Goal: Task Accomplishment & Management: Manage account settings

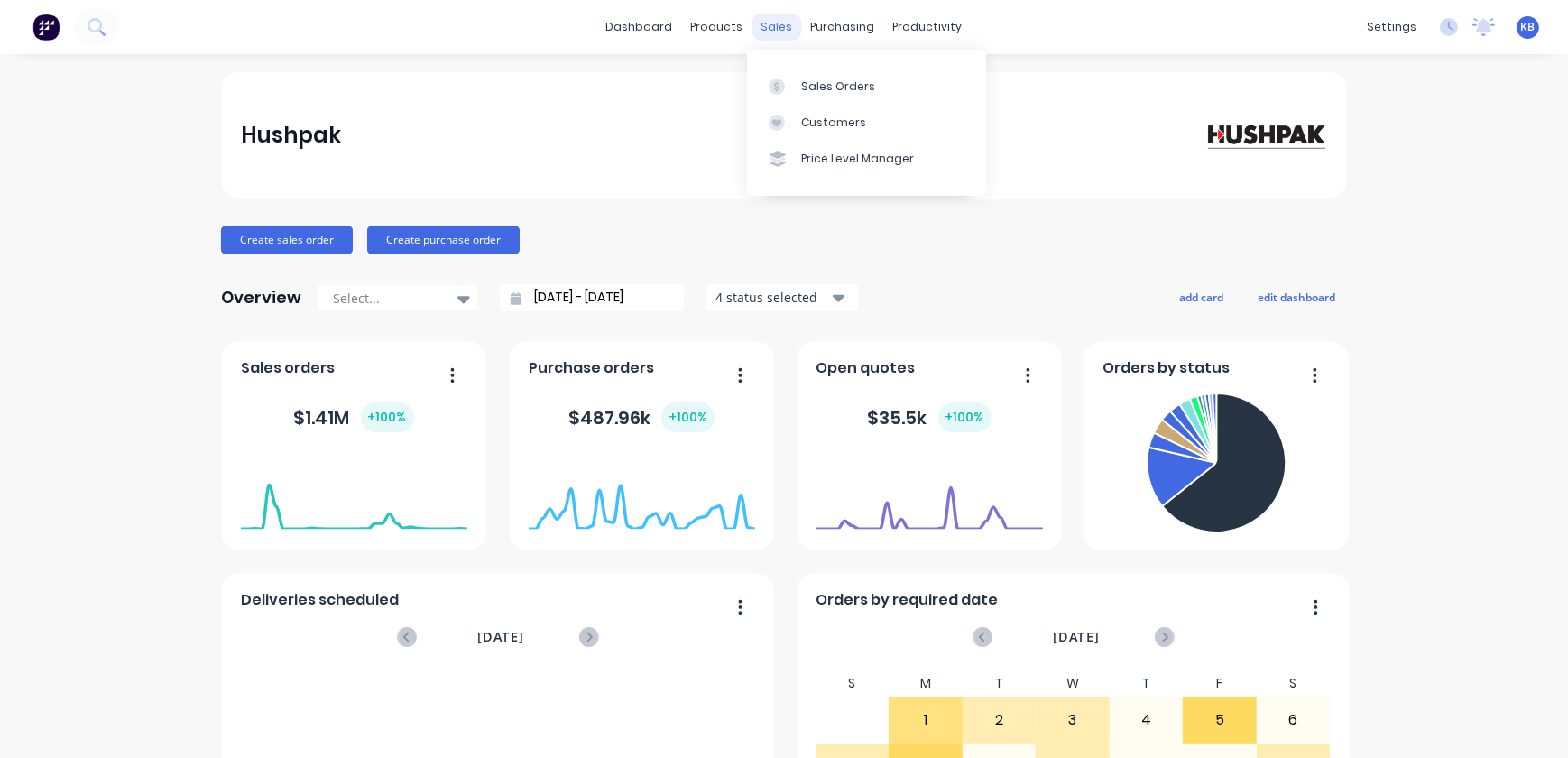
click at [757, 25] on div "sales" at bounding box center [777, 27] width 49 height 27
click at [791, 68] on link "Sales Orders" at bounding box center [866, 85] width 239 height 36
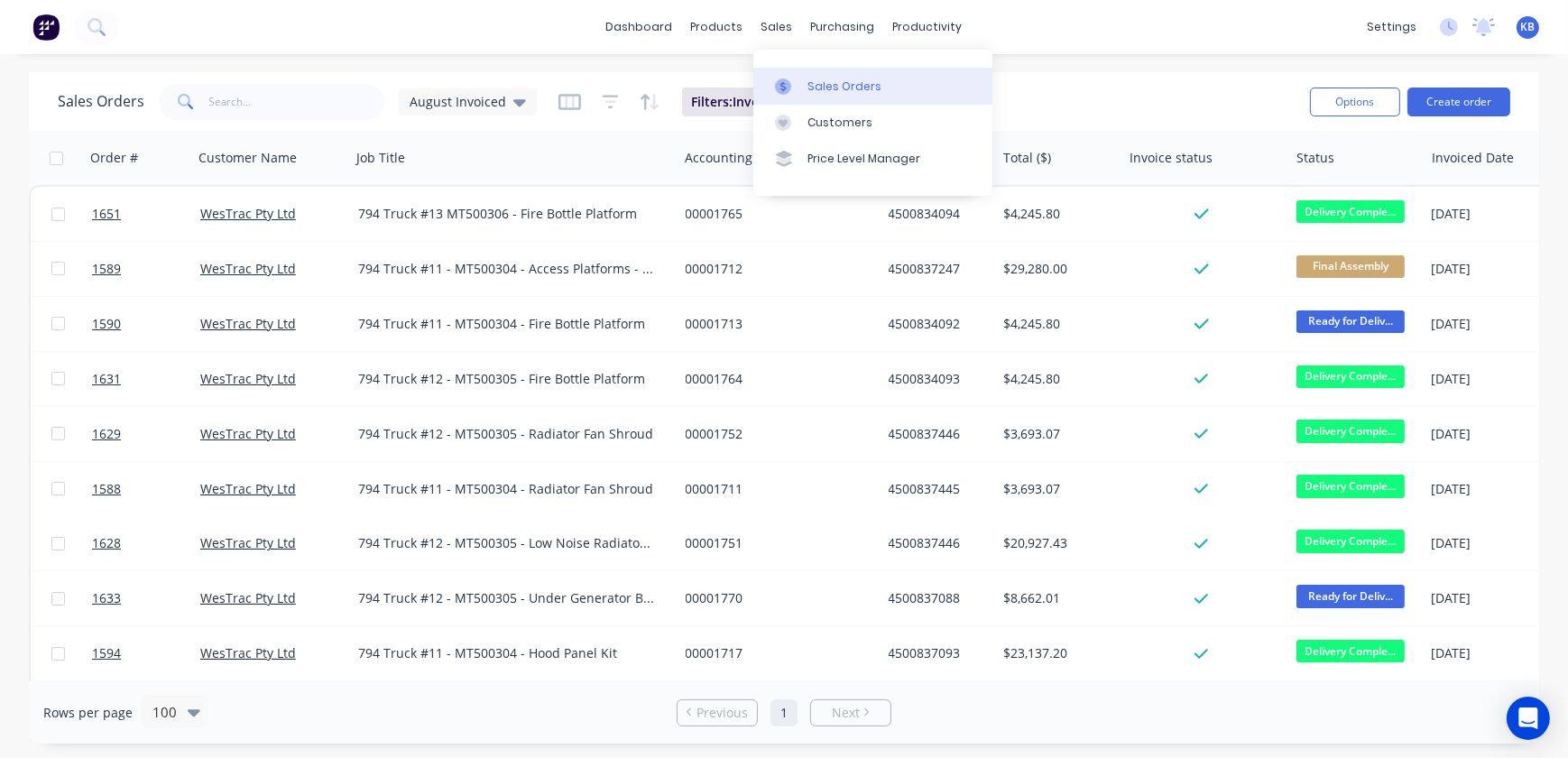
click at [844, 85] on div "Sales Orders" at bounding box center [844, 85] width 74 height 16
click at [459, 102] on span "August Invoiced" at bounding box center [458, 101] width 97 height 19
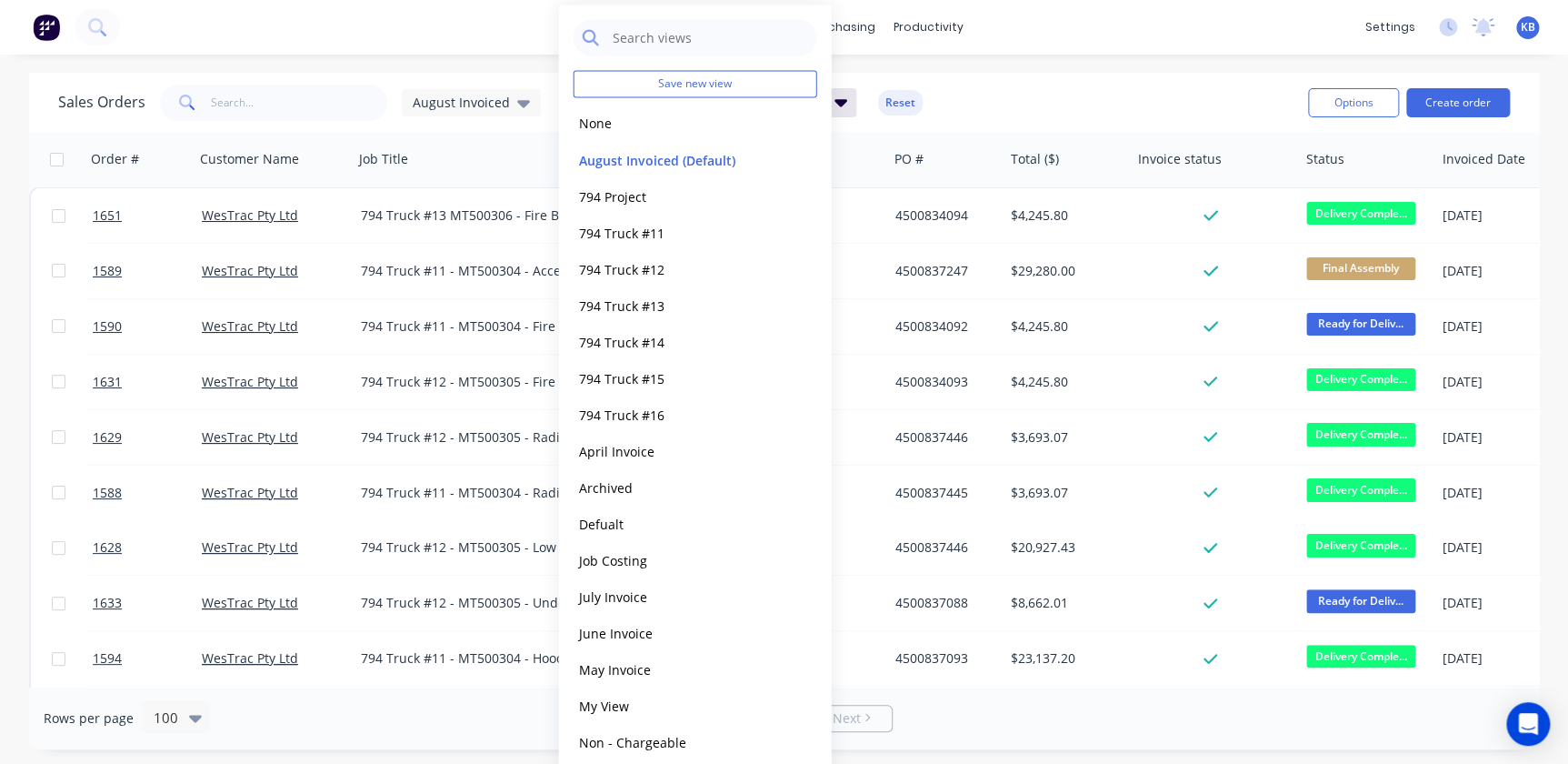
click at [353, 79] on div "Sales Orders August Invoiced Filters: Invoiced Date Reset Options Create order" at bounding box center [784, 102] width 1510 height 59
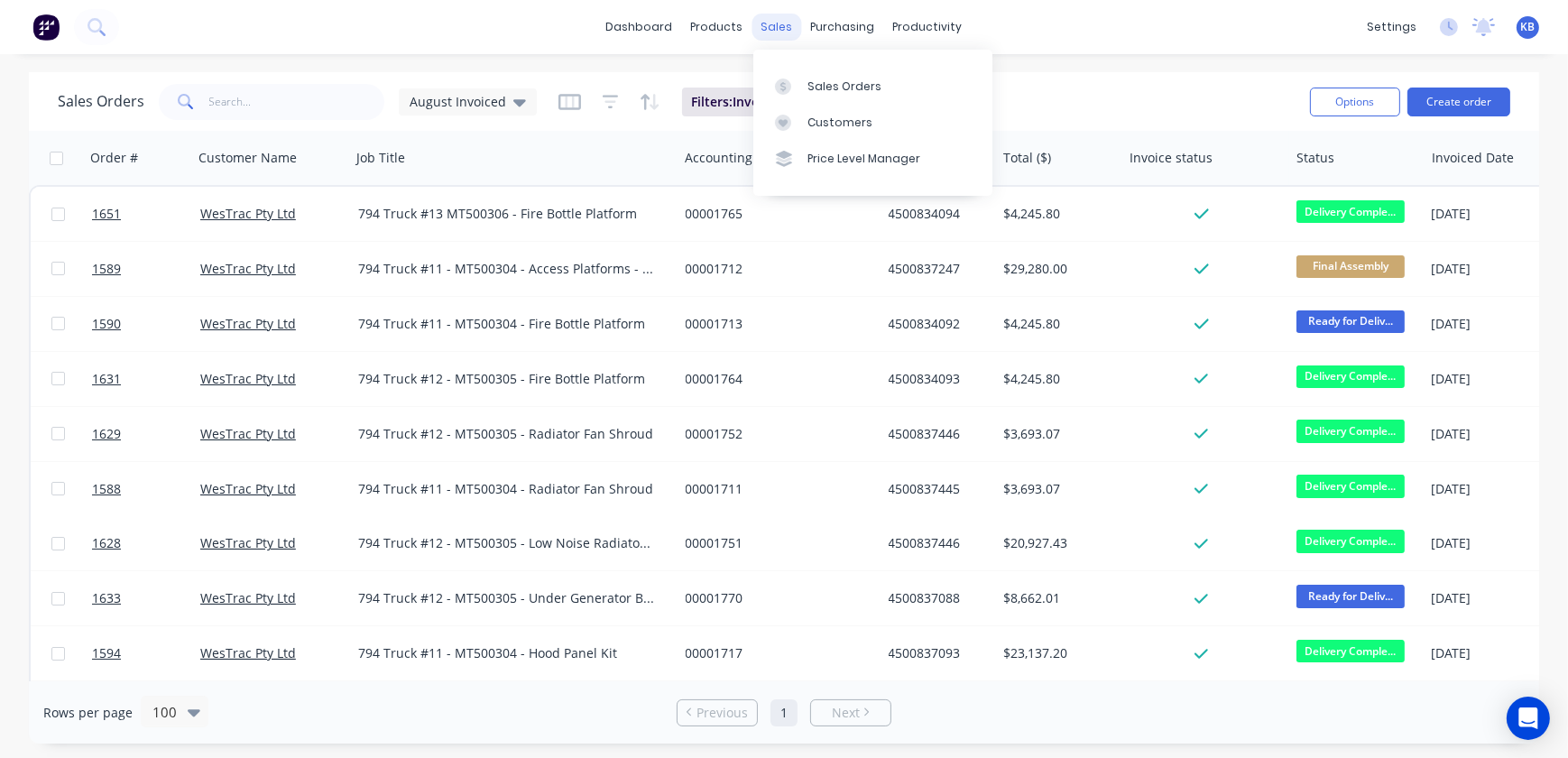
click at [765, 23] on div "sales" at bounding box center [777, 27] width 49 height 27
click at [795, 71] on link "Sales Orders" at bounding box center [872, 85] width 239 height 36
click at [451, 103] on span "August Invoiced" at bounding box center [458, 101] width 97 height 19
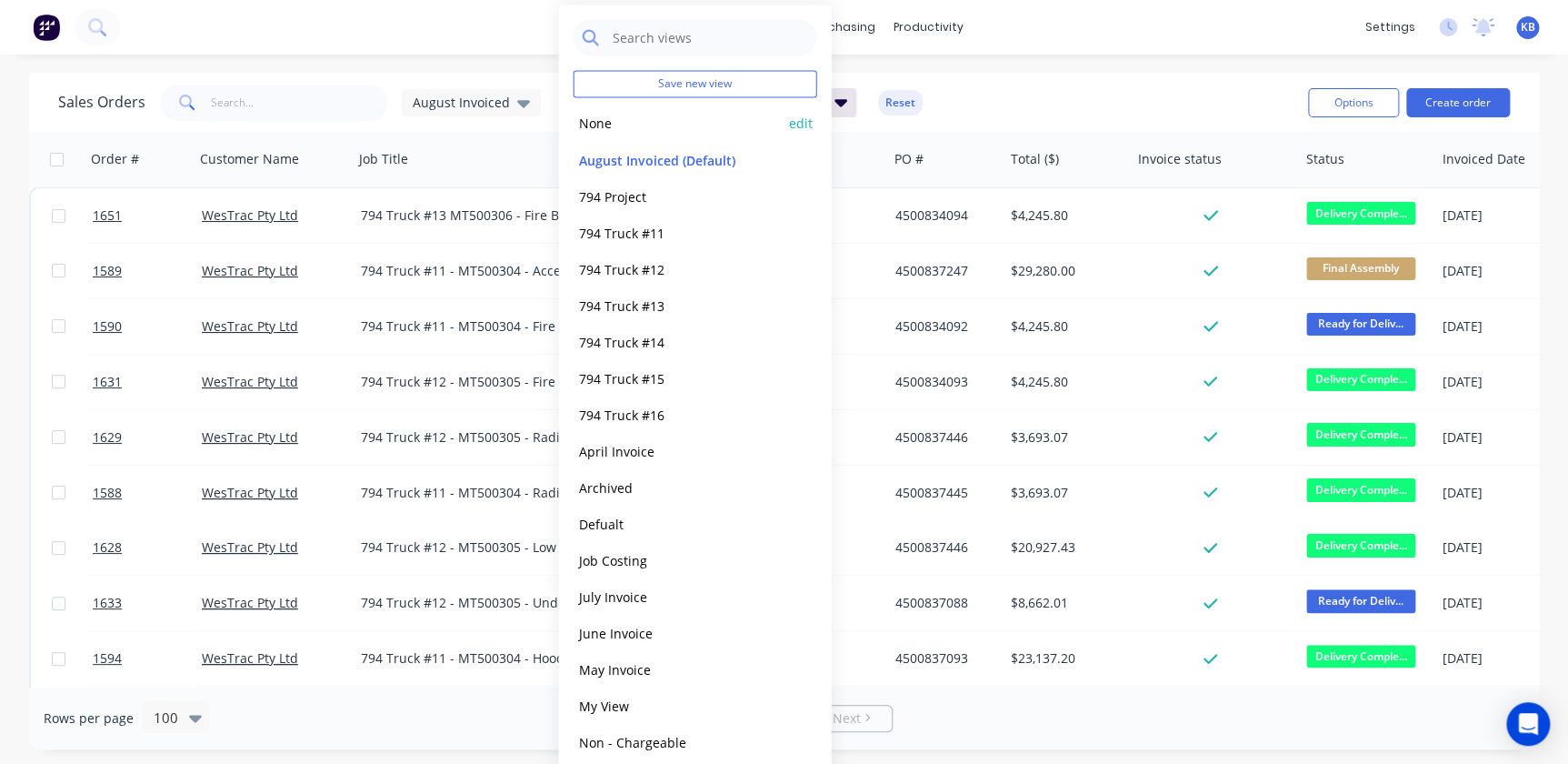
click at [657, 129] on button "None" at bounding box center [677, 123] width 207 height 21
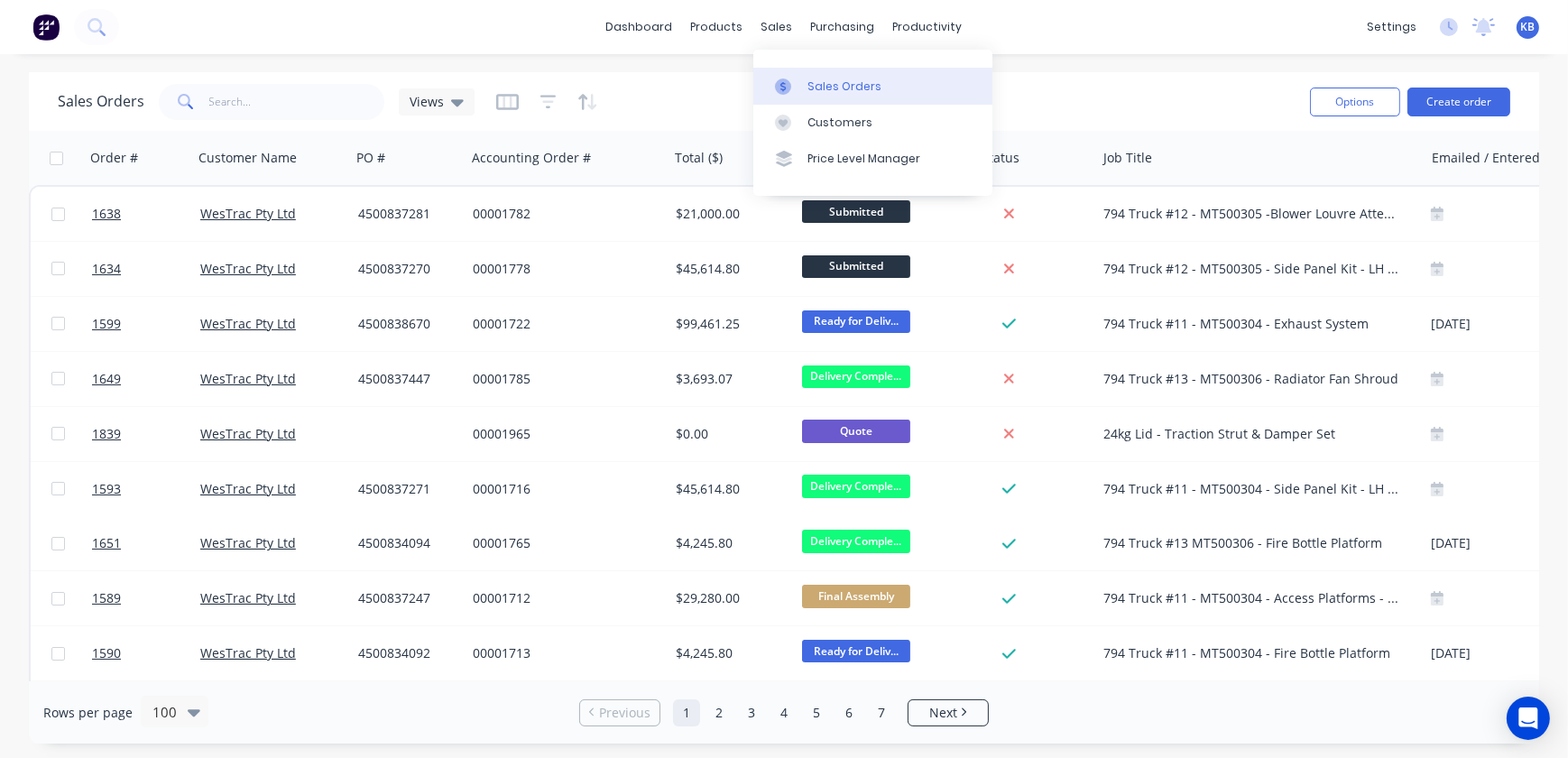
click at [807, 90] on div "Sales Orders" at bounding box center [844, 85] width 74 height 16
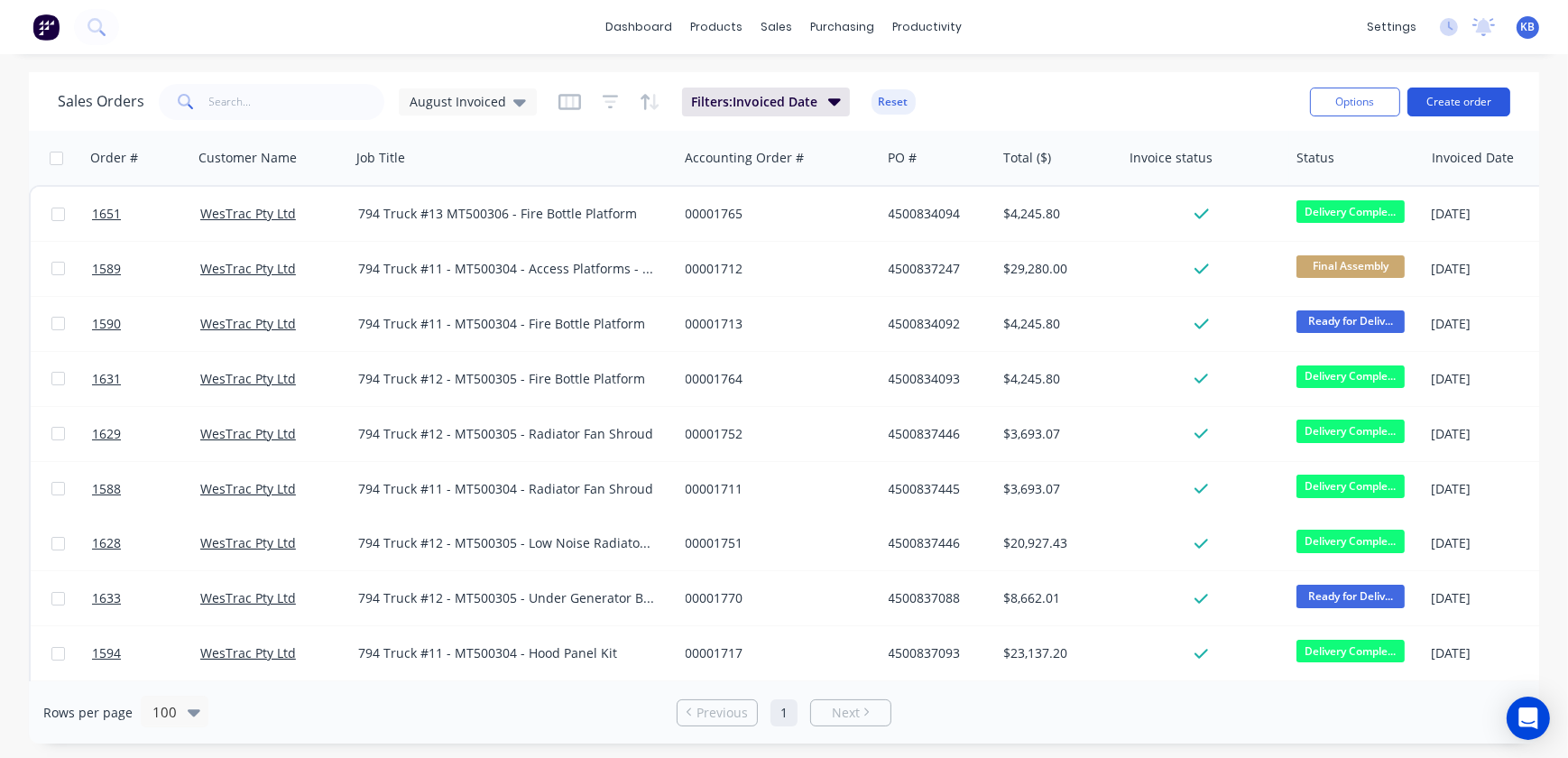
click at [1453, 91] on button "Create order" at bounding box center [1458, 101] width 103 height 29
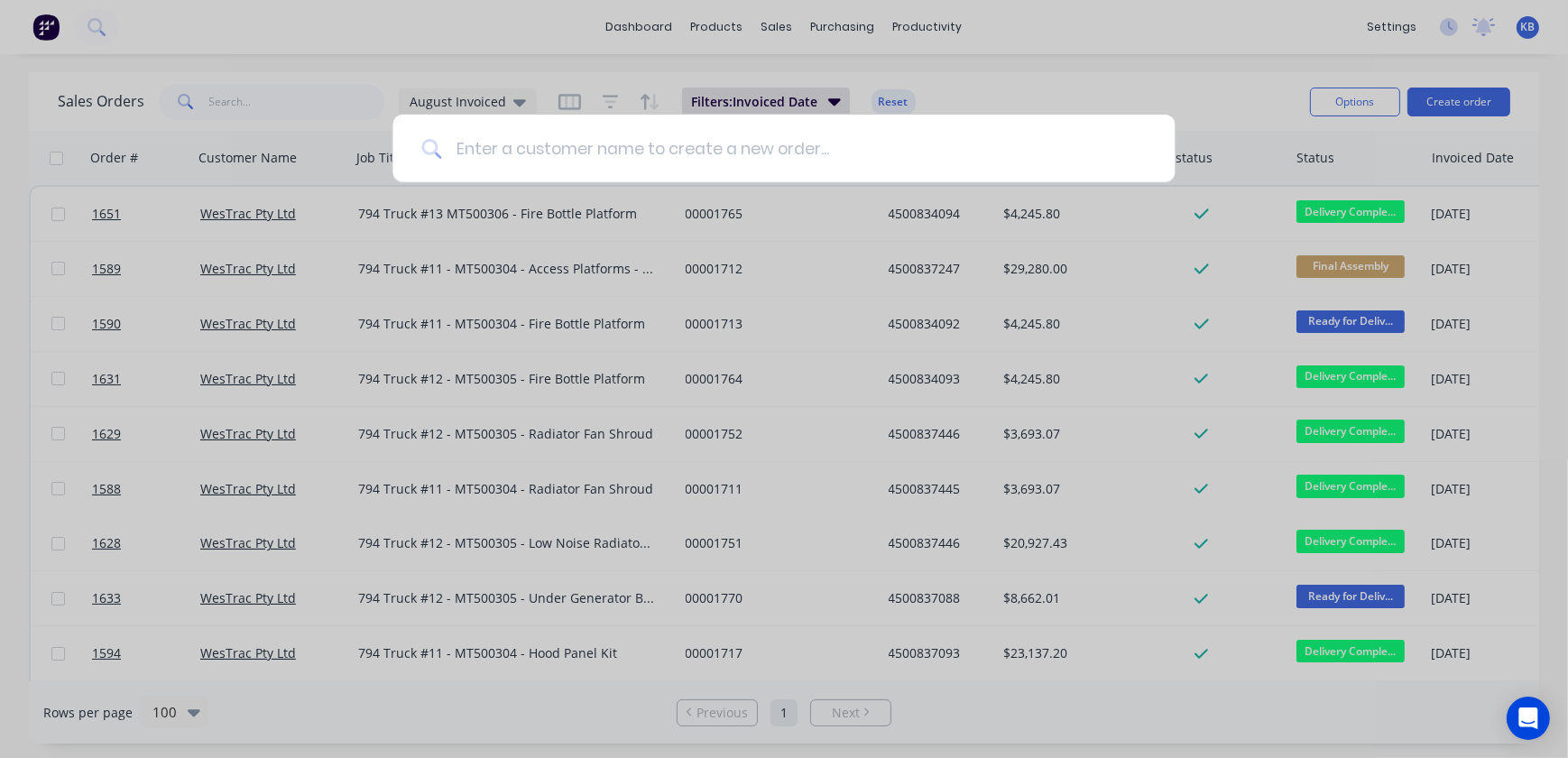
click at [572, 117] on input at bounding box center [793, 148] width 704 height 68
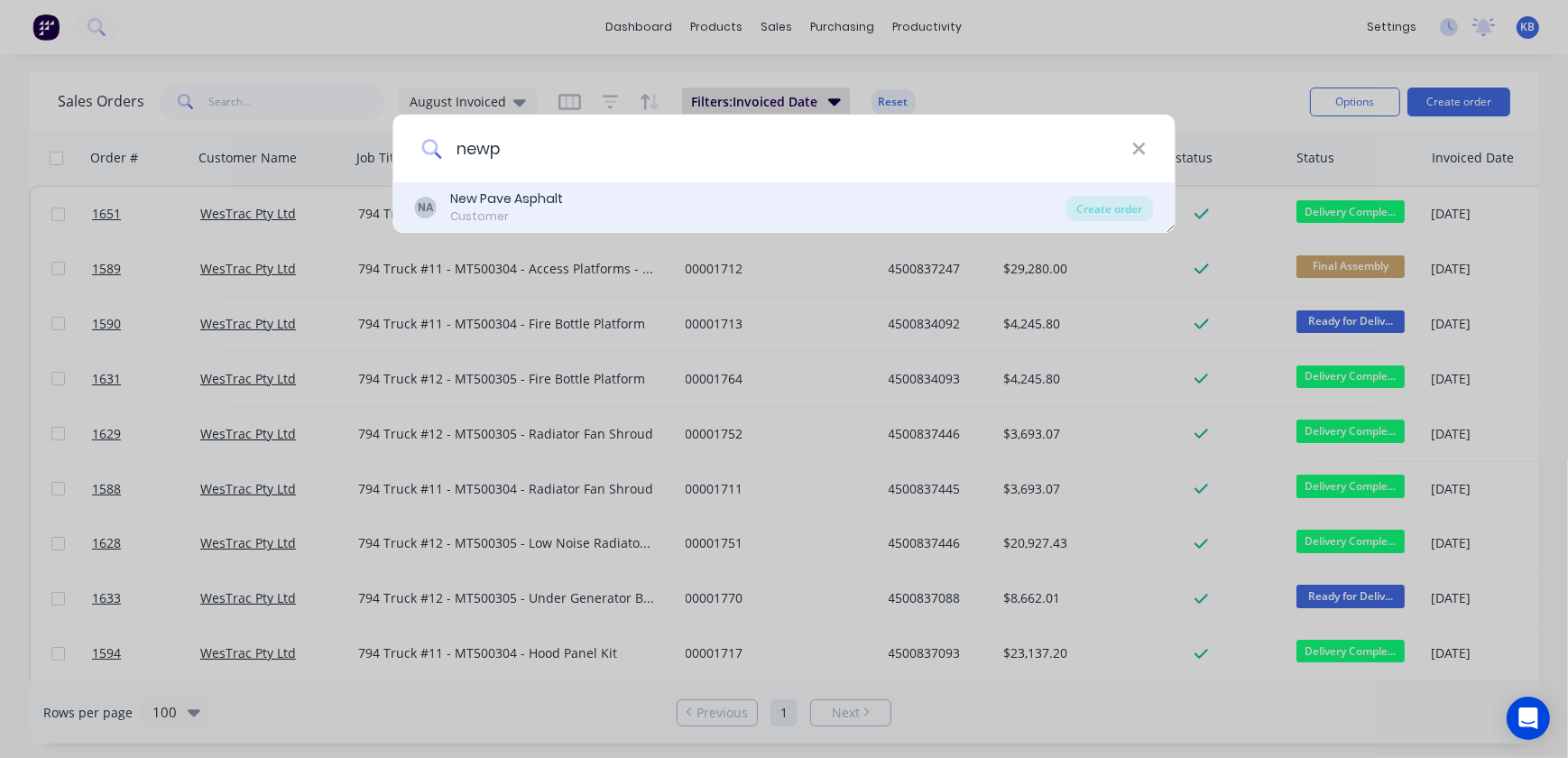
type input "newp"
click at [539, 193] on div "New Pave Asphalt" at bounding box center [507, 199] width 112 height 19
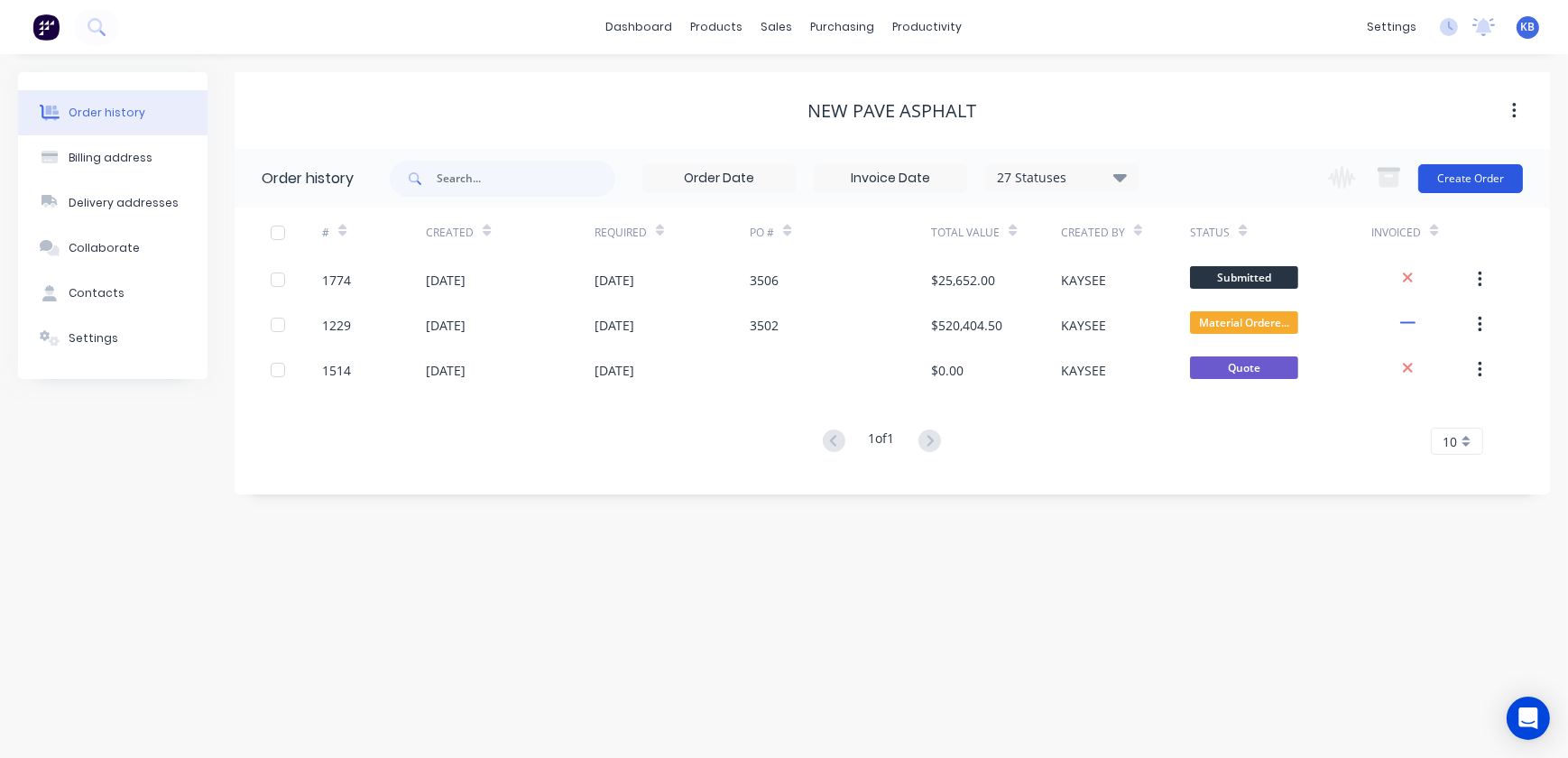
click at [1471, 180] on button "Create Order" at bounding box center [1470, 178] width 105 height 29
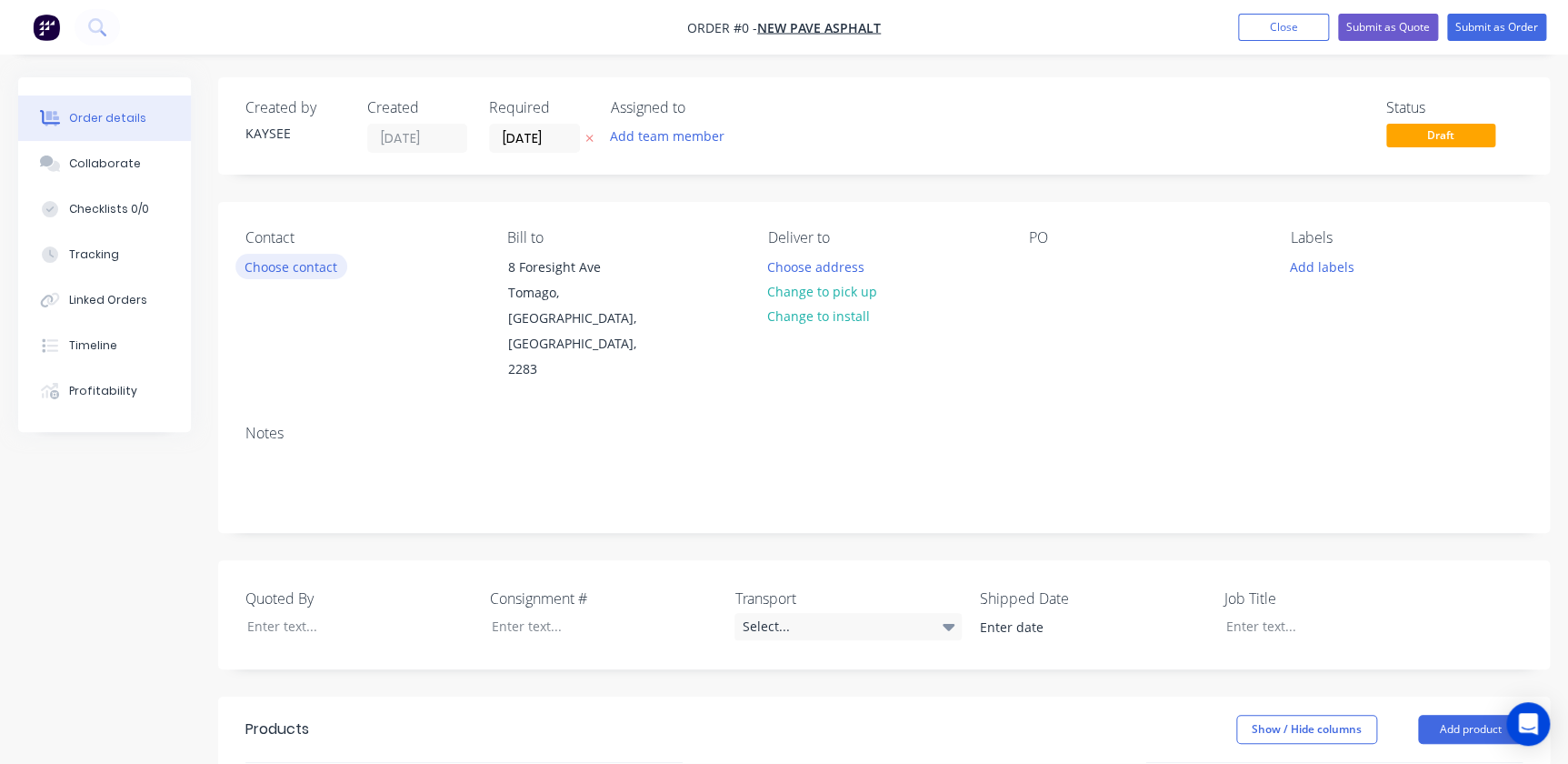
click at [280, 268] on button "Choose contact" at bounding box center [291, 266] width 111 height 24
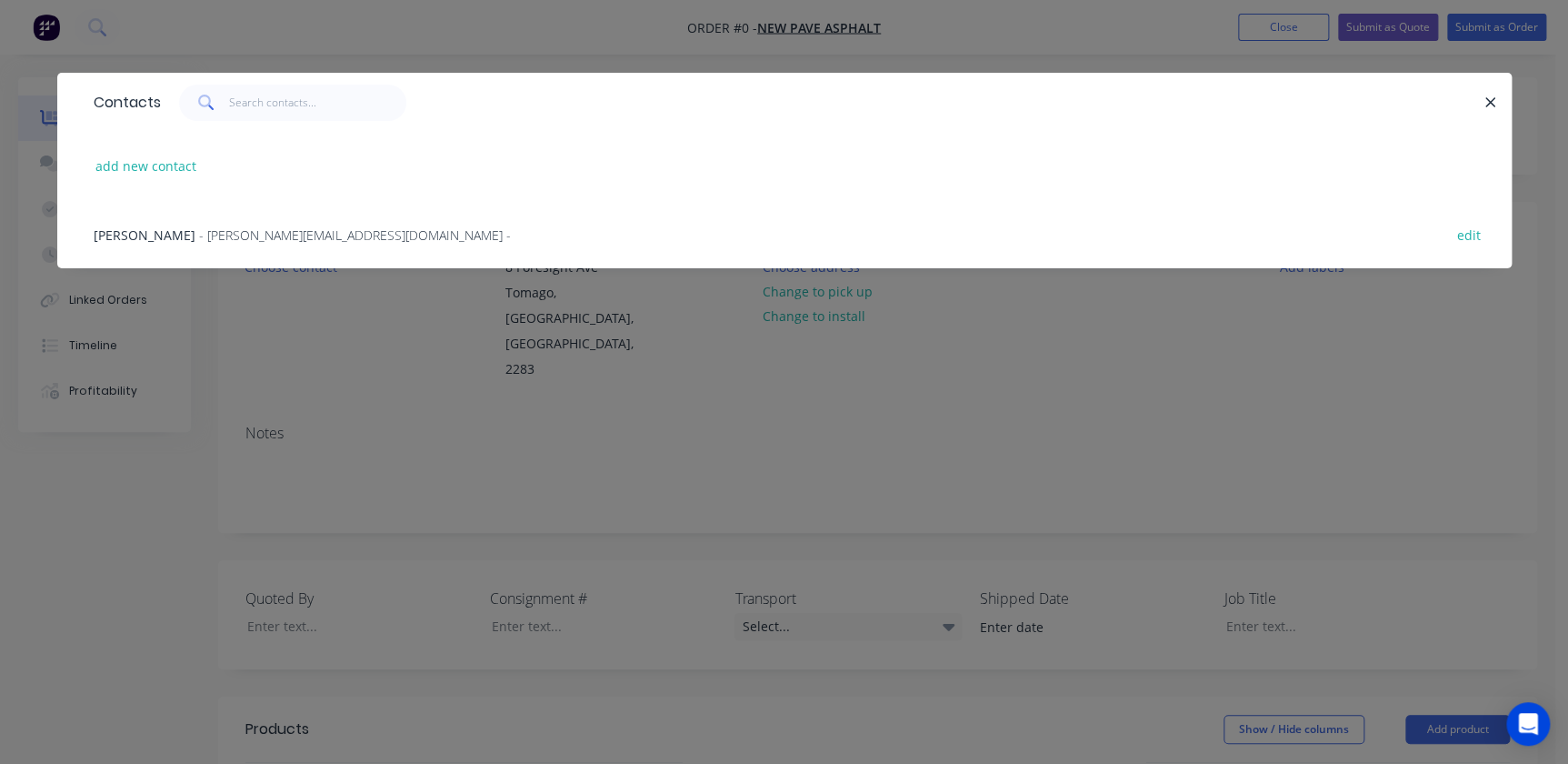
click at [233, 236] on span "- geoffcox@newpave.com.au -" at bounding box center [355, 235] width 312 height 17
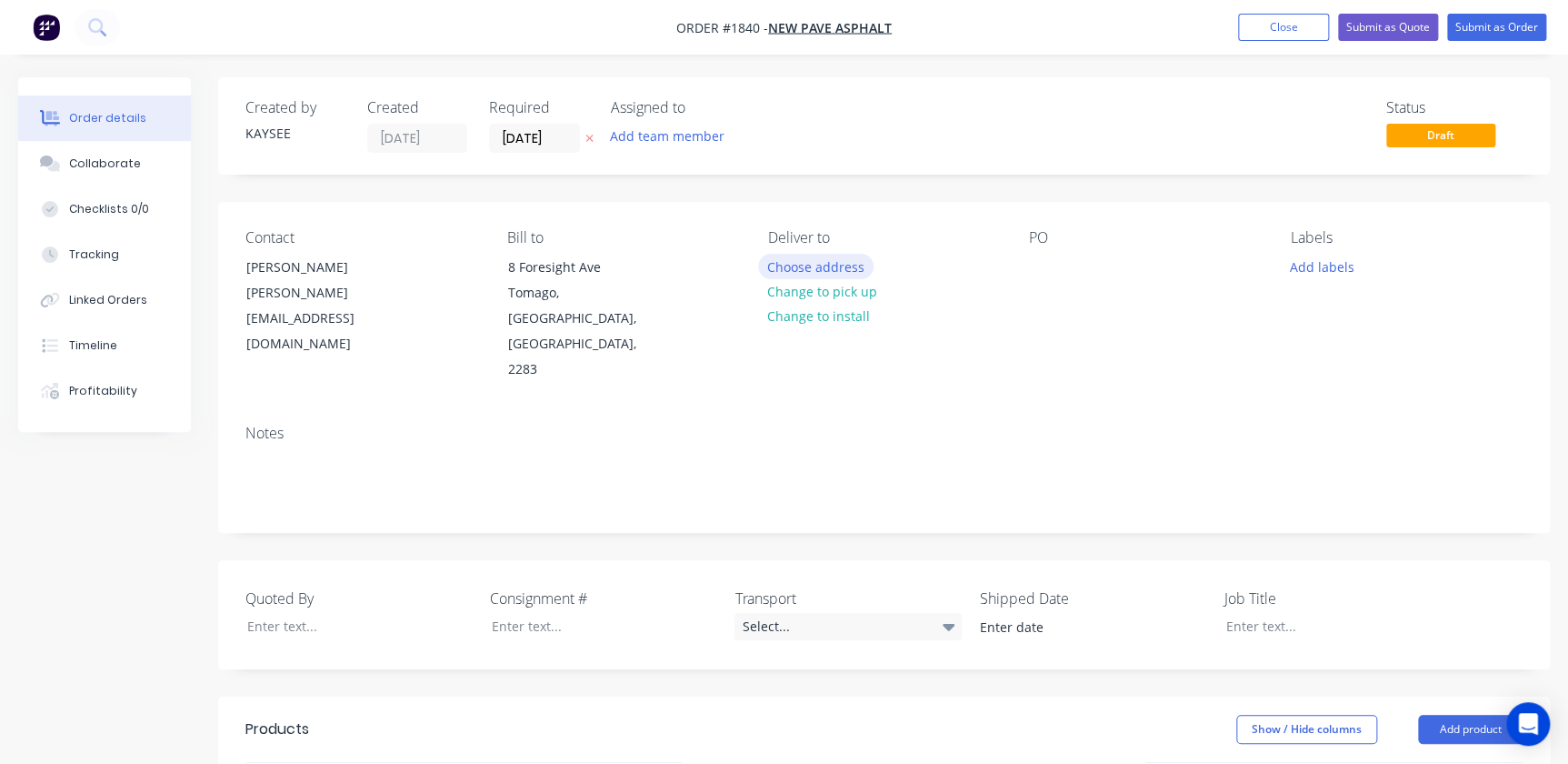
click at [792, 259] on button "Choose address" at bounding box center [816, 266] width 116 height 24
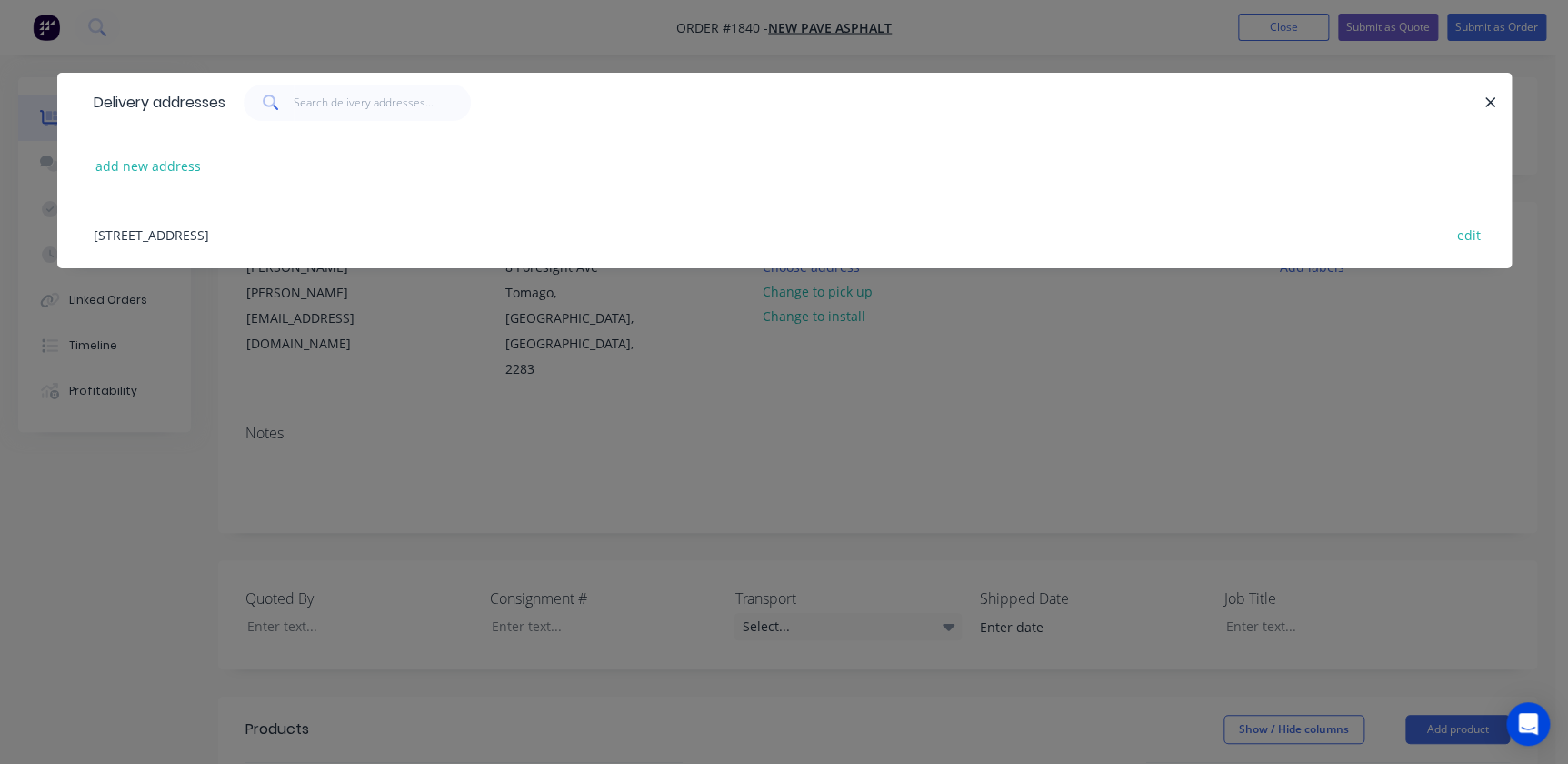
click at [245, 232] on div "8 Foresight Ave, Tomago, New South Wales, Australia, 2283 edit" at bounding box center [784, 234] width 1400 height 68
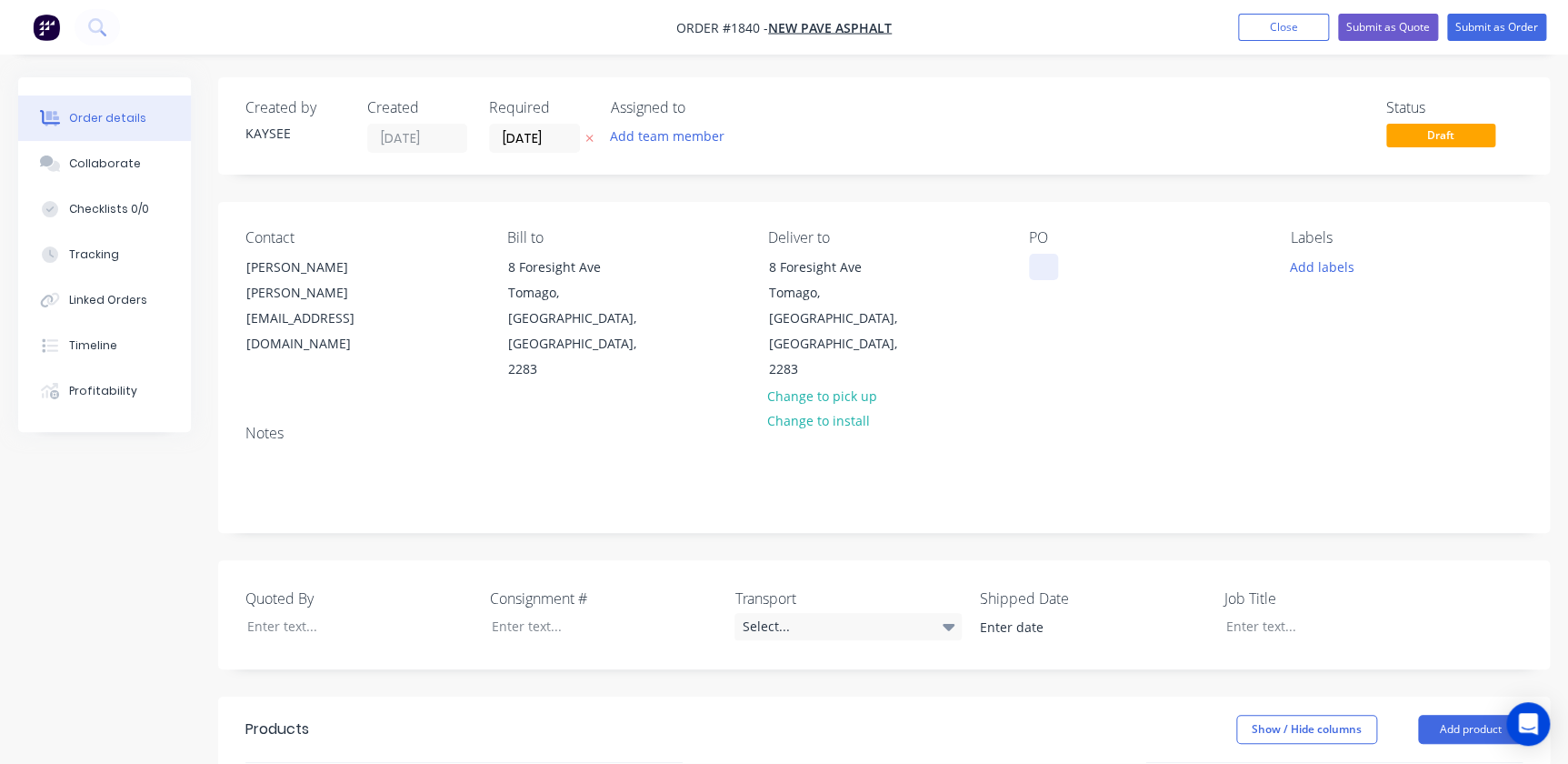
click at [1046, 272] on div at bounding box center [1043, 267] width 29 height 26
click at [1302, 264] on button "Add labels" at bounding box center [1321, 266] width 83 height 24
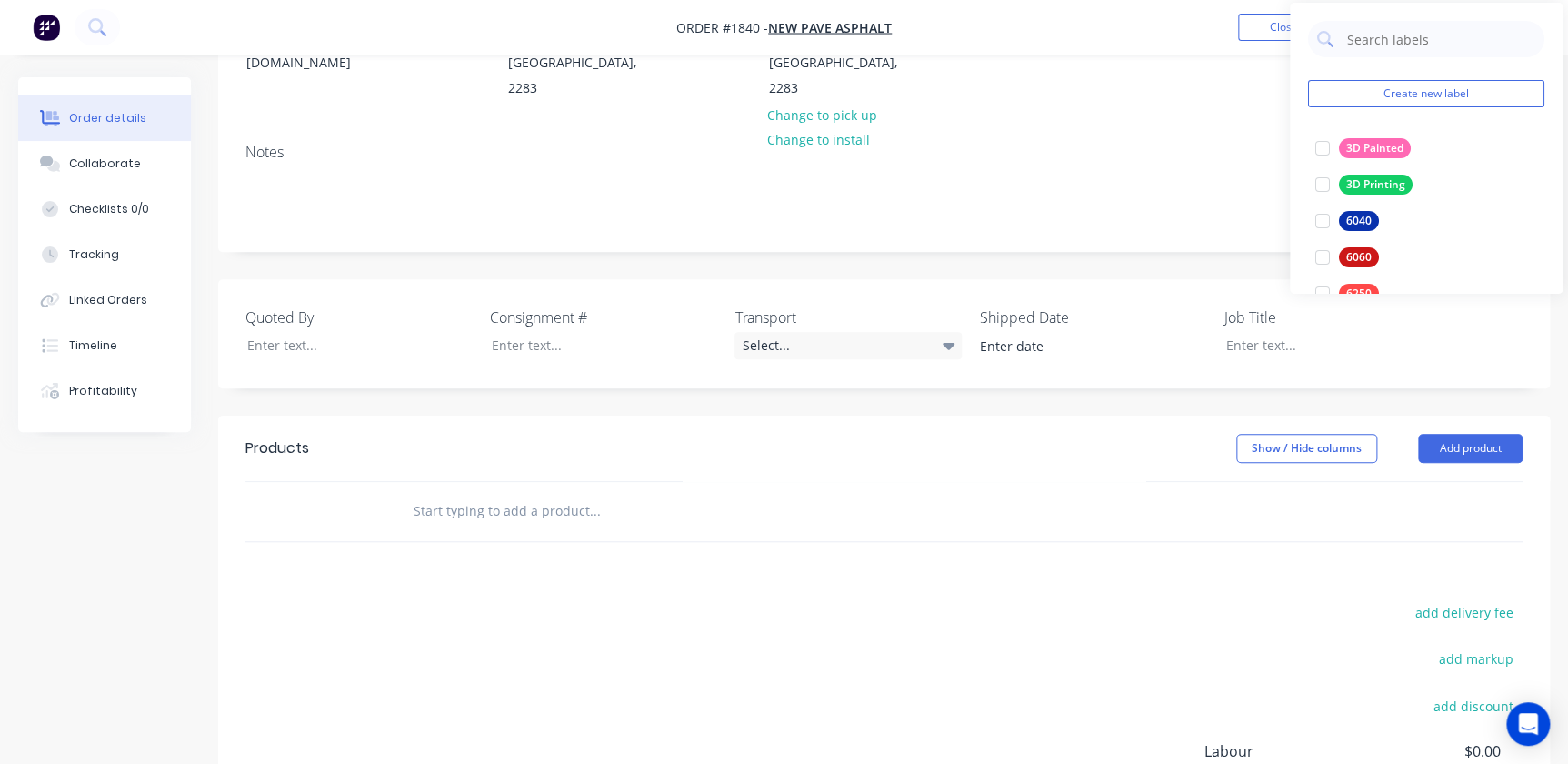
scroll to position [331, 0]
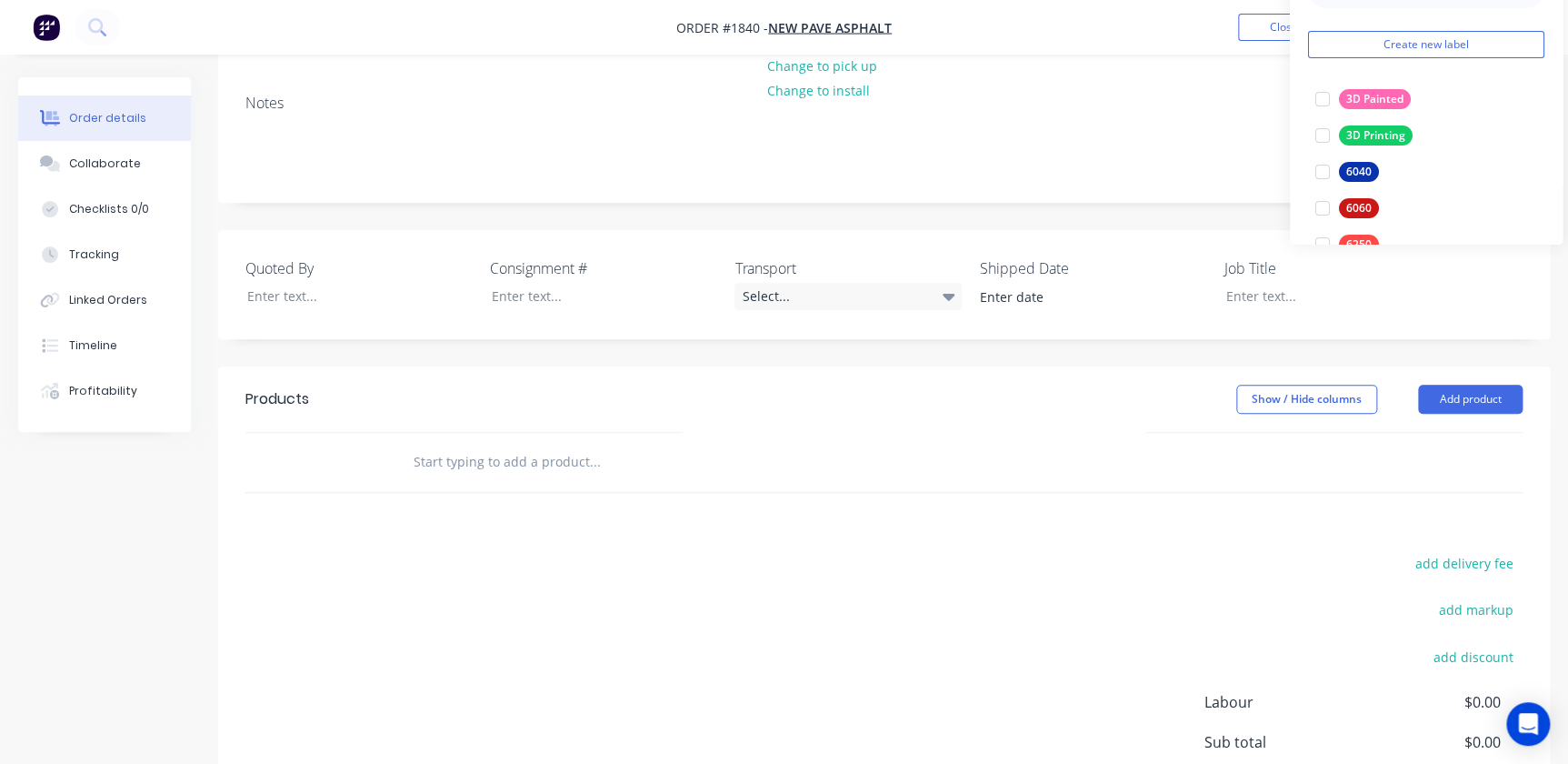
click at [427, 435] on div at bounding box center [718, 462] width 654 height 59
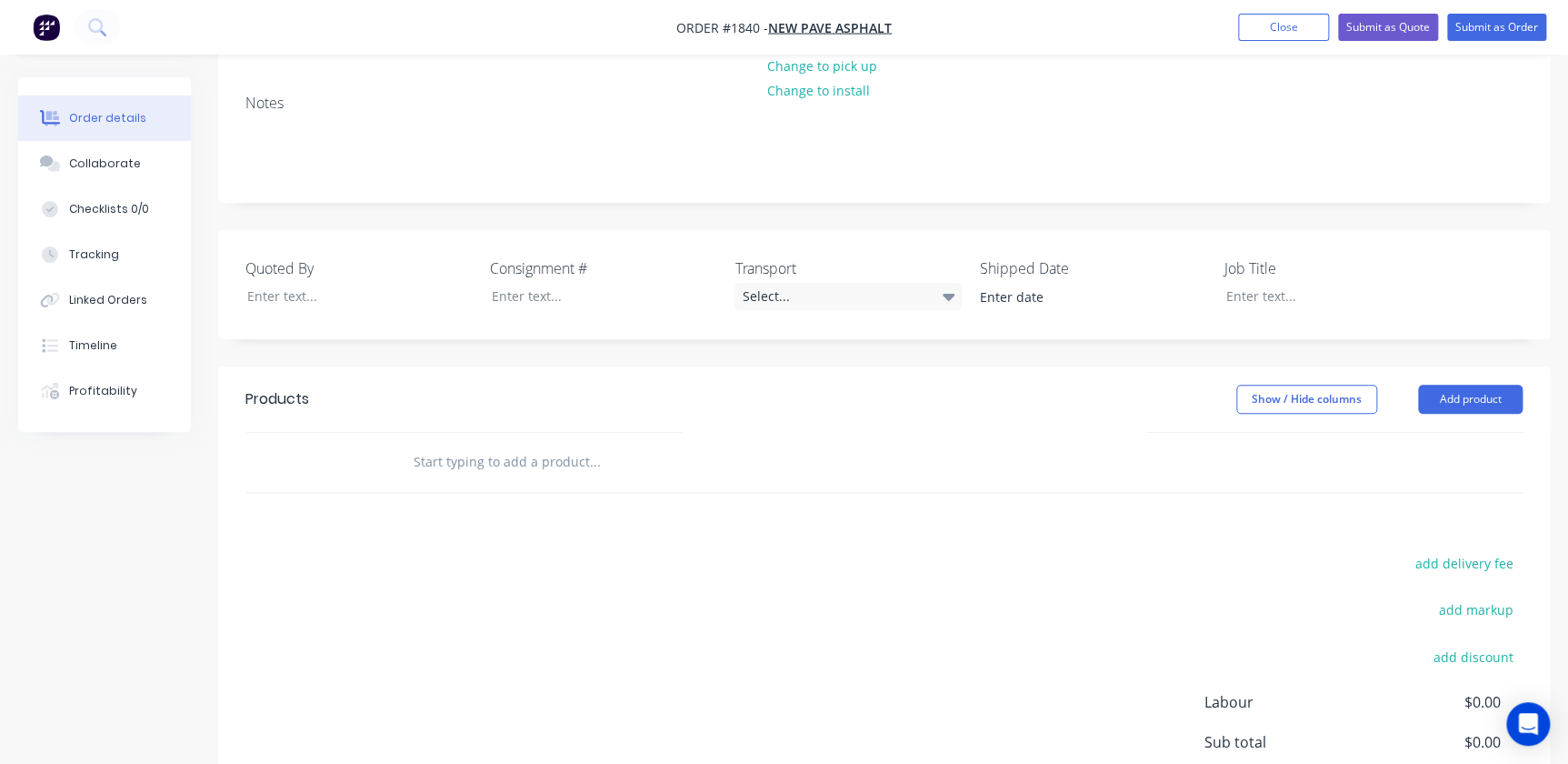
click at [431, 433] on div at bounding box center [718, 462] width 654 height 59
click at [439, 444] on input "text" at bounding box center [594, 462] width 363 height 37
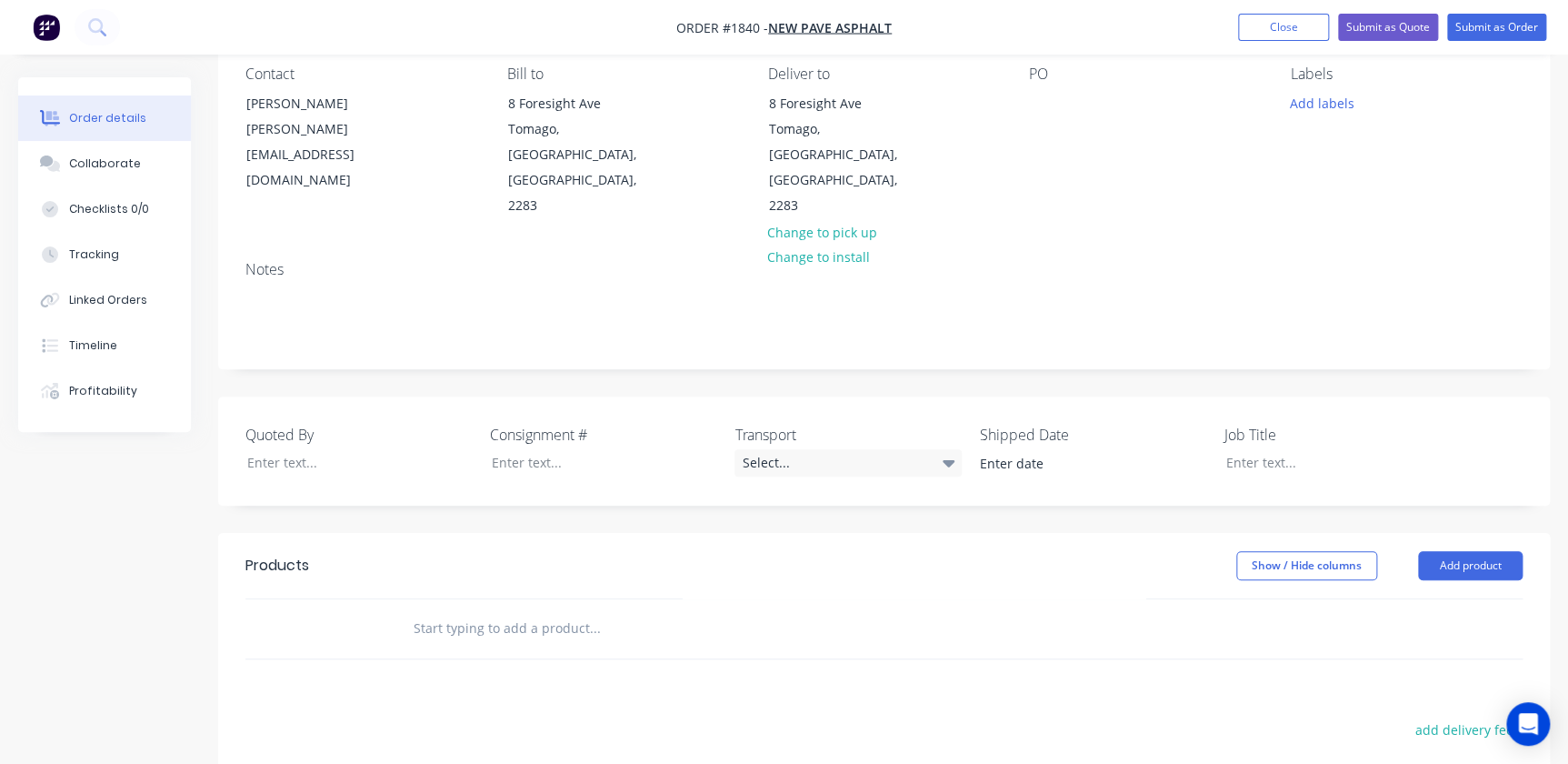
scroll to position [165, 0]
click at [495, 610] on input "text" at bounding box center [594, 627] width 363 height 37
type input "Bin Roof Warnervale"
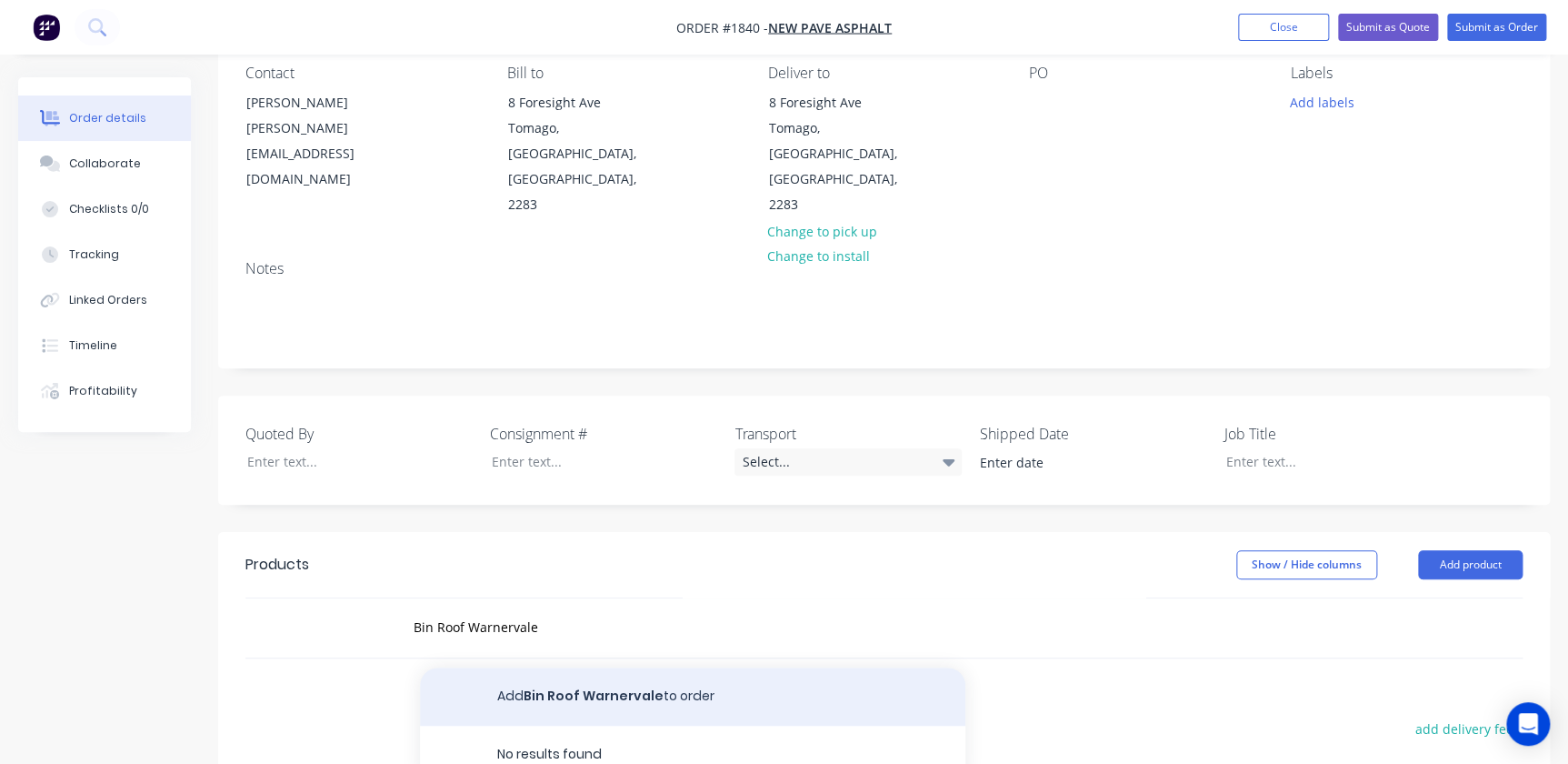
click at [555, 668] on button "Add Bin Roof Warnervale to order" at bounding box center [693, 697] width 546 height 58
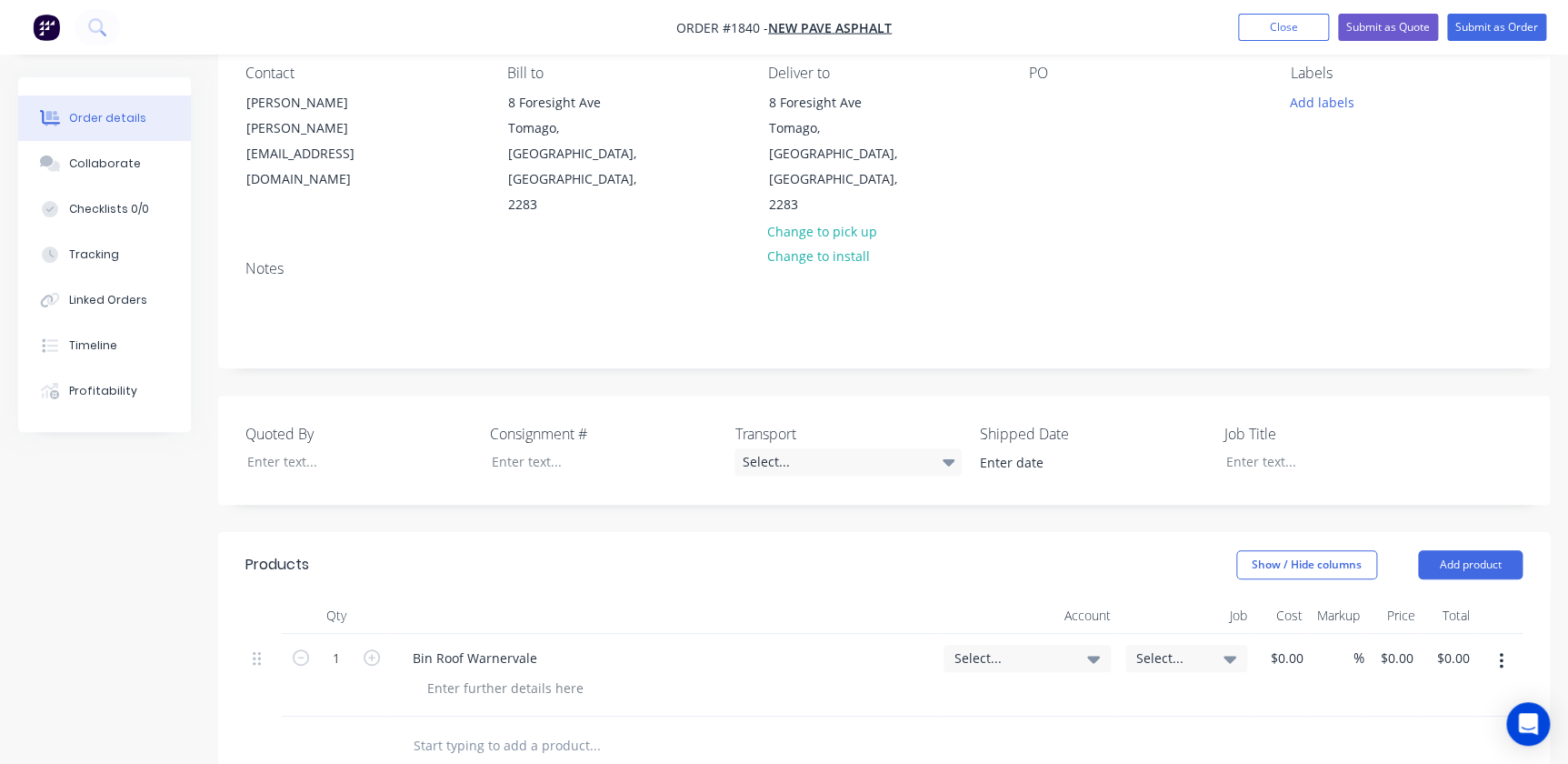
click at [1081, 650] on div "Select..." at bounding box center [1027, 657] width 145 height 16
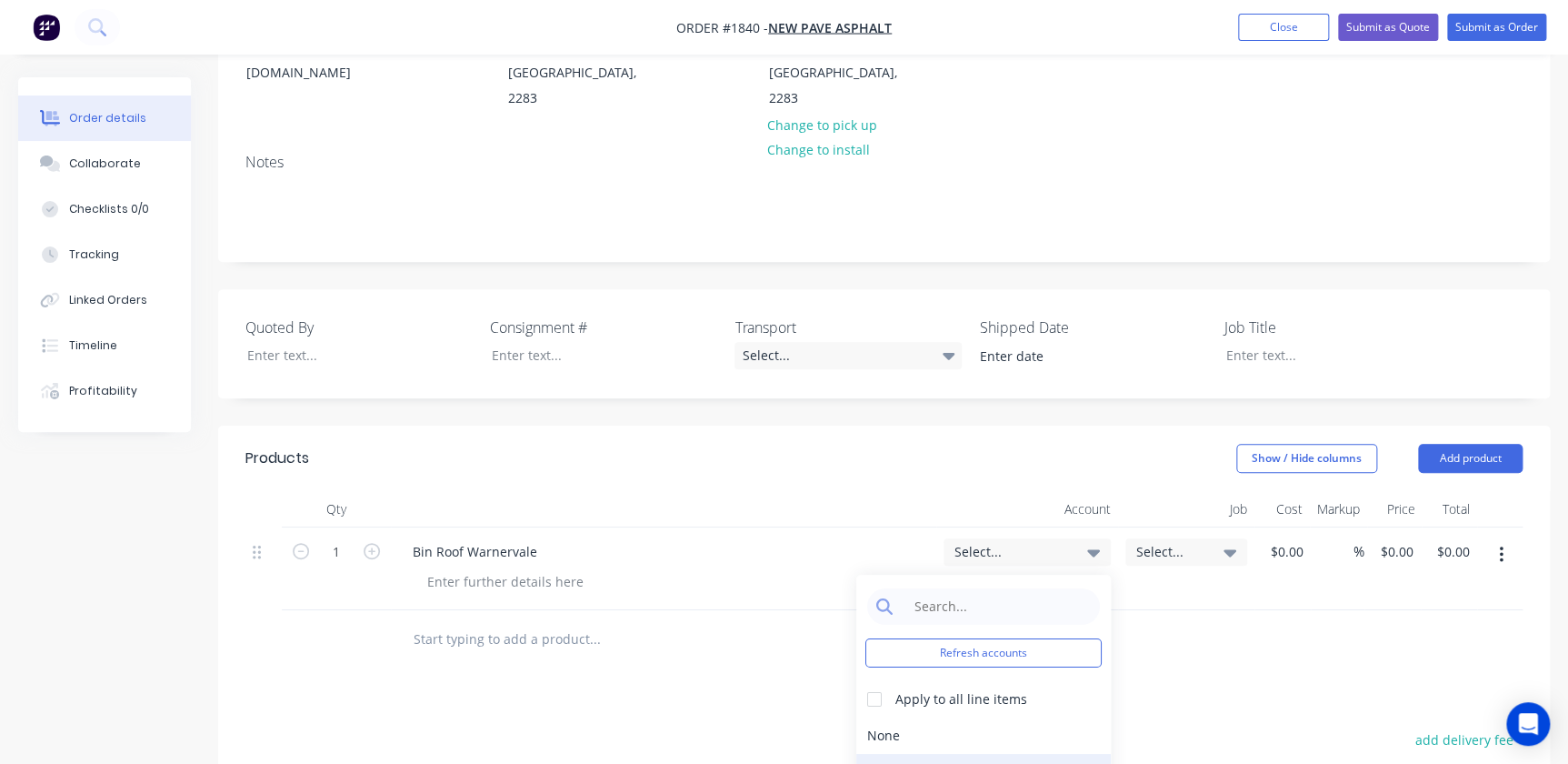
scroll to position [413, 0]
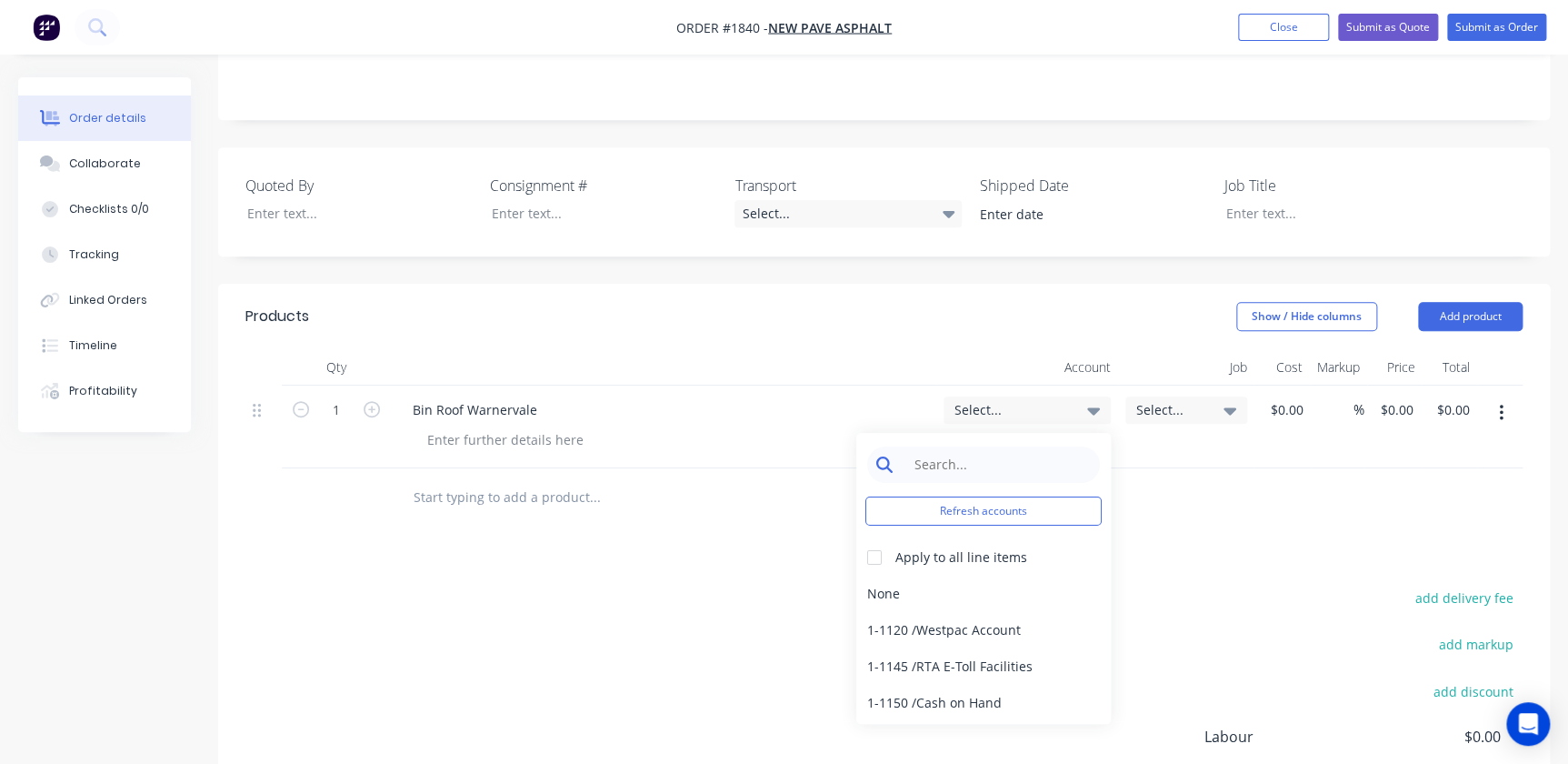
click at [942, 447] on input at bounding box center [997, 464] width 186 height 37
type input "4"
type input "4-1700"
click at [988, 585] on div "add delivery fee add markup add discount Labour $0.00 Sub total $0.00 Margin $0…" at bounding box center [884, 760] width 1277 height 351
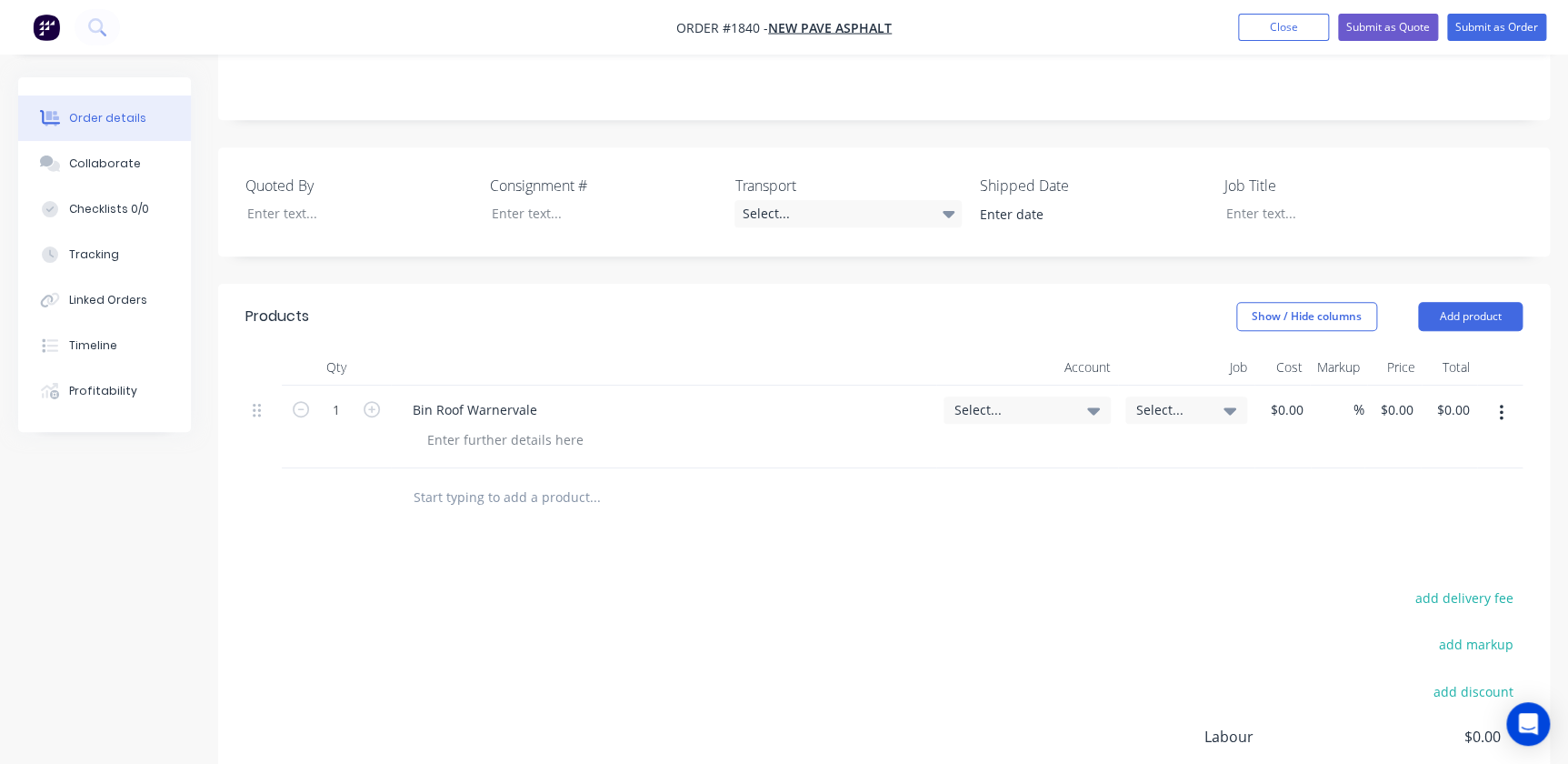
click at [1016, 400] on span "Select..." at bounding box center [1012, 409] width 114 height 19
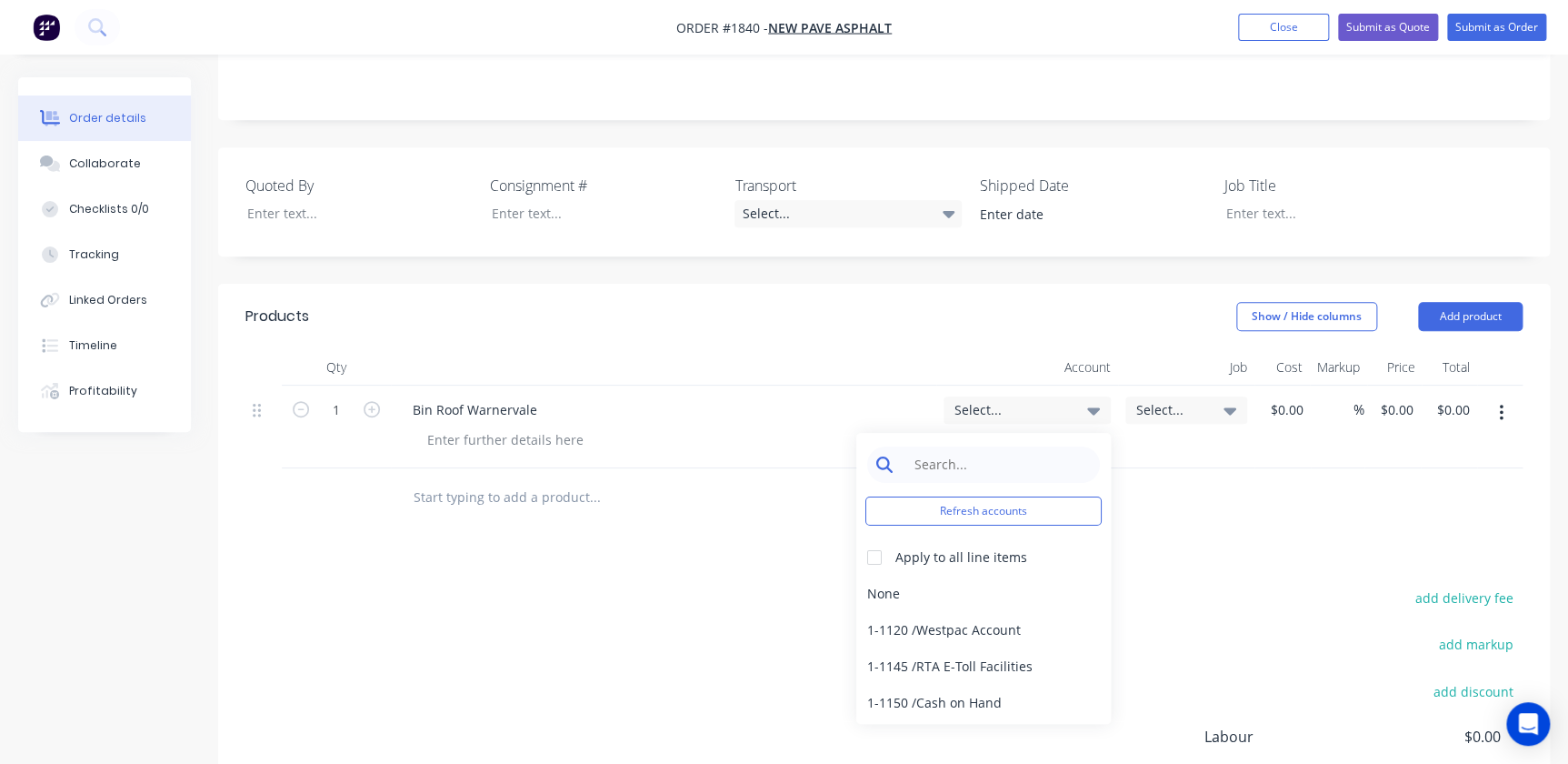
click at [1015, 447] on input at bounding box center [997, 464] width 186 height 37
drag, startPoint x: 957, startPoint y: 419, endPoint x: 607, endPoint y: 423, distance: 350.0
click at [769, 440] on div "Qty Account Job Cost Markup Price Total 1 Bin Roof Warnervale Select... 41700 R…" at bounding box center [884, 438] width 1332 height 178
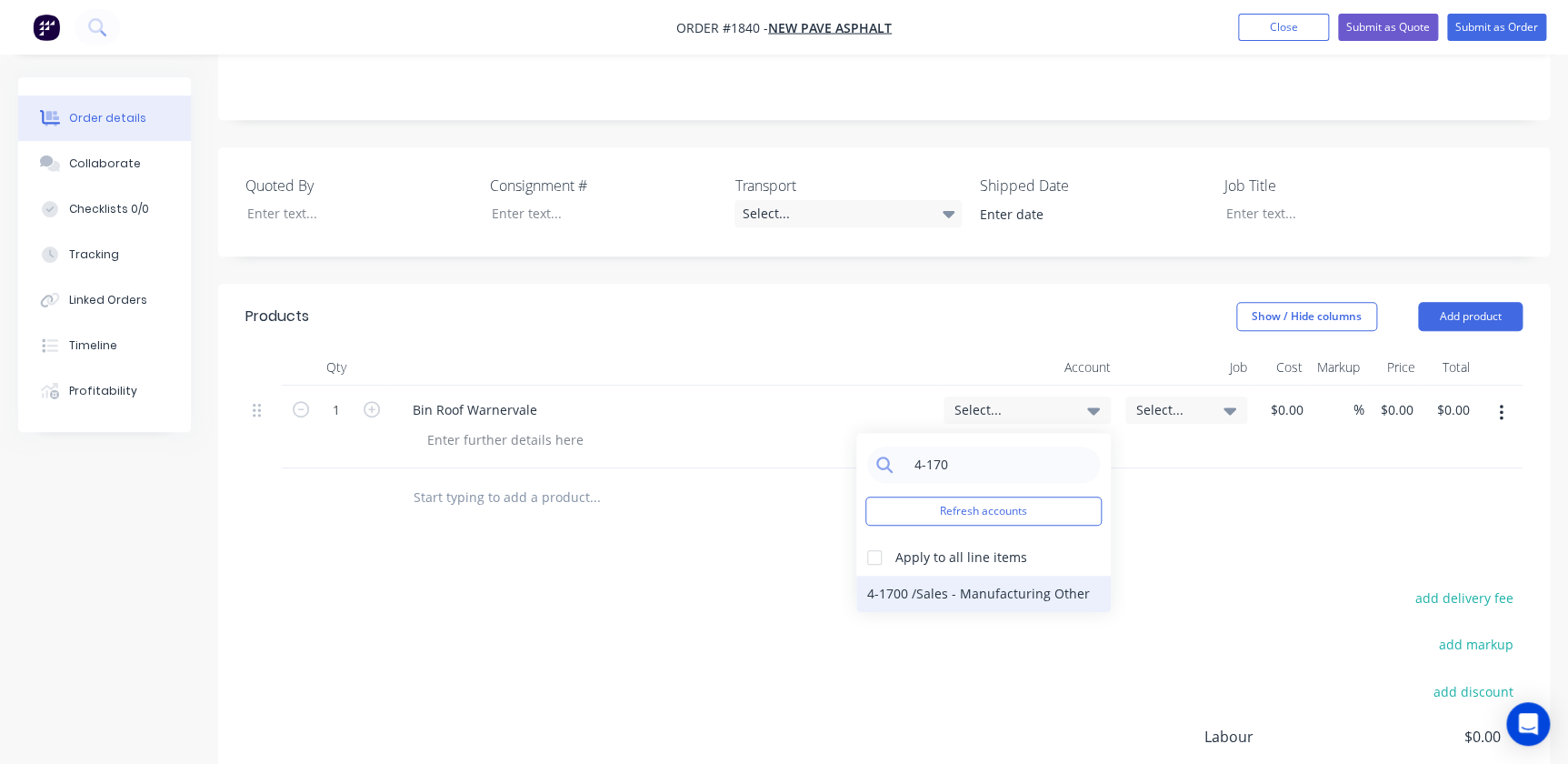
type input "4-170"
click at [962, 576] on div "4-1700 / Sales - Manufacturing Other" at bounding box center [984, 594] width 255 height 37
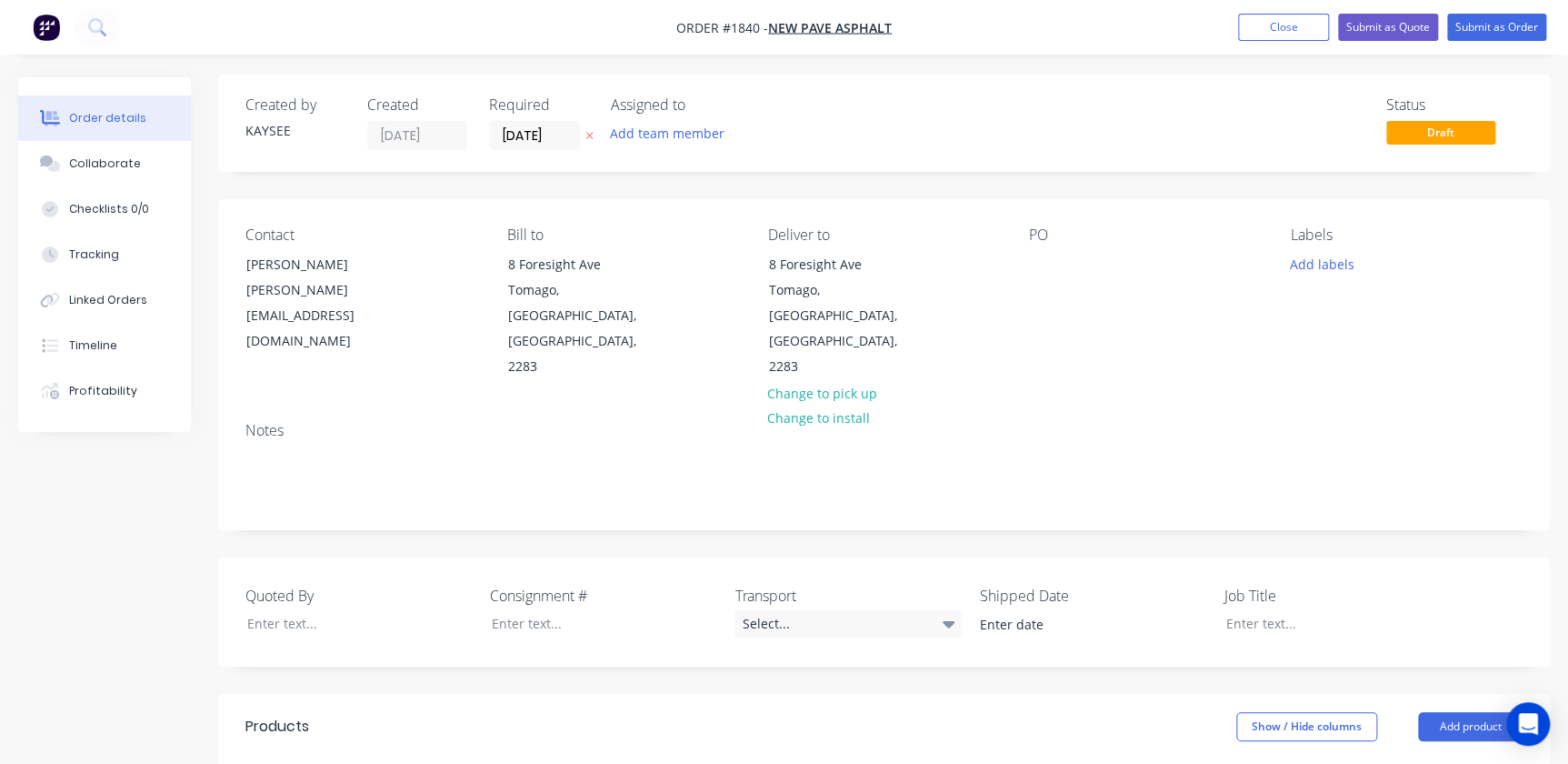
scroll to position [0, 0]
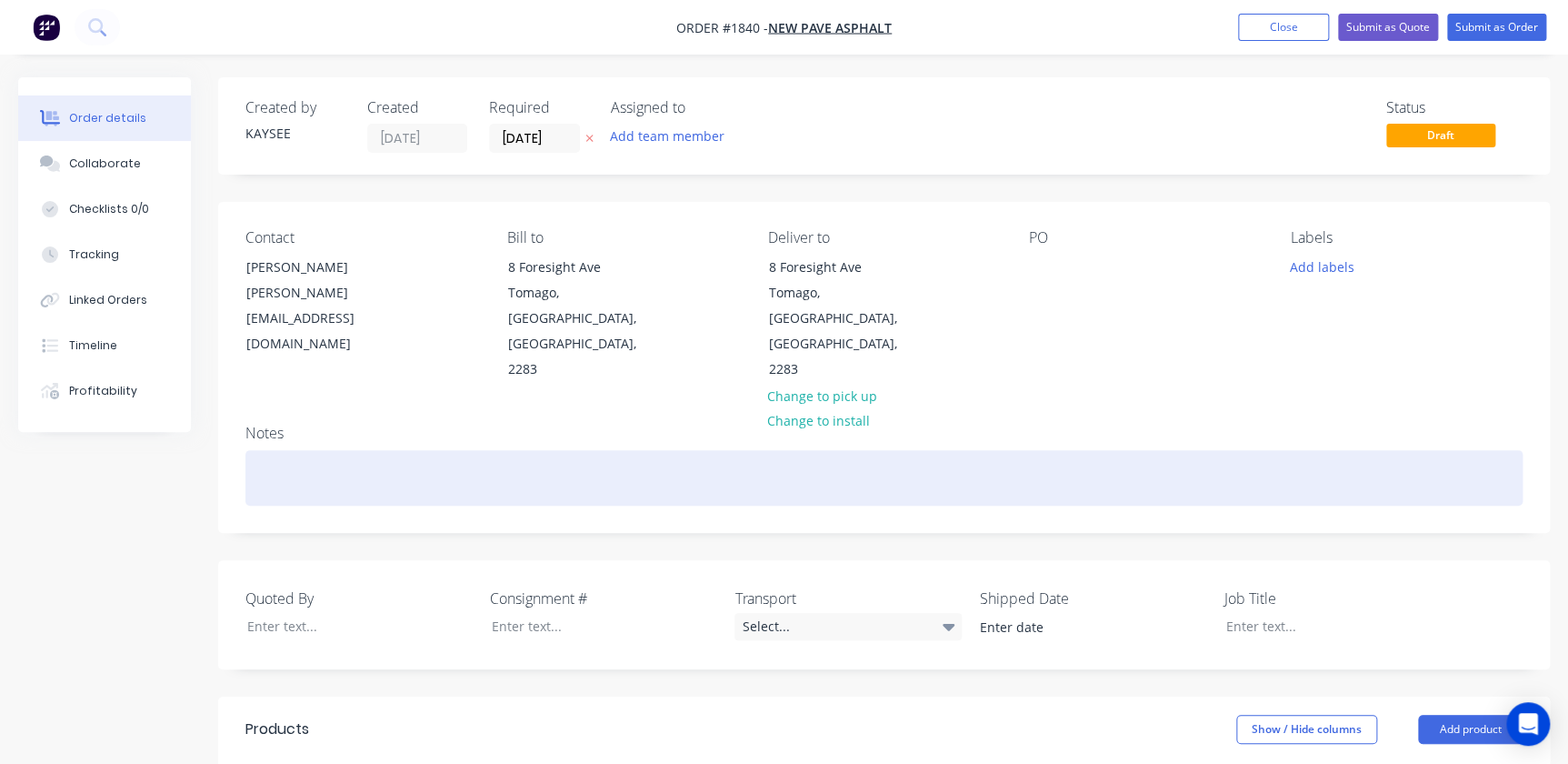
click at [285, 450] on div at bounding box center [884, 478] width 1277 height 55
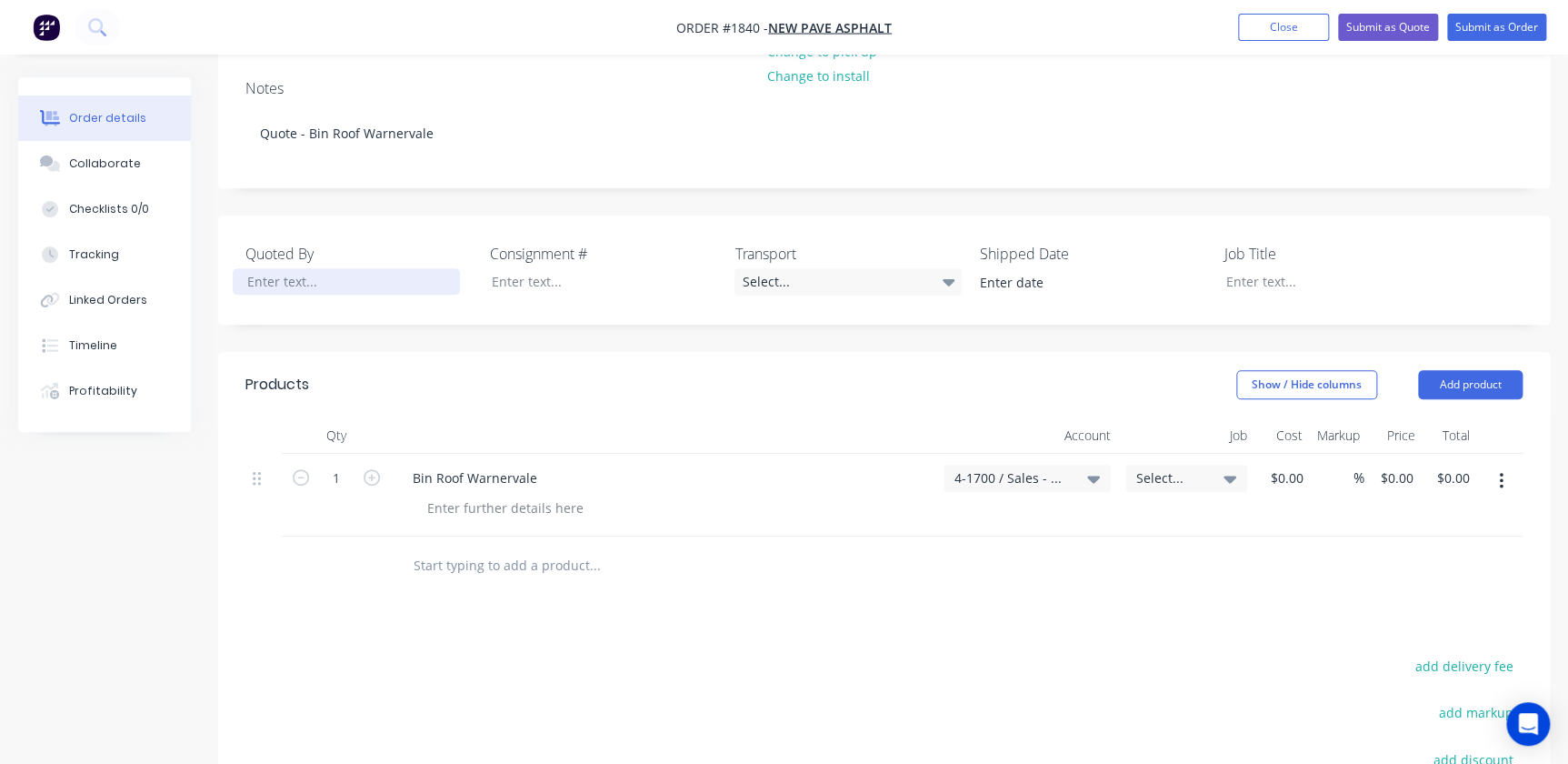
scroll to position [174, 0]
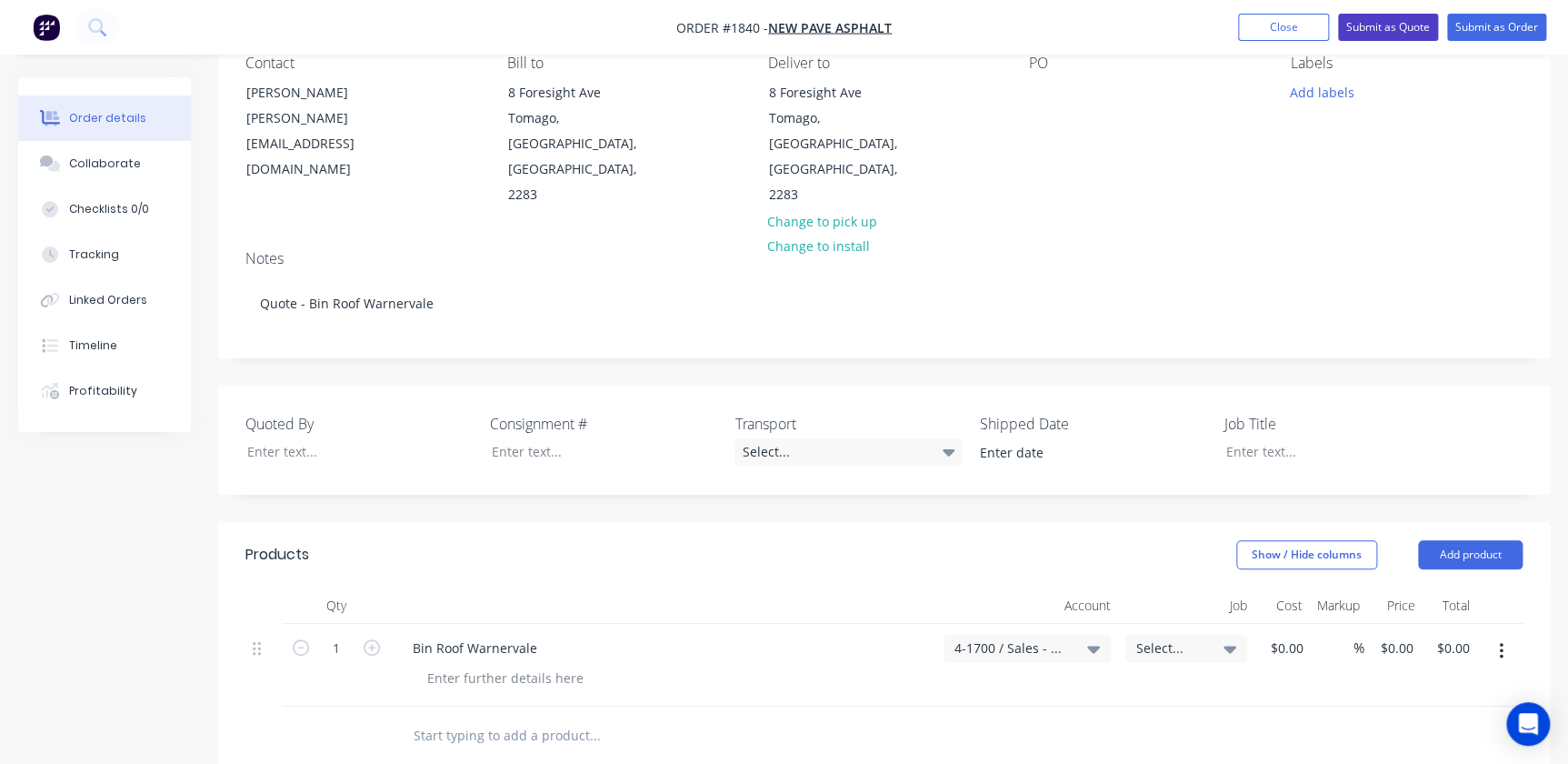
click at [1380, 34] on button "Submit as Quote" at bounding box center [1388, 27] width 100 height 27
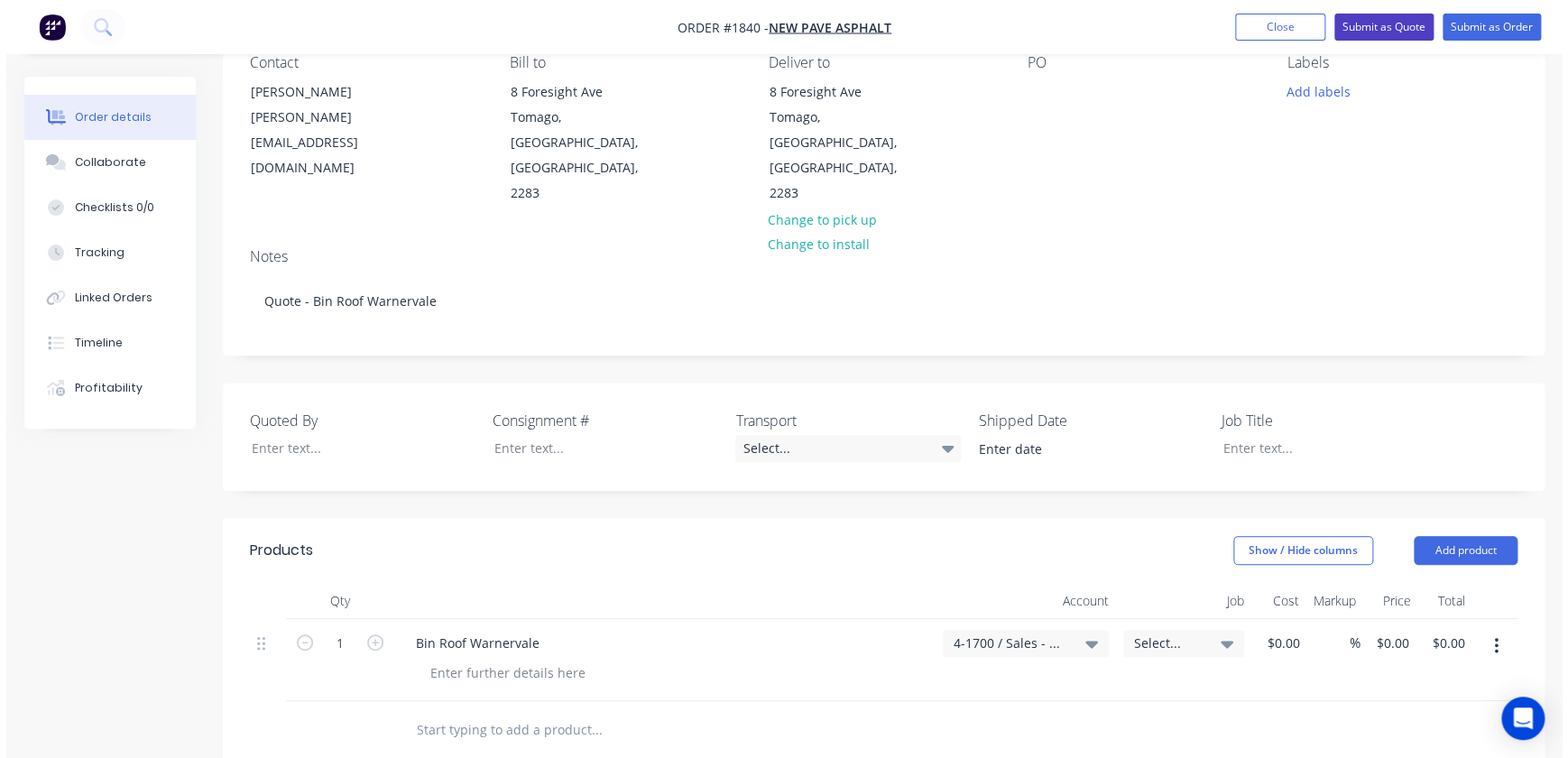
scroll to position [0, 0]
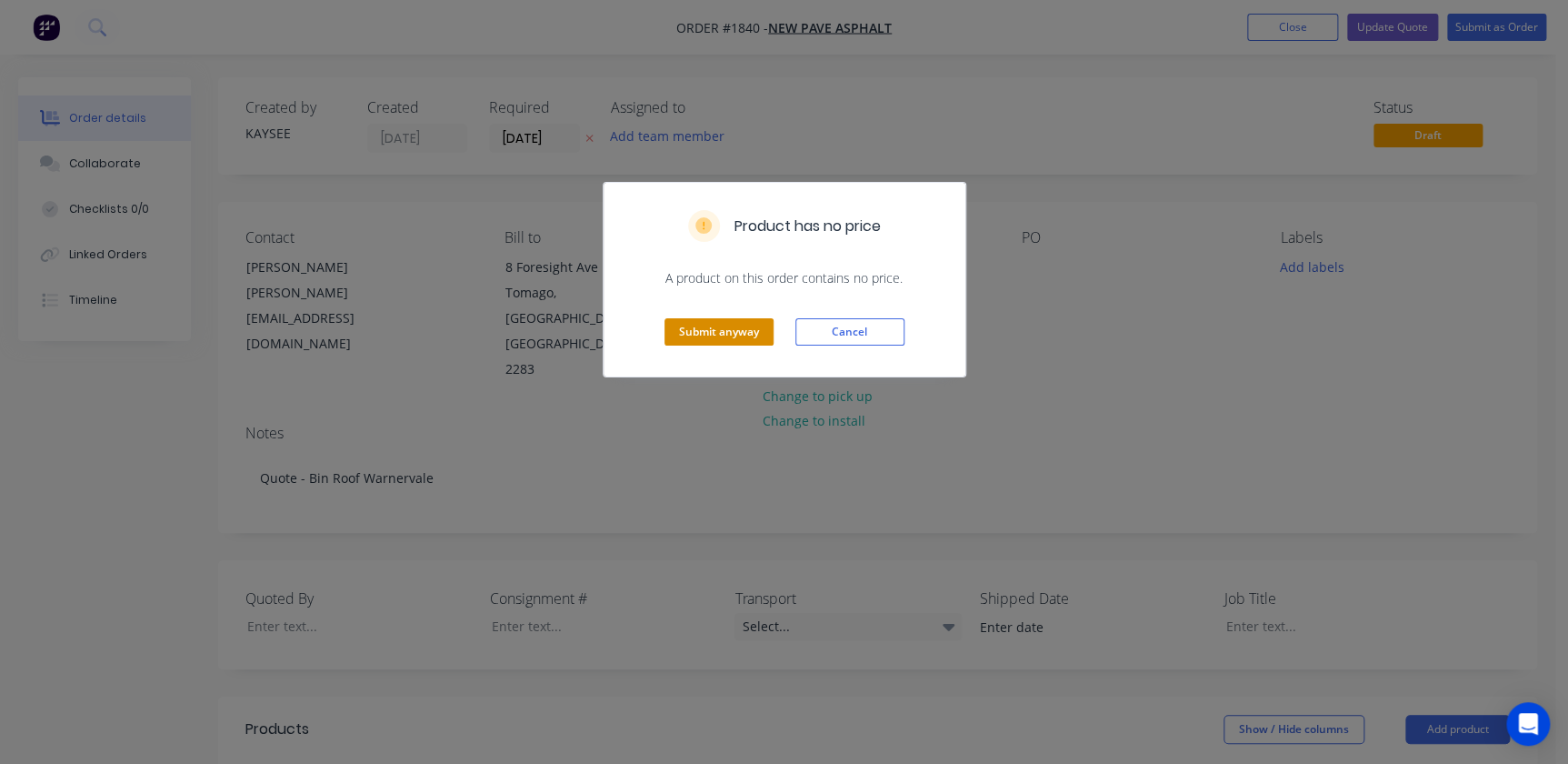
click at [718, 330] on button "Submit anyway" at bounding box center [719, 331] width 110 height 27
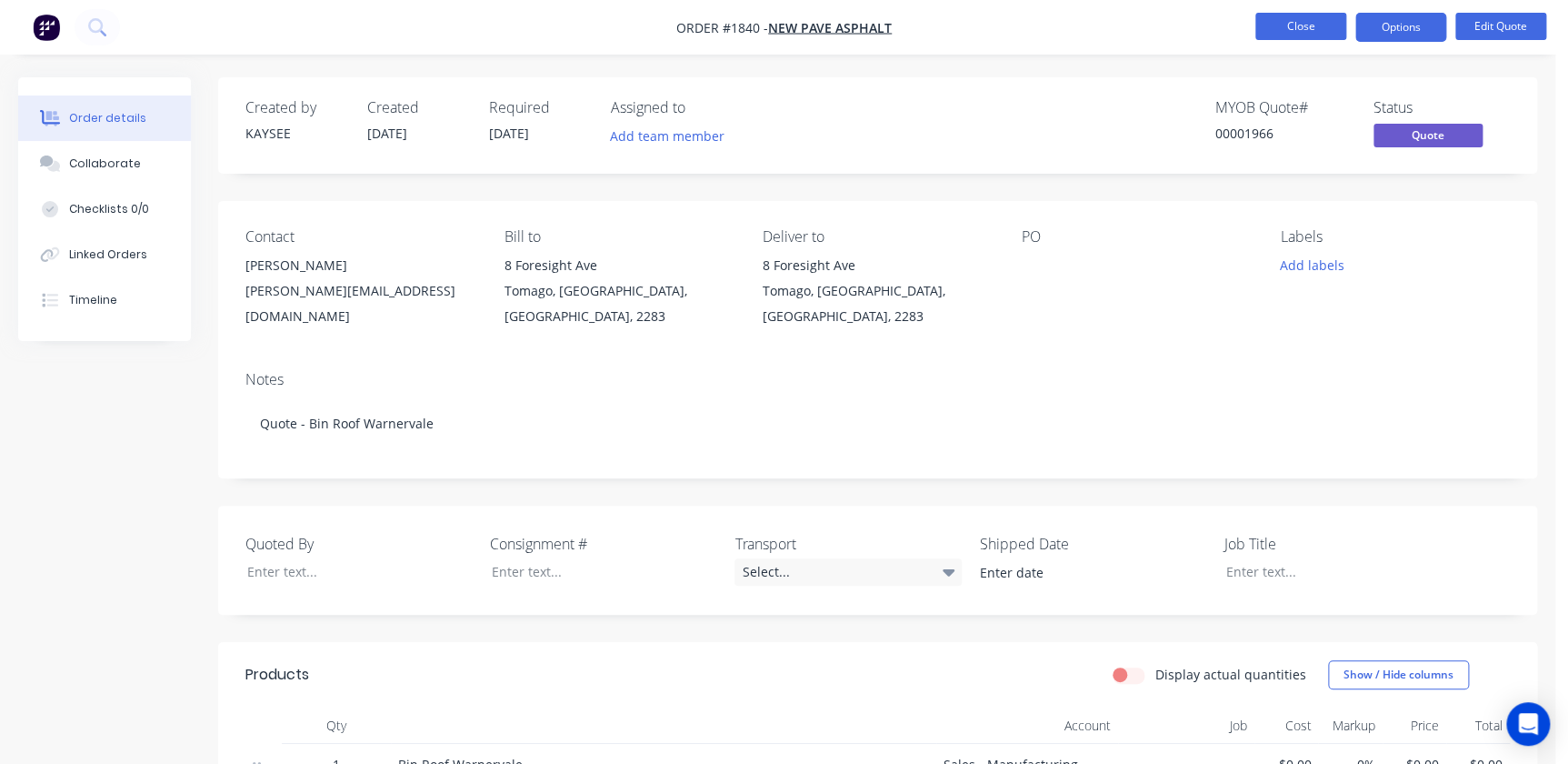
click at [1309, 33] on button "Close" at bounding box center [1300, 26] width 91 height 27
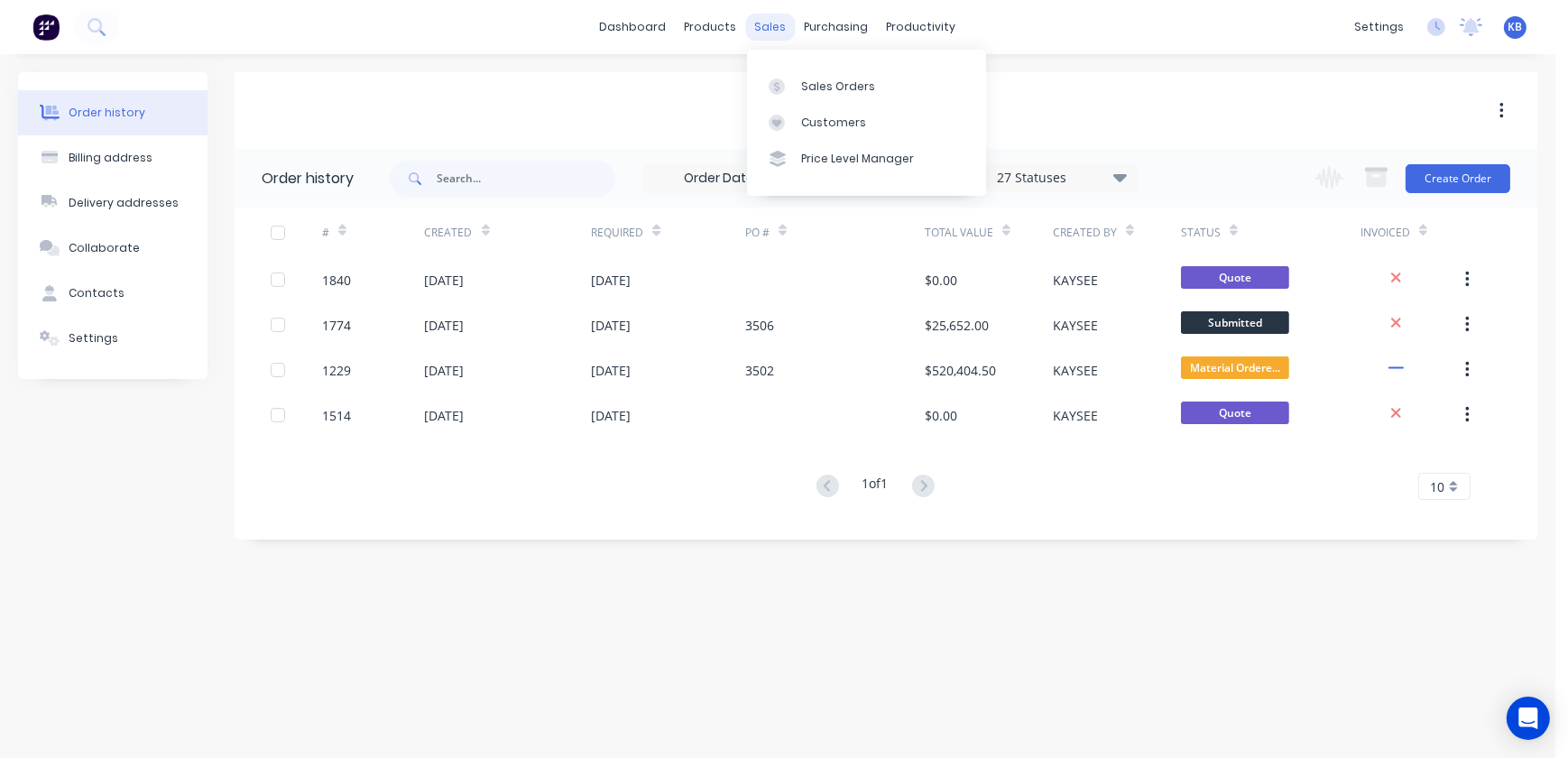
click at [771, 31] on div "sales" at bounding box center [770, 27] width 49 height 27
click at [820, 81] on div "Sales Orders" at bounding box center [838, 85] width 74 height 16
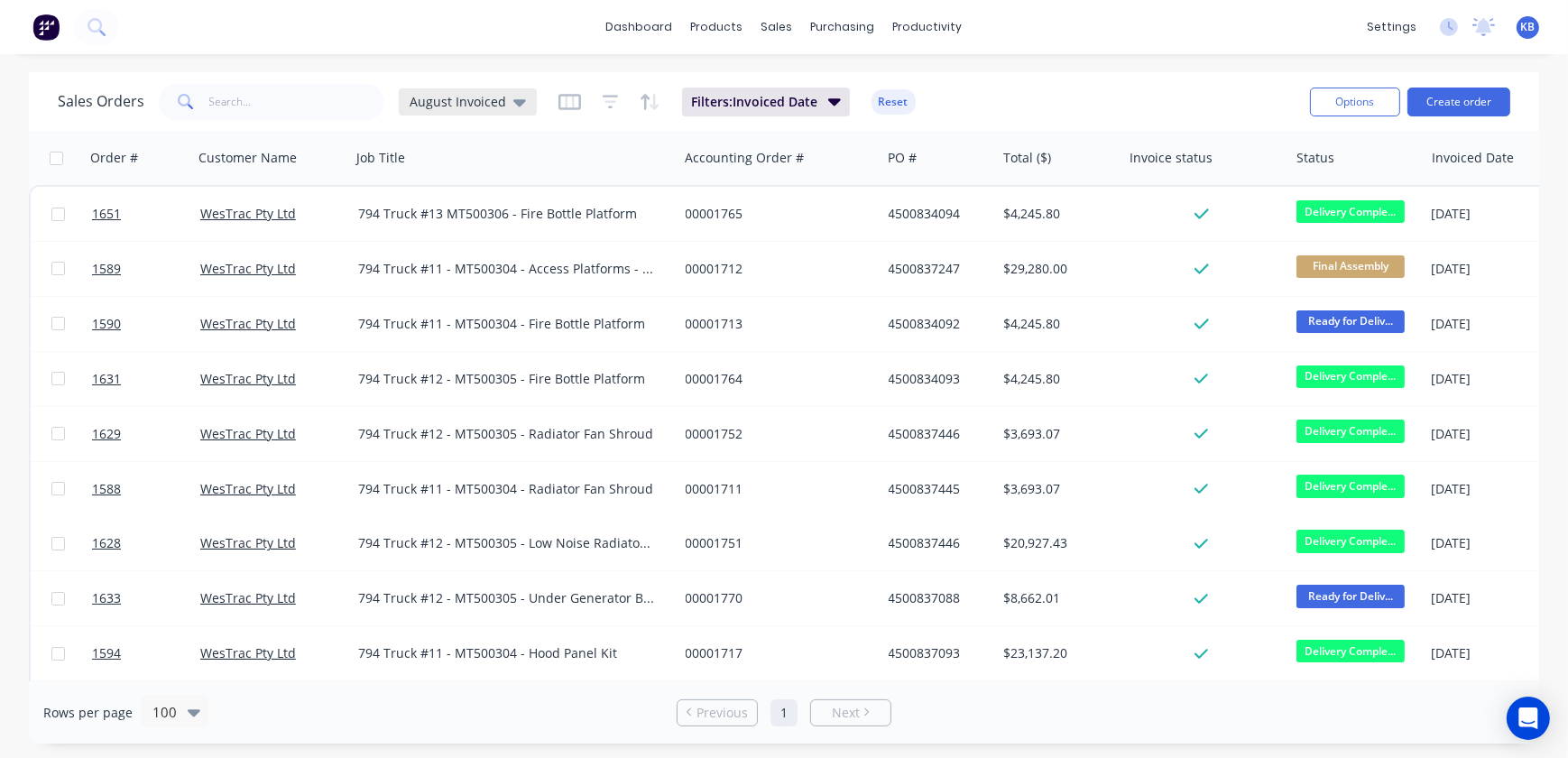
click at [516, 99] on icon at bounding box center [520, 103] width 13 height 7
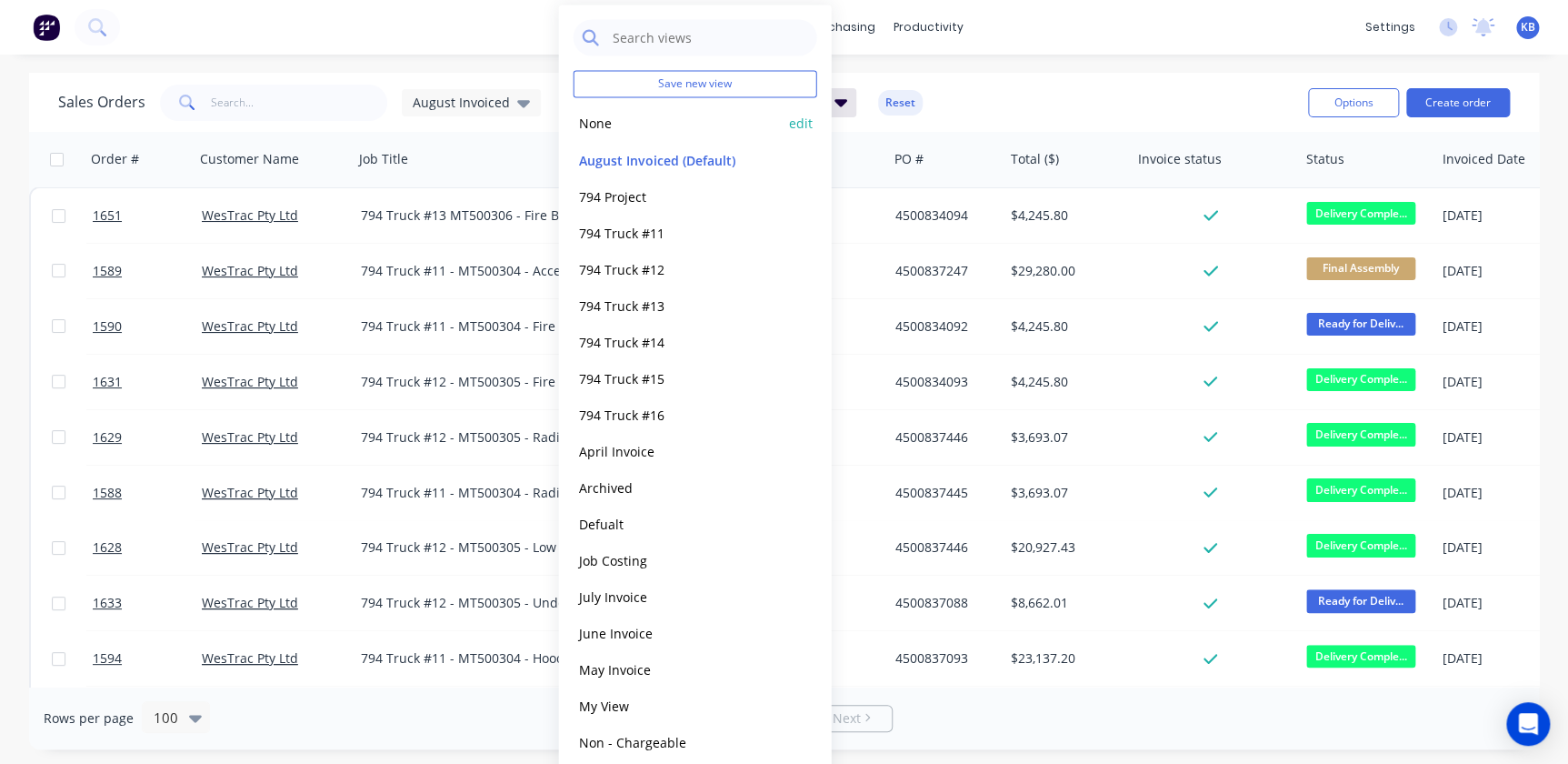
click at [615, 133] on button "None" at bounding box center [677, 123] width 207 height 21
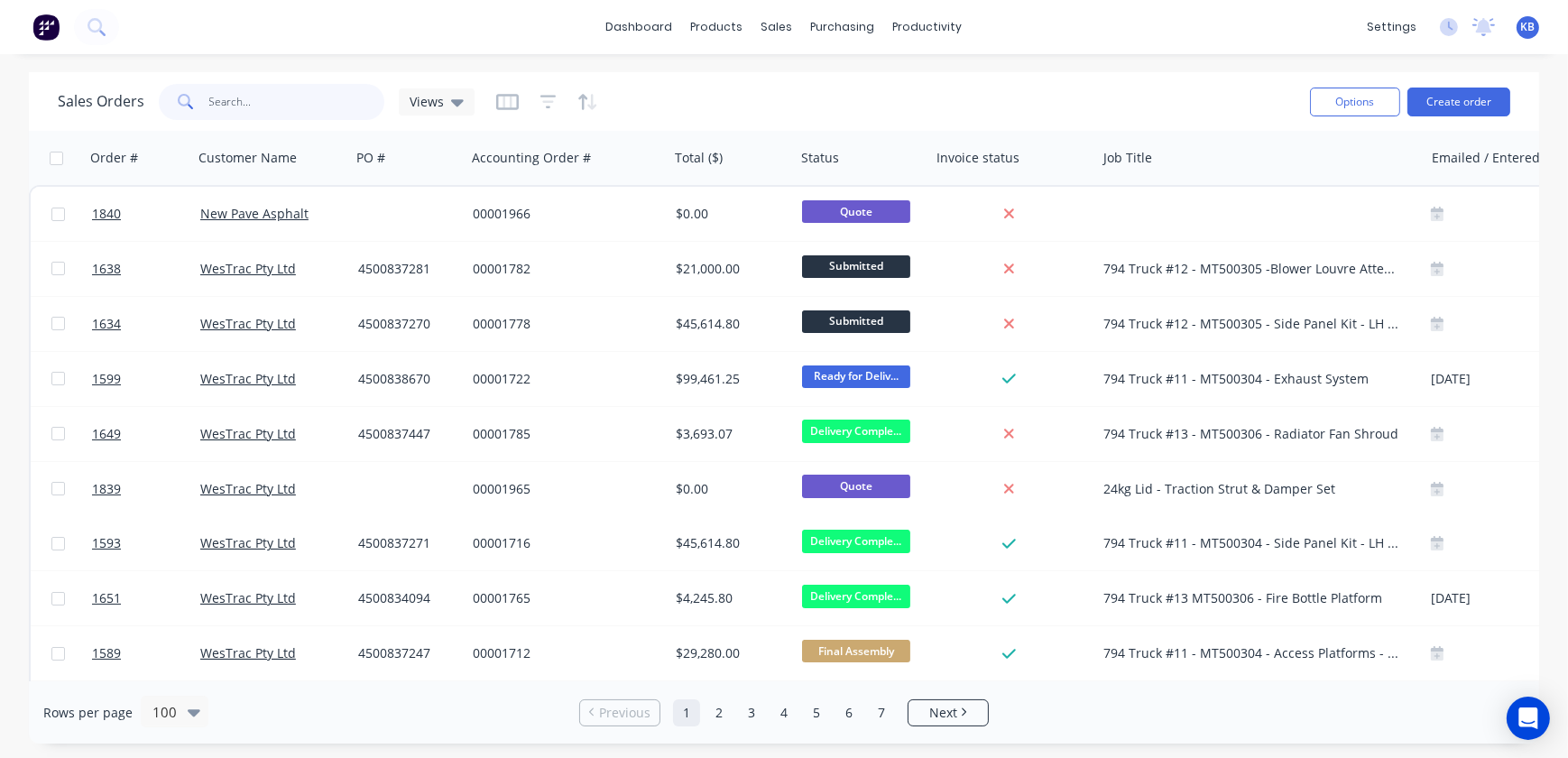
click at [245, 103] on input "text" at bounding box center [296, 101] width 176 height 36
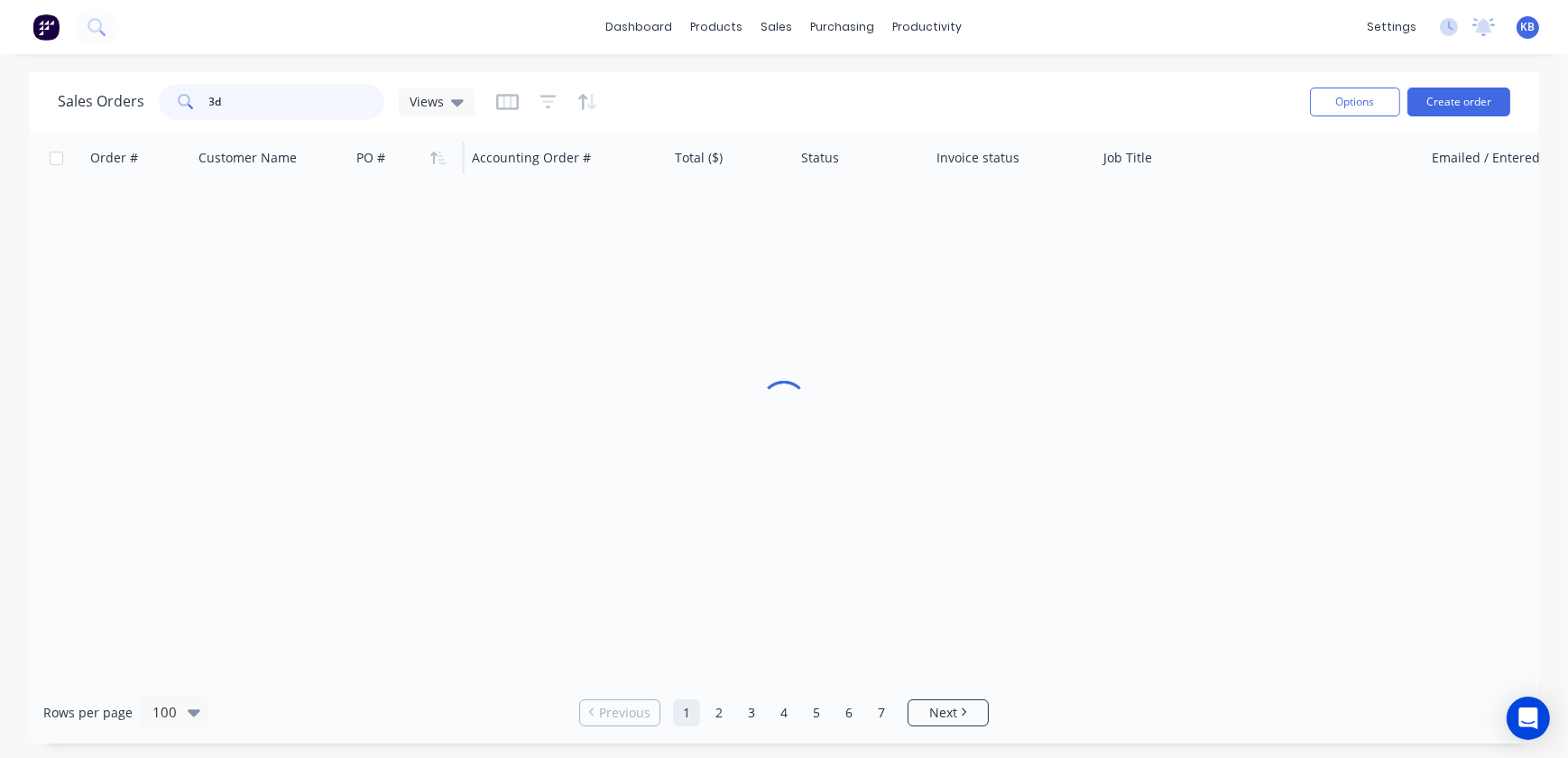
type input "3d"
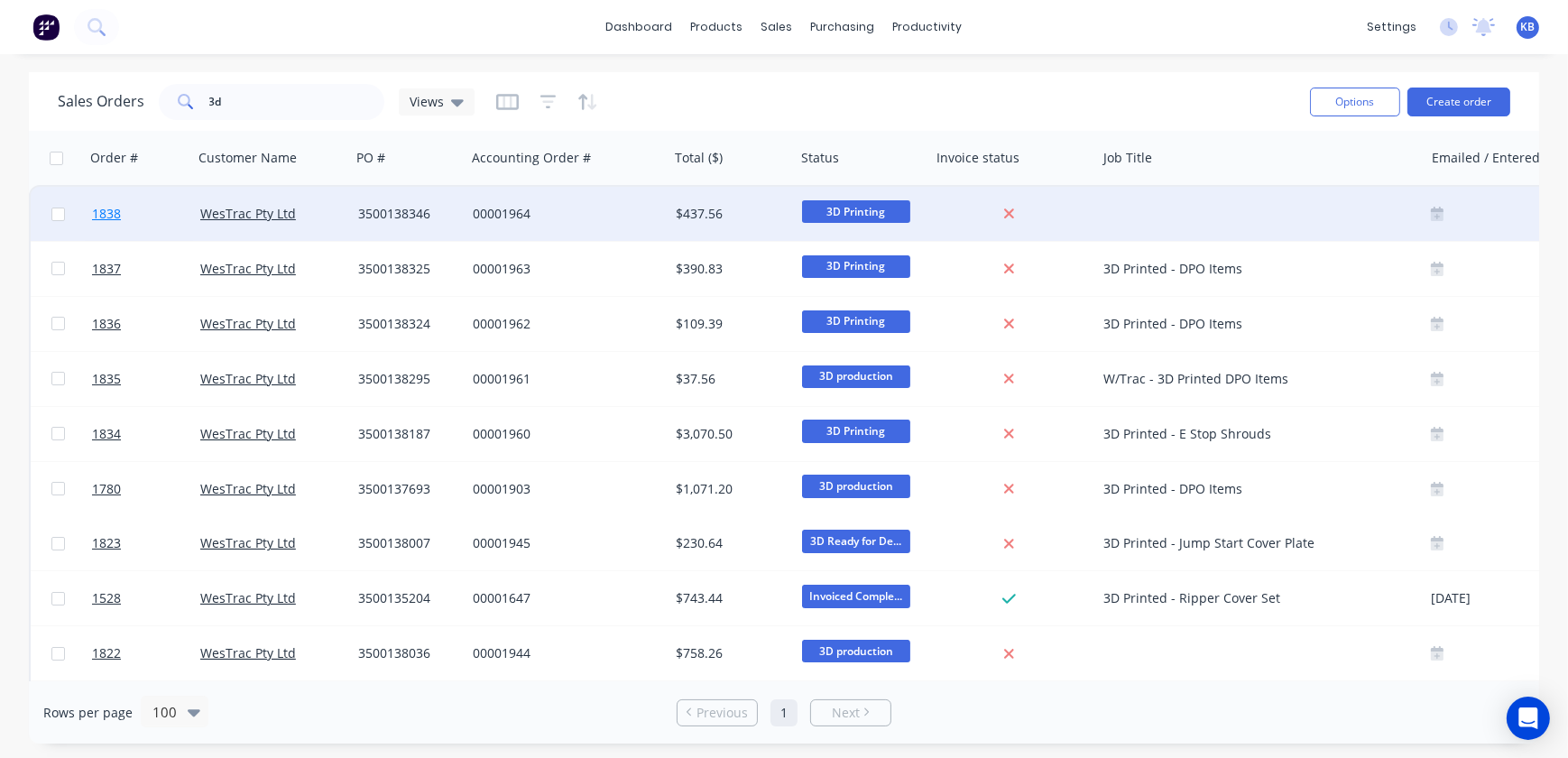
click at [116, 212] on span "1838" at bounding box center [106, 213] width 29 height 18
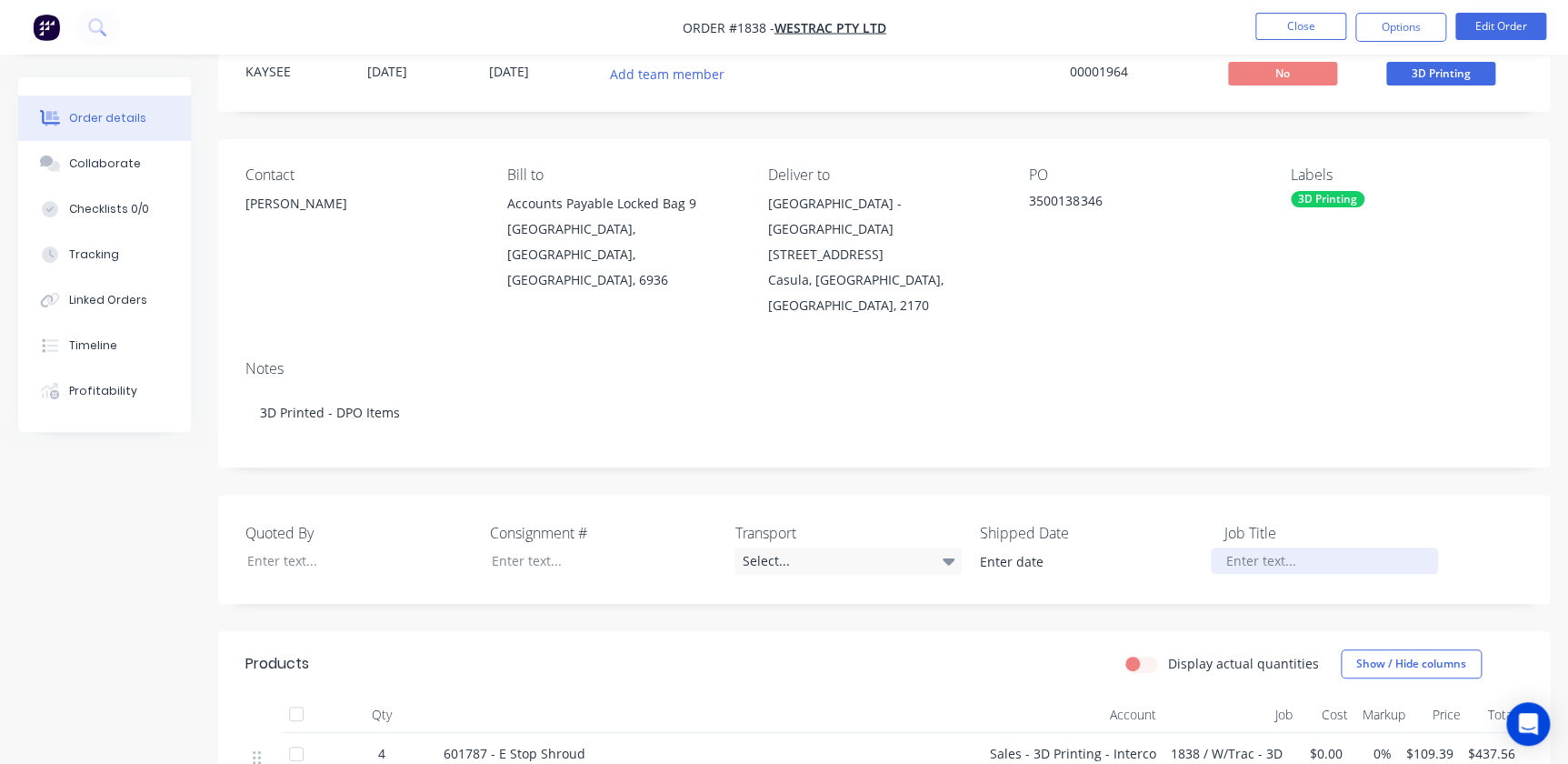
scroll to position [247, 0]
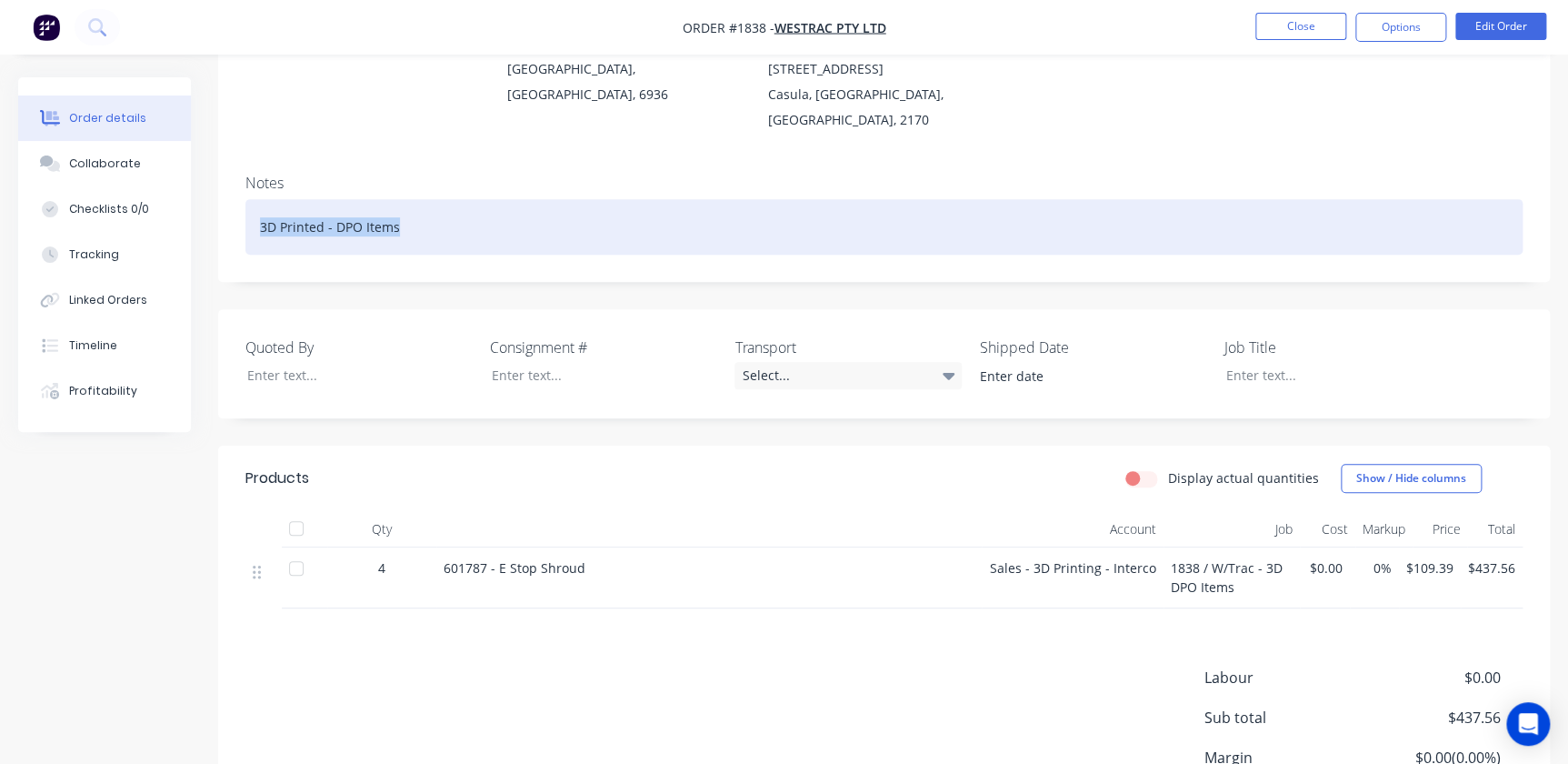
drag, startPoint x: 393, startPoint y: 175, endPoint x: 215, endPoint y: 172, distance: 178.0
click at [215, 172] on div "Order details Collaborate Checklists 0/0 Tracking Linked Orders Timeline Profit…" at bounding box center [784, 380] width 1568 height 1102
copy div "3D Printed - DPO Items"
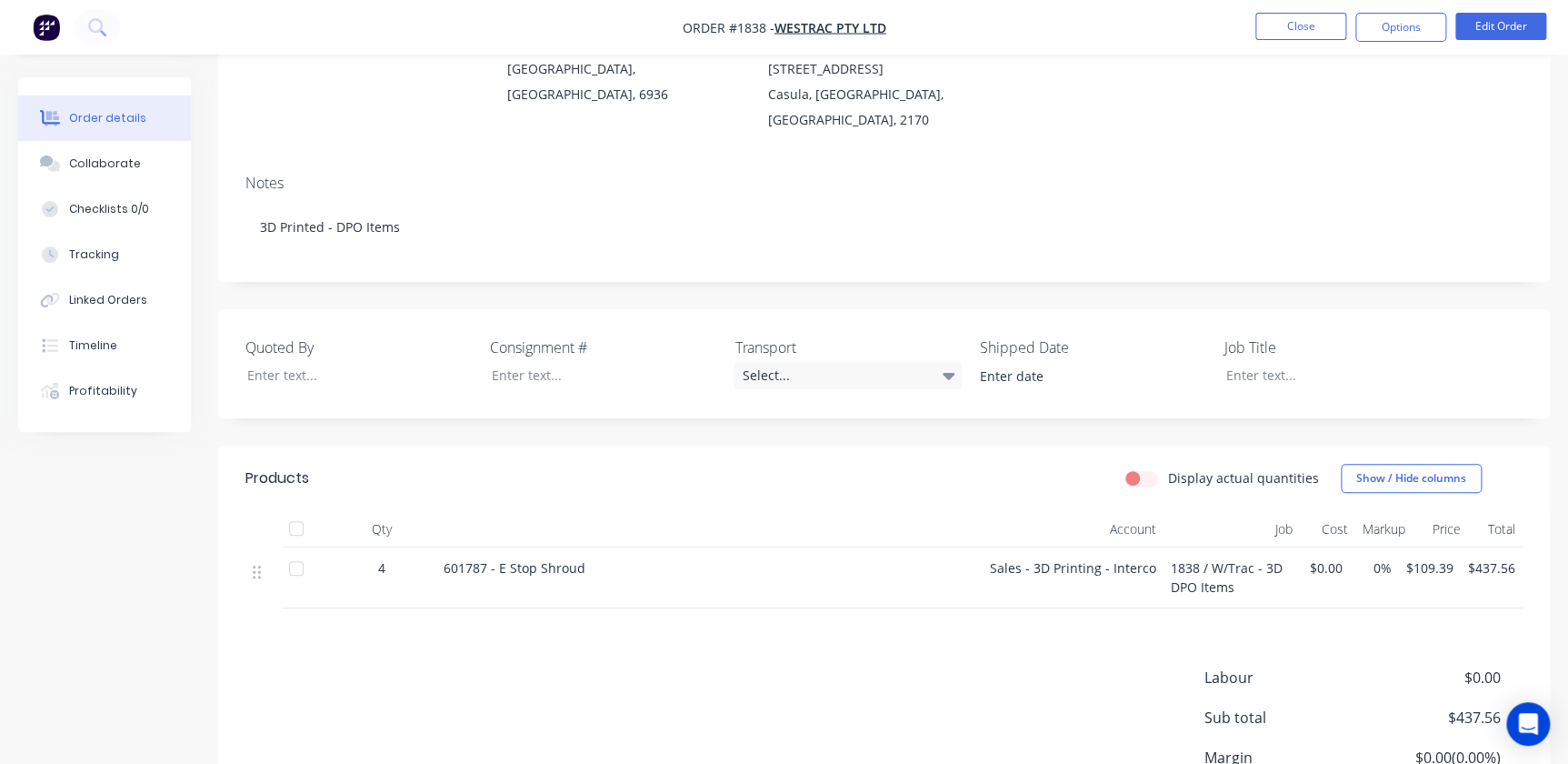
click at [1297, 347] on div "Quoted By Consignment # Transport Select... Shipped Date Job Title" at bounding box center [884, 363] width 1332 height 110
click at [1241, 362] on div at bounding box center [1325, 375] width 227 height 26
paste div
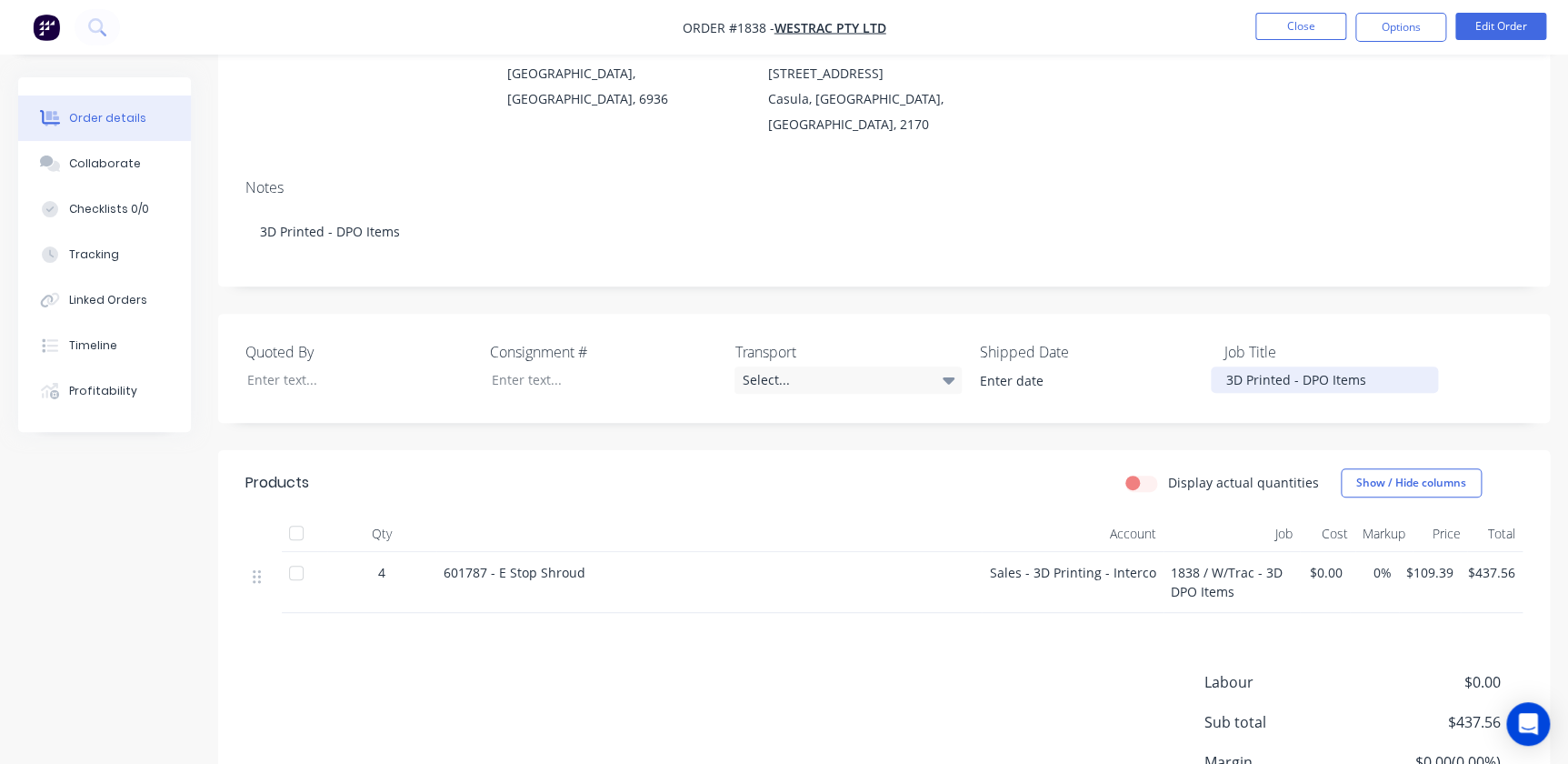
scroll to position [0, 0]
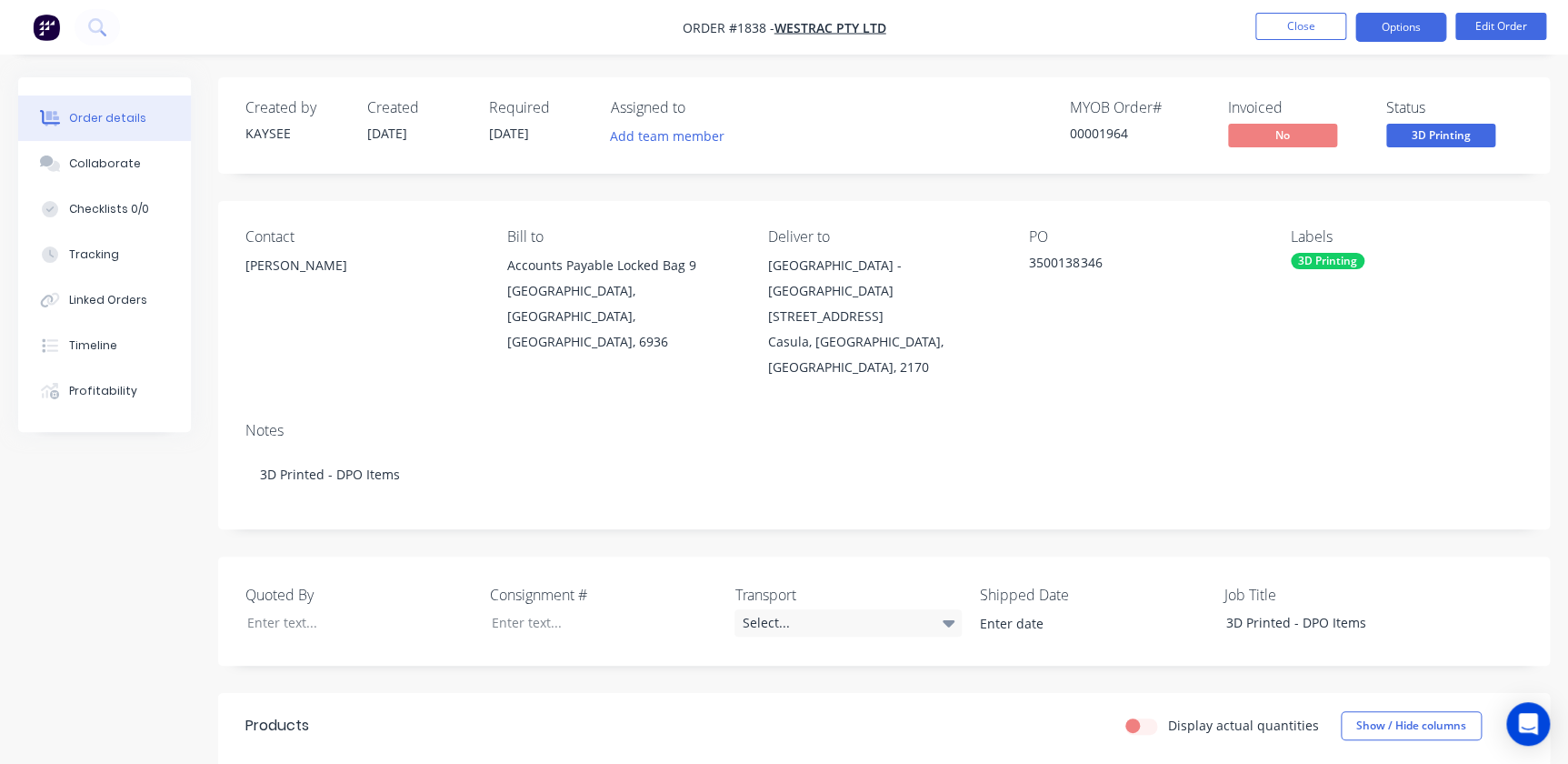
click at [1408, 29] on button "Options" at bounding box center [1400, 27] width 91 height 29
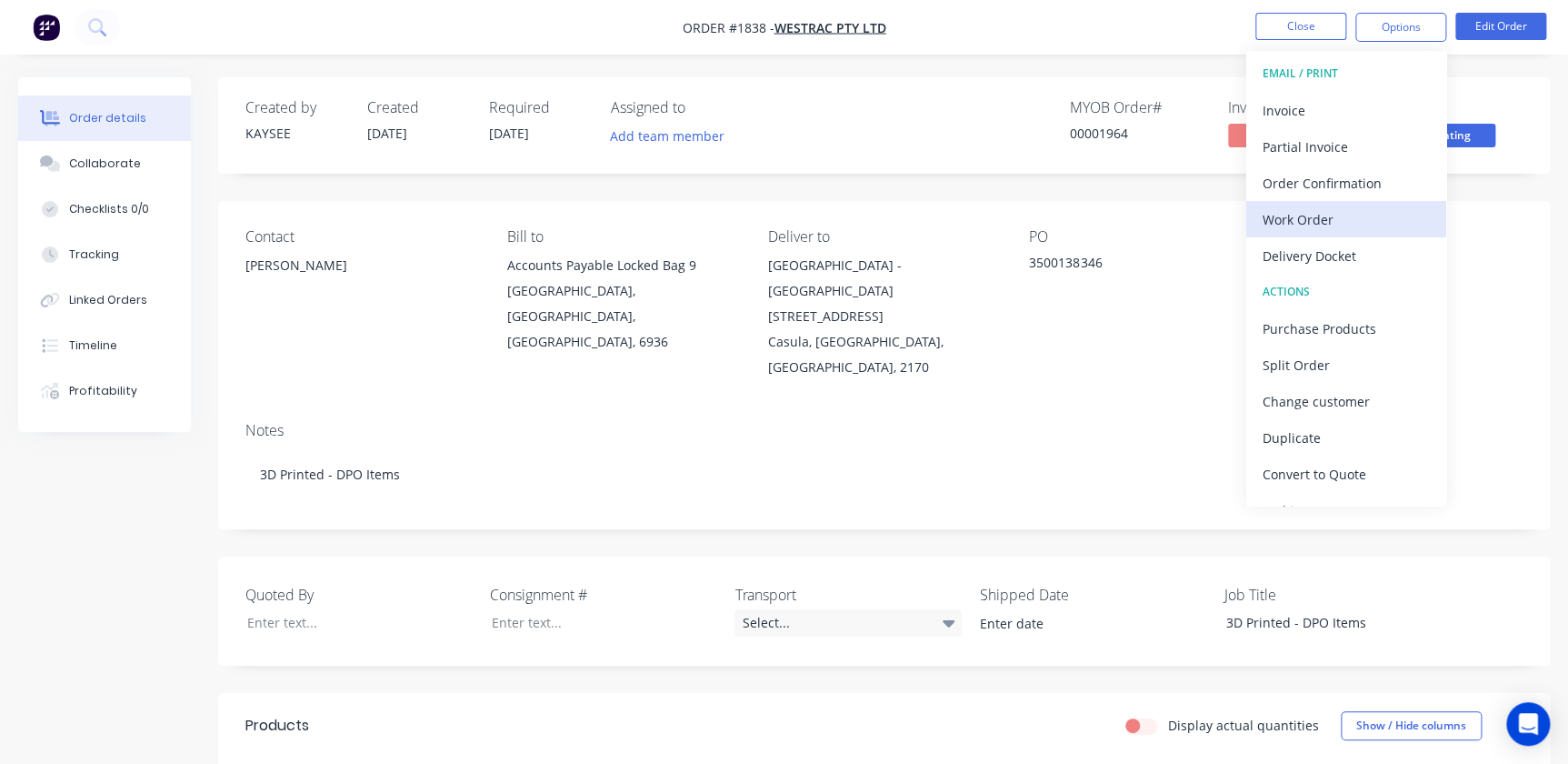
click at [1318, 204] on button "Work Order" at bounding box center [1346, 219] width 200 height 37
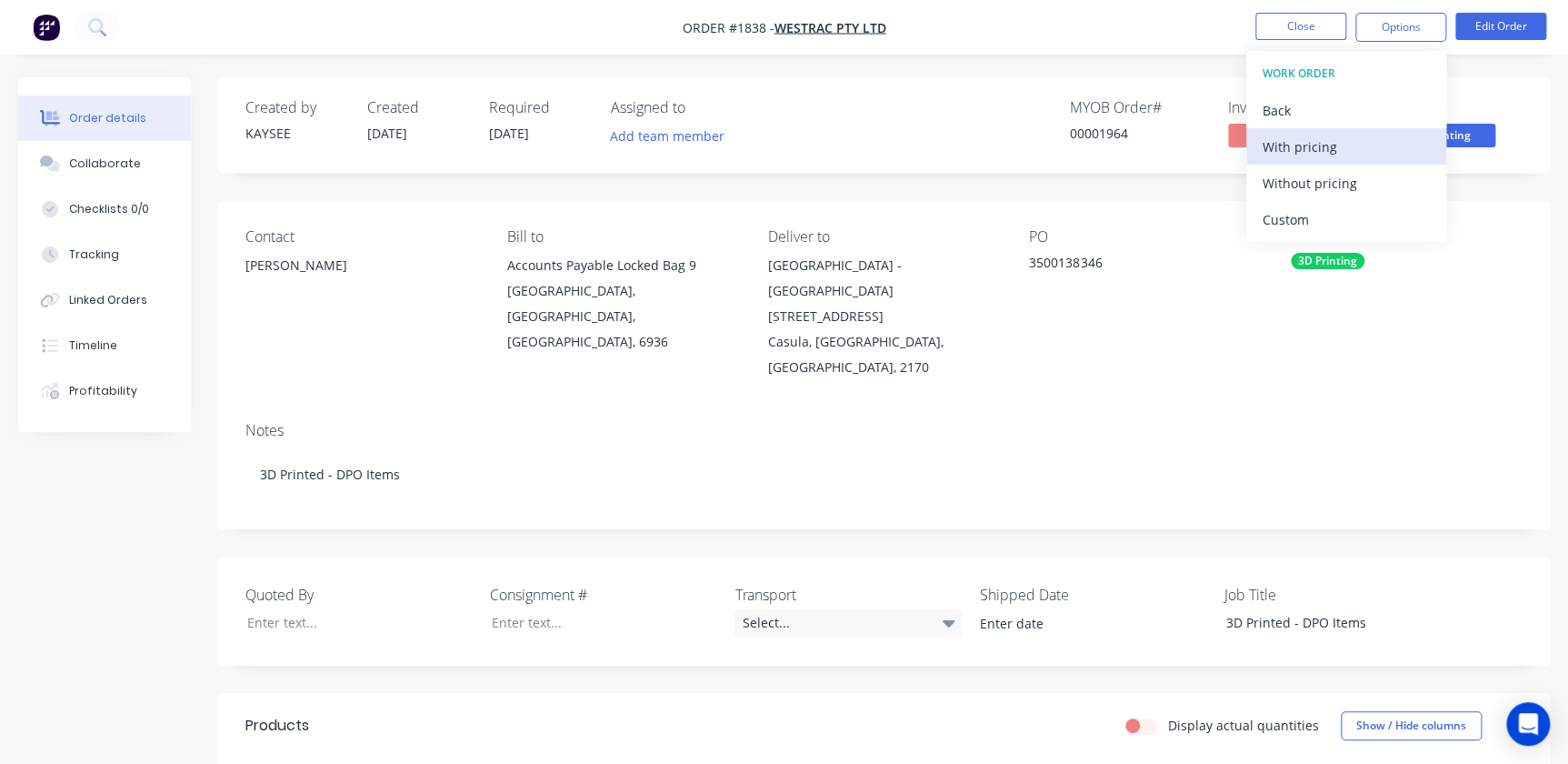
click at [1293, 144] on div "With pricing" at bounding box center [1346, 147] width 168 height 26
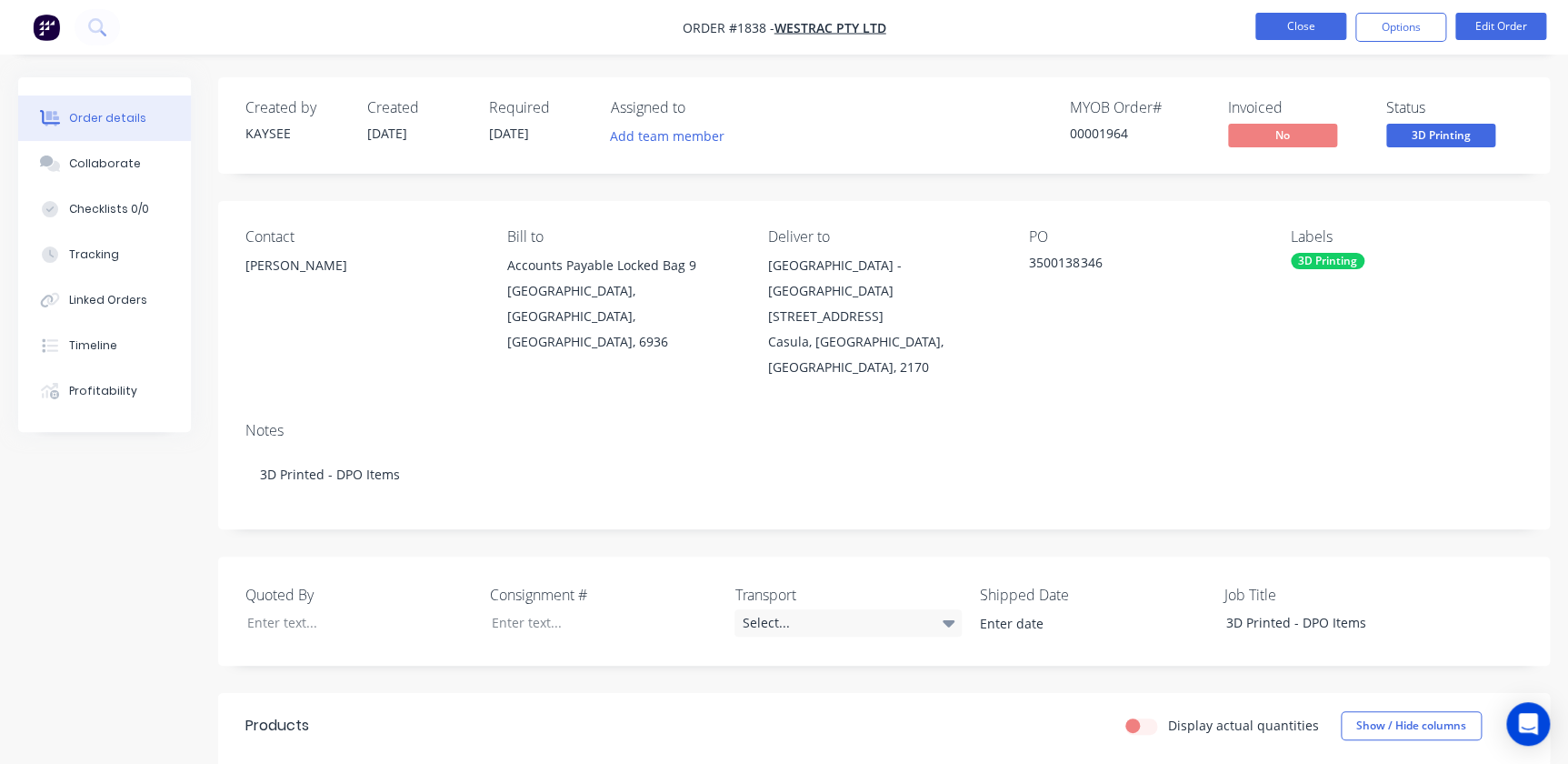
click at [1336, 30] on button "Close" at bounding box center [1300, 26] width 91 height 27
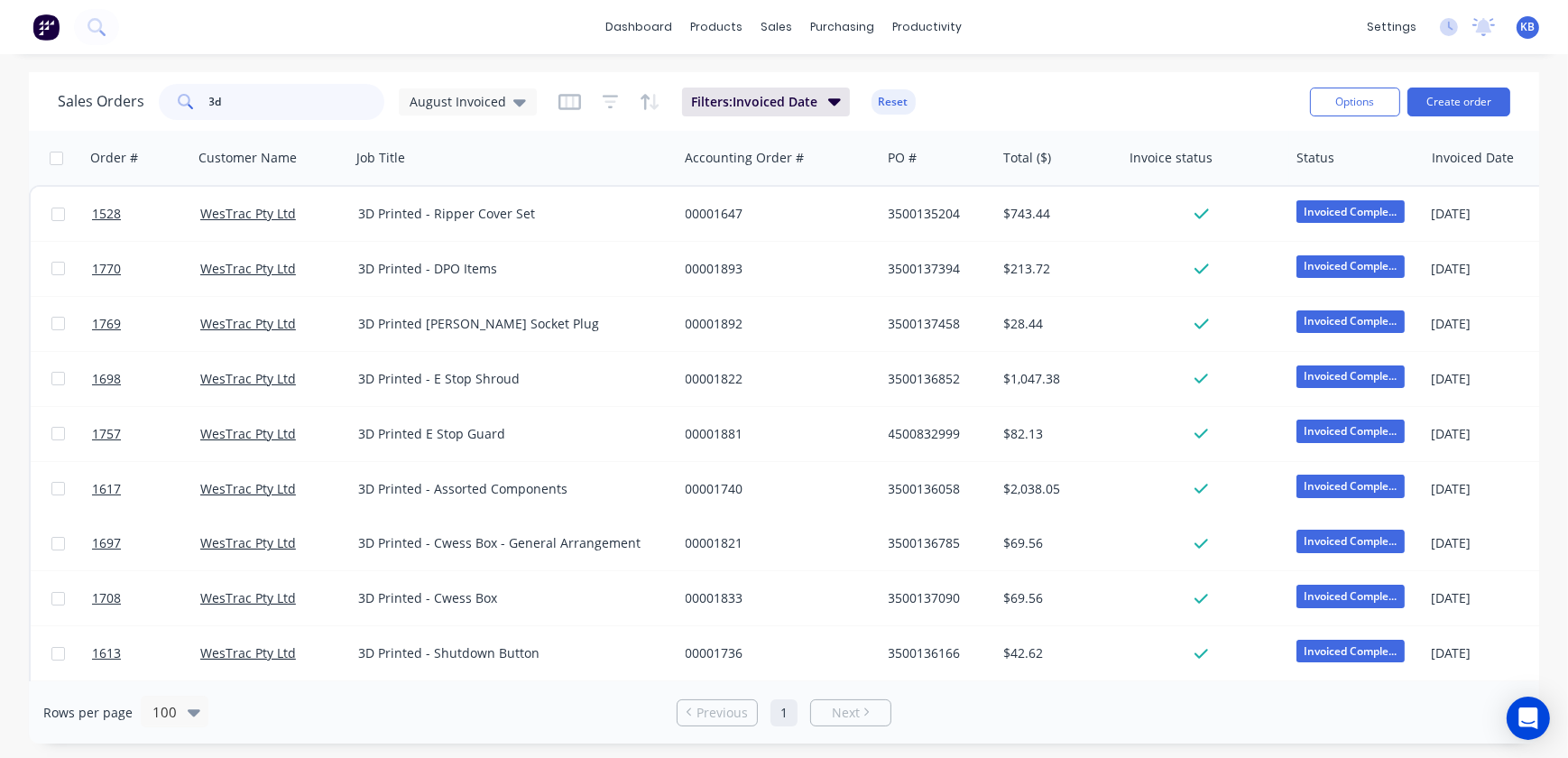
drag, startPoint x: 243, startPoint y: 105, endPoint x: 98, endPoint y: 104, distance: 145.0
click at [98, 104] on div "Sales Orders 3d August Invoiced" at bounding box center [297, 101] width 479 height 36
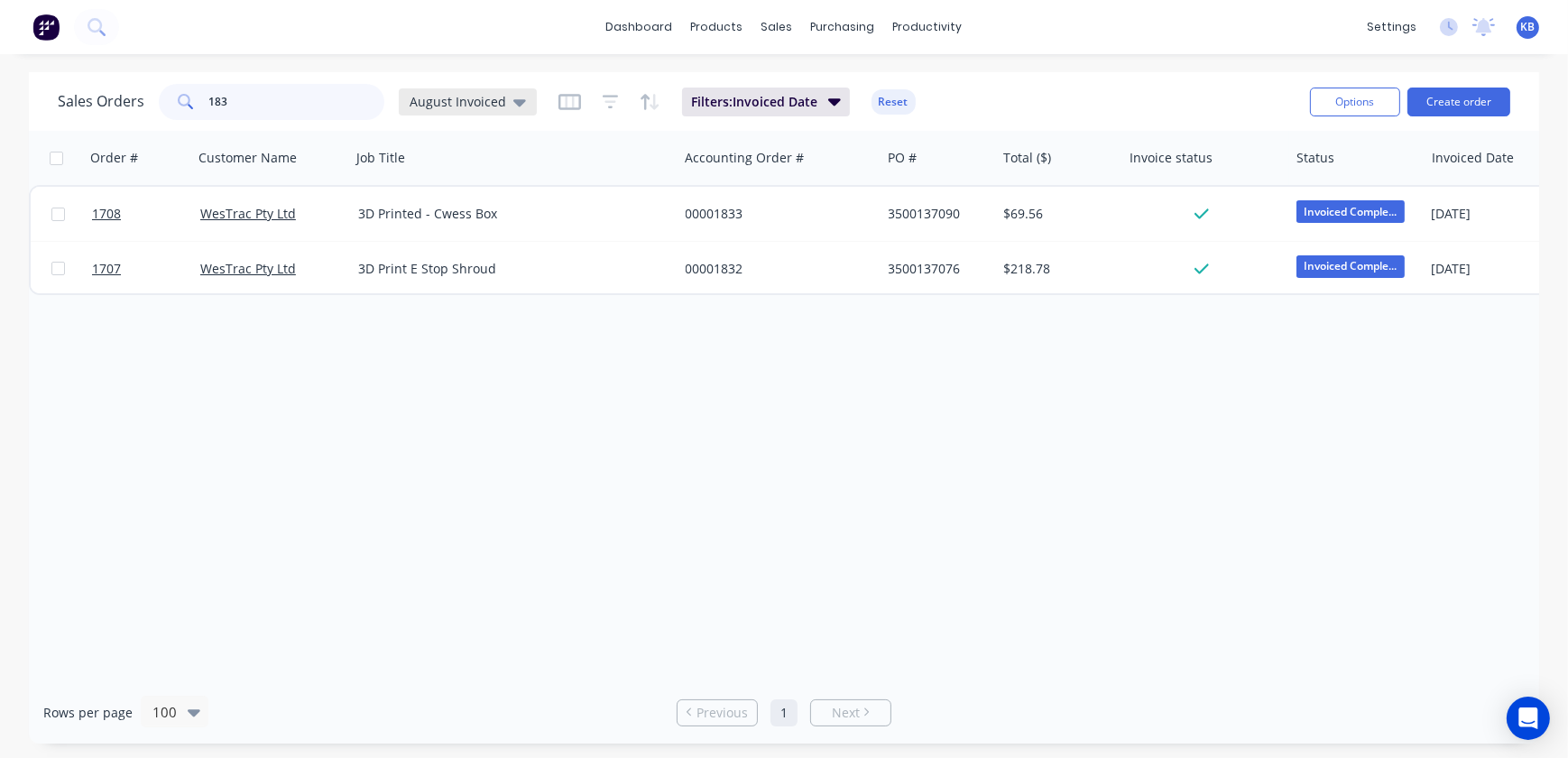
type input "183"
click at [469, 99] on span "August Invoiced" at bounding box center [458, 101] width 97 height 19
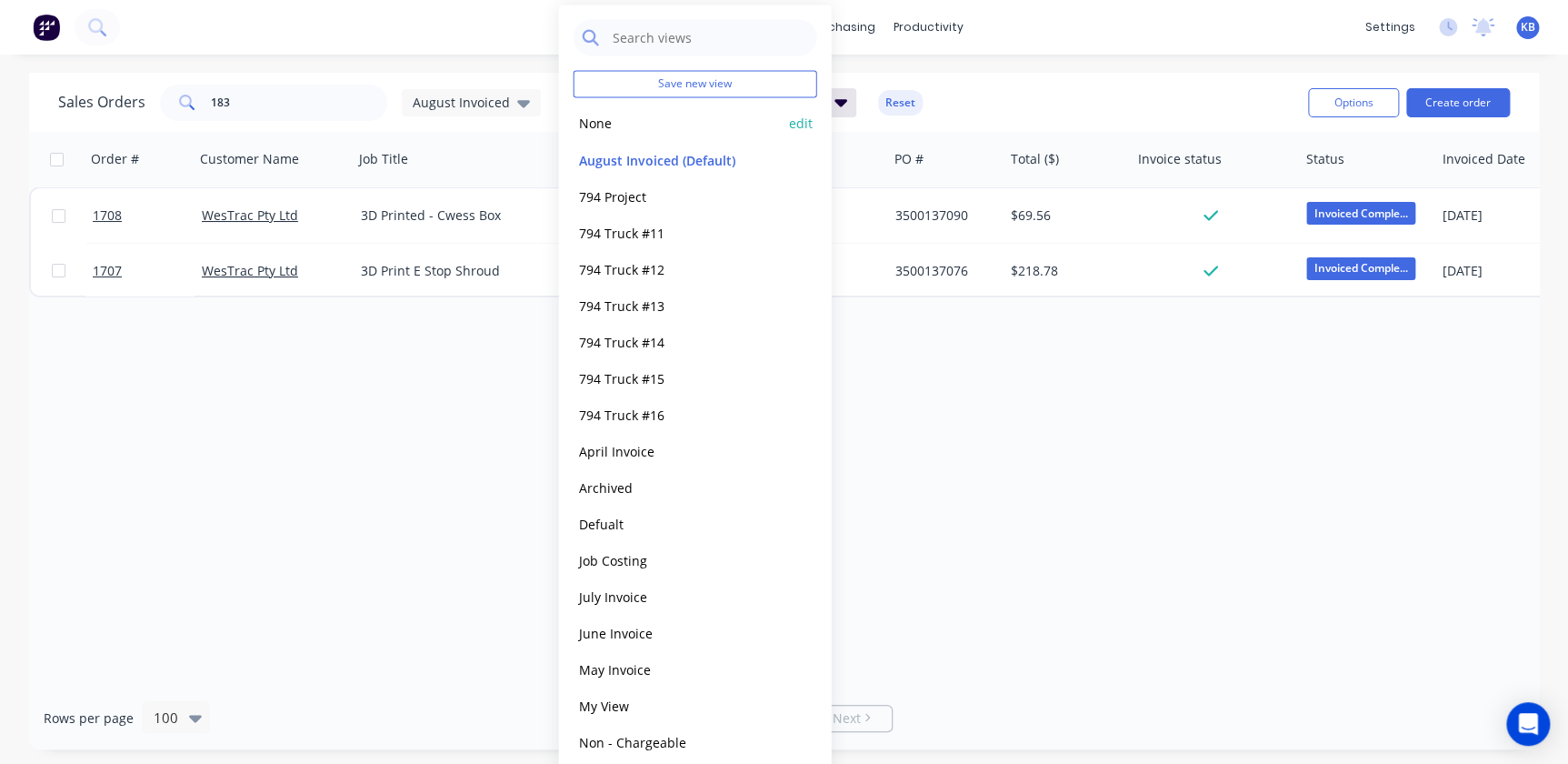
click at [605, 129] on button "None" at bounding box center [677, 123] width 207 height 21
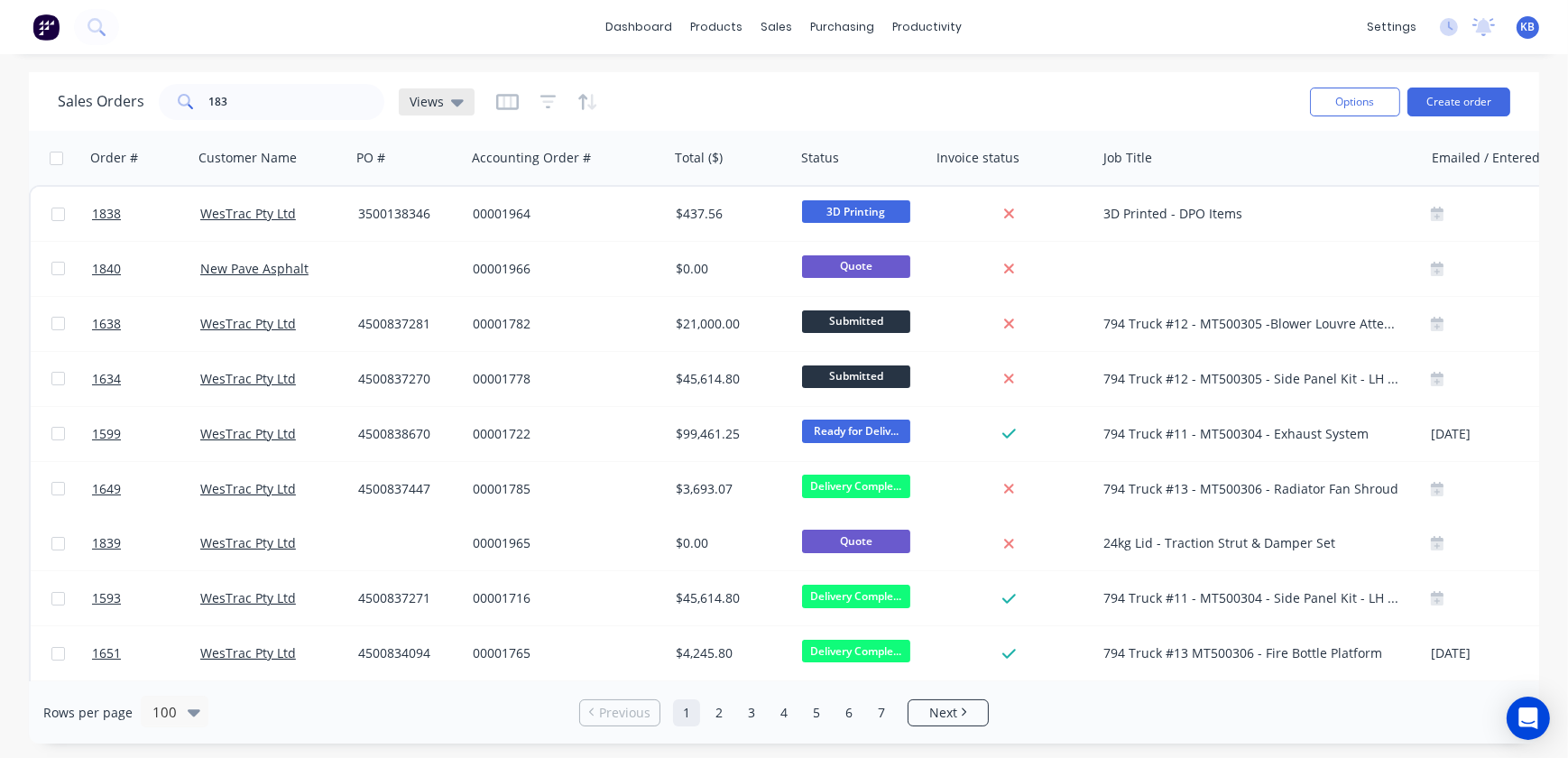
click at [444, 111] on div "Views" at bounding box center [437, 101] width 76 height 27
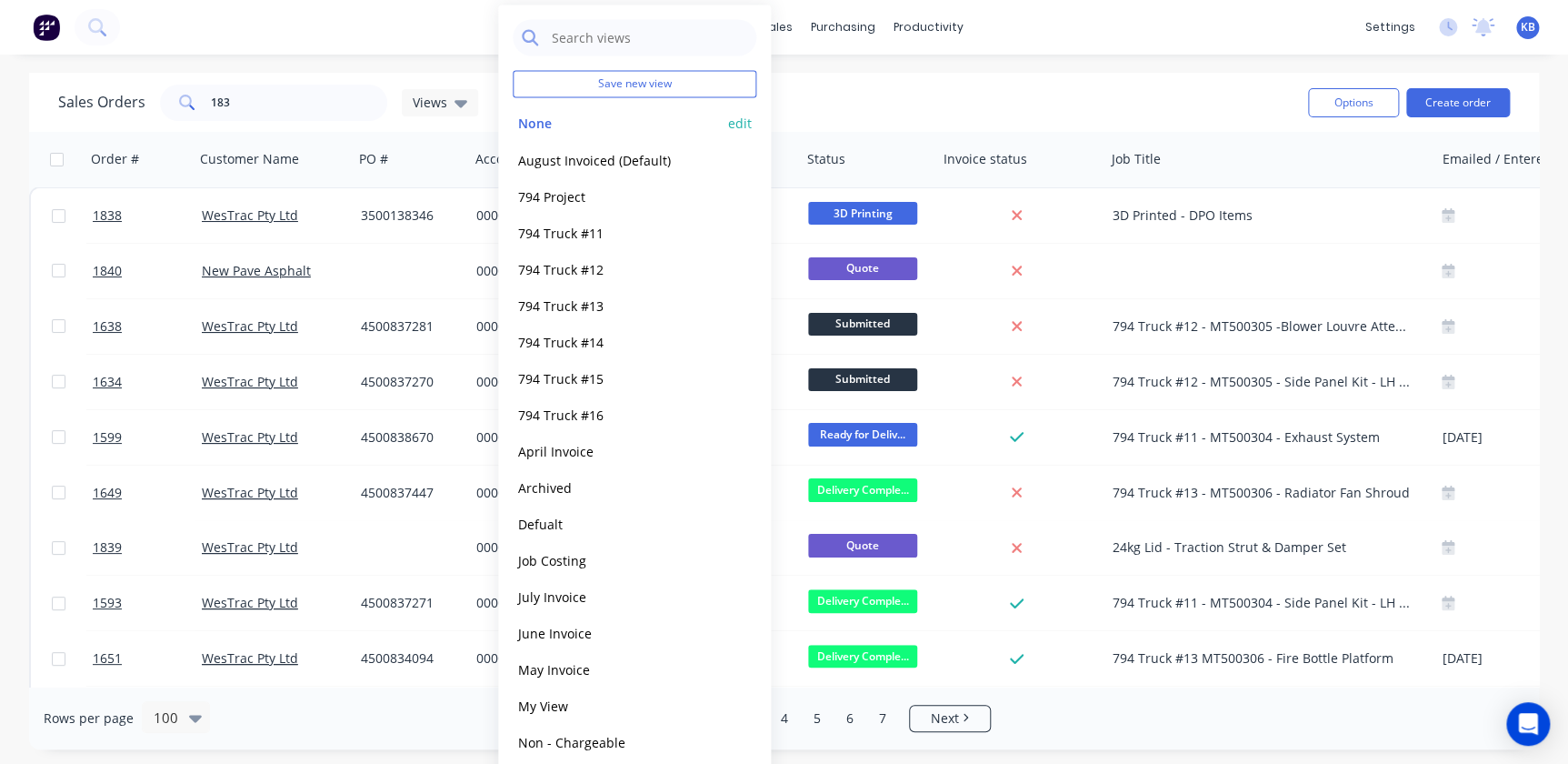
click at [742, 128] on button "edit" at bounding box center [740, 123] width 23 height 19
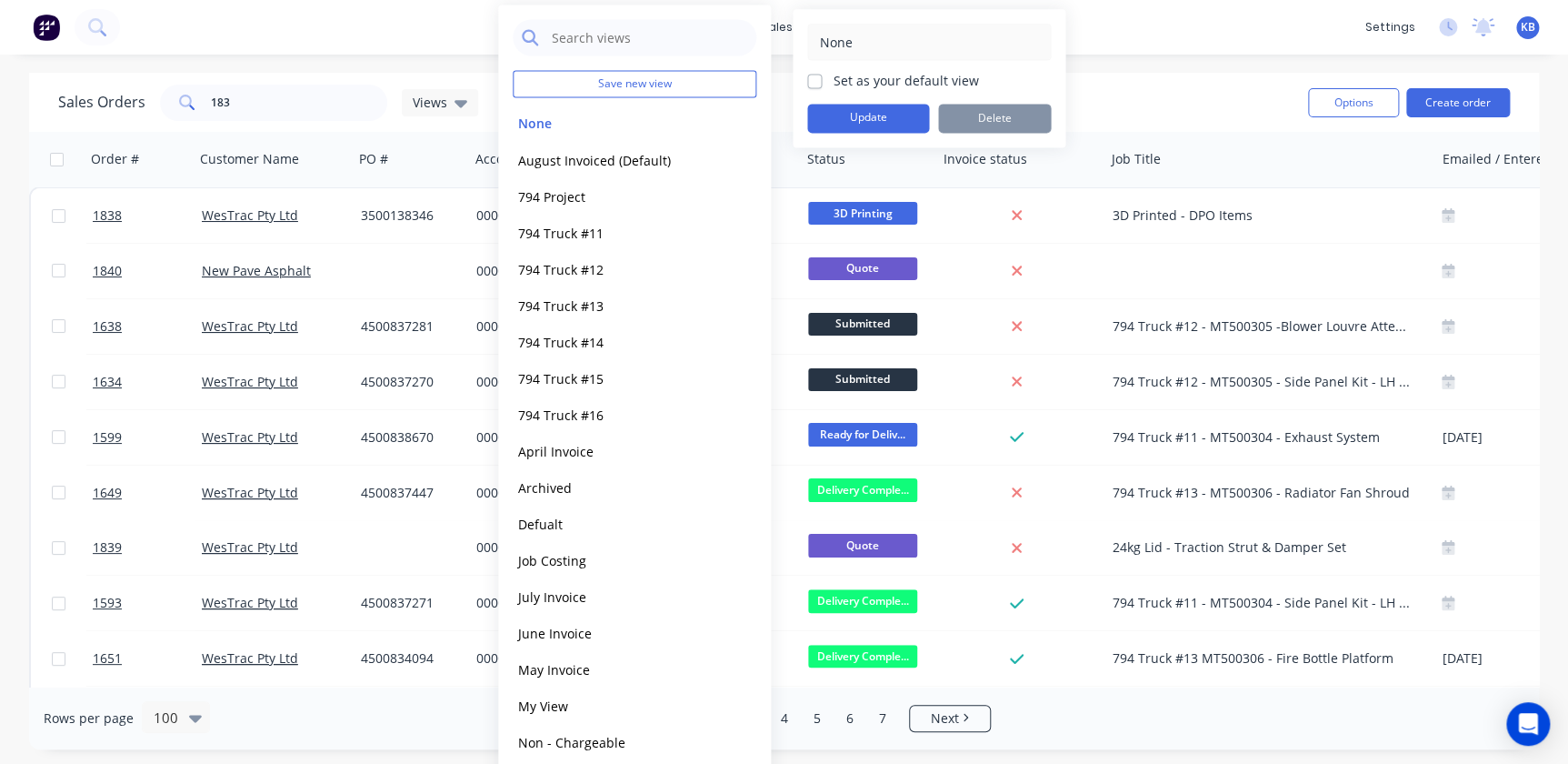
click at [833, 83] on label "Set as your default view" at bounding box center [905, 81] width 145 height 19
click at [817, 83] on input "Set as your default view" at bounding box center [814, 80] width 15 height 17
checkbox input "true"
click at [835, 109] on button "Update" at bounding box center [868, 118] width 122 height 29
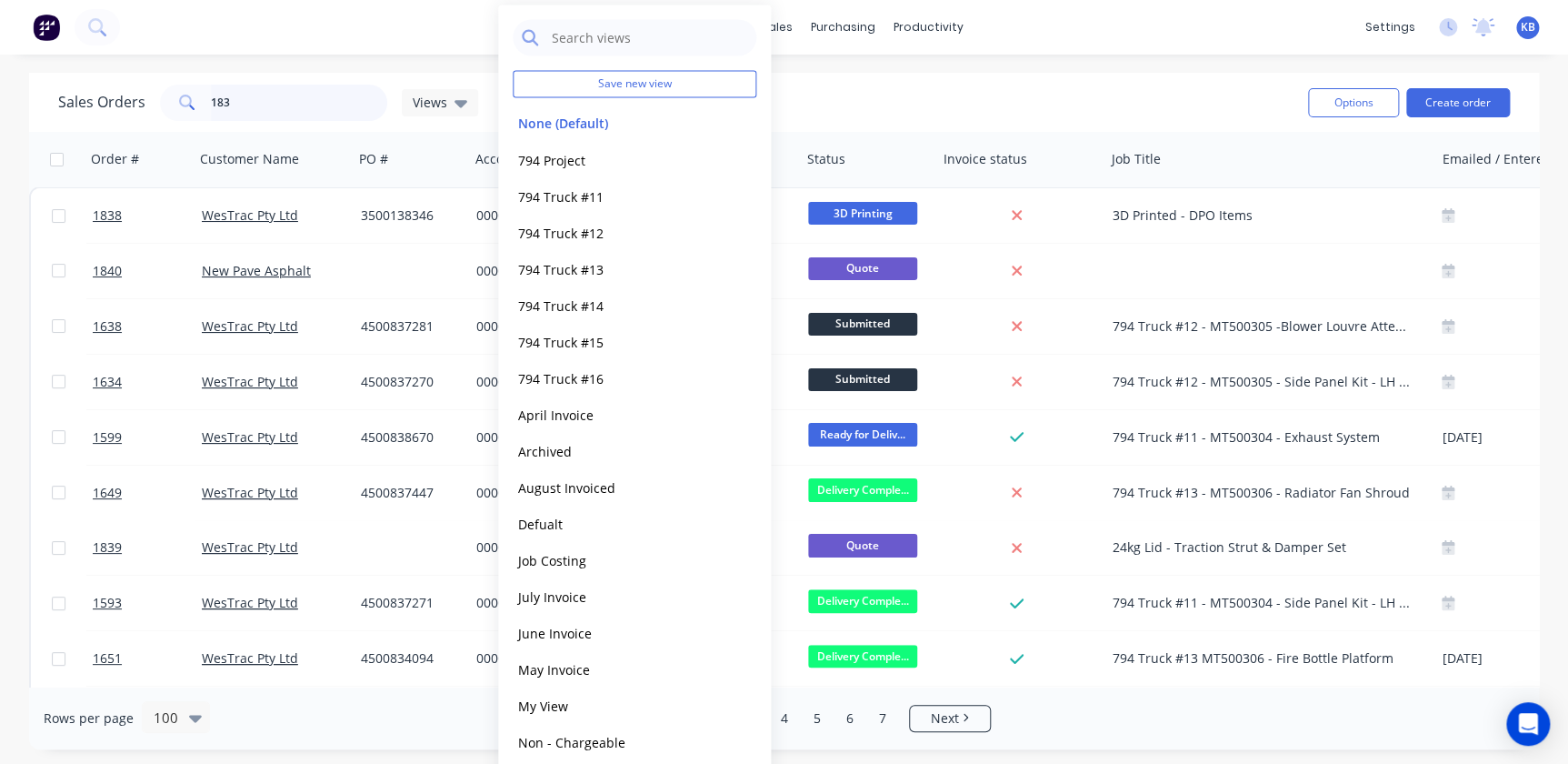
click at [273, 102] on input "183" at bounding box center [299, 102] width 177 height 37
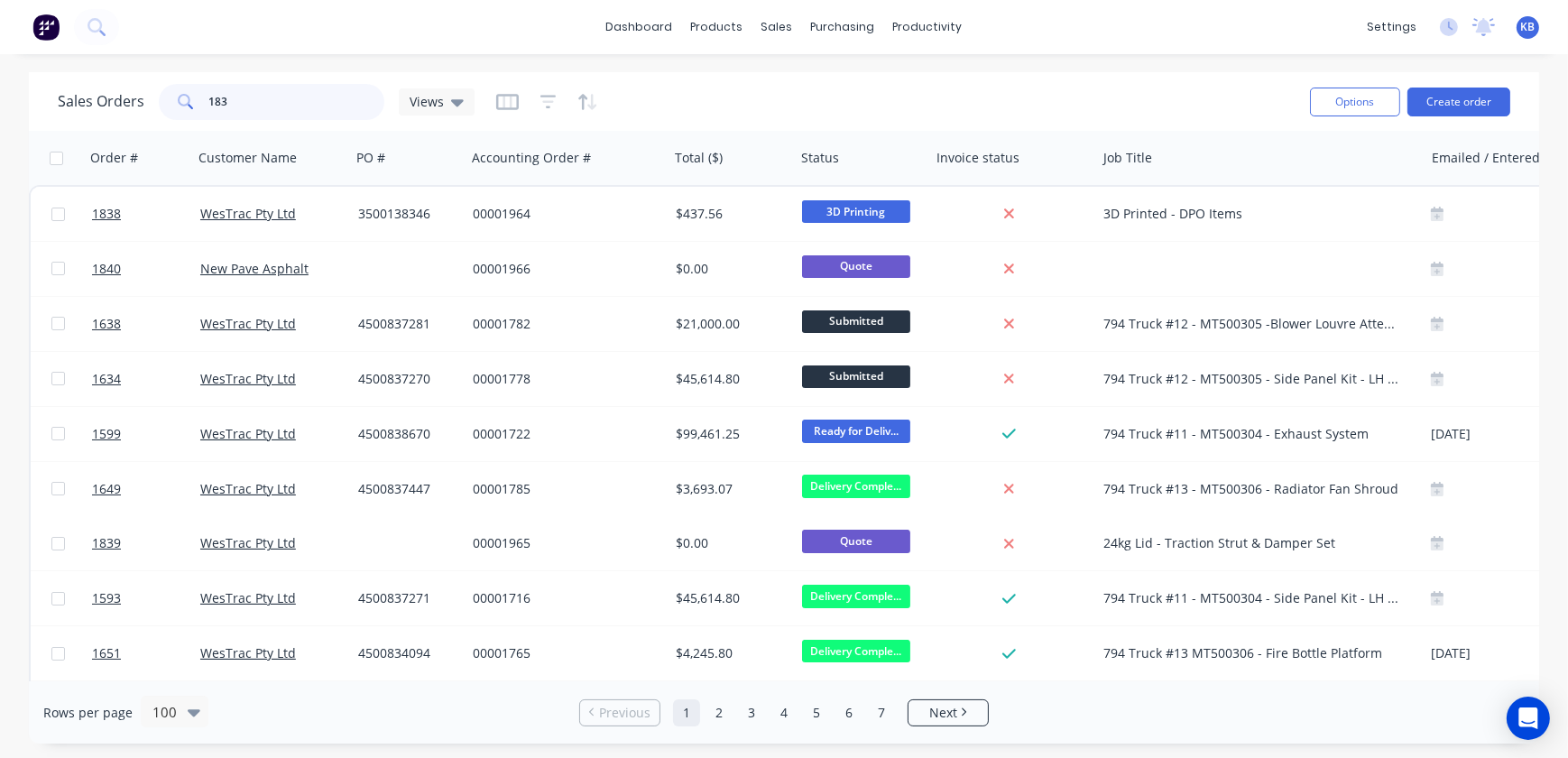
click at [267, 108] on input "183" at bounding box center [296, 101] width 176 height 36
type input "183"
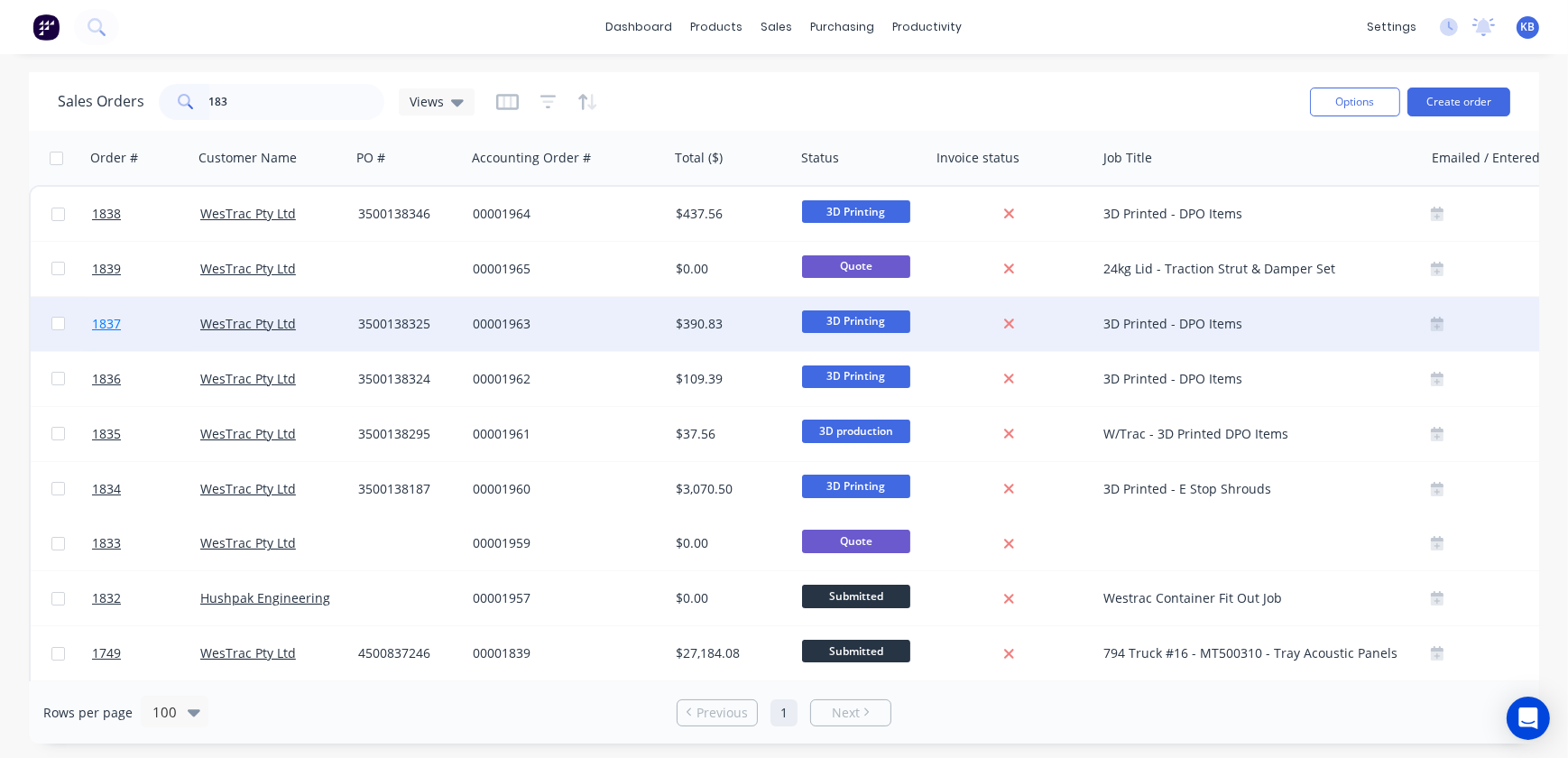
click at [112, 327] on span "1837" at bounding box center [106, 323] width 29 height 18
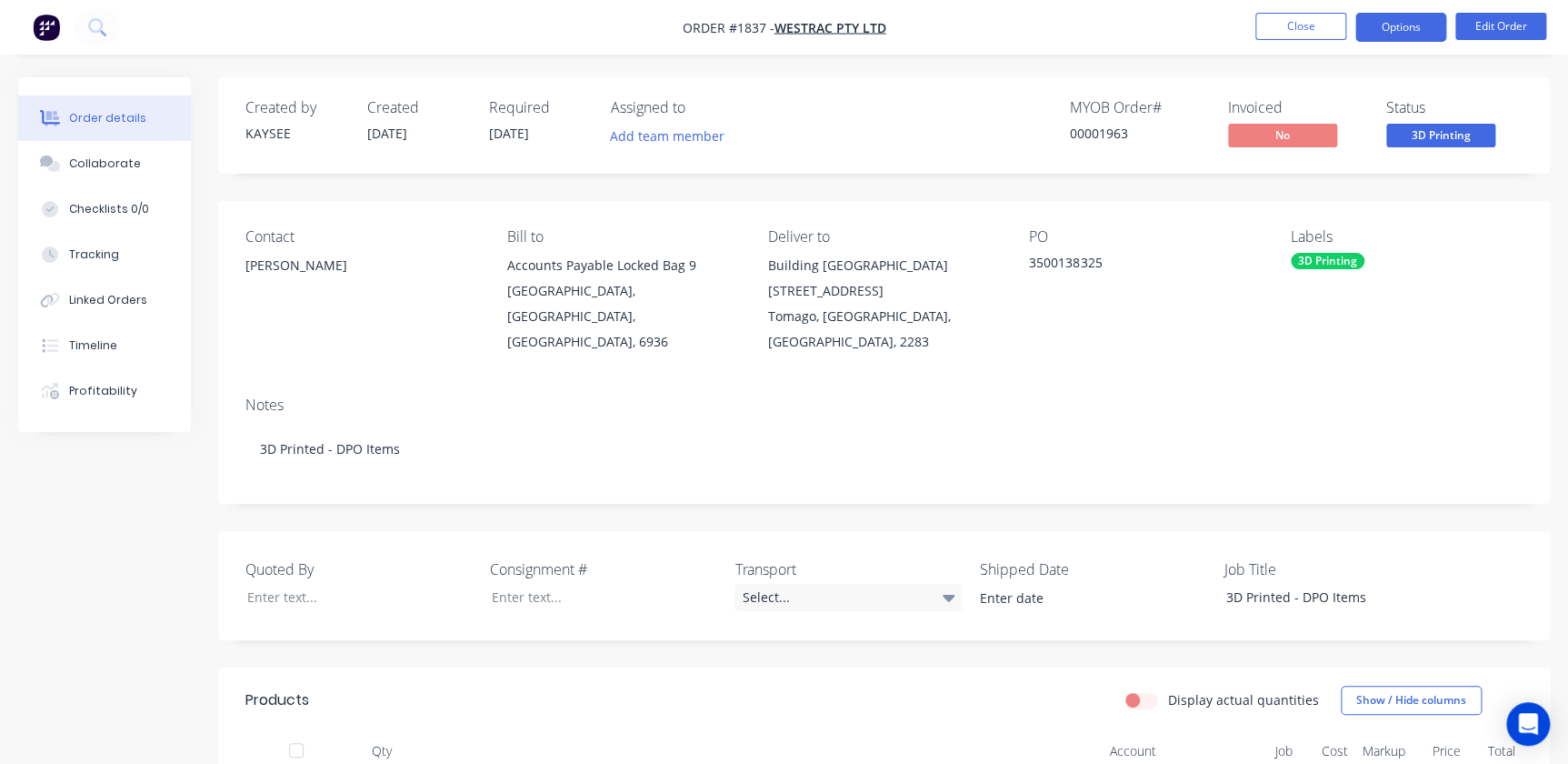
click at [1445, 26] on button "Options" at bounding box center [1400, 27] width 91 height 29
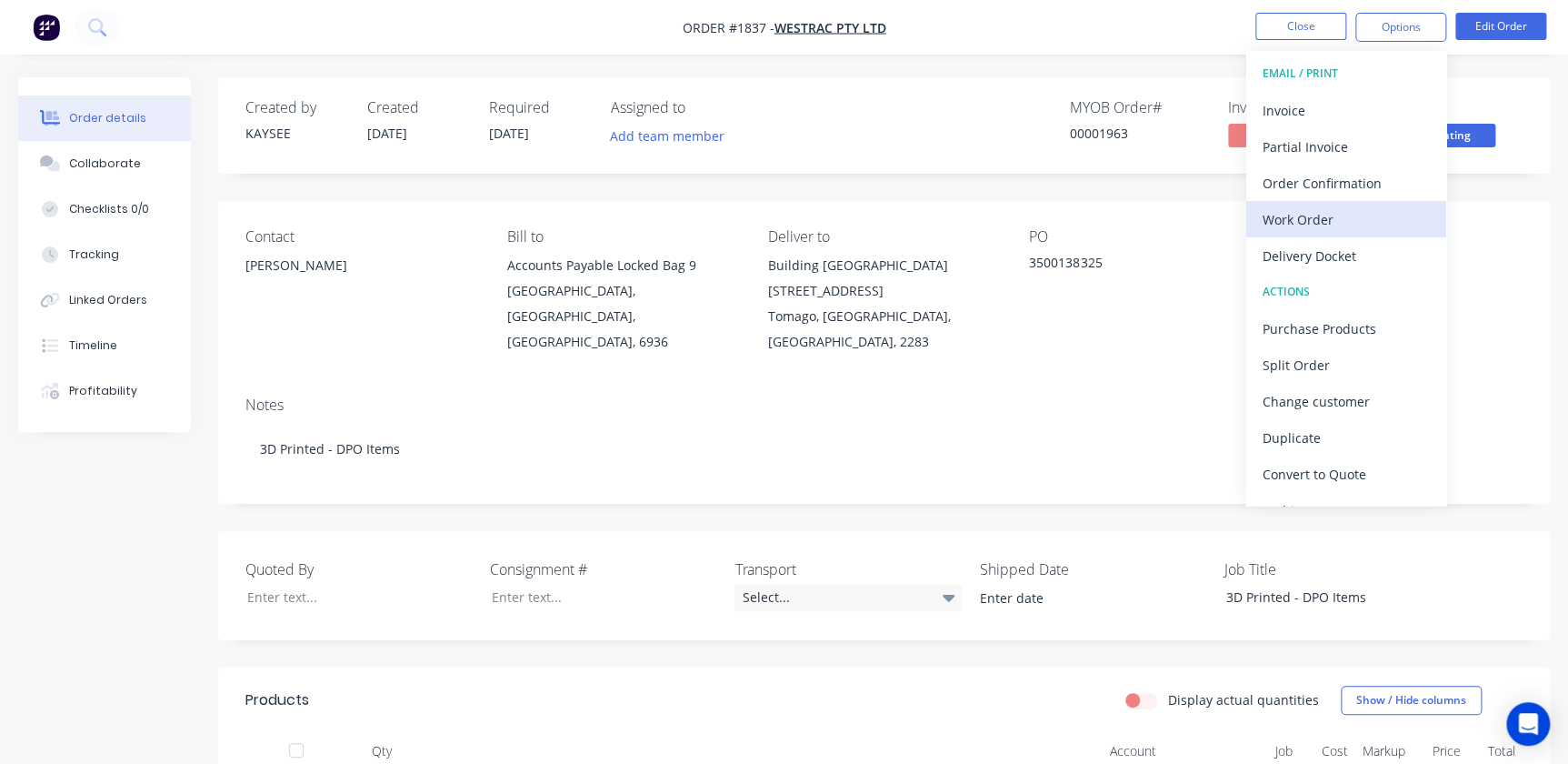
click at [1357, 213] on div "Work Order" at bounding box center [1346, 219] width 168 height 26
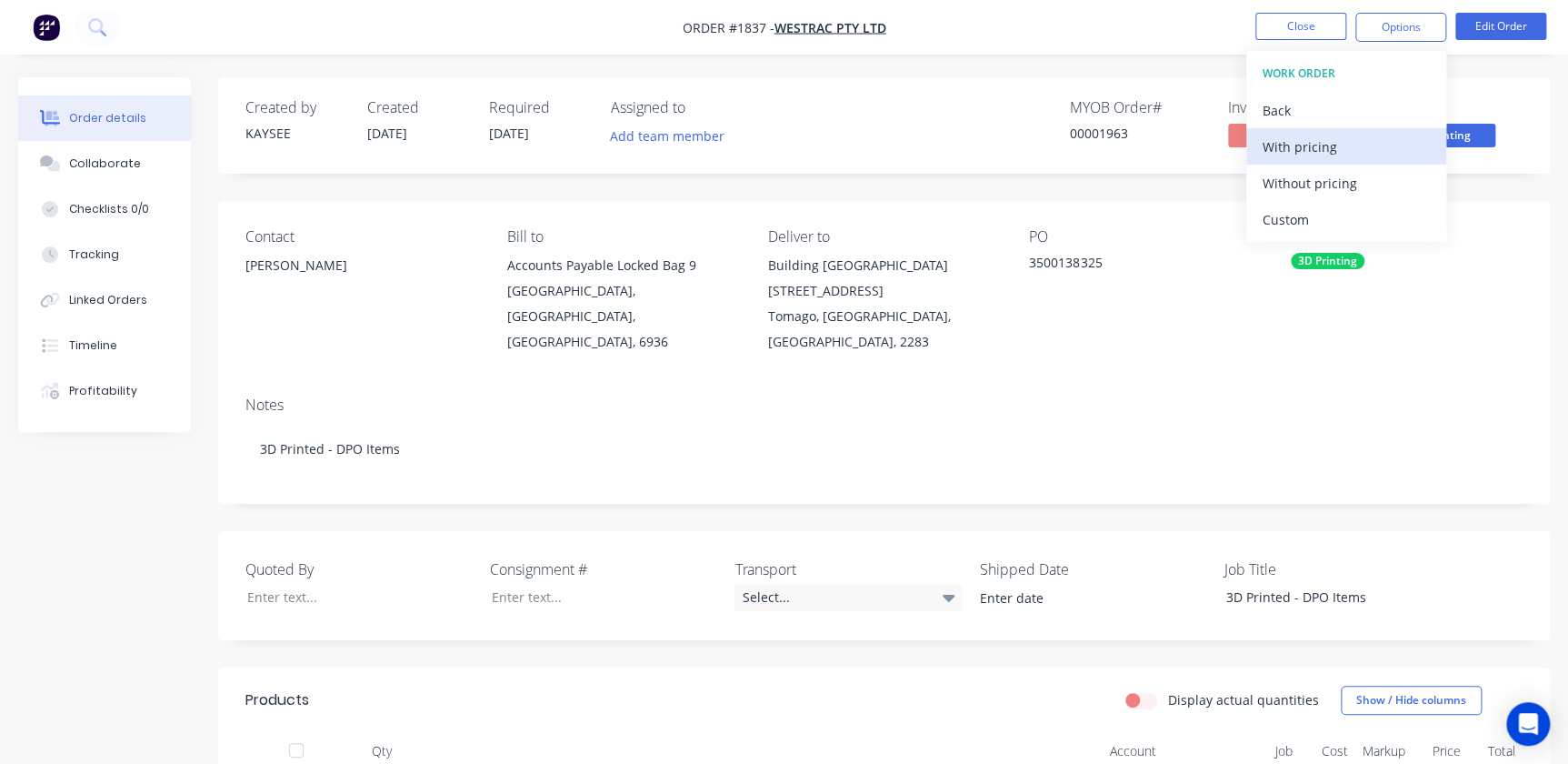
click at [1341, 153] on div "With pricing" at bounding box center [1346, 147] width 168 height 26
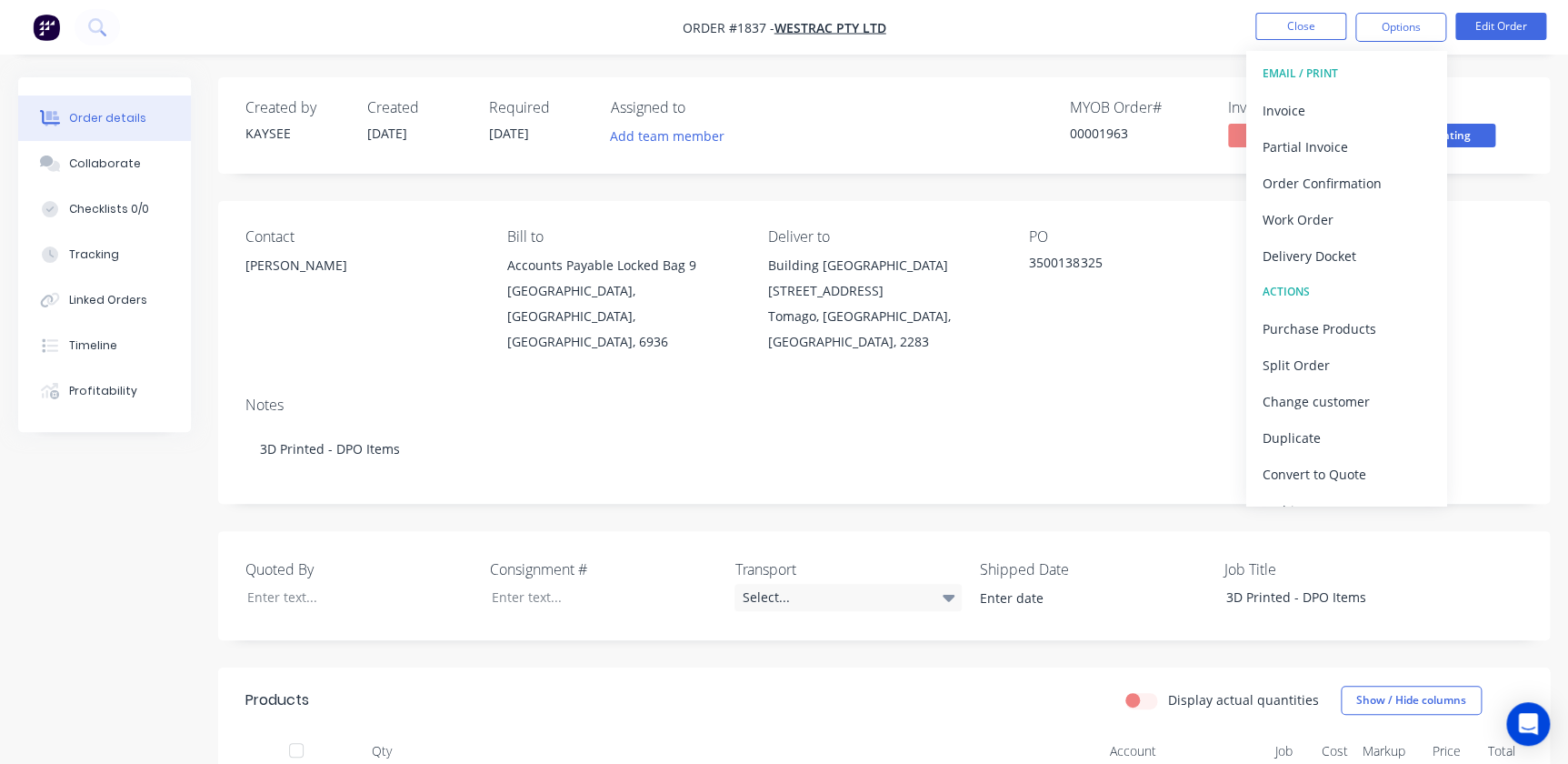
click at [1317, 10] on nav "Order #1837 - WesTrac Pty Ltd Close Options EMAIL / PRINT Invoice Partial Invoi…" at bounding box center [784, 27] width 1568 height 54
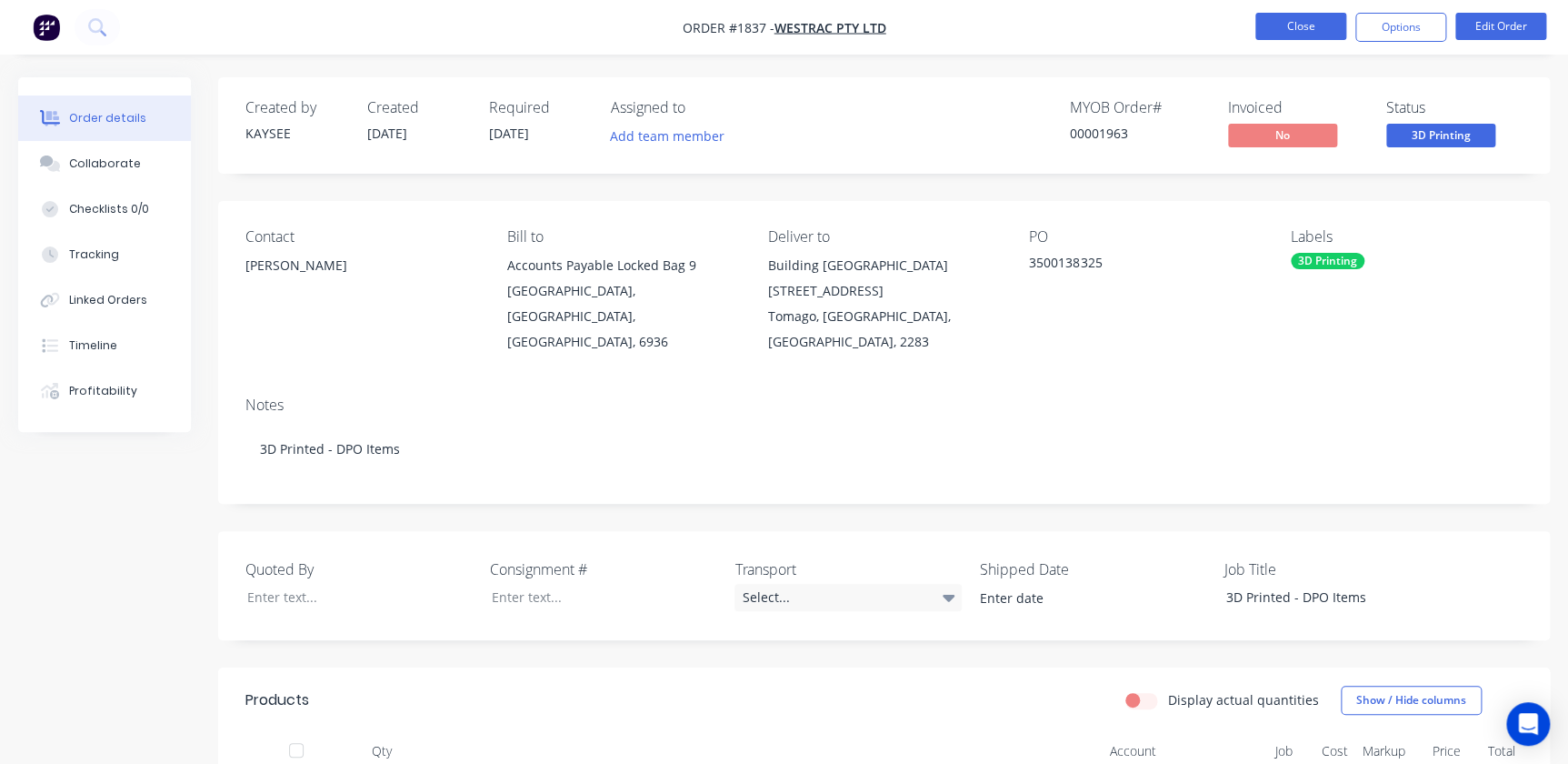
click at [1313, 22] on button "Close" at bounding box center [1300, 26] width 91 height 27
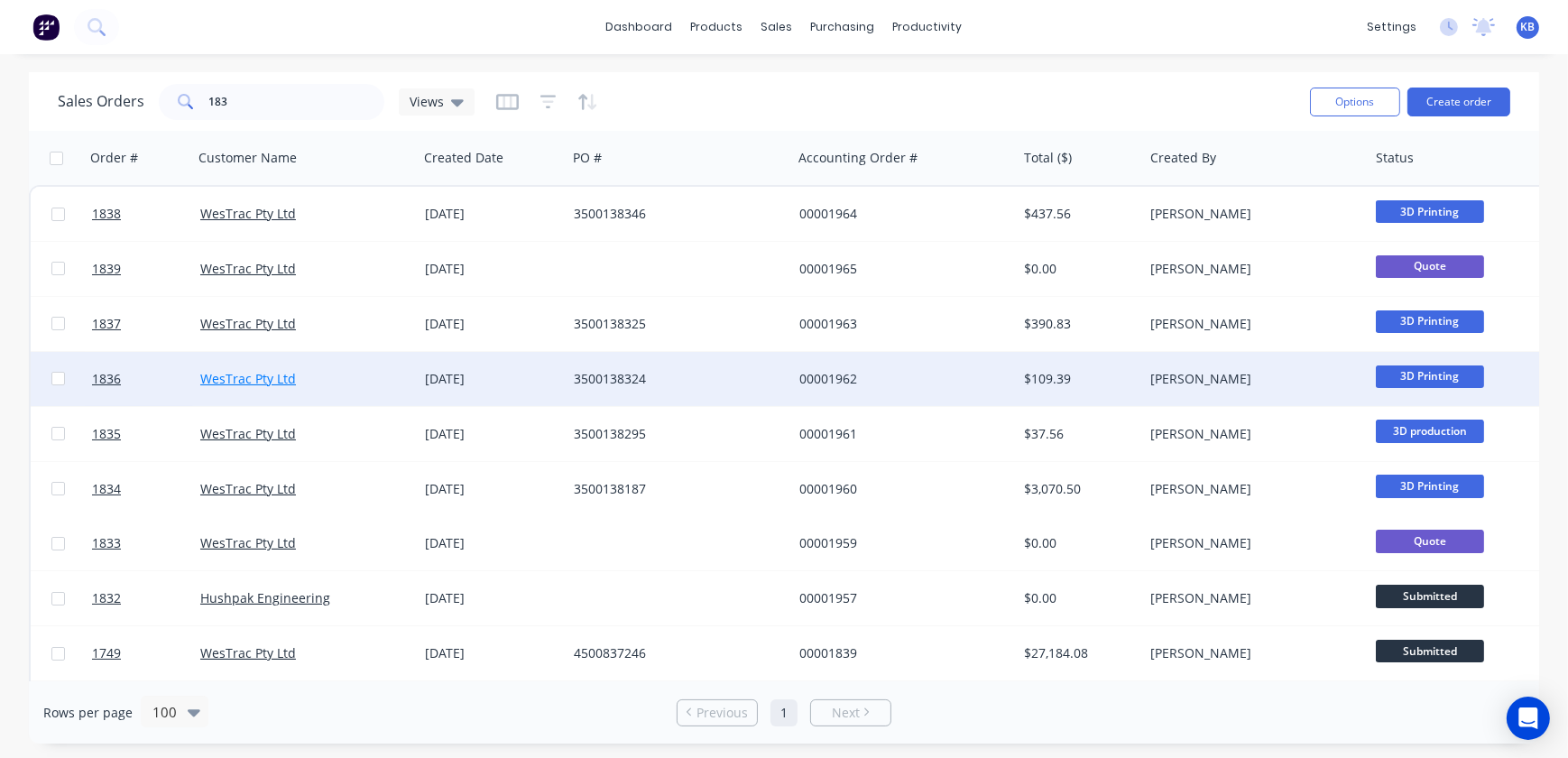
click at [218, 385] on link "WesTrac Pty Ltd" at bounding box center [248, 378] width 96 height 17
click at [113, 390] on link "1836" at bounding box center [146, 379] width 109 height 54
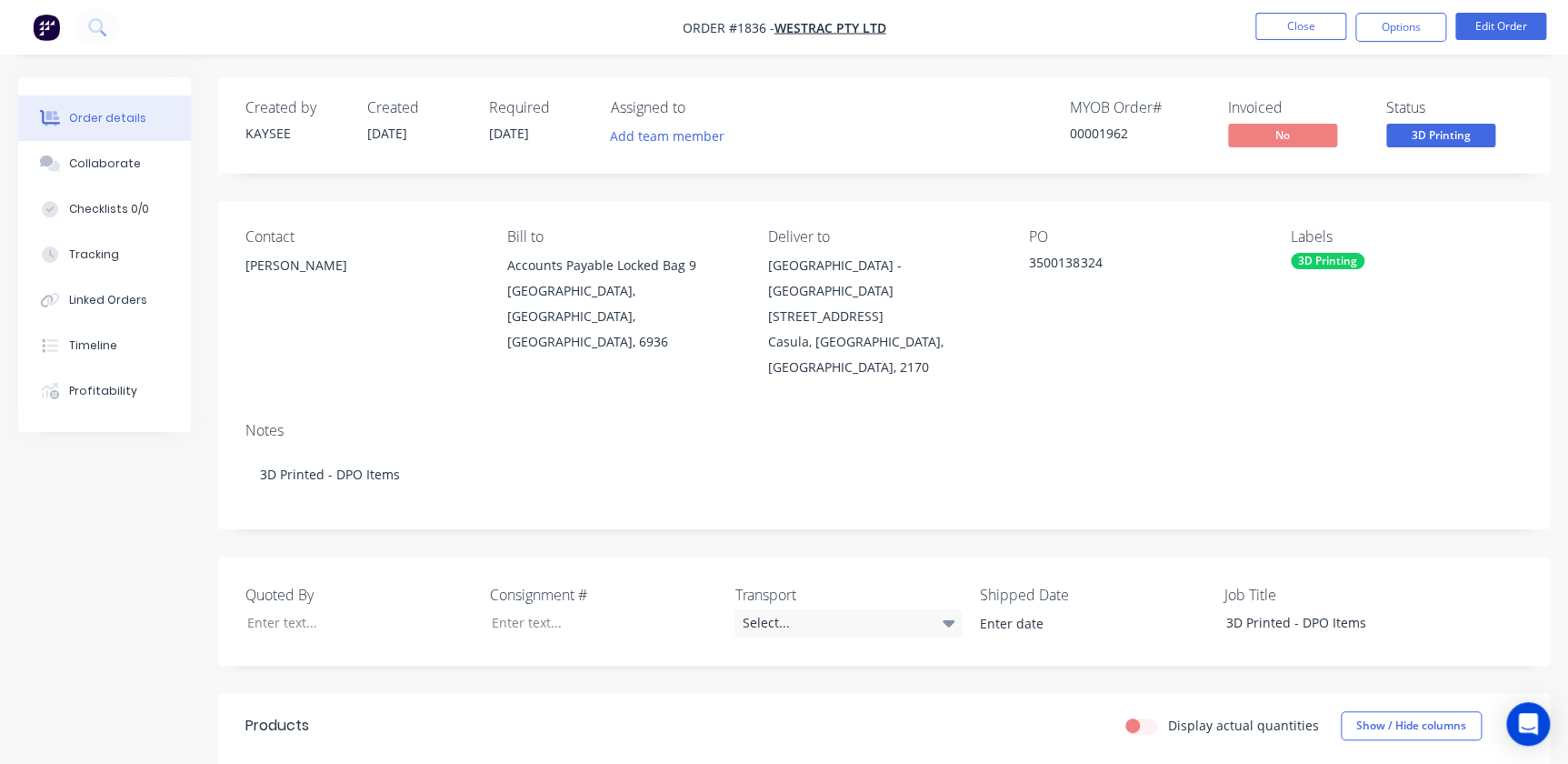
click at [1414, 0] on nav "Order #1836 - WesTrac Pty Ltd Close Options Edit Order" at bounding box center [784, 27] width 1568 height 54
click at [1412, 22] on button "Options" at bounding box center [1400, 27] width 91 height 29
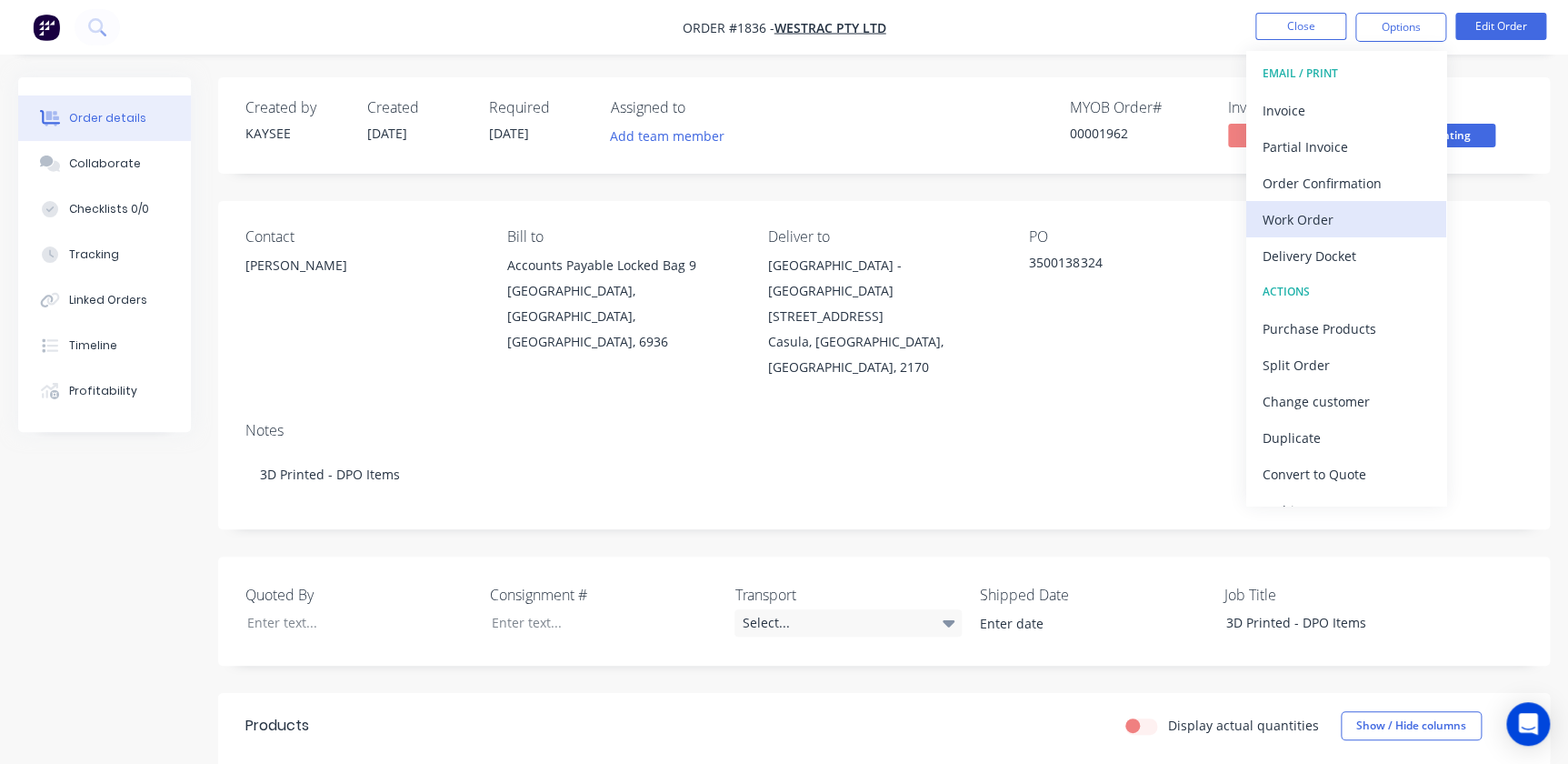
click at [1337, 217] on div "Work Order" at bounding box center [1346, 219] width 168 height 26
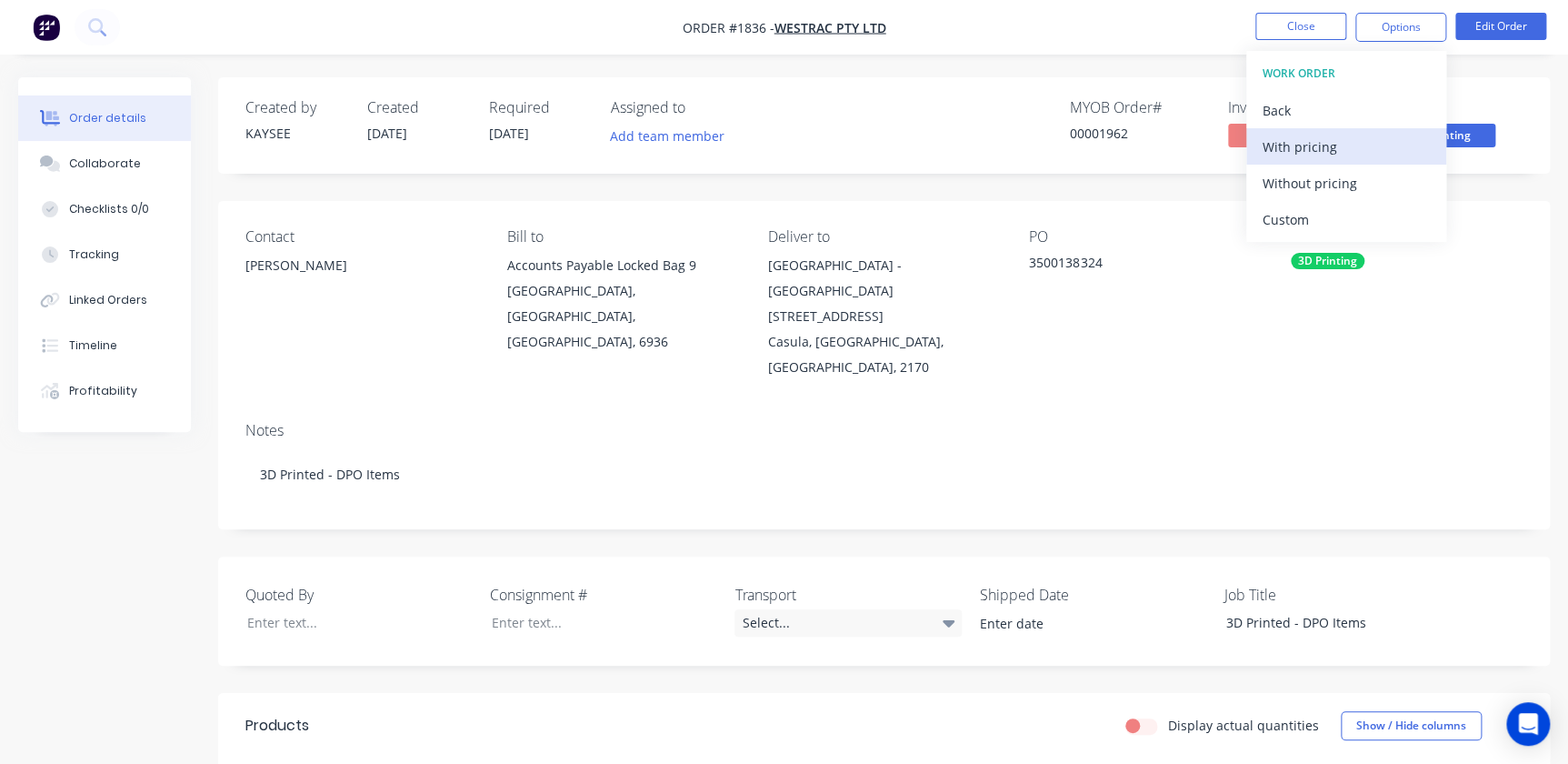
click at [1312, 145] on div "With pricing" at bounding box center [1346, 147] width 168 height 26
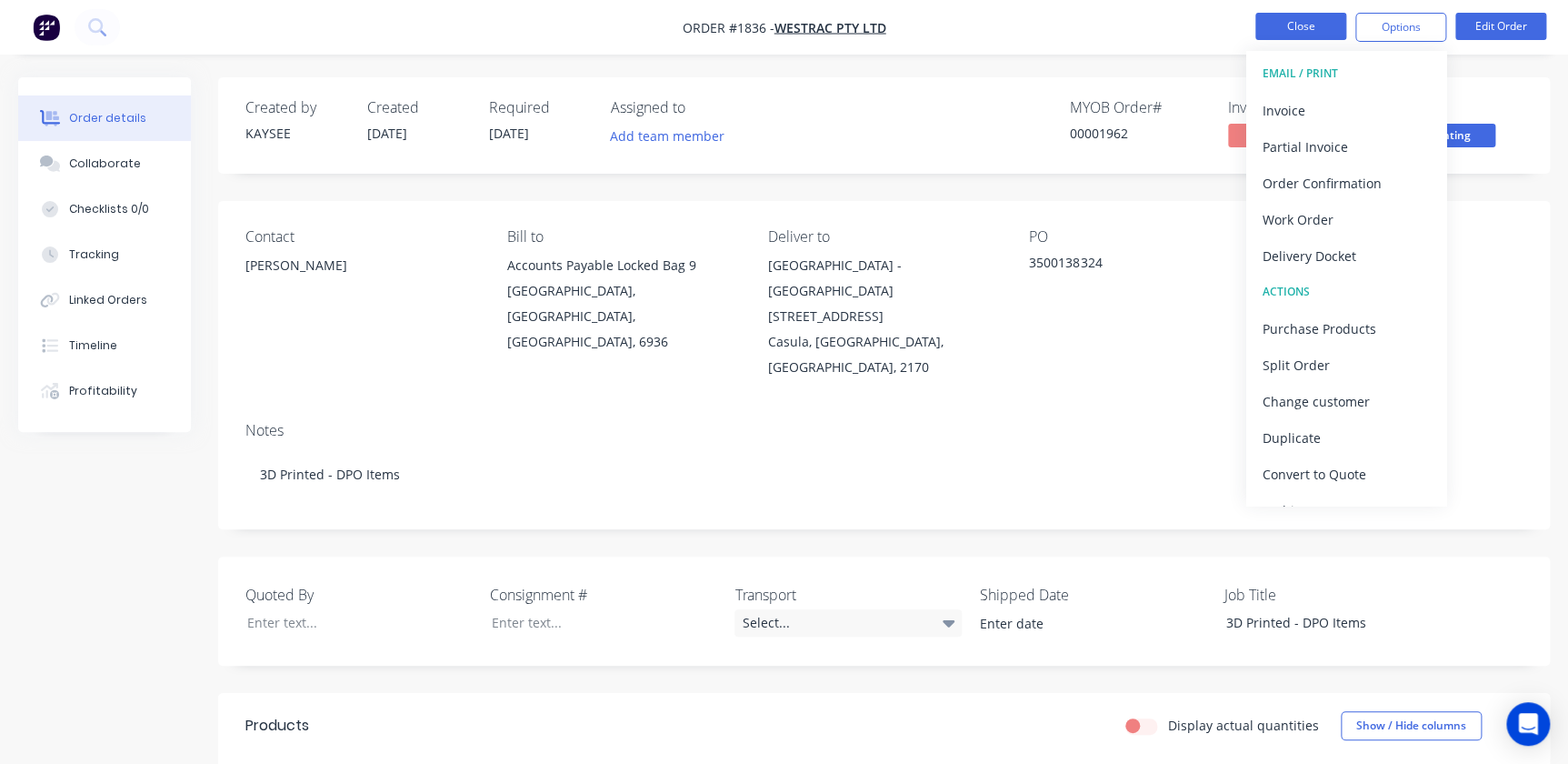
click at [1297, 37] on button "Close" at bounding box center [1300, 26] width 91 height 27
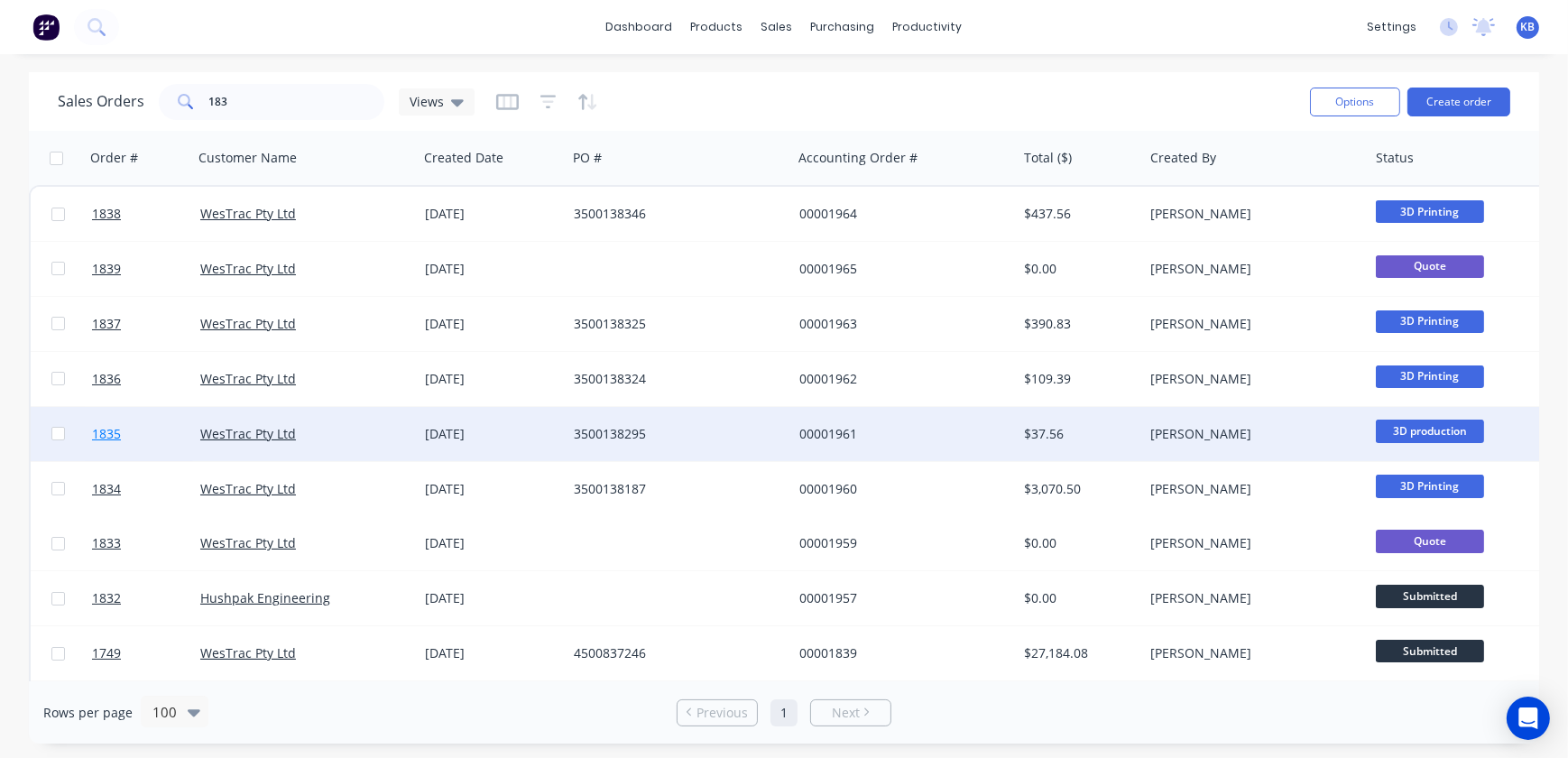
click at [130, 441] on link "1835" at bounding box center [146, 434] width 109 height 54
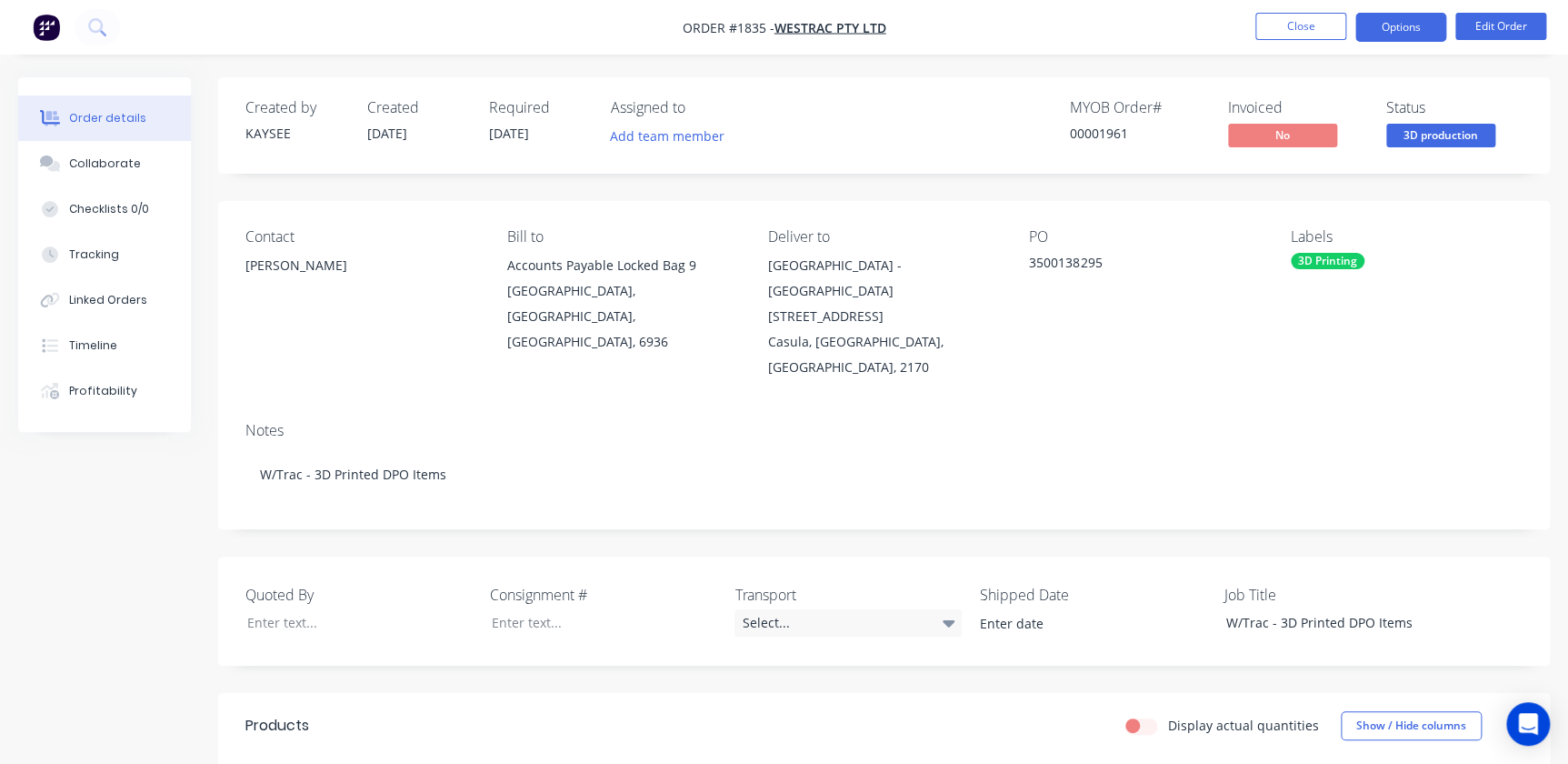
click at [1403, 41] on button "Options" at bounding box center [1400, 27] width 91 height 29
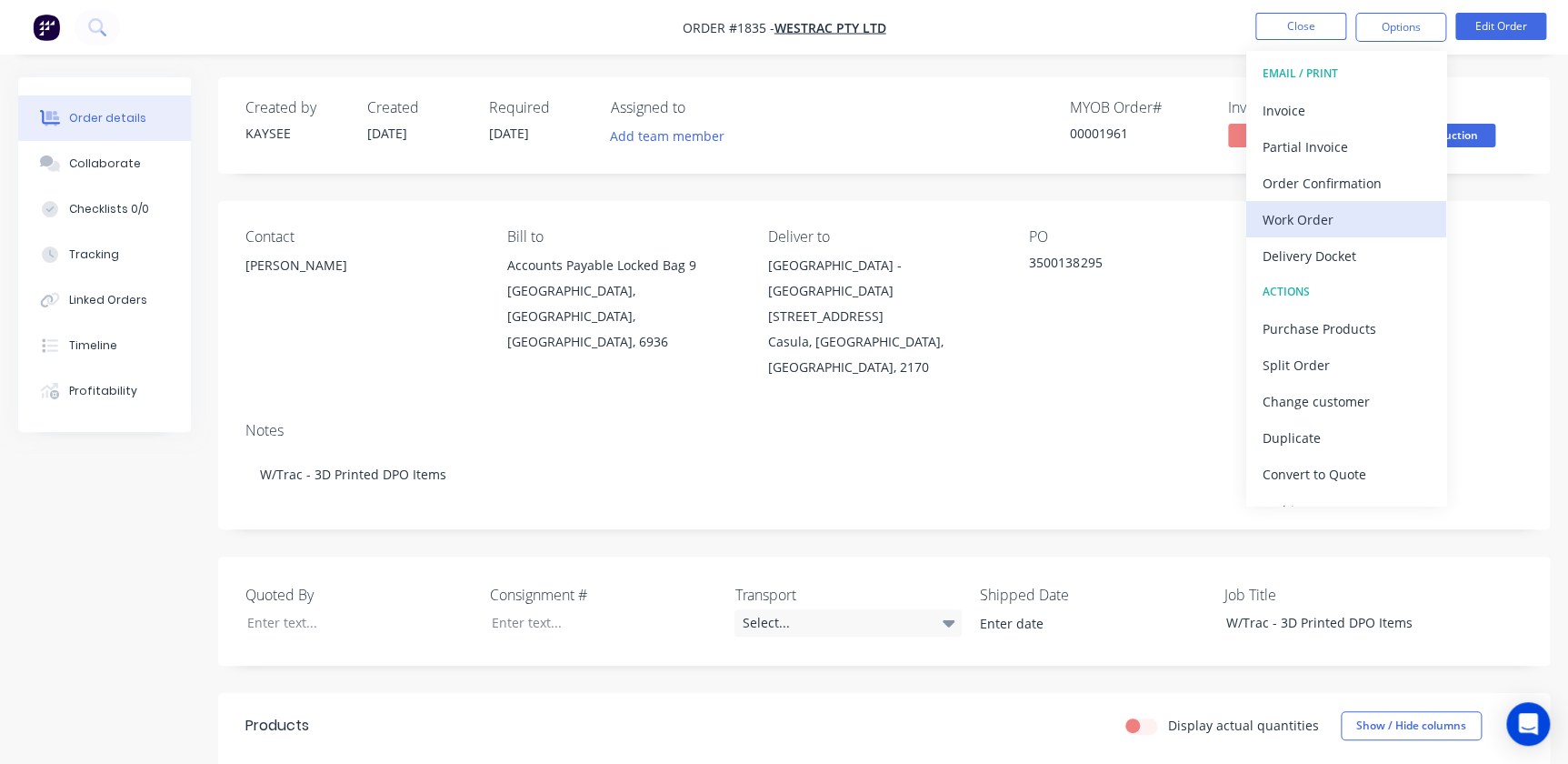
click at [1321, 219] on div "Work Order" at bounding box center [1346, 219] width 168 height 26
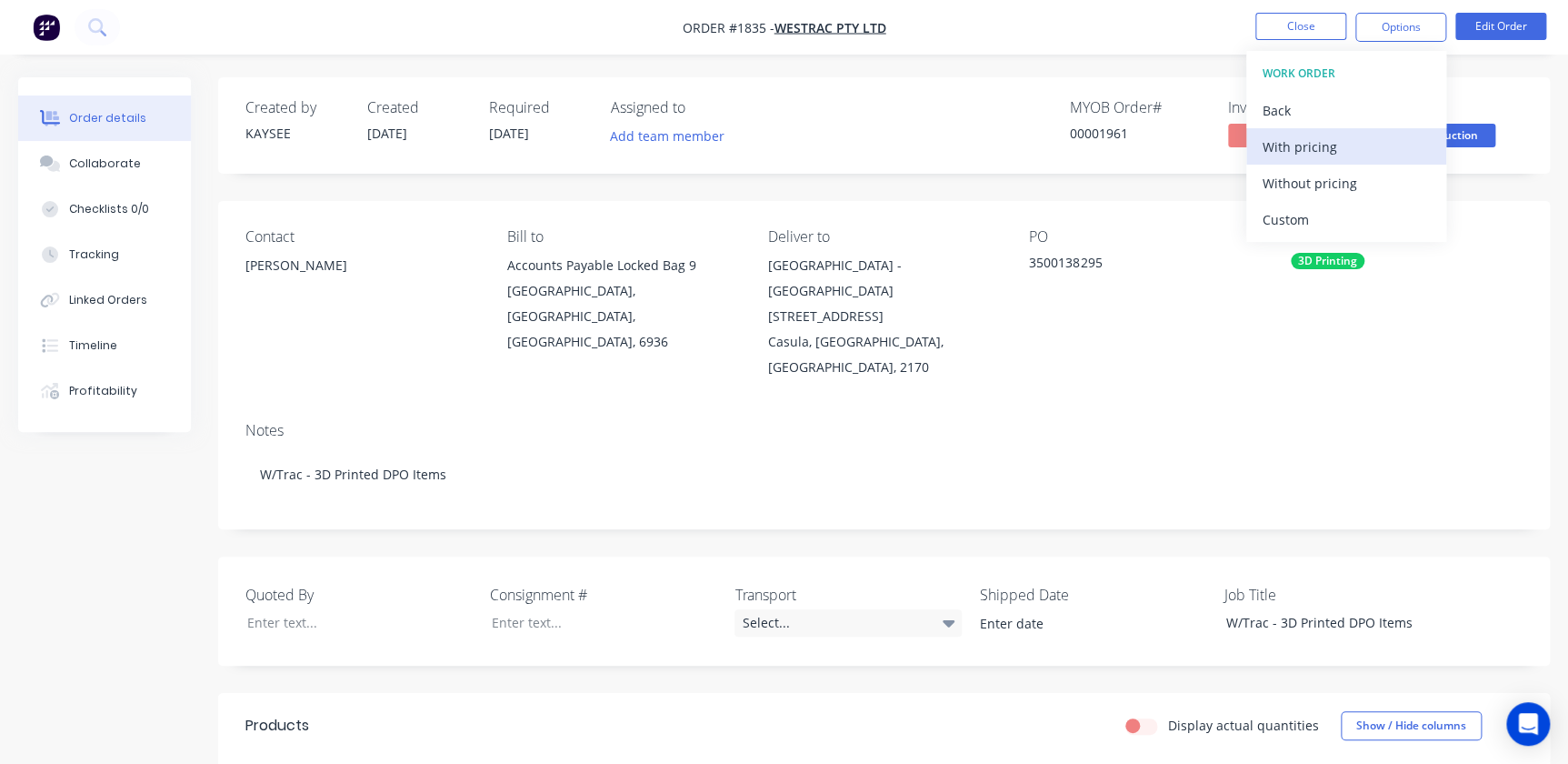
click at [1292, 138] on div "With pricing" at bounding box center [1346, 147] width 168 height 26
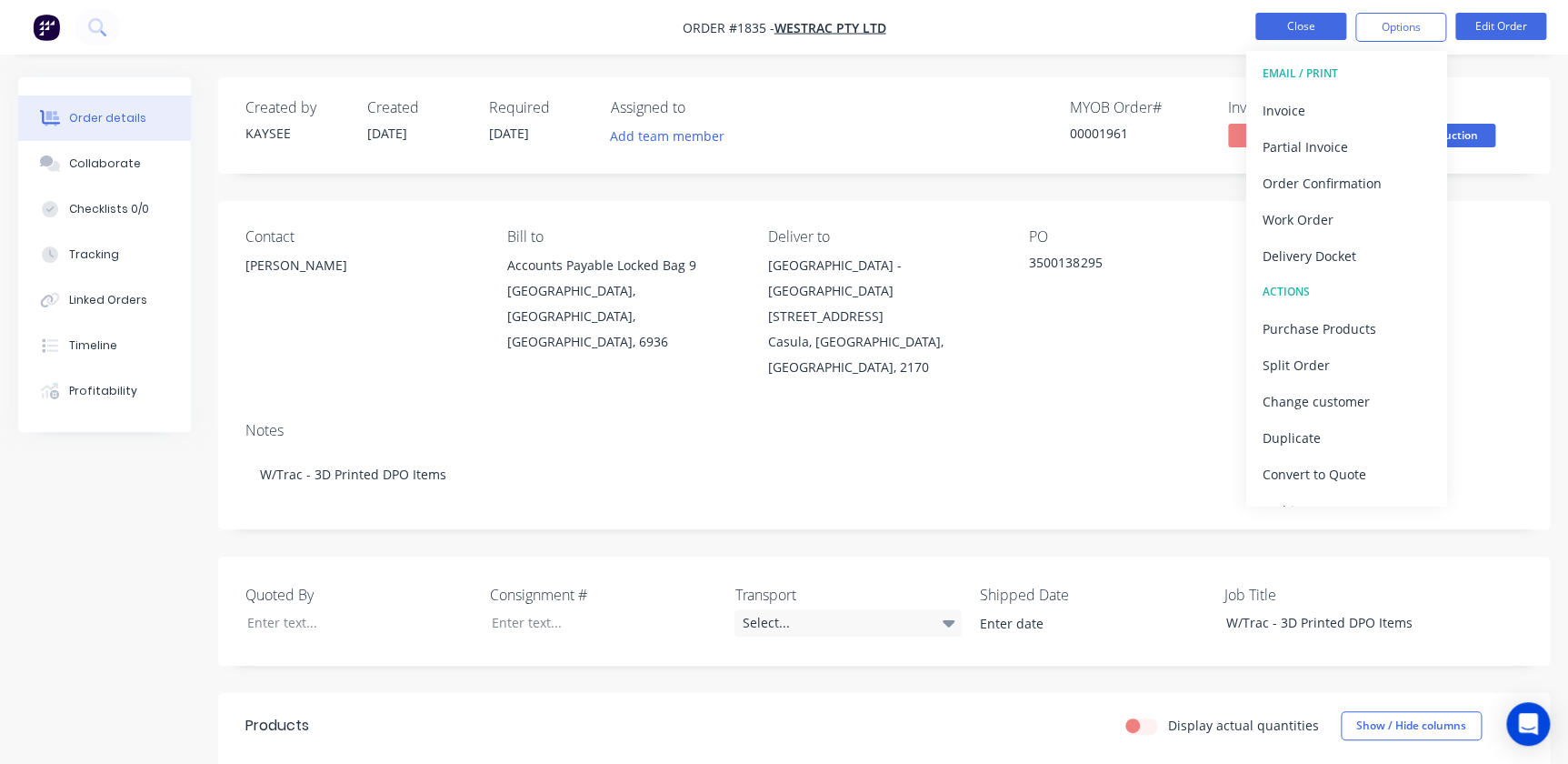
click at [1275, 37] on button "Close" at bounding box center [1300, 26] width 91 height 27
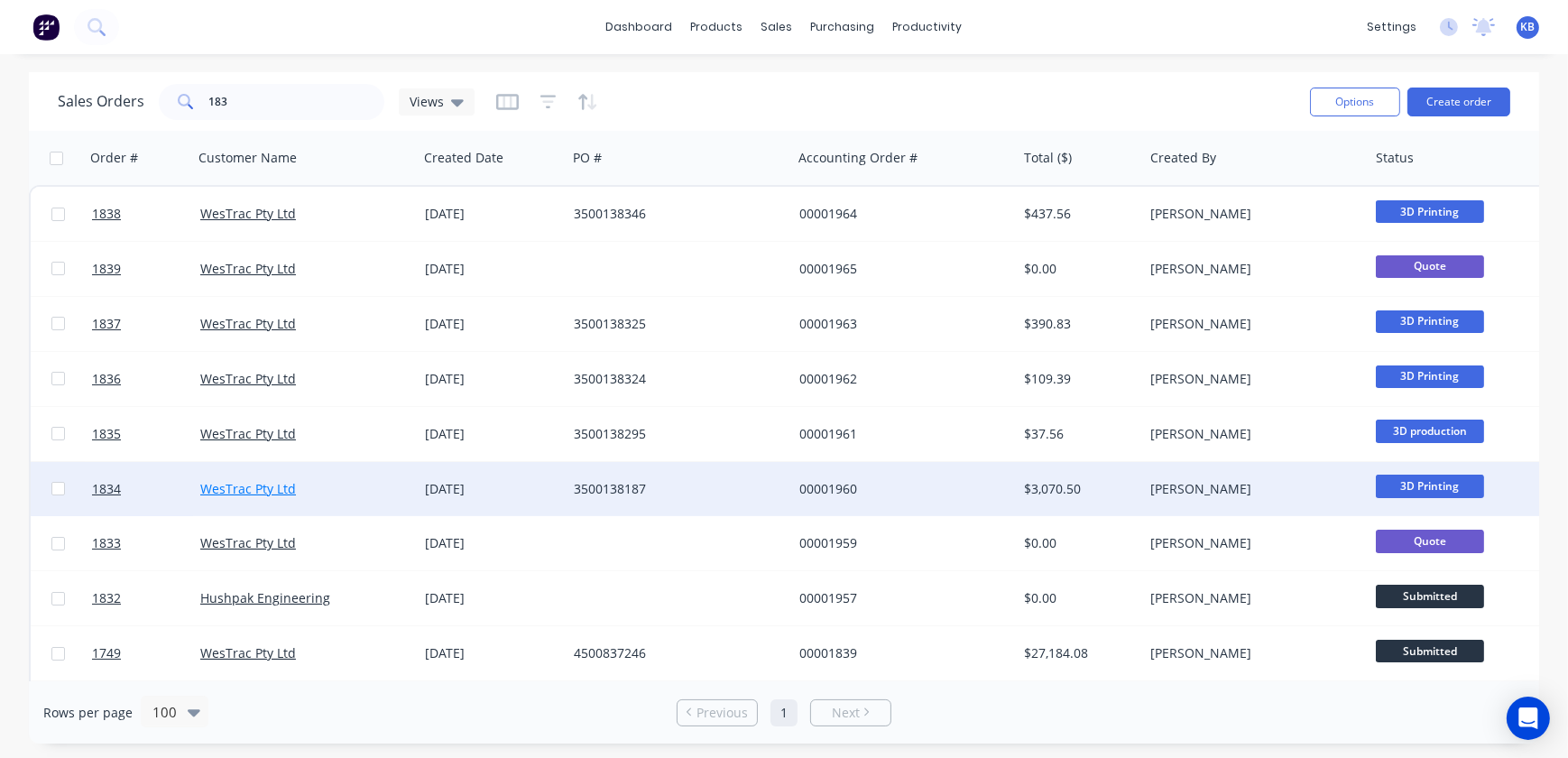
click at [213, 487] on link "WesTrac Pty Ltd" at bounding box center [248, 489] width 96 height 17
click at [101, 487] on span "1834" at bounding box center [106, 489] width 29 height 18
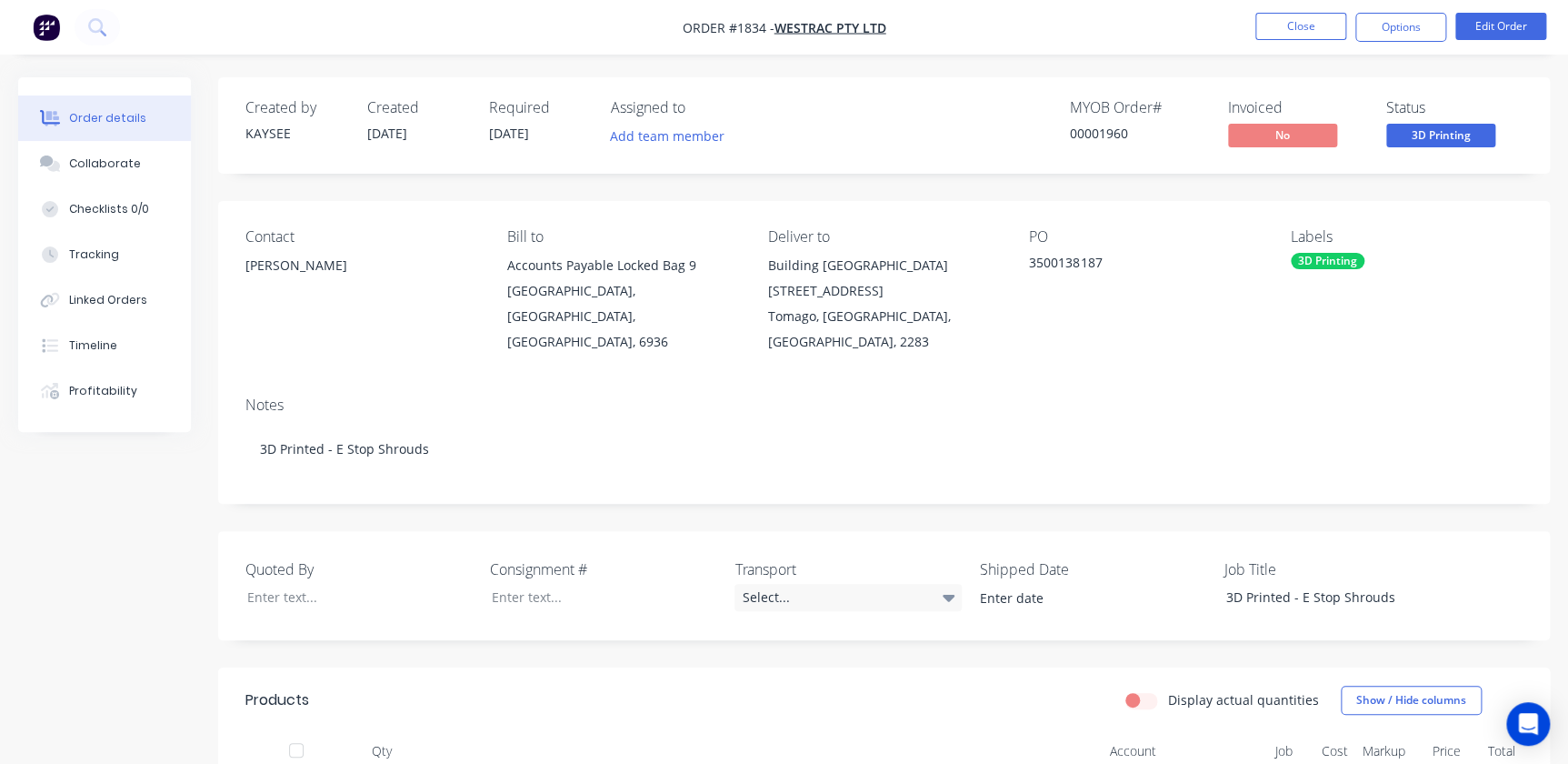
click at [1378, 42] on nav "Order #1834 - WesTrac Pty Ltd Close Options Edit Order" at bounding box center [784, 27] width 1568 height 54
click at [1382, 37] on button "Options" at bounding box center [1400, 27] width 91 height 29
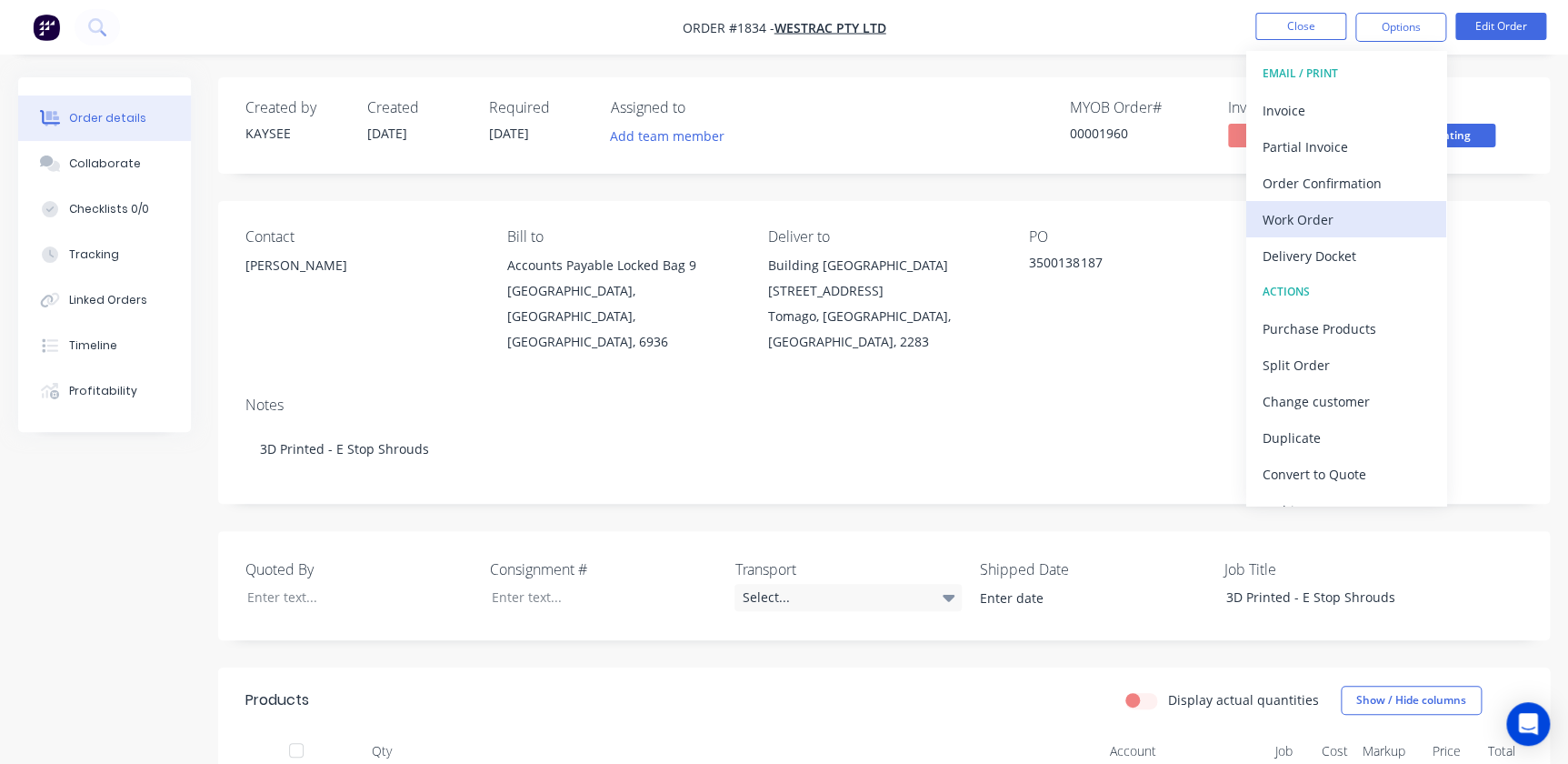
click at [1294, 215] on div "Work Order" at bounding box center [1346, 219] width 168 height 26
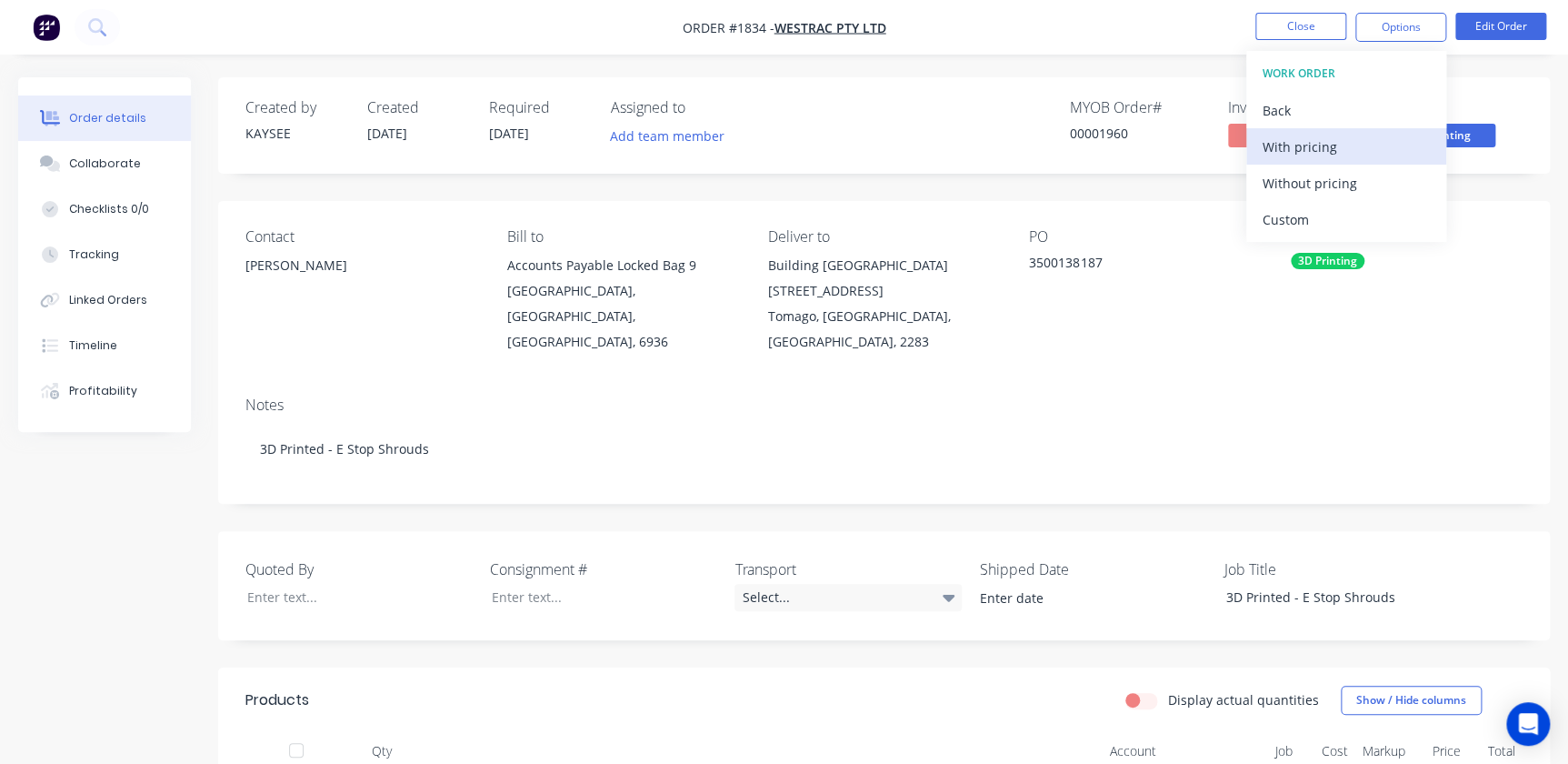
click at [1291, 145] on div "With pricing" at bounding box center [1346, 147] width 168 height 26
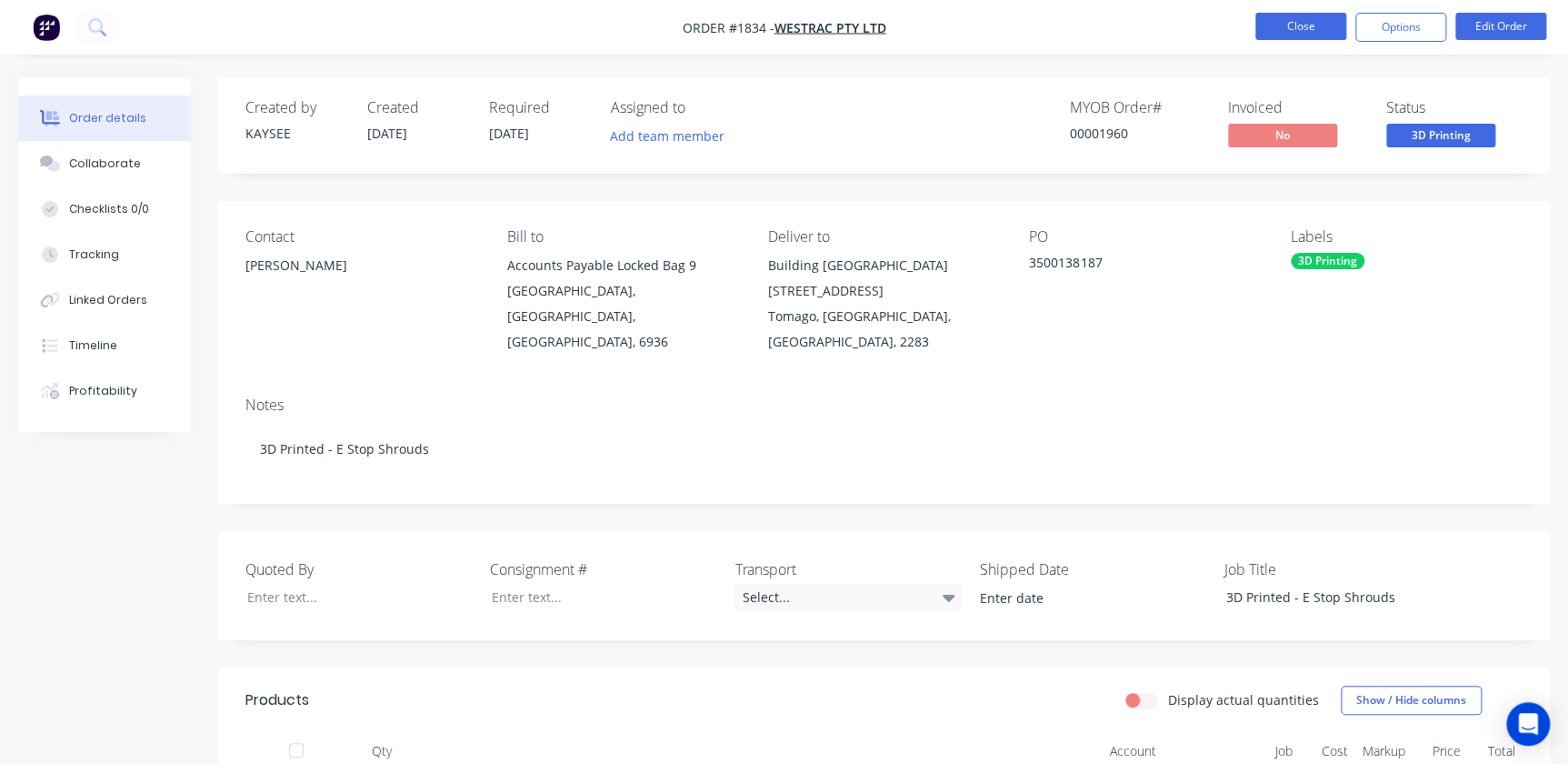
click at [1297, 32] on button "Close" at bounding box center [1300, 26] width 91 height 27
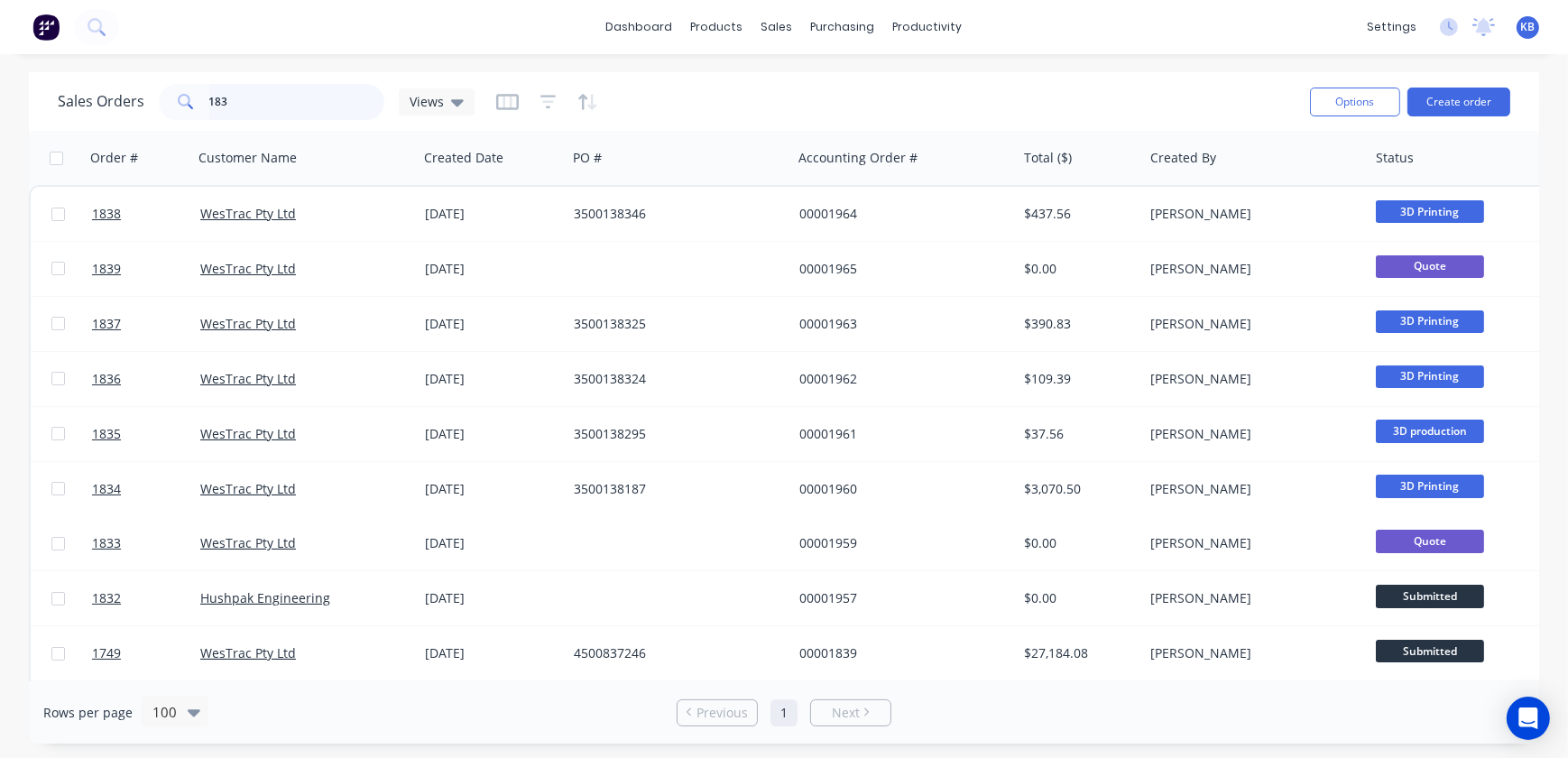
click at [266, 110] on input "183" at bounding box center [296, 101] width 176 height 36
type input "1"
click at [1511, 111] on div "Sales Orders Views Options Create order" at bounding box center [784, 101] width 1510 height 59
click at [1498, 110] on button "Create order" at bounding box center [1458, 101] width 103 height 29
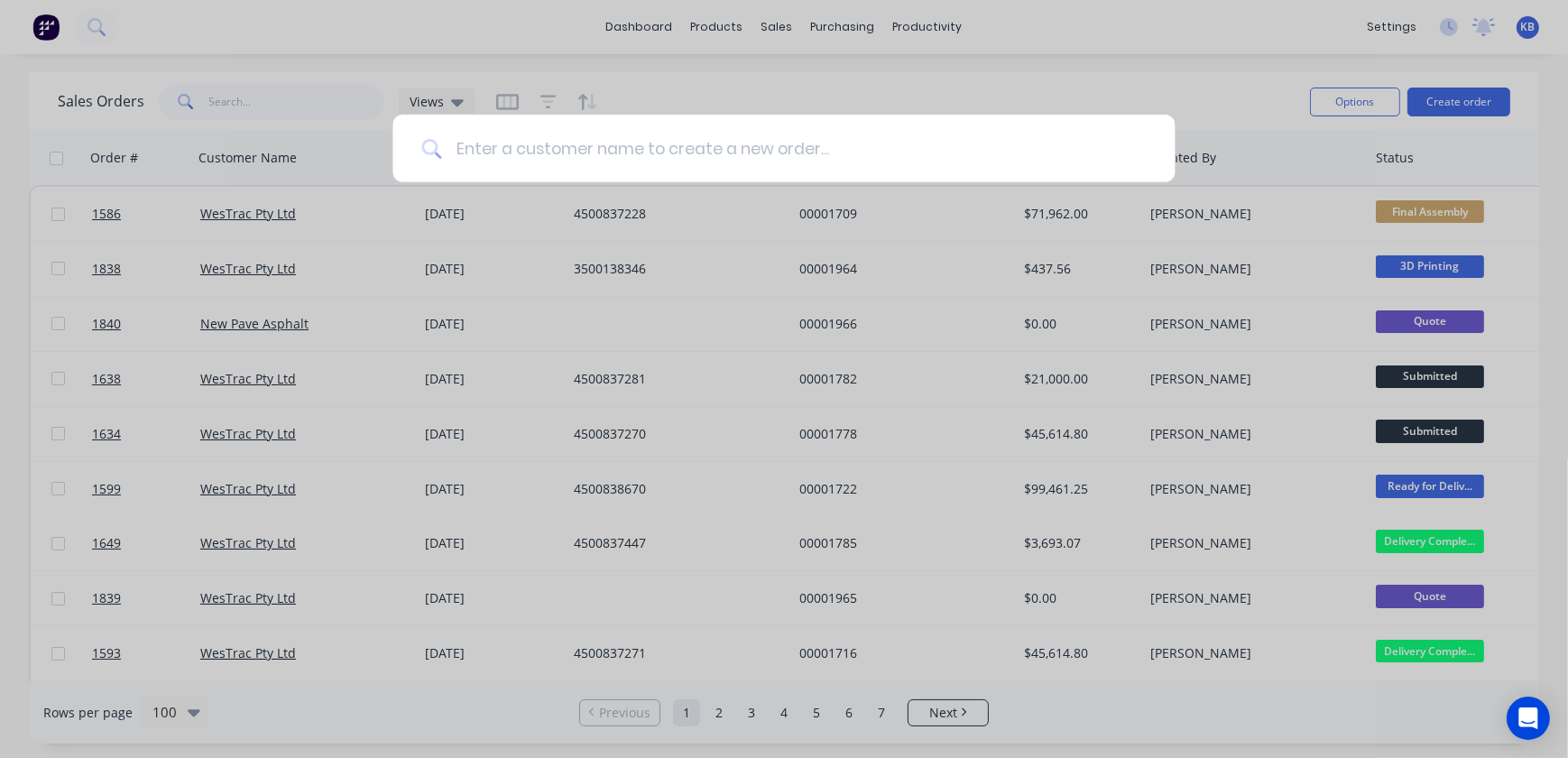
click at [536, 137] on input at bounding box center [793, 148] width 704 height 68
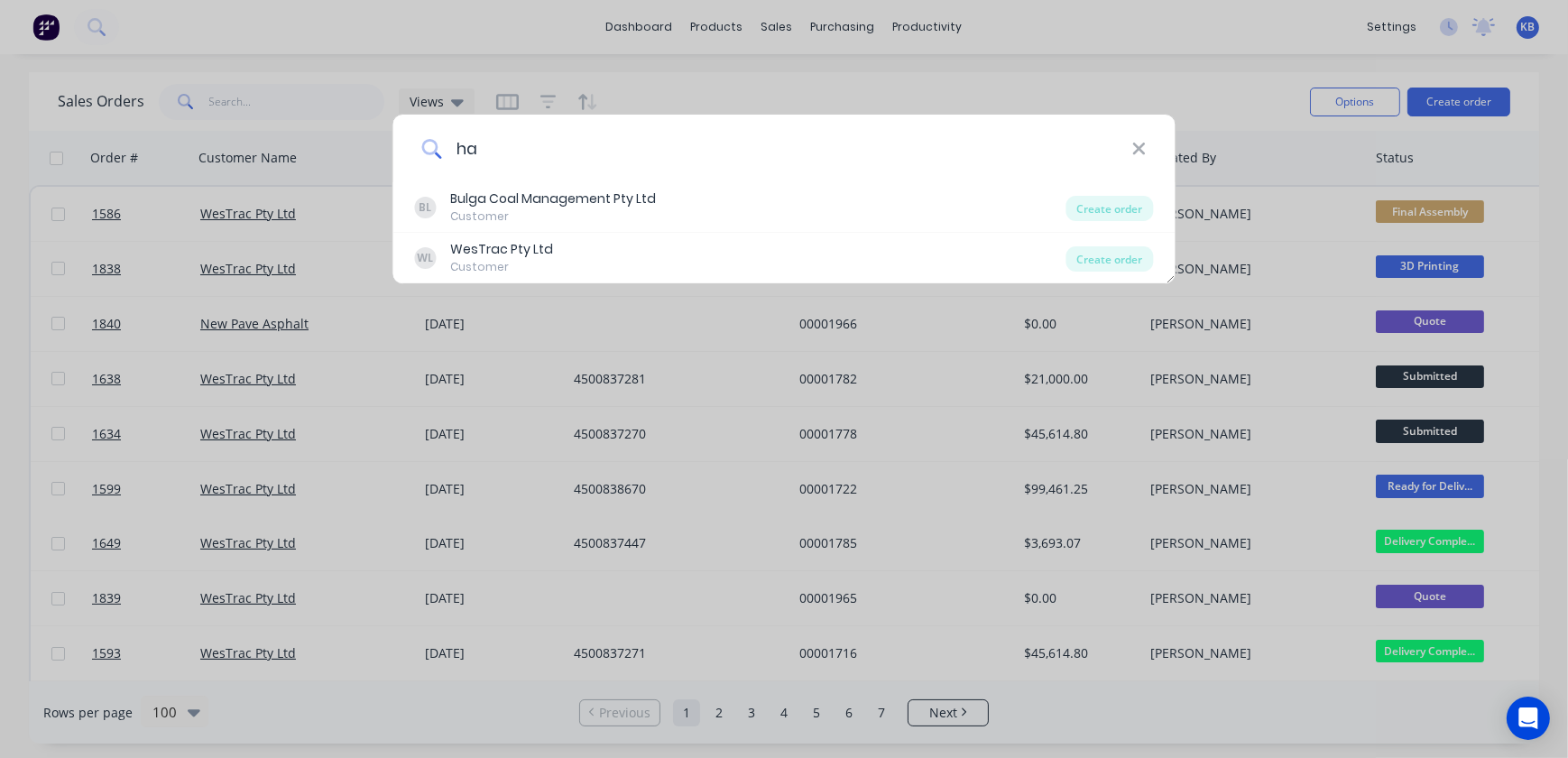
type input "h"
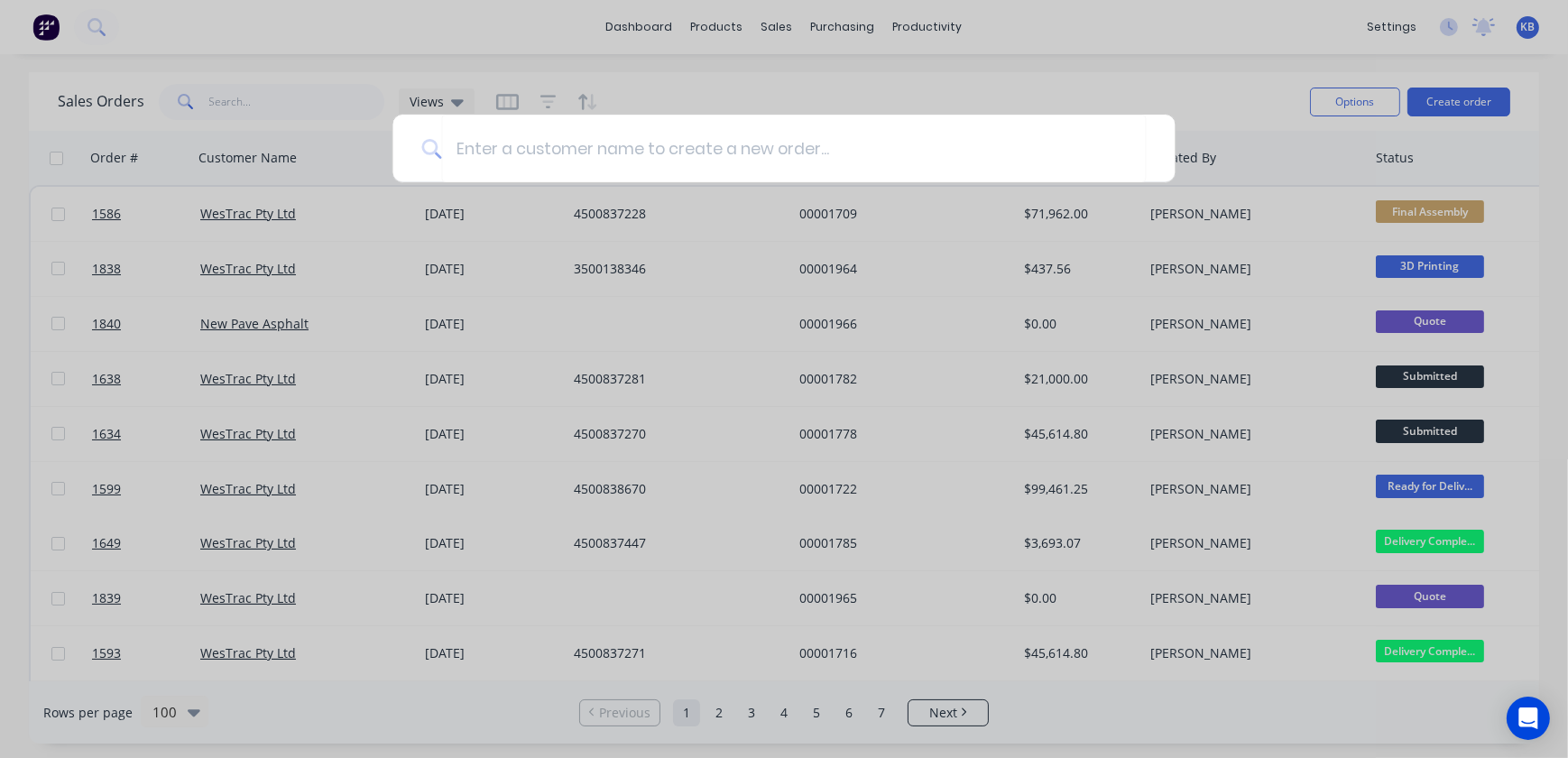
click at [838, 75] on div at bounding box center [784, 379] width 1568 height 758
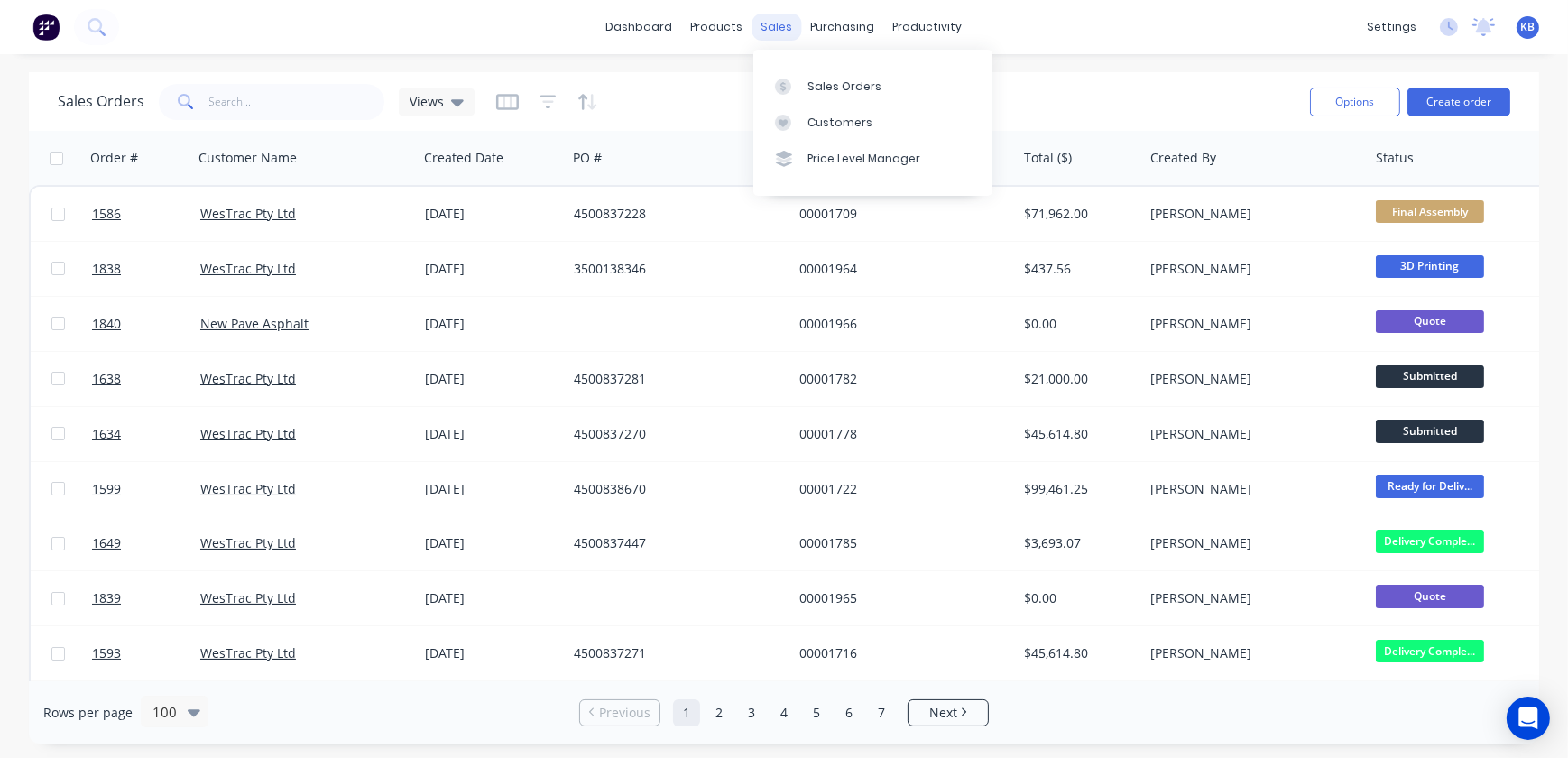
click at [781, 33] on div "sales" at bounding box center [777, 27] width 49 height 27
click at [832, 72] on link "Sales Orders" at bounding box center [872, 85] width 239 height 36
click at [849, 128] on div "Customers" at bounding box center [840, 122] width 65 height 16
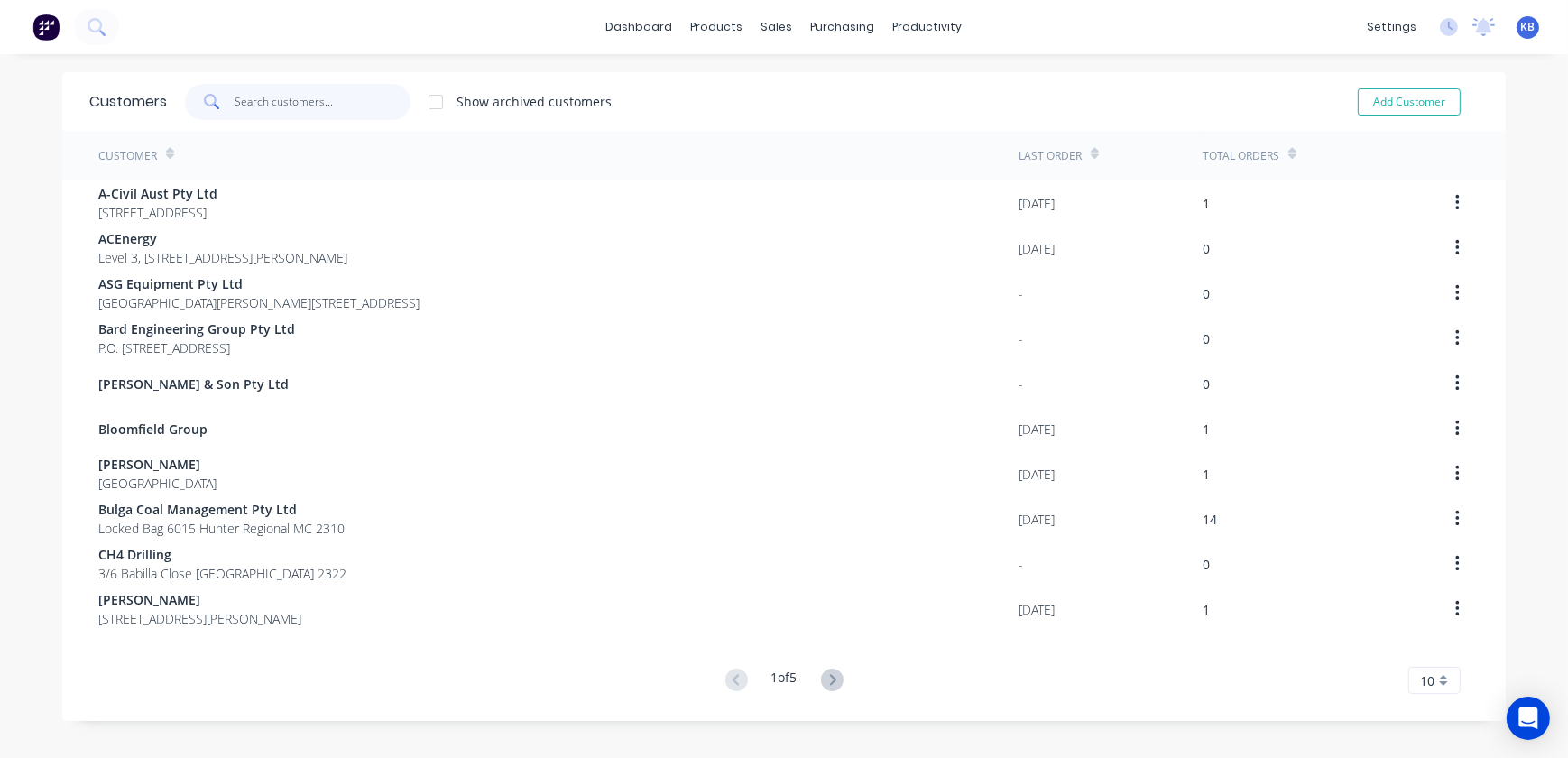
click at [259, 95] on input "text" at bounding box center [322, 101] width 176 height 36
type input "h"
click at [1405, 102] on button "Add Customer" at bounding box center [1409, 101] width 103 height 27
select select "AU"
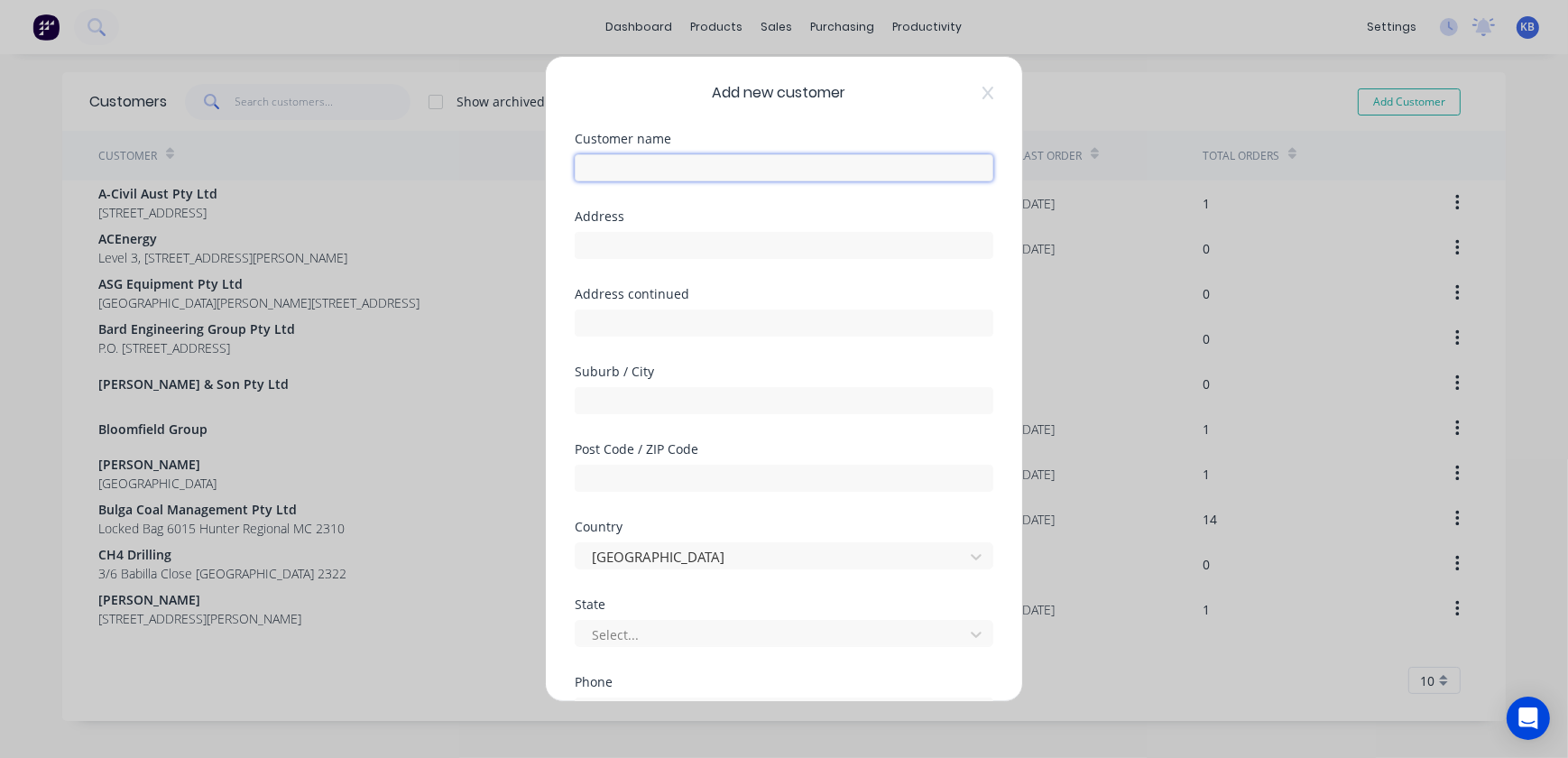
click at [787, 159] on input "text" at bounding box center [784, 167] width 419 height 27
type input "[PERSON_NAME] Engineering"
click at [983, 90] on icon at bounding box center [988, 93] width 11 height 15
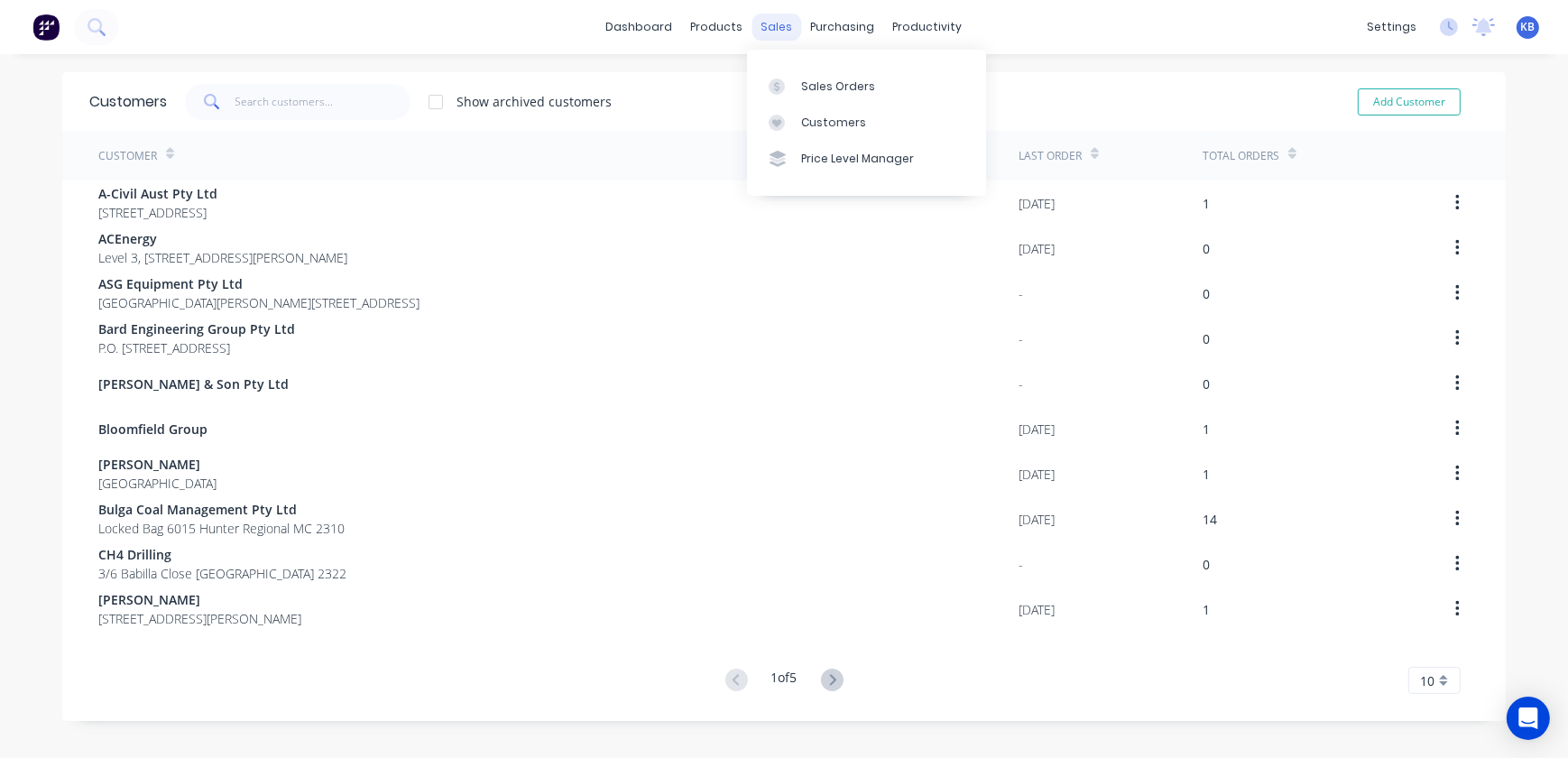
click at [752, 23] on div "sales" at bounding box center [777, 27] width 49 height 27
click at [820, 114] on div "Customers" at bounding box center [833, 122] width 65 height 16
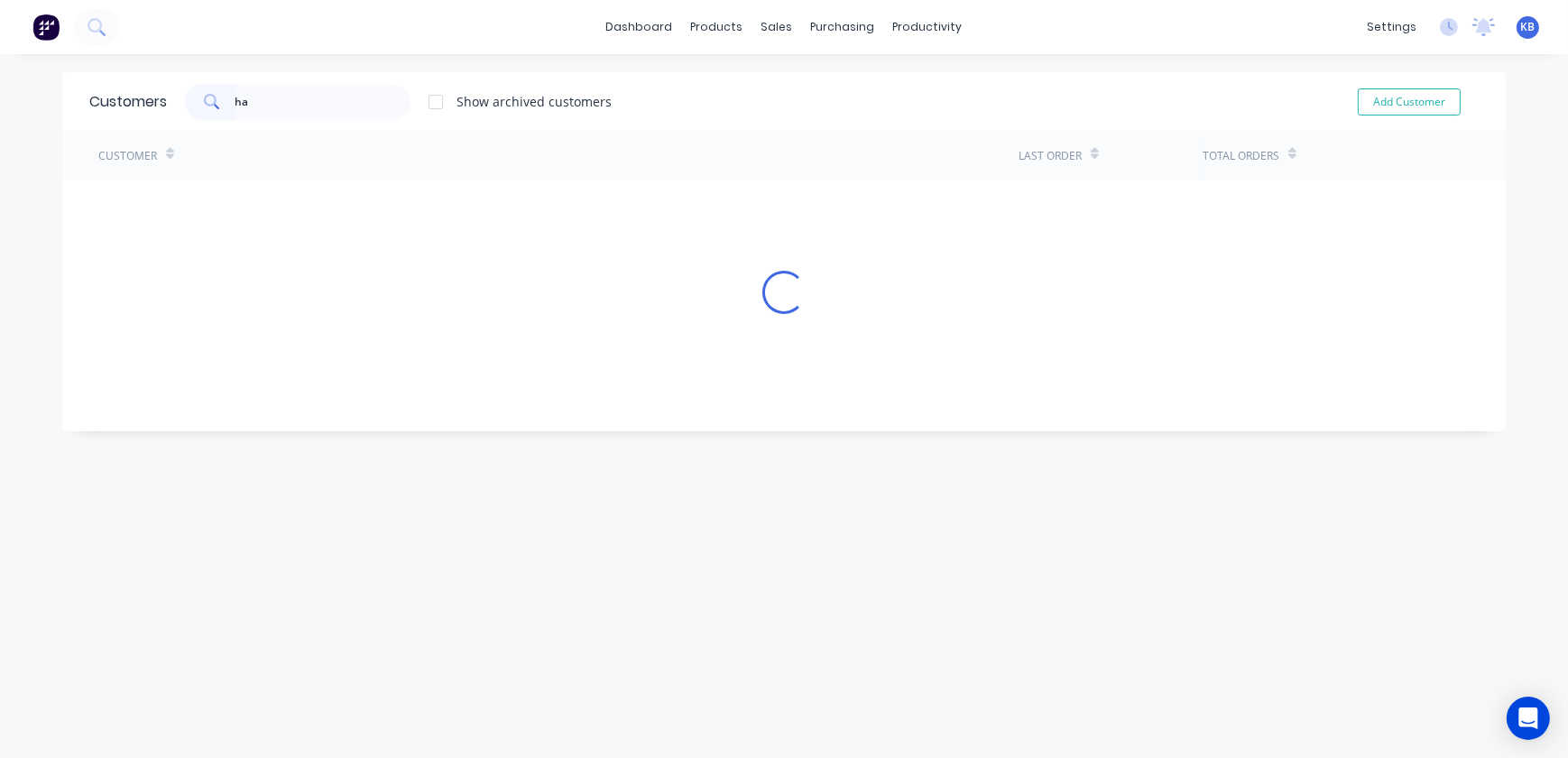
type input "h"
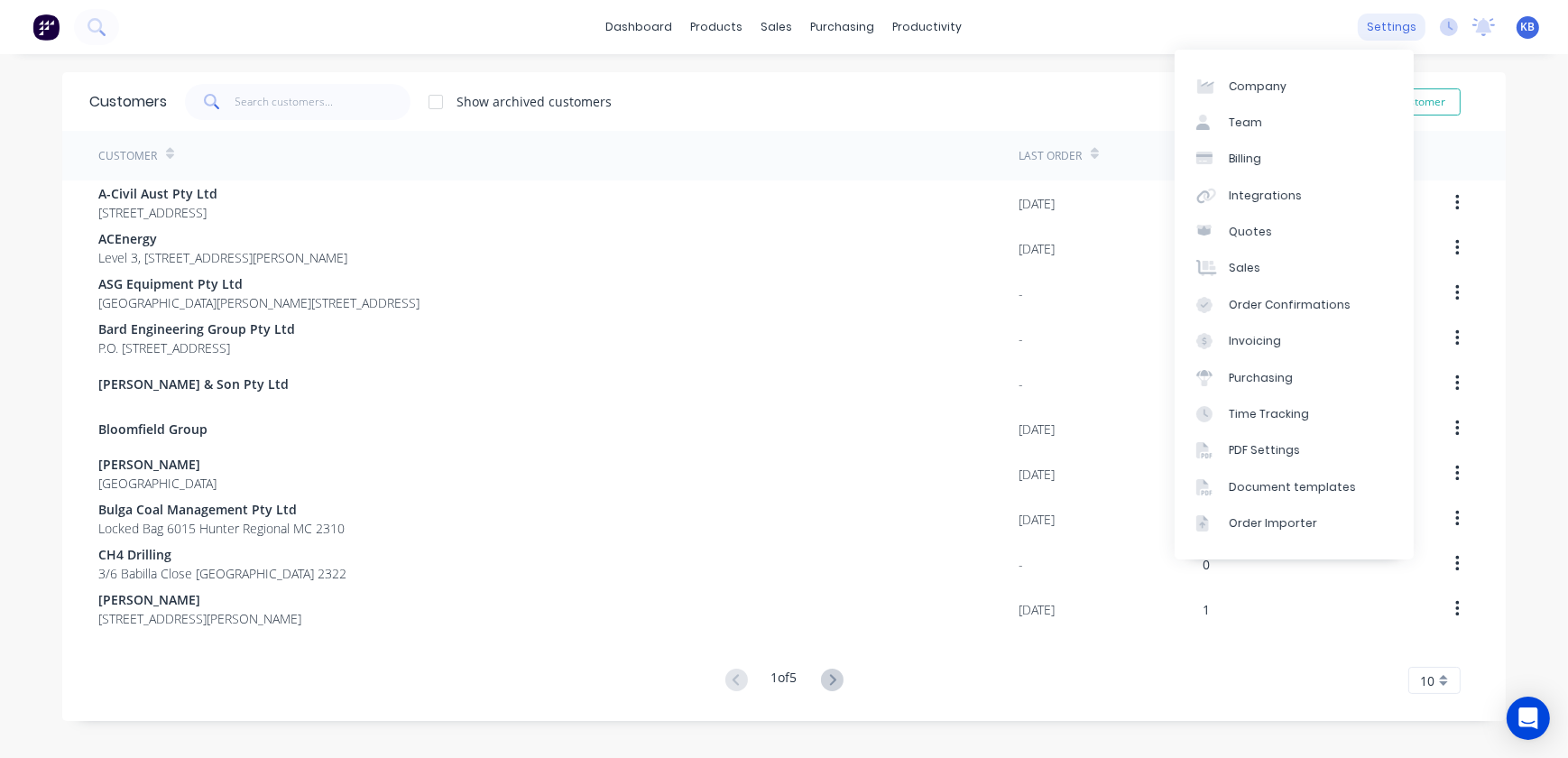
click at [1366, 23] on div "settings" at bounding box center [1392, 27] width 68 height 27
click at [1245, 202] on div "Integrations" at bounding box center [1265, 195] width 73 height 16
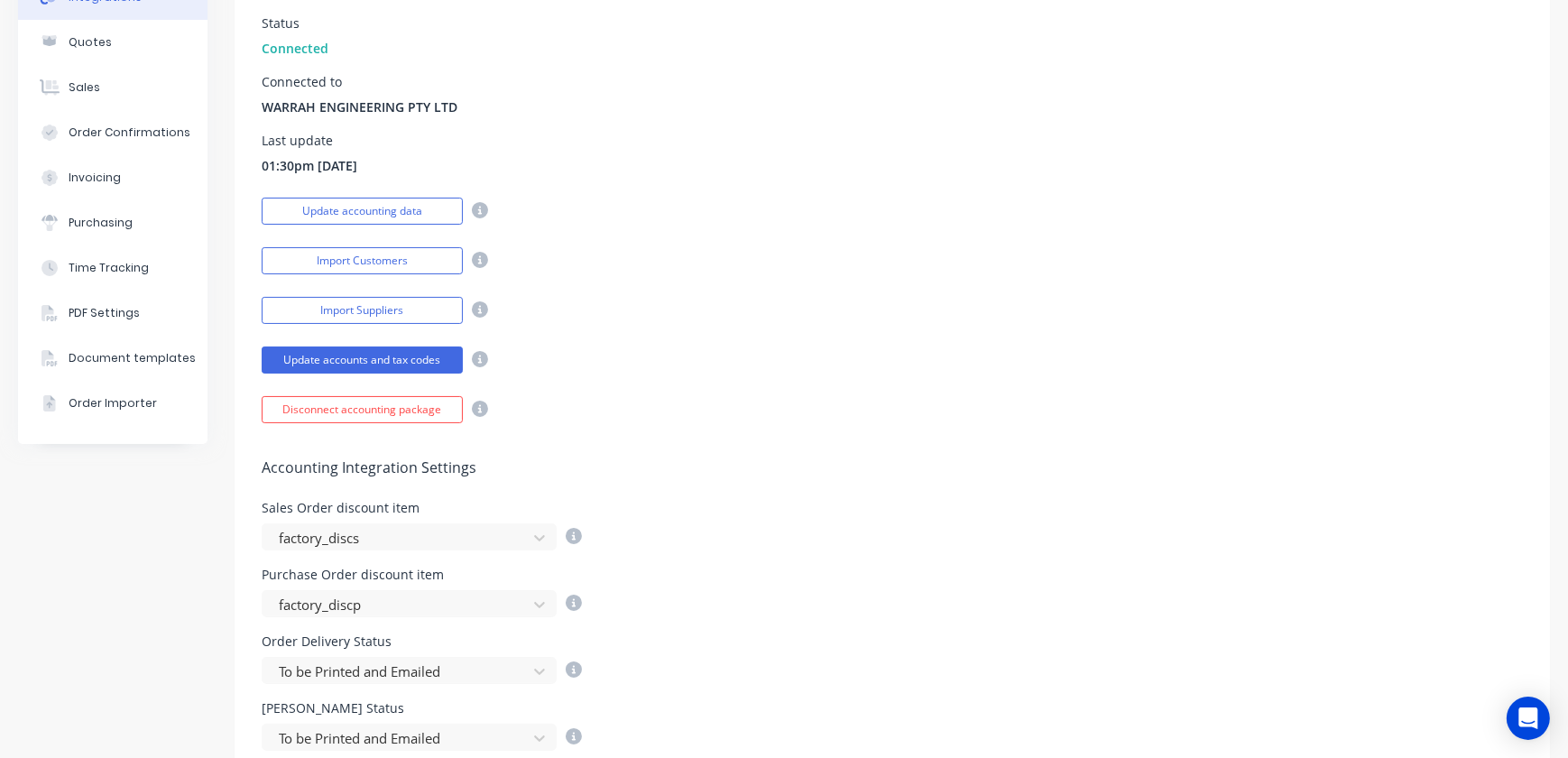
scroll to position [245, 0]
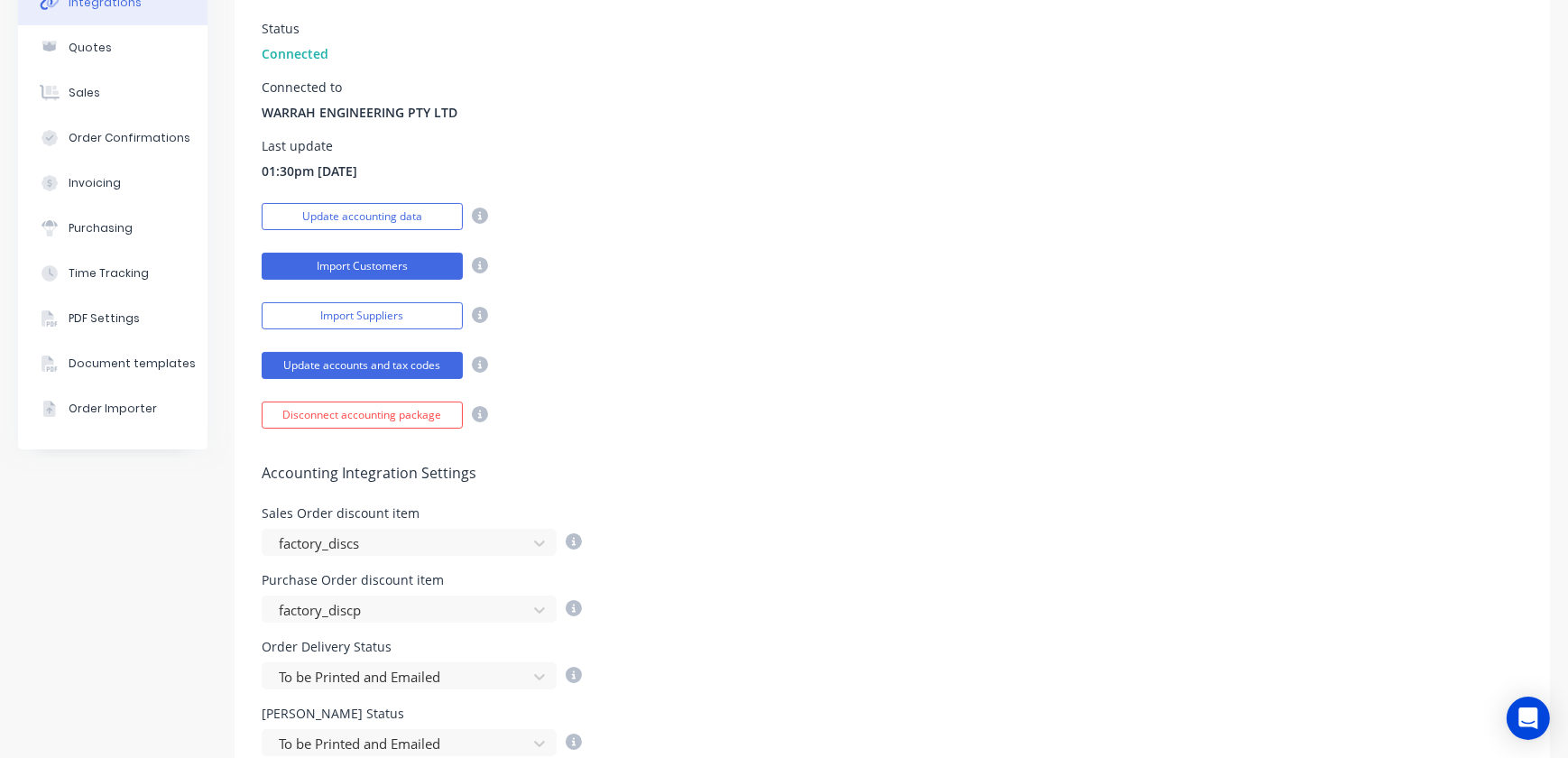
click at [438, 260] on button "Import Customers" at bounding box center [362, 266] width 202 height 27
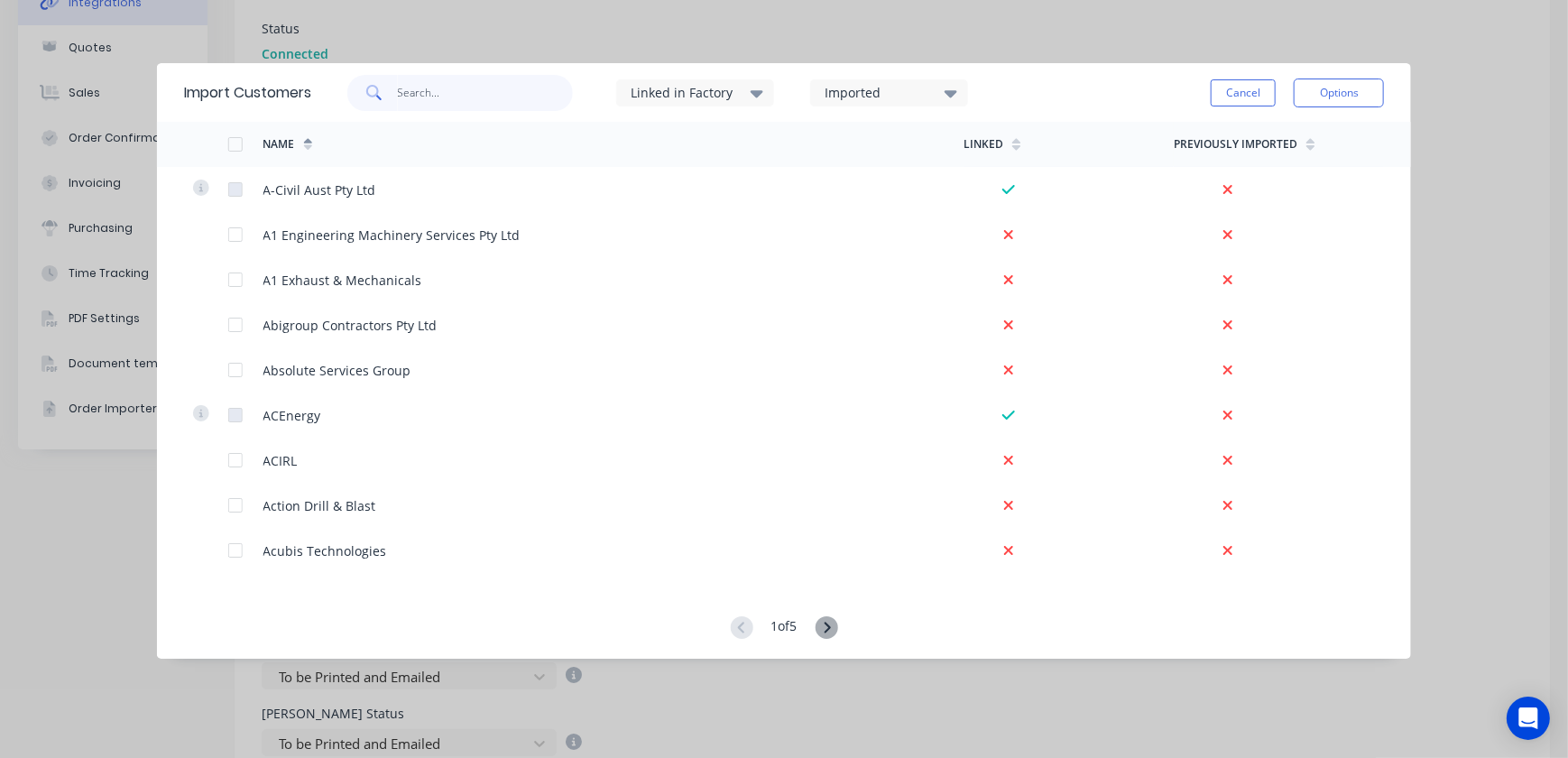
click at [530, 80] on input "text" at bounding box center [484, 93] width 176 height 36
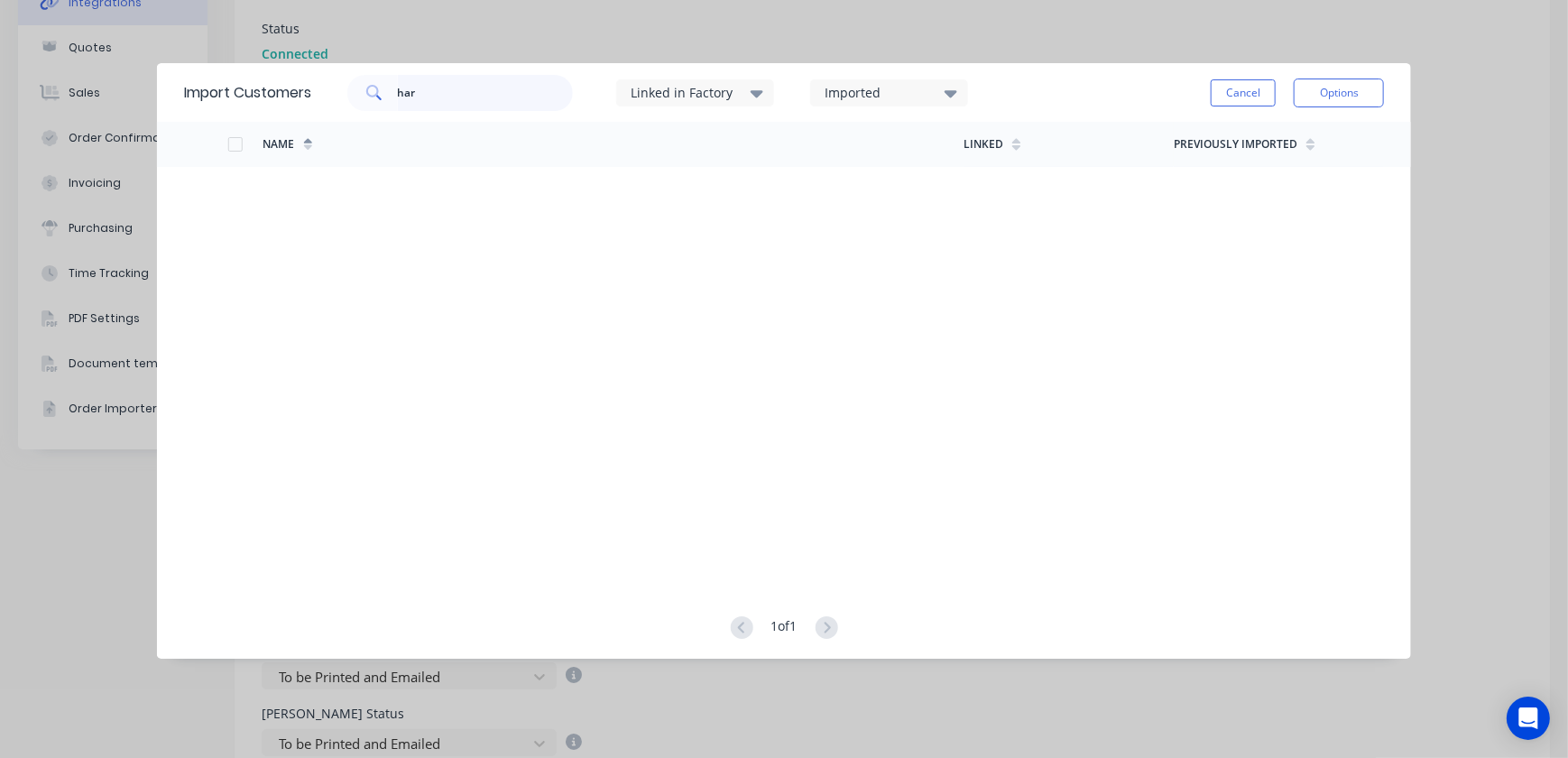
type input "har"
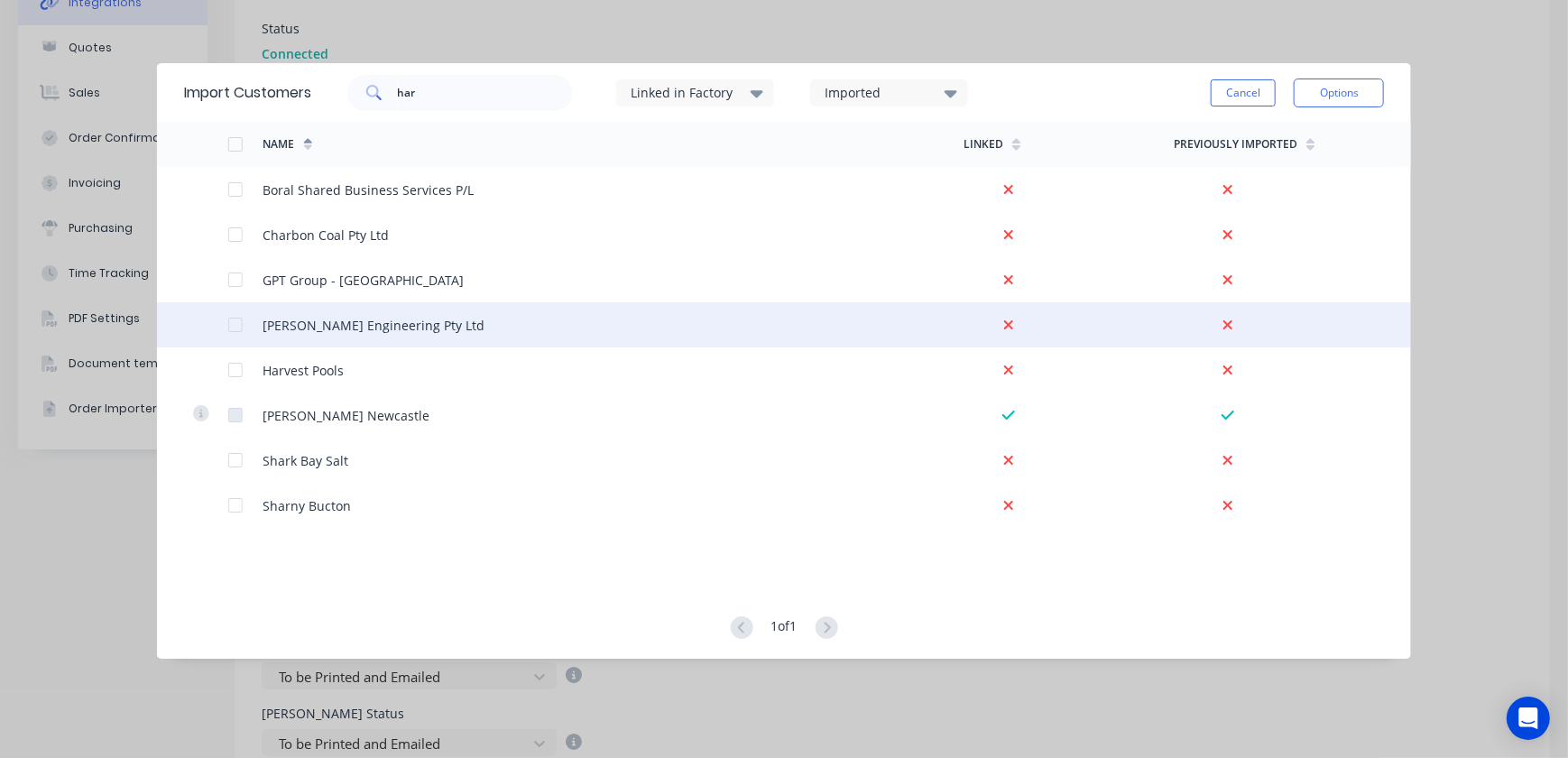
click at [236, 329] on div at bounding box center [235, 324] width 36 height 36
click at [1347, 93] on button "Options" at bounding box center [1339, 92] width 90 height 29
click at [1287, 144] on div "Import selected customers" at bounding box center [1299, 143] width 139 height 46
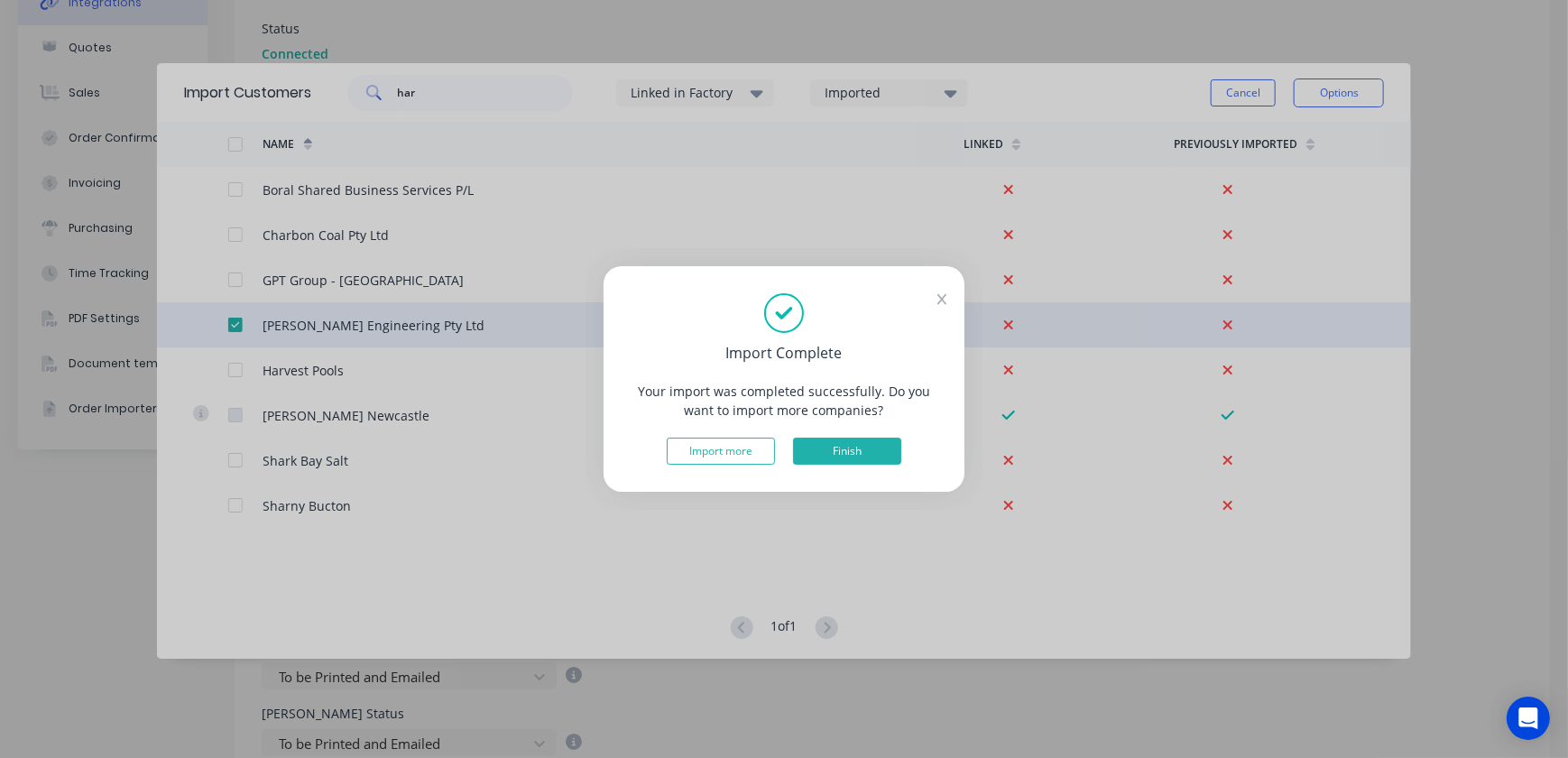
click at [880, 444] on button "Finish" at bounding box center [847, 451] width 109 height 27
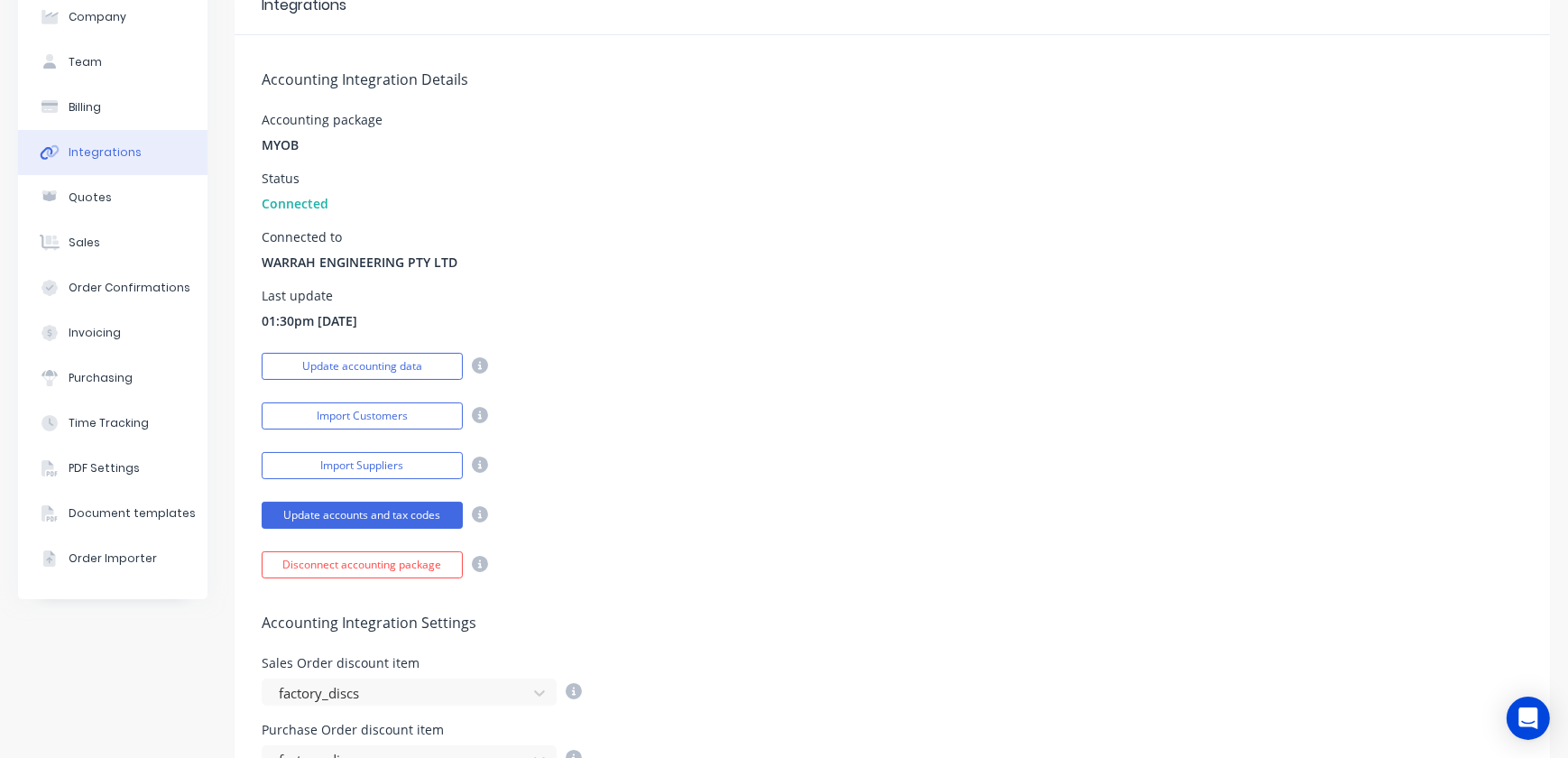
scroll to position [0, 0]
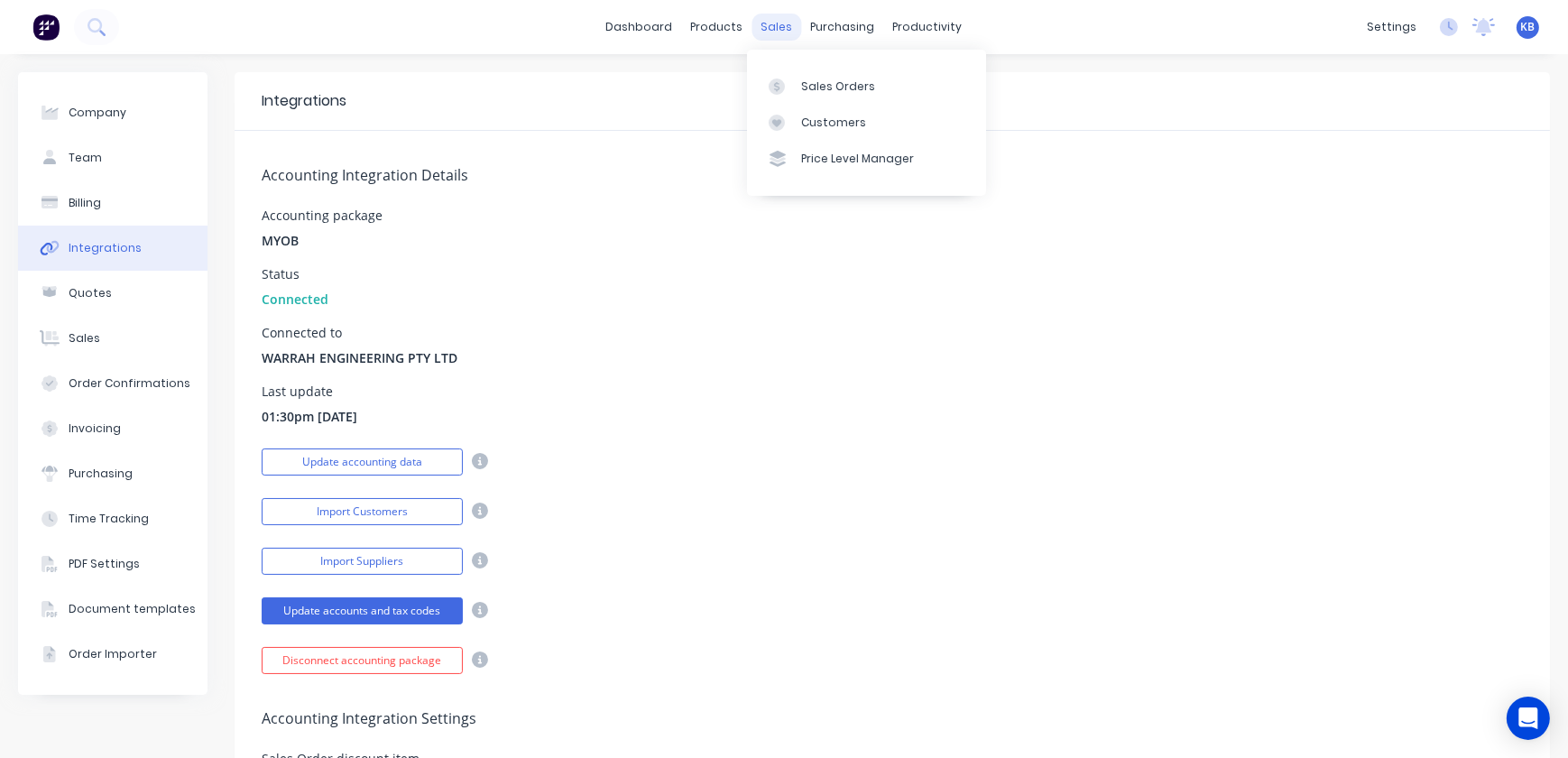
click at [775, 21] on div "sales" at bounding box center [777, 27] width 49 height 27
click at [812, 81] on div "Sales Orders" at bounding box center [838, 85] width 74 height 16
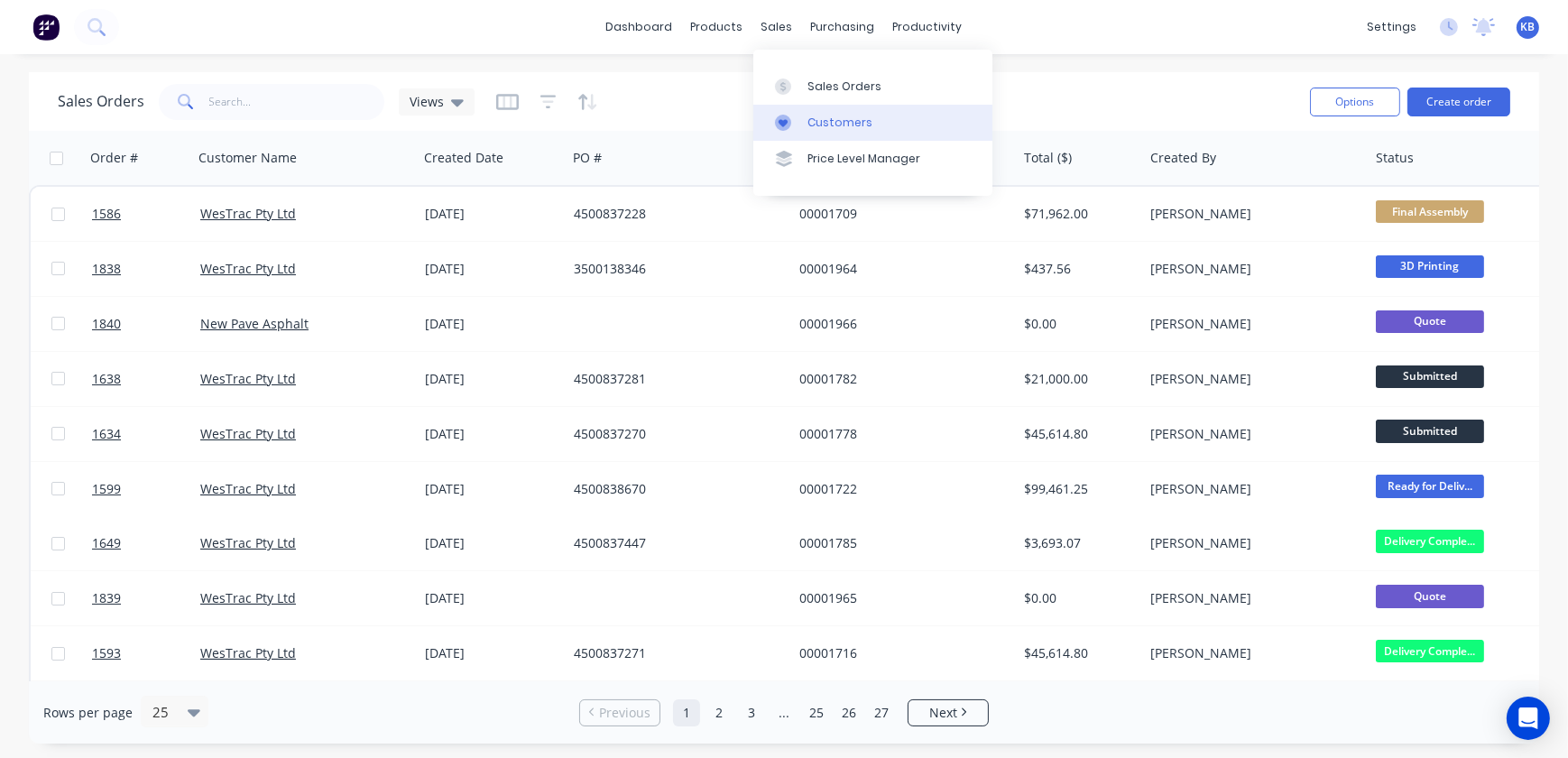
click at [830, 124] on div "Customers" at bounding box center [840, 122] width 65 height 16
click at [1425, 98] on button "Create order" at bounding box center [1458, 101] width 103 height 29
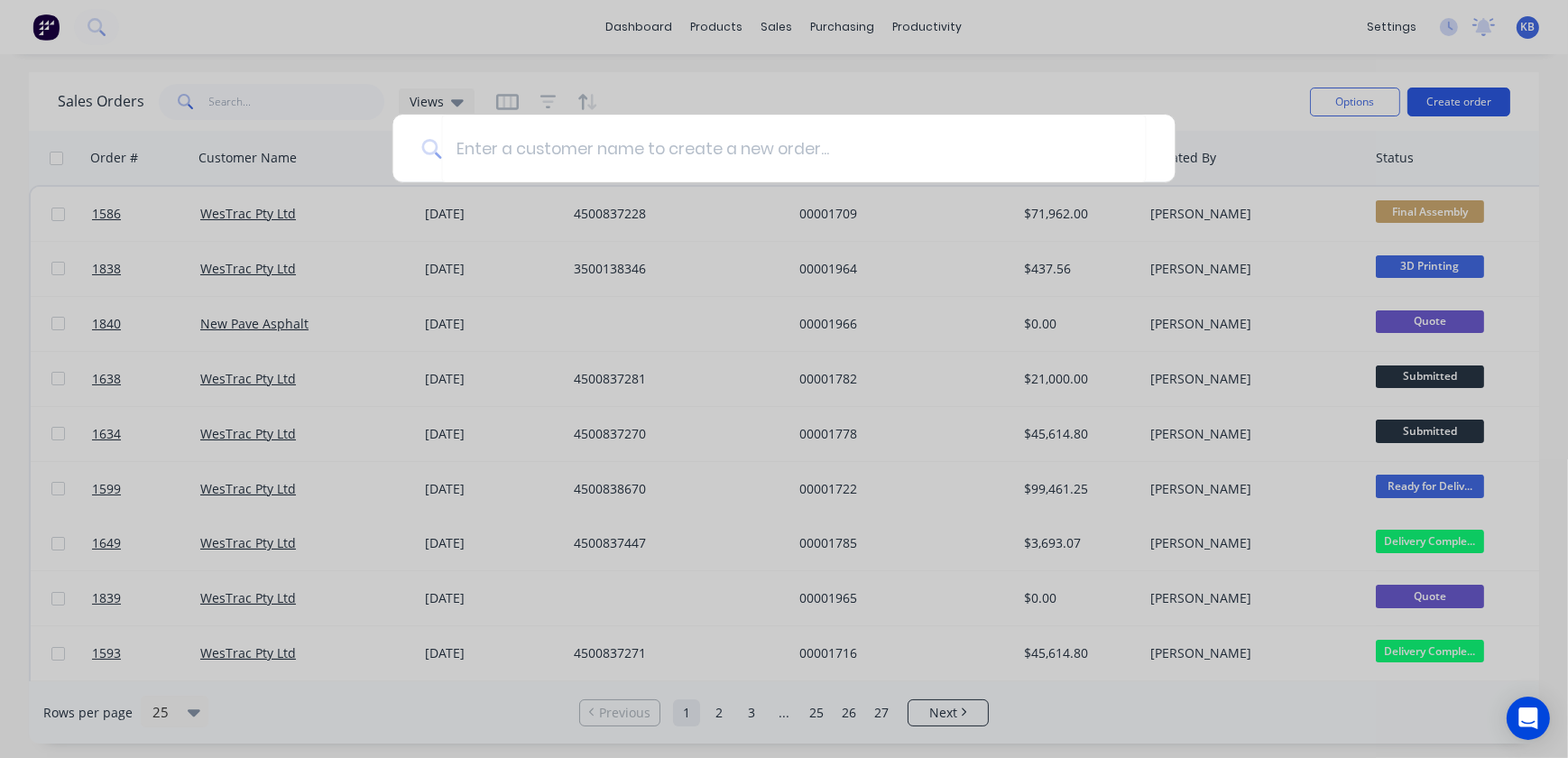
click at [1427, 98] on div at bounding box center [784, 379] width 1568 height 758
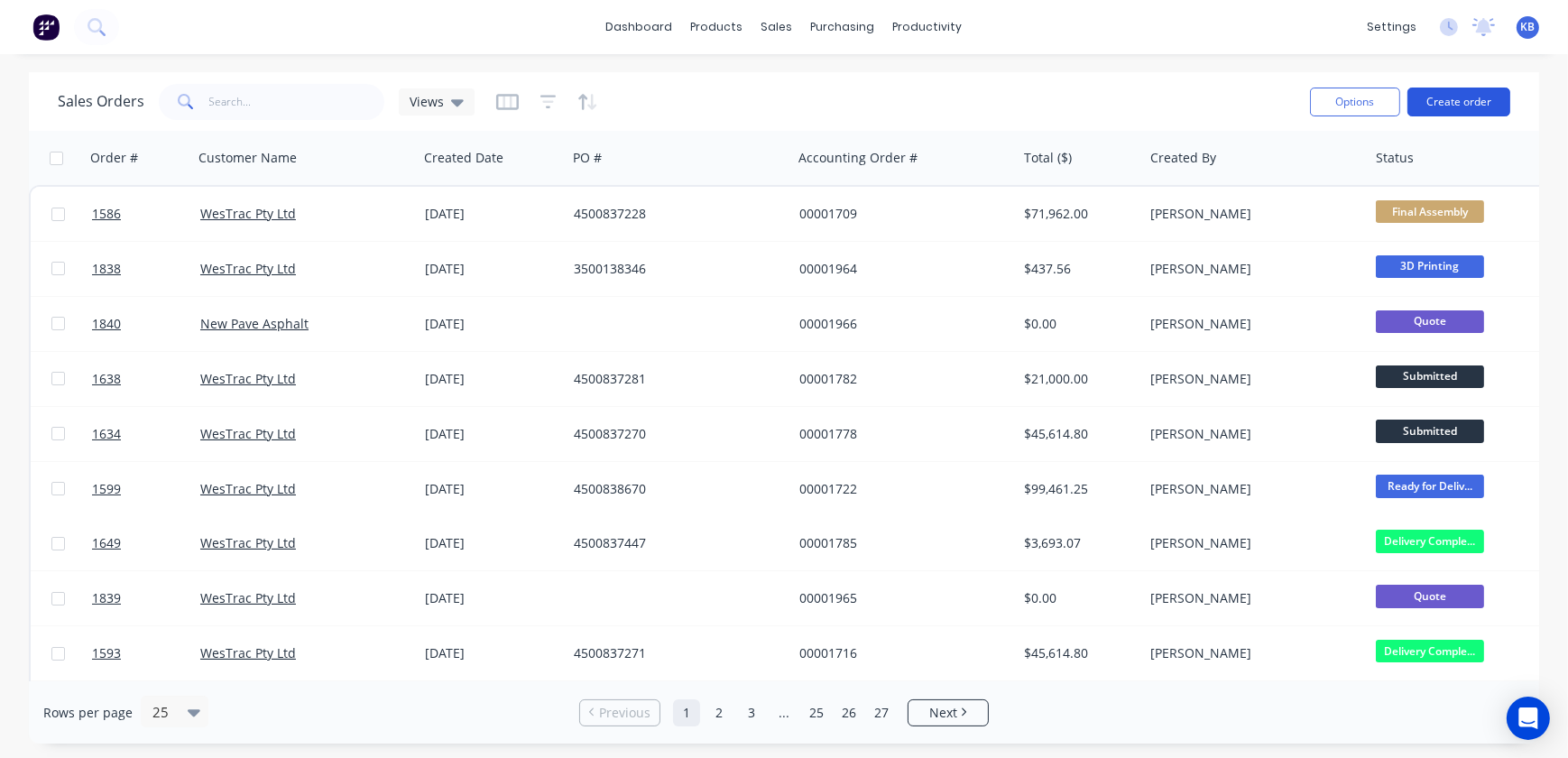
click at [1415, 108] on button "Create order" at bounding box center [1458, 101] width 103 height 29
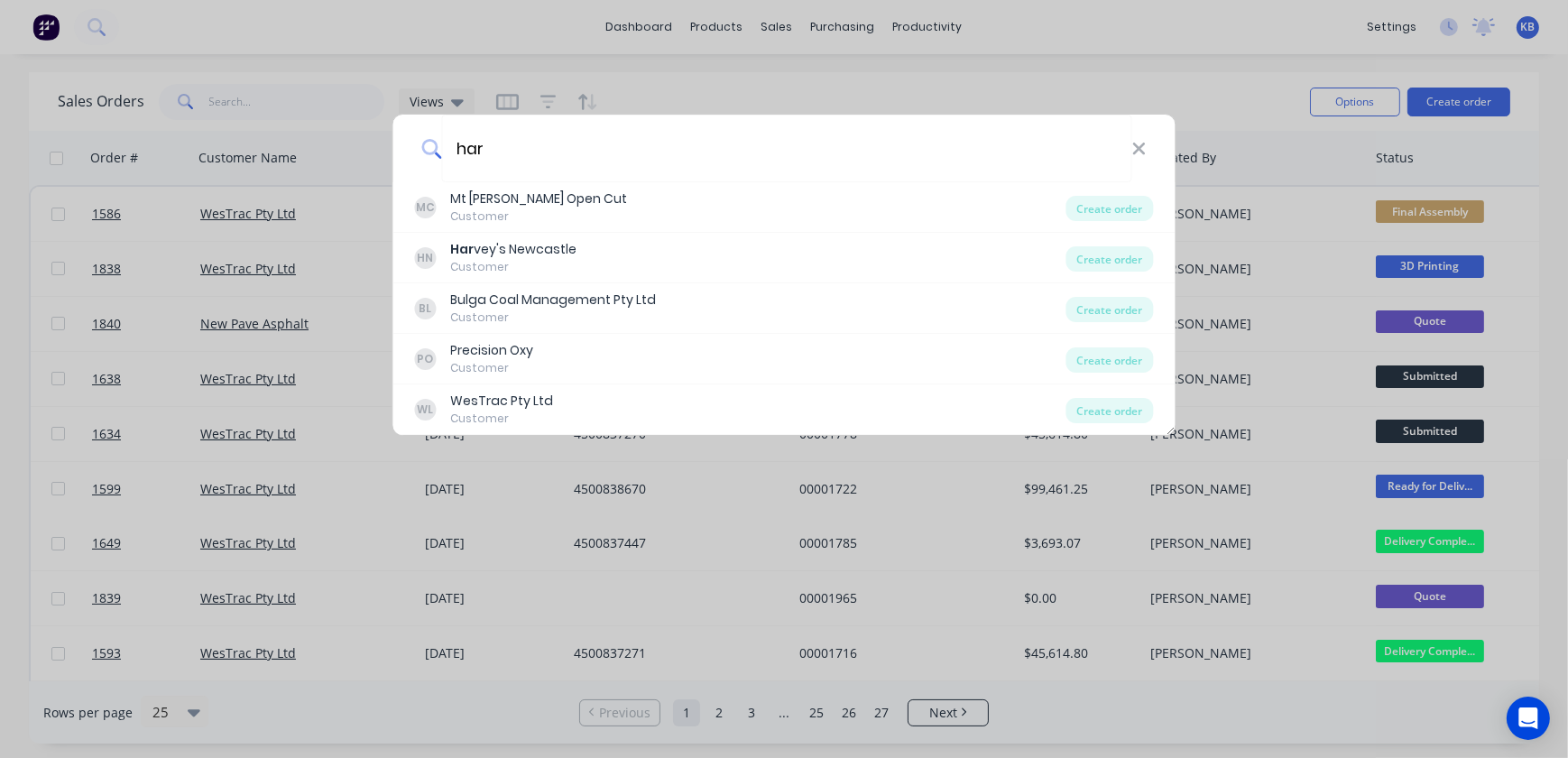
type input "har"
click at [1135, 77] on div "har MC Mt [PERSON_NAME] Open Cut Customer Create order HN Har vey's Newcastle C…" at bounding box center [784, 379] width 1568 height 758
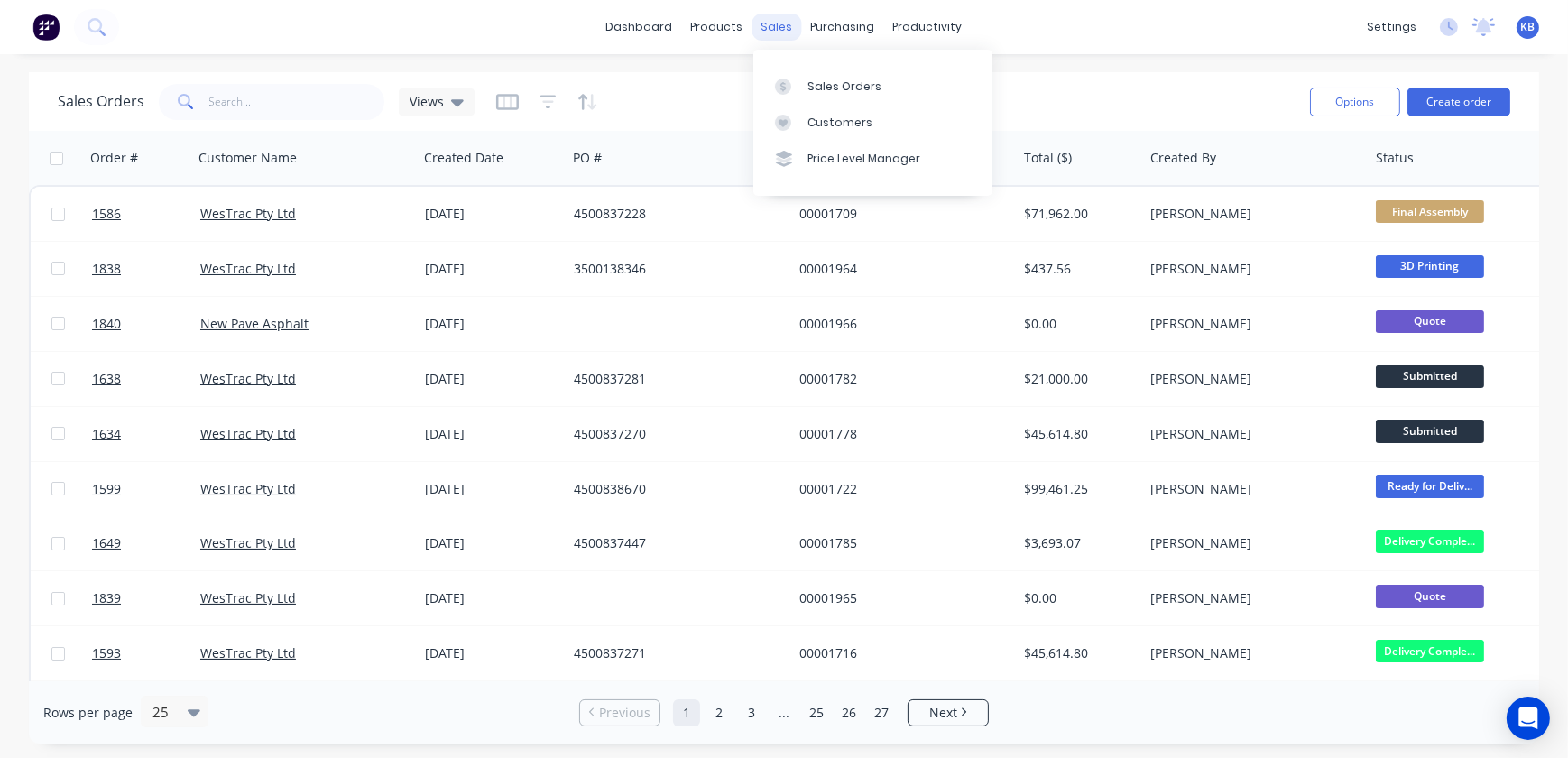
click at [784, 22] on div "sales" at bounding box center [777, 27] width 49 height 27
click at [793, 123] on div at bounding box center [788, 122] width 27 height 16
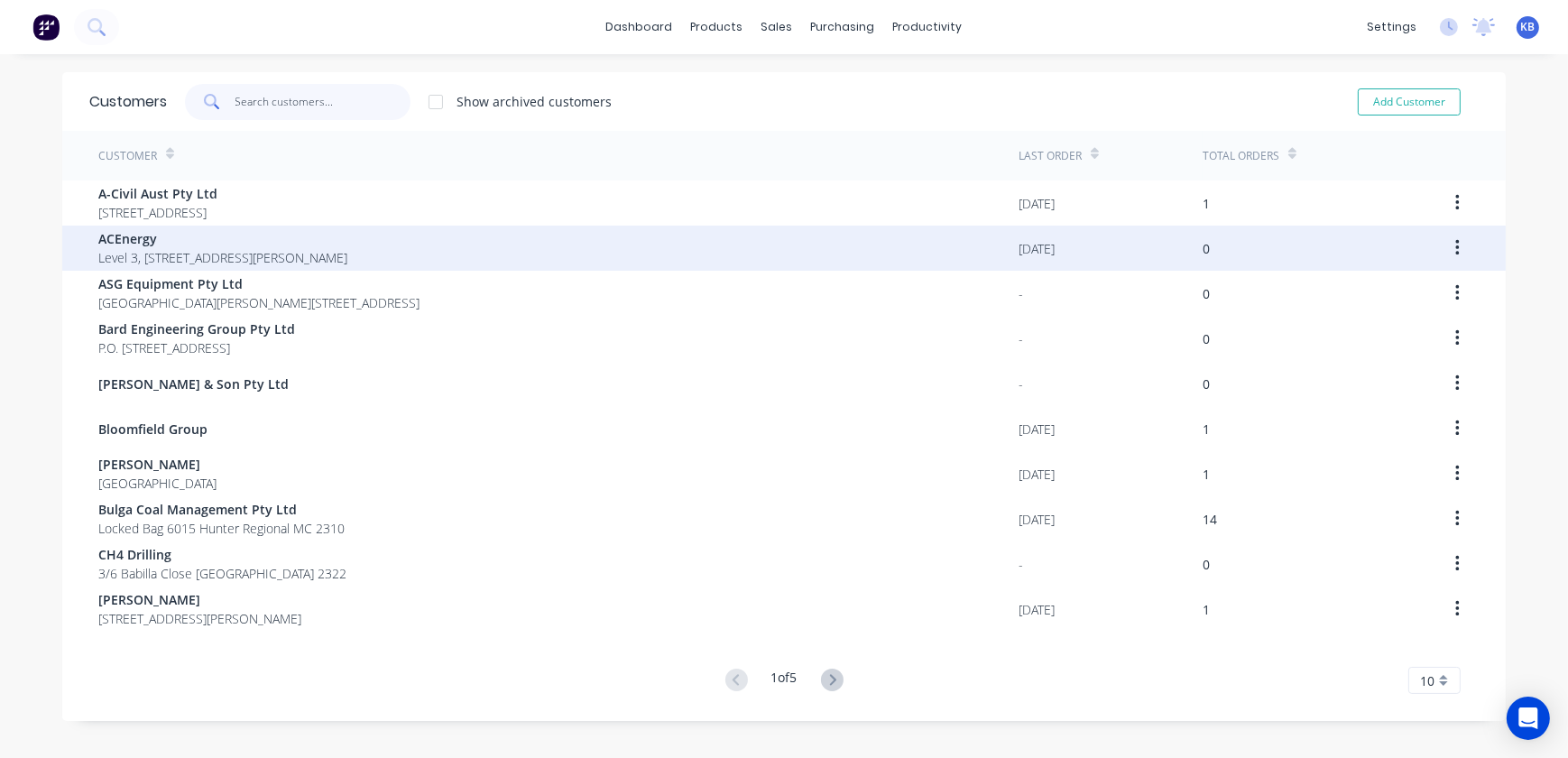
click at [304, 85] on input "text" at bounding box center [322, 101] width 176 height 36
click at [291, 94] on input "text" at bounding box center [322, 101] width 176 height 36
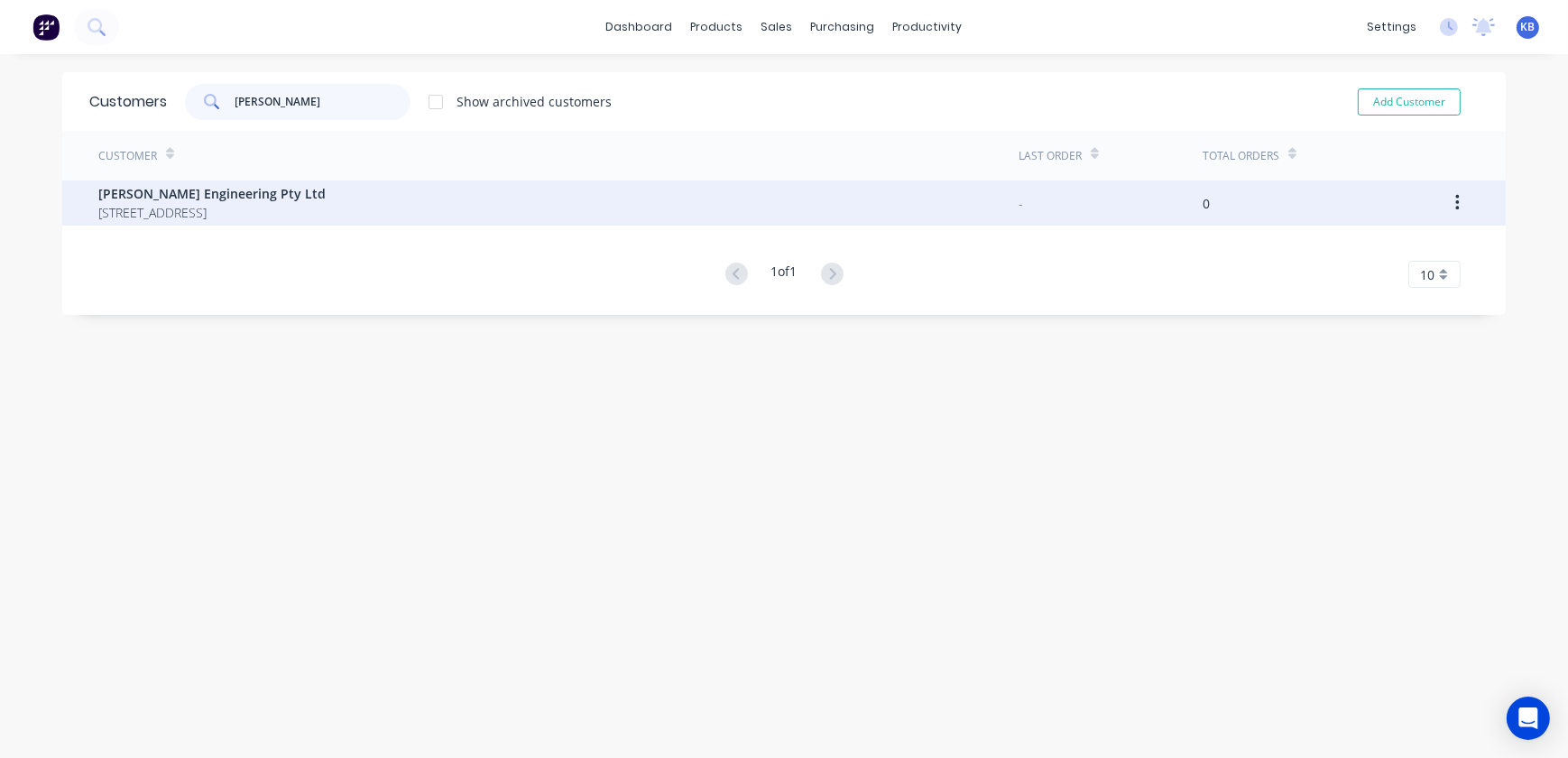
type input "[PERSON_NAME]"
click at [184, 198] on span "[PERSON_NAME] Engineering Pty Ltd" at bounding box center [212, 193] width 228 height 19
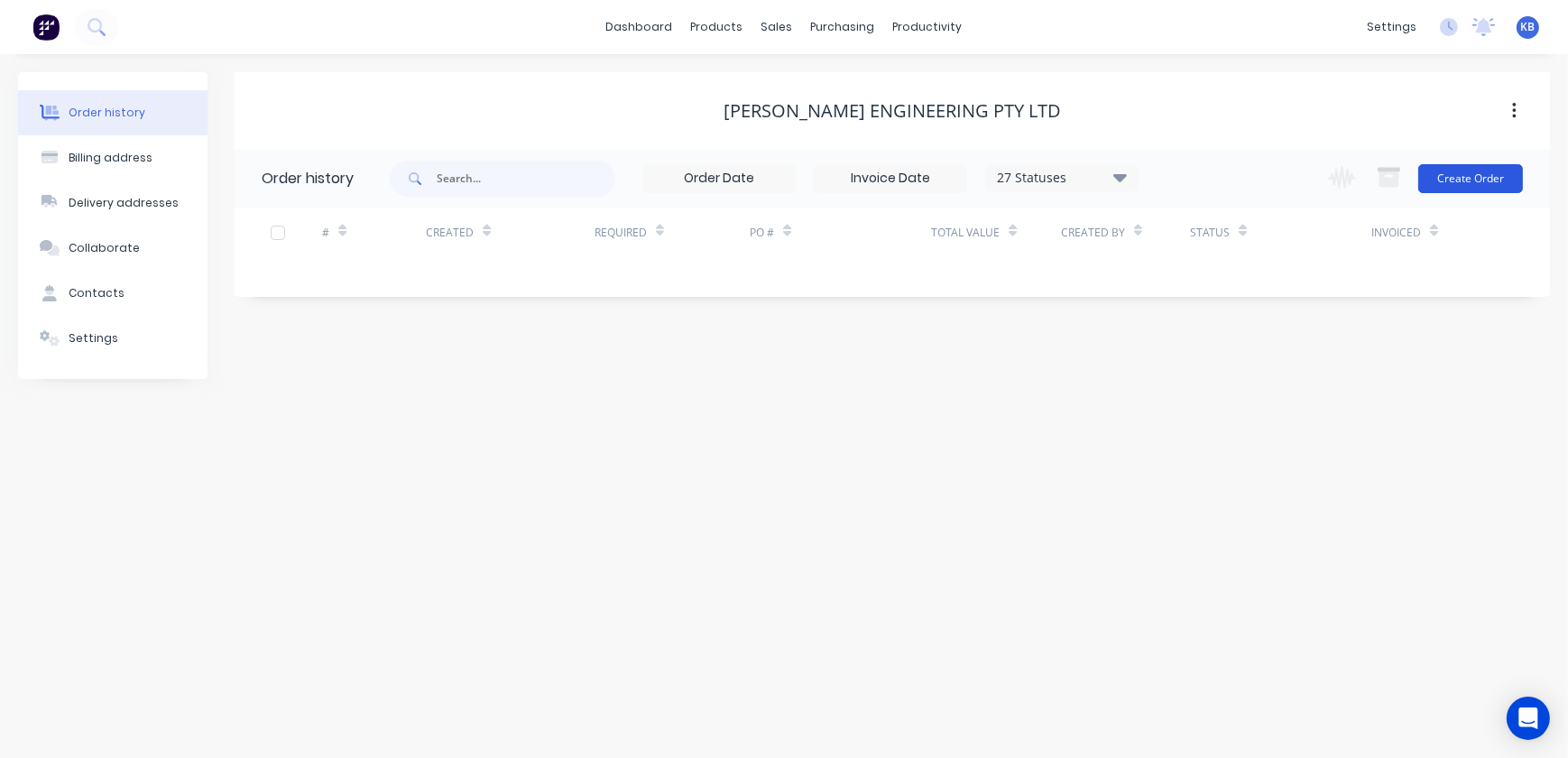
click at [1488, 175] on button "Create Order" at bounding box center [1470, 178] width 105 height 29
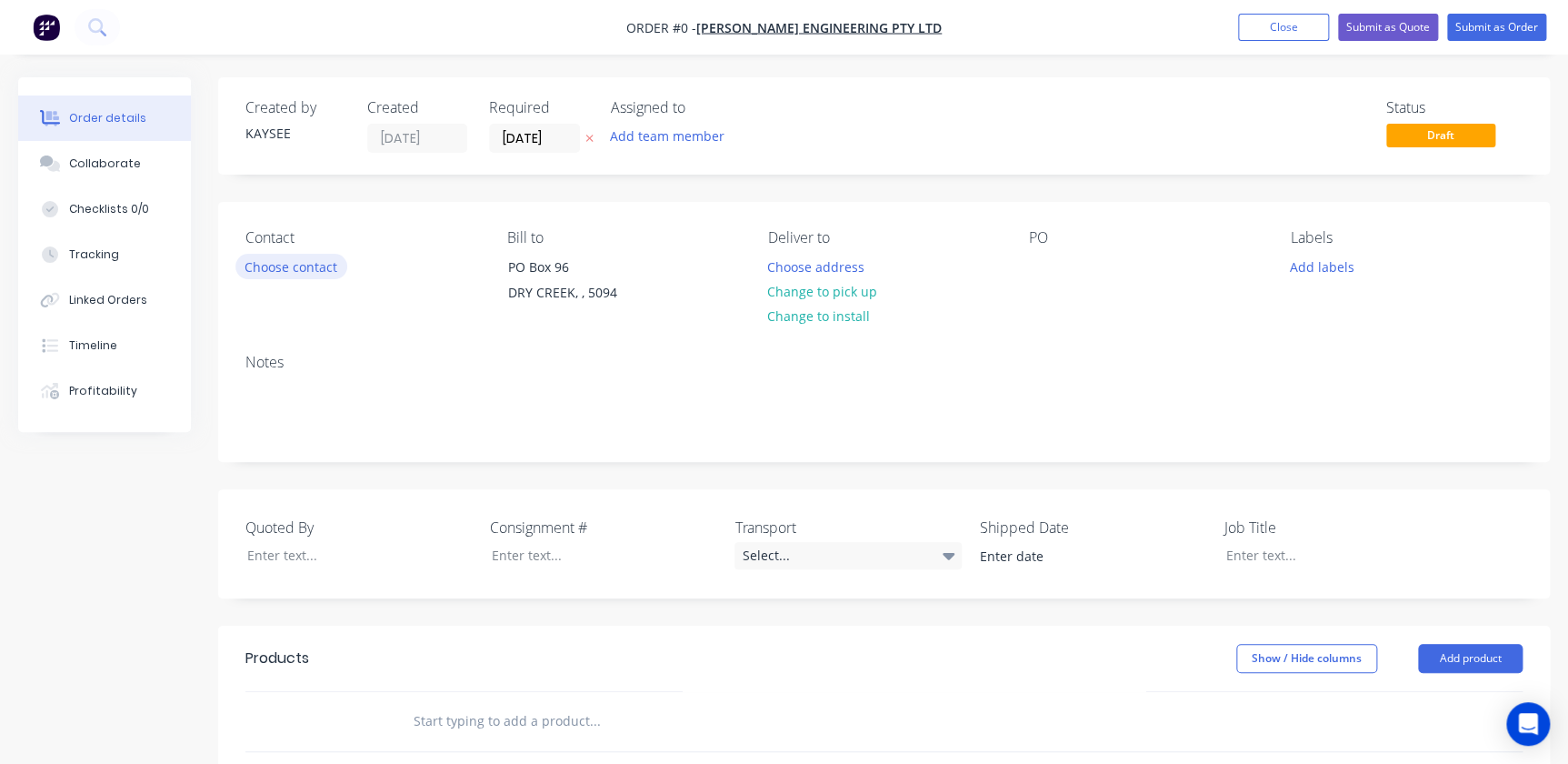
click at [280, 265] on button "Choose contact" at bounding box center [291, 266] width 111 height 24
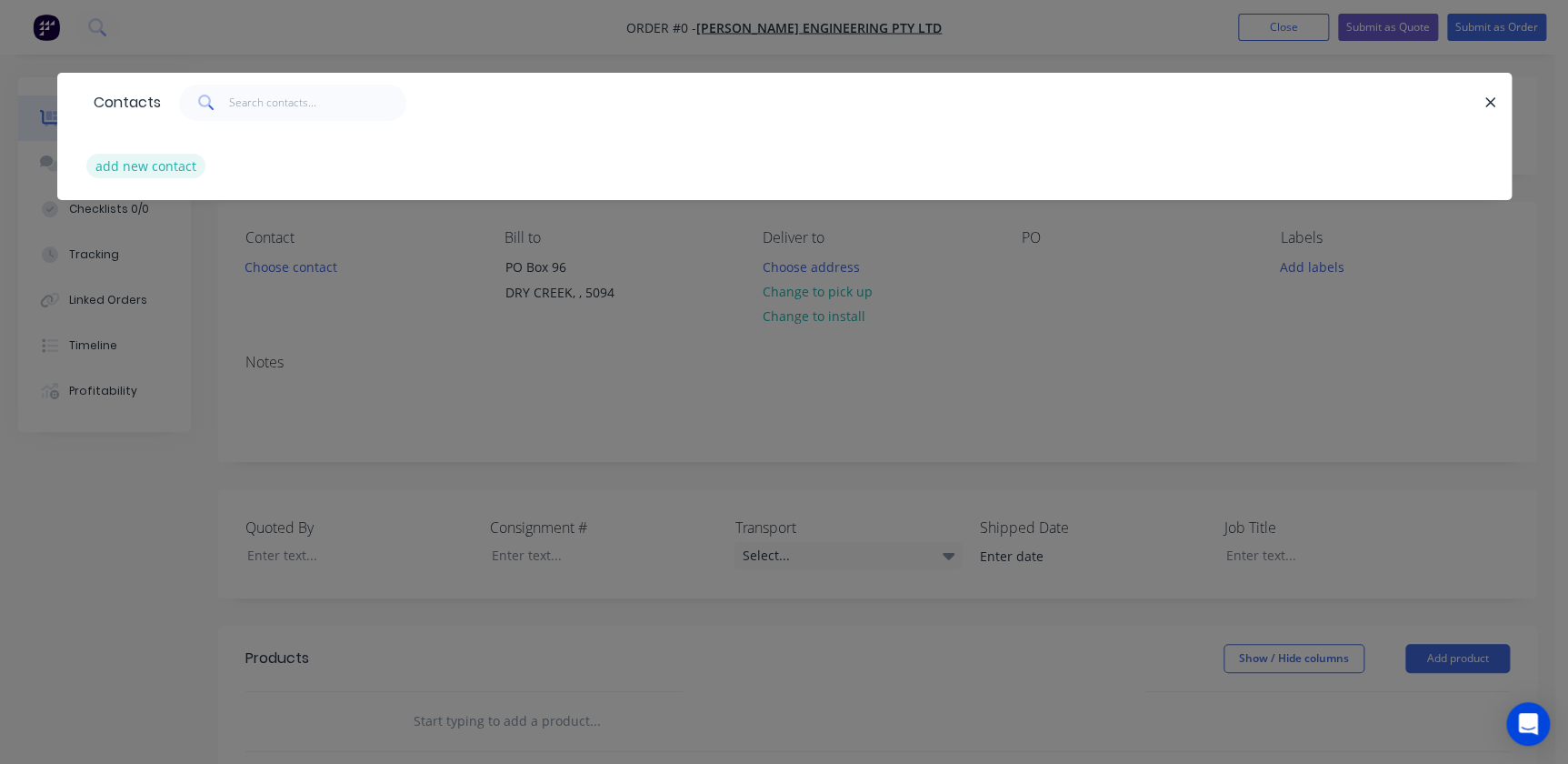
click at [176, 167] on button "add new contact" at bounding box center [146, 166] width 120 height 24
select select "AU"
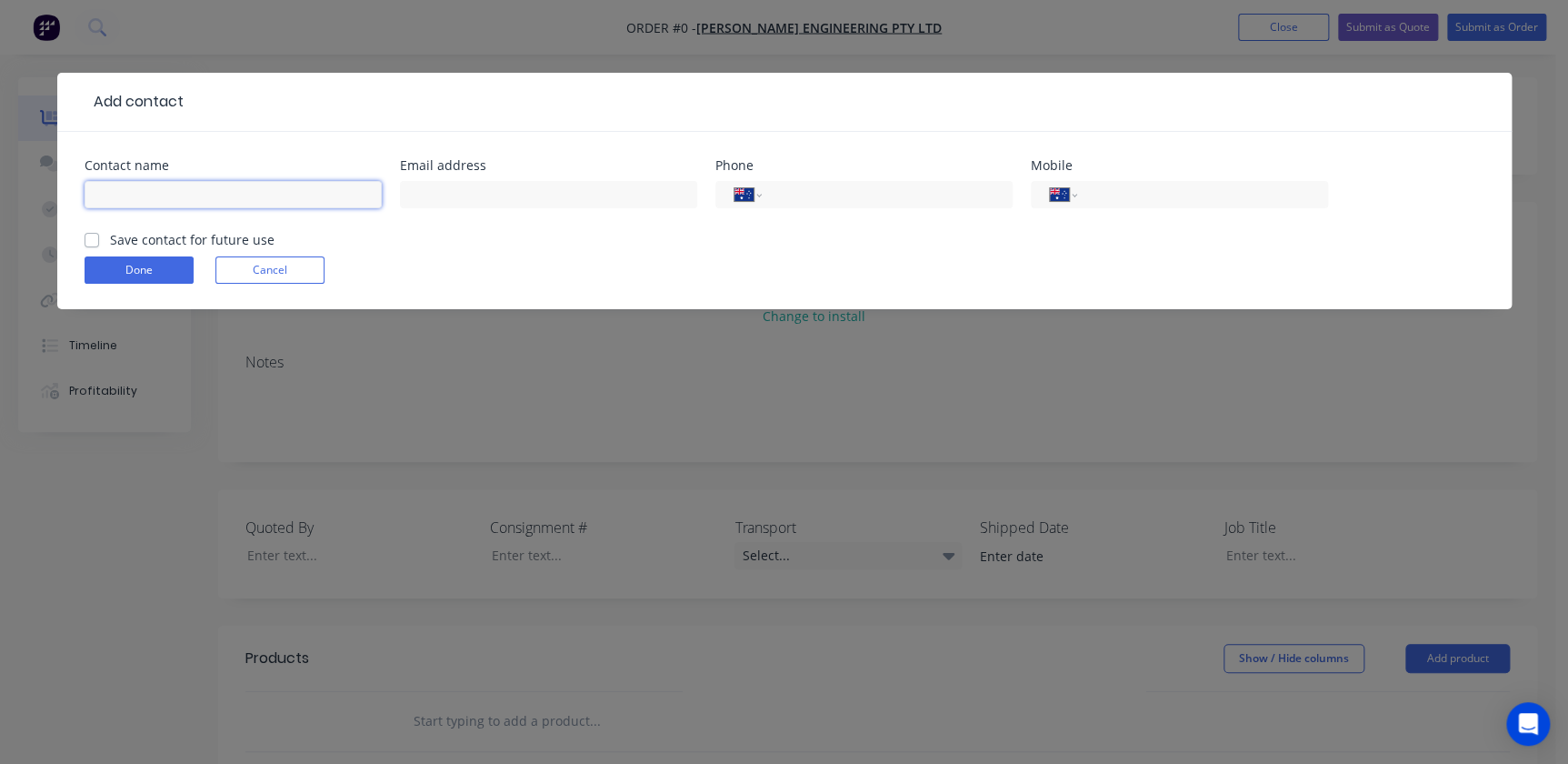
click at [171, 192] on input "text" at bounding box center [233, 194] width 298 height 27
type input "Brett Watters"
click at [562, 186] on input "text" at bounding box center [549, 194] width 298 height 27
paste input "brett@harlandeng.com.au"
type input "brett@harlandeng.com.au"
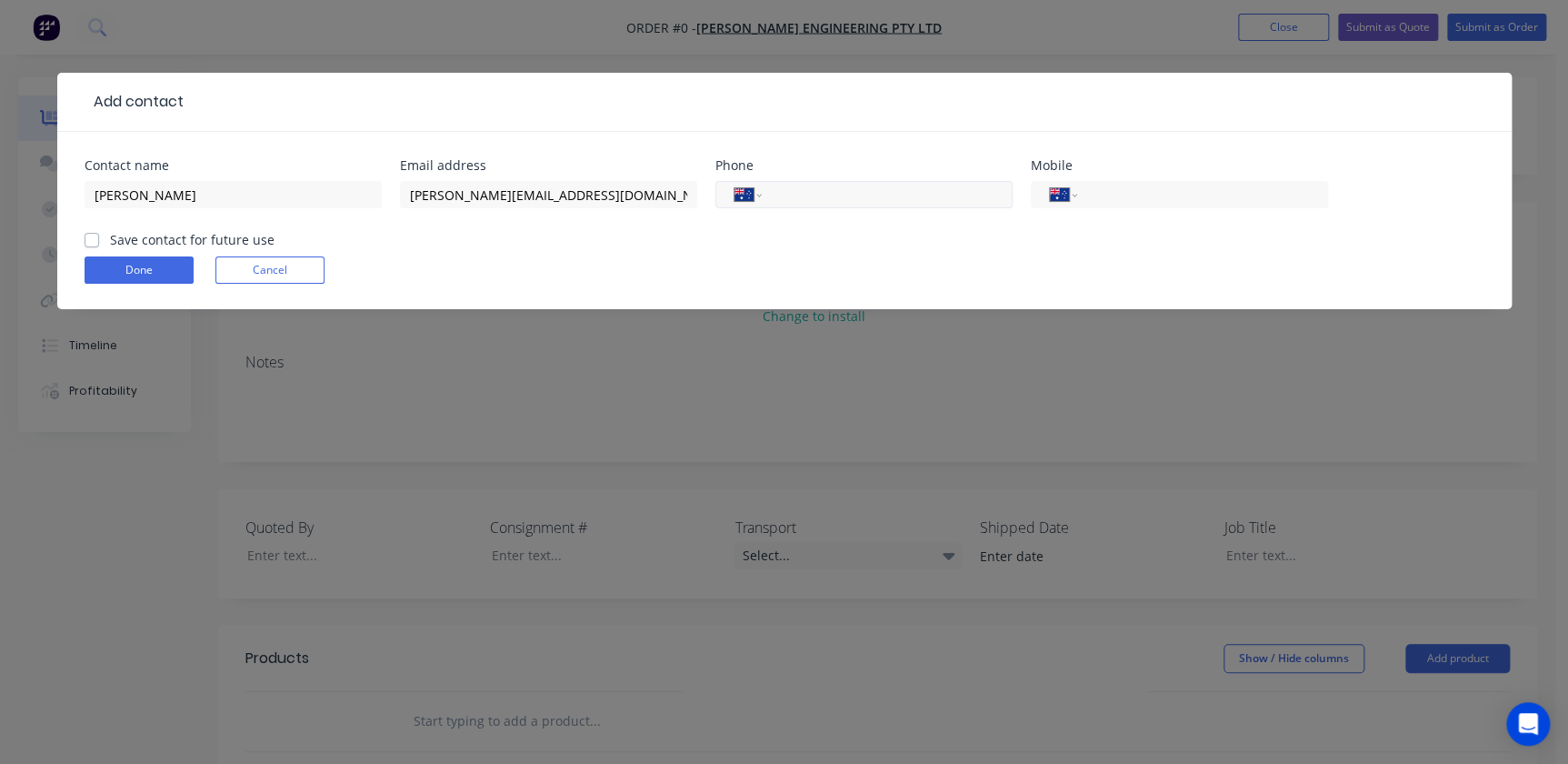
click at [793, 202] on input "tel" at bounding box center [883, 195] width 218 height 21
type input "0409 363 191"
click at [105, 243] on div "Save contact for future use" at bounding box center [179, 240] width 190 height 19
click at [110, 243] on label "Save contact for future use" at bounding box center [193, 240] width 165 height 19
click at [96, 243] on input "Save contact for future use" at bounding box center [92, 239] width 15 height 17
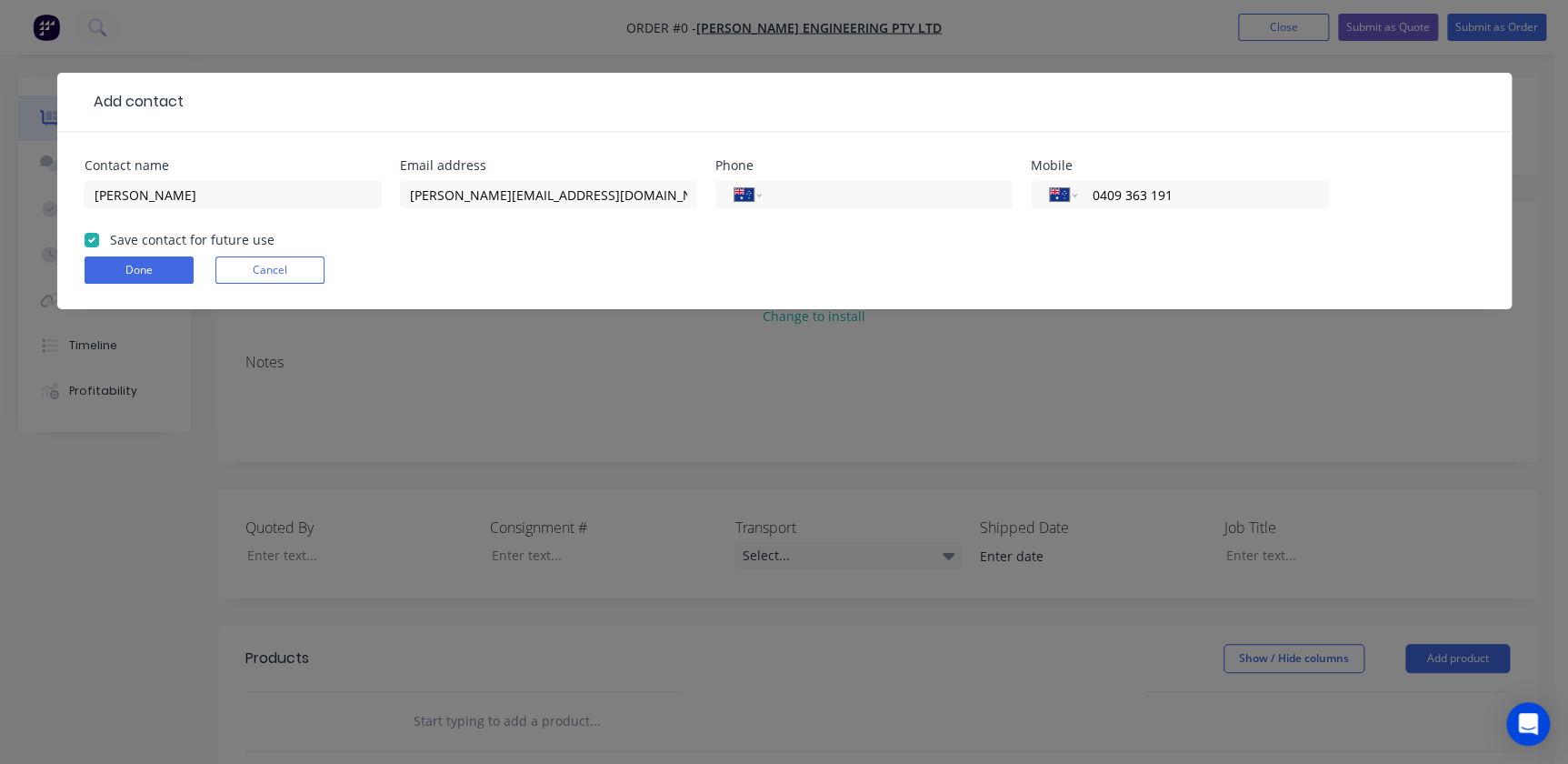
checkbox input "true"
click at [96, 255] on form "Contact name Brett Watters Email address brett@harlandeng.com.au Phone Internat…" at bounding box center [784, 234] width 1400 height 150
click at [104, 270] on button "Done" at bounding box center [139, 270] width 110 height 27
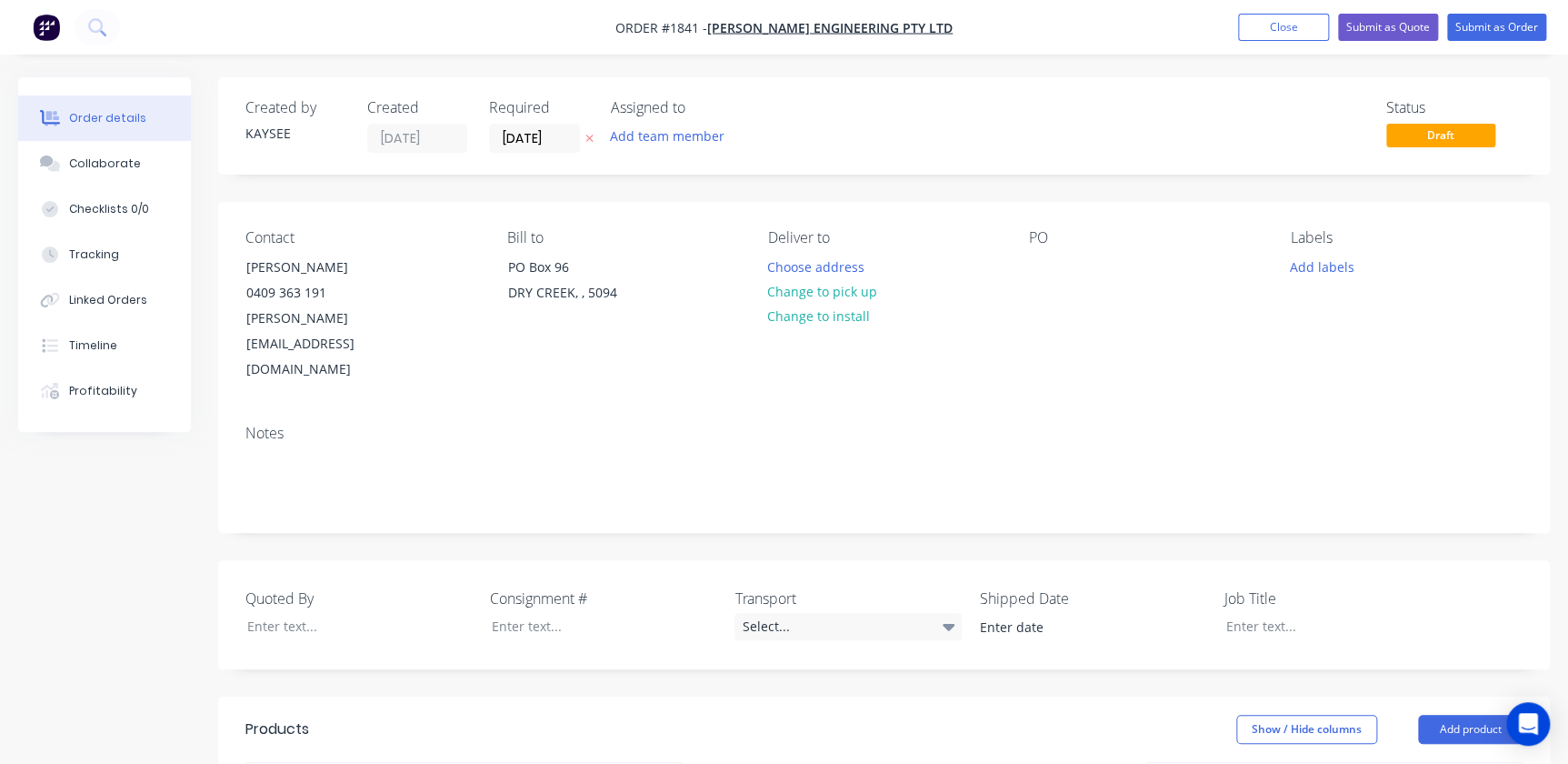
click at [1019, 254] on div "Contact Brett Watters 0409 363 191 brett@harlandeng.com.au Bill to PO Box 96 DR…" at bounding box center [884, 306] width 1332 height 208
click at [819, 272] on button "Choose address" at bounding box center [816, 266] width 116 height 24
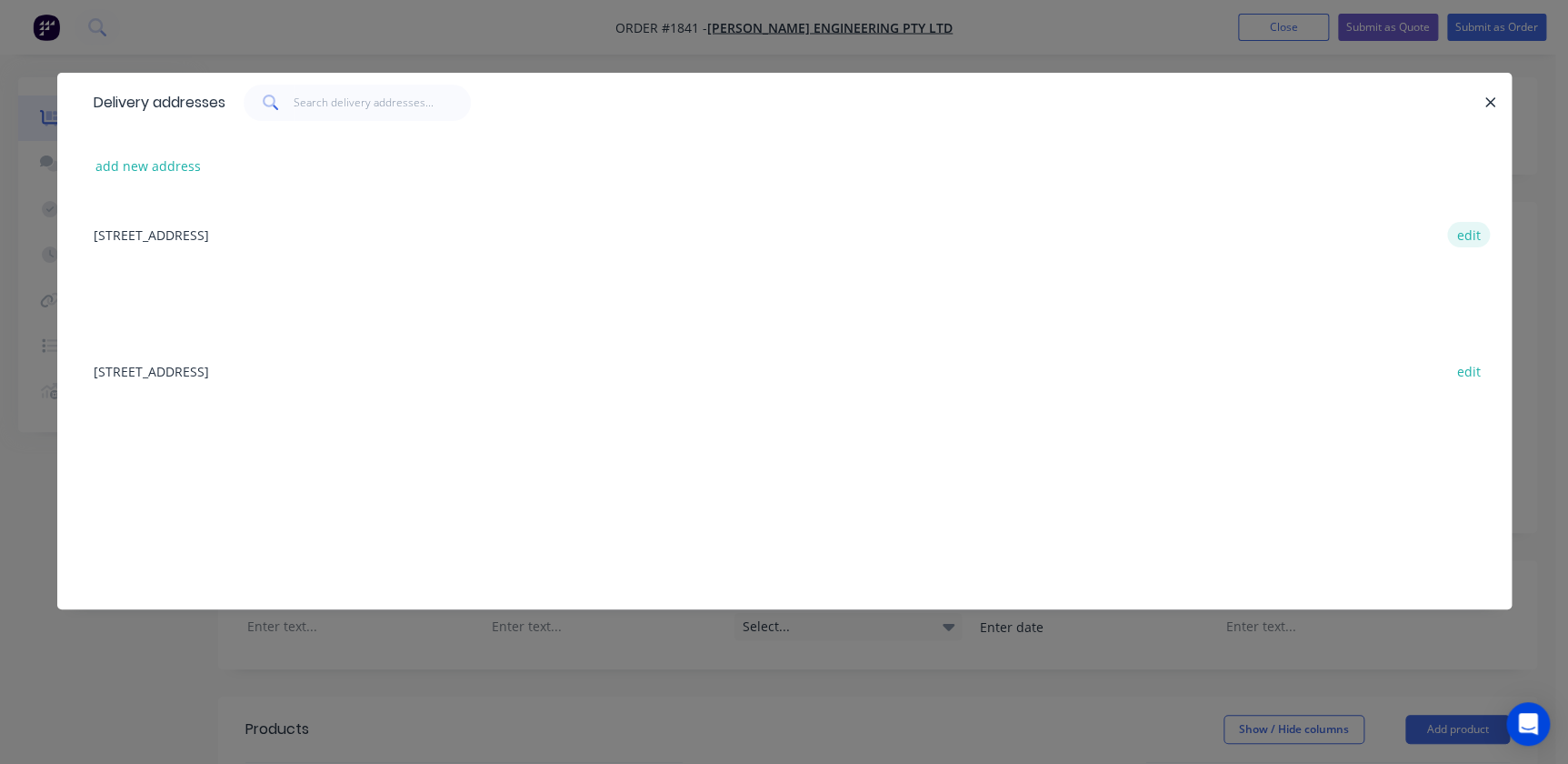
click at [1485, 238] on button "edit" at bounding box center [1469, 234] width 43 height 24
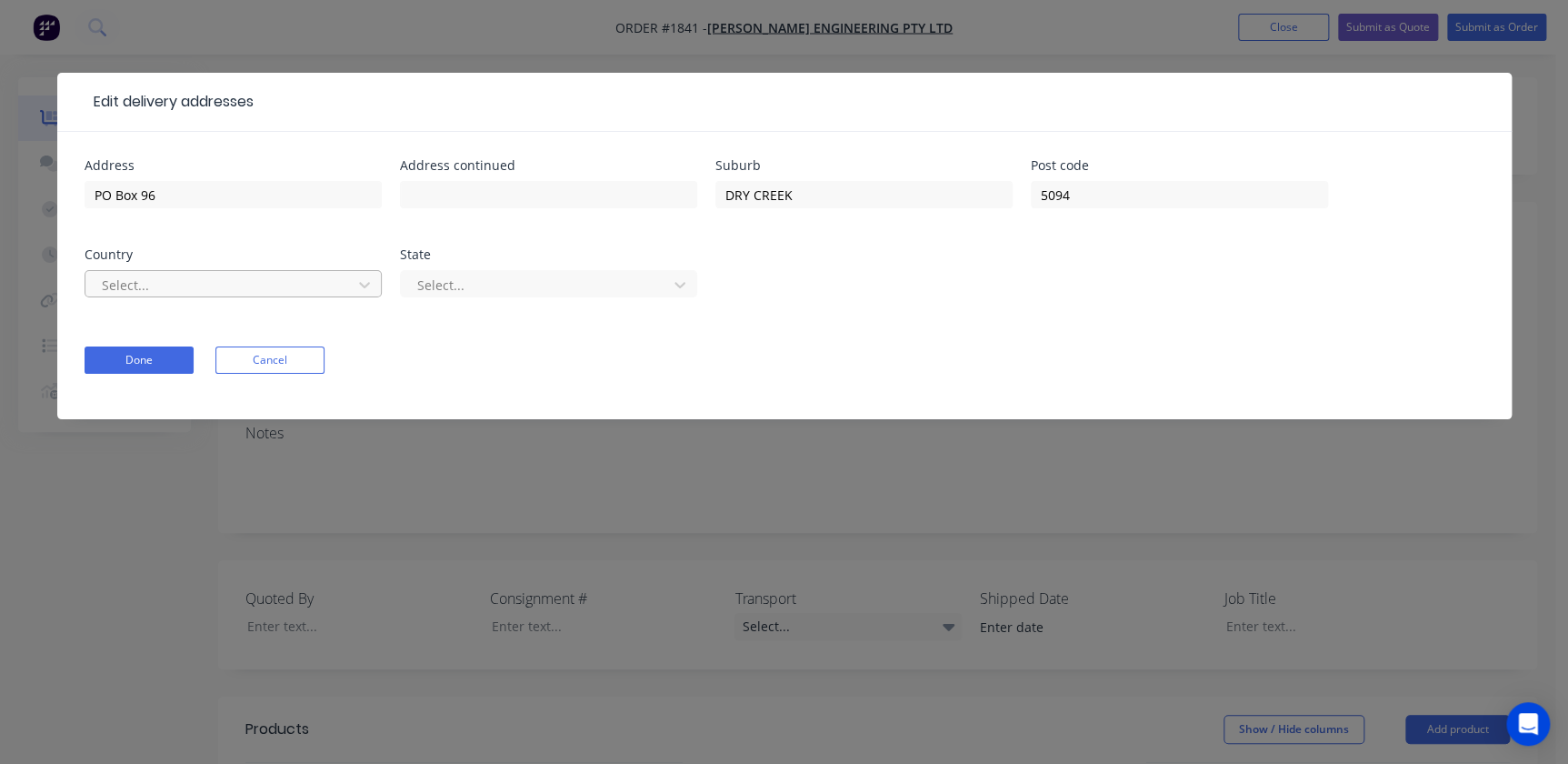
click at [182, 286] on div at bounding box center [221, 285] width 242 height 22
click at [523, 195] on input "text" at bounding box center [549, 194] width 298 height 27
click at [282, 203] on input "PO Box 96" at bounding box center [233, 194] width 298 height 27
click at [202, 290] on div at bounding box center [221, 285] width 242 height 22
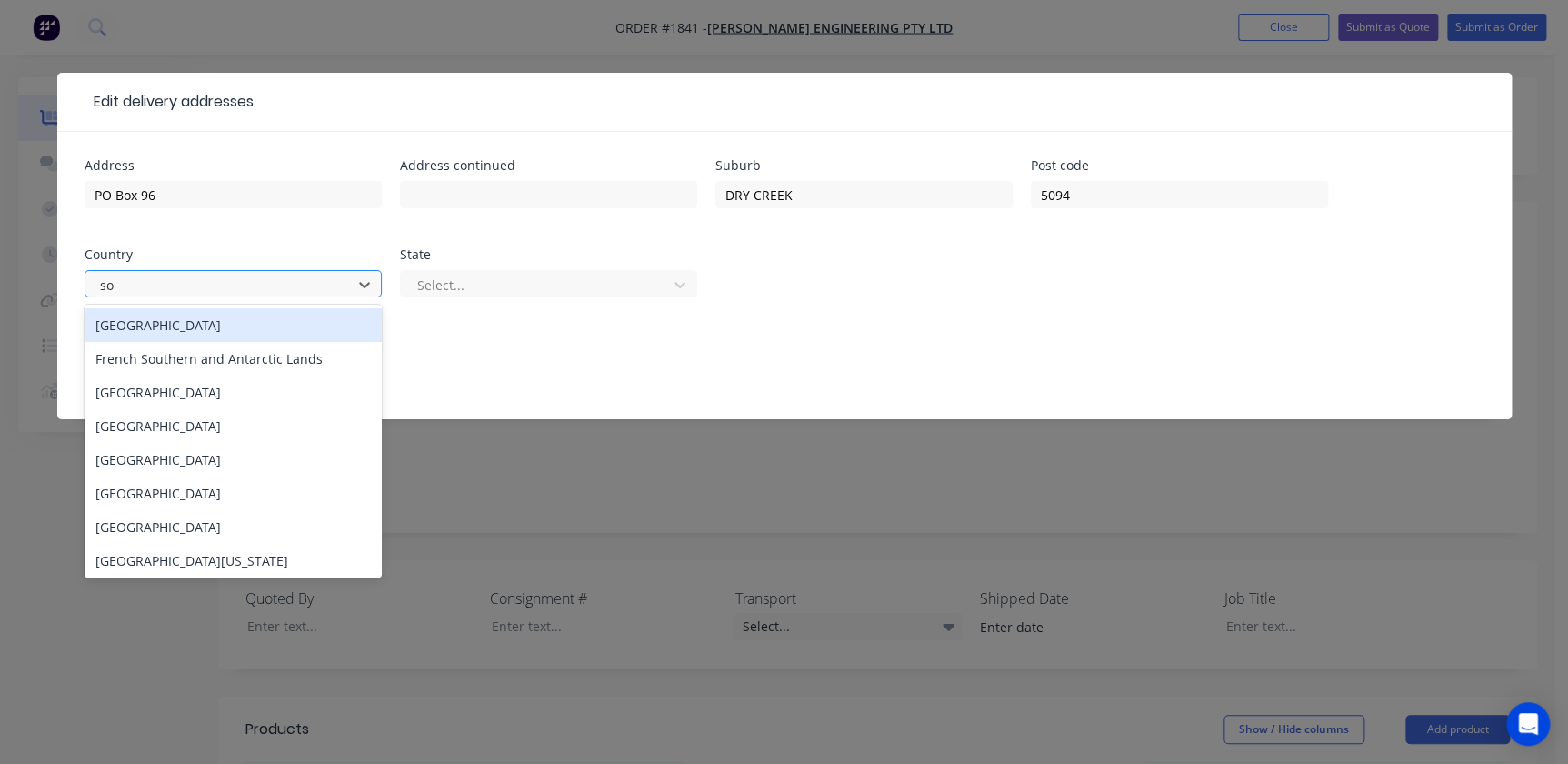
type input "sou"
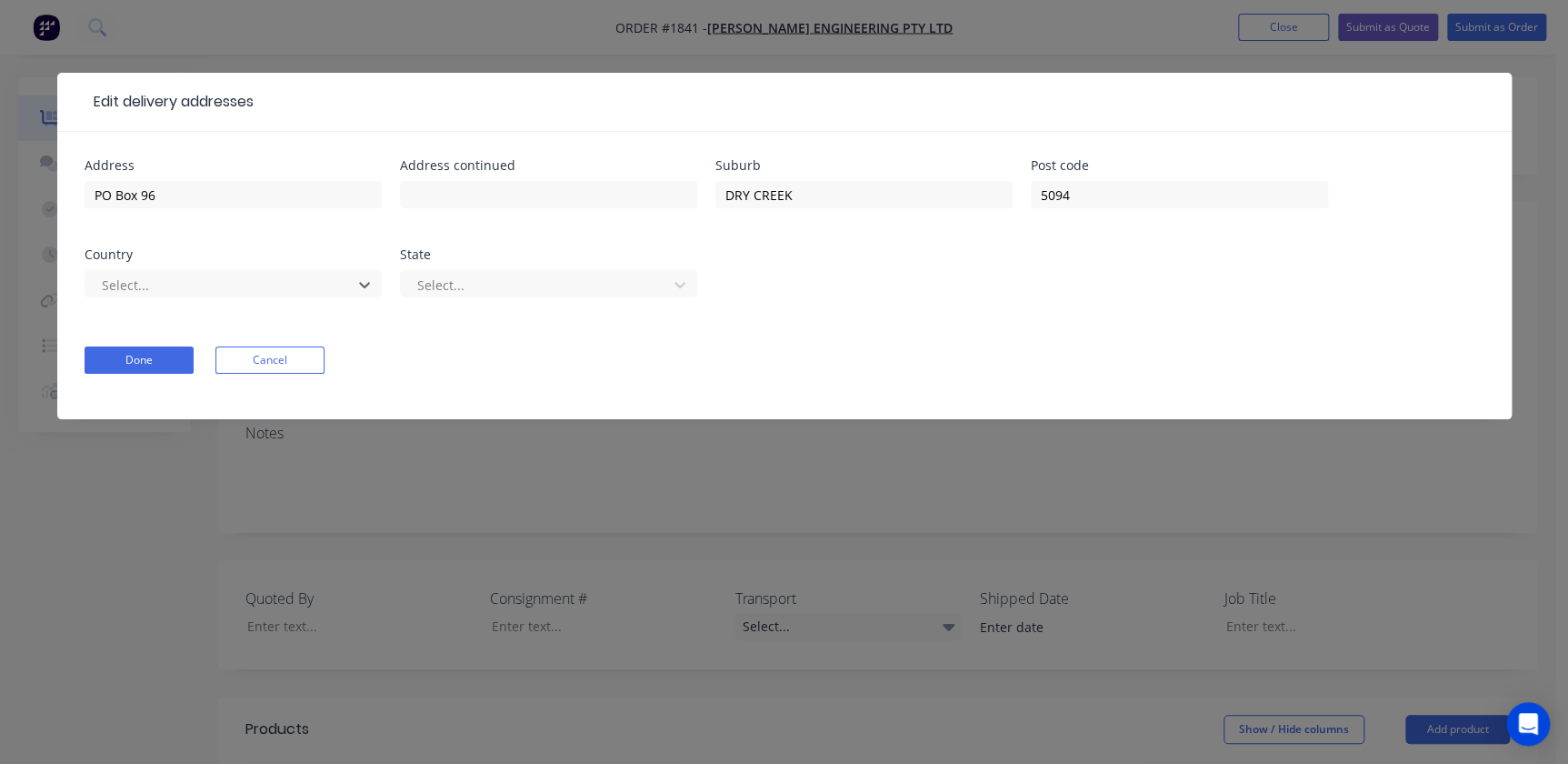
drag, startPoint x: 157, startPoint y: 282, endPoint x: -9, endPoint y: 282, distance: 166.0
click at [0, 282] on html "Order #1841 - Harland Engineering Pty Ltd Add product Close Submit as Quote Sub…" at bounding box center [784, 643] width 1568 height 1286
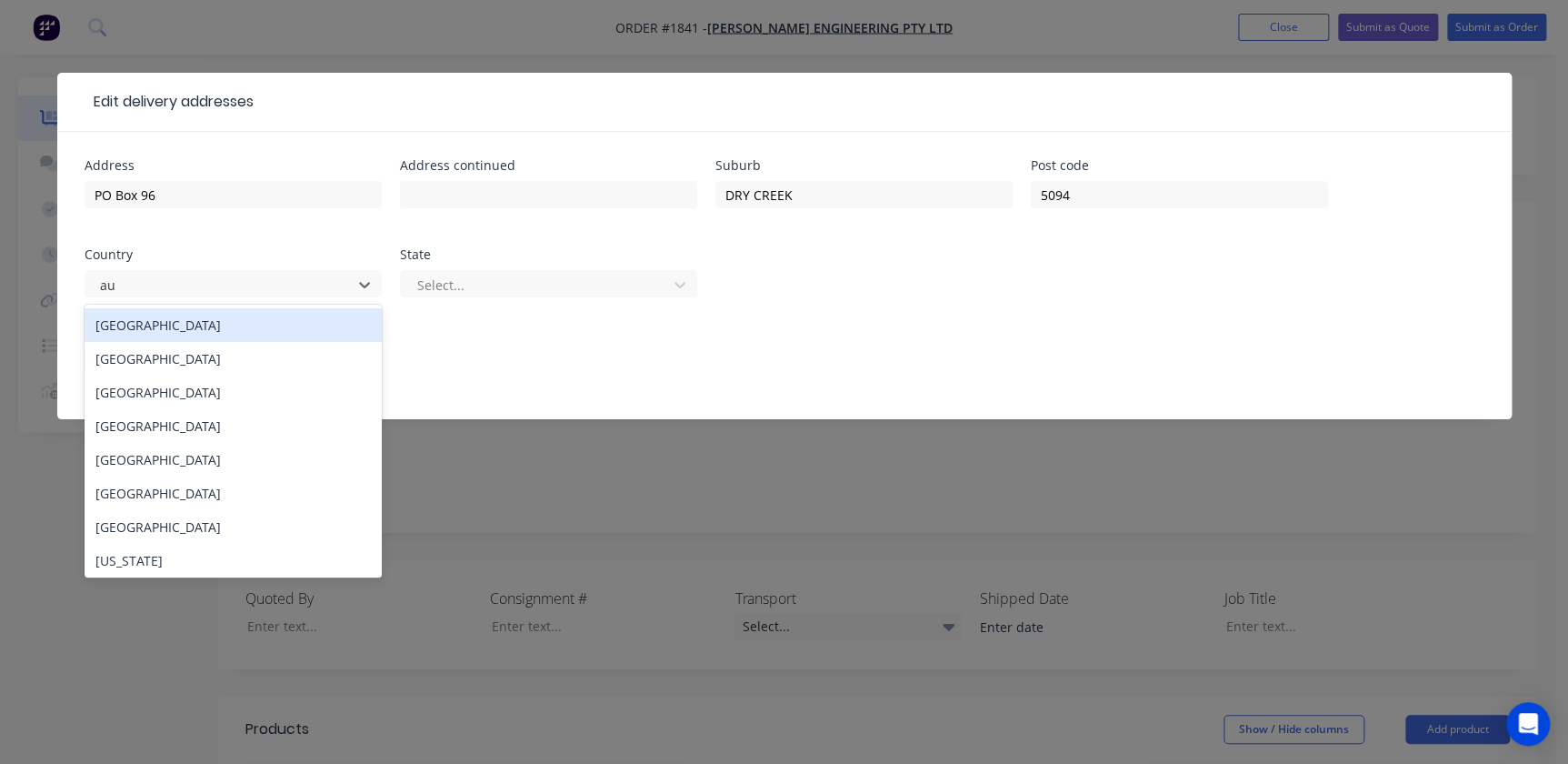
type input "aus"
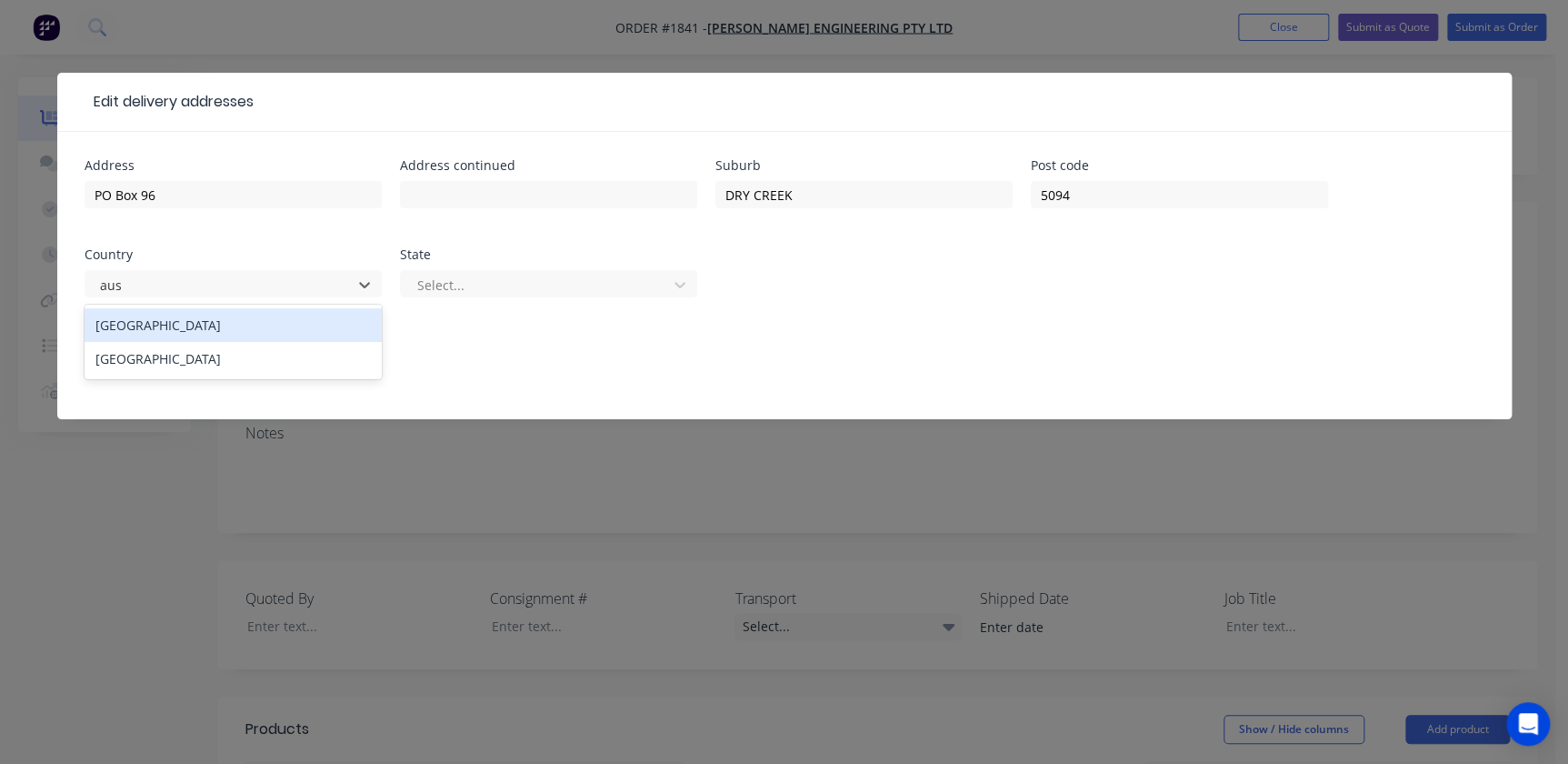
click at [155, 318] on div "Australia" at bounding box center [233, 325] width 298 height 34
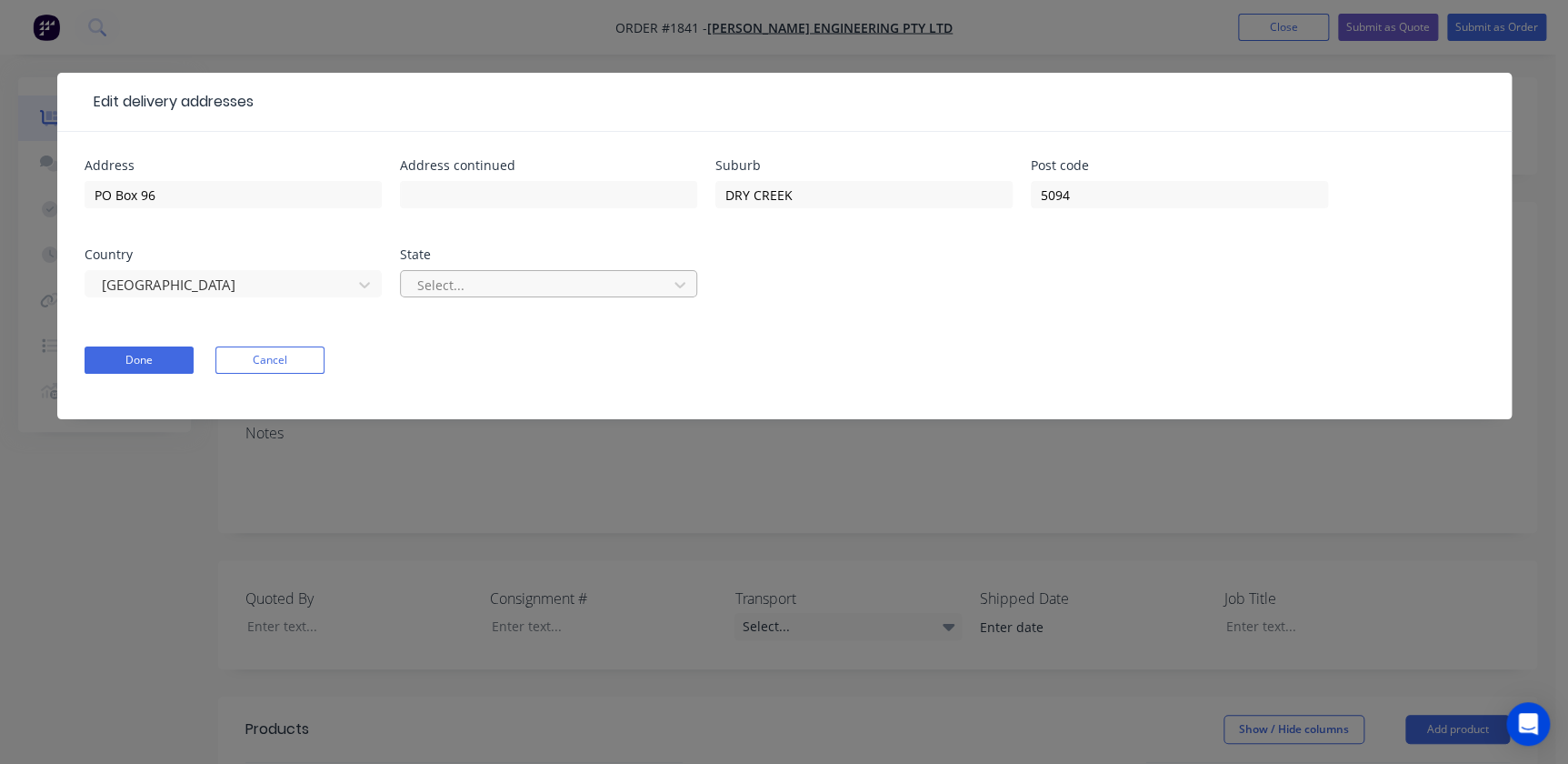
click at [577, 273] on div at bounding box center [536, 285] width 242 height 22
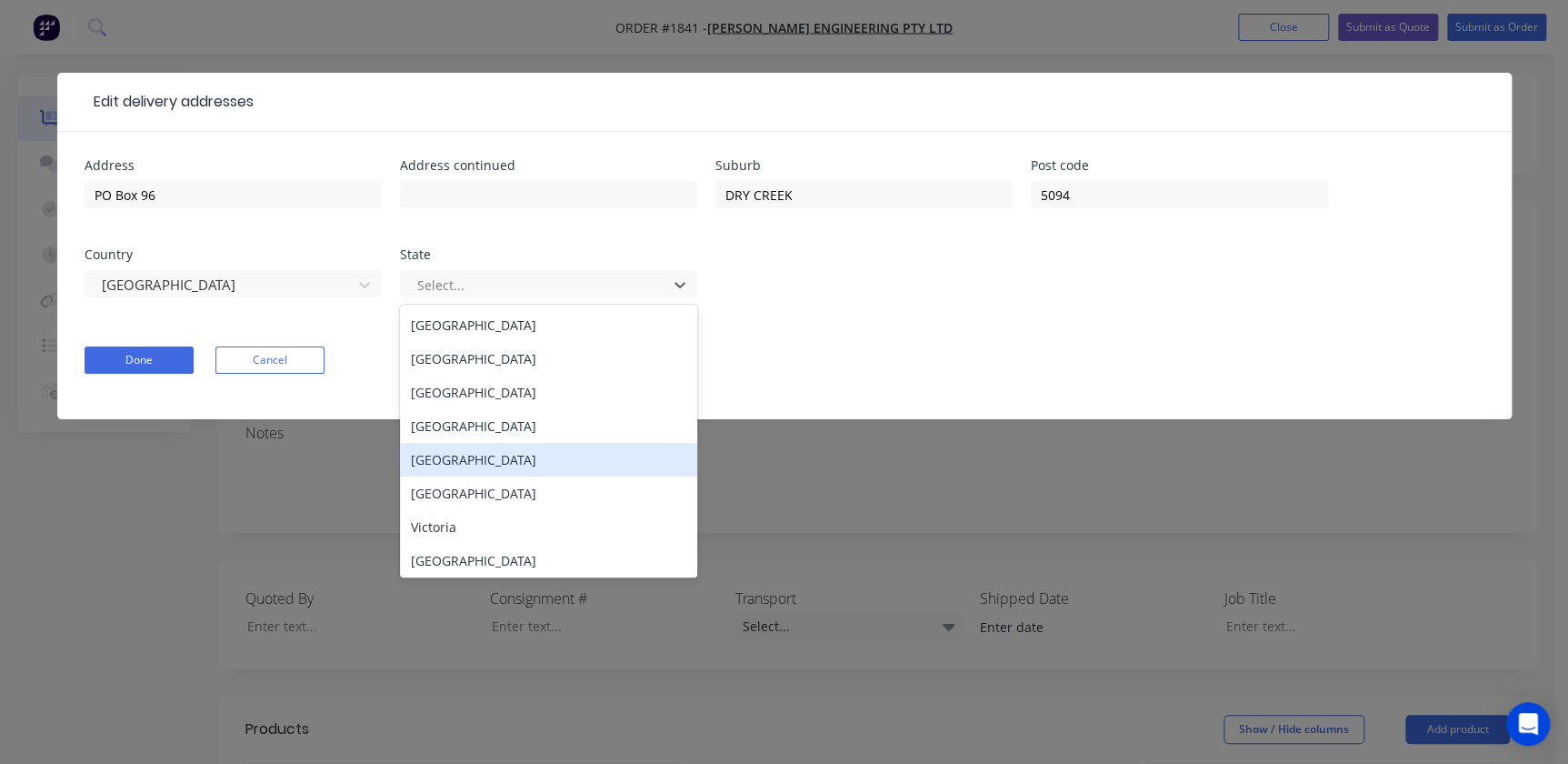
click at [485, 463] on div "South Australia" at bounding box center [549, 460] width 298 height 34
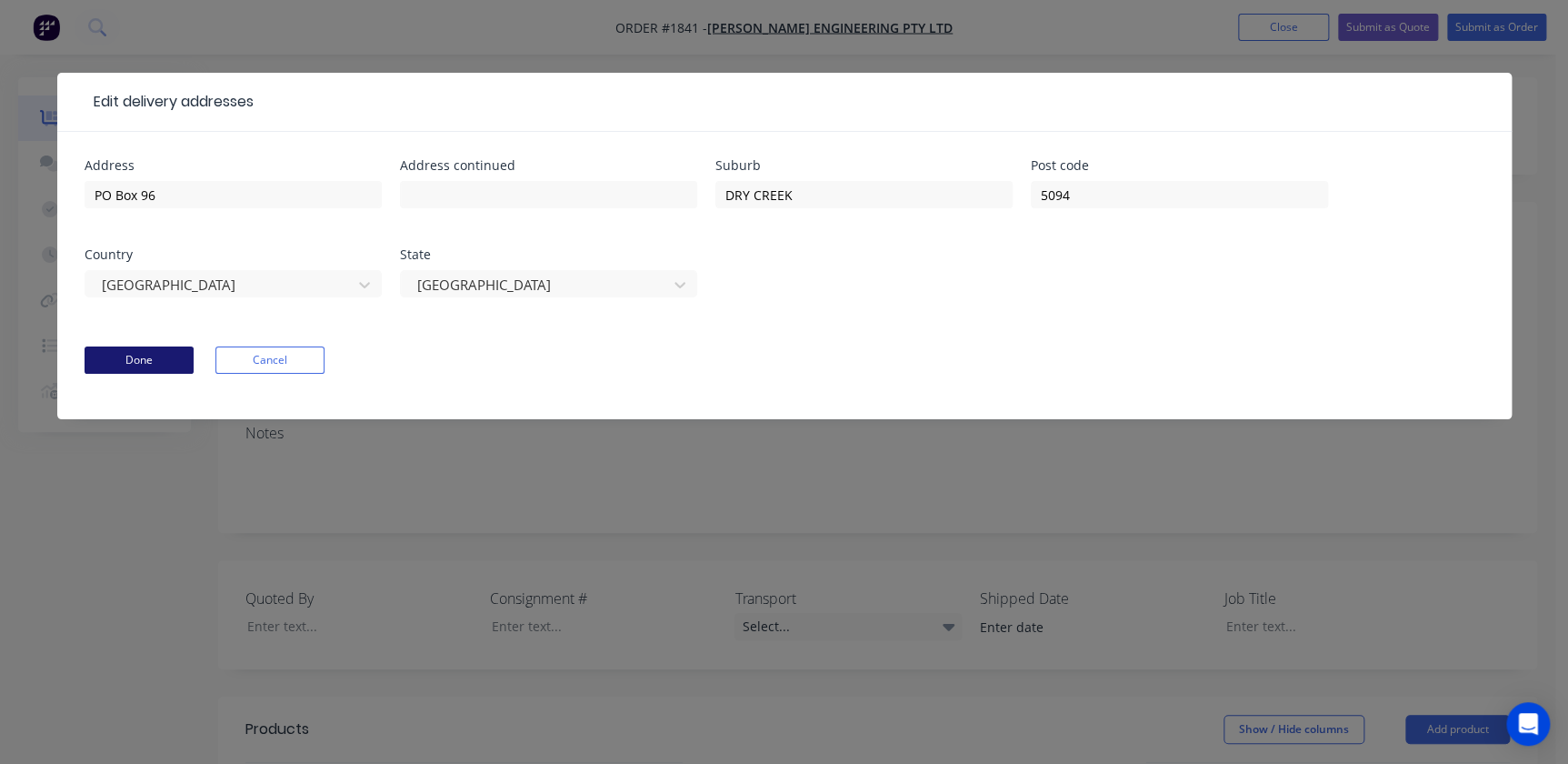
click at [145, 347] on button "Done" at bounding box center [139, 360] width 110 height 27
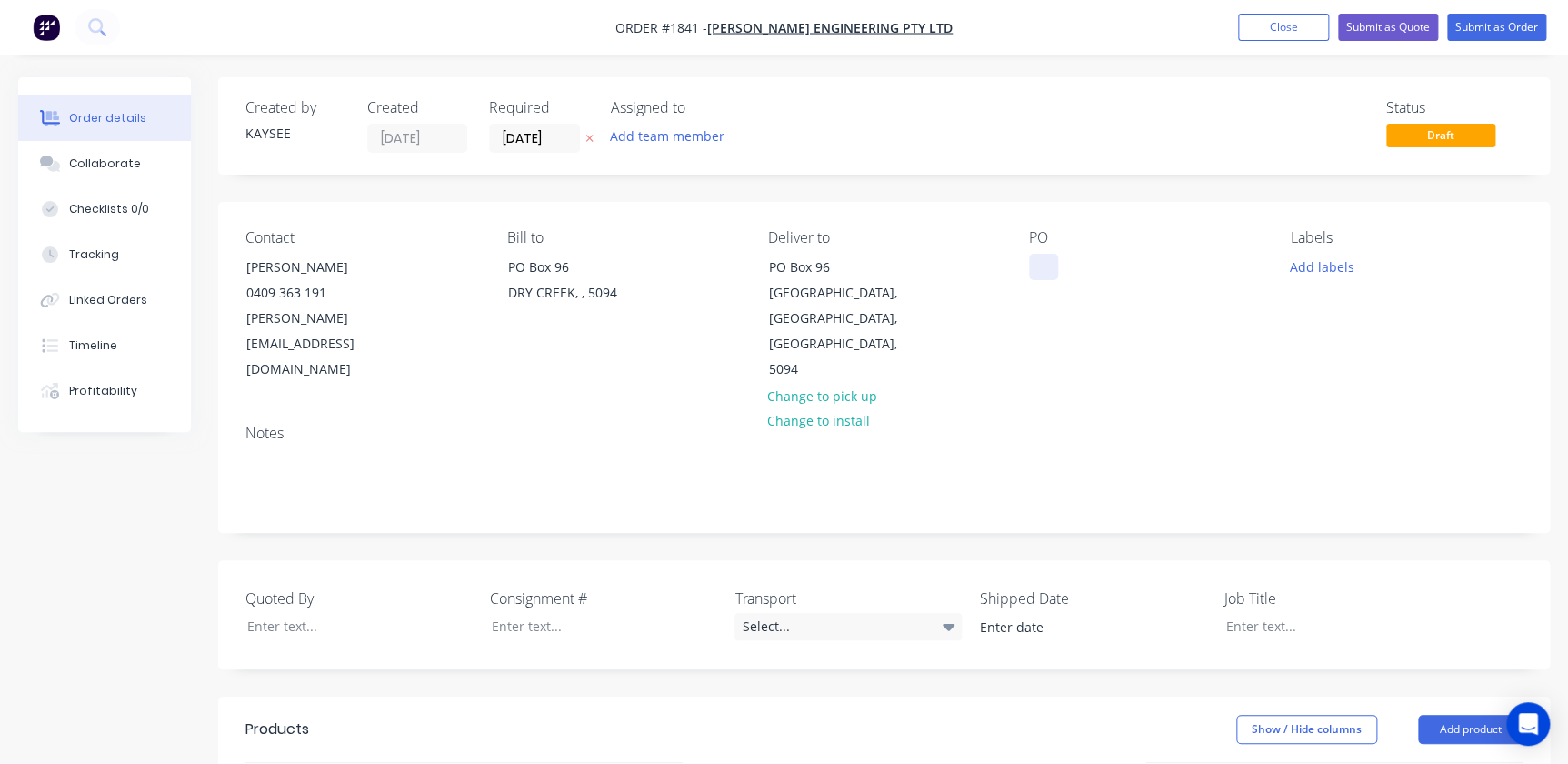
click at [1054, 260] on div at bounding box center [1043, 267] width 29 height 26
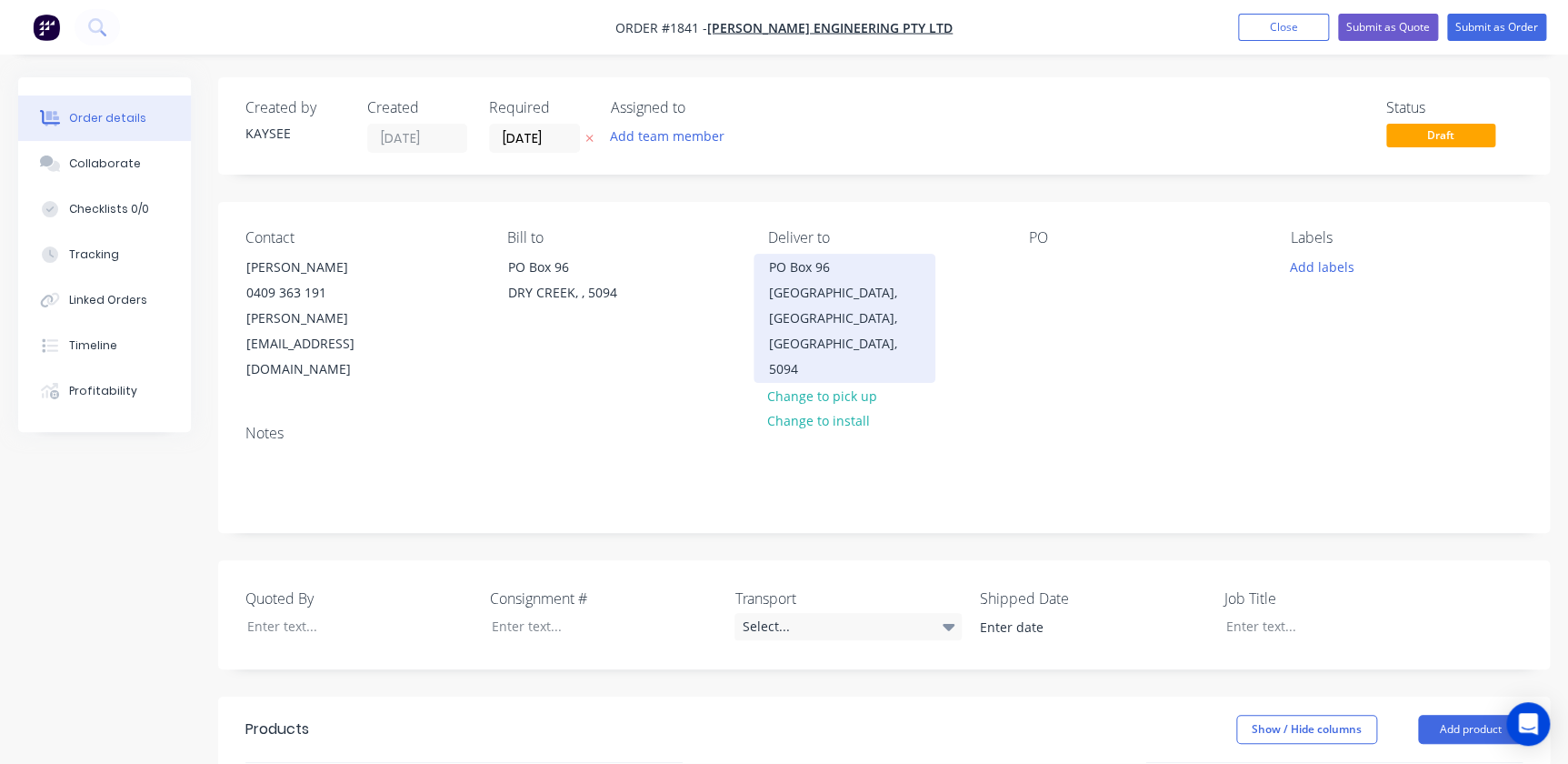
click at [802, 282] on div "DRY CREEK, South Australia, Australia, 5094" at bounding box center [844, 331] width 151 height 102
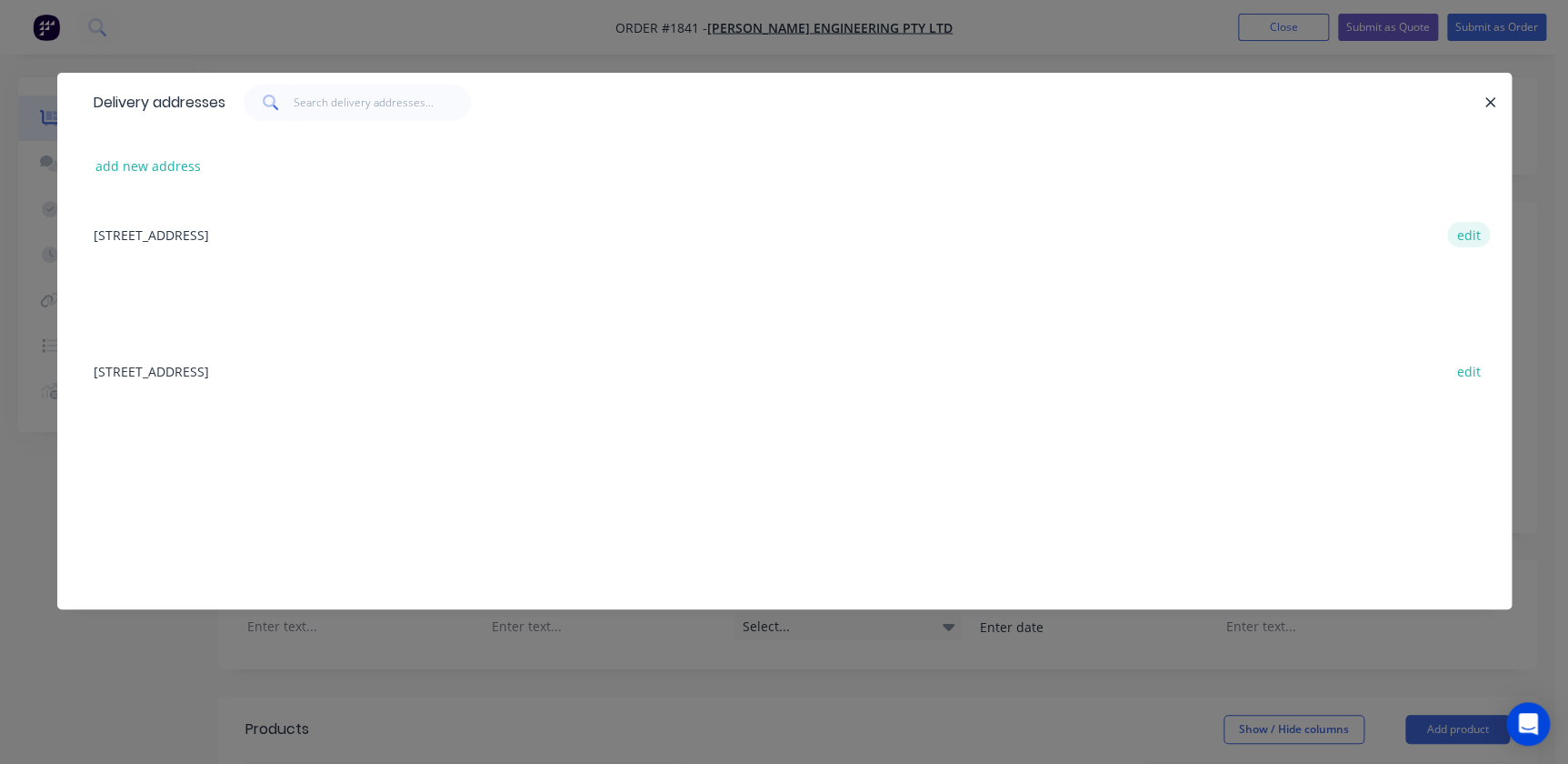
click at [1459, 234] on button "edit" at bounding box center [1469, 234] width 43 height 24
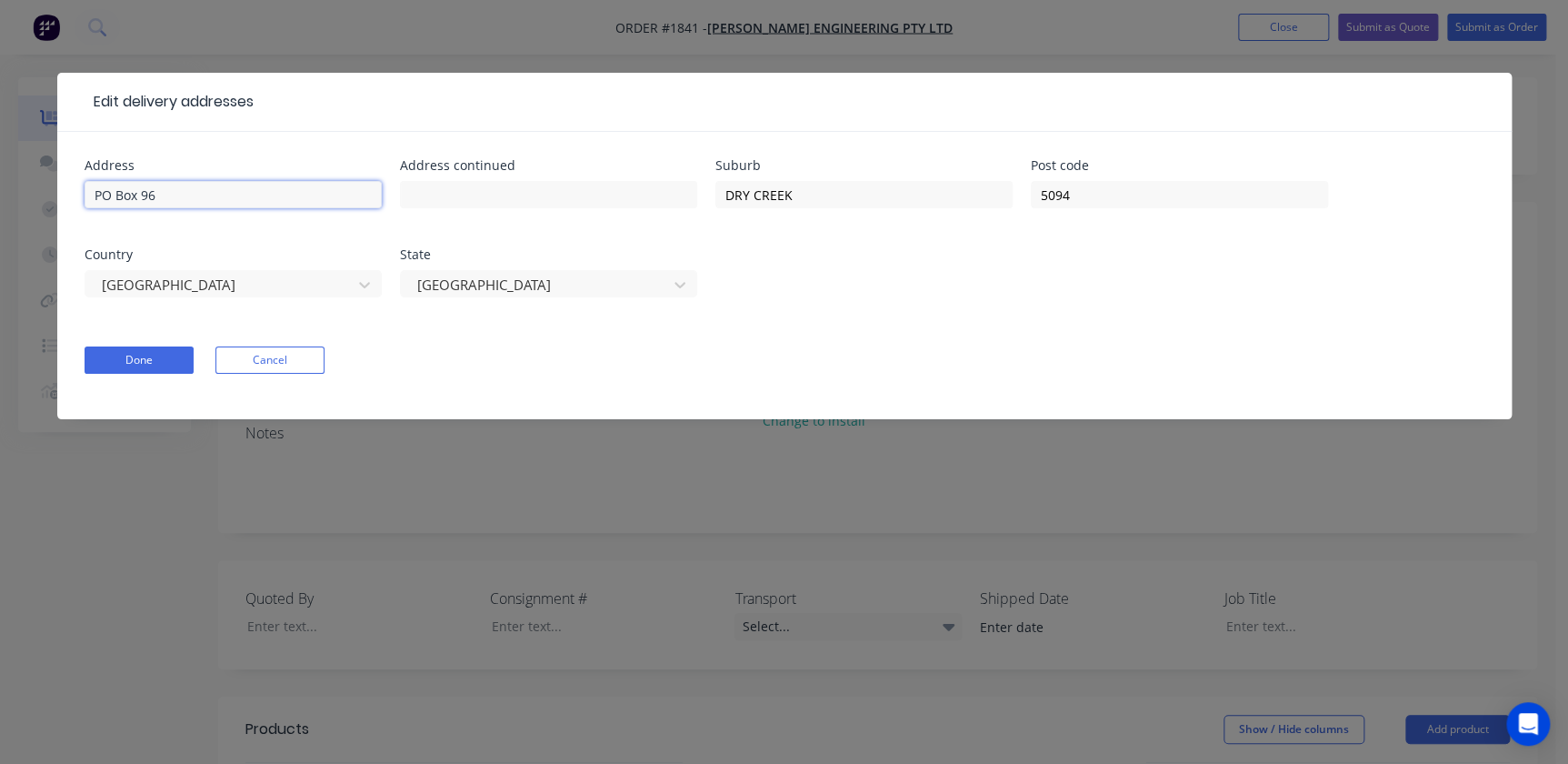
click at [172, 203] on input "PO Box 96" at bounding box center [233, 194] width 298 height 27
drag, startPoint x: 184, startPoint y: 191, endPoint x: -207, endPoint y: 164, distance: 391.9
click at [0, 164] on html "Order #1841 - Harland Engineering Pty Ltd Add product Close Submit as Quote Sub…" at bounding box center [784, 643] width 1568 height 1286
type input "8 Manthorpe"
click at [181, 362] on button "Done" at bounding box center [139, 360] width 110 height 27
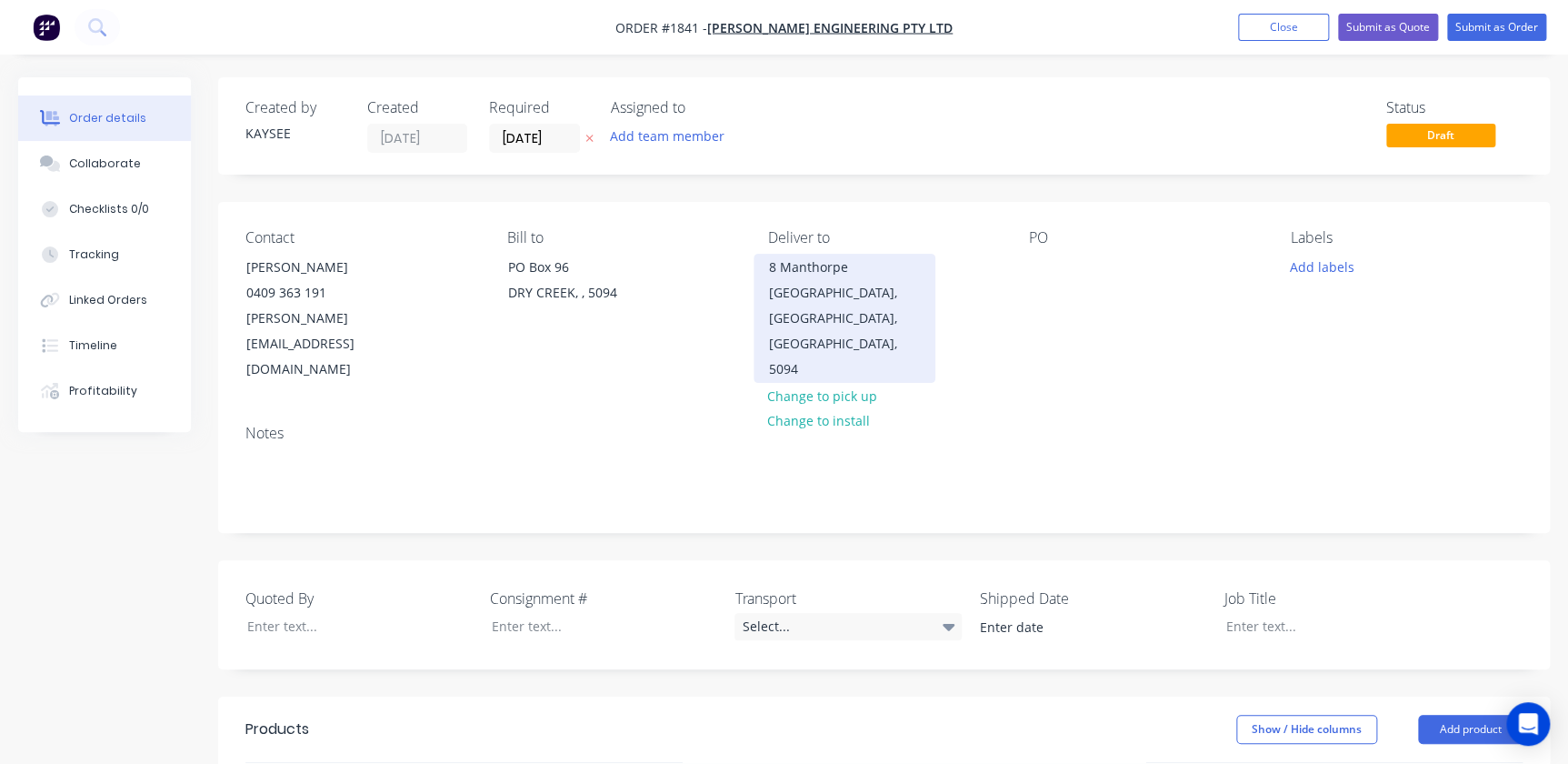
click at [862, 307] on div "DRY CREEK, South Australia, Australia, 5094" at bounding box center [844, 331] width 151 height 102
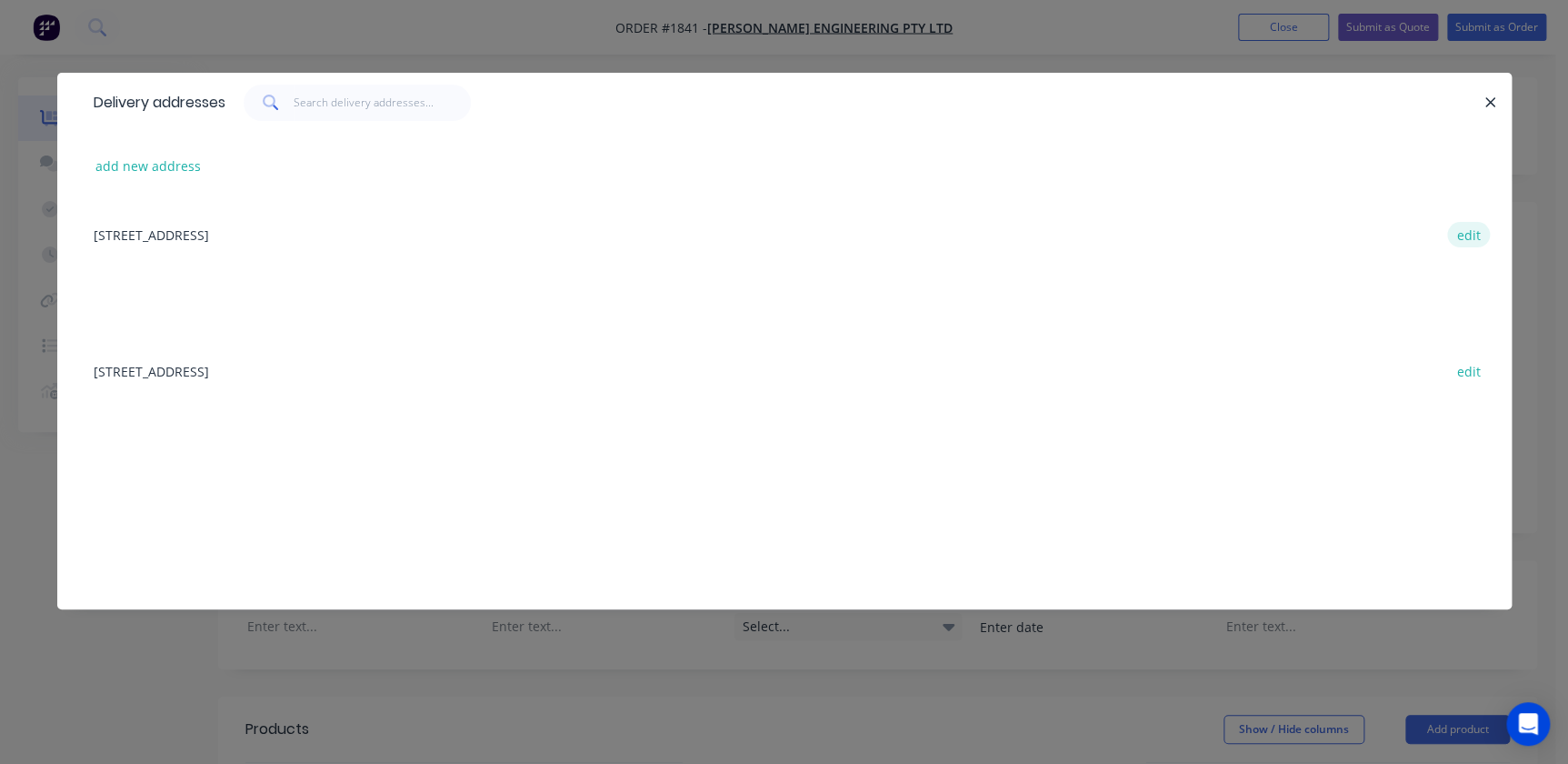
click at [1473, 224] on button "edit" at bounding box center [1469, 234] width 43 height 24
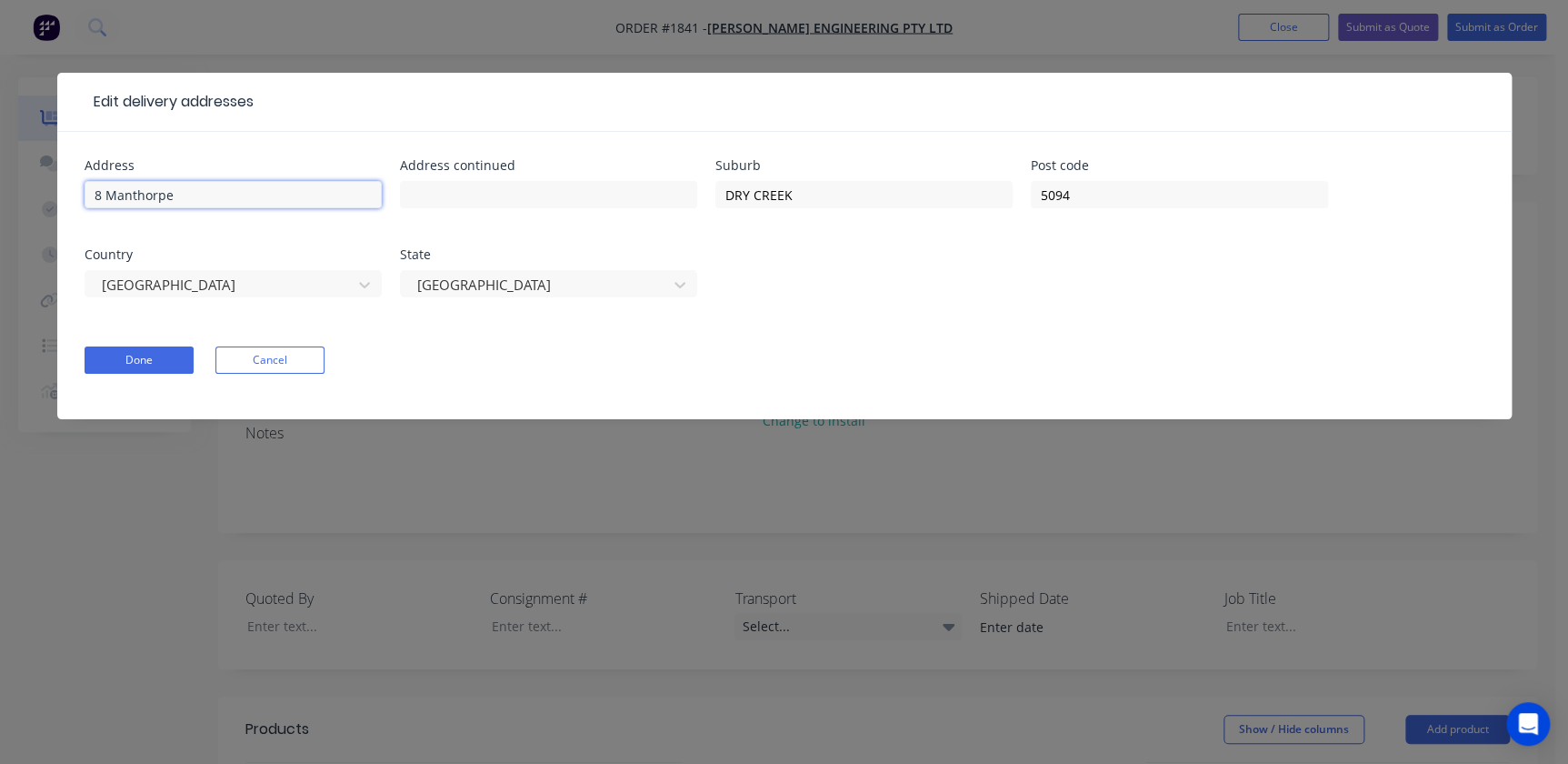
click at [227, 196] on input "8 Manthorpe" at bounding box center [233, 194] width 298 height 27
type input "8 Manthorpe Street"
click at [139, 370] on button "Done" at bounding box center [139, 360] width 110 height 27
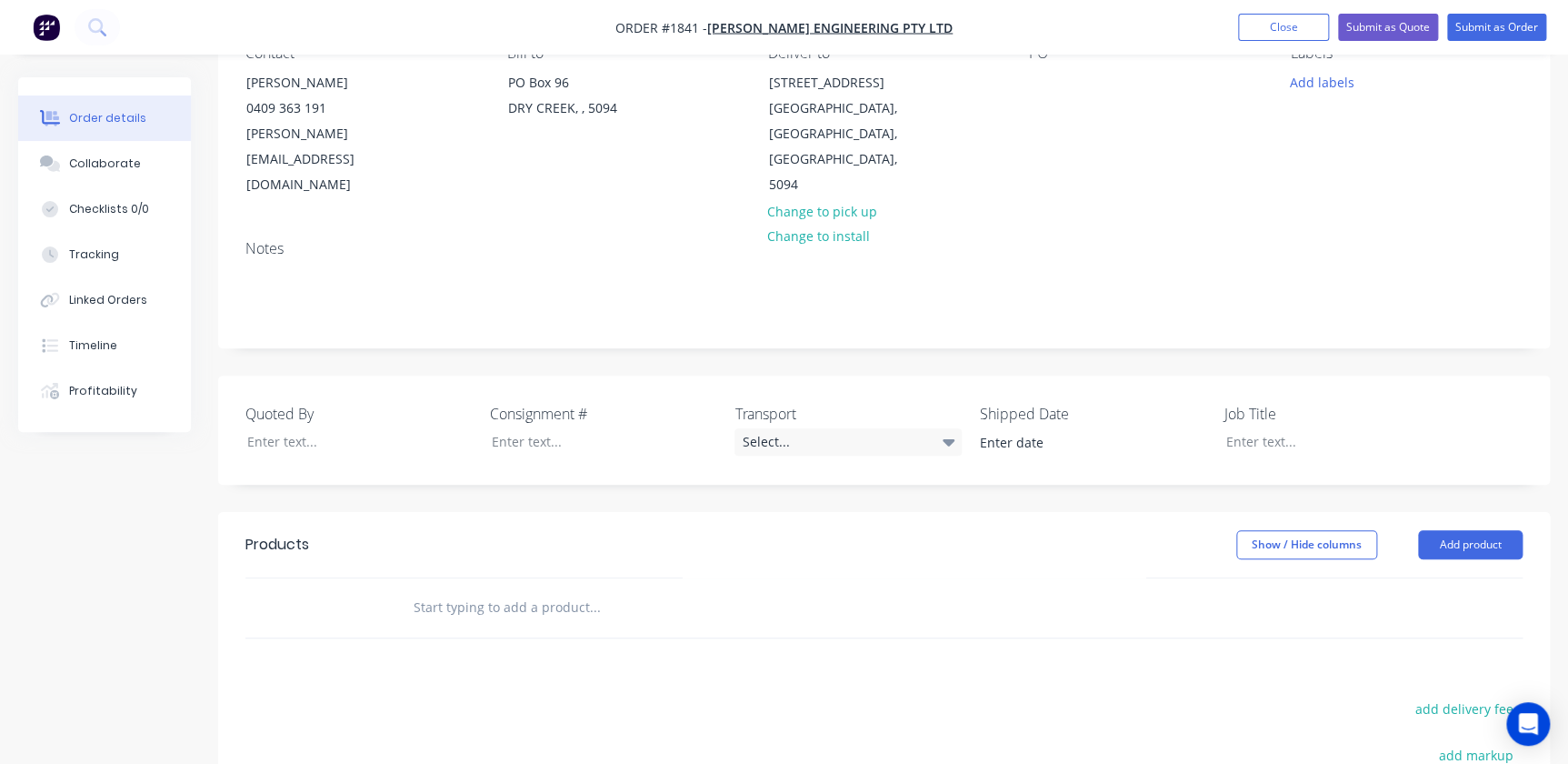
scroll to position [247, 0]
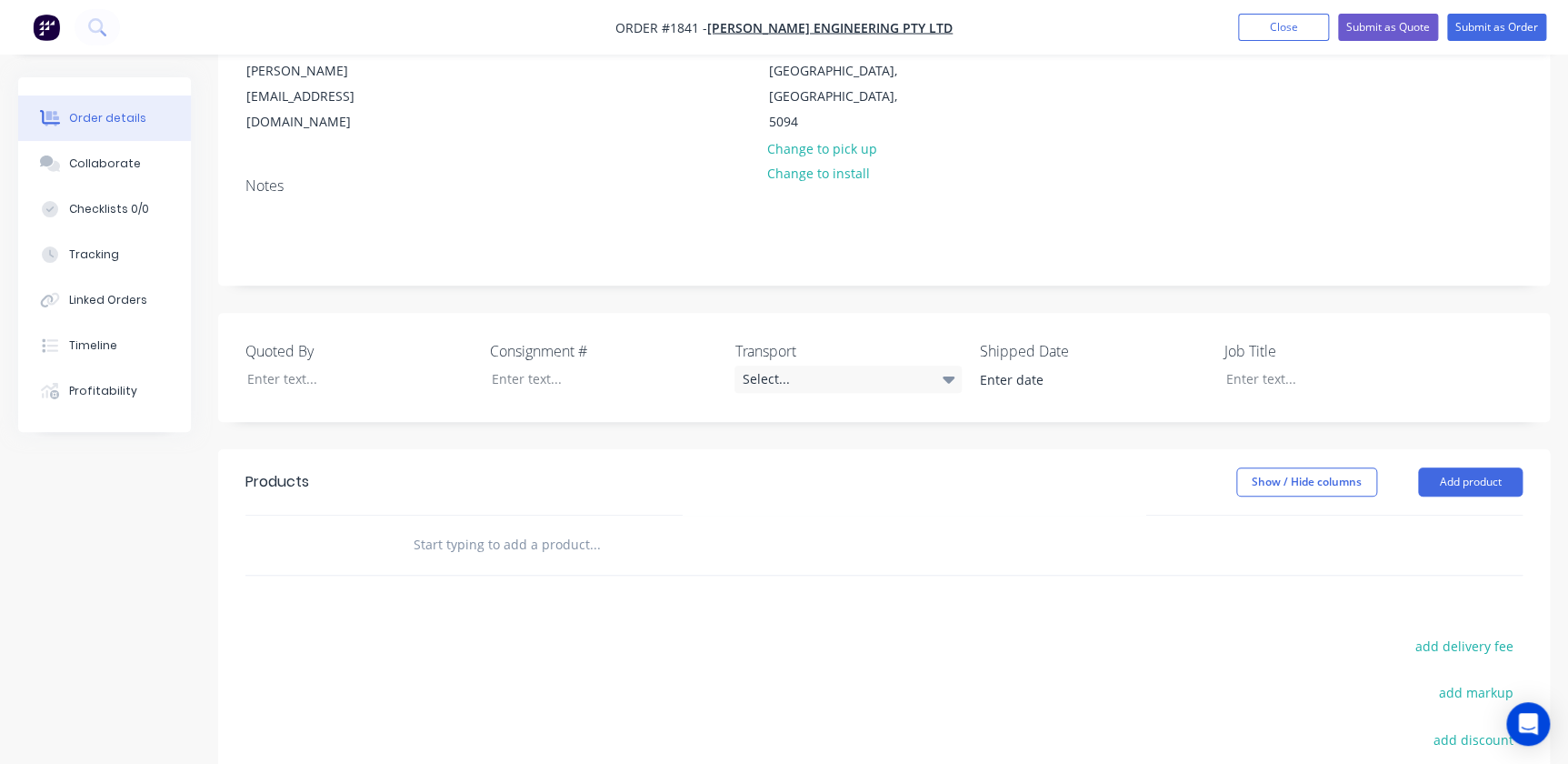
click at [576, 526] on input "text" at bounding box center [594, 544] width 363 height 37
type input "Concrete Pump Shed Cladding"
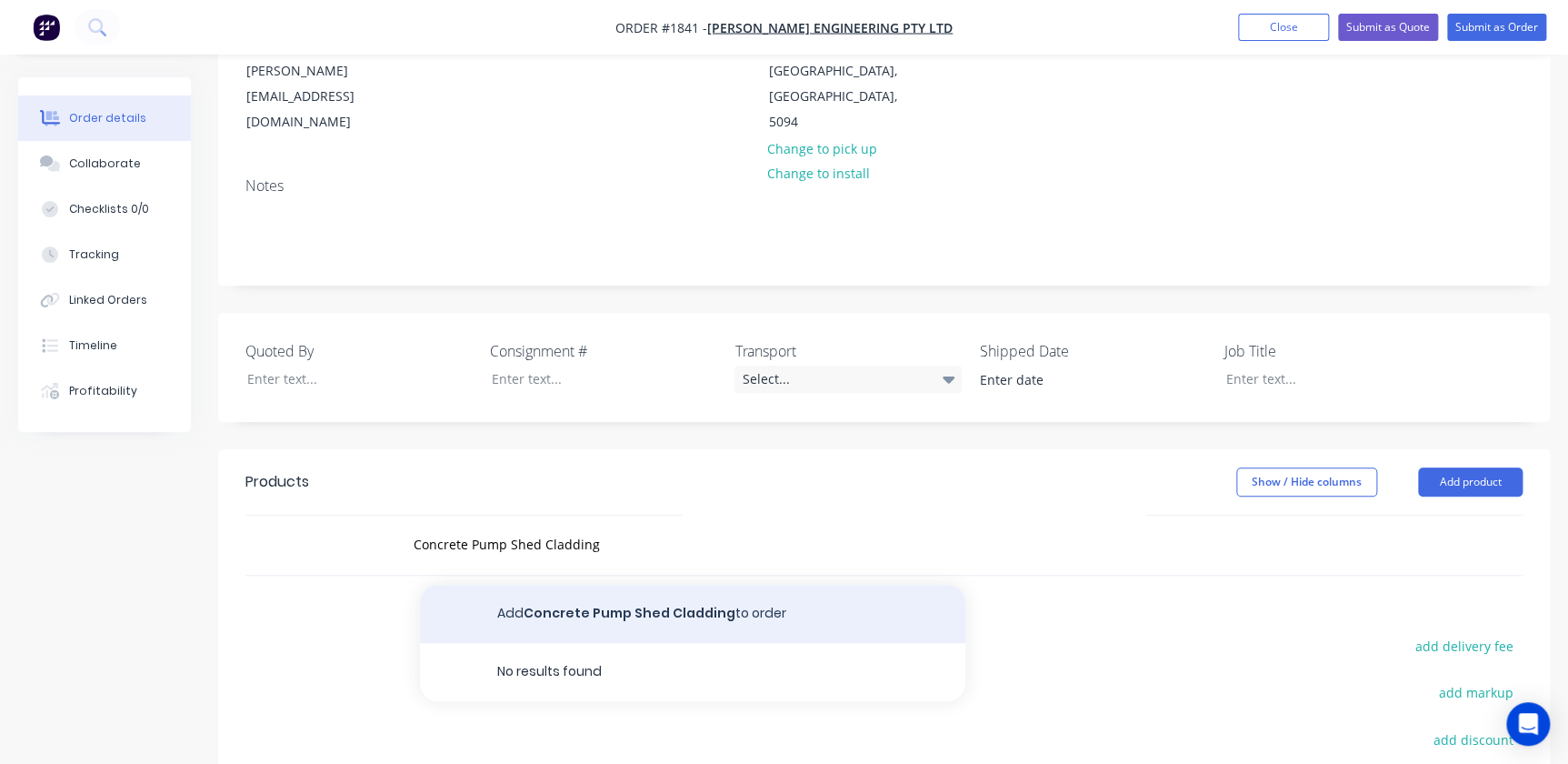
click at [600, 584] on button "Add Concrete Pump Shed Cladding to order" at bounding box center [693, 613] width 546 height 58
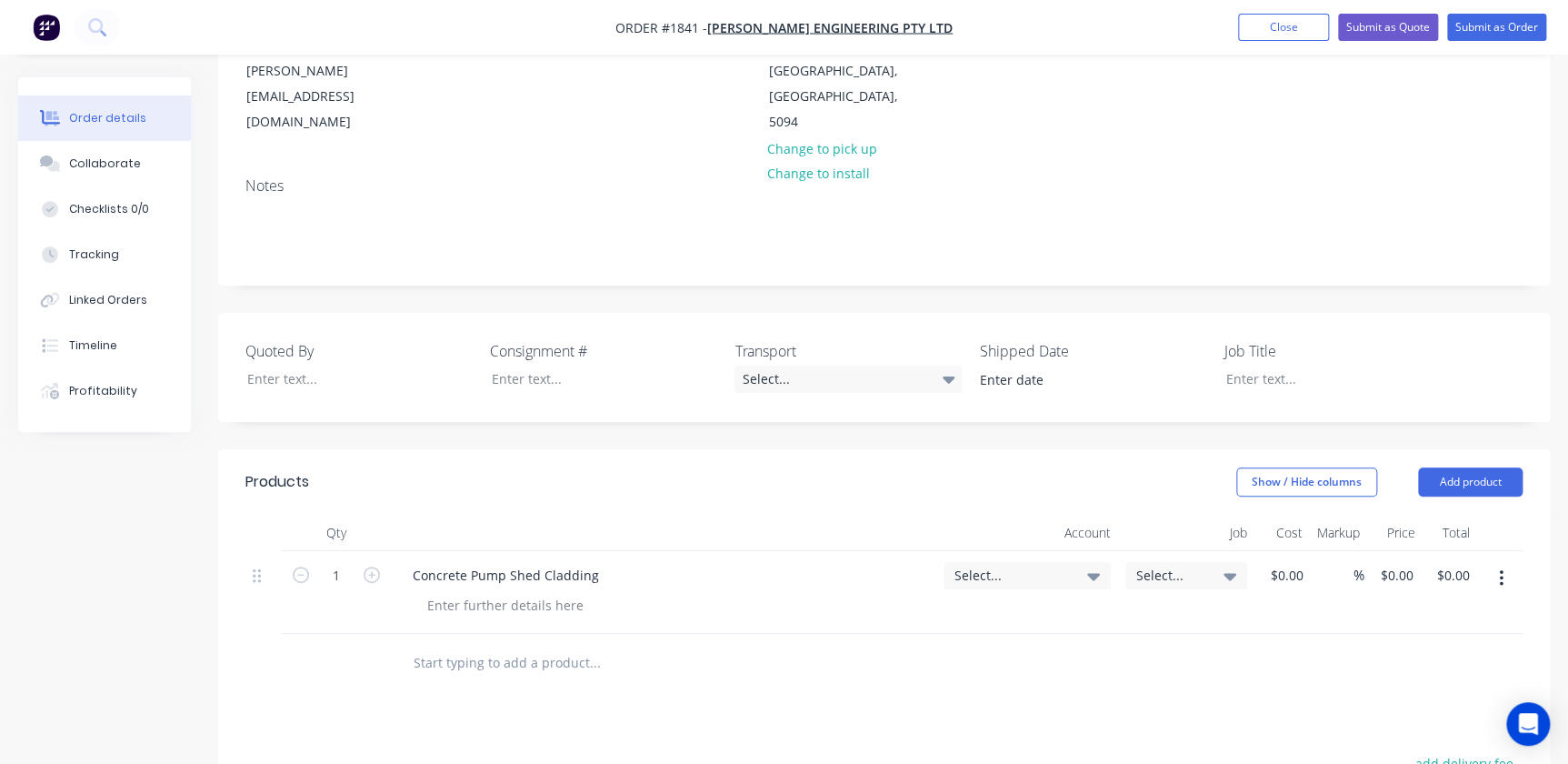
click at [998, 562] on div "Select..." at bounding box center [1027, 575] width 168 height 27
click at [955, 612] on input at bounding box center [997, 630] width 186 height 37
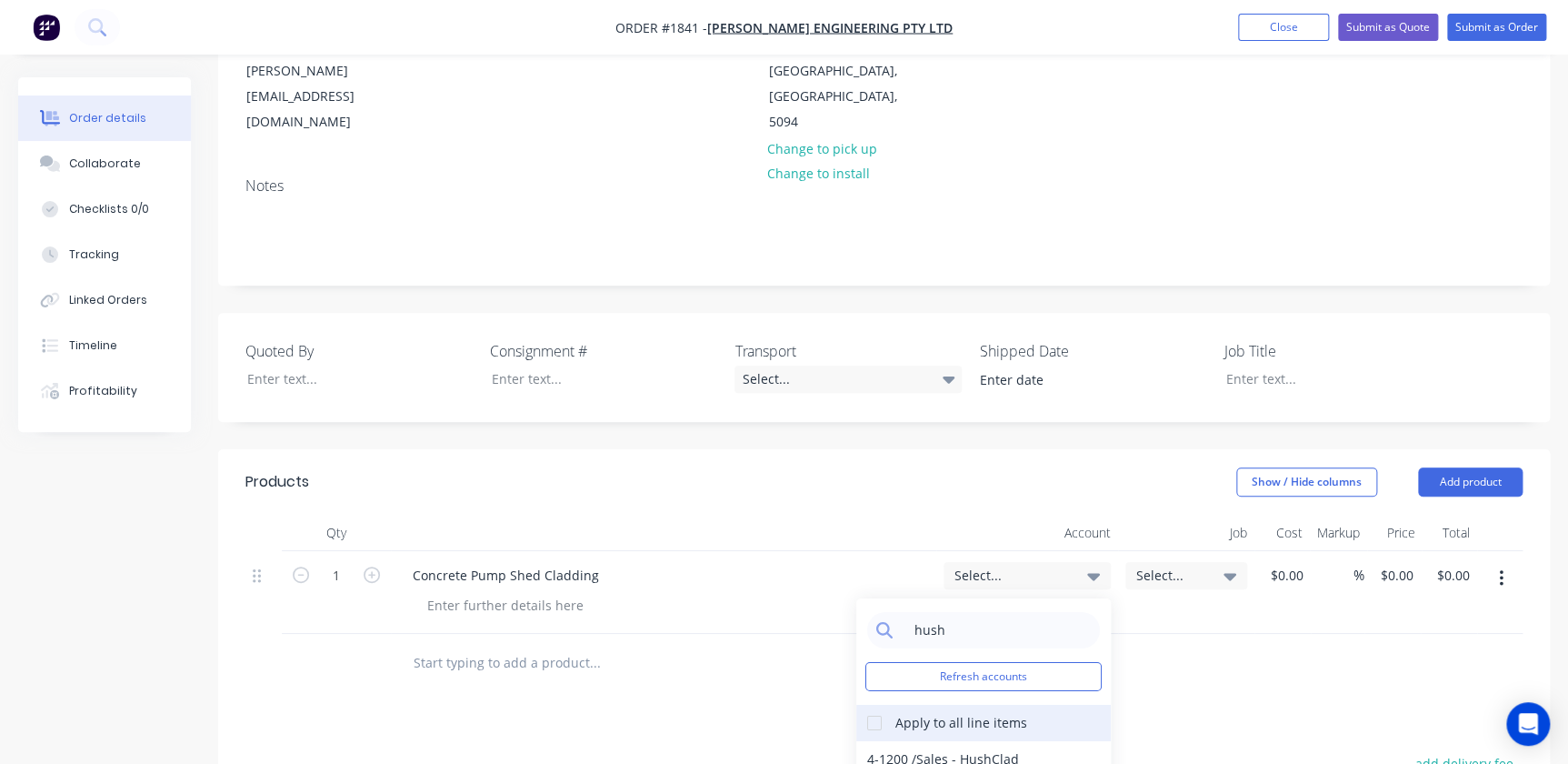
scroll to position [69, 0]
type input "hush"
click at [941, 672] on div "4-1200 / Sales - HushClad" at bounding box center [984, 690] width 255 height 37
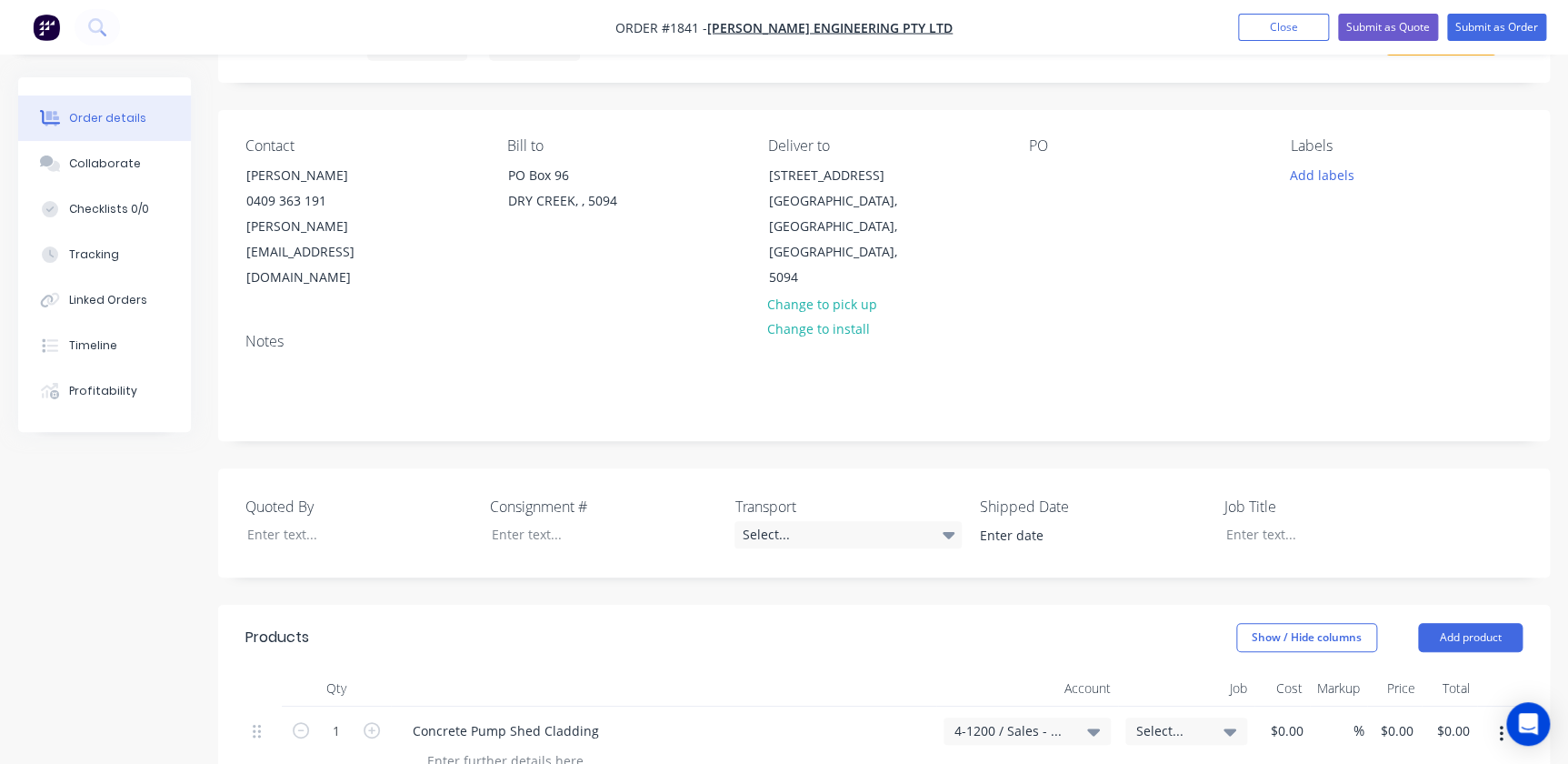
scroll to position [0, 0]
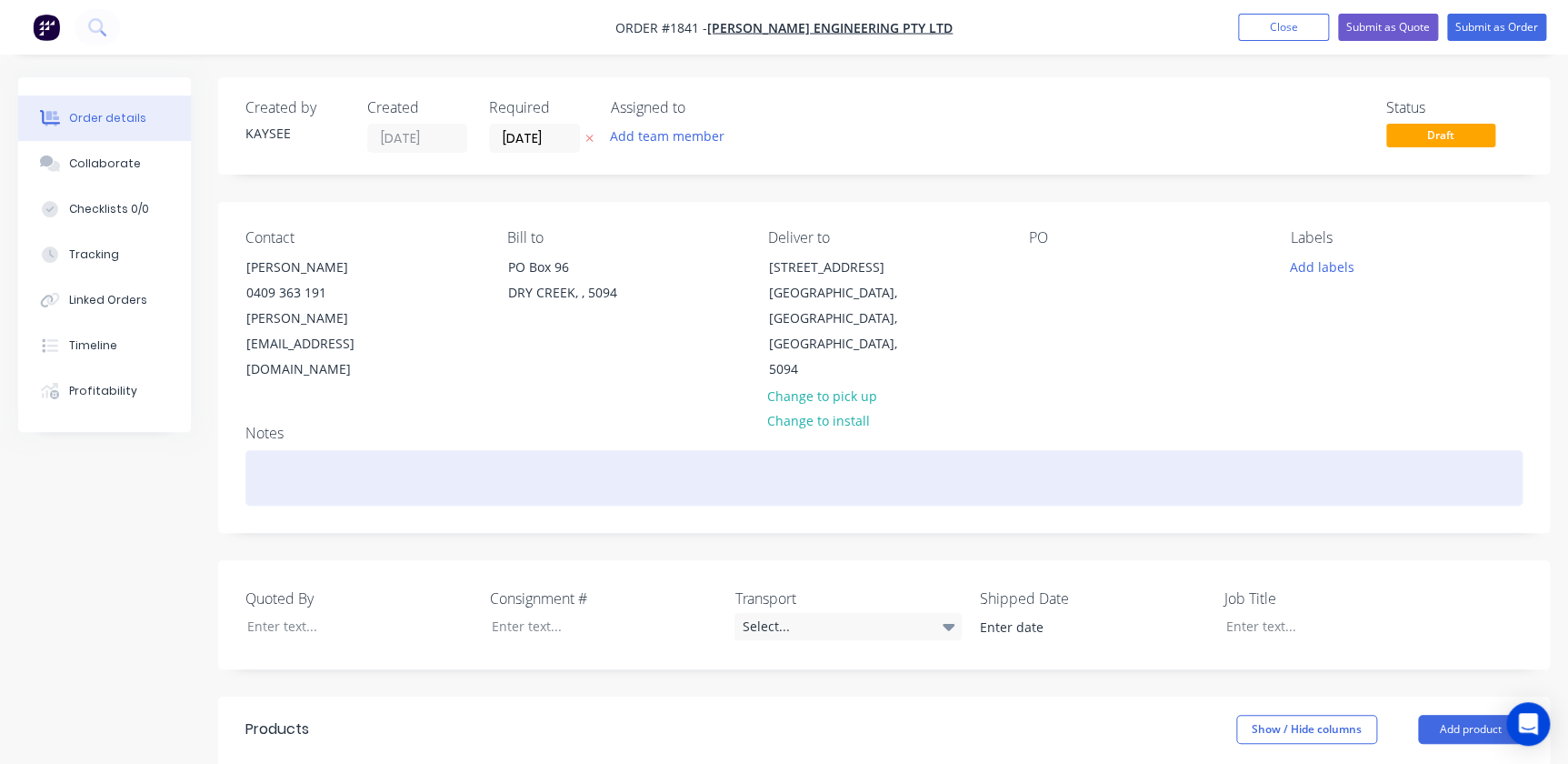
click at [263, 450] on div at bounding box center [884, 478] width 1277 height 55
drag, startPoint x: 534, startPoint y: 438, endPoint x: 193, endPoint y: 435, distance: 341.0
click at [193, 435] on div "Created by KAYSEE Created 02/09/25 Required 02/09/25 Assigned to Add team membe…" at bounding box center [784, 741] width 1531 height 1327
copy div "Quote 1841 - Concrete Pump Shed Cladding"
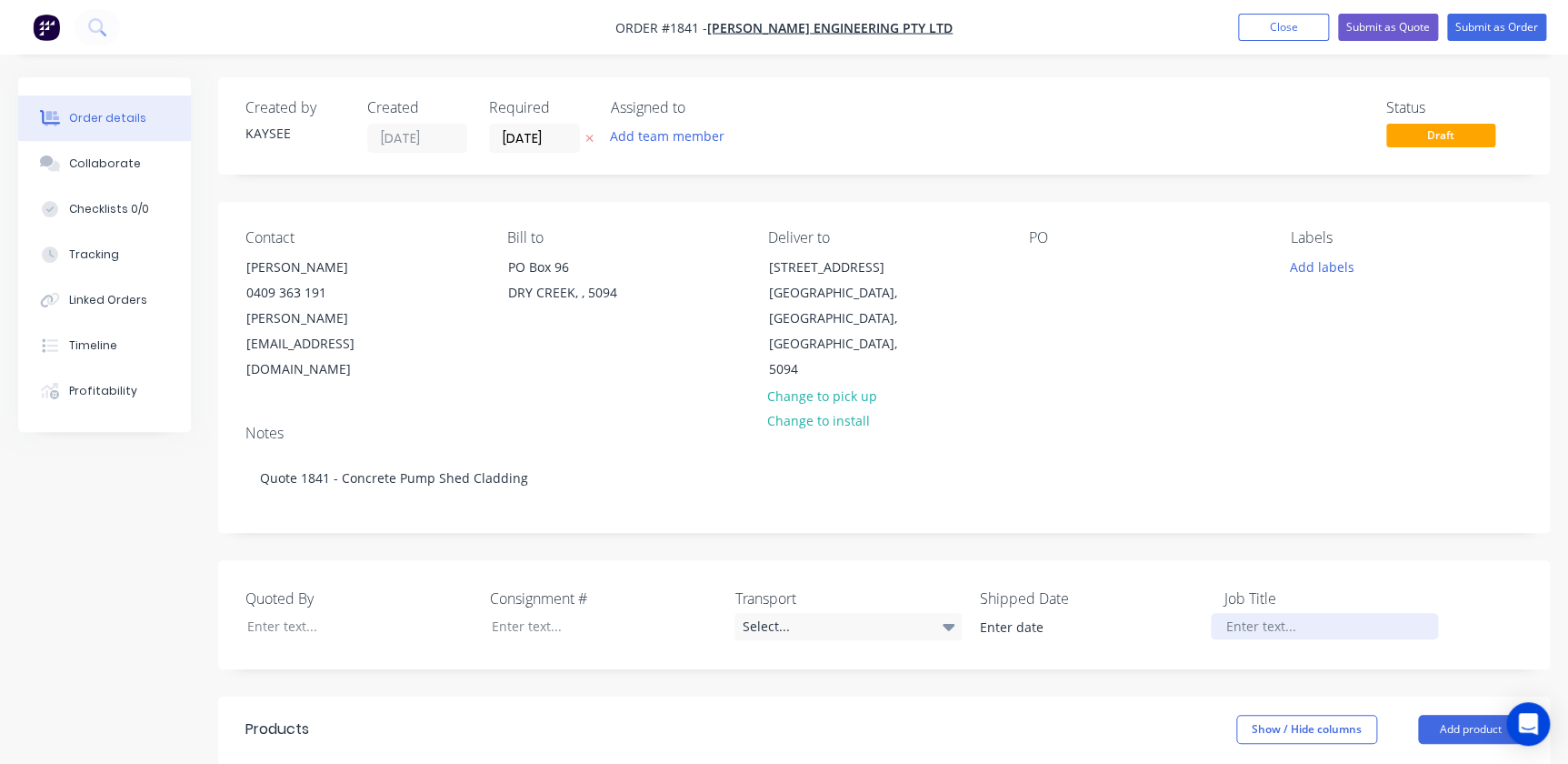
click at [1233, 613] on div at bounding box center [1325, 626] width 227 height 26
paste div
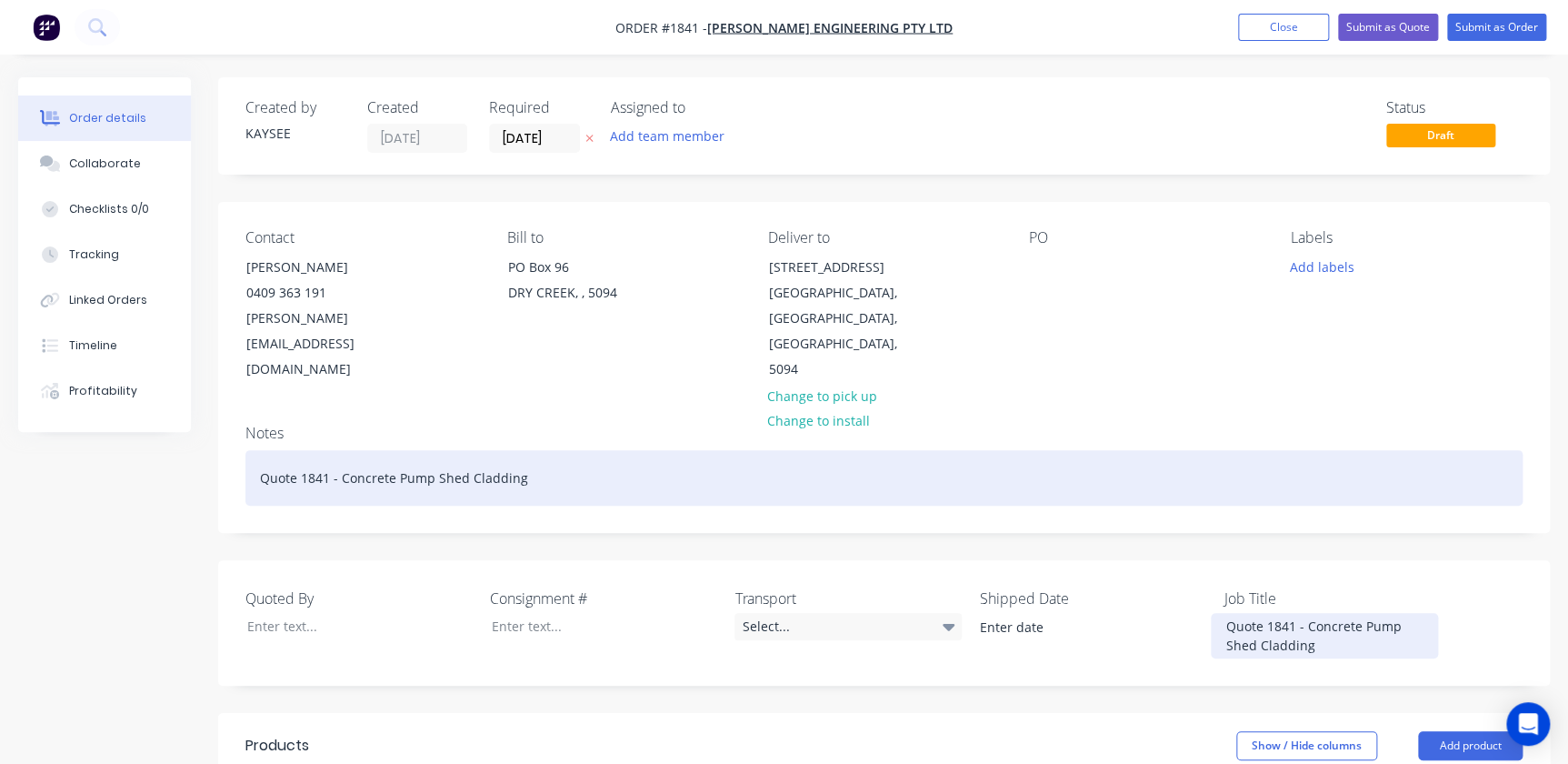
scroll to position [331, 0]
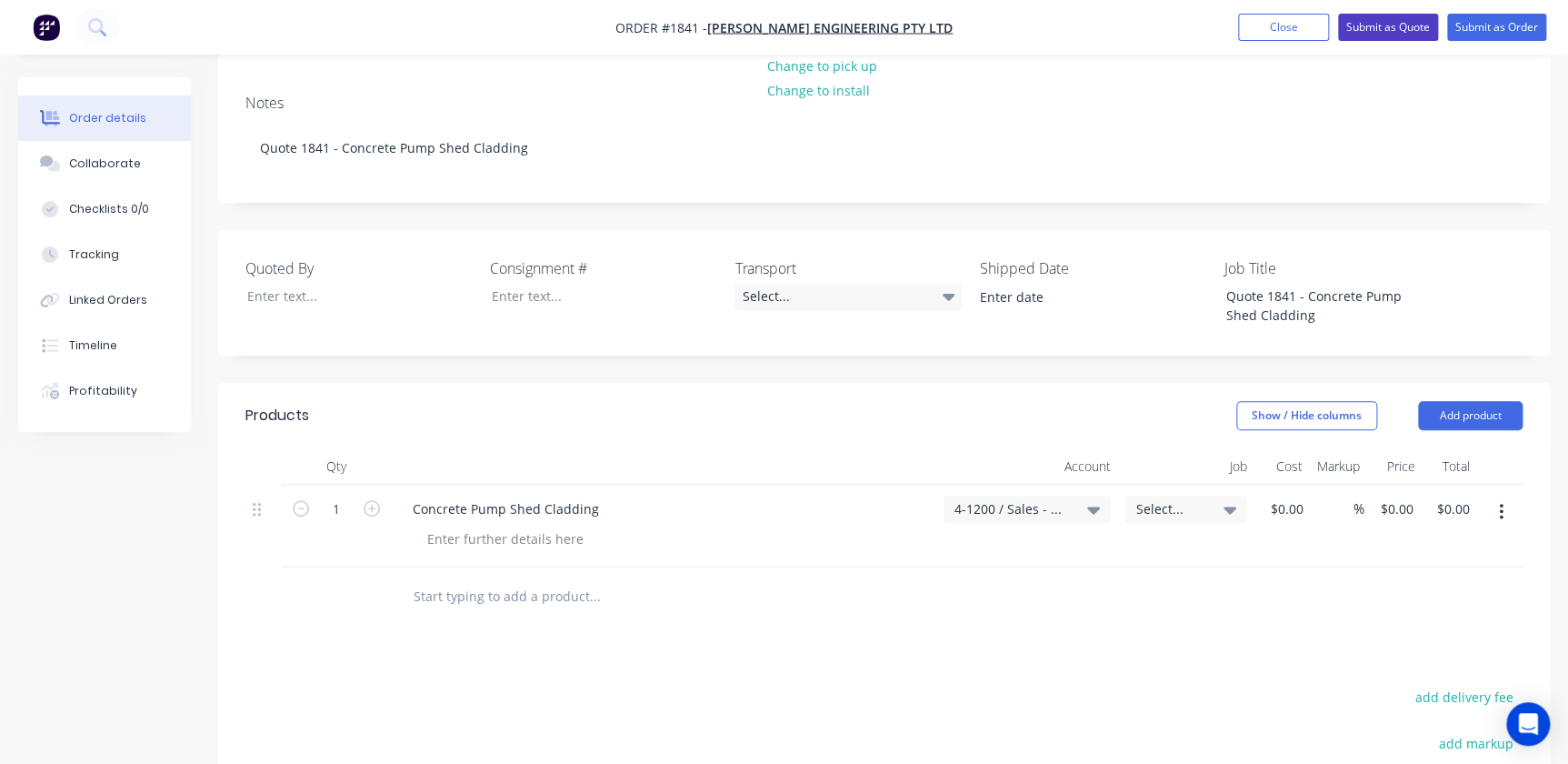
drag, startPoint x: 1392, startPoint y: 46, endPoint x: 1391, endPoint y: 26, distance: 20.0
click at [1393, 44] on nav "Order #1841 - Harland Engineering Pty Ltd Add product Close Submit as Quote Sub…" at bounding box center [784, 27] width 1568 height 54
click at [1391, 26] on button "Submit as Quote" at bounding box center [1388, 27] width 100 height 27
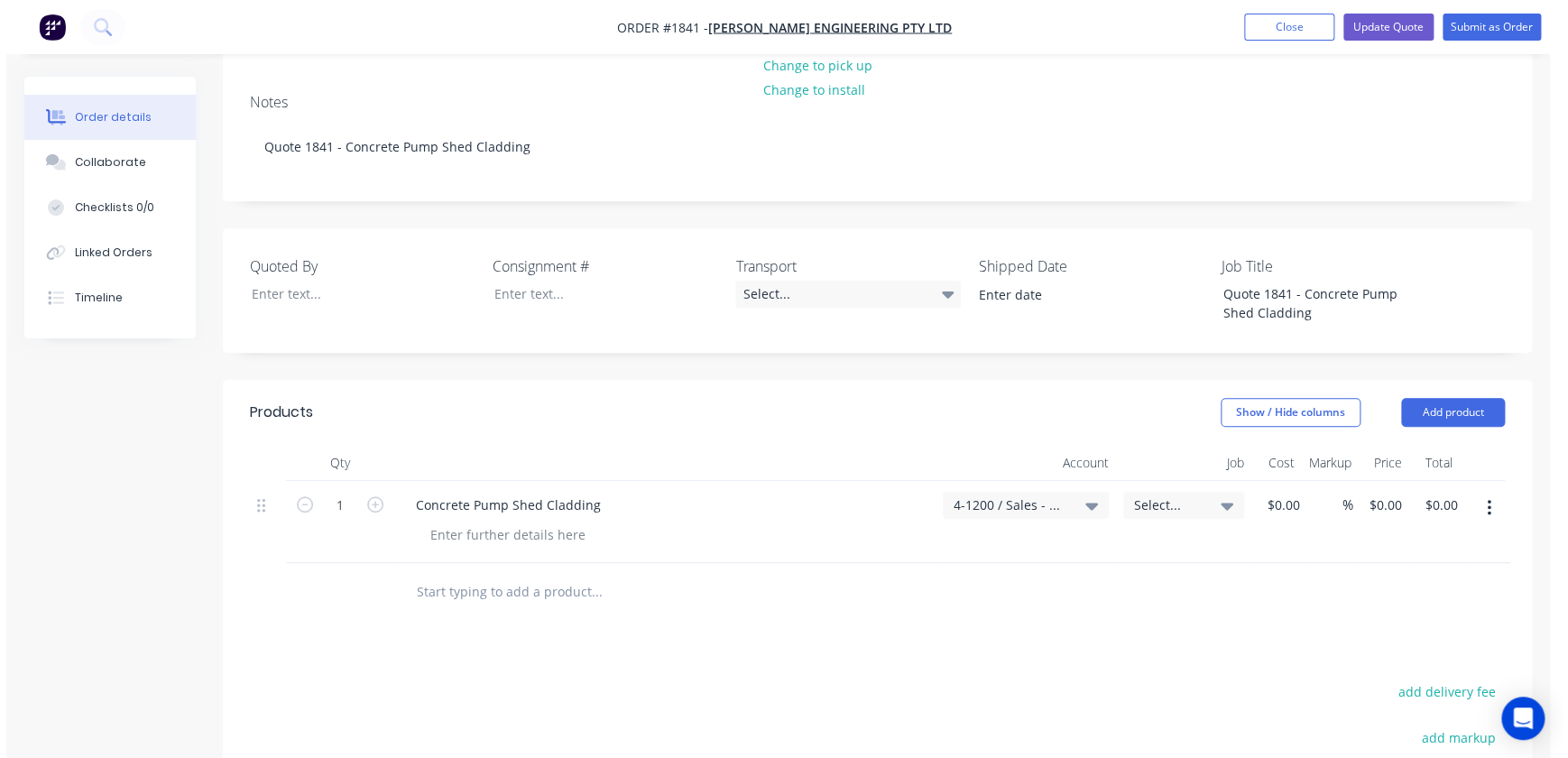
scroll to position [0, 0]
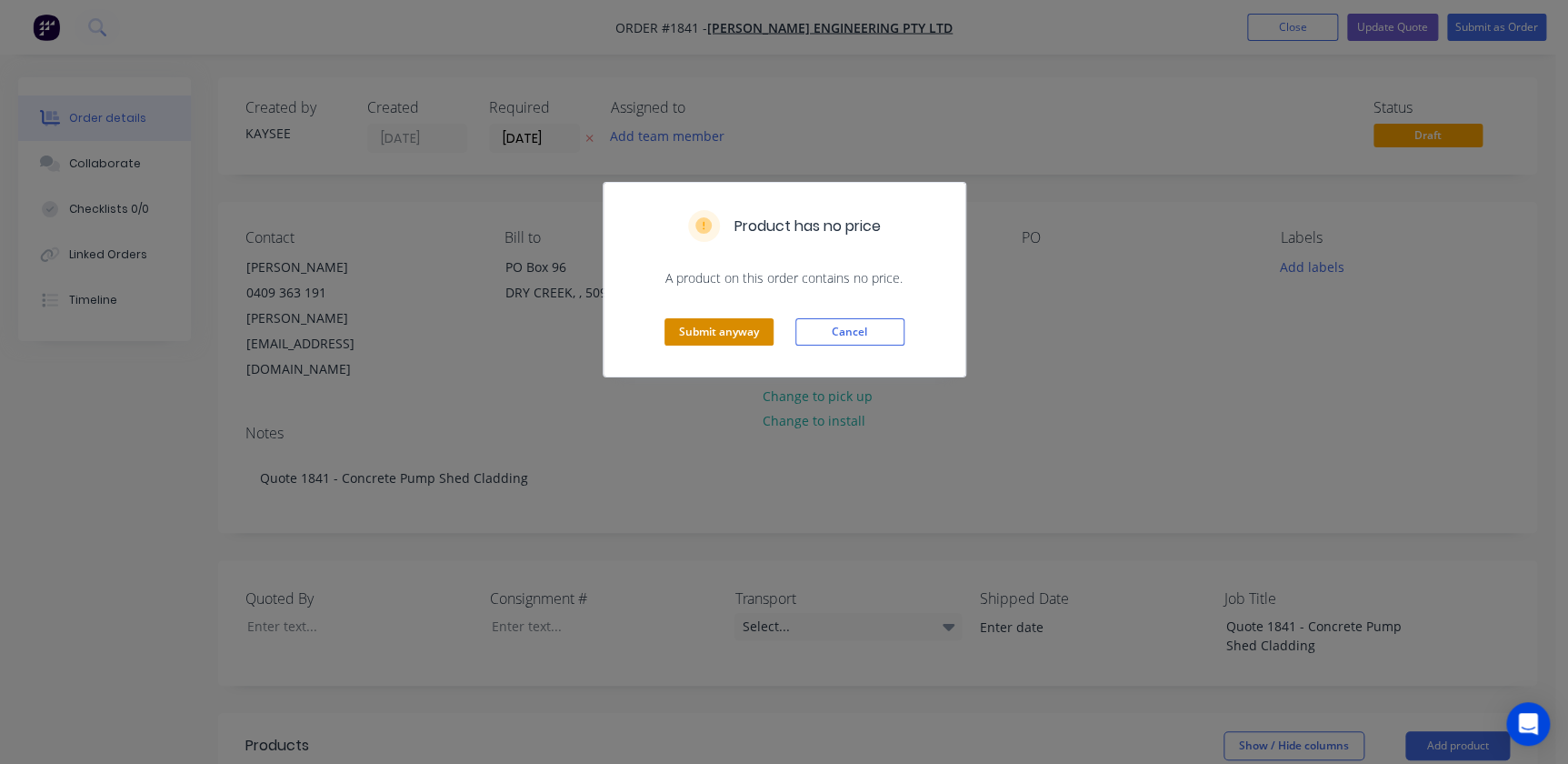
click at [695, 322] on button "Submit anyway" at bounding box center [719, 331] width 110 height 27
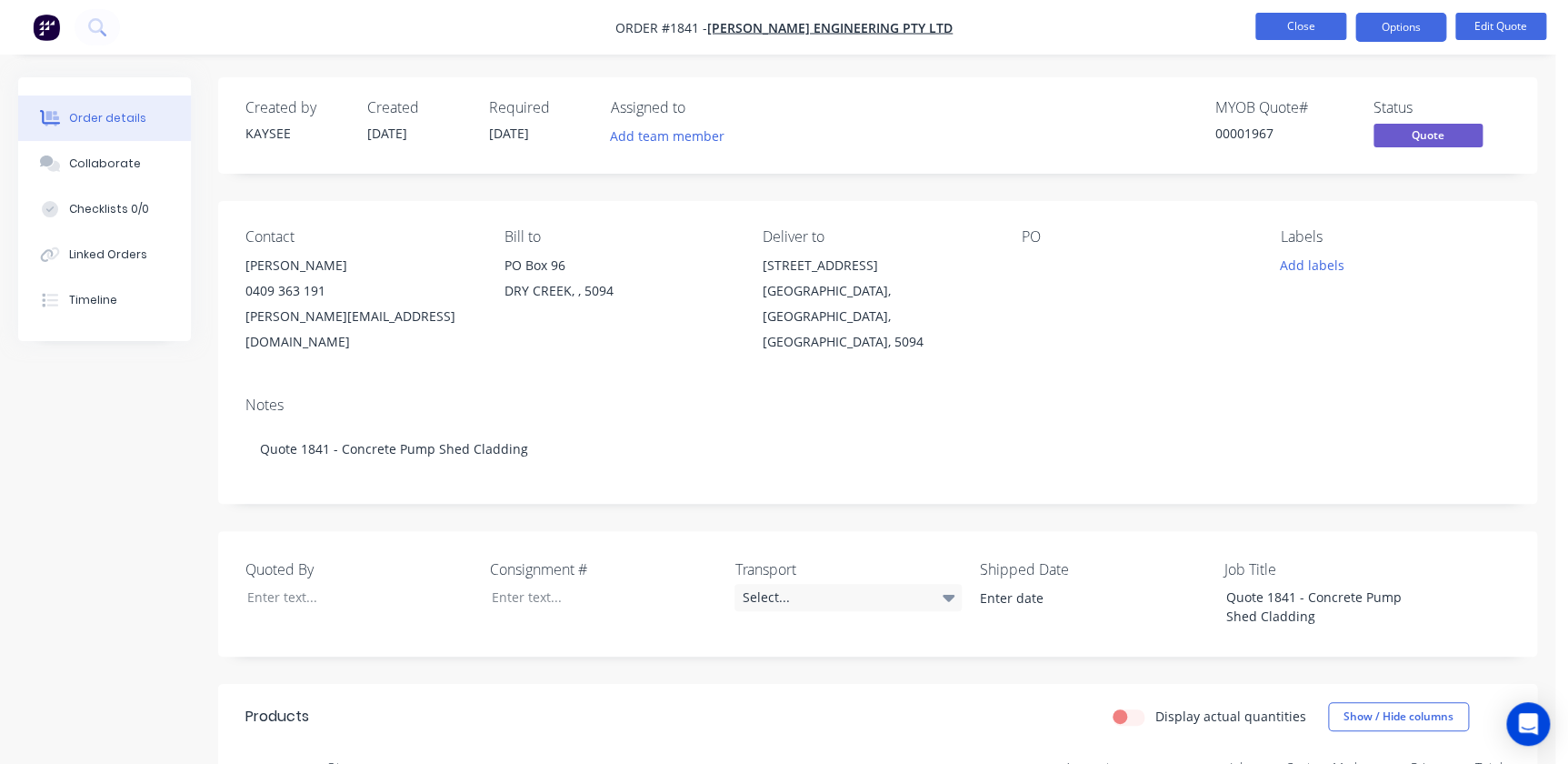
click at [1305, 37] on button "Close" at bounding box center [1300, 26] width 91 height 27
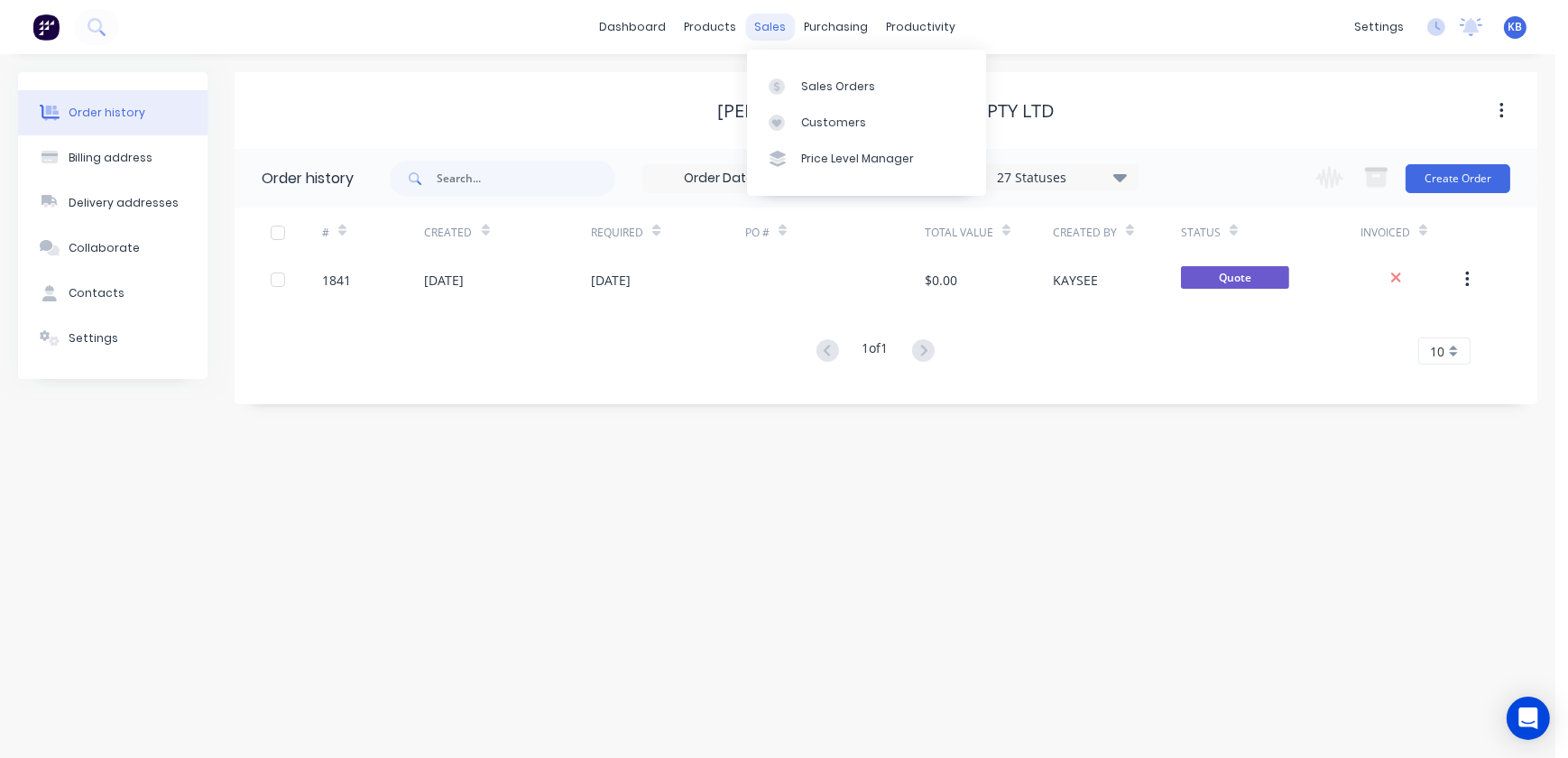
click at [776, 22] on div "sales" at bounding box center [770, 27] width 49 height 27
click at [808, 80] on div "Sales Orders" at bounding box center [838, 85] width 74 height 16
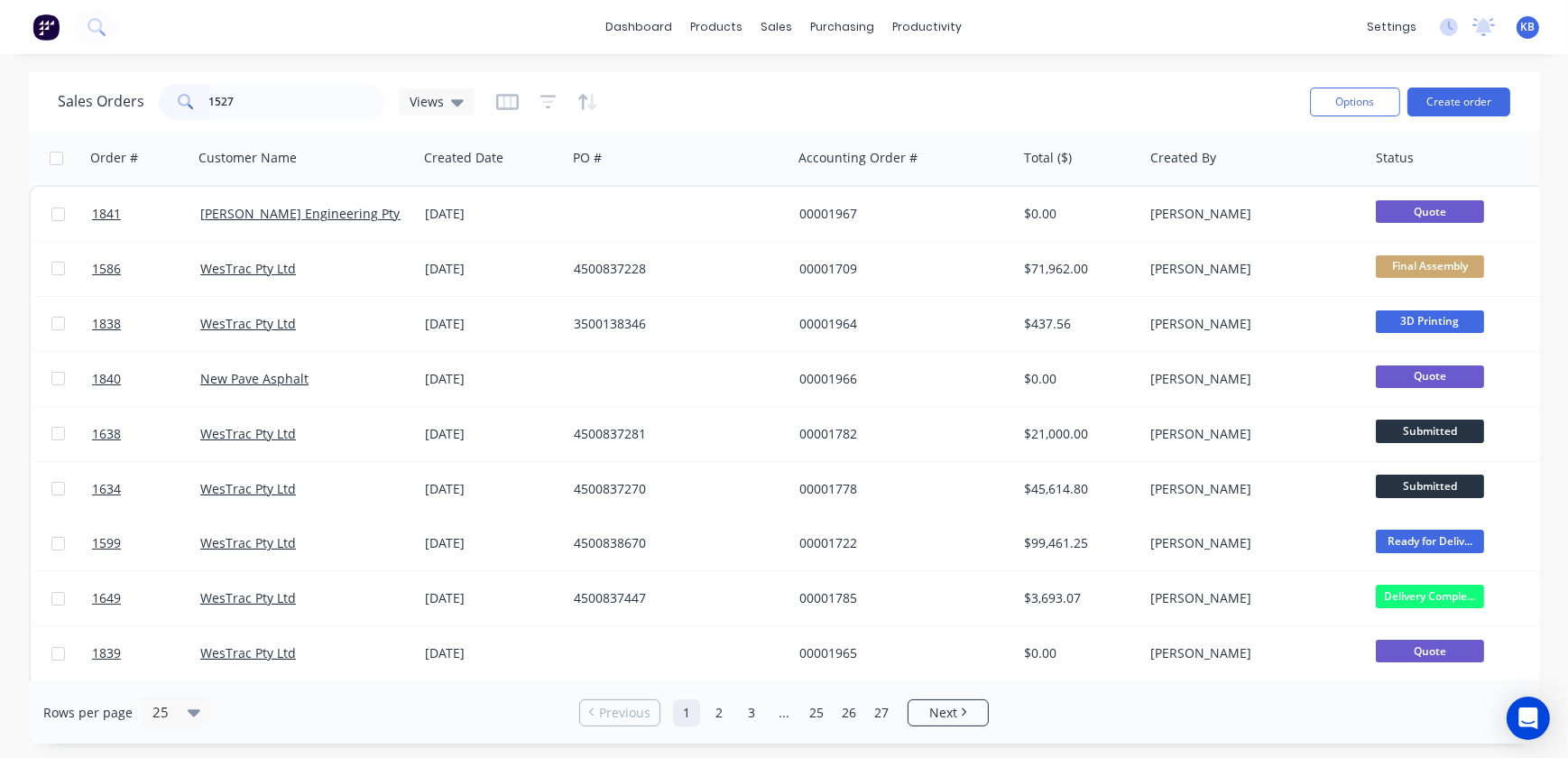
type input "1527"
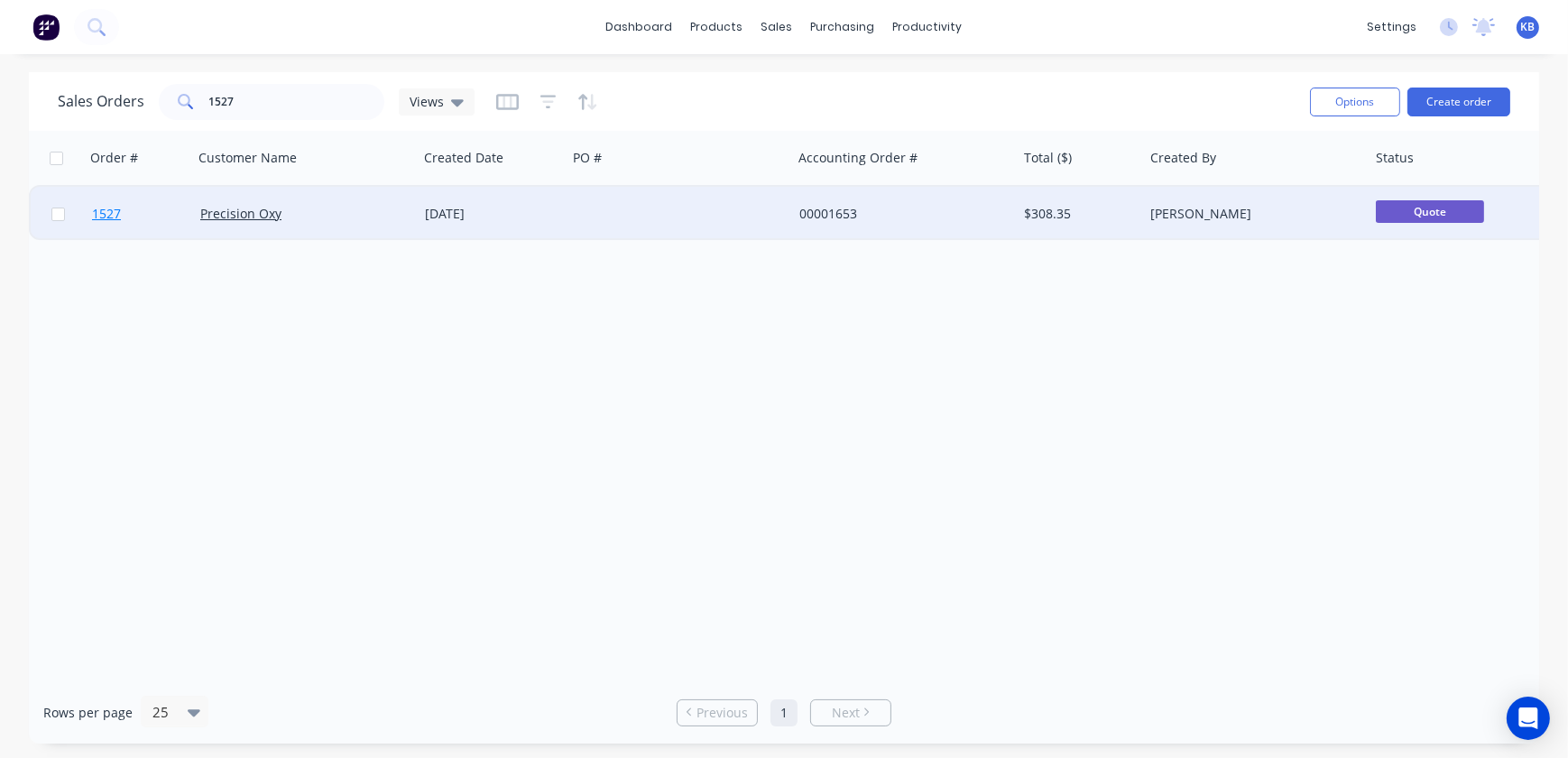
click at [98, 218] on span "1527" at bounding box center [106, 213] width 29 height 18
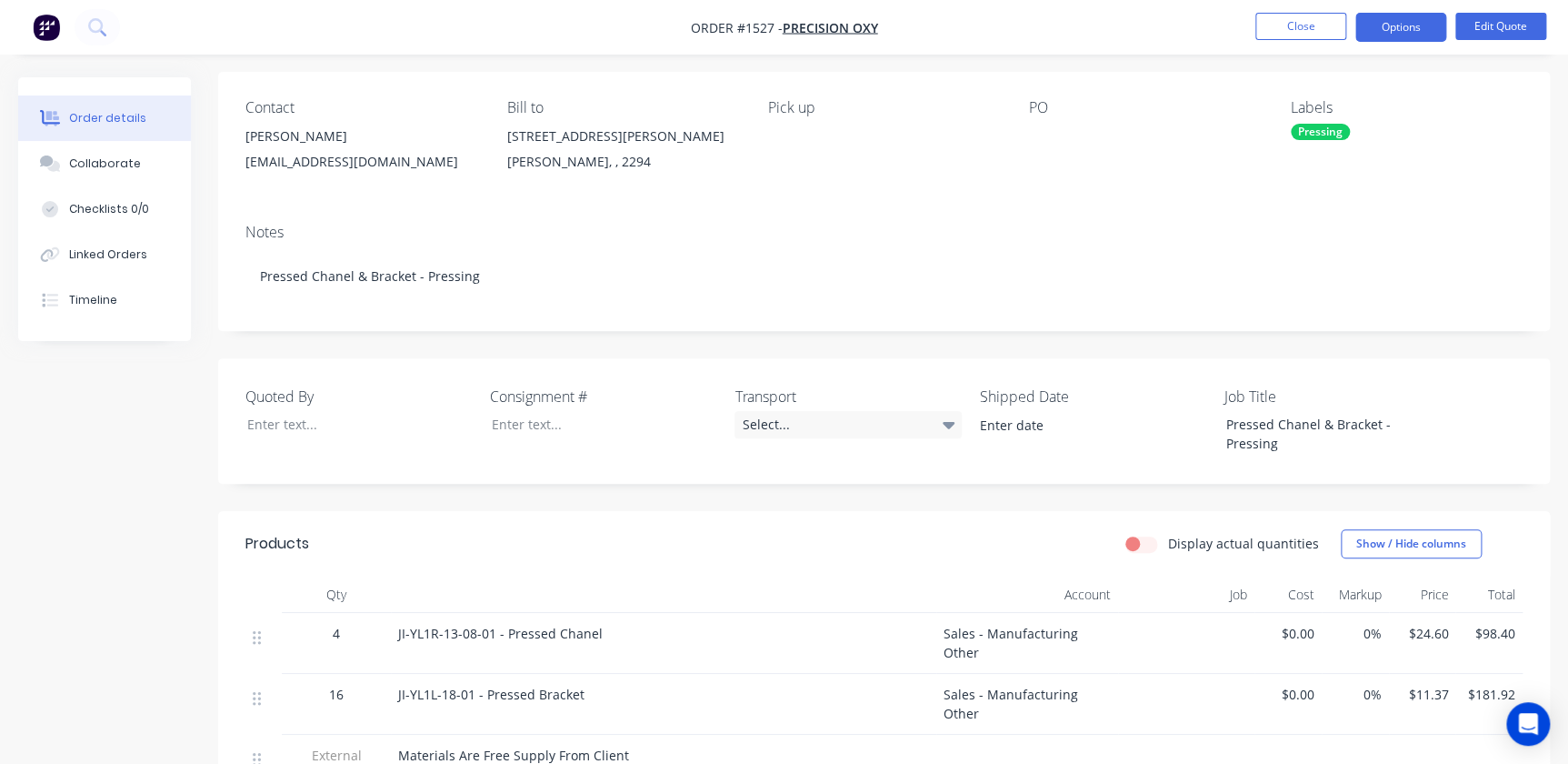
scroll to position [81, 0]
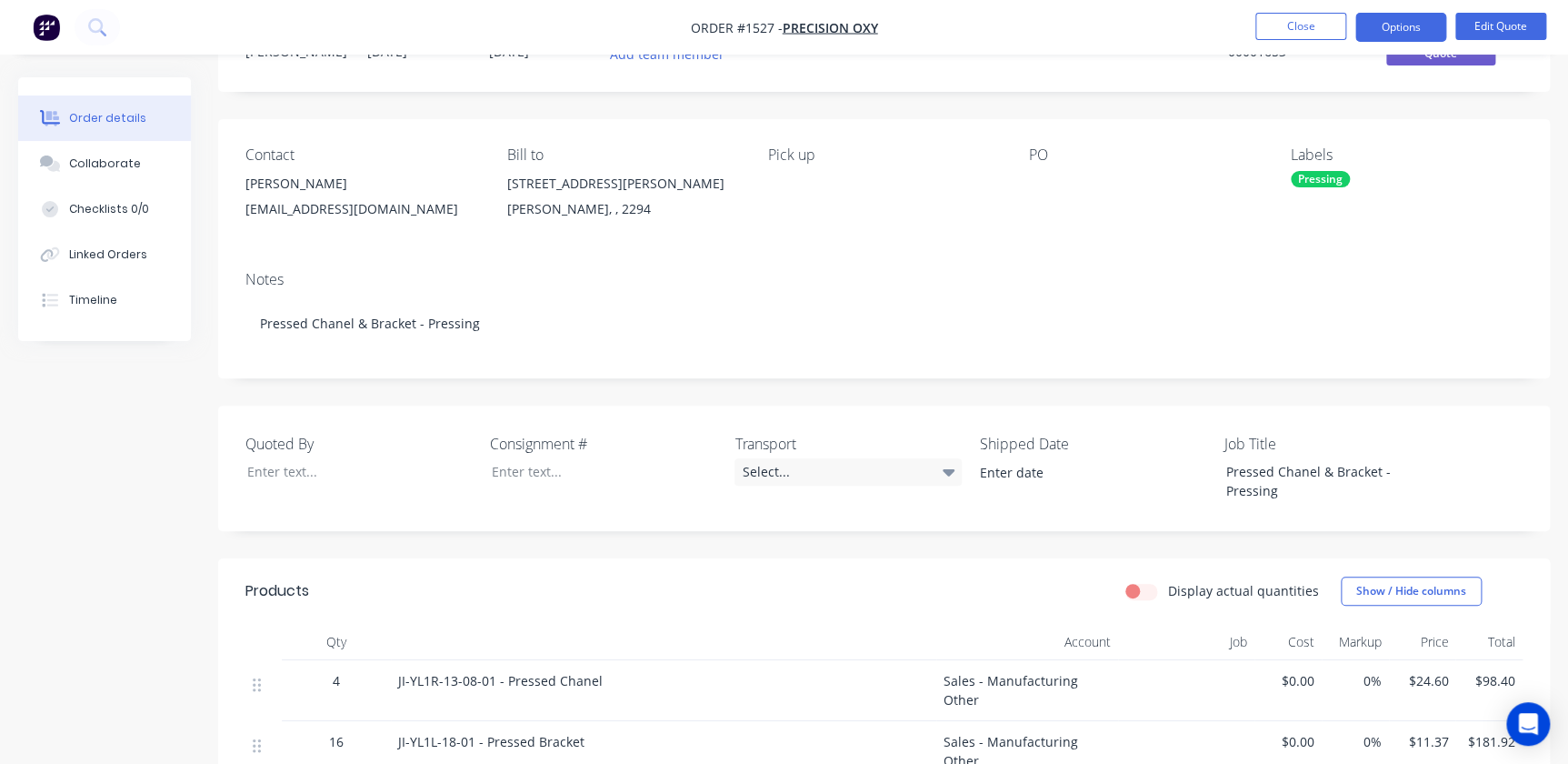
drag, startPoint x: 1401, startPoint y: 27, endPoint x: 1299, endPoint y: 46, distance: 103.8
click at [1299, 46] on nav "Order #1527 - Precision Oxy Close Options Edit Quote" at bounding box center [784, 27] width 1568 height 54
click at [1298, 40] on li "Close" at bounding box center [1300, 27] width 91 height 29
click at [1298, 36] on button "Close" at bounding box center [1300, 26] width 91 height 27
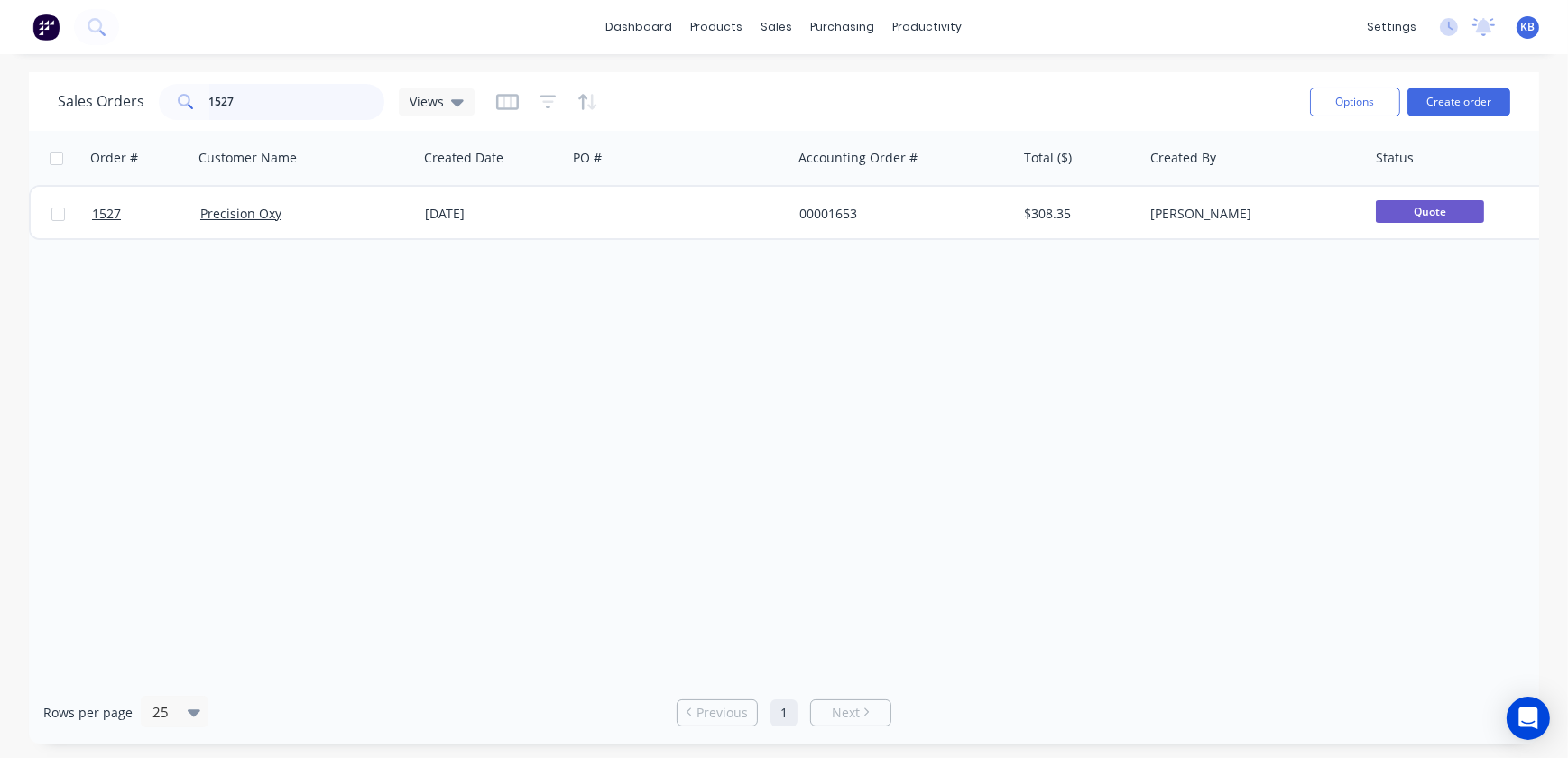
click at [184, 98] on div "1527" at bounding box center [271, 101] width 226 height 36
type input "1597"
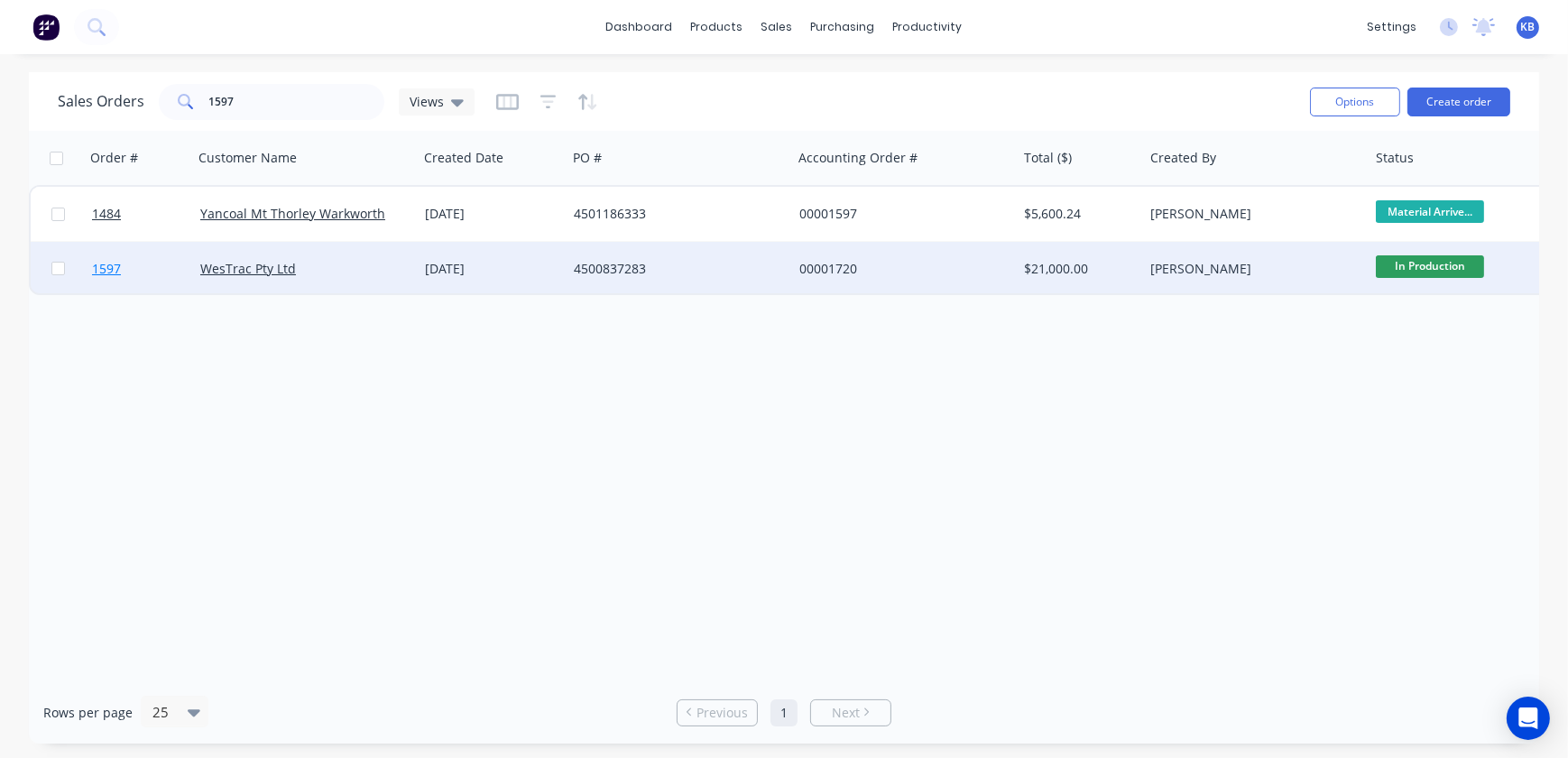
click at [112, 265] on span "1597" at bounding box center [106, 268] width 29 height 18
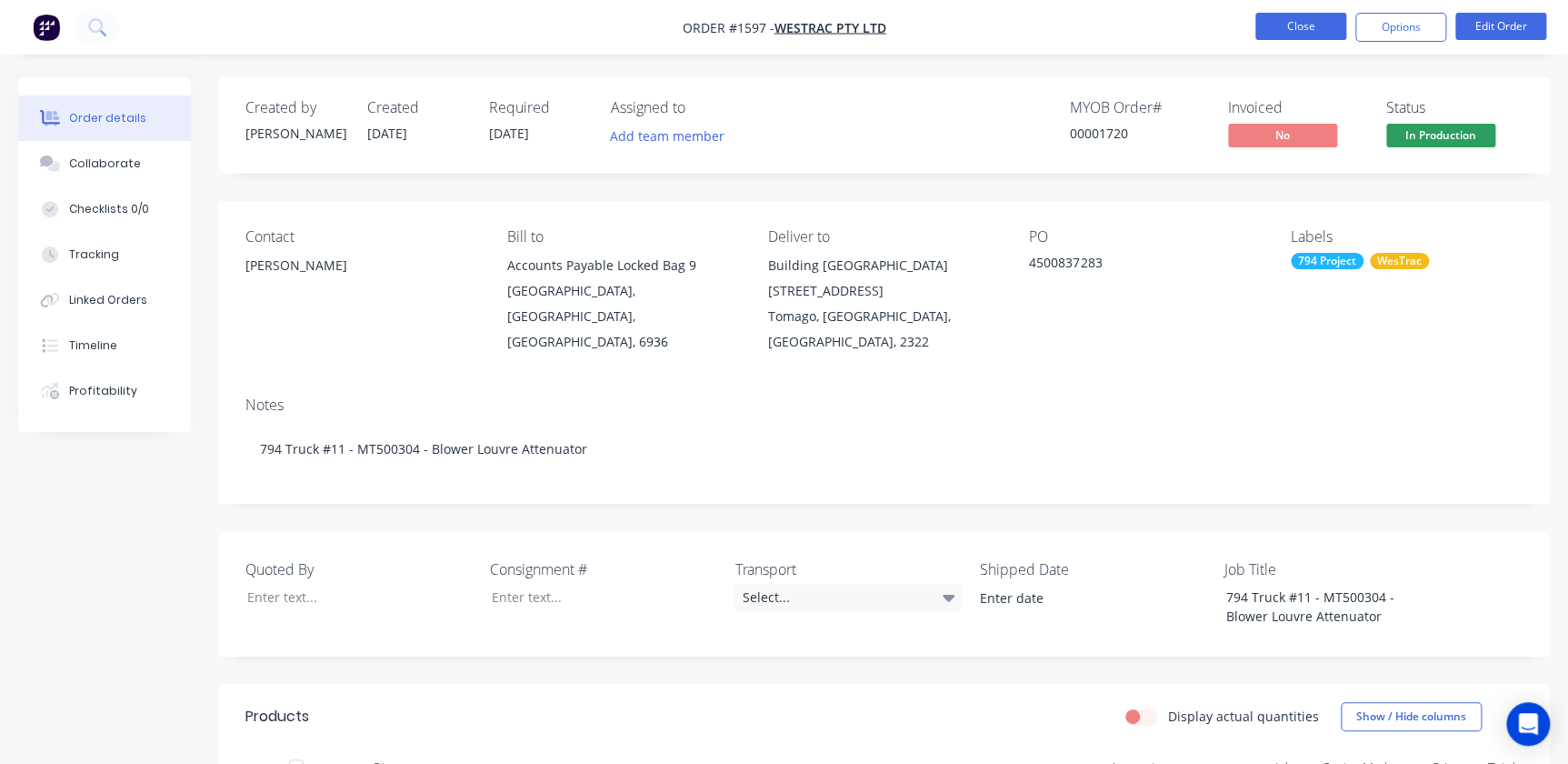
click at [1286, 35] on button "Close" at bounding box center [1300, 26] width 91 height 27
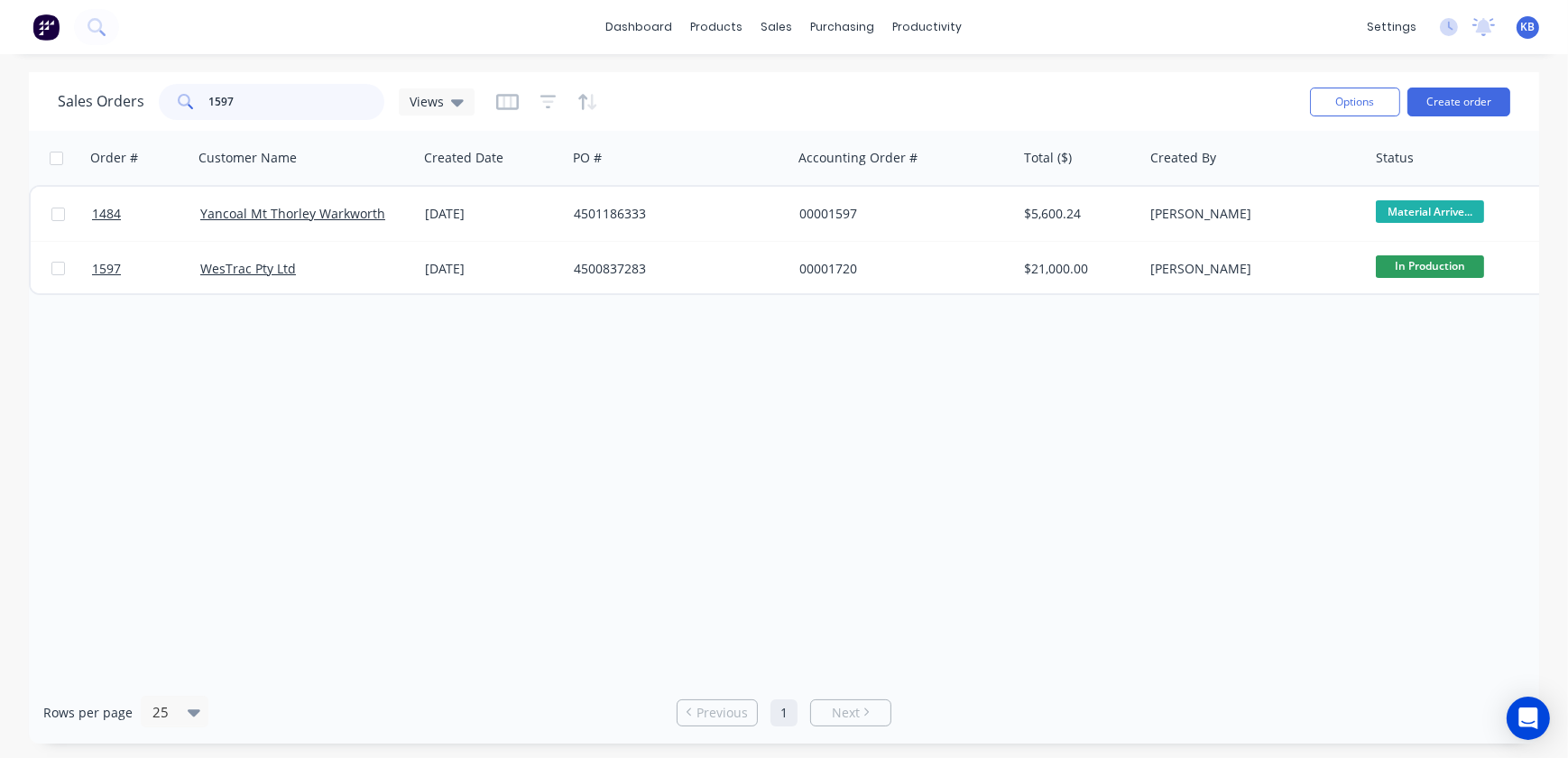
drag, startPoint x: 334, startPoint y: 106, endPoint x: 89, endPoint y: 85, distance: 245.9
click at [89, 85] on div "Sales Orders 1597 Views" at bounding box center [266, 101] width 417 height 36
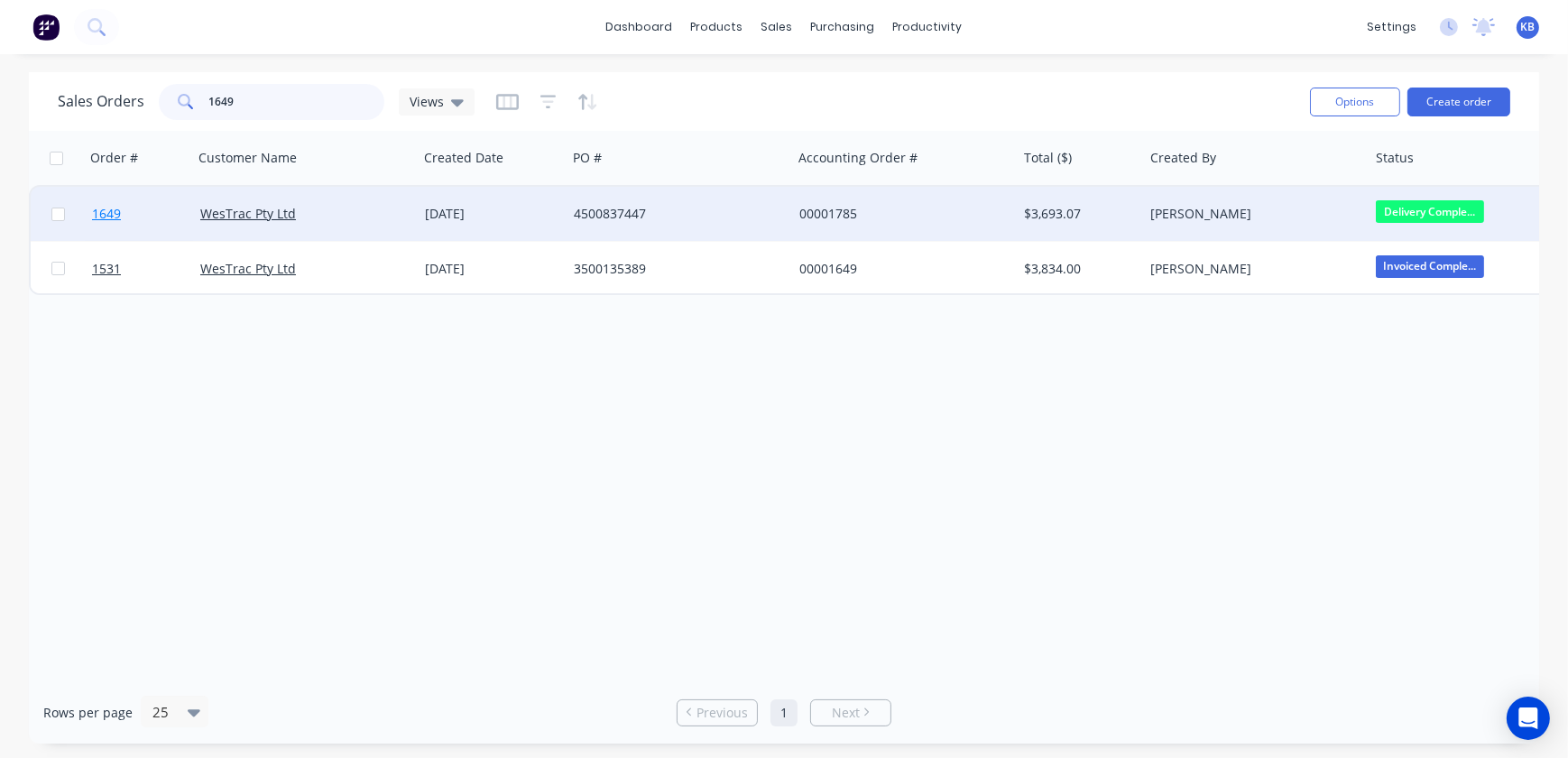
type input "1649"
click at [117, 220] on span "1649" at bounding box center [106, 213] width 29 height 18
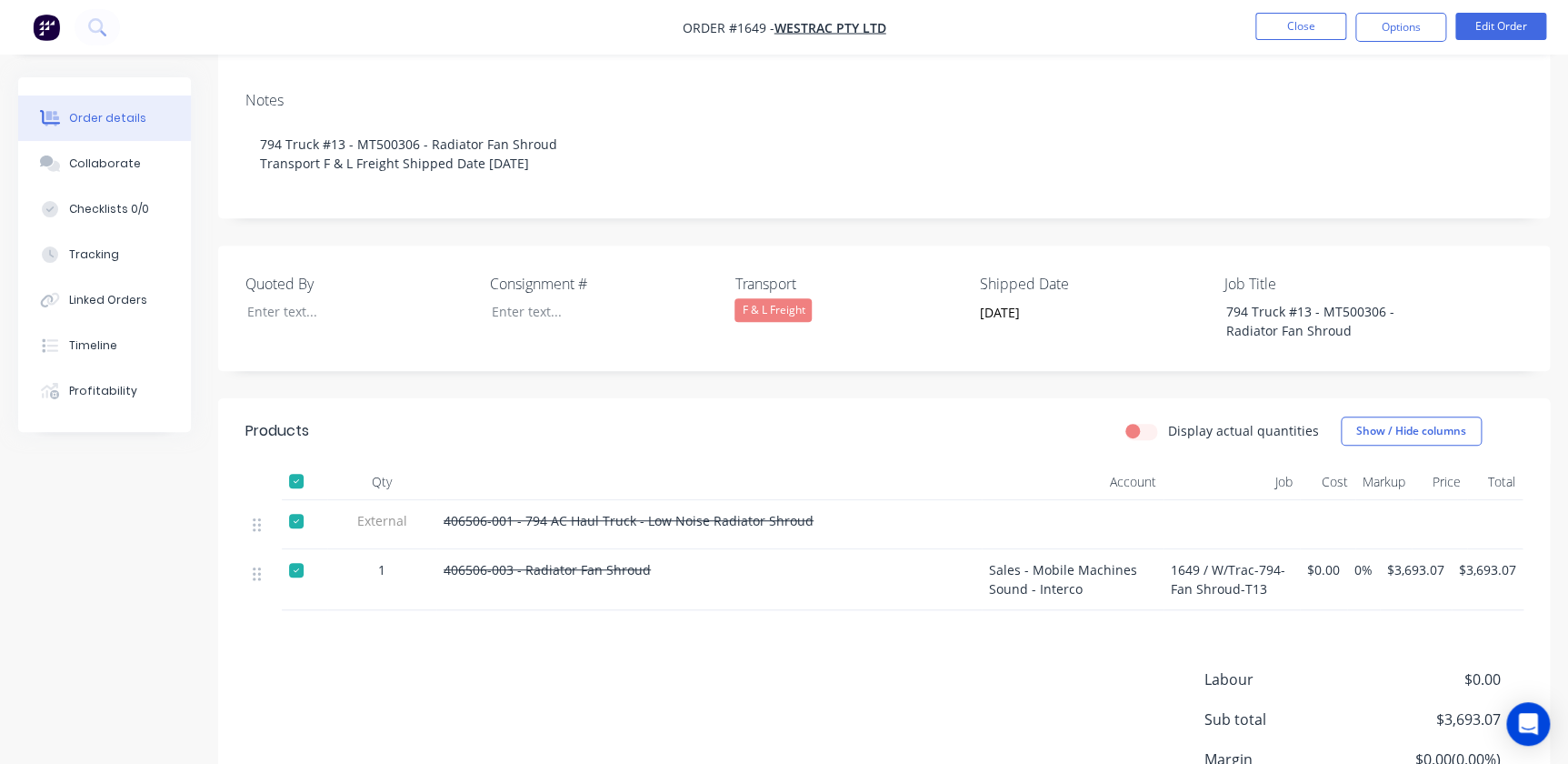
scroll to position [165, 0]
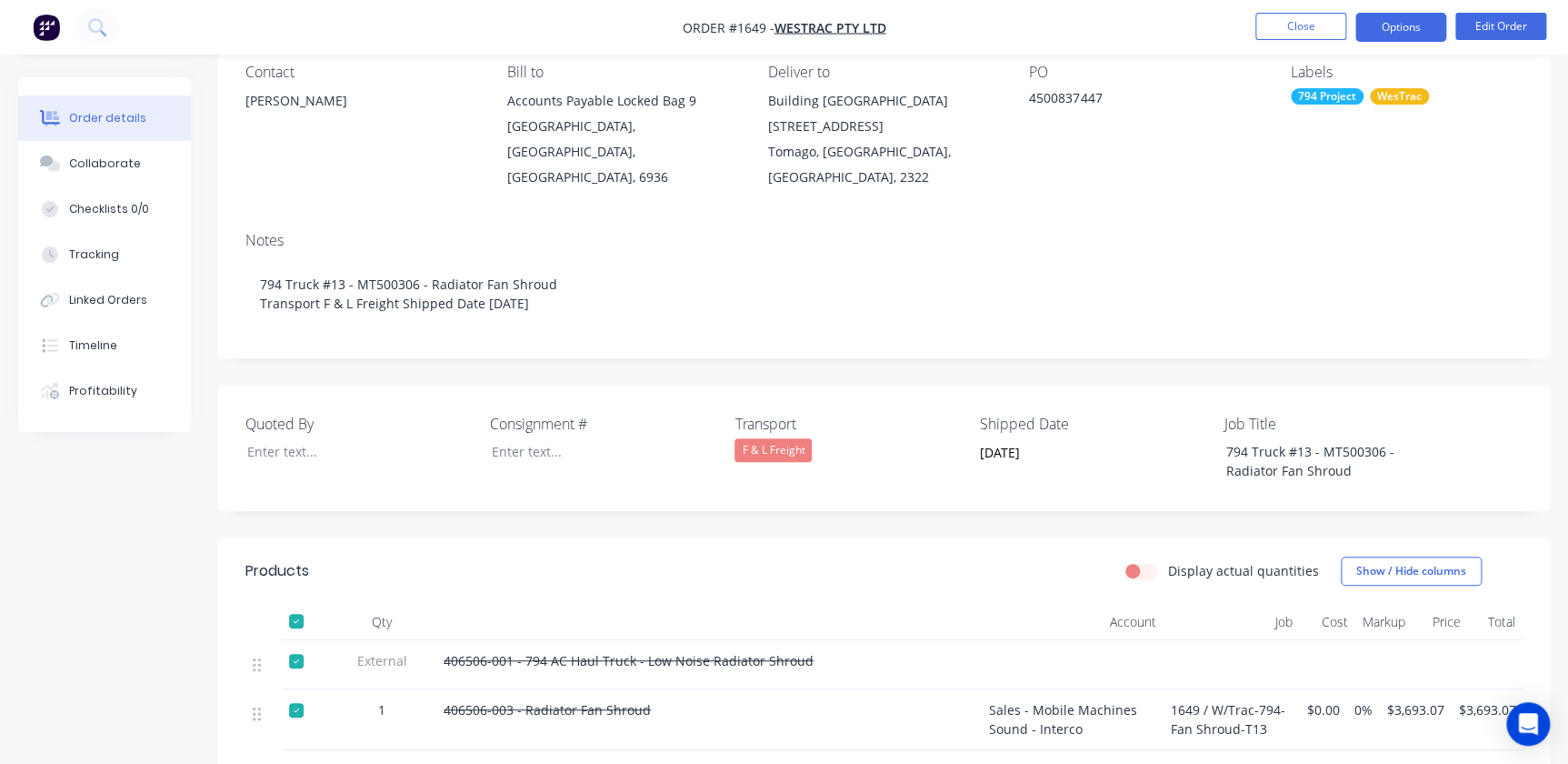
click at [1411, 25] on button "Options" at bounding box center [1400, 27] width 91 height 29
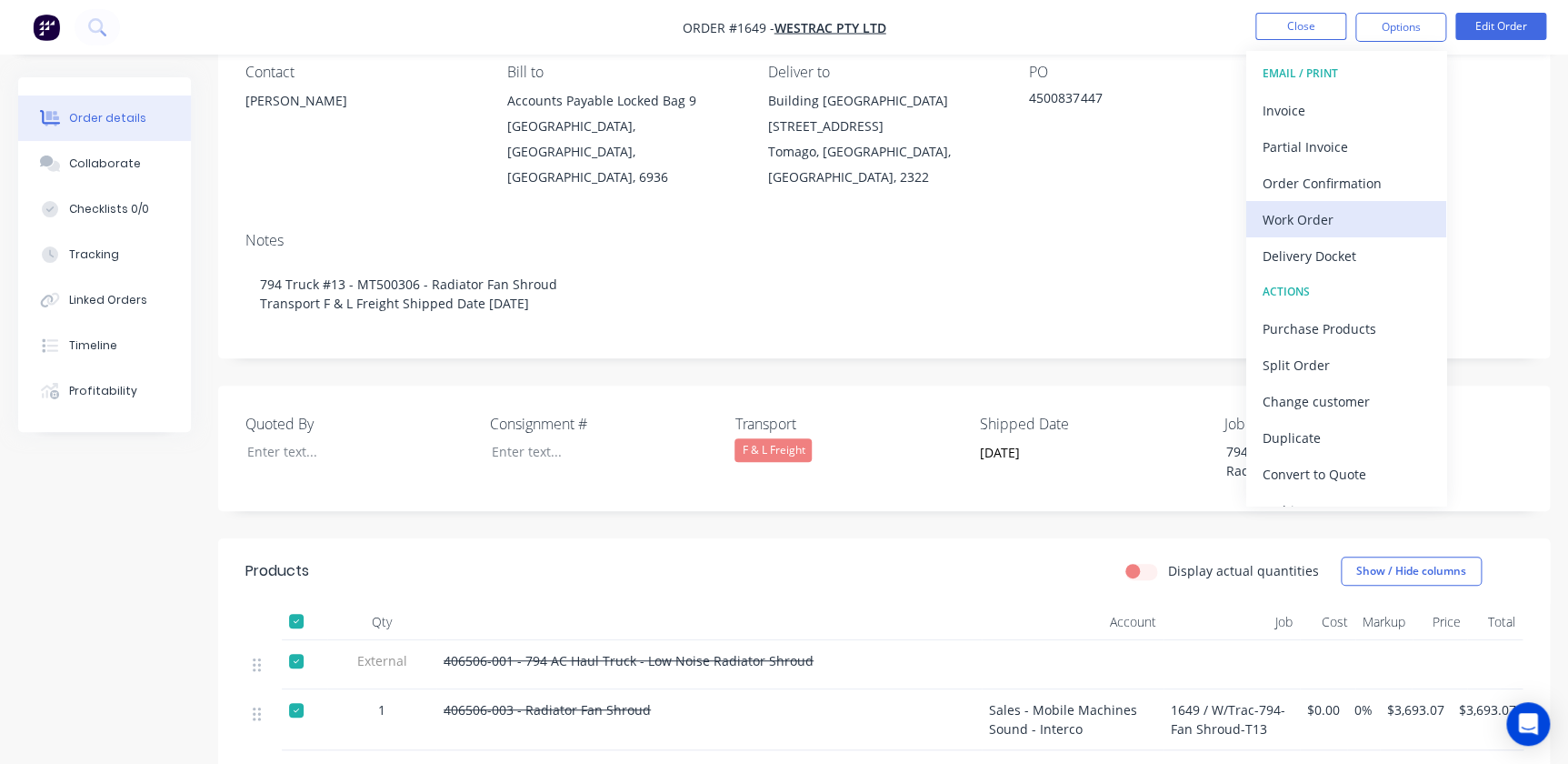
click at [1347, 207] on div "Work Order" at bounding box center [1346, 219] width 168 height 26
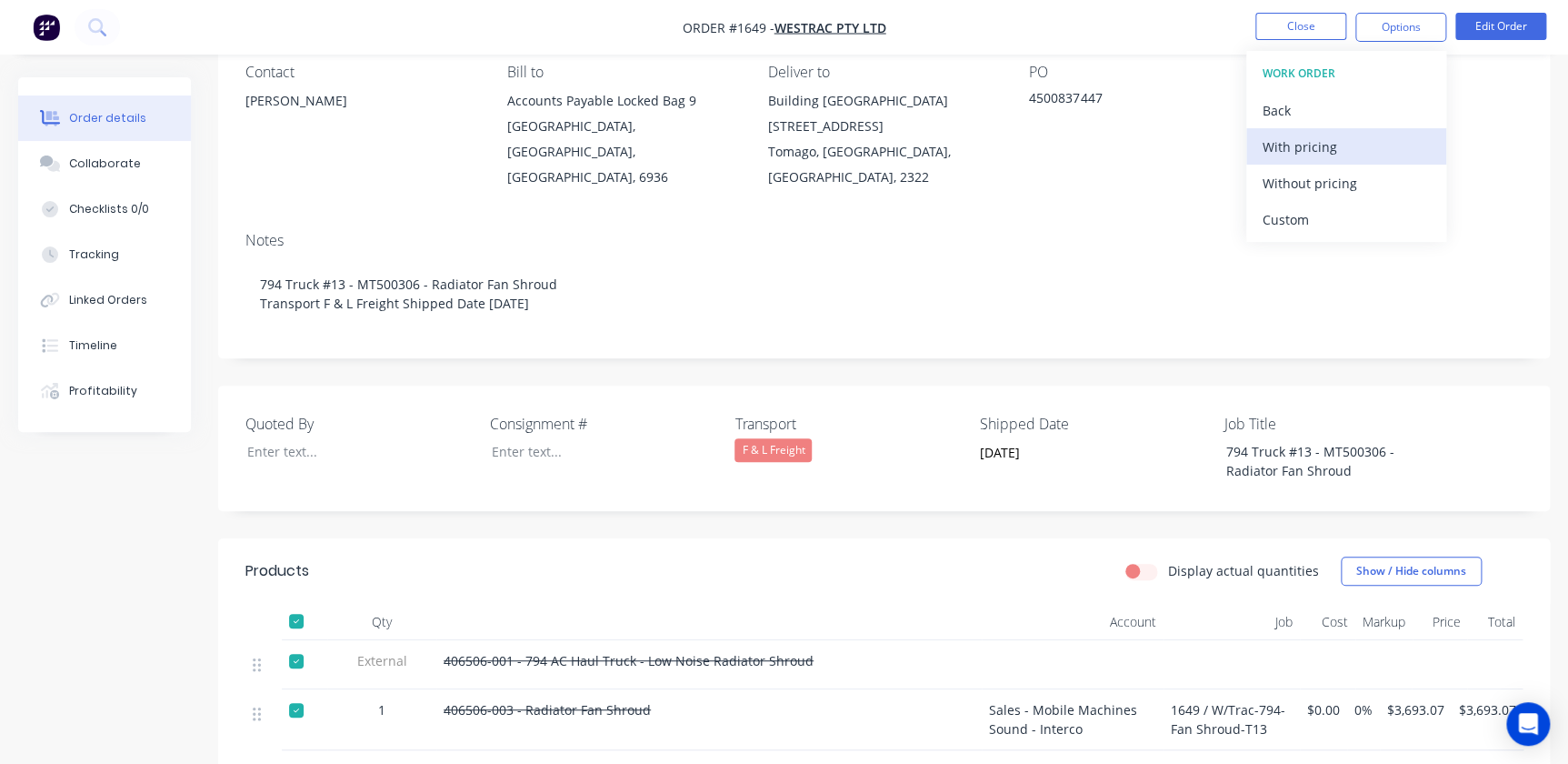
click at [1309, 148] on div "With pricing" at bounding box center [1346, 147] width 168 height 26
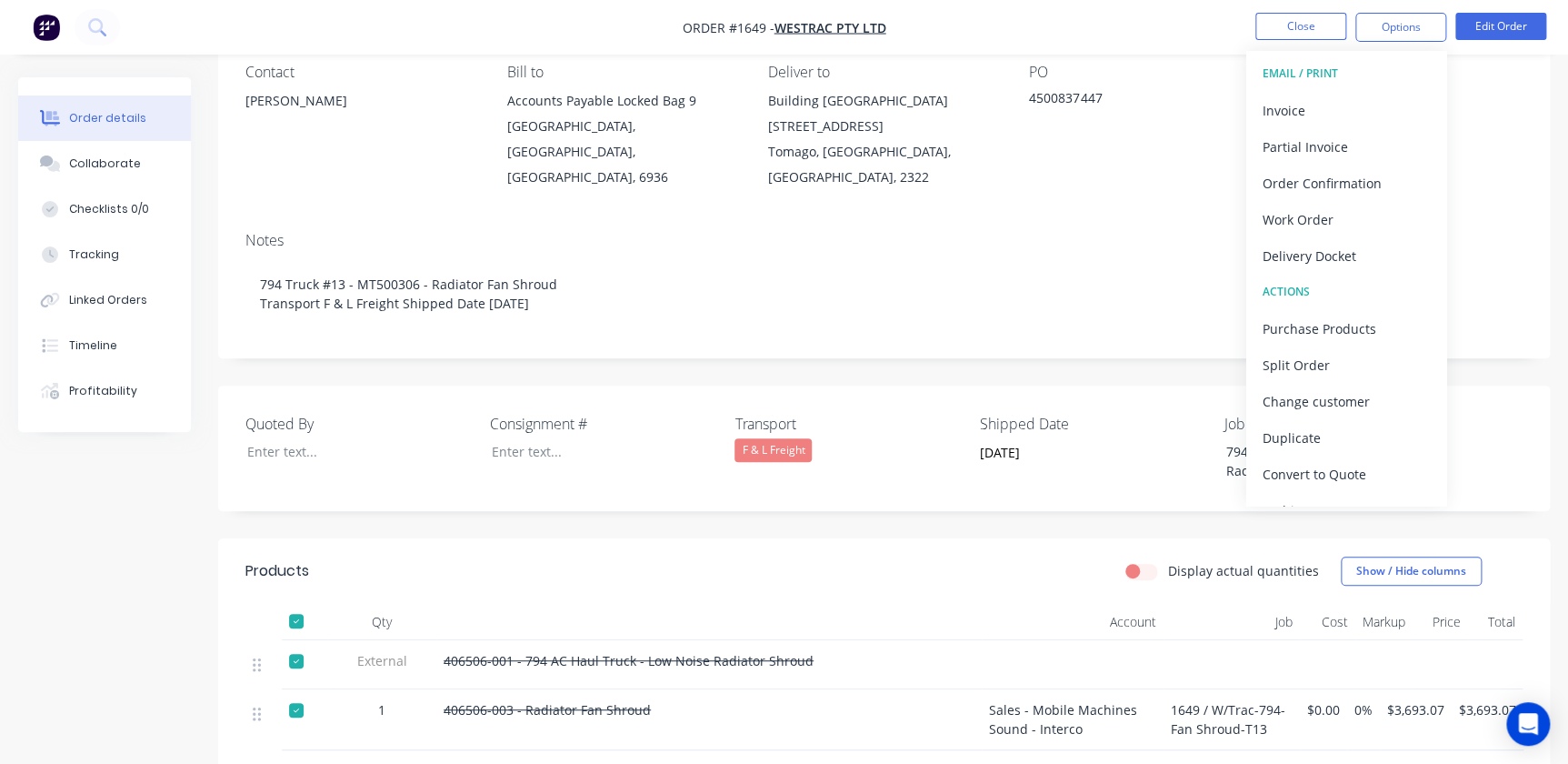
click at [300, 692] on div at bounding box center [296, 710] width 37 height 37
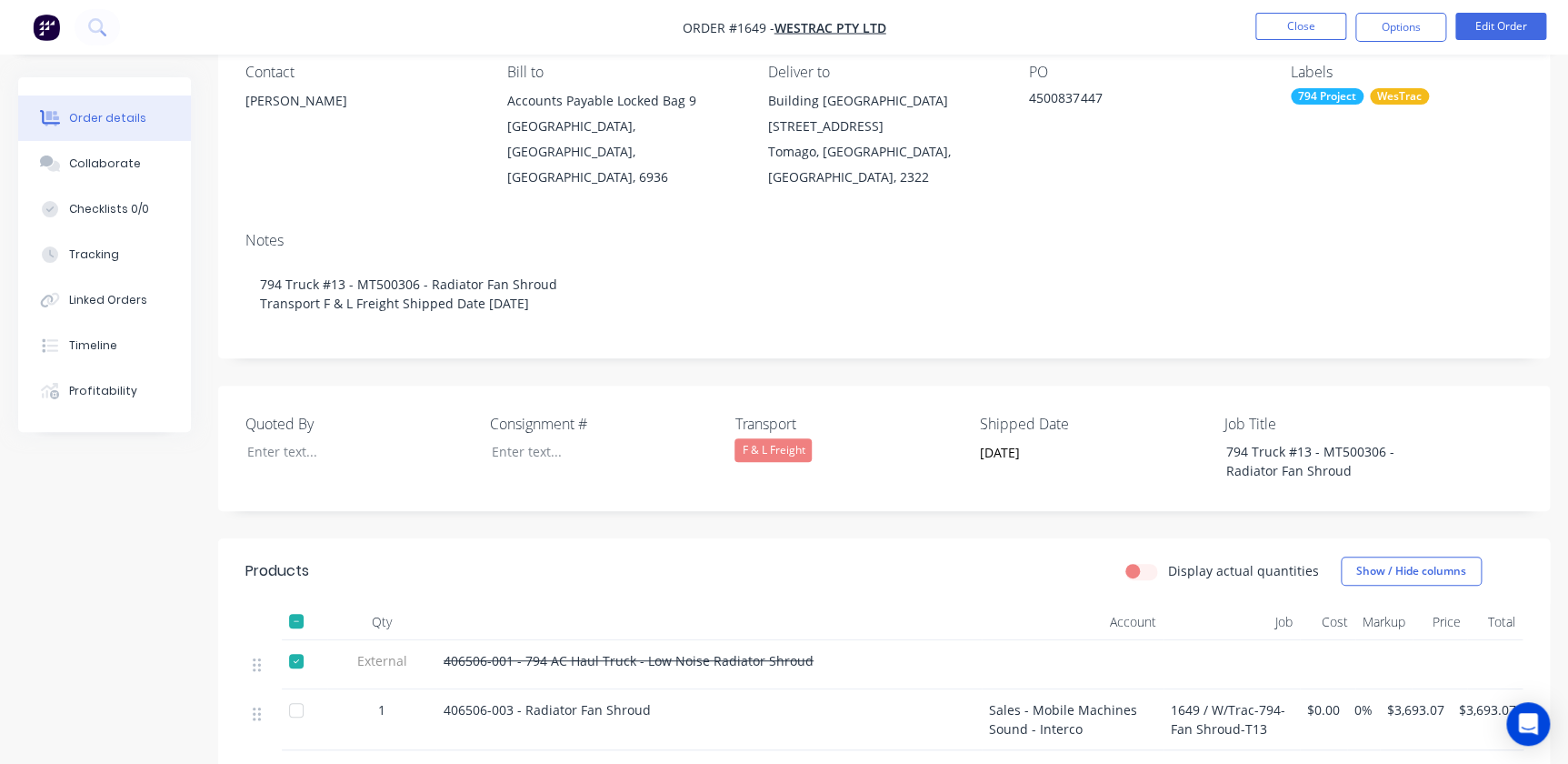
click at [303, 643] on div at bounding box center [296, 661] width 37 height 37
click at [1420, 35] on button "Options" at bounding box center [1400, 27] width 91 height 29
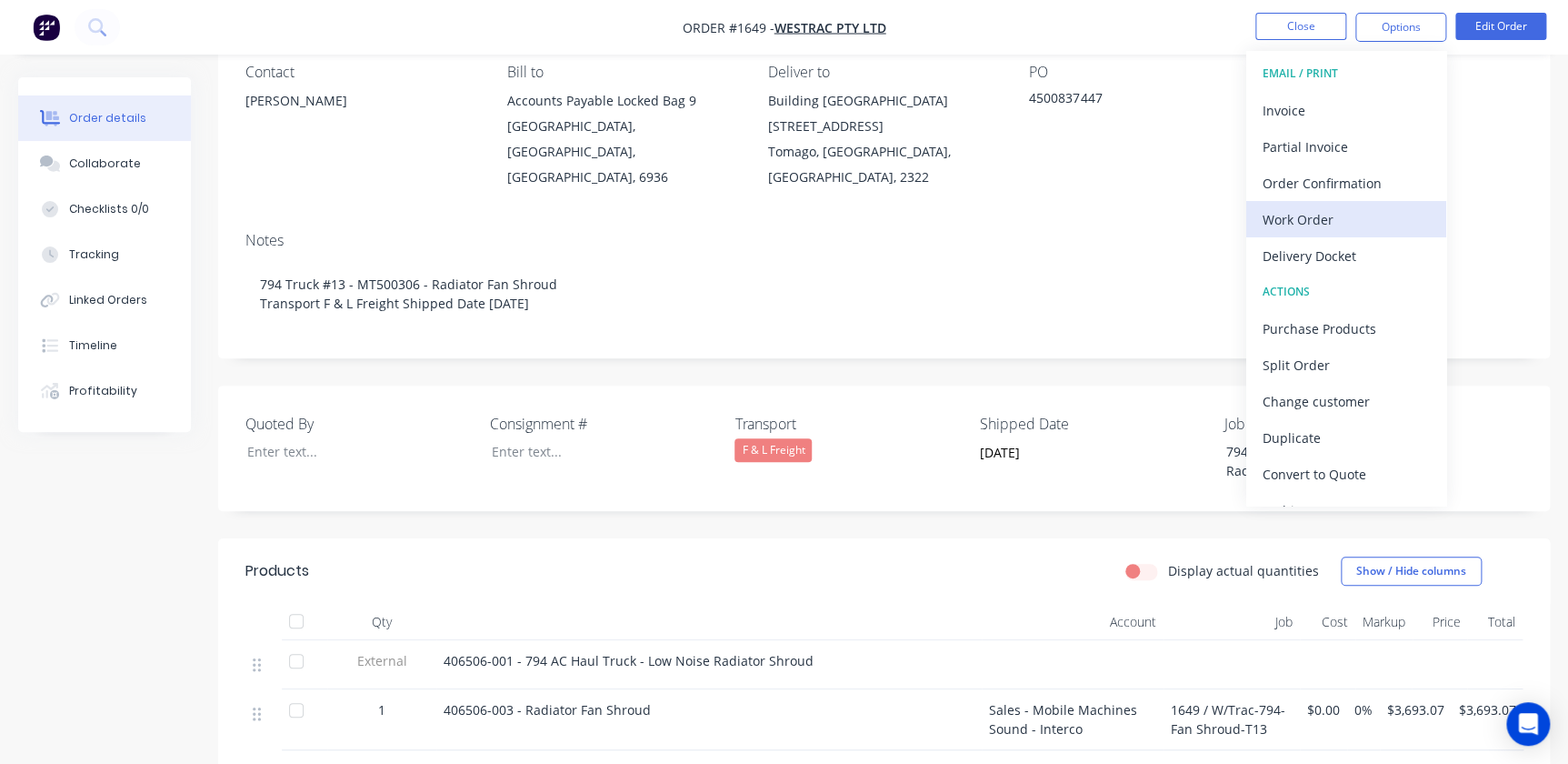
click at [1372, 209] on div "Work Order" at bounding box center [1346, 219] width 168 height 26
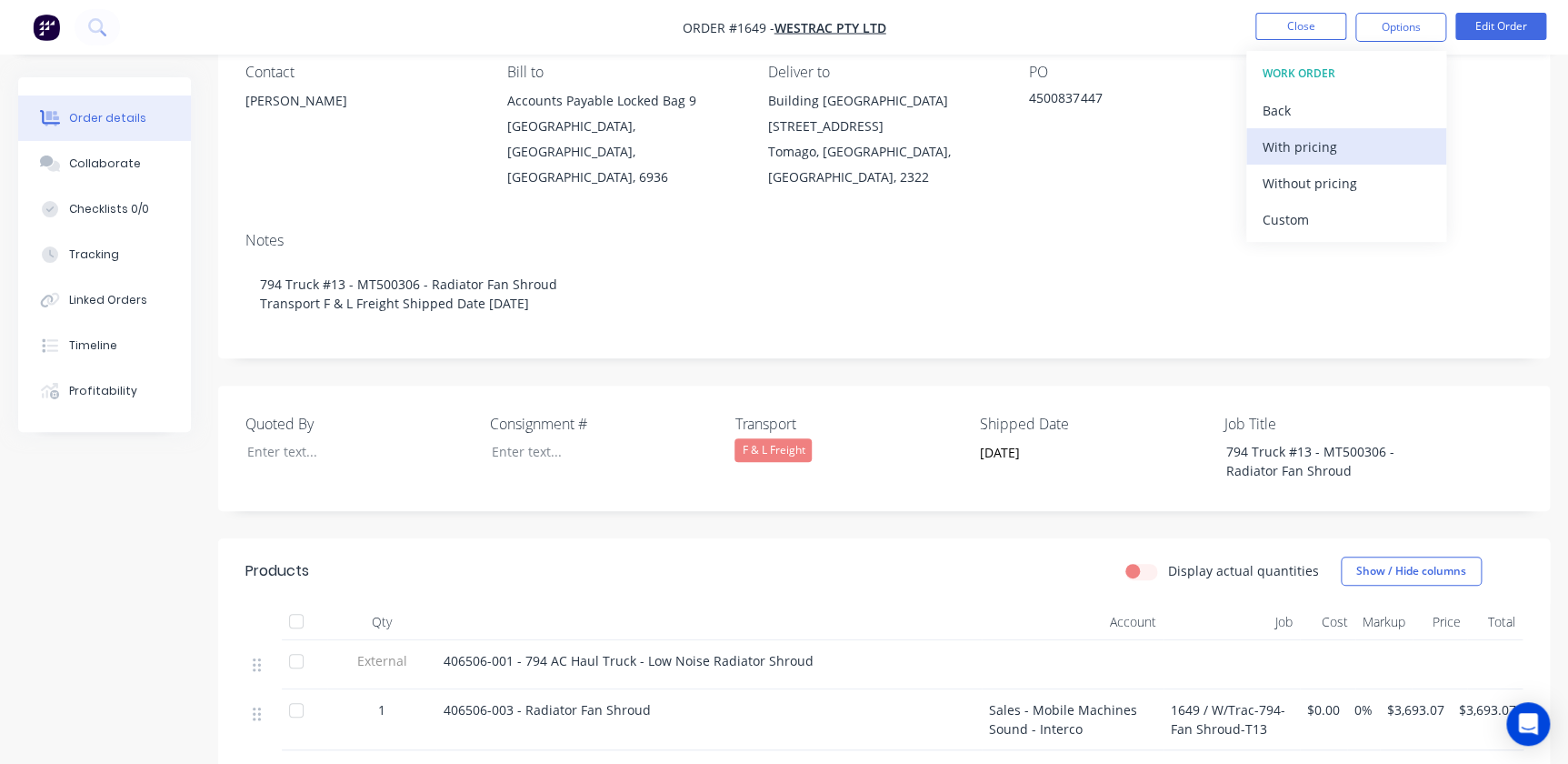
click at [1340, 139] on div "With pricing" at bounding box center [1346, 147] width 168 height 26
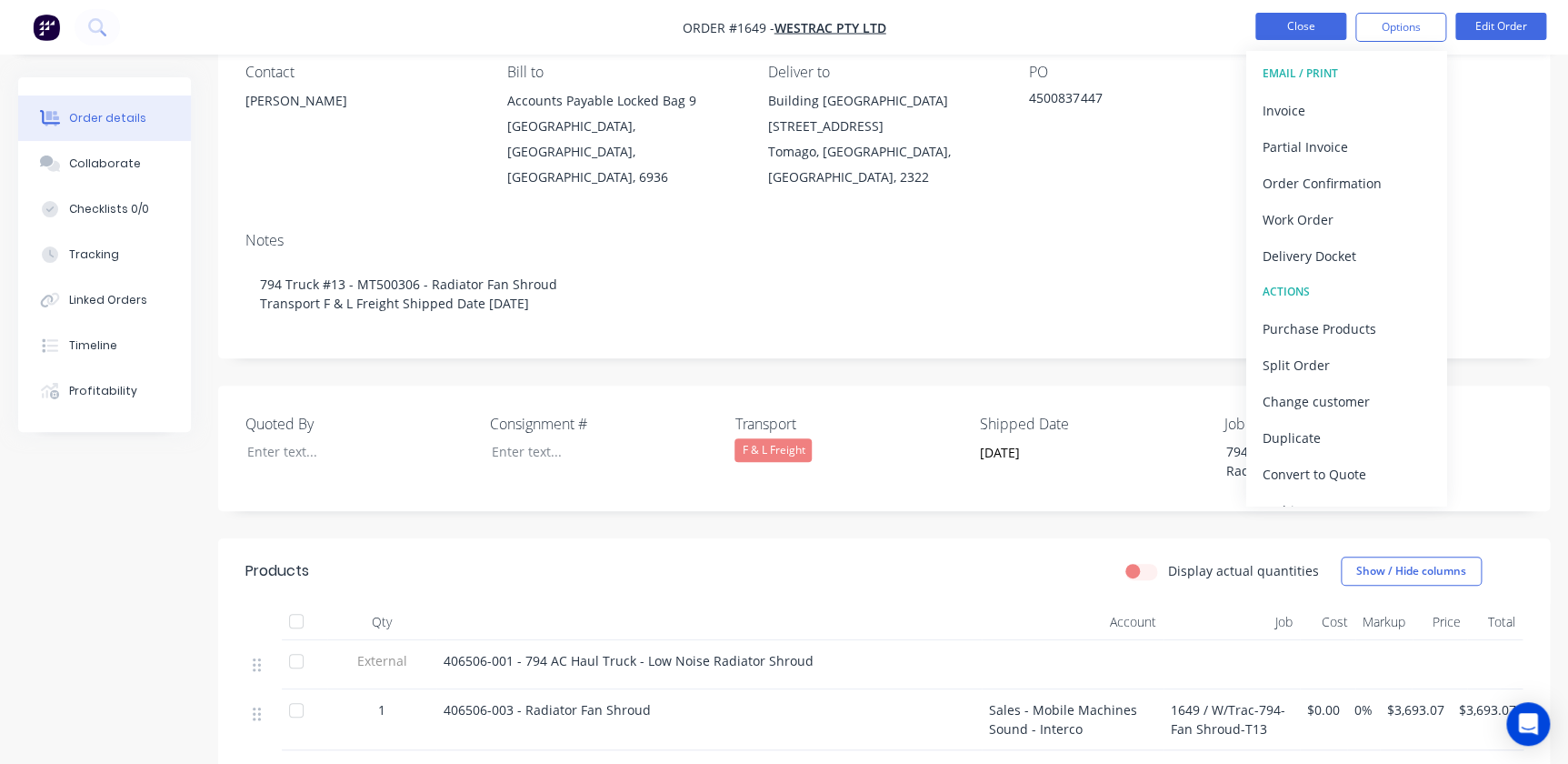
click at [1300, 33] on button "Close" at bounding box center [1300, 26] width 91 height 27
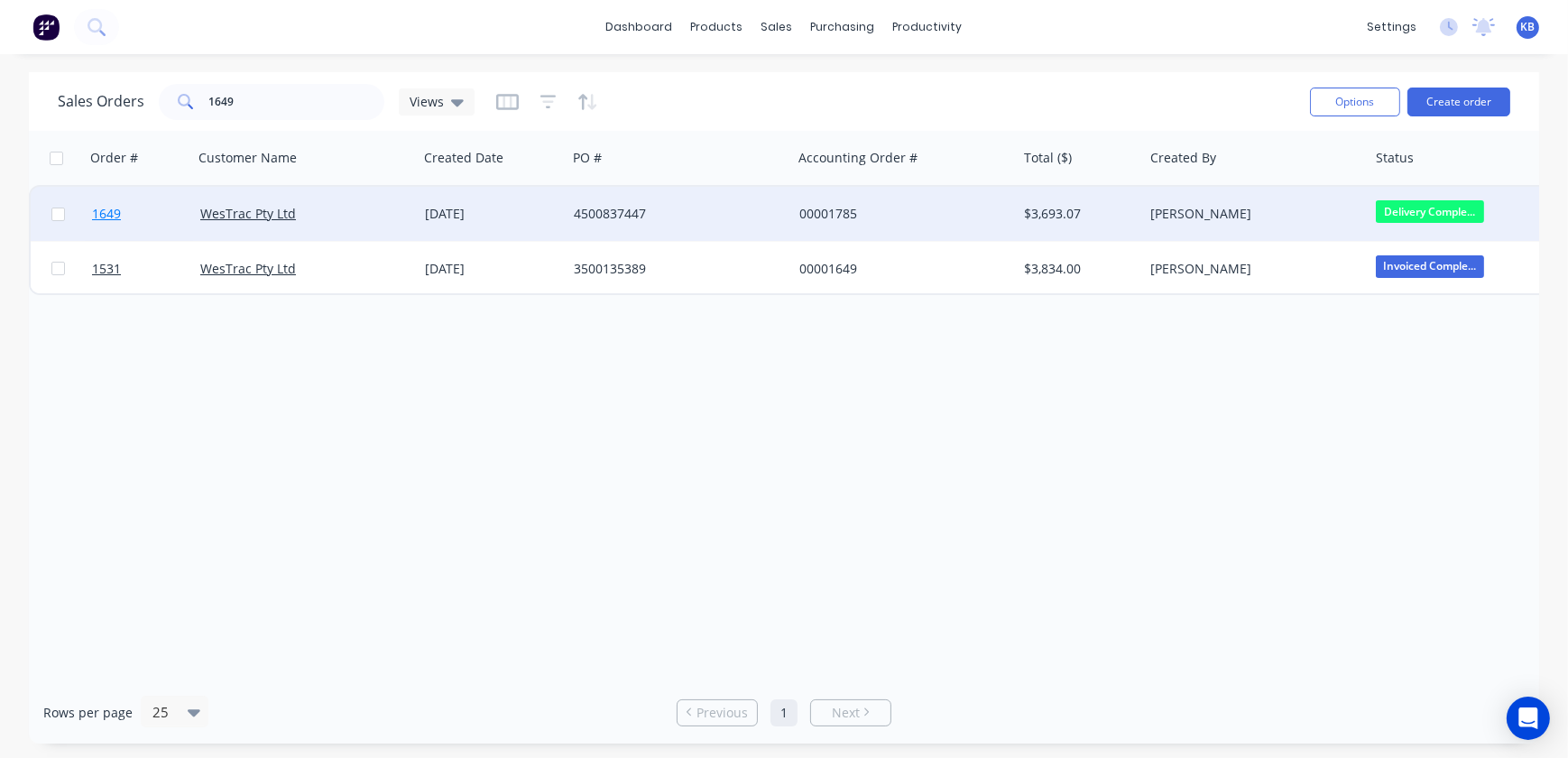
click at [114, 226] on link "1649" at bounding box center [146, 214] width 109 height 54
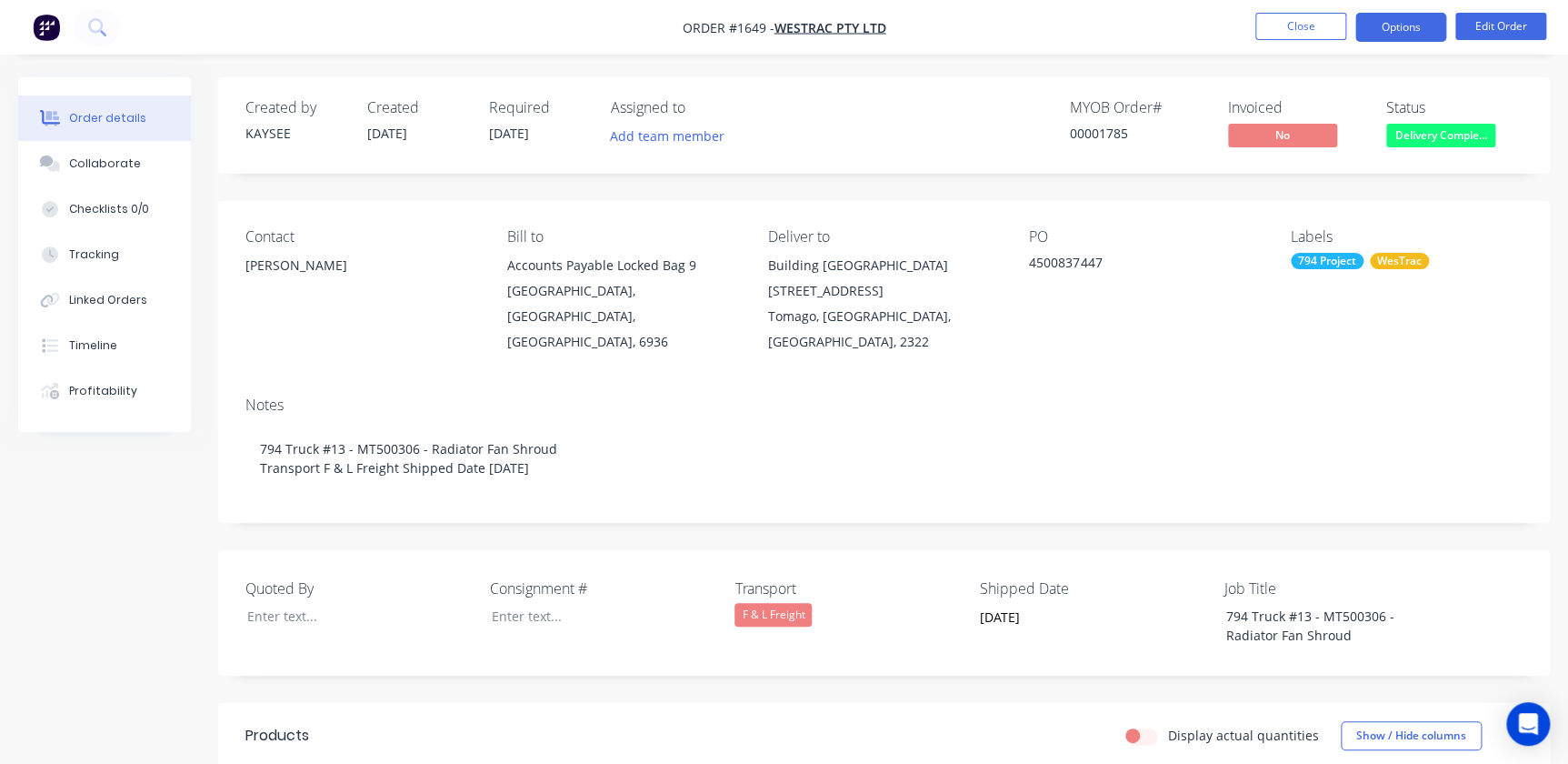
click at [1385, 21] on button "Options" at bounding box center [1400, 27] width 91 height 29
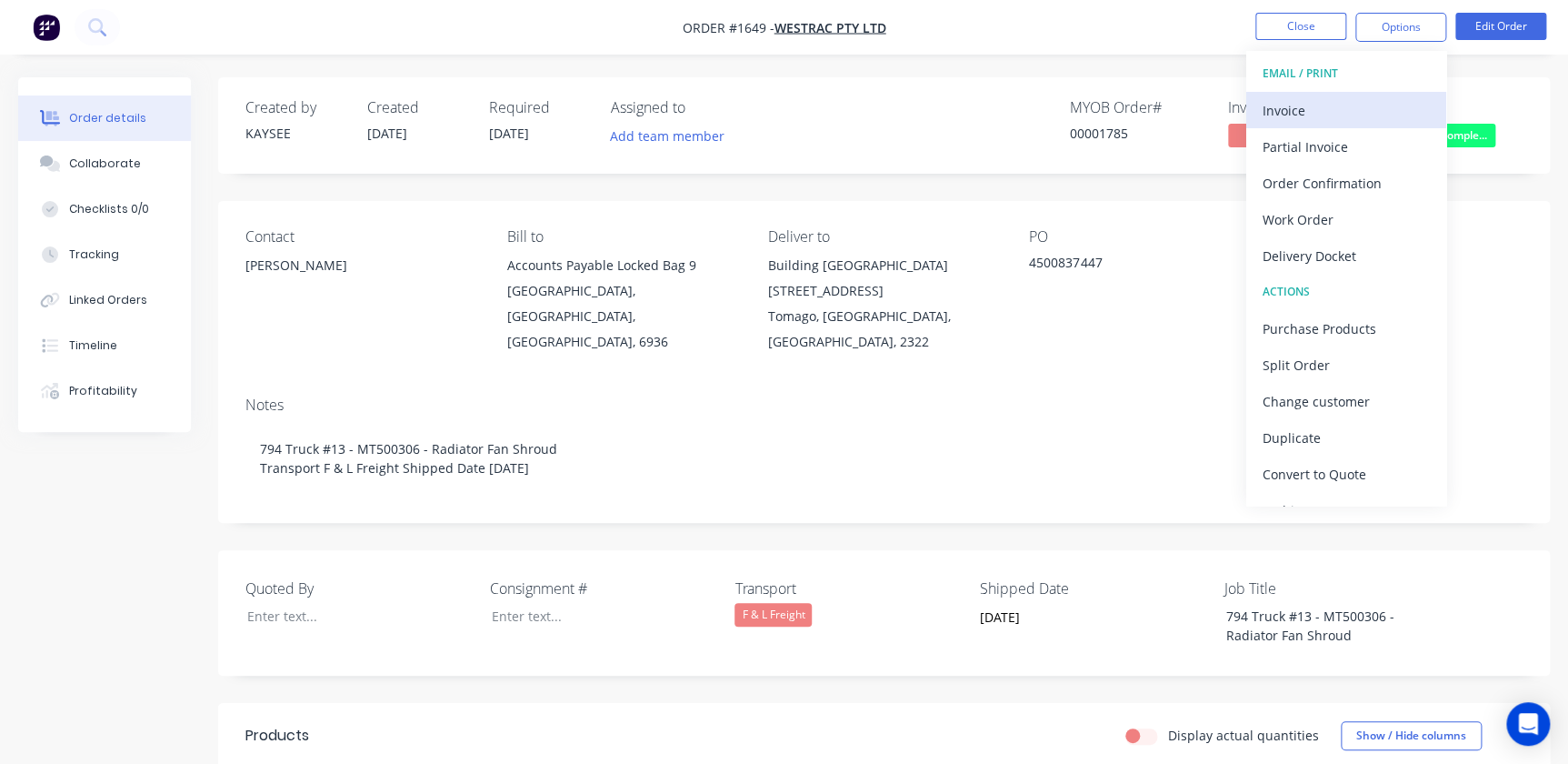
click at [1302, 115] on div "Invoice" at bounding box center [1346, 110] width 168 height 26
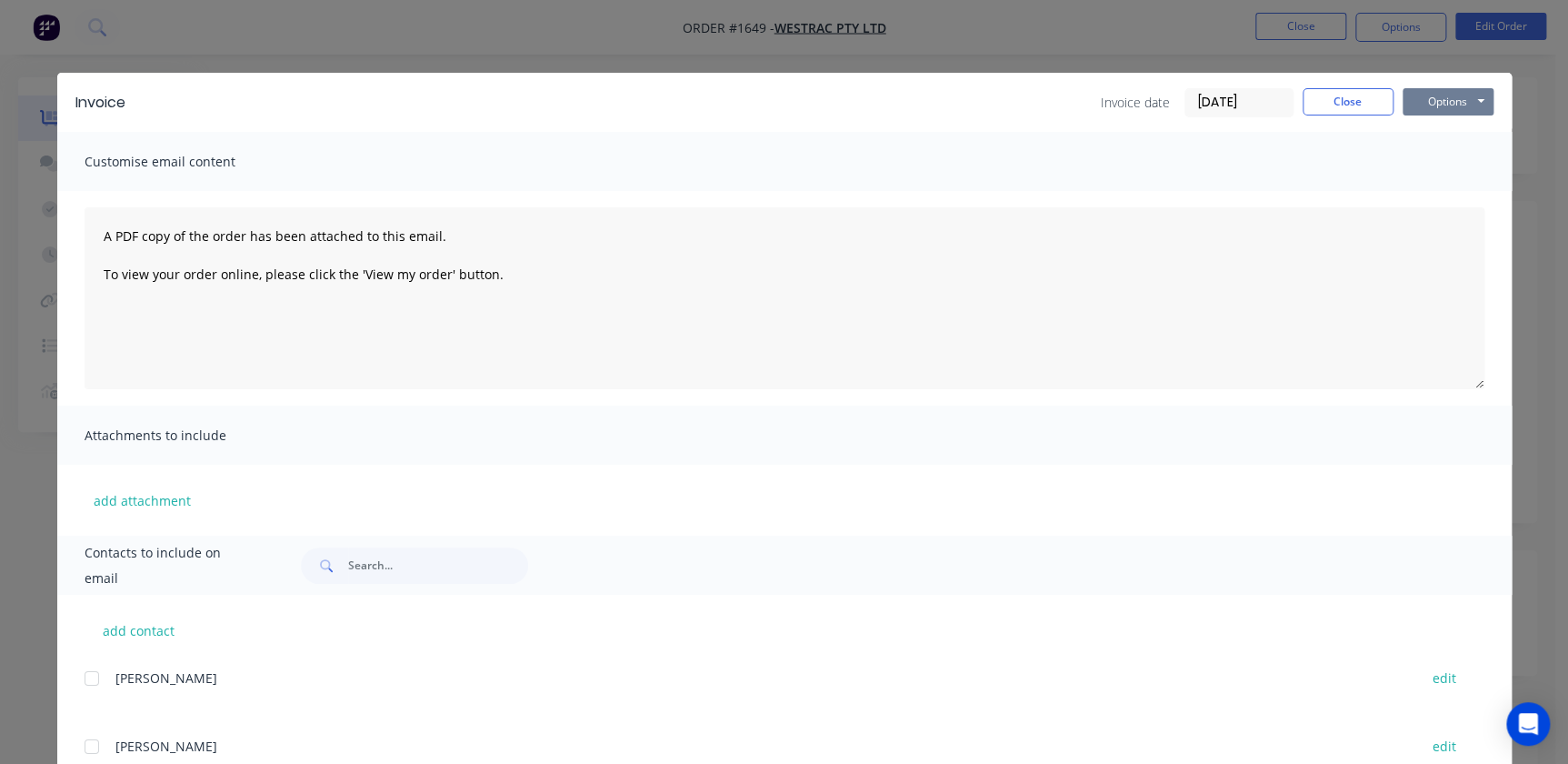
click at [1461, 91] on button "Options" at bounding box center [1447, 101] width 91 height 27
click at [1431, 156] on button "Print" at bounding box center [1460, 164] width 116 height 30
drag, startPoint x: 1335, startPoint y: 102, endPoint x: 542, endPoint y: -86, distance: 815.0
click at [542, 0] on html "Order #1649 - WesTrac Pty Ltd Close Options Edit Order Order details Collaborat…" at bounding box center [784, 619] width 1568 height 1239
click at [1370, 103] on button "Close" at bounding box center [1348, 101] width 91 height 27
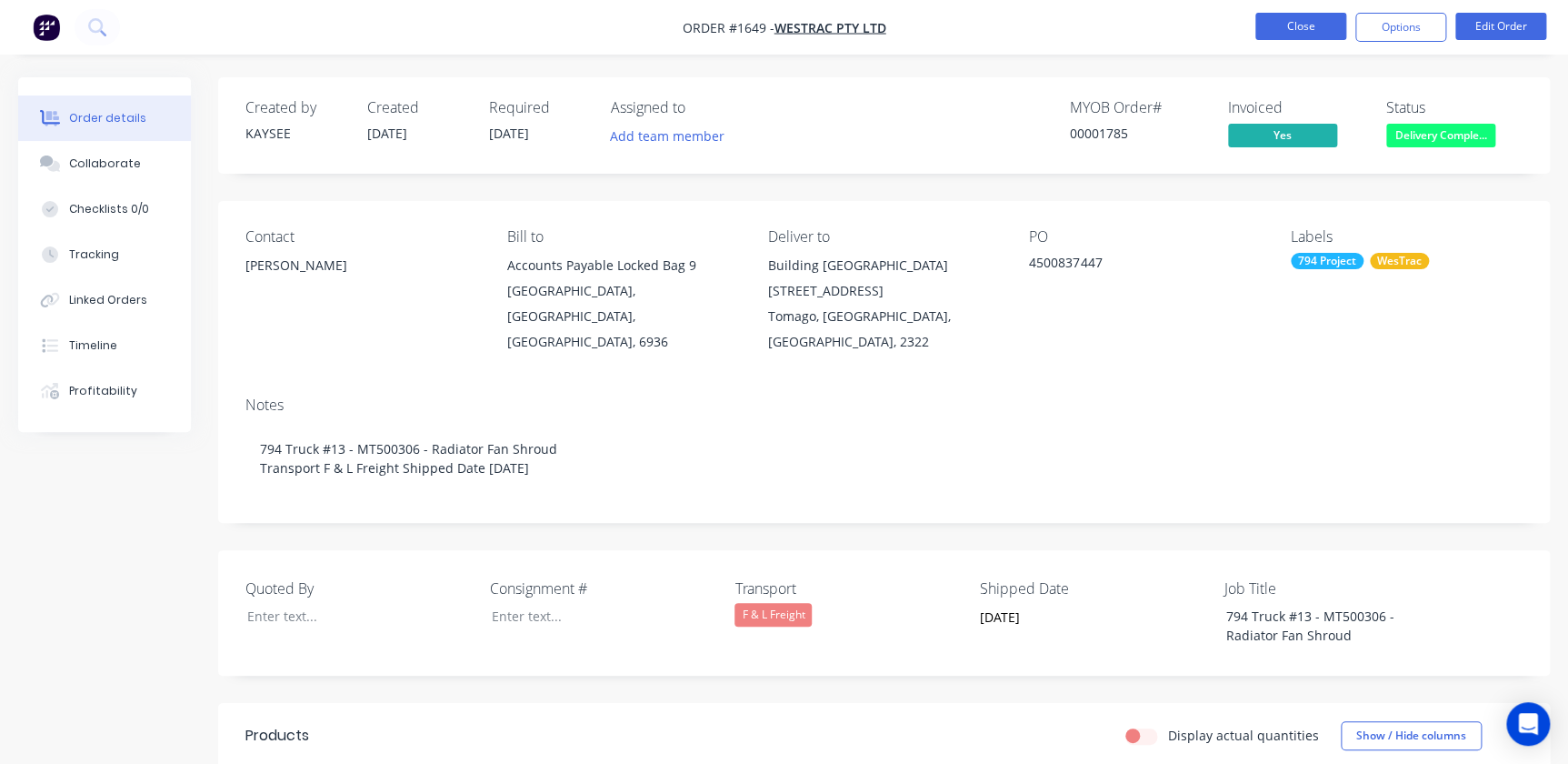
click at [1300, 22] on button "Close" at bounding box center [1300, 26] width 91 height 27
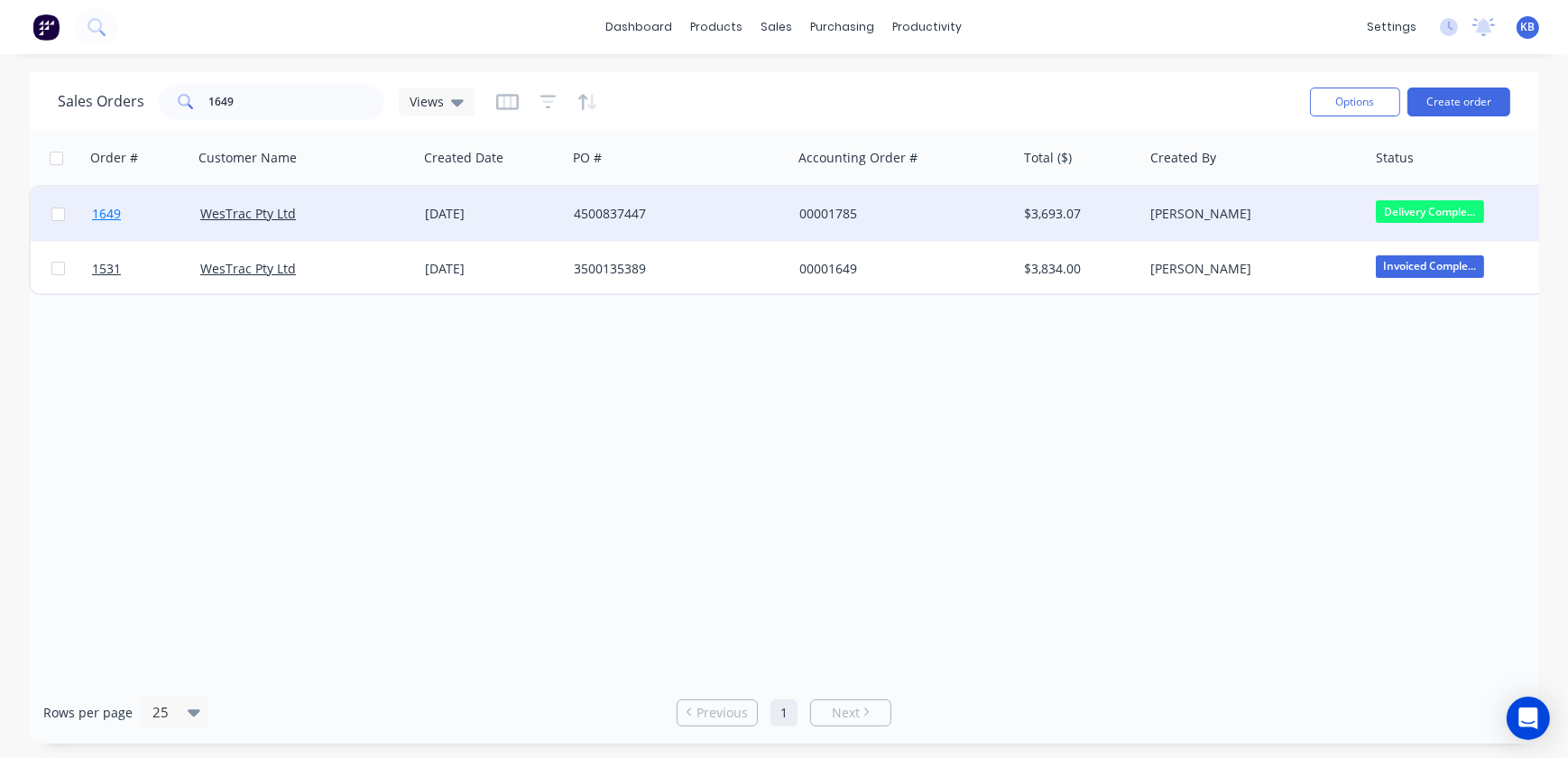
click at [107, 219] on span "1649" at bounding box center [106, 213] width 29 height 18
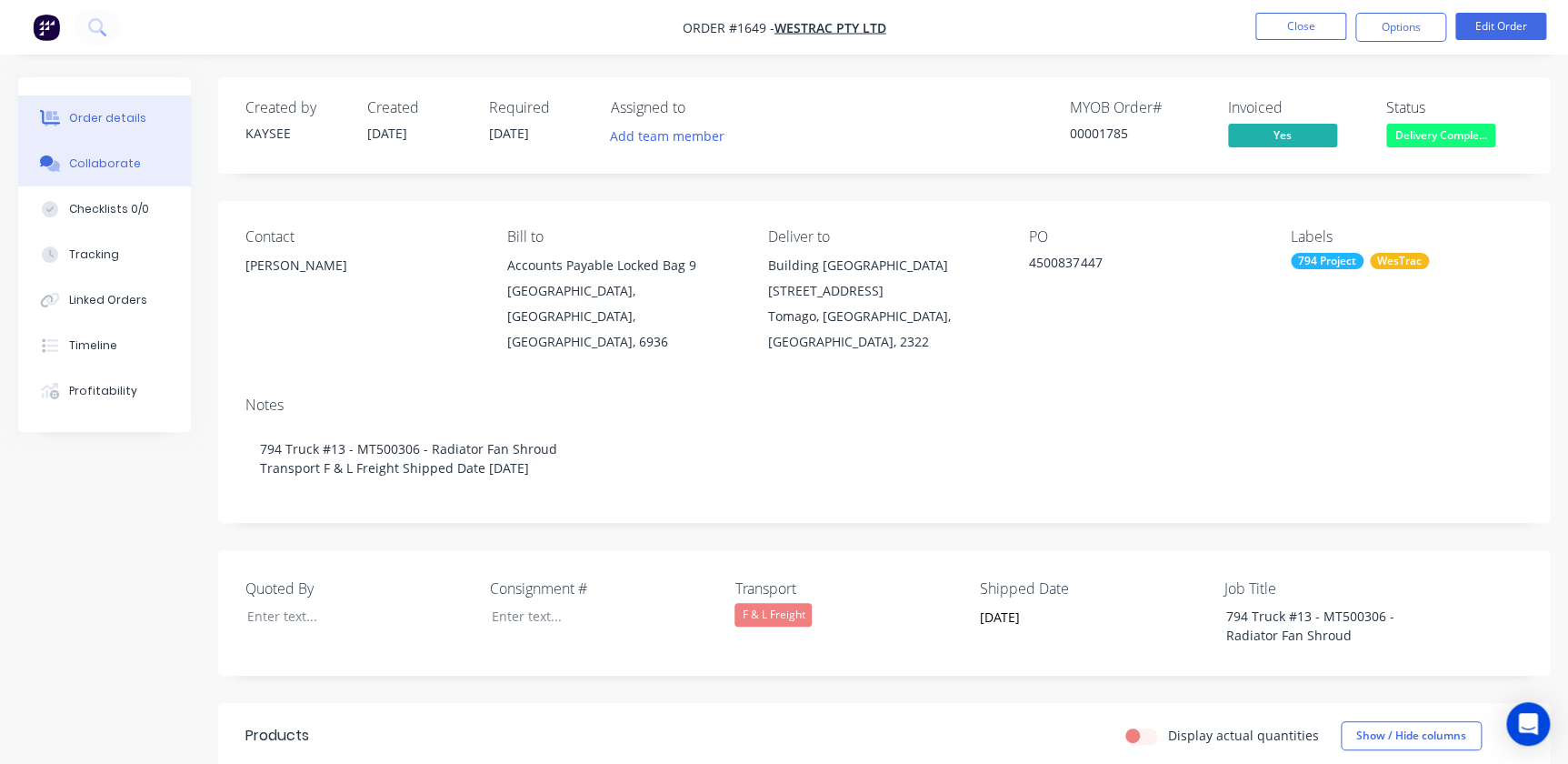
click at [73, 161] on div "Collaborate" at bounding box center [105, 163] width 72 height 16
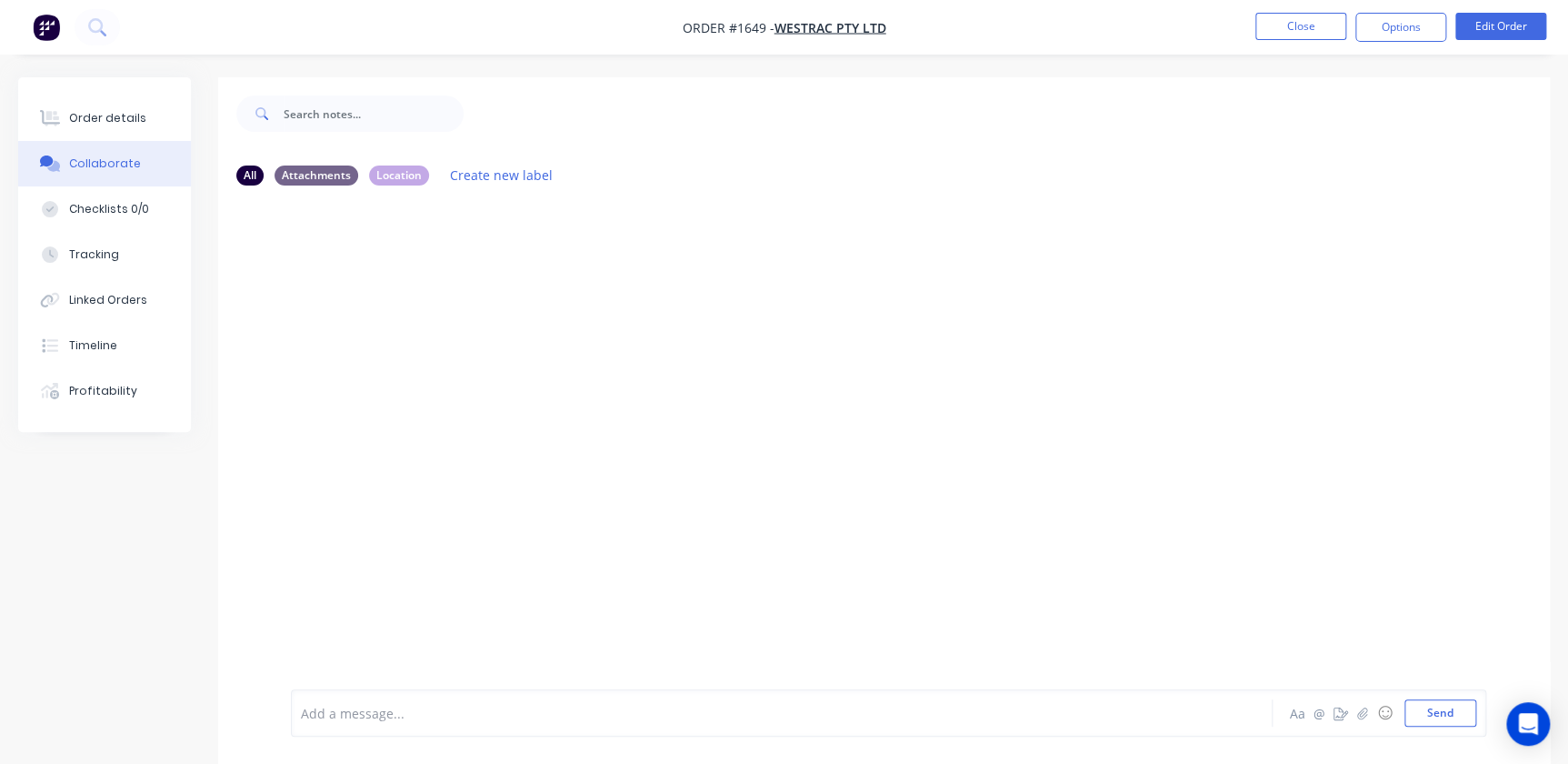
click at [1354, 725] on div "Aa @ ☺ Send" at bounding box center [1381, 713] width 190 height 27
click at [1356, 715] on button "button" at bounding box center [1362, 713] width 22 height 22
drag, startPoint x: 1502, startPoint y: 748, endPoint x: 1458, endPoint y: 724, distance: 50.1
click at [1498, 745] on div "Add a message... Aa @ ☺ Send" at bounding box center [884, 667] width 1332 height 195
click at [1458, 724] on button "Send" at bounding box center [1440, 713] width 72 height 27
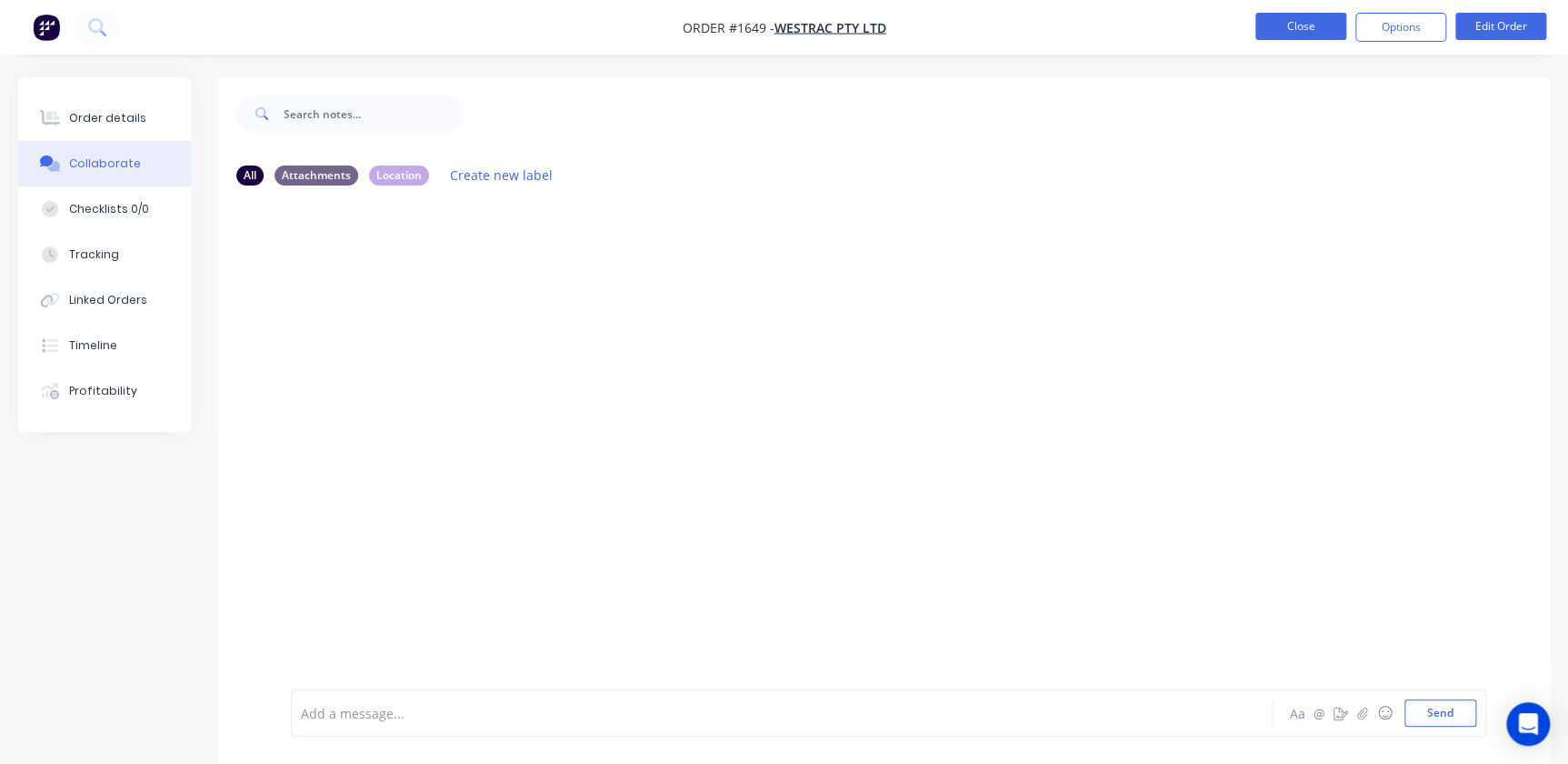
click at [1300, 35] on button "Close" at bounding box center [1300, 26] width 91 height 27
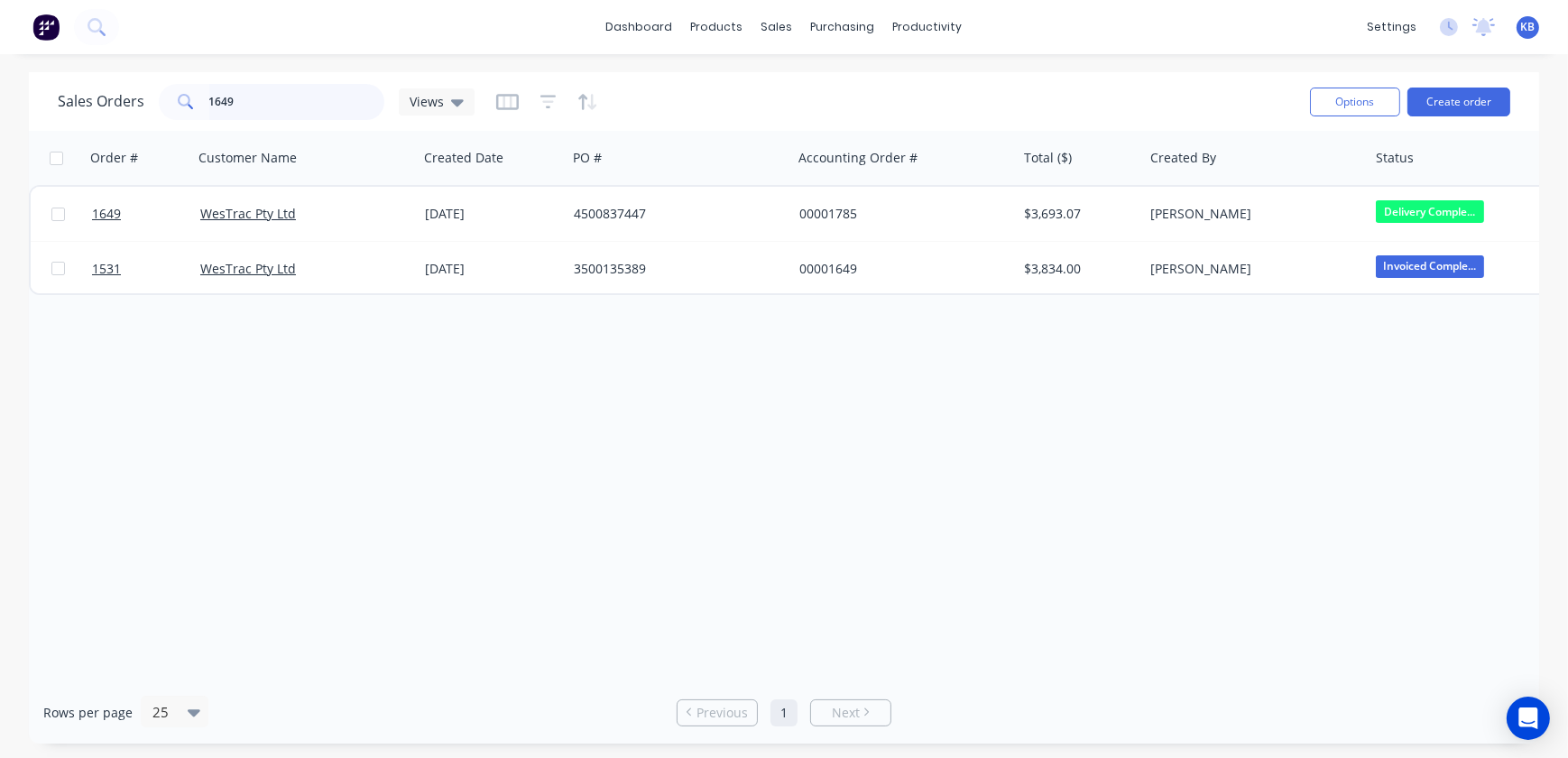
click at [257, 103] on input "1649" at bounding box center [296, 101] width 176 height 36
type input "1648"
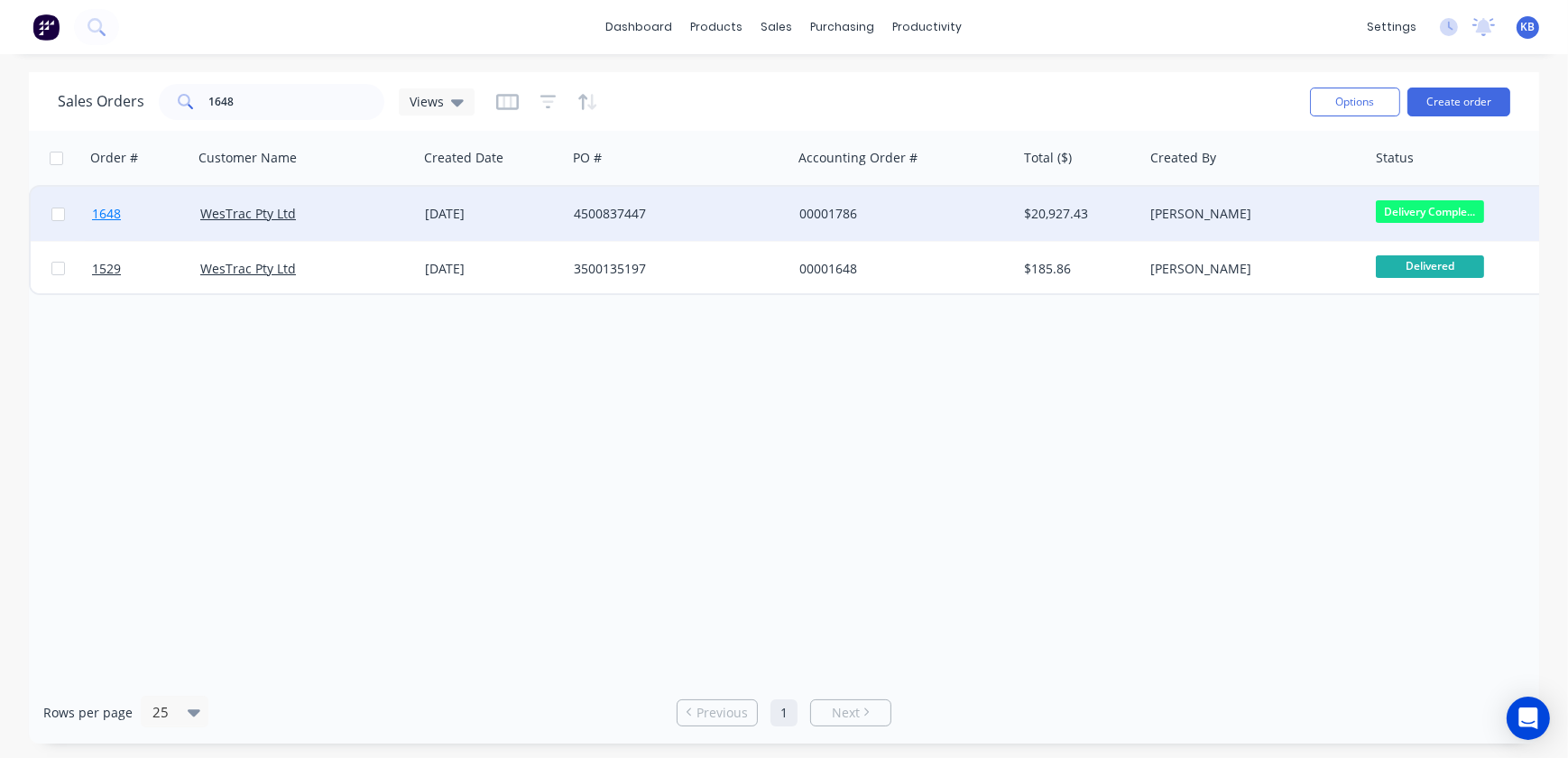
click at [114, 216] on span "1648" at bounding box center [106, 213] width 29 height 18
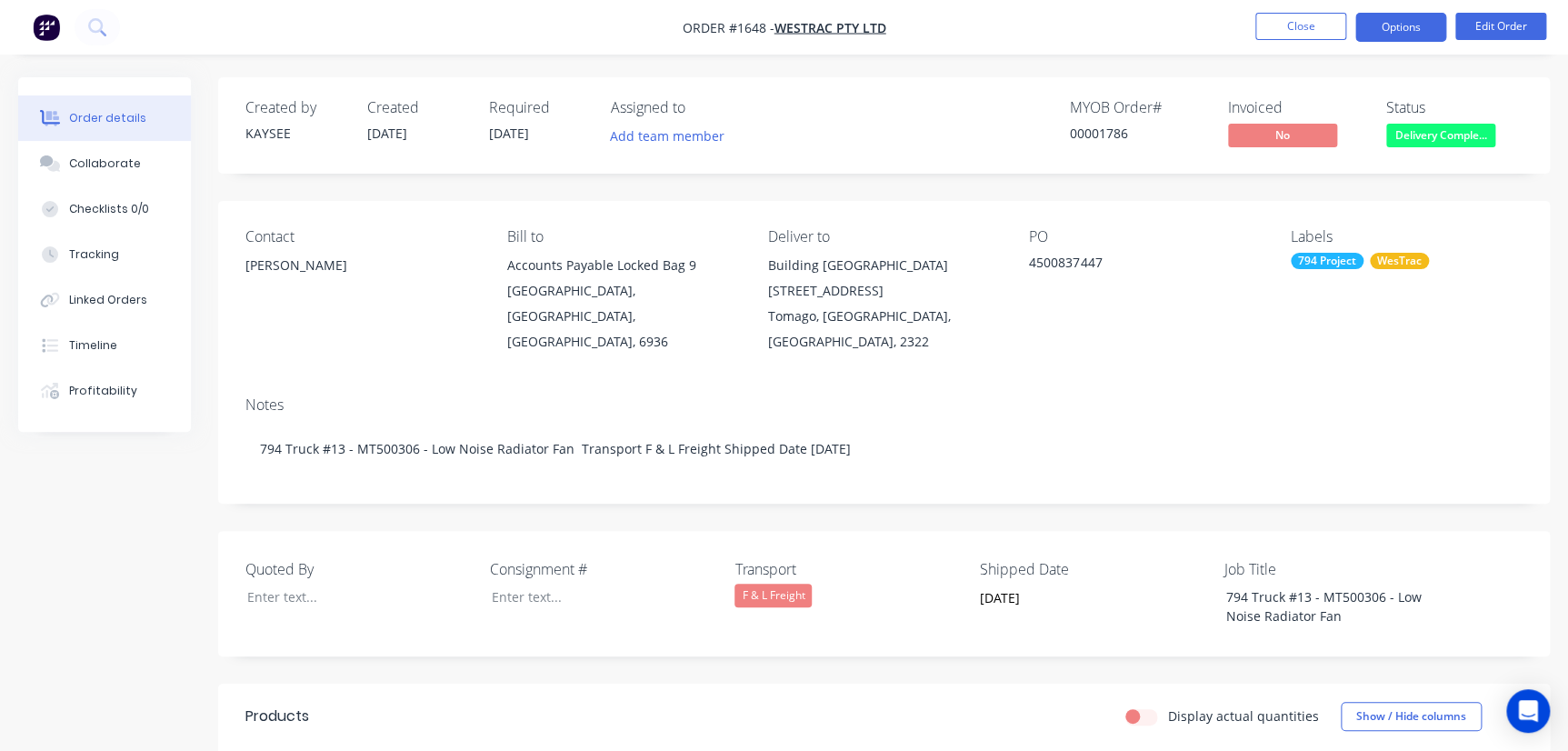
click at [1432, 33] on button "Options" at bounding box center [1400, 27] width 91 height 29
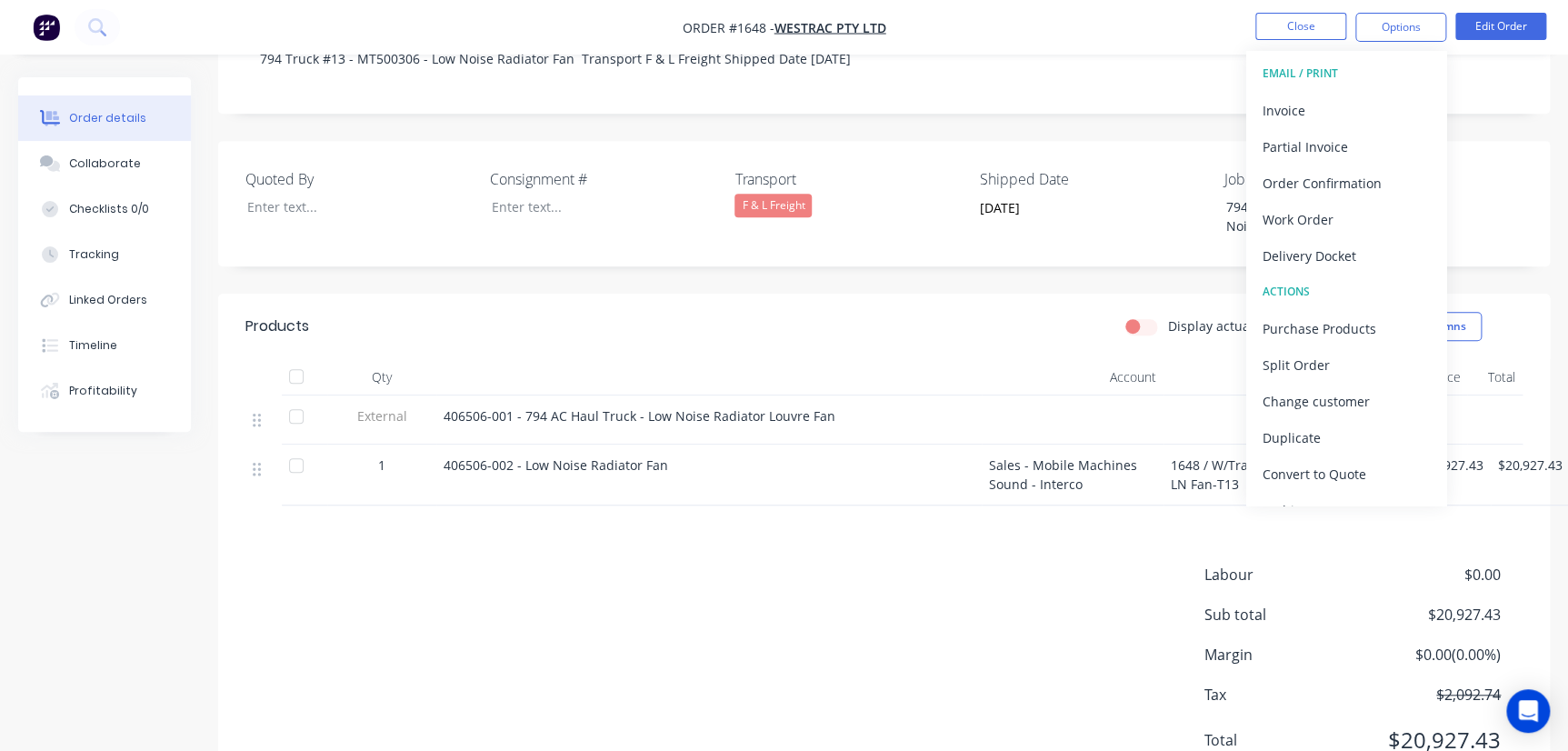
scroll to position [361, 0]
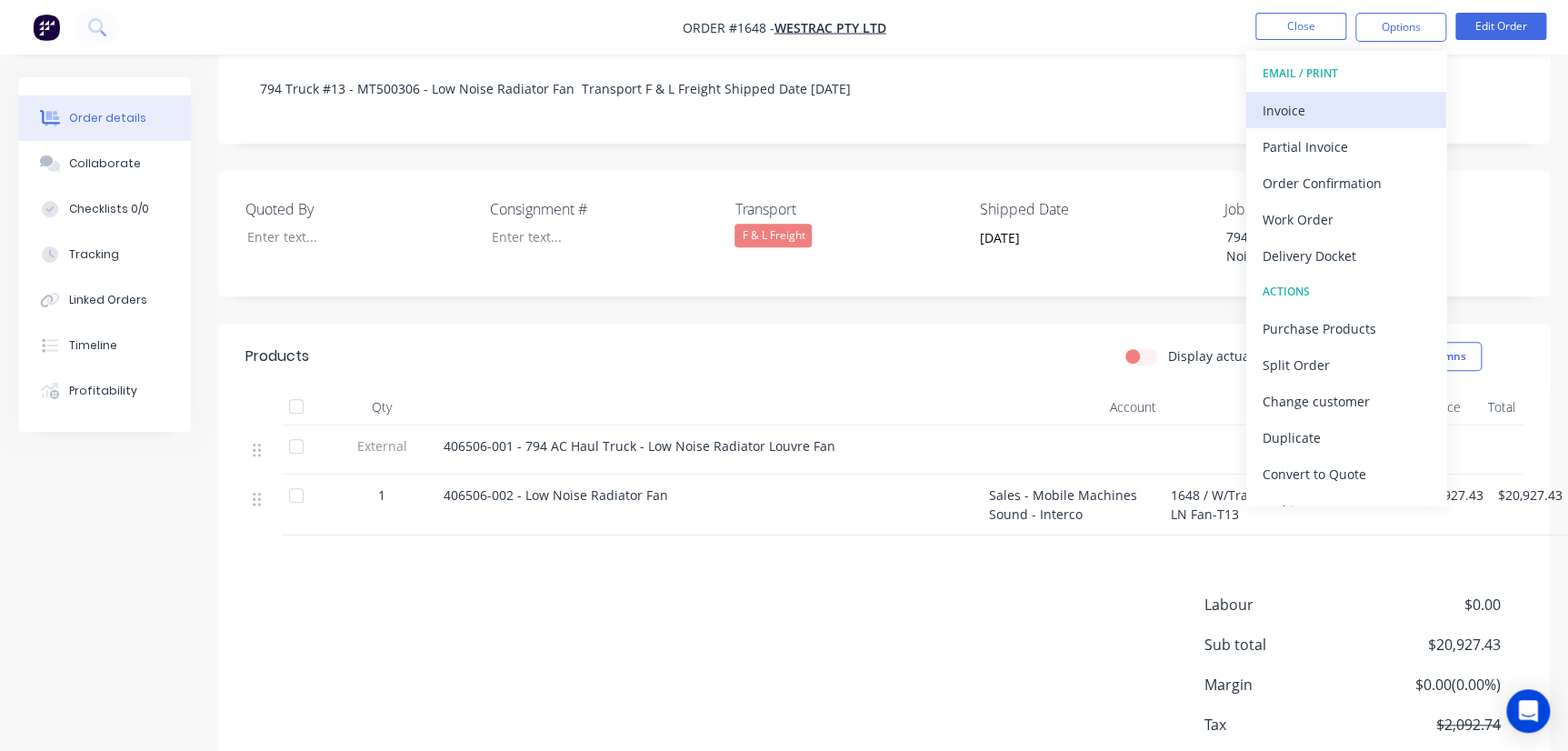
click at [1304, 116] on div "Invoice" at bounding box center [1346, 110] width 168 height 26
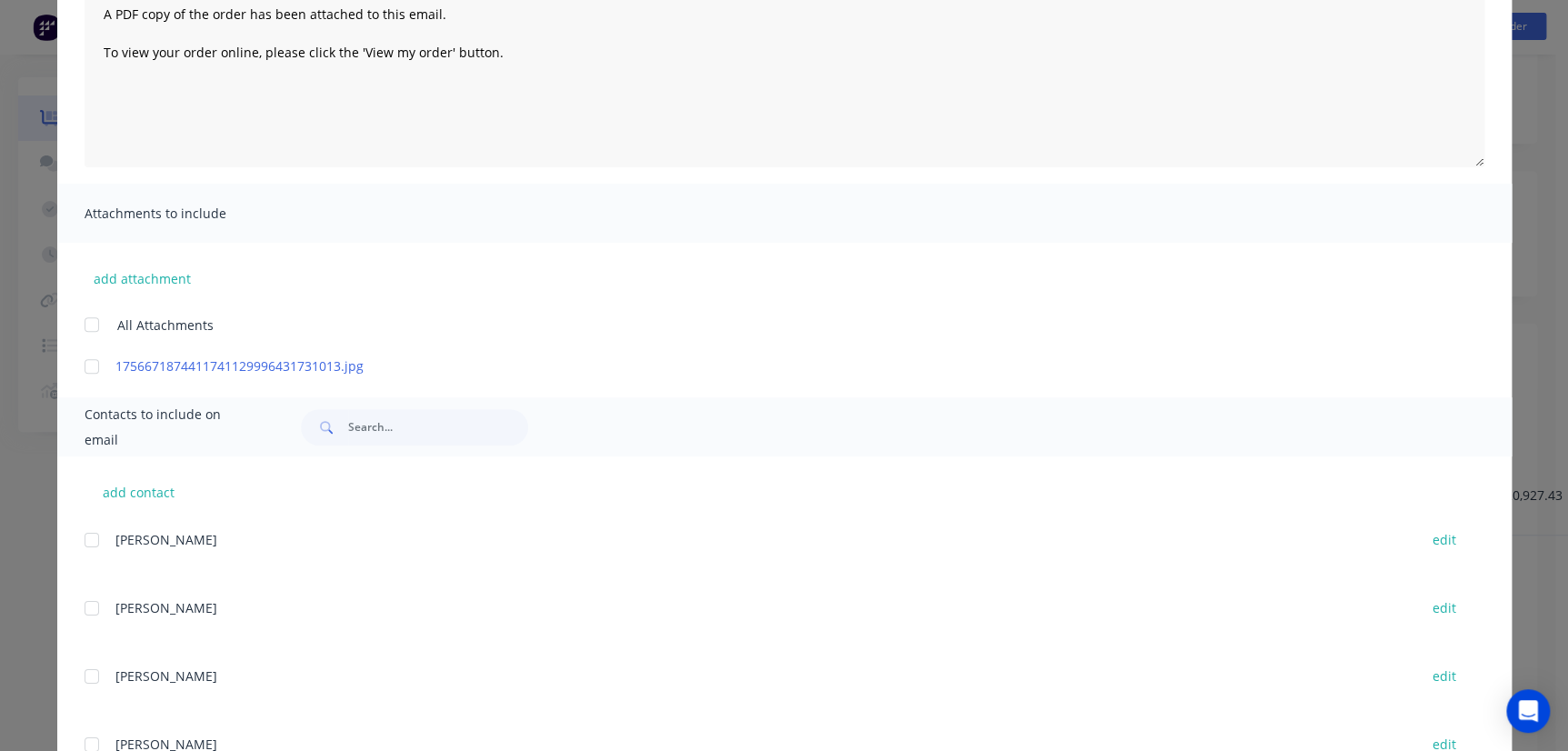
scroll to position [0, 0]
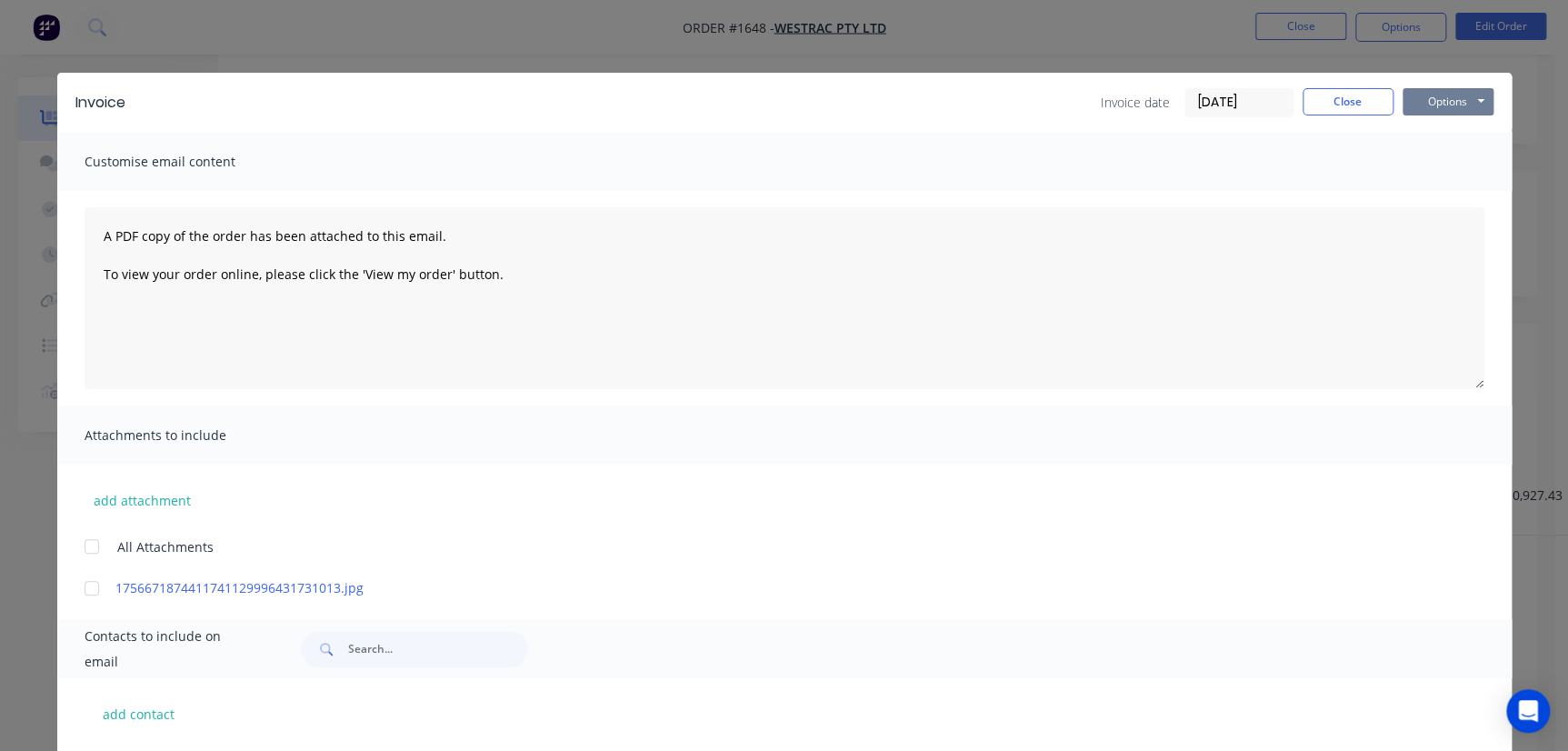
click at [1418, 94] on button "Options" at bounding box center [1447, 101] width 91 height 27
click at [1432, 164] on button "Print" at bounding box center [1460, 164] width 116 height 30
click at [1305, 106] on button "Close" at bounding box center [1348, 101] width 91 height 27
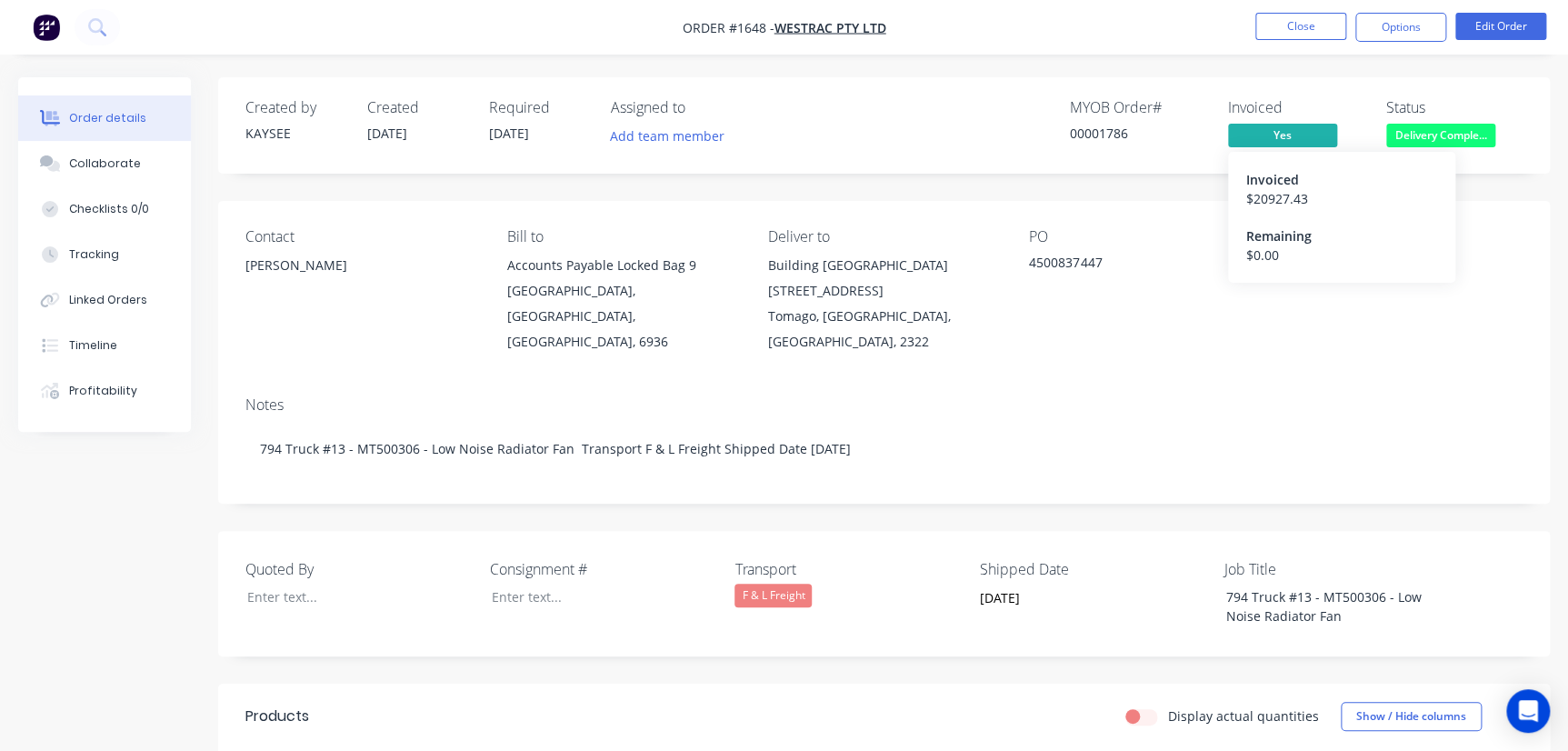
drag, startPoint x: 1280, startPoint y: 135, endPoint x: 1251, endPoint y: 133, distance: 29.1
click at [1251, 133] on span "Yes" at bounding box center [1282, 135] width 110 height 22
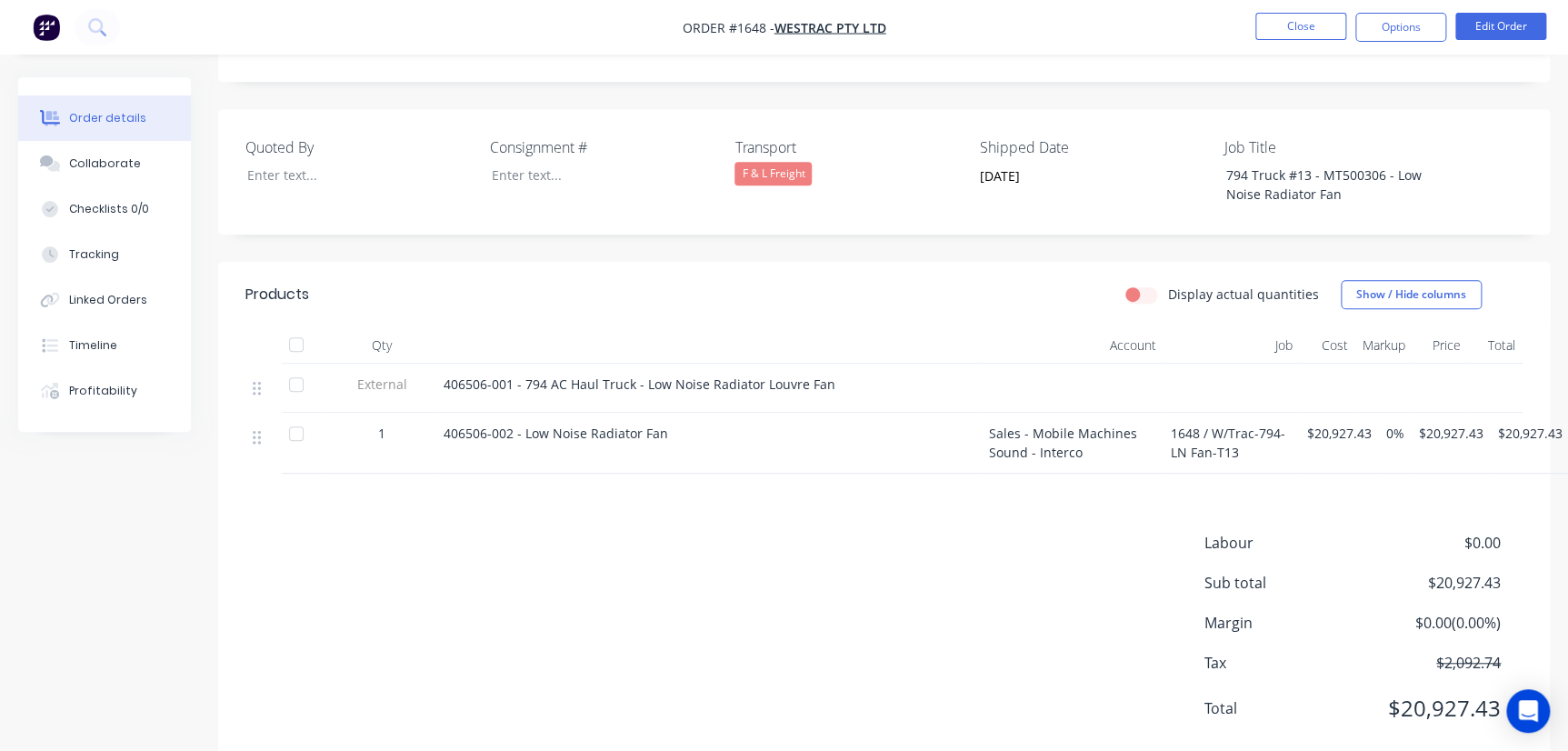
scroll to position [443, 0]
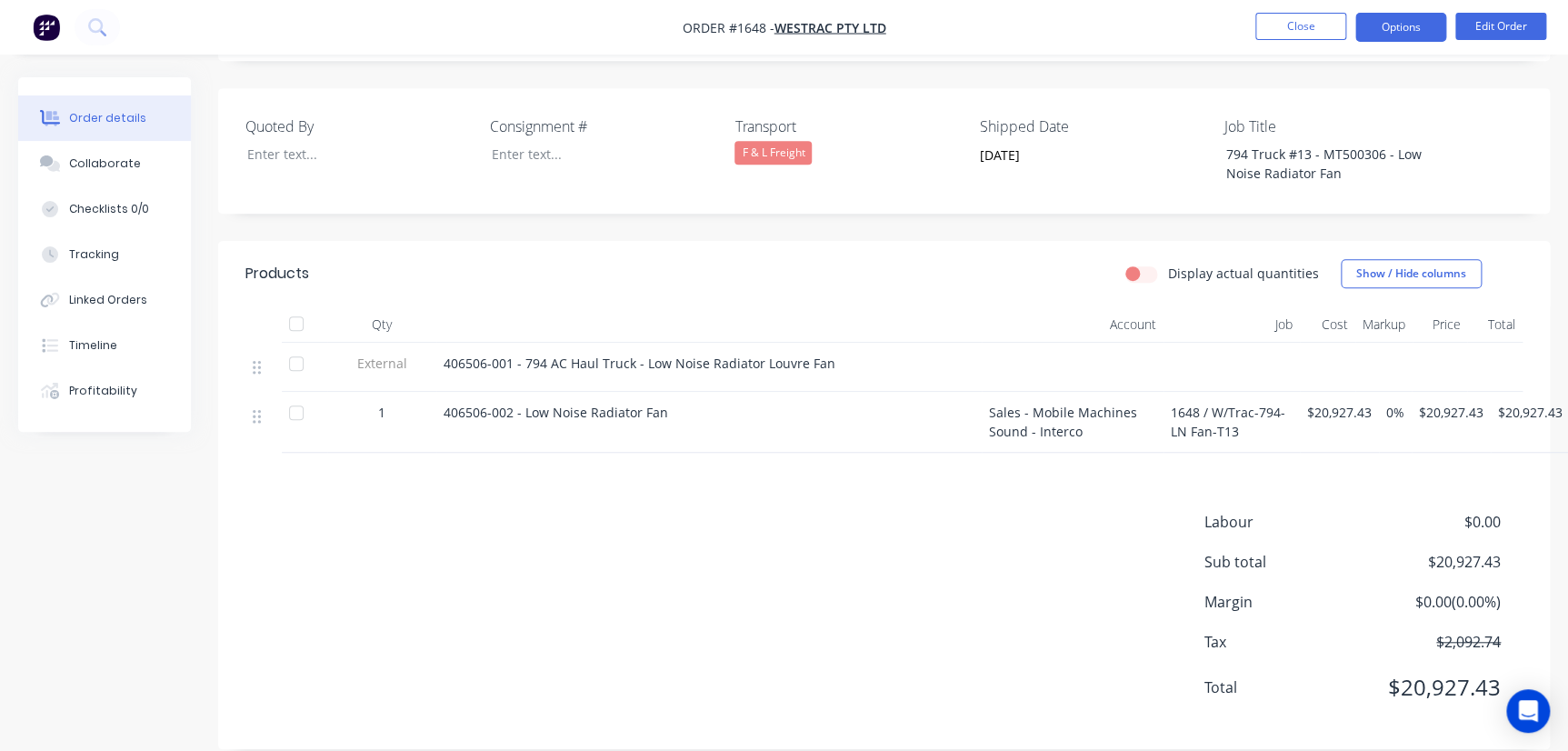
click at [1418, 29] on button "Options" at bounding box center [1400, 27] width 91 height 29
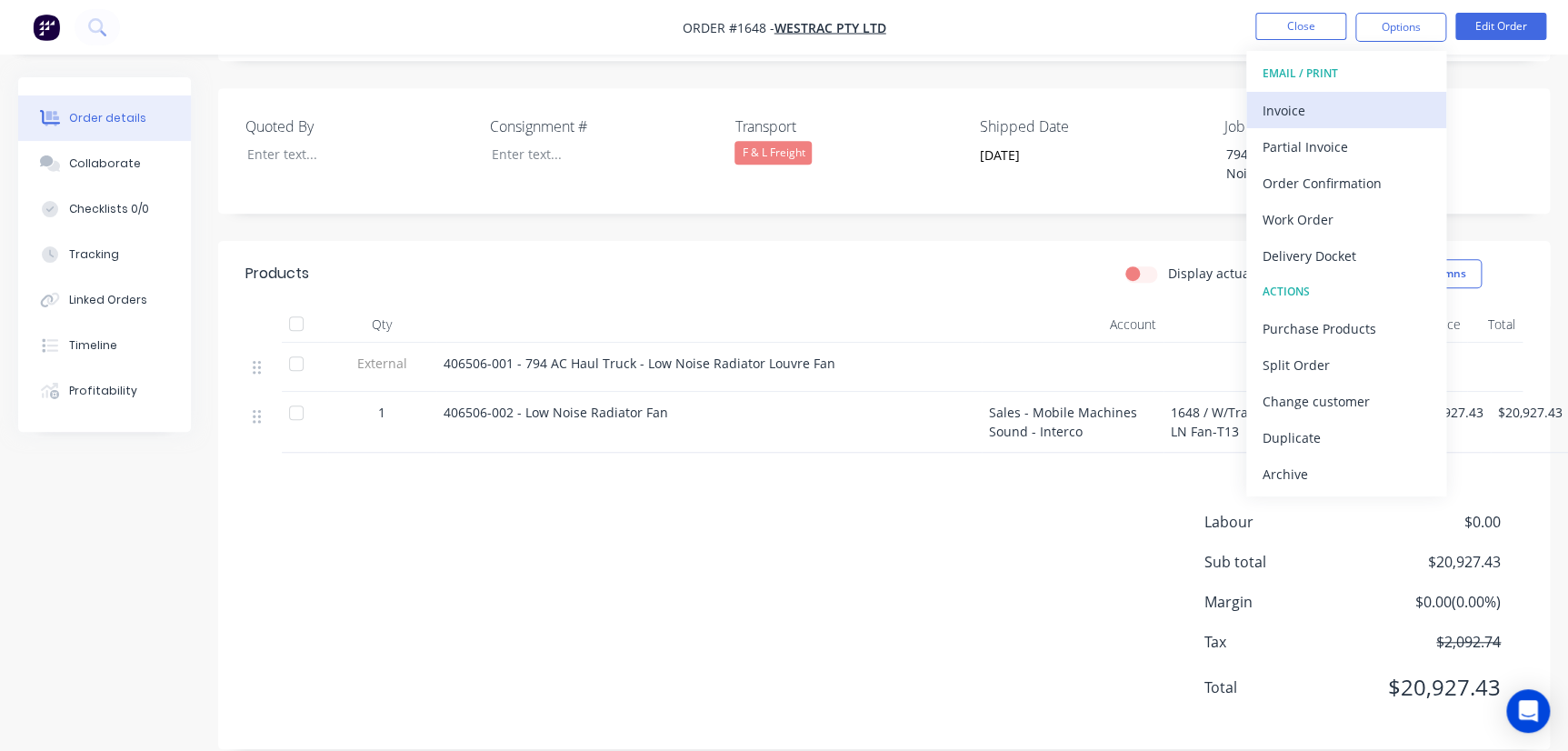
click at [1338, 115] on div "Invoice" at bounding box center [1346, 110] width 168 height 26
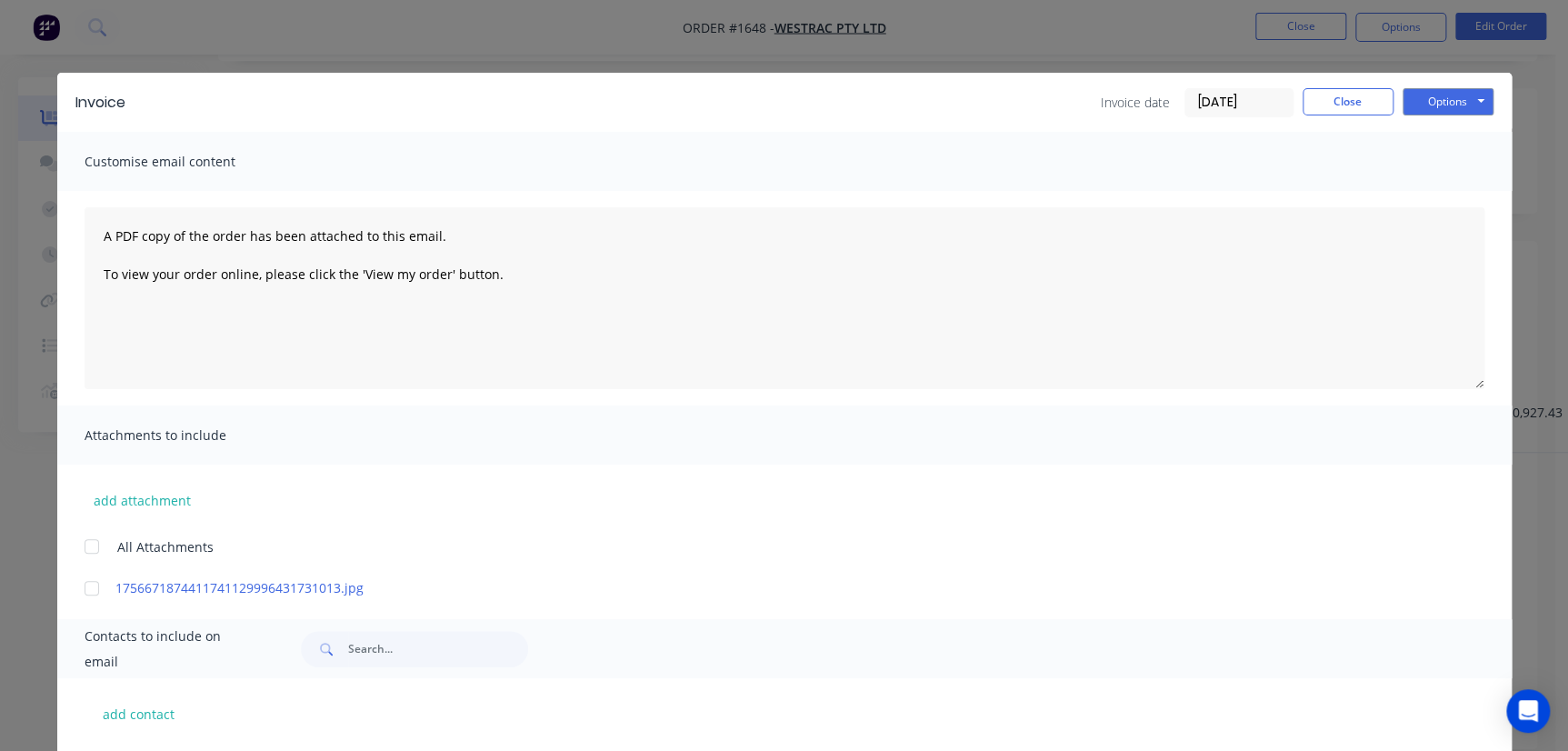
click at [1218, 95] on input "[DATE]" at bounding box center [1238, 102] width 108 height 27
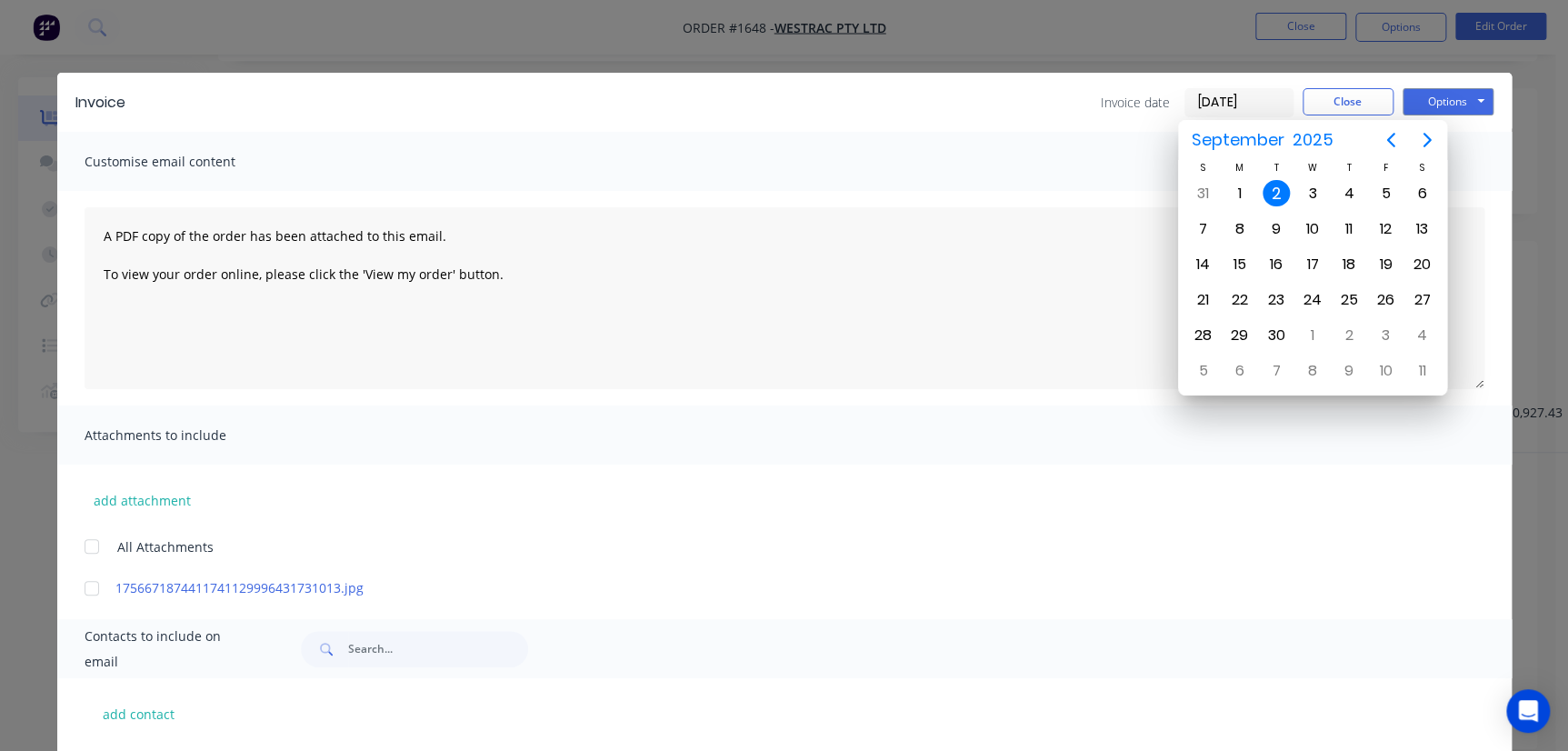
click at [1209, 99] on input "[DATE]" at bounding box center [1238, 102] width 108 height 27
click at [980, 212] on textarea "A PDF copy of the order has been attached to this email. To view your order onl…" at bounding box center [784, 298] width 1400 height 182
click at [1435, 108] on button "Options" at bounding box center [1447, 101] width 91 height 27
click at [1482, 298] on div "A PDF copy of the order has been attached to this email. To view your order onl…" at bounding box center [784, 298] width 1455 height 214
click at [1436, 93] on button "Options" at bounding box center [1447, 101] width 91 height 27
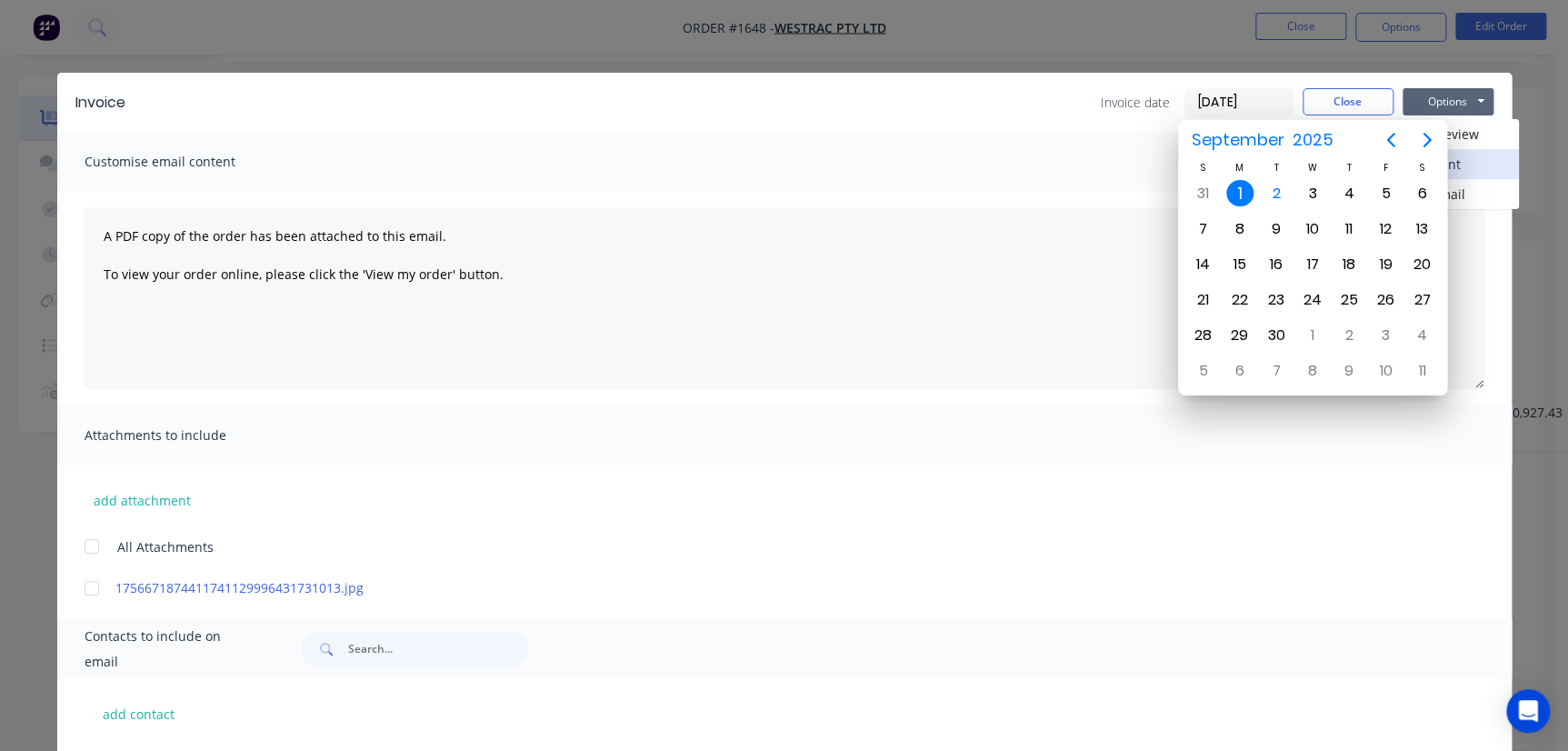
click at [1473, 169] on button "Print" at bounding box center [1460, 164] width 116 height 30
click at [1245, 109] on input "[DATE]" at bounding box center [1238, 102] width 108 height 27
click at [1389, 142] on icon "Previous page" at bounding box center [1390, 140] width 22 height 22
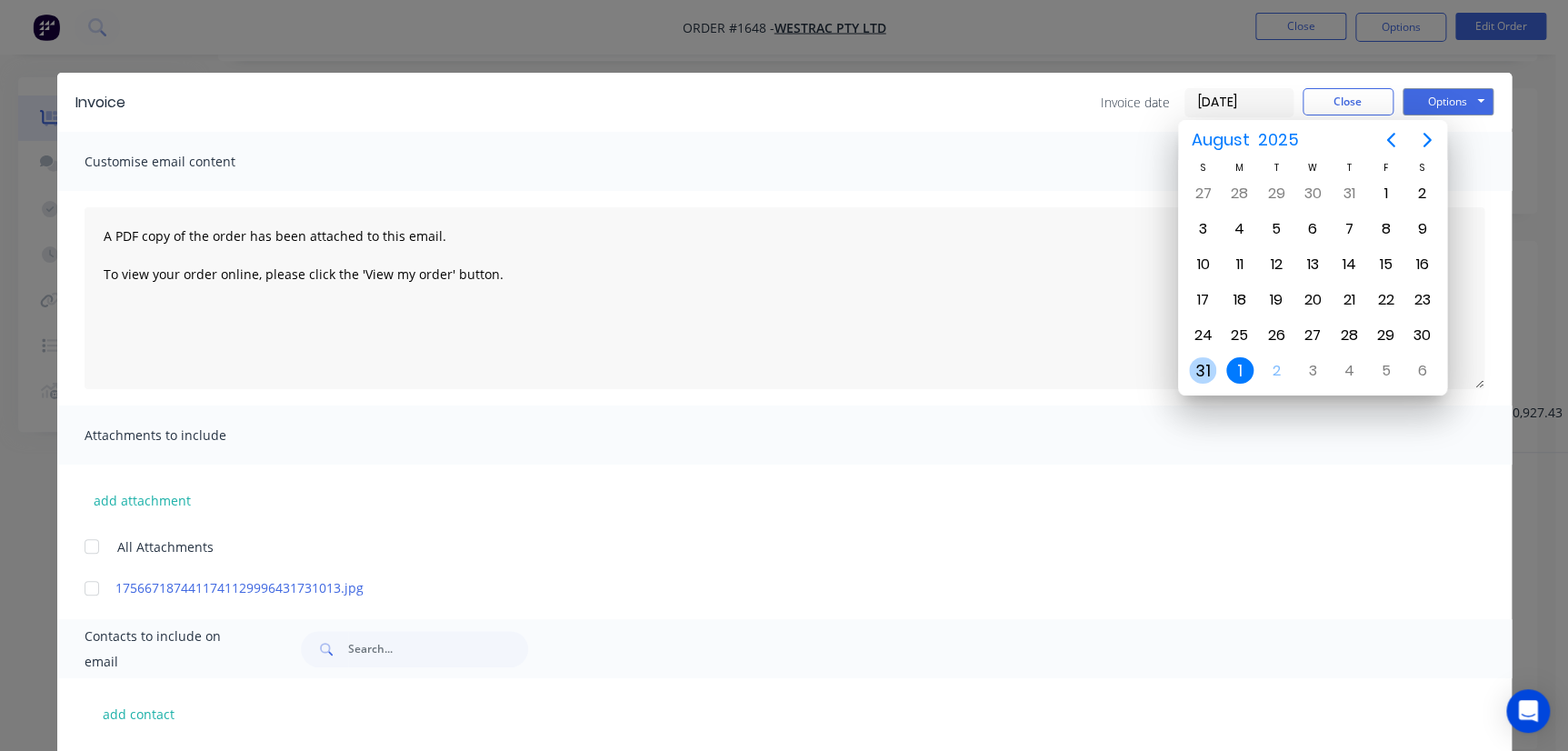
click at [1202, 361] on div "31" at bounding box center [1202, 371] width 27 height 27
type input "31/08/25"
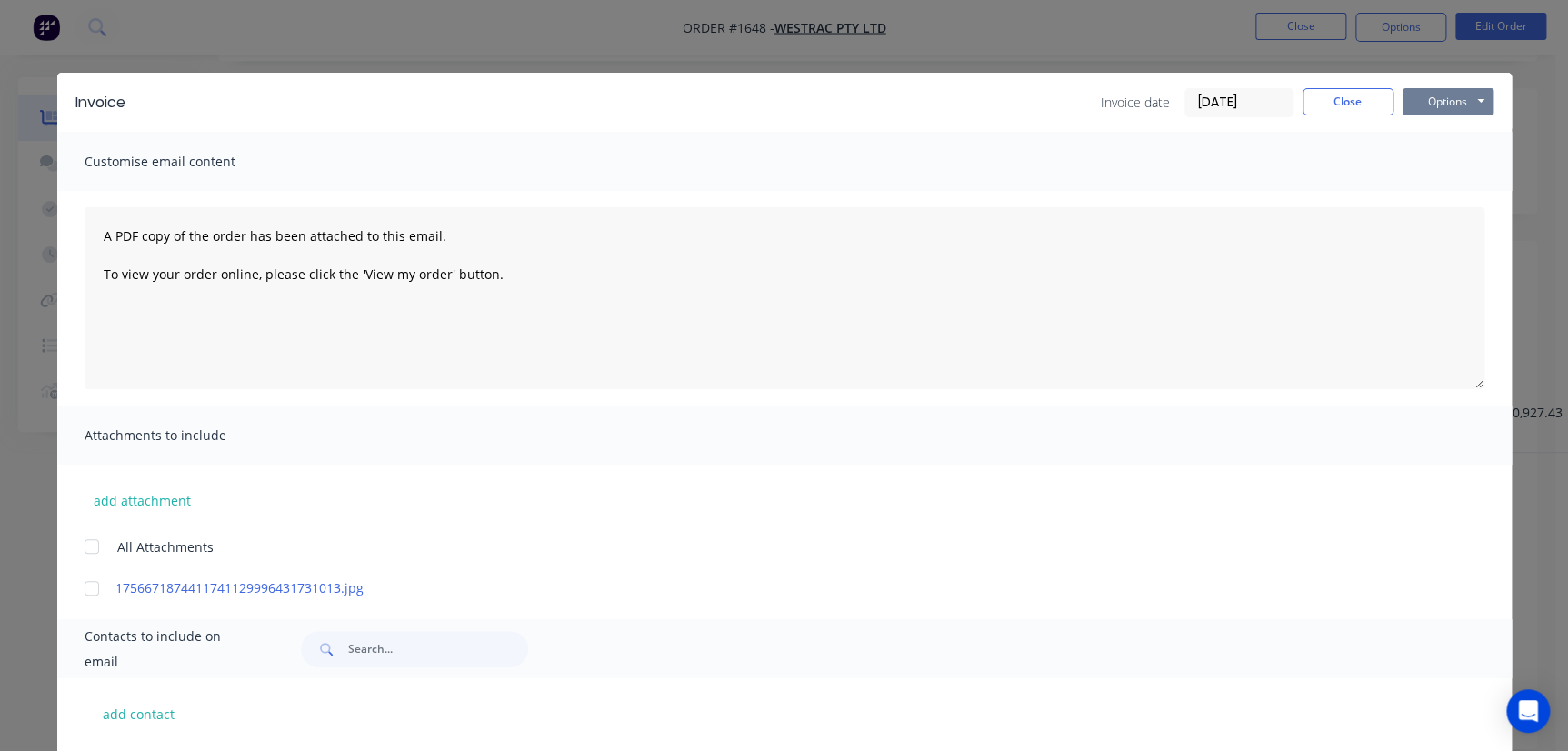
click at [1433, 104] on button "Options" at bounding box center [1447, 101] width 91 height 27
click at [1440, 173] on button "Print" at bounding box center [1460, 164] width 116 height 30
click at [1310, 96] on button "Close" at bounding box center [1348, 101] width 91 height 27
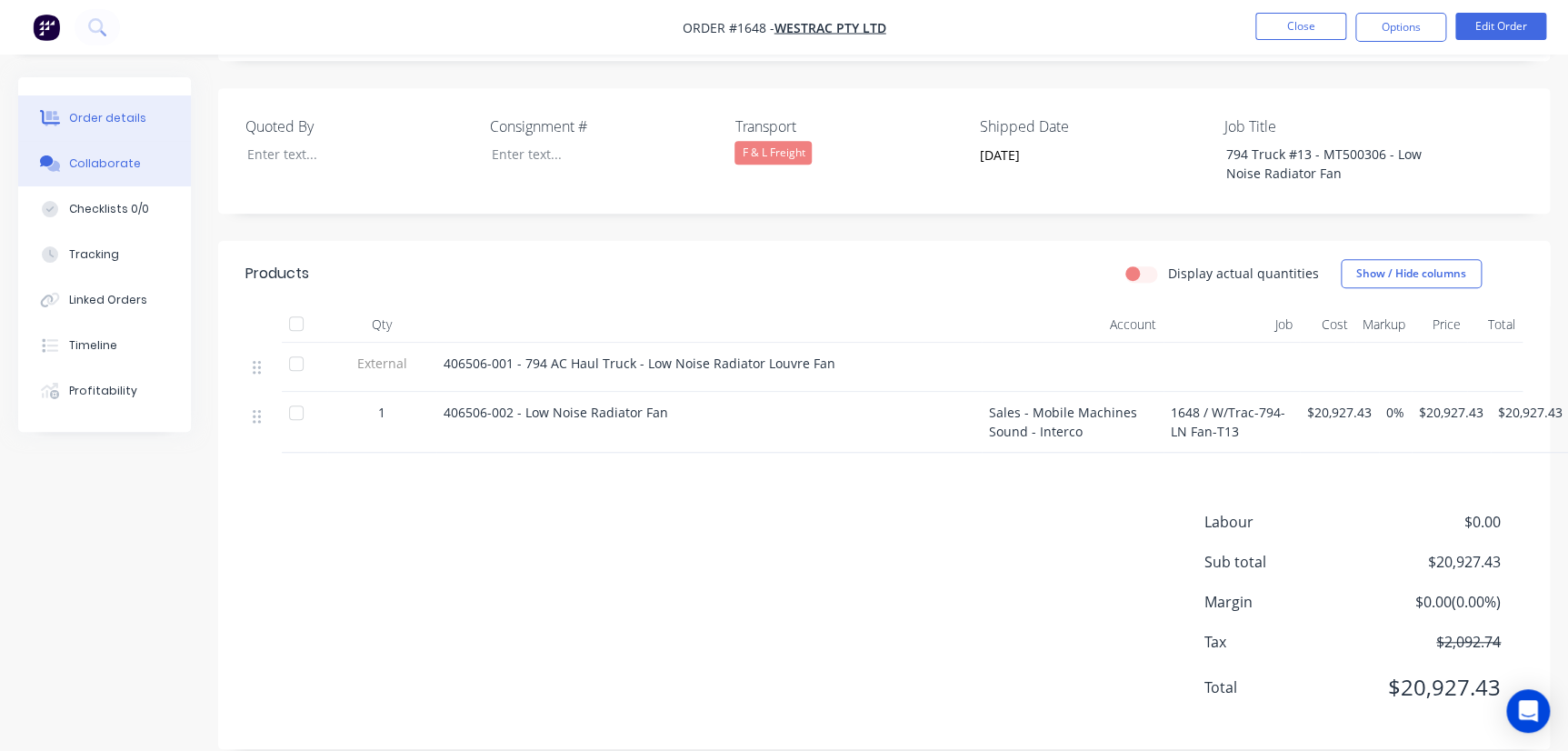
click at [95, 175] on button "Collaborate" at bounding box center [104, 164] width 173 height 46
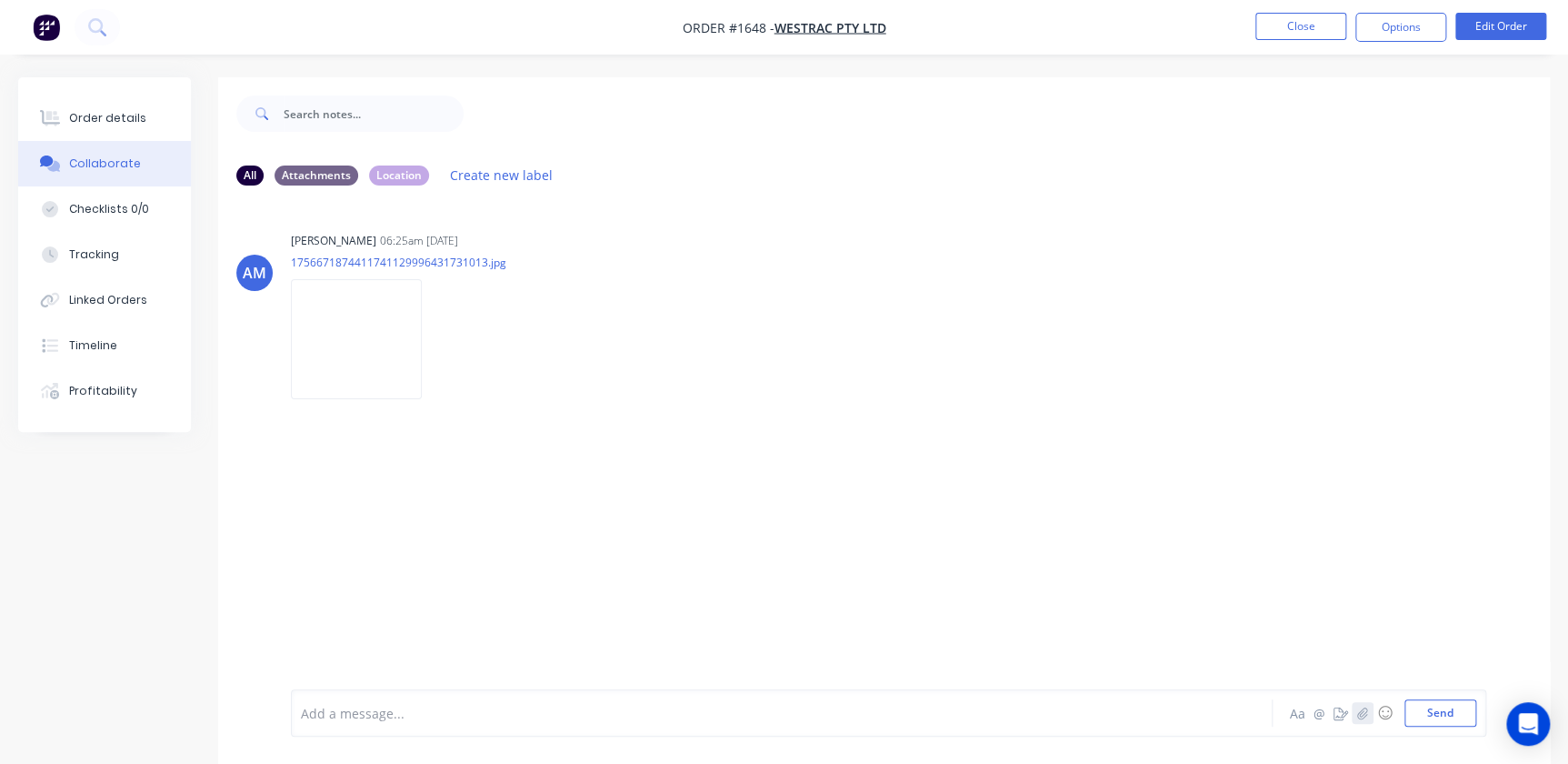
click at [1370, 709] on button "button" at bounding box center [1362, 713] width 22 height 22
click at [1421, 707] on button "Send" at bounding box center [1440, 713] width 72 height 27
click at [1312, 20] on button "Close" at bounding box center [1300, 26] width 91 height 27
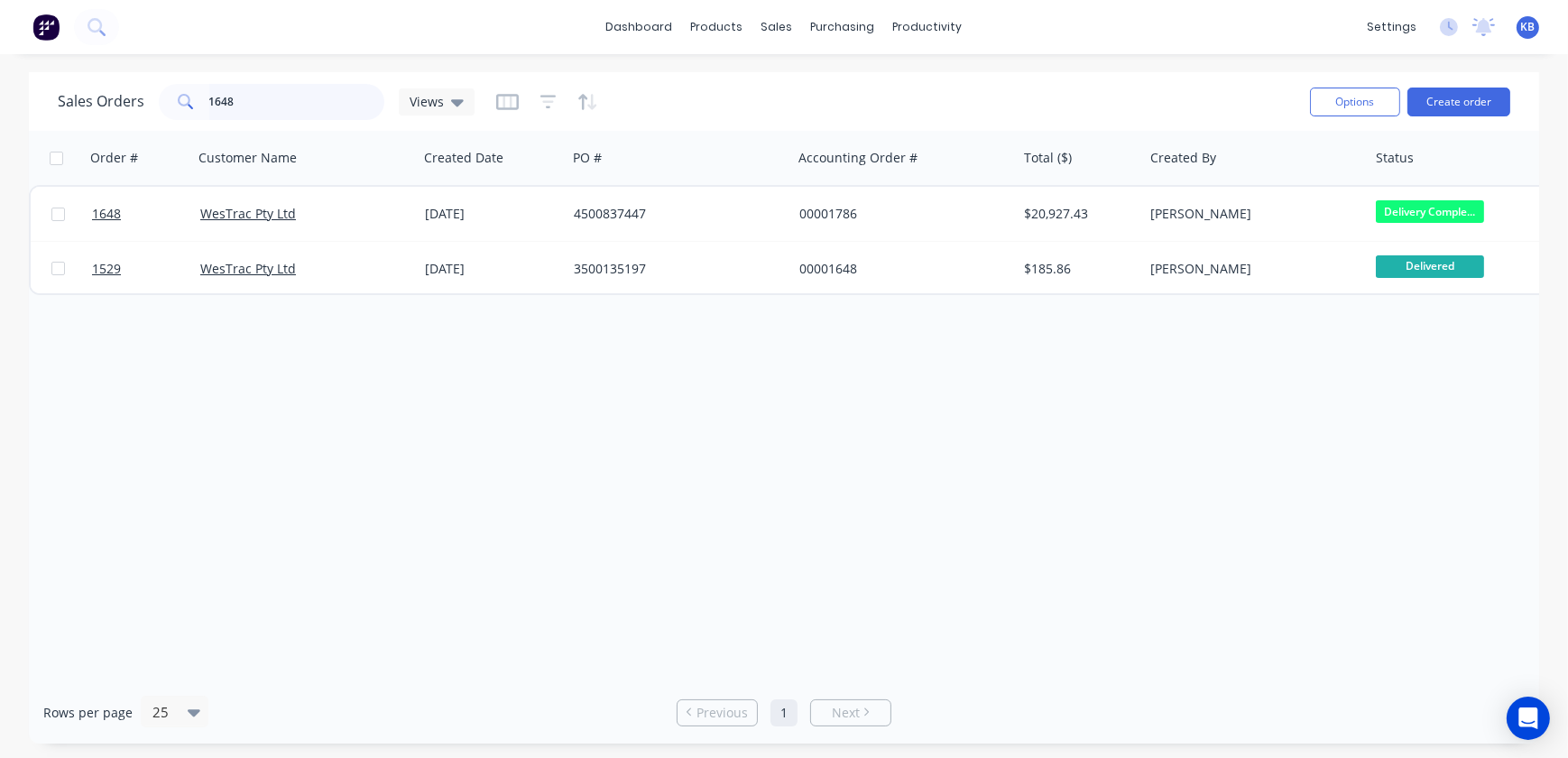
click at [329, 105] on input "1648" at bounding box center [296, 101] width 176 height 36
type input "1649"
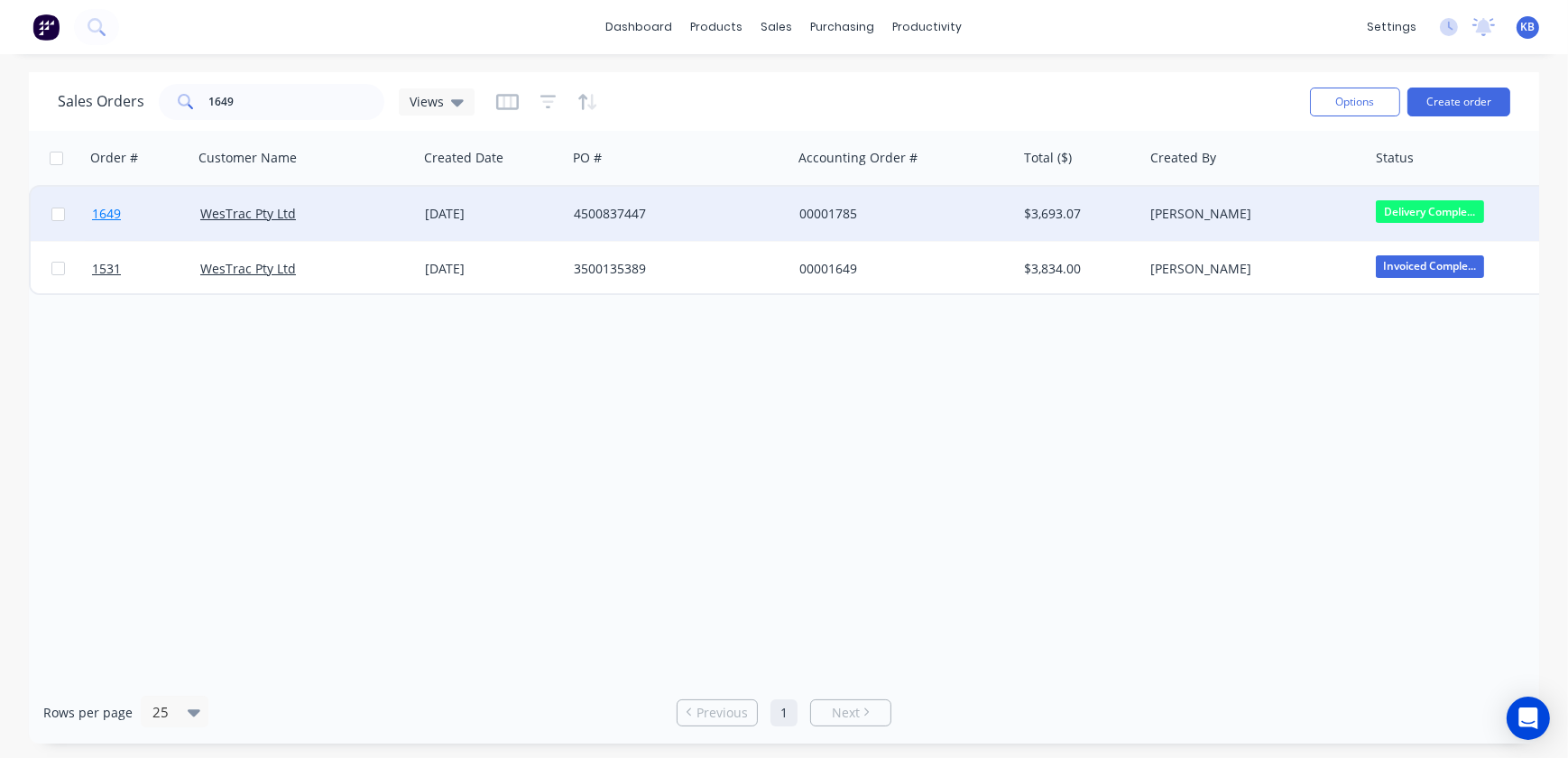
click at [111, 224] on link "1649" at bounding box center [146, 214] width 109 height 54
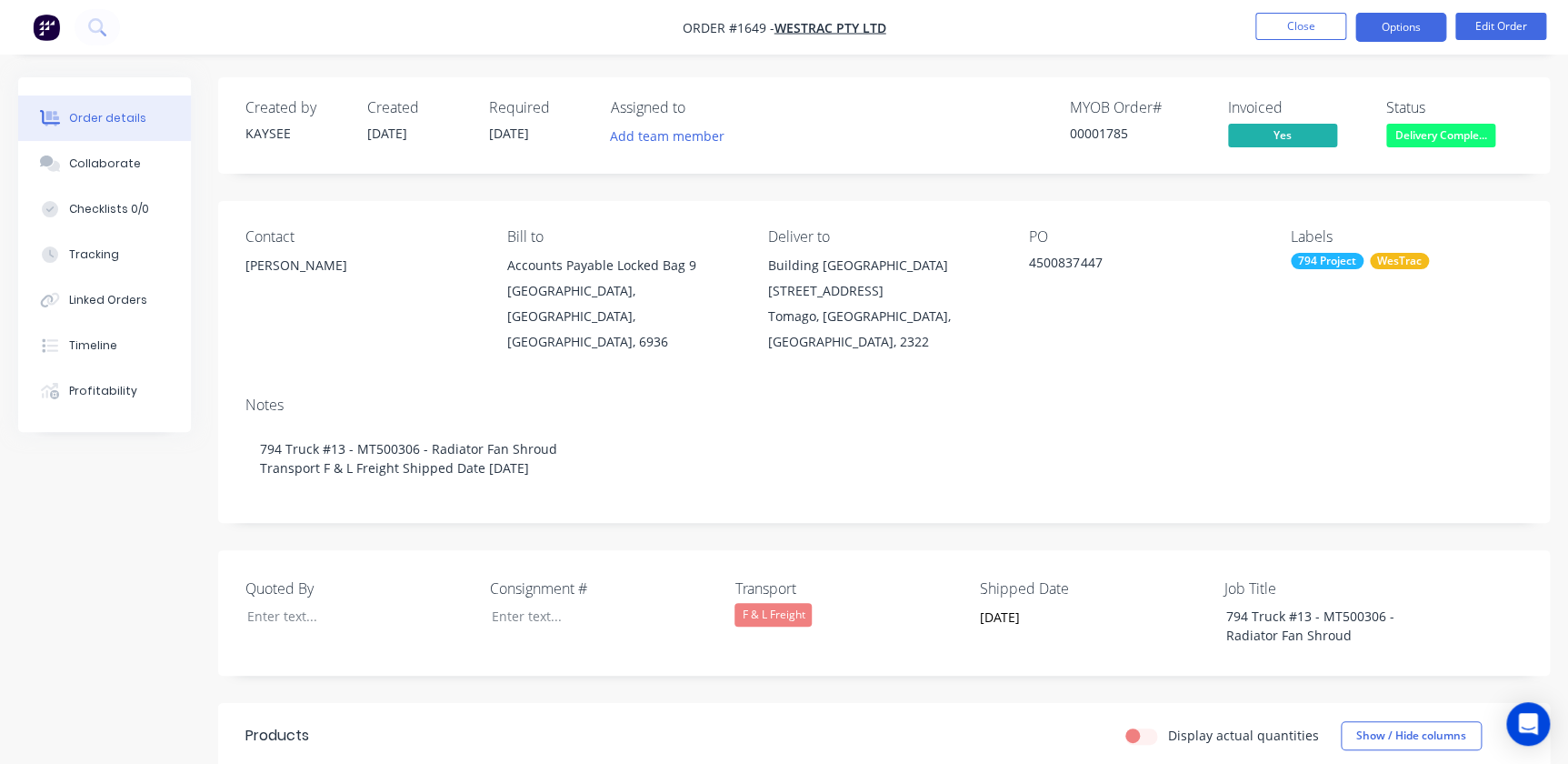
click at [1391, 29] on button "Options" at bounding box center [1400, 27] width 91 height 29
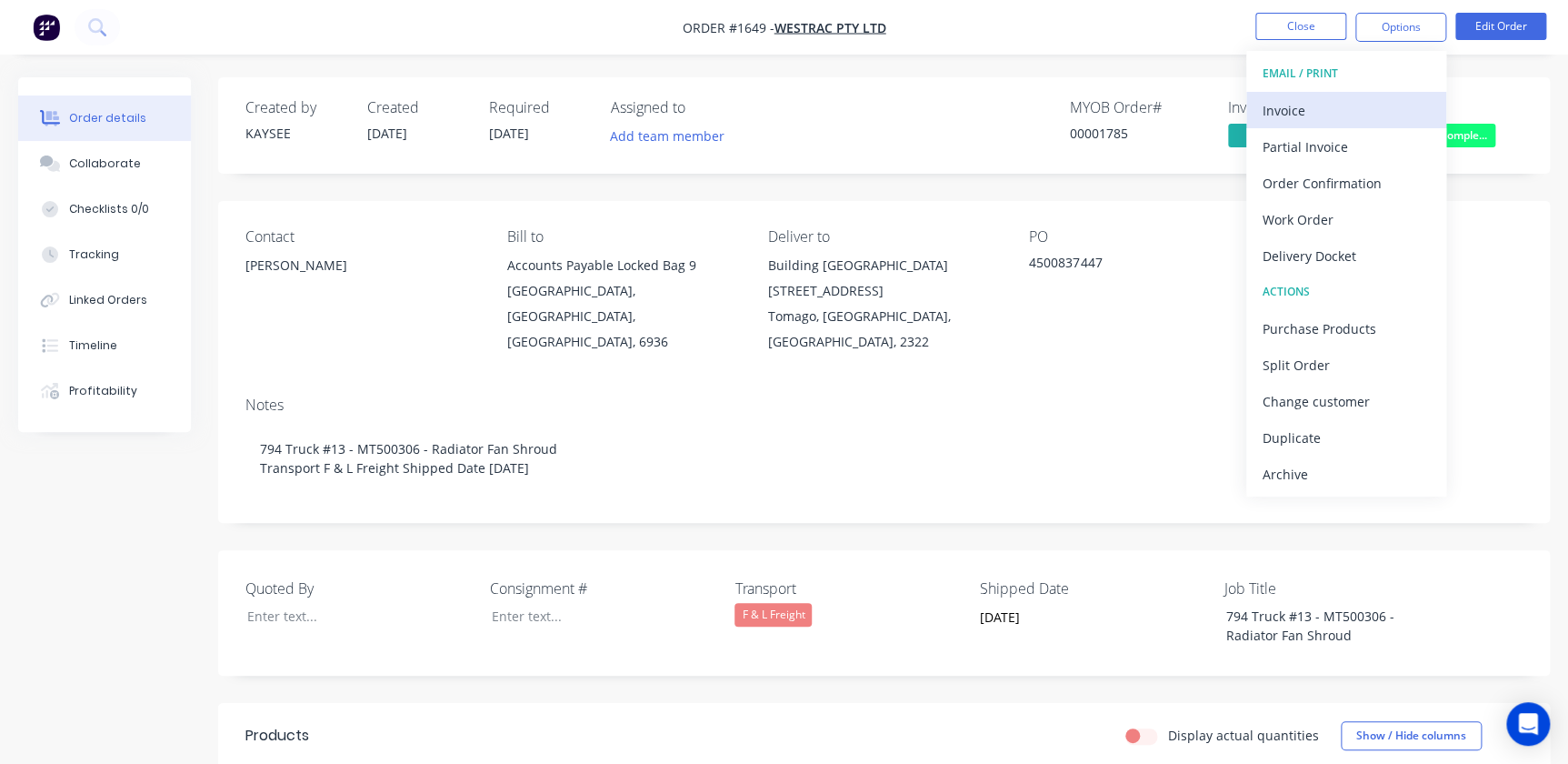
click at [1355, 101] on div "Invoice" at bounding box center [1346, 110] width 168 height 26
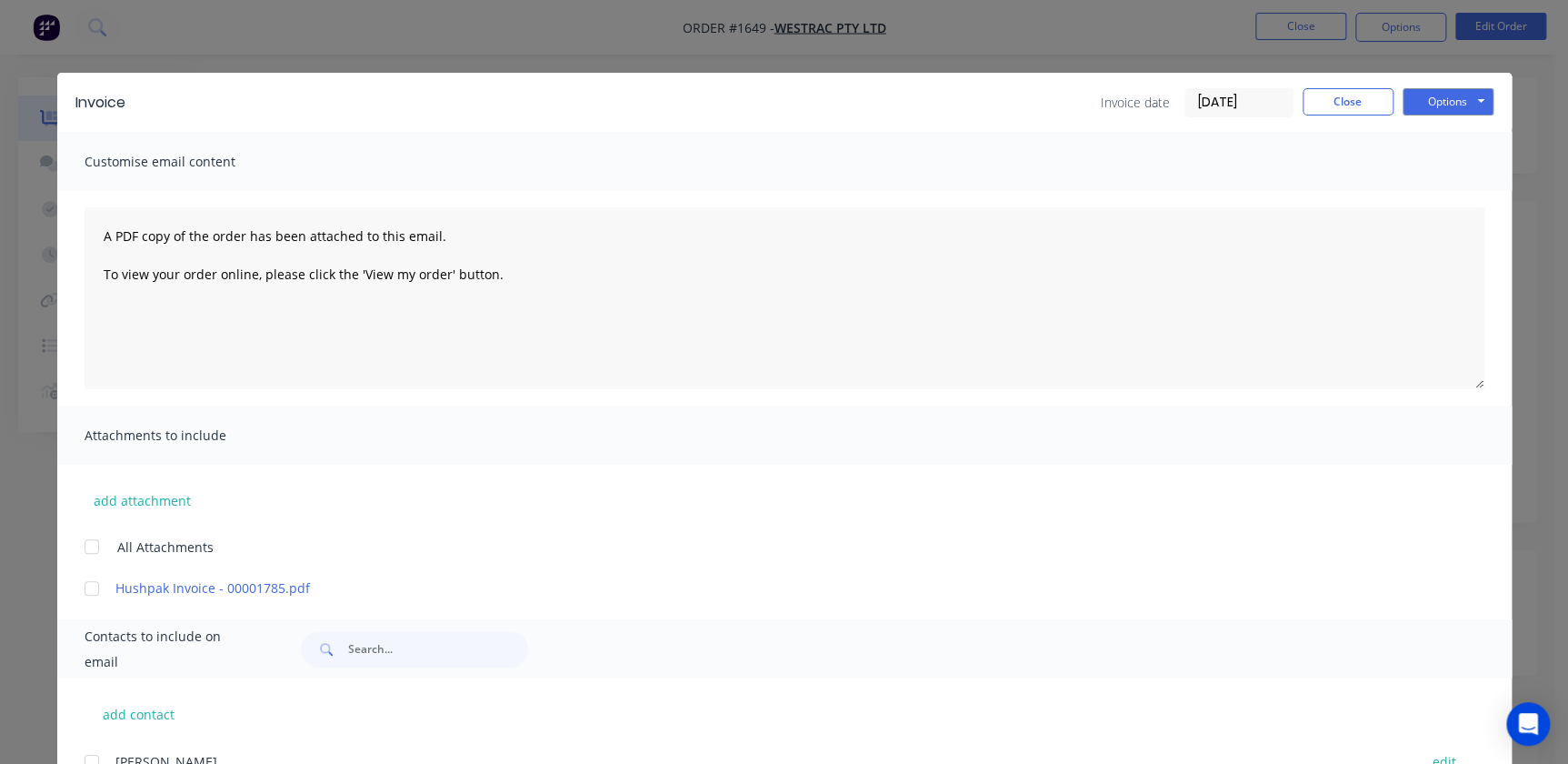
click at [1223, 91] on input "[DATE]" at bounding box center [1238, 102] width 108 height 27
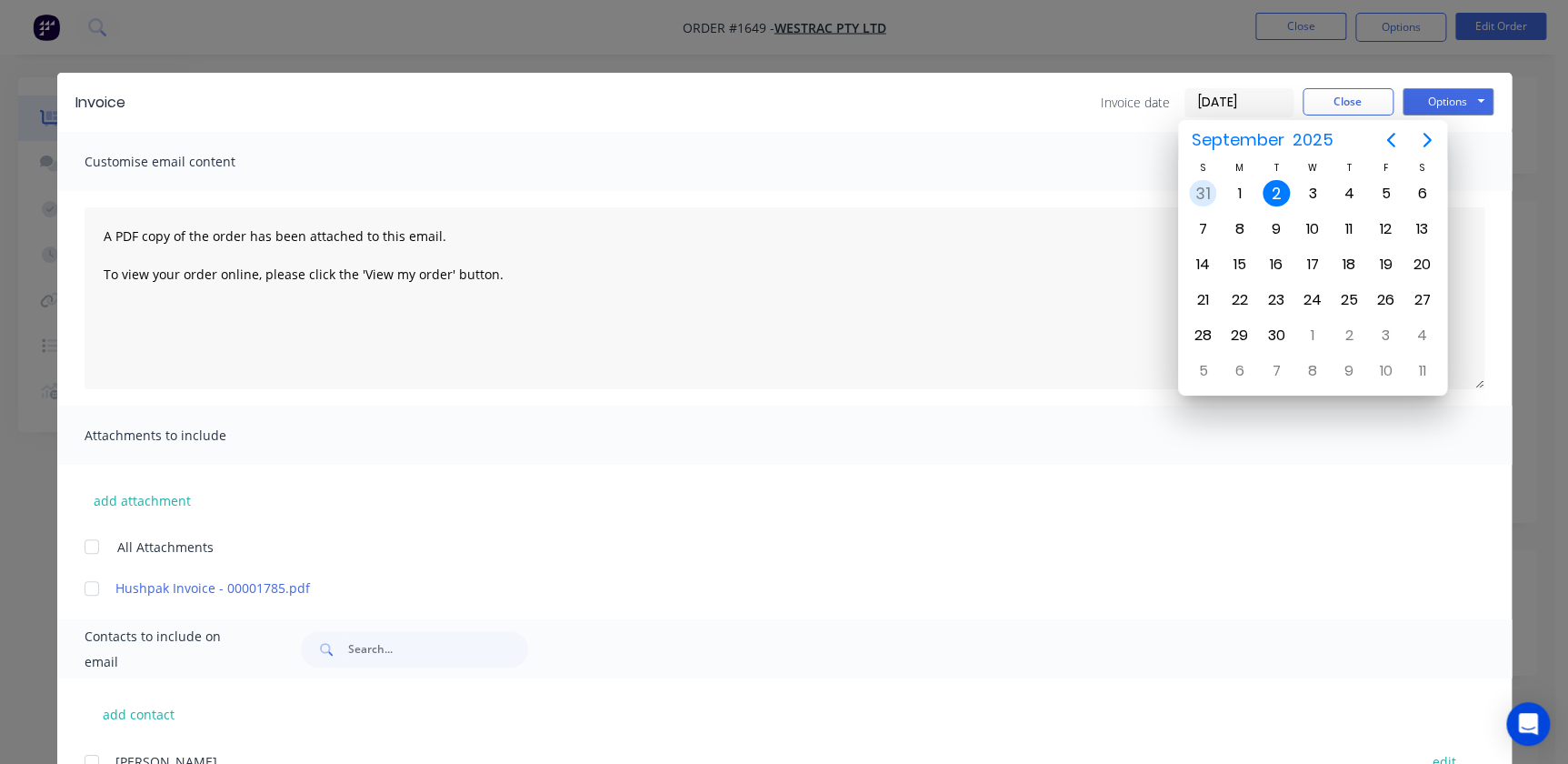
click at [1206, 187] on div "31" at bounding box center [1202, 193] width 27 height 27
type input "31/08/25"
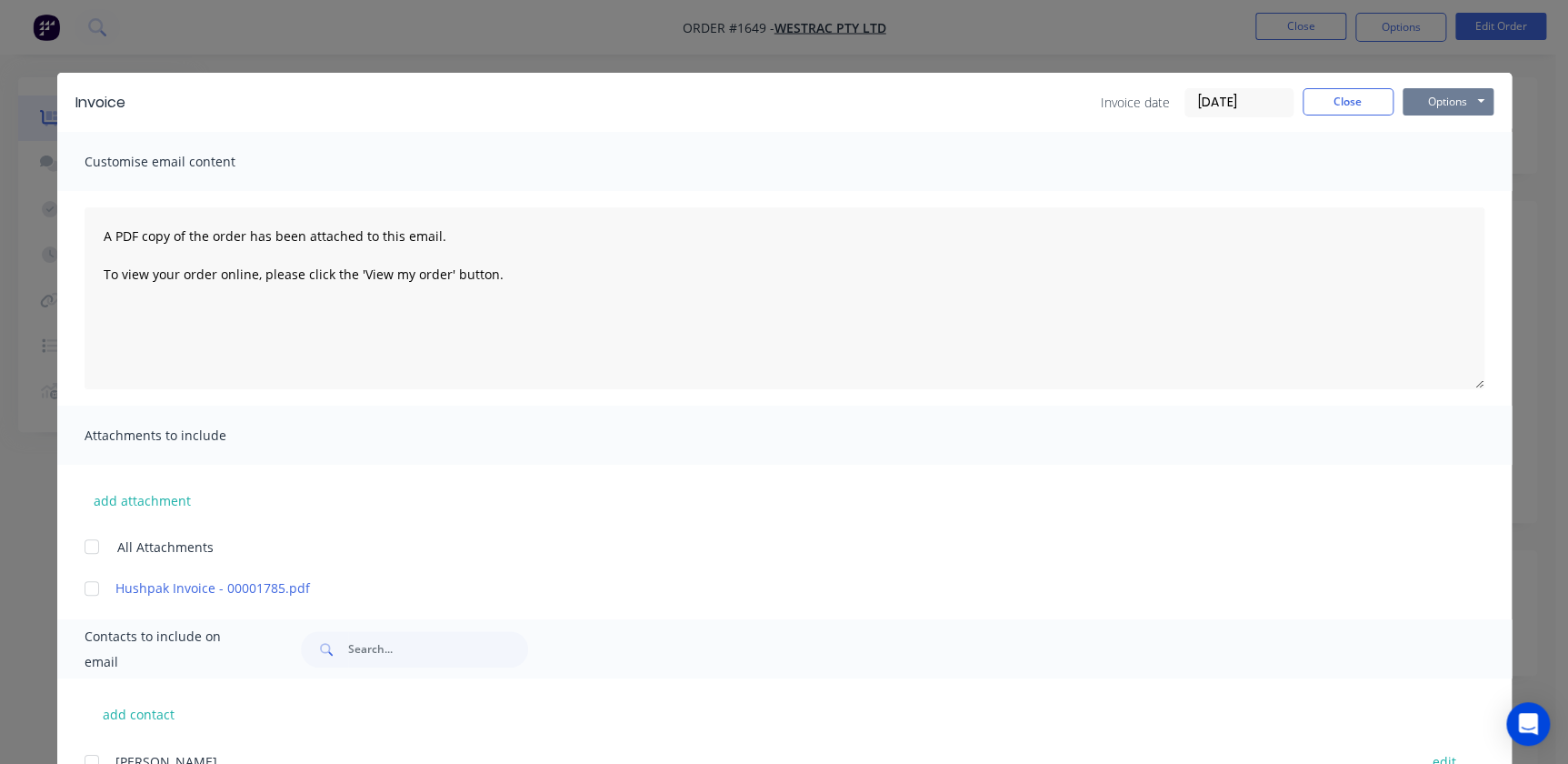
click at [1426, 93] on button "Options" at bounding box center [1447, 101] width 91 height 27
click at [1428, 173] on button "Print" at bounding box center [1460, 164] width 116 height 30
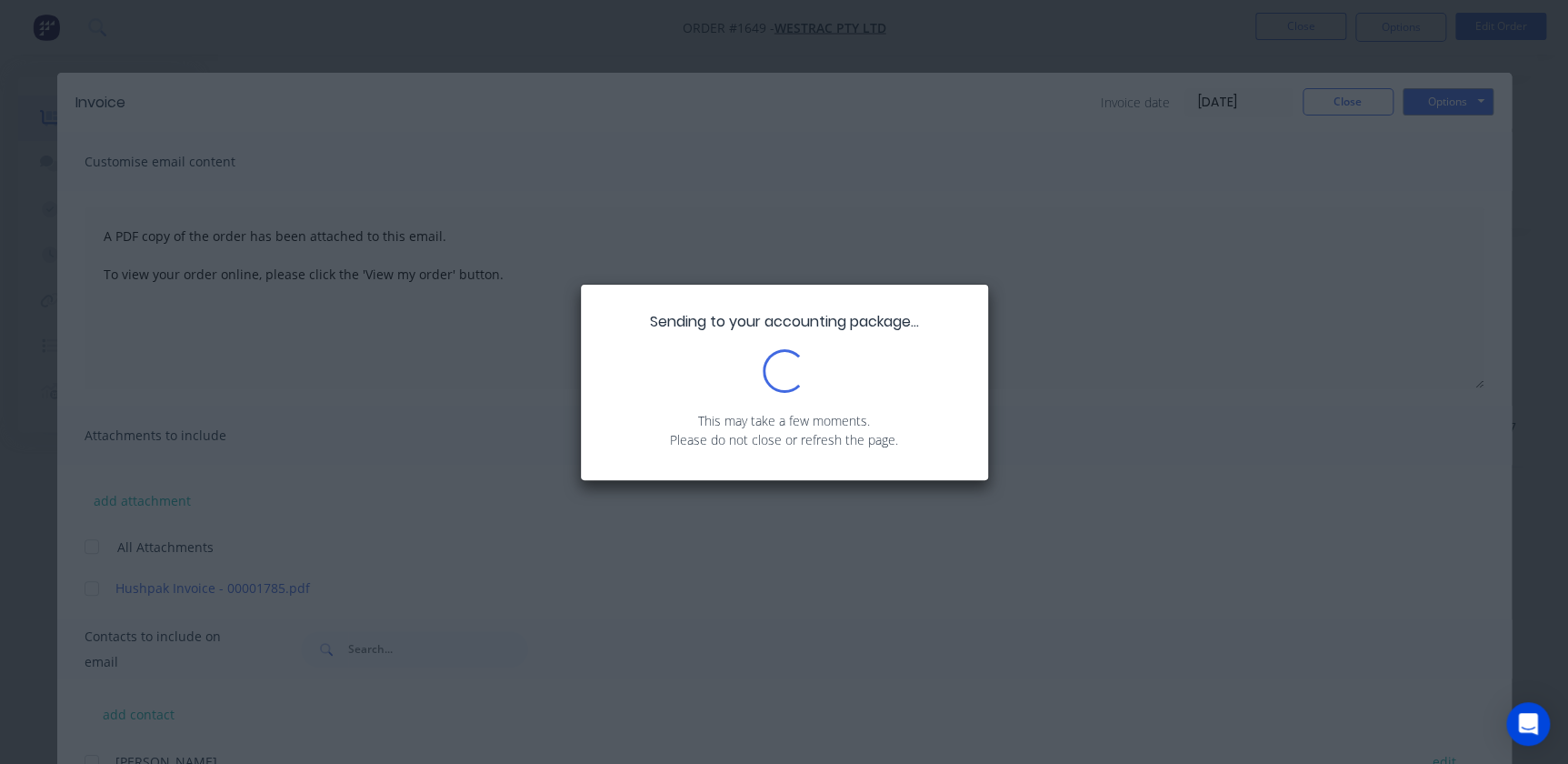
scroll to position [449, 0]
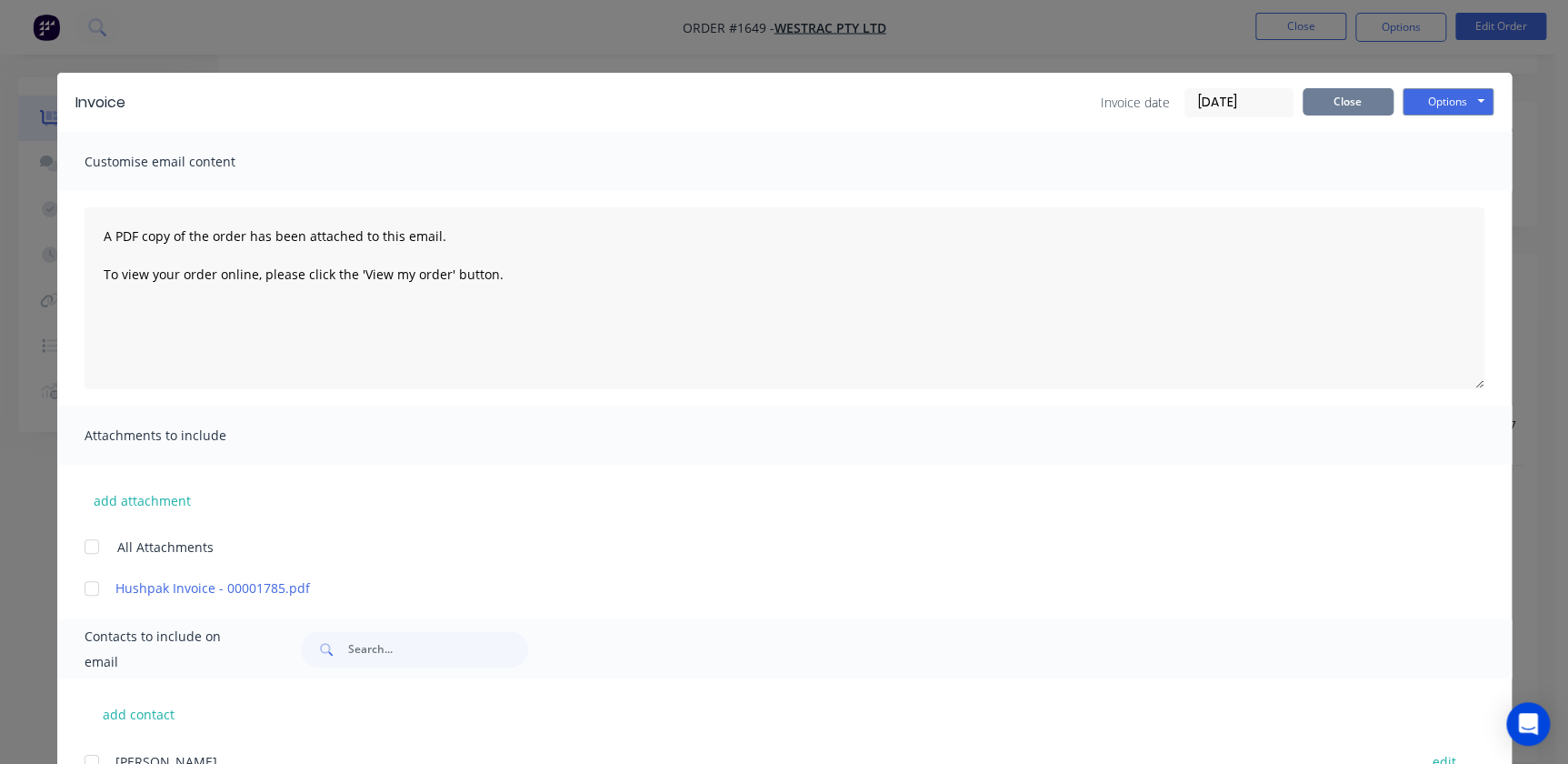
click at [1353, 109] on button "Close" at bounding box center [1348, 101] width 91 height 27
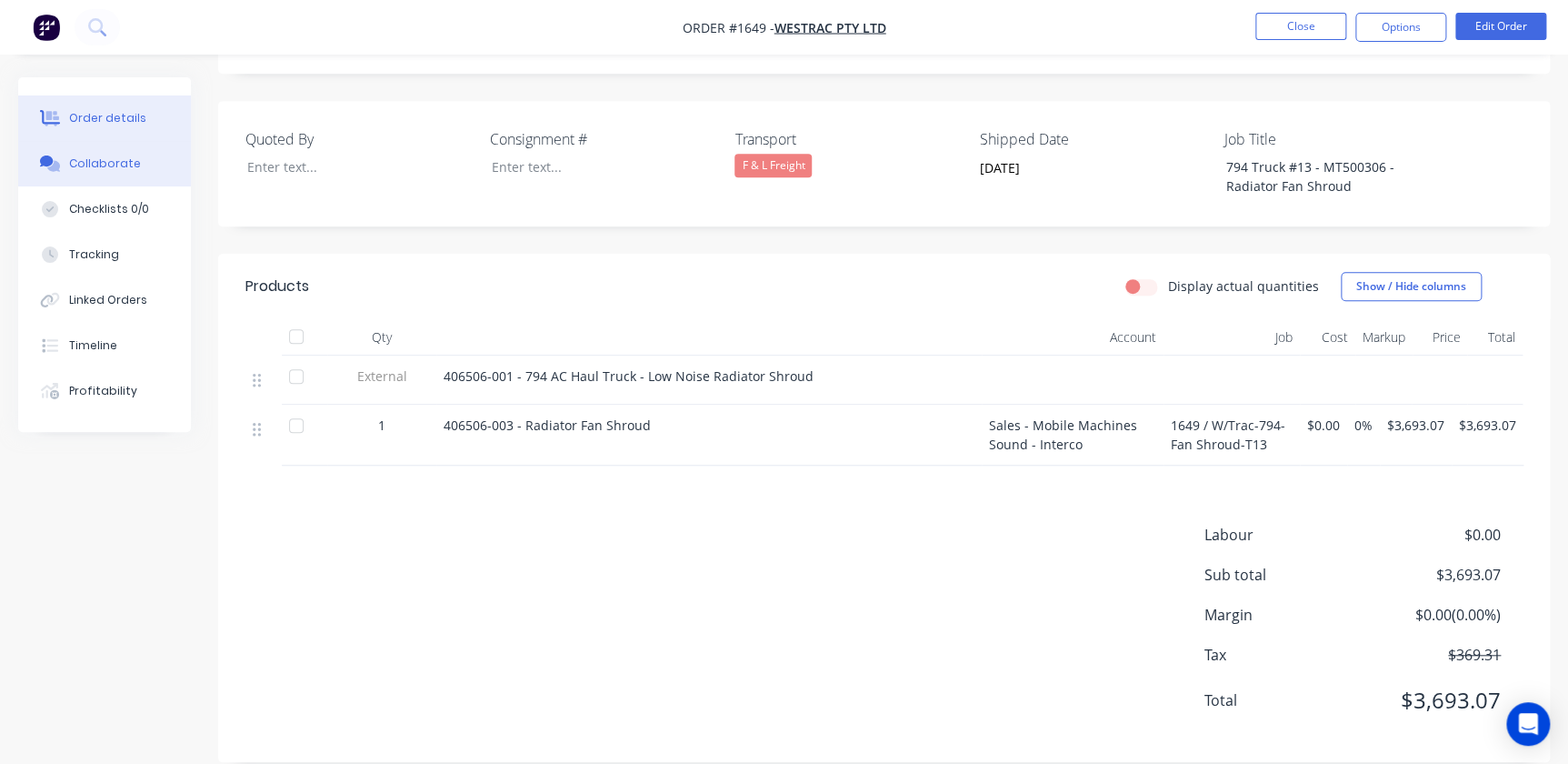
click at [127, 182] on button "Collaborate" at bounding box center [104, 164] width 173 height 46
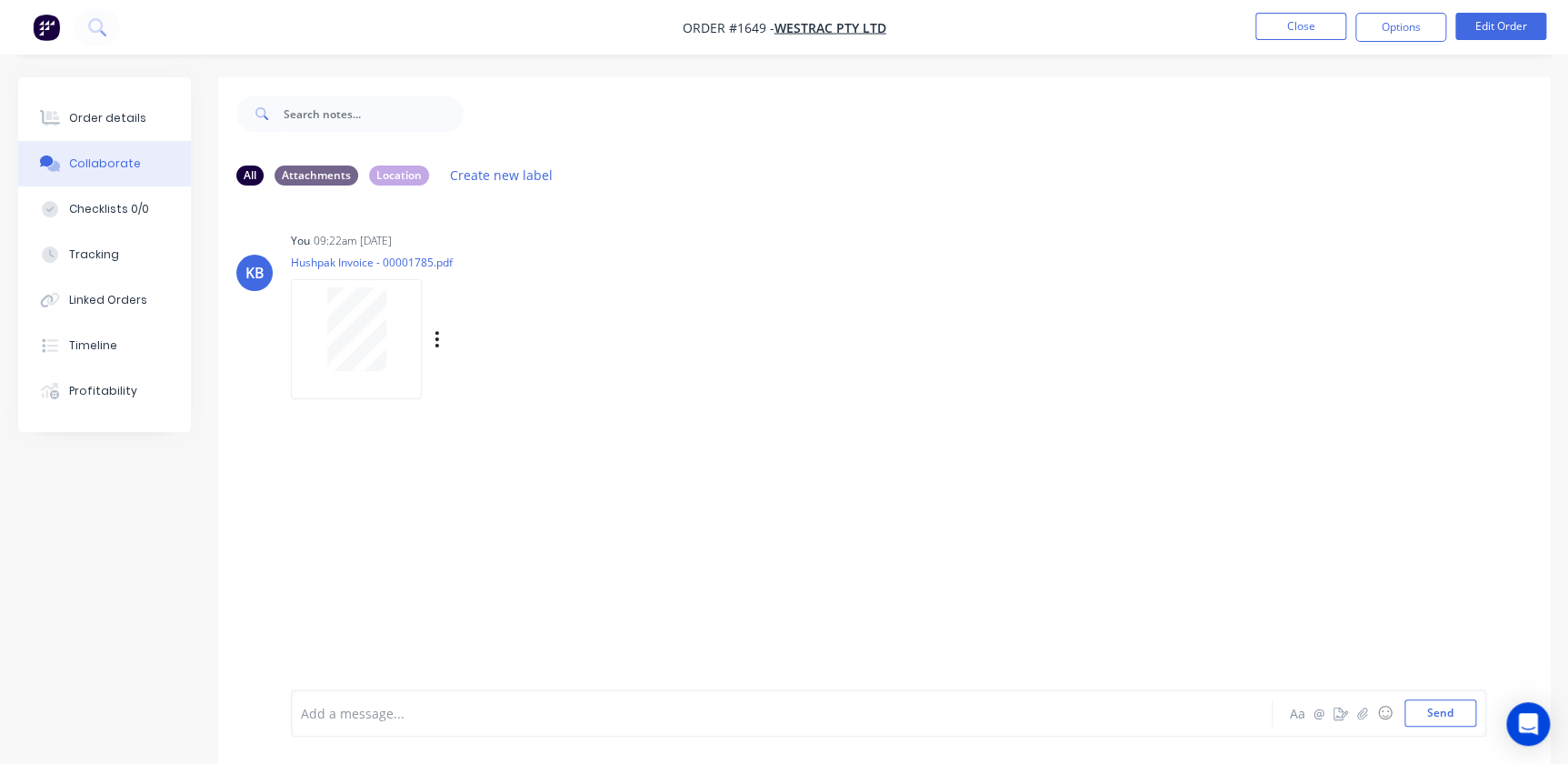
click at [445, 340] on div "Labels Download Delete" at bounding box center [531, 340] width 205 height 26
click at [438, 341] on icon "button" at bounding box center [437, 340] width 6 height 21
click at [481, 390] on button "Download" at bounding box center [557, 388] width 205 height 41
click at [434, 333] on icon "button" at bounding box center [437, 340] width 6 height 21
click at [477, 419] on button "Delete" at bounding box center [557, 429] width 205 height 41
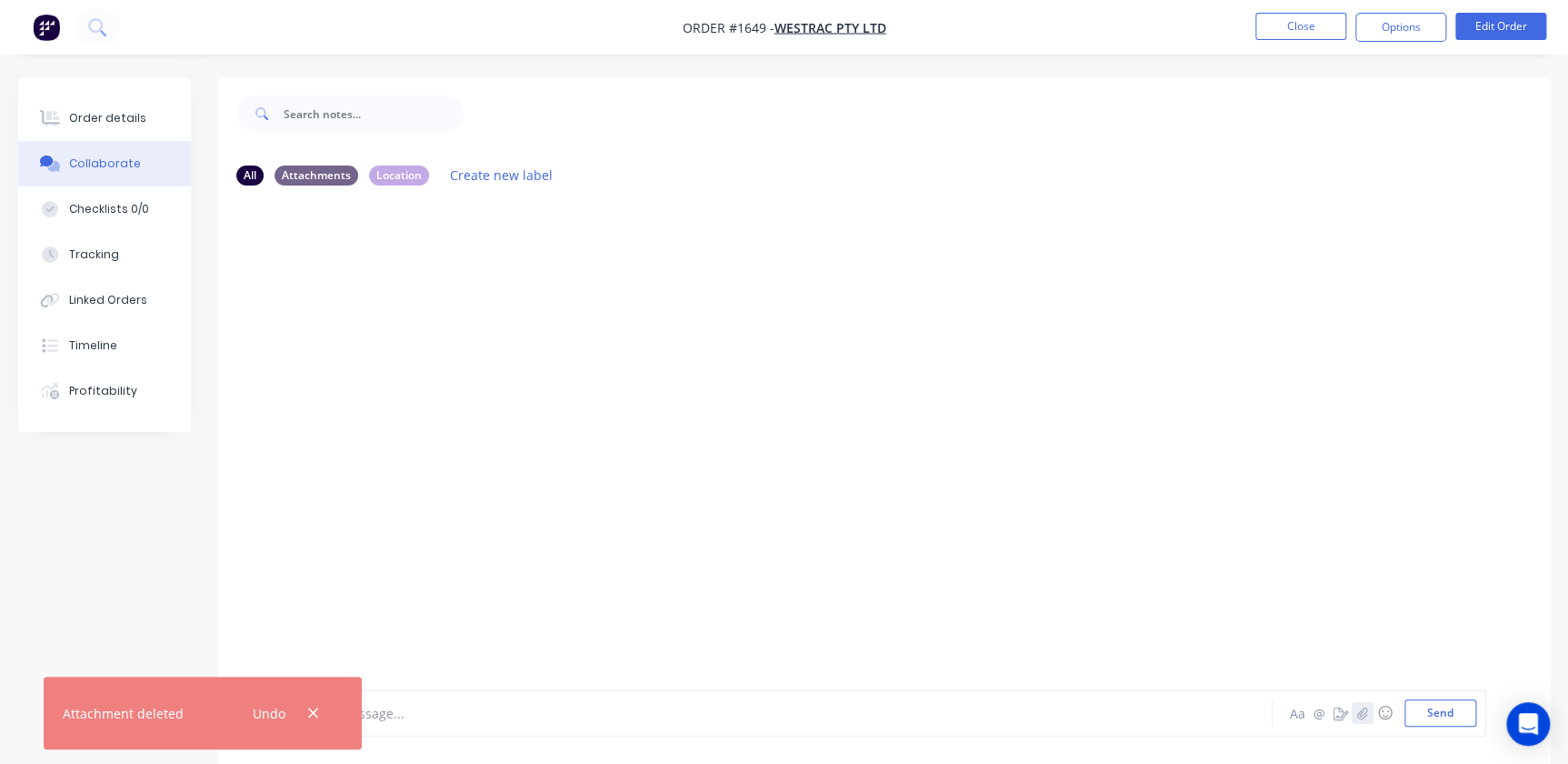
click at [1372, 718] on button "button" at bounding box center [1362, 713] width 22 height 22
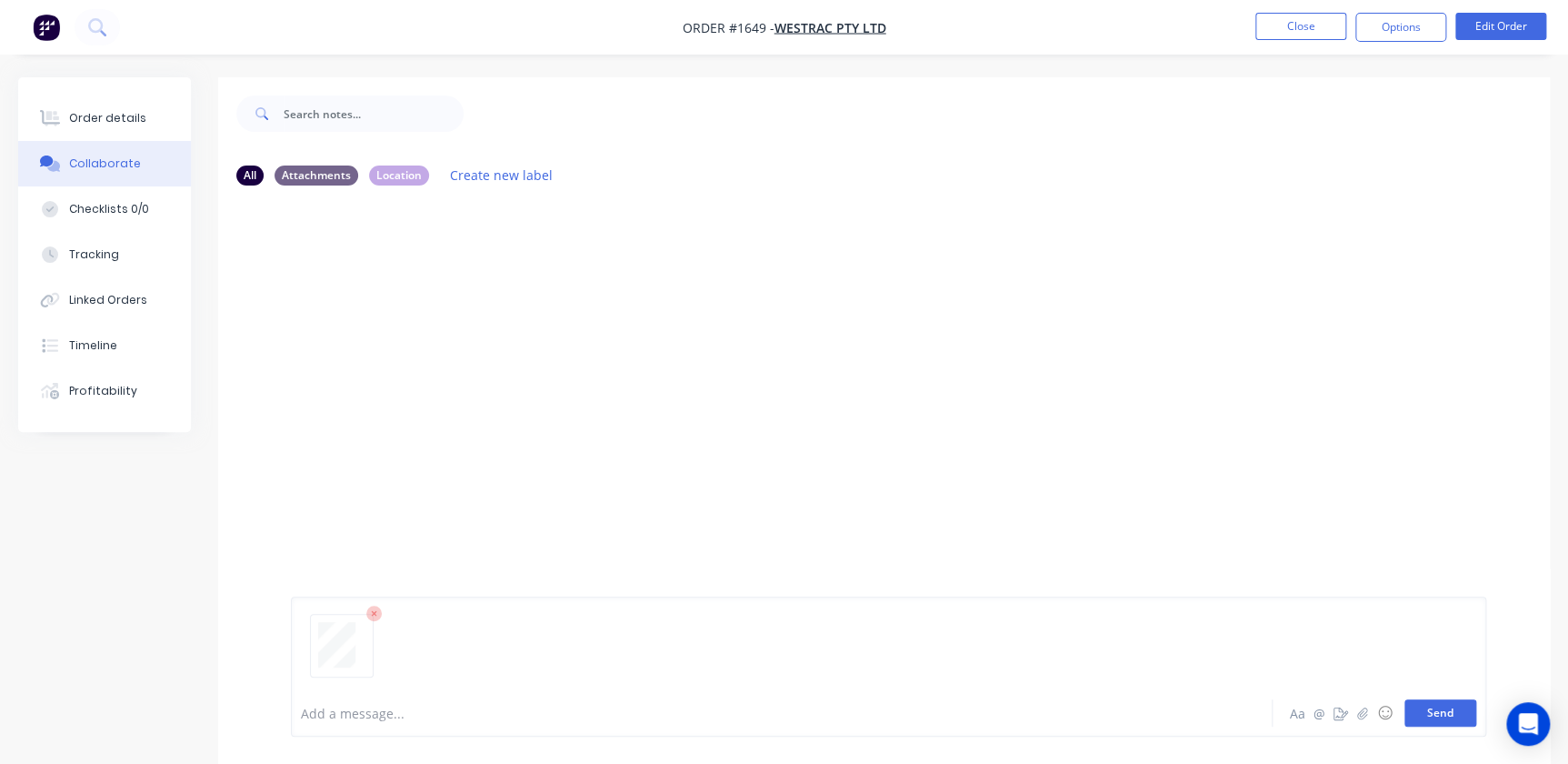
click at [1430, 713] on button "Send" at bounding box center [1440, 713] width 72 height 27
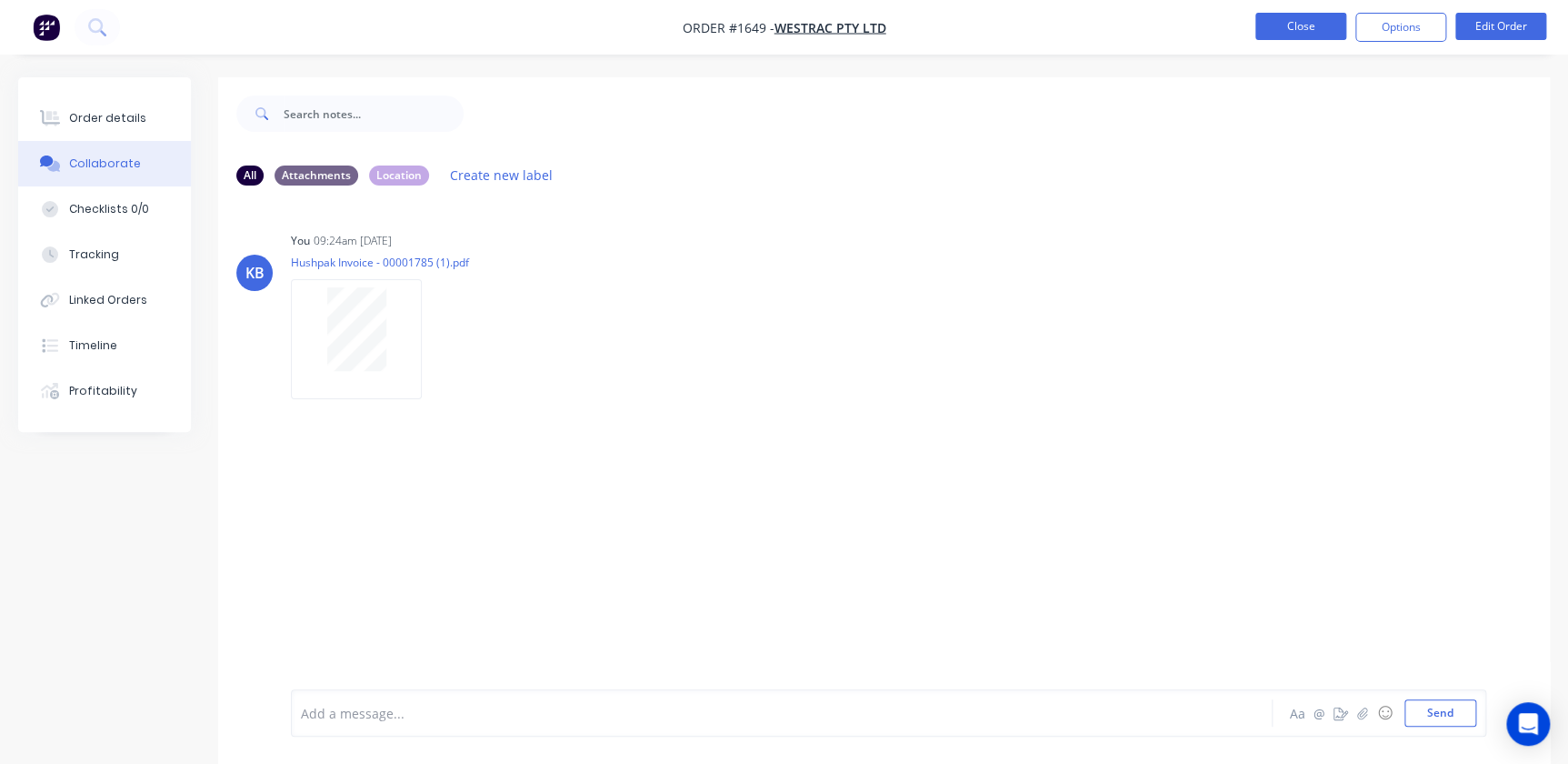
click at [1297, 37] on button "Close" at bounding box center [1300, 26] width 91 height 27
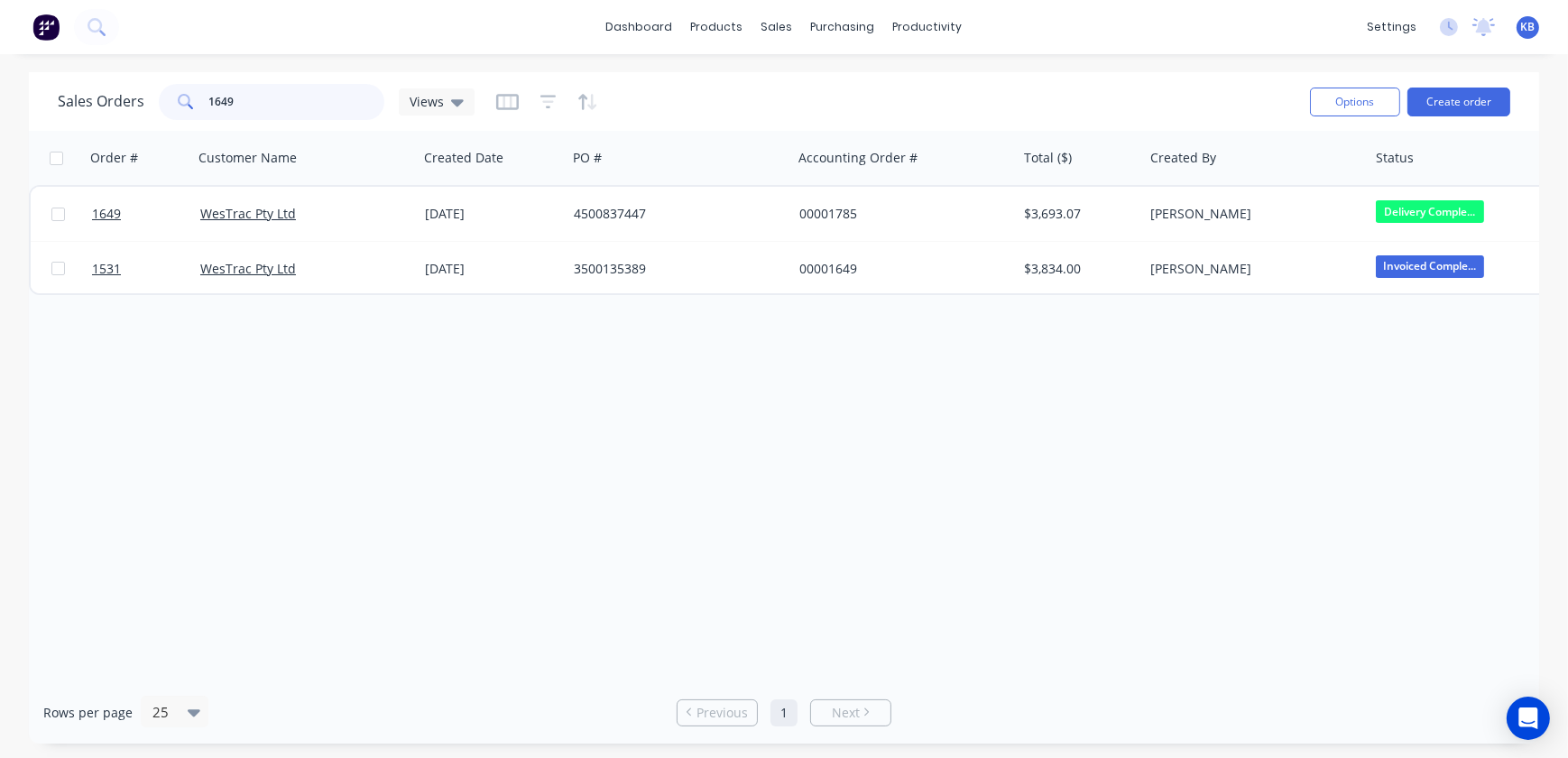
drag, startPoint x: 293, startPoint y: 98, endPoint x: 0, endPoint y: 99, distance: 293.0
click at [9, 101] on div "Sales Orders 1649 Views Options Create order Order # Customer Name Created Date…" at bounding box center [784, 408] width 1568 height 672
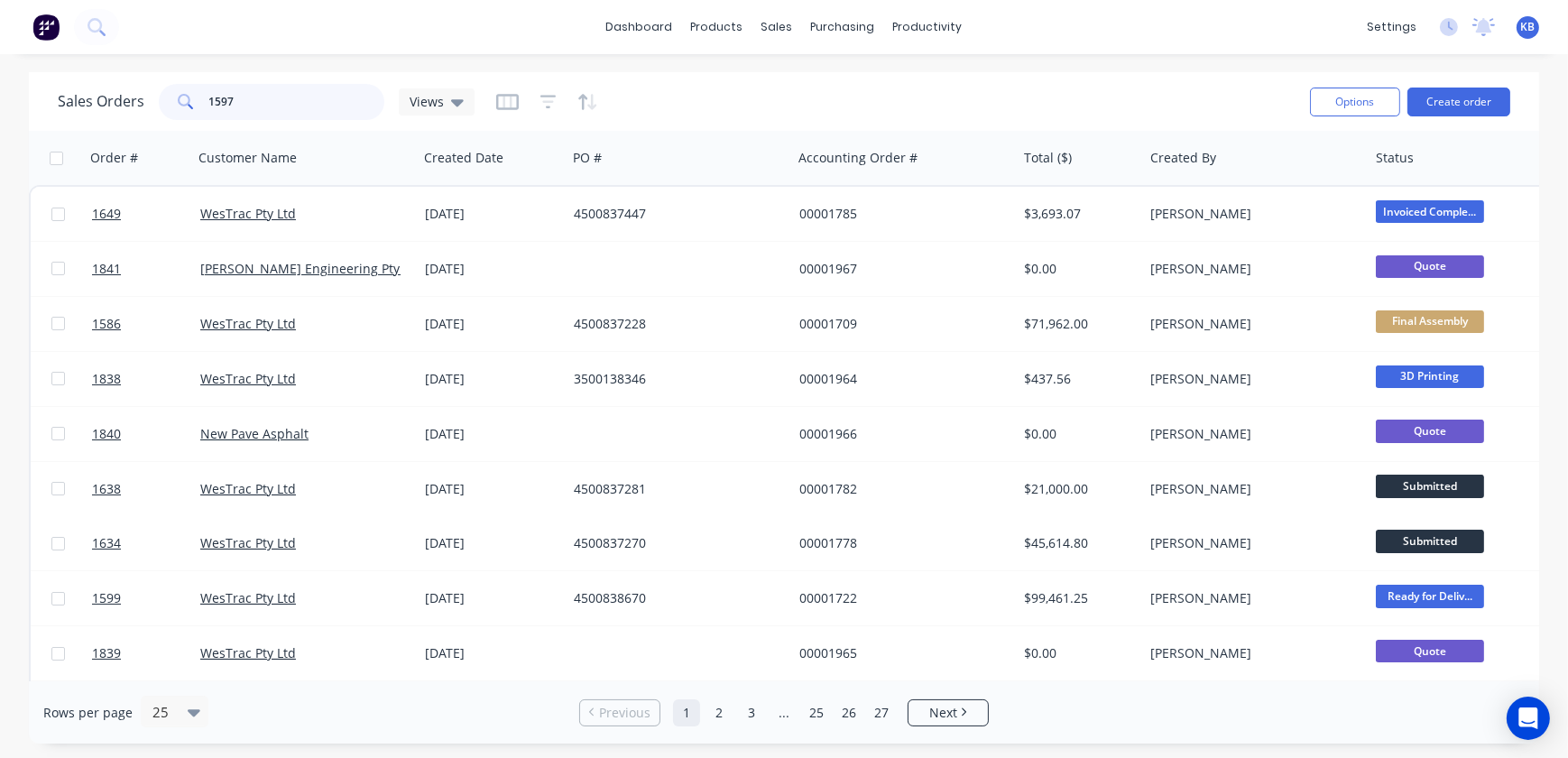
type input "1597"
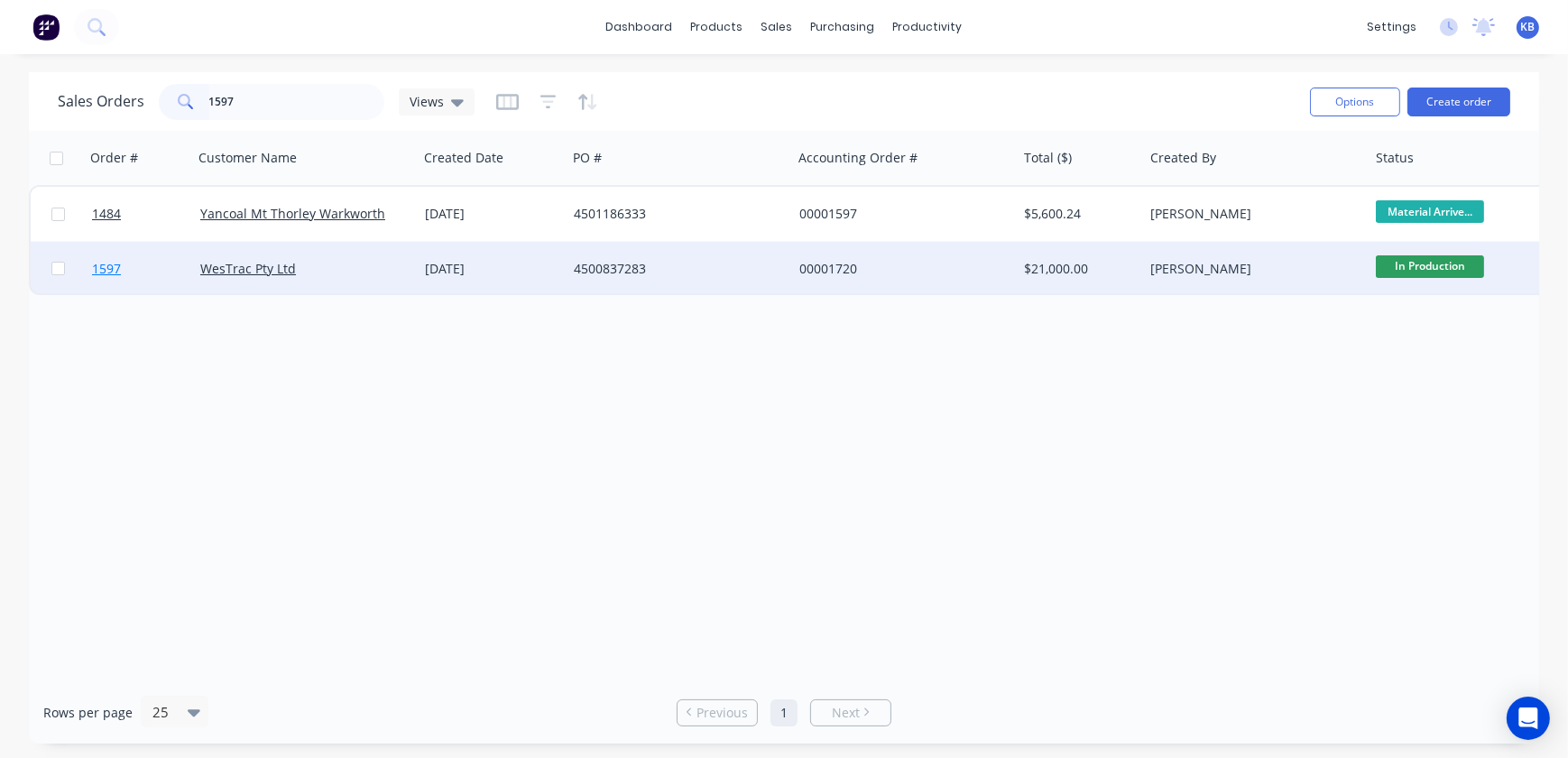
click at [103, 262] on span "1597" at bounding box center [106, 268] width 29 height 18
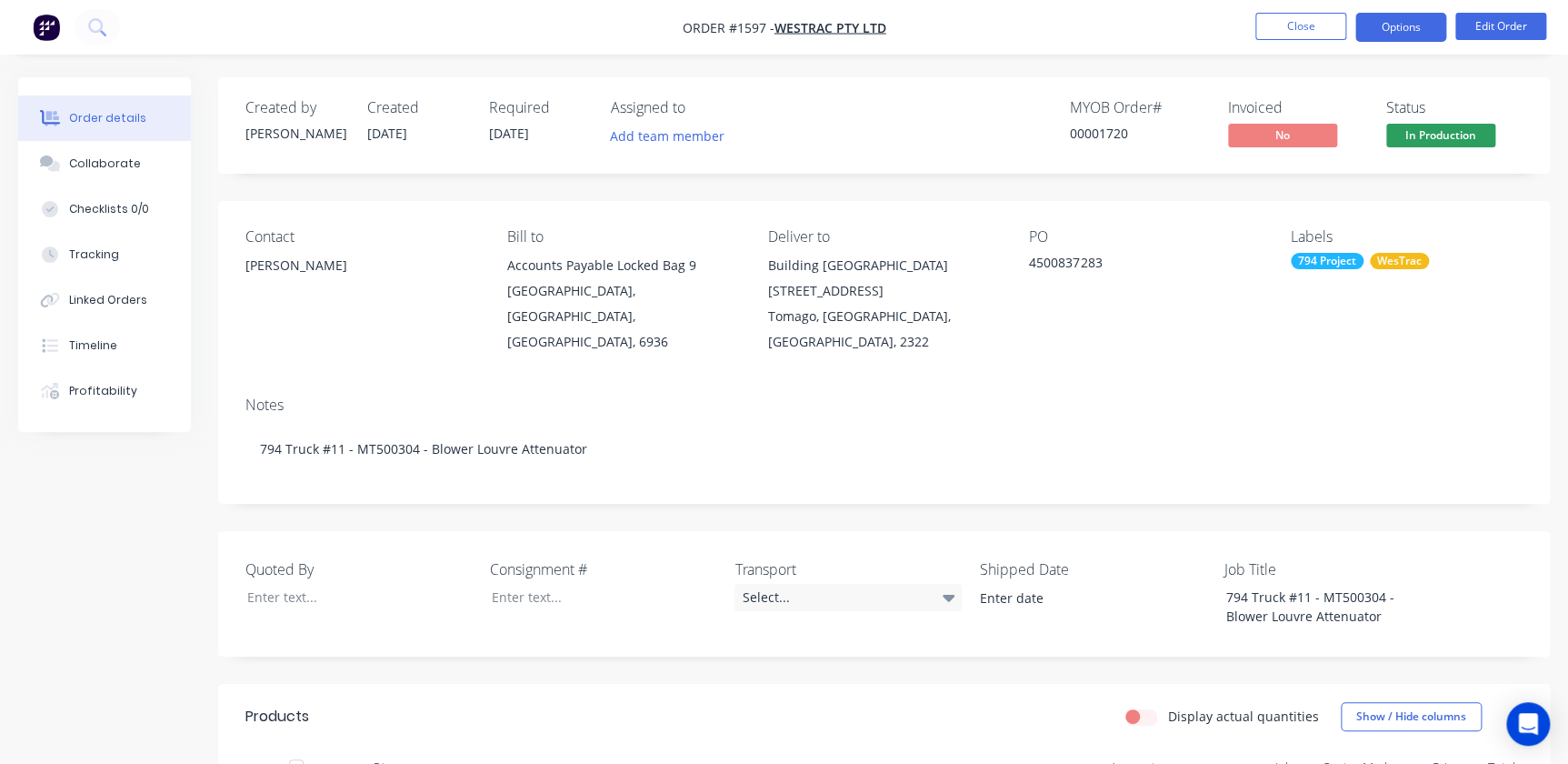
click at [1374, 21] on button "Options" at bounding box center [1400, 27] width 91 height 29
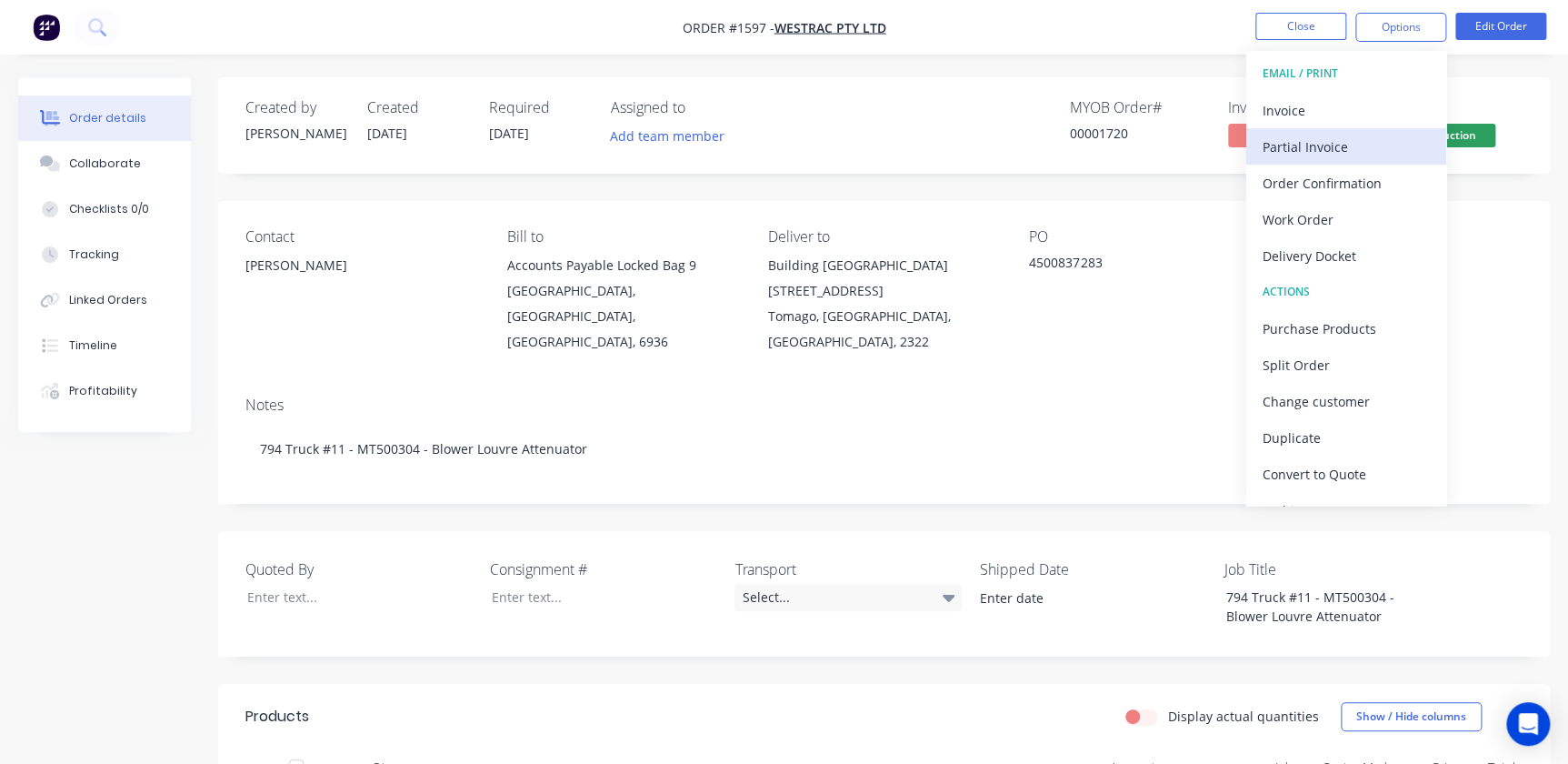
click at [1298, 143] on div "Partial Invoice" at bounding box center [1346, 147] width 168 height 26
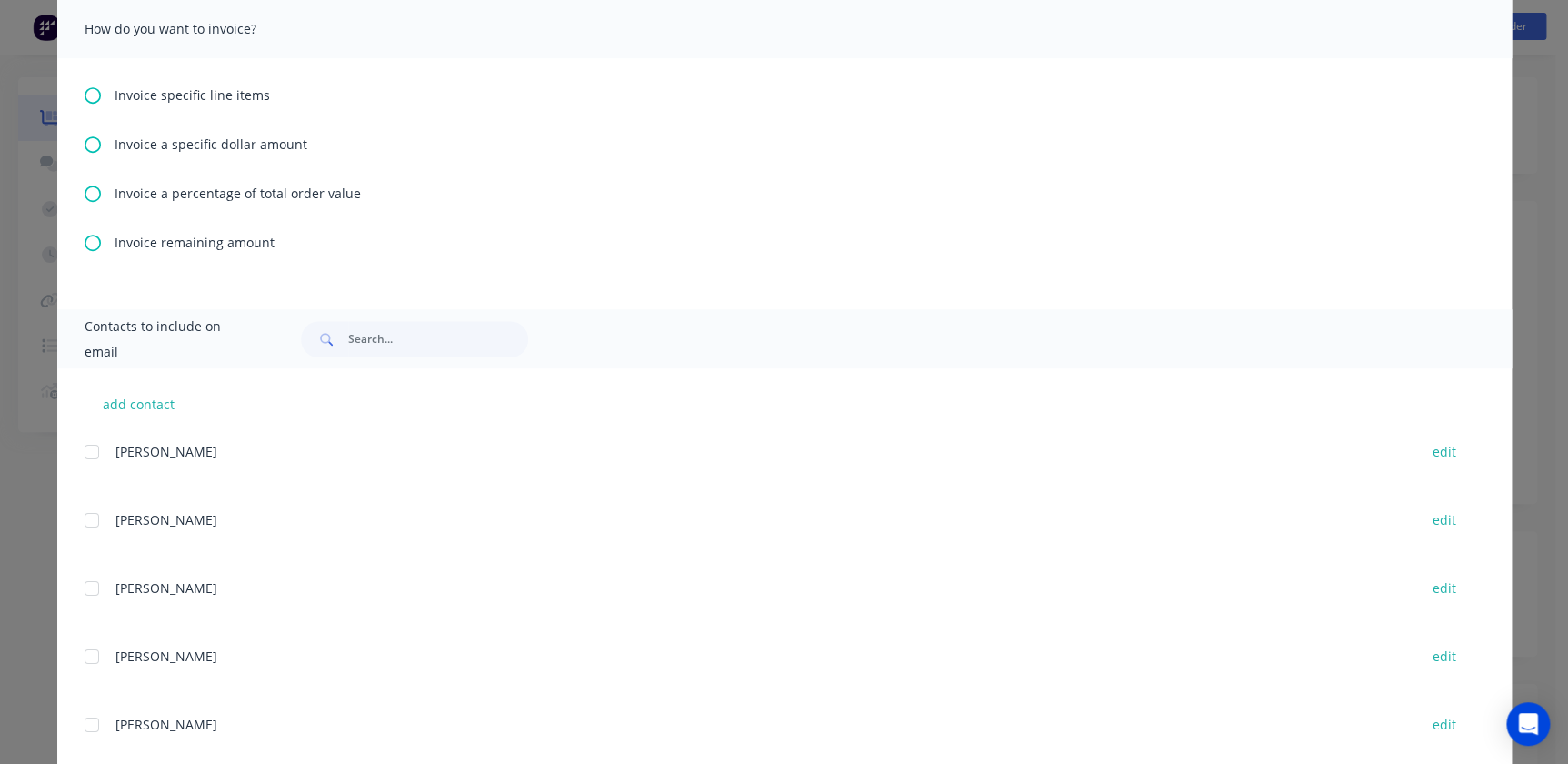
scroll to position [536, 0]
click at [90, 208] on div "Invoice specific line items Invoice a specific dollar amount Invoice a percenta…" at bounding box center [784, 184] width 1455 height 251
click at [90, 197] on icon at bounding box center [92, 193] width 16 height 16
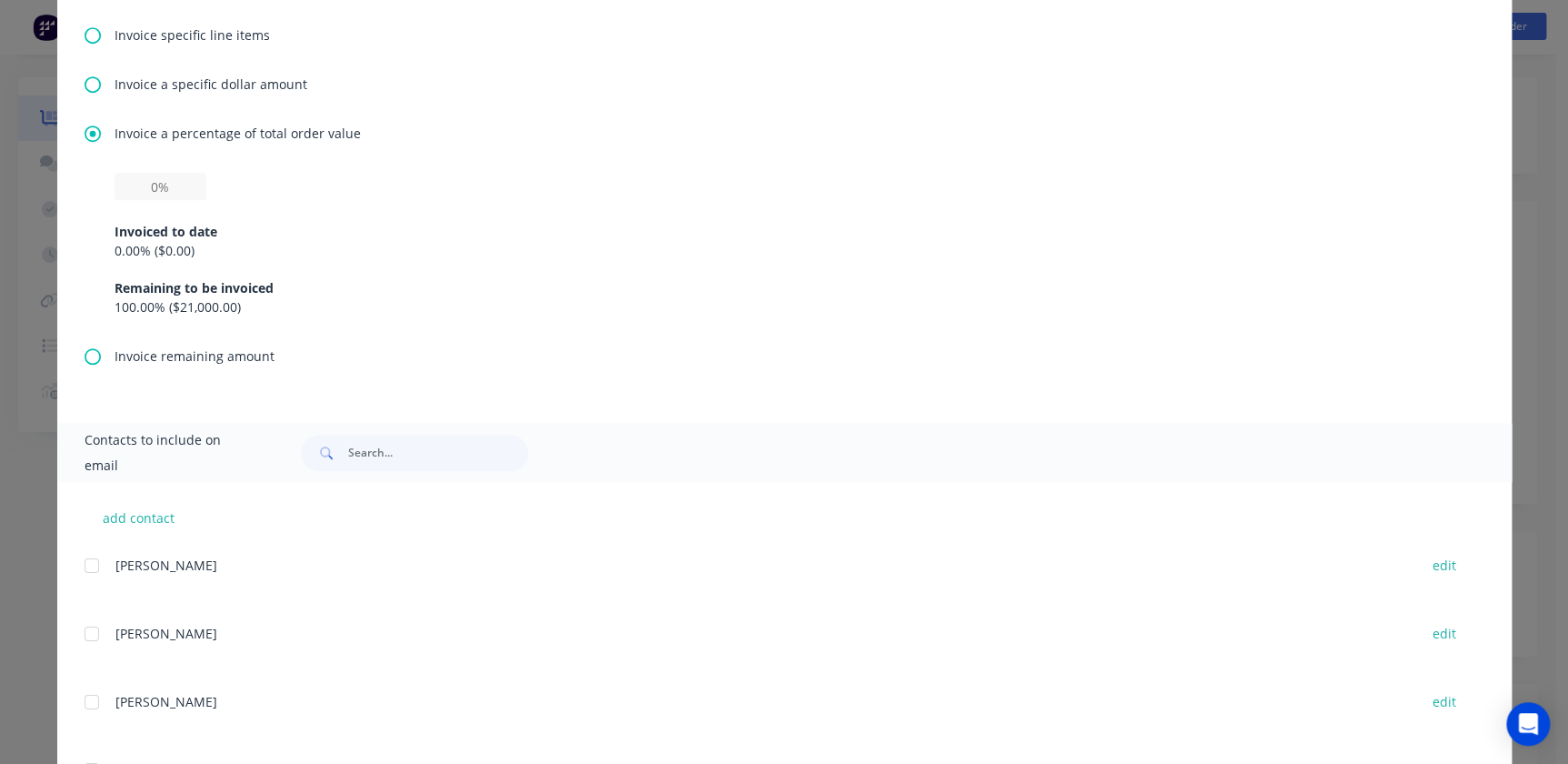
scroll to position [661, 0]
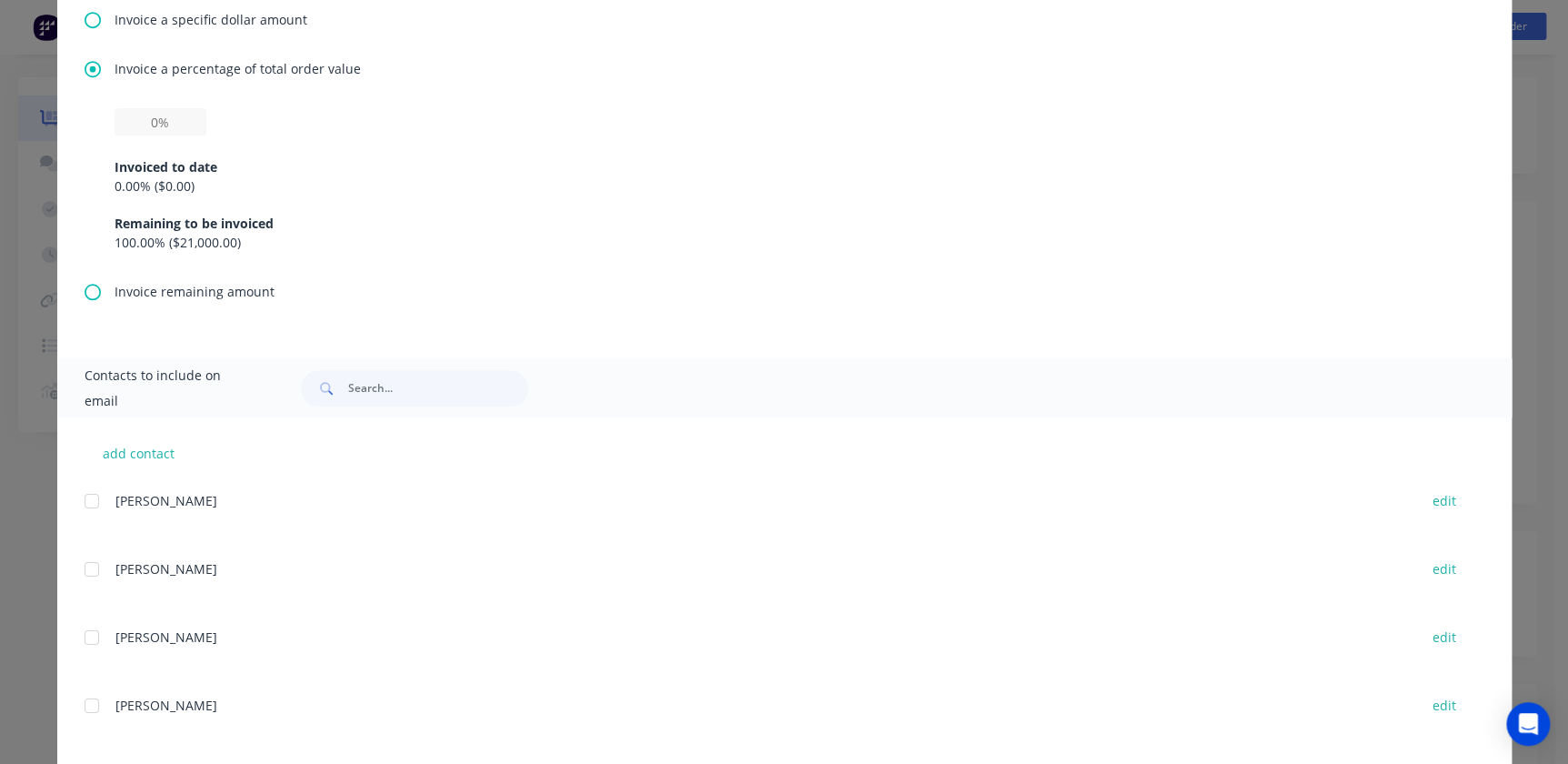
click at [147, 137] on div "Invoiced to date 0.00 % ( $0.00 ) Remaining to be invoiced 100.00 % ( $21,000.0…" at bounding box center [784, 194] width 1340 height 116
click at [138, 119] on input "text" at bounding box center [160, 122] width 92 height 27
type input "10%"
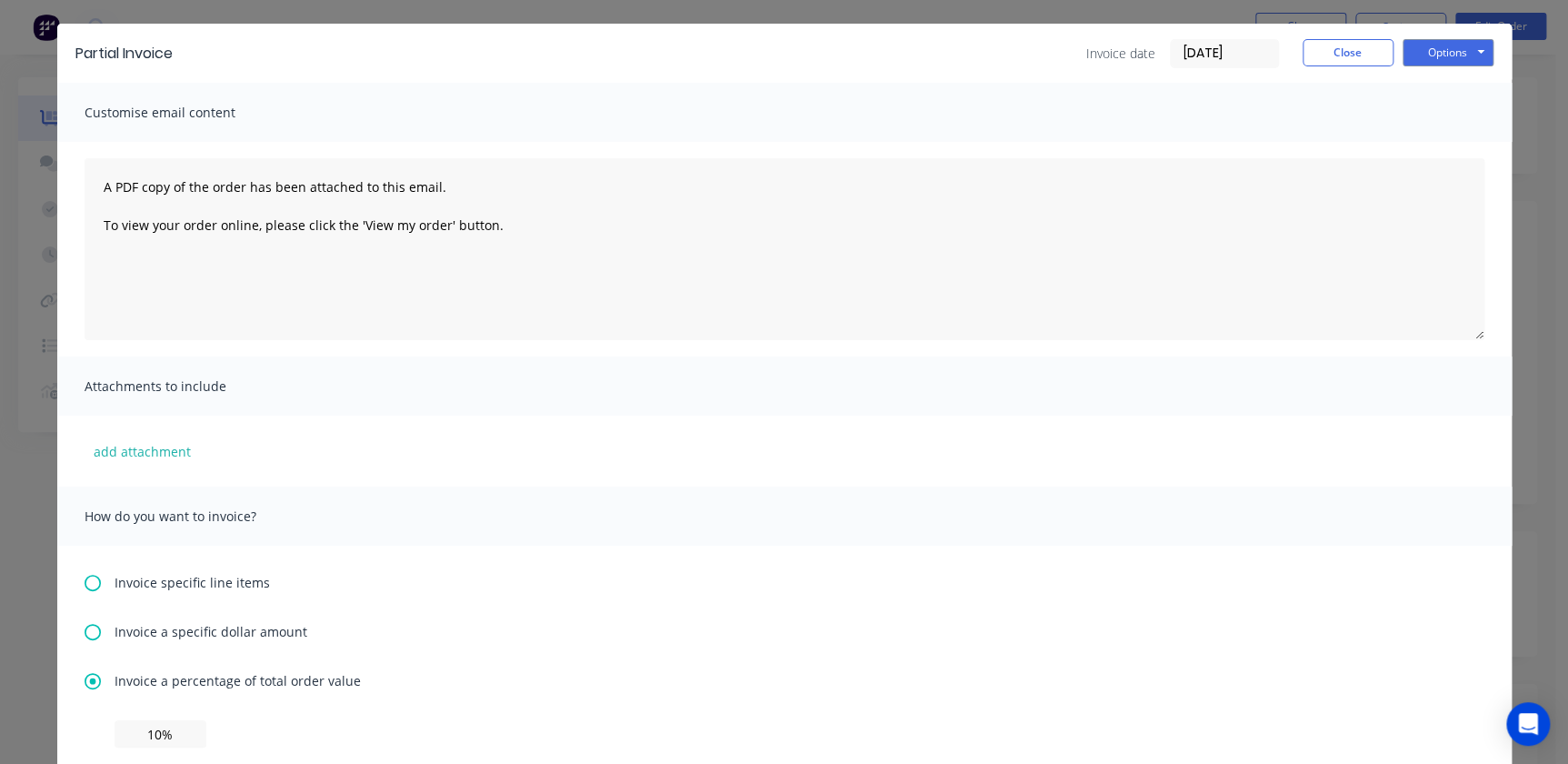
scroll to position [48, 0]
click at [1420, 51] on button "Options" at bounding box center [1447, 53] width 91 height 27
click at [1432, 73] on button "Preview" at bounding box center [1460, 86] width 116 height 30
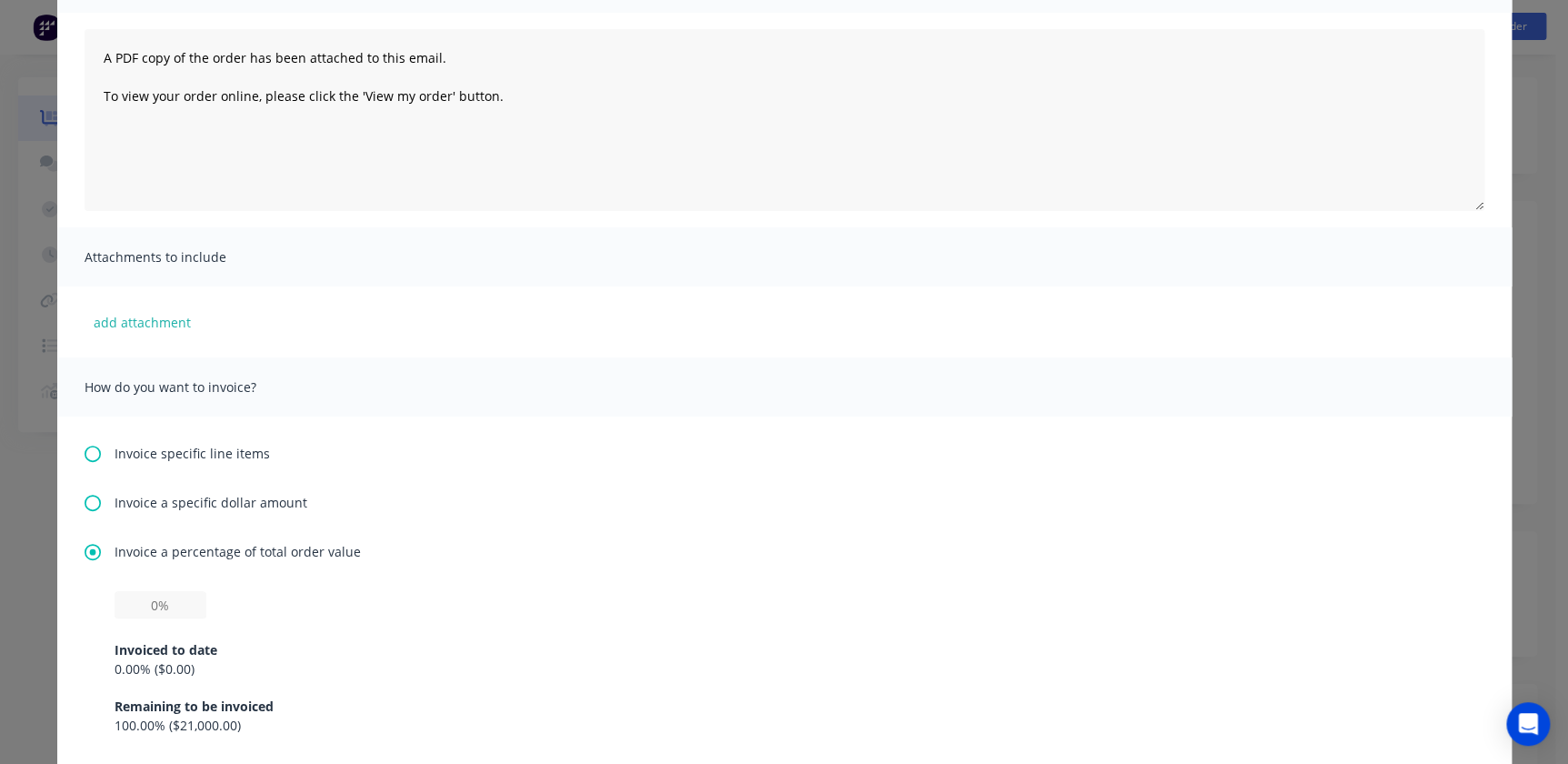
scroll to position [413, 0]
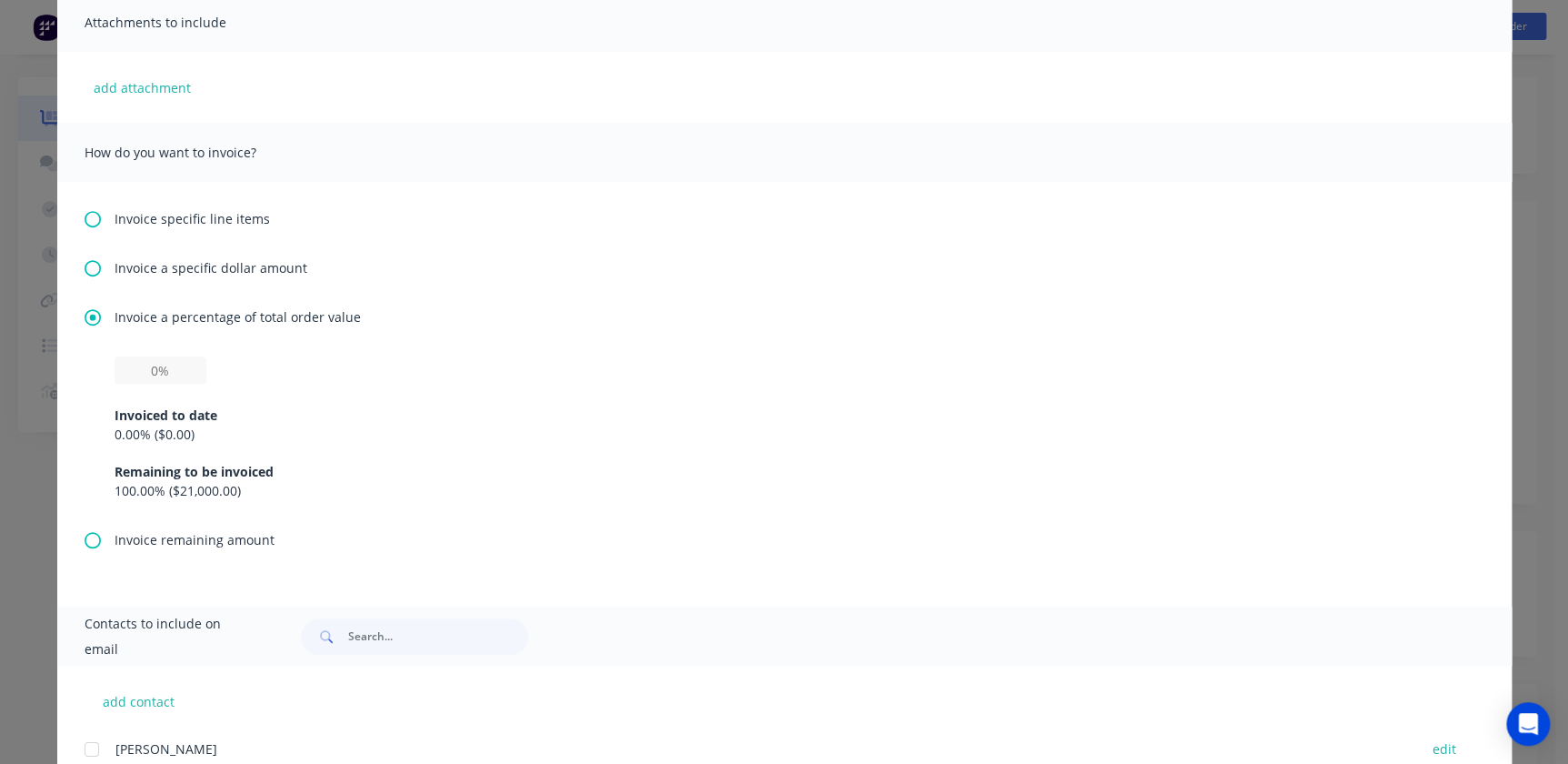
click at [145, 433] on div "0.00 % ( $0.00 )" at bounding box center [784, 434] width 1340 height 19
click at [137, 371] on input "text" at bounding box center [160, 370] width 92 height 27
type input "20%"
click at [460, 420] on div "Invoiced to date" at bounding box center [784, 415] width 1340 height 19
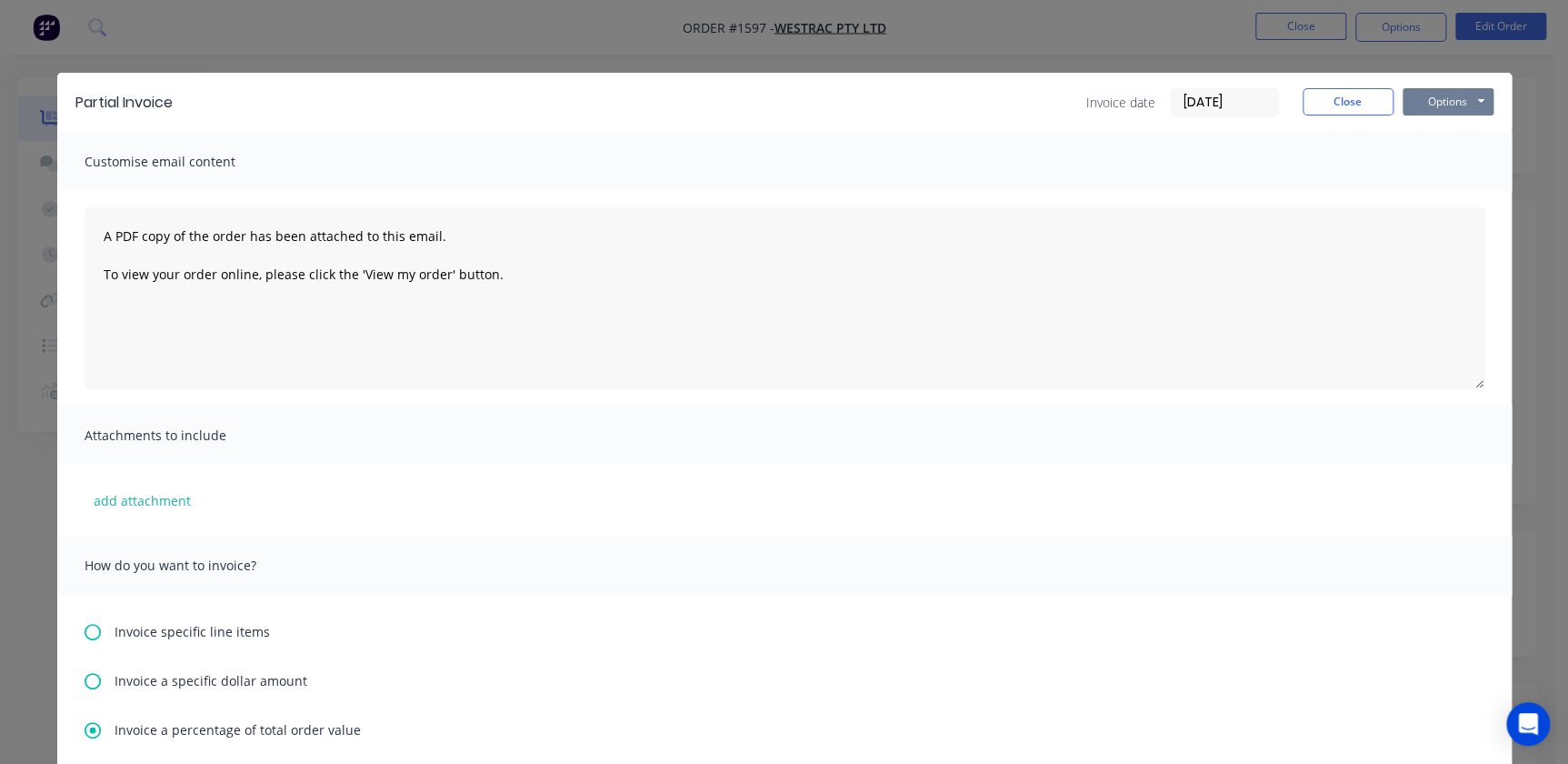
click at [1428, 101] on button "Options" at bounding box center [1447, 101] width 91 height 27
click at [1427, 125] on button "Preview" at bounding box center [1460, 134] width 116 height 30
drag, startPoint x: 1390, startPoint y: 96, endPoint x: 1411, endPoint y: 109, distance: 24.7
click at [1411, 109] on div "Invoice date 02/09/25 Close Options Preview Print Email" at bounding box center [1289, 102] width 407 height 29
click at [1416, 109] on button "Options" at bounding box center [1447, 101] width 91 height 27
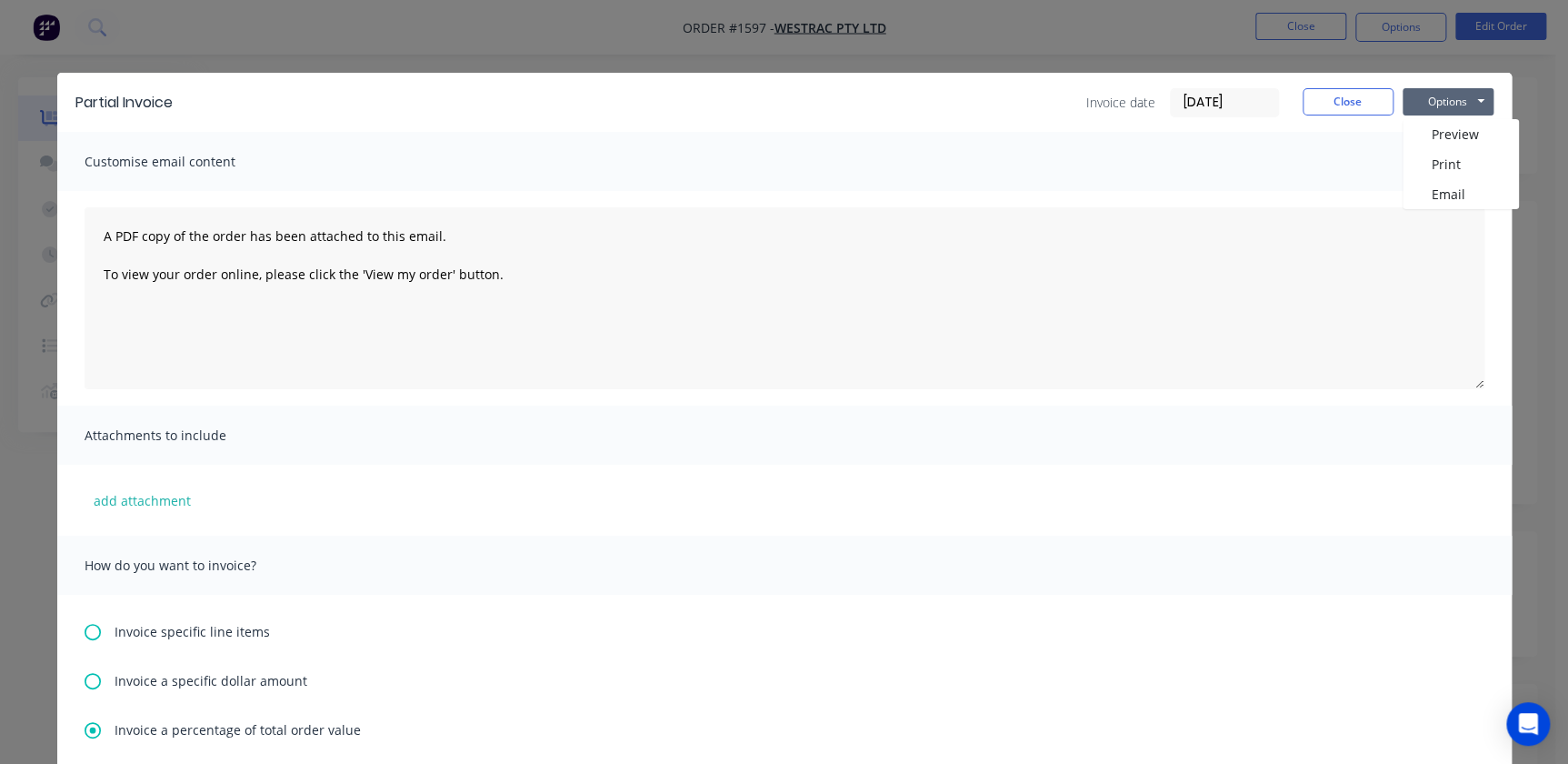
click at [1238, 109] on input "02/09/25" at bounding box center [1224, 102] width 108 height 27
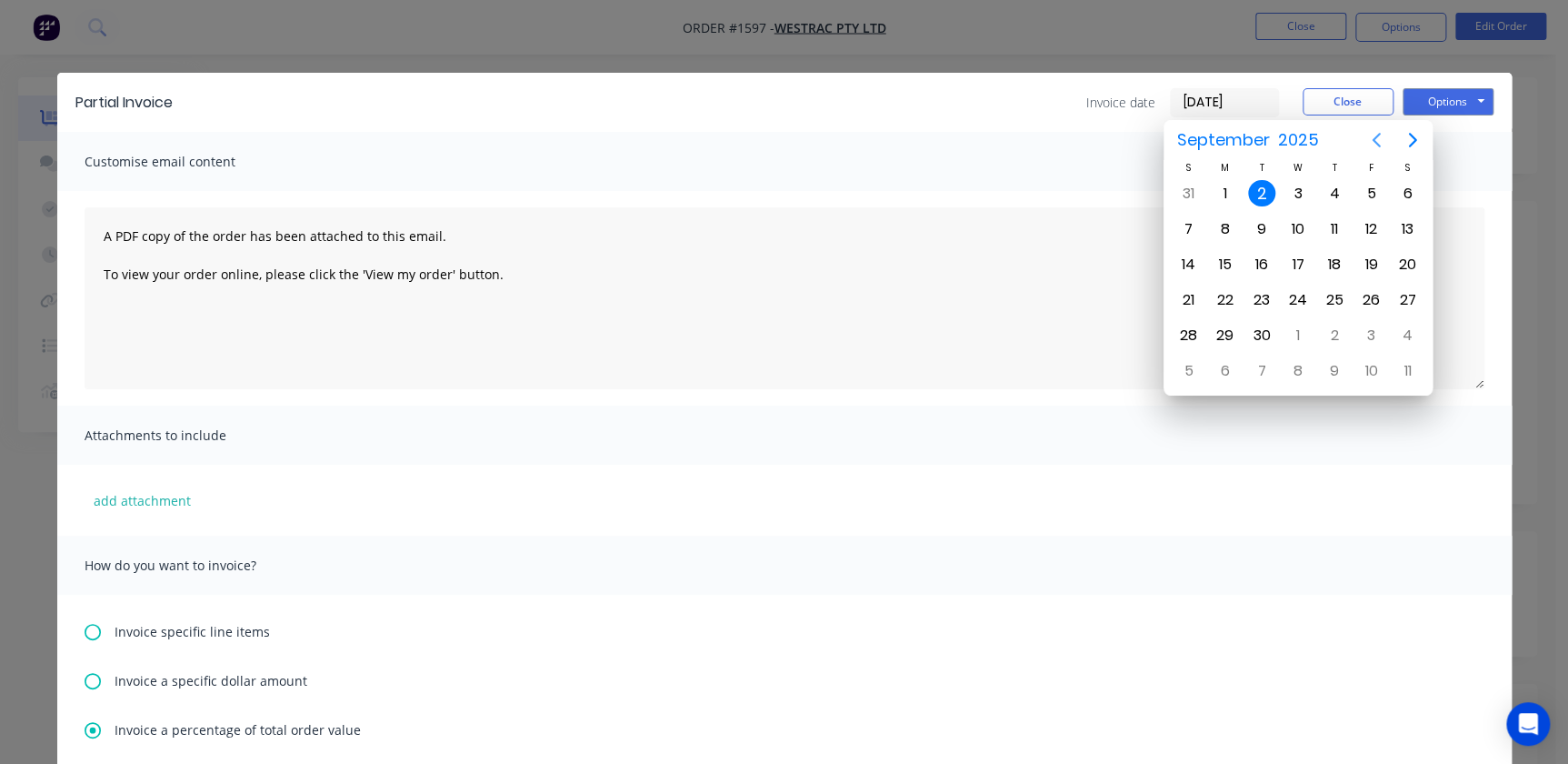
click at [1386, 137] on icon "Previous page" at bounding box center [1376, 140] width 22 height 22
click at [1175, 375] on div "31" at bounding box center [1188, 371] width 37 height 35
type input "31/08/25"
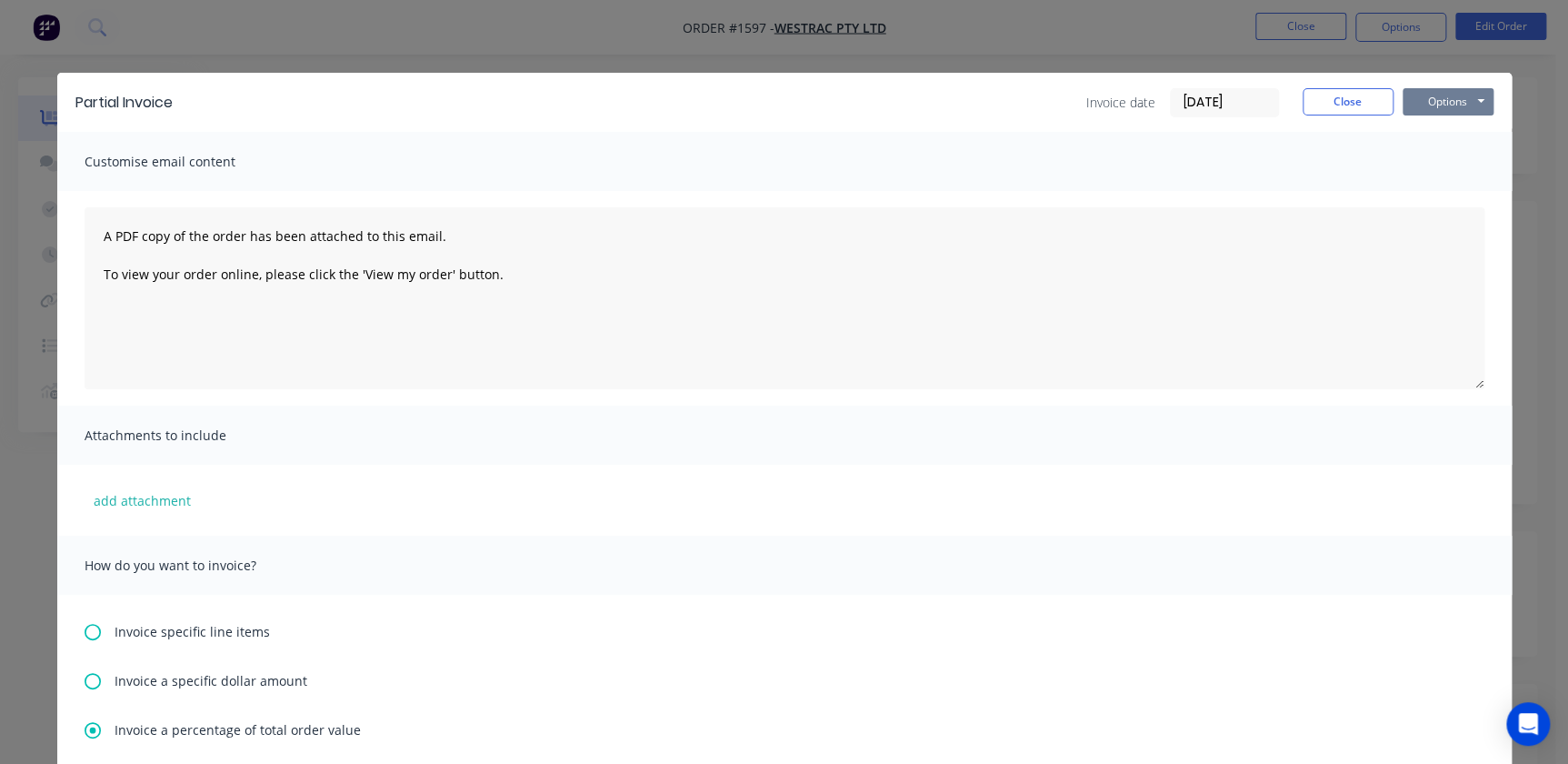
click at [1458, 99] on button "Options" at bounding box center [1447, 101] width 91 height 27
click at [1450, 164] on button "Print" at bounding box center [1460, 164] width 116 height 30
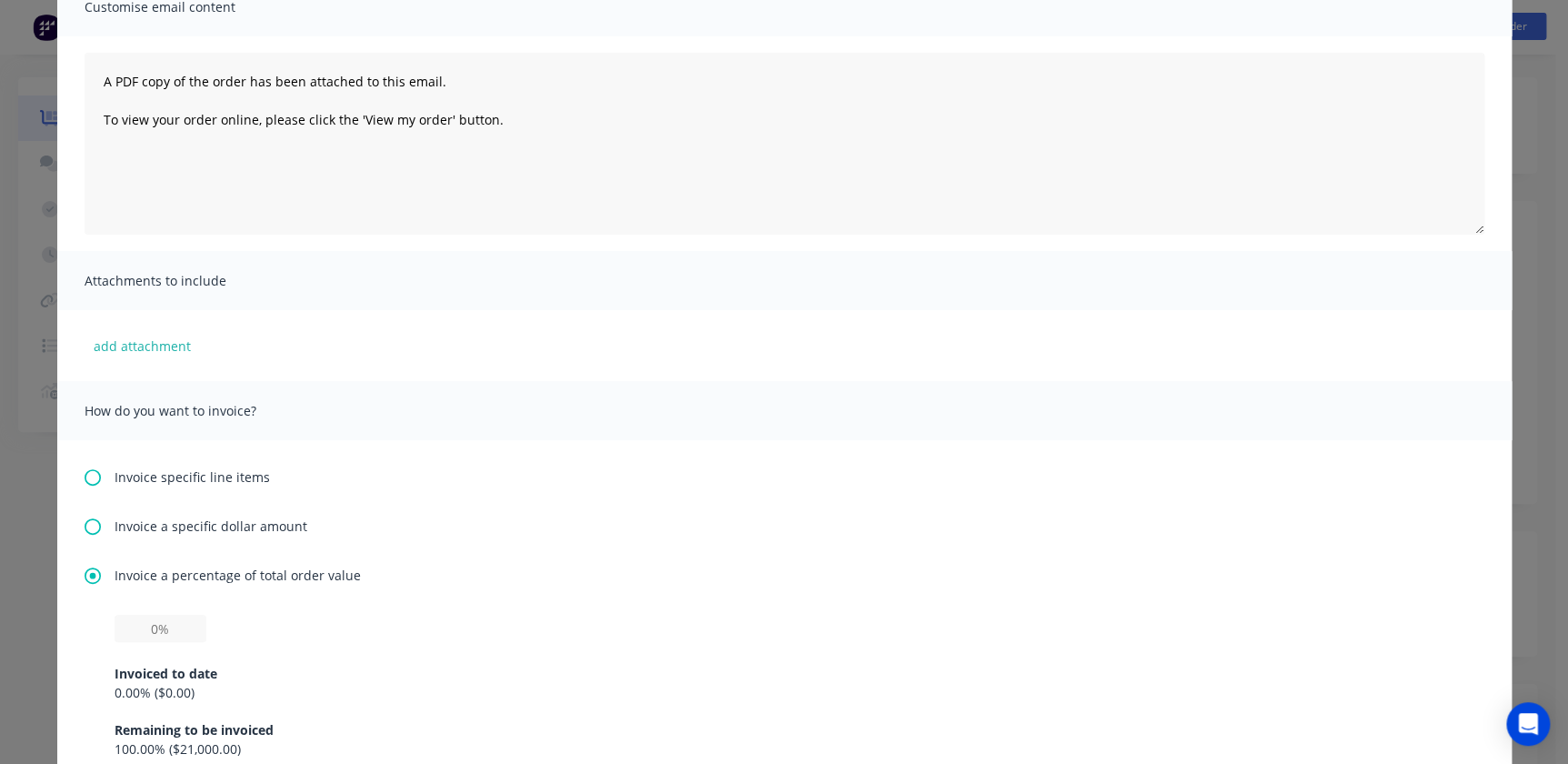
scroll to position [413, 0]
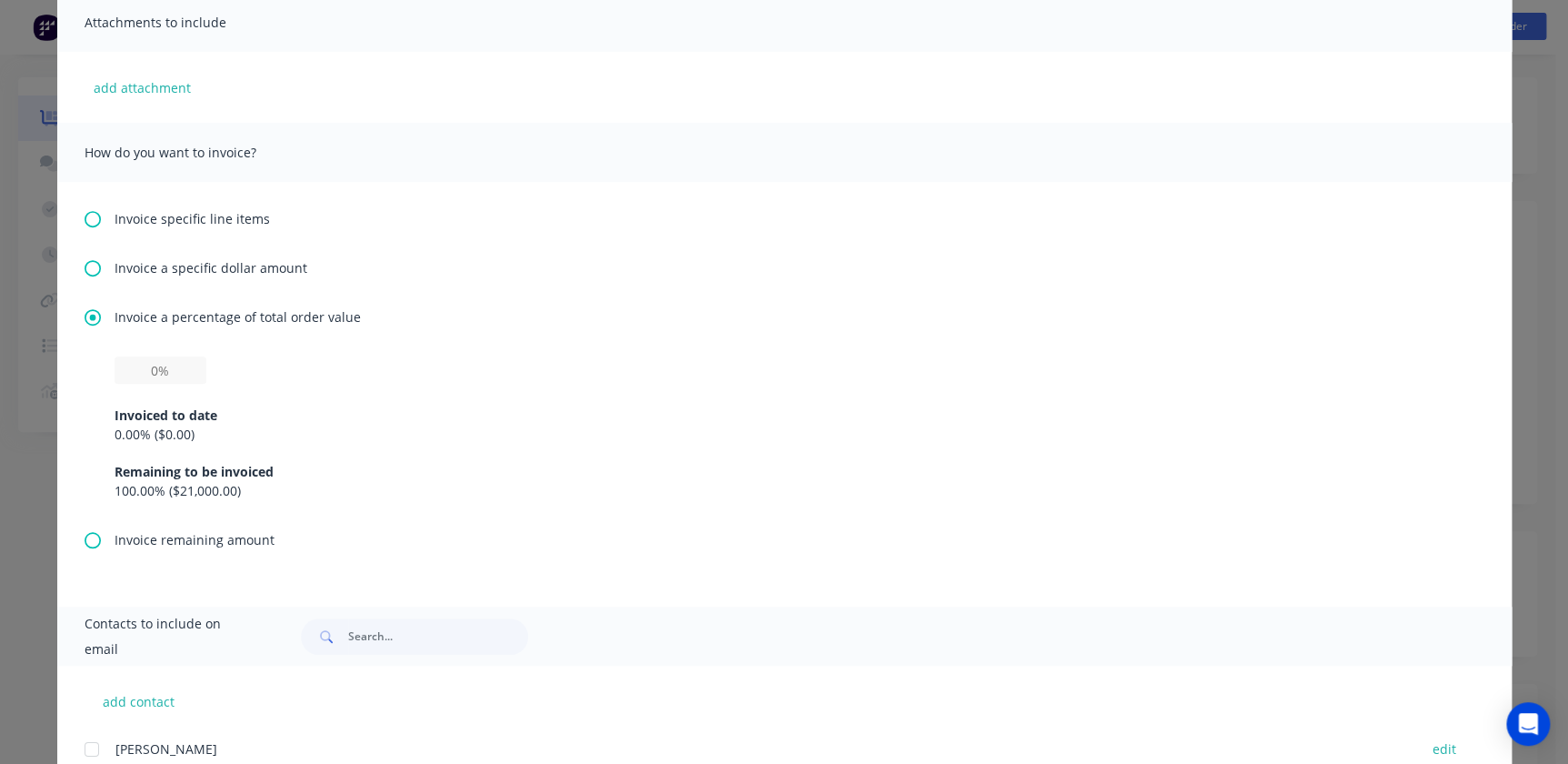
click at [108, 429] on div "Invoiced to date 0.00 % ( $0.00 ) Remaining to be invoiced 100.00 % ( $21,000.0…" at bounding box center [784, 443] width 1400 height 173
click at [131, 373] on input "text" at bounding box center [160, 370] width 92 height 27
type input "20%"
click at [912, 360] on div "20% Invoiced to date 0.00 % ( $0.00 ) Remaining to be invoiced 100.00 % ( $21,0…" at bounding box center [784, 428] width 1340 height 143
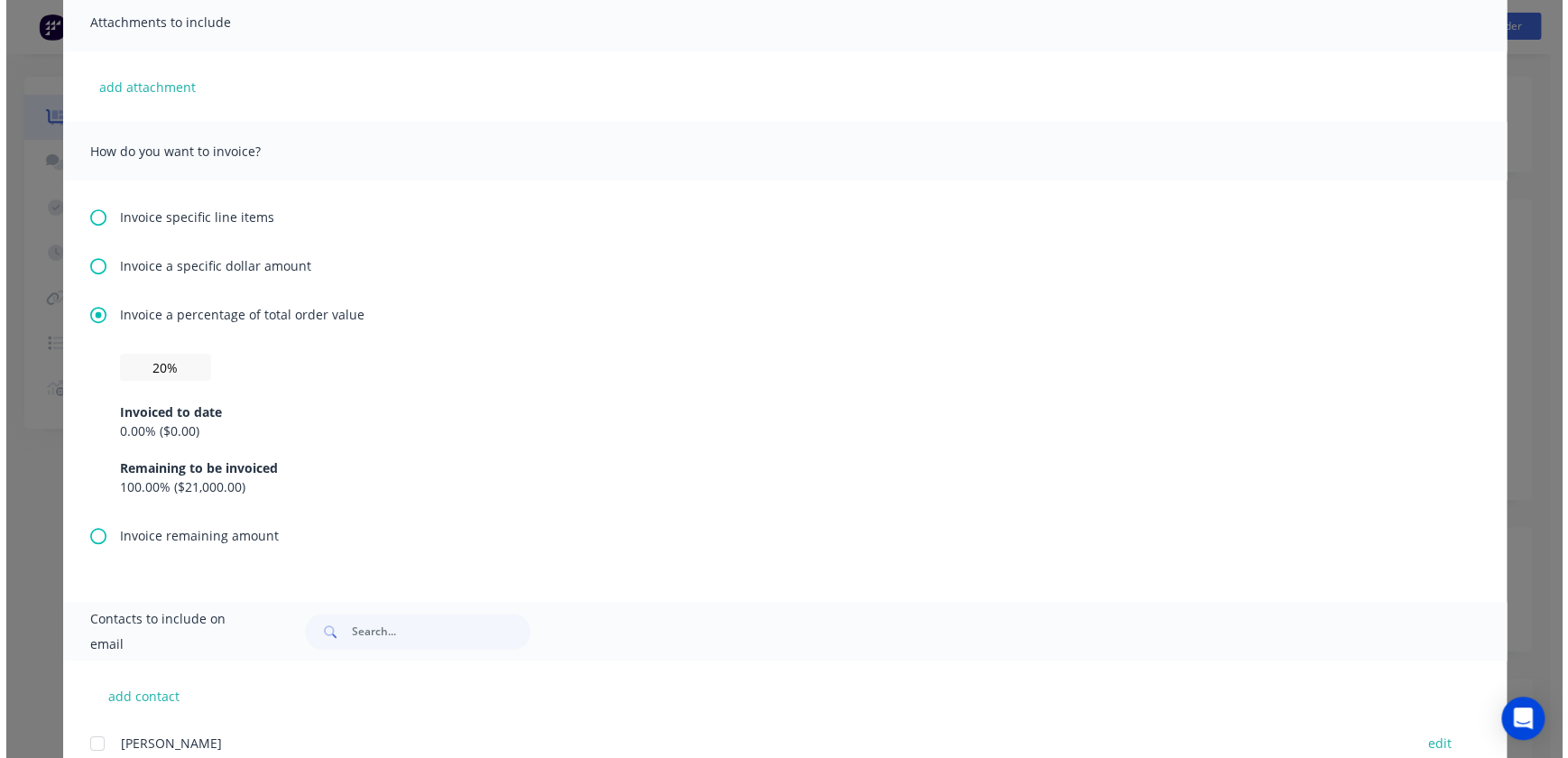
scroll to position [0, 0]
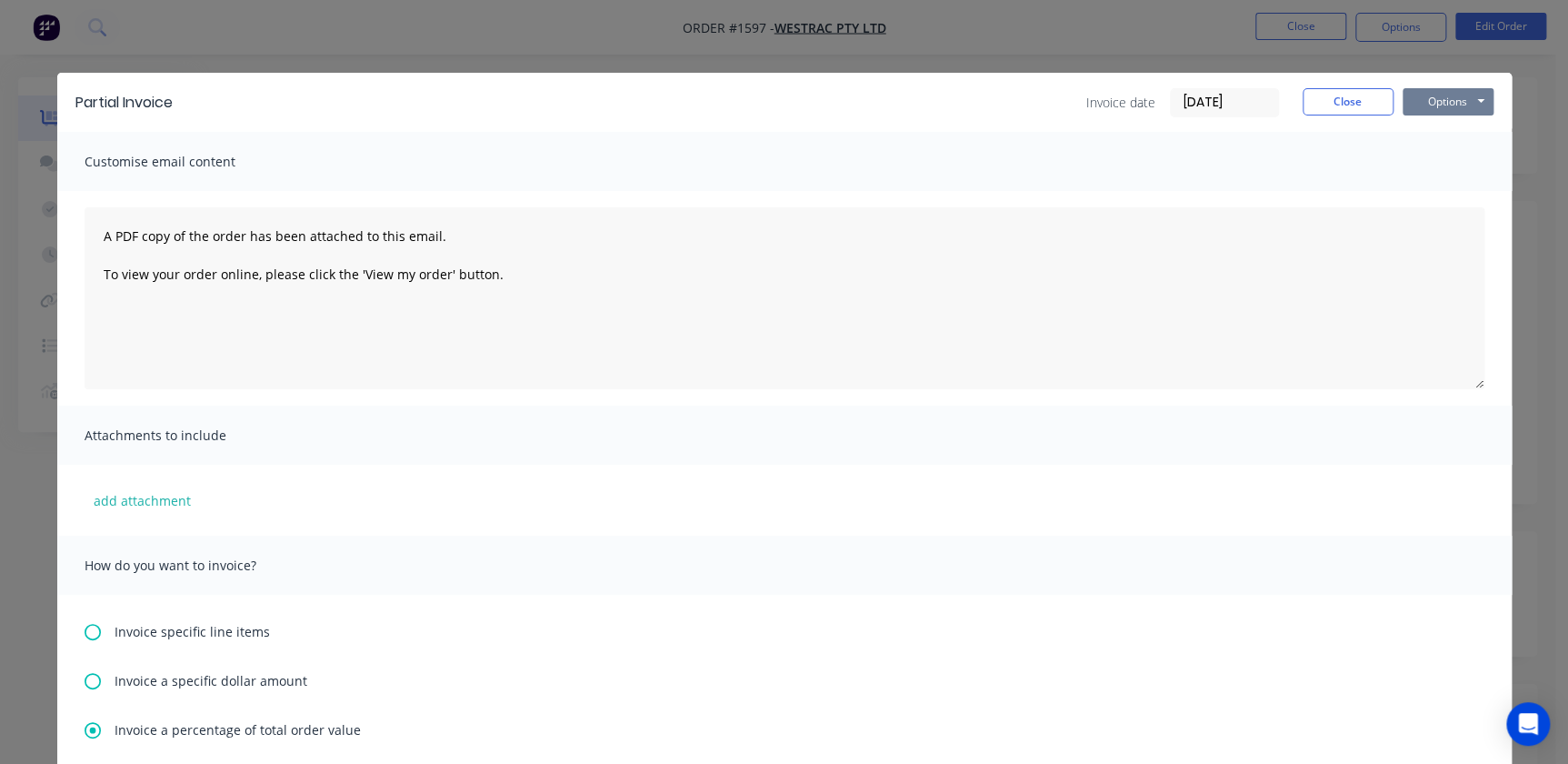
click at [1442, 102] on button "Options" at bounding box center [1447, 101] width 91 height 27
click at [1444, 169] on button "Print" at bounding box center [1460, 164] width 116 height 30
click at [1322, 105] on button "Close" at bounding box center [1348, 101] width 91 height 27
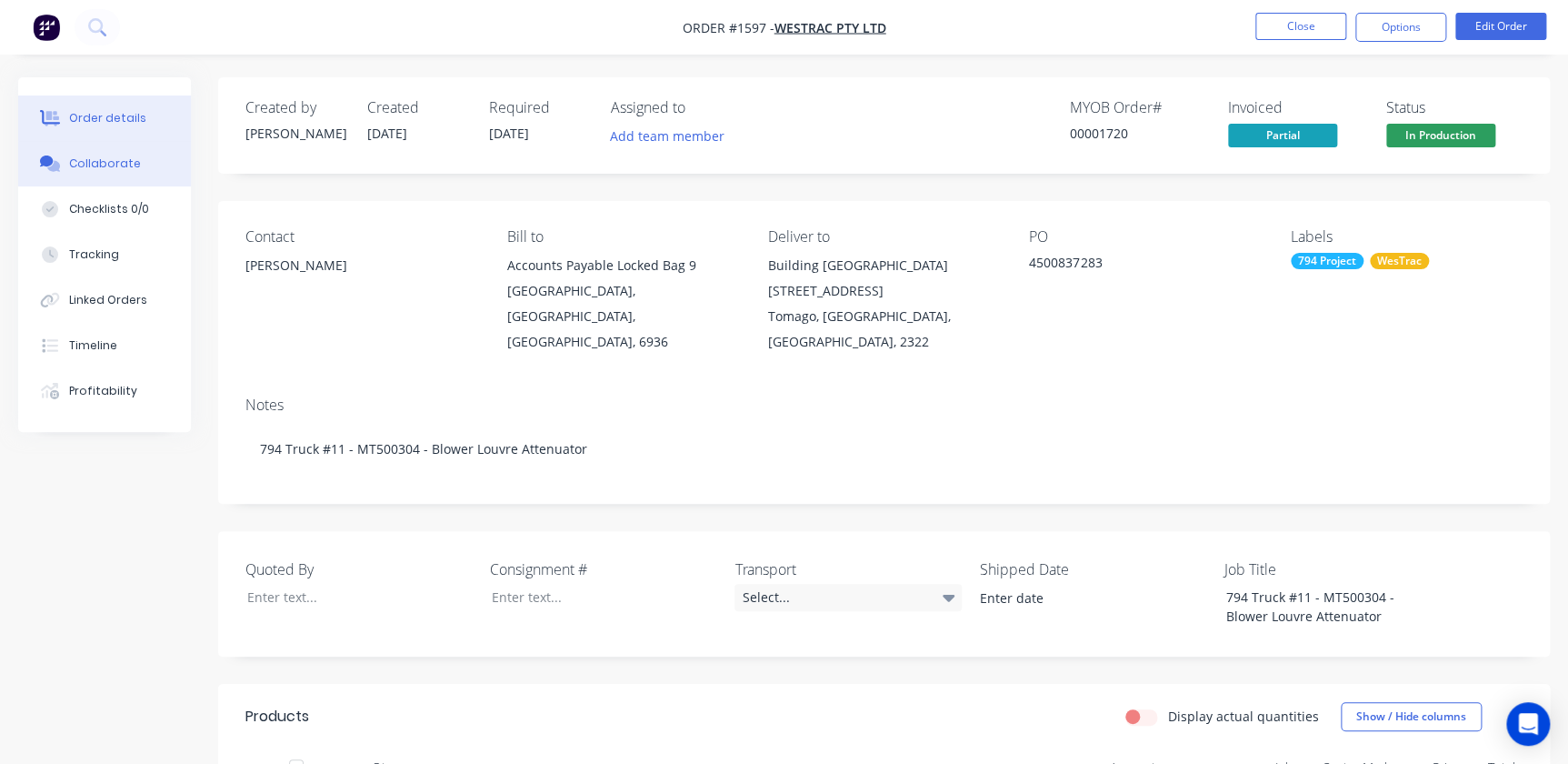
click at [97, 172] on button "Collaborate" at bounding box center [104, 164] width 173 height 46
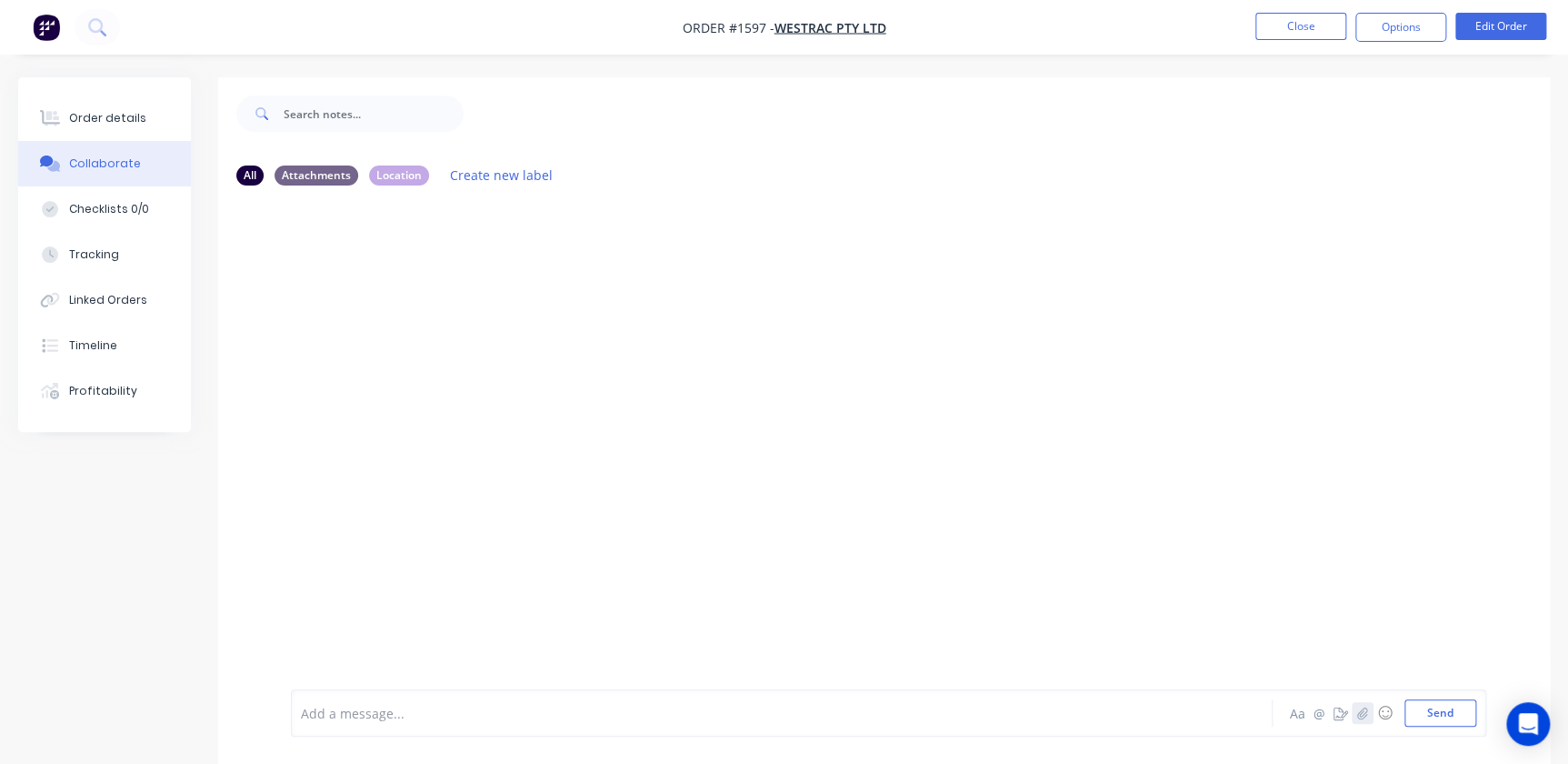
click at [1364, 713] on icon "button" at bounding box center [1363, 713] width 11 height 13
click at [1460, 715] on button "Send" at bounding box center [1440, 713] width 72 height 27
click at [1318, 26] on button "Close" at bounding box center [1300, 26] width 91 height 27
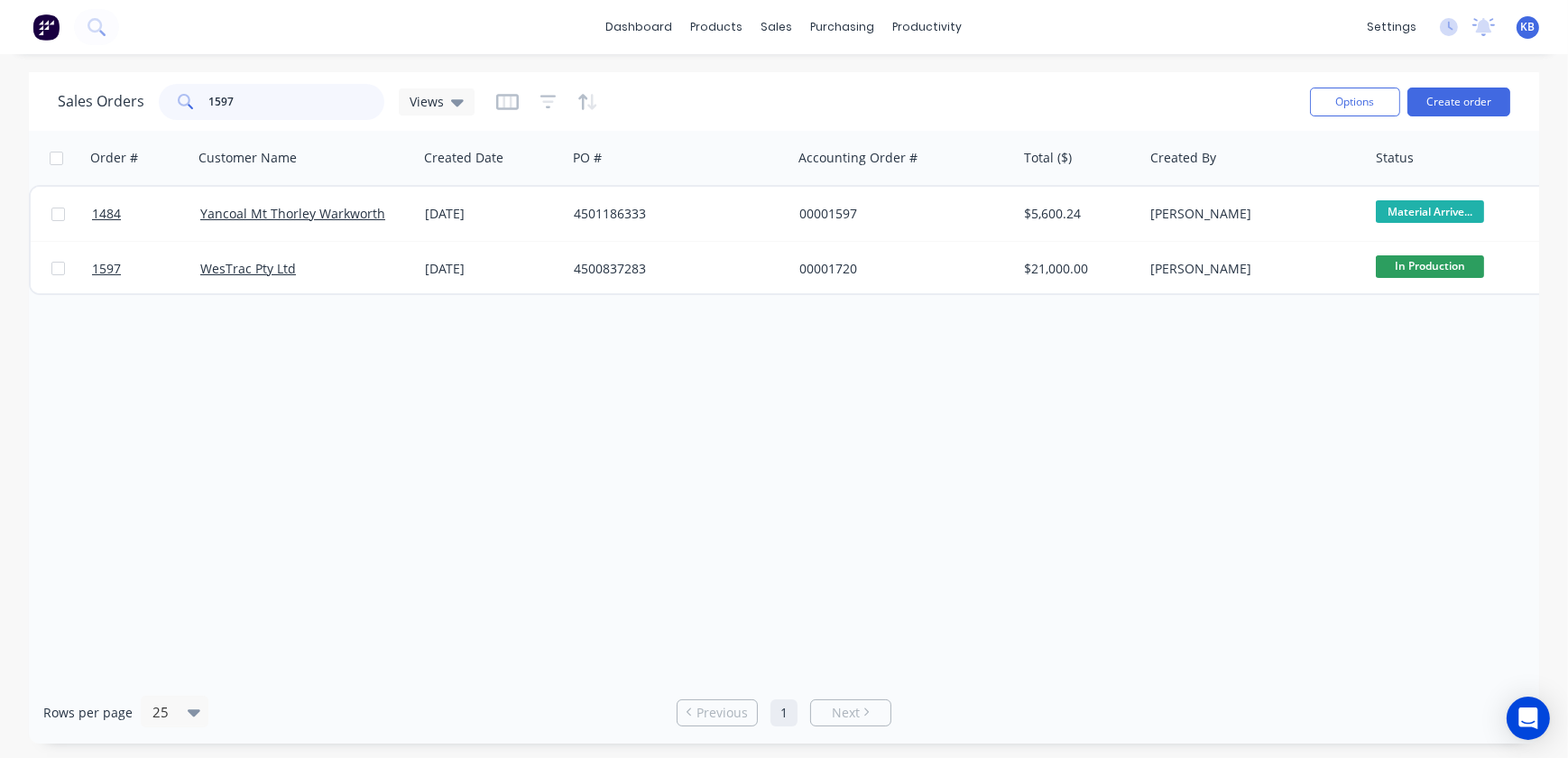
click at [311, 90] on input "1597" at bounding box center [296, 101] width 176 height 36
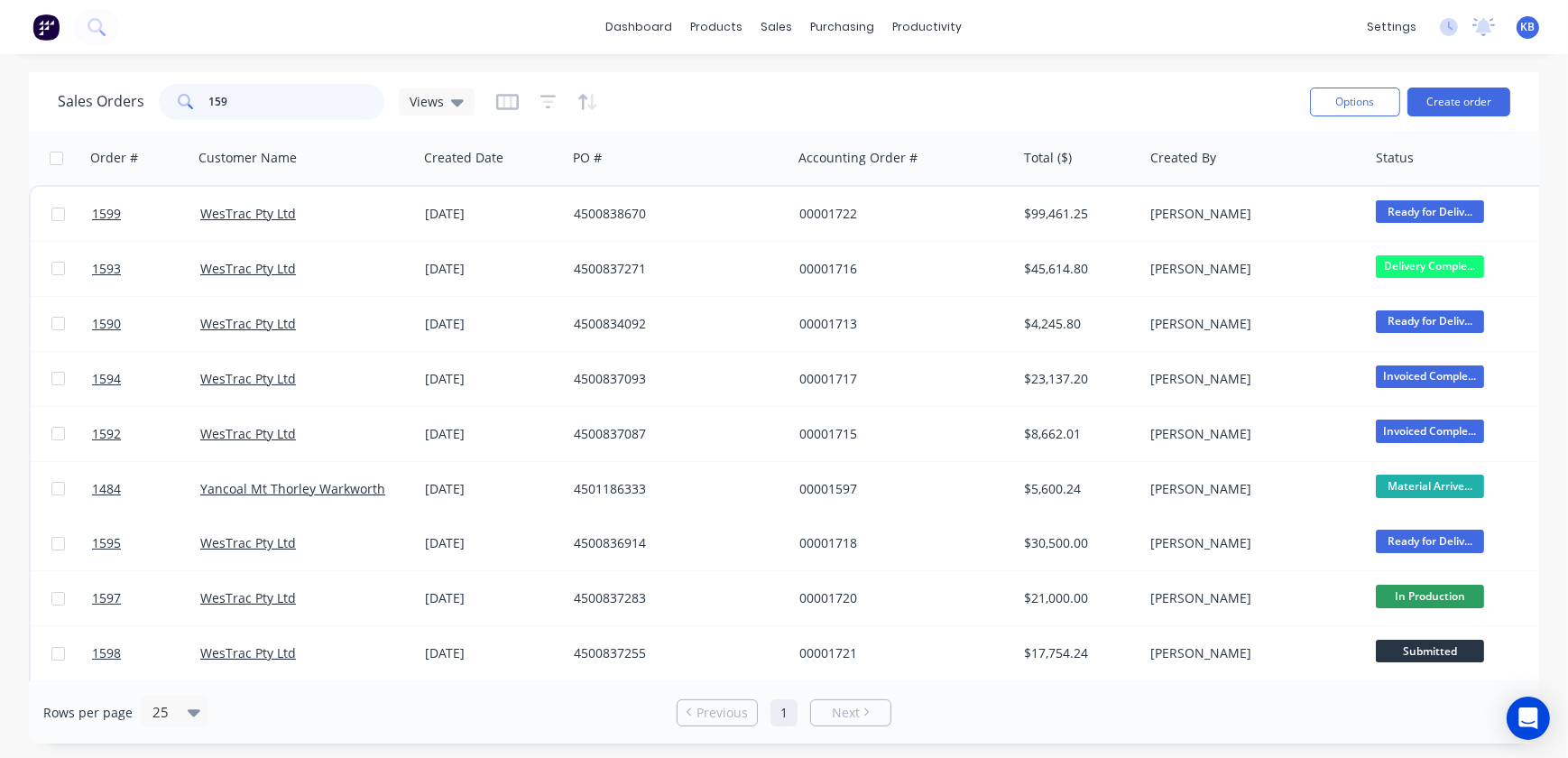
type input "159"
drag, startPoint x: 294, startPoint y: 110, endPoint x: -105, endPoint y: 58, distance: 402.4
click at [0, 58] on html "dashboard products sales purchasing productivity dashboard products Product Cat…" at bounding box center [784, 379] width 1568 height 758
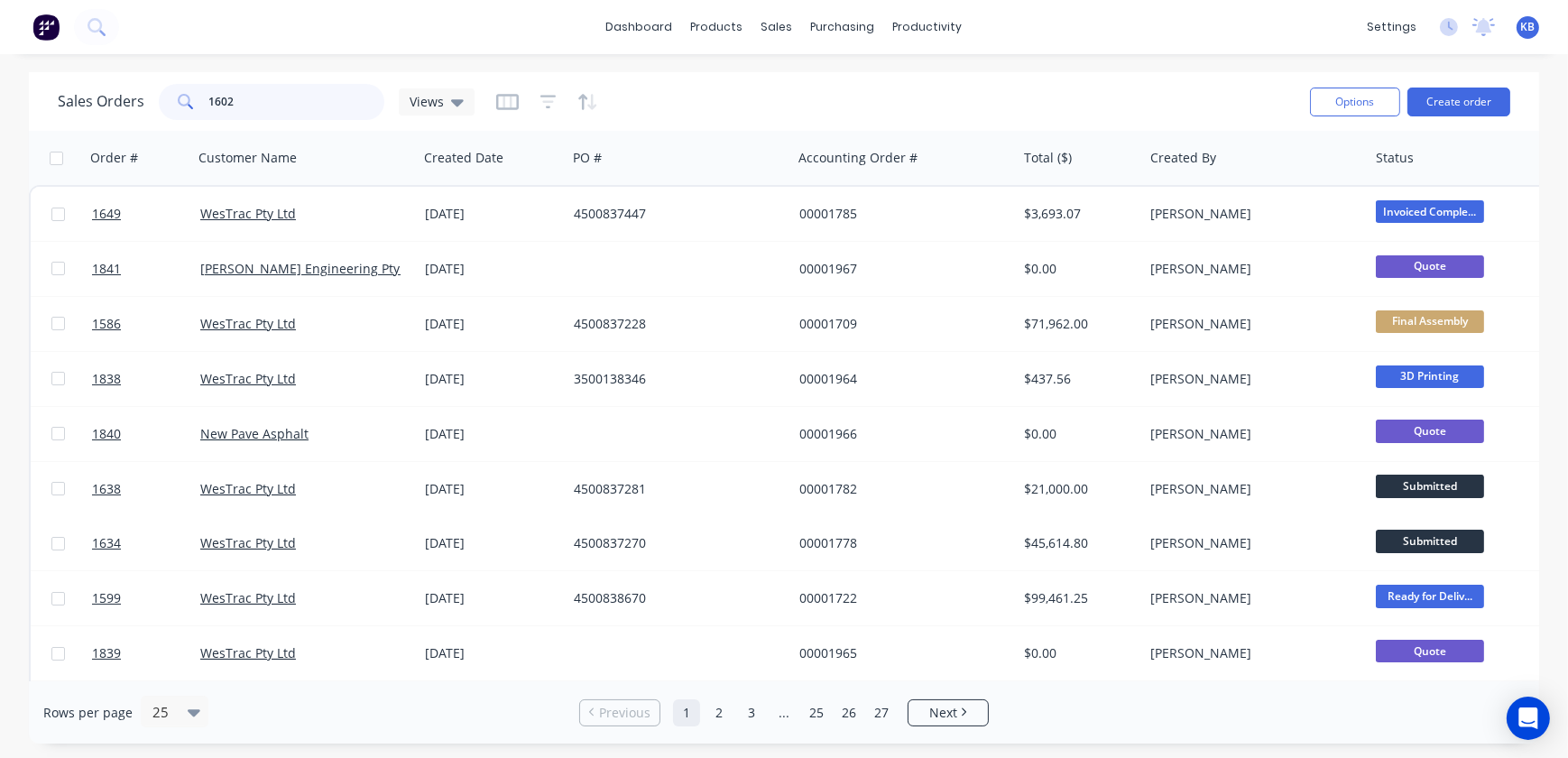
type input "1602"
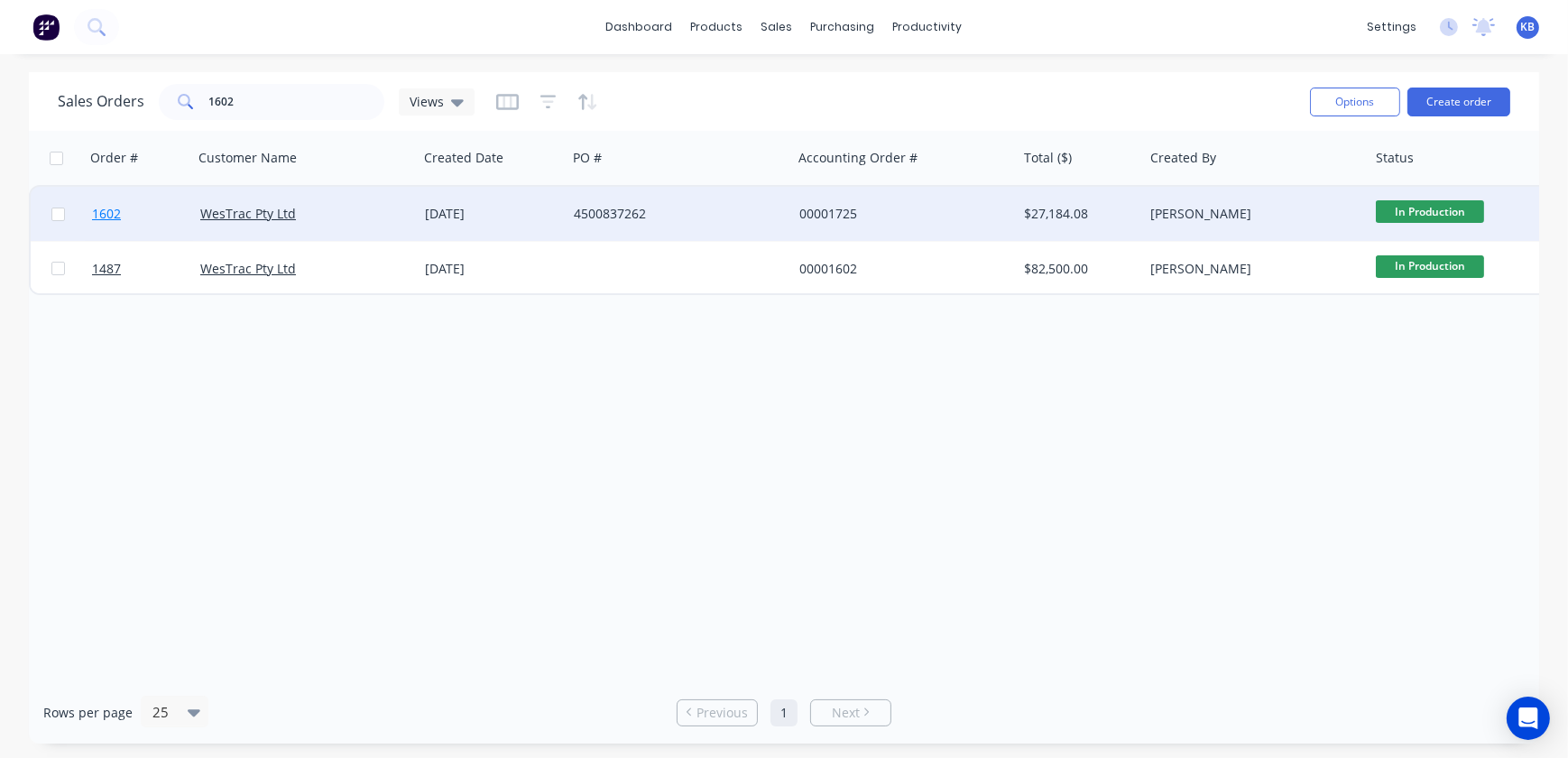
click at [120, 216] on span "1602" at bounding box center [106, 213] width 29 height 18
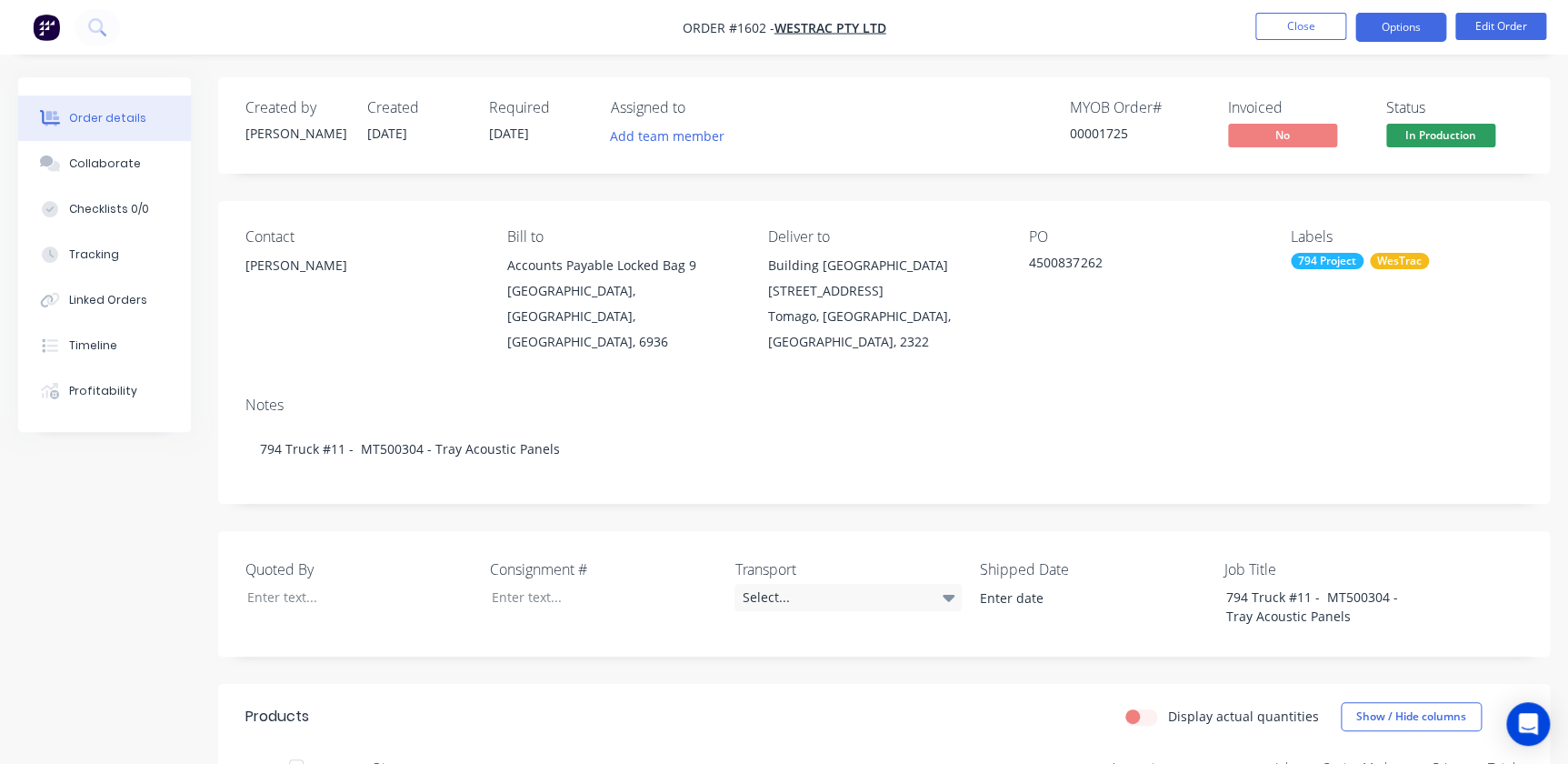
click at [1373, 25] on button "Options" at bounding box center [1400, 27] width 91 height 29
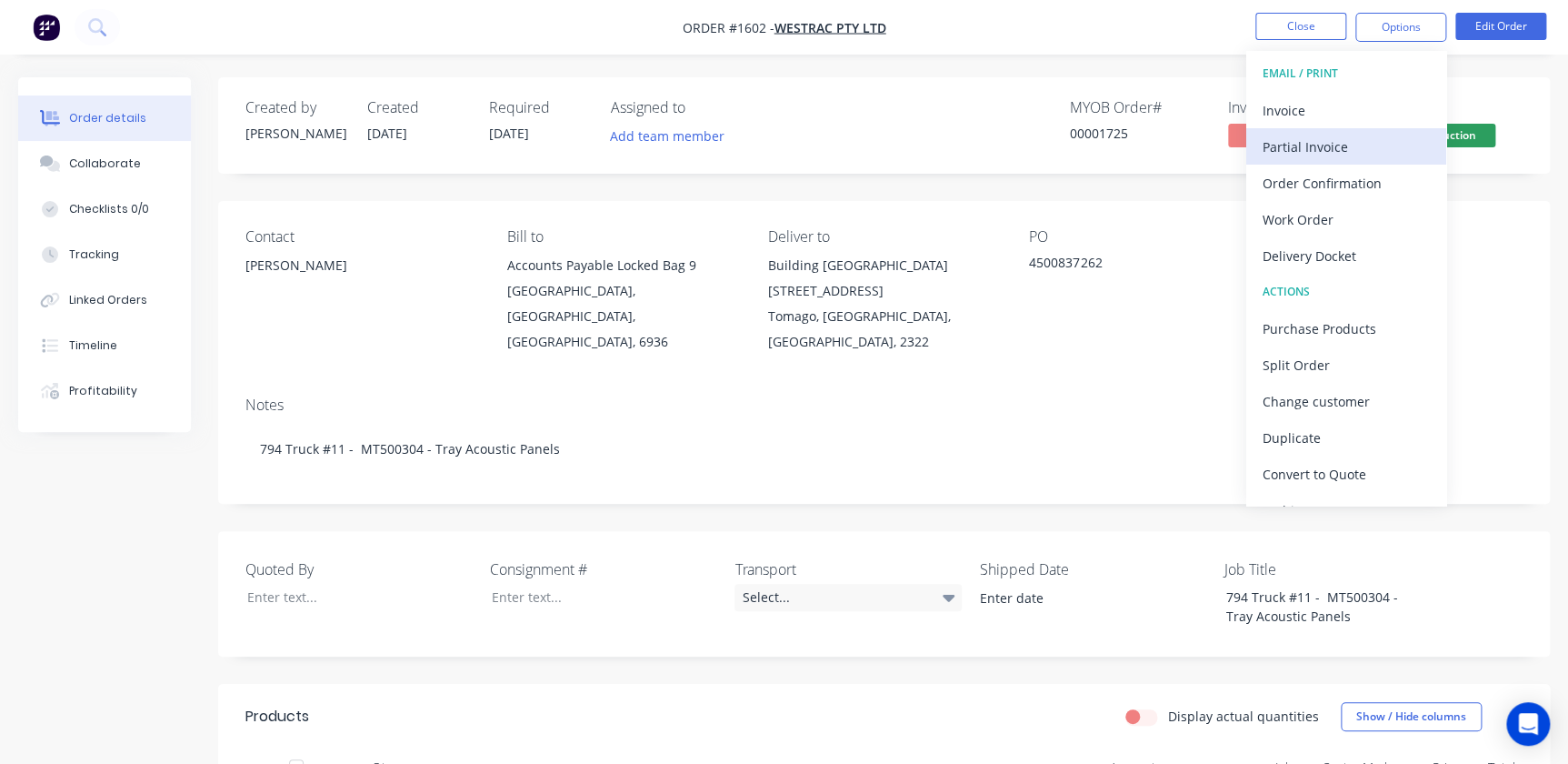
click at [1291, 151] on div "Partial Invoice" at bounding box center [1346, 147] width 168 height 26
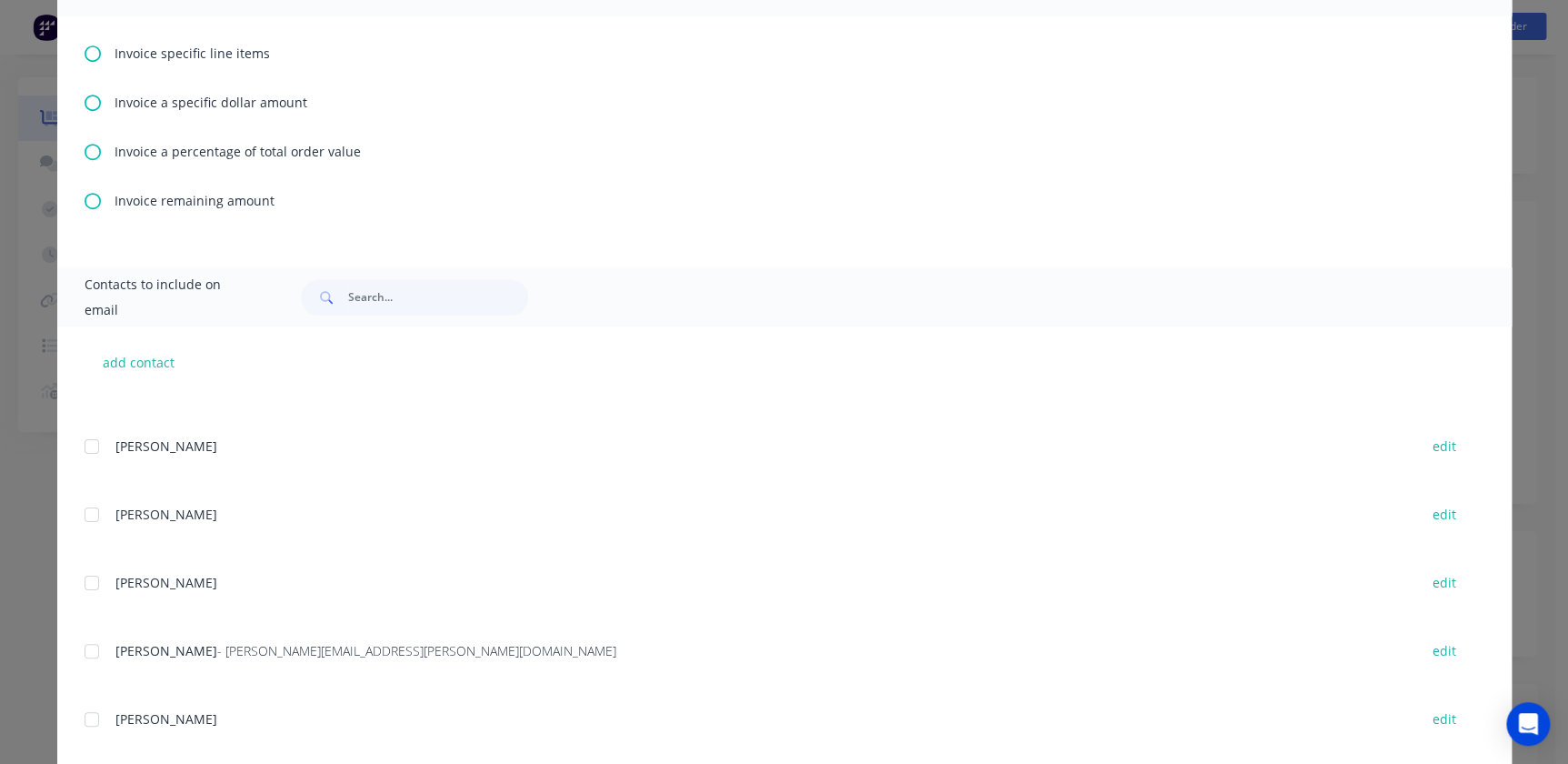
scroll to position [247, 0]
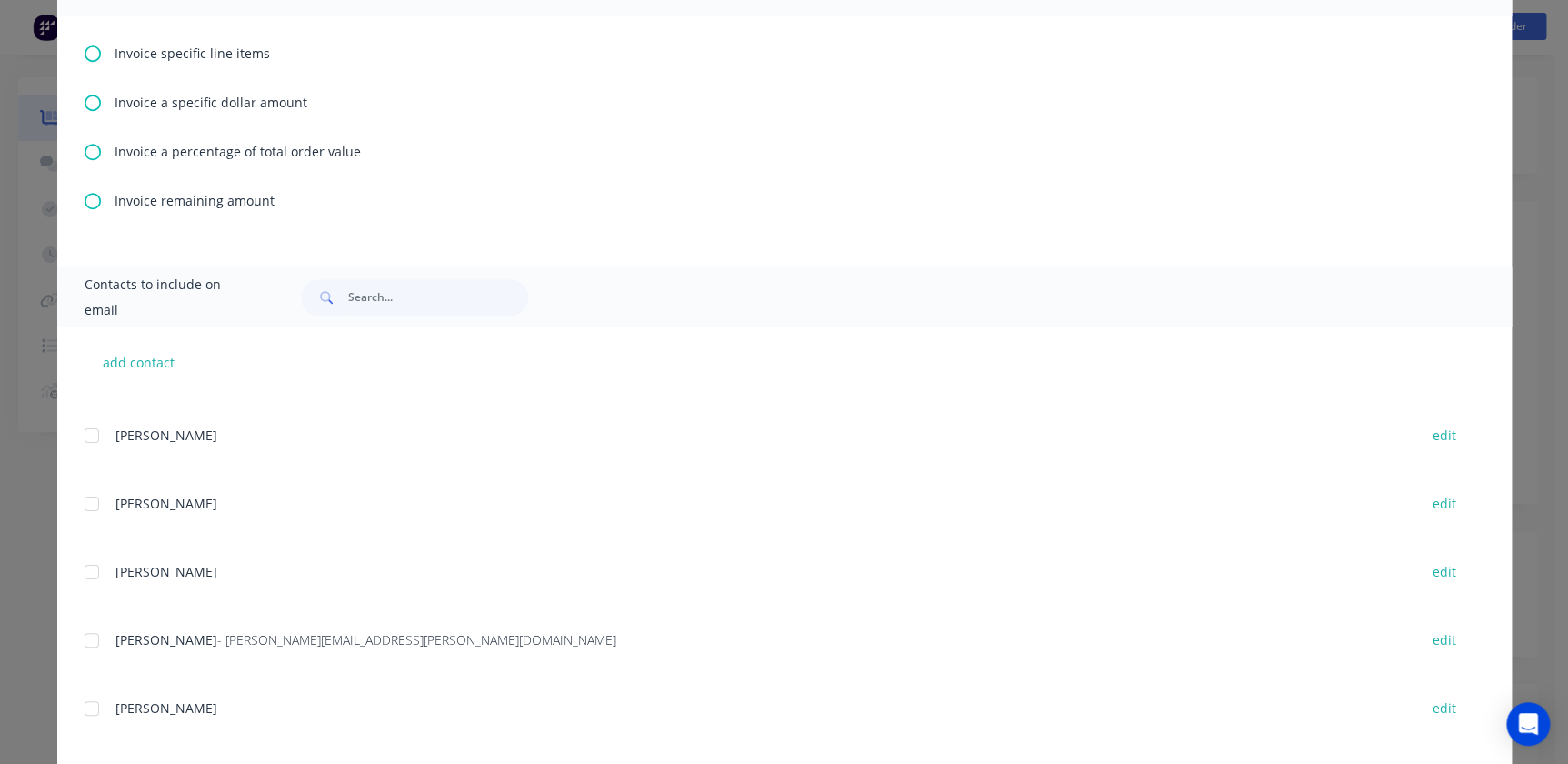
click at [99, 145] on div "Invoice a percentage of total order value" at bounding box center [784, 151] width 1400 height 19
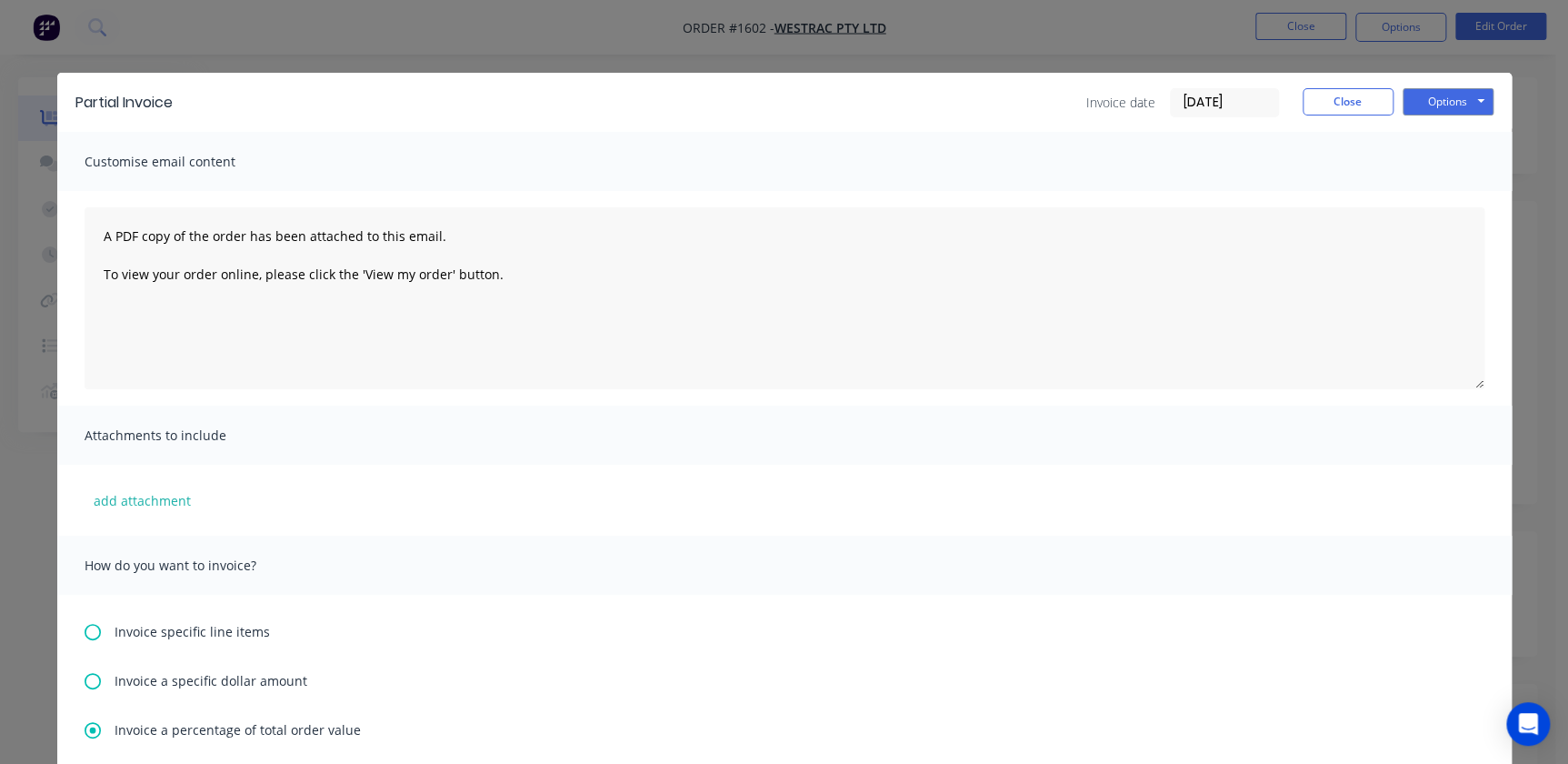
scroll to position [413, 0]
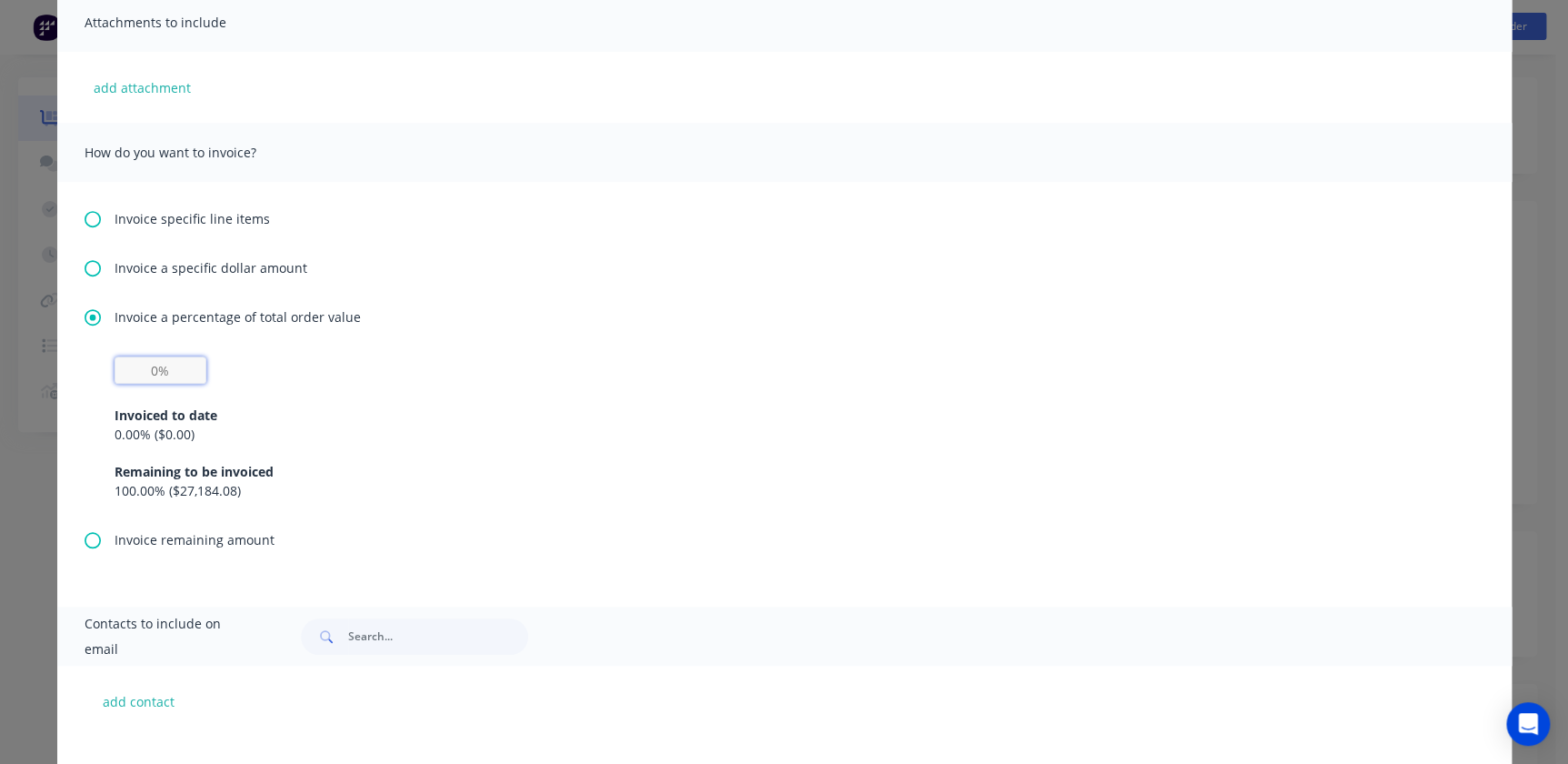
click at [139, 375] on input "text" at bounding box center [160, 370] width 92 height 27
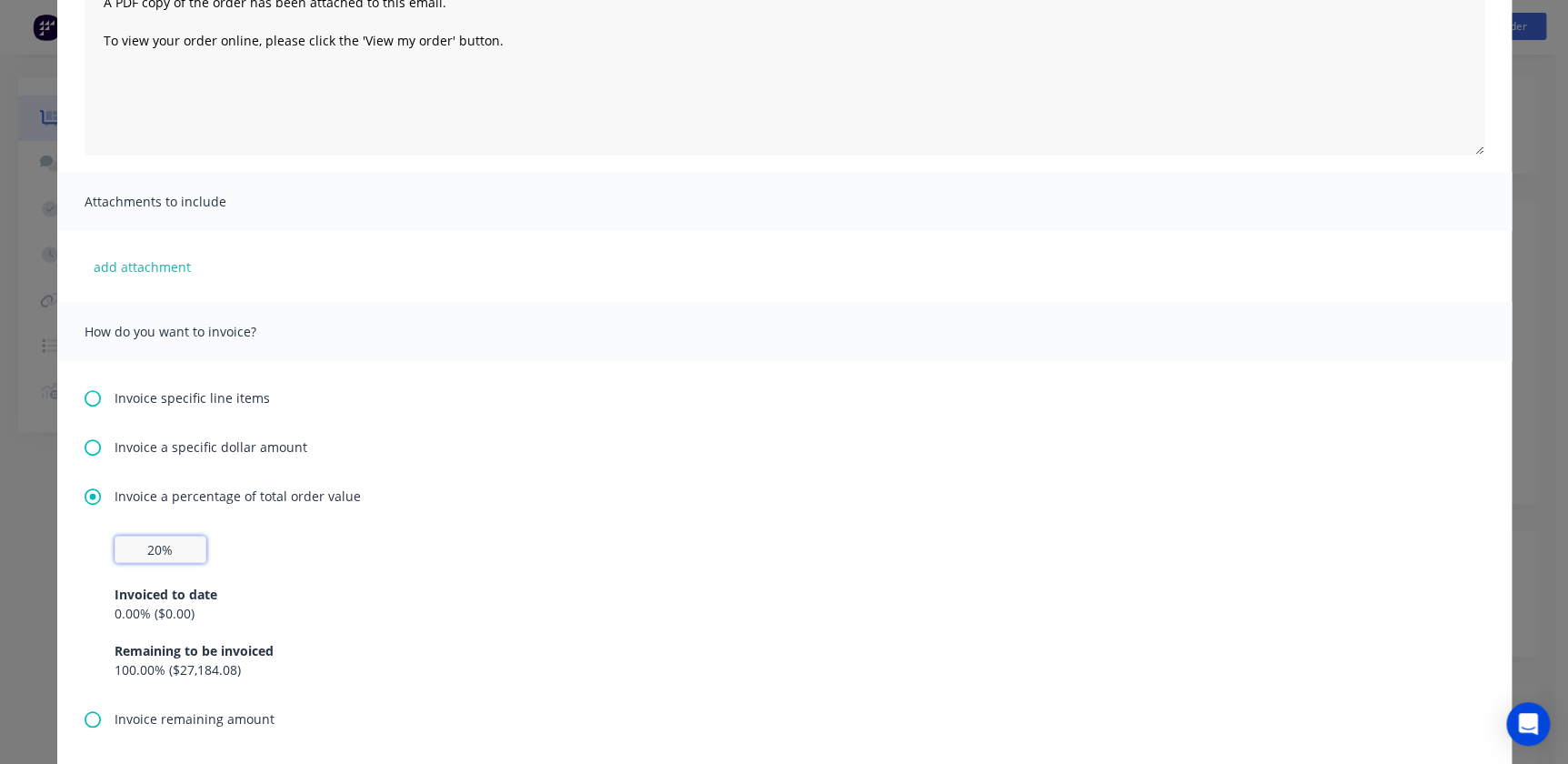
scroll to position [0, 0]
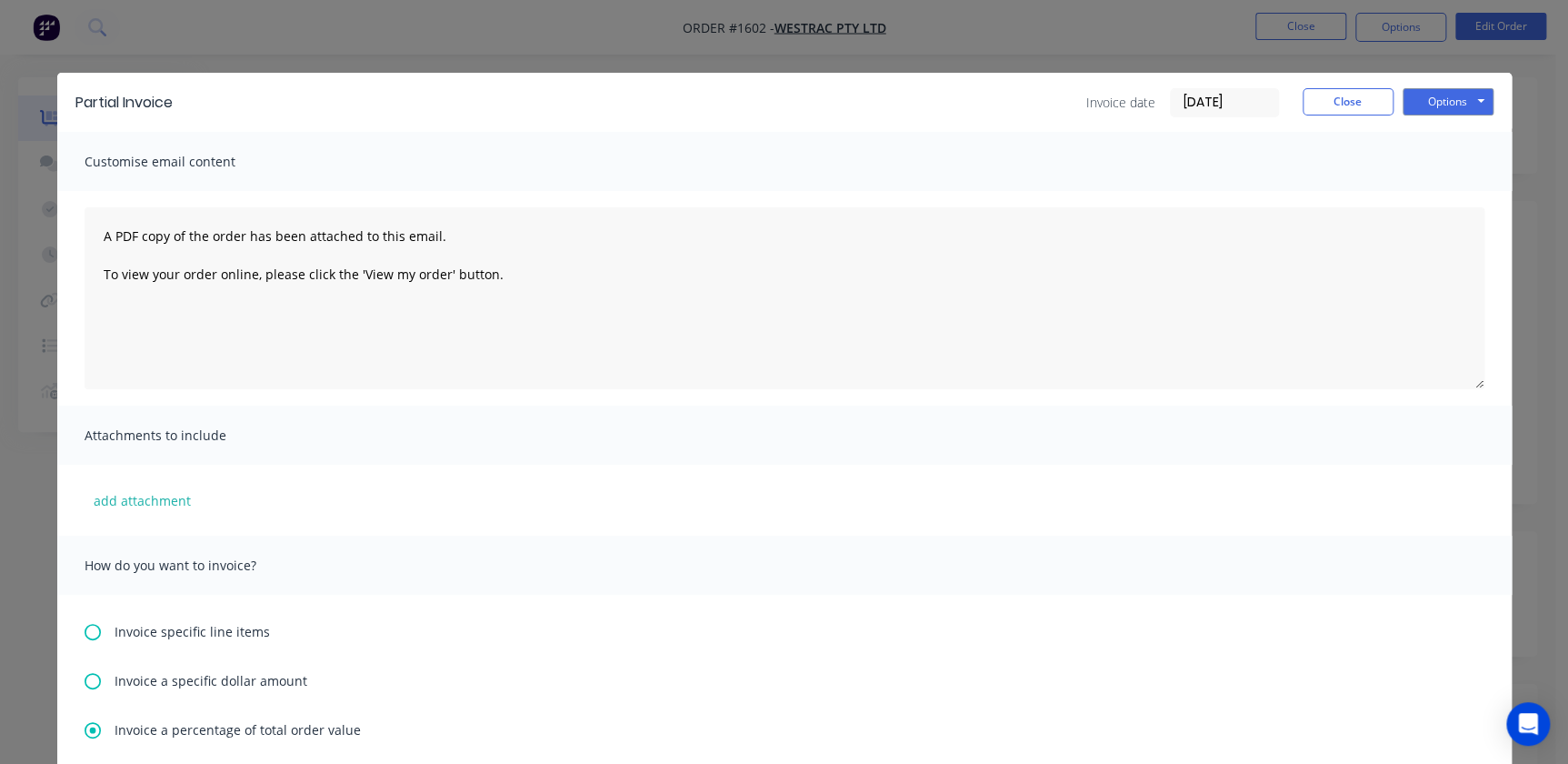
type input "20%"
click at [1426, 115] on div "Options Preview Print Email" at bounding box center [1447, 102] width 91 height 29
click at [1429, 101] on button "Options" at bounding box center [1447, 101] width 91 height 27
click at [1432, 130] on button "Preview" at bounding box center [1460, 134] width 116 height 30
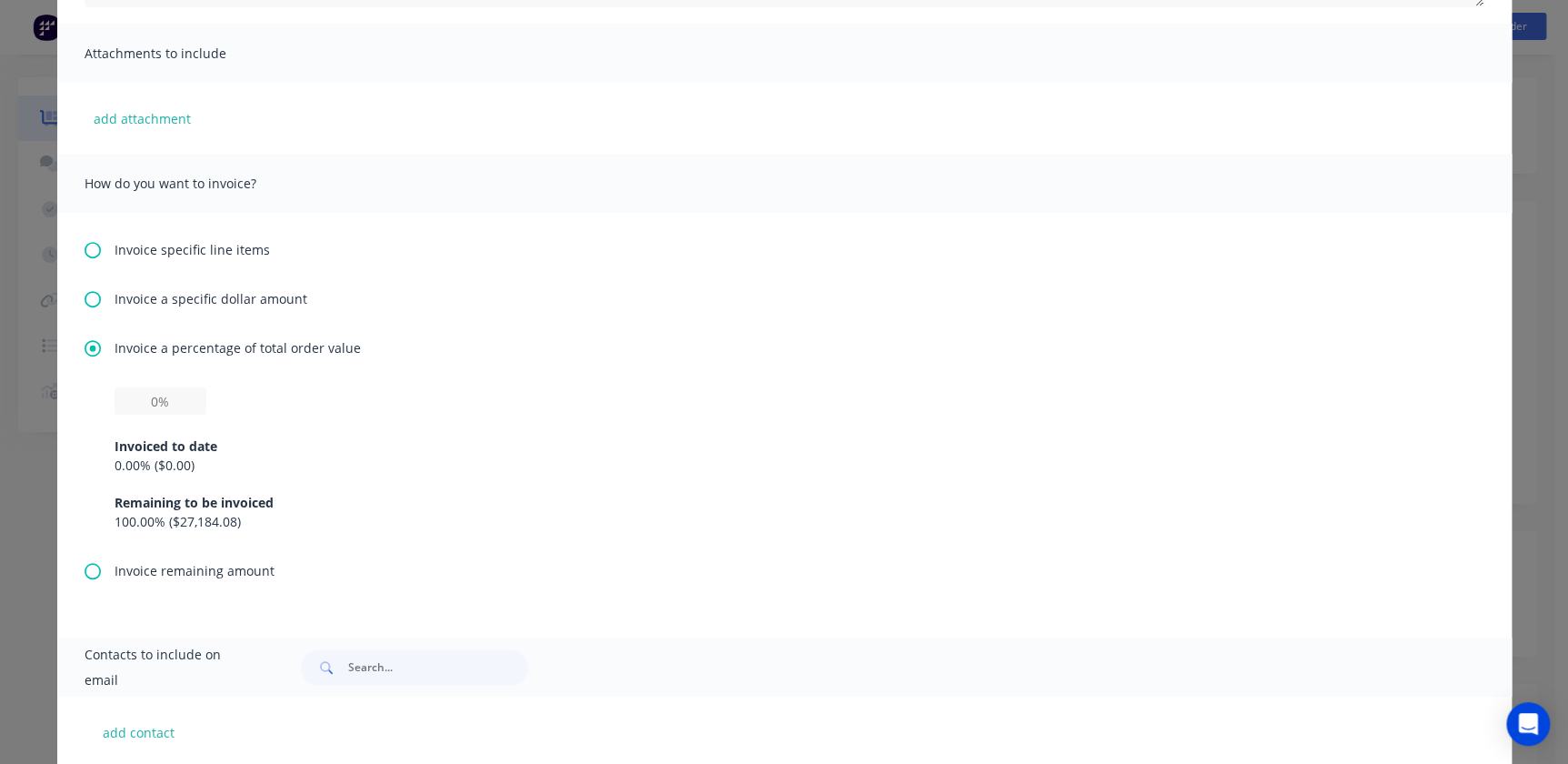
scroll to position [495, 0]
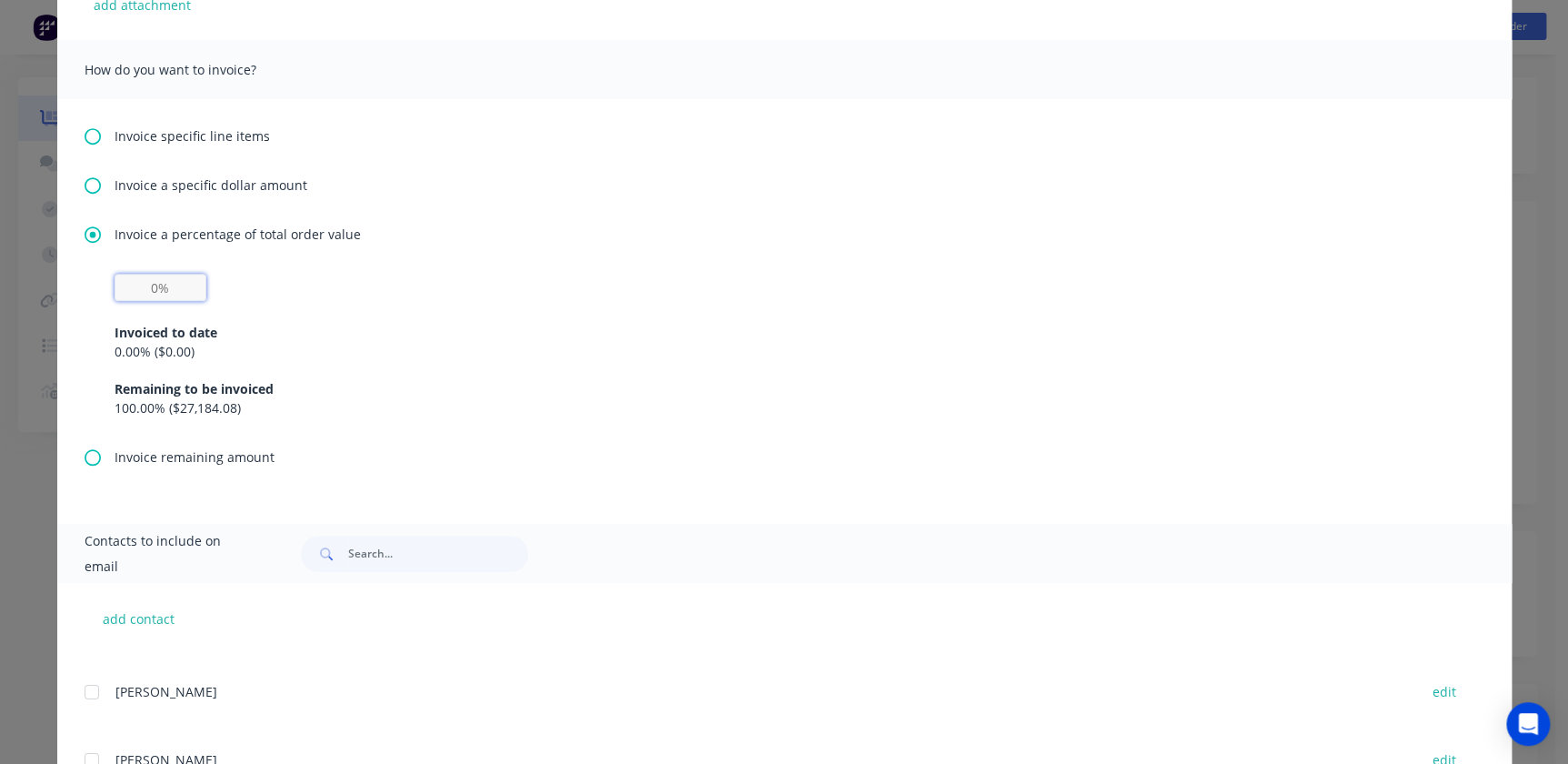
click at [132, 285] on input "text" at bounding box center [160, 286] width 92 height 27
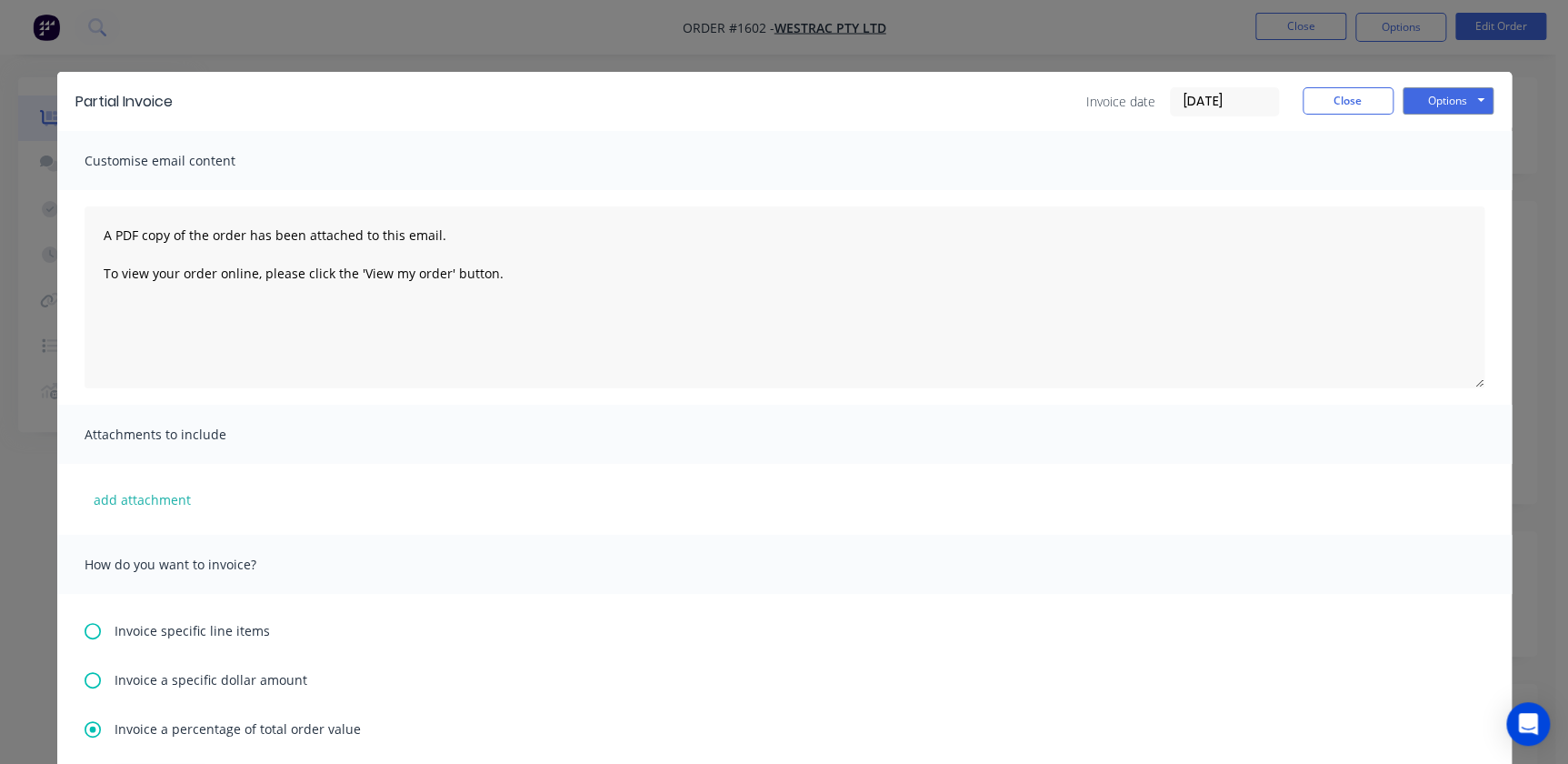
scroll to position [0, 0]
type input "20%"
click at [1473, 99] on button "Options" at bounding box center [1447, 101] width 91 height 27
drag, startPoint x: 1456, startPoint y: 155, endPoint x: 1175, endPoint y: 149, distance: 281.1
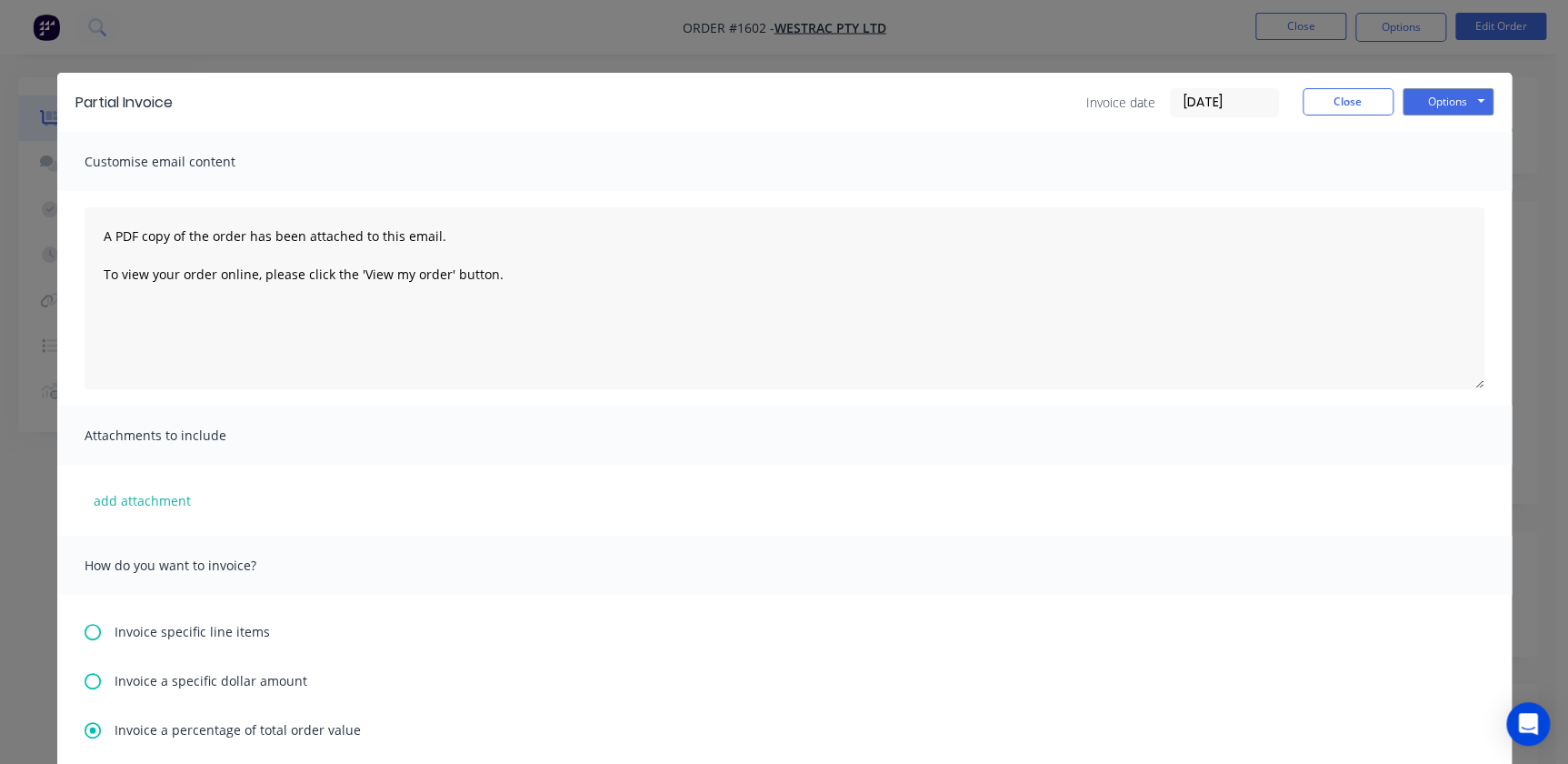
click at [1191, 105] on input "[DATE]" at bounding box center [1224, 102] width 108 height 27
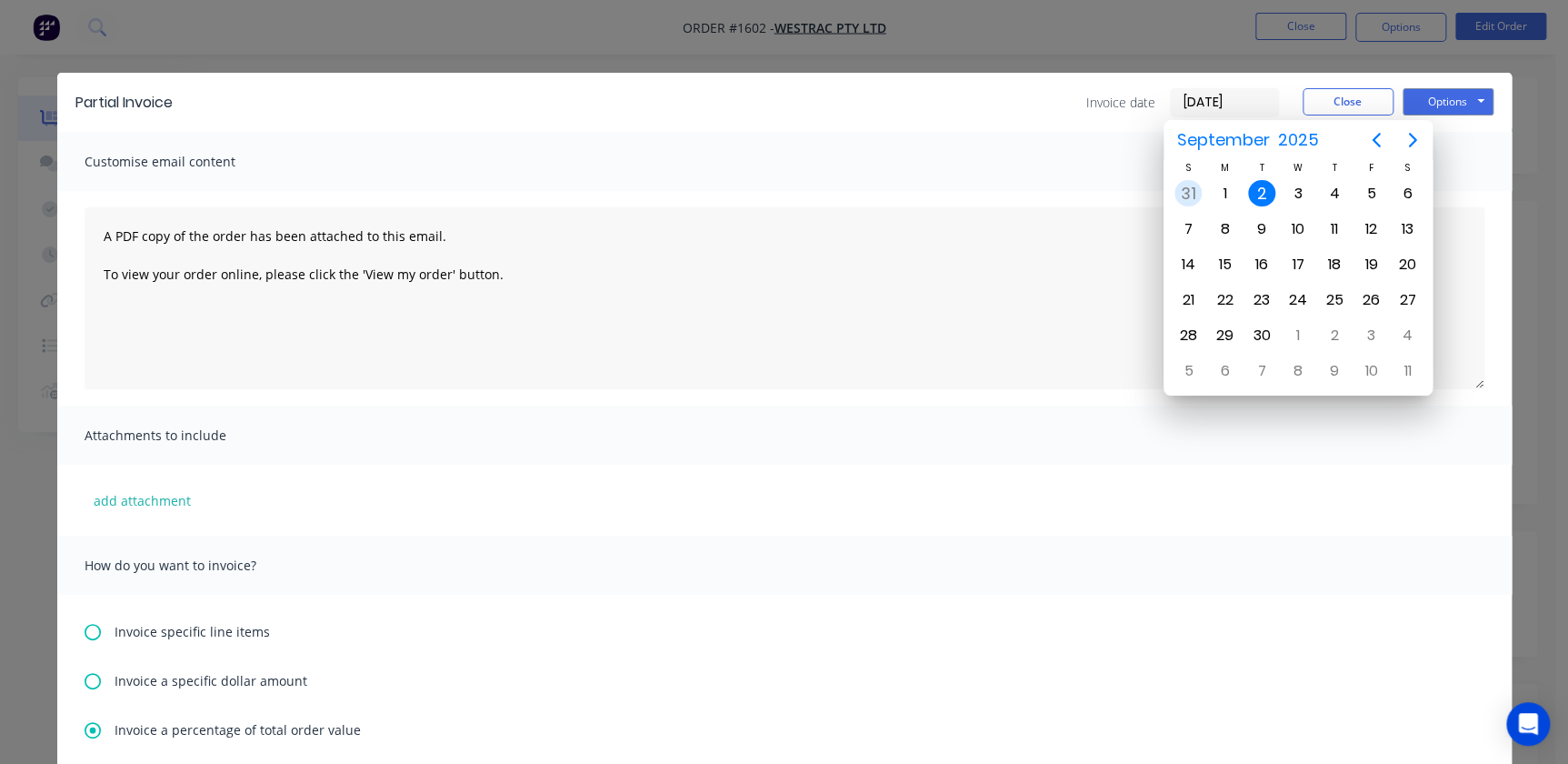
click at [1191, 184] on div "31" at bounding box center [1188, 193] width 27 height 27
type input "[DATE]"
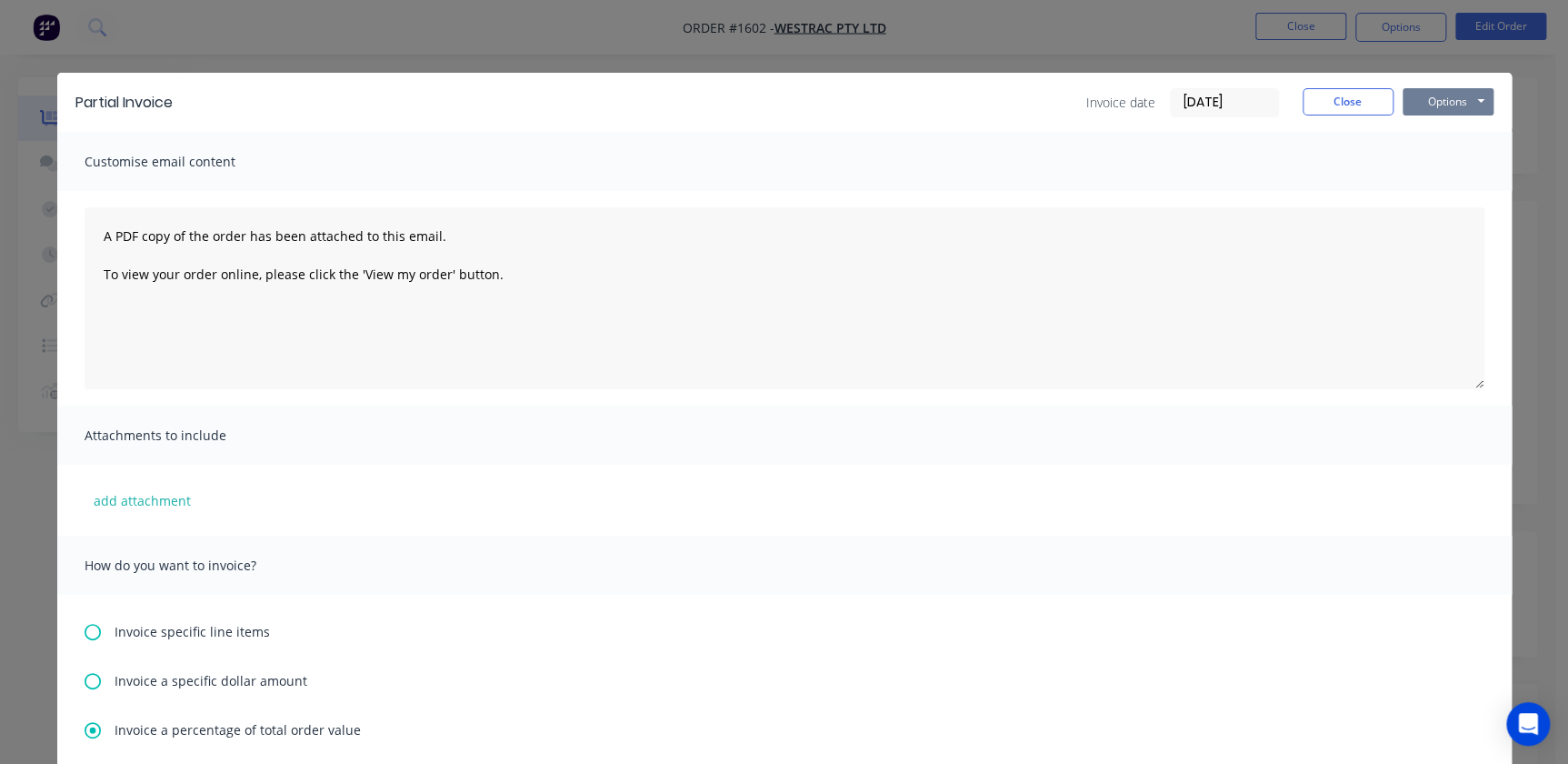
click at [1436, 99] on button "Options" at bounding box center [1447, 101] width 91 height 27
click at [1436, 164] on button "Print" at bounding box center [1460, 164] width 116 height 30
click at [1338, 105] on button "Close" at bounding box center [1348, 101] width 91 height 27
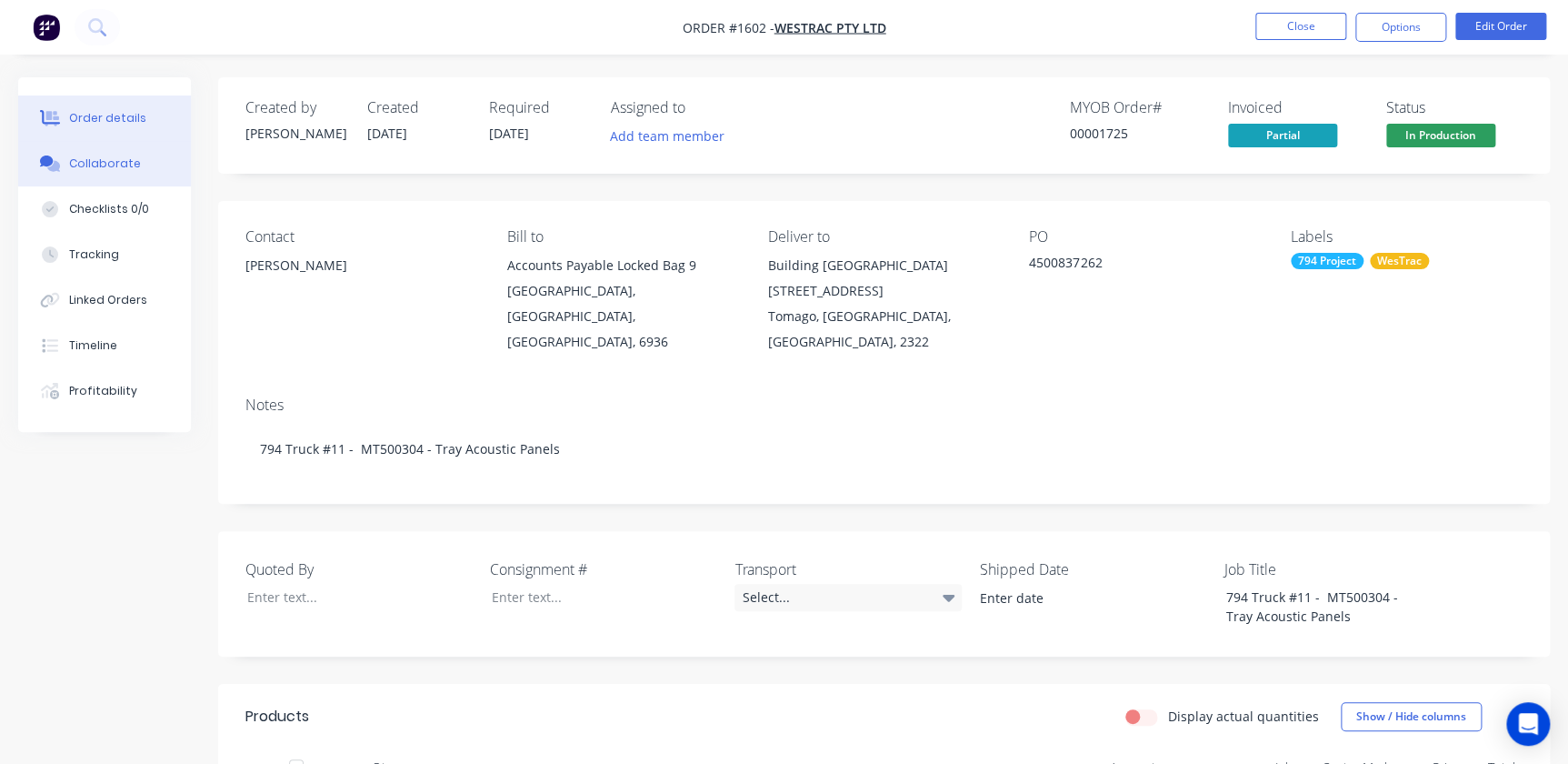
click at [118, 162] on div "Collaborate" at bounding box center [105, 163] width 72 height 16
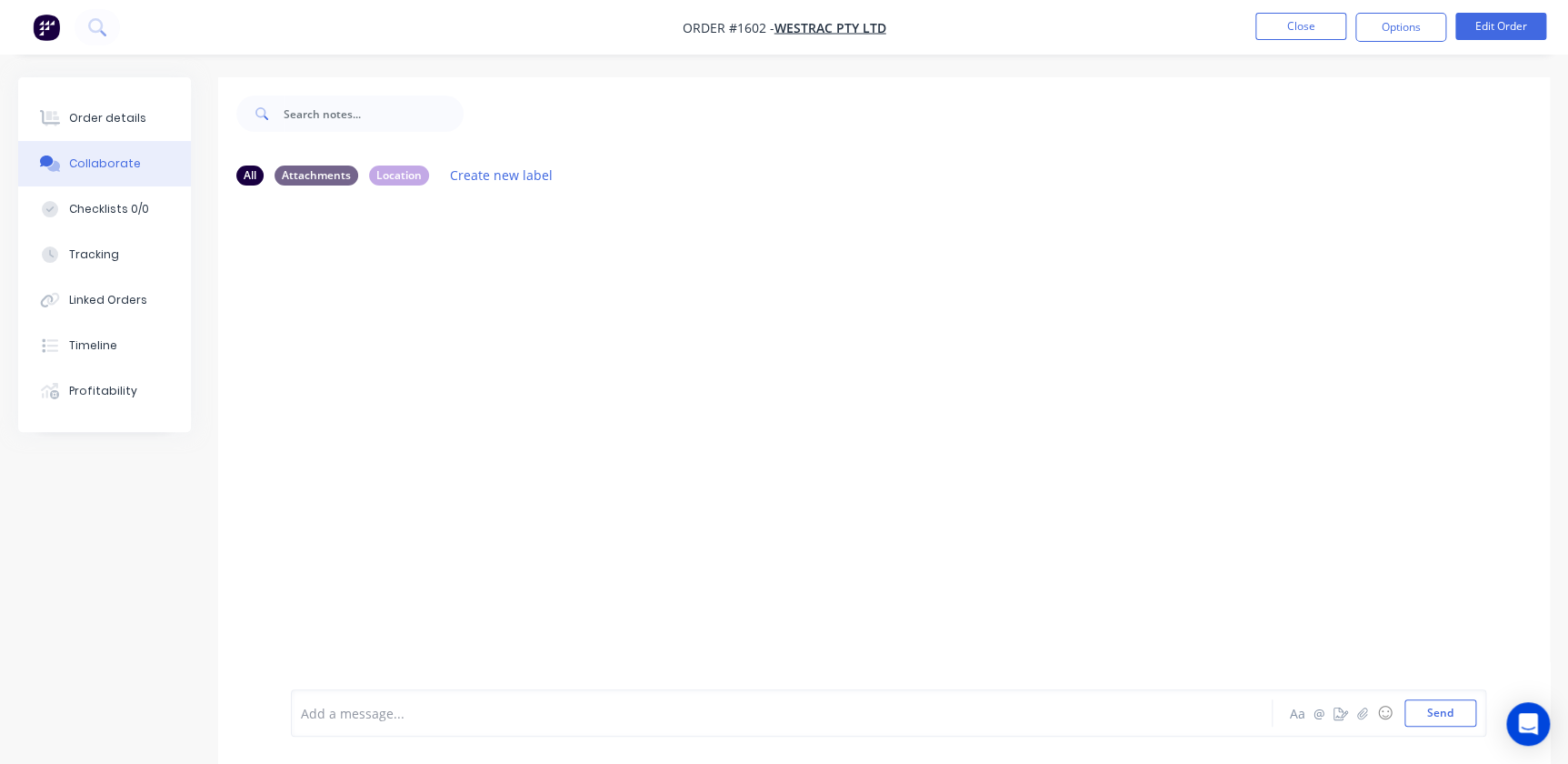
drag, startPoint x: 374, startPoint y: 702, endPoint x: 1197, endPoint y: 682, distance: 823.2
click at [374, 703] on div "Add a message..." at bounding box center [741, 713] width 882 height 27
click at [1360, 717] on icon "button" at bounding box center [1363, 713] width 11 height 13
drag, startPoint x: 354, startPoint y: 734, endPoint x: 358, endPoint y: 723, distance: 11.7
click at [354, 733] on div "Add a message... Aa @ ☺ Send" at bounding box center [888, 667] width 1195 height 140
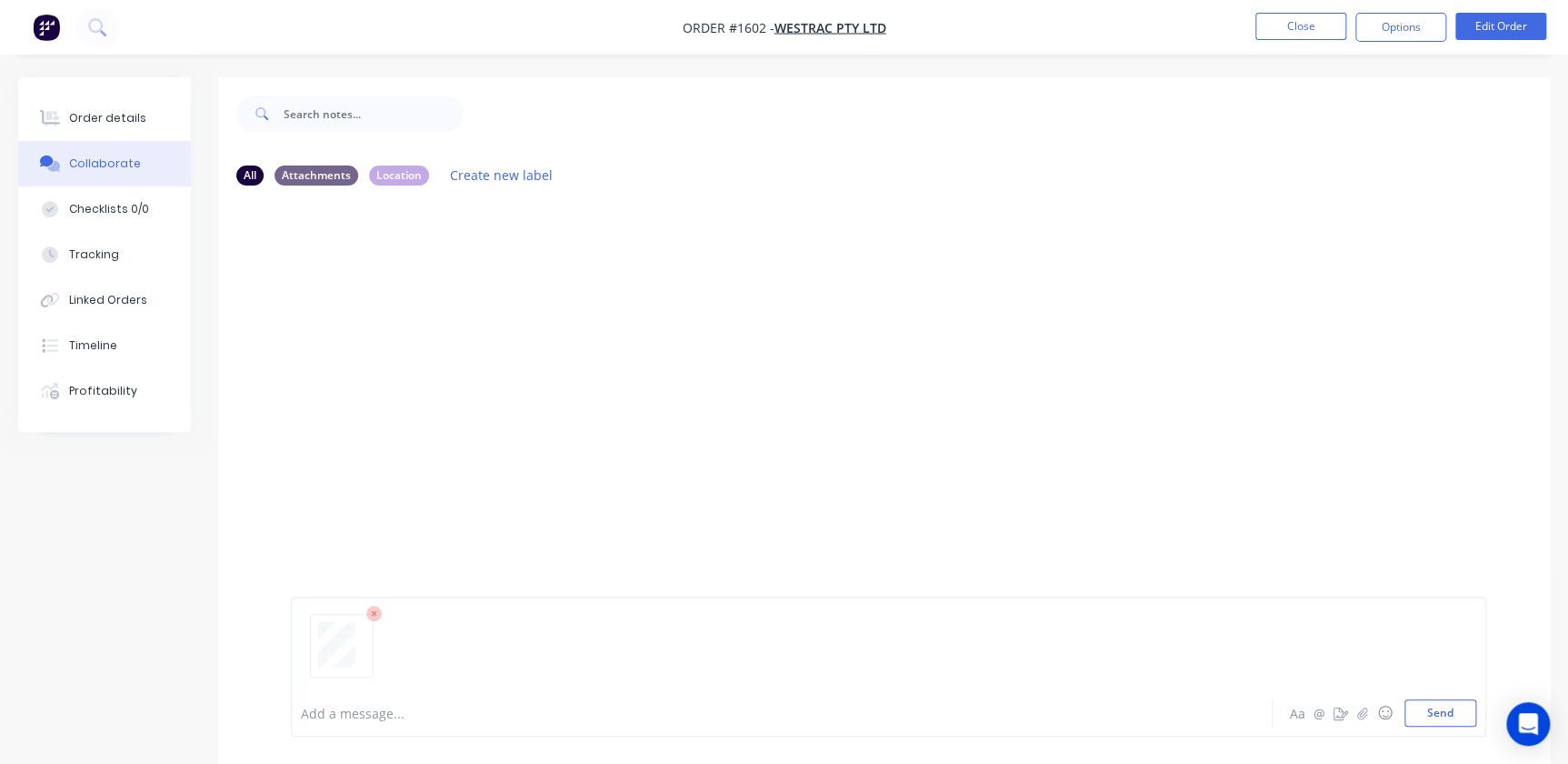
click at [358, 723] on div "Add a message..." at bounding box center [741, 713] width 882 height 27
click at [1423, 706] on button "Send" at bounding box center [1440, 713] width 72 height 27
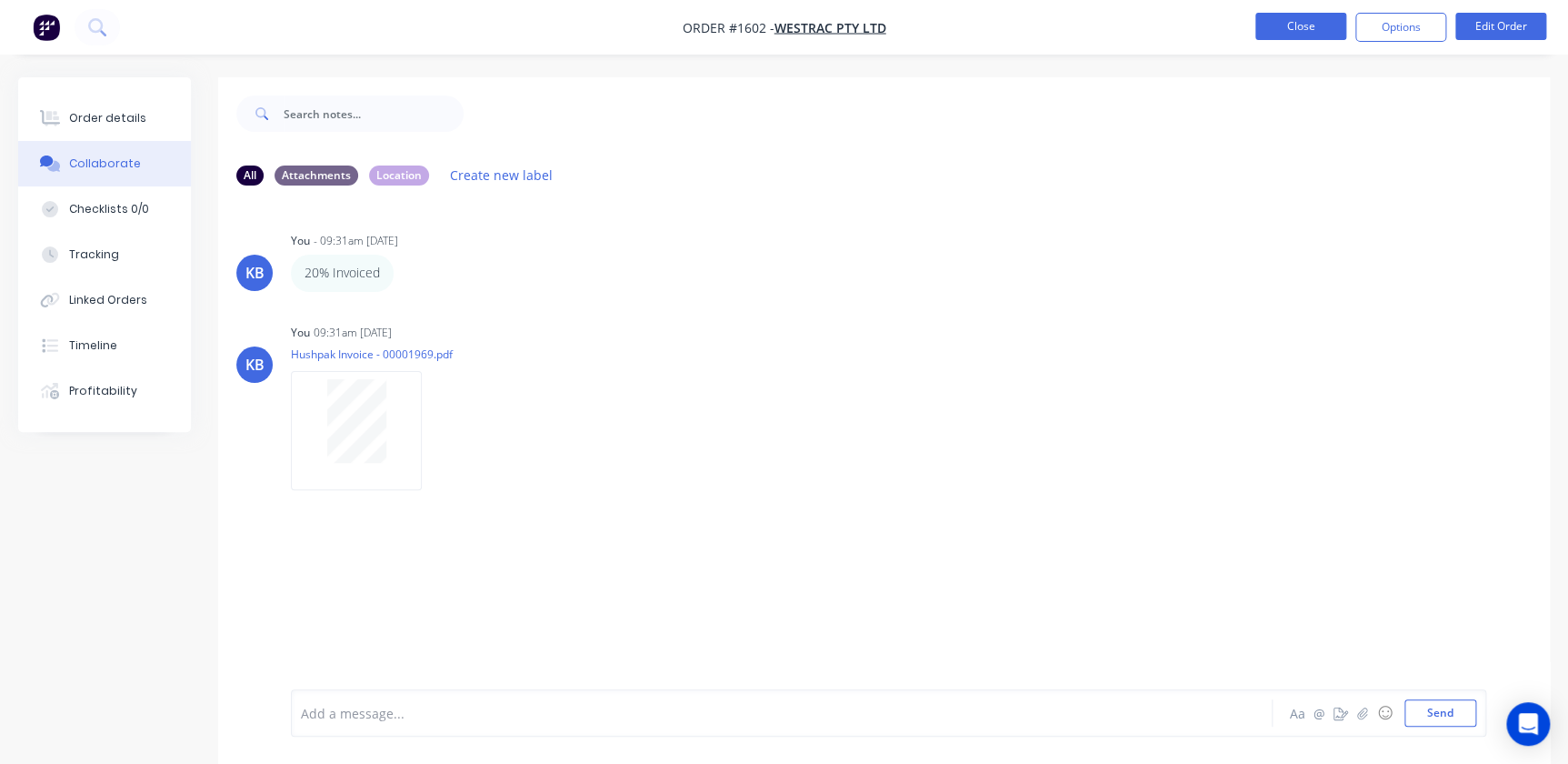
click at [1274, 24] on button "Close" at bounding box center [1300, 26] width 91 height 27
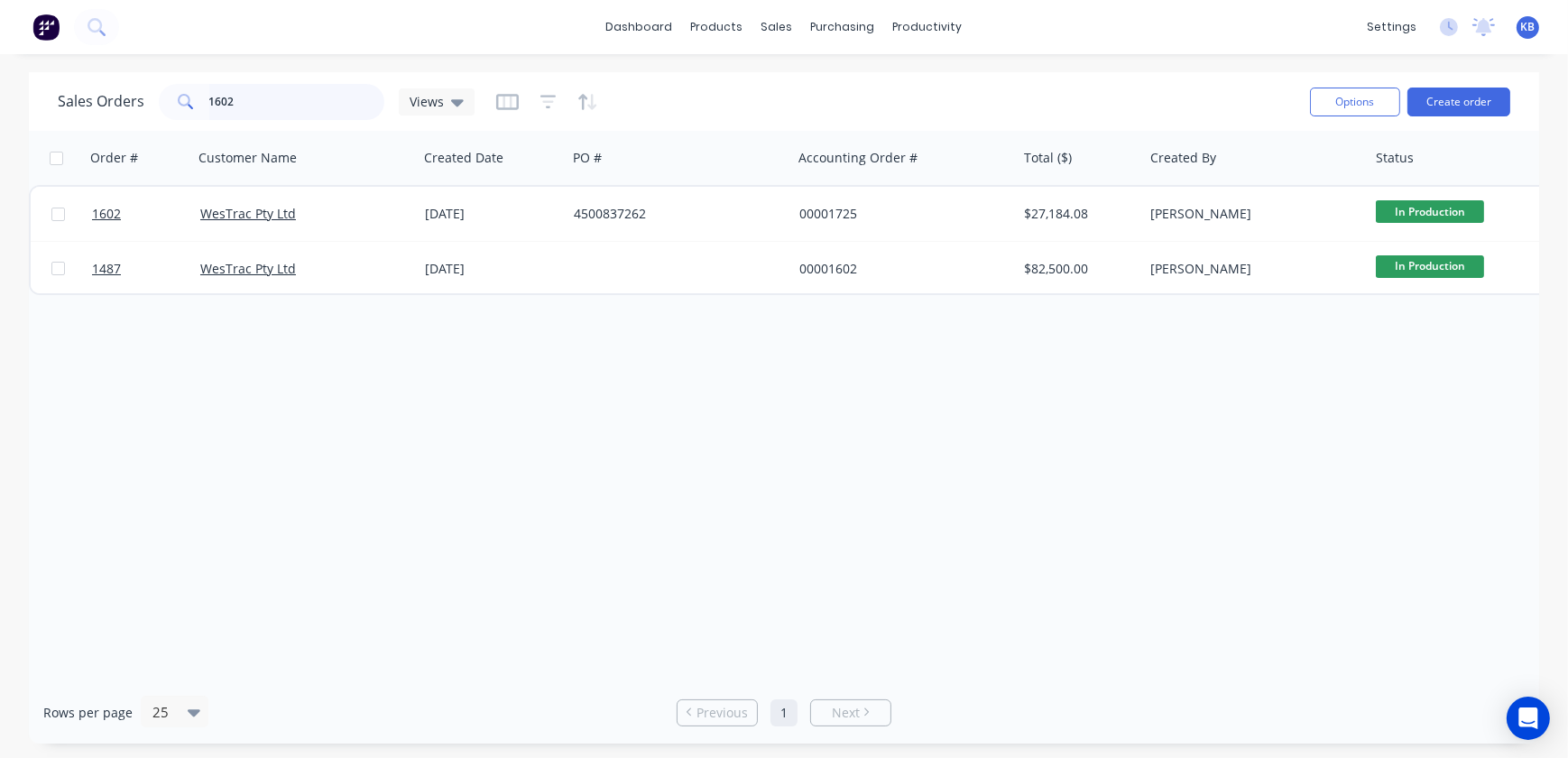
drag, startPoint x: 307, startPoint y: 106, endPoint x: 126, endPoint y: 53, distance: 188.6
click at [212, 86] on input "1602" at bounding box center [296, 101] width 176 height 36
type input "1"
type input "1627"
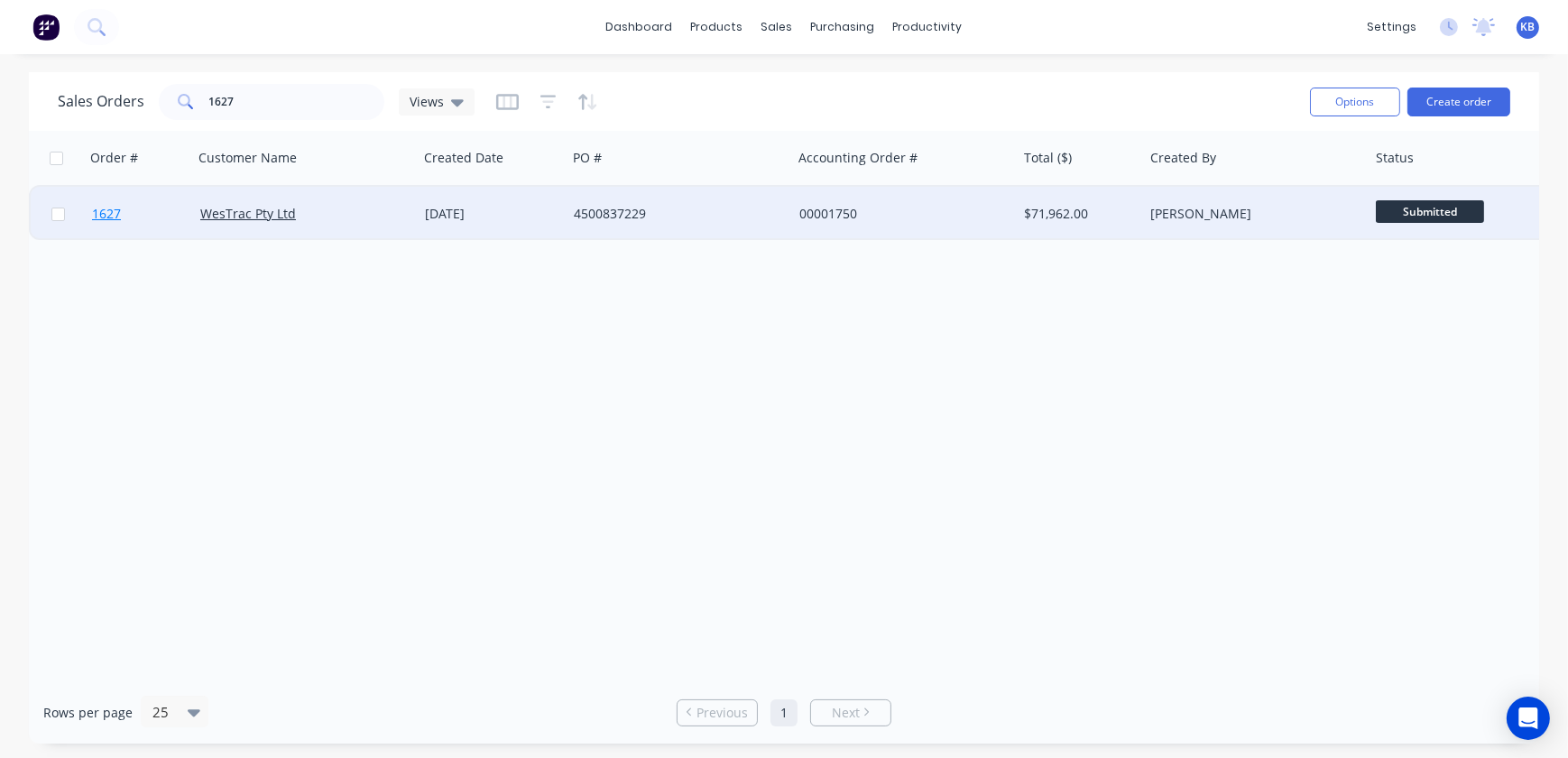
click at [99, 212] on span "1627" at bounding box center [106, 213] width 29 height 18
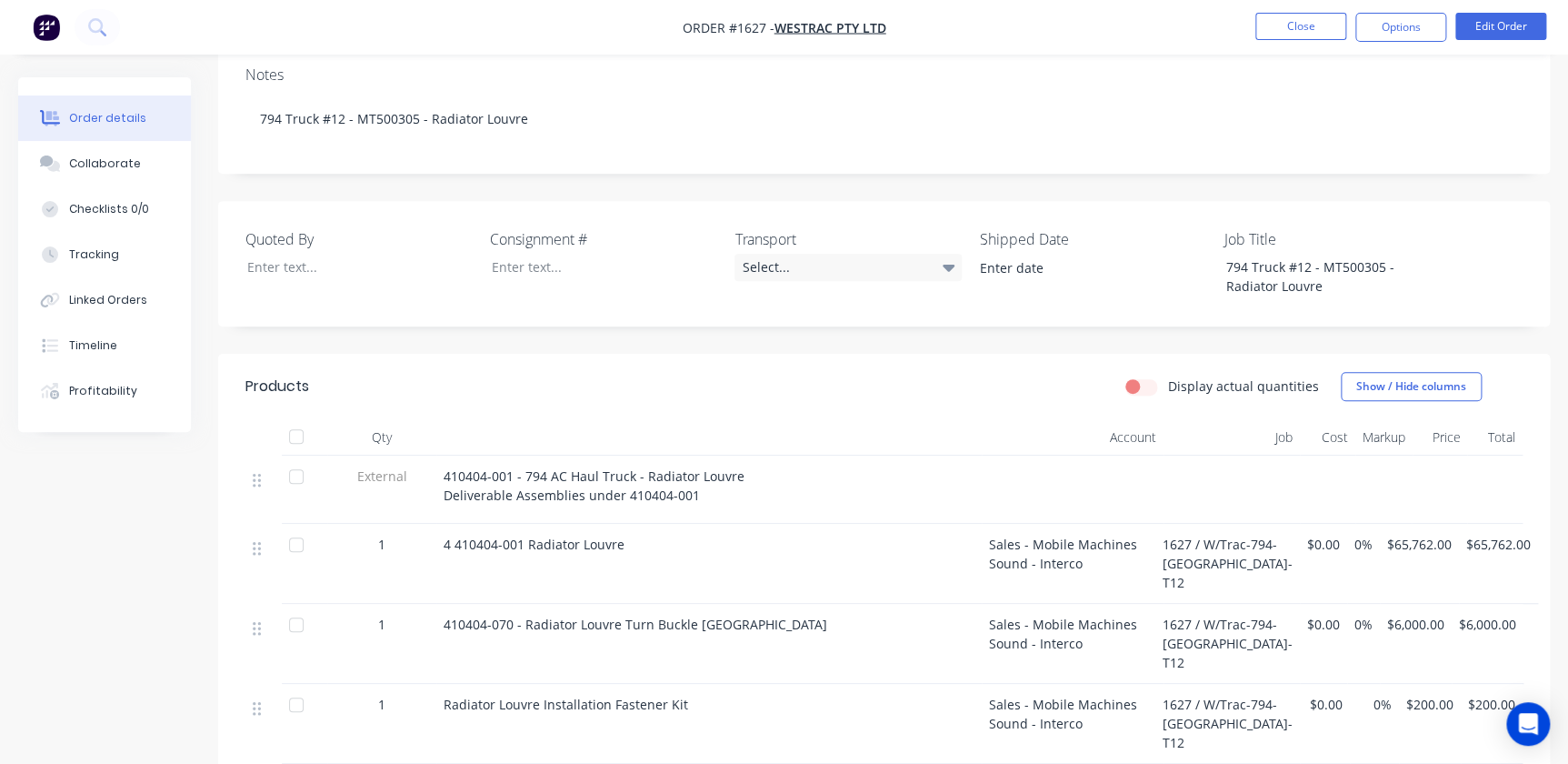
scroll to position [81, 0]
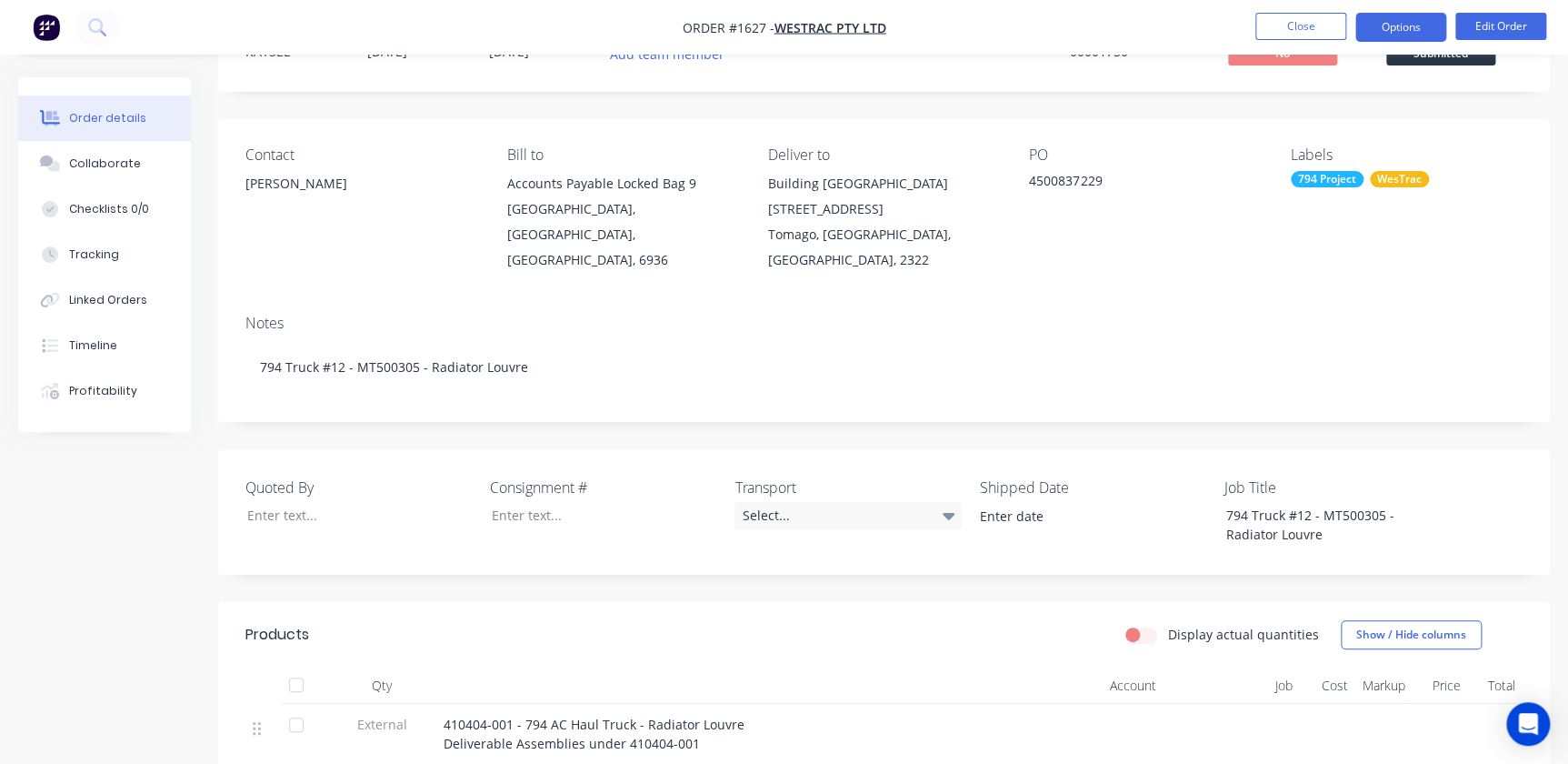
click at [1410, 25] on button "Options" at bounding box center [1400, 27] width 91 height 29
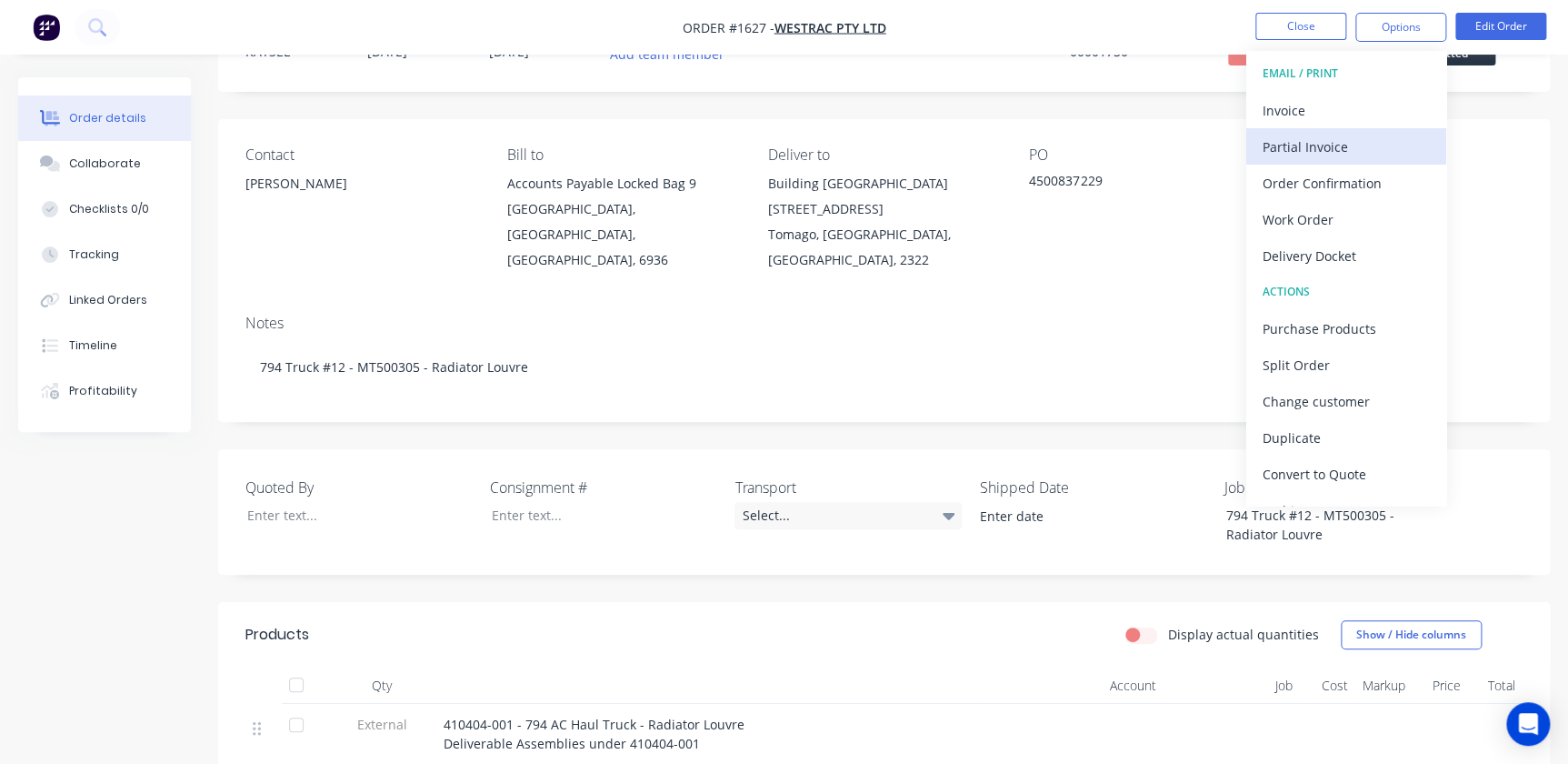
click at [1325, 145] on div "Partial Invoice" at bounding box center [1346, 147] width 168 height 26
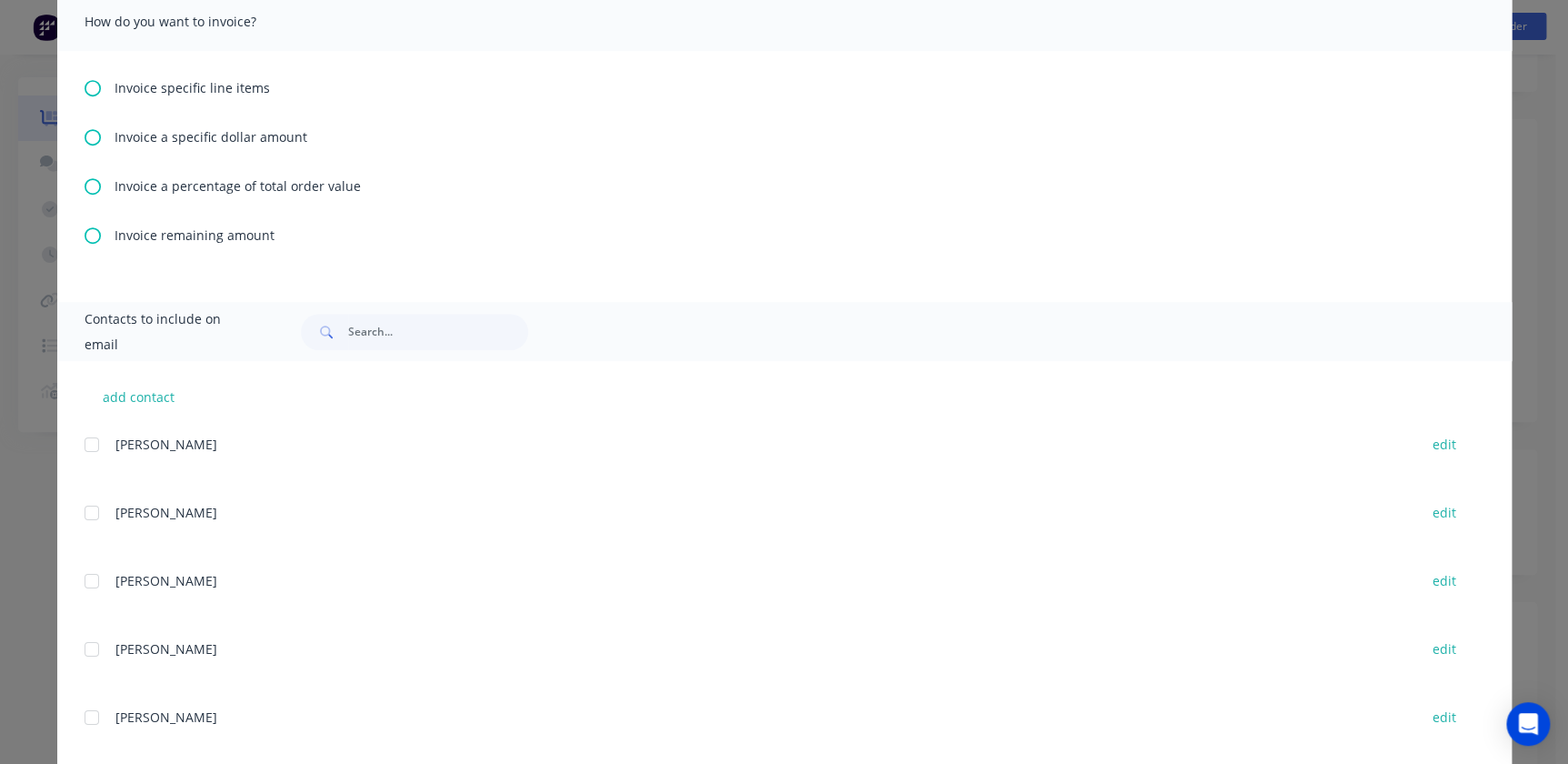
scroll to position [454, 0]
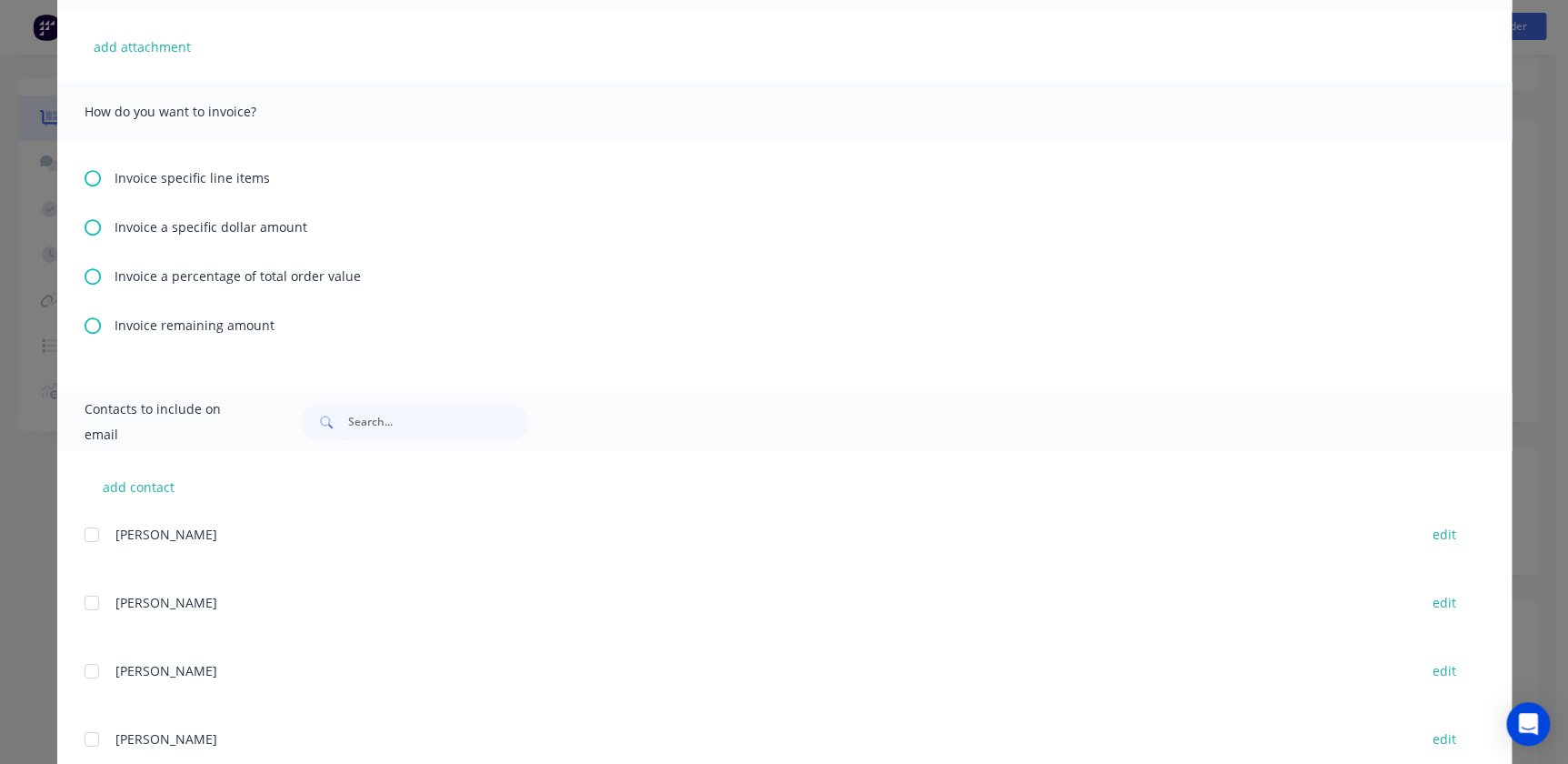
click at [101, 276] on div "Invoice a percentage of total order value" at bounding box center [784, 276] width 1400 height 19
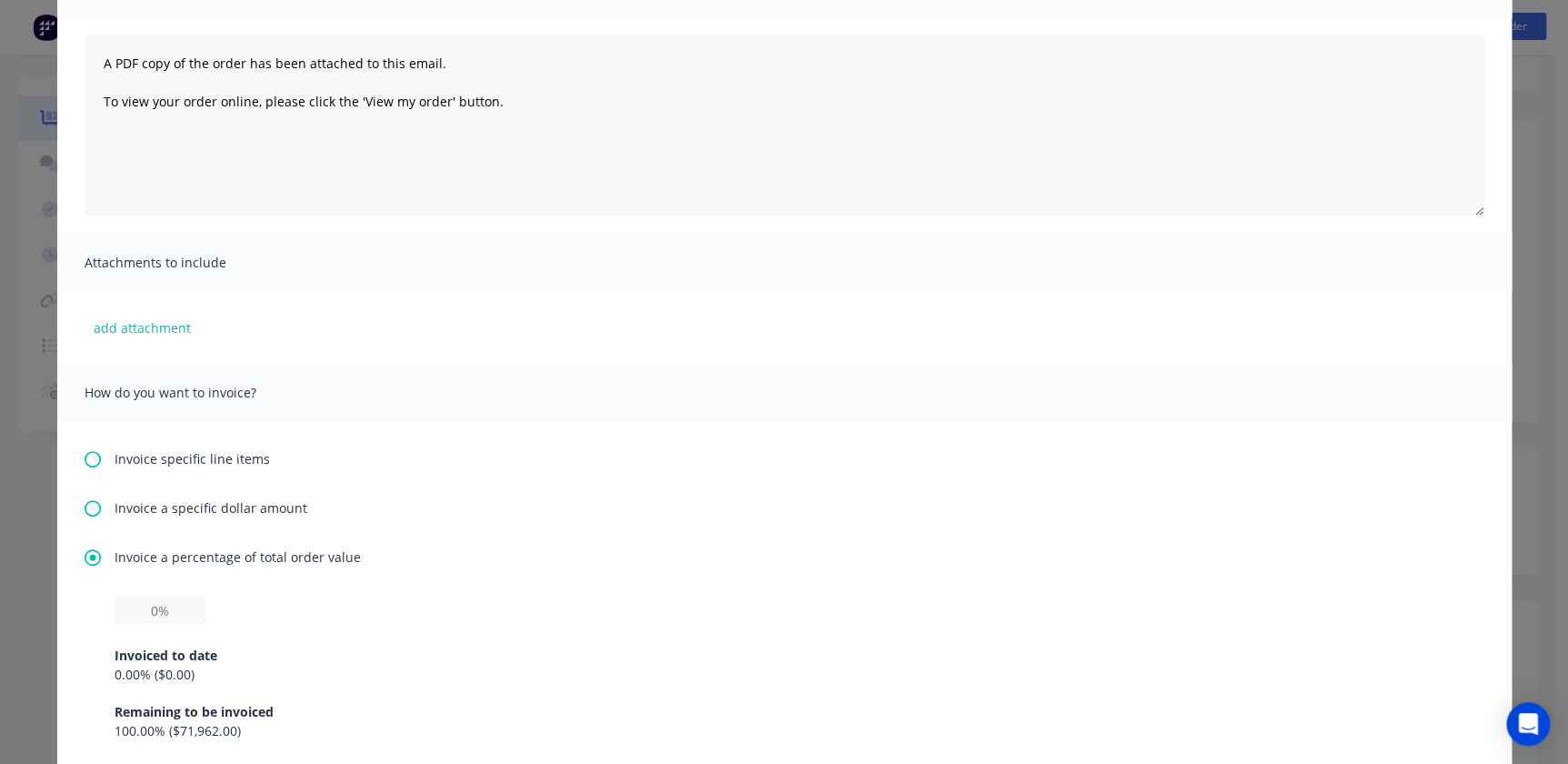
scroll to position [413, 0]
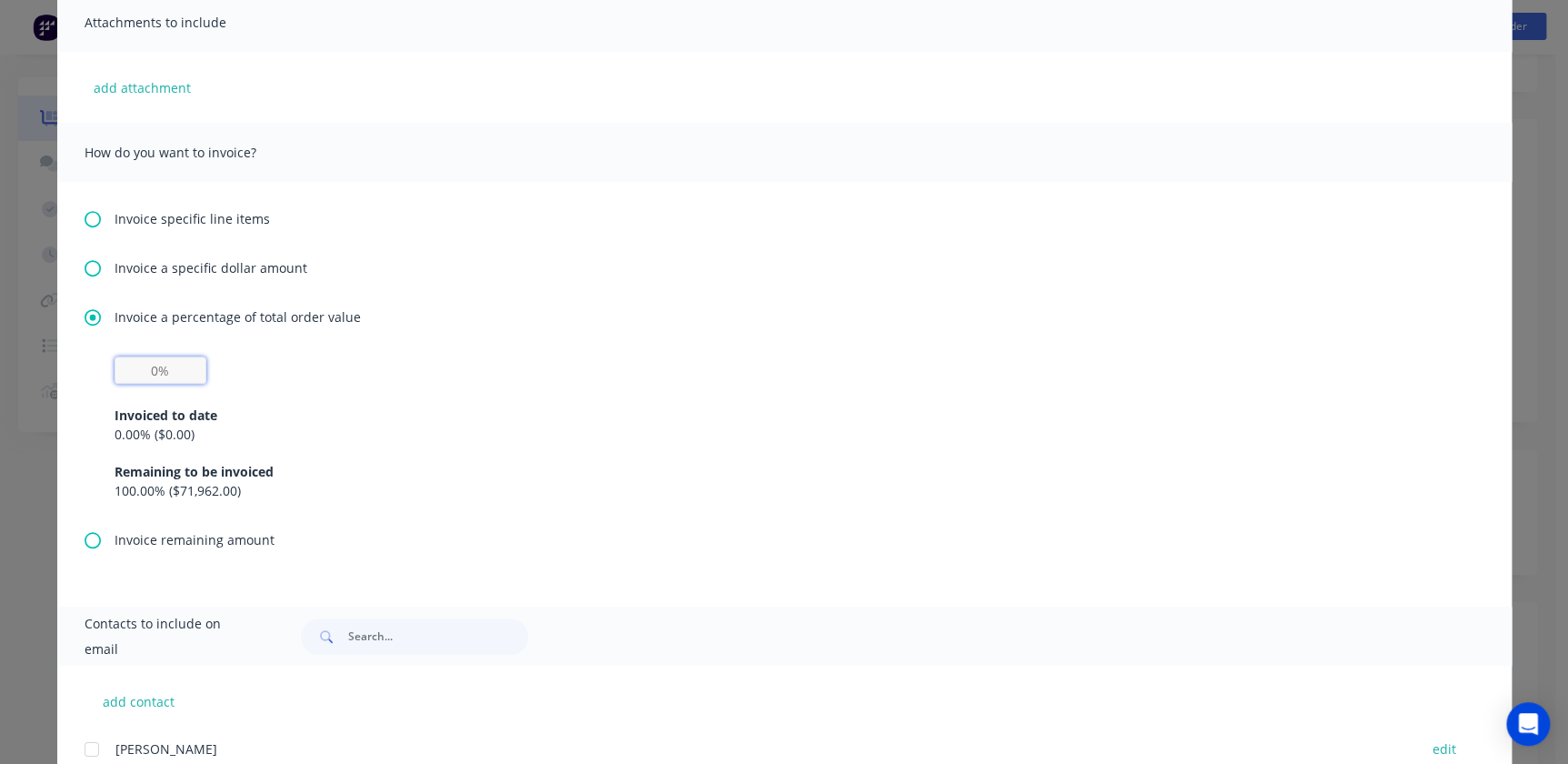
drag, startPoint x: 140, startPoint y: 369, endPoint x: 159, endPoint y: 367, distance: 19.1
click at [139, 369] on input "text" at bounding box center [160, 370] width 92 height 27
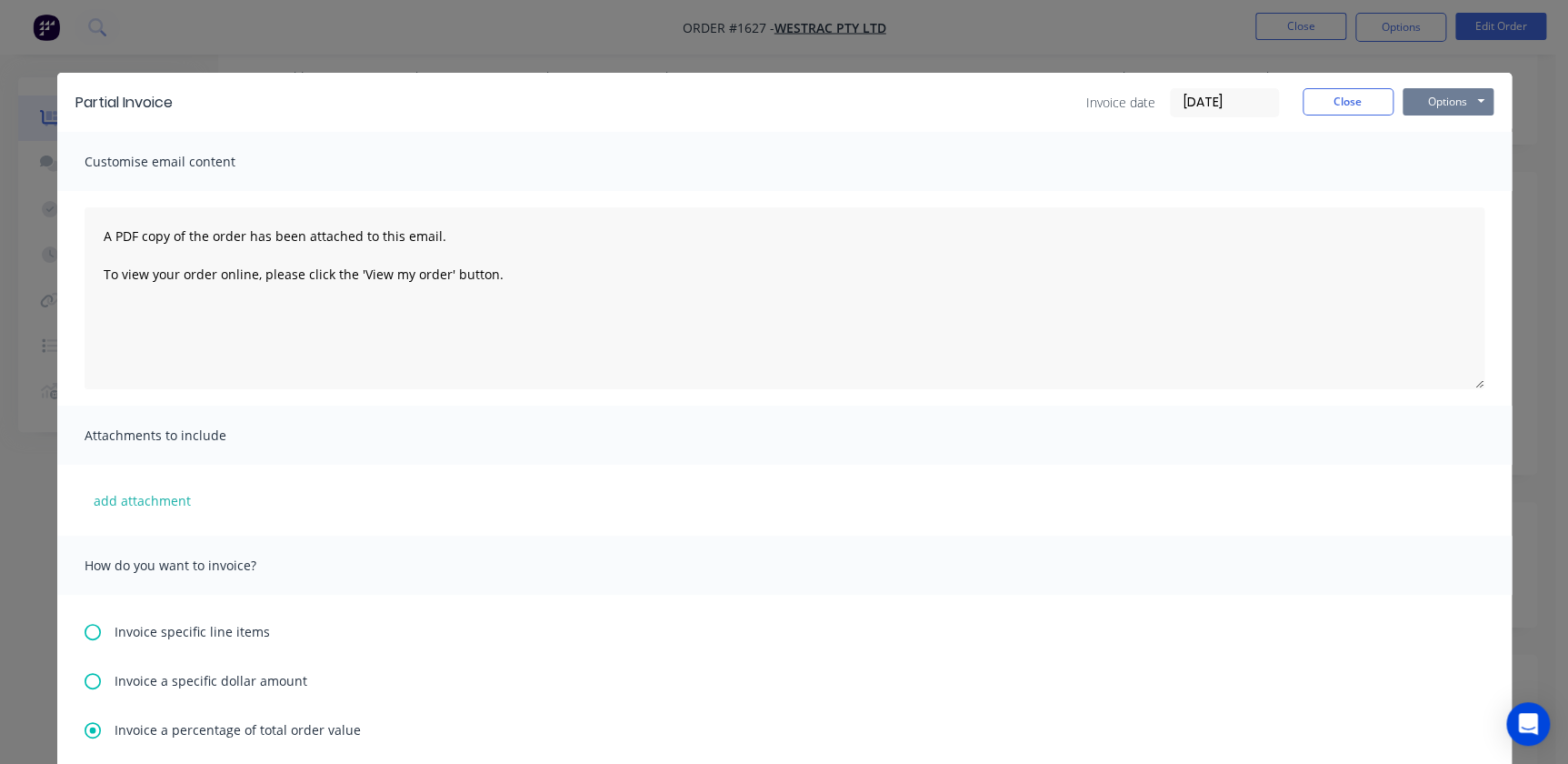
scroll to position [0, 0]
type input "20%"
click at [1408, 102] on button "Options" at bounding box center [1447, 101] width 91 height 27
click at [1433, 134] on button "Preview" at bounding box center [1460, 134] width 116 height 30
click at [1240, 108] on input "[DATE]" at bounding box center [1224, 102] width 108 height 27
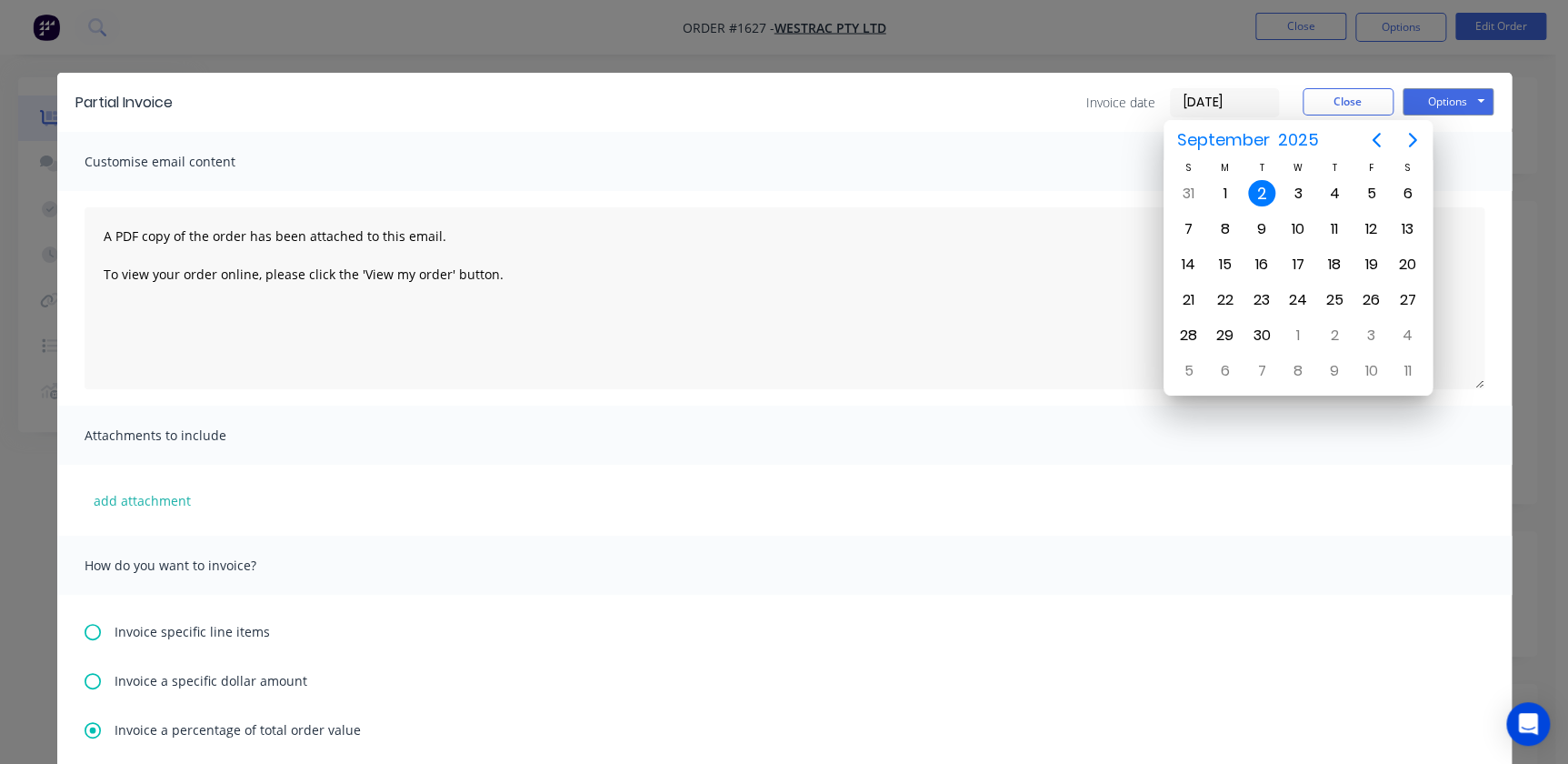
click at [1183, 182] on div "31" at bounding box center [1188, 193] width 27 height 27
type input "31/08/25"
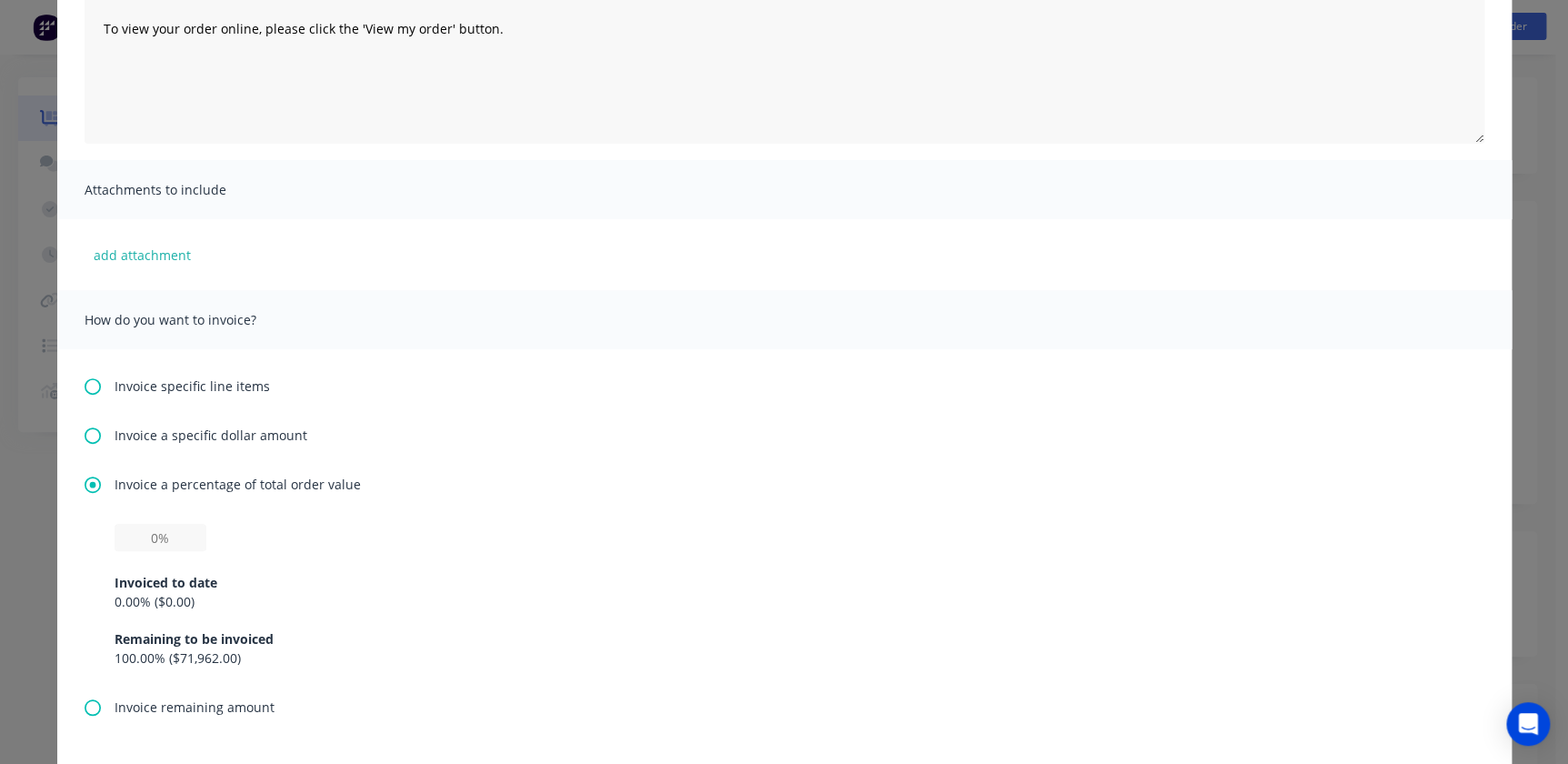
scroll to position [247, 0]
click at [138, 540] on input "text" at bounding box center [160, 535] width 92 height 27
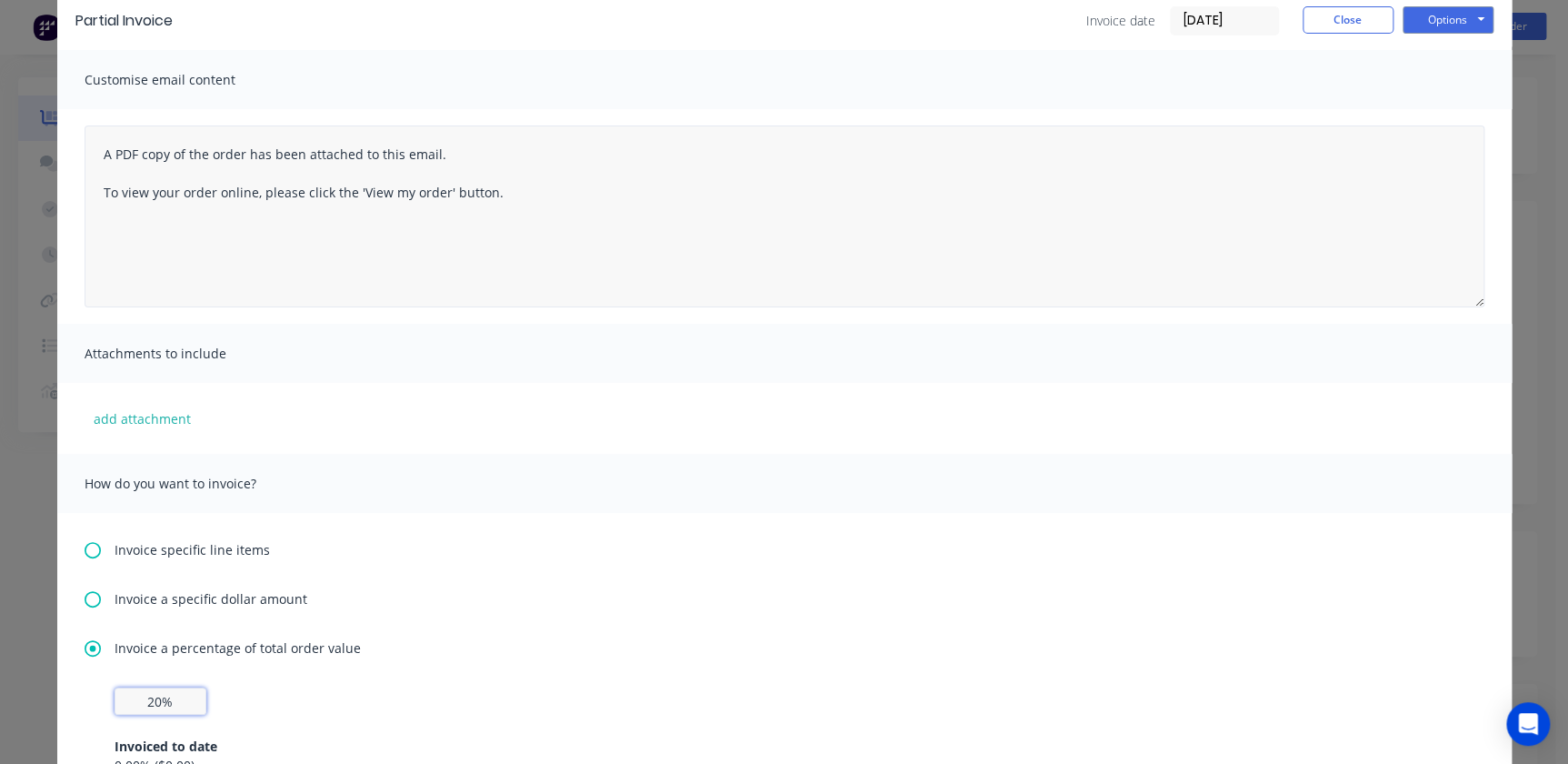
scroll to position [0, 0]
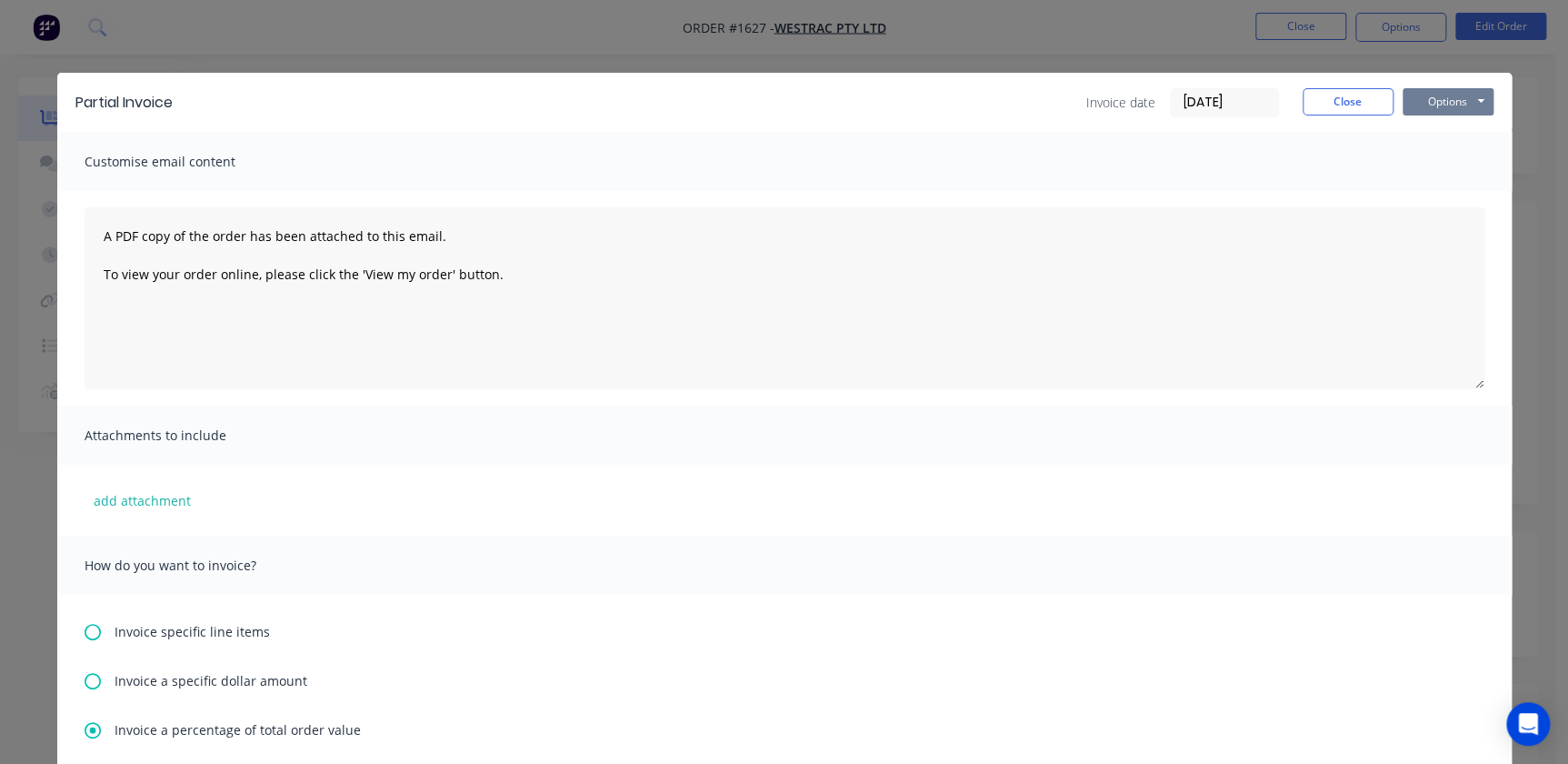
type input "20%"
click at [1423, 92] on button "Options" at bounding box center [1447, 101] width 91 height 27
click at [1440, 161] on button "Print" at bounding box center [1460, 164] width 116 height 30
click at [1332, 114] on div "Invoice date 31/08/25 Close Options Preview Print Email" at bounding box center [1289, 102] width 407 height 29
click at [1347, 108] on button "Close" at bounding box center [1348, 101] width 91 height 27
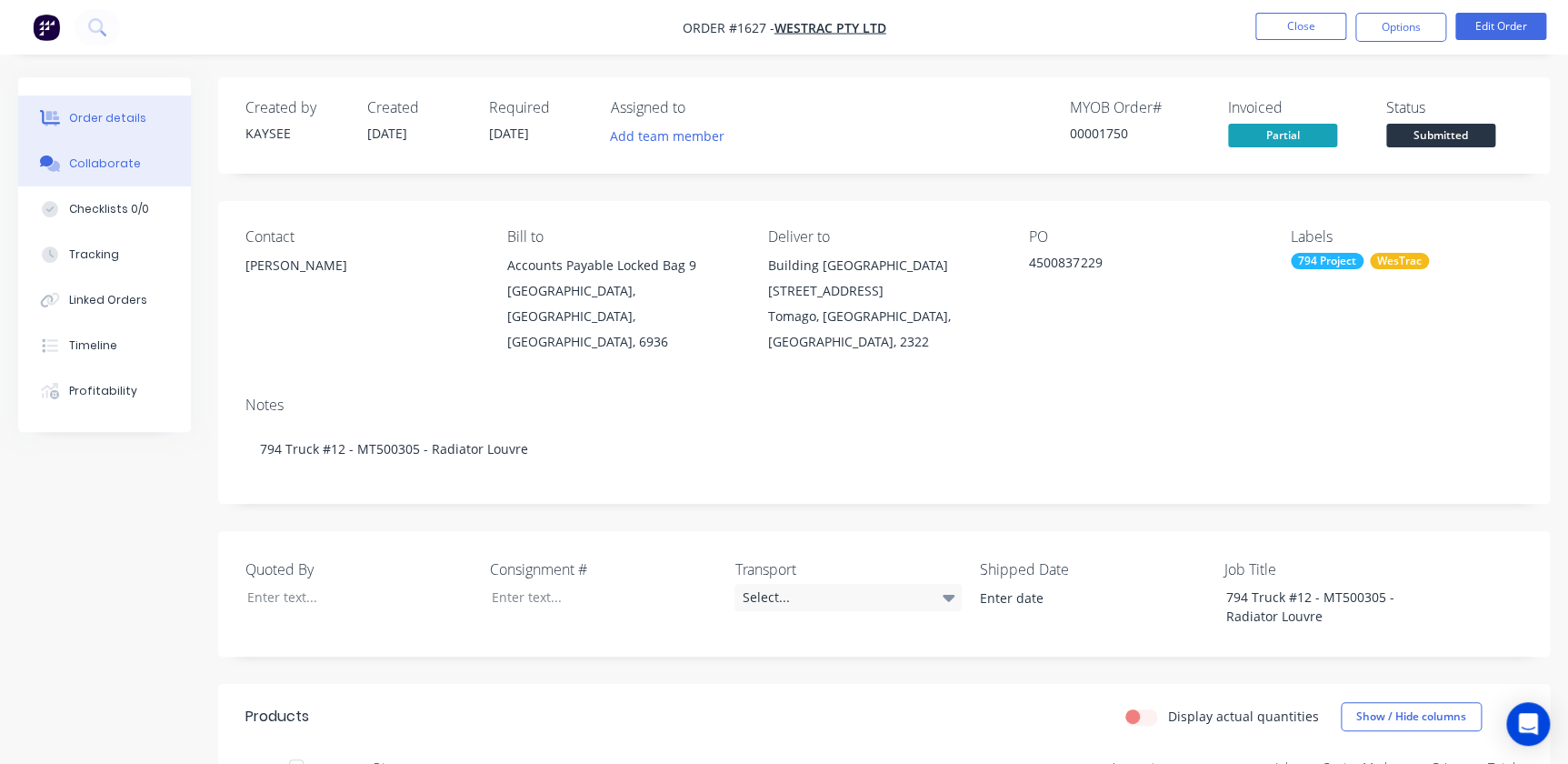
click at [108, 174] on button "Collaborate" at bounding box center [104, 164] width 173 height 46
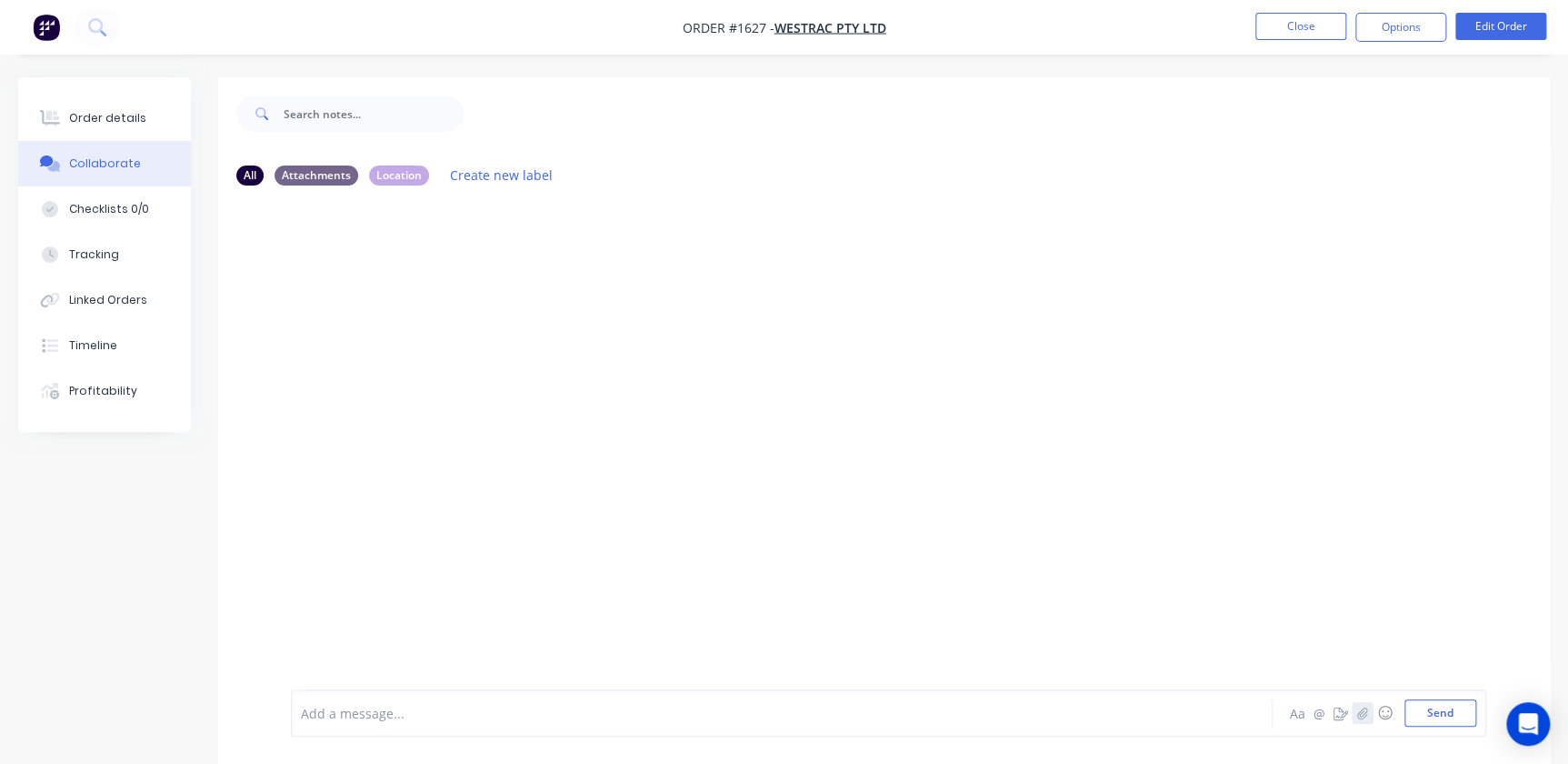
click at [1359, 726] on div "Add a message... Aa @ ☺ Send" at bounding box center [888, 713] width 1195 height 47
click at [1359, 718] on icon "button" at bounding box center [1363, 713] width 11 height 13
click at [342, 724] on div "Add a message..." at bounding box center [741, 713] width 882 height 27
click at [1435, 721] on button "Send" at bounding box center [1440, 713] width 72 height 27
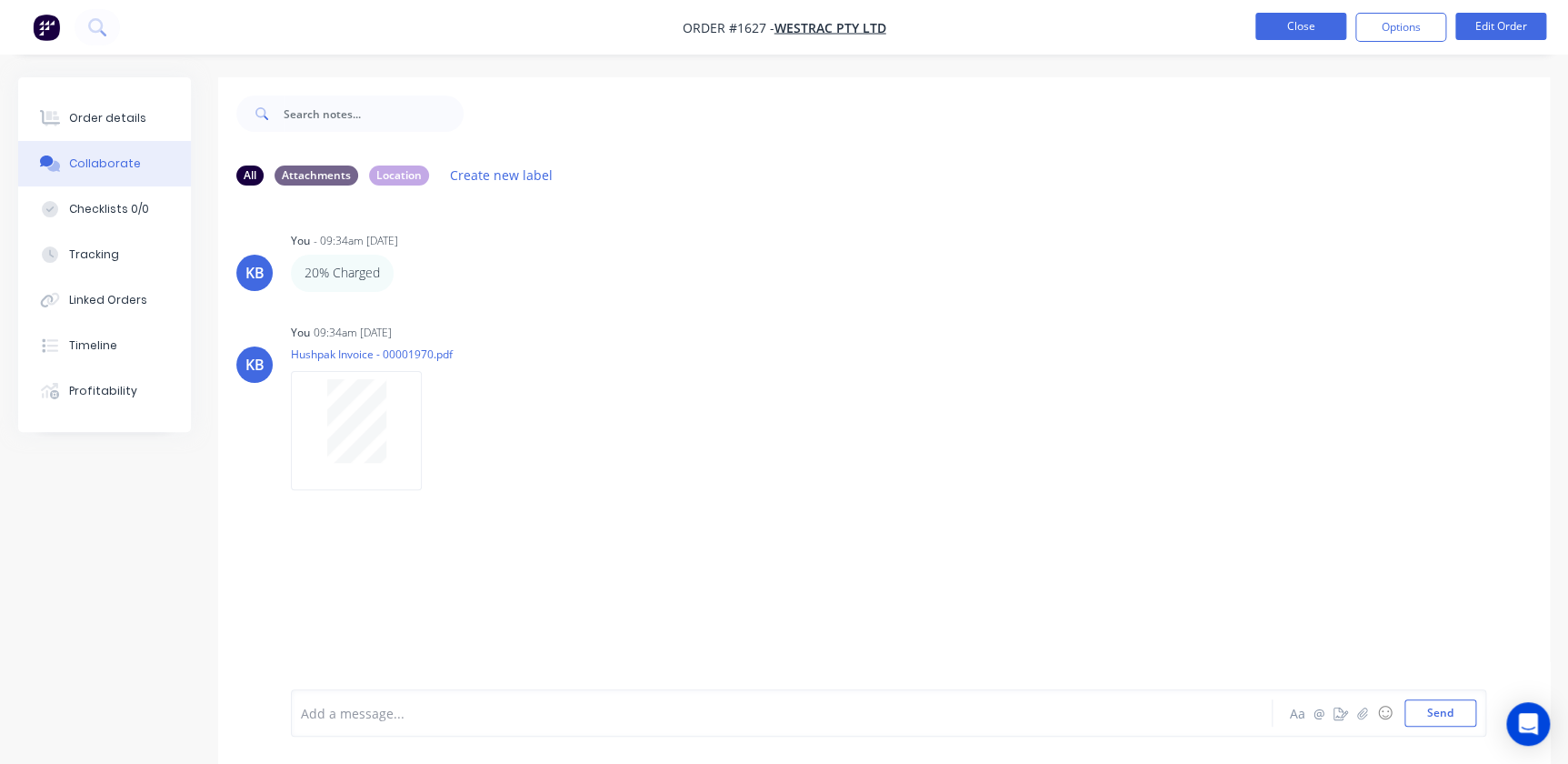
click at [1310, 34] on button "Close" at bounding box center [1300, 26] width 91 height 27
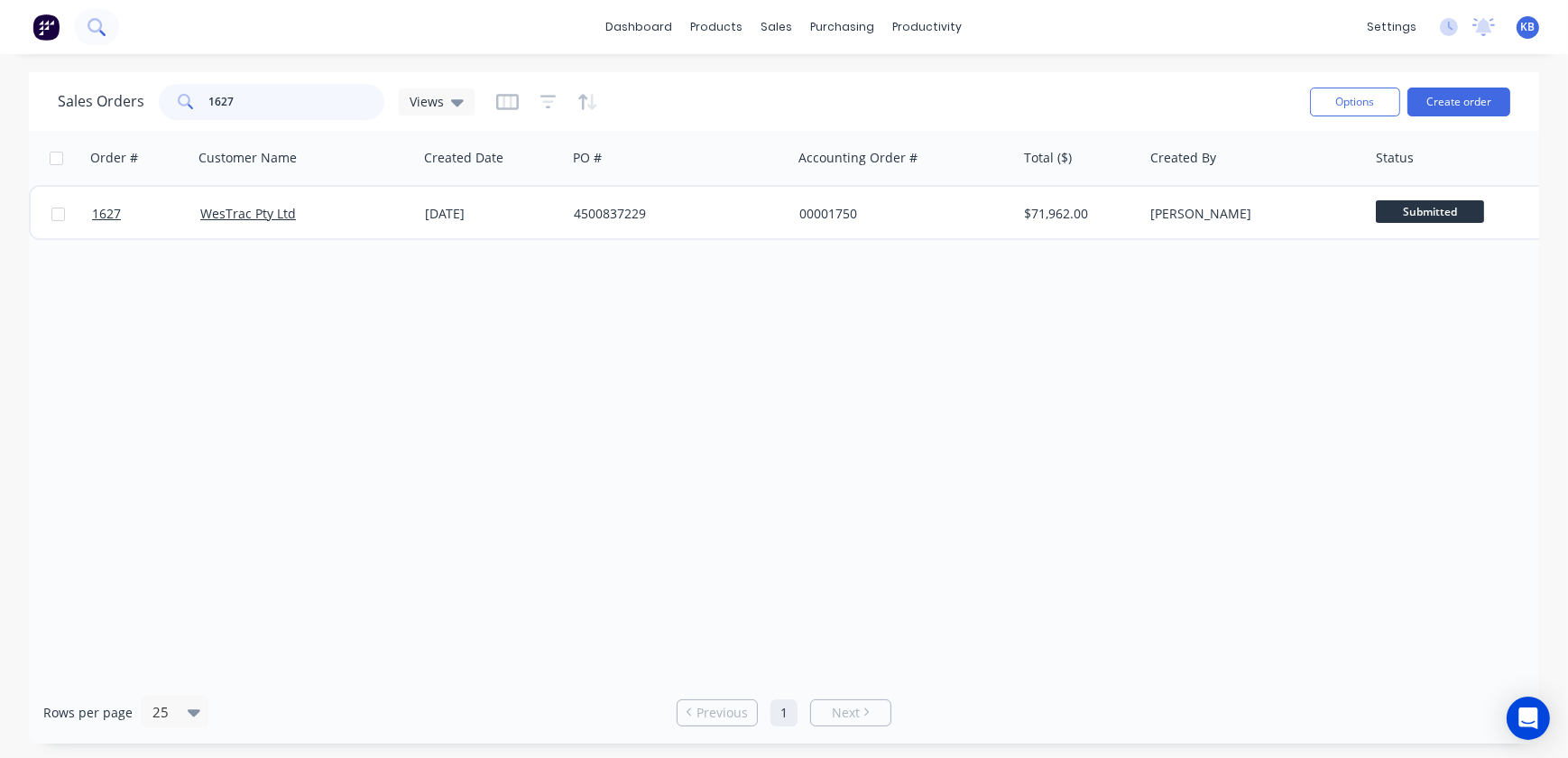
drag, startPoint x: 240, startPoint y: 95, endPoint x: 94, endPoint y: 35, distance: 157.8
click at [91, 67] on div "dashboard products sales purchasing productivity dashboard products Product Cat…" at bounding box center [784, 379] width 1568 height 758
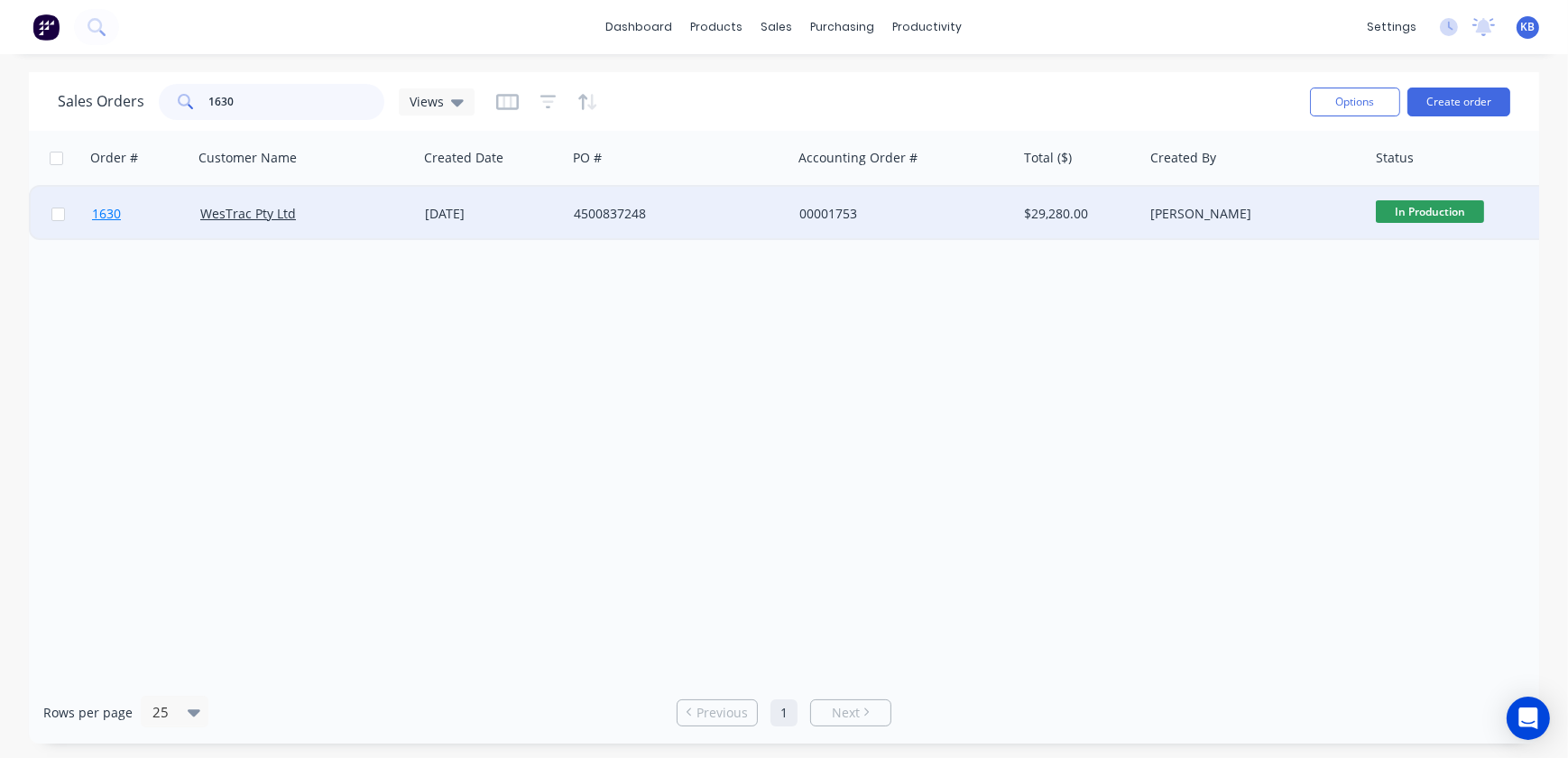
type input "1630"
click at [124, 218] on link "1630" at bounding box center [146, 214] width 109 height 54
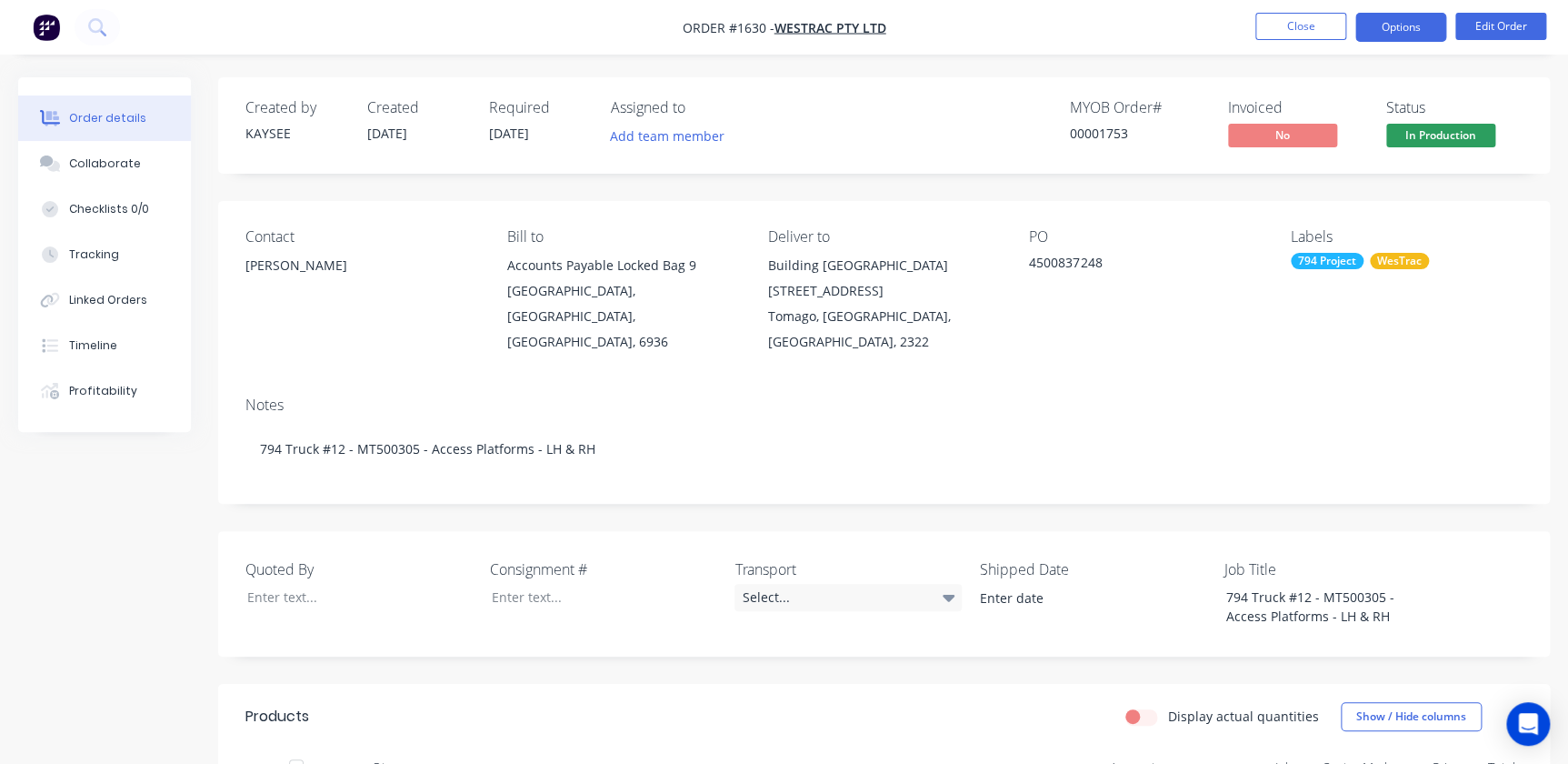
click at [1408, 31] on button "Options" at bounding box center [1400, 27] width 91 height 29
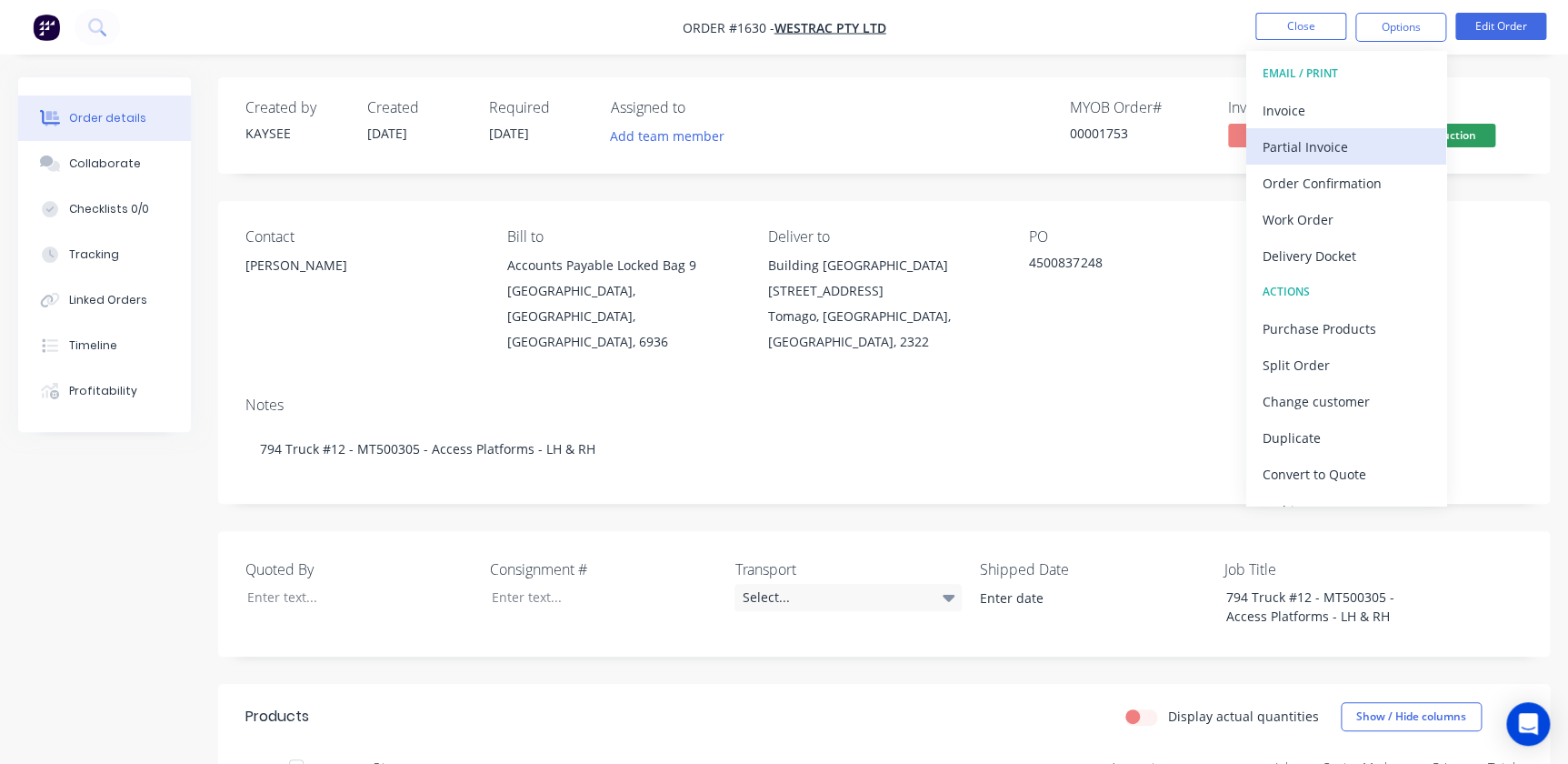
click at [1339, 141] on div "Partial Invoice" at bounding box center [1346, 147] width 168 height 26
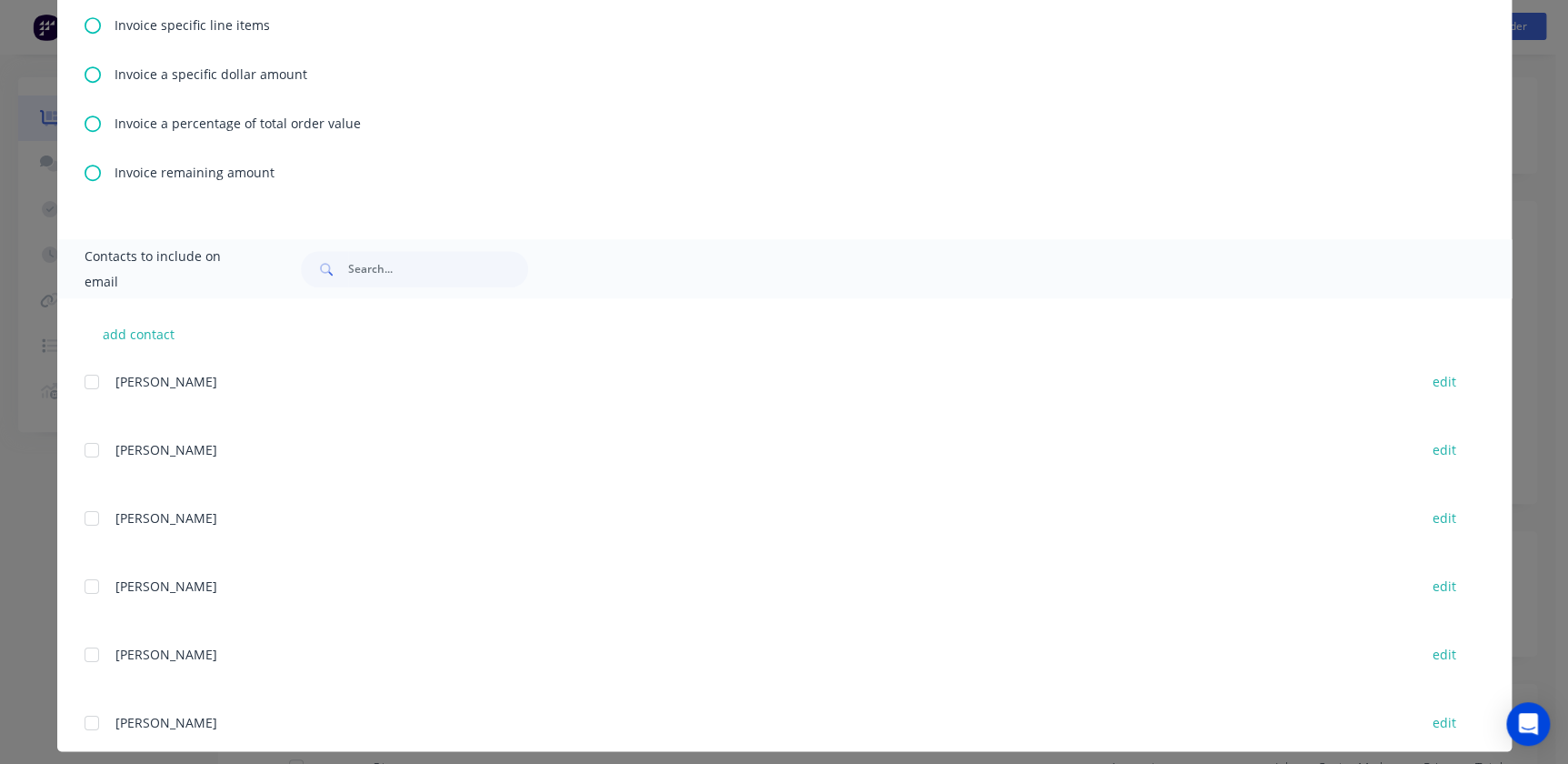
scroll to position [618, 0]
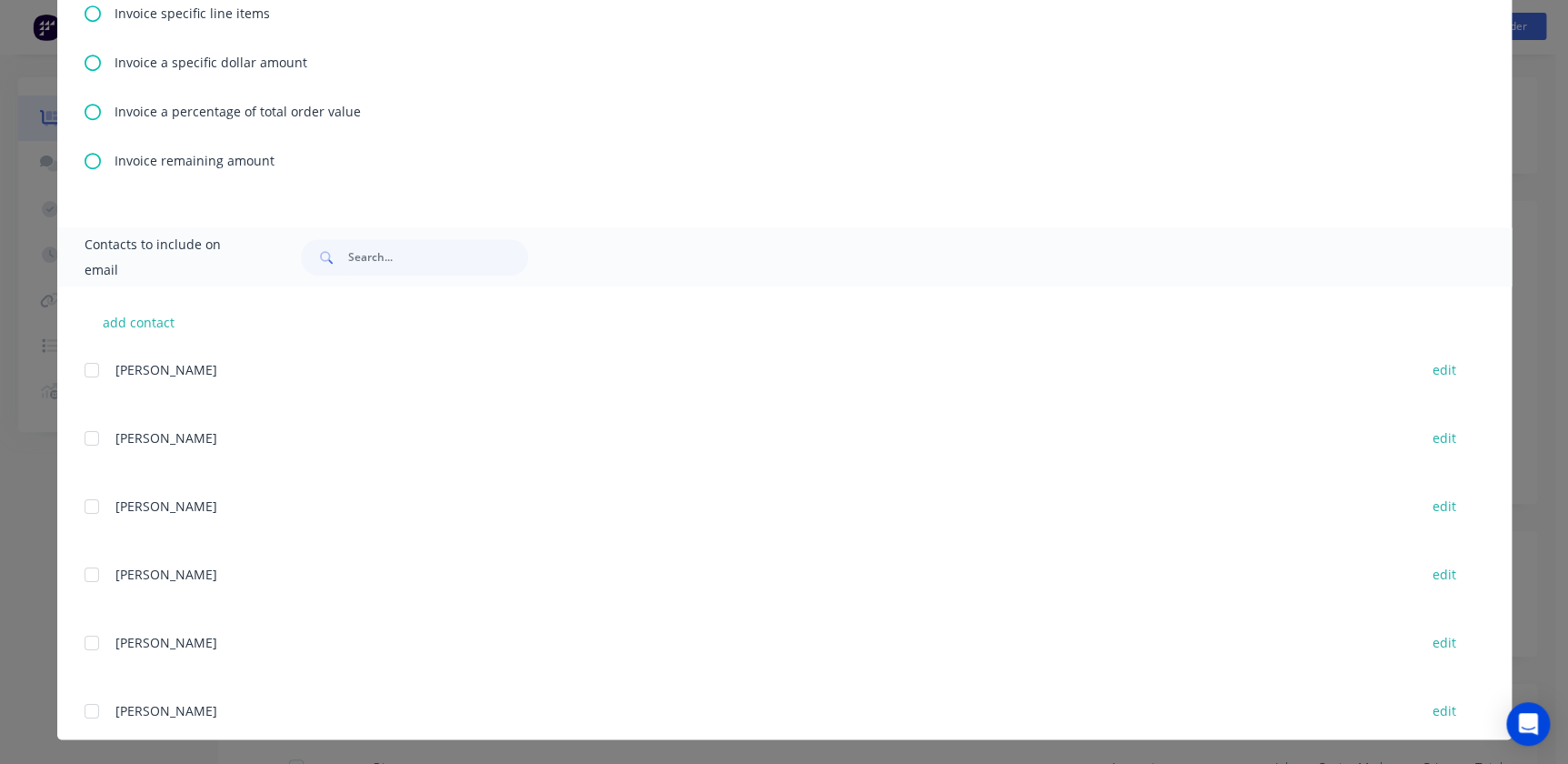
click at [92, 111] on icon at bounding box center [92, 111] width 16 height 16
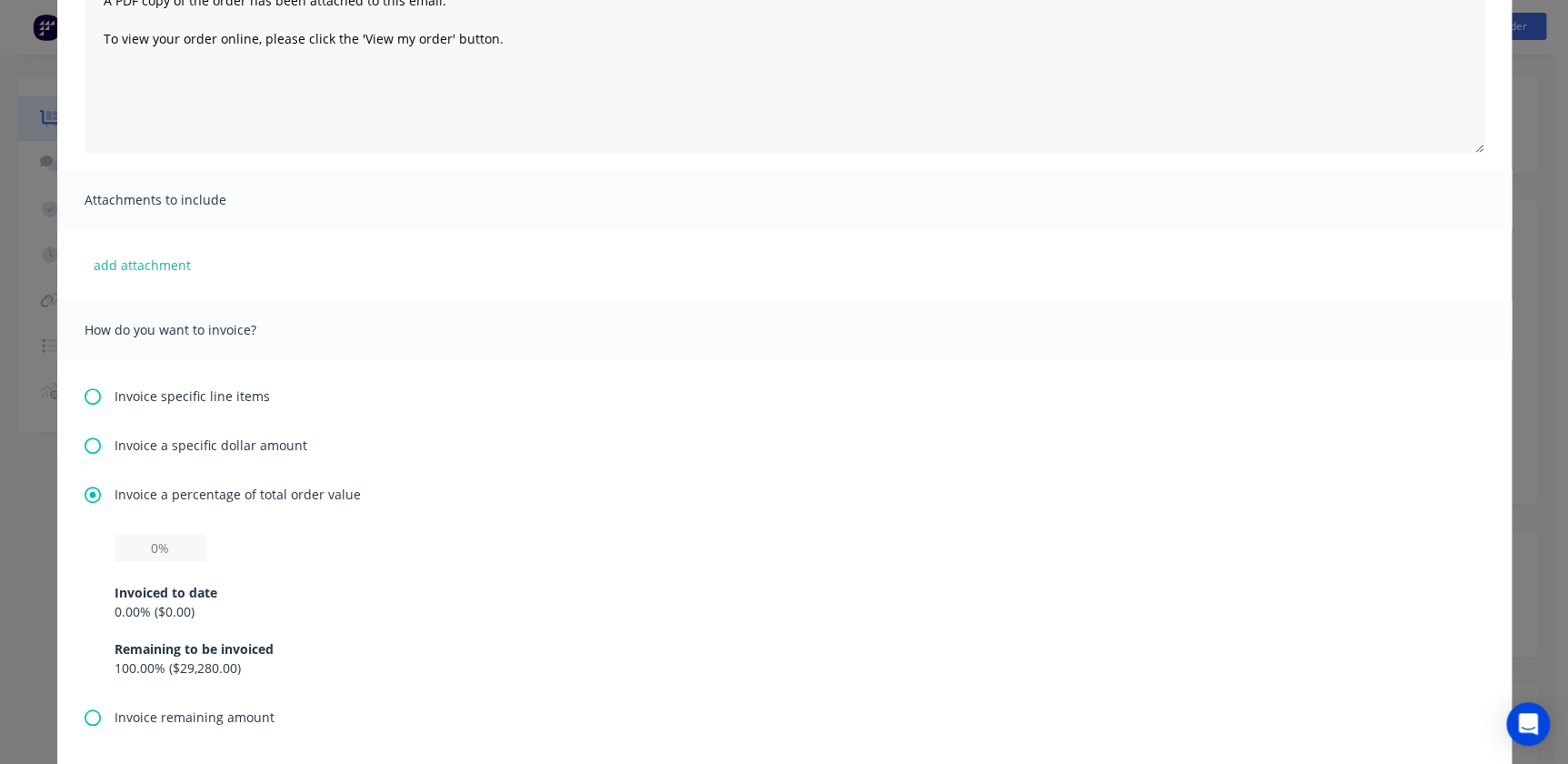
scroll to position [331, 0]
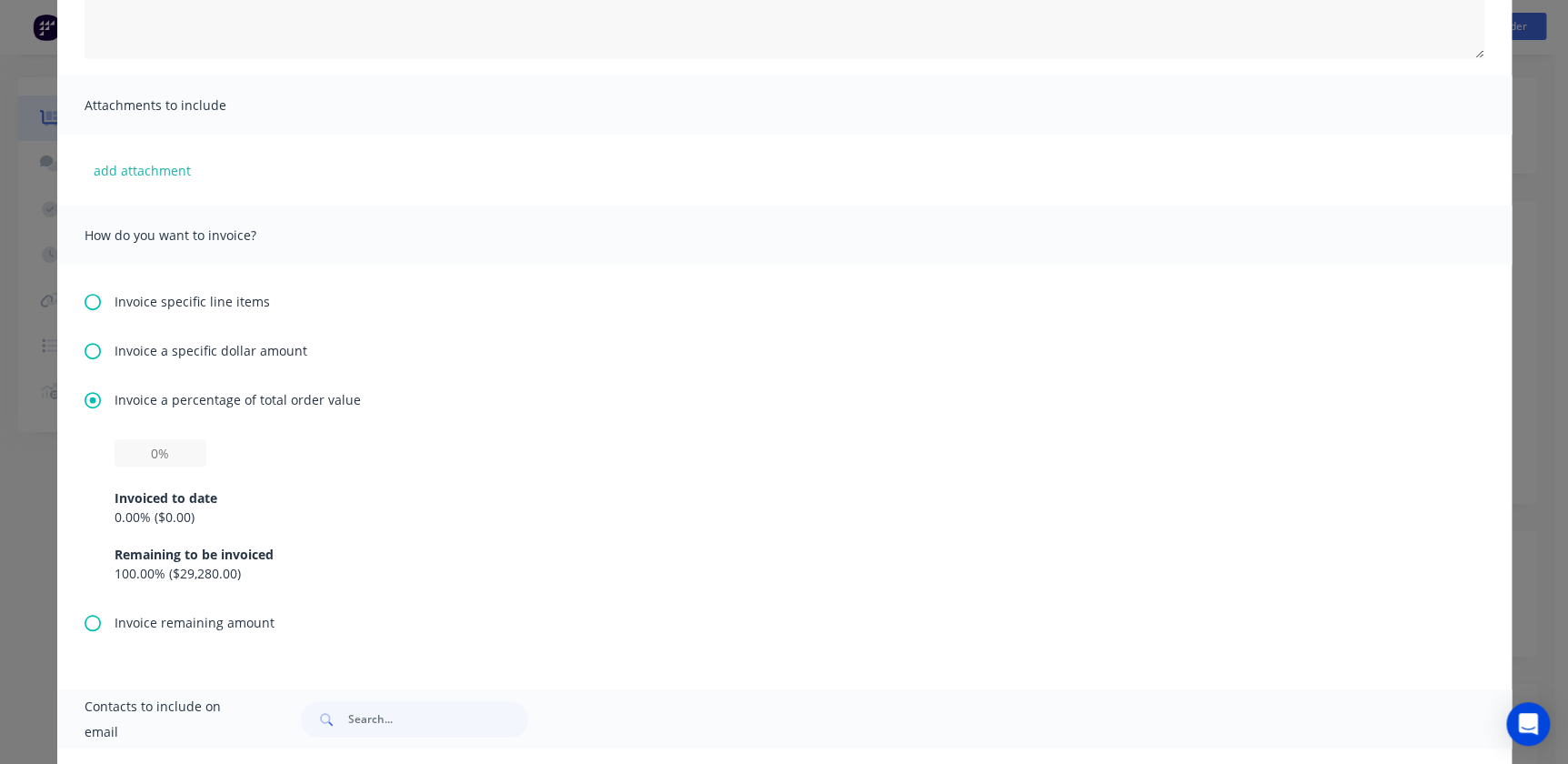
click at [138, 469] on div "Invoiced to date 0.00 % ( $0.00 ) Remaining to be invoiced 100.00 % ( $29,280.0…" at bounding box center [784, 524] width 1340 height 116
drag, startPoint x: 138, startPoint y: 442, endPoint x: 170, endPoint y: 445, distance: 32.1
click at [159, 445] on input "text" at bounding box center [160, 452] width 92 height 27
type input "5%"
type input "25%"
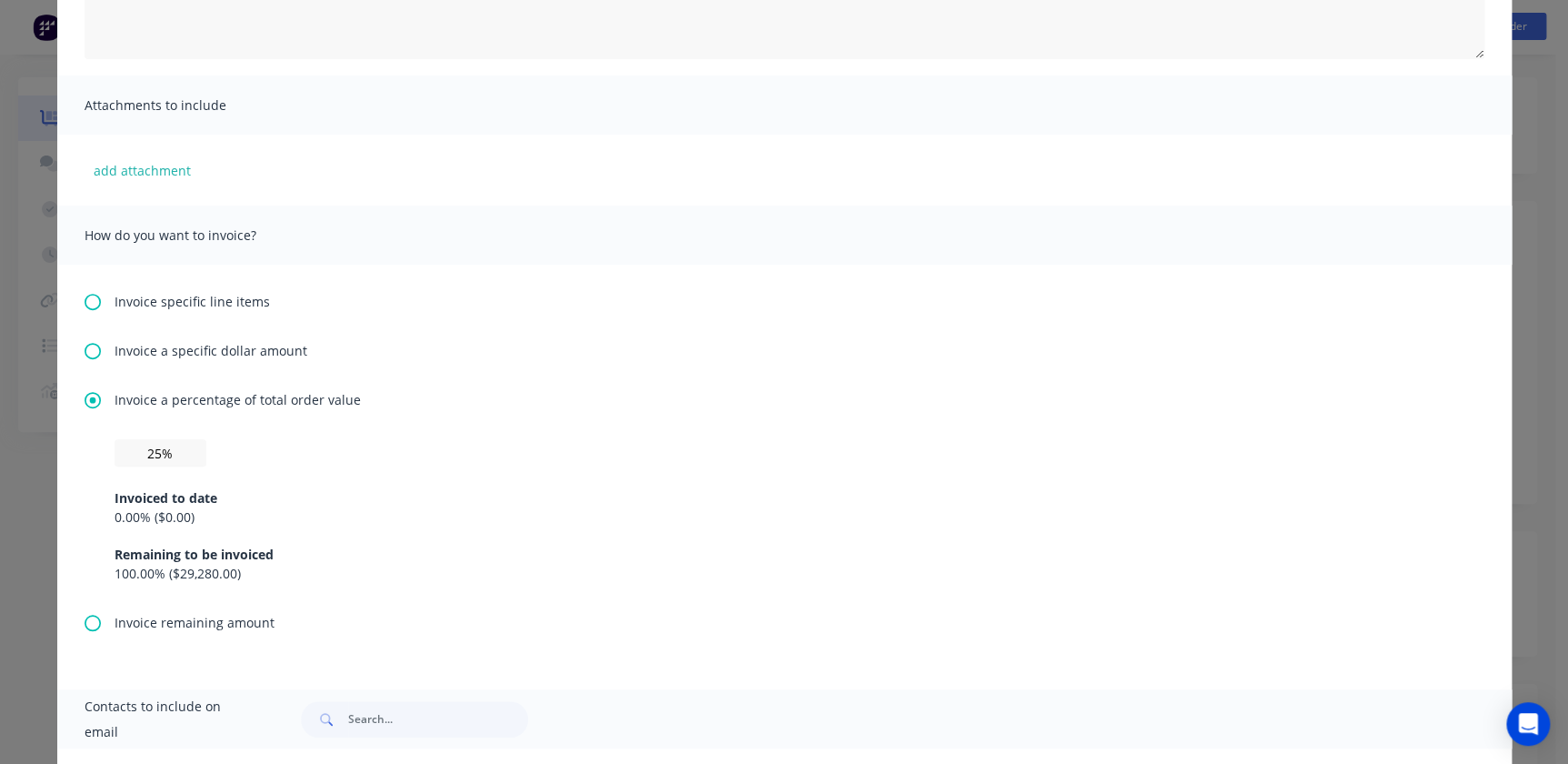
click at [737, 441] on div "25% Invoiced to date 0.00 % ( $0.00 ) Remaining to be invoiced 100.00 % ( $29,2…" at bounding box center [784, 510] width 1340 height 143
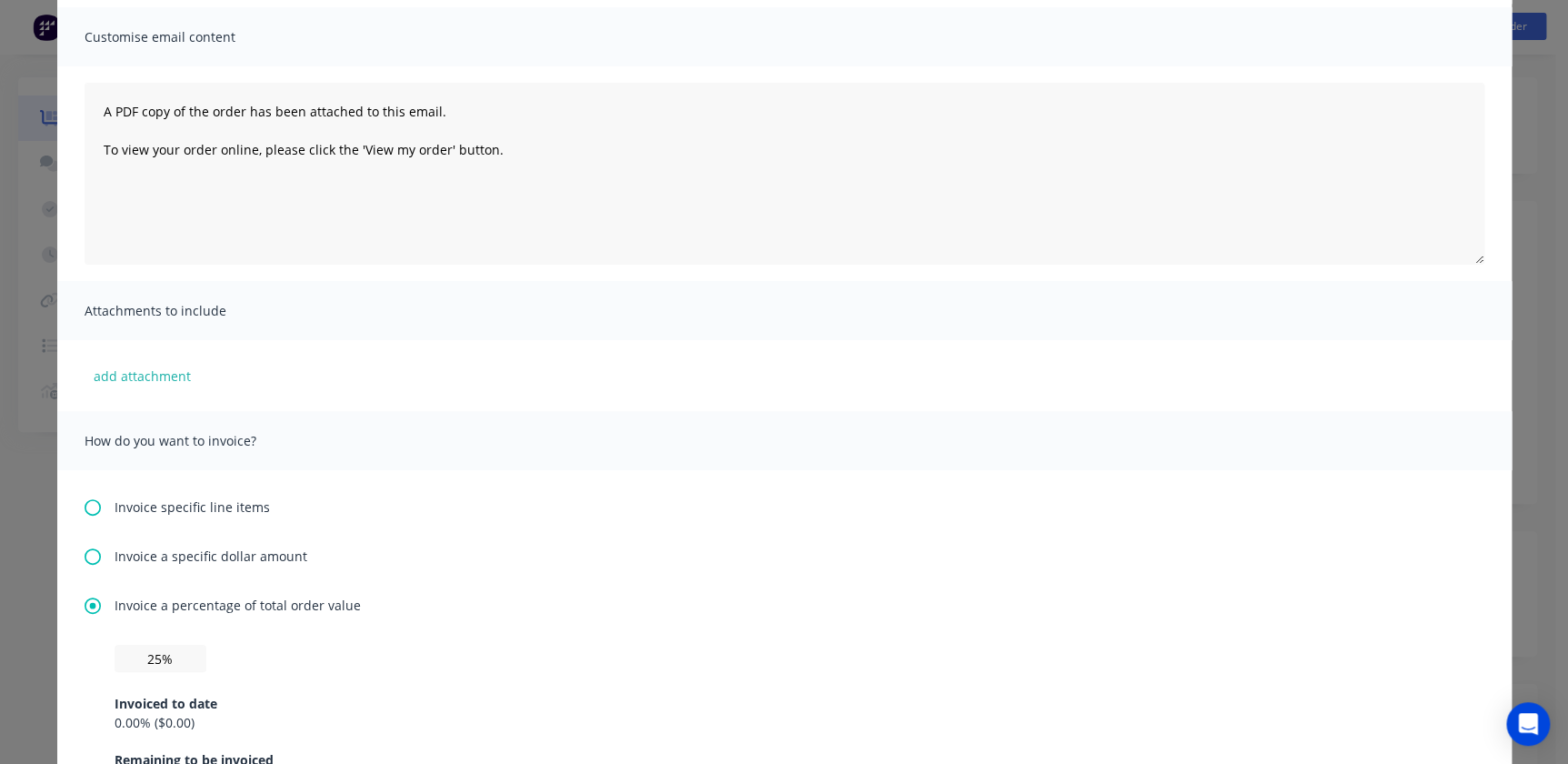
scroll to position [0, 0]
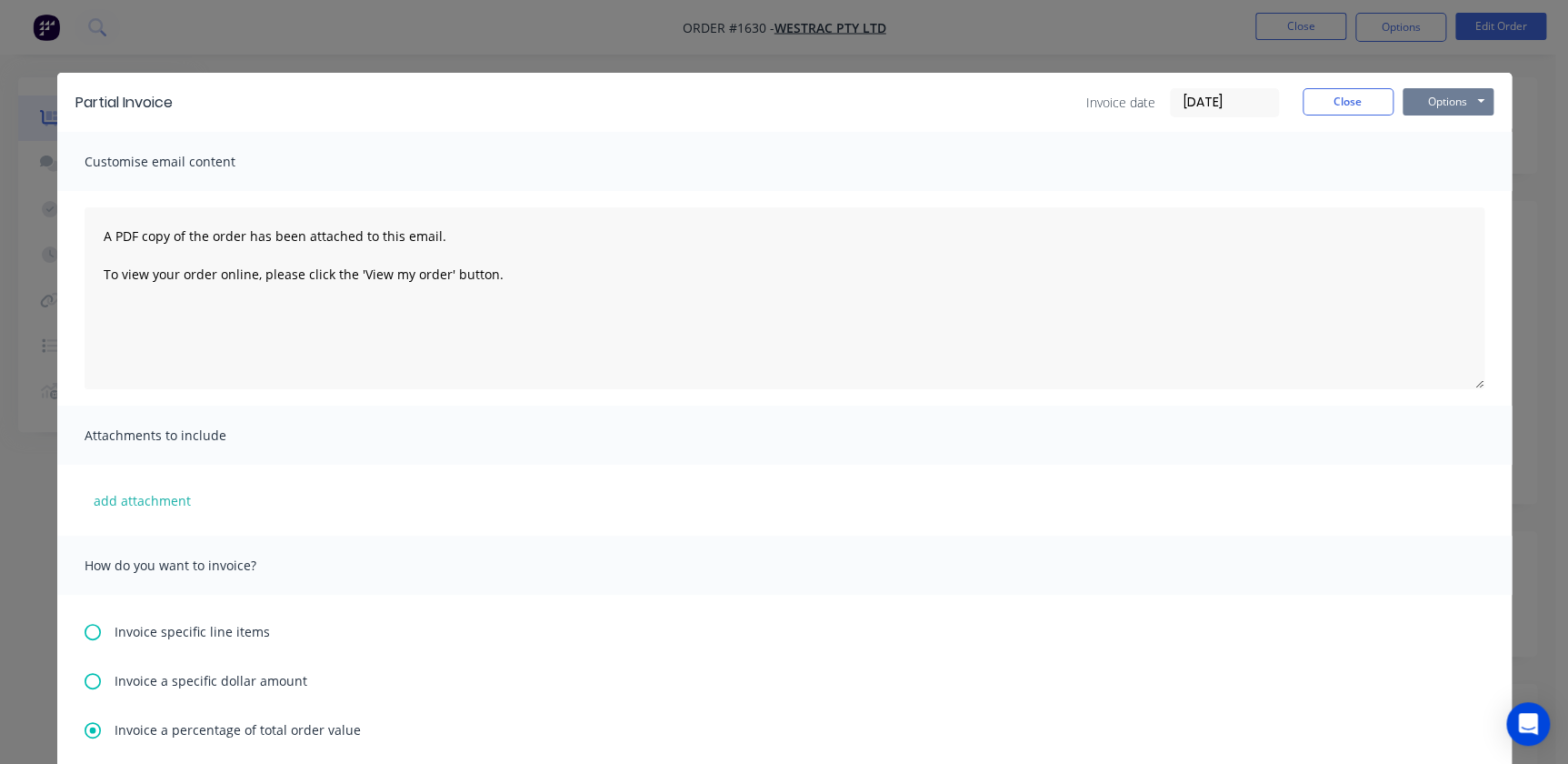
click at [1438, 99] on button "Options" at bounding box center [1447, 101] width 91 height 27
click at [1446, 129] on button "Preview" at bounding box center [1460, 134] width 116 height 30
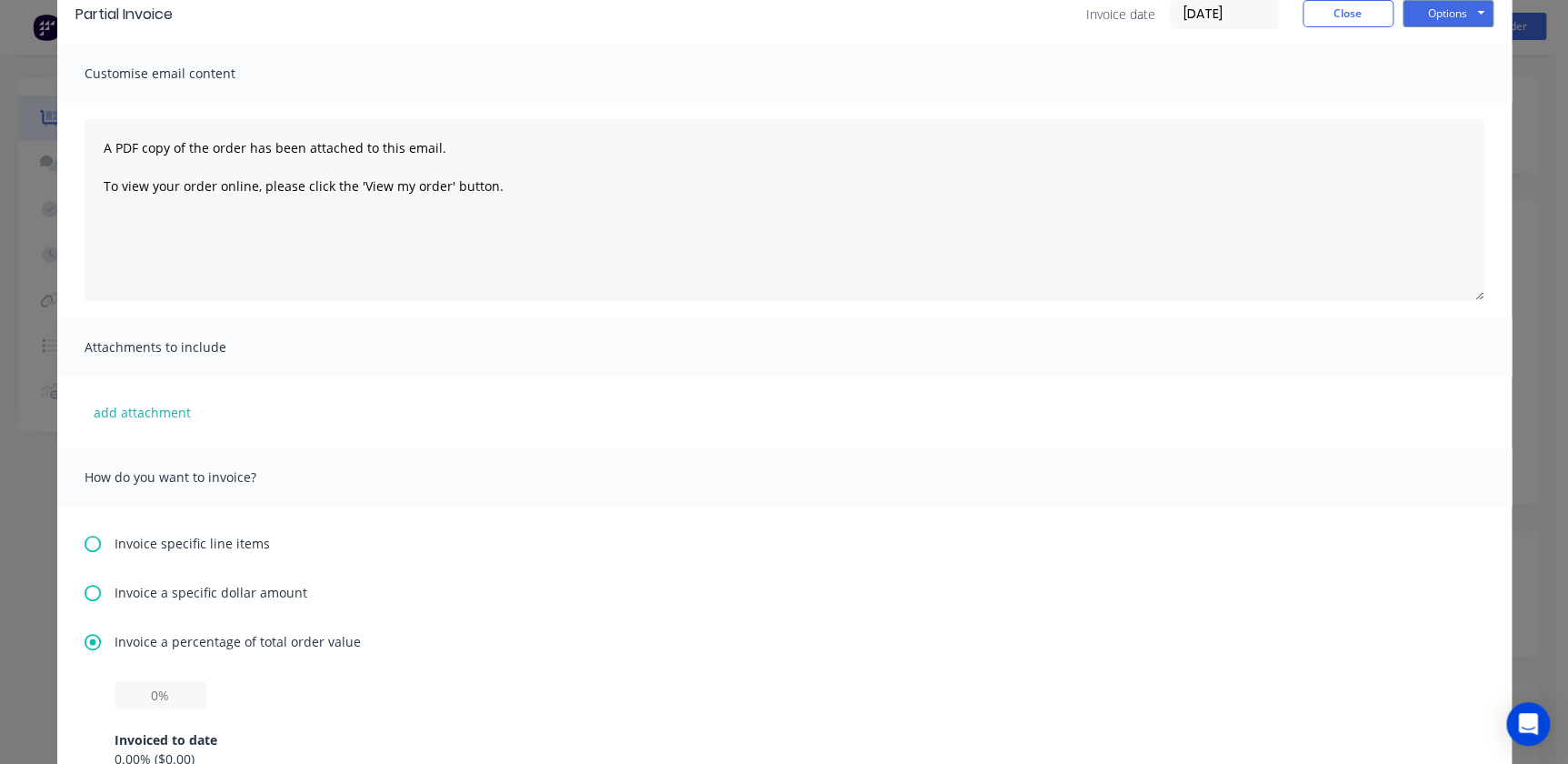
scroll to position [331, 0]
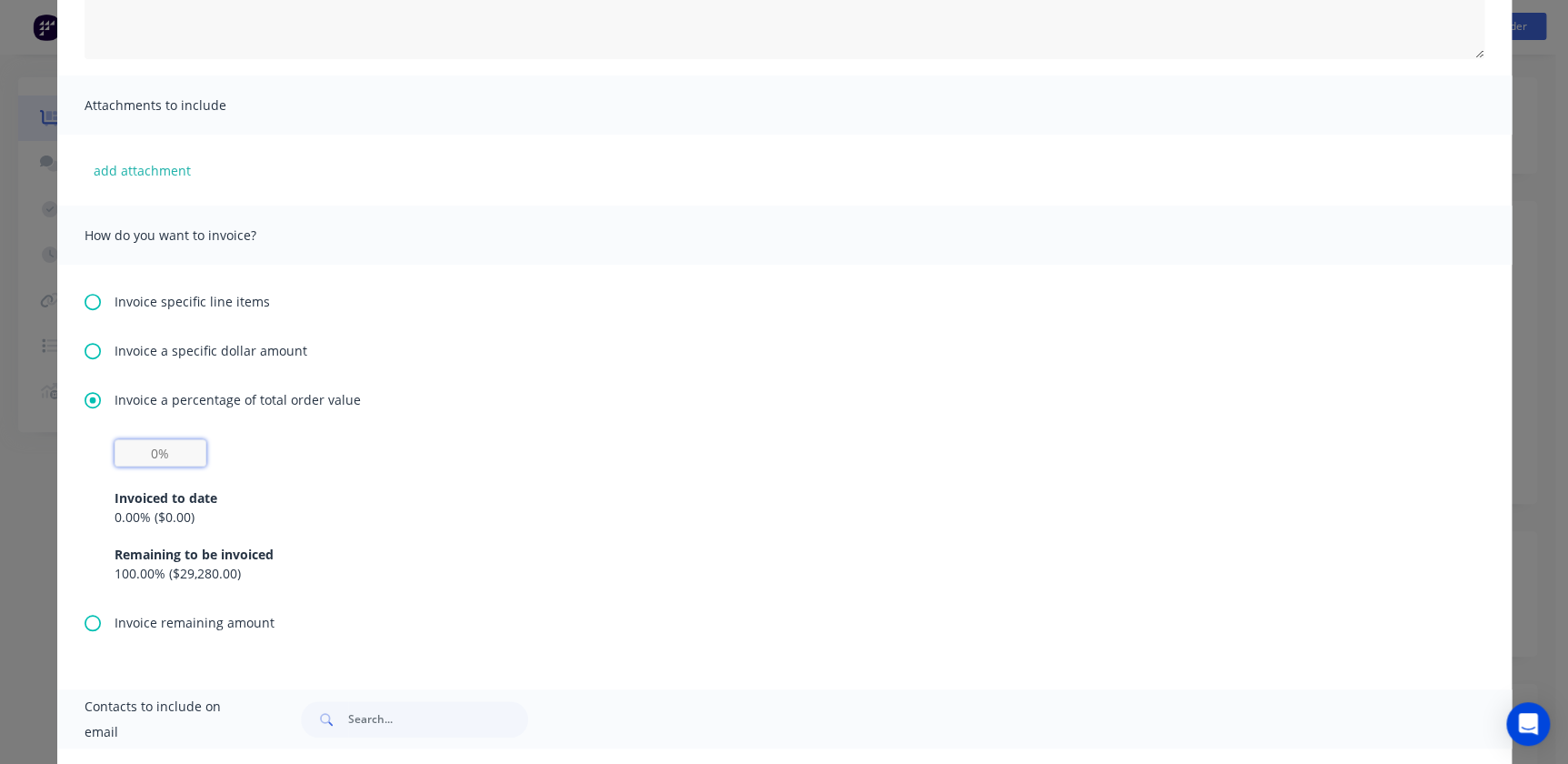
click at [149, 439] on input "text" at bounding box center [160, 452] width 92 height 27
drag, startPoint x: 139, startPoint y: 441, endPoint x: 169, endPoint y: 441, distance: 30.0
click at [169, 441] on input "text" at bounding box center [160, 452] width 92 height 27
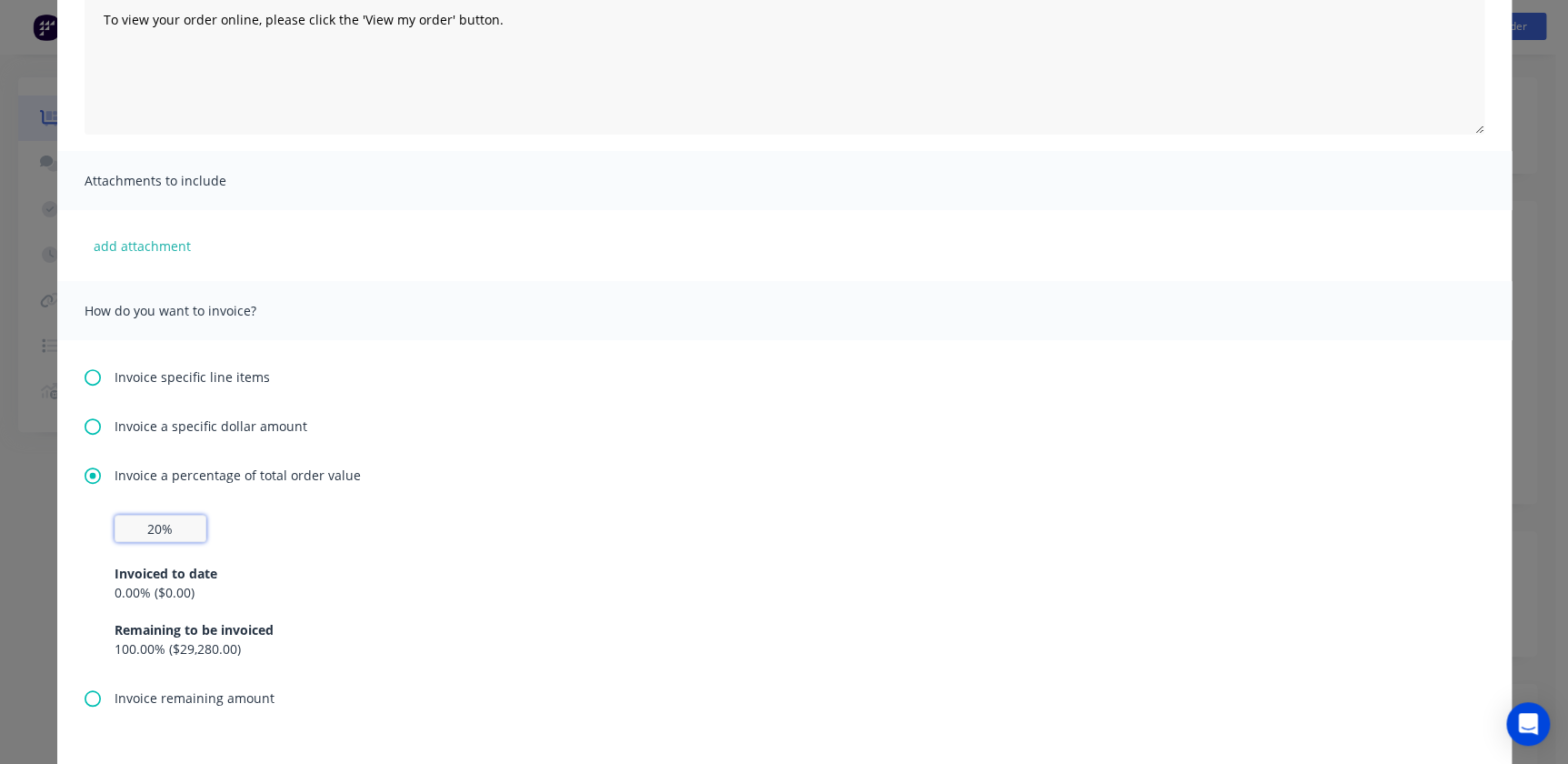
scroll to position [0, 0]
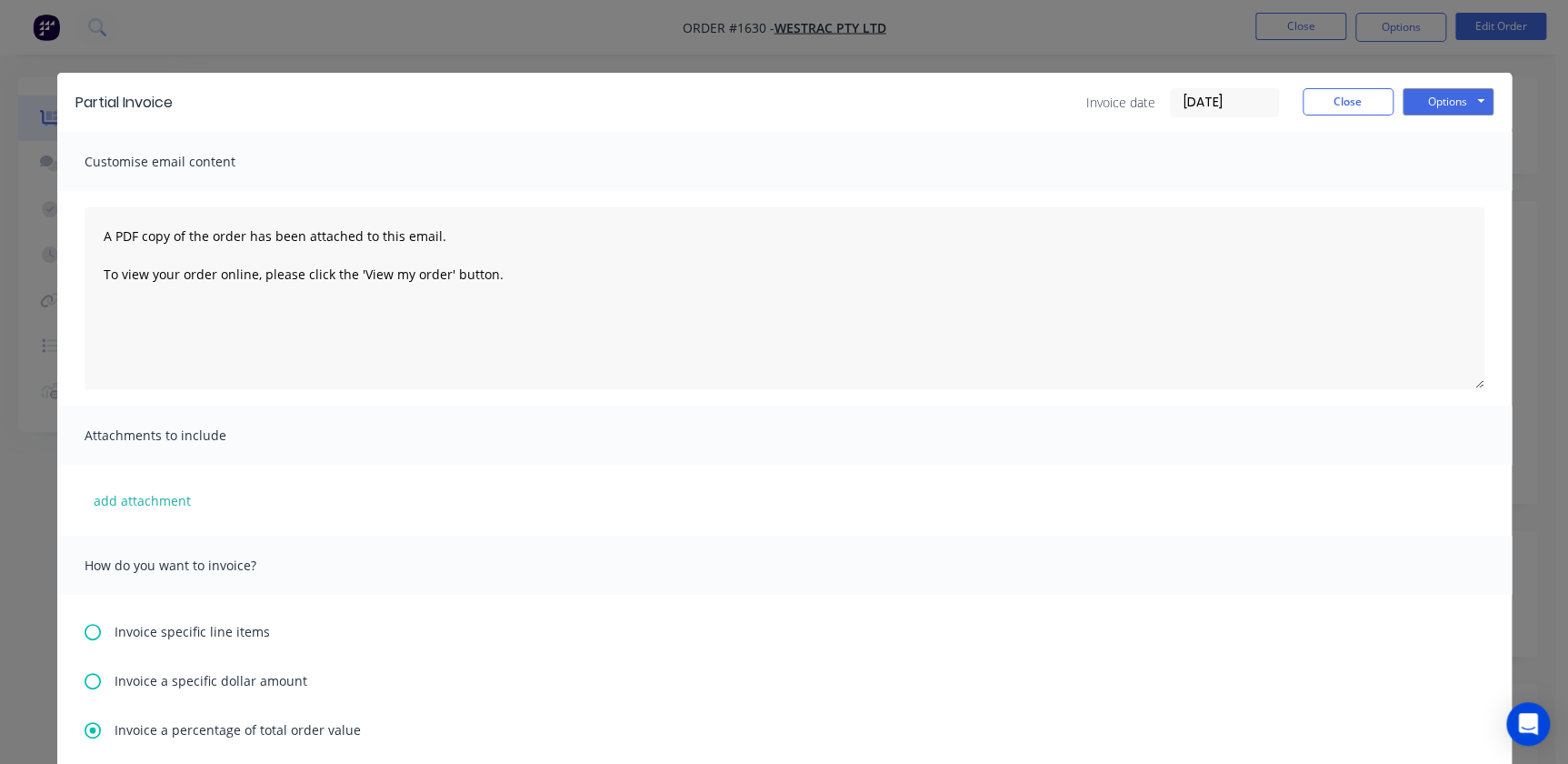
type input "20%"
click at [1417, 74] on div "Partial Invoice Invoice date 02/09/25 Close Options Preview Print Email" at bounding box center [784, 102] width 1455 height 59
click at [1447, 98] on button "Options" at bounding box center [1447, 101] width 91 height 27
click at [1440, 133] on button "Preview" at bounding box center [1460, 134] width 116 height 30
drag, startPoint x: 1244, startPoint y: 107, endPoint x: 1246, endPoint y: 123, distance: 16.1
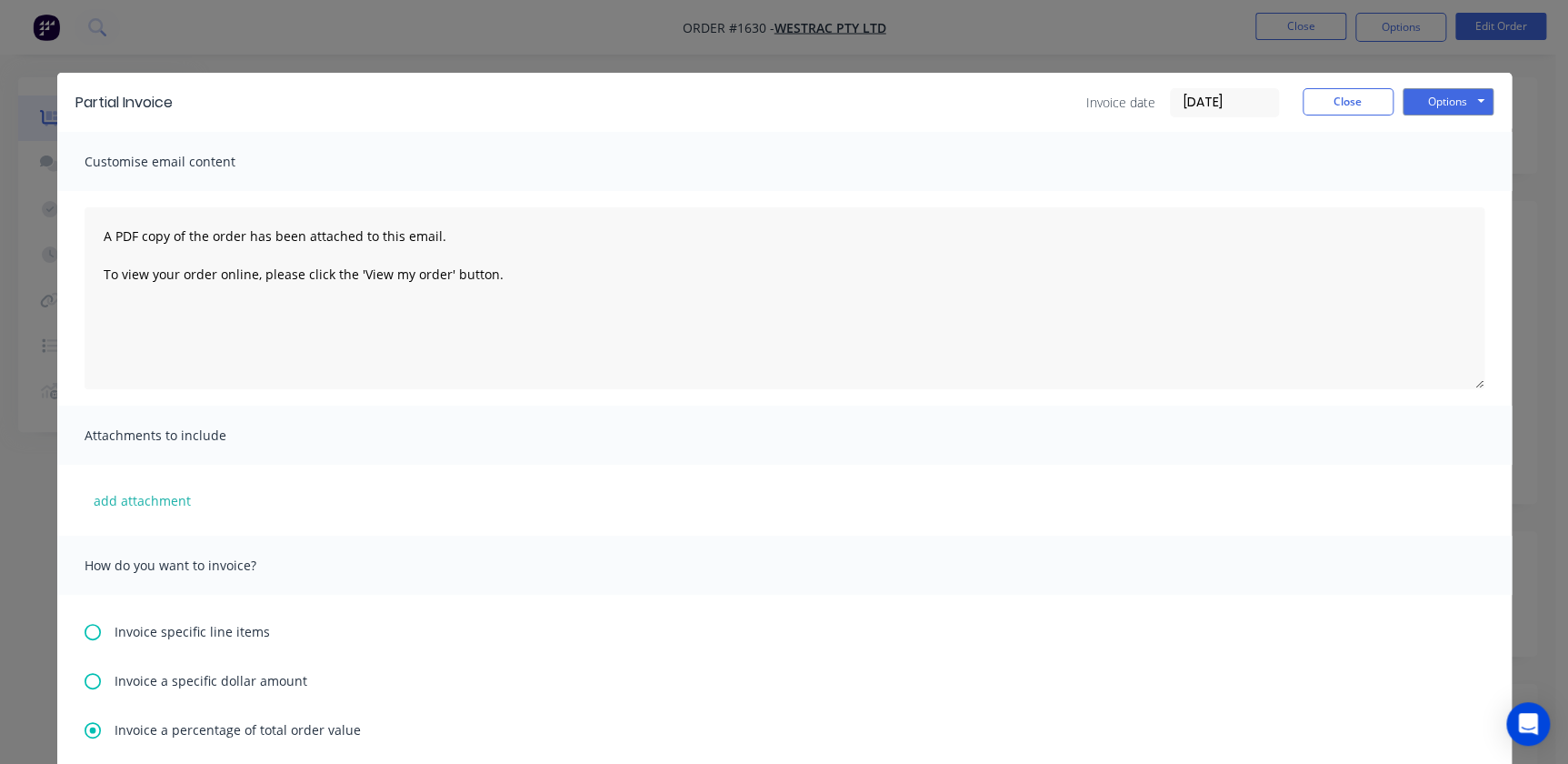
click at [1240, 109] on input "[DATE]" at bounding box center [1224, 102] width 108 height 27
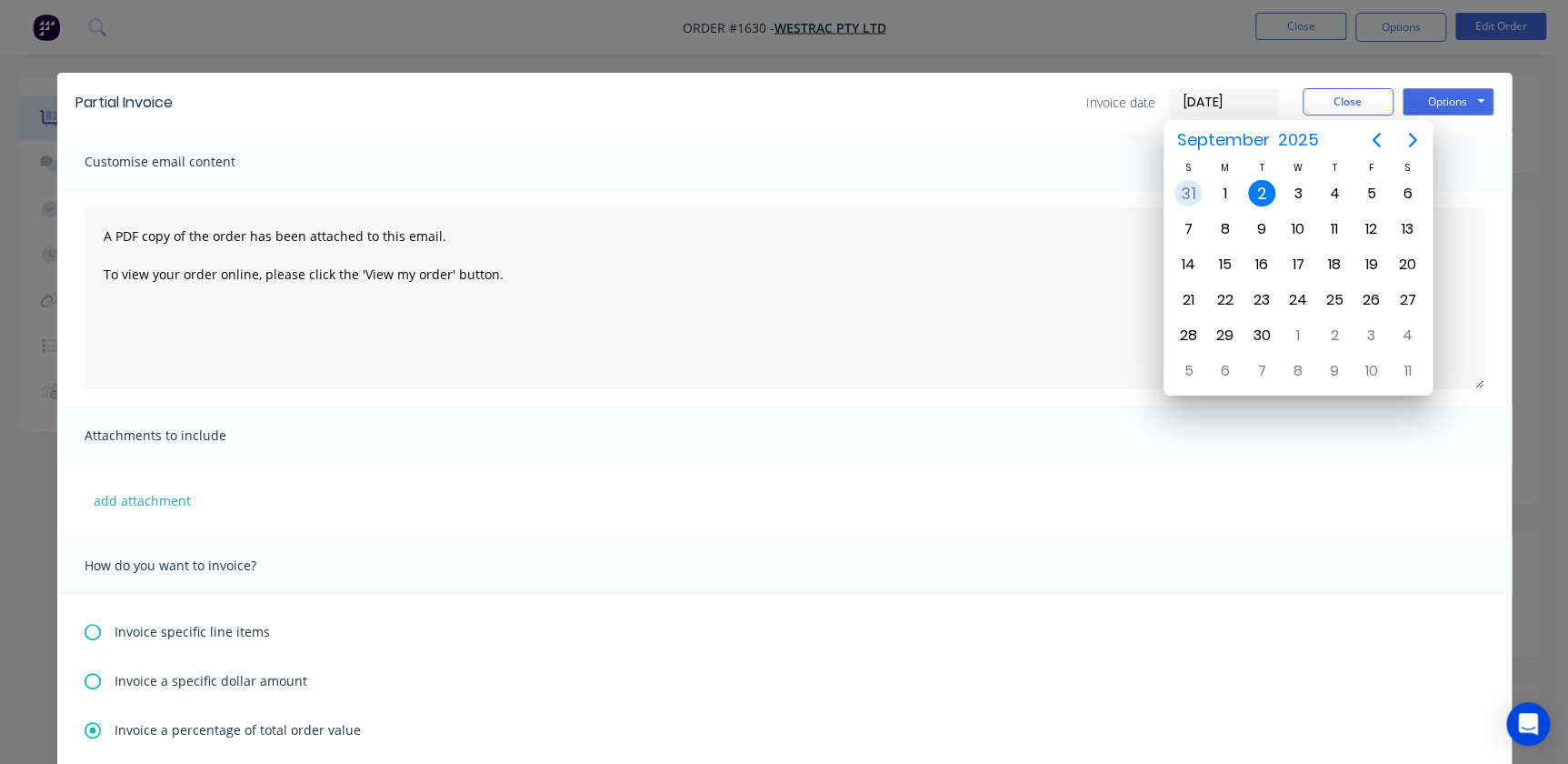
click at [1191, 187] on div "31" at bounding box center [1188, 193] width 27 height 27
type input "[DATE]"
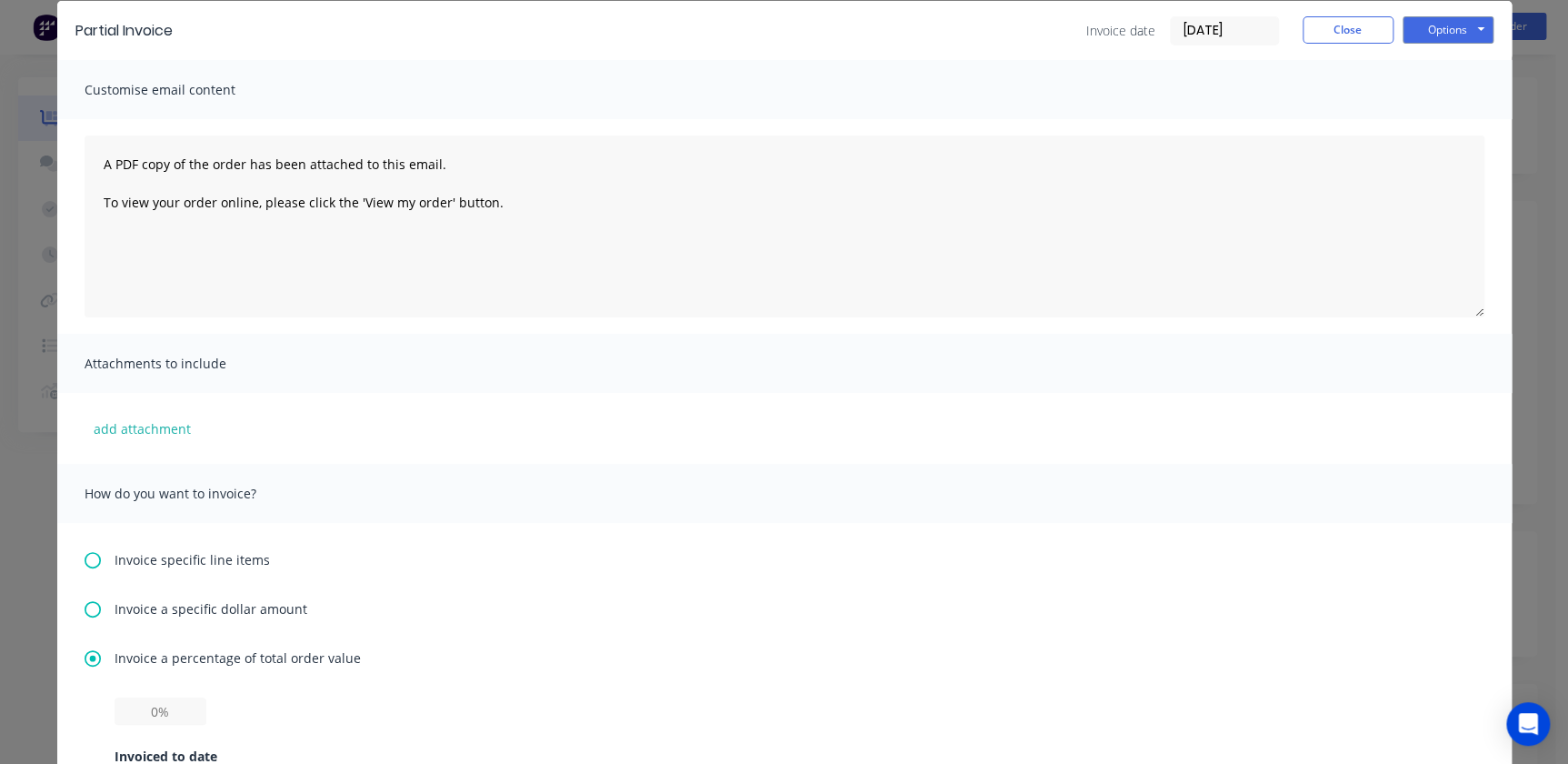
scroll to position [165, 0]
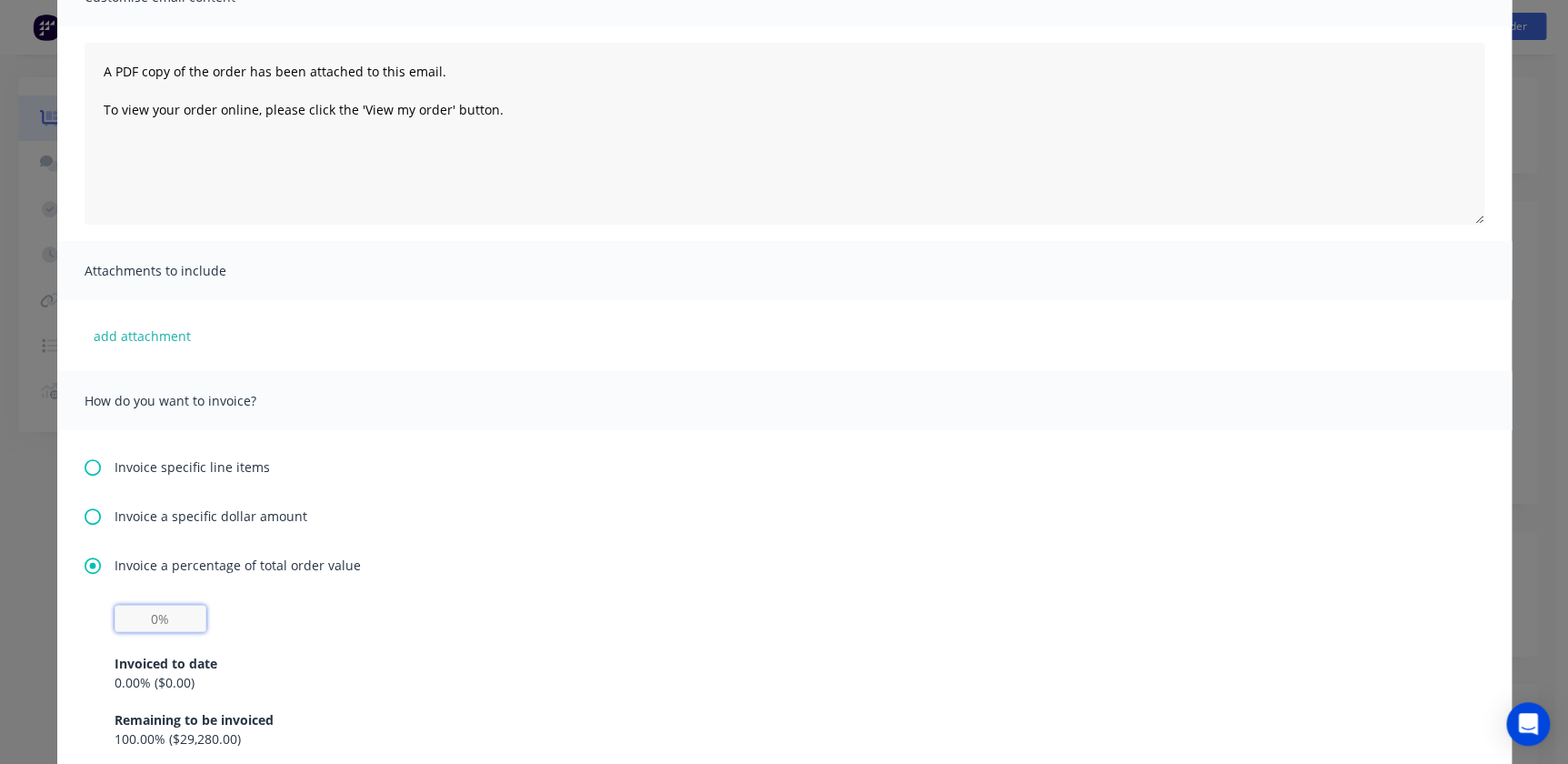
click at [127, 614] on input "text" at bounding box center [160, 618] width 92 height 27
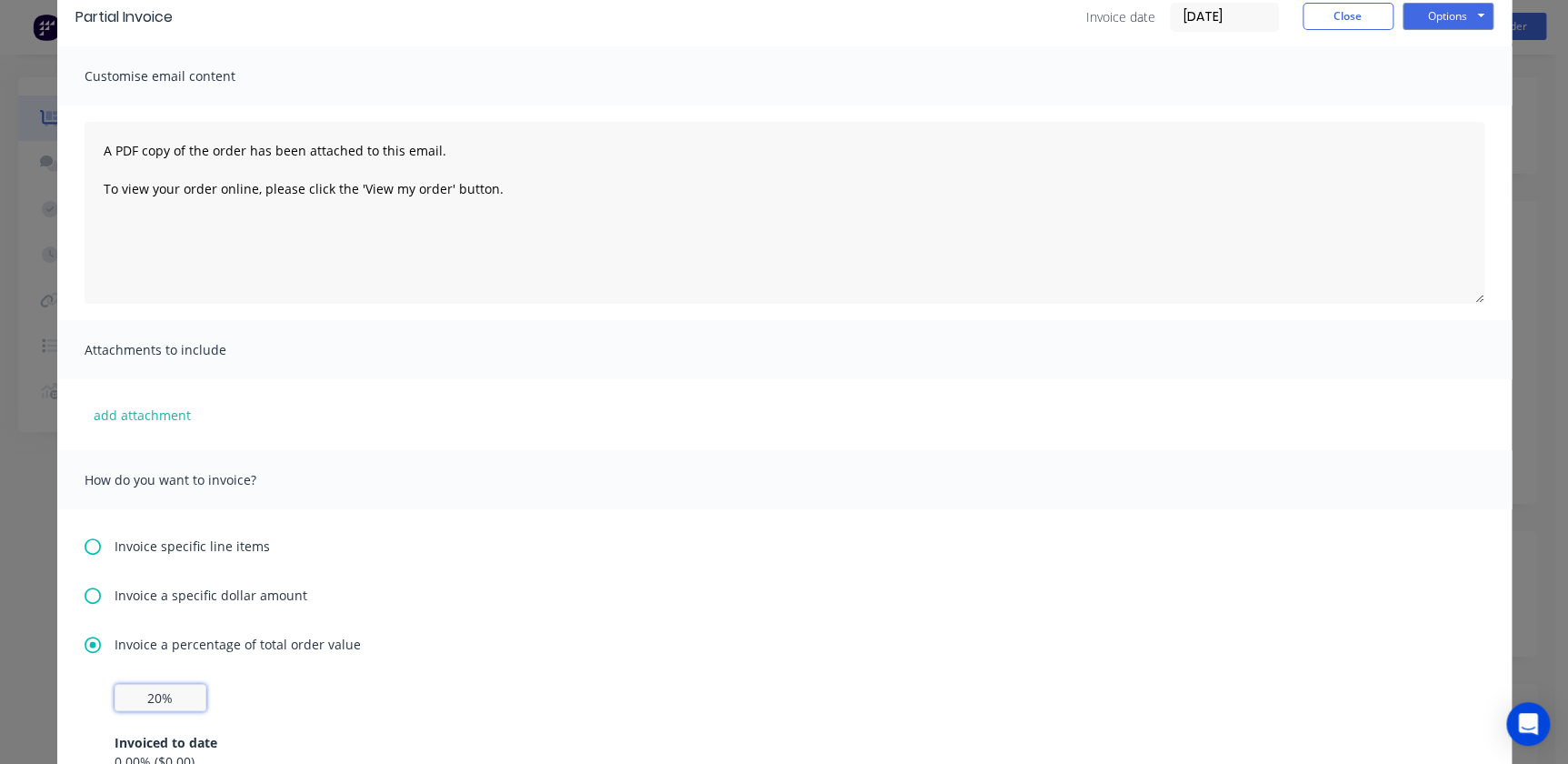
scroll to position [0, 0]
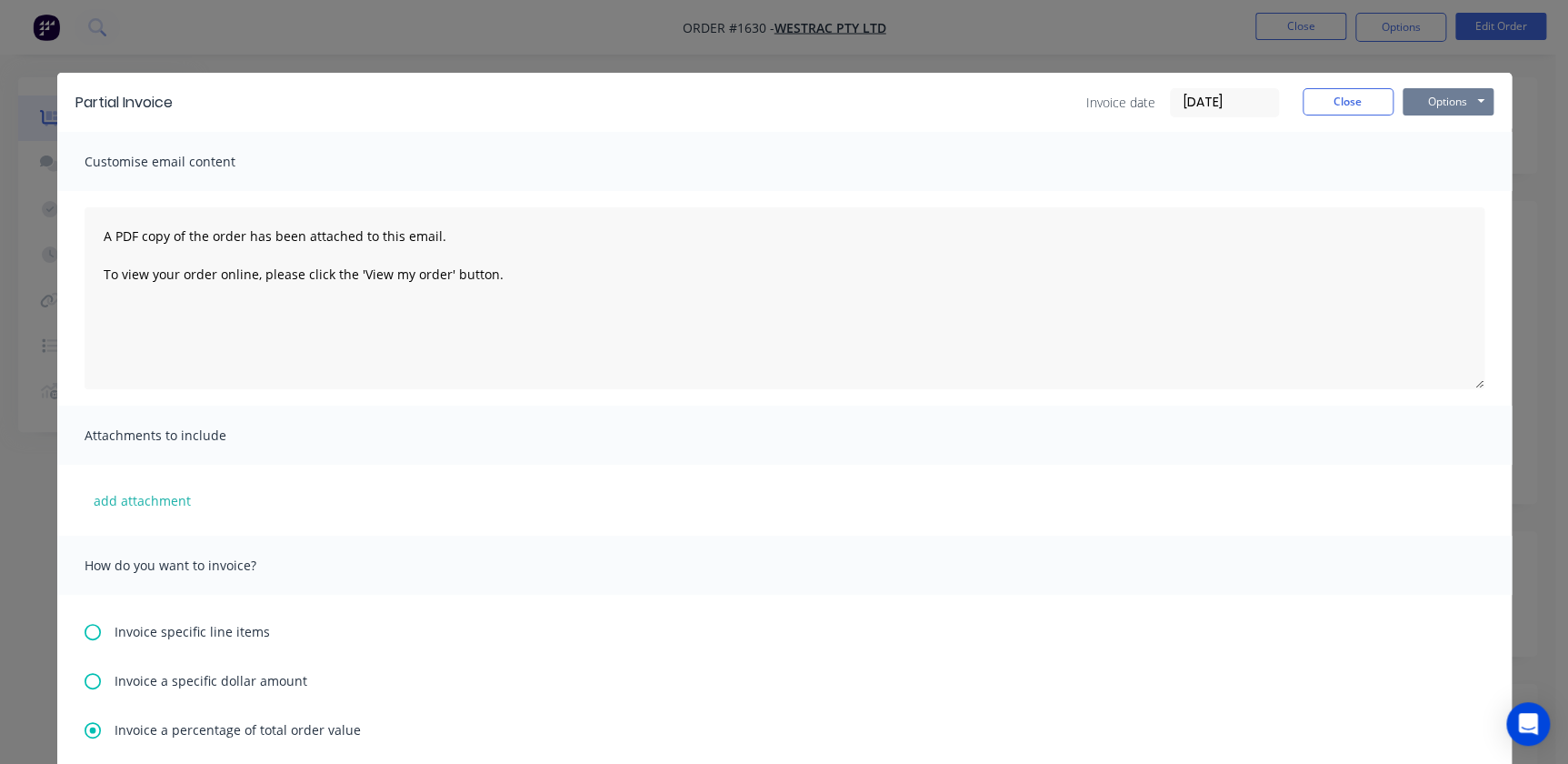
type input "20%"
click at [1424, 91] on button "Options" at bounding box center [1447, 101] width 91 height 27
click at [1434, 154] on button "Print" at bounding box center [1460, 164] width 116 height 30
click at [1318, 106] on button "Close" at bounding box center [1348, 101] width 91 height 27
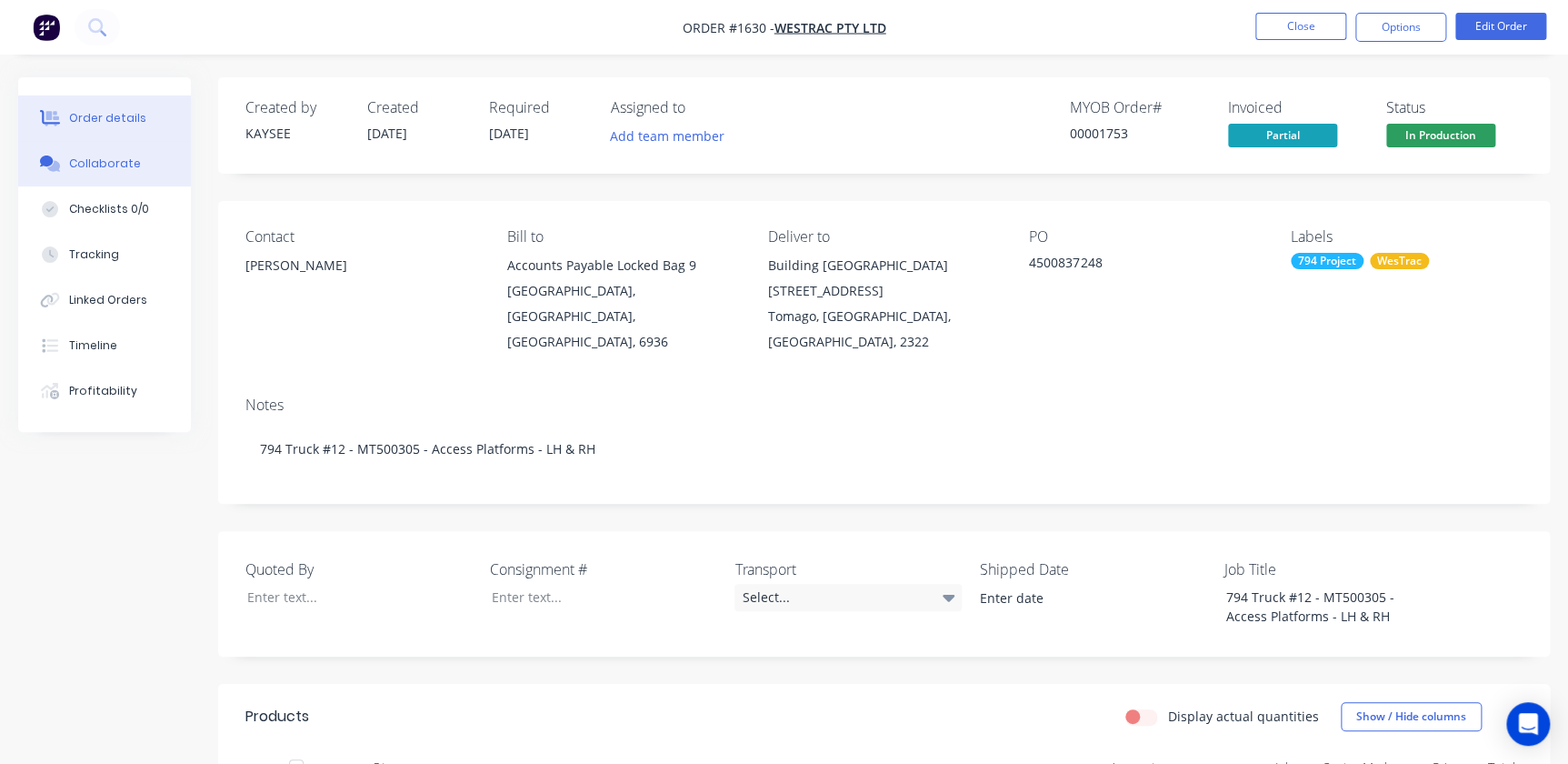
click at [86, 155] on div "Collaborate" at bounding box center [105, 163] width 72 height 16
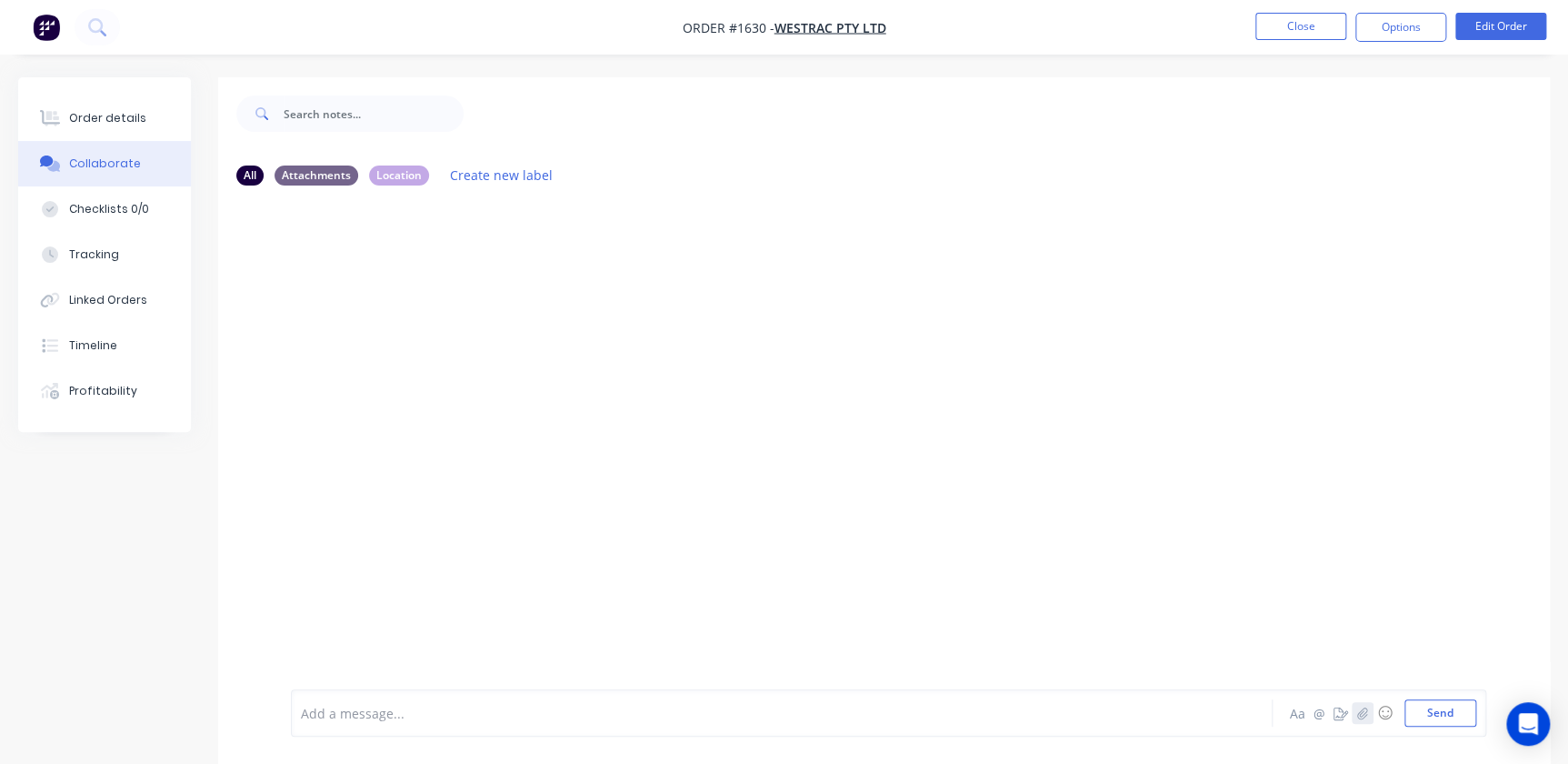
click at [1352, 713] on button "button" at bounding box center [1362, 713] width 22 height 22
click at [355, 716] on div at bounding box center [741, 713] width 881 height 19
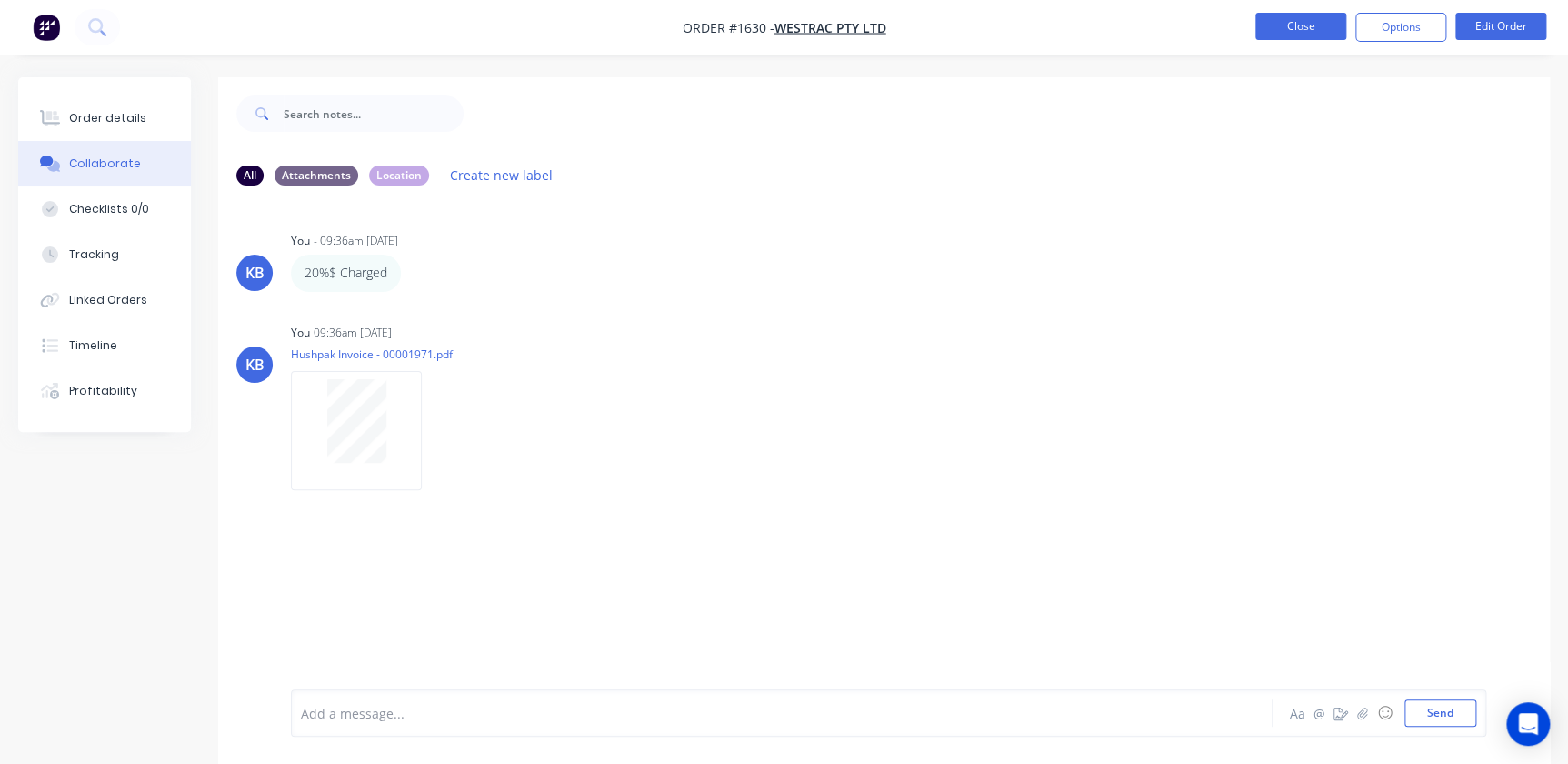
click at [1285, 27] on button "Close" at bounding box center [1300, 26] width 91 height 27
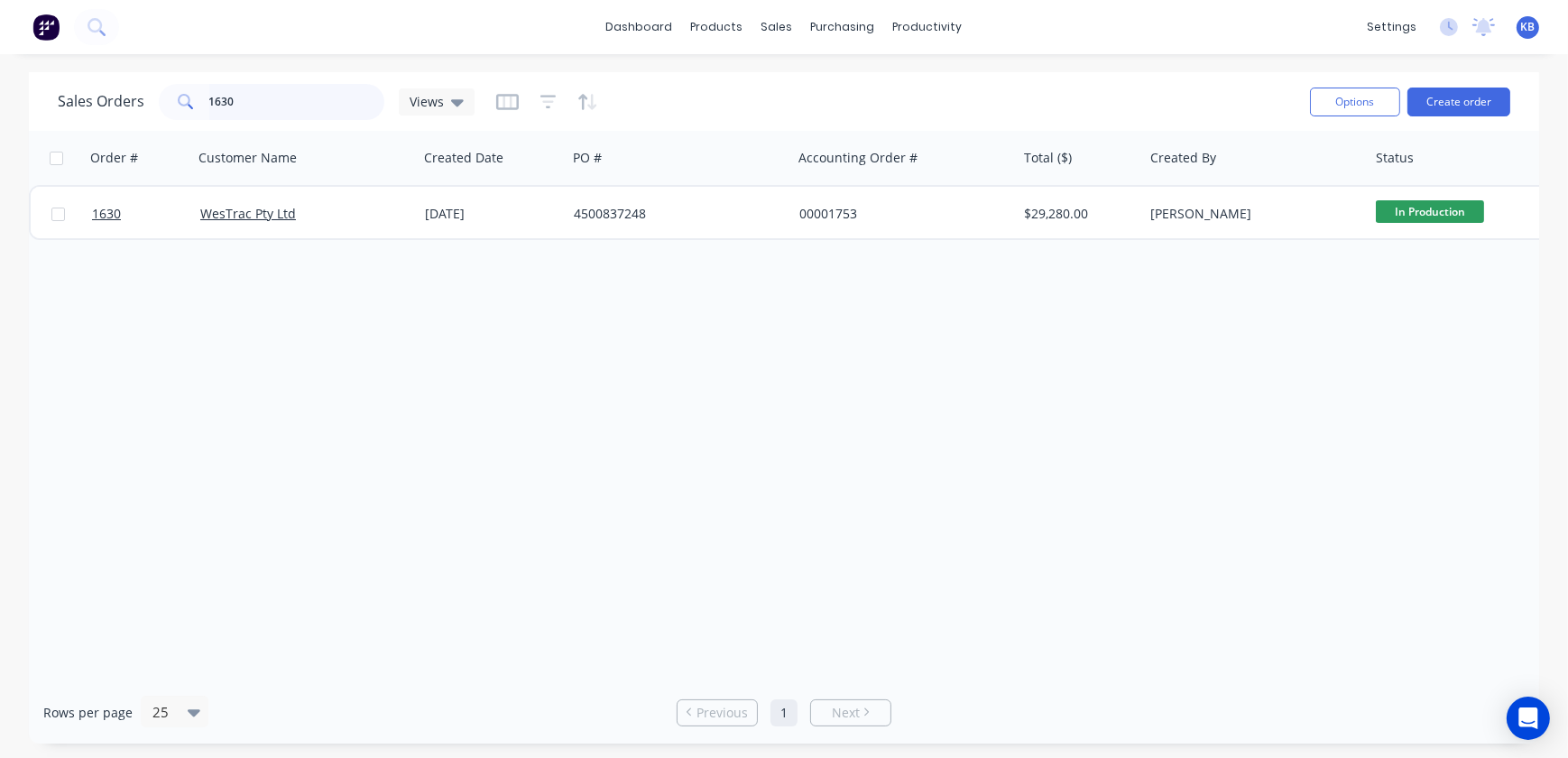
click at [309, 101] on input "1630" at bounding box center [296, 101] width 176 height 36
type input "1"
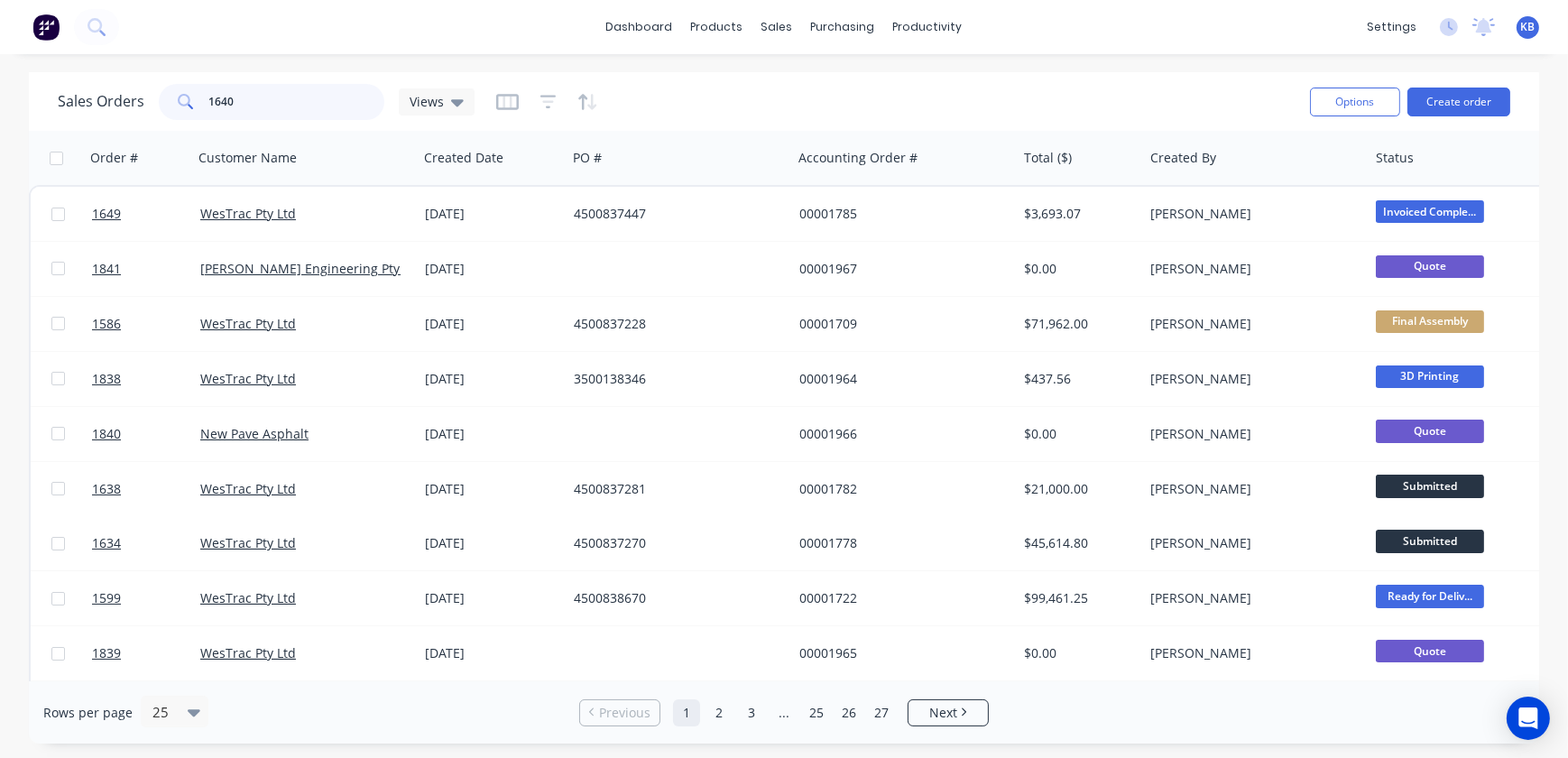
type input "1640"
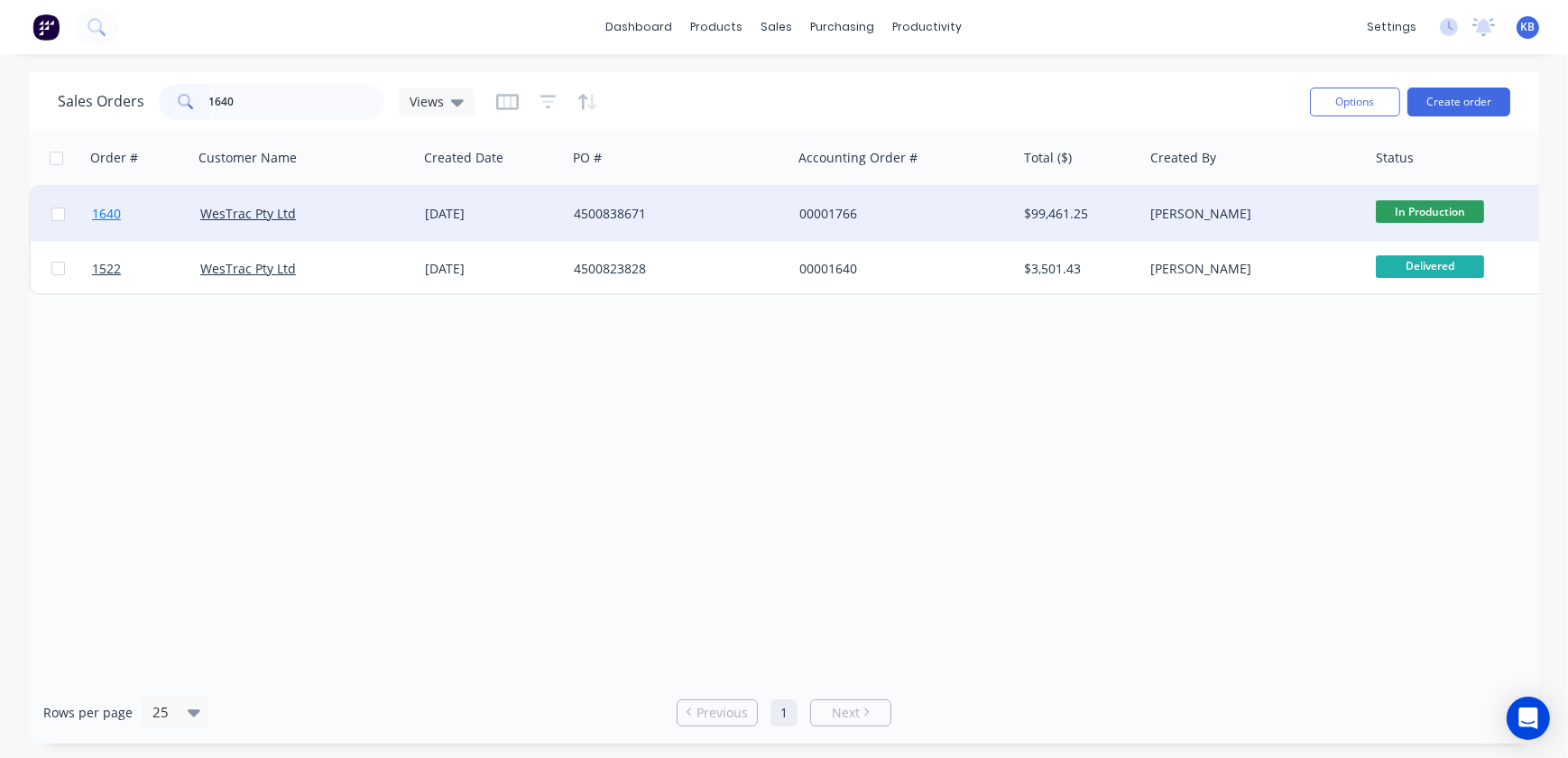
click at [103, 197] on link "1640" at bounding box center [146, 214] width 109 height 54
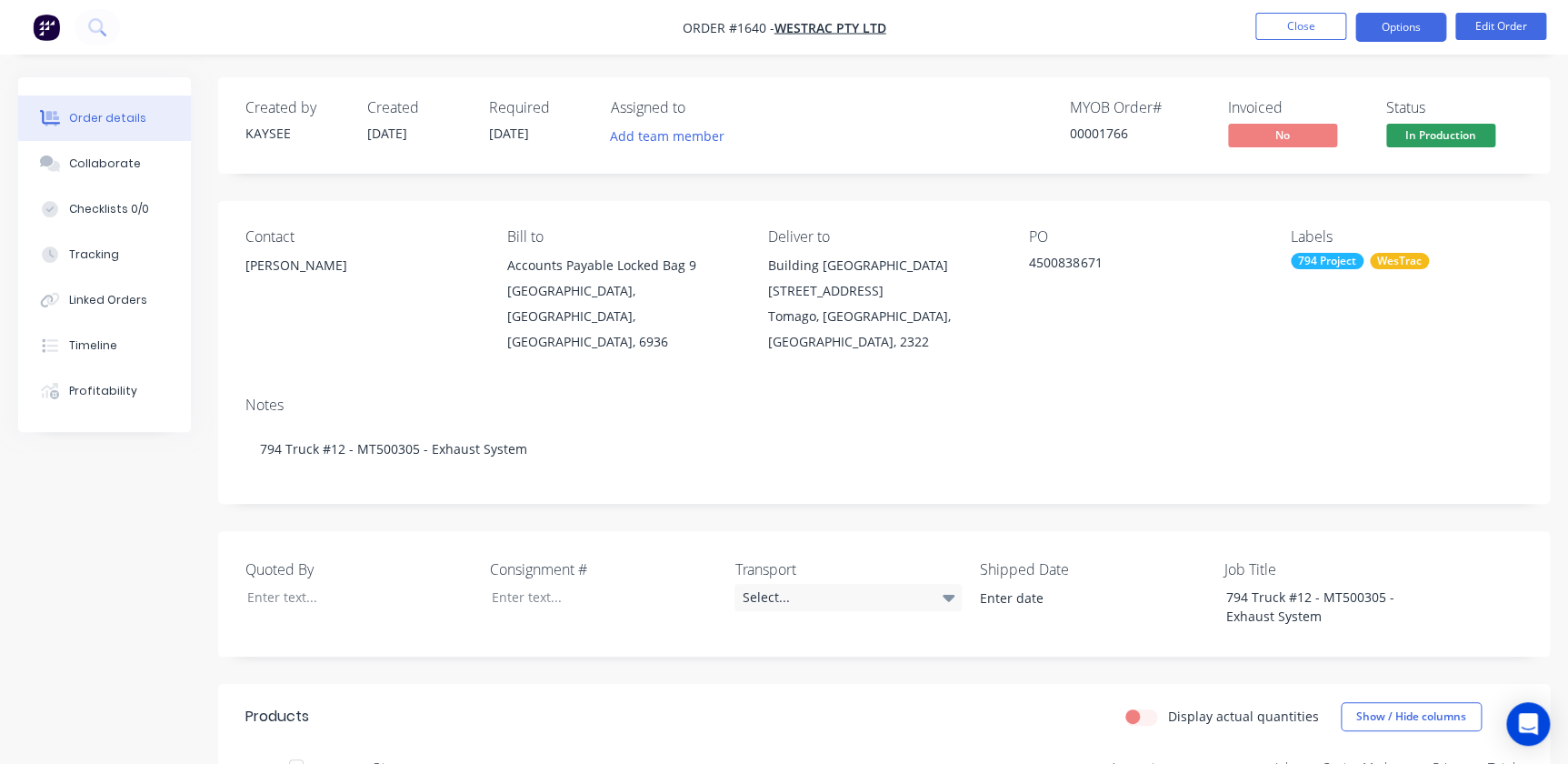
click at [1399, 22] on button "Options" at bounding box center [1400, 27] width 91 height 29
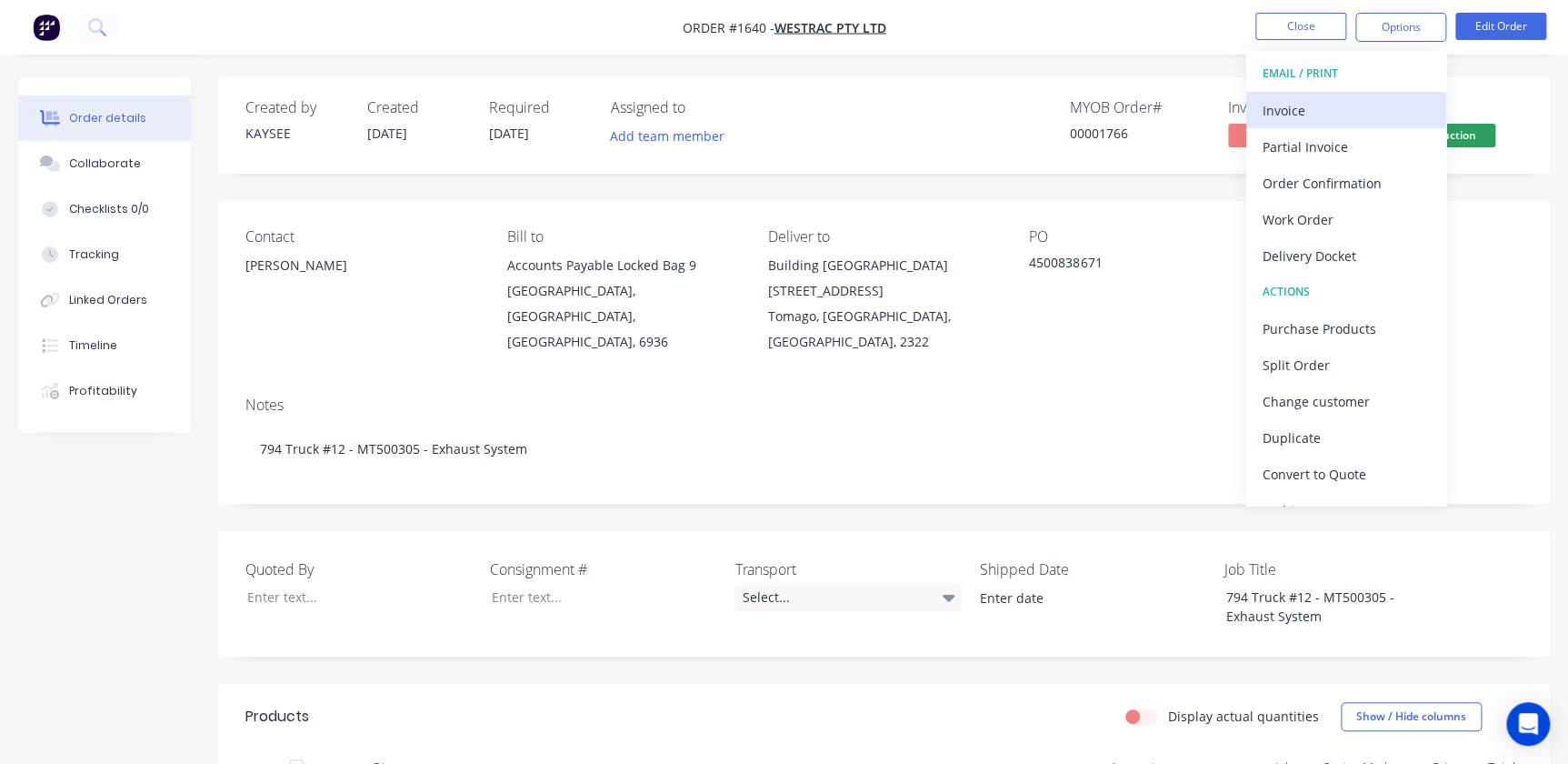
click at [1321, 120] on div "Invoice" at bounding box center [1346, 110] width 168 height 26
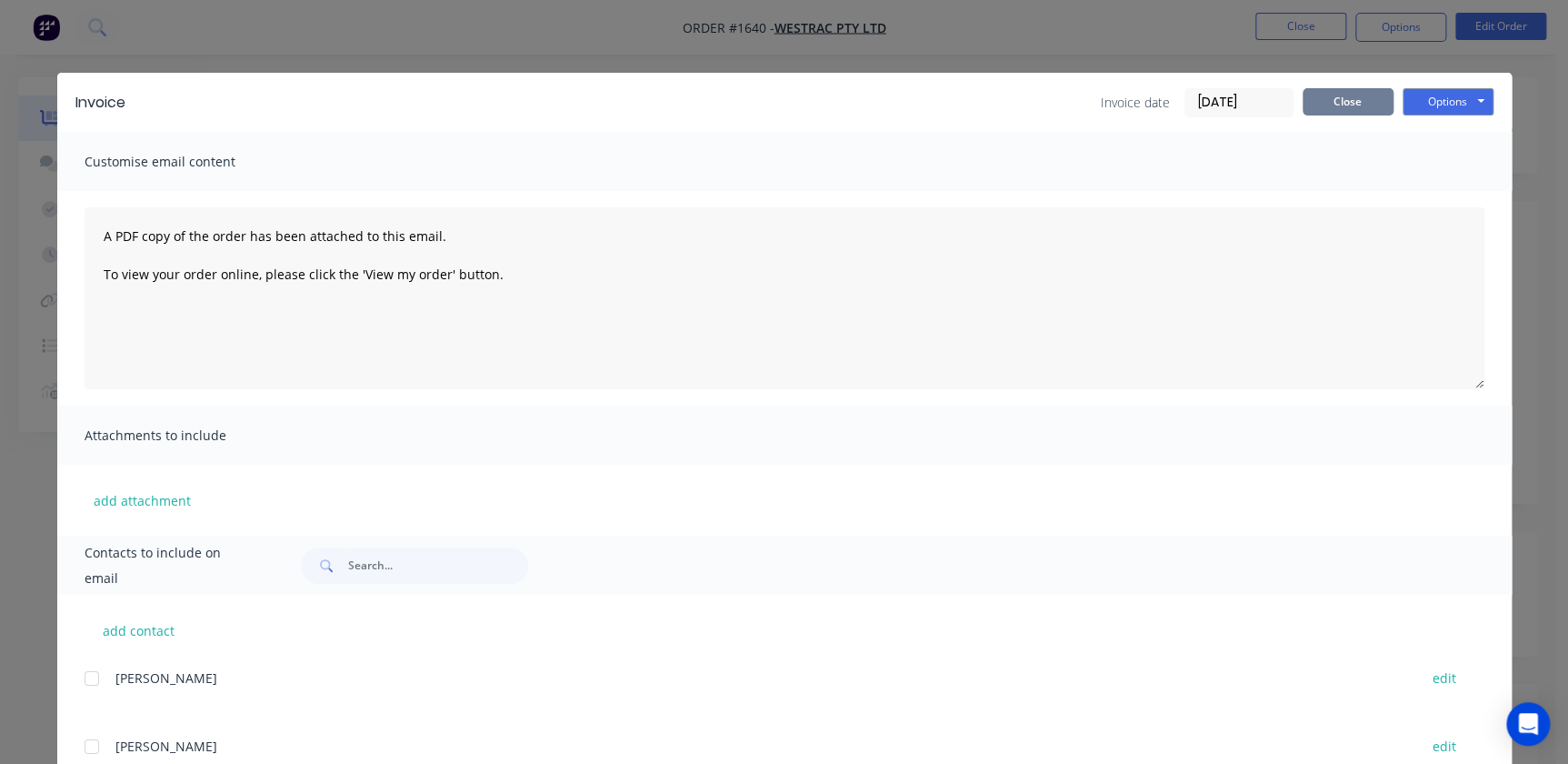
click at [1338, 110] on button "Close" at bounding box center [1348, 101] width 91 height 27
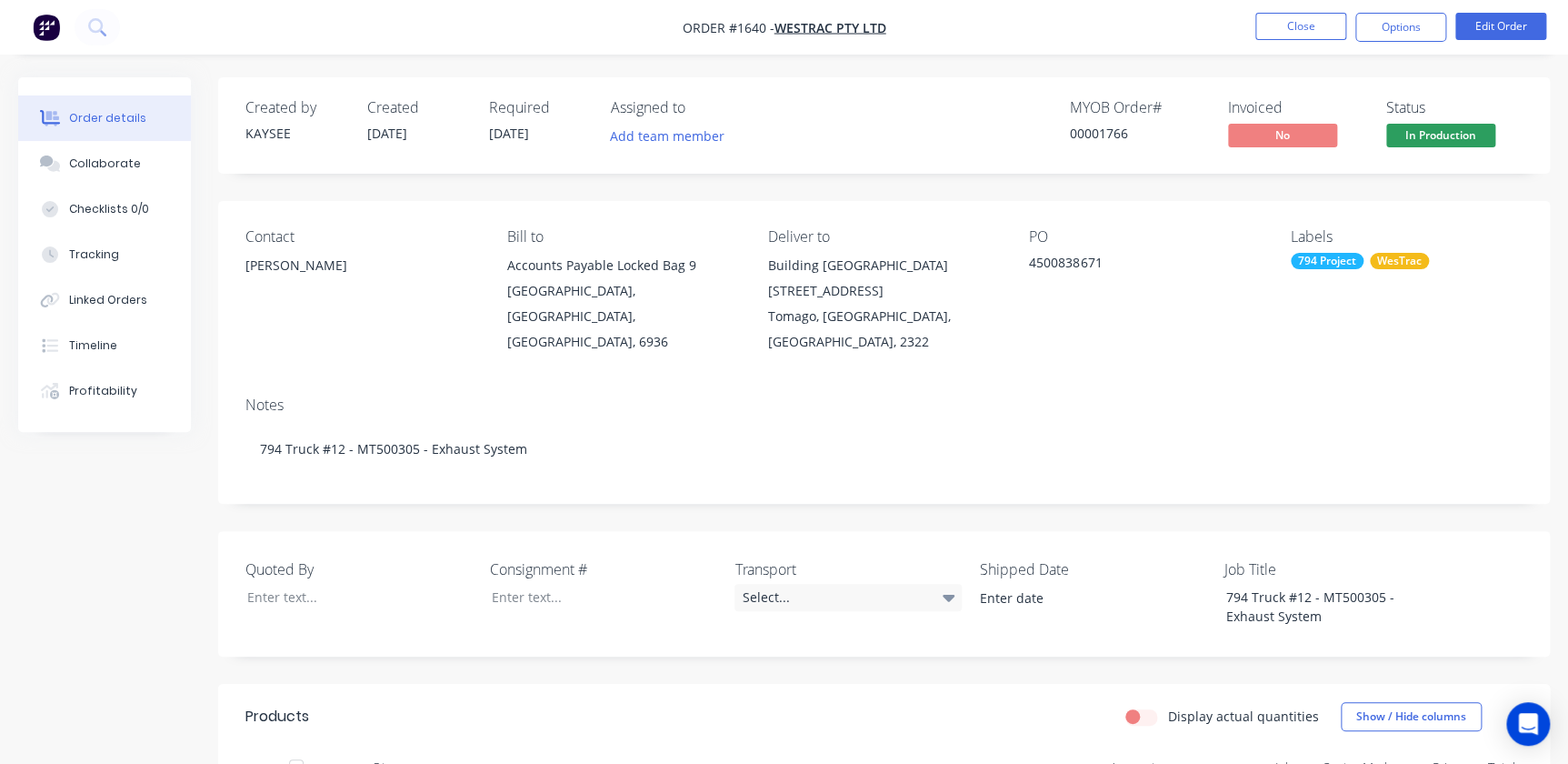
click at [1413, 46] on nav "Order #1640 - WesTrac Pty Ltd Close Options Edit Order" at bounding box center [784, 27] width 1568 height 54
click at [1414, 42] on nav "Order #1640 - WesTrac Pty Ltd Close Options Edit Order" at bounding box center [784, 27] width 1568 height 54
click at [1415, 35] on button "Options" at bounding box center [1400, 27] width 91 height 29
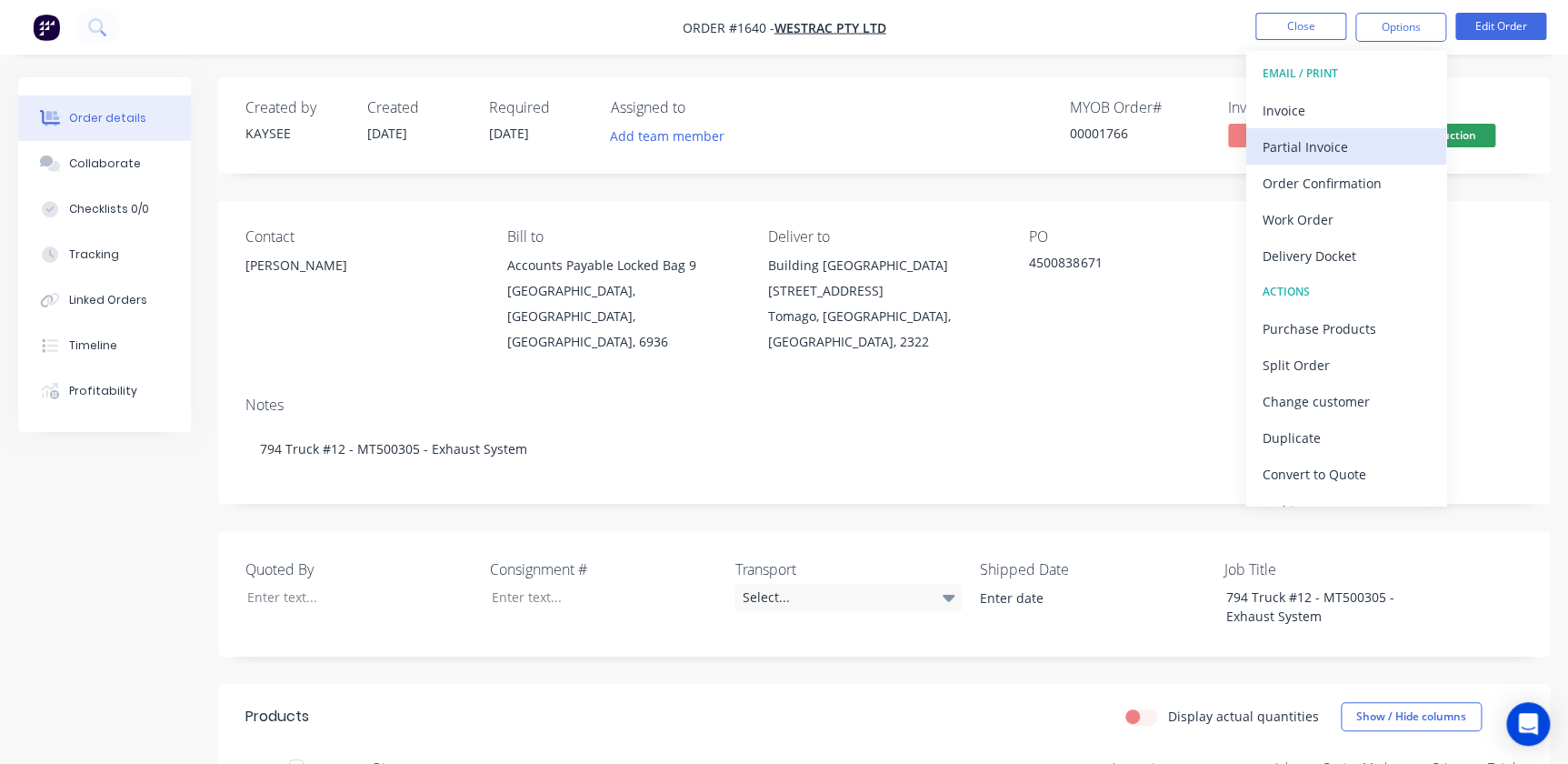
click at [1348, 134] on div "Partial Invoice" at bounding box center [1346, 147] width 168 height 26
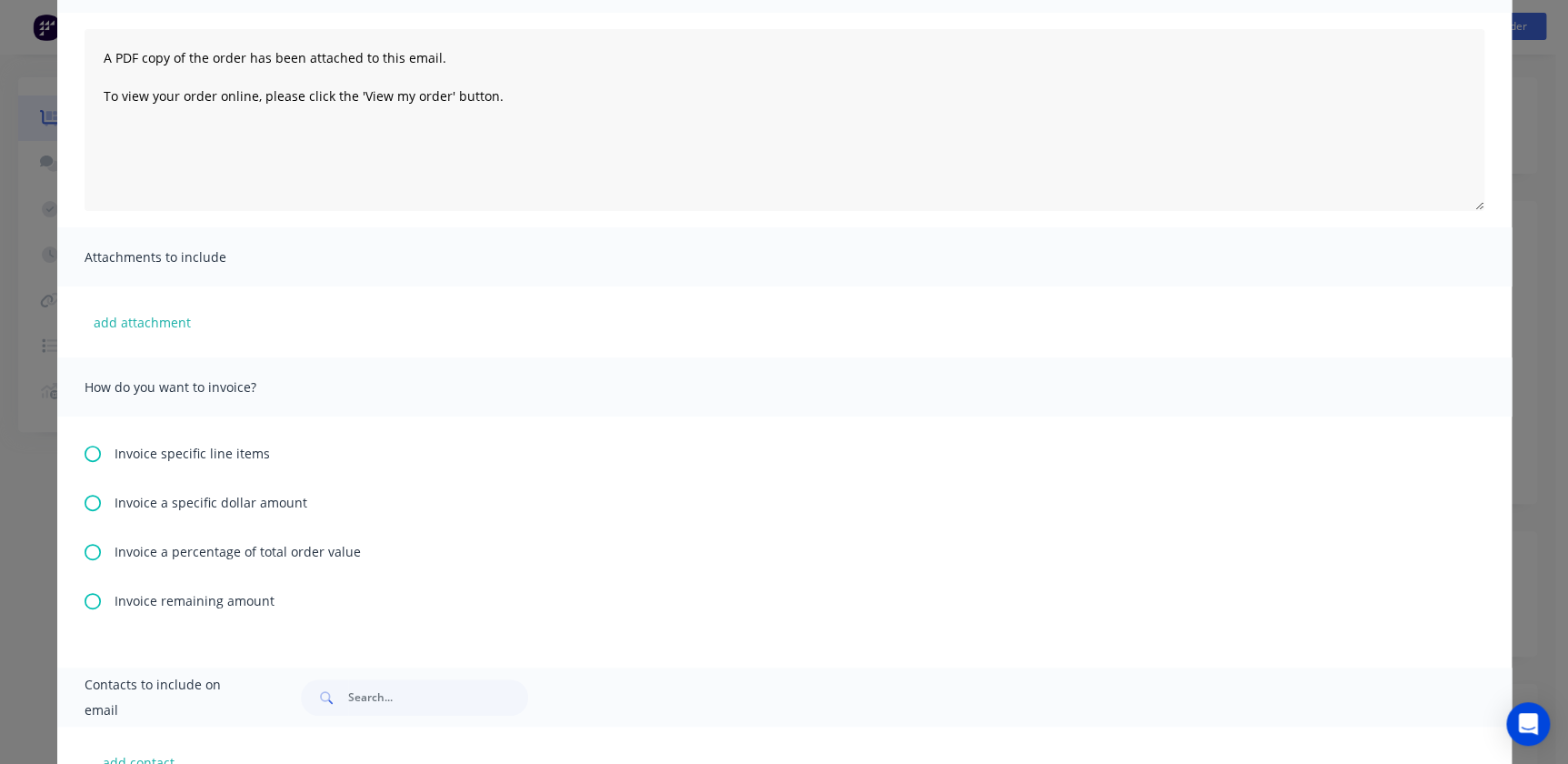
scroll to position [331, 0]
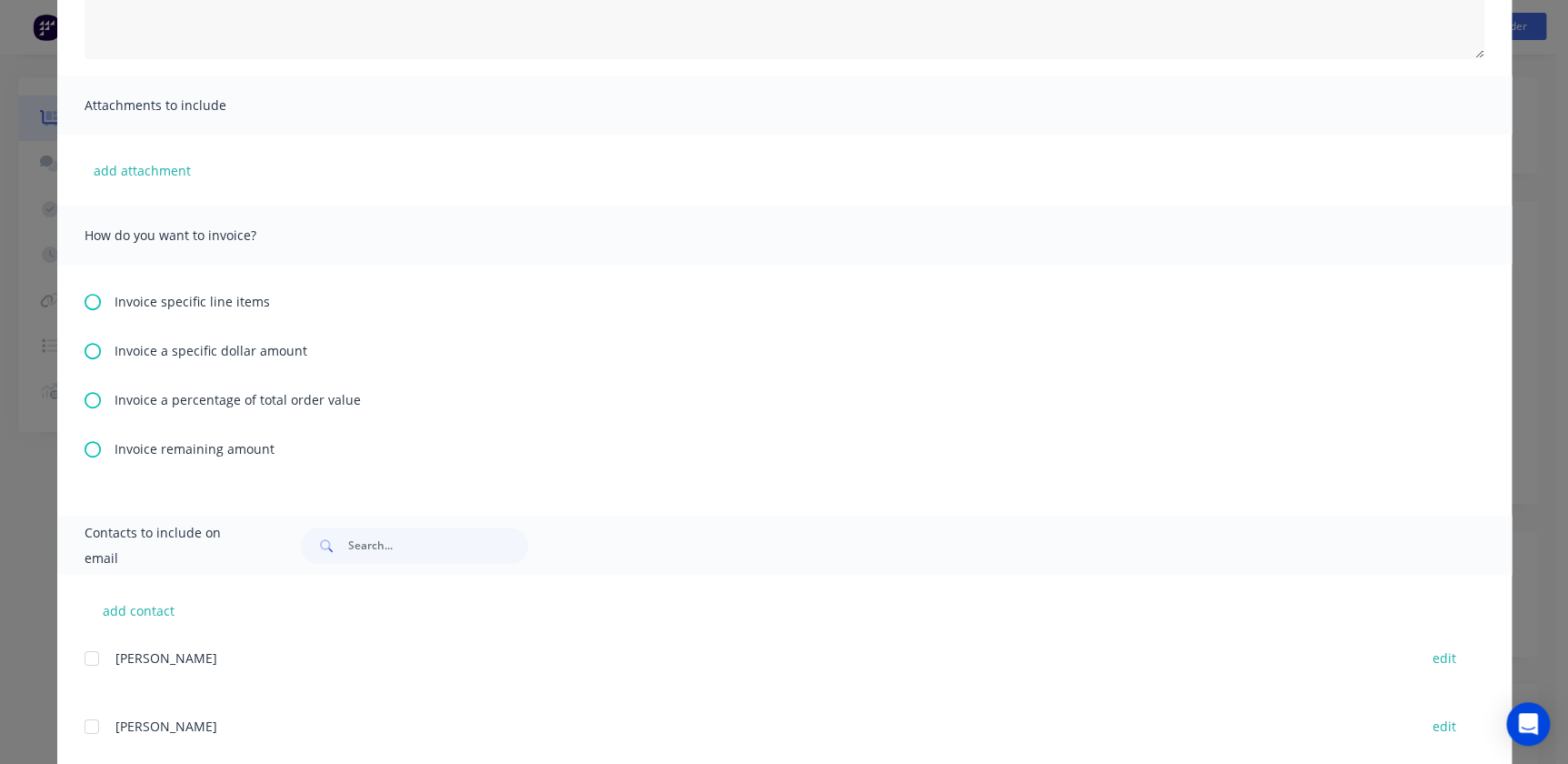
click at [86, 414] on div "Invoice specific line items Invoice a specific dollar amount Invoice a percenta…" at bounding box center [784, 390] width 1455 height 251
click at [84, 402] on icon at bounding box center [92, 400] width 16 height 16
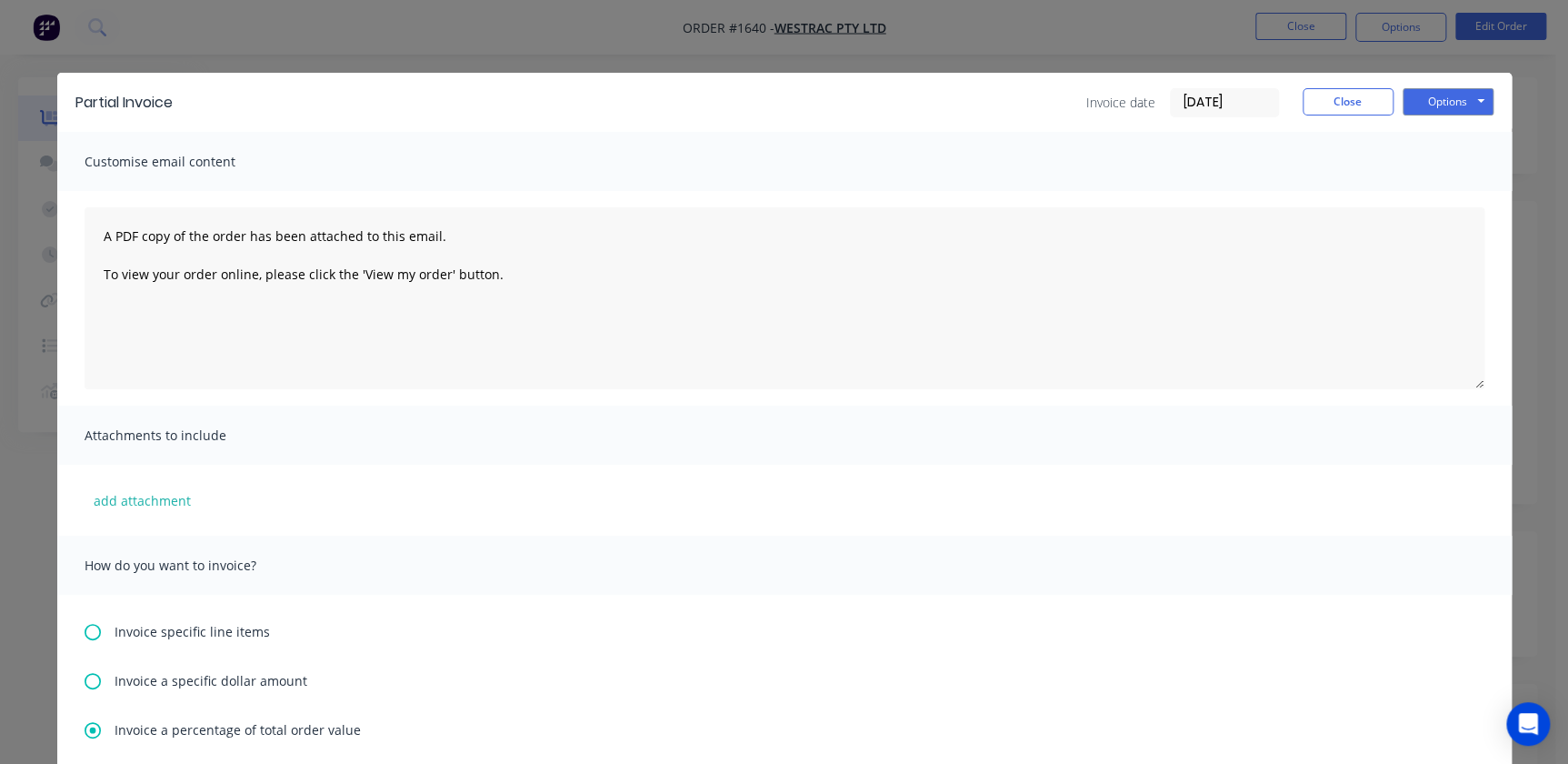
scroll to position [413, 0]
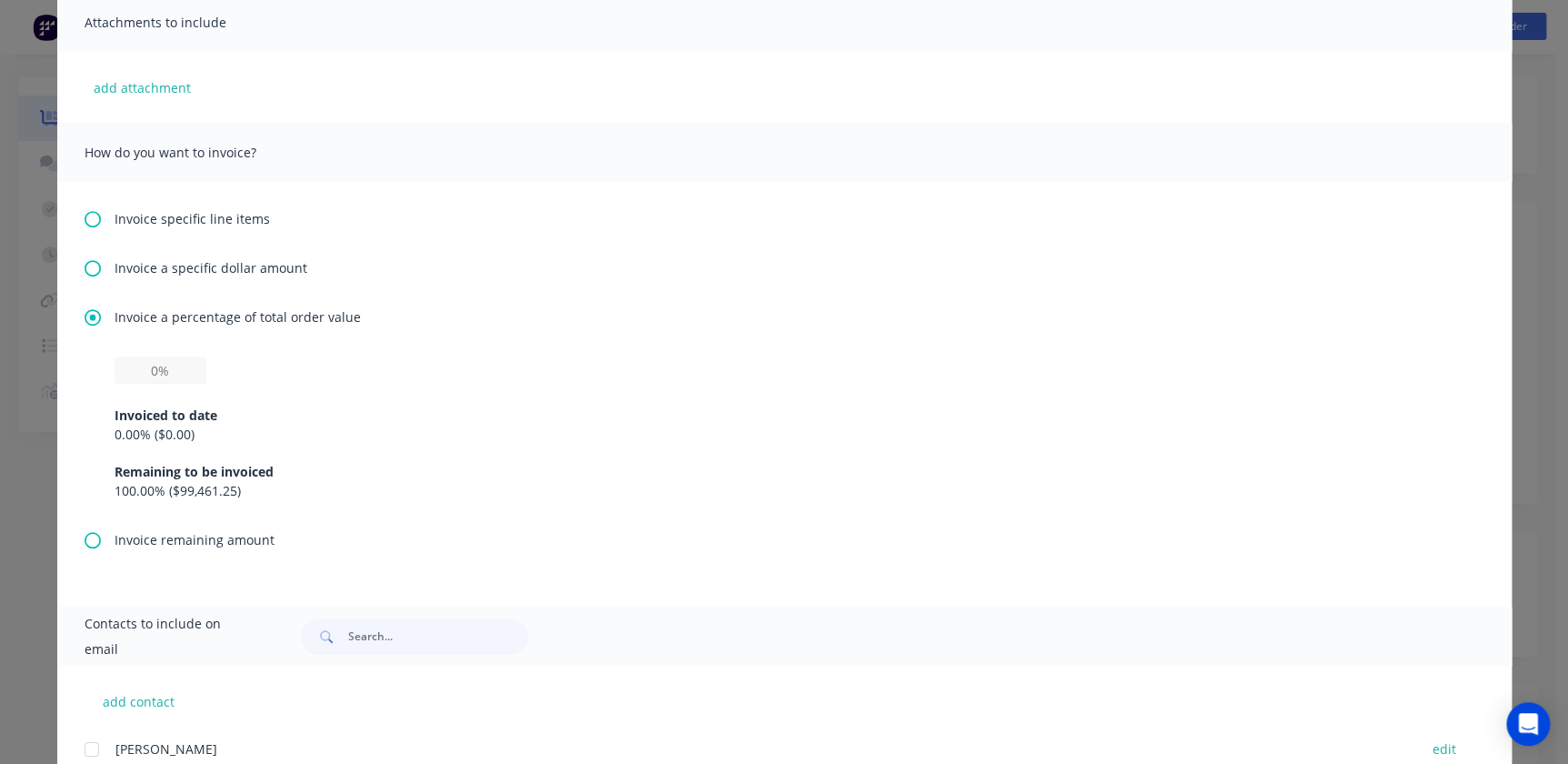
click at [116, 425] on div "0.00 % ( $0.00 )" at bounding box center [784, 434] width 1340 height 19
click at [114, 429] on div "0.00 % ( $0.00 )" at bounding box center [784, 434] width 1340 height 19
click at [151, 387] on div "Invoiced to date 0.00 % ( $0.00 ) Remaining to be invoiced 100.00 % ( $99,461.2…" at bounding box center [784, 442] width 1340 height 116
click at [141, 371] on input "text" at bounding box center [160, 370] width 92 height 27
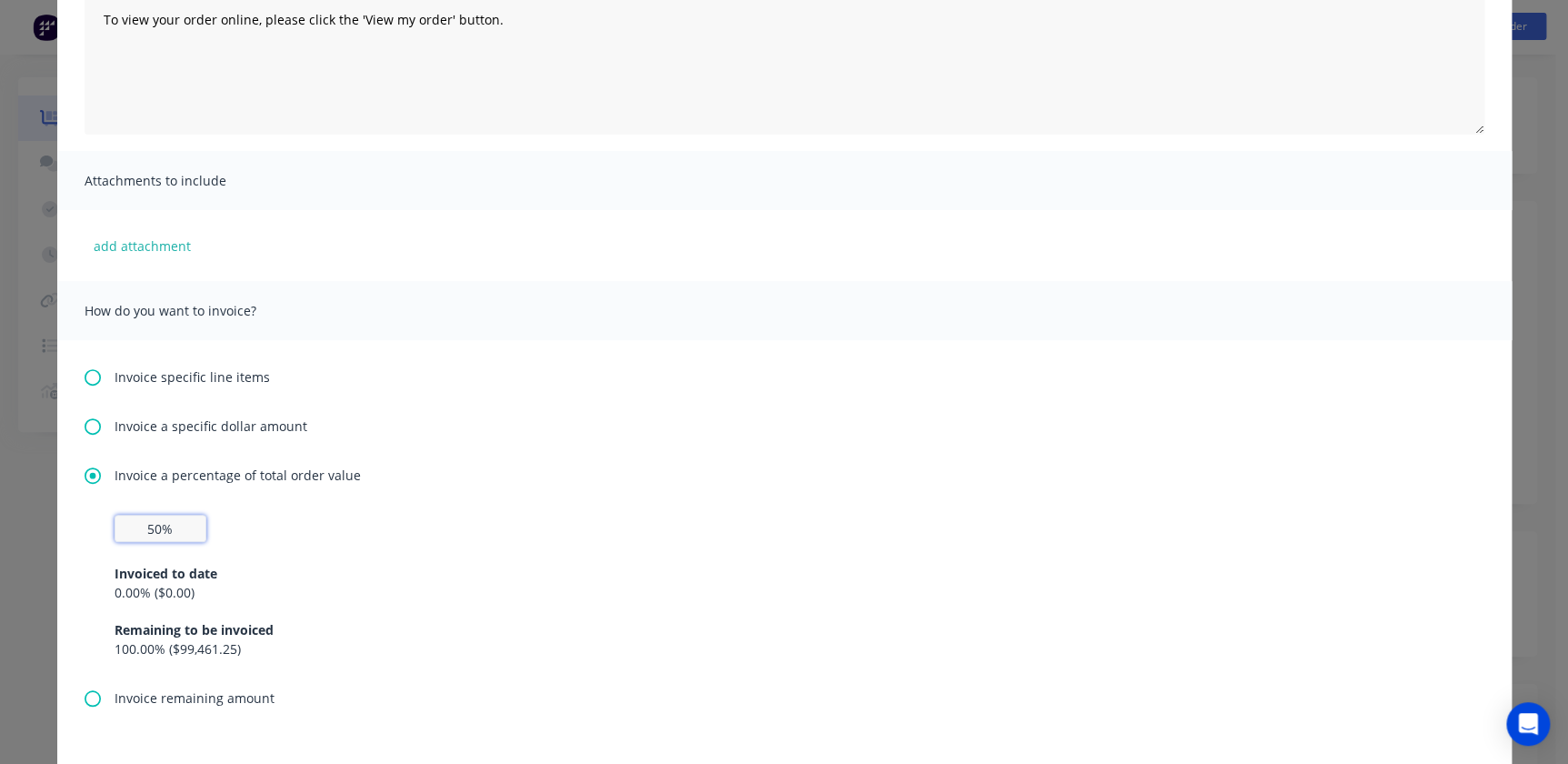
scroll to position [0, 0]
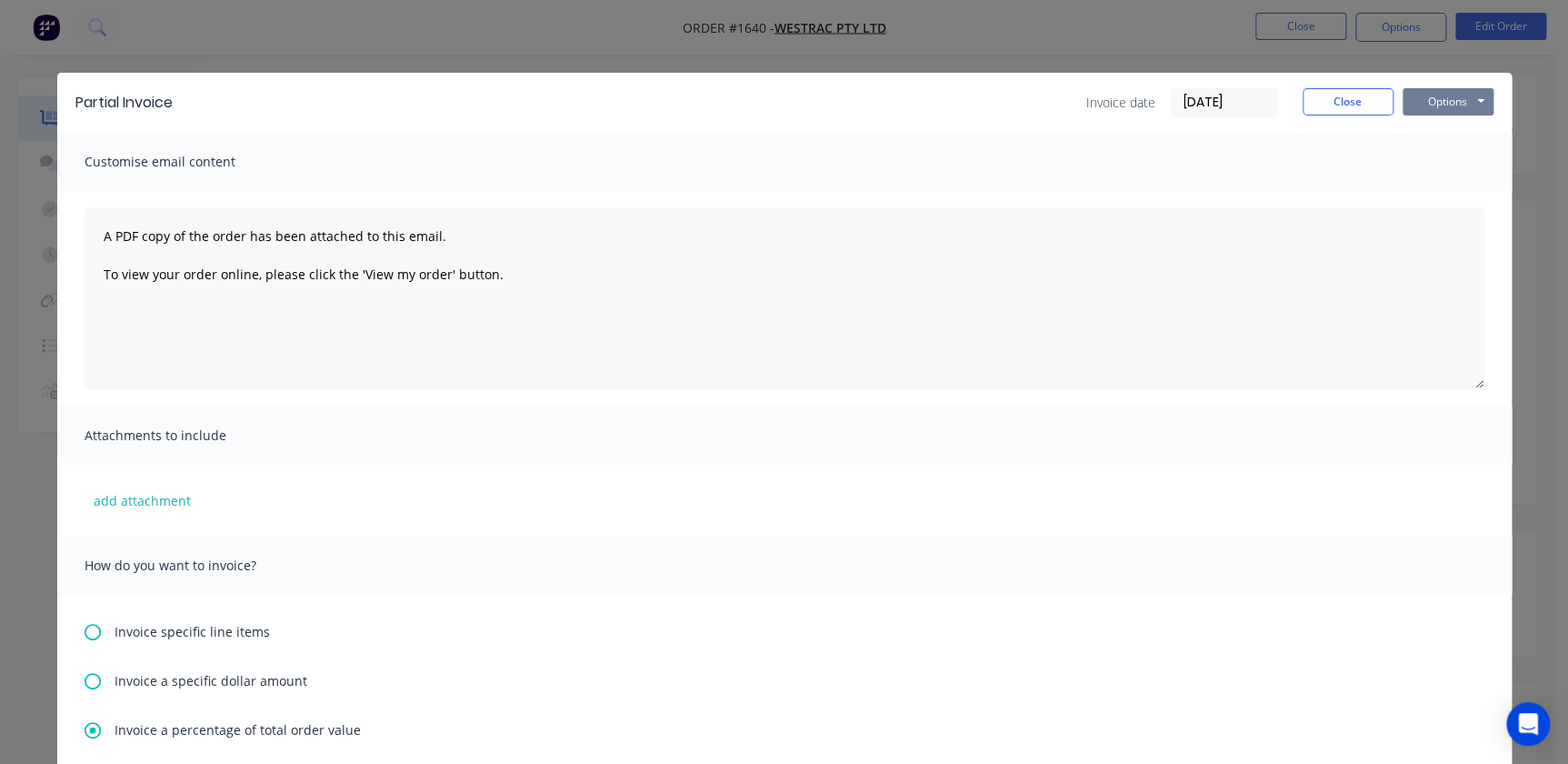
type input "50%"
click at [1436, 109] on button "Options" at bounding box center [1447, 101] width 91 height 27
click at [1443, 141] on button "Preview" at bounding box center [1460, 134] width 116 height 30
click at [1222, 92] on input "02/09/25" at bounding box center [1224, 102] width 108 height 27
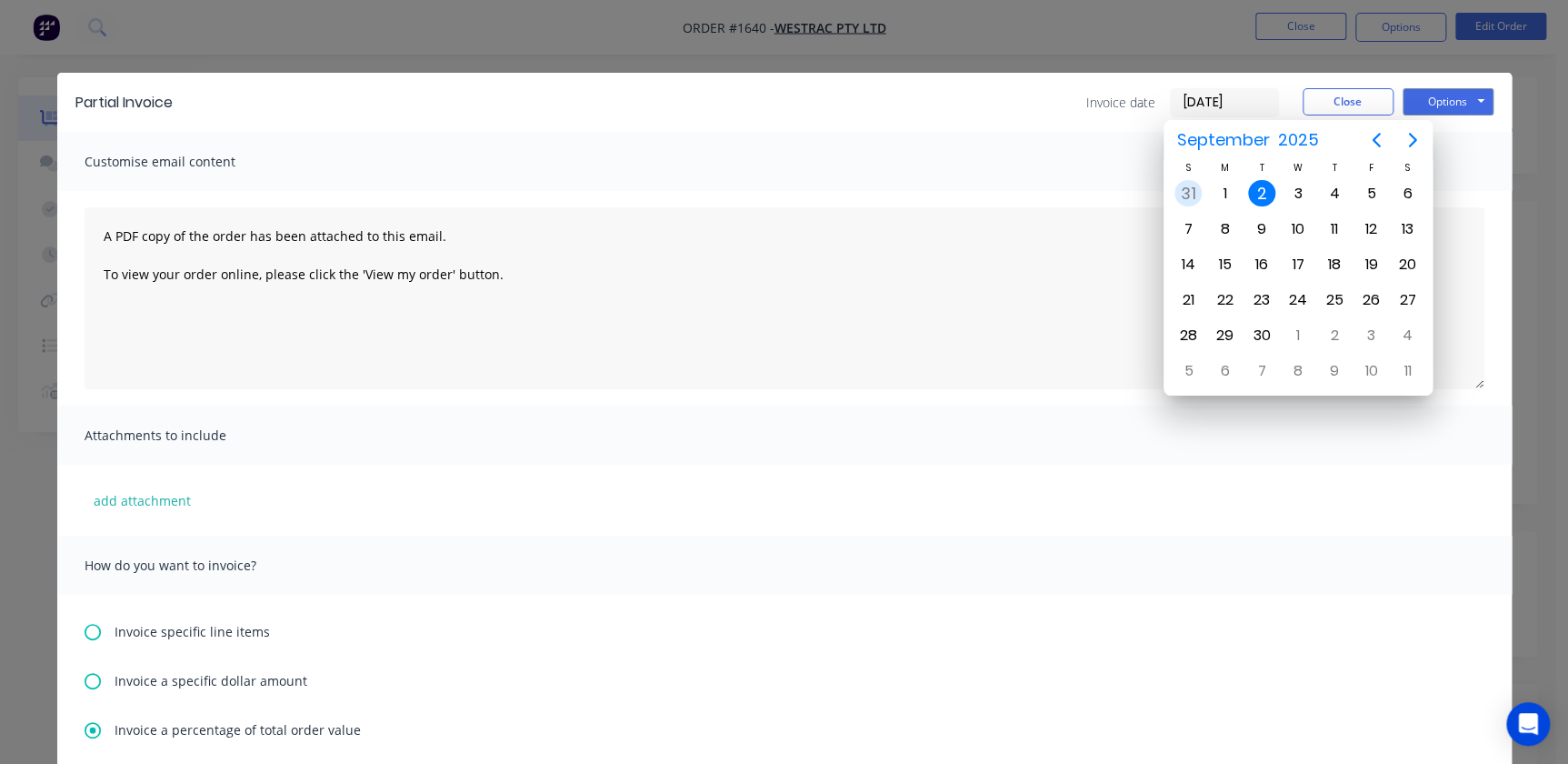
drag, startPoint x: 1185, startPoint y: 213, endPoint x: 1185, endPoint y: 197, distance: 16.0
click at [1185, 197] on div "S M T W T F S 31 Sep 1 2 3 4 5 6 7 8 9 10 11 12 13 14 15 16 17 18 19 20 21 22 2…" at bounding box center [1297, 274] width 256 height 228
click at [1185, 197] on div "31" at bounding box center [1188, 193] width 27 height 27
type input "[DATE]"
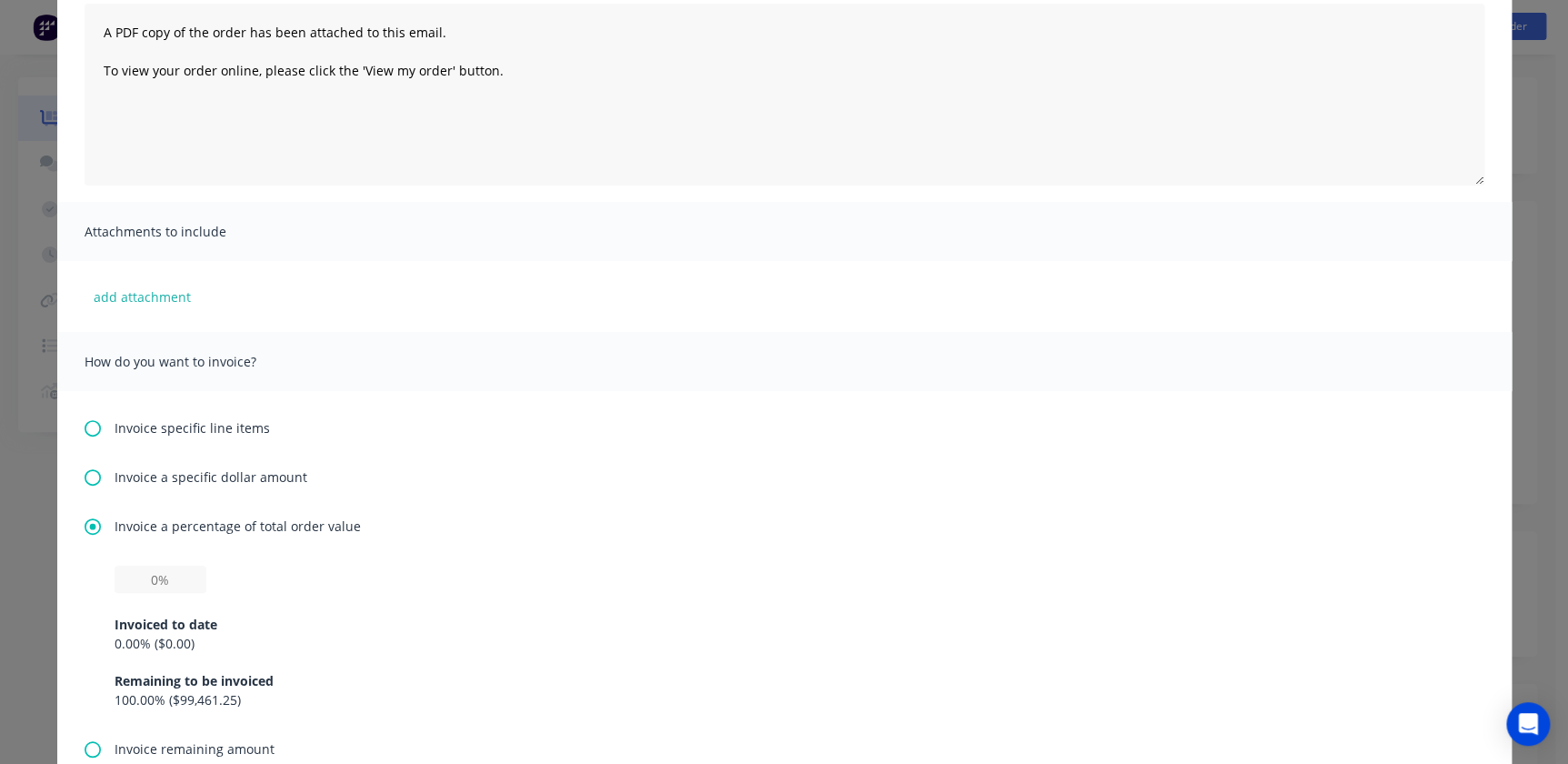
scroll to position [413, 0]
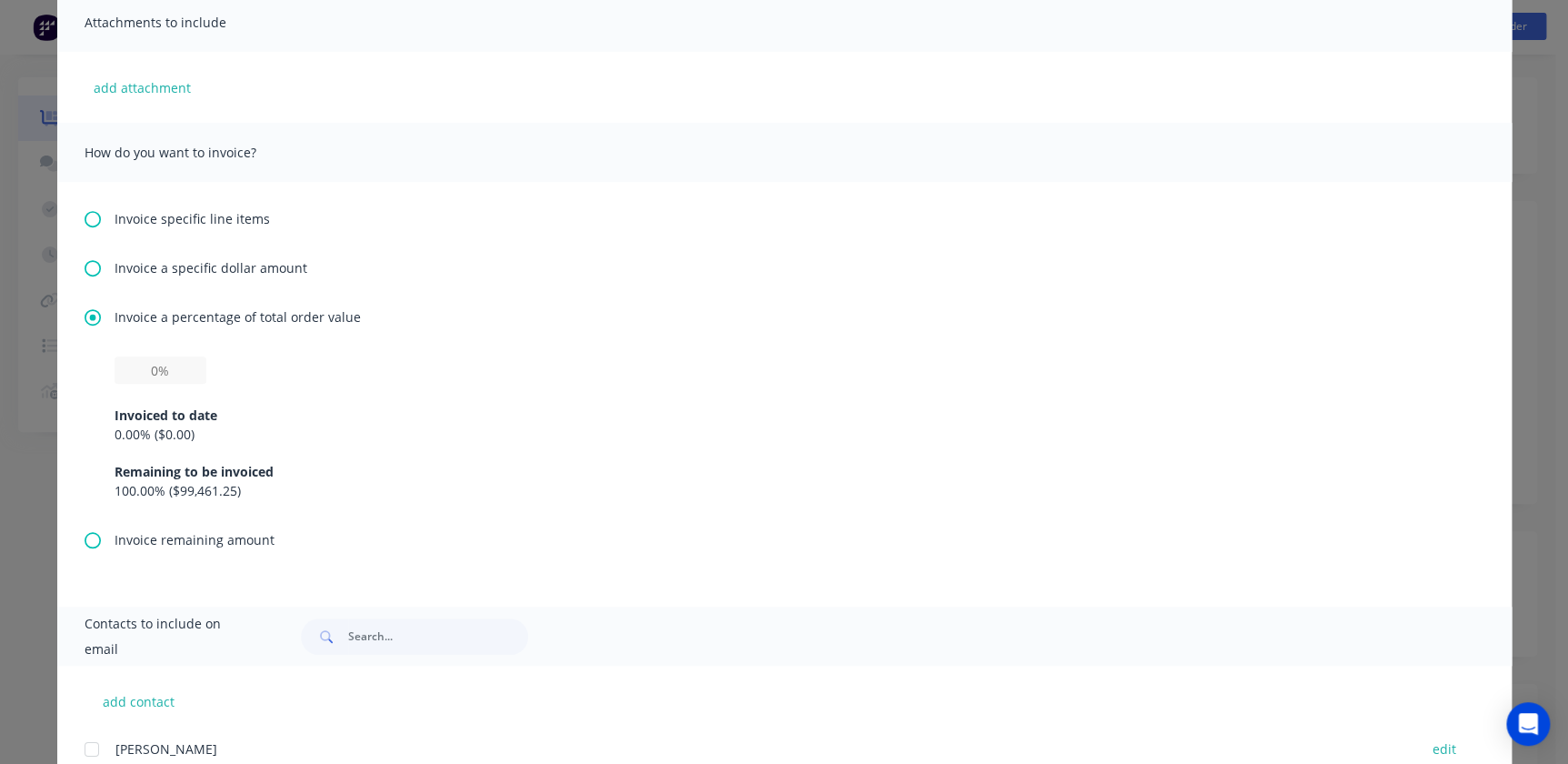
click at [137, 384] on div "Invoiced to date 0.00 % ( $0.00 ) Remaining to be invoiced 100.00 % ( $99,461.2…" at bounding box center [784, 442] width 1340 height 116
click at [141, 376] on input "text" at bounding box center [160, 370] width 92 height 27
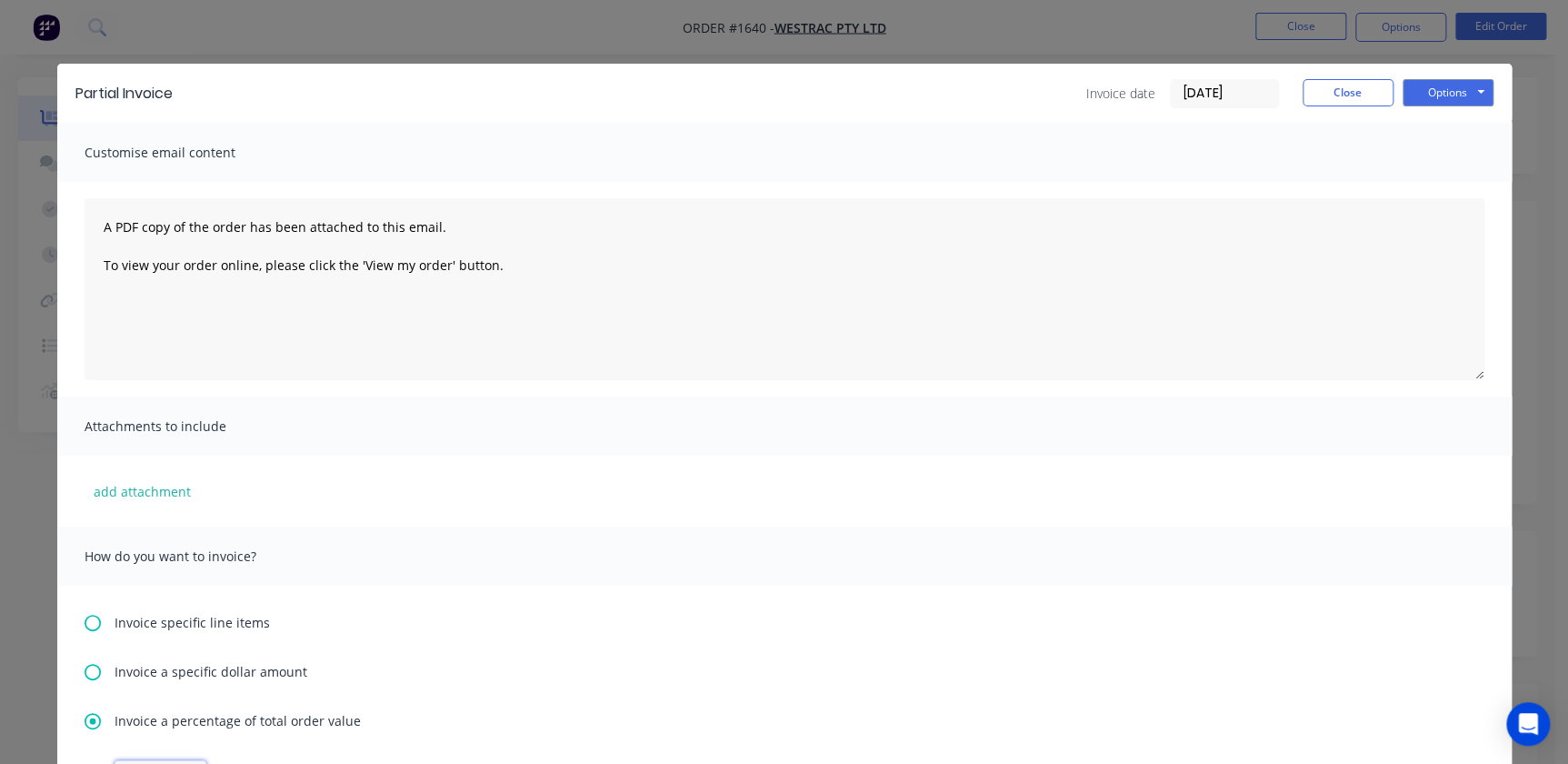
scroll to position [0, 0]
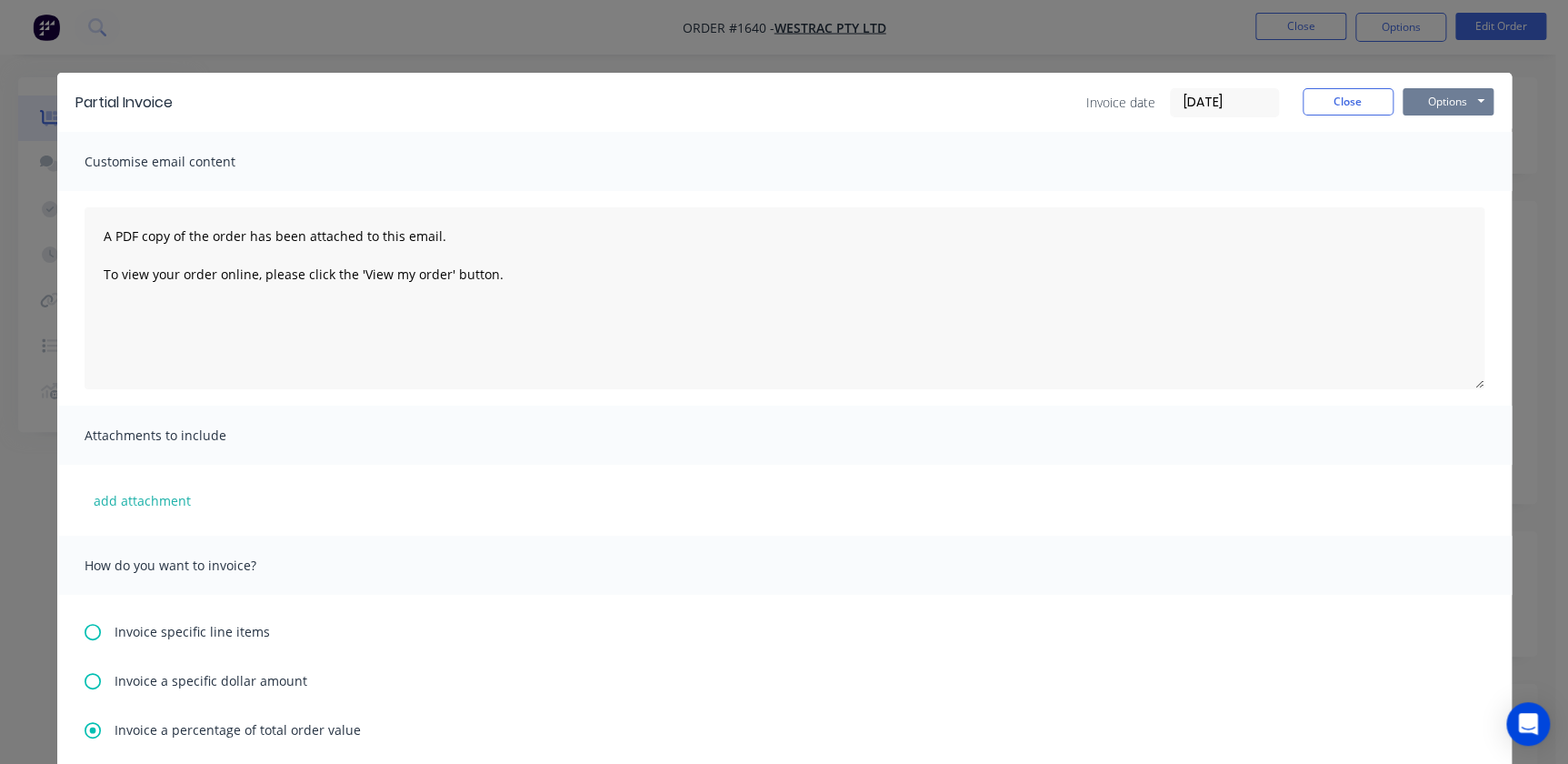
type input "50%"
click at [1447, 97] on button "Options" at bounding box center [1447, 101] width 91 height 27
click at [1452, 160] on button "Print" at bounding box center [1460, 164] width 116 height 30
click at [1311, 107] on button "Close" at bounding box center [1348, 101] width 91 height 27
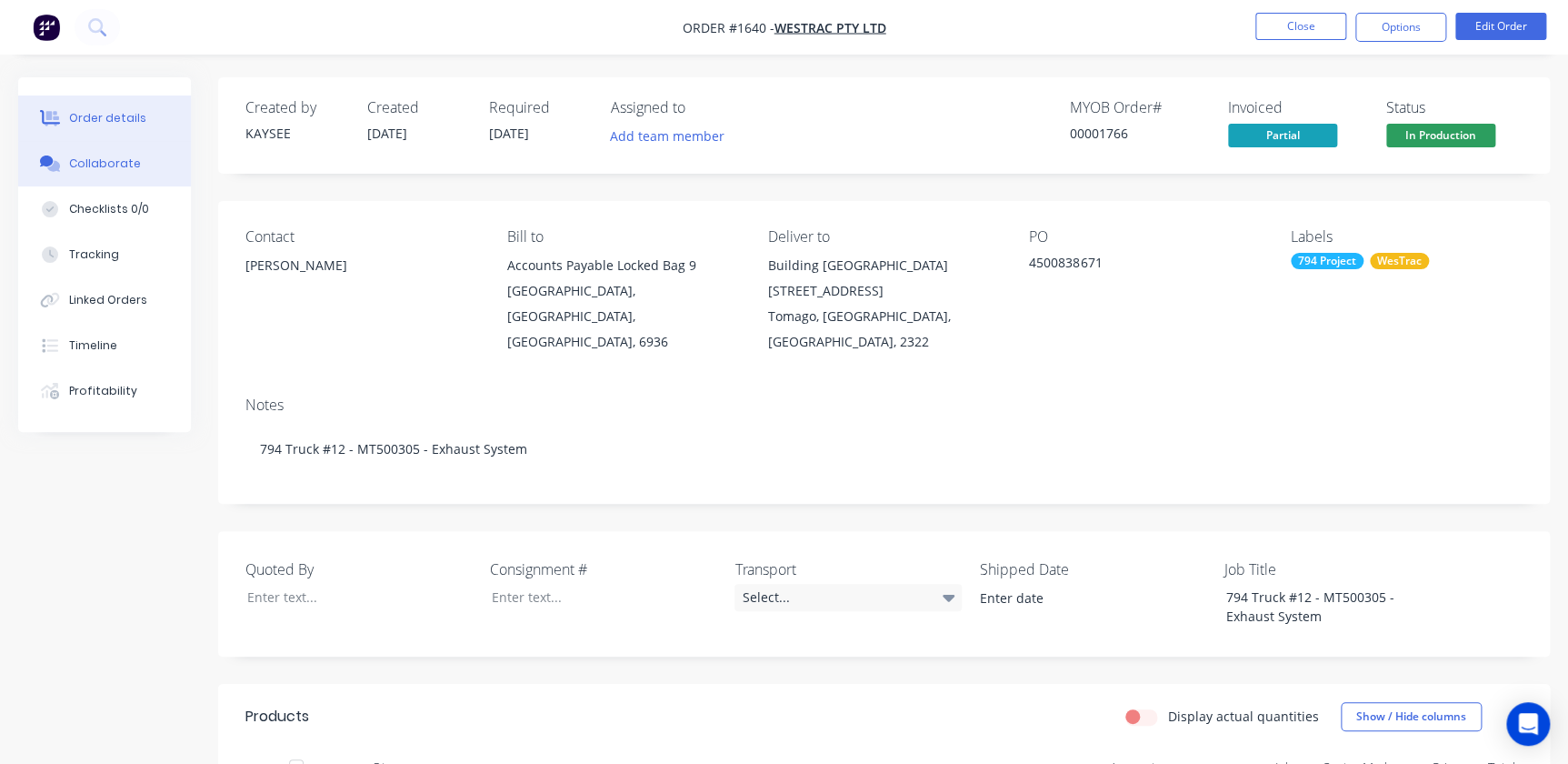
click at [88, 160] on div "Collaborate" at bounding box center [105, 163] width 72 height 16
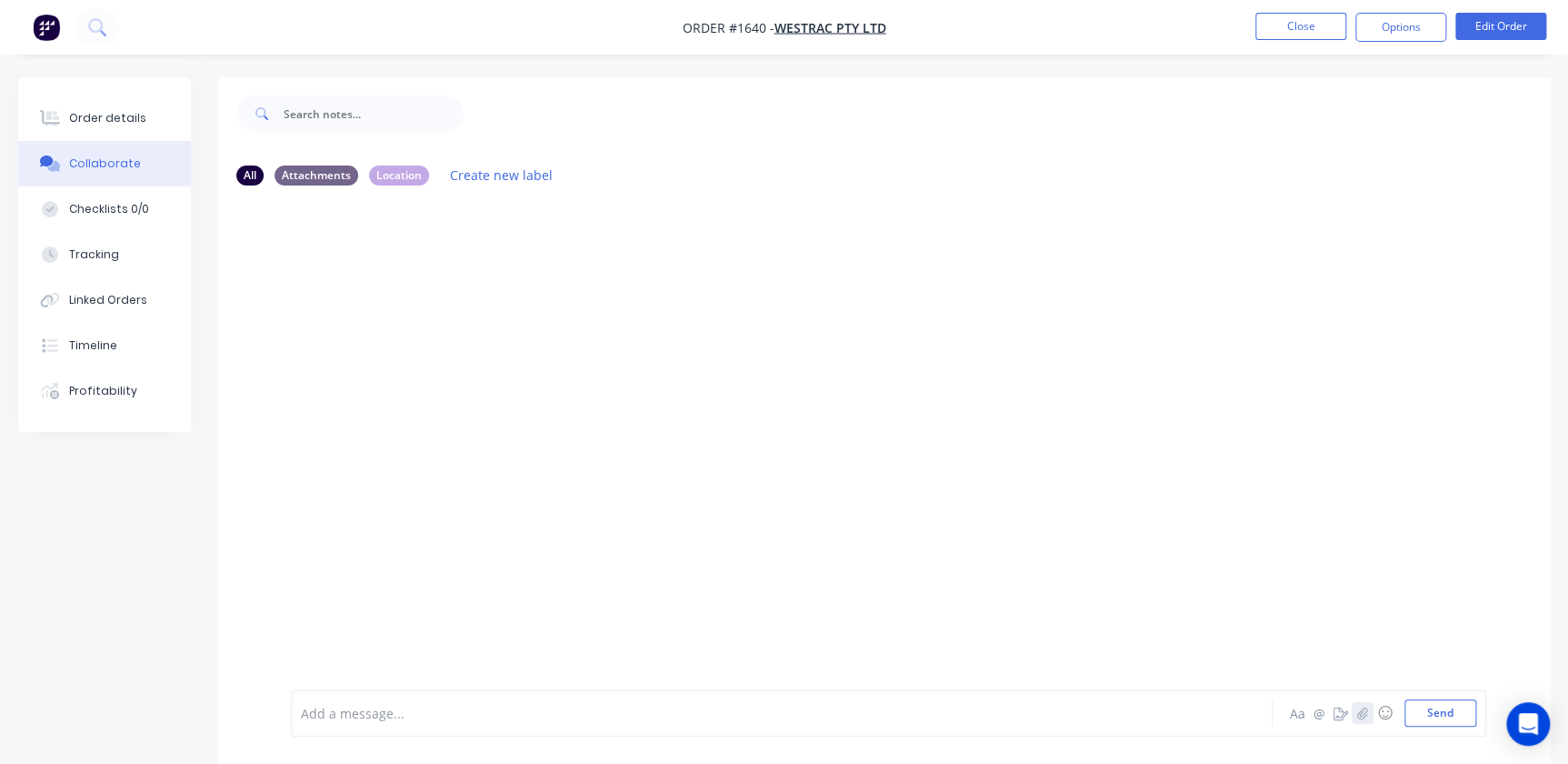
click at [1362, 722] on button "button" at bounding box center [1362, 713] width 22 height 22
click at [355, 685] on div at bounding box center [888, 653] width 1176 height 93
click at [344, 697] on div at bounding box center [888, 653] width 1176 height 93
click at [333, 698] on div at bounding box center [888, 653] width 1176 height 93
click at [331, 713] on div at bounding box center [741, 713] width 881 height 19
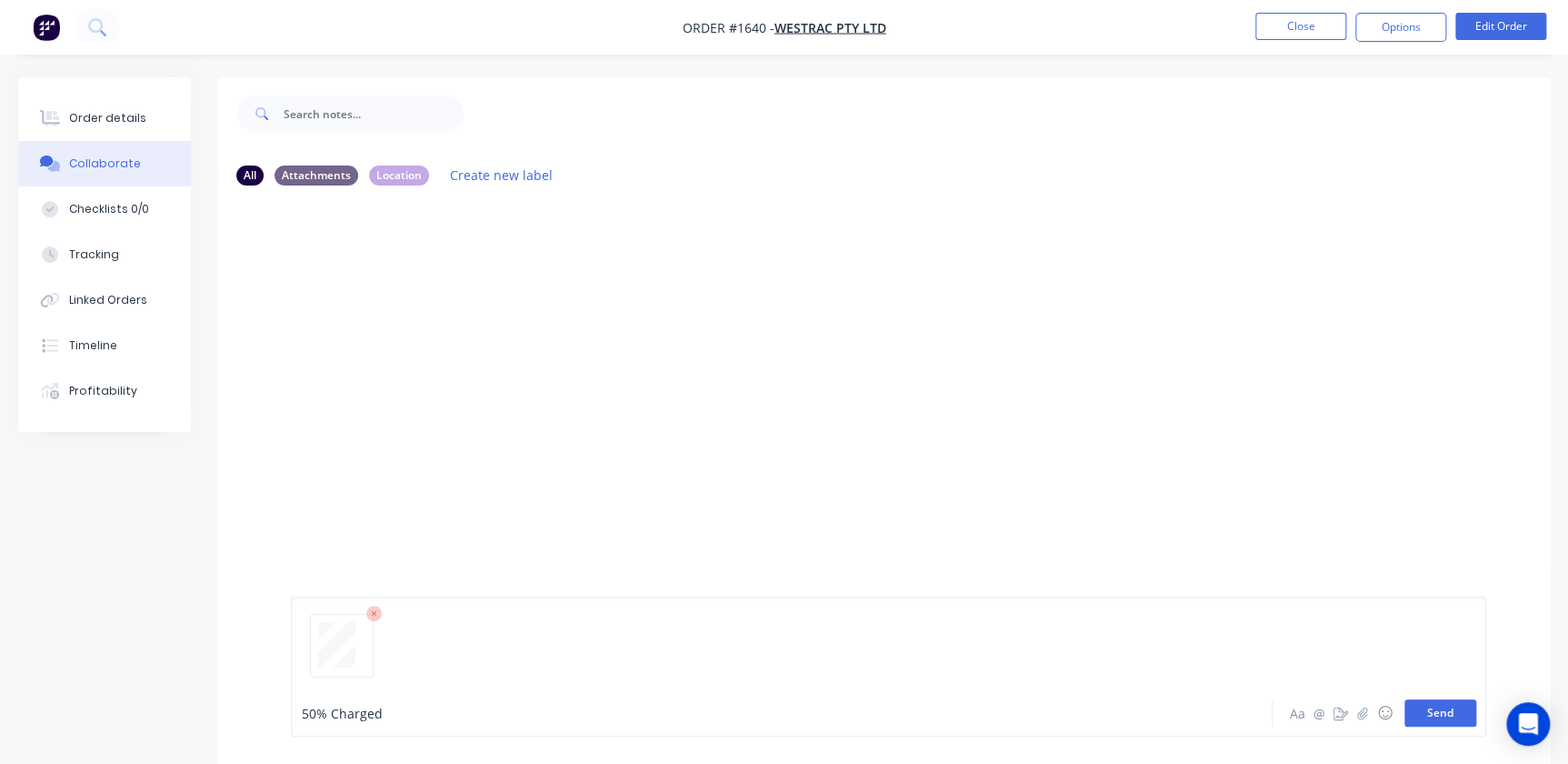
click at [1449, 714] on button "Send" at bounding box center [1440, 713] width 72 height 27
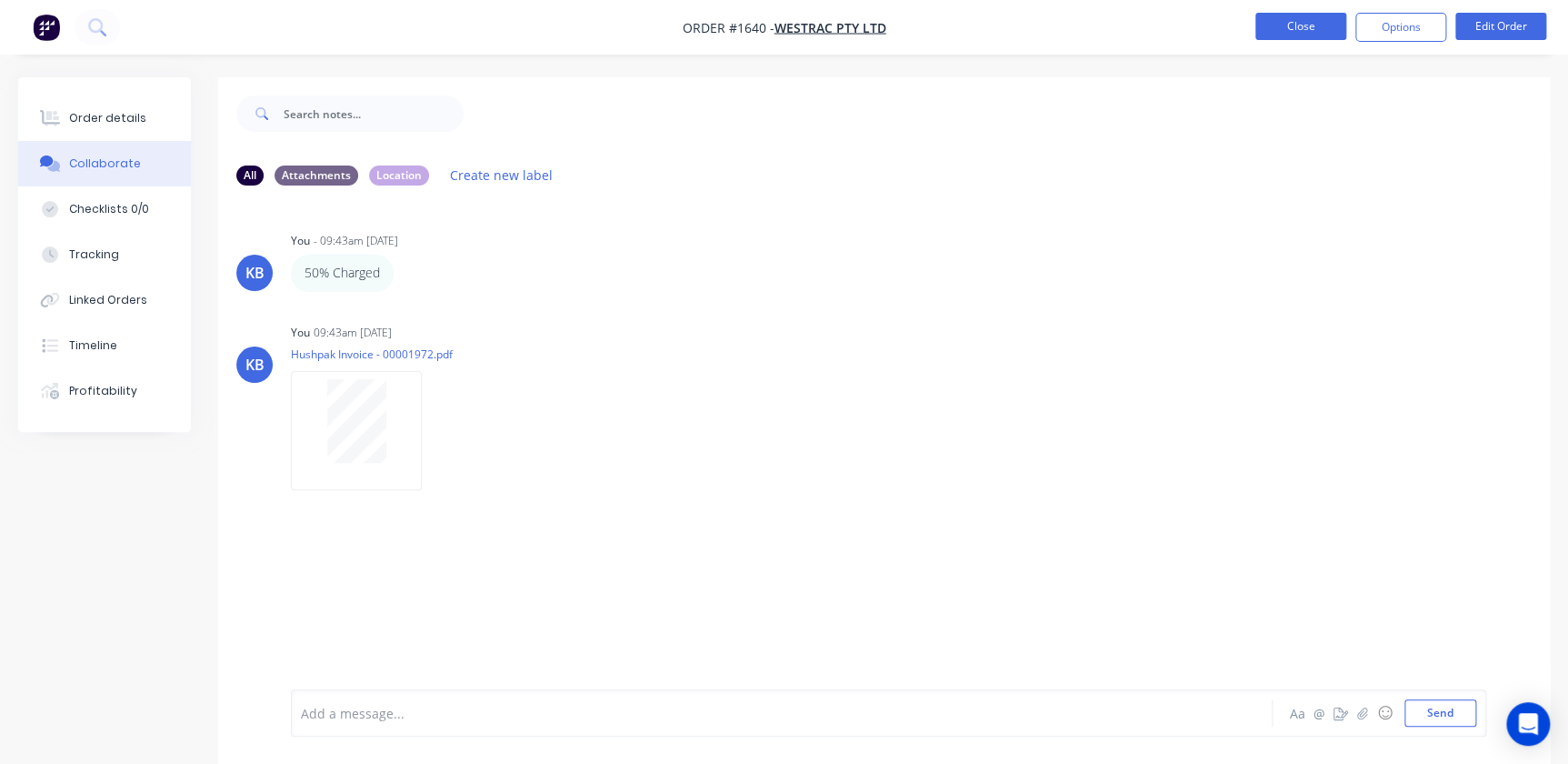
click at [1317, 28] on button "Close" at bounding box center [1300, 26] width 91 height 27
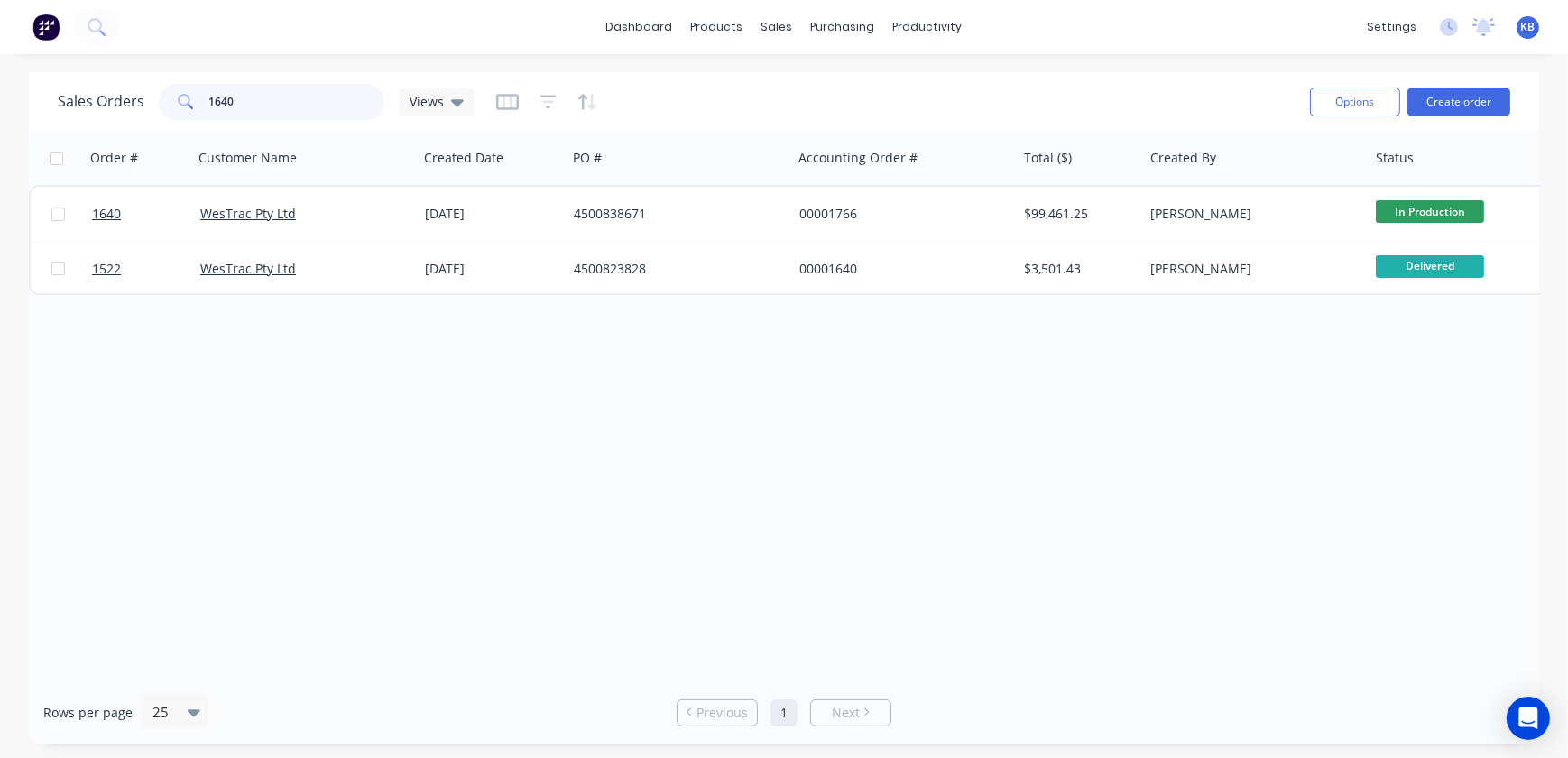
drag, startPoint x: 284, startPoint y: 114, endPoint x: 172, endPoint y: 109, distance: 112.1
click at [200, 110] on div "1640" at bounding box center [271, 101] width 226 height 36
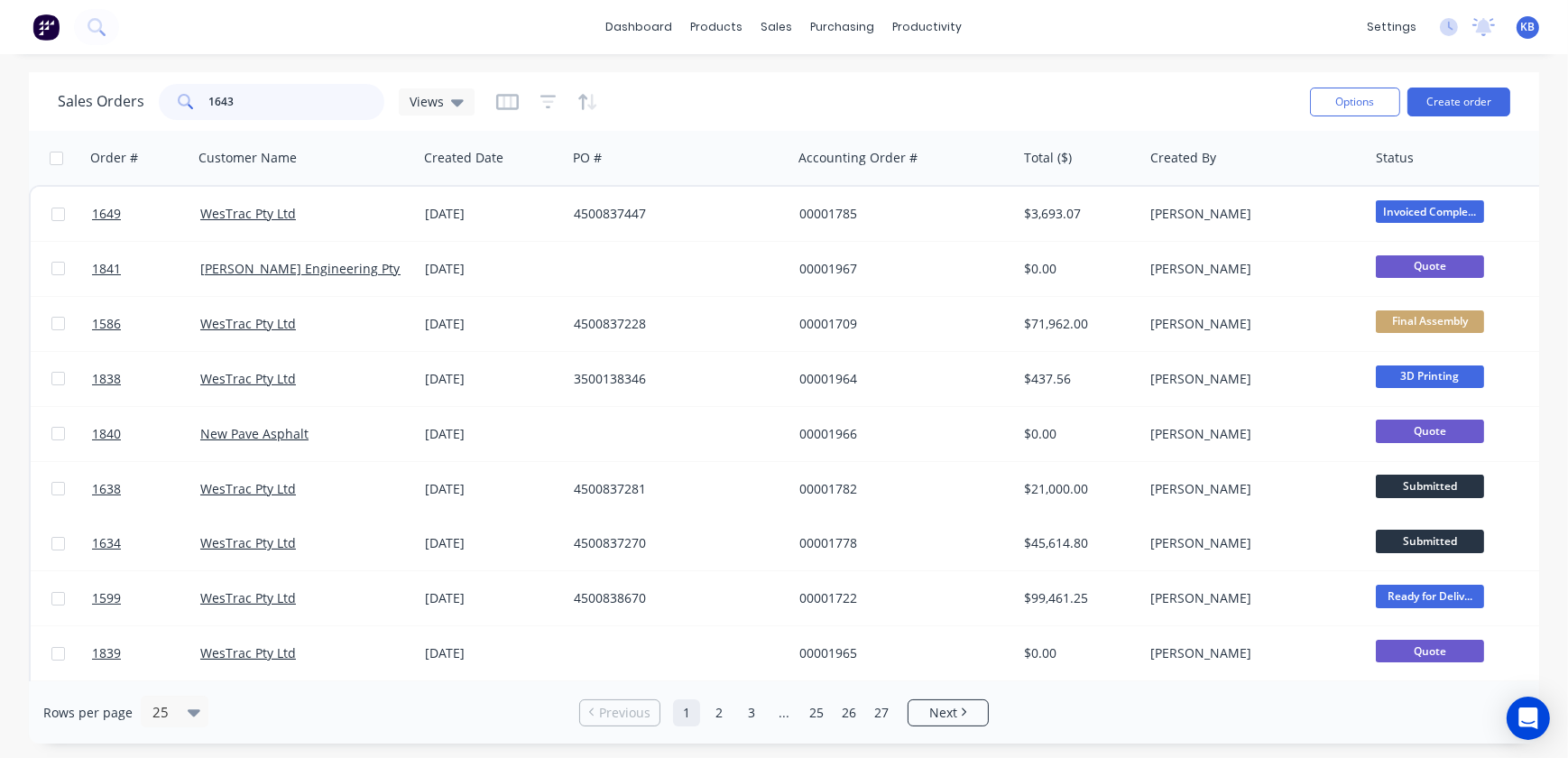
type input "1643"
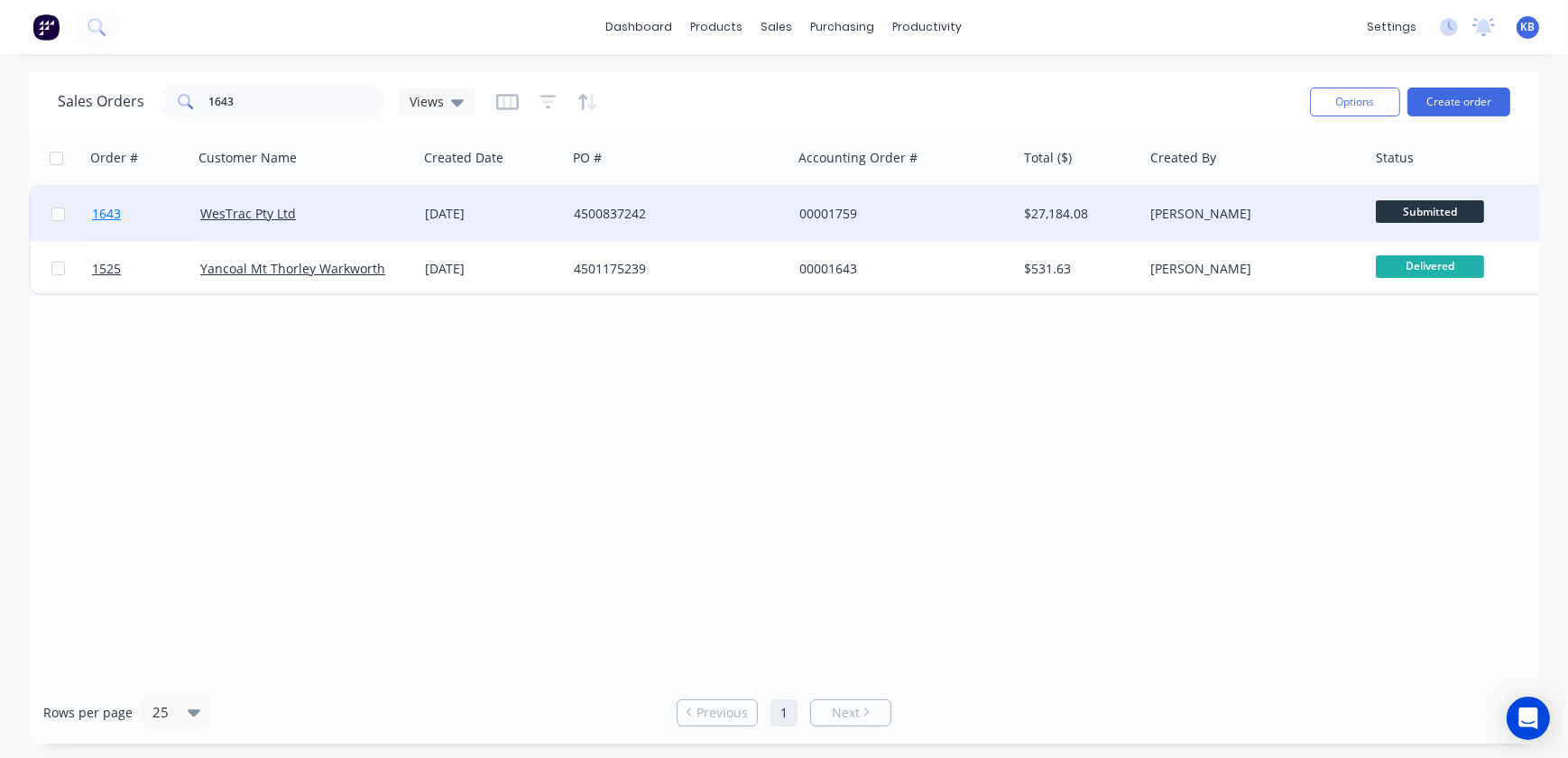
click at [102, 222] on span "1643" at bounding box center [106, 213] width 29 height 18
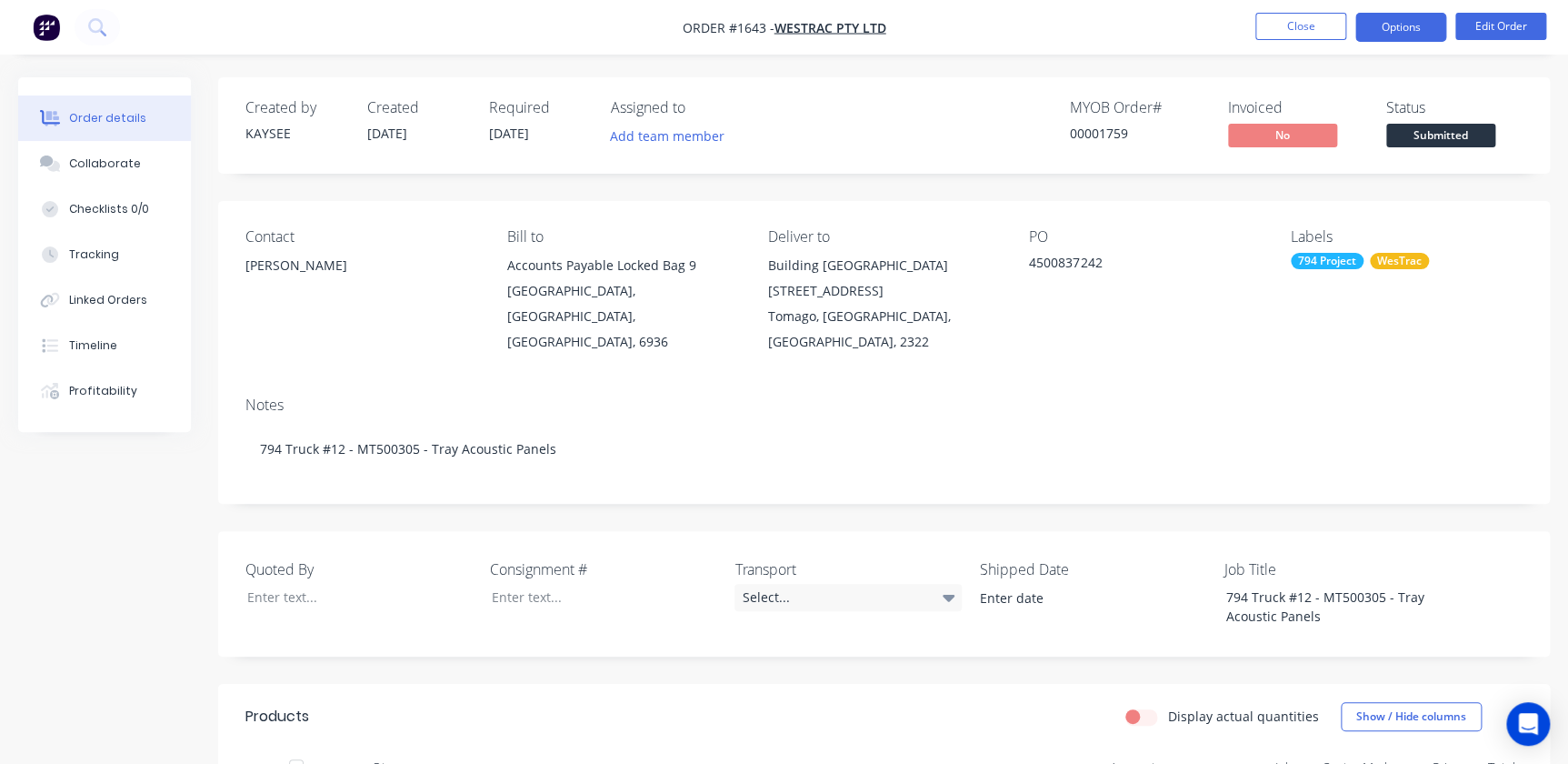
click at [1422, 41] on button "Options" at bounding box center [1400, 27] width 91 height 29
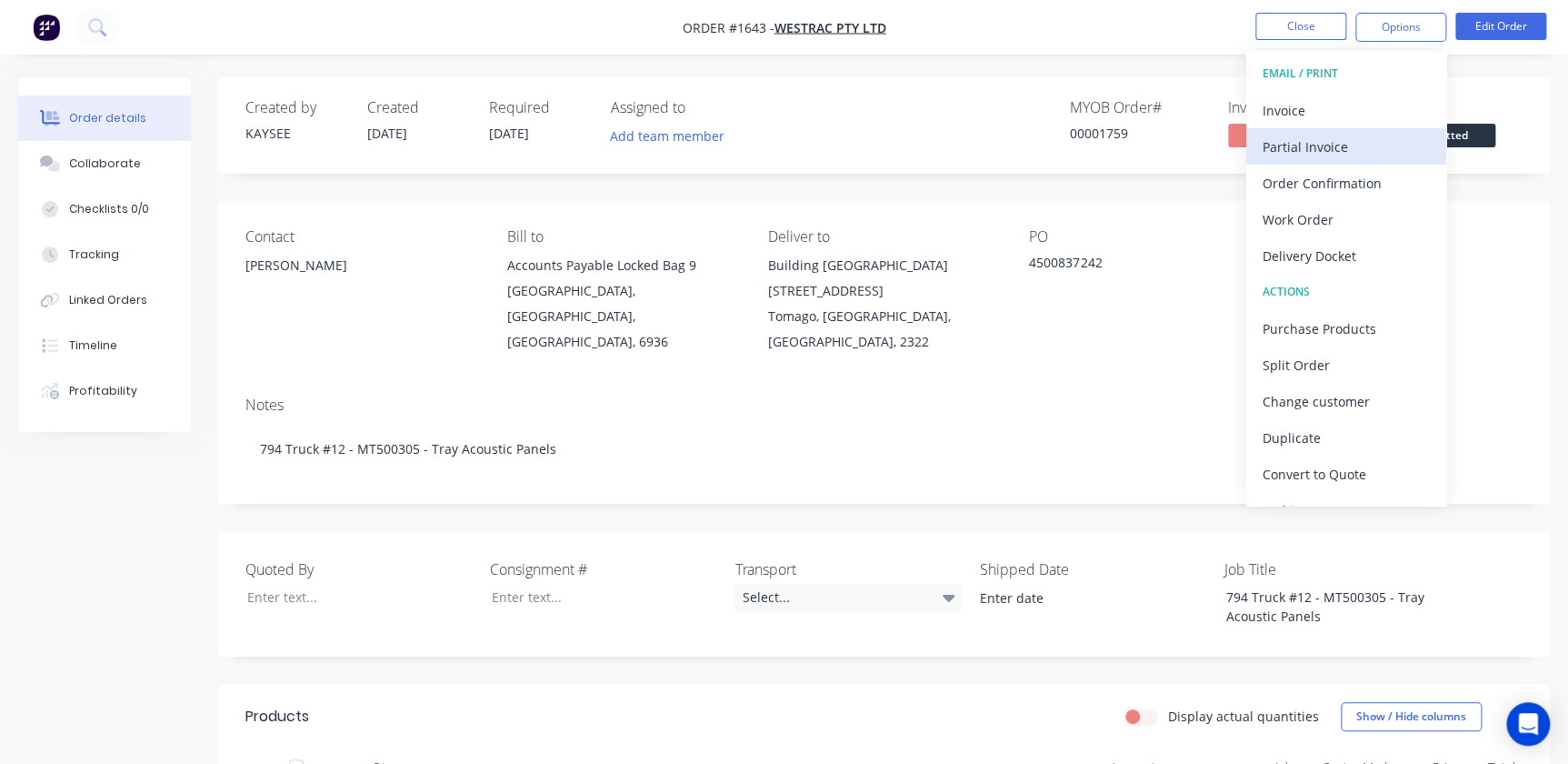
click at [1325, 142] on div "Partial Invoice" at bounding box center [1346, 147] width 168 height 26
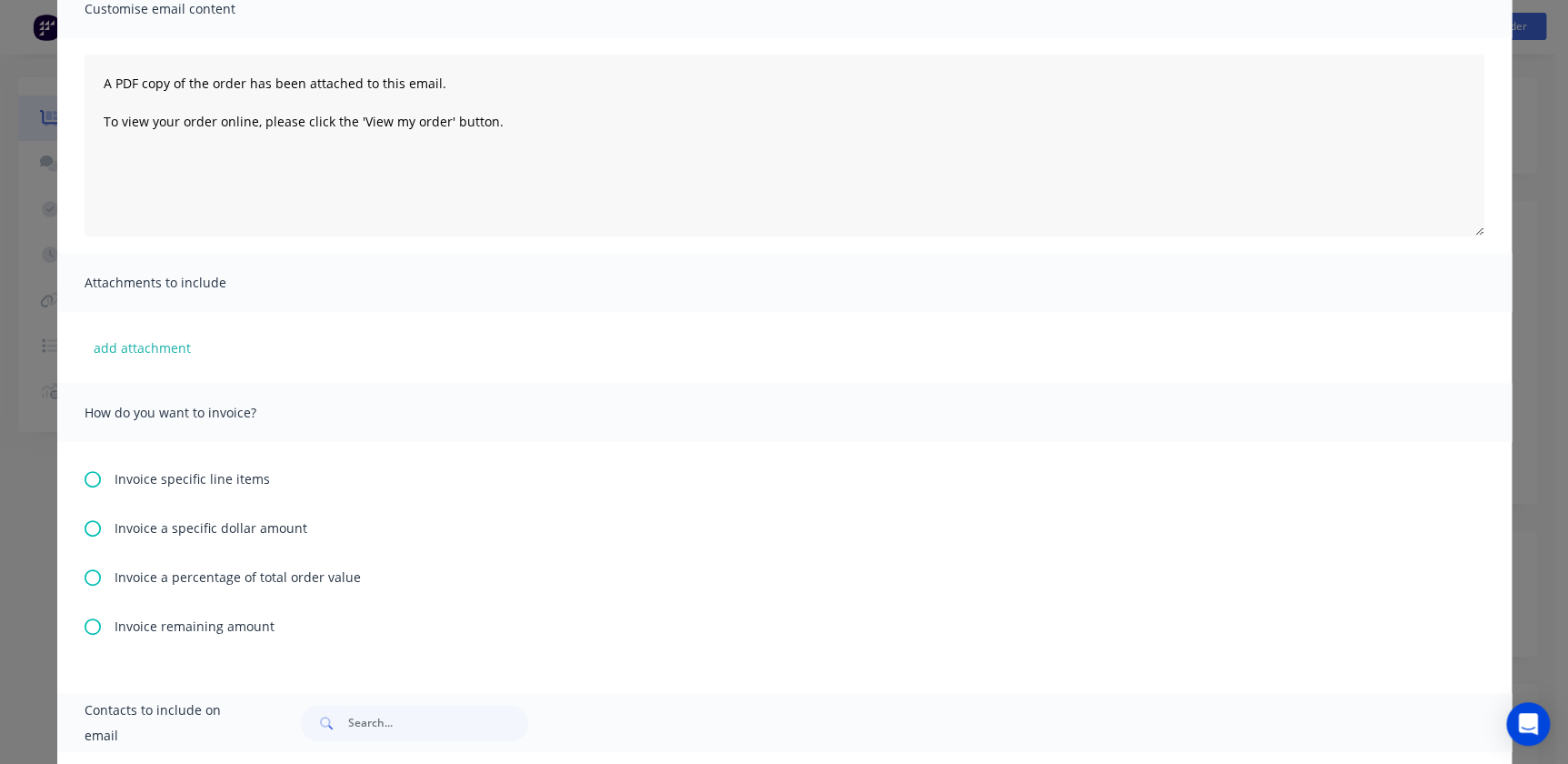
scroll to position [331, 0]
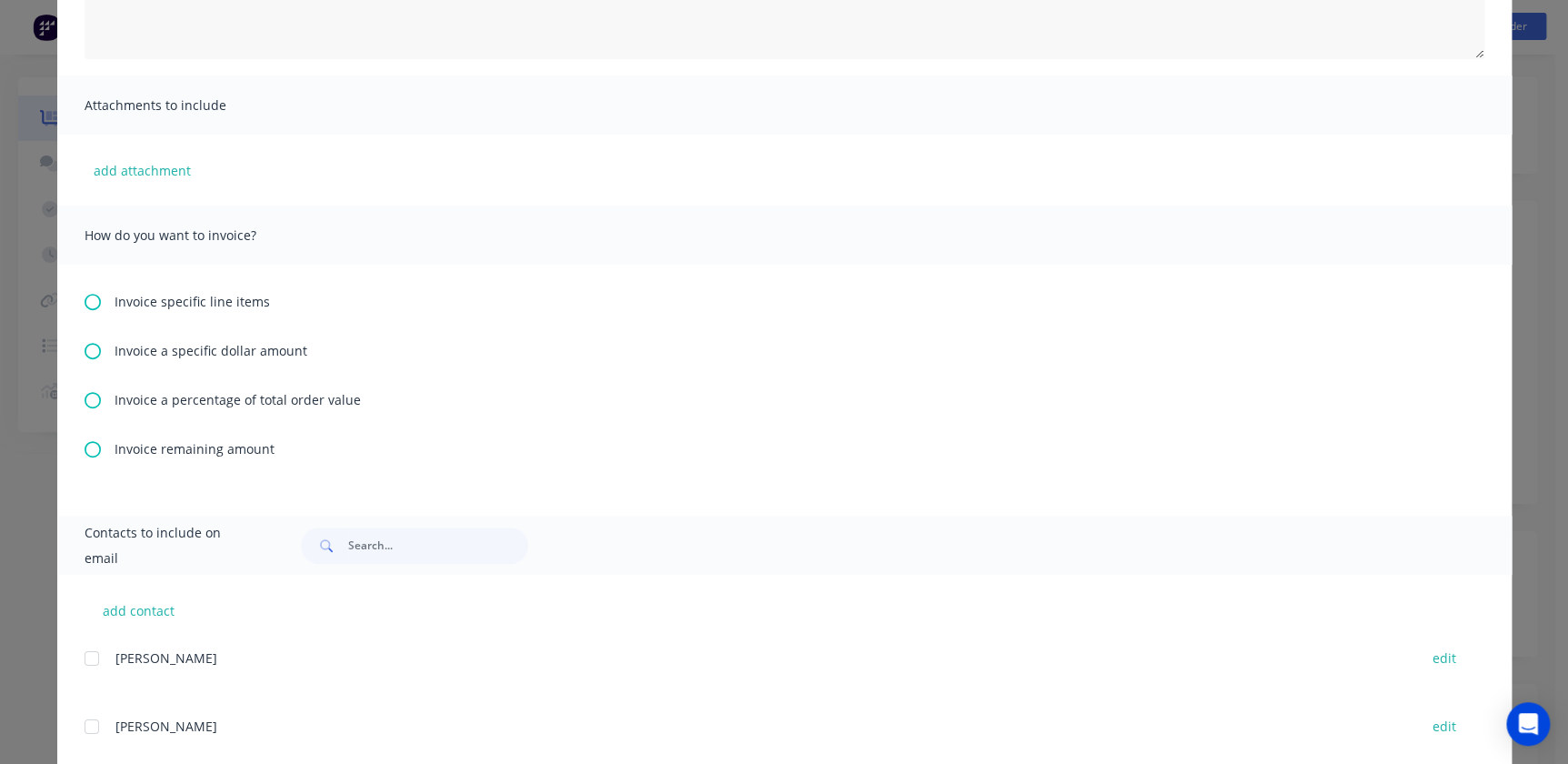
click at [92, 399] on icon at bounding box center [92, 400] width 16 height 16
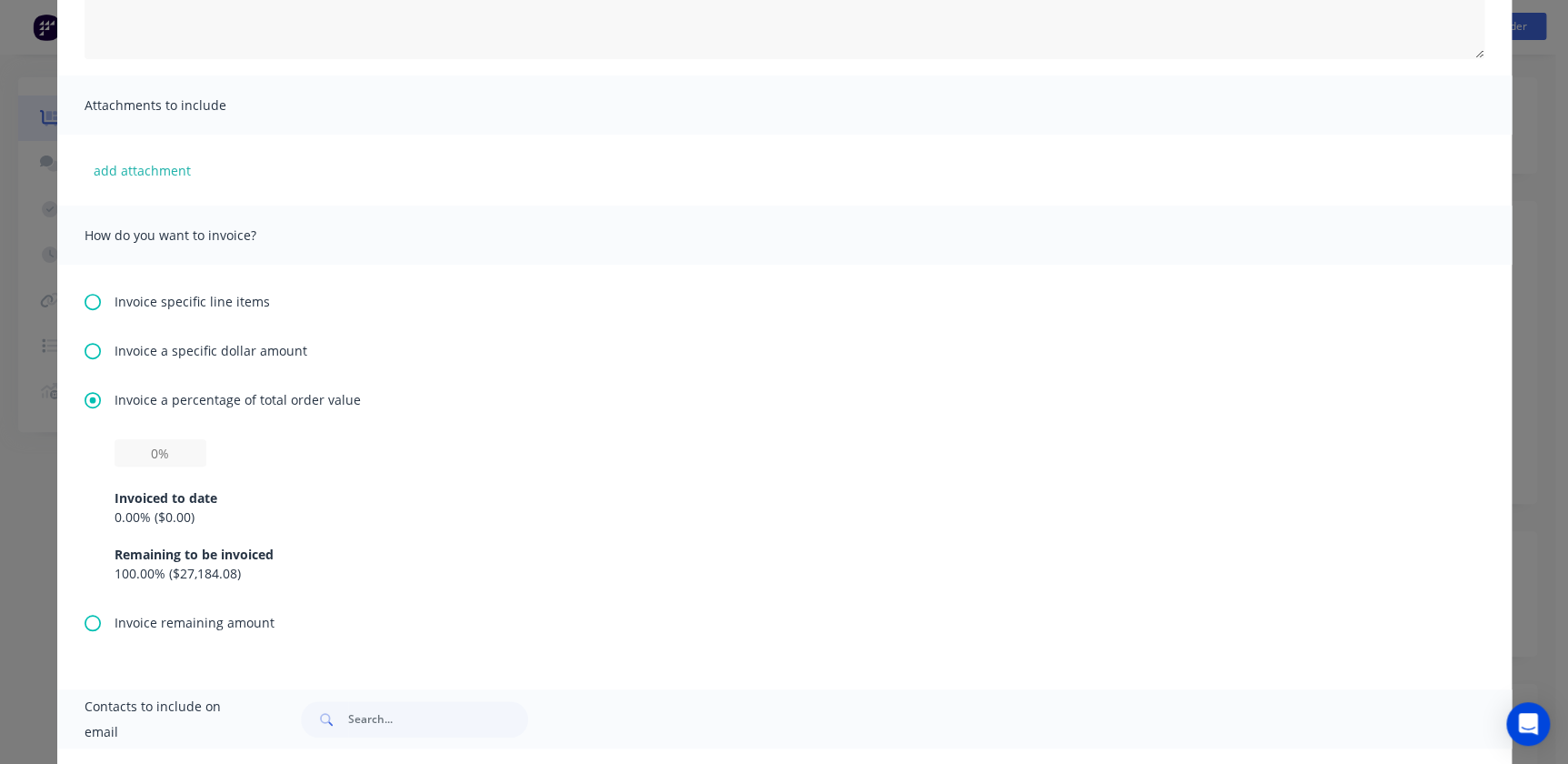
click at [114, 509] on div "0.00 % ( $0.00 )" at bounding box center [784, 517] width 1340 height 19
click at [119, 513] on div "0.00 % ( $0.00 )" at bounding box center [784, 517] width 1340 height 19
click at [150, 451] on input "text" at bounding box center [160, 452] width 92 height 27
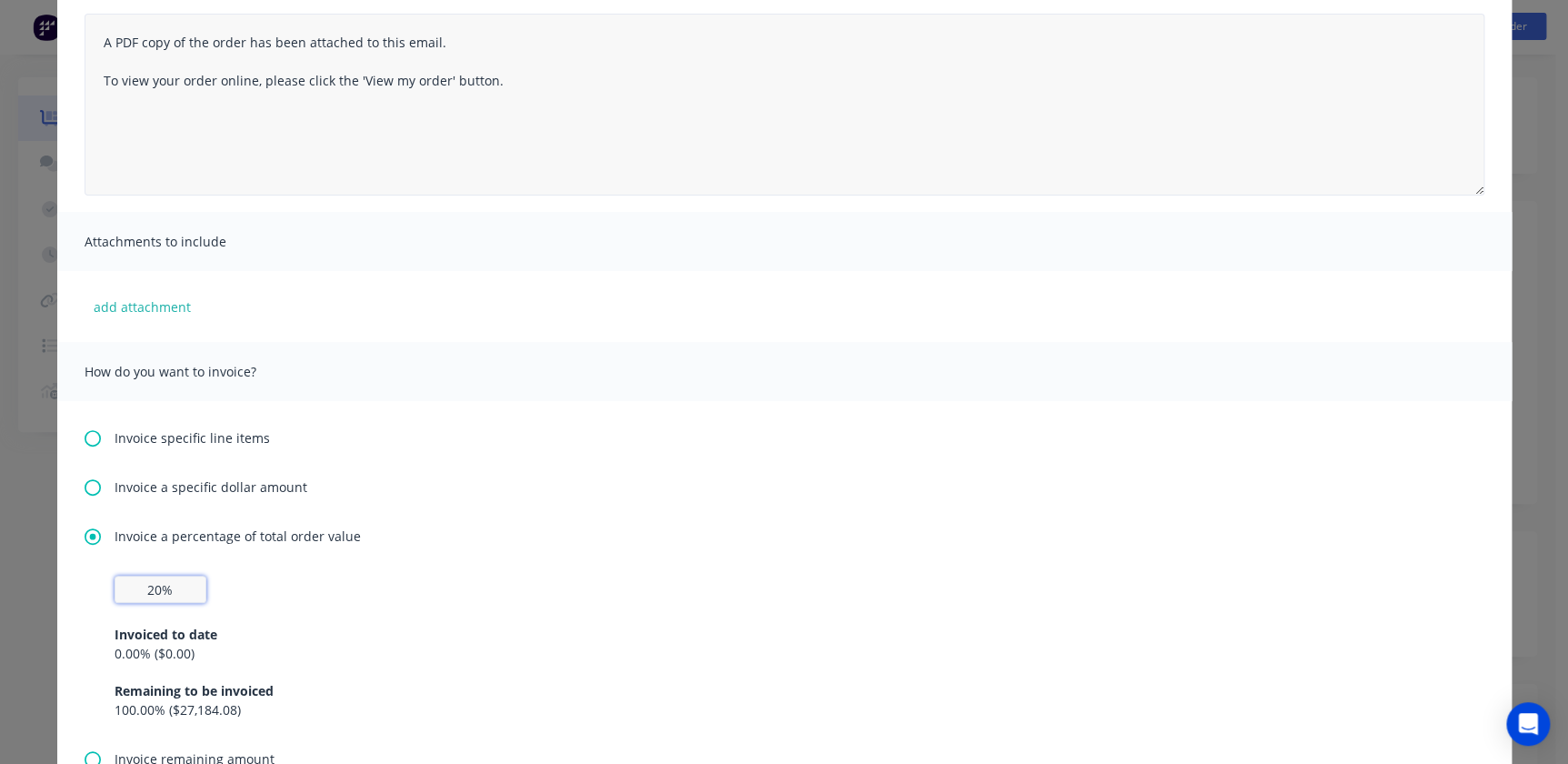
scroll to position [0, 0]
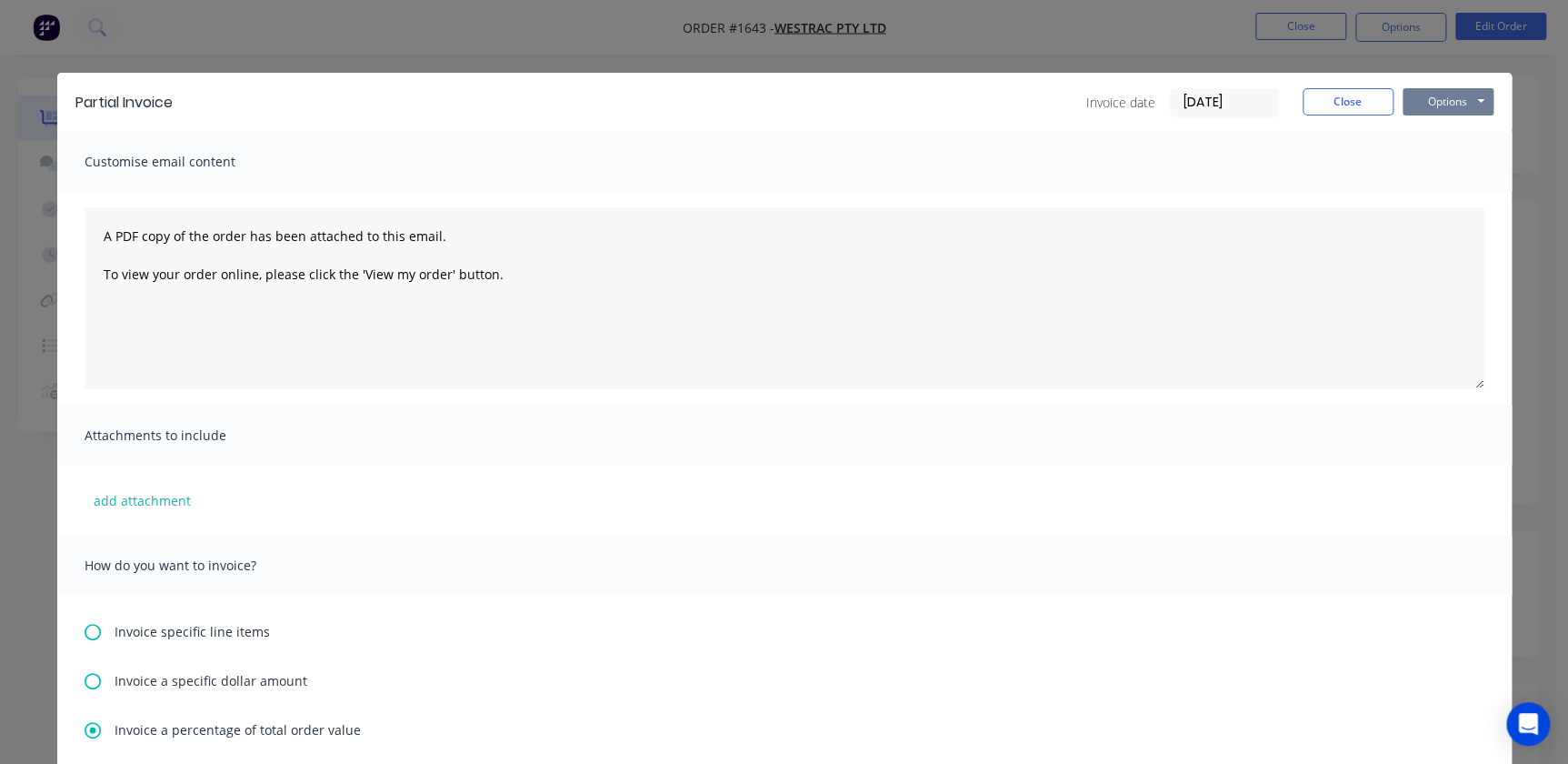
type input "20%"
click at [1433, 99] on button "Options" at bounding box center [1447, 101] width 91 height 27
click at [1439, 142] on button "Preview" at bounding box center [1460, 134] width 116 height 30
drag, startPoint x: 1330, startPoint y: 104, endPoint x: 1217, endPoint y: 96, distance: 113.3
click at [1243, 103] on div "Invoice date 02/09/25 Close Options Preview Print Email" at bounding box center [1289, 102] width 407 height 29
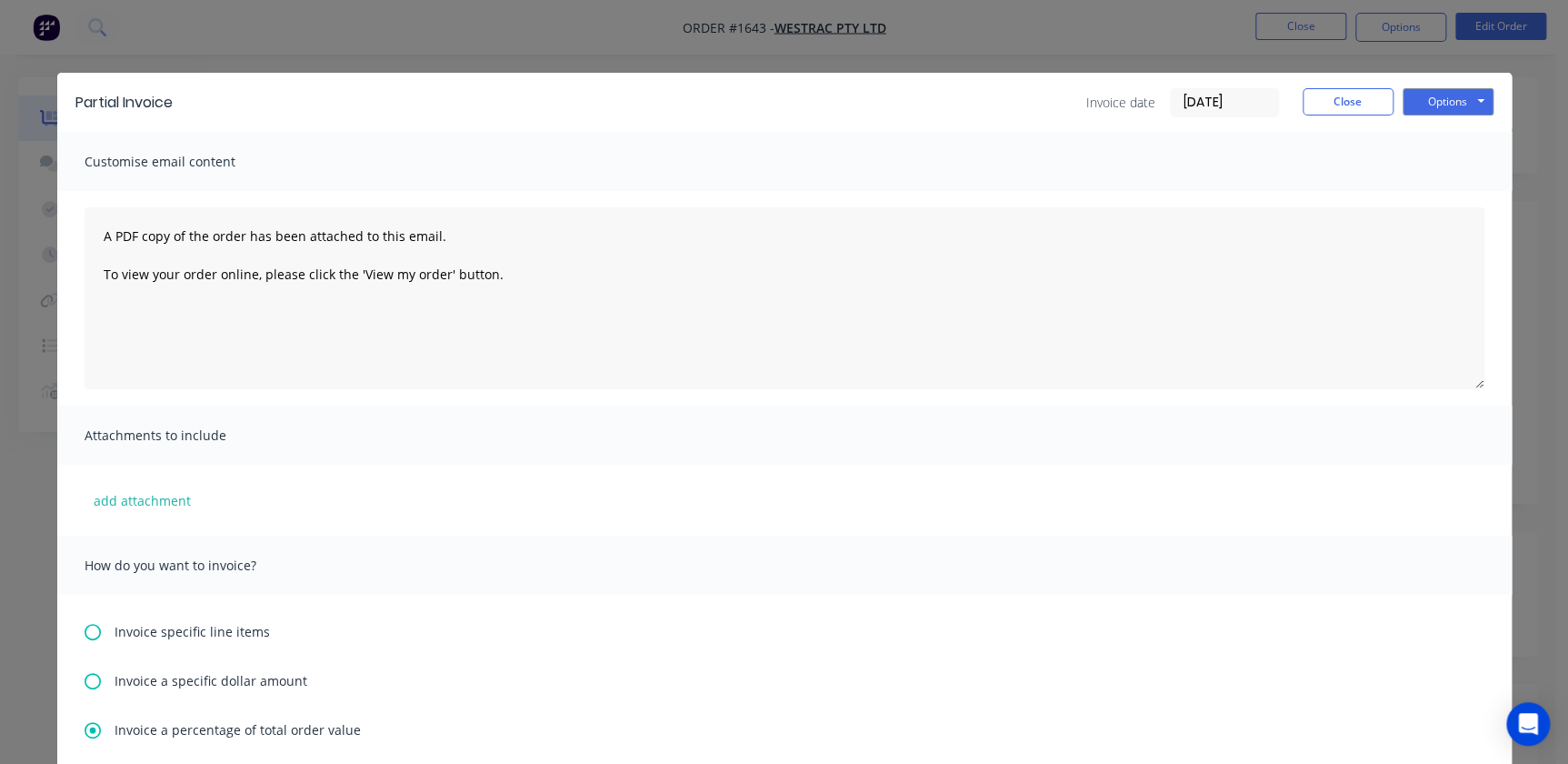
click at [1217, 96] on input "02/09/25" at bounding box center [1224, 102] width 108 height 27
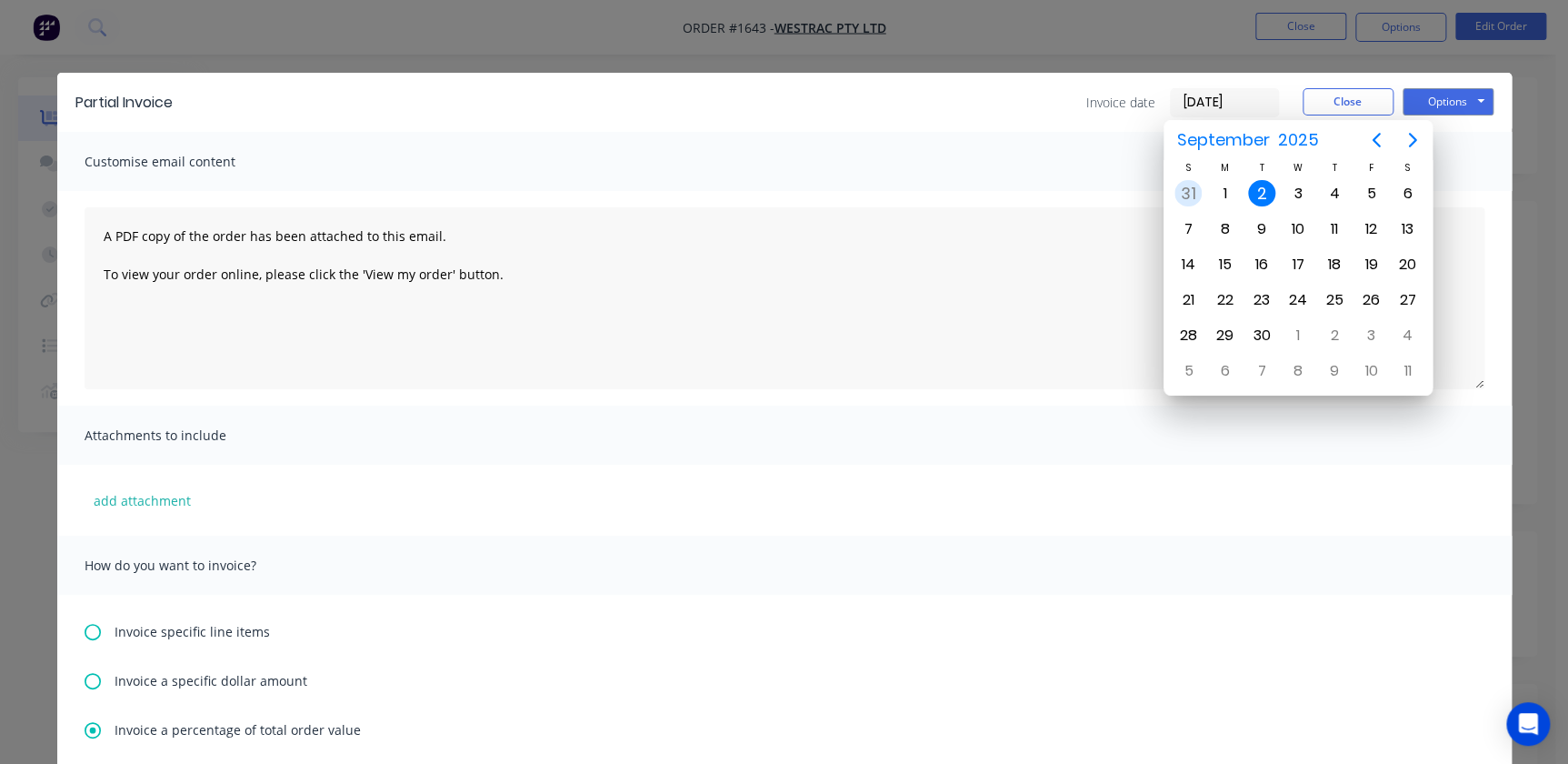
click at [1194, 181] on div "31" at bounding box center [1188, 193] width 27 height 27
type input "[DATE]"
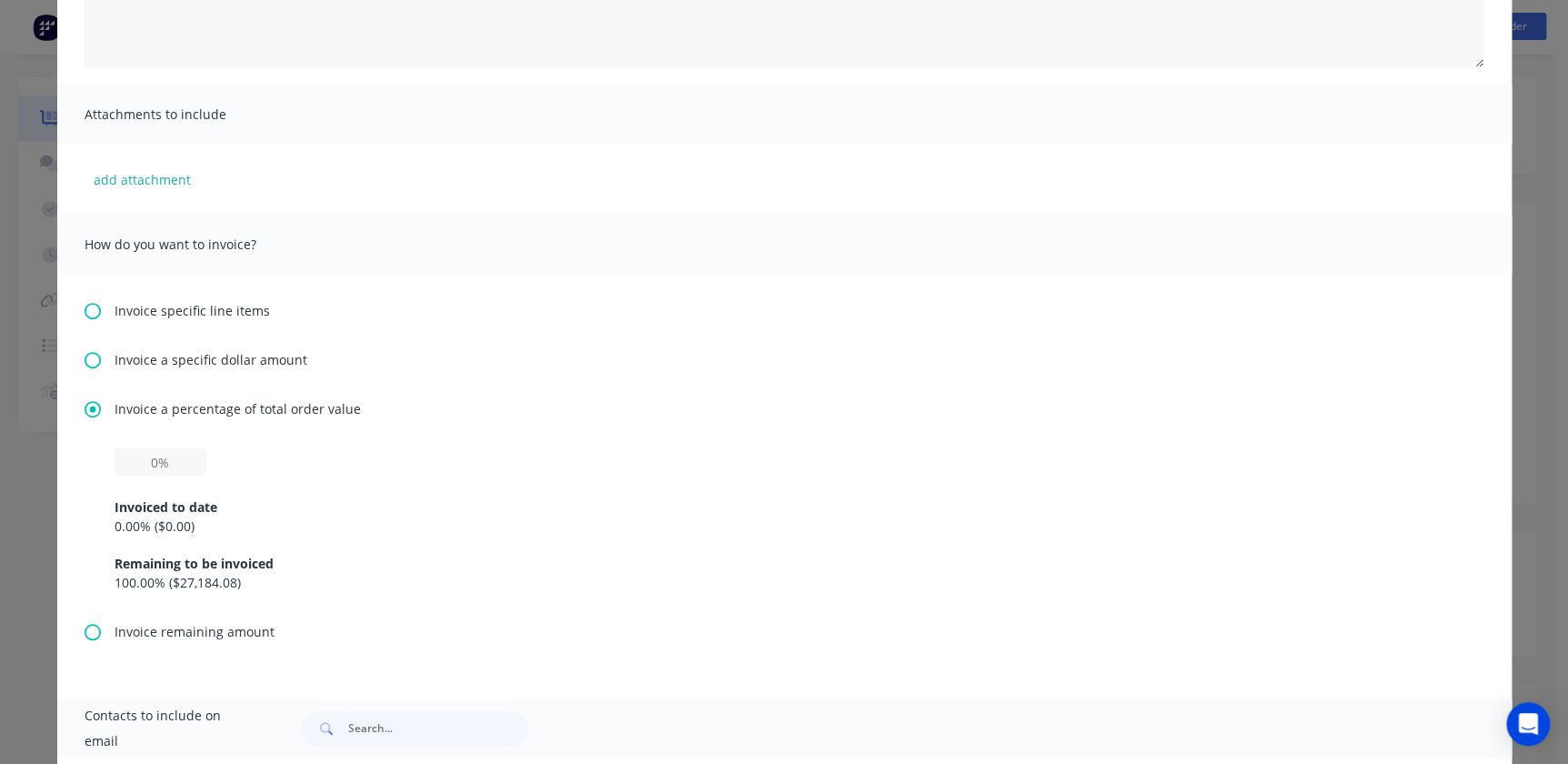
scroll to position [331, 0]
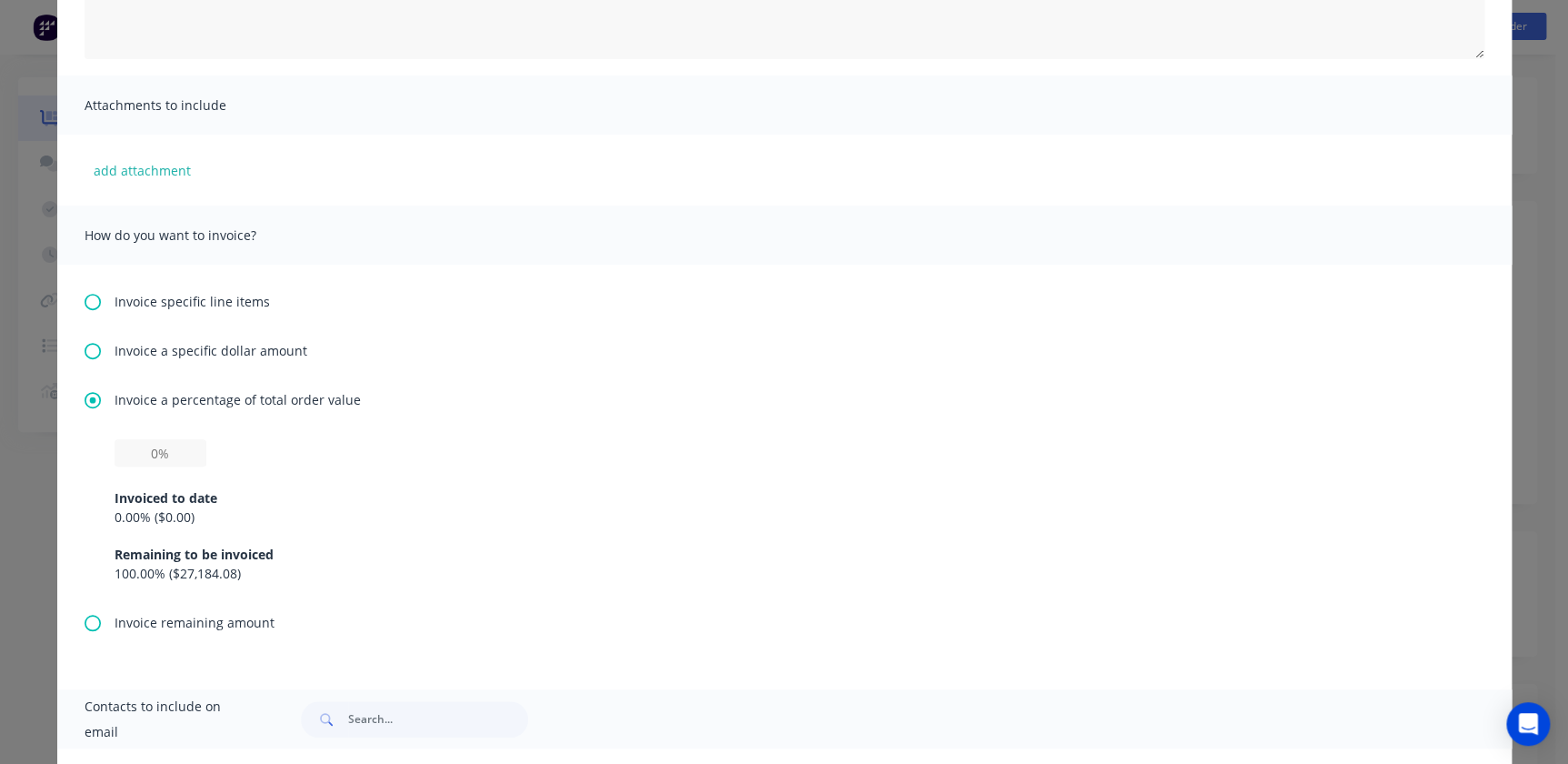
click at [141, 434] on div "Invoice a percentage of total order value Invoiced to date 0.00 % ( $0.00 ) Rem…" at bounding box center [784, 502] width 1400 height 223
click at [127, 457] on input "text" at bounding box center [160, 452] width 92 height 27
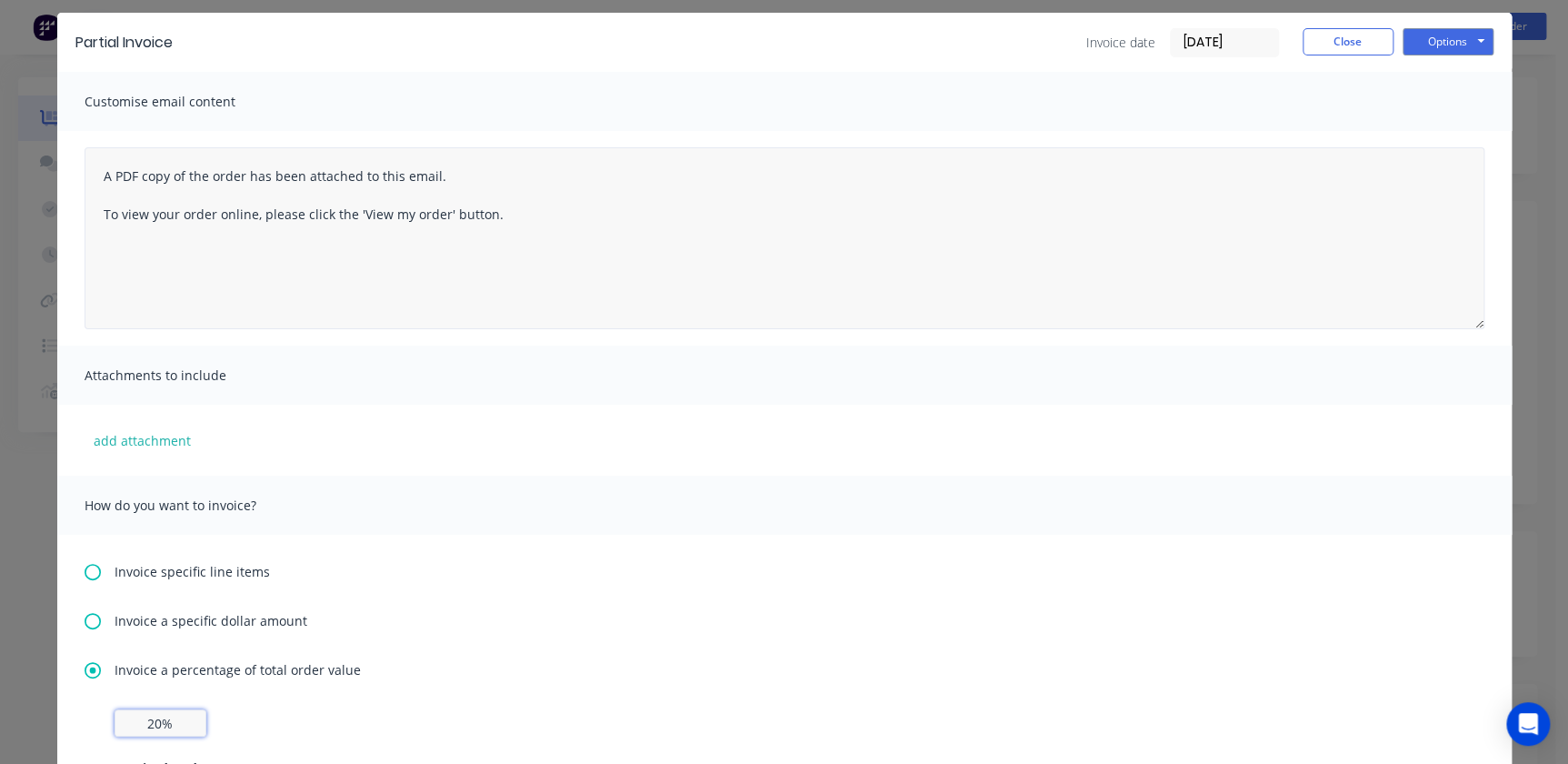
scroll to position [0, 0]
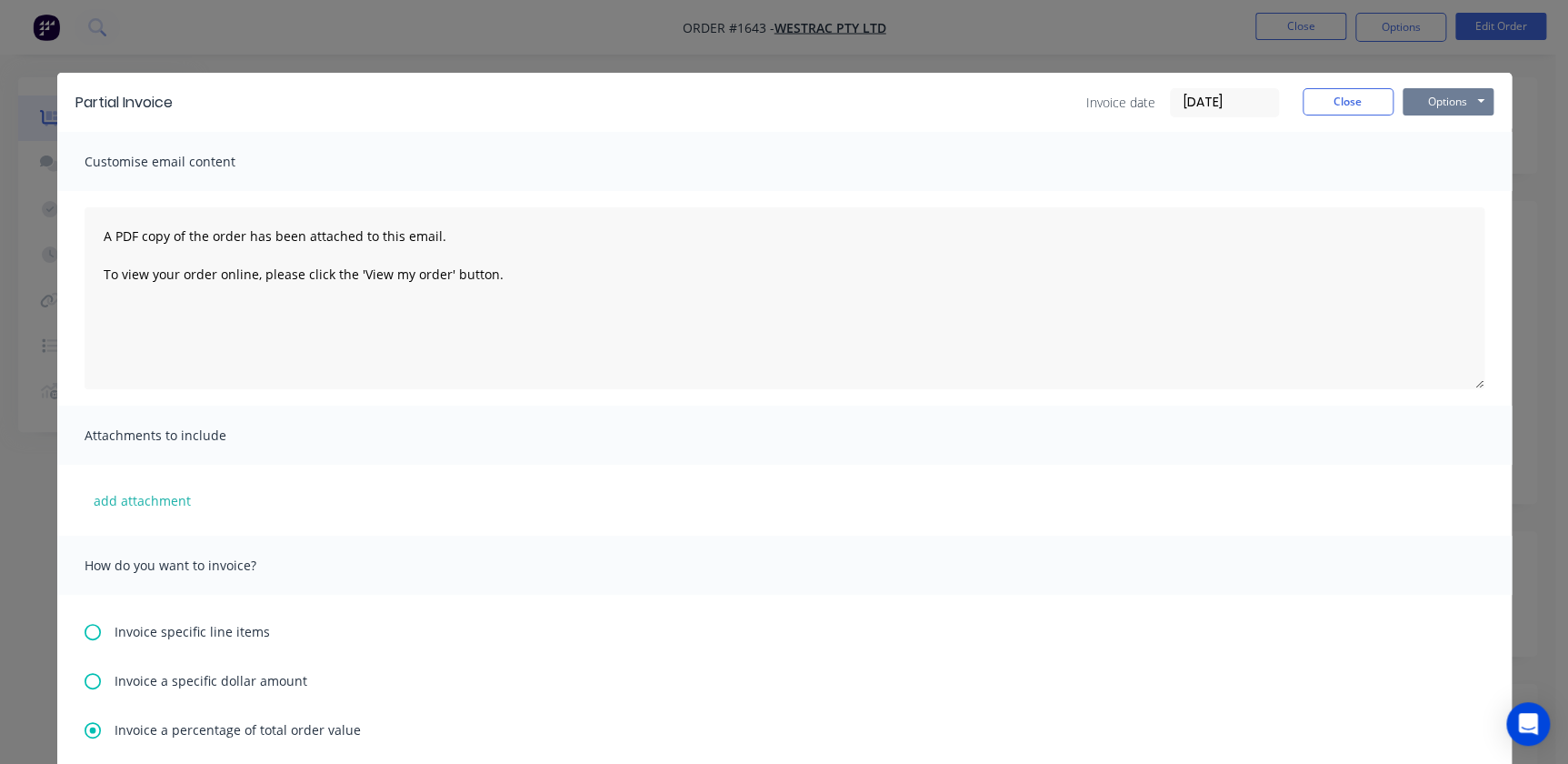
type input "20%"
click at [1420, 97] on button "Options" at bounding box center [1447, 101] width 91 height 27
click at [1432, 154] on button "Print" at bounding box center [1460, 164] width 116 height 30
click at [1326, 99] on button "Close" at bounding box center [1348, 101] width 91 height 27
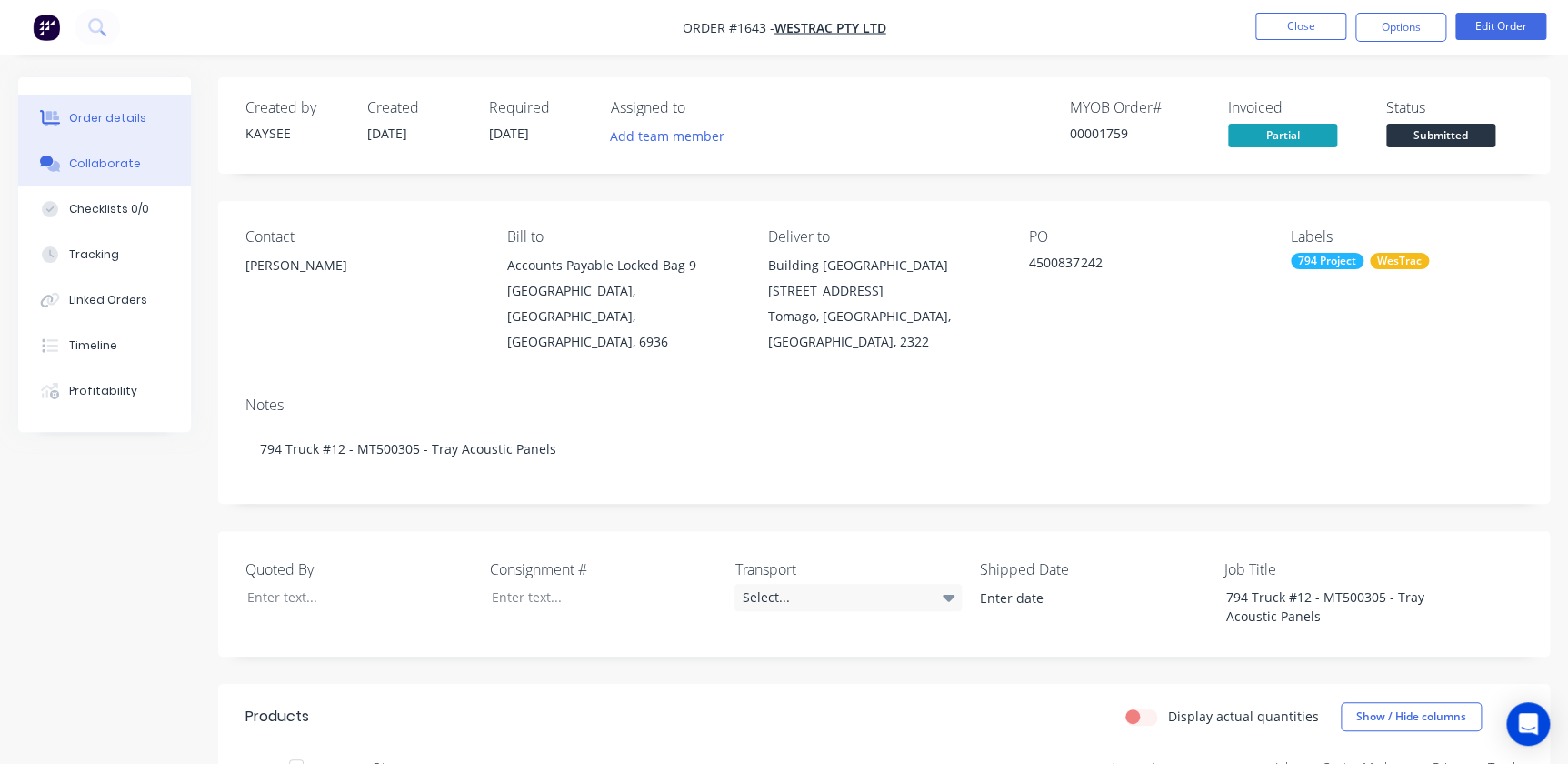
click at [128, 169] on div "Collaborate" at bounding box center [105, 163] width 72 height 16
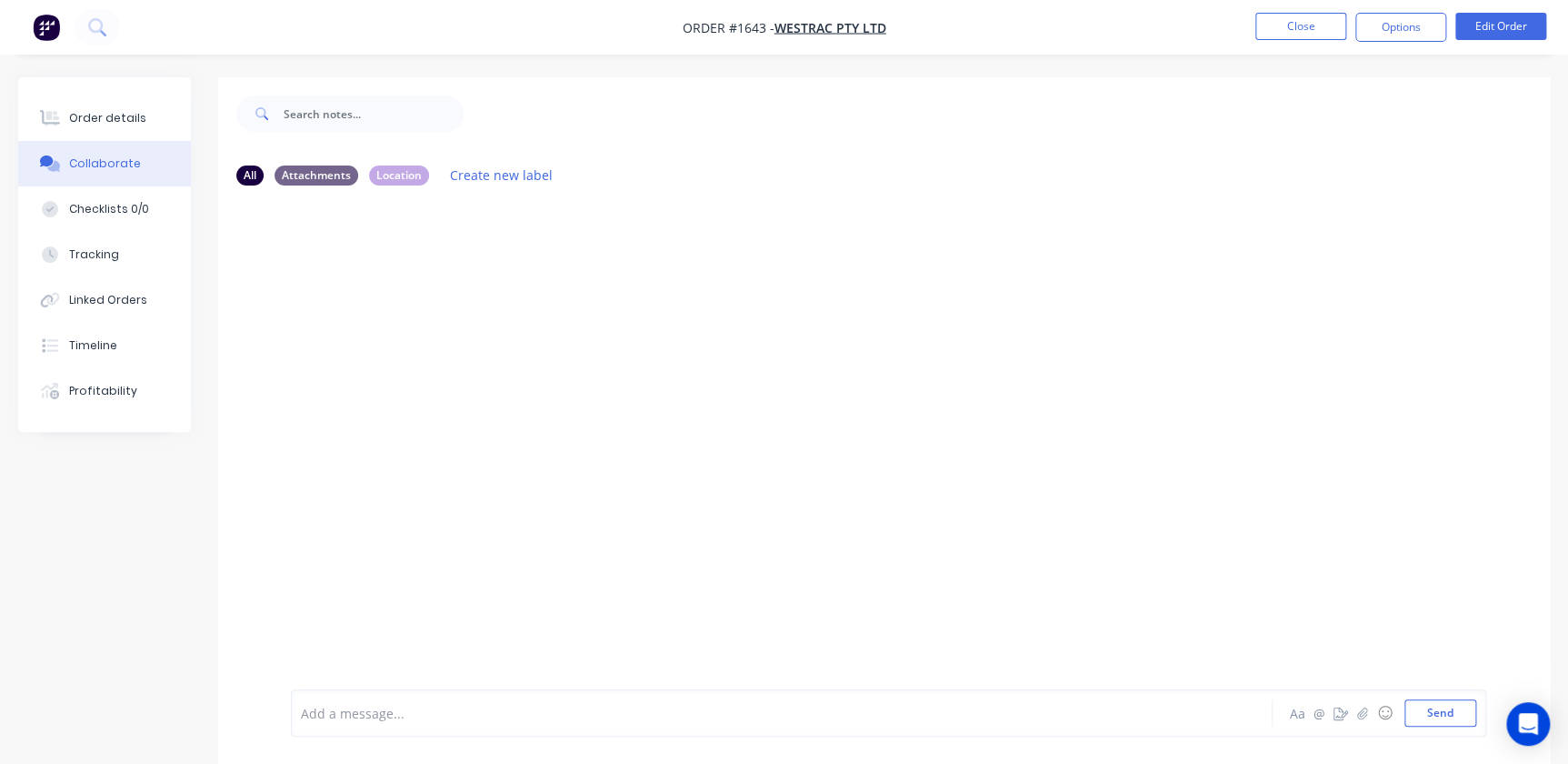
click at [363, 698] on div "Add a message... Aa @ ☺ Send" at bounding box center [888, 713] width 1195 height 47
click at [350, 702] on div "Add a message..." at bounding box center [741, 713] width 882 height 27
click at [1361, 720] on button "button" at bounding box center [1362, 713] width 22 height 22
click at [1461, 713] on button "Send" at bounding box center [1440, 713] width 72 height 27
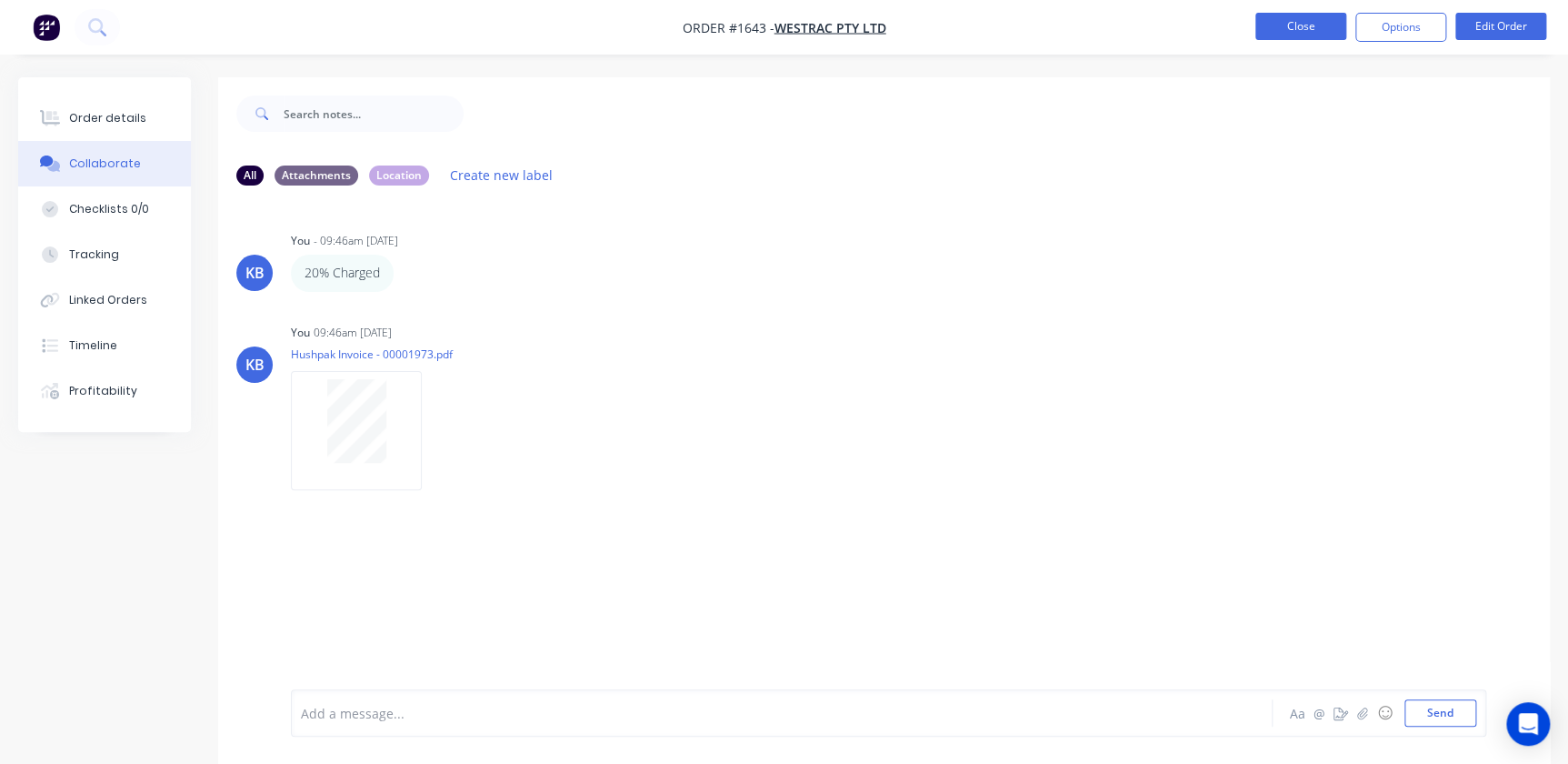
click at [1290, 22] on button "Close" at bounding box center [1300, 26] width 91 height 27
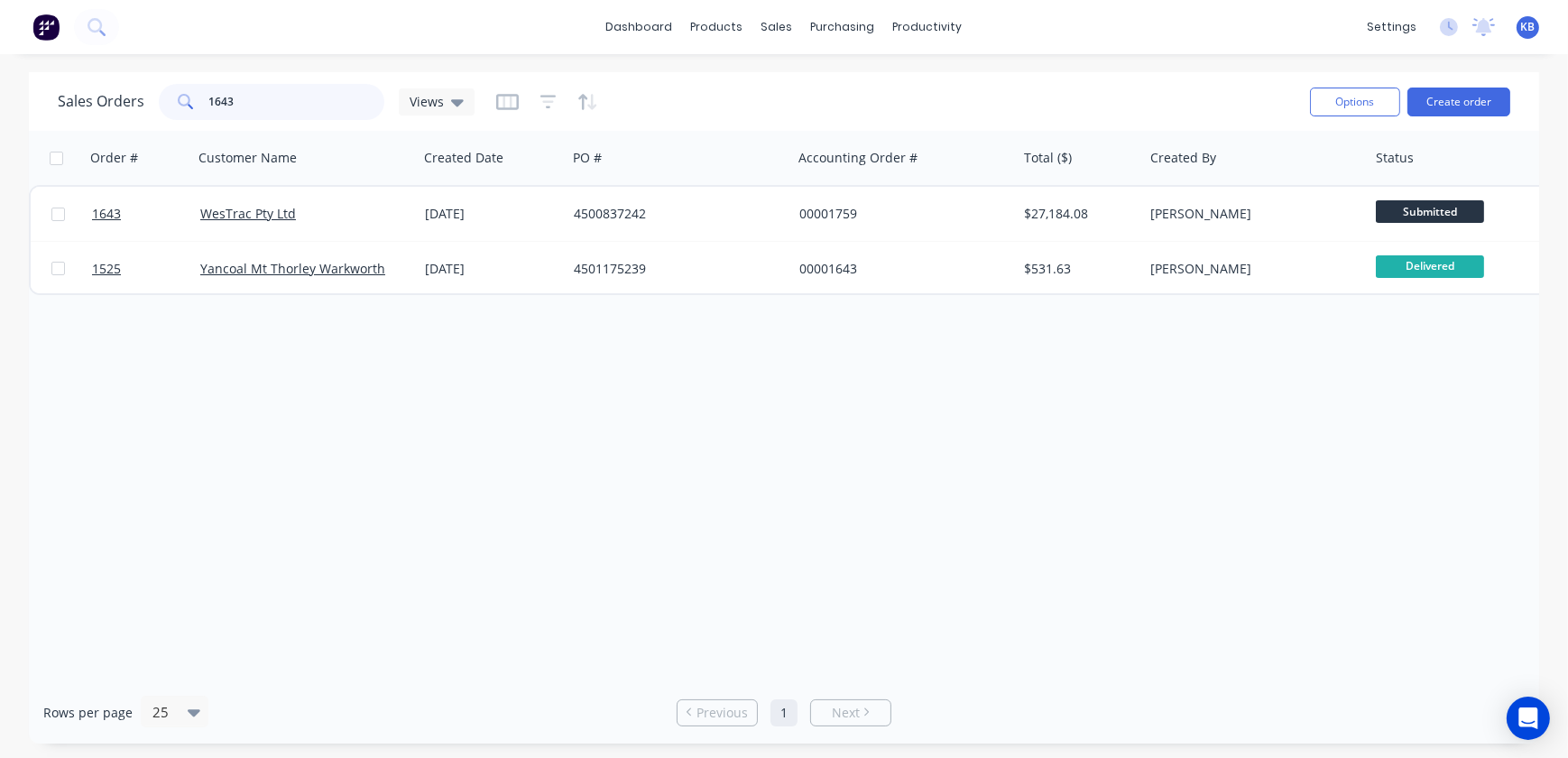
drag, startPoint x: 297, startPoint y: 113, endPoint x: 26, endPoint y: 92, distance: 271.8
click at [74, 97] on div "Sales Orders 1643 Views" at bounding box center [266, 101] width 417 height 36
type input "1650"
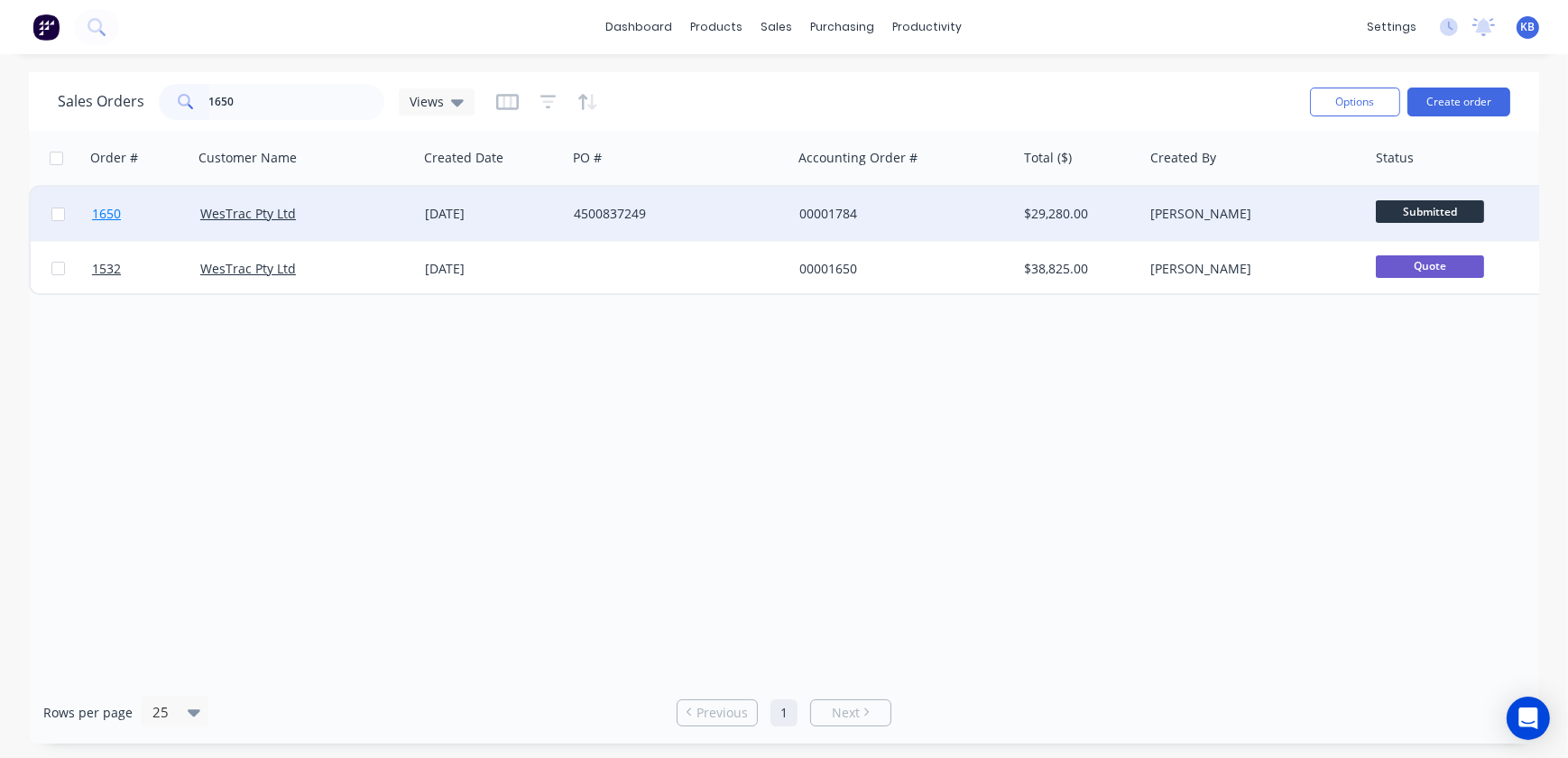
click at [117, 213] on span "1650" at bounding box center [106, 213] width 29 height 18
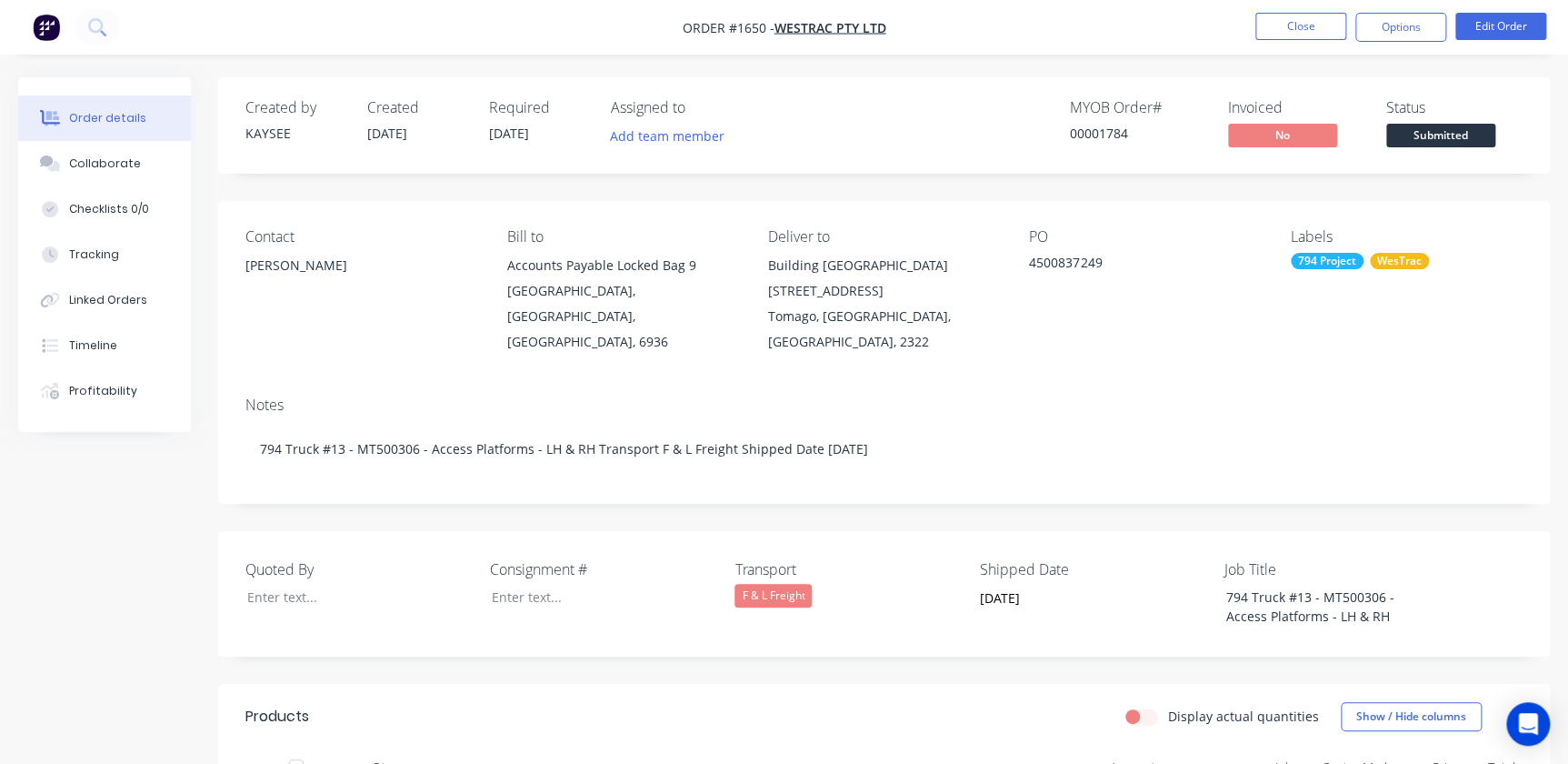
click at [1404, 42] on nav "Order #1650 - WesTrac Pty Ltd Close Options Edit Order" at bounding box center [784, 27] width 1568 height 54
click at [1409, 37] on button "Options" at bounding box center [1400, 27] width 91 height 29
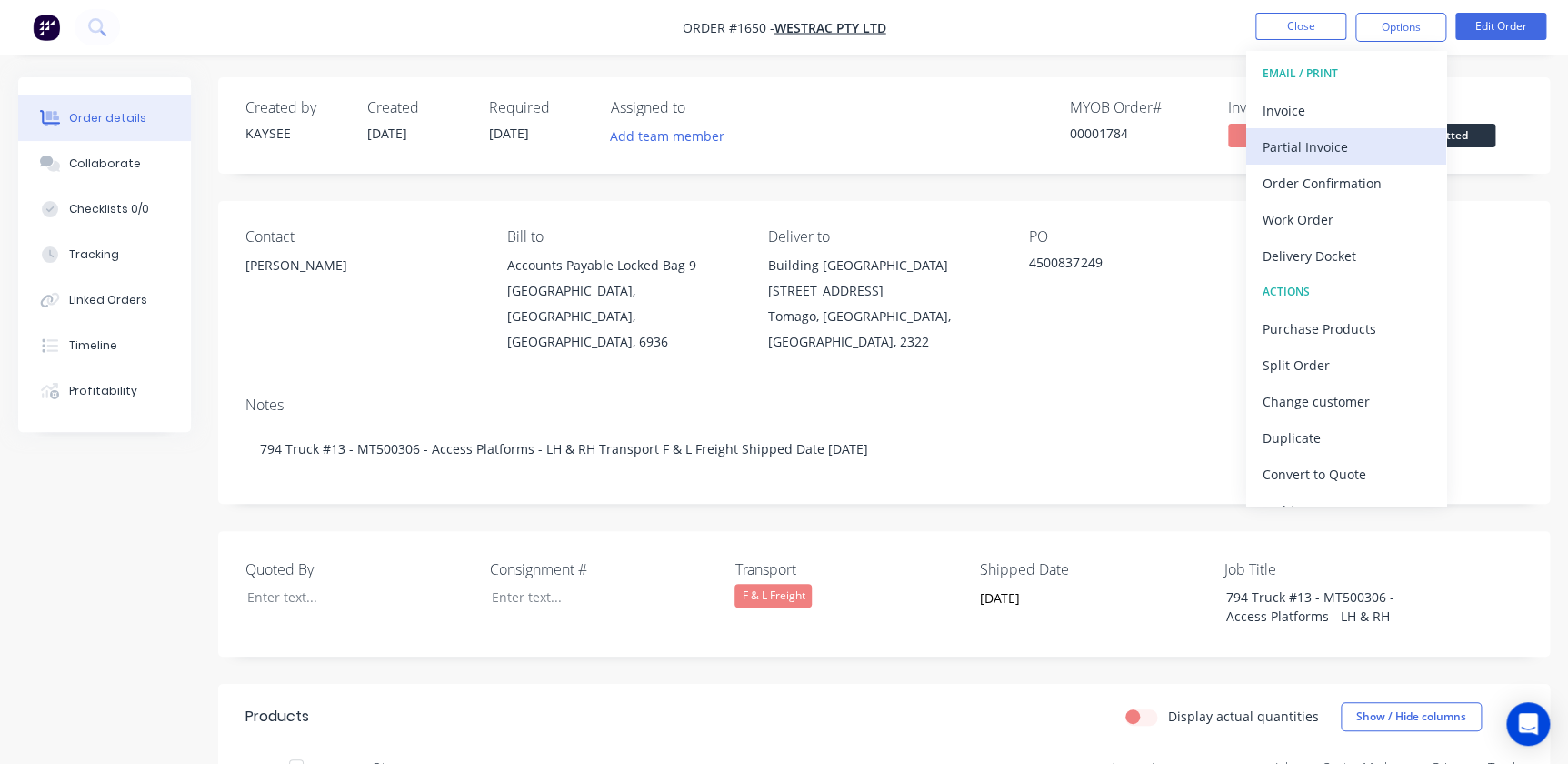
click at [1292, 137] on div "Partial Invoice" at bounding box center [1346, 147] width 168 height 26
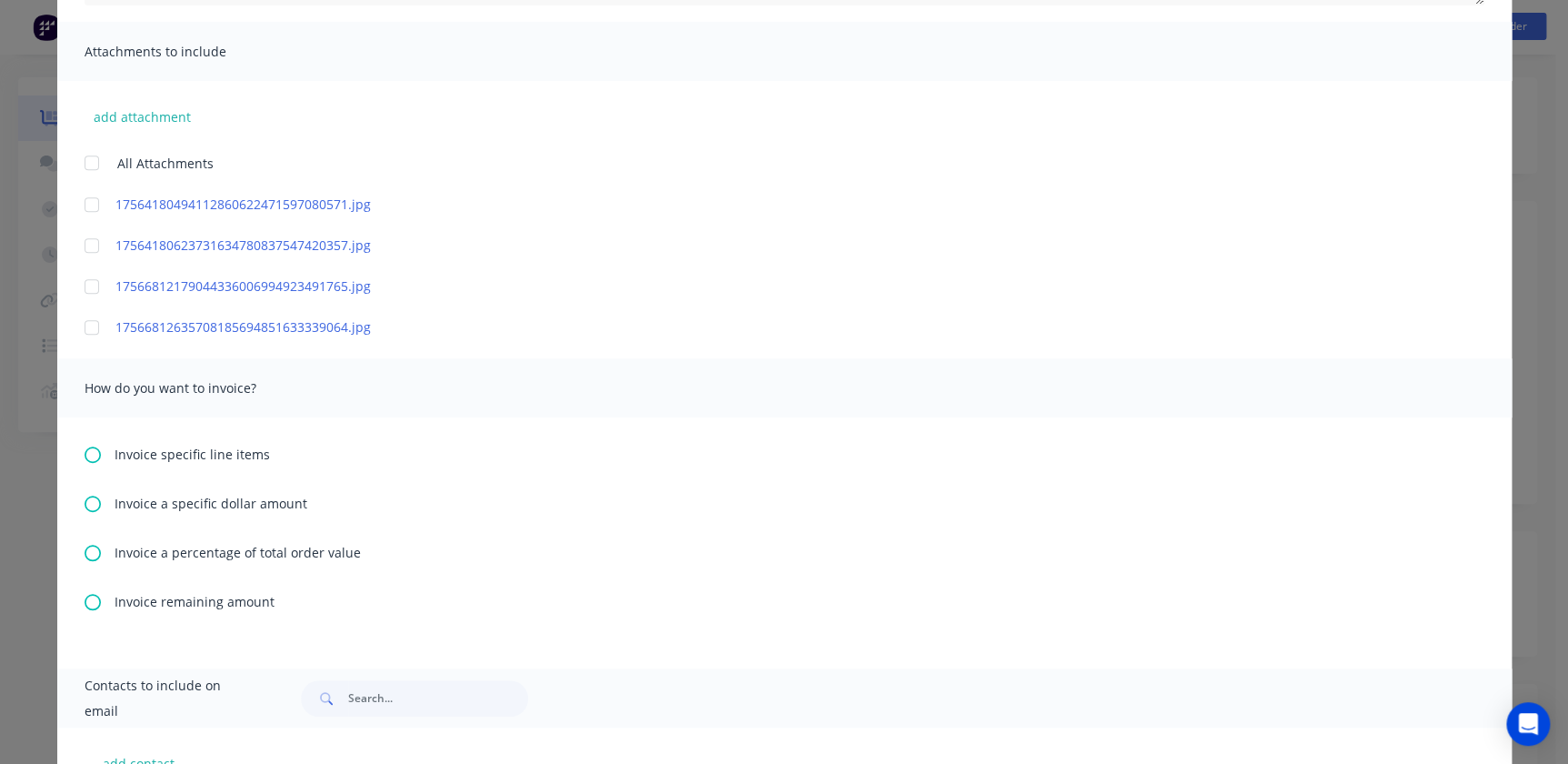
scroll to position [413, 0]
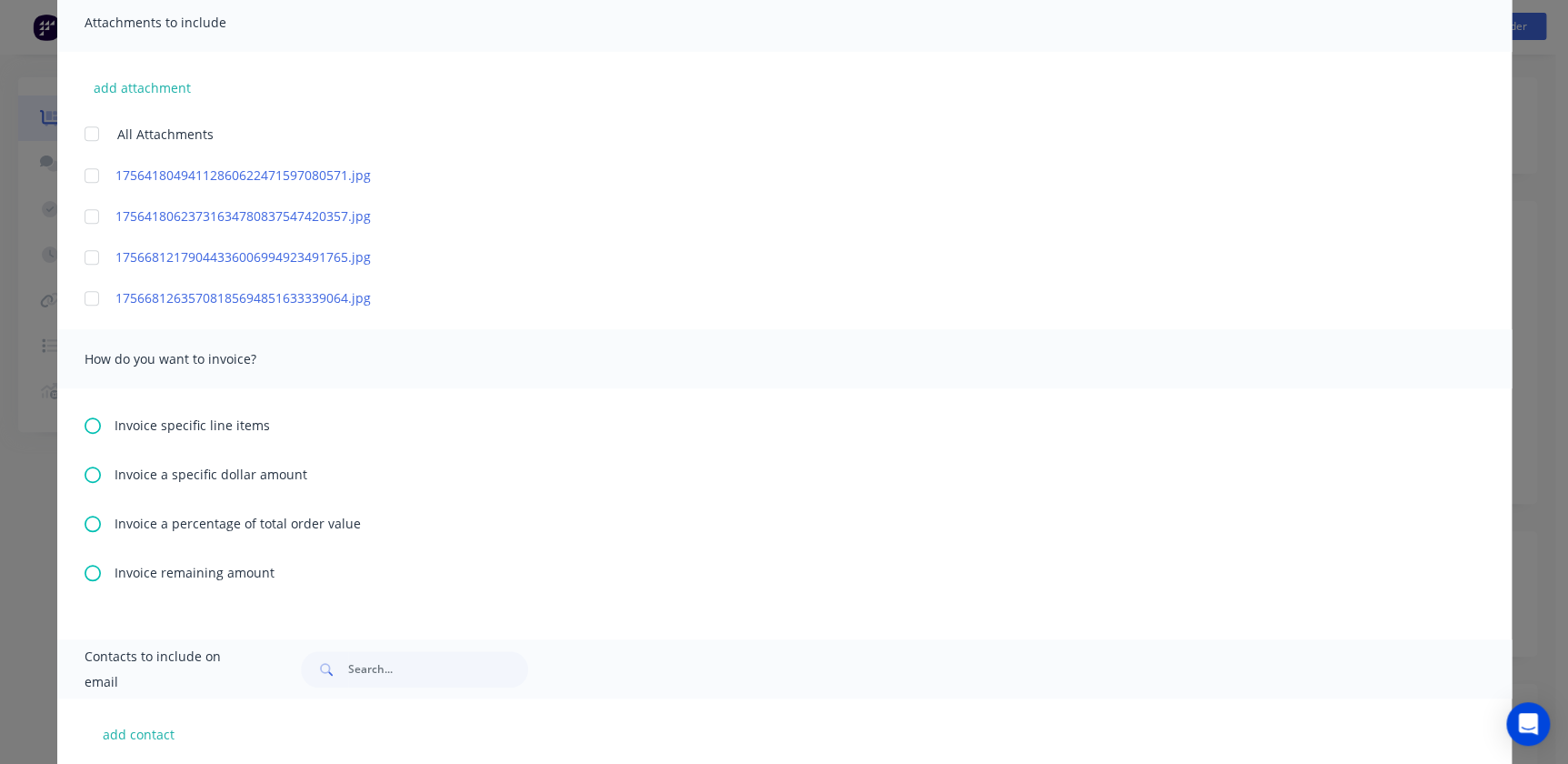
click at [87, 526] on icon at bounding box center [92, 523] width 16 height 16
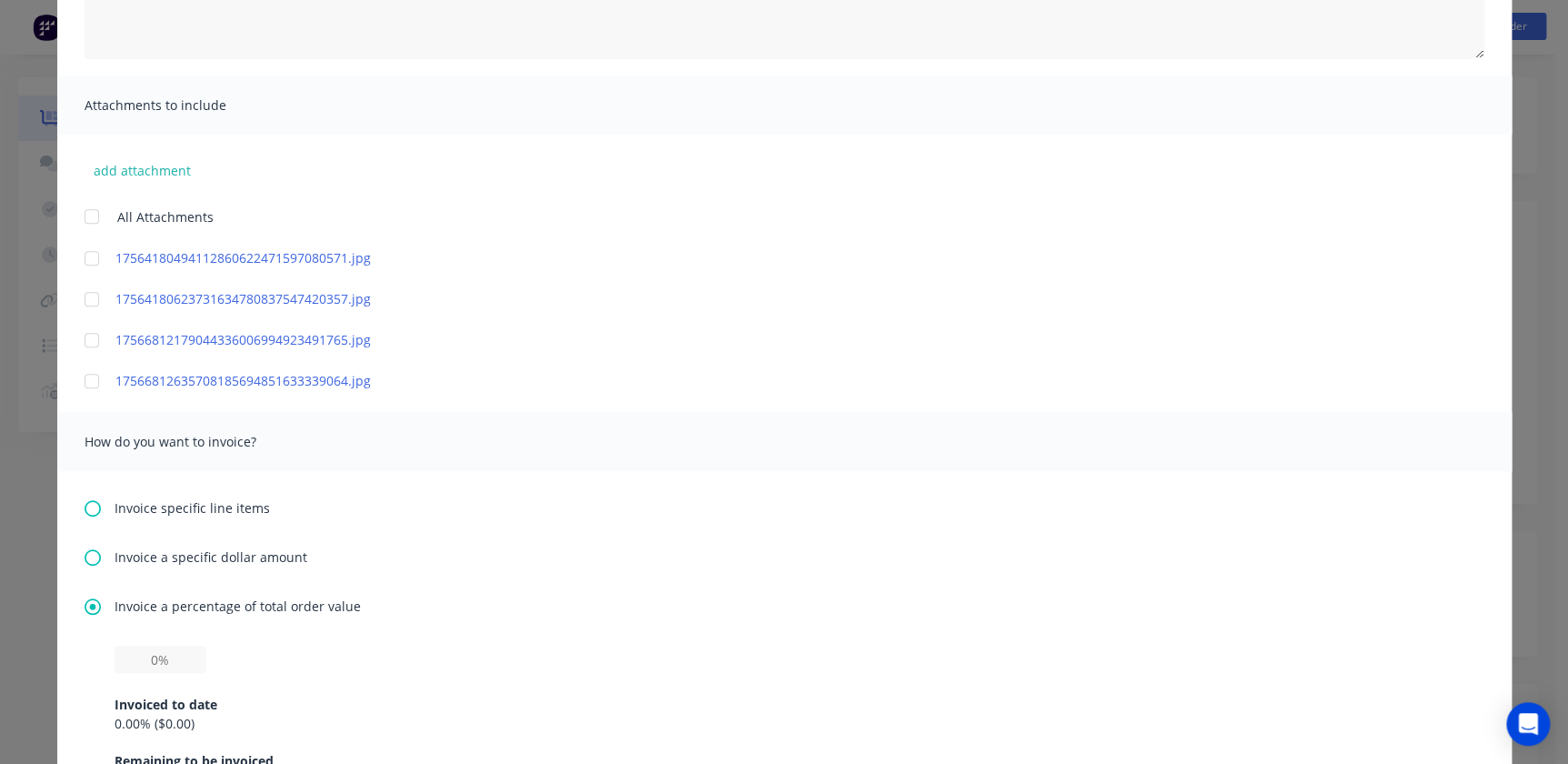
scroll to position [661, 0]
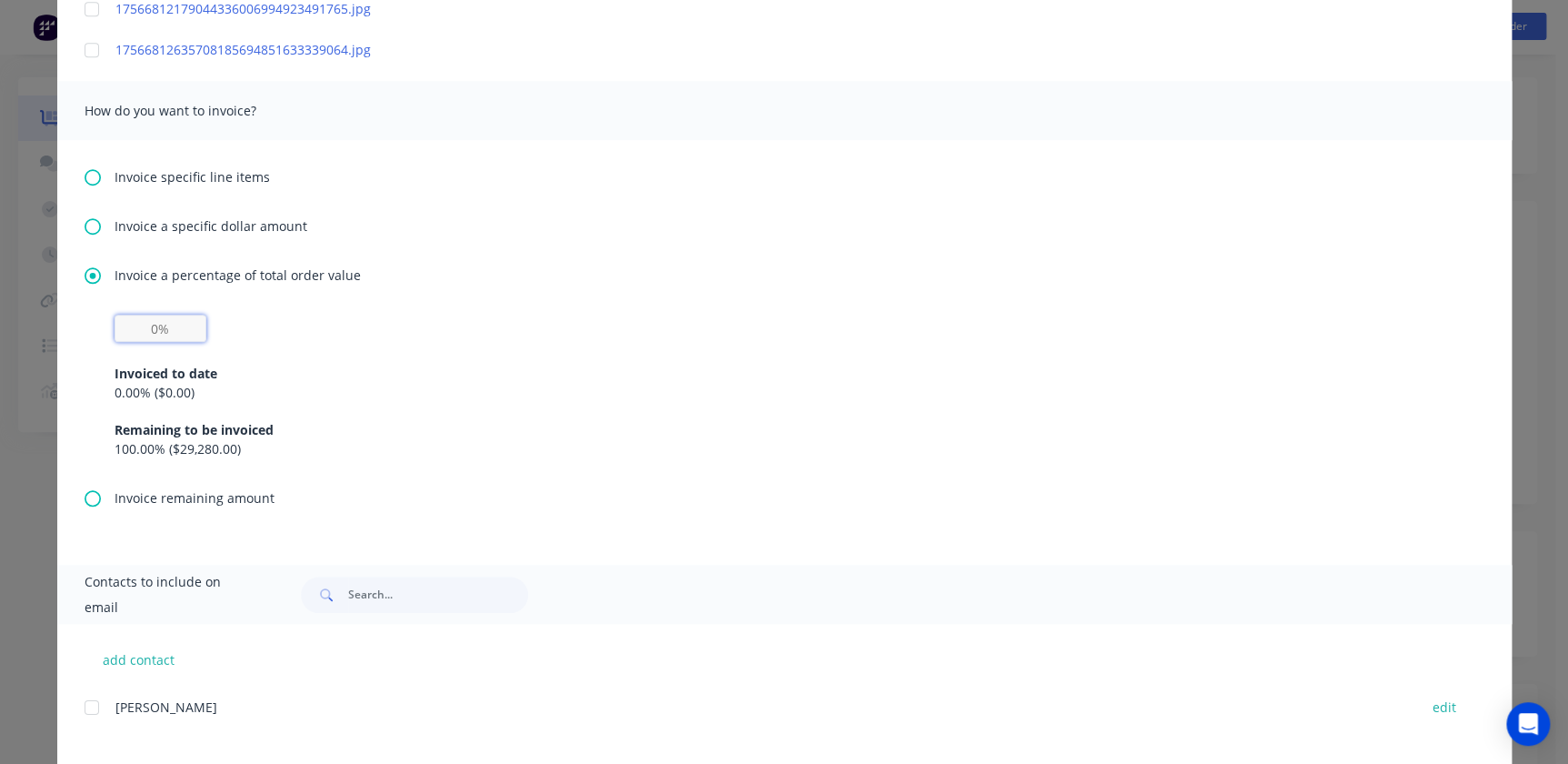
drag, startPoint x: 143, startPoint y: 328, endPoint x: 164, endPoint y: 328, distance: 21.0
click at [164, 328] on input "text" at bounding box center [160, 328] width 92 height 27
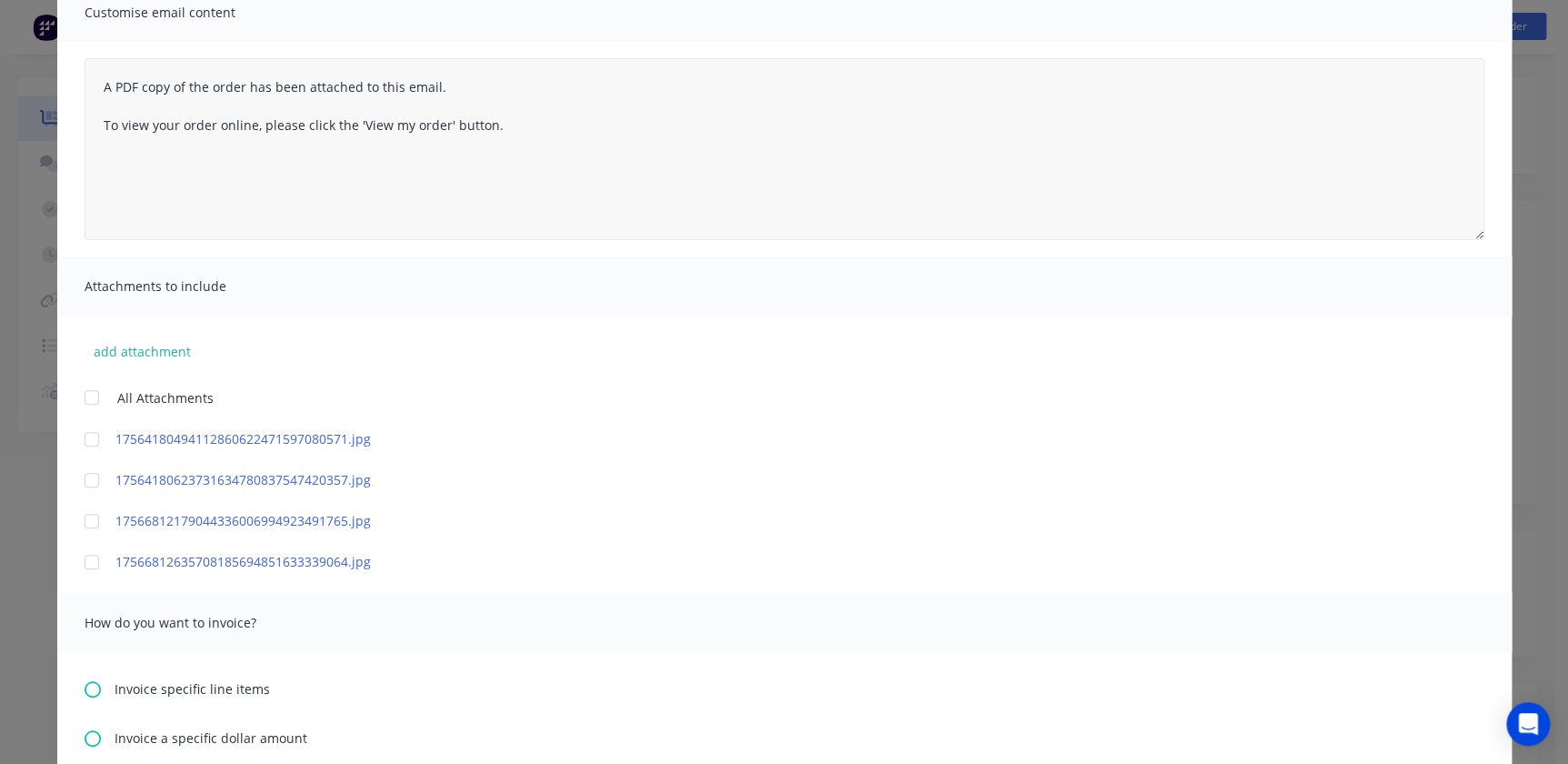
scroll to position [0, 0]
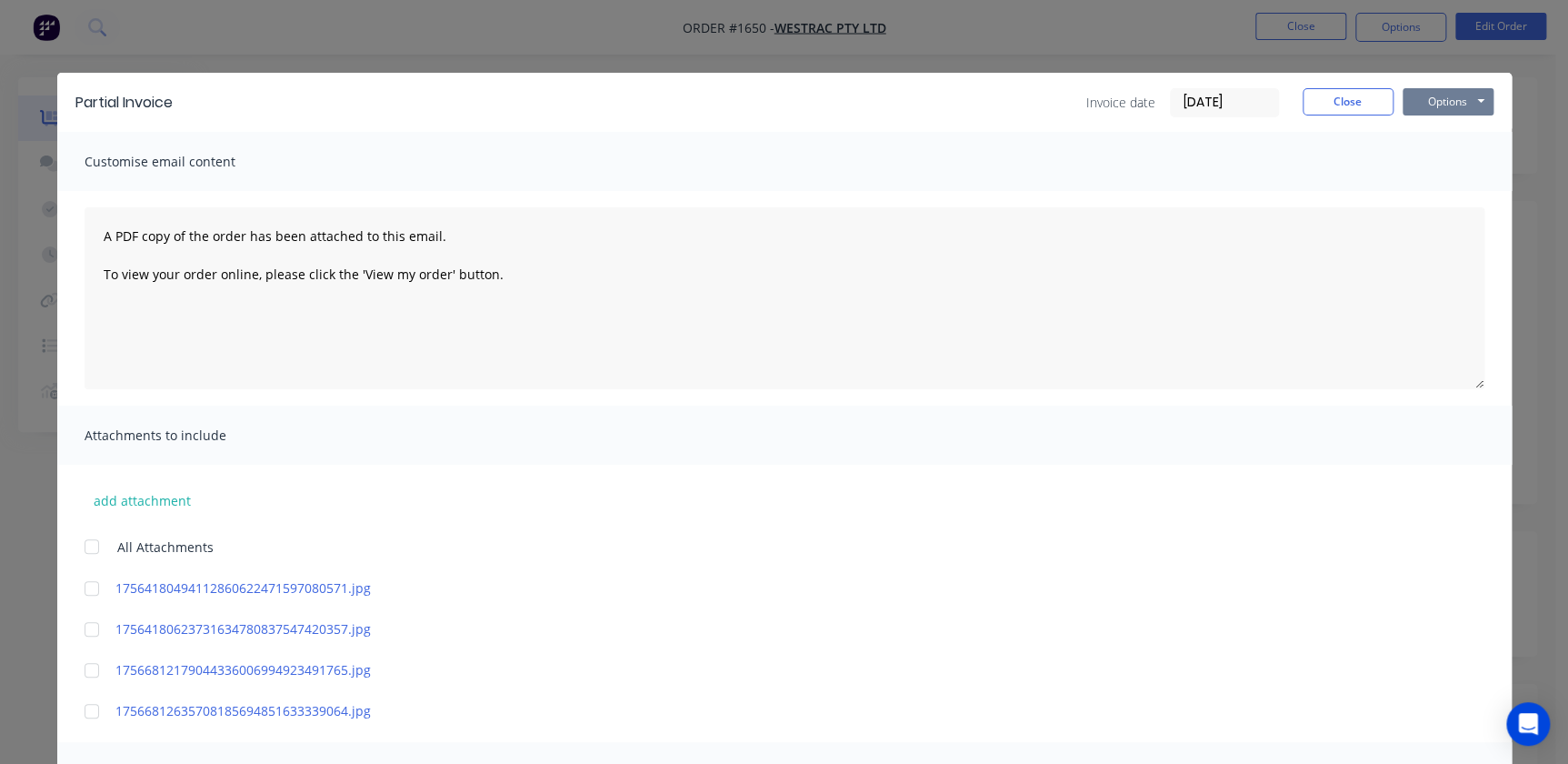
type input "20%"
click at [1472, 103] on button "Options" at bounding box center [1447, 101] width 91 height 27
click at [1436, 139] on button "Preview" at bounding box center [1460, 134] width 116 height 30
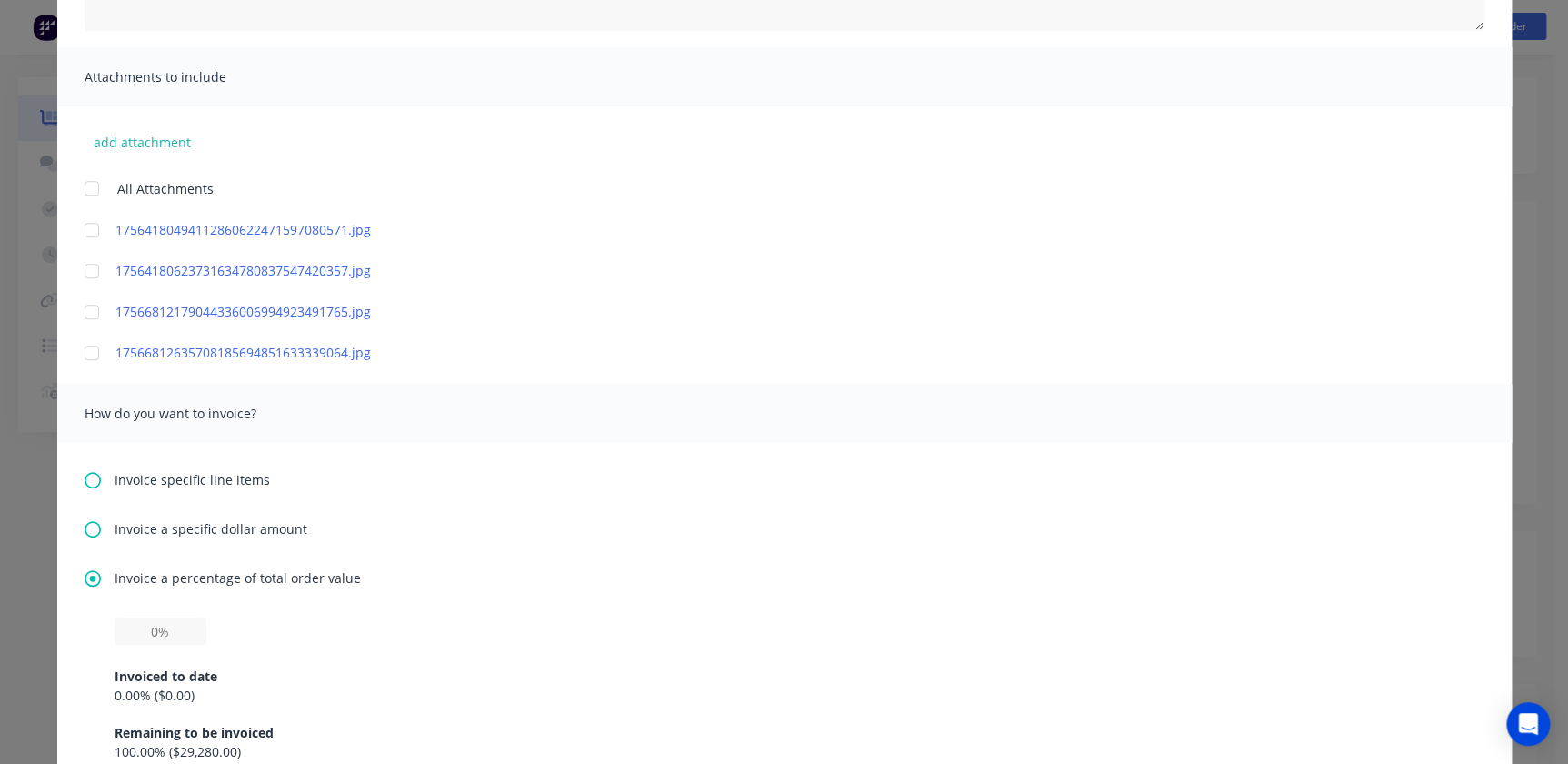
scroll to position [661, 0]
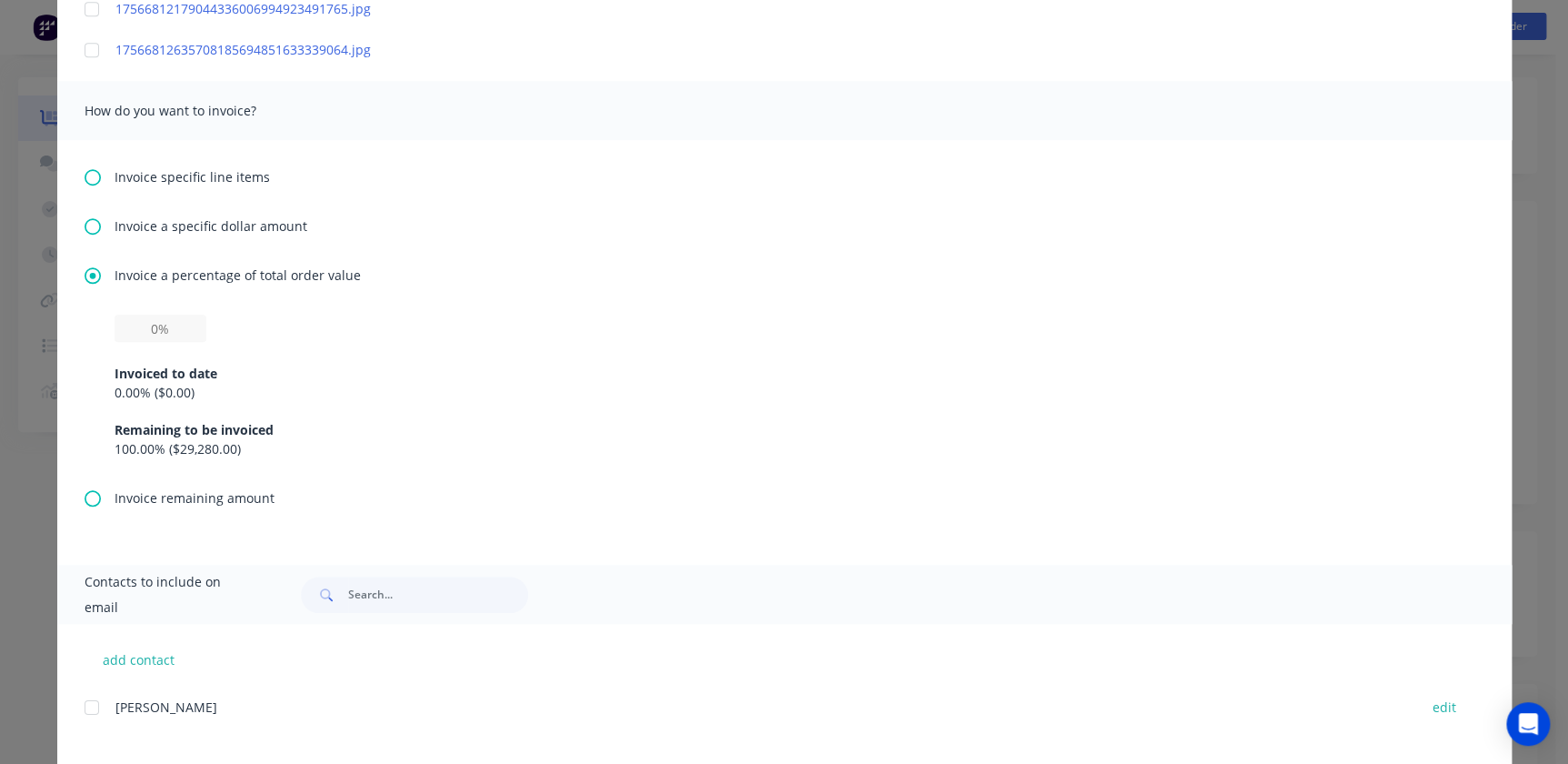
click at [114, 390] on div "0.00 % ( $0.00 )" at bounding box center [784, 392] width 1340 height 19
drag, startPoint x: 110, startPoint y: 390, endPoint x: 153, endPoint y: 392, distance: 43.0
click at [153, 392] on div "0.00 % ( $0.00 )" at bounding box center [784, 392] width 1340 height 19
click at [132, 313] on div "Invoice a percentage of total order value Invoiced to date 0.00 % ( $0.00 ) Rem…" at bounding box center [784, 377] width 1400 height 223
click at [153, 318] on input "text" at bounding box center [160, 328] width 92 height 27
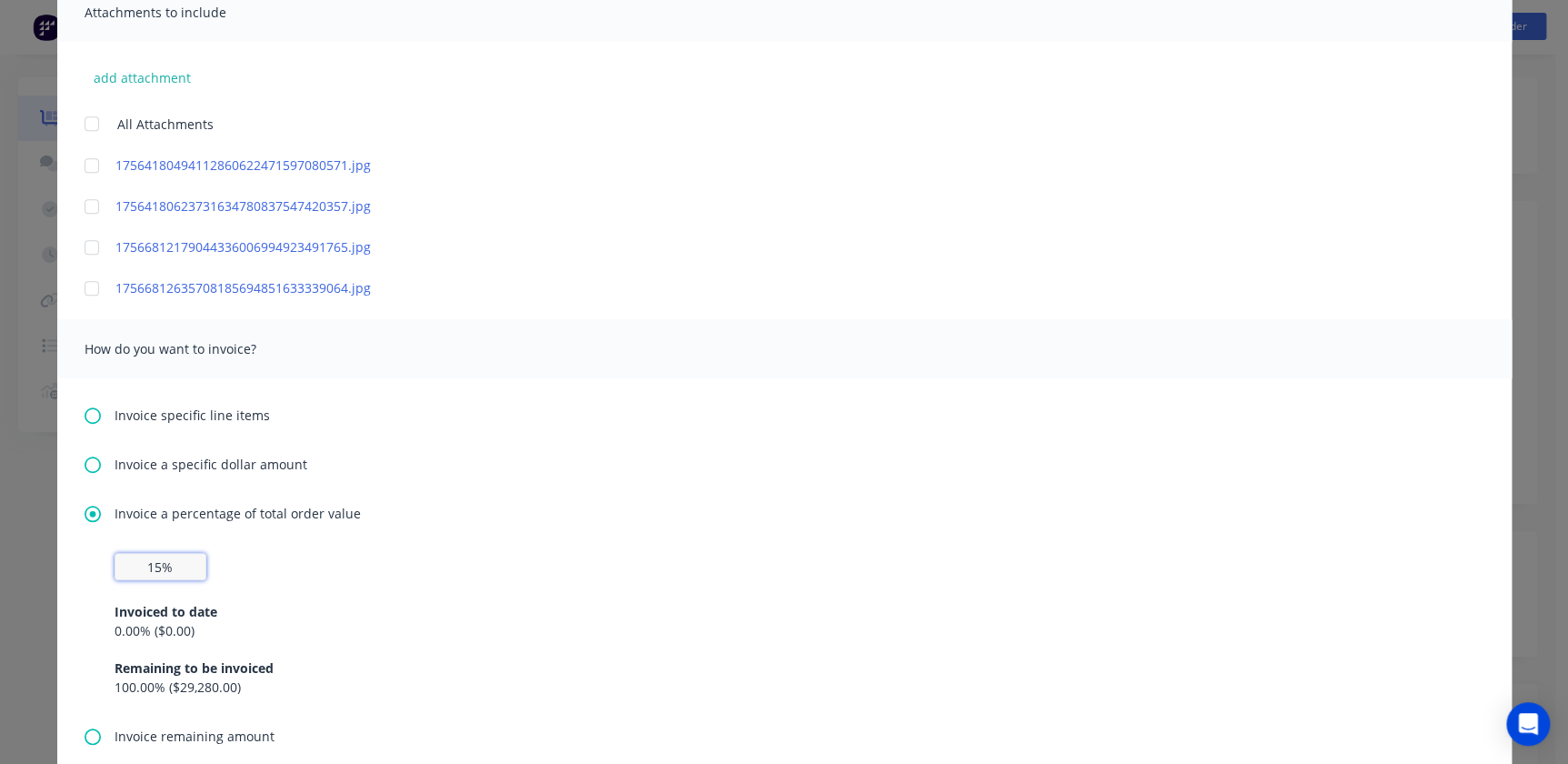
scroll to position [0, 0]
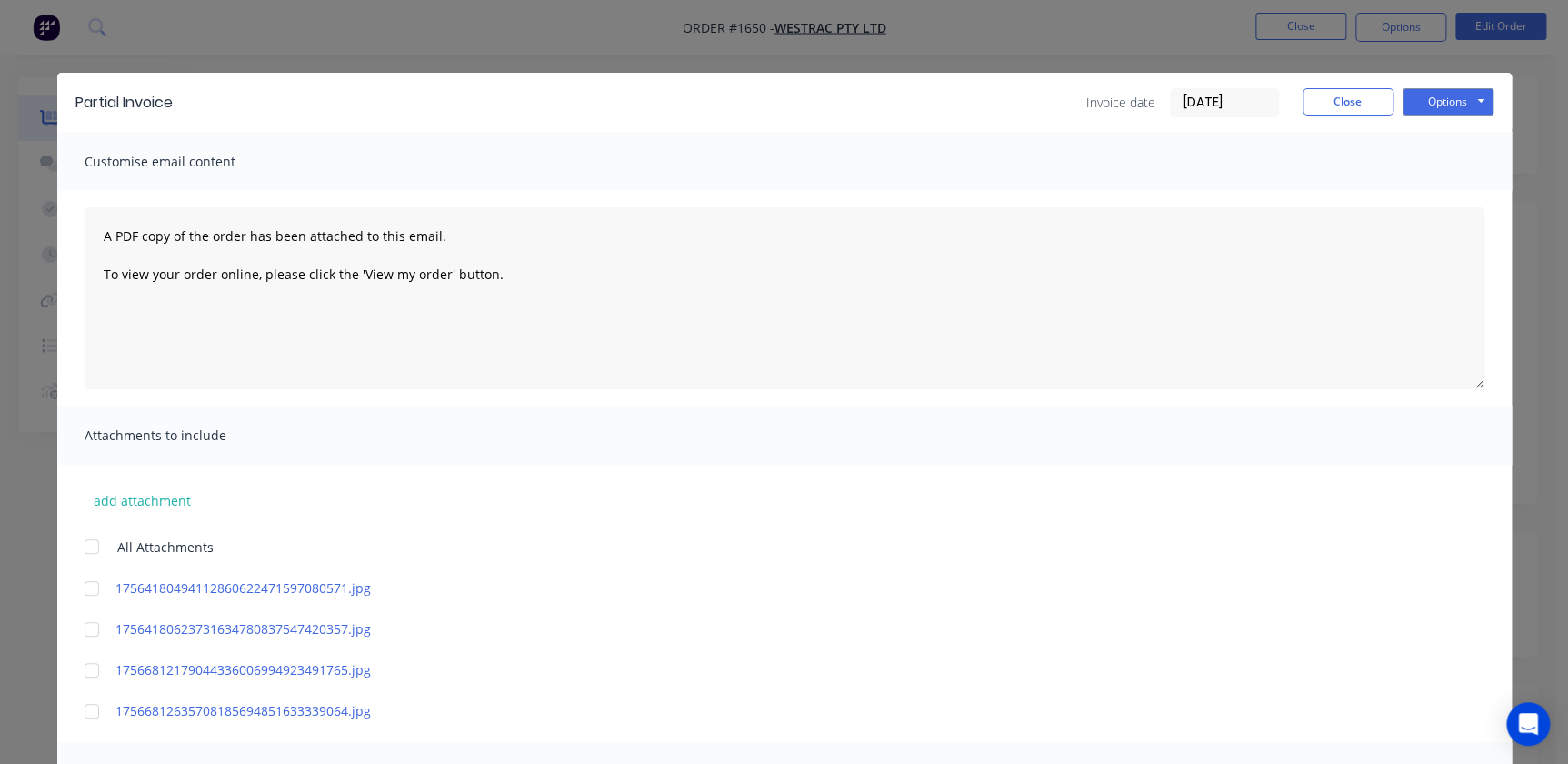
type input "15%"
drag, startPoint x: 1443, startPoint y: 118, endPoint x: 1445, endPoint y: 103, distance: 15.1
click at [1443, 117] on div "Partial Invoice Invoice date 02/09/25 Close Options Preview Print Email" at bounding box center [784, 102] width 1455 height 59
click at [1445, 103] on button "Options" at bounding box center [1447, 101] width 91 height 27
click at [1439, 132] on button "Preview" at bounding box center [1460, 134] width 116 height 30
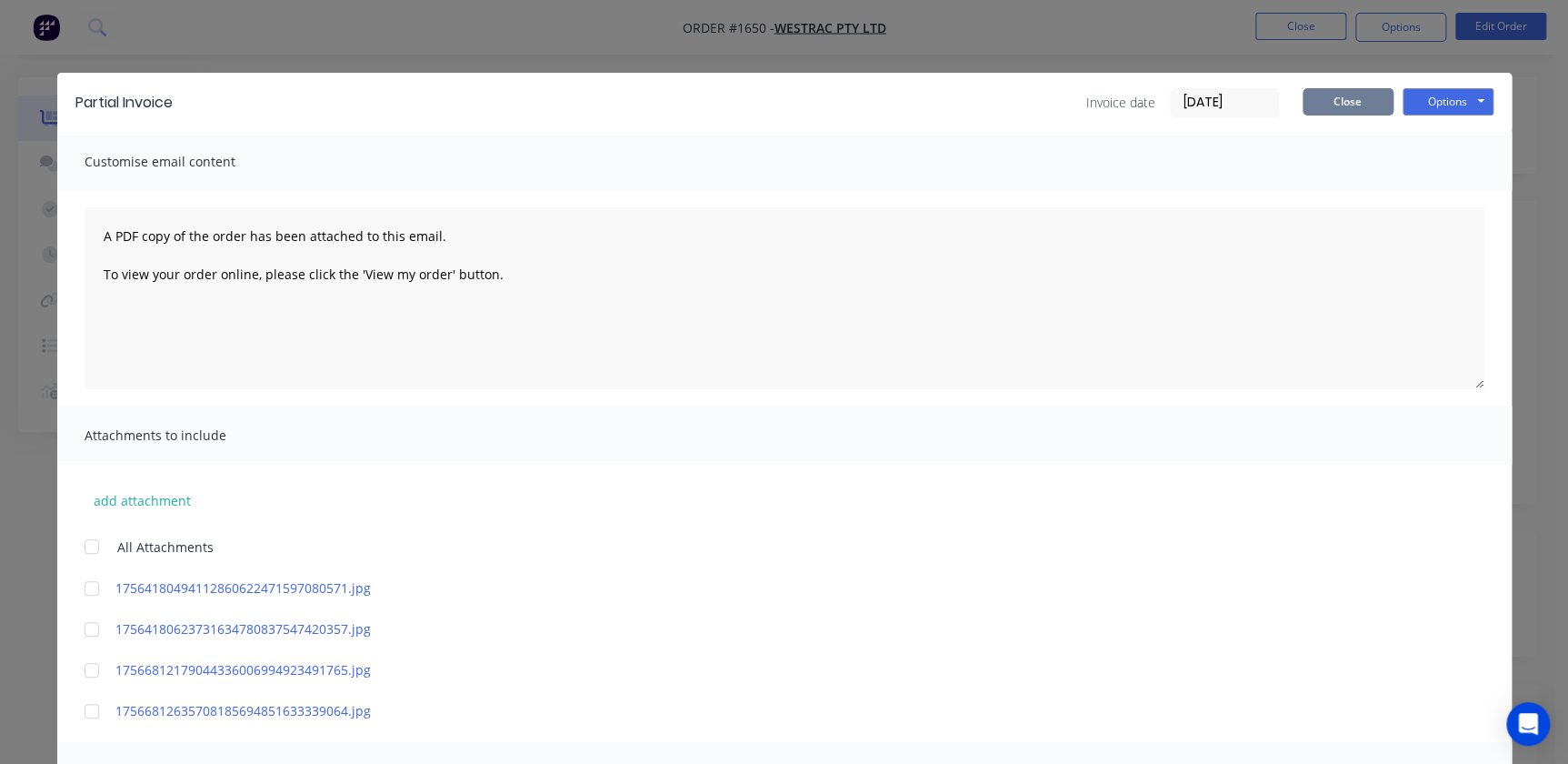
click at [1339, 93] on button "Close" at bounding box center [1348, 101] width 91 height 27
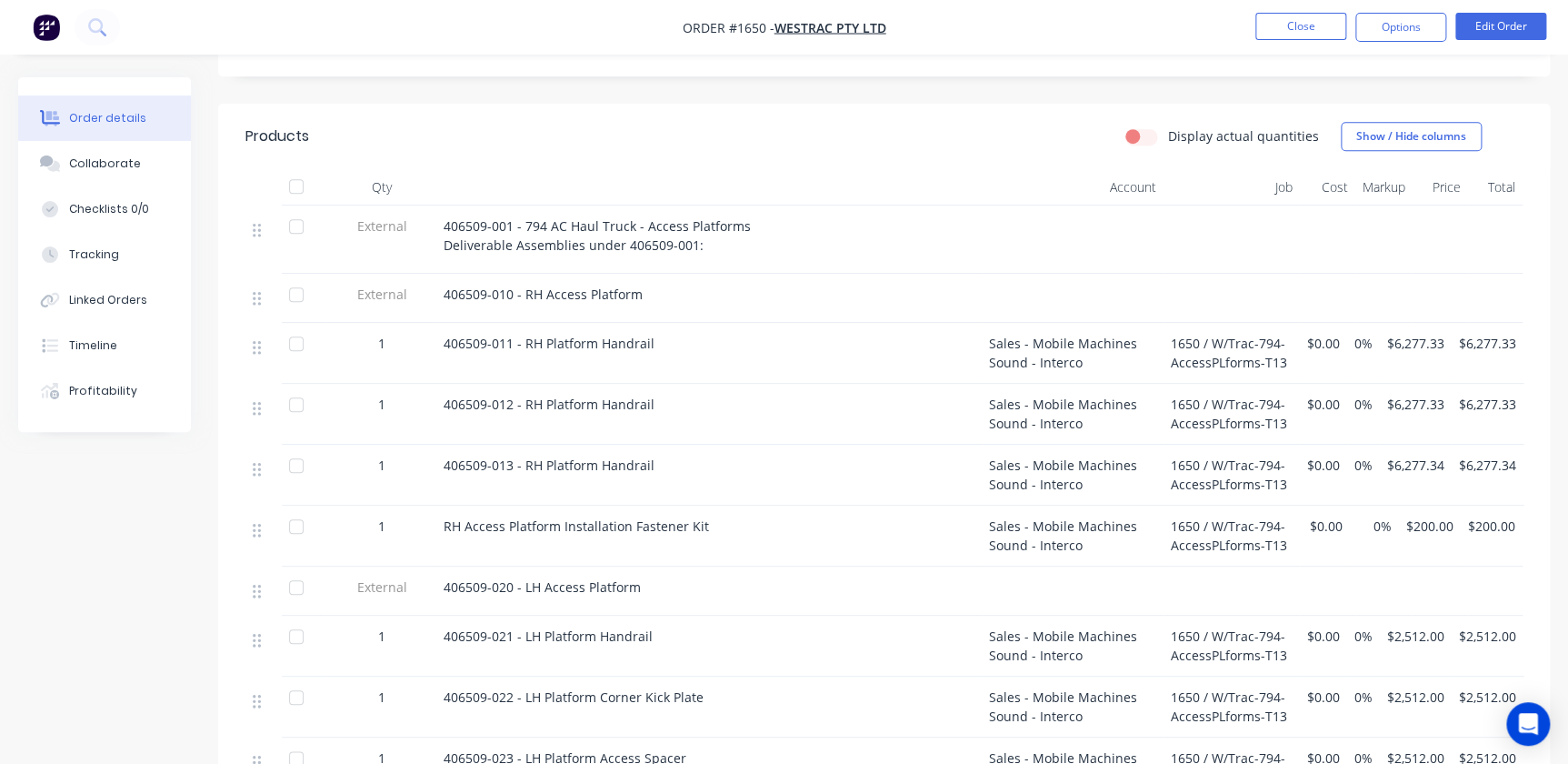
scroll to position [579, 0]
drag, startPoint x: 1354, startPoint y: 28, endPoint x: 1332, endPoint y: 39, distance: 24.6
click at [1332, 40] on ul "Close Options Edit Order" at bounding box center [1400, 27] width 334 height 29
click at [1332, 39] on button "Close" at bounding box center [1300, 26] width 91 height 27
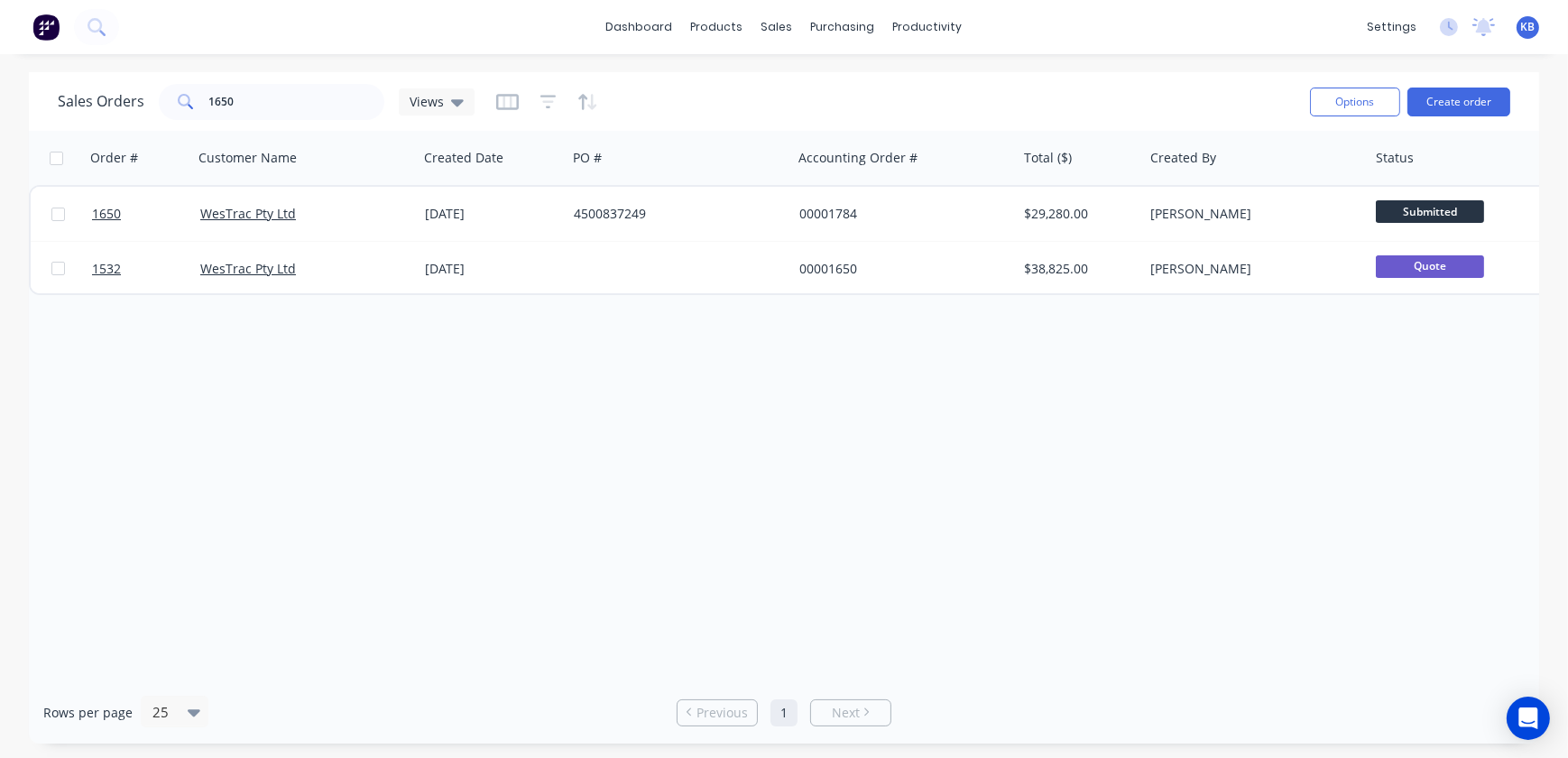
click at [671, 485] on div "Order # Customer Name Created Date PO # Accounting Order # Total ($) Created By…" at bounding box center [784, 406] width 1510 height 550
click at [775, 22] on div "sales" at bounding box center [777, 27] width 49 height 27
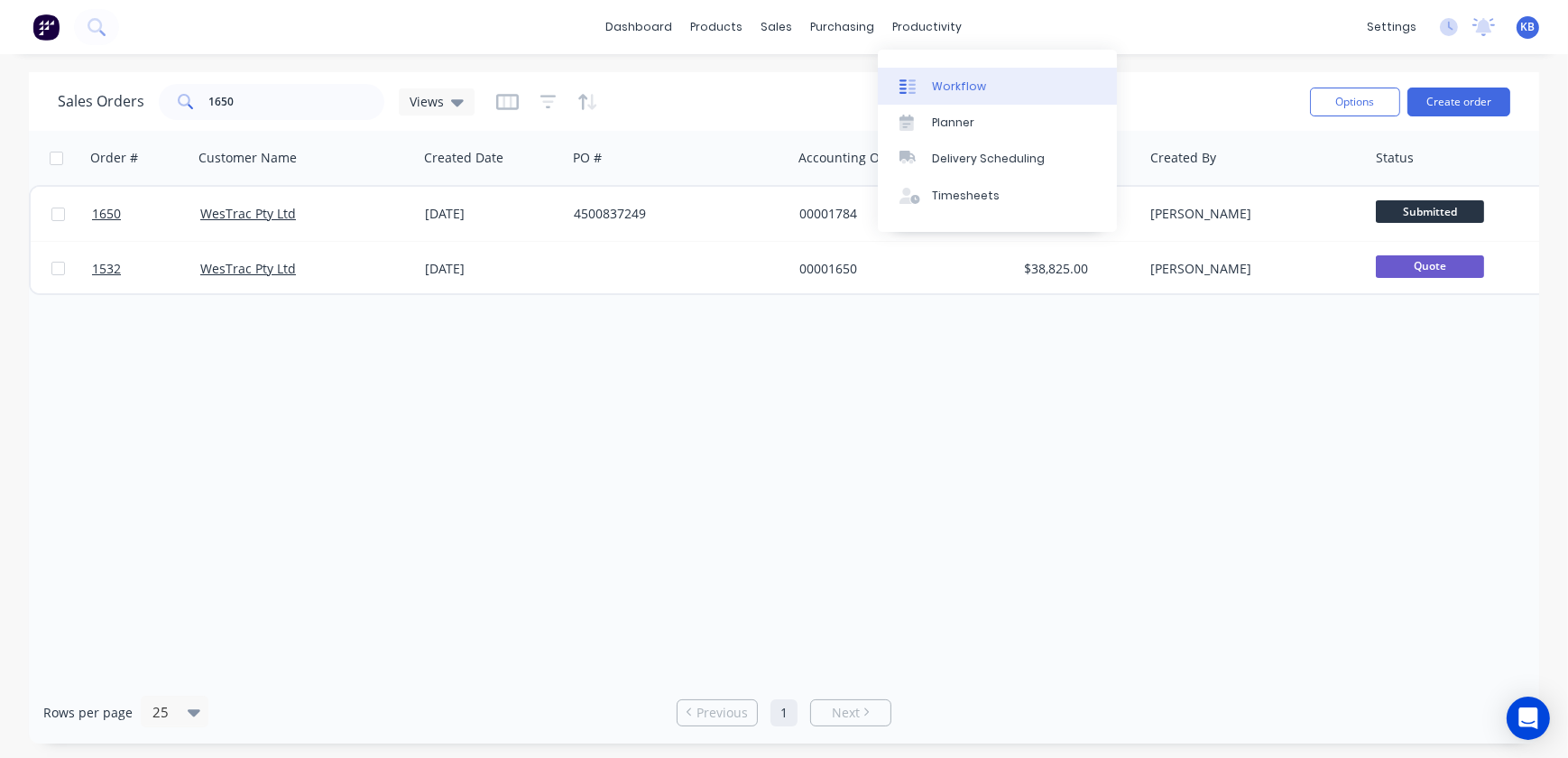
click at [963, 95] on link "Workflow" at bounding box center [997, 85] width 239 height 36
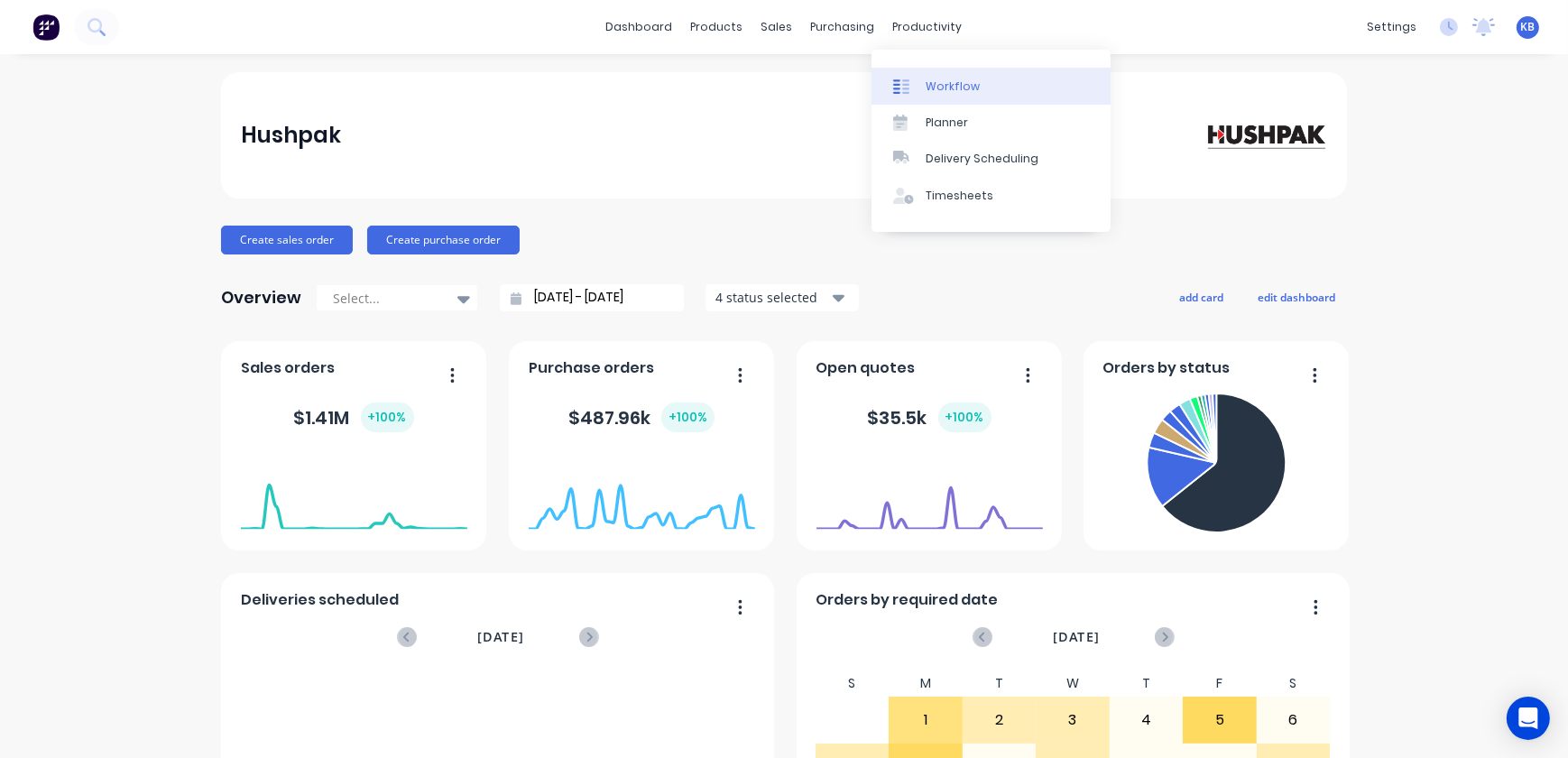
click at [938, 72] on link "Workflow" at bounding box center [990, 85] width 239 height 36
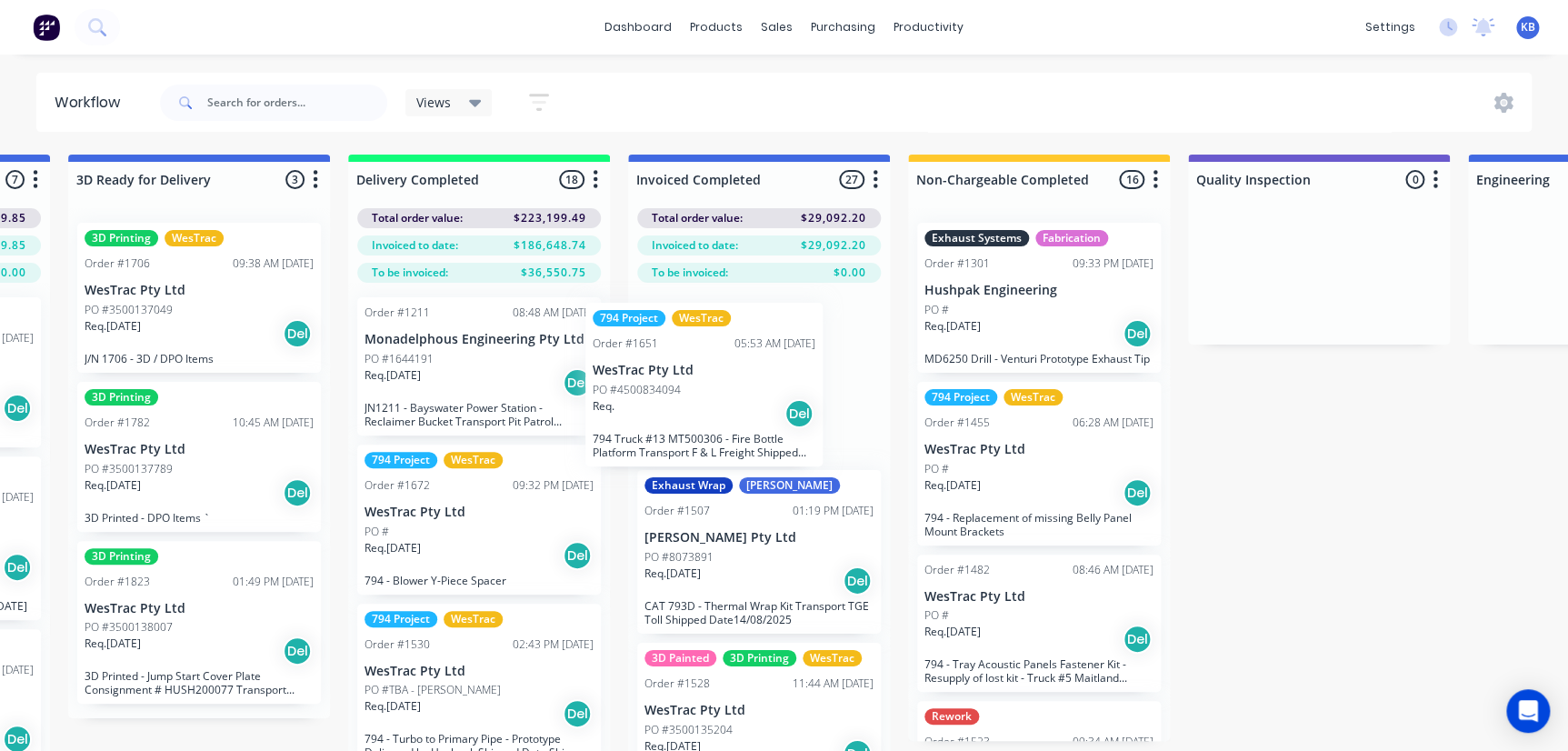
drag, startPoint x: 462, startPoint y: 393, endPoint x: 709, endPoint y: 399, distance: 247.1
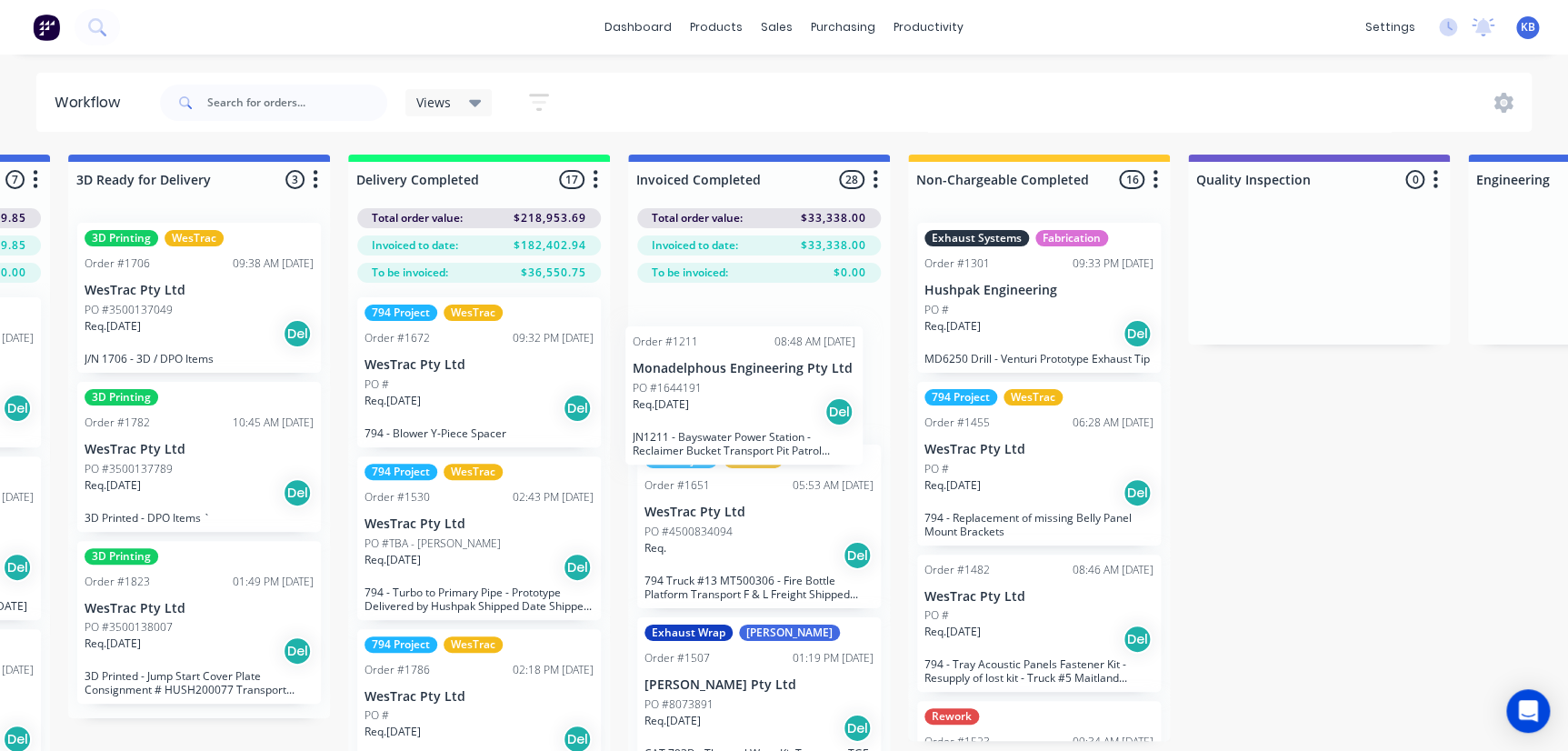
drag, startPoint x: 454, startPoint y: 394, endPoint x: 756, endPoint y: 427, distance: 303.8
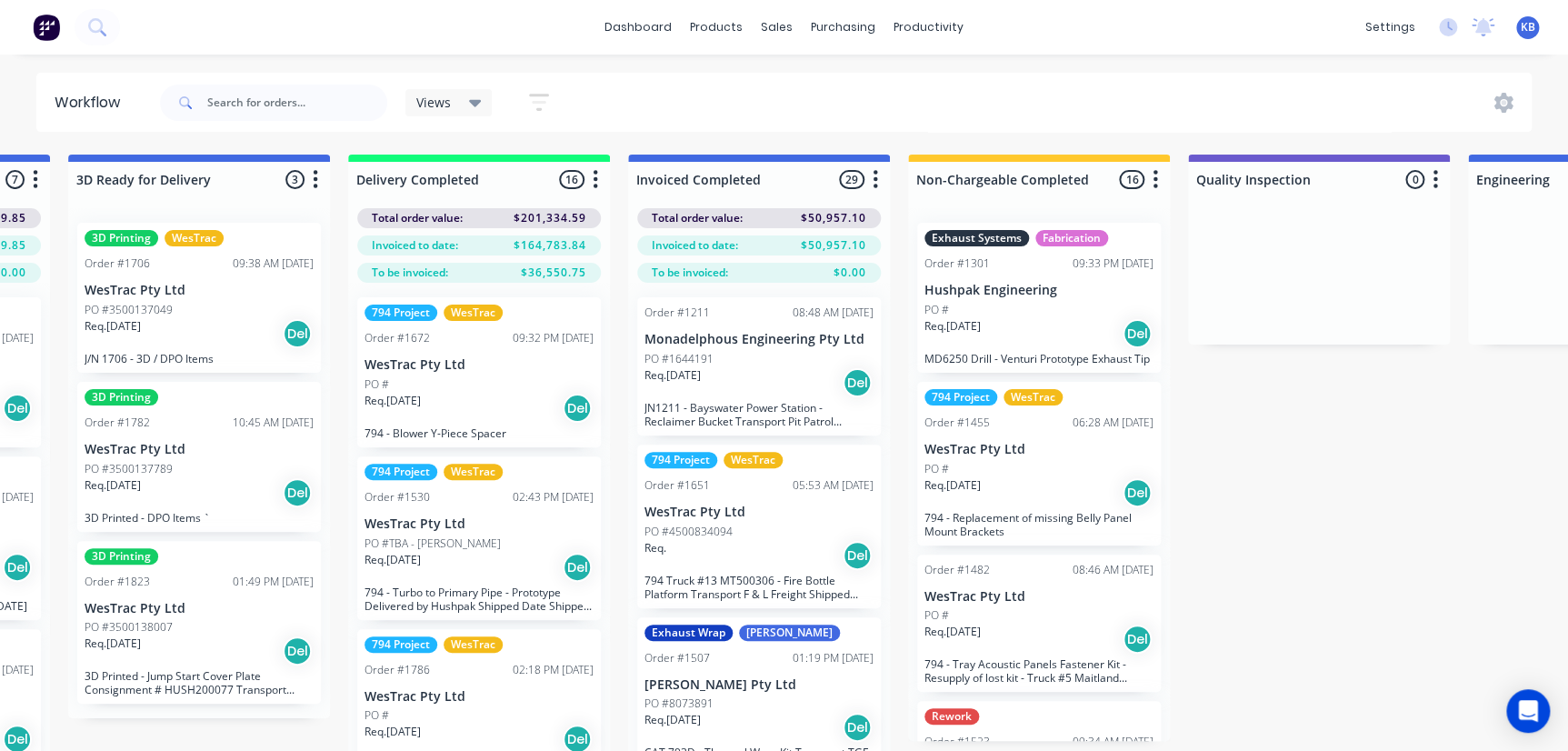
click at [447, 419] on div "Req. [DATE] Del" at bounding box center [478, 408] width 229 height 31
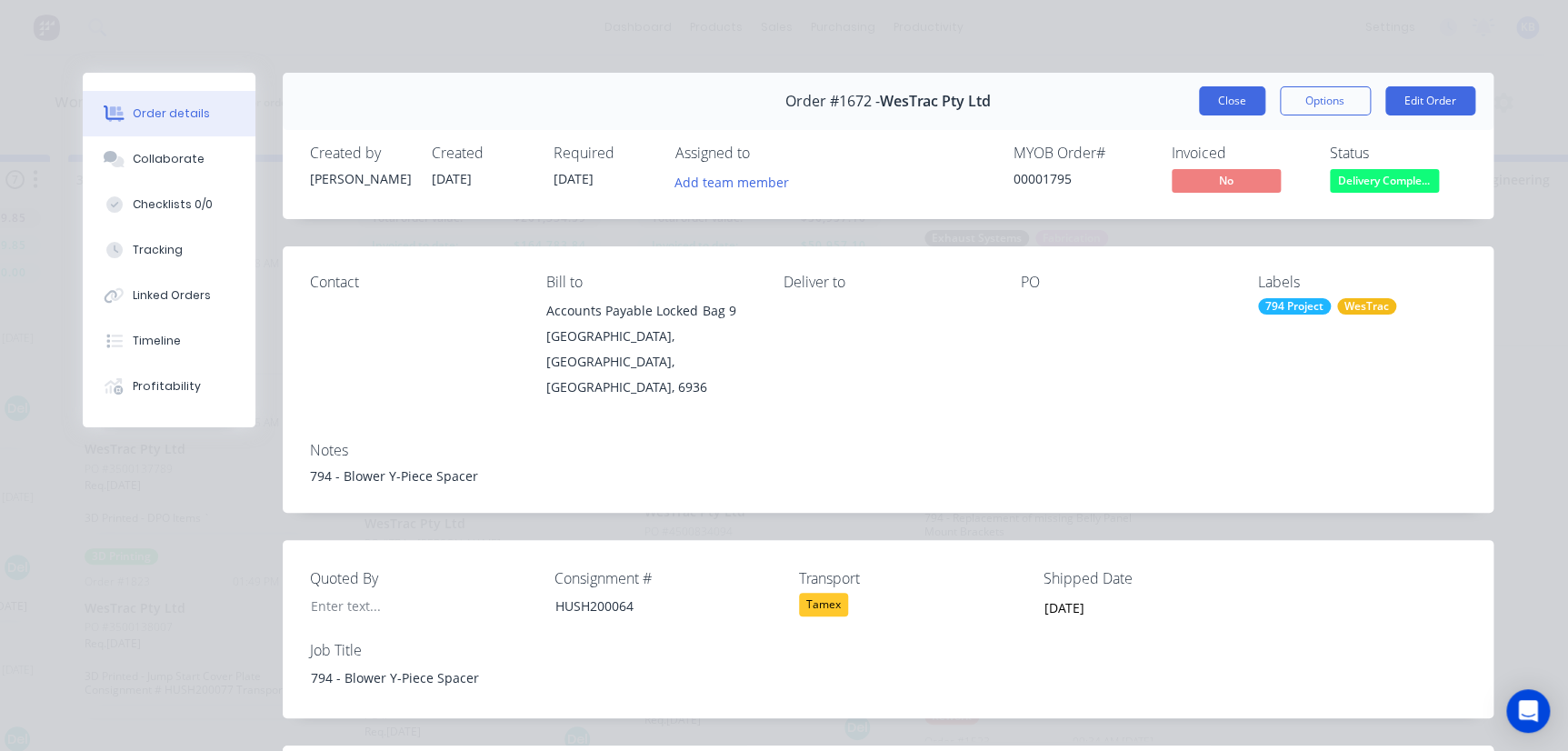
click at [1235, 96] on button "Close" at bounding box center [1232, 100] width 66 height 29
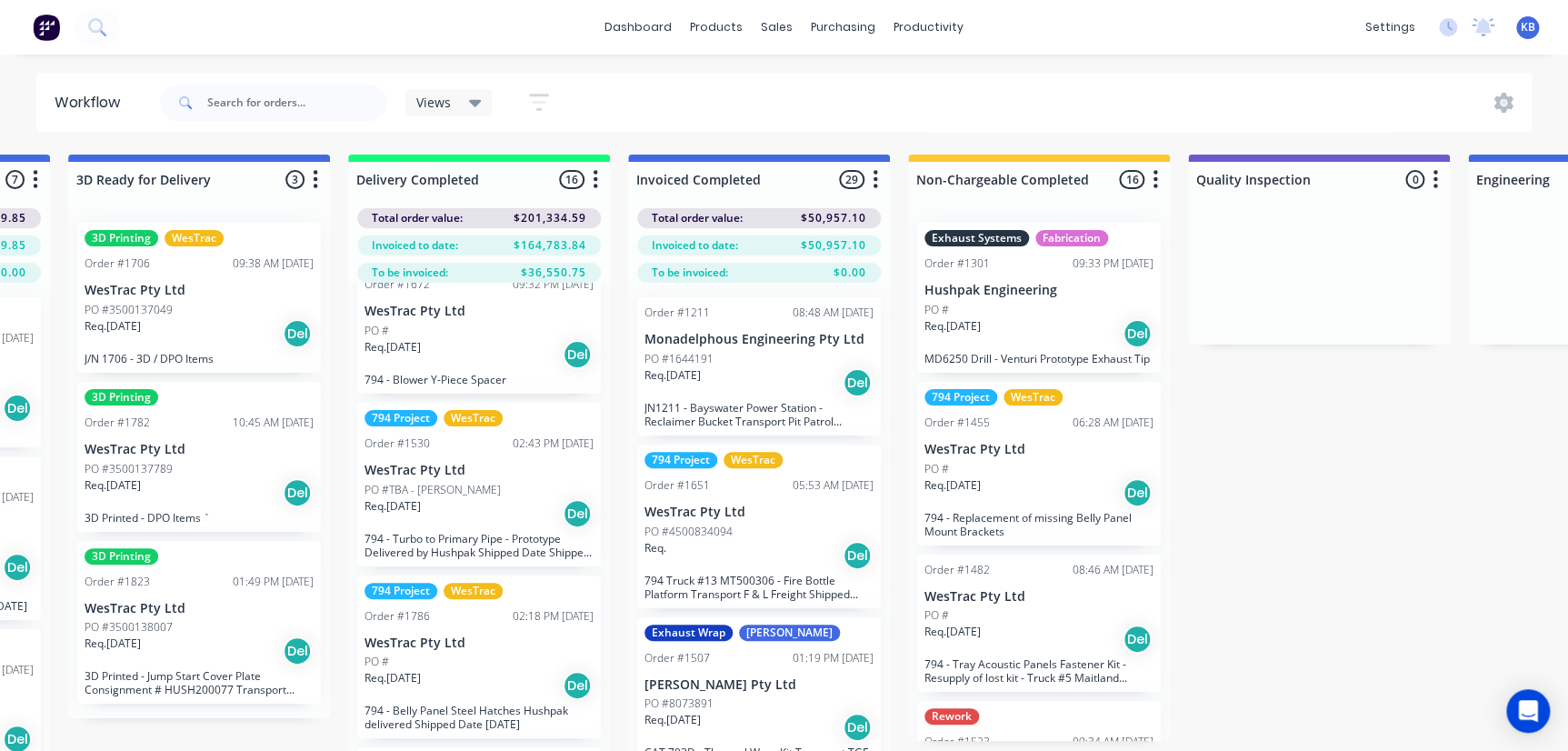
scroll to position [247, 0]
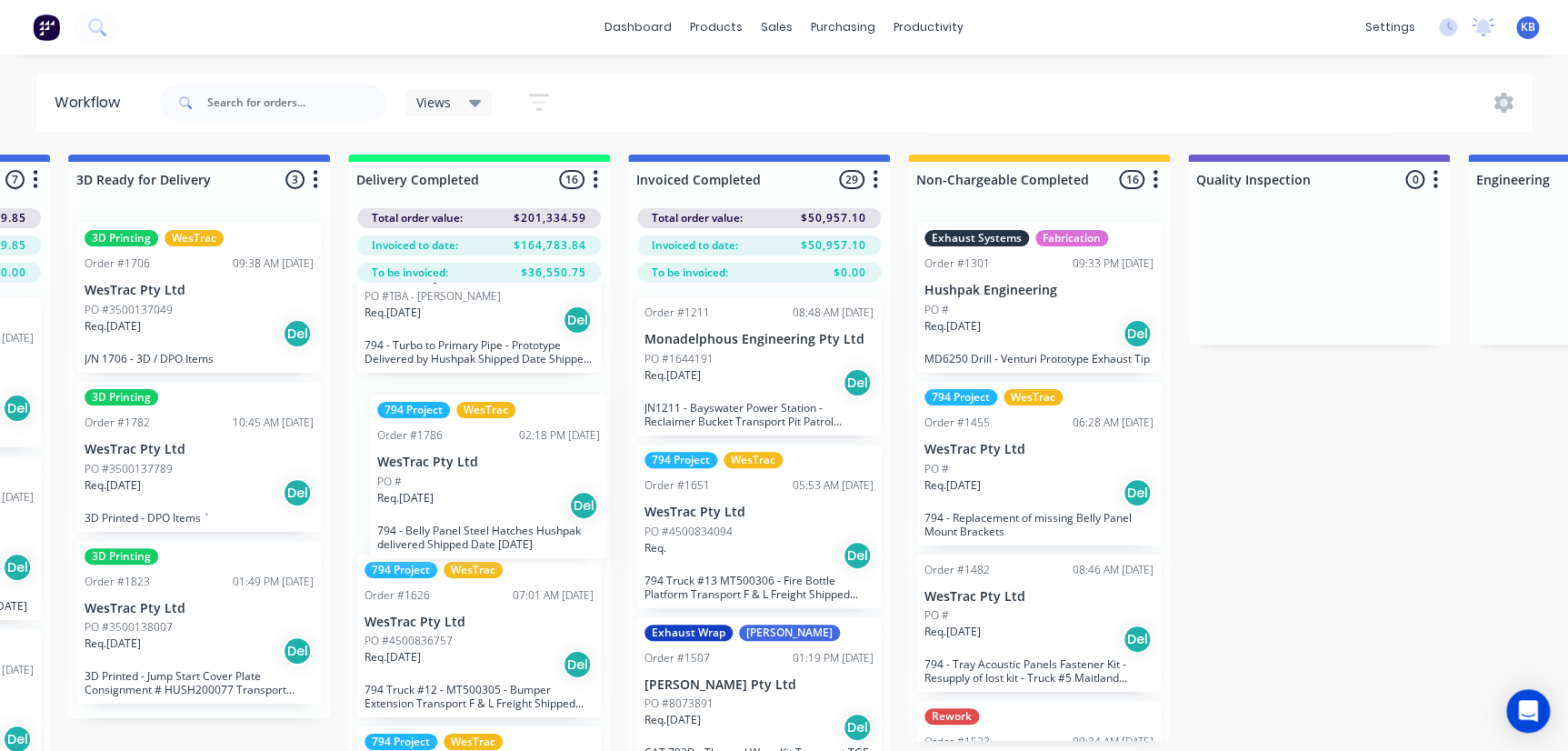
click at [427, 473] on div "794 Project WesTrac Order #1672 09:32 PM [DATE] WesTrac Pty Ltd PO # Req. [DATE…" at bounding box center [479, 549] width 262 height 533
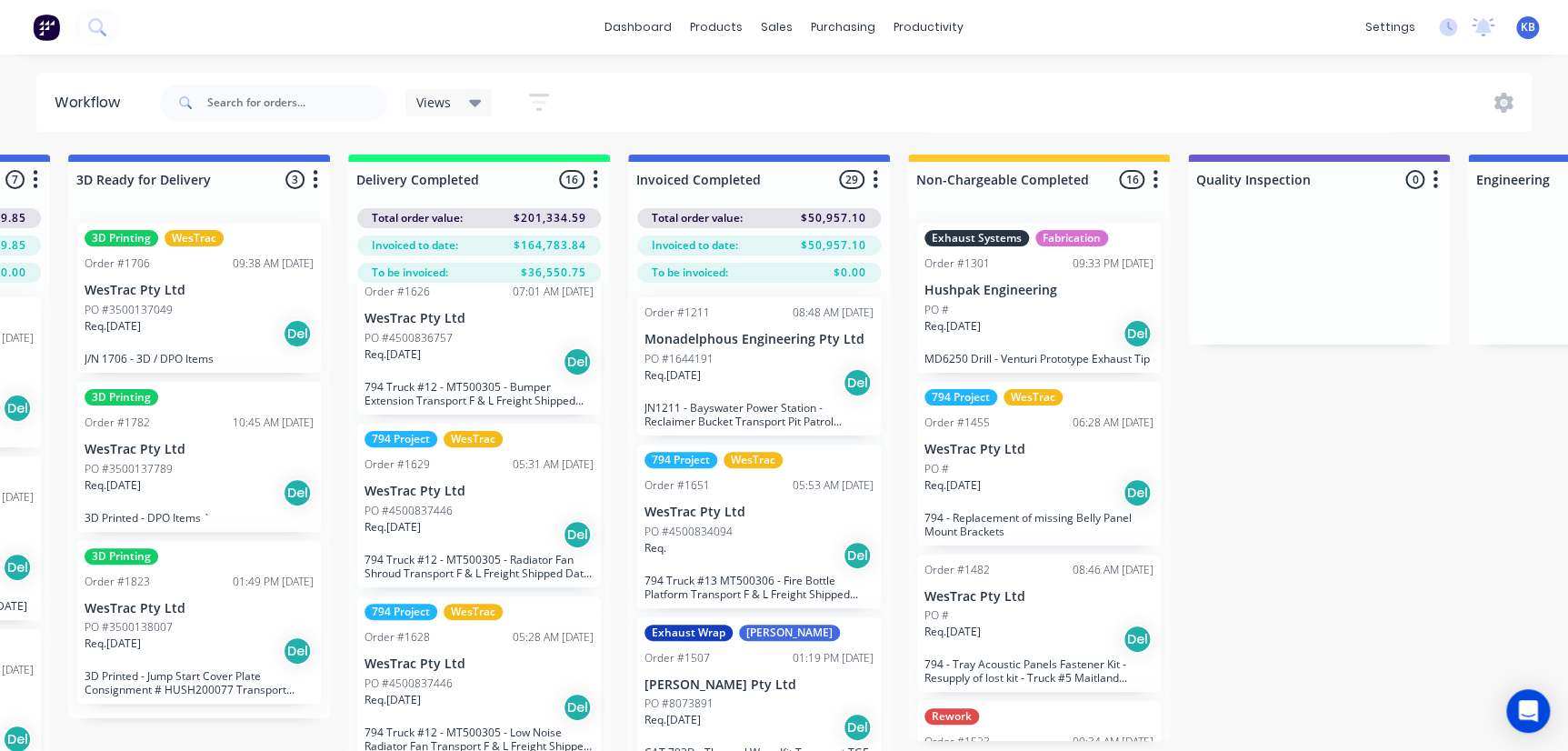
scroll to position [579, 0]
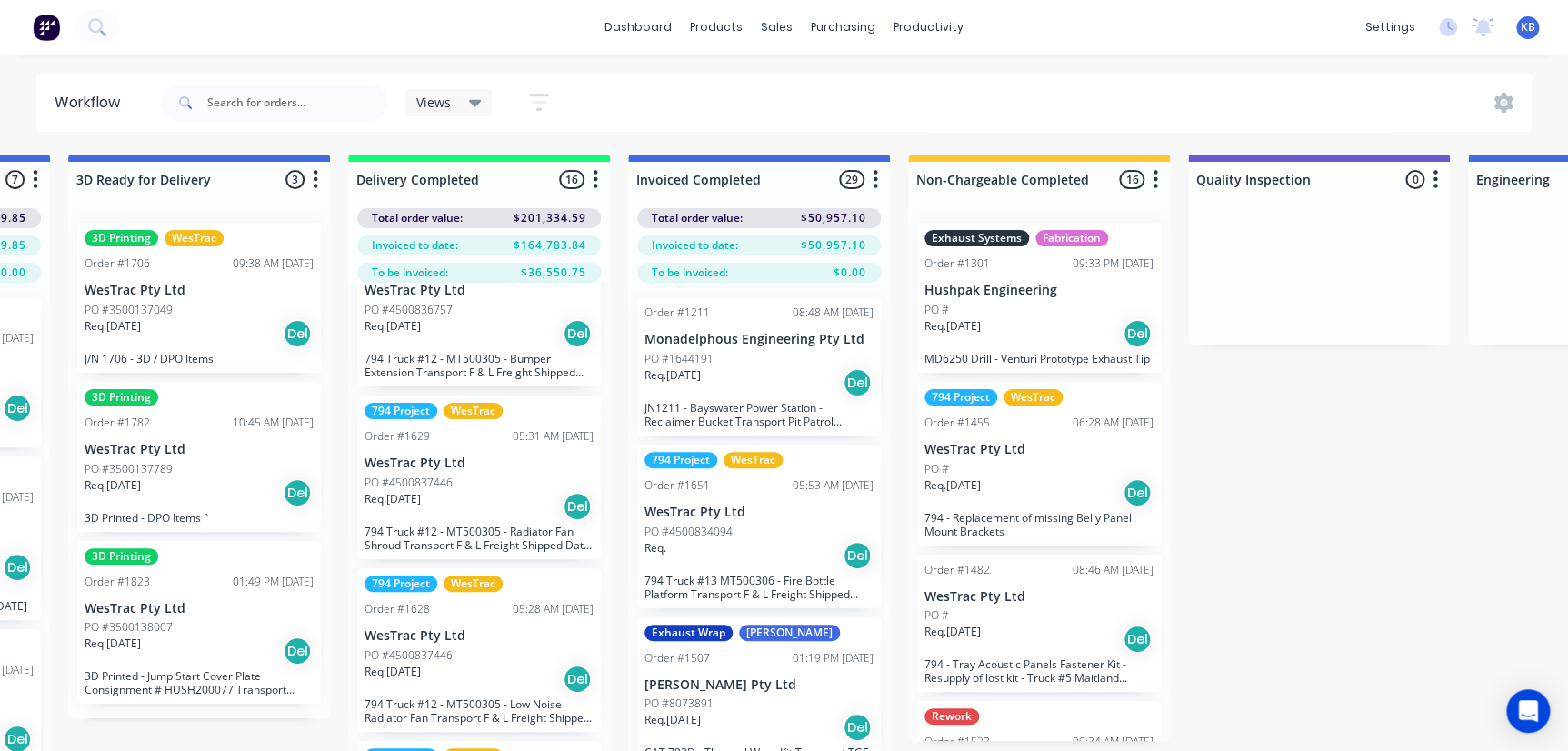
click at [453, 389] on div "794 Project WesTrac Order #1672 09:32 PM [DATE] WesTrac Pty Ltd PO # Req. [DATE…" at bounding box center [479, 549] width 262 height 533
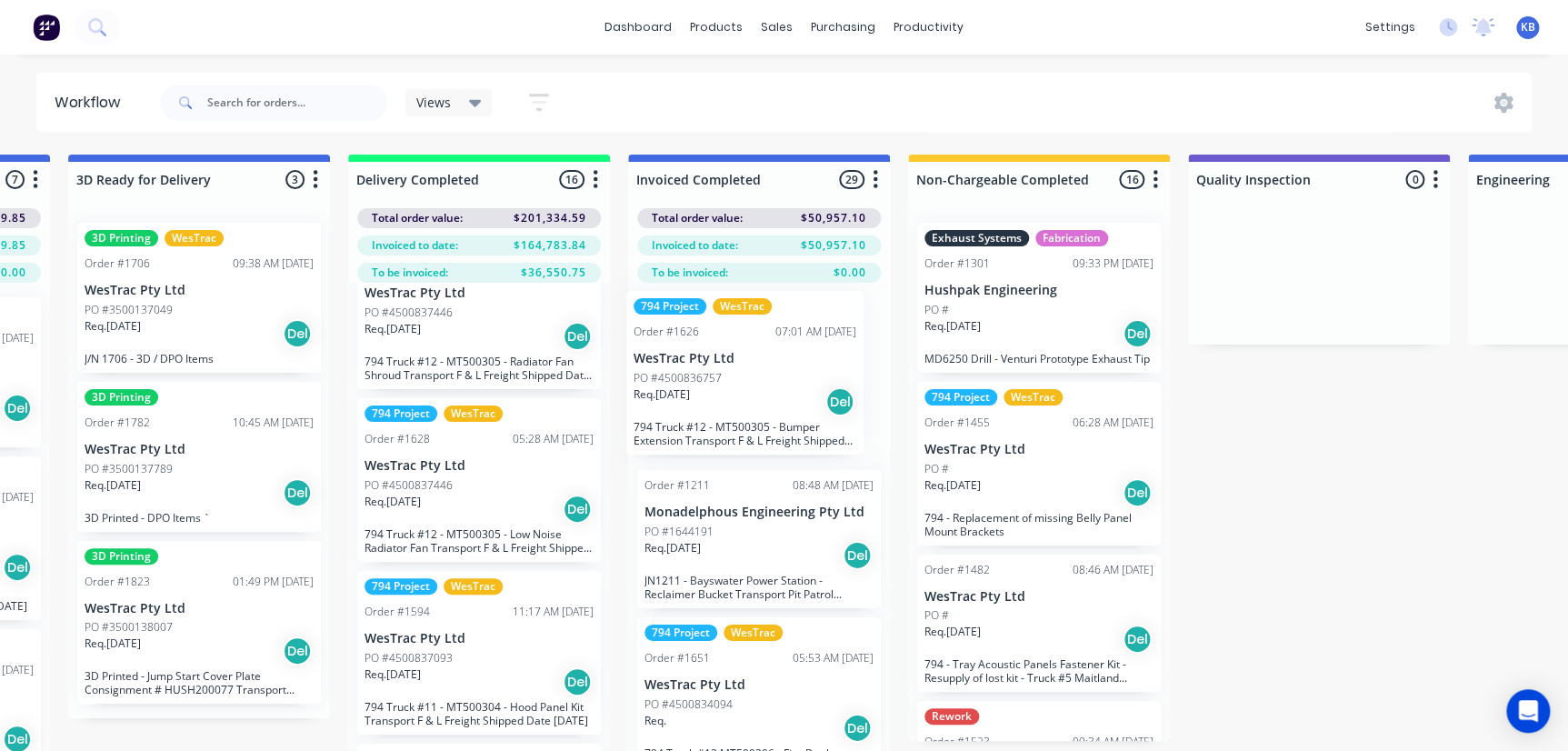
drag, startPoint x: 428, startPoint y: 346, endPoint x: 705, endPoint y: 420, distance: 286.7
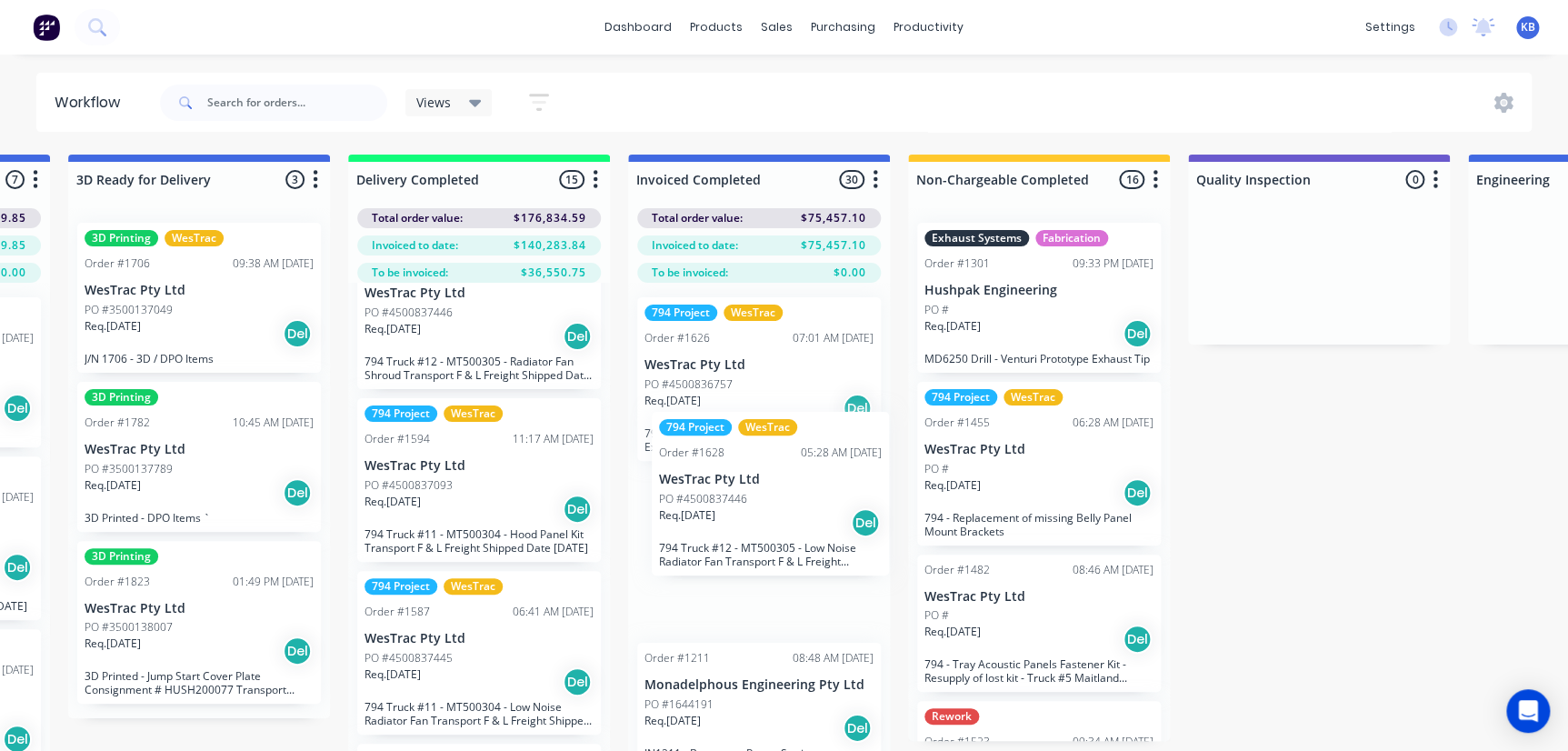
drag, startPoint x: 445, startPoint y: 505, endPoint x: 745, endPoint y: 522, distance: 300.5
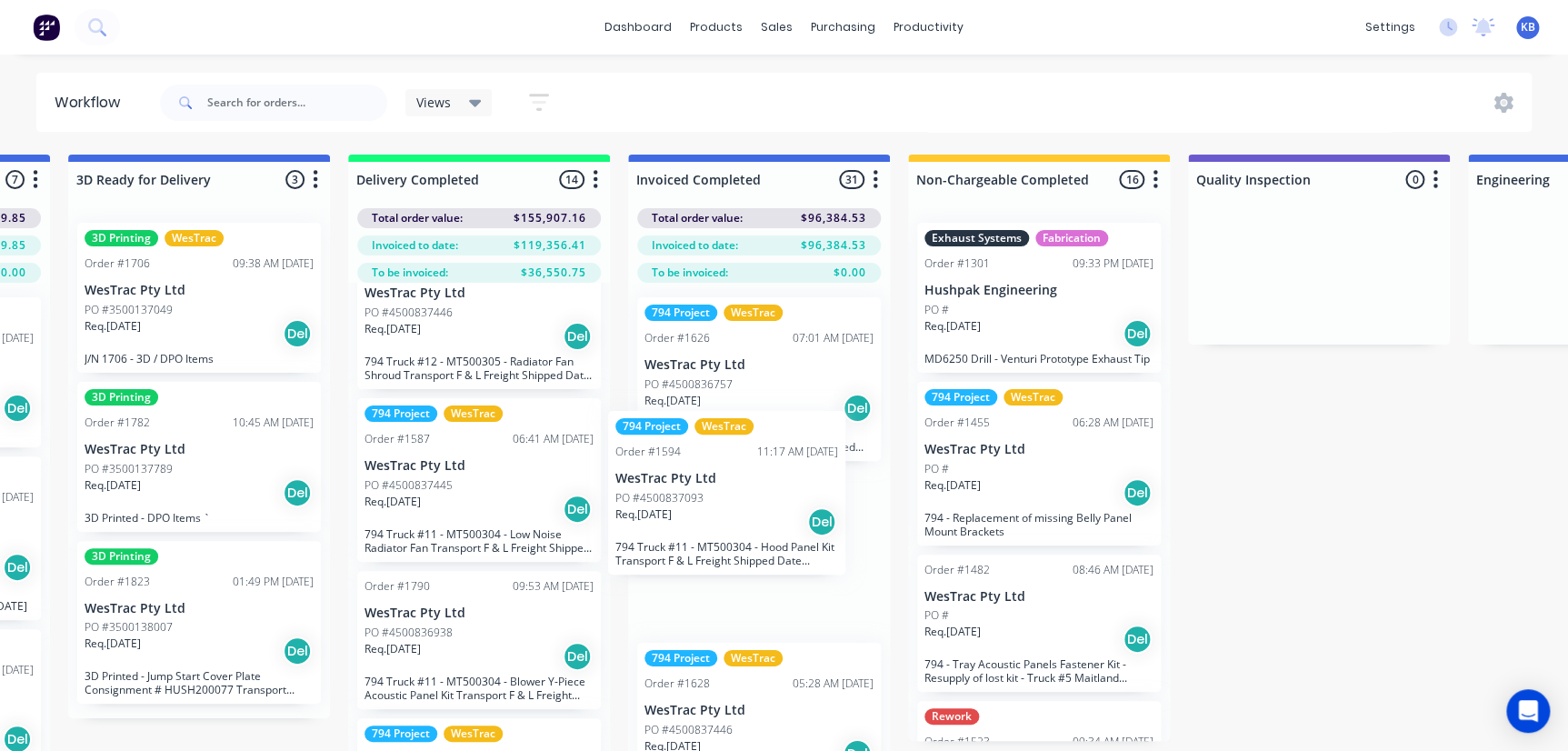
drag, startPoint x: 425, startPoint y: 500, endPoint x: 681, endPoint y: 515, distance: 256.4
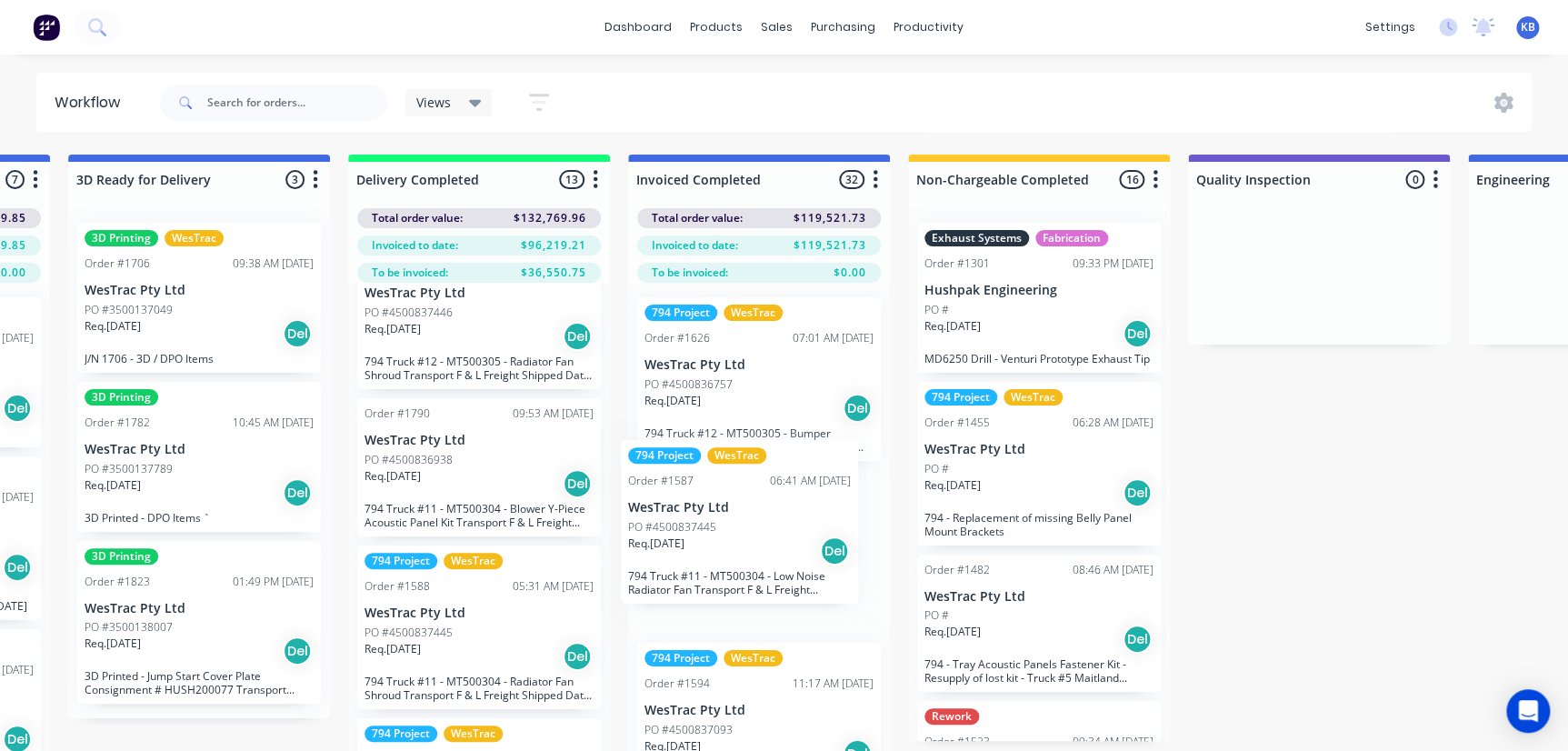
drag, startPoint x: 446, startPoint y: 496, endPoint x: 731, endPoint y: 544, distance: 289.0
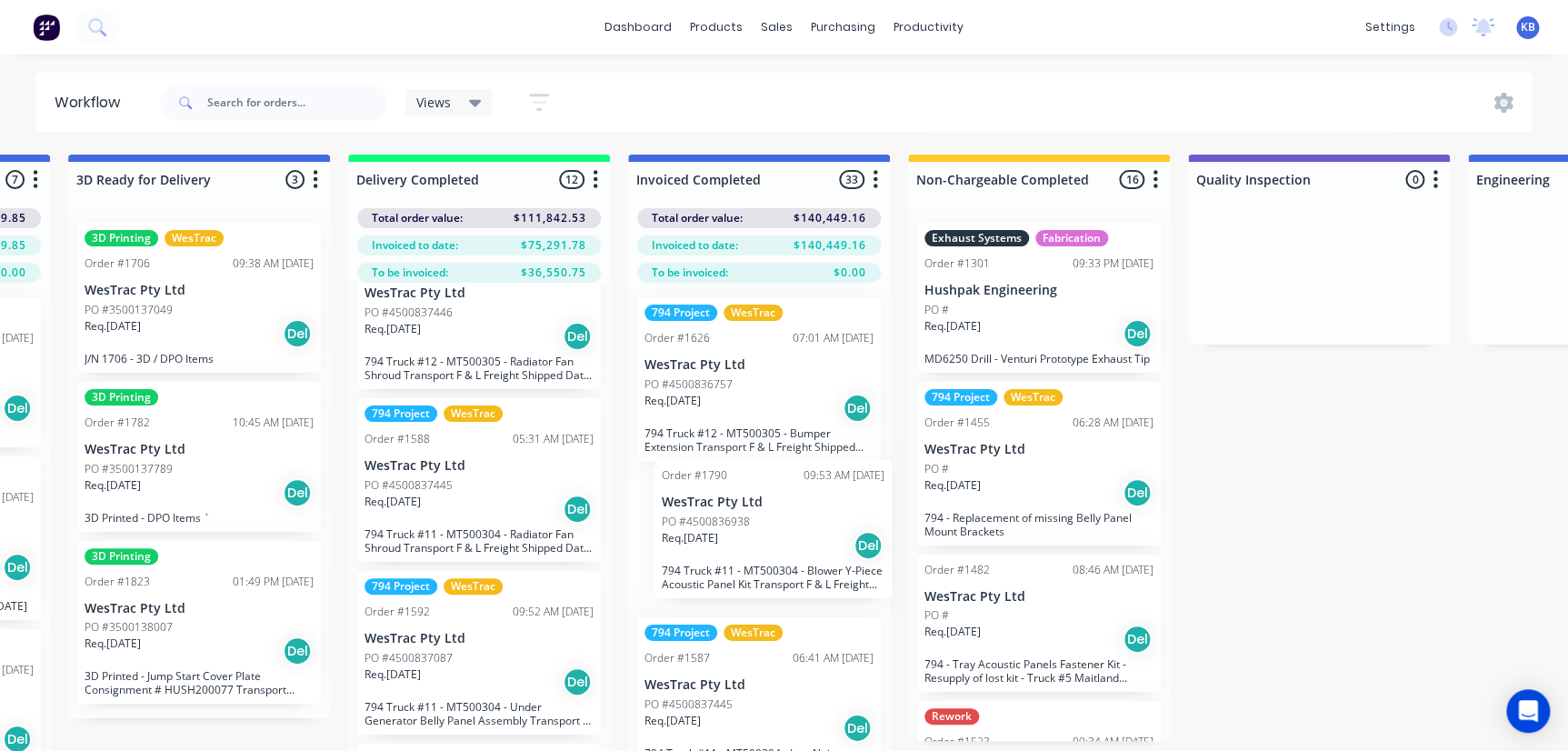
drag, startPoint x: 462, startPoint y: 501, endPoint x: 765, endPoint y: 568, distance: 310.3
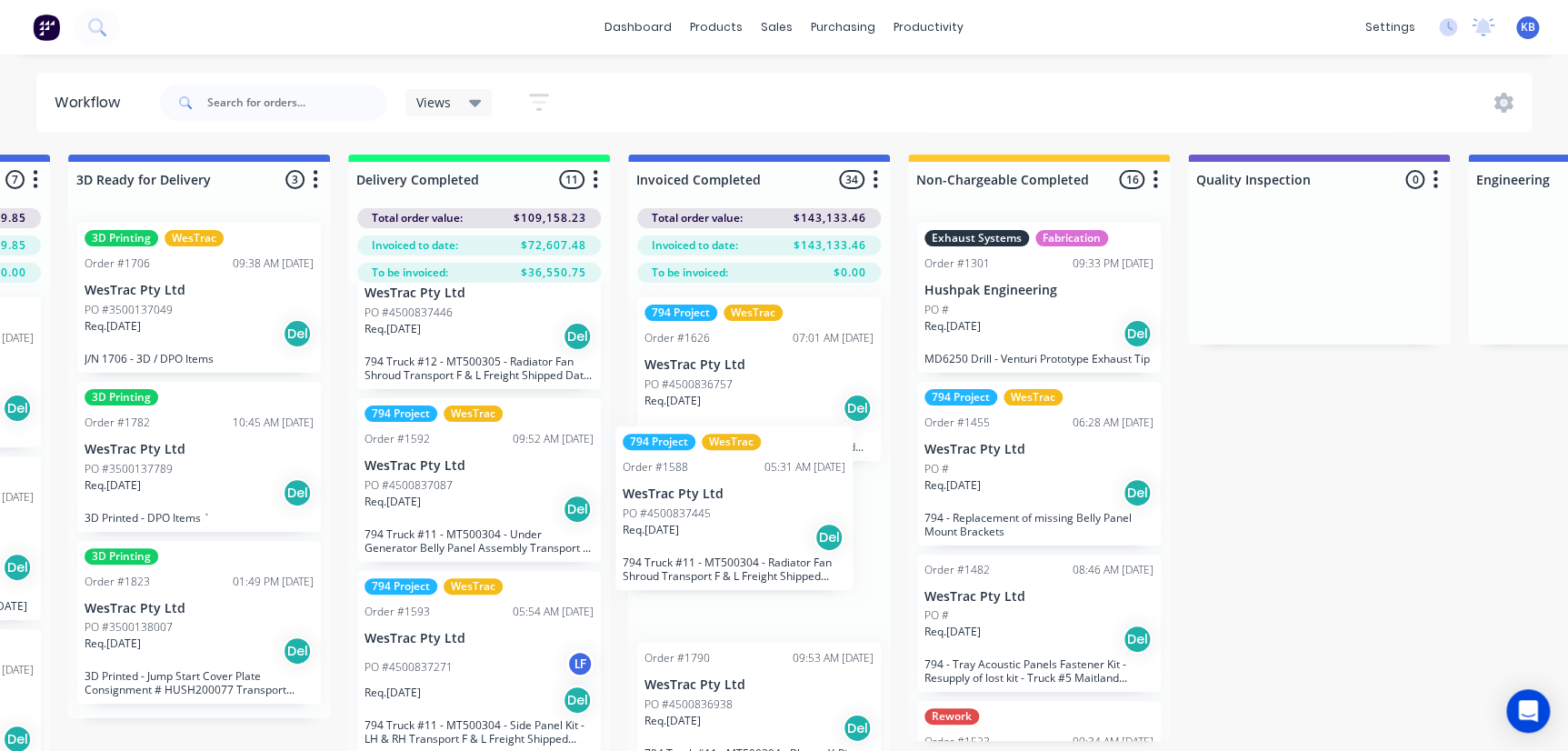
drag, startPoint x: 460, startPoint y: 509, endPoint x: 727, endPoint y: 540, distance: 268.8
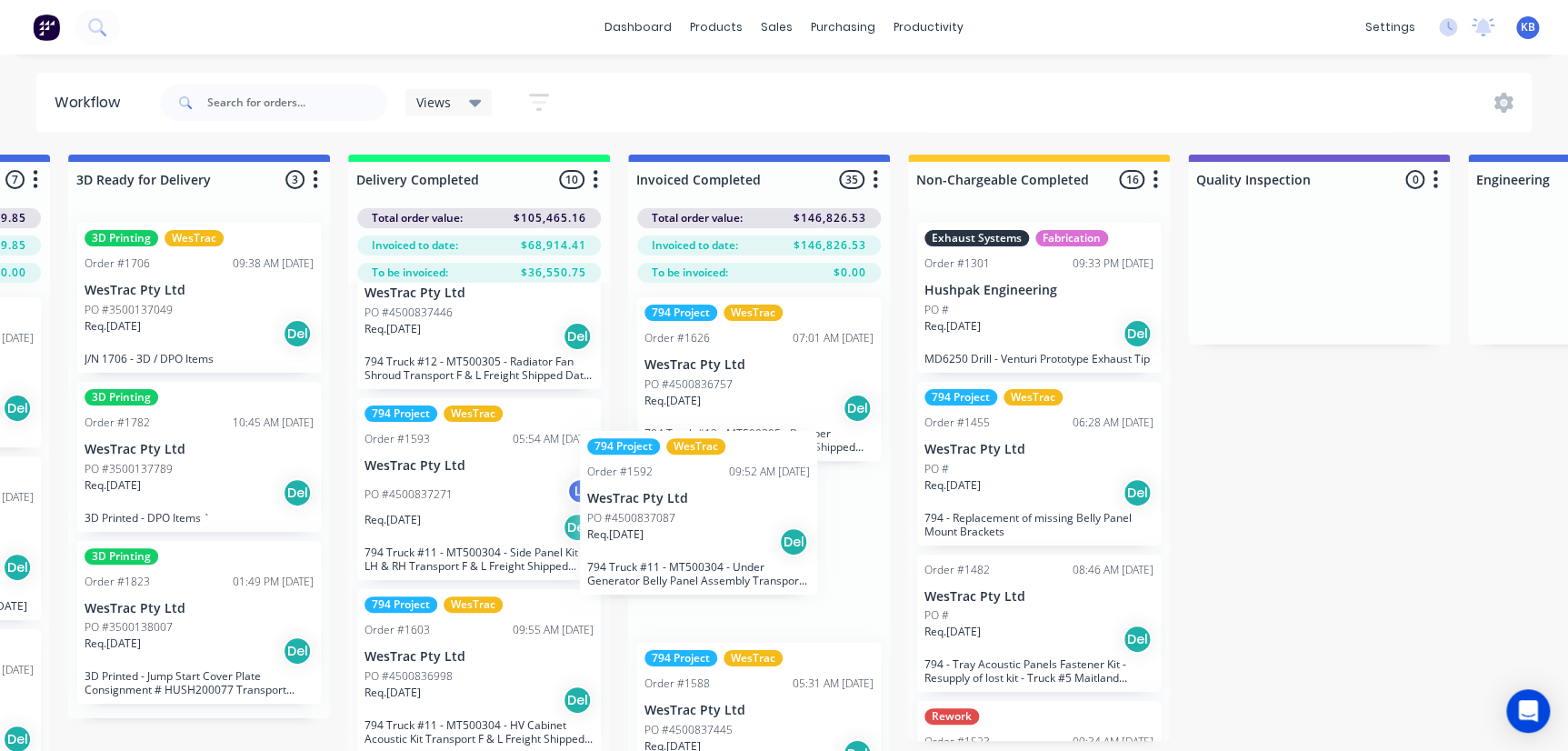
drag, startPoint x: 480, startPoint y: 499, endPoint x: 729, endPoint y: 536, distance: 251.7
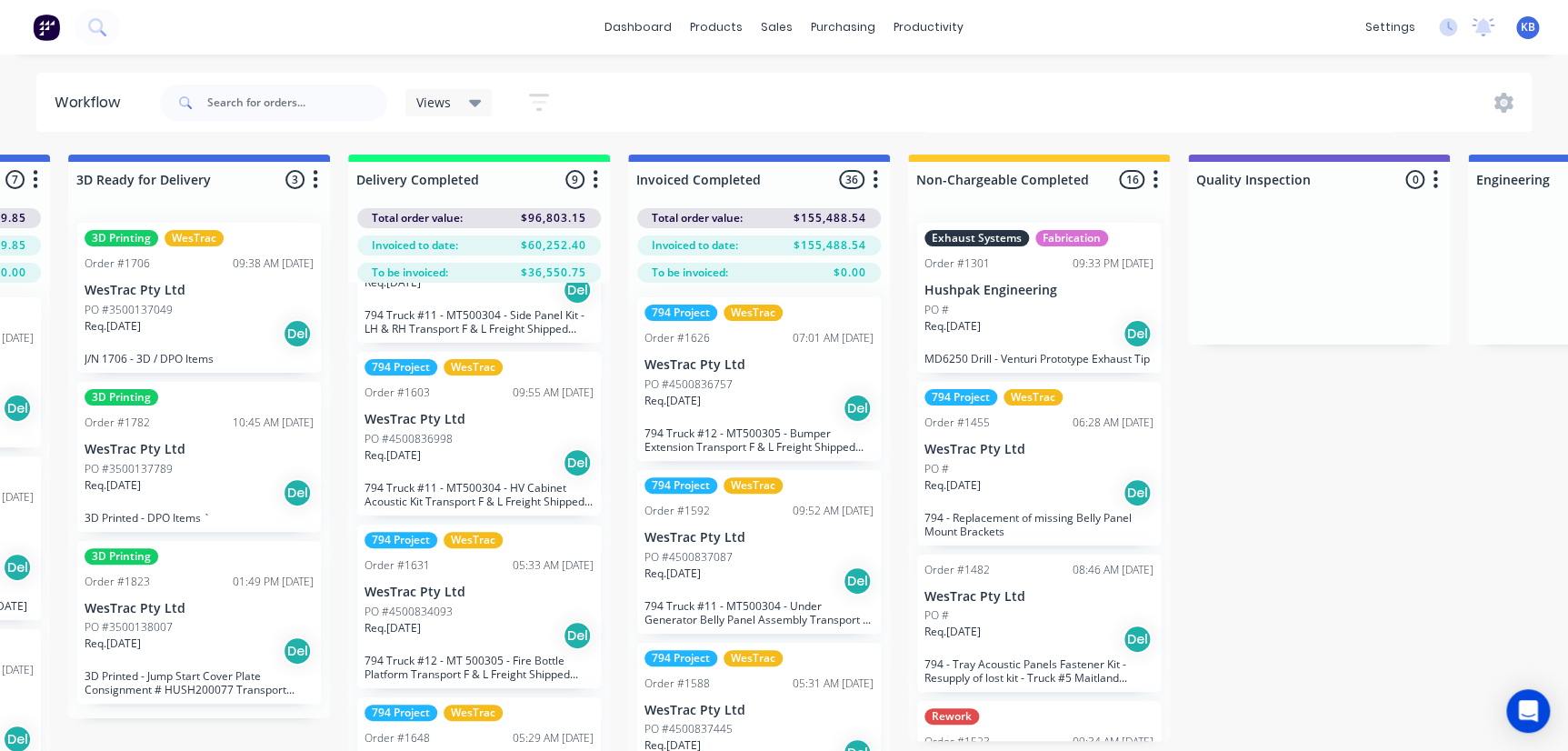
scroll to position [824, 0]
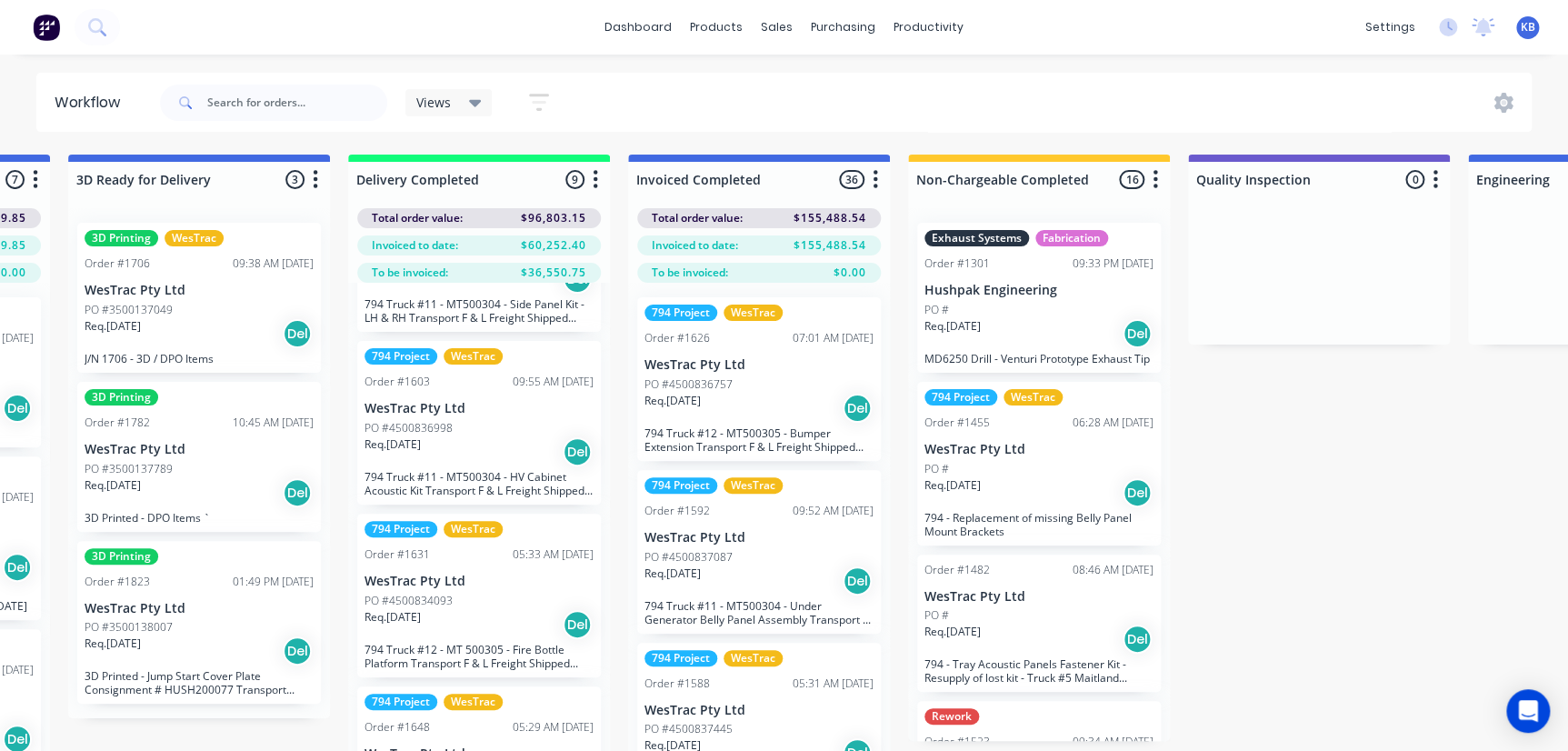
click at [442, 441] on div "Req. 27/08/25 Del" at bounding box center [478, 451] width 229 height 31
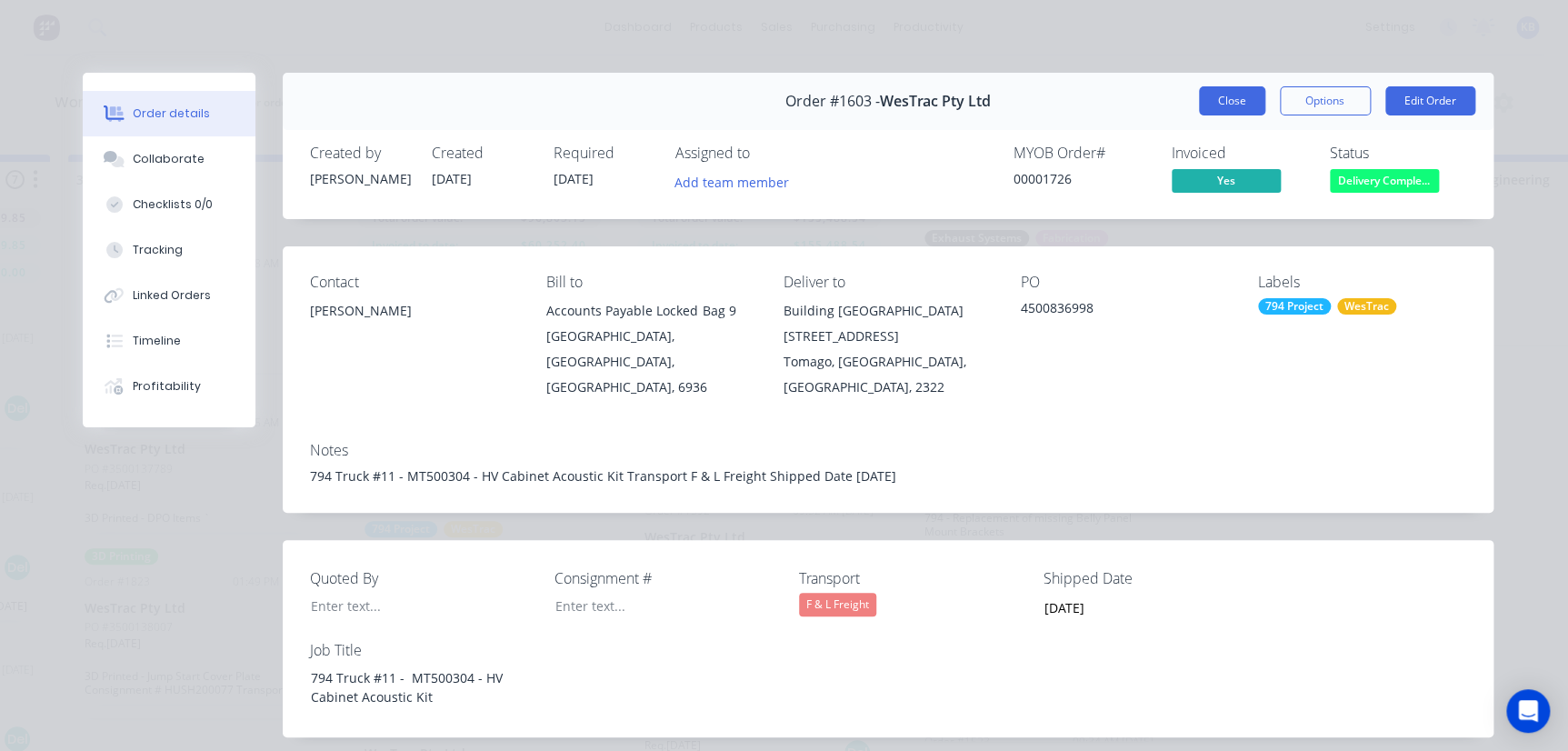
click at [1253, 97] on button "Close" at bounding box center [1232, 100] width 66 height 29
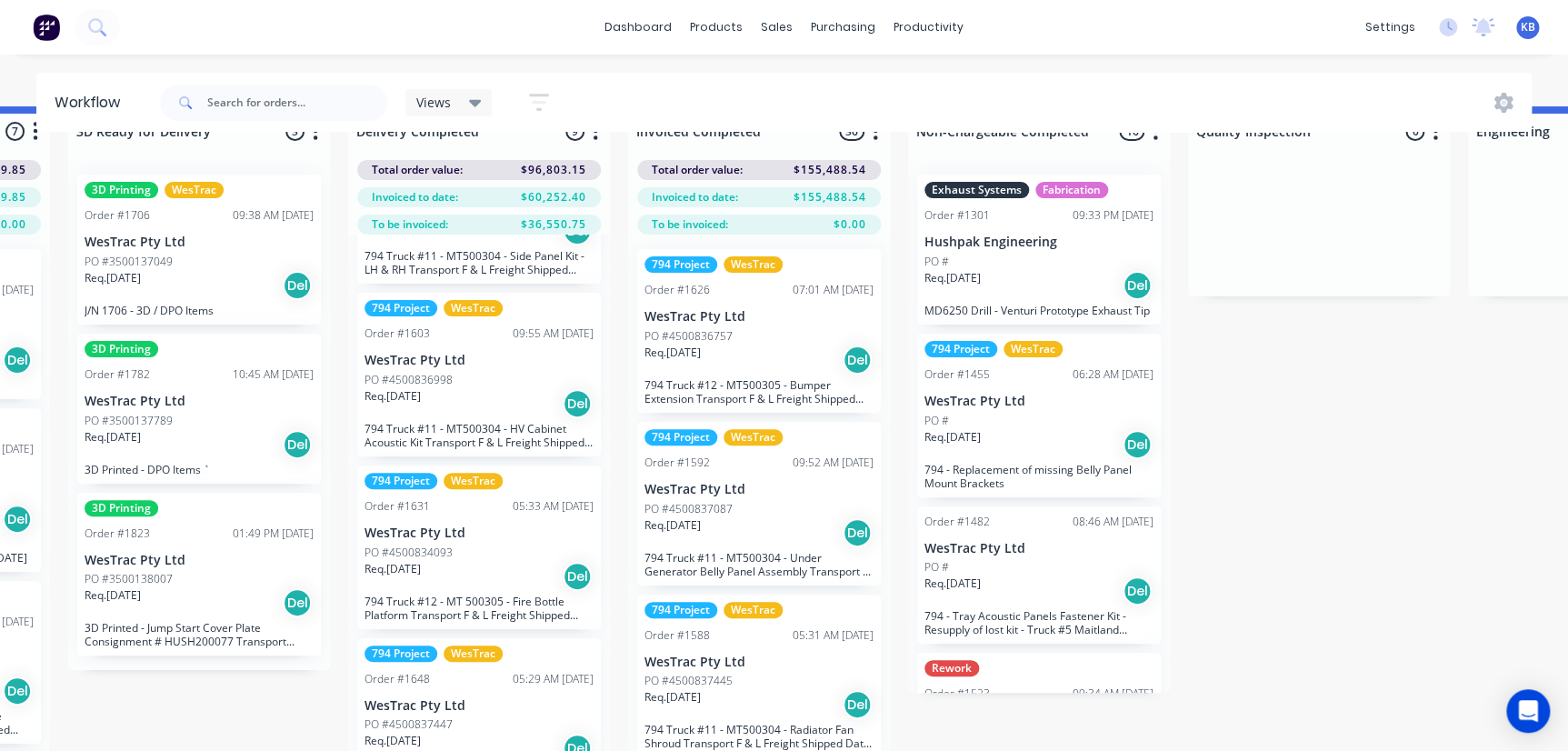
scroll to position [76, 3611]
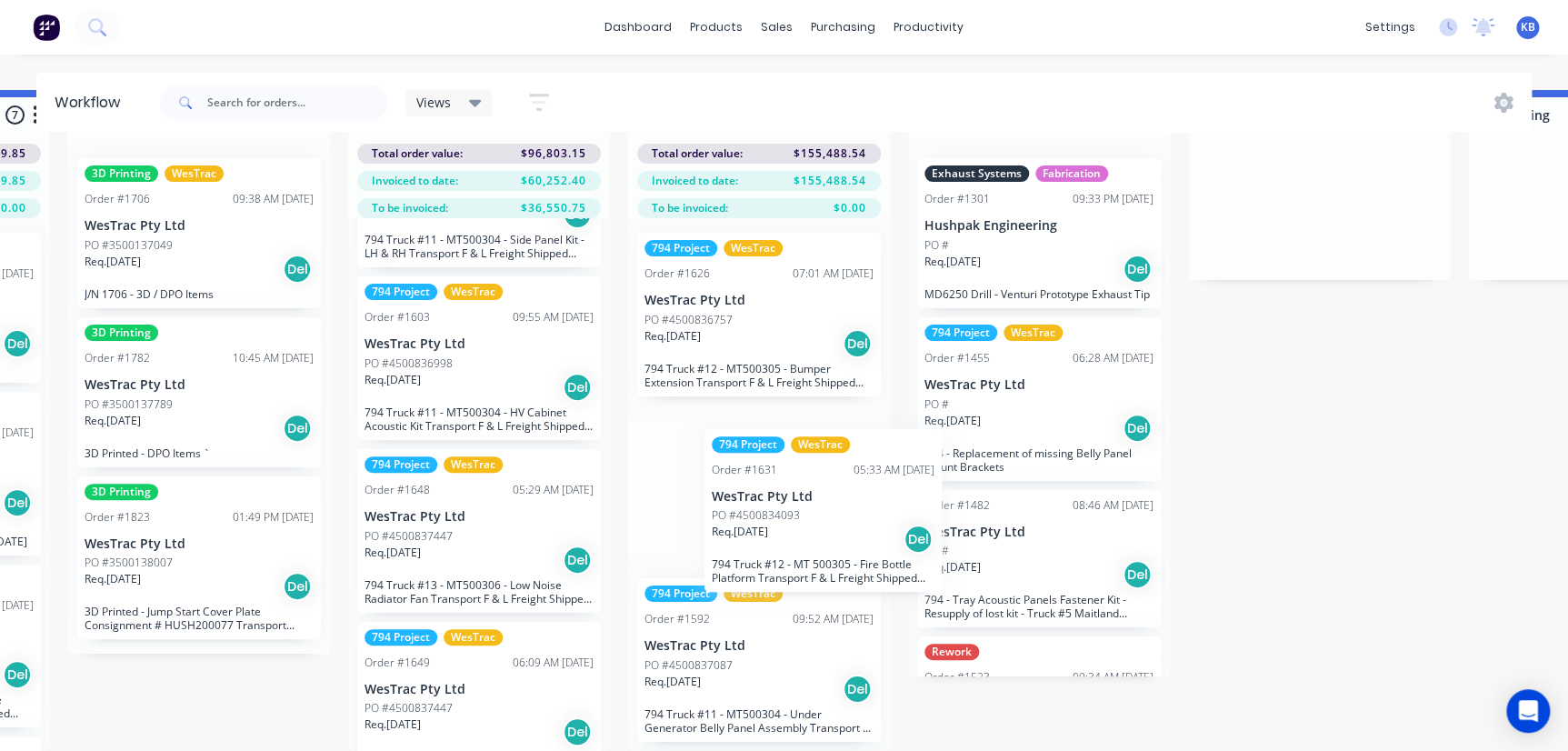
drag, startPoint x: 429, startPoint y: 545, endPoint x: 784, endPoint y: 545, distance: 355.0
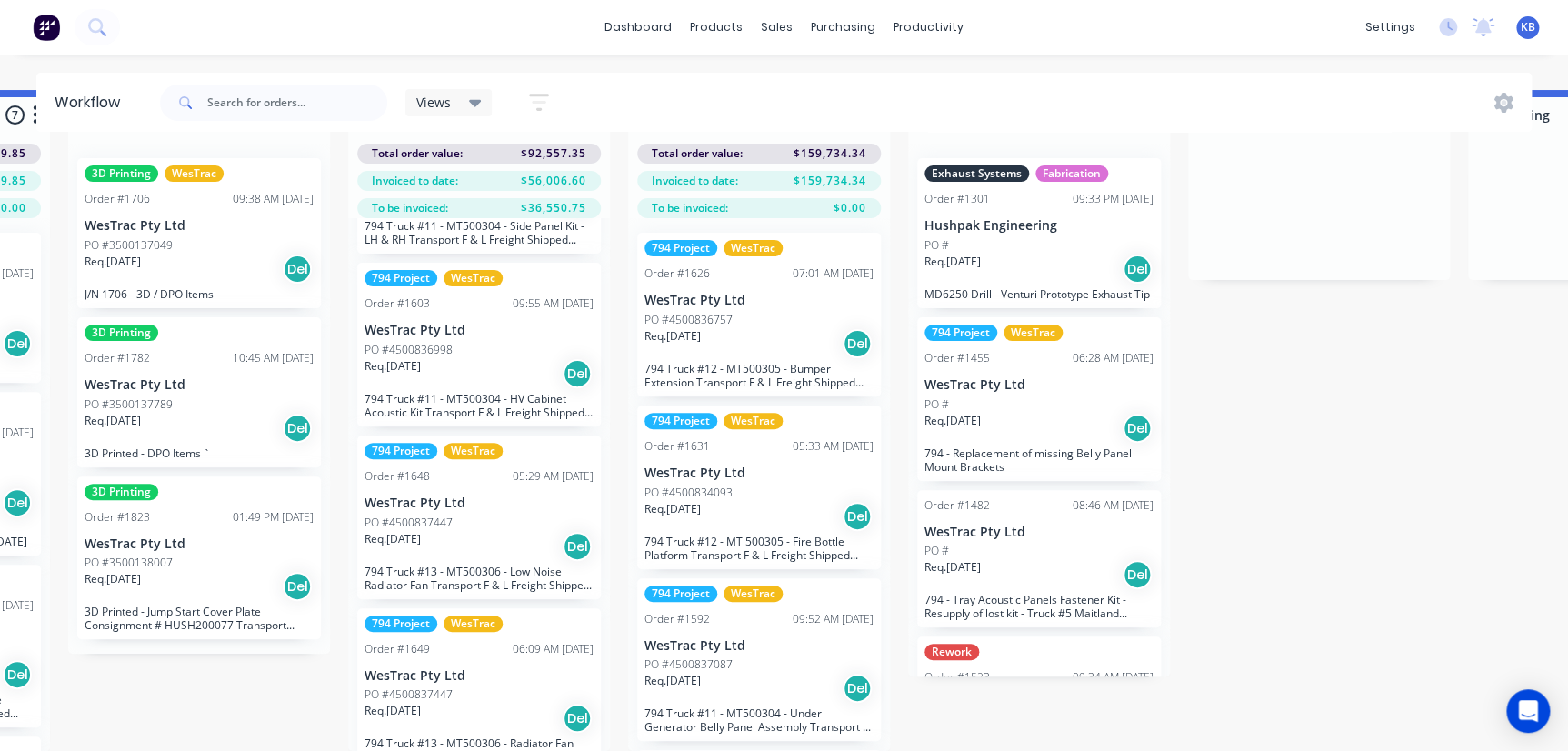
scroll to position [860, 0]
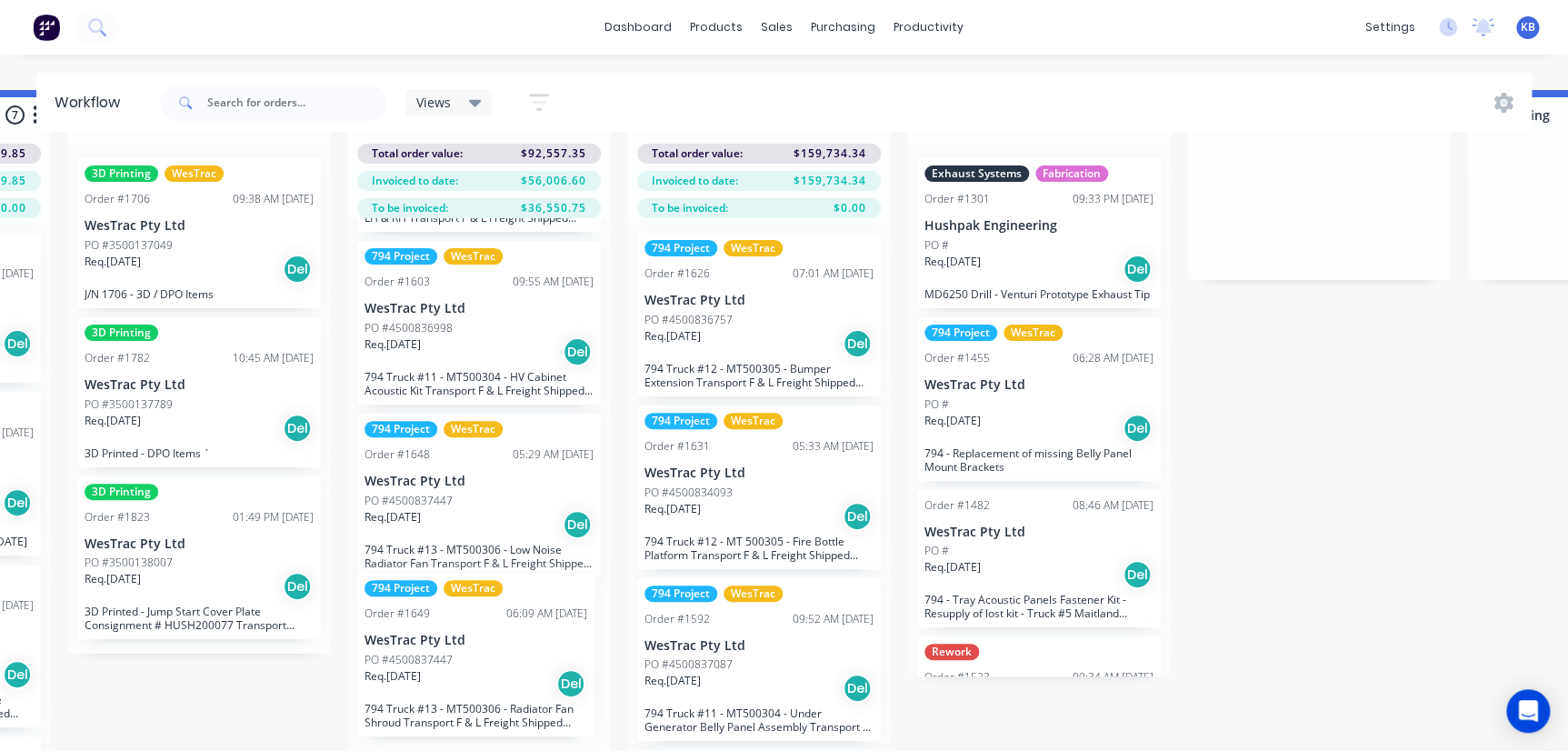
click at [458, 655] on div "794 Project WesTrac Order #1672 09:32 PM 14/08/25 WesTrac Pty Ltd PO # Req. 28/…" at bounding box center [479, 484] width 262 height 533
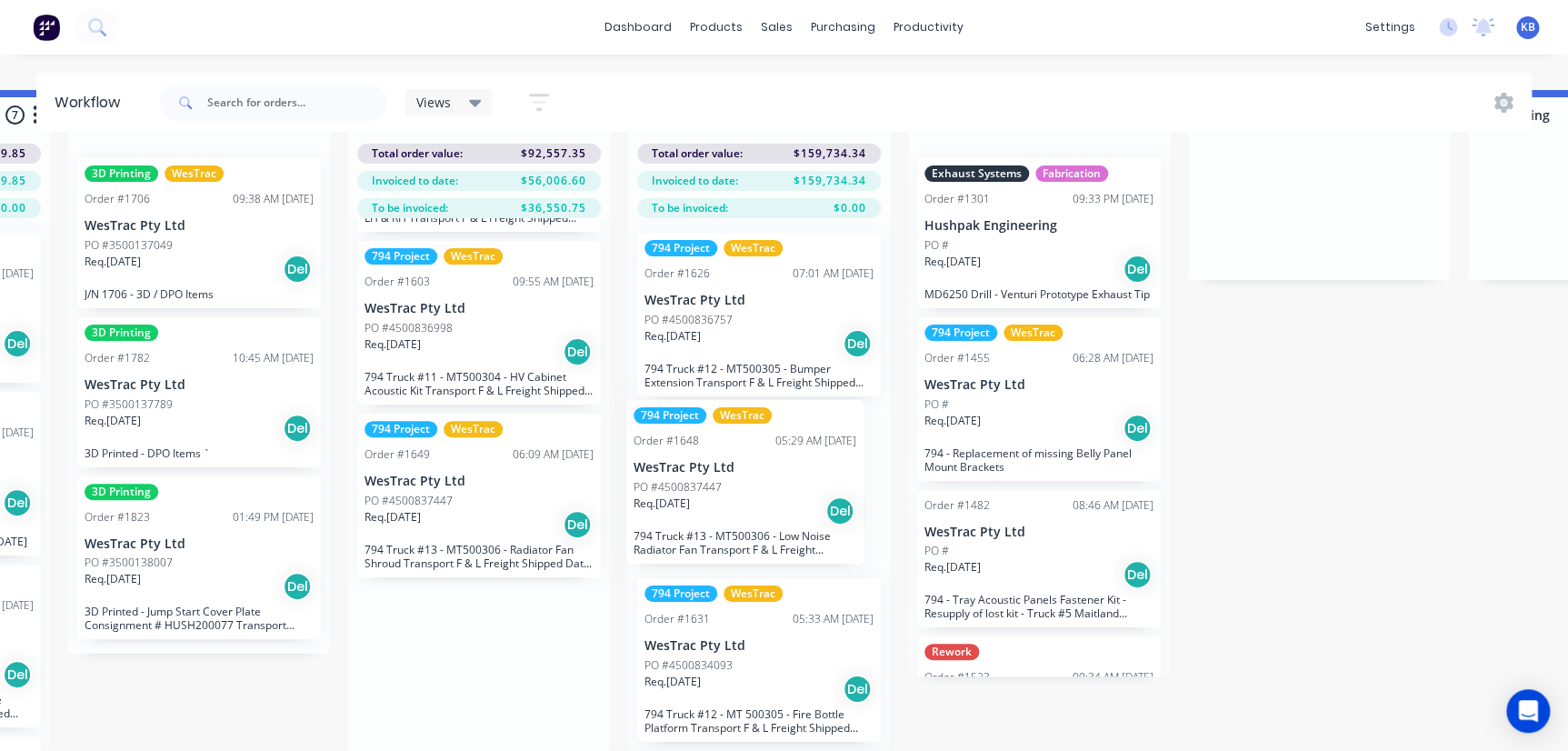
drag, startPoint x: 416, startPoint y: 488, endPoint x: 696, endPoint y: 488, distance: 280.0
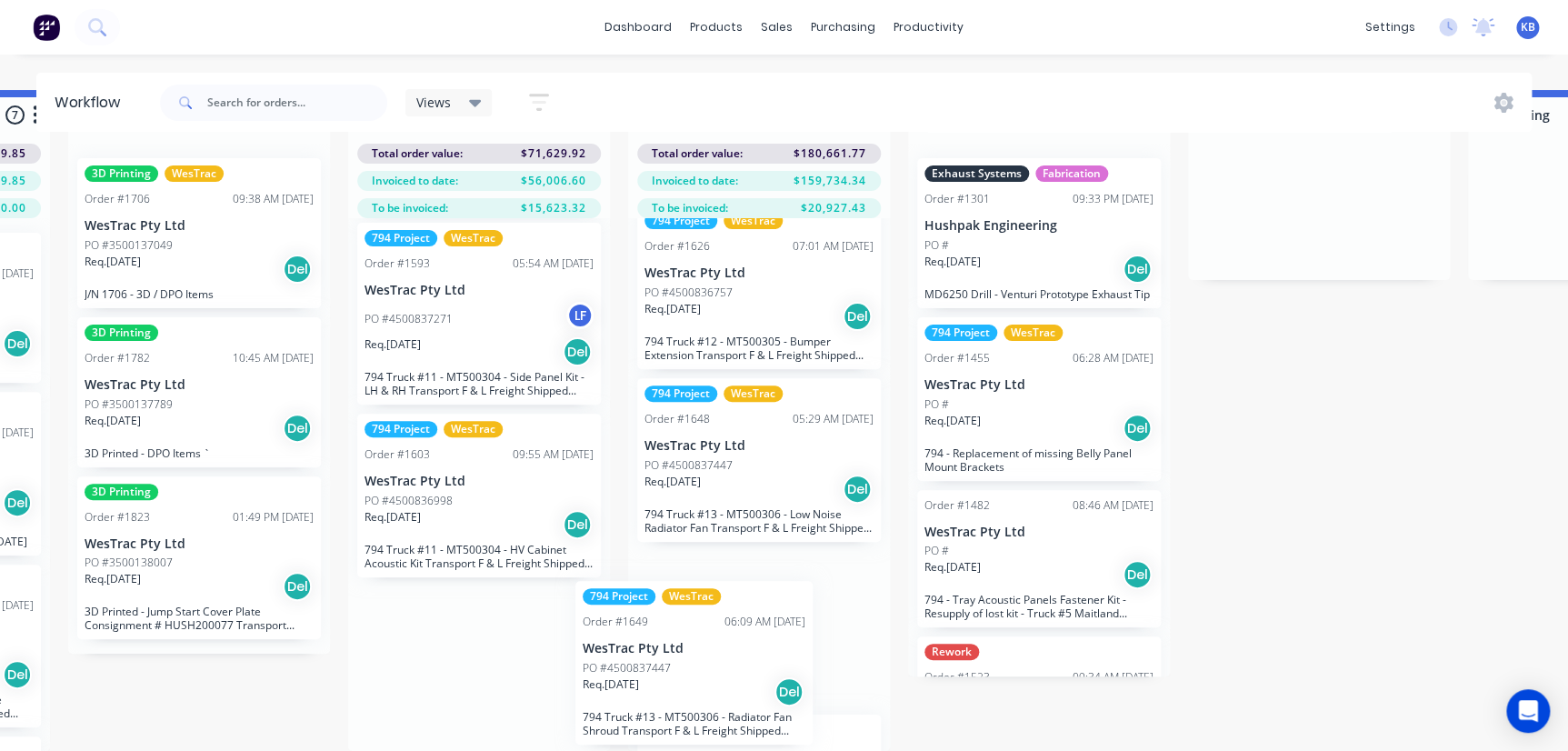
scroll to position [27, 0]
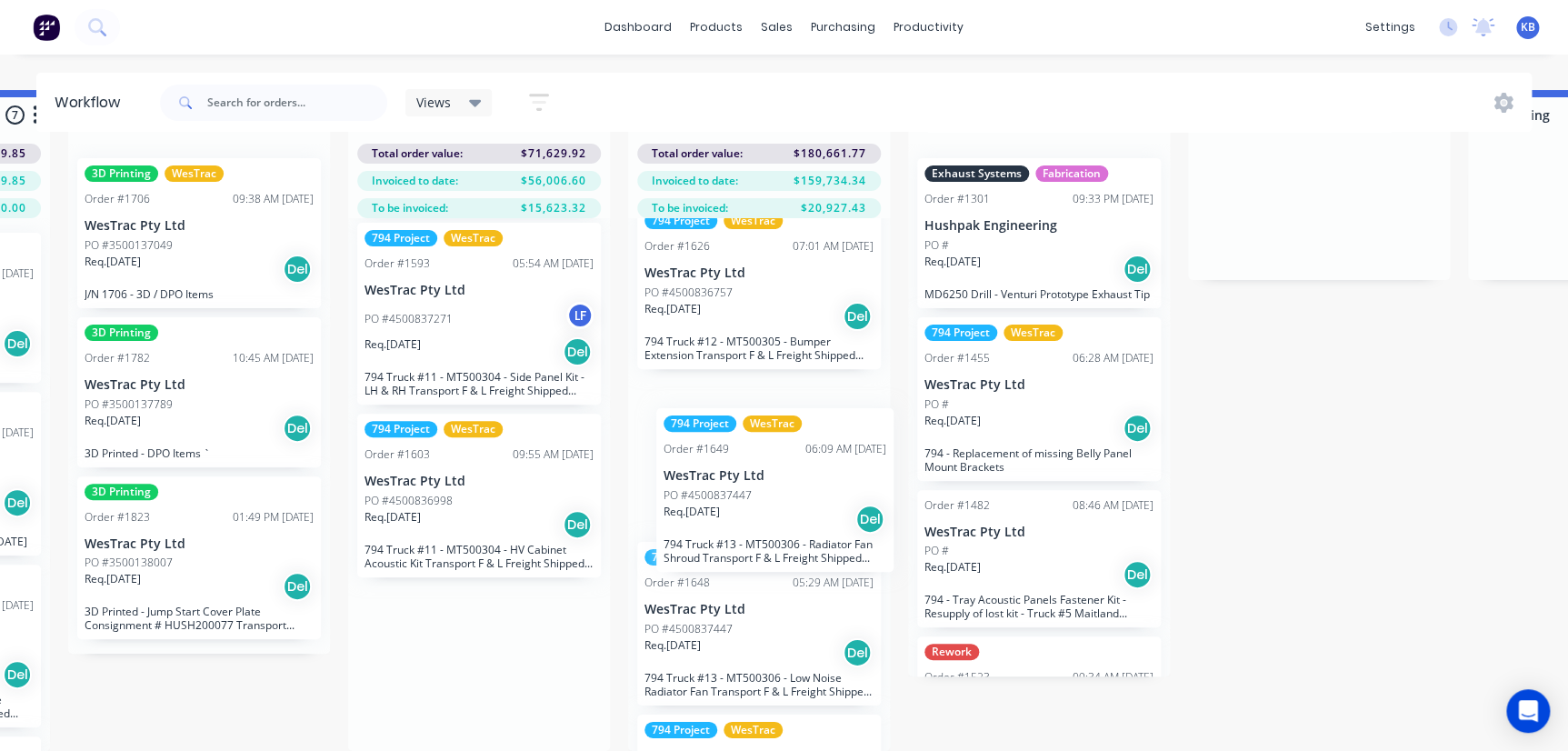
drag, startPoint x: 425, startPoint y: 665, endPoint x: 731, endPoint y: 509, distance: 343.5
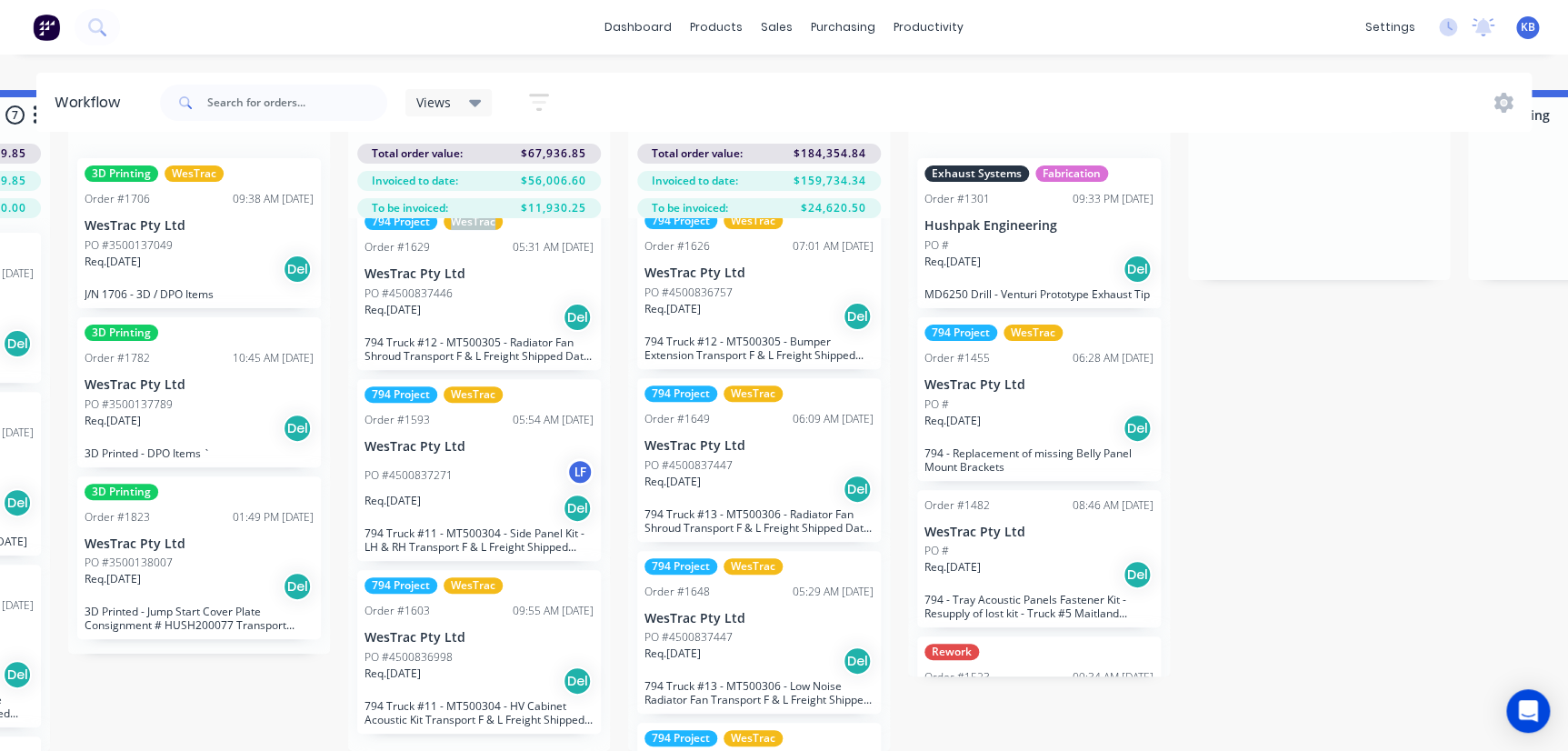
scroll to position [514, 0]
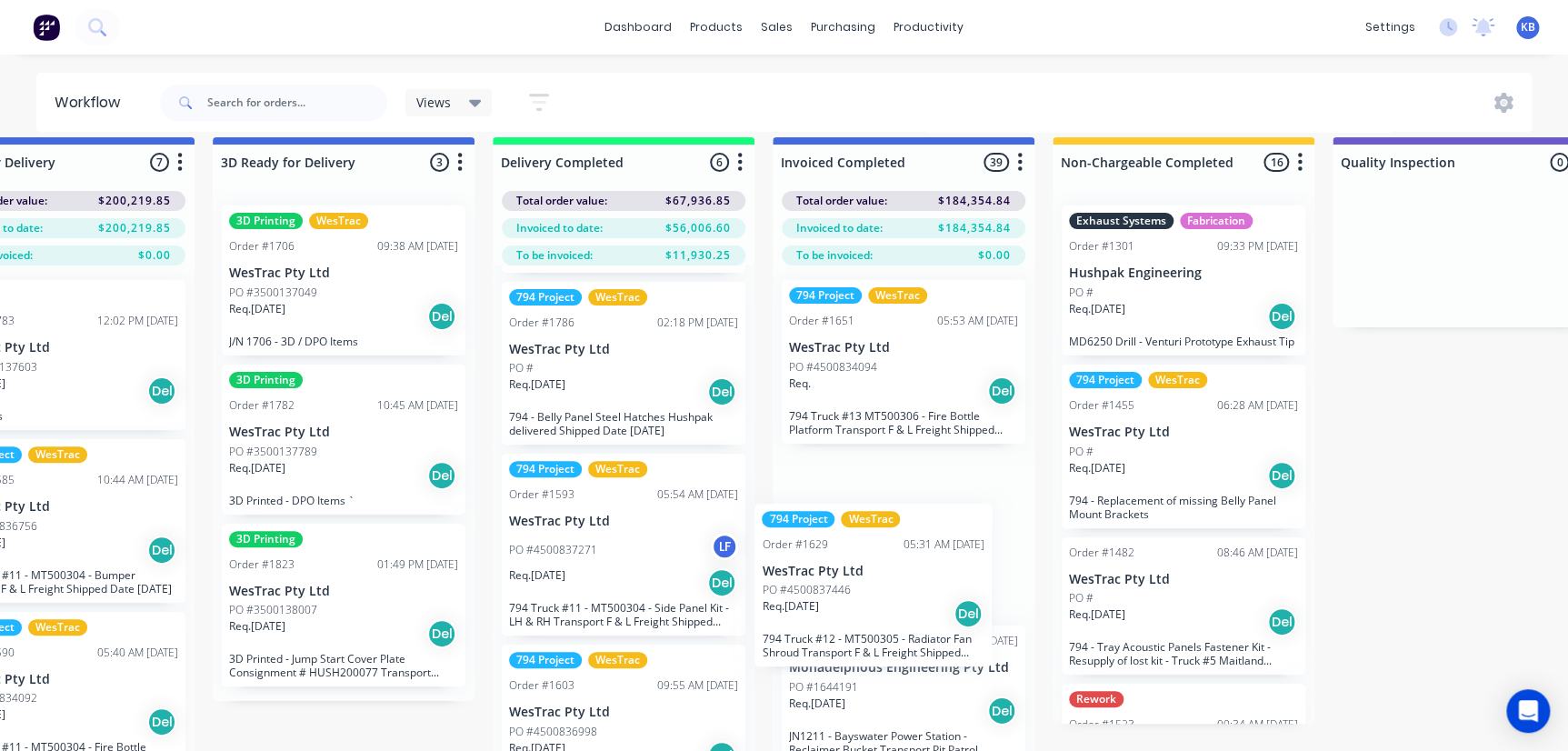
scroll to position [21, 3466]
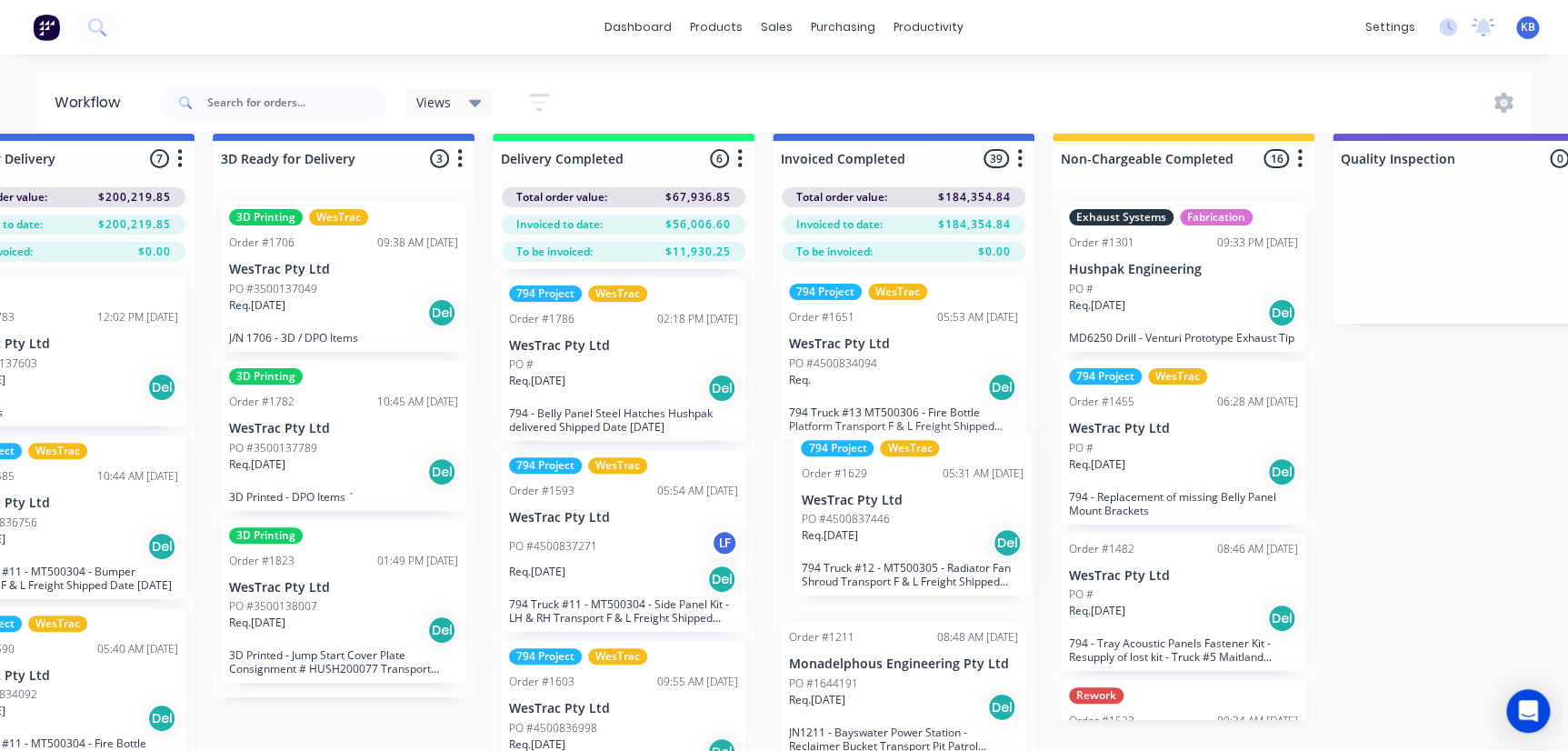
drag, startPoint x: 567, startPoint y: 554, endPoint x: 861, endPoint y: 531, distance: 294.9
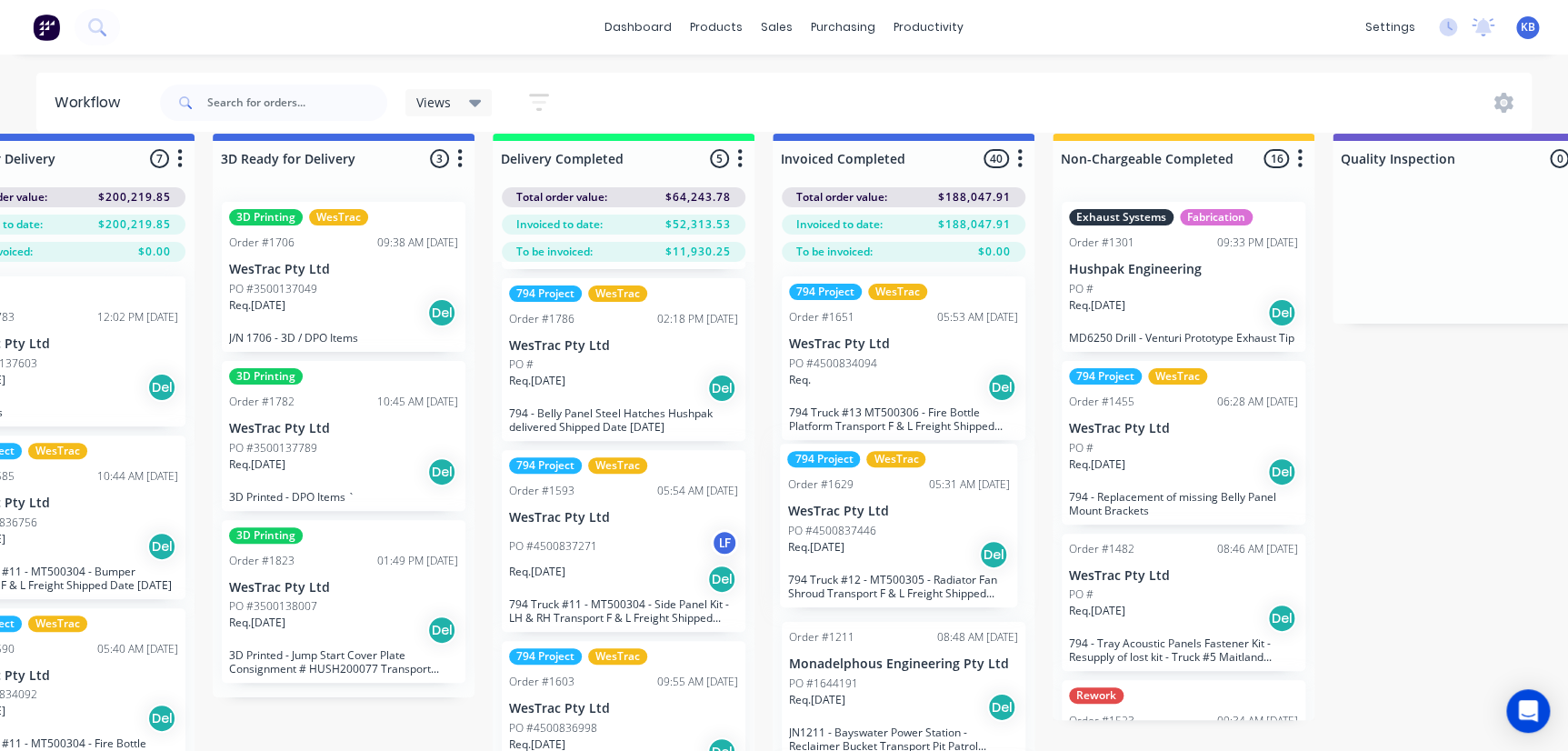
drag, startPoint x: 850, startPoint y: 537, endPoint x: 859, endPoint y: 529, distance: 12.0
click at [859, 529] on div "794 Project WesTrac Order #1651 05:53 AM 02/09/25 WesTrac Pty Ltd PO #450083409…" at bounding box center [903, 528] width 262 height 533
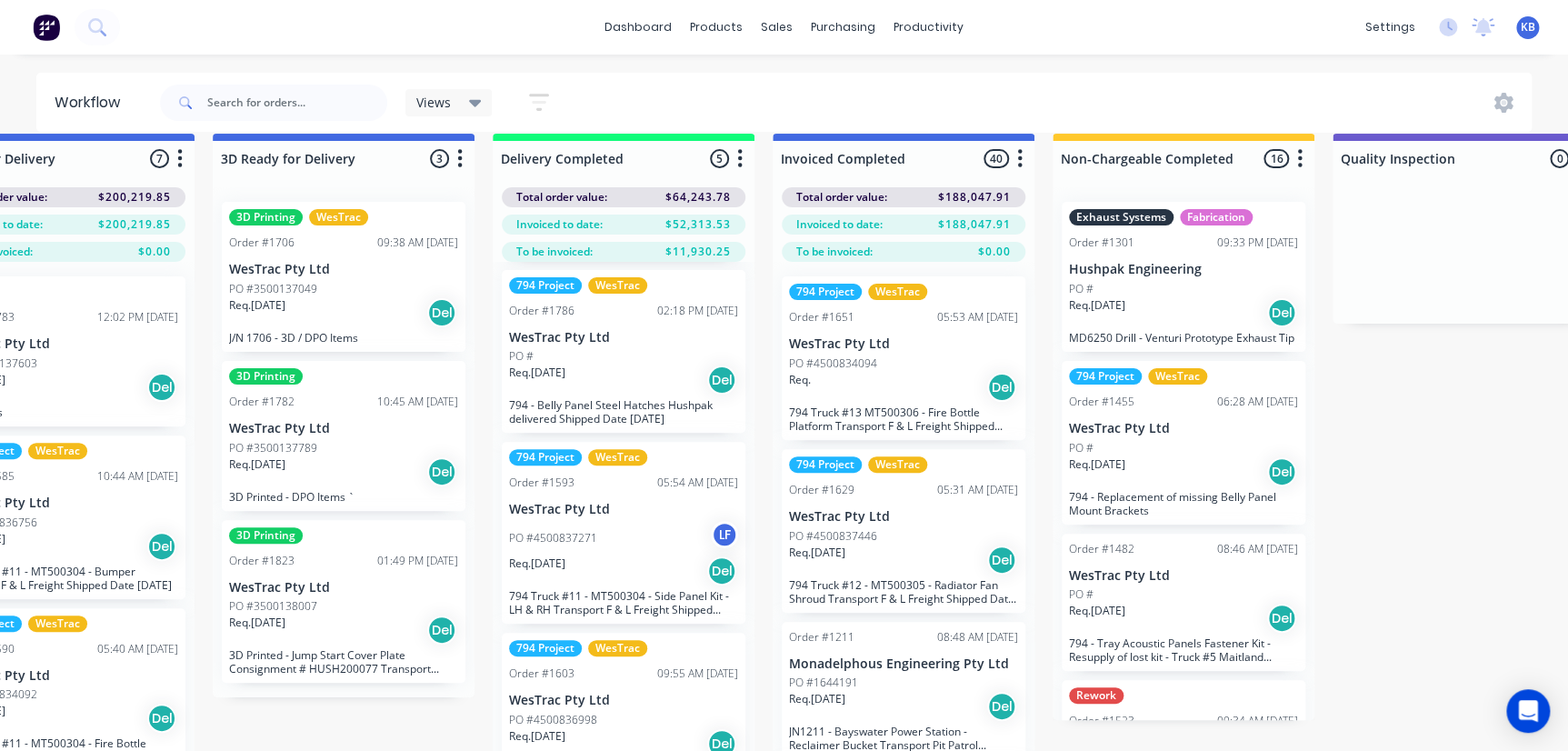
scroll to position [341, 0]
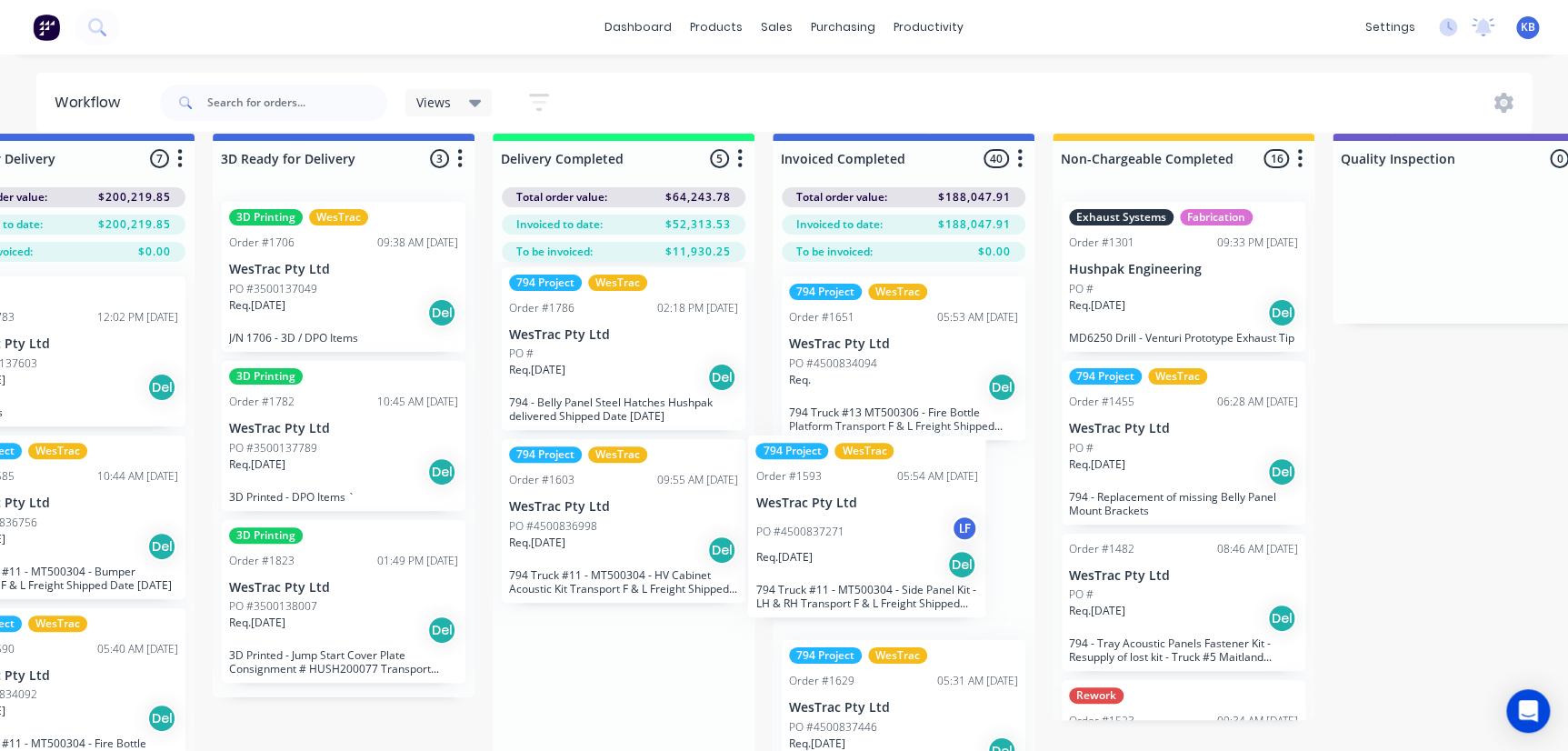
drag, startPoint x: 564, startPoint y: 546, endPoint x: 817, endPoint y: 541, distance: 253.0
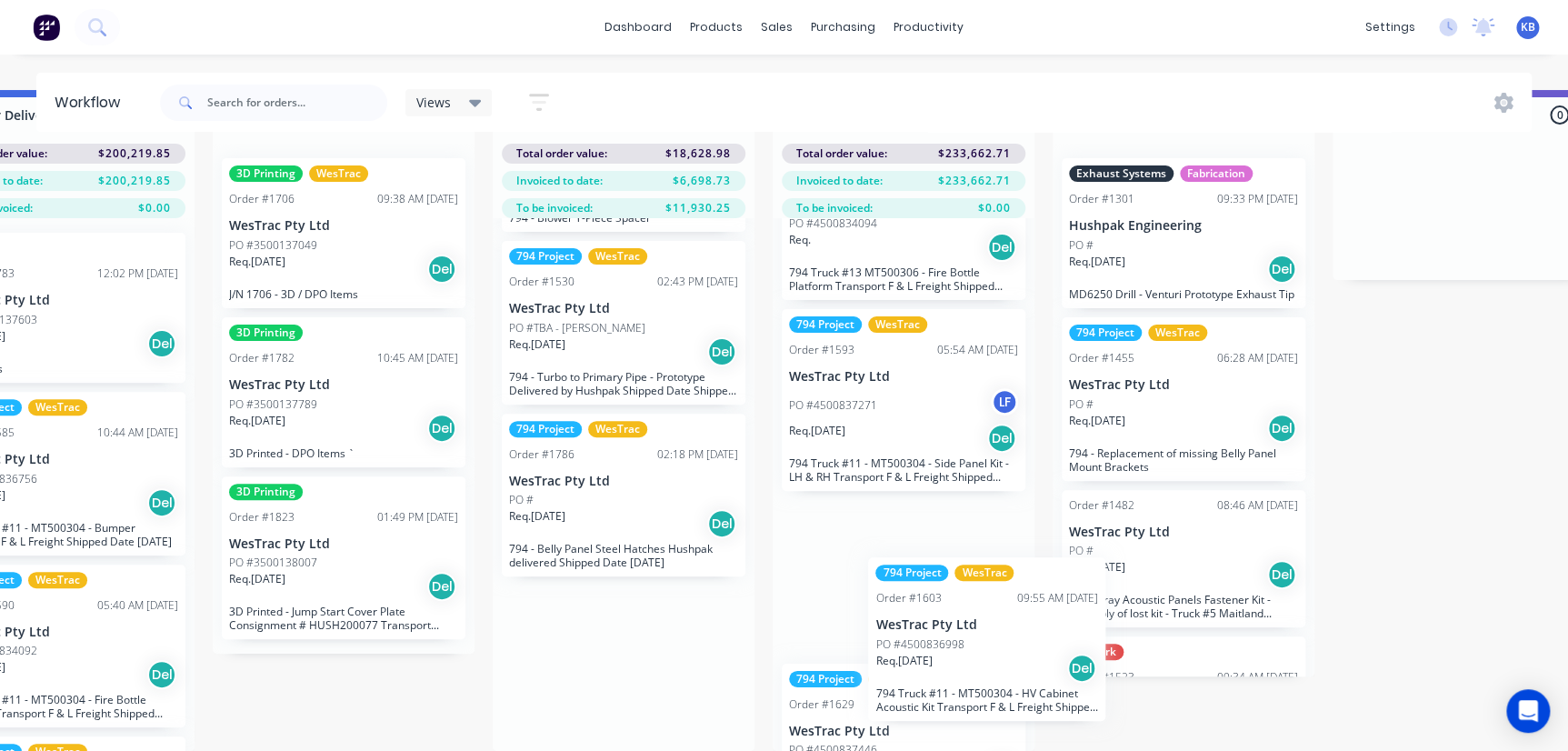
scroll to position [100, 0]
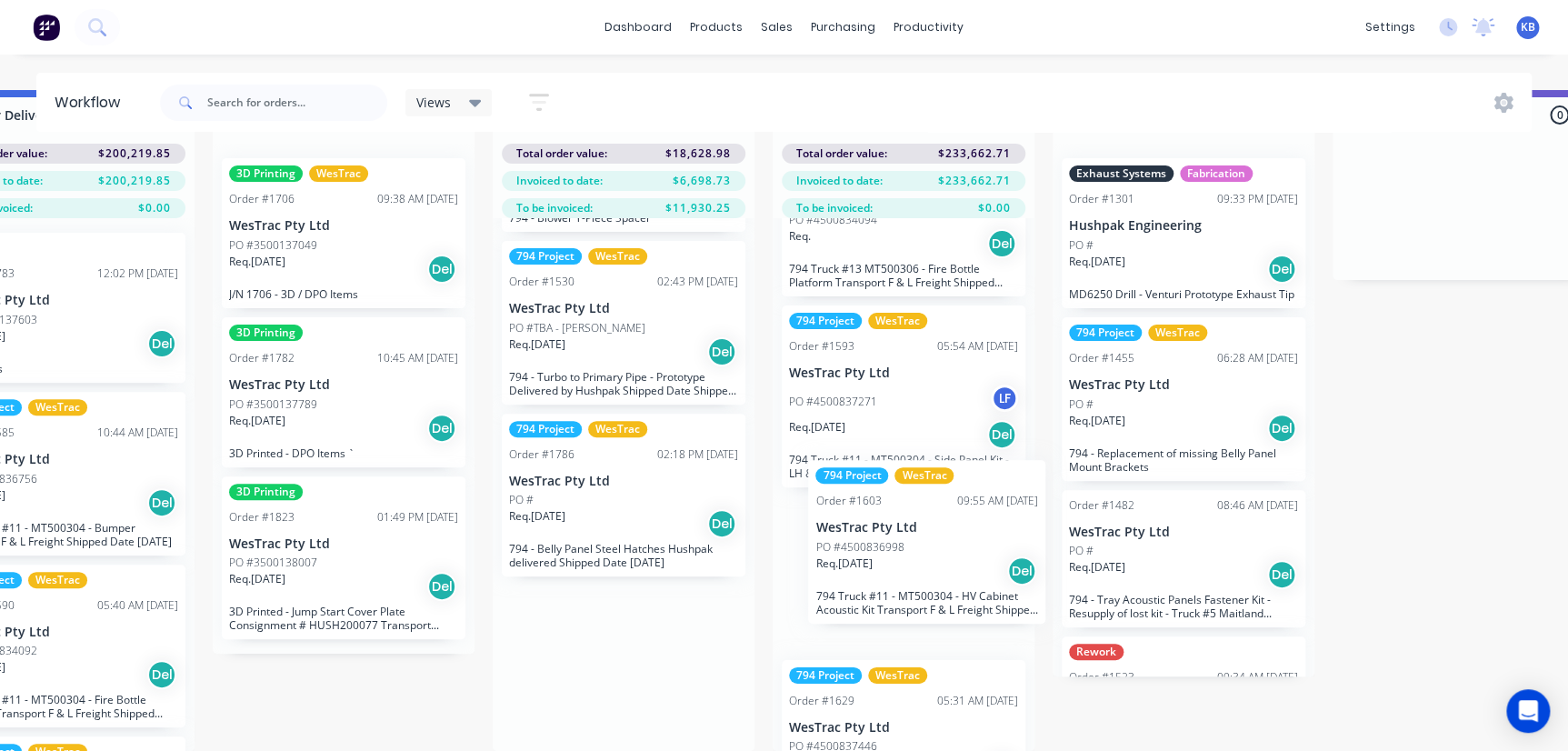
drag, startPoint x: 554, startPoint y: 654, endPoint x: 872, endPoint y: 546, distance: 335.8
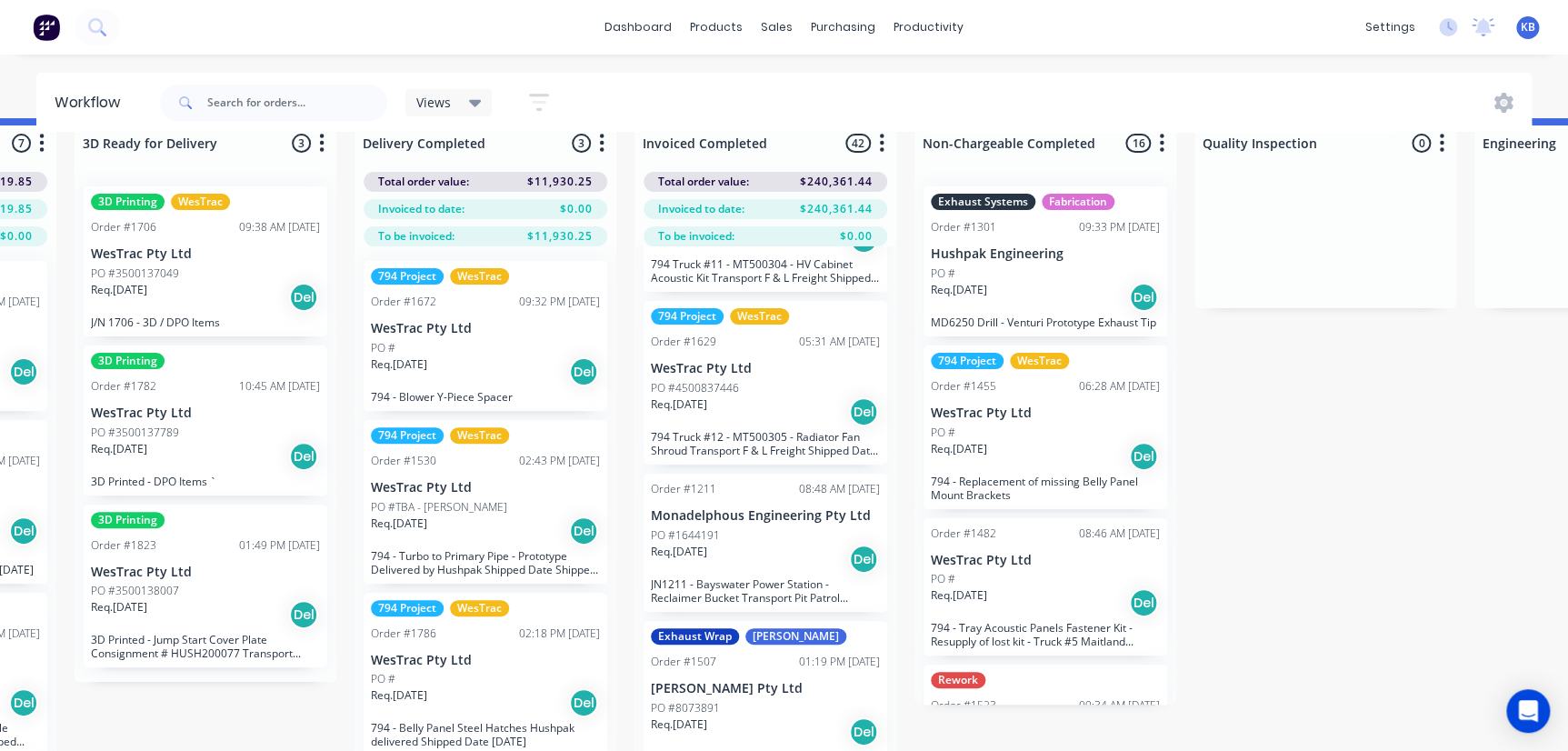
scroll to position [0, 3605]
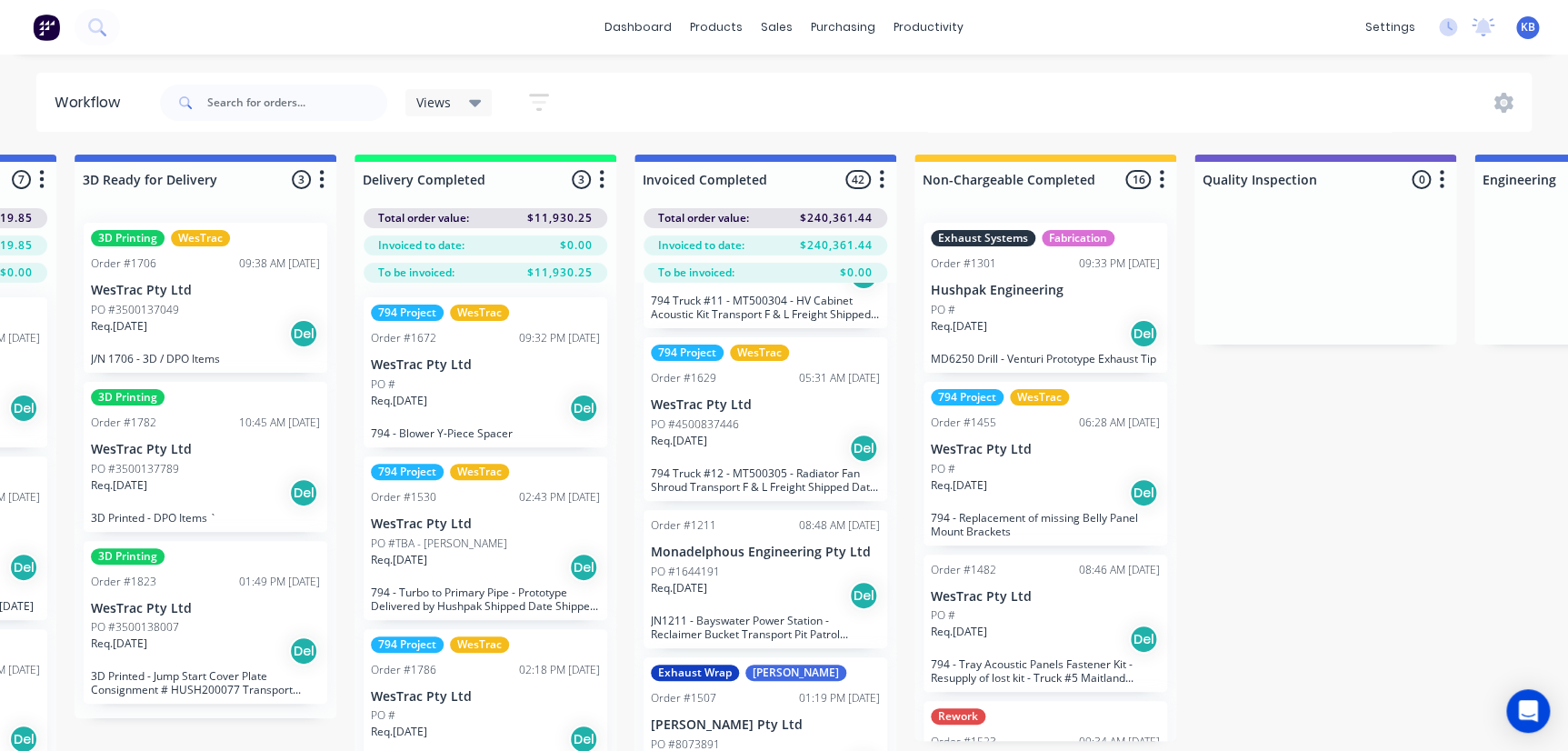
click at [118, 631] on p "PO #3500138007" at bounding box center [135, 626] width 88 height 16
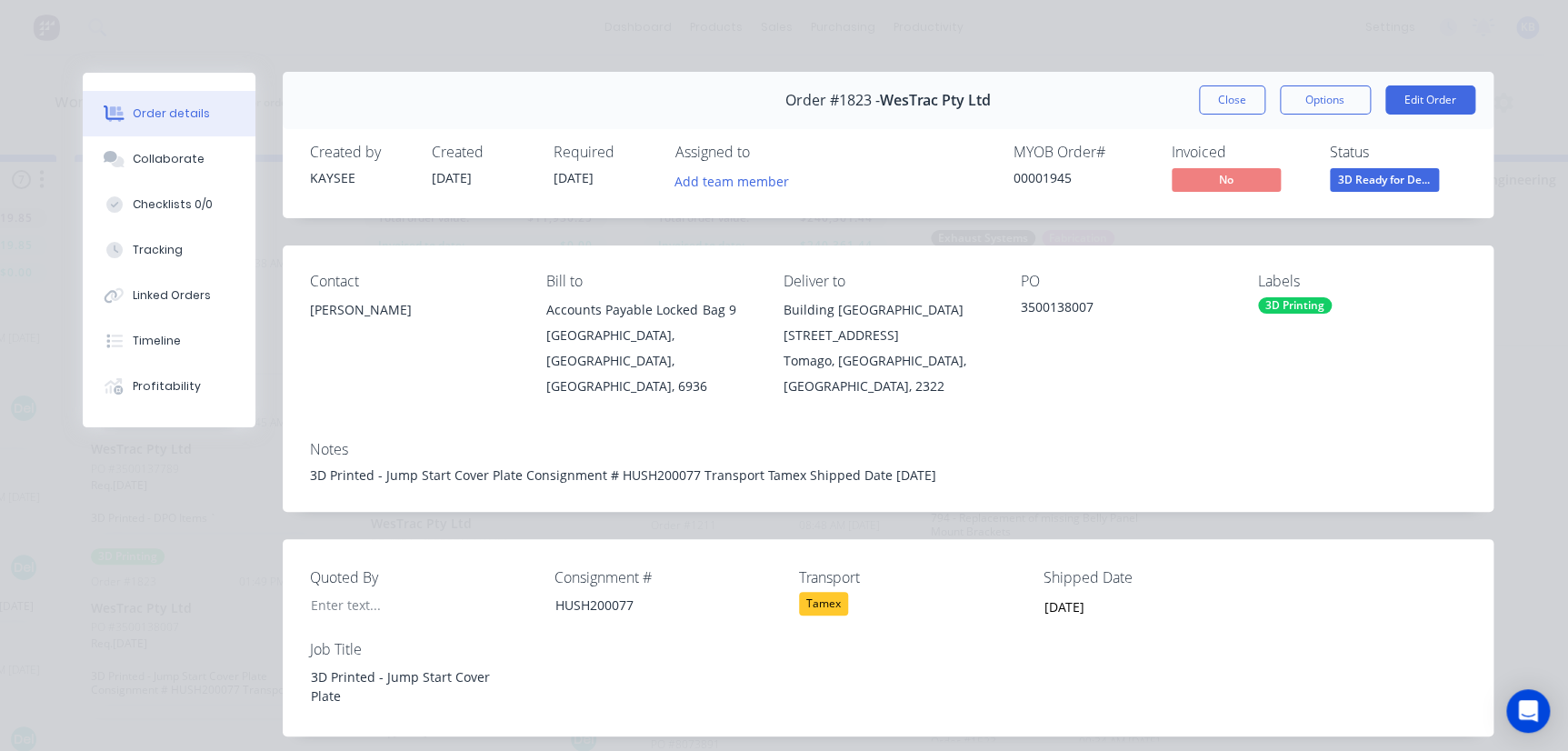
scroll to position [0, 0]
click at [1221, 104] on button "Close" at bounding box center [1232, 100] width 66 height 29
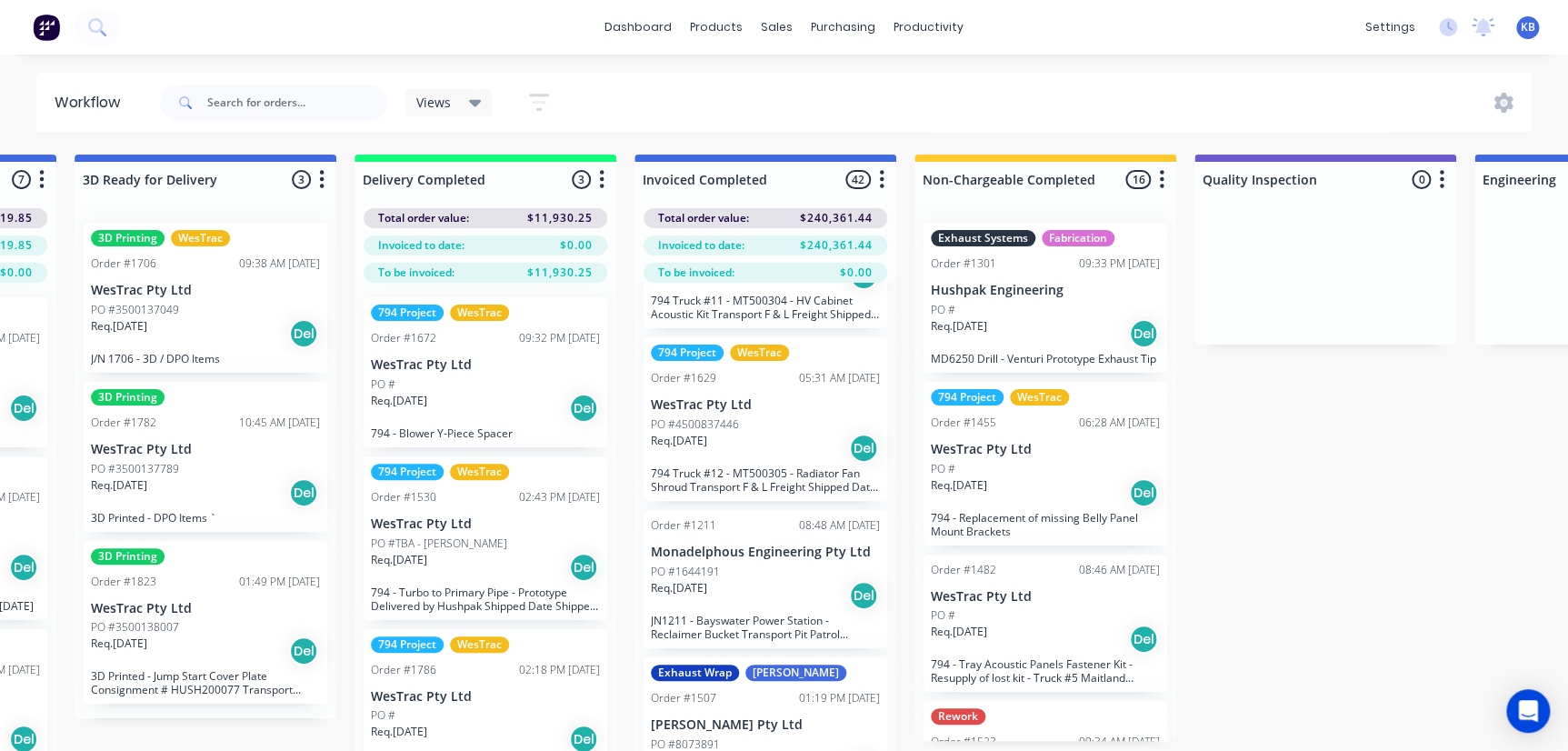
click at [175, 453] on p "WesTrac Pty Ltd" at bounding box center [205, 449] width 229 height 16
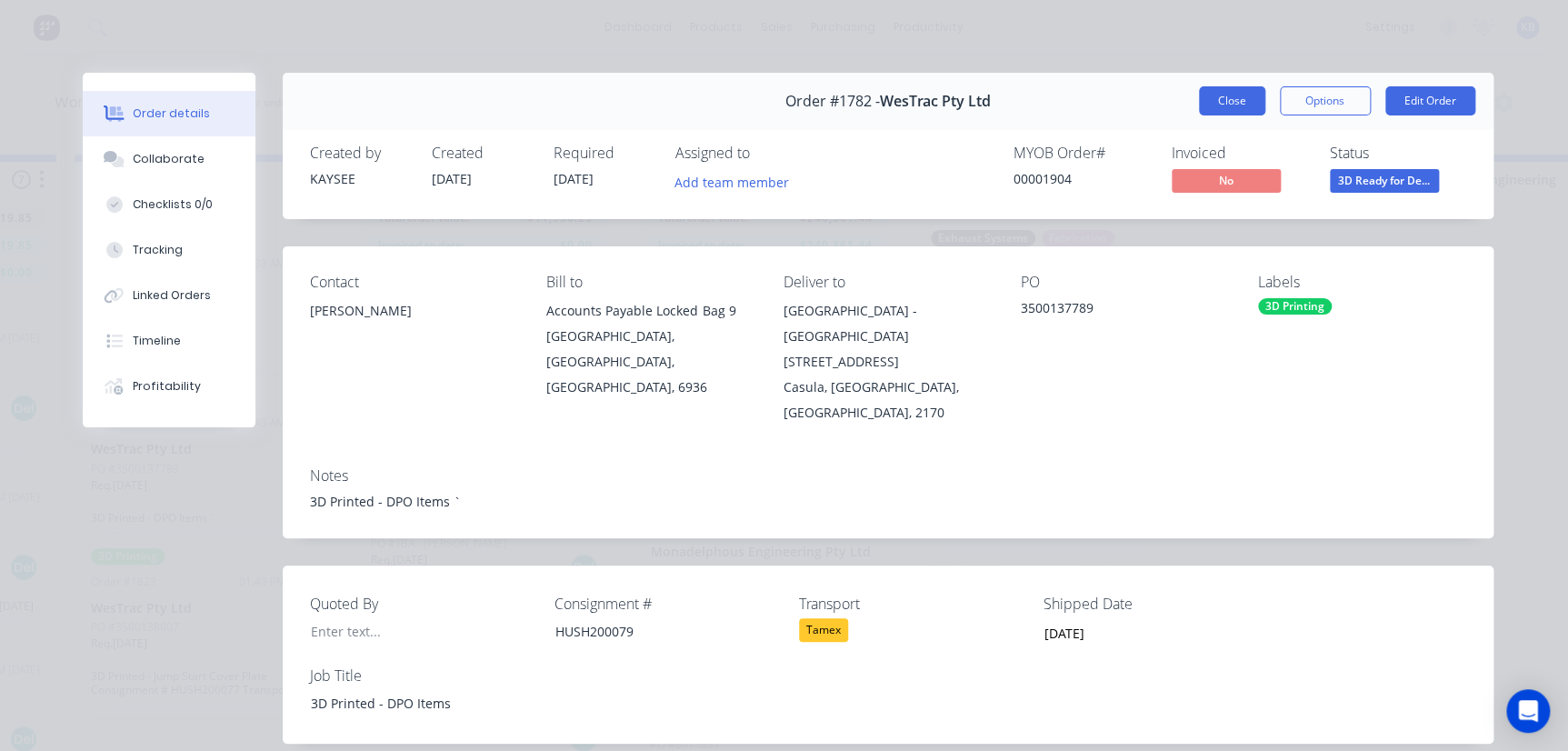
click at [1249, 111] on button "Close" at bounding box center [1232, 100] width 66 height 29
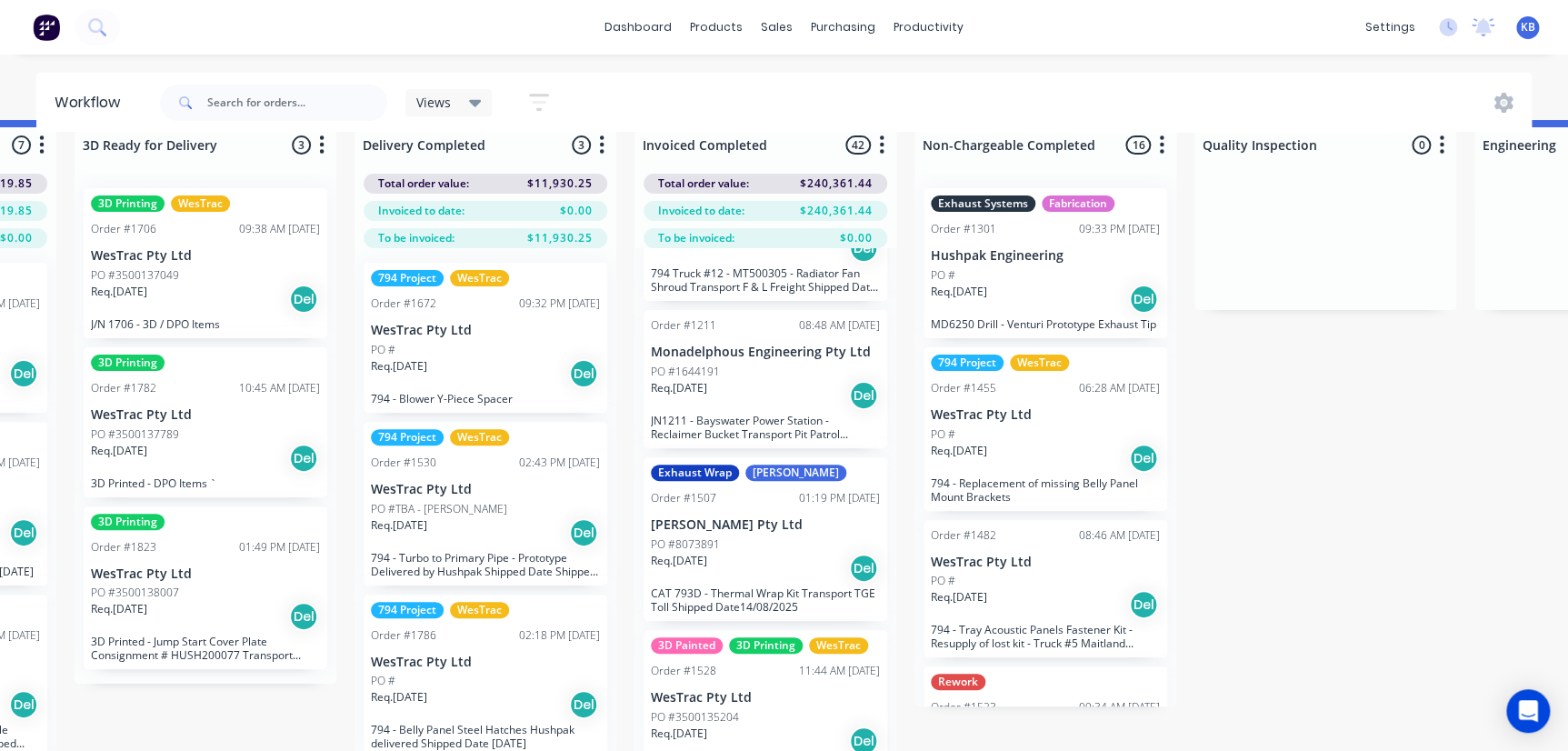
scroll to position [0, 3605]
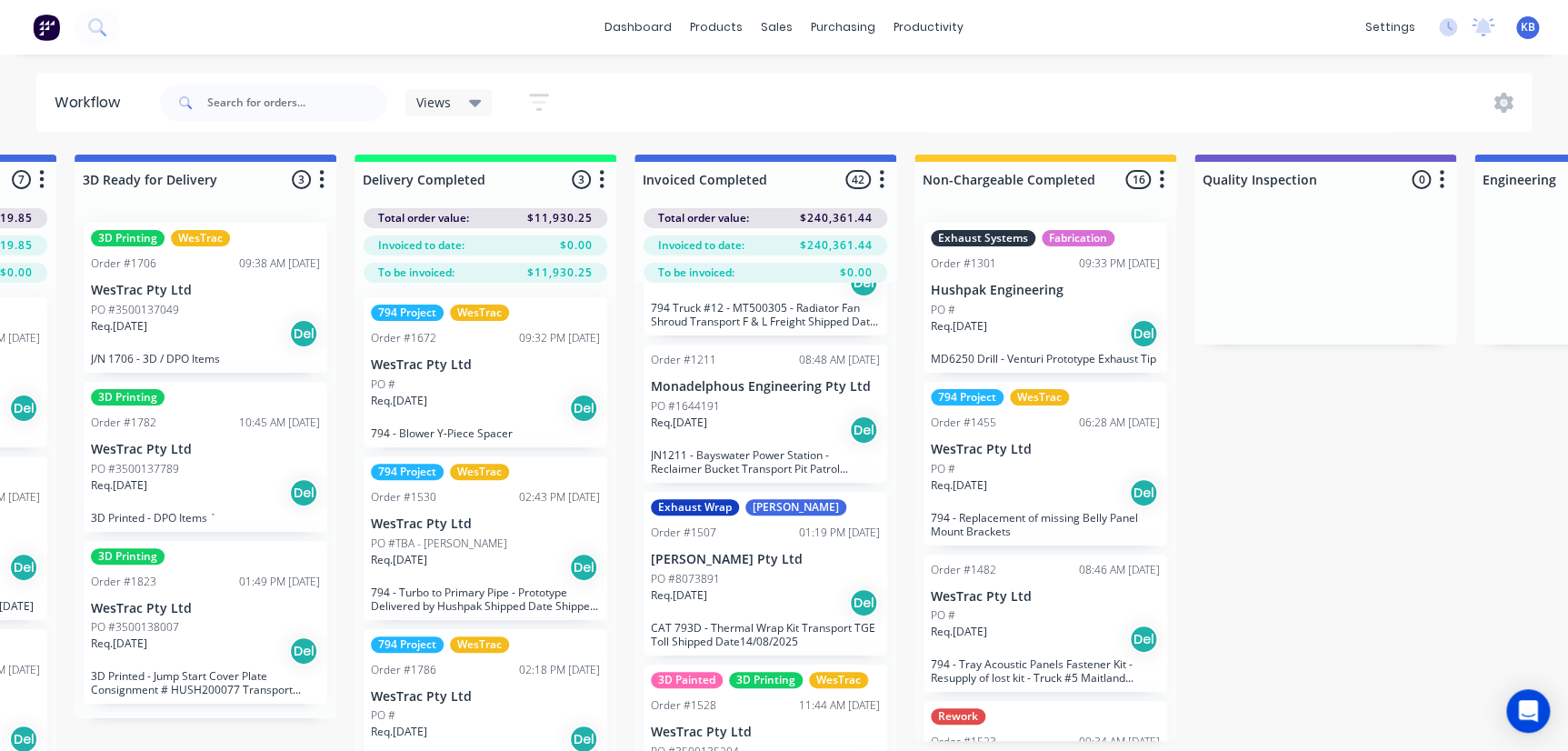
click at [237, 322] on div "Req. 08/08/25 Del" at bounding box center [205, 333] width 229 height 31
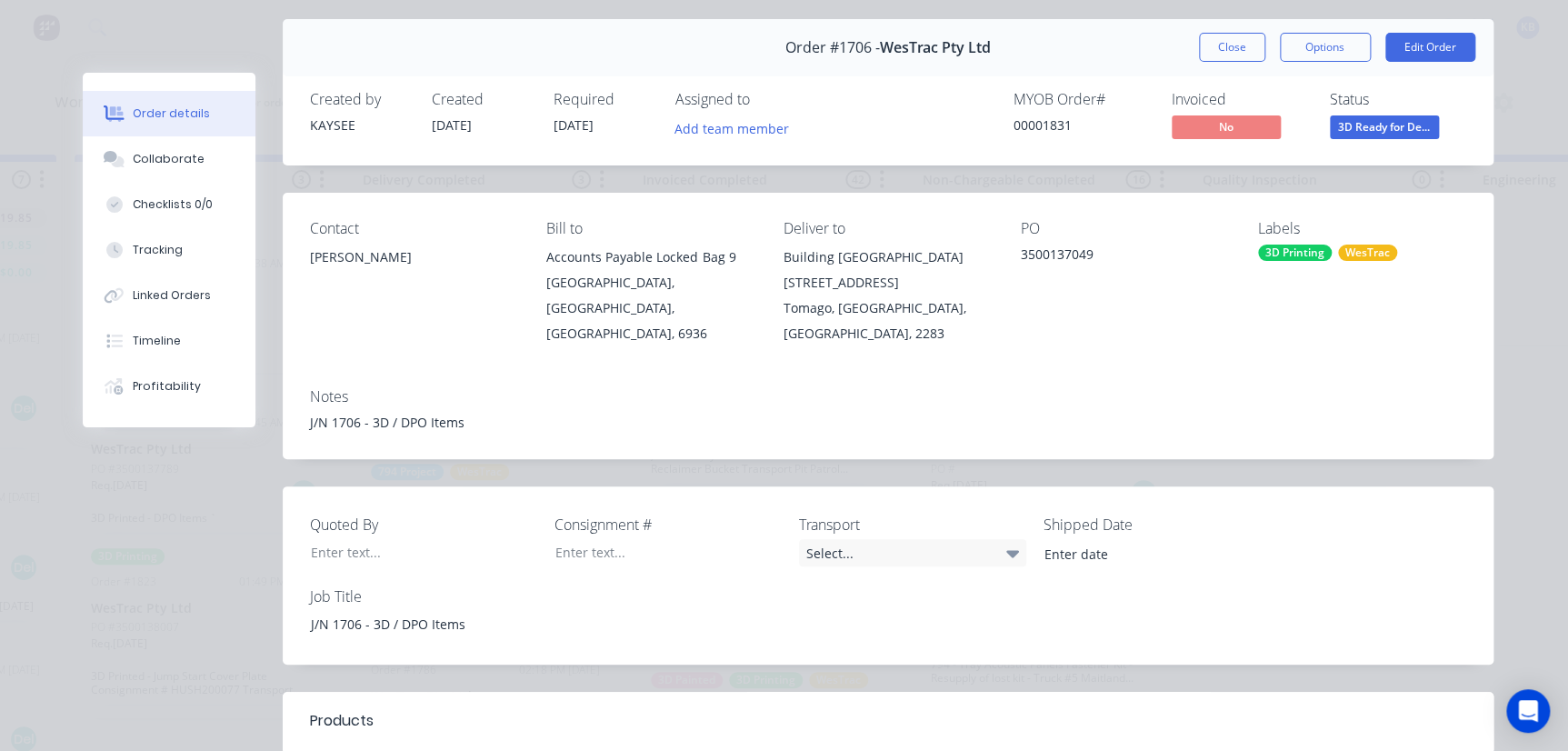
scroll to position [81, 0]
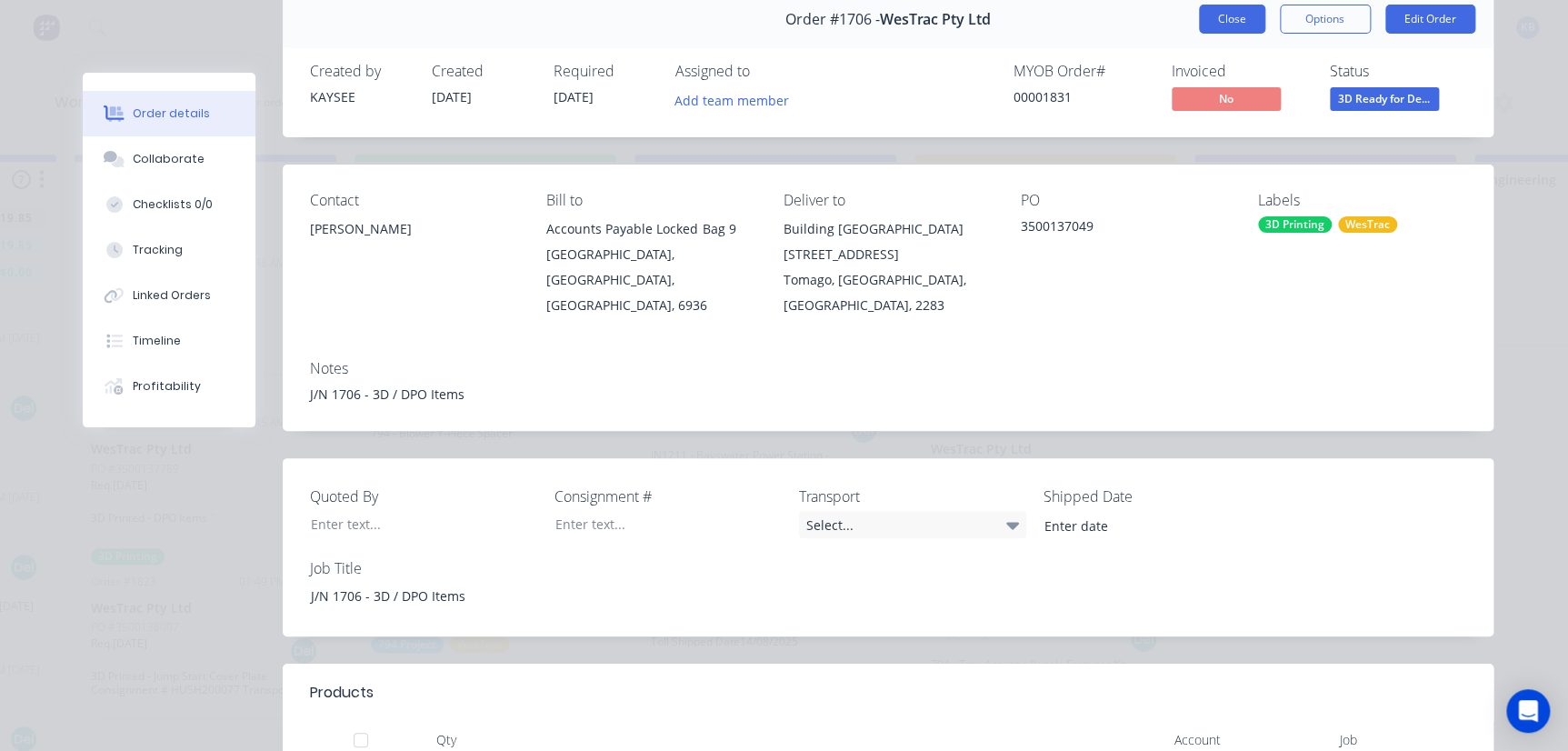
click at [1222, 18] on button "Close" at bounding box center [1232, 19] width 66 height 29
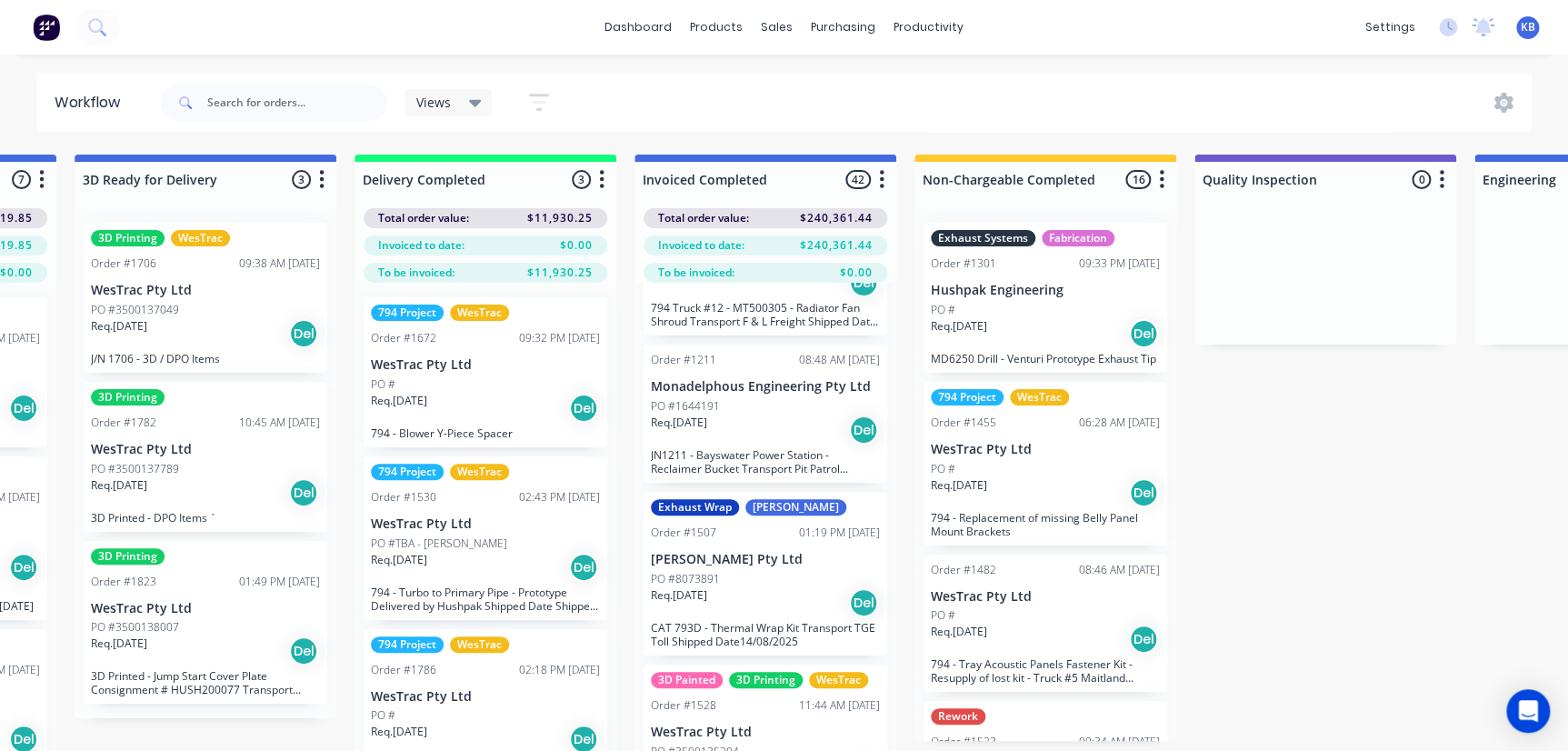
scroll to position [0, 3605]
click at [323, 182] on icon "button" at bounding box center [322, 180] width 6 height 22
click at [227, 267] on button "Summaries" at bounding box center [242, 279] width 182 height 30
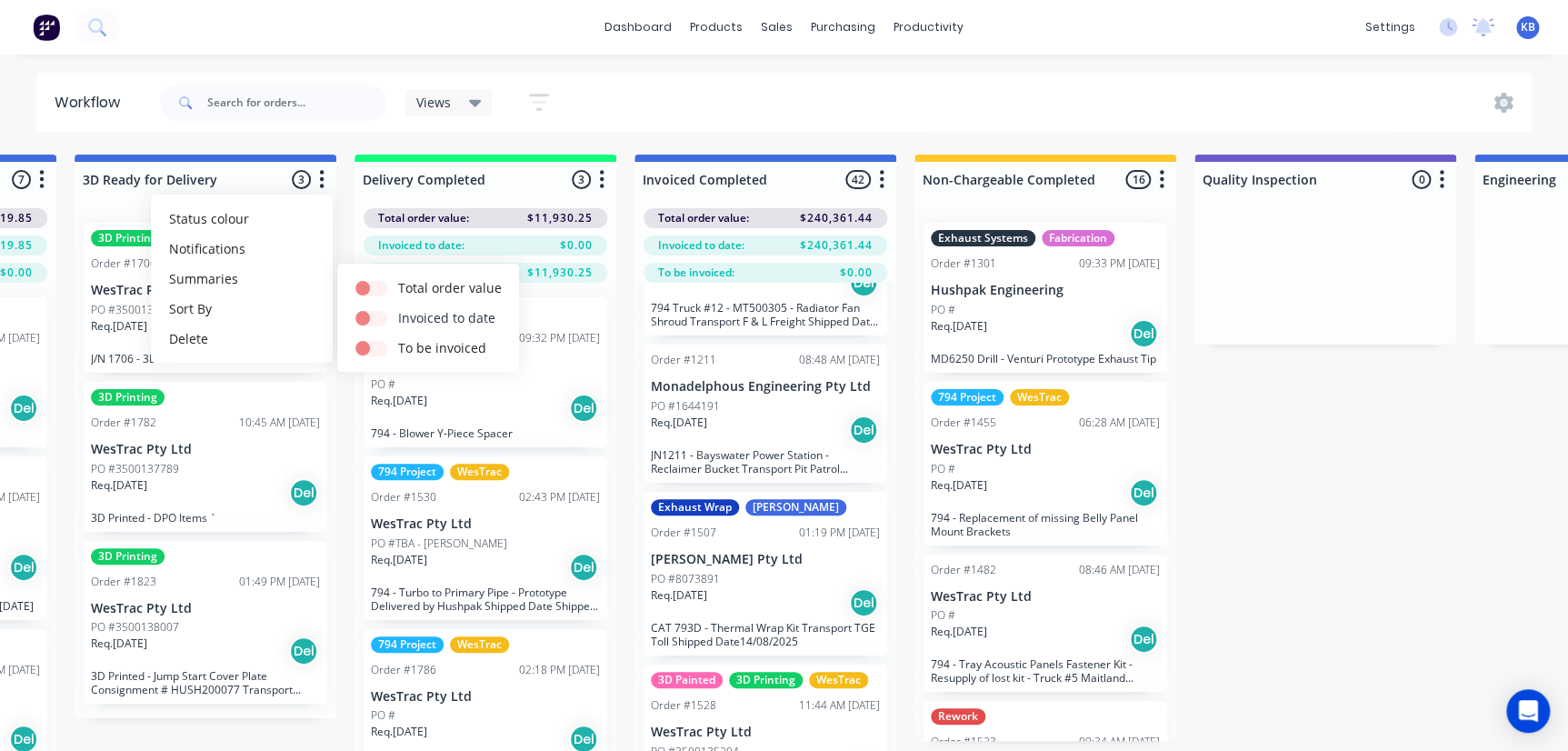
click at [370, 308] on div at bounding box center [377, 317] width 43 height 19
click at [398, 338] on label at bounding box center [398, 338] width 0 height 0
click at [370, 343] on input "checkbox" at bounding box center [363, 346] width 15 height 17
checkbox input "true"
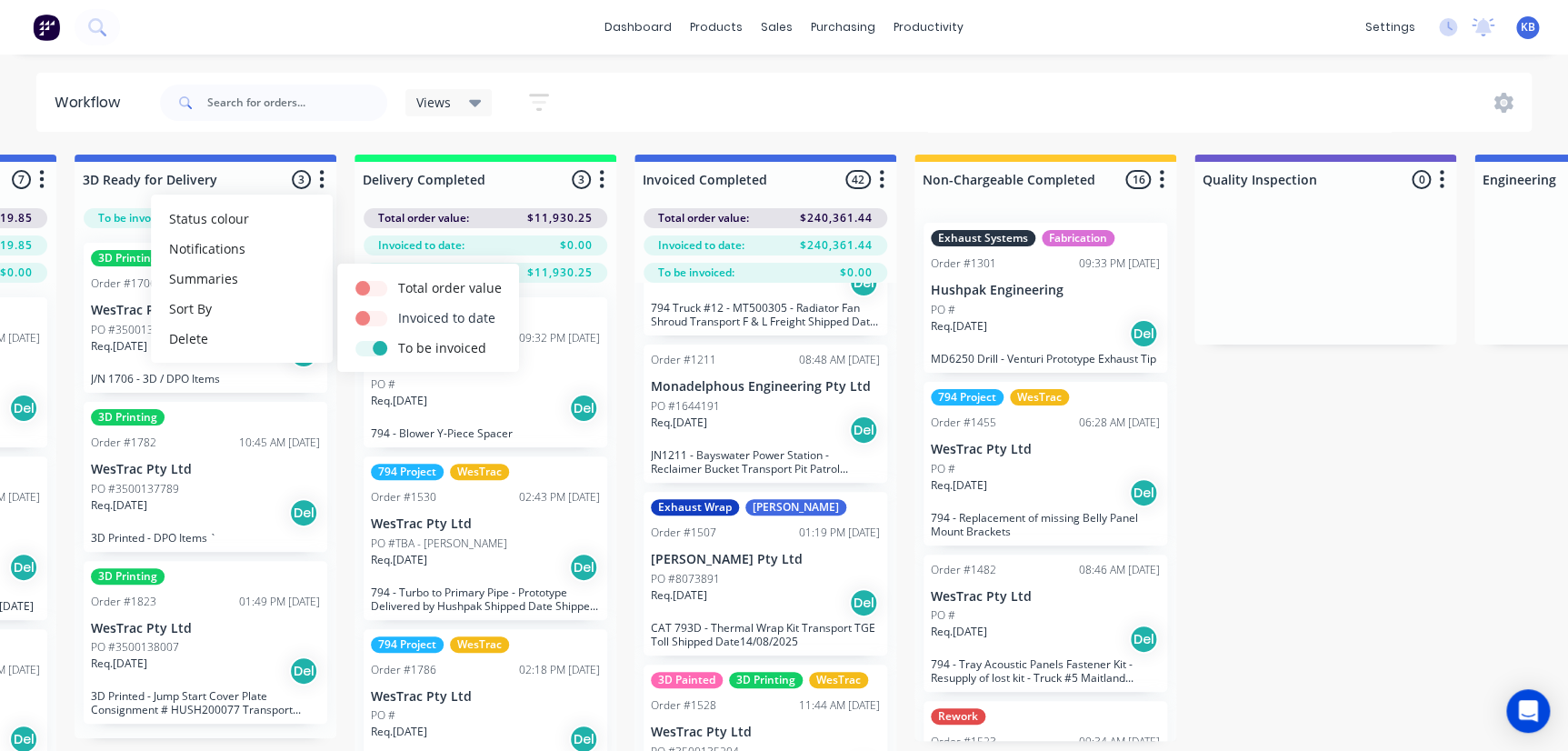
click at [398, 308] on label at bounding box center [398, 308] width 0 height 0
click at [366, 323] on input "checkbox" at bounding box center [363, 317] width 15 height 17
checkbox input "true"
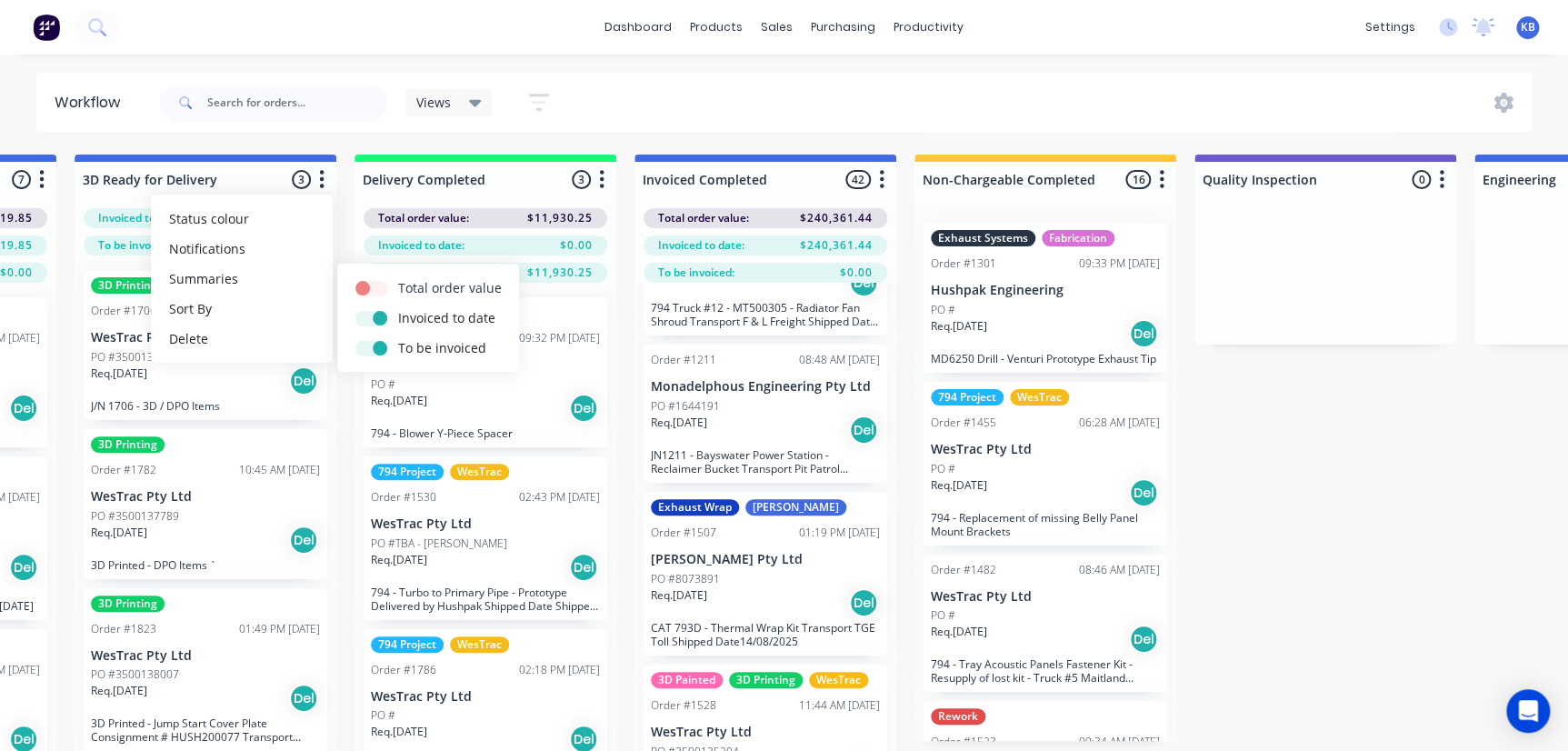
click at [398, 278] on label at bounding box center [398, 278] width 0 height 0
click at [370, 283] on input "checkbox" at bounding box center [363, 287] width 15 height 17
checkbox input "true"
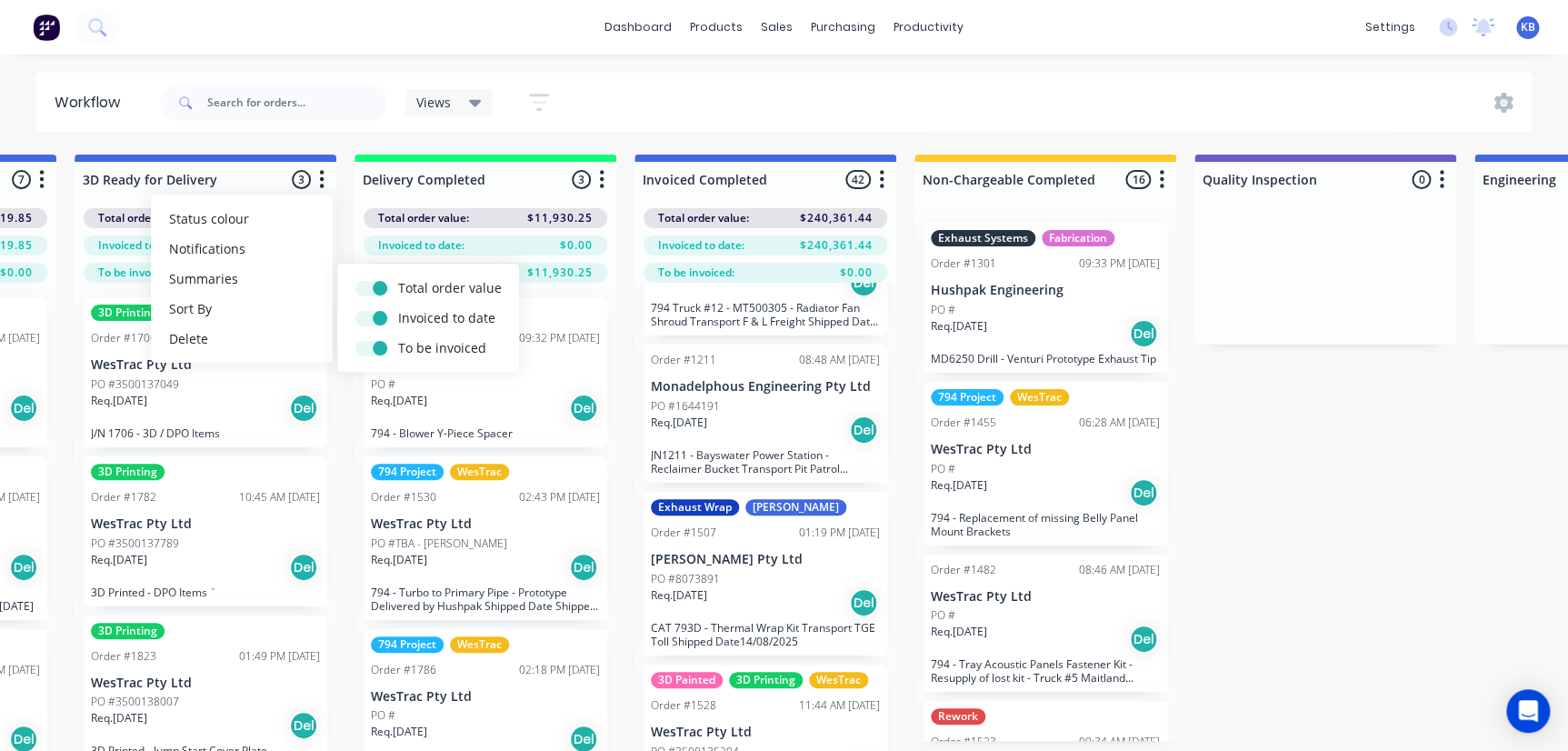
click at [700, 103] on div "Views Save new view None (Default) edit 3D only edit Show/Hide statuses Show li…" at bounding box center [844, 103] width 1376 height 54
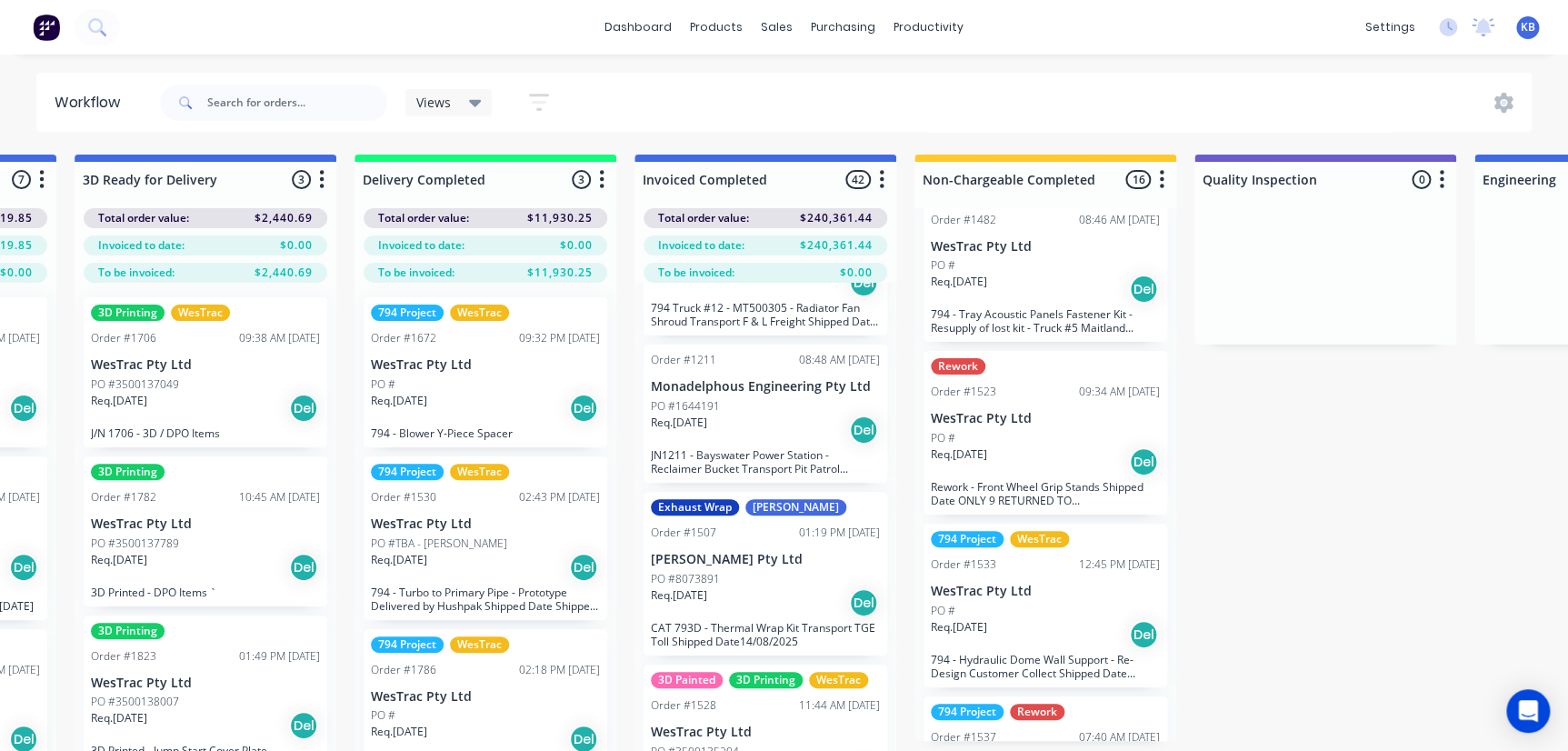
scroll to position [413, 0]
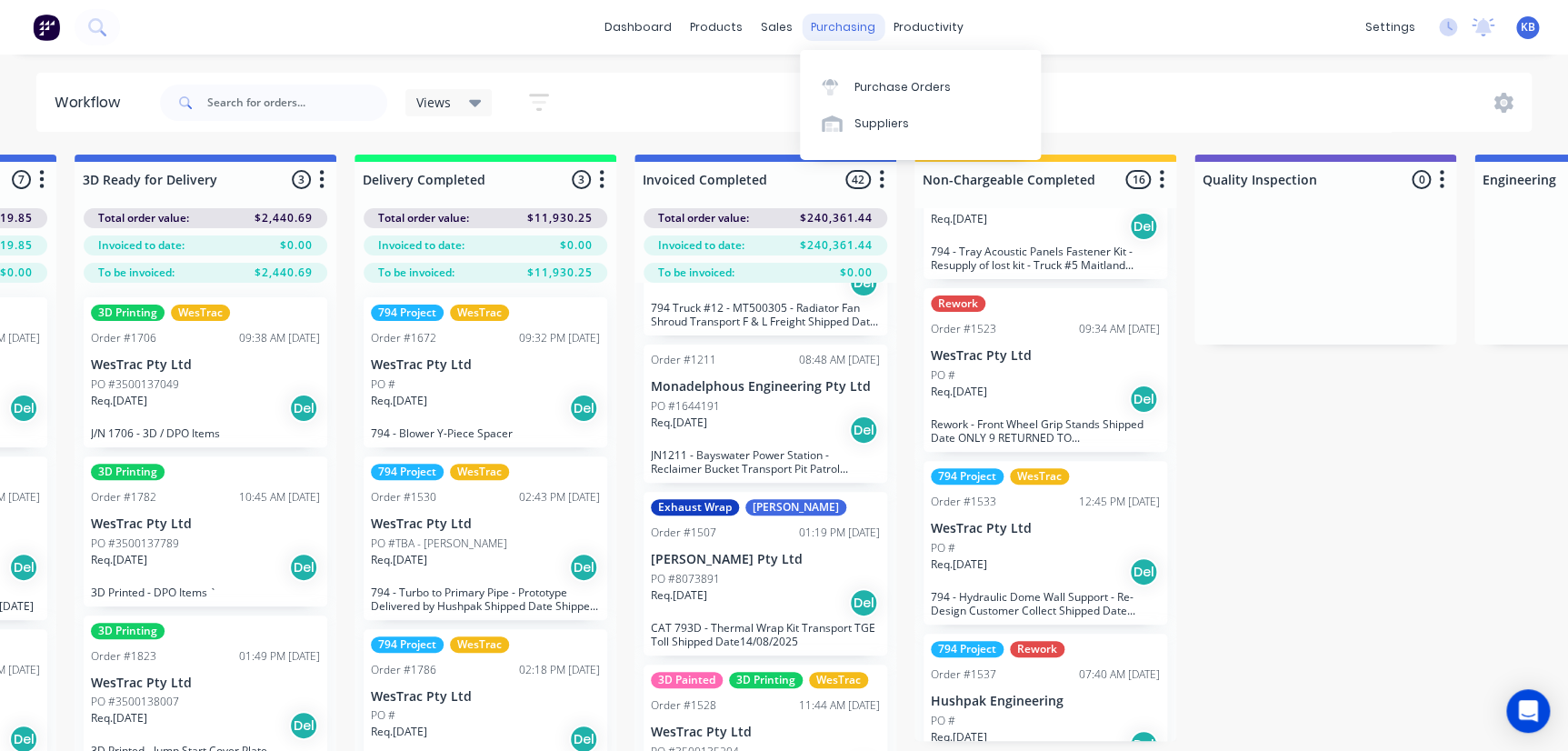
click at [810, 29] on div "purchasing" at bounding box center [843, 27] width 82 height 27
click at [781, 26] on div "sales" at bounding box center [776, 27] width 50 height 27
click at [785, 62] on div "Sales Orders Customers Price Level Manager" at bounding box center [872, 123] width 241 height 146
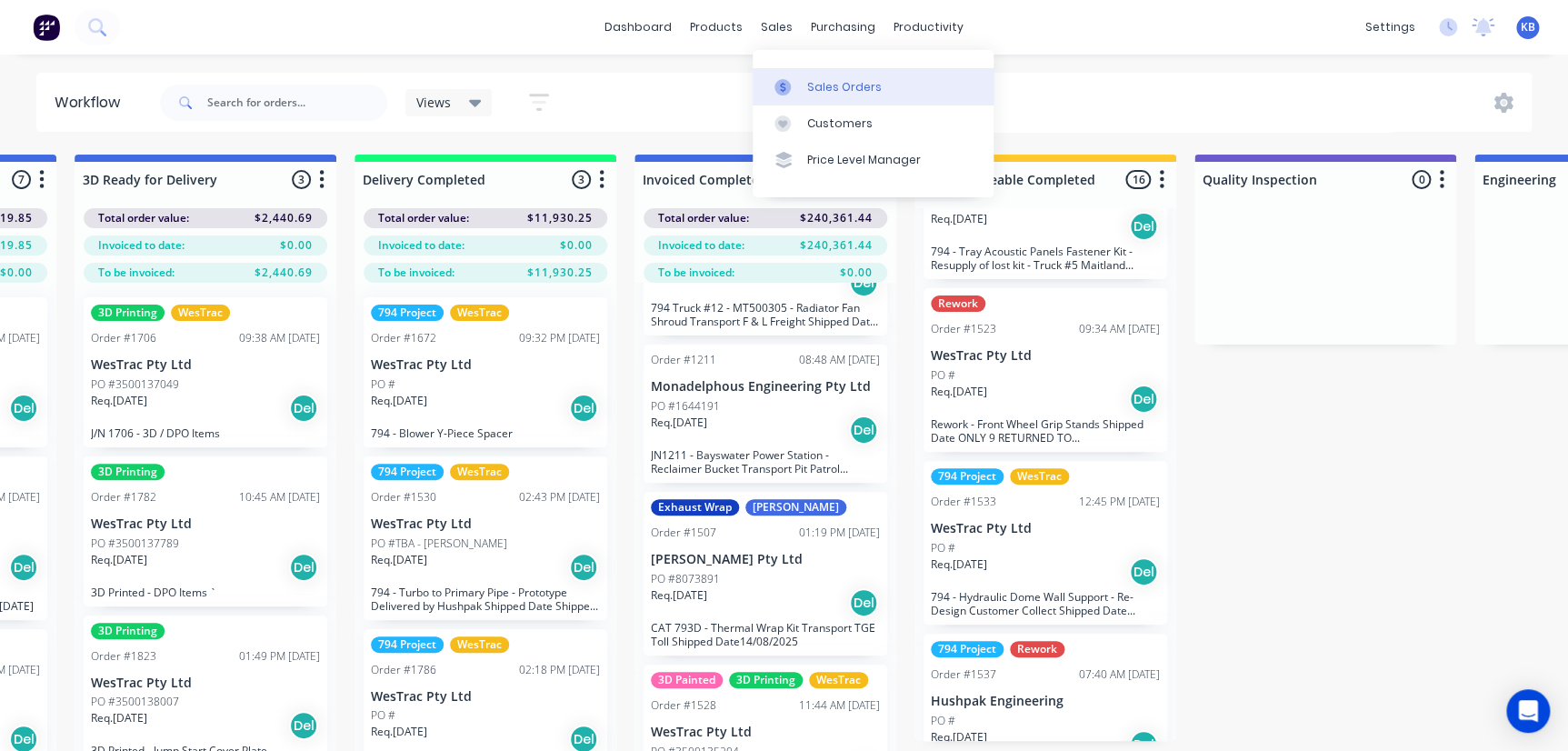
click at [797, 76] on link "Sales Orders" at bounding box center [872, 86] width 241 height 37
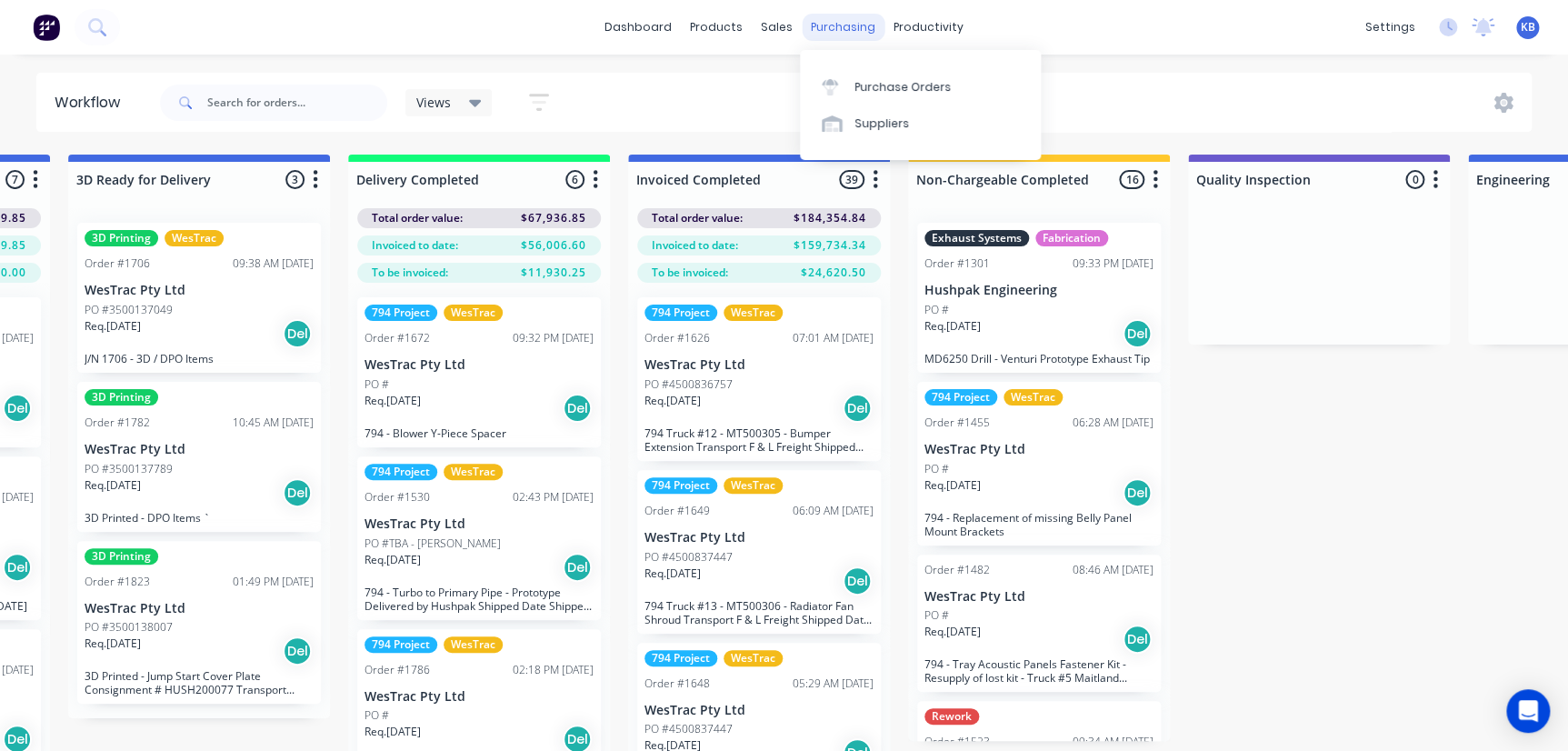
scroll to position [27, 0]
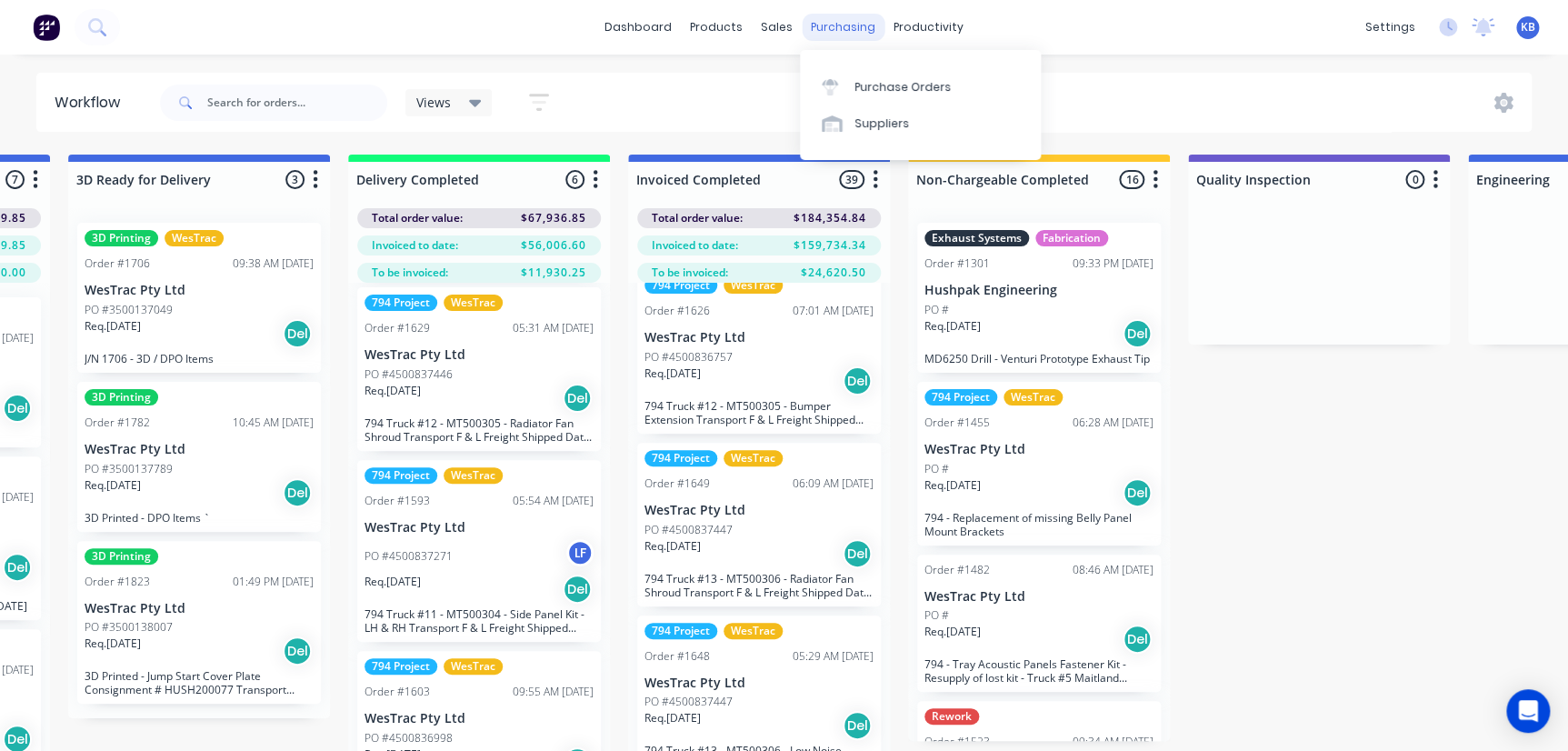
click at [809, 27] on div "purchasing" at bounding box center [843, 27] width 82 height 27
click at [802, 28] on div "purchasing" at bounding box center [843, 27] width 82 height 27
click at [793, 33] on div "sales" at bounding box center [776, 27] width 50 height 27
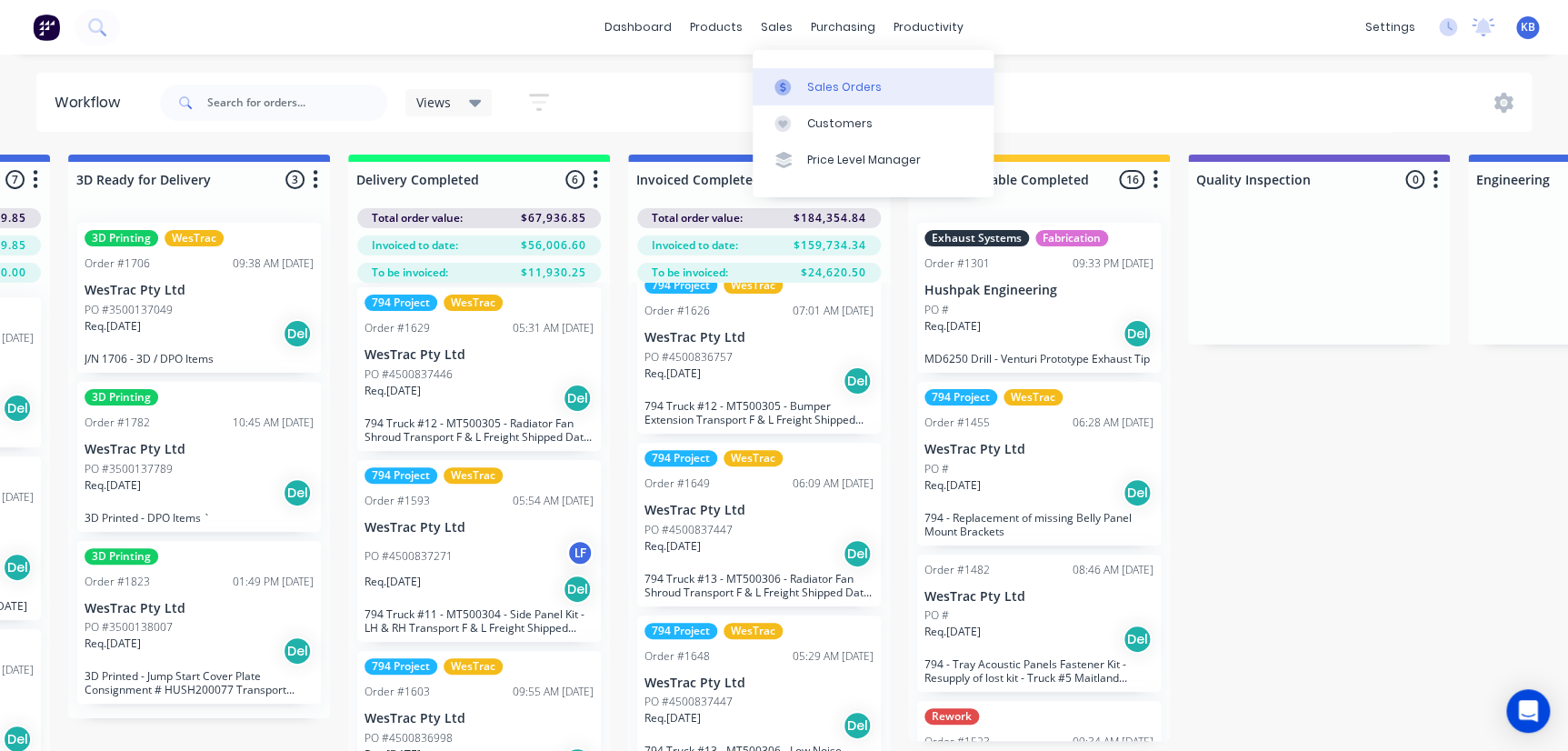
click at [816, 77] on link "Sales Orders" at bounding box center [872, 86] width 241 height 37
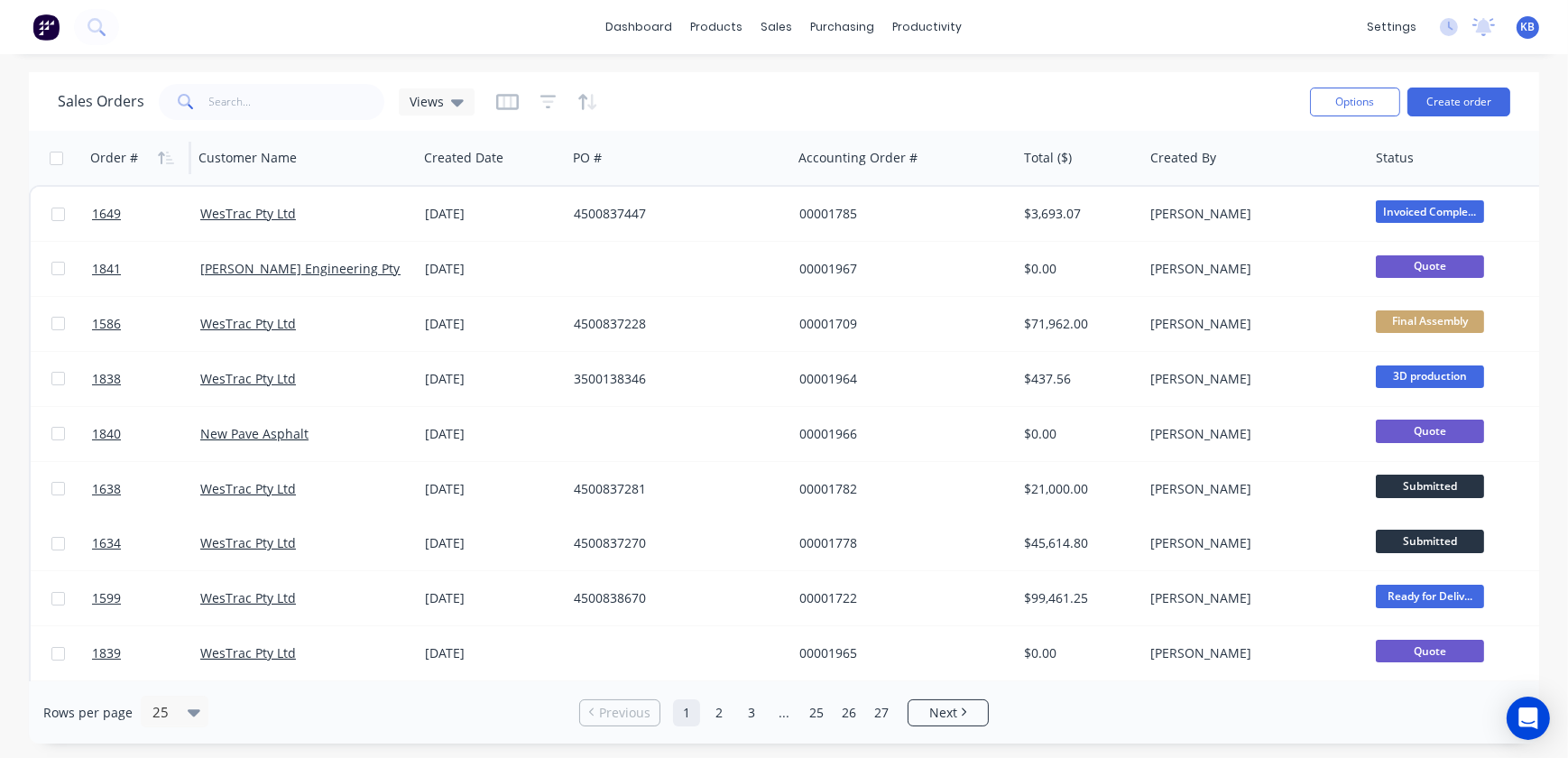
click at [139, 154] on div "Order #" at bounding box center [135, 158] width 89 height 36
click at [153, 155] on button "button" at bounding box center [165, 157] width 27 height 27
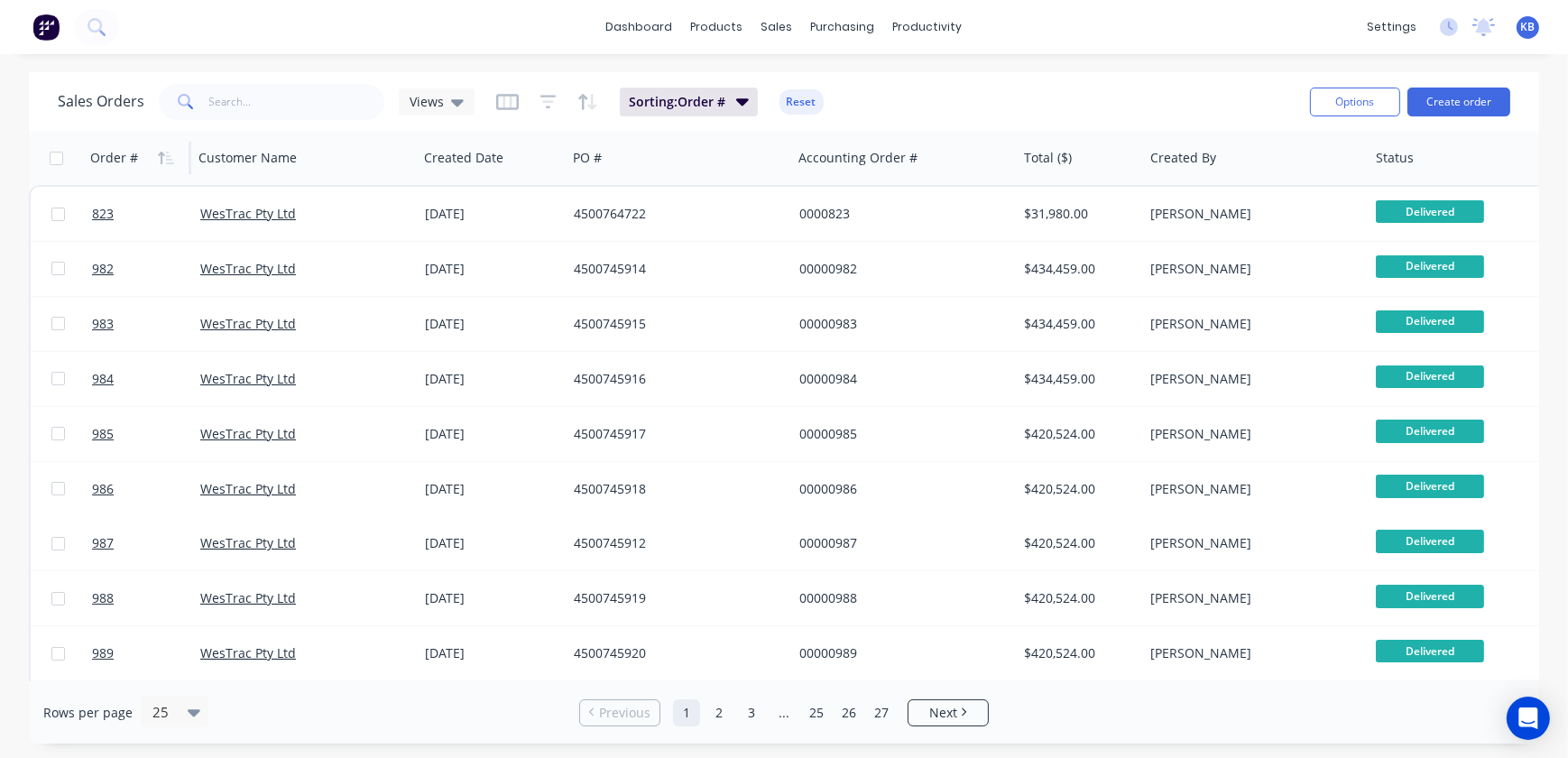
click at [153, 155] on button "button" at bounding box center [165, 157] width 27 height 27
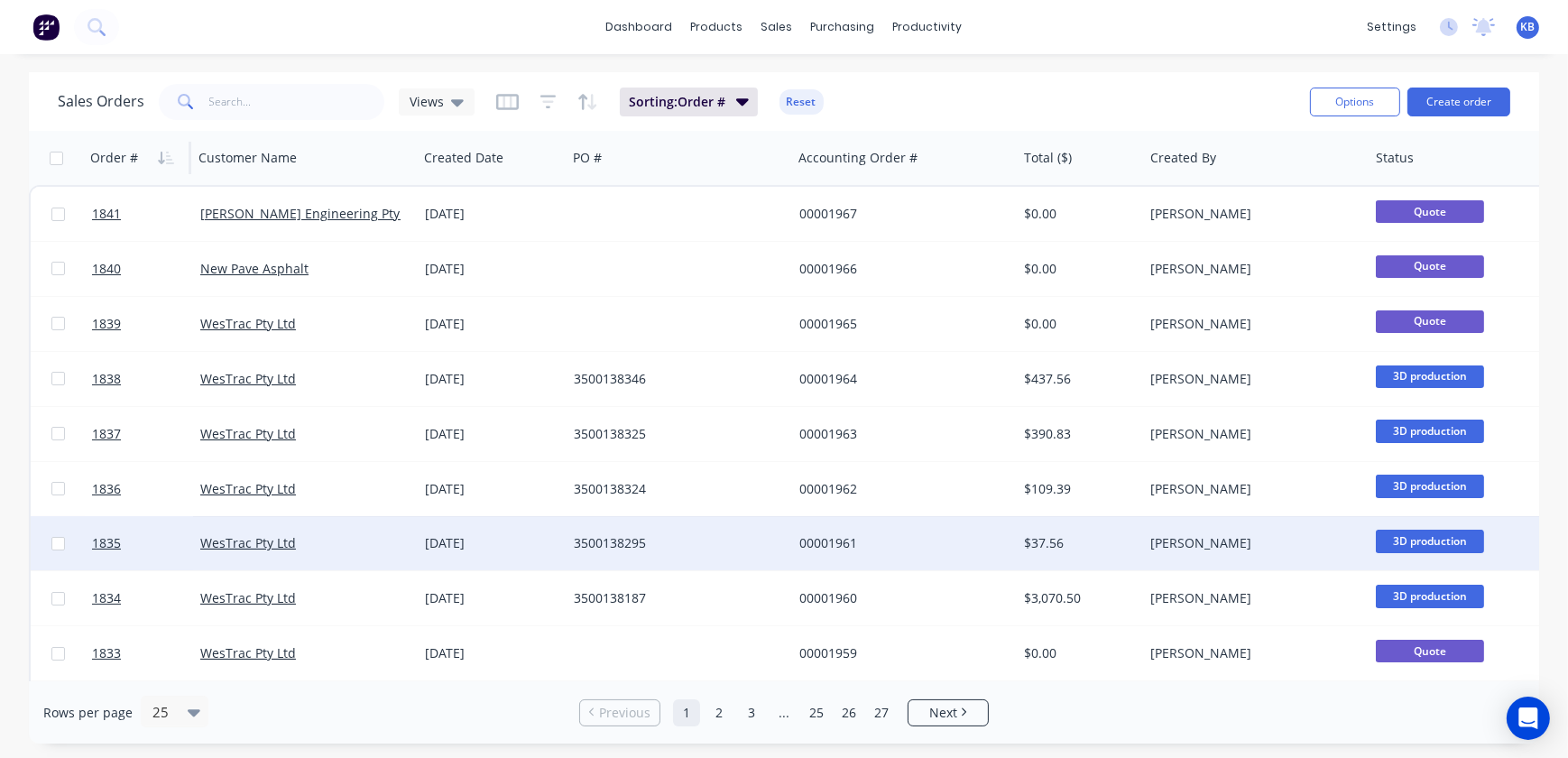
drag, startPoint x: 166, startPoint y: 542, endPoint x: 683, endPoint y: 554, distance: 517.1
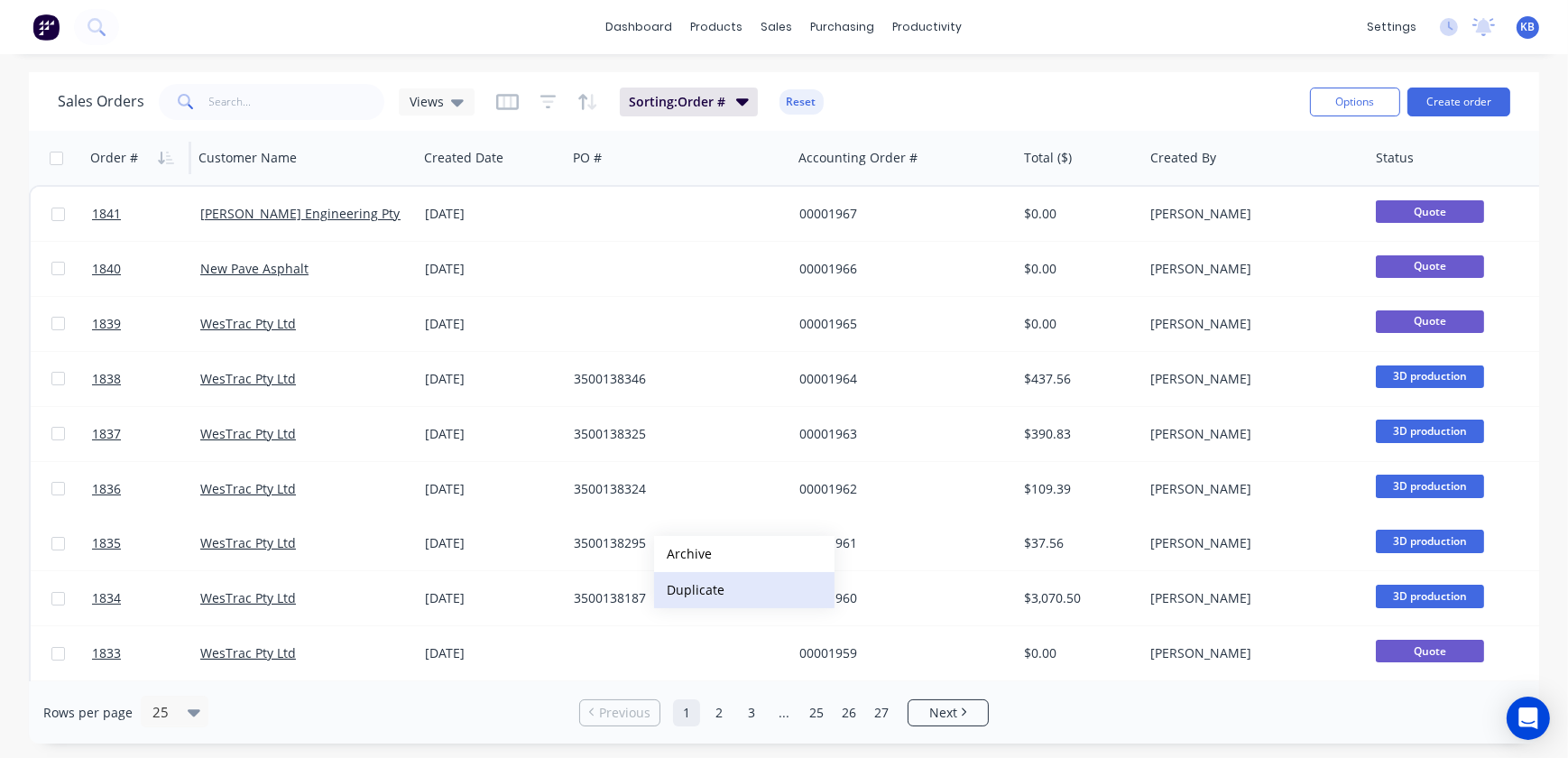
click at [688, 578] on button "Duplicate" at bounding box center [744, 590] width 180 height 36
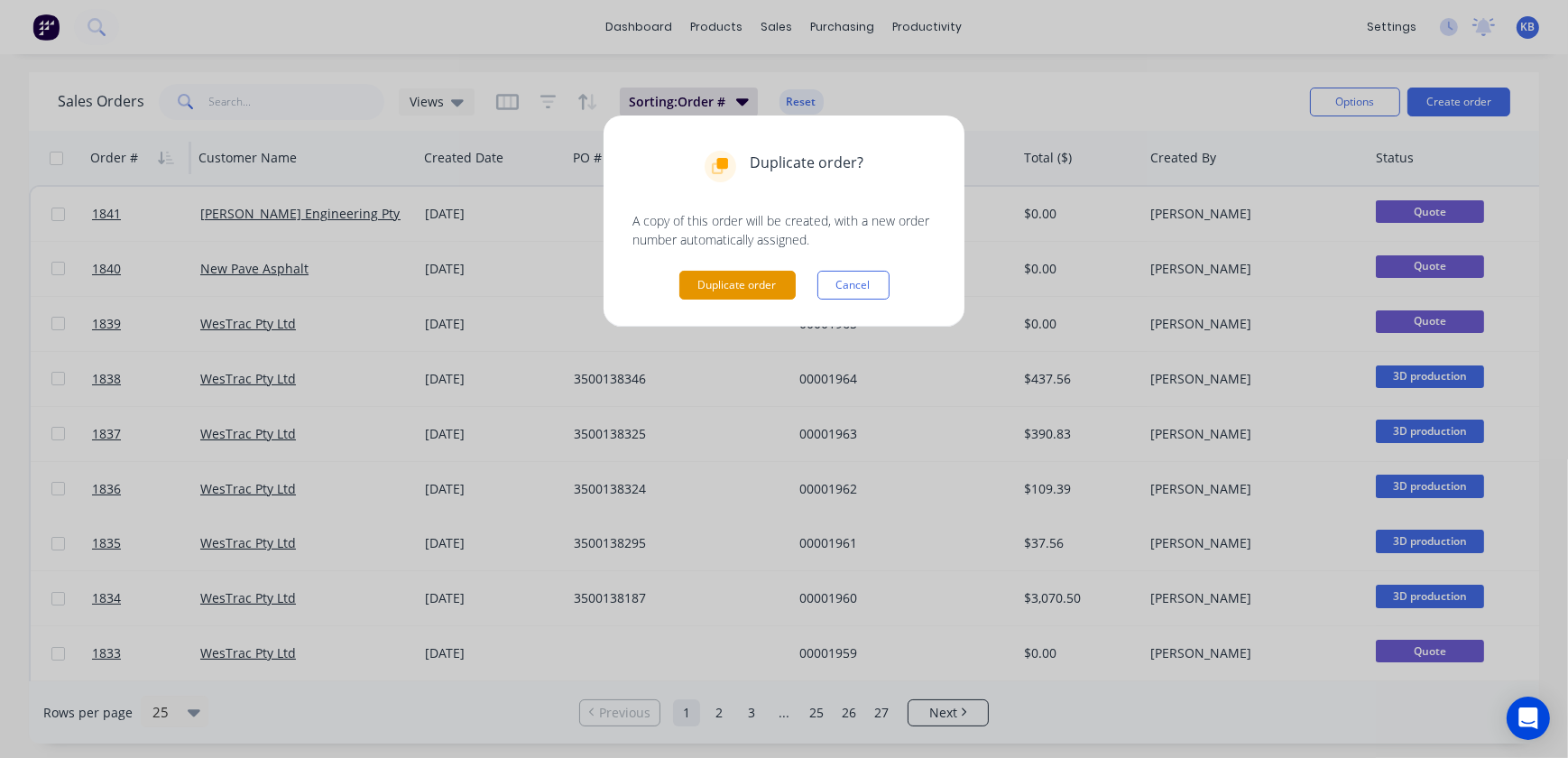
click at [718, 294] on button "Duplicate order" at bounding box center [737, 284] width 116 height 29
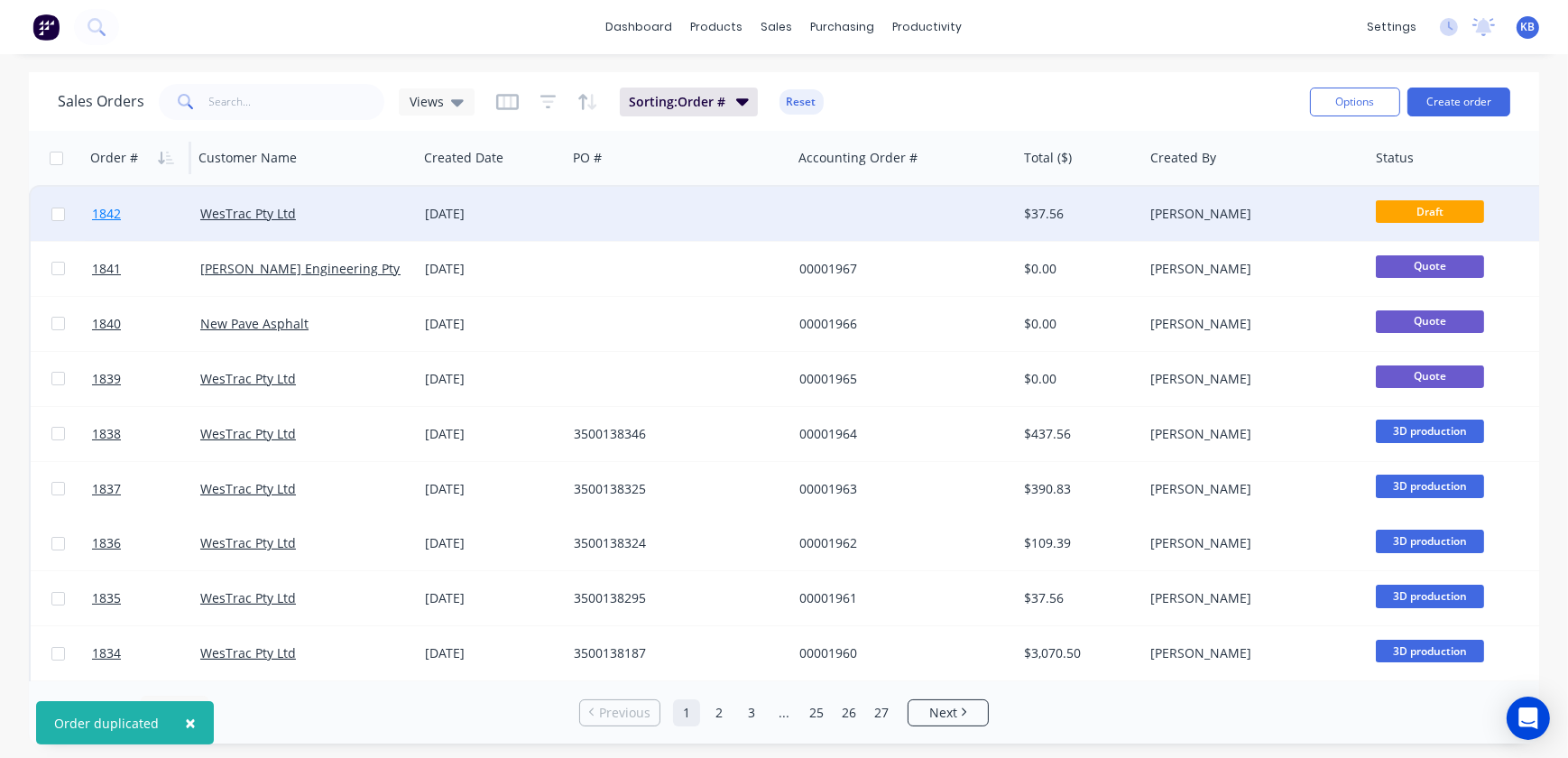
click at [101, 209] on span "1842" at bounding box center [106, 213] width 29 height 18
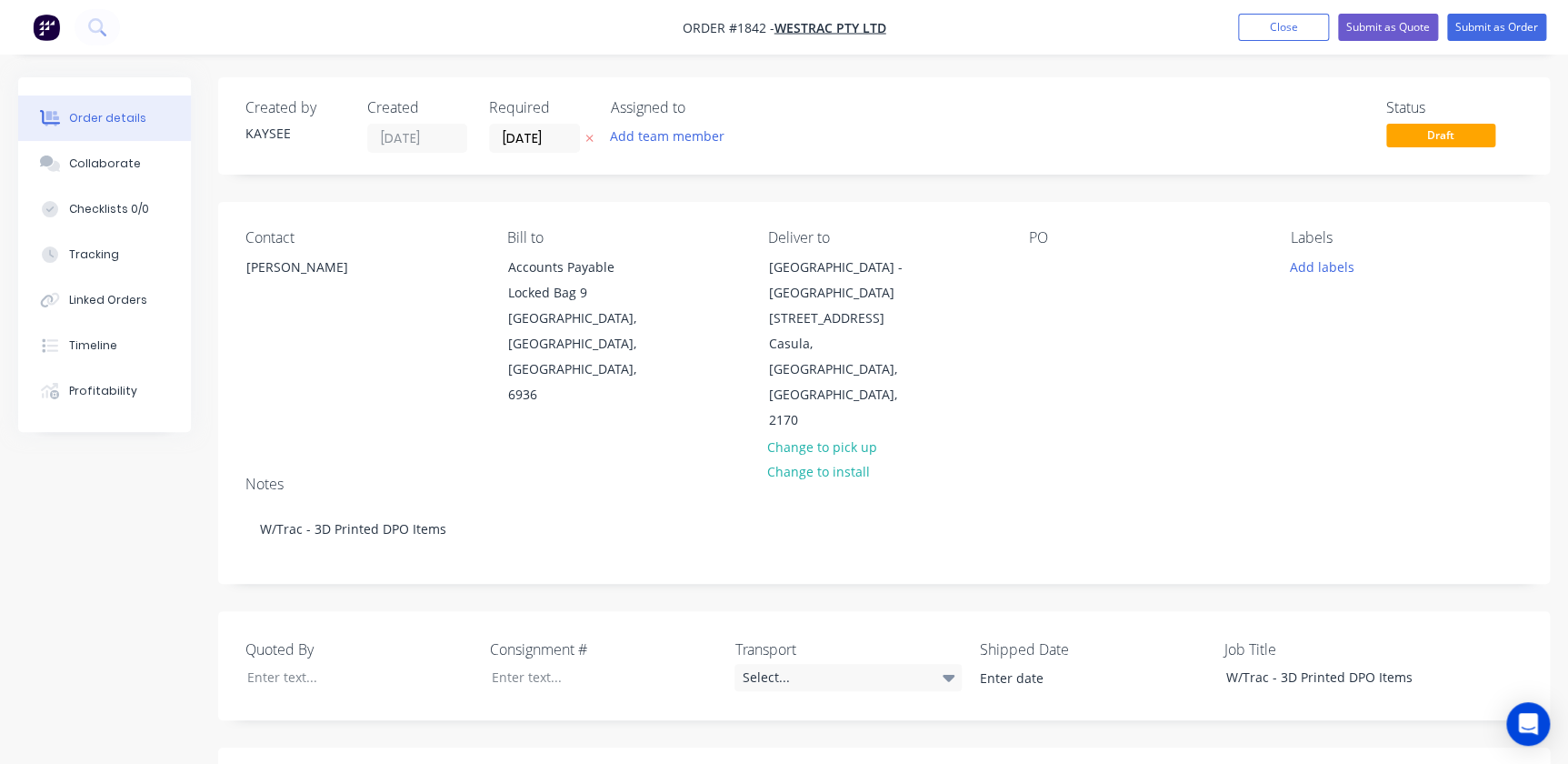
click at [1024, 257] on div "Contact [PERSON_NAME] Bill to Accounts Payable [STREET_ADDRESS] Deliver to [GEO…" at bounding box center [884, 331] width 1332 height 259
click at [1051, 268] on div at bounding box center [1043, 267] width 29 height 26
click at [1303, 267] on button "Add labels" at bounding box center [1321, 266] width 83 height 24
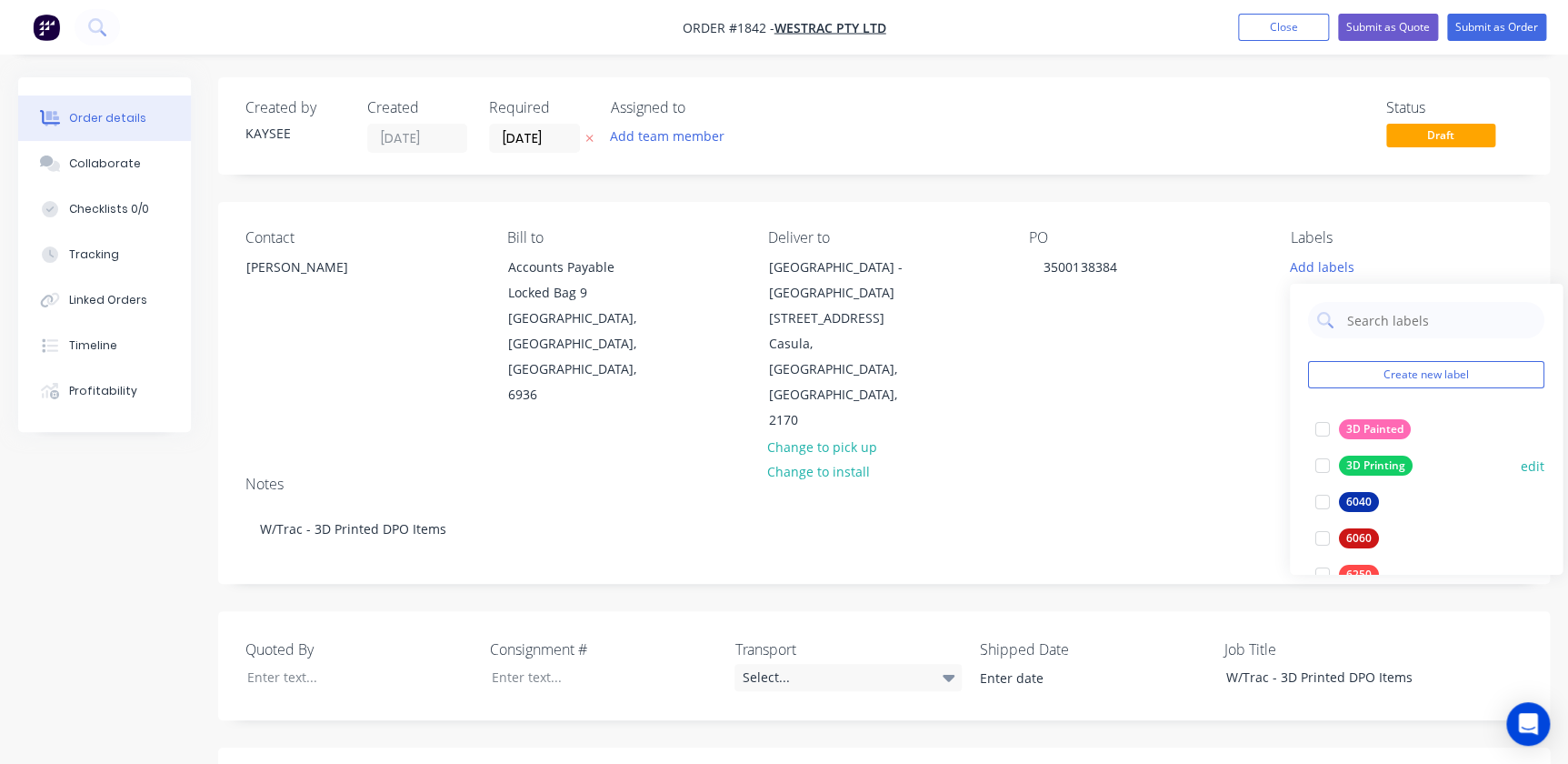
click at [1329, 467] on div at bounding box center [1323, 465] width 37 height 37
click at [1199, 154] on div "Created by KAYSEE Created [DATE] Required [DATE] Assigned to Add team member St…" at bounding box center [884, 126] width 1332 height 97
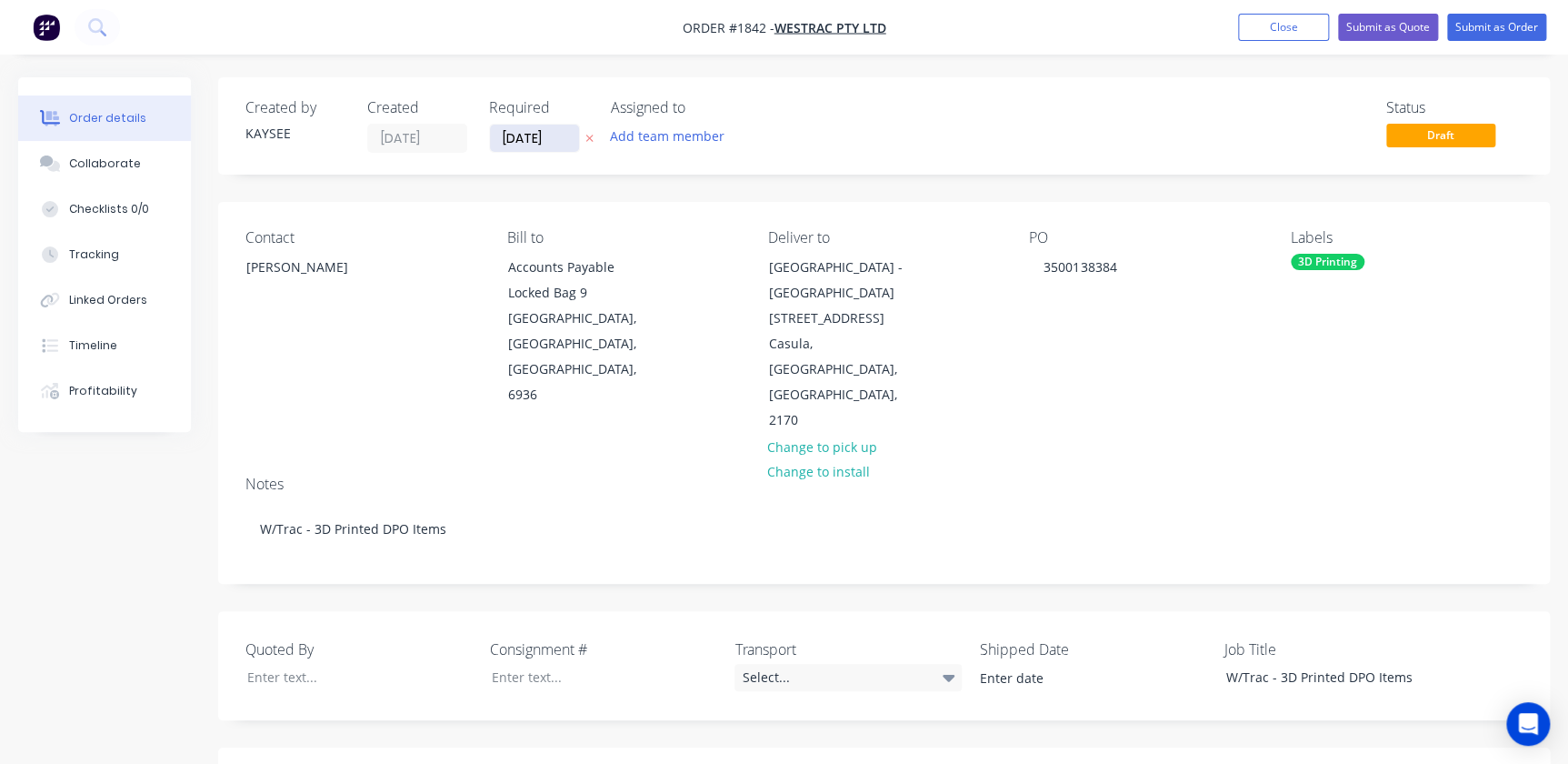
click at [541, 129] on input "[DATE]" at bounding box center [534, 138] width 89 height 27
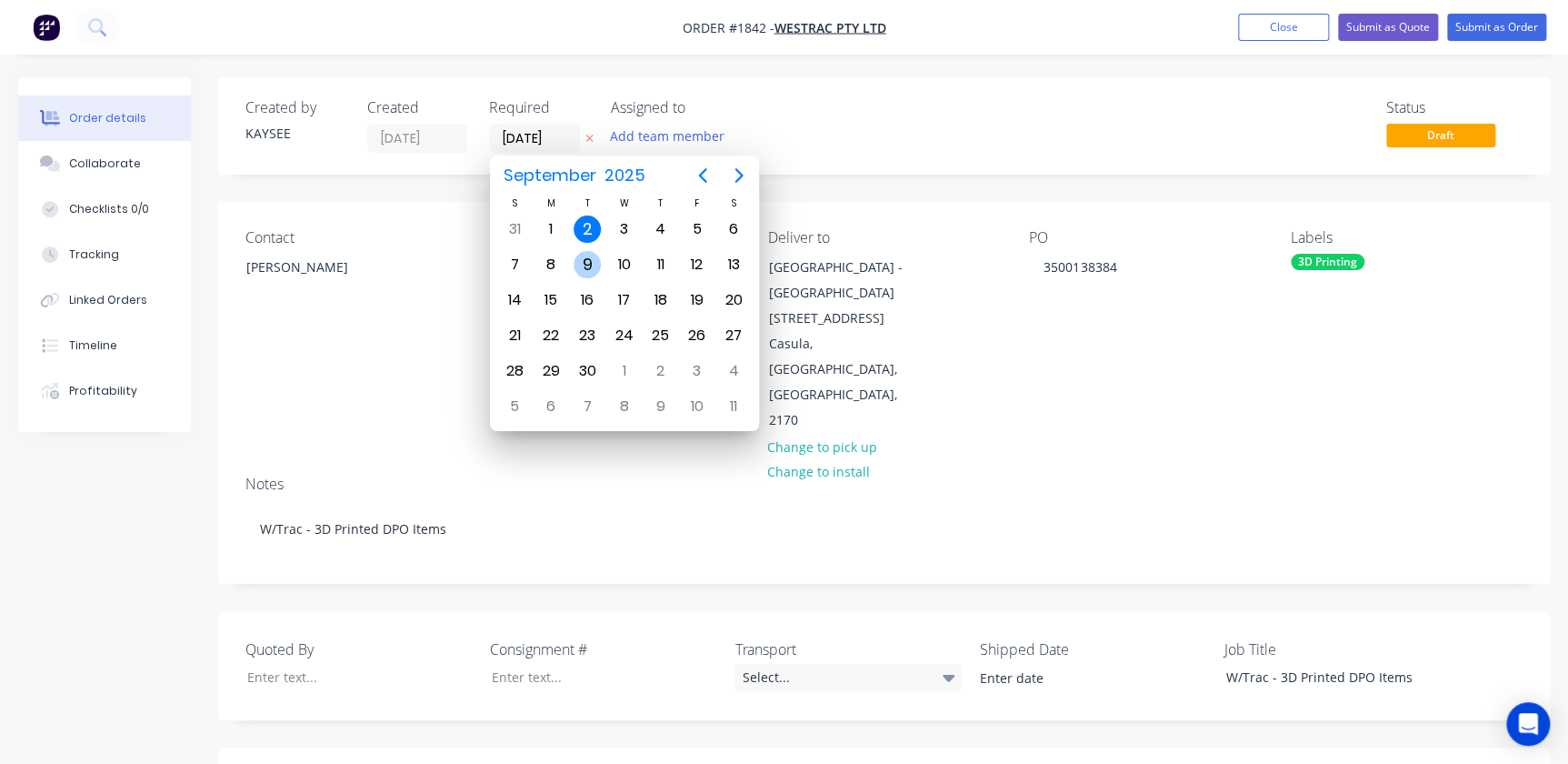
click at [591, 254] on div "9" at bounding box center [587, 264] width 27 height 27
type input "[DATE]"
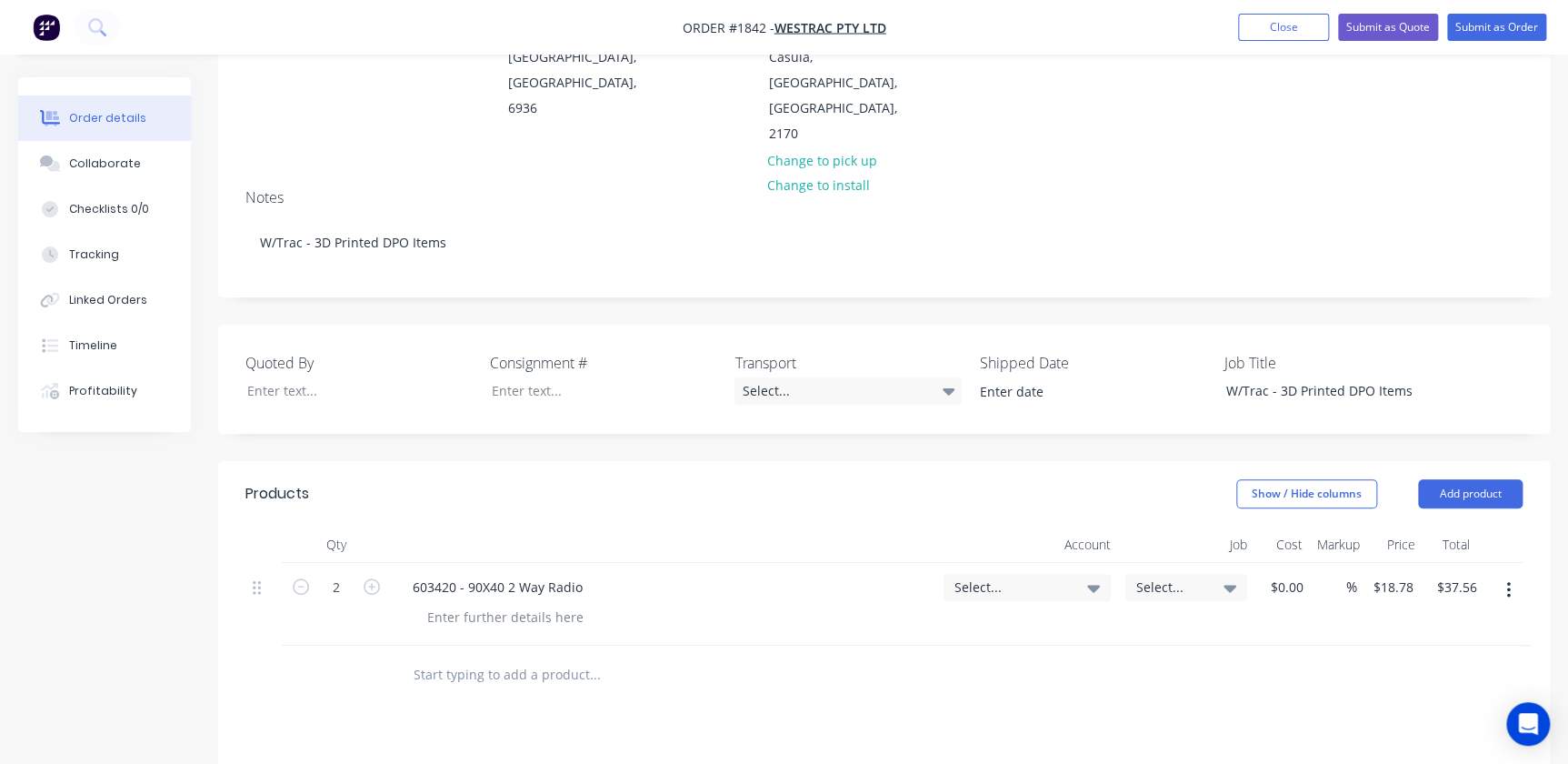
scroll to position [331, 0]
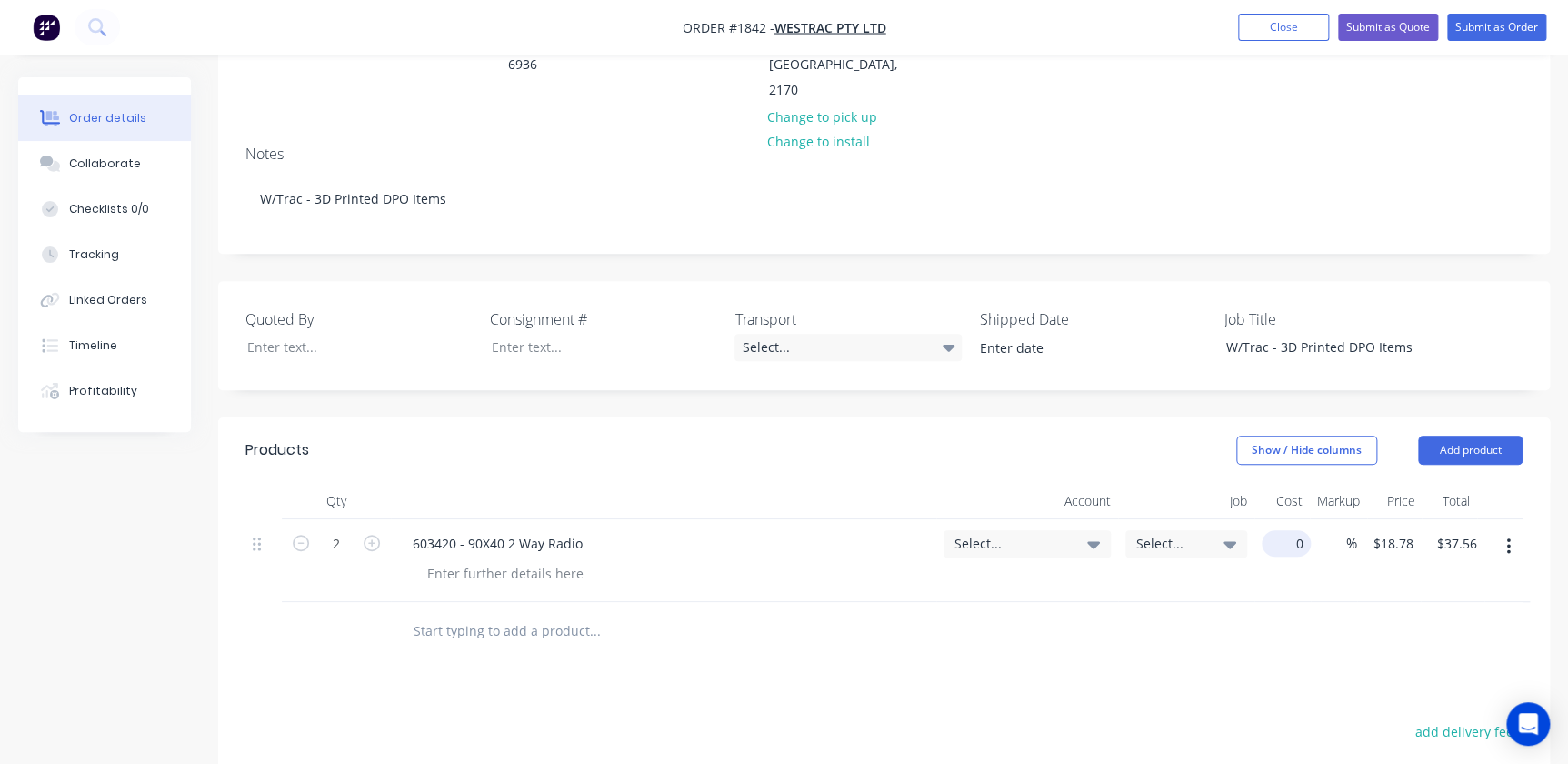
click at [1277, 530] on div "0 $0.00" at bounding box center [1286, 543] width 49 height 26
type input "$0.00"
click at [860, 588] on div "Products Show / Hide columns Add product Qty Account Job Cost Markup Price Tota…" at bounding box center [884, 757] width 1332 height 680
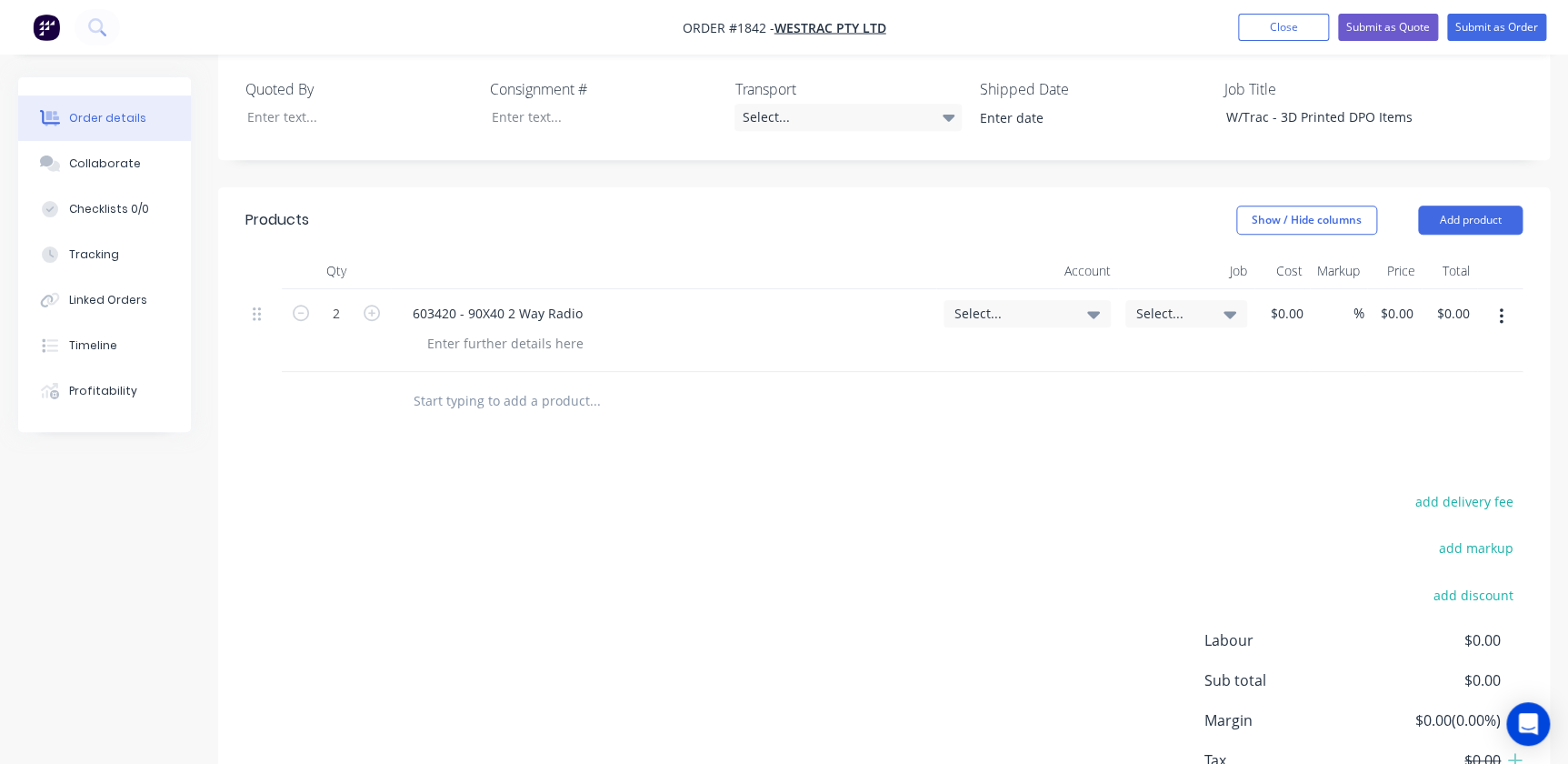
scroll to position [530, 0]
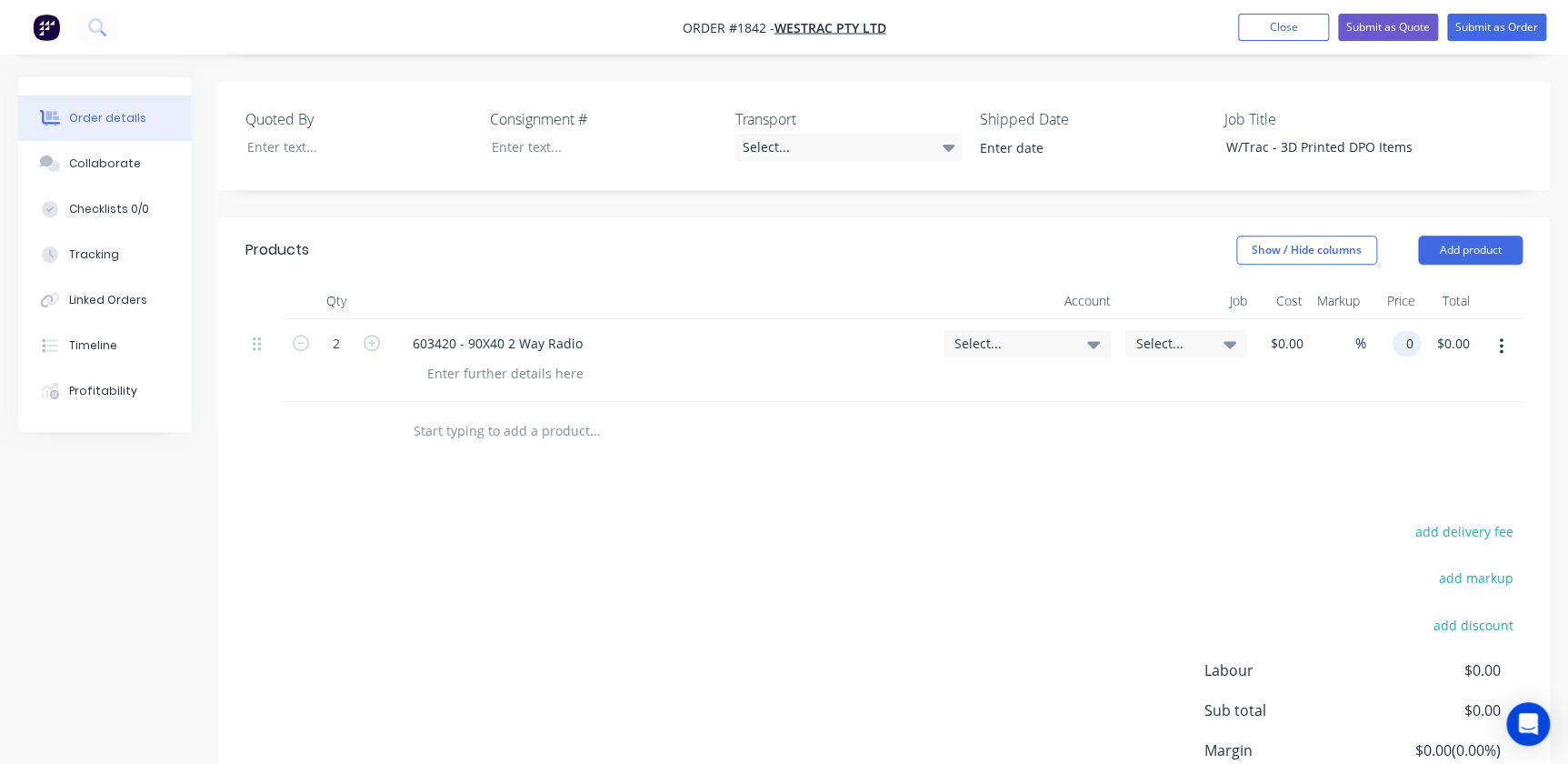
click at [1400, 331] on div "0 0" at bounding box center [1411, 344] width 21 height 26
type input "$18.76"
type input "$37.52"
click at [1226, 520] on div "add delivery fee add markup add discount Labour $0.00 Sub total $37.52 Margin $…" at bounding box center [884, 695] width 1277 height 351
click at [1396, 331] on input "18.76" at bounding box center [1396, 344] width 49 height 26
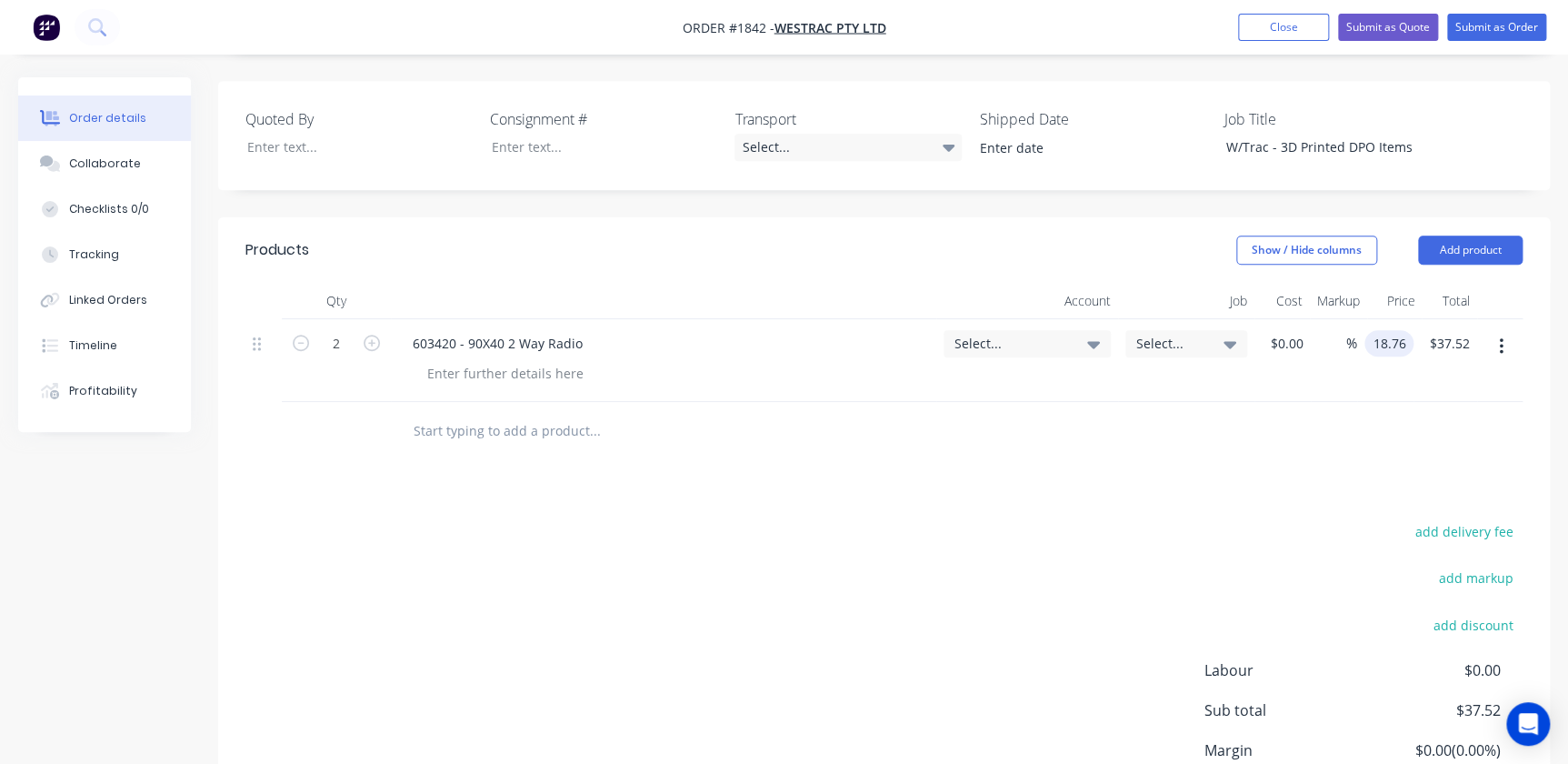
click at [1405, 331] on input "18.76" at bounding box center [1392, 344] width 42 height 26
type input "$18.78"
type input "$37.56"
click at [1101, 520] on div "add delivery fee add markup add discount Labour $0.00 Sub total $37.52 Margin $…" at bounding box center [884, 695] width 1277 height 351
click at [1089, 333] on icon at bounding box center [1093, 343] width 13 height 20
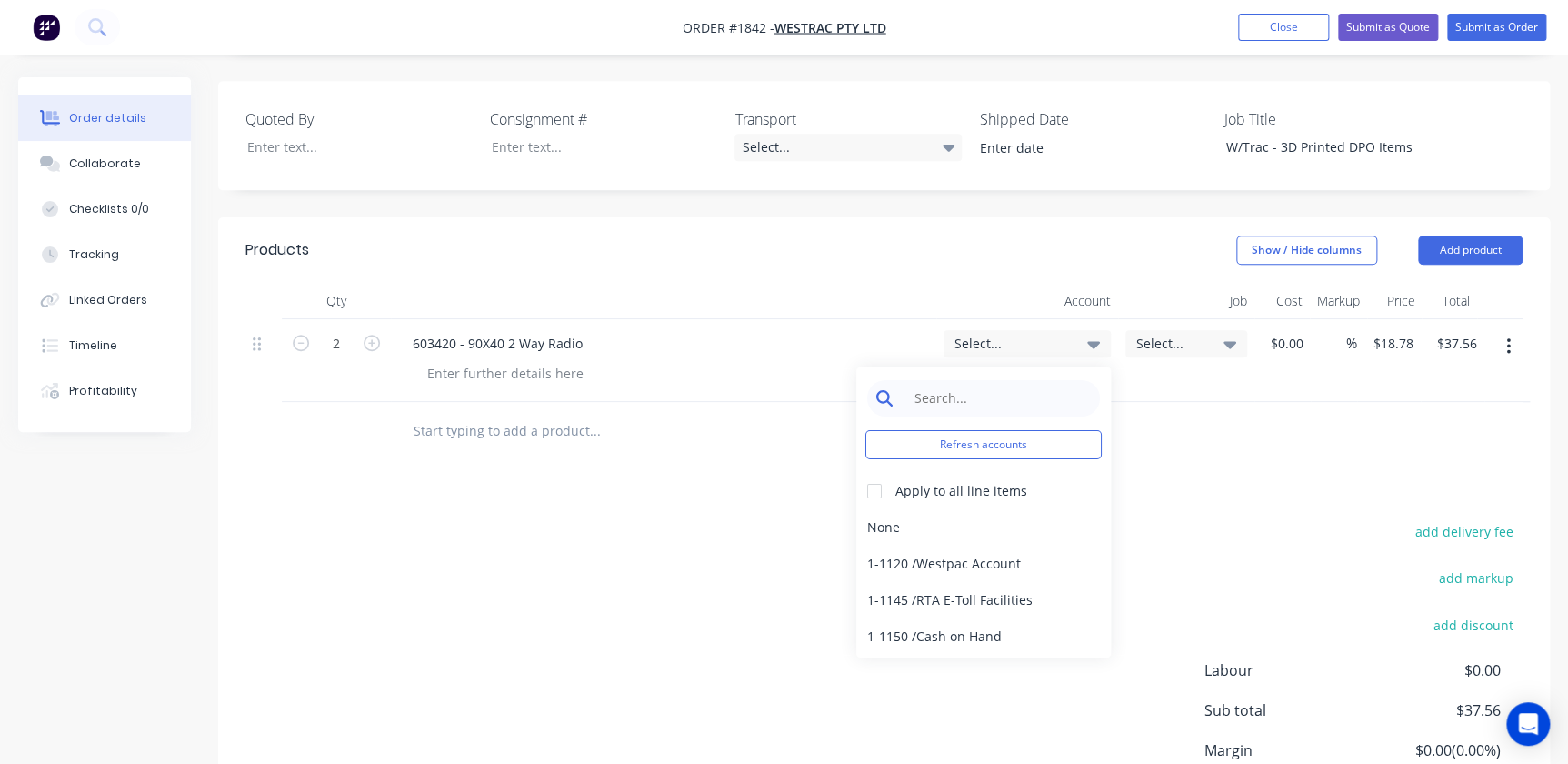
click at [949, 380] on input at bounding box center [997, 398] width 186 height 37
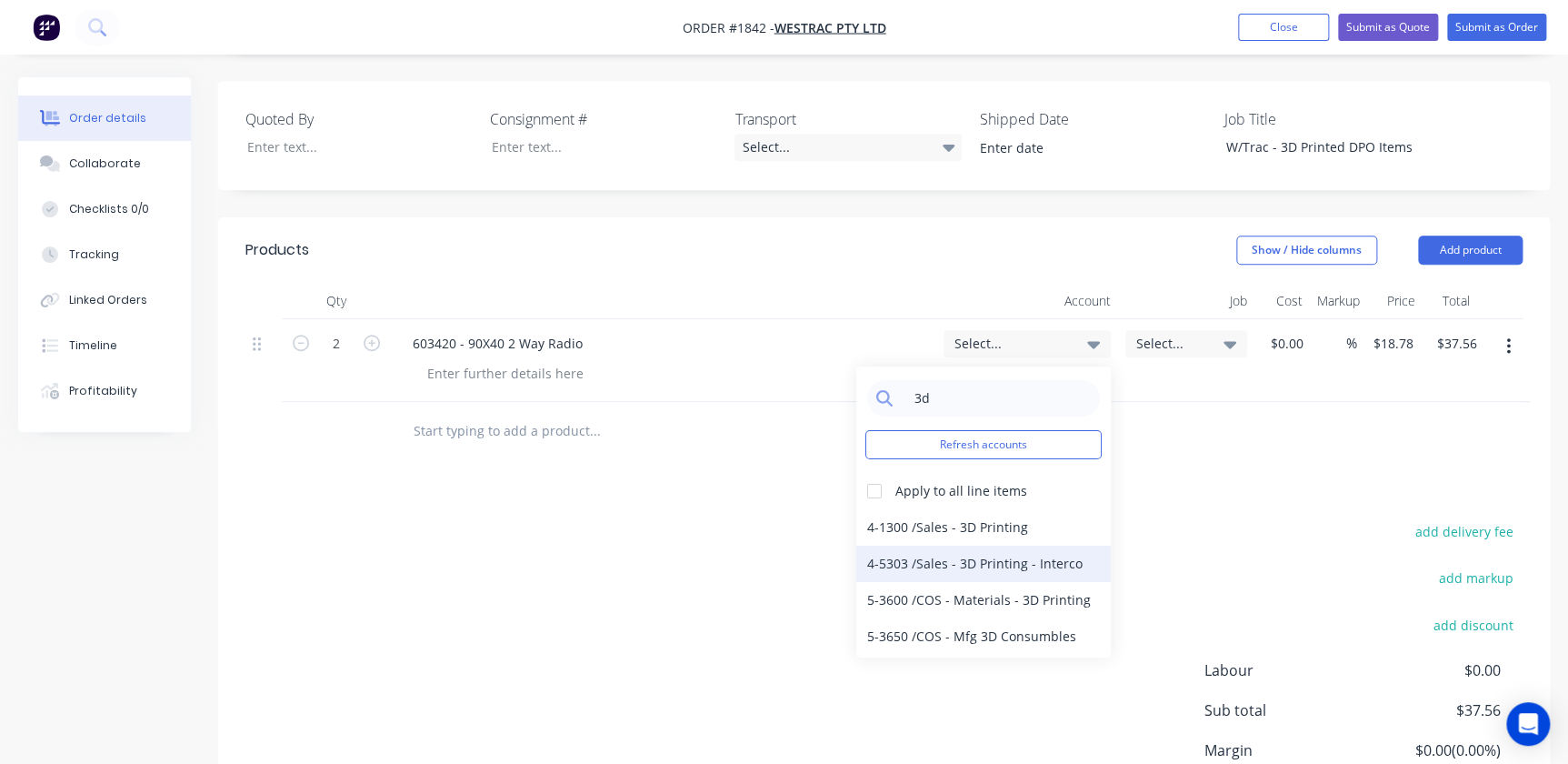
type input "3d"
click at [904, 546] on div "4-5303 / Sales - 3D Printing - Interco" at bounding box center [984, 564] width 255 height 37
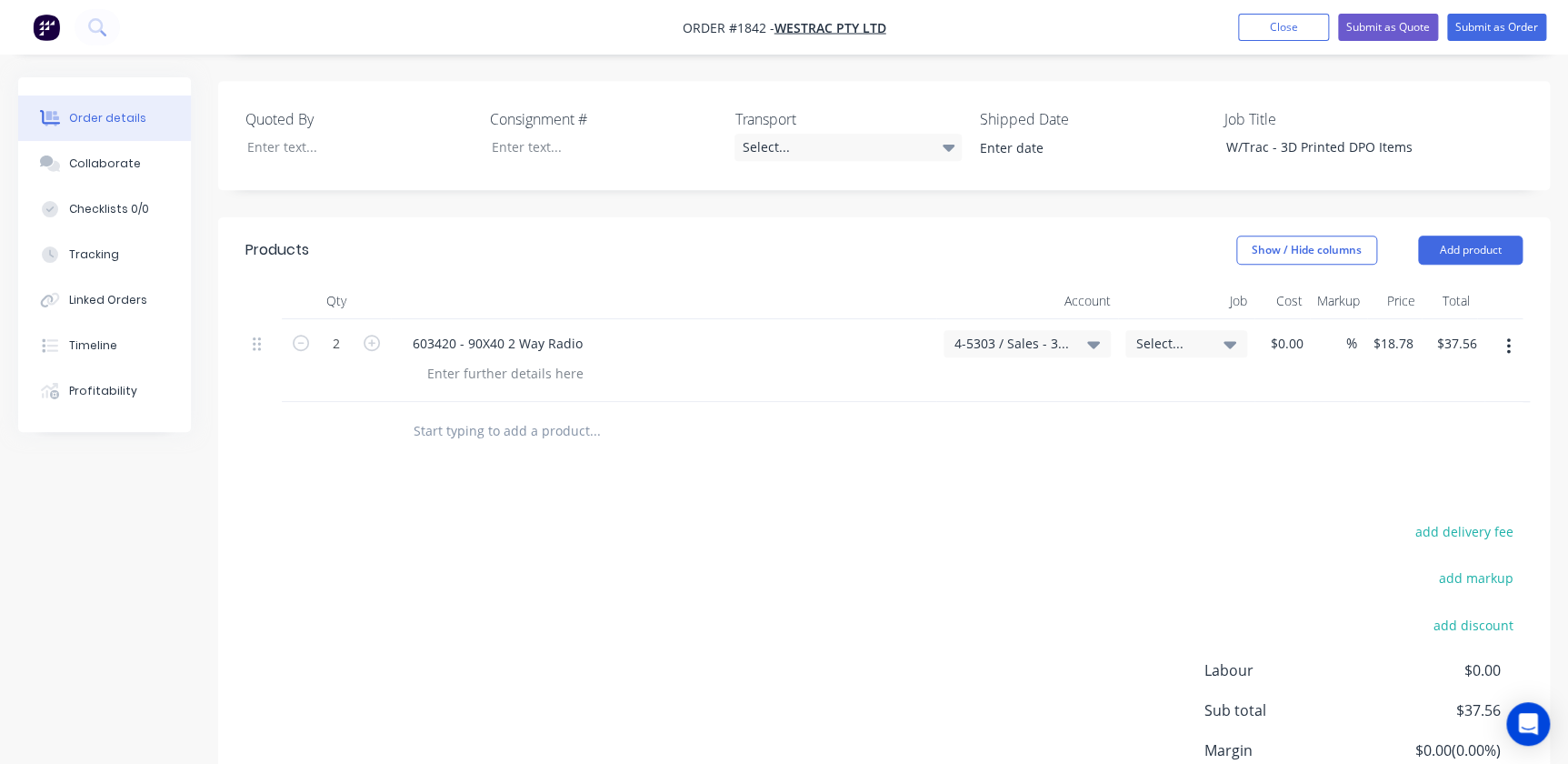
drag, startPoint x: 1193, startPoint y: 227, endPoint x: 1189, endPoint y: 241, distance: 14.6
click at [1194, 283] on div "Job" at bounding box center [1186, 301] width 137 height 37
click at [1199, 333] on span "Select..." at bounding box center [1171, 343] width 69 height 19
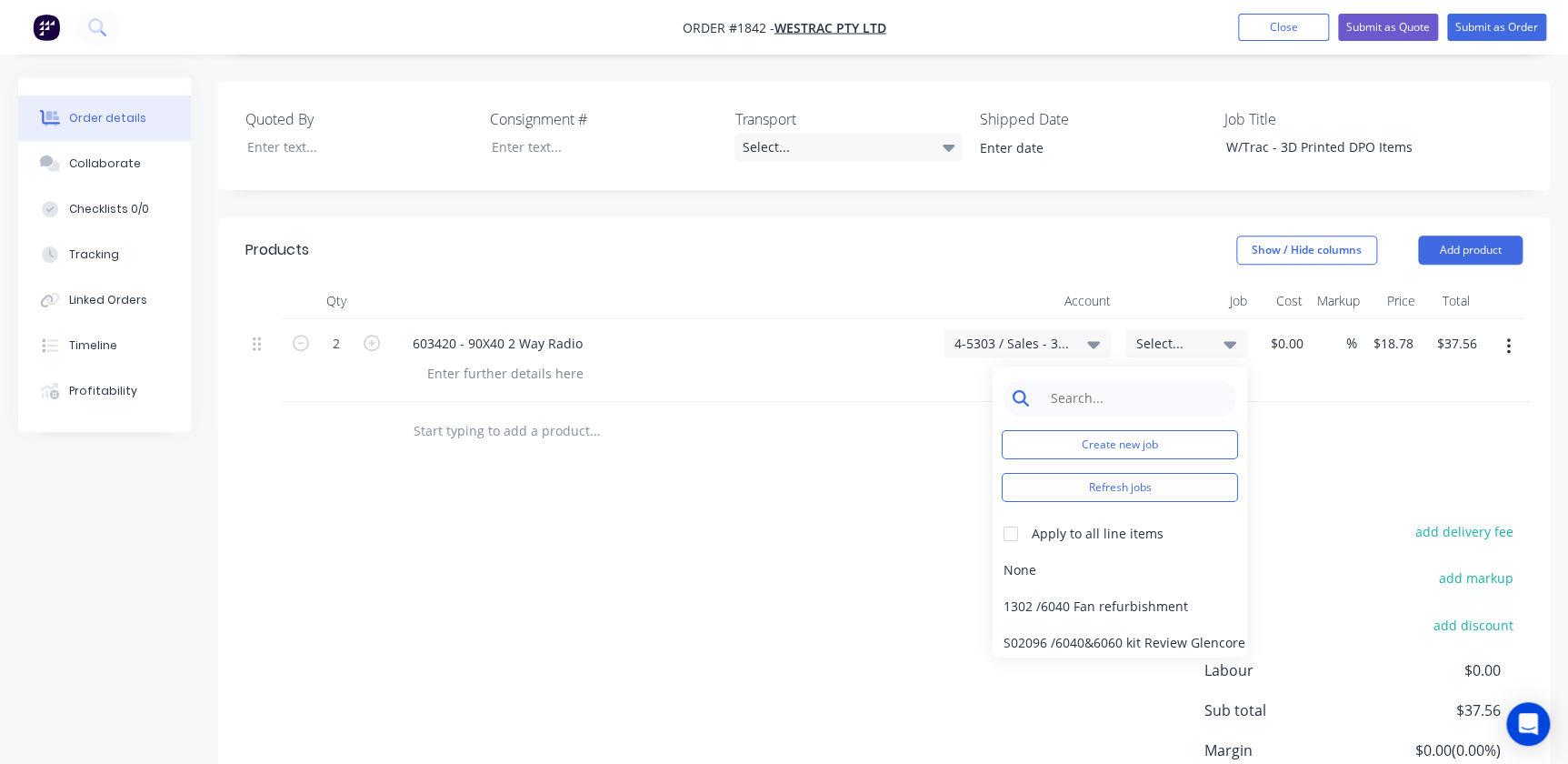
click at [1109, 380] on input at bounding box center [1134, 398] width 186 height 37
click at [1087, 430] on button "Create new job" at bounding box center [1120, 444] width 236 height 29
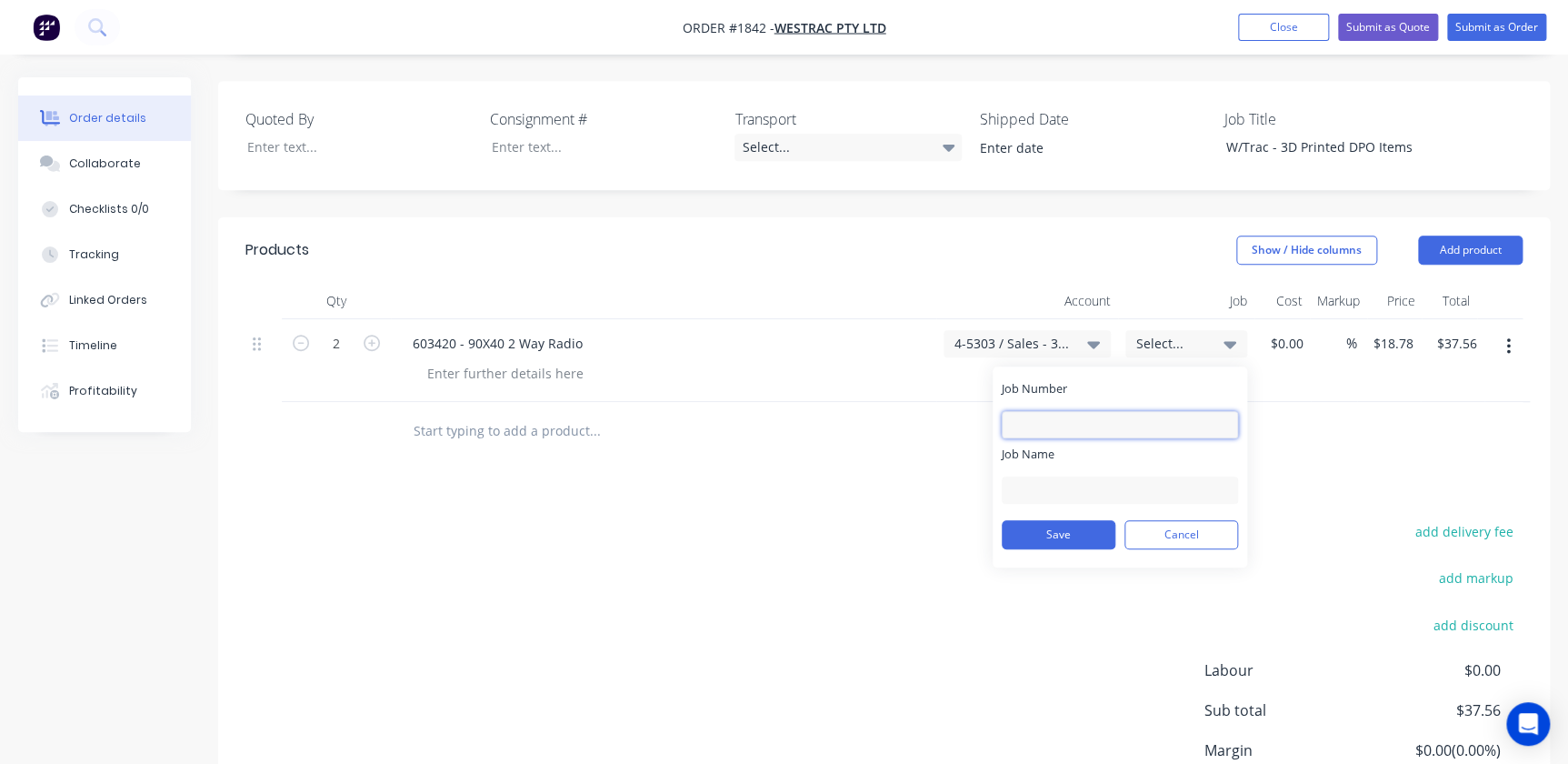
click at [1080, 411] on input "Job Number" at bounding box center [1120, 424] width 236 height 27
type input "1842"
click at [1084, 477] on input "Job Name" at bounding box center [1120, 490] width 236 height 27
type input "W/Trac - 3D DPO Items"
drag, startPoint x: 1054, startPoint y: 443, endPoint x: 1059, endPoint y: 453, distance: 11.2
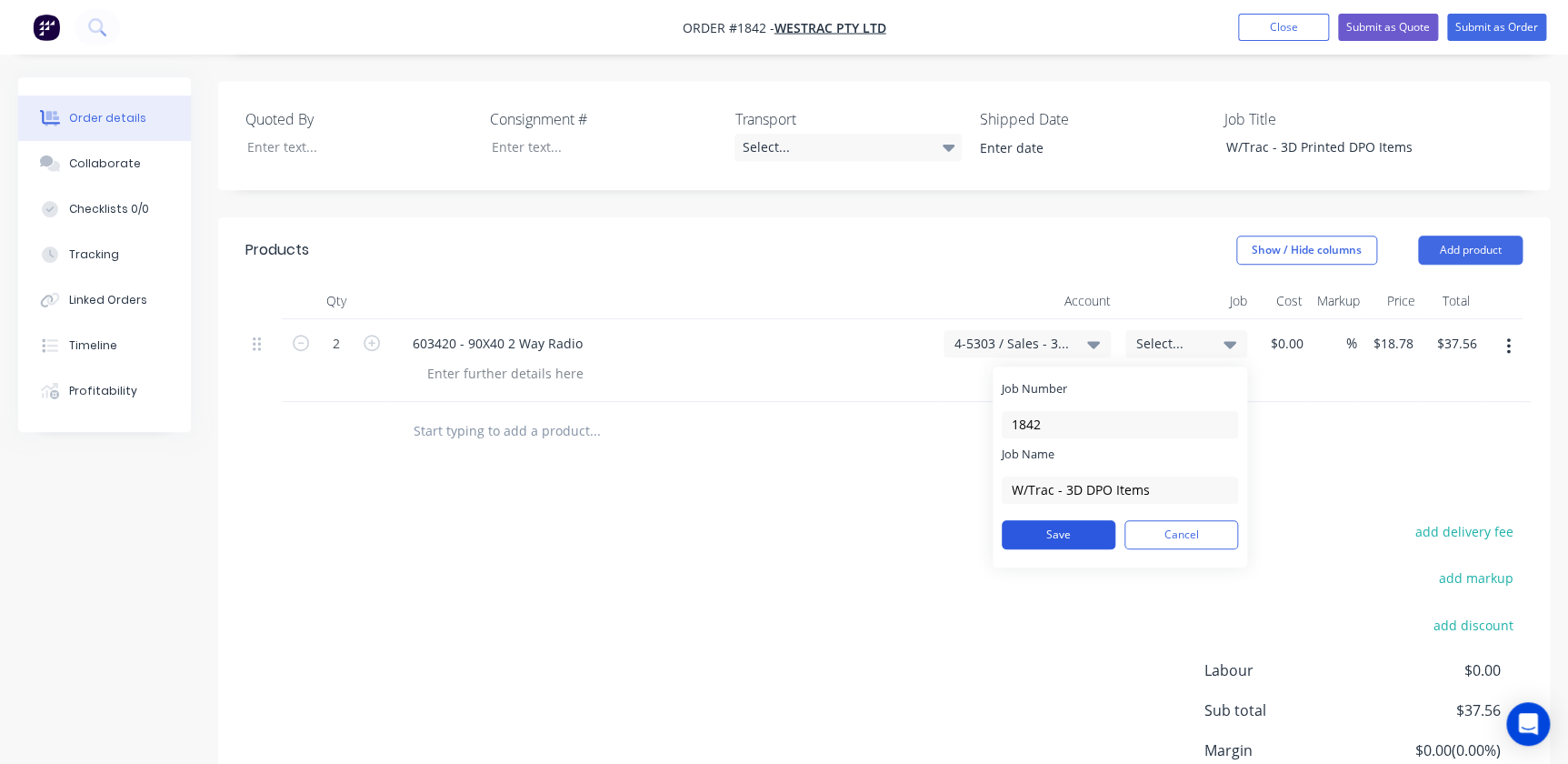
click at [1059, 520] on button "Save" at bounding box center [1058, 534] width 113 height 29
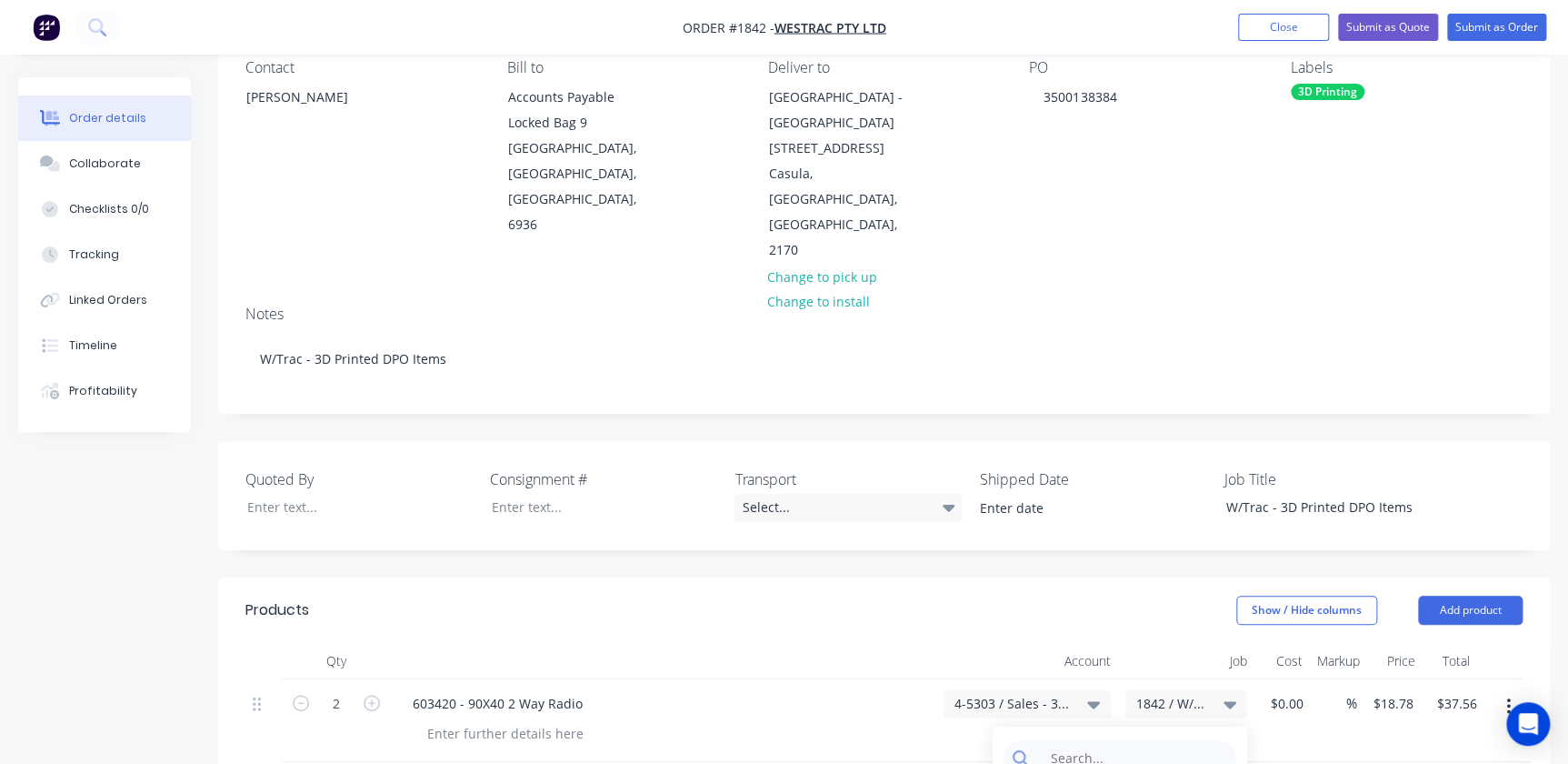
scroll to position [200, 0]
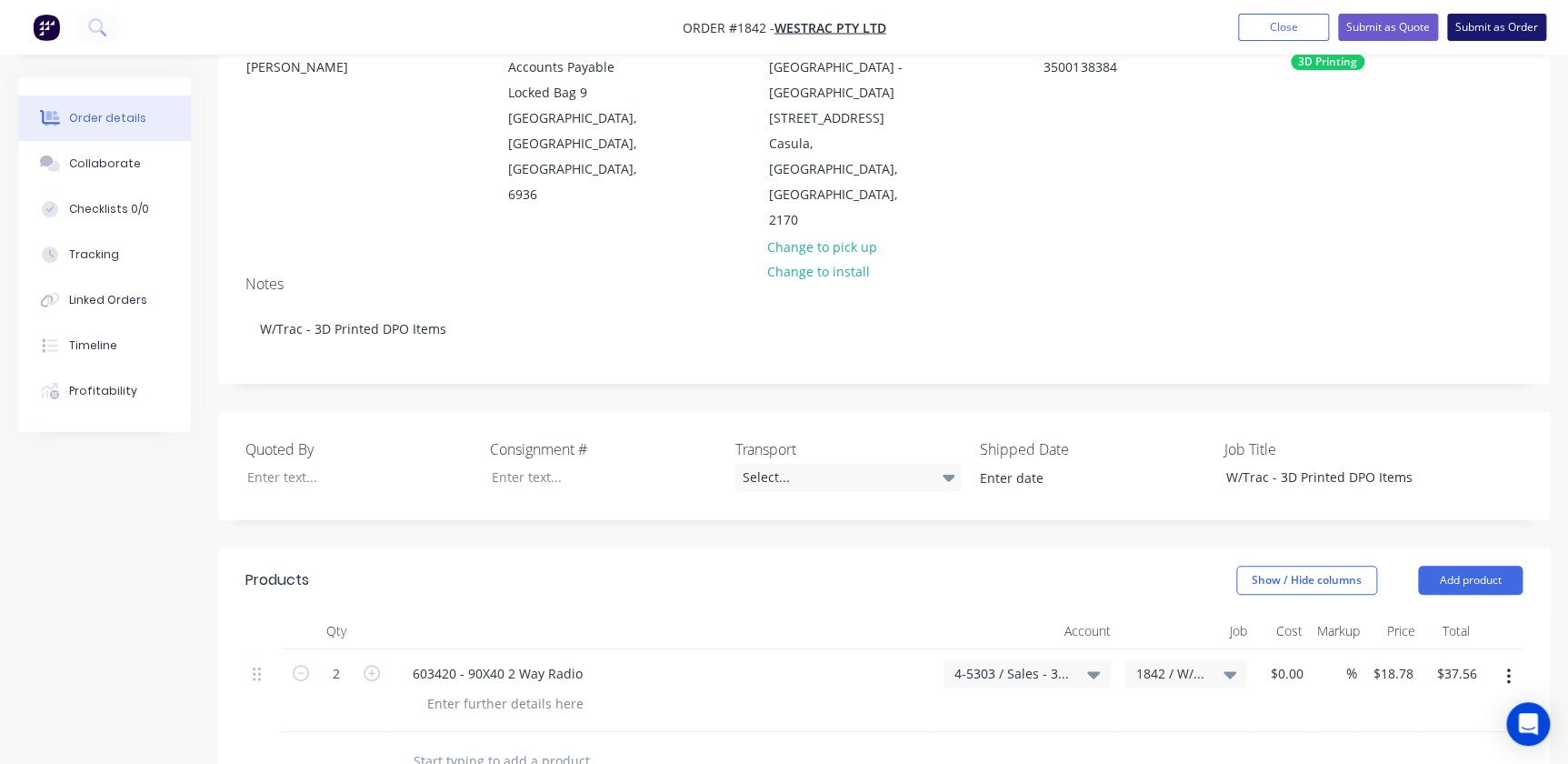
click at [1497, 18] on button "Submit as Order" at bounding box center [1497, 27] width 99 height 27
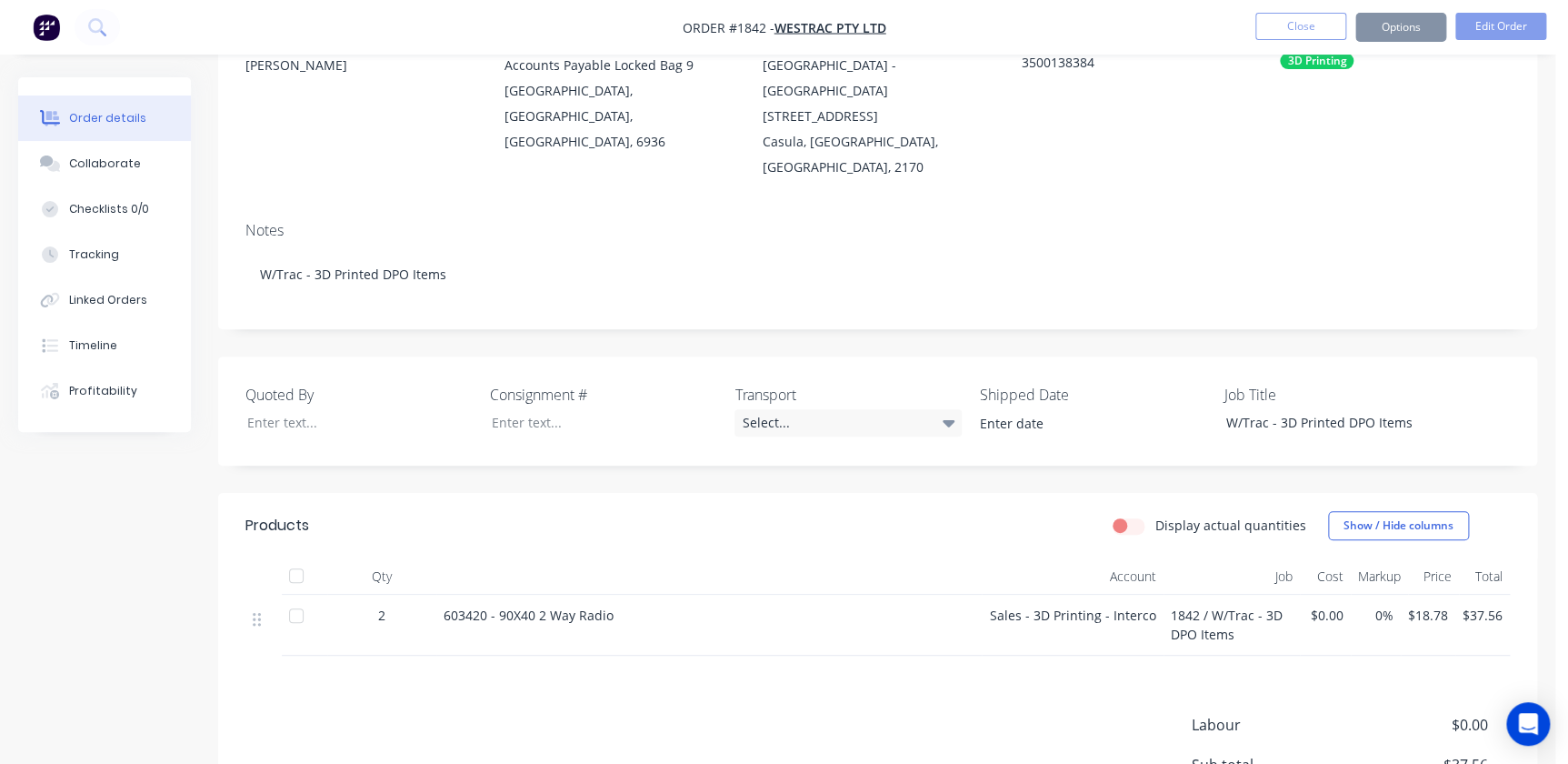
scroll to position [0, 0]
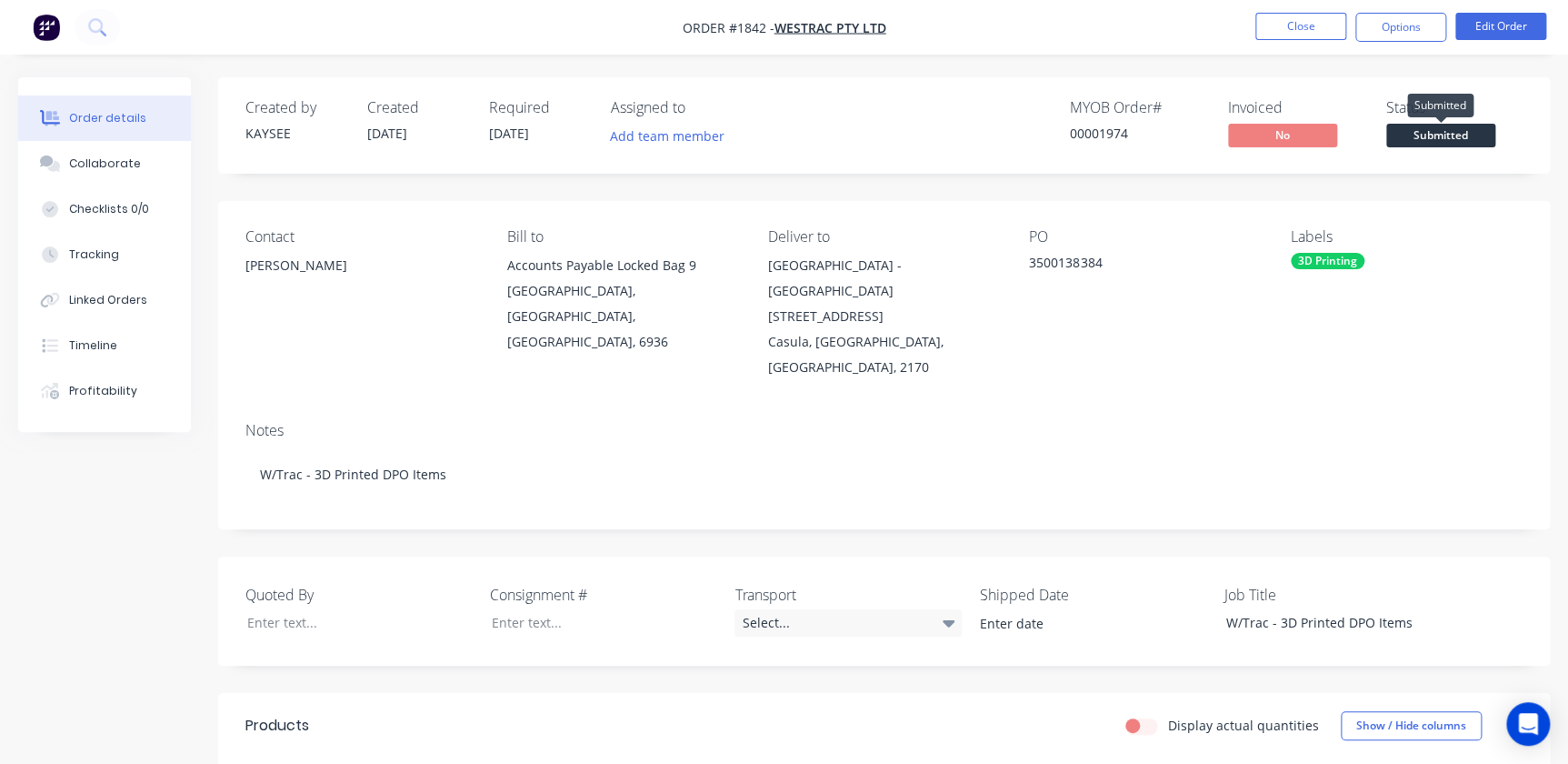
click at [1449, 134] on span "Submitted" at bounding box center [1441, 135] width 110 height 22
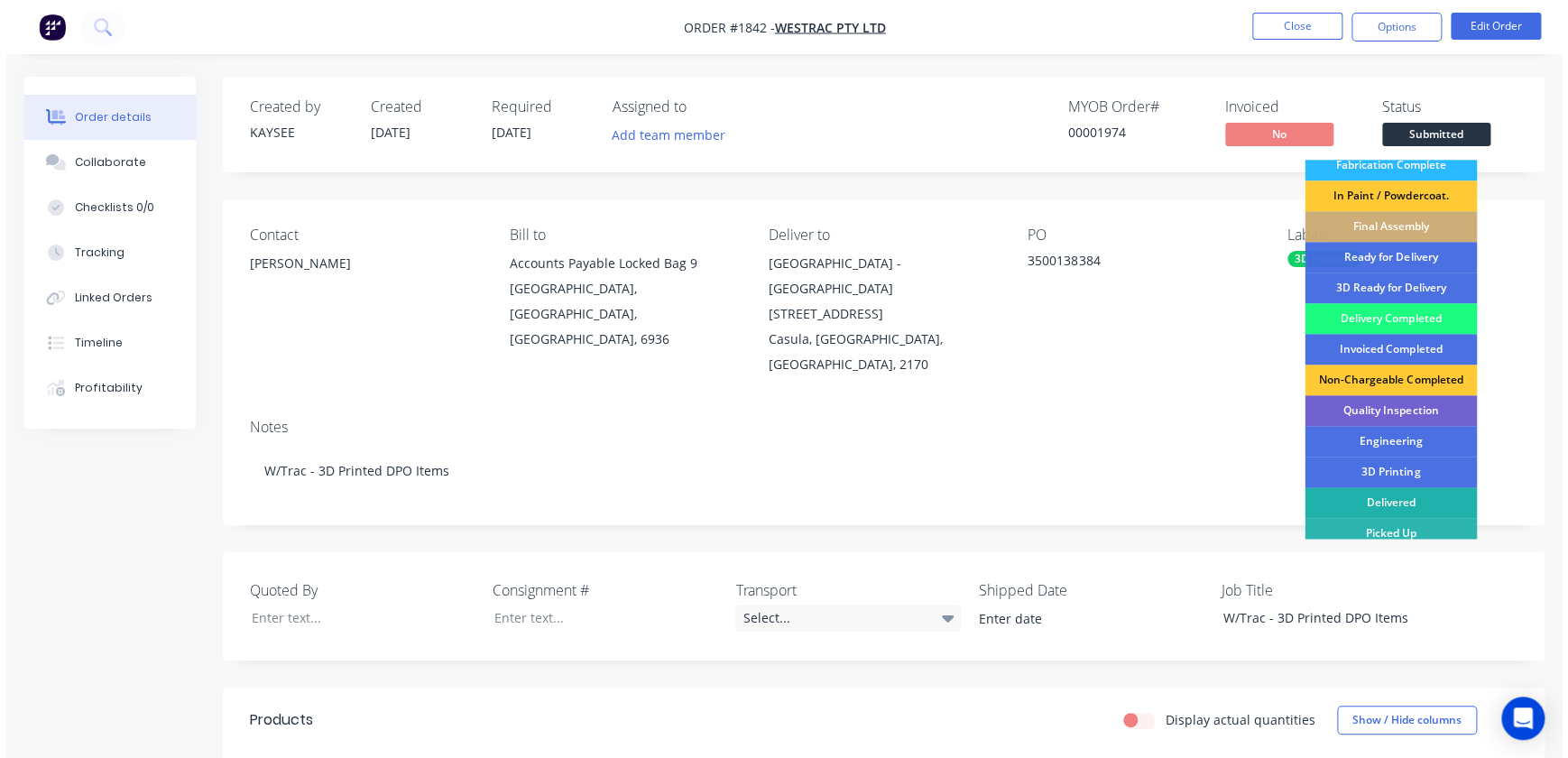
scroll to position [265, 0]
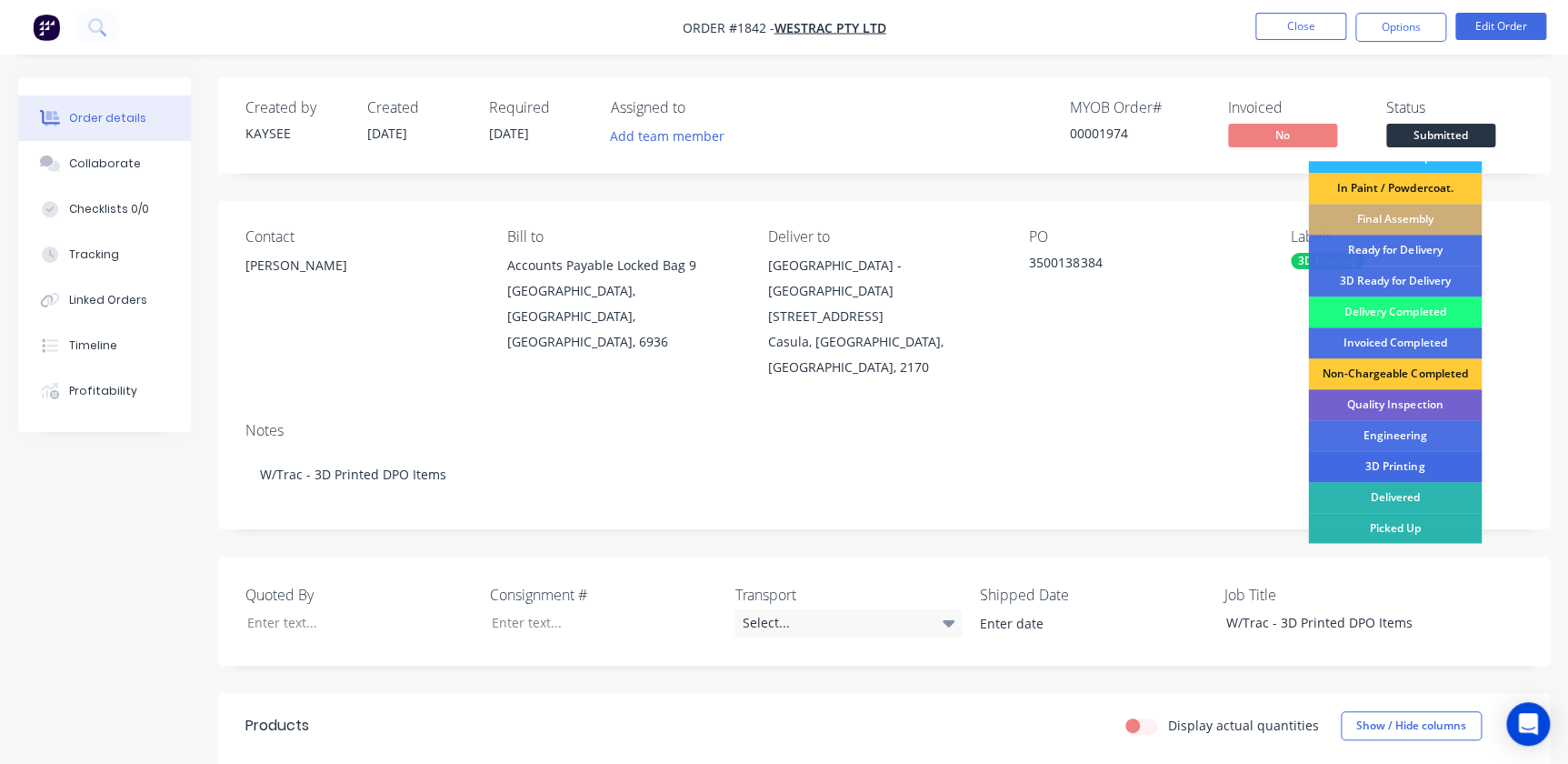
click at [1363, 470] on div "3D Printing" at bounding box center [1394, 466] width 173 height 31
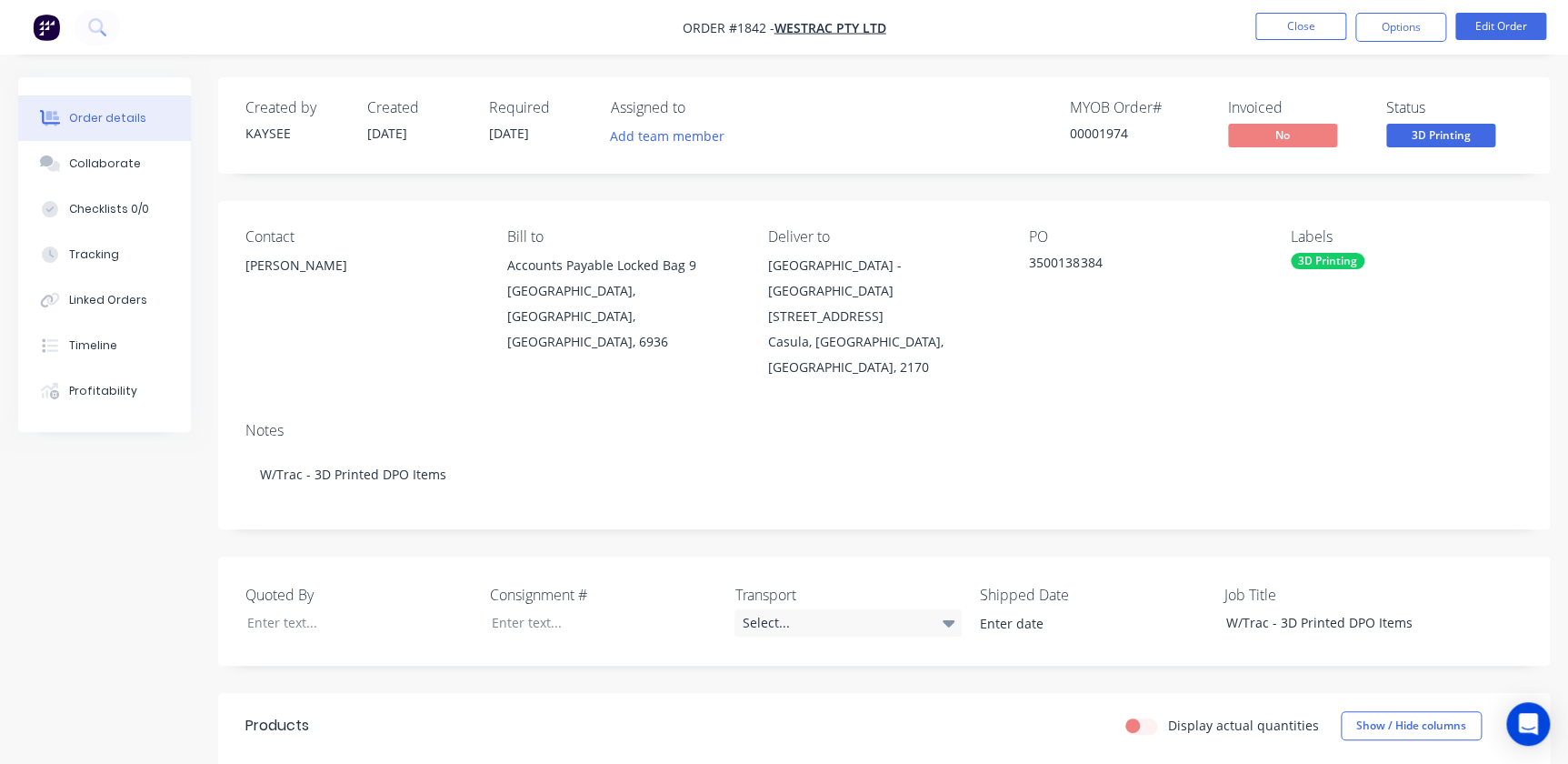
drag, startPoint x: 1275, startPoint y: 35, endPoint x: 1522, endPoint y: 74, distance: 250.1
click at [1527, 72] on div "Order #1842 - WesTrac Pty Ltd Close Options Edit Order Order details Collaborat…" at bounding box center [784, 590] width 1568 height 1180
click at [1408, 43] on nav "Order #1842 - WesTrac Pty Ltd Close Options Edit Order" at bounding box center [784, 27] width 1568 height 54
click at [1413, 38] on button "Options" at bounding box center [1400, 27] width 91 height 29
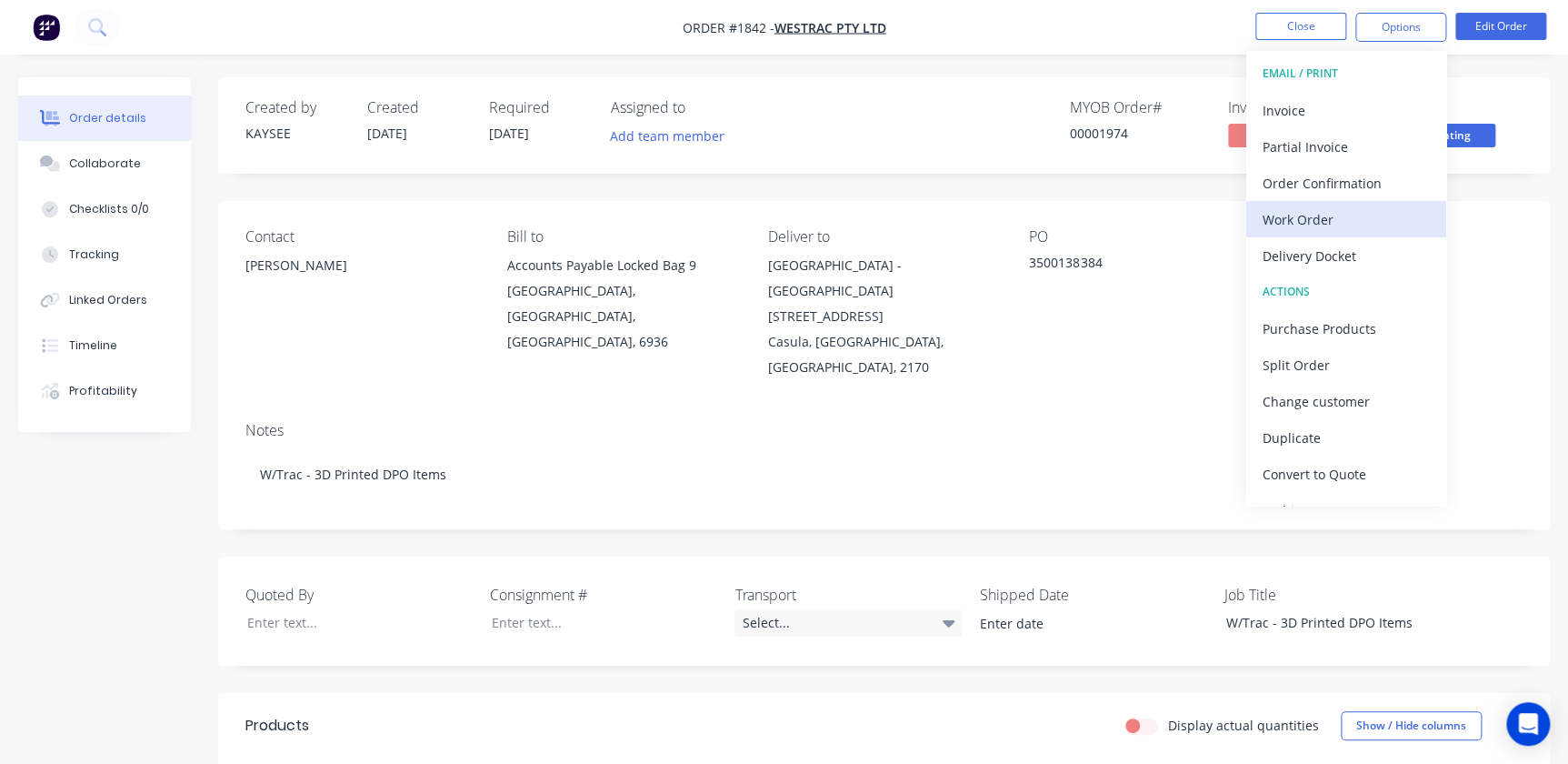
click at [1318, 205] on button "Work Order" at bounding box center [1346, 219] width 200 height 37
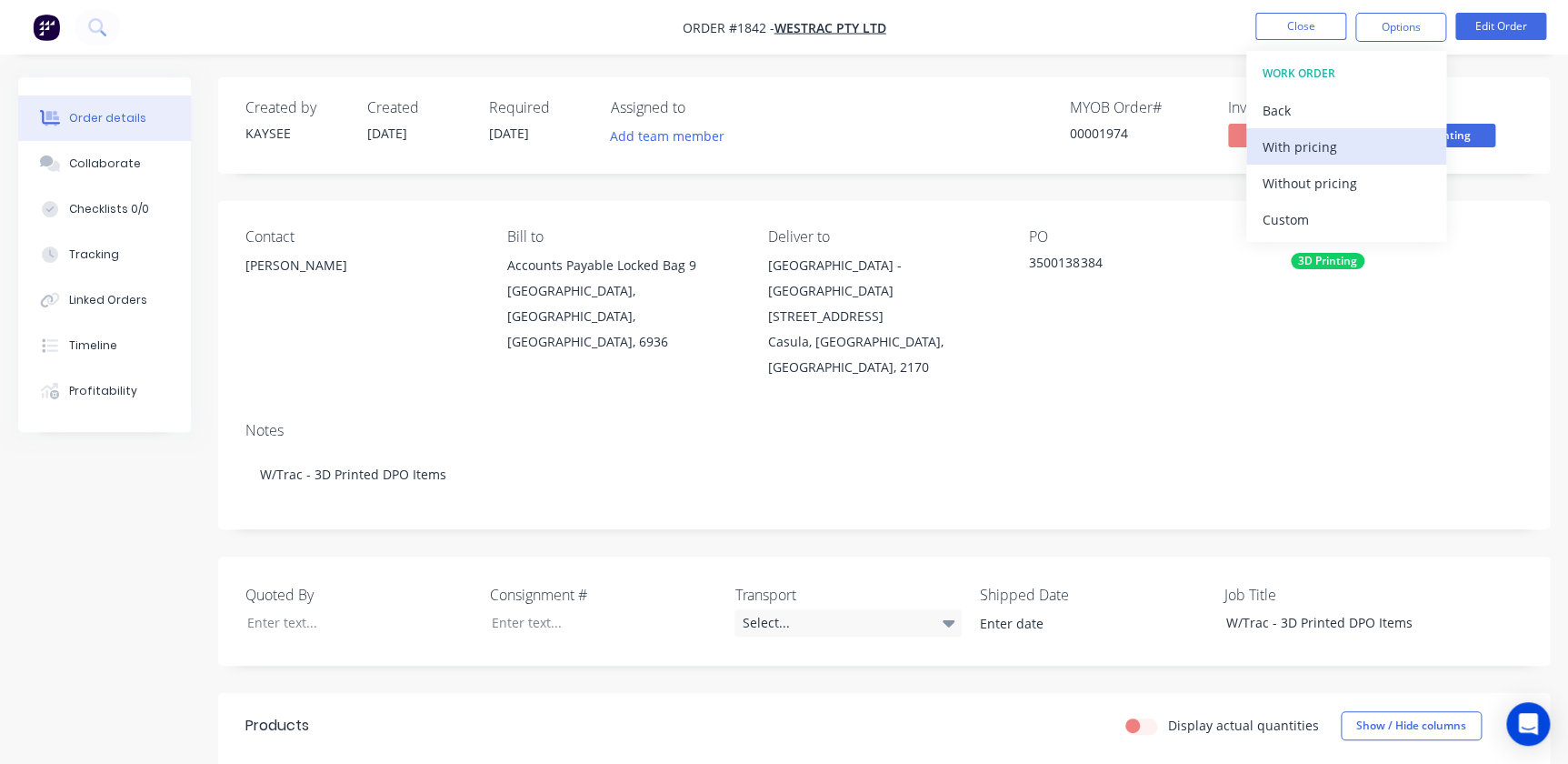
click at [1291, 144] on div "With pricing" at bounding box center [1346, 147] width 168 height 26
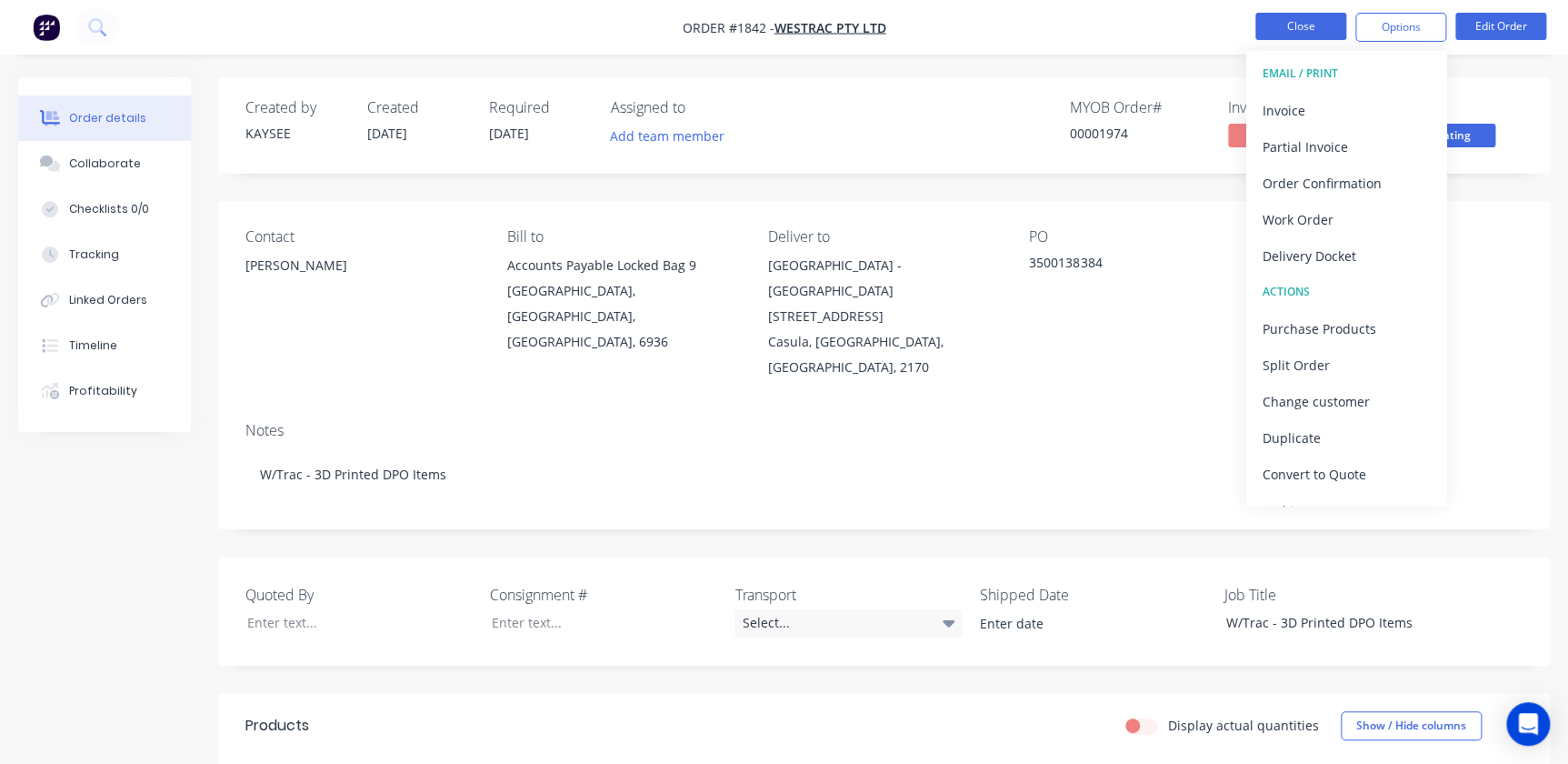
click at [1336, 28] on button "Close" at bounding box center [1300, 26] width 91 height 27
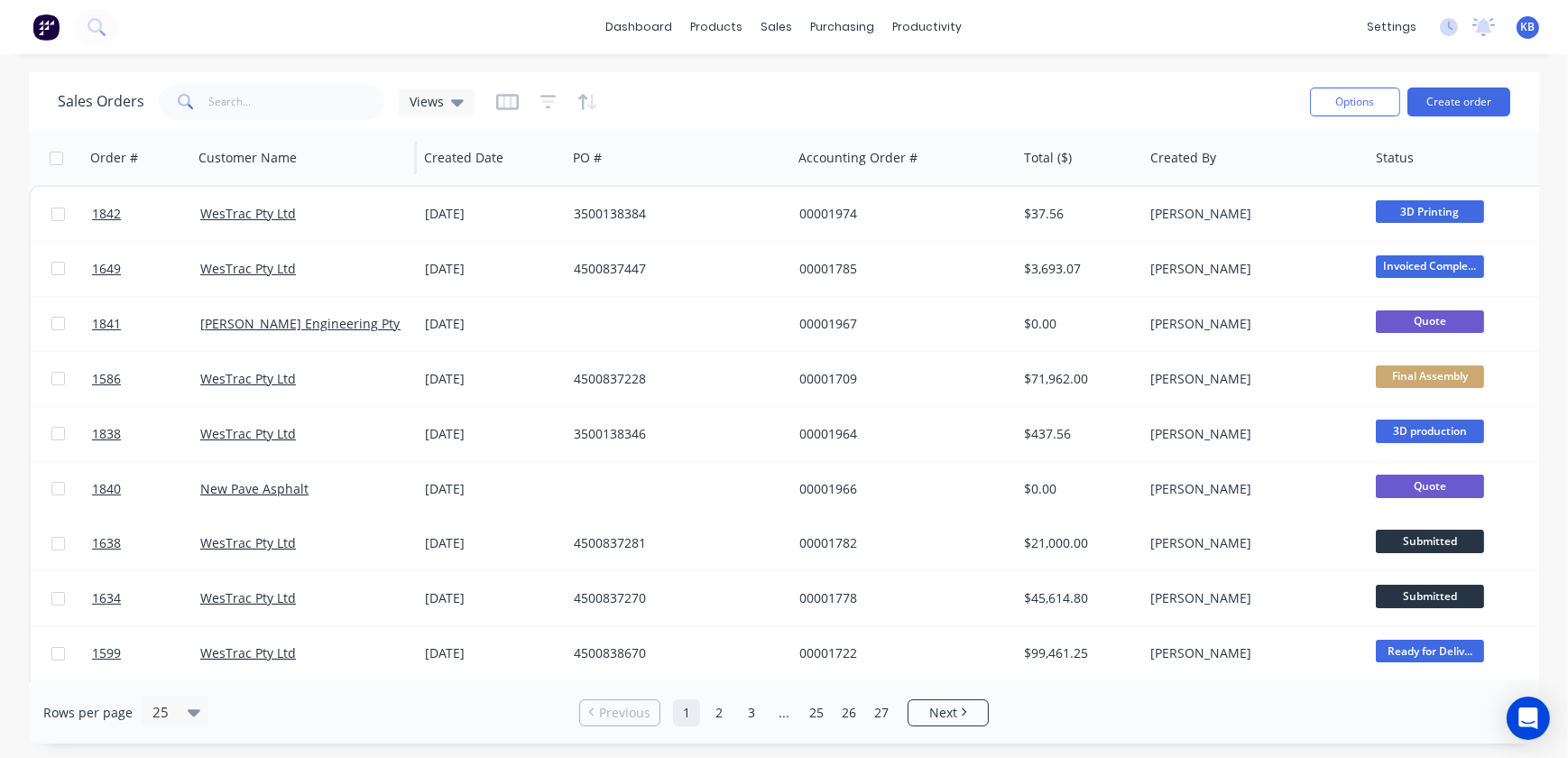
click at [238, 131] on div "Customer Name" at bounding box center [304, 158] width 226 height 54
click at [243, 113] on input "text" at bounding box center [296, 101] width 176 height 36
type input "1643"
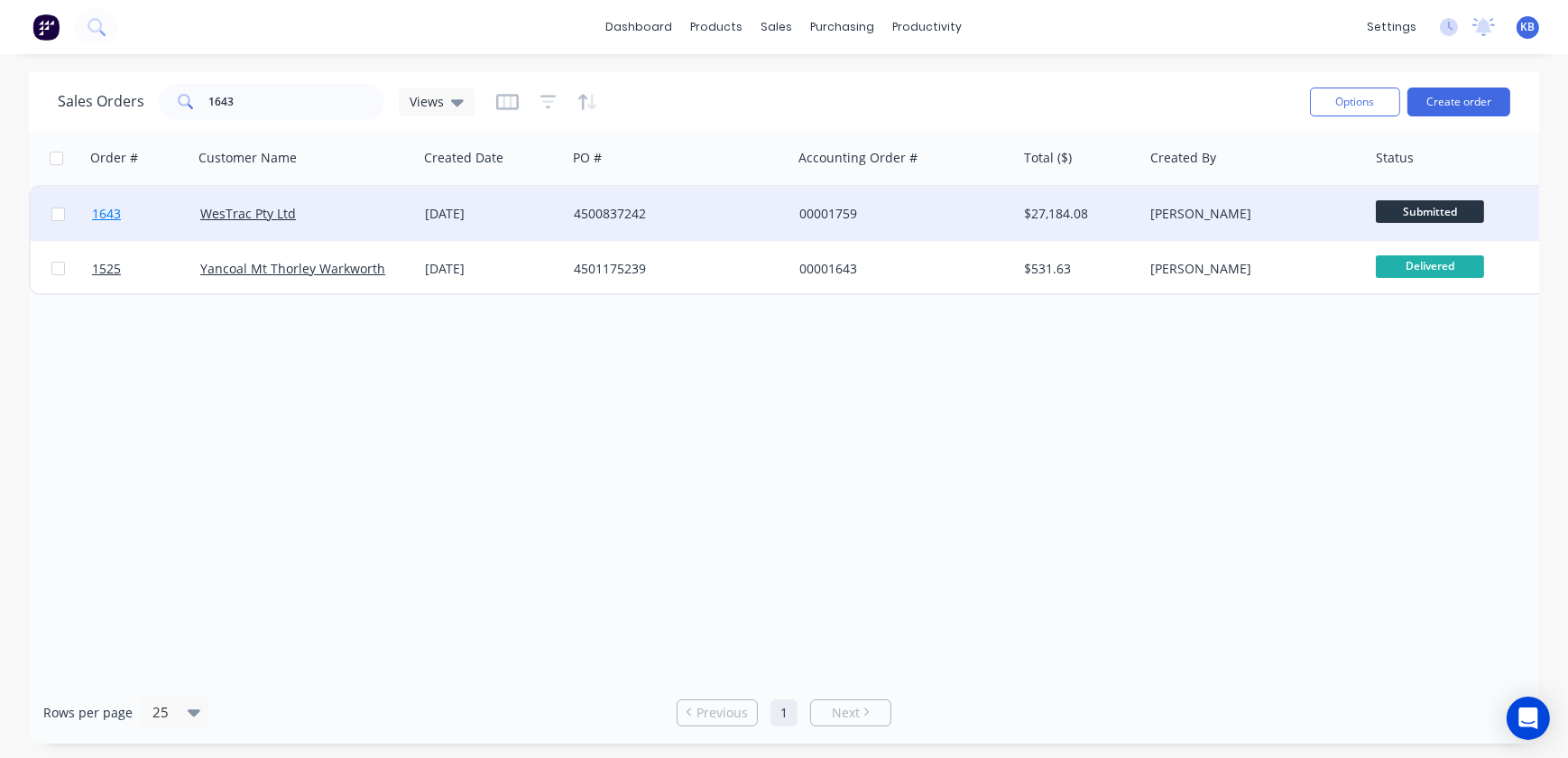
click at [103, 235] on link "1643" at bounding box center [146, 214] width 109 height 54
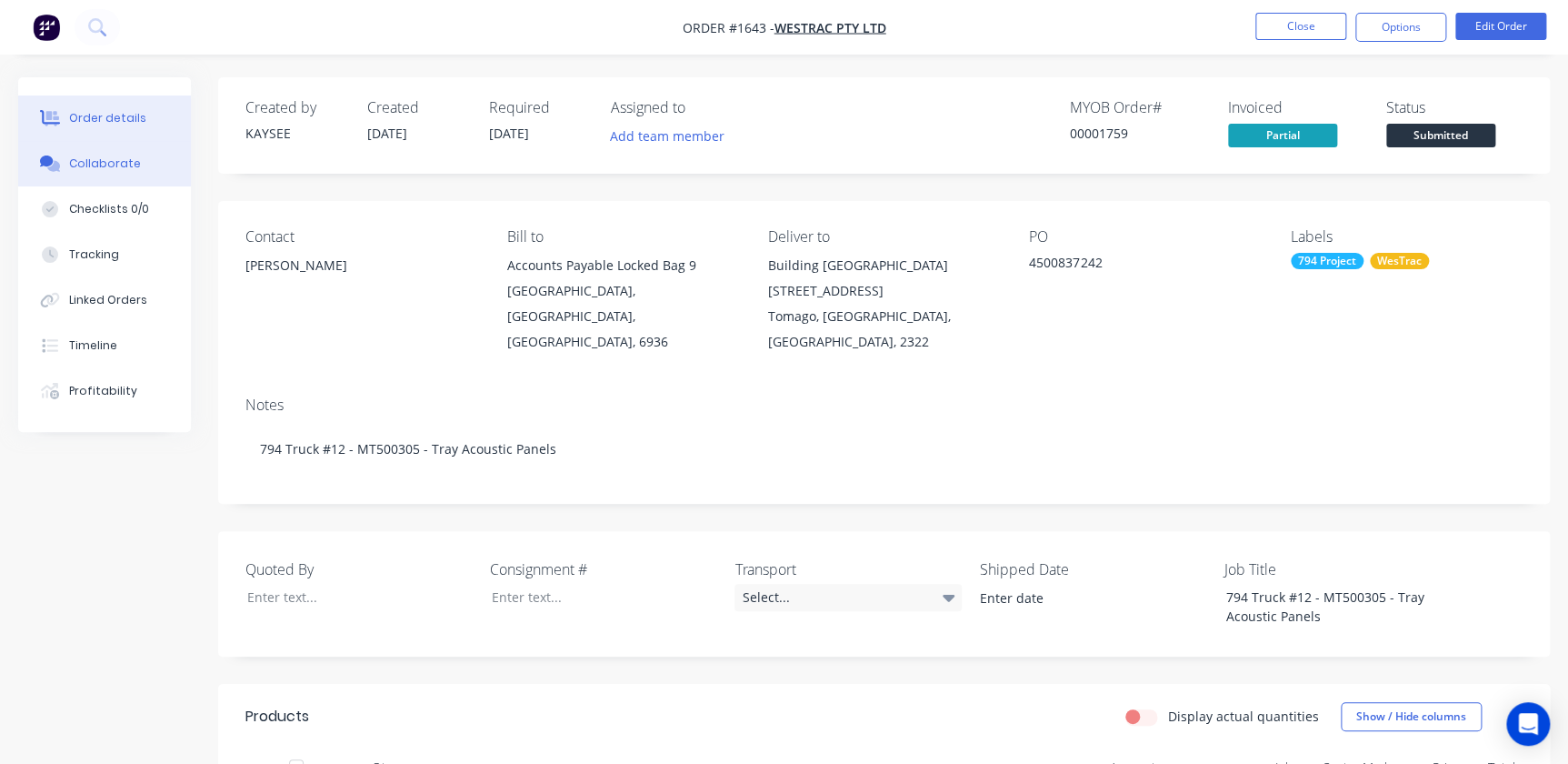
click at [109, 160] on div "Collaborate" at bounding box center [105, 163] width 72 height 16
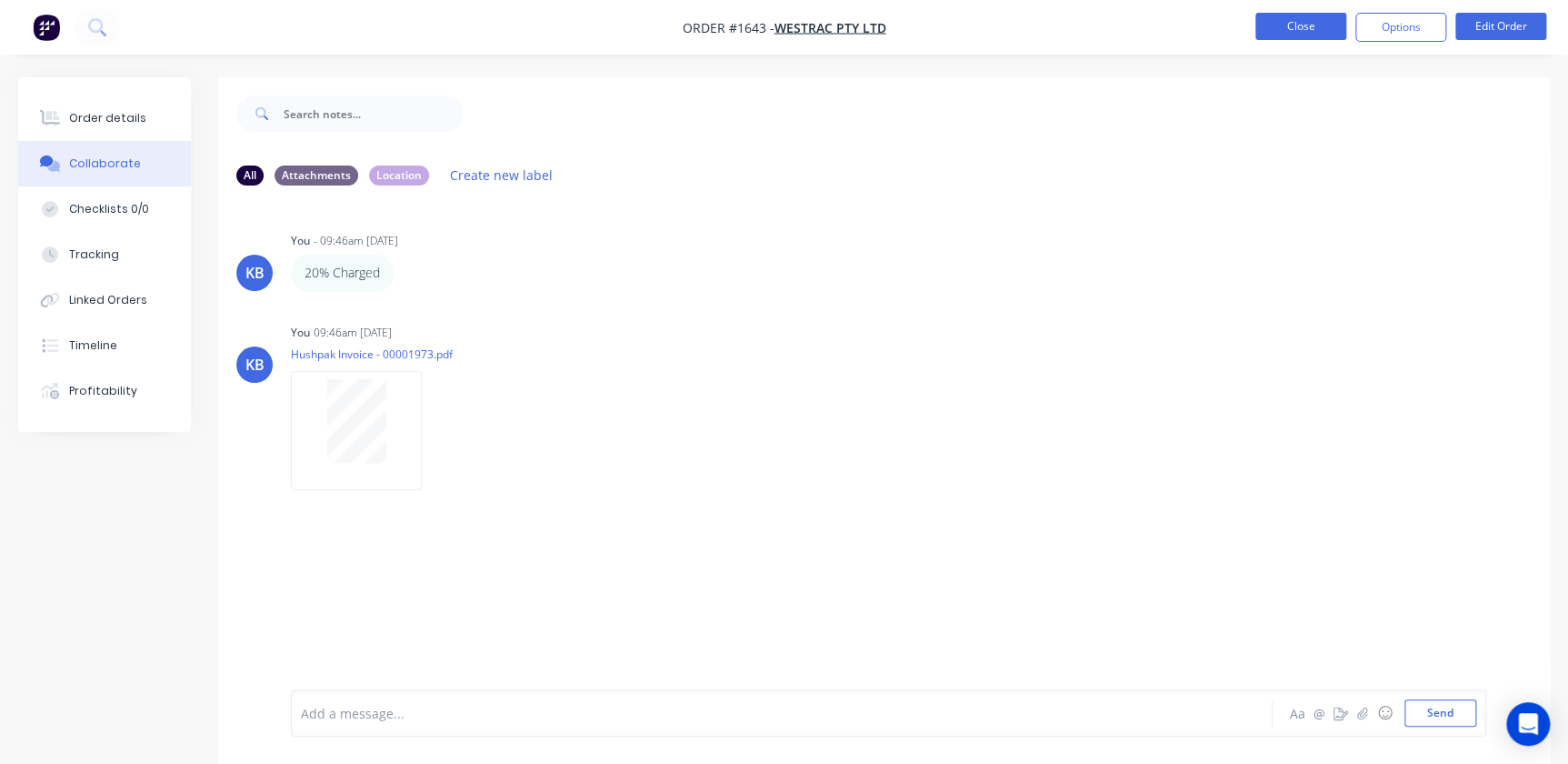
click at [1312, 22] on button "Close" at bounding box center [1300, 26] width 91 height 27
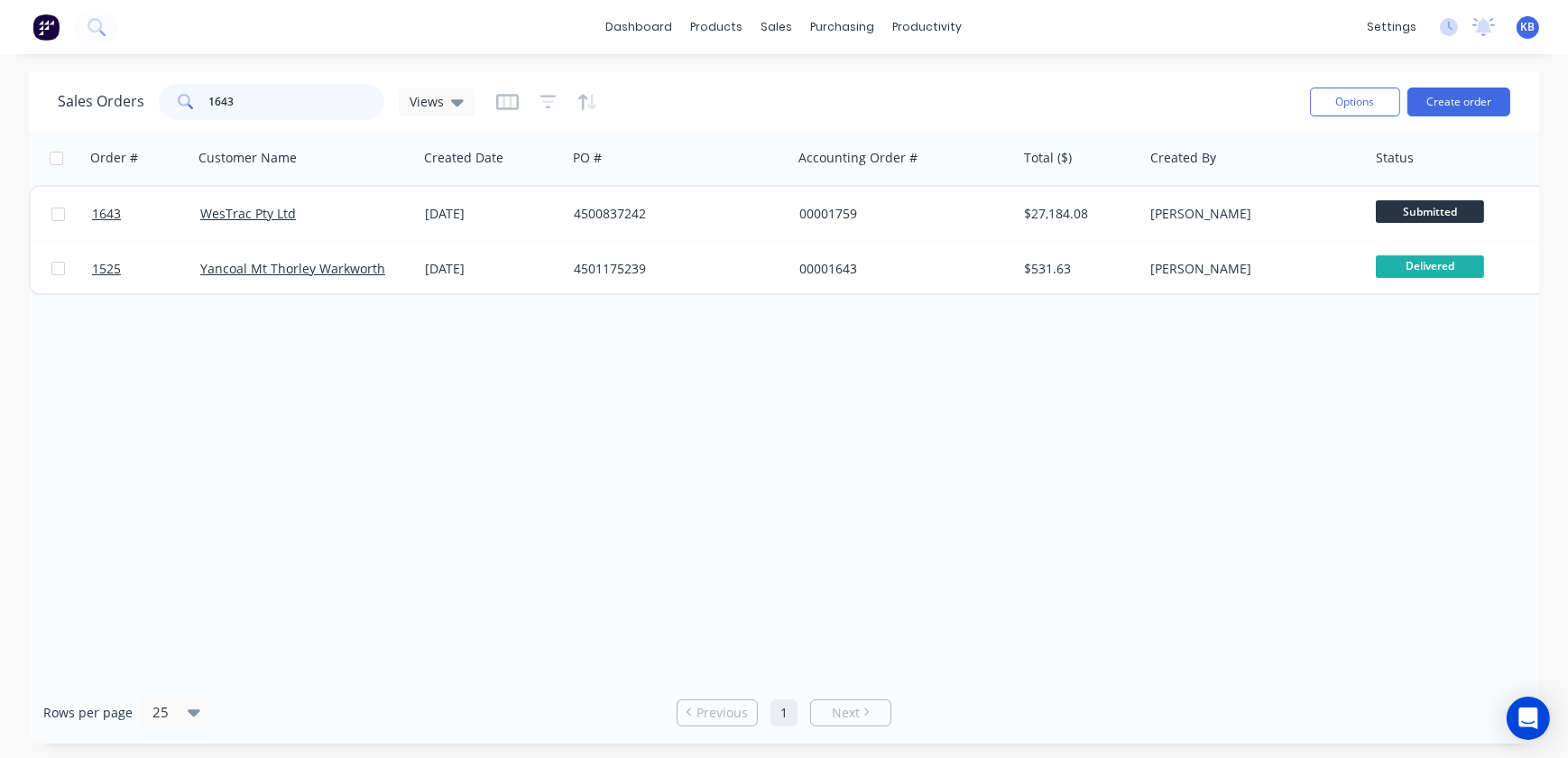
click at [280, 104] on input "1643" at bounding box center [296, 101] width 176 height 36
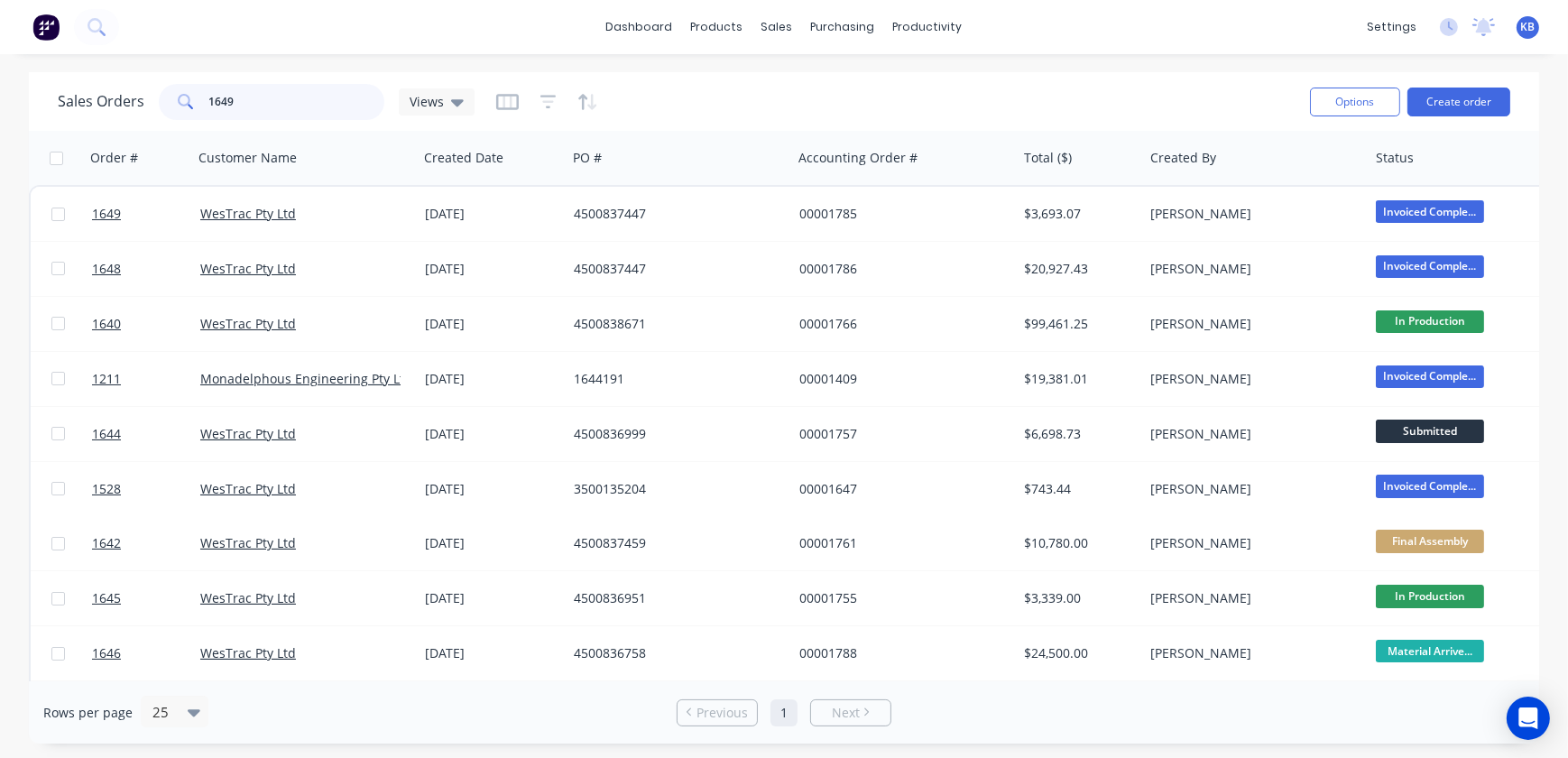
type input "1649"
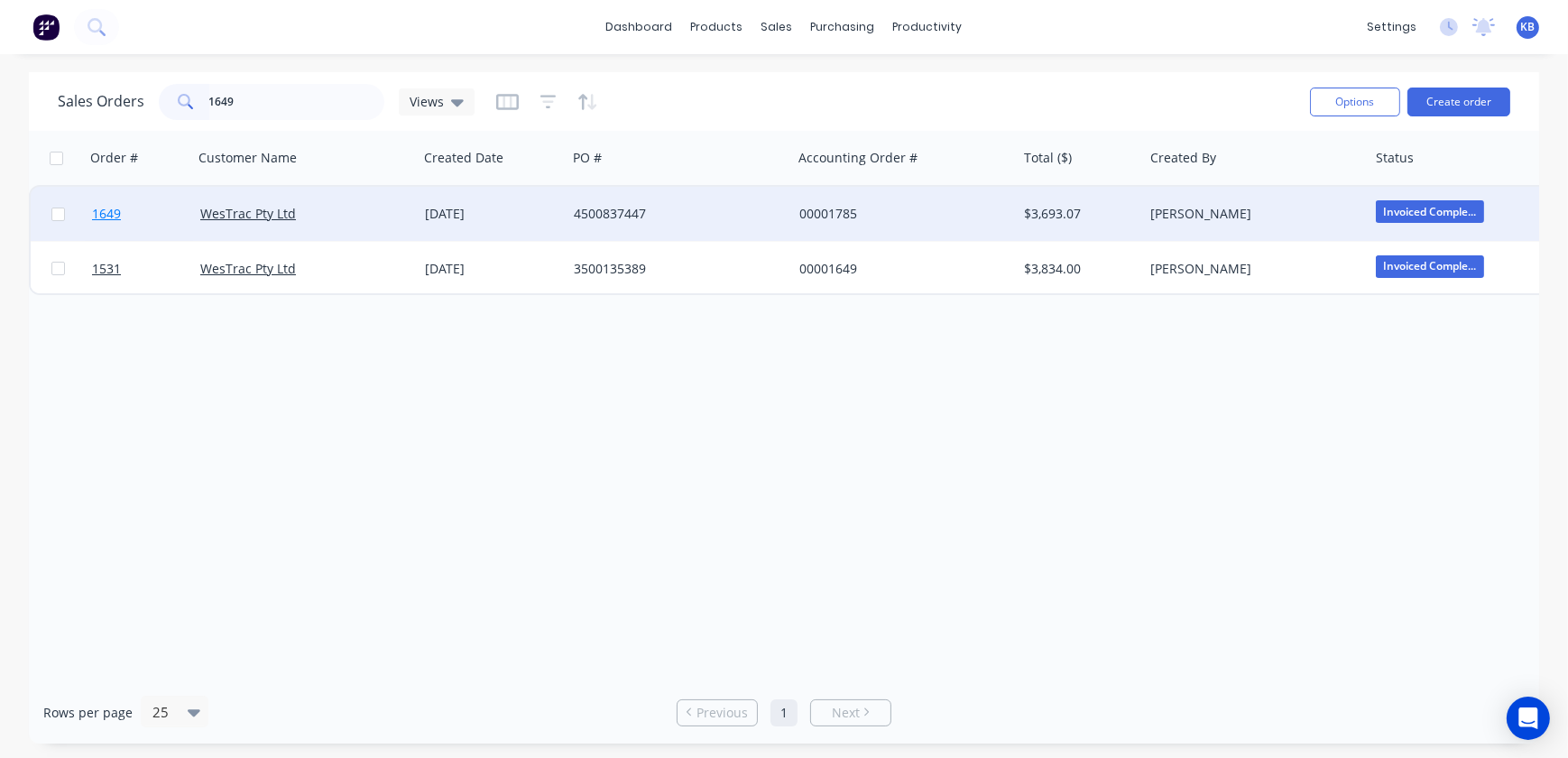
click at [127, 212] on link "1649" at bounding box center [146, 214] width 109 height 54
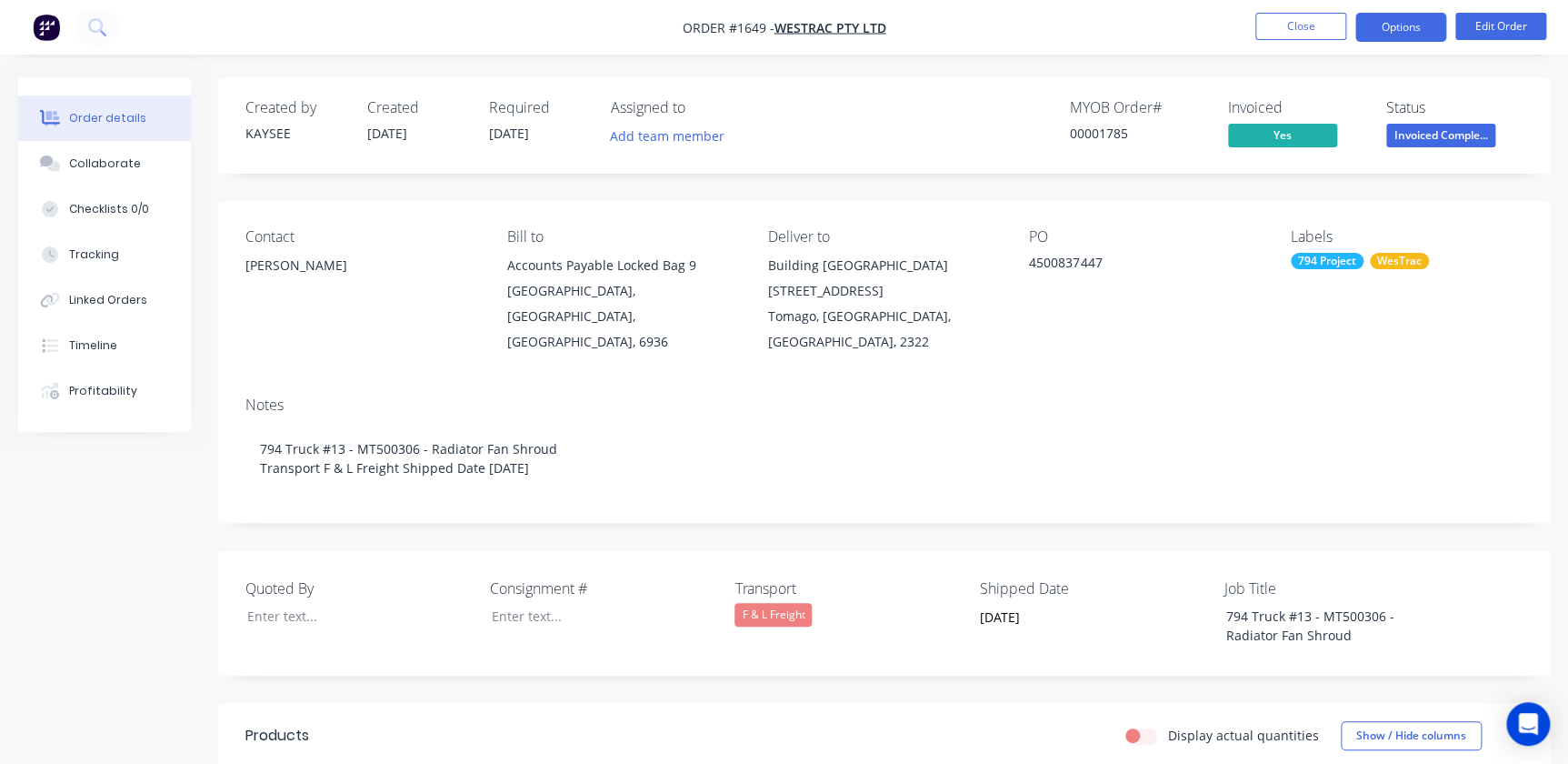
click at [1404, 14] on button "Options" at bounding box center [1400, 27] width 91 height 29
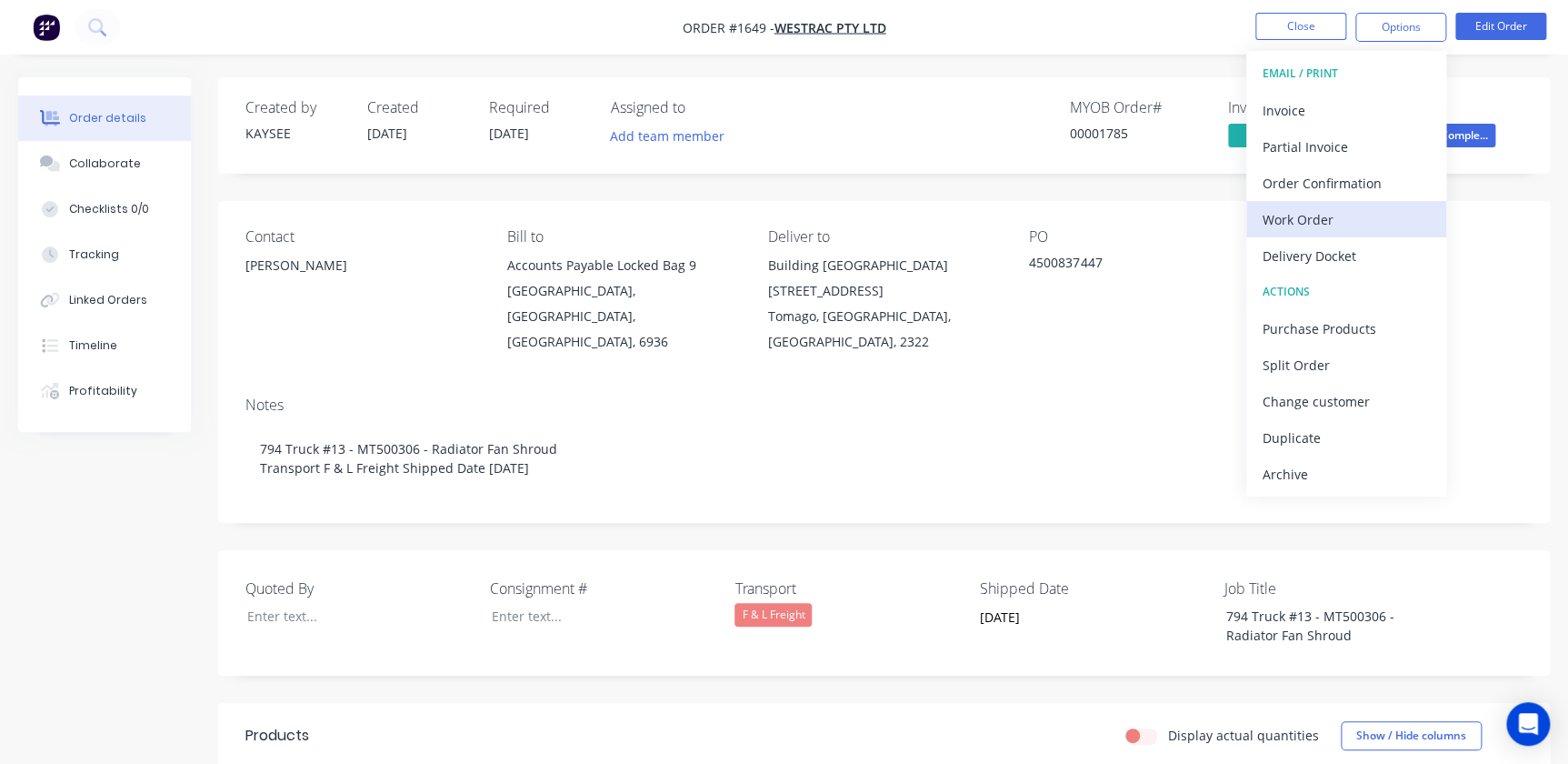
click at [1282, 227] on div "Work Order" at bounding box center [1346, 219] width 168 height 26
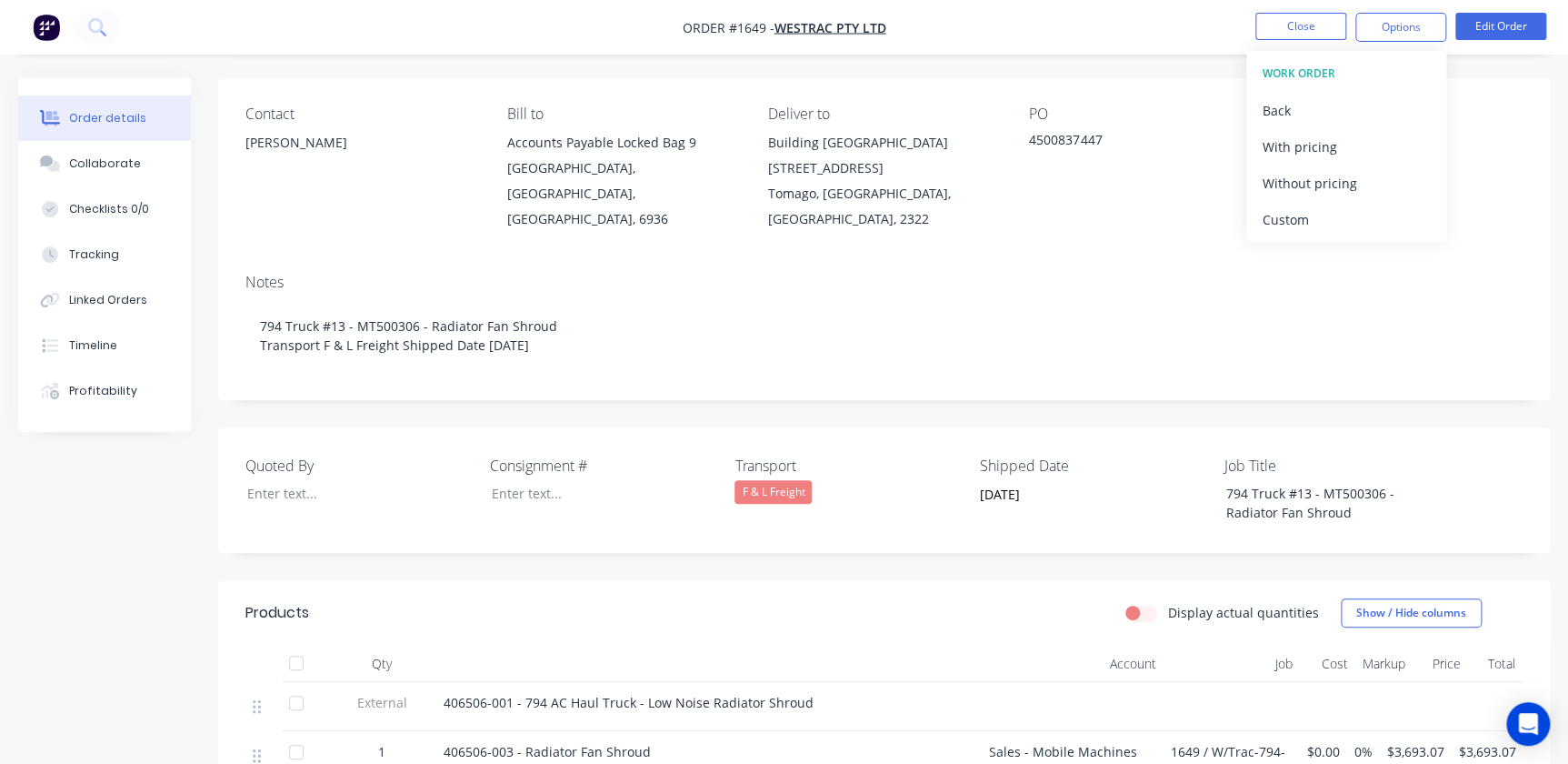
scroll to position [247, 0]
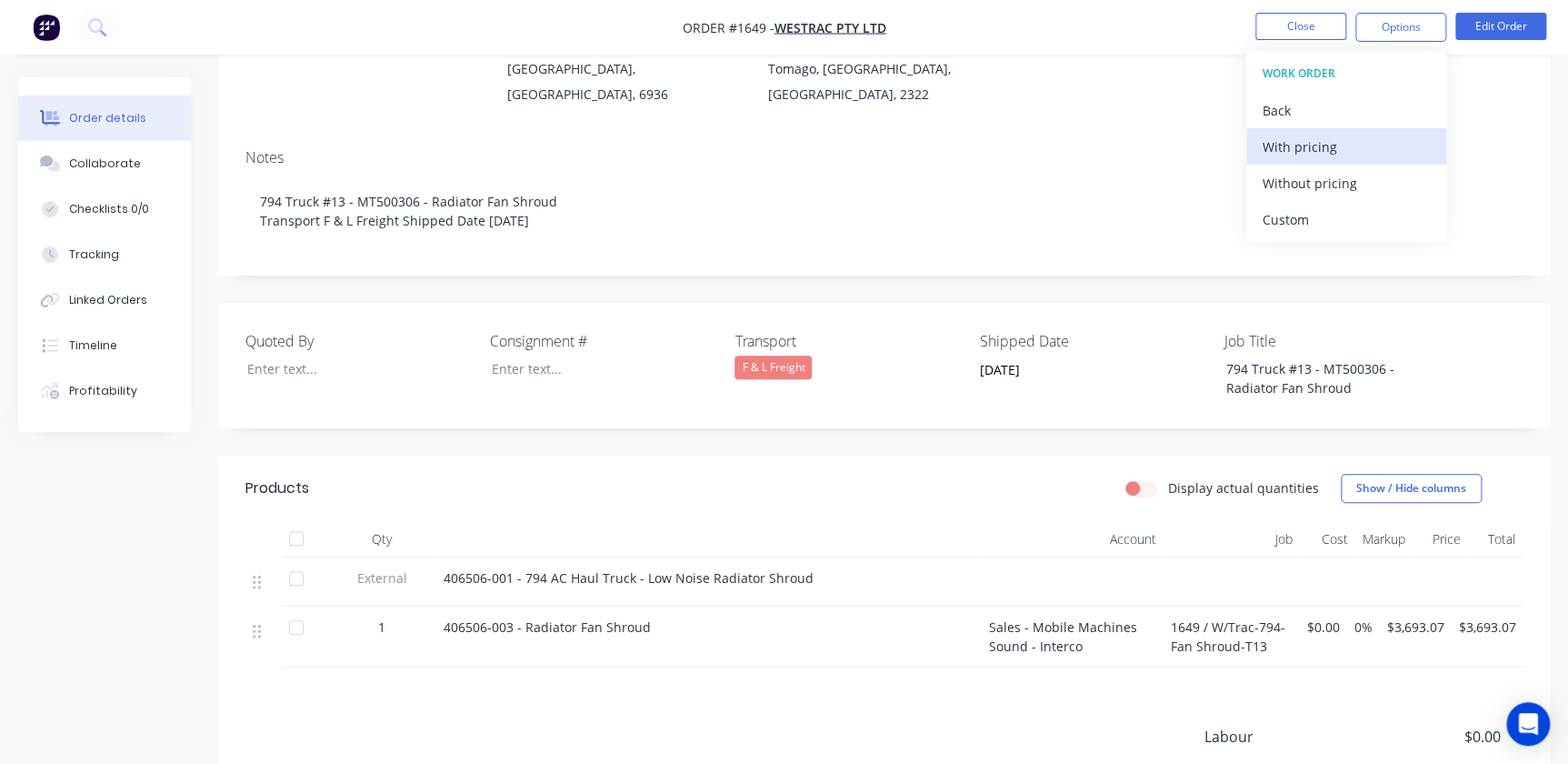
click at [1298, 140] on div "With pricing" at bounding box center [1346, 147] width 168 height 26
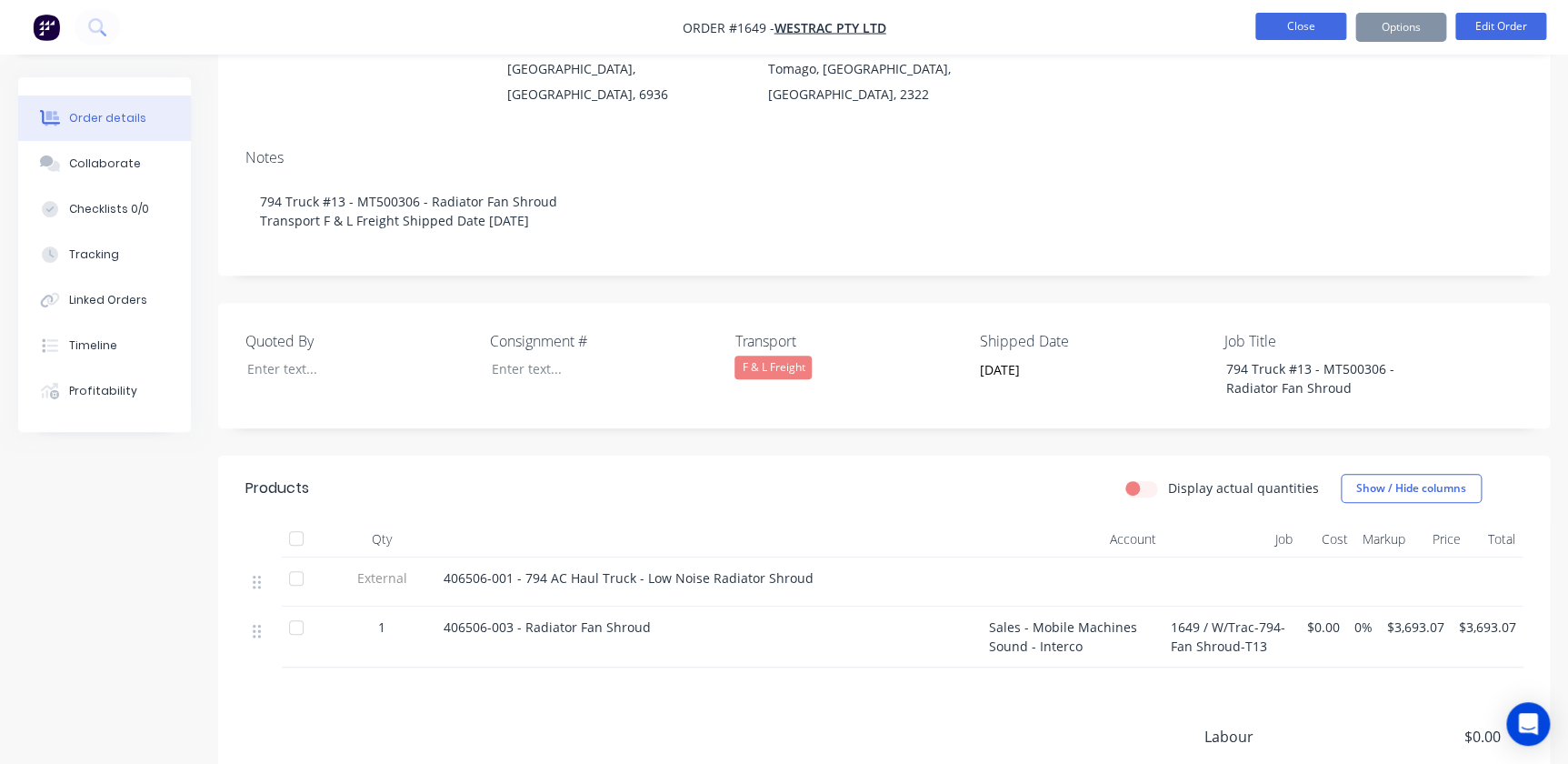
click at [1321, 31] on button "Close" at bounding box center [1300, 26] width 91 height 27
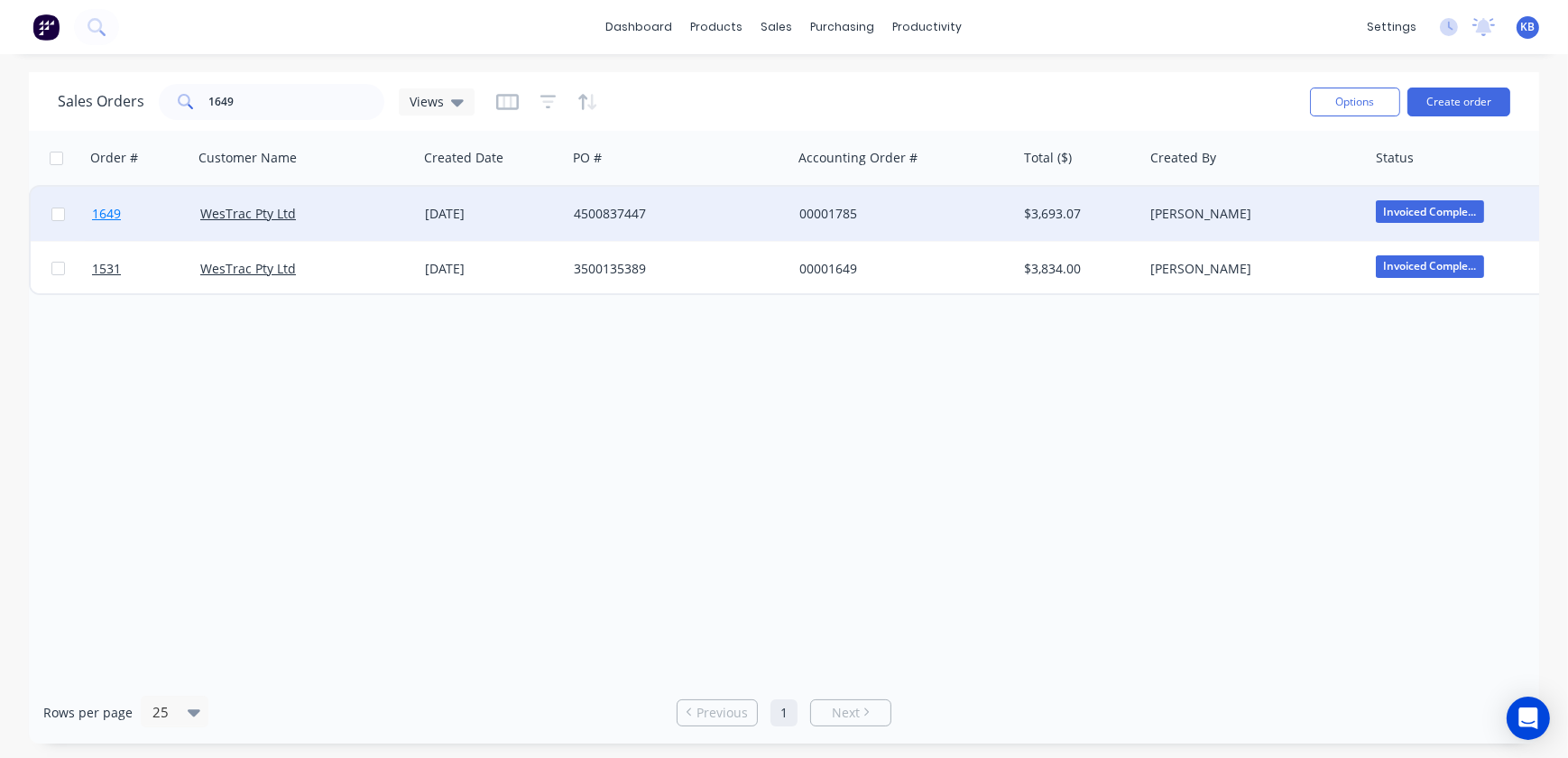
click at [108, 207] on span "1649" at bounding box center [106, 213] width 29 height 18
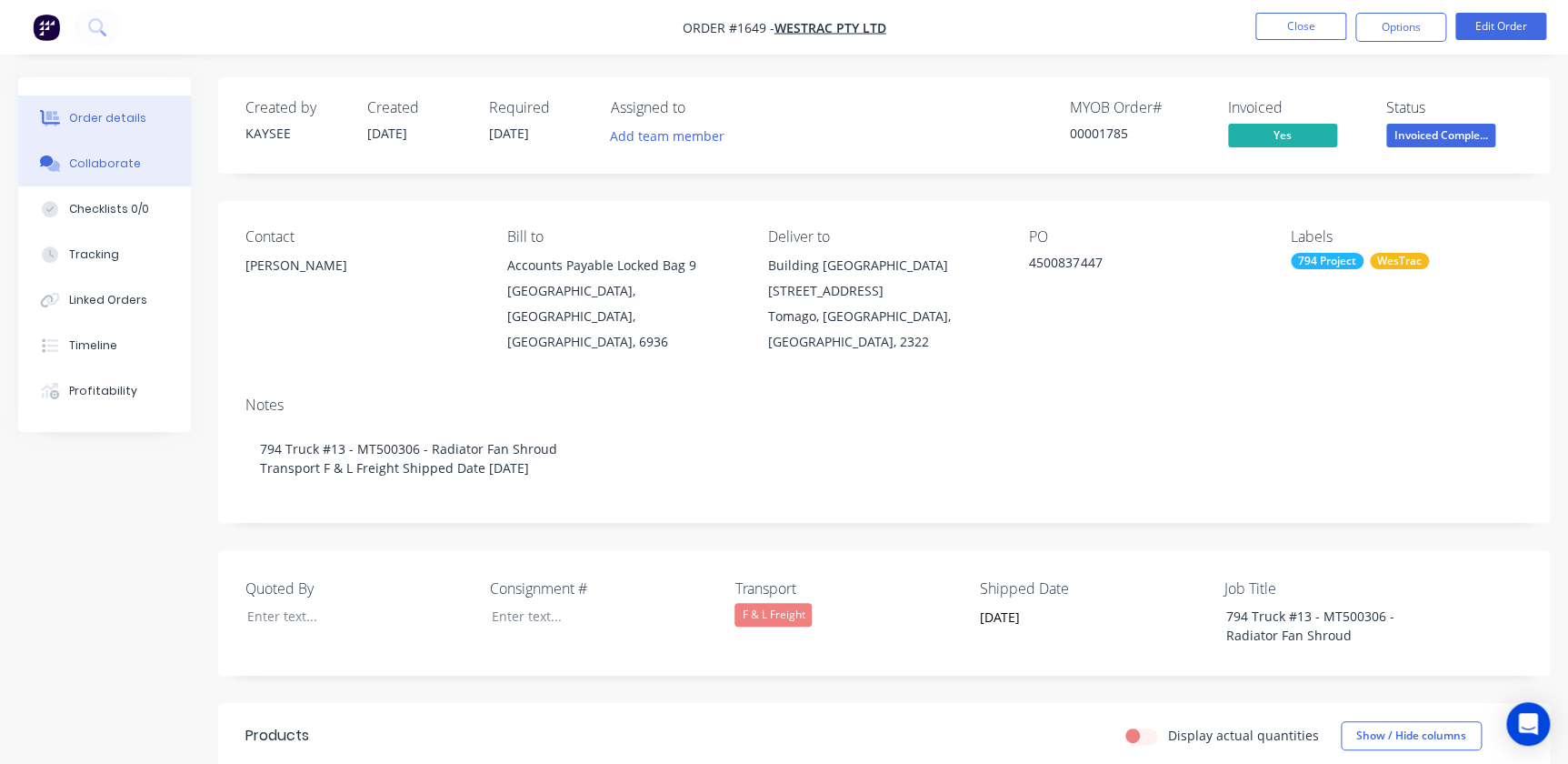
click at [112, 158] on div "Collaborate" at bounding box center [105, 163] width 72 height 16
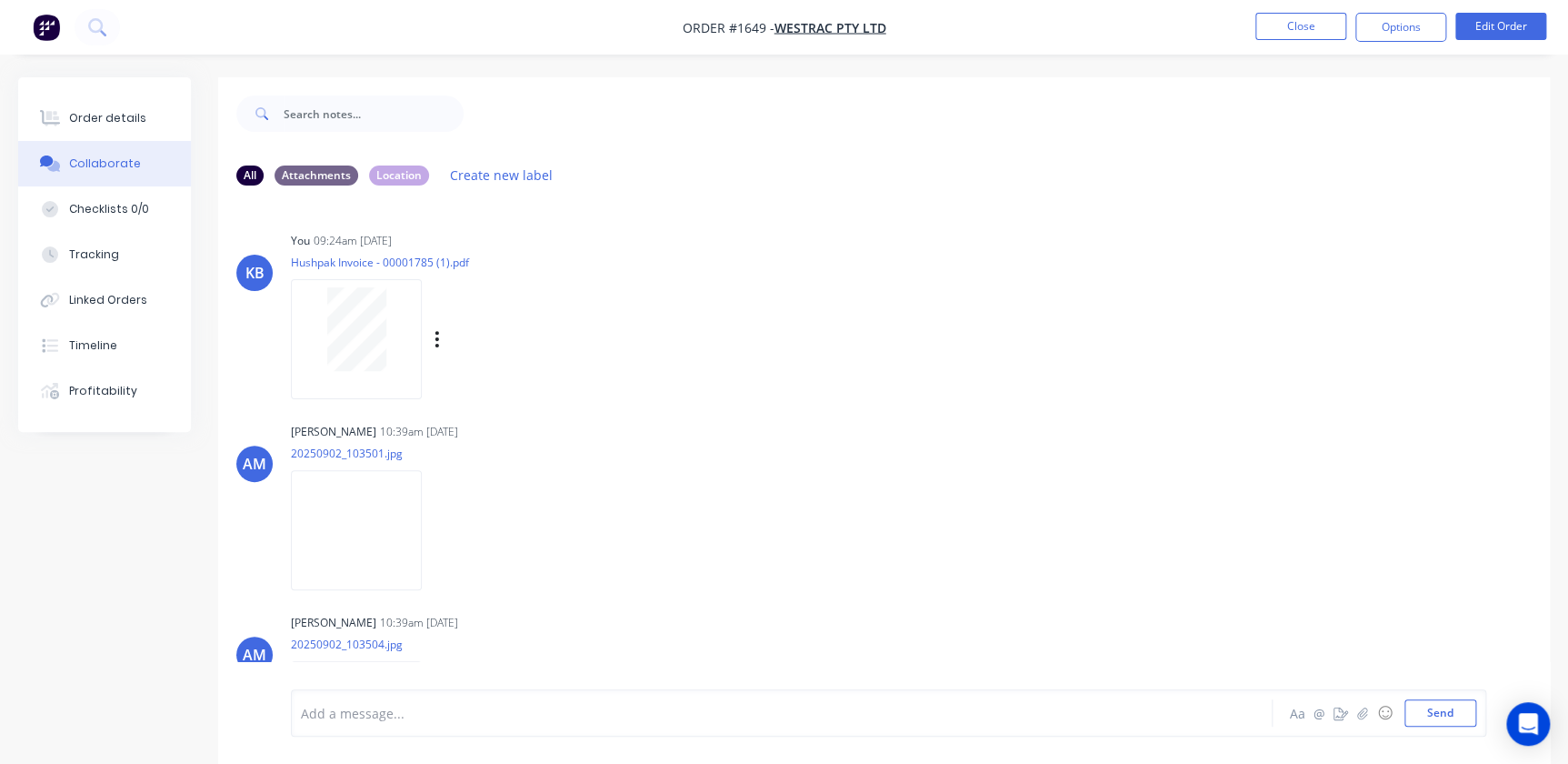
click at [419, 264] on p "Hushpak Invoice - 00001785 (1).pdf" at bounding box center [458, 262] width 333 height 16
click at [436, 331] on icon "button" at bounding box center [437, 340] width 6 height 21
click at [1279, 28] on button "Close" at bounding box center [1300, 26] width 91 height 27
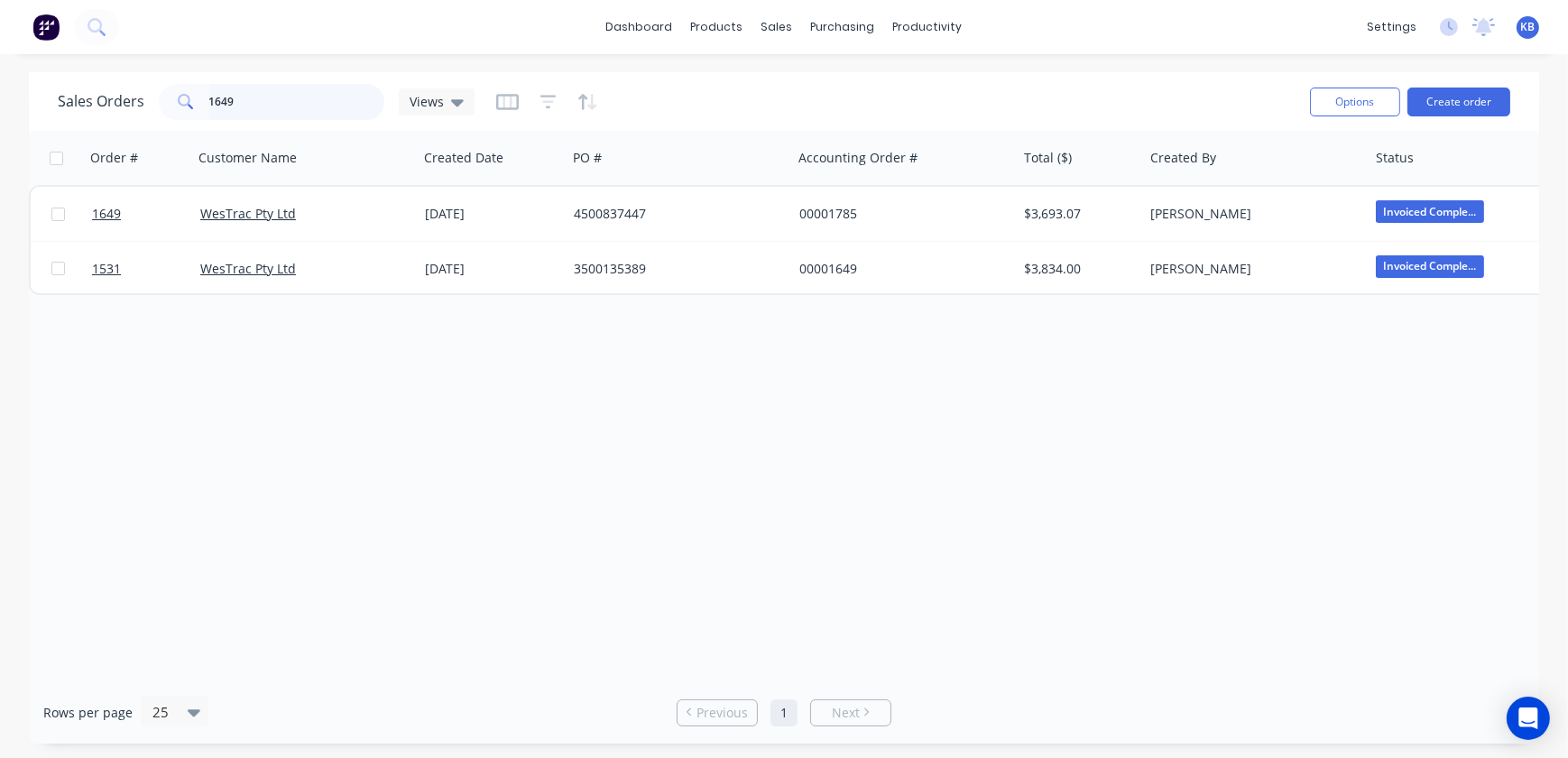
drag, startPoint x: 242, startPoint y: 98, endPoint x: 4, endPoint y: 64, distance: 240.4
click at [169, 98] on div "1649" at bounding box center [271, 101] width 226 height 36
type input "1784"
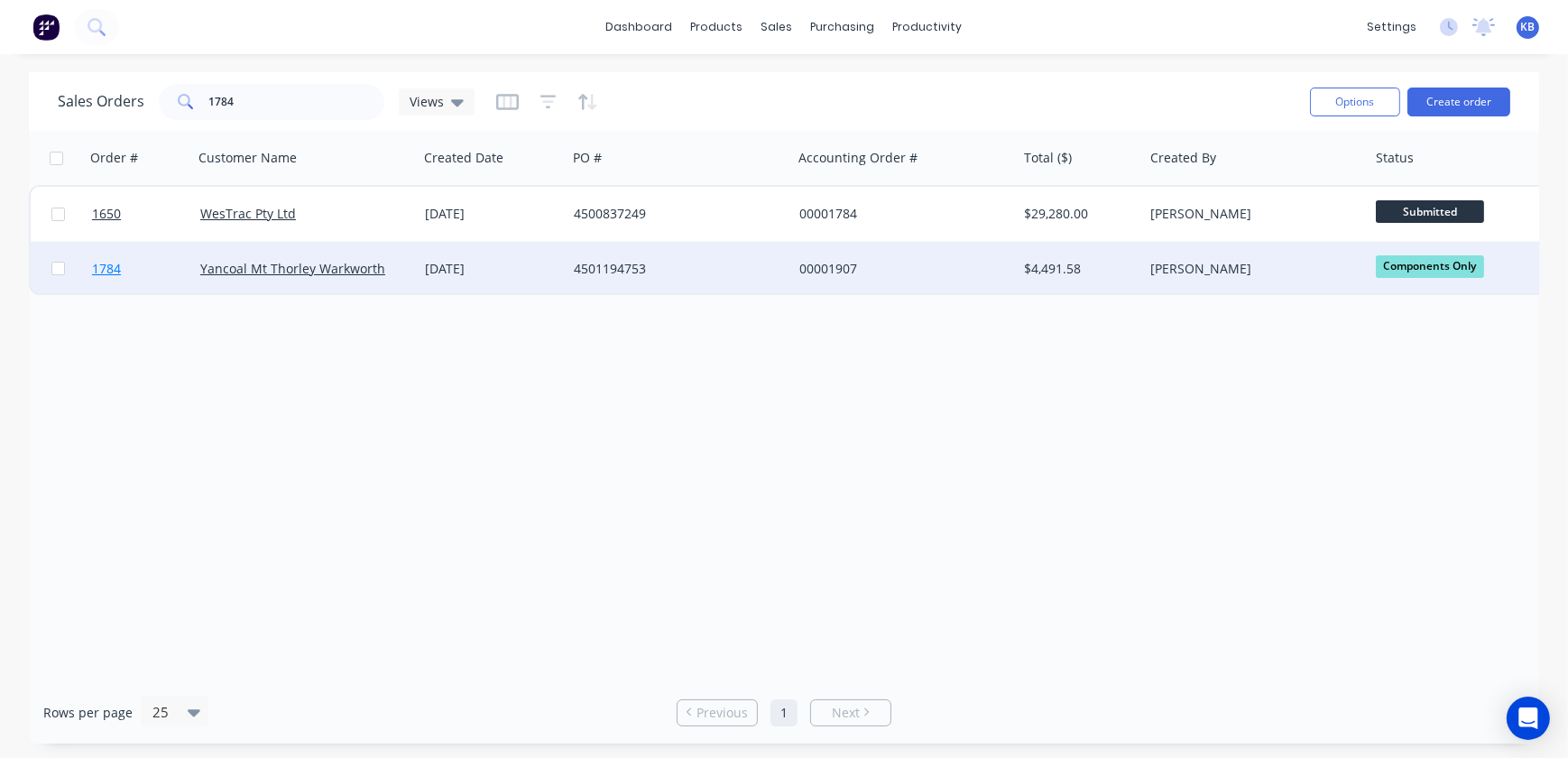
click at [99, 270] on span "1784" at bounding box center [106, 268] width 29 height 18
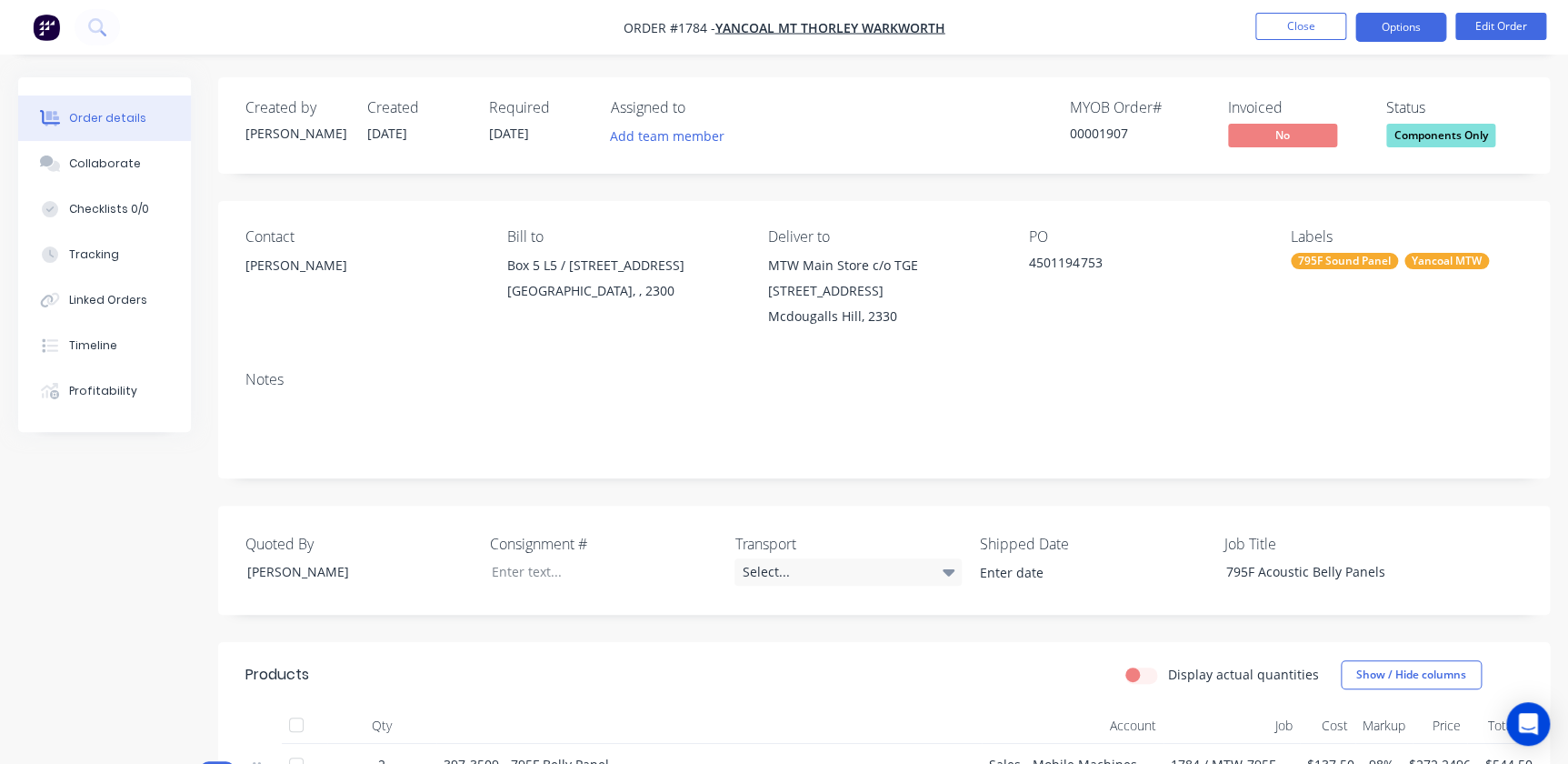
drag, startPoint x: 1397, startPoint y: 48, endPoint x: 1399, endPoint y: 35, distance: 13.2
click at [1398, 48] on nav "Order #1784 - Yancoal Mt Thorley Warkworth Close Options Edit Order" at bounding box center [784, 27] width 1568 height 54
click at [1399, 34] on button "Options" at bounding box center [1400, 27] width 91 height 29
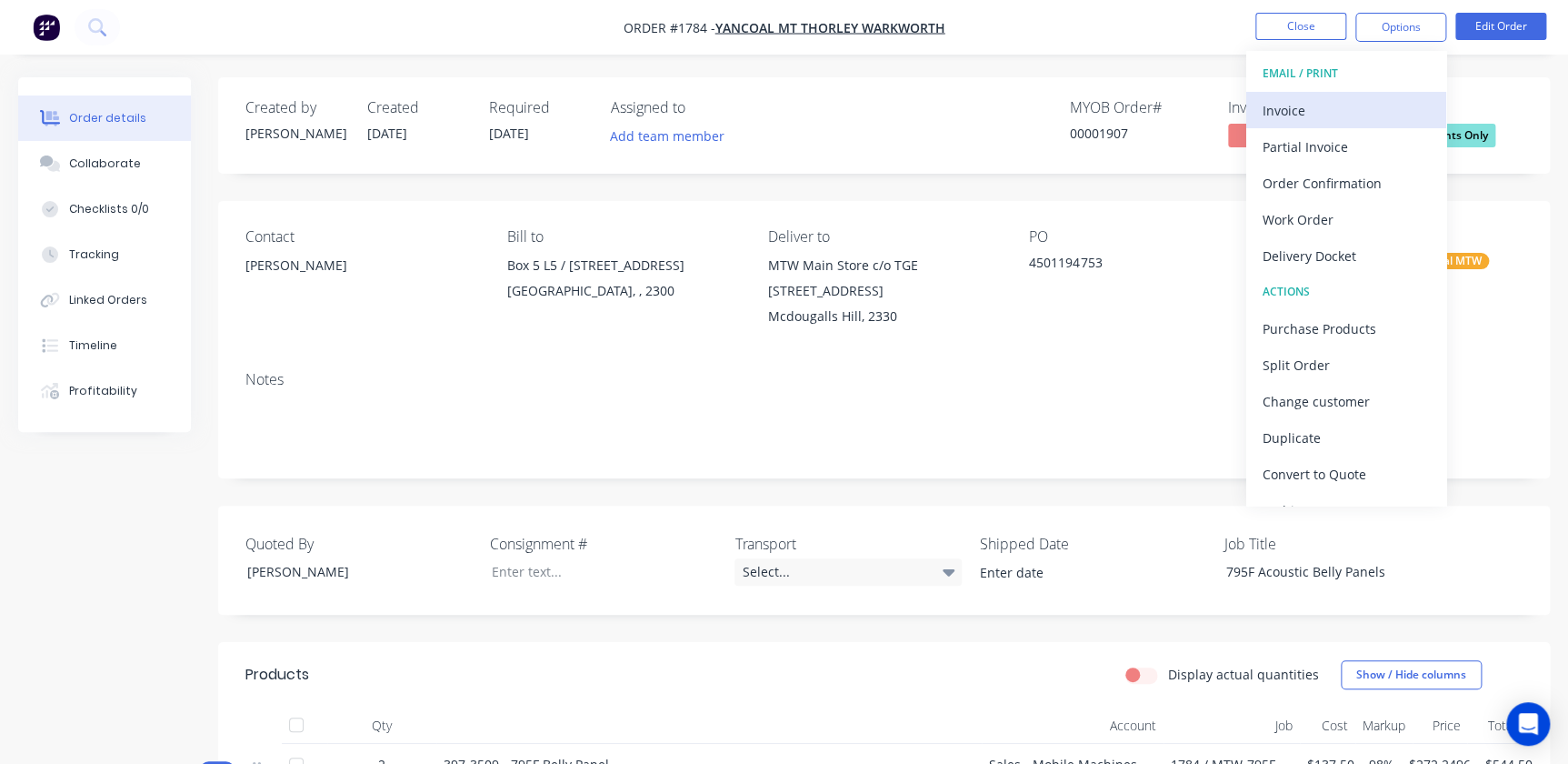
click at [1299, 104] on div "Invoice" at bounding box center [1346, 110] width 168 height 26
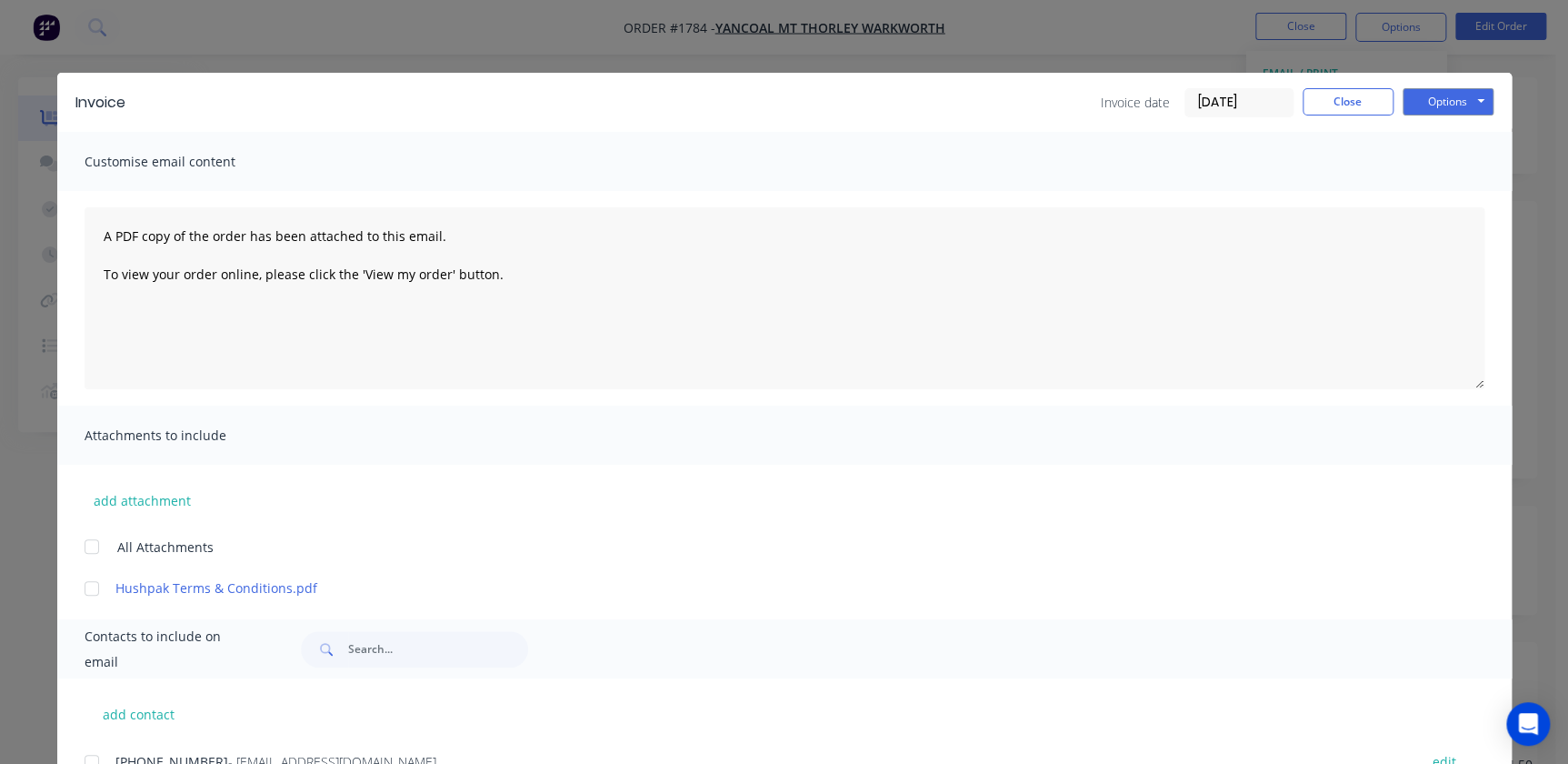
click at [1244, 96] on input "02/09/25" at bounding box center [1238, 102] width 108 height 27
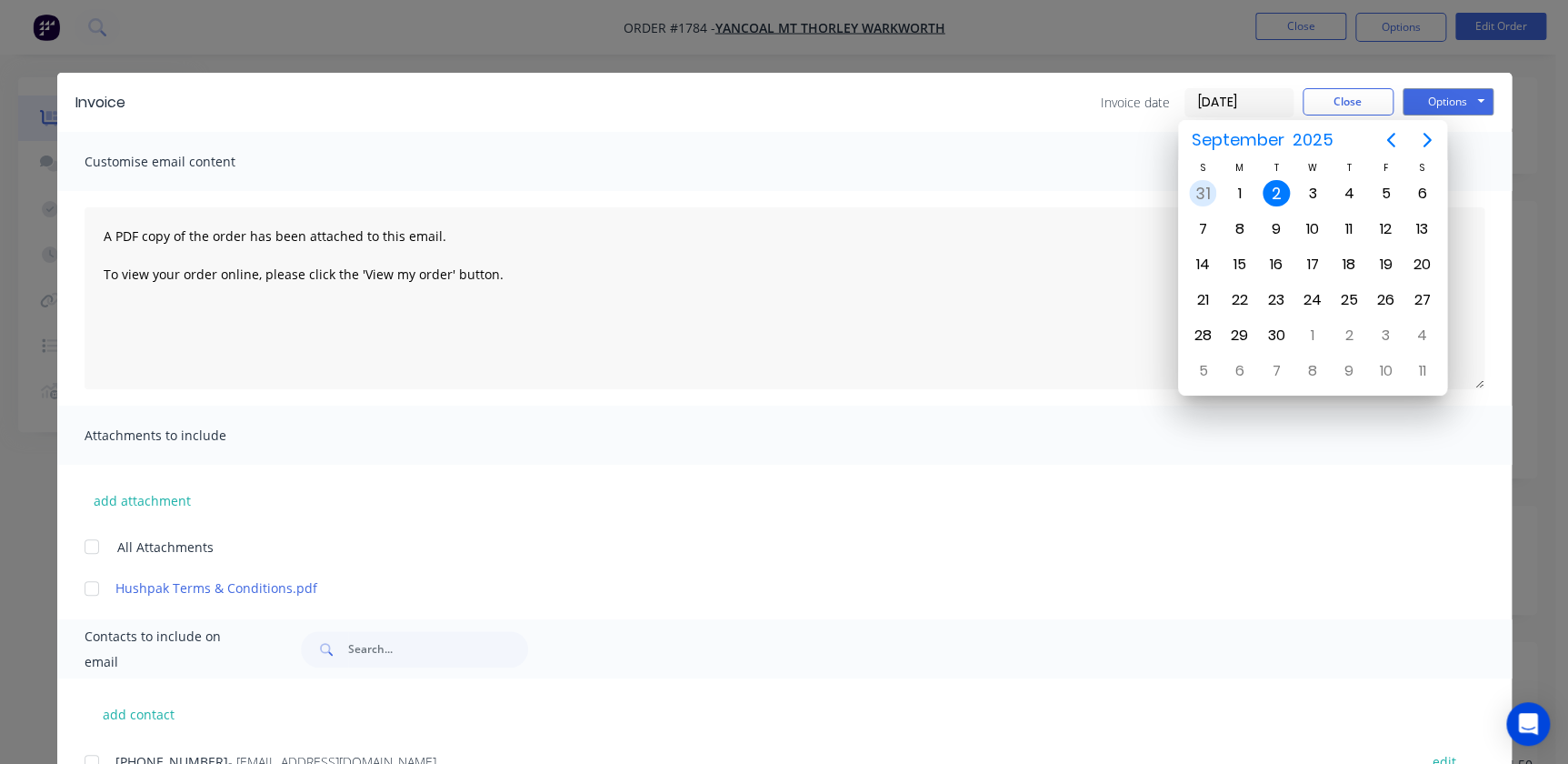
click at [1206, 188] on div "31" at bounding box center [1202, 193] width 27 height 27
type input "31/08/25"
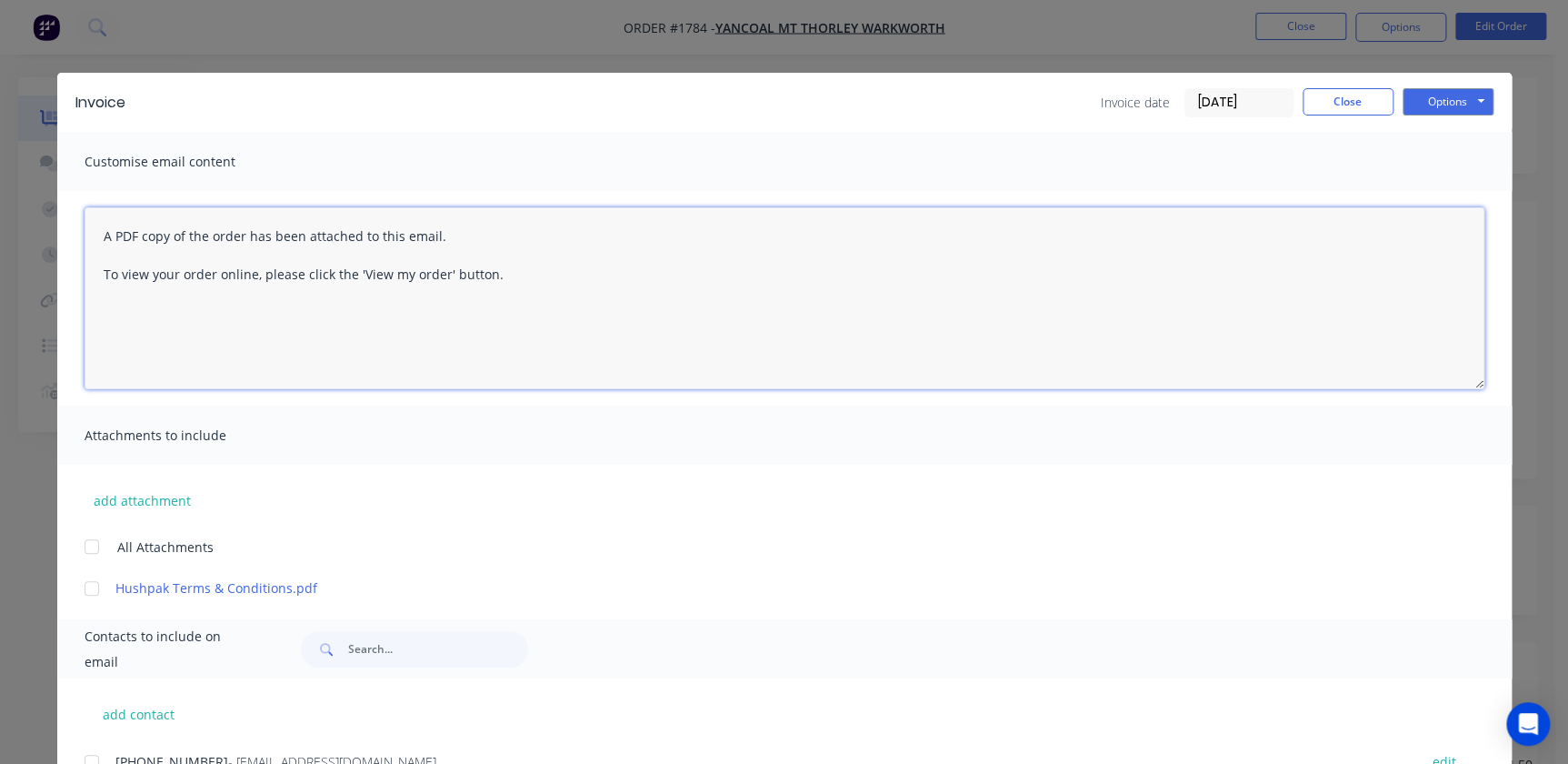
click at [1051, 289] on textarea "A PDF copy of the order has been attached to this email. To view your order onl…" at bounding box center [784, 298] width 1400 height 182
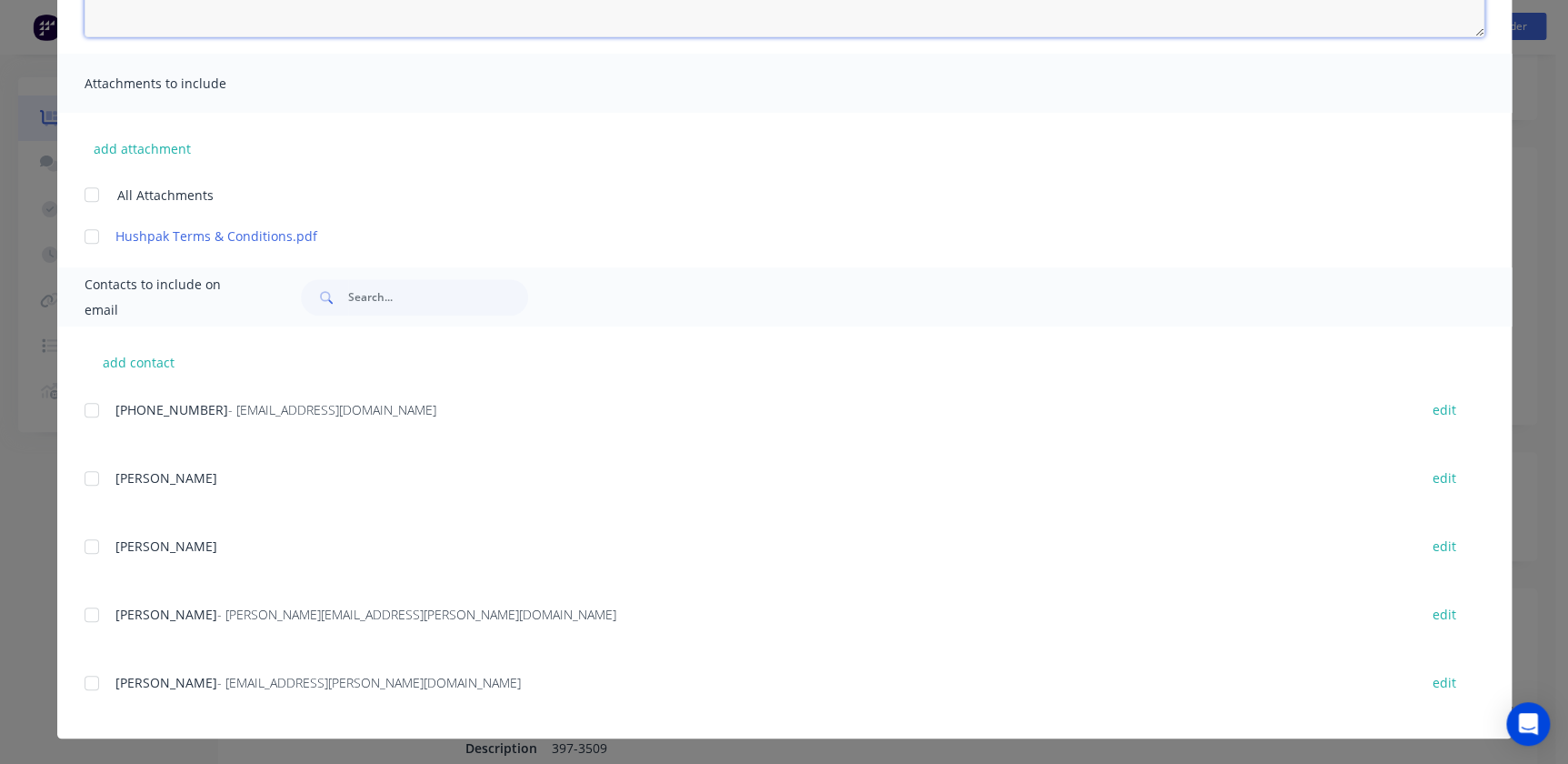
scroll to position [81, 0]
click at [88, 409] on div at bounding box center [92, 410] width 37 height 37
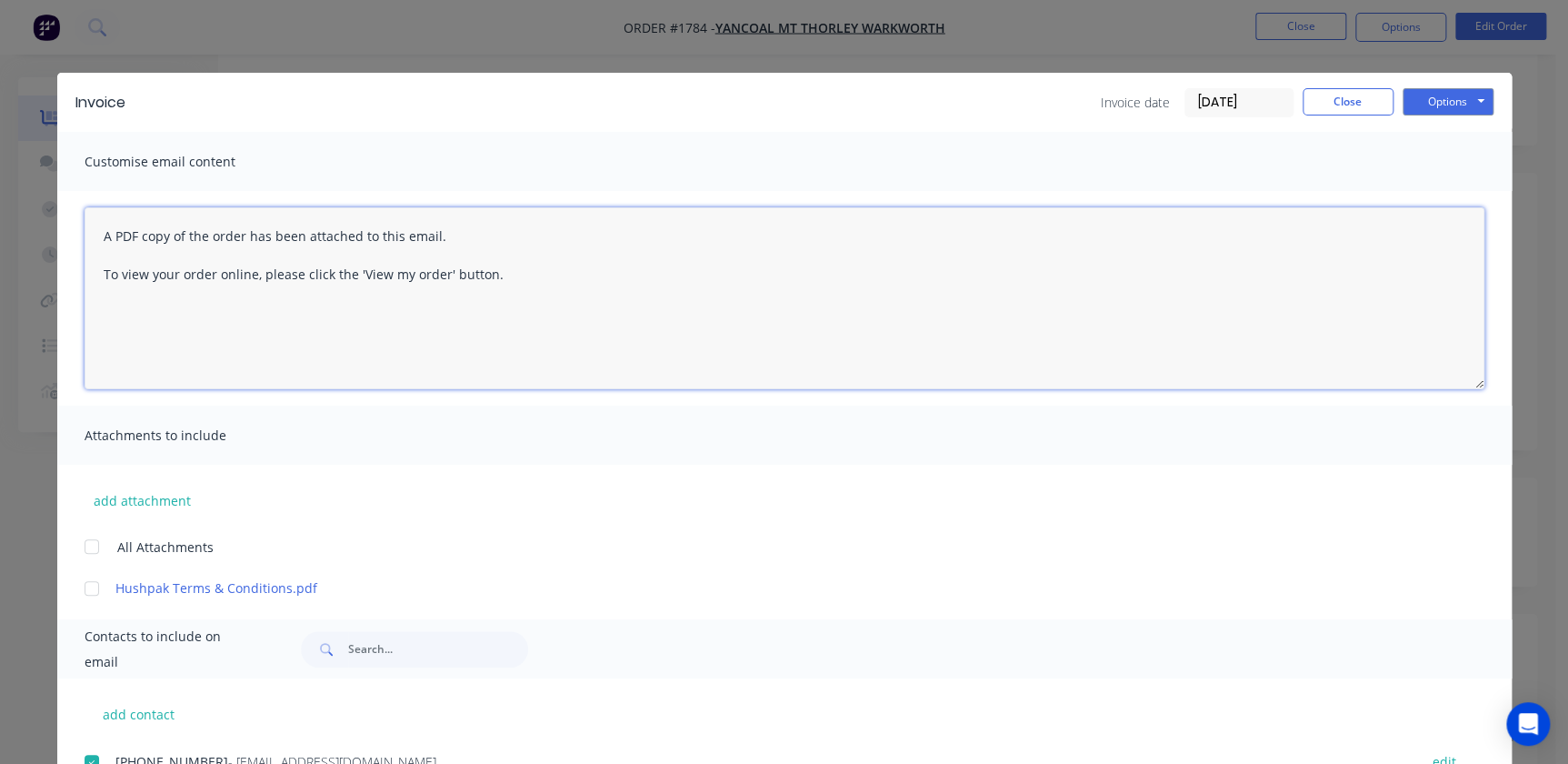
scroll to position [0, 0]
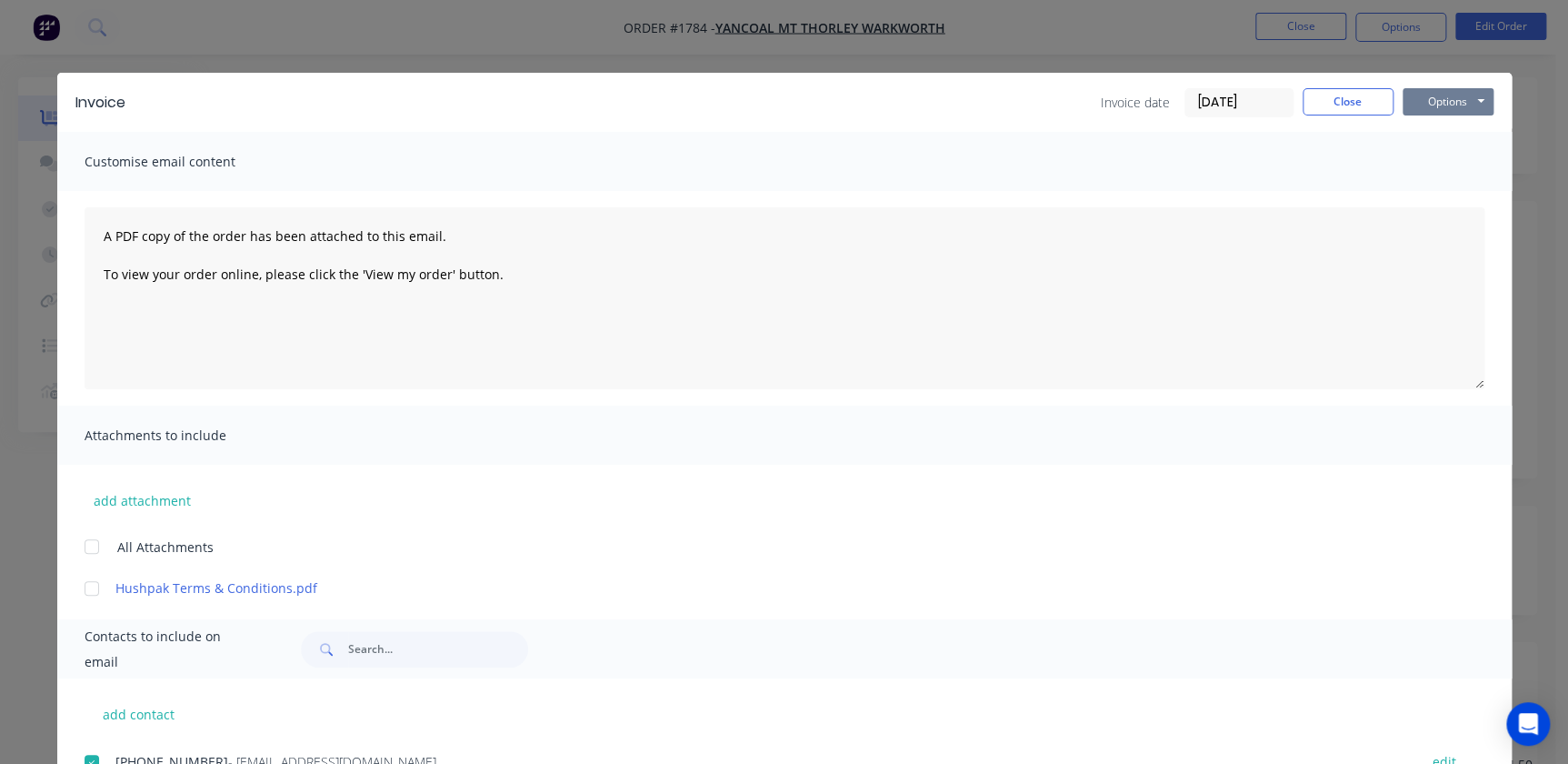
click at [1464, 97] on button "Options" at bounding box center [1447, 101] width 91 height 27
drag, startPoint x: 1445, startPoint y: 168, endPoint x: 606, endPoint y: 143, distance: 839.4
click at [608, 153] on div "Invoice Invoice date 31/08/25 Close Options Preview Print Email Customise email…" at bounding box center [784, 581] width 1455 height 1018
click at [1365, 106] on button "Close" at bounding box center [1348, 101] width 91 height 27
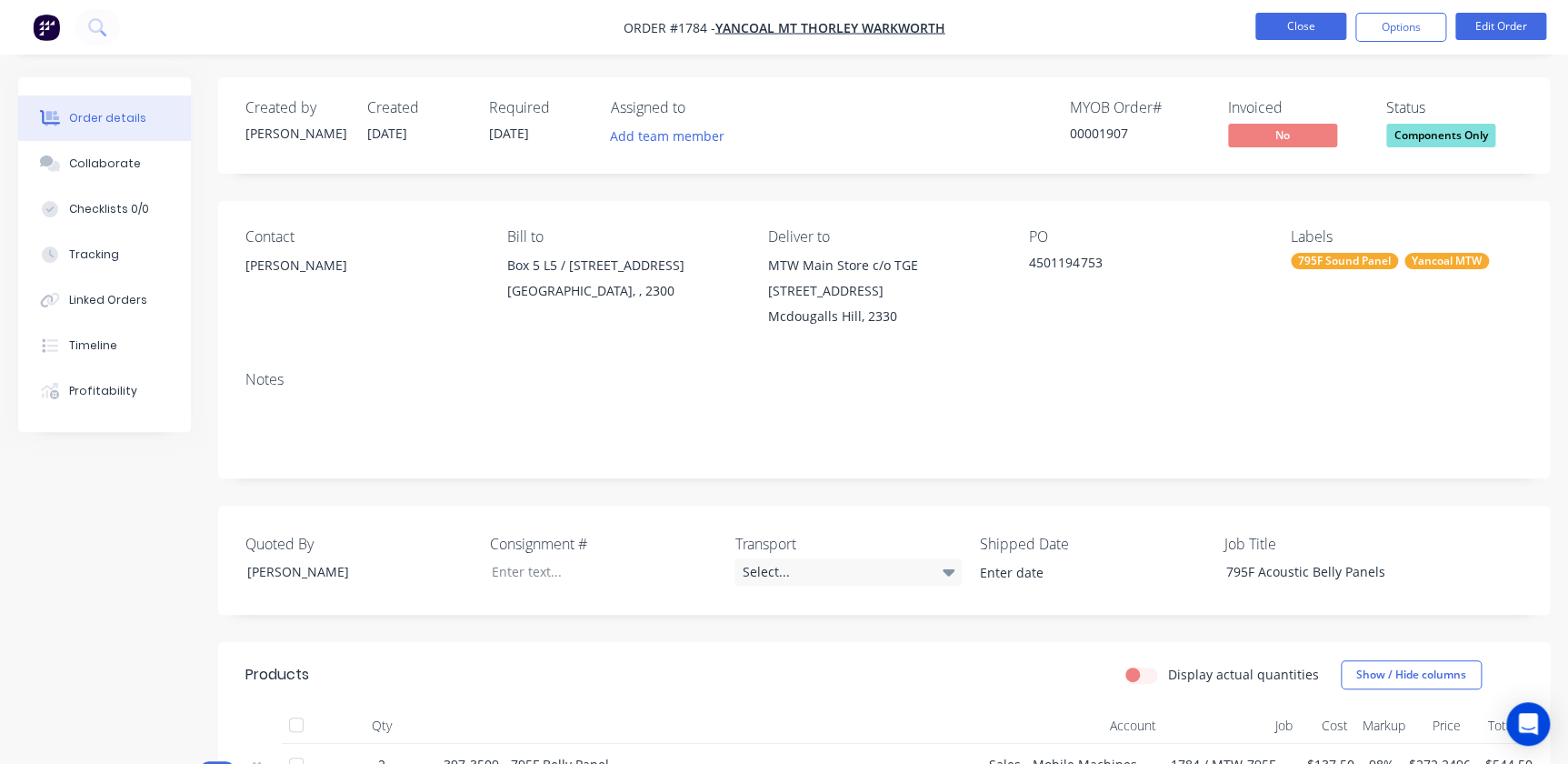
click at [1302, 18] on button "Close" at bounding box center [1300, 26] width 91 height 27
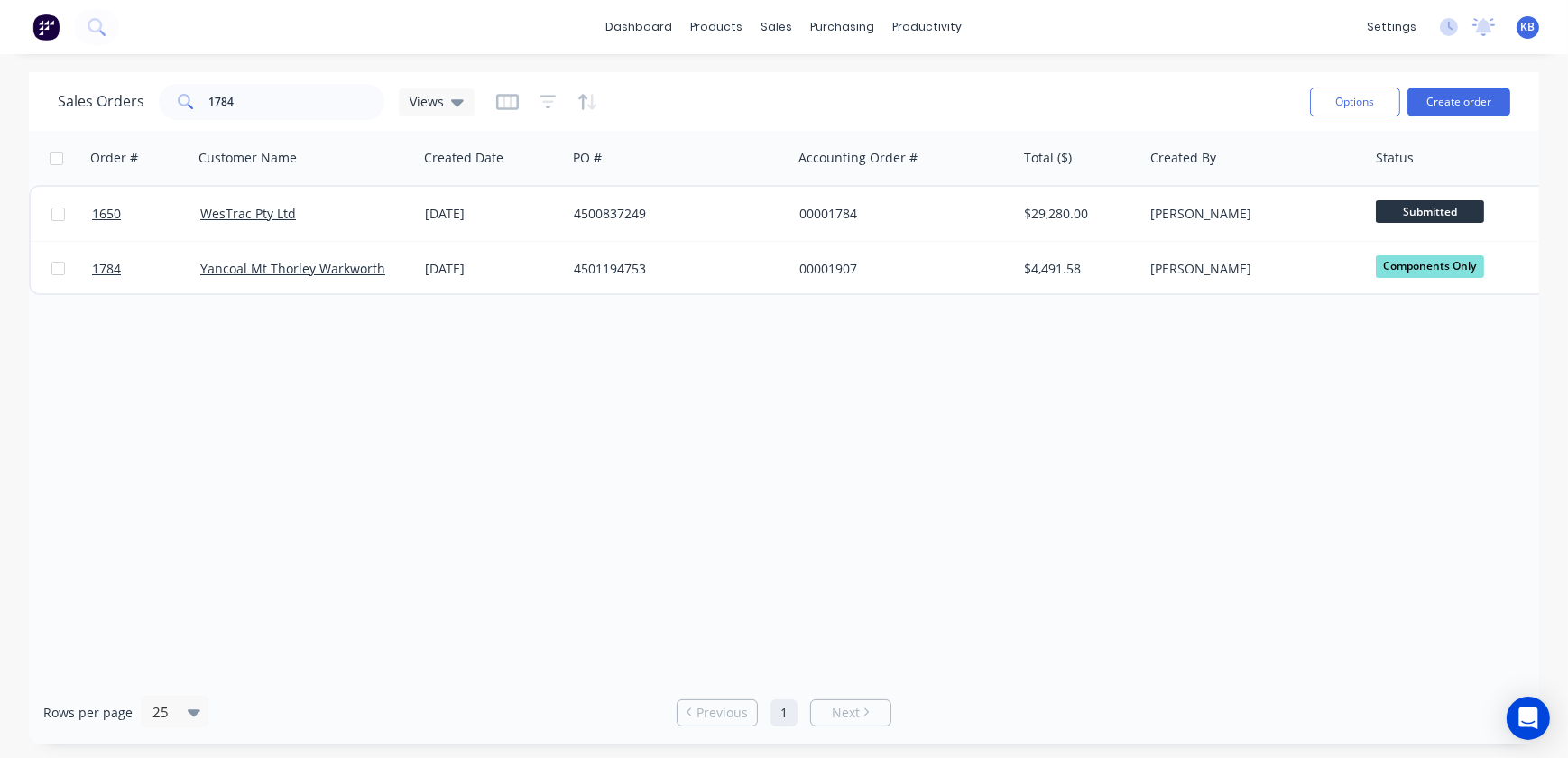
click at [315, 81] on div "Sales Orders 1784 Views" at bounding box center [676, 101] width 1237 height 45
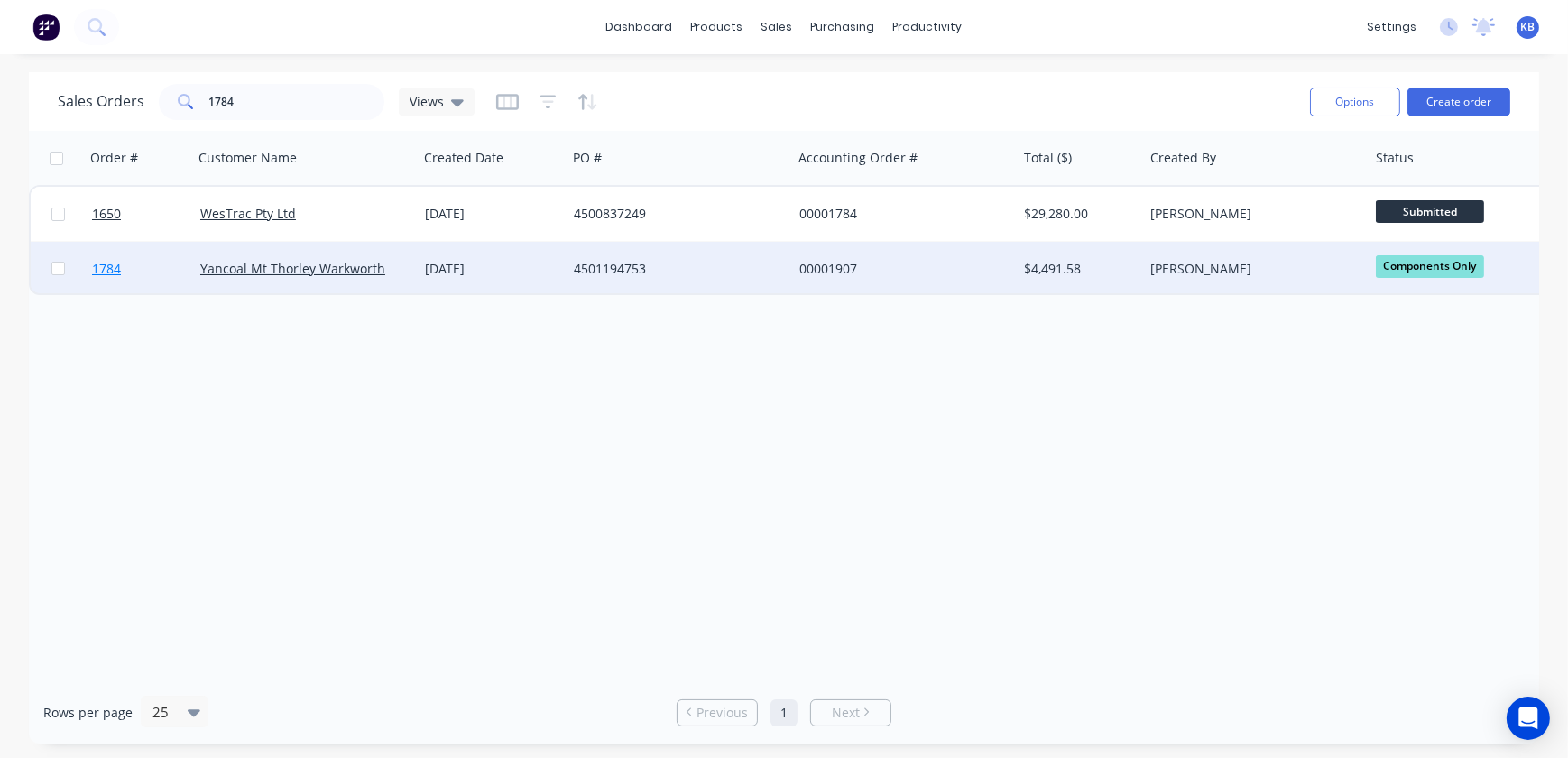
click at [116, 266] on span "1784" at bounding box center [106, 268] width 29 height 18
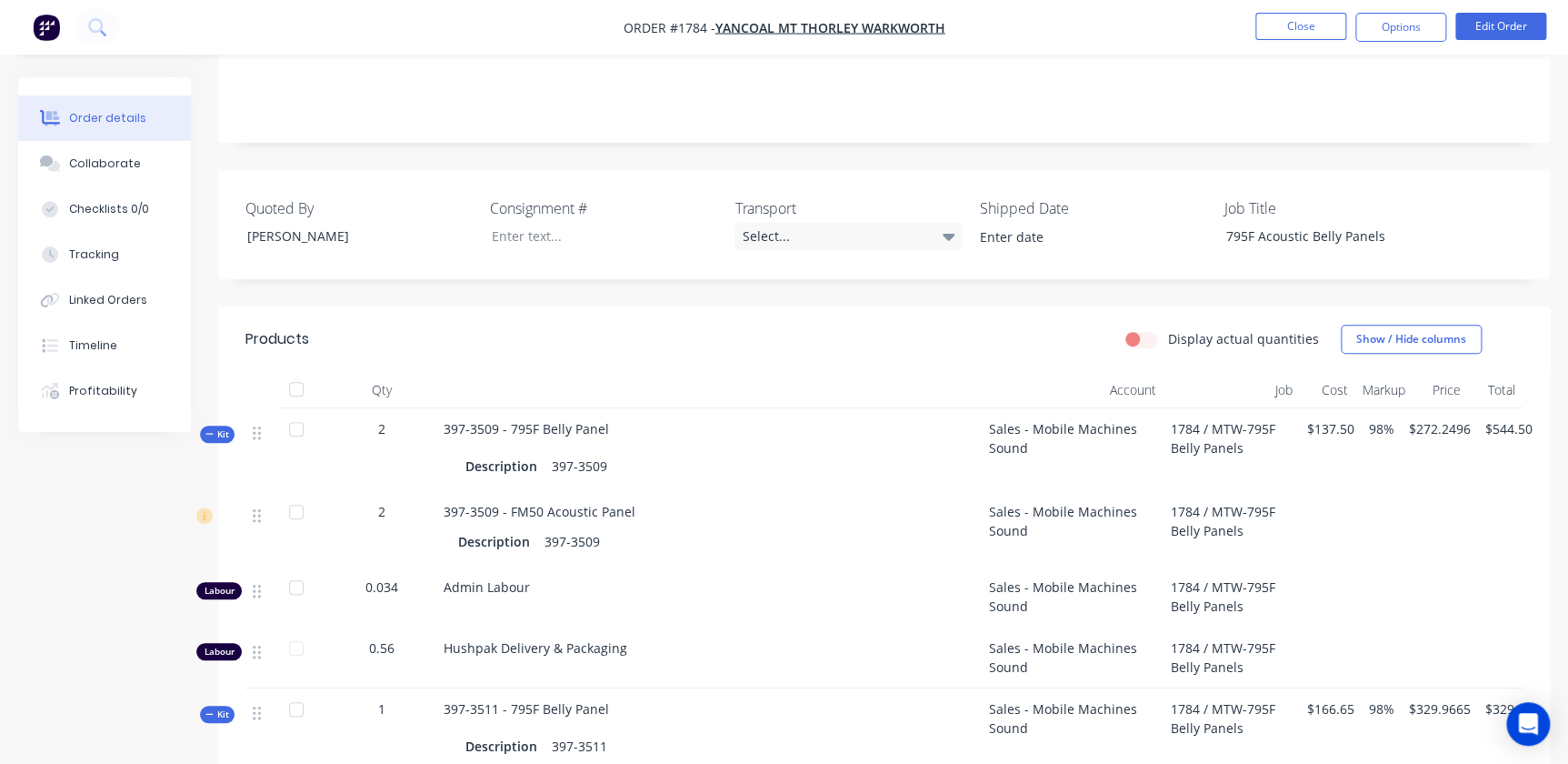
scroll to position [336, 0]
click at [207, 435] on icon at bounding box center [209, 433] width 8 height 9
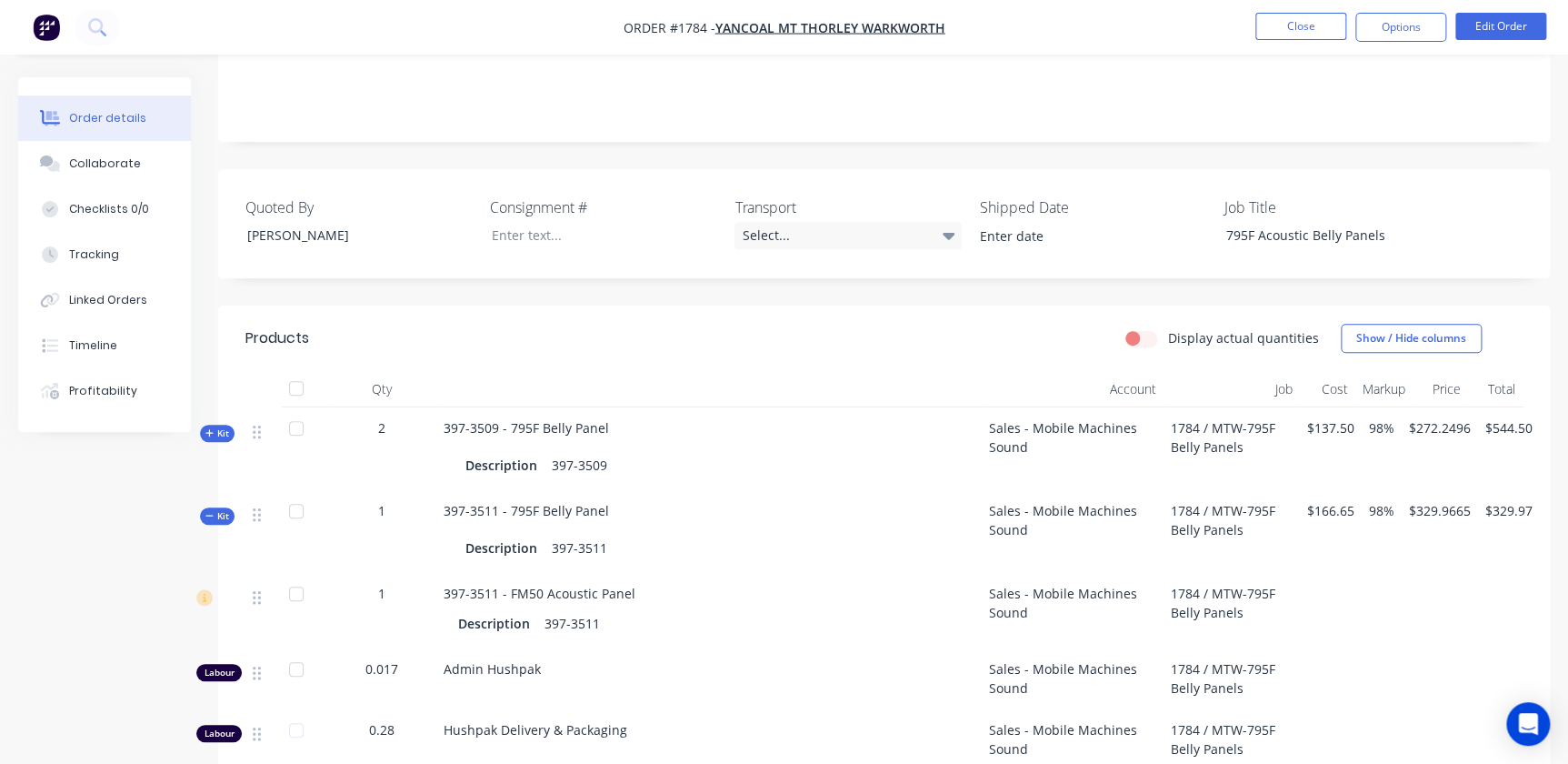
click at [222, 509] on span "Kit" at bounding box center [216, 516] width 23 height 14
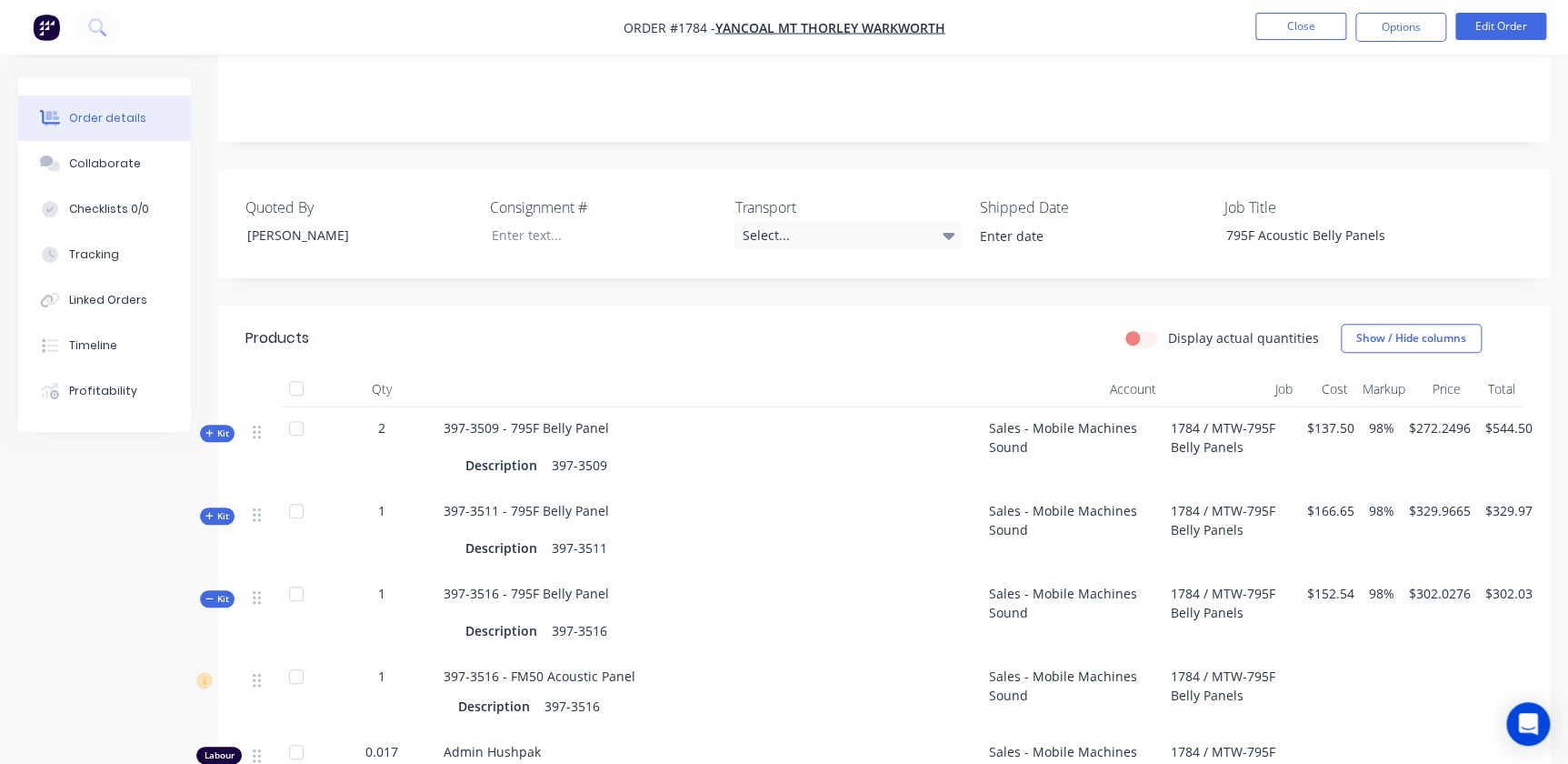
click at [225, 597] on span "Kit" at bounding box center [216, 598] width 23 height 14
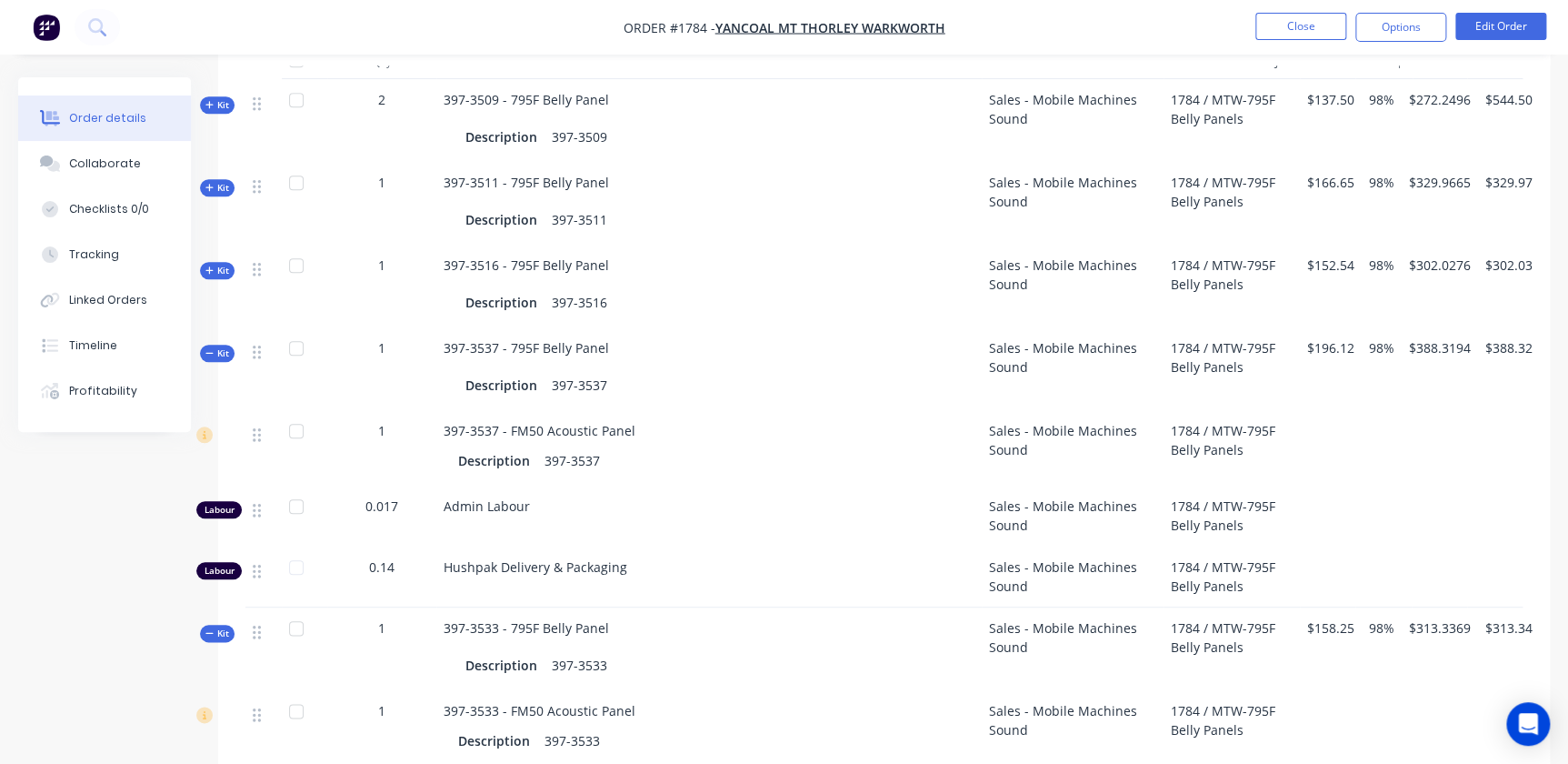
scroll to position [668, 0]
click at [228, 355] on span "Kit" at bounding box center [216, 350] width 23 height 14
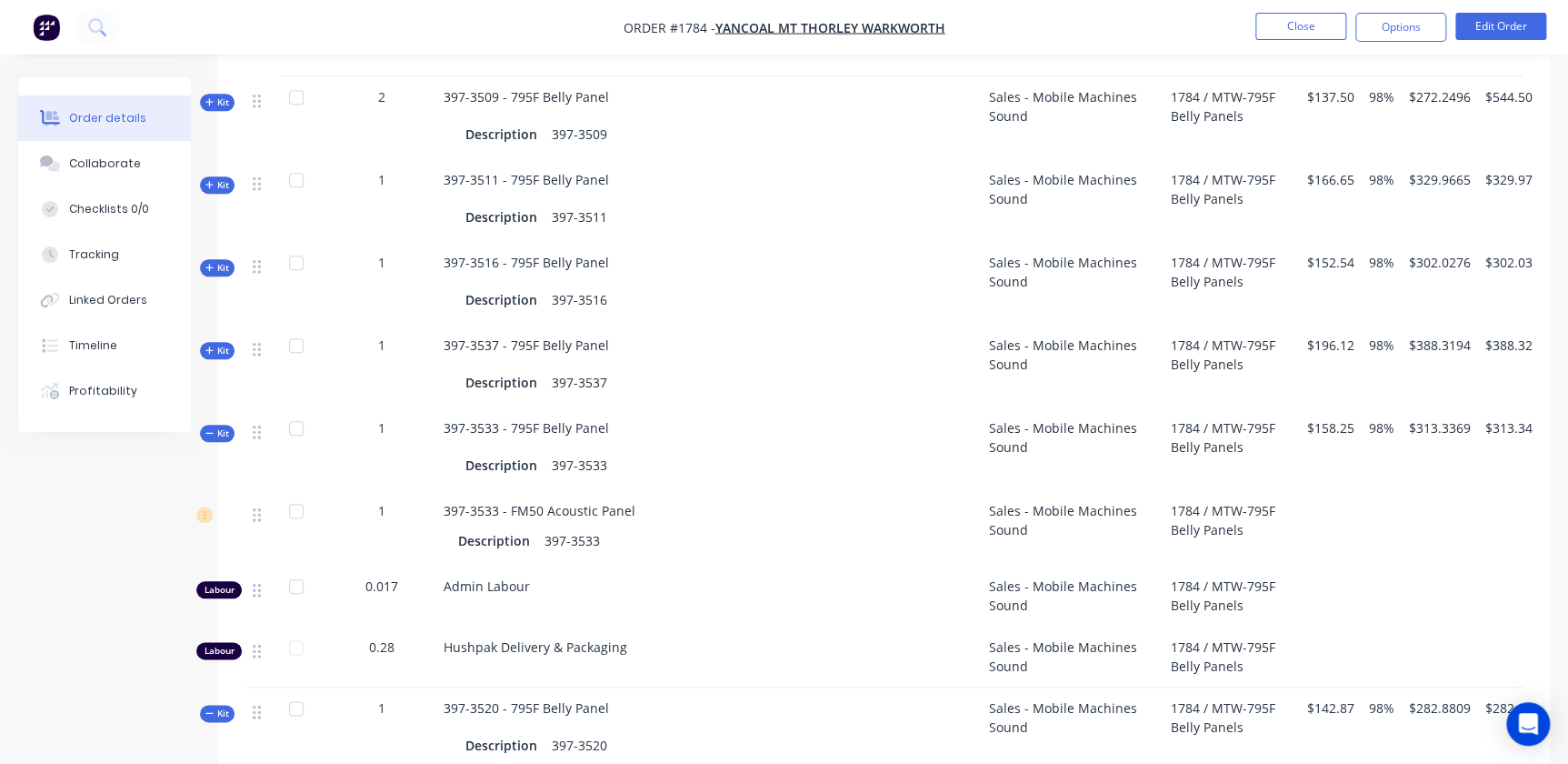
click at [212, 437] on span "Kit" at bounding box center [216, 433] width 23 height 14
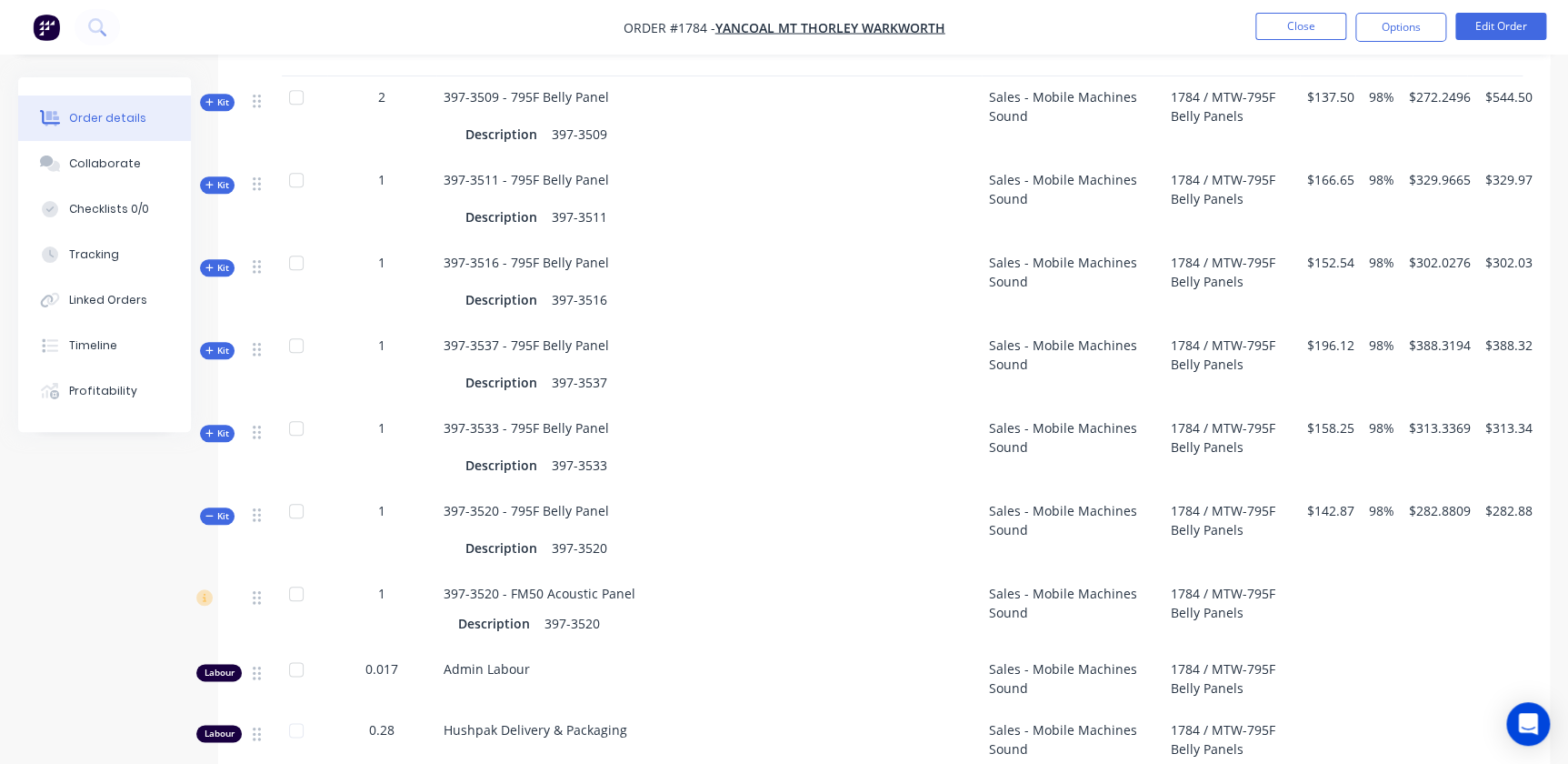
click at [217, 516] on span "Kit" at bounding box center [216, 516] width 23 height 14
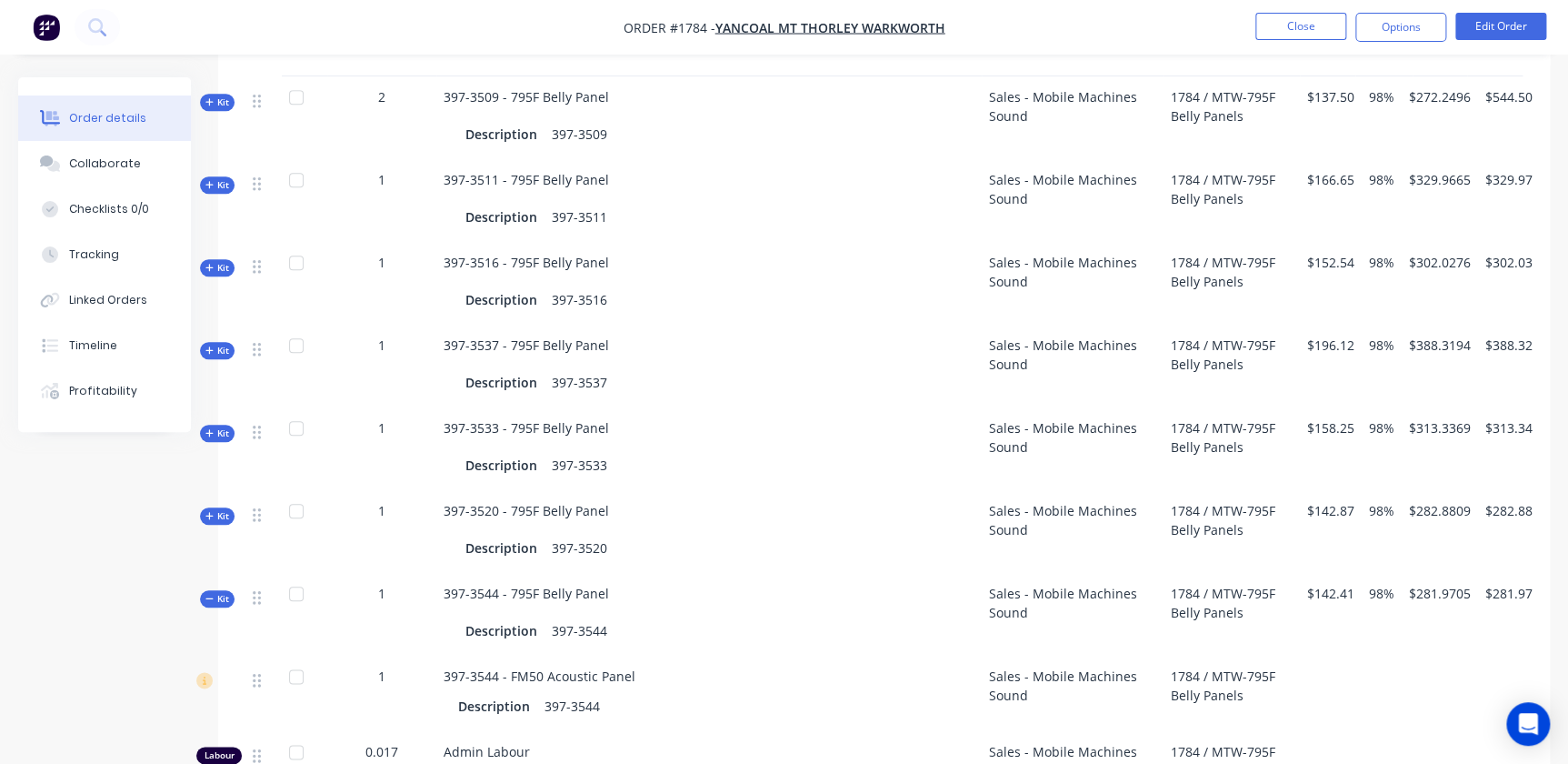
click at [219, 595] on span "Kit" at bounding box center [216, 598] width 23 height 14
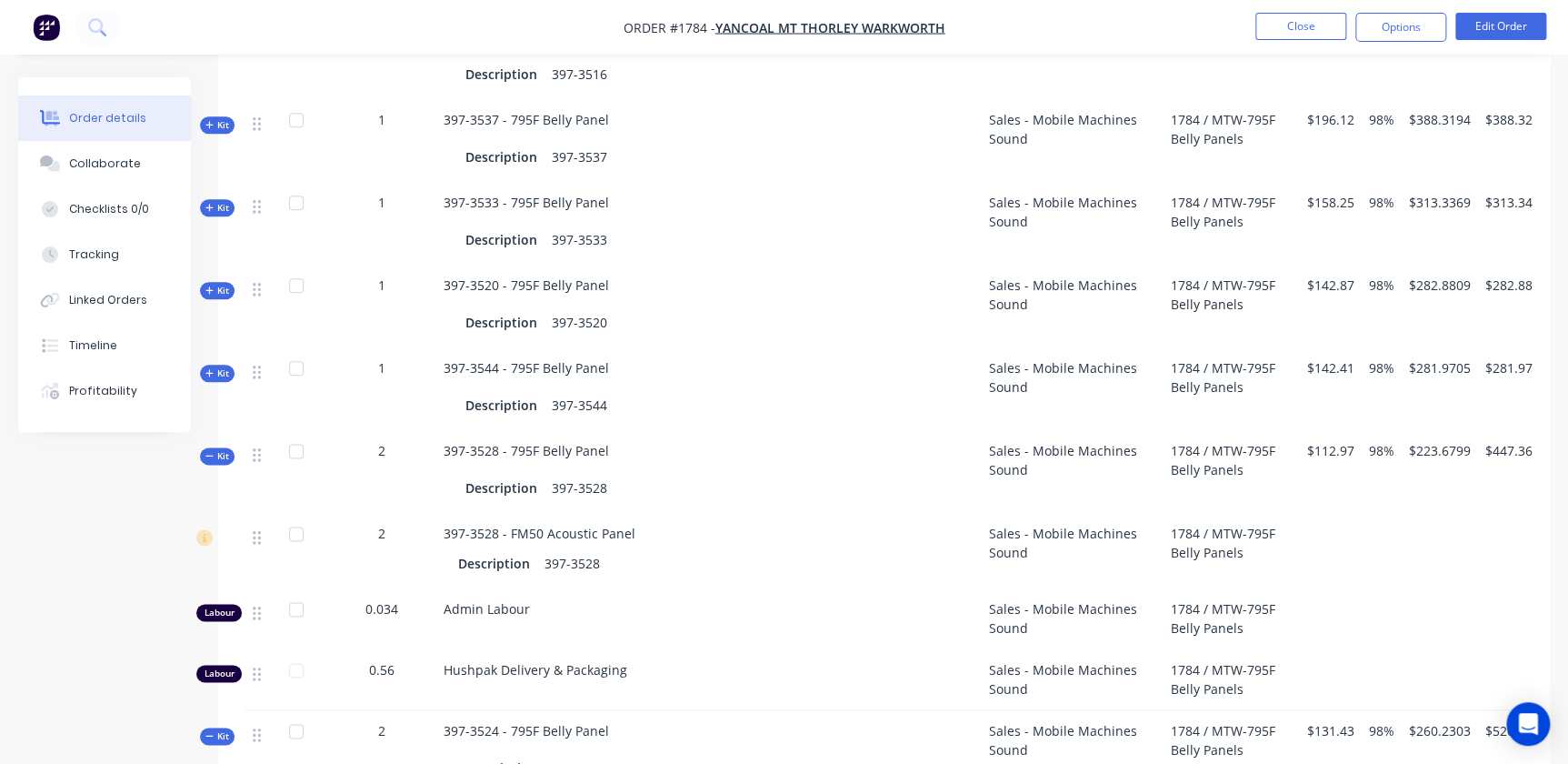
scroll to position [916, 0]
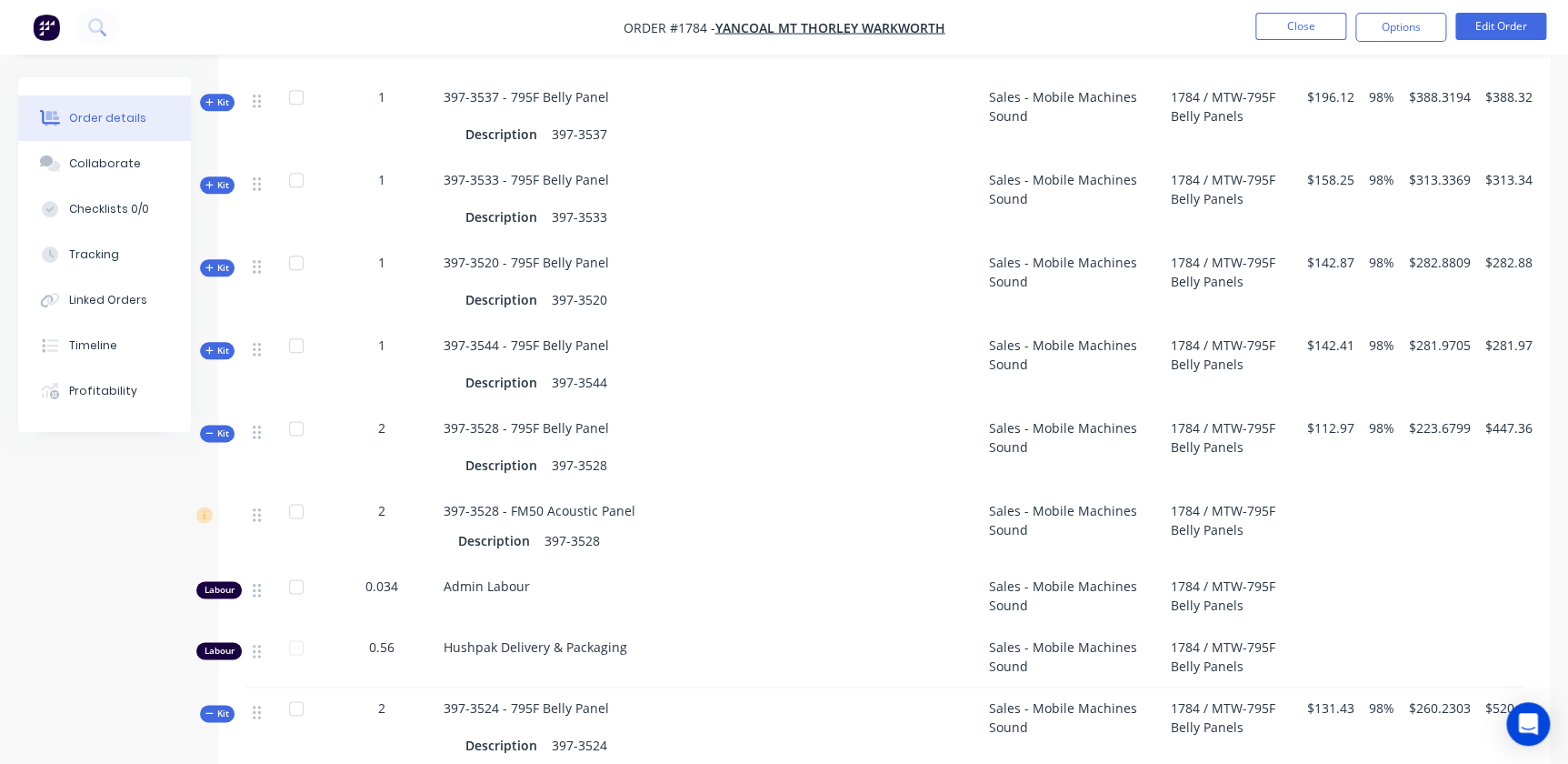
click at [224, 435] on span "Kit" at bounding box center [216, 433] width 23 height 14
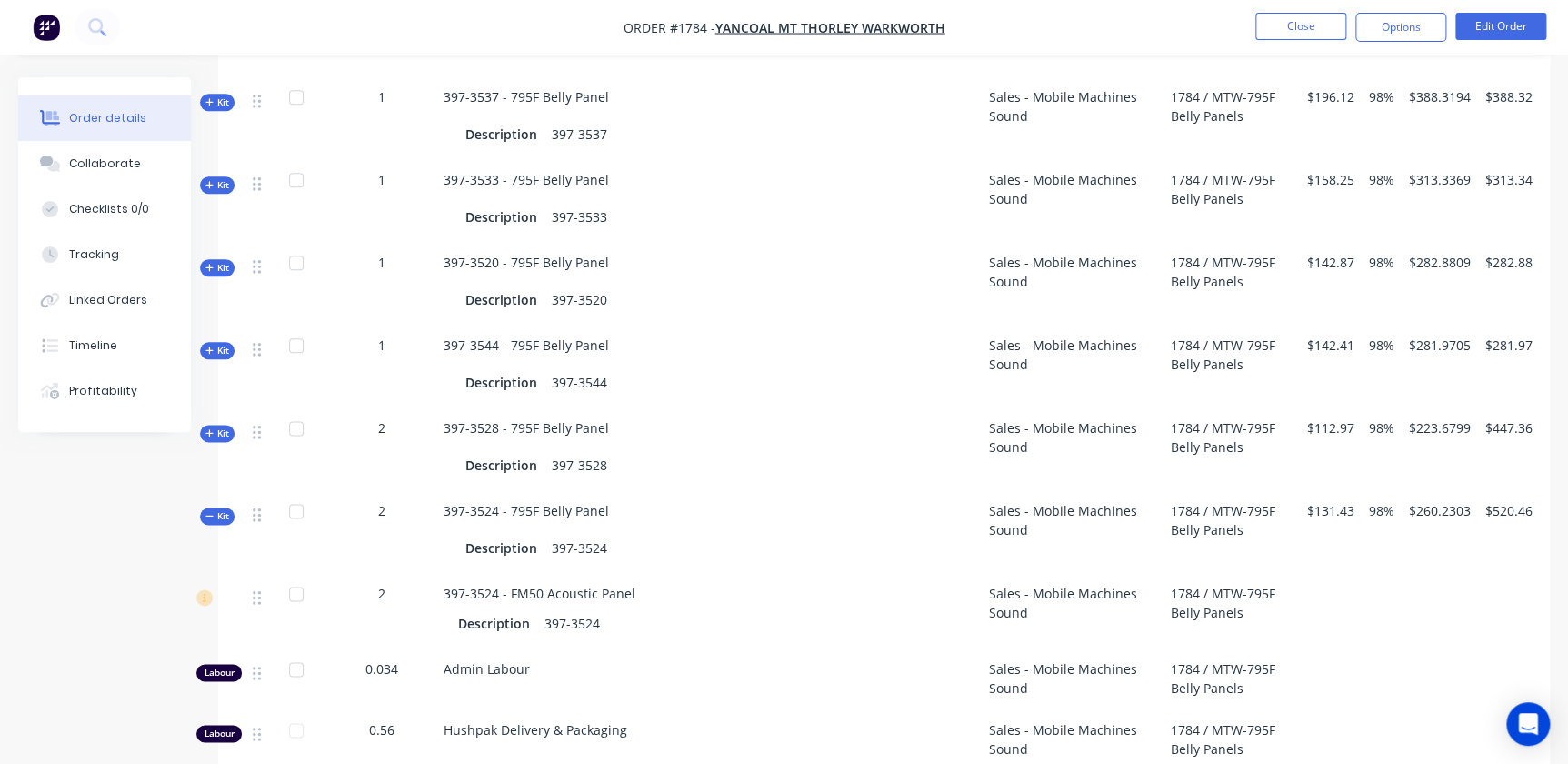
click at [214, 519] on span "Kit" at bounding box center [216, 516] width 23 height 14
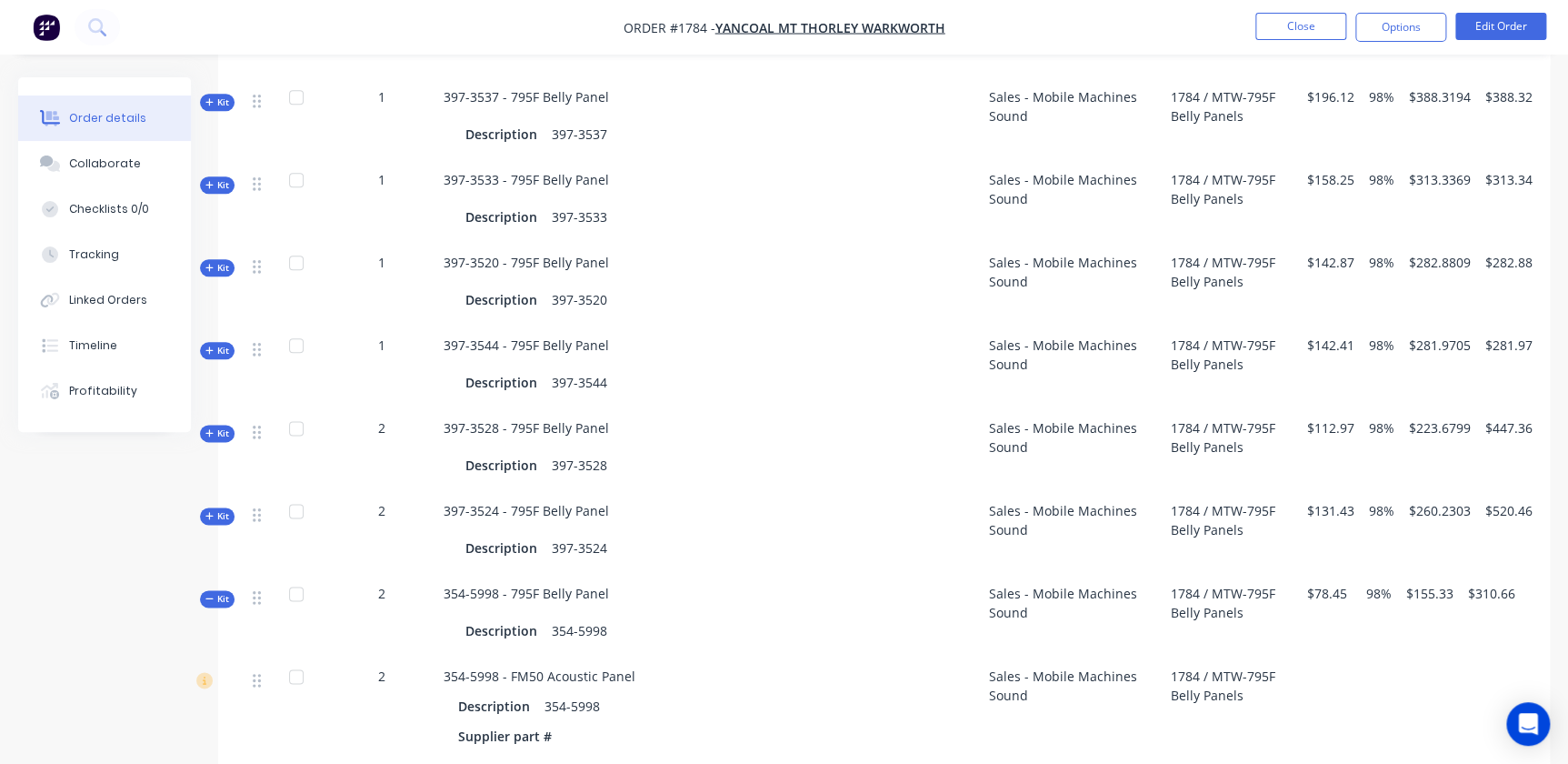
click at [228, 595] on span "Kit" at bounding box center [216, 598] width 23 height 14
click at [223, 677] on span "Kit" at bounding box center [216, 682] width 23 height 14
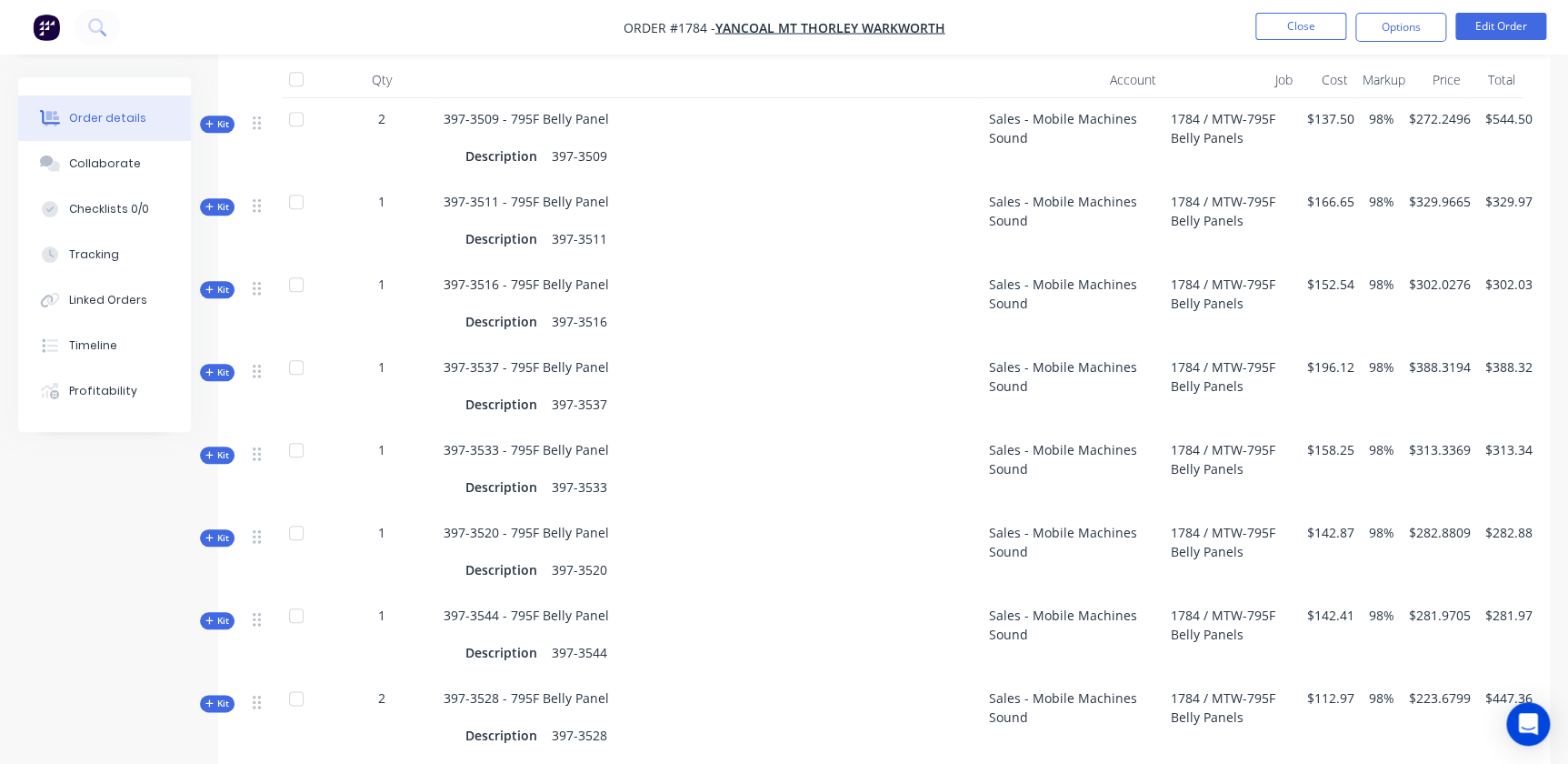
scroll to position [255, 0]
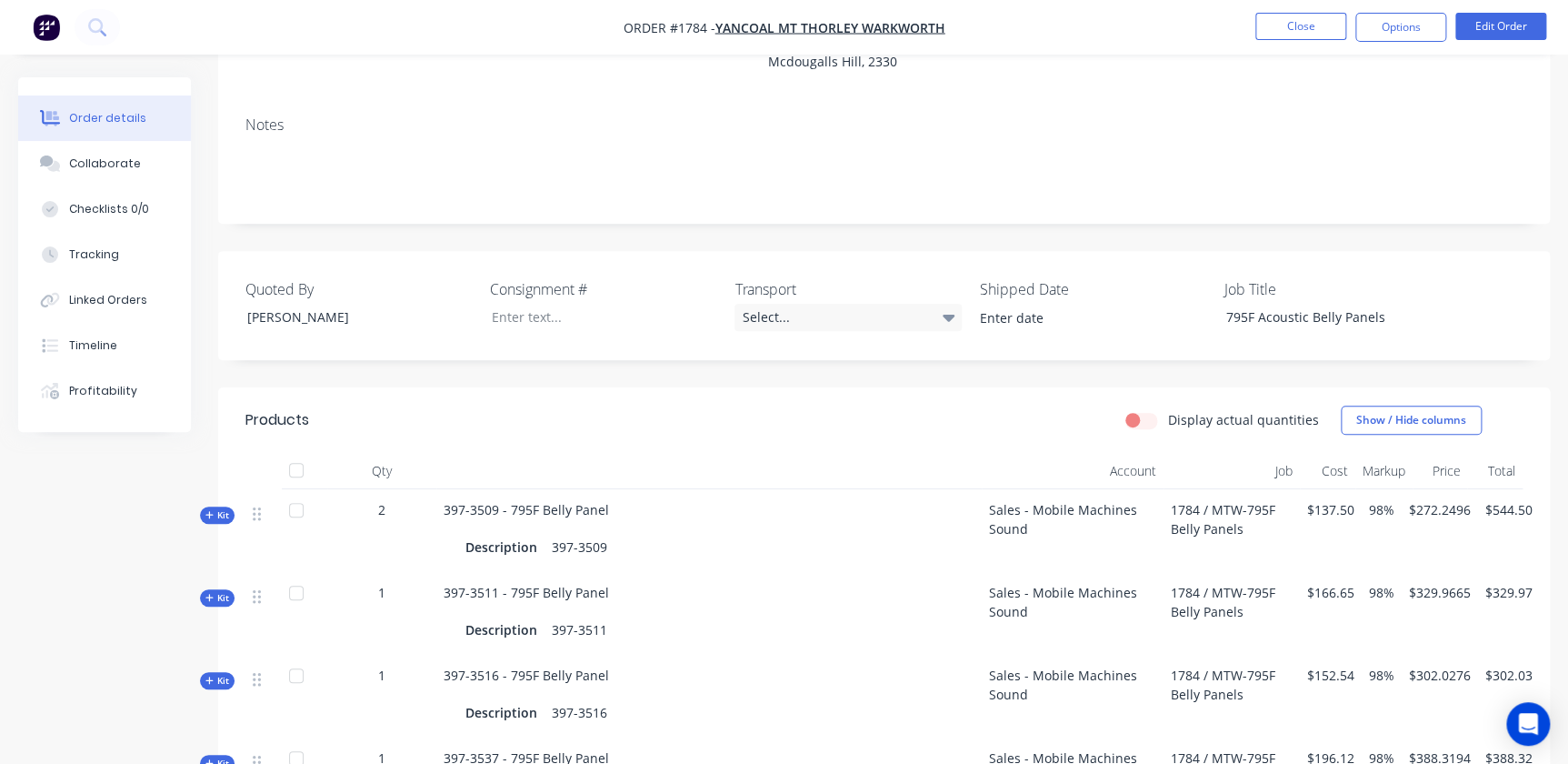
click at [1505, 493] on div "$544.50" at bounding box center [1509, 530] width 62 height 82
click at [1440, 507] on span "$272.2496" at bounding box center [1440, 509] width 62 height 19
click at [1505, 27] on button "Edit Order" at bounding box center [1501, 26] width 91 height 27
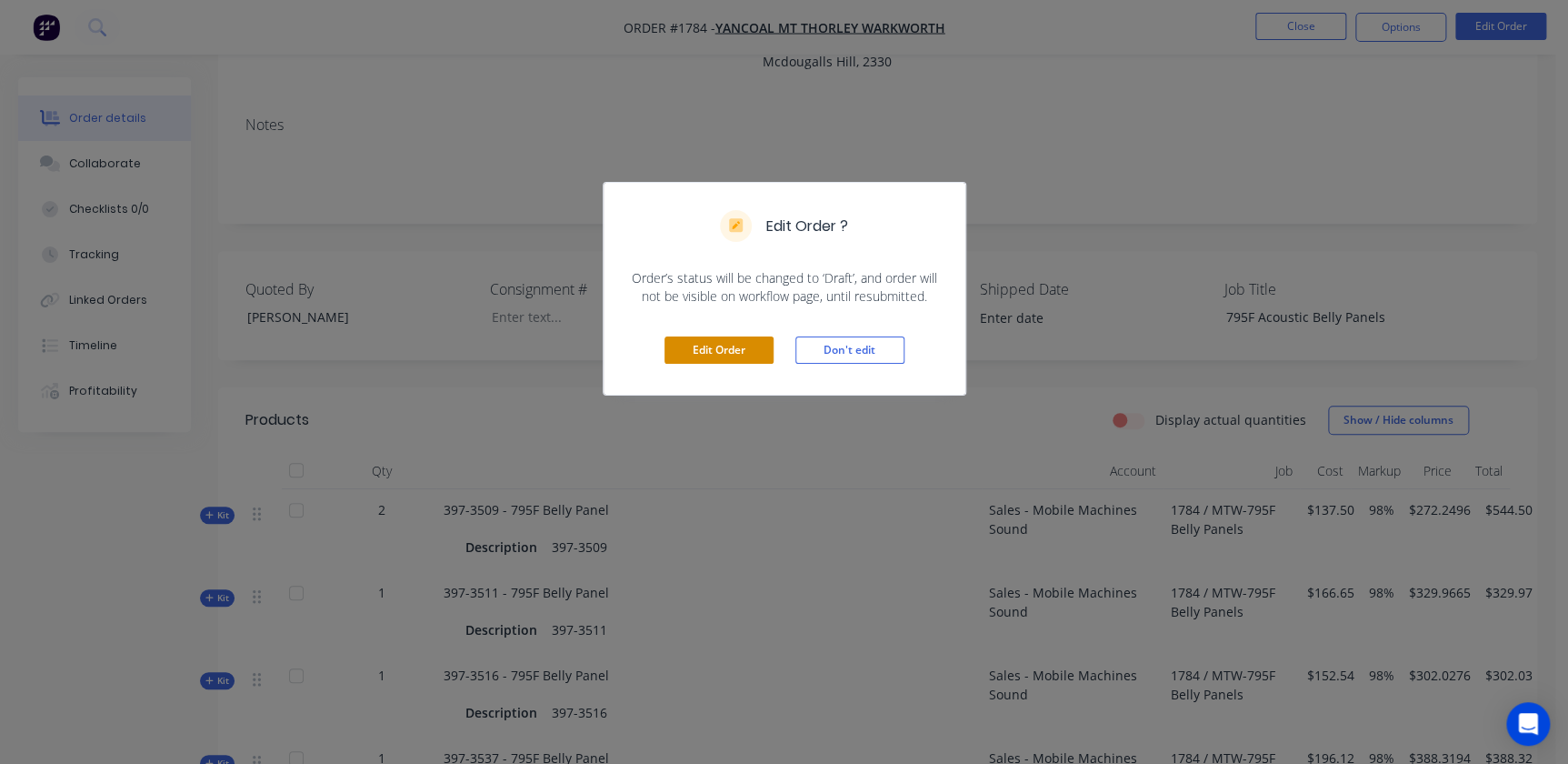
click at [706, 347] on button "Edit Order" at bounding box center [719, 349] width 110 height 27
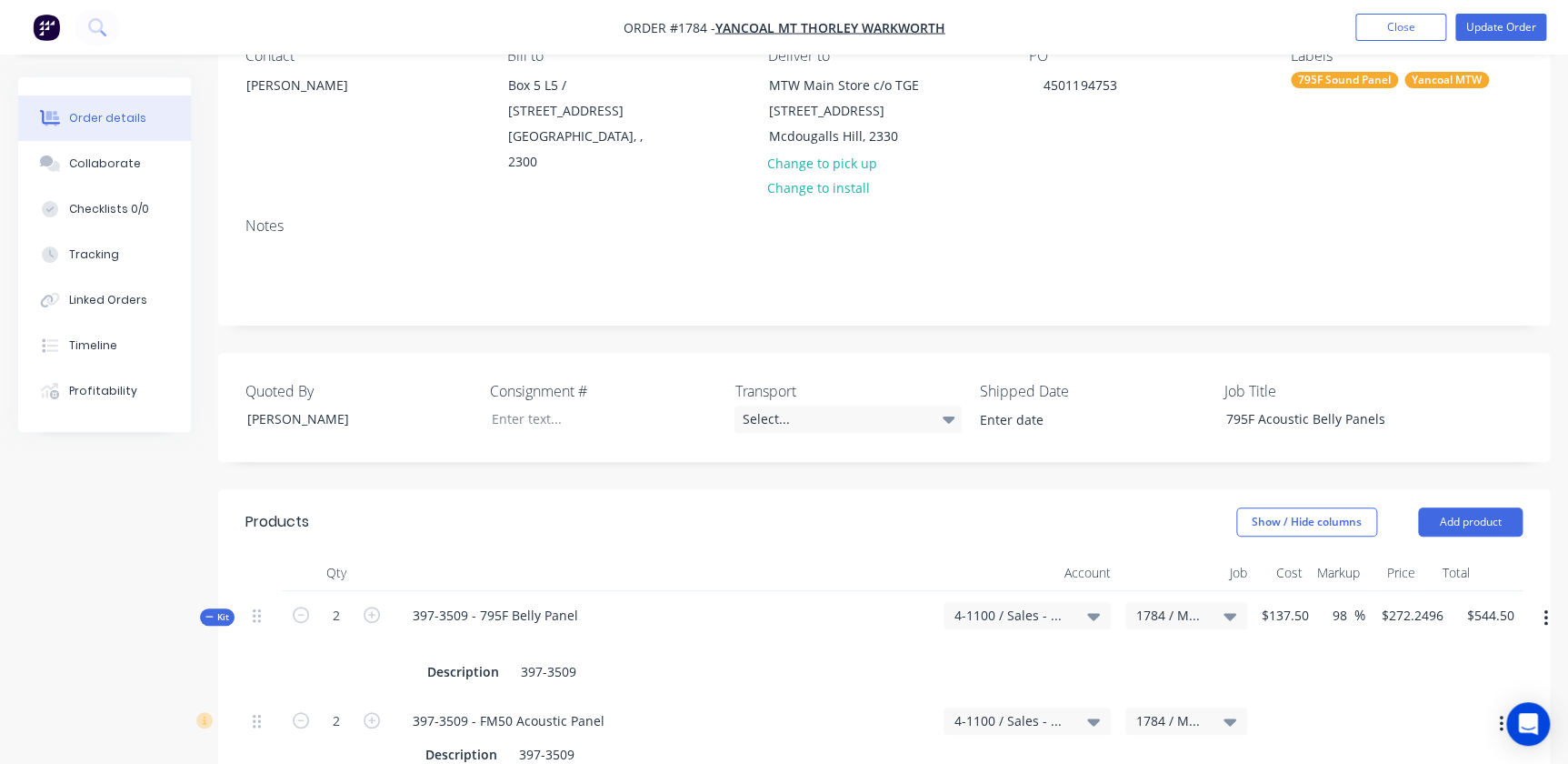
scroll to position [495, 0]
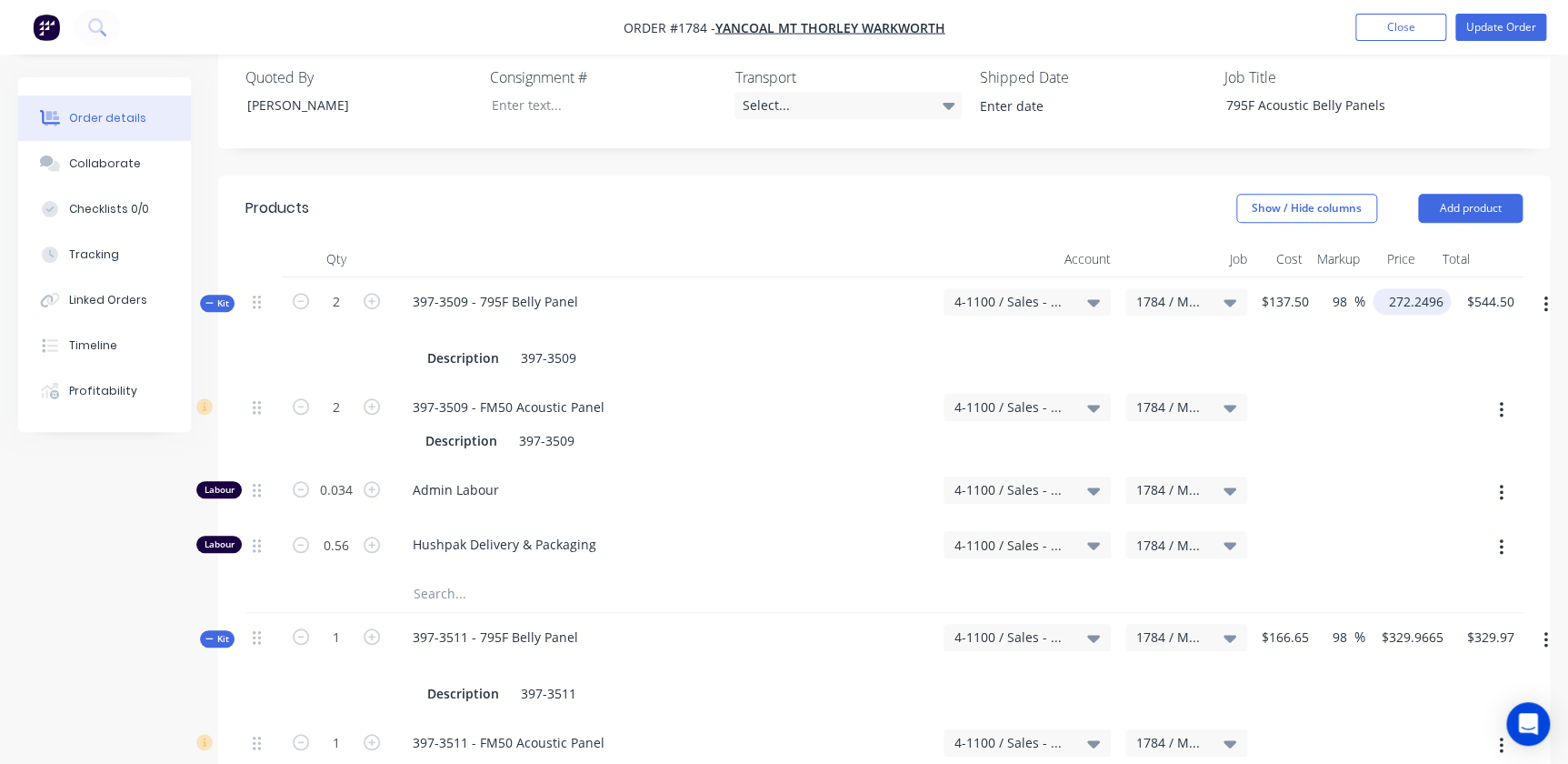
click at [1416, 288] on input "272.2496" at bounding box center [1415, 301] width 71 height 26
type input "$272.25"
click at [1409, 624] on div "$329.9665 $329.9665" at bounding box center [1408, 666] width 85 height 106
type input "$544.50"
click at [1410, 624] on input "329.9665" at bounding box center [1415, 637] width 71 height 26
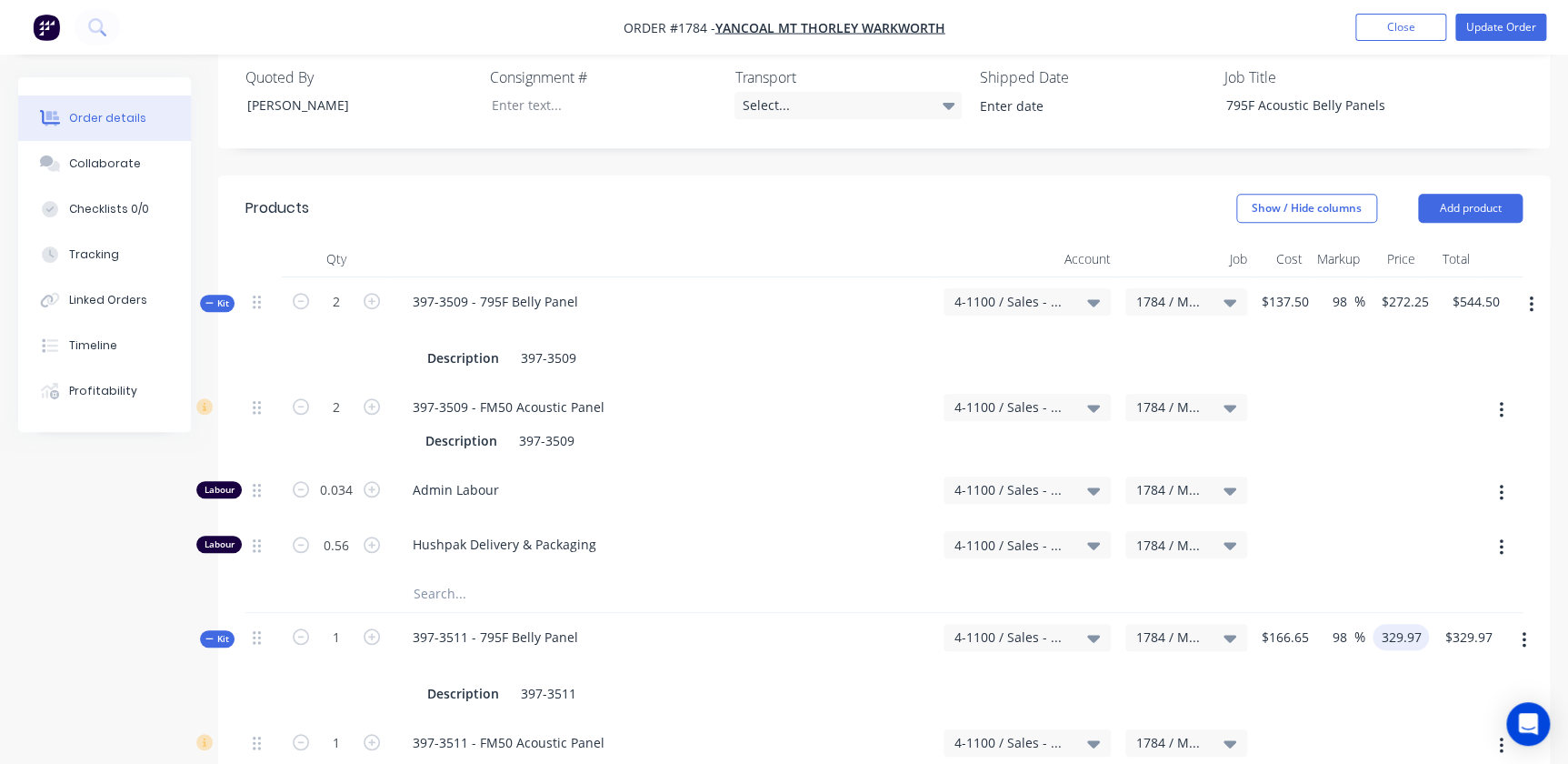
click at [1394, 669] on div "329.97 329.97" at bounding box center [1398, 666] width 64 height 106
type input "$329.97"
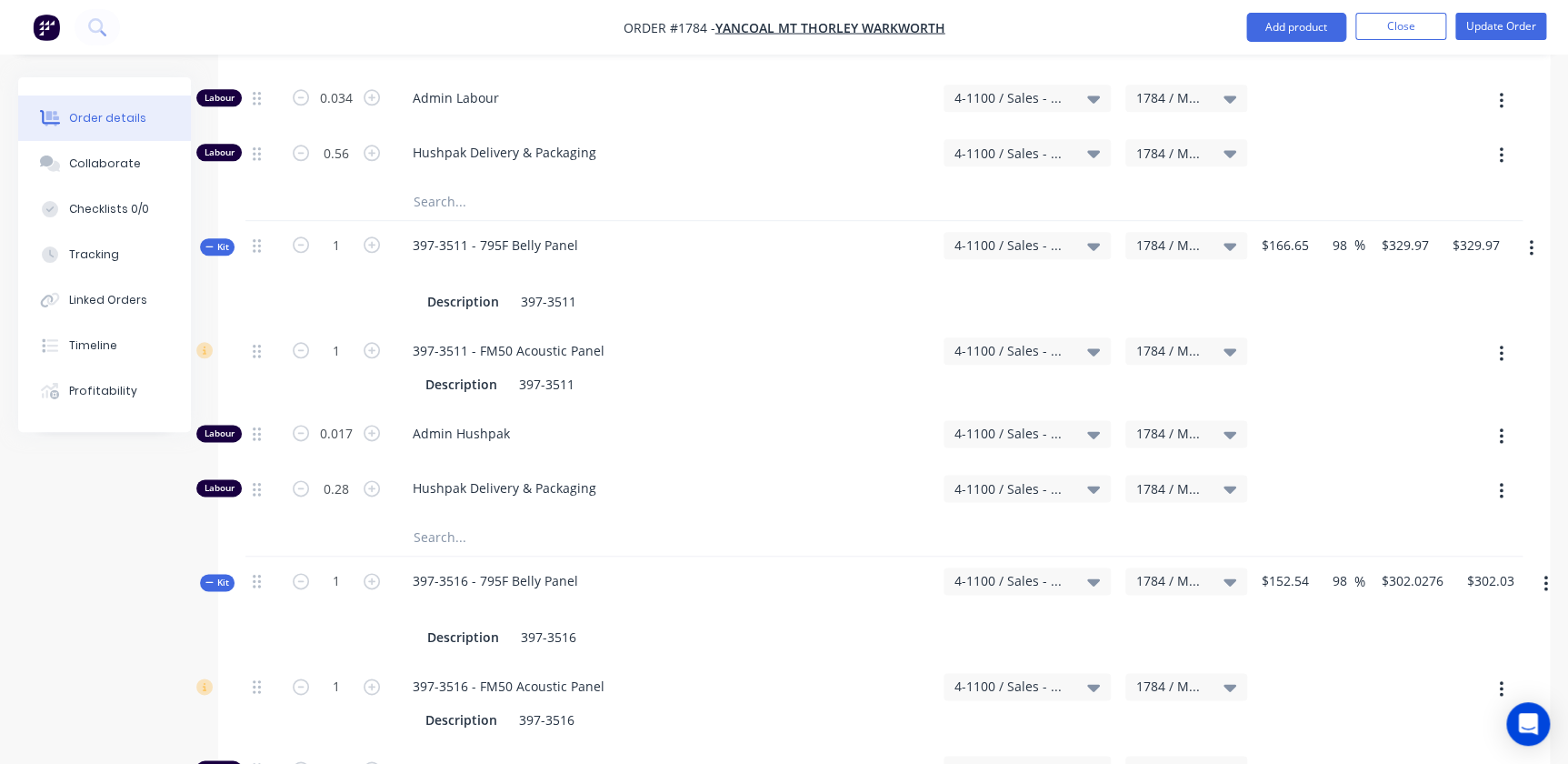
scroll to position [992, 0]
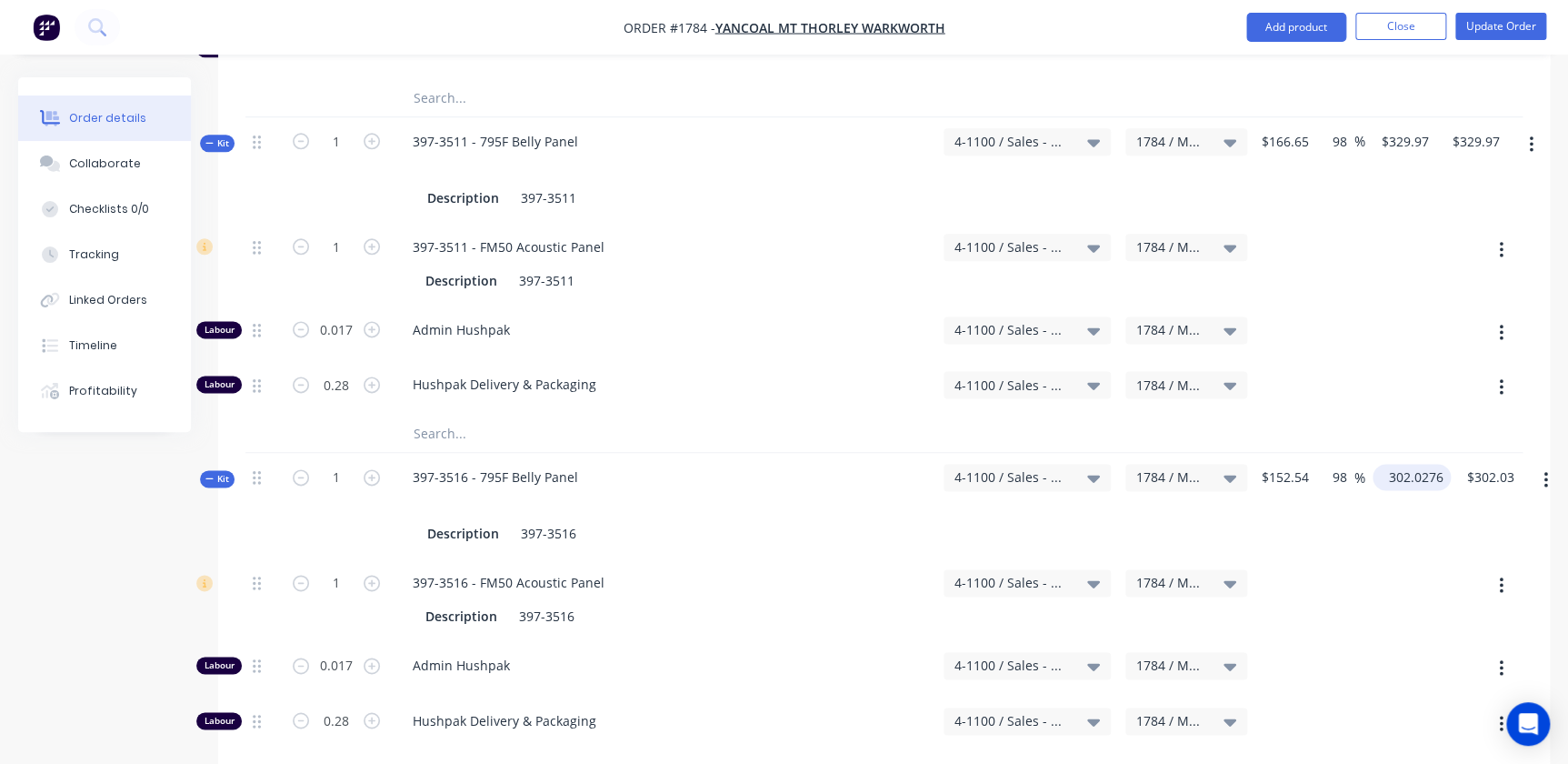
click at [1413, 463] on input "302.0276" at bounding box center [1415, 477] width 71 height 26
click at [1370, 599] on div at bounding box center [1394, 599] width 55 height 82
type input "$302.03"
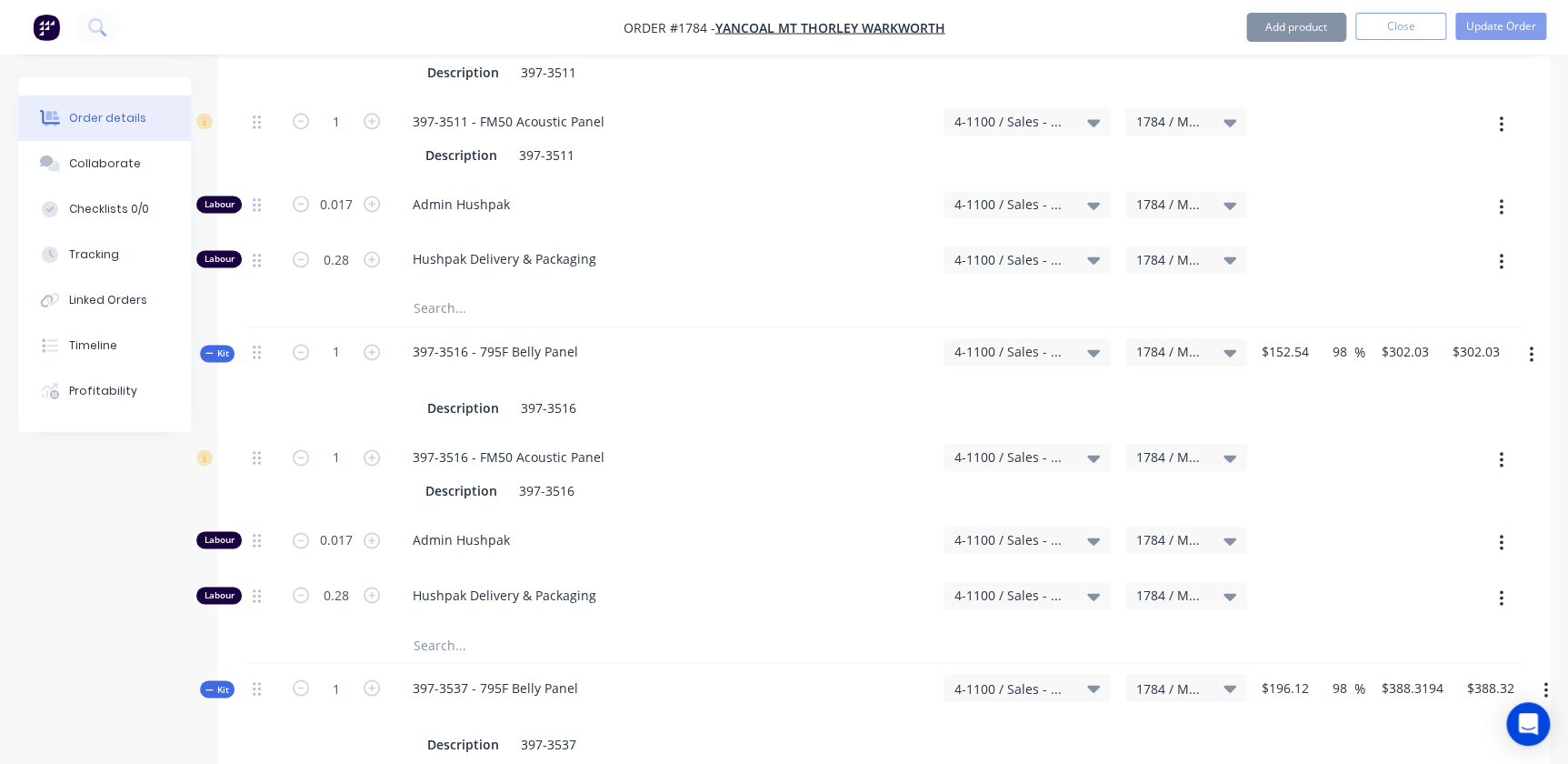
scroll to position [1570, 0]
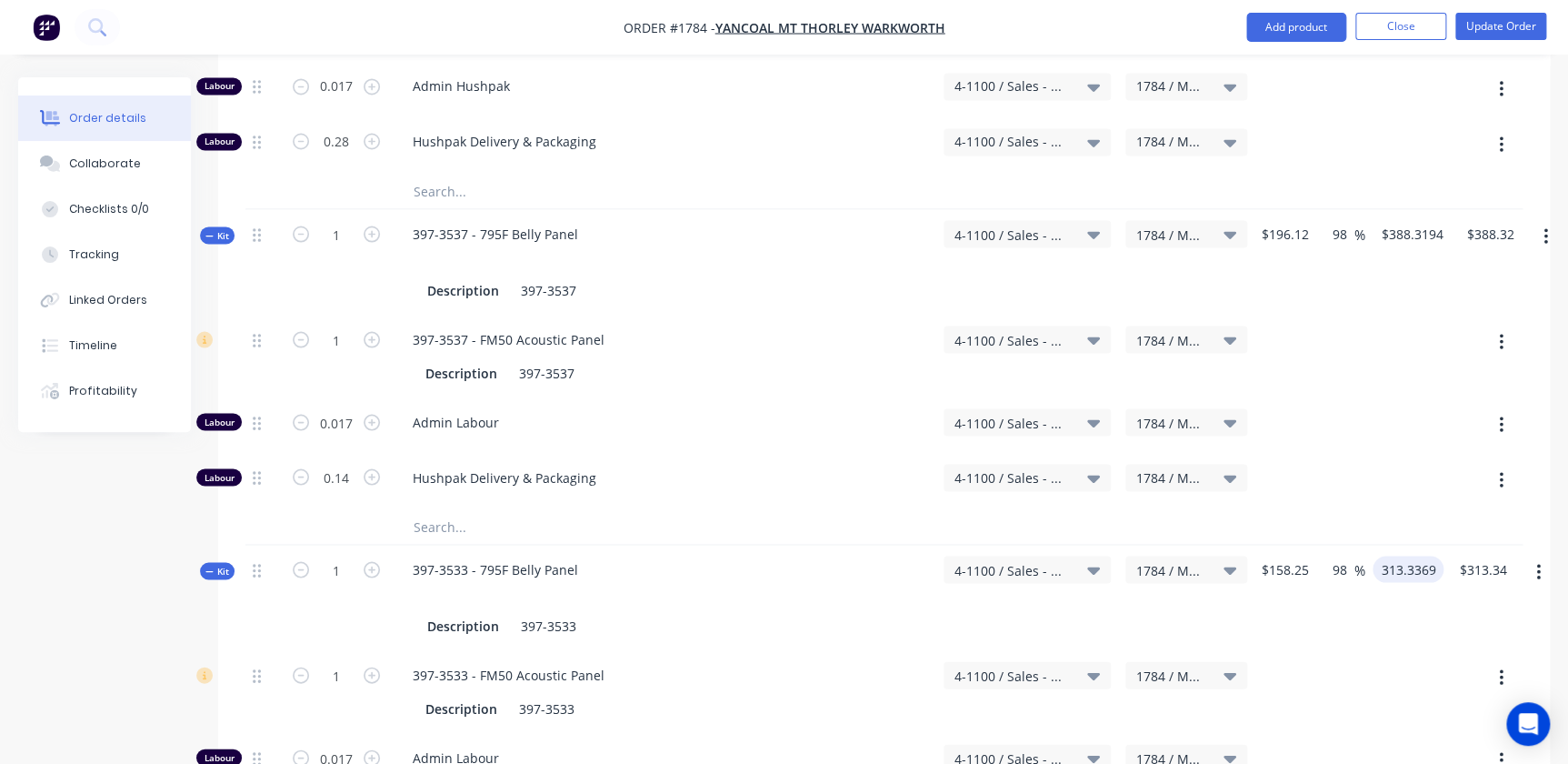
click at [1431, 555] on input "313.3369" at bounding box center [1412, 568] width 64 height 26
click at [220, 227] on div "Kit" at bounding box center [217, 235] width 35 height 17
type input "$313.3369"
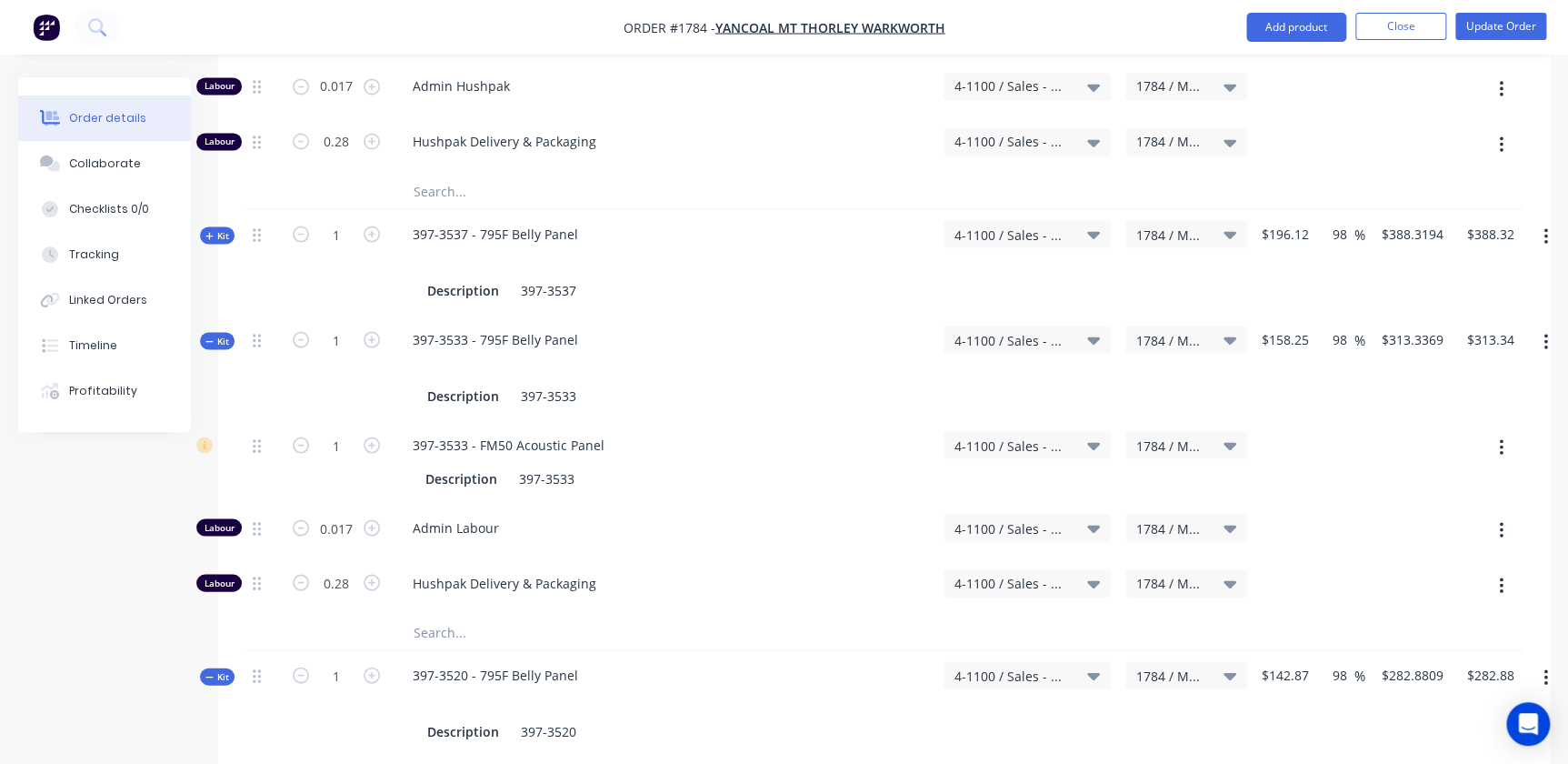
click at [231, 331] on div "Kit" at bounding box center [217, 340] width 35 height 17
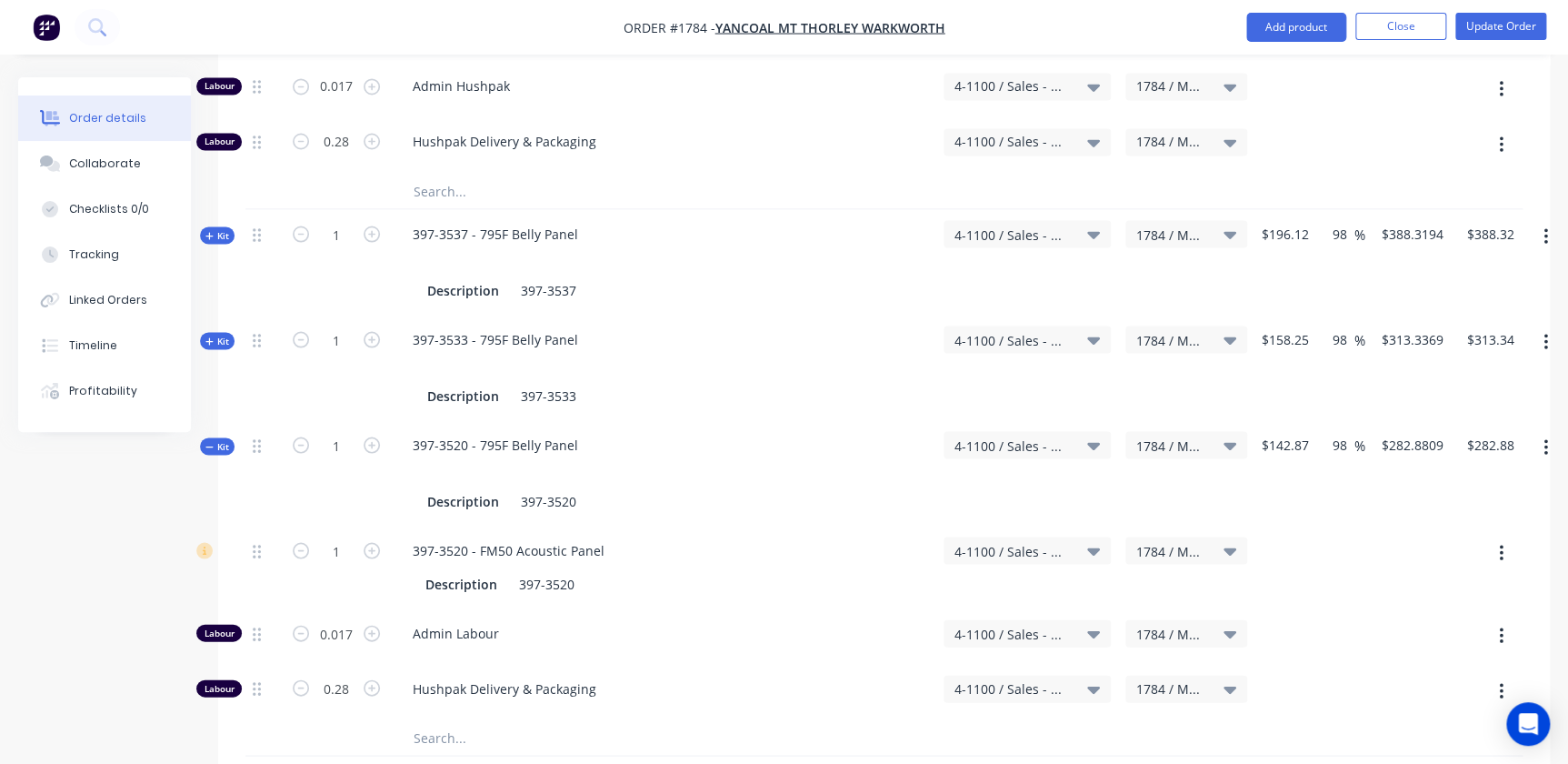
click at [220, 437] on div "Kit" at bounding box center [217, 446] width 35 height 17
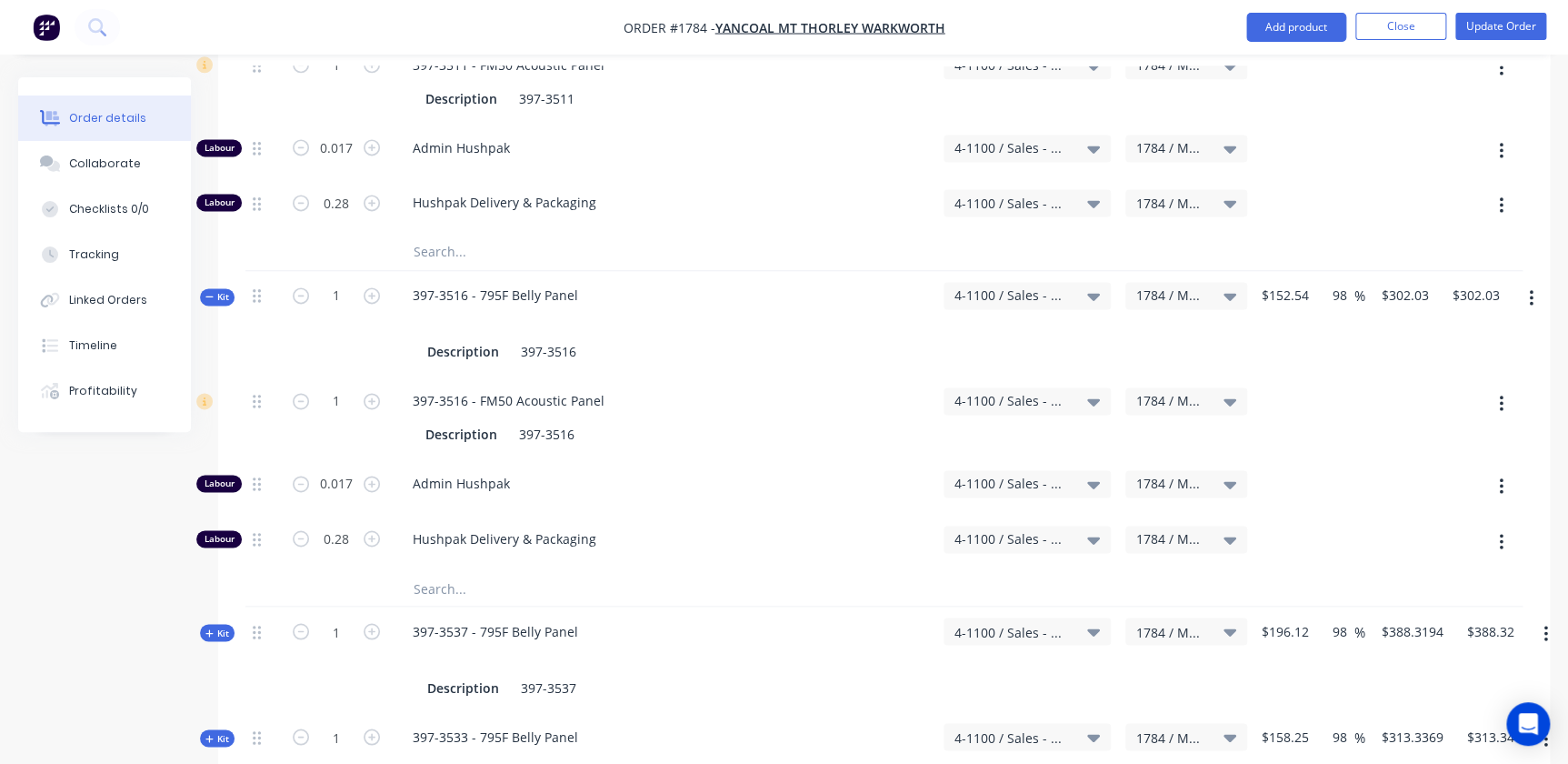
scroll to position [1156, 0]
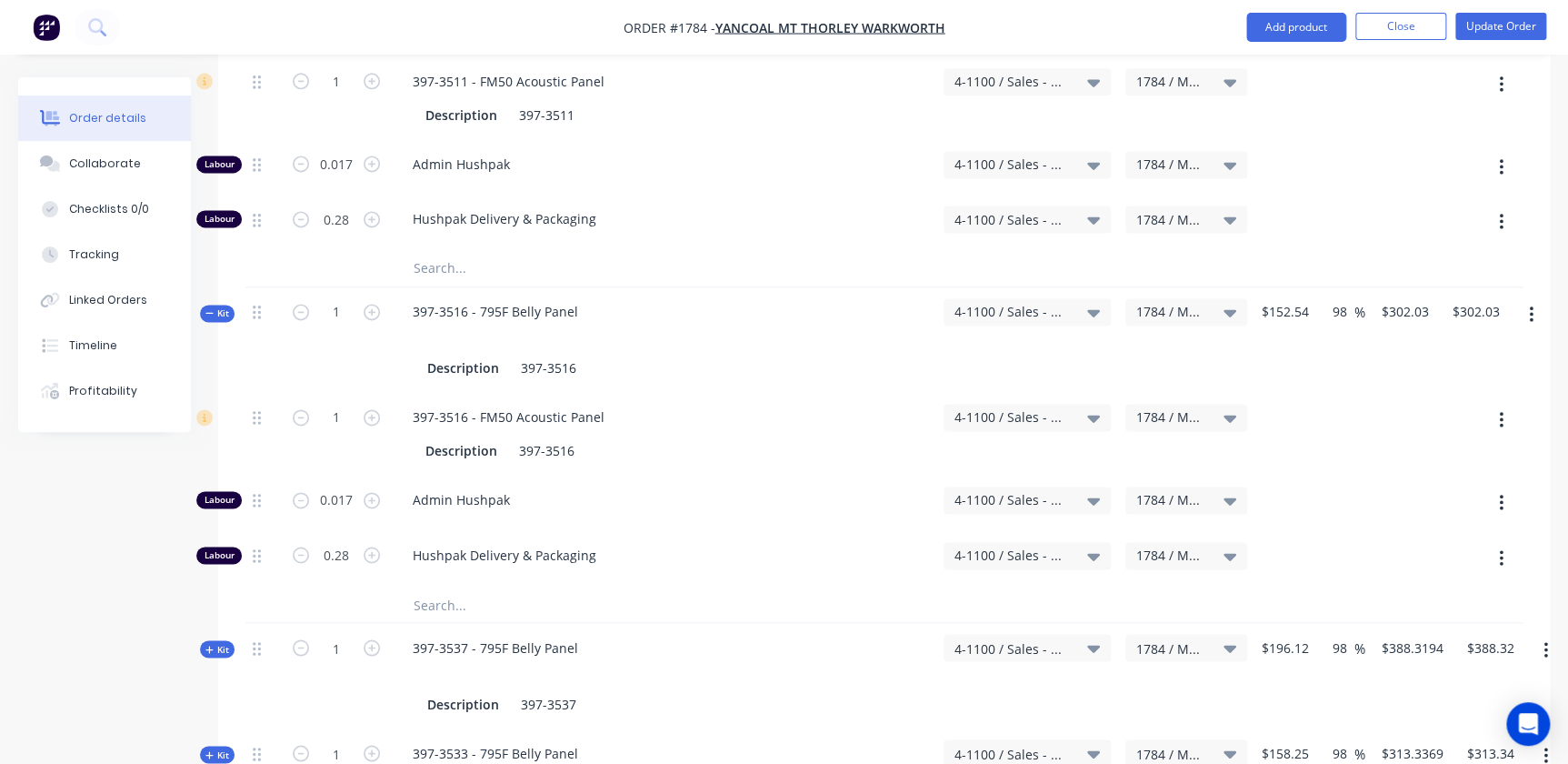
click at [227, 306] on span "Kit" at bounding box center [216, 313] width 23 height 14
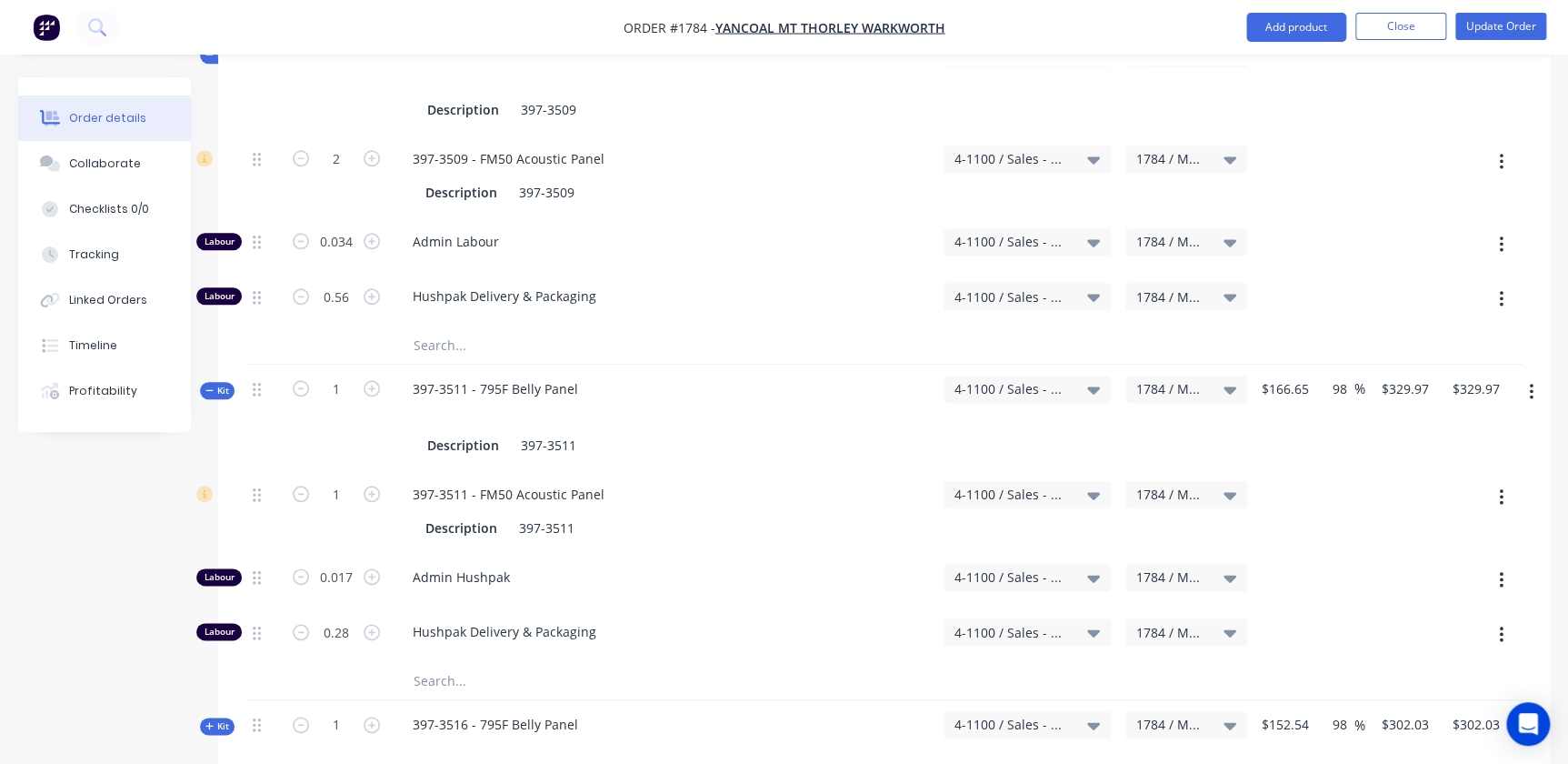
click at [217, 384] on span "Kit" at bounding box center [216, 390] width 23 height 14
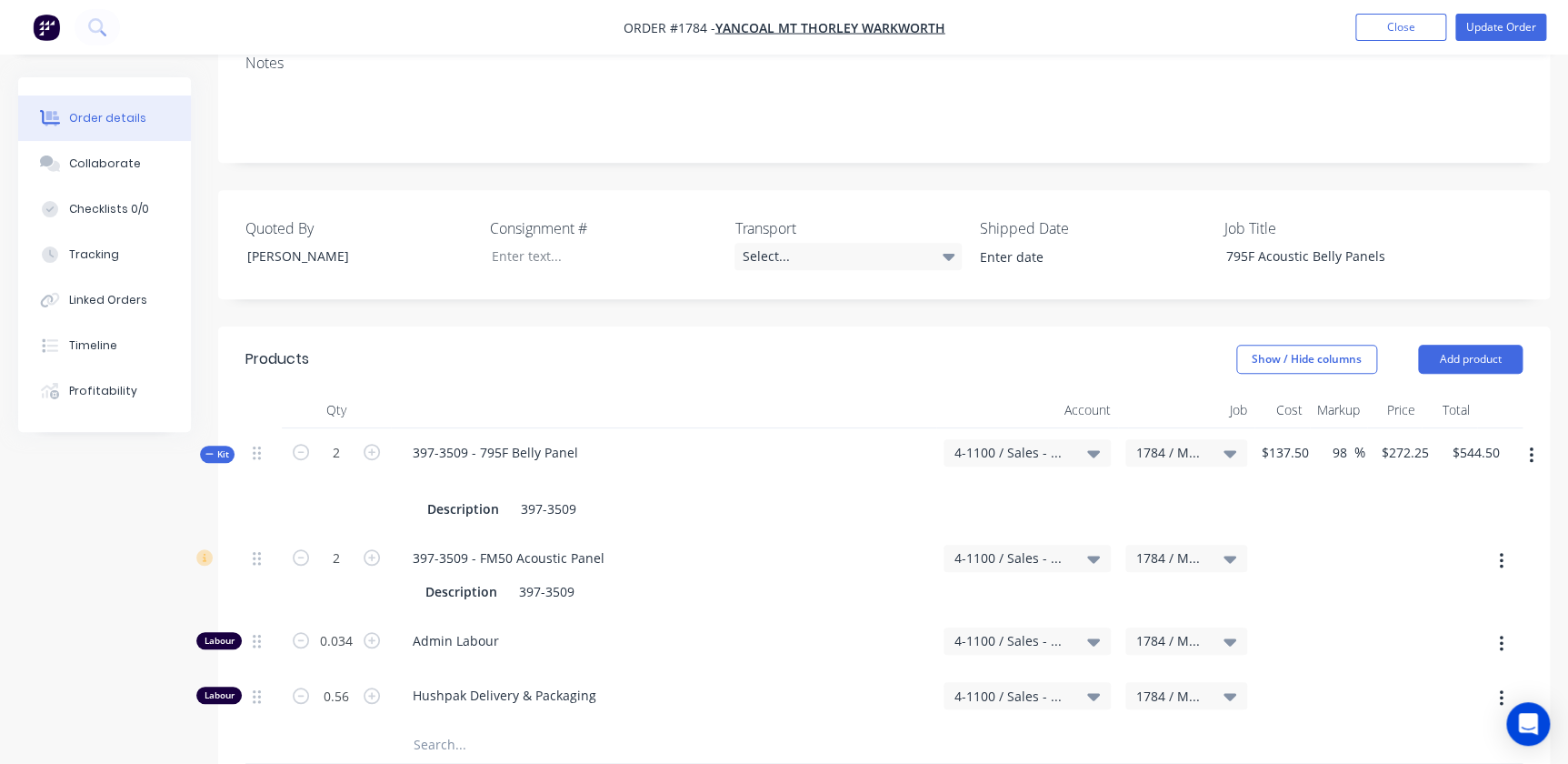
scroll to position [331, 0]
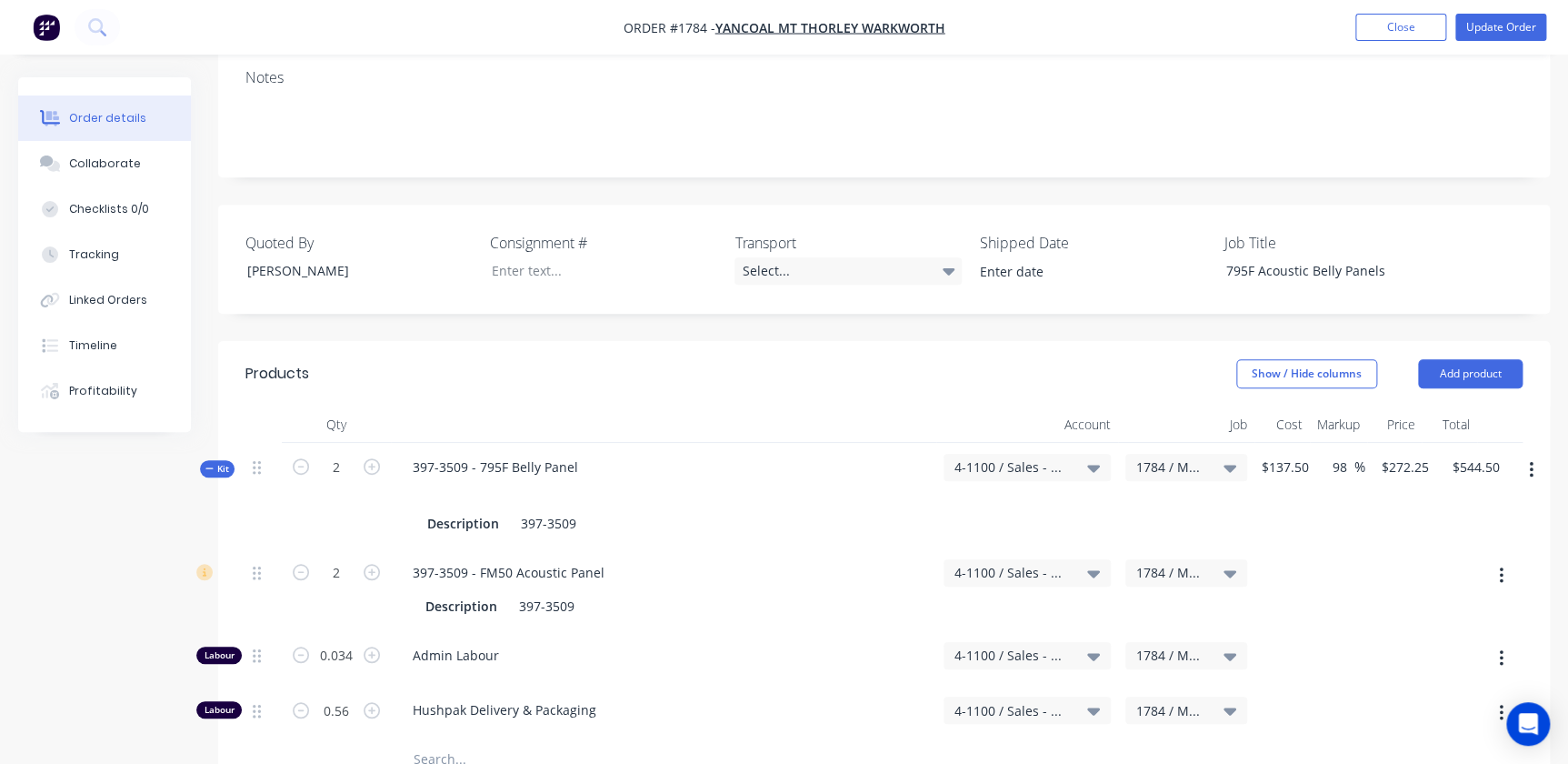
click at [217, 462] on span "Kit" at bounding box center [216, 468] width 23 height 14
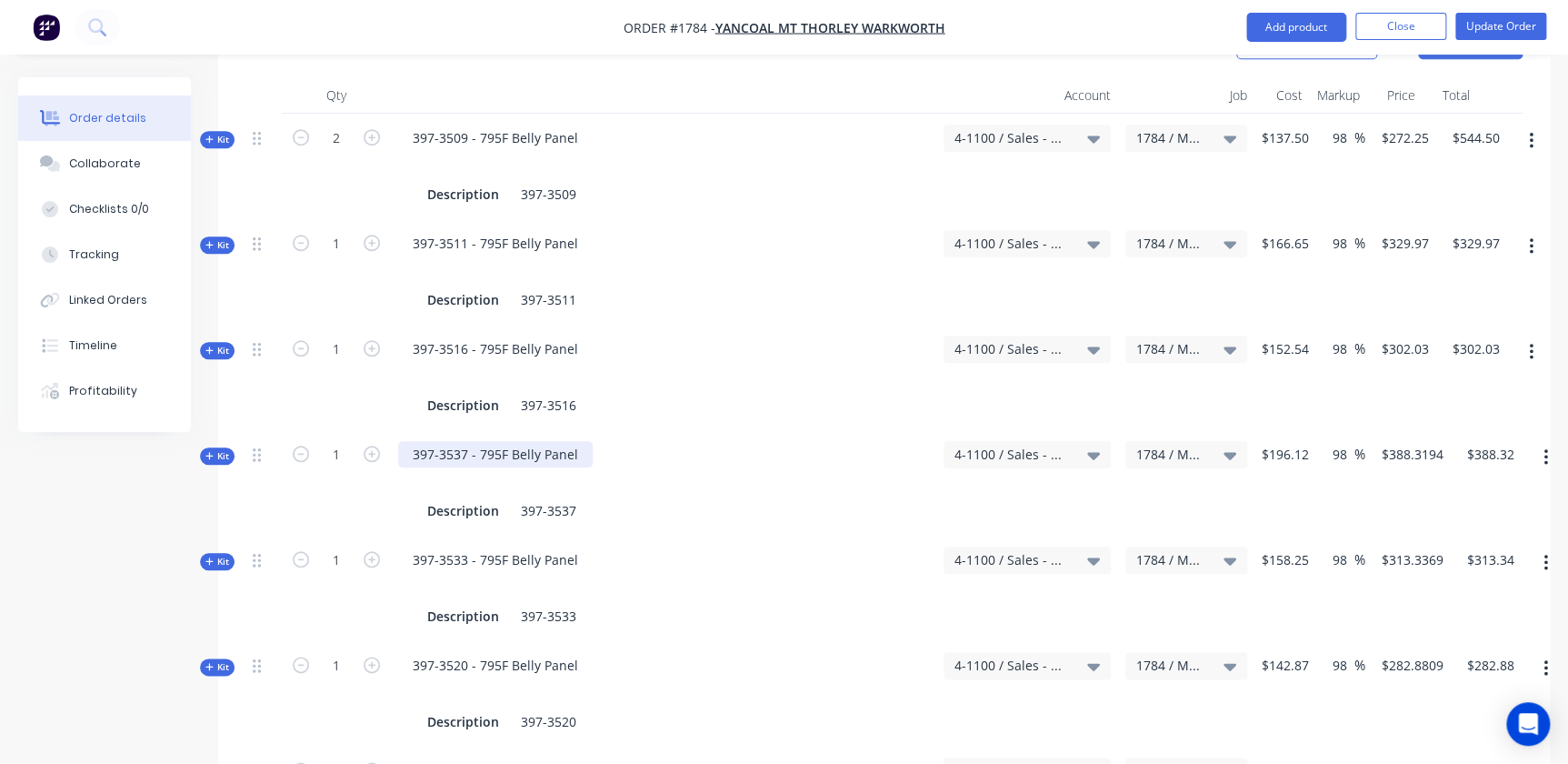
scroll to position [661, 0]
click at [1428, 439] on input "388.3194" at bounding box center [1415, 452] width 71 height 26
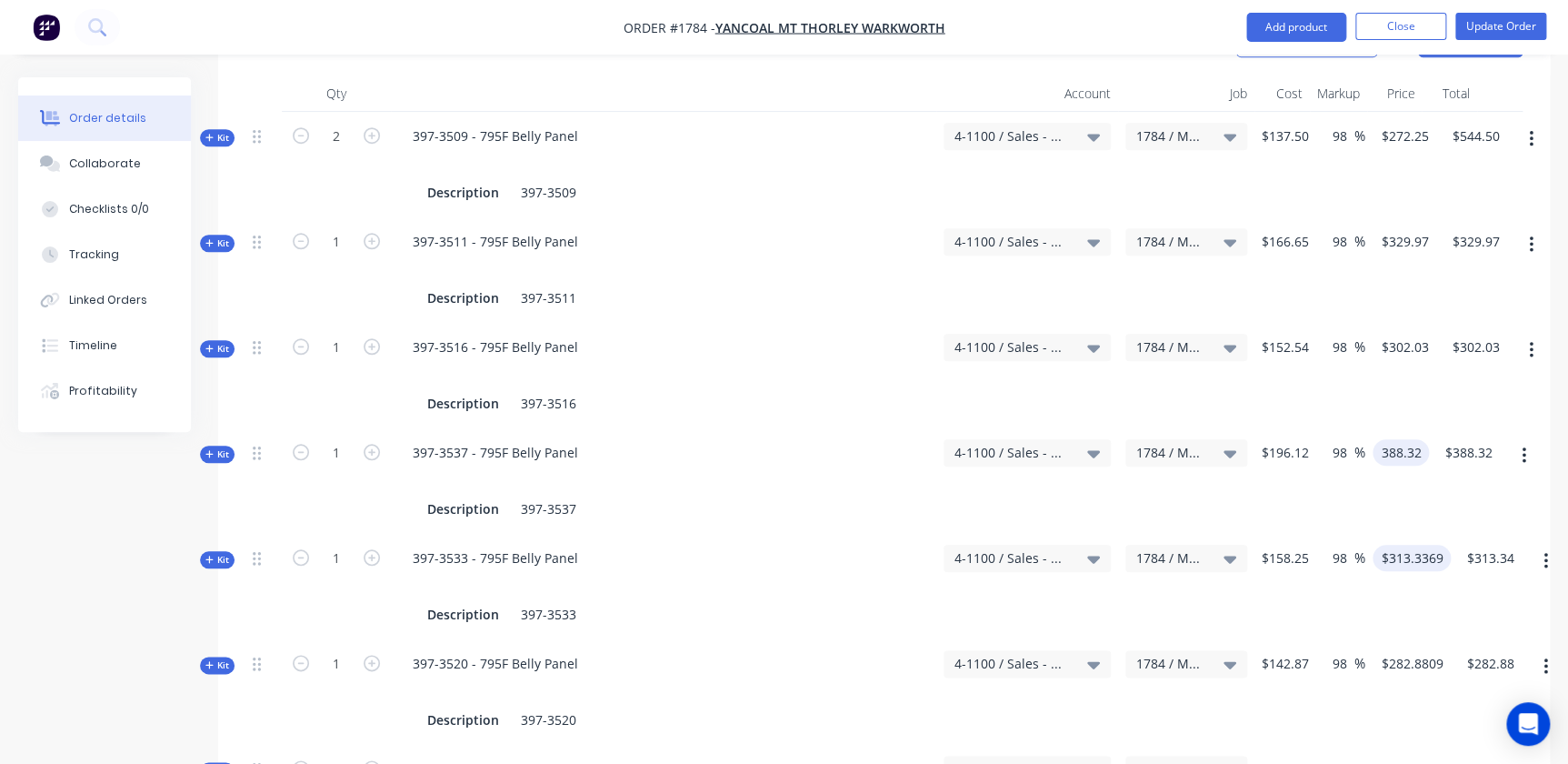
type input "$388.32"
click at [1429, 545] on input "313.3369" at bounding box center [1415, 558] width 71 height 26
type input "$313.34"
drag, startPoint x: 1411, startPoint y: 610, endPoint x: 1414, endPoint y: 623, distance: 13.3
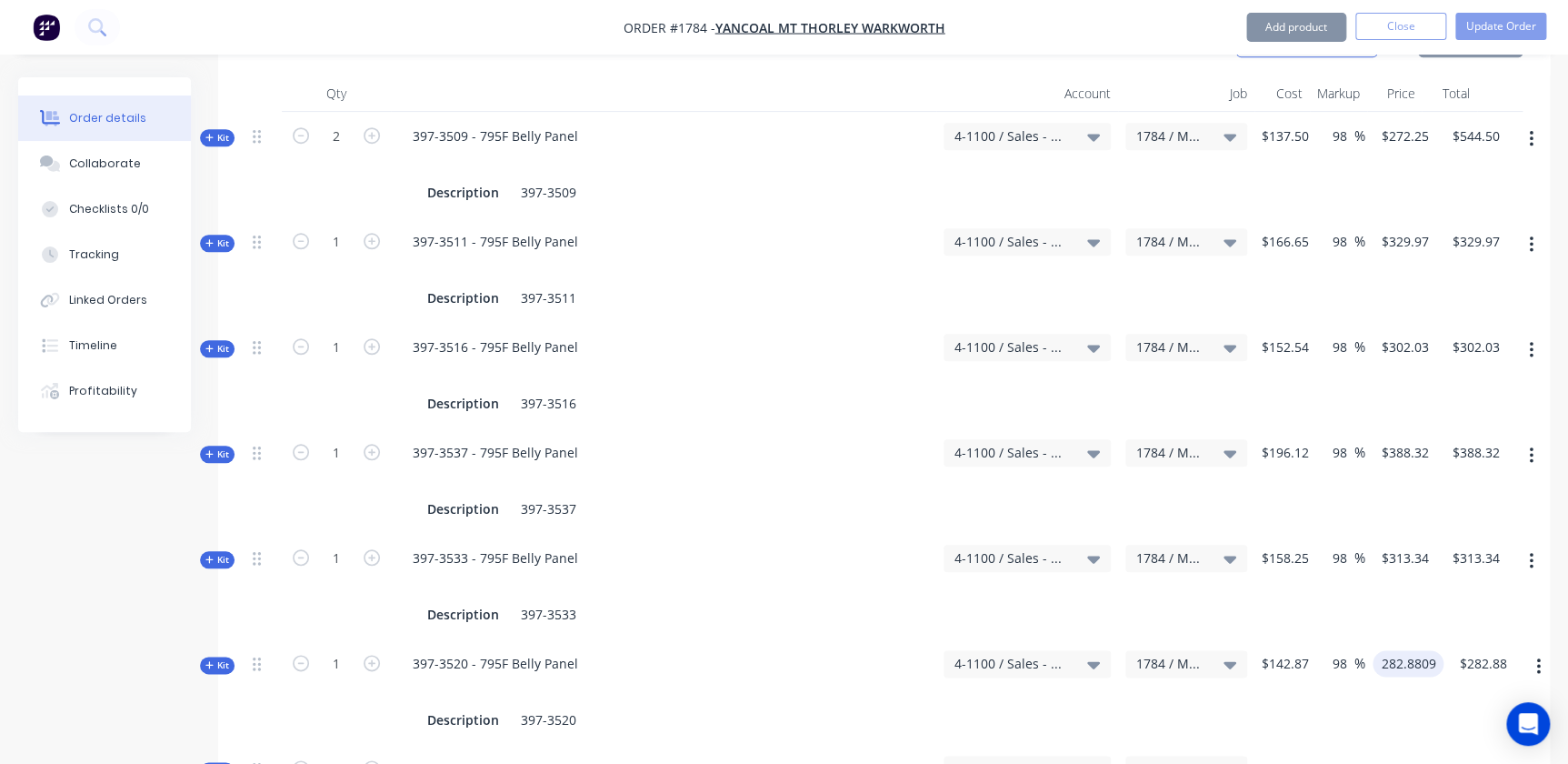
click at [1413, 650] on input "282.8809" at bounding box center [1412, 663] width 64 height 26
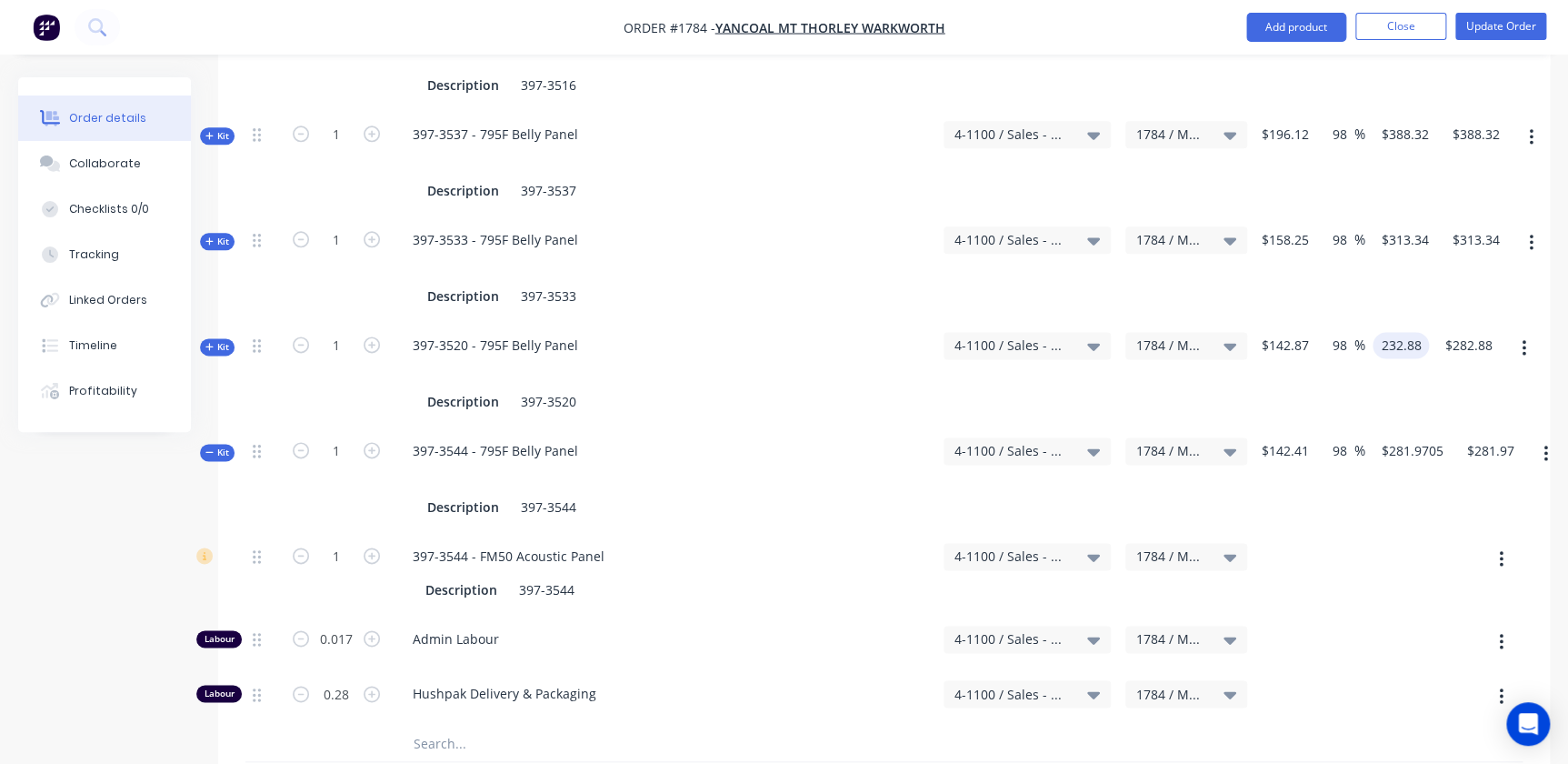
scroll to position [992, 0]
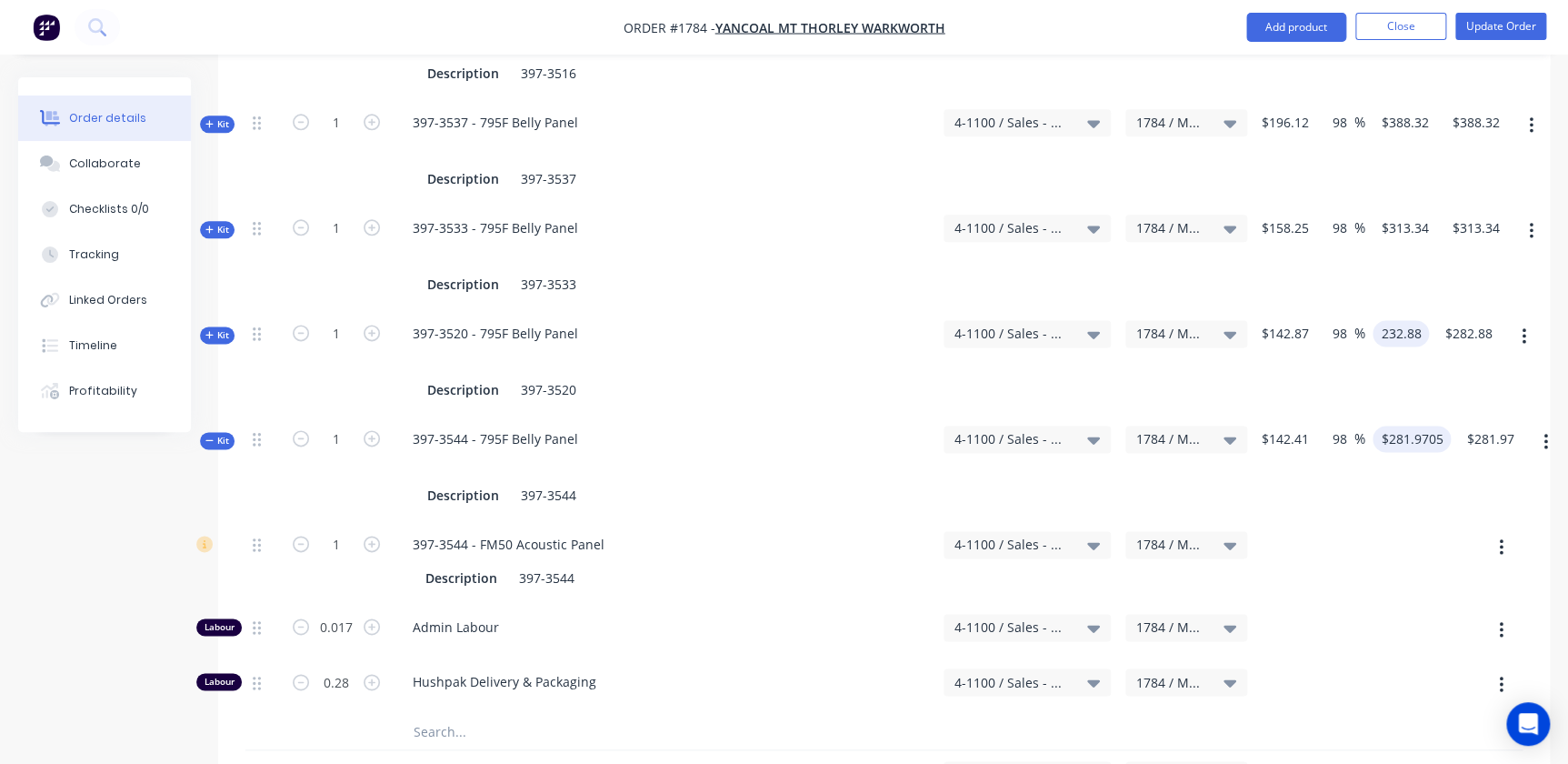
type input "232.88"
type input "63"
type input "$232.88"
click at [1410, 425] on input "281.9705" at bounding box center [1415, 438] width 71 height 26
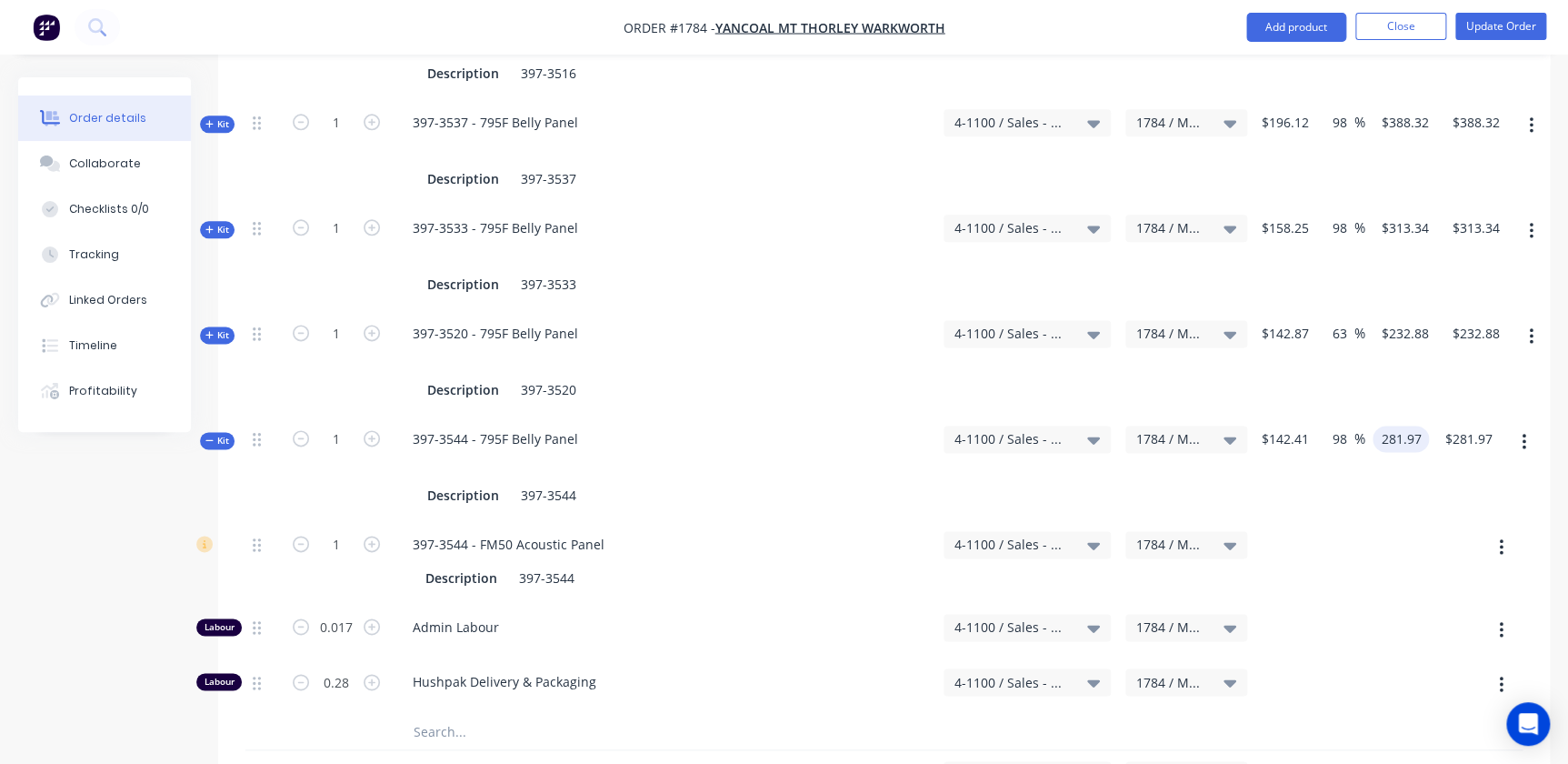
type input "$281.97"
click at [1384, 570] on div at bounding box center [1394, 561] width 55 height 82
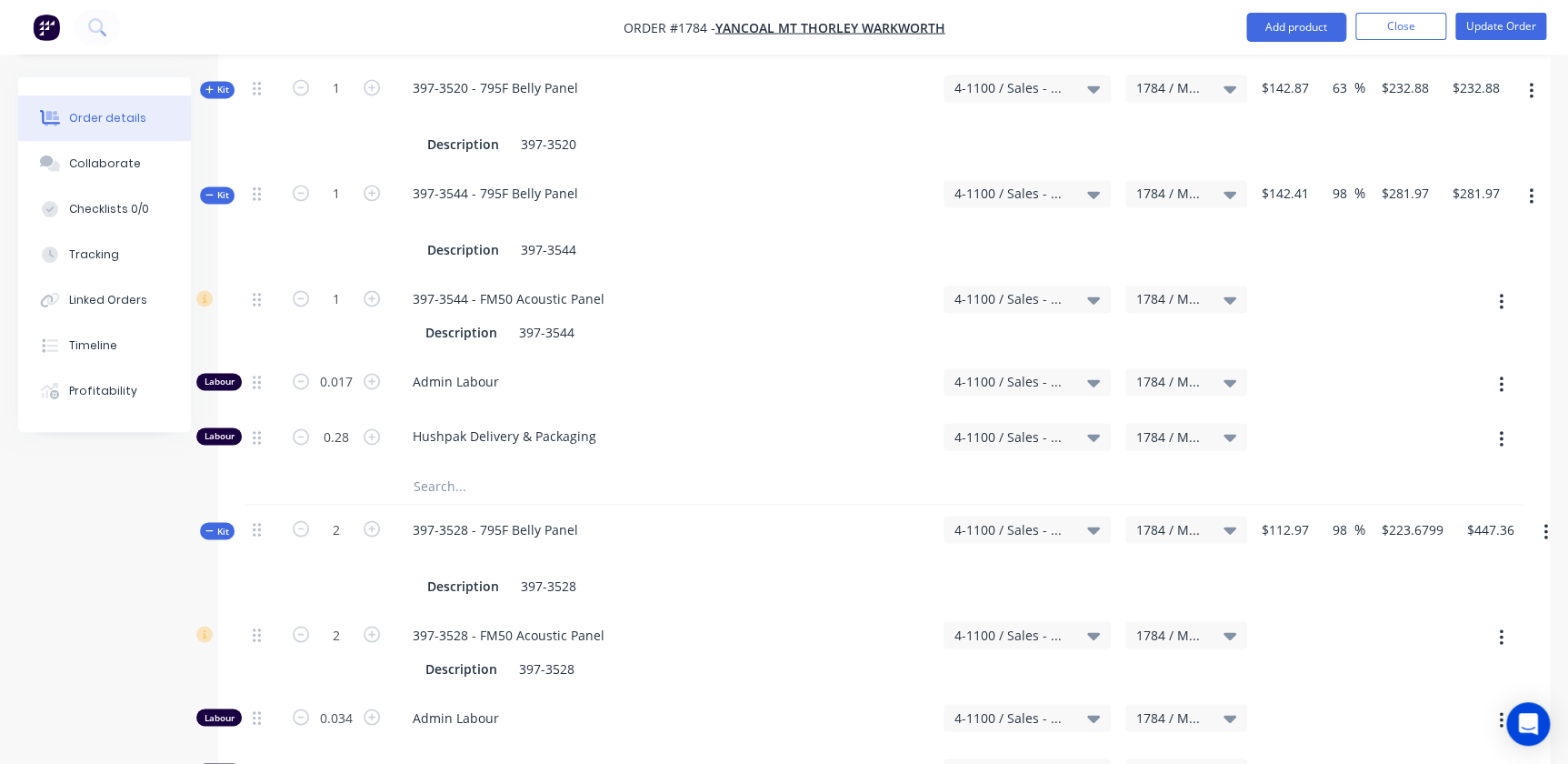
scroll to position [1240, 0]
click at [1429, 513] on input "223.6799" at bounding box center [1415, 526] width 71 height 26
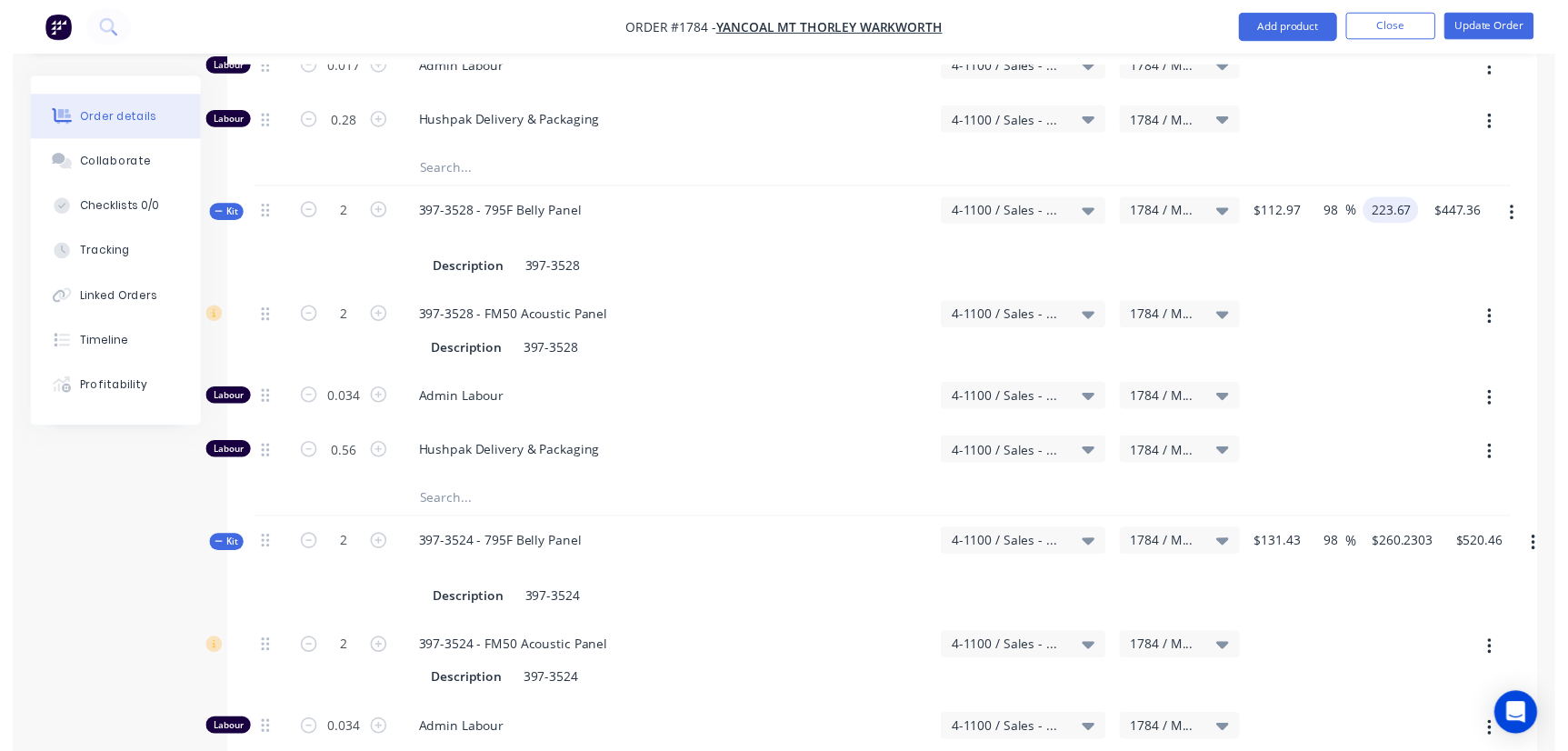
scroll to position [1654, 0]
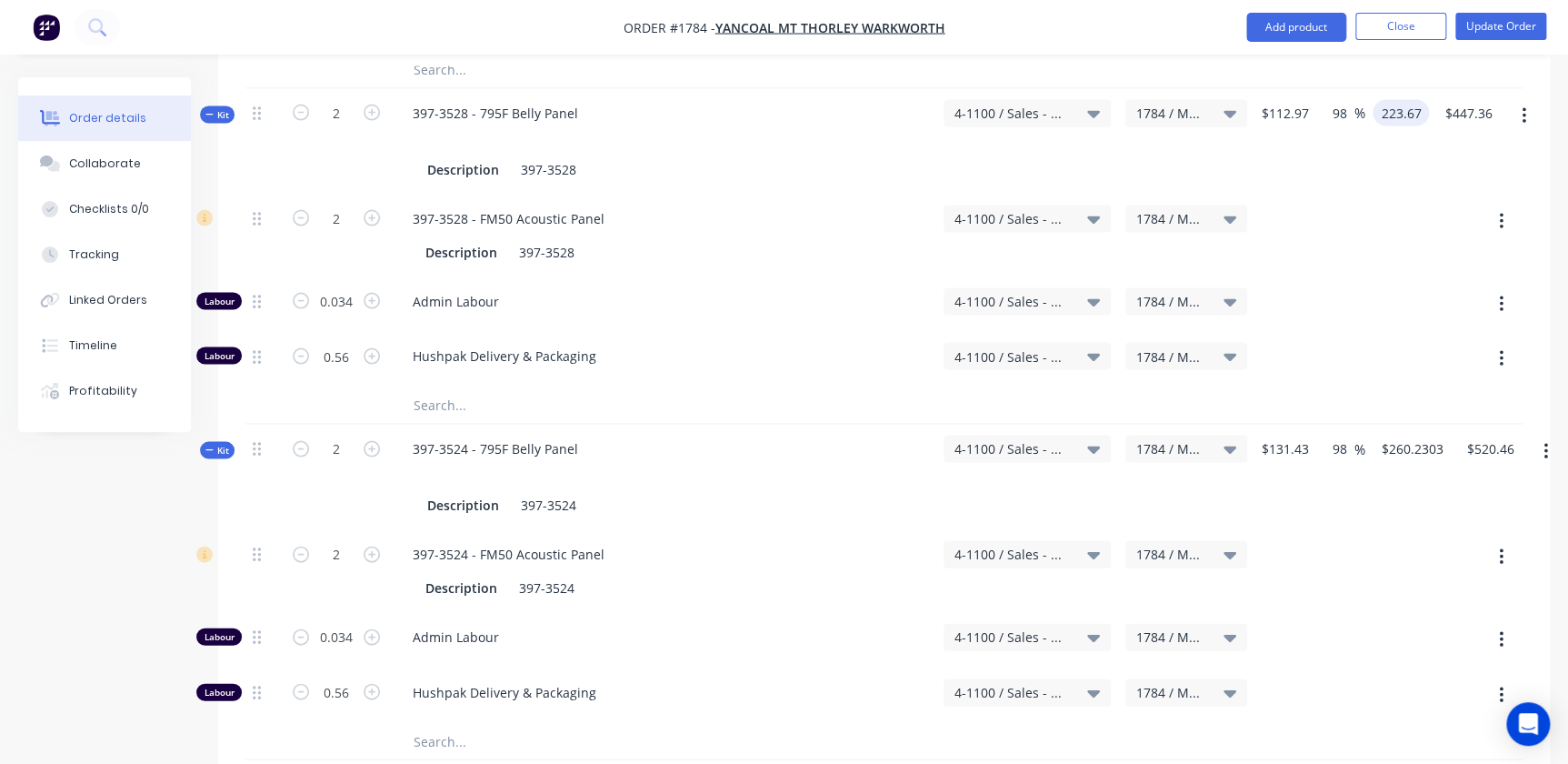
type input "223.67"
type input "97.99"
type input "$223.67"
type input "$447.34"
click at [1414, 424] on div "$260.2303 $260.2303" at bounding box center [1408, 477] width 85 height 106
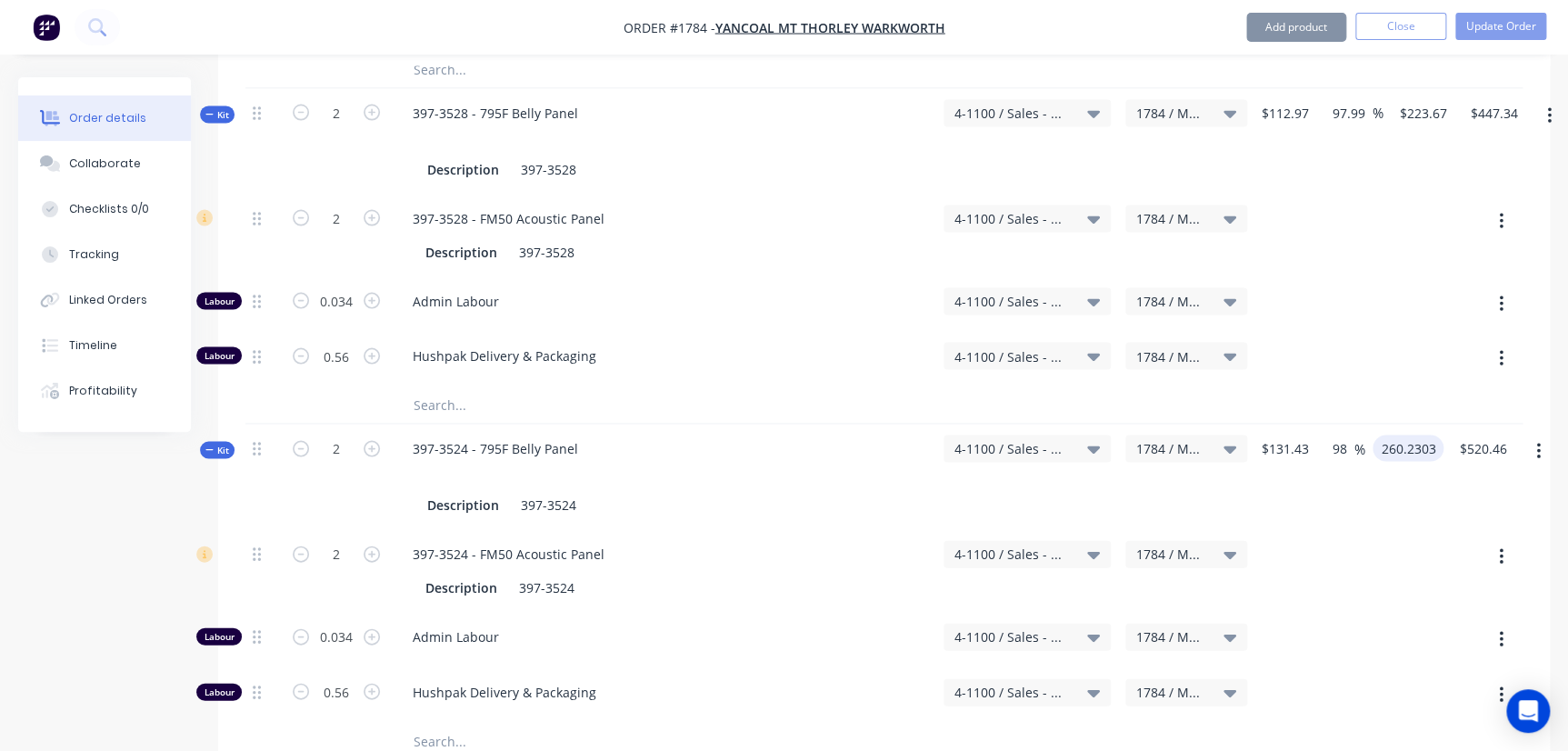
click at [1405, 434] on input "260.2303" at bounding box center [1412, 448] width 64 height 26
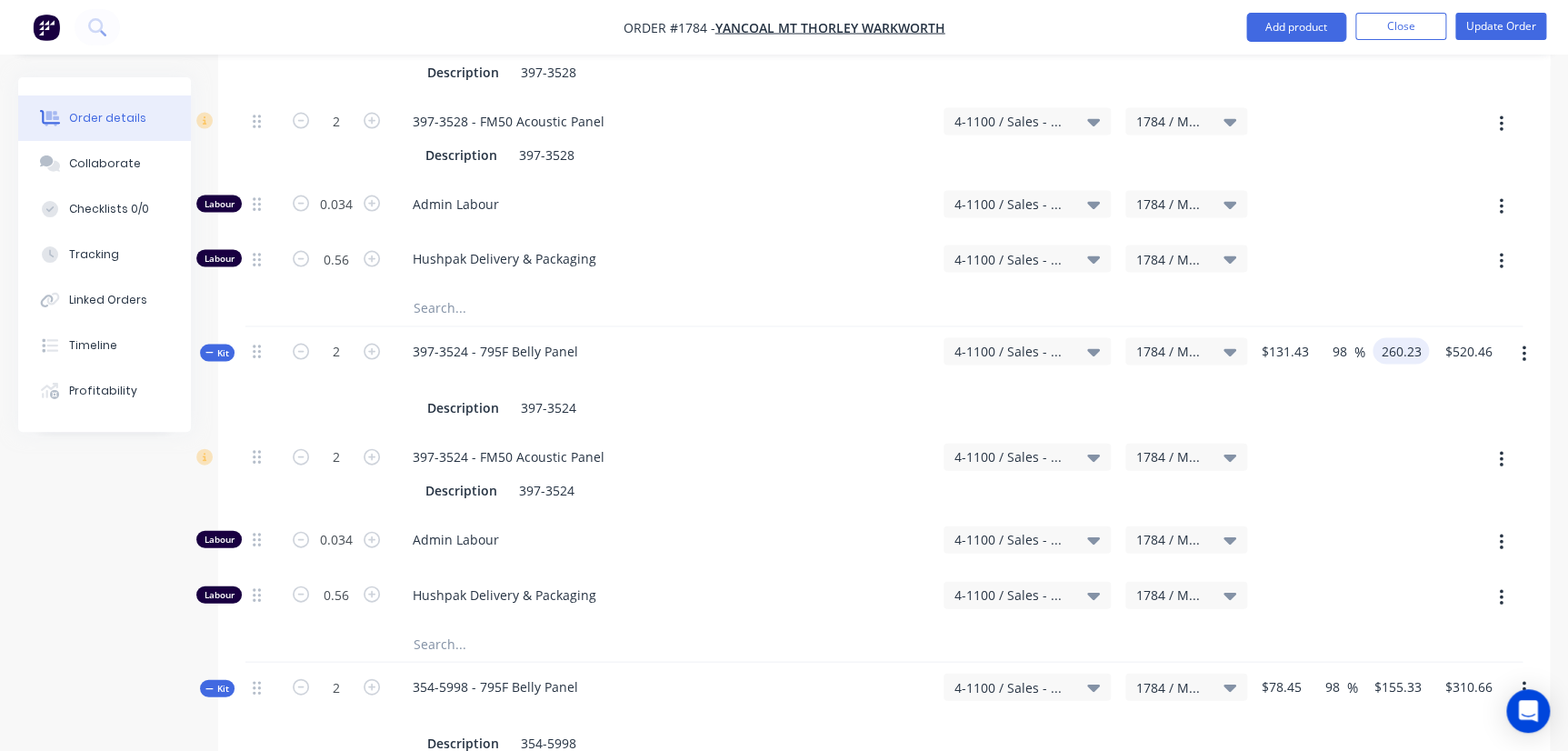
scroll to position [1901, 0]
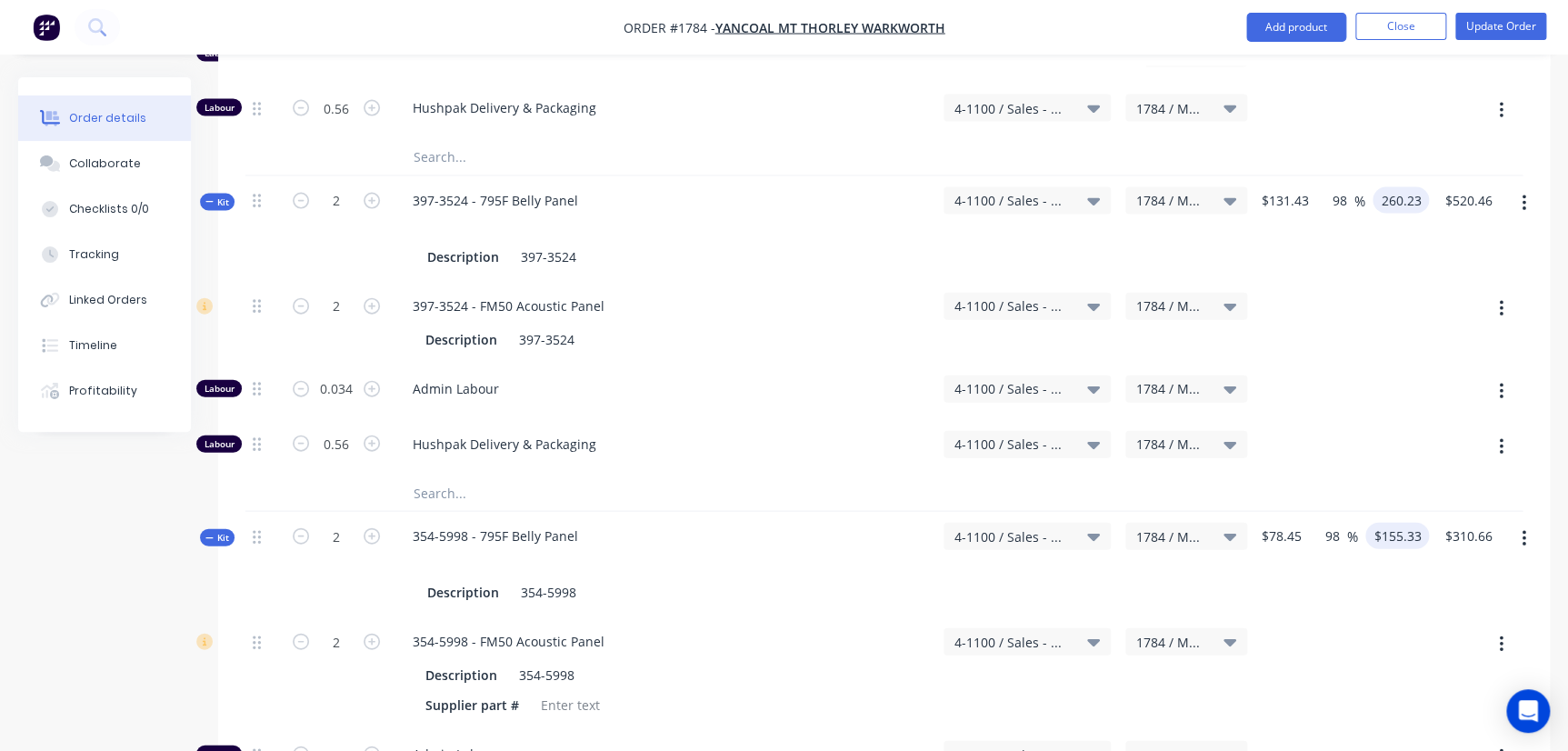
type input "$260.23"
click at [1385, 523] on input "155.33" at bounding box center [1400, 536] width 56 height 26
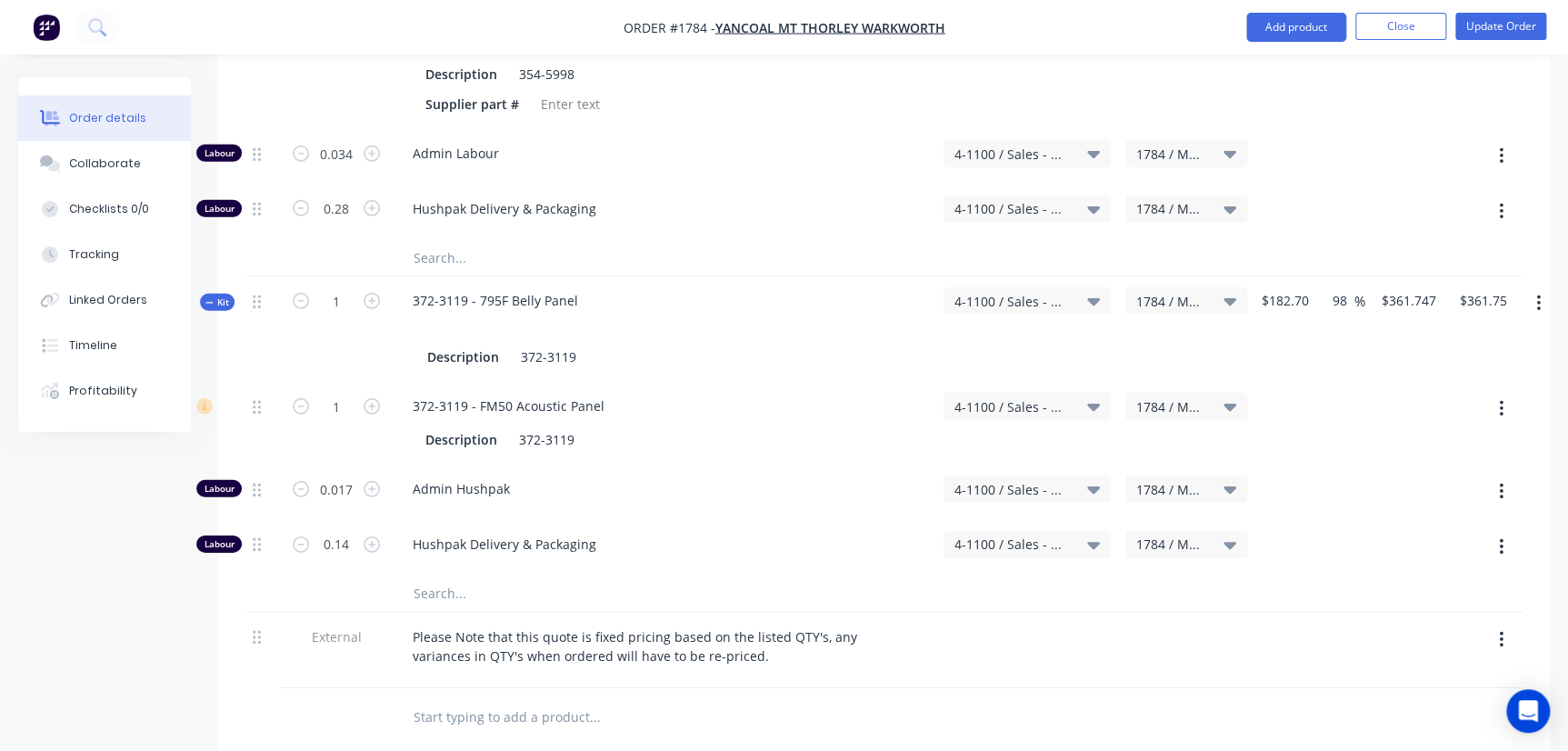
scroll to position [2498, 0]
type input "$155.33"
click at [1414, 291] on input "361.747" at bounding box center [1408, 304] width 56 height 26
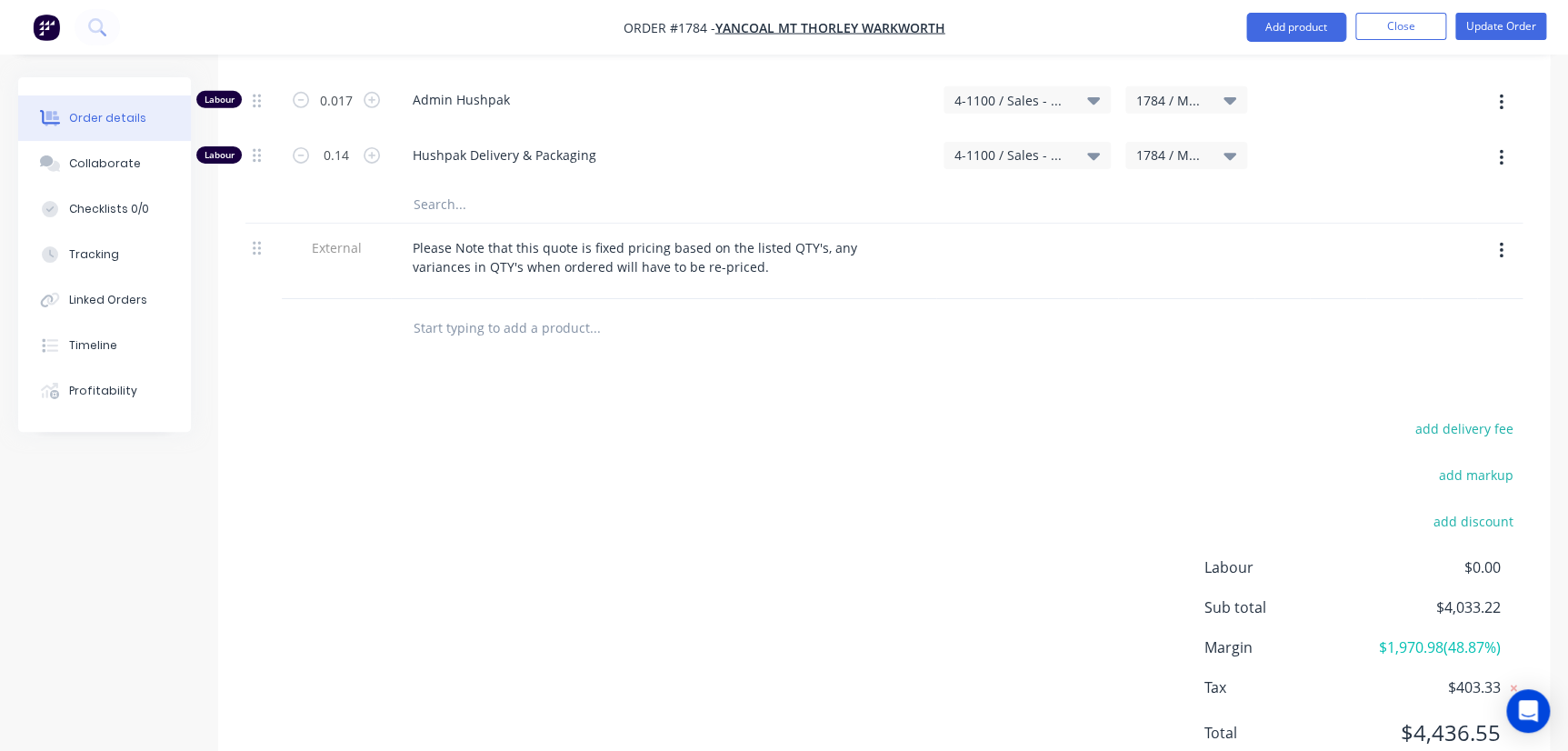
scroll to position [2929, 0]
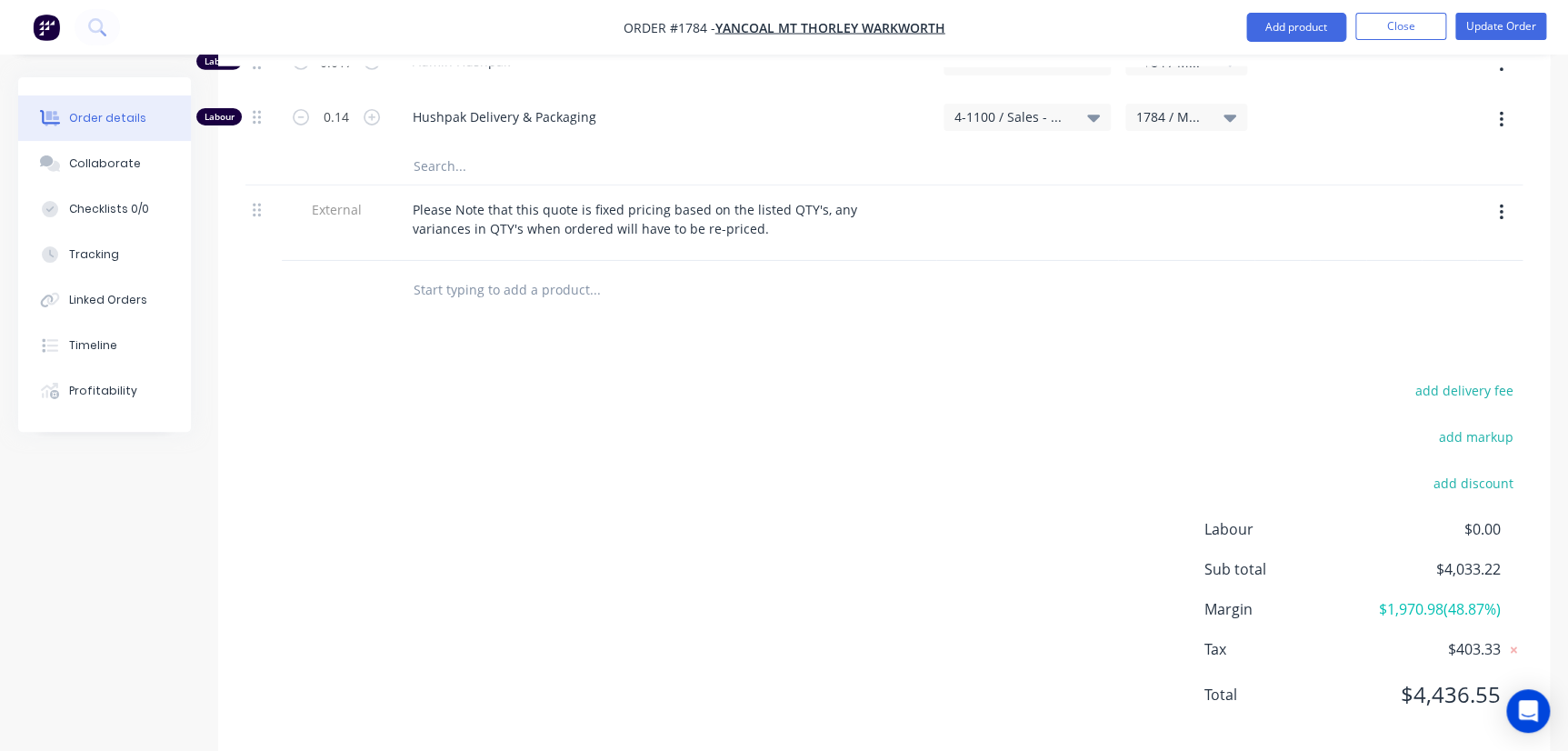
type input "$361.75"
click at [1136, 493] on div "add delivery fee add markup add discount Labour $0.00 Sub total $4,033.22 Margi…" at bounding box center [884, 553] width 1277 height 351
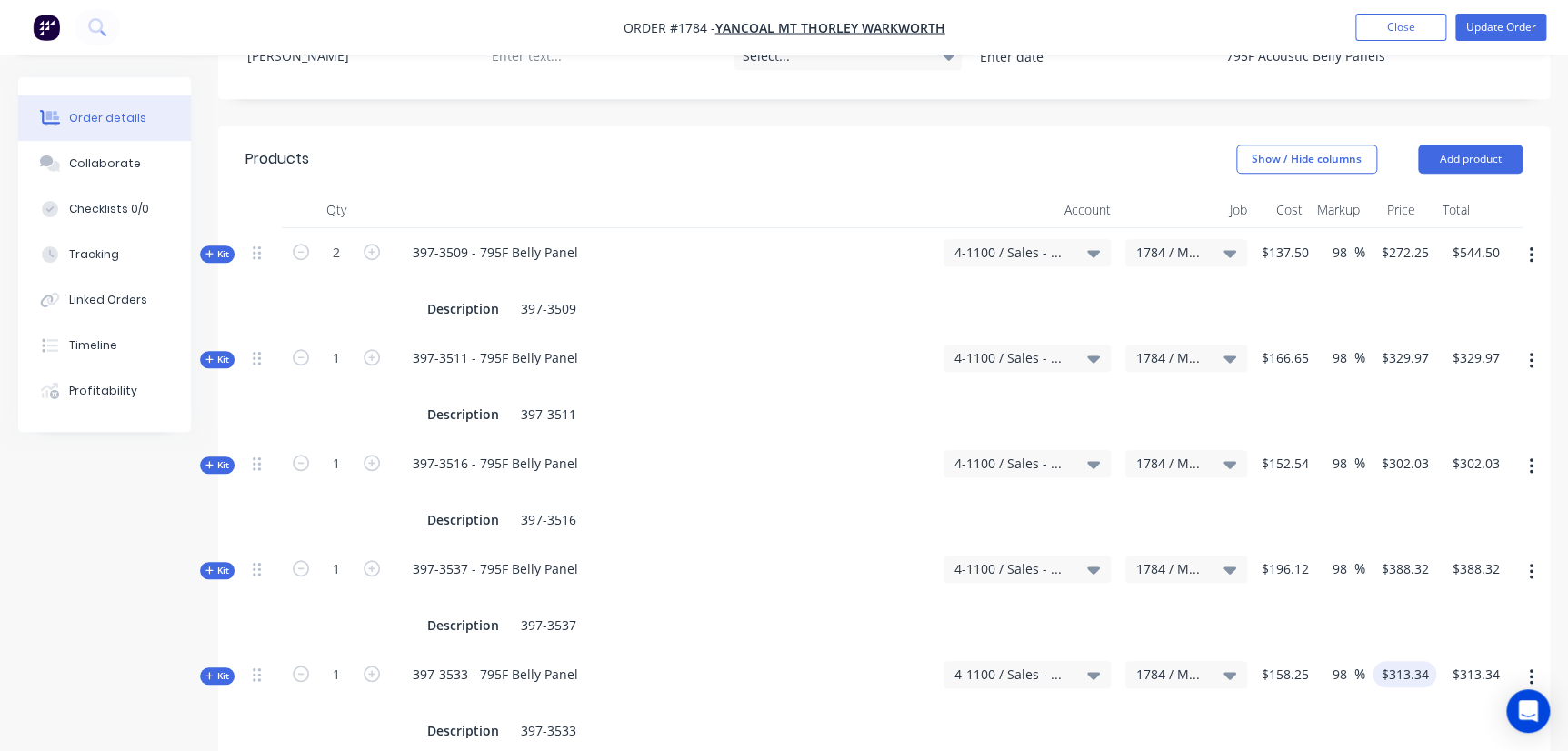
scroll to position [532, 0]
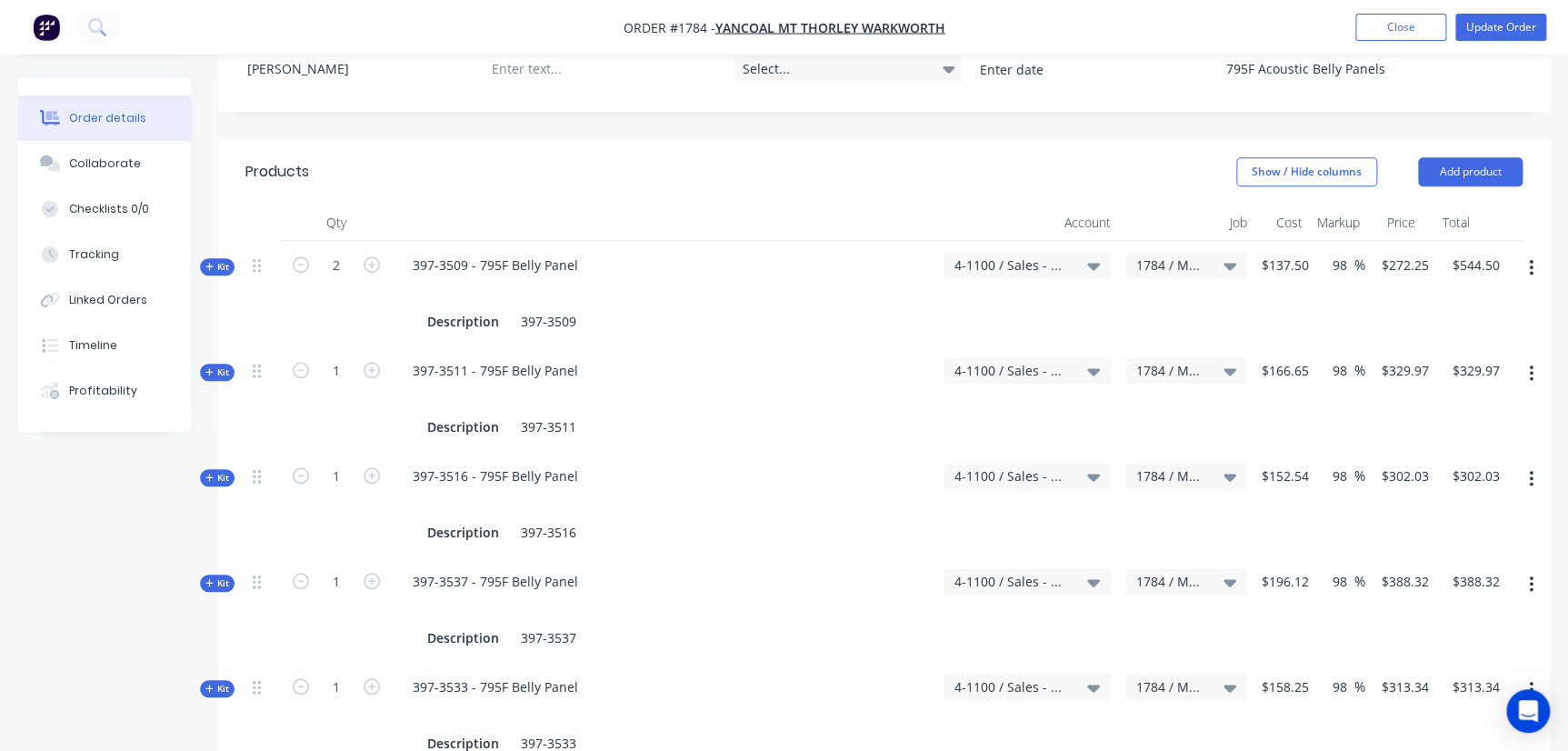
click at [1287, 256] on span "$137.50" at bounding box center [1285, 265] width 47 height 19
click at [1289, 256] on span "$137.50" at bounding box center [1285, 265] width 47 height 19
drag, startPoint x: 1258, startPoint y: 238, endPoint x: 1332, endPoint y: 228, distance: 74.7
click at [1332, 241] on div "Kit 2 397-3509 - 795F Belly Panel Description 397-3509 4-1100 / Sales - Mobile …" at bounding box center [884, 293] width 1277 height 106
click at [1279, 256] on span "$137.50" at bounding box center [1285, 265] width 47 height 19
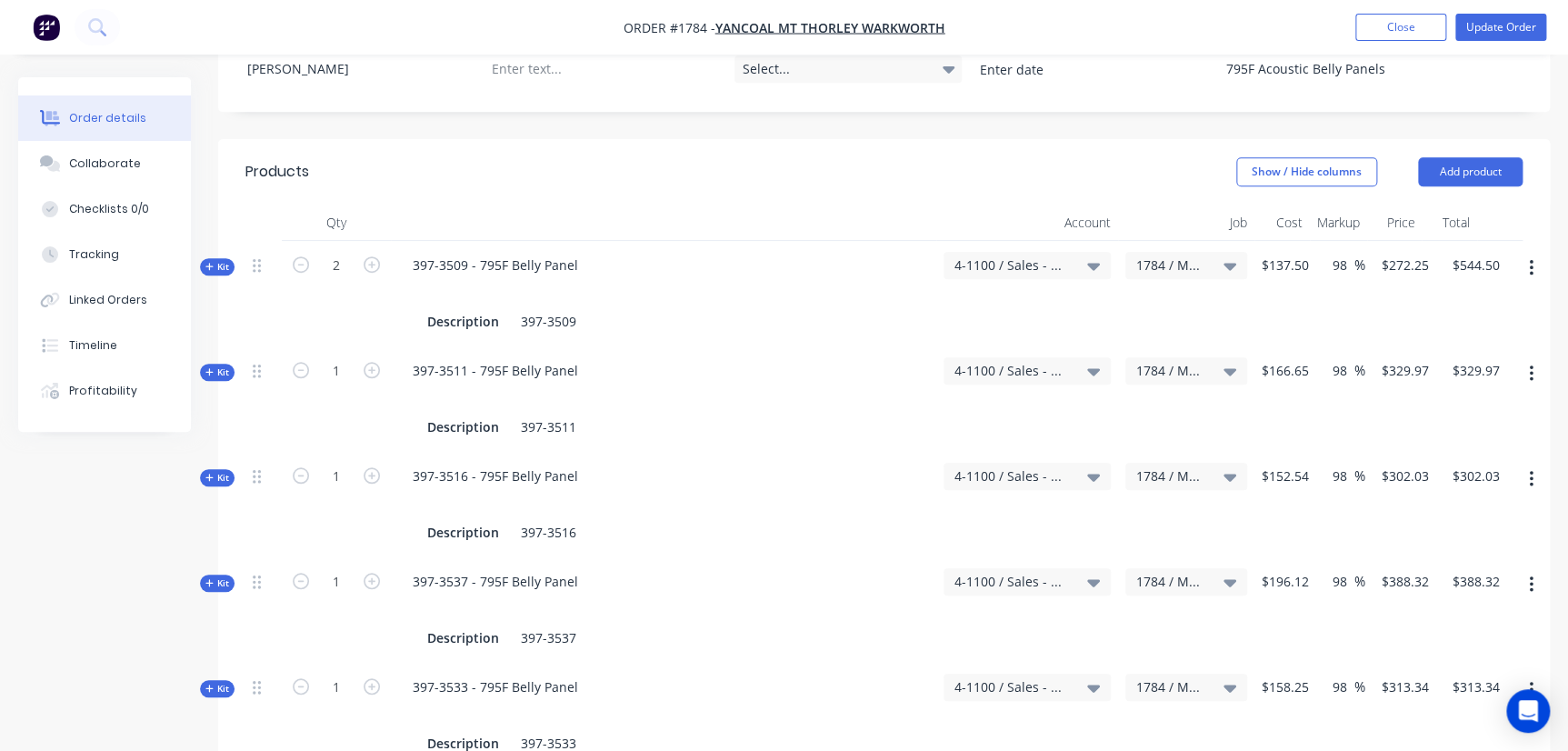
click at [1282, 256] on span "$137.50" at bounding box center [1285, 265] width 47 height 19
click at [1279, 256] on span "$137.50" at bounding box center [1285, 265] width 47 height 19
click at [1407, 252] on input "272.25" at bounding box center [1404, 265] width 49 height 26
click at [1286, 256] on span "$137.50" at bounding box center [1285, 265] width 47 height 19
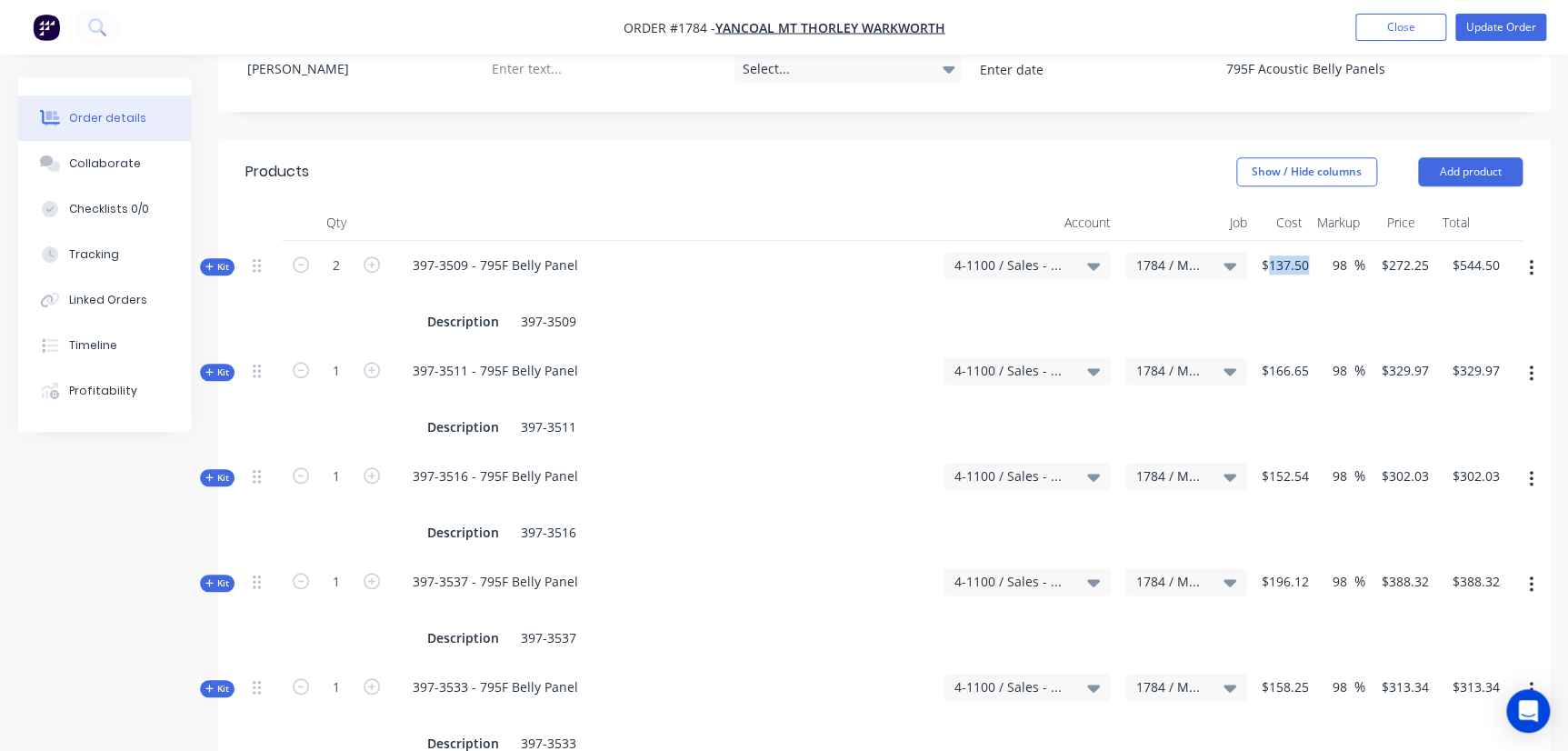
click at [1286, 256] on span "$137.50" at bounding box center [1285, 265] width 47 height 19
click at [756, 278] on div at bounding box center [663, 291] width 531 height 26
drag, startPoint x: 1050, startPoint y: 257, endPoint x: 1267, endPoint y: 287, distance: 219.1
click at [1053, 255] on div "4-1100 / Sales - Mobile Machines Sound" at bounding box center [1027, 293] width 182 height 106
type input "272.25"
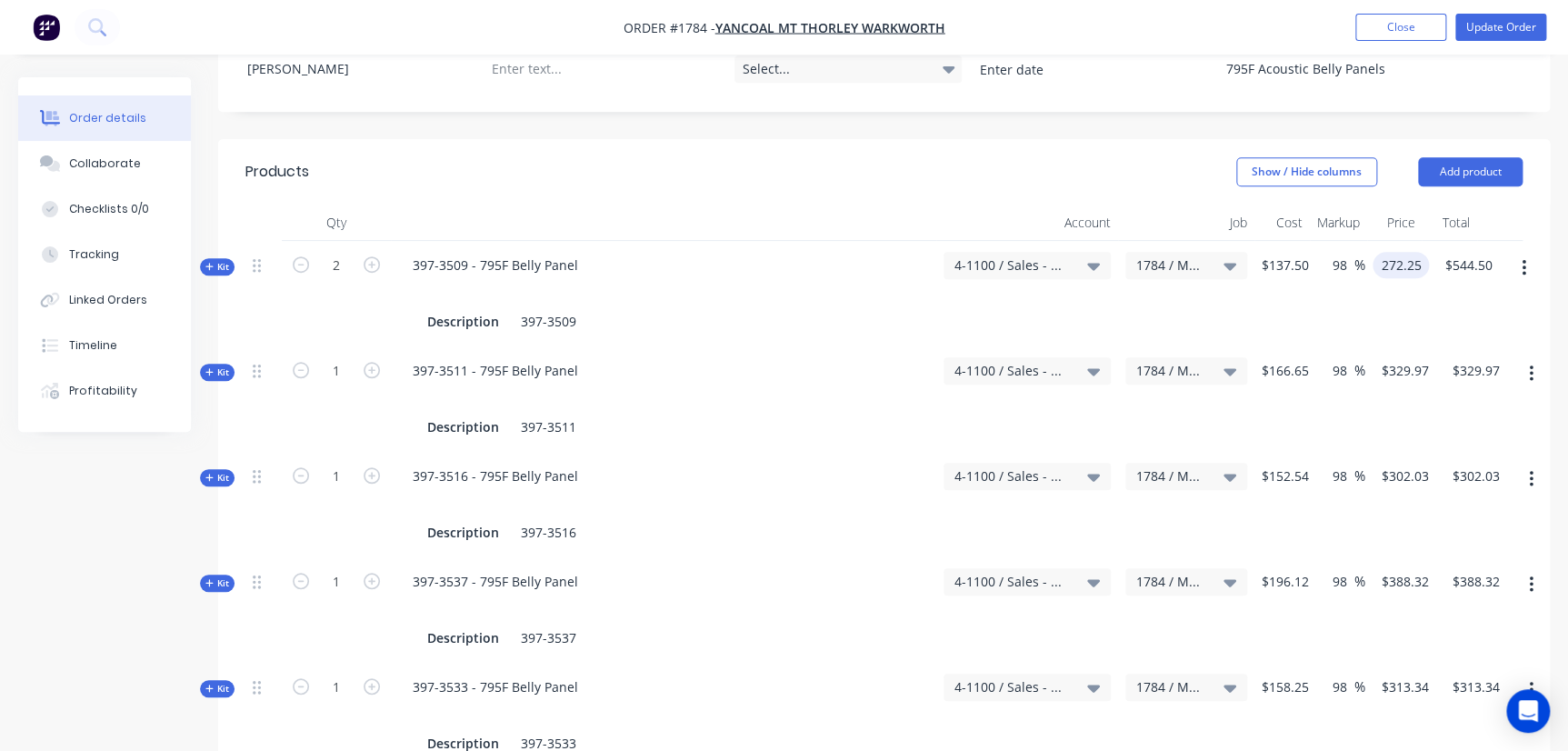
click at [1411, 252] on input "272.25" at bounding box center [1404, 265] width 49 height 26
click at [1282, 256] on span "$137.50" at bounding box center [1285, 265] width 47 height 19
click at [1286, 256] on span "$137.50" at bounding box center [1285, 265] width 47 height 19
click at [1292, 256] on span "$137.50" at bounding box center [1285, 265] width 47 height 19
drag, startPoint x: 1380, startPoint y: 268, endPoint x: 1417, endPoint y: 289, distance: 42.5
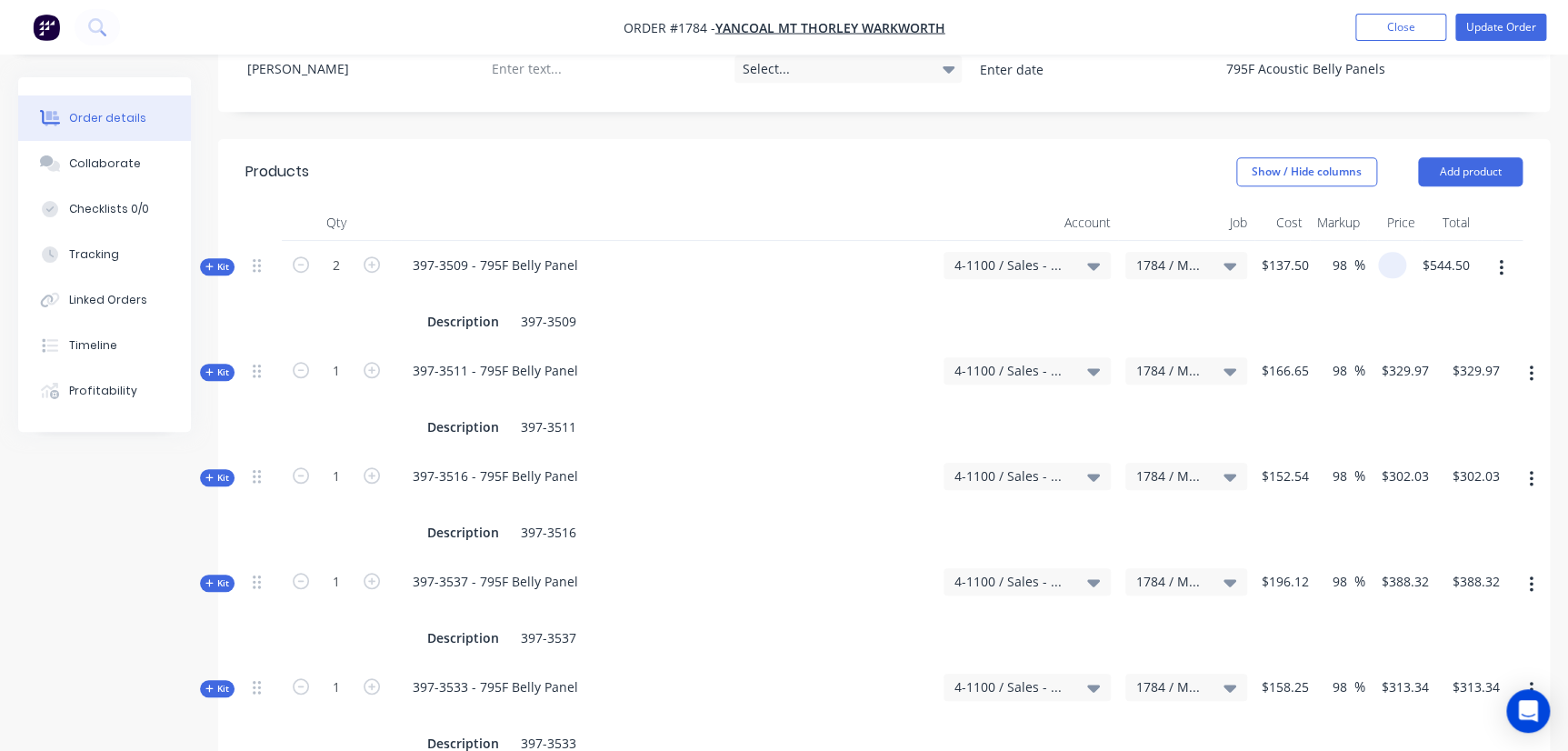
click at [1381, 271] on div at bounding box center [1386, 293] width 41 height 106
click at [1446, 252] on input "544.50" at bounding box center [1453, 265] width 49 height 26
type input "$544.50"
click at [1385, 252] on div at bounding box center [1392, 265] width 28 height 26
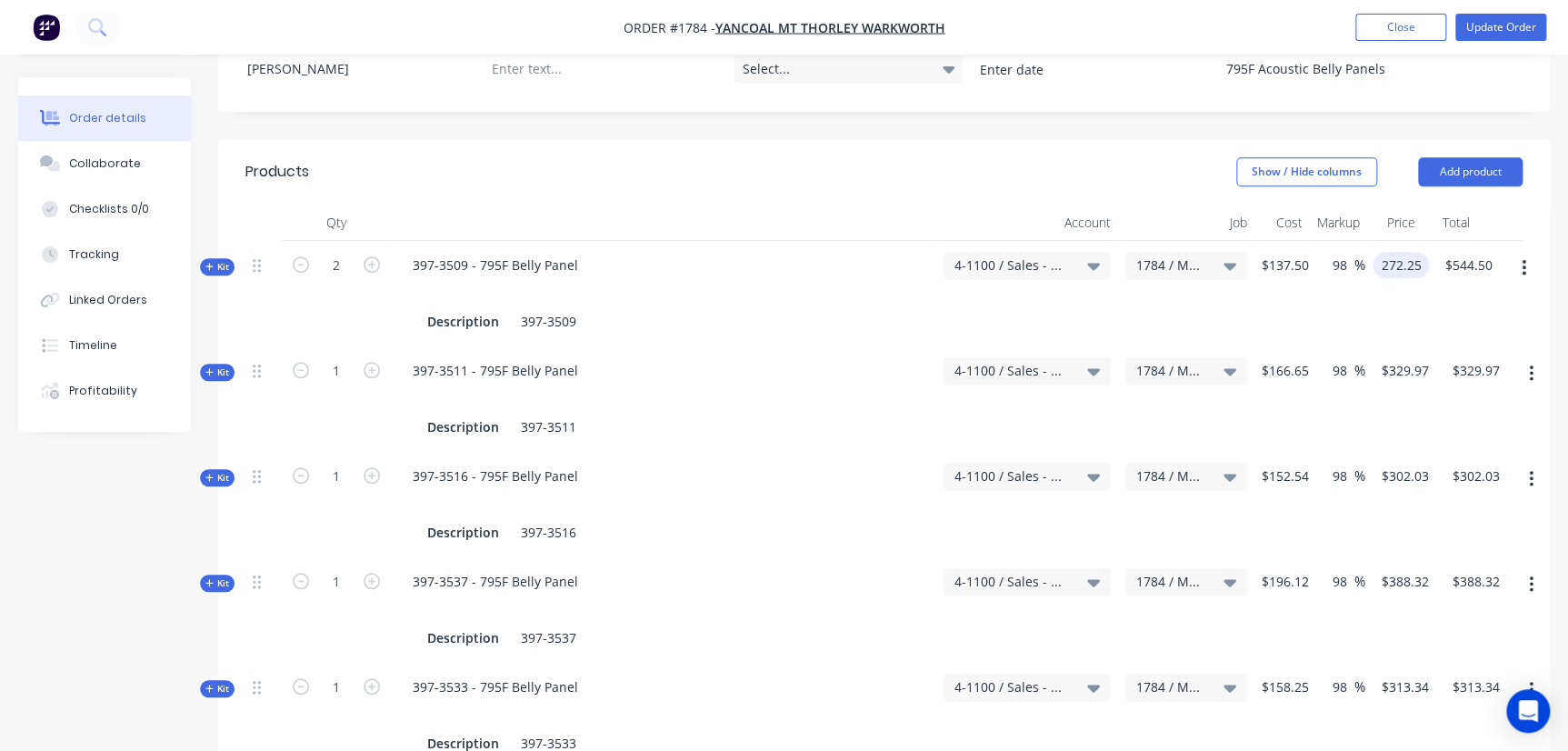
type input "$272.25"
click at [1382, 280] on div "$272.25 272.25" at bounding box center [1398, 293] width 64 height 106
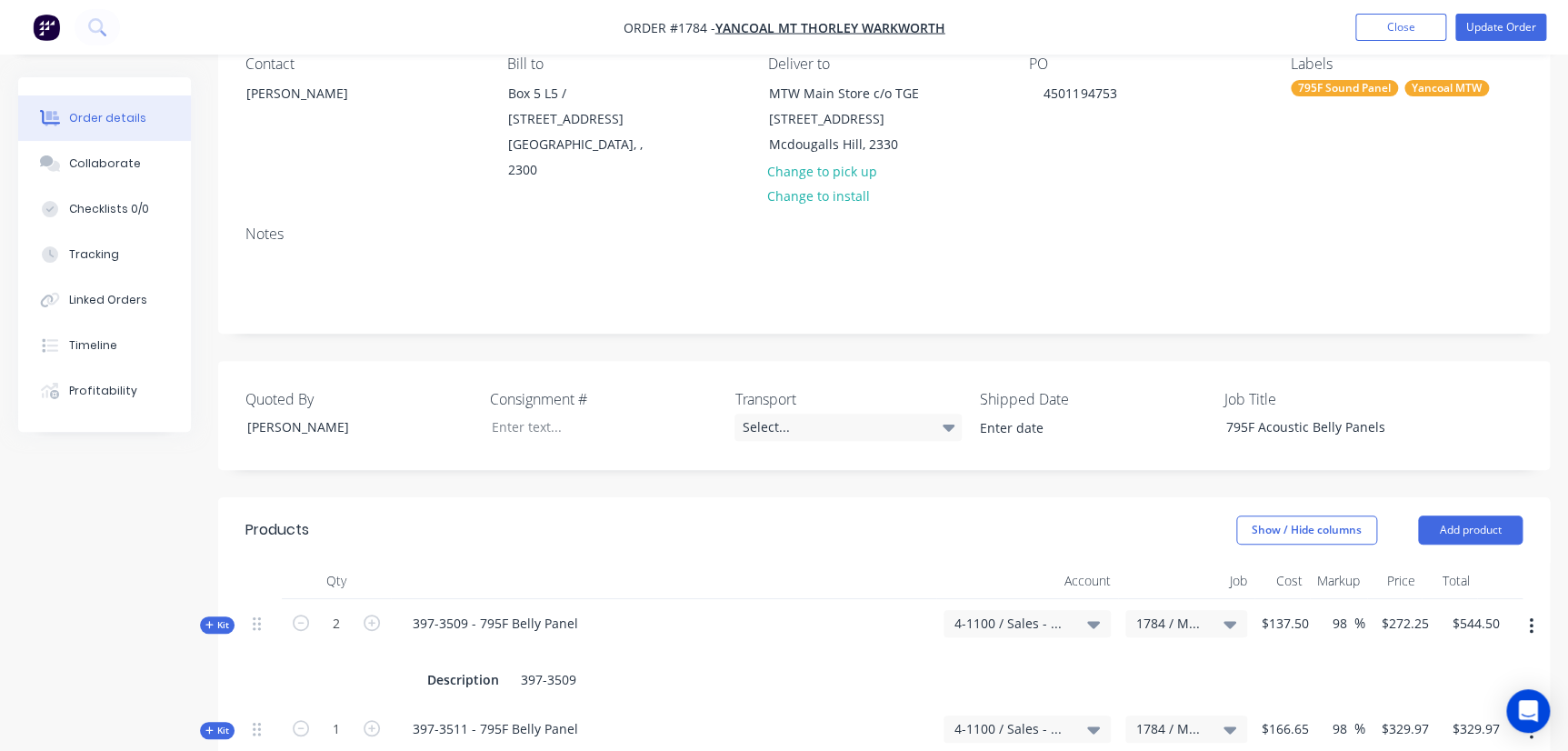
scroll to position [437, 0]
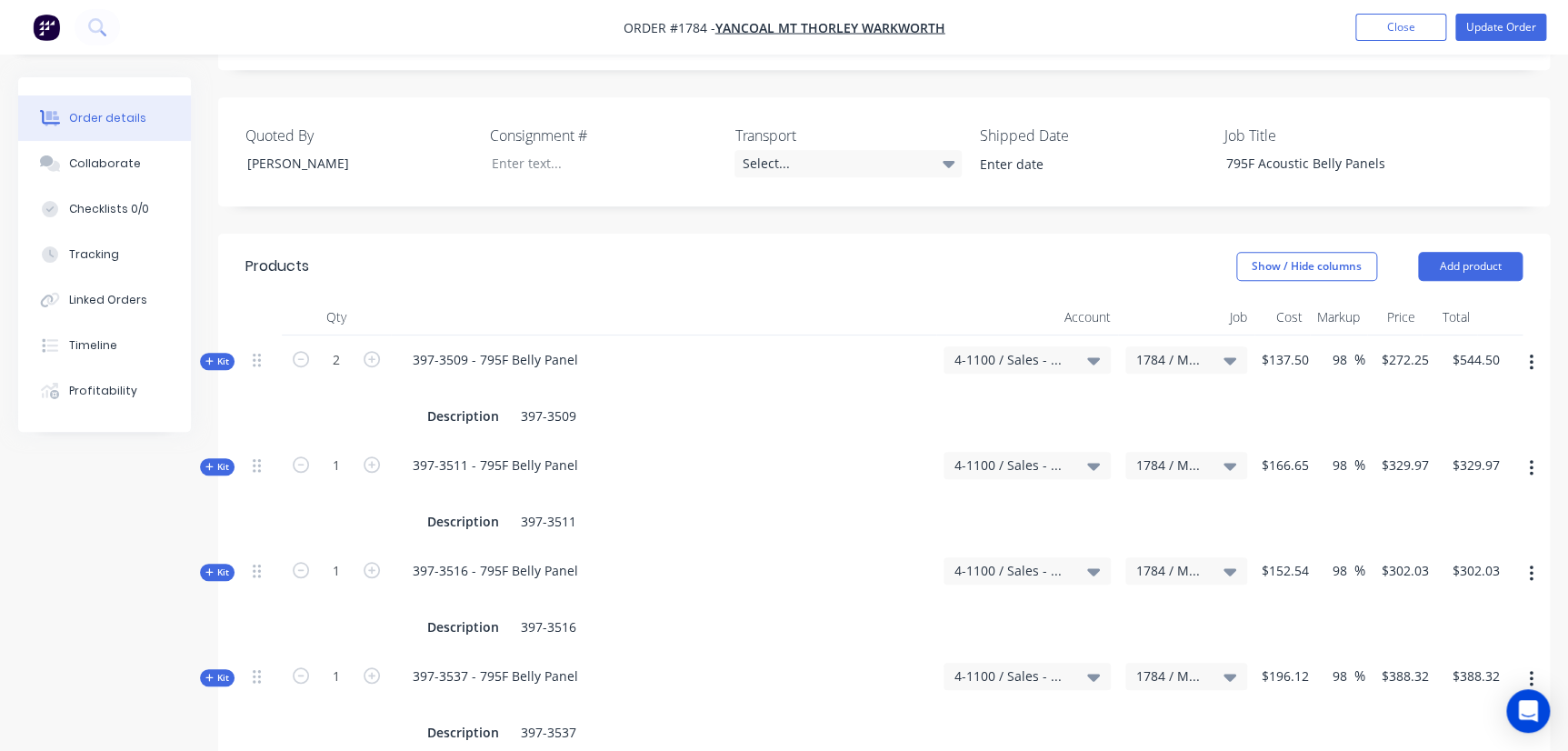
click at [221, 355] on span "Kit" at bounding box center [216, 361] width 23 height 14
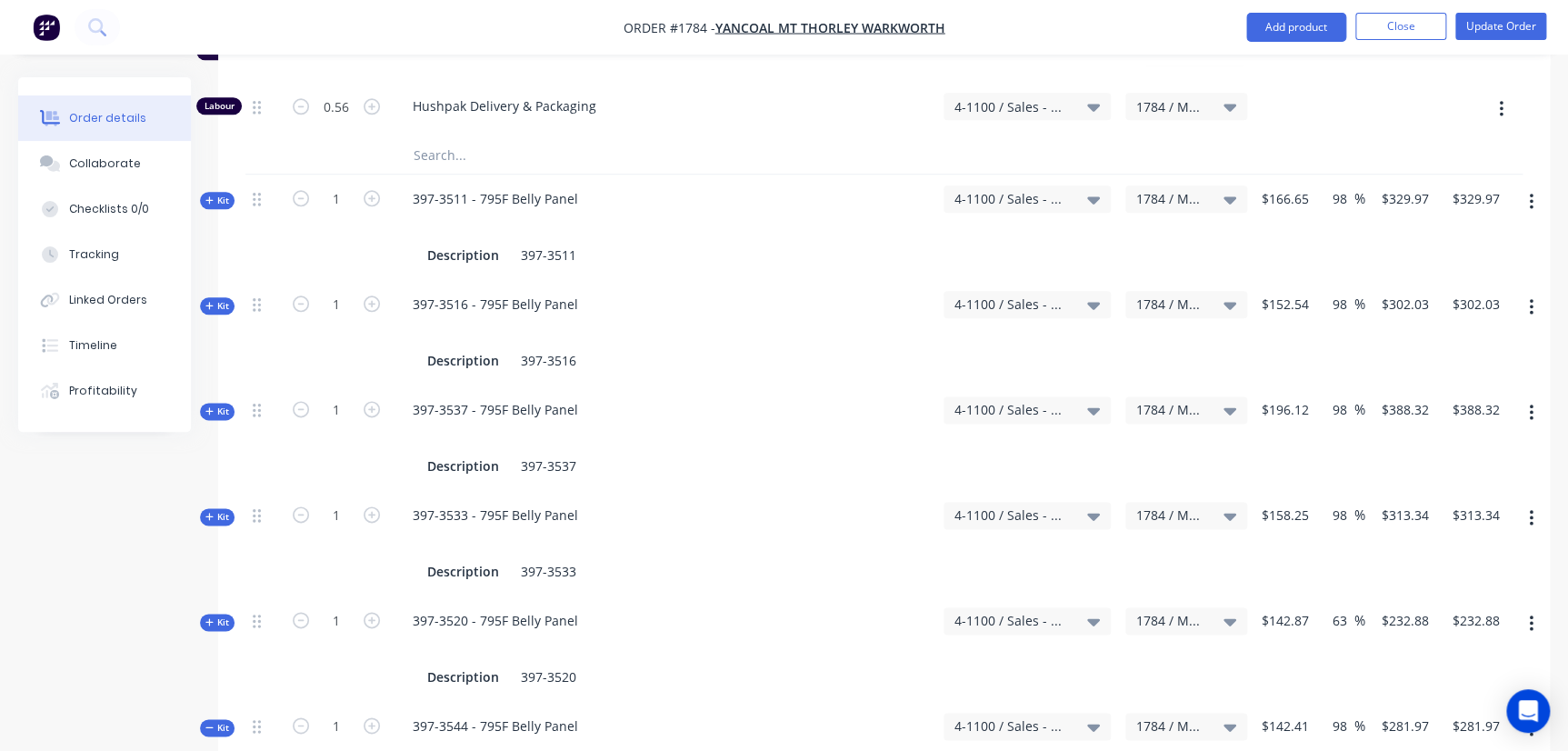
scroll to position [1017, 0]
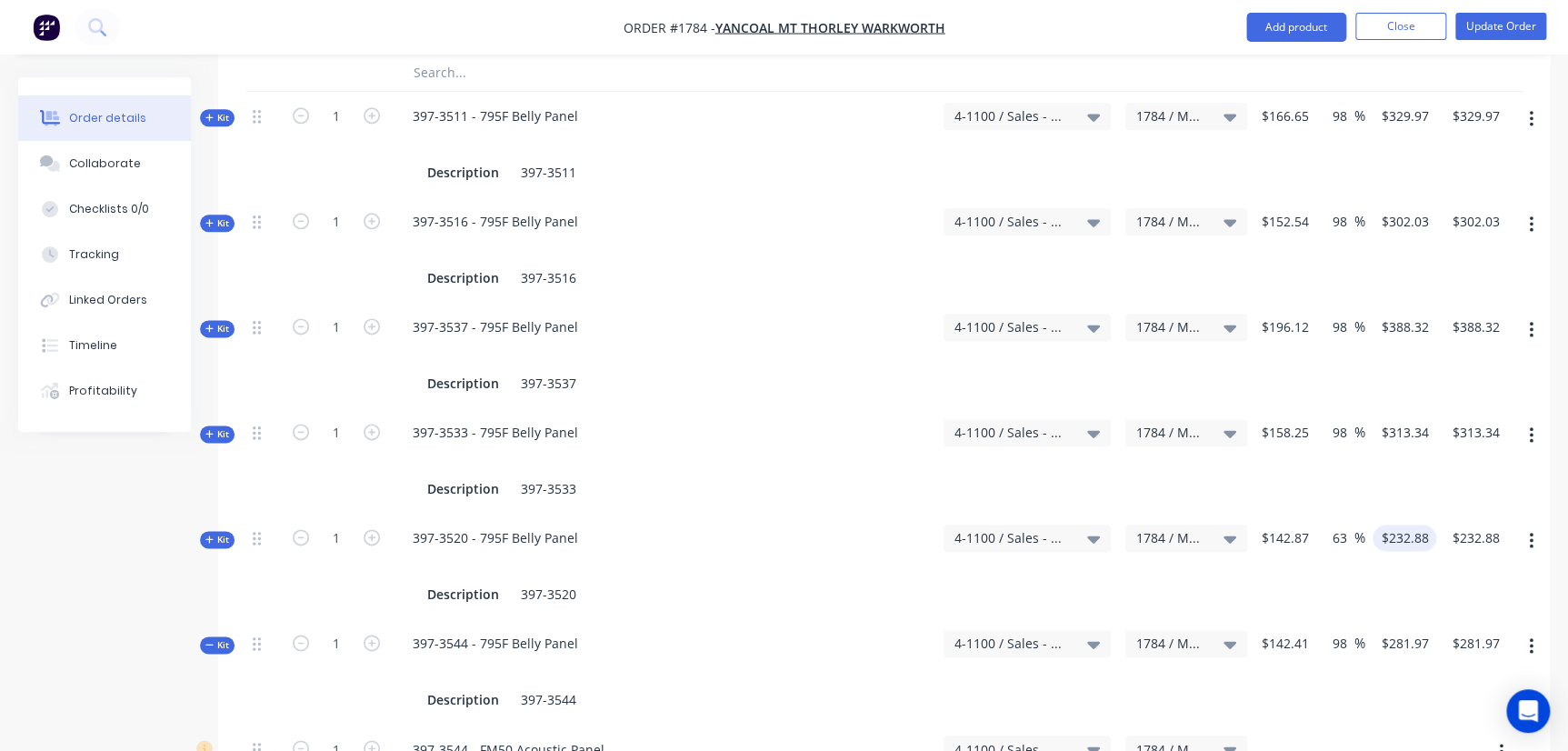
drag, startPoint x: 1403, startPoint y: 530, endPoint x: 1411, endPoint y: 516, distance: 16.1
click at [1404, 530] on div "$232.88 $232.88" at bounding box center [1401, 567] width 71 height 106
click at [1411, 524] on input "232.88" at bounding box center [1404, 537] width 49 height 26
type input "282.88"
type input "98"
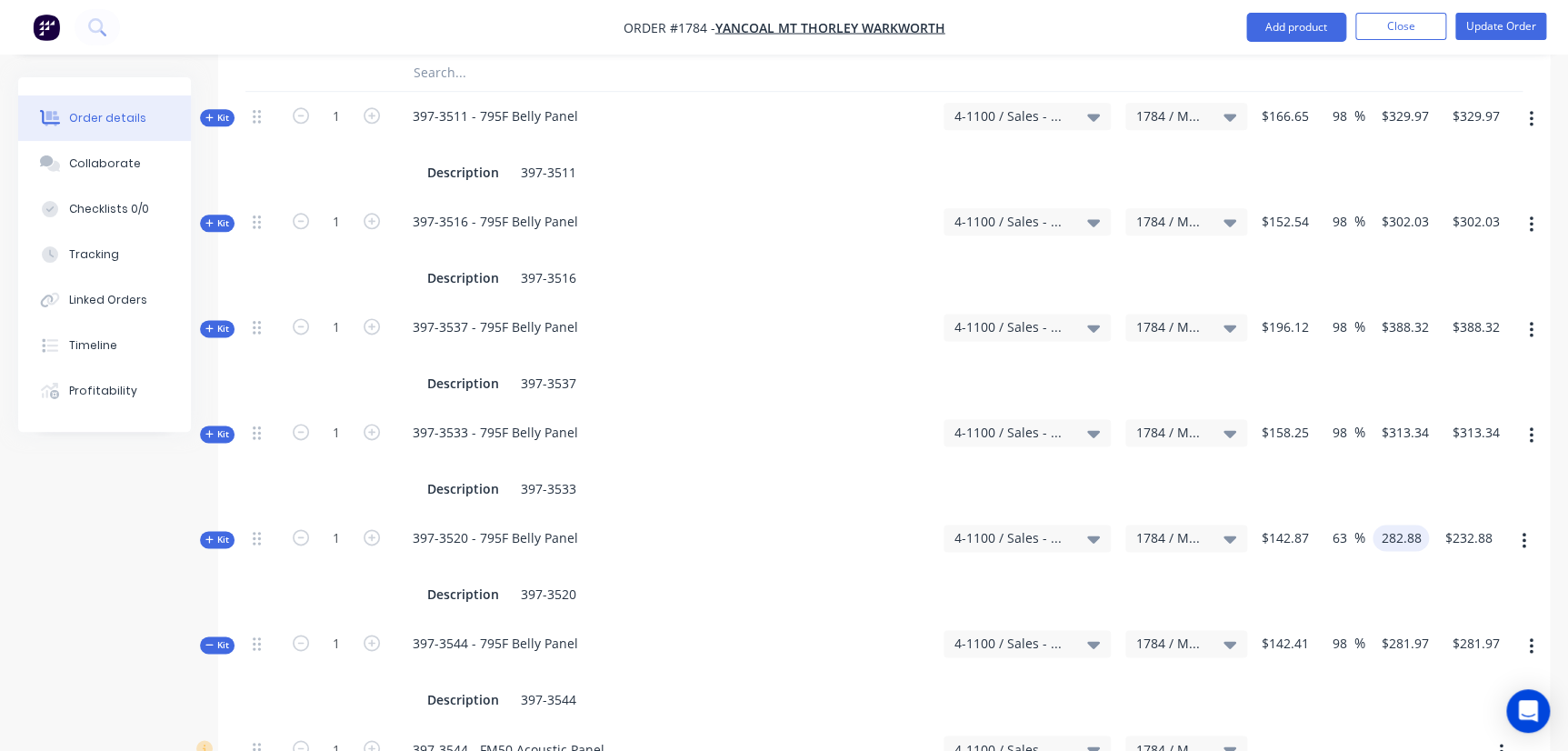
type input "$282.88"
click at [1437, 665] on div "$281.97 $281.97" at bounding box center [1472, 671] width 71 height 106
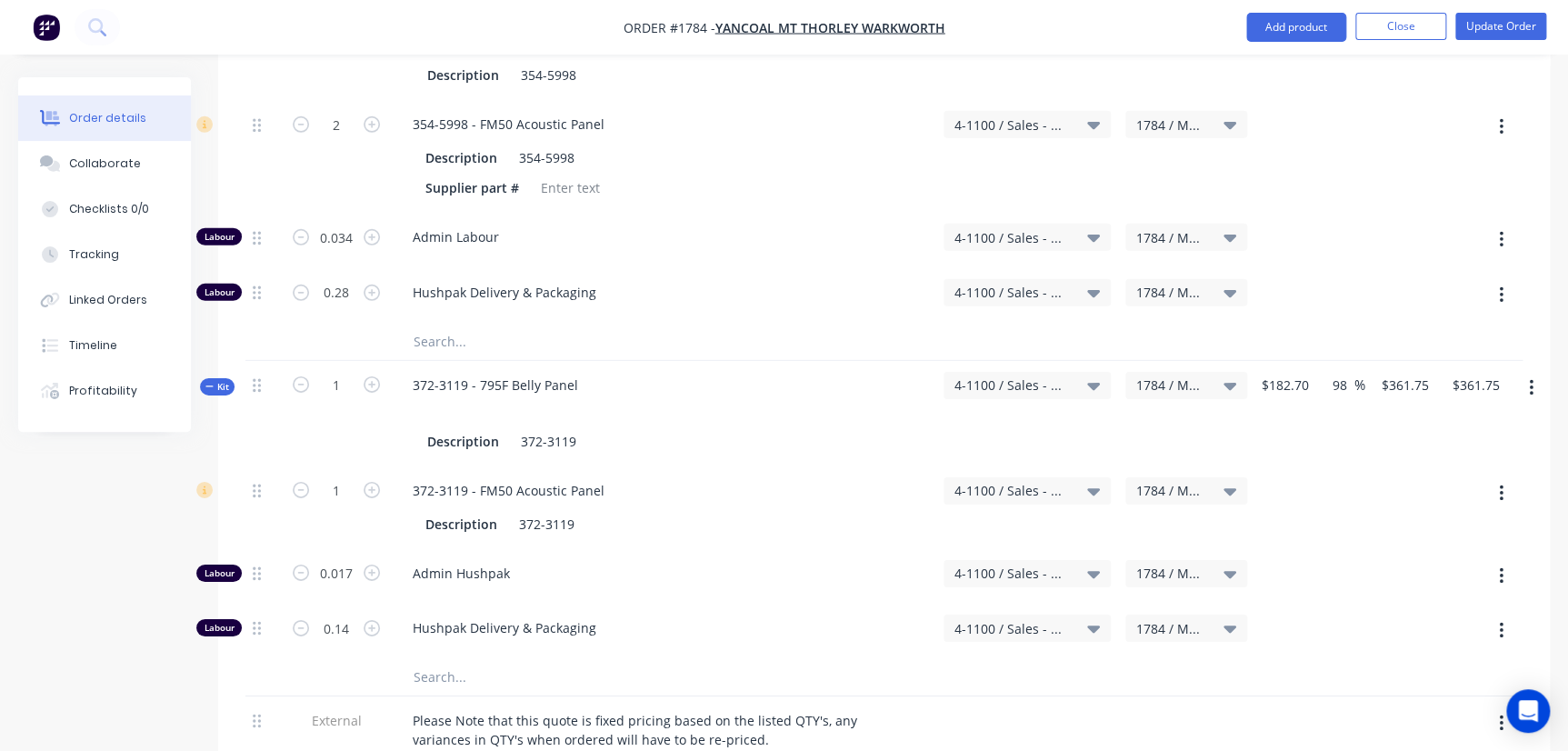
scroll to position [2497, 0]
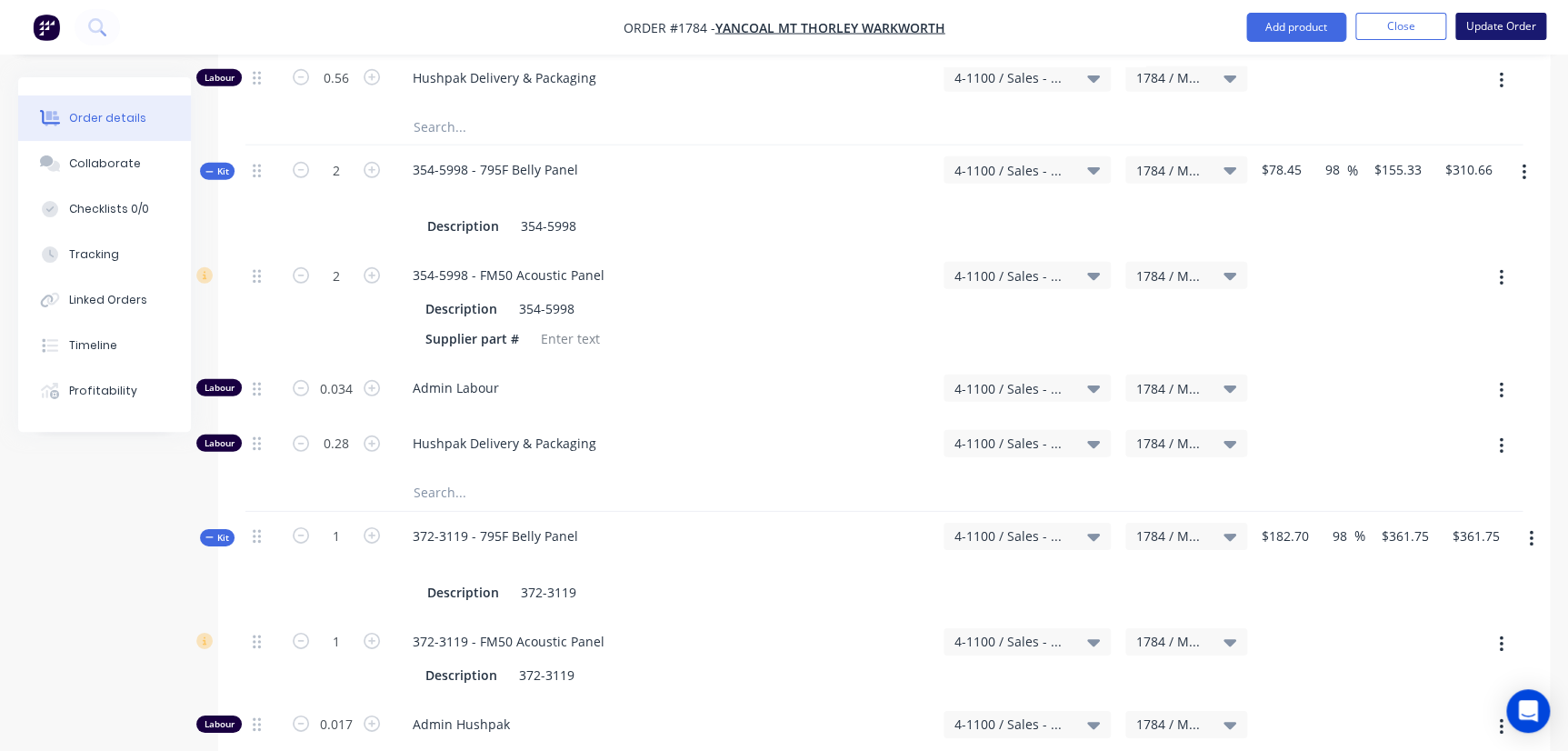
click at [1511, 24] on button "Update Order" at bounding box center [1501, 26] width 91 height 27
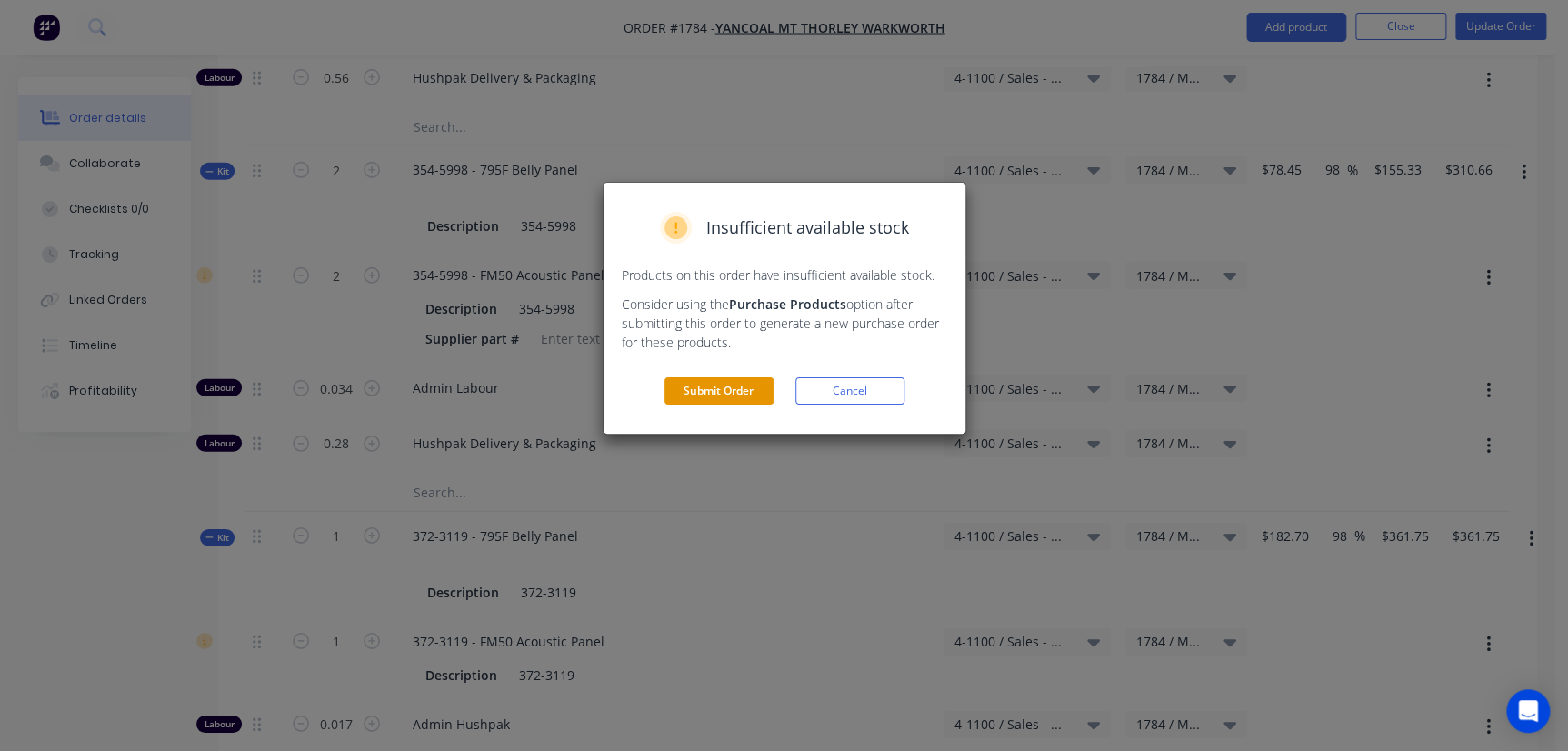
click at [727, 394] on button "Submit Order" at bounding box center [719, 390] width 110 height 27
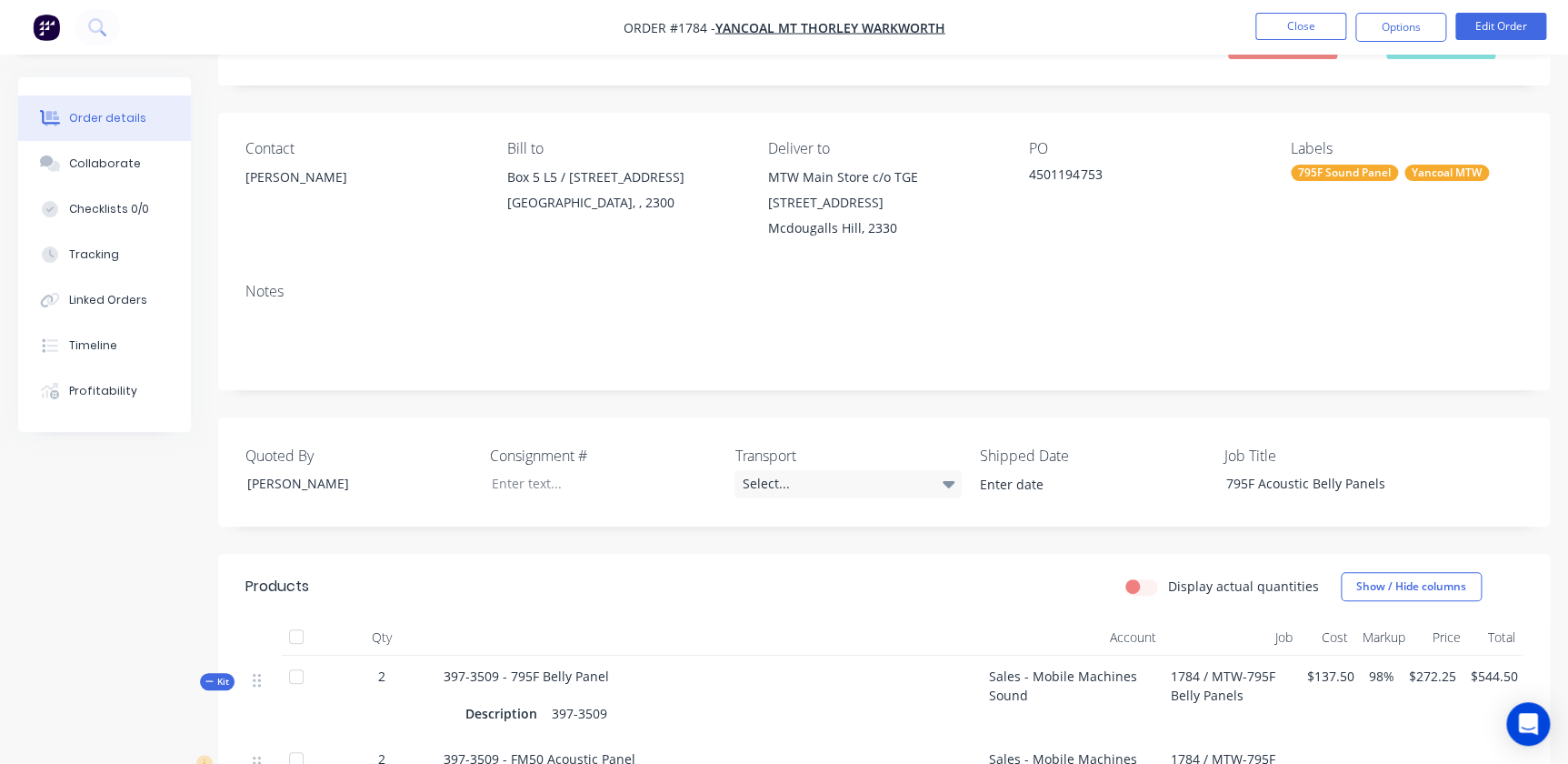
scroll to position [0, 0]
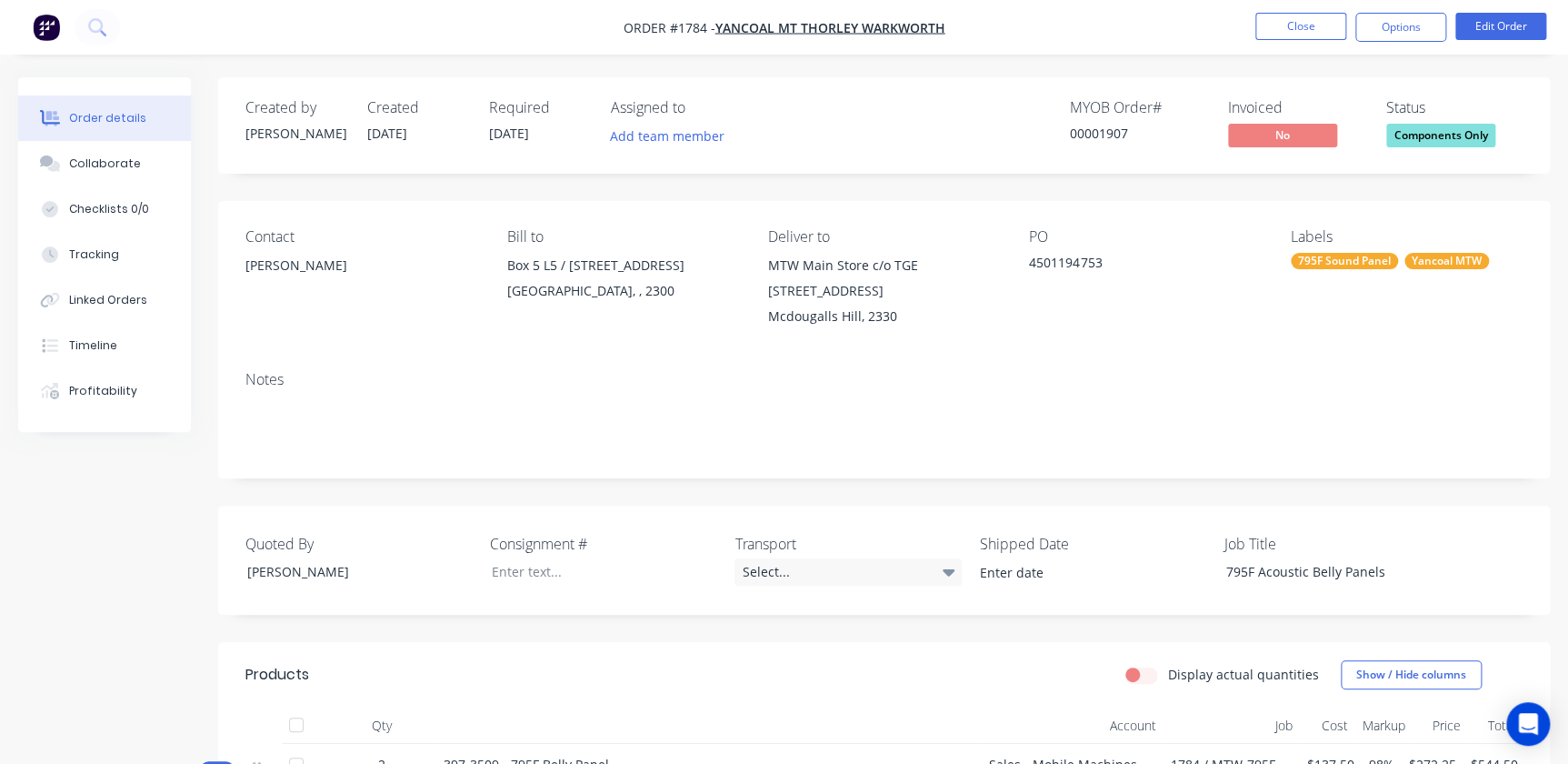
click at [1393, 11] on nav "Order #1784 - Yancoal Mt Thorley Warkworth Close Options Edit Order" at bounding box center [784, 27] width 1568 height 54
click at [1393, 16] on button "Options" at bounding box center [1400, 27] width 91 height 29
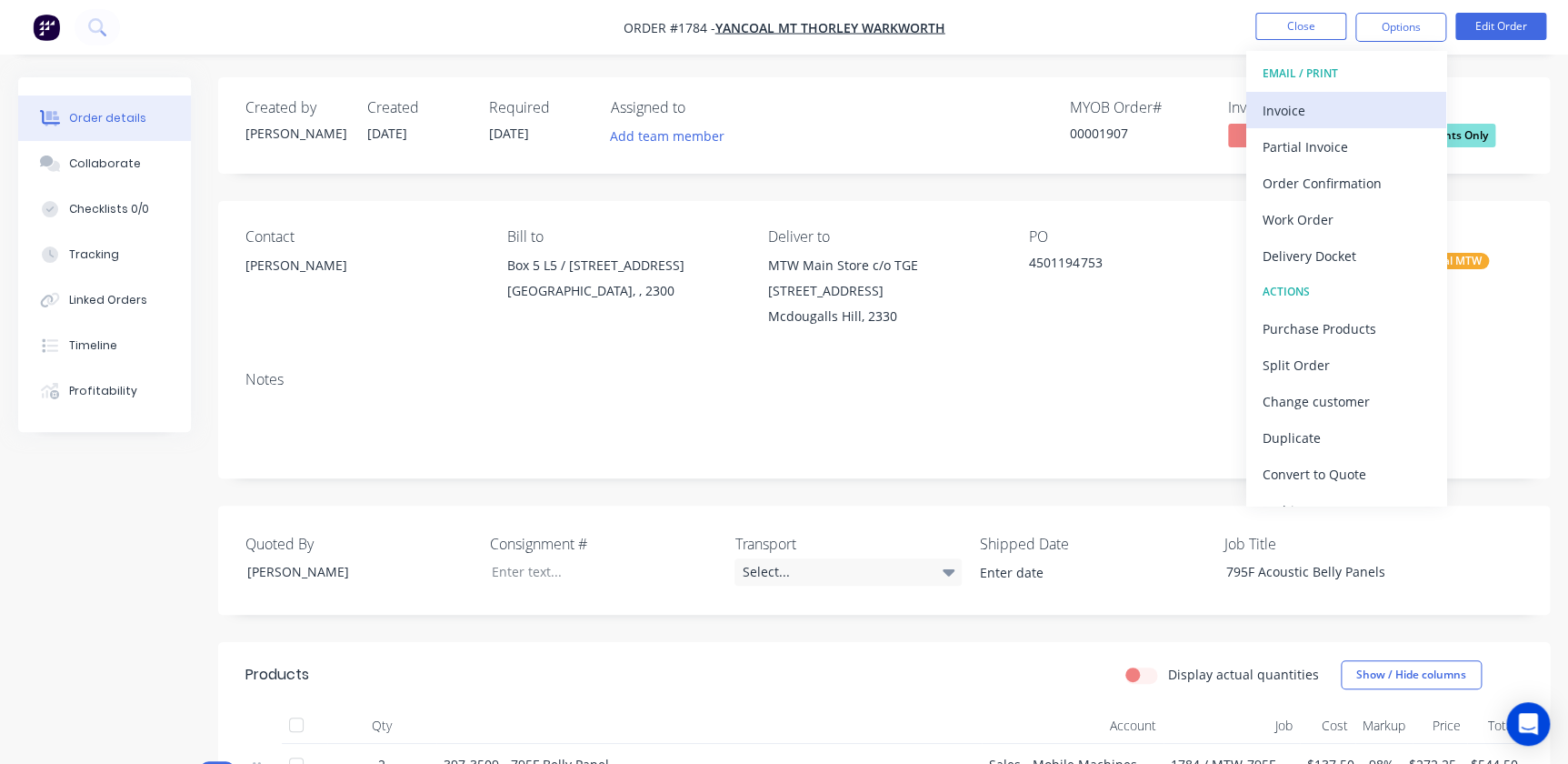
click at [1296, 124] on button "Invoice" at bounding box center [1346, 110] width 200 height 37
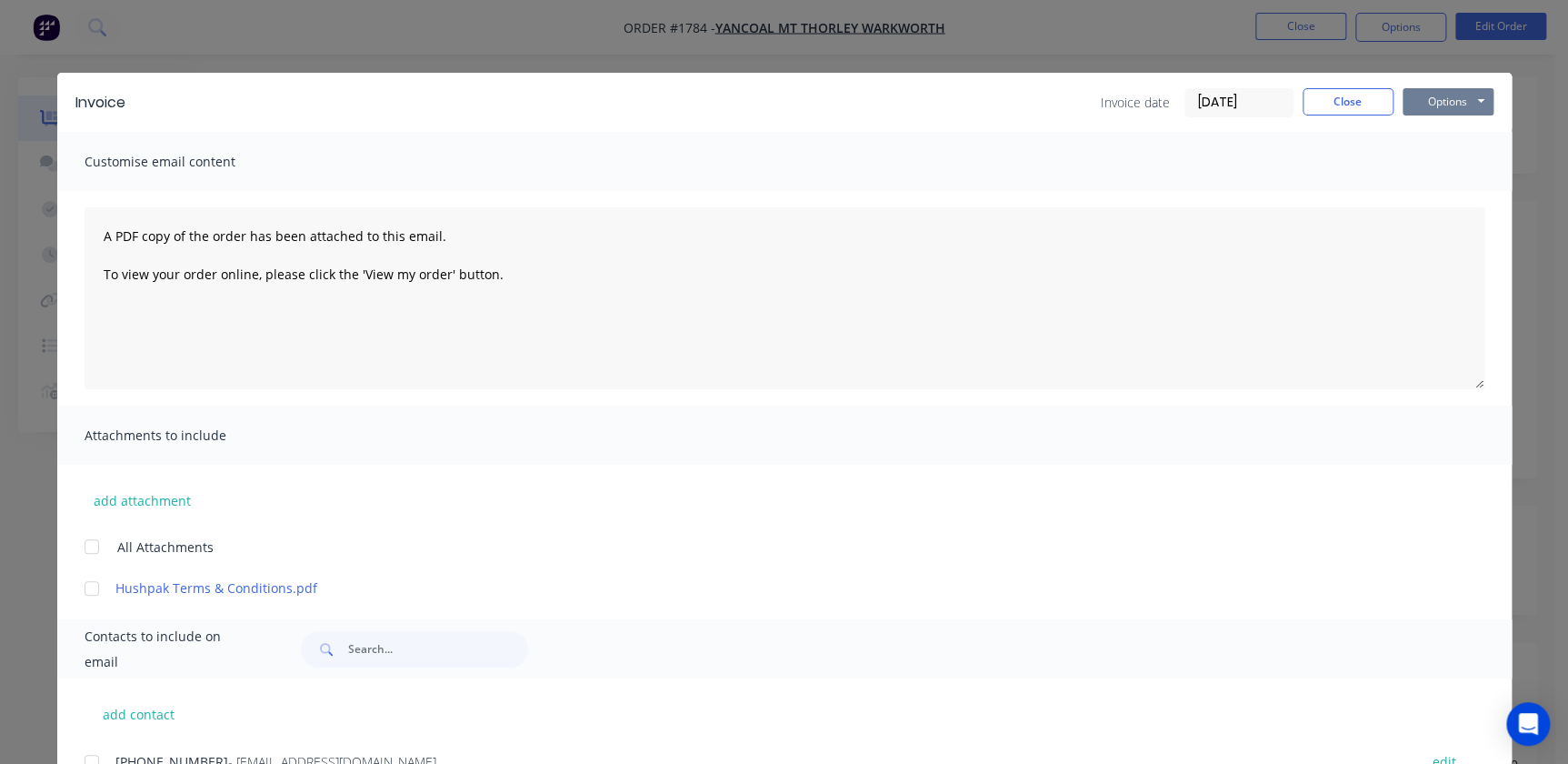
drag, startPoint x: 1443, startPoint y: 97, endPoint x: 1443, endPoint y: 113, distance: 16.0
click at [1444, 97] on button "Options" at bounding box center [1447, 101] width 91 height 27
click at [1175, 103] on div "Invoice date 02/09/25" at bounding box center [1197, 102] width 193 height 29
click at [1220, 105] on input "02/09/25" at bounding box center [1238, 102] width 108 height 27
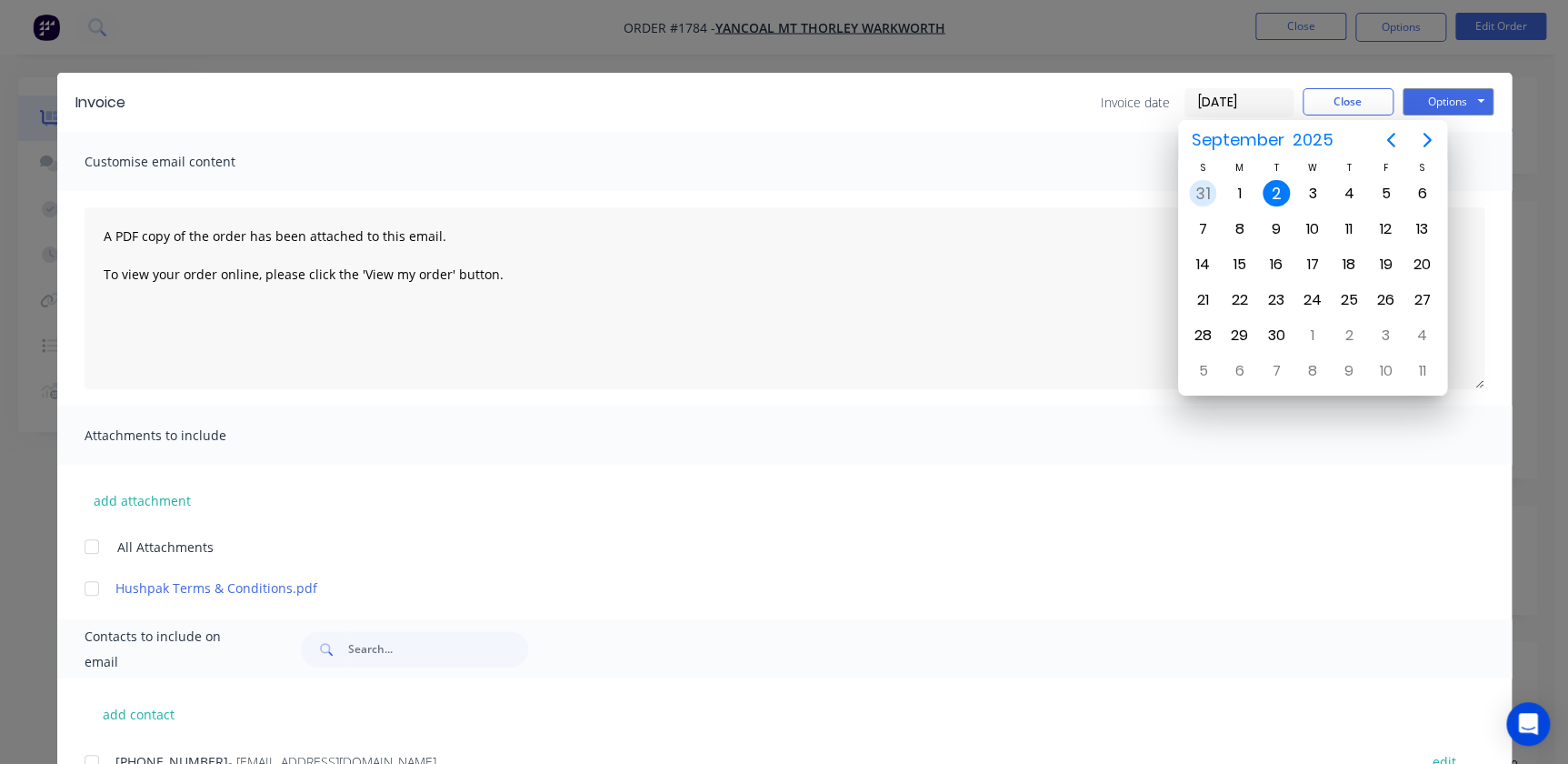
click at [1210, 184] on div "31" at bounding box center [1202, 193] width 27 height 27
type input "[DATE]"
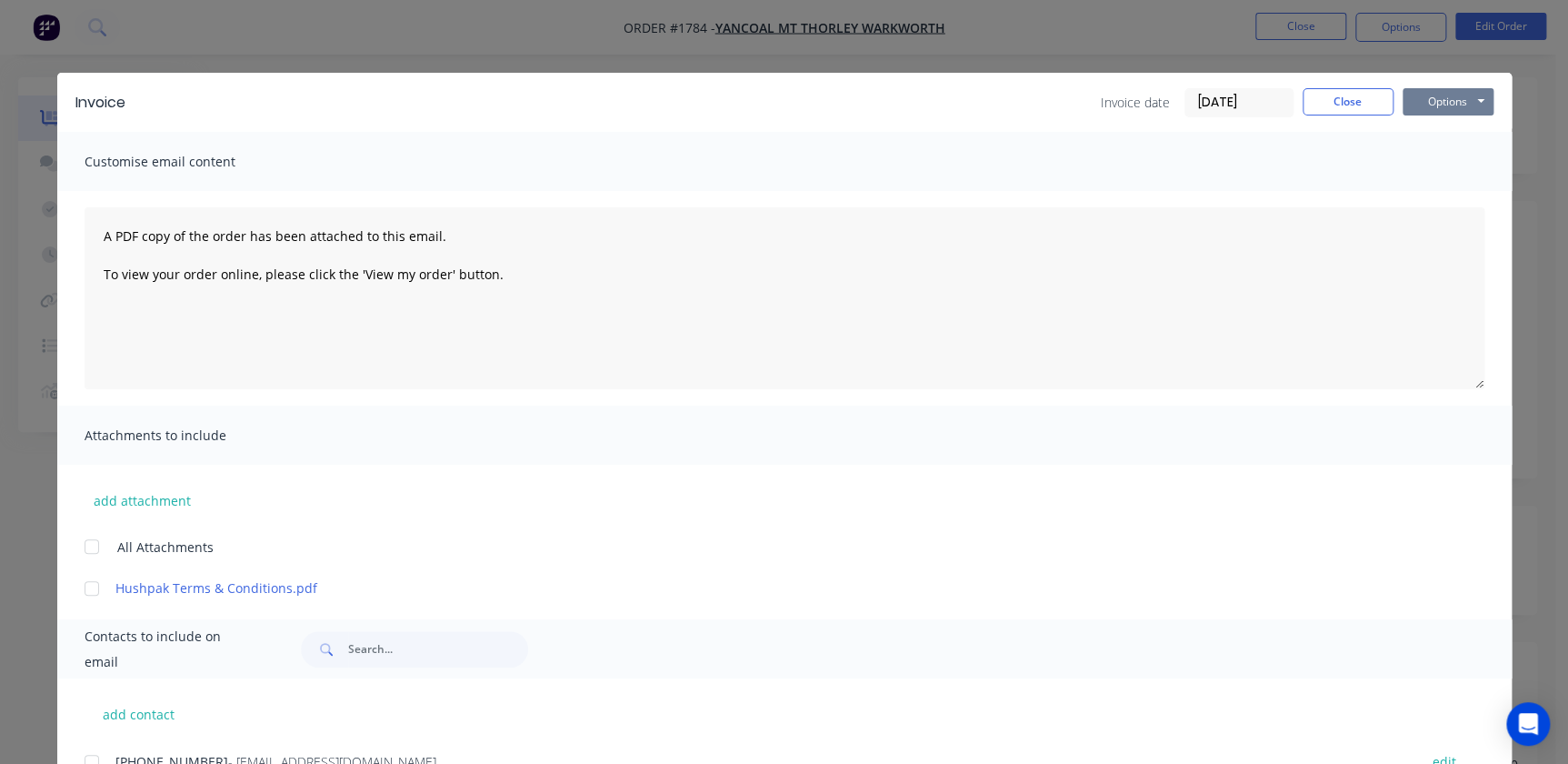
click at [1449, 99] on button "Options" at bounding box center [1447, 101] width 91 height 27
click at [1455, 165] on button "Print" at bounding box center [1460, 164] width 116 height 30
click at [1446, 108] on button "Options" at bounding box center [1447, 101] width 91 height 27
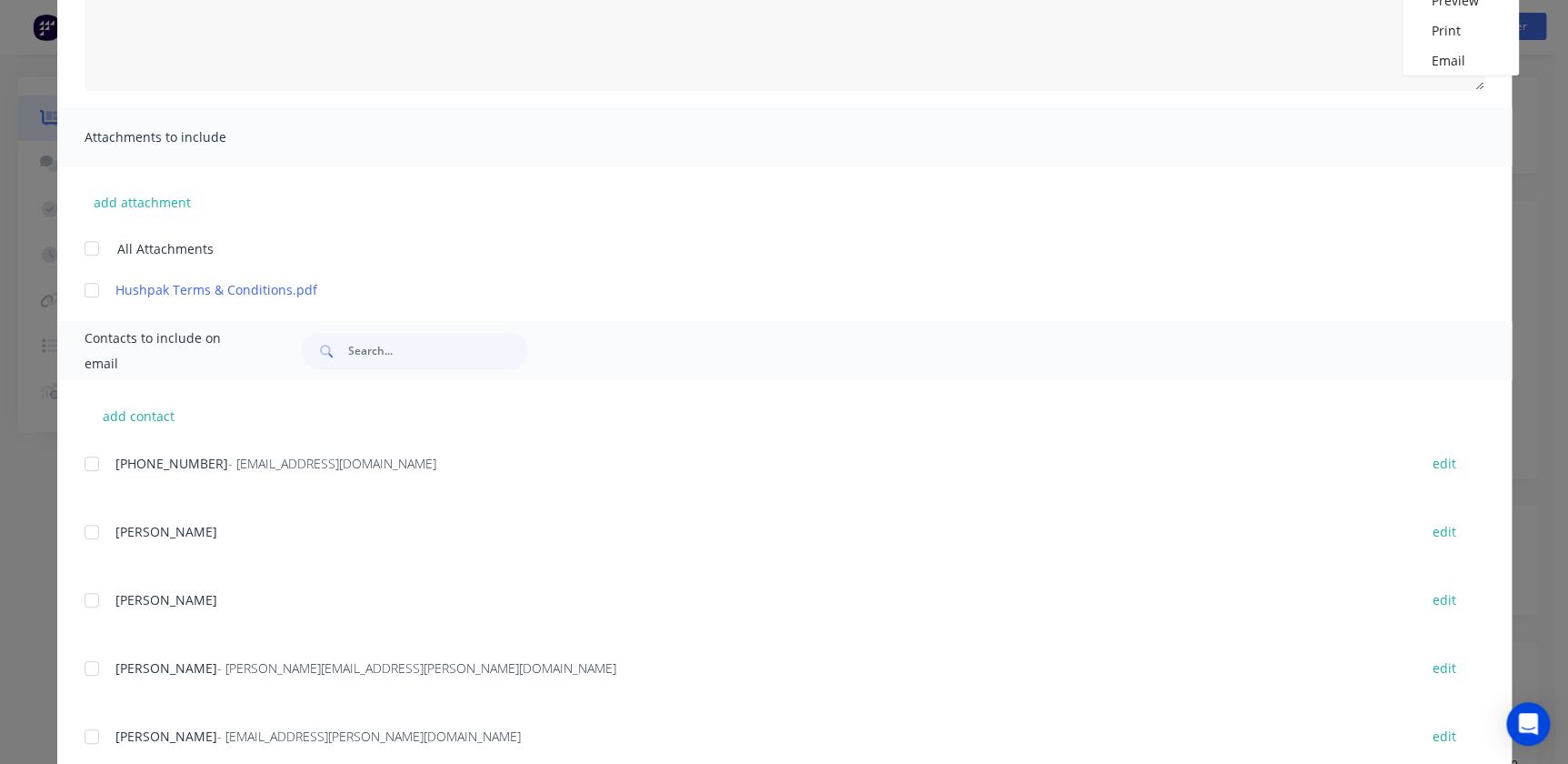
scroll to position [352, 0]
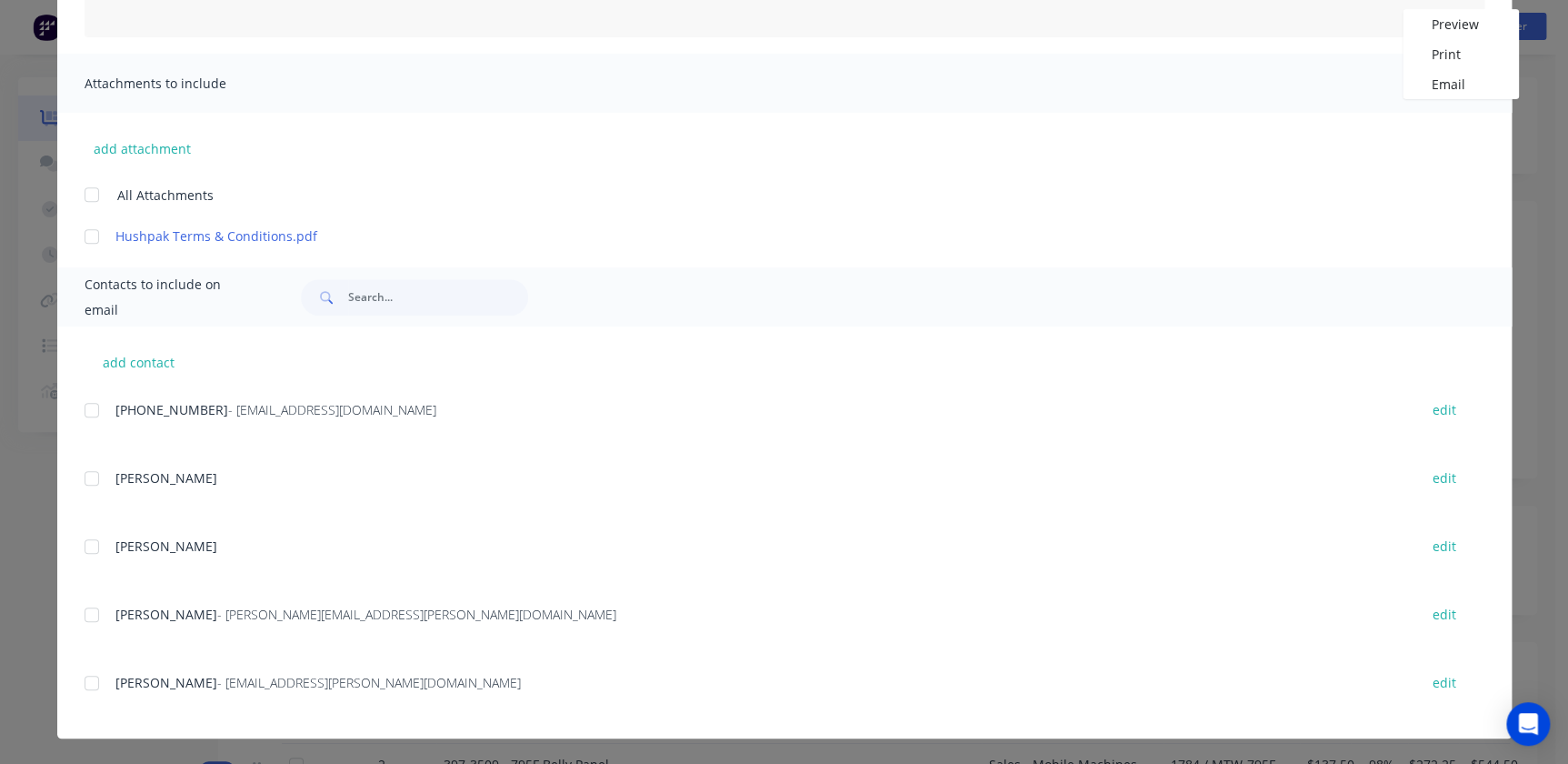
click at [85, 412] on div at bounding box center [92, 410] width 37 height 37
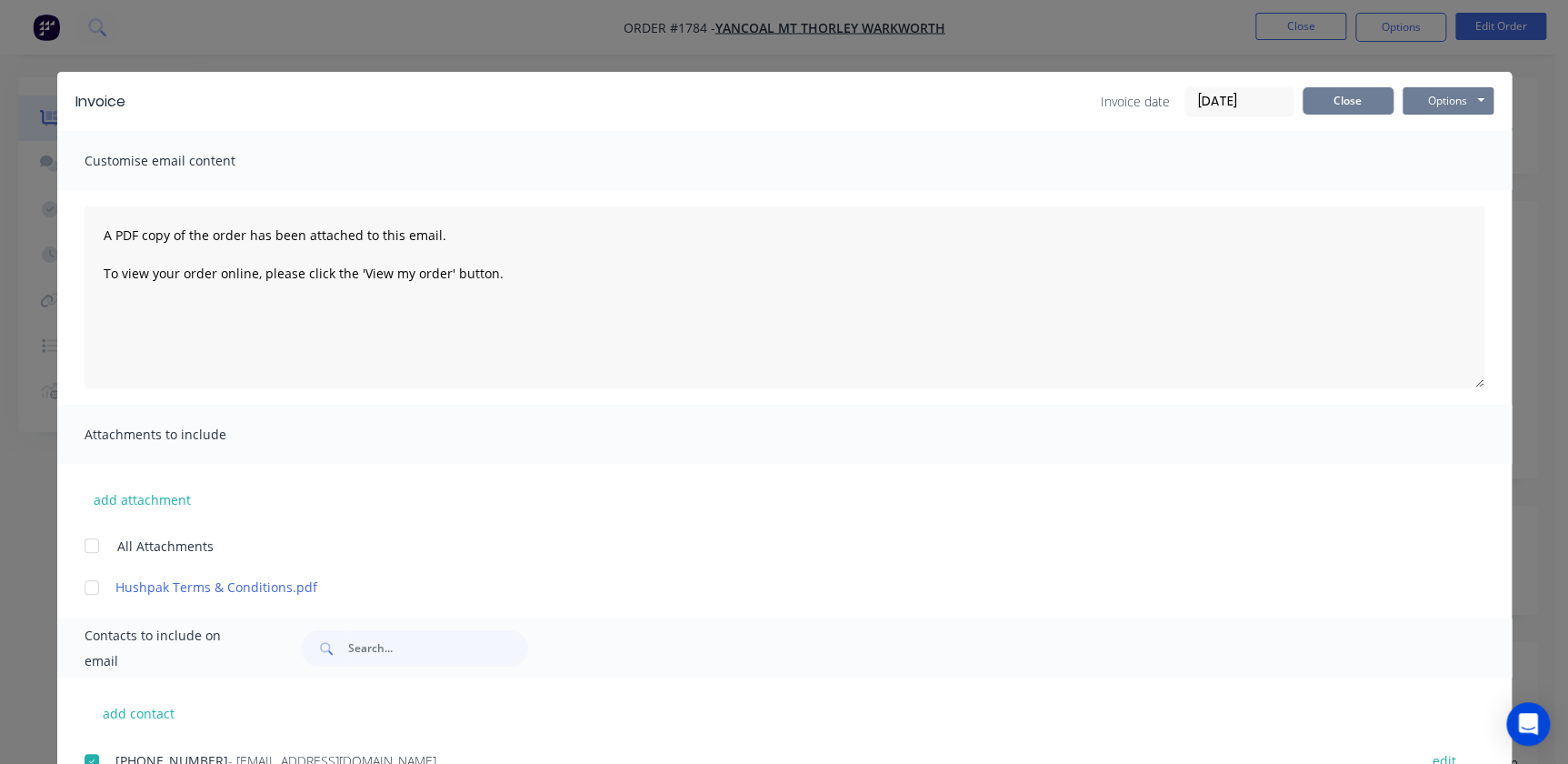
scroll to position [0, 0]
click at [1443, 96] on button "Options" at bounding box center [1447, 101] width 91 height 27
click at [1439, 194] on button "Email" at bounding box center [1460, 194] width 116 height 30
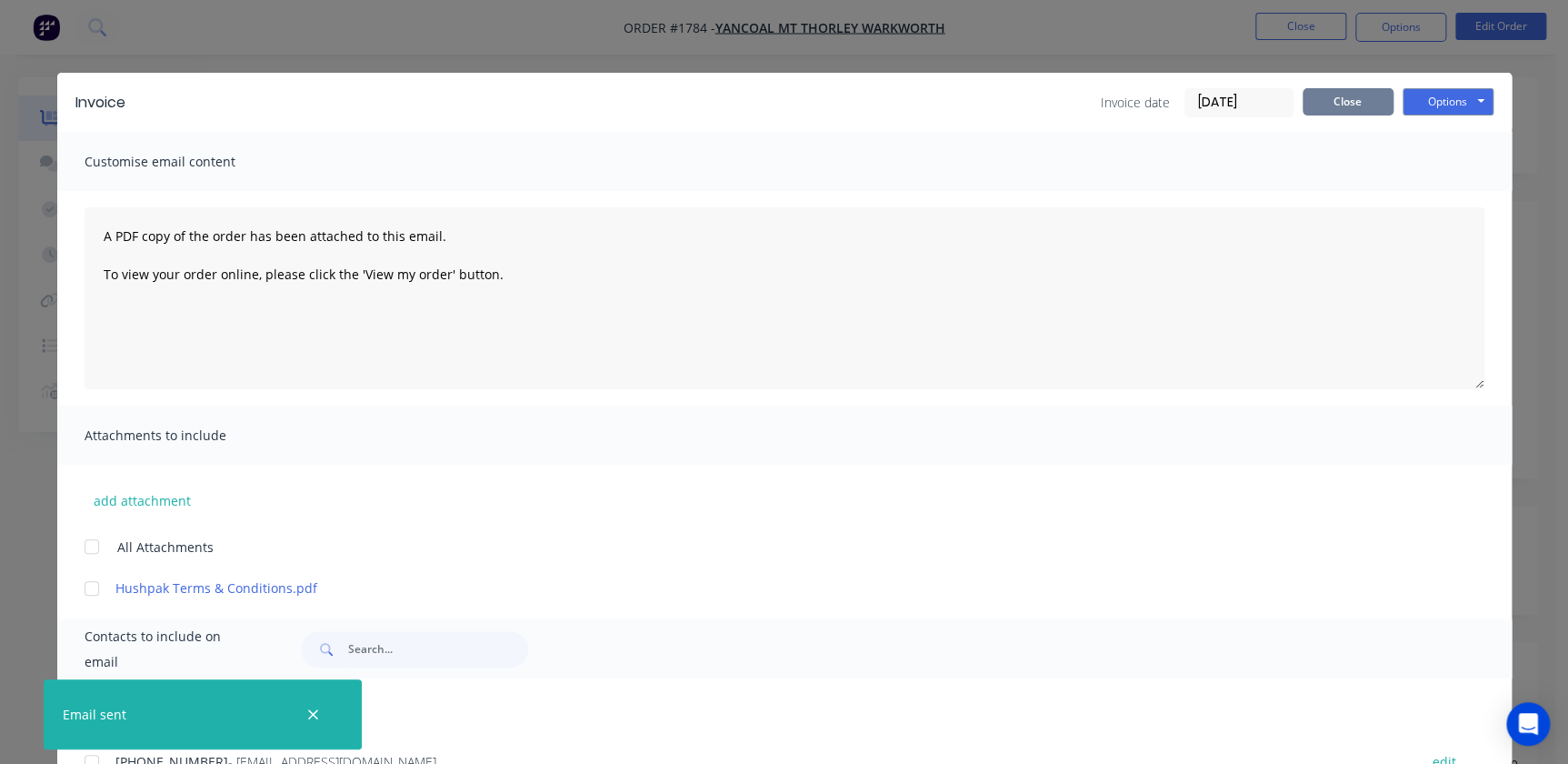
click at [1331, 109] on button "Close" at bounding box center [1348, 101] width 91 height 27
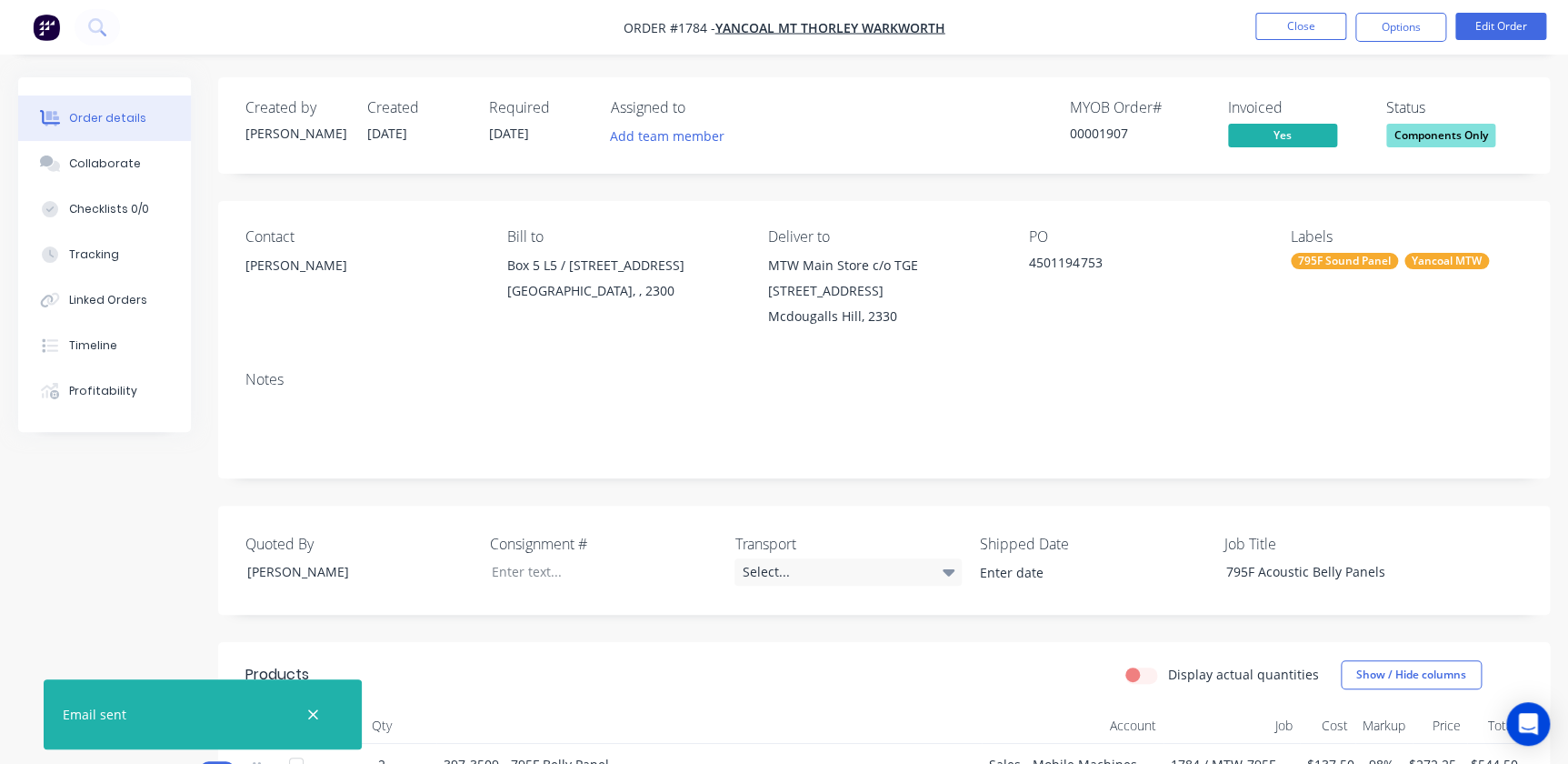
click at [1446, 135] on span "Components Only" at bounding box center [1441, 135] width 110 height 22
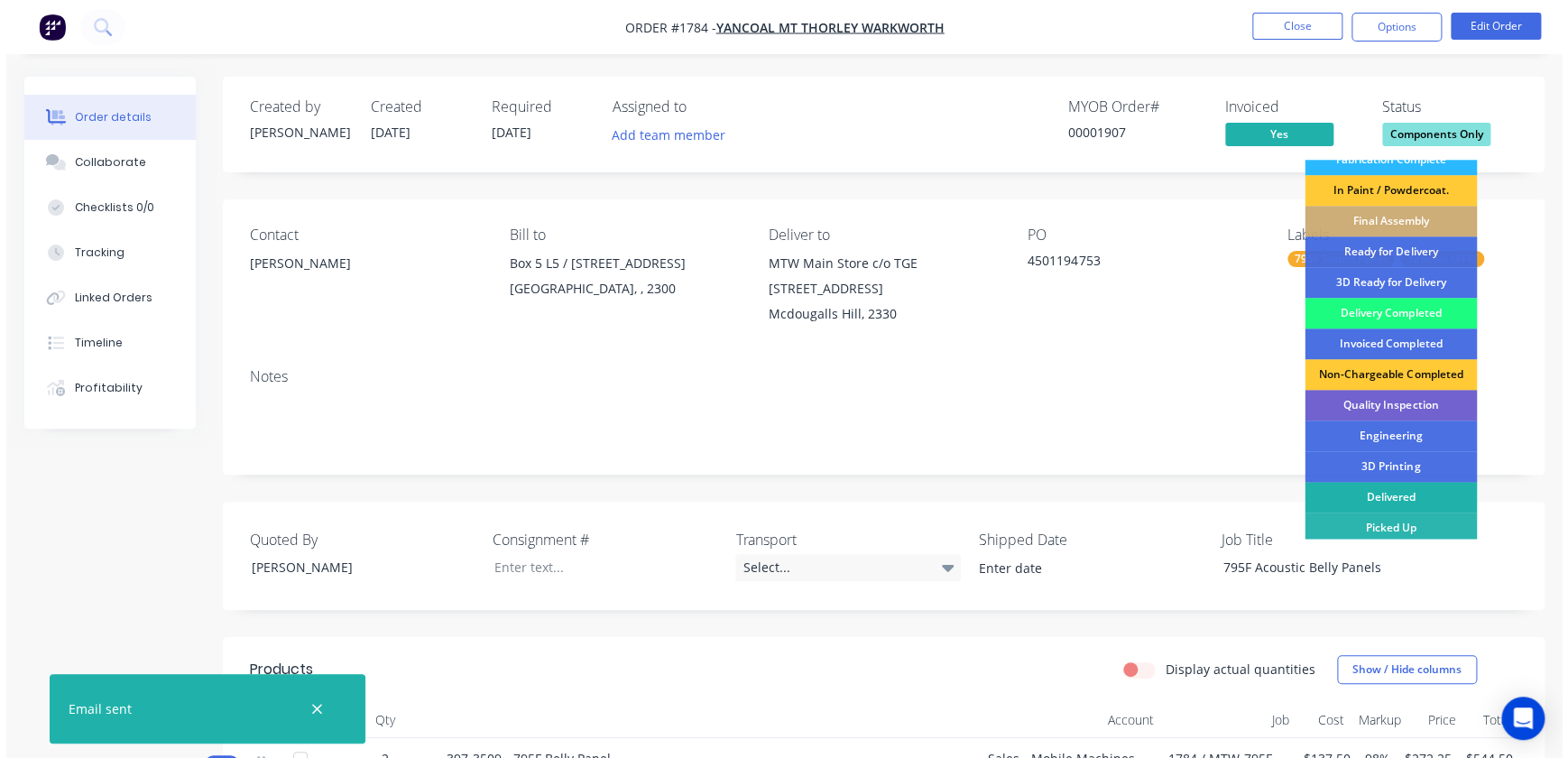
scroll to position [265, 0]
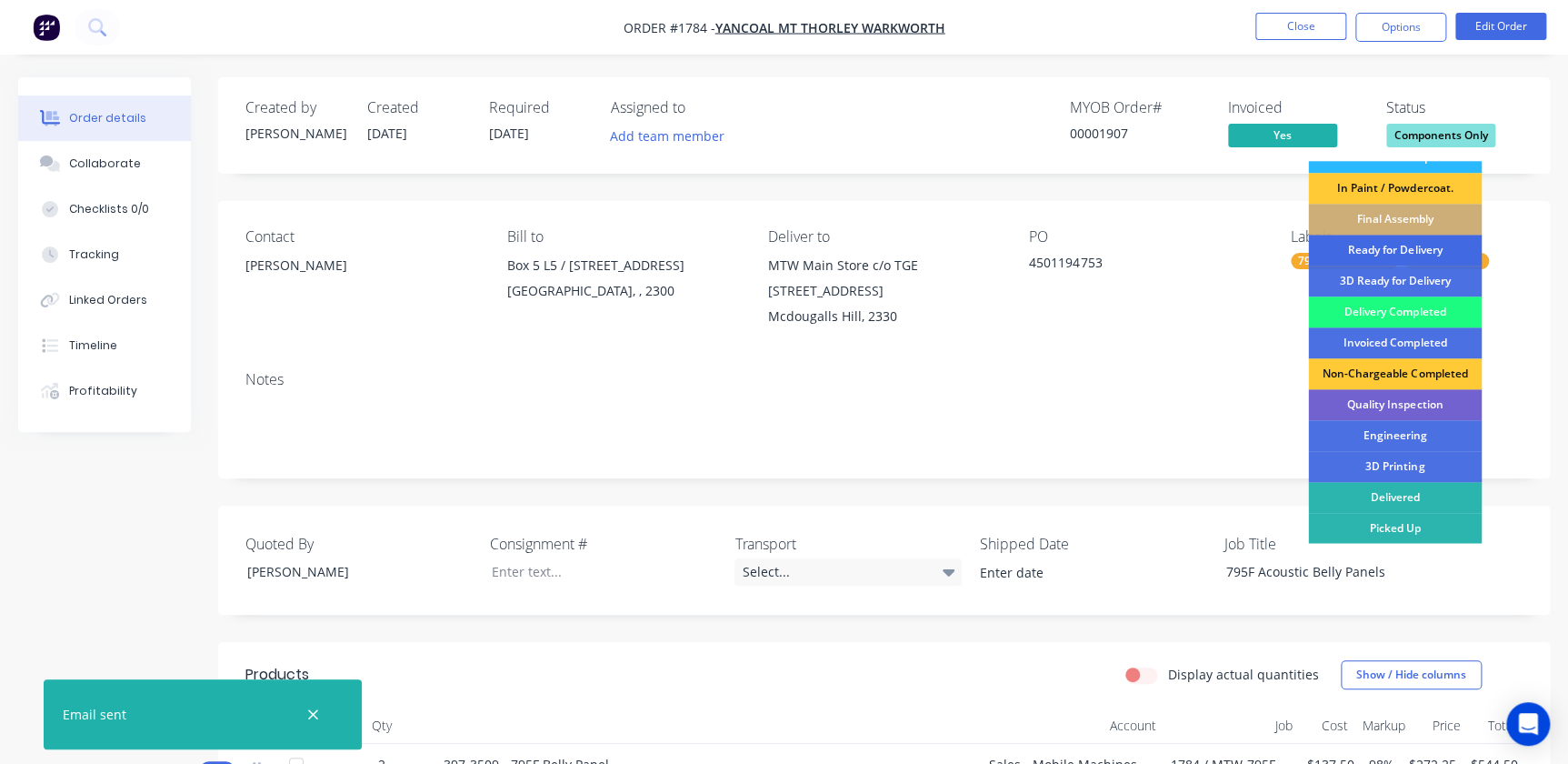
click at [1404, 246] on div "Ready for Delivery" at bounding box center [1394, 250] width 173 height 31
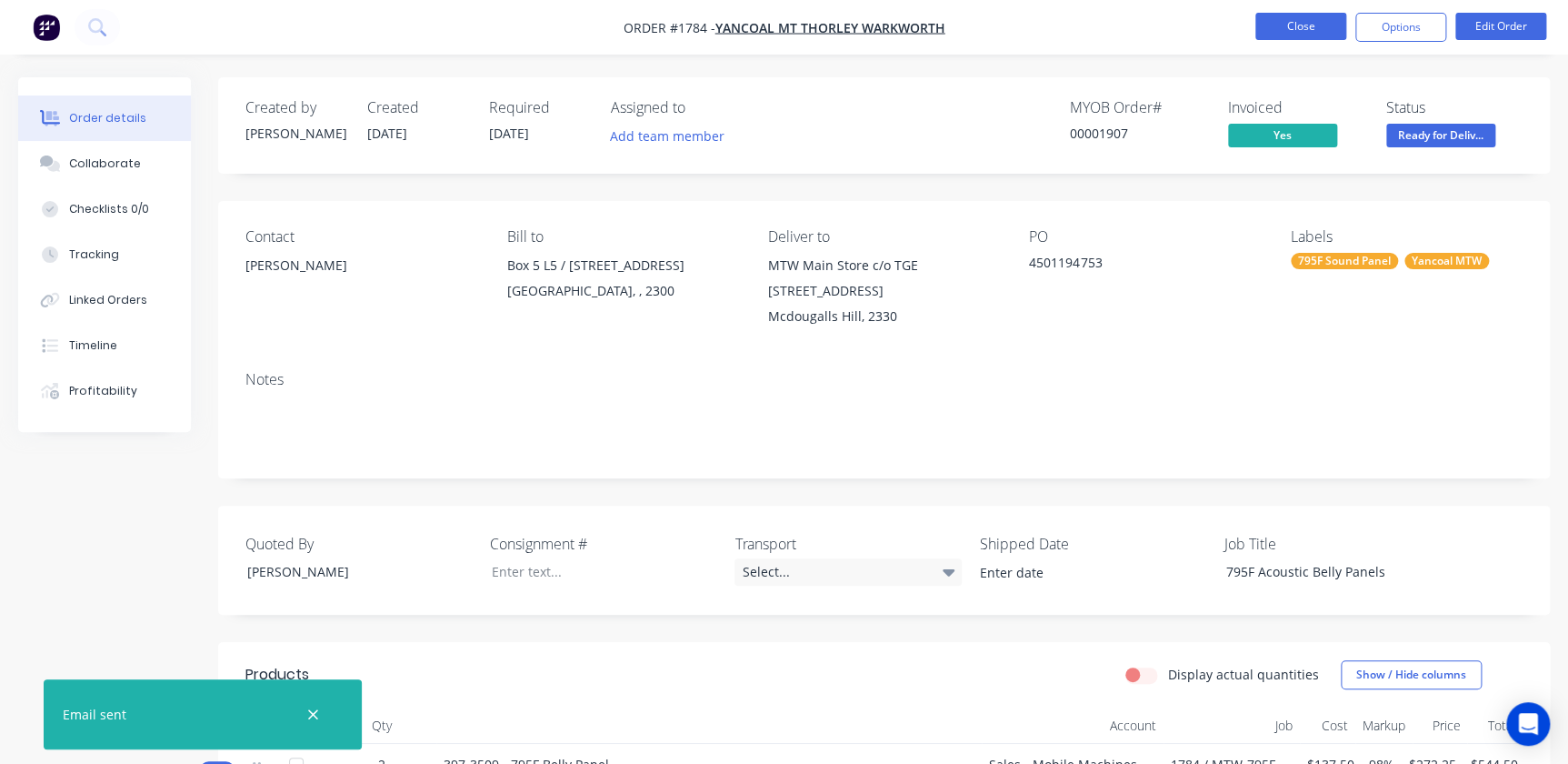
click at [1304, 29] on button "Close" at bounding box center [1300, 26] width 91 height 27
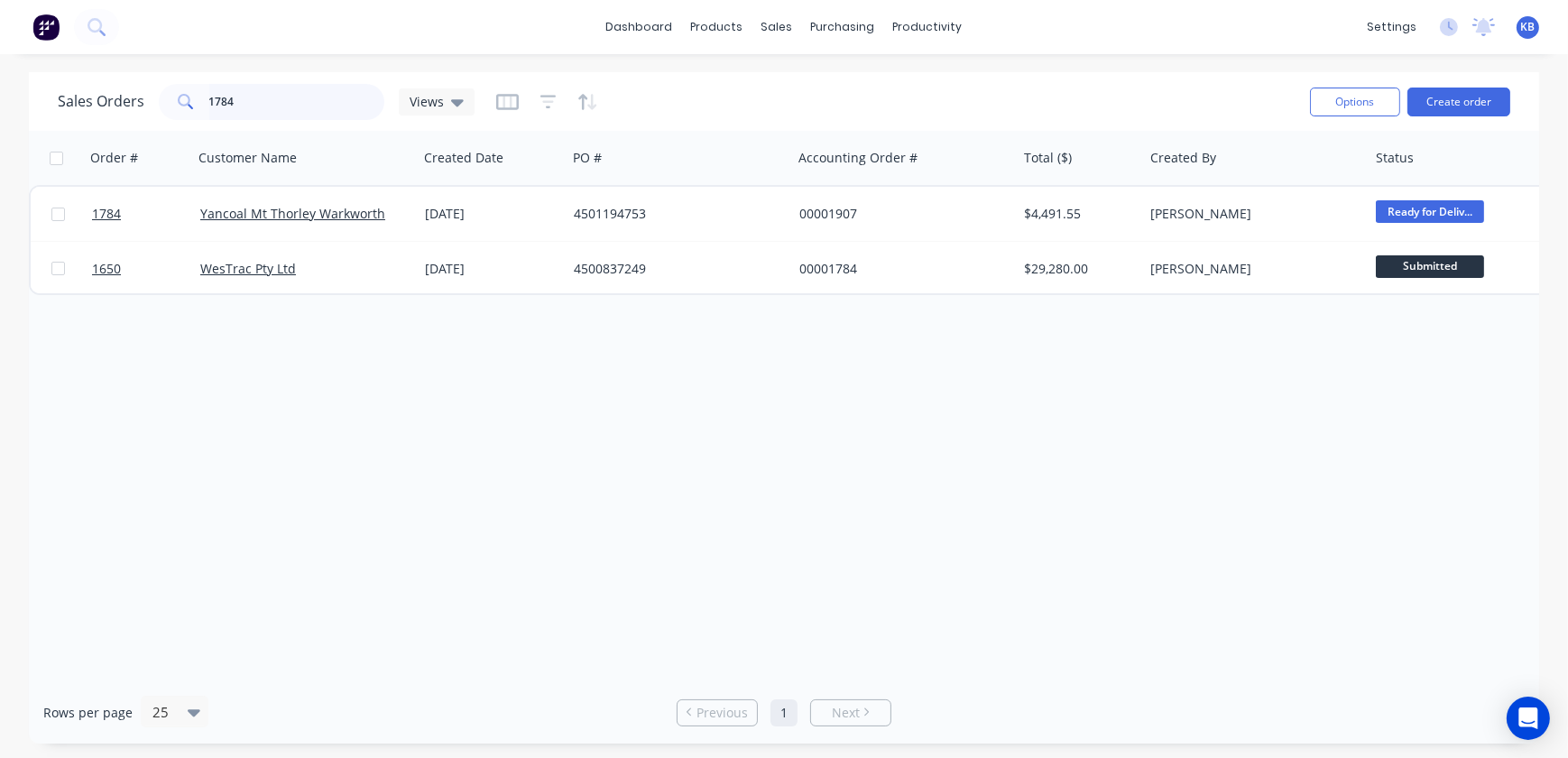
drag, startPoint x: 255, startPoint y: 104, endPoint x: 264, endPoint y: 101, distance: 9.5
click at [255, 104] on input "1784" at bounding box center [296, 101] width 176 height 36
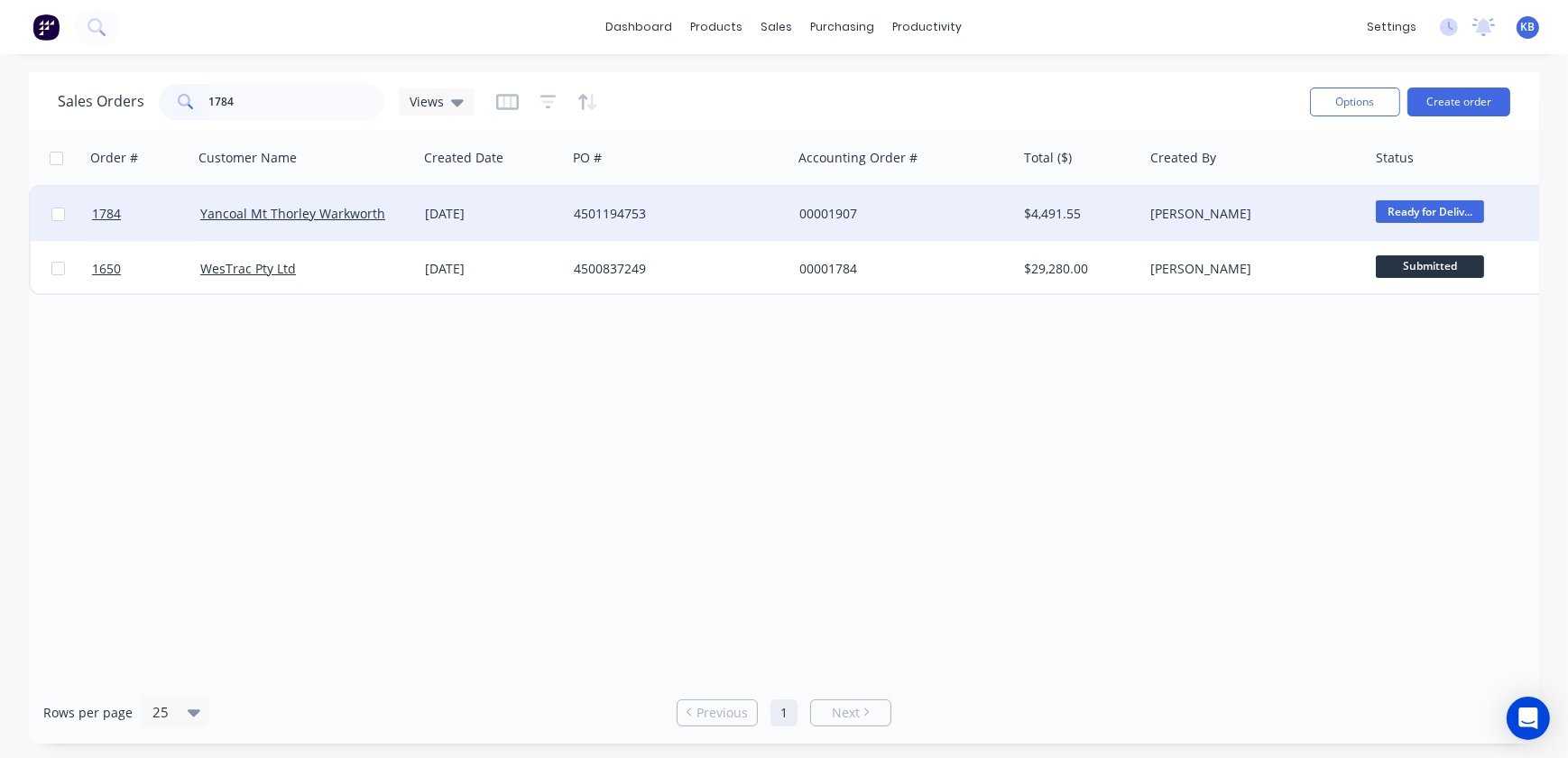
click at [1444, 205] on span "Ready for Deliv..." at bounding box center [1430, 212] width 109 height 22
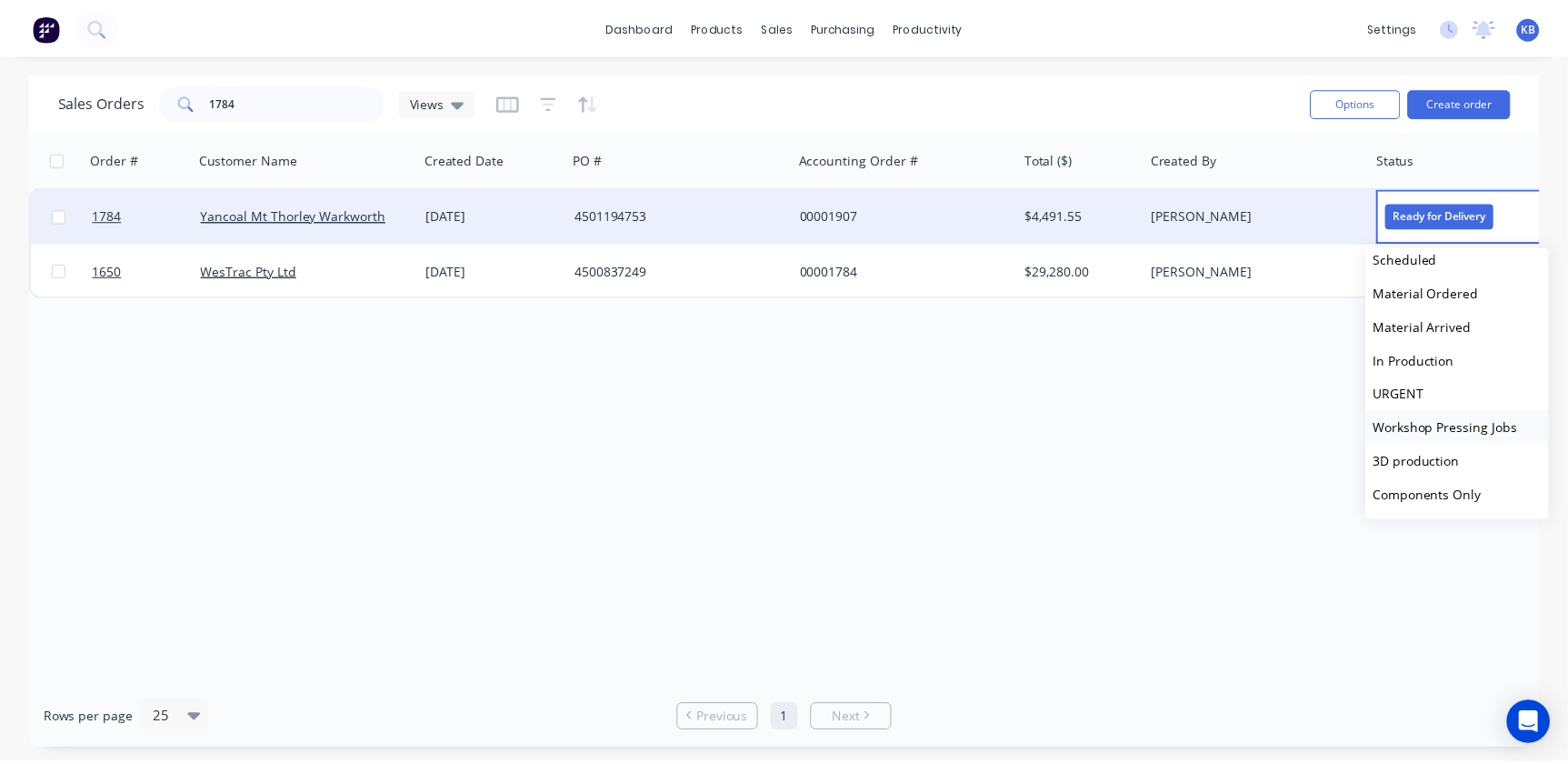
scroll to position [81, 0]
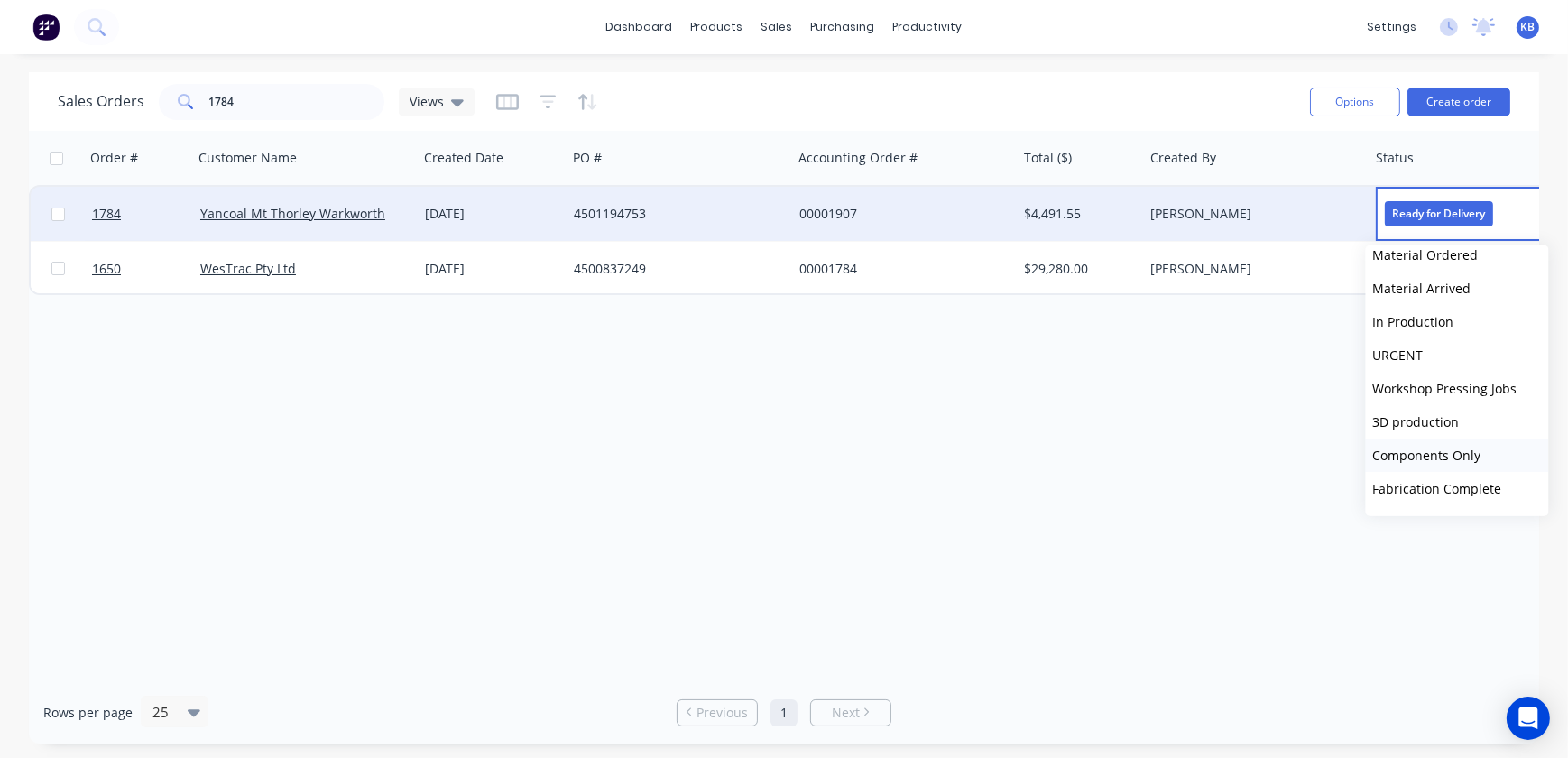
drag, startPoint x: 1431, startPoint y: 451, endPoint x: 1418, endPoint y: 432, distance: 23.0
click at [1431, 451] on span "Components Only" at bounding box center [1427, 455] width 109 height 17
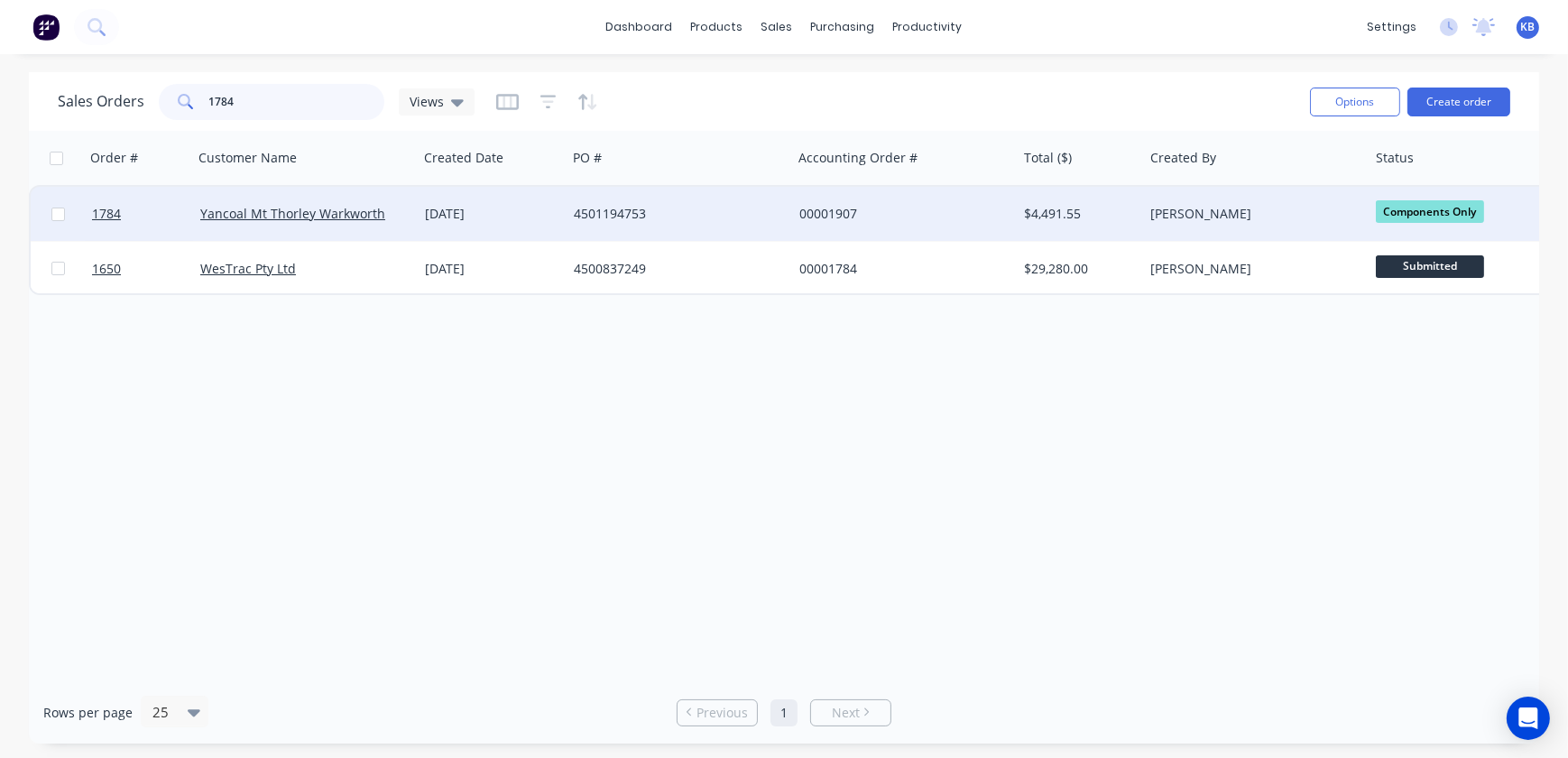
click at [286, 104] on input "1784" at bounding box center [296, 101] width 176 height 36
type input "1788"
click at [121, 212] on link "1788" at bounding box center [146, 214] width 109 height 54
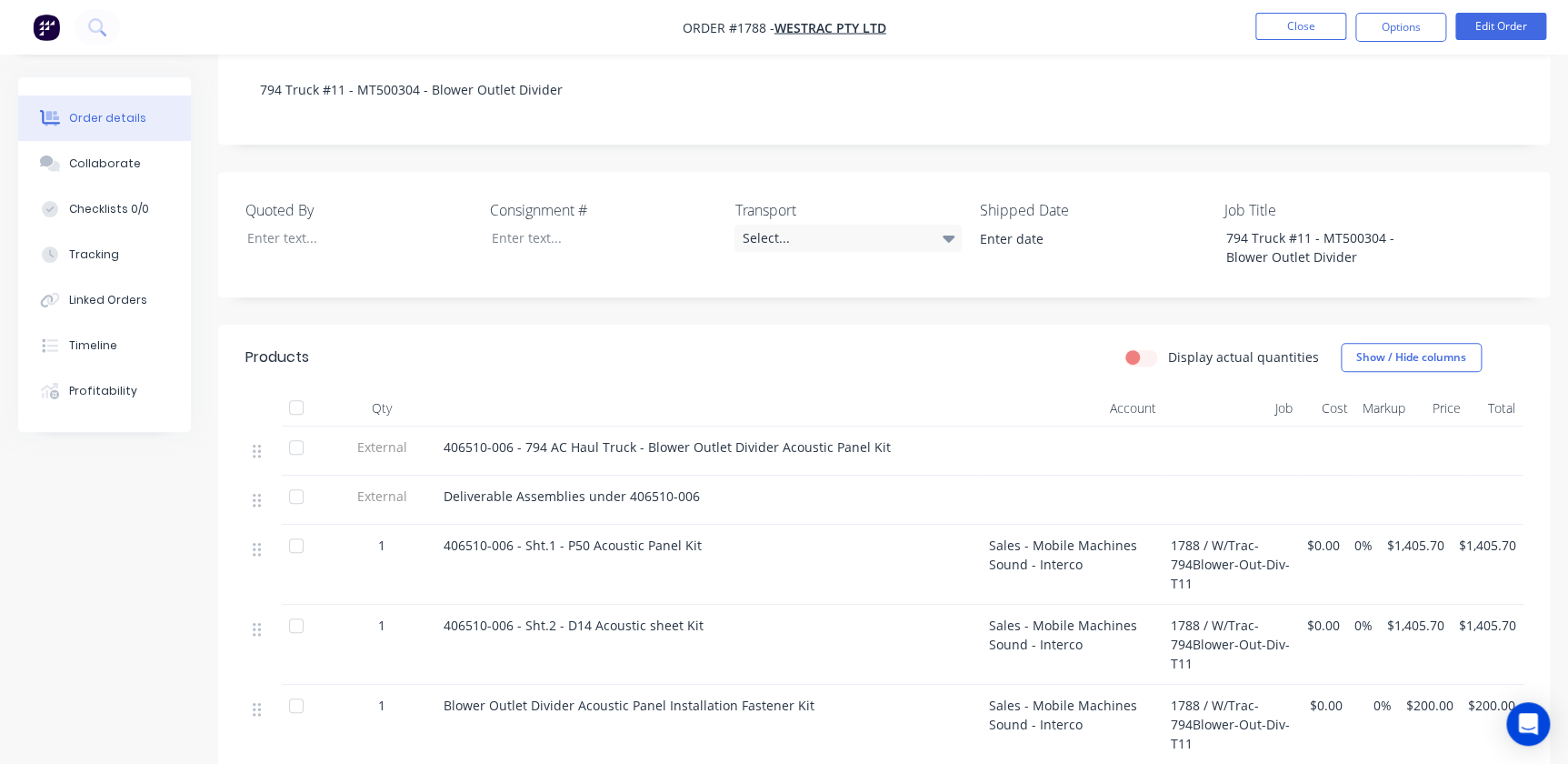
scroll to position [79, 0]
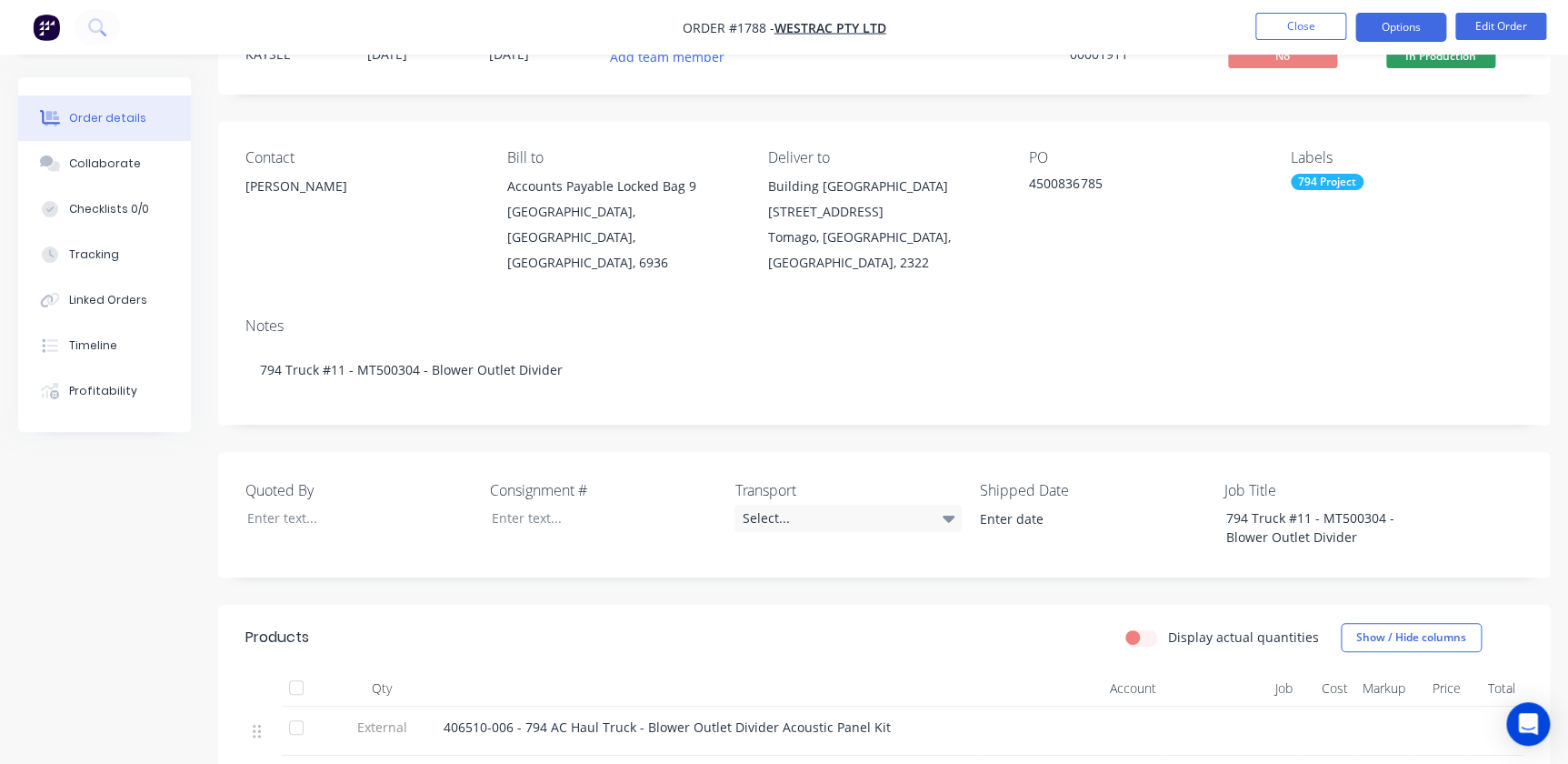
click at [1381, 27] on button "Options" at bounding box center [1400, 27] width 91 height 29
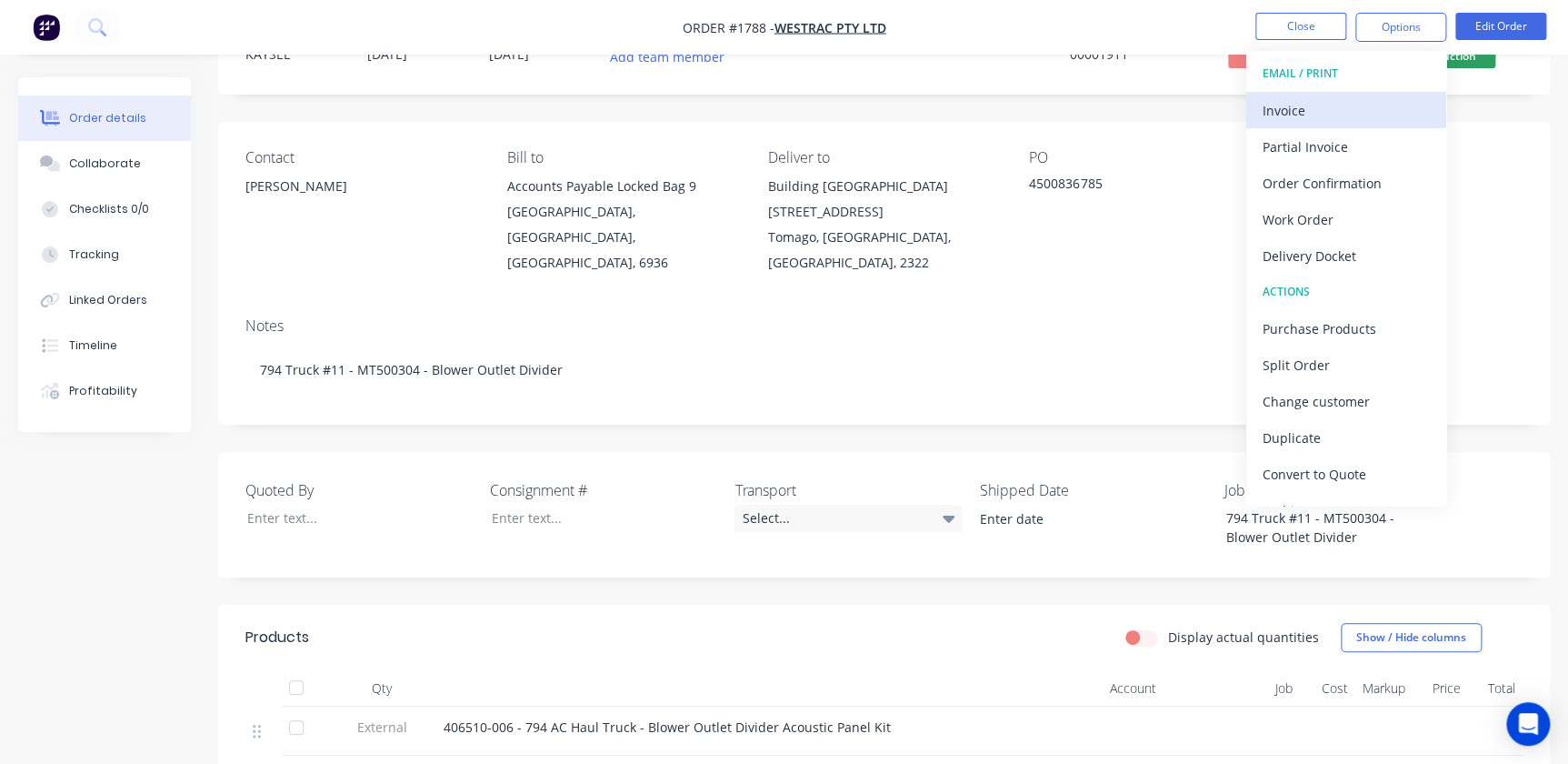
click at [1297, 118] on div "Invoice" at bounding box center [1346, 110] width 168 height 26
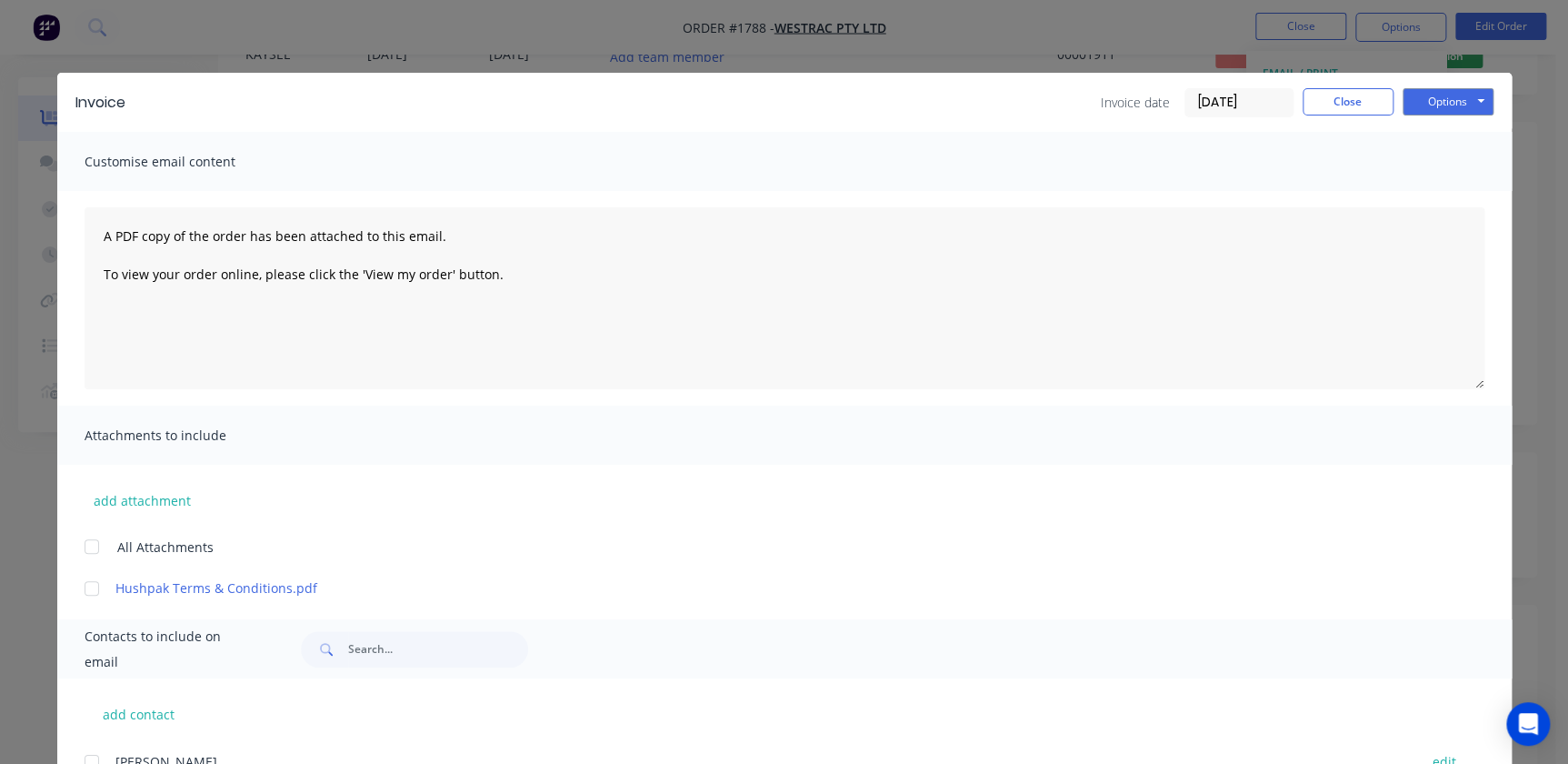
click at [1272, 109] on input "02/09/25" at bounding box center [1238, 102] width 108 height 27
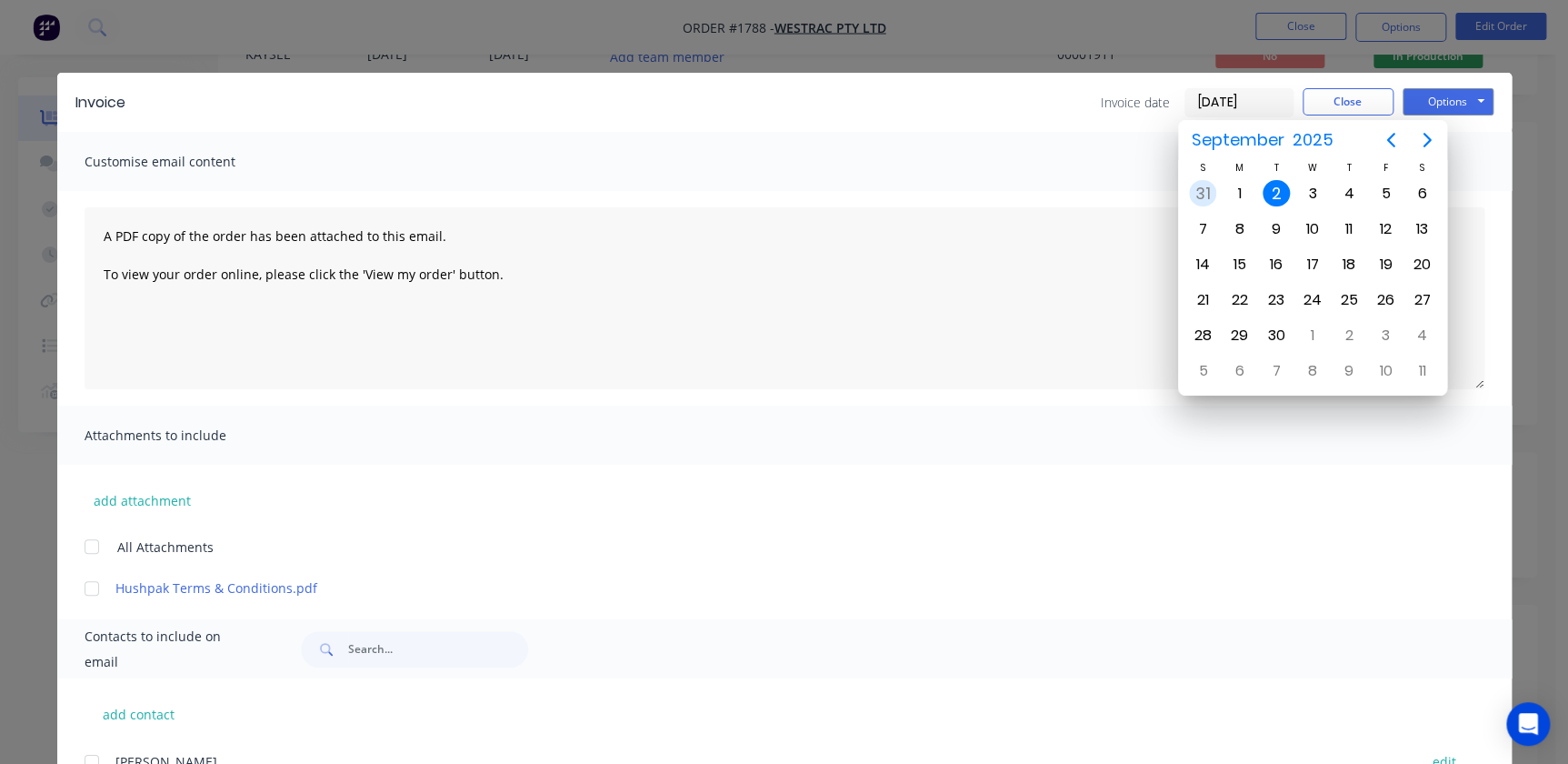
drag, startPoint x: 1200, startPoint y: 194, endPoint x: 1327, endPoint y: 163, distance: 130.7
click at [1200, 194] on div "31" at bounding box center [1202, 193] width 27 height 27
type input "[DATE]"
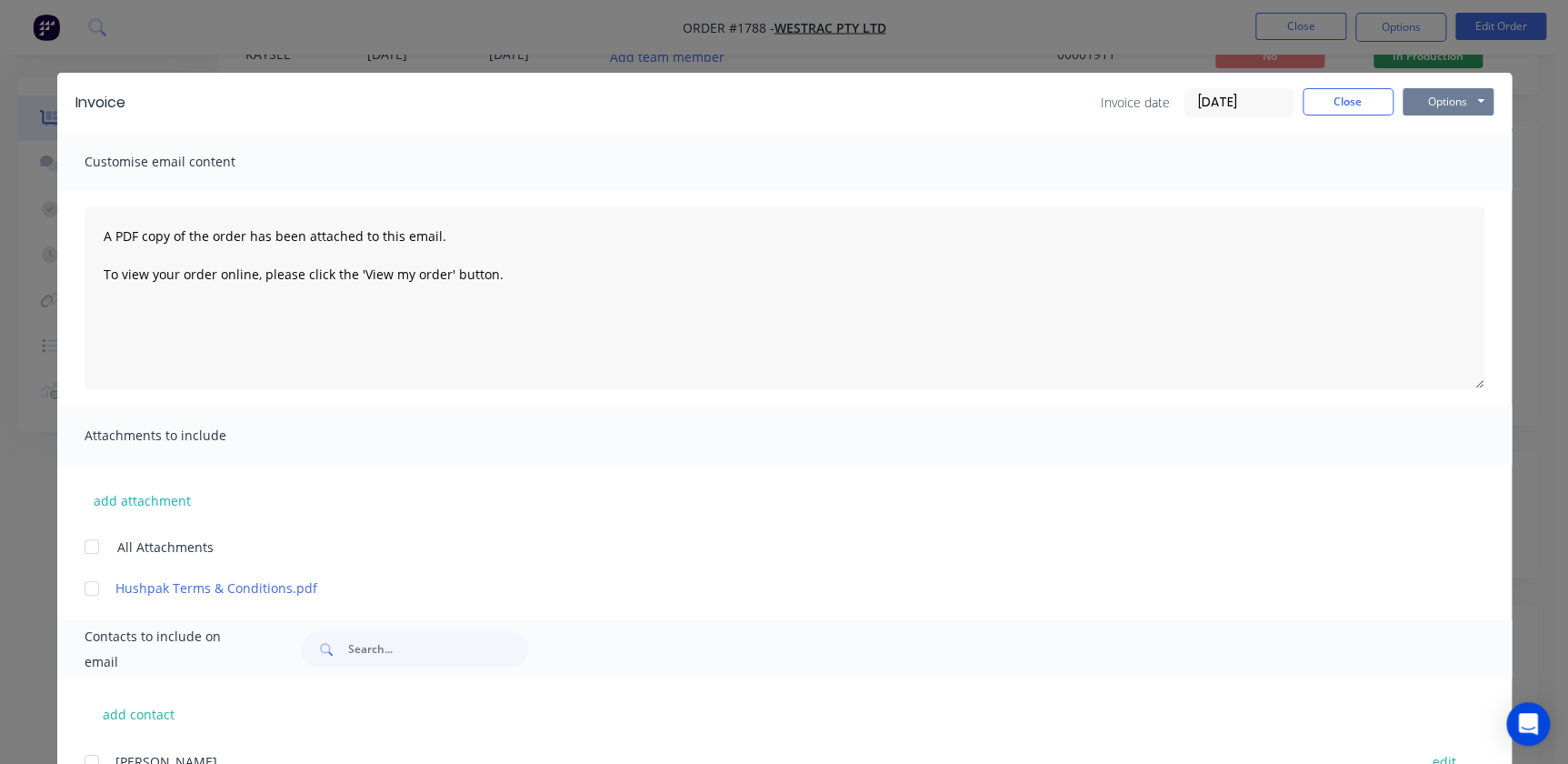
click at [1453, 98] on button "Options" at bounding box center [1447, 101] width 91 height 27
click at [1434, 153] on div "Preview Print Email" at bounding box center [1460, 164] width 116 height 90
click at [1420, 163] on button "Print" at bounding box center [1460, 164] width 116 height 30
drag, startPoint x: 1403, startPoint y: 78, endPoint x: 1323, endPoint y: 95, distance: 81.8
click at [1341, 95] on div "Invoice Invoice date 31/08/25 Close Options Preview Print Email" at bounding box center [784, 102] width 1455 height 59
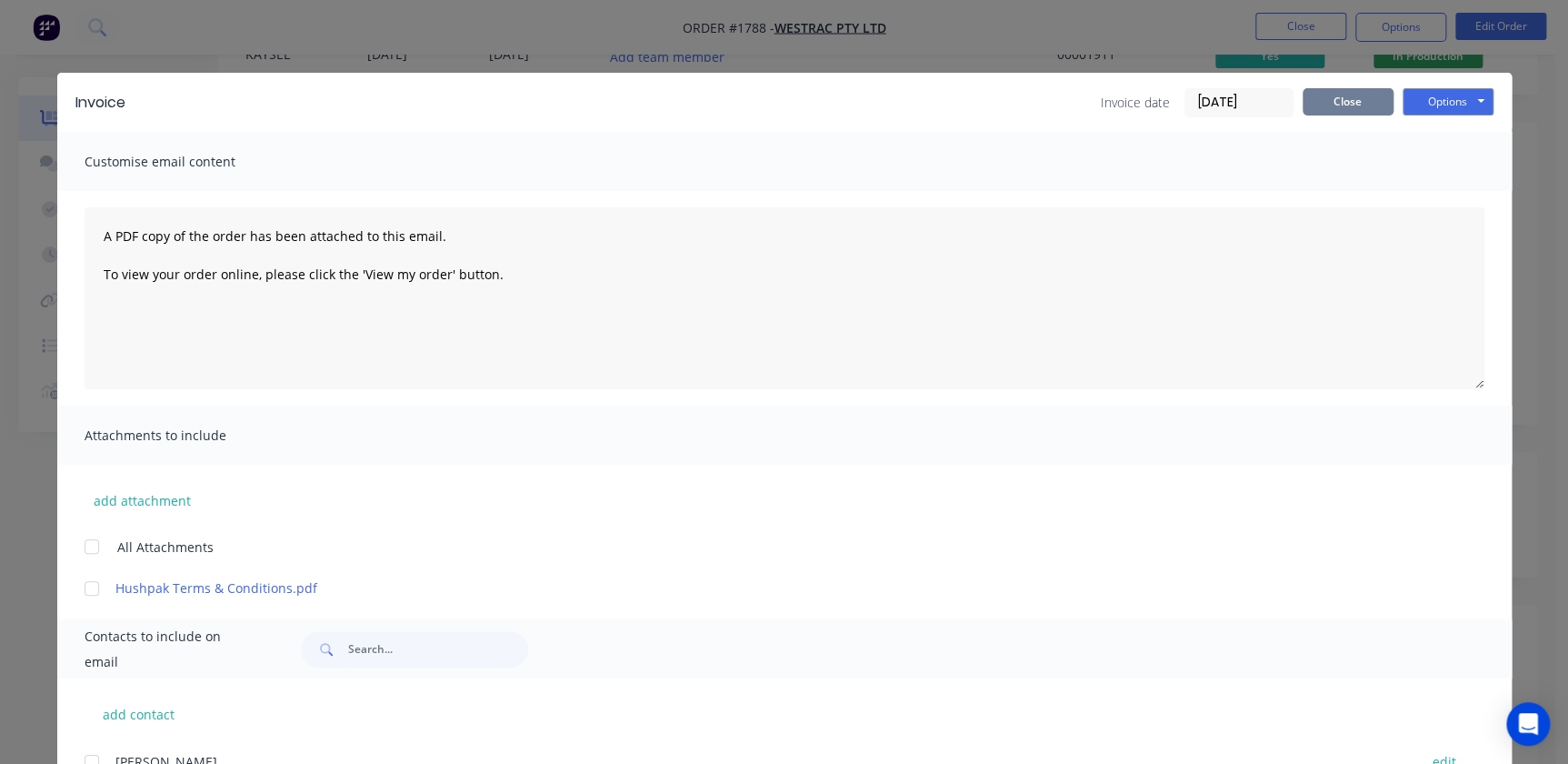
click at [1323, 95] on button "Close" at bounding box center [1348, 101] width 91 height 27
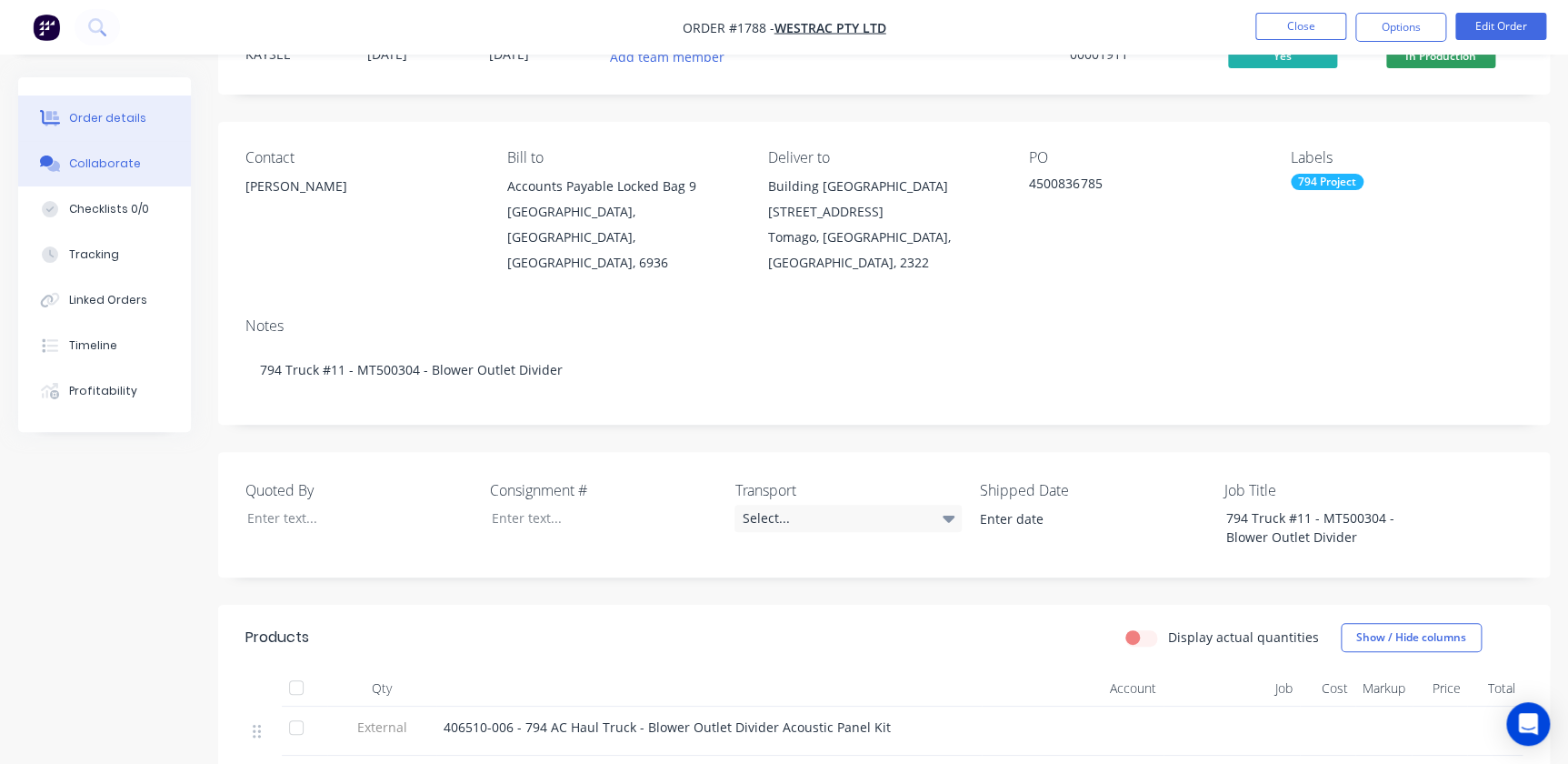
click at [135, 163] on button "Collaborate" at bounding box center [104, 164] width 173 height 46
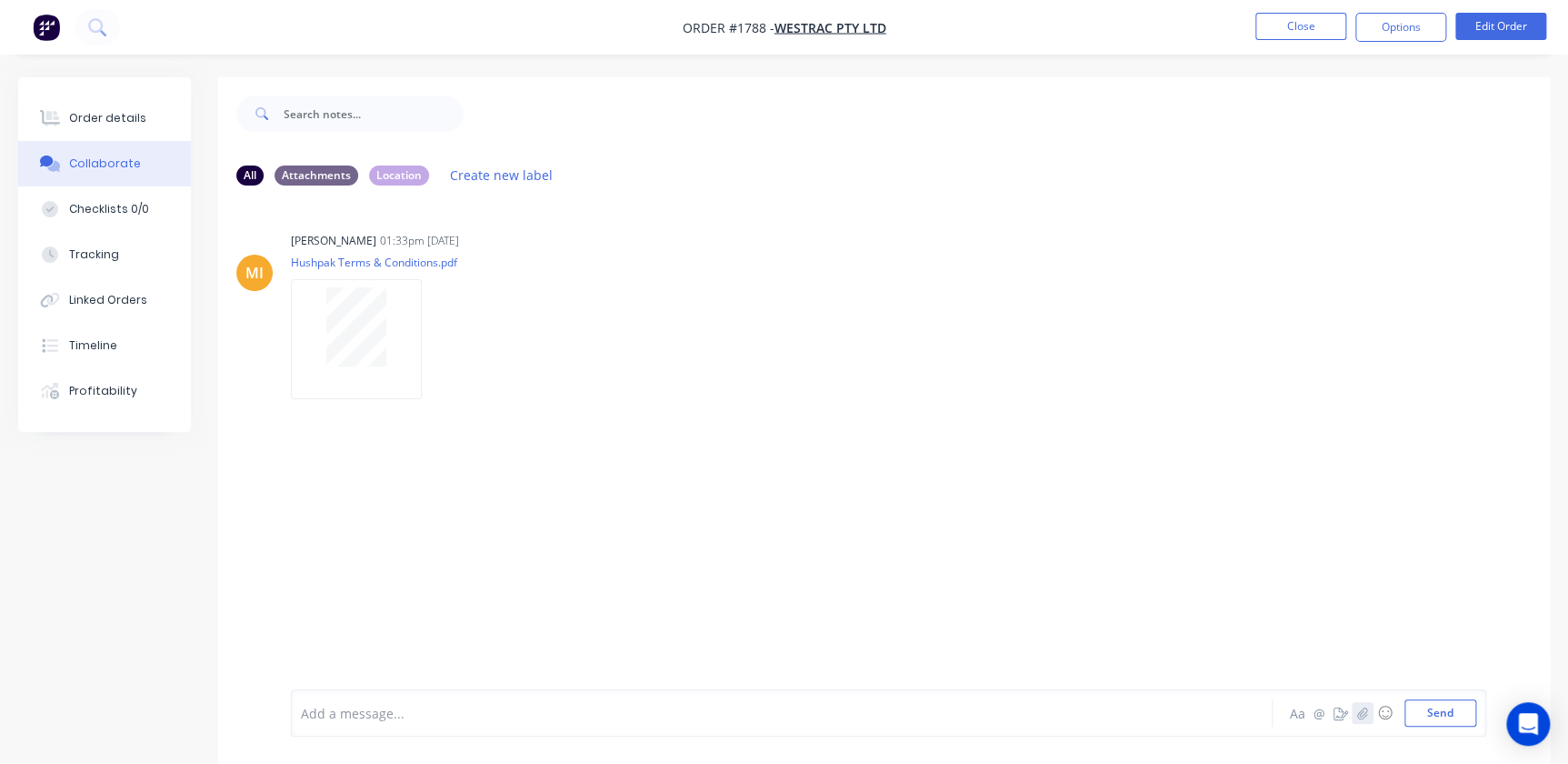
click at [1358, 712] on icon "button" at bounding box center [1363, 713] width 11 height 13
drag, startPoint x: 1445, startPoint y: 710, endPoint x: 1430, endPoint y: 708, distance: 15.1
click at [1445, 709] on button "Send" at bounding box center [1440, 713] width 72 height 27
click at [1294, 30] on button "Close" at bounding box center [1300, 26] width 91 height 27
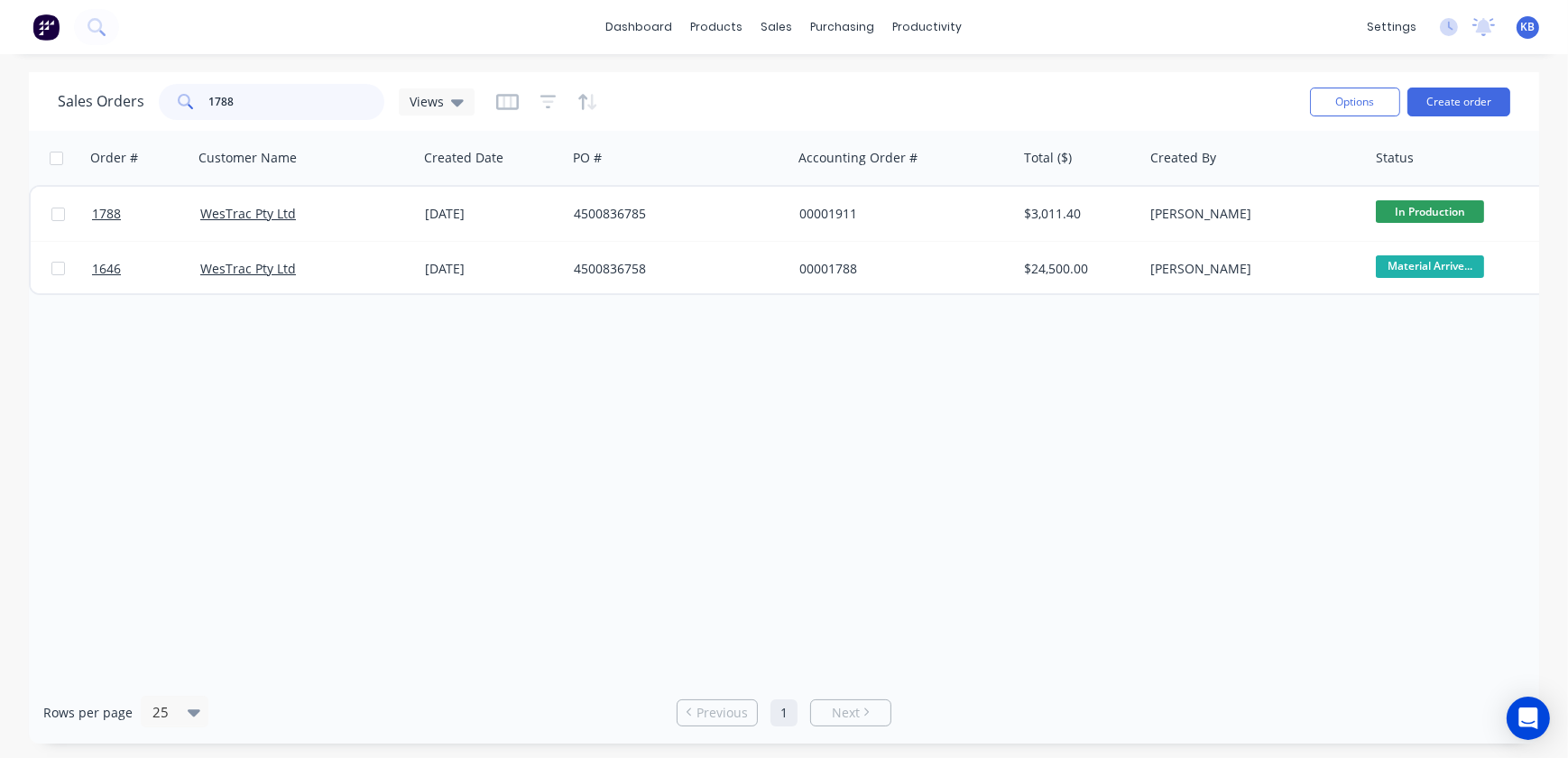
drag, startPoint x: 313, startPoint y: 90, endPoint x: 72, endPoint y: 92, distance: 241.0
click at [93, 92] on div "Sales Orders 1788 Views" at bounding box center [266, 101] width 417 height 36
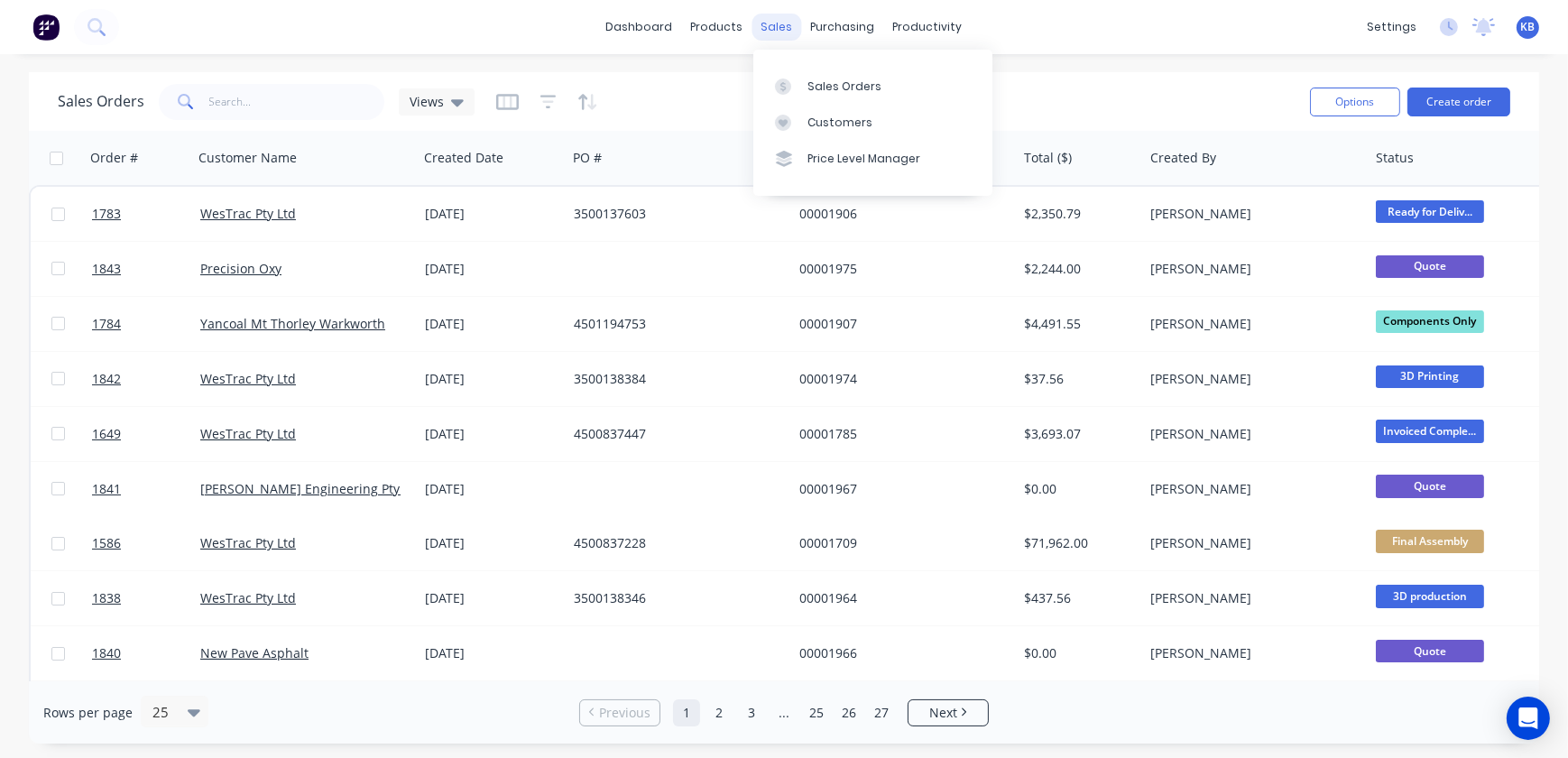
drag, startPoint x: 791, startPoint y: 31, endPoint x: 806, endPoint y: 63, distance: 35.3
click at [791, 32] on div "sales" at bounding box center [777, 27] width 49 height 27
click at [818, 101] on link "Sales Orders" at bounding box center [872, 85] width 239 height 36
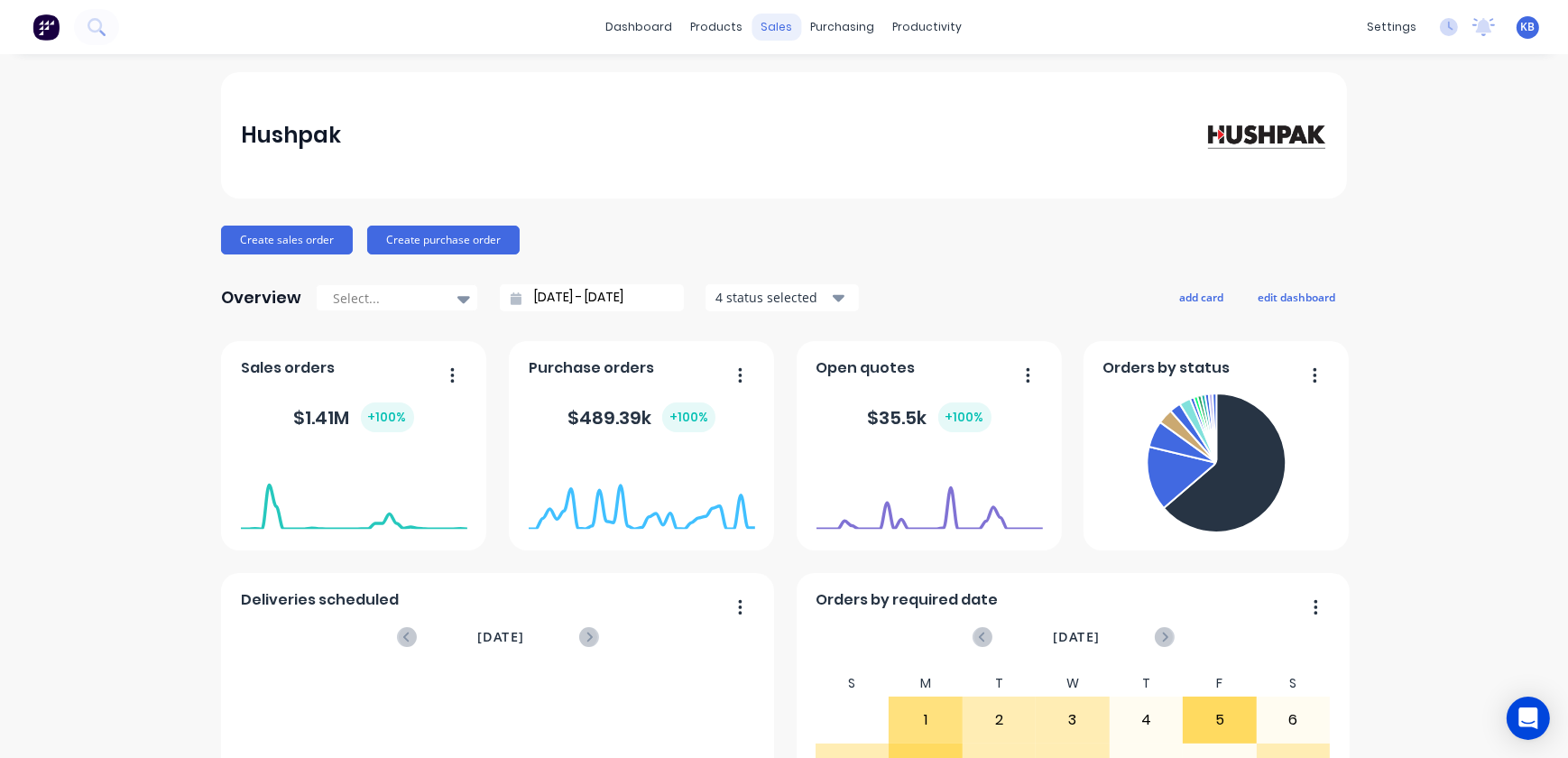
click at [754, 21] on div "sales" at bounding box center [777, 27] width 49 height 27
click at [802, 72] on link "Sales Orders" at bounding box center [866, 85] width 239 height 36
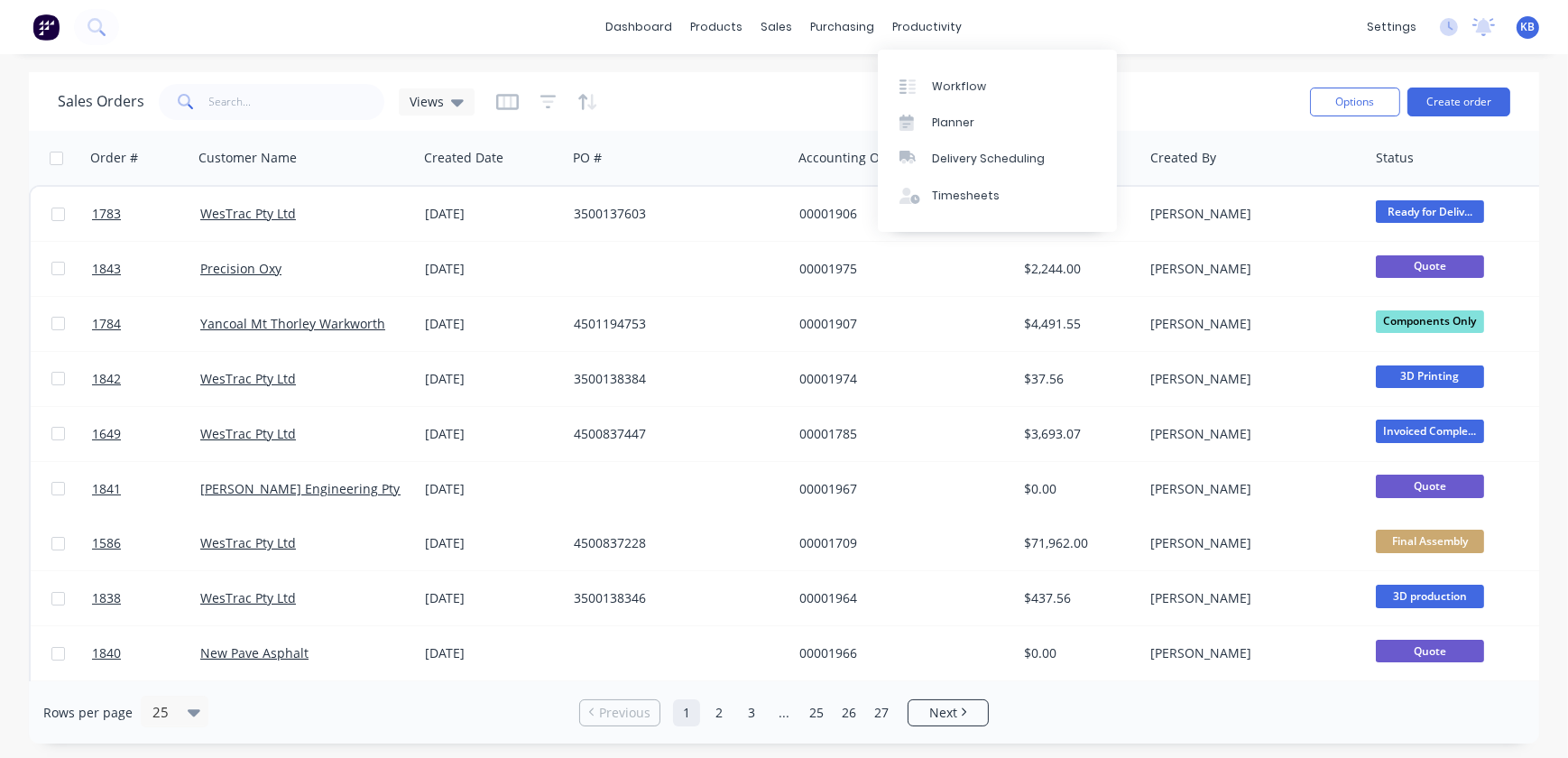
click at [903, 24] on div "productivity" at bounding box center [928, 27] width 87 height 27
click at [975, 89] on div "Workflow" at bounding box center [959, 85] width 54 height 16
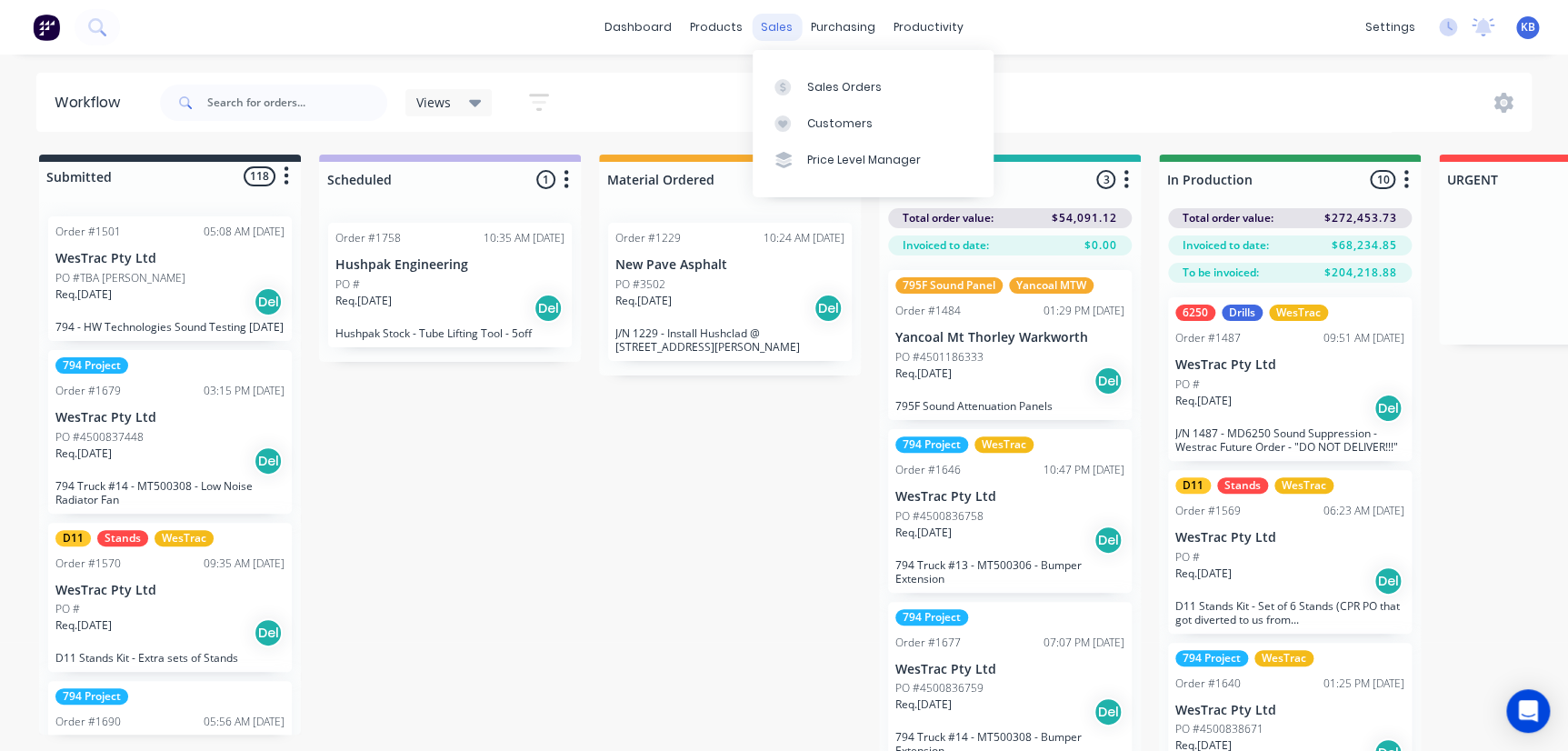
click at [763, 25] on div "sales" at bounding box center [776, 27] width 50 height 27
click at [828, 99] on link "Sales Orders" at bounding box center [872, 86] width 241 height 37
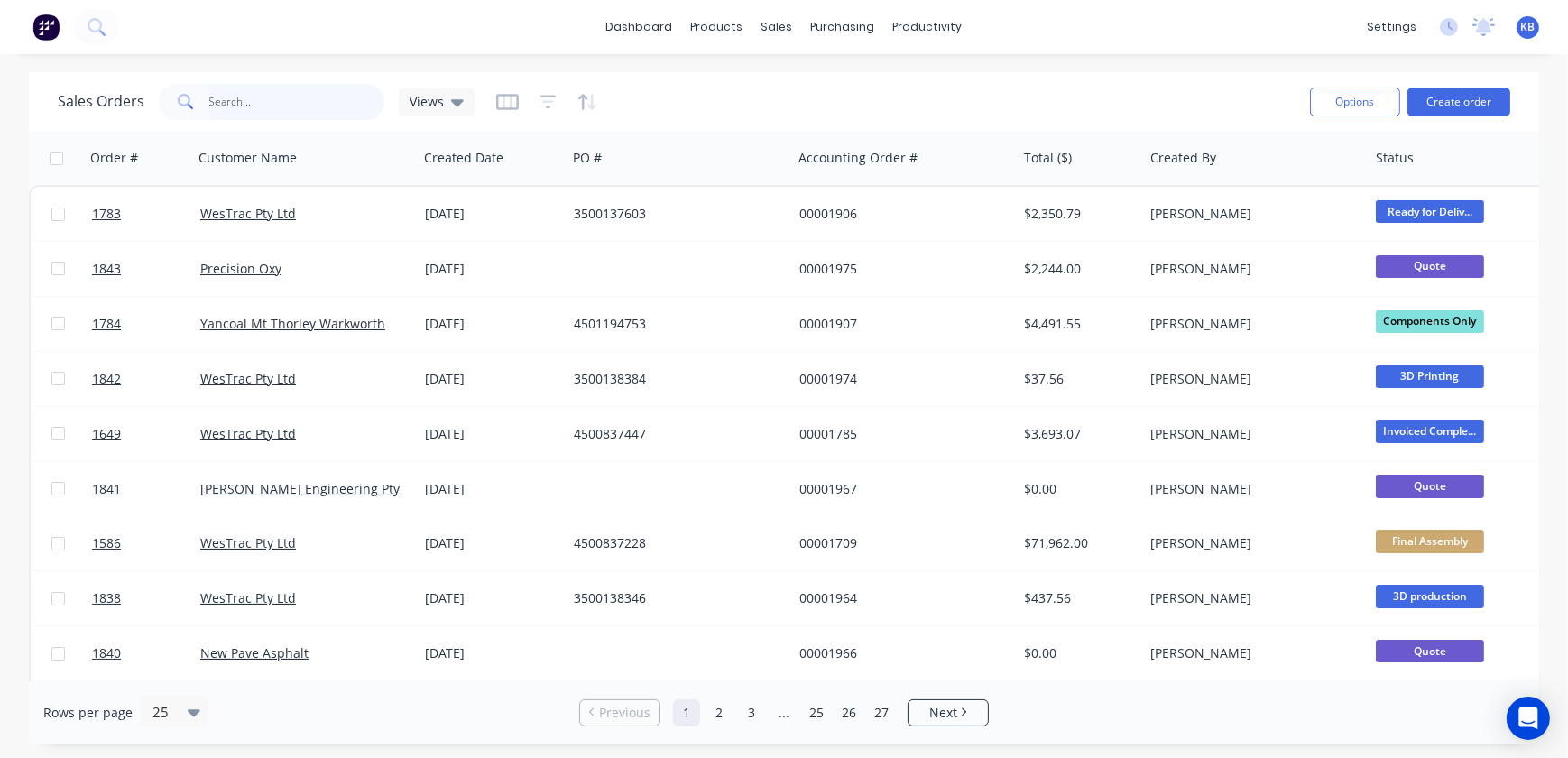
click at [265, 96] on input "text" at bounding box center [296, 101] width 176 height 36
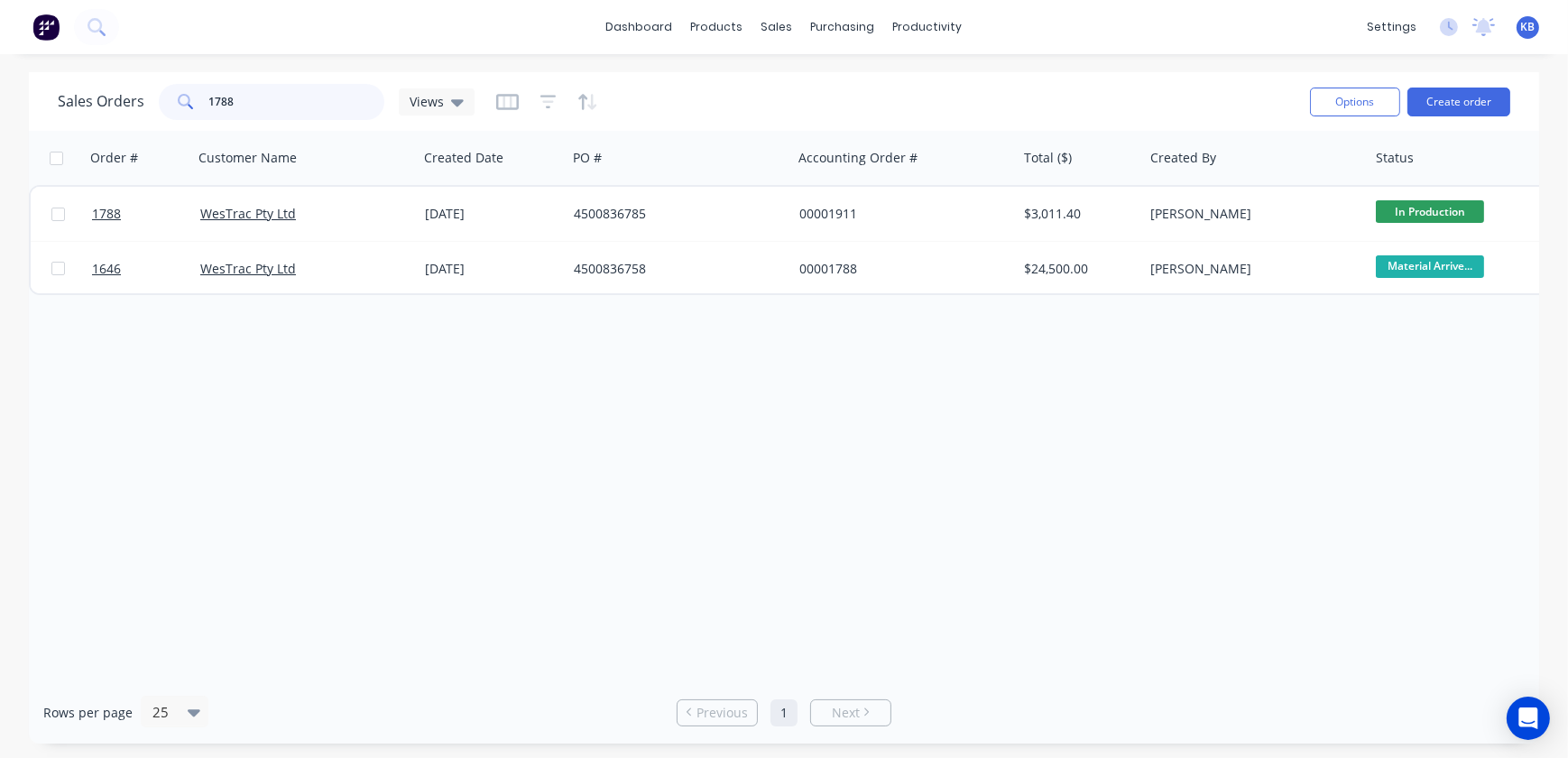
type input "1788"
drag, startPoint x: 409, startPoint y: 680, endPoint x: 859, endPoint y: 733, distance: 453.1
click at [972, 752] on div "dashboard products sales purchasing productivity dashboard products Product Cat…" at bounding box center [784, 379] width 1568 height 758
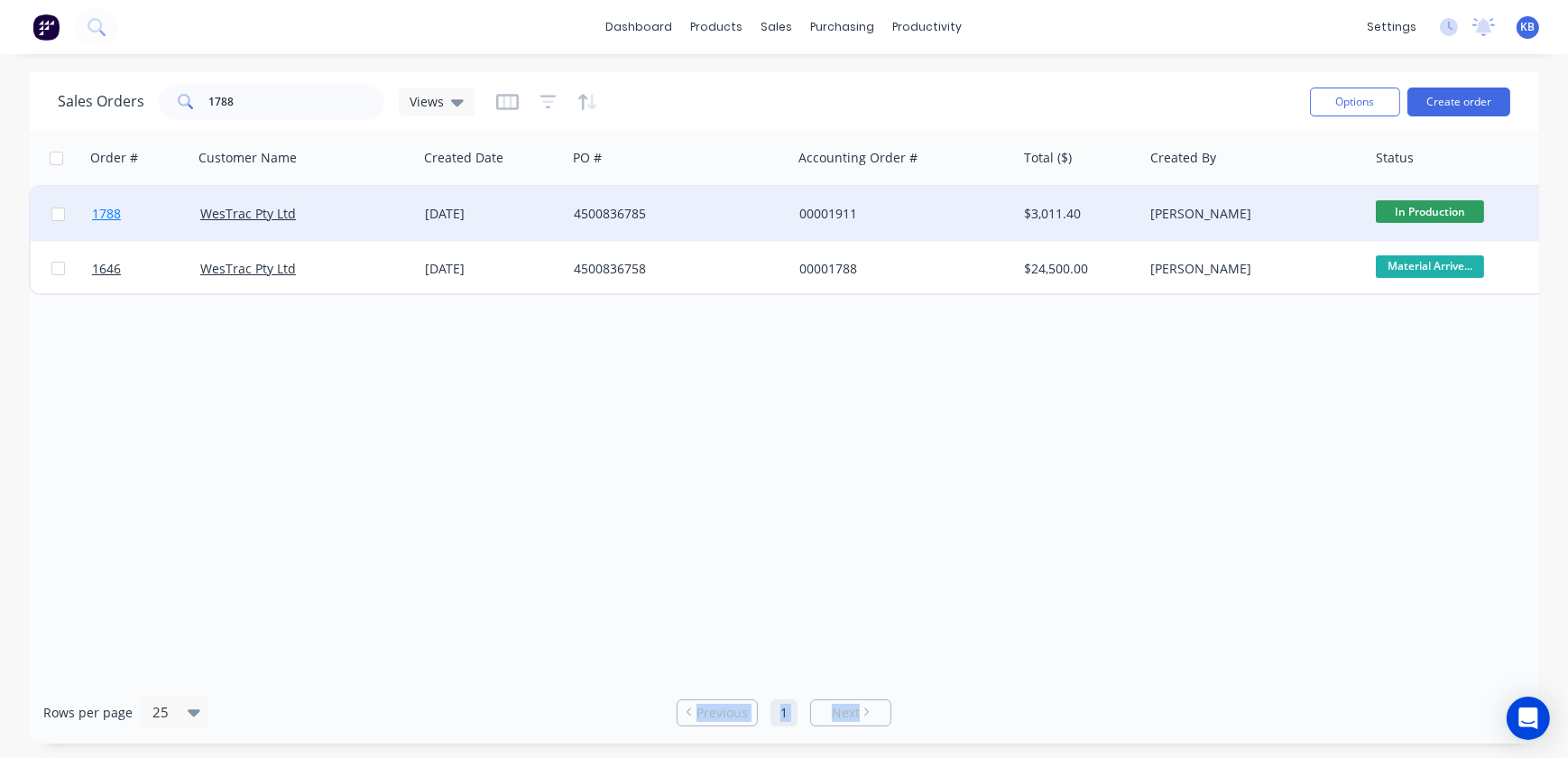
click at [107, 200] on link "1788" at bounding box center [146, 214] width 109 height 54
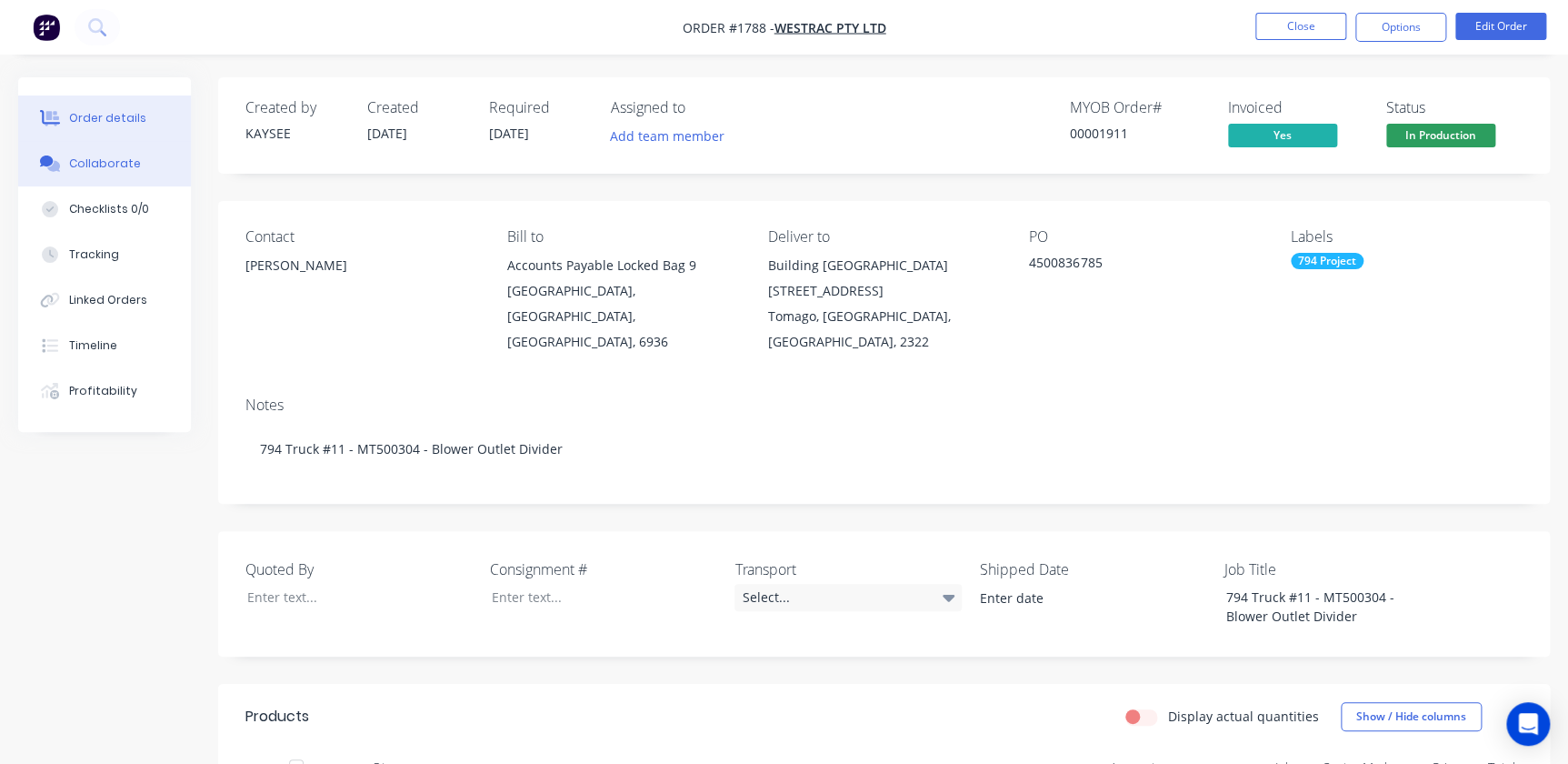
click at [106, 182] on button "Collaborate" at bounding box center [104, 164] width 173 height 46
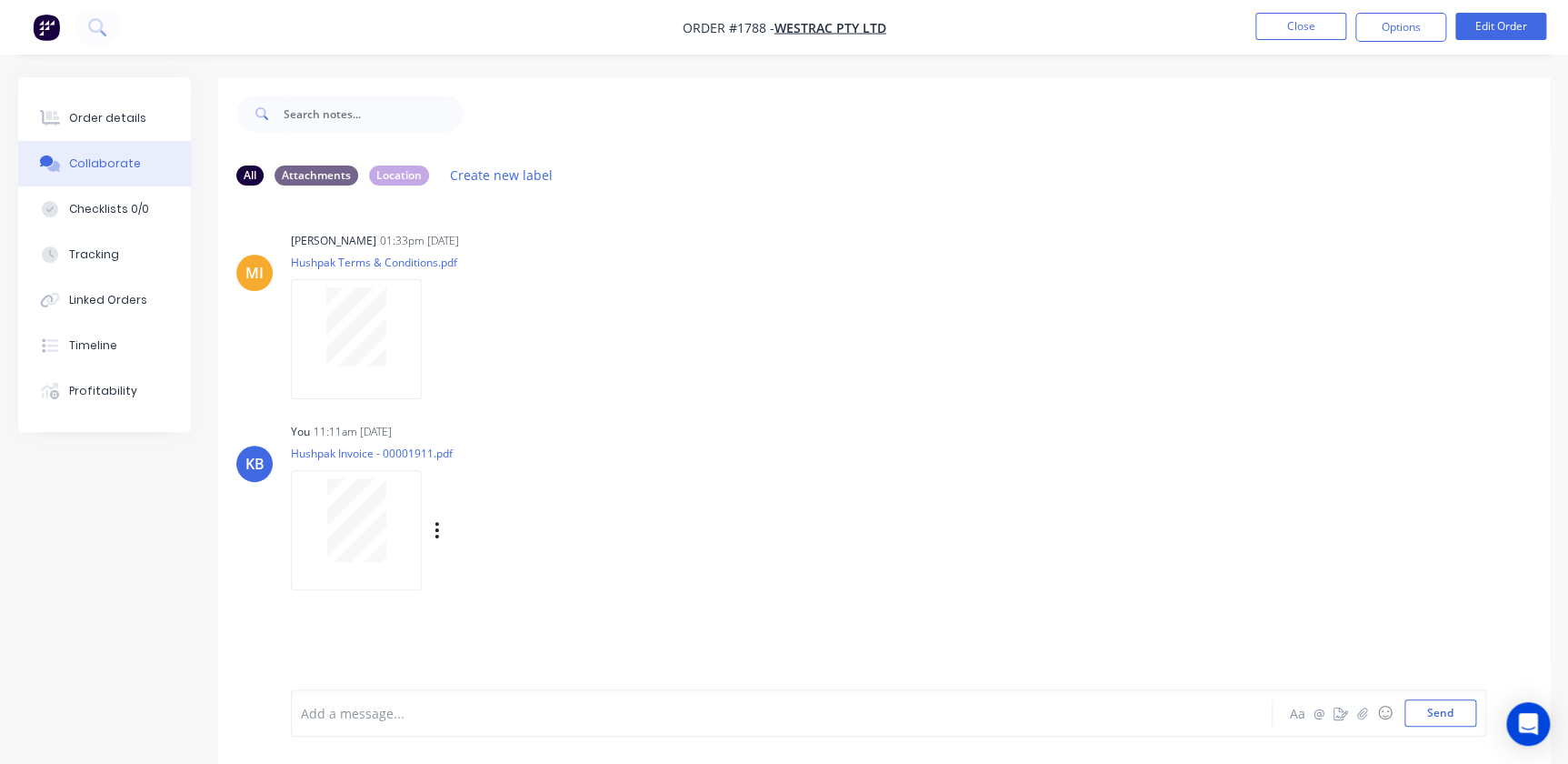
click at [398, 506] on div at bounding box center [357, 520] width 114 height 83
click at [1296, 23] on button "Close" at bounding box center [1300, 26] width 91 height 27
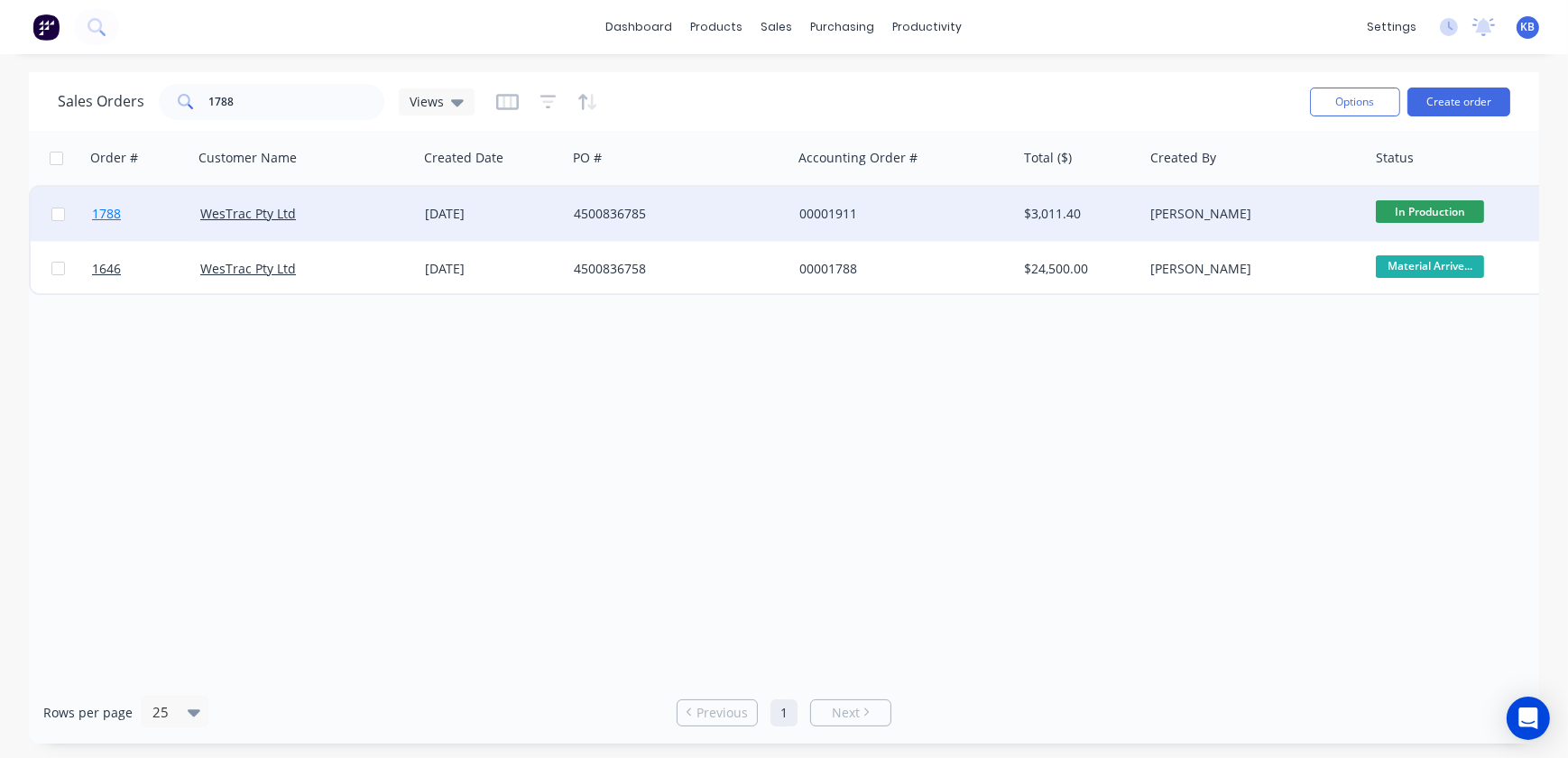
click at [126, 220] on link "1788" at bounding box center [146, 214] width 109 height 54
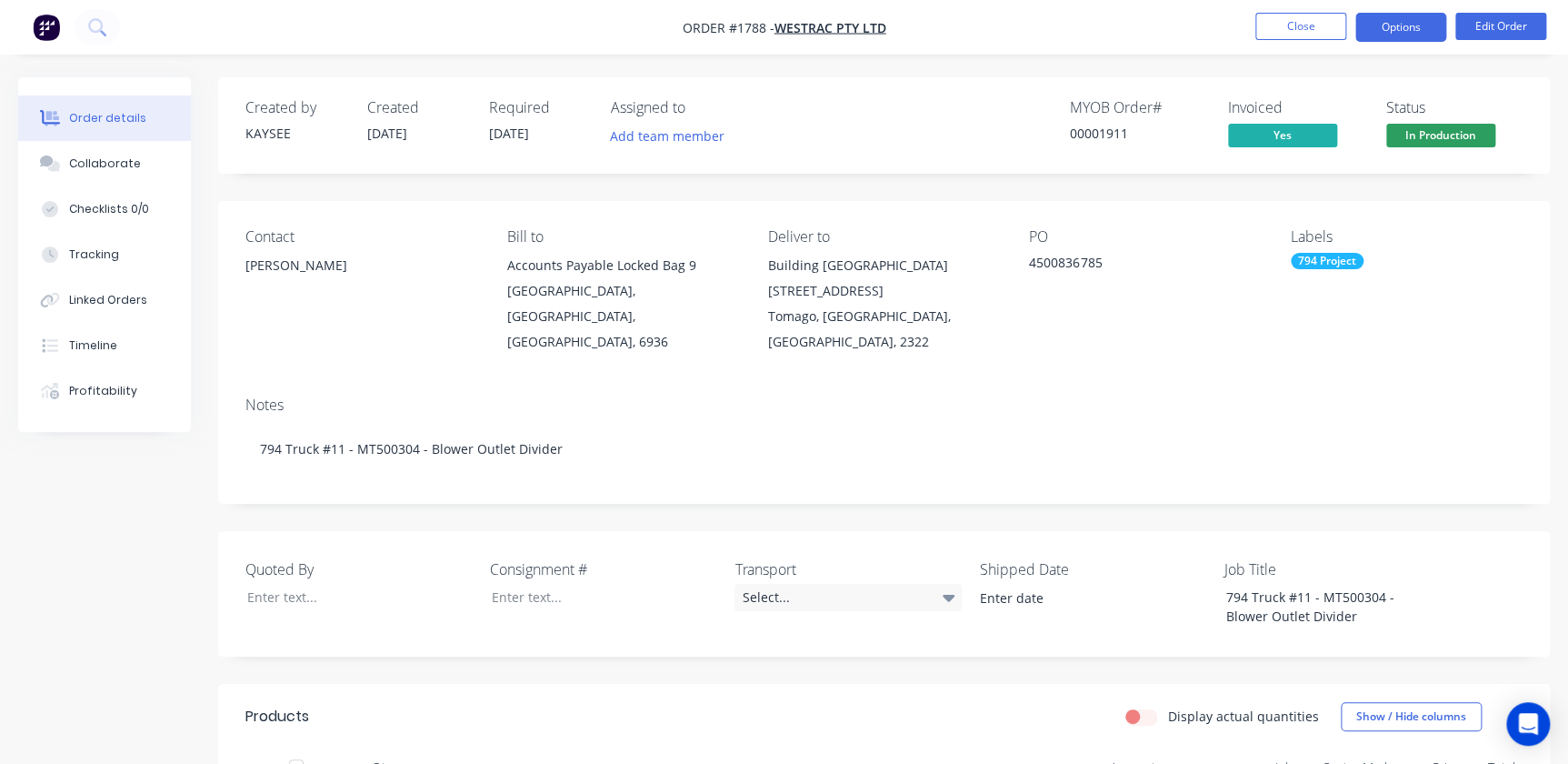
click at [1376, 37] on button "Options" at bounding box center [1400, 27] width 91 height 29
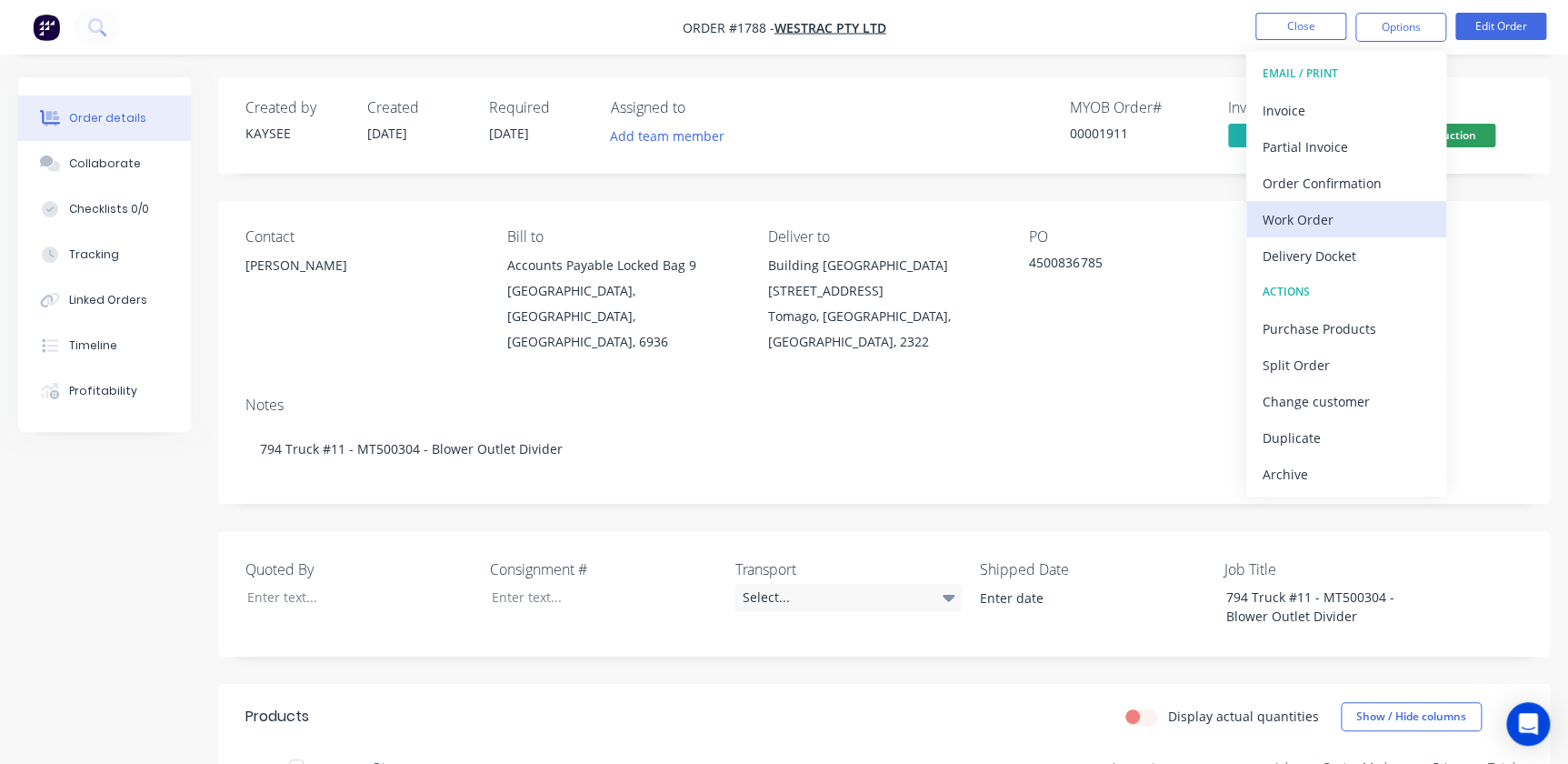
click at [1319, 203] on button "Work Order" at bounding box center [1346, 219] width 200 height 37
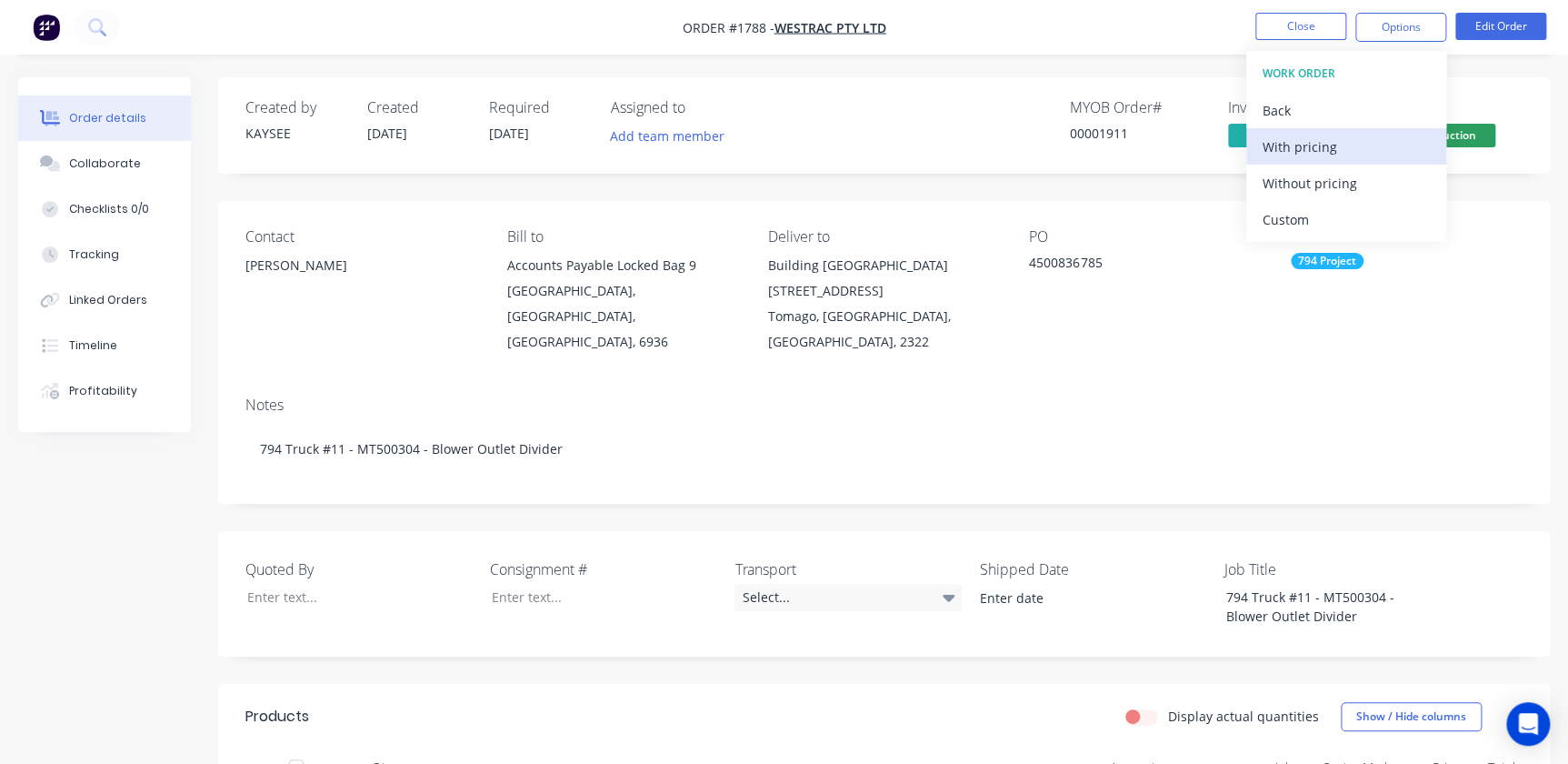
click at [1287, 149] on div "With pricing" at bounding box center [1346, 147] width 168 height 26
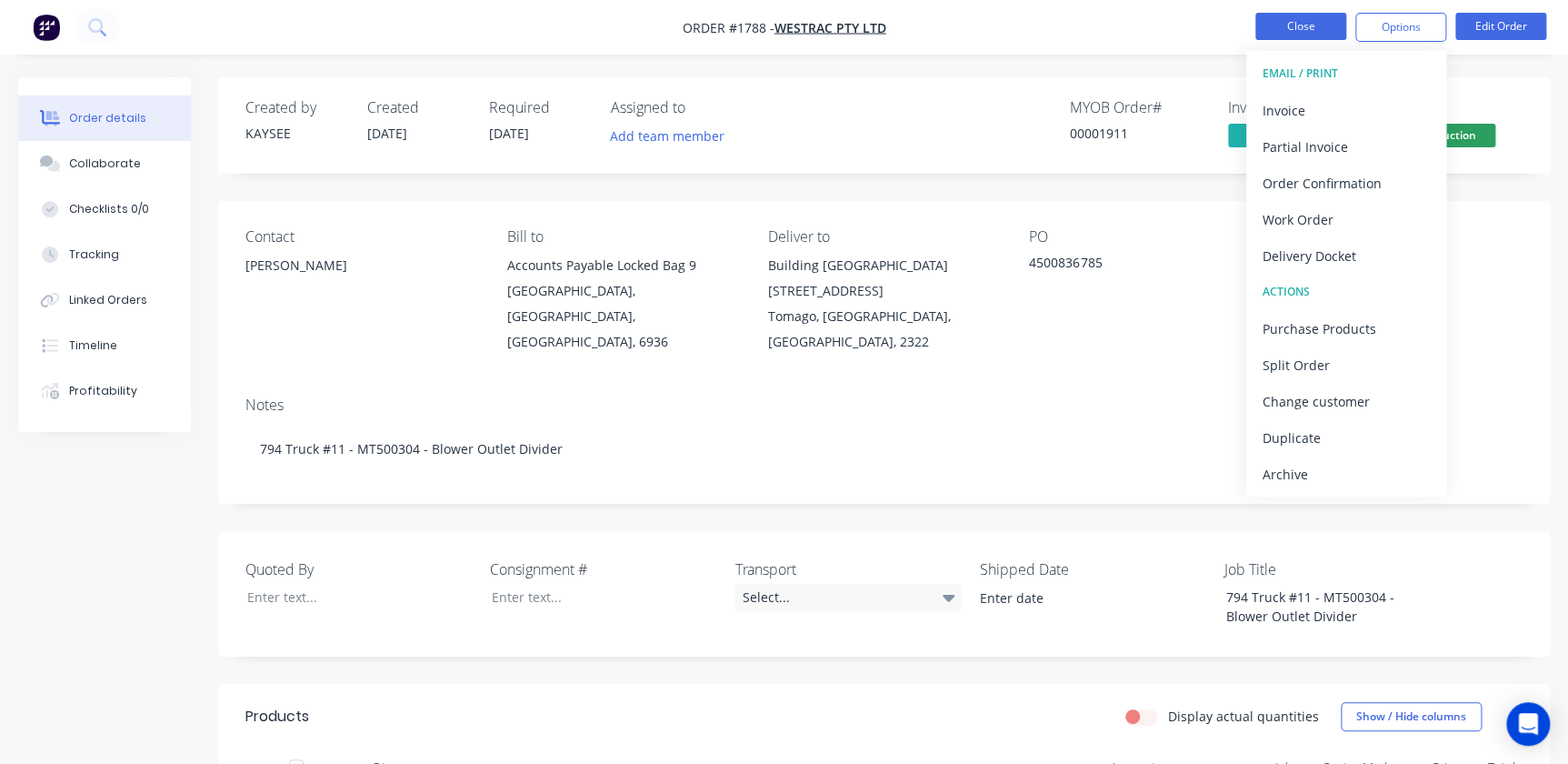
click at [1298, 37] on button "Close" at bounding box center [1300, 26] width 91 height 27
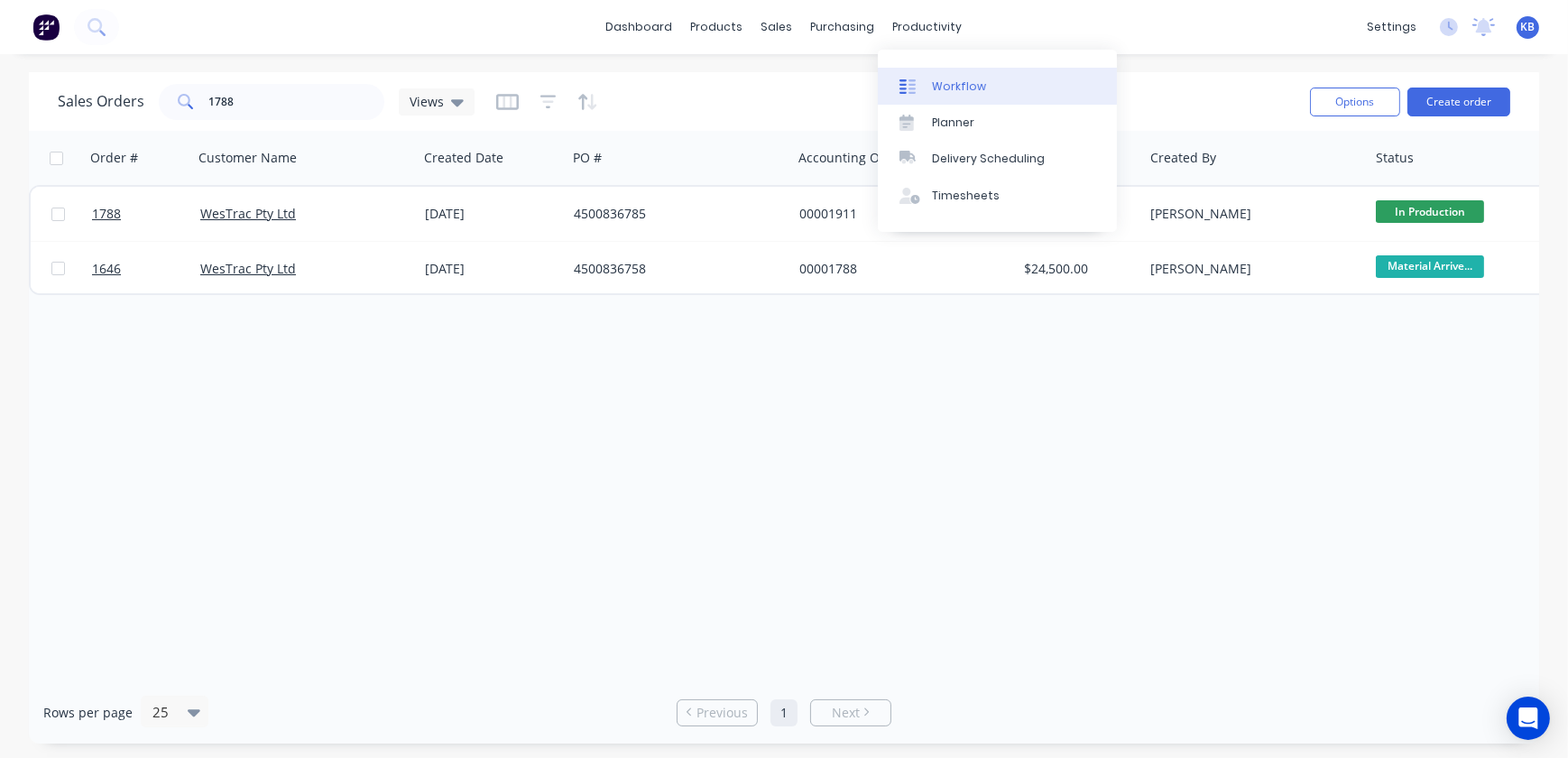
click at [950, 85] on div "Workflow" at bounding box center [959, 85] width 54 height 16
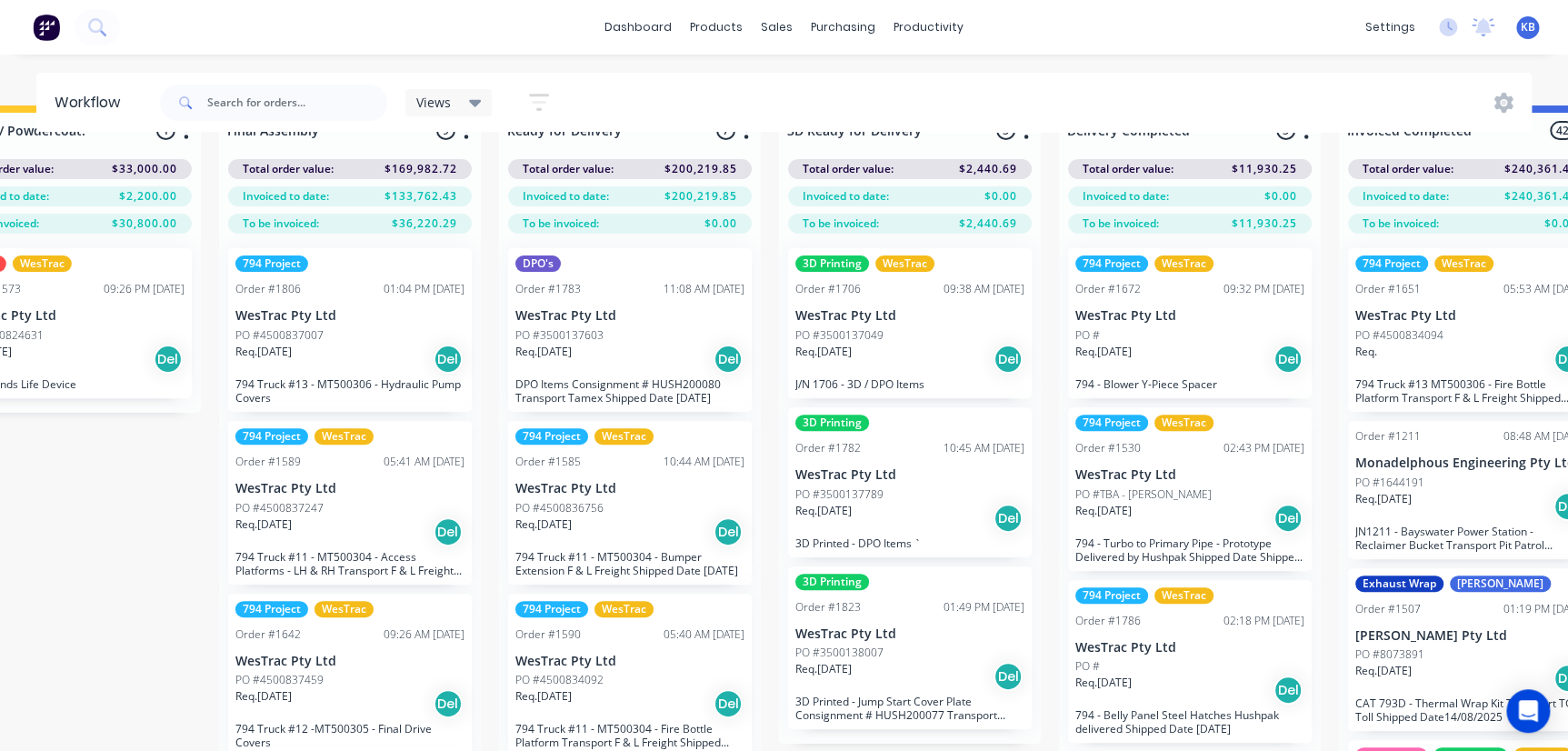
scroll to position [76, 2900]
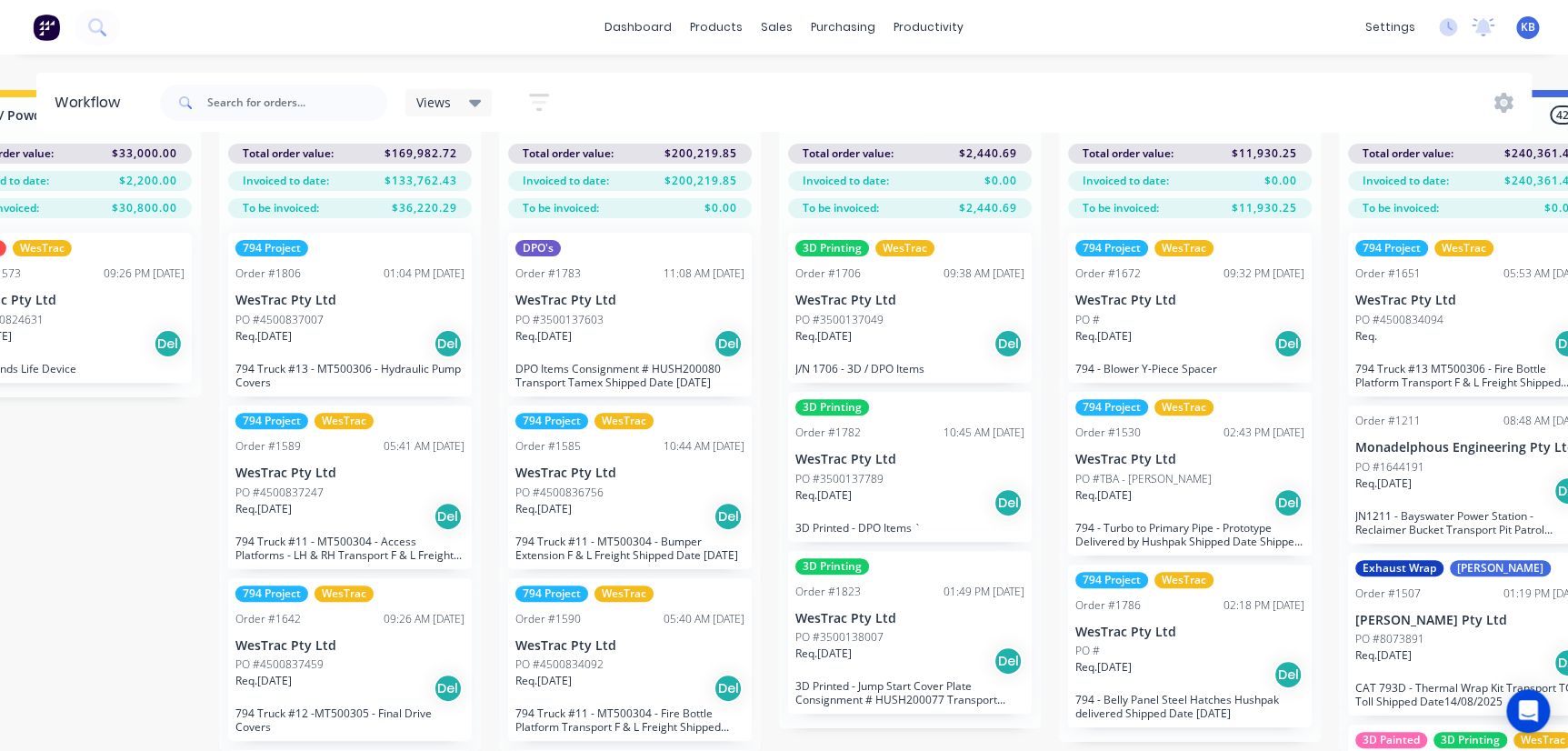
click at [927, 488] on div "Req. 19/08/25 Del" at bounding box center [910, 503] width 229 height 31
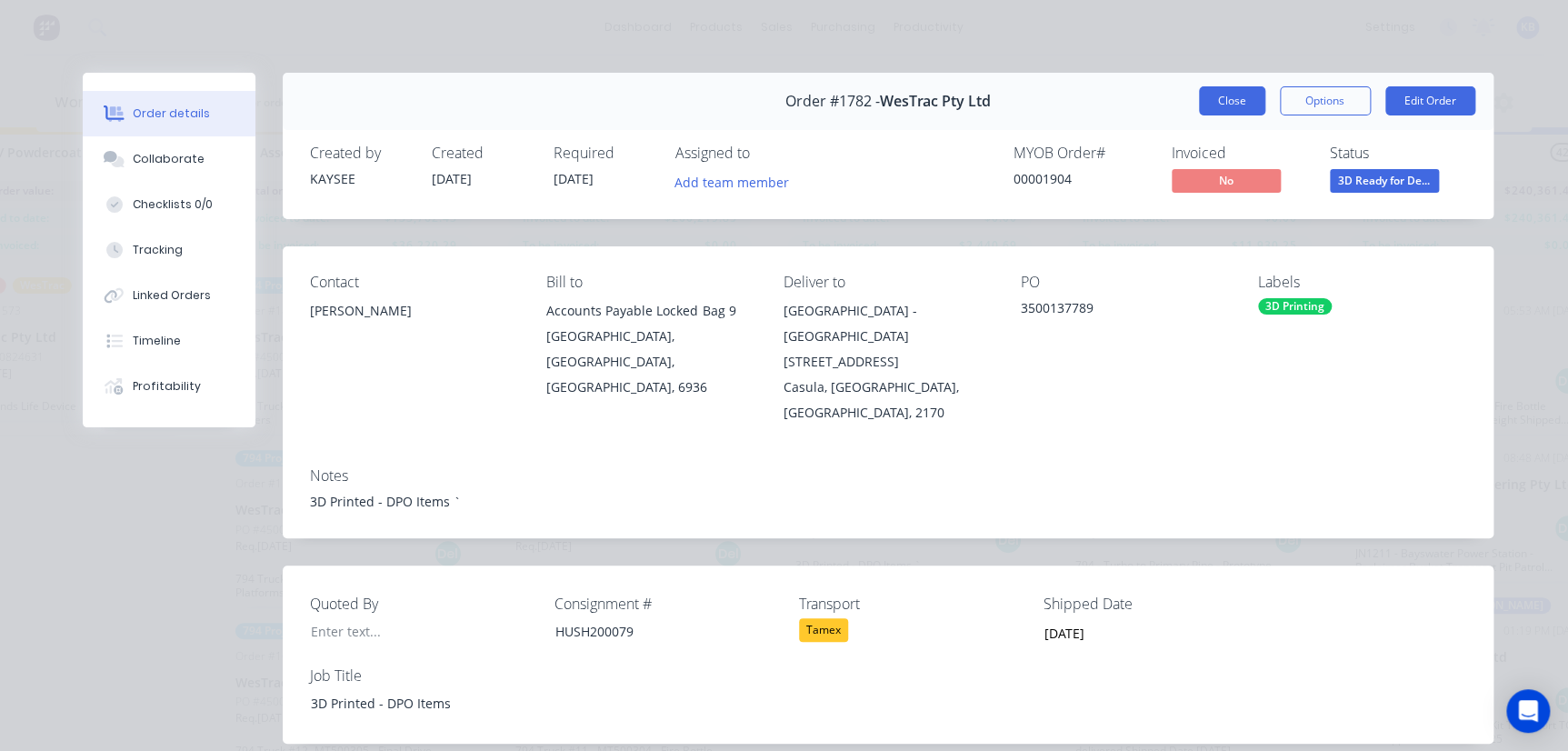
scroll to position [0, 2900]
click at [1218, 98] on button "Close" at bounding box center [1232, 100] width 66 height 29
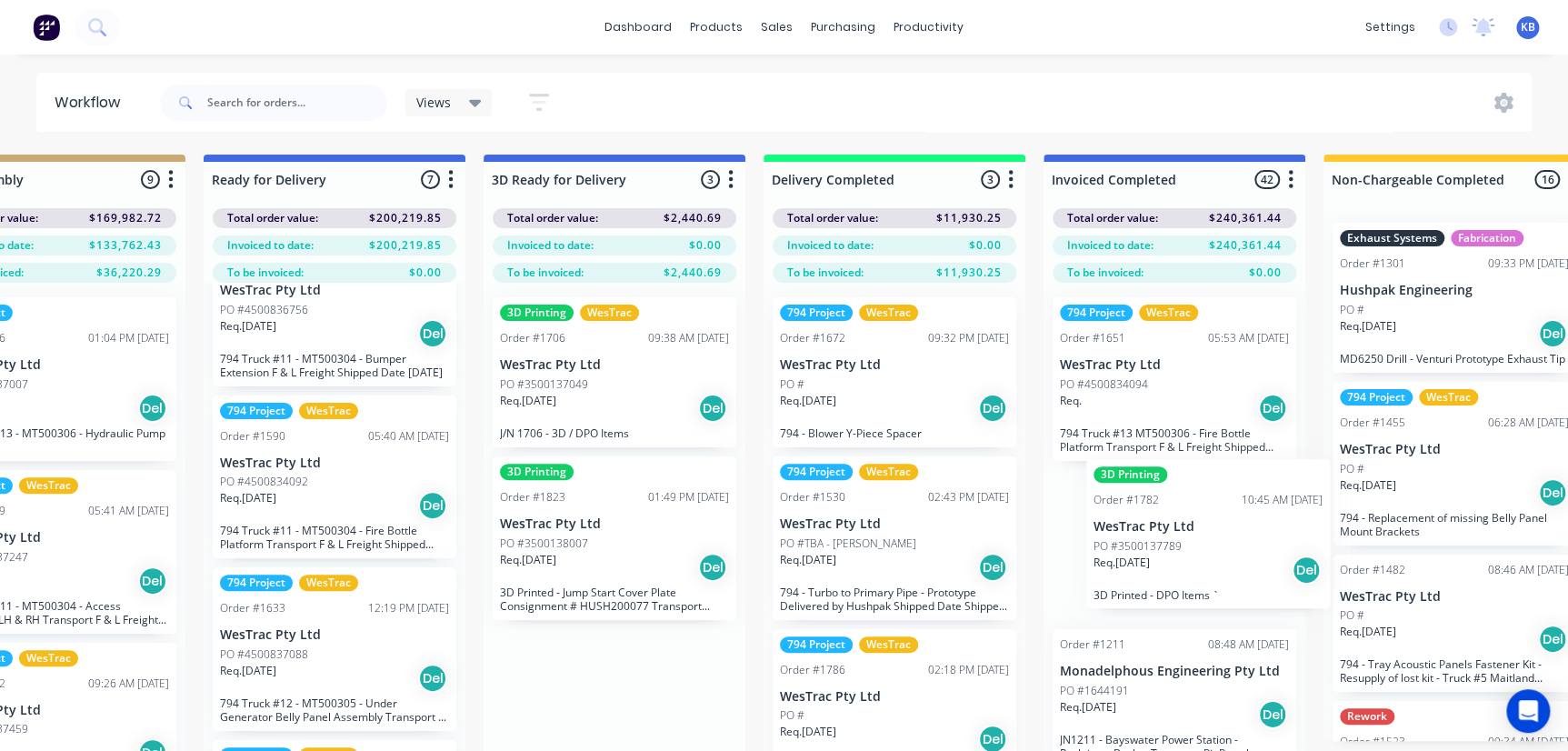
drag, startPoint x: 870, startPoint y: 544, endPoint x: 1174, endPoint y: 546, distance: 304.0
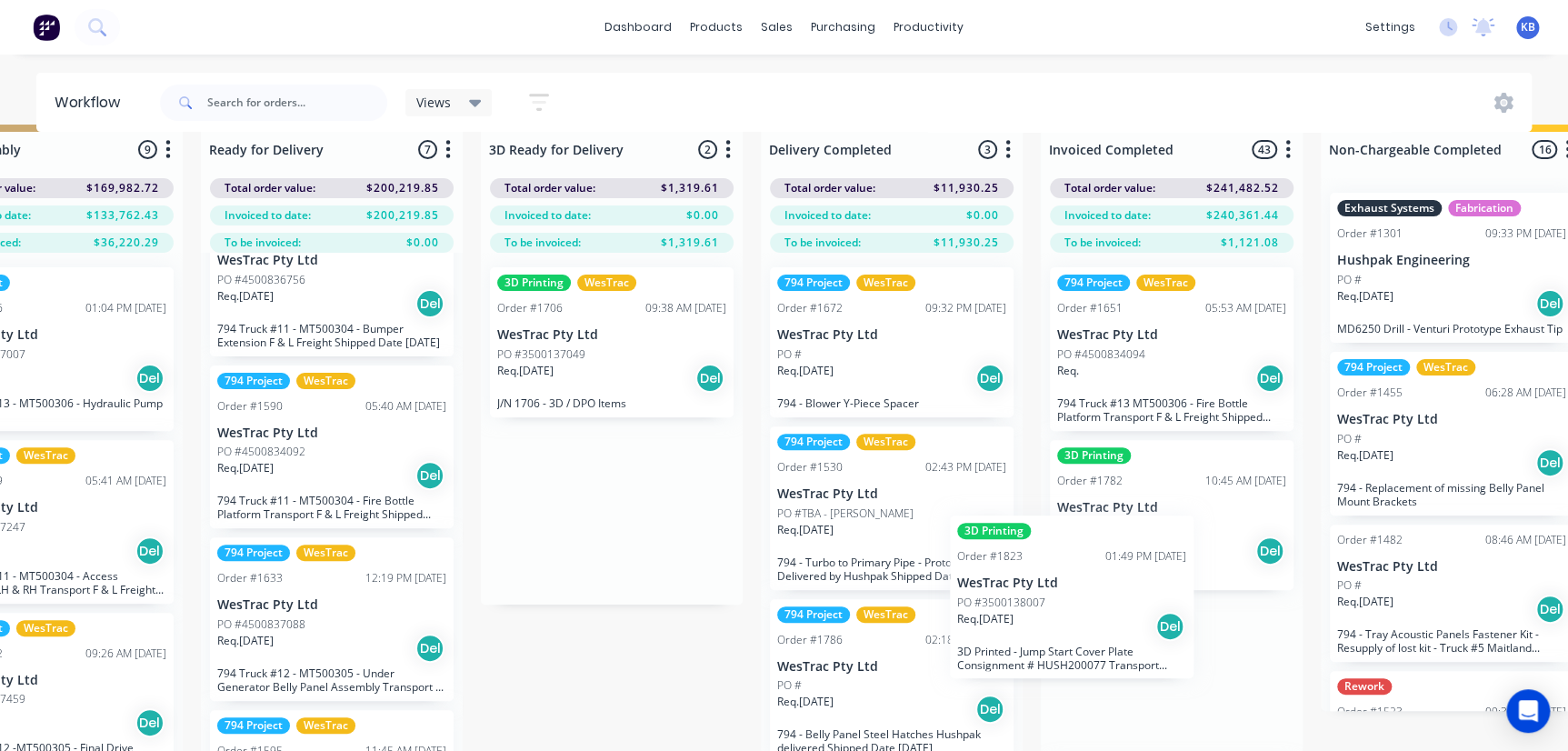
scroll to position [53, 3198]
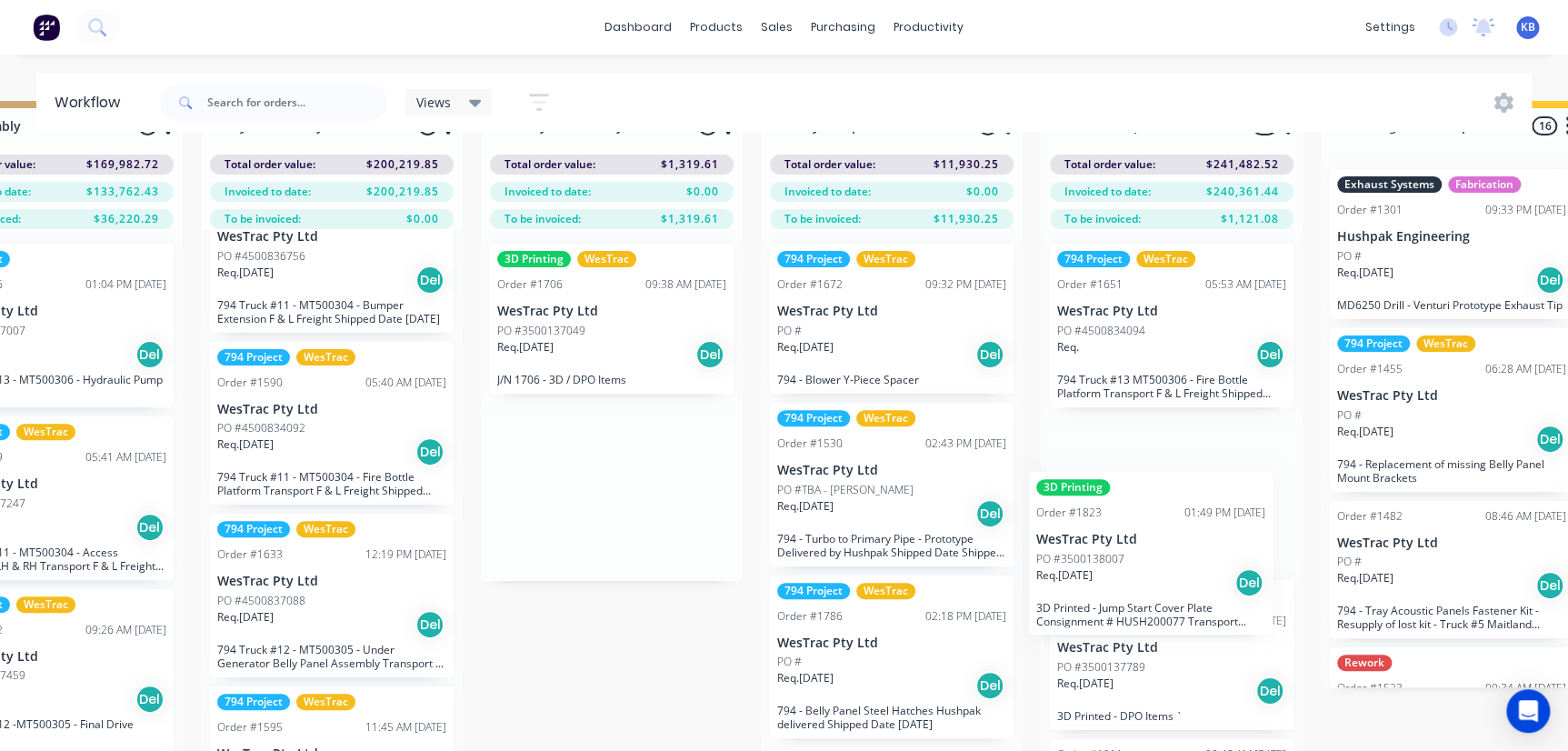
drag, startPoint x: 632, startPoint y: 536, endPoint x: 1172, endPoint y: 561, distance: 540.6
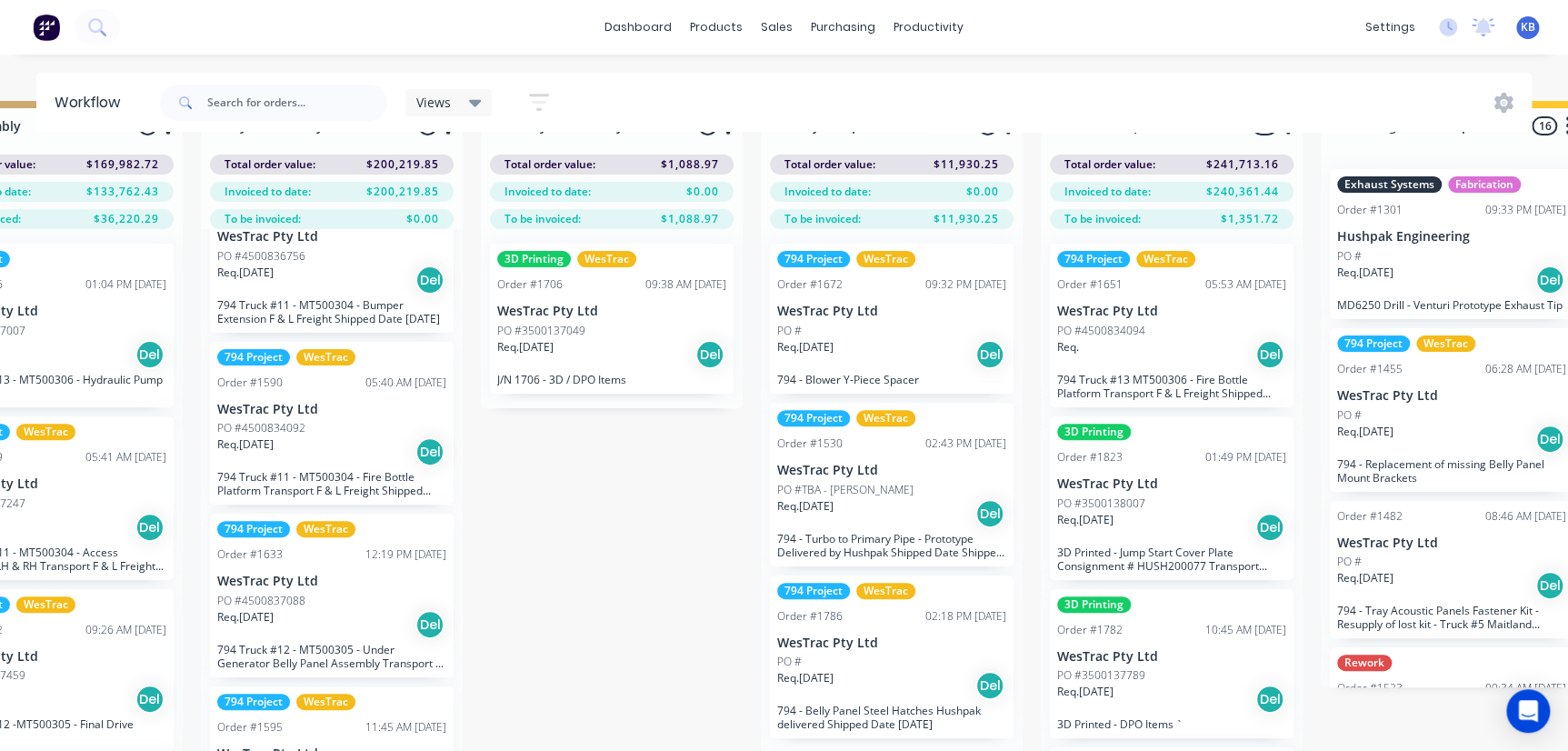
scroll to position [0, 3198]
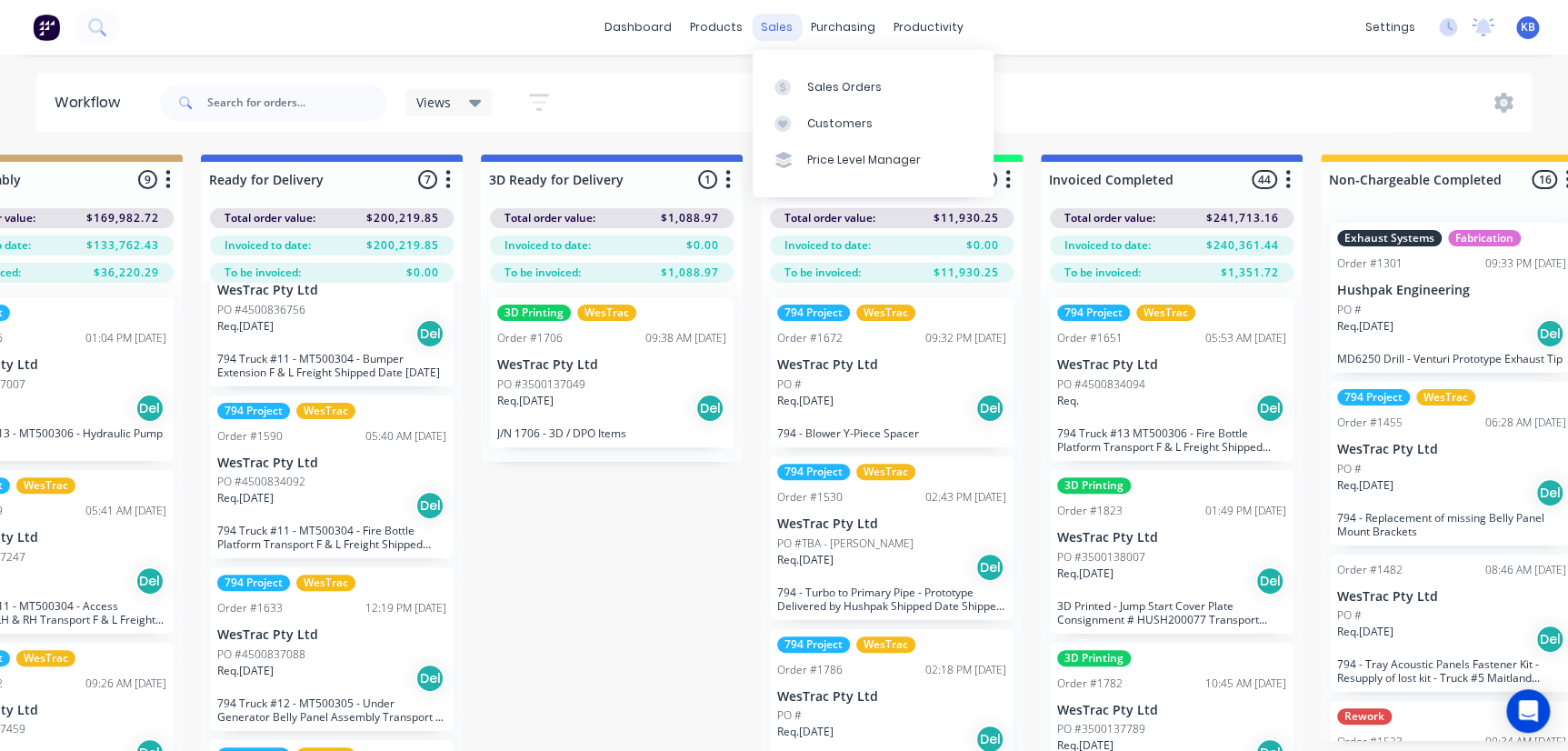
click at [785, 27] on div "sales" at bounding box center [776, 27] width 50 height 27
click at [814, 77] on link "Sales Orders" at bounding box center [872, 86] width 241 height 37
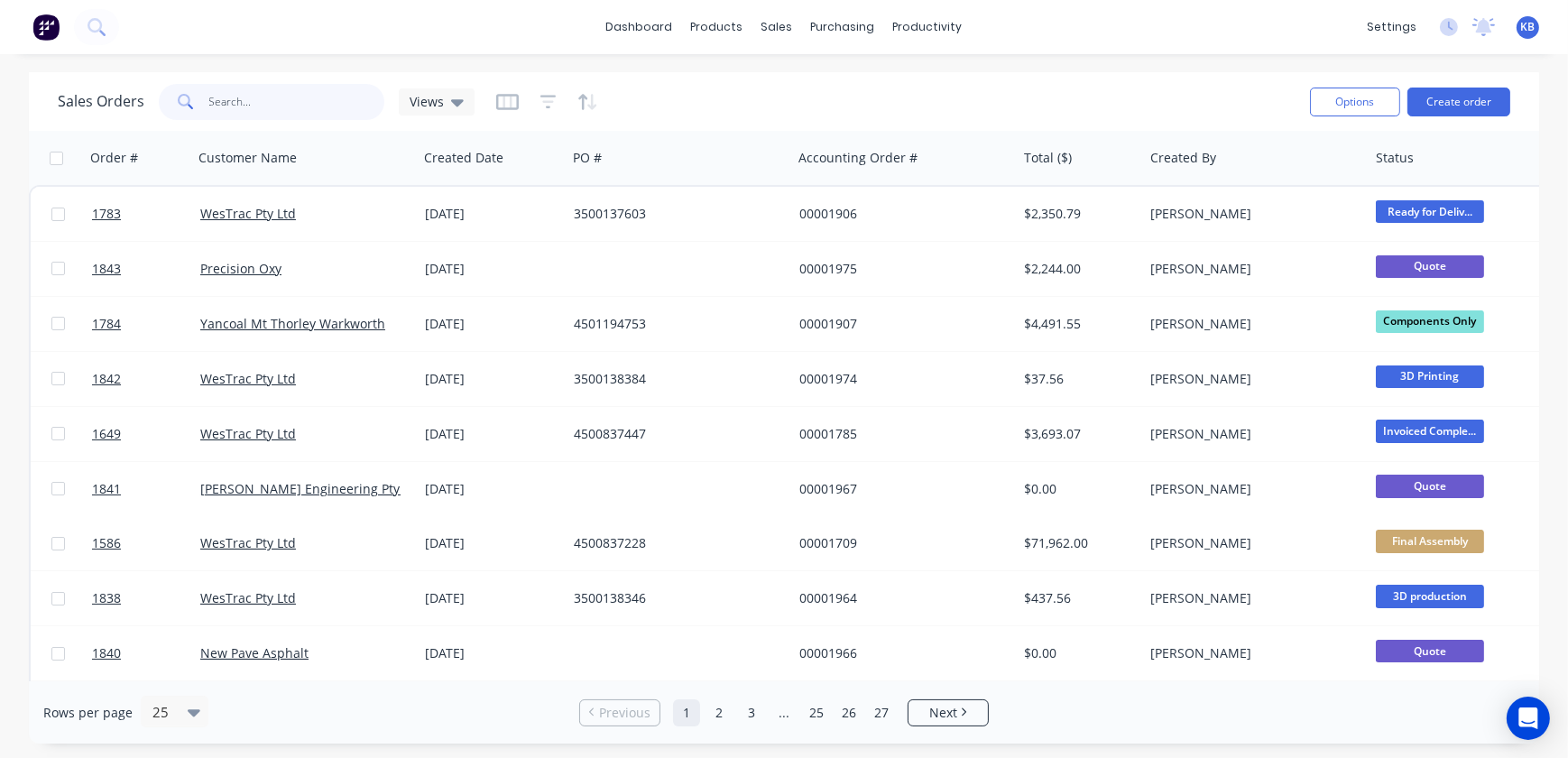
click at [301, 97] on input "text" at bounding box center [296, 101] width 176 height 36
type input "1823"
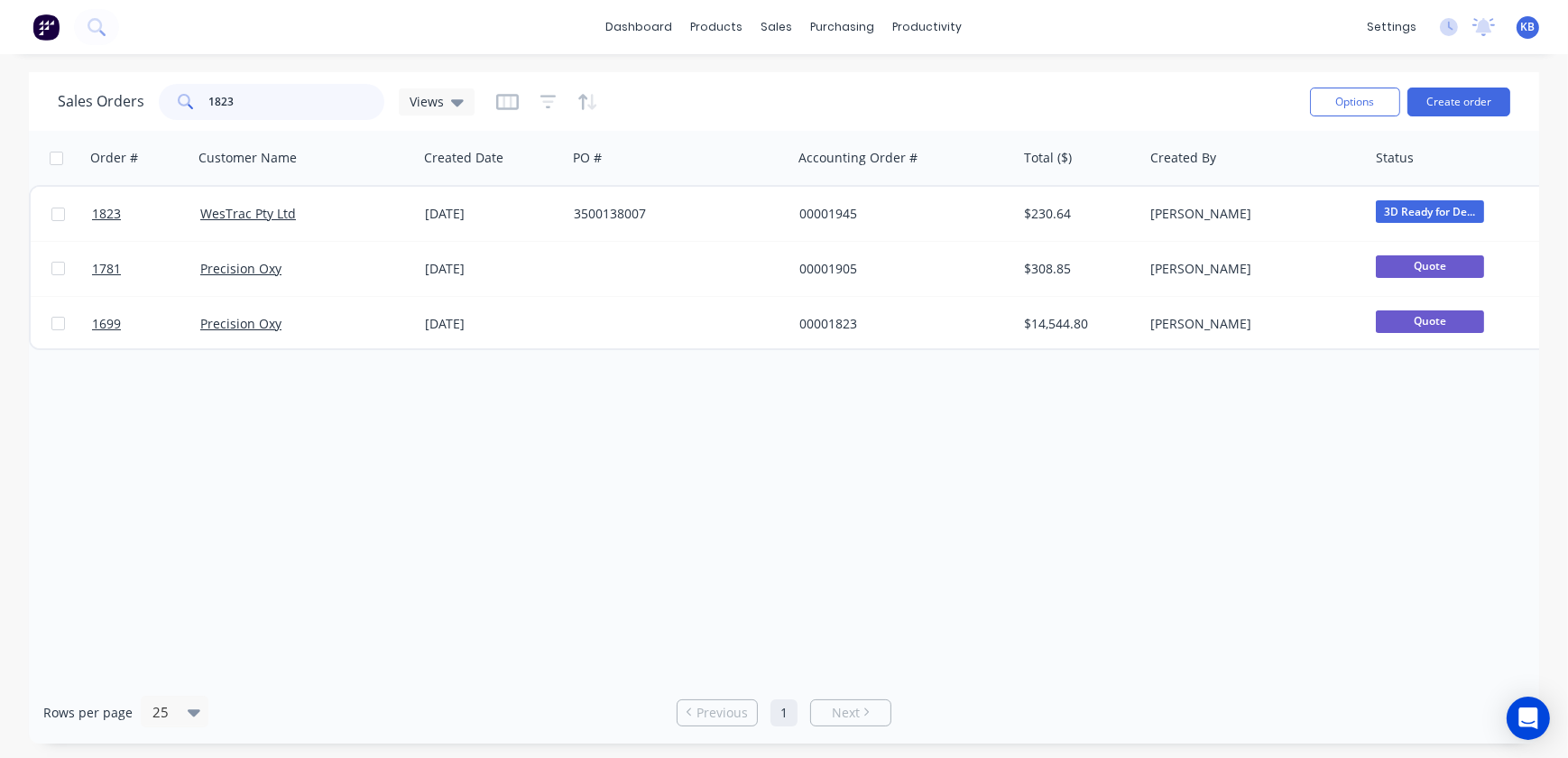
click at [256, 104] on input "1823" at bounding box center [296, 101] width 176 height 36
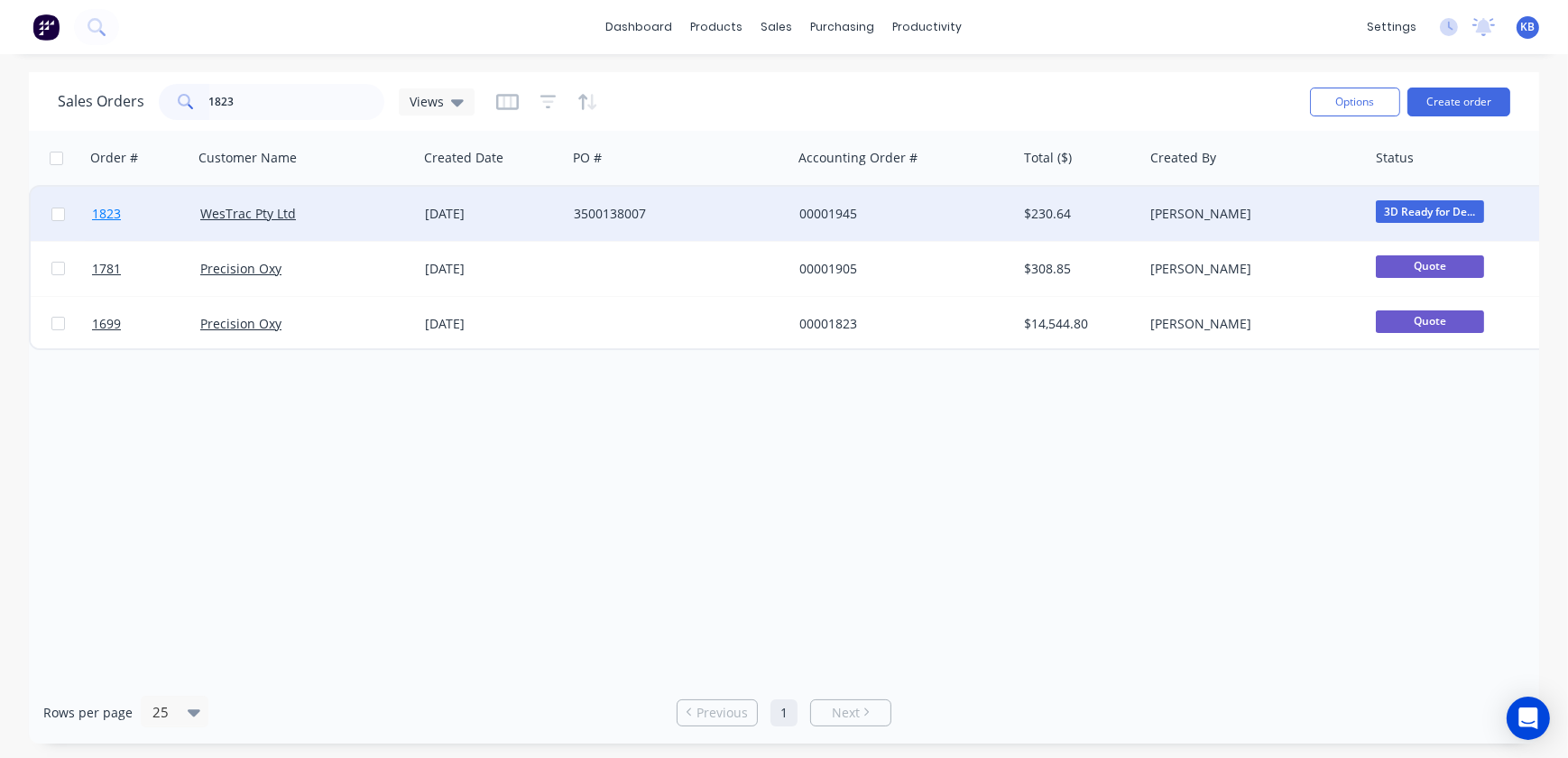
click at [108, 208] on span "1823" at bounding box center [106, 213] width 29 height 18
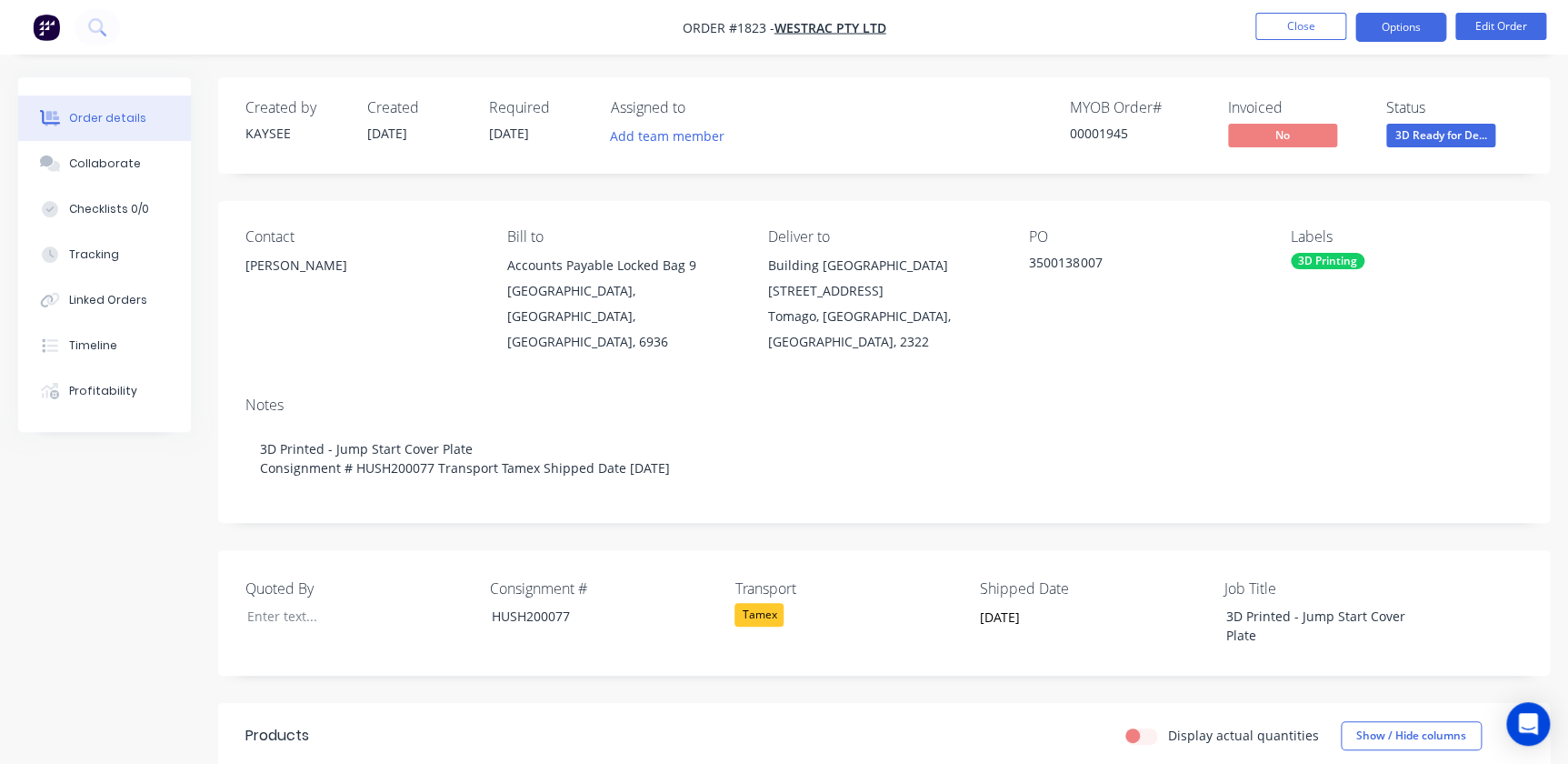
click at [1372, 22] on button "Options" at bounding box center [1400, 27] width 91 height 29
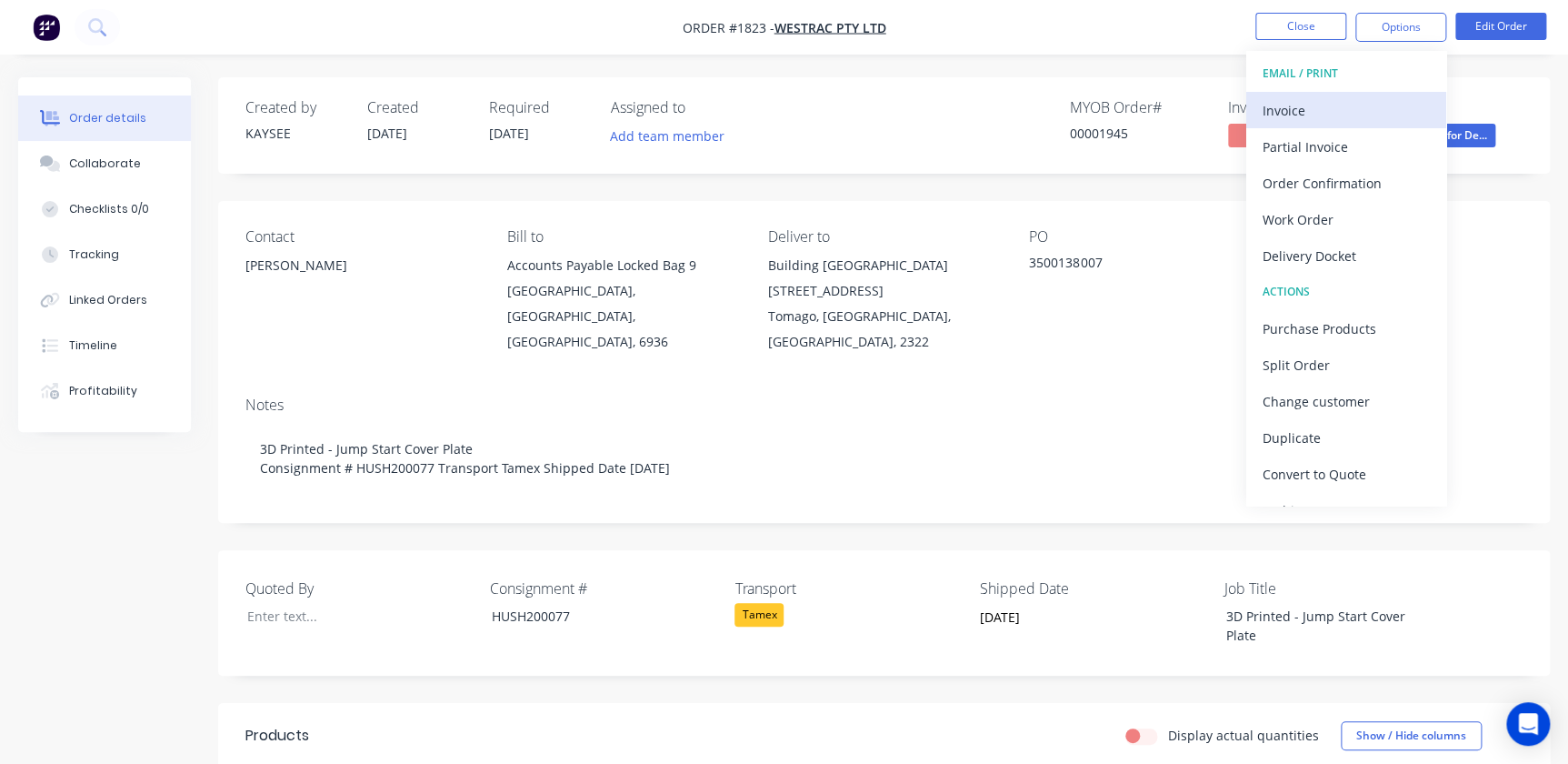
click at [1275, 112] on div "Invoice" at bounding box center [1346, 110] width 168 height 26
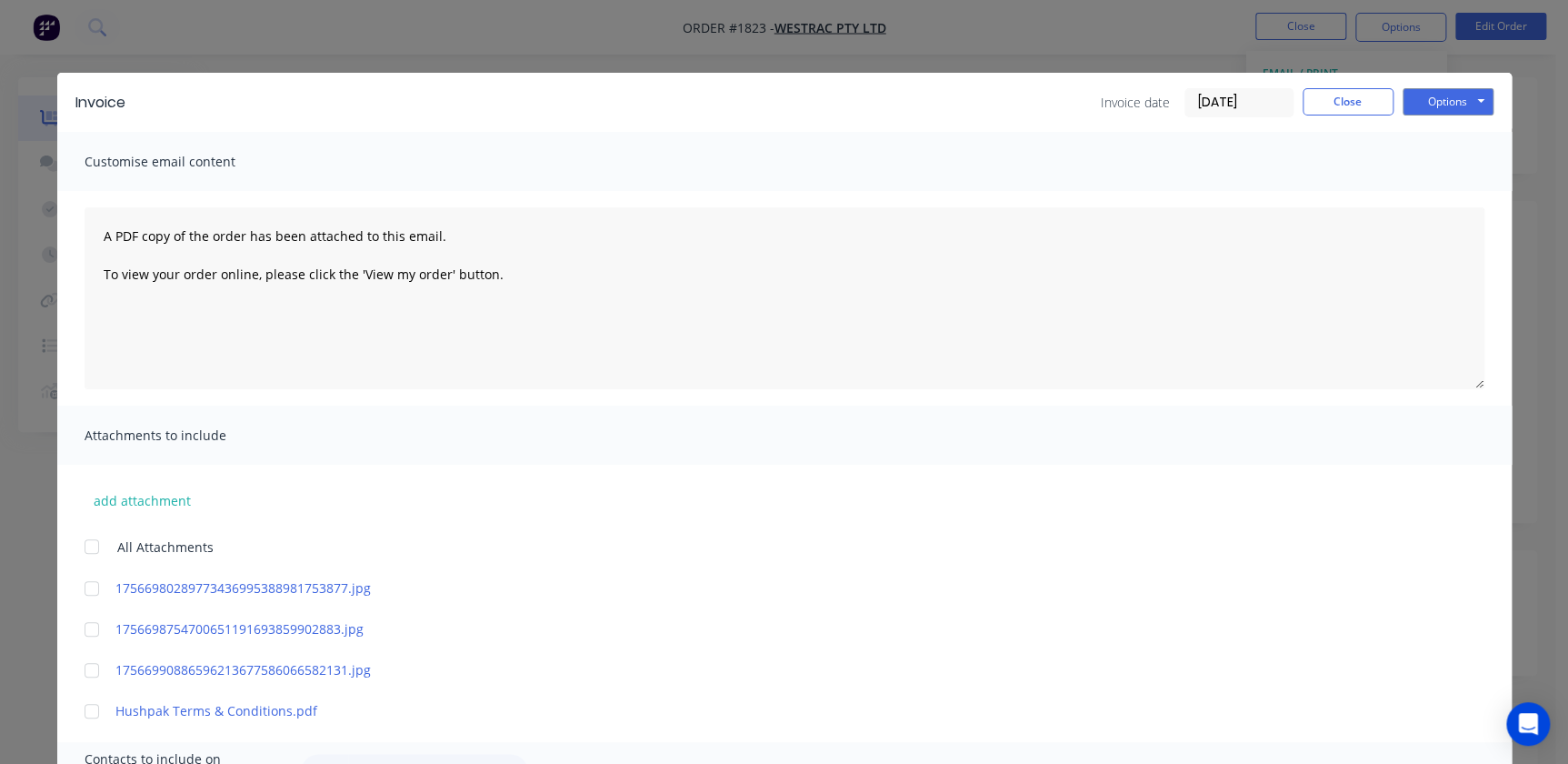
click at [1245, 99] on input "[DATE]" at bounding box center [1238, 102] width 108 height 27
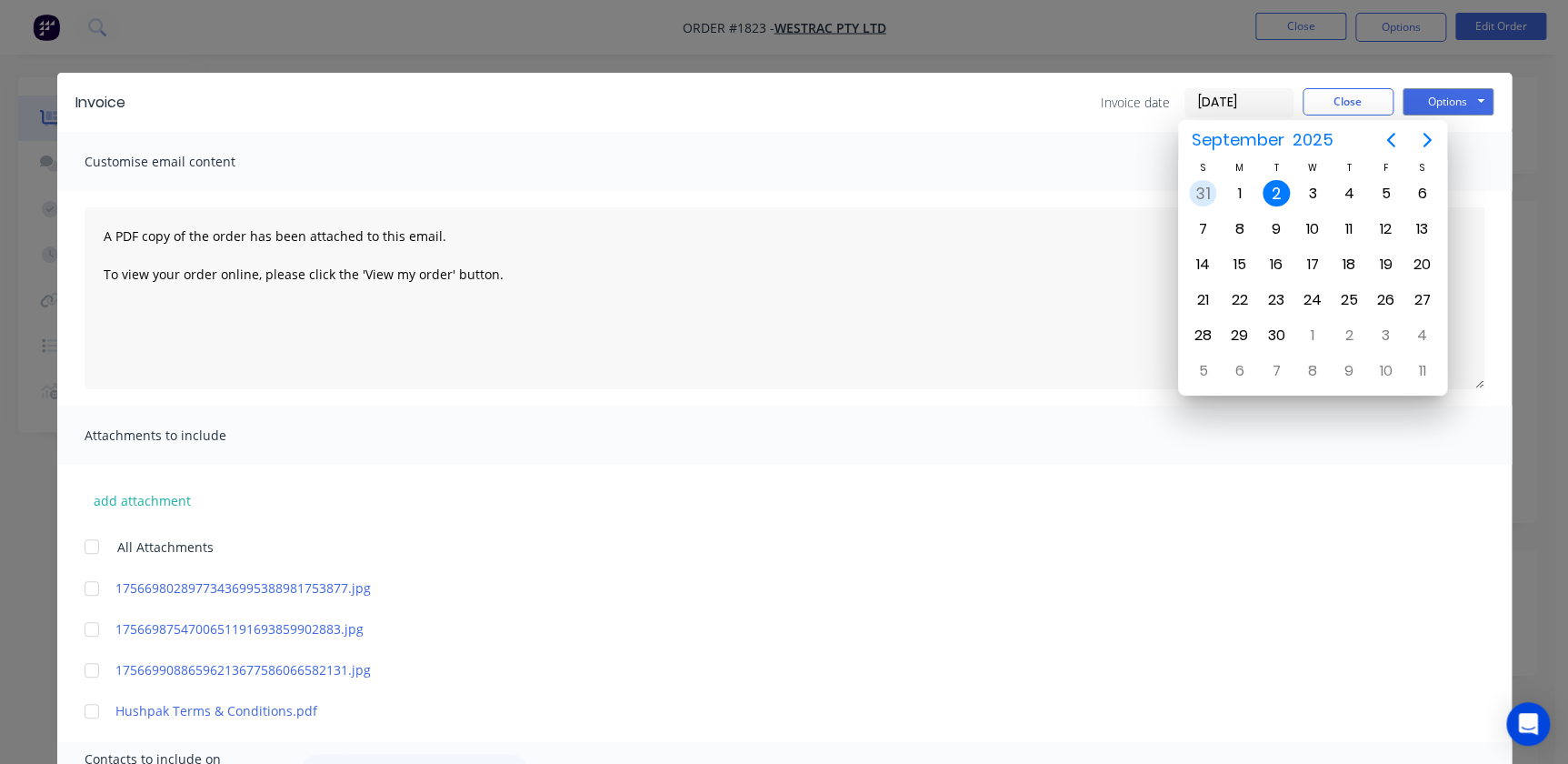
click at [1209, 184] on div "31" at bounding box center [1202, 193] width 27 height 27
type input "[DATE]"
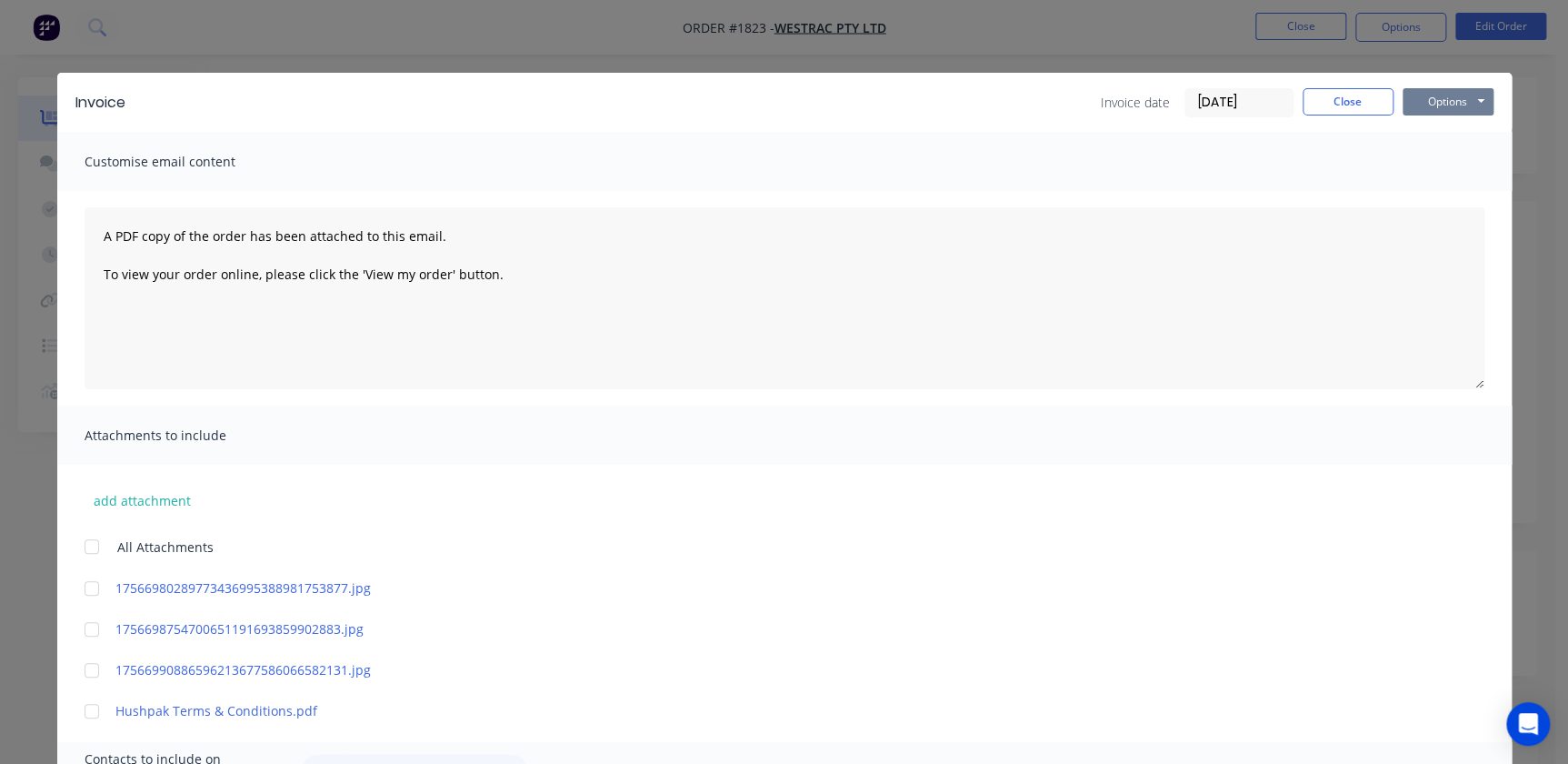
click at [1481, 99] on button "Options" at bounding box center [1447, 101] width 91 height 27
click at [1466, 154] on button "Print" at bounding box center [1460, 164] width 116 height 30
click at [1376, 108] on button "Close" at bounding box center [1348, 101] width 91 height 27
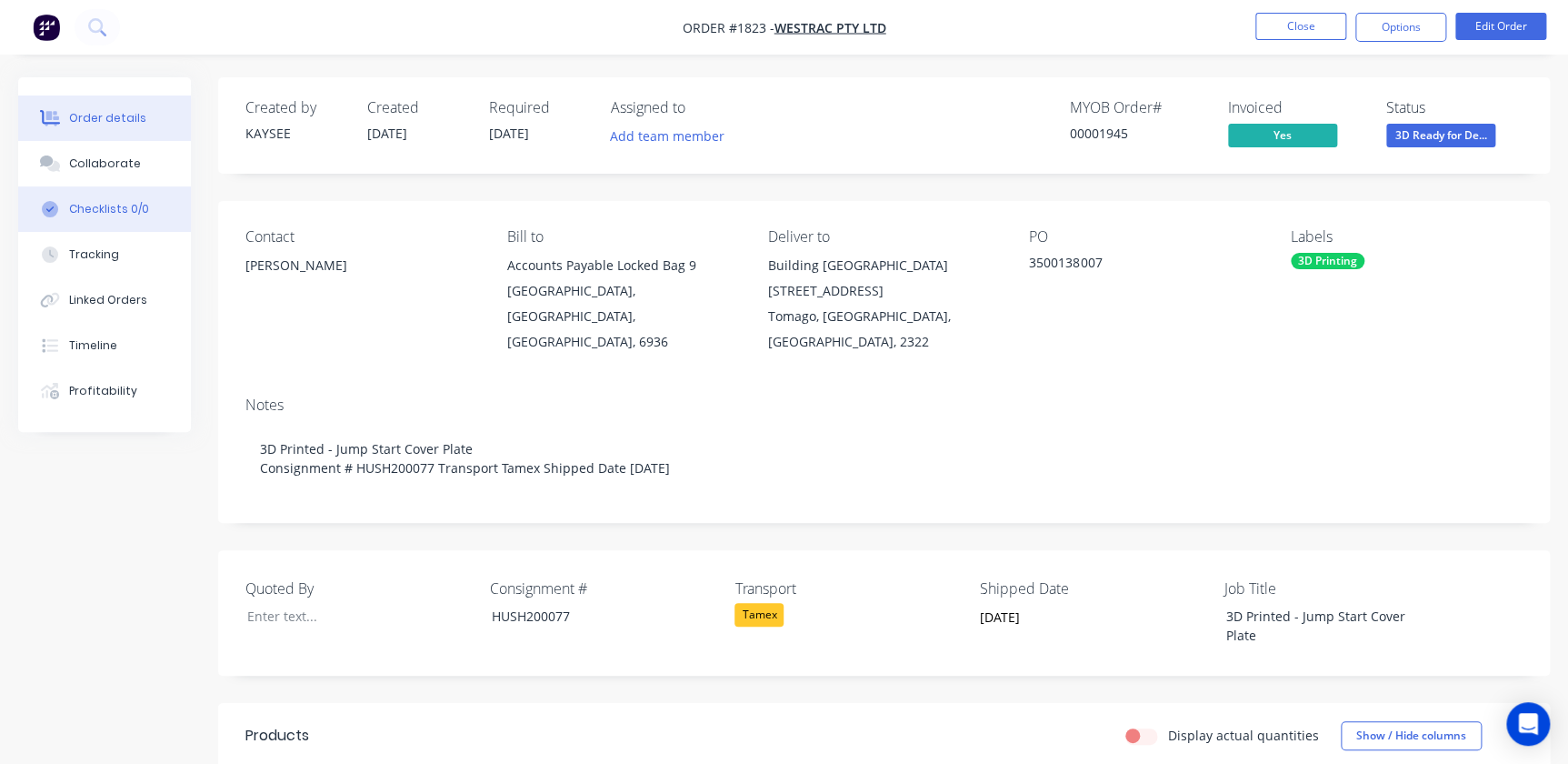
click at [96, 191] on button "Checklists 0/0" at bounding box center [104, 209] width 173 height 46
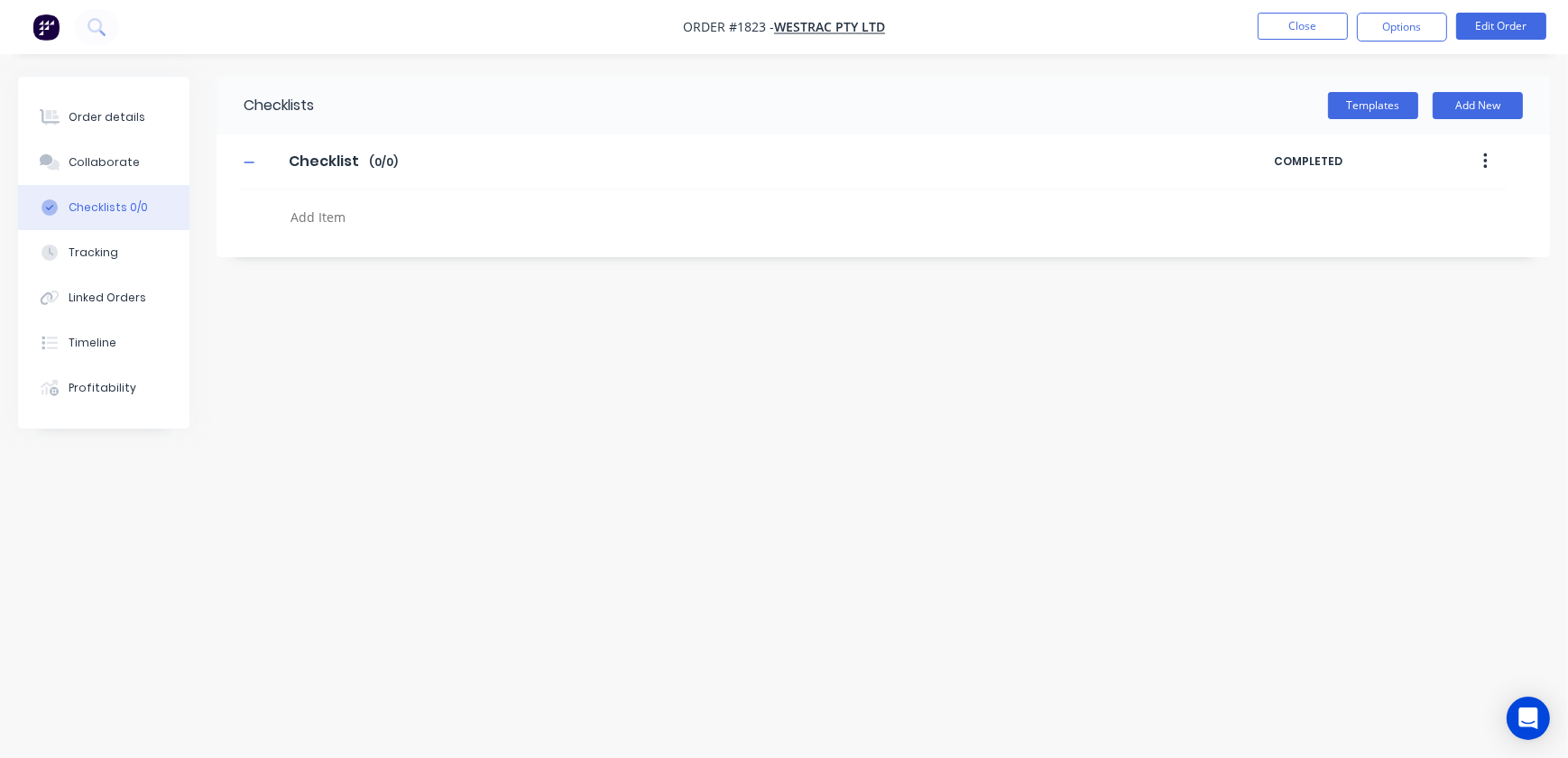
drag, startPoint x: 96, startPoint y: 185, endPoint x: 98, endPoint y: 163, distance: 22.1
click at [96, 183] on div "Order details Collaborate Checklists 0/0 Tracking Linked Orders Timeline Profit…" at bounding box center [103, 253] width 172 height 352
click at [98, 161] on div "Collaborate" at bounding box center [104, 162] width 72 height 16
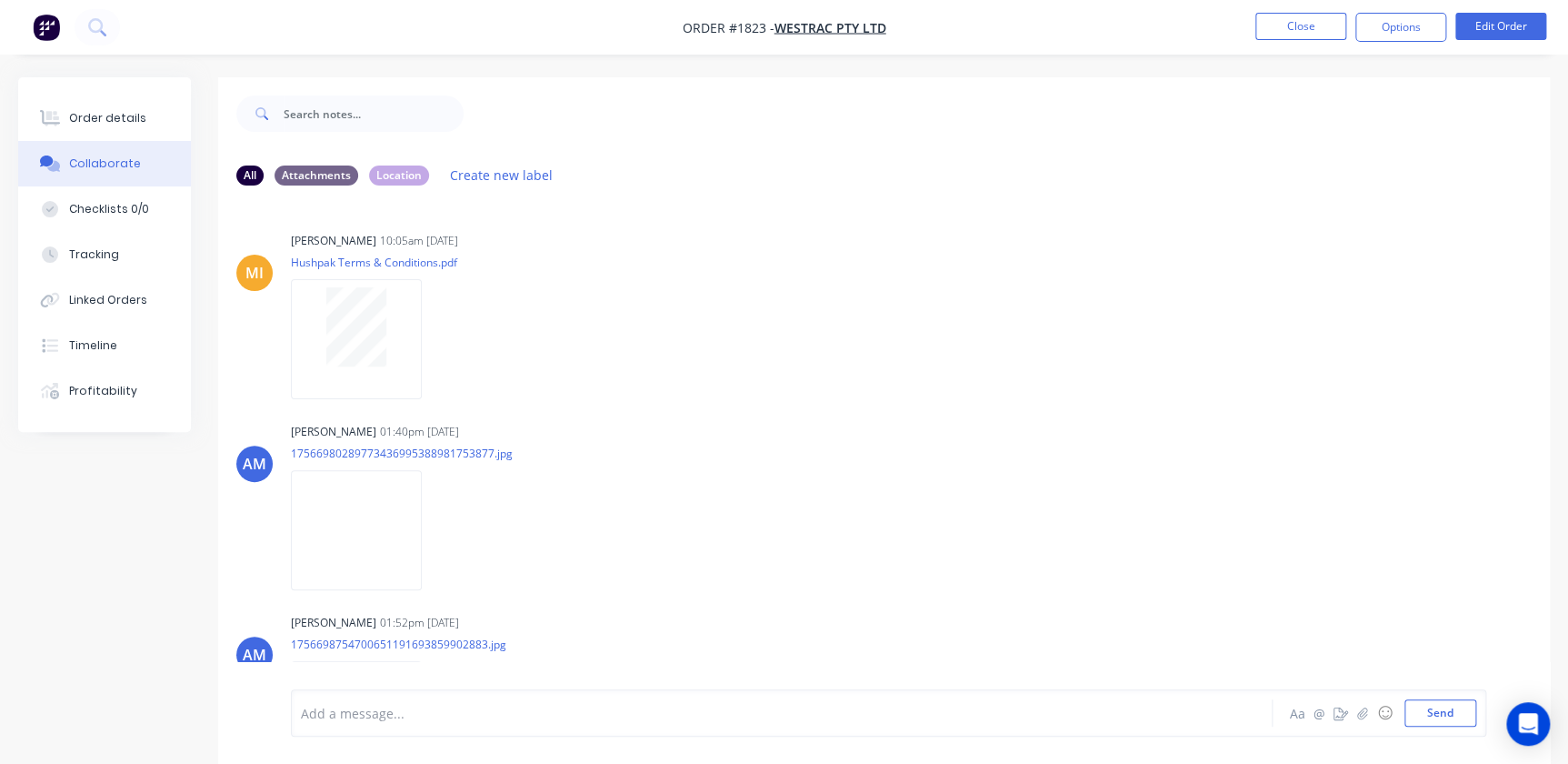
drag, startPoint x: 488, startPoint y: 660, endPoint x: 559, endPoint y: 683, distance: 74.6
click at [488, 671] on div "All Attachments Location Create new label MI [PERSON_NAME] 10:05am [DATE] Hushp…" at bounding box center [884, 470] width 1332 height 641
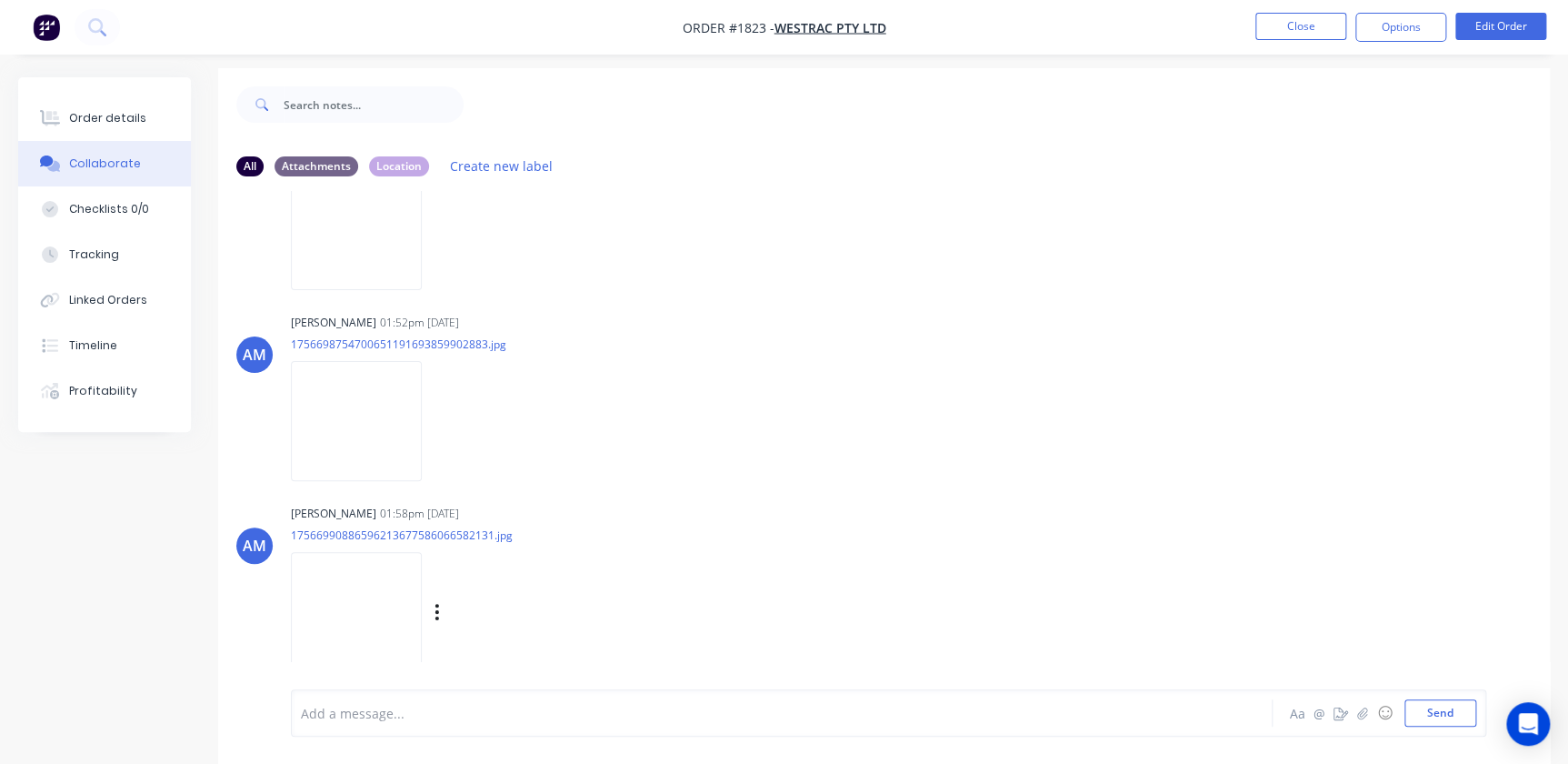
scroll to position [27, 0]
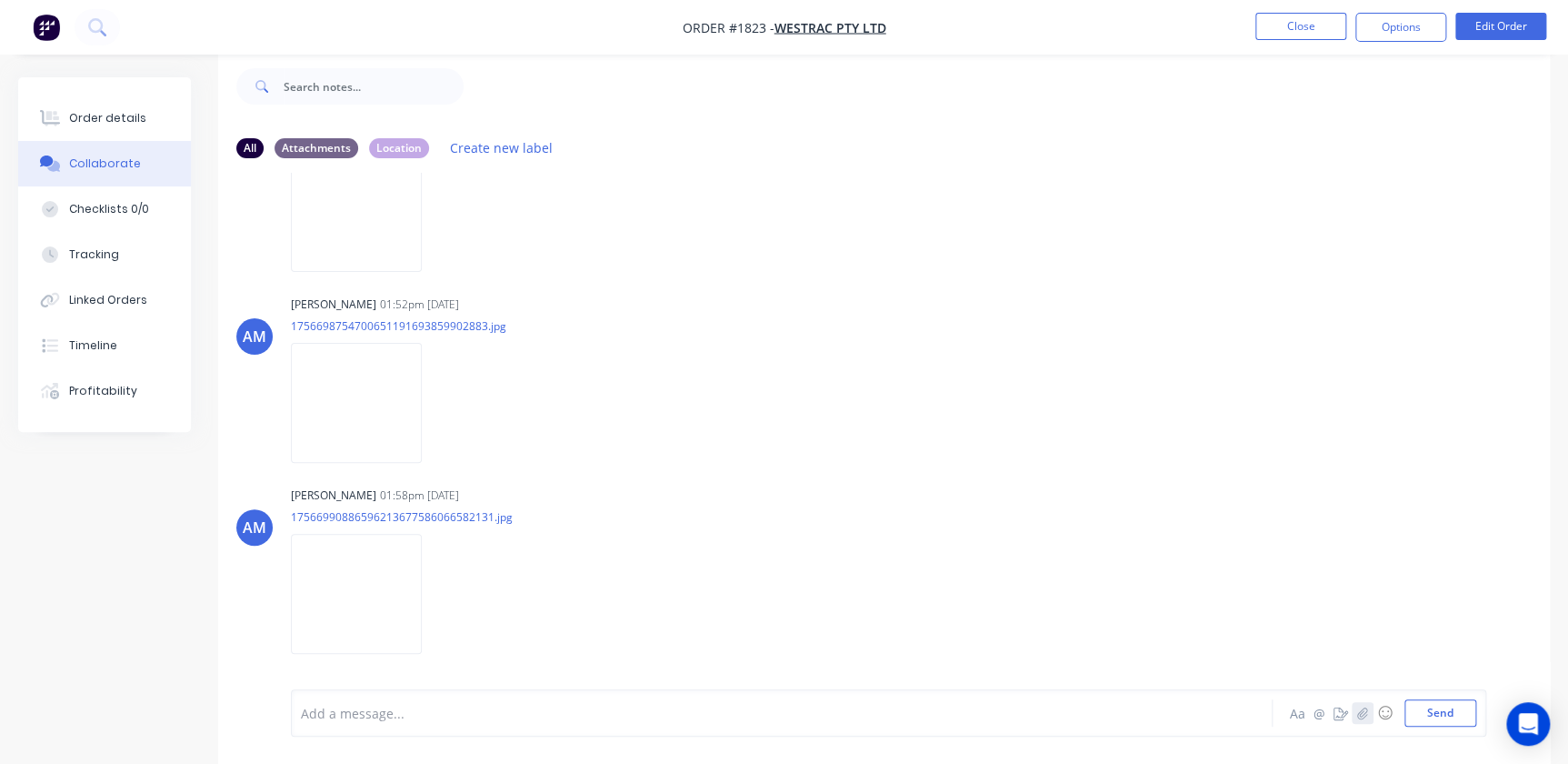
click at [1362, 719] on button "button" at bounding box center [1362, 713] width 22 height 22
click at [1428, 727] on div "Add a message... Aa @ ☺ Send" at bounding box center [888, 667] width 1195 height 140
click at [1432, 718] on button "Send" at bounding box center [1440, 713] width 72 height 27
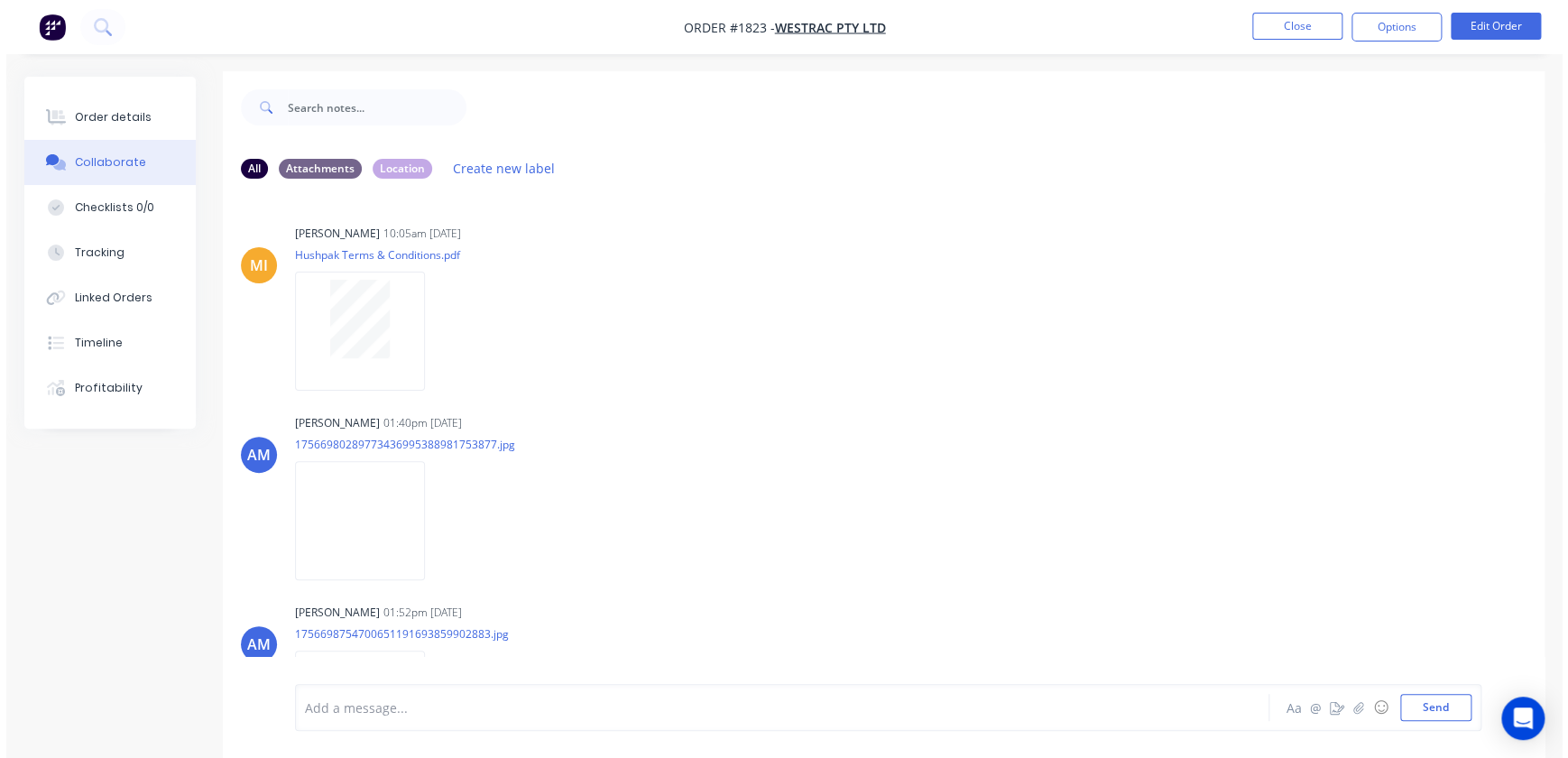
scroll to position [0, 0]
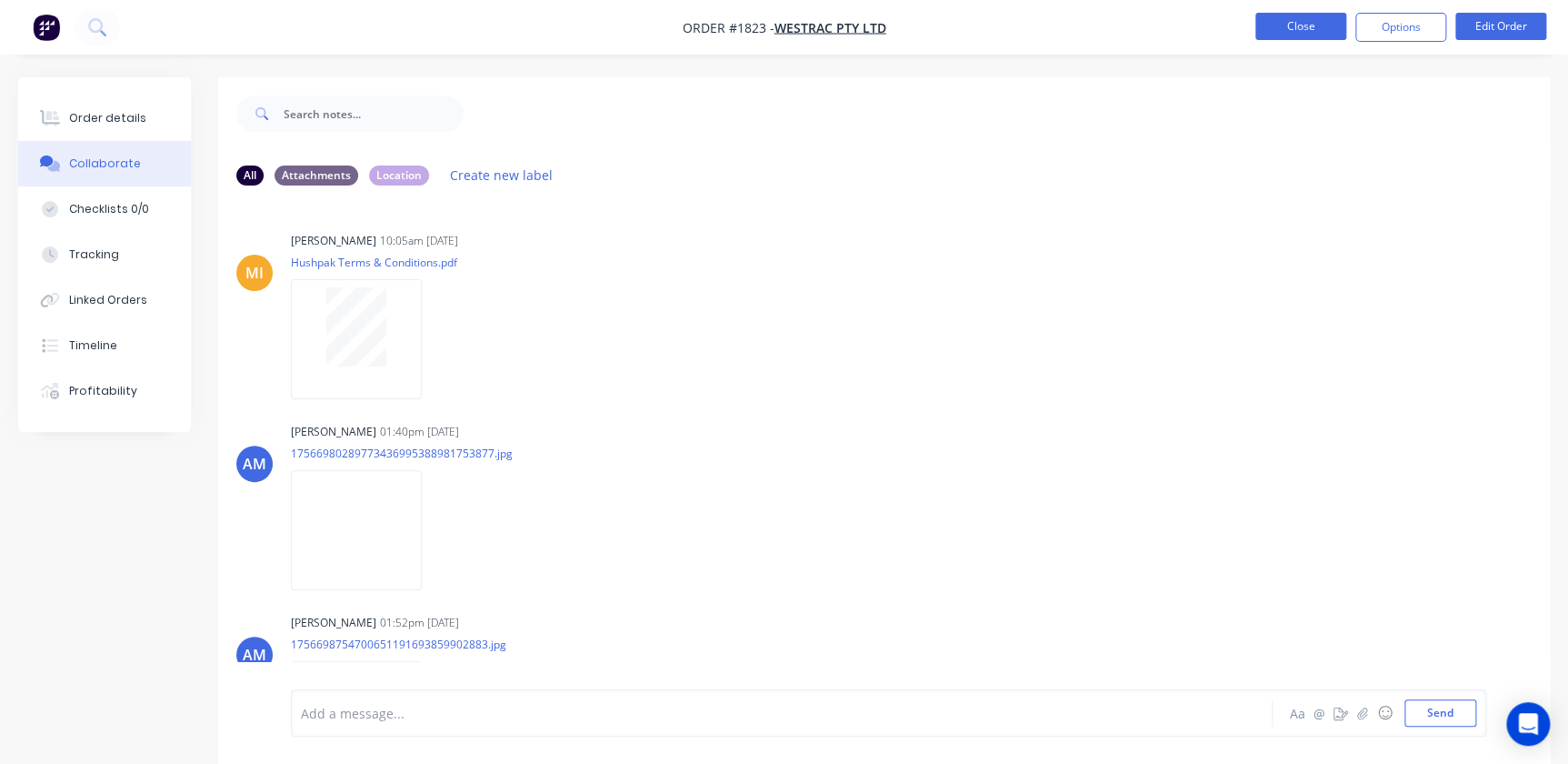
click at [1291, 29] on button "Close" at bounding box center [1300, 26] width 91 height 27
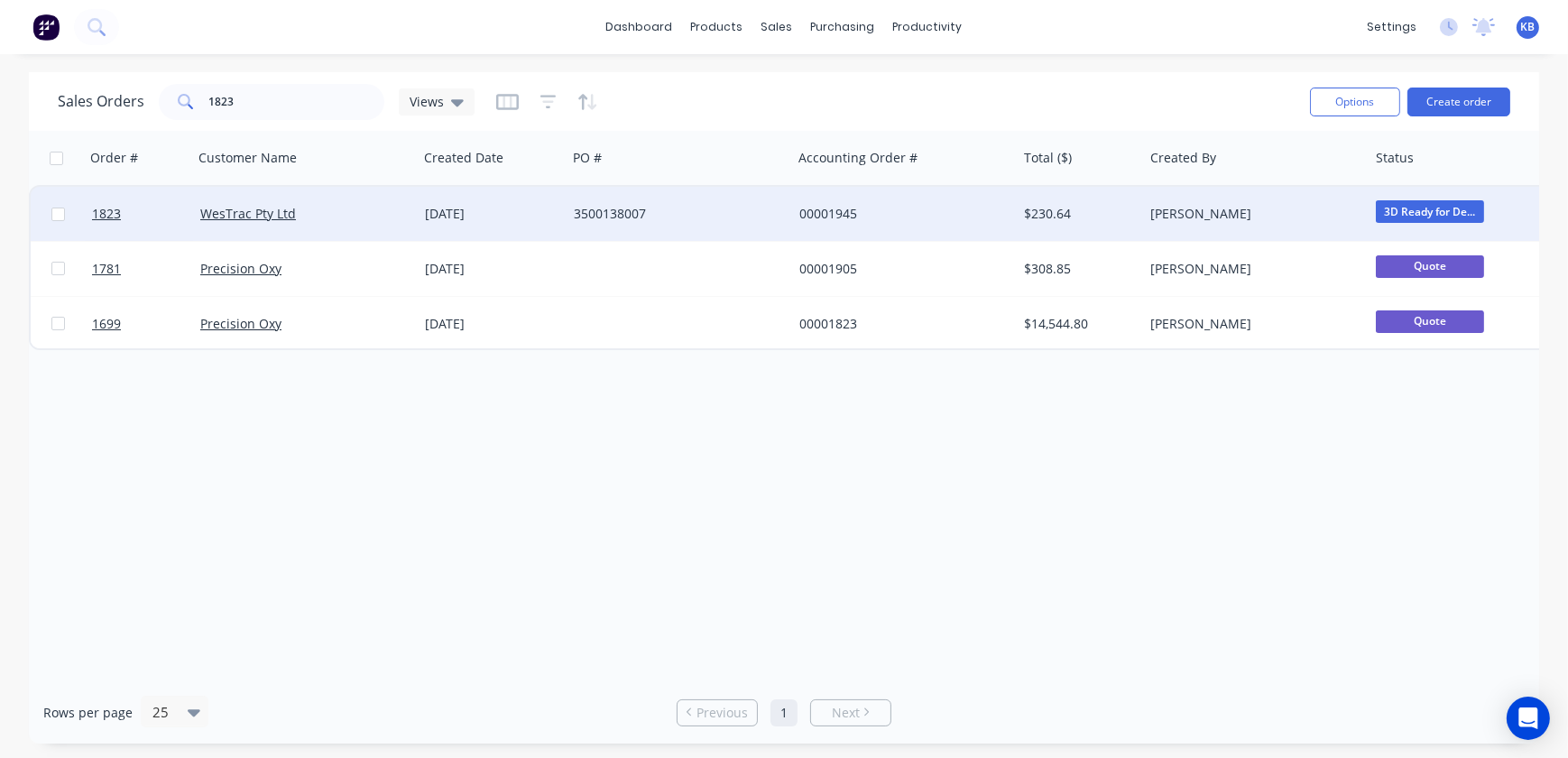
click at [1444, 208] on span "3D Ready for De..." at bounding box center [1430, 212] width 109 height 22
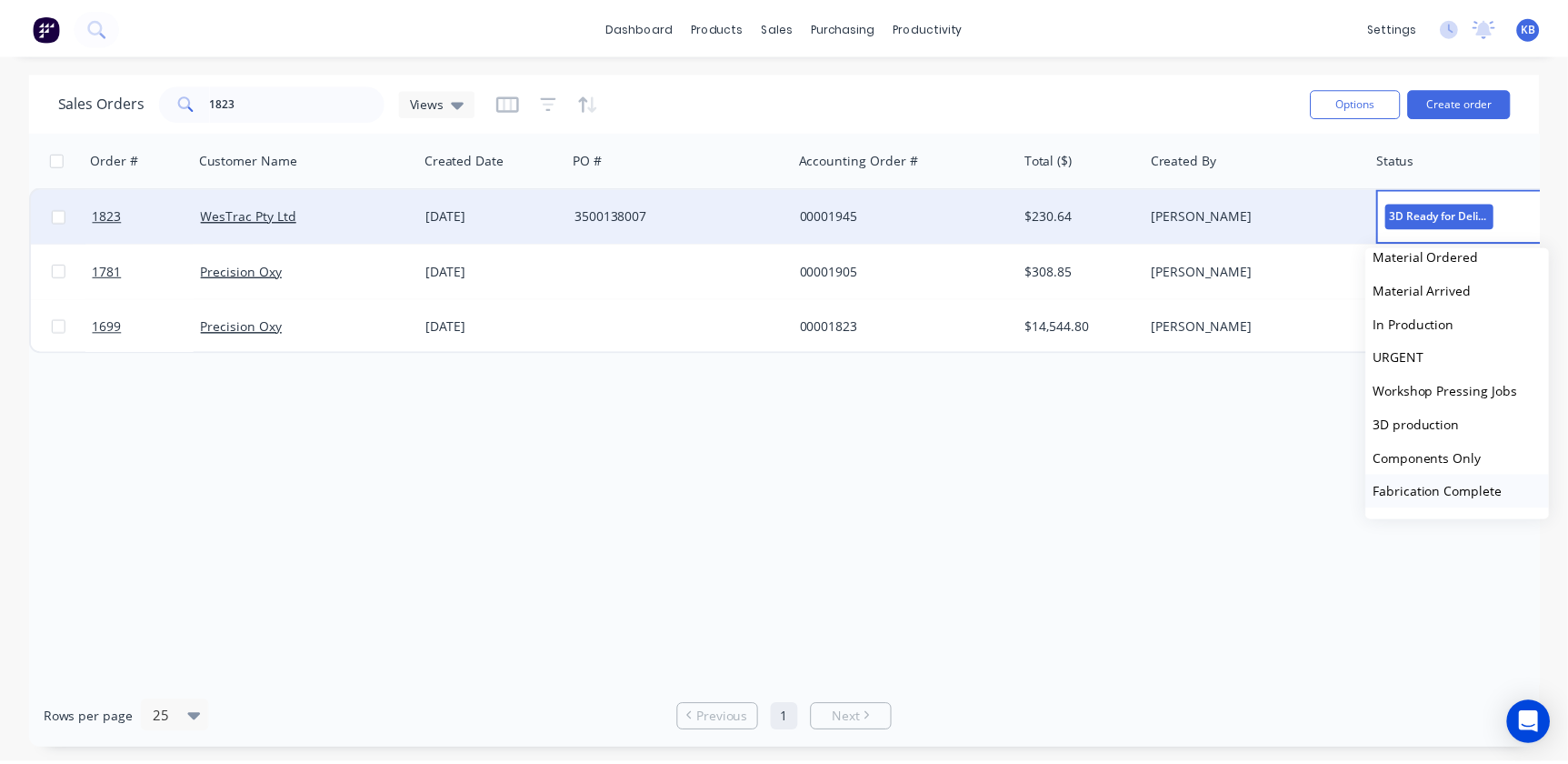
scroll to position [413, 0]
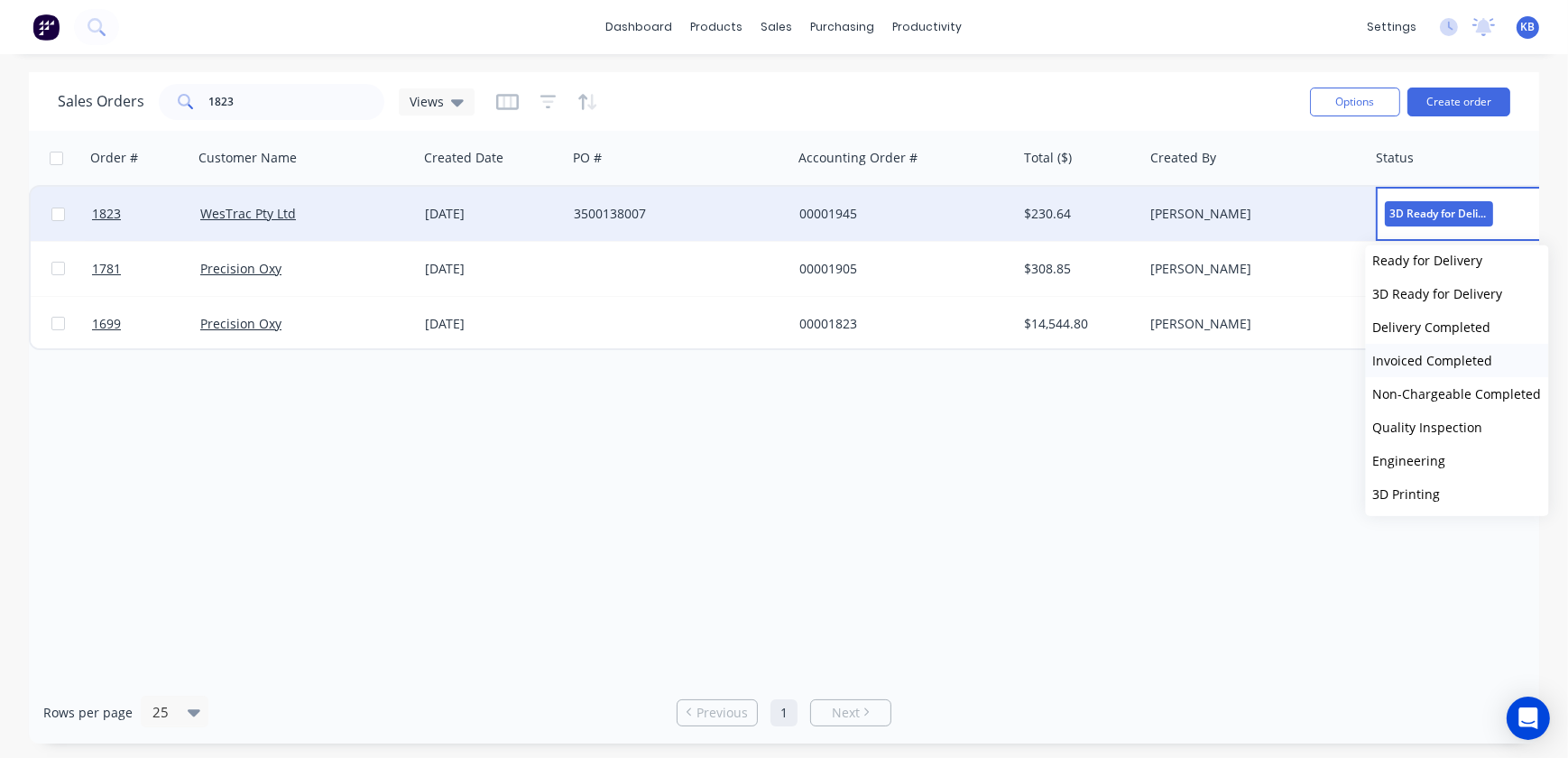
click at [1433, 352] on span "Invoiced Completed" at bounding box center [1432, 360] width 120 height 17
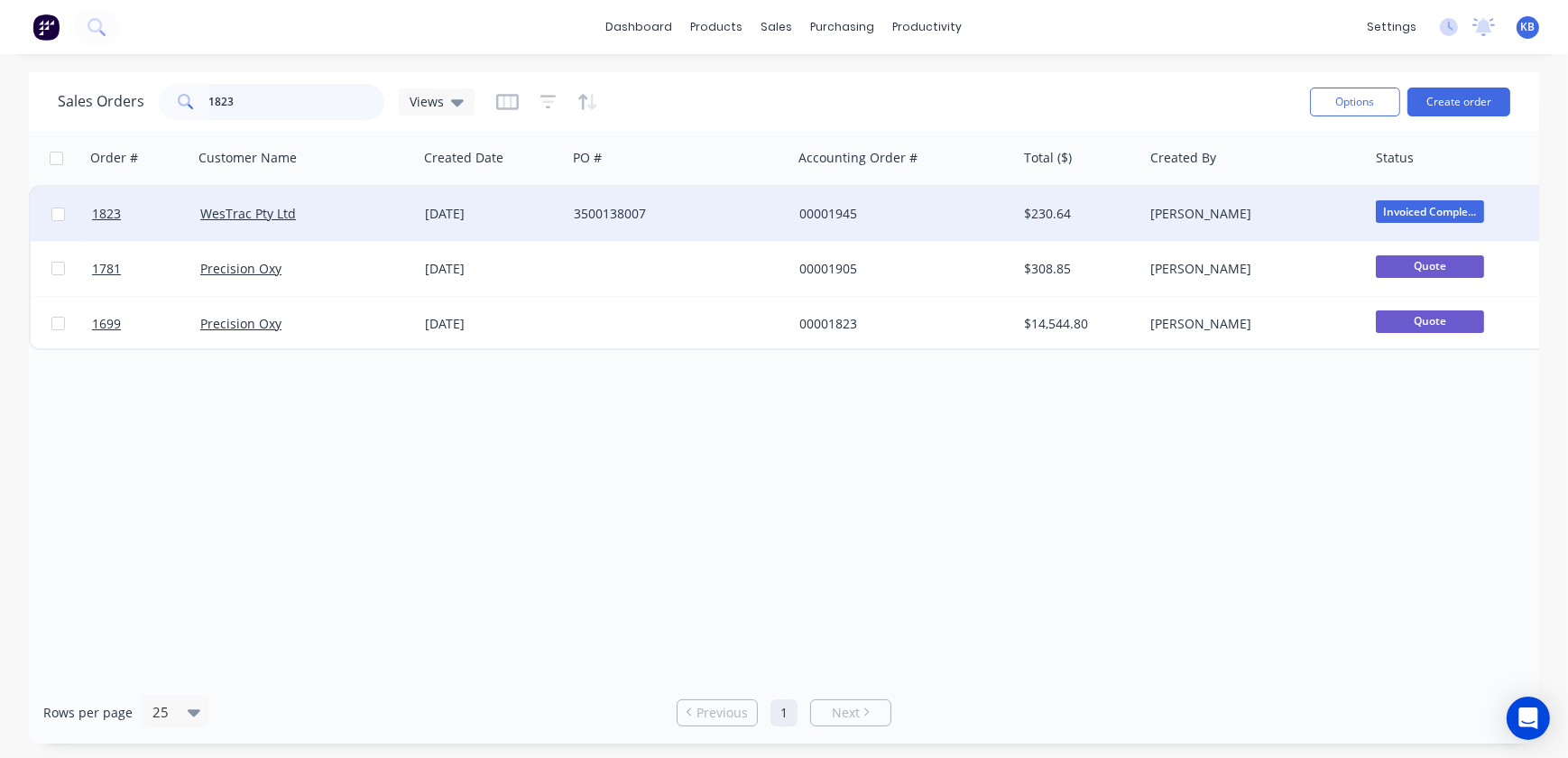
click at [295, 96] on input "1823" at bounding box center [296, 101] width 176 height 36
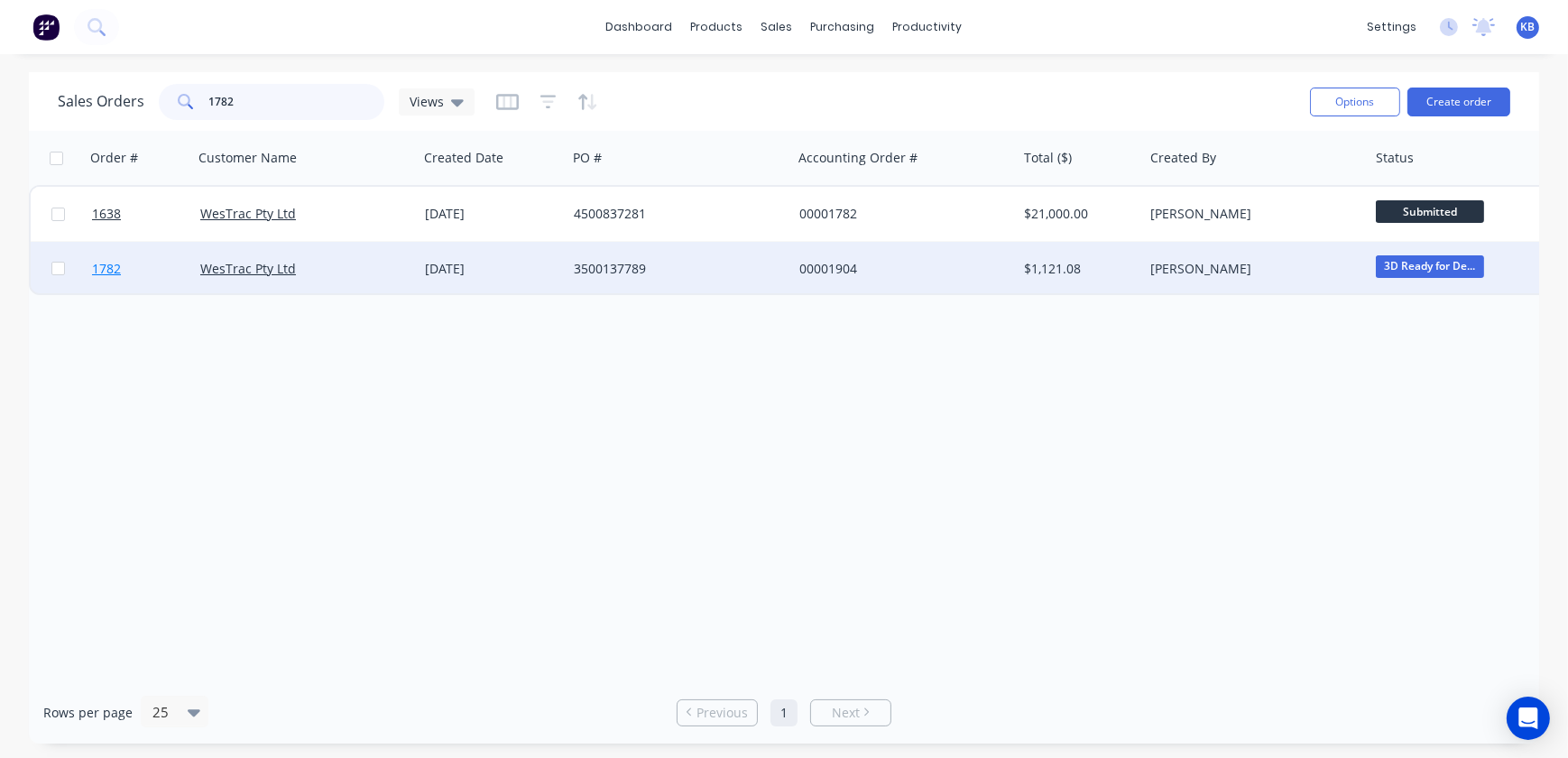
type input "1782"
click at [98, 281] on link "1782" at bounding box center [146, 268] width 109 height 54
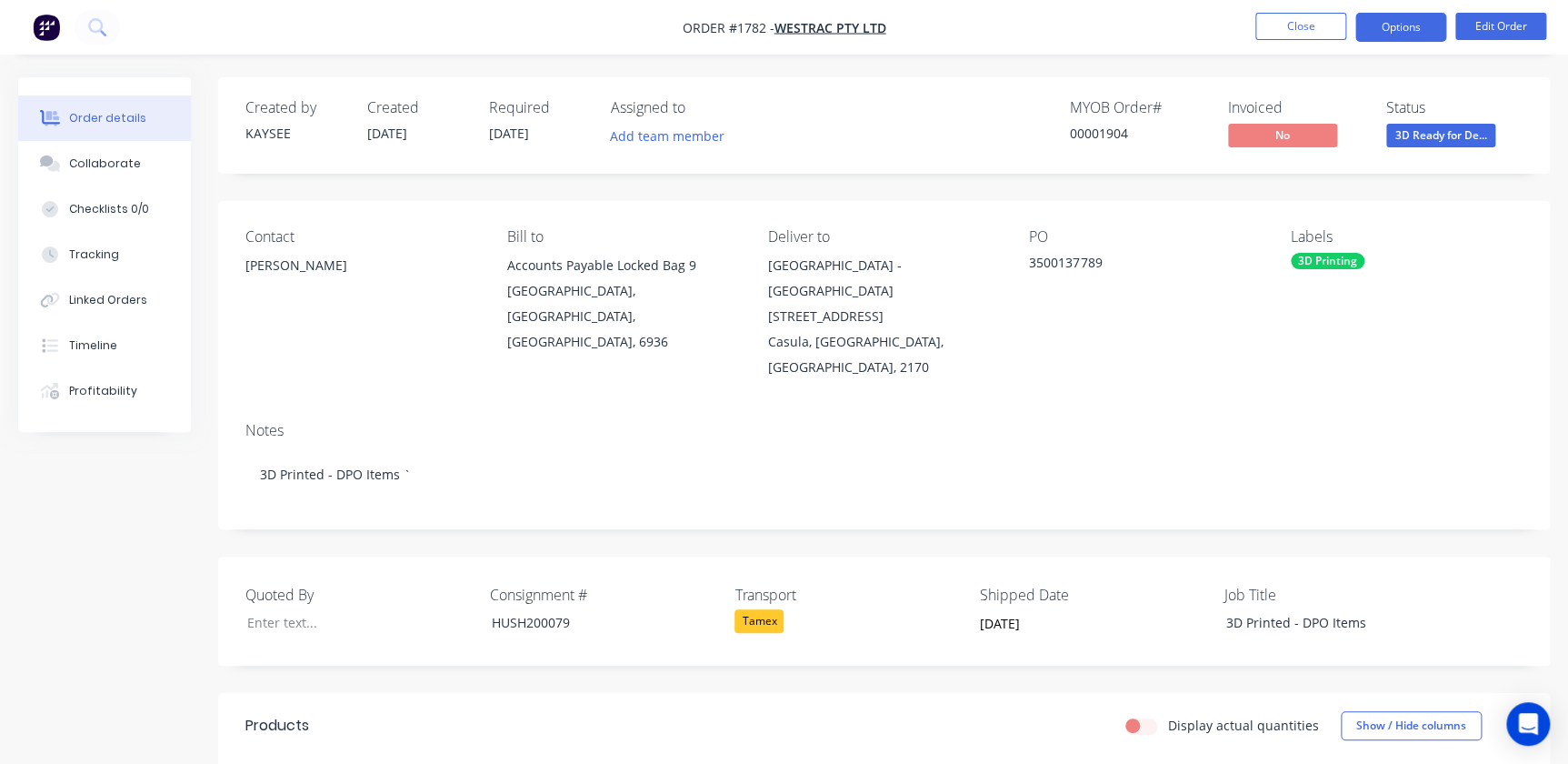
click at [1423, 29] on button "Options" at bounding box center [1400, 27] width 91 height 29
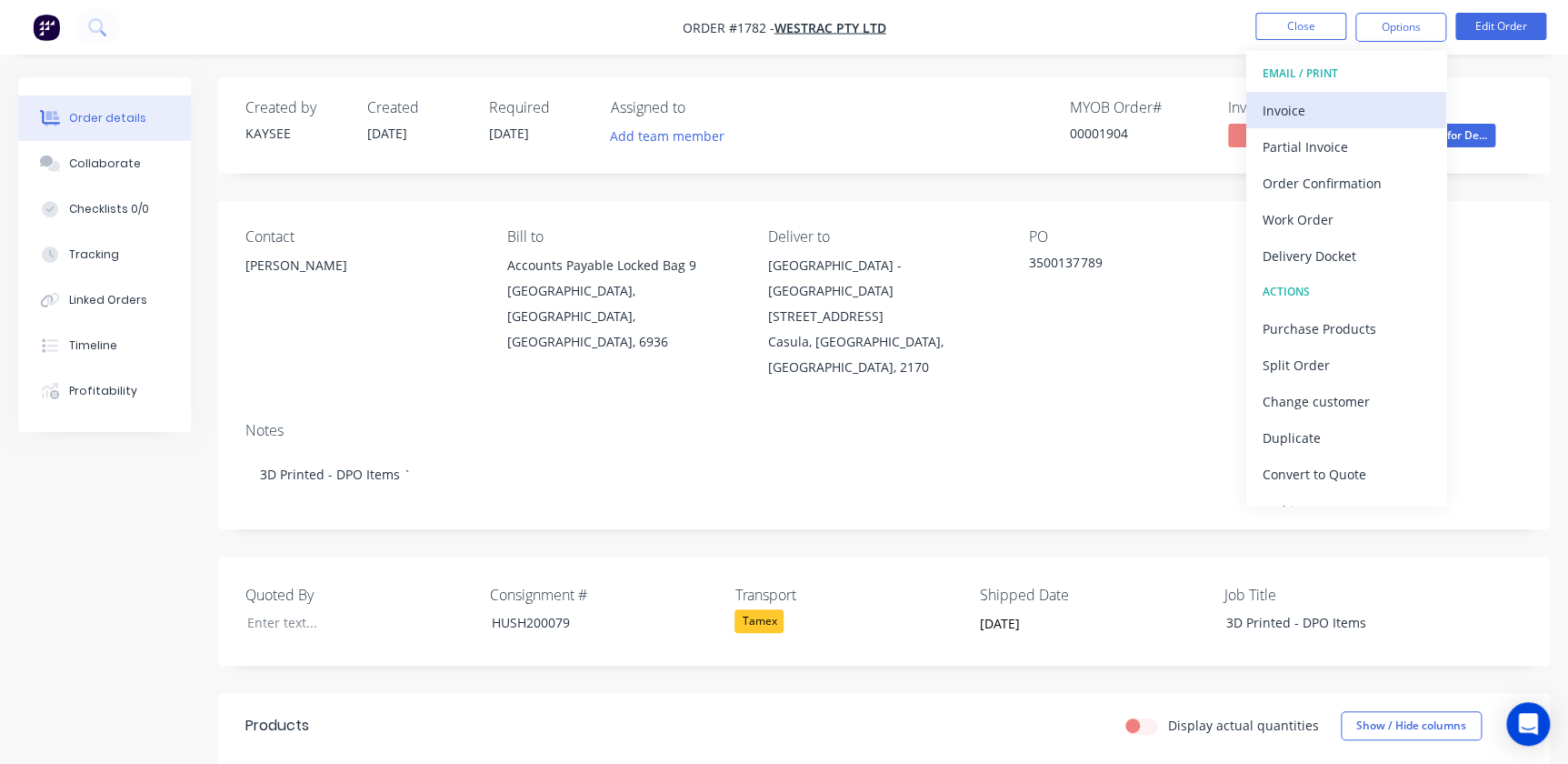
click at [1307, 124] on button "Invoice" at bounding box center [1346, 110] width 200 height 37
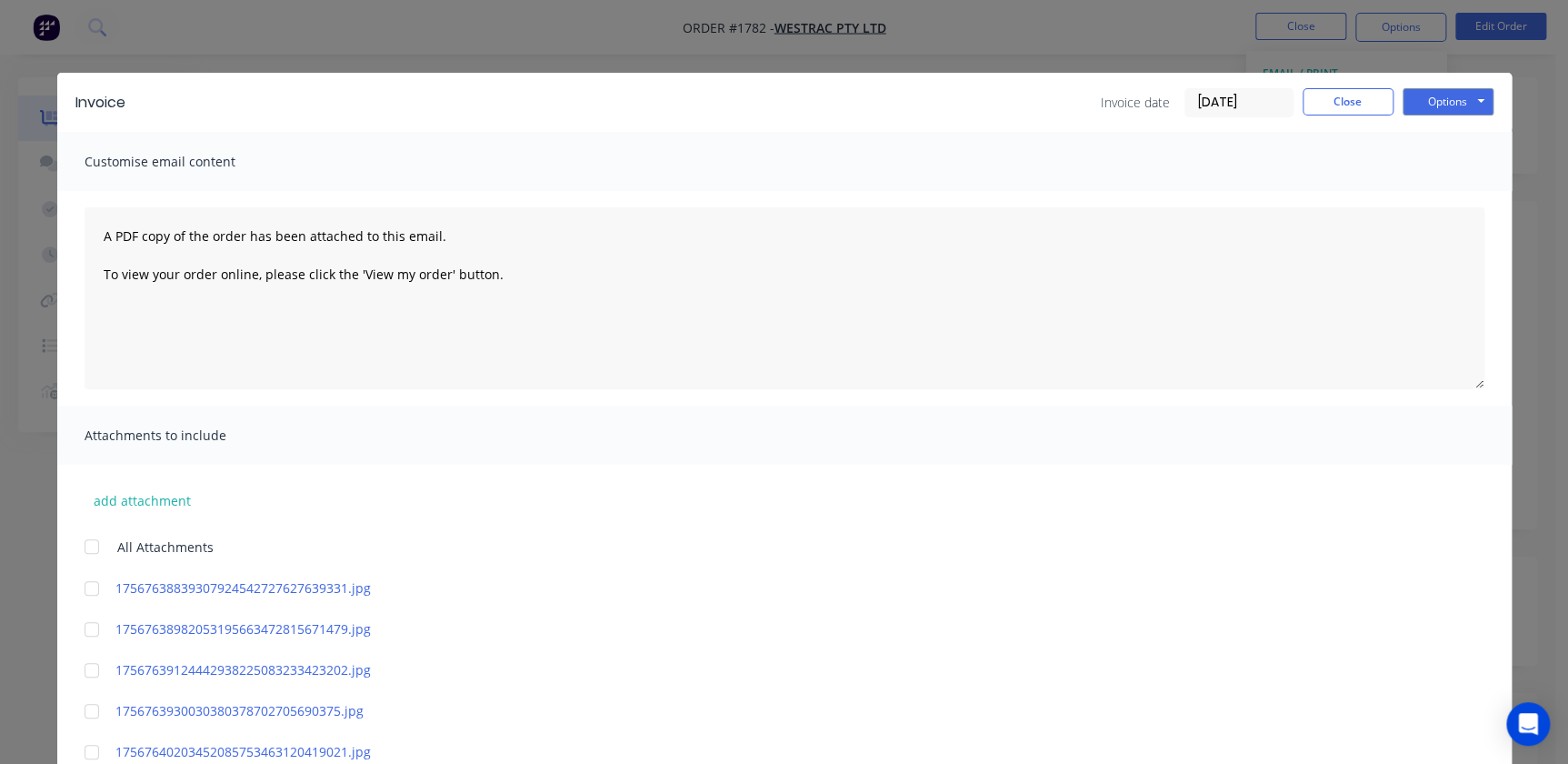
click at [1233, 101] on input "[DATE]" at bounding box center [1238, 102] width 108 height 27
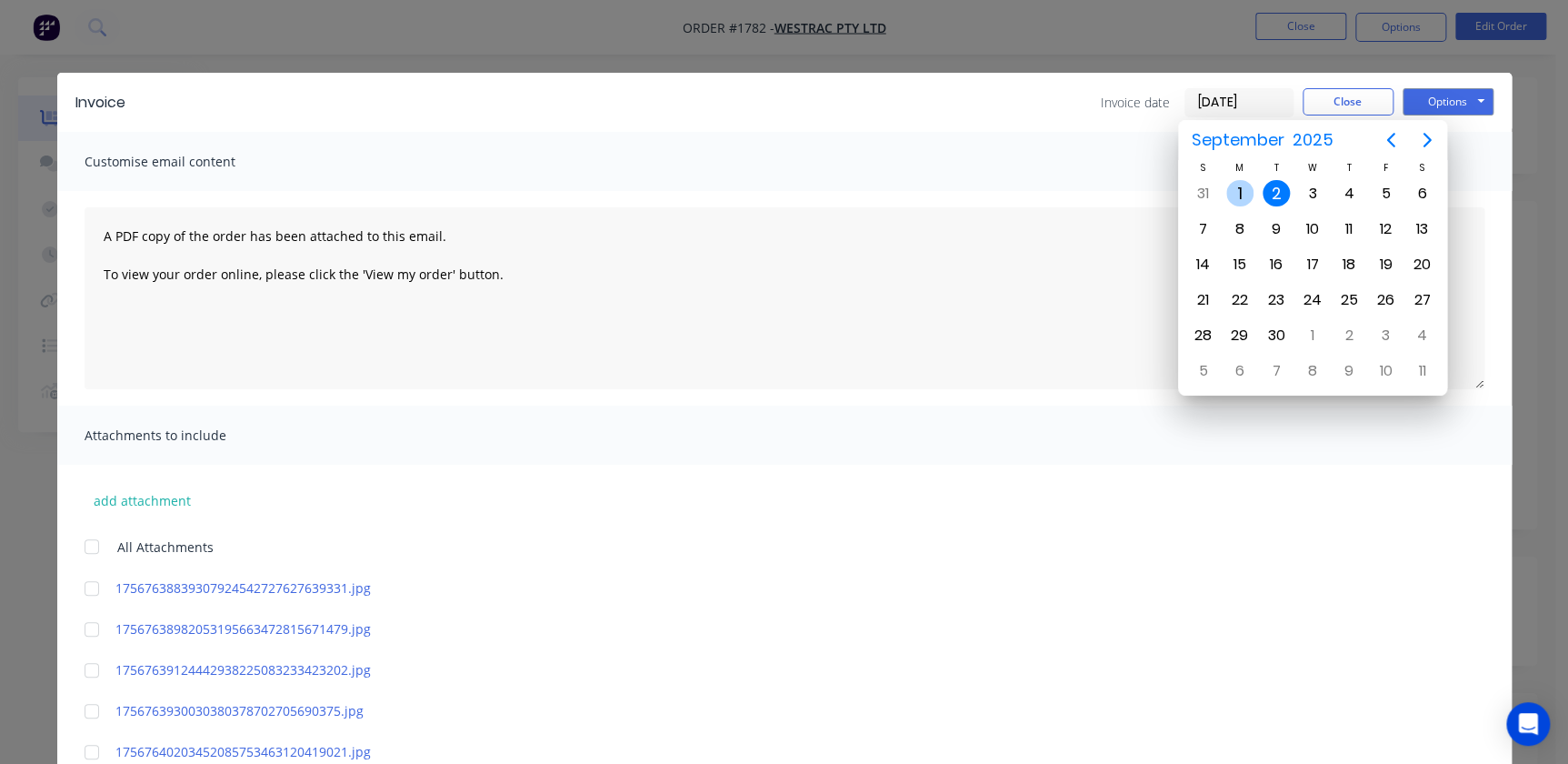
click at [1241, 197] on div "1" at bounding box center [1239, 193] width 27 height 27
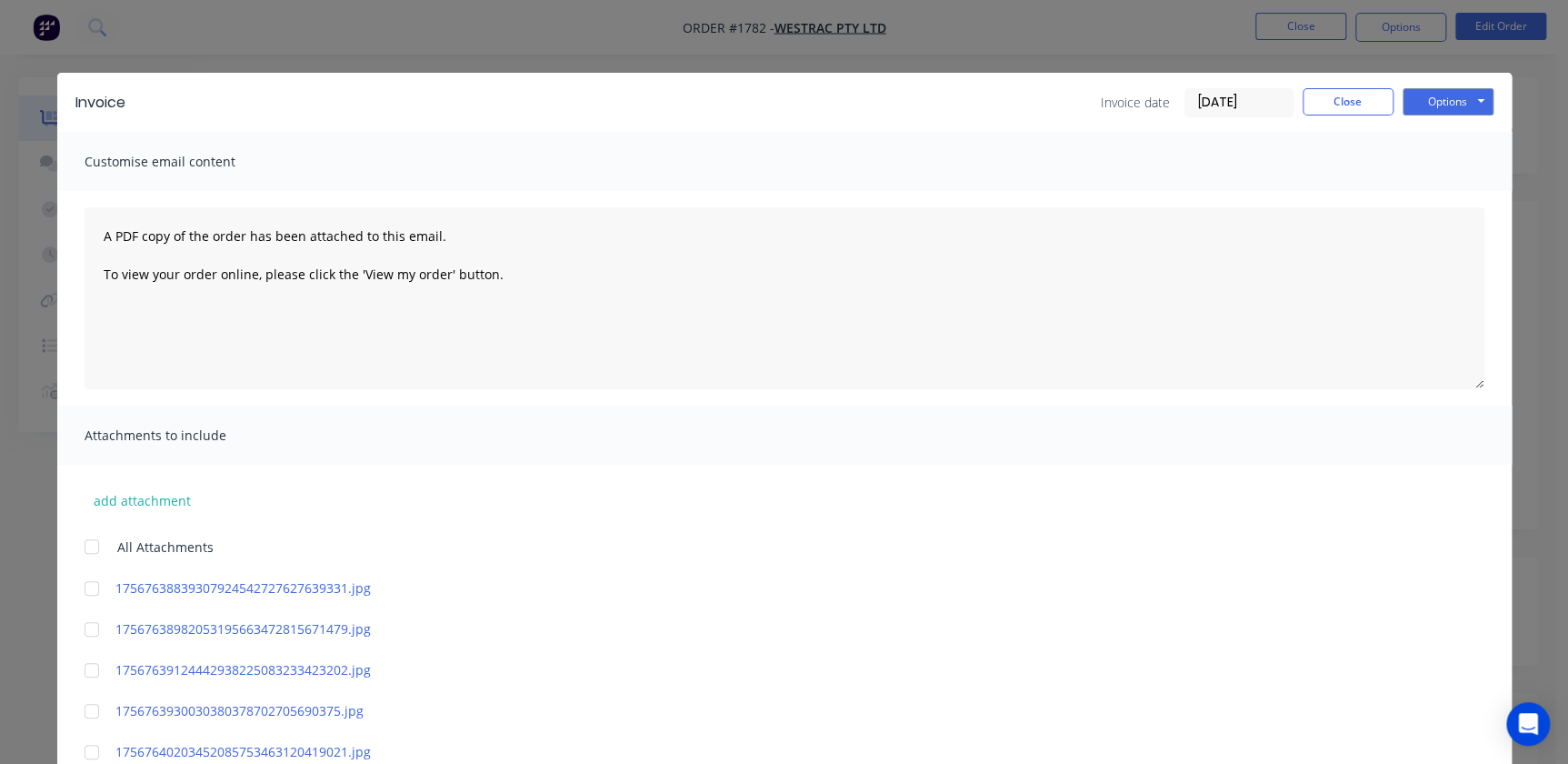
drag, startPoint x: 1241, startPoint y: 197, endPoint x: 1238, endPoint y: 131, distance: 66.1
click at [1245, 110] on input "01/09/25" at bounding box center [1238, 102] width 108 height 27
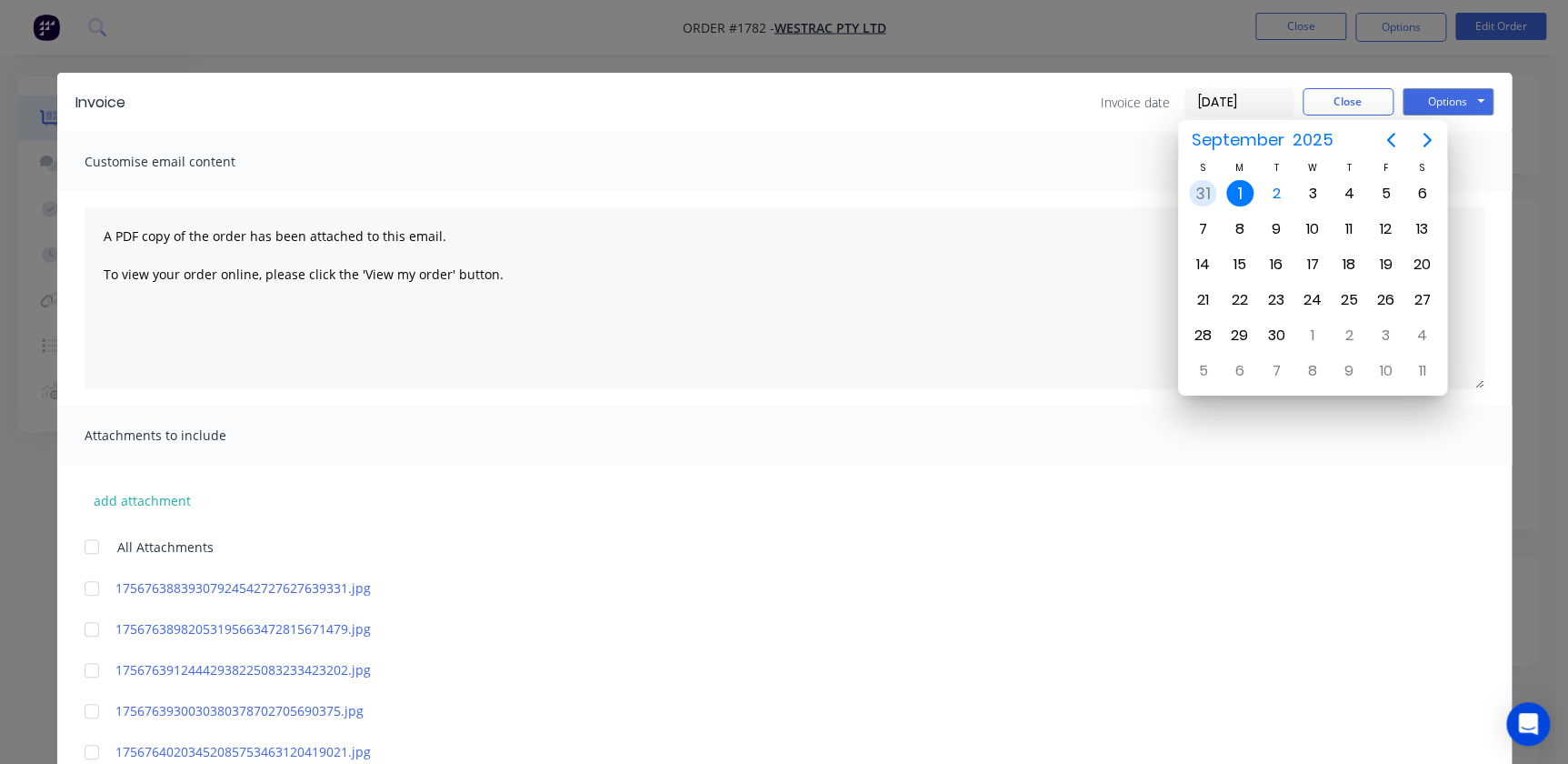
click at [1212, 191] on div "31" at bounding box center [1202, 193] width 27 height 27
type input "31/08/25"
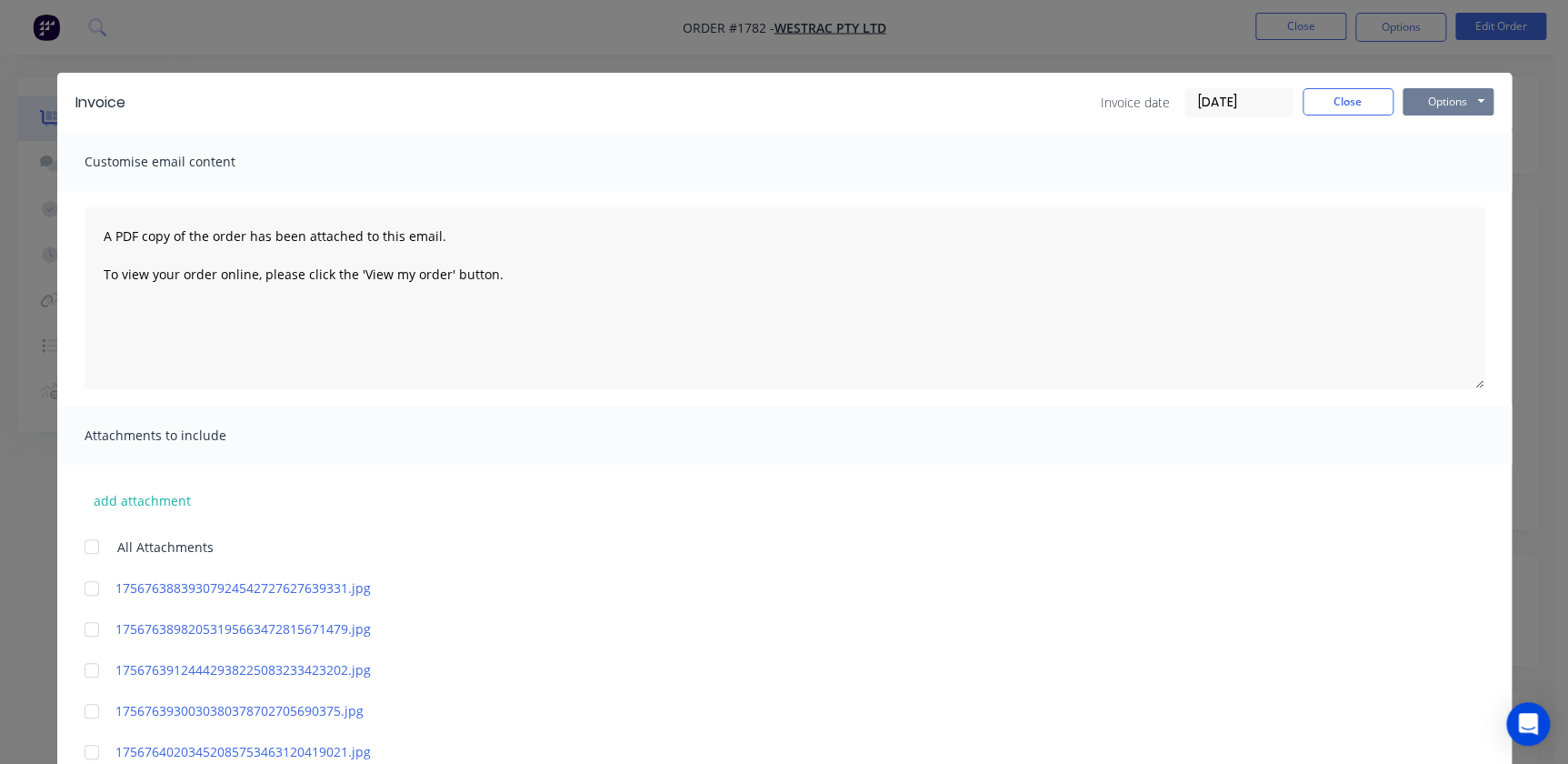
click at [1457, 110] on button "Options" at bounding box center [1447, 101] width 91 height 27
click at [1434, 171] on button "Print" at bounding box center [1460, 164] width 116 height 30
click at [1340, 109] on button "Close" at bounding box center [1348, 101] width 91 height 27
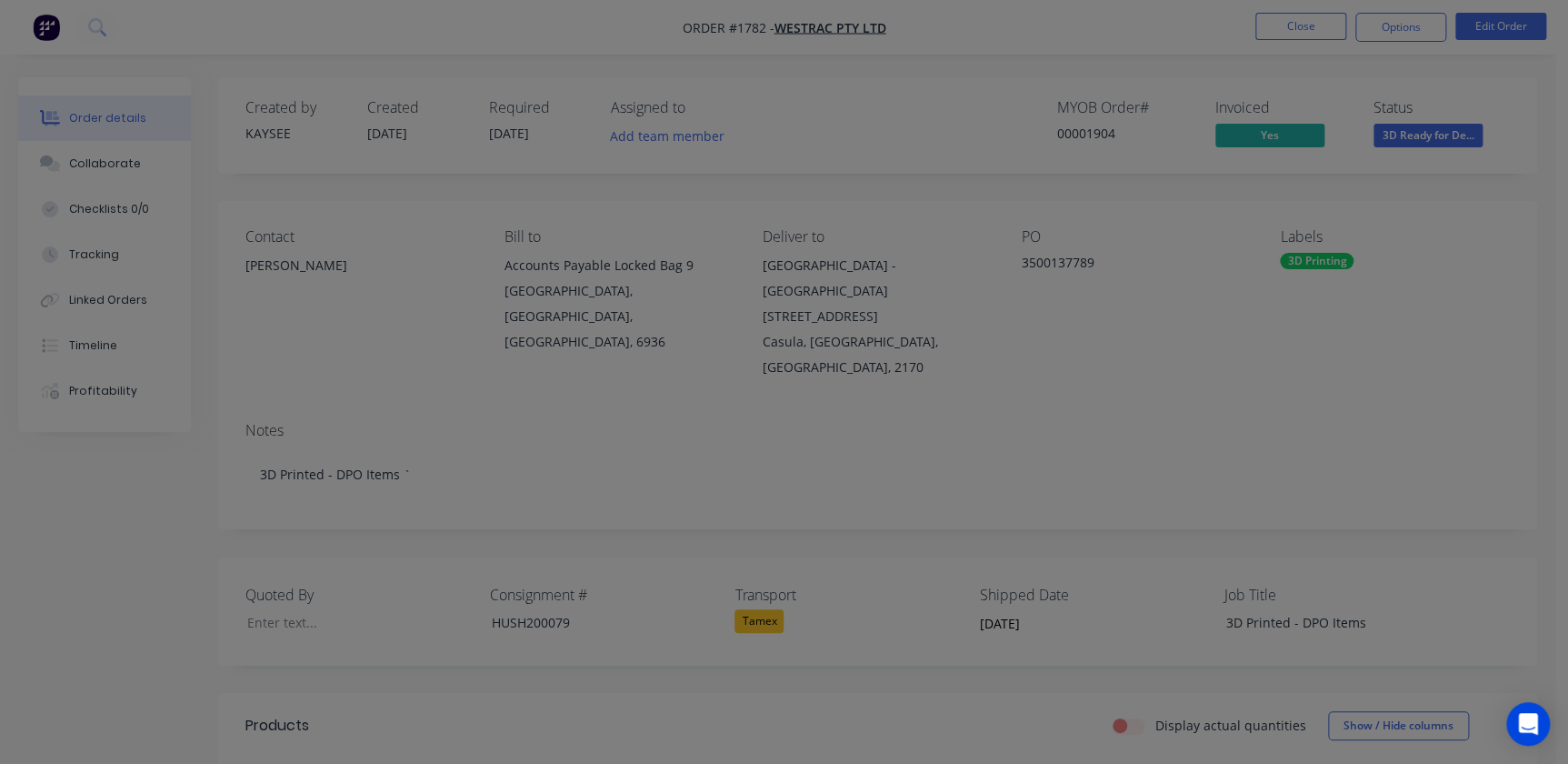
click at [1340, 109] on div "Invoiced" at bounding box center [1283, 108] width 137 height 17
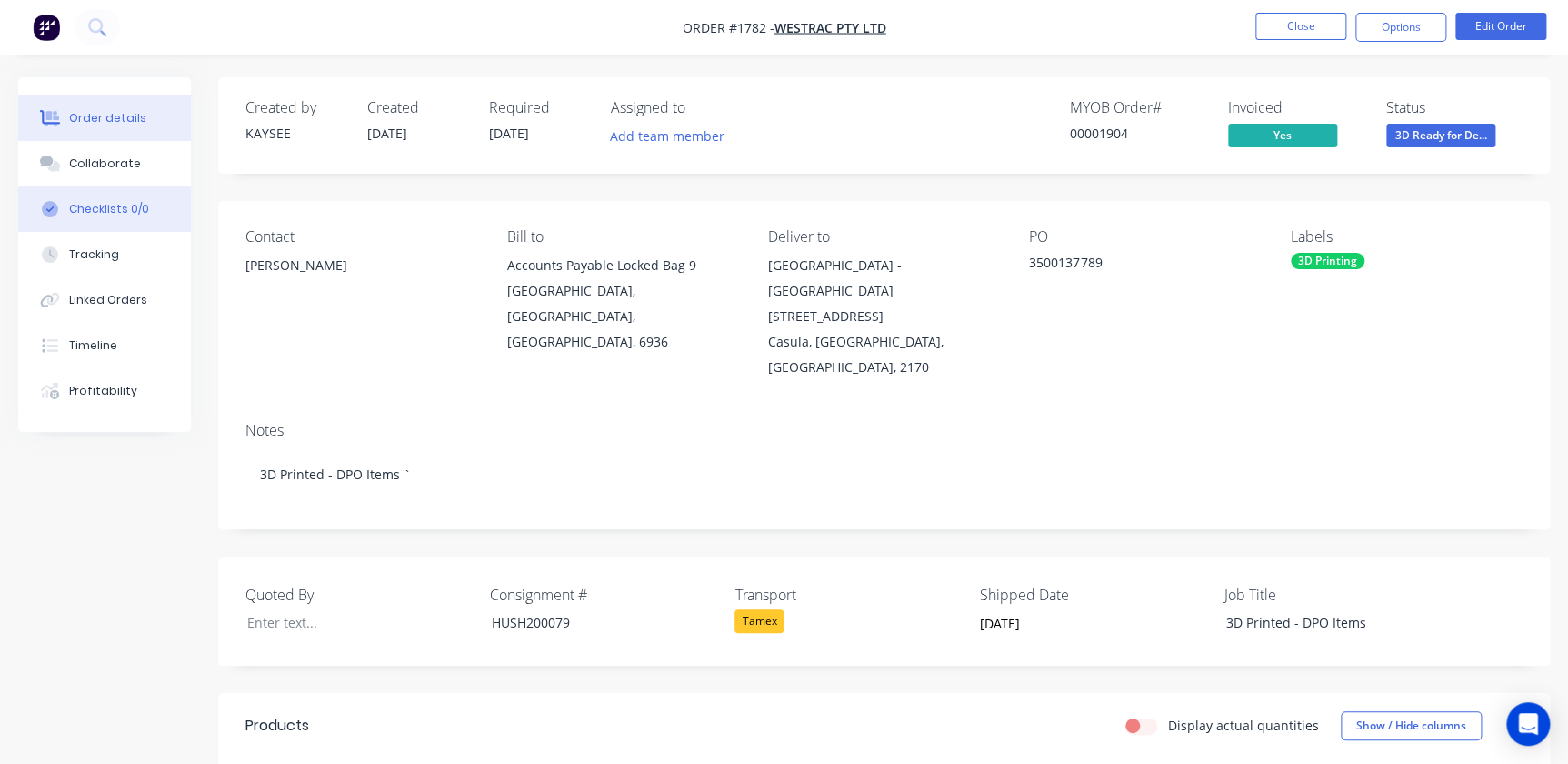
click at [135, 205] on div "Checklists 0/0" at bounding box center [109, 209] width 80 height 16
type textarea "x"
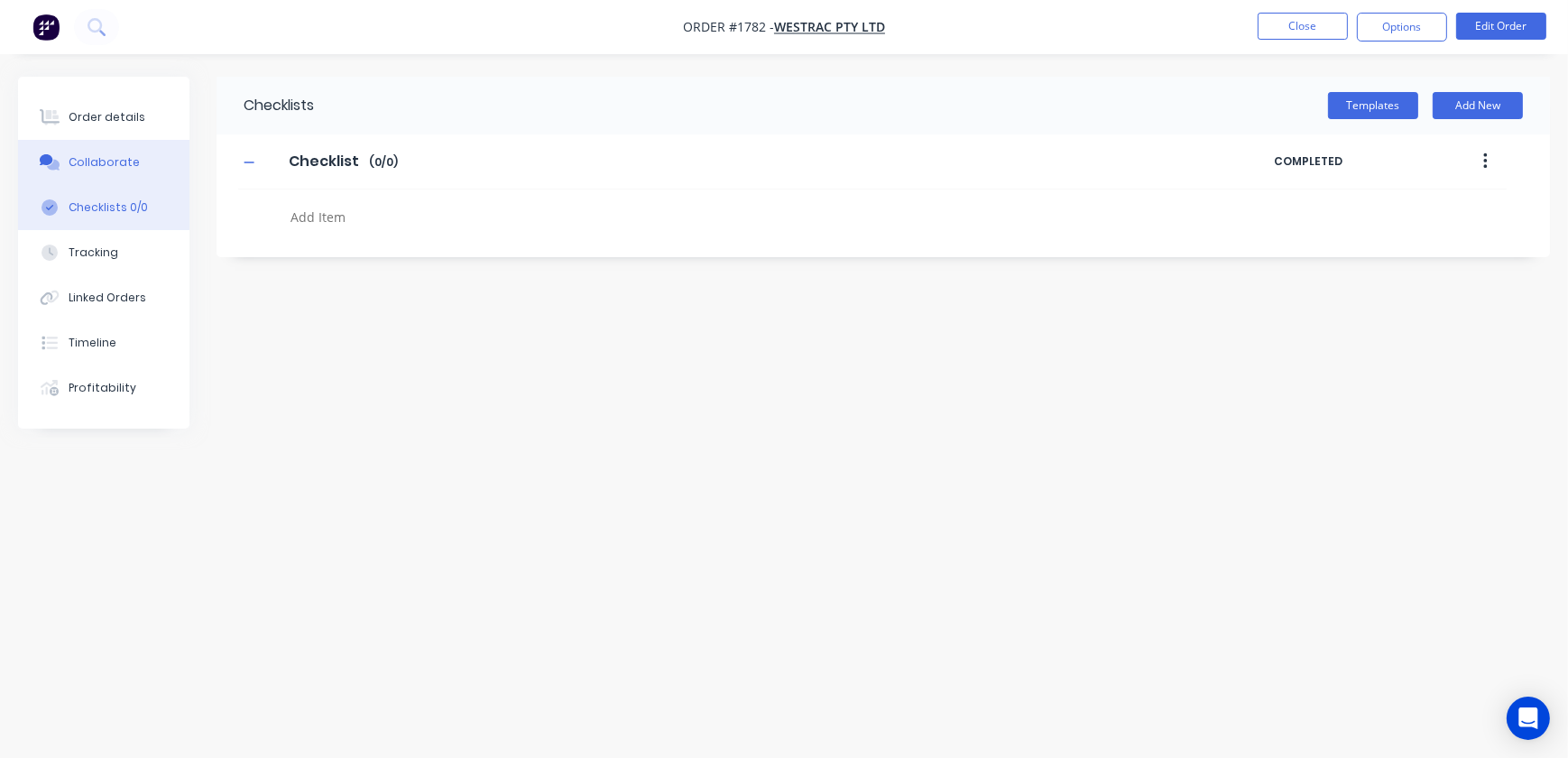
click at [116, 166] on div "Collaborate" at bounding box center [104, 162] width 72 height 16
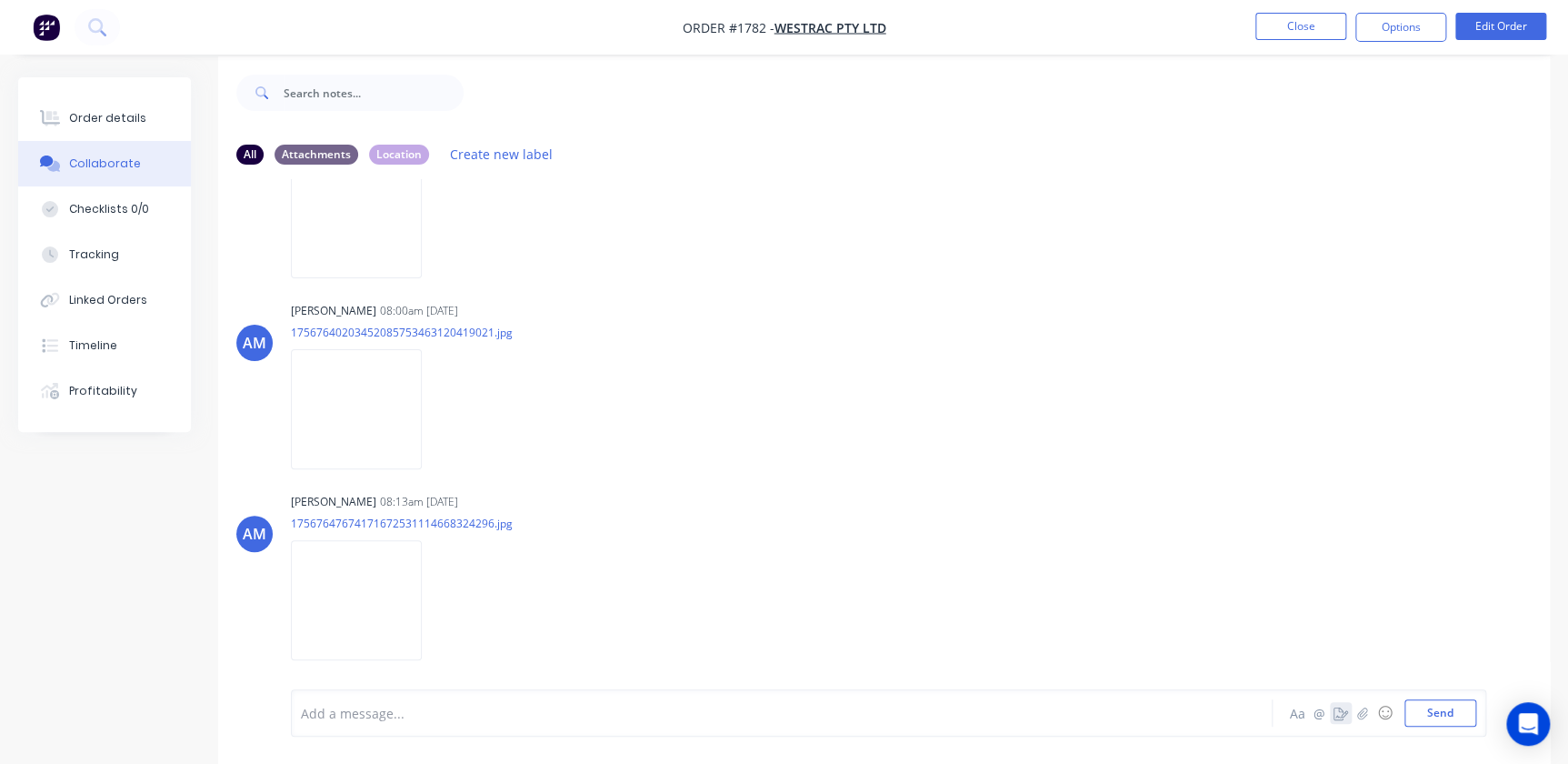
scroll to position [27, 0]
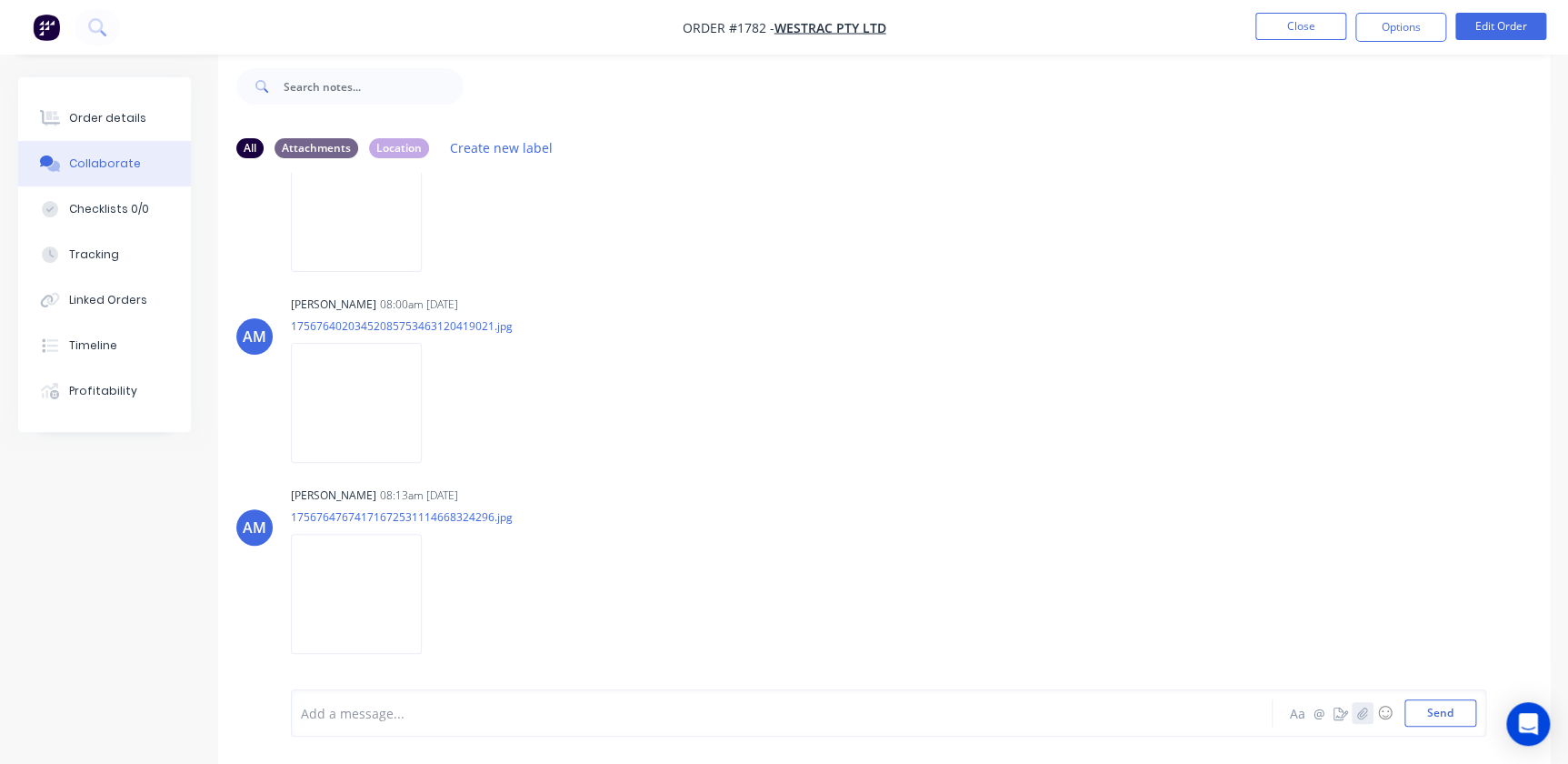
click at [1357, 713] on icon "button" at bounding box center [1363, 713] width 11 height 13
click at [1453, 709] on button "Send" at bounding box center [1440, 713] width 72 height 27
click at [1309, 17] on button "Close" at bounding box center [1300, 26] width 91 height 27
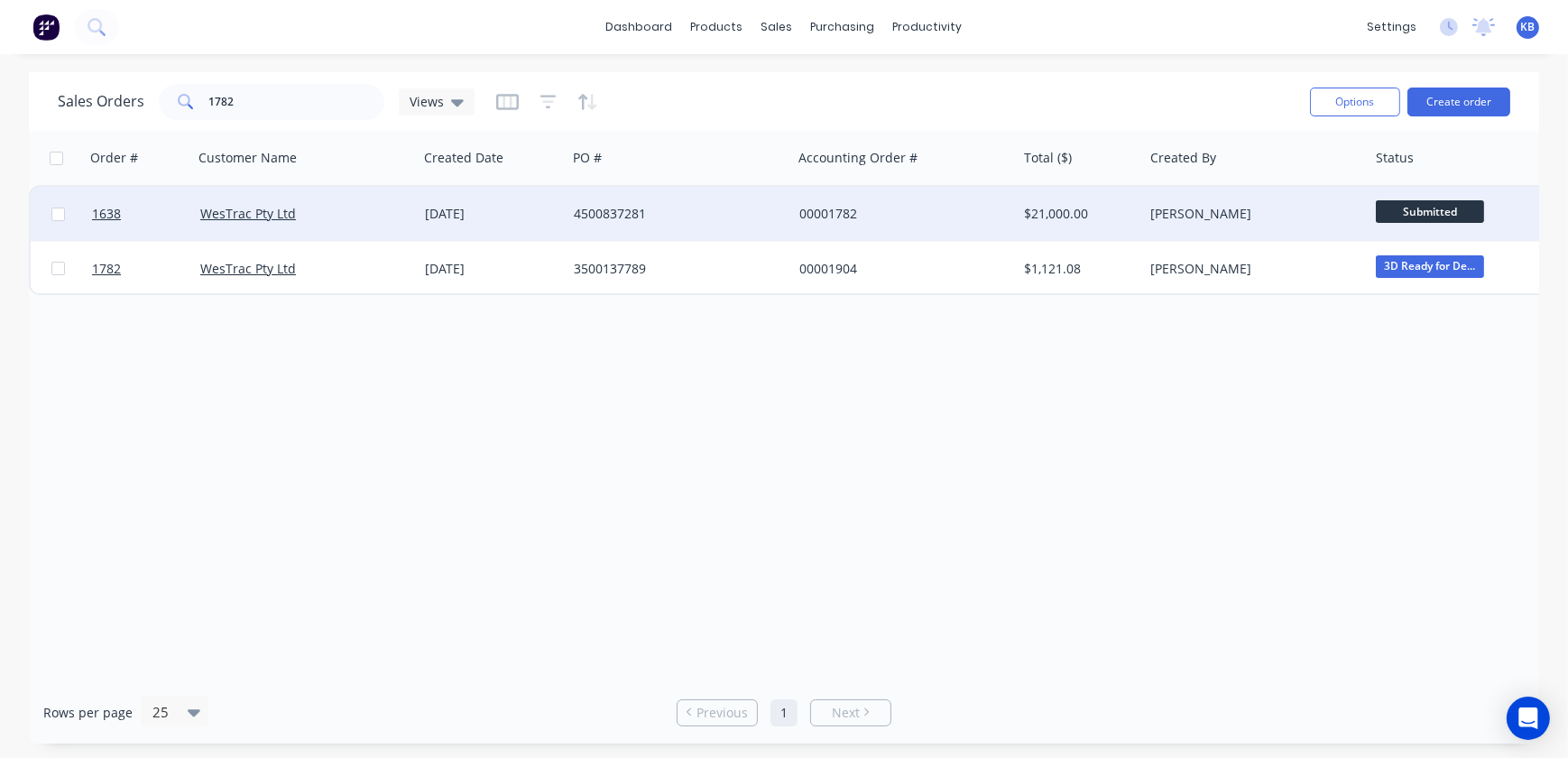
click at [1421, 213] on span "Submitted" at bounding box center [1430, 212] width 109 height 22
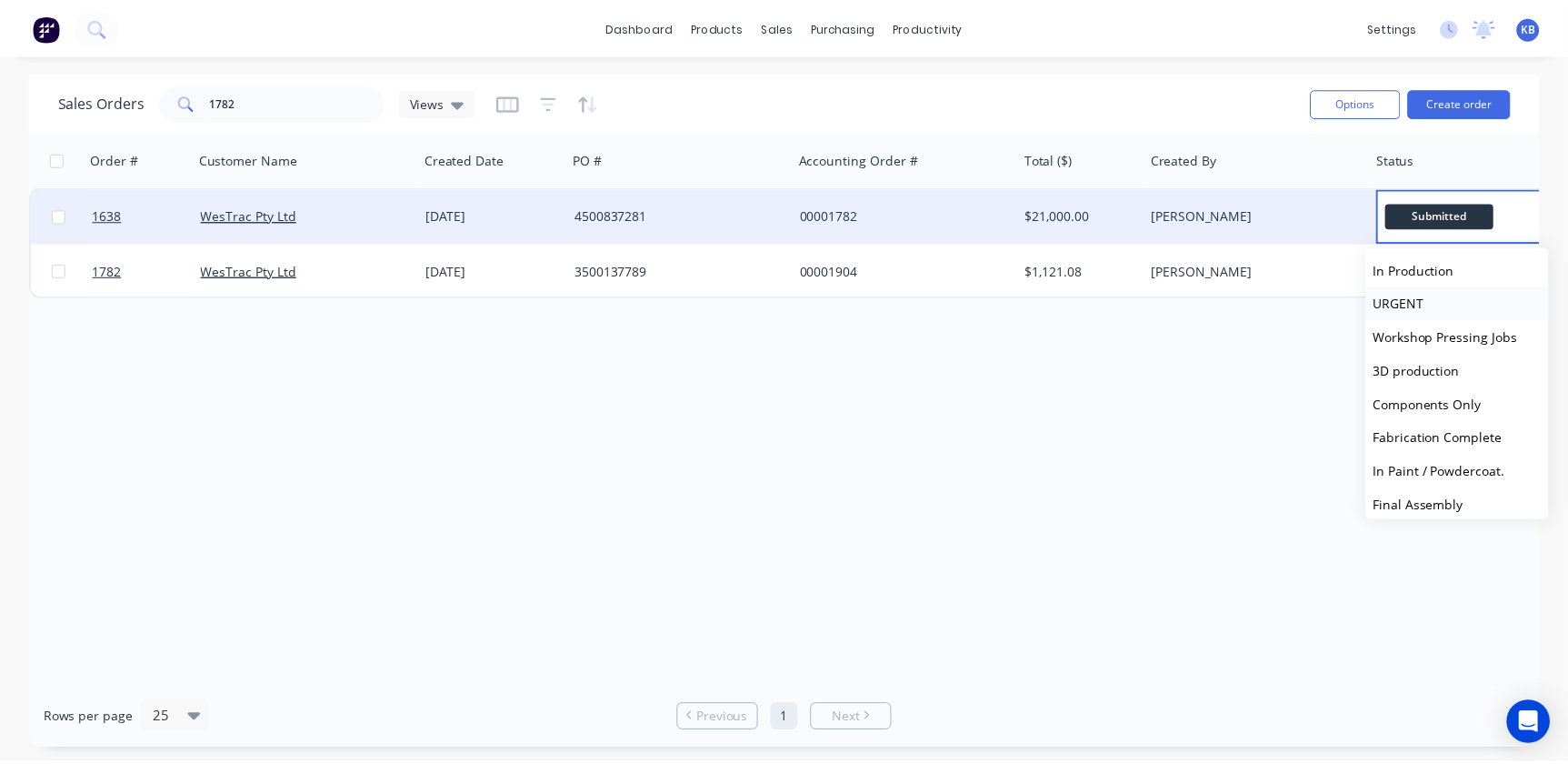
scroll to position [482, 0]
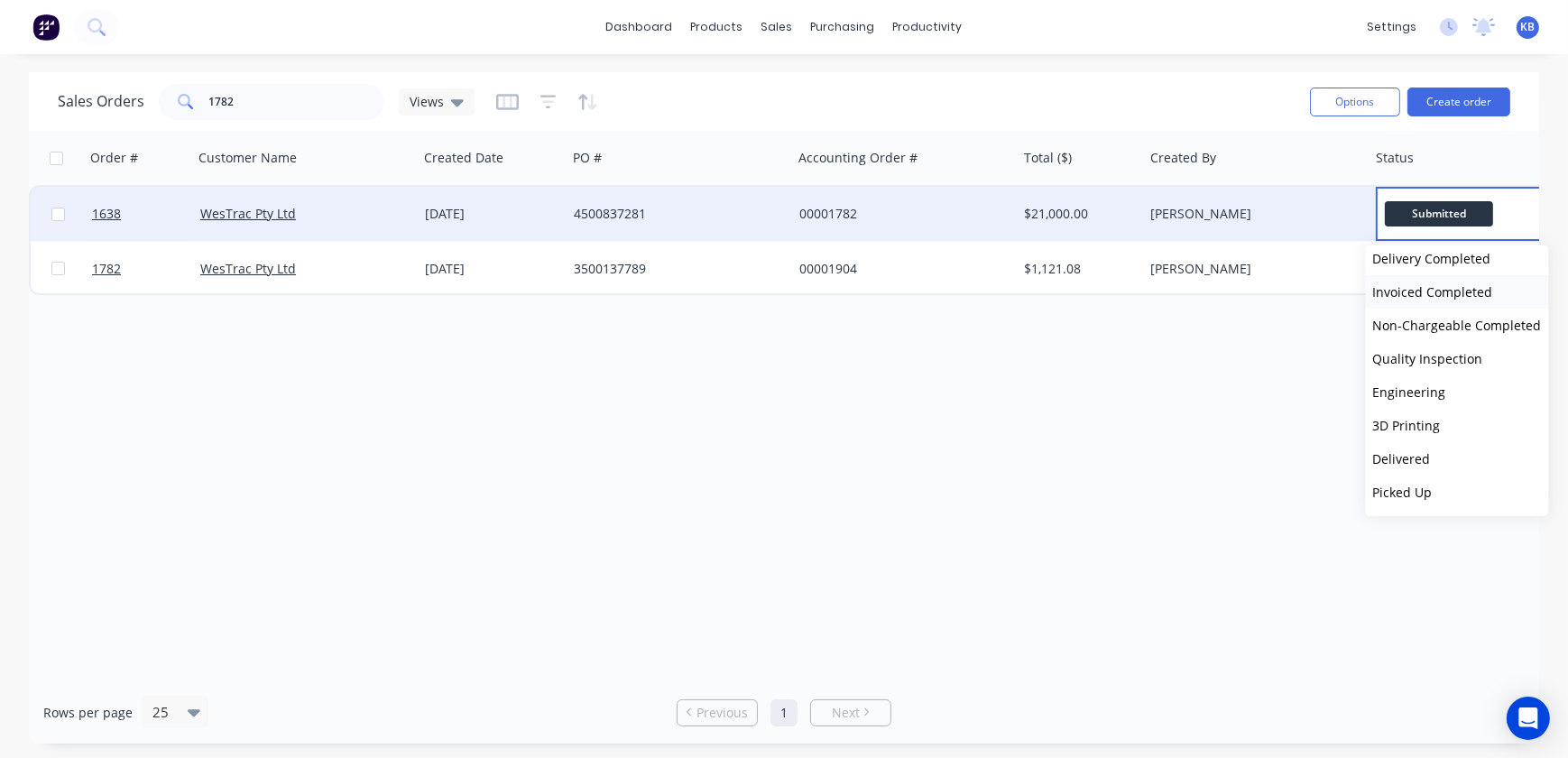
click at [1434, 299] on span "Invoiced Completed" at bounding box center [1432, 292] width 120 height 17
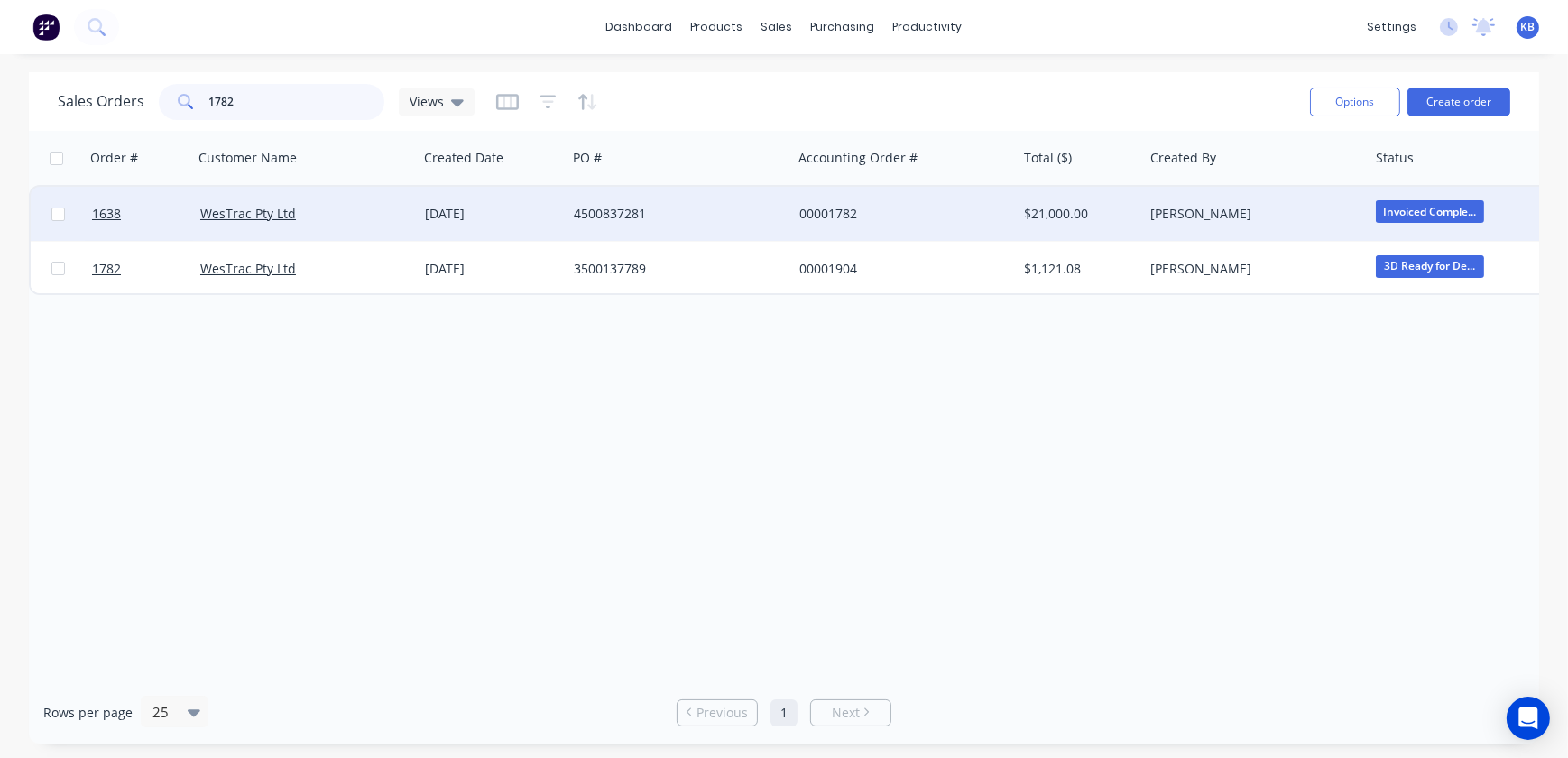
click at [342, 97] on input "1782" at bounding box center [296, 101] width 176 height 36
type input "1780"
click at [110, 220] on span "1780" at bounding box center [106, 213] width 29 height 18
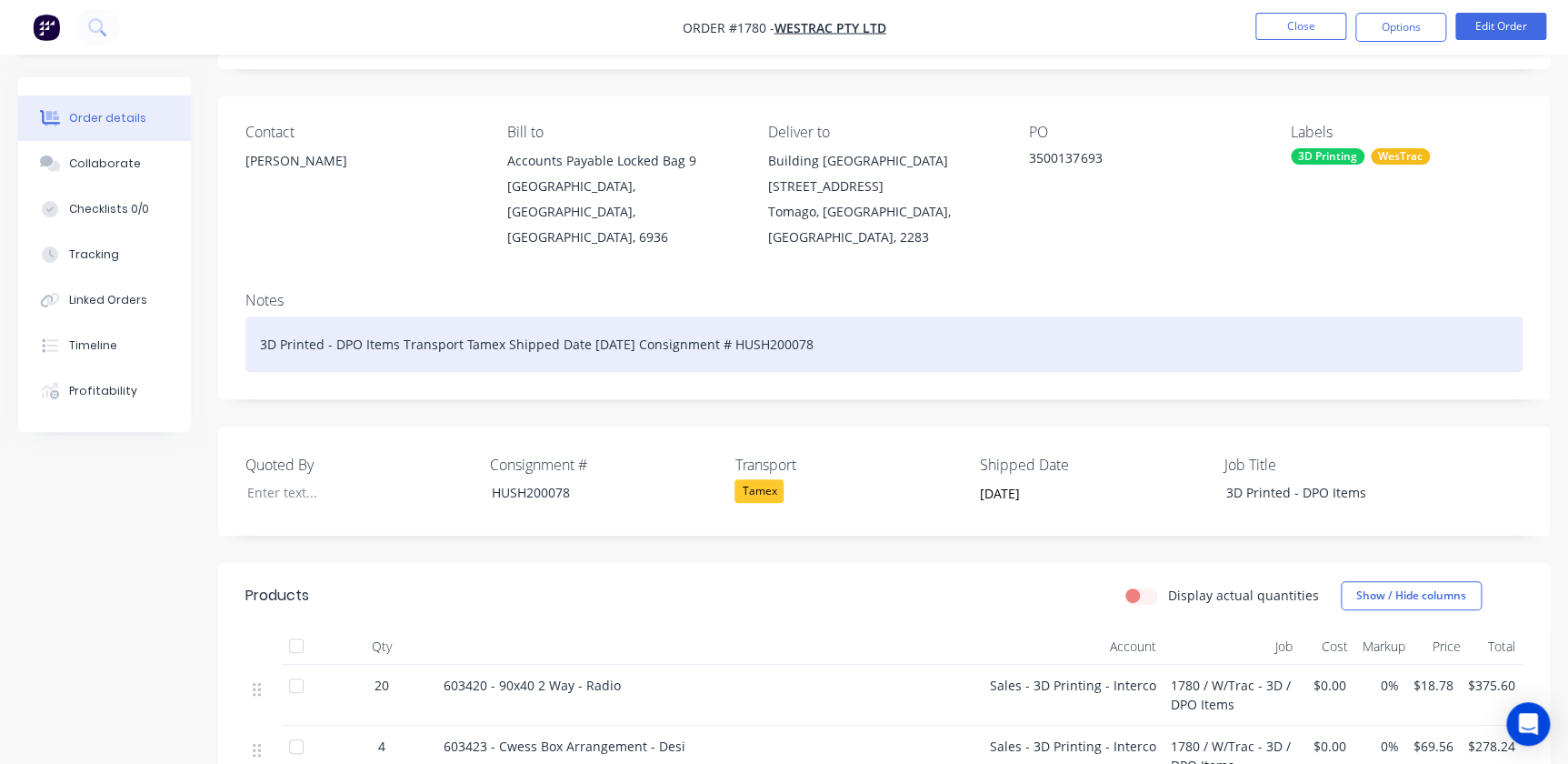
scroll to position [81, 0]
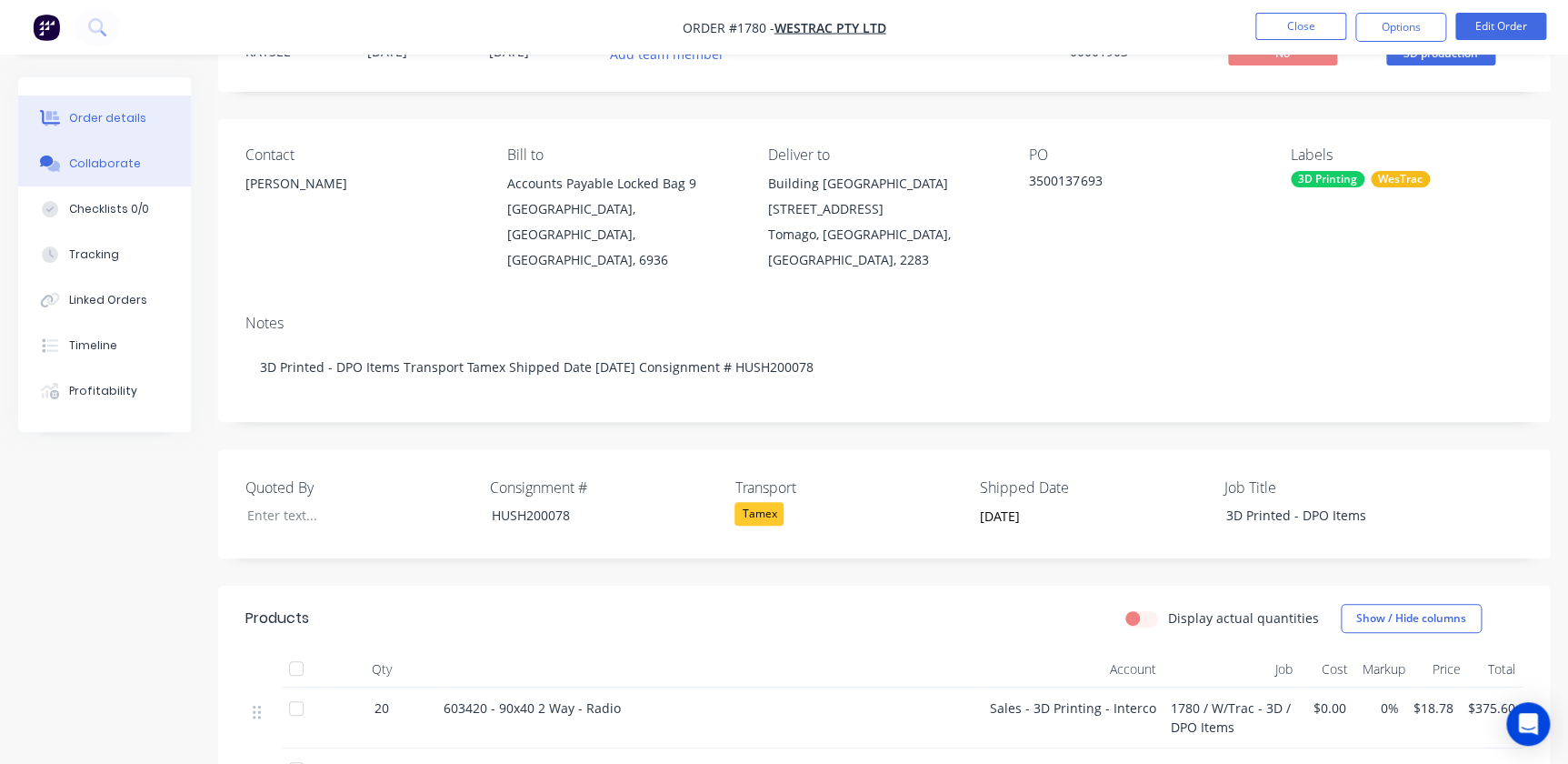
click at [124, 164] on div "Collaborate" at bounding box center [105, 163] width 72 height 16
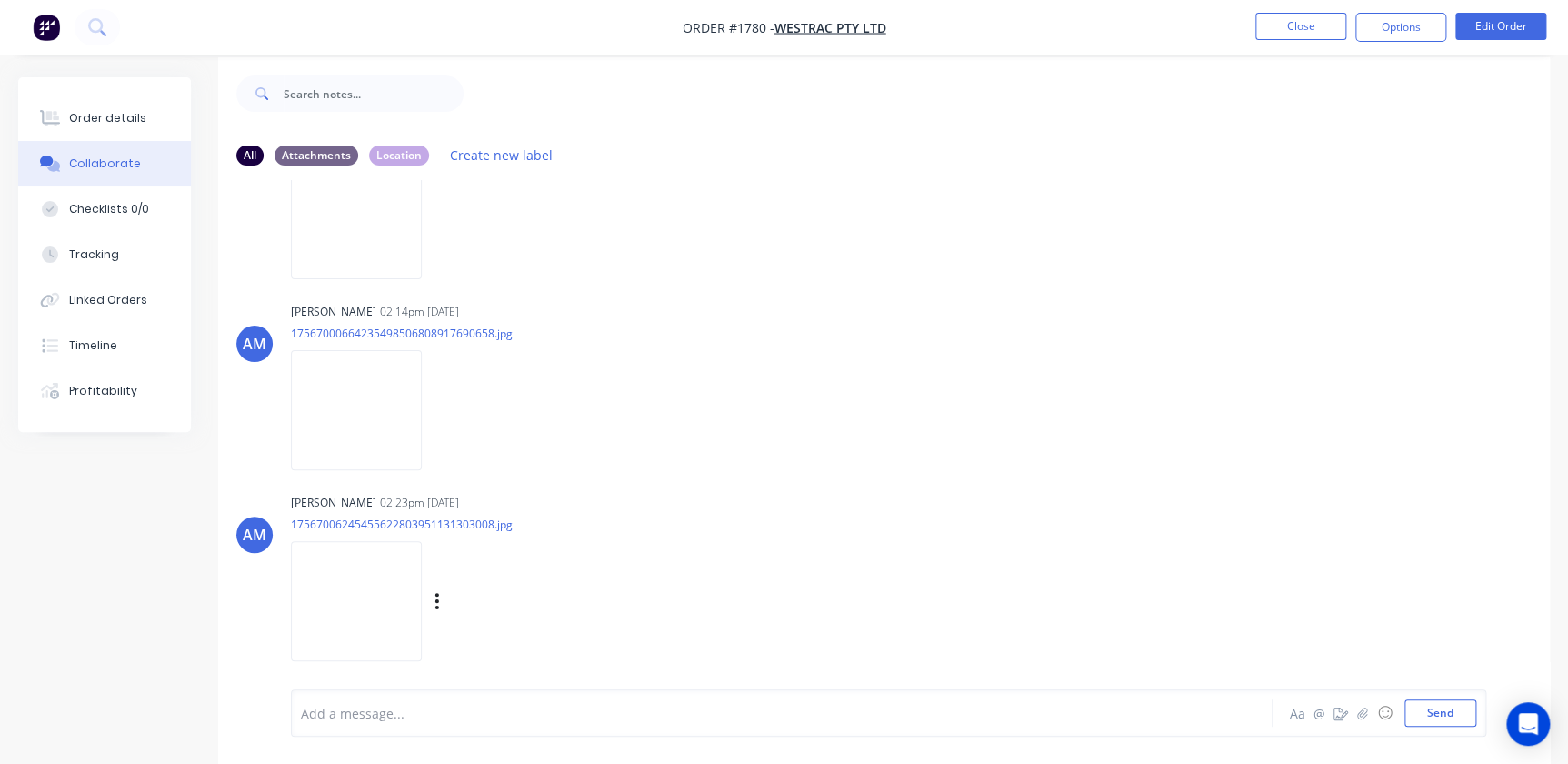
scroll to position [27, 0]
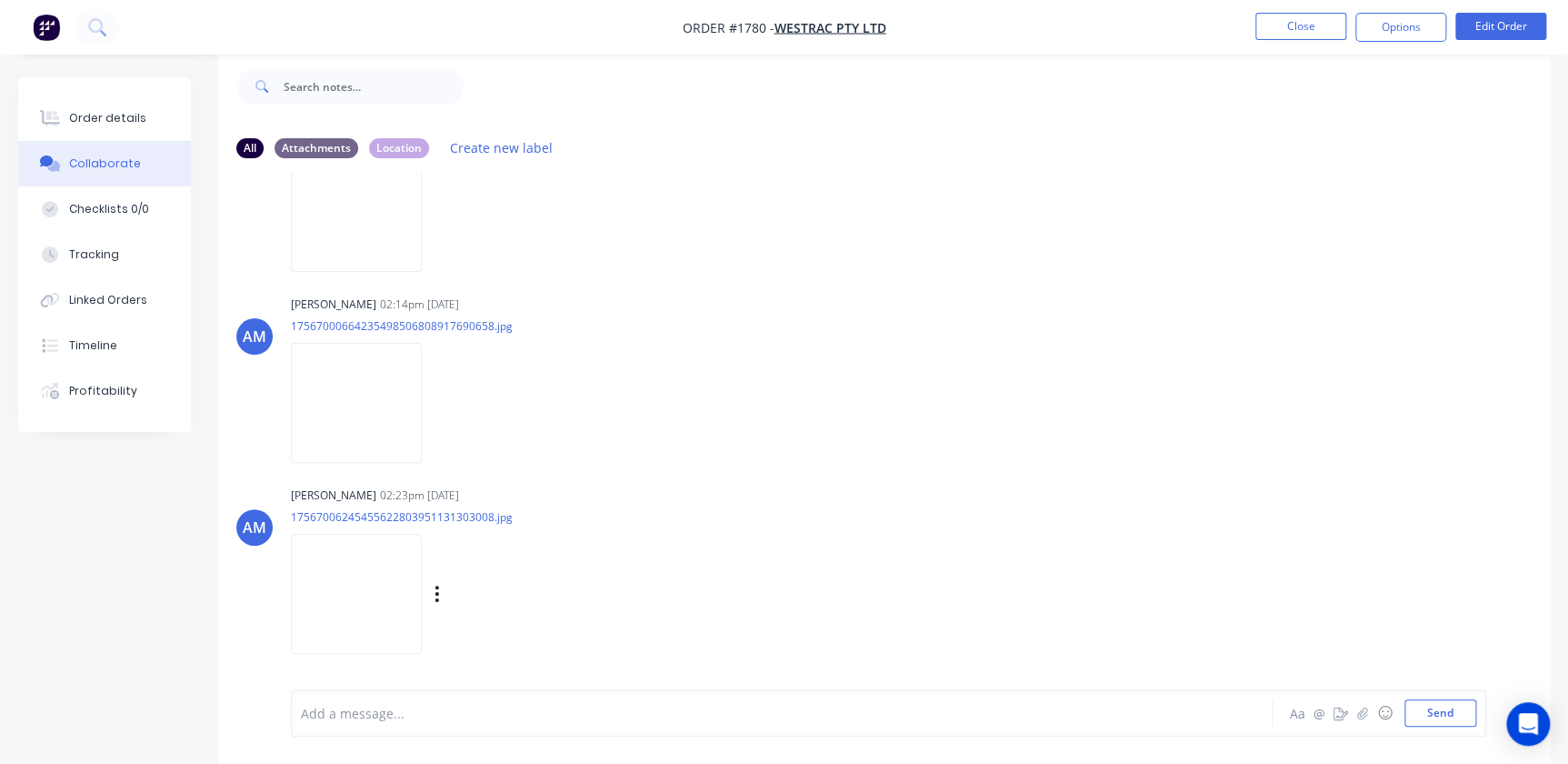
click at [347, 603] on img at bounding box center [357, 593] width 131 height 119
click at [390, 412] on img at bounding box center [357, 402] width 131 height 119
click at [361, 189] on img at bounding box center [357, 211] width 131 height 119
click at [173, 79] on div "Order details Collaborate Checklists 0/0 Tracking Linked Orders Timeline Profit…" at bounding box center [104, 255] width 173 height 355
click at [155, 100] on button "Order details" at bounding box center [104, 118] width 173 height 46
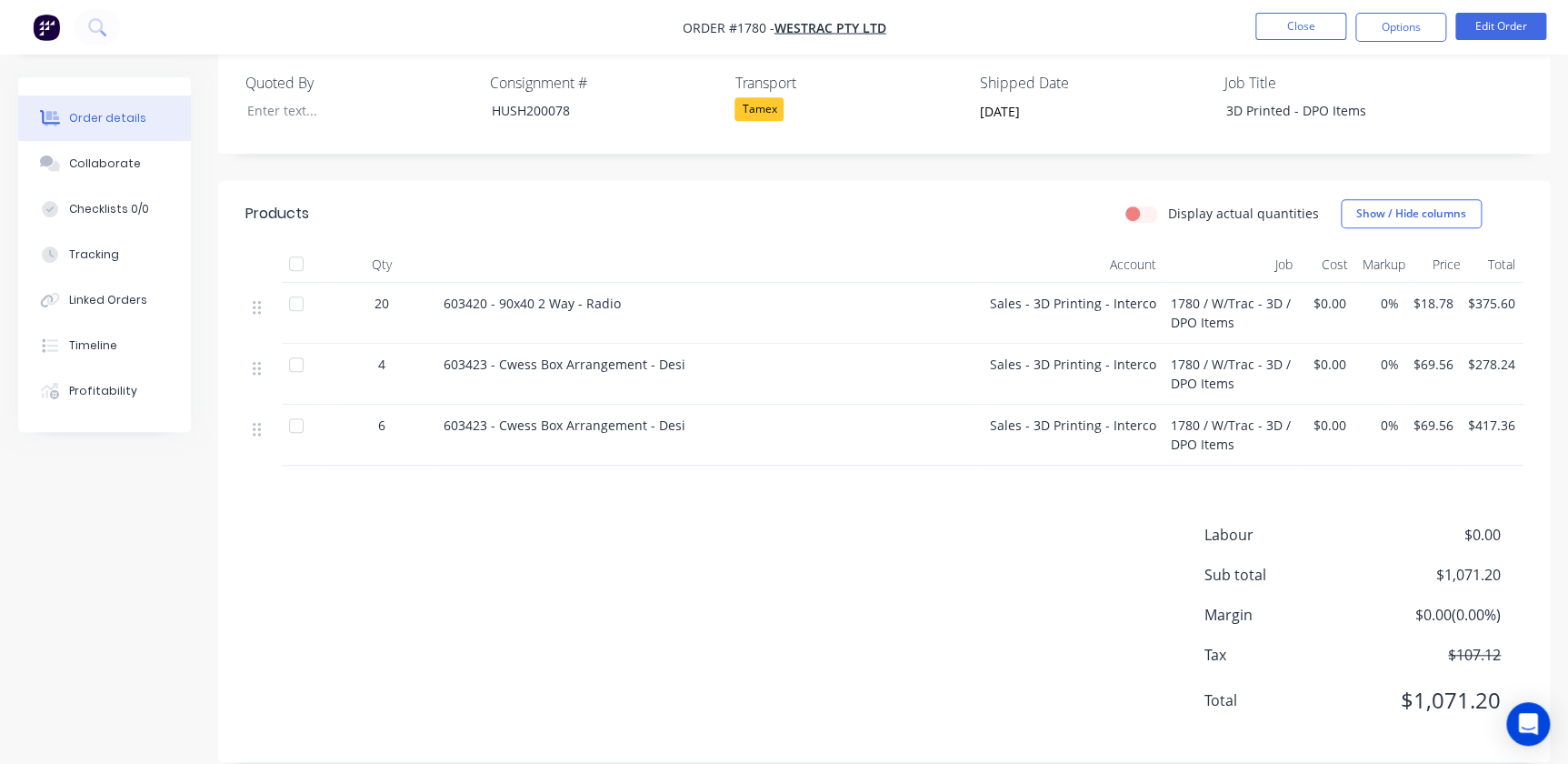
scroll to position [73, 0]
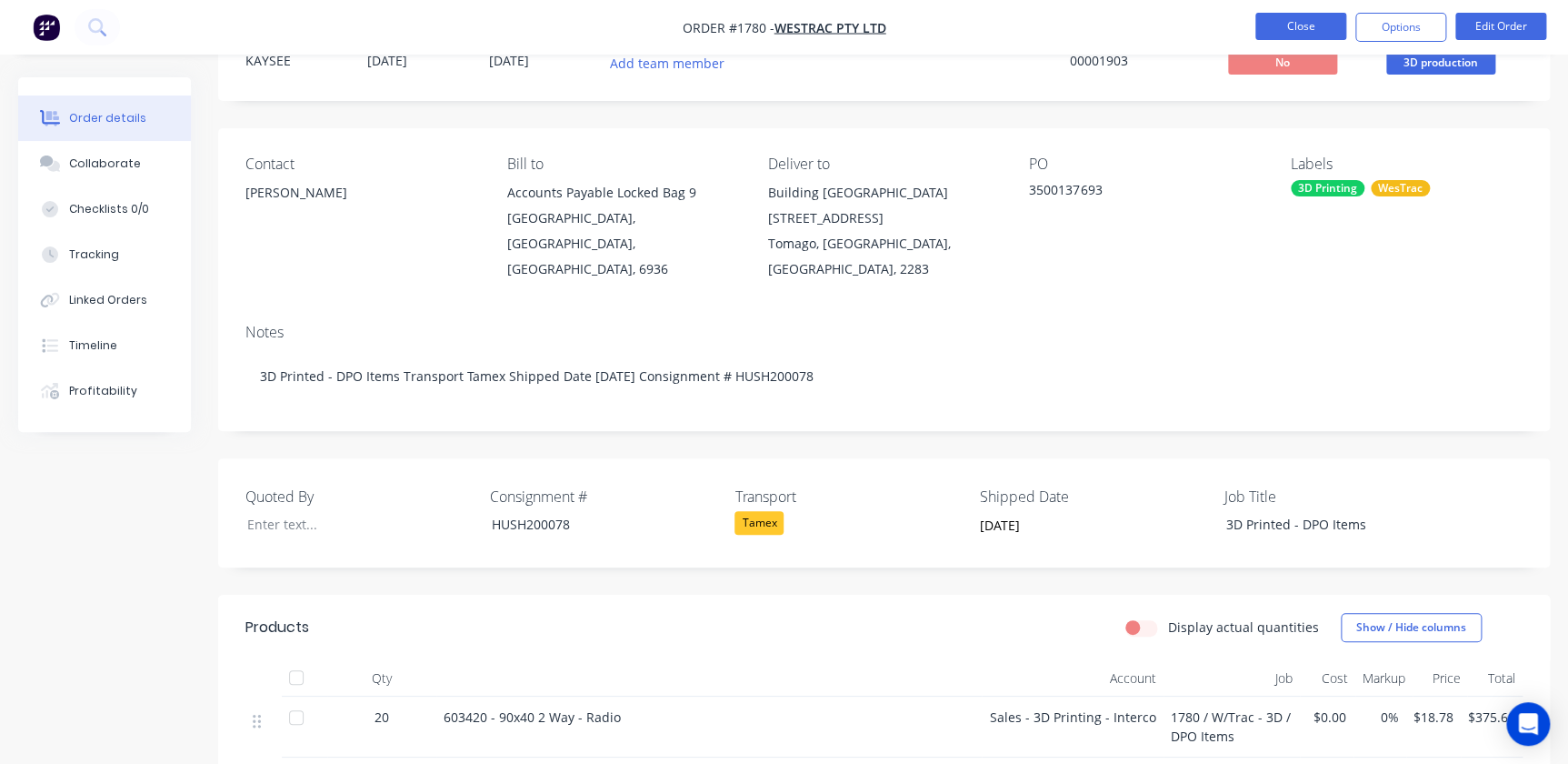
click at [1315, 21] on button "Close" at bounding box center [1300, 26] width 91 height 27
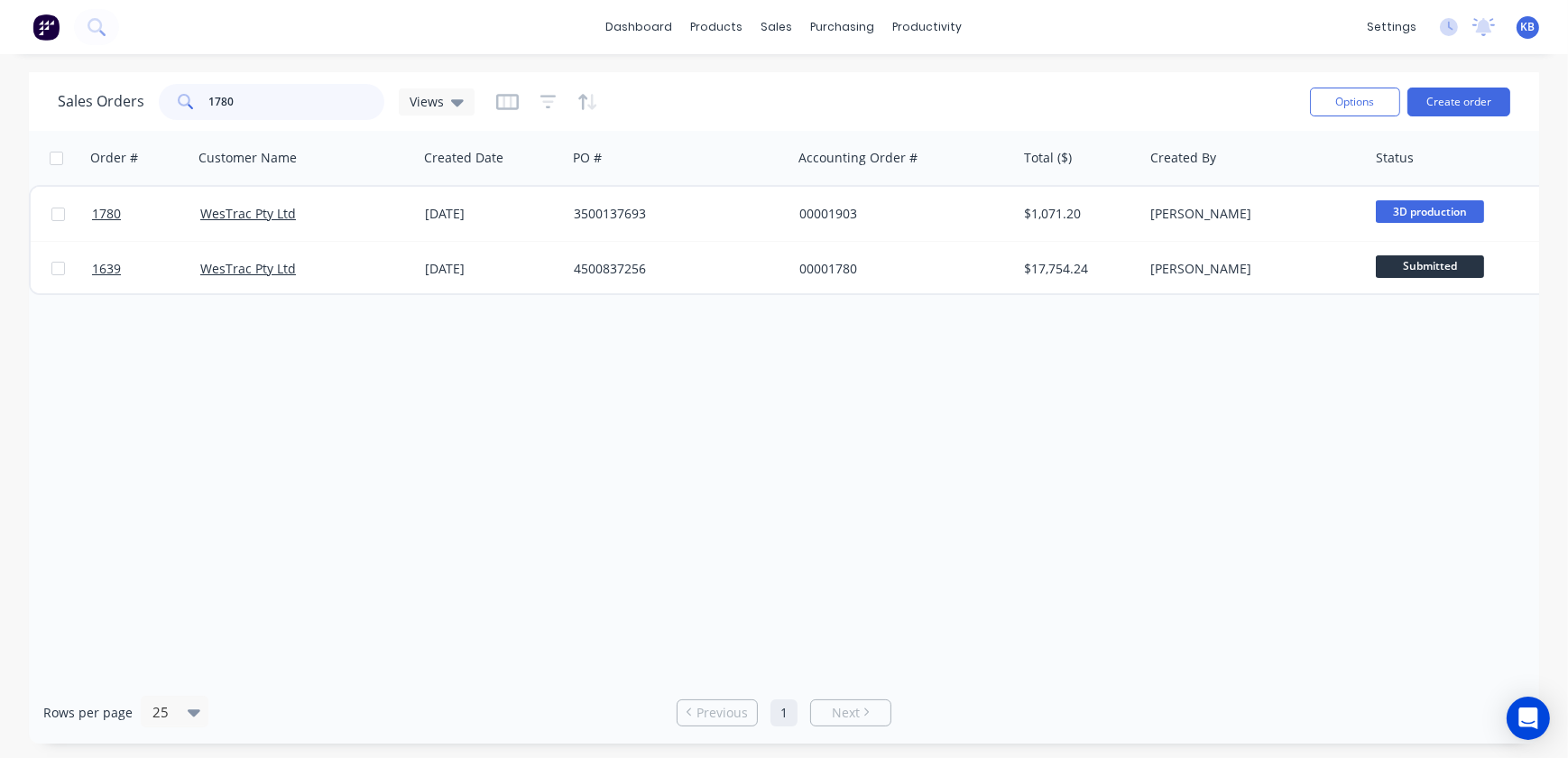
click at [255, 98] on input "1780" at bounding box center [296, 101] width 176 height 36
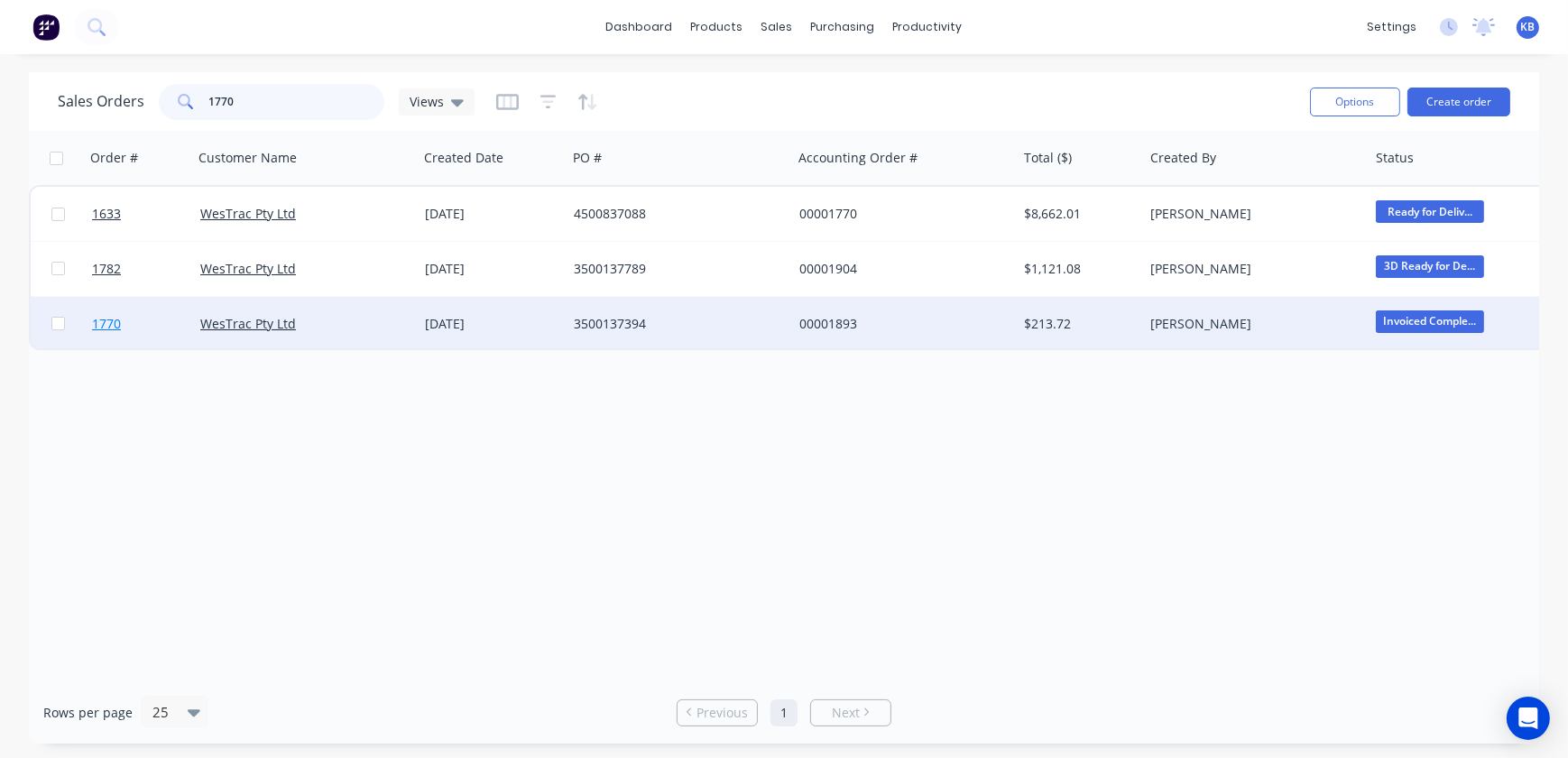
type input "1770"
click at [100, 326] on span "1770" at bounding box center [106, 323] width 29 height 18
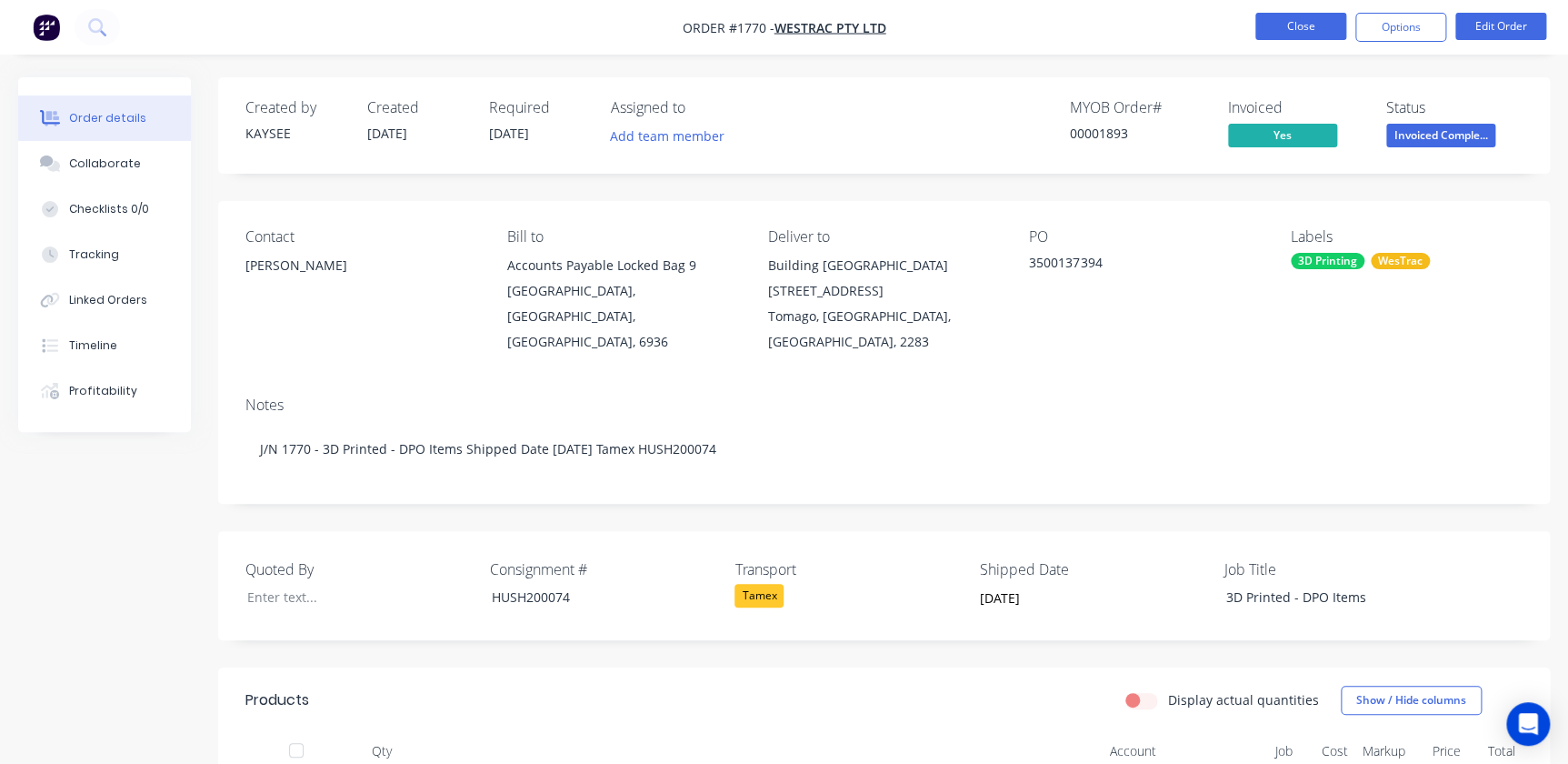
click at [1304, 21] on button "Close" at bounding box center [1300, 26] width 91 height 27
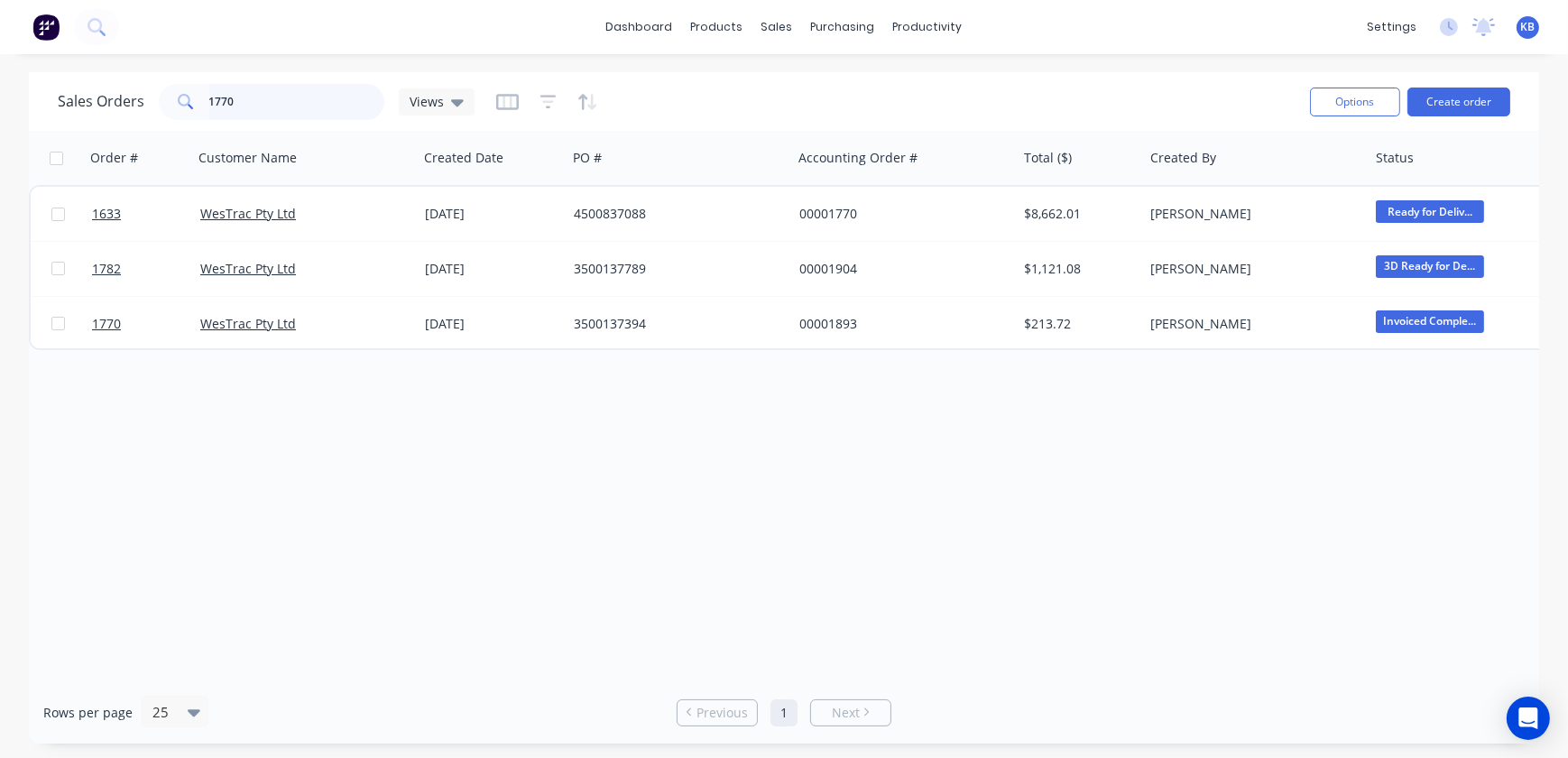
click at [284, 98] on input "1770" at bounding box center [296, 101] width 176 height 36
type input "1"
type input "7"
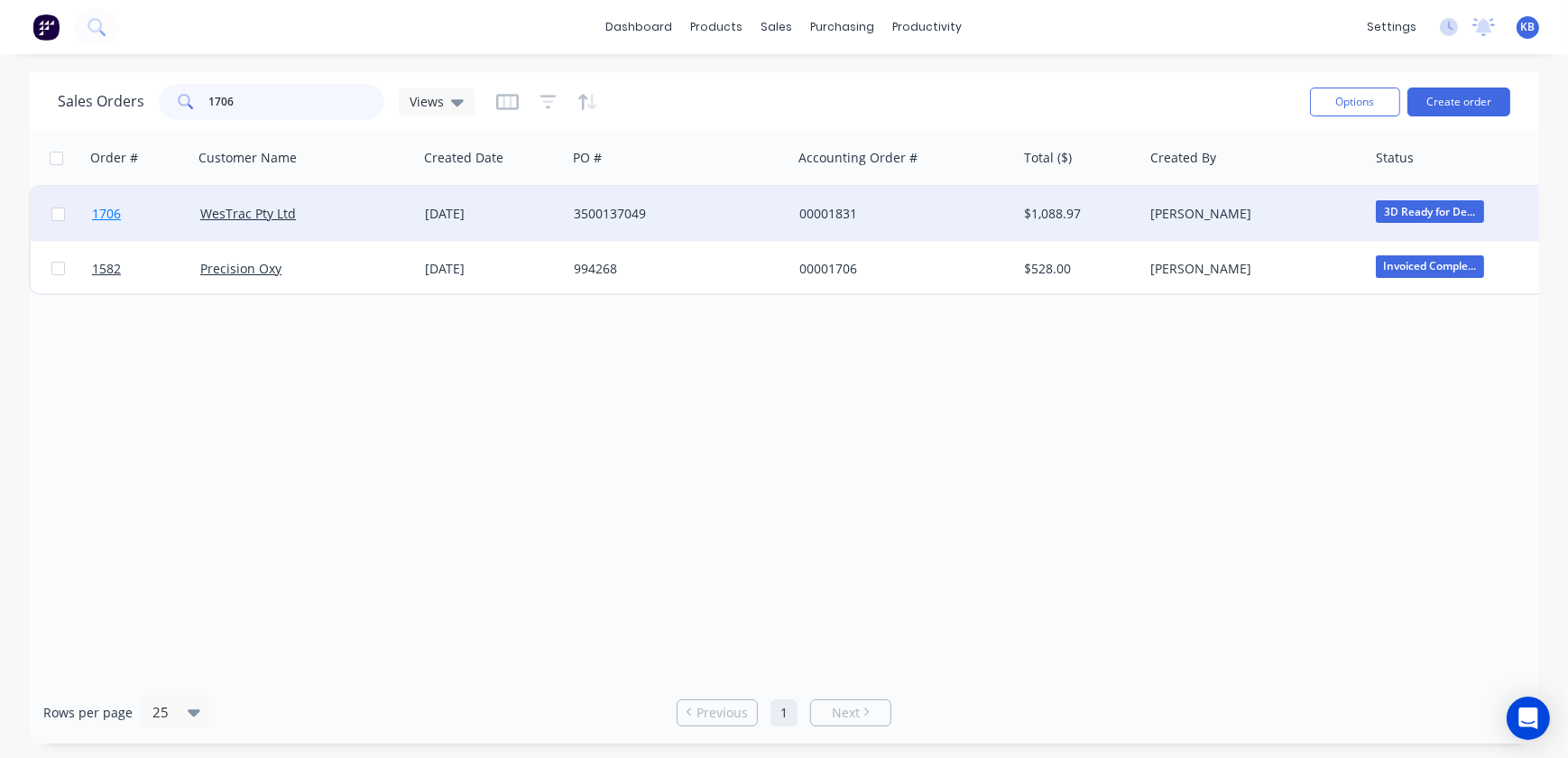
type input "1706"
click at [127, 203] on link "1706" at bounding box center [146, 214] width 109 height 54
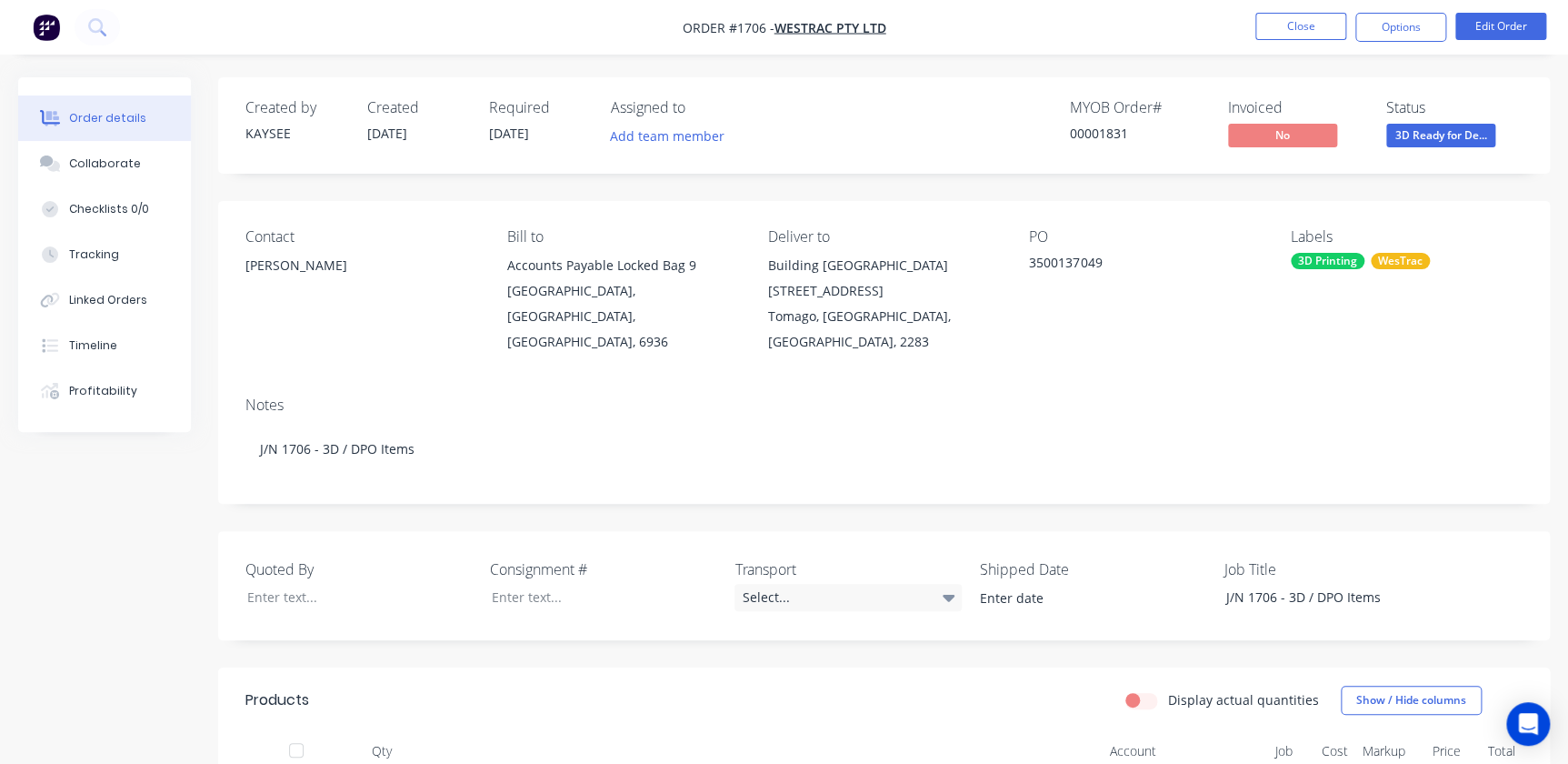
click at [1262, 8] on nav "Order #1706 - WesTrac Pty Ltd Close Options Edit Order" at bounding box center [784, 27] width 1568 height 54
click at [1259, 21] on button "Close" at bounding box center [1300, 26] width 91 height 27
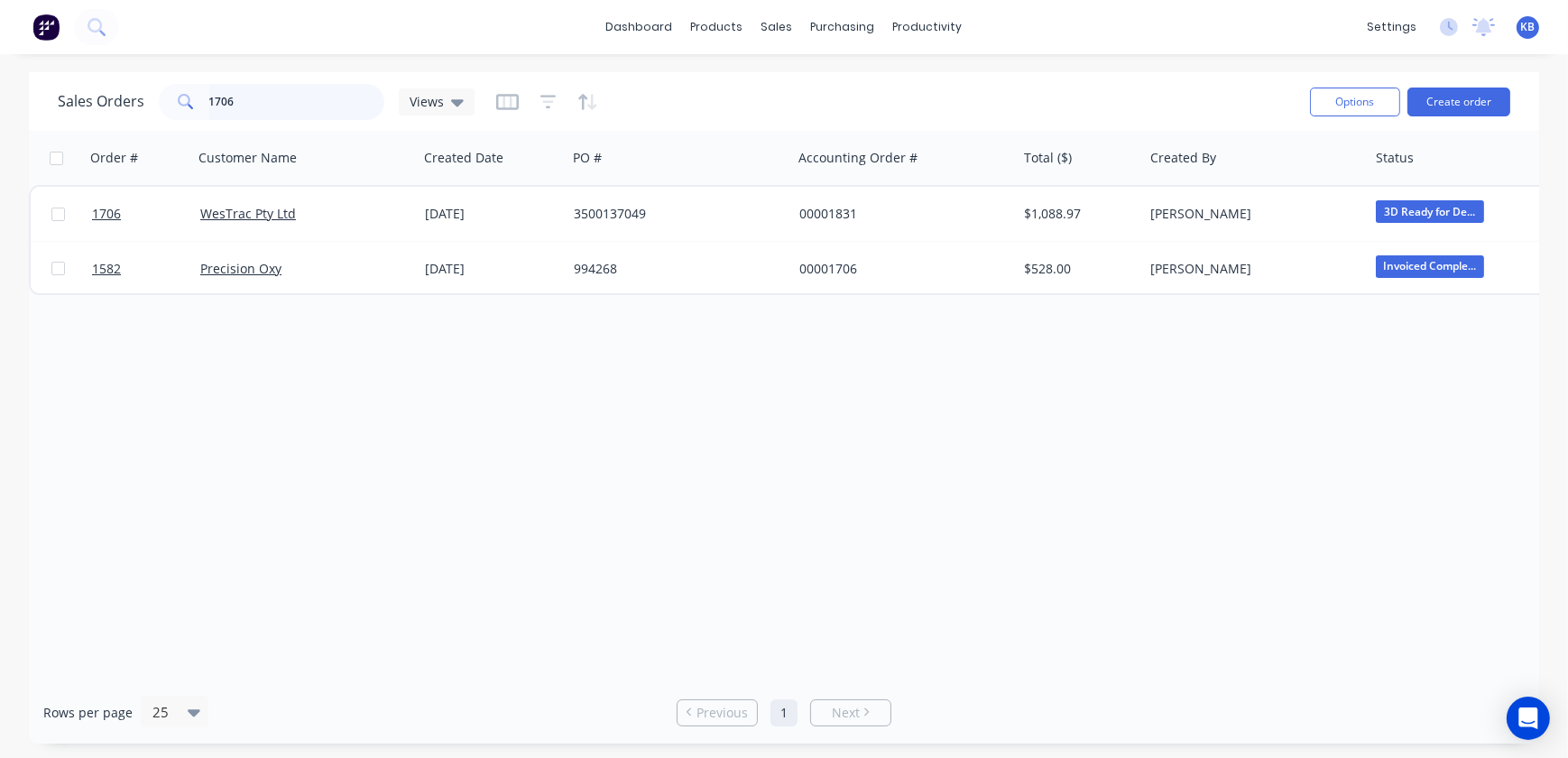
click at [344, 105] on input "1706" at bounding box center [296, 101] width 176 height 36
type input "1780"
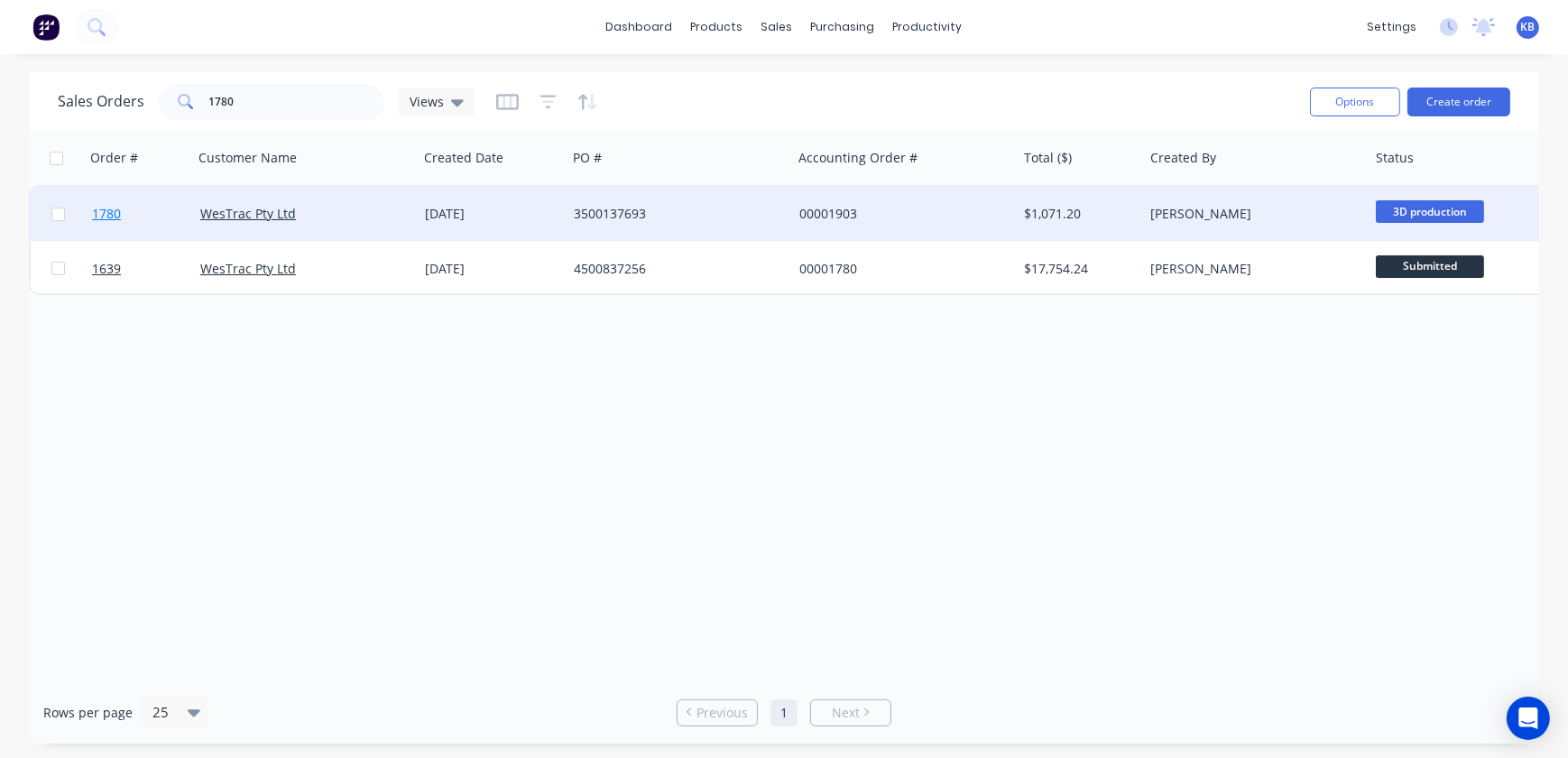
click at [95, 212] on span "1780" at bounding box center [106, 213] width 29 height 18
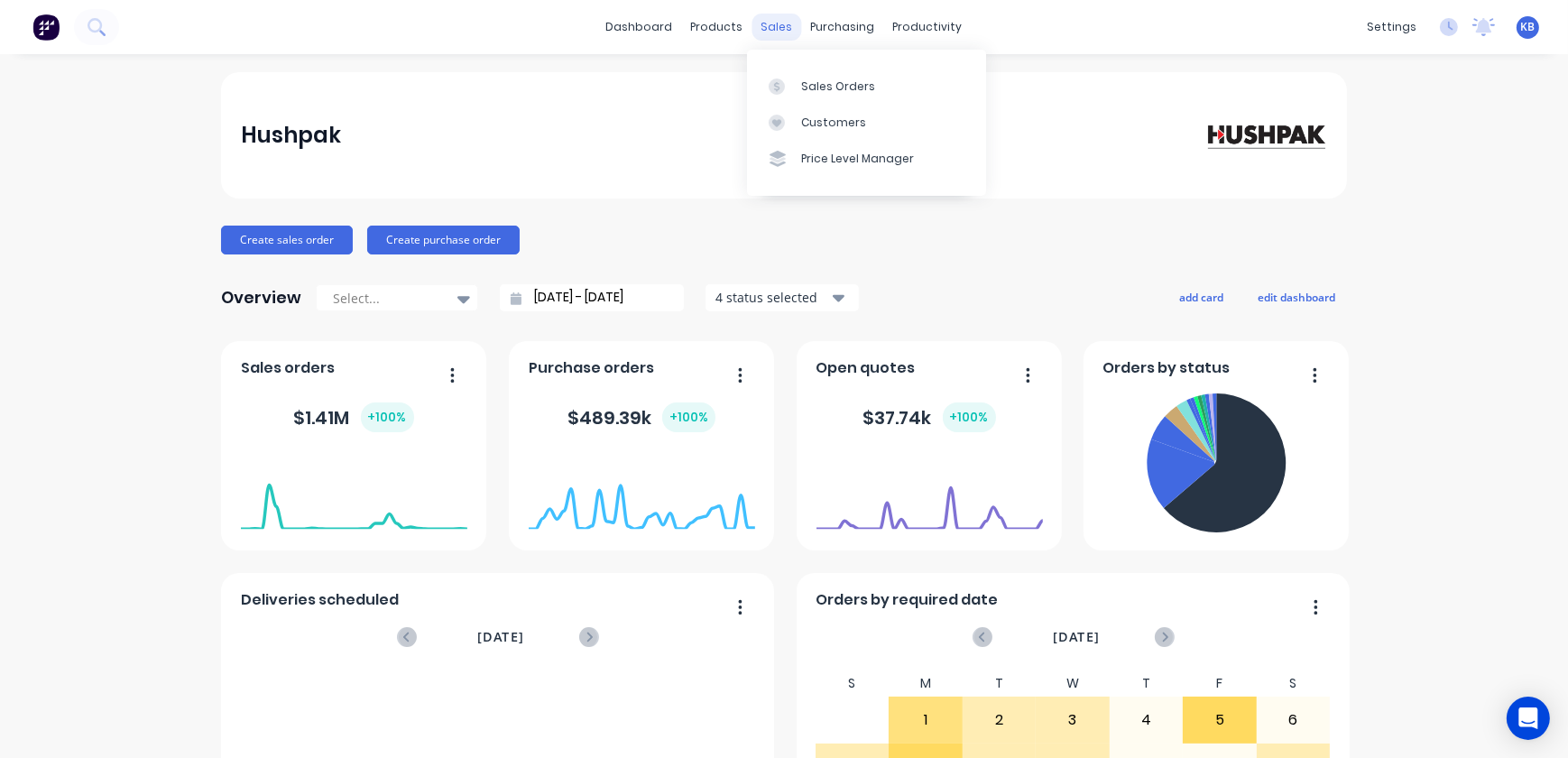
click at [788, 30] on div "dashboard products sales purchasing productivity" at bounding box center [784, 27] width 374 height 27
click at [786, 28] on div "sales" at bounding box center [777, 27] width 49 height 27
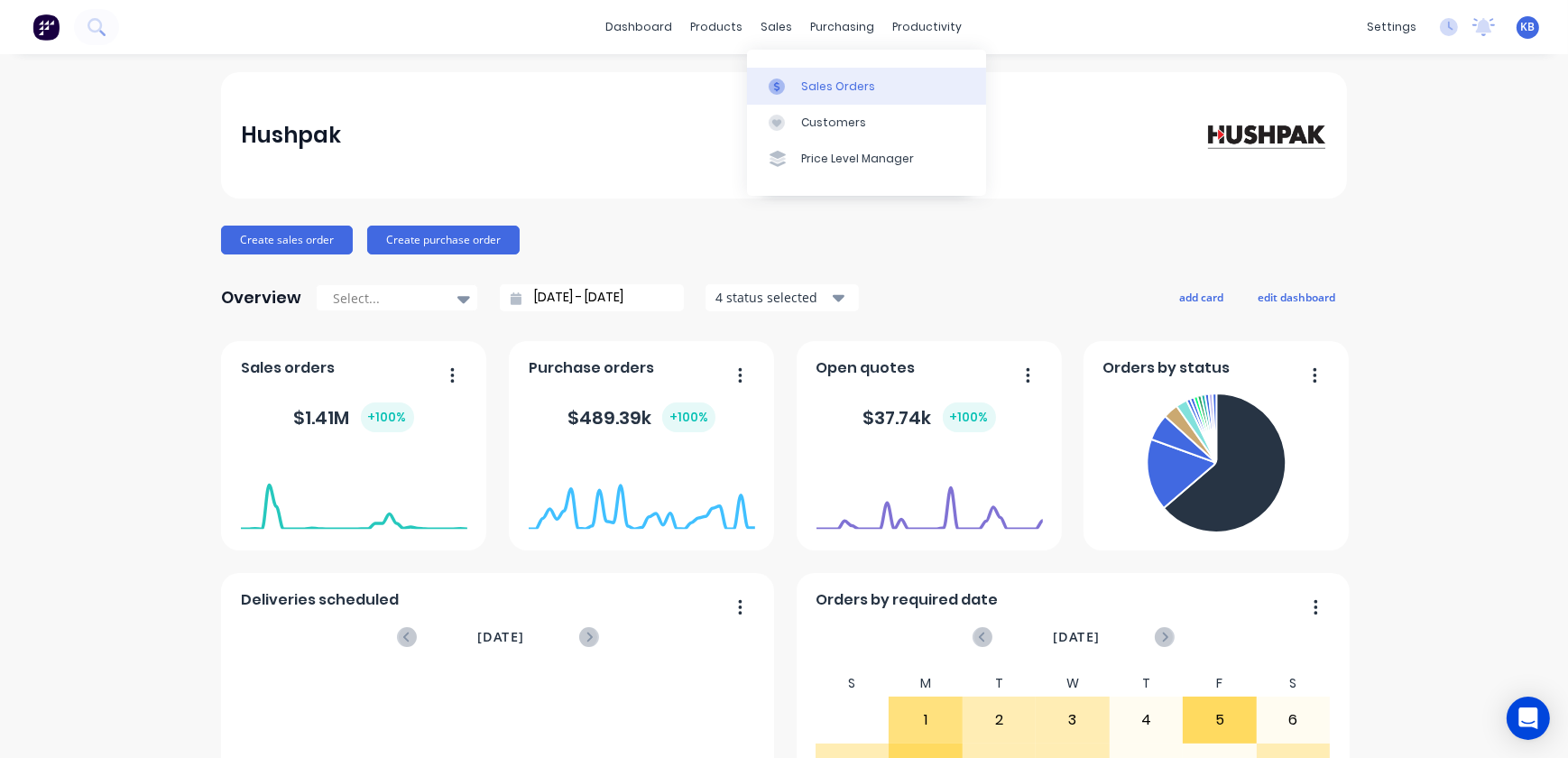
click at [803, 90] on div "Sales Orders" at bounding box center [838, 85] width 74 height 16
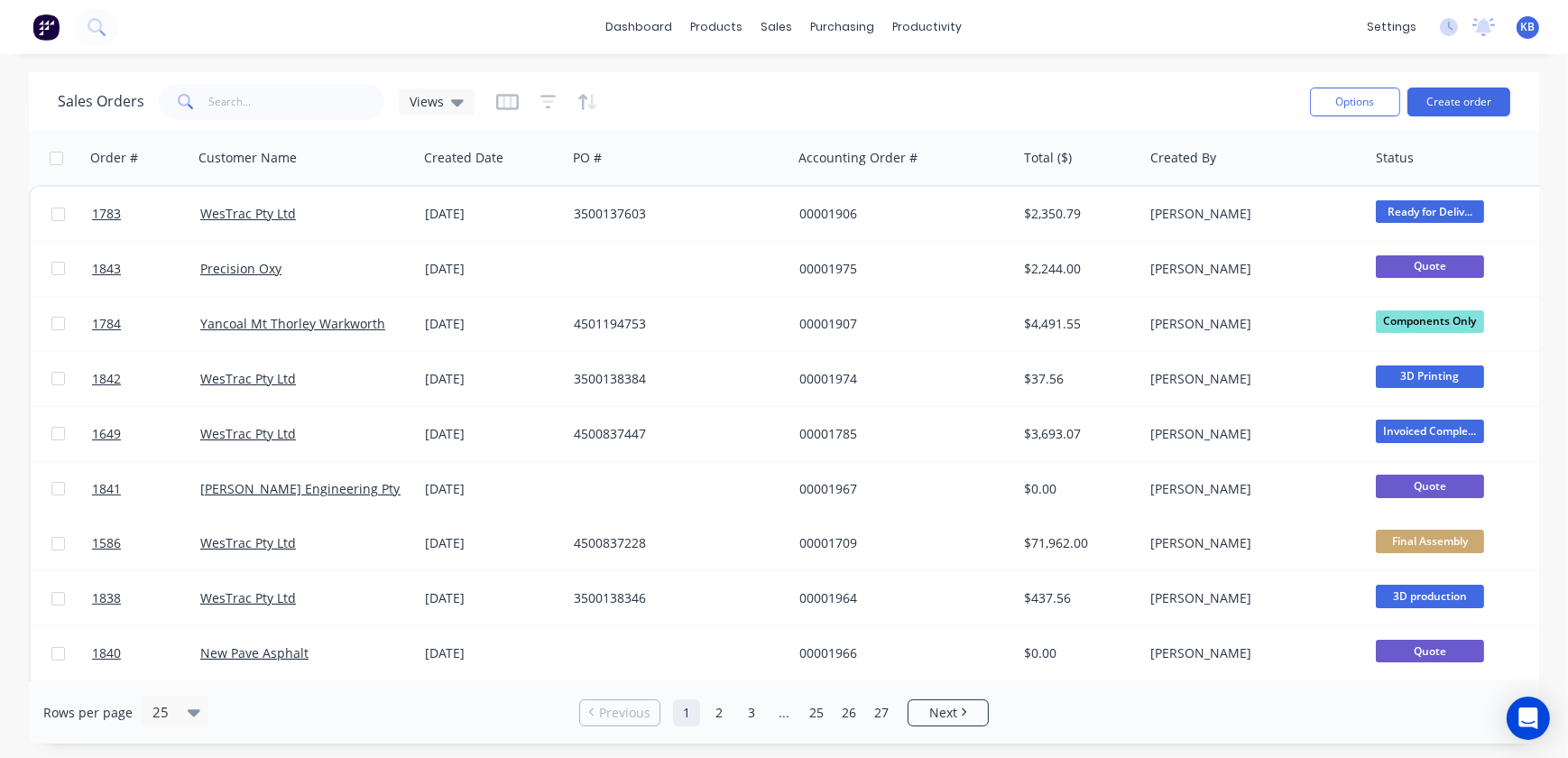
click at [234, 124] on div "Sales Orders Views Options Create order" at bounding box center [784, 101] width 1510 height 59
click at [249, 116] on input "text" at bounding box center [296, 101] width 176 height 36
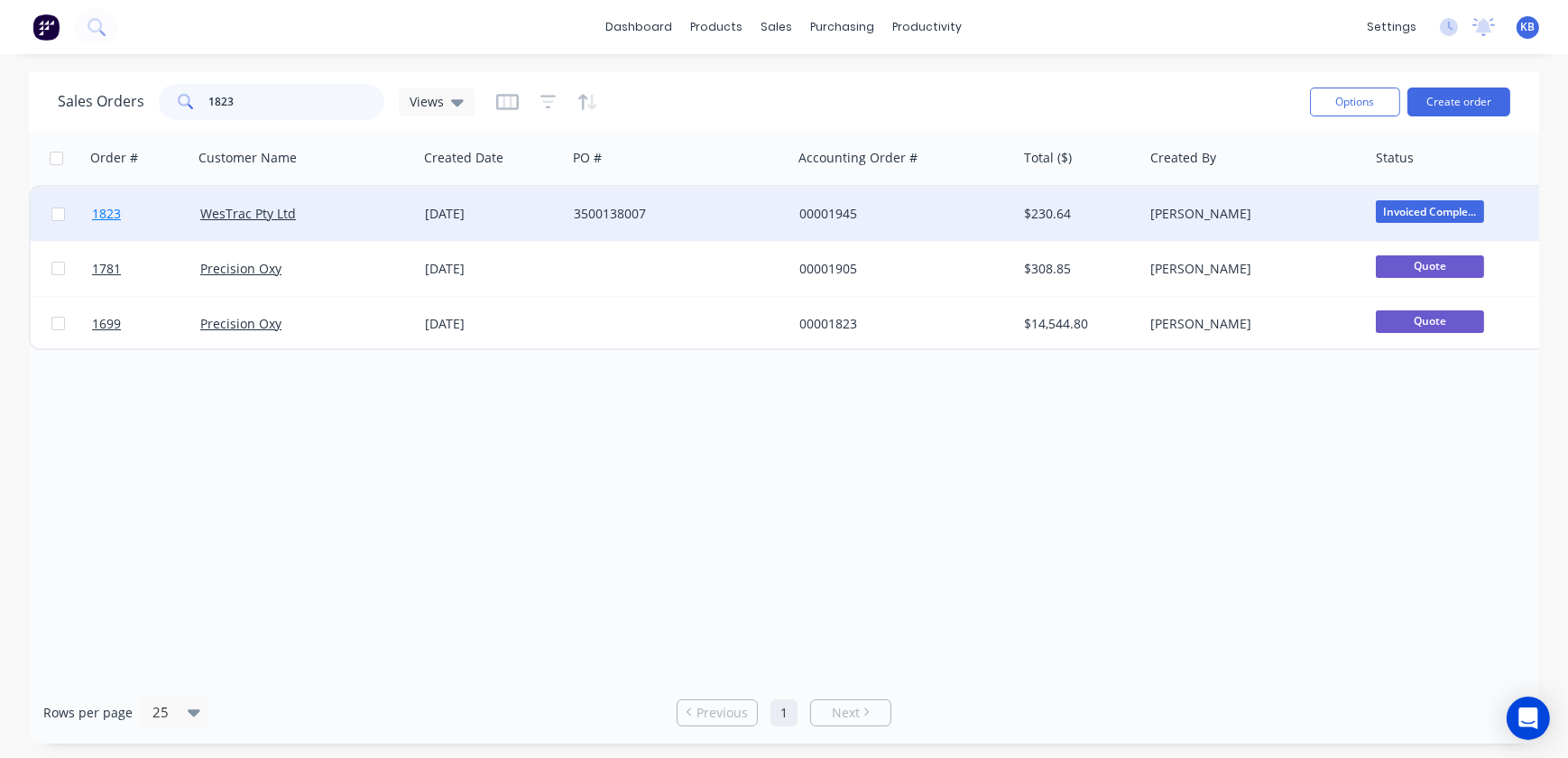
type input "1823"
click at [105, 211] on span "1823" at bounding box center [106, 213] width 29 height 18
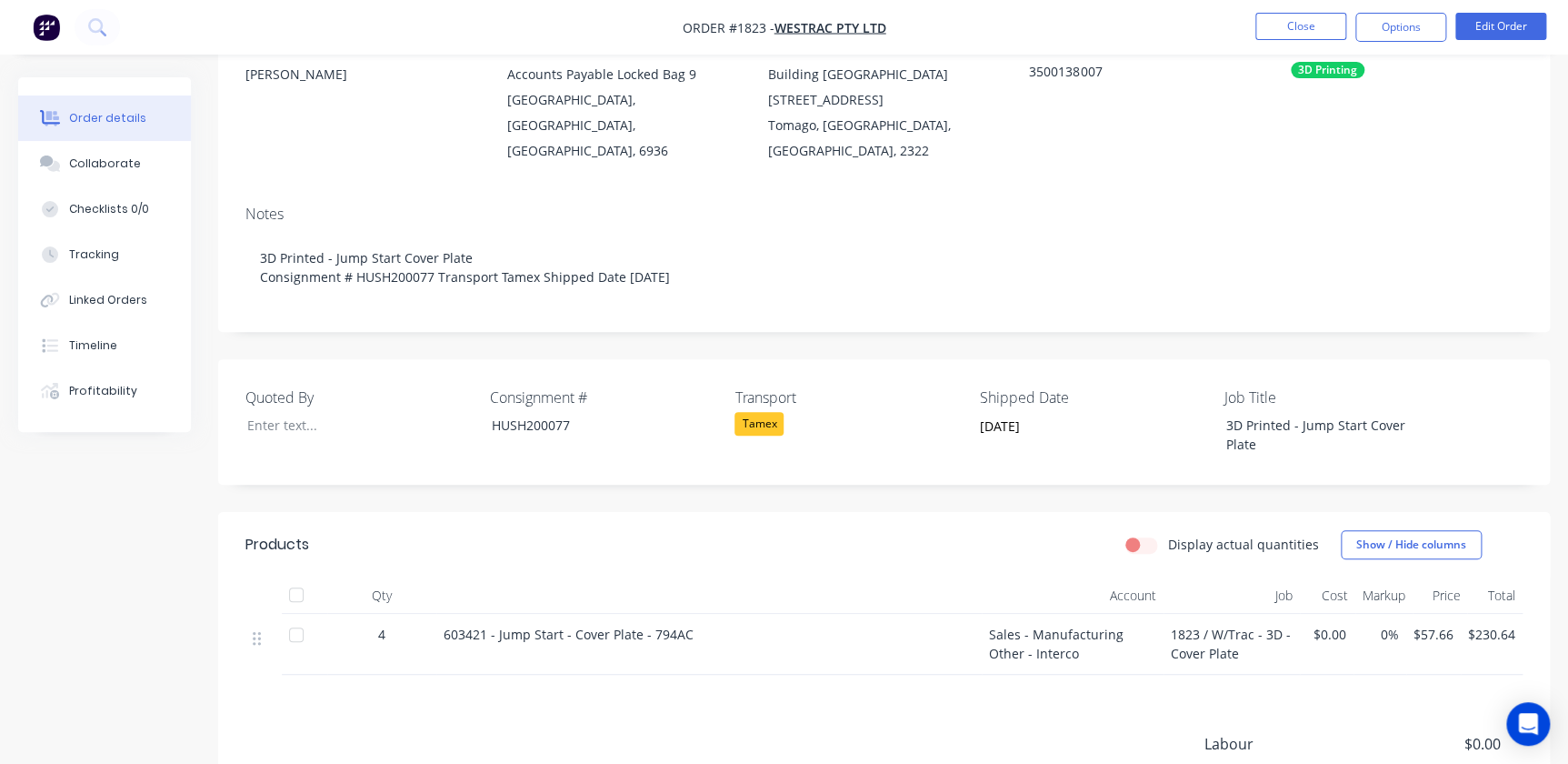
scroll to position [247, 0]
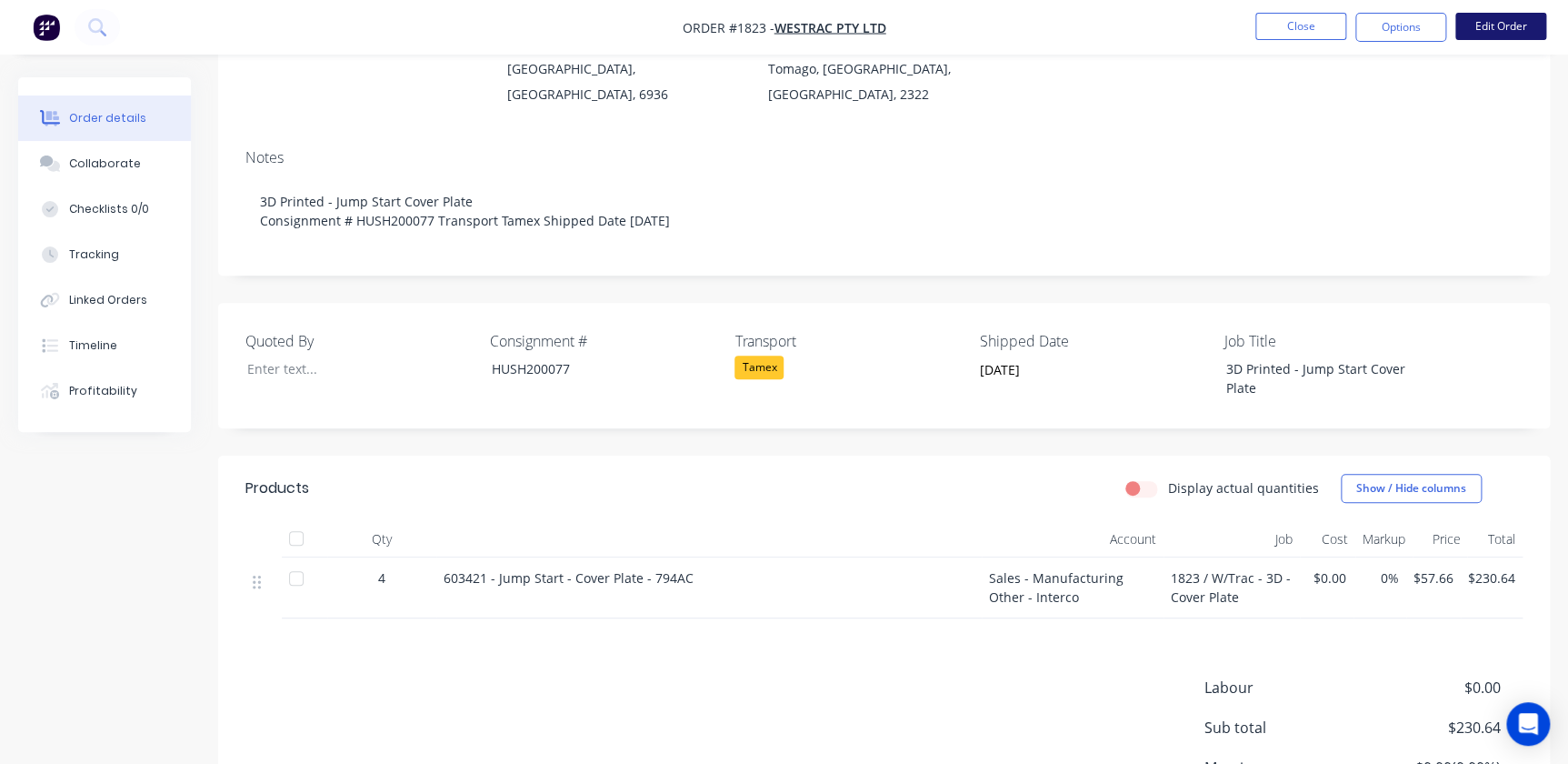
click at [1509, 26] on button "Edit Order" at bounding box center [1501, 26] width 91 height 27
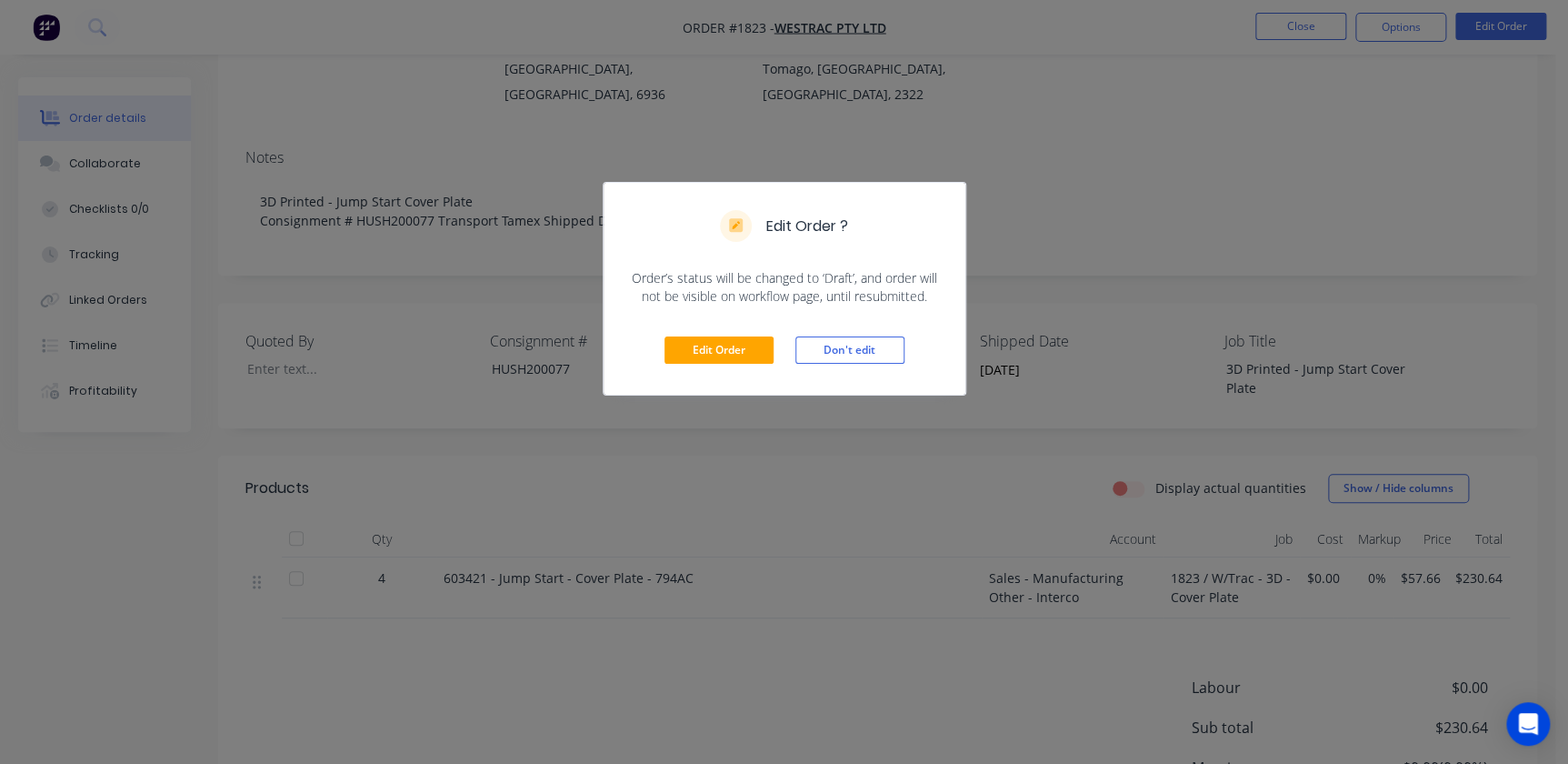
click at [663, 331] on div "Edit Order Don't edit" at bounding box center [784, 349] width 362 height 89
click at [691, 343] on button "Edit Order" at bounding box center [719, 349] width 110 height 27
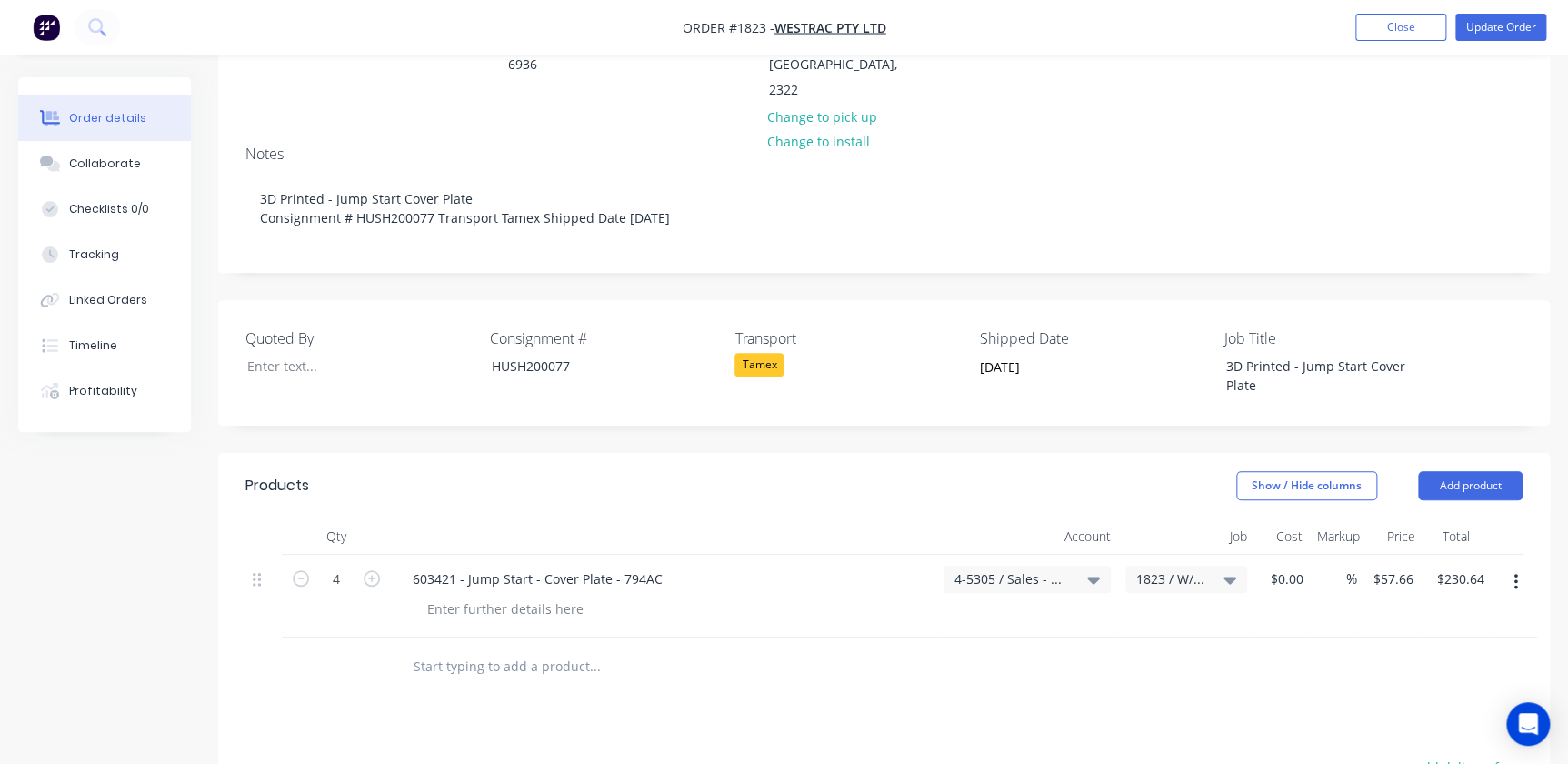
scroll to position [495, 0]
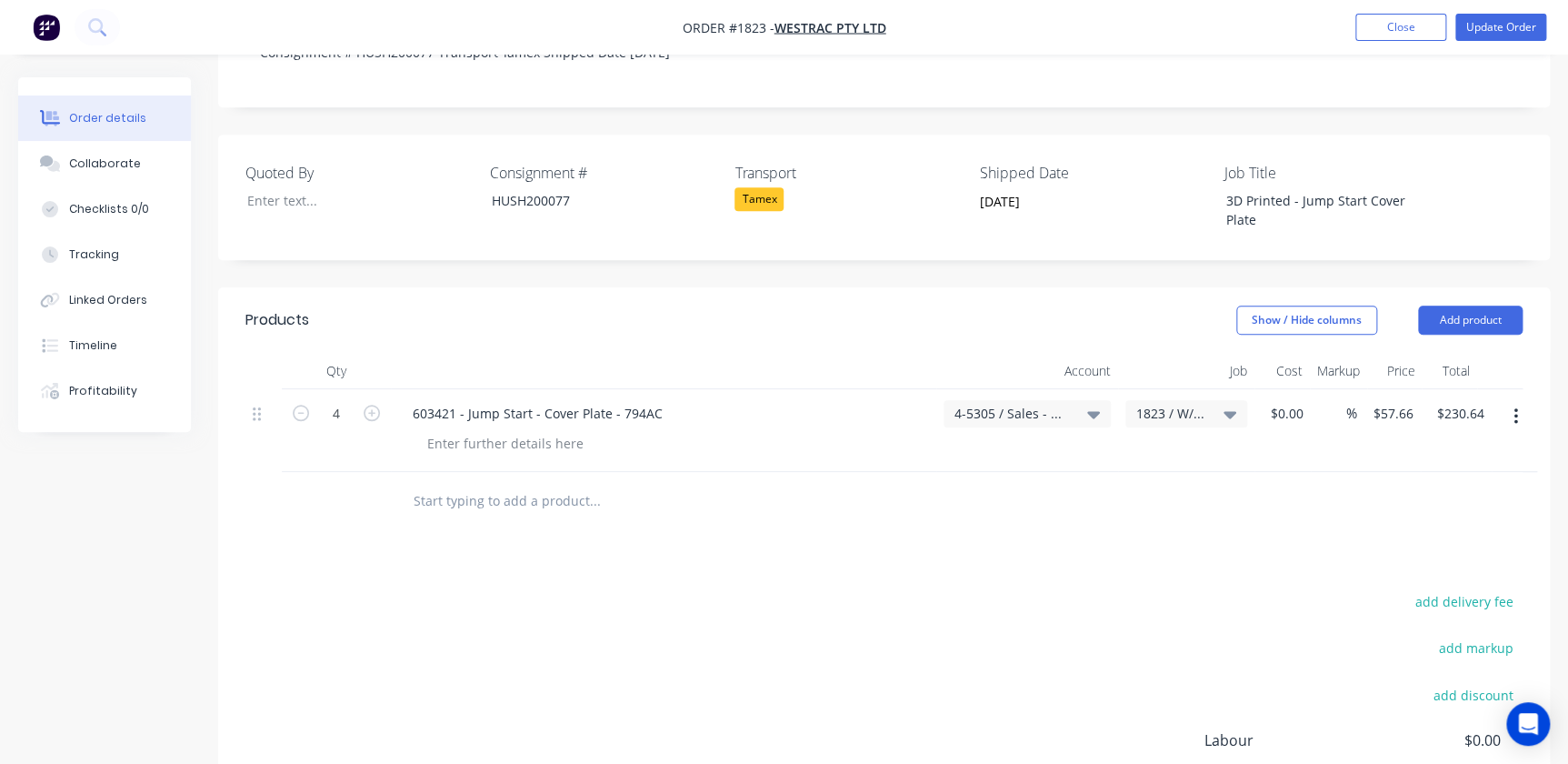
click at [1035, 400] on div "4-5305 / Sales - Manufacturing Other - Interco" at bounding box center [1027, 413] width 168 height 27
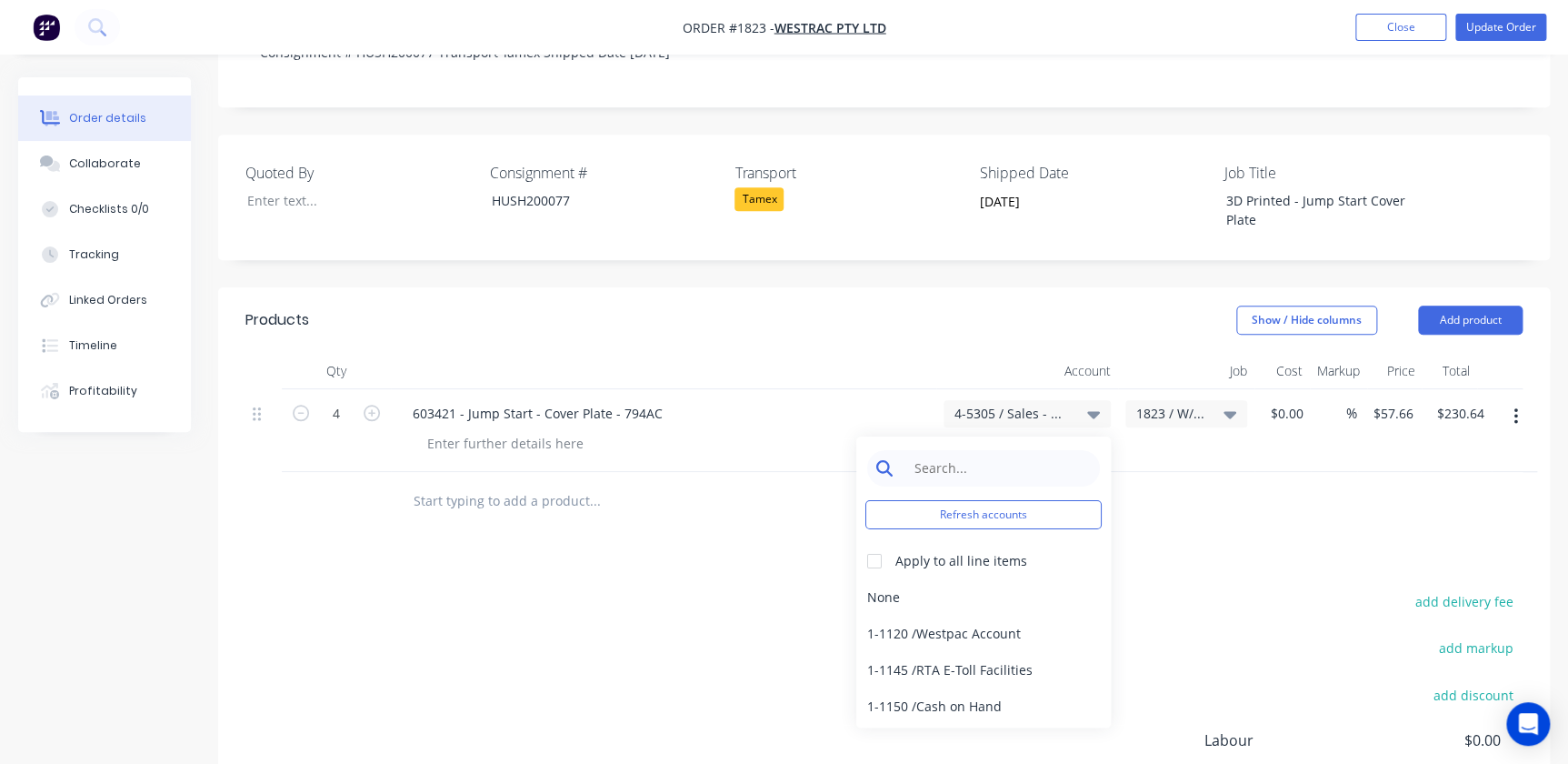
click at [996, 450] on input at bounding box center [997, 468] width 186 height 37
type input "3d"
click at [883, 615] on div "4-5303 / Sales - 3D Printing - Interco" at bounding box center [984, 633] width 255 height 37
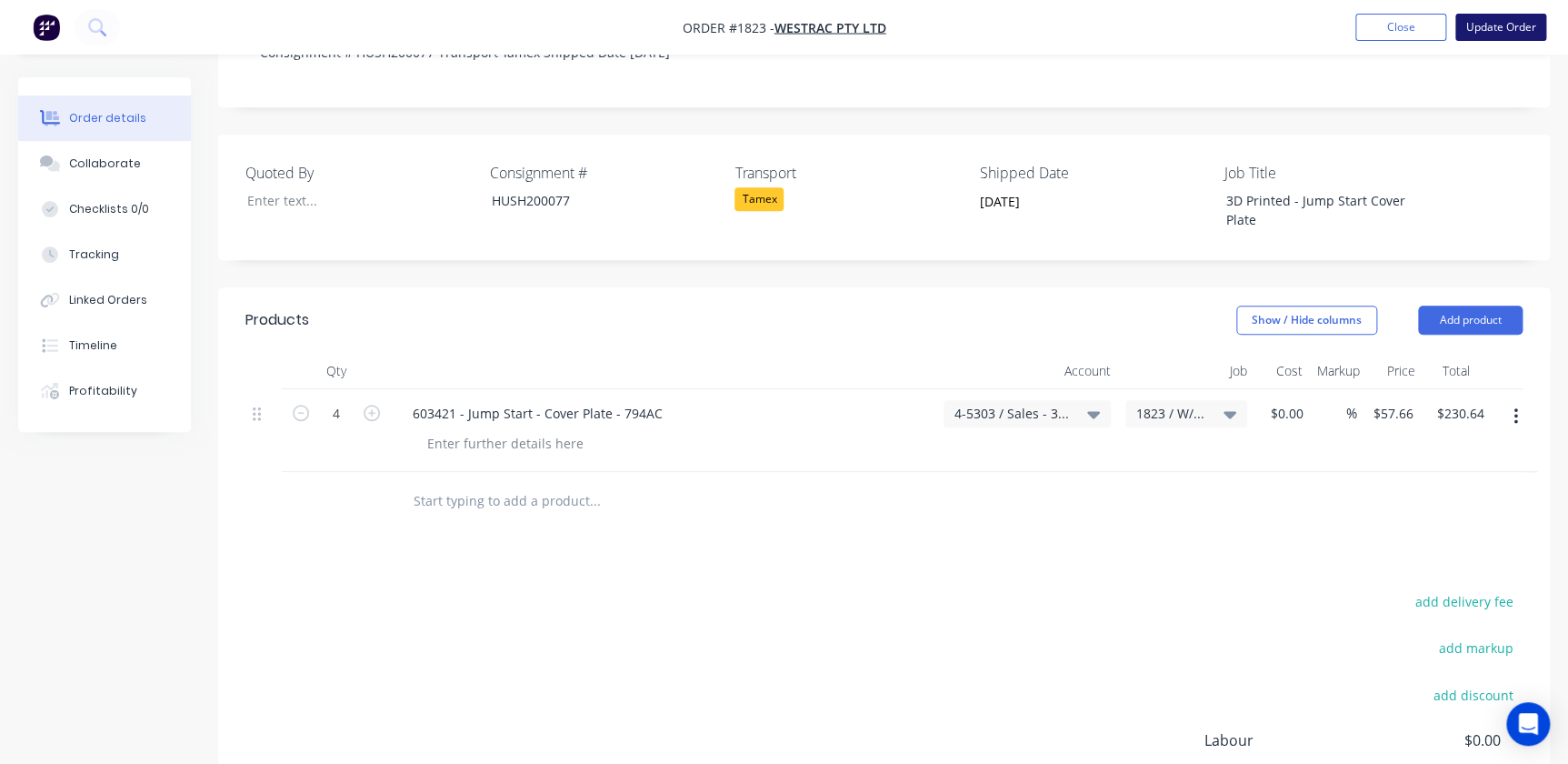
click at [1460, 37] on button "Update Order" at bounding box center [1501, 27] width 91 height 27
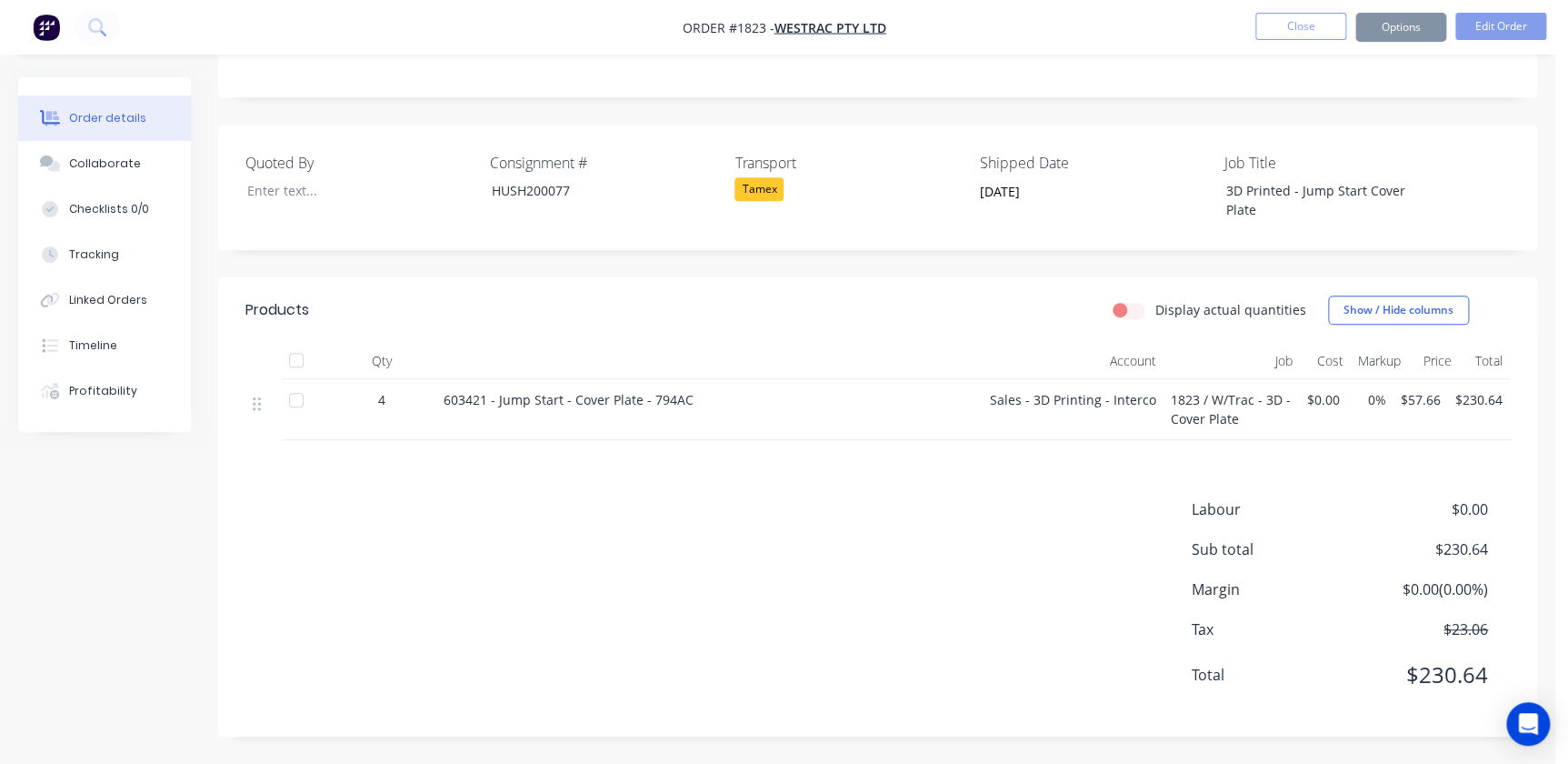
scroll to position [0, 0]
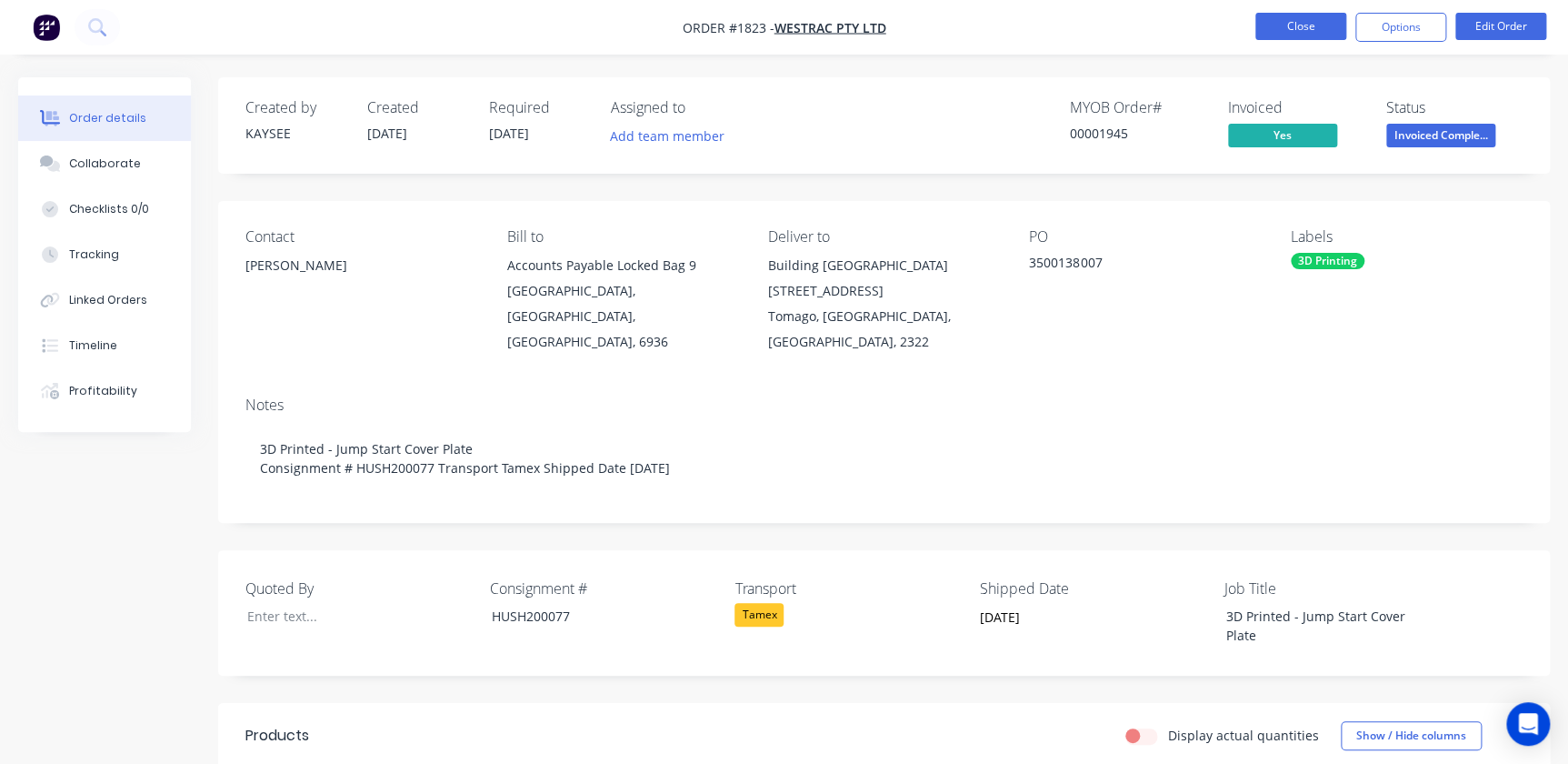
click at [1327, 13] on button "Close" at bounding box center [1300, 26] width 91 height 27
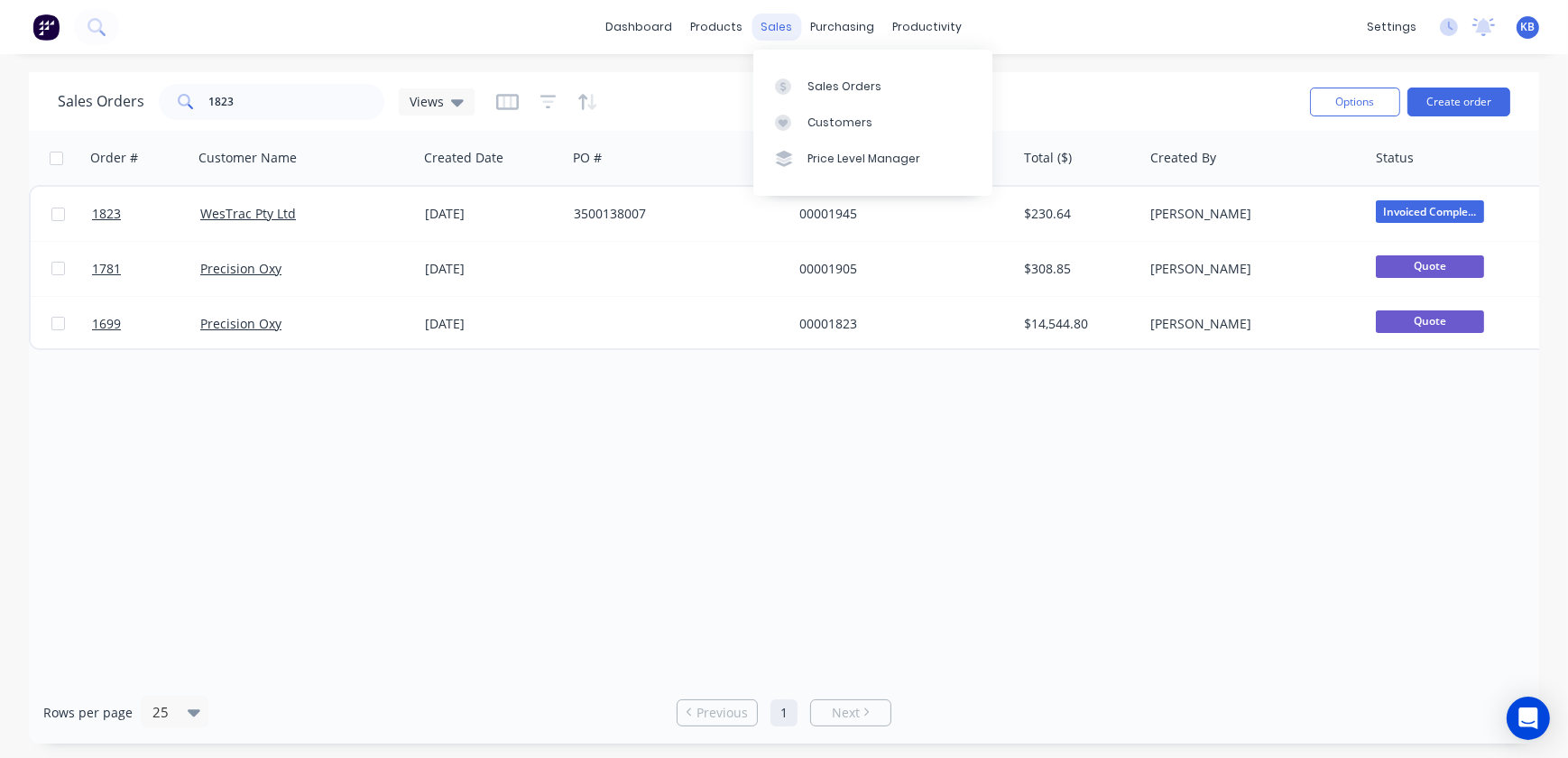
click at [771, 35] on div "sales" at bounding box center [777, 27] width 49 height 27
click at [956, 34] on div "productivity" at bounding box center [928, 27] width 87 height 27
click at [264, 94] on input "1823" at bounding box center [296, 101] width 176 height 36
drag, startPoint x: 237, startPoint y: 100, endPoint x: 153, endPoint y: 100, distance: 84.0
click at [153, 100] on div "Sales Orders 1823 Views" at bounding box center [266, 101] width 417 height 36
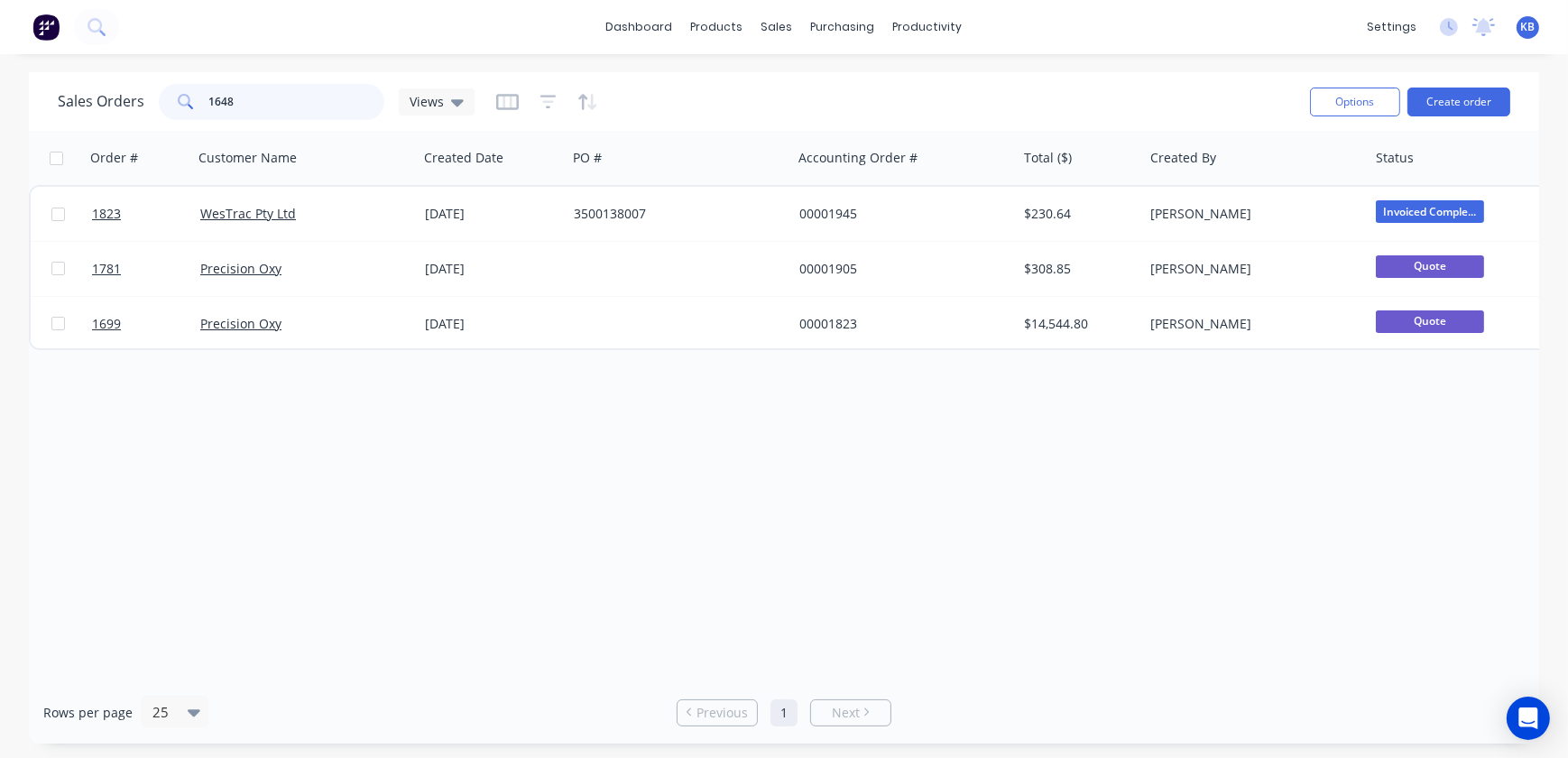
type input "1648"
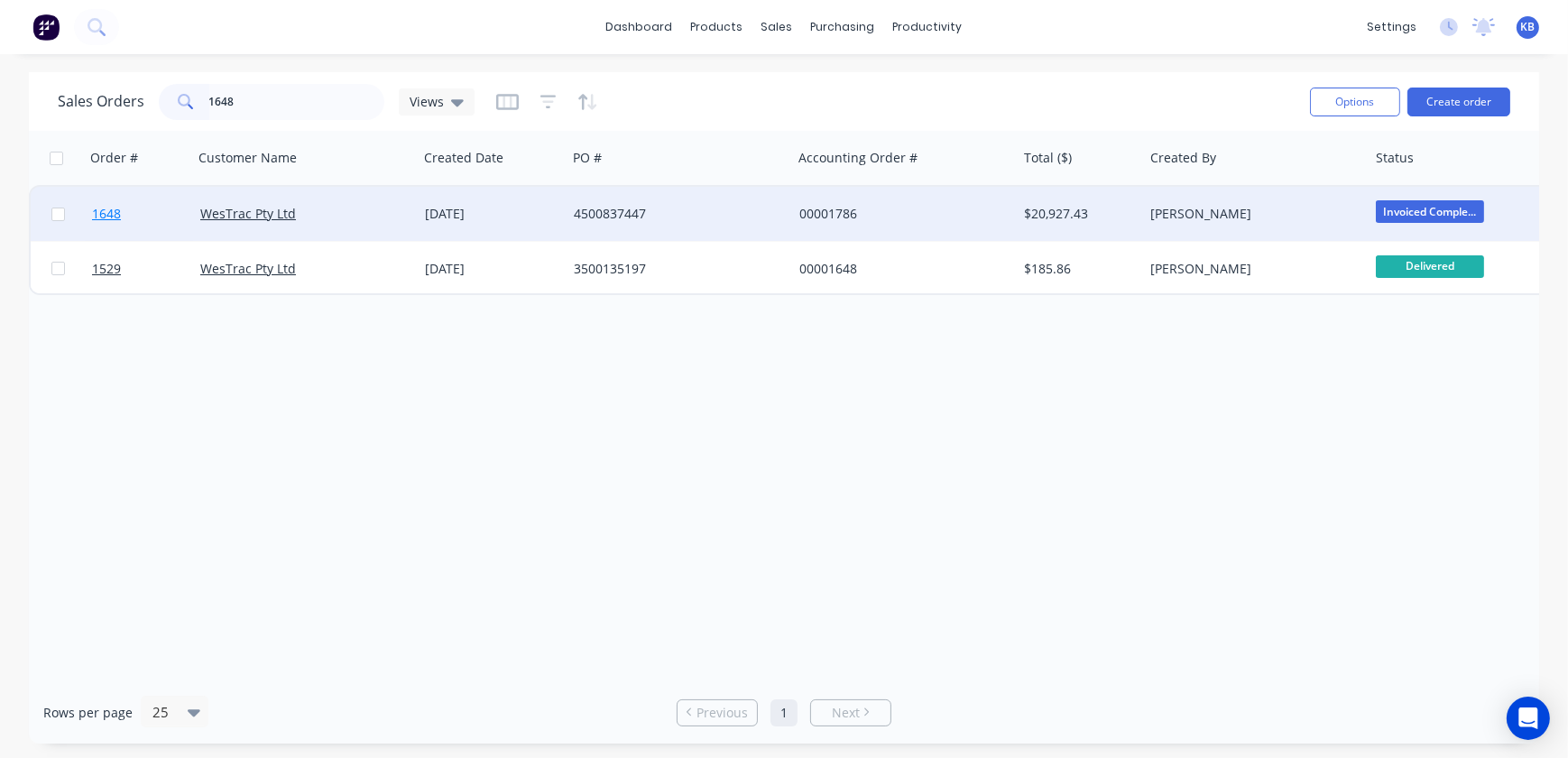
click at [113, 216] on span "1648" at bounding box center [106, 213] width 29 height 18
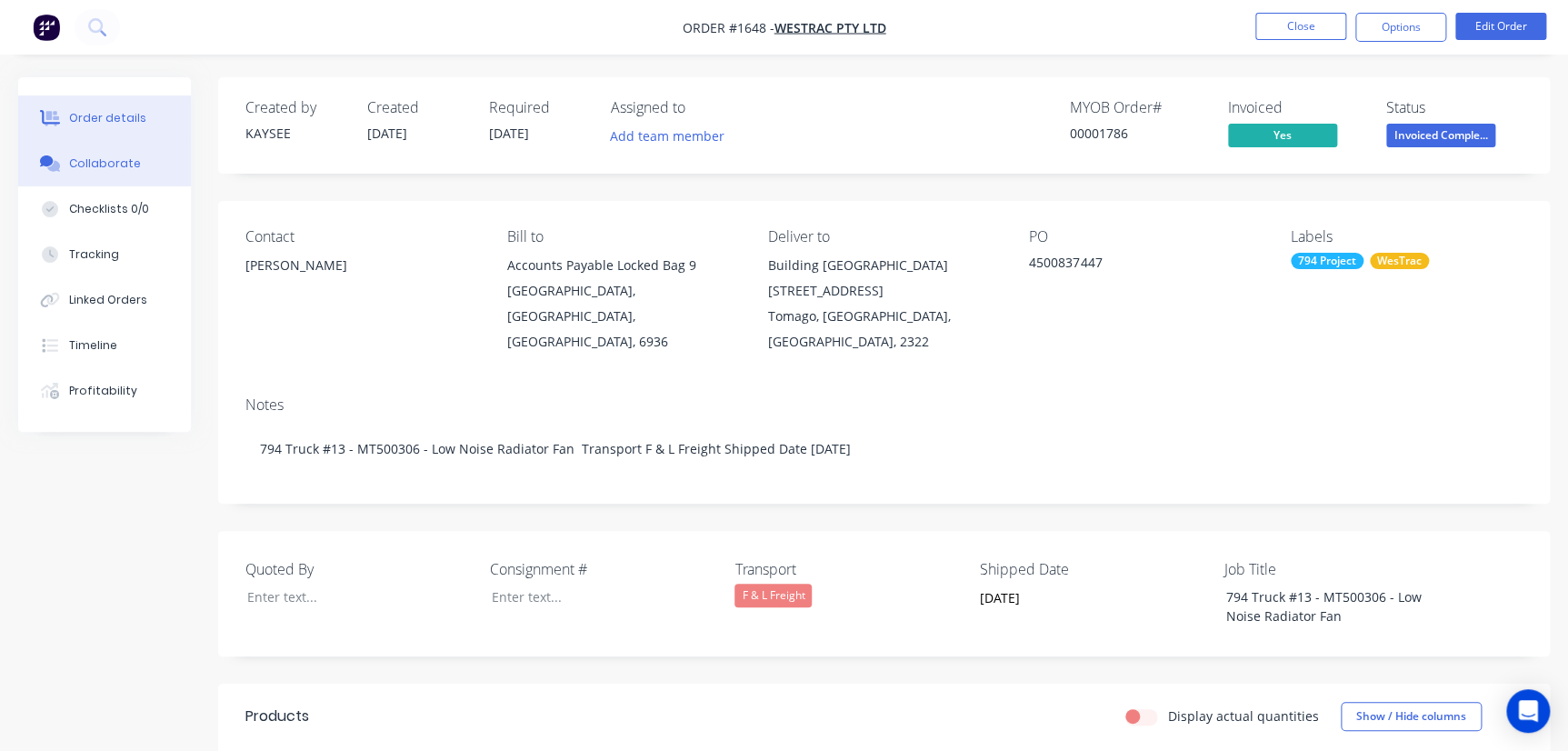
click at [120, 166] on div "Collaborate" at bounding box center [105, 163] width 72 height 16
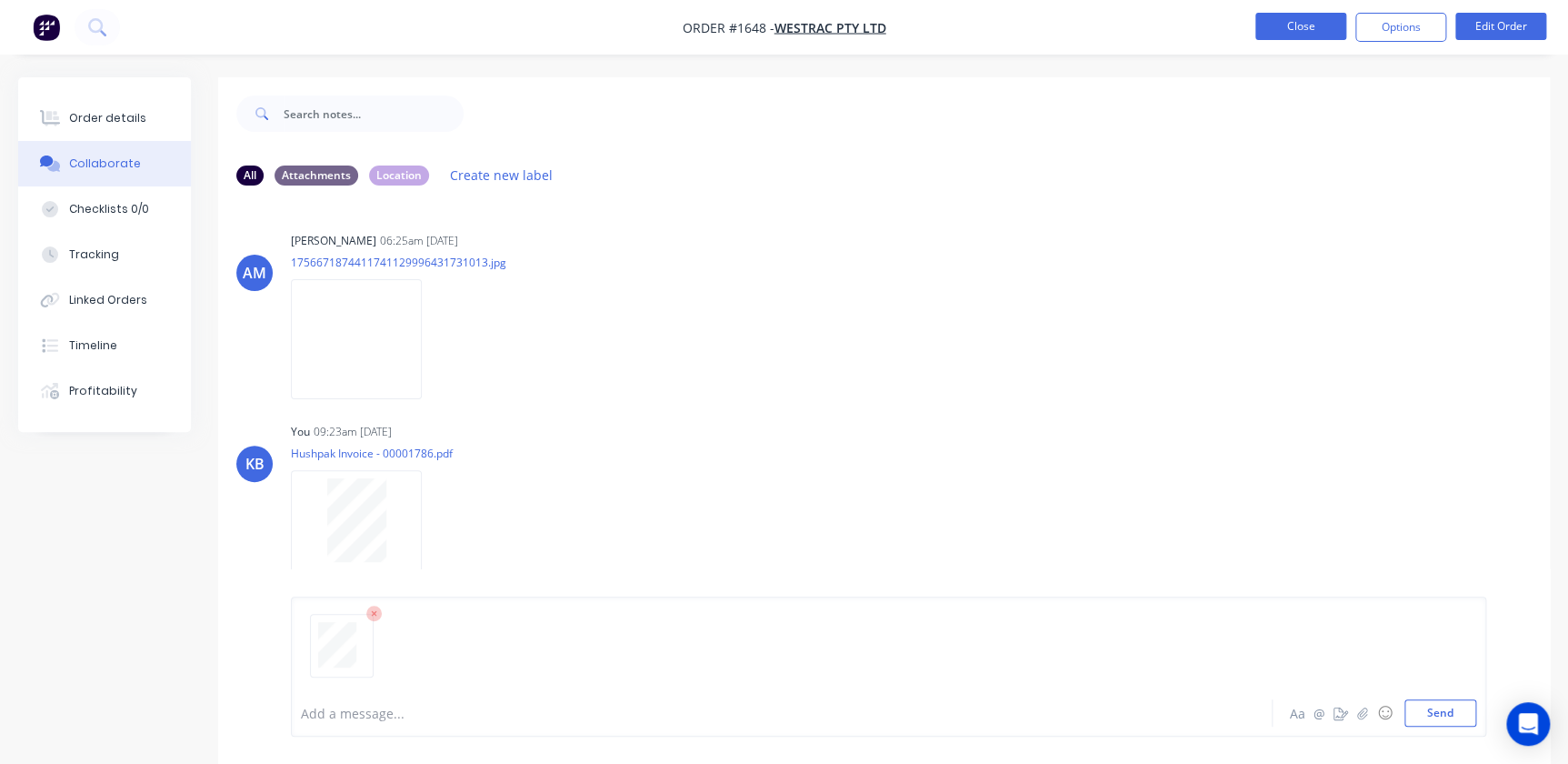
click at [1297, 32] on button "Close" at bounding box center [1300, 26] width 91 height 27
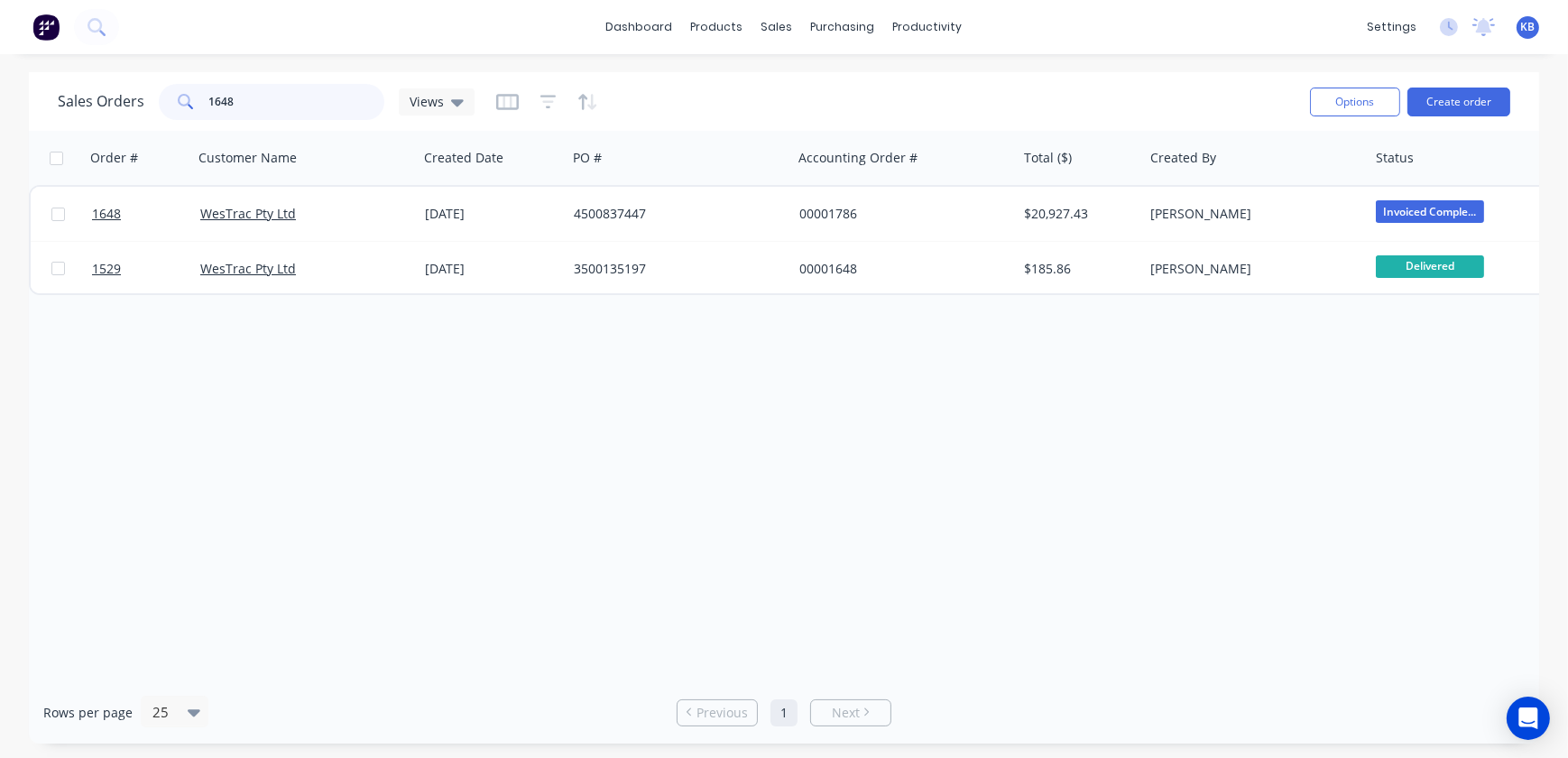
click at [266, 95] on input "1648" at bounding box center [296, 101] width 176 height 36
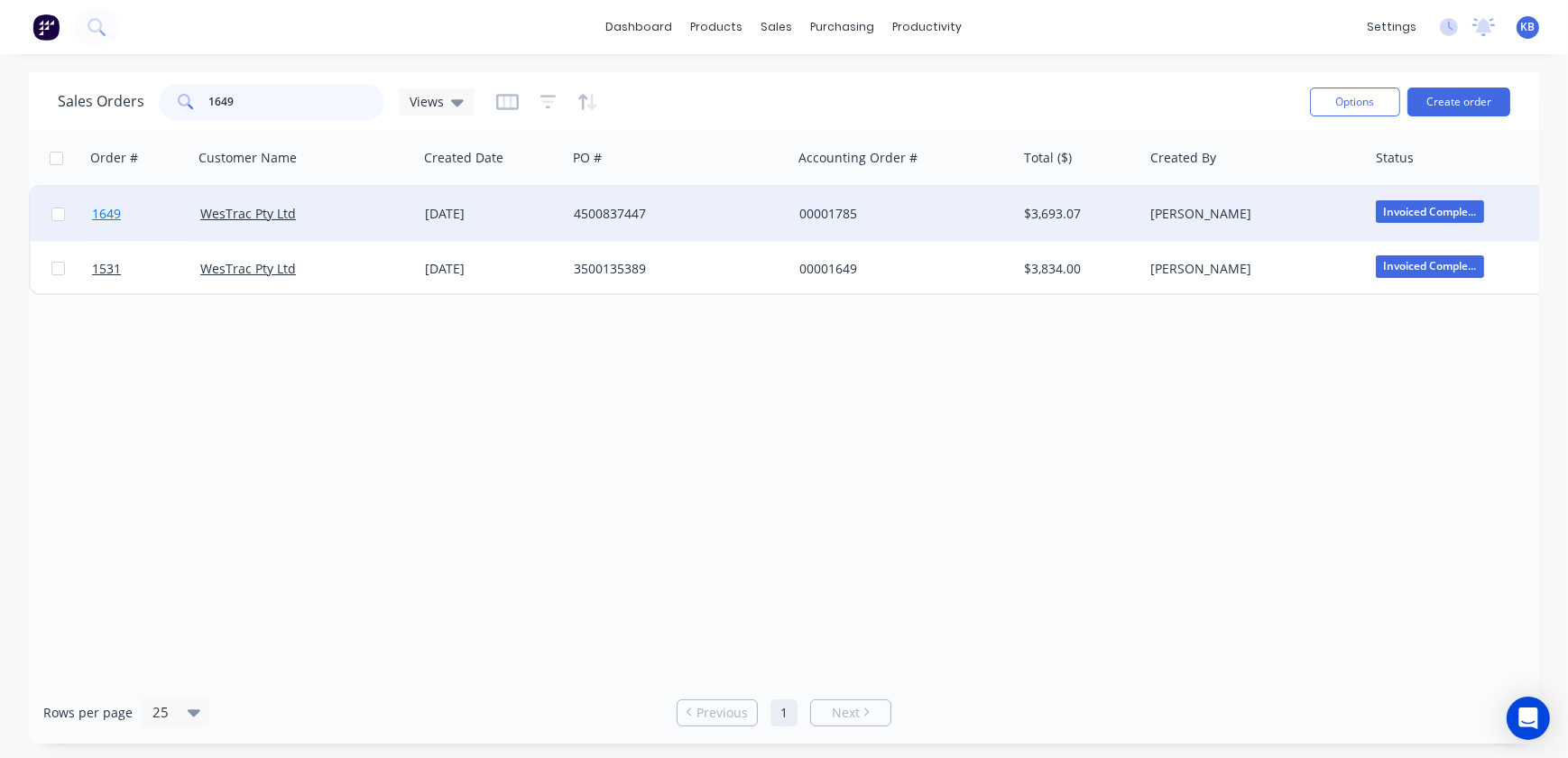
type input "1649"
click at [105, 223] on link "1649" at bounding box center [146, 214] width 109 height 54
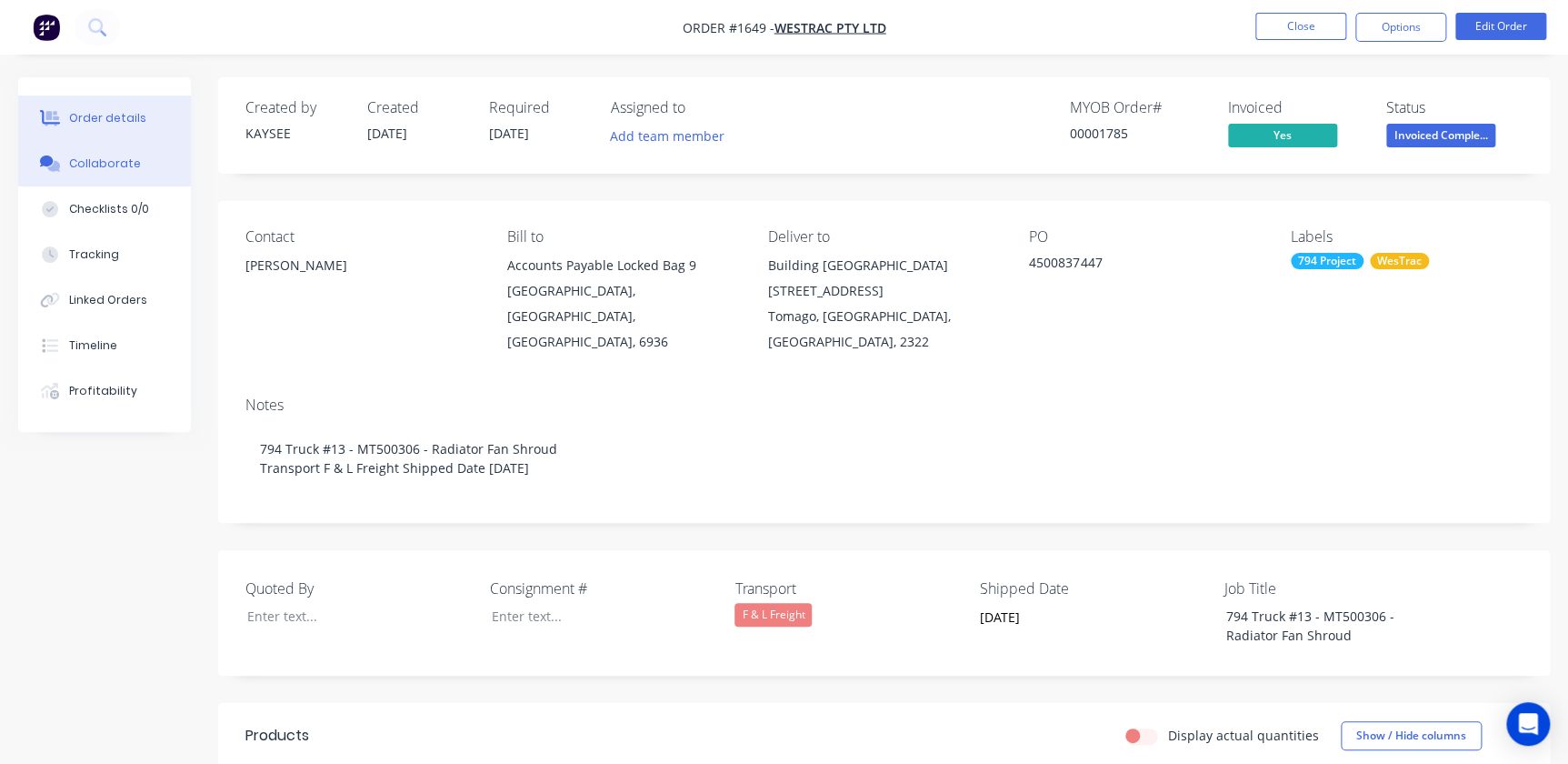
click at [139, 158] on button "Collaborate" at bounding box center [104, 164] width 173 height 46
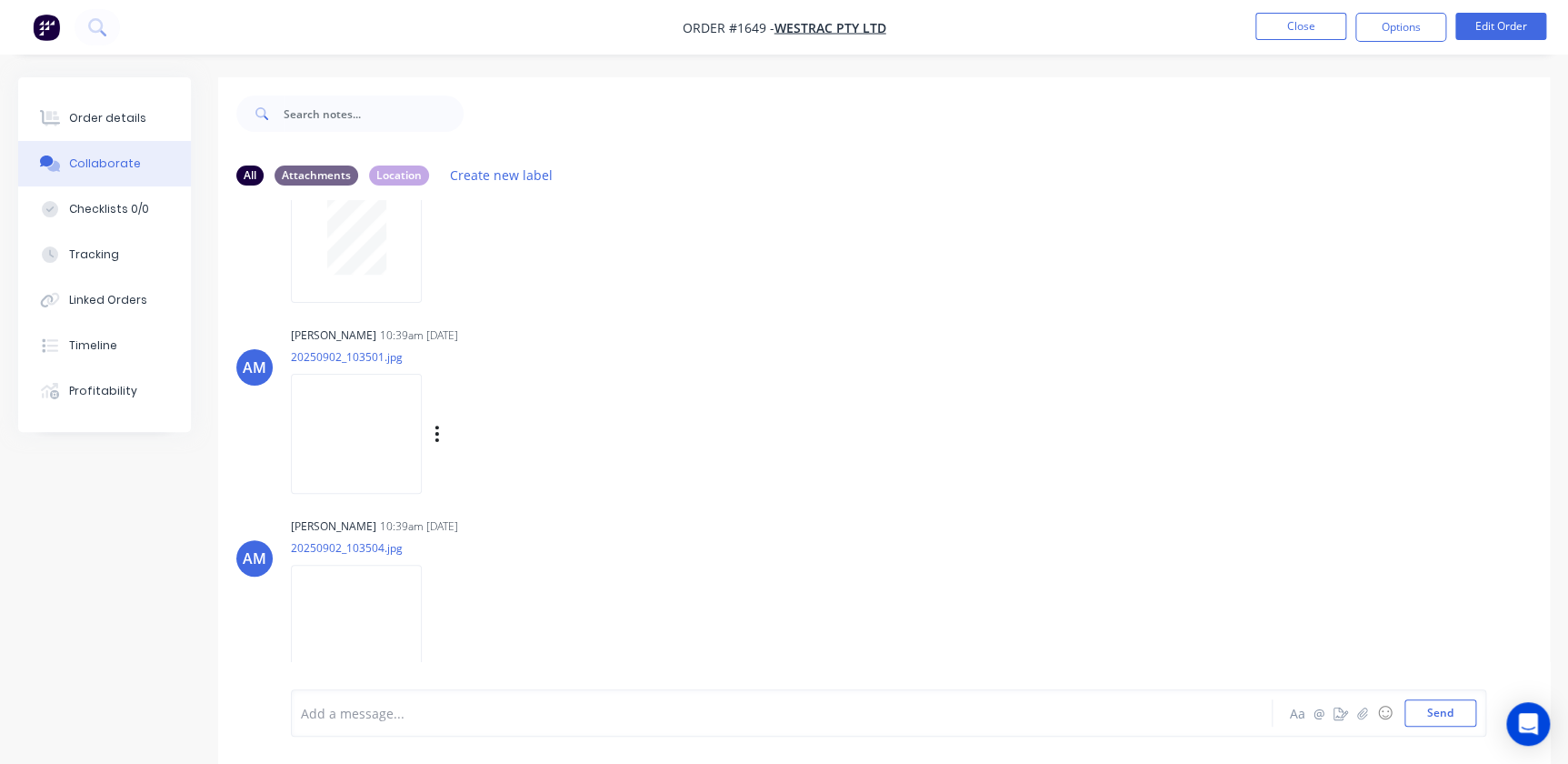
scroll to position [100, 0]
click at [1419, 713] on button "Send" at bounding box center [1440, 713] width 72 height 27
click at [1297, 36] on button "Close" at bounding box center [1300, 26] width 91 height 27
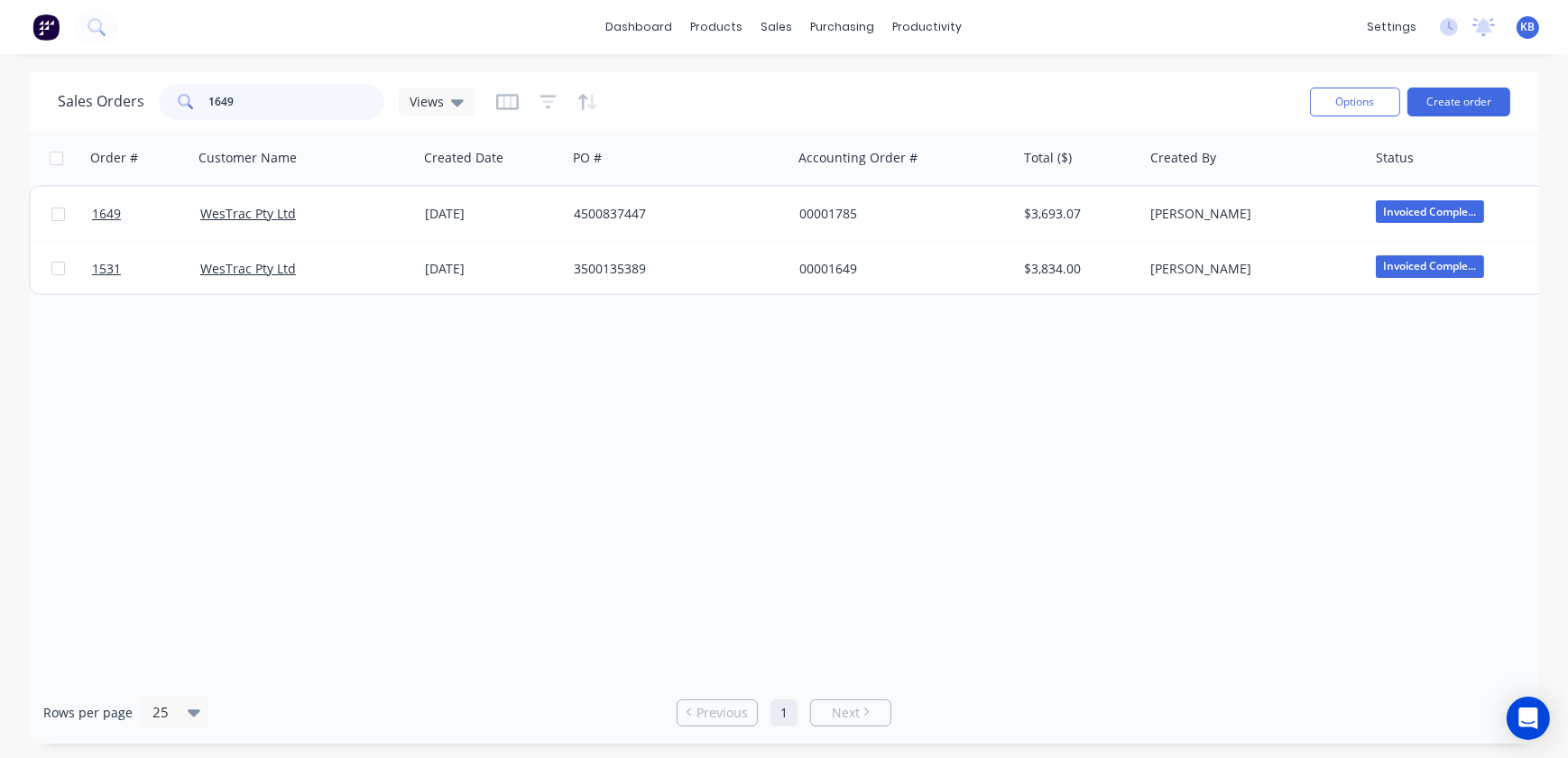
drag, startPoint x: 317, startPoint y: 108, endPoint x: 83, endPoint y: 103, distance: 234.1
click at [81, 101] on div "Sales Orders 1649 Views" at bounding box center [266, 101] width 417 height 36
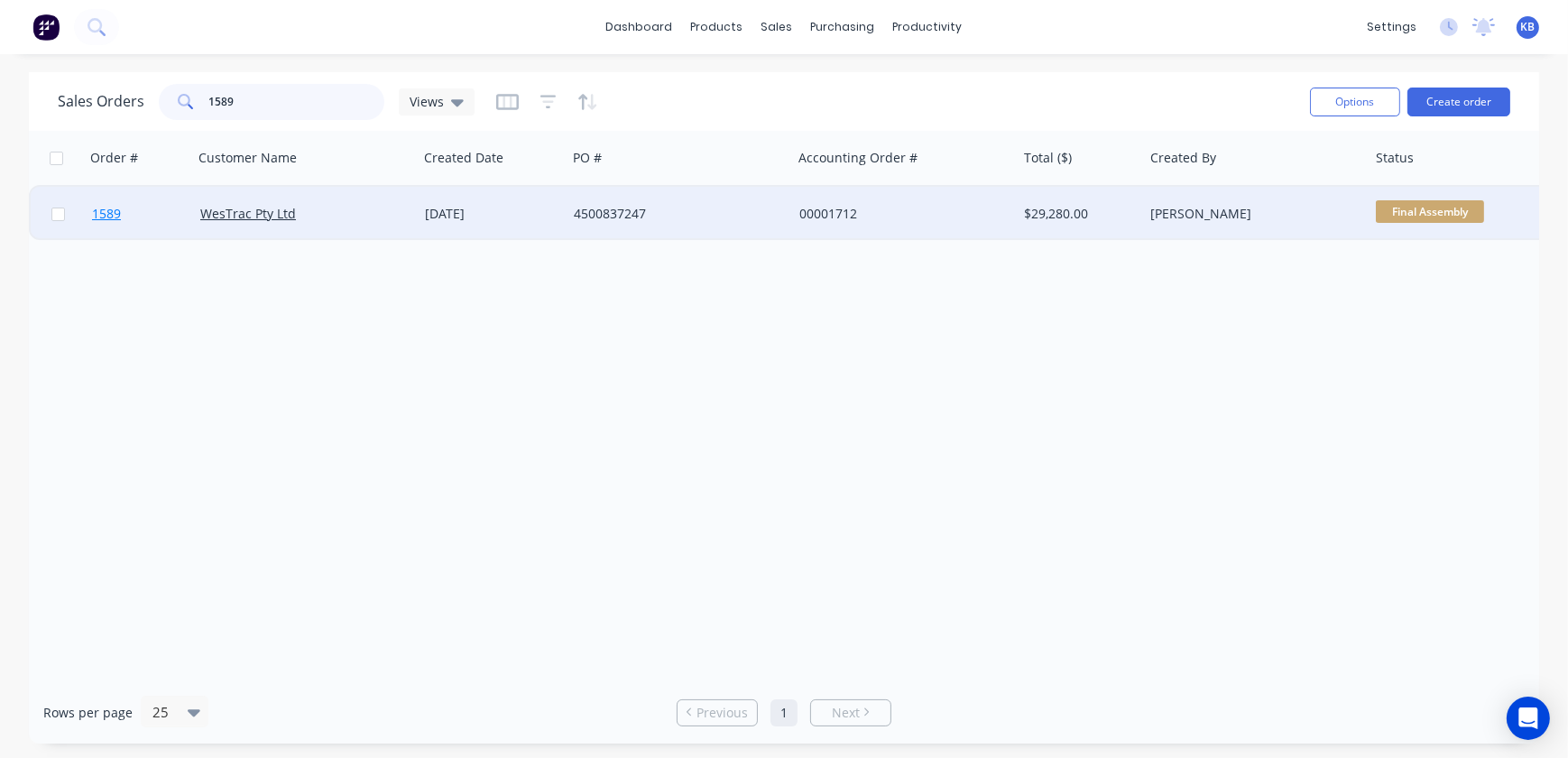
type input "1589"
click at [102, 212] on span "1589" at bounding box center [106, 213] width 29 height 18
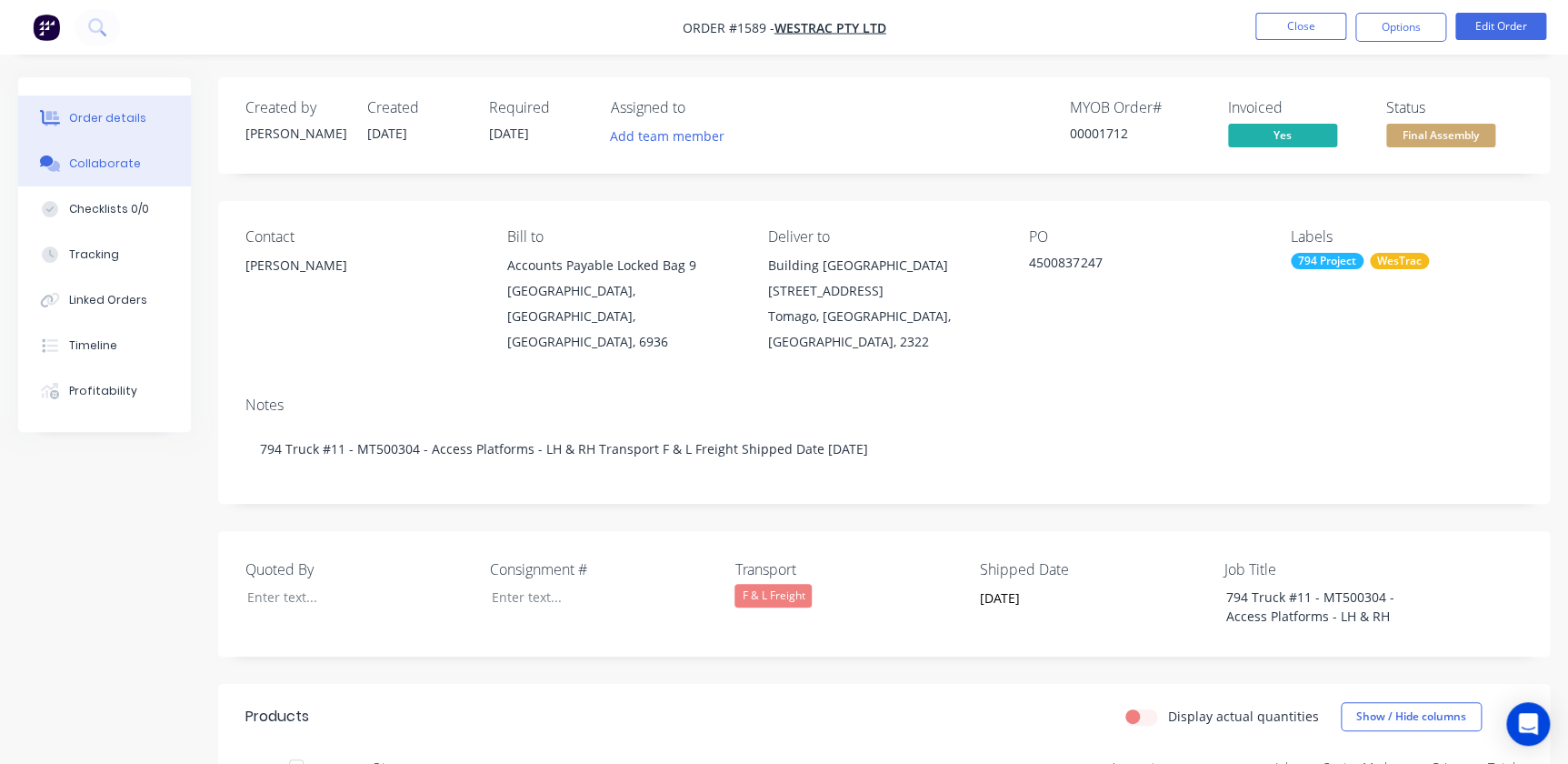
click at [116, 165] on div "Collaborate" at bounding box center [105, 163] width 72 height 16
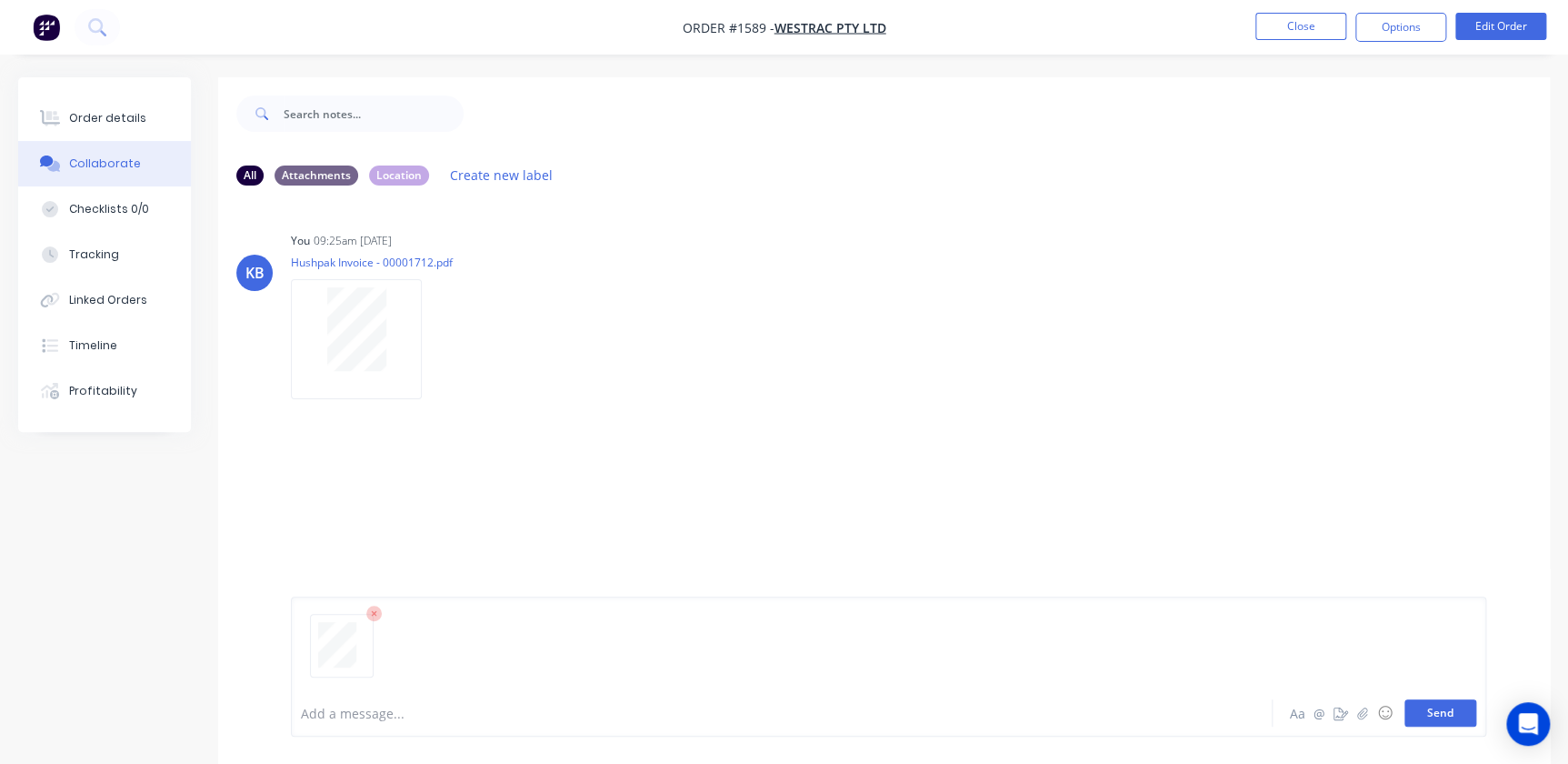
click at [1447, 708] on button "Send" at bounding box center [1440, 713] width 72 height 27
click at [1317, 37] on button "Close" at bounding box center [1300, 26] width 91 height 27
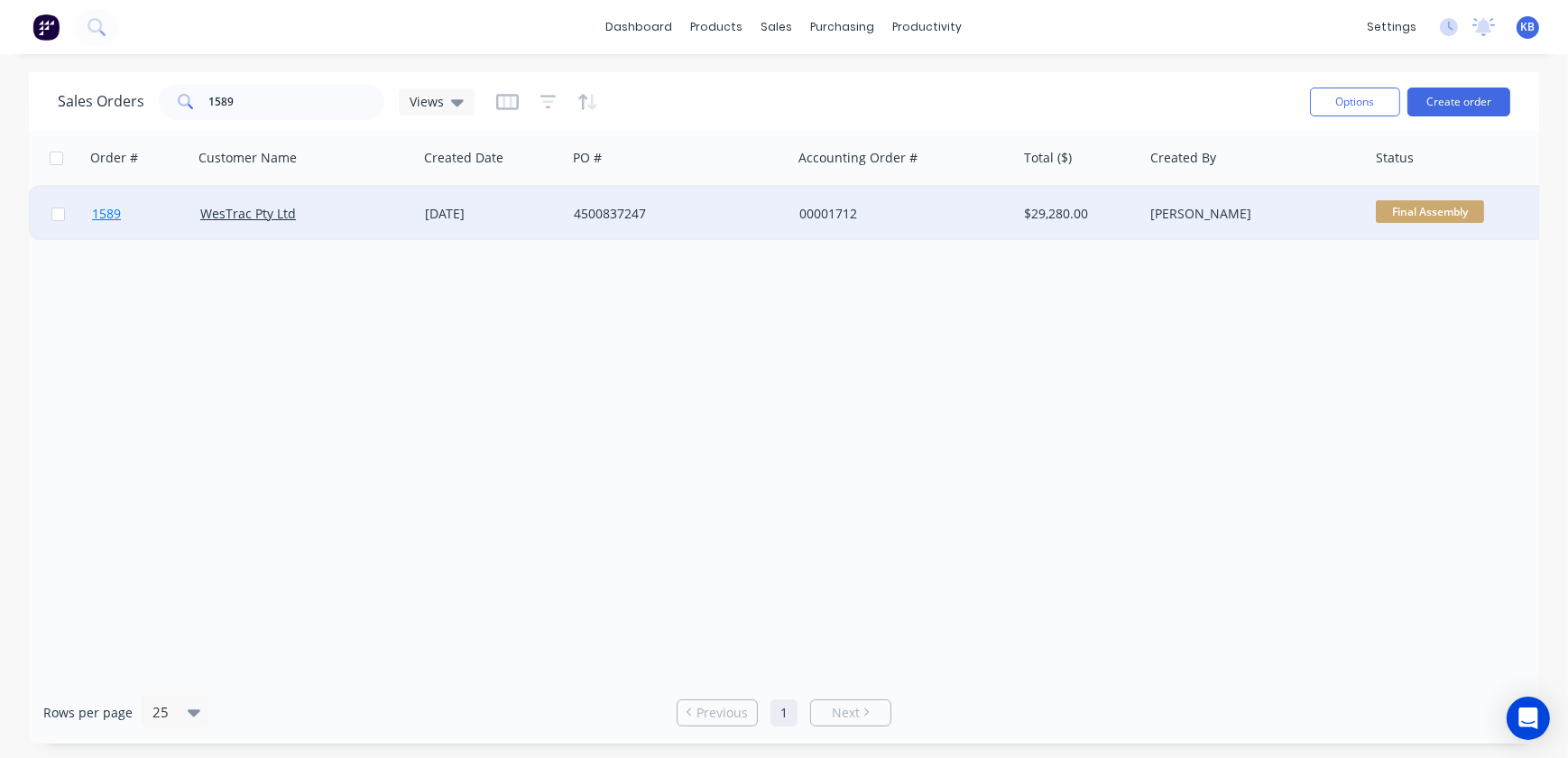
click at [148, 203] on link "1589" at bounding box center [146, 214] width 109 height 54
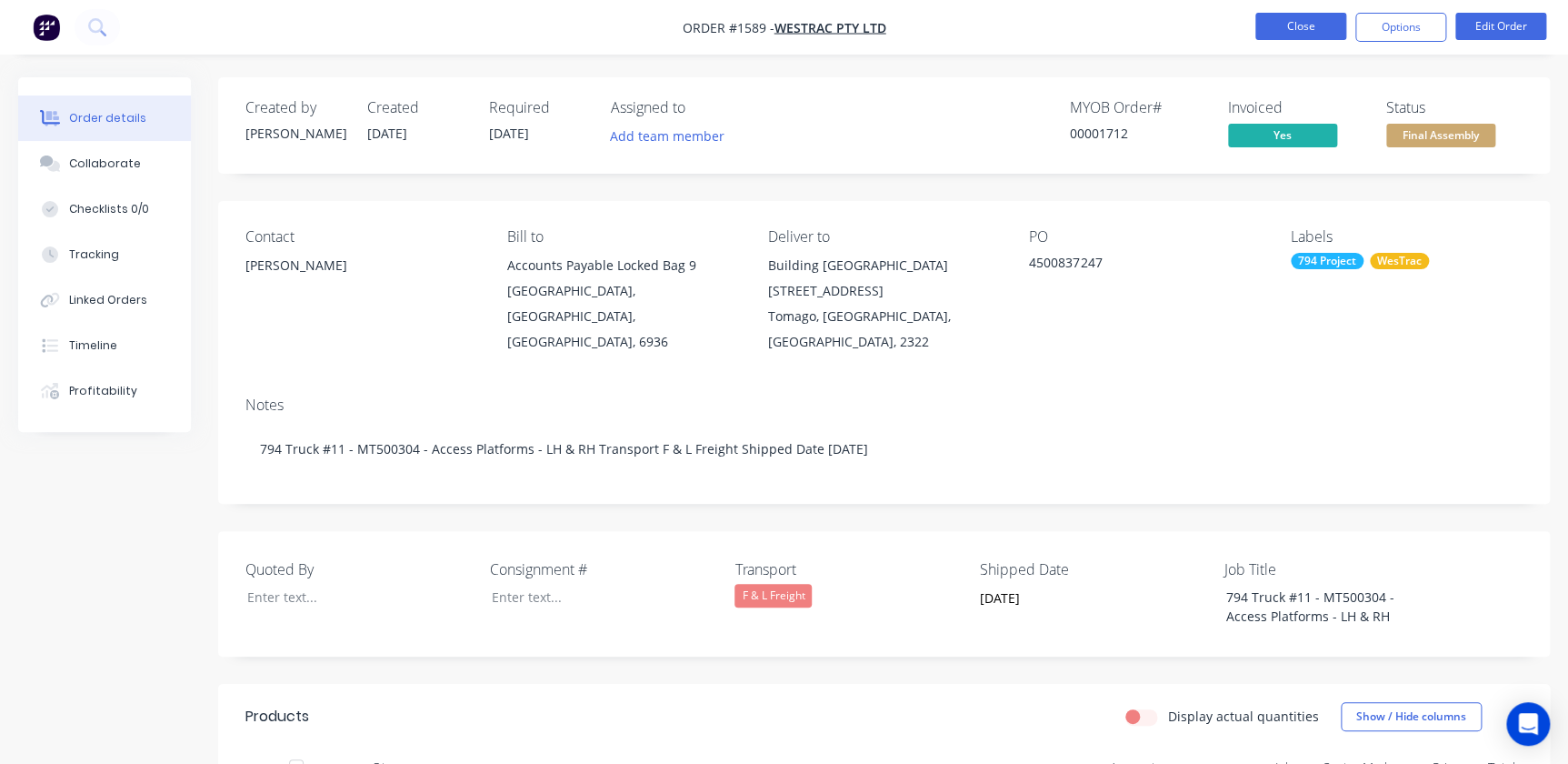
click at [1312, 30] on button "Close" at bounding box center [1300, 26] width 91 height 27
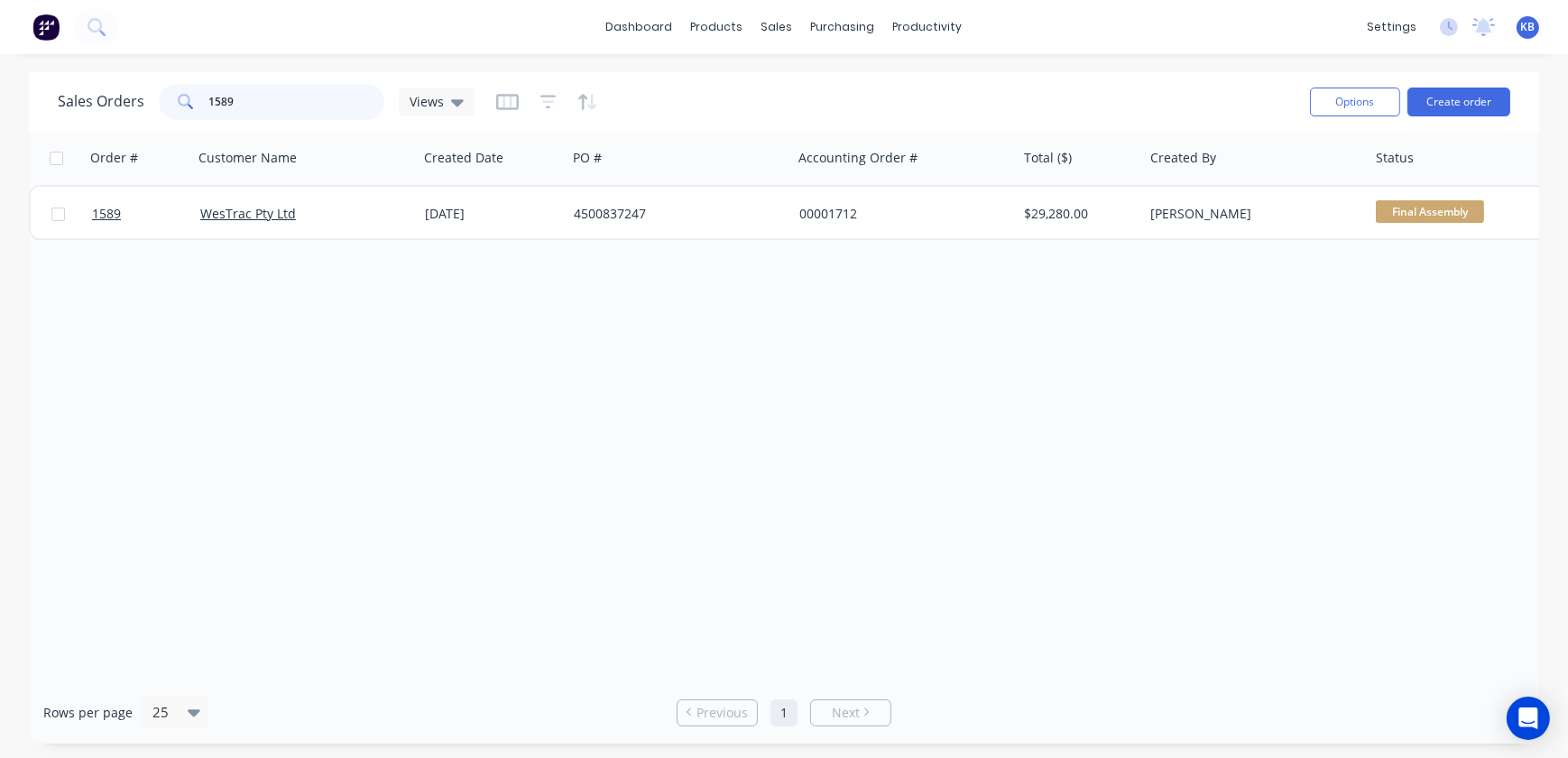
drag, startPoint x: 341, startPoint y: 111, endPoint x: 131, endPoint y: 83, distance: 211.9
click at [131, 84] on div "Sales Orders 1589 Views" at bounding box center [266, 101] width 417 height 36
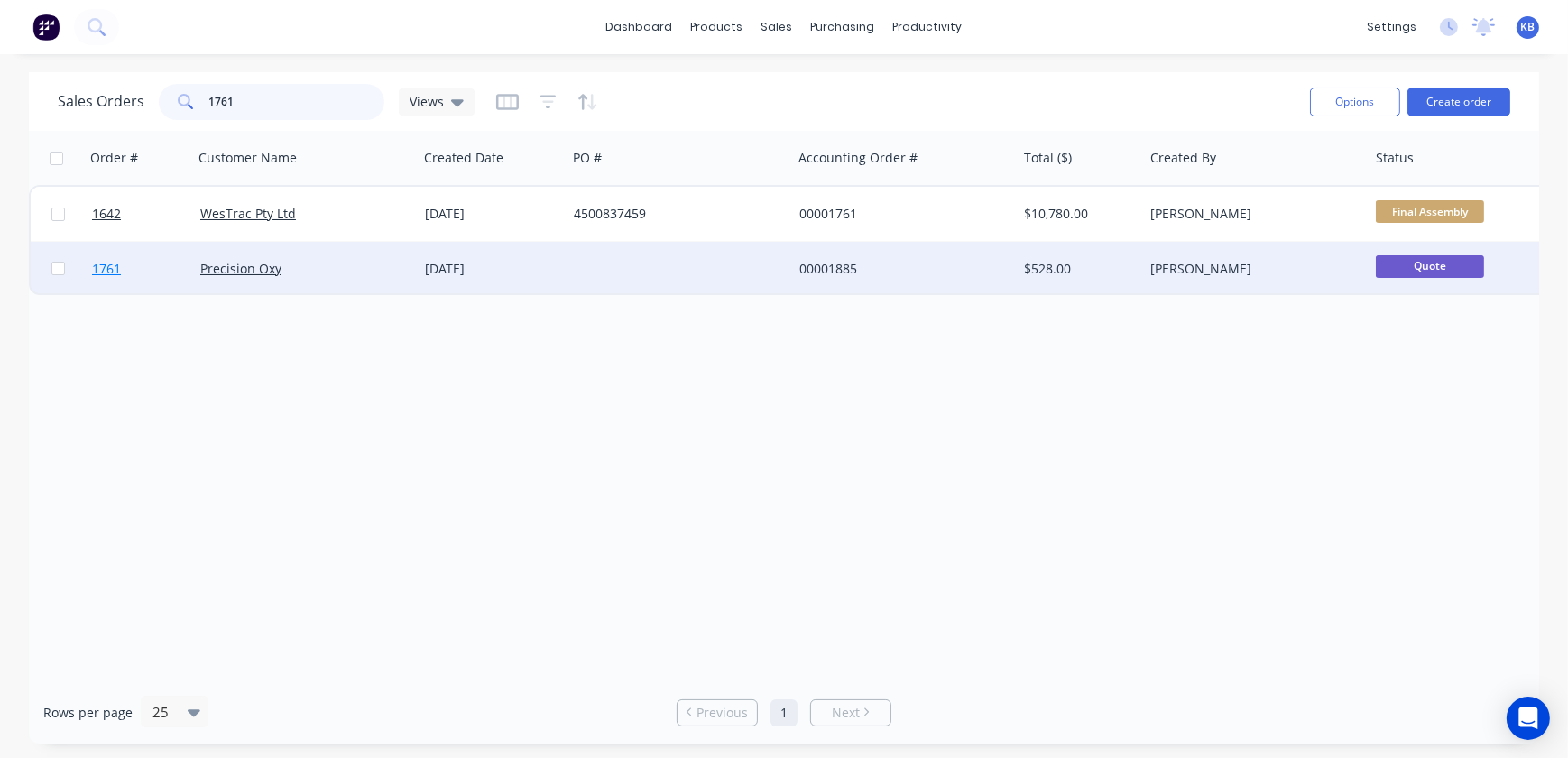
type input "1761"
click at [117, 264] on span "1761" at bounding box center [106, 268] width 29 height 18
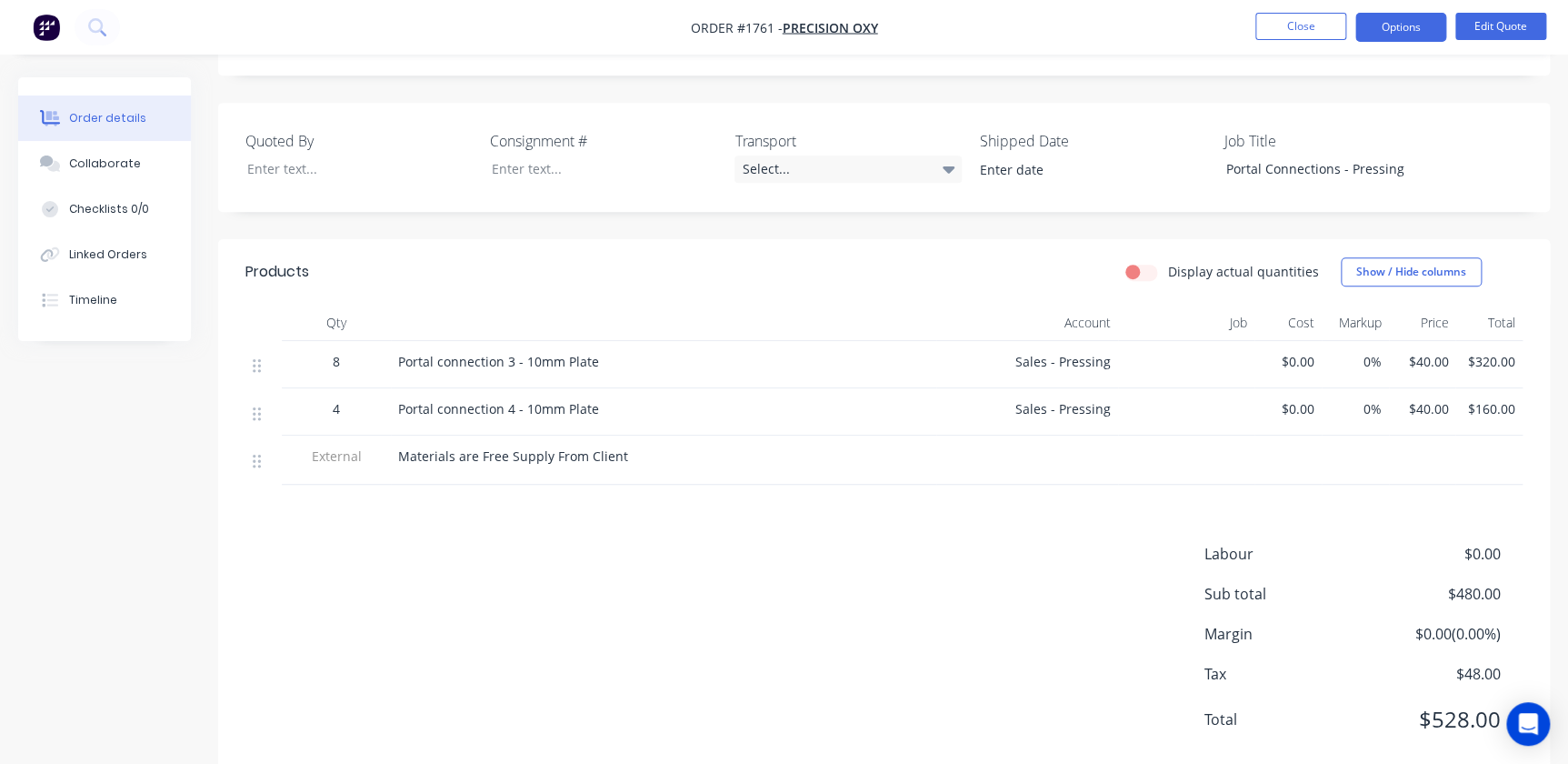
scroll to position [413, 0]
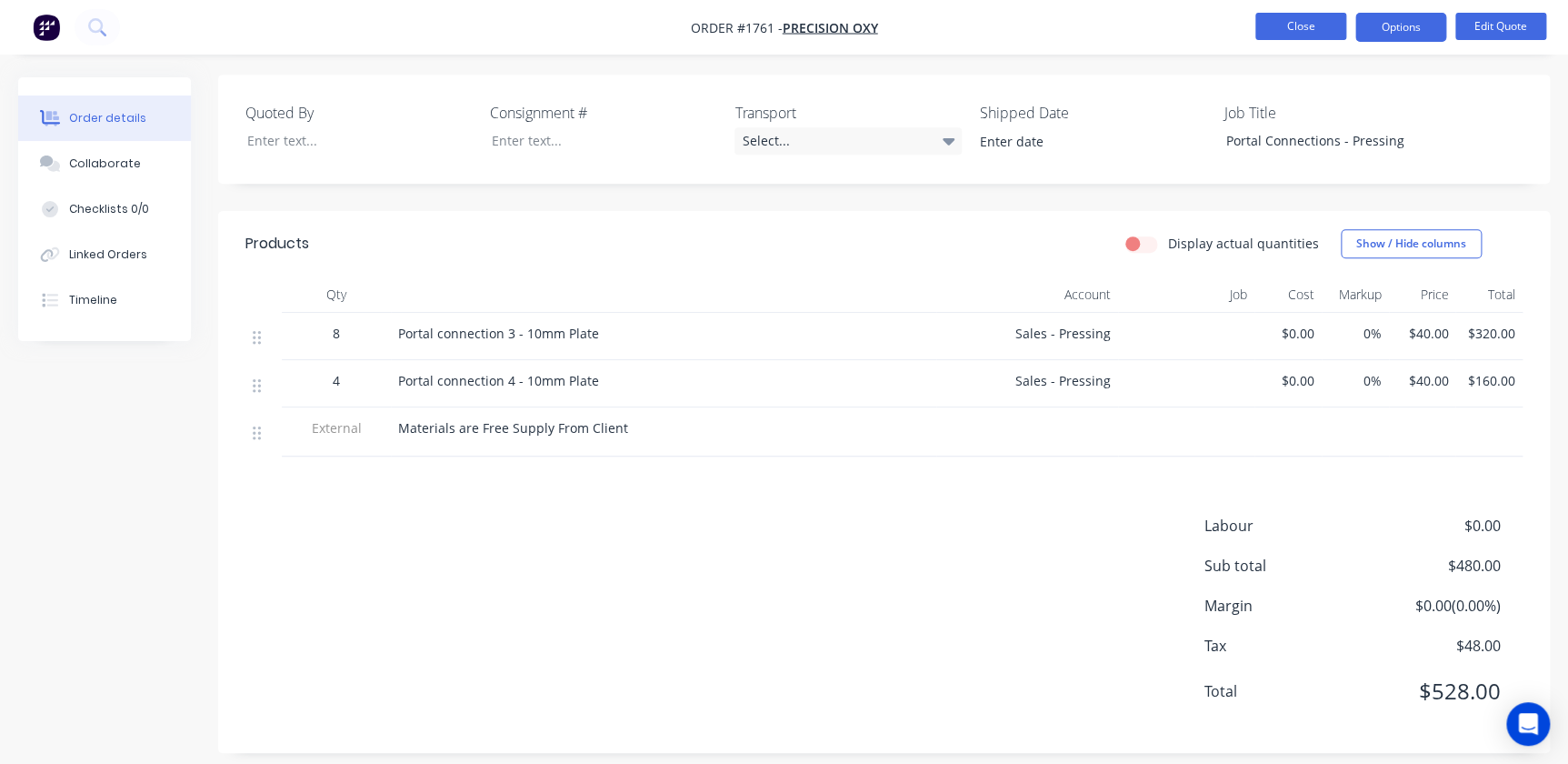
click at [1295, 39] on button "Close" at bounding box center [1300, 26] width 91 height 27
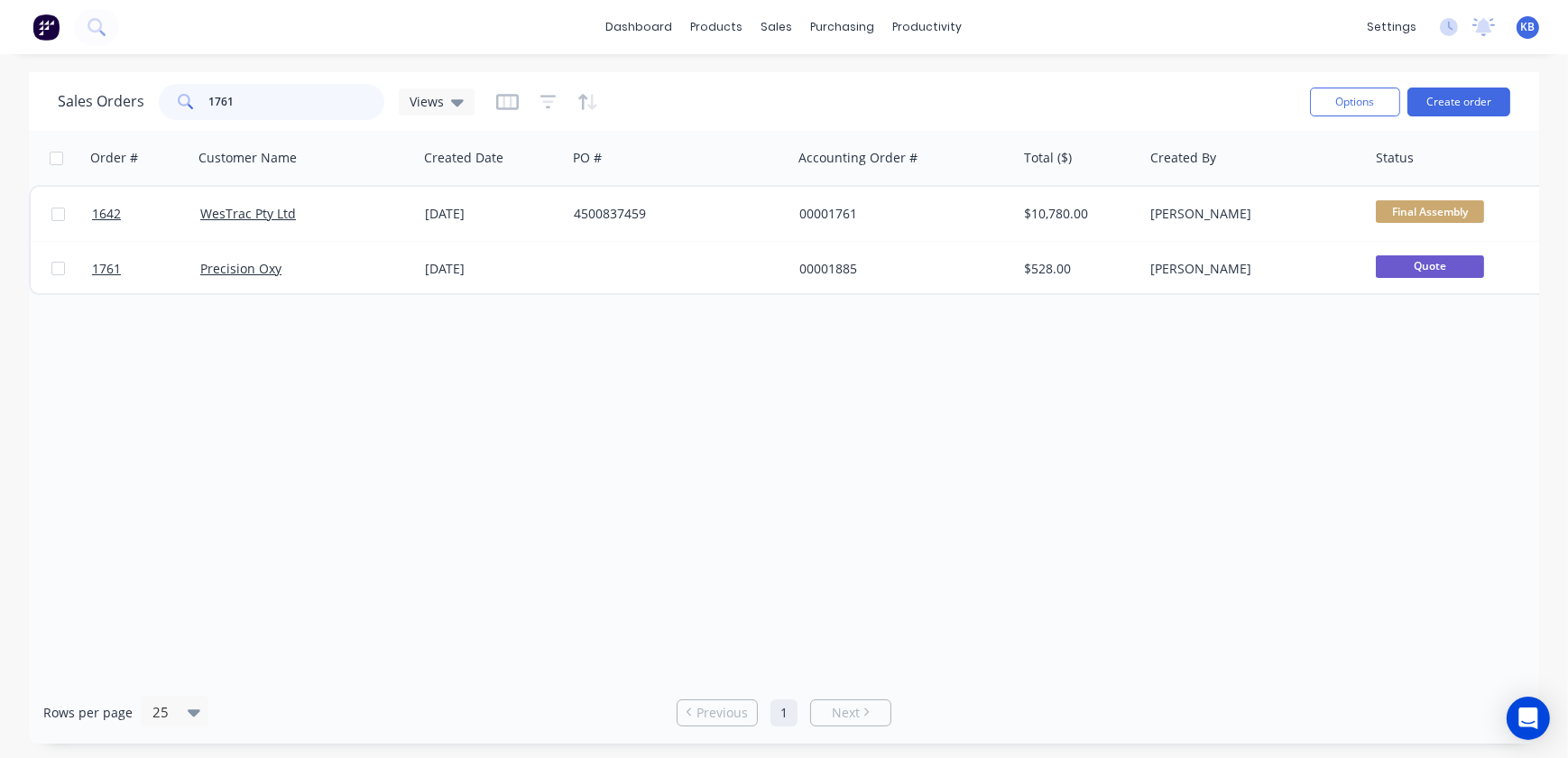
click at [313, 110] on input "1761" at bounding box center [296, 101] width 176 height 36
drag, startPoint x: 313, startPoint y: 110, endPoint x: 0, endPoint y: 60, distance: 317.0
click at [0, 60] on html "dashboard products sales purchasing productivity dashboard products Product Cat…" at bounding box center [784, 379] width 1568 height 758
type input "1642"
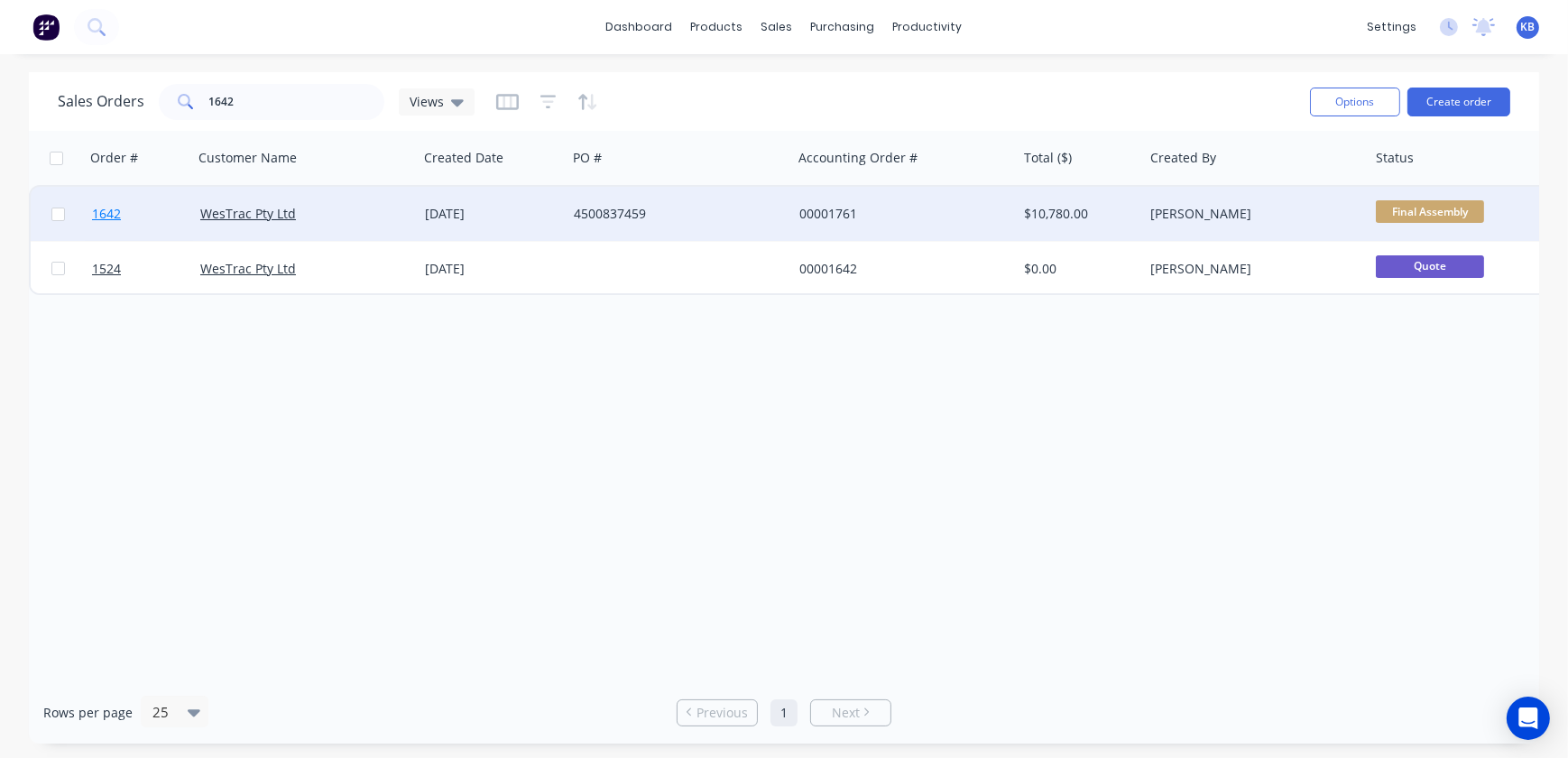
click at [126, 225] on link "1642" at bounding box center [146, 214] width 109 height 54
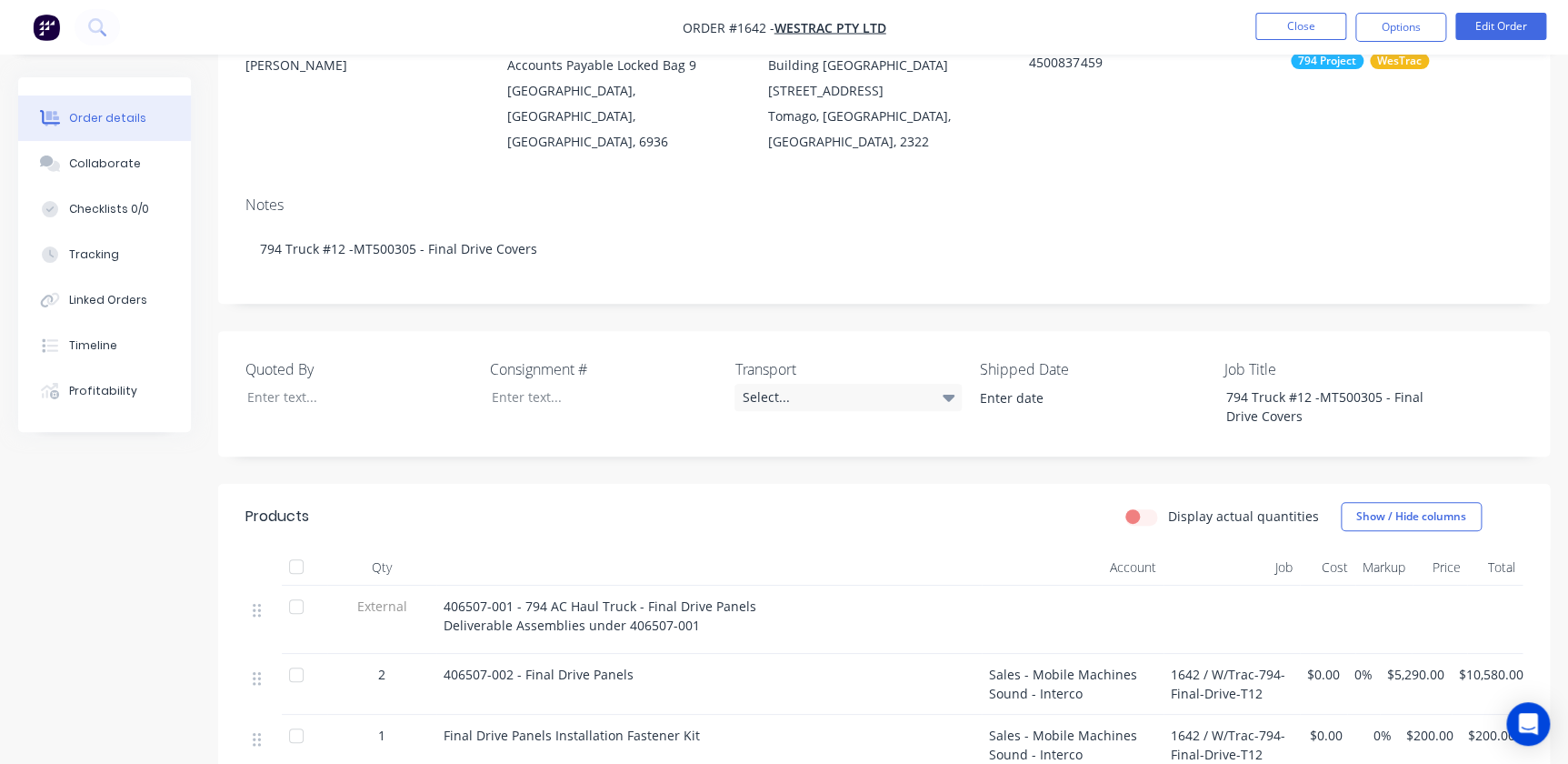
scroll to position [247, 0]
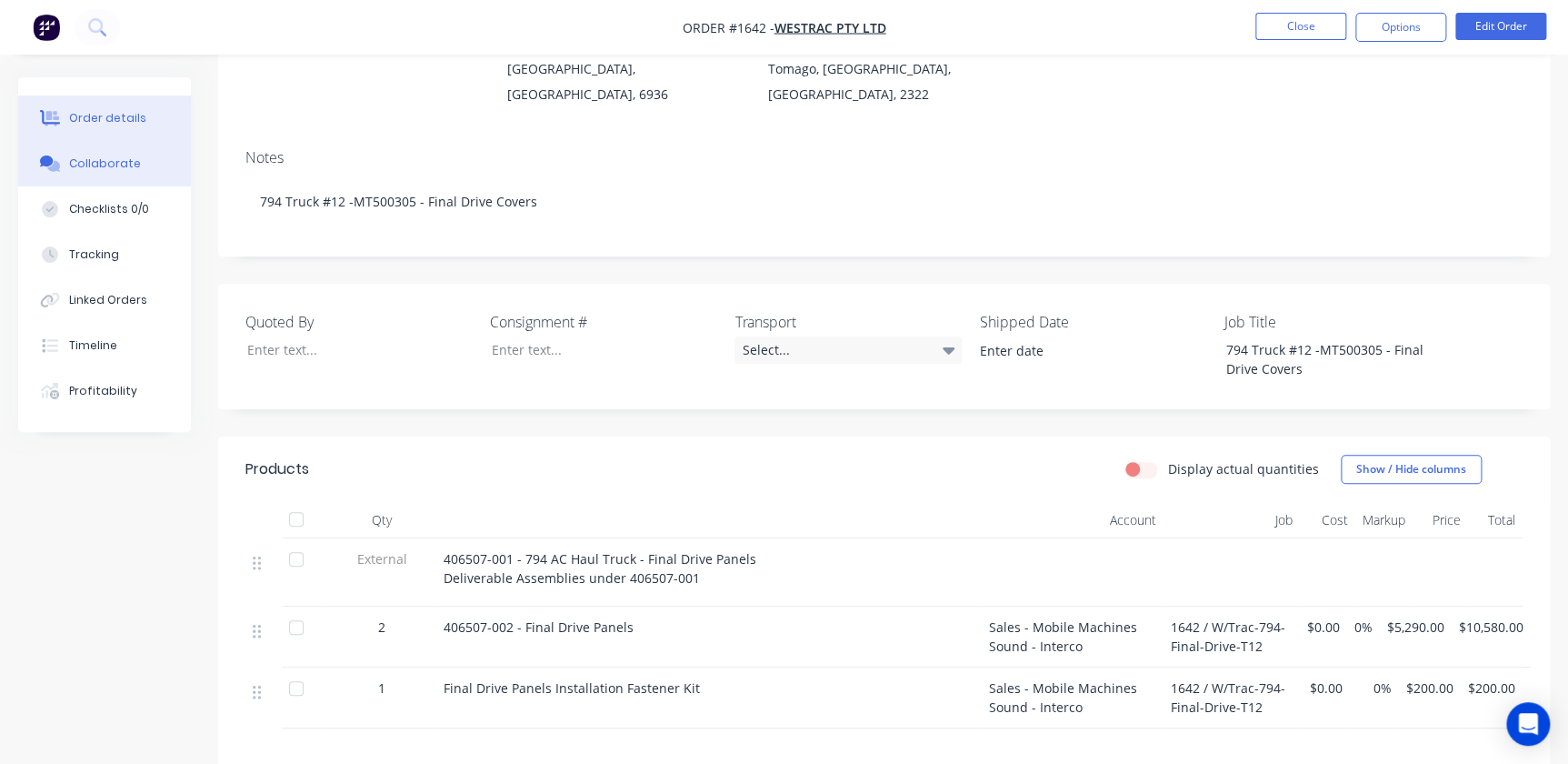
click at [114, 167] on div "Collaborate" at bounding box center [105, 163] width 72 height 16
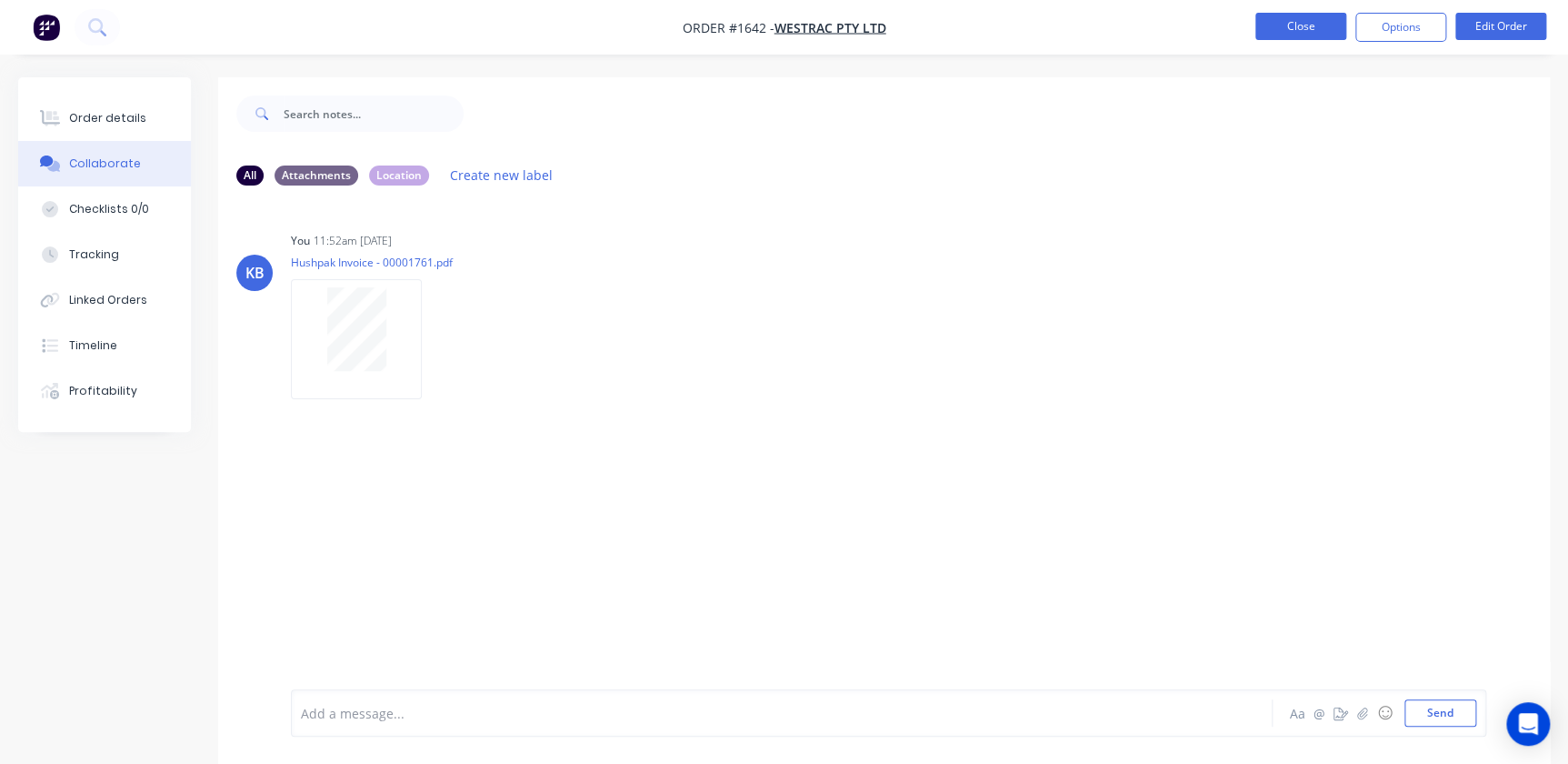
click at [1292, 22] on button "Close" at bounding box center [1300, 26] width 91 height 27
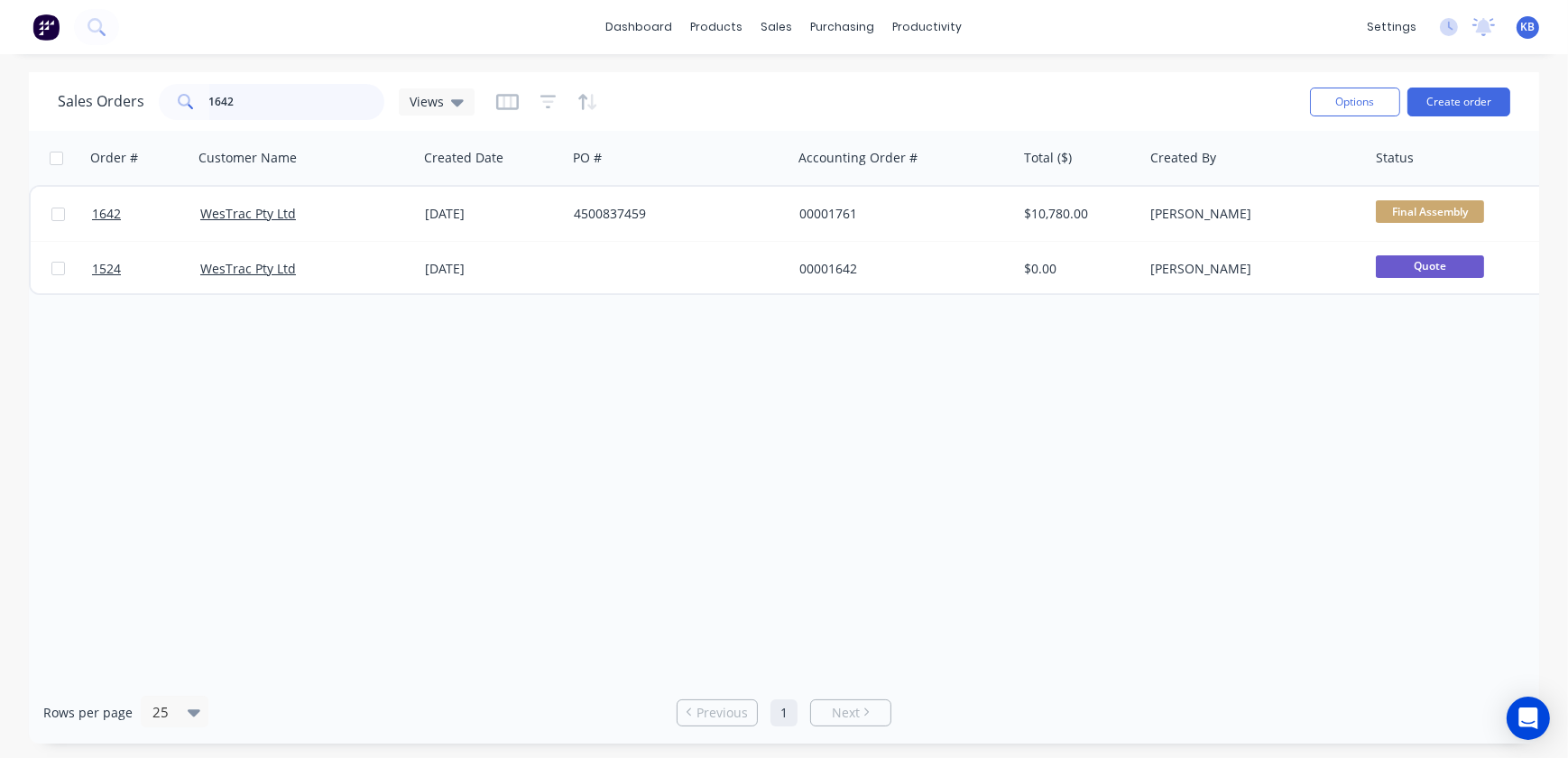
click at [260, 97] on input "1642" at bounding box center [296, 101] width 176 height 36
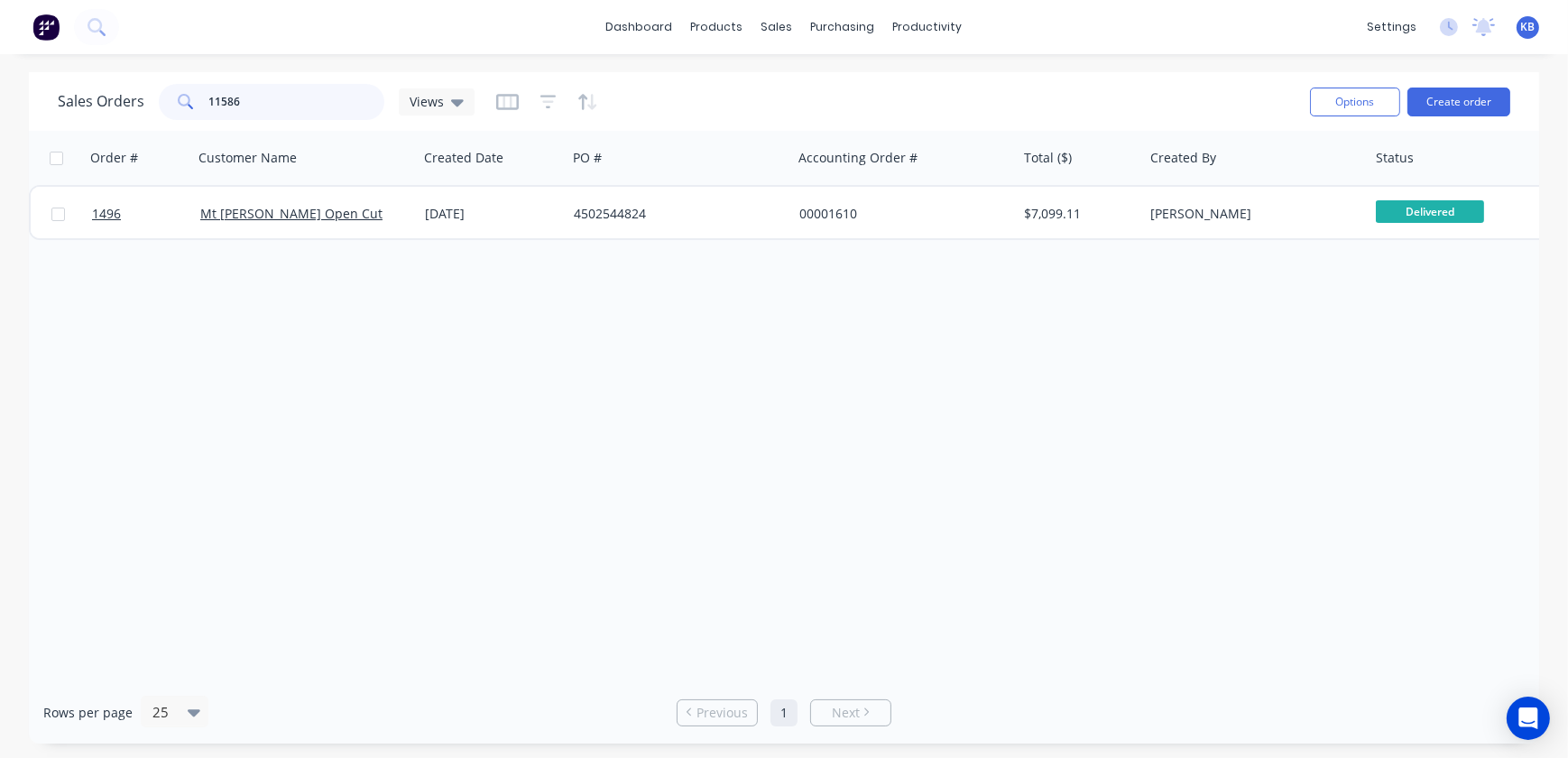
drag, startPoint x: 254, startPoint y: 112, endPoint x: 134, endPoint y: 108, distance: 120.1
click at [134, 108] on div "Sales Orders 11586 Views" at bounding box center [266, 101] width 417 height 36
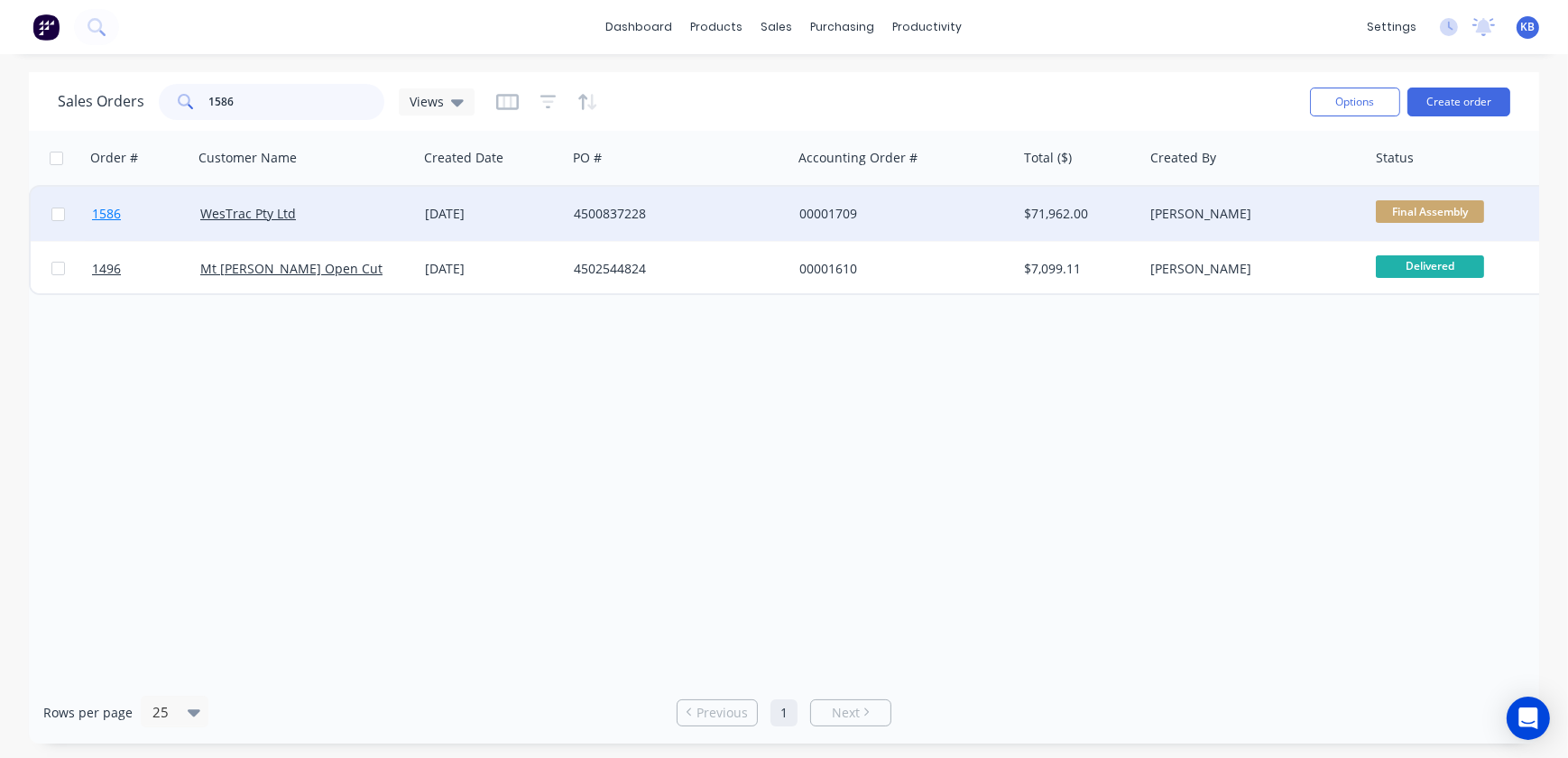
type input "1586"
click at [122, 212] on link "1586" at bounding box center [146, 214] width 109 height 54
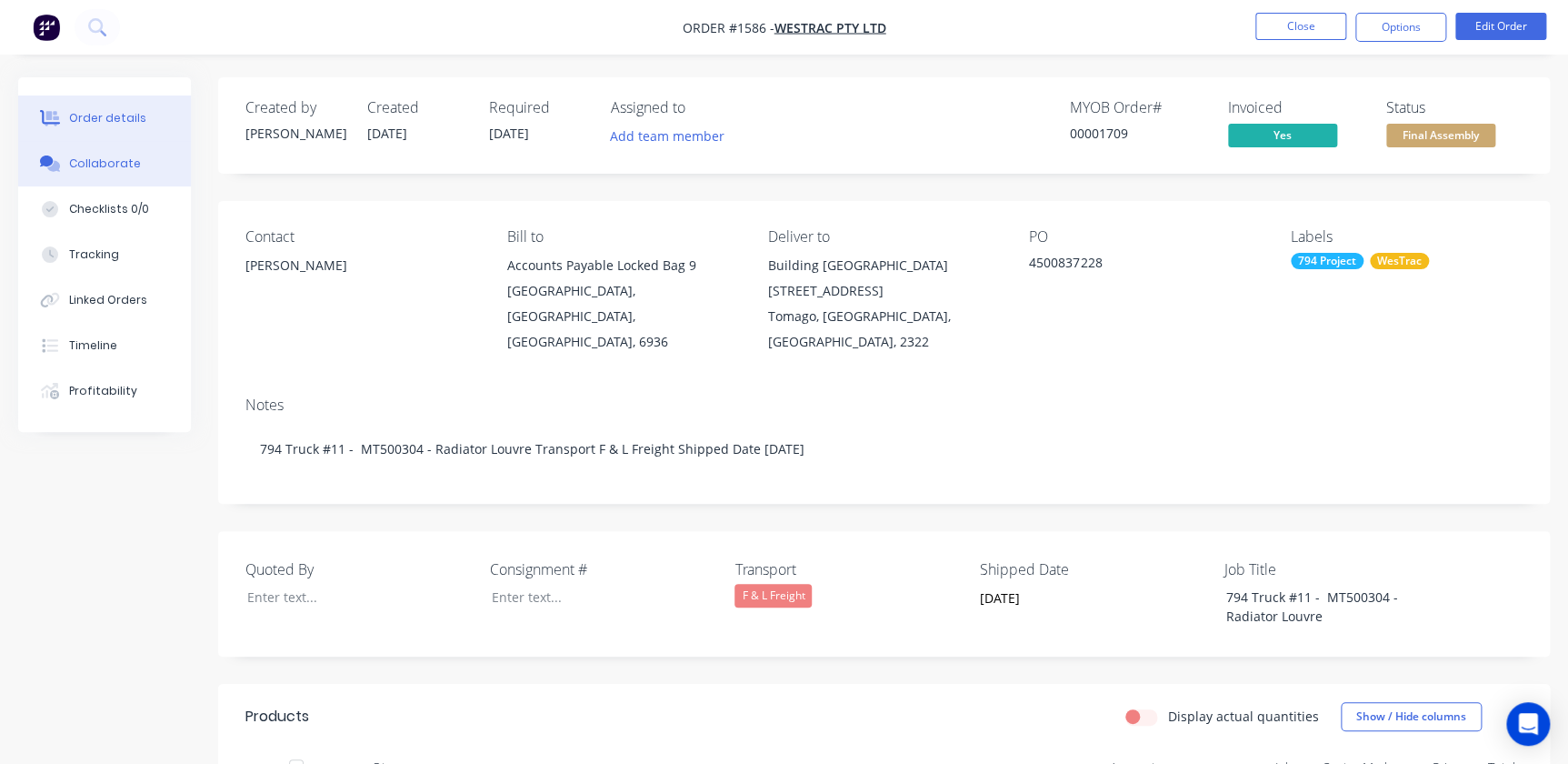
click at [155, 173] on button "Collaborate" at bounding box center [104, 164] width 173 height 46
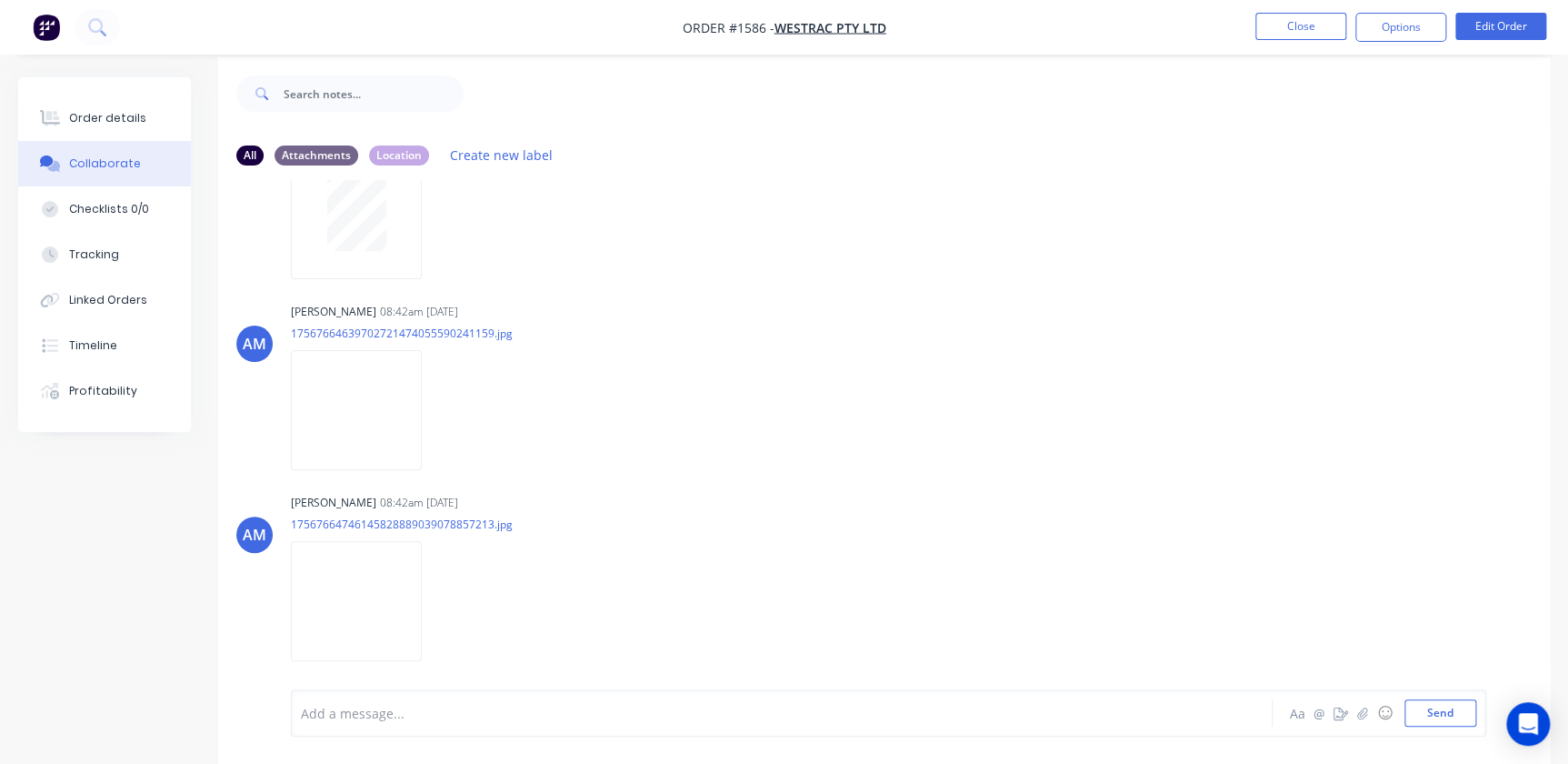
scroll to position [27, 0]
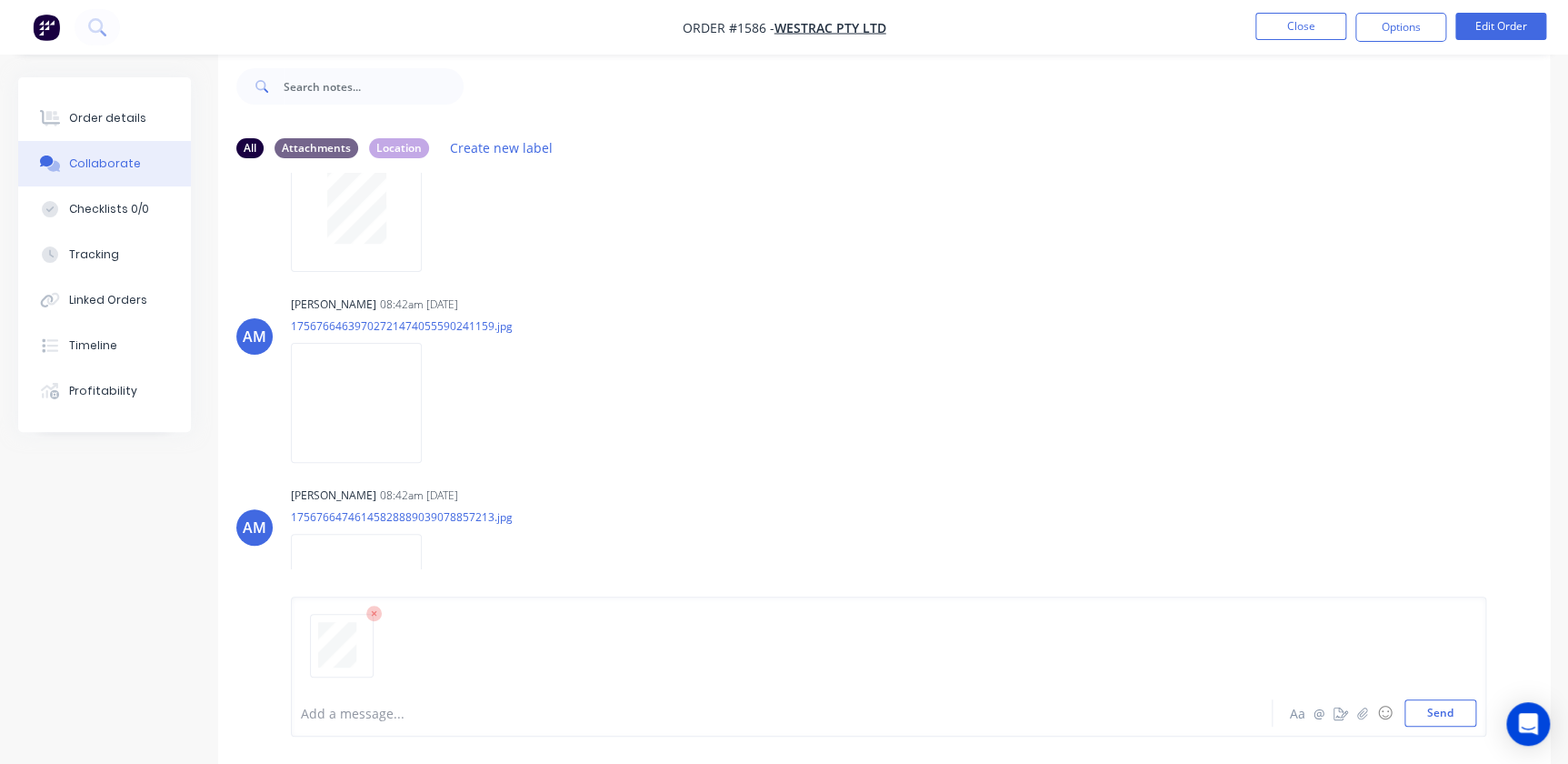
click at [1291, 44] on nav "Order #1586 - WesTrac Pty Ltd Close Options Edit Order" at bounding box center [784, 27] width 1568 height 54
drag, startPoint x: 1288, startPoint y: 37, endPoint x: 269, endPoint y: -86, distance: 1026.4
click at [269, 0] on html "Order #1586 - WesTrac Pty Ltd Close Options Edit Order Order details Collaborat…" at bounding box center [784, 415] width 1568 height 884
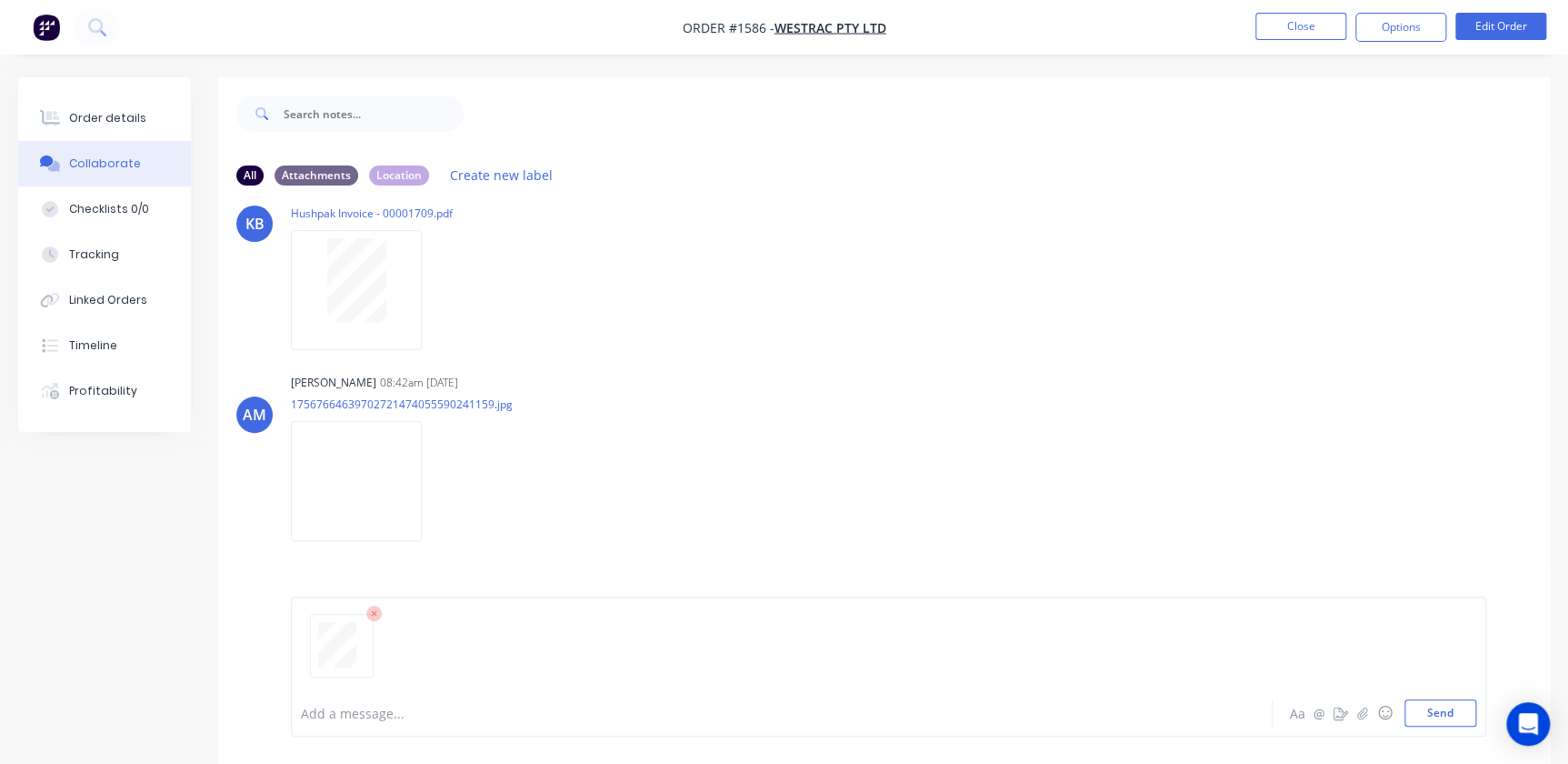
scroll to position [0, 0]
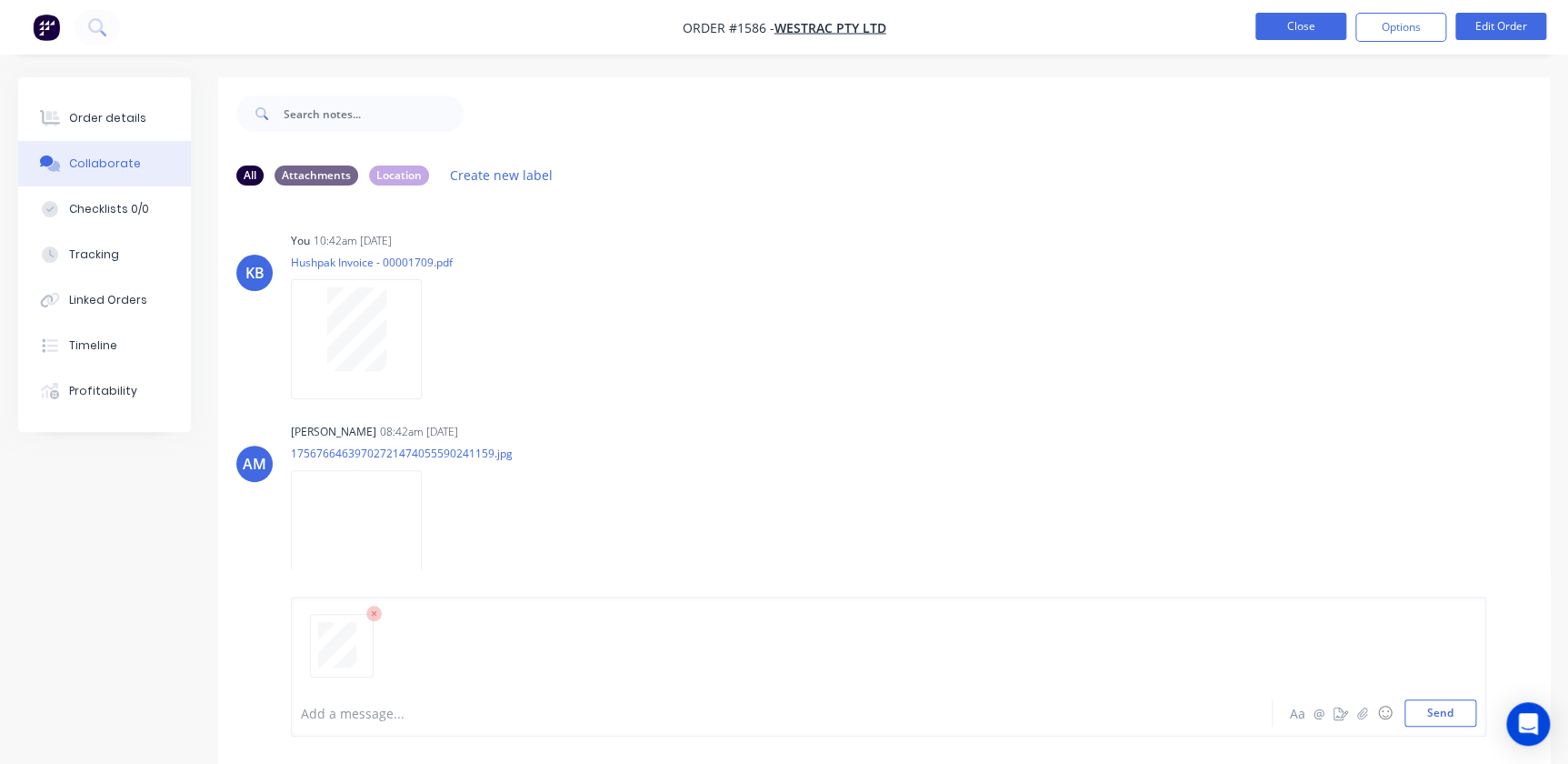
click at [1300, 34] on button "Close" at bounding box center [1300, 26] width 91 height 27
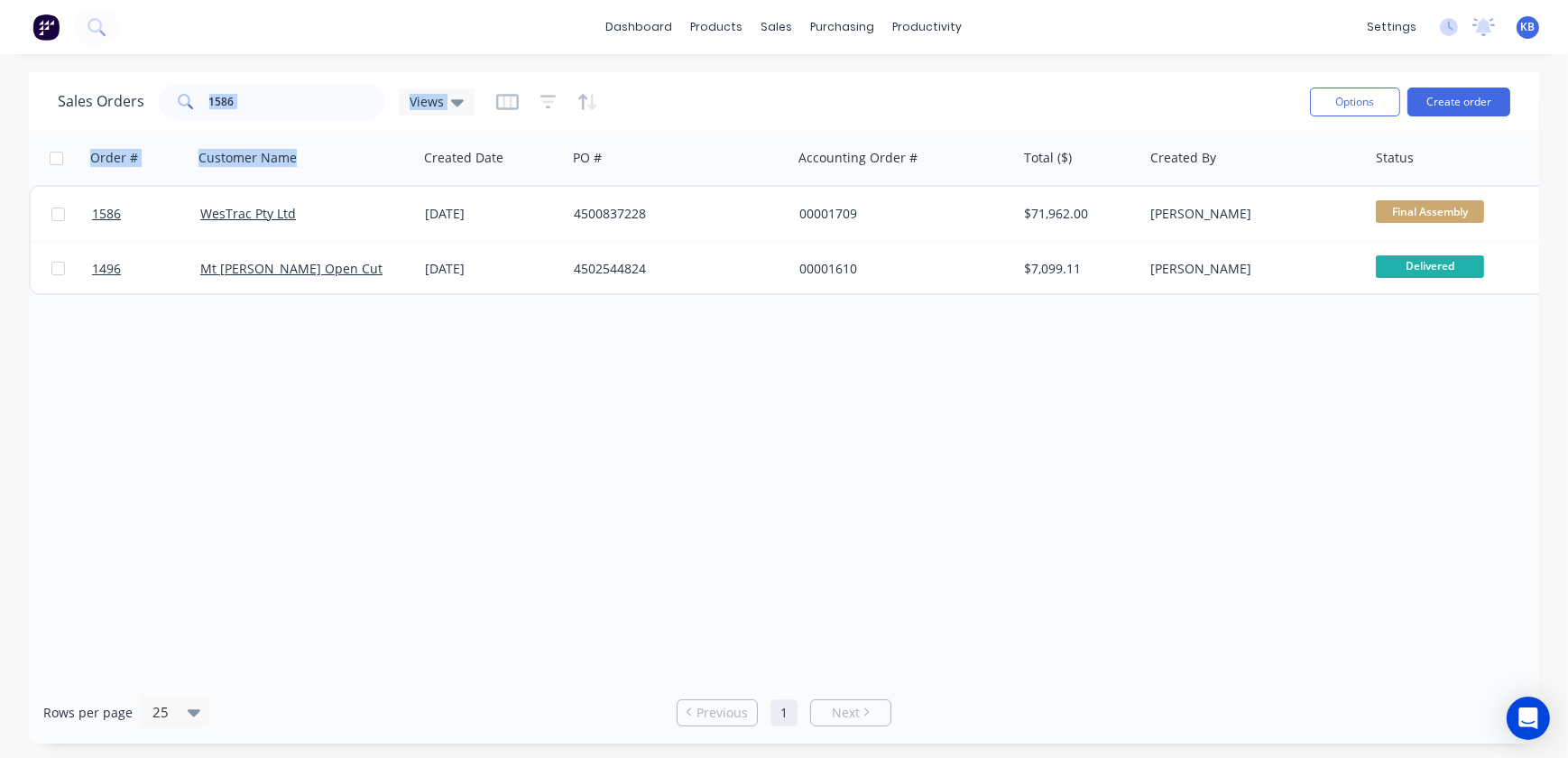
drag, startPoint x: 382, startPoint y: 90, endPoint x: 503, endPoint y: 90, distance: 121.0
click at [336, 133] on div "Sales Orders 1586 Views Options Create order Order # Customer Name Created Date…" at bounding box center [784, 408] width 1510 height 672
drag, startPoint x: 284, startPoint y: 93, endPoint x: 117, endPoint y: 110, distance: 167.9
click at [114, 100] on div "Sales Orders 1586 Views" at bounding box center [266, 101] width 417 height 36
type input "1761"
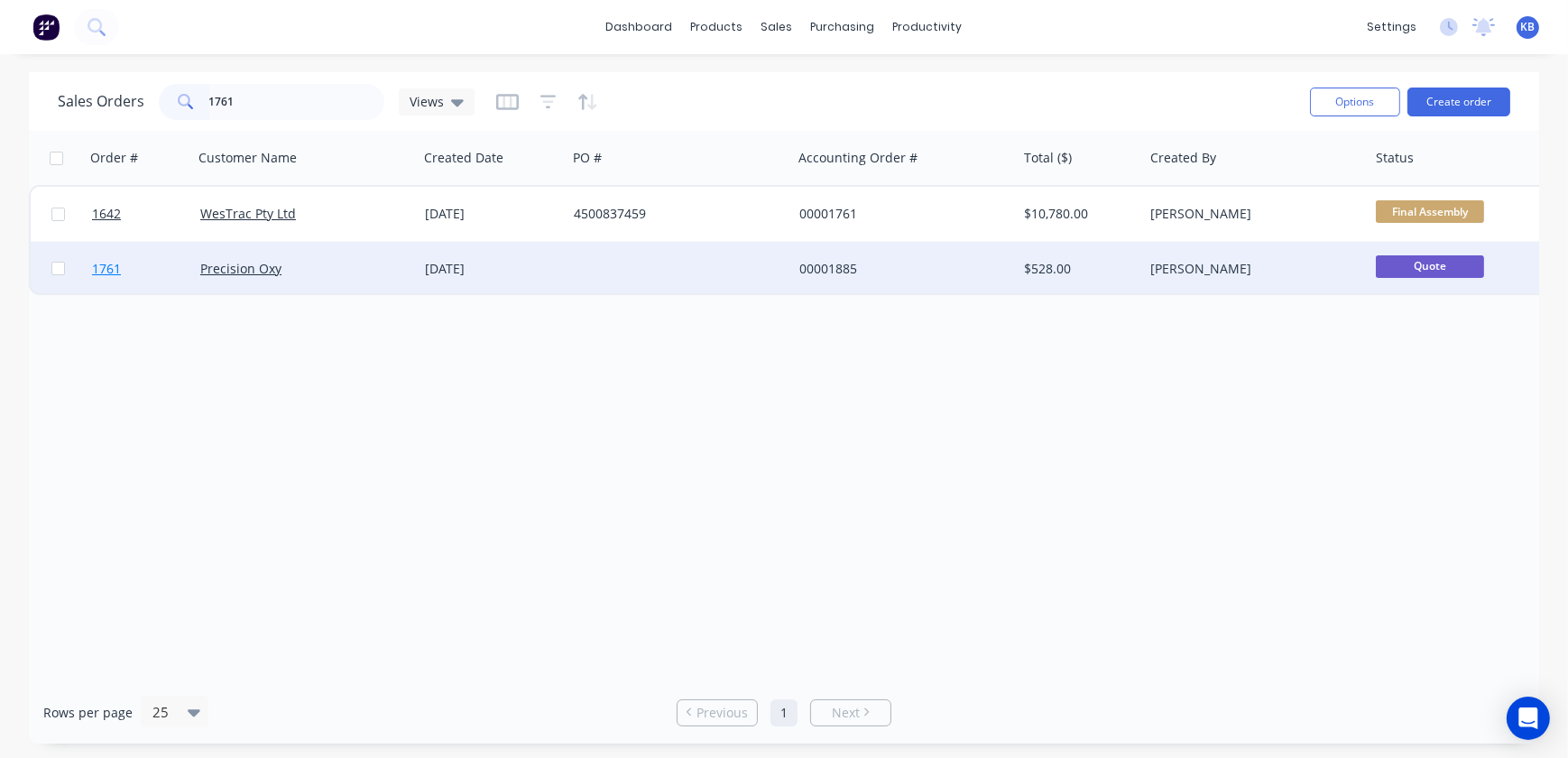
click at [106, 267] on span "1761" at bounding box center [106, 268] width 29 height 18
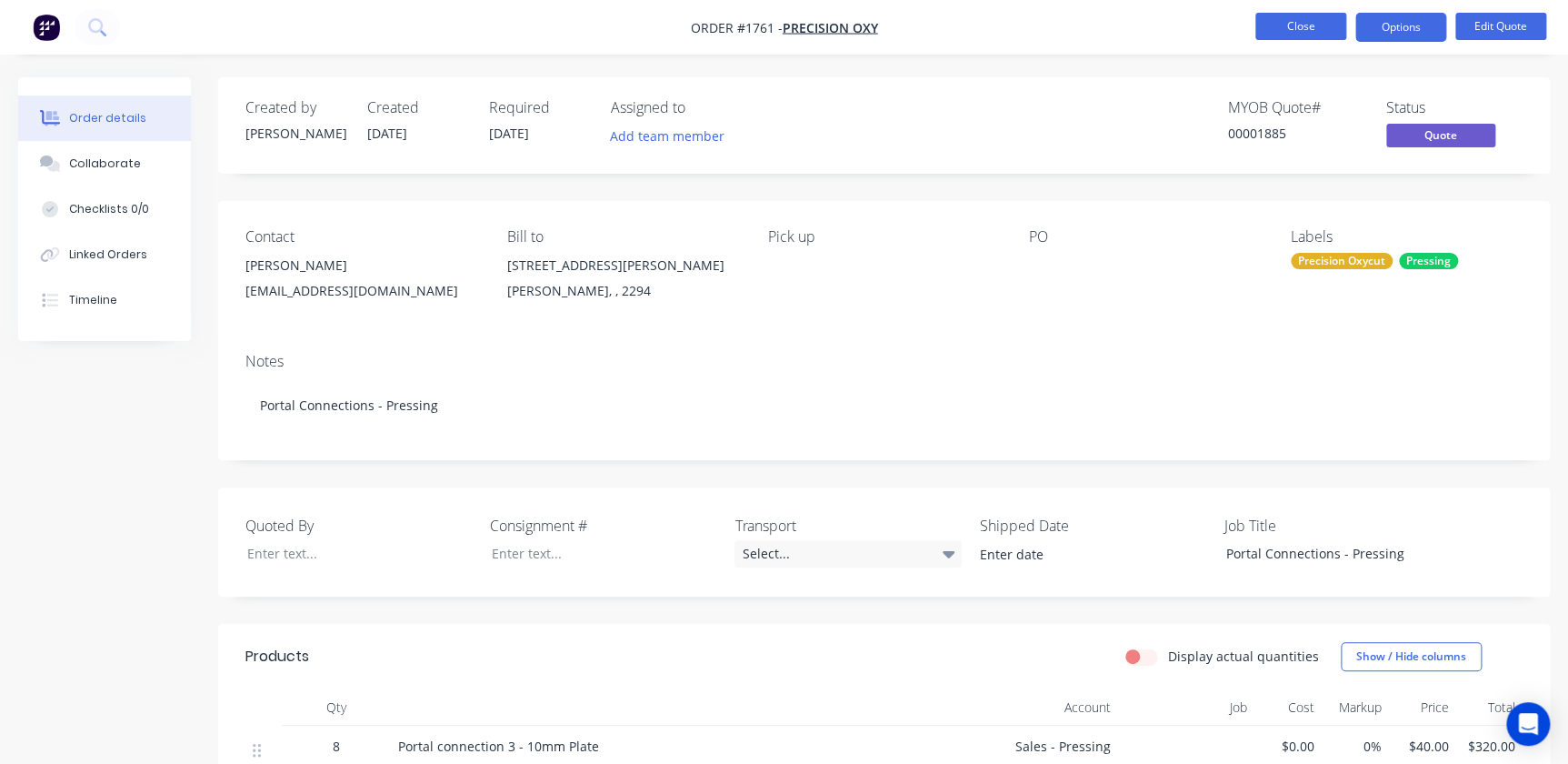
click at [1300, 16] on button "Close" at bounding box center [1300, 26] width 91 height 27
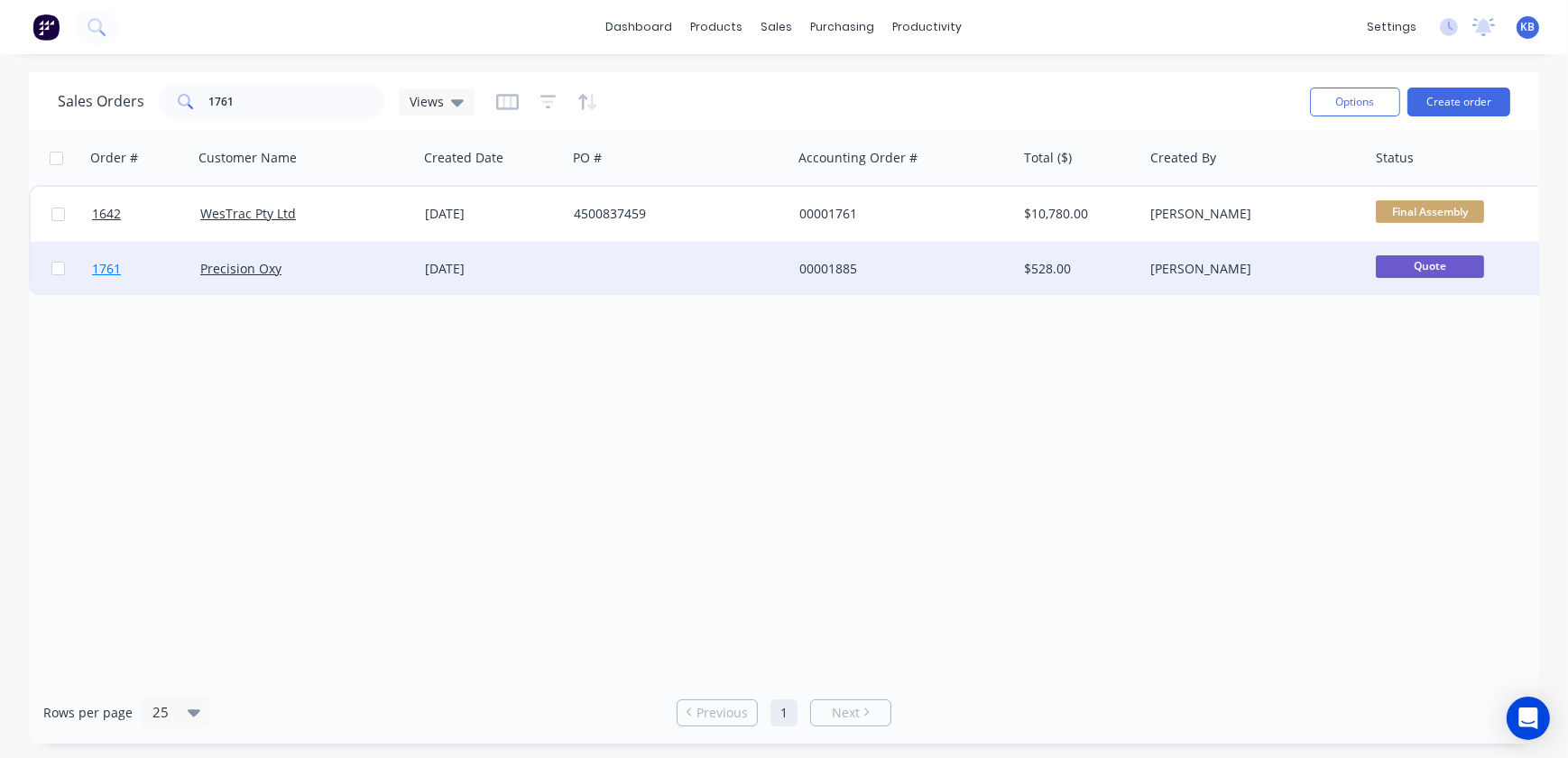
click at [150, 266] on link "1761" at bounding box center [146, 268] width 109 height 54
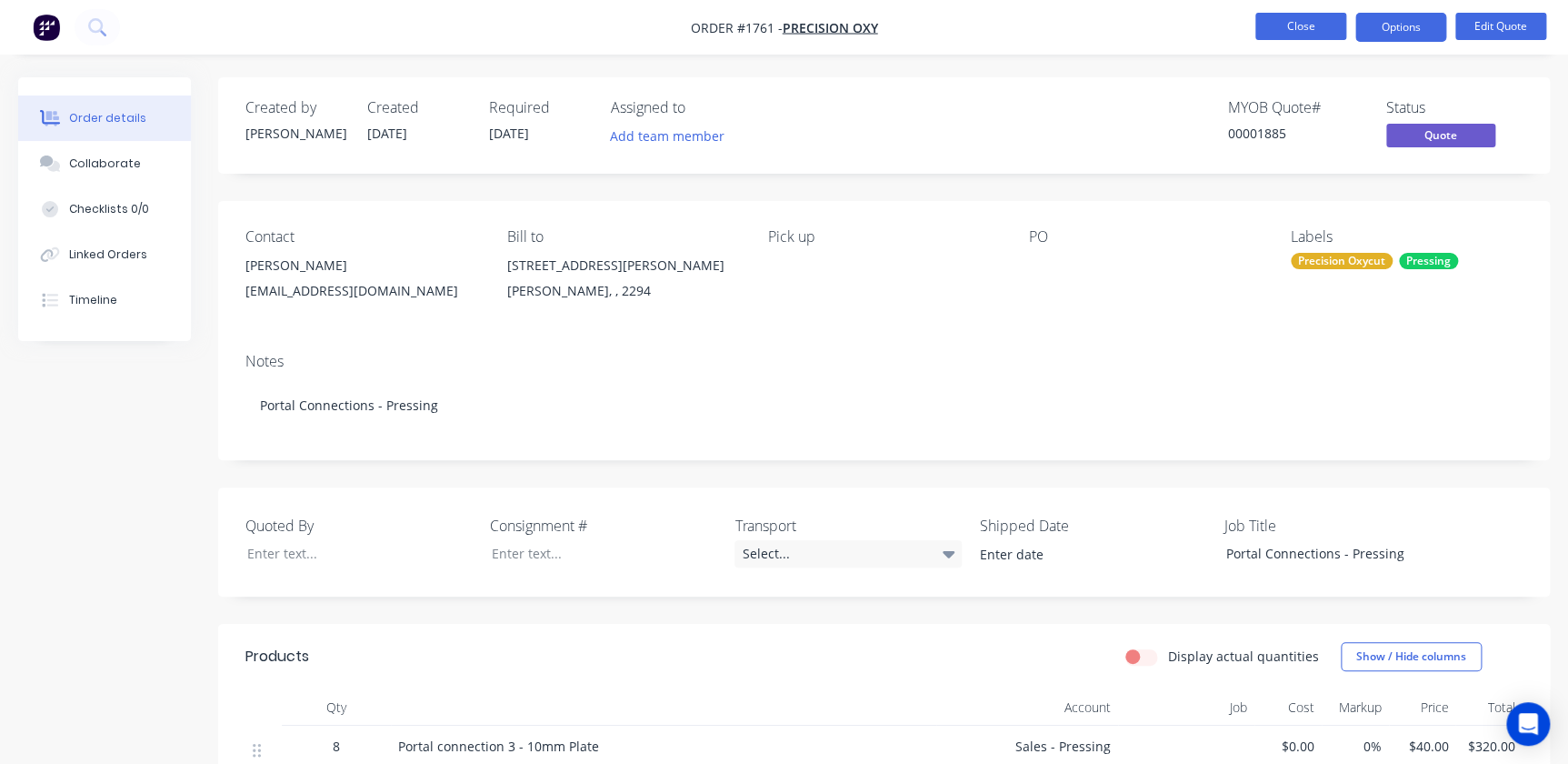
click at [1289, 37] on button "Close" at bounding box center [1300, 26] width 91 height 27
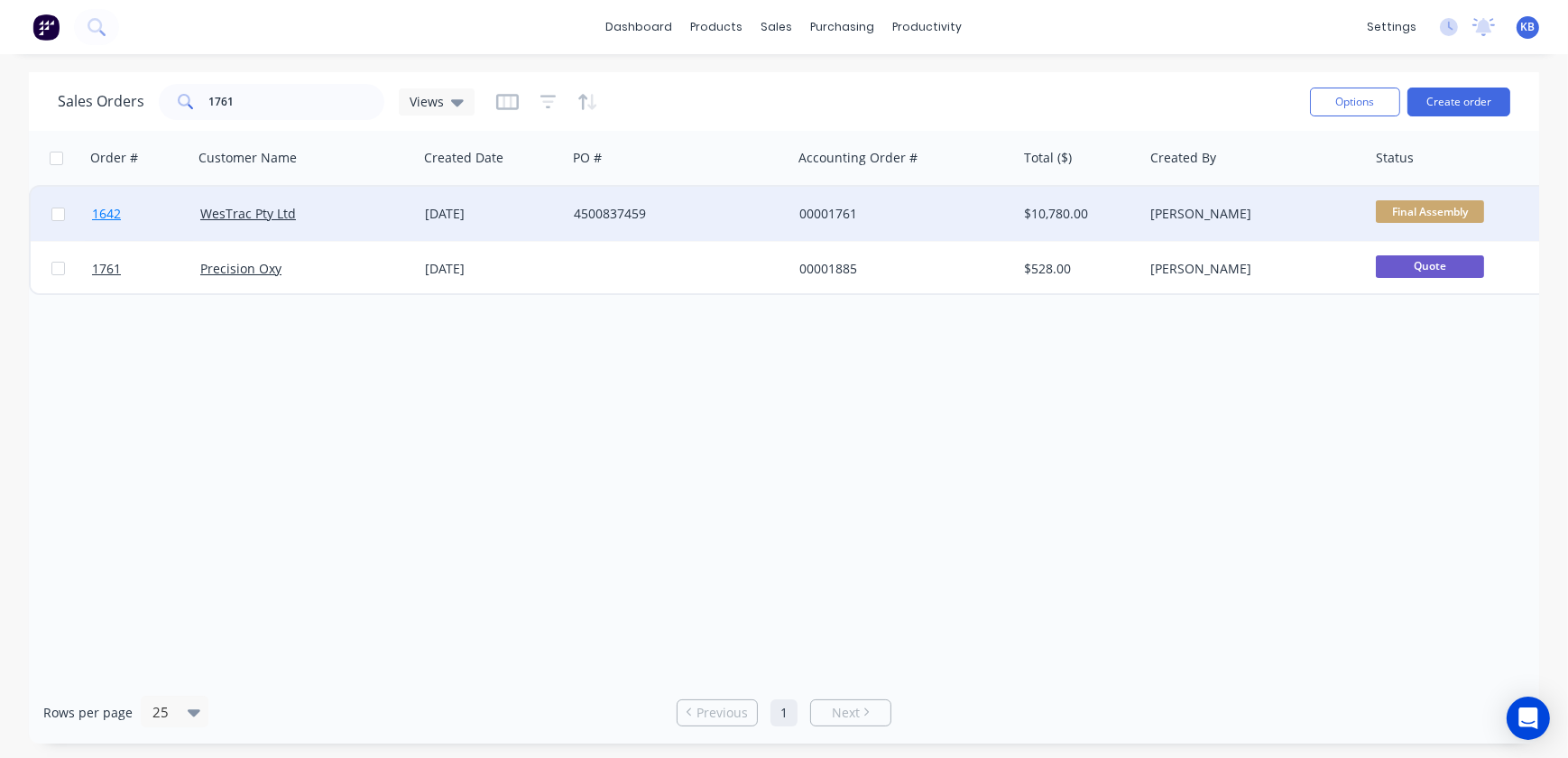
click at [136, 222] on link "1642" at bounding box center [146, 214] width 109 height 54
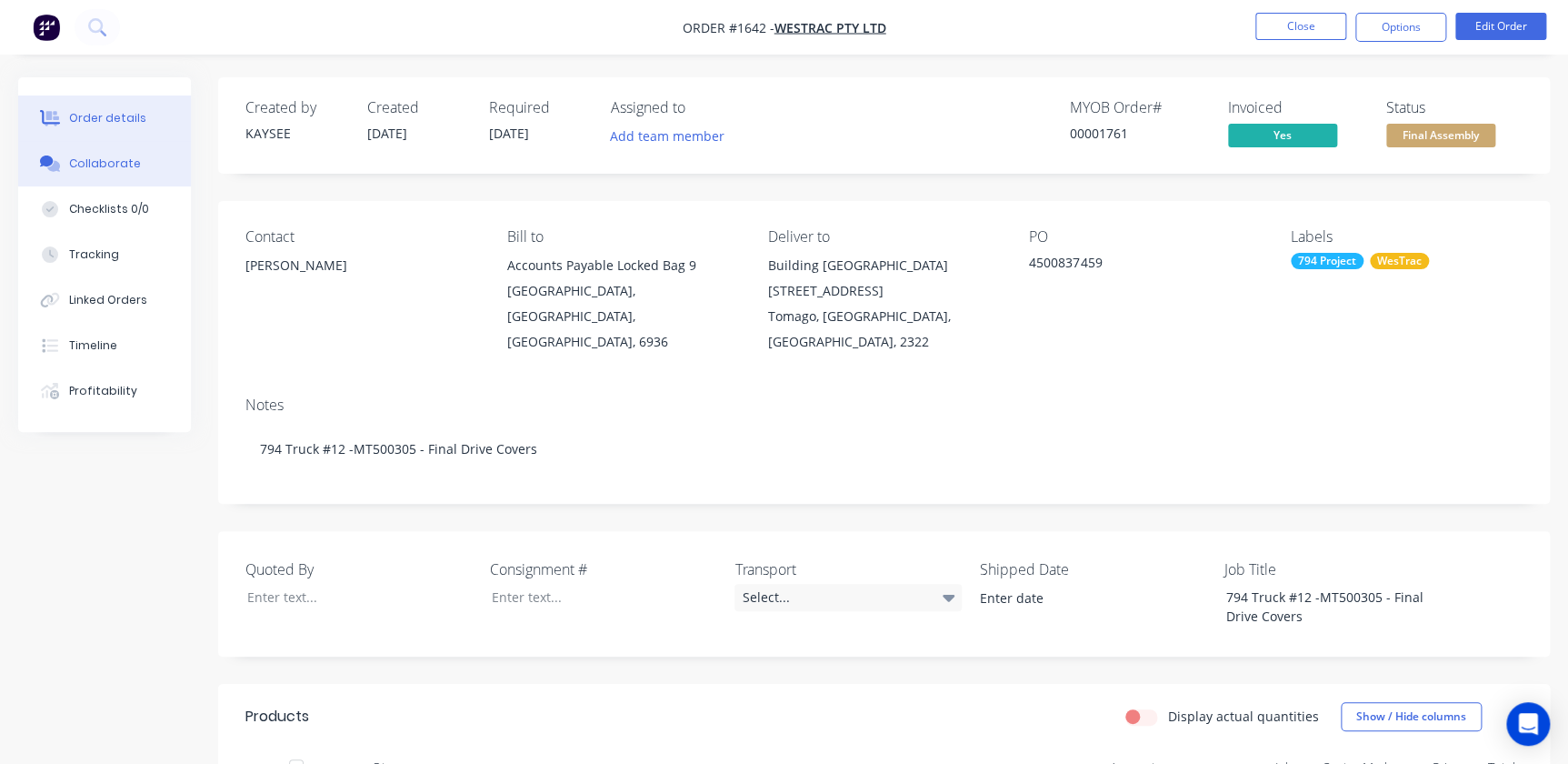
click at [73, 155] on div "Collaborate" at bounding box center [105, 163] width 72 height 16
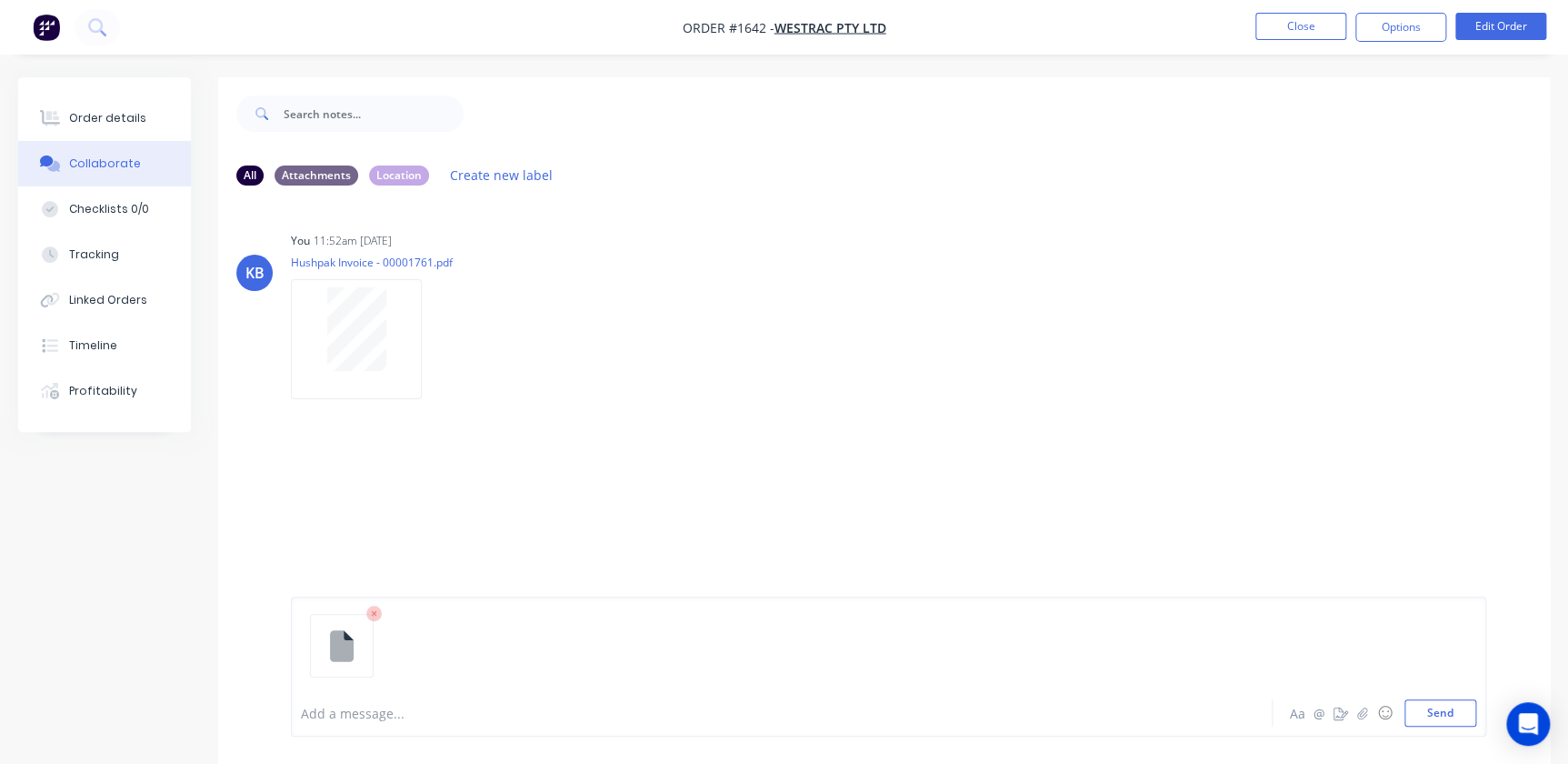
click at [372, 618] on icon at bounding box center [374, 613] width 16 height 16
click at [1421, 699] on button "Send" at bounding box center [1440, 713] width 72 height 27
drag, startPoint x: 1360, startPoint y: 15, endPoint x: 1272, endPoint y: 46, distance: 93.3
click at [1276, 74] on div "Order #1642 - WesTrac Pty Ltd Close Options Edit Order Order details Collaborat…" at bounding box center [784, 395] width 1568 height 791
click at [1272, 46] on nav "Order #1642 - WesTrac Pty Ltd Close Options Edit Order" at bounding box center [784, 27] width 1568 height 54
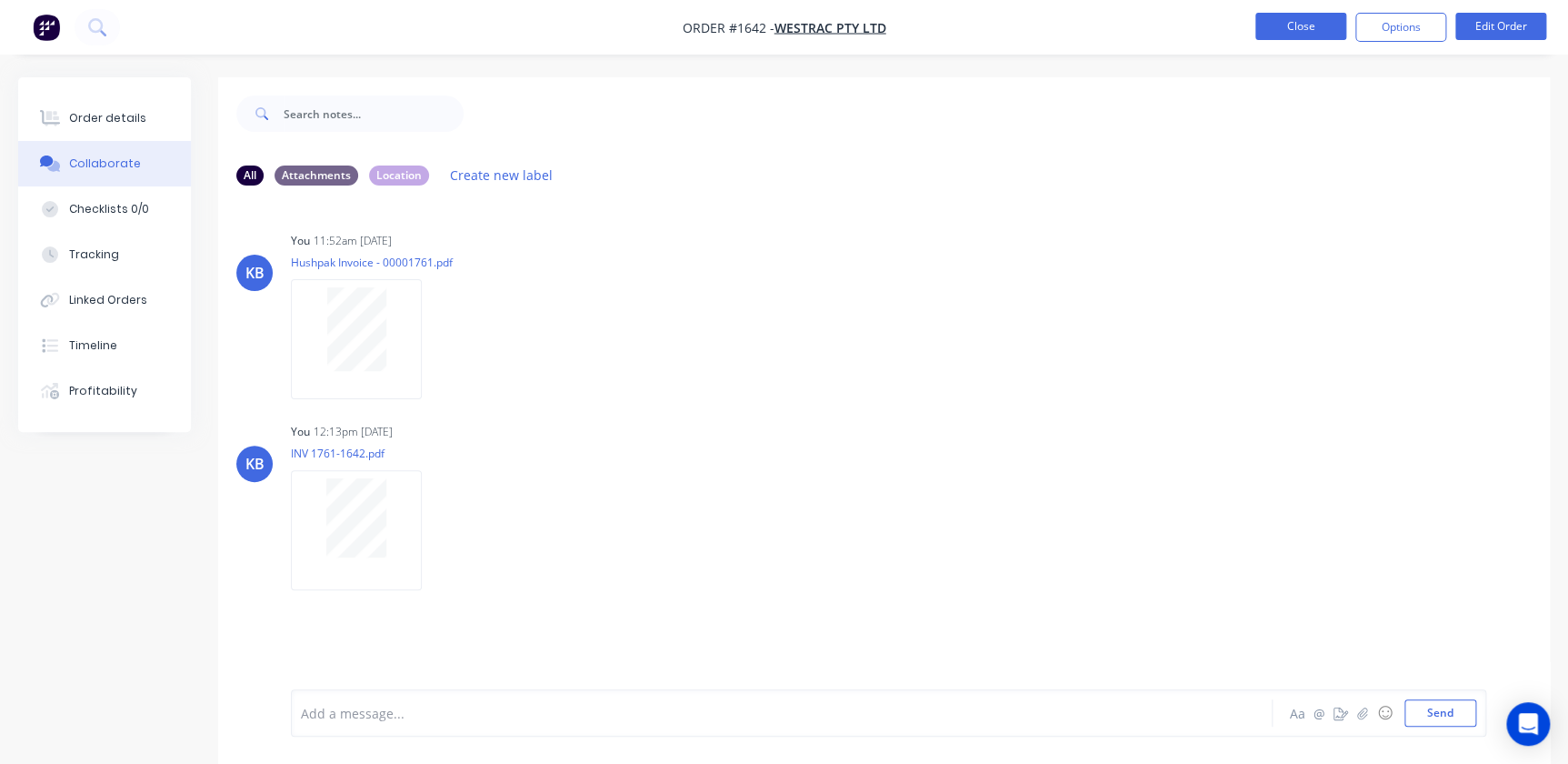
click at [1282, 37] on button "Close" at bounding box center [1300, 26] width 91 height 27
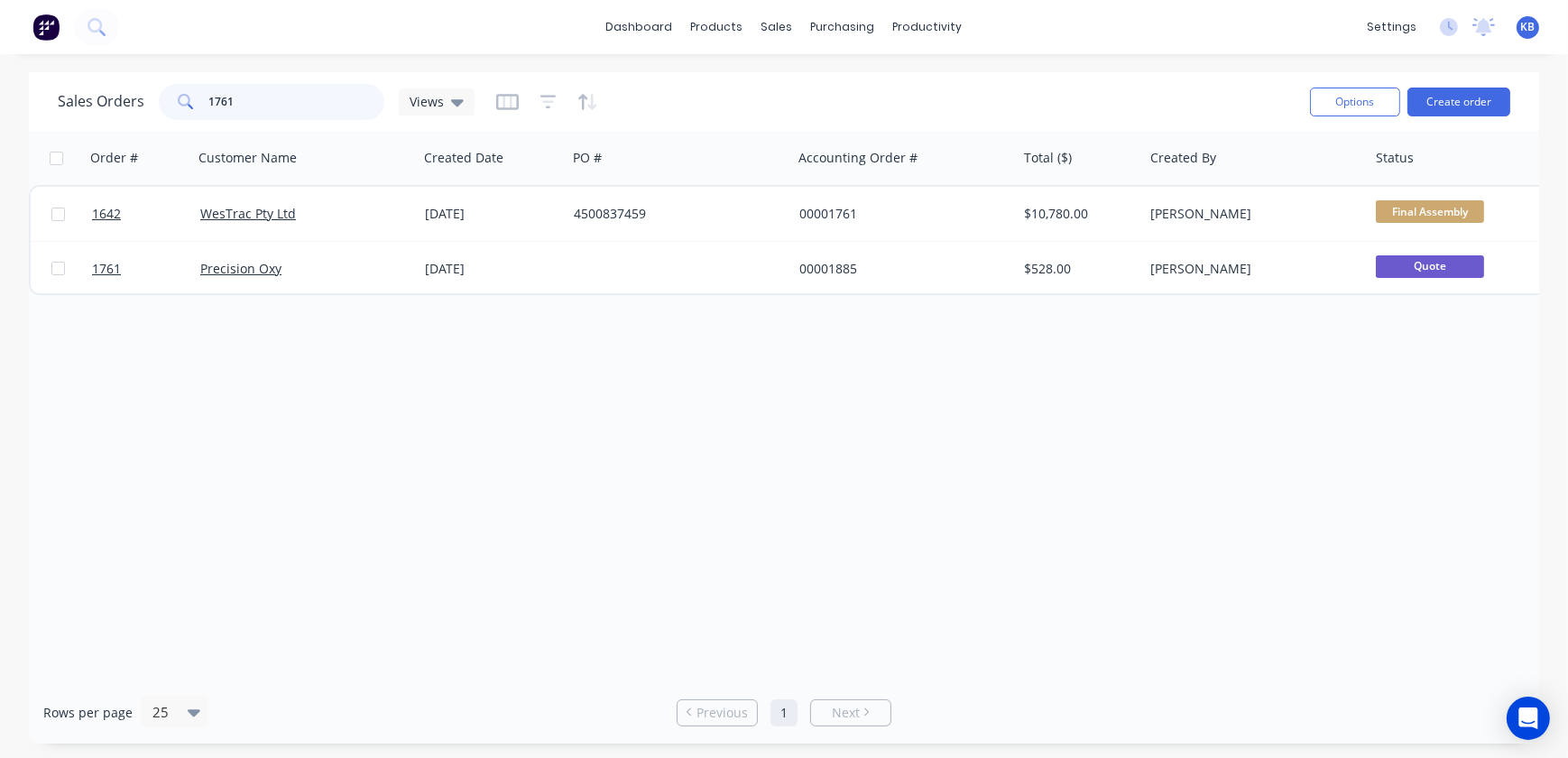
click at [263, 84] on input "1761" at bounding box center [296, 101] width 176 height 36
type input "1"
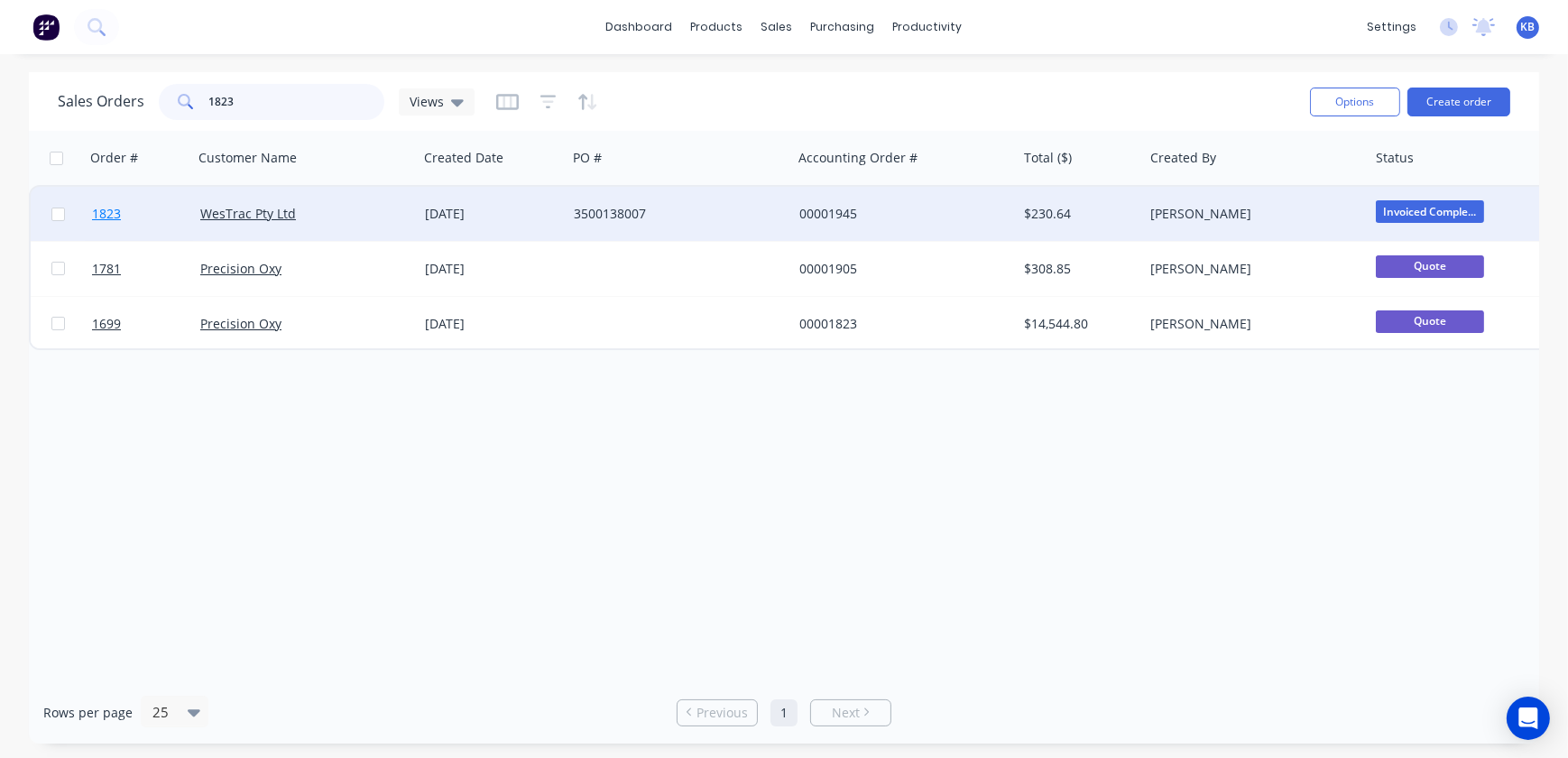
type input "1823"
click at [95, 217] on span "1823" at bounding box center [106, 213] width 29 height 18
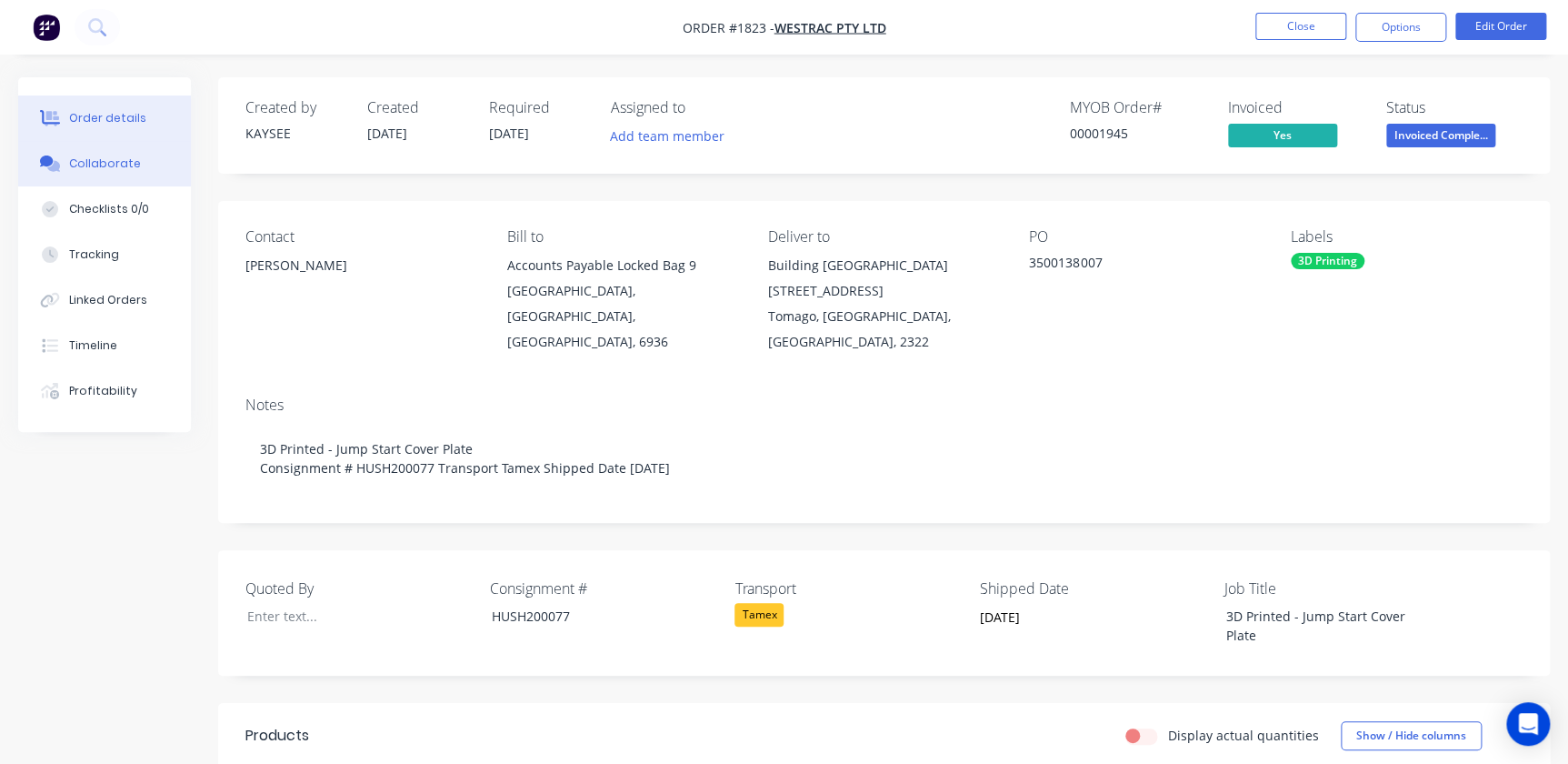
click at [92, 169] on div "Collaborate" at bounding box center [105, 163] width 72 height 16
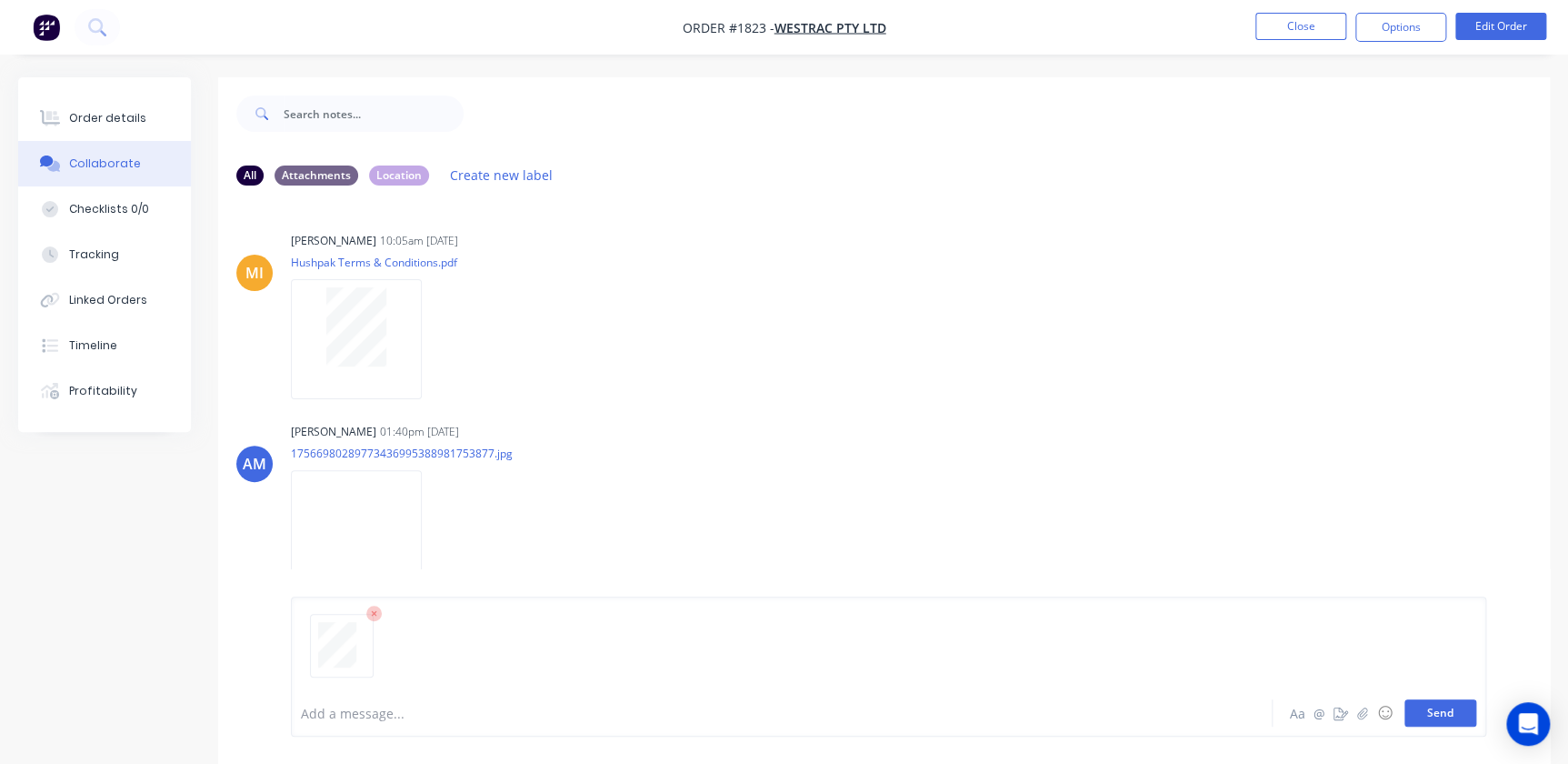
click at [1433, 712] on button "Send" at bounding box center [1440, 713] width 72 height 27
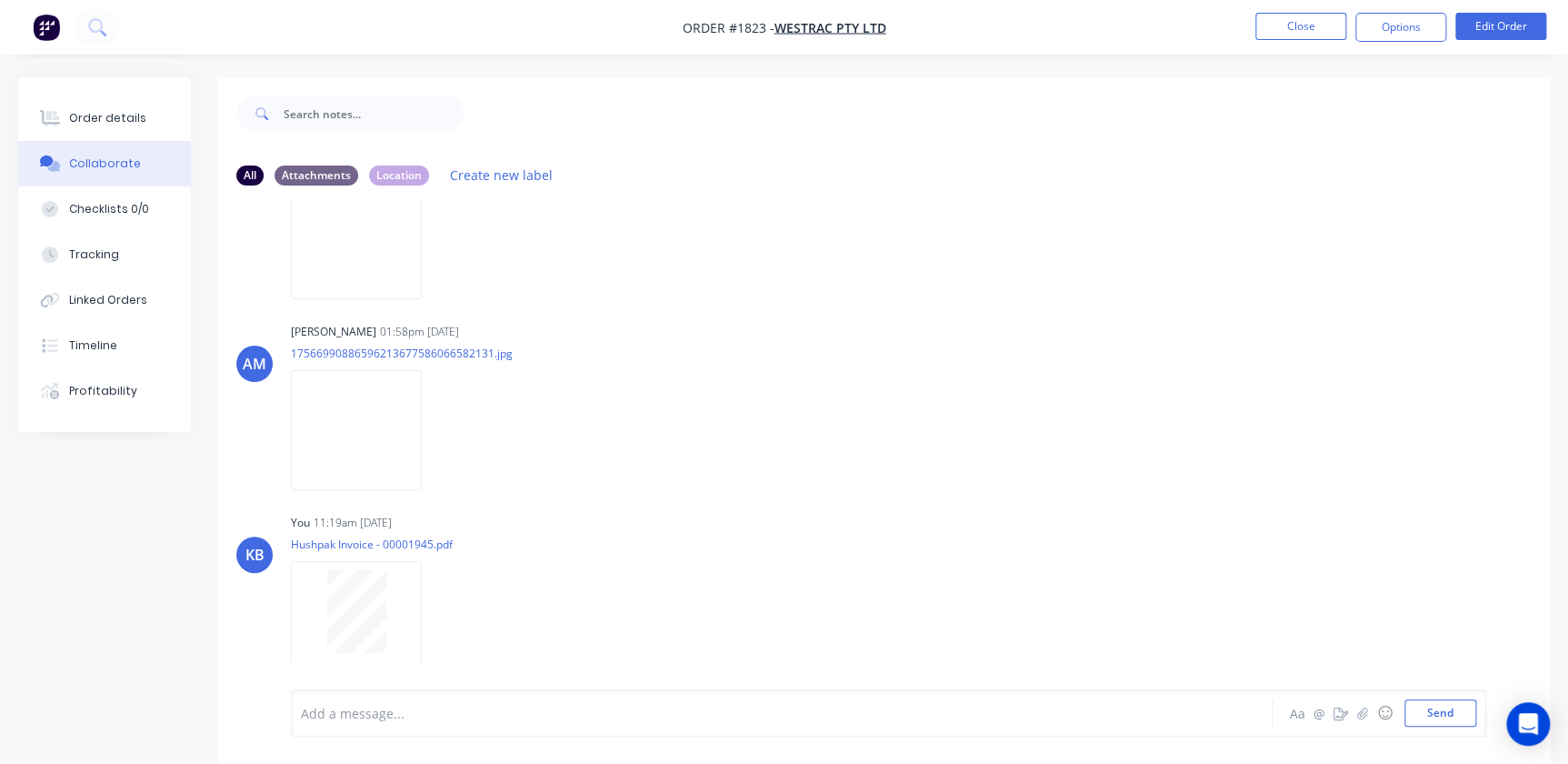
click at [1268, 41] on li "Close" at bounding box center [1300, 27] width 91 height 29
click at [1291, 29] on button "Close" at bounding box center [1300, 26] width 91 height 27
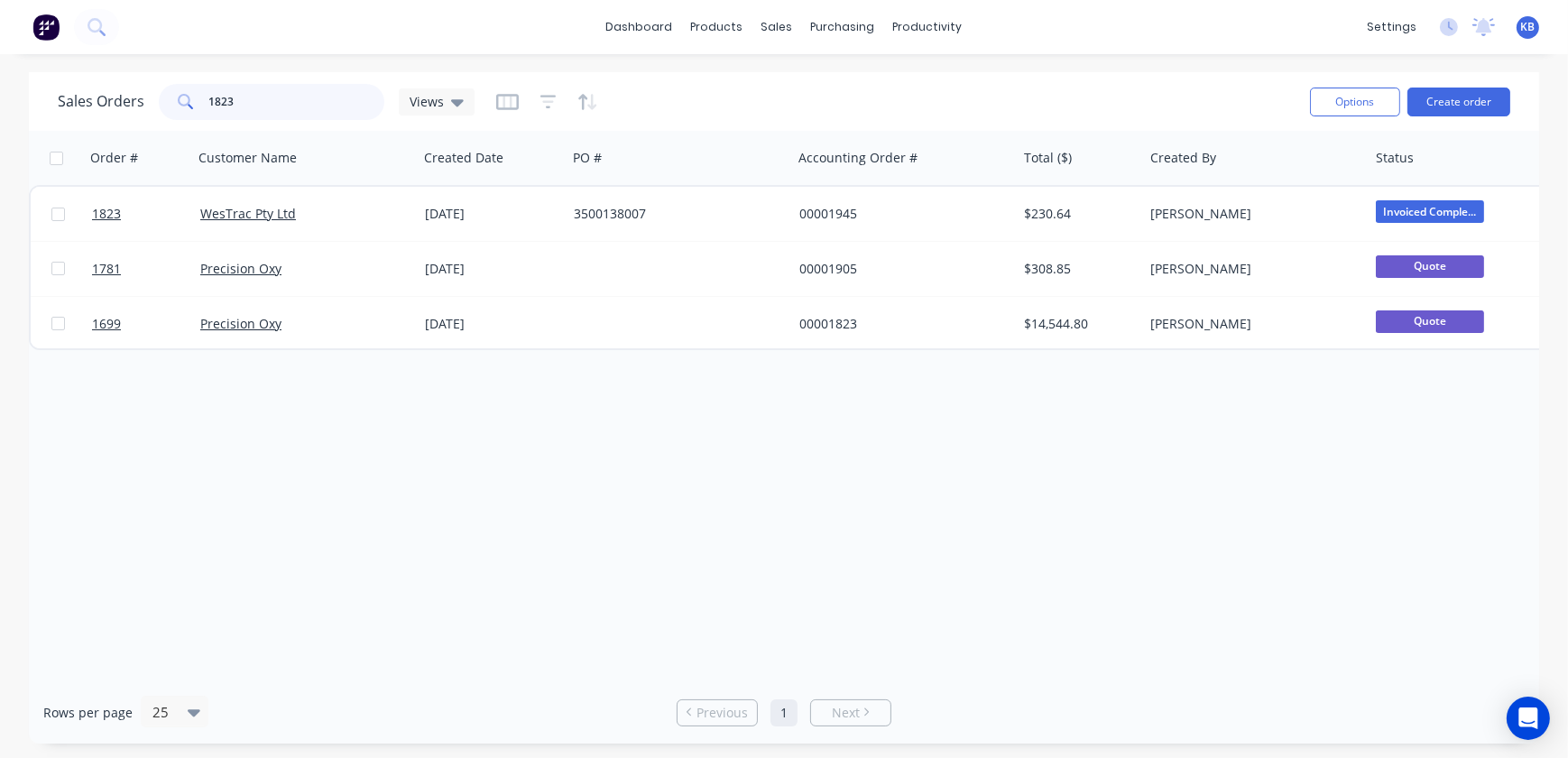
drag, startPoint x: 292, startPoint y: 108, endPoint x: 189, endPoint y: 111, distance: 103.0
click at [198, 110] on div "1823" at bounding box center [271, 101] width 226 height 36
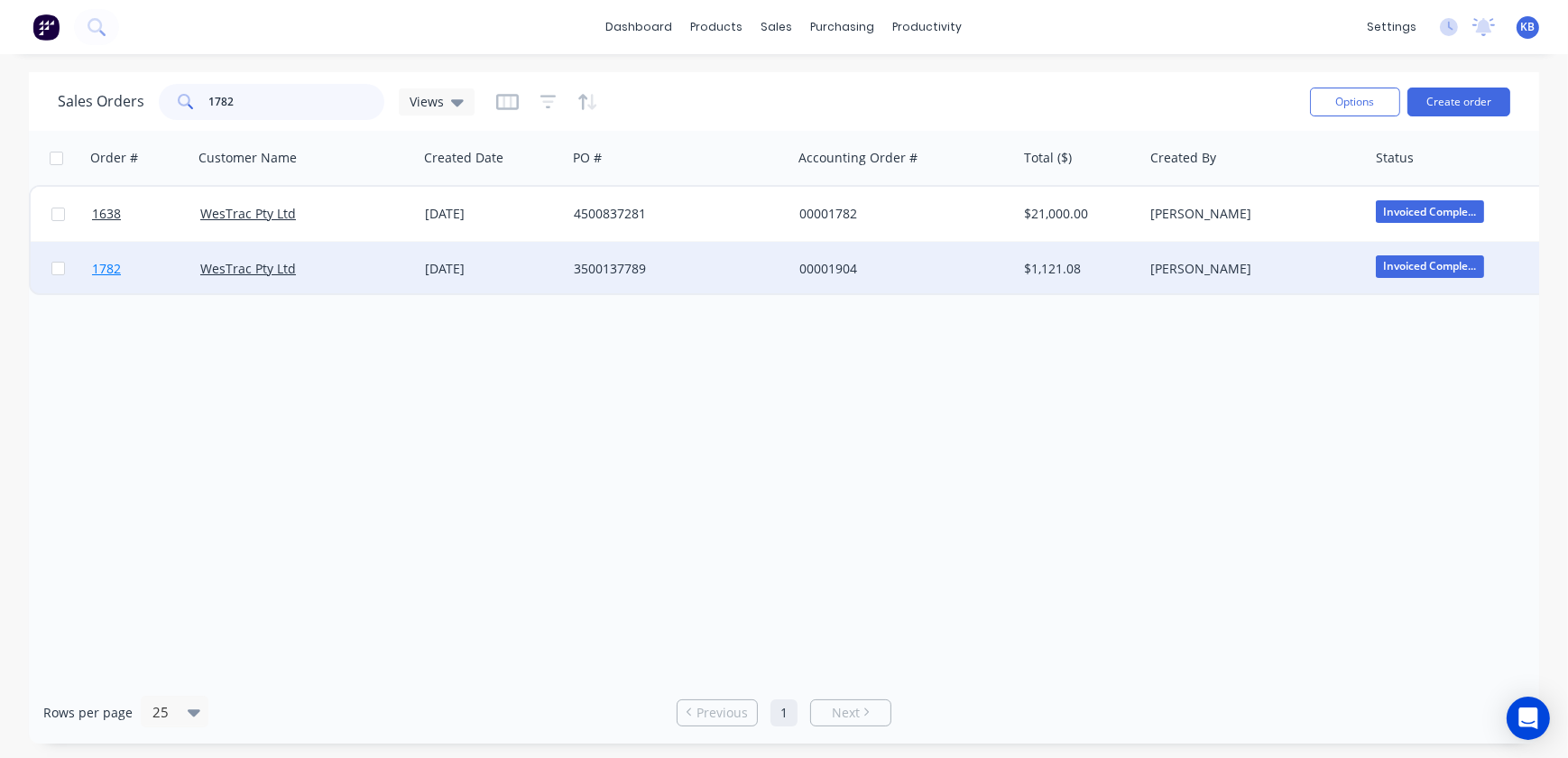
type input "1782"
click at [109, 283] on link "1782" at bounding box center [146, 268] width 109 height 54
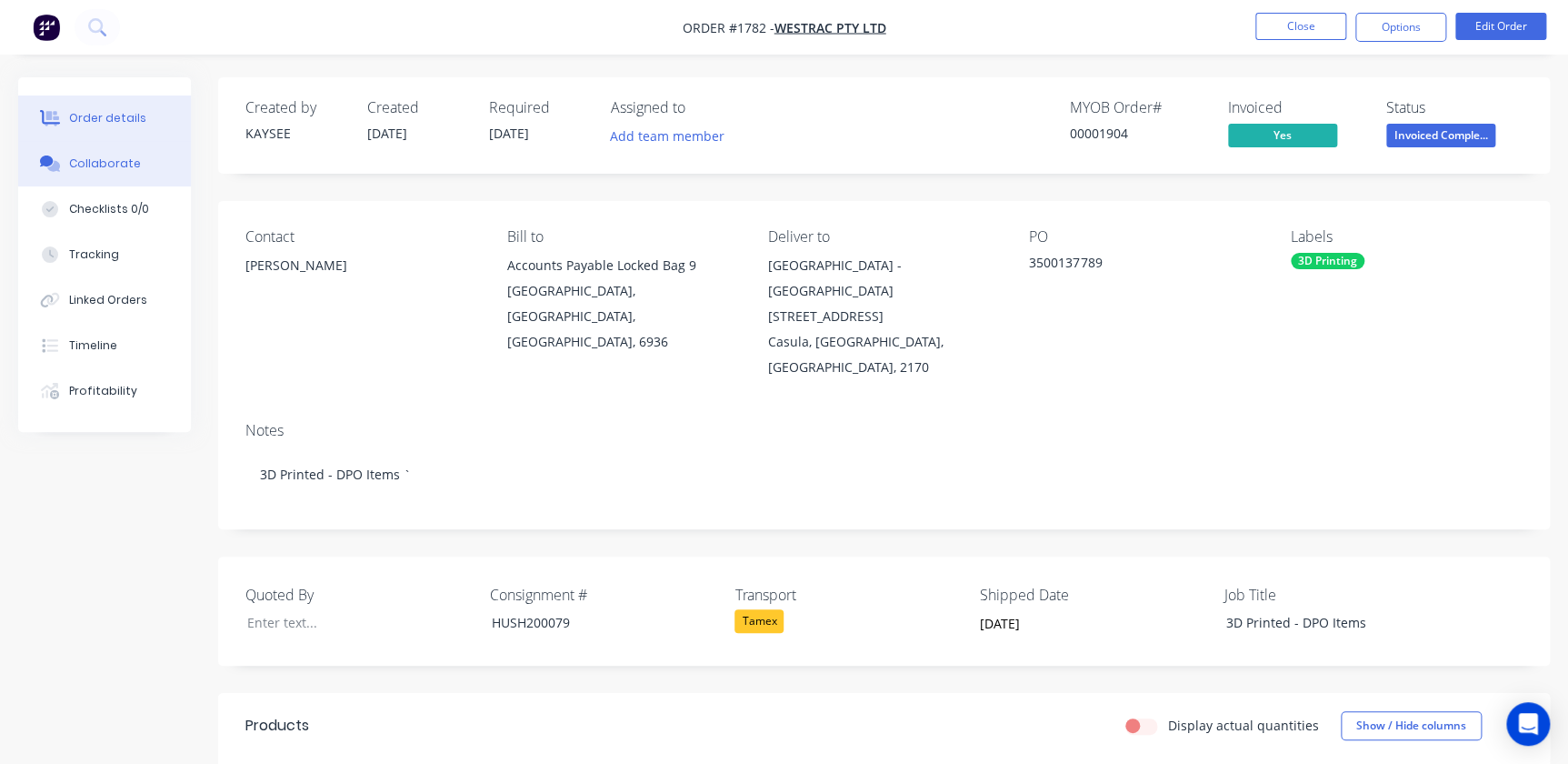
click at [137, 171] on button "Collaborate" at bounding box center [104, 164] width 173 height 46
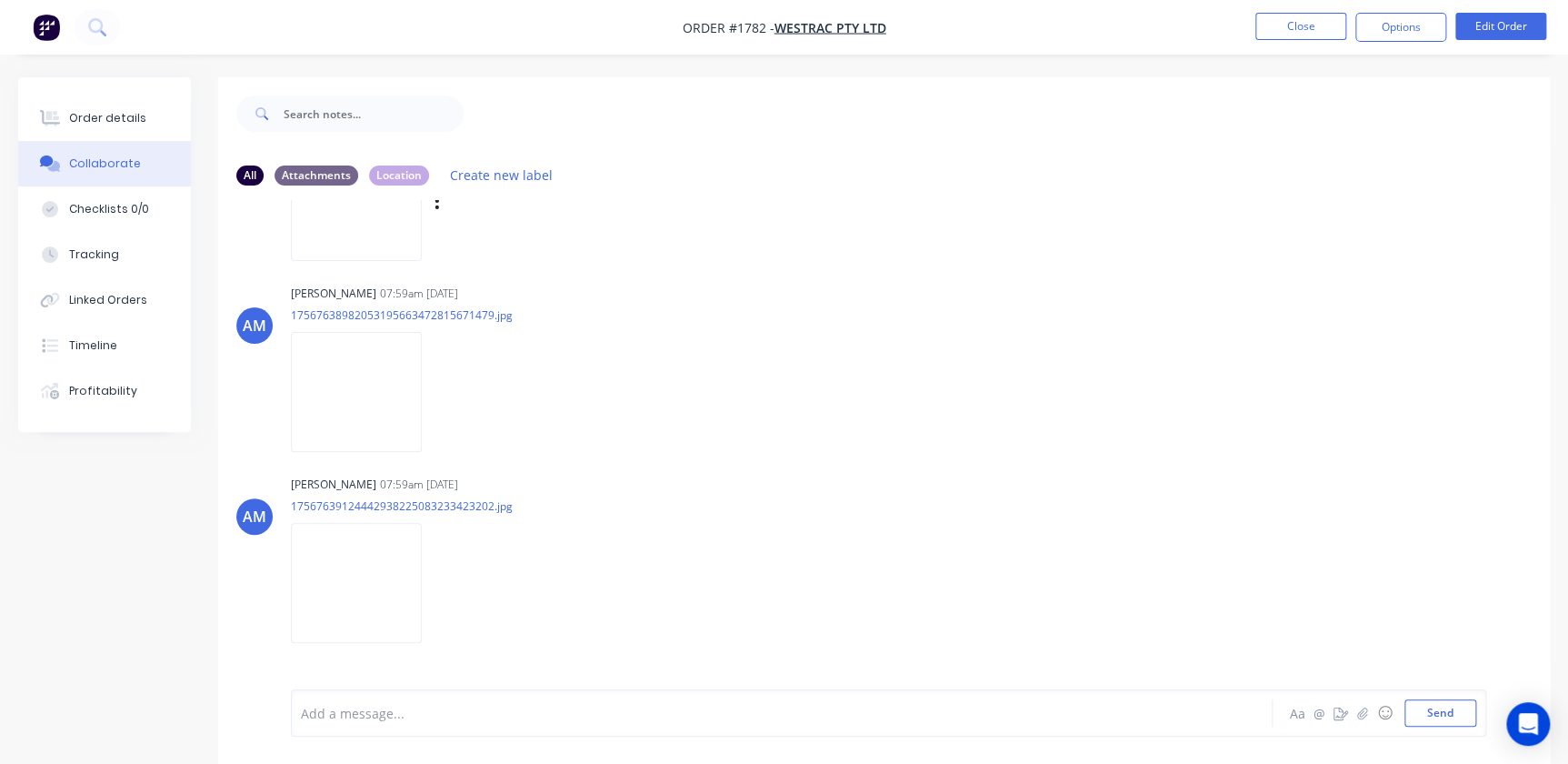
scroll to position [331, 0]
click at [1417, 701] on button "Send" at bounding box center [1440, 713] width 72 height 27
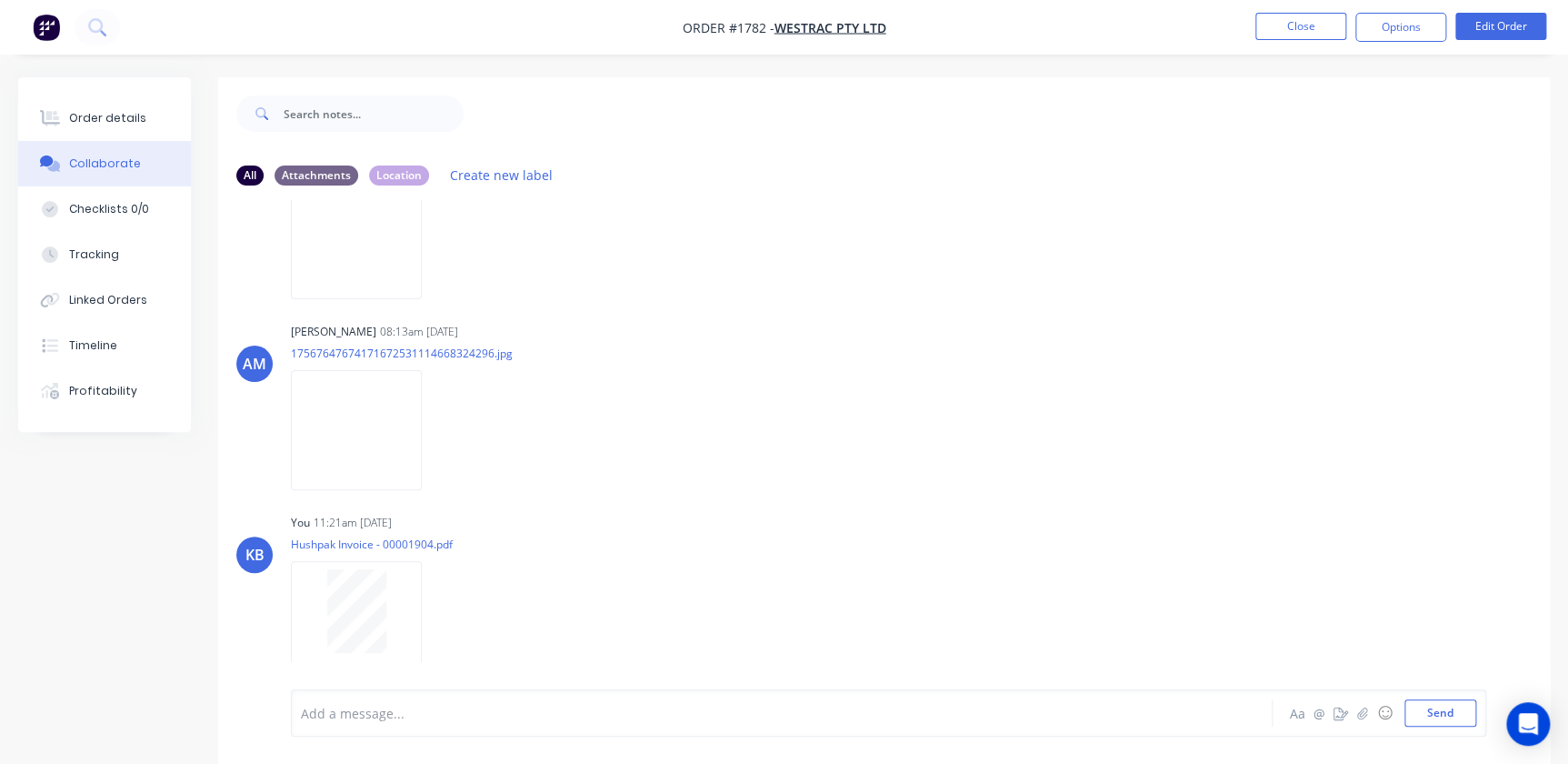
click at [1297, 10] on nav "Order #1782 - WesTrac Pty Ltd Close Options Edit Order" at bounding box center [784, 27] width 1568 height 54
click at [1305, 18] on button "Close" at bounding box center [1300, 26] width 91 height 27
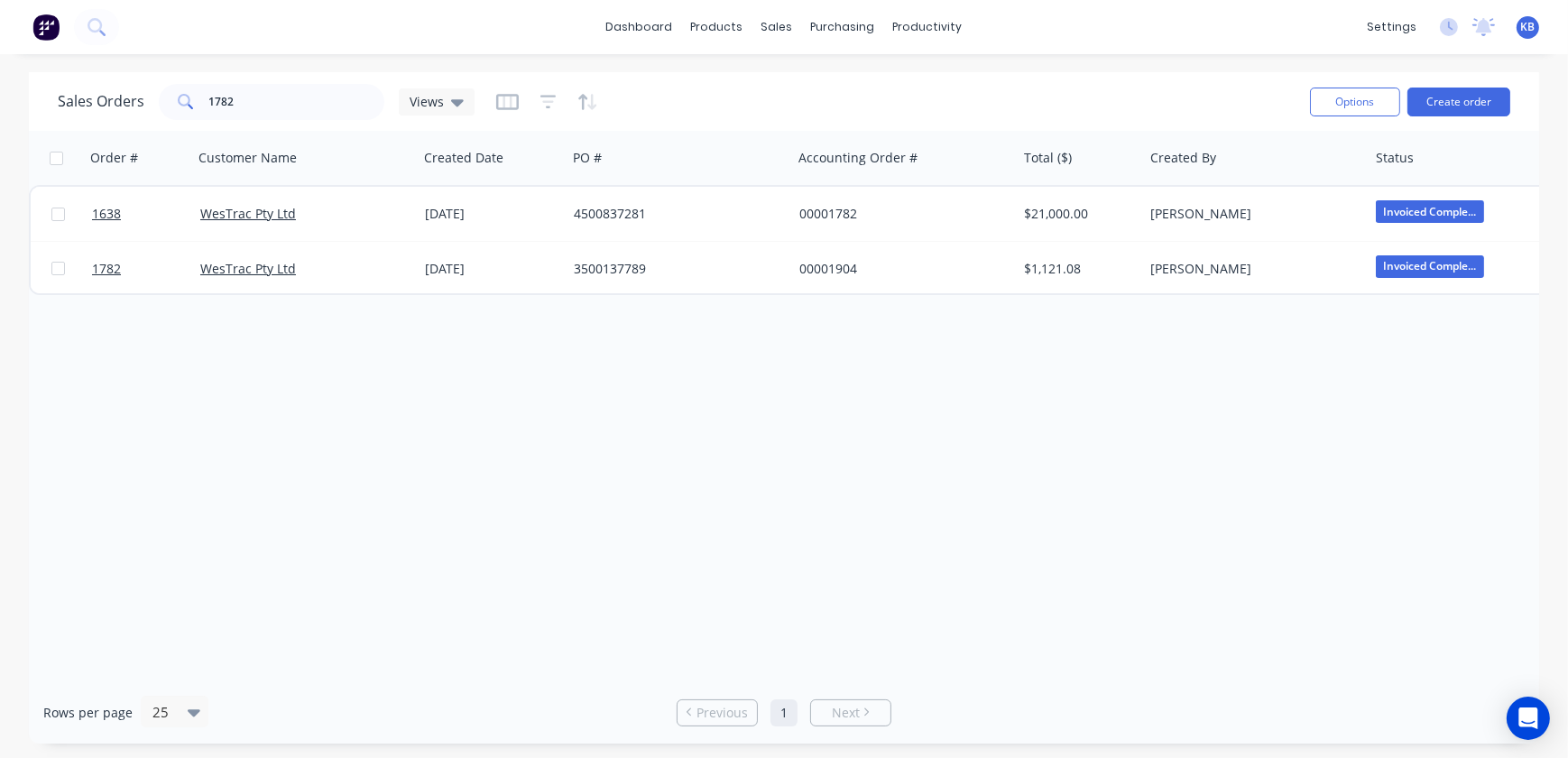
click at [1278, 437] on div "Order # Customer Name Created Date PO # Accounting Order # Total ($) Created By…" at bounding box center [784, 406] width 1510 height 550
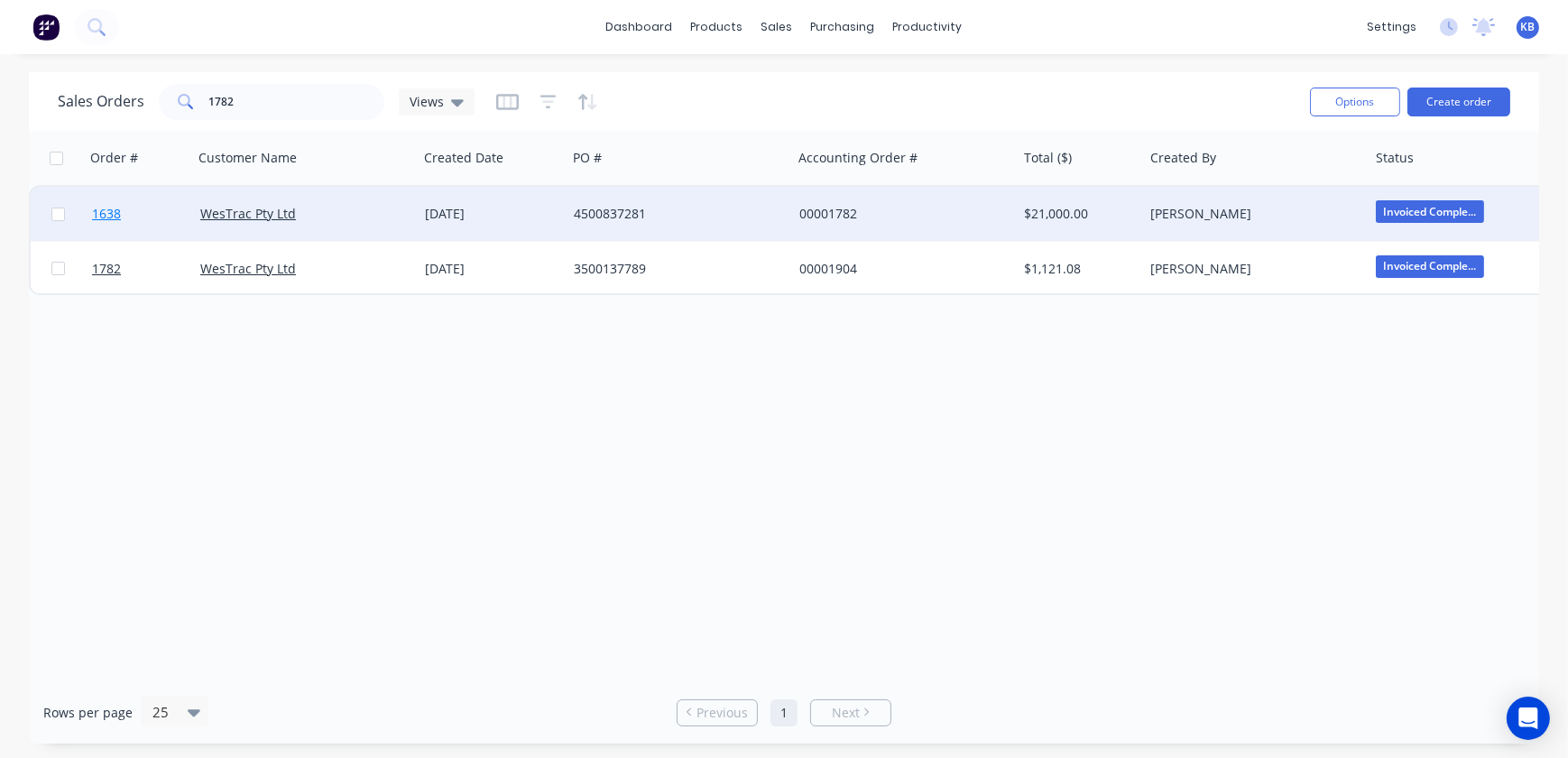
click at [114, 216] on span "1638" at bounding box center [106, 213] width 29 height 18
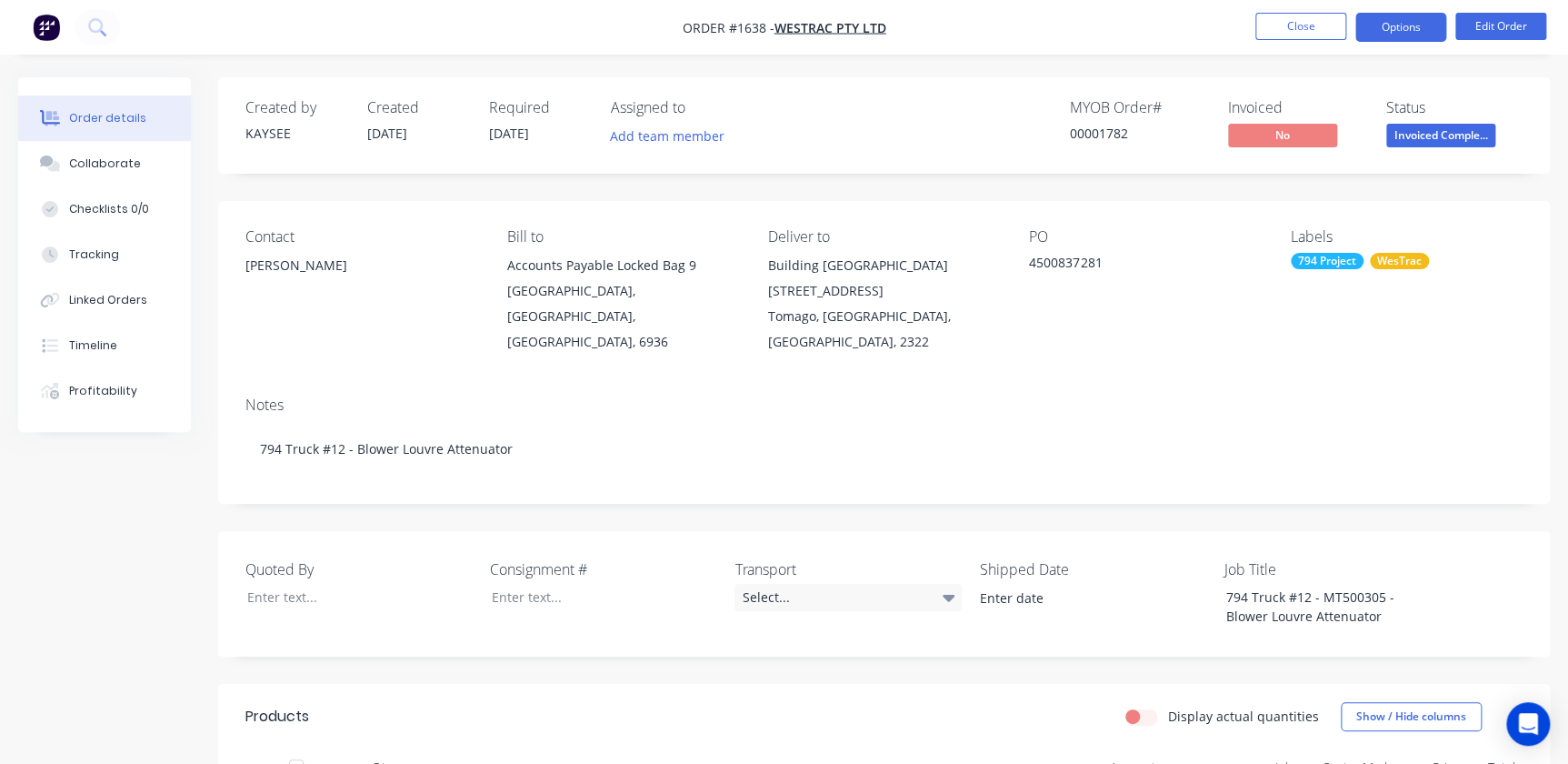
click at [1389, 31] on button "Options" at bounding box center [1400, 27] width 91 height 29
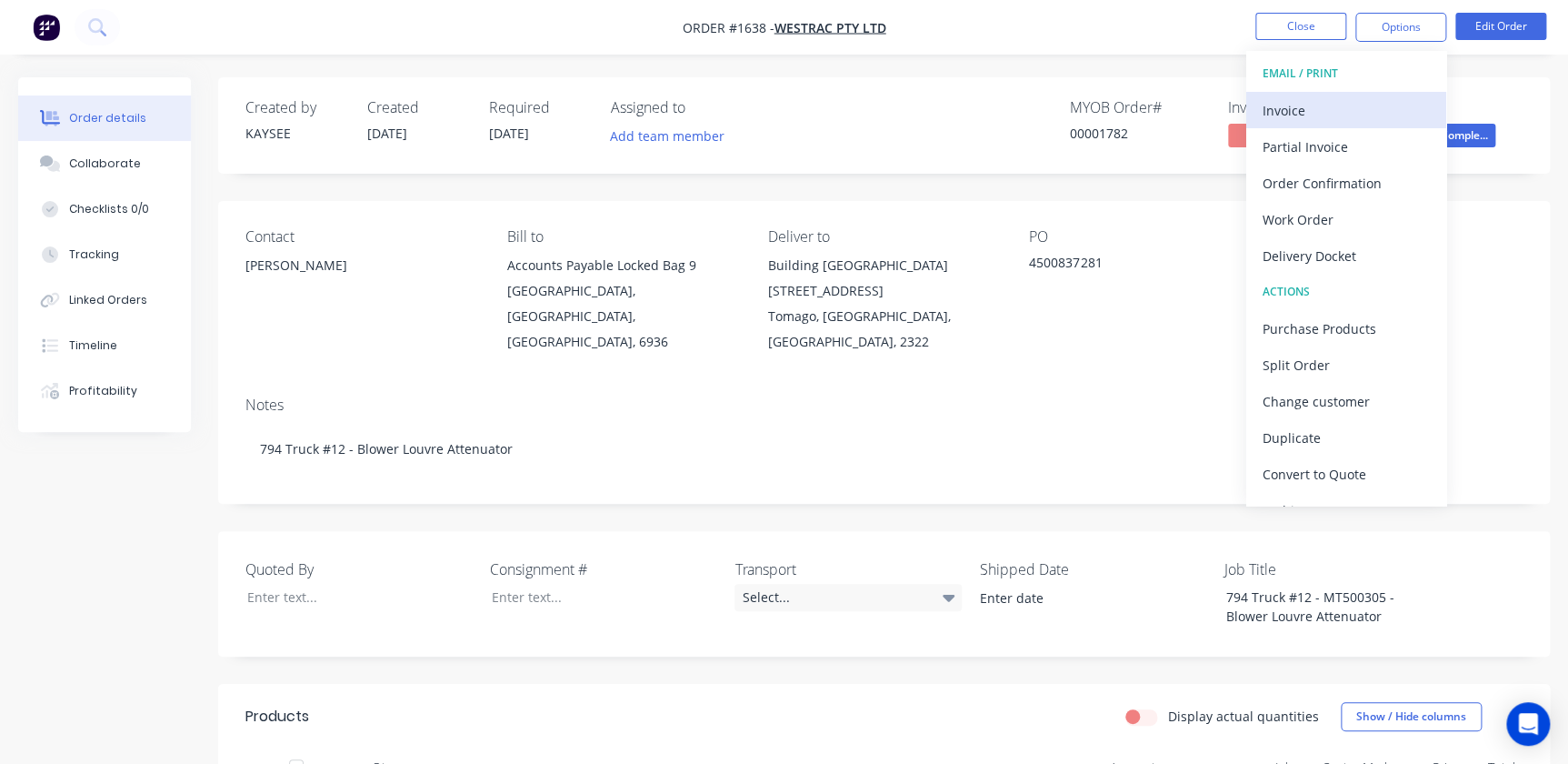
click at [1330, 113] on div "Invoice" at bounding box center [1346, 110] width 168 height 26
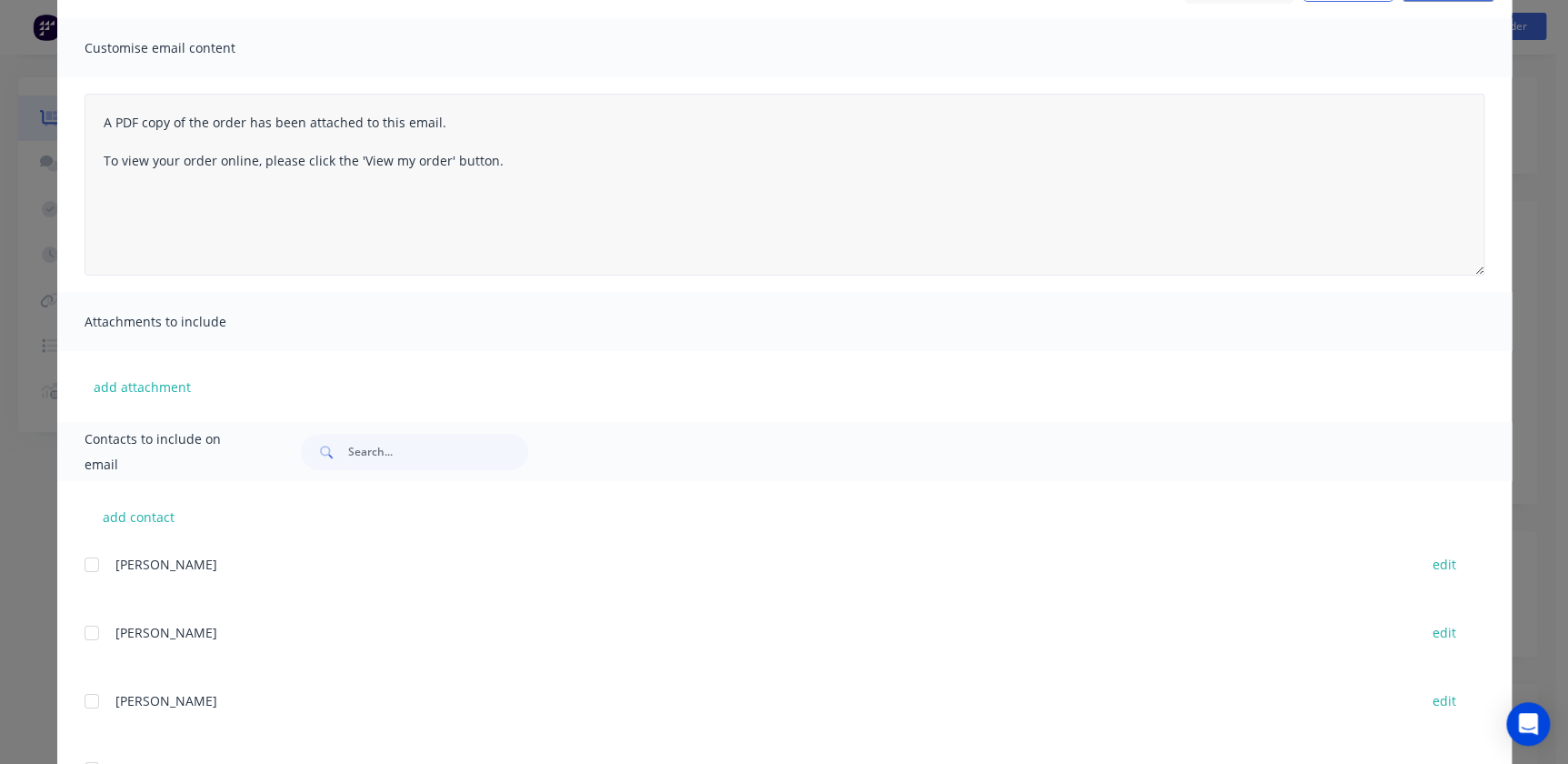
scroll to position [61, 0]
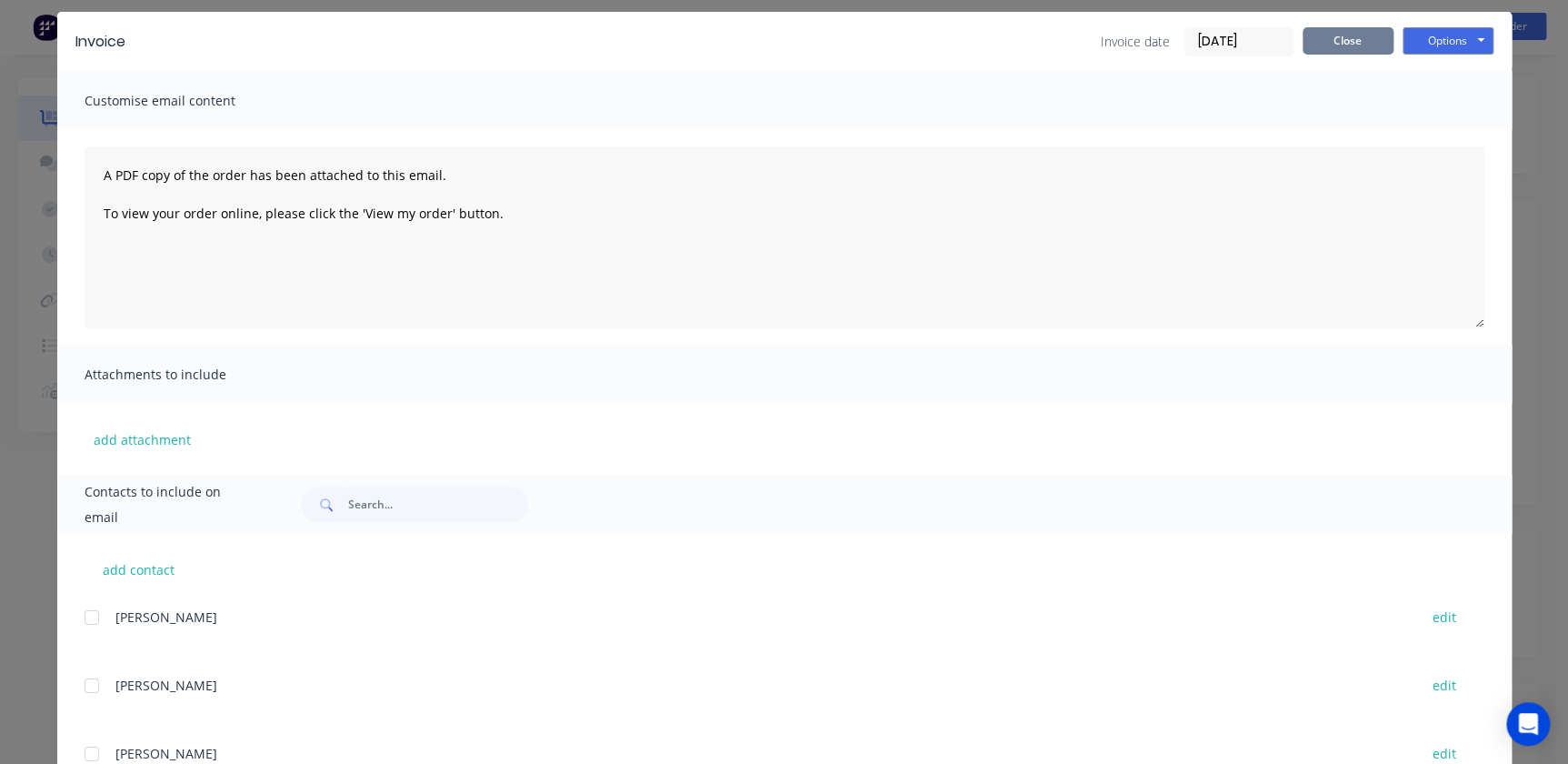
click at [1340, 40] on button "Close" at bounding box center [1348, 40] width 91 height 27
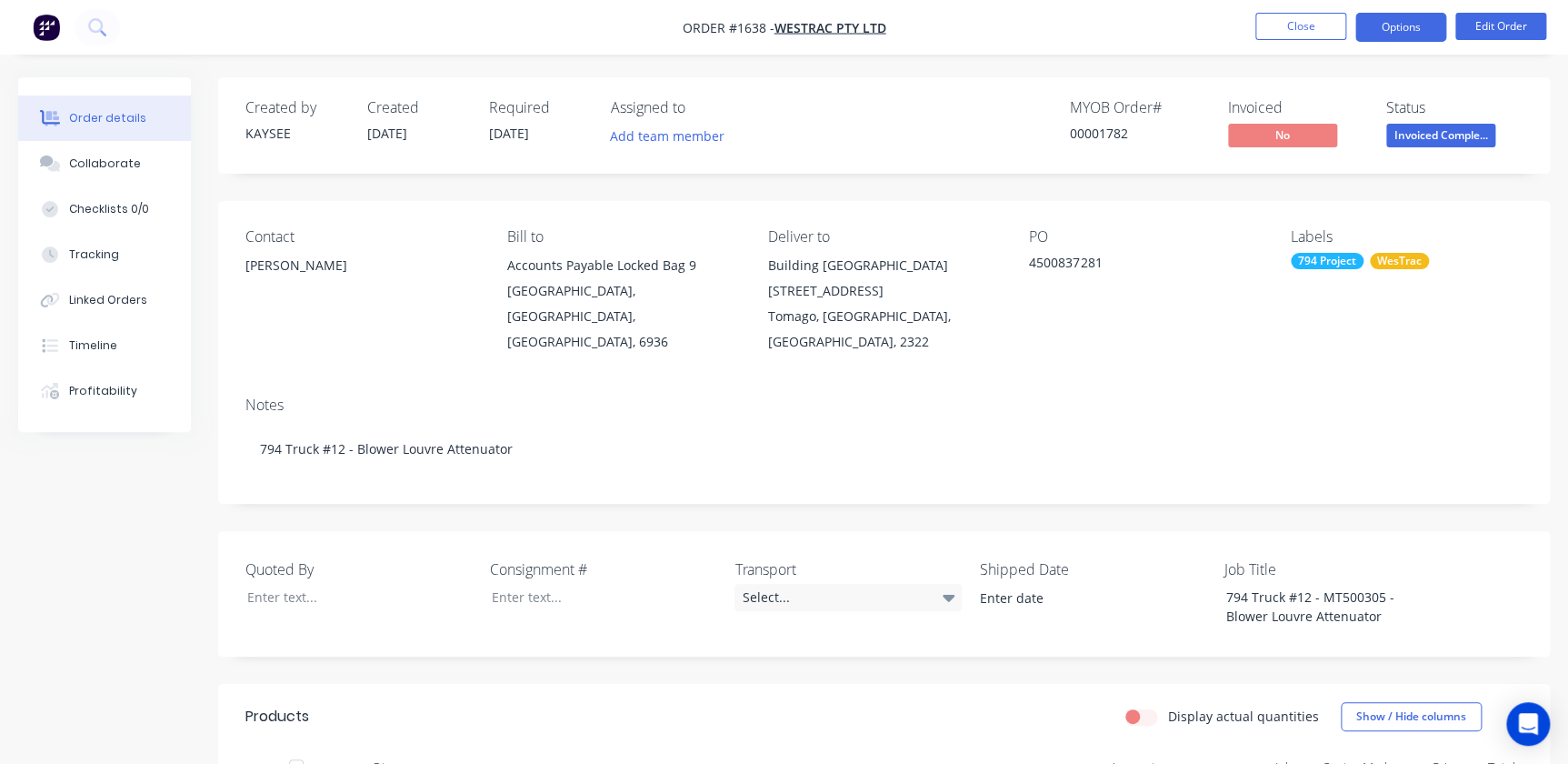
click at [1390, 30] on button "Options" at bounding box center [1400, 27] width 91 height 29
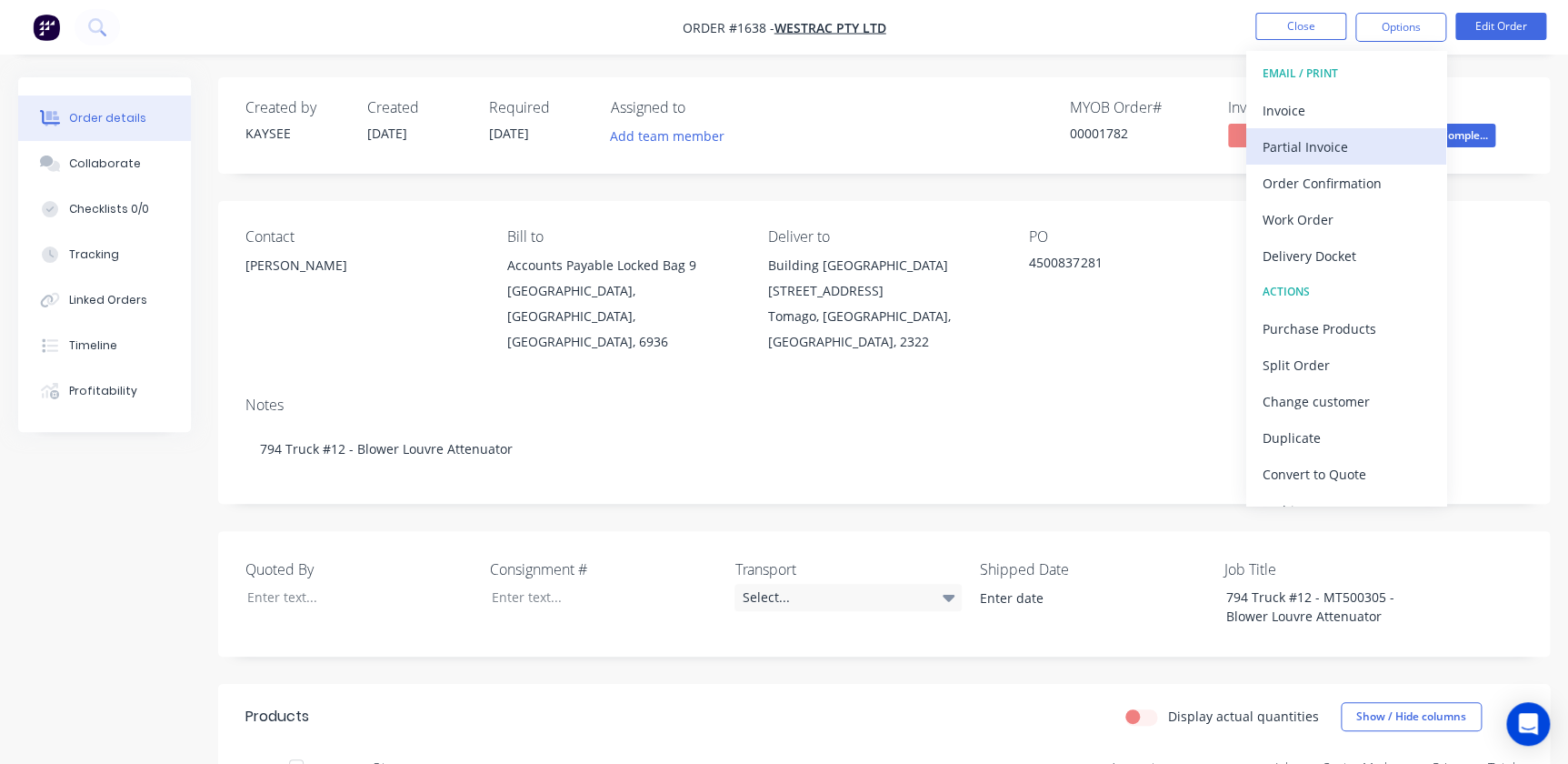
click at [1314, 145] on div "Partial Invoice" at bounding box center [1346, 147] width 168 height 26
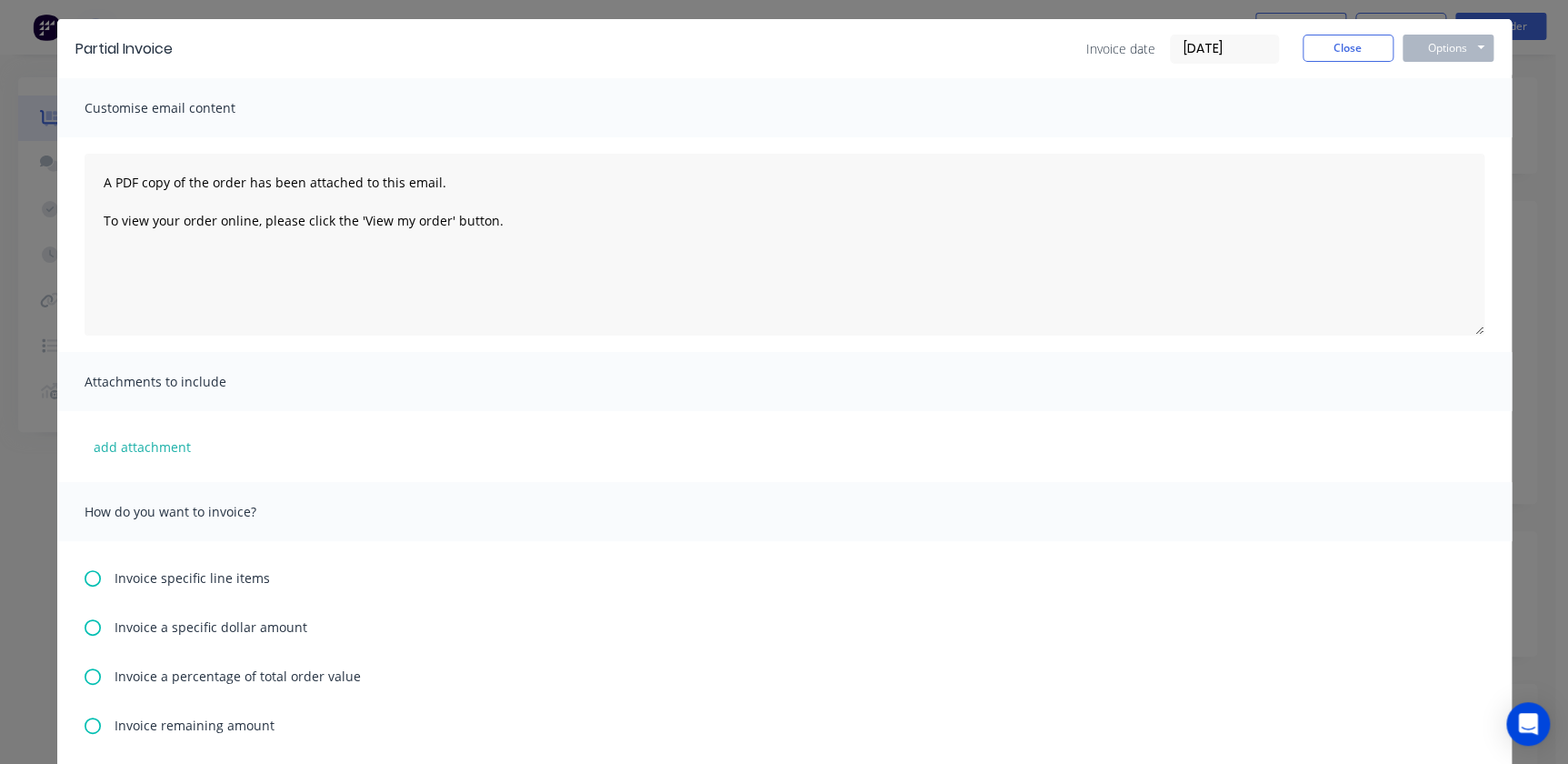
scroll to position [81, 0]
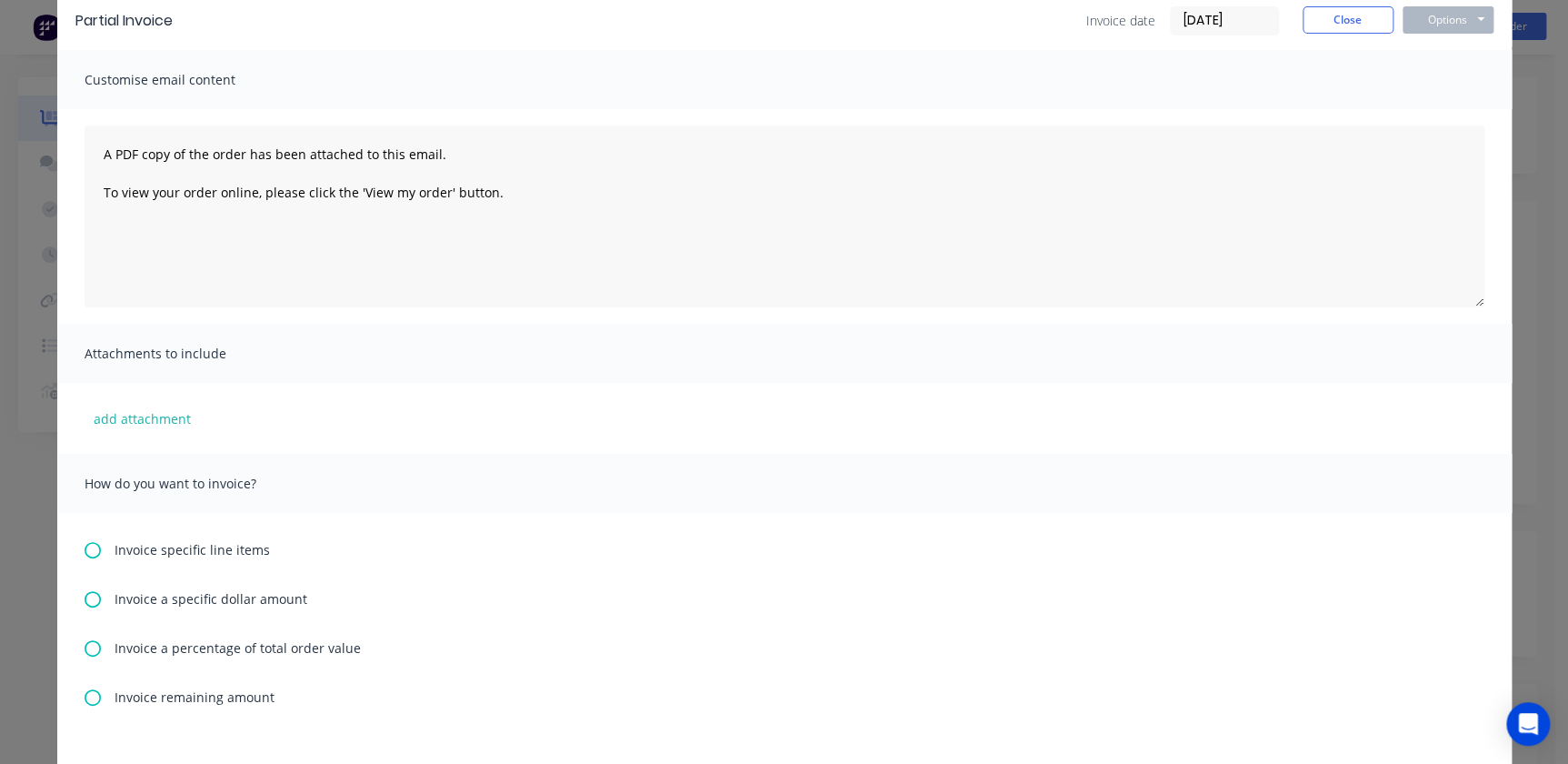
click at [92, 647] on icon at bounding box center [92, 648] width 16 height 16
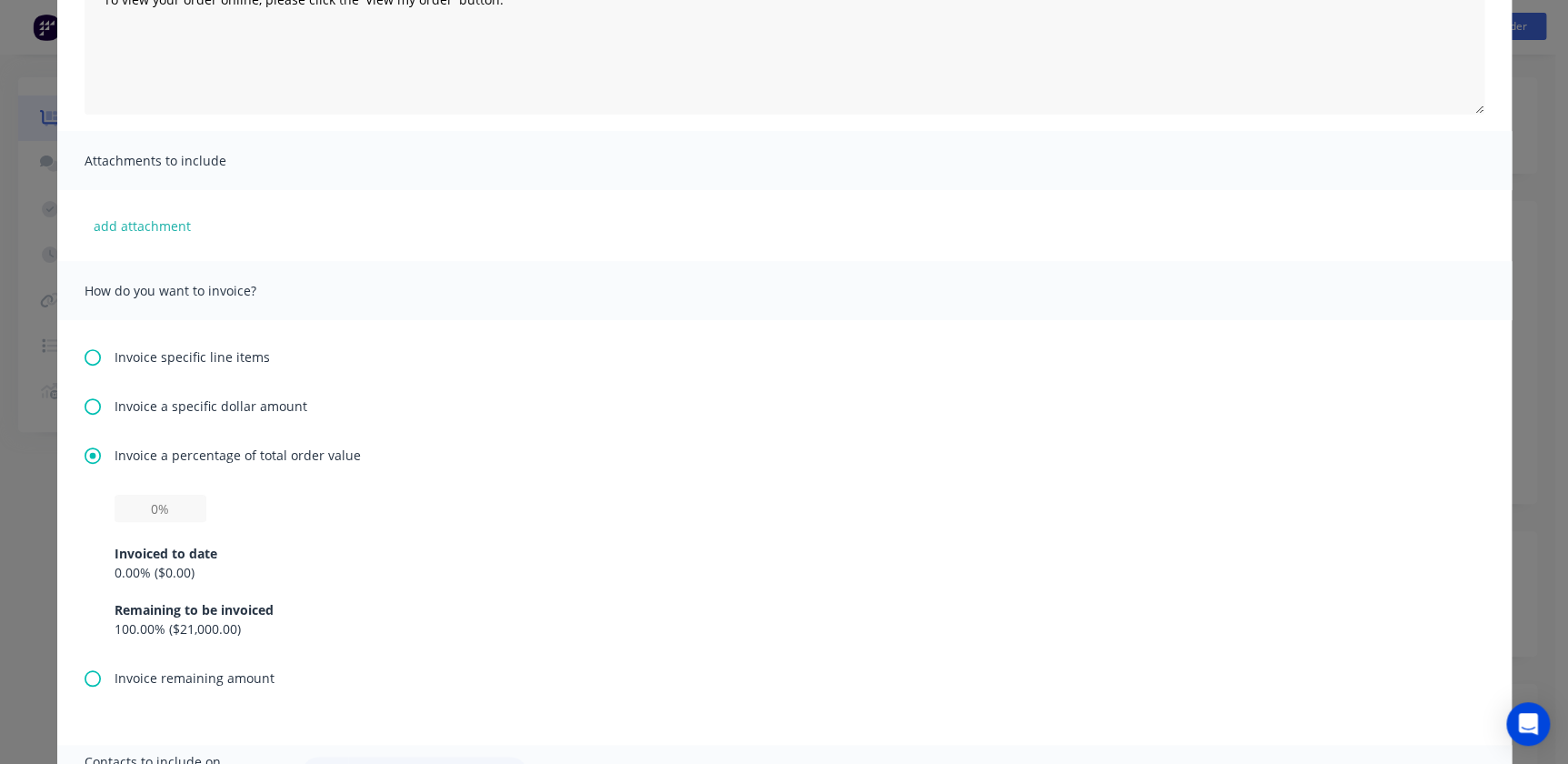
scroll to position [331, 0]
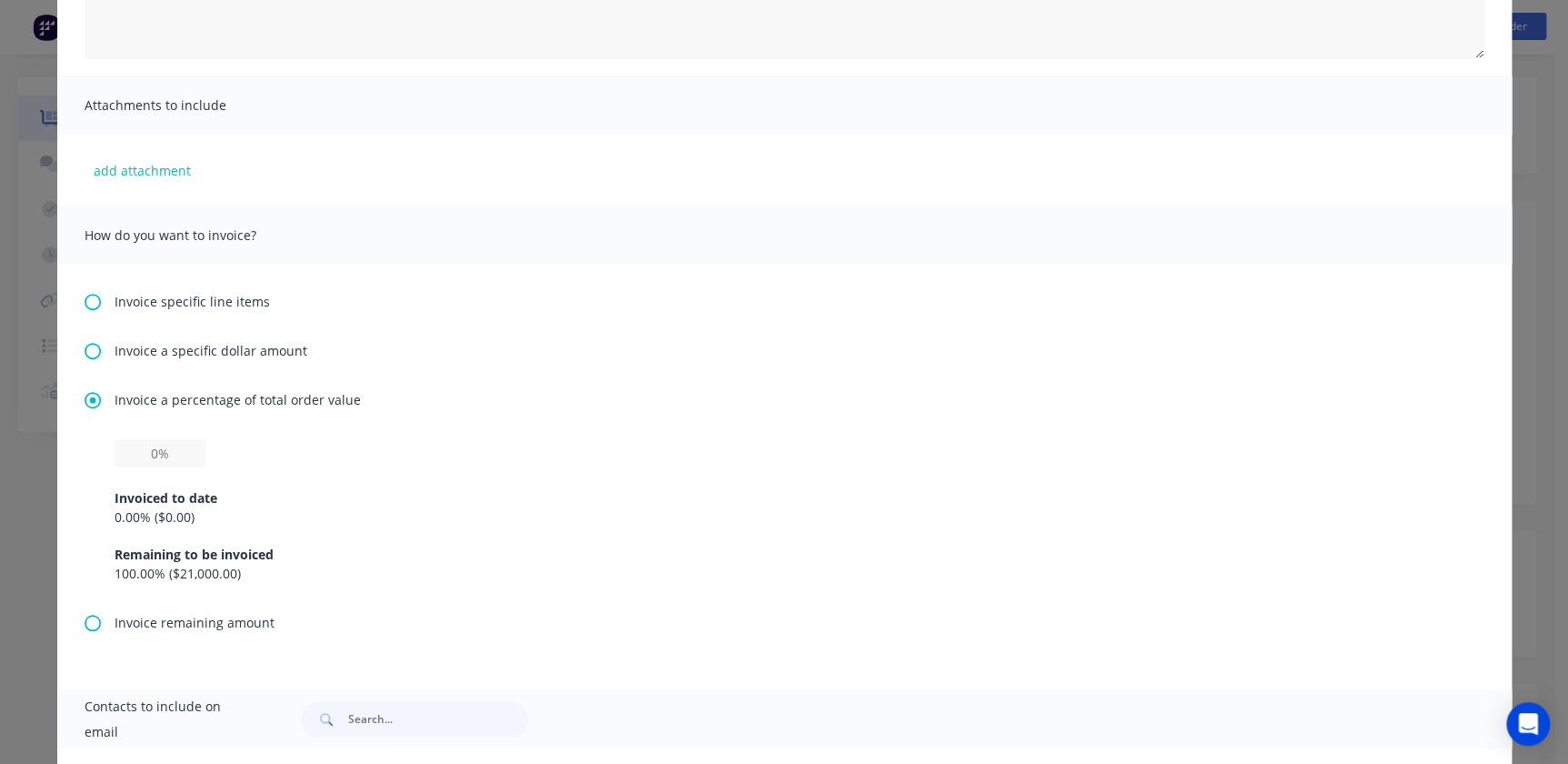
click at [141, 501] on div "Invoiced to date" at bounding box center [784, 497] width 1340 height 19
click at [151, 466] on div "Invoiced to date 0.00 % ( $0.00 ) Remaining to be invoiced 100.00 % ( $21,000.0…" at bounding box center [784, 524] width 1340 height 116
click at [145, 452] on input "text" at bounding box center [160, 452] width 92 height 27
type input "25%"
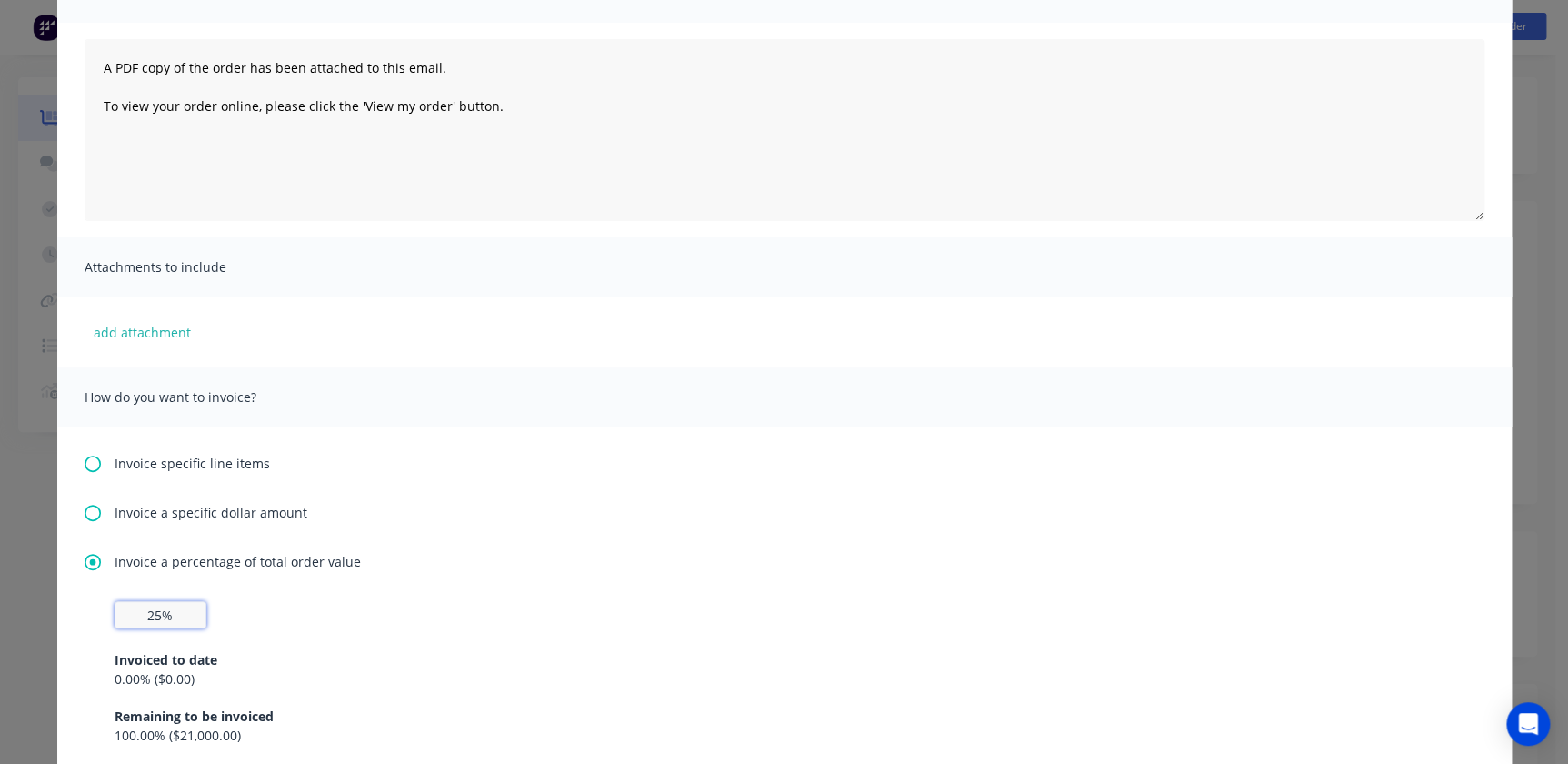
scroll to position [0, 0]
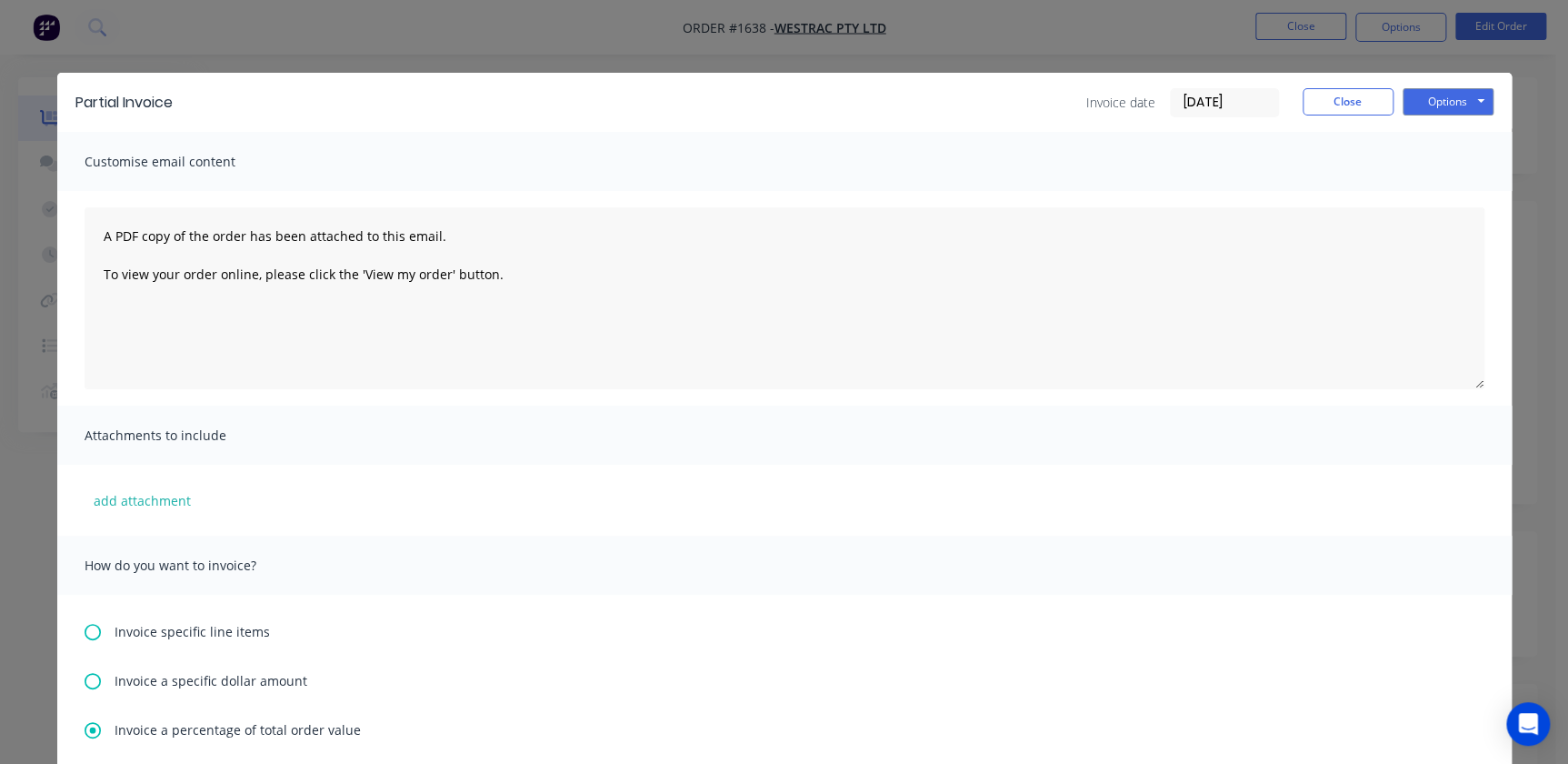
click at [1209, 107] on input "02/09/25" at bounding box center [1224, 102] width 108 height 27
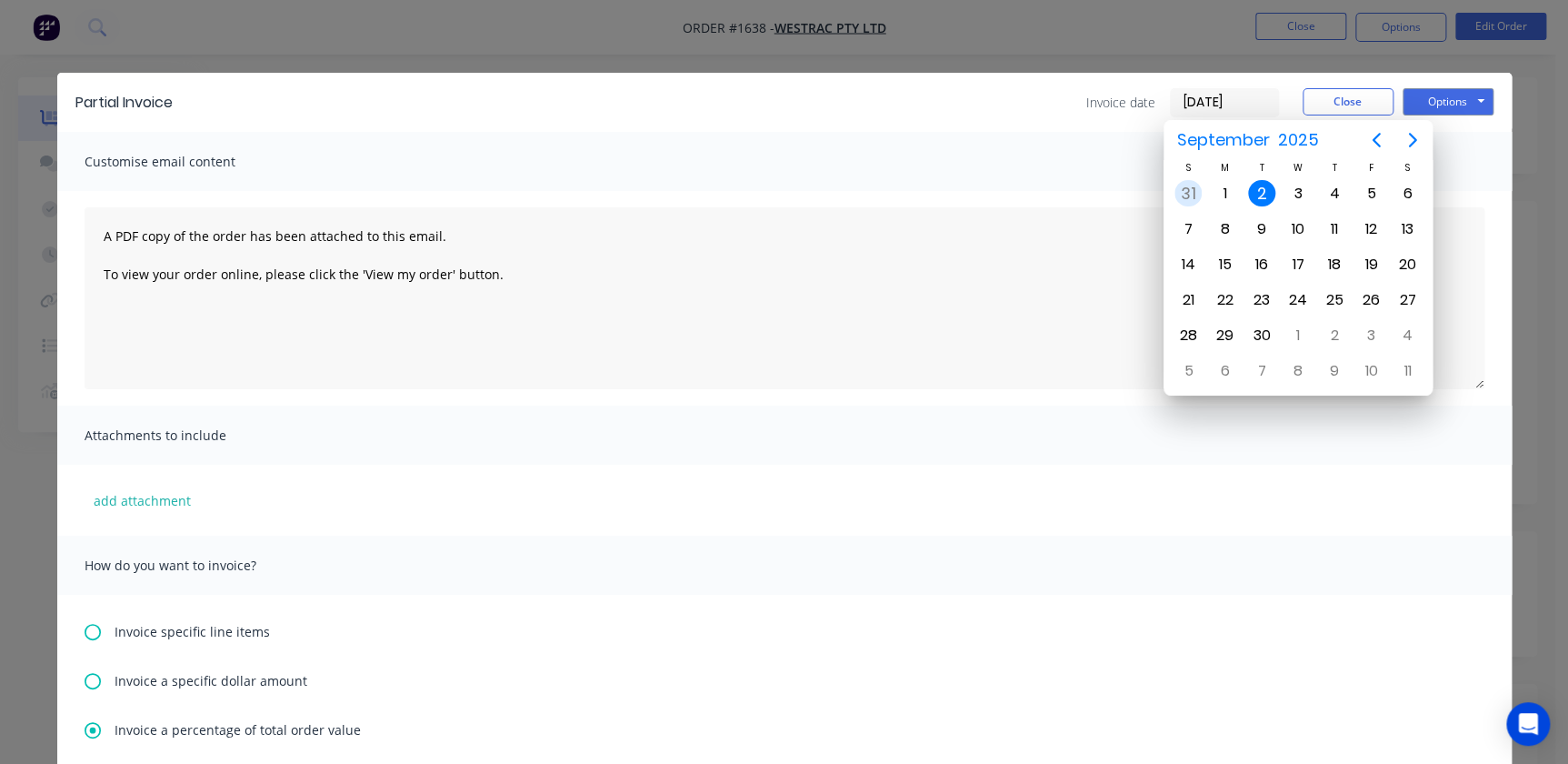
click at [1195, 205] on div "31" at bounding box center [1188, 193] width 37 height 35
type input "[DATE]"
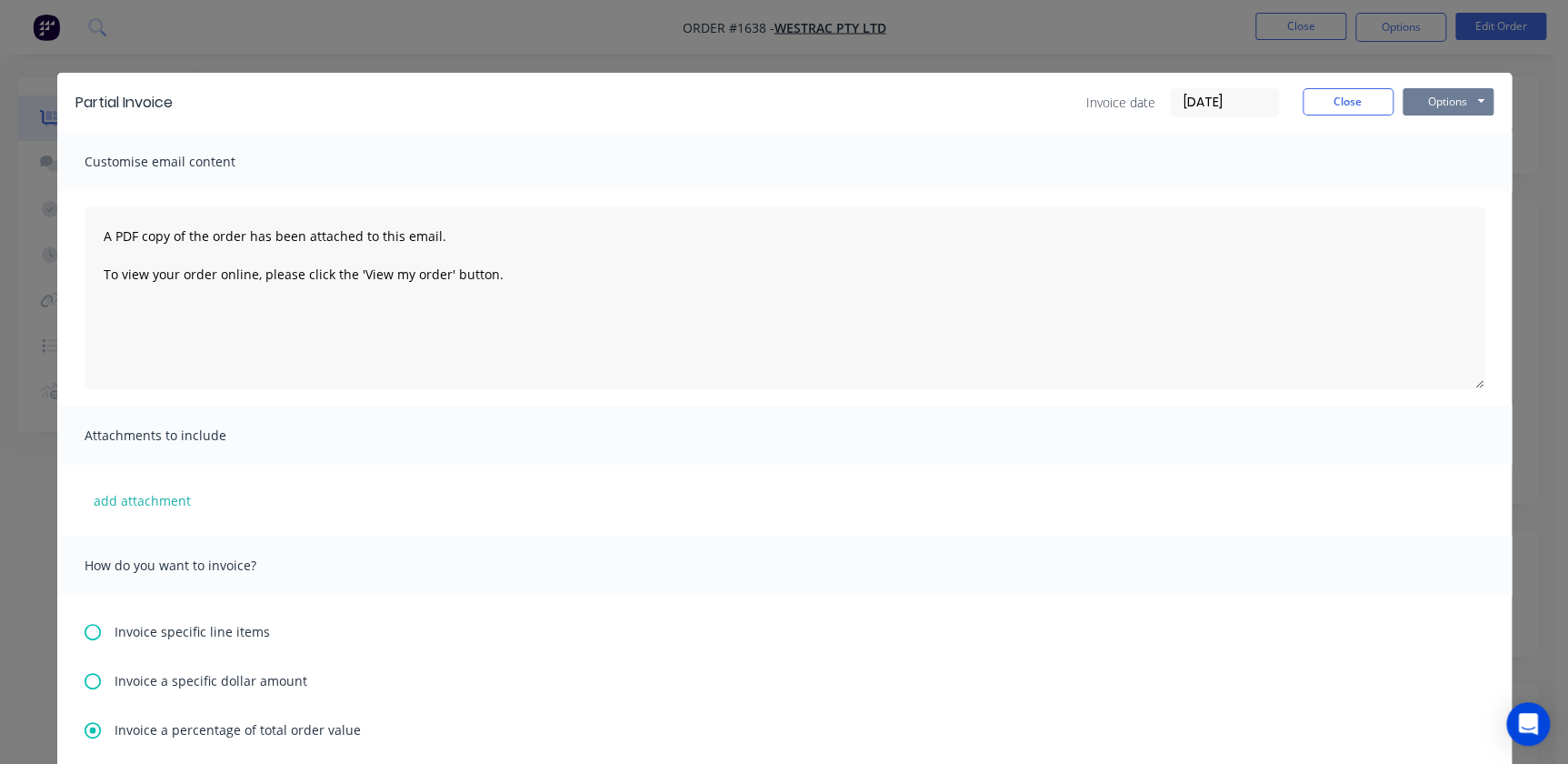
click at [1442, 99] on button "Options" at bounding box center [1447, 101] width 91 height 27
click at [1445, 165] on button "Print" at bounding box center [1460, 164] width 116 height 30
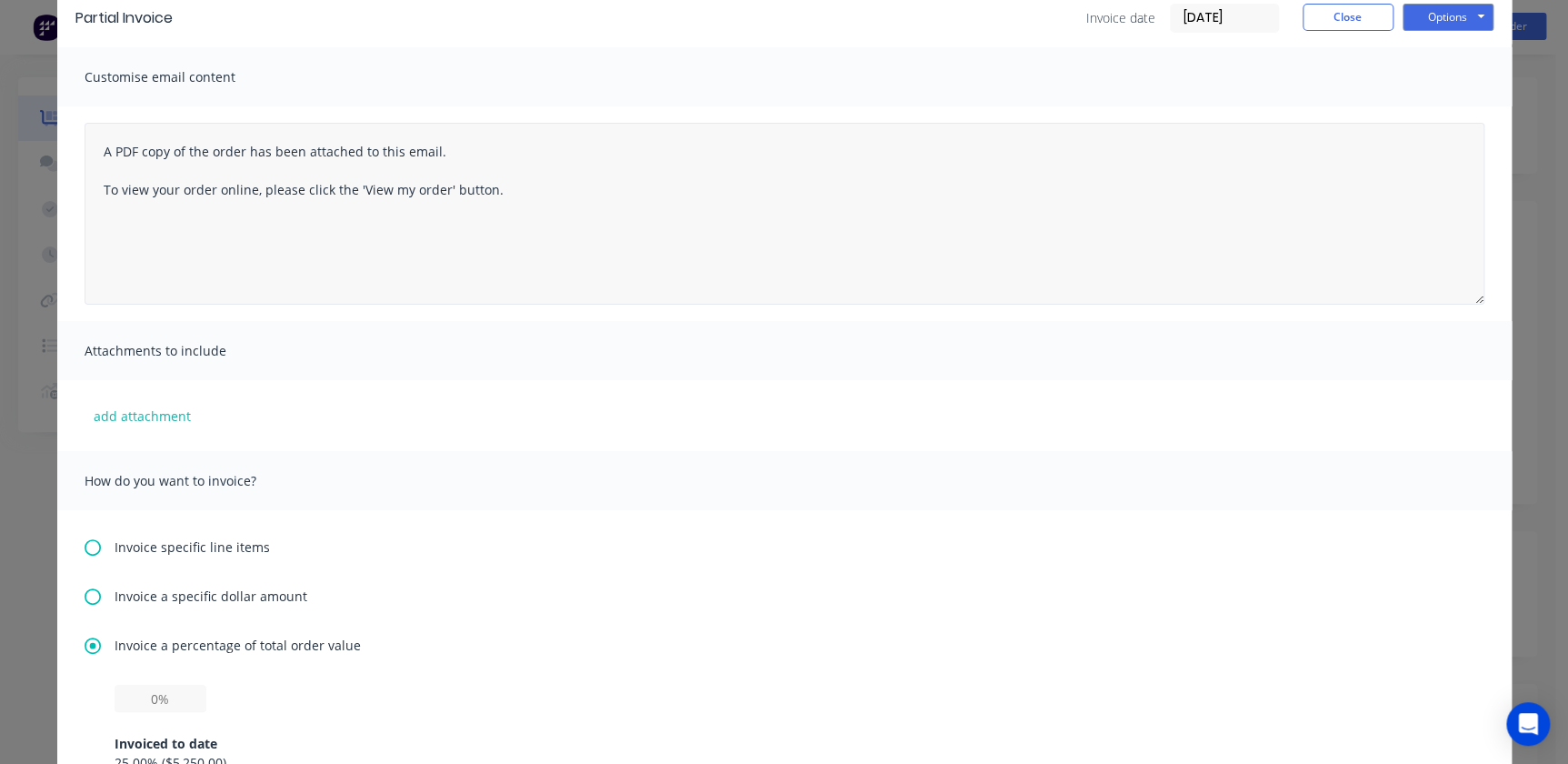
scroll to position [413, 0]
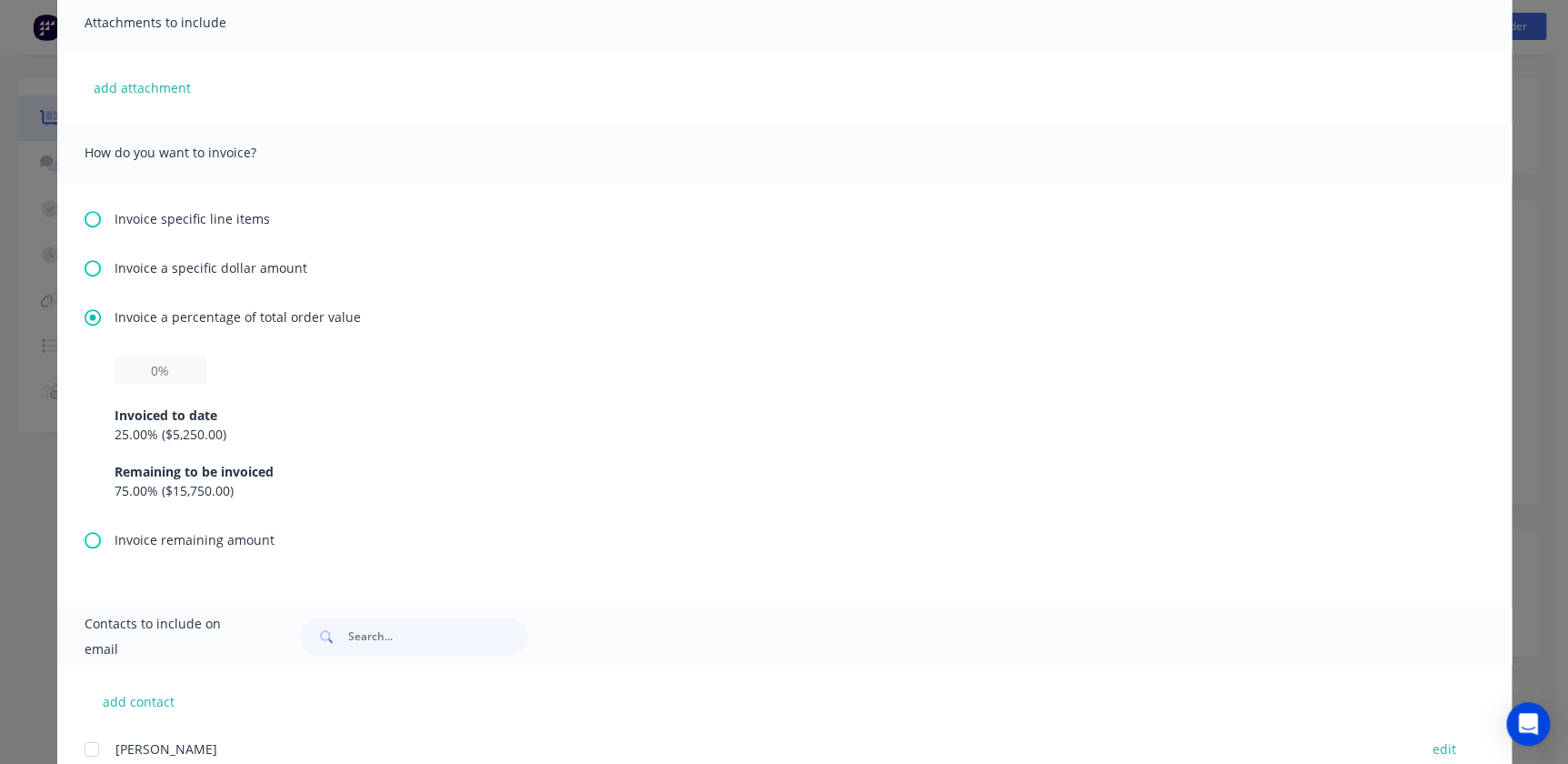
click at [132, 408] on div "Invoiced to date" at bounding box center [784, 415] width 1340 height 19
click at [137, 424] on div "Invoiced to date 25.00 % ( $5,250.00 )" at bounding box center [784, 424] width 1340 height 38
click at [137, 425] on div "25.00 % ( $5,250.00 )" at bounding box center [784, 434] width 1340 height 19
drag, startPoint x: 181, startPoint y: 363, endPoint x: 205, endPoint y: 366, distance: 24.2
click at [181, 363] on input "text" at bounding box center [160, 370] width 92 height 27
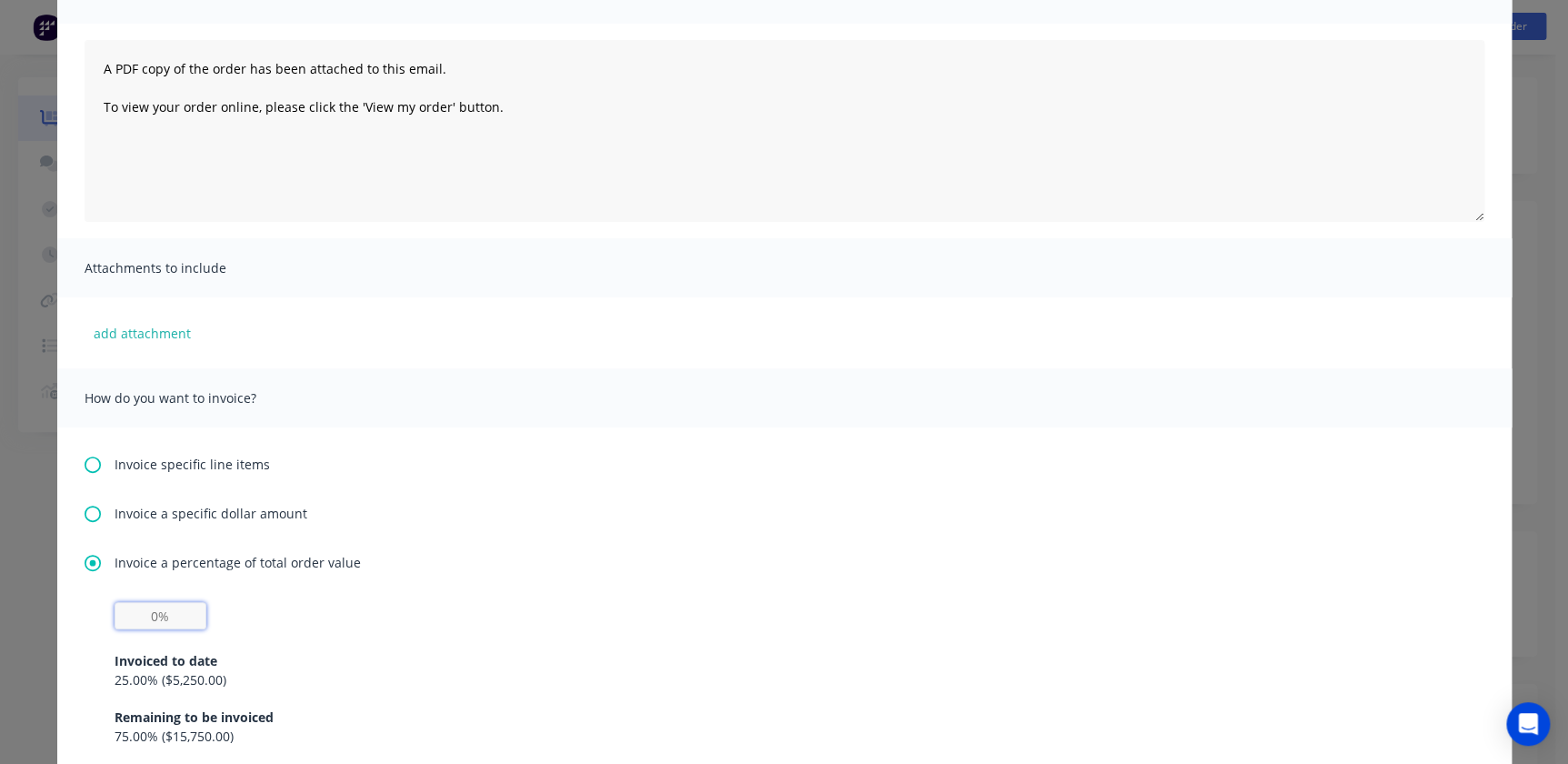
scroll to position [0, 0]
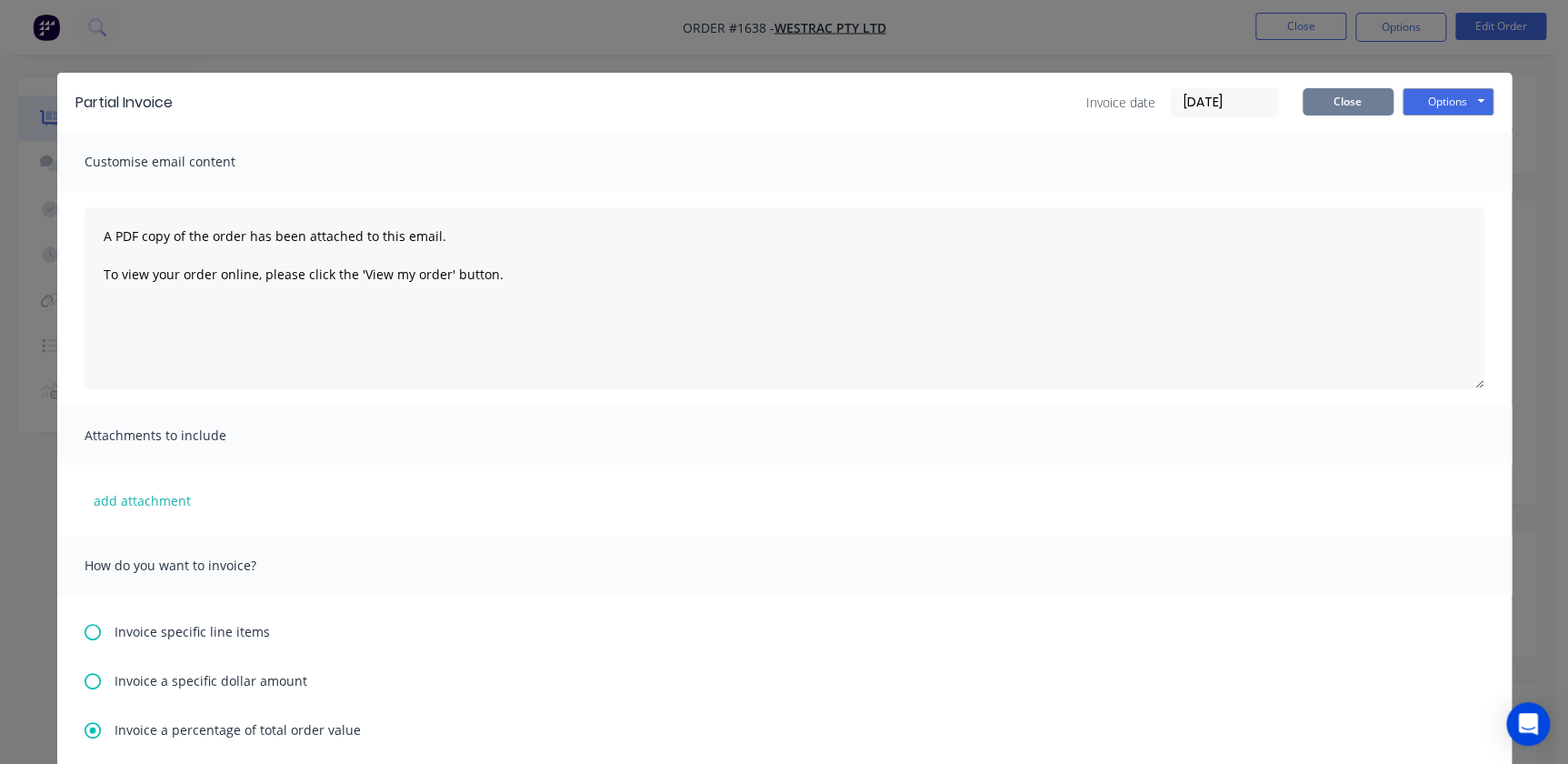
click at [1363, 99] on button "Close" at bounding box center [1348, 101] width 91 height 27
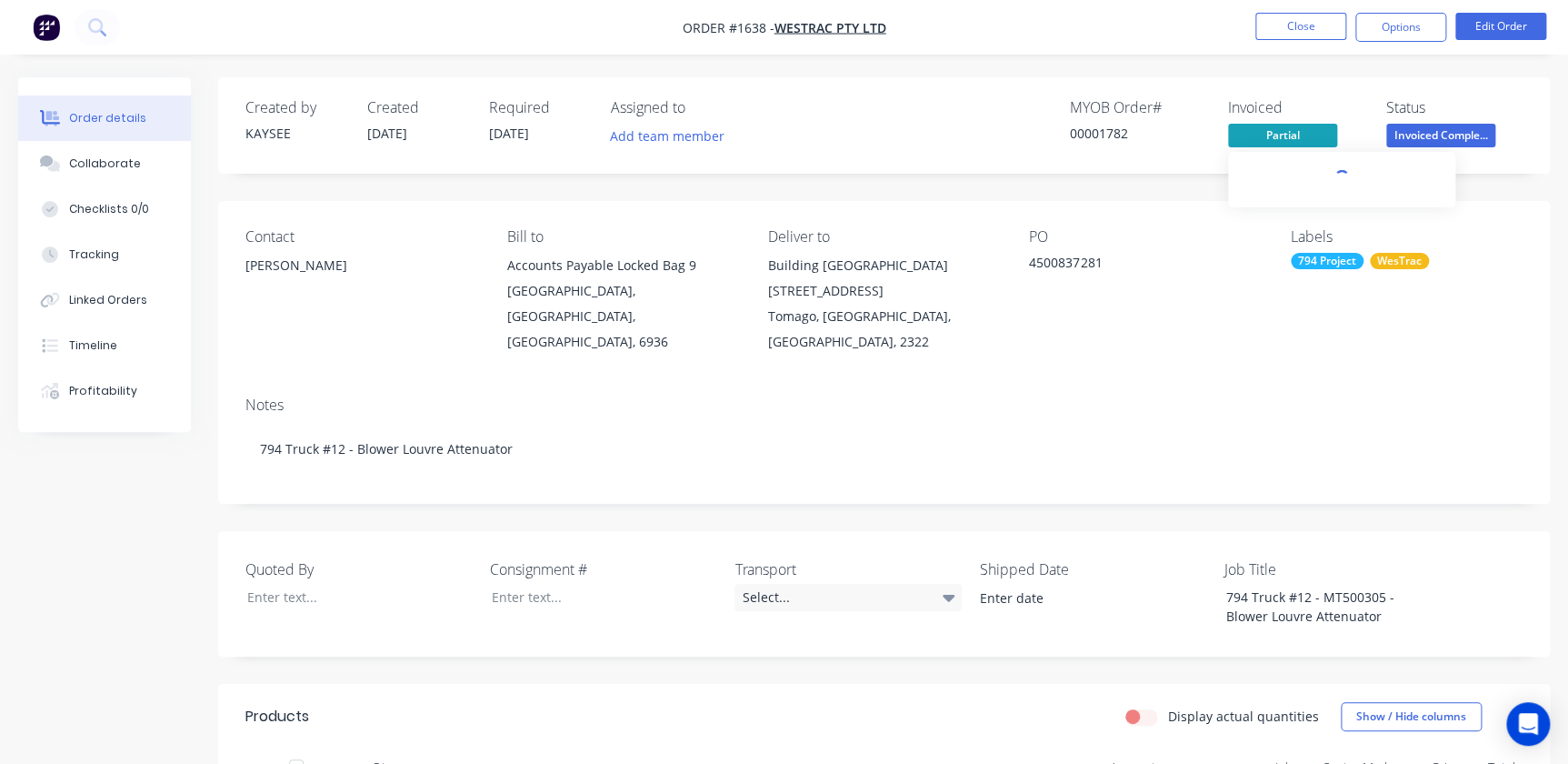
click at [1296, 138] on span "Partial" at bounding box center [1282, 135] width 110 height 22
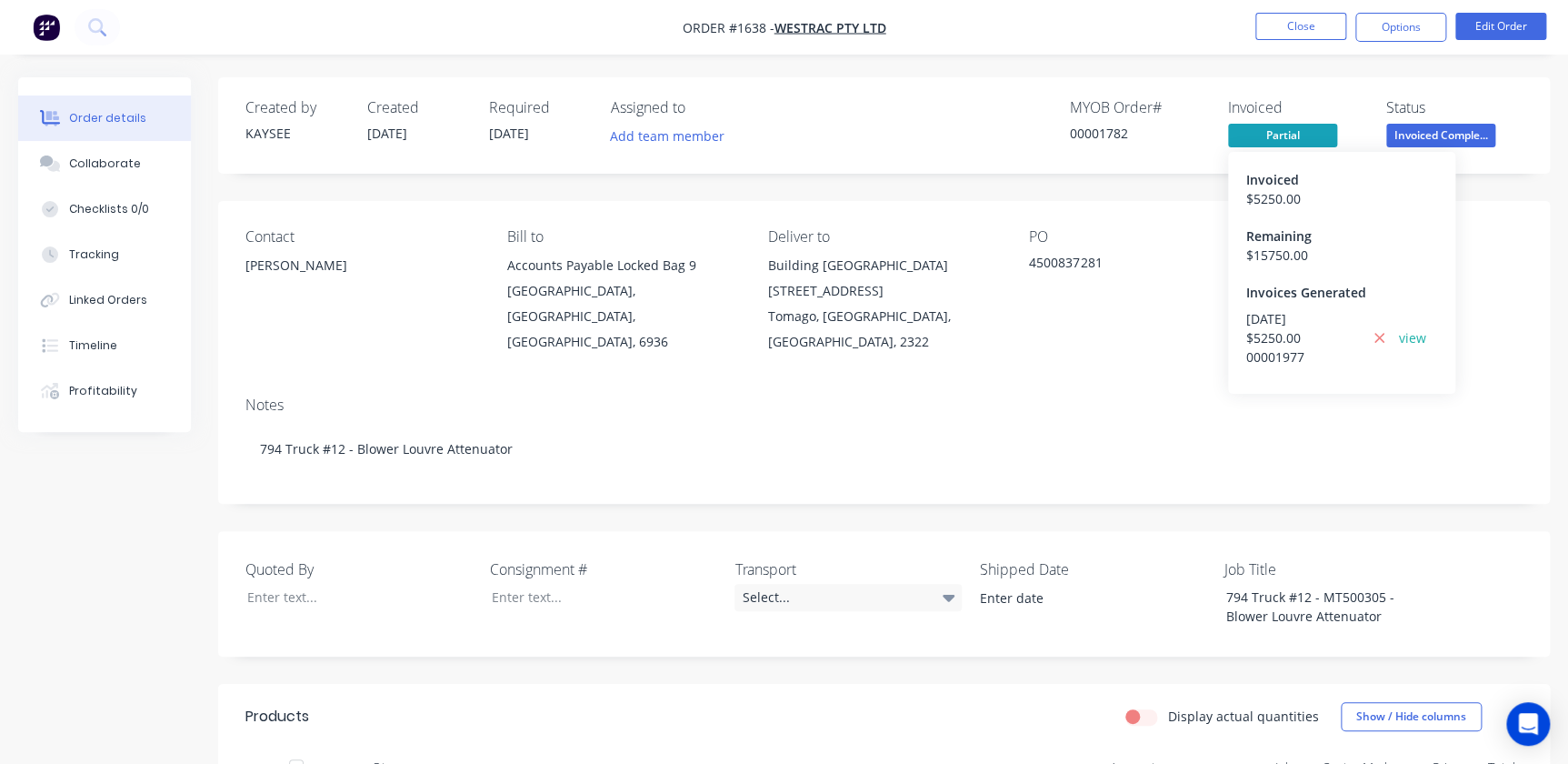
click at [1295, 143] on span "Partial" at bounding box center [1282, 135] width 110 height 22
click at [1292, 130] on span "Partial" at bounding box center [1282, 135] width 110 height 22
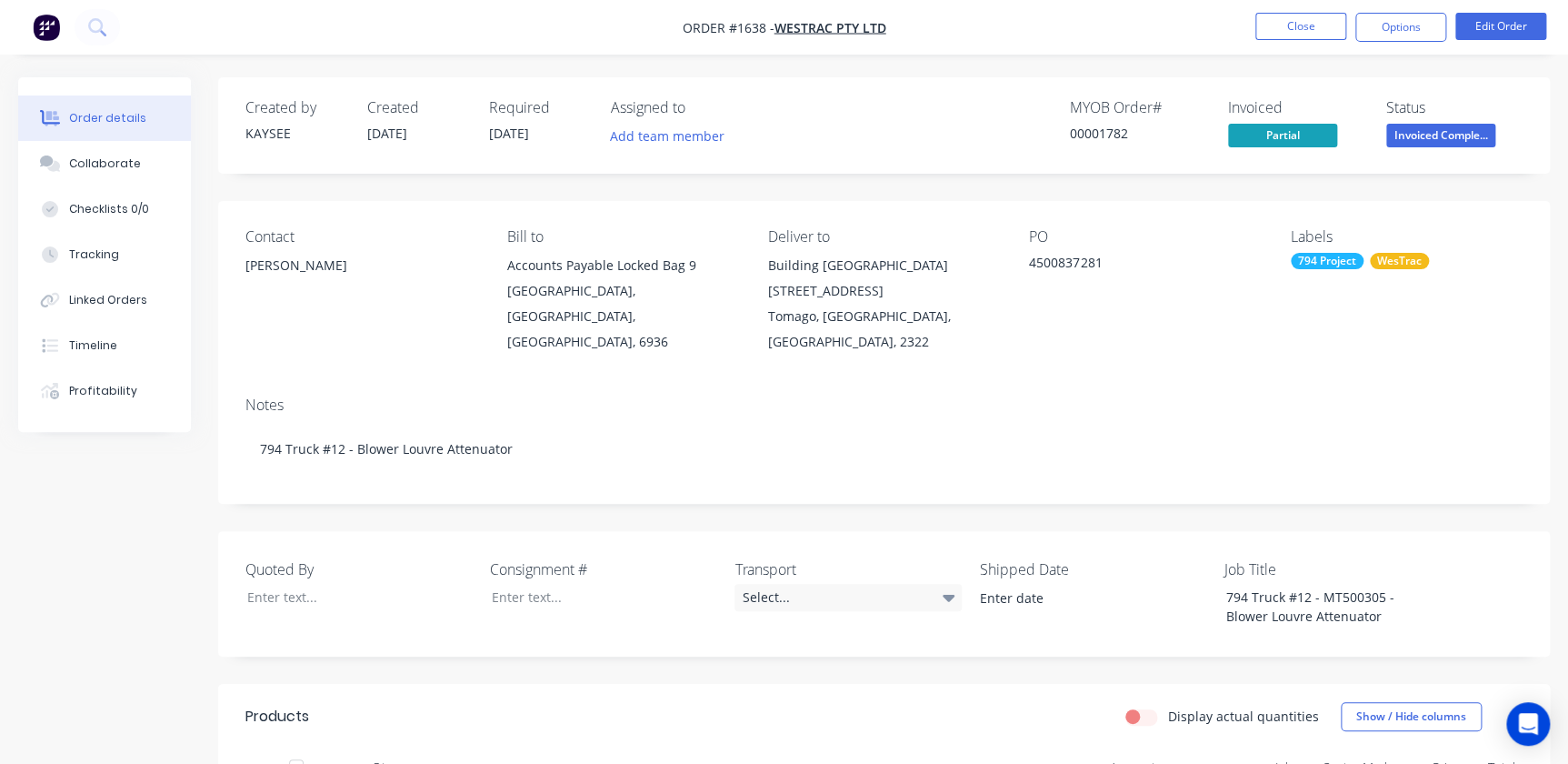
click at [1291, 128] on span "Partial" at bounding box center [1282, 135] width 110 height 22
click at [1336, 152] on div "Created by KAYSEE Created 24/07/25 Required 27/09/25 Assigned to Add team membe…" at bounding box center [884, 125] width 1332 height 96
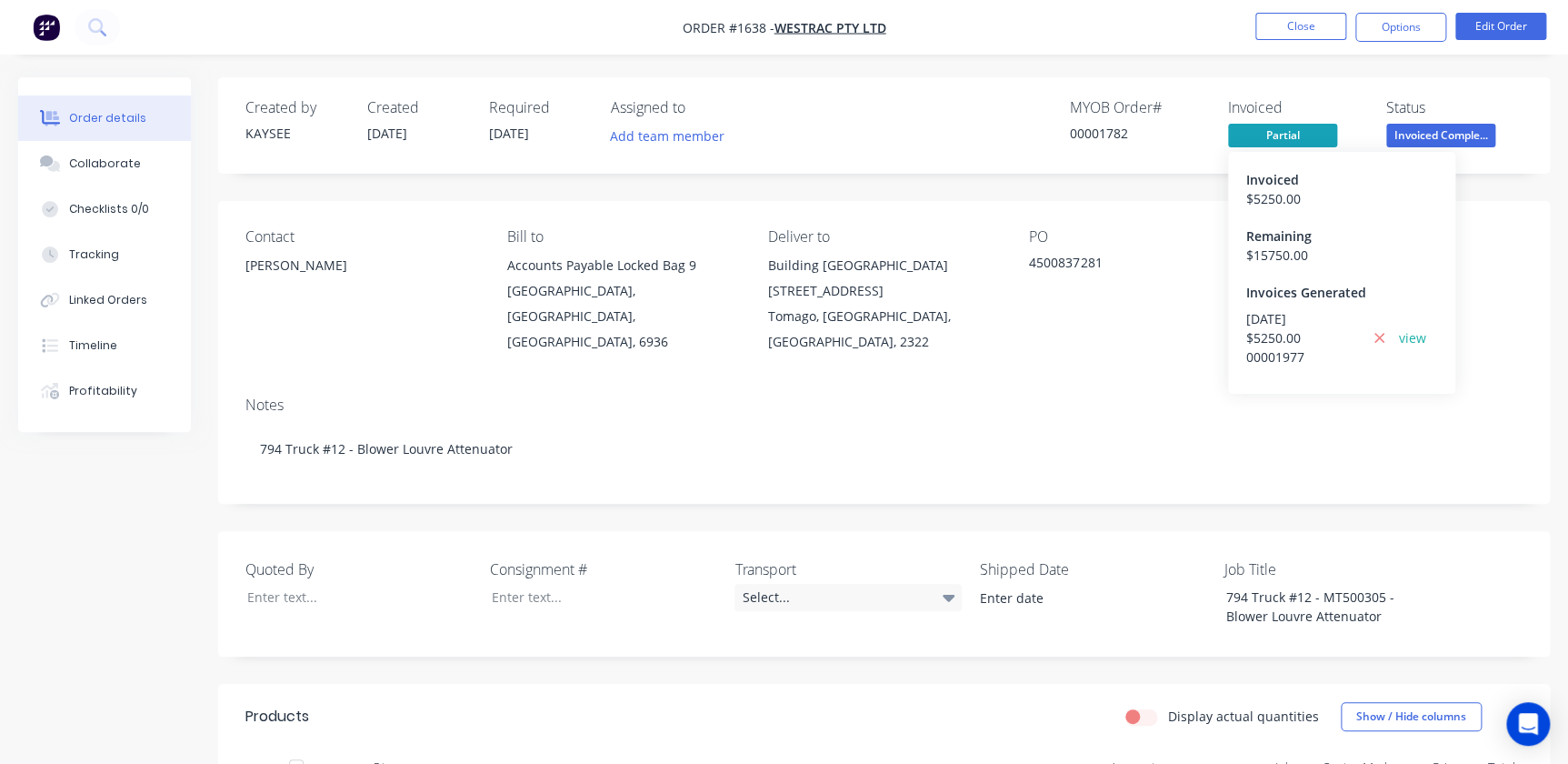
click at [1279, 137] on span "Partial" at bounding box center [1282, 135] width 110 height 22
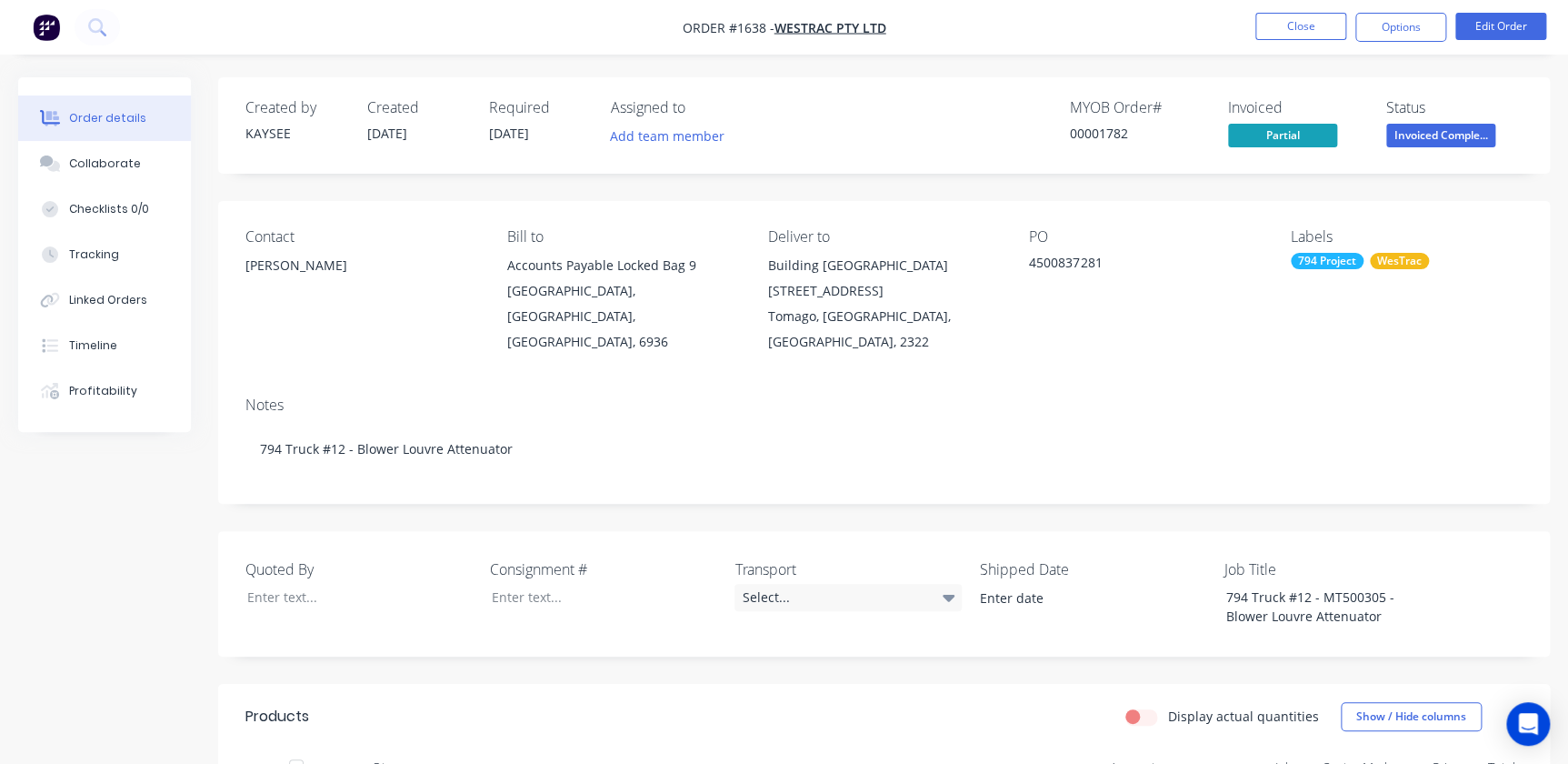
click at [1238, 124] on span "Partial" at bounding box center [1282, 135] width 110 height 22
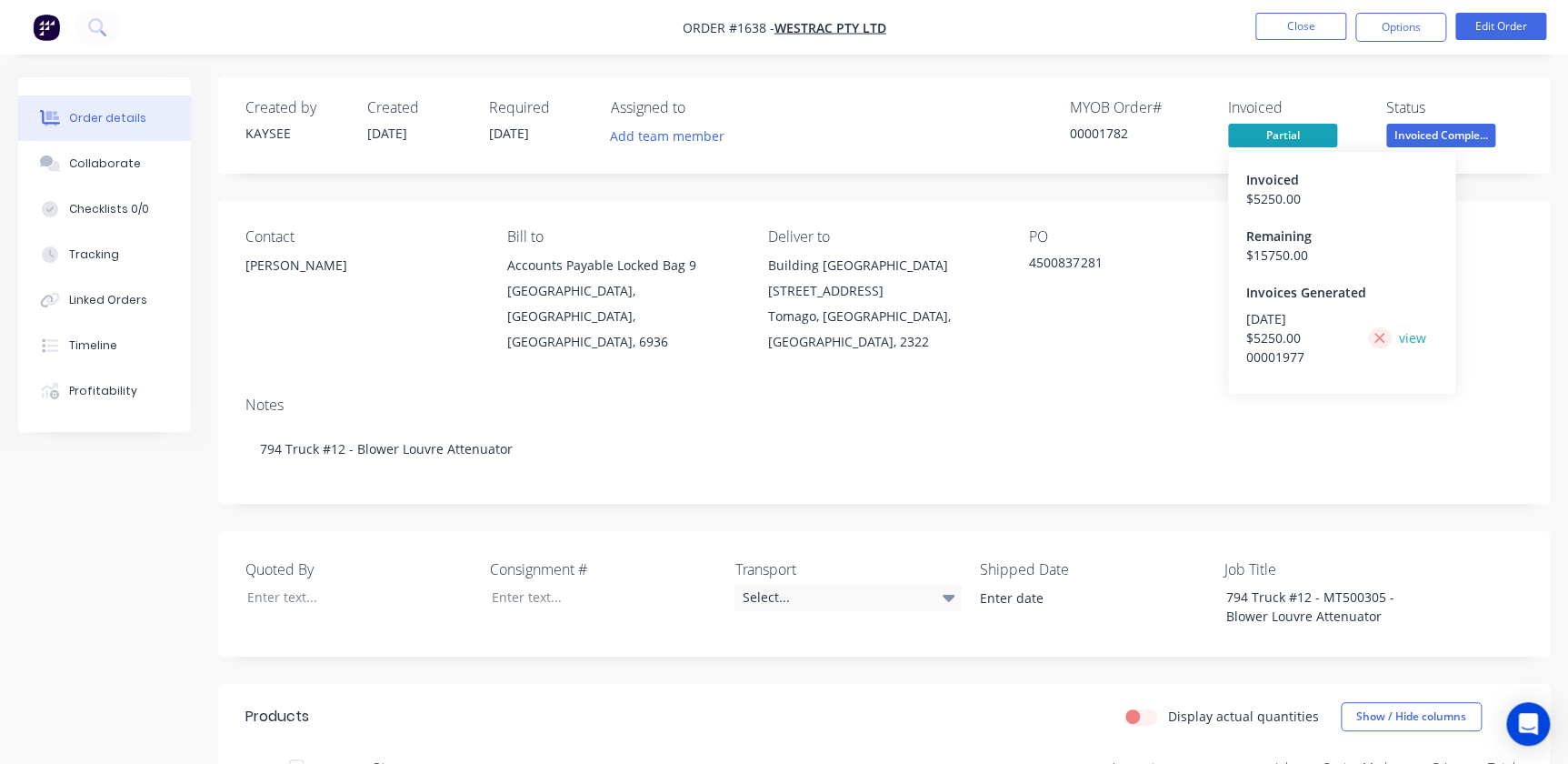
click at [1377, 336] on icon at bounding box center [1379, 338] width 12 height 16
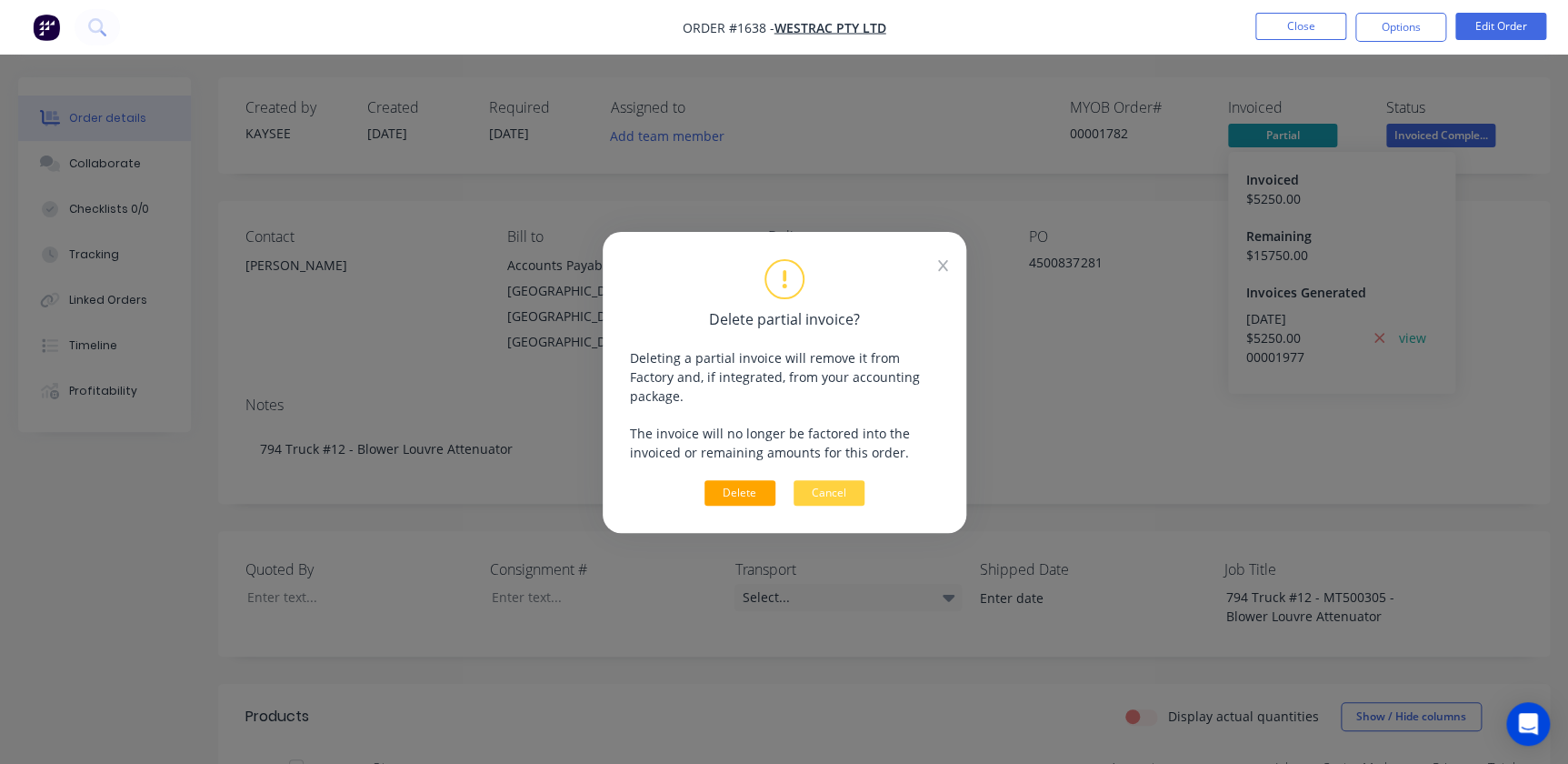
click at [745, 480] on button "Delete" at bounding box center [740, 492] width 71 height 25
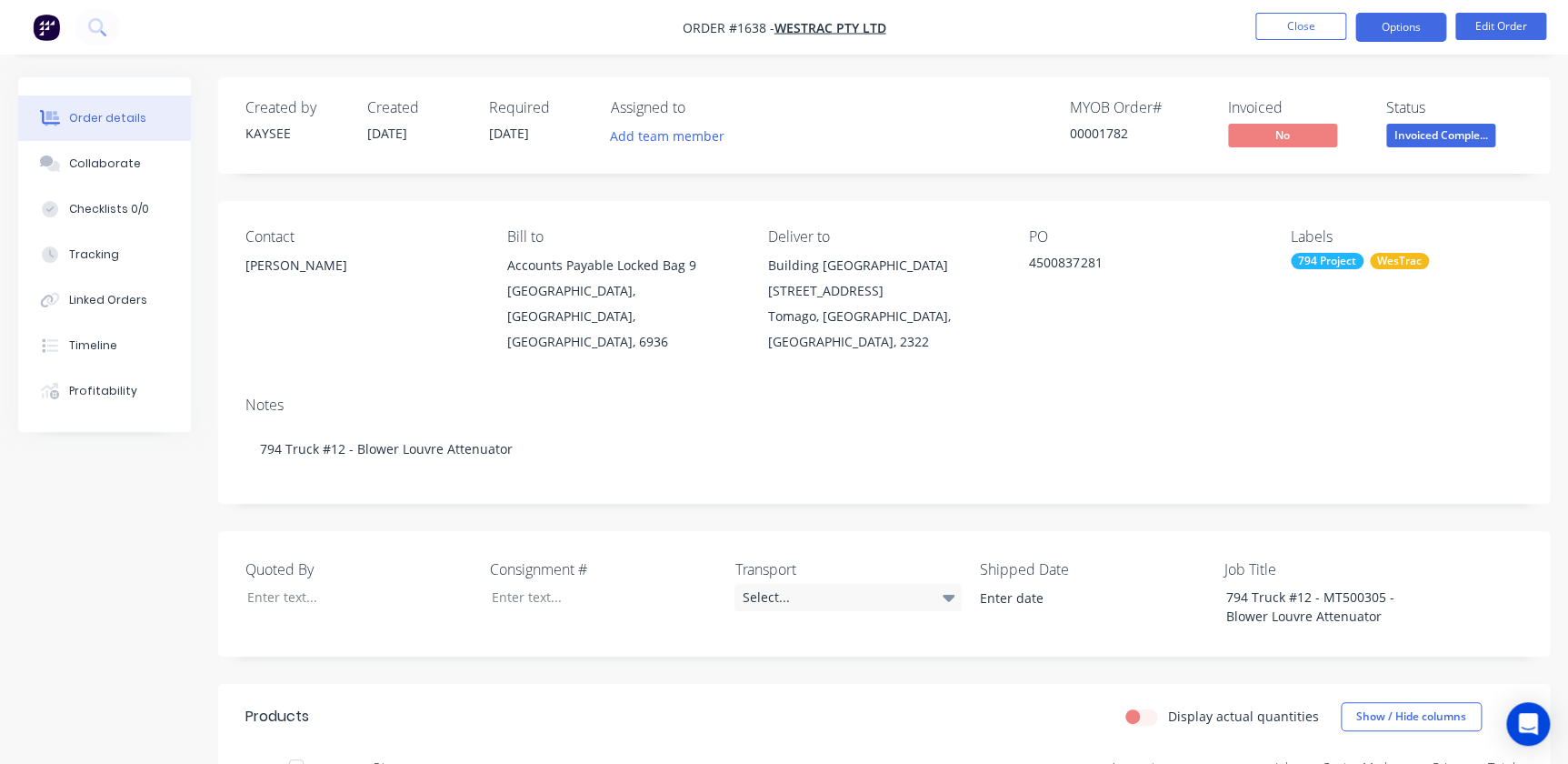
click at [1364, 25] on button "Options" at bounding box center [1400, 27] width 91 height 29
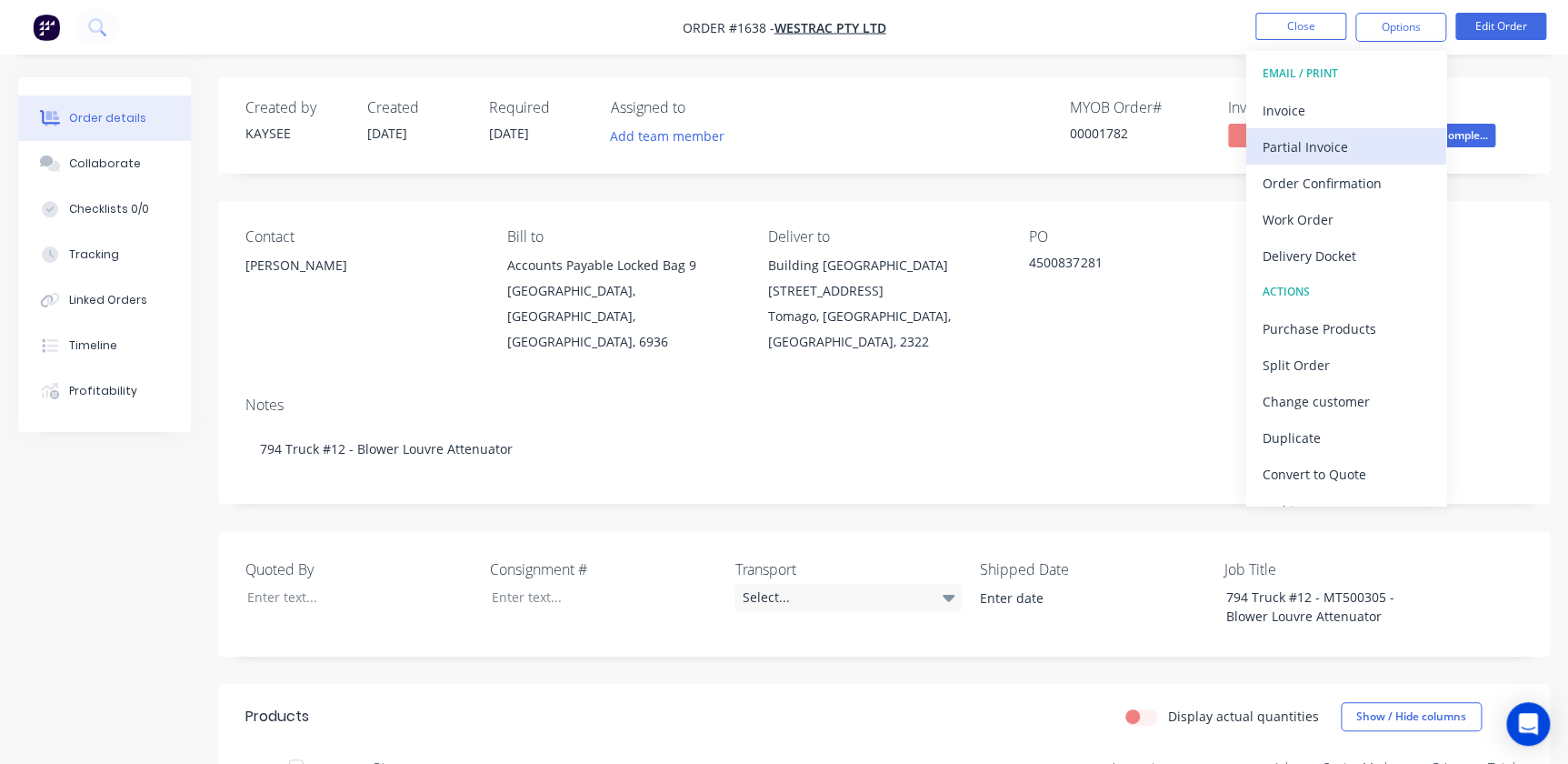
click at [1316, 148] on div "Partial Invoice" at bounding box center [1346, 147] width 168 height 26
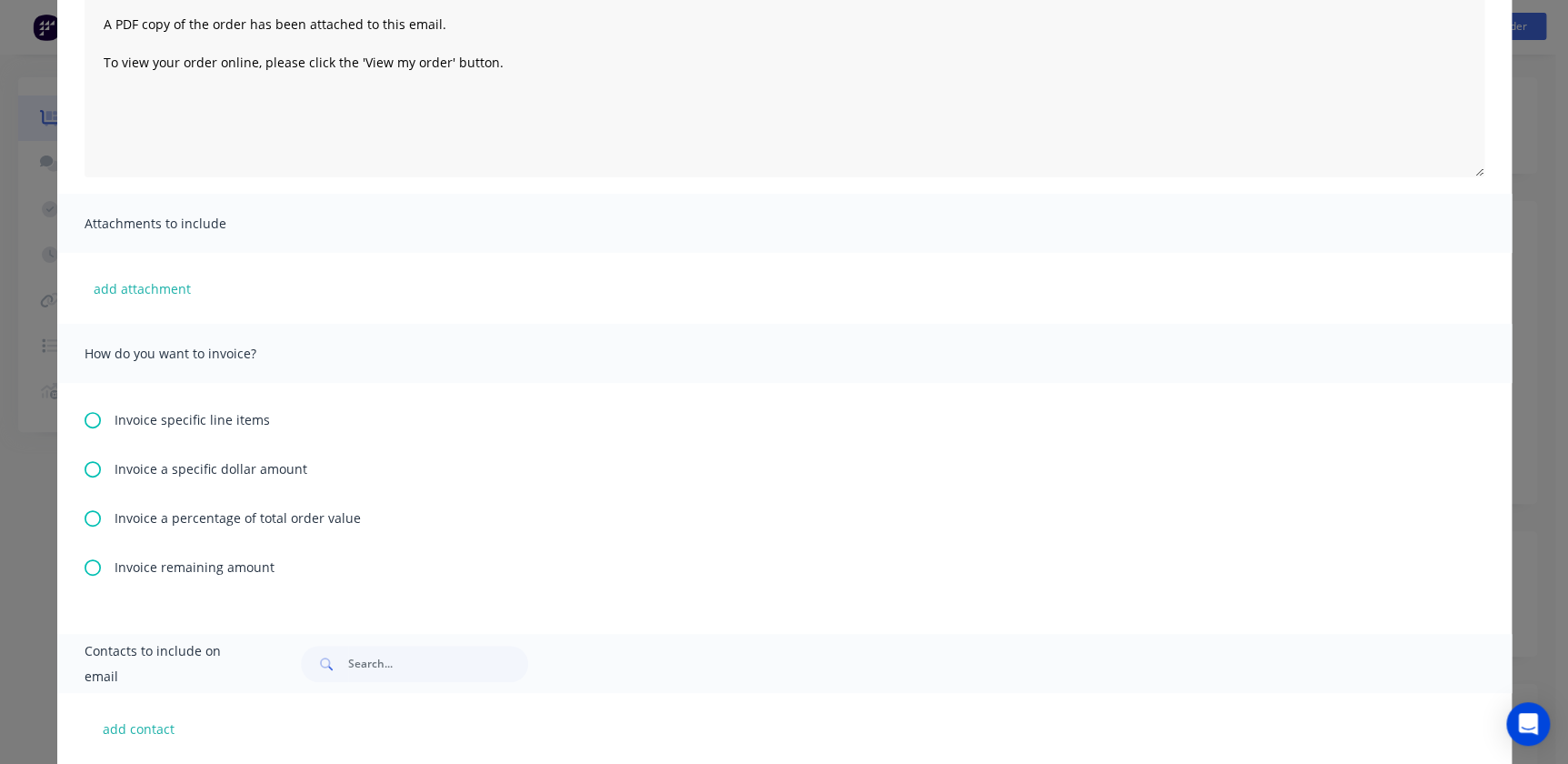
scroll to position [247, 0]
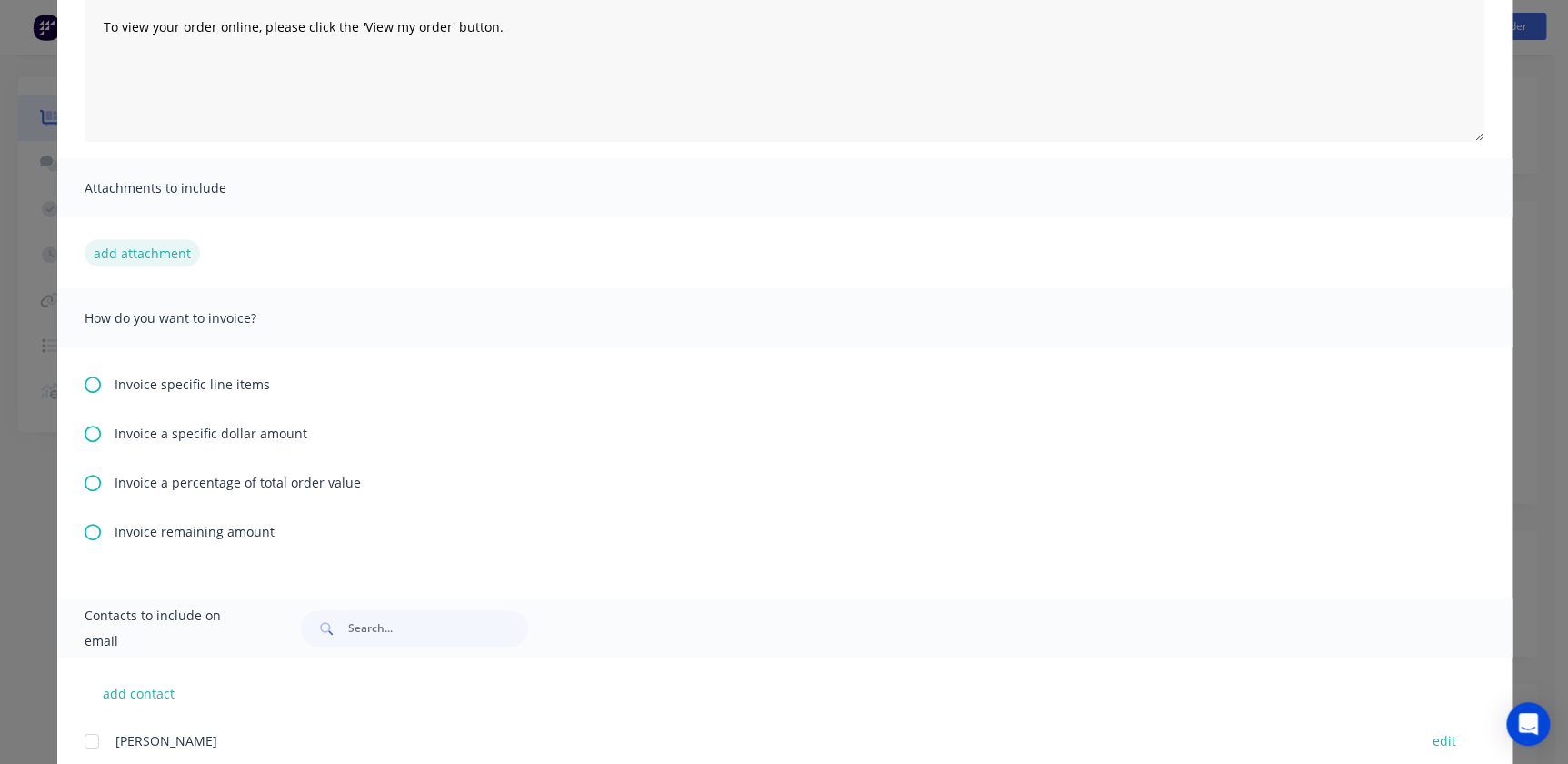
click at [107, 251] on button "add attachment" at bounding box center [141, 252] width 115 height 27
click at [84, 475] on icon at bounding box center [92, 482] width 16 height 16
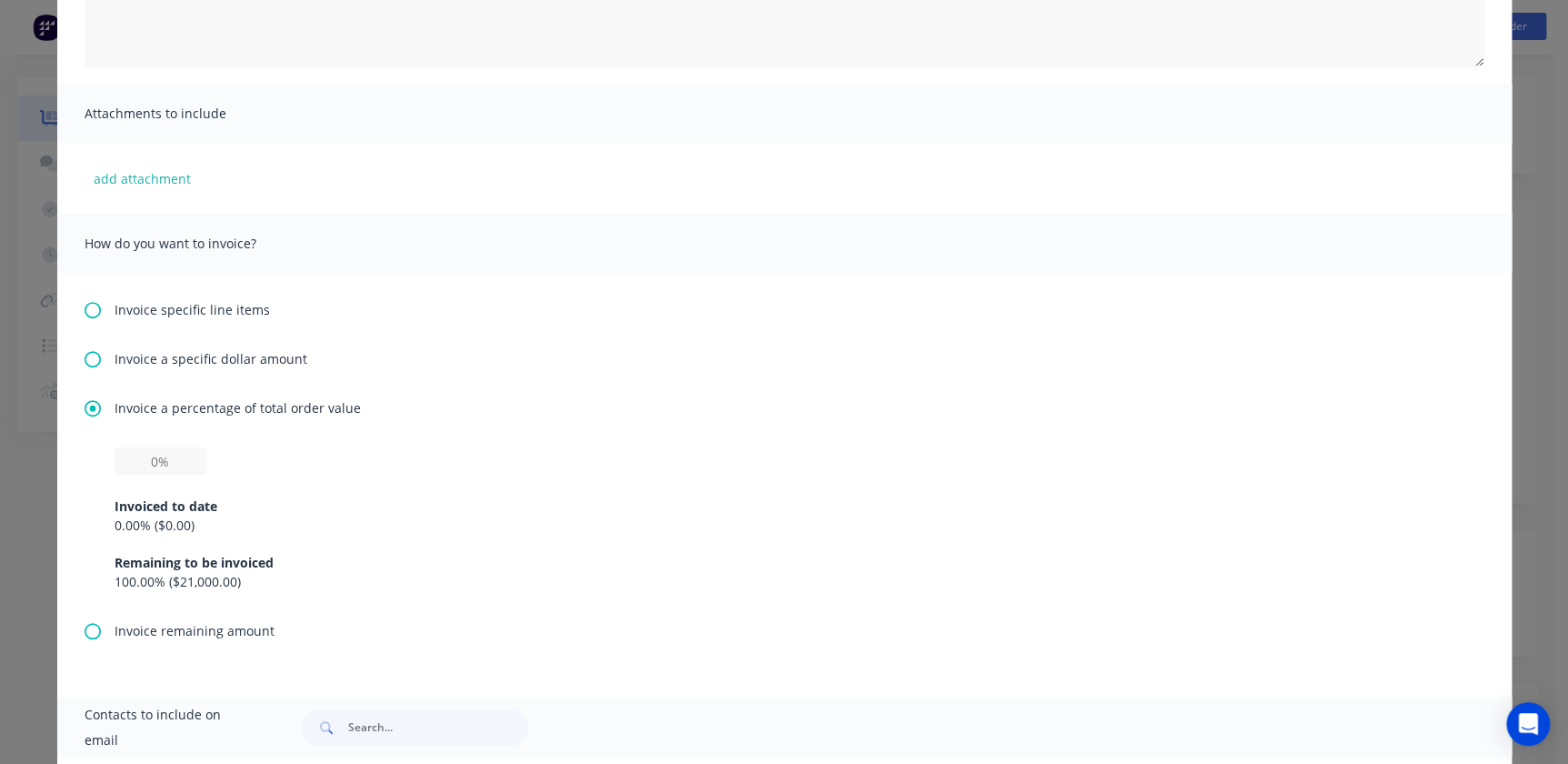
scroll to position [413, 0]
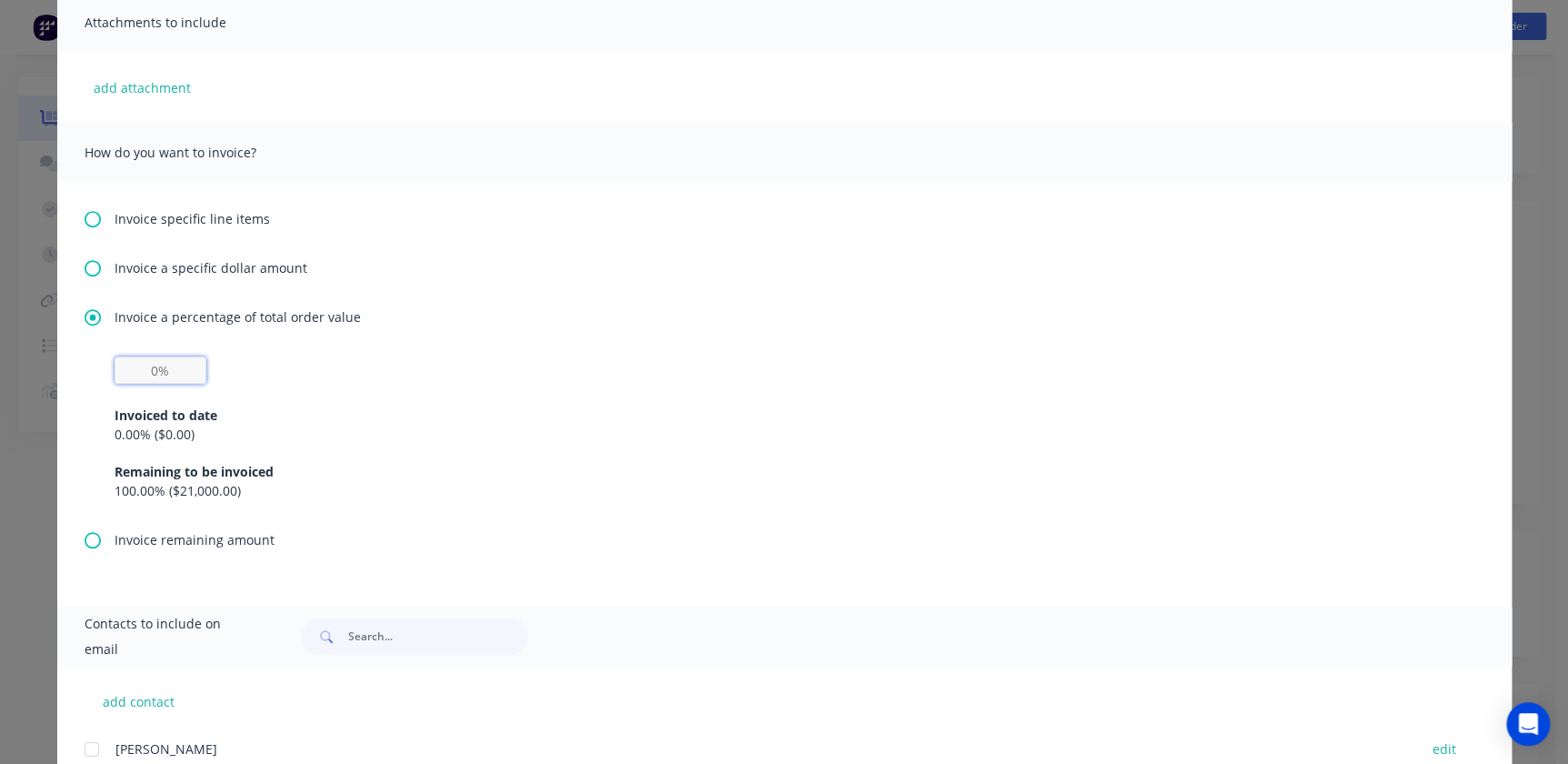
click at [126, 363] on input "text" at bounding box center [160, 370] width 92 height 27
type input "2%"
drag, startPoint x: 132, startPoint y: 364, endPoint x: 169, endPoint y: 362, distance: 37.1
click at [171, 364] on input "30%" at bounding box center [160, 370] width 92 height 27
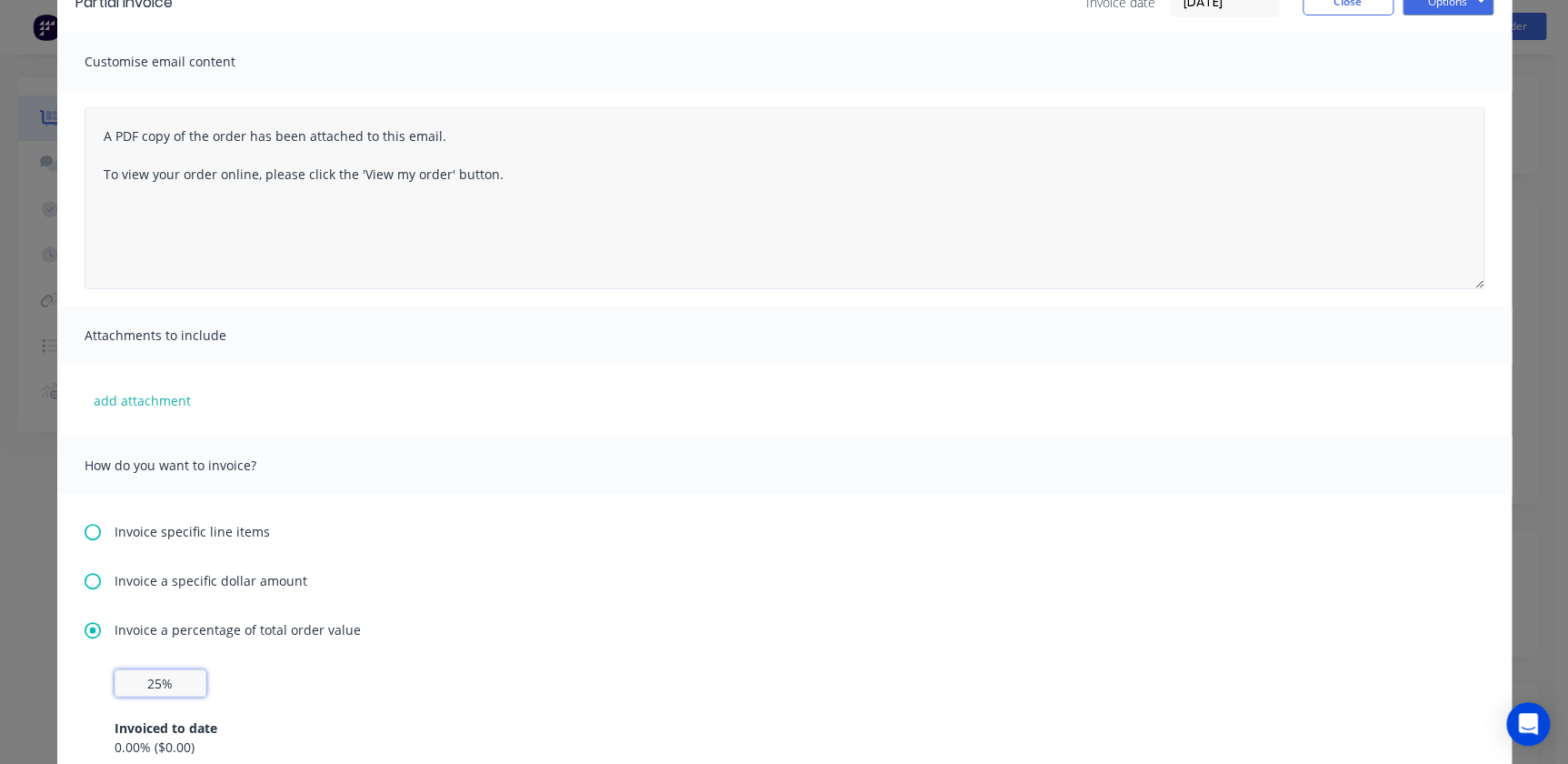
scroll to position [81, 0]
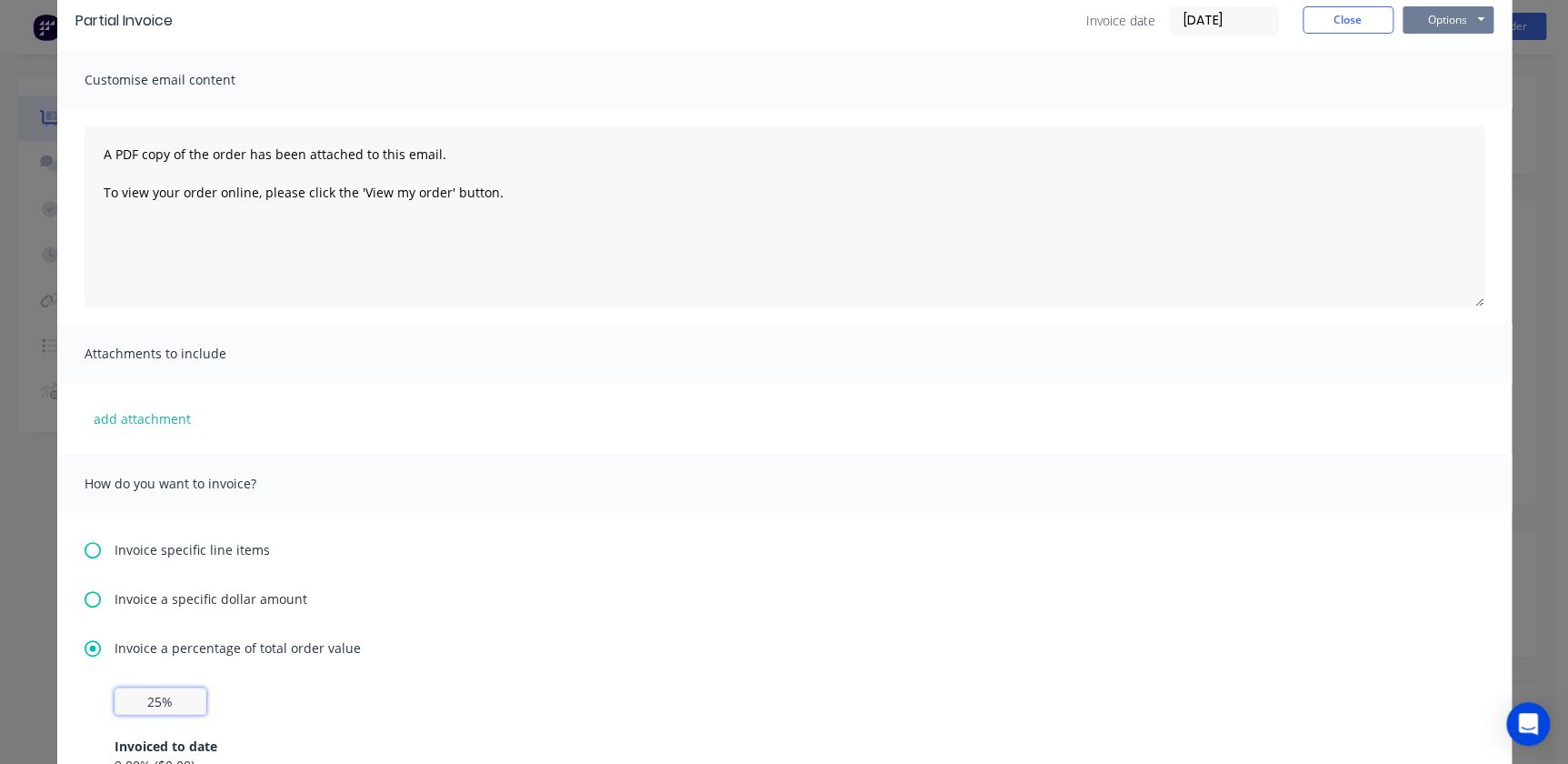
type input "25%"
click at [1442, 21] on button "Options" at bounding box center [1447, 20] width 91 height 27
click at [1231, 33] on label "02/09/25" at bounding box center [1224, 21] width 110 height 29
click at [1231, 33] on input "02/09/25" at bounding box center [1224, 21] width 108 height 27
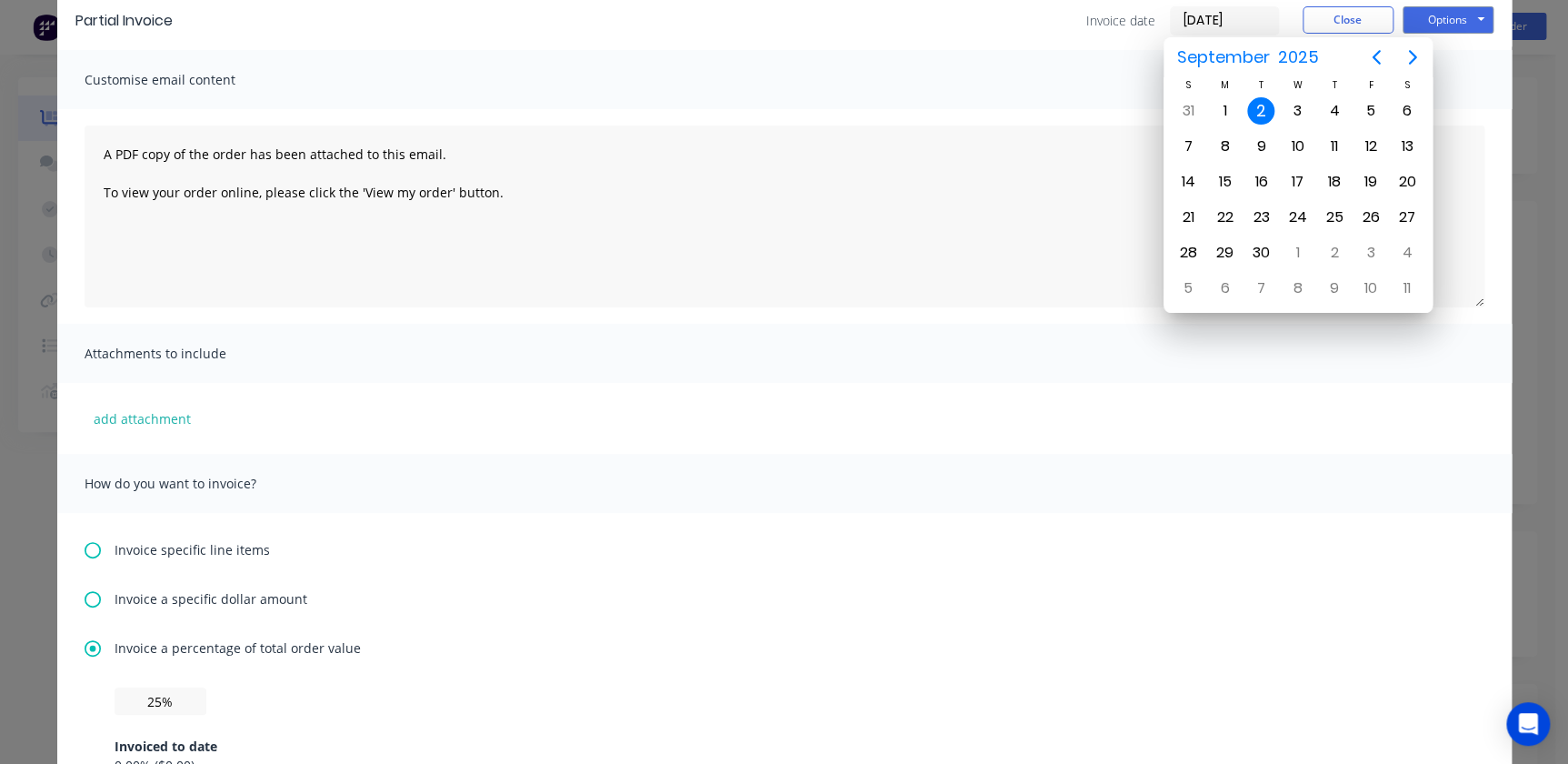
click at [1230, 20] on input "02/09/25" at bounding box center [1224, 21] width 108 height 27
click at [1197, 103] on div "31" at bounding box center [1188, 110] width 27 height 27
type input "[DATE]"
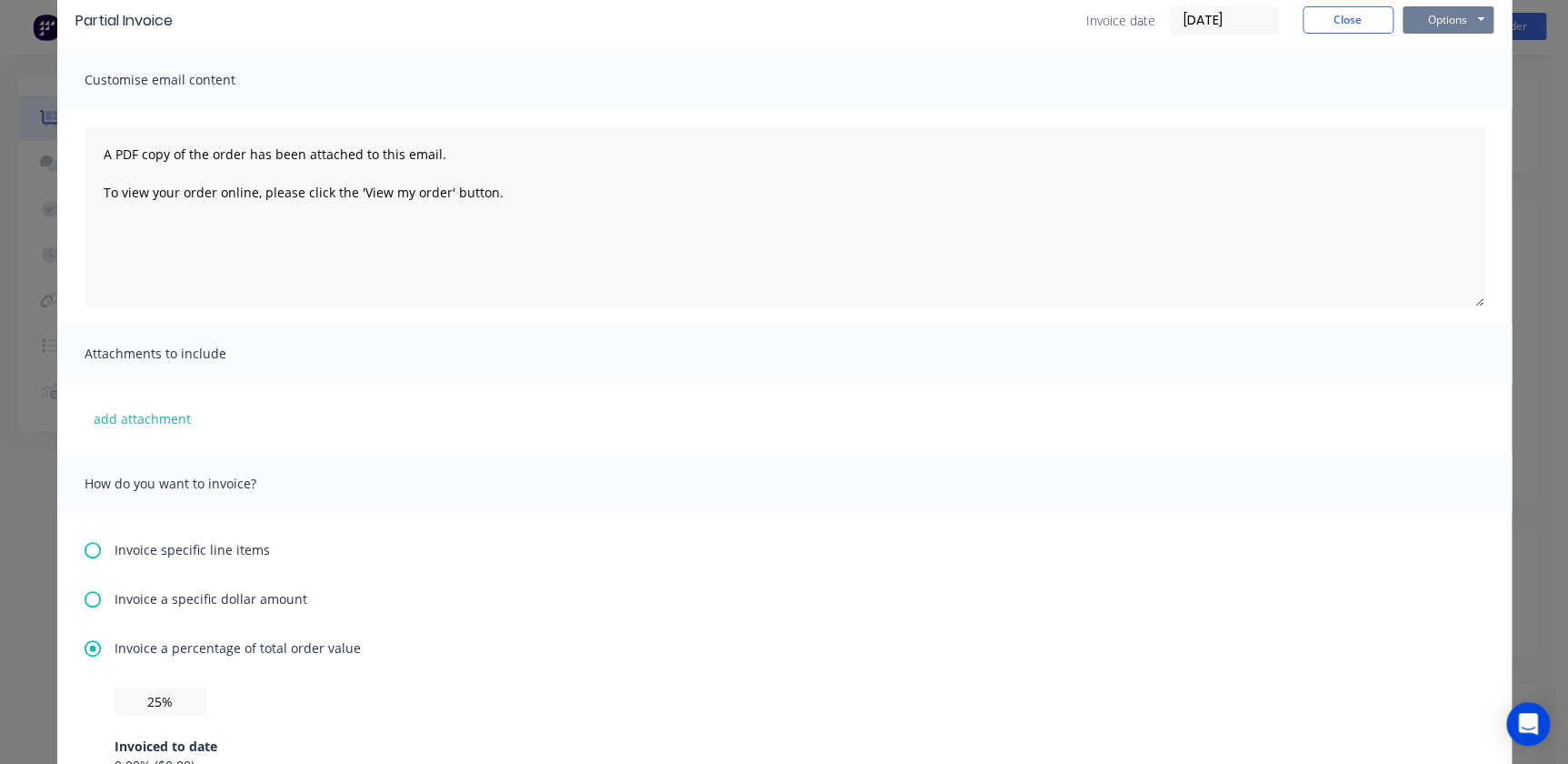
click at [1428, 25] on button "Options" at bounding box center [1447, 20] width 91 height 27
click at [1431, 90] on button "Print" at bounding box center [1460, 82] width 116 height 30
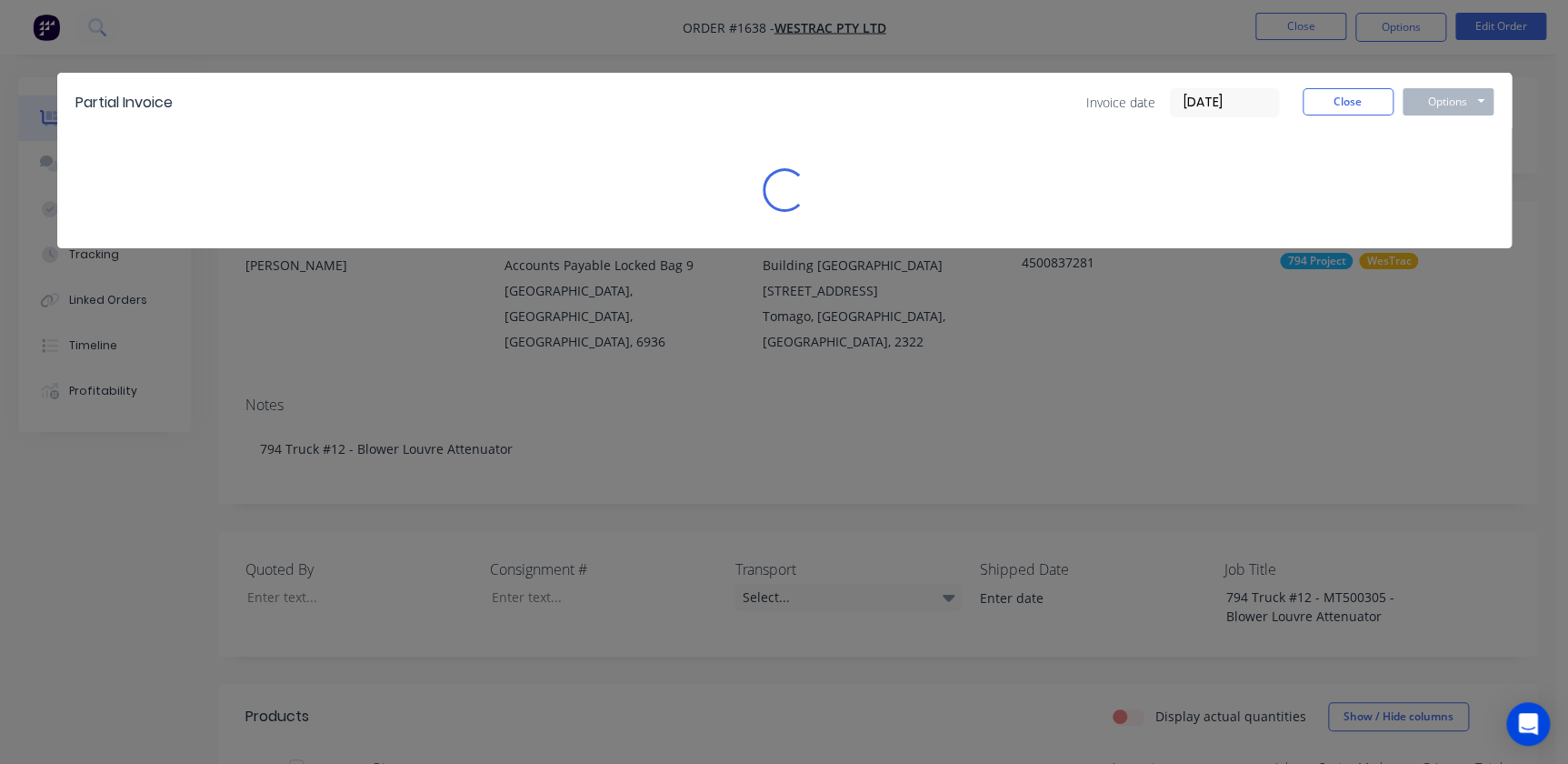
scroll to position [0, 0]
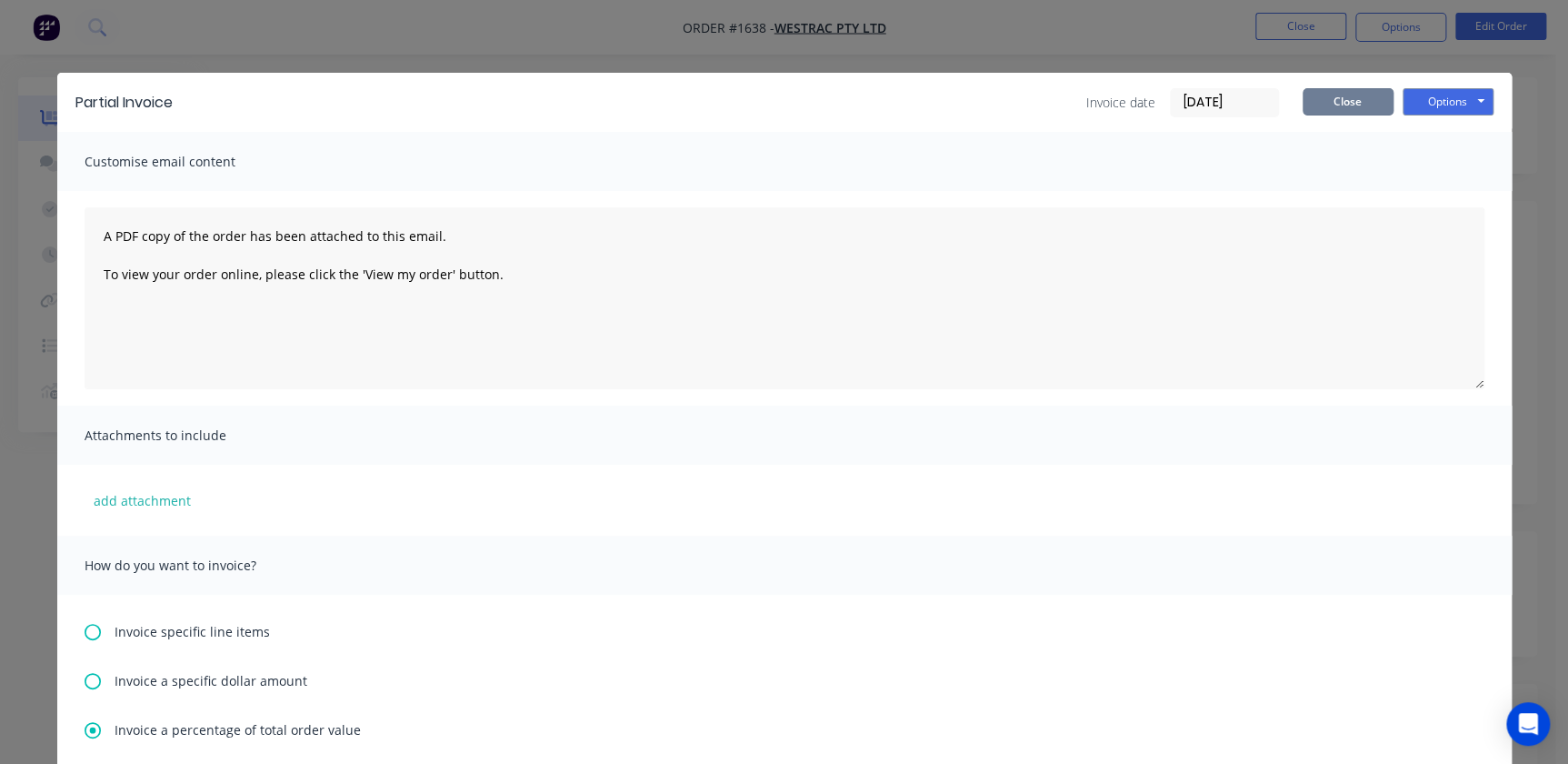
click at [1304, 91] on button "Close" at bounding box center [1348, 101] width 91 height 27
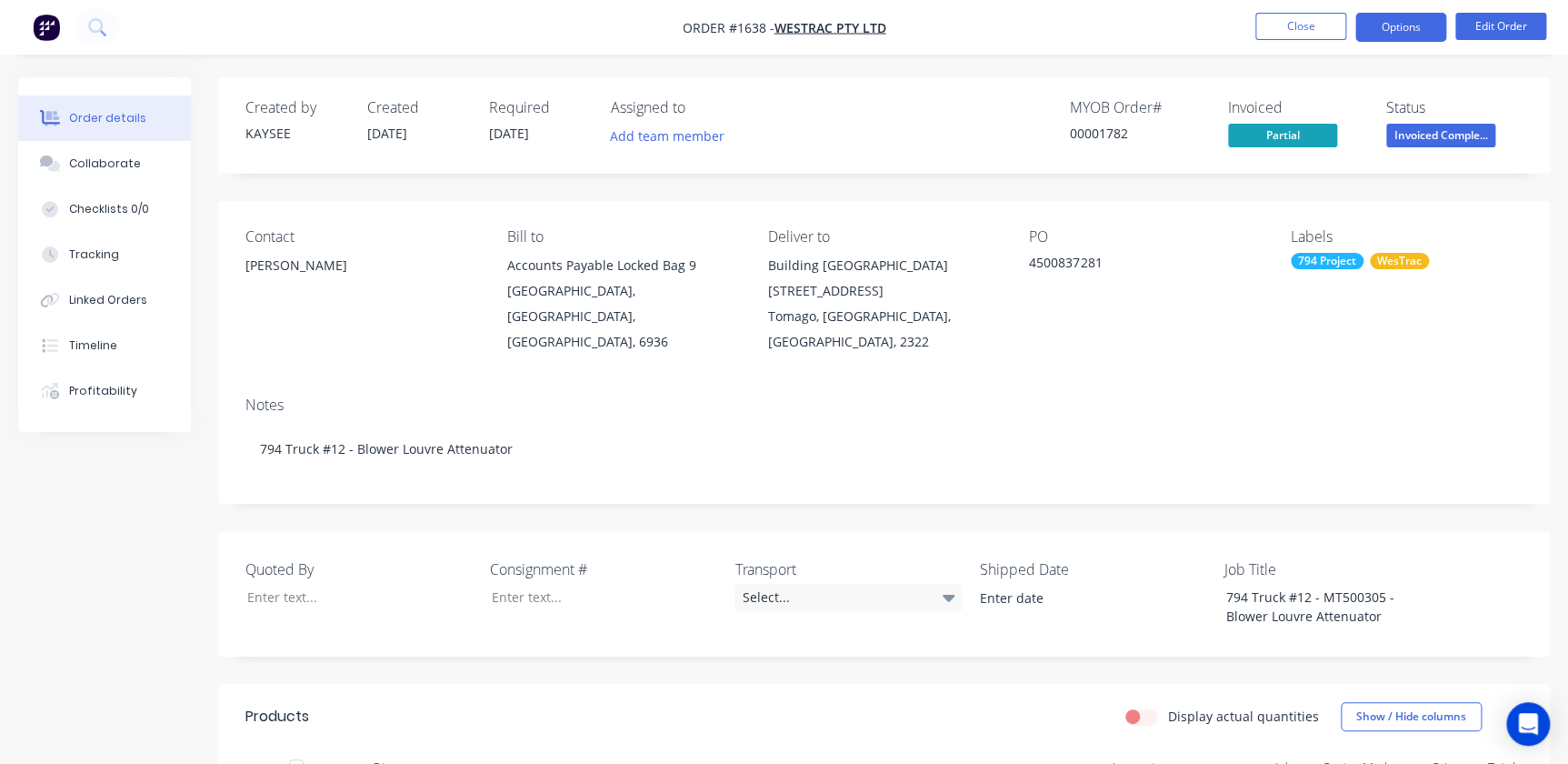
click at [1402, 15] on button "Options" at bounding box center [1400, 27] width 91 height 29
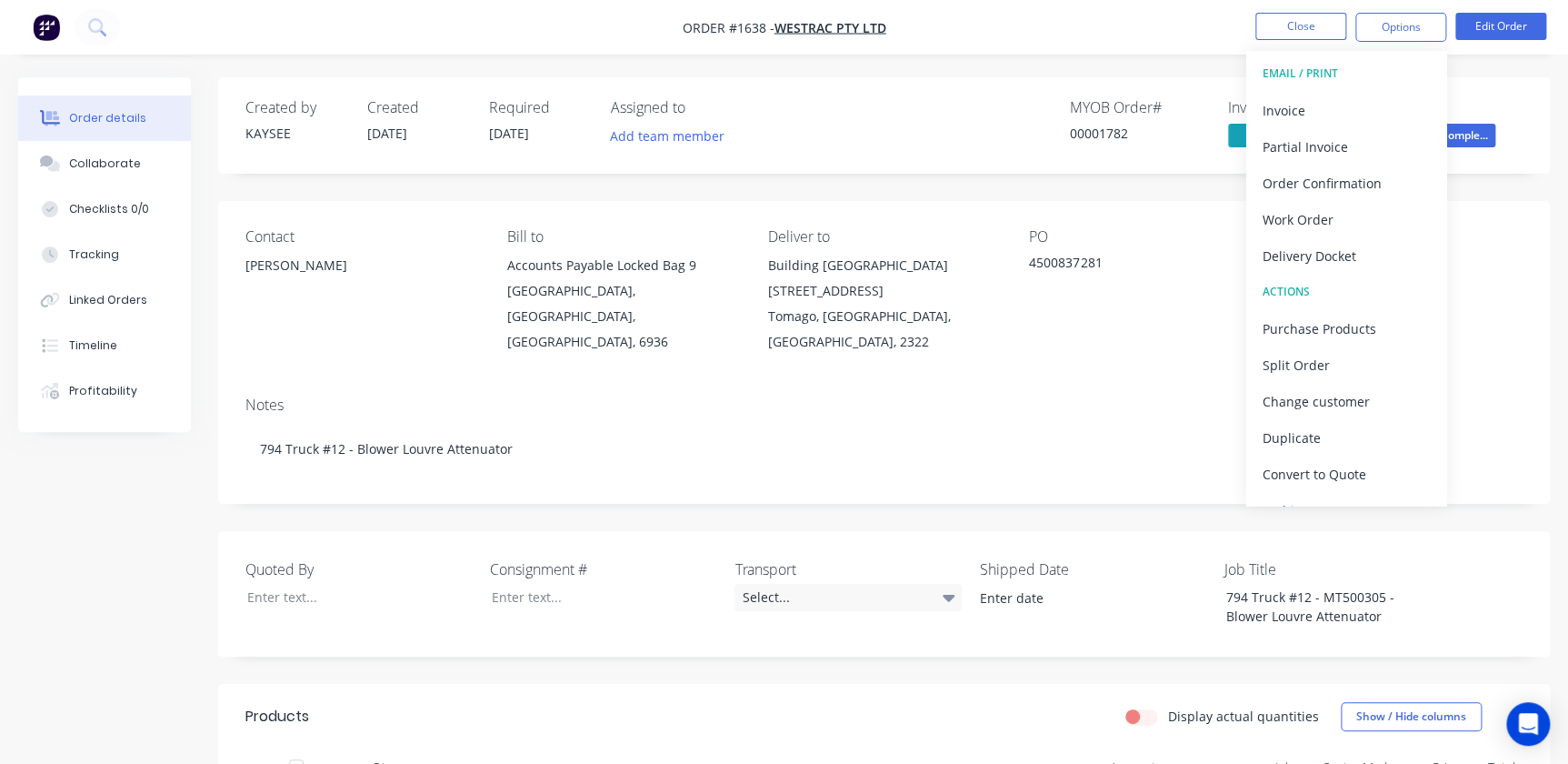
click at [1251, 86] on button "EMAIL / PRINT" at bounding box center [1346, 73] width 200 height 37
click at [1180, 93] on div "Created by KAYSEE Created 24/07/25 Required 27/09/25 Assigned to Add team membe…" at bounding box center [884, 125] width 1332 height 96
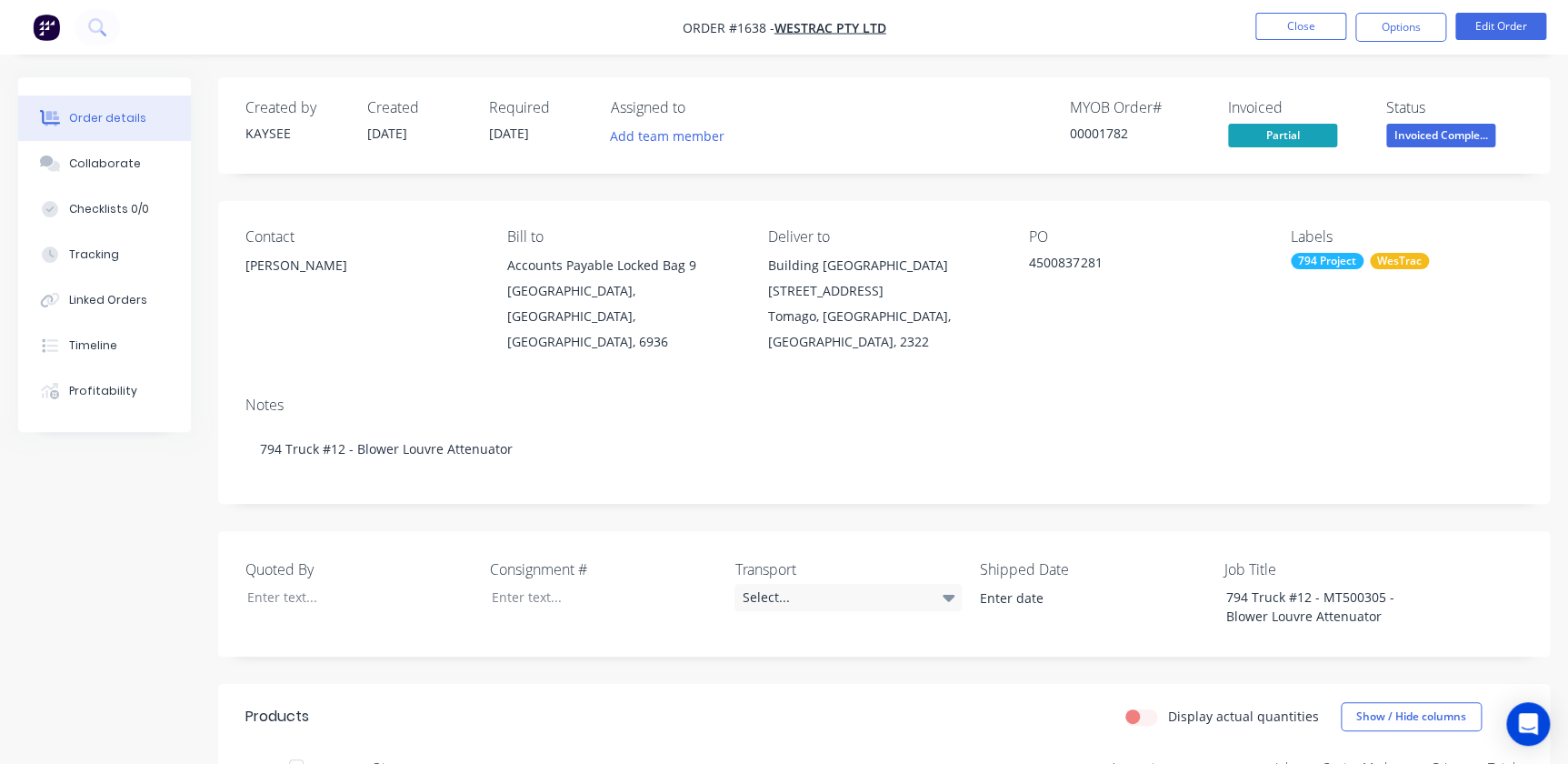
click at [1249, 115] on div "Invoiced" at bounding box center [1297, 108] width 137 height 17
click at [1264, 131] on span "Partial" at bounding box center [1282, 135] width 110 height 22
click at [1260, 110] on div "Invoiced" at bounding box center [1297, 108] width 137 height 17
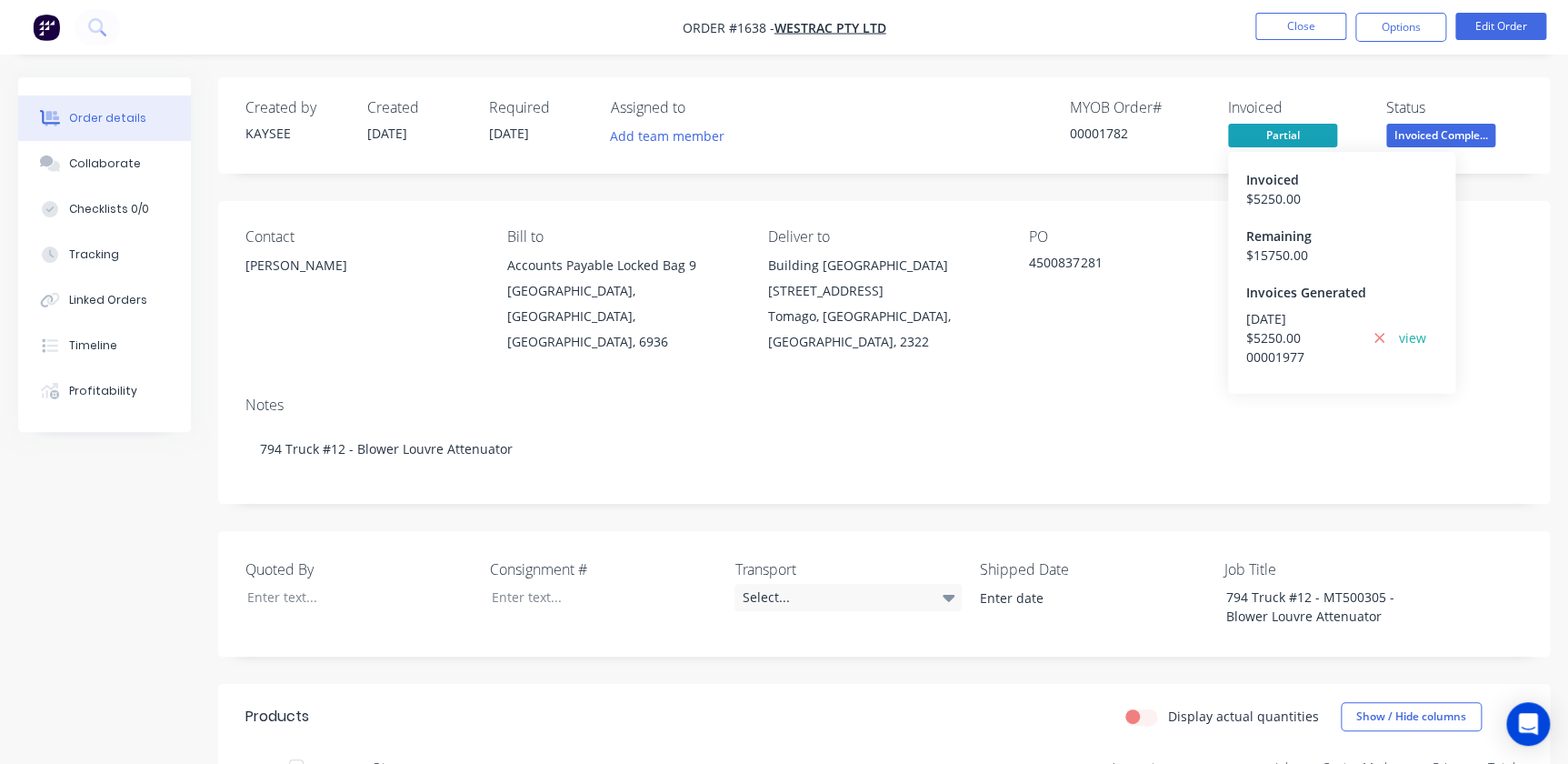
click at [1259, 131] on span "Partial" at bounding box center [1282, 135] width 110 height 22
click at [1275, 129] on span "Partial" at bounding box center [1282, 135] width 110 height 22
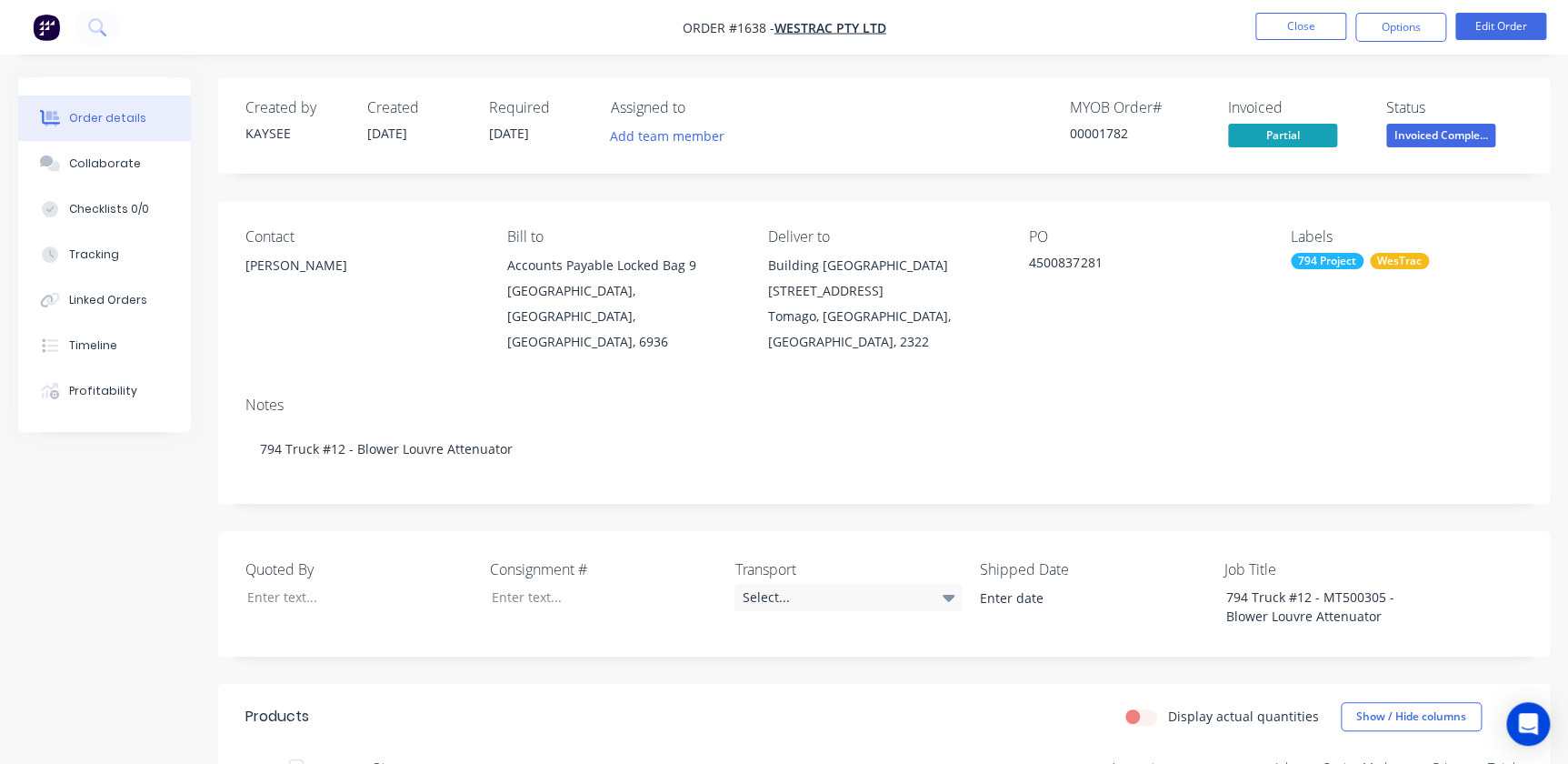
click at [1275, 152] on div "Created by KAYSEE Created 24/07/25 Required 27/09/25 Assigned to Add team membe…" at bounding box center [884, 125] width 1332 height 96
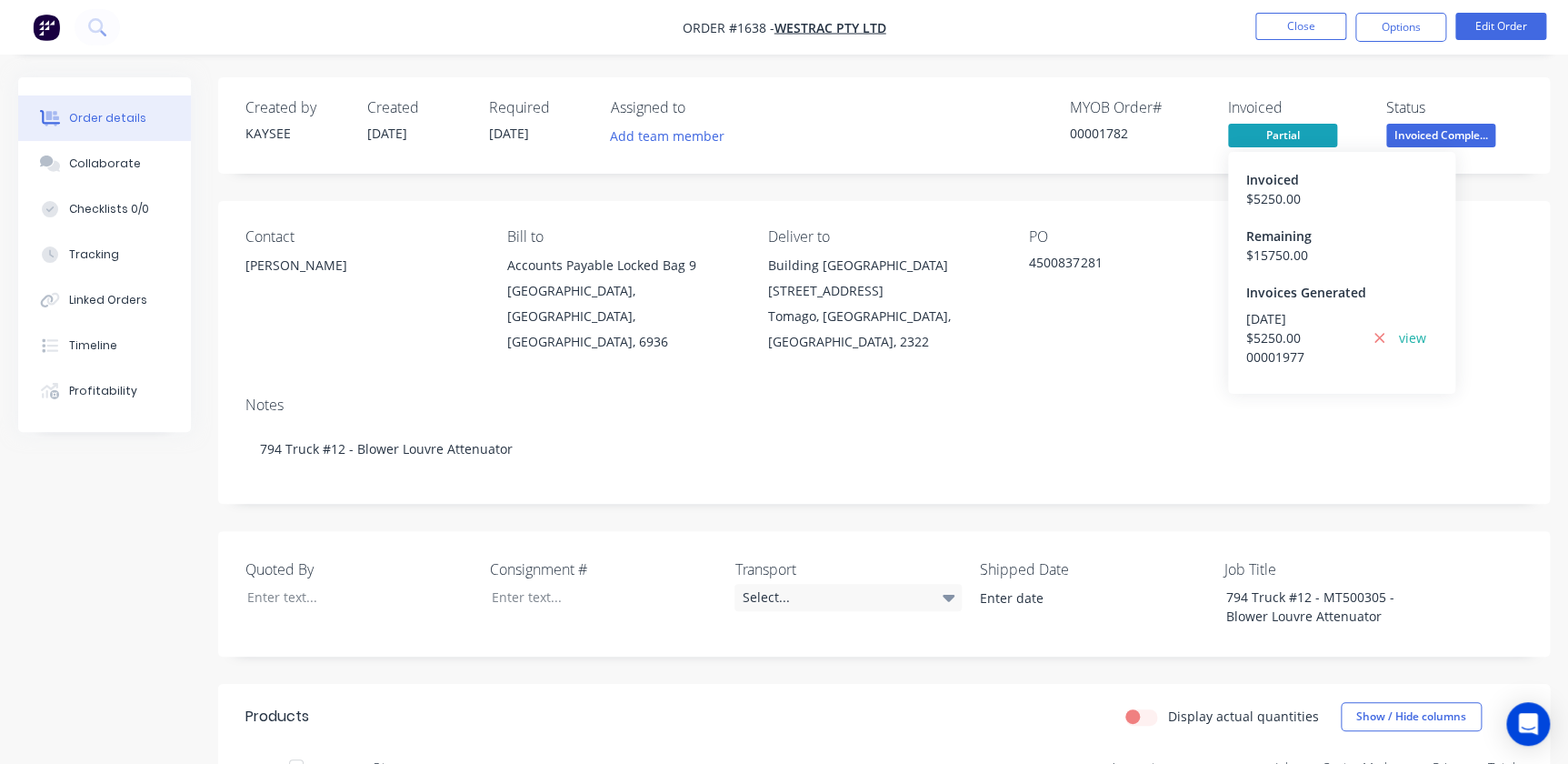
click at [1275, 135] on span "Partial" at bounding box center [1282, 135] width 110 height 22
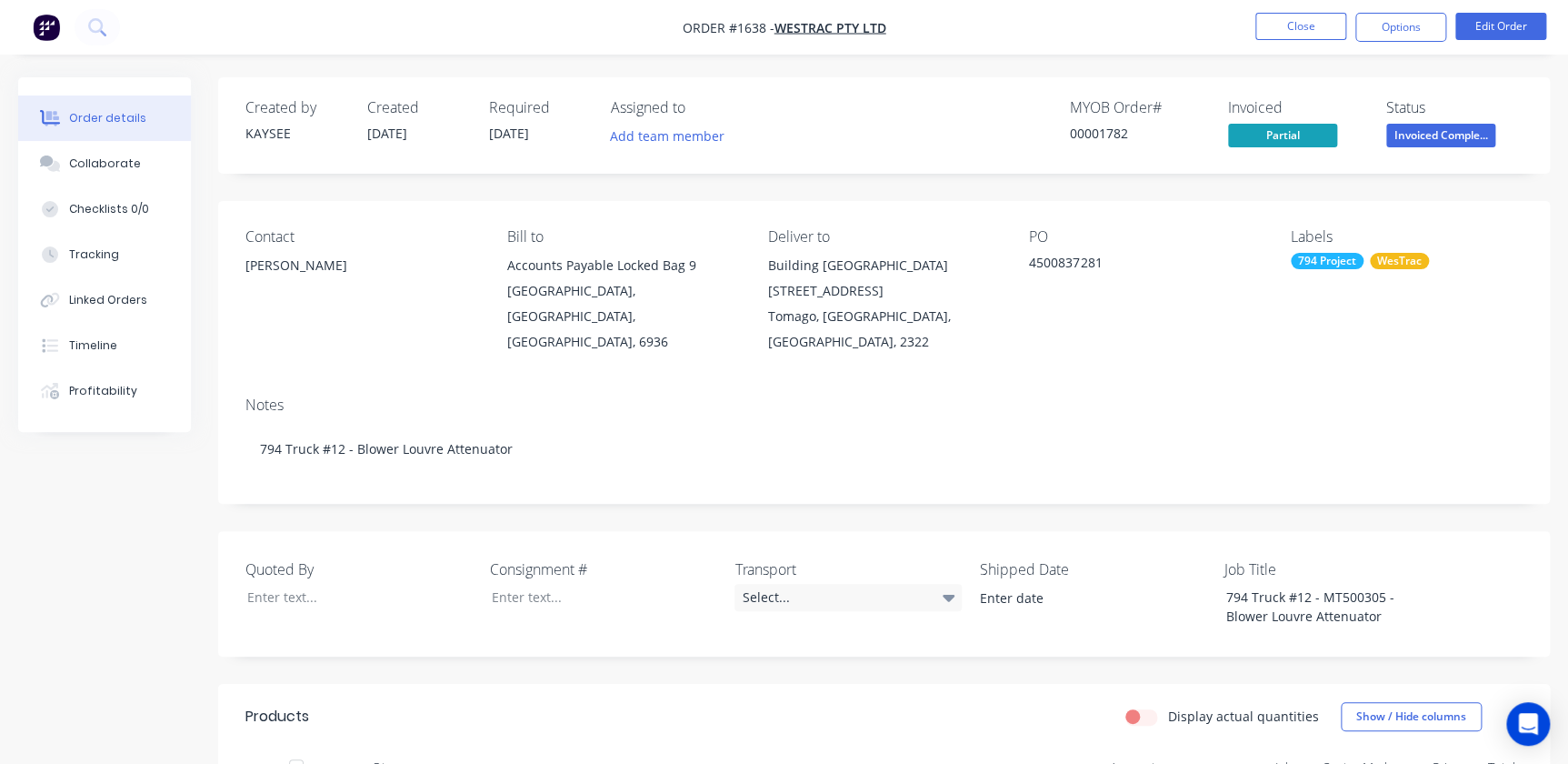
click at [1273, 135] on span "Partial" at bounding box center [1282, 135] width 110 height 22
click at [1265, 136] on span "Partial" at bounding box center [1282, 135] width 110 height 22
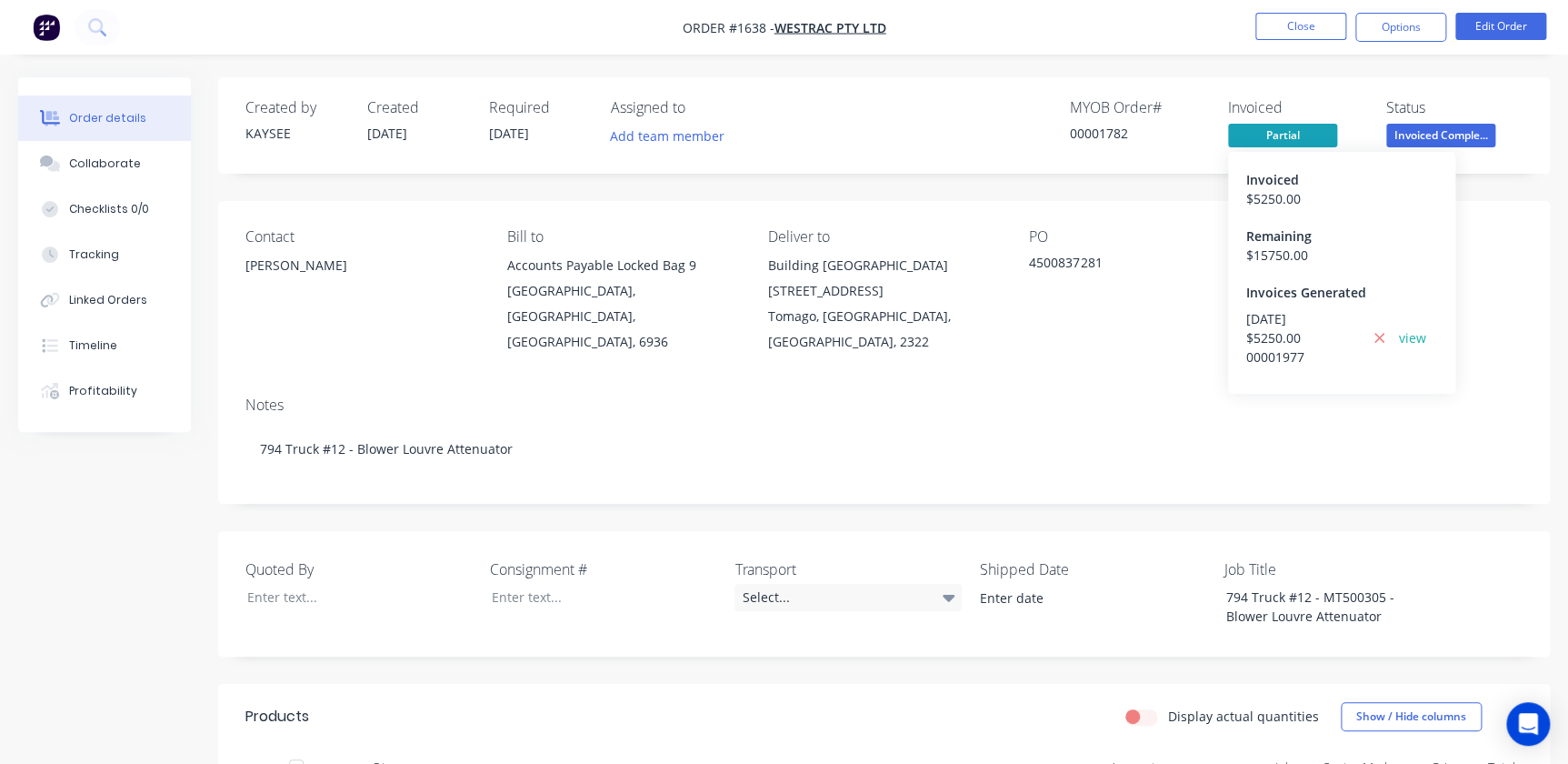
click at [1398, 326] on div "31/08/2025 $ 5250.00 00001977 view" at bounding box center [1341, 342] width 191 height 66
click at [1391, 331] on div "31/08/2025 $ 5250.00 00001977 view" at bounding box center [1341, 342] width 191 height 66
click at [1378, 336] on icon at bounding box center [1379, 338] width 12 height 16
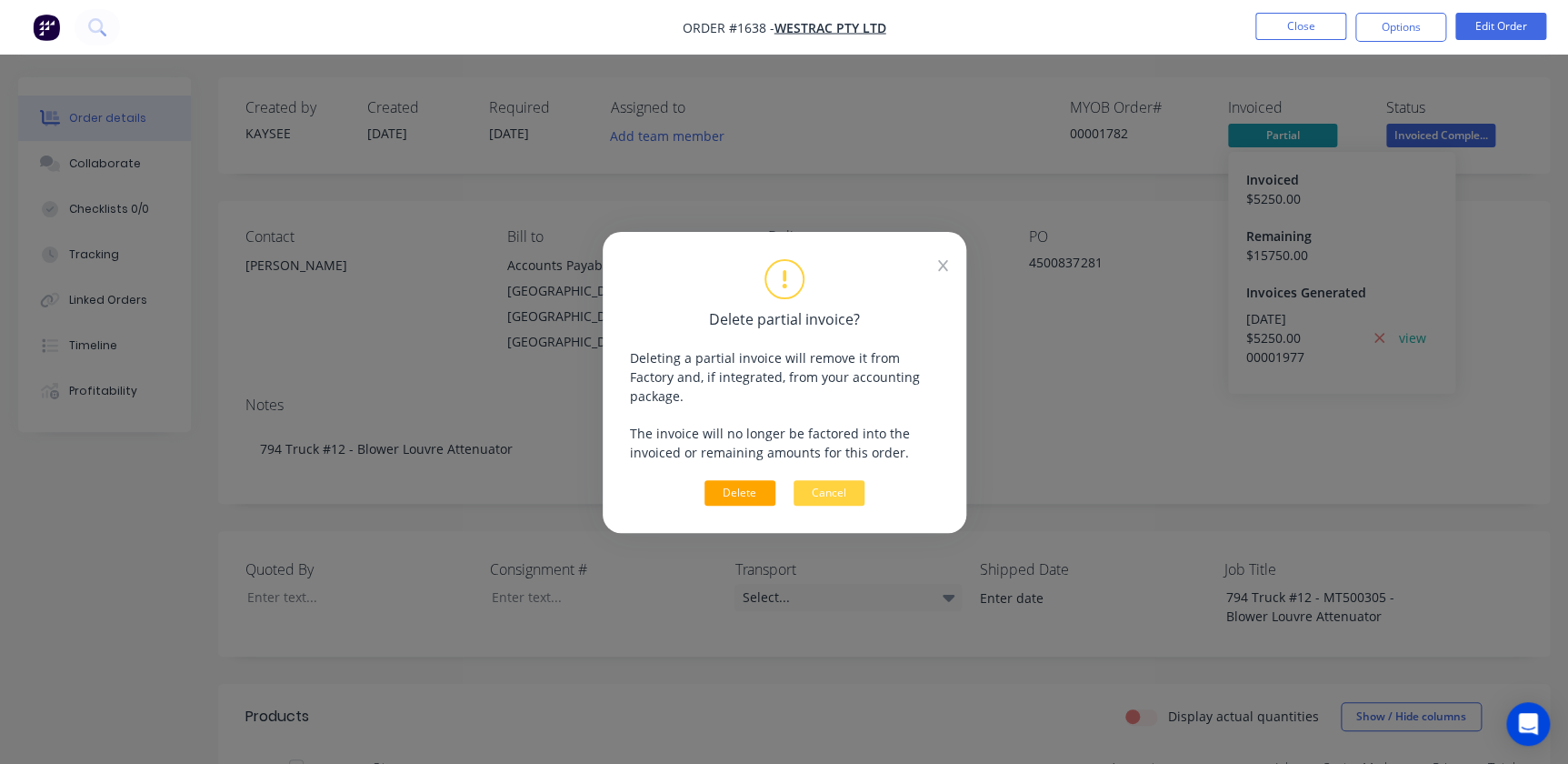
click at [713, 480] on button "Delete" at bounding box center [740, 492] width 71 height 25
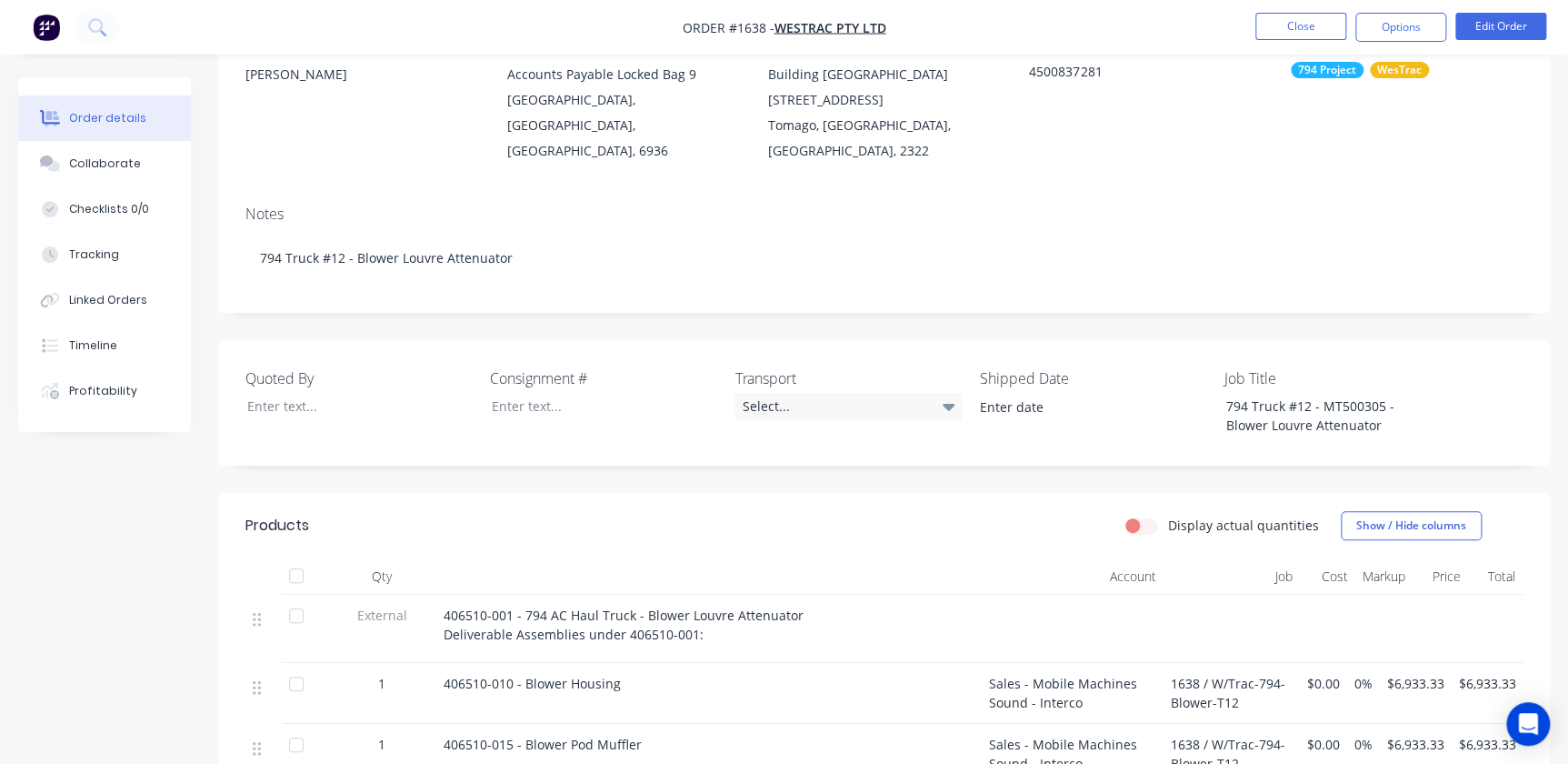
scroll to position [413, 0]
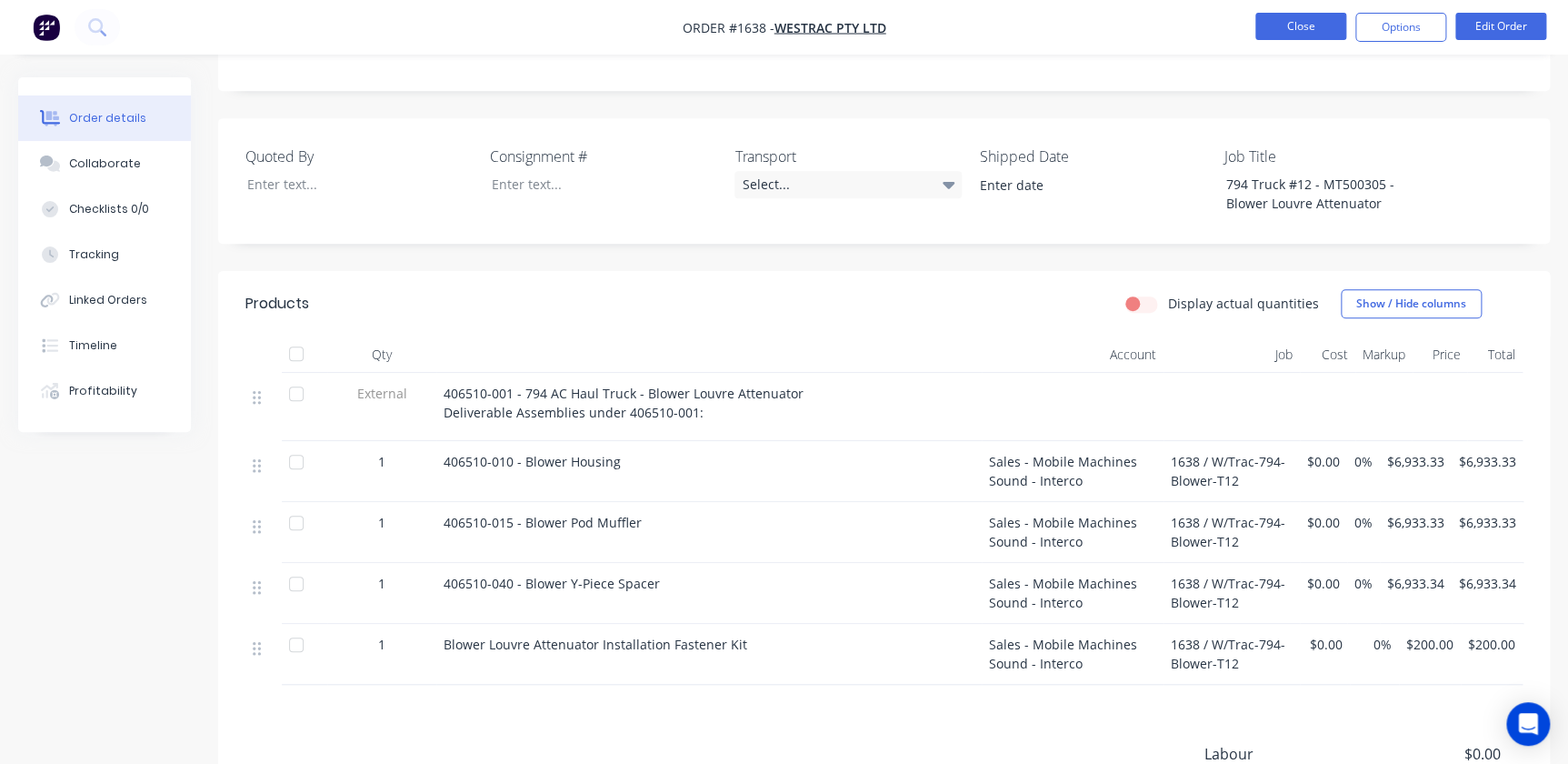
click at [1324, 22] on button "Close" at bounding box center [1300, 26] width 91 height 27
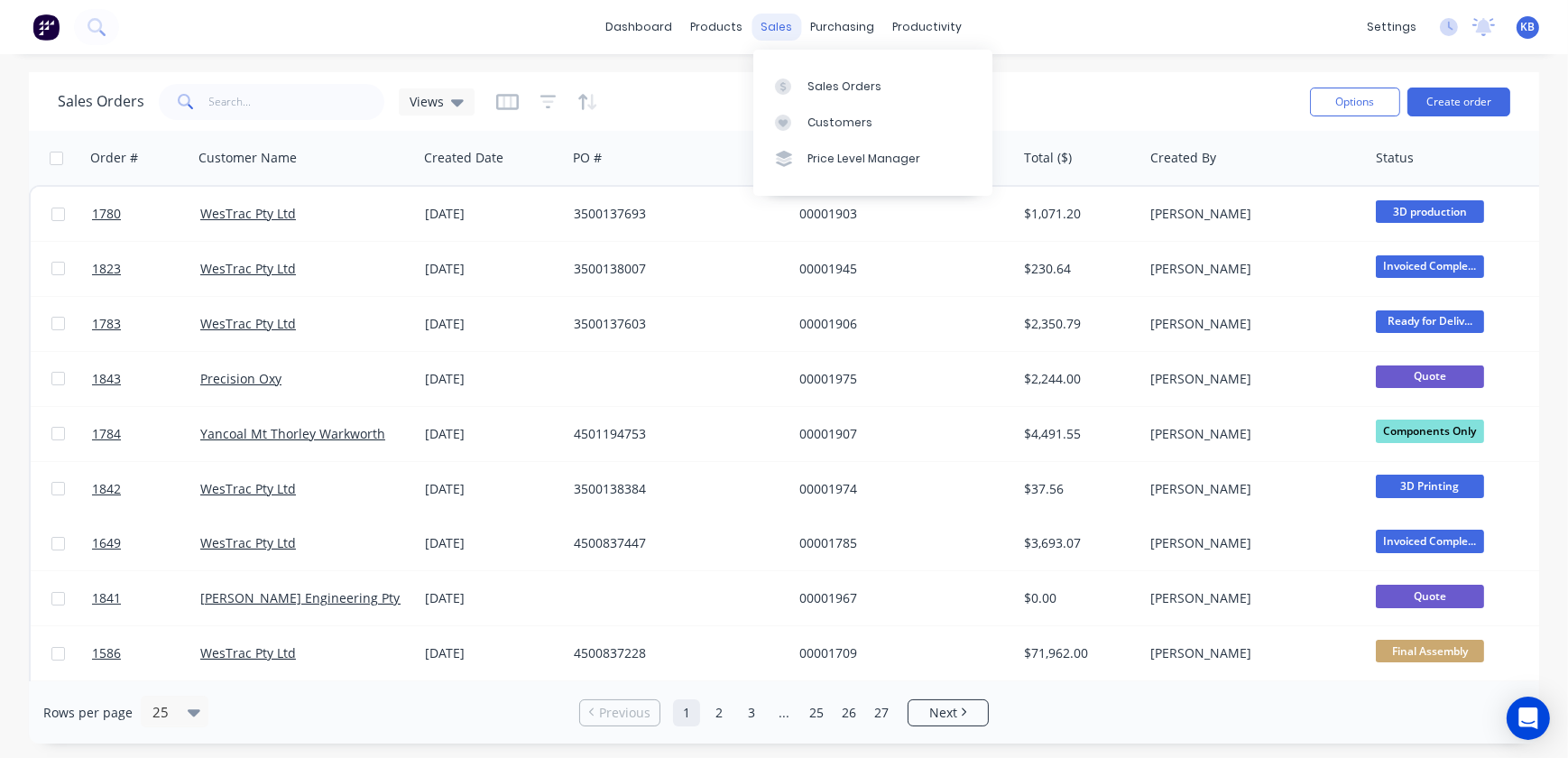
click at [773, 35] on div "sales" at bounding box center [777, 27] width 49 height 27
click at [780, 82] on icon at bounding box center [782, 85] width 16 height 16
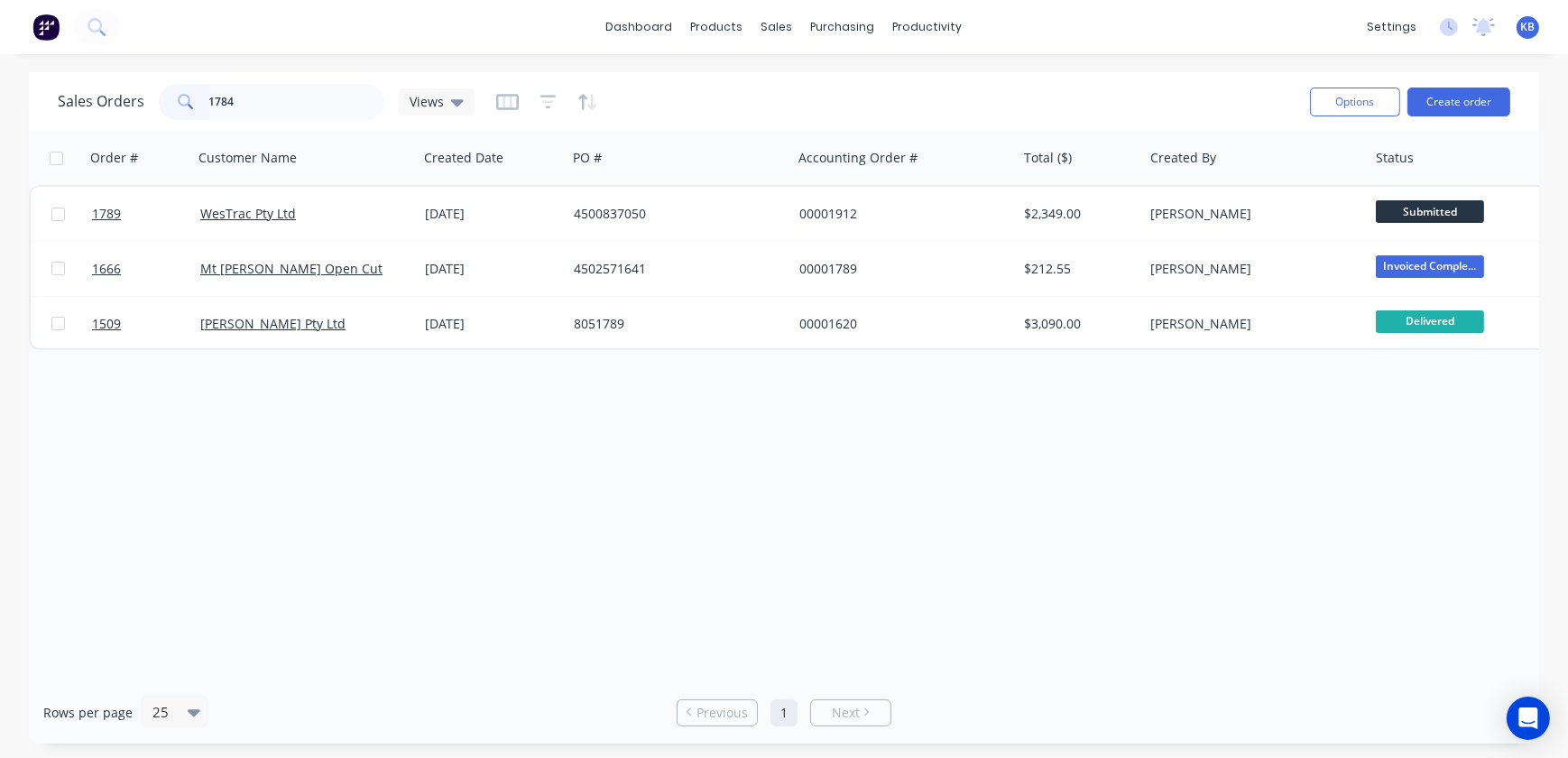
type input "1784"
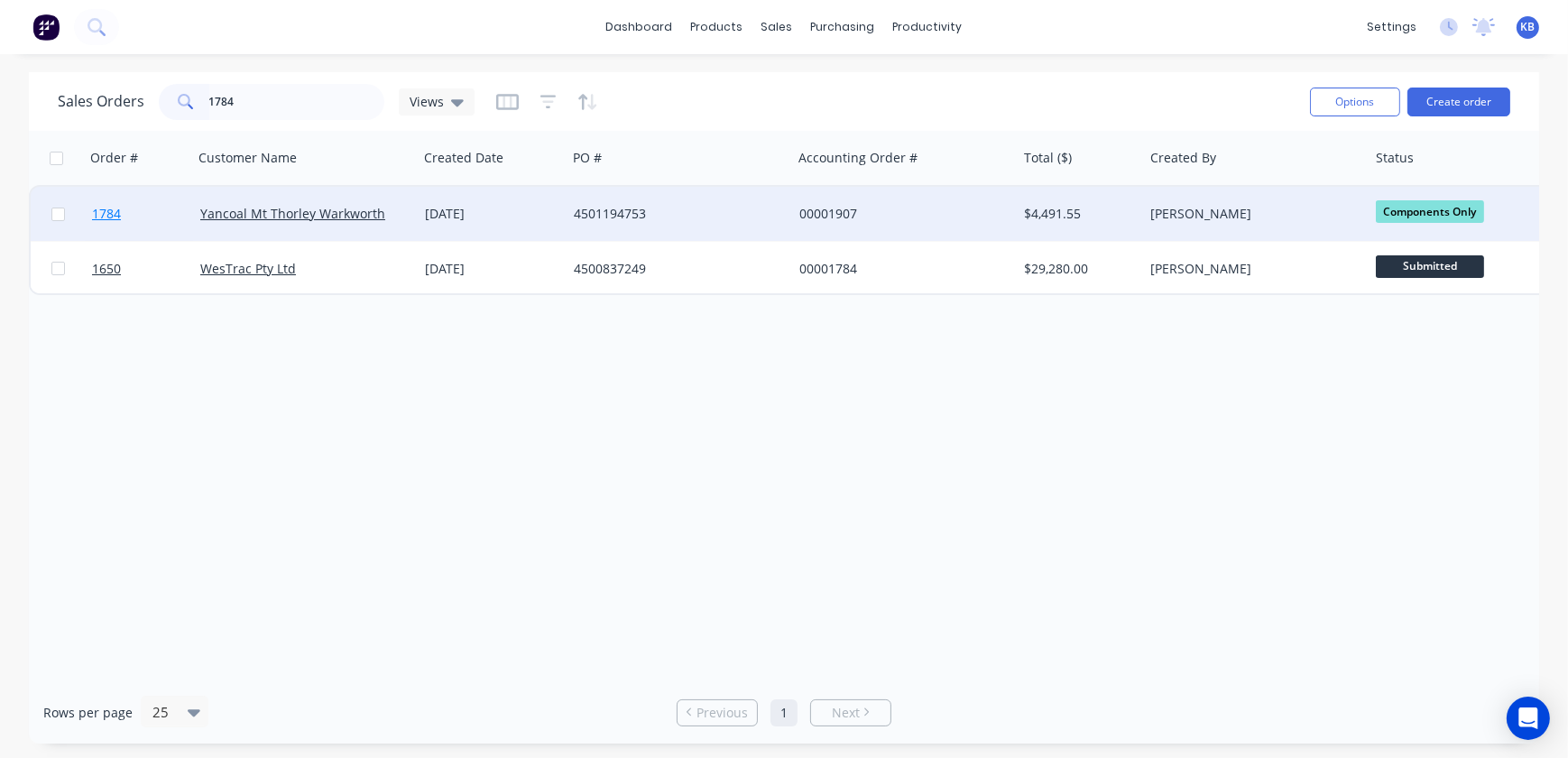
click at [124, 217] on link "1784" at bounding box center [146, 214] width 109 height 54
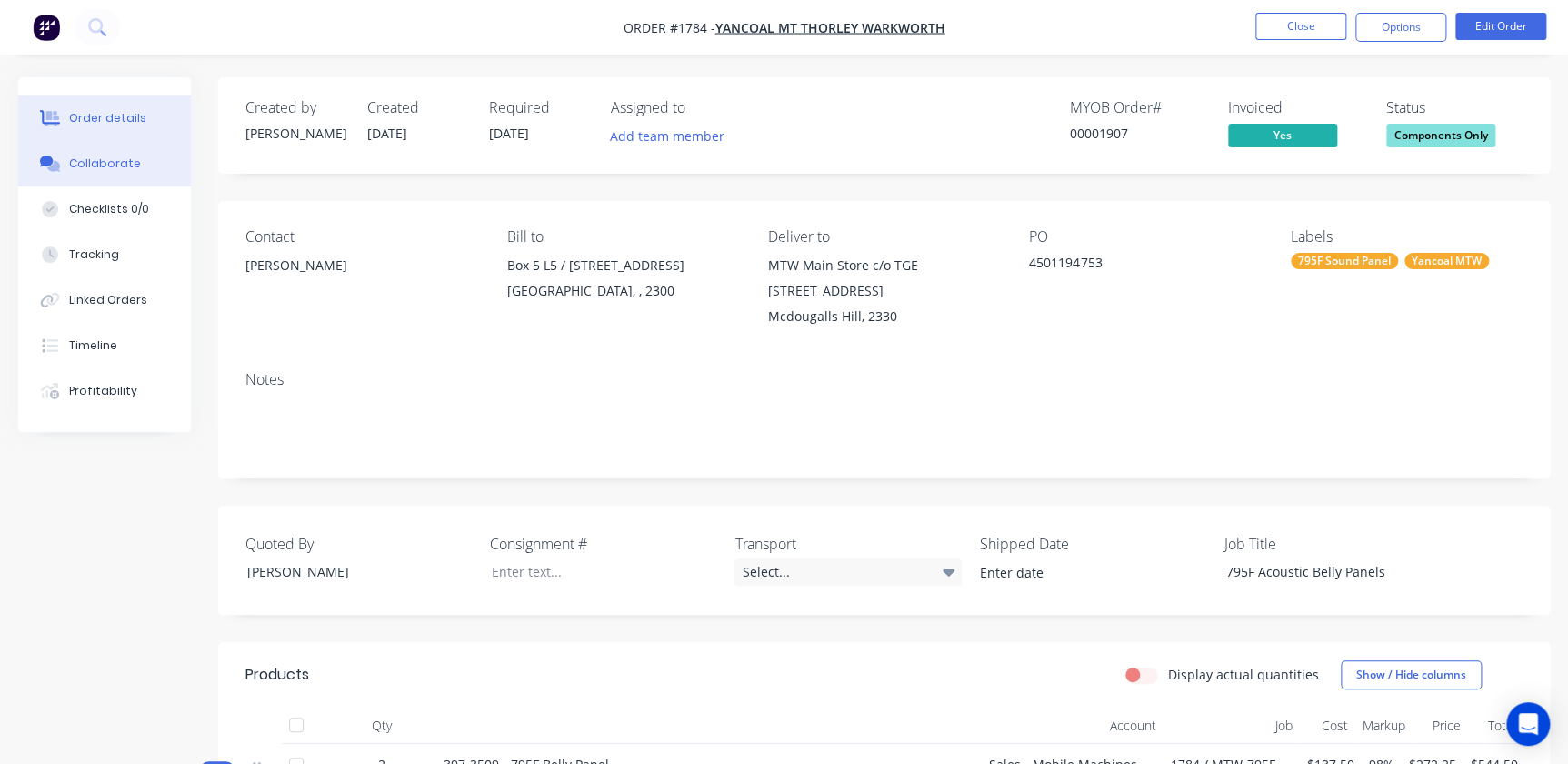
click at [95, 171] on div "Collaborate" at bounding box center [105, 163] width 72 height 16
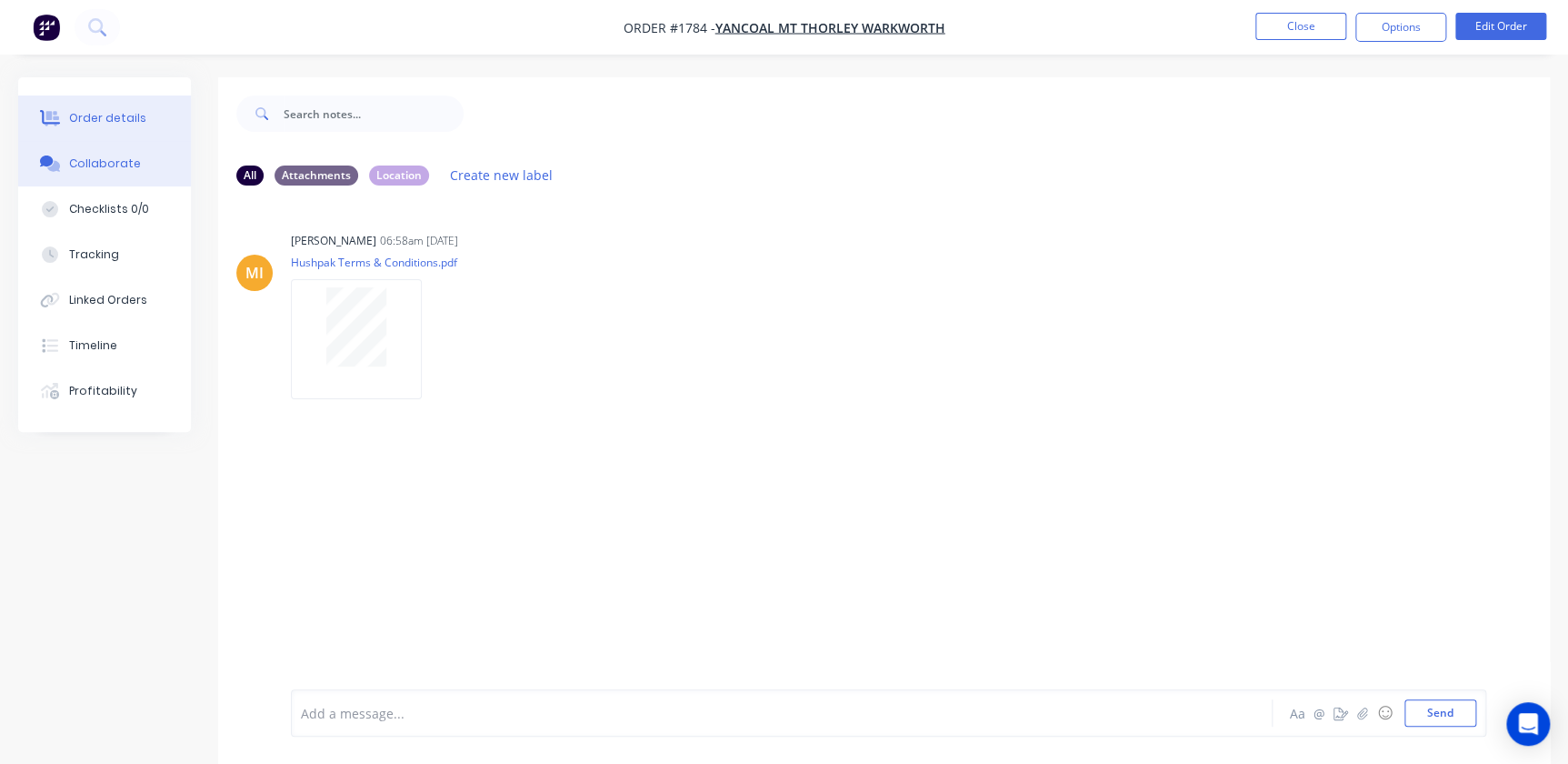
click at [105, 125] on div "Order details" at bounding box center [108, 118] width 78 height 16
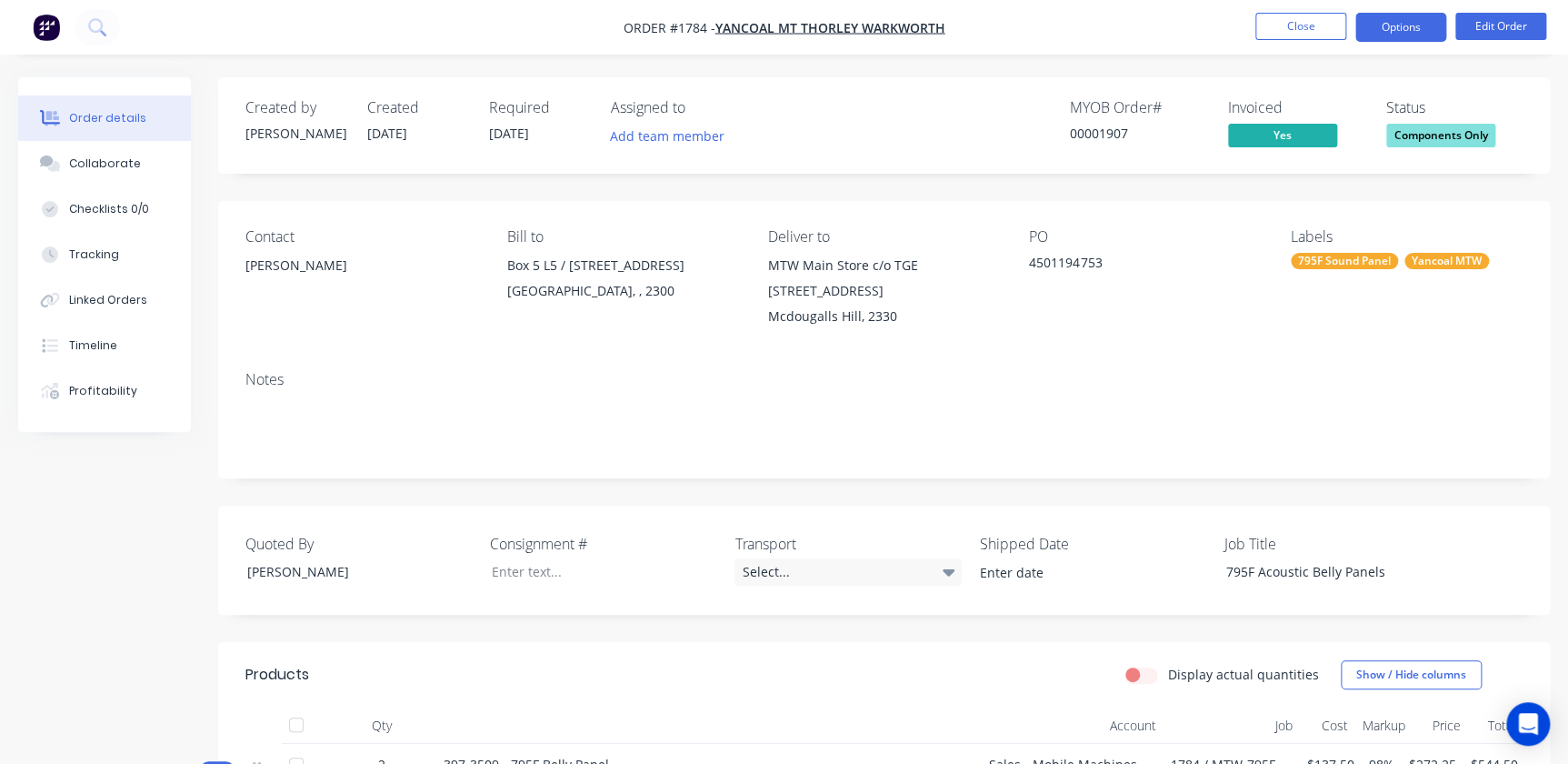
click at [1389, 39] on button "Options" at bounding box center [1400, 27] width 91 height 29
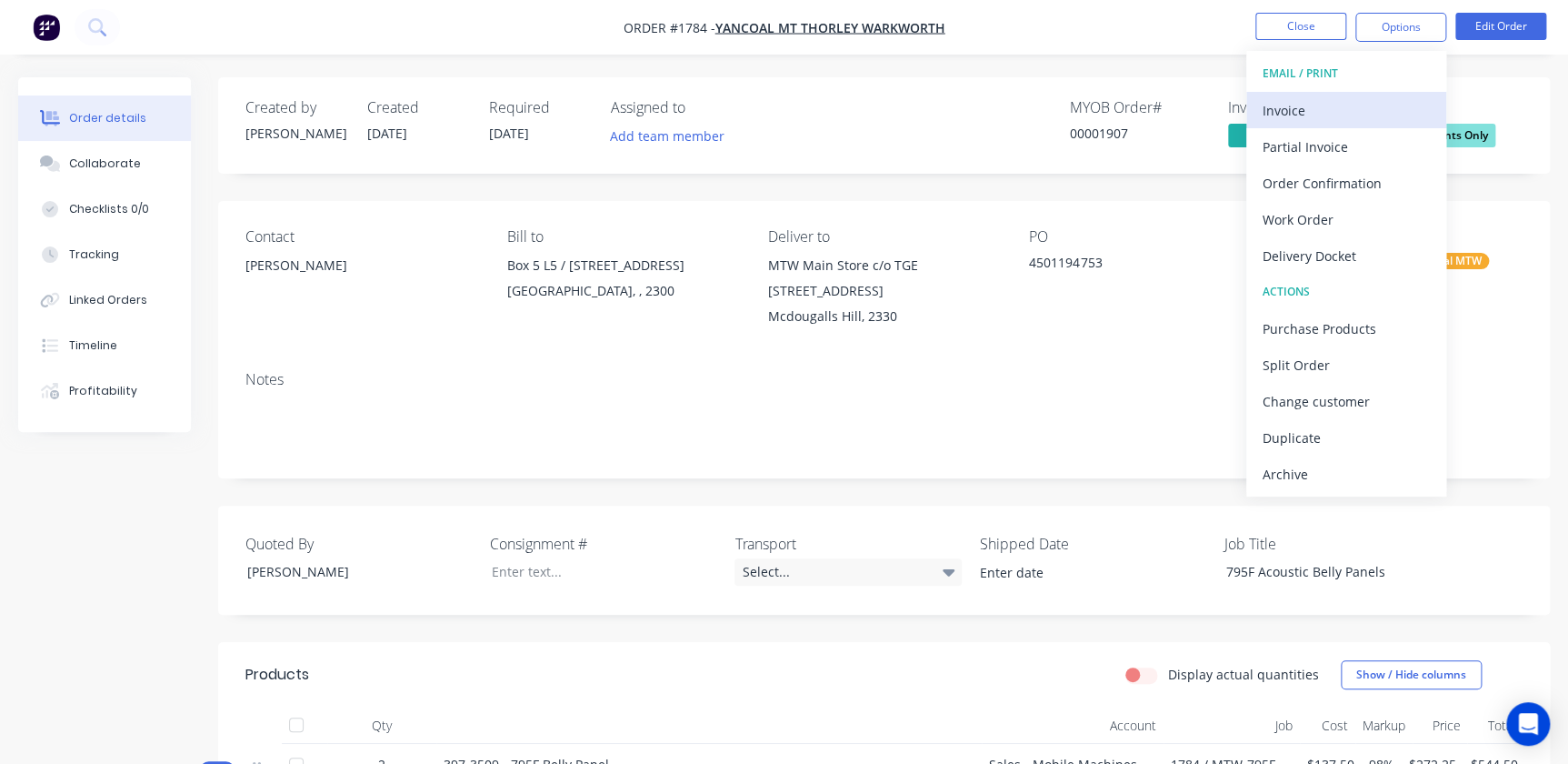
click at [1315, 116] on div "Invoice" at bounding box center [1346, 110] width 168 height 26
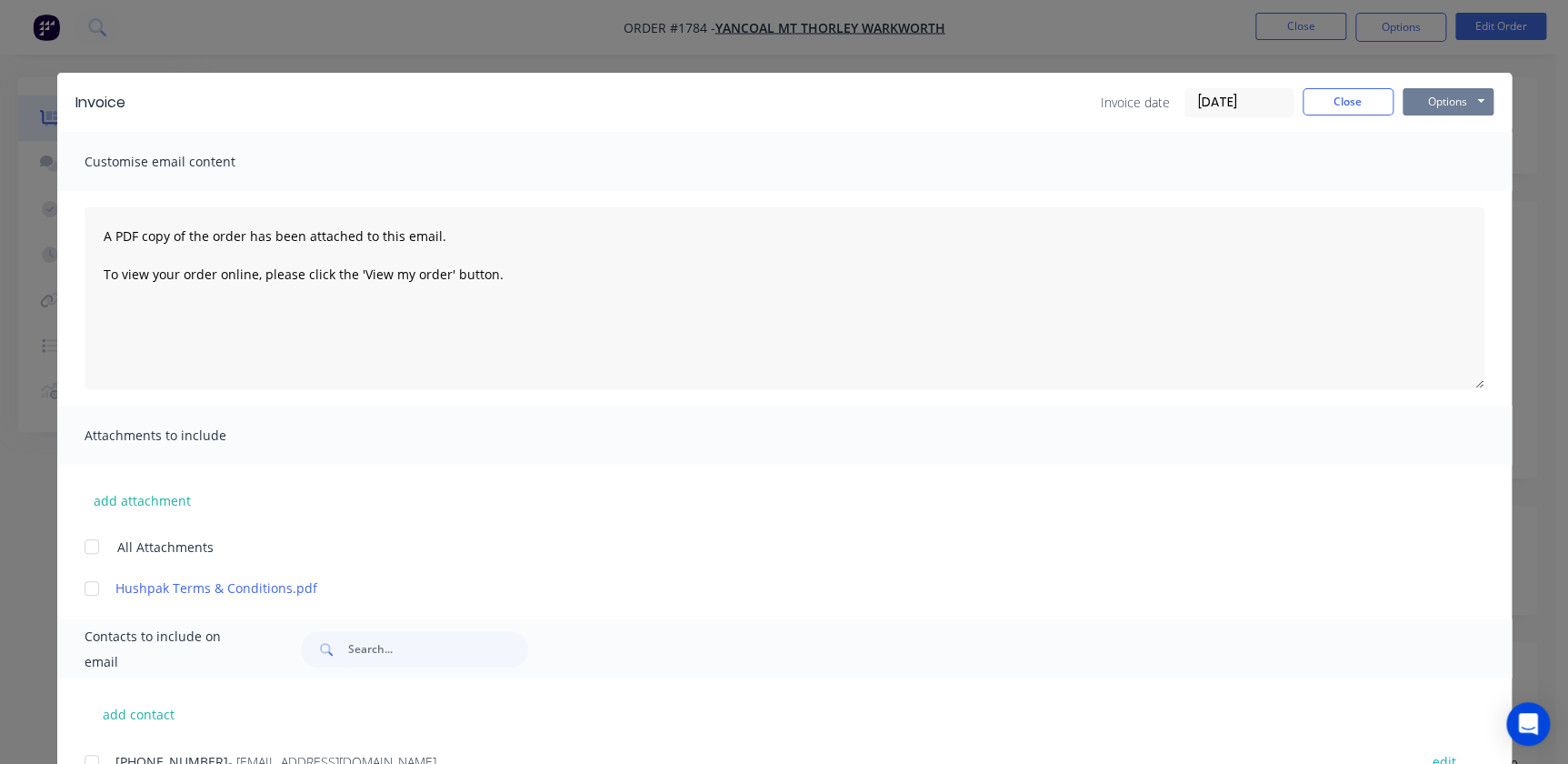
click at [1429, 108] on button "Options" at bounding box center [1447, 101] width 91 height 27
click at [1418, 164] on button "Print" at bounding box center [1460, 164] width 116 height 30
click at [1337, 91] on button "Close" at bounding box center [1348, 101] width 91 height 27
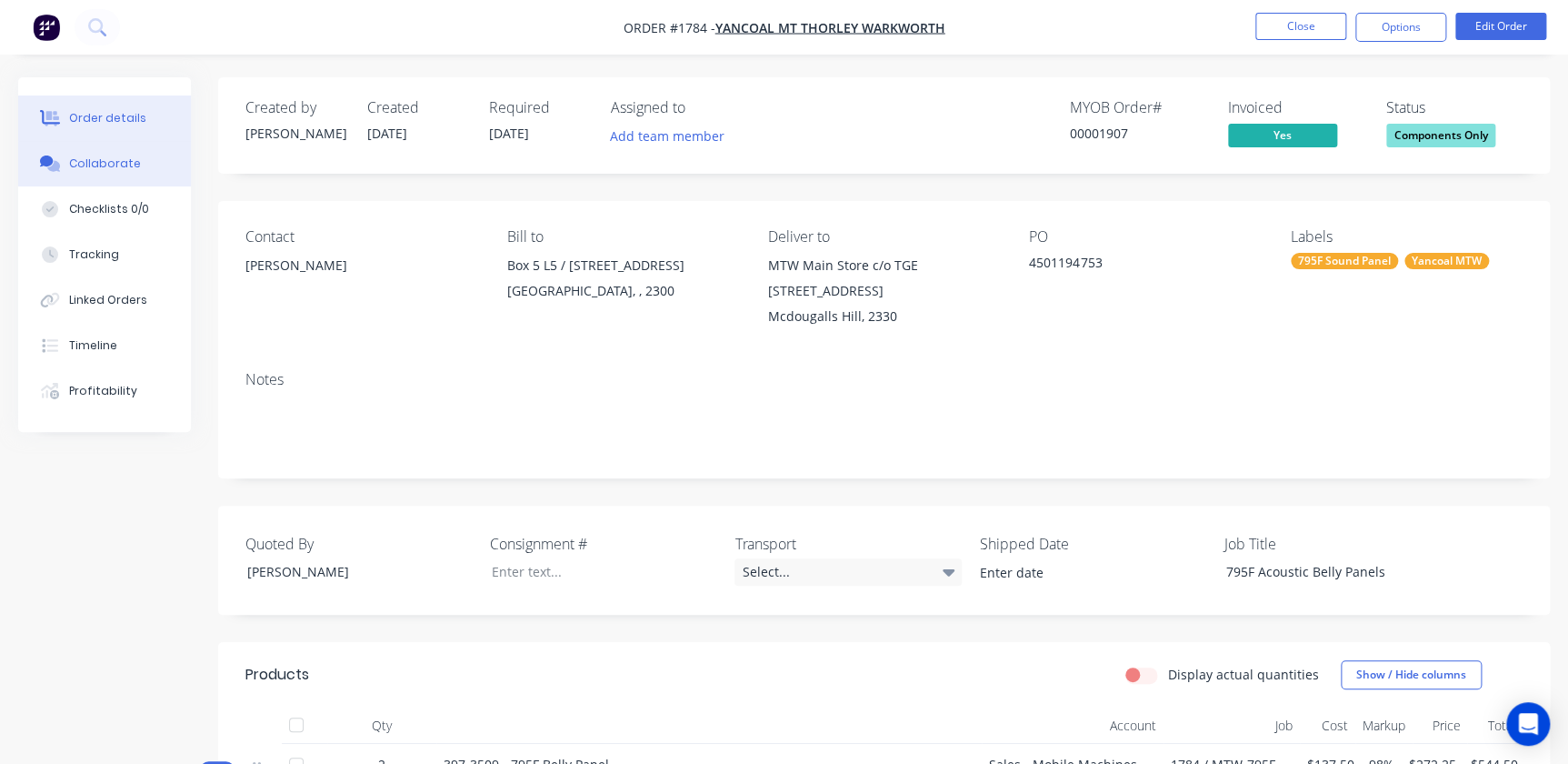
click at [85, 141] on button "Collaborate" at bounding box center [104, 164] width 173 height 46
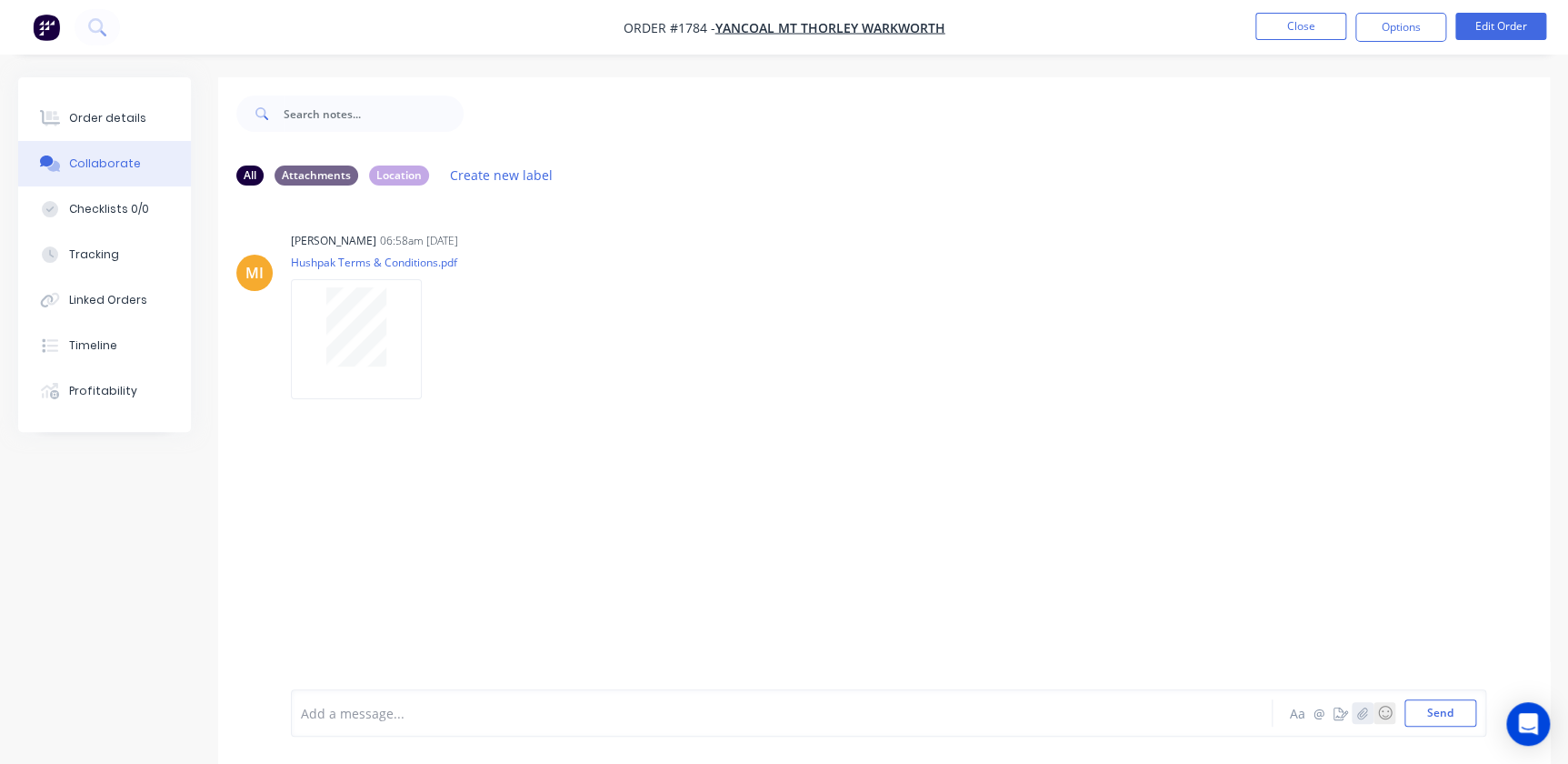
drag, startPoint x: 1379, startPoint y: 719, endPoint x: 1369, endPoint y: 711, distance: 12.8
click at [1369, 711] on div "Aa @ ☺ Send" at bounding box center [1381, 713] width 190 height 27
click at [1369, 711] on icon "button" at bounding box center [1363, 713] width 11 height 13
click at [1448, 715] on button "Send" at bounding box center [1440, 713] width 72 height 27
click at [1290, 38] on button "Close" at bounding box center [1300, 26] width 91 height 27
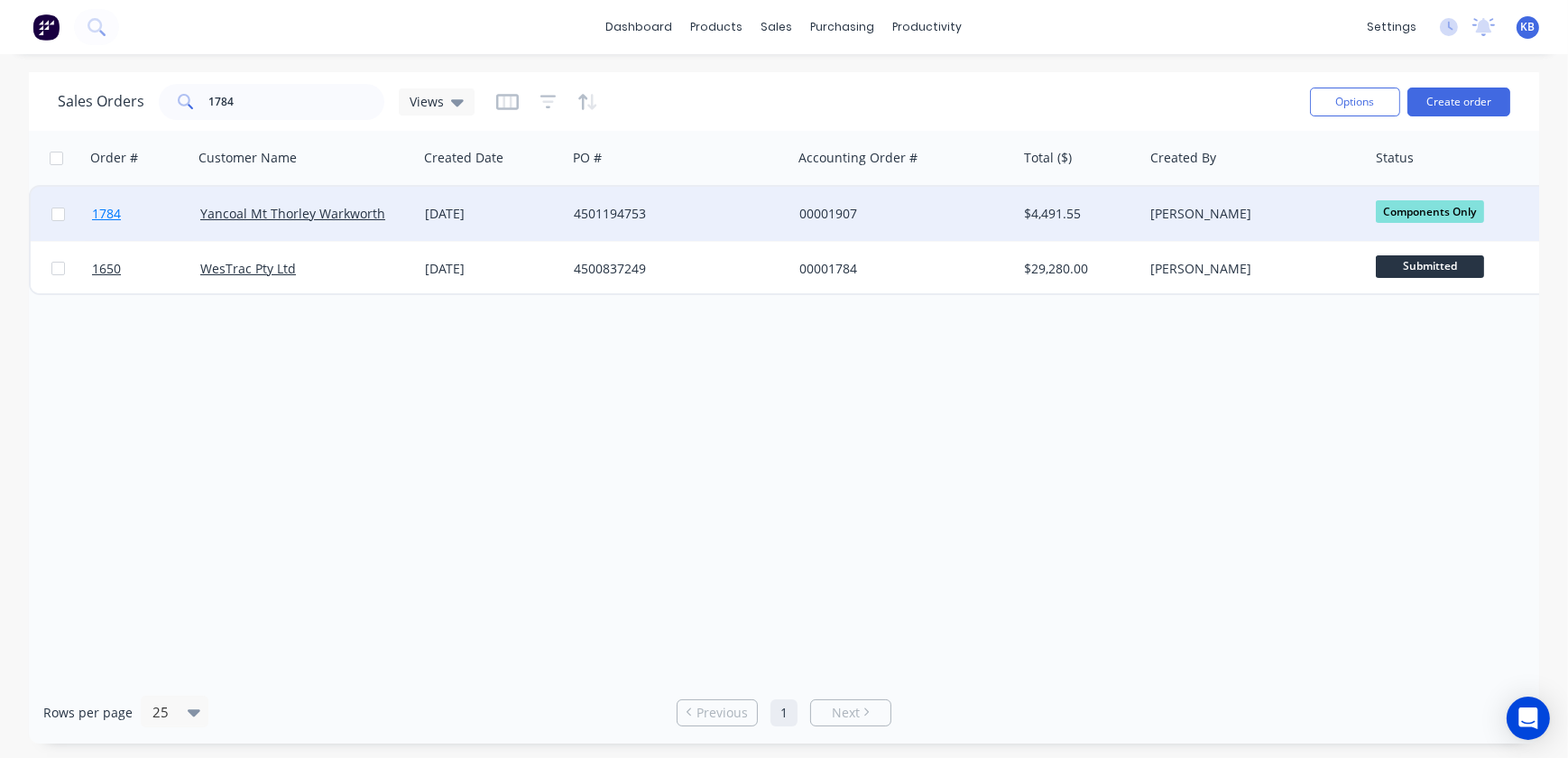
click at [184, 193] on link "1784" at bounding box center [146, 214] width 109 height 54
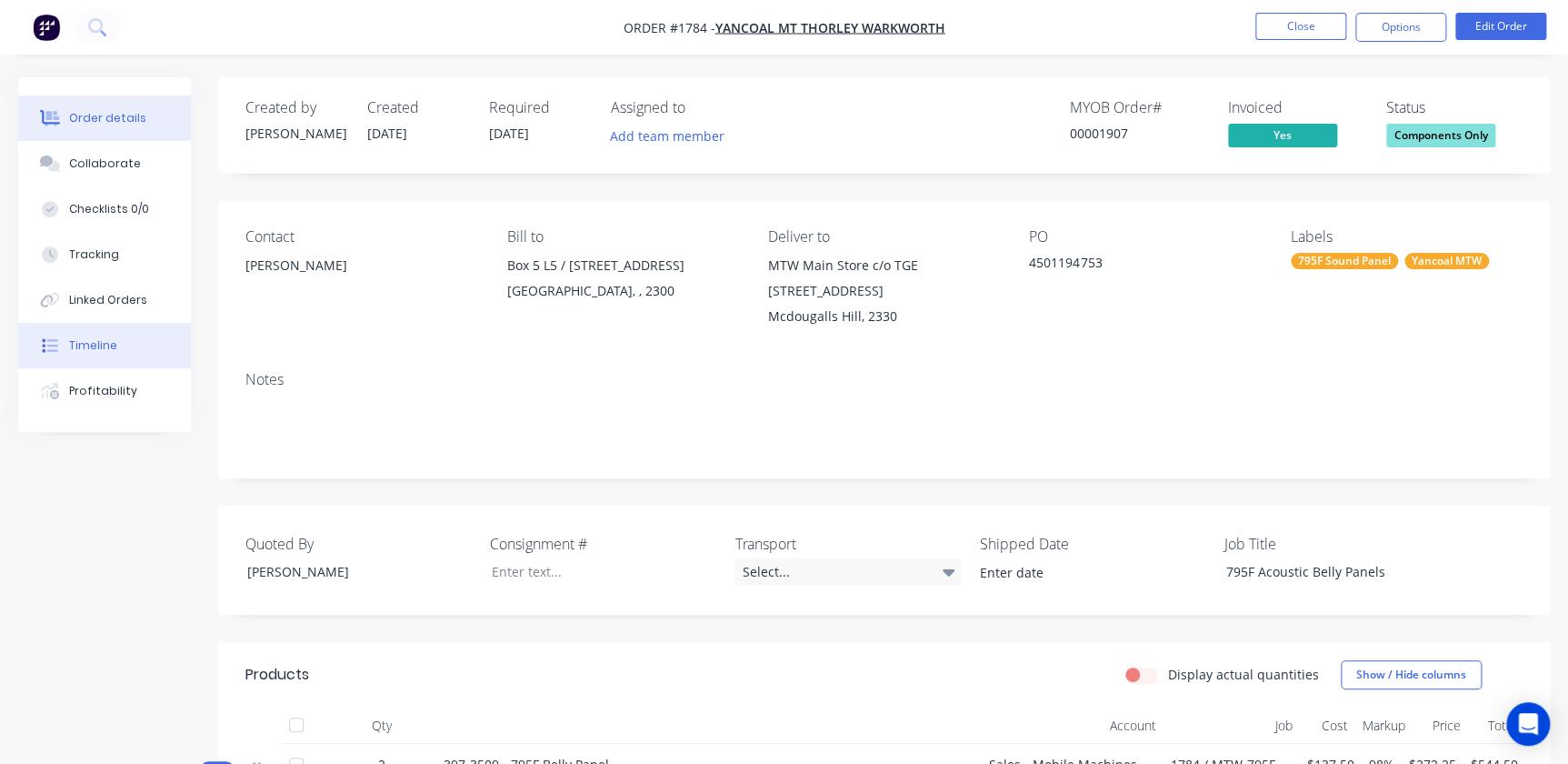
click at [96, 357] on button "Timeline" at bounding box center [104, 345] width 173 height 46
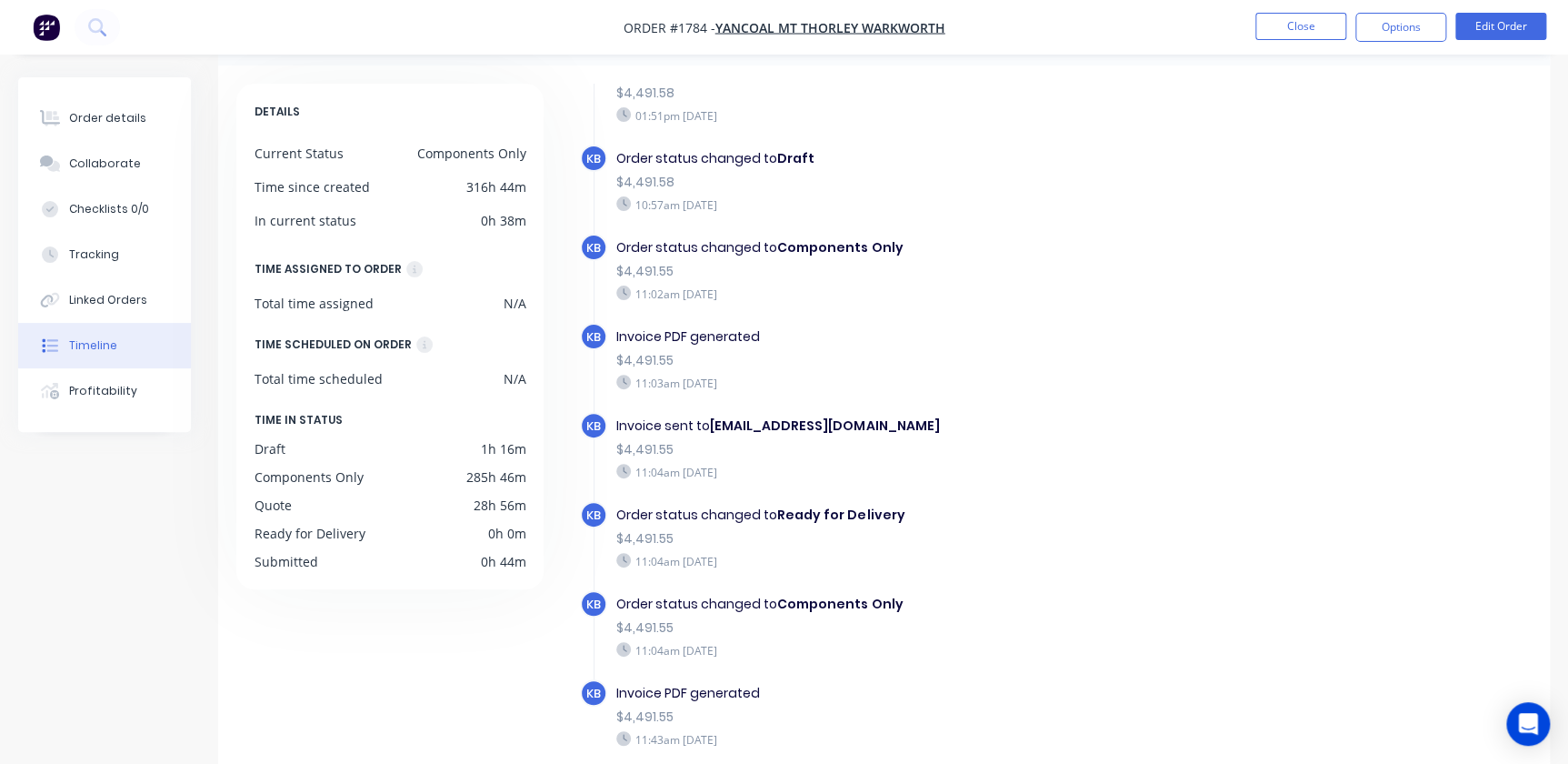
scroll to position [143, 0]
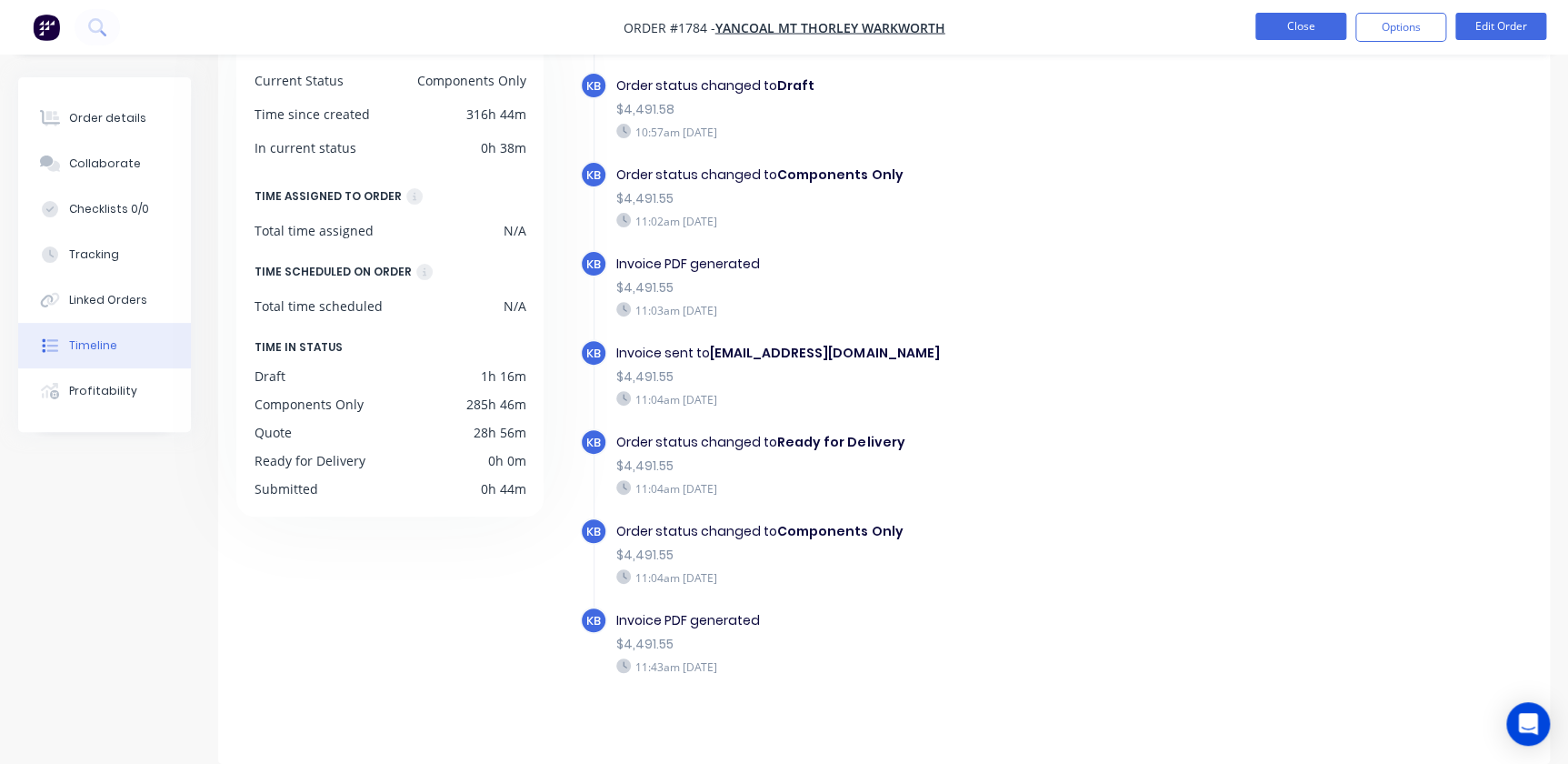
click at [1291, 13] on button "Close" at bounding box center [1300, 26] width 91 height 27
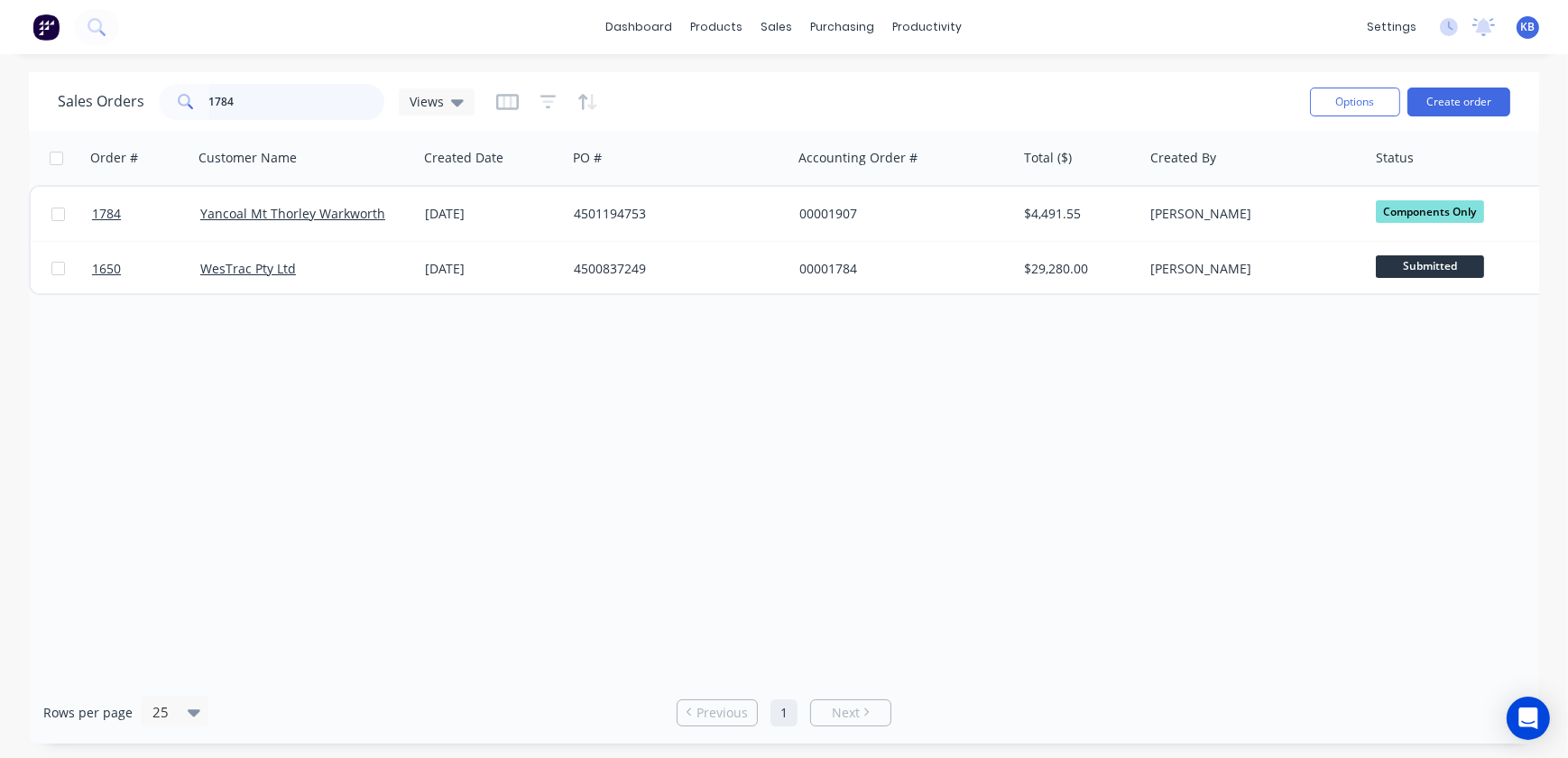
click at [48, 75] on div "Sales Orders 1784 Views Options Create order" at bounding box center [784, 101] width 1510 height 59
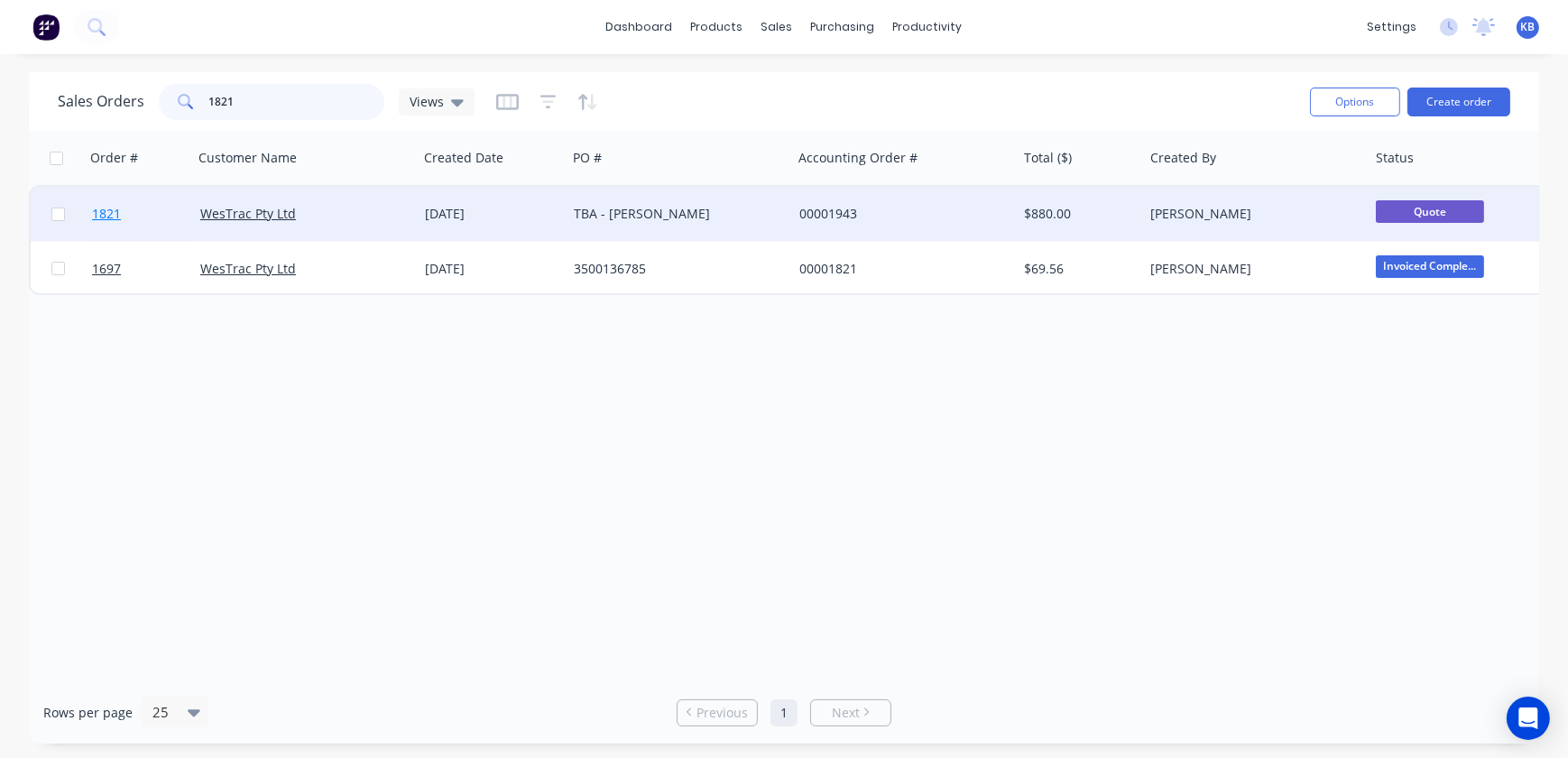
type input "1821"
click at [98, 225] on link "1821" at bounding box center [146, 214] width 109 height 54
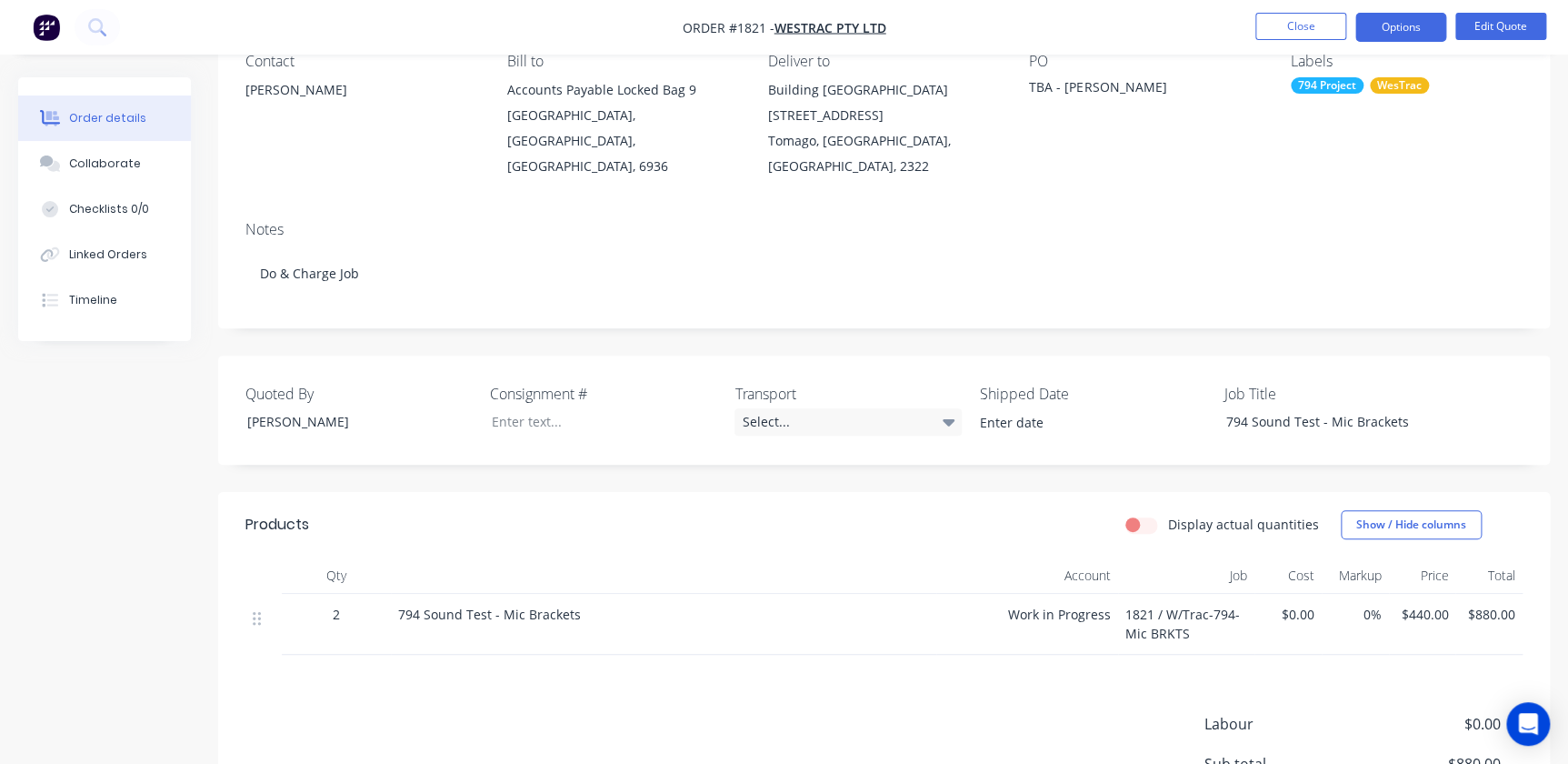
scroll to position [363, 0]
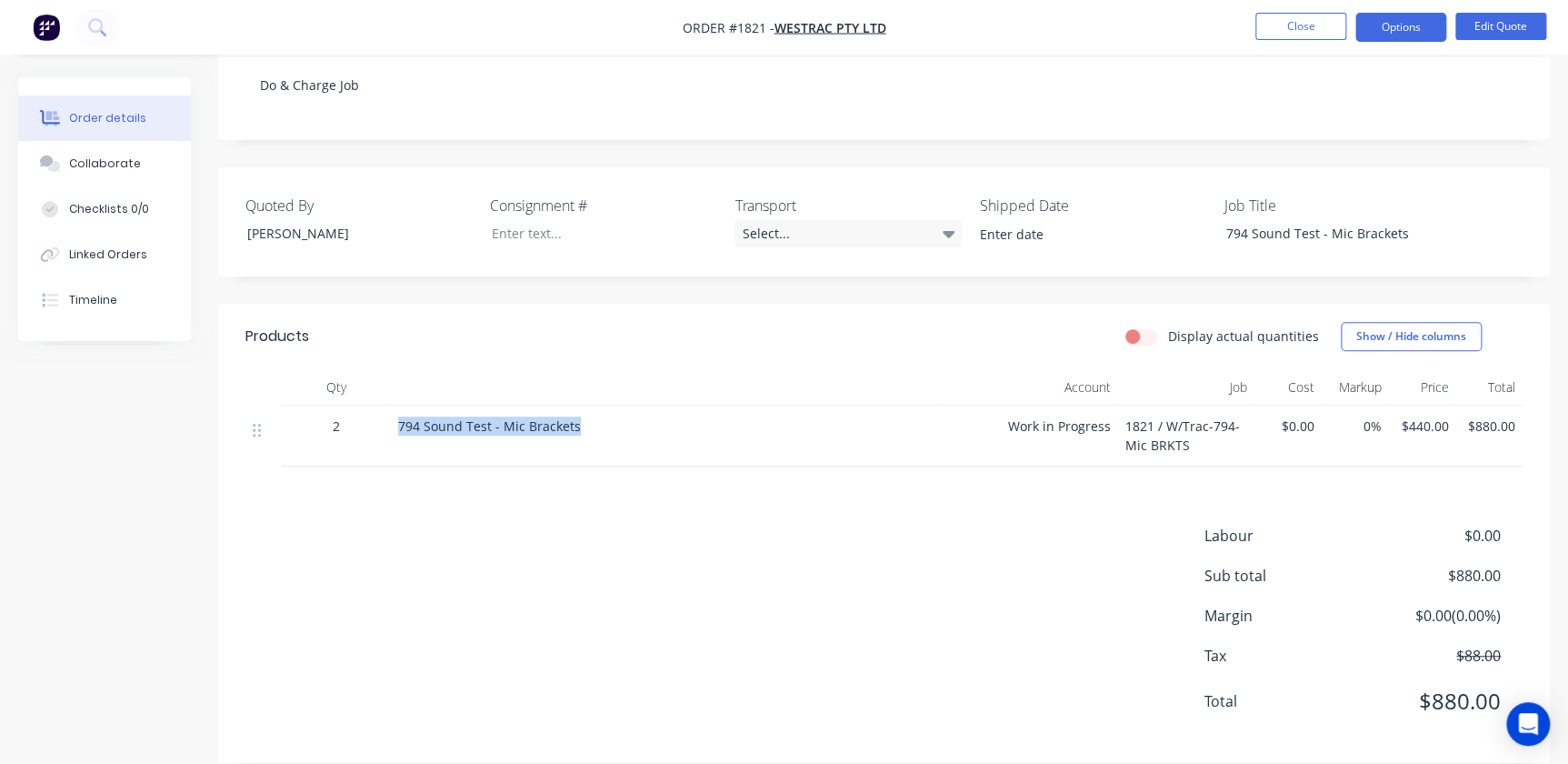
drag, startPoint x: 395, startPoint y: 399, endPoint x: 587, endPoint y: 398, distance: 192.0
click at [587, 405] on div "794 Sound Test - Mic Brackets" at bounding box center [664, 435] width 546 height 61
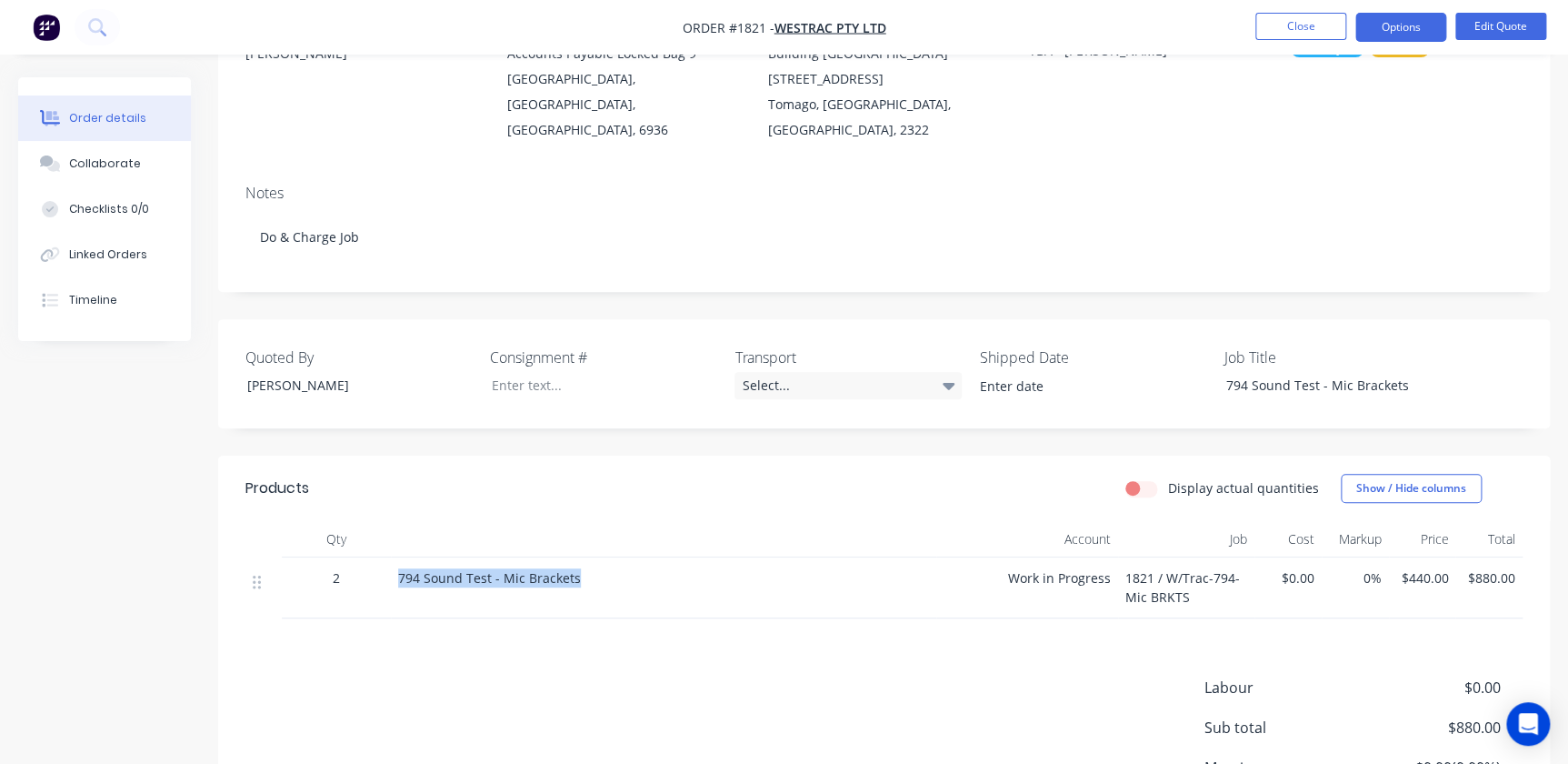
scroll to position [34, 0]
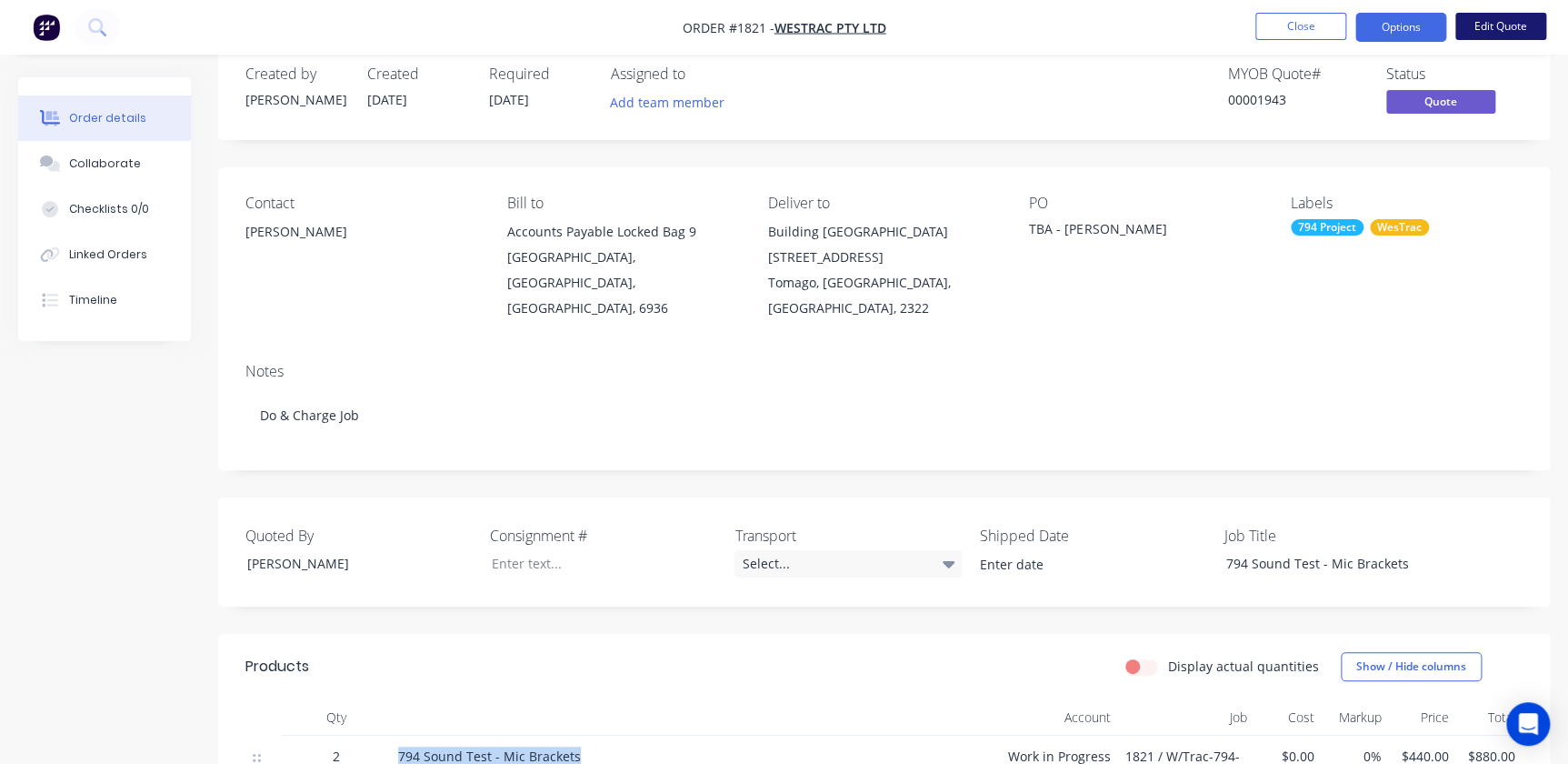
click at [1518, 28] on button "Edit Quote" at bounding box center [1501, 26] width 91 height 27
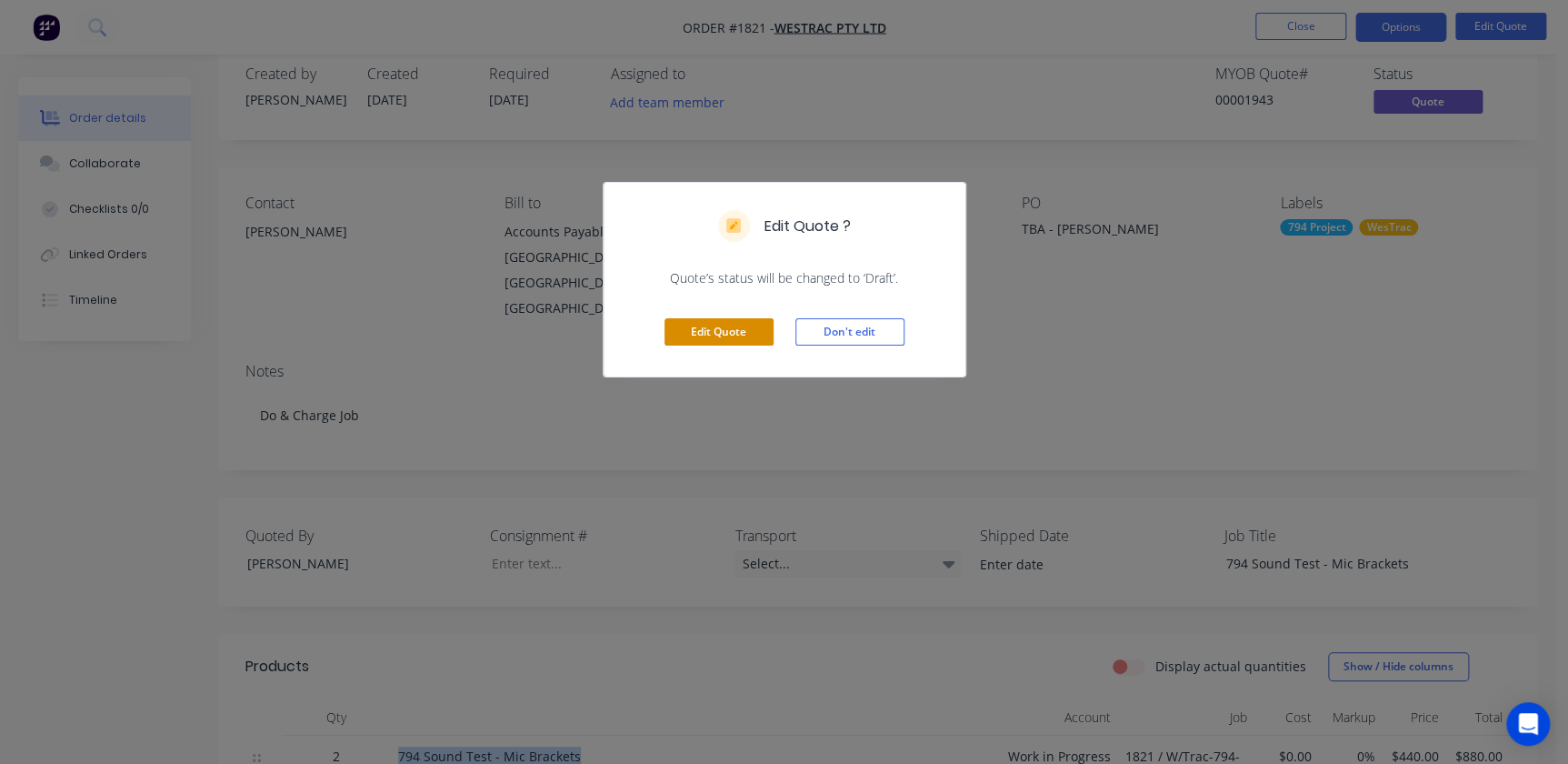
click at [732, 336] on button "Edit Quote" at bounding box center [719, 331] width 110 height 27
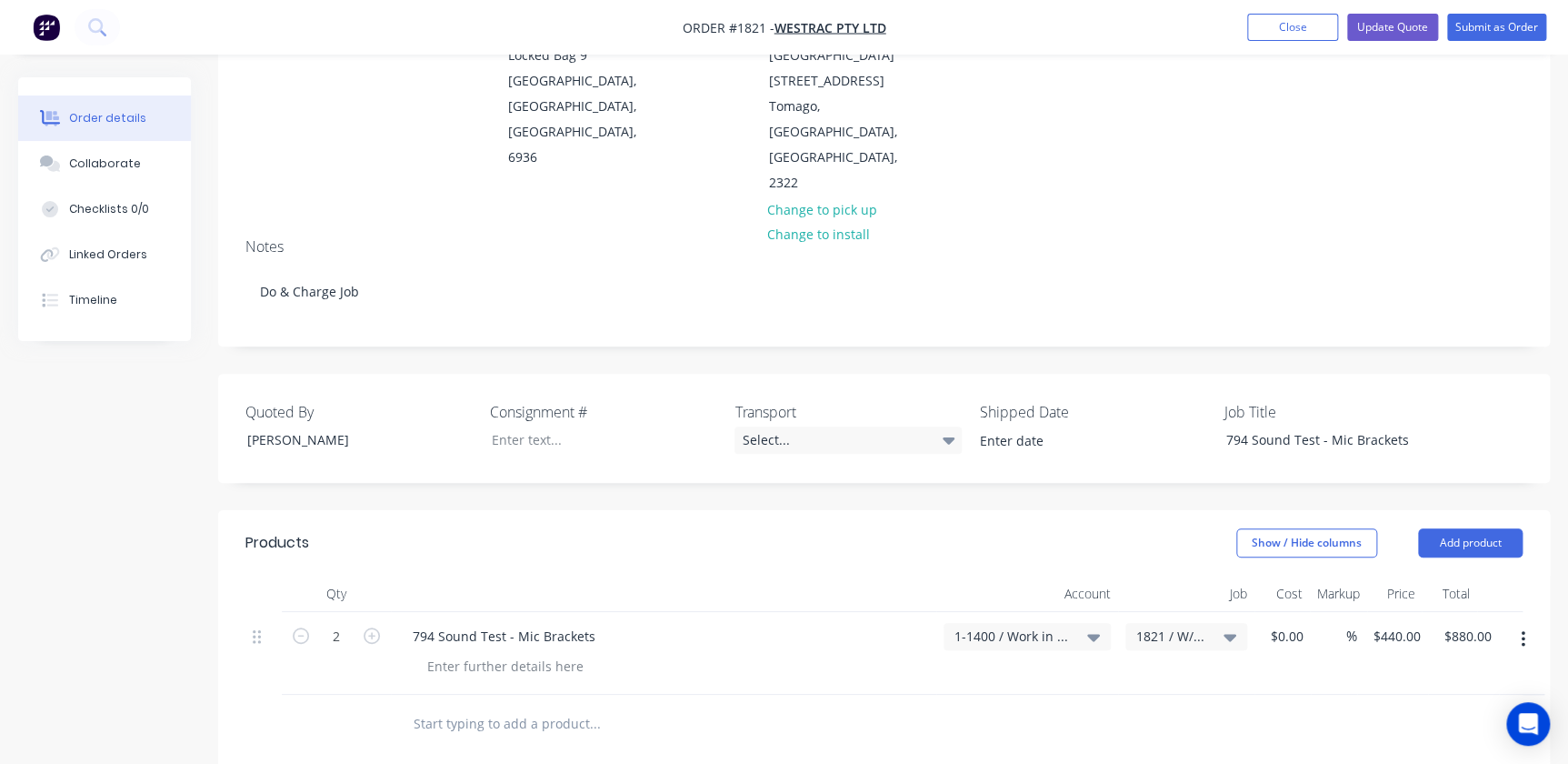
scroll to position [247, 0]
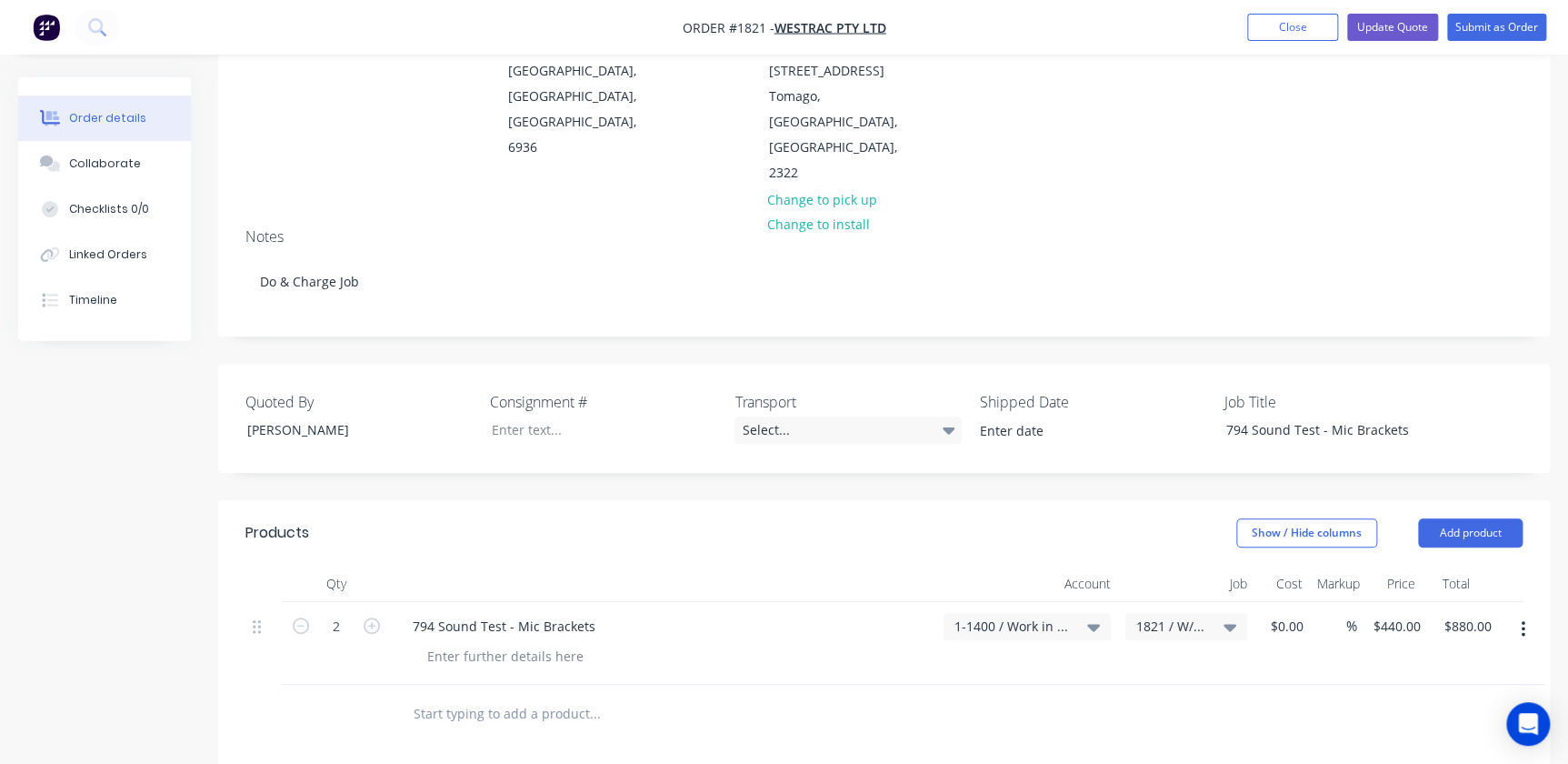
click at [1037, 616] on span "1-1400 / Work in Progress" at bounding box center [1012, 625] width 114 height 19
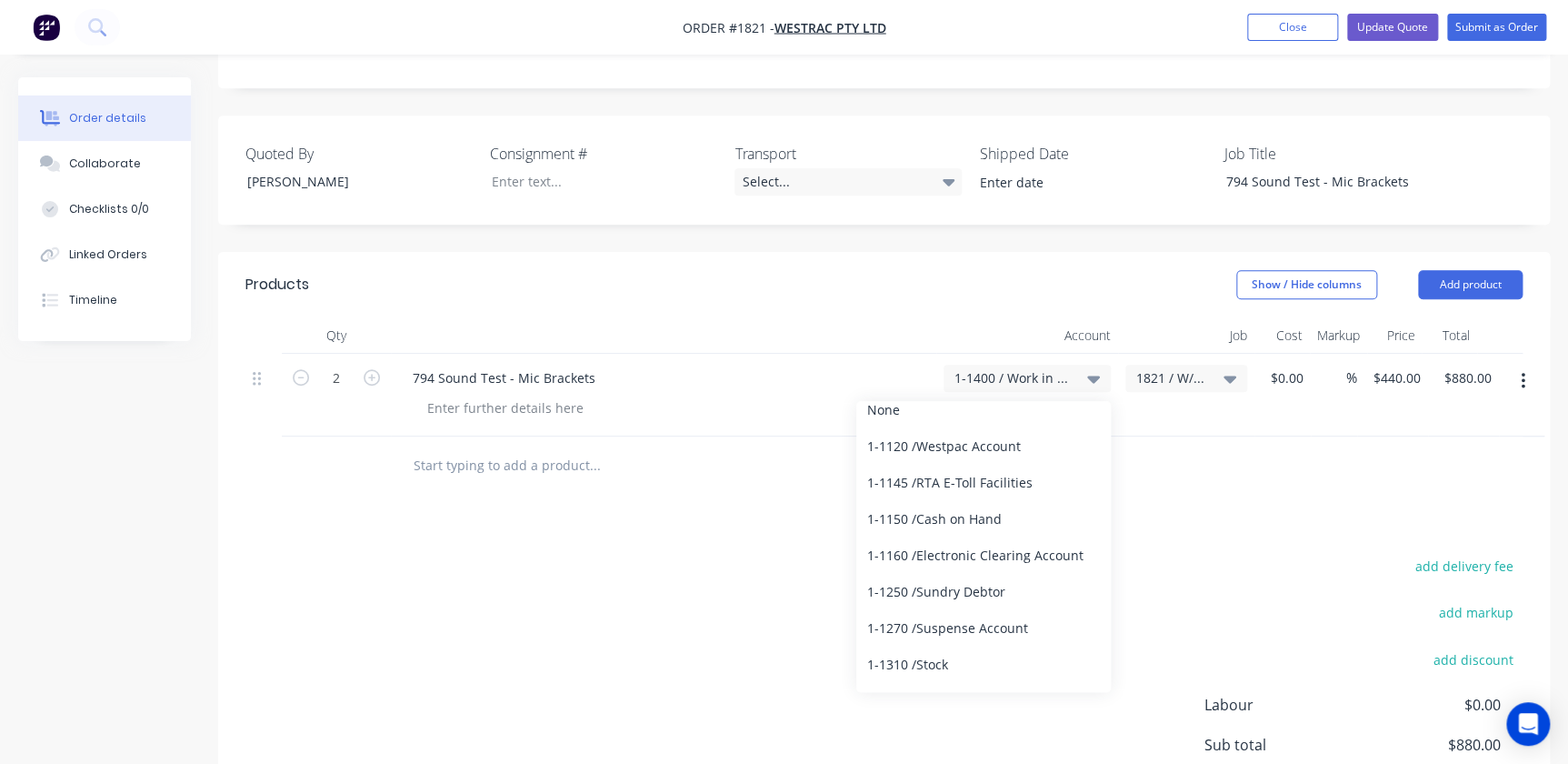
scroll to position [0, 0]
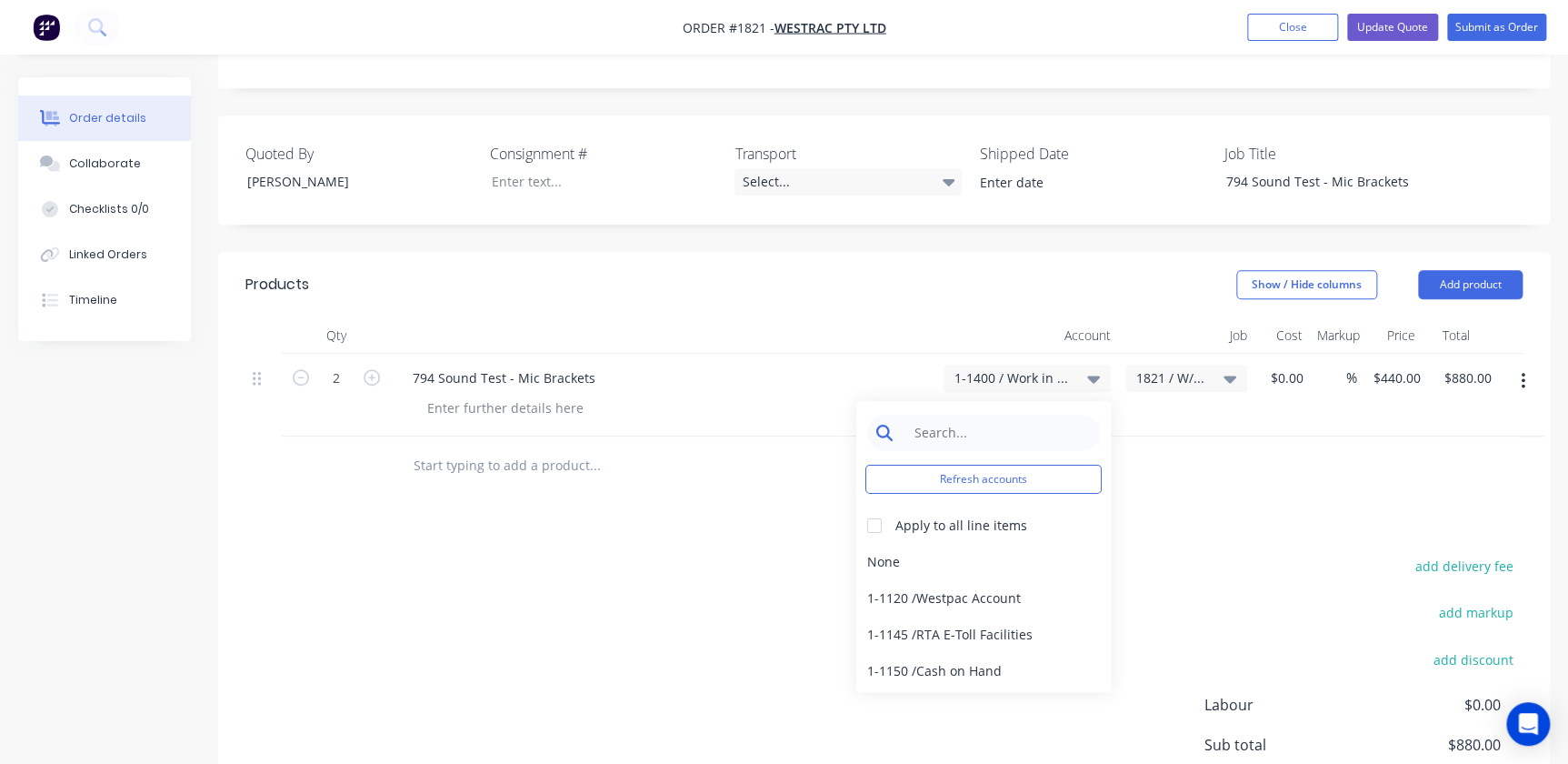
click at [997, 415] on input at bounding box center [997, 433] width 186 height 37
type input "/"
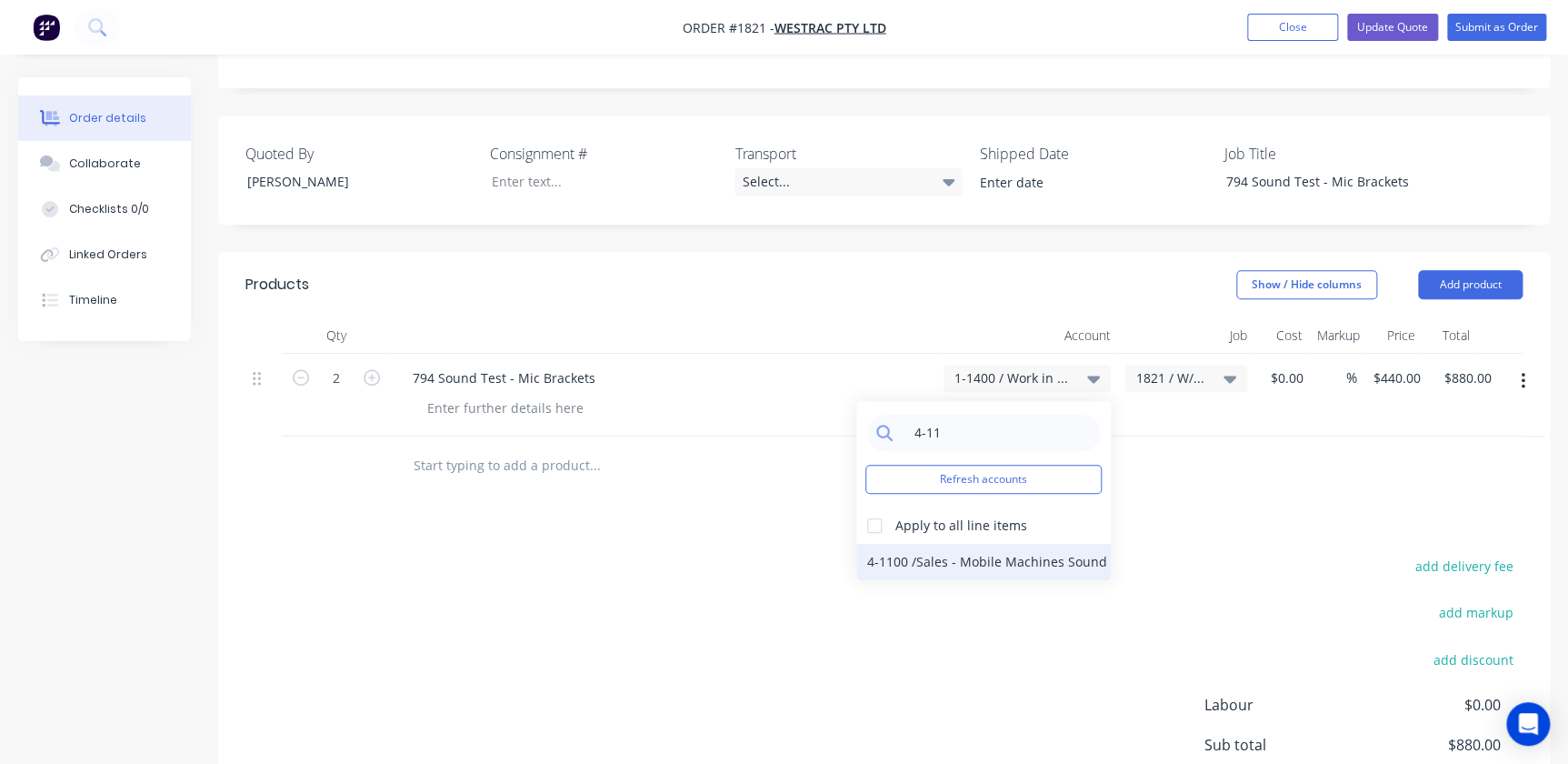
type input "4-11"
click at [923, 544] on div "4-1100 / Sales - Mobile Machines Sound" at bounding box center [984, 562] width 255 height 37
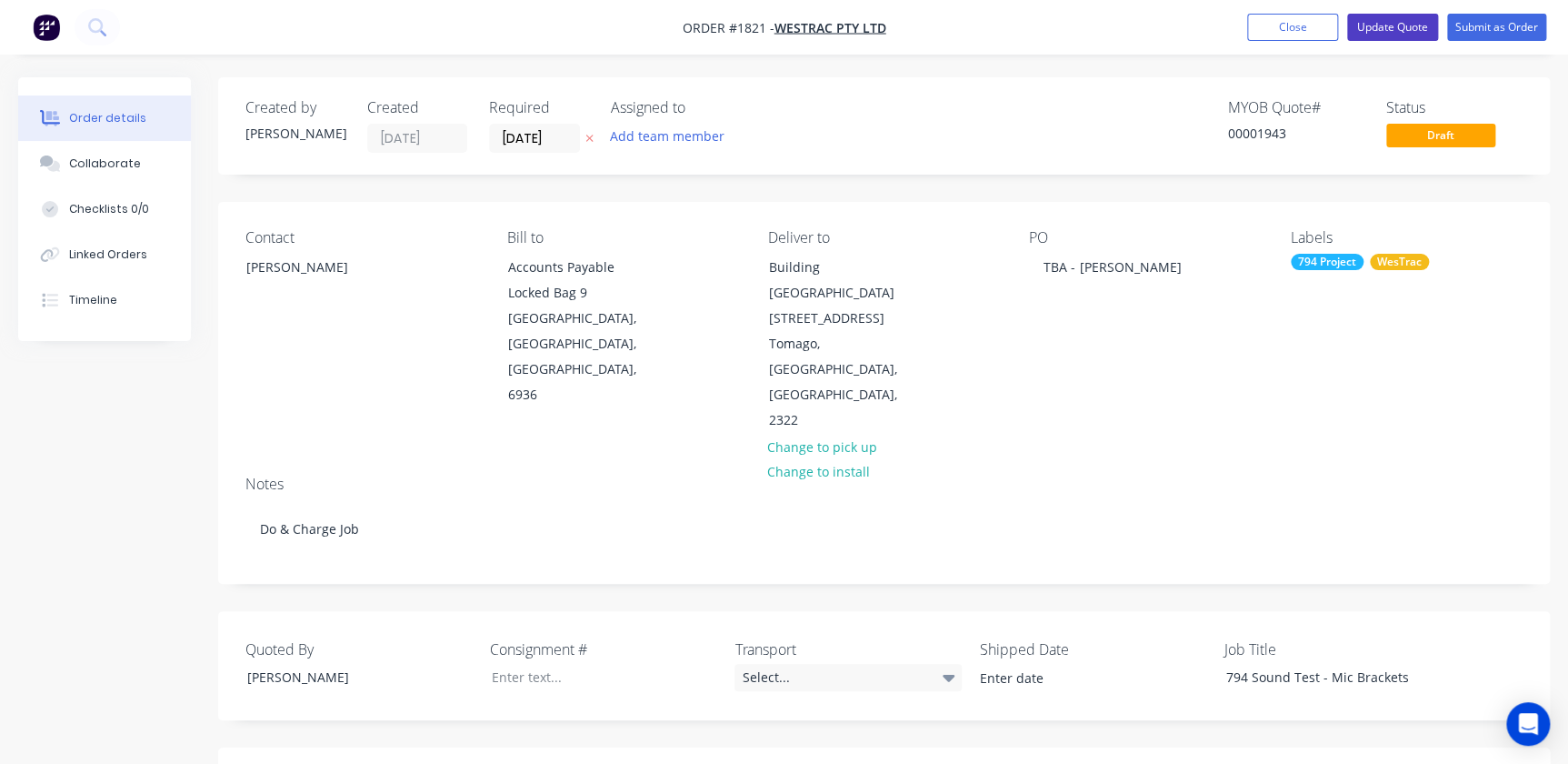
click at [1405, 27] on button "Update Quote" at bounding box center [1392, 27] width 91 height 27
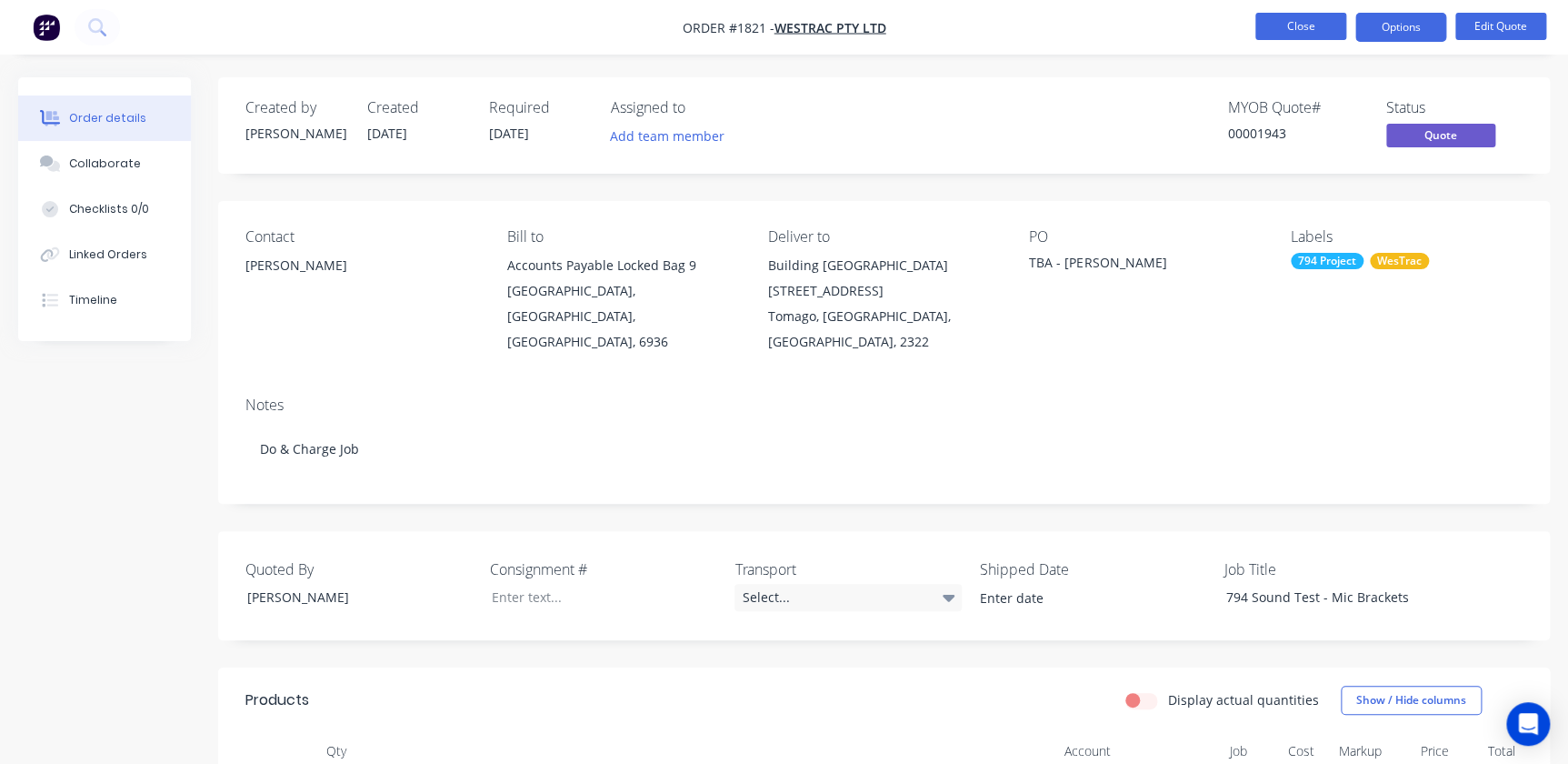
click at [1333, 31] on button "Close" at bounding box center [1300, 26] width 91 height 27
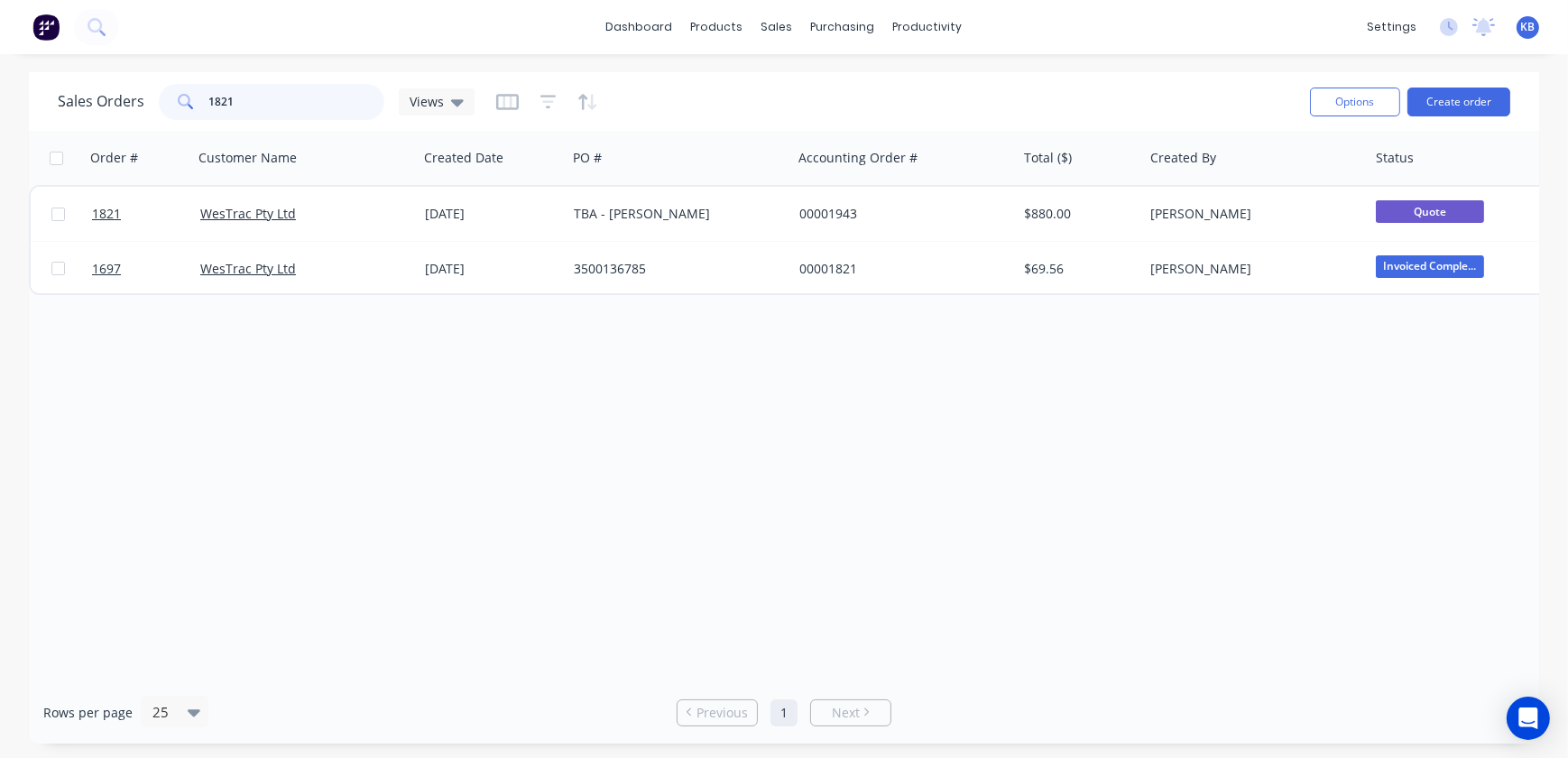
drag, startPoint x: 323, startPoint y: 108, endPoint x: 7, endPoint y: 109, distance: 316.0
click at [20, 108] on div "Sales Orders 1821 Views Options Create order Order # Customer Name Created Date…" at bounding box center [784, 408] width 1568 height 672
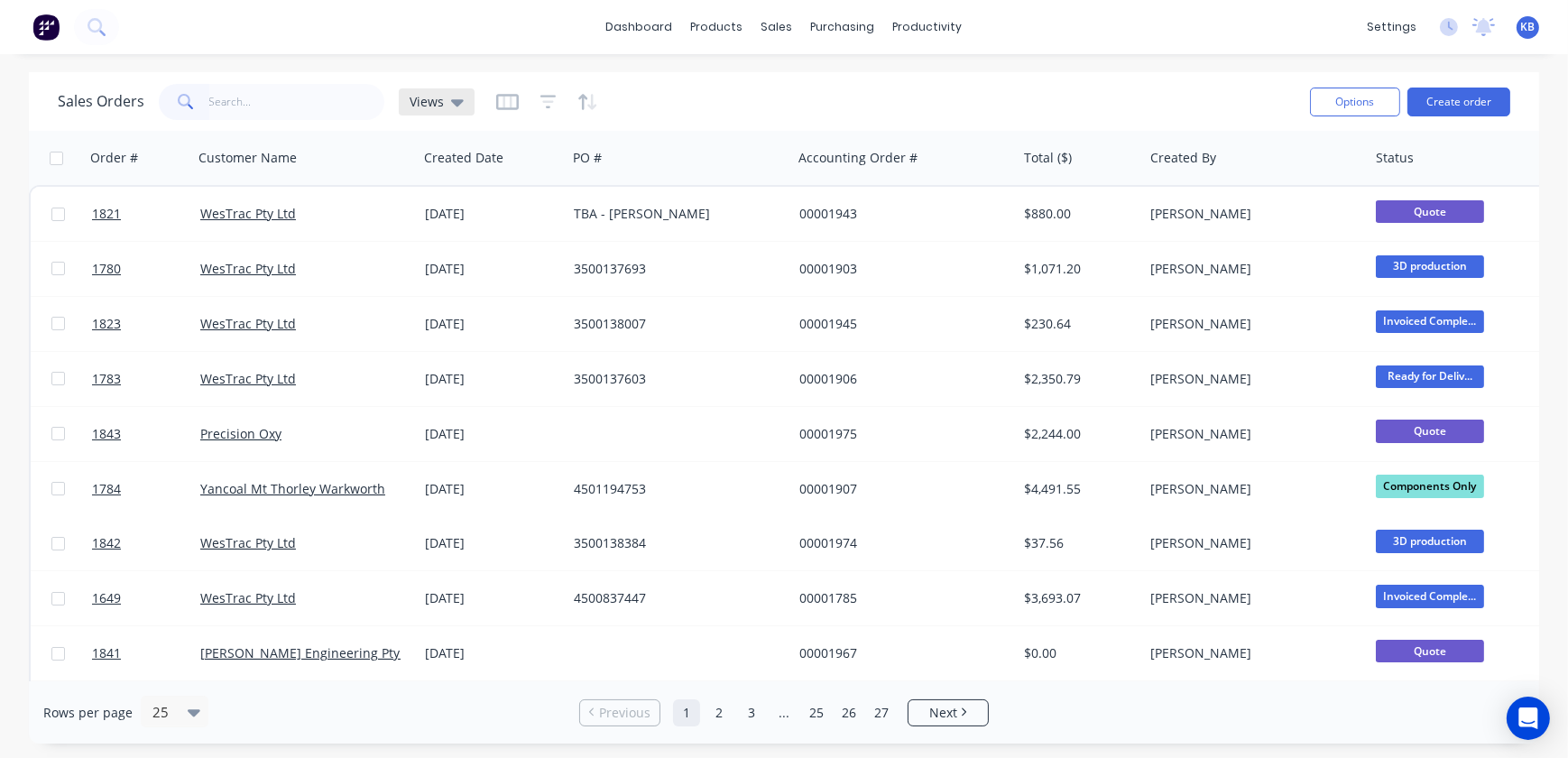
click at [460, 109] on div "Views" at bounding box center [437, 101] width 76 height 27
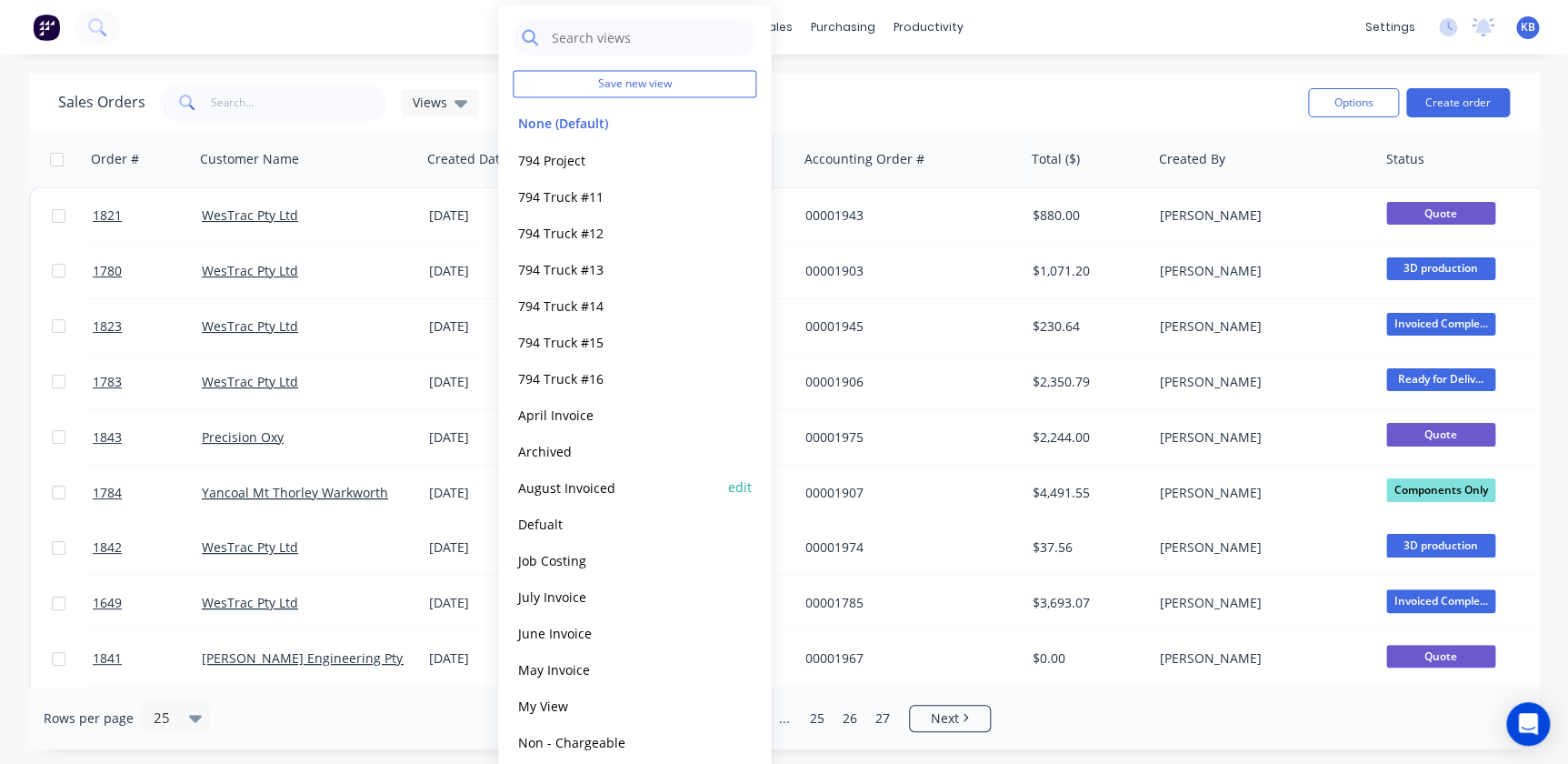
click at [591, 492] on button "August Invoiced" at bounding box center [616, 487] width 207 height 21
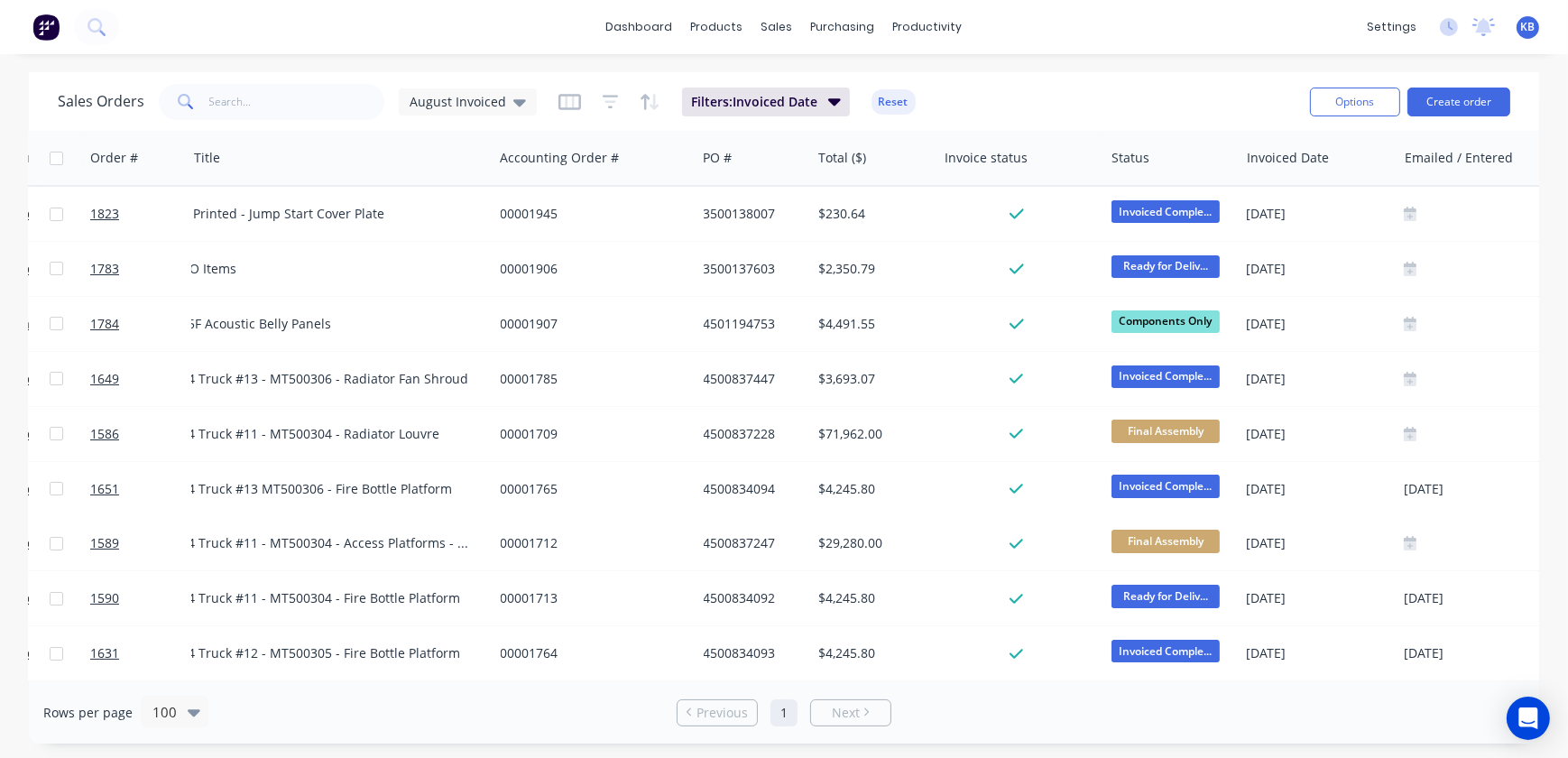
scroll to position [0, 433]
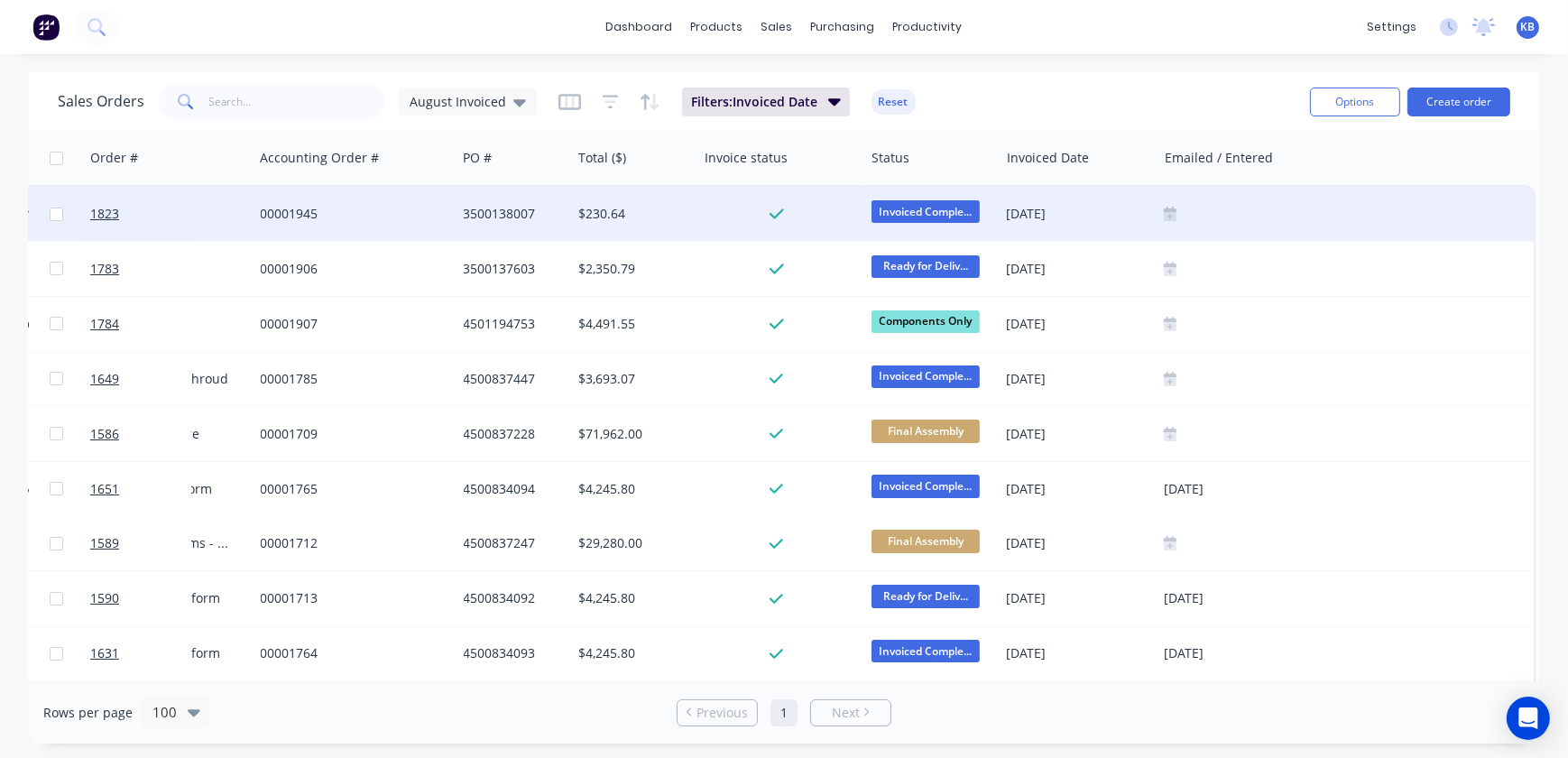
click at [1156, 200] on div at bounding box center [1345, 214] width 377 height 54
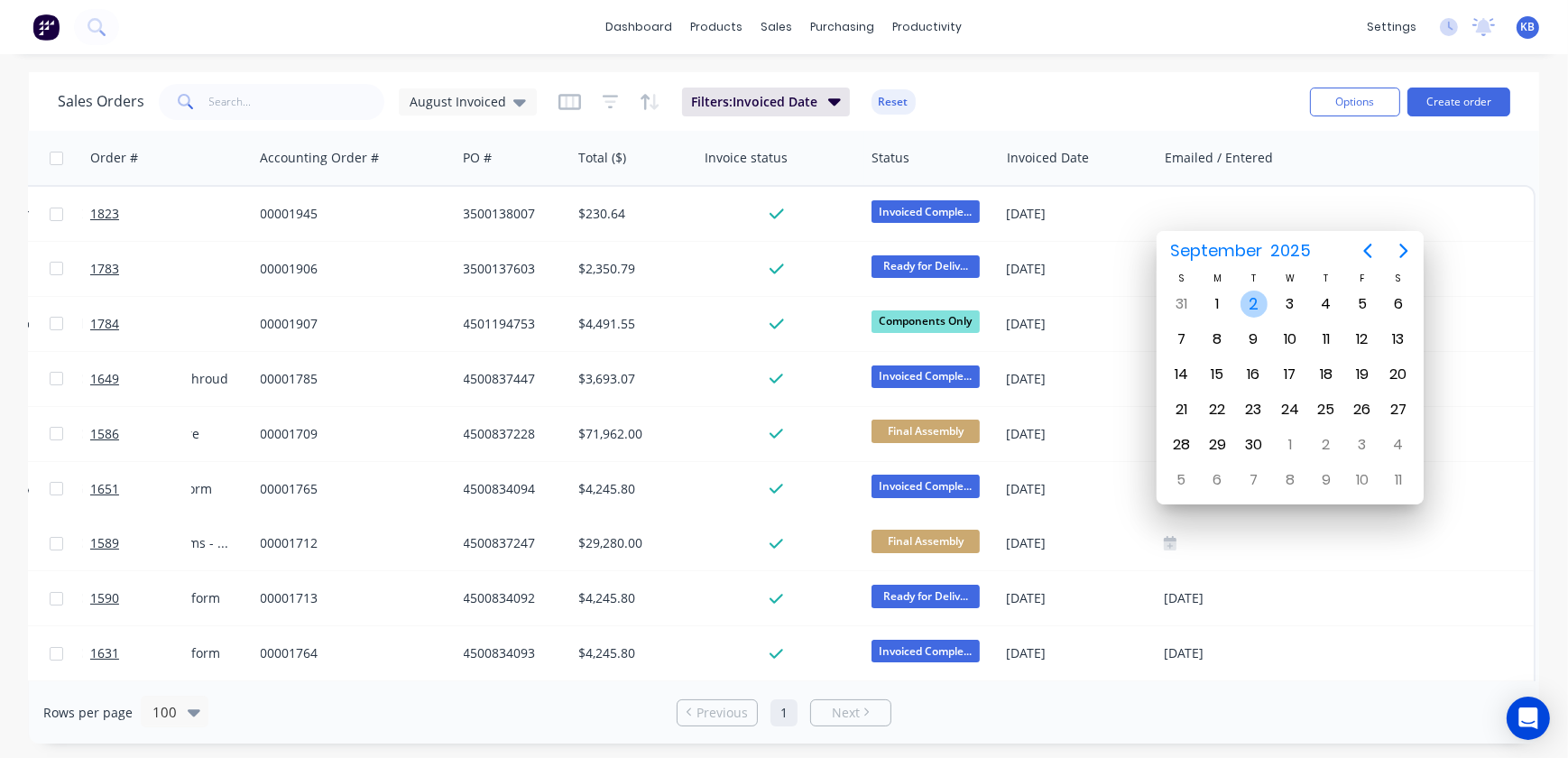
click at [1240, 301] on div "2" at bounding box center [1253, 304] width 27 height 27
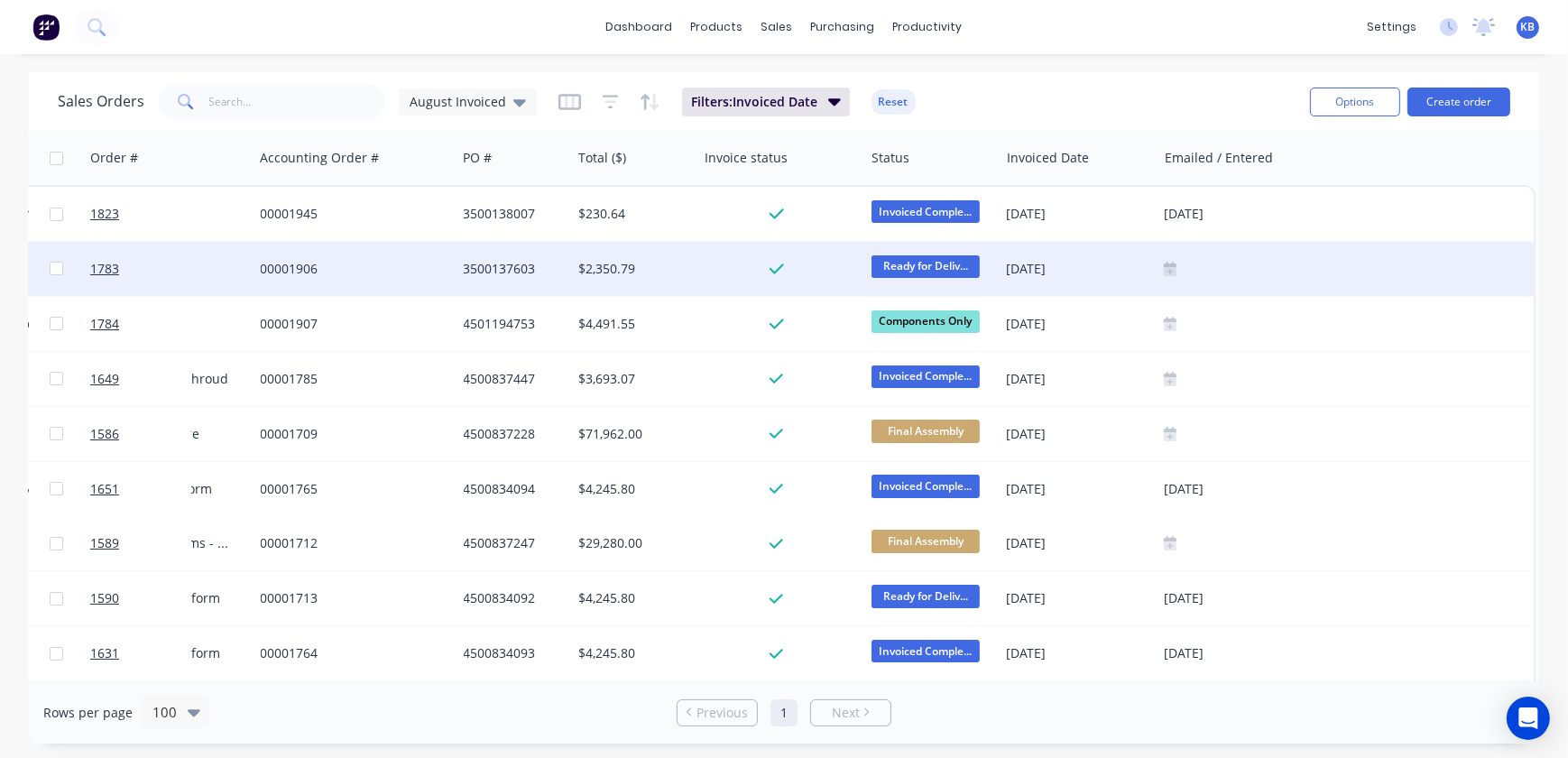
click at [1200, 256] on div at bounding box center [1345, 268] width 377 height 54
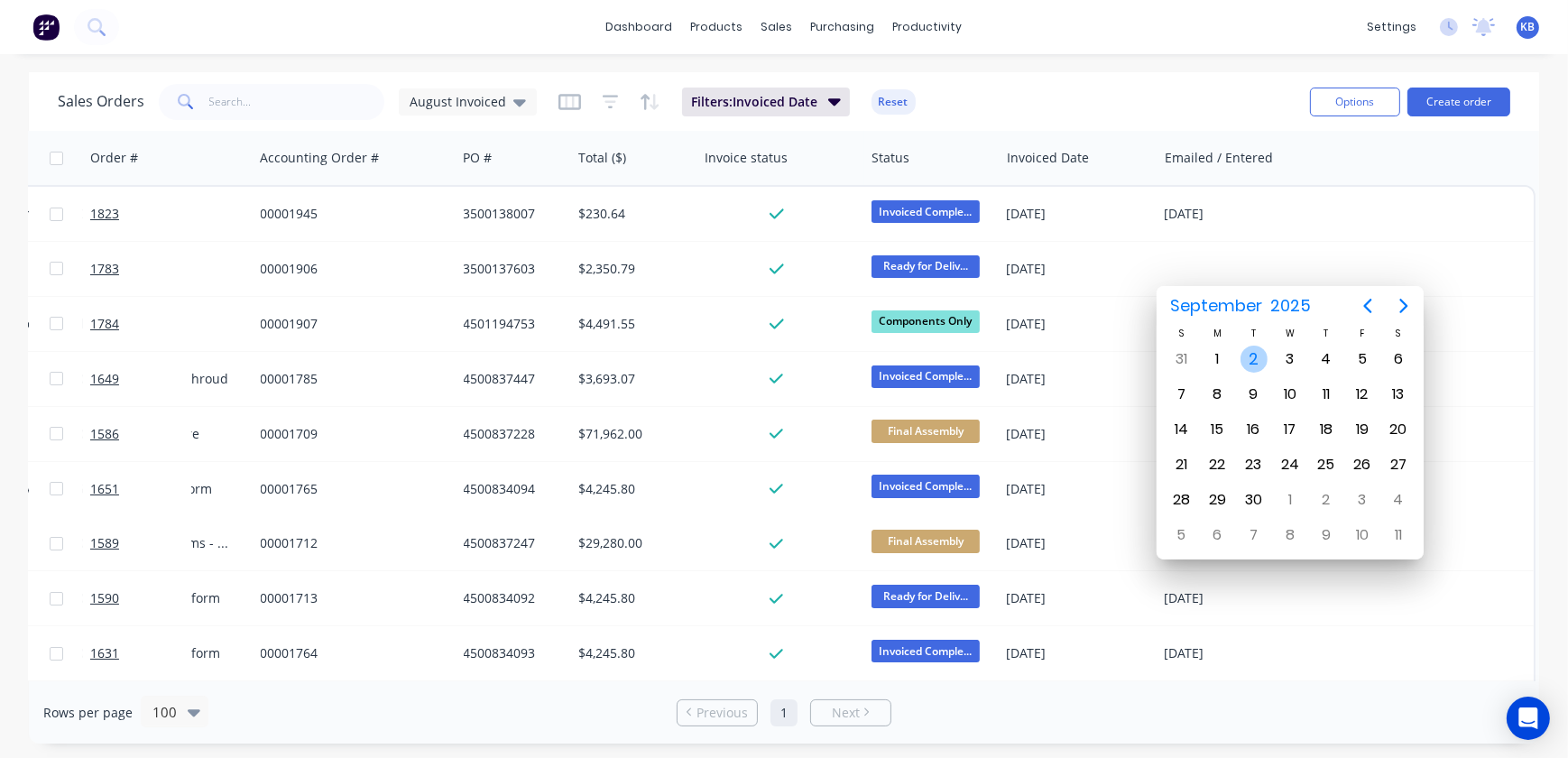
click at [1257, 359] on div "2" at bounding box center [1253, 359] width 27 height 27
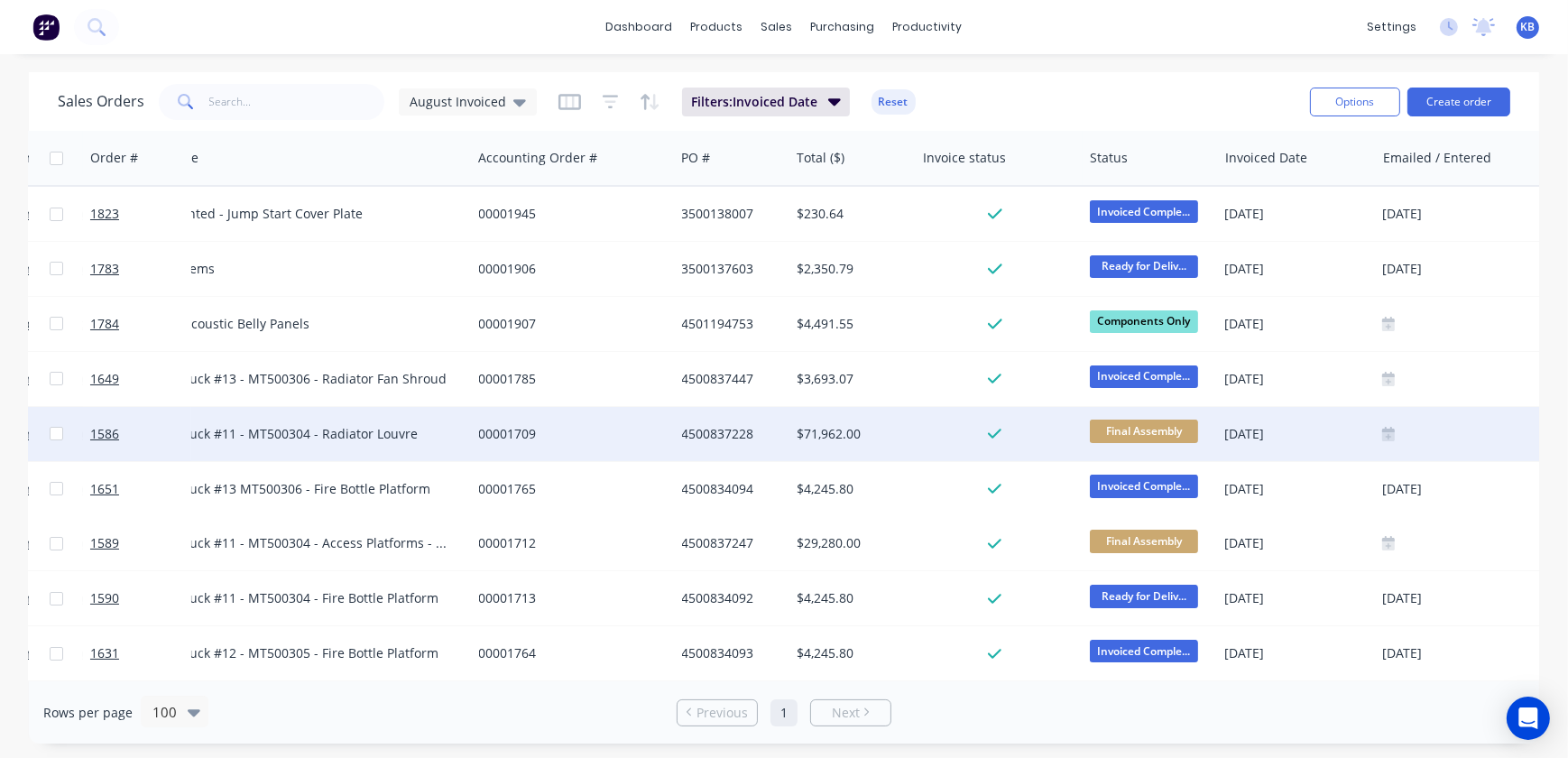
scroll to position [0, 207]
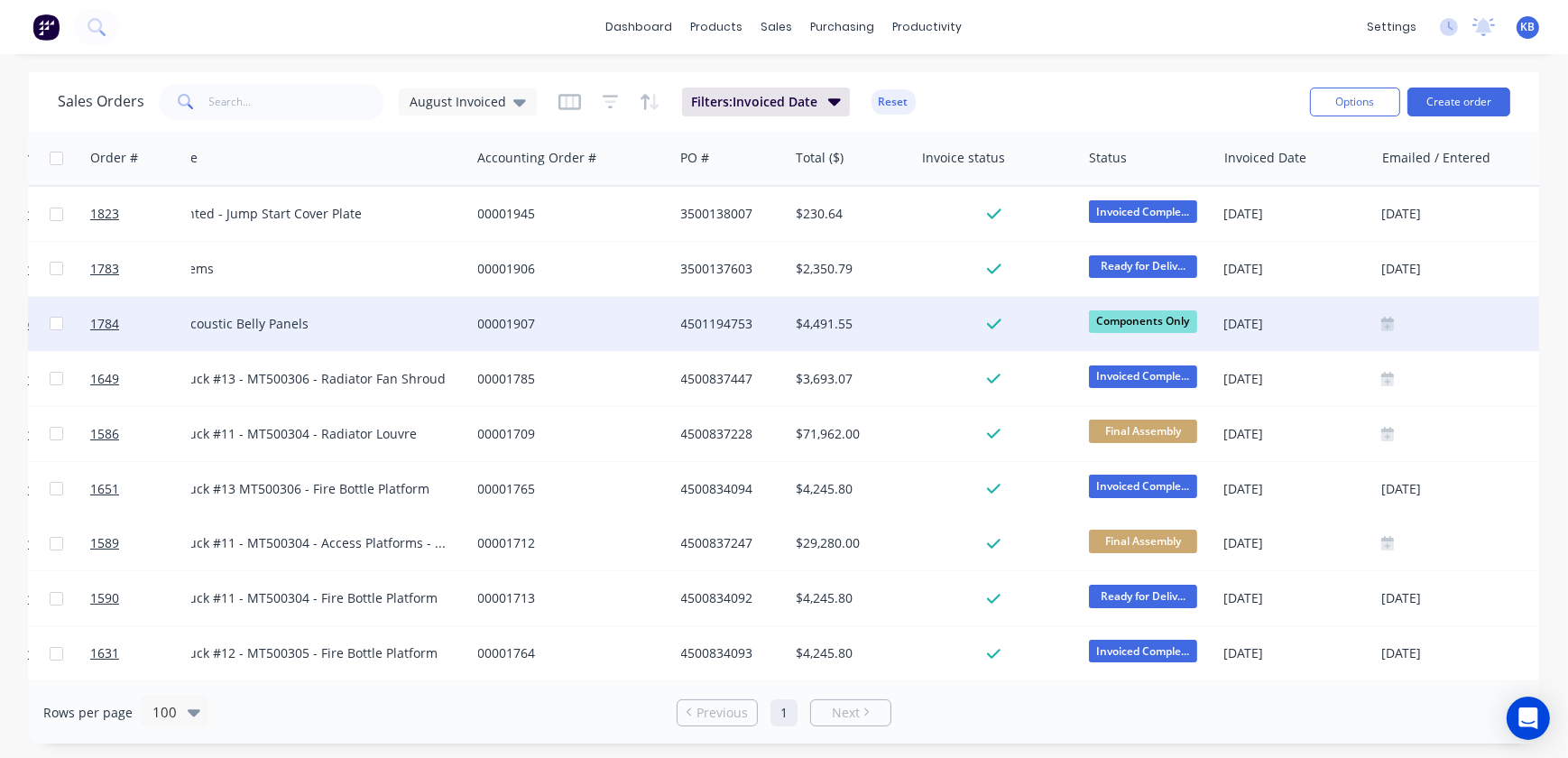
click at [1379, 316] on div at bounding box center [1562, 324] width 377 height 54
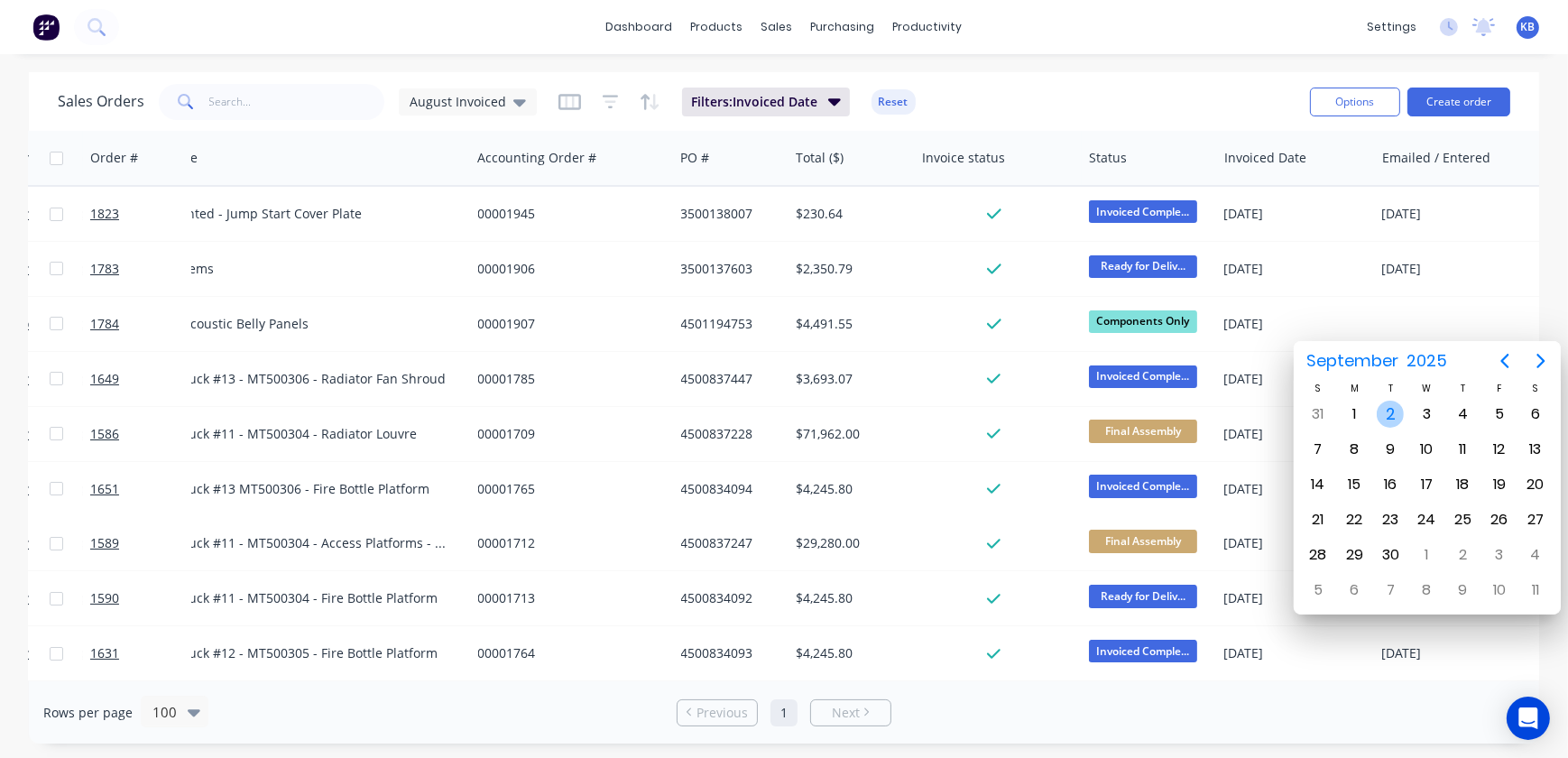
click at [1391, 425] on div "2" at bounding box center [1390, 413] width 27 height 27
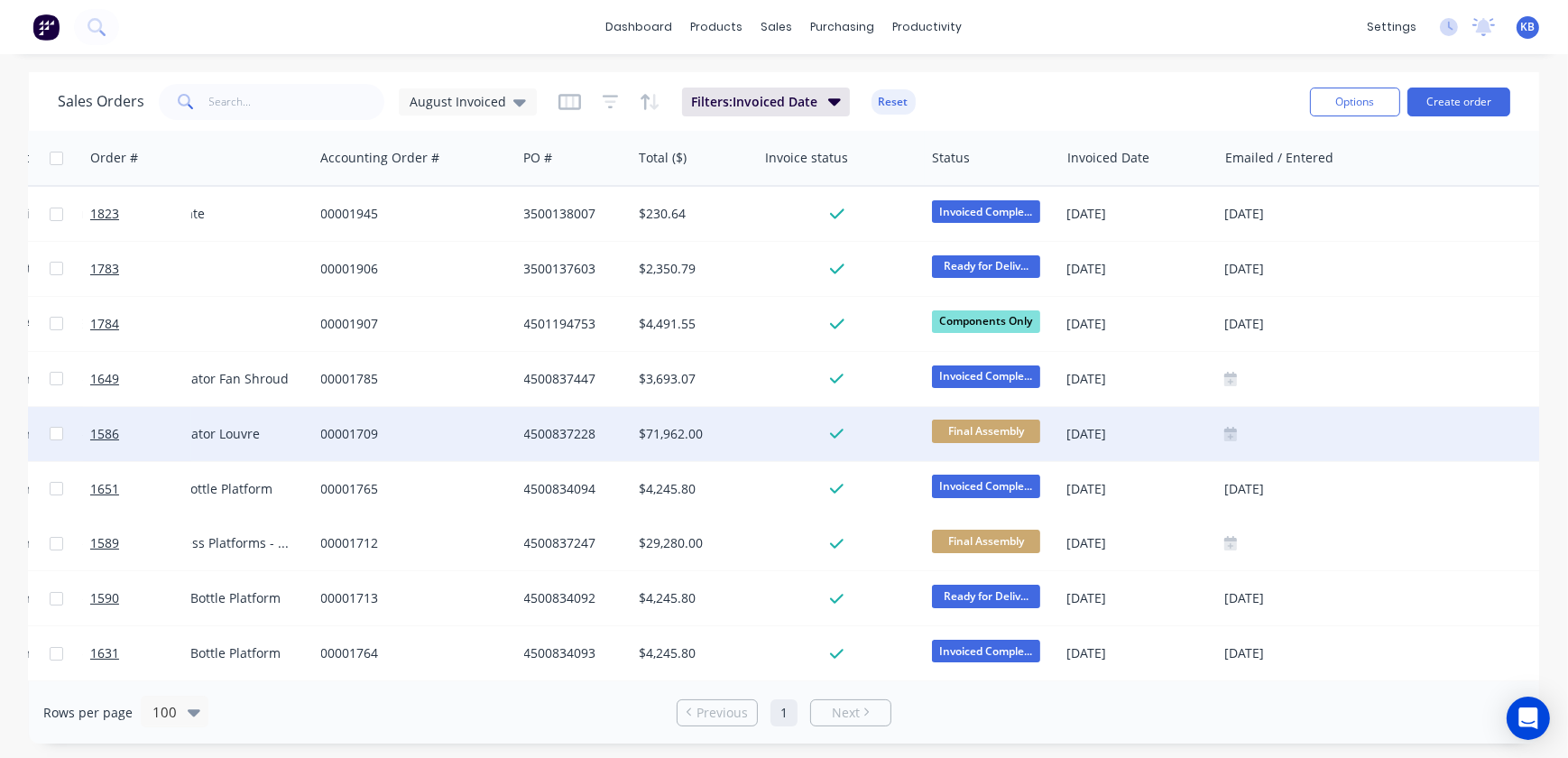
scroll to position [0, 371]
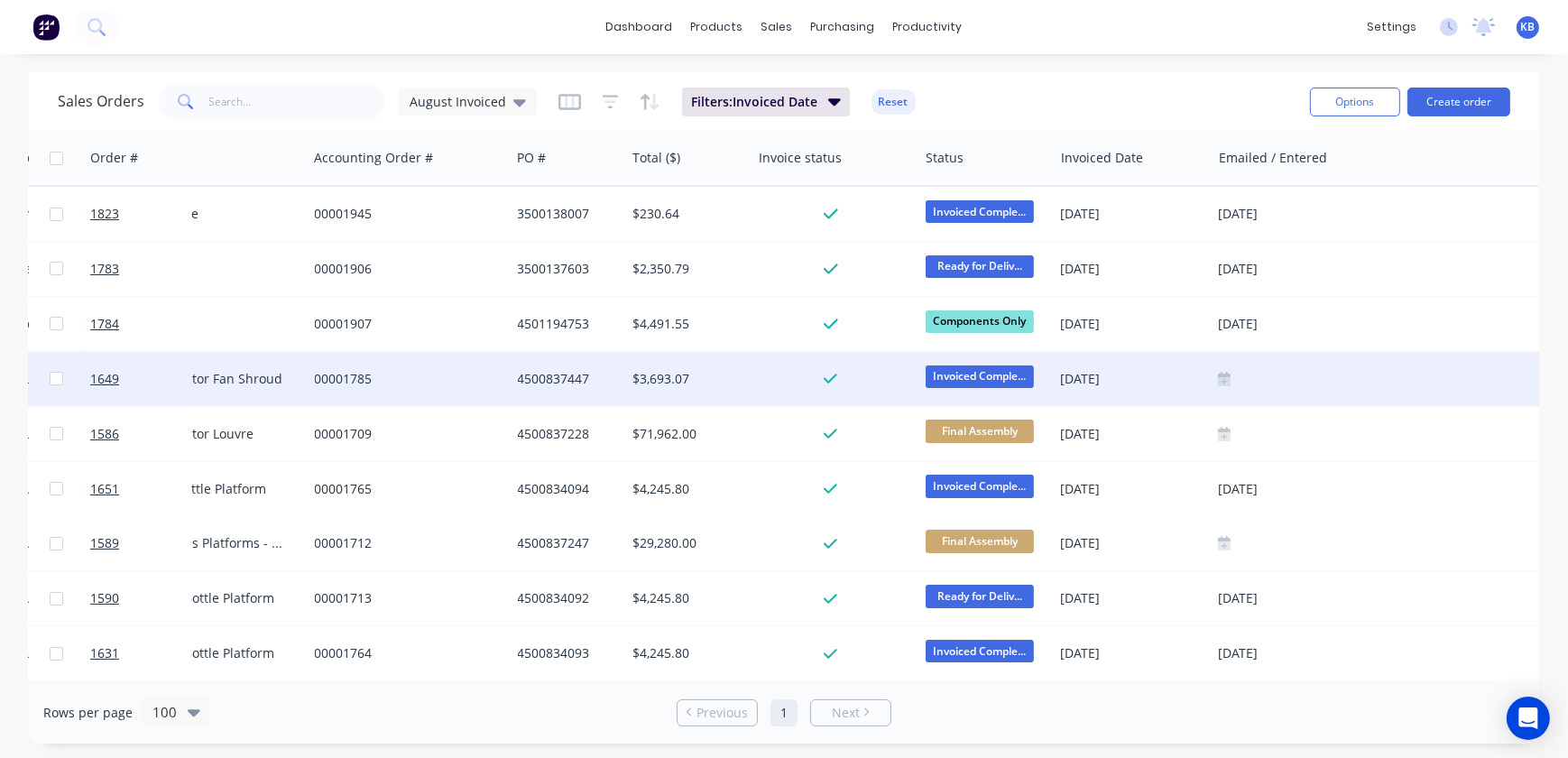
click at [1225, 382] on icon at bounding box center [1224, 378] width 13 height 13
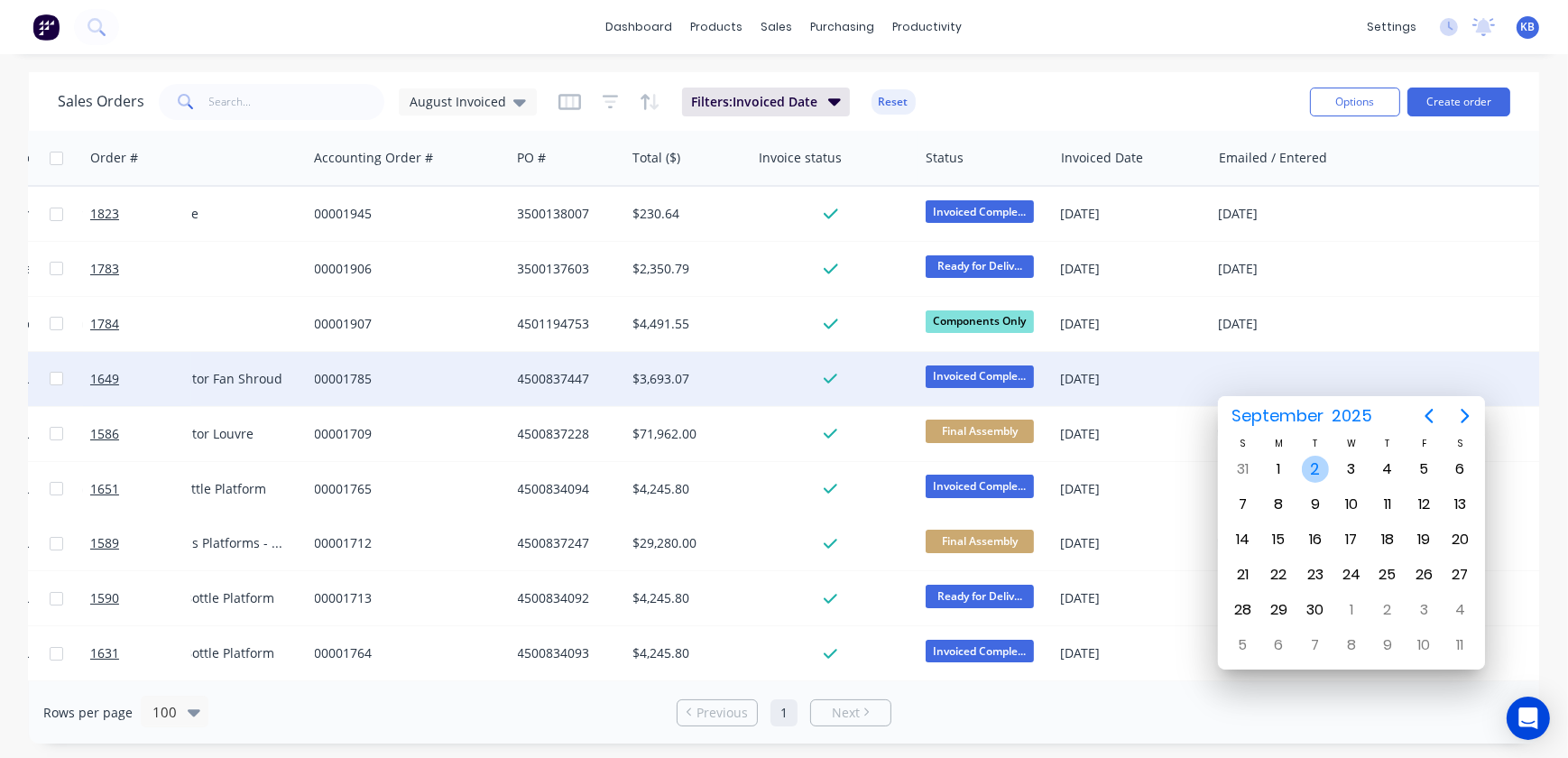
click at [1313, 470] on div "2" at bounding box center [1314, 468] width 27 height 27
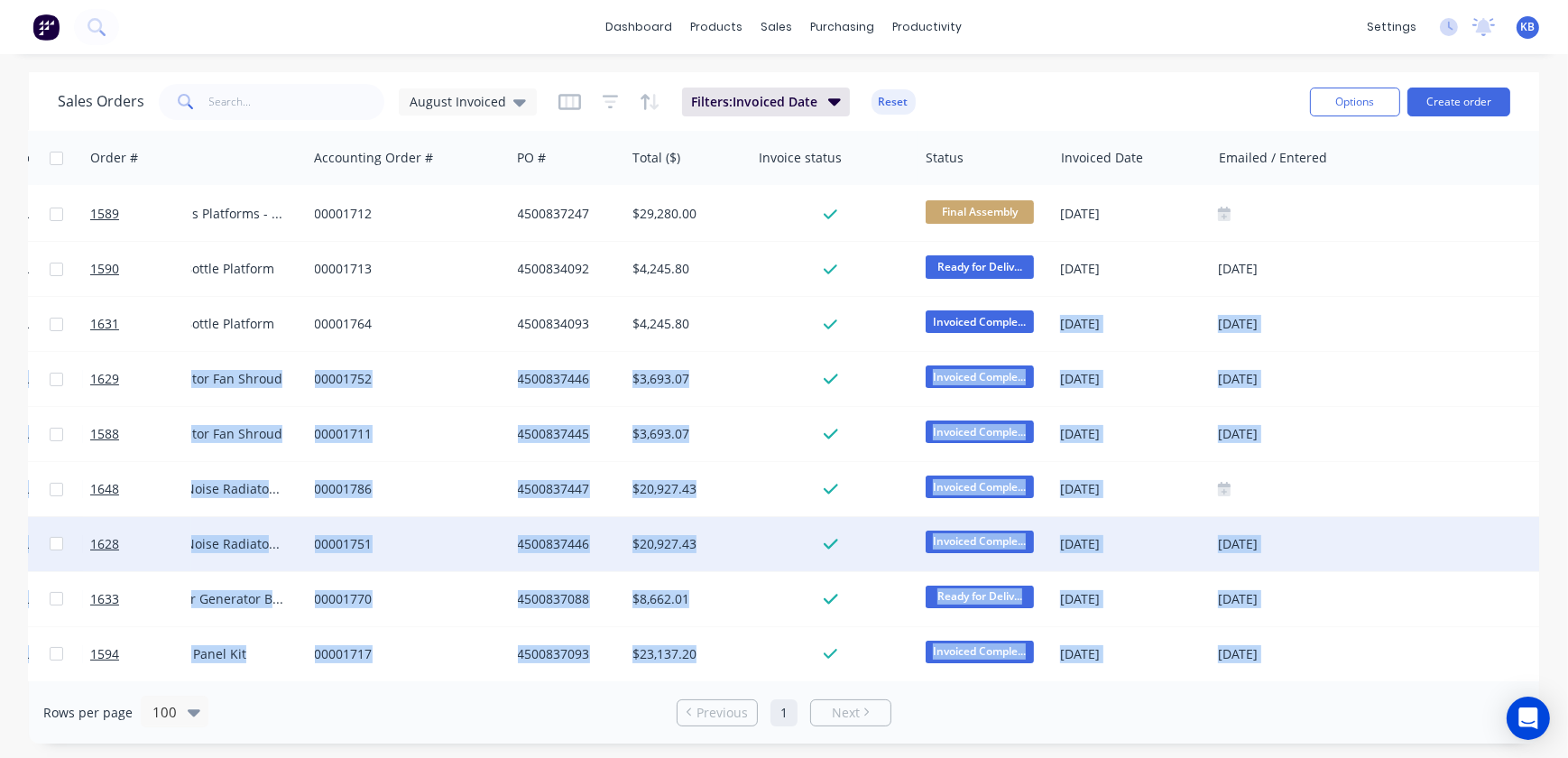
drag, startPoint x: 952, startPoint y: 672, endPoint x: 845, endPoint y: 668, distance: 107.1
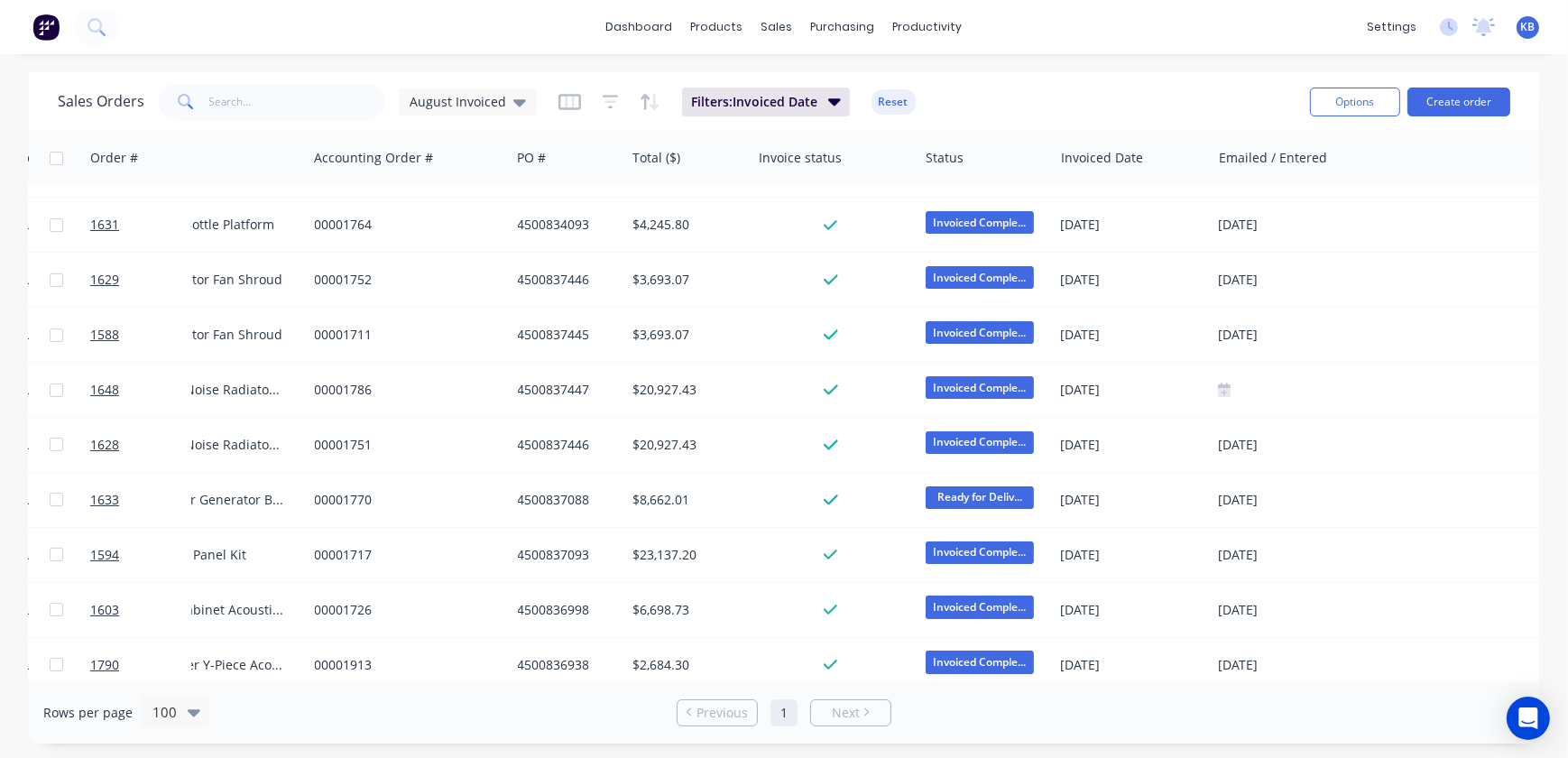
drag, startPoint x: 1118, startPoint y: 681, endPoint x: 1030, endPoint y: 683, distance: 88.0
click at [1030, 683] on div "Rows per page 100 Previous 1 Next" at bounding box center [784, 712] width 1510 height 62
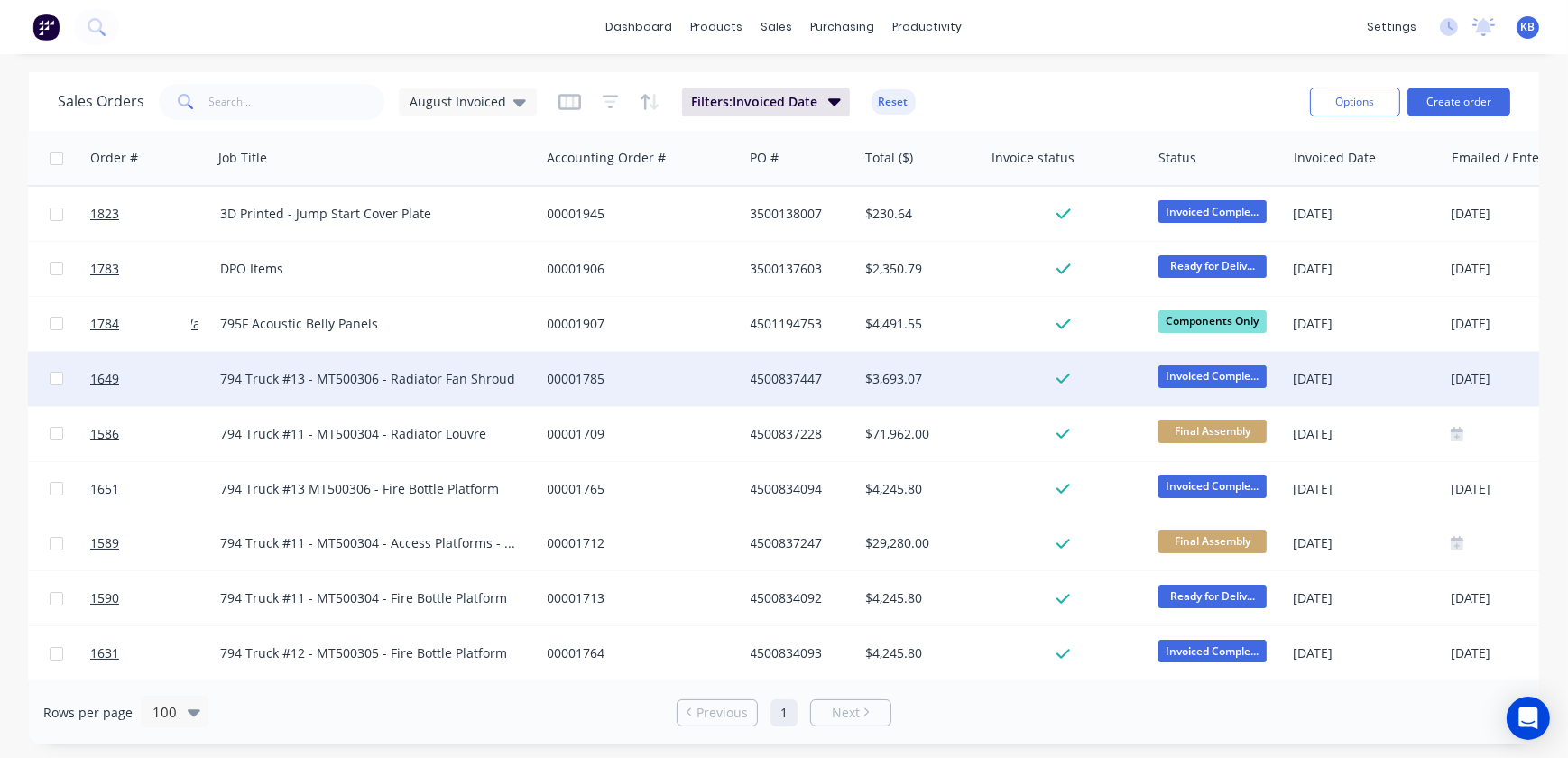
scroll to position [0, 214]
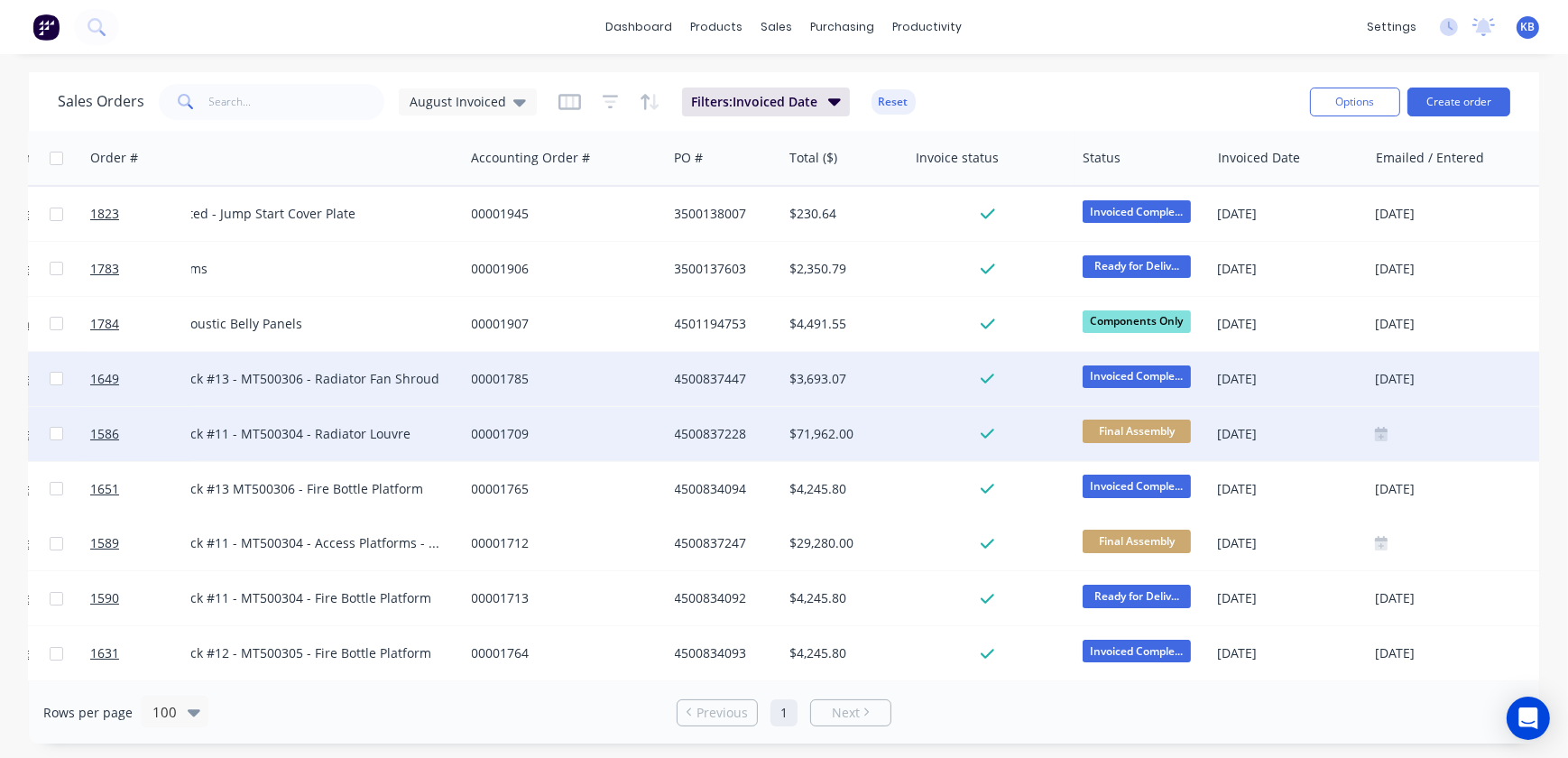
click at [1375, 431] on icon at bounding box center [1381, 434] width 13 height 15
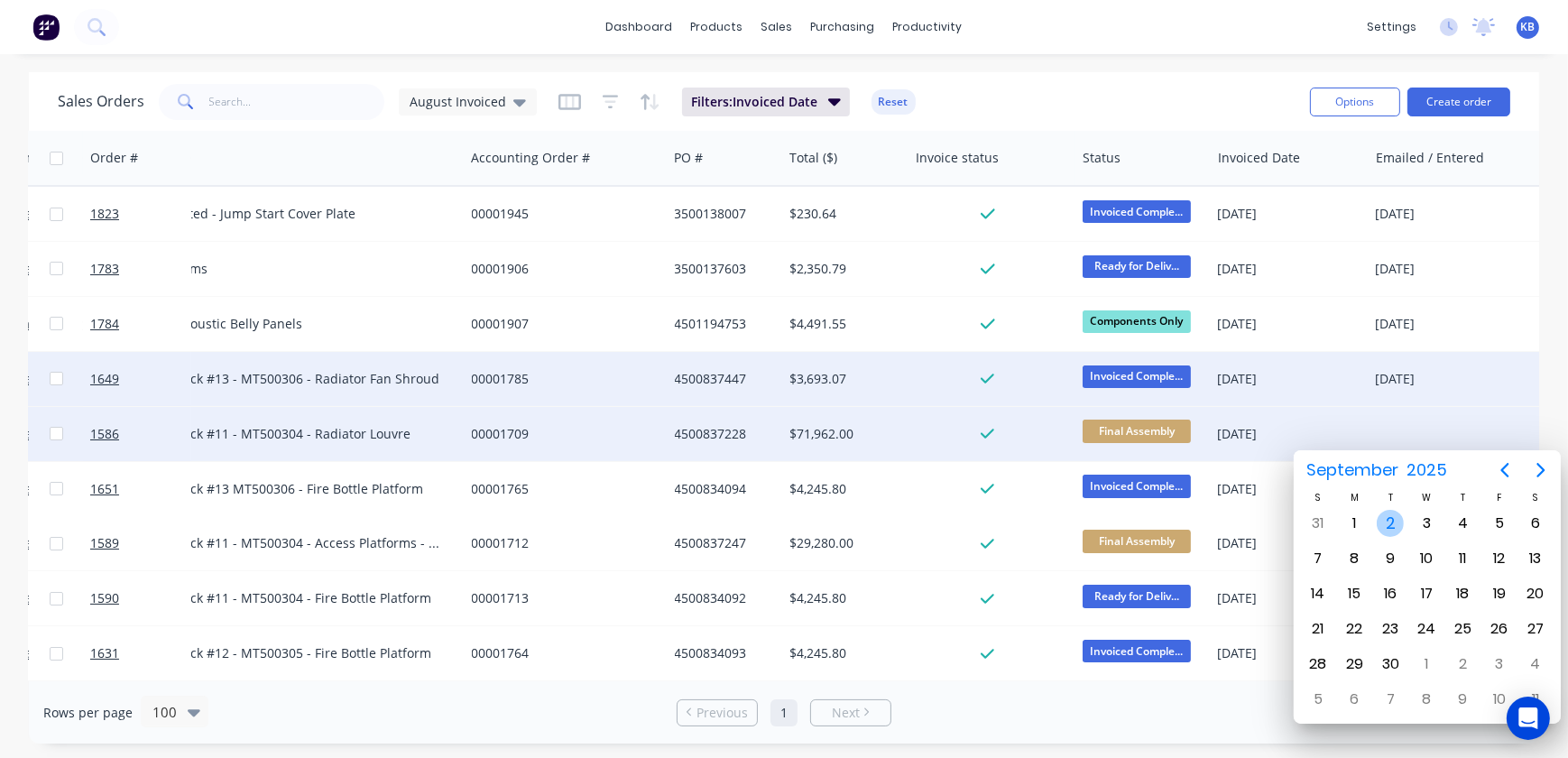
click at [1389, 526] on div "2" at bounding box center [1390, 523] width 27 height 27
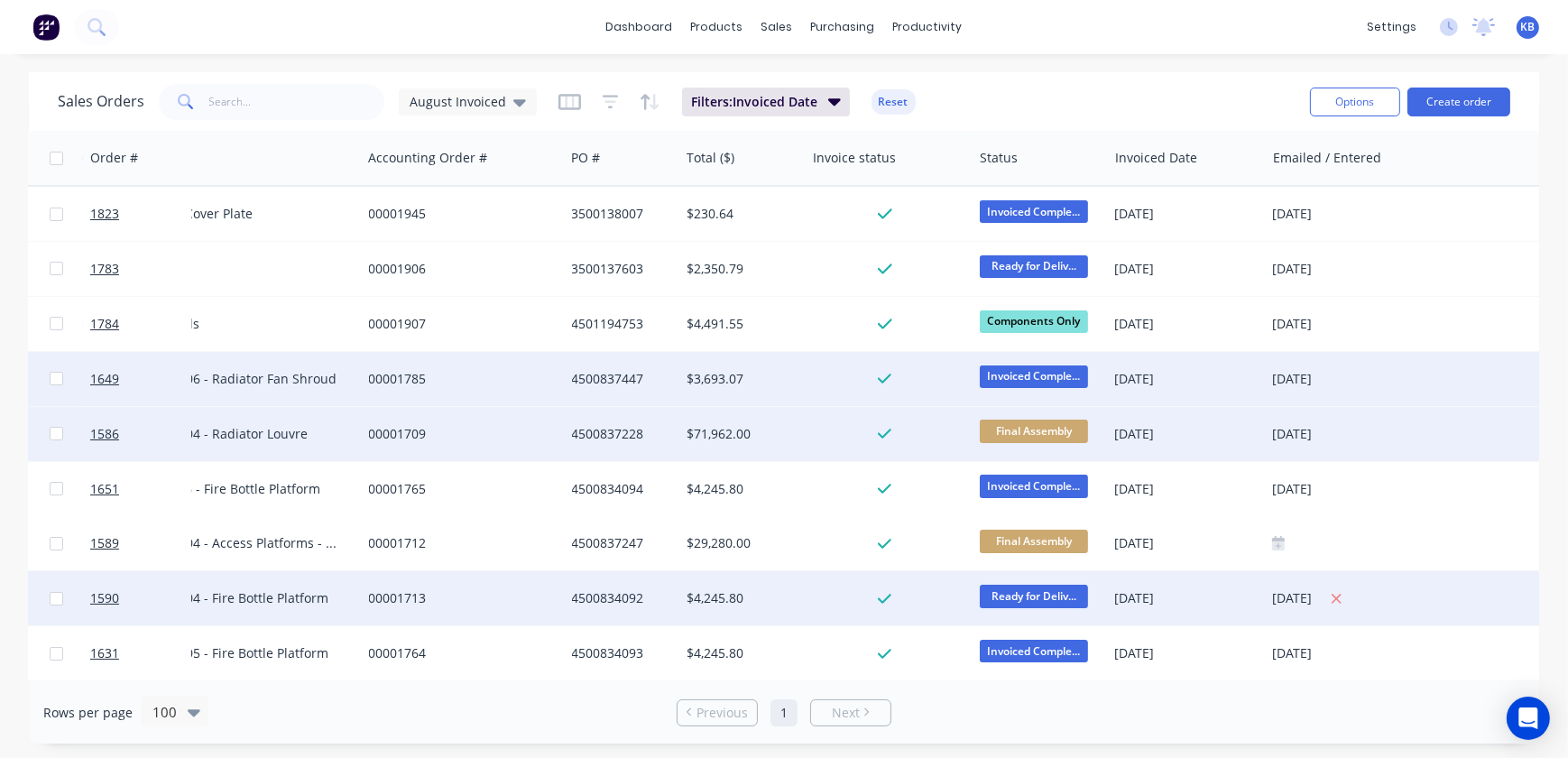
scroll to position [0, 328]
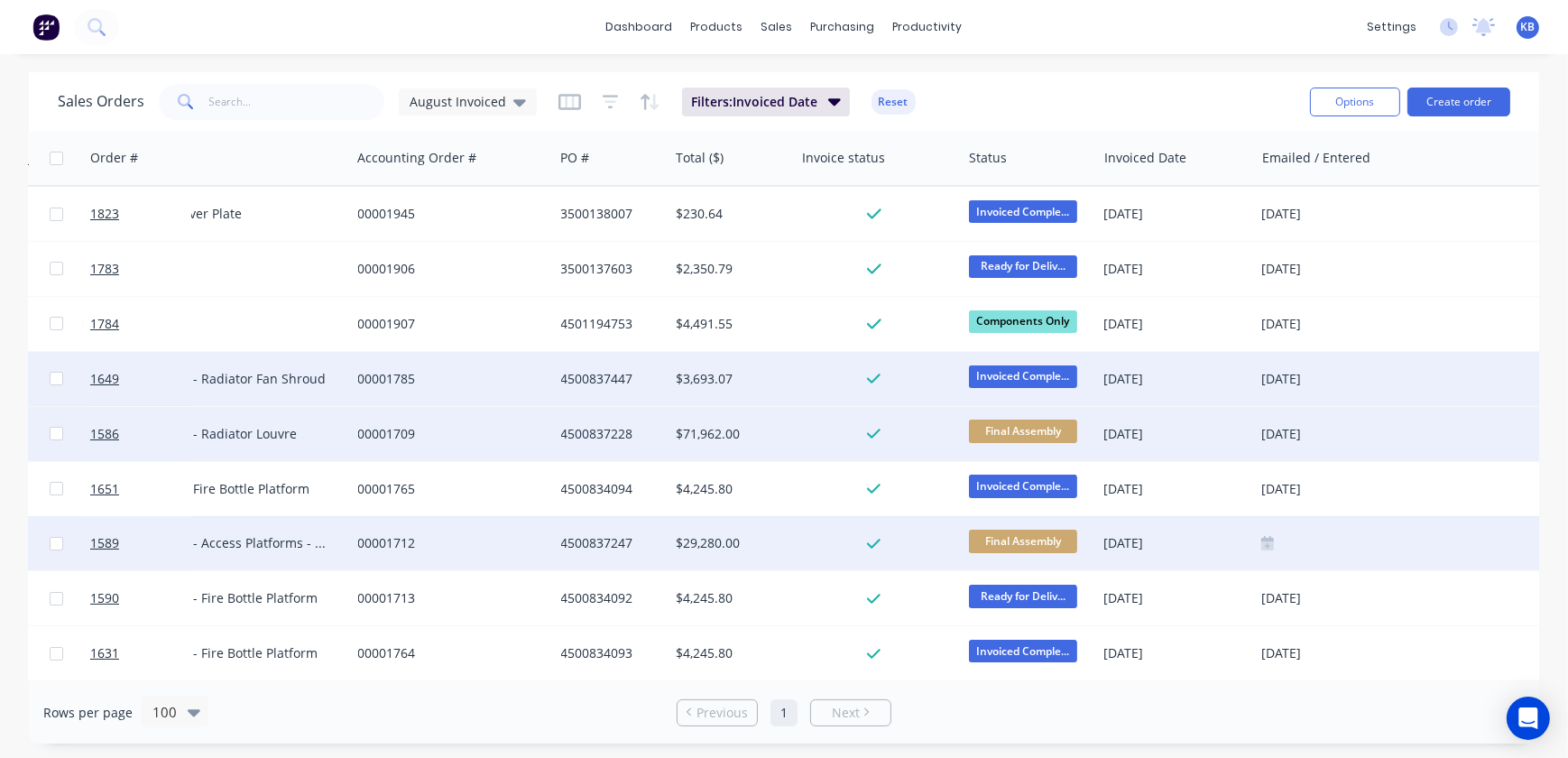
click at [1273, 544] on div at bounding box center [1443, 543] width 362 height 15
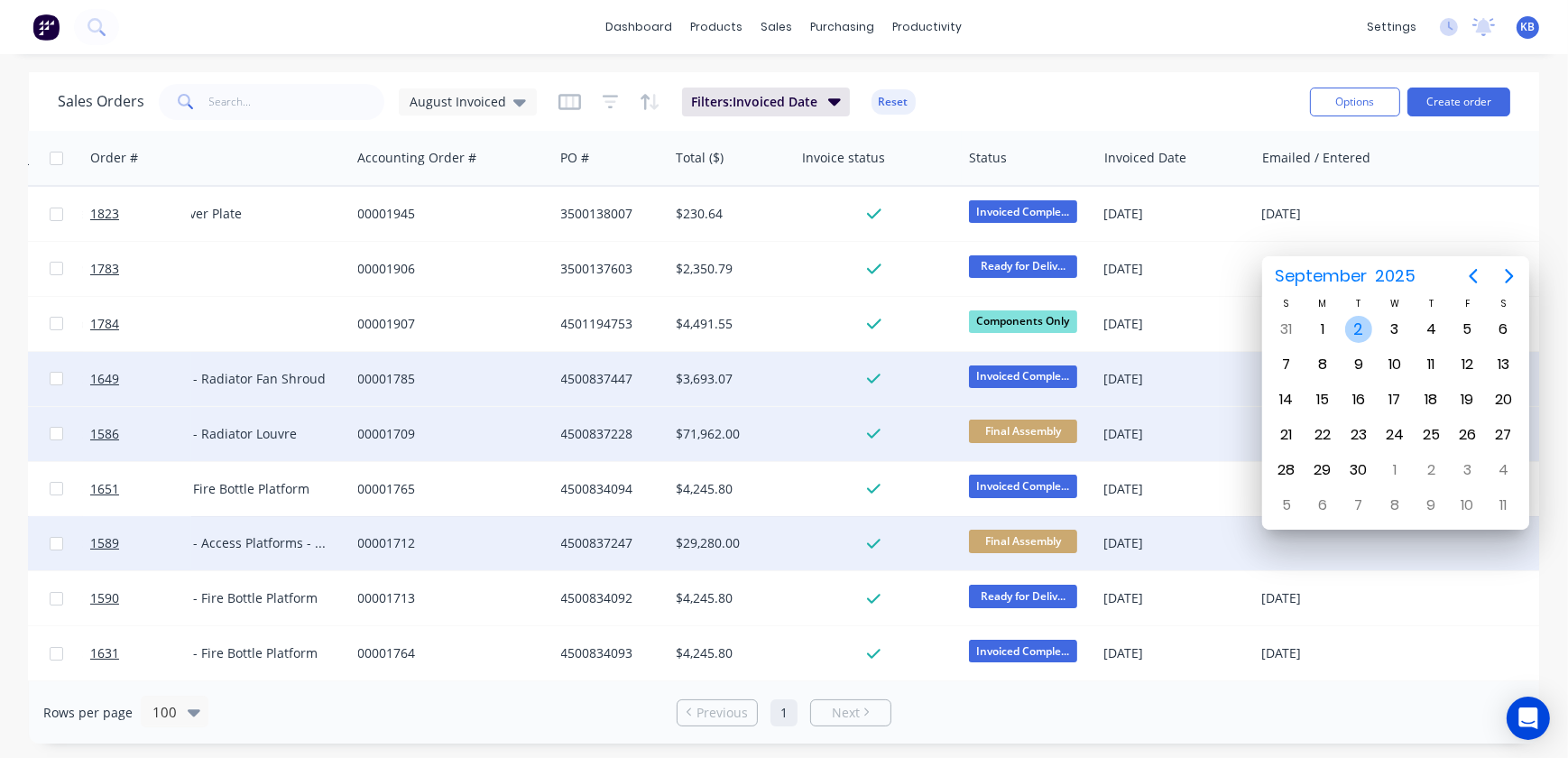
click at [1357, 335] on div "2" at bounding box center [1358, 329] width 27 height 27
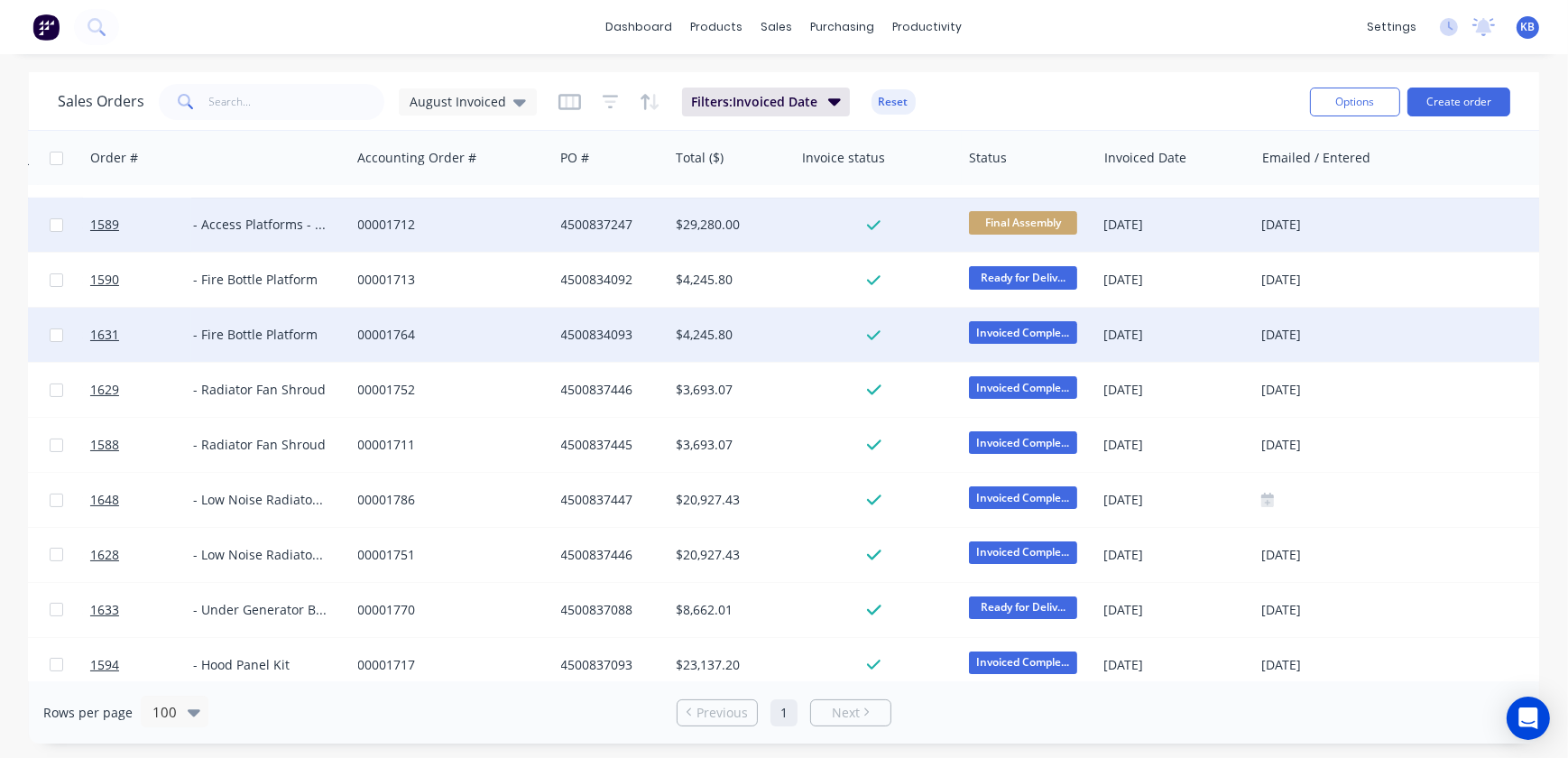
scroll to position [410, 328]
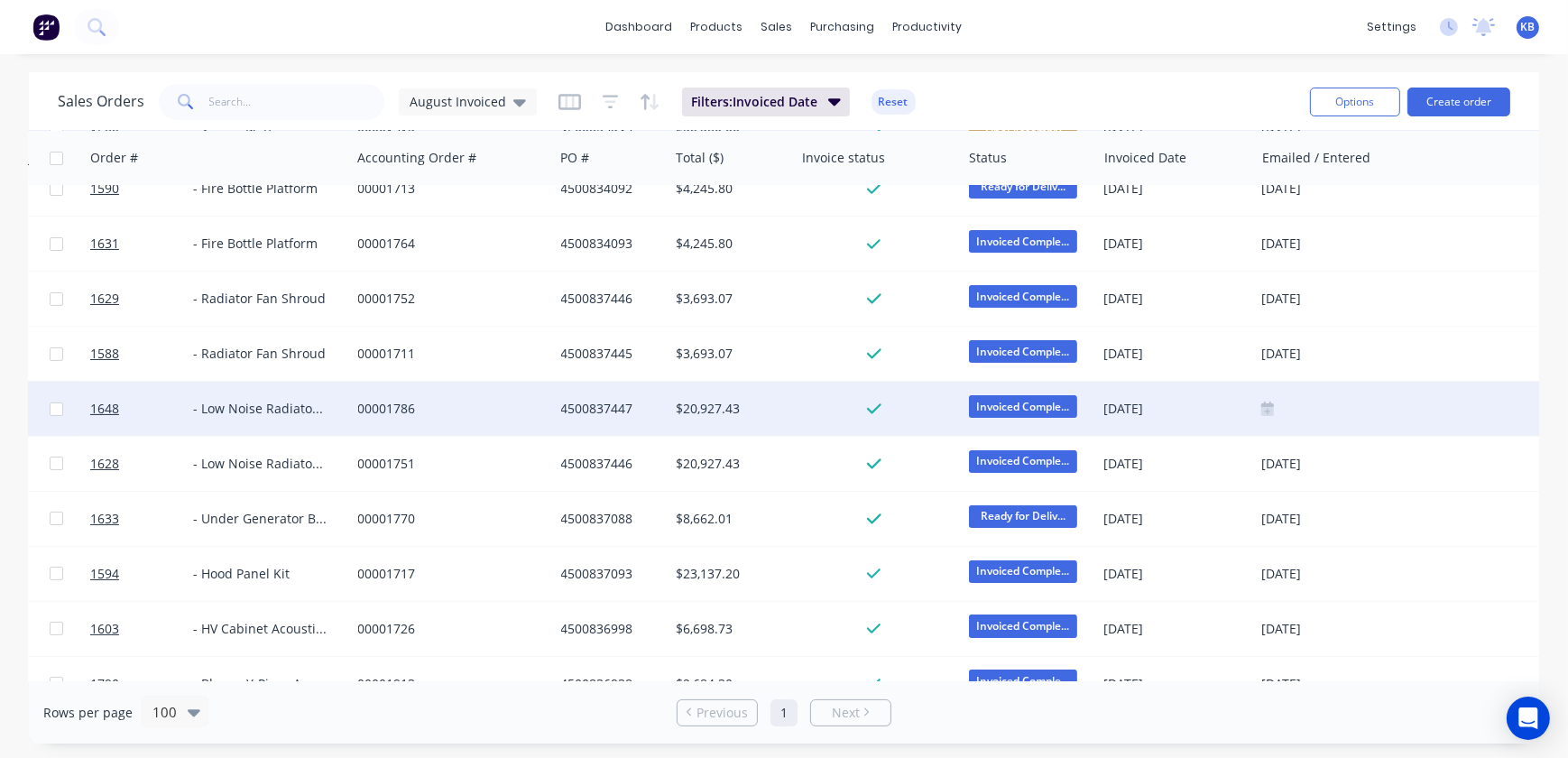
click at [1273, 406] on div at bounding box center [1443, 409] width 362 height 15
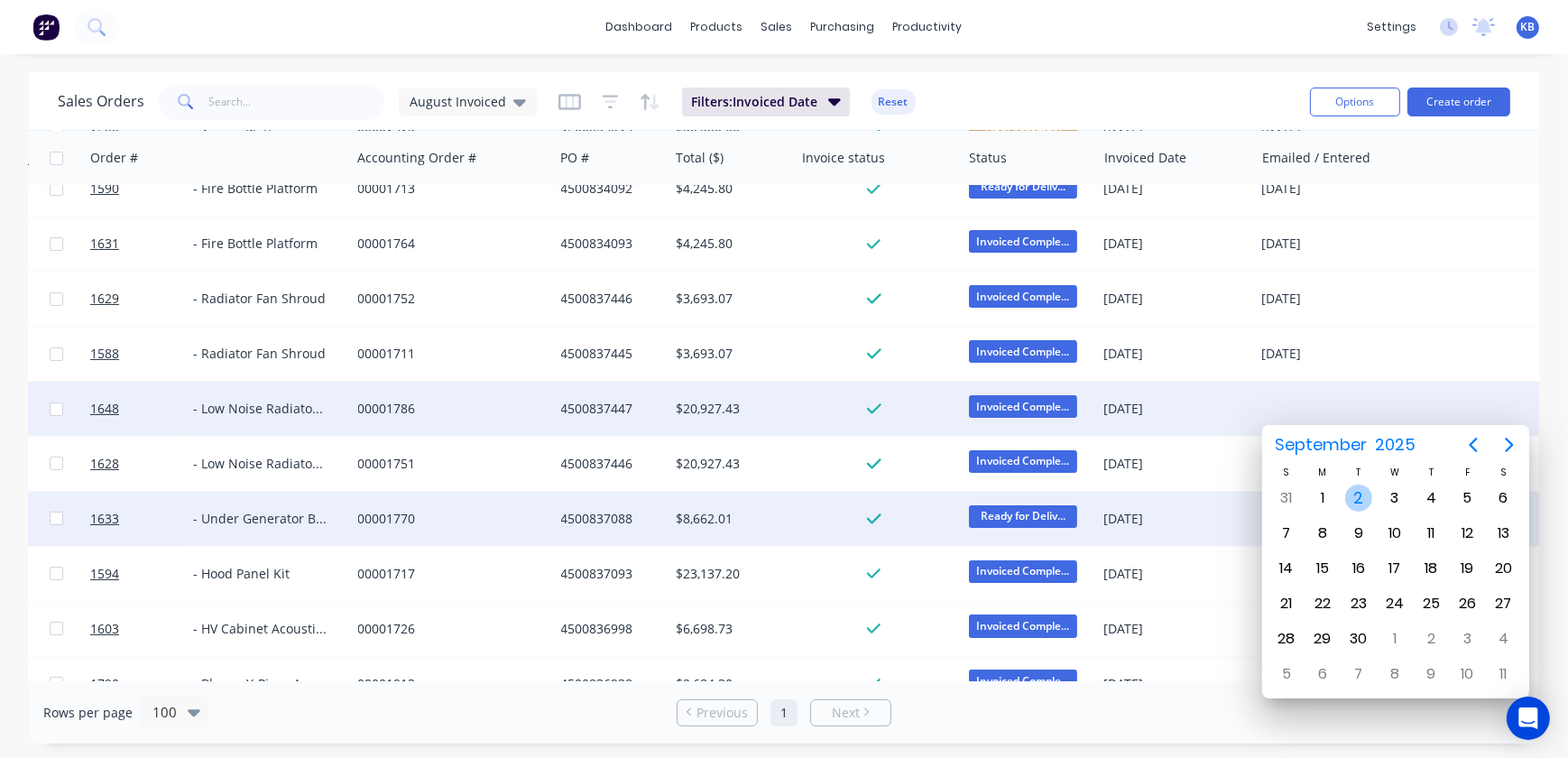
click at [1359, 490] on div "2" at bounding box center [1358, 497] width 27 height 27
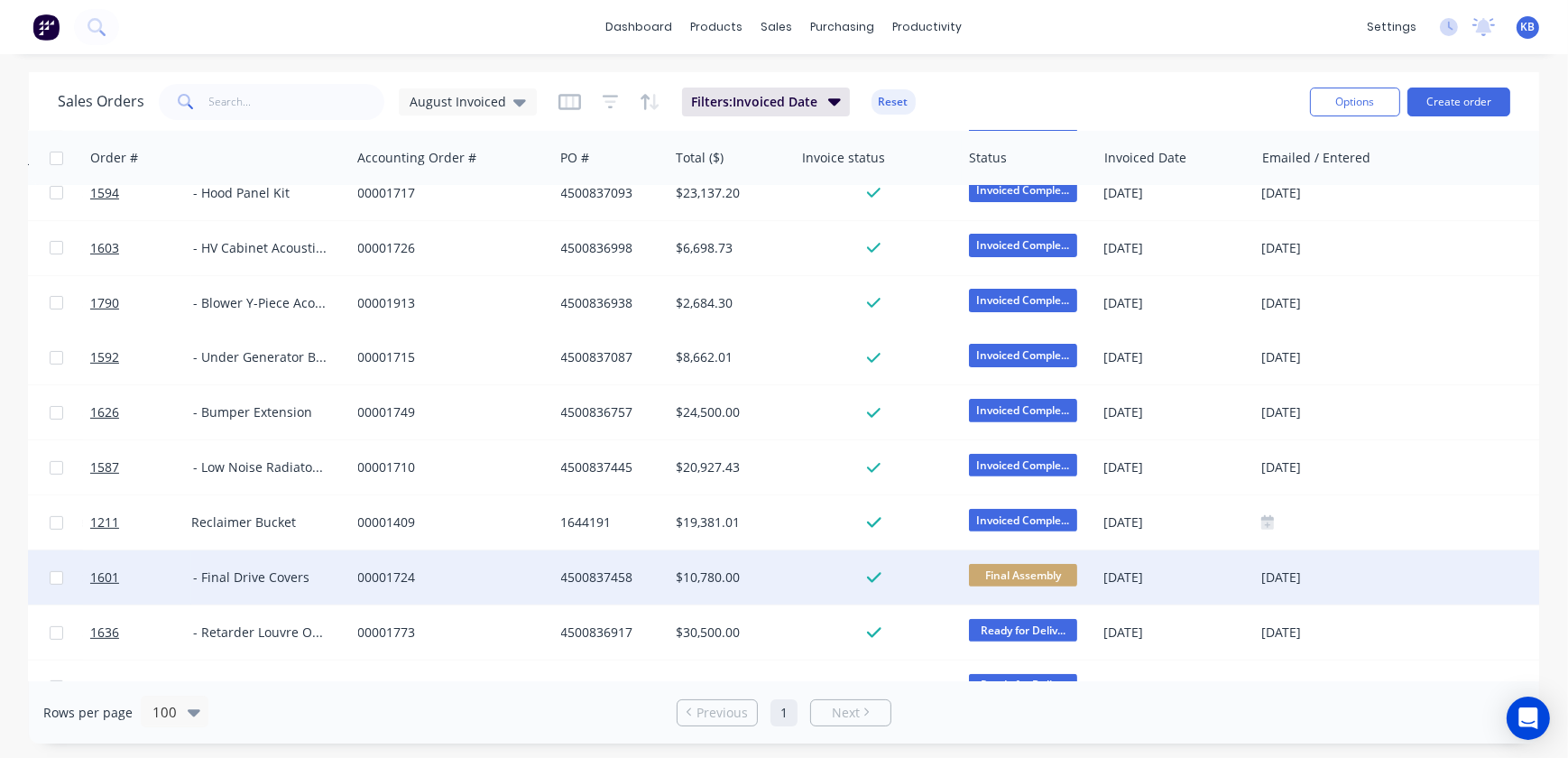
scroll to position [820, 328]
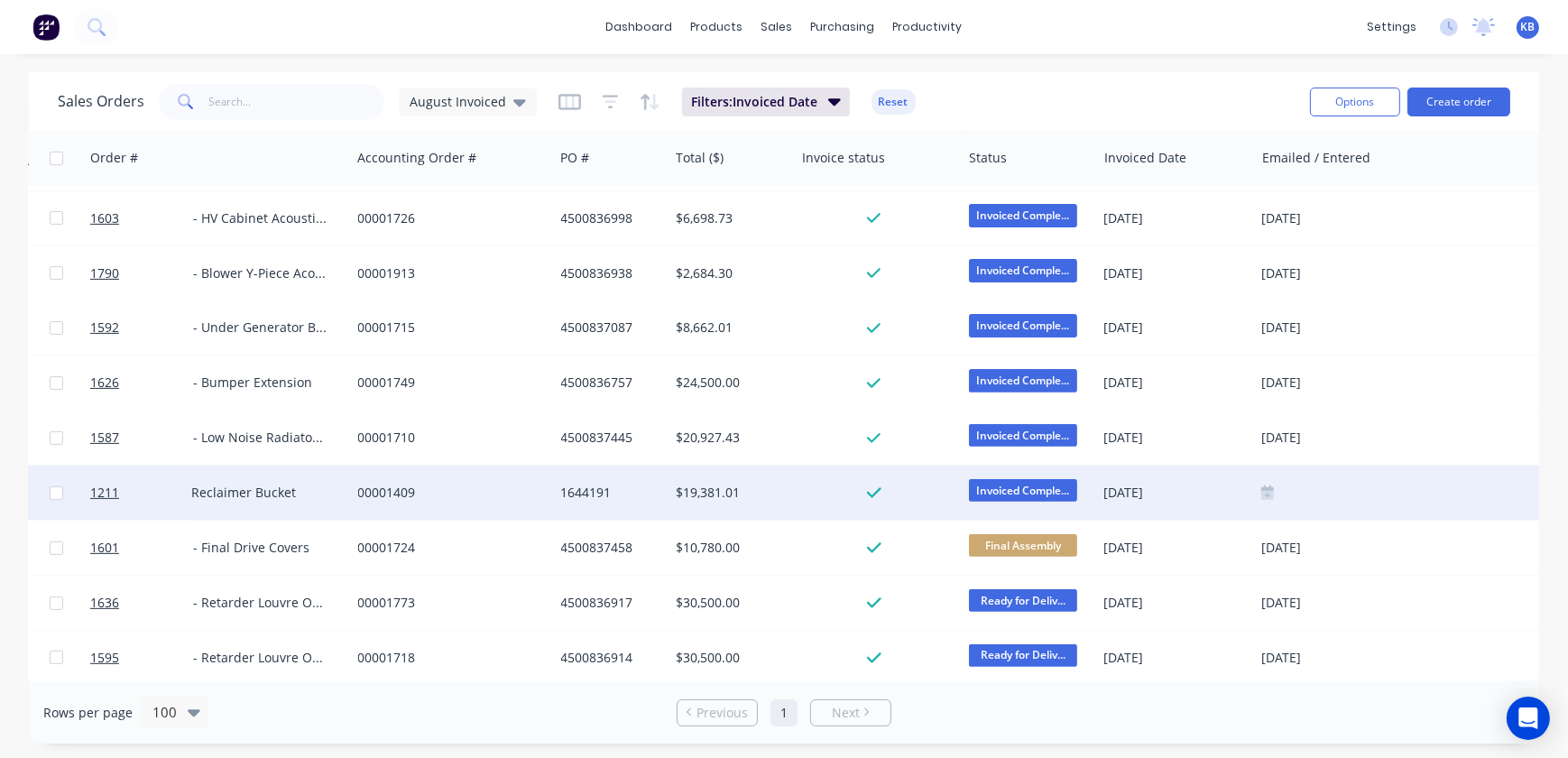
click at [1273, 501] on div at bounding box center [1443, 492] width 377 height 54
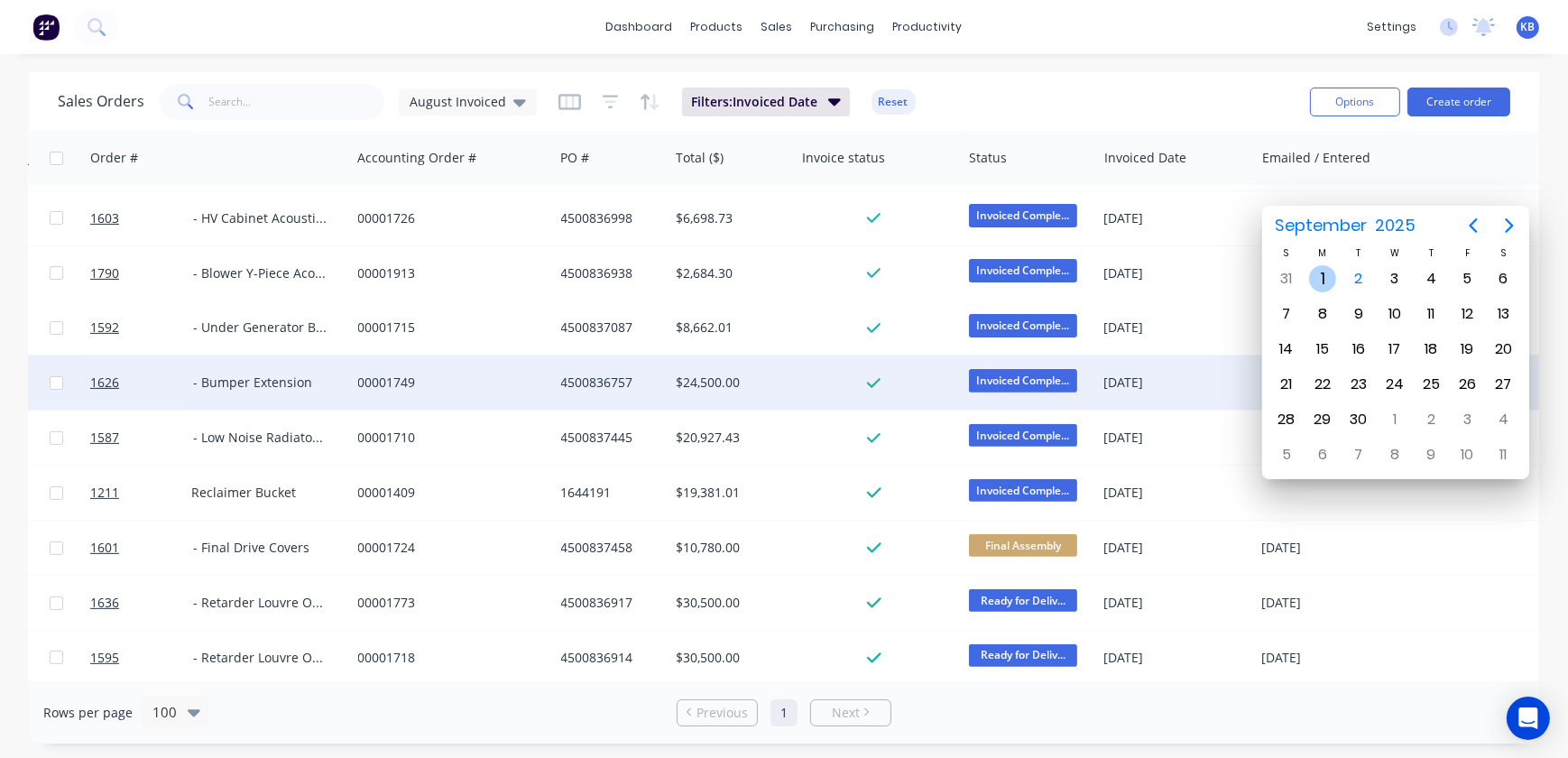
click at [1329, 281] on div "1" at bounding box center [1322, 279] width 27 height 27
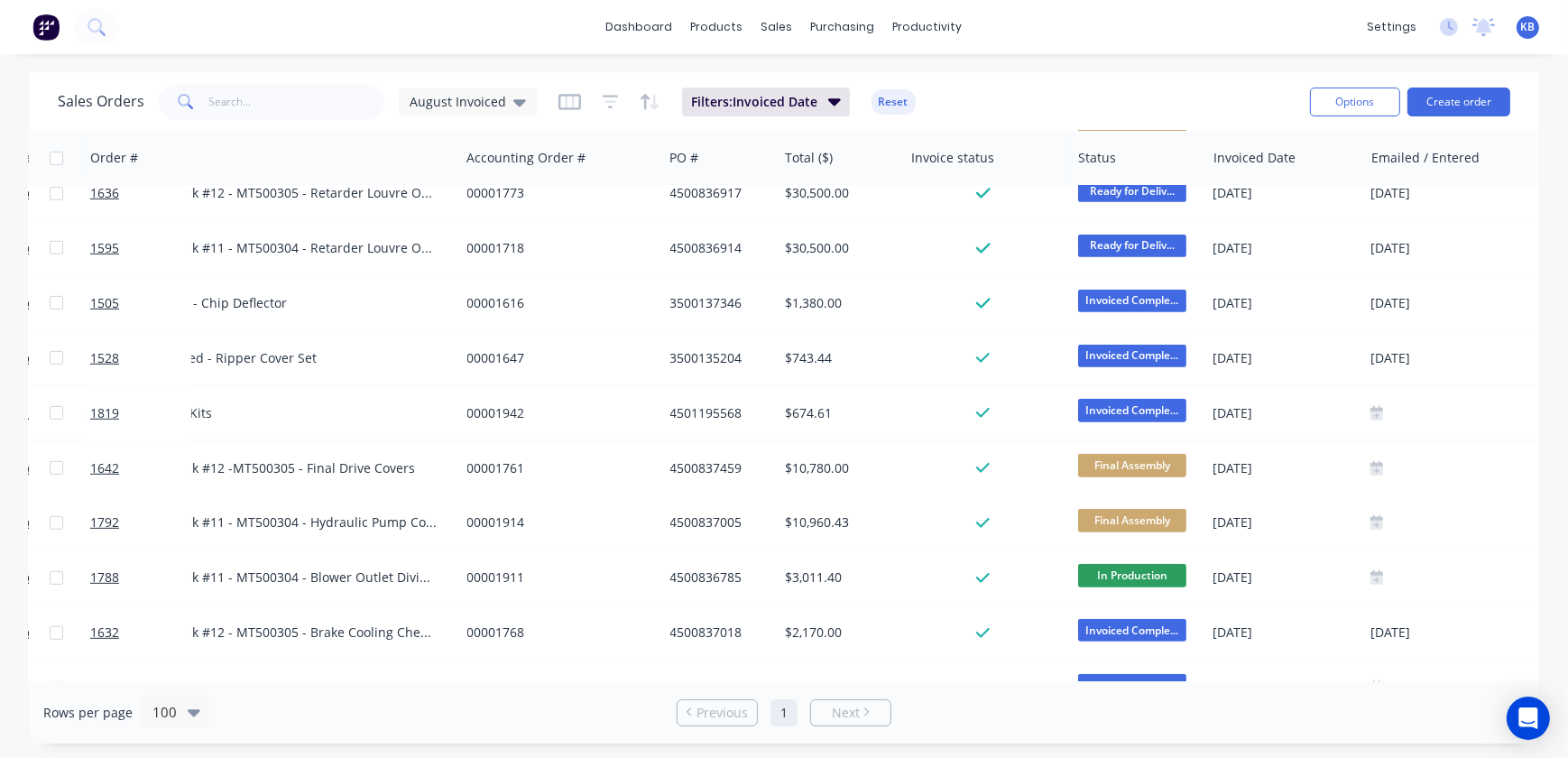
scroll to position [1230, 228]
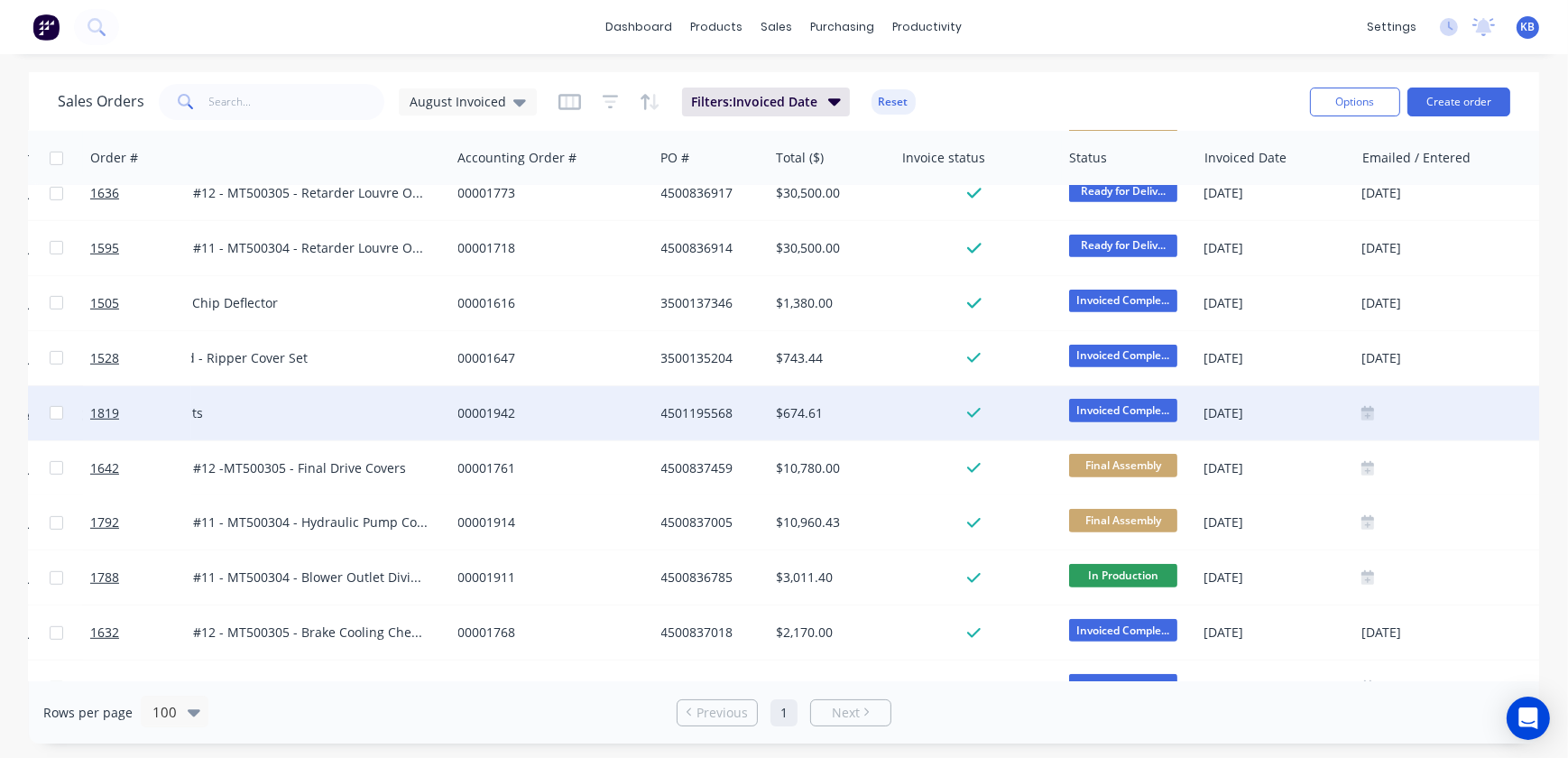
click at [1358, 407] on div at bounding box center [1543, 413] width 377 height 54
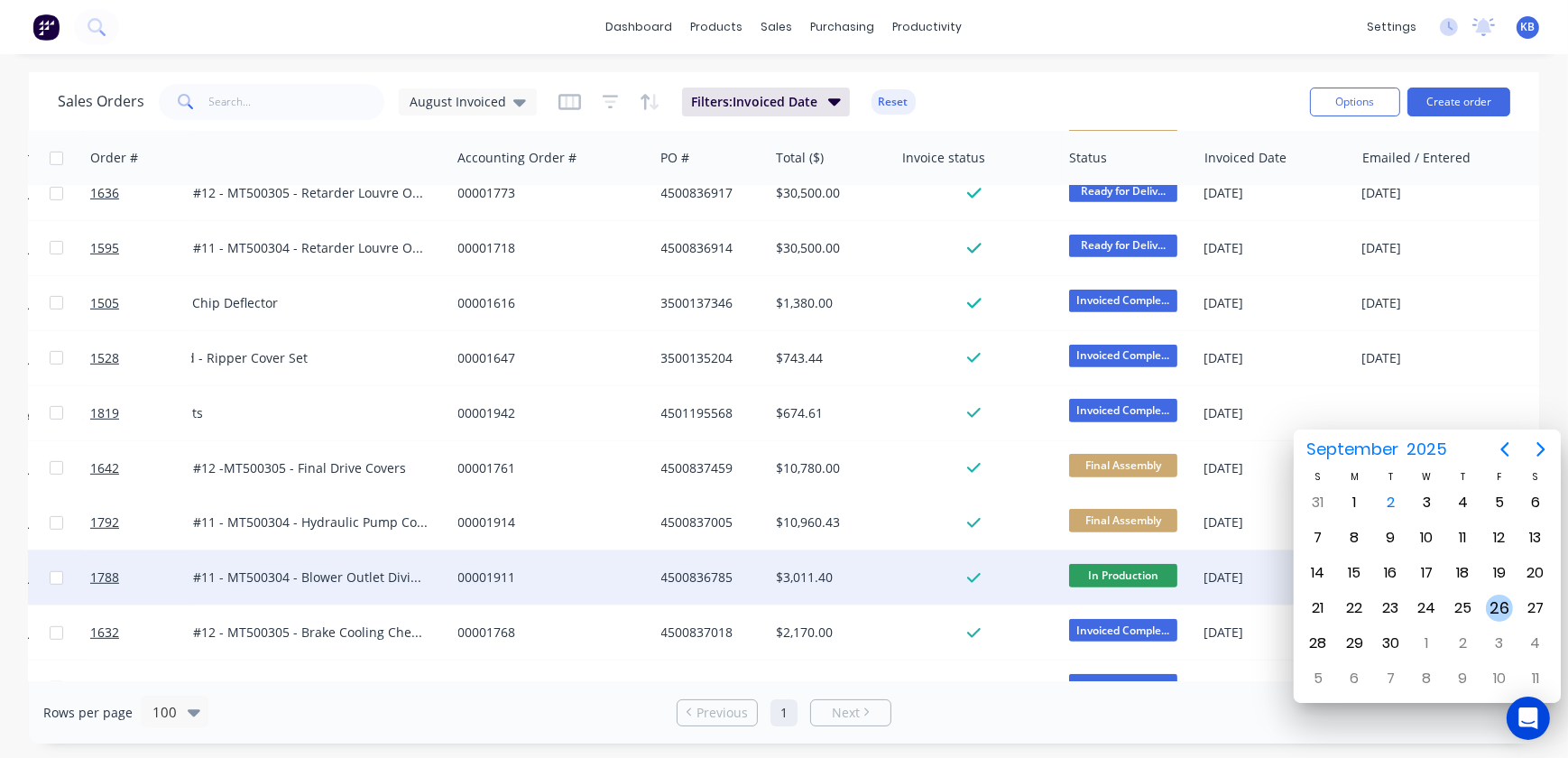
drag, startPoint x: 1504, startPoint y: 602, endPoint x: 1490, endPoint y: 601, distance: 14.0
click at [1504, 604] on div "26" at bounding box center [1498, 608] width 27 height 27
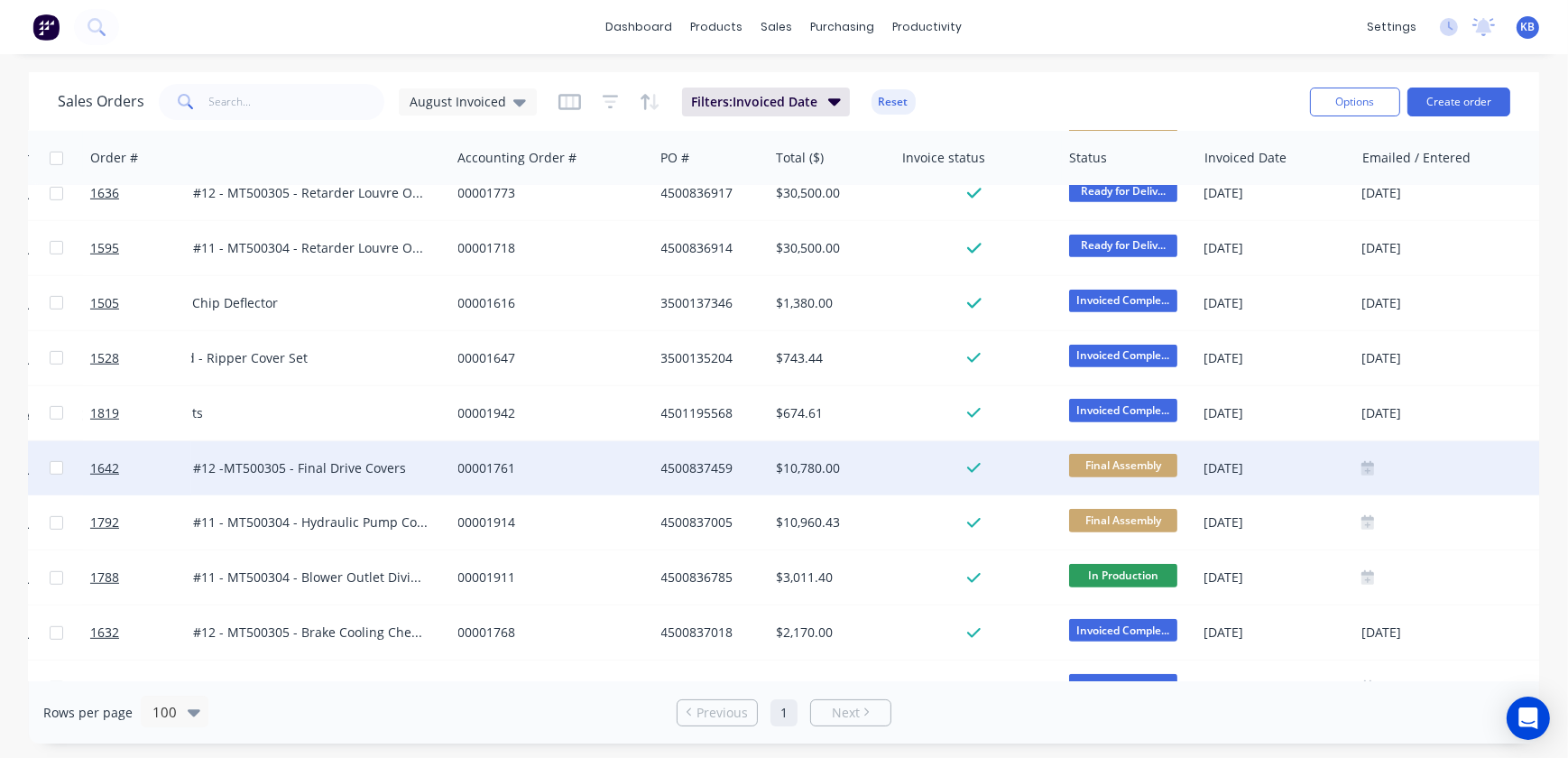
click at [1371, 478] on div at bounding box center [1543, 468] width 377 height 54
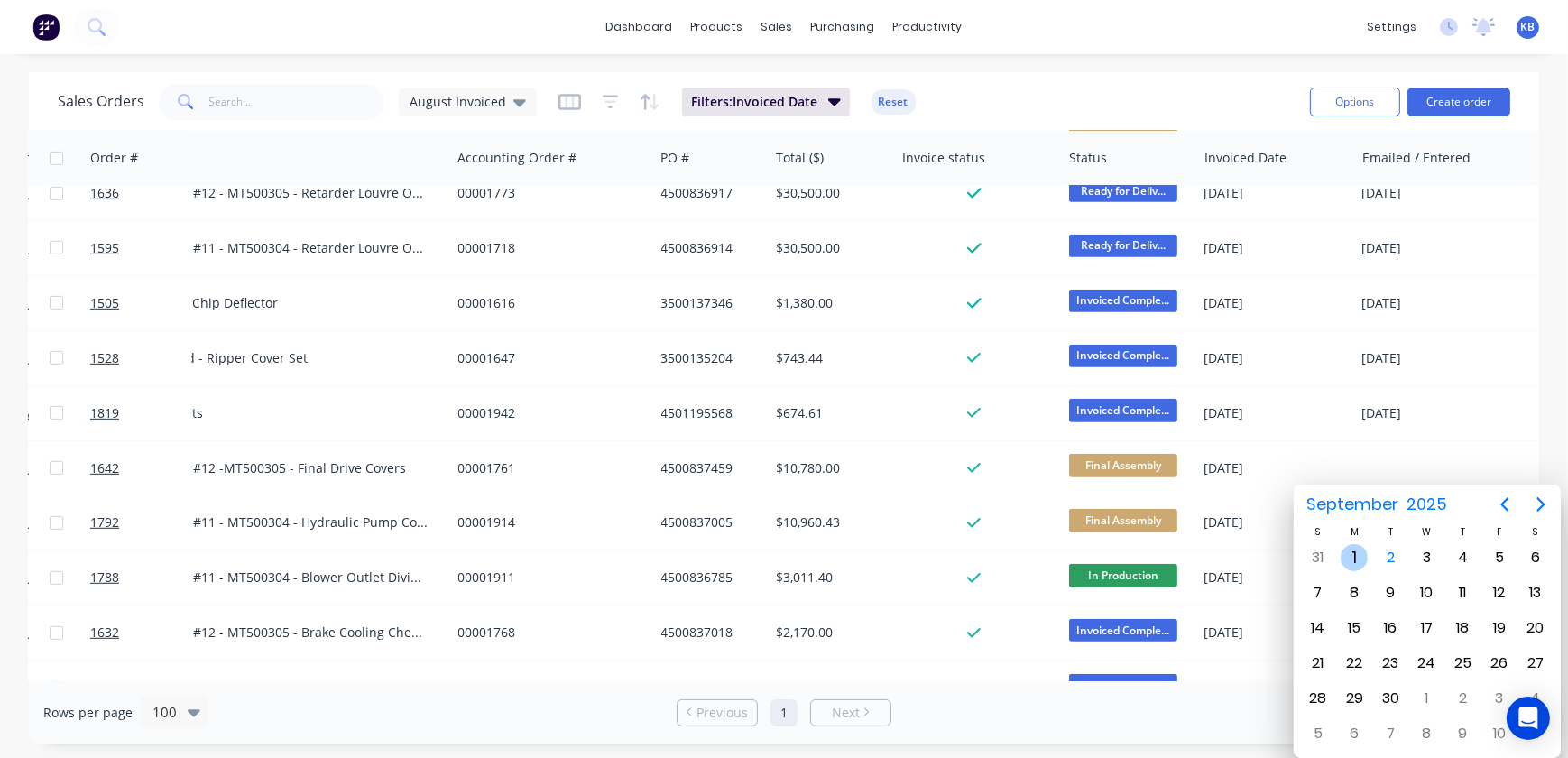
click at [1362, 559] on div "1" at bounding box center [1353, 557] width 27 height 27
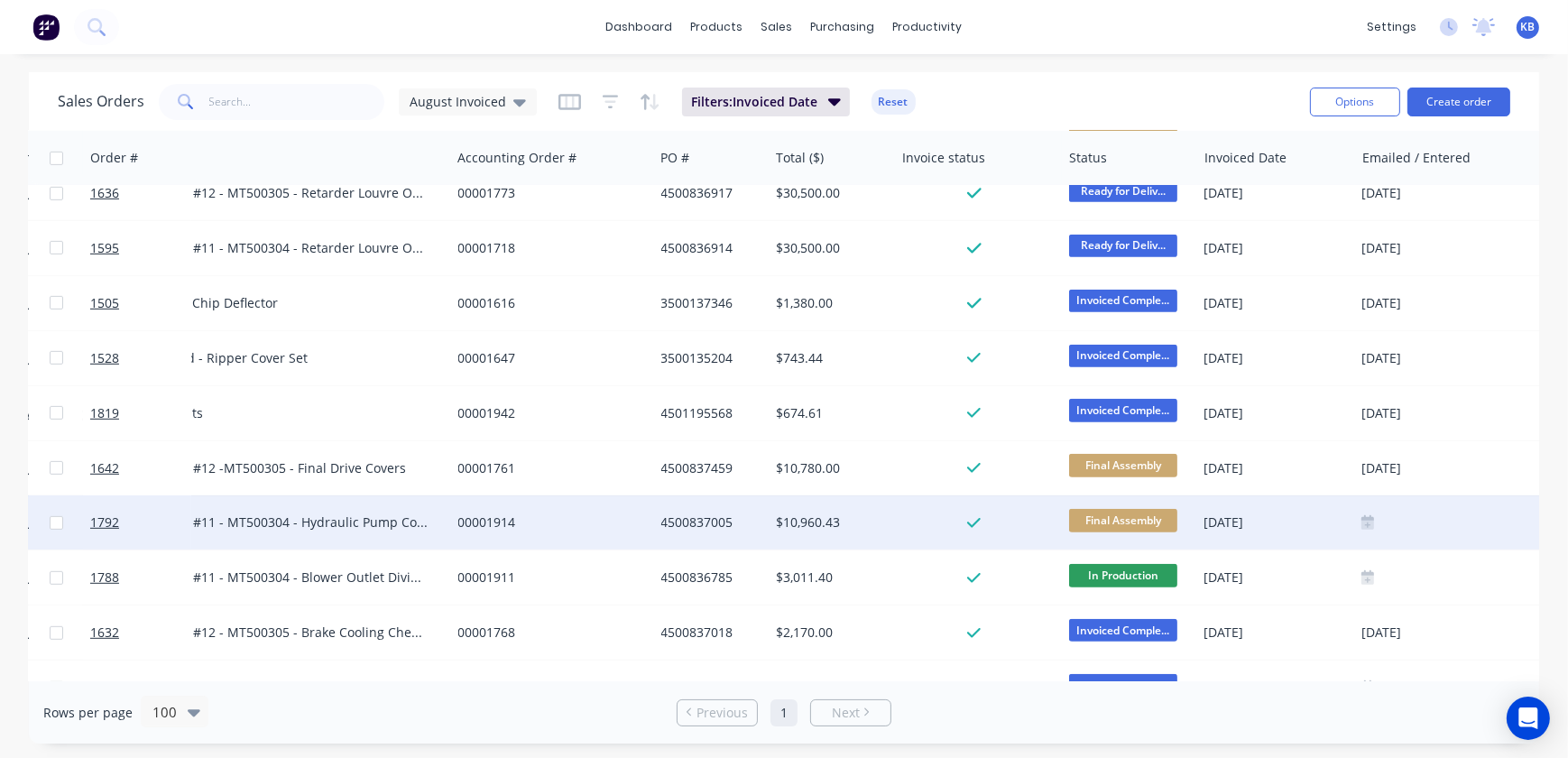
click at [1370, 523] on icon at bounding box center [1367, 525] width 13 height 9
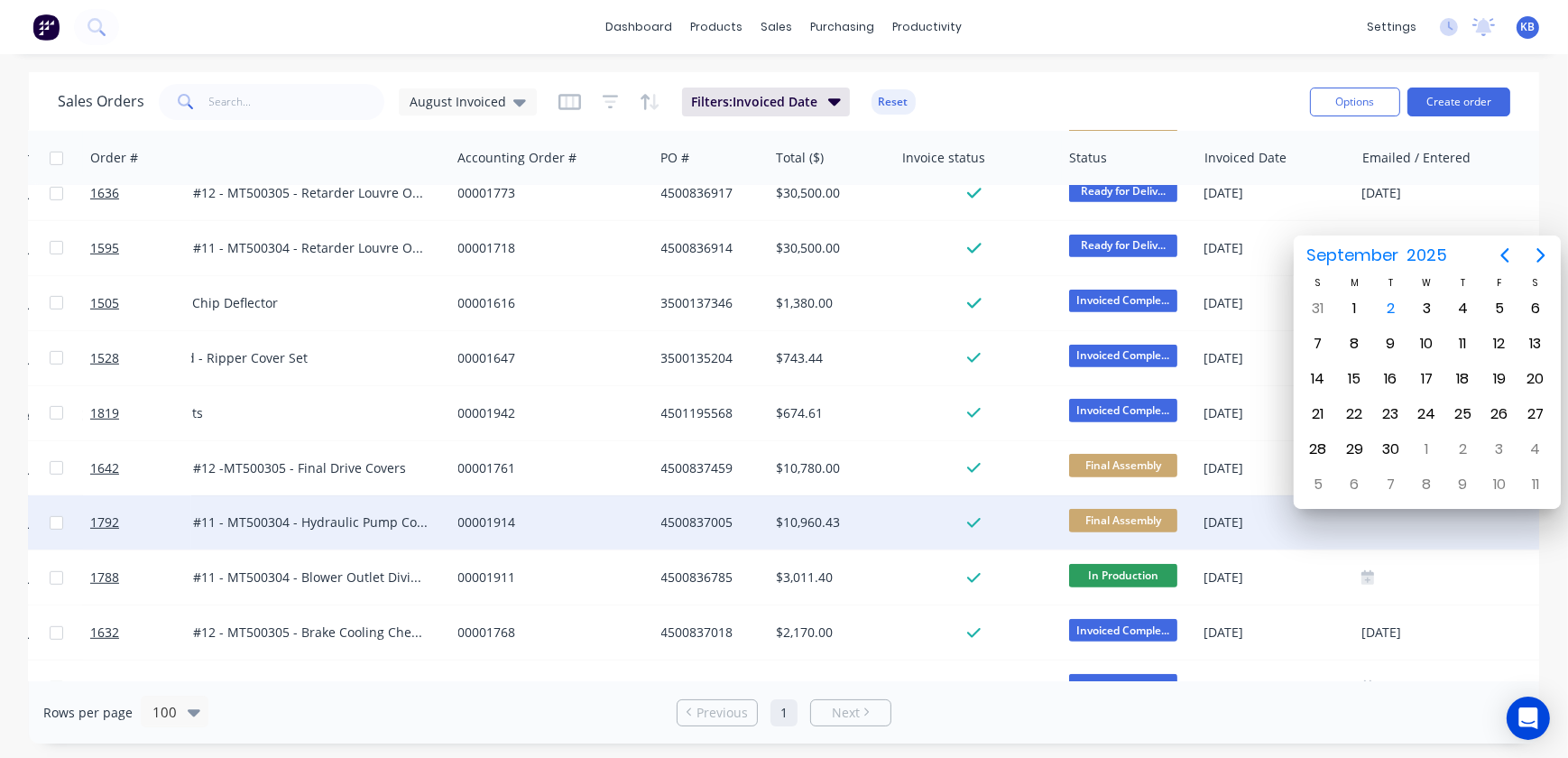
click at [1247, 718] on div "Rows per page 100 Previous 1 Next" at bounding box center [784, 712] width 1510 height 62
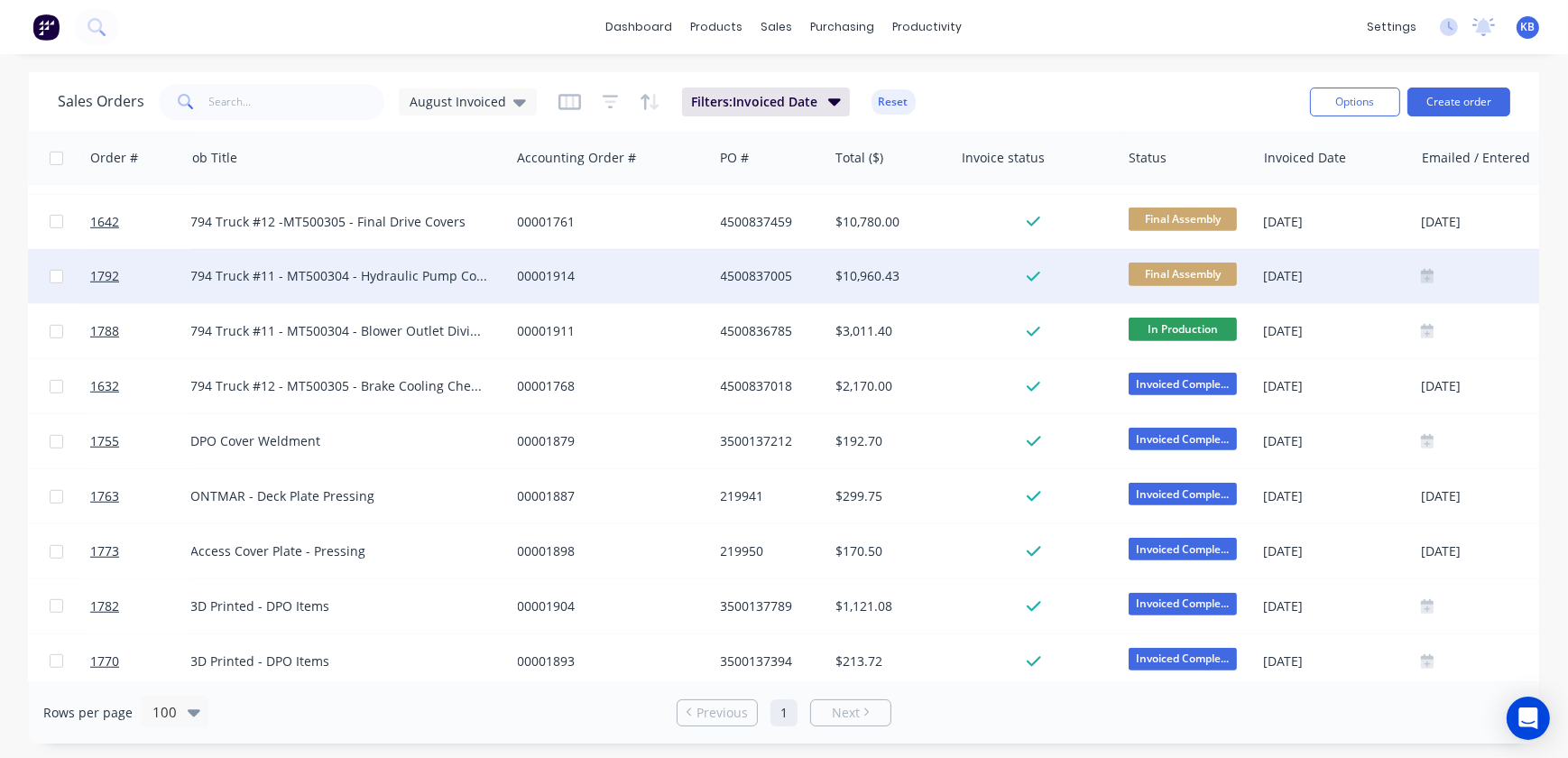
scroll to position [1476, 228]
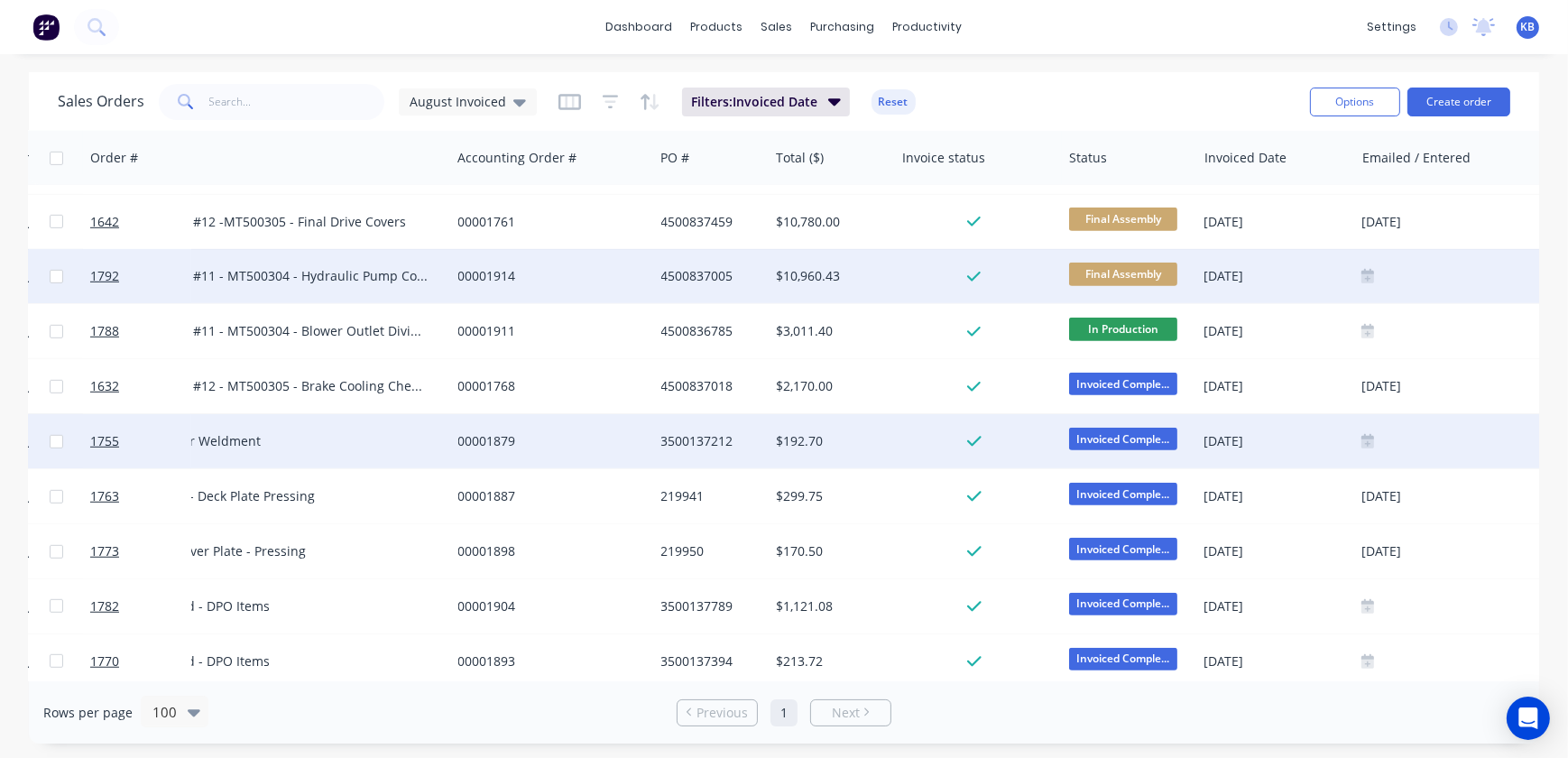
click at [1373, 446] on div at bounding box center [1542, 441] width 362 height 15
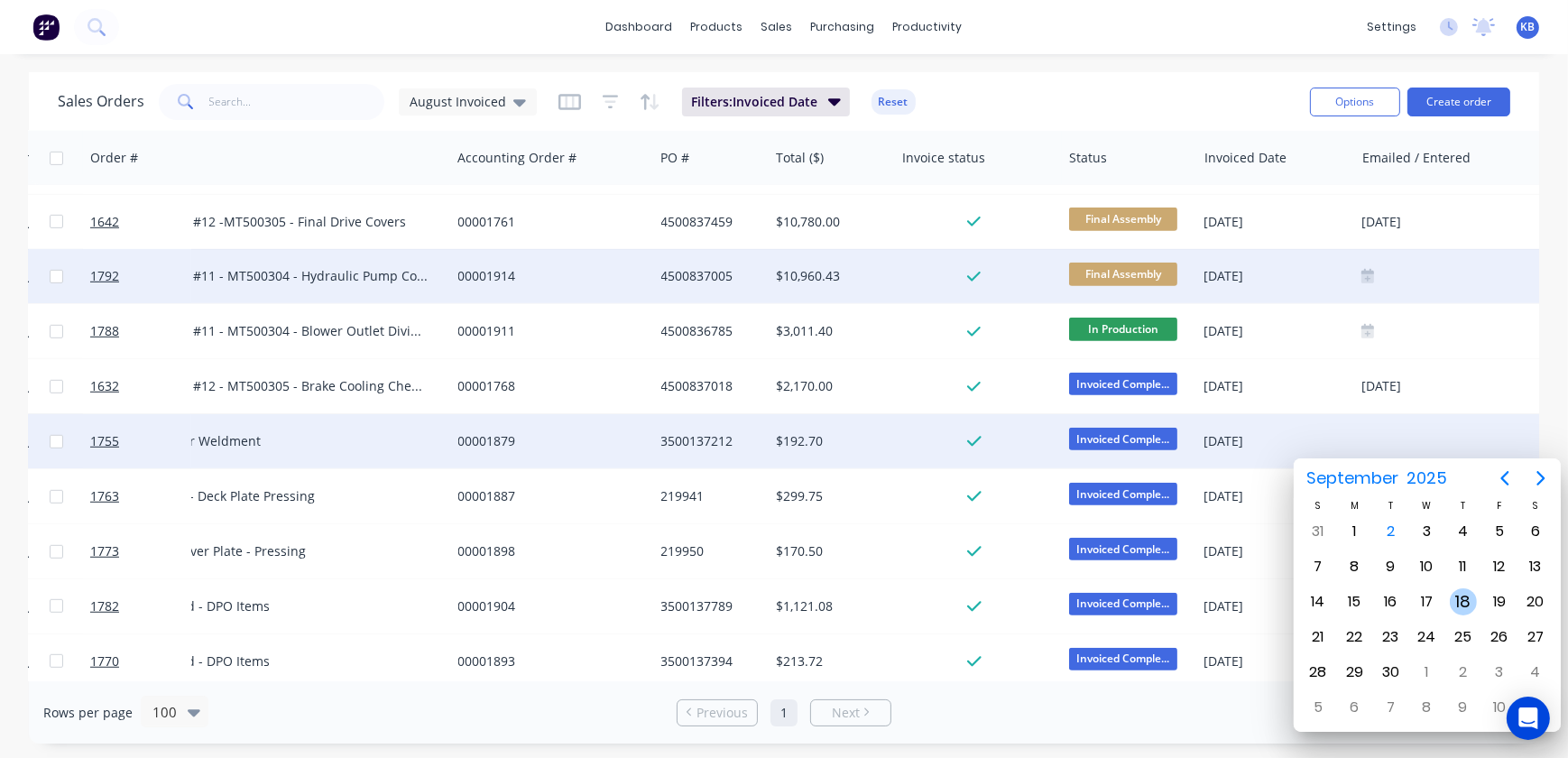
click at [1458, 597] on div "18" at bounding box center [1463, 601] width 27 height 27
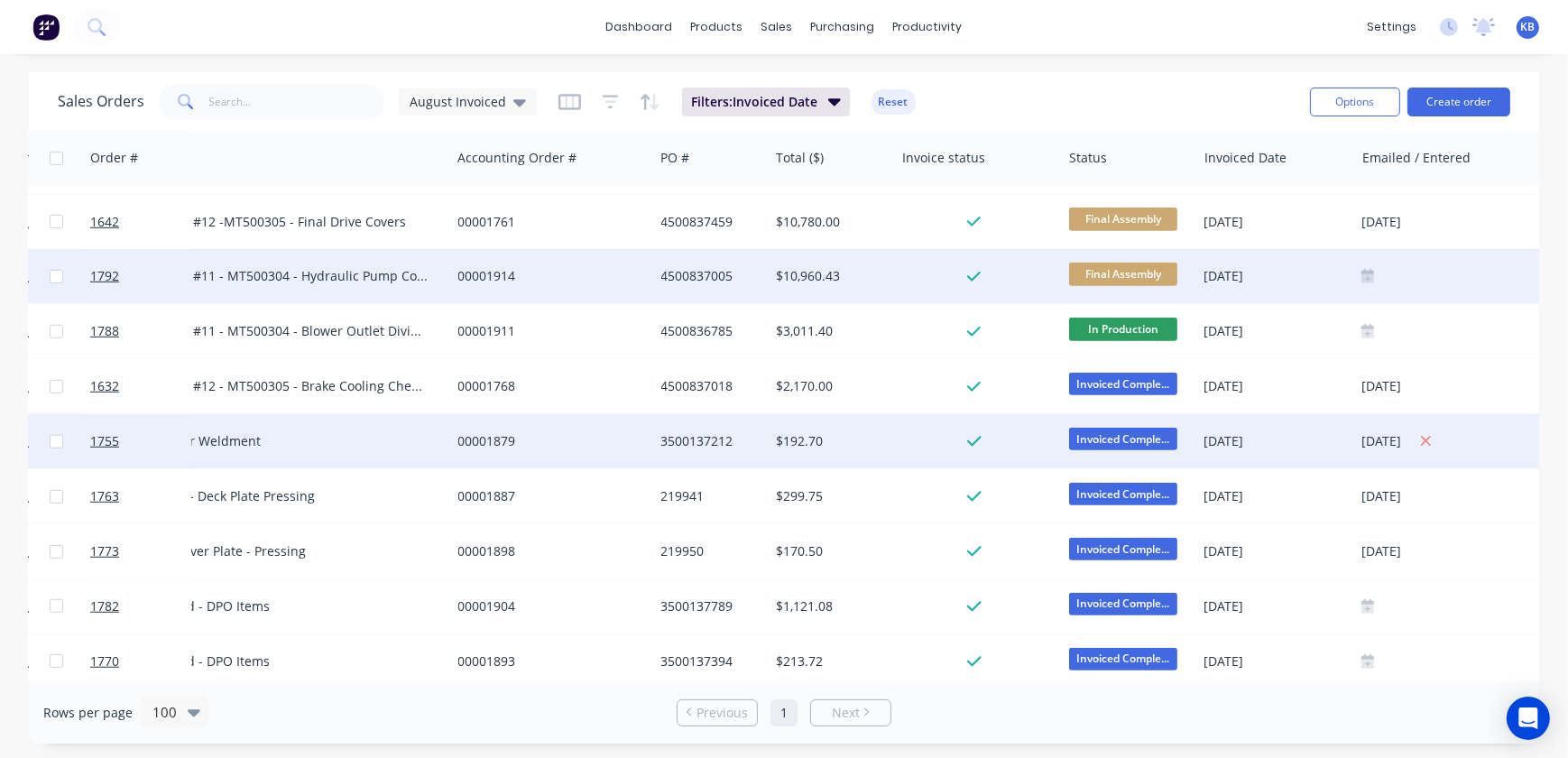
click at [1385, 442] on div "18/09/2025" at bounding box center [1542, 441] width 362 height 22
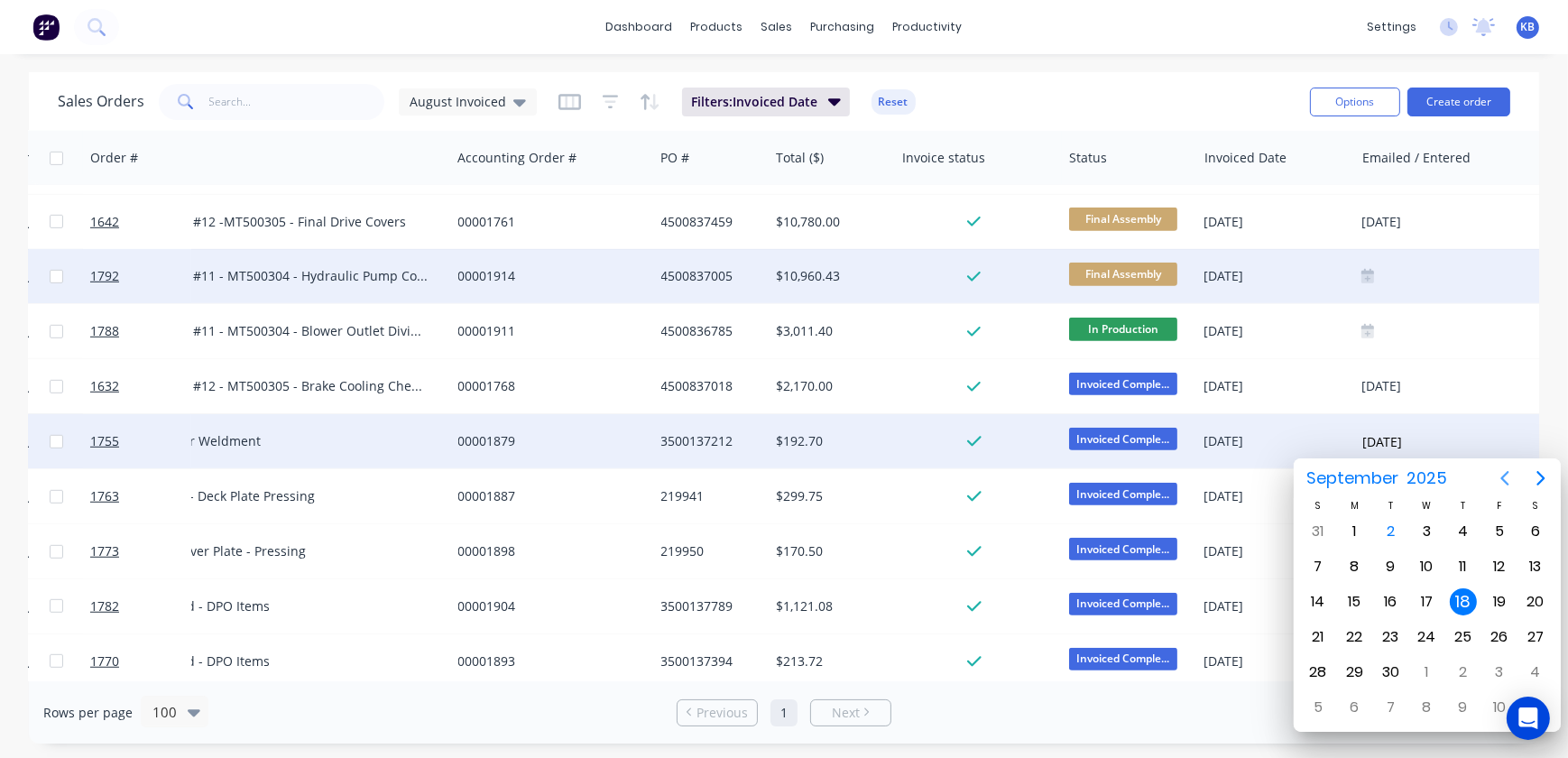
click at [1507, 472] on icon "Previous page" at bounding box center [1504, 477] width 21 height 21
click at [1361, 634] on div "18" at bounding box center [1353, 636] width 27 height 27
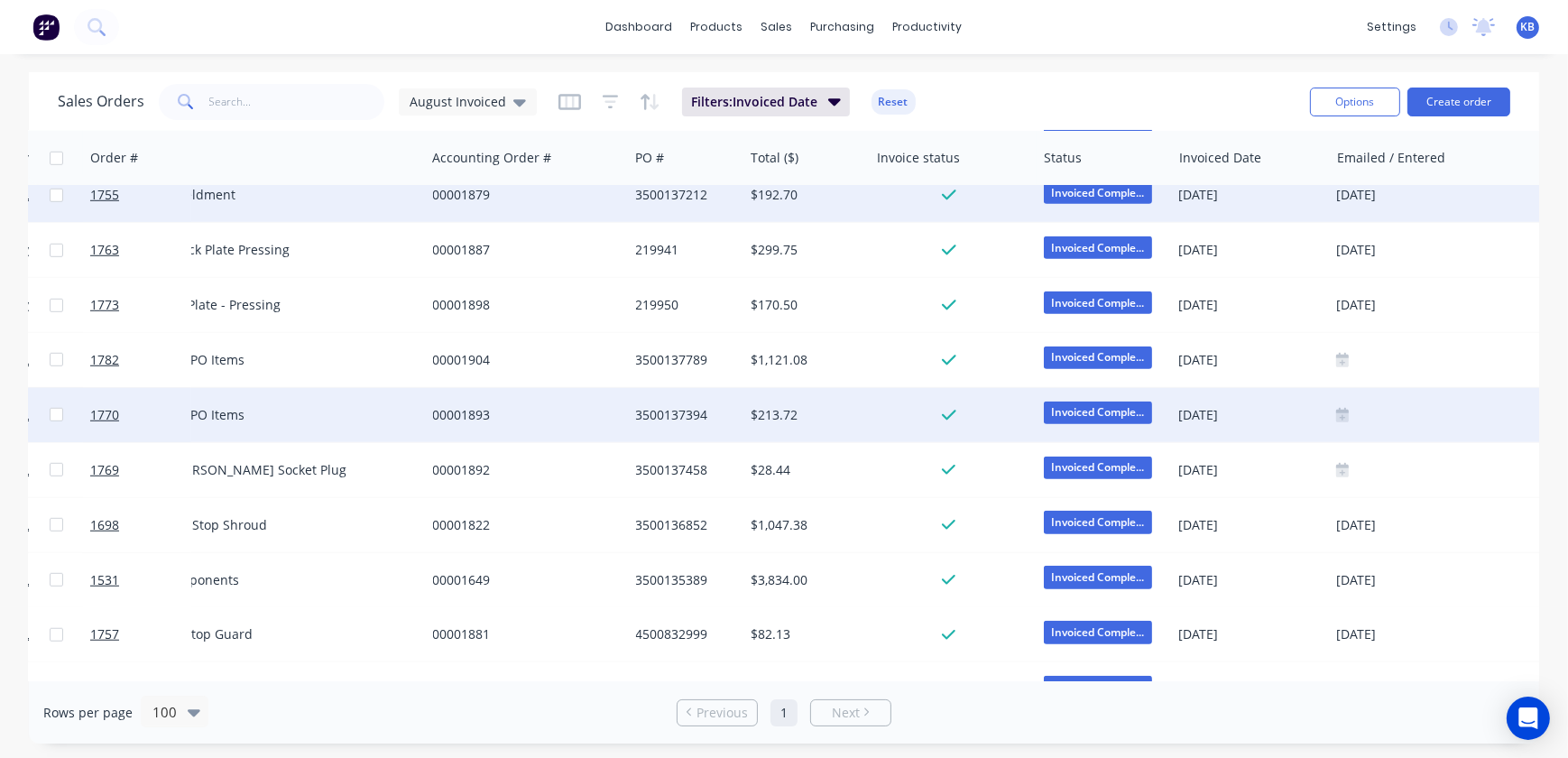
scroll to position [1722, 254]
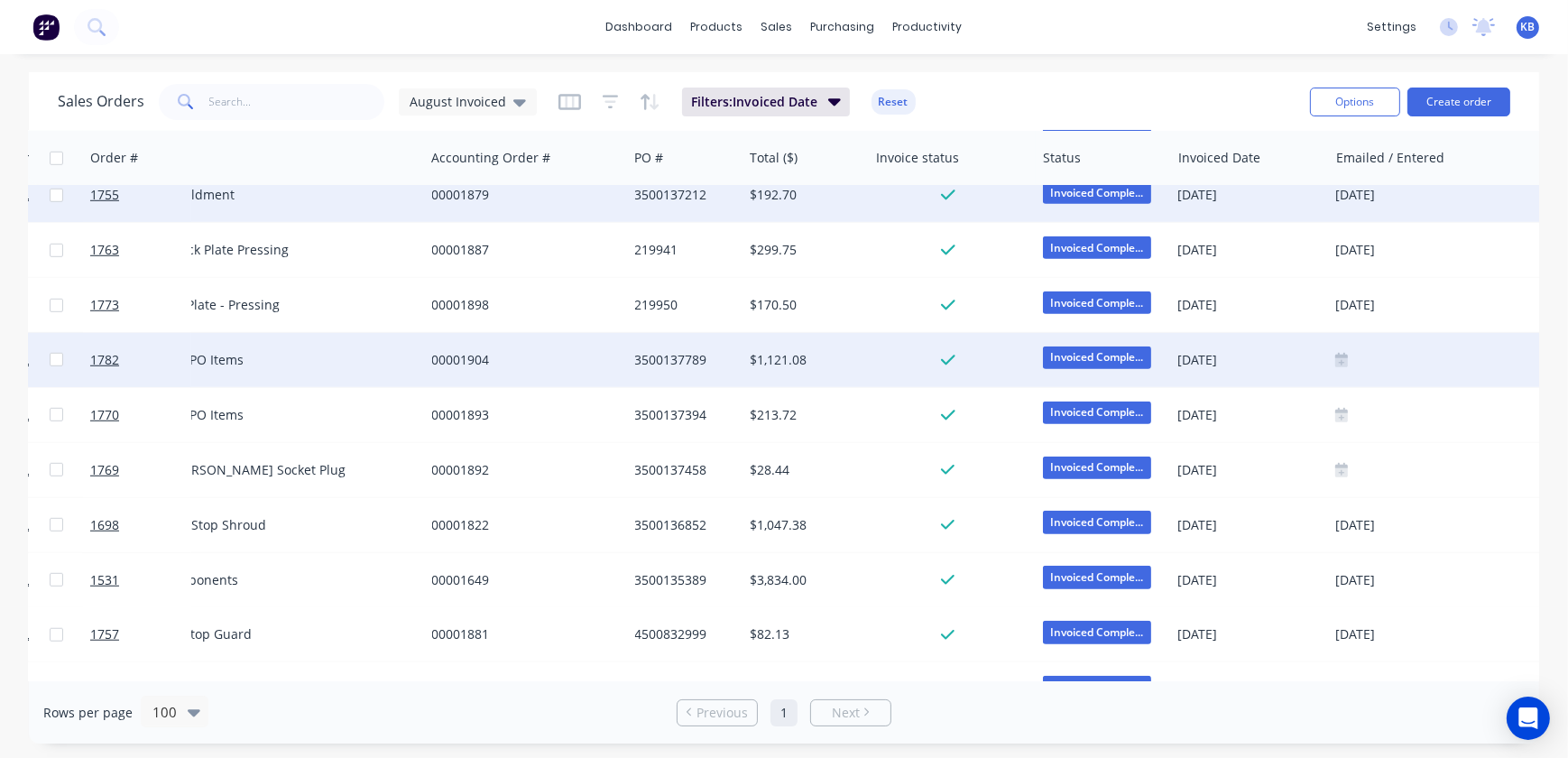
click at [1337, 366] on icon at bounding box center [1341, 363] width 13 height 9
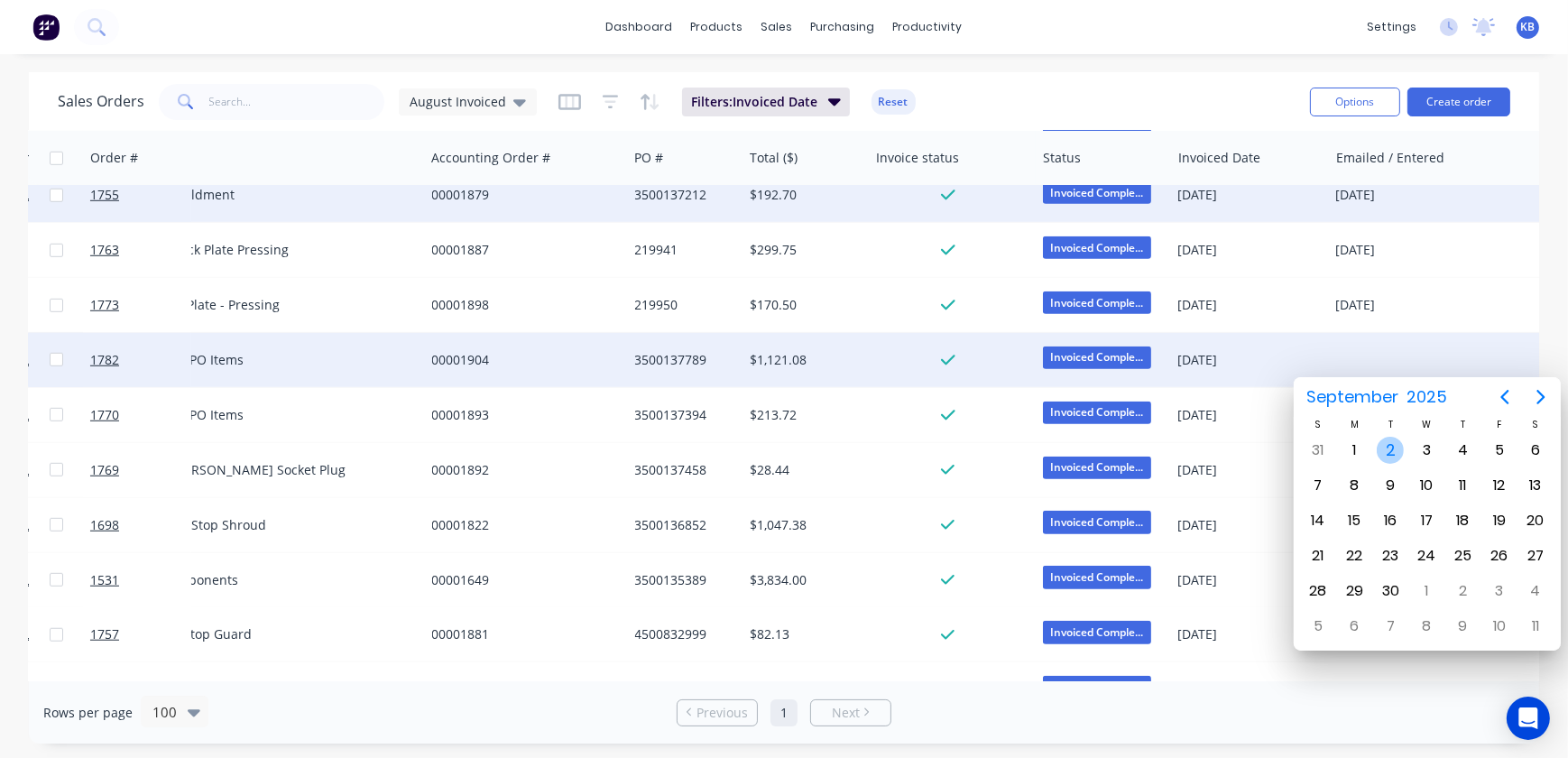
click at [1389, 451] on div "2" at bounding box center [1390, 450] width 27 height 27
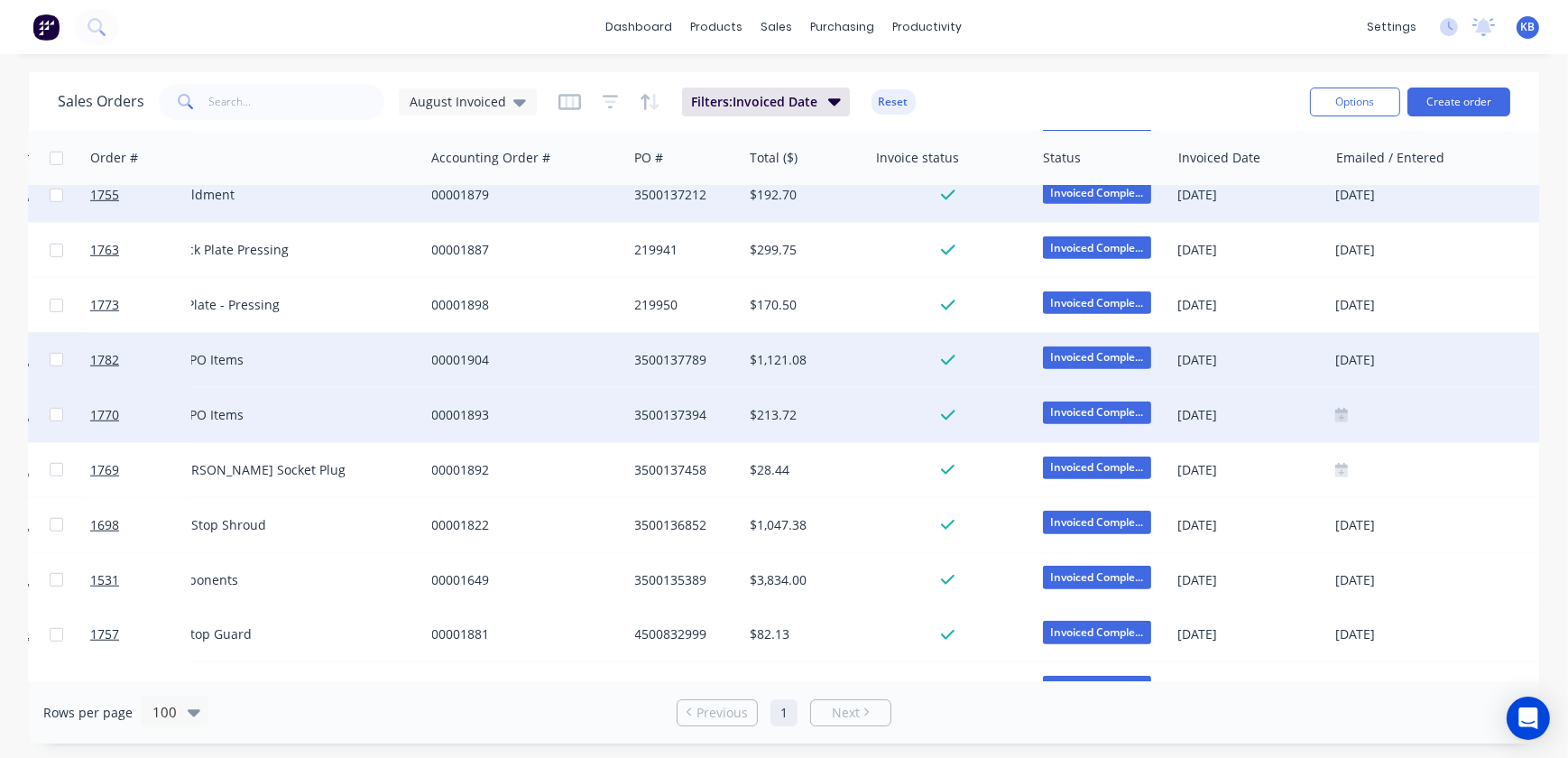
click at [1340, 420] on icon at bounding box center [1341, 414] width 13 height 13
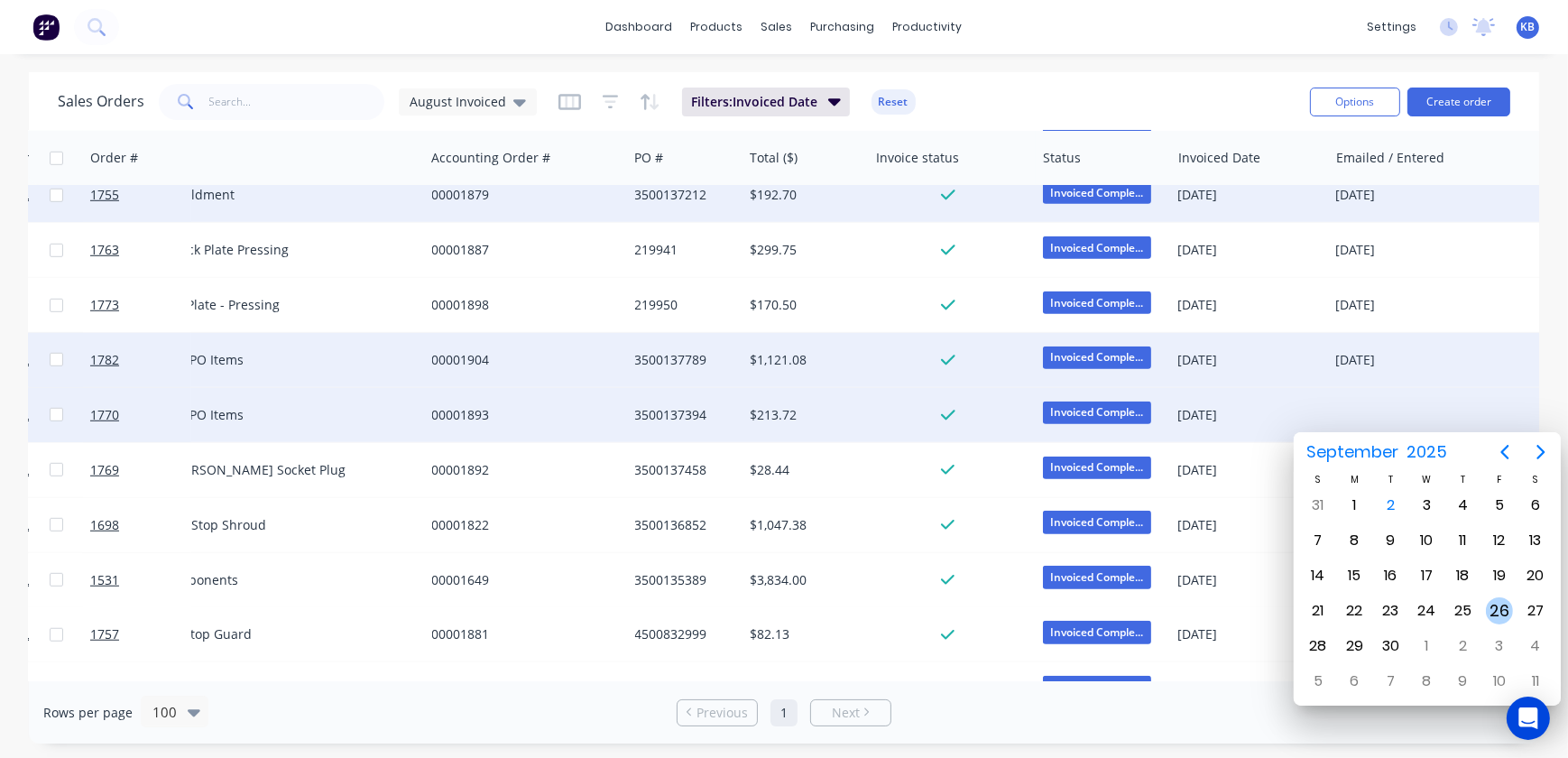
click at [1485, 604] on div "26" at bounding box center [1498, 610] width 27 height 27
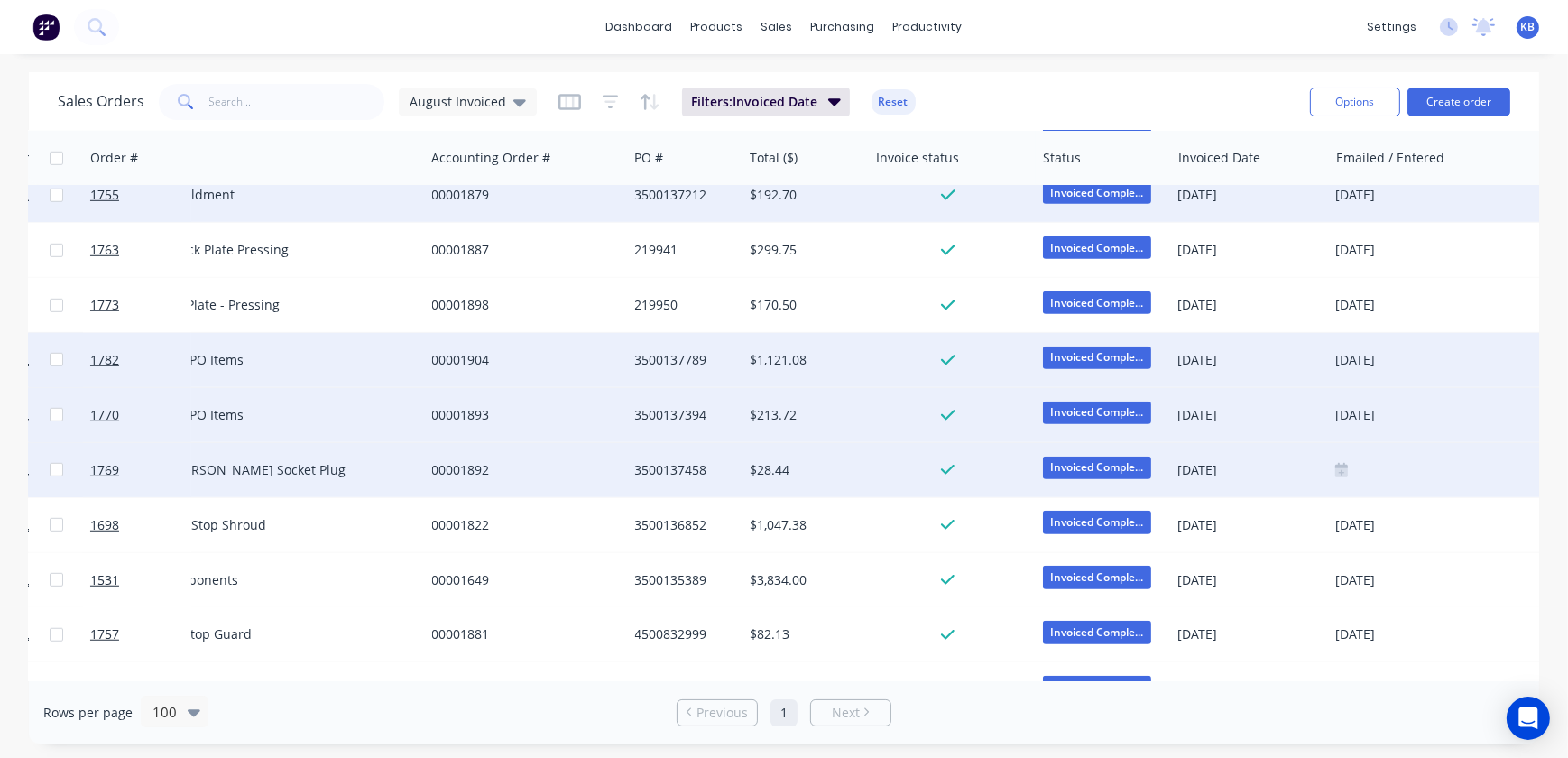
click at [1338, 469] on icon at bounding box center [1341, 473] width 13 height 9
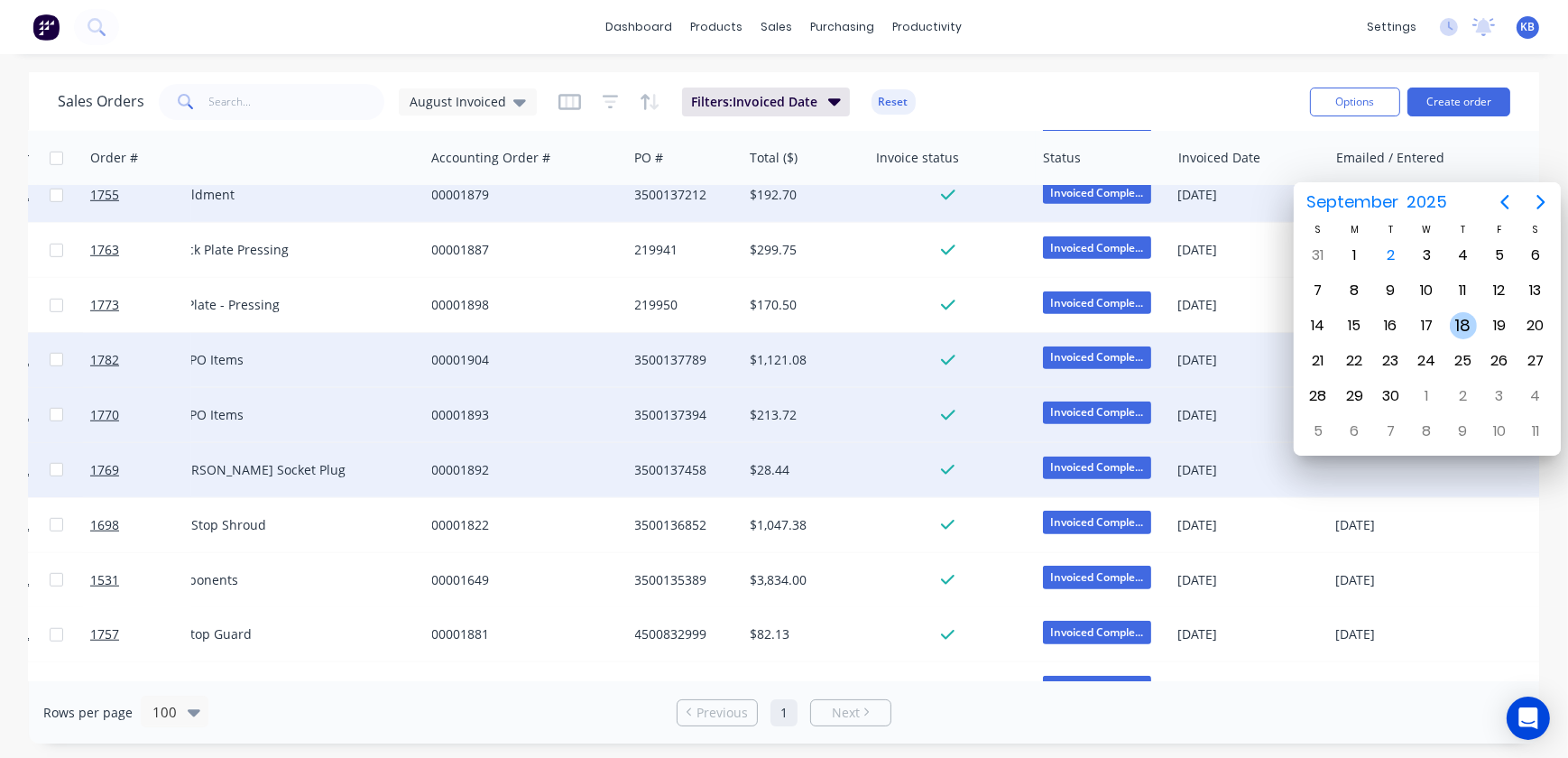
drag, startPoint x: 1456, startPoint y: 330, endPoint x: 1443, endPoint y: 360, distance: 32.7
click at [1456, 331] on div "18" at bounding box center [1463, 325] width 27 height 27
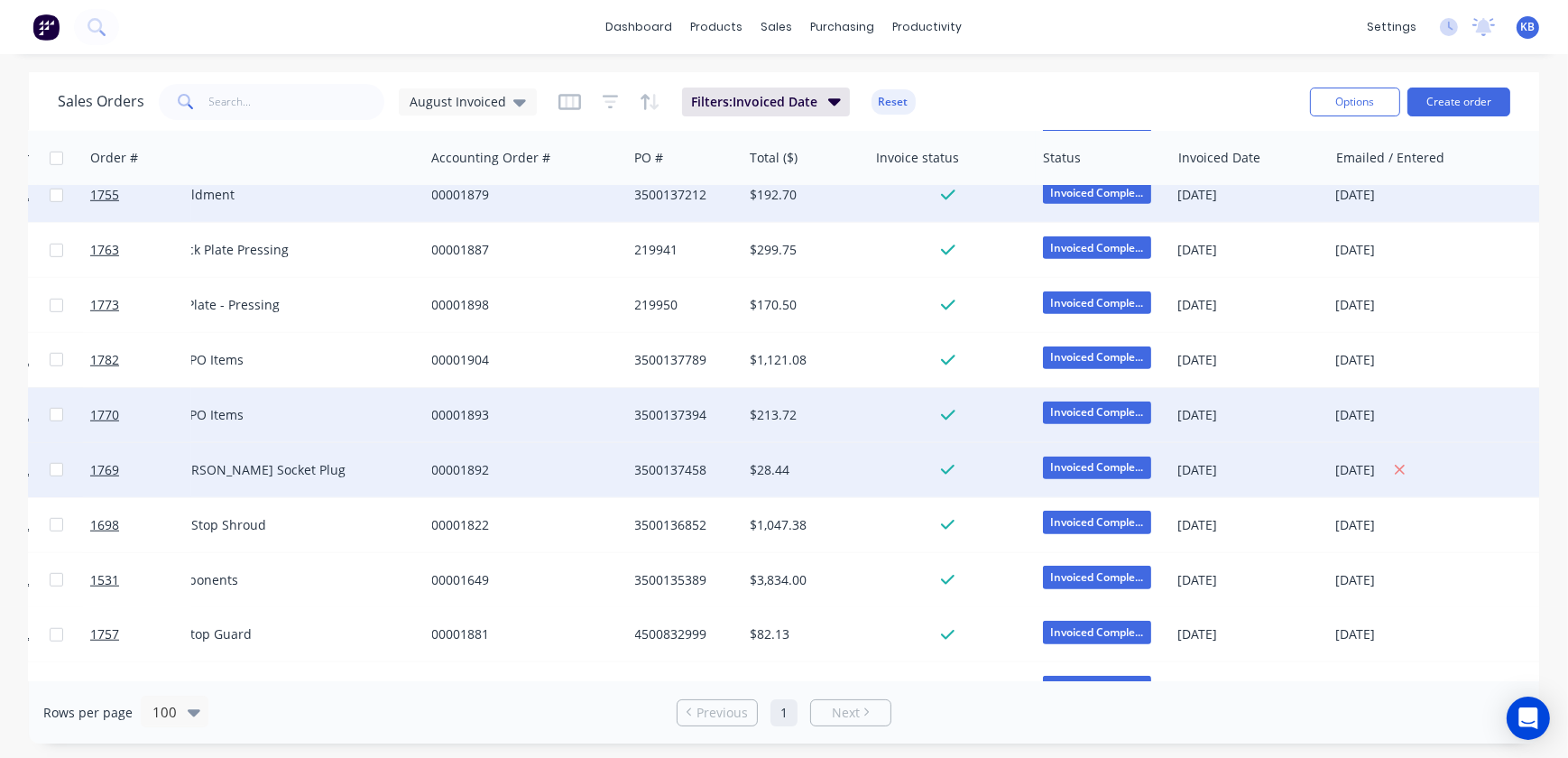
click at [1365, 461] on div "18/09/2025" at bounding box center [1516, 469] width 362 height 22
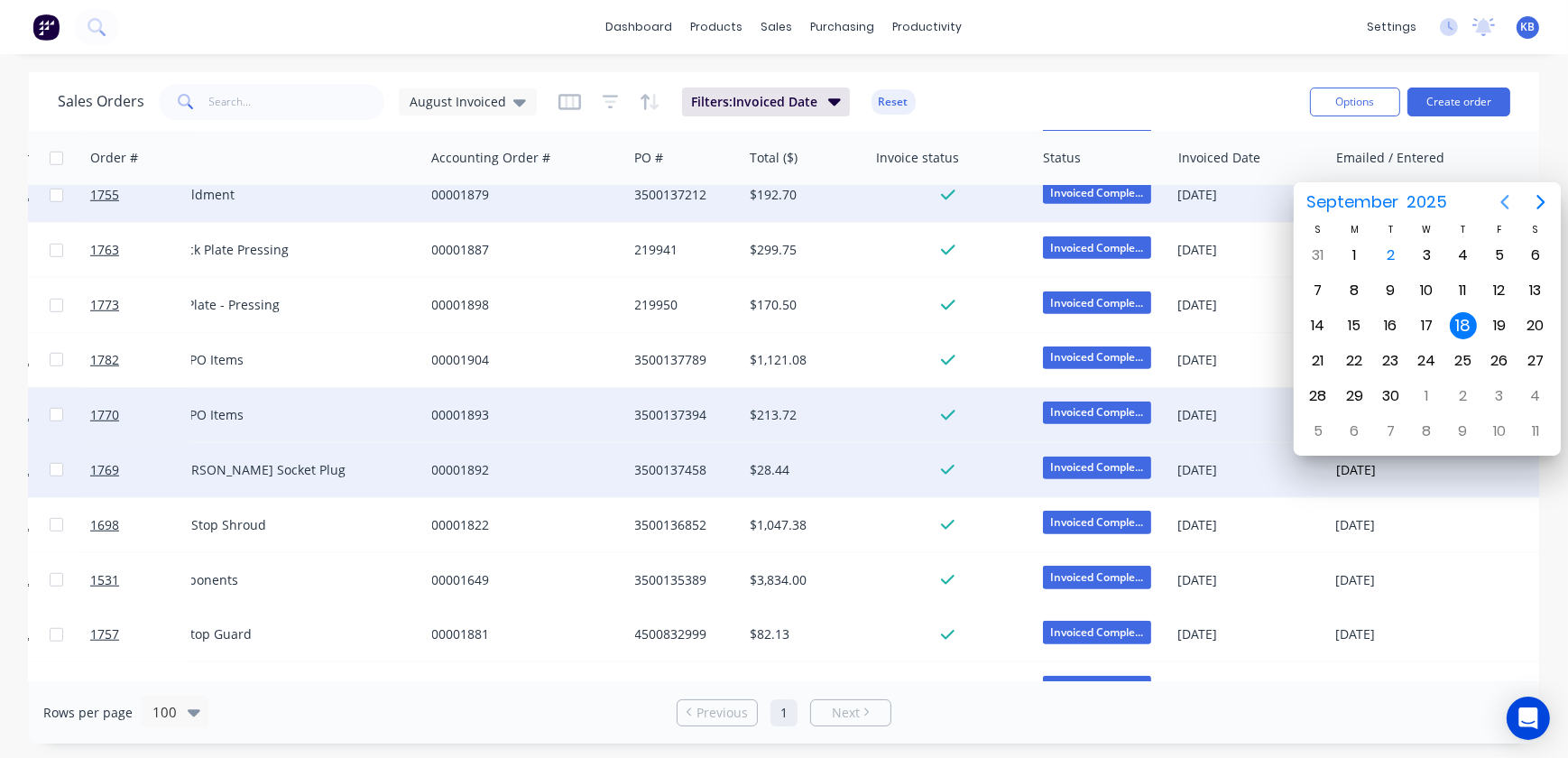
click at [1496, 198] on icon "Previous page" at bounding box center [1504, 202] width 21 height 21
click at [1359, 359] on div "18" at bounding box center [1353, 360] width 27 height 27
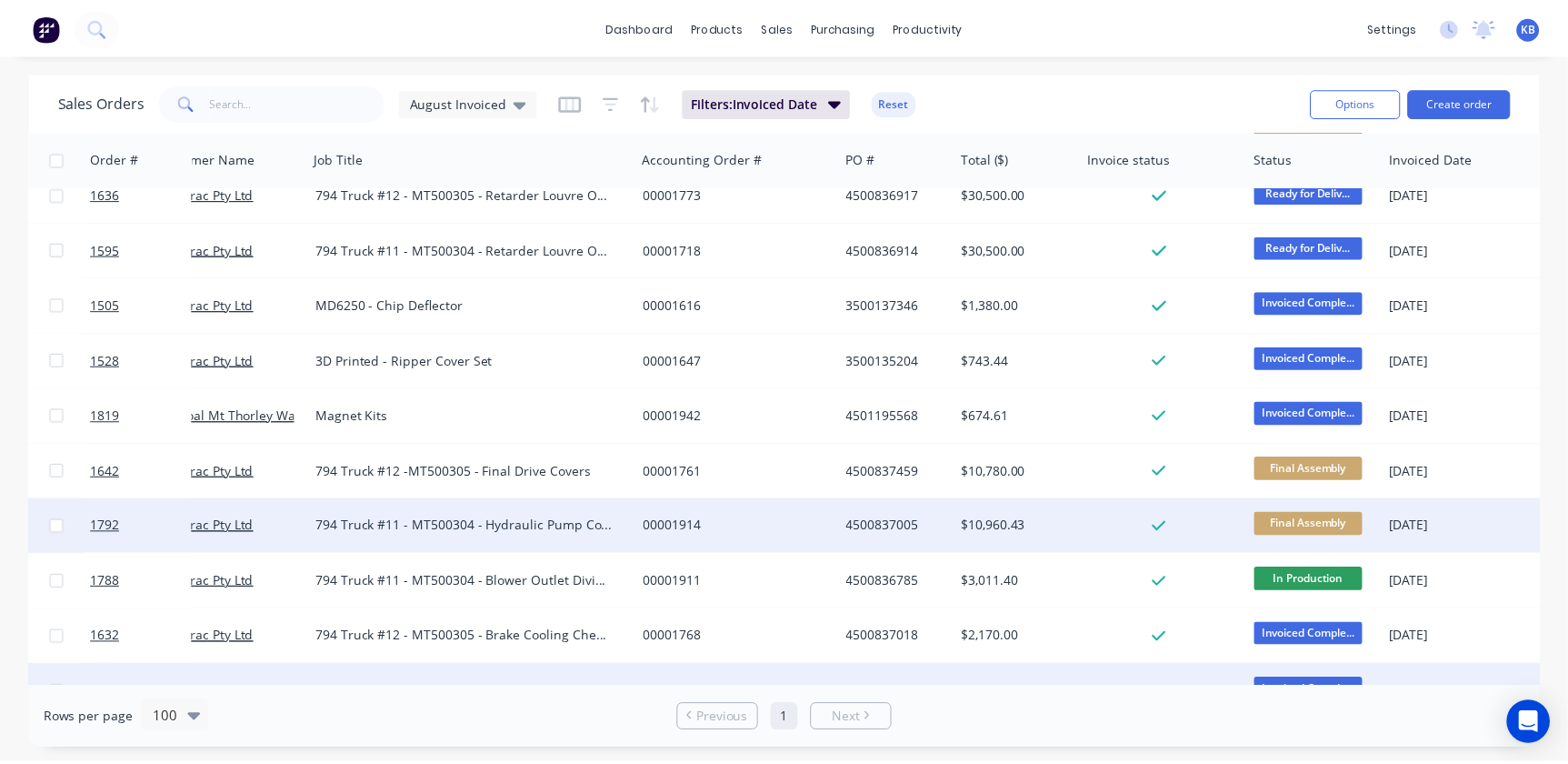
scroll to position [1240, 0]
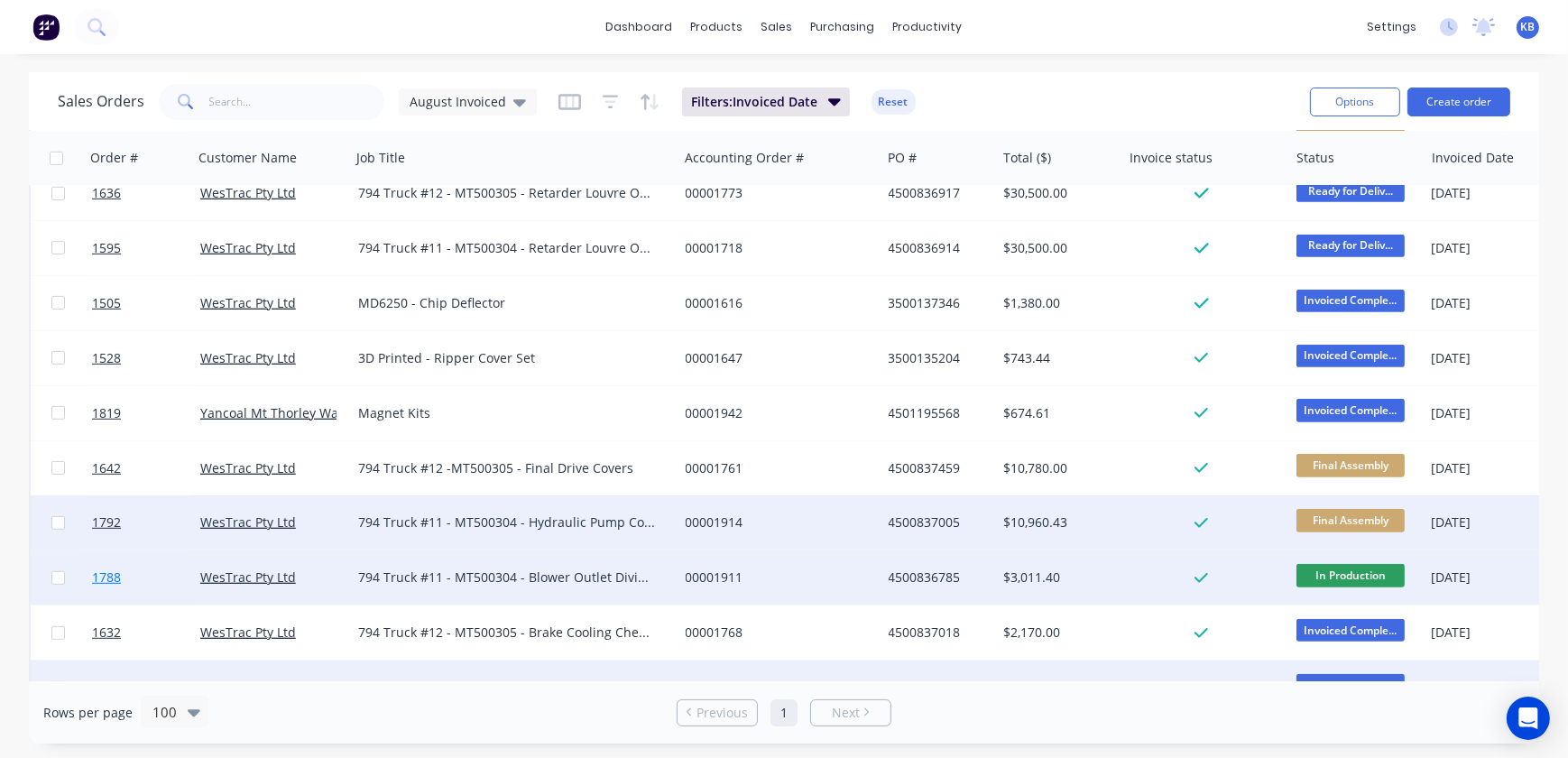
click at [124, 574] on link "1788" at bounding box center [146, 577] width 109 height 54
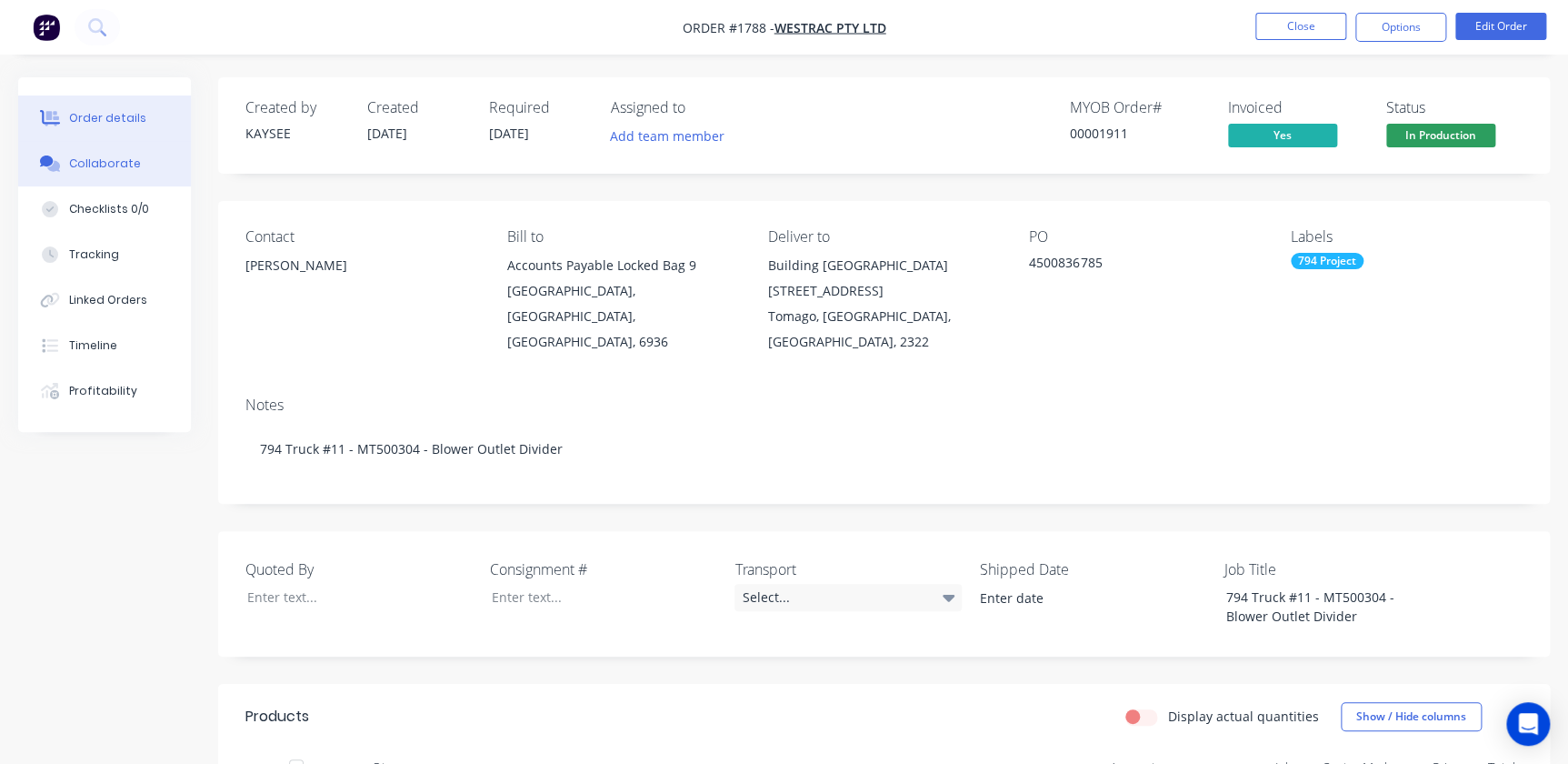
click at [66, 149] on button "Collaborate" at bounding box center [104, 164] width 173 height 46
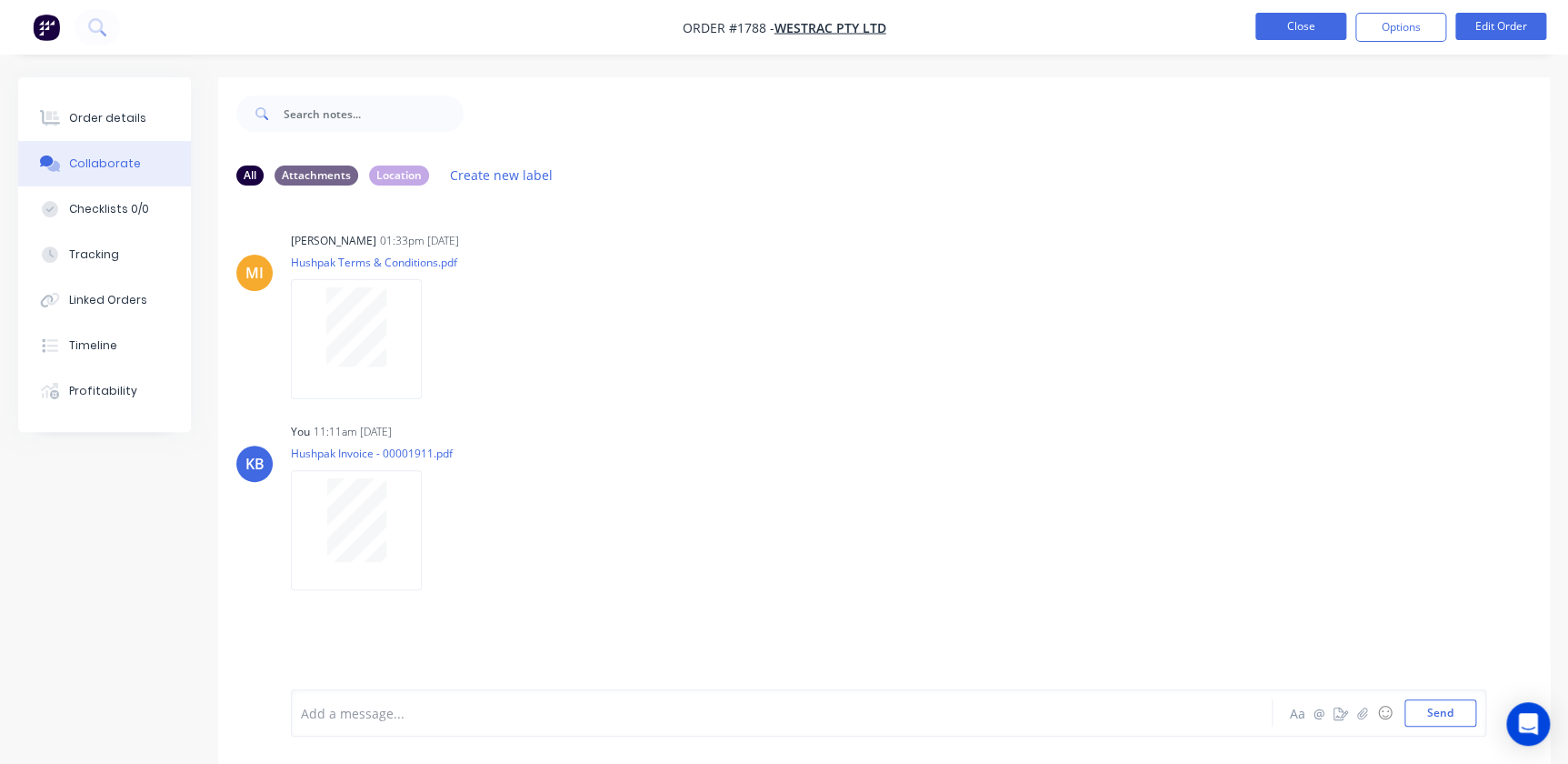
click at [1319, 24] on button "Close" at bounding box center [1300, 26] width 91 height 27
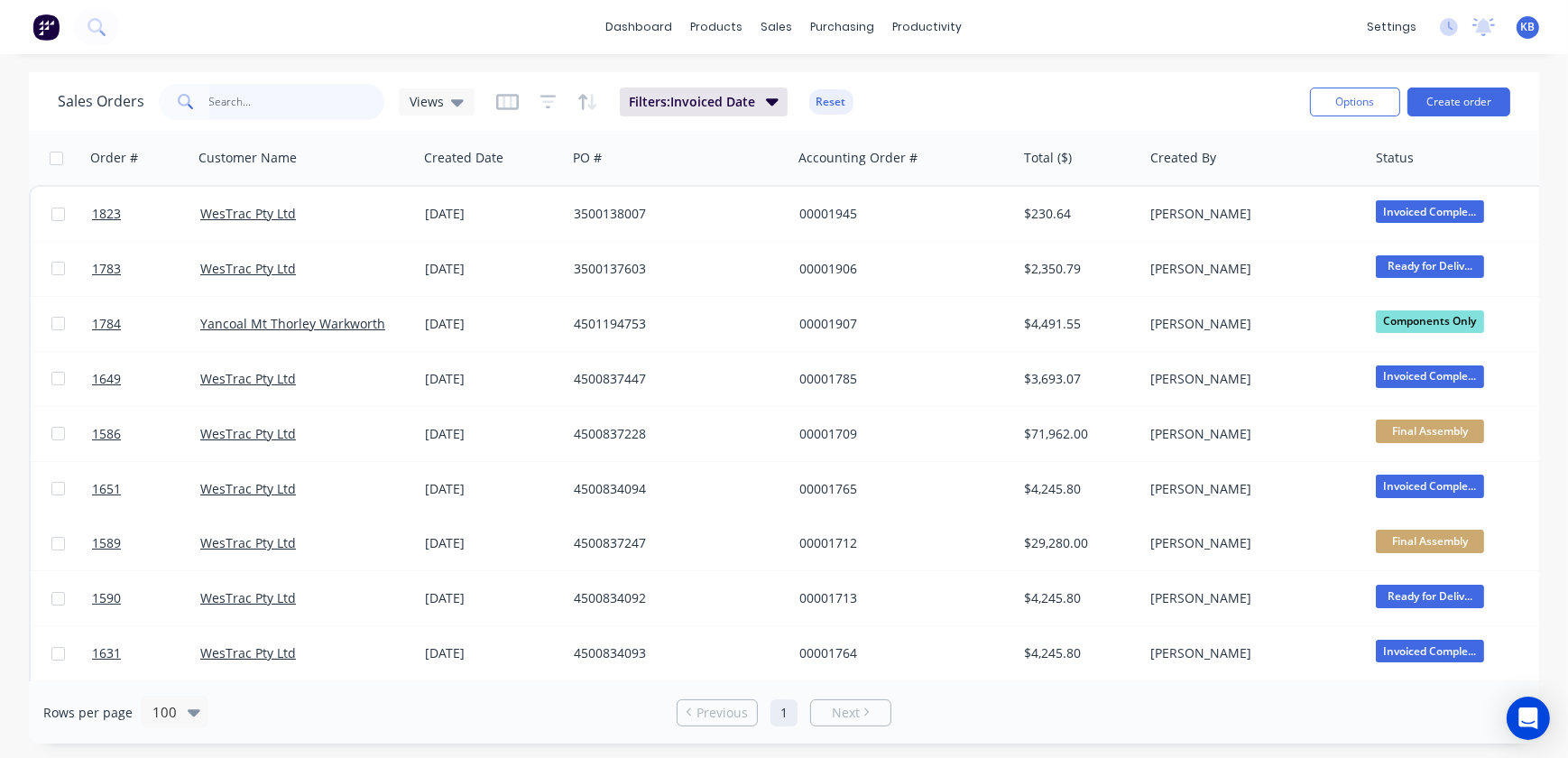
click at [343, 90] on input "text" at bounding box center [296, 101] width 176 height 36
type input "1635"
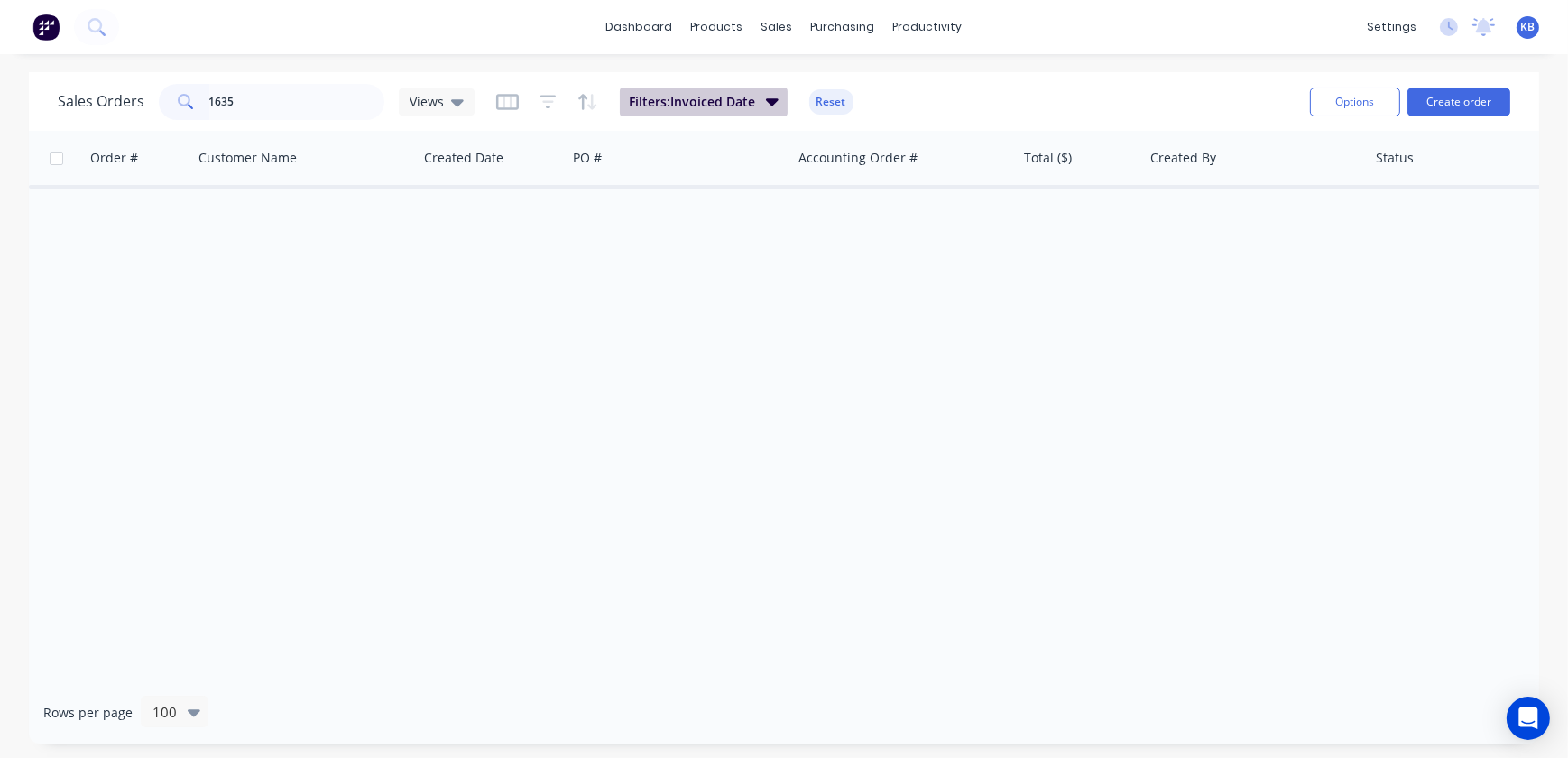
click at [686, 98] on span "Filters: Invoiced Date" at bounding box center [692, 101] width 126 height 18
click at [462, 98] on div "Views" at bounding box center [437, 101] width 76 height 27
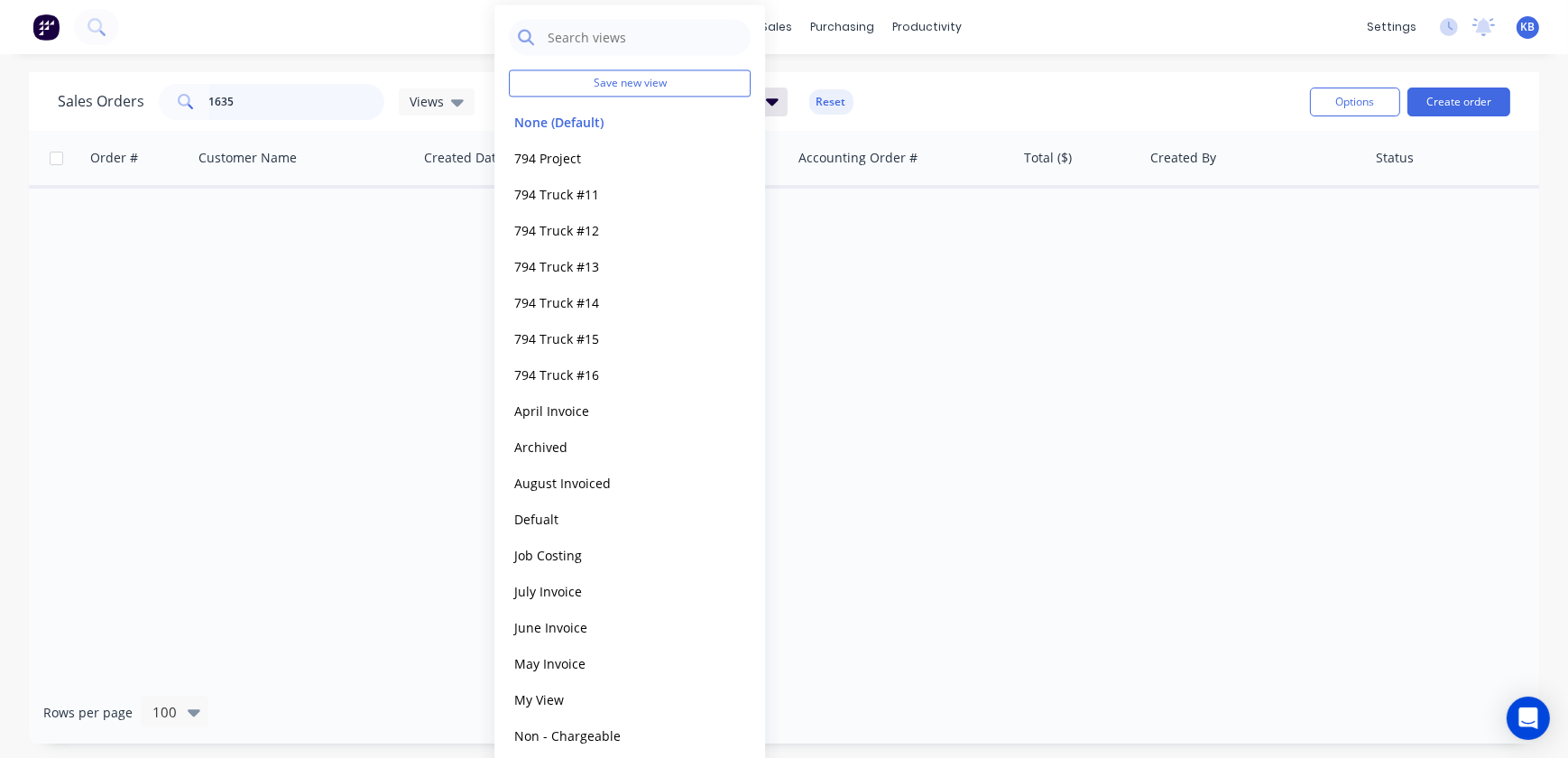
click at [328, 90] on input "1635" at bounding box center [296, 101] width 176 height 36
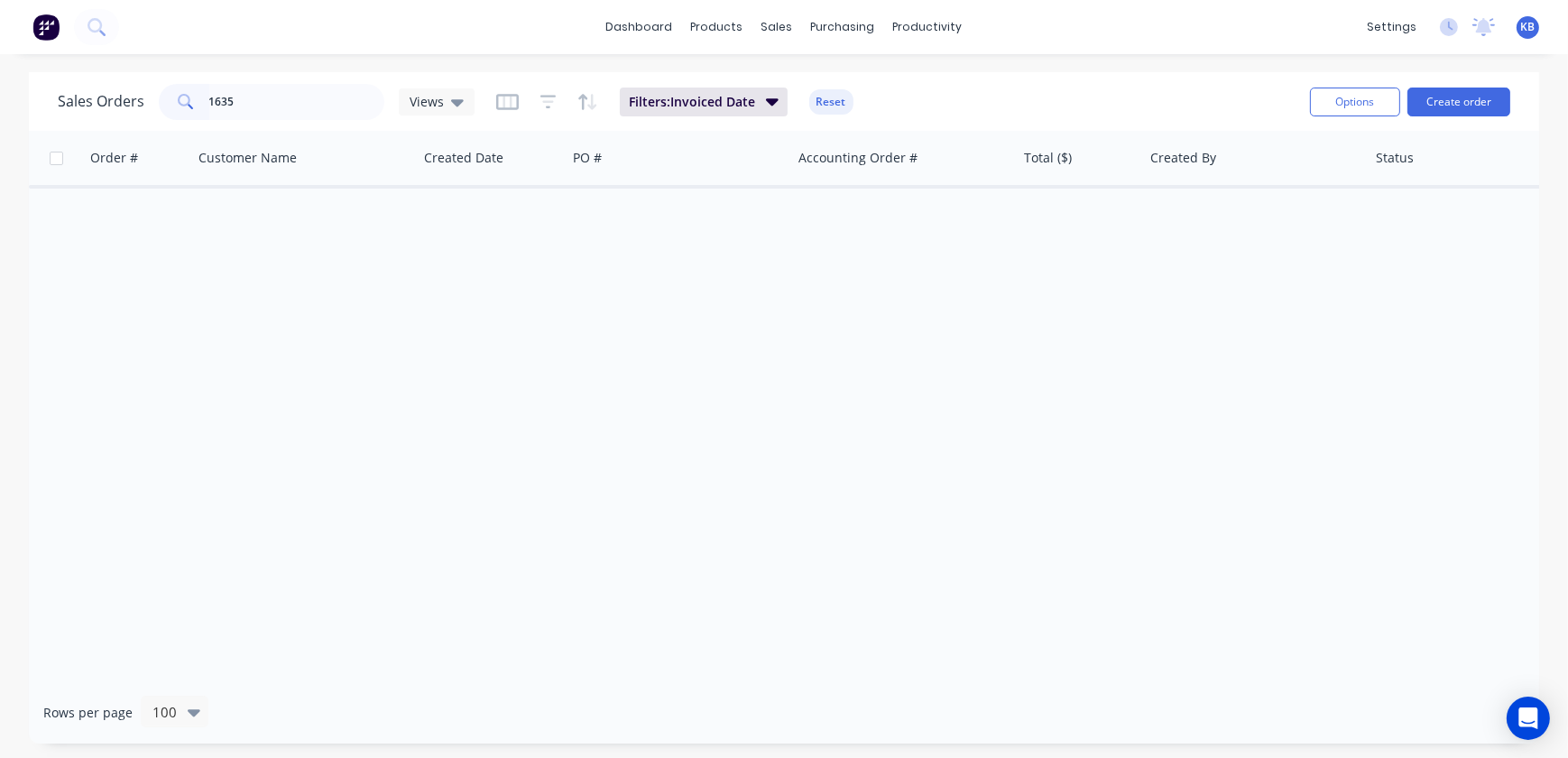
click at [504, 417] on div "Order # Customer Name Created Date PO # Accounting Order # Total ($) Created By…" at bounding box center [784, 406] width 1510 height 550
click at [793, 28] on div "sales" at bounding box center [777, 27] width 49 height 27
click at [804, 80] on link "Sales Orders" at bounding box center [872, 85] width 239 height 36
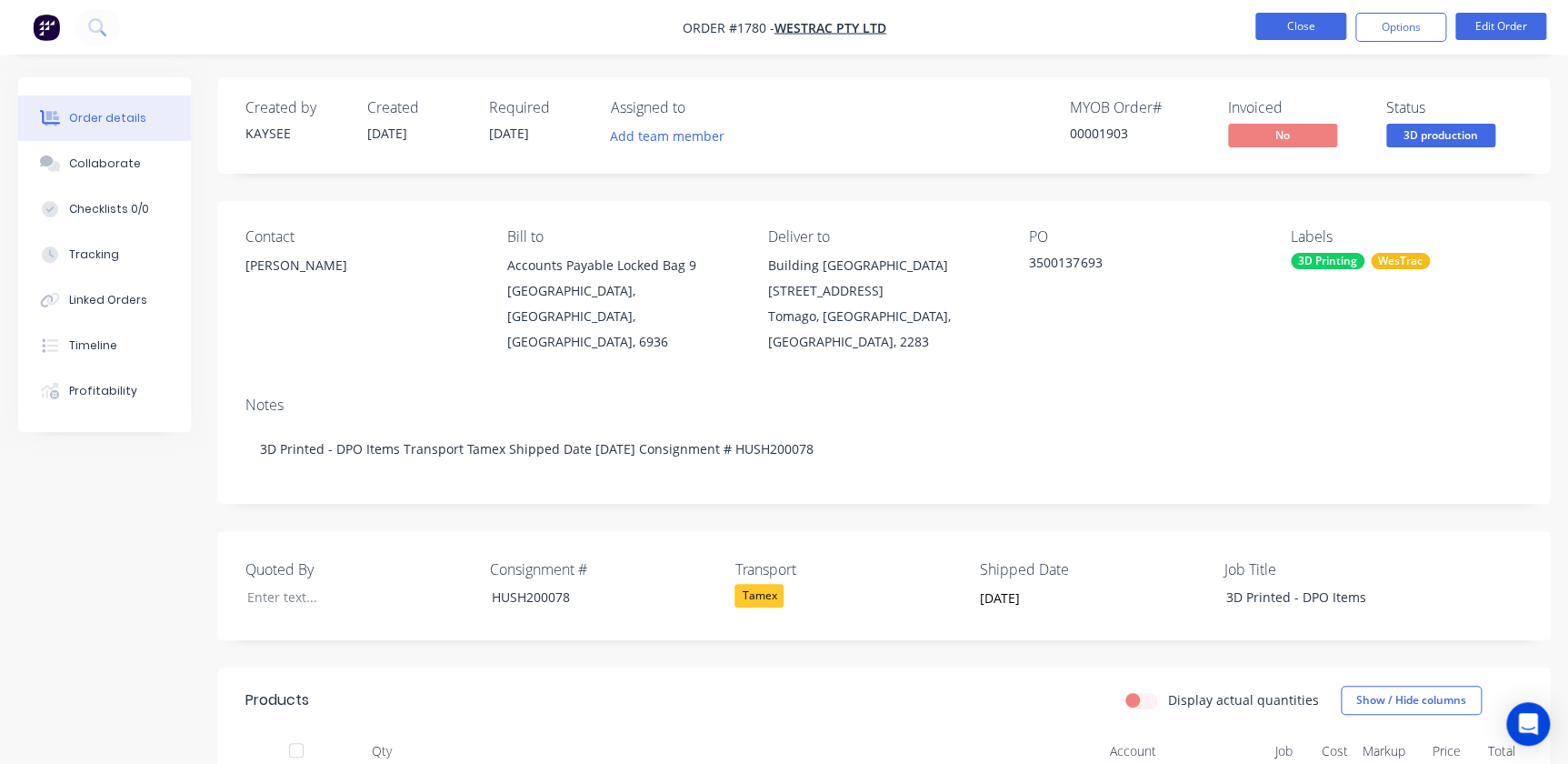
click at [1281, 26] on button "Close" at bounding box center [1300, 26] width 91 height 27
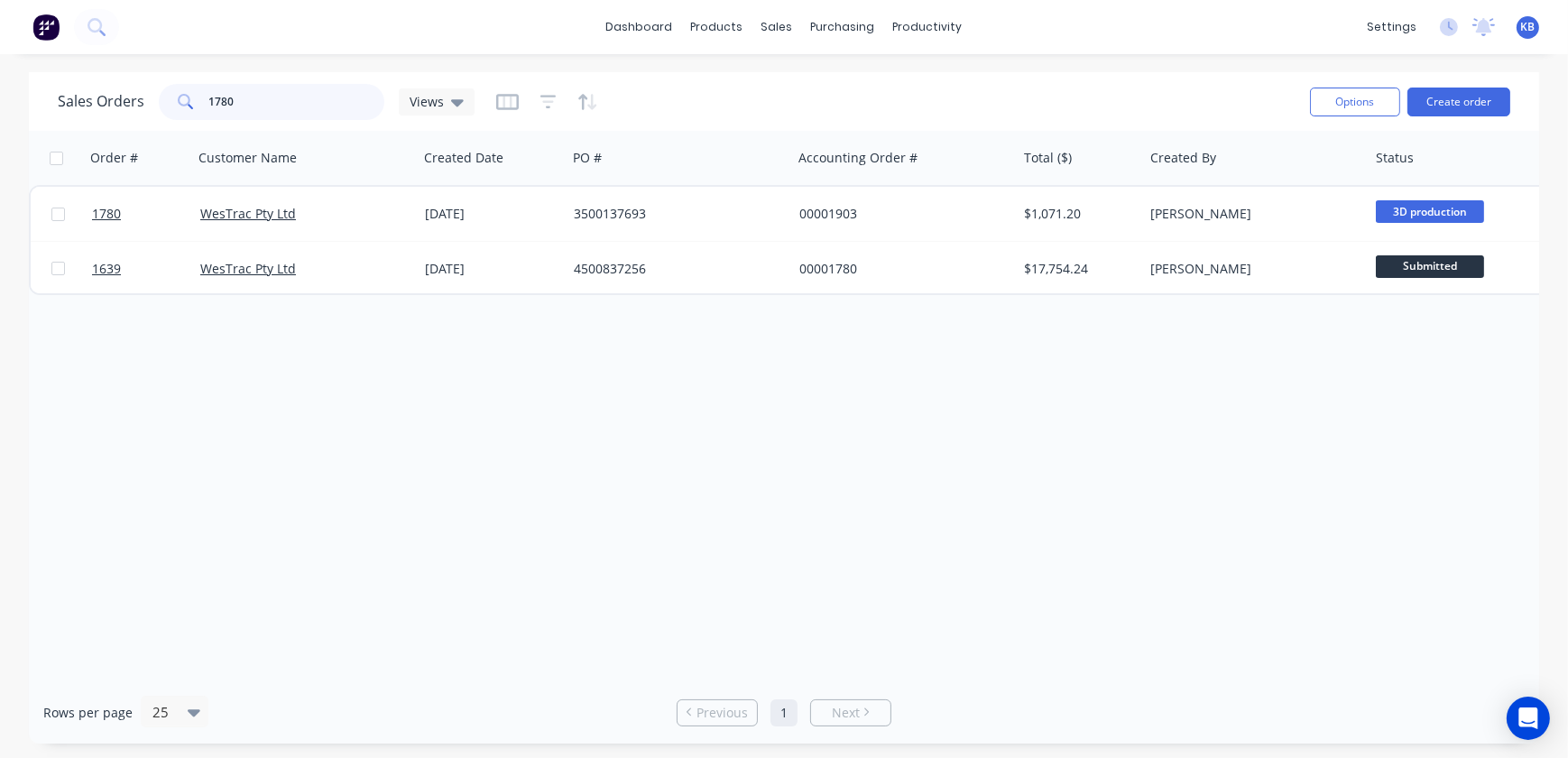
drag, startPoint x: 278, startPoint y: 104, endPoint x: 0, endPoint y: 124, distance: 278.7
click at [0, 119] on html "dashboard products sales purchasing productivity dashboard products Product Cat…" at bounding box center [784, 379] width 1568 height 758
type input "1788"
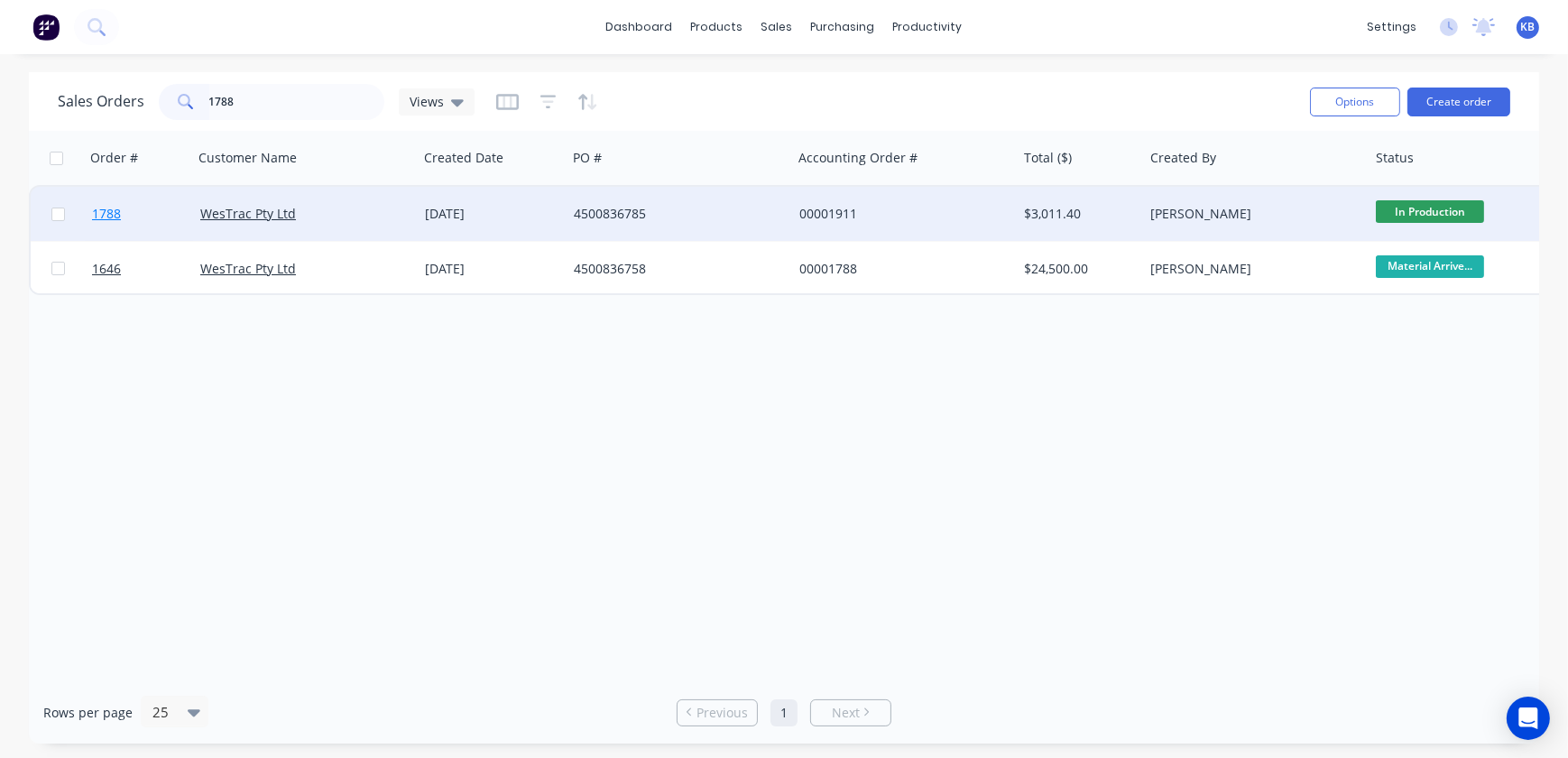
click at [94, 211] on span "1788" at bounding box center [106, 213] width 29 height 18
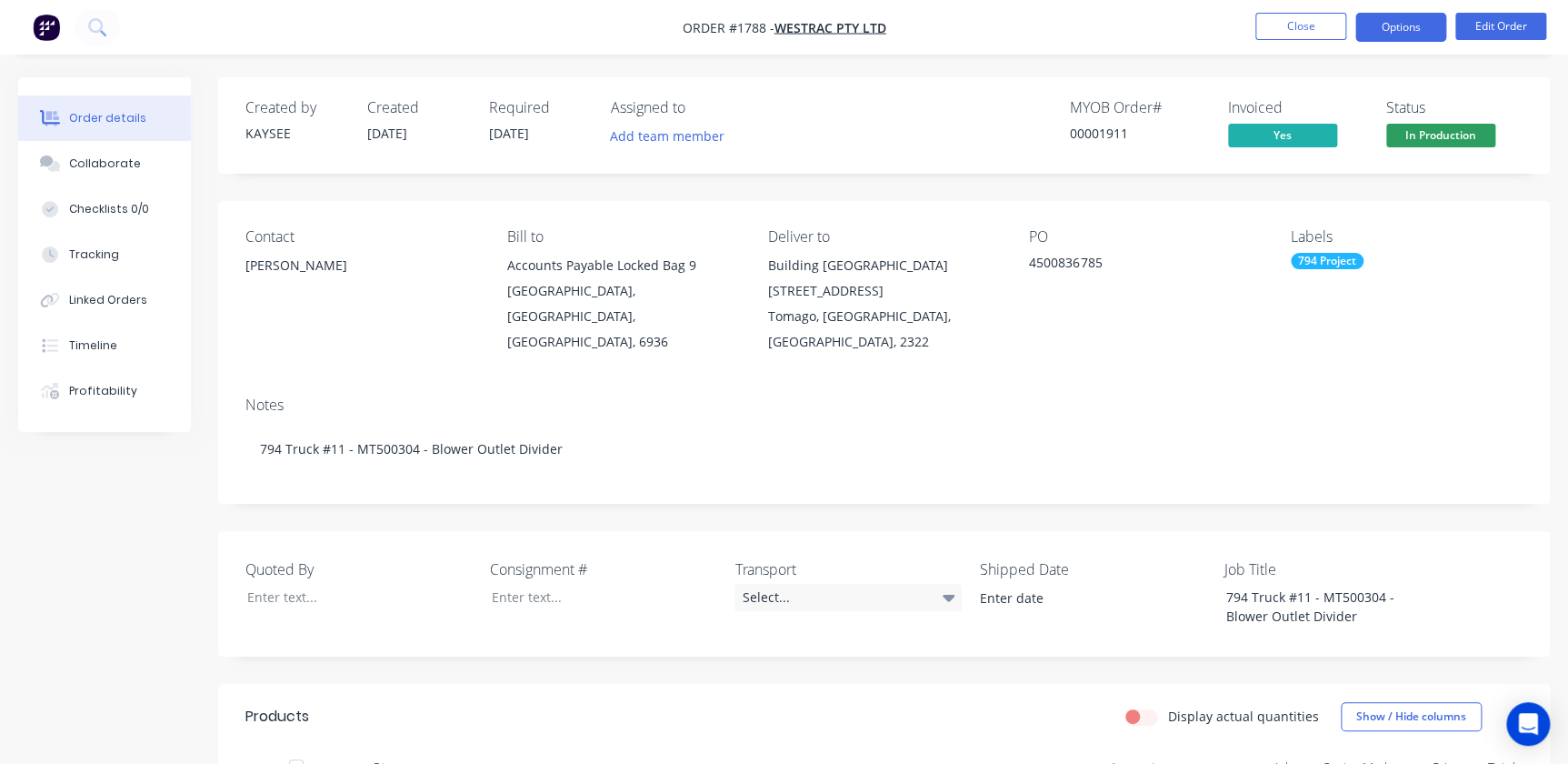
click at [1369, 23] on button "Options" at bounding box center [1400, 27] width 91 height 29
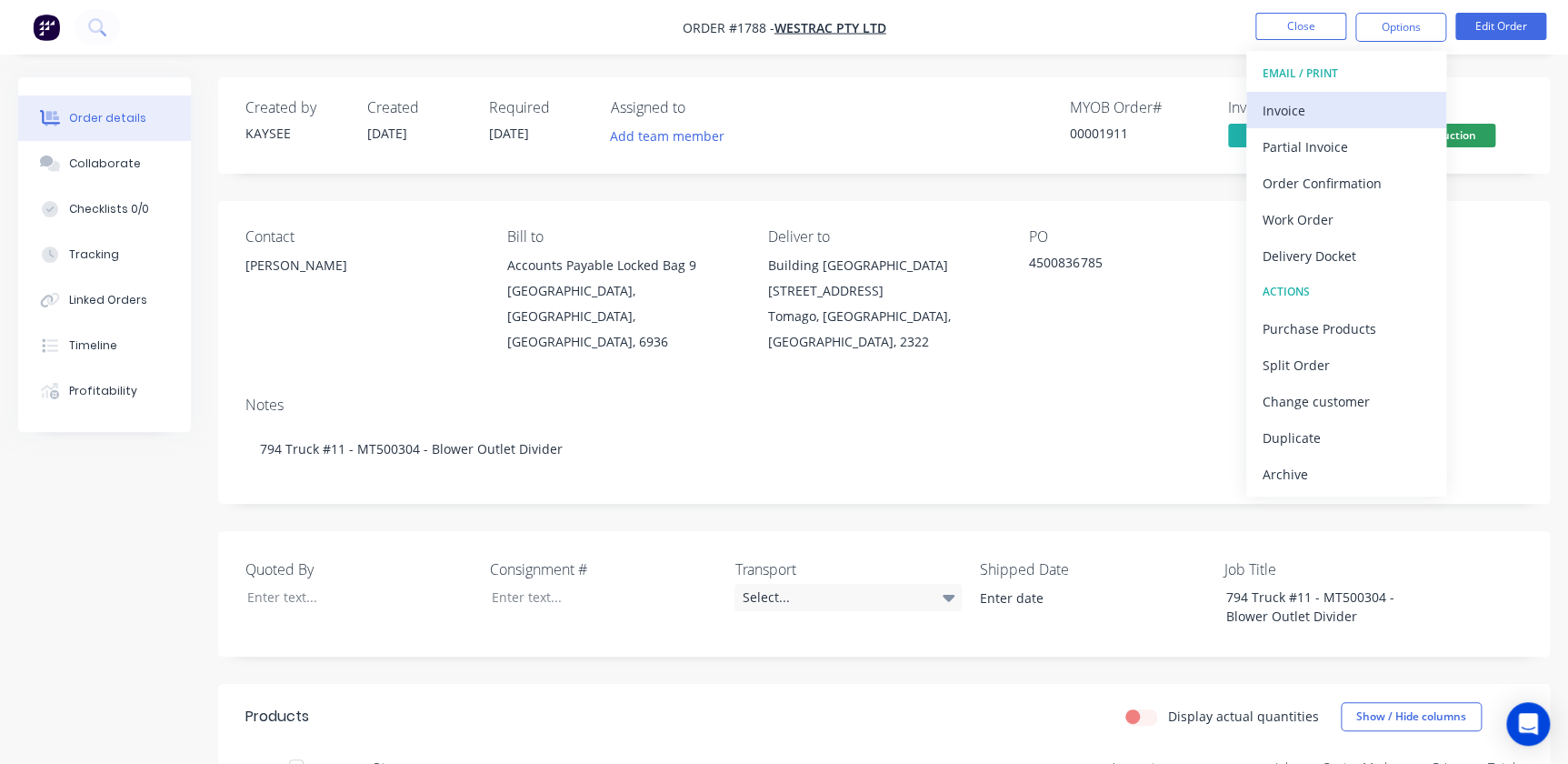
click at [1344, 105] on div "Invoice" at bounding box center [1346, 110] width 168 height 26
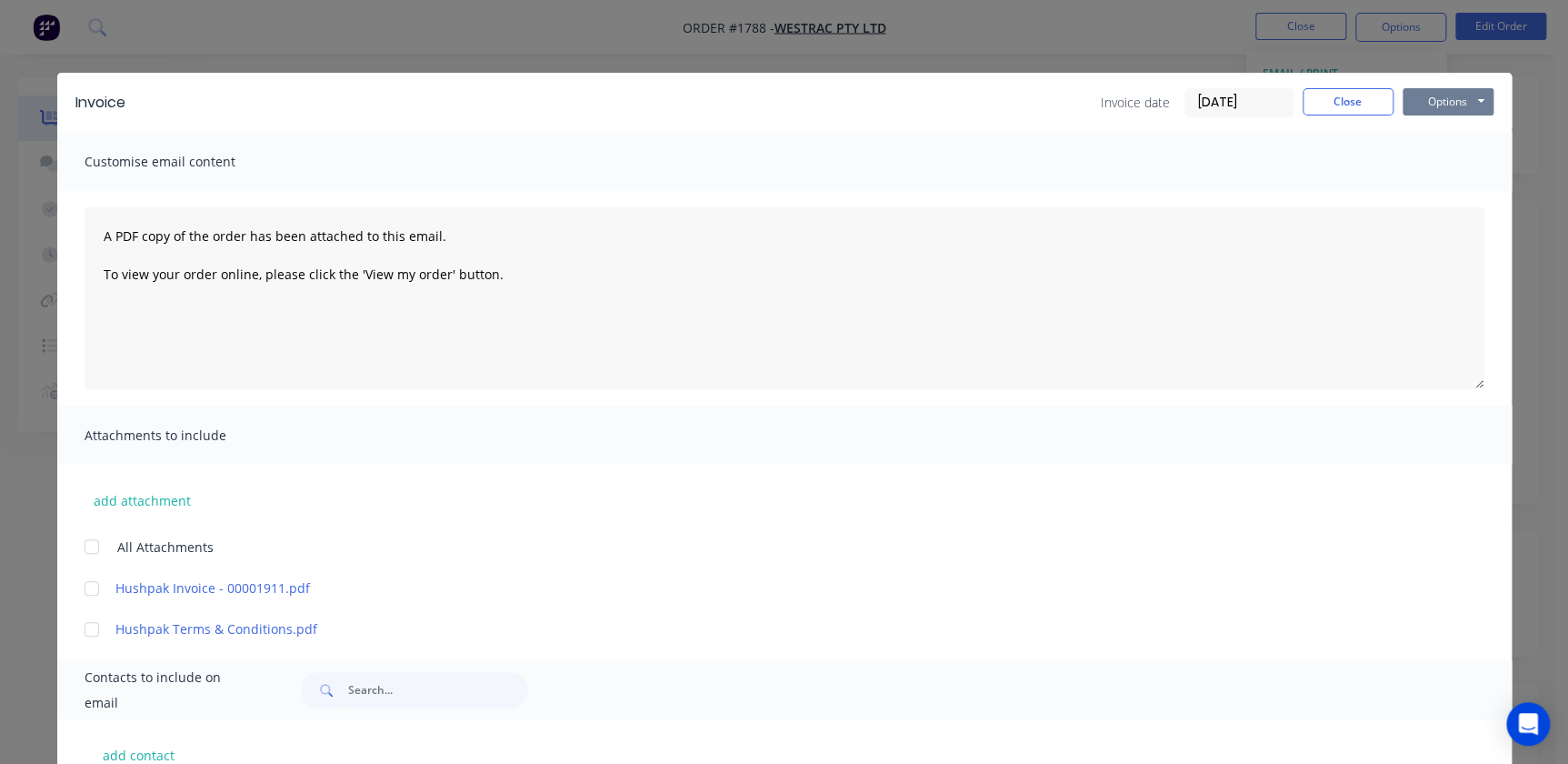
click at [1436, 91] on button "Options" at bounding box center [1447, 101] width 91 height 27
click at [1426, 180] on button "Email" at bounding box center [1460, 194] width 116 height 30
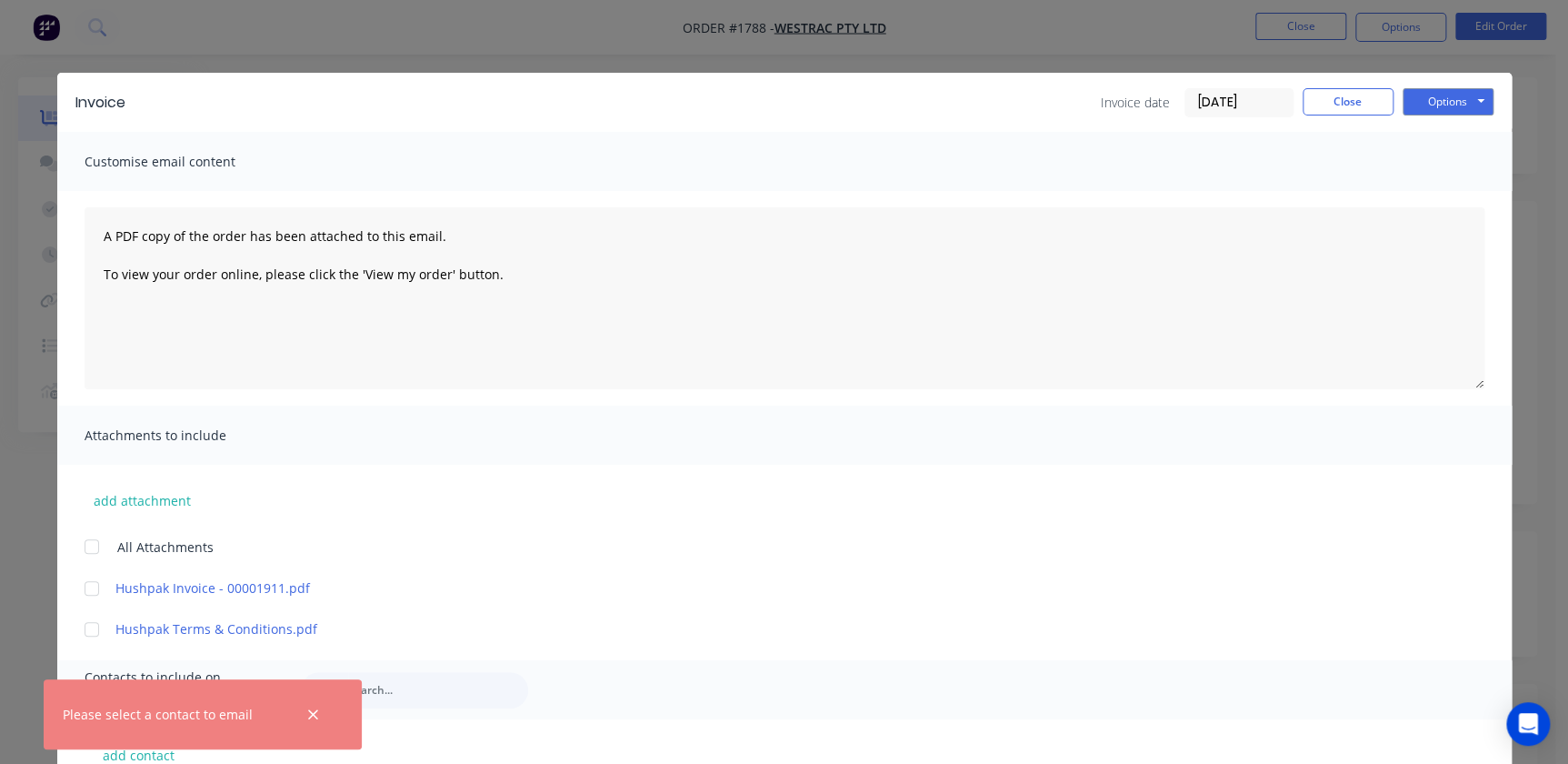
click at [1426, 180] on div "Customise email content" at bounding box center [784, 161] width 1455 height 59
click at [328, 717] on div at bounding box center [313, 713] width 59 height 44
click at [322, 718] on button "button" at bounding box center [313, 714] width 22 height 22
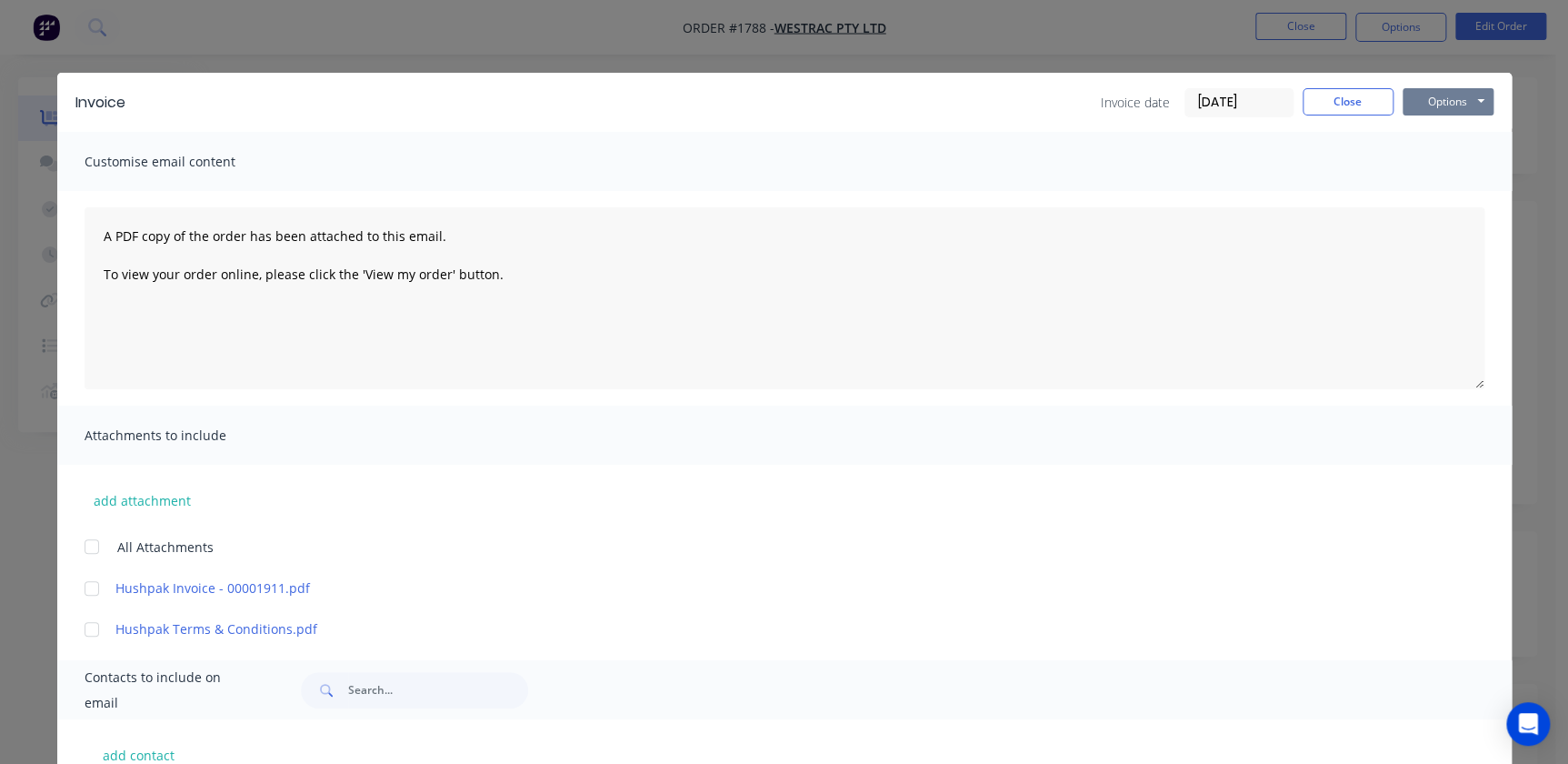
click at [1422, 98] on button "Options" at bounding box center [1447, 101] width 91 height 27
click at [1425, 169] on button "Print" at bounding box center [1460, 164] width 116 height 30
click at [1309, 109] on button "Close" at bounding box center [1348, 101] width 91 height 27
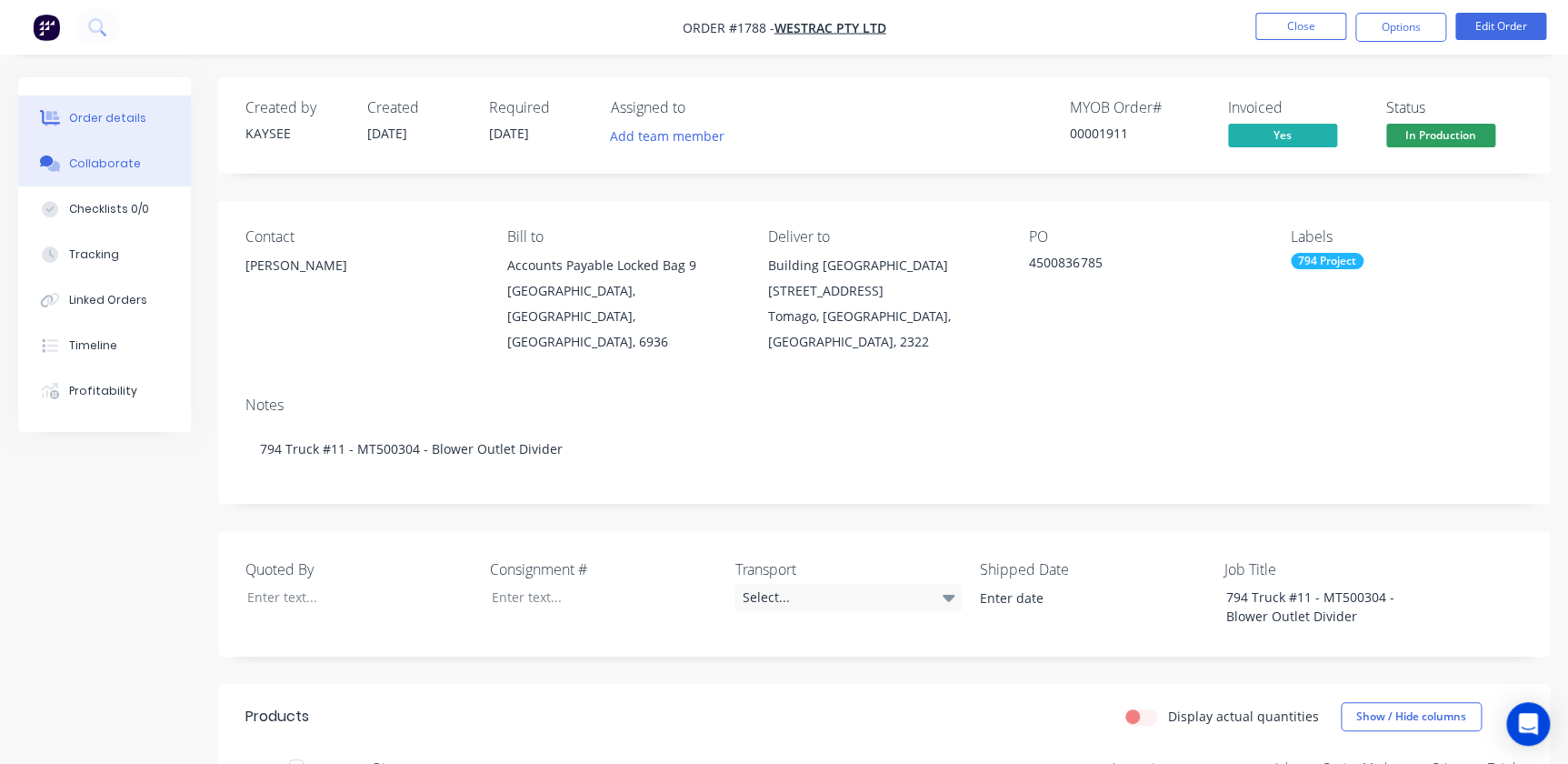
click at [98, 174] on button "Collaborate" at bounding box center [104, 164] width 173 height 46
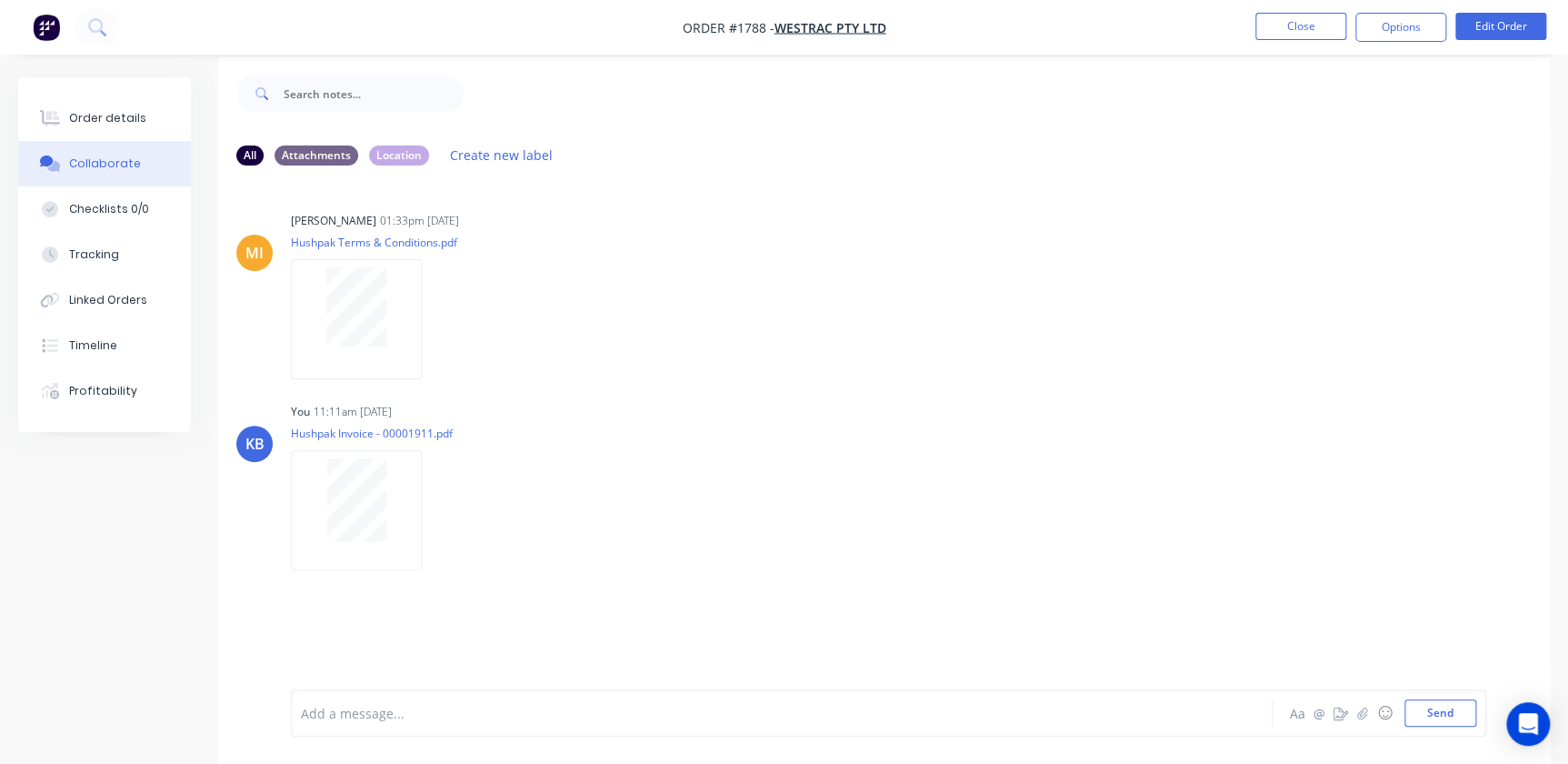
scroll to position [27, 0]
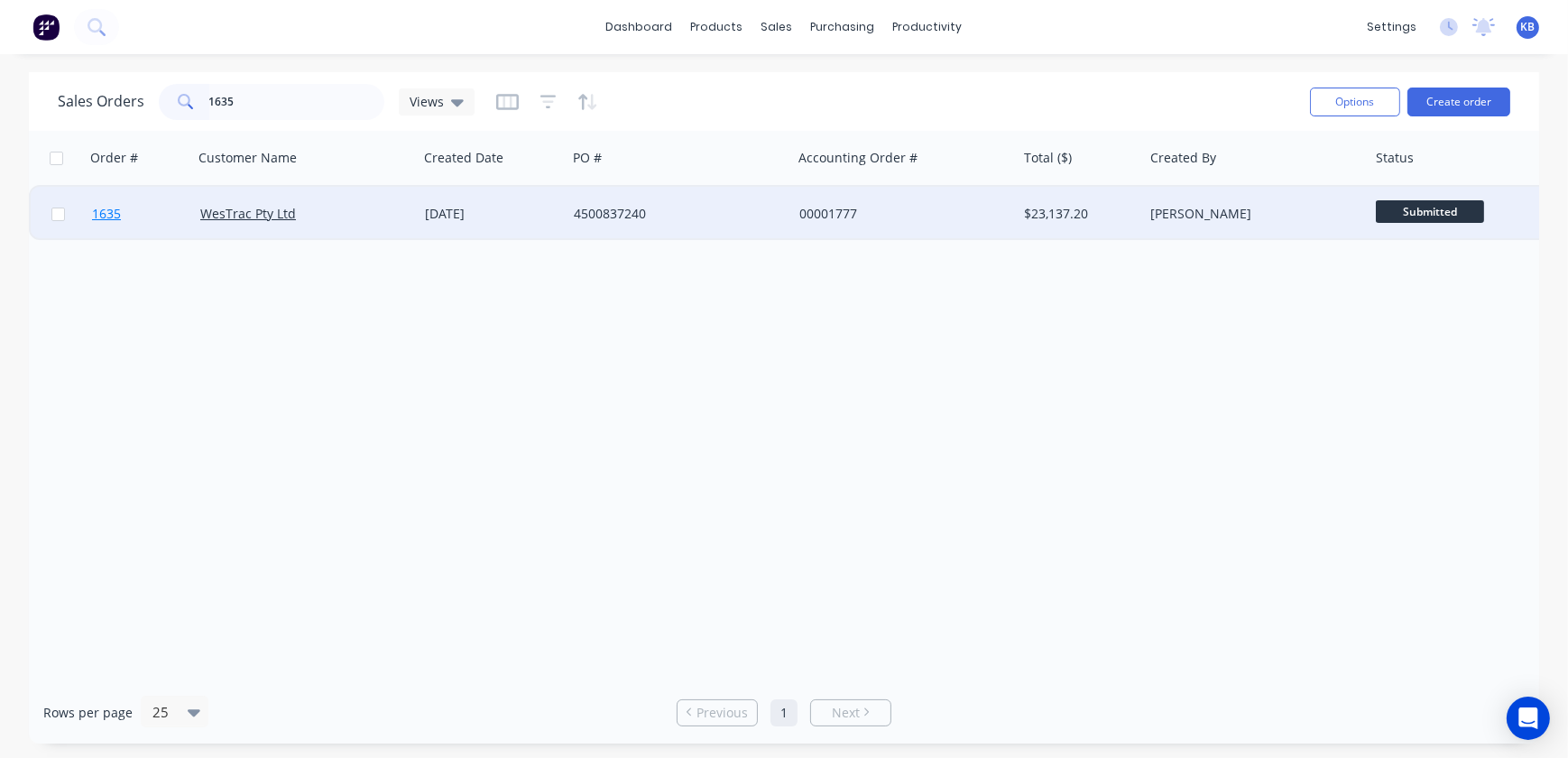
type input "1635"
click at [117, 198] on link "1635" at bounding box center [146, 214] width 109 height 54
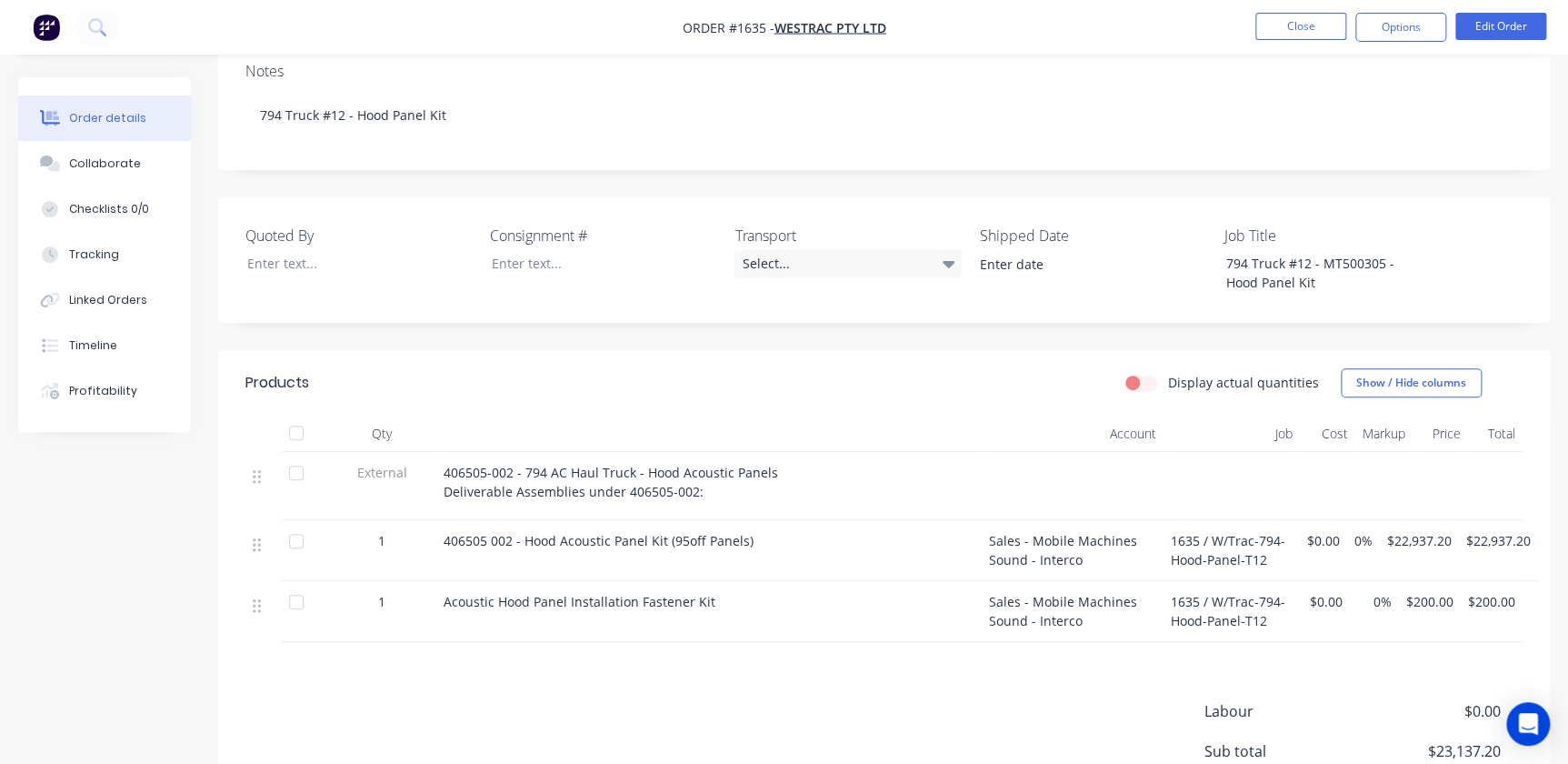
scroll to position [33, 0]
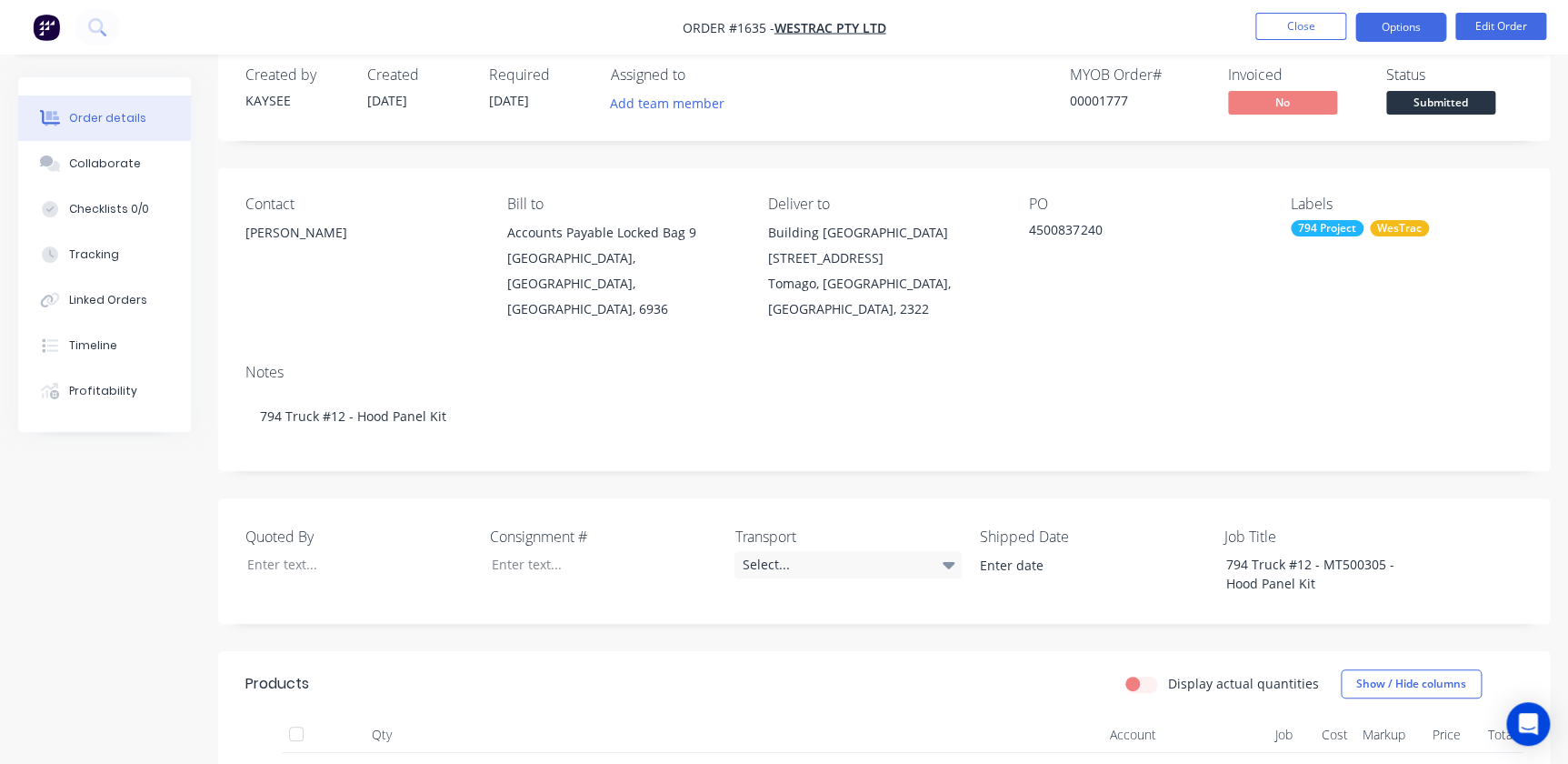
click at [1387, 27] on button "Options" at bounding box center [1400, 27] width 91 height 29
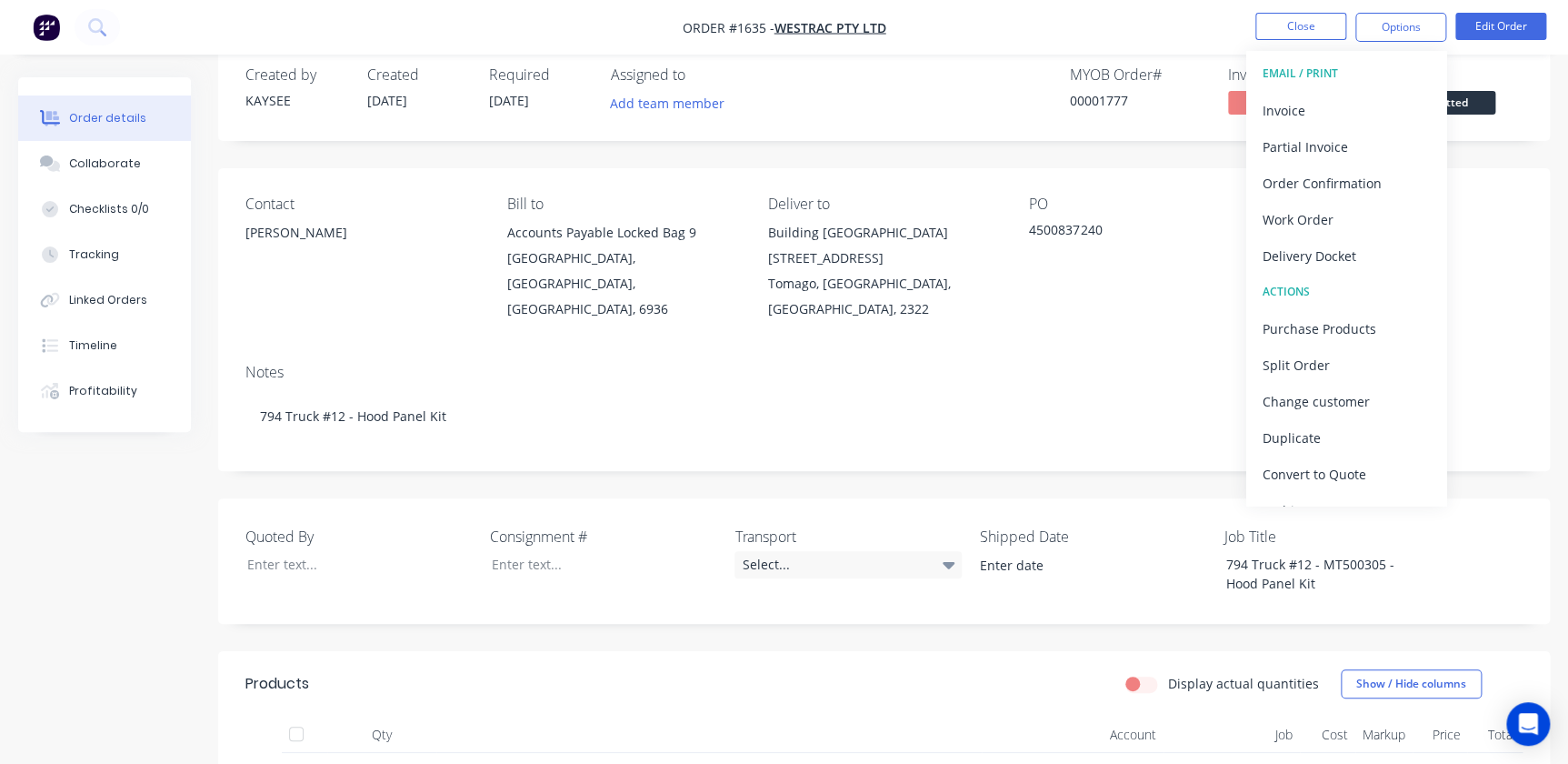
drag, startPoint x: 1300, startPoint y: 113, endPoint x: 1036, endPoint y: 207, distance: 280.2
click at [1036, 207] on div "Order #1635 - WesTrac Pty Ltd Close Options EMAIL / PRINT Invoice Partial Invoi…" at bounding box center [784, 617] width 1568 height 1300
click at [1304, 104] on div "Invoice" at bounding box center [1346, 110] width 168 height 26
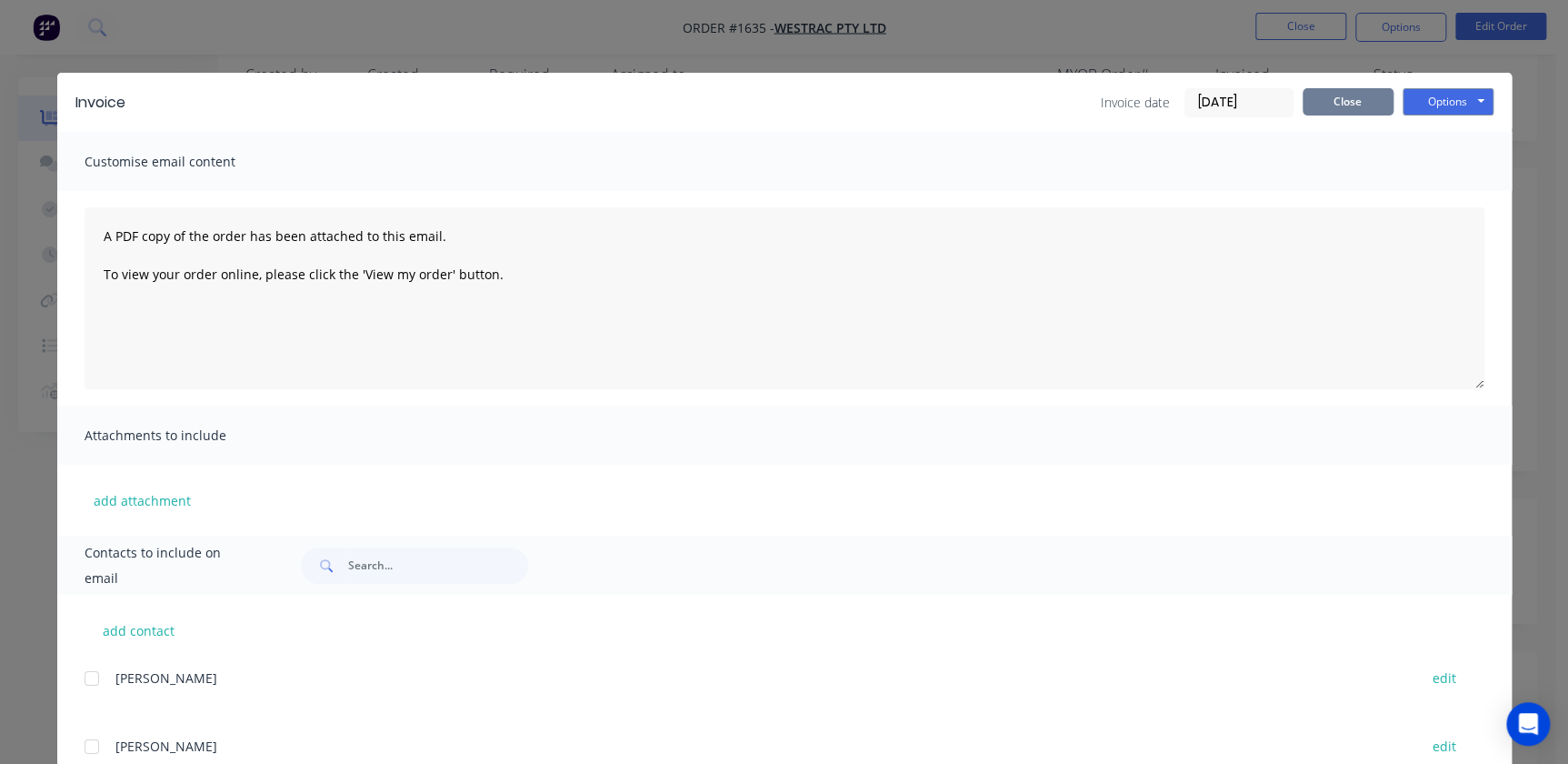
click at [1364, 109] on button "Close" at bounding box center [1348, 101] width 91 height 27
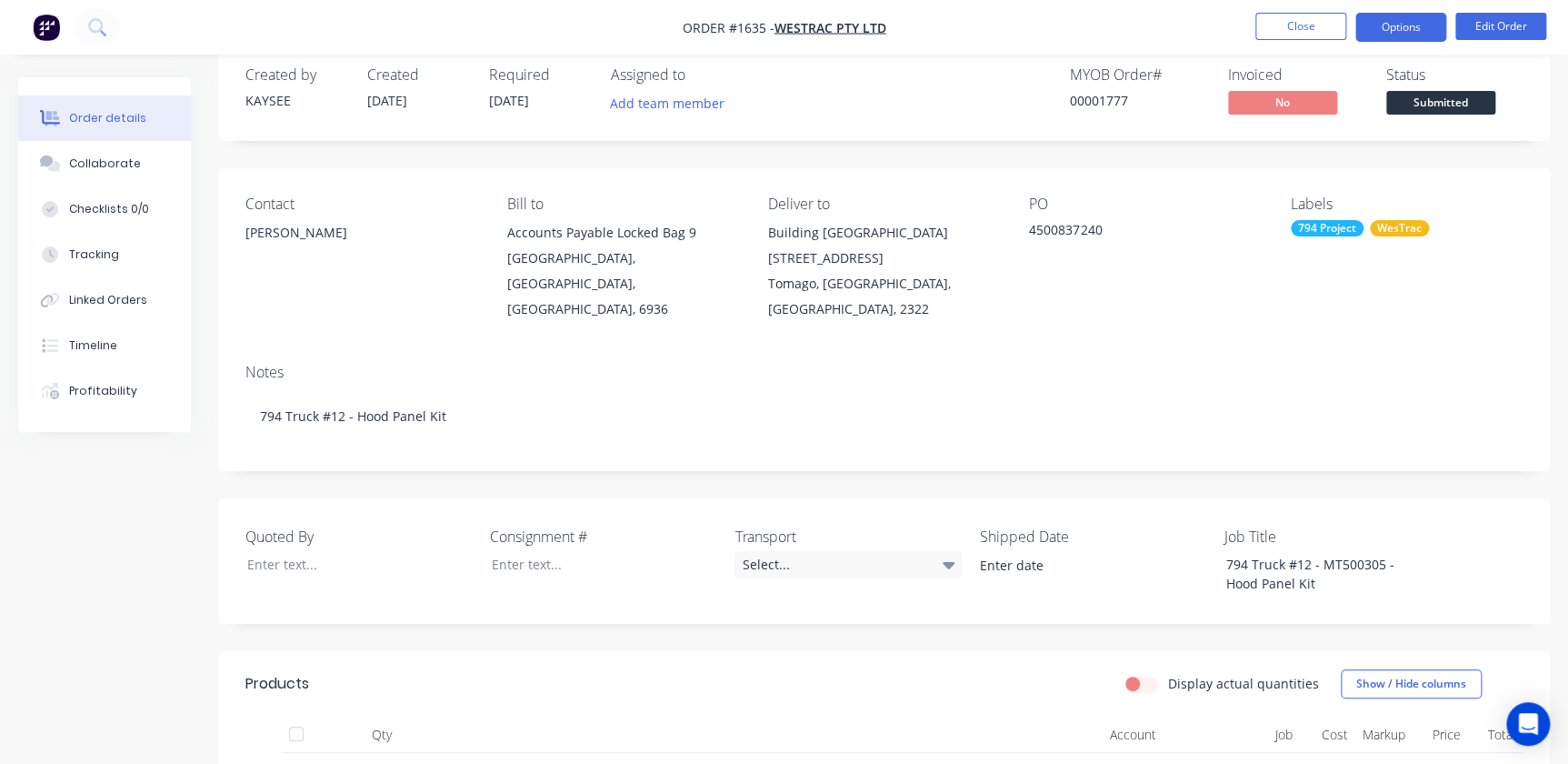
click at [1407, 15] on button "Options" at bounding box center [1400, 27] width 91 height 29
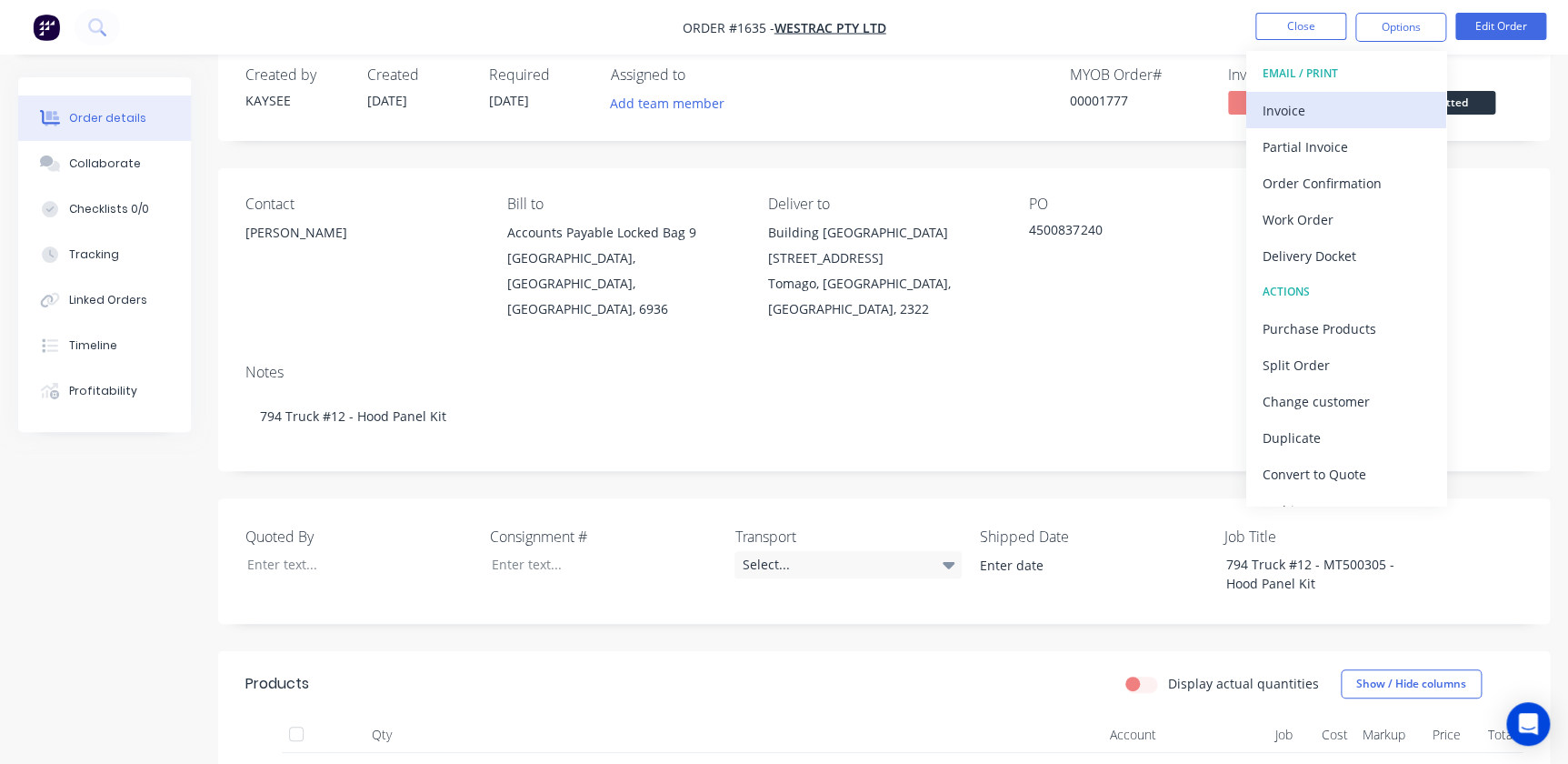
click at [1312, 110] on div "Invoice" at bounding box center [1346, 110] width 168 height 26
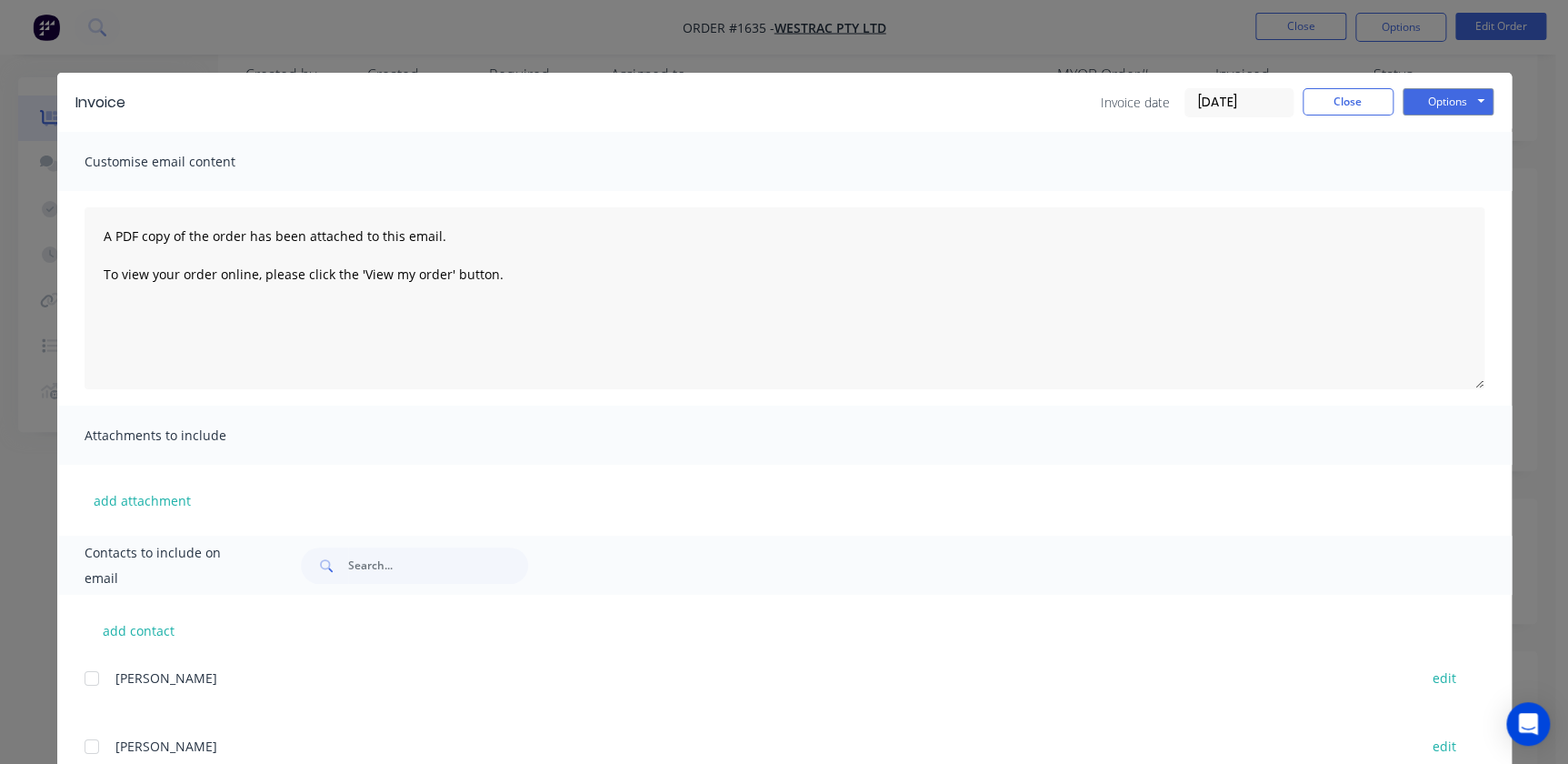
click at [1197, 96] on input "[DATE]" at bounding box center [1238, 102] width 108 height 27
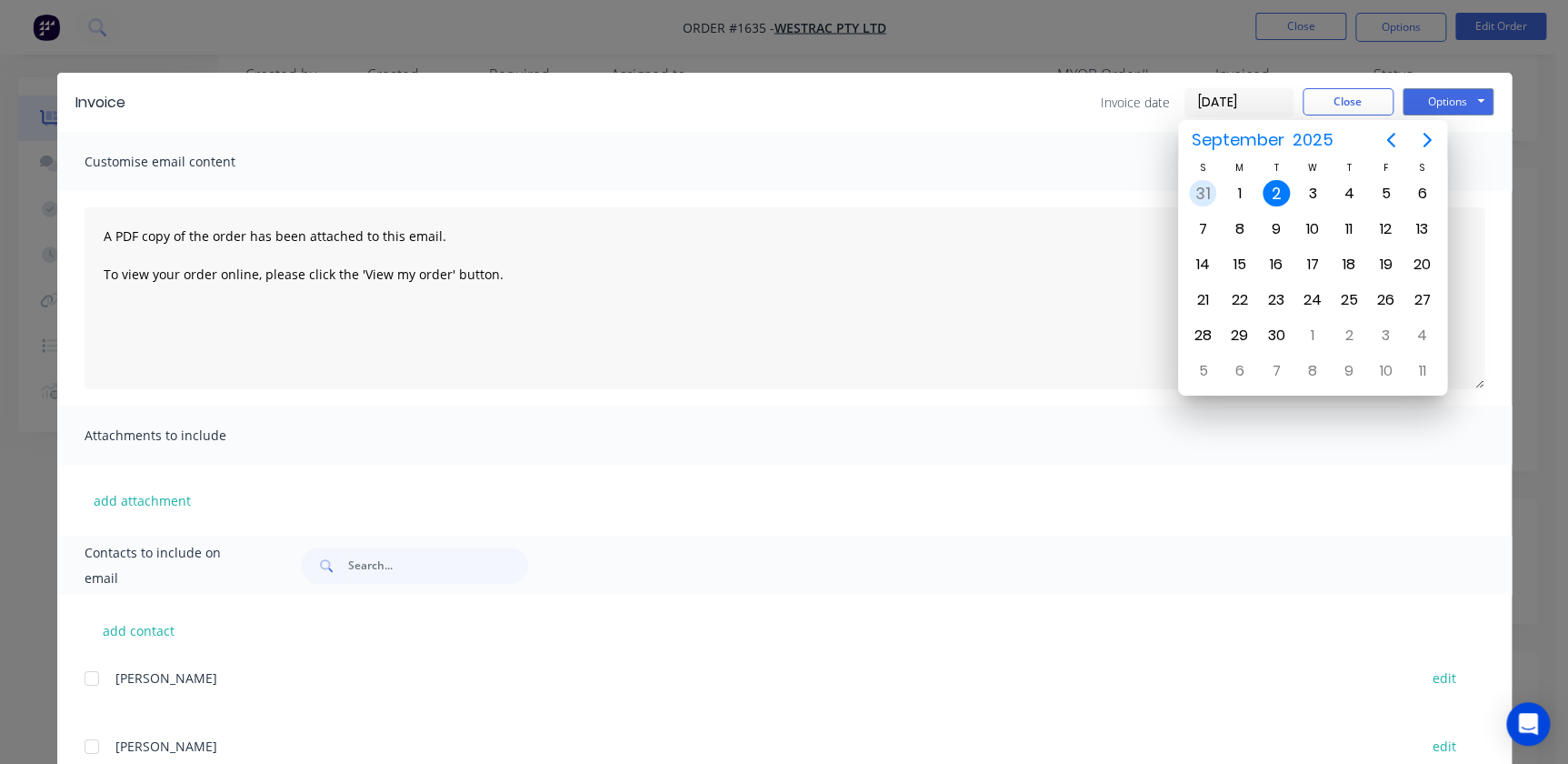
click at [1200, 191] on div "31" at bounding box center [1202, 193] width 27 height 27
type input "[DATE]"
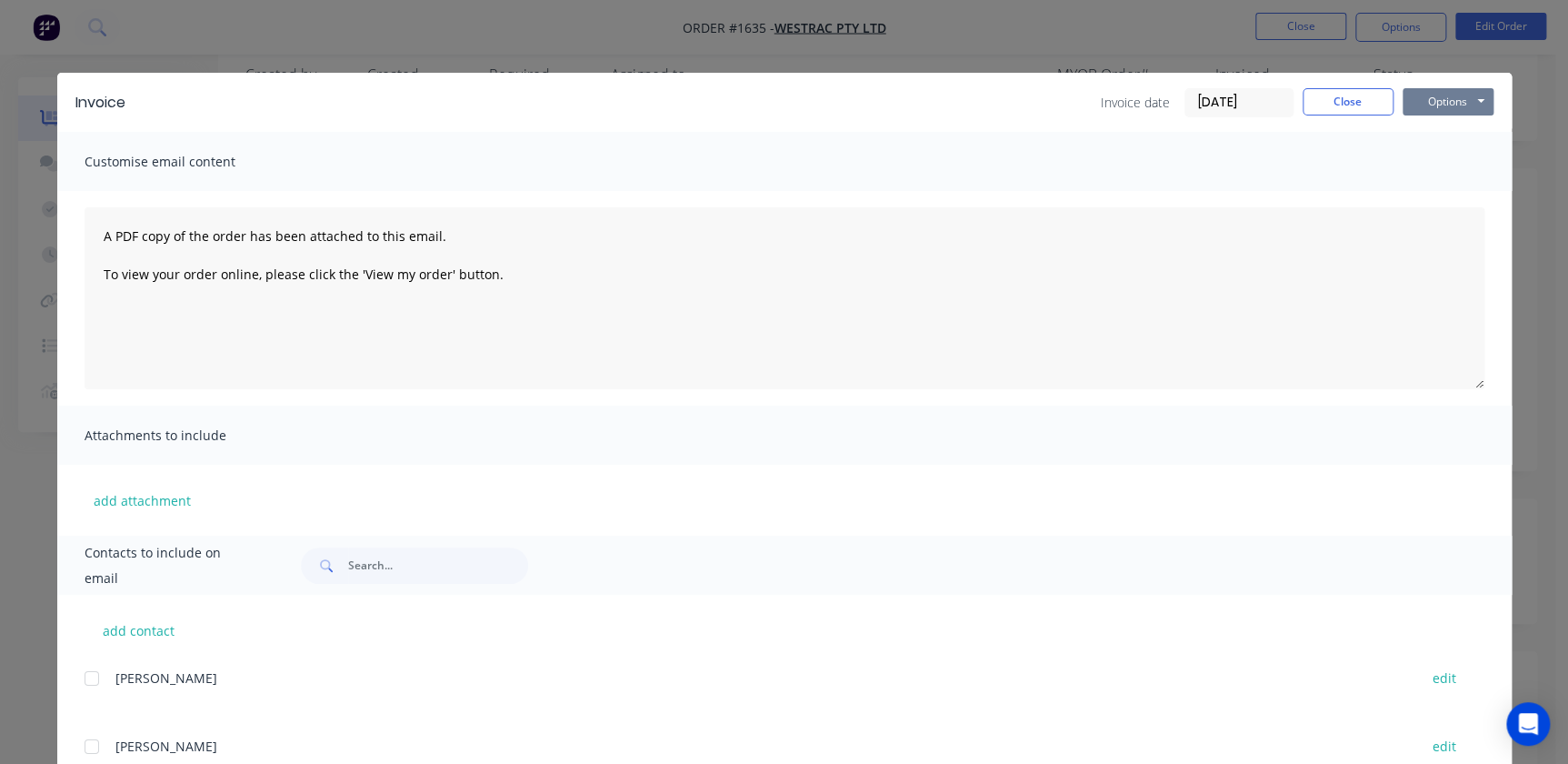
click at [1436, 99] on button "Options" at bounding box center [1447, 101] width 91 height 27
click at [1445, 162] on button "Print" at bounding box center [1460, 164] width 116 height 30
drag, startPoint x: 1352, startPoint y: 102, endPoint x: 1328, endPoint y: 104, distance: 24.1
click at [1351, 102] on button "Close" at bounding box center [1348, 101] width 91 height 27
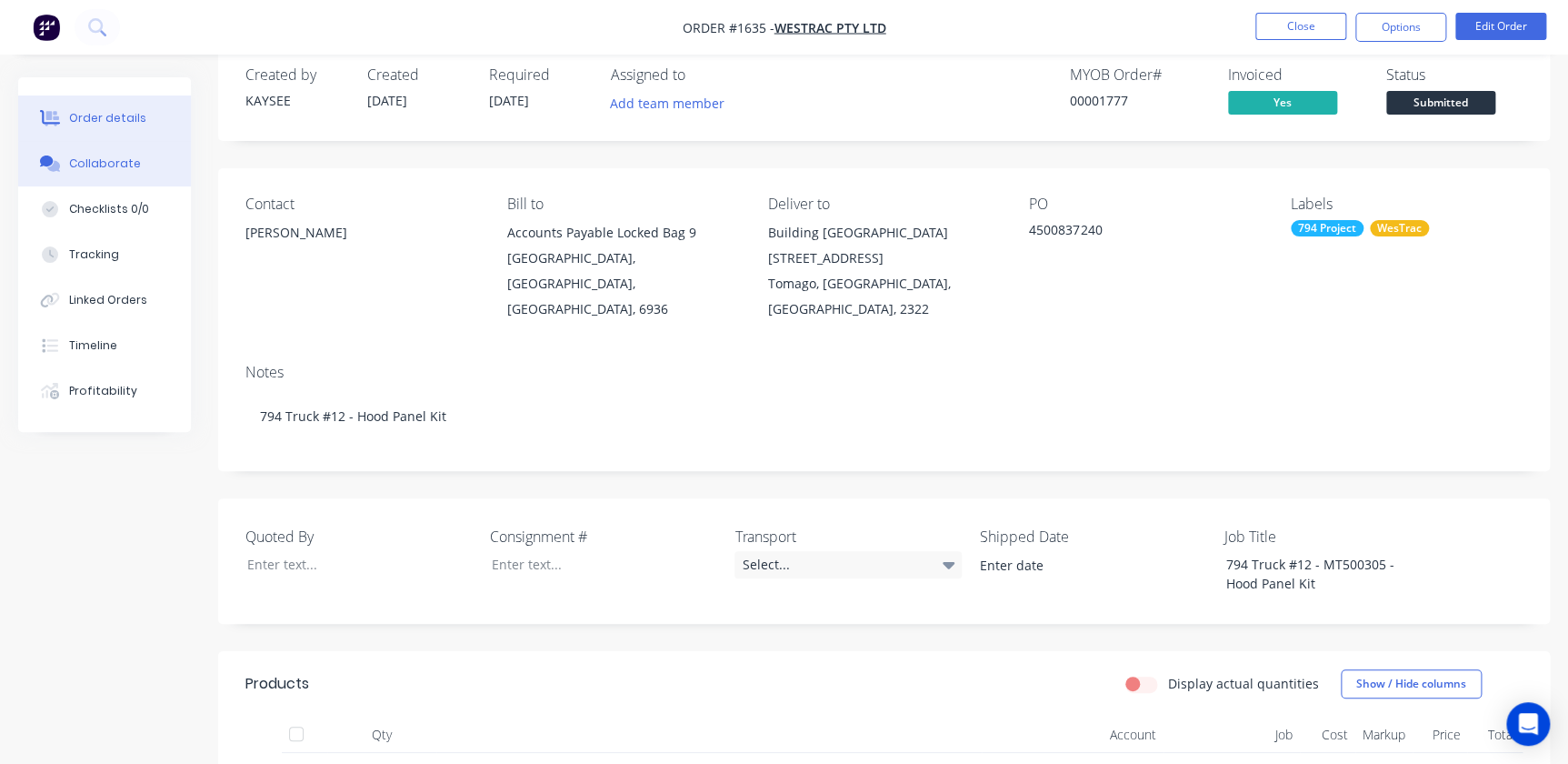
click at [154, 173] on button "Collaborate" at bounding box center [104, 164] width 173 height 46
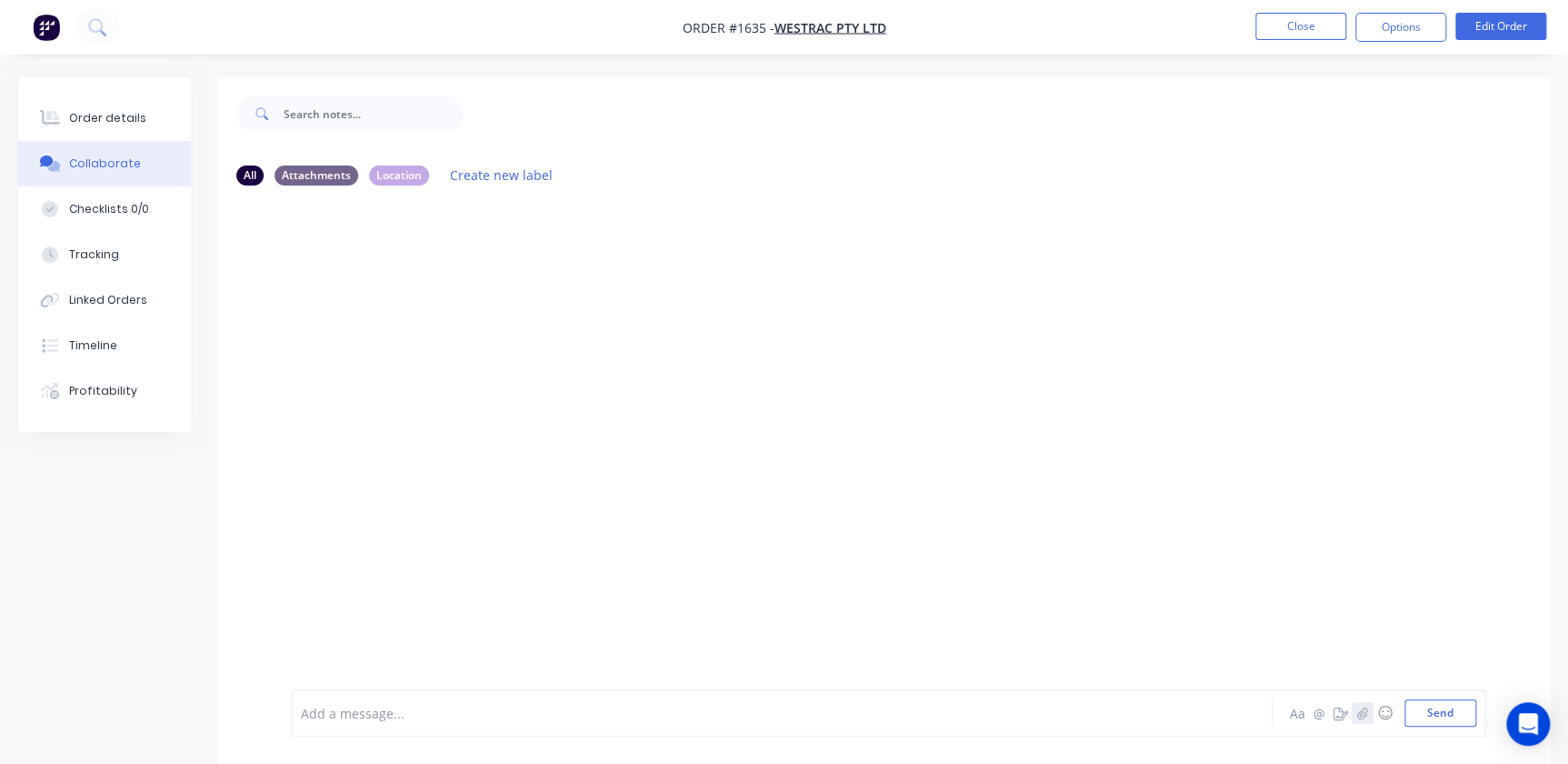
click at [1368, 711] on icon "button" at bounding box center [1363, 713] width 11 height 13
click at [1458, 707] on button "Send" at bounding box center [1440, 713] width 72 height 27
click at [1321, 41] on li "Close" at bounding box center [1300, 27] width 91 height 29
click at [1314, 26] on button "Close" at bounding box center [1300, 26] width 91 height 27
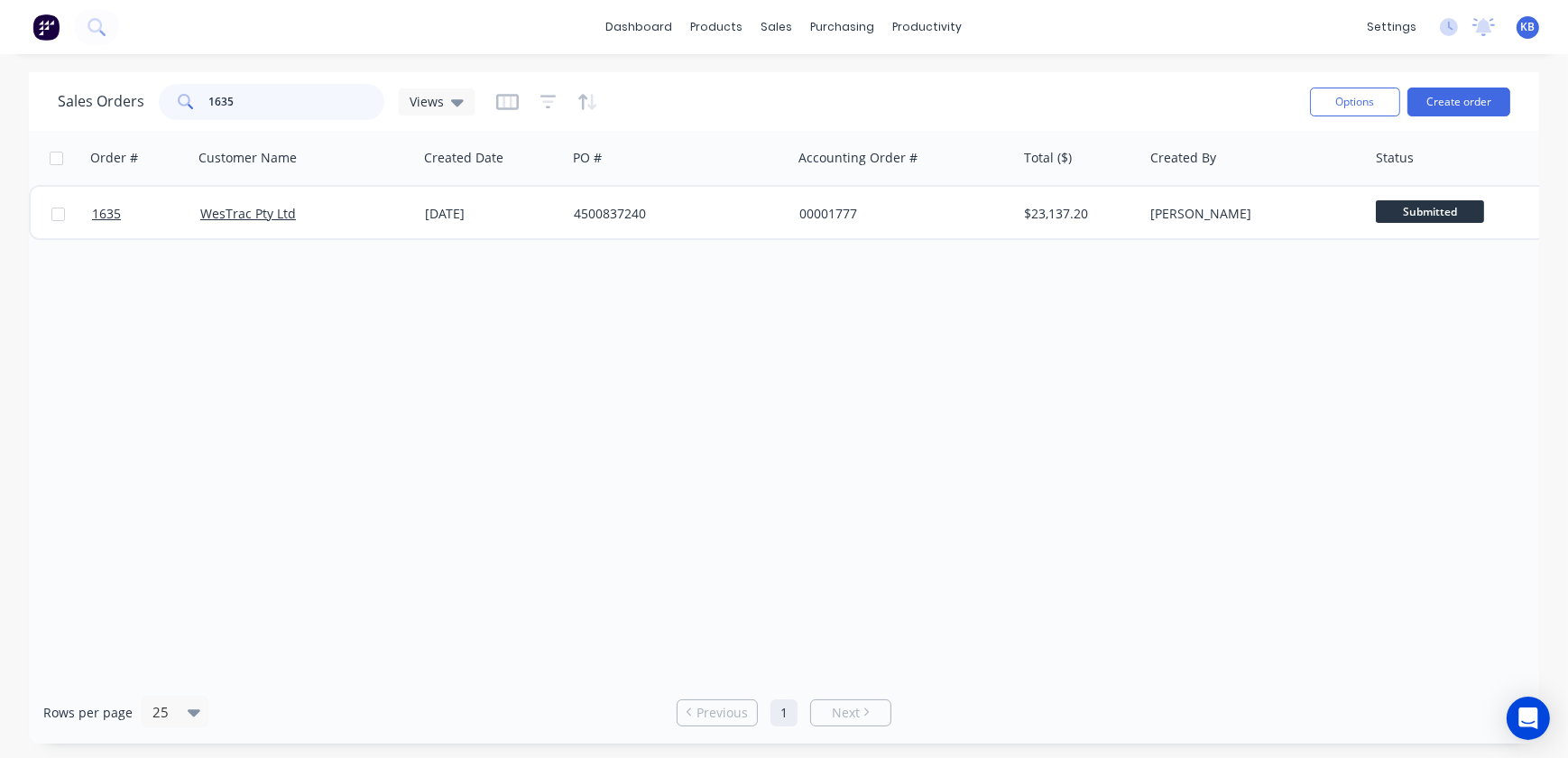
click at [262, 93] on input "1635" at bounding box center [296, 101] width 176 height 36
drag, startPoint x: 263, startPoint y: 98, endPoint x: 98, endPoint y: 81, distance: 165.9
click at [98, 81] on div "Sales Orders 1635 Views" at bounding box center [676, 101] width 1237 height 45
type input "1646"
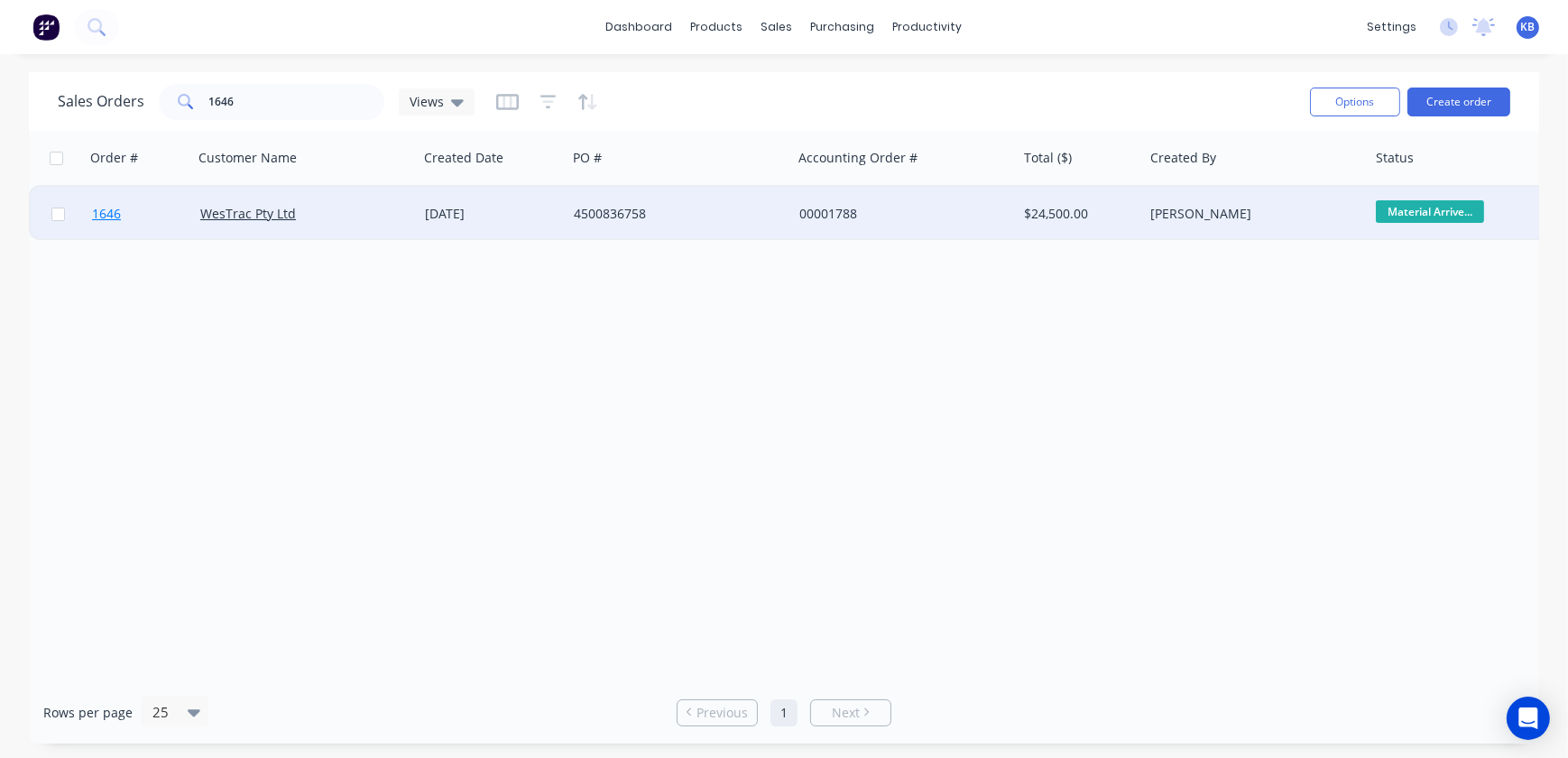
click at [115, 225] on link "1646" at bounding box center [146, 214] width 109 height 54
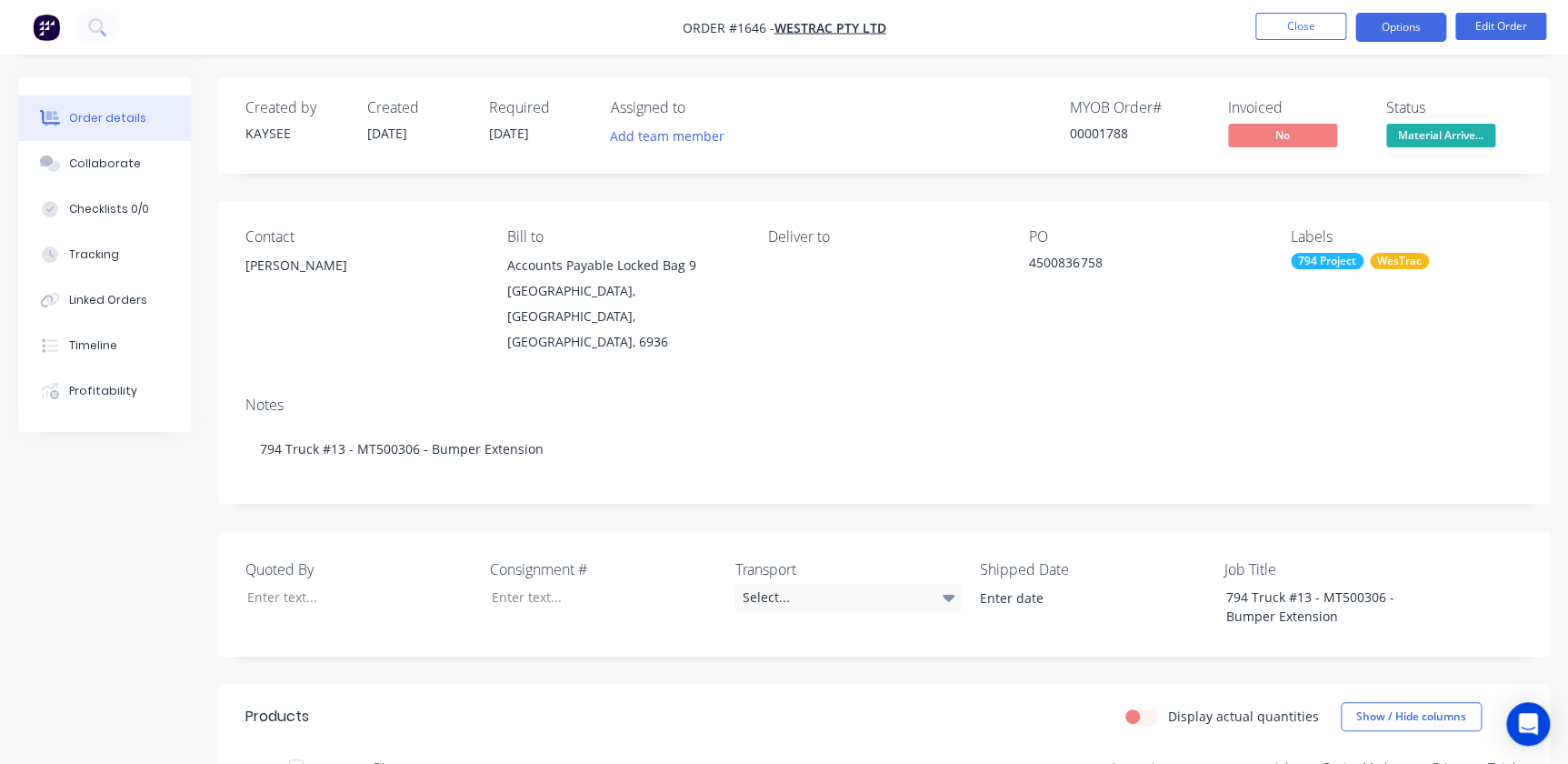
click at [1425, 26] on button "Options" at bounding box center [1400, 27] width 91 height 29
click at [1109, 15] on nav "Order #1646 - WesTrac Pty Ltd Close Options Edit Order" at bounding box center [784, 27] width 1568 height 54
click at [1399, 26] on button "Options" at bounding box center [1400, 27] width 91 height 29
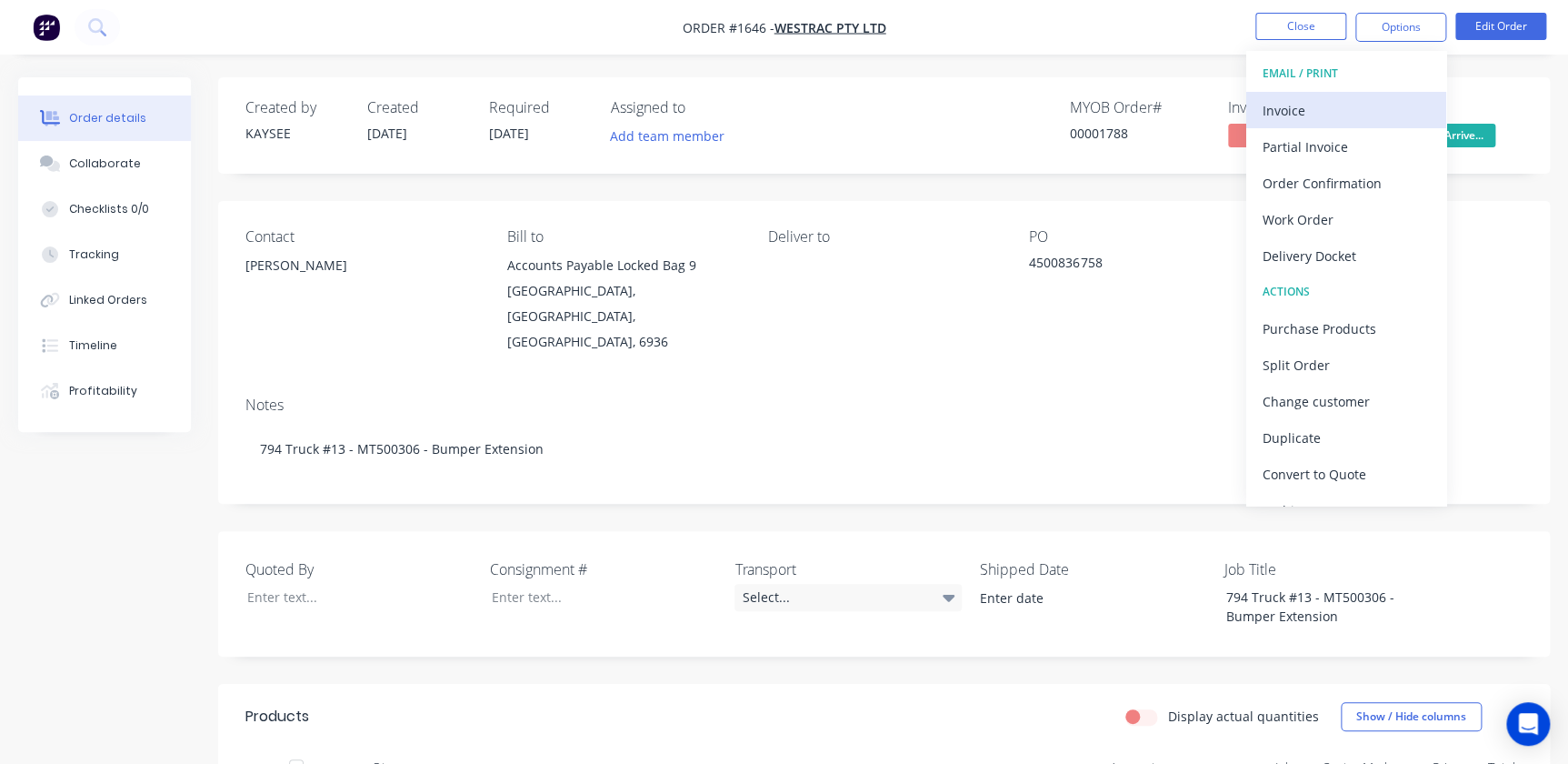
click at [1288, 108] on div "Invoice" at bounding box center [1346, 110] width 168 height 26
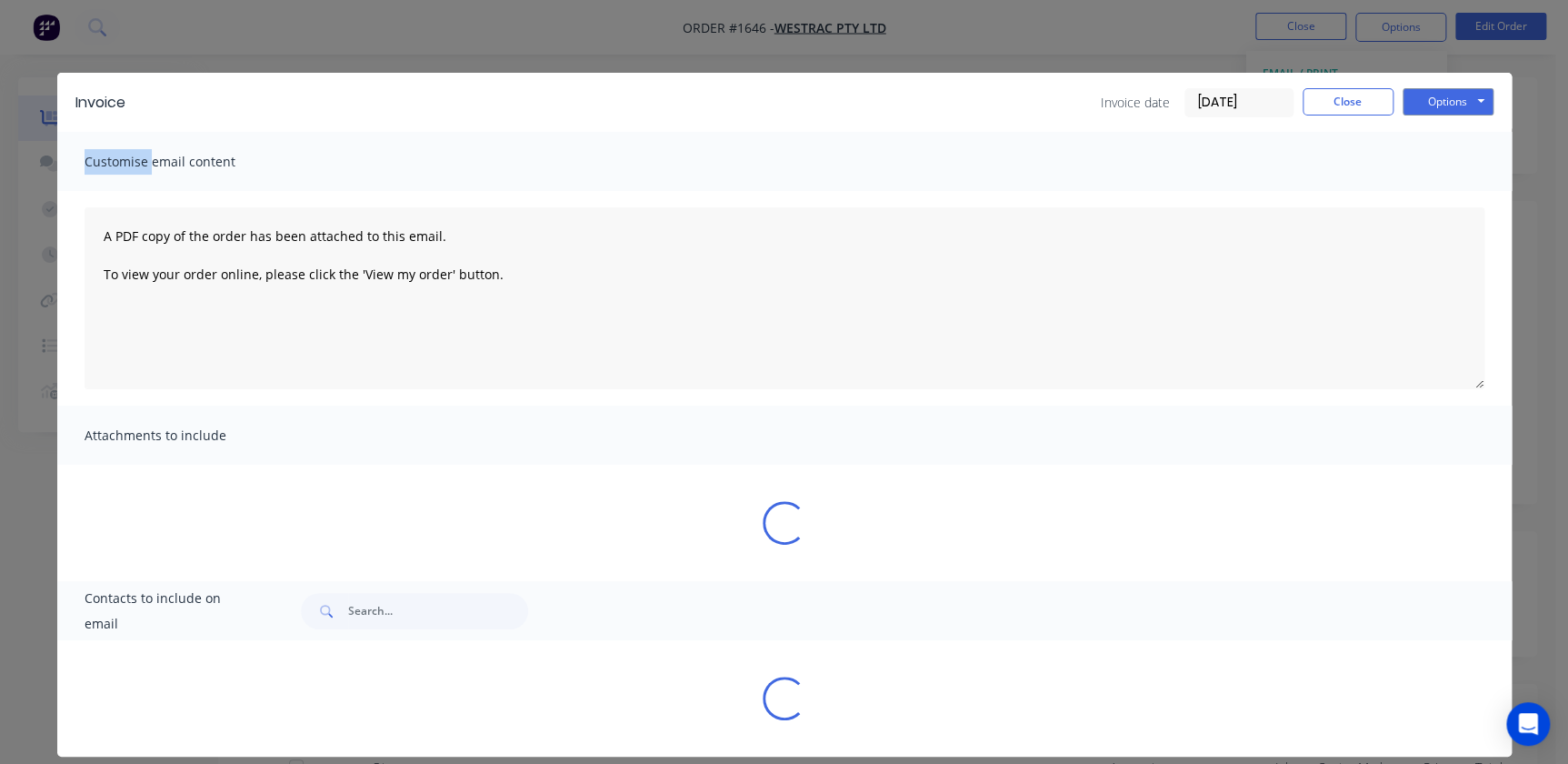
click at [1288, 108] on div "Invoice date [DATE] Close Options Preview Print Email" at bounding box center [1297, 102] width 393 height 29
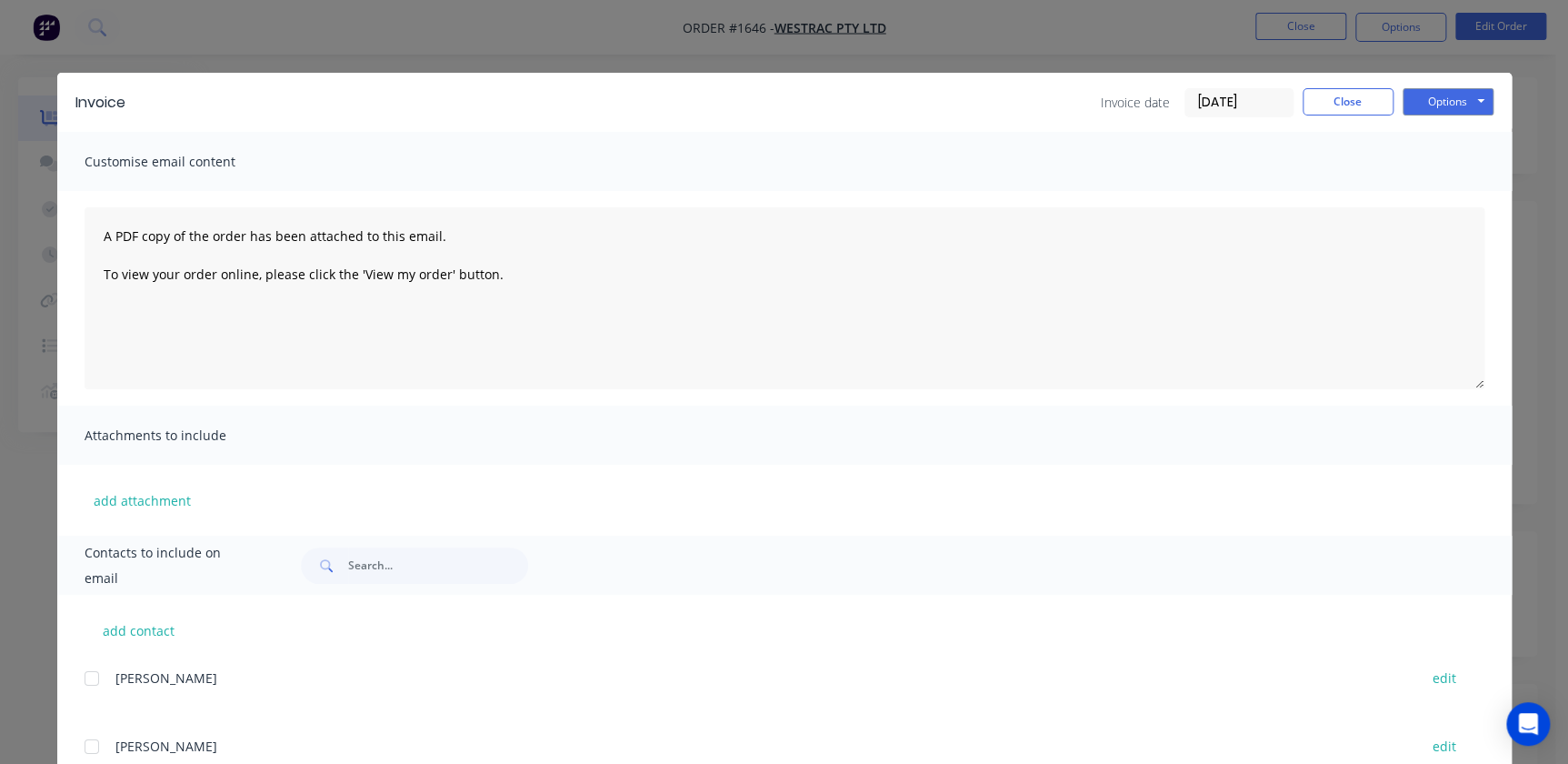
click at [1226, 83] on div "Invoice Invoice date [DATE] Close Options Preview Print Email" at bounding box center [784, 102] width 1455 height 59
click at [1260, 101] on input "[DATE]" at bounding box center [1238, 102] width 108 height 27
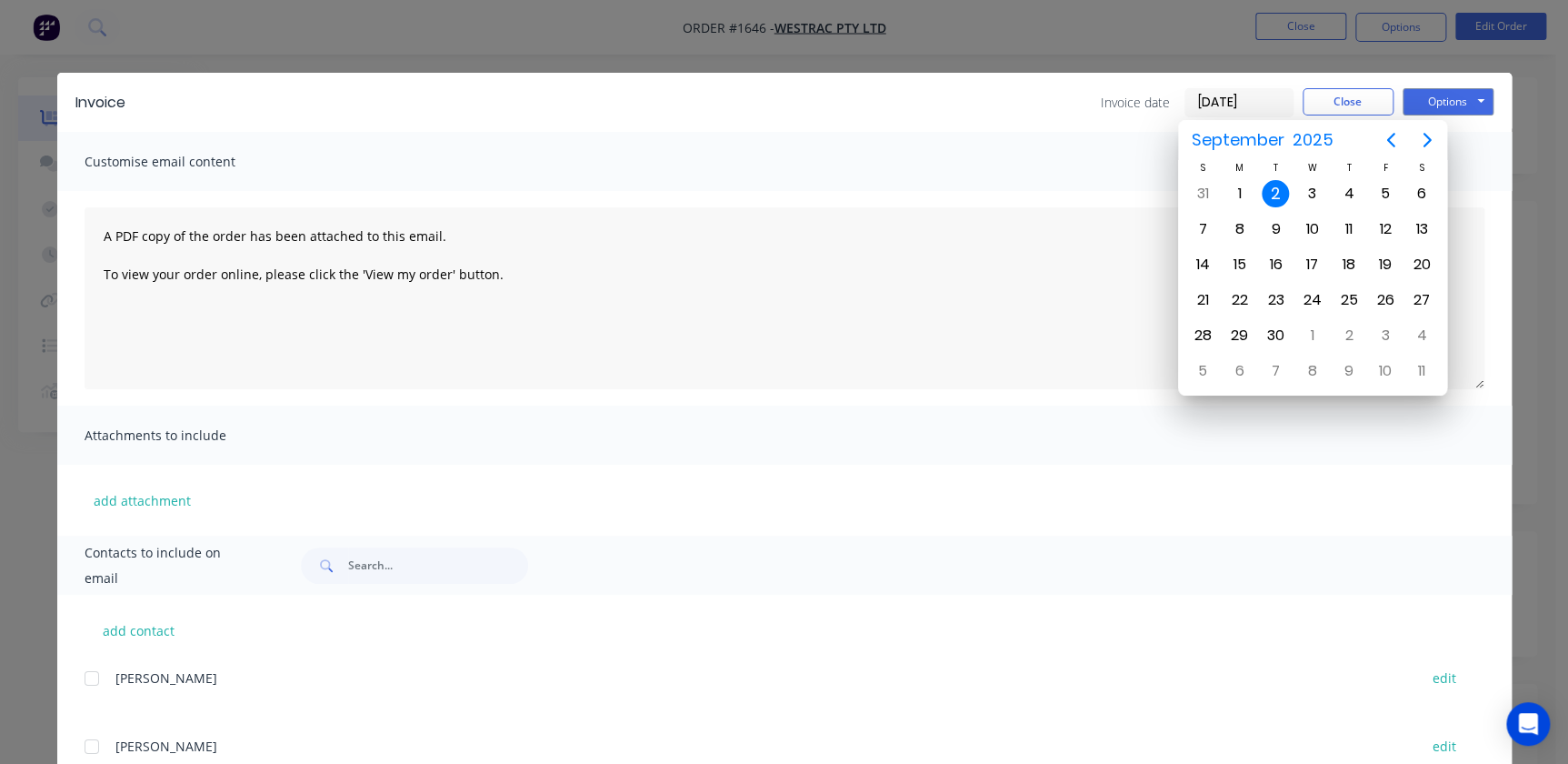
drag, startPoint x: 1210, startPoint y: 97, endPoint x: 1055, endPoint y: 92, distance: 155.1
click at [1055, 93] on div "Invoice date [DATE] Close Options Preview Print Email" at bounding box center [818, 102] width 1350 height 29
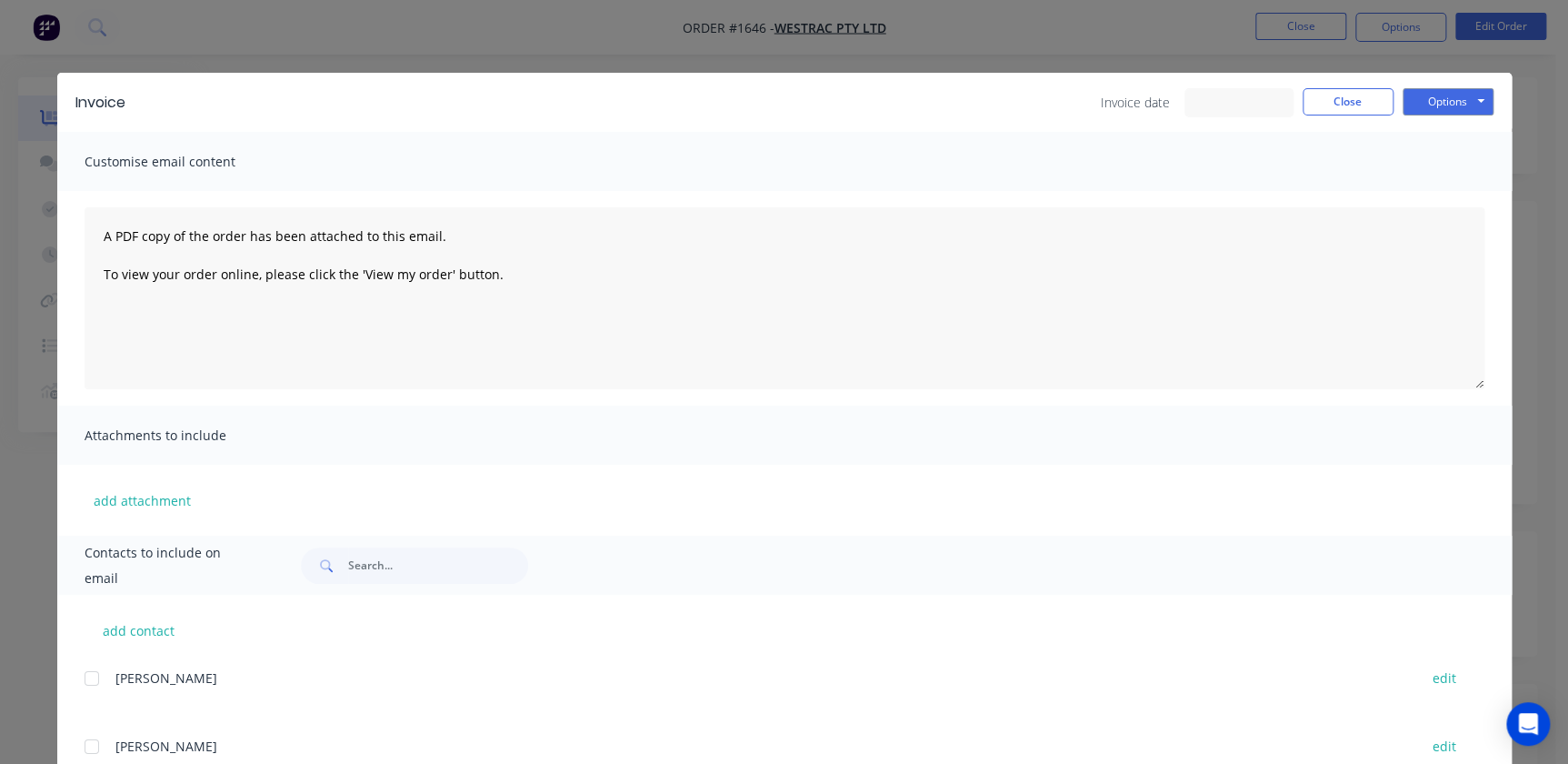
click at [1217, 99] on input at bounding box center [1238, 102] width 108 height 27
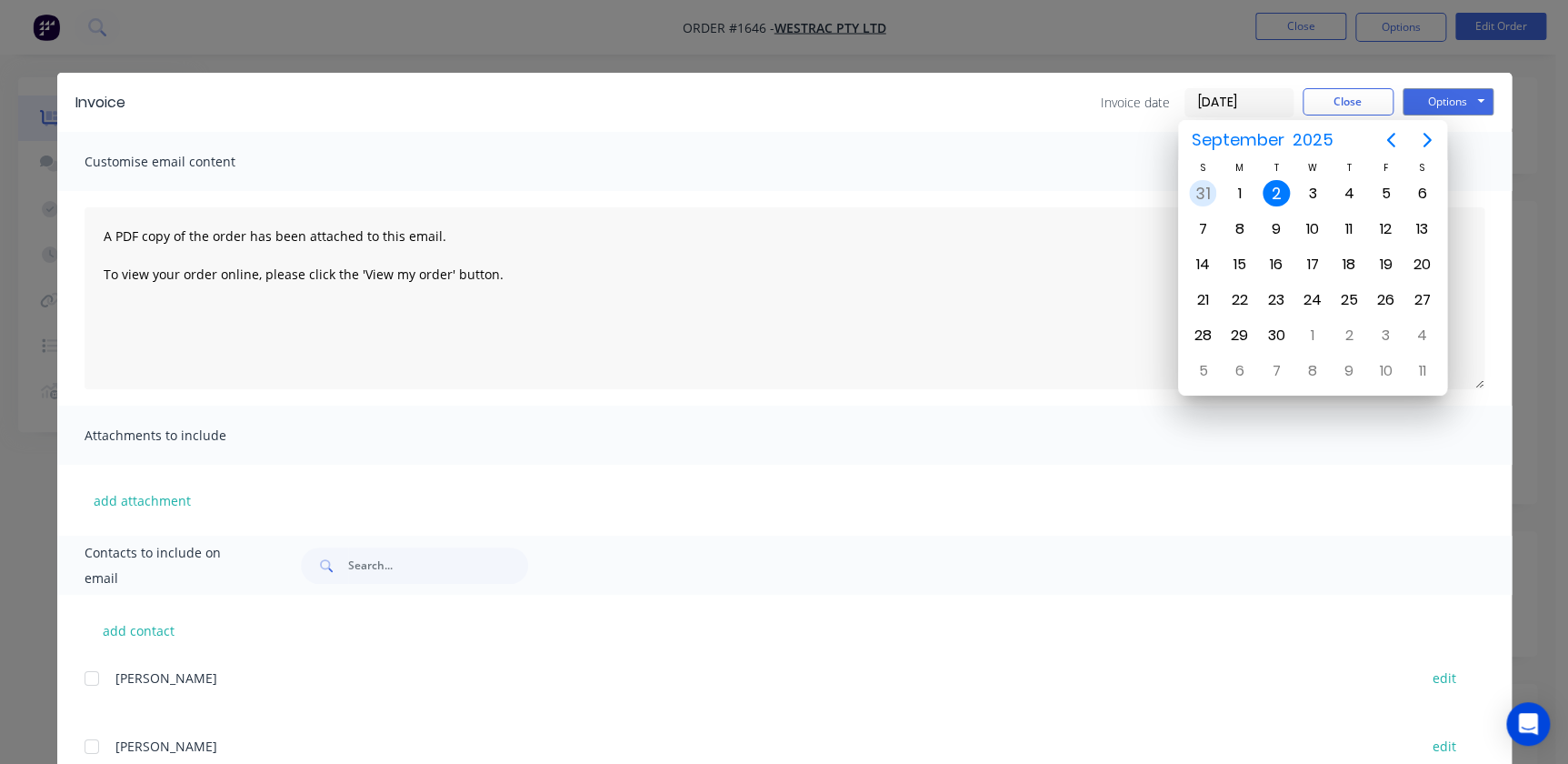
click at [1210, 194] on div "31" at bounding box center [1202, 193] width 27 height 27
type input "[DATE]"
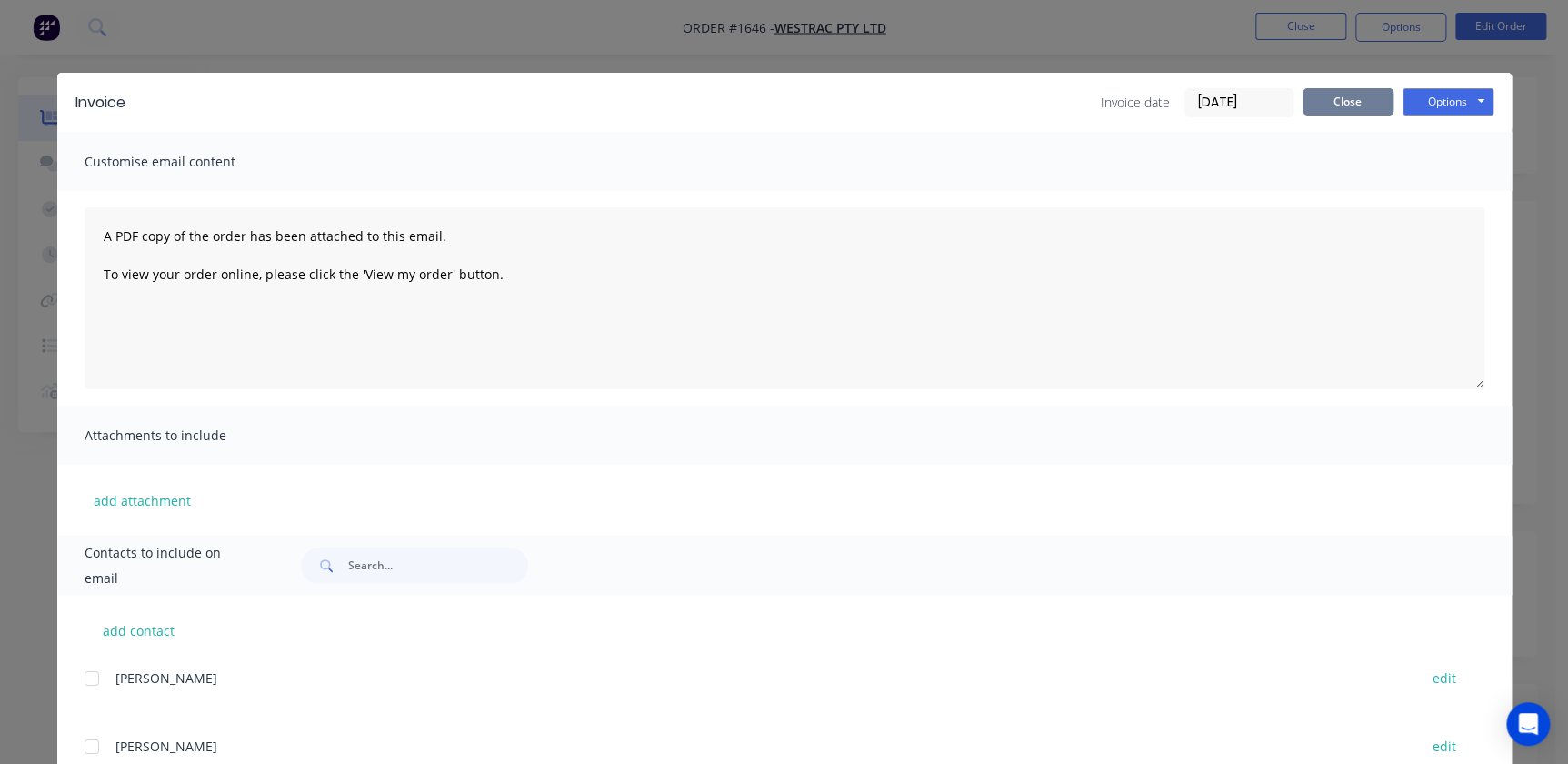
click at [1351, 109] on button "Close" at bounding box center [1348, 101] width 91 height 27
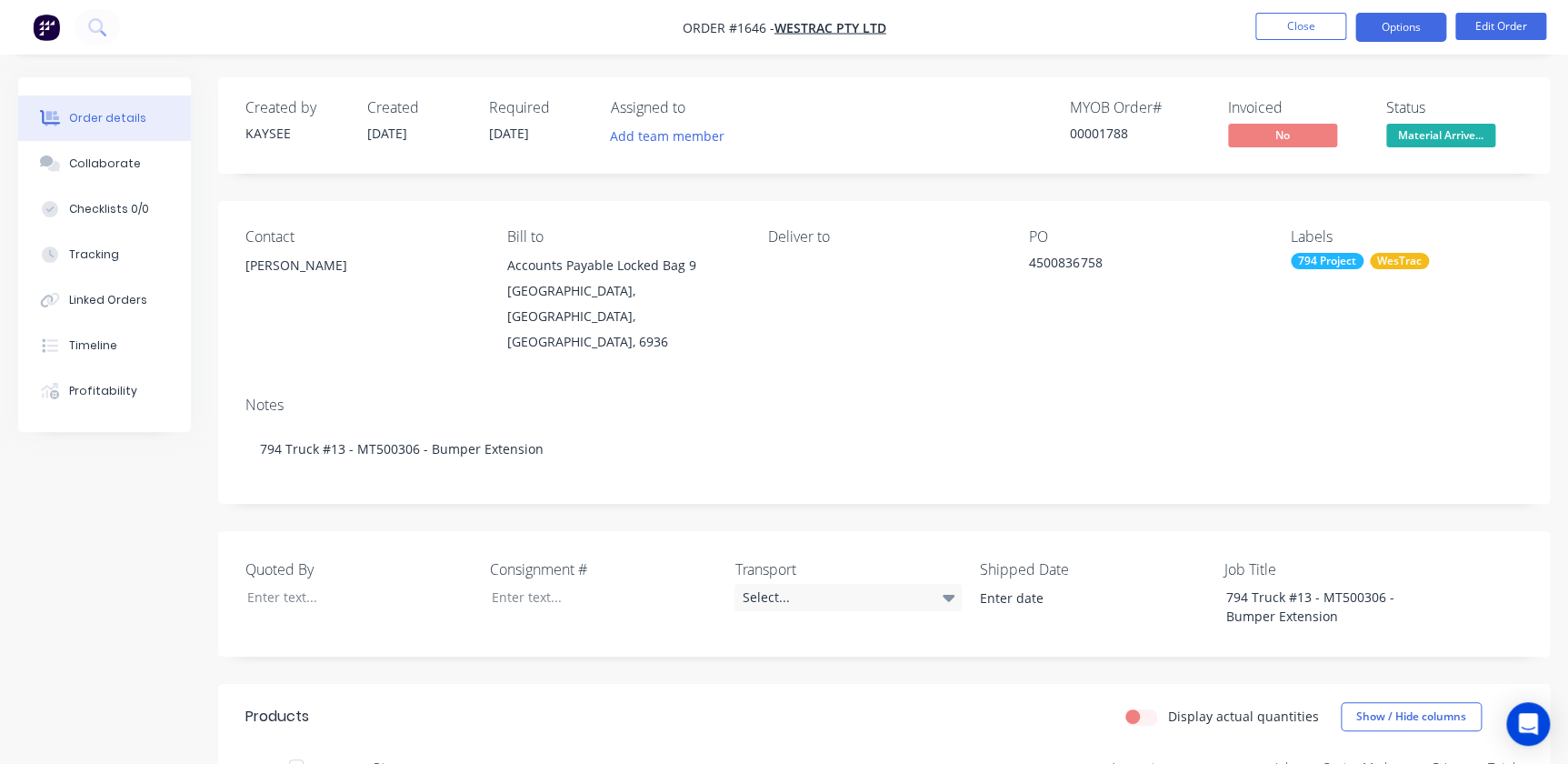
click at [1381, 32] on button "Options" at bounding box center [1400, 27] width 91 height 29
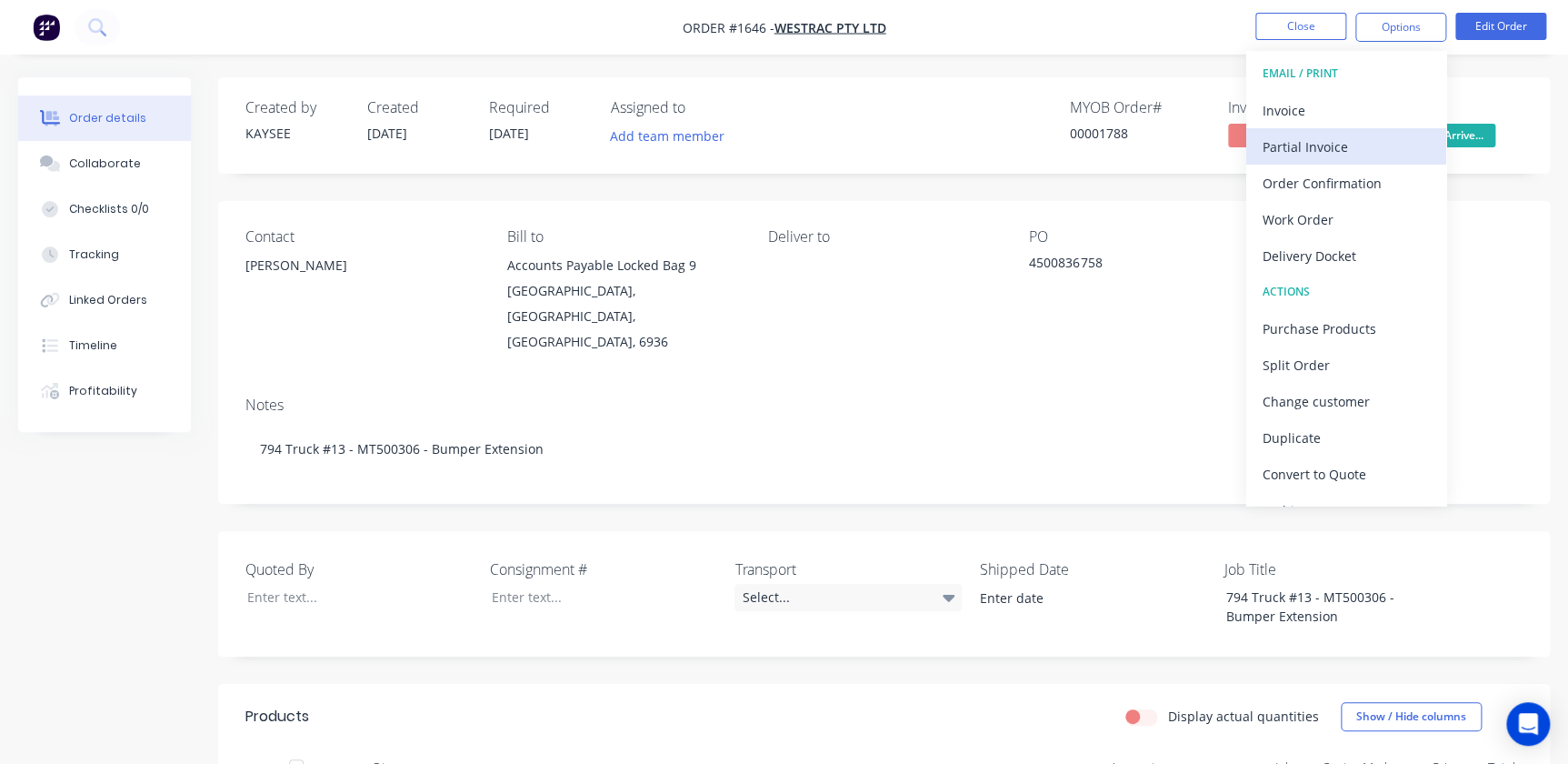
click at [1348, 136] on div "Partial Invoice" at bounding box center [1346, 147] width 168 height 26
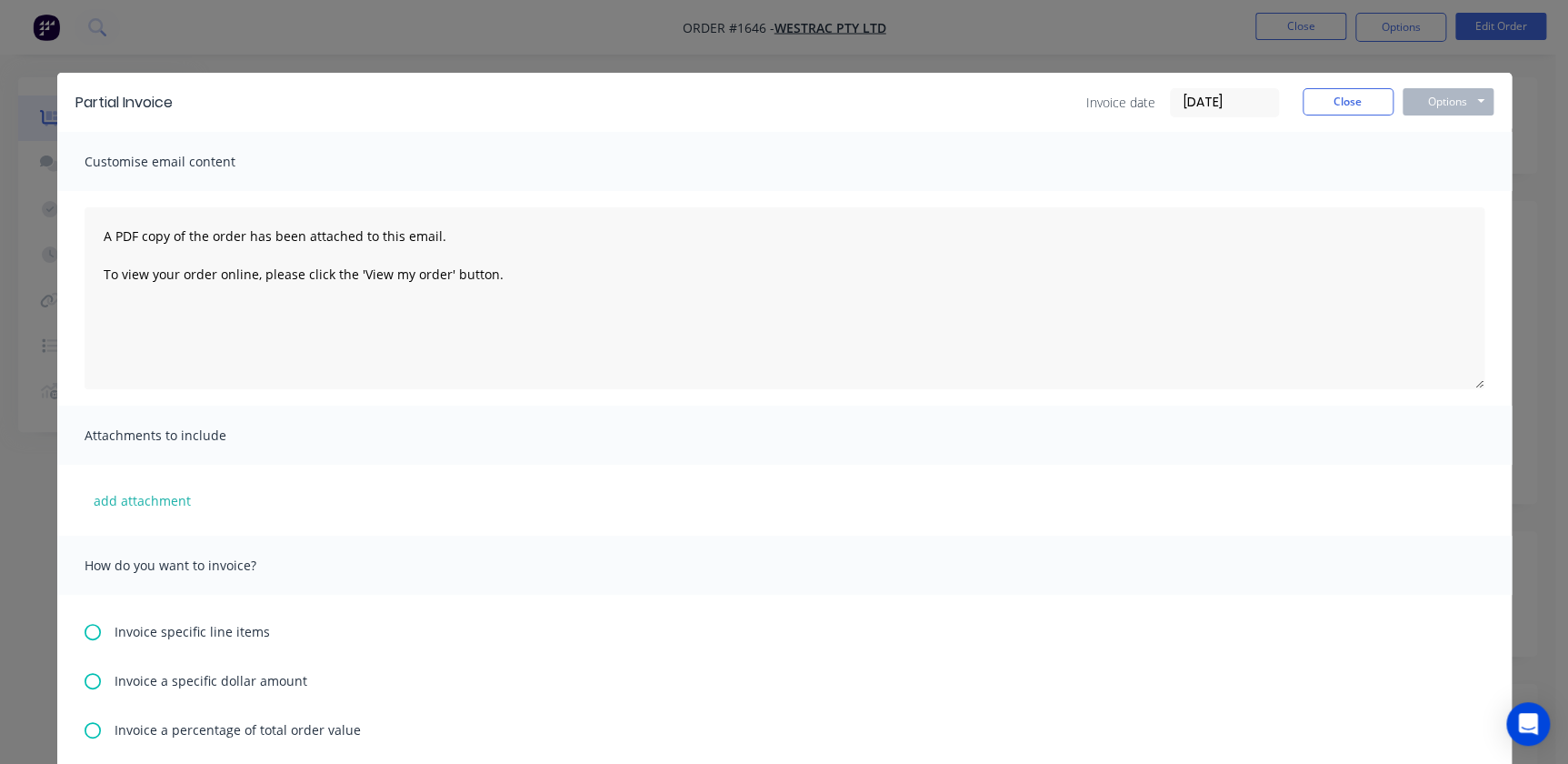
drag, startPoint x: 1223, startPoint y: 96, endPoint x: 1154, endPoint y: 91, distance: 69.2
click at [1122, 89] on div "Invoice date [DATE]" at bounding box center [1182, 102] width 193 height 29
drag, startPoint x: 1237, startPoint y: 99, endPoint x: 1055, endPoint y: 85, distance: 182.5
click at [1069, 85] on div "Partial Invoice Invoice date [DATE] Close Options Preview Print Email" at bounding box center [784, 102] width 1455 height 59
type input "3"
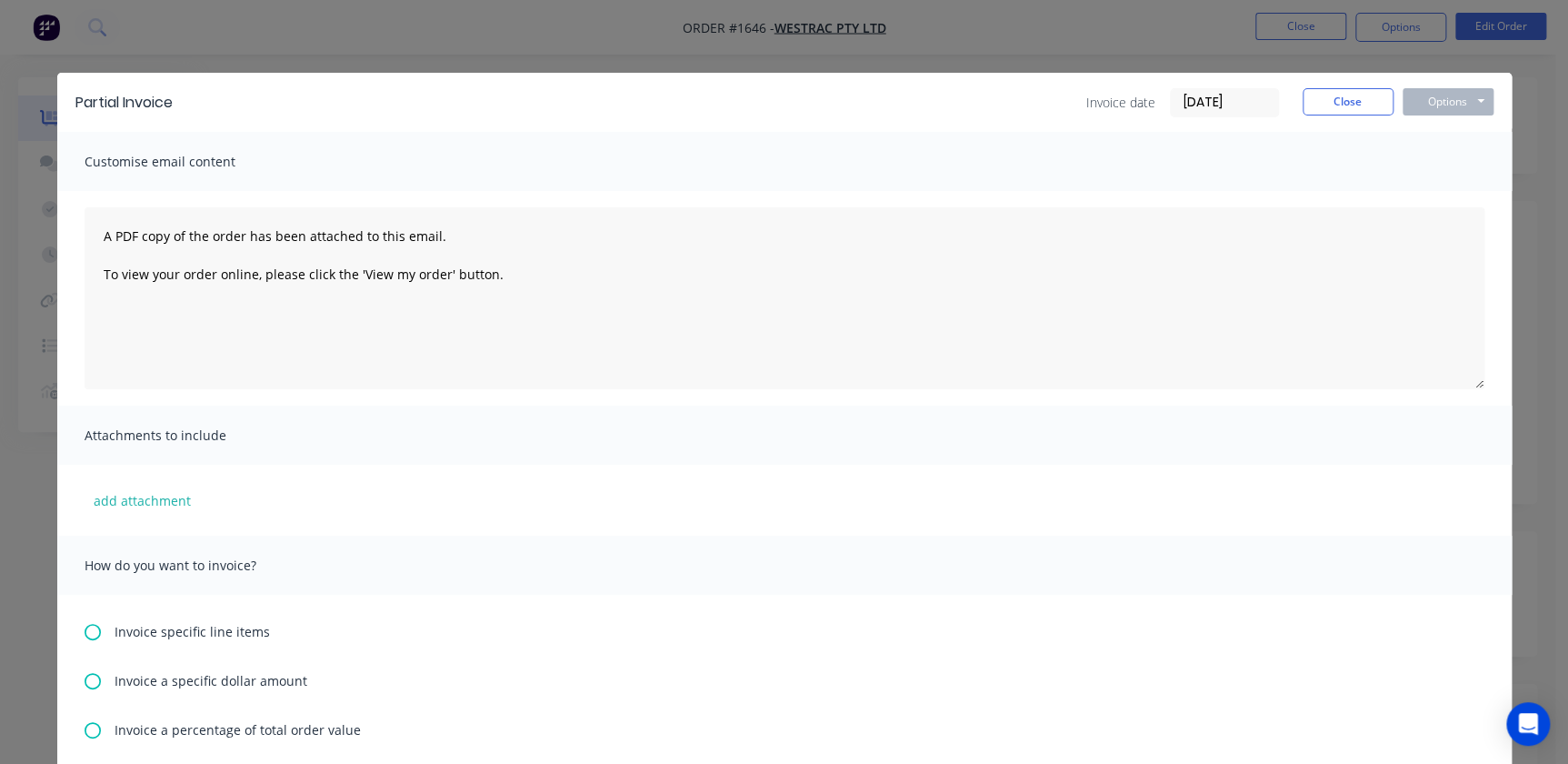
drag, startPoint x: 1059, startPoint y: 184, endPoint x: 1100, endPoint y: 137, distance: 62.4
click at [1063, 175] on div "Customise email content" at bounding box center [784, 161] width 1455 height 59
click at [1196, 98] on input "[DATE]" at bounding box center [1224, 102] width 108 height 27
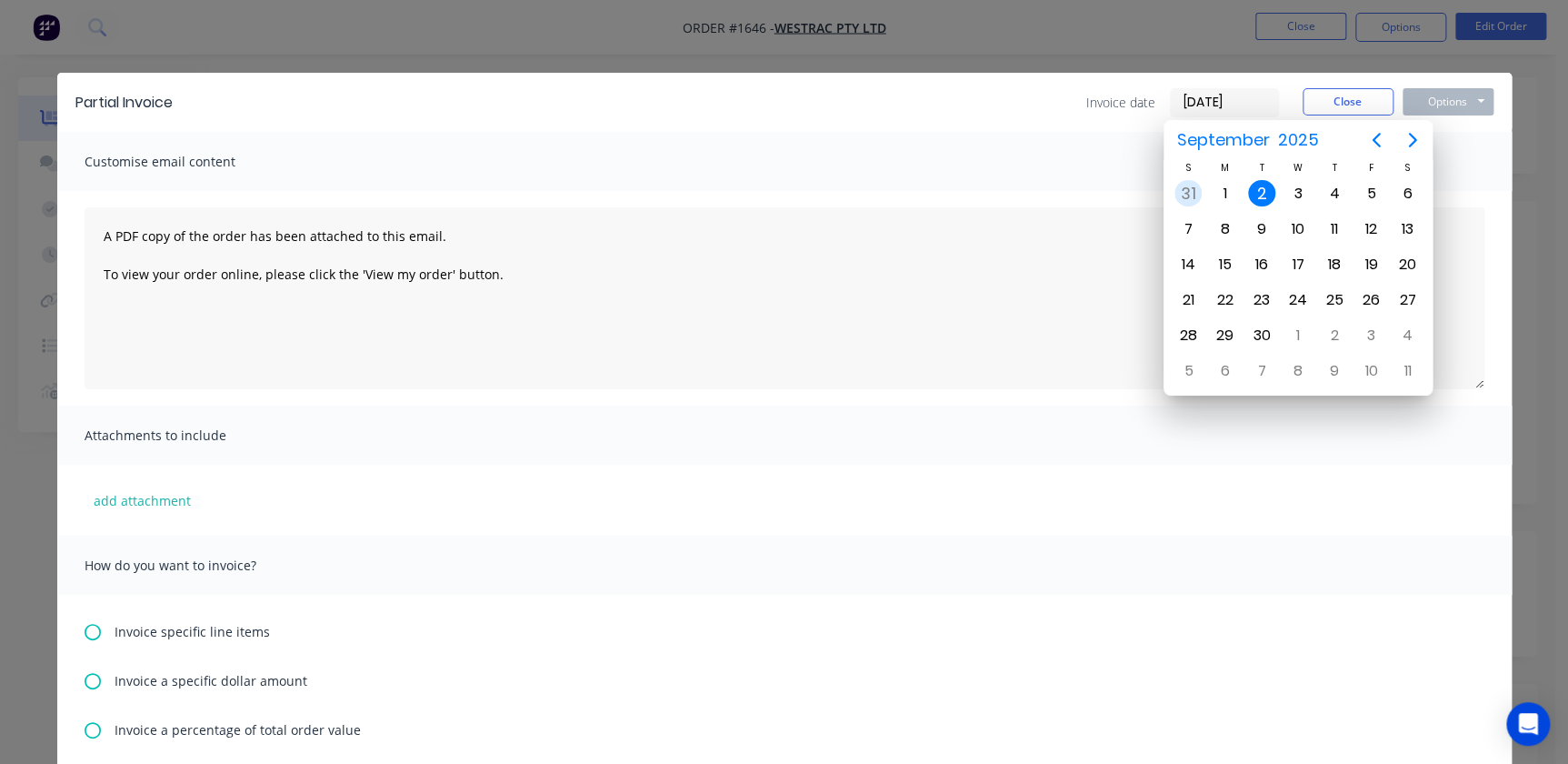
click at [1200, 175] on div "31" at bounding box center [1188, 193] width 37 height 36
type input "[DATE]"
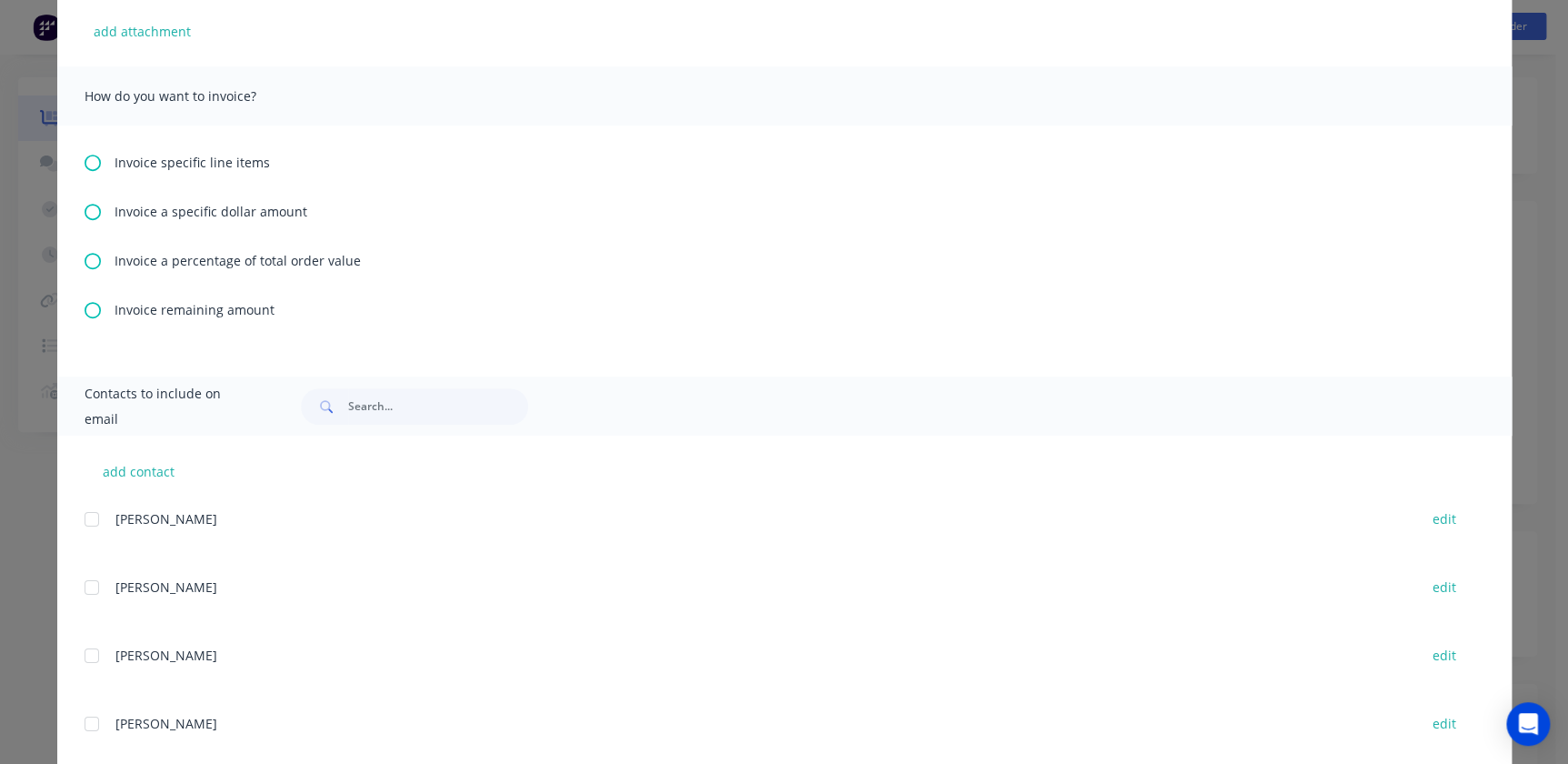
scroll to position [495, 0]
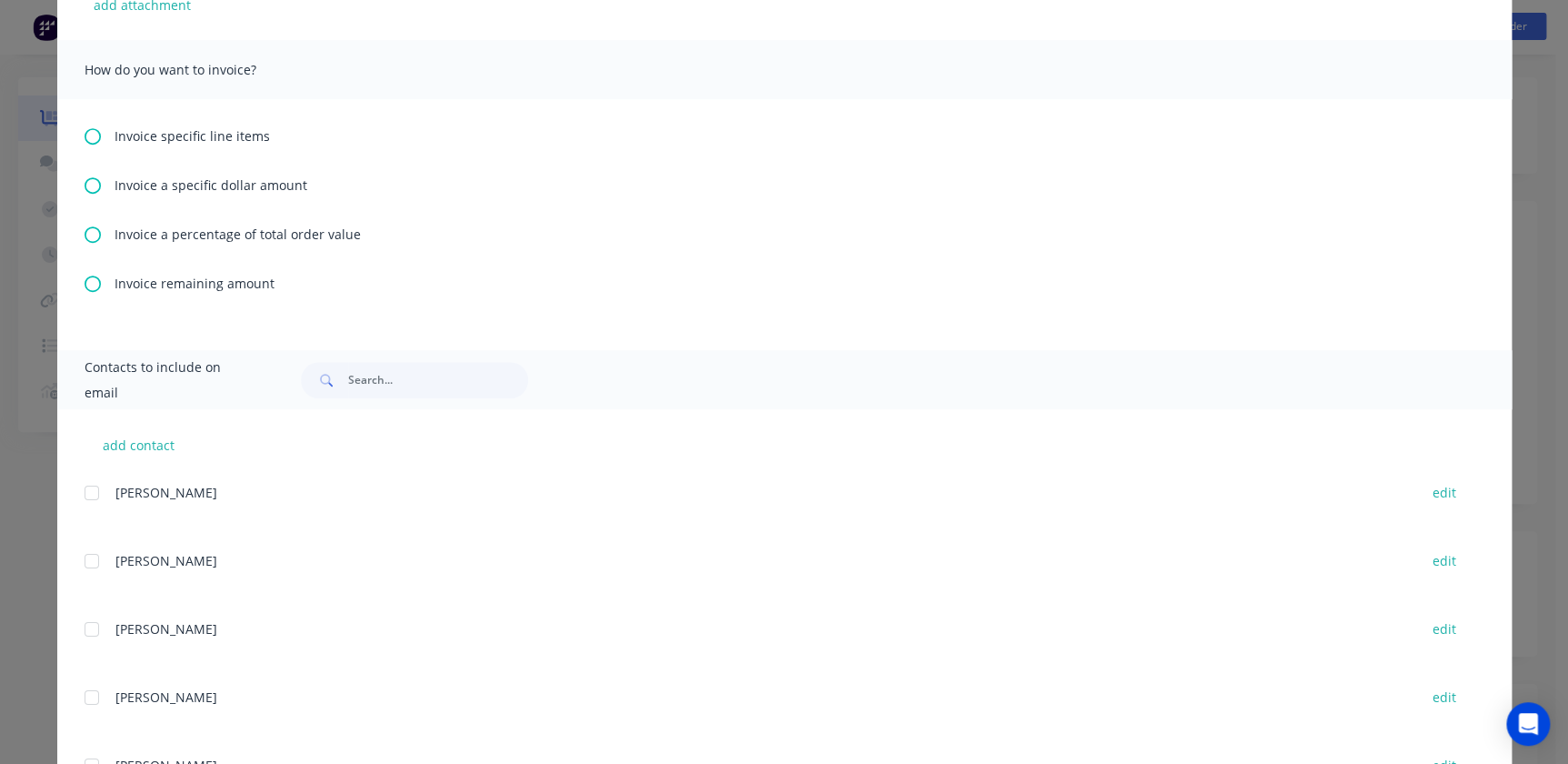
click at [95, 226] on div "Invoice a percentage of total order value" at bounding box center [784, 234] width 1400 height 19
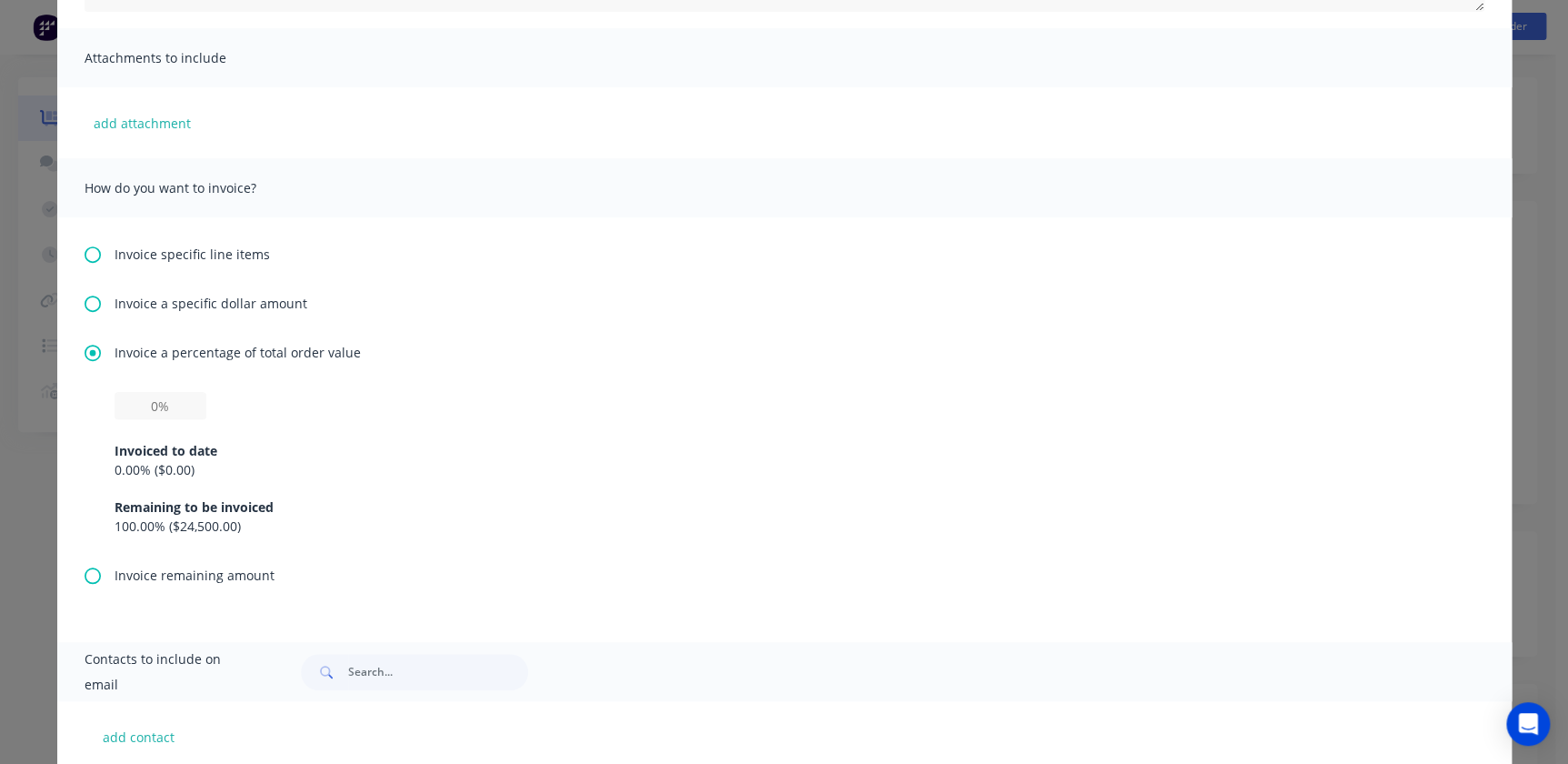
scroll to position [413, 0]
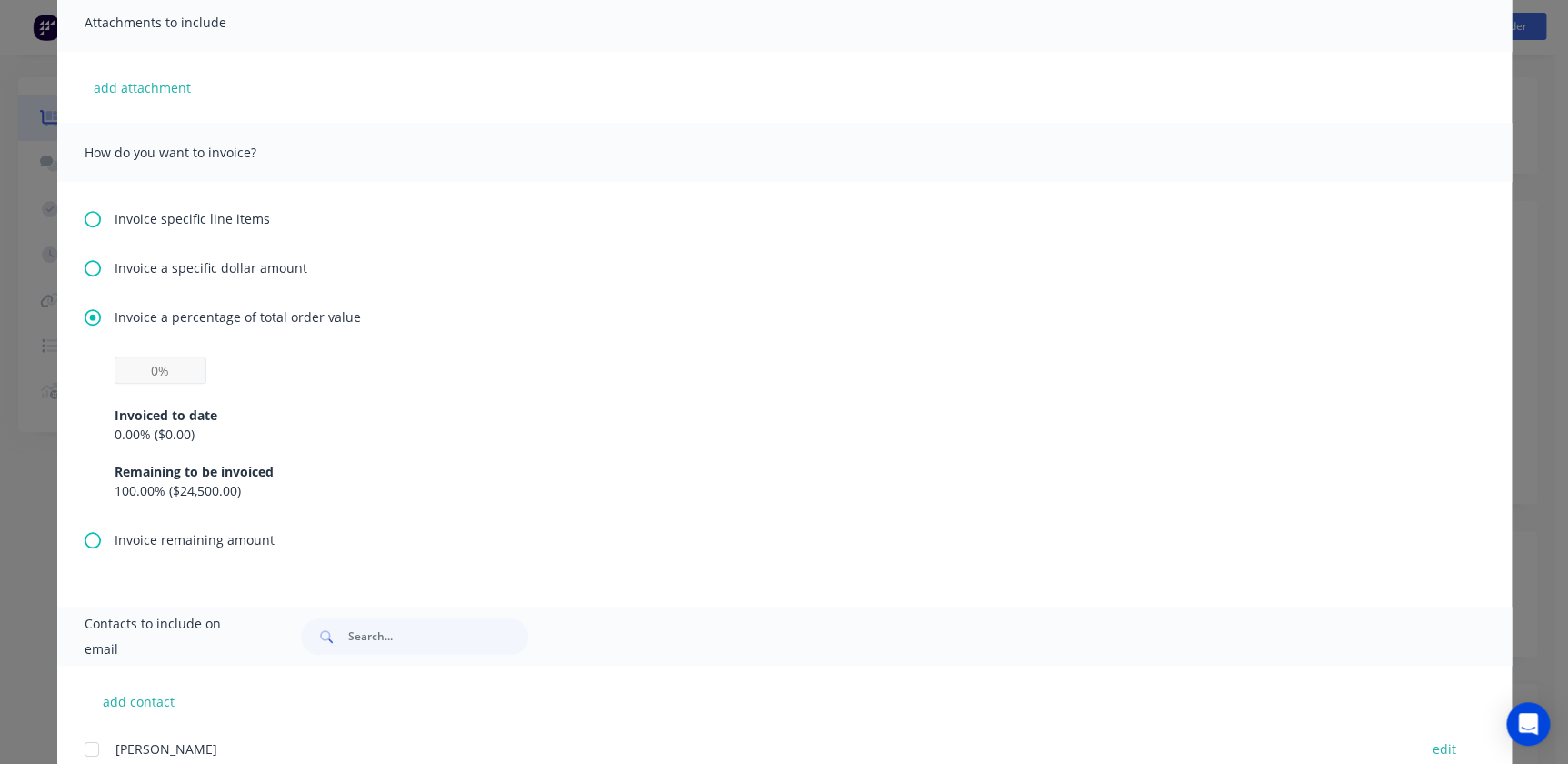
drag, startPoint x: 147, startPoint y: 395, endPoint x: 152, endPoint y: 361, distance: 34.4
click at [148, 393] on div "Invoiced to date 0.00 % ( $0.00 ) Remaining to be invoiced 100.00 % ( $24,500.0…" at bounding box center [784, 442] width 1340 height 116
click at [152, 361] on input "text" at bounding box center [160, 370] width 92 height 27
drag, startPoint x: 145, startPoint y: 361, endPoint x: 224, endPoint y: 362, distance: 79.0
click at [234, 361] on div "Invoiced to date 0.00 % ( $0.00 ) Remaining to be invoiced 100.00 % ( $24,500.0…" at bounding box center [784, 428] width 1340 height 143
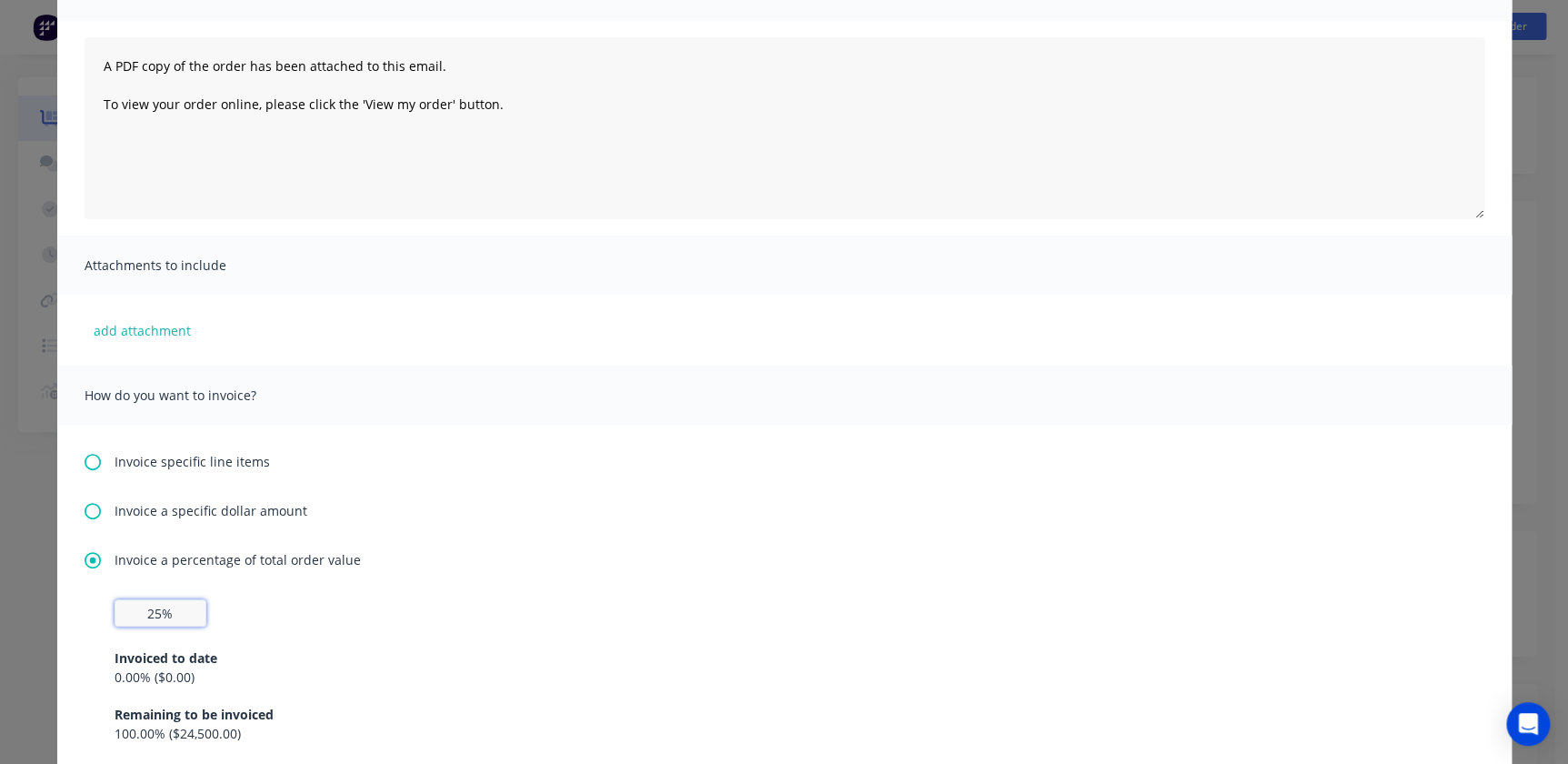
scroll to position [0, 0]
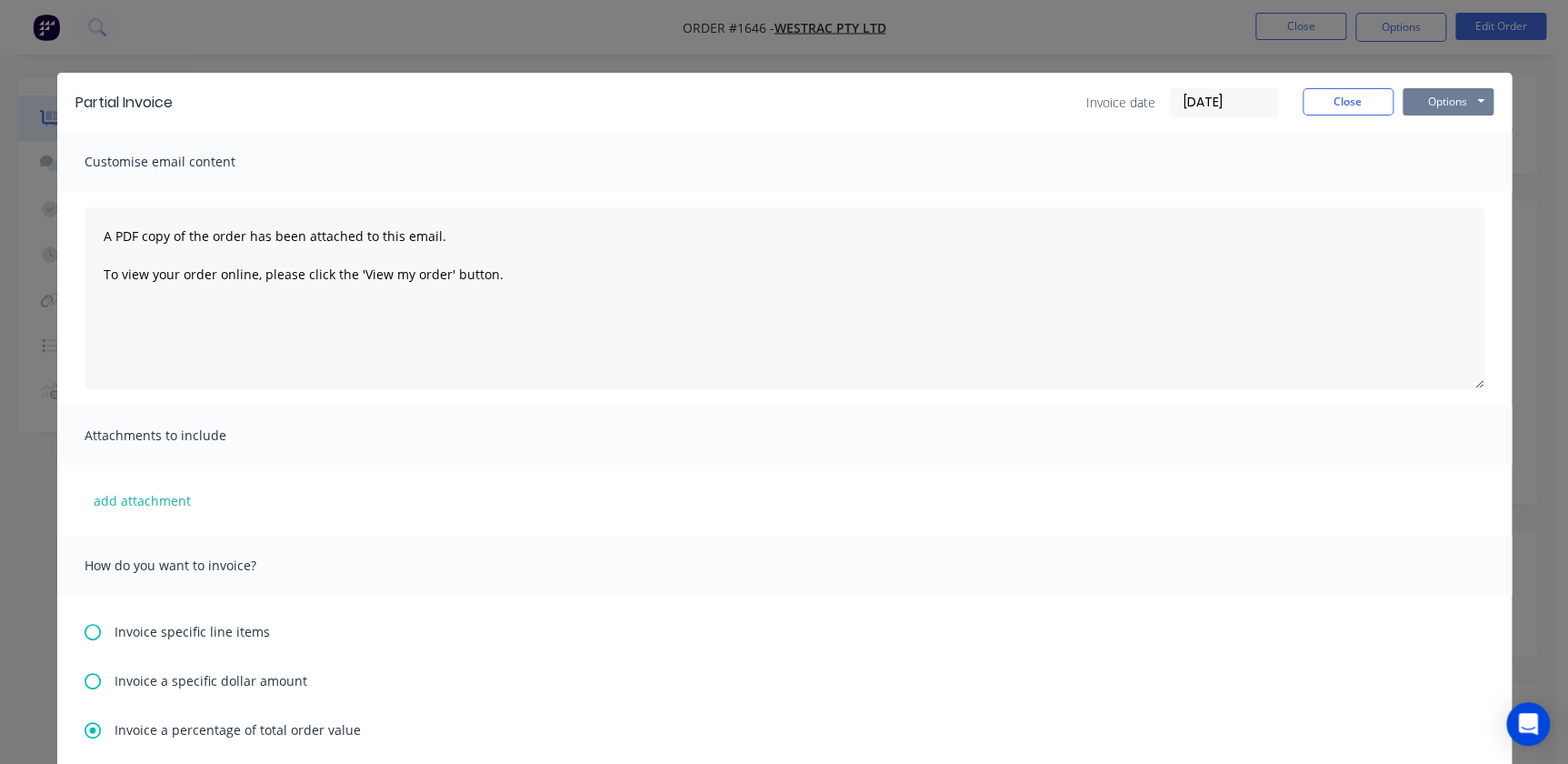
type input "25%"
click at [1436, 90] on button "Options" at bounding box center [1447, 101] width 91 height 27
click at [1418, 124] on button "Preview" at bounding box center [1460, 134] width 116 height 30
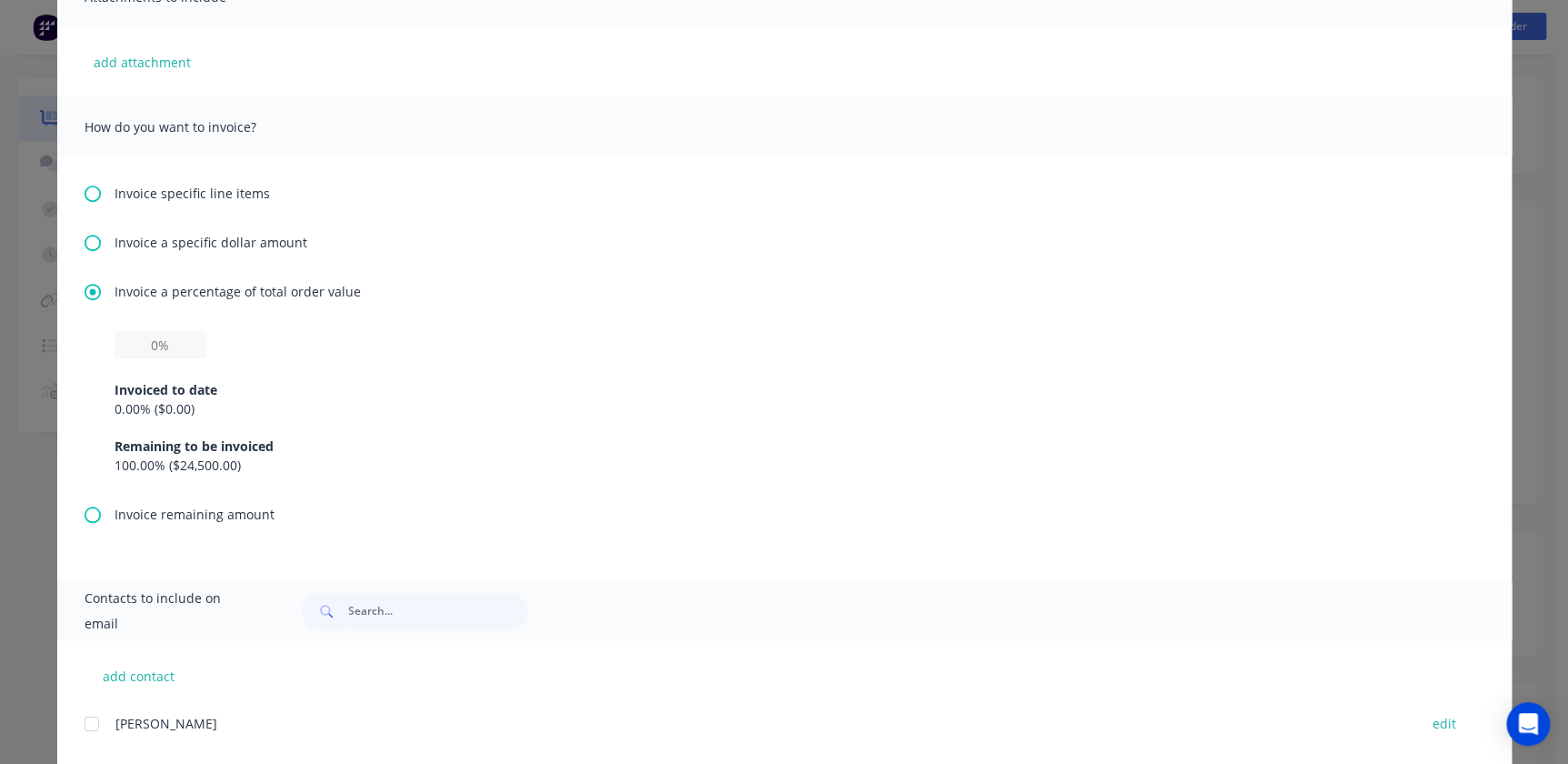
scroll to position [331, 0]
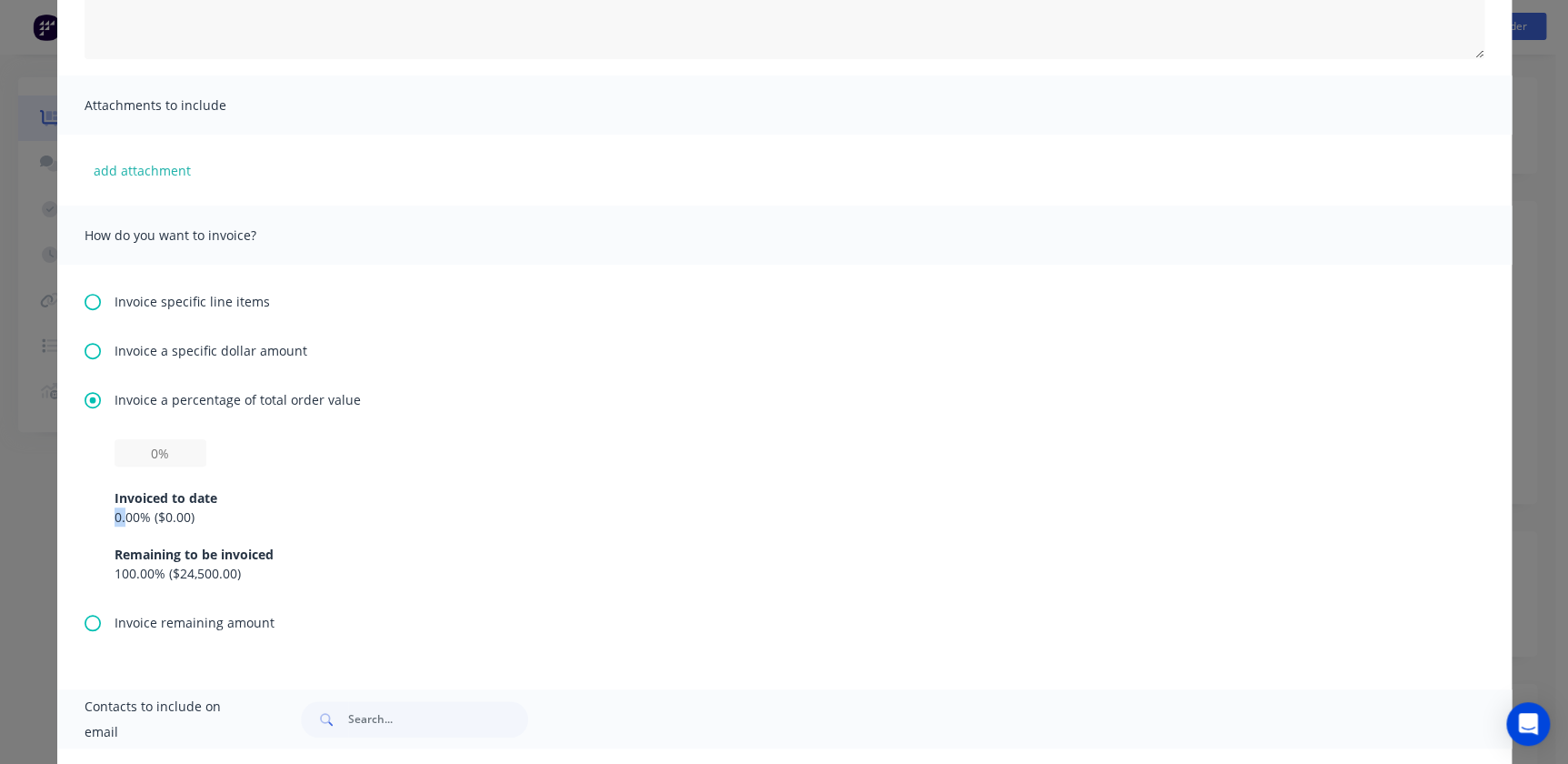
drag, startPoint x: 97, startPoint y: 507, endPoint x: 121, endPoint y: 513, distance: 24.7
click at [121, 513] on div "Invoiced to date 0.00 % ( $0.00 ) Remaining to be invoiced 100.00 % ( $24,500.0…" at bounding box center [784, 525] width 1400 height 173
click at [130, 457] on input "text" at bounding box center [160, 452] width 92 height 27
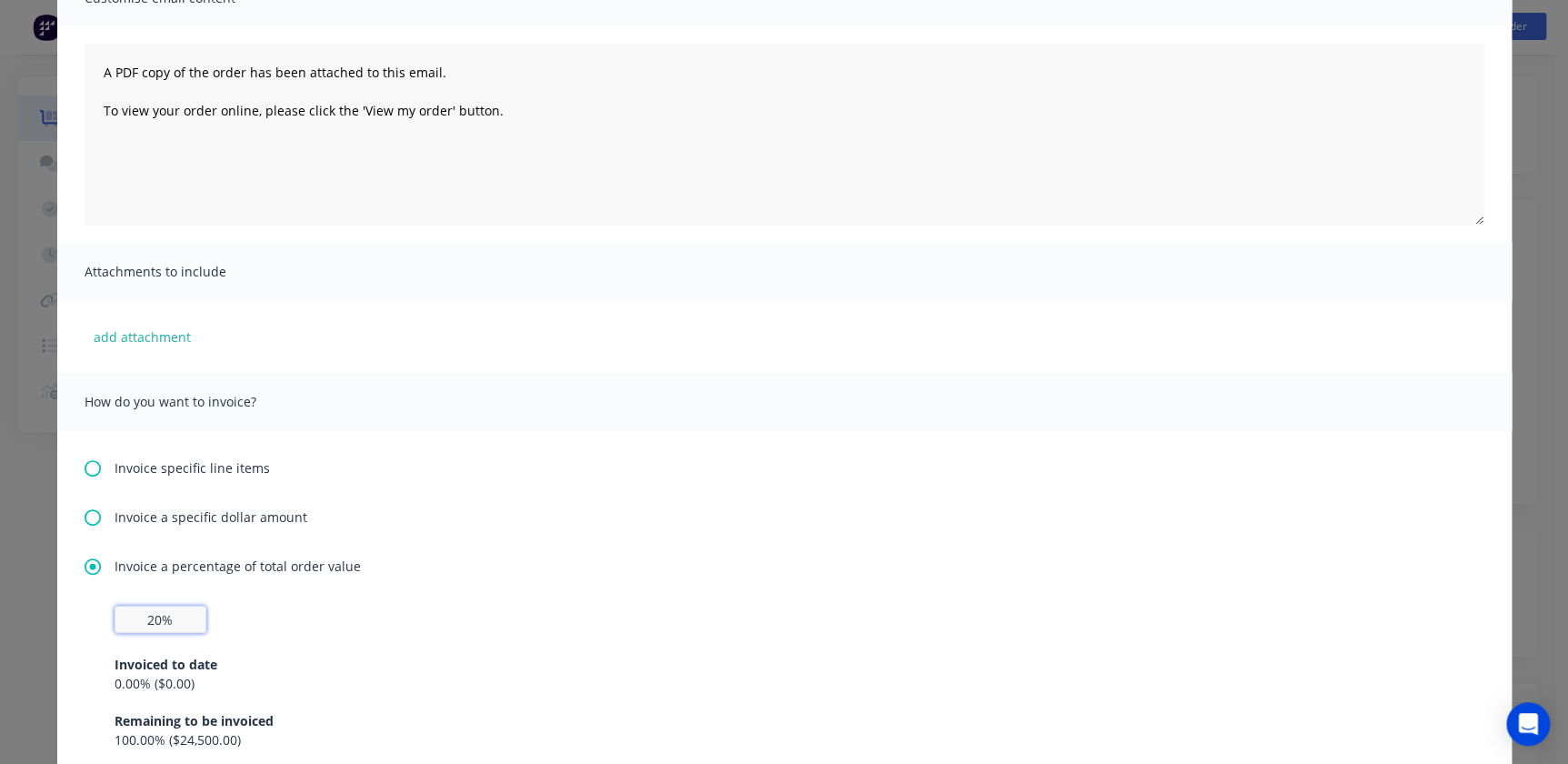
scroll to position [0, 0]
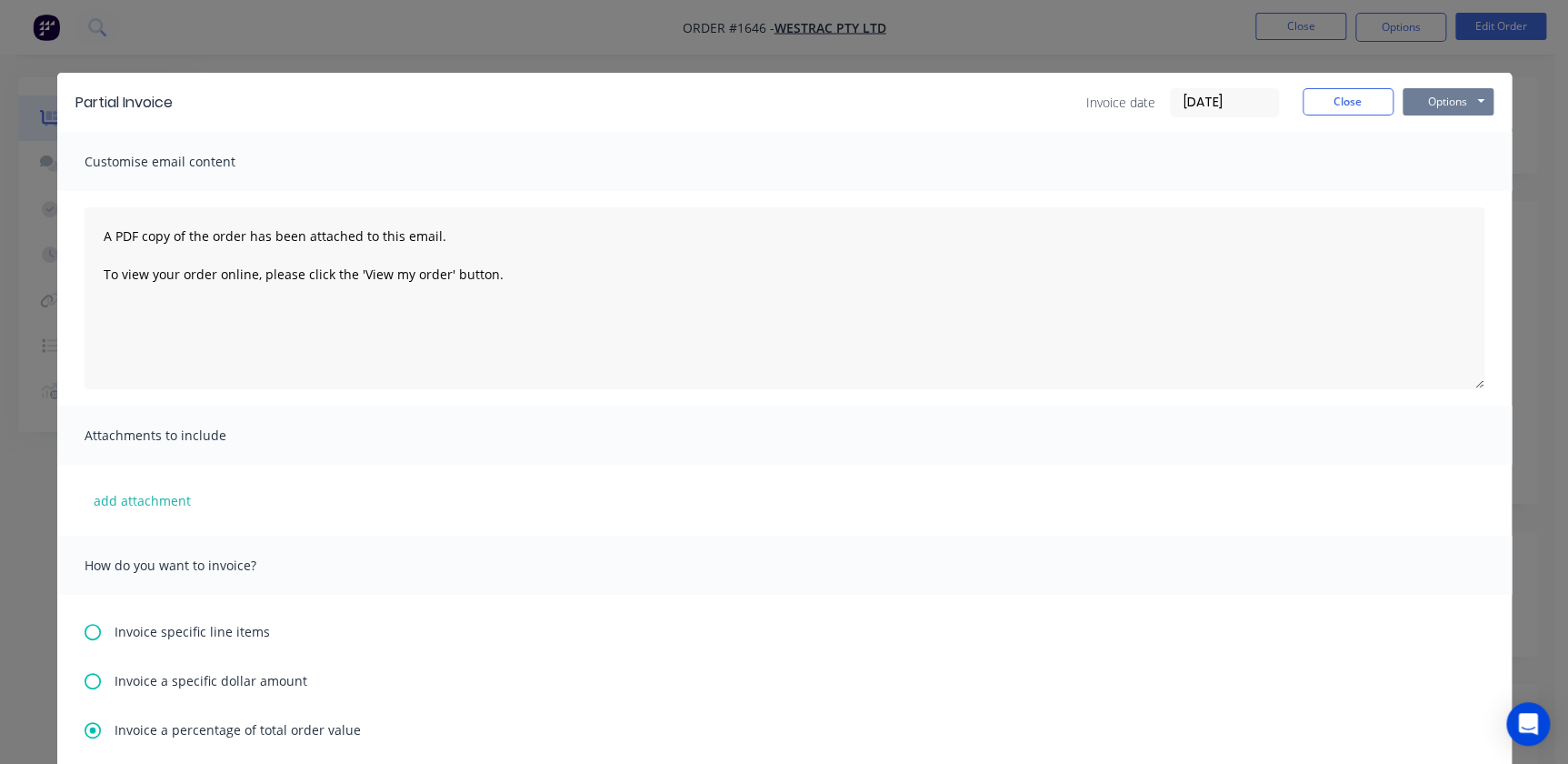
type input "20%"
click at [1445, 110] on button "Options" at bounding box center [1447, 101] width 91 height 27
click at [1438, 154] on button "Print" at bounding box center [1460, 164] width 116 height 30
click at [1391, 91] on div "Invoice date [DATE] Close Options Preview Print Email" at bounding box center [1289, 102] width 407 height 29
click at [1370, 98] on button "Close" at bounding box center [1348, 101] width 91 height 27
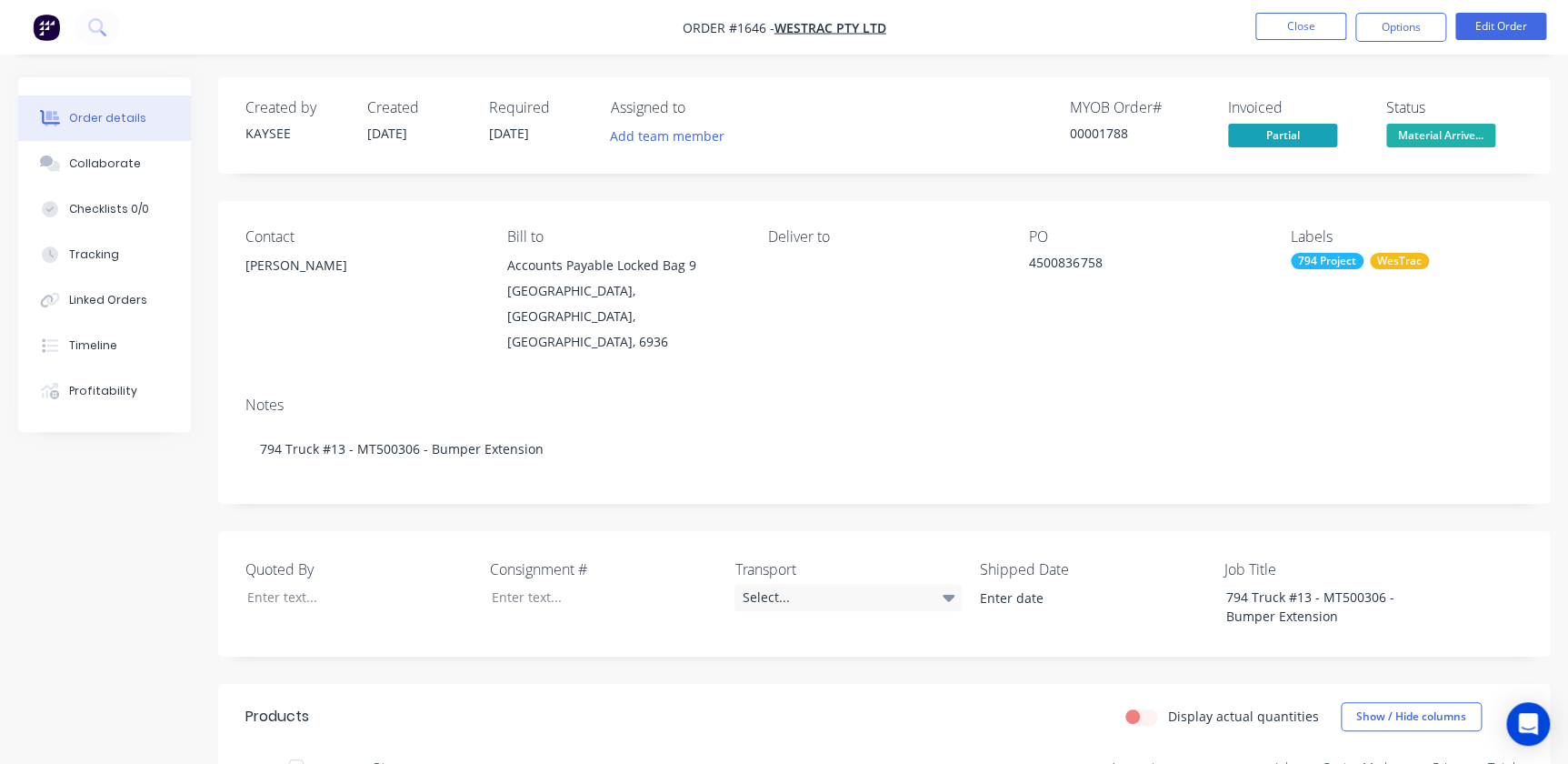
drag, startPoint x: 1313, startPoint y: 141, endPoint x: 1213, endPoint y: 145, distance: 100.1
click at [1213, 145] on div "MYOB Order # 00001788 Invoiced Partial Status Material Arrive..." at bounding box center [1158, 125] width 730 height 52
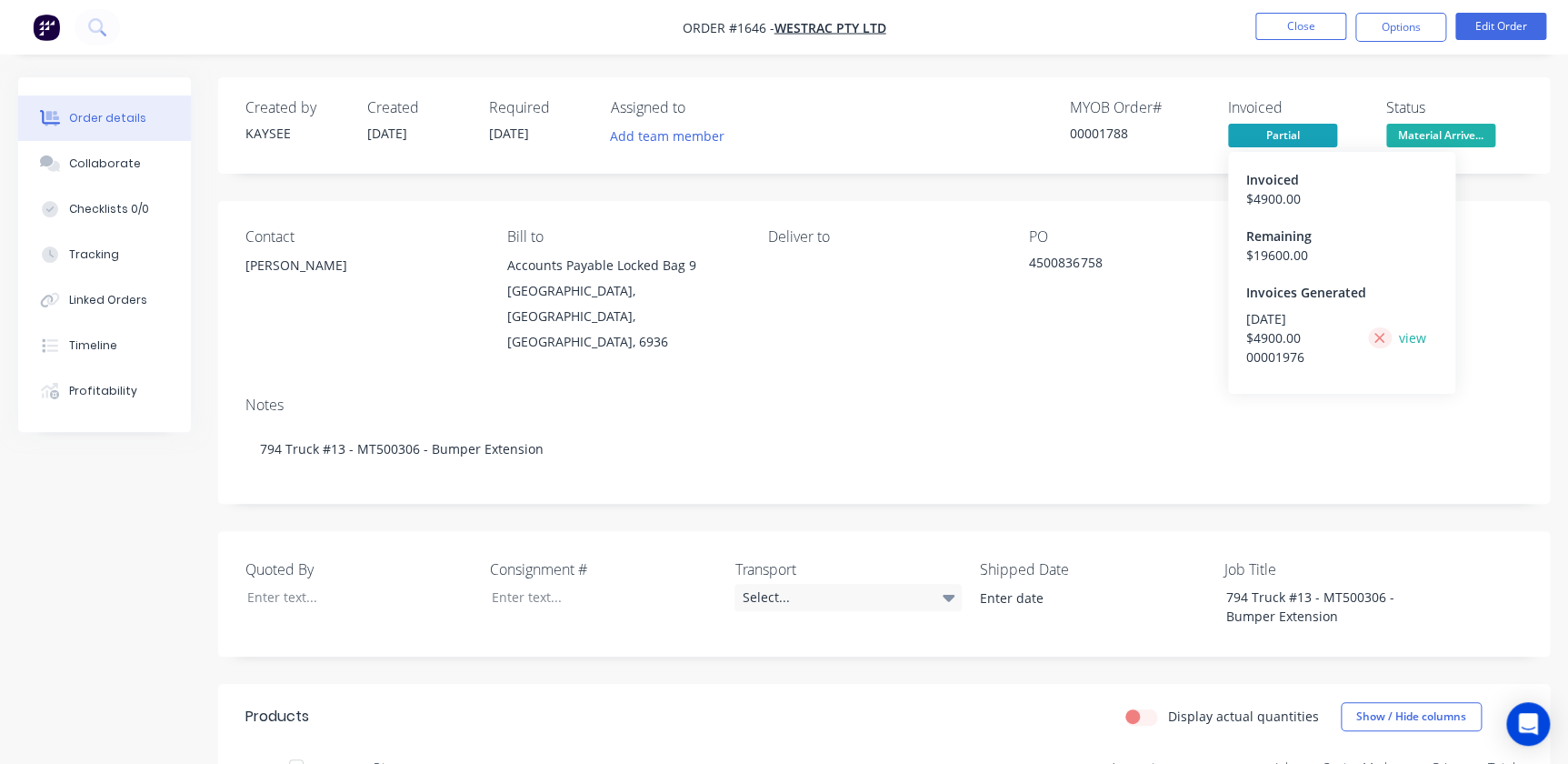
click at [1384, 331] on icon at bounding box center [1379, 338] width 12 height 16
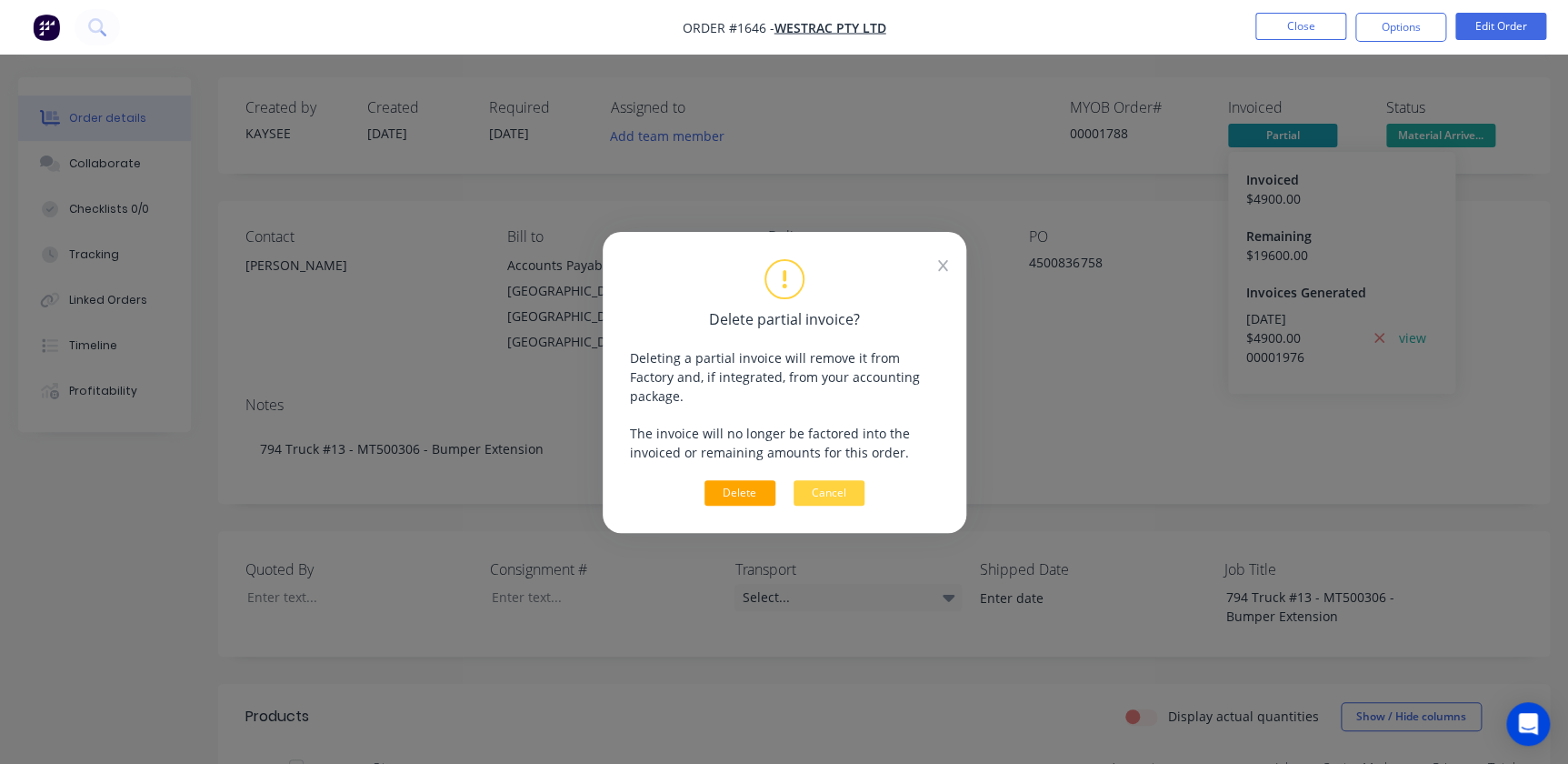
click at [763, 482] on button "Delete" at bounding box center [740, 492] width 71 height 25
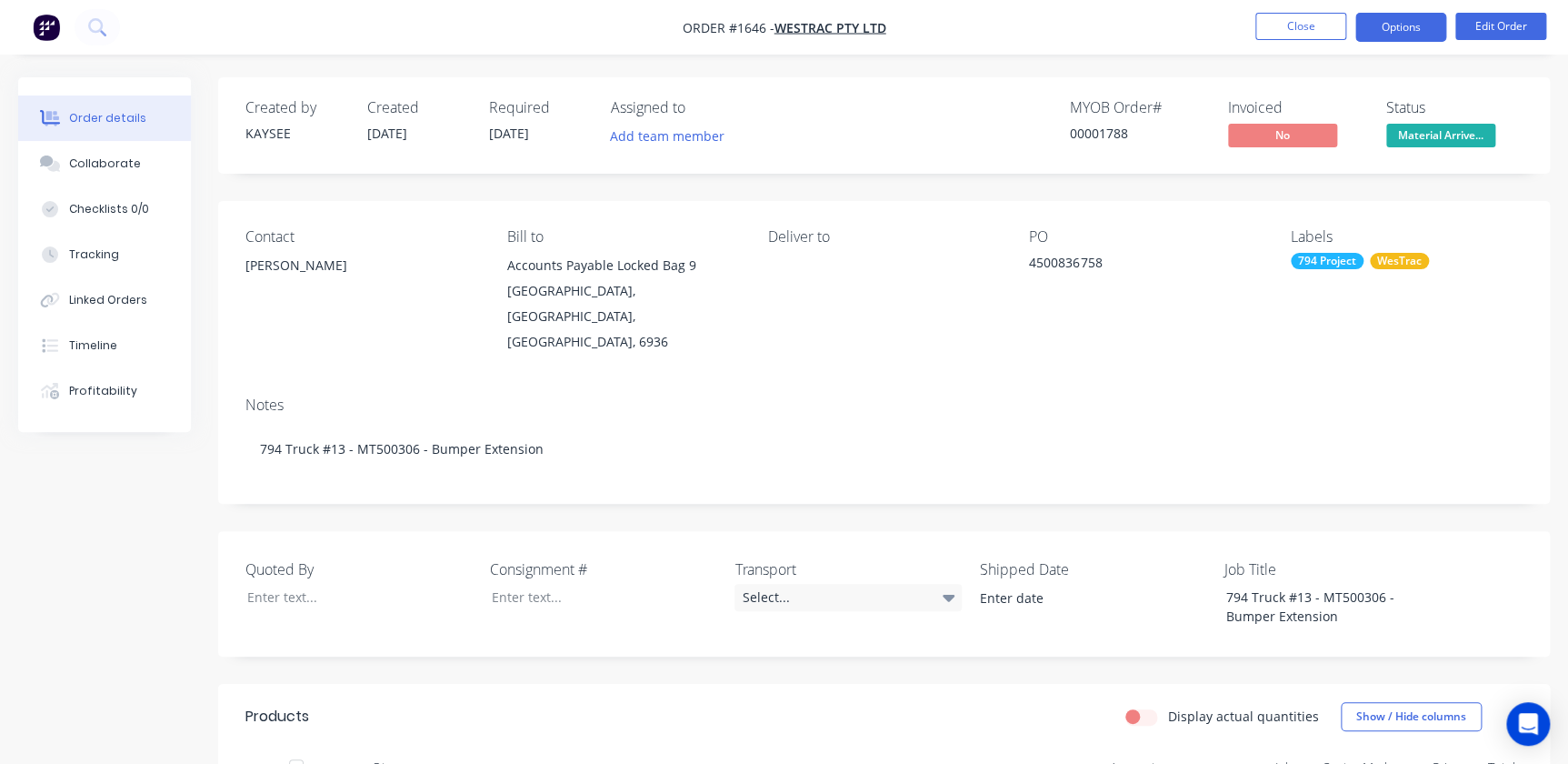
click at [1400, 36] on button "Options" at bounding box center [1400, 27] width 91 height 29
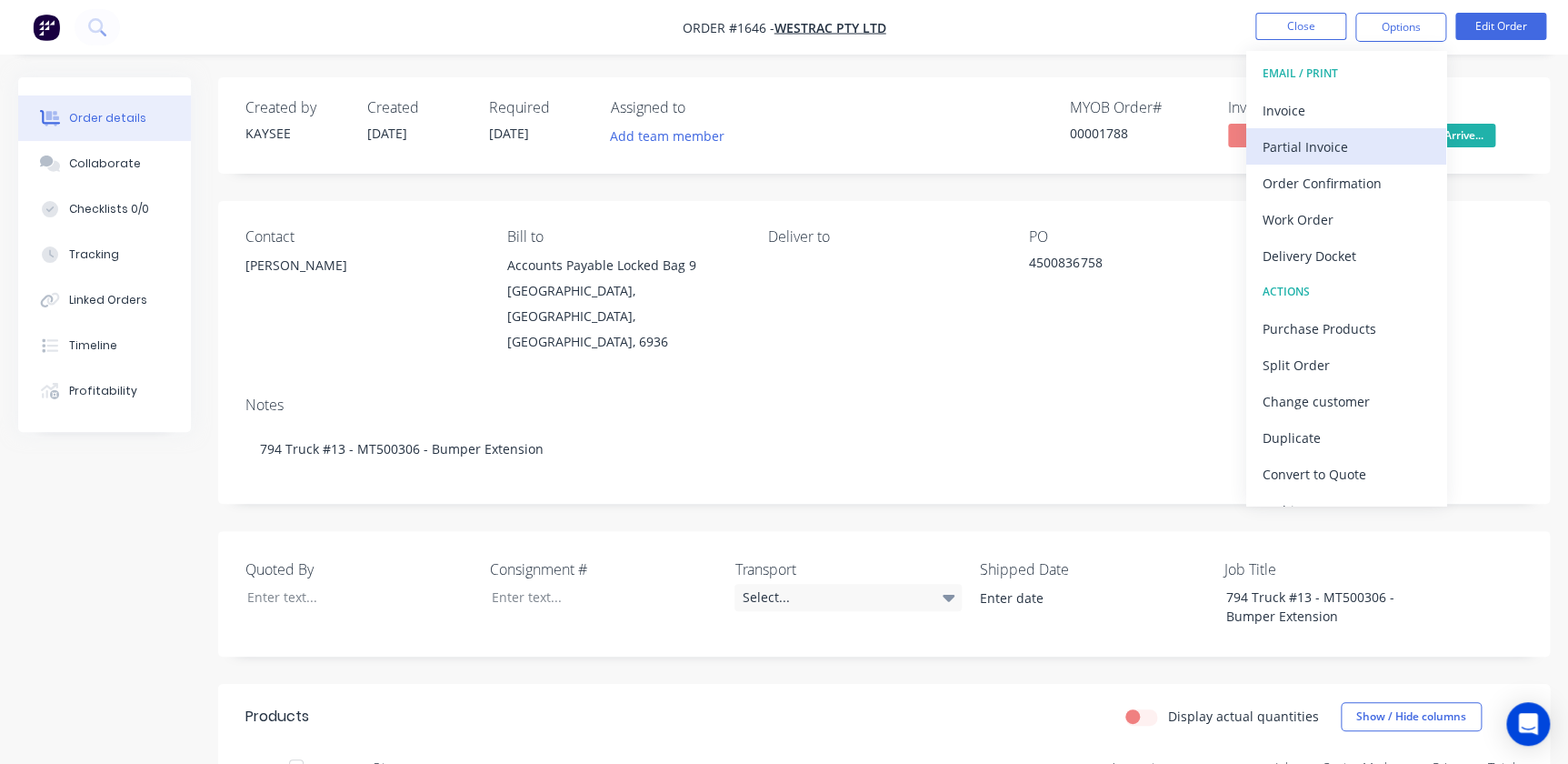
click at [1317, 140] on div "Partial Invoice" at bounding box center [1346, 147] width 168 height 26
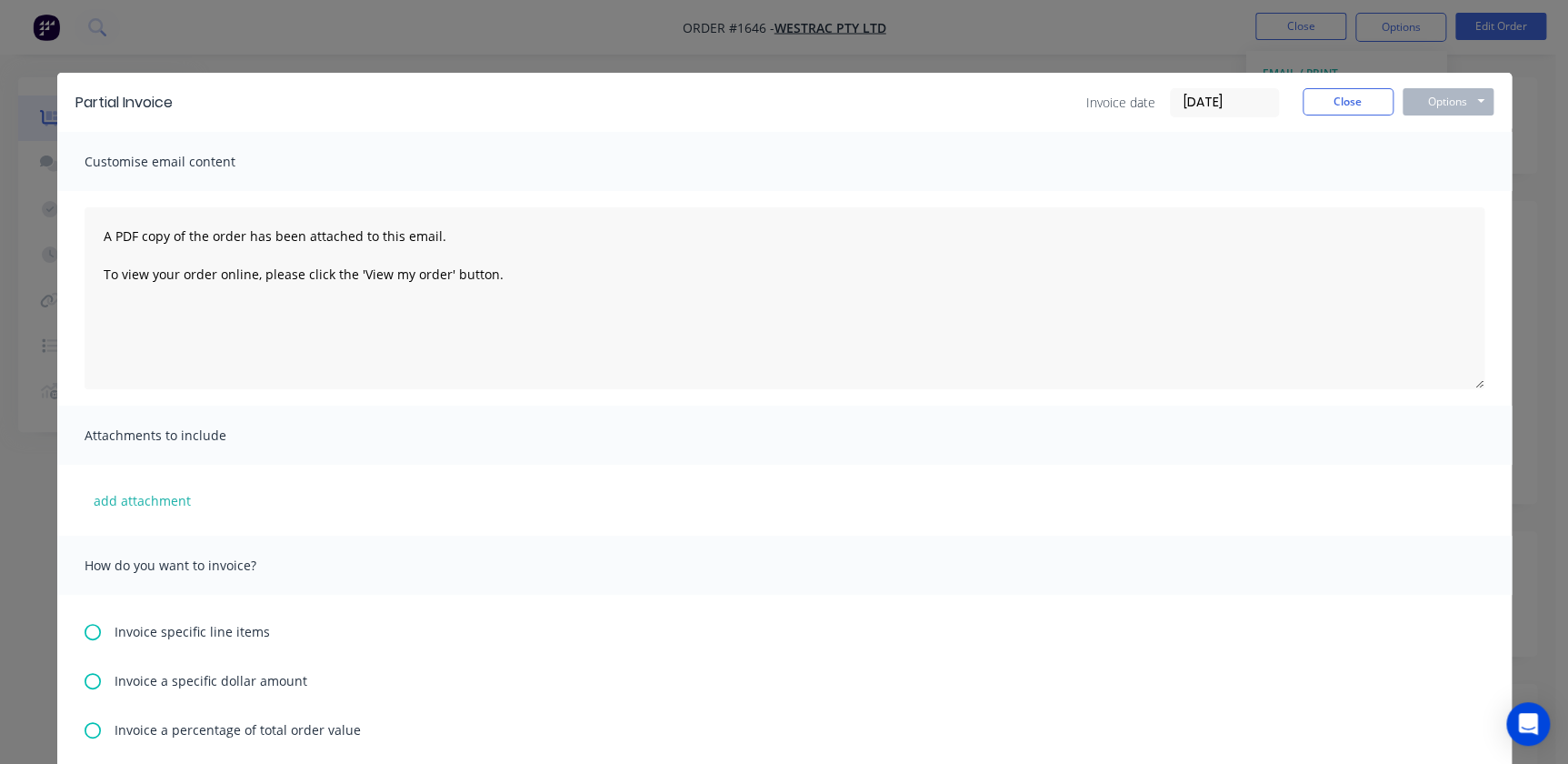
click at [1215, 78] on div "Partial Invoice Invoice date [DATE] Close Options Preview Print Email" at bounding box center [784, 102] width 1455 height 59
click at [1230, 104] on input "[DATE]" at bounding box center [1224, 102] width 108 height 27
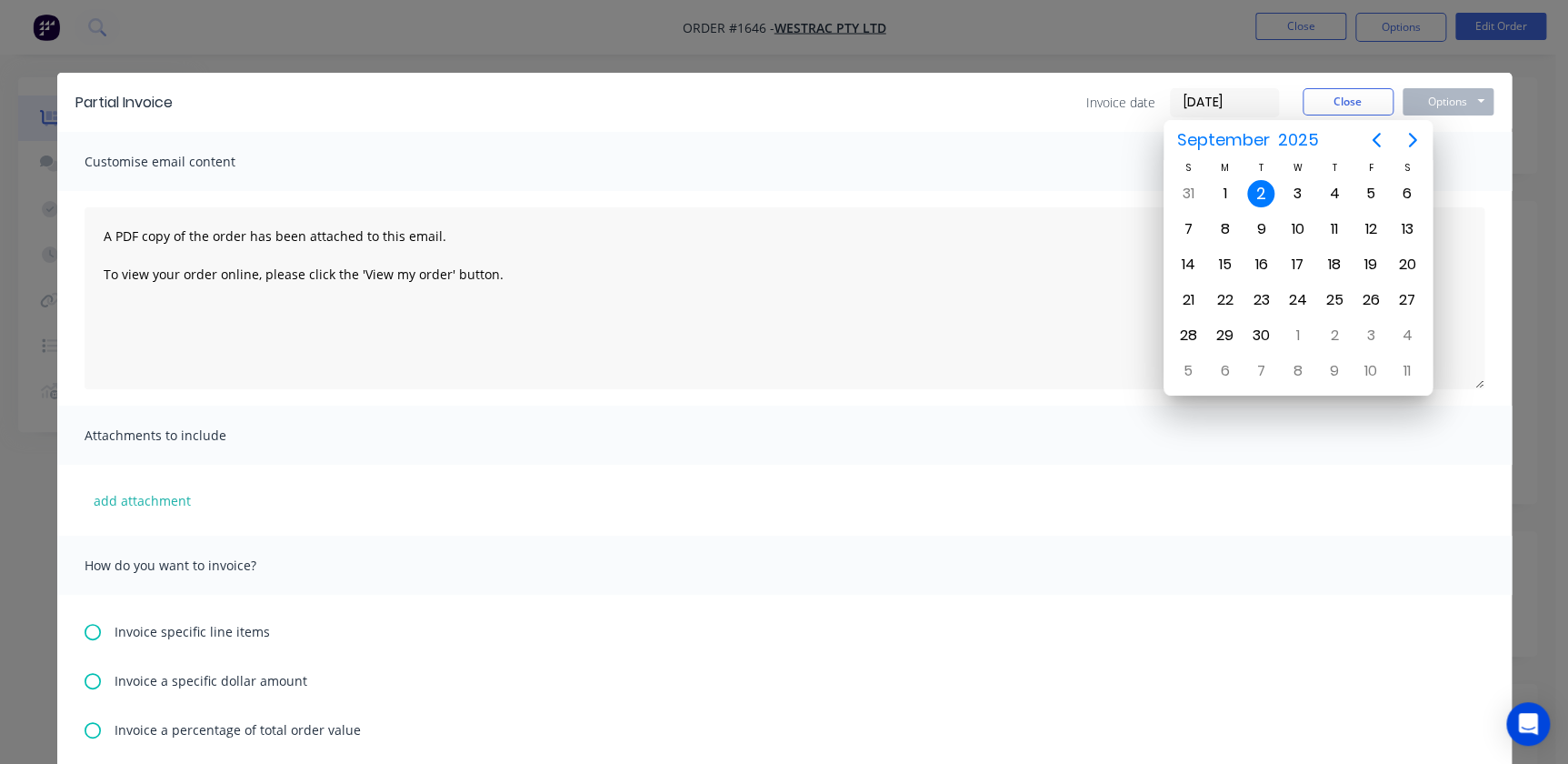
drag, startPoint x: 1113, startPoint y: 99, endPoint x: 1052, endPoint y: 95, distance: 61.1
click at [1052, 95] on div "Invoice date [DATE] Close Options Preview Print Email" at bounding box center [843, 102] width 1303 height 29
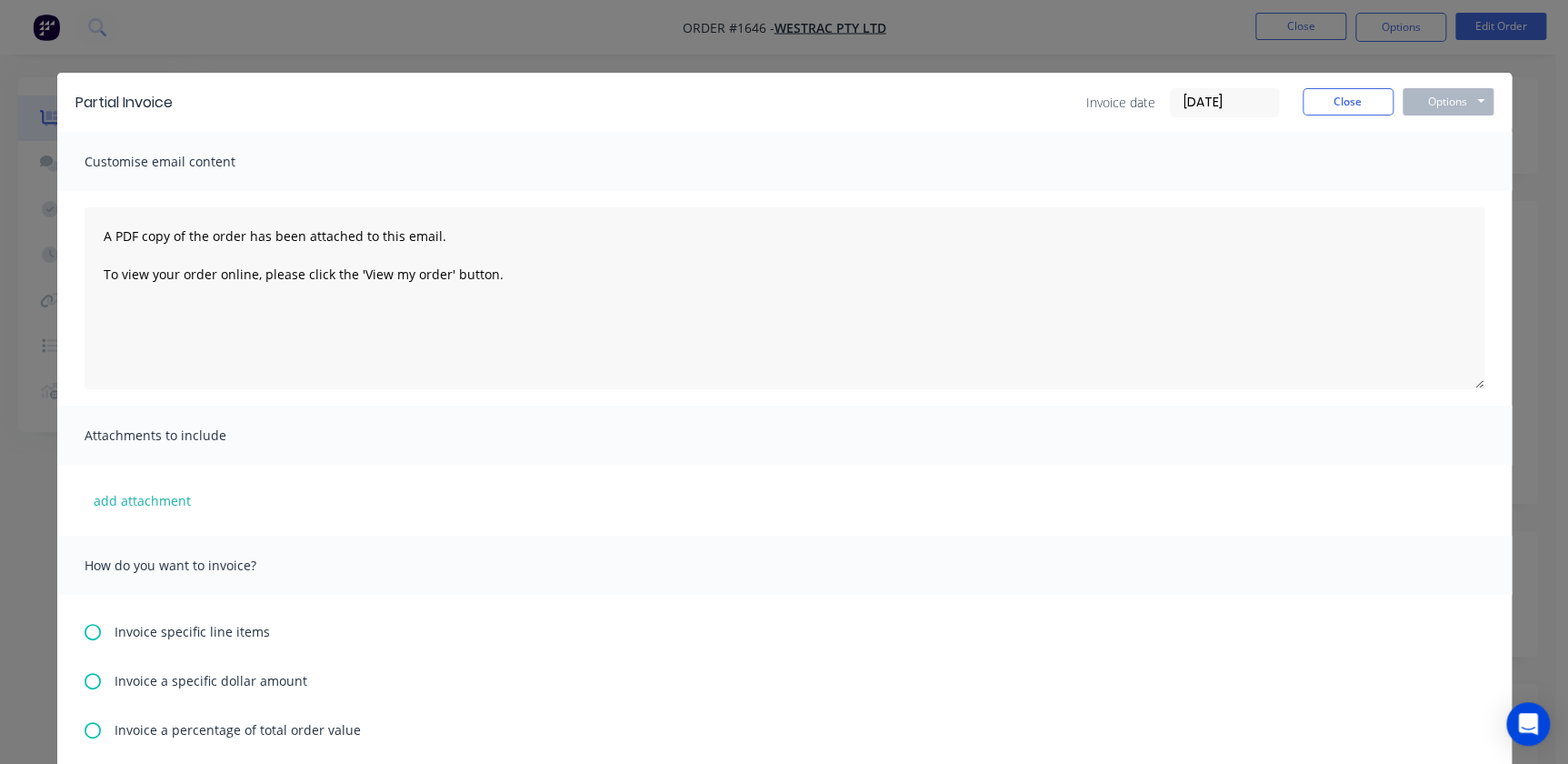
click at [1253, 101] on input "[DATE]" at bounding box center [1224, 102] width 108 height 27
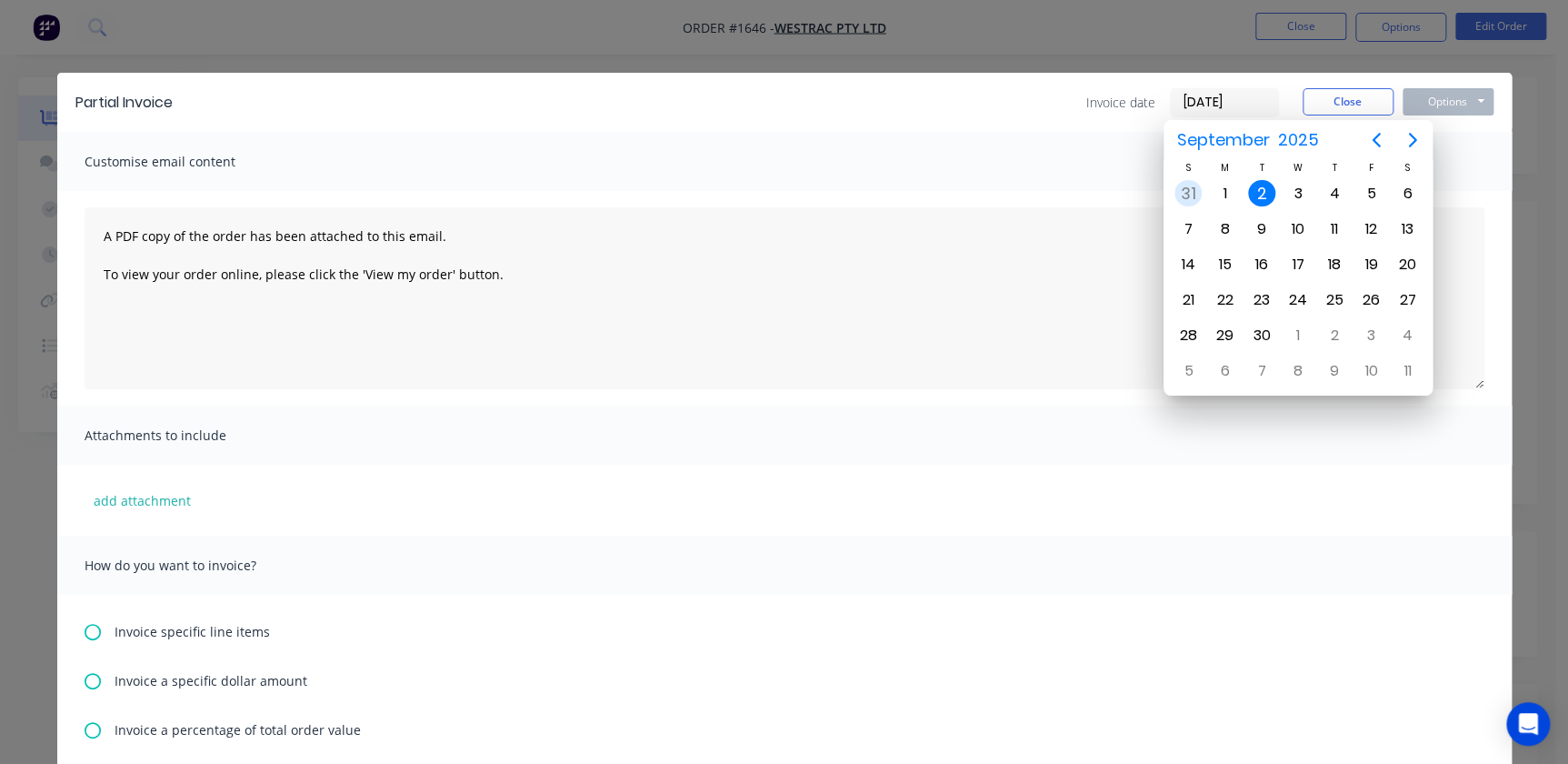
click at [1196, 196] on div "31" at bounding box center [1188, 193] width 27 height 27
type input "[DATE]"
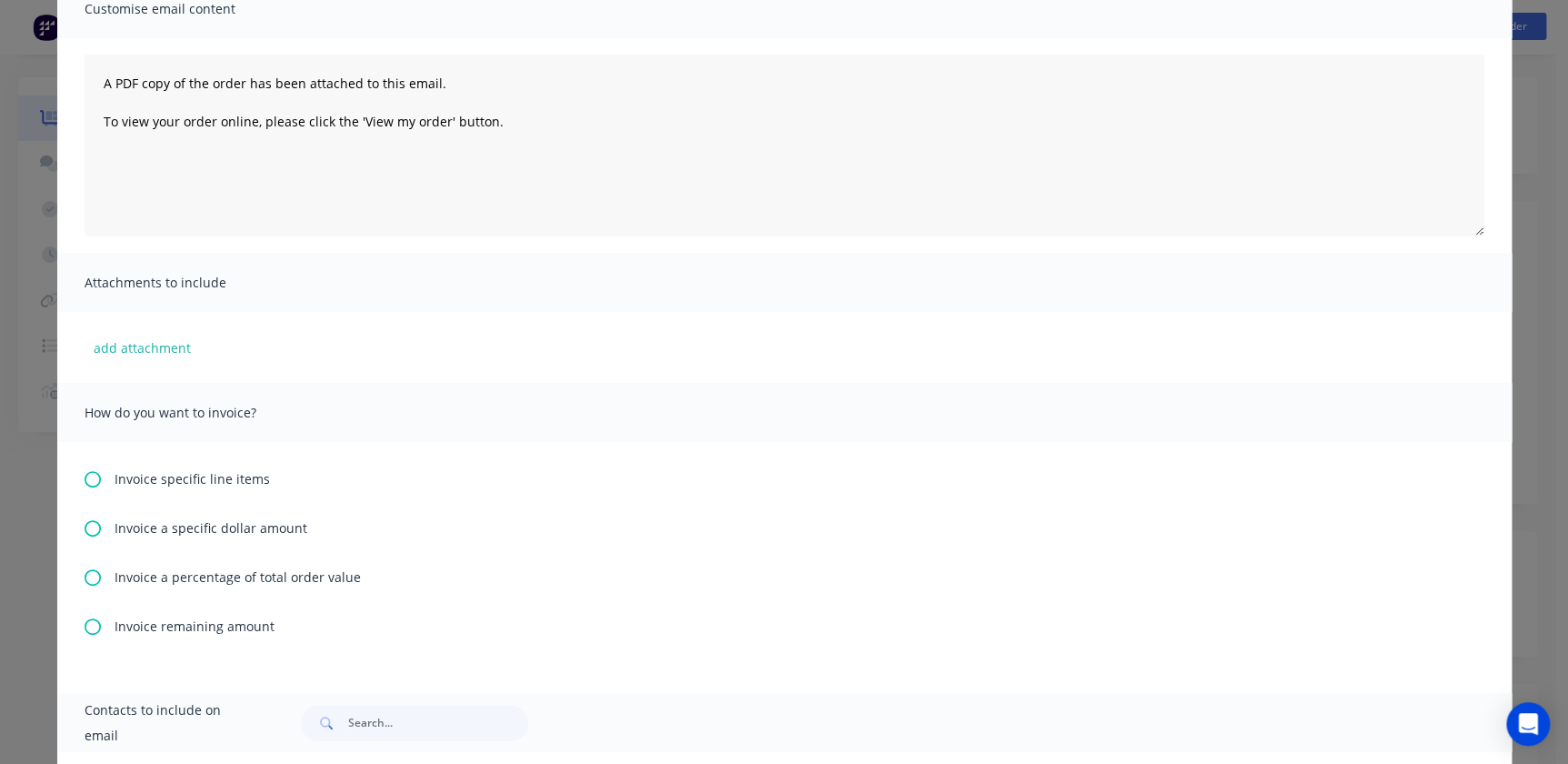
scroll to position [331, 0]
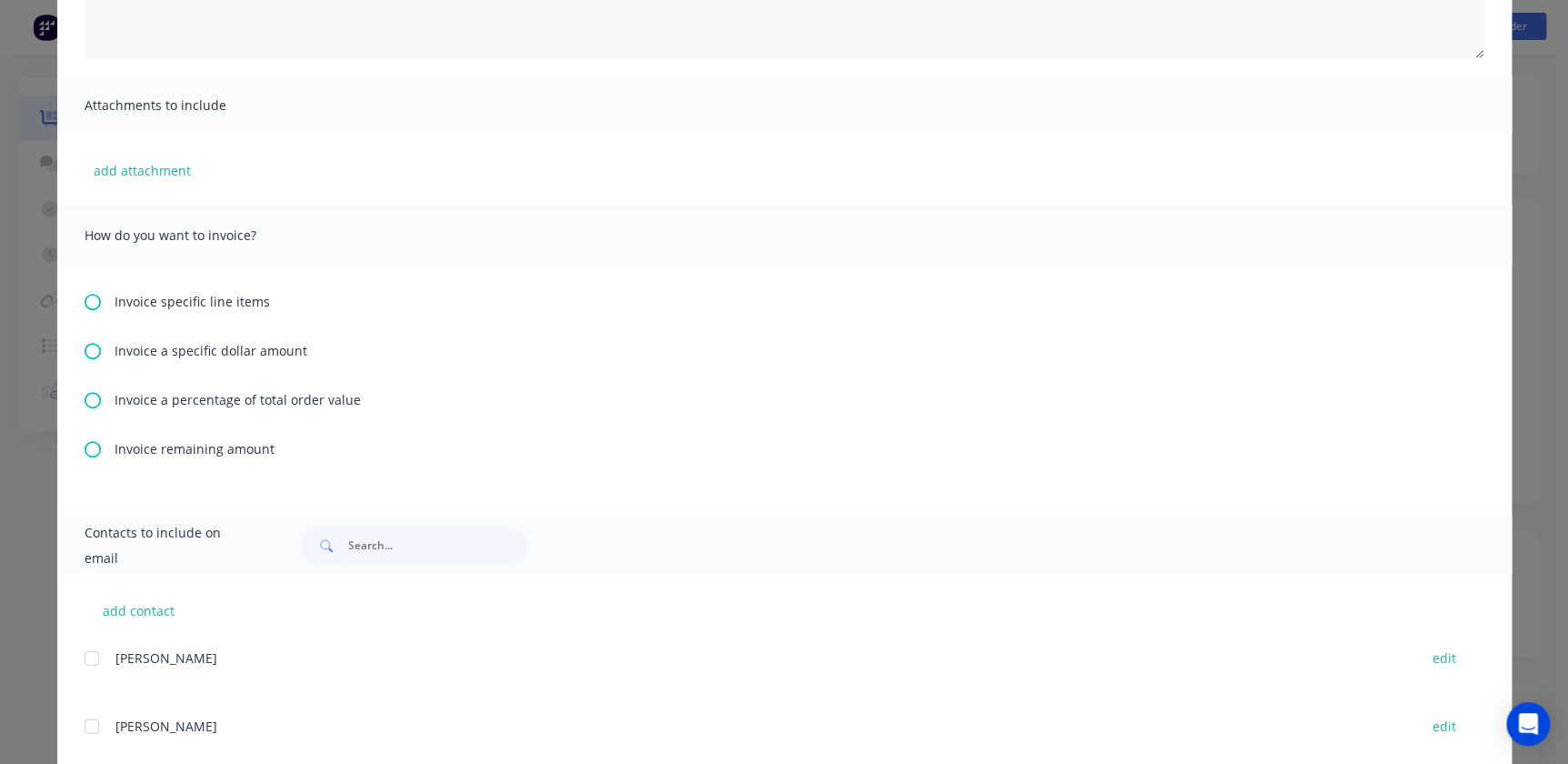
click at [89, 401] on icon at bounding box center [92, 400] width 16 height 16
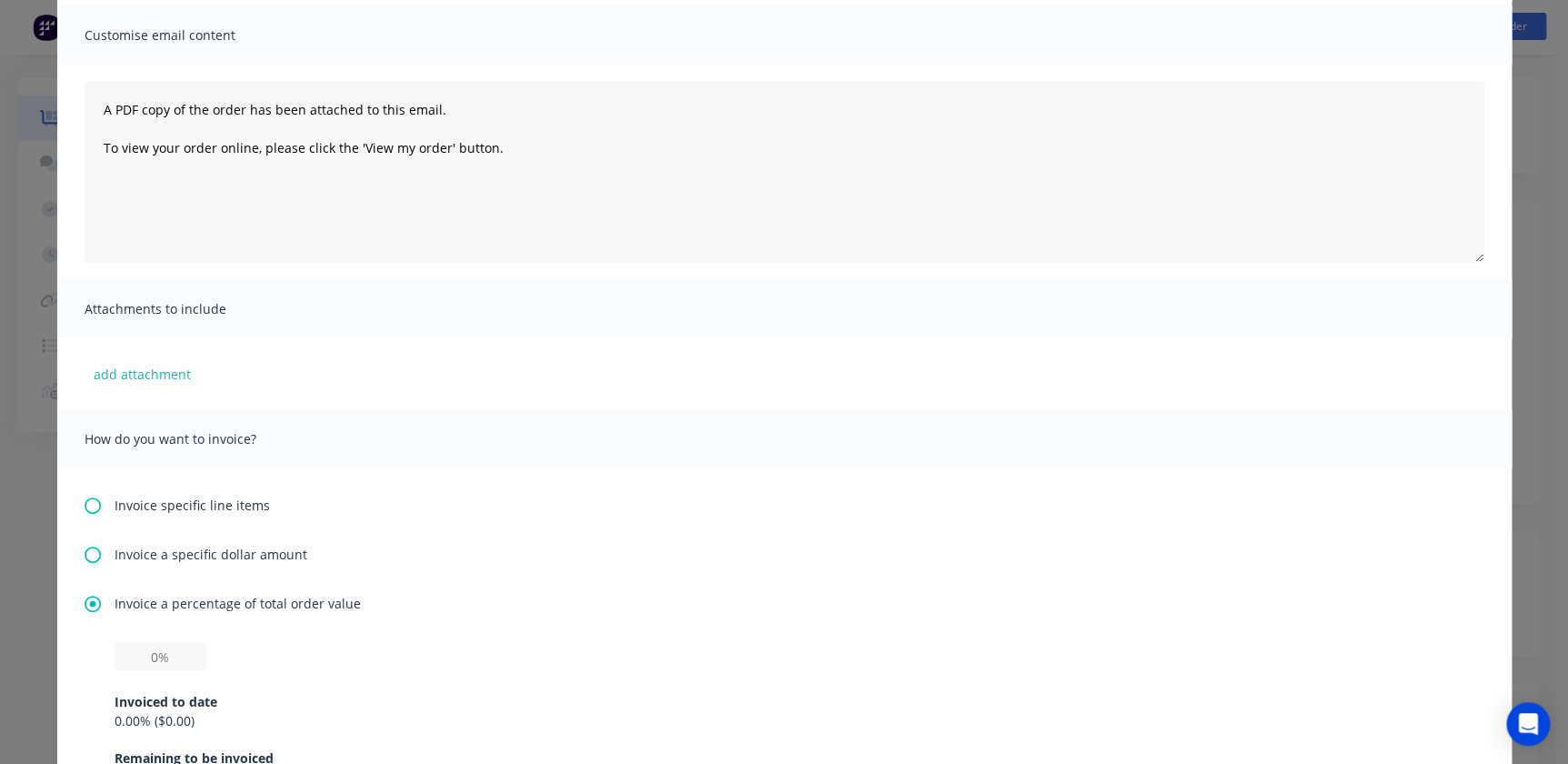
scroll to position [413, 0]
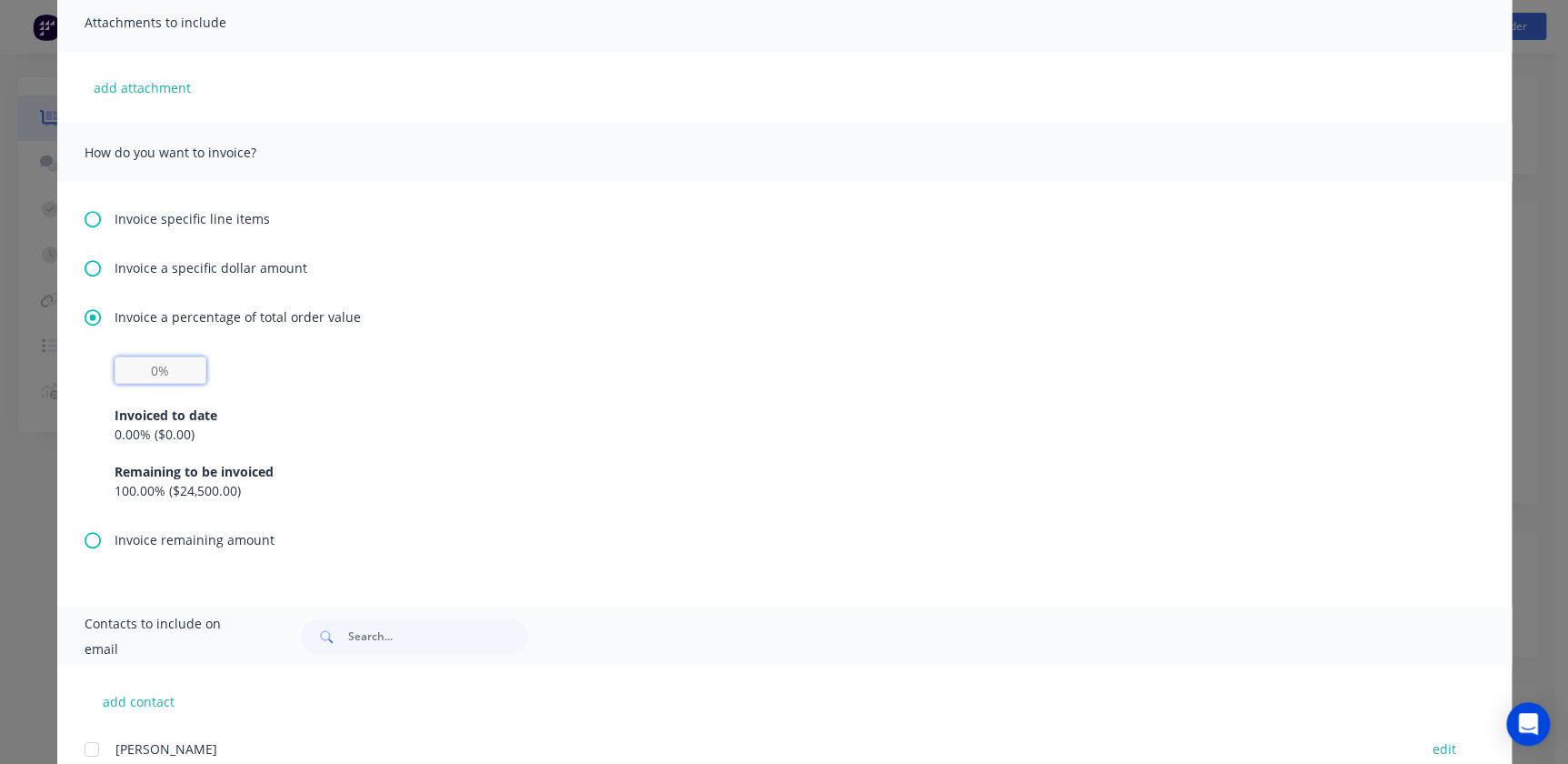
click at [138, 382] on input "text" at bounding box center [160, 370] width 92 height 27
type input "25%"
click at [678, 543] on div "Invoice remaining amount" at bounding box center [784, 539] width 1400 height 19
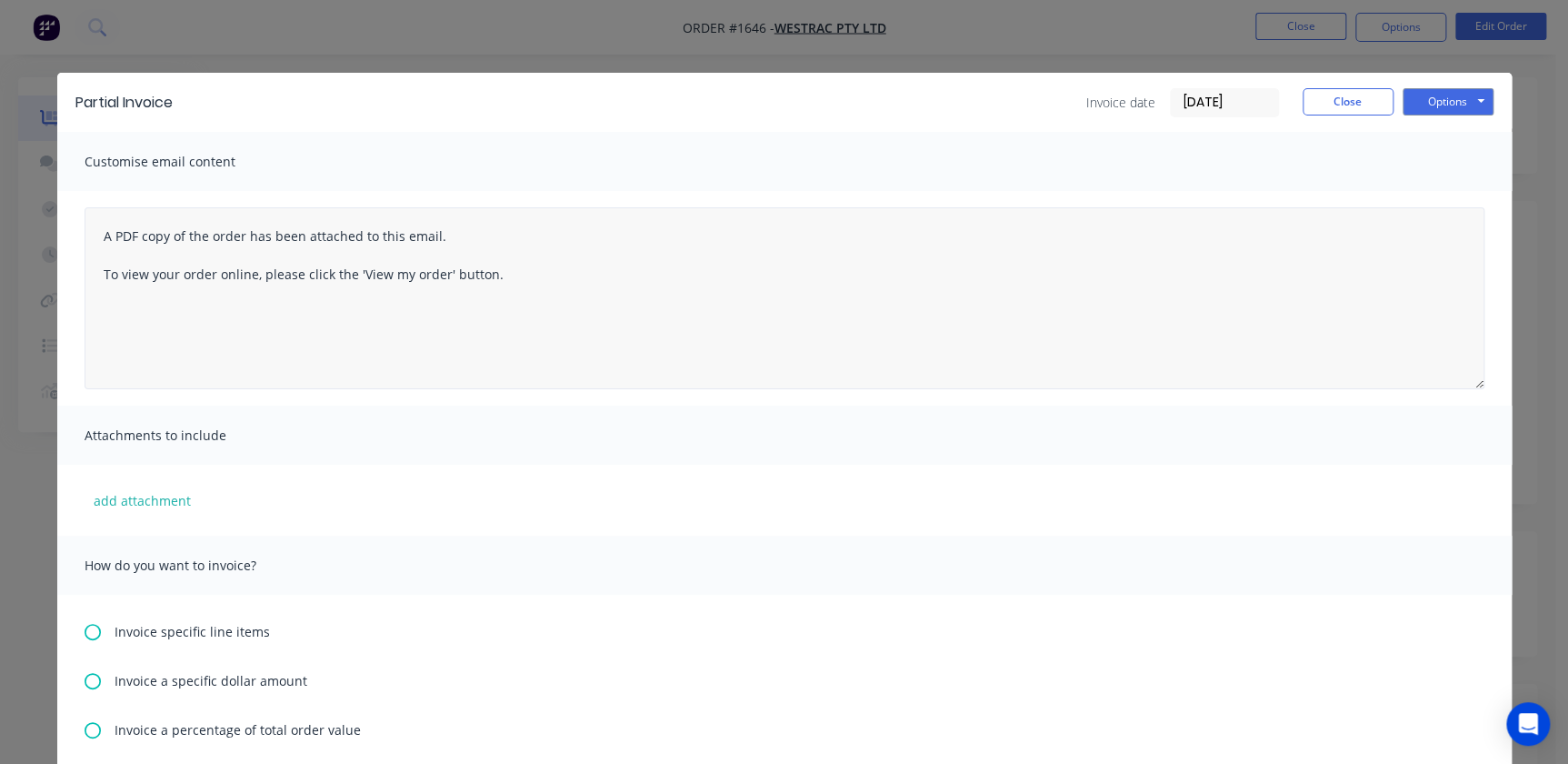
scroll to position [0, 0]
click at [1423, 106] on button "Options" at bounding box center [1447, 101] width 91 height 27
click at [1447, 165] on button "Print" at bounding box center [1460, 164] width 116 height 30
click at [1347, 99] on button "Close" at bounding box center [1348, 101] width 91 height 27
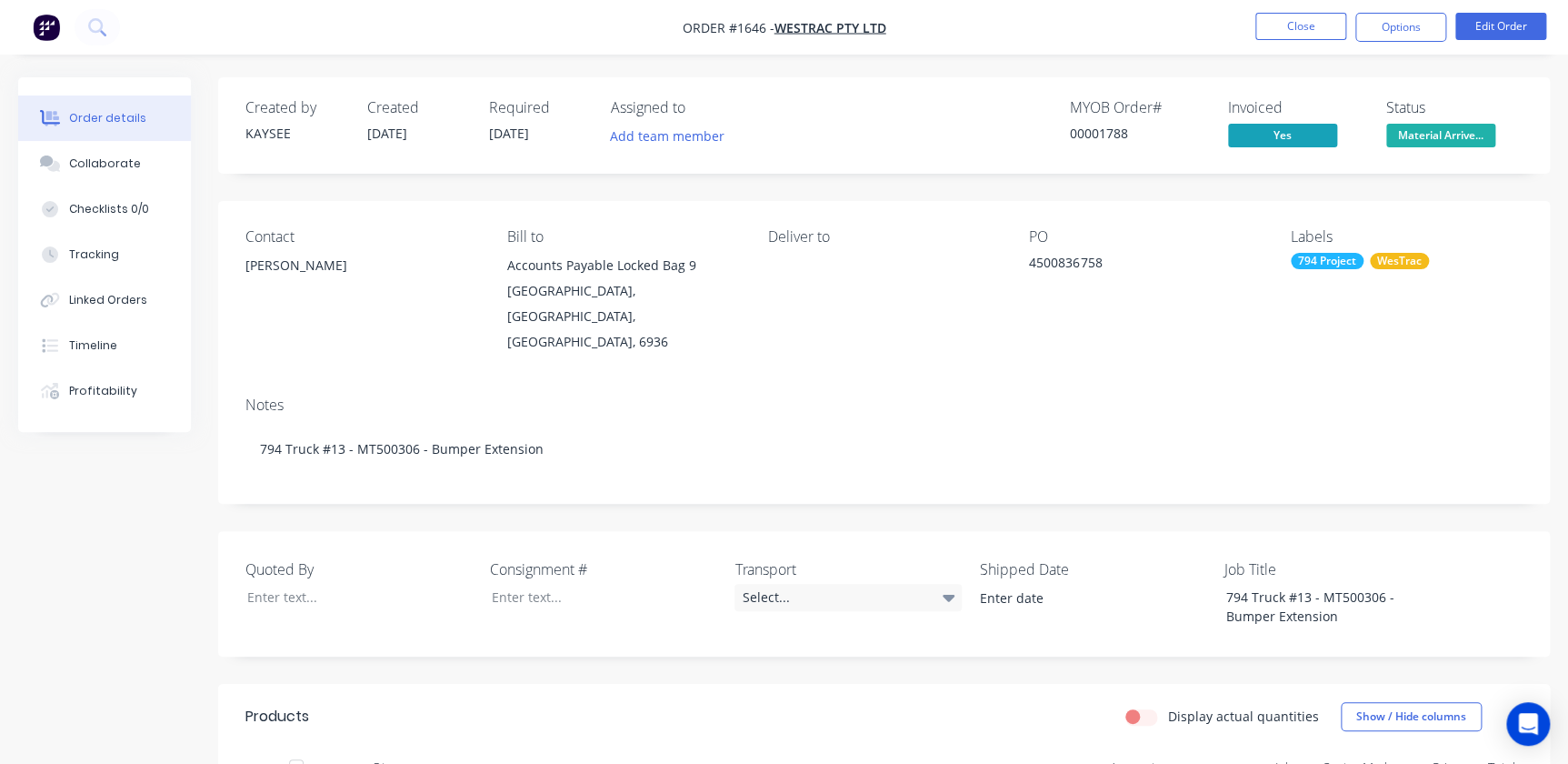
click at [1283, 122] on div "Invoiced Yes" at bounding box center [1297, 125] width 137 height 52
click at [1370, 26] on button "Options" at bounding box center [1400, 27] width 91 height 29
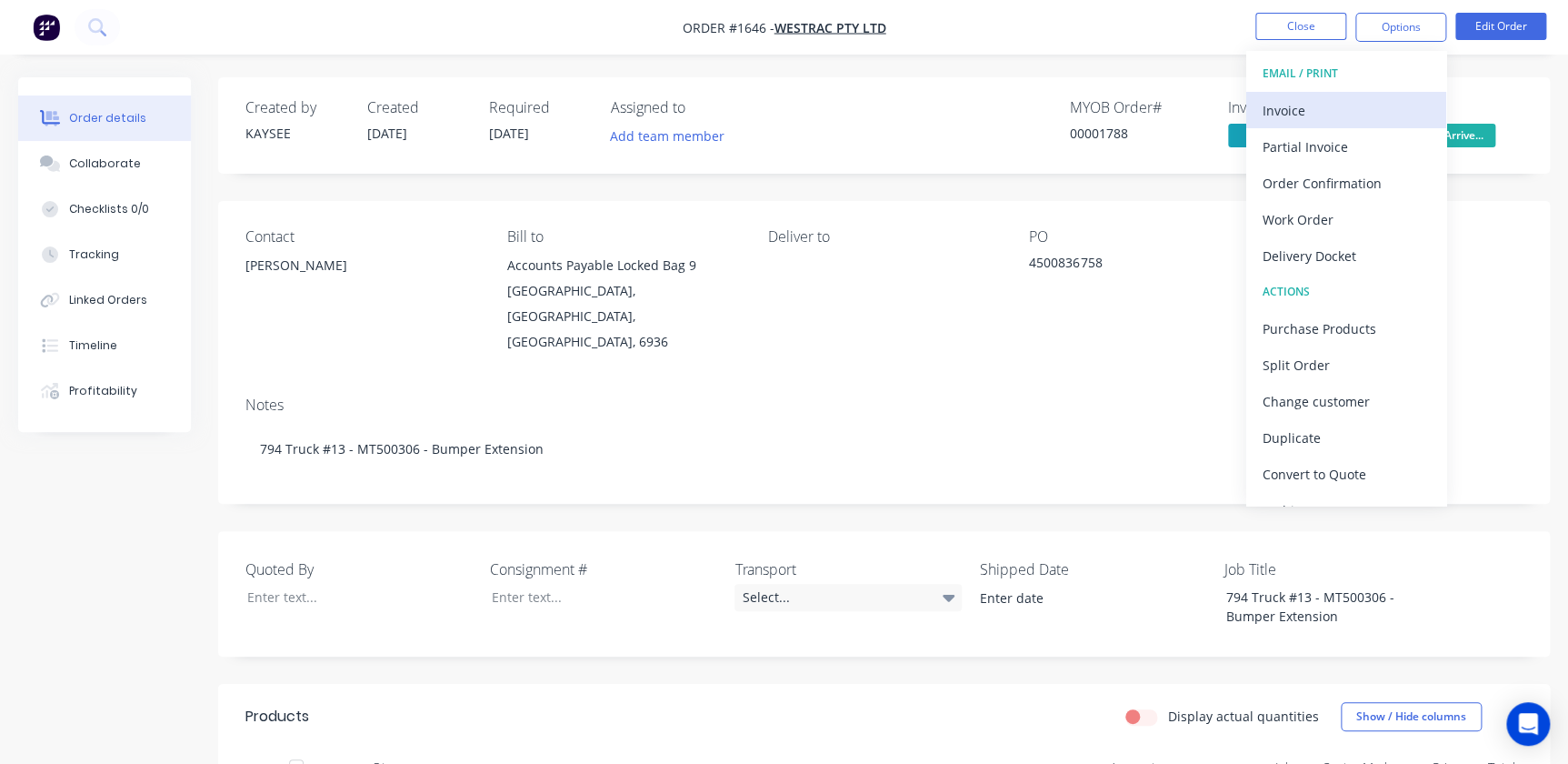
click at [1297, 99] on div "Invoice" at bounding box center [1346, 110] width 168 height 26
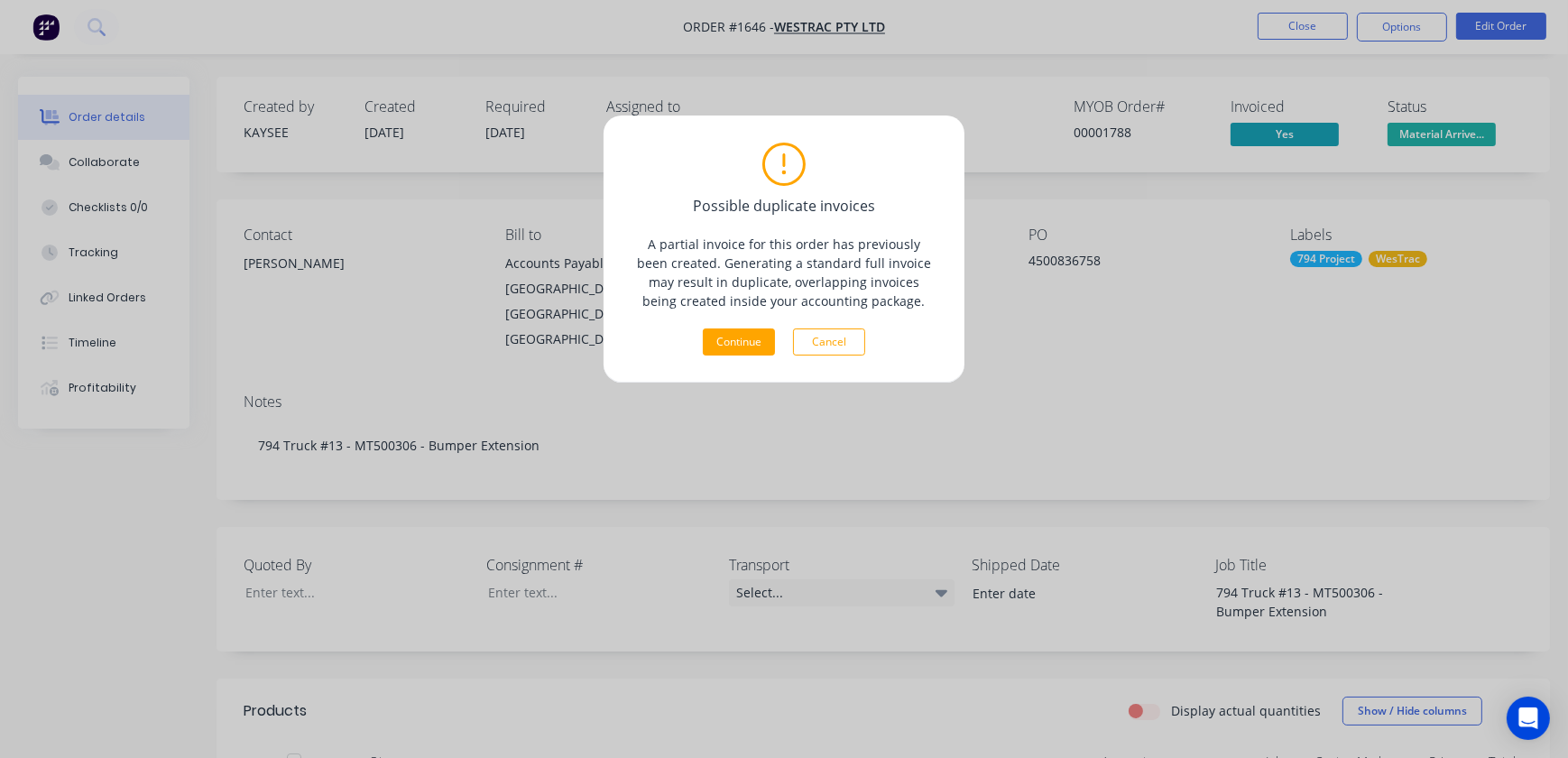
drag, startPoint x: 827, startPoint y: 338, endPoint x: 849, endPoint y: 341, distance: 22.2
click at [828, 338] on button "Cancel" at bounding box center [830, 341] width 72 height 27
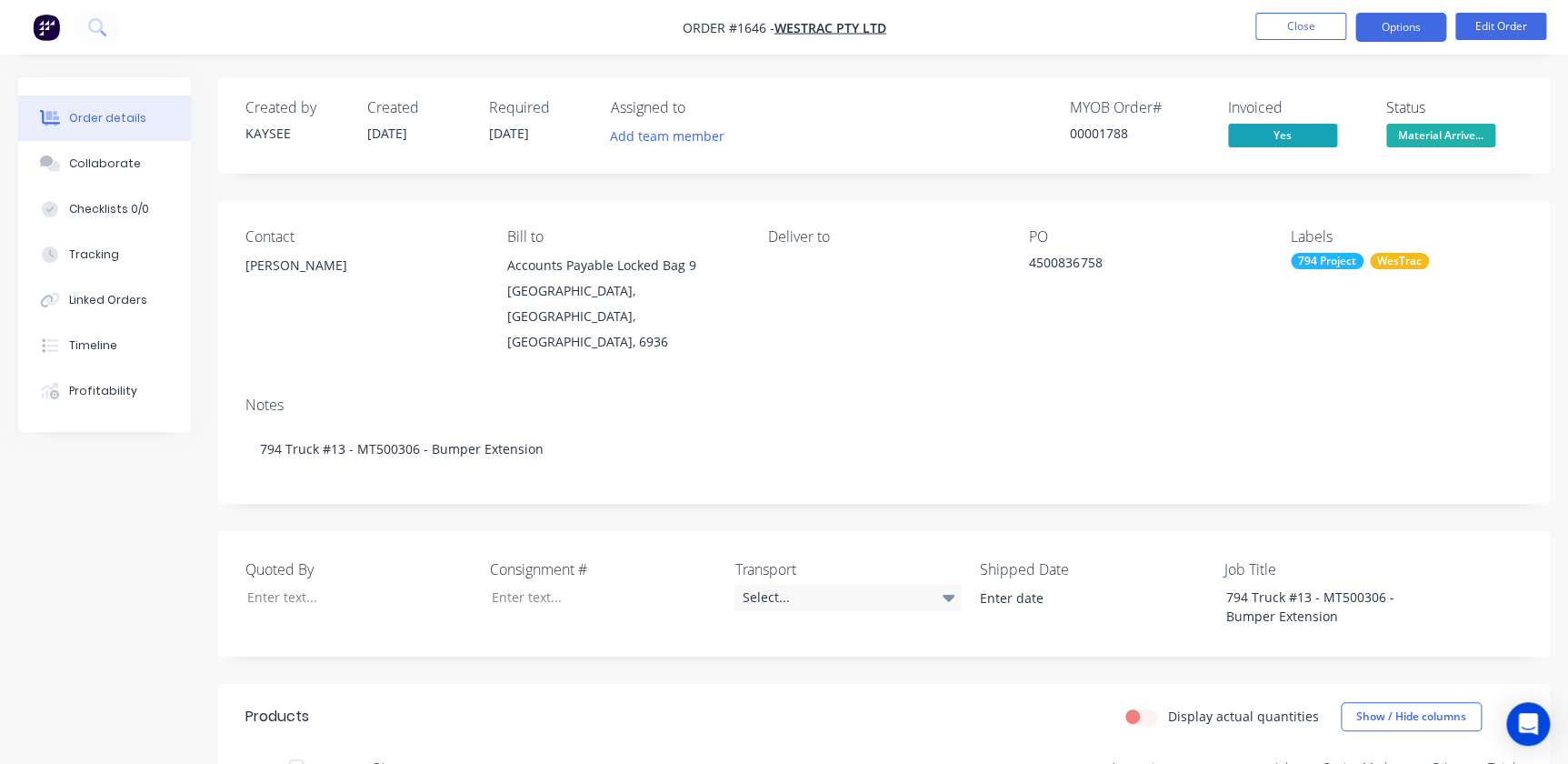
click at [1388, 22] on button "Options" at bounding box center [1400, 27] width 91 height 29
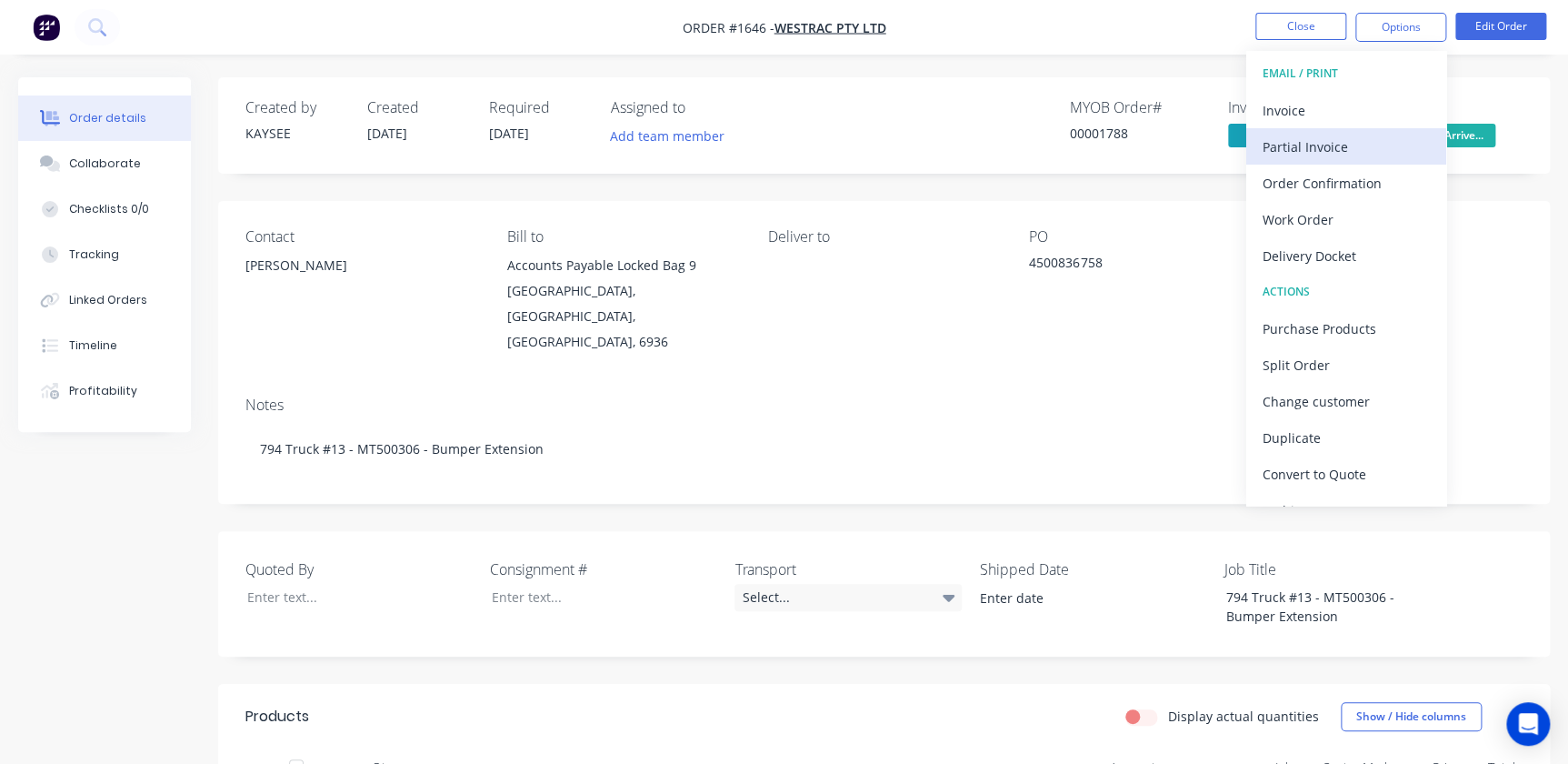
click at [1284, 134] on div "Partial Invoice" at bounding box center [1346, 147] width 168 height 26
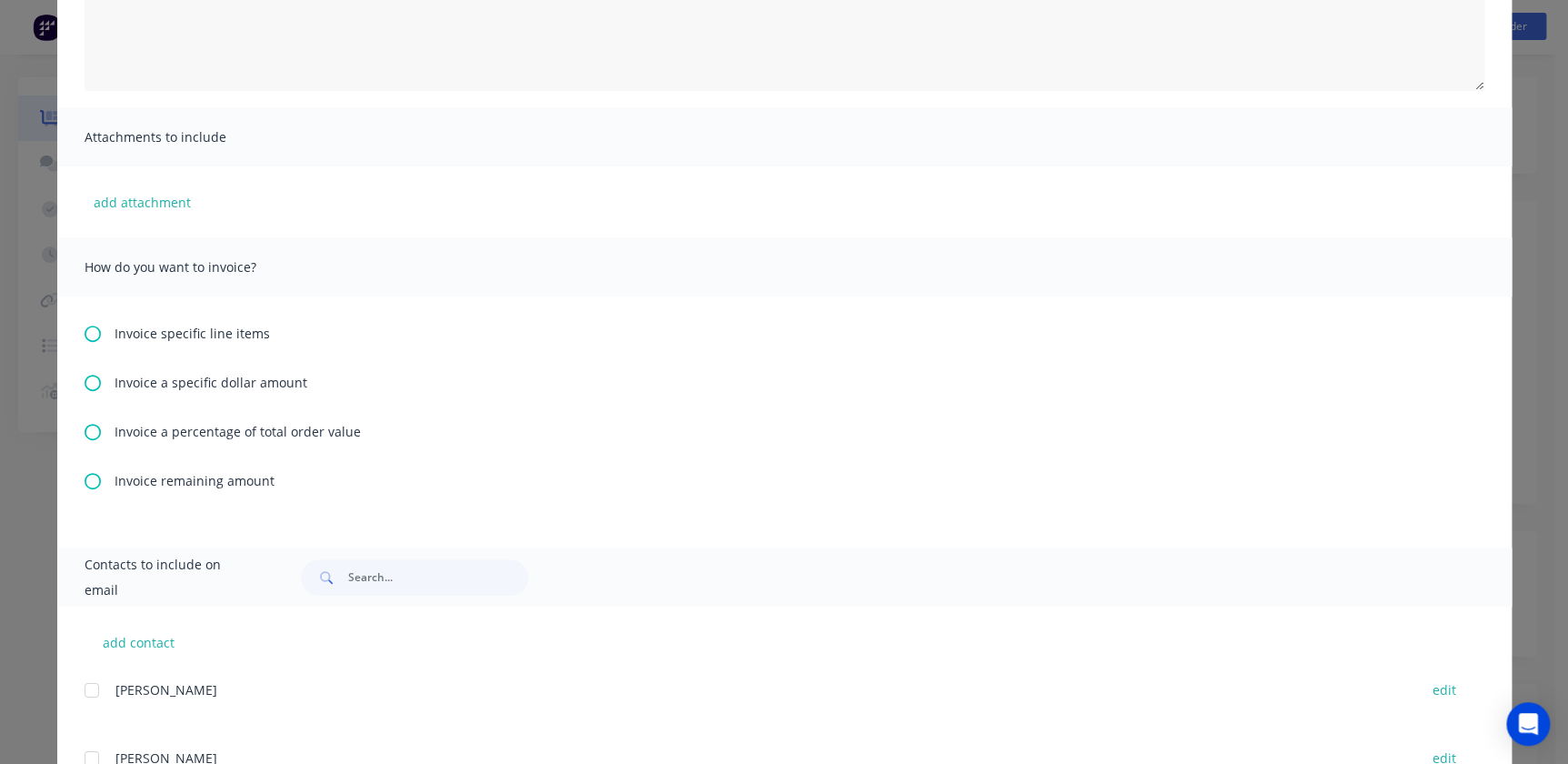
scroll to position [81, 0]
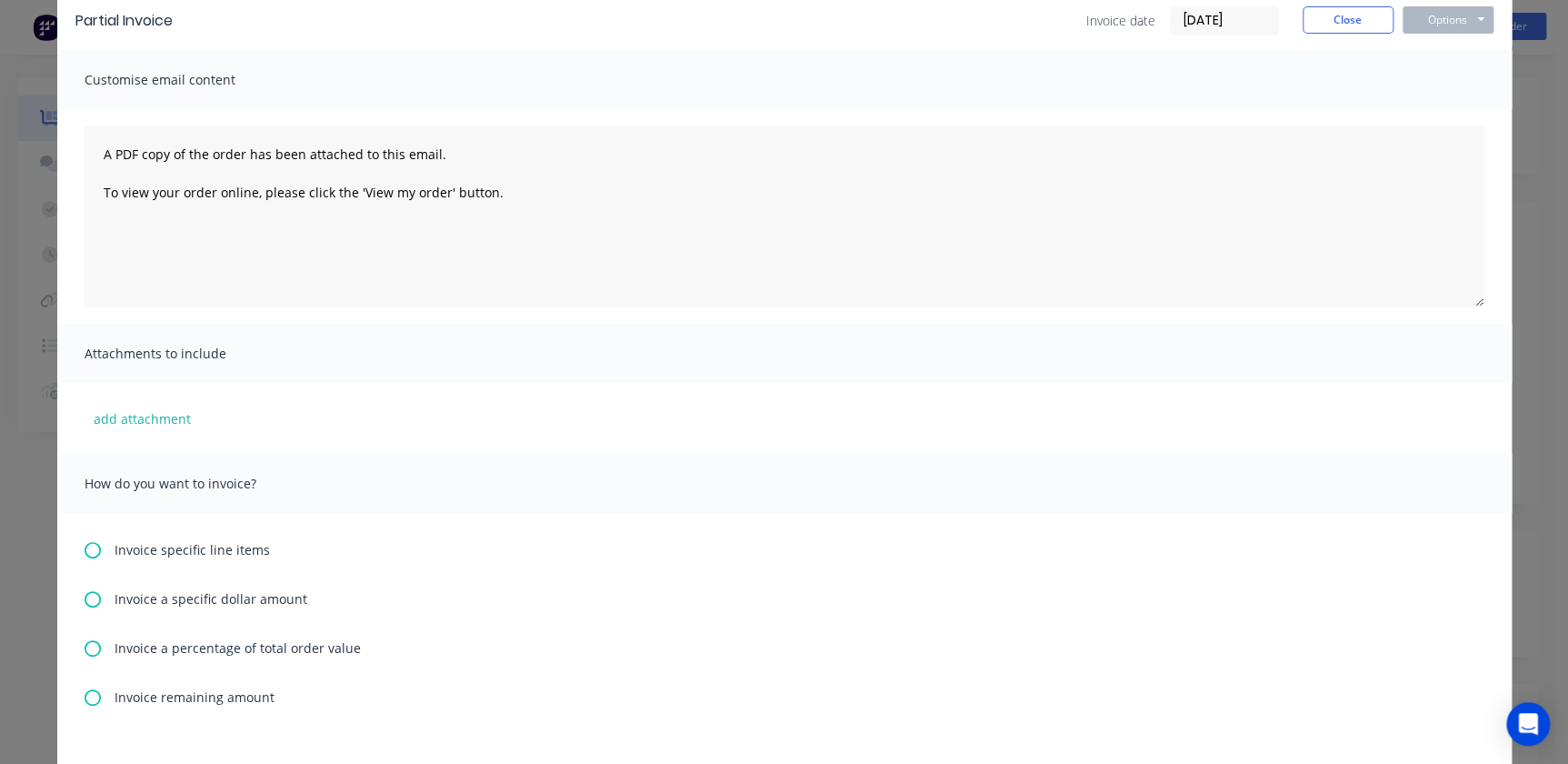
click at [87, 546] on icon at bounding box center [92, 550] width 16 height 16
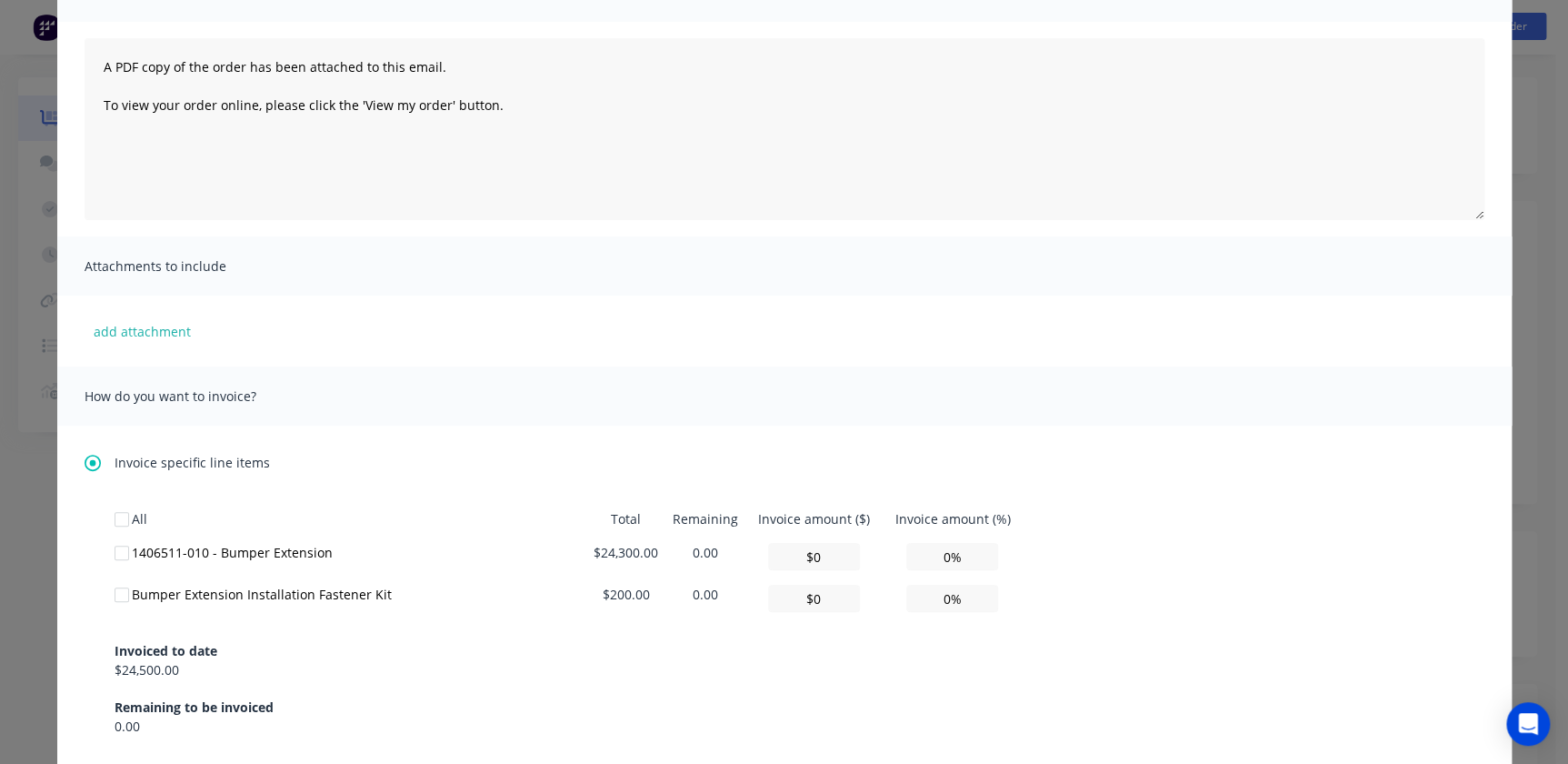
scroll to position [331, 0]
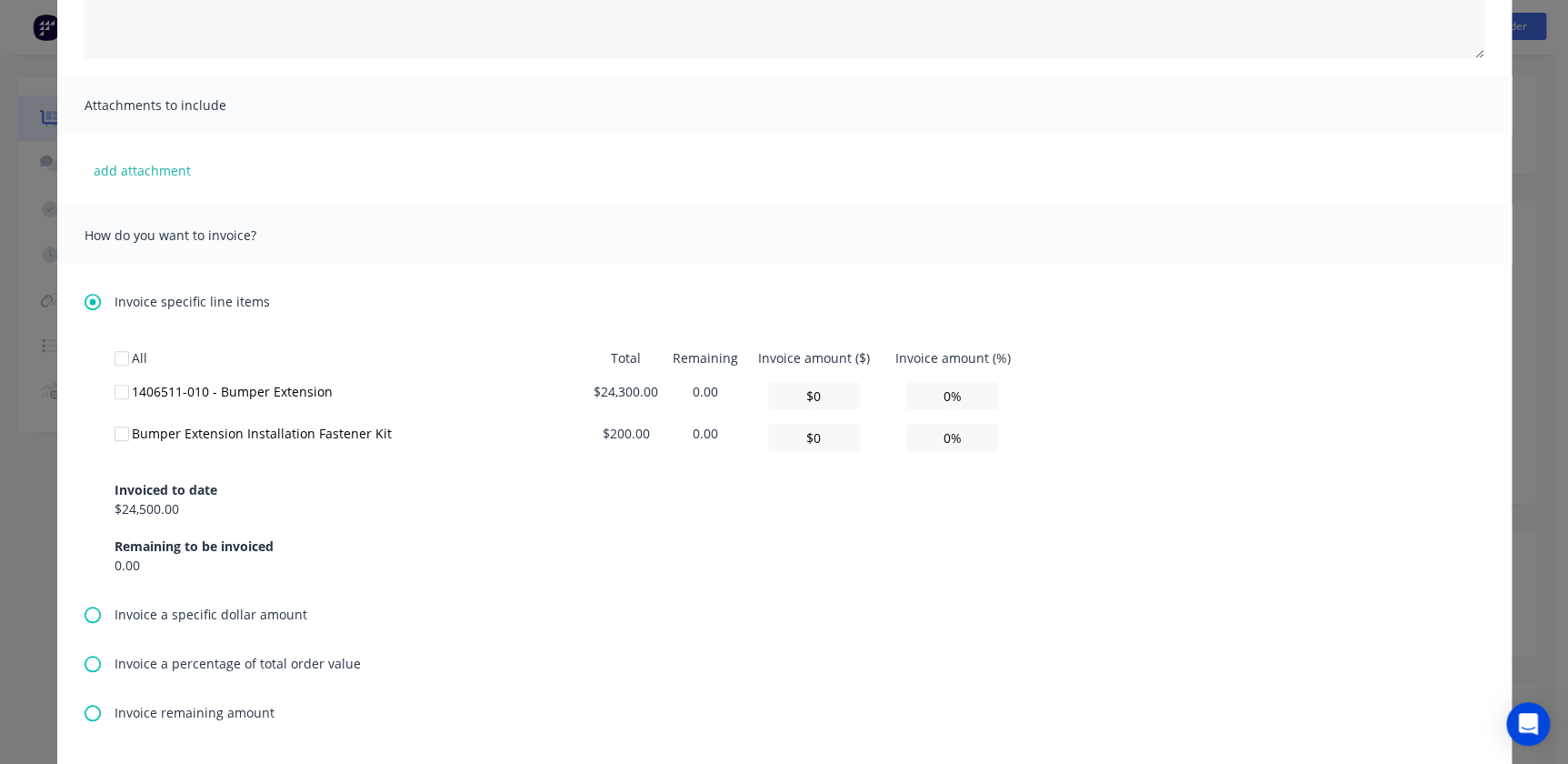
click at [84, 309] on div "Invoice specific line items" at bounding box center [784, 301] width 1400 height 19
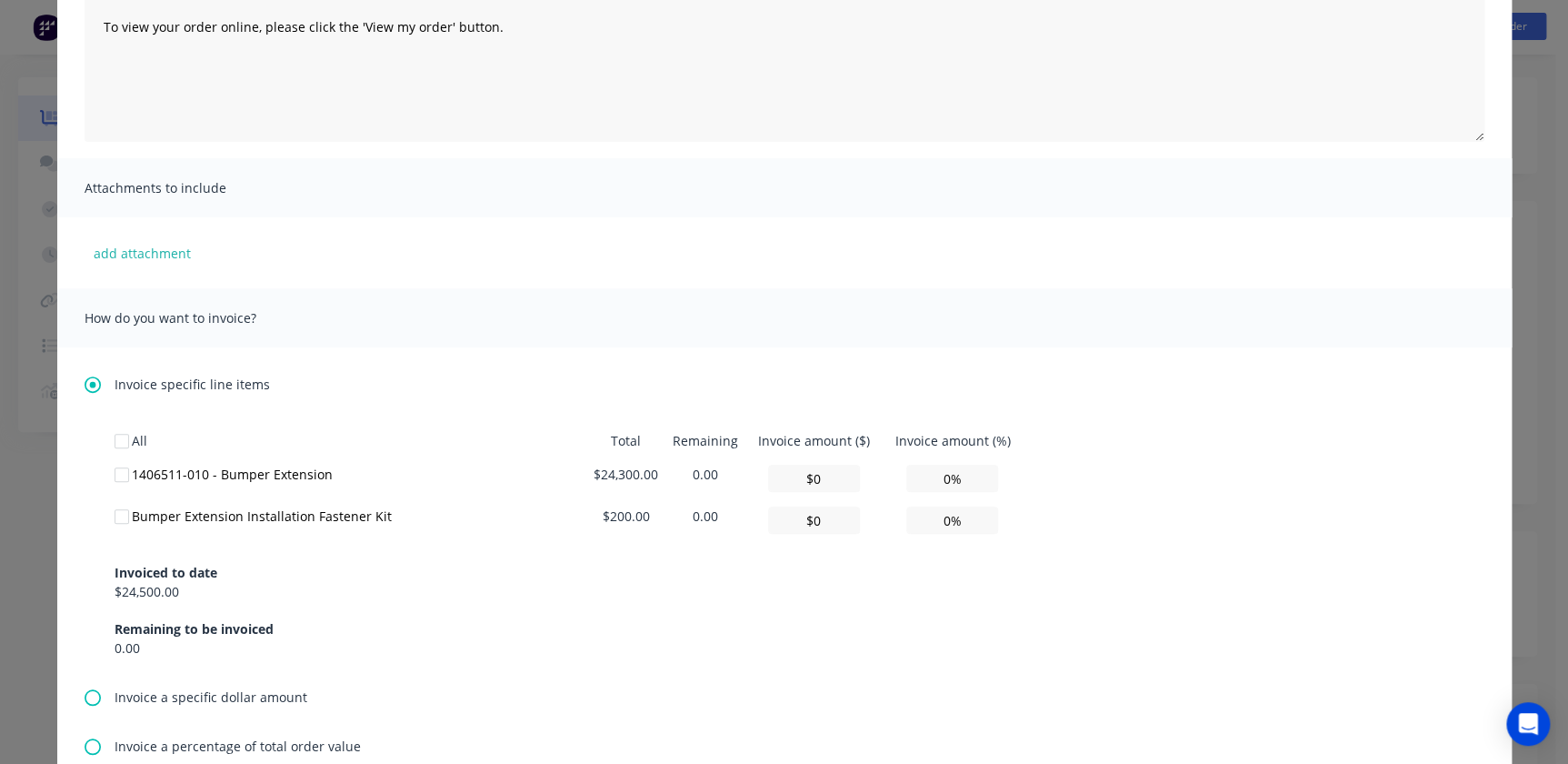
scroll to position [495, 0]
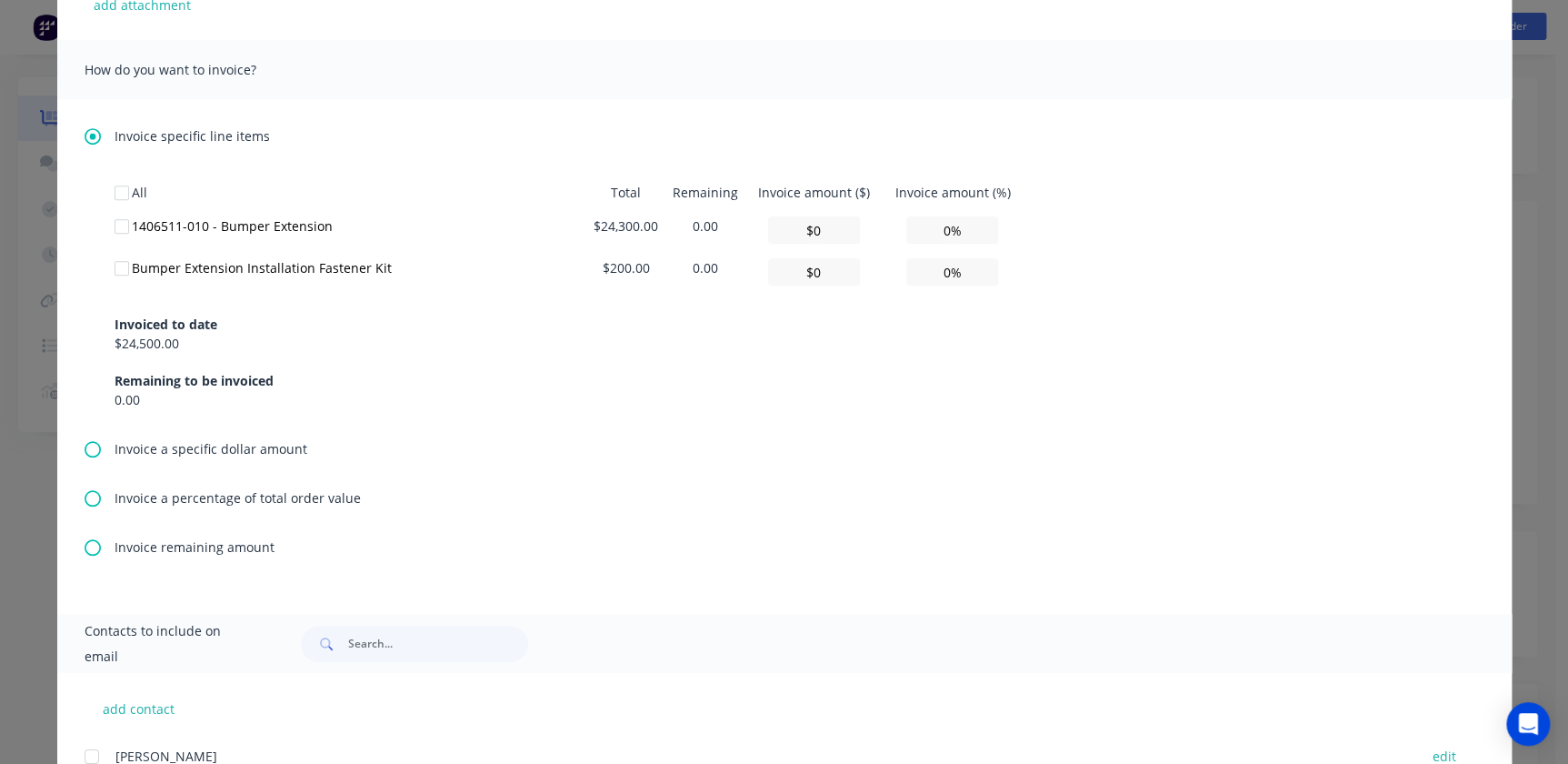
click at [91, 550] on icon at bounding box center [92, 547] width 16 height 16
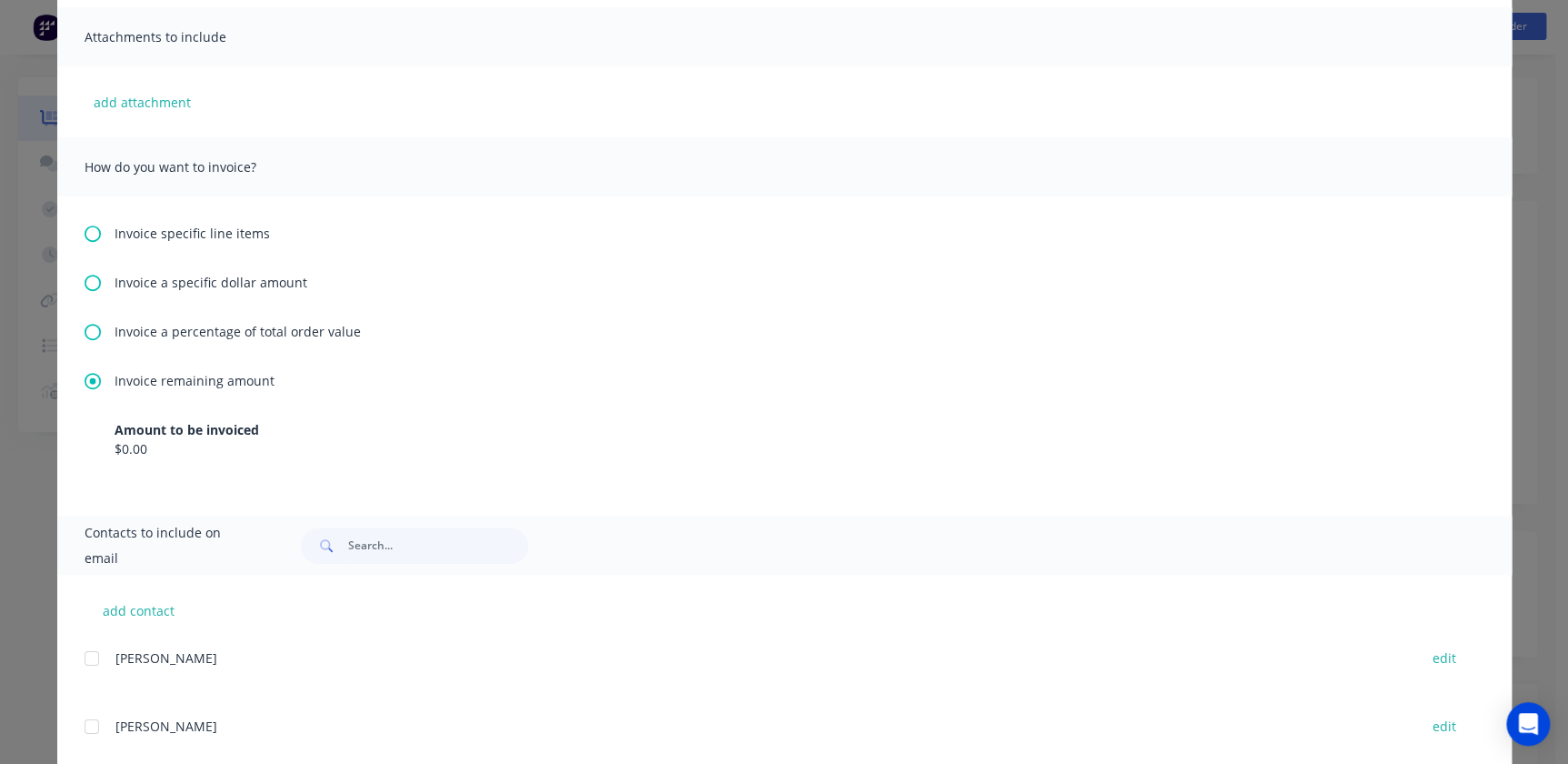
scroll to position [413, 0]
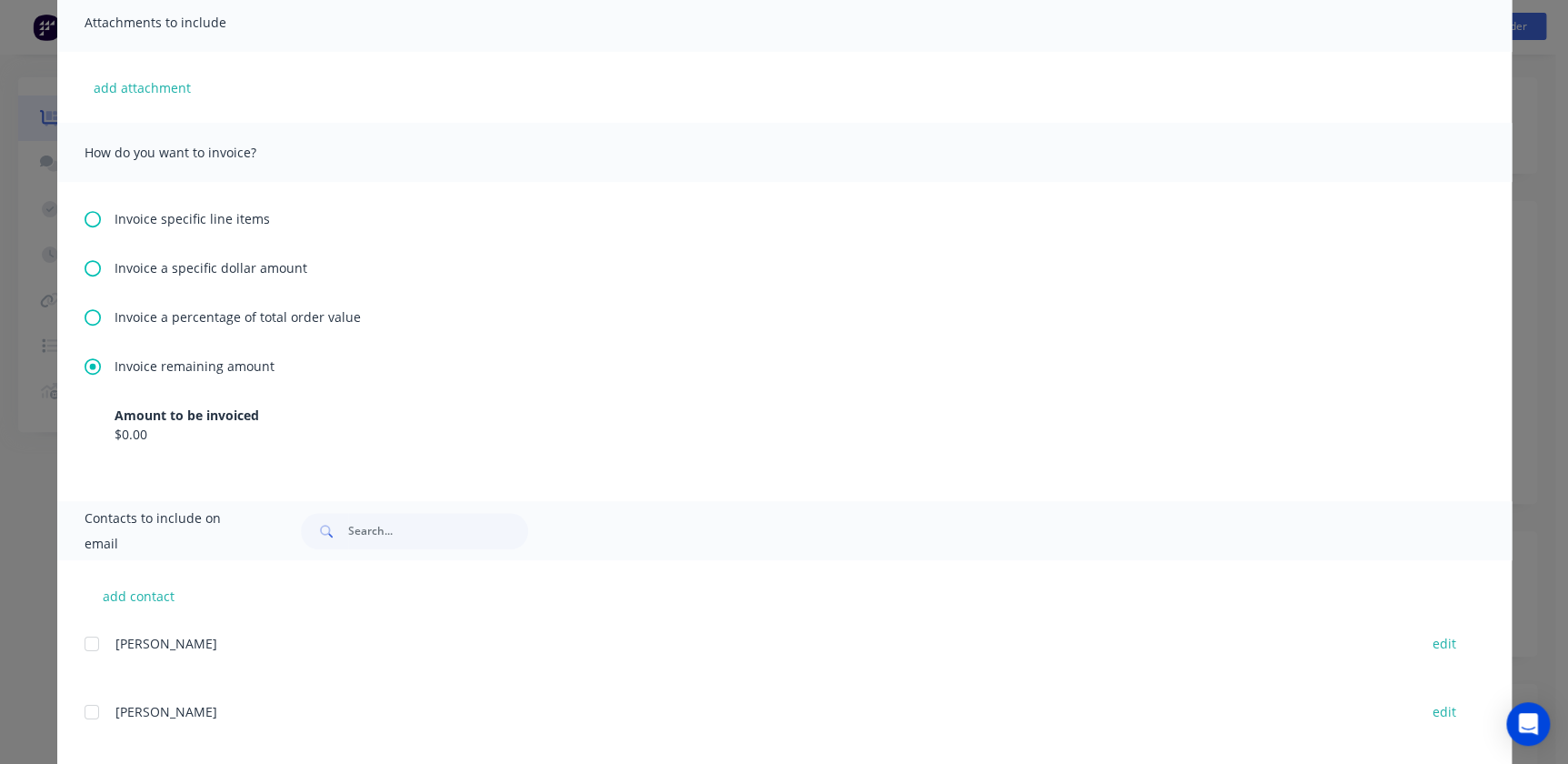
click at [87, 316] on icon at bounding box center [92, 316] width 16 height 16
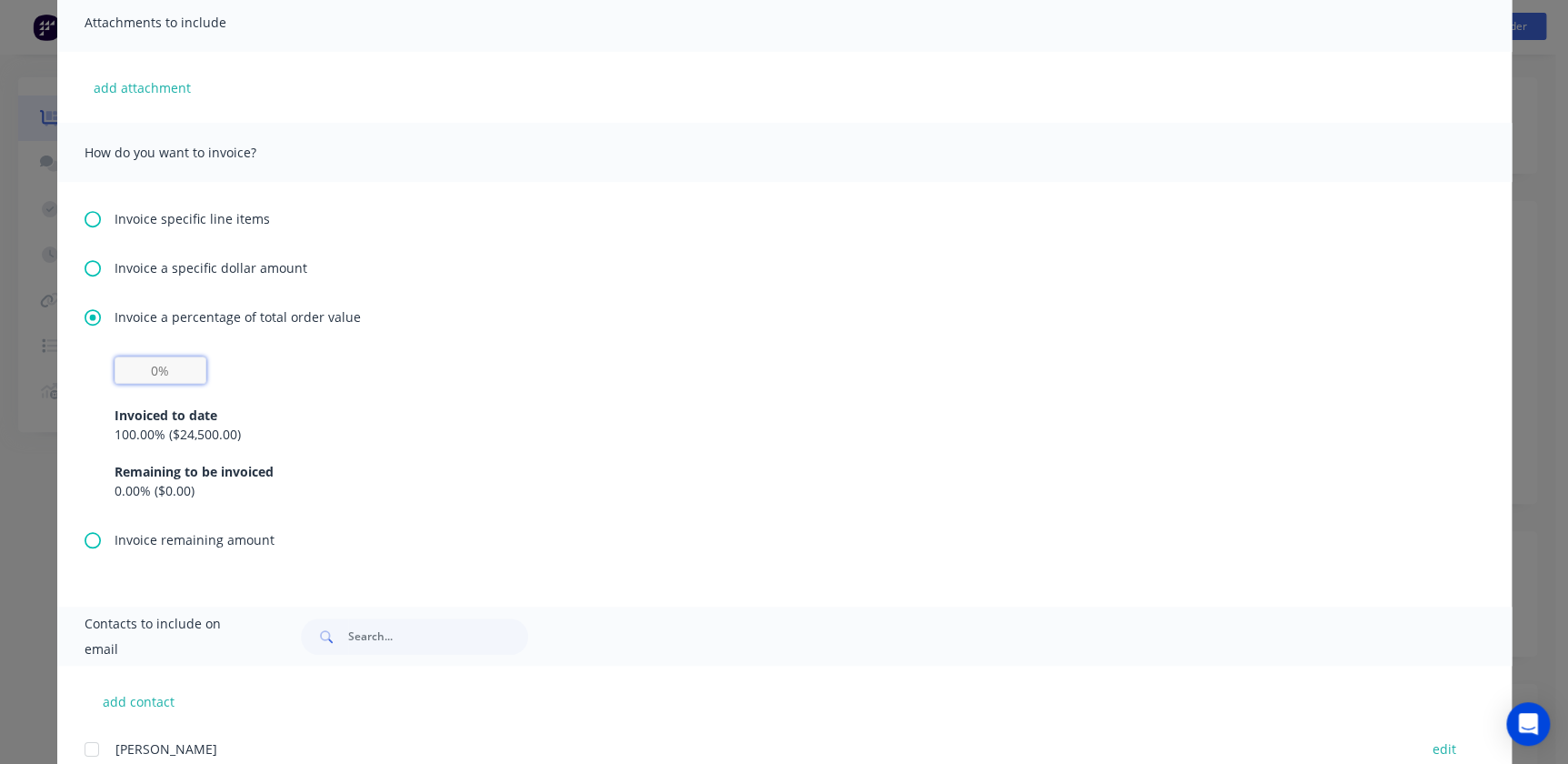
click at [140, 373] on input "text" at bounding box center [160, 370] width 92 height 27
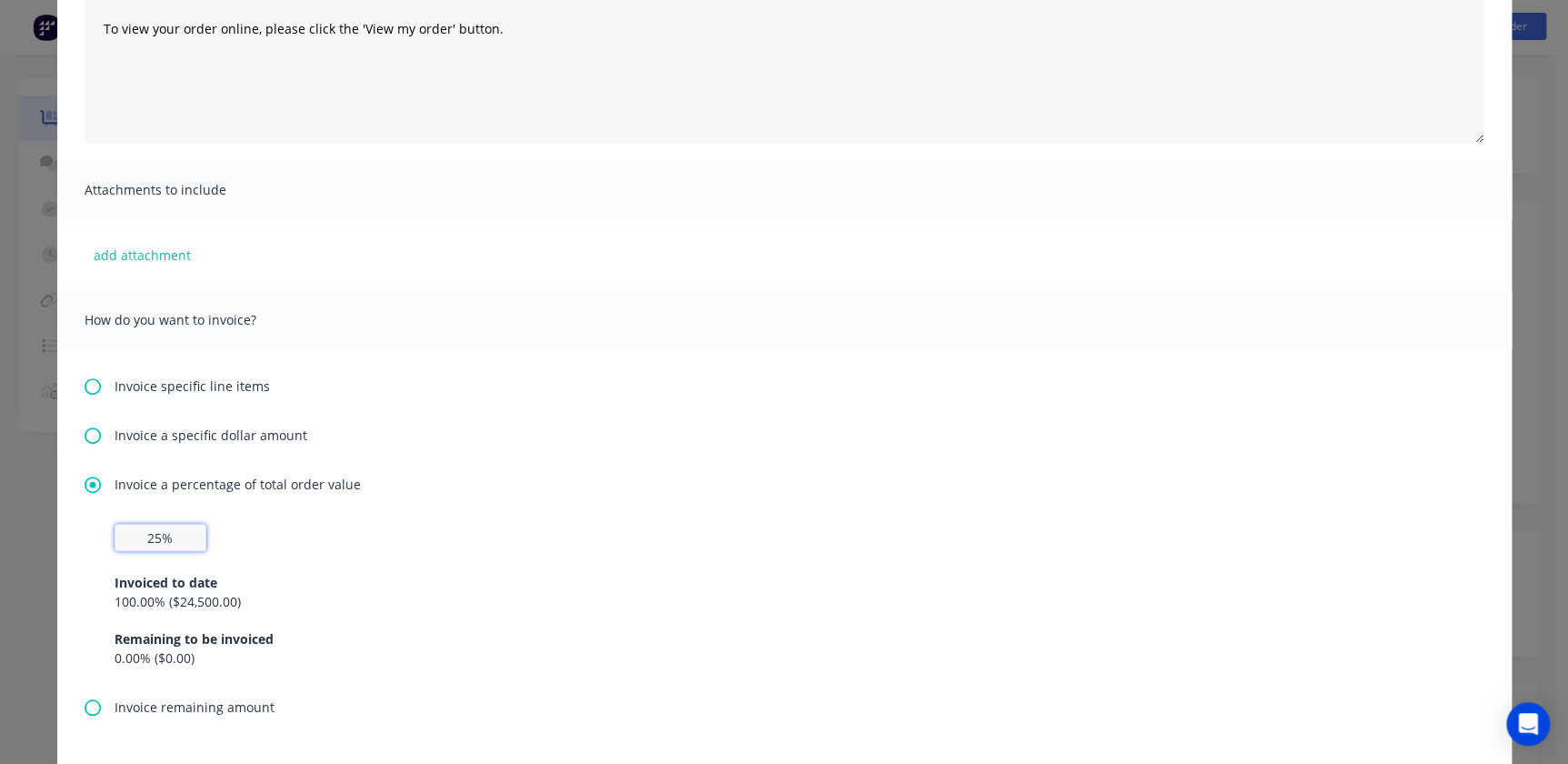
scroll to position [0, 0]
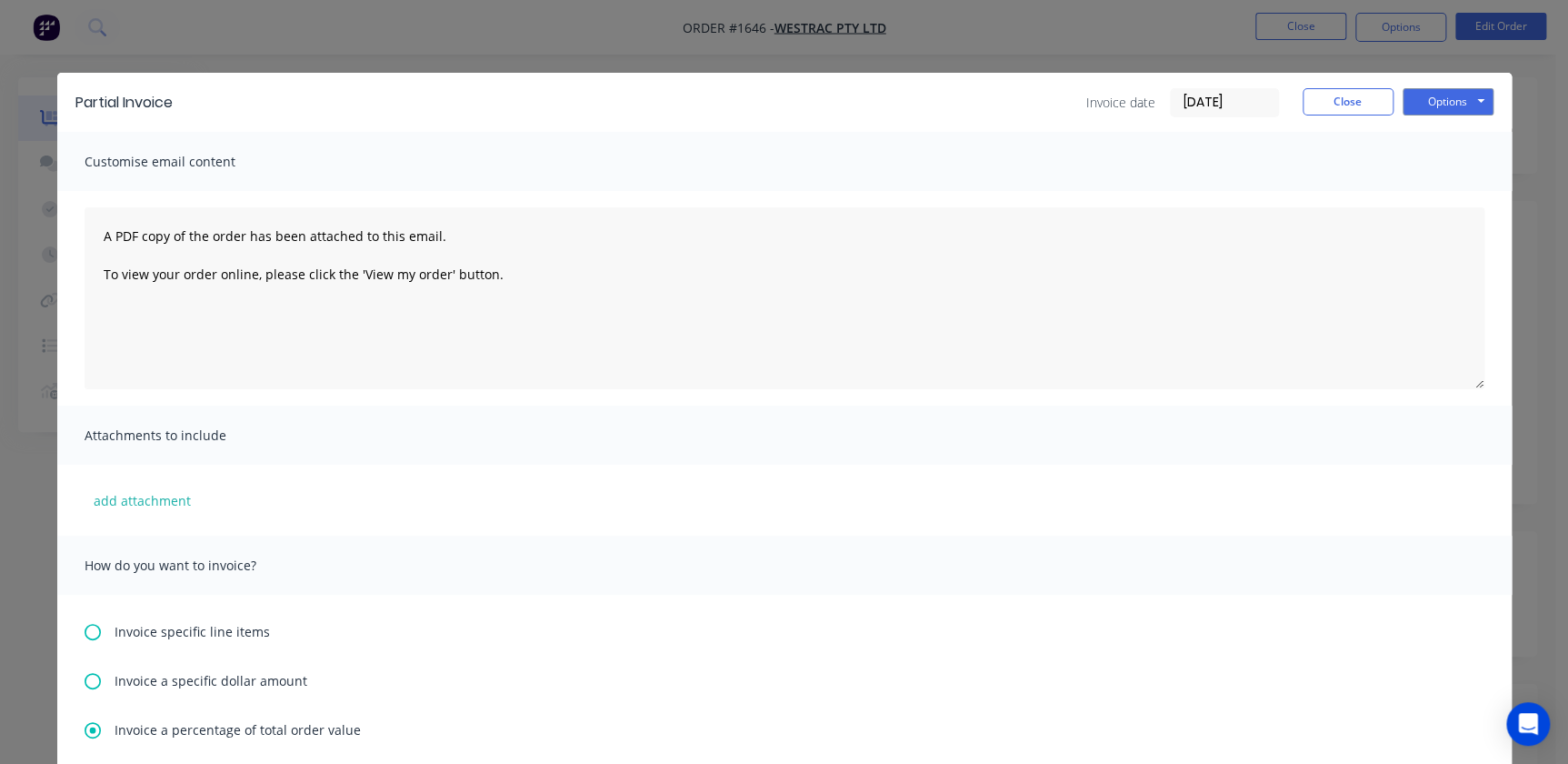
type input "0%"
click at [1237, 109] on input "[DATE]" at bounding box center [1224, 102] width 108 height 27
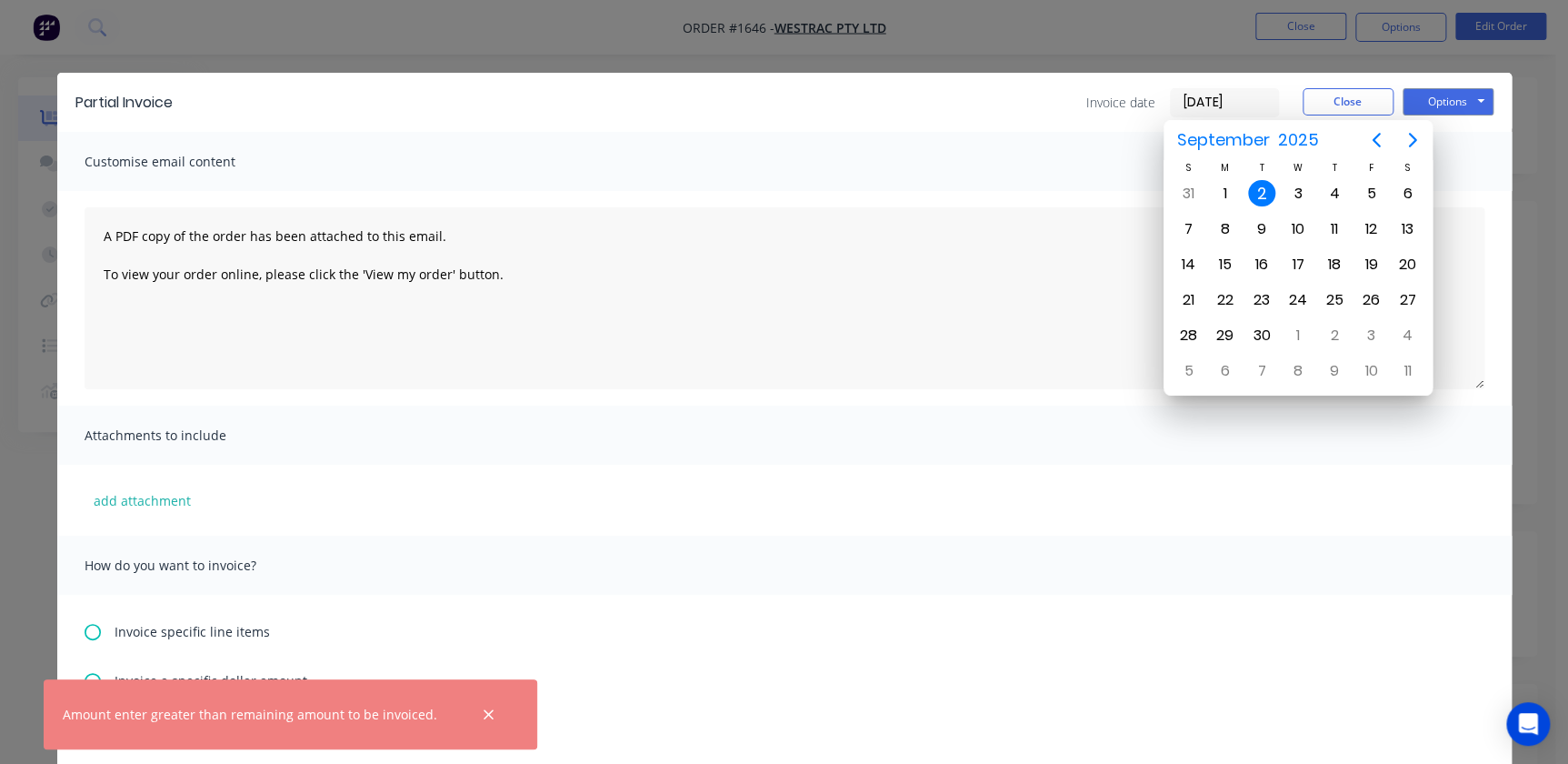
drag, startPoint x: 592, startPoint y: 426, endPoint x: 602, endPoint y: 425, distance: 10.0
click at [596, 425] on div "Attachments to include" at bounding box center [784, 434] width 1455 height 59
click at [1337, 100] on button "Close" at bounding box center [1348, 101] width 91 height 27
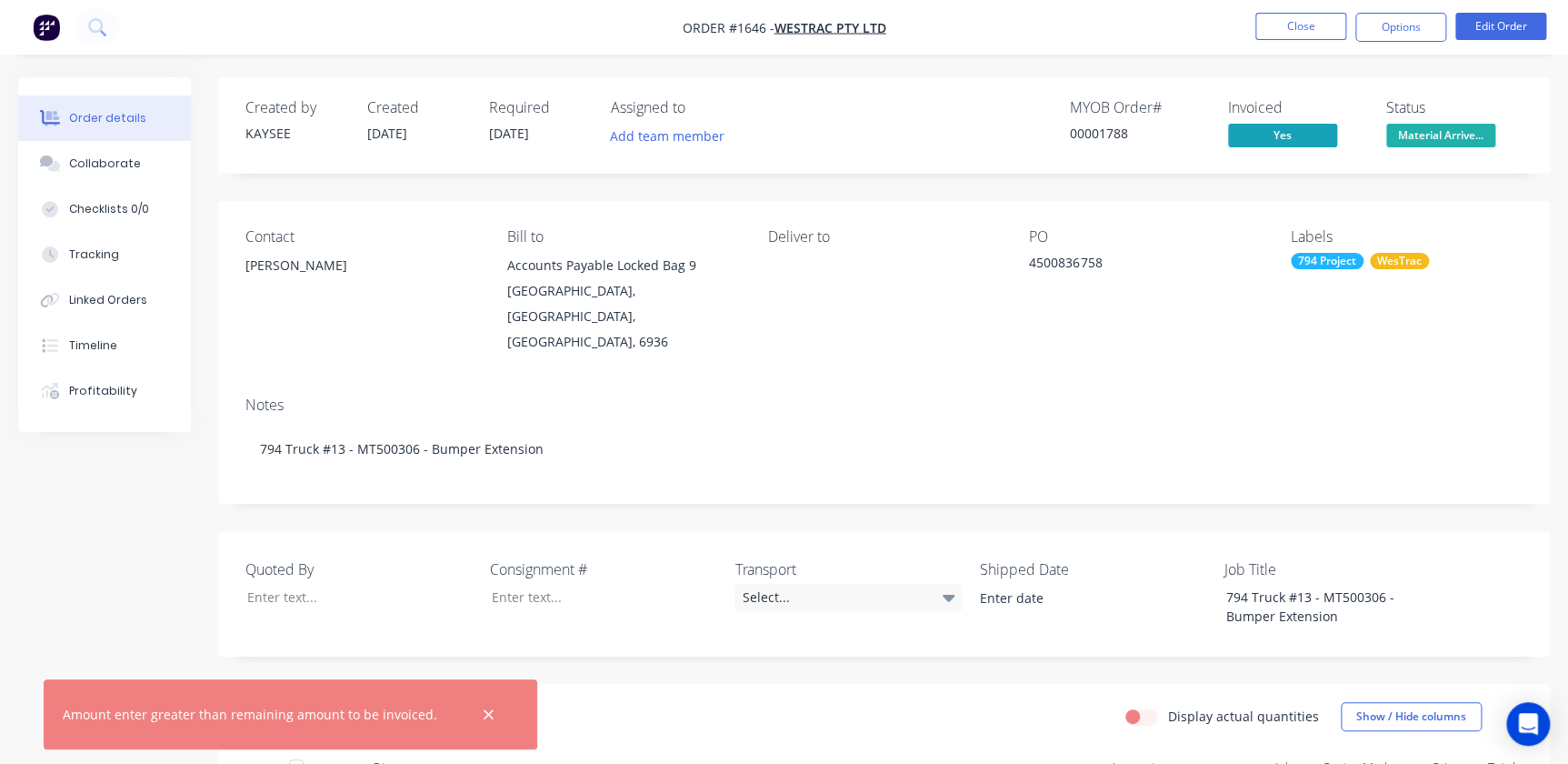
click at [1264, 137] on span "Yes" at bounding box center [1282, 135] width 110 height 22
click at [1289, 14] on button "Close" at bounding box center [1300, 26] width 91 height 27
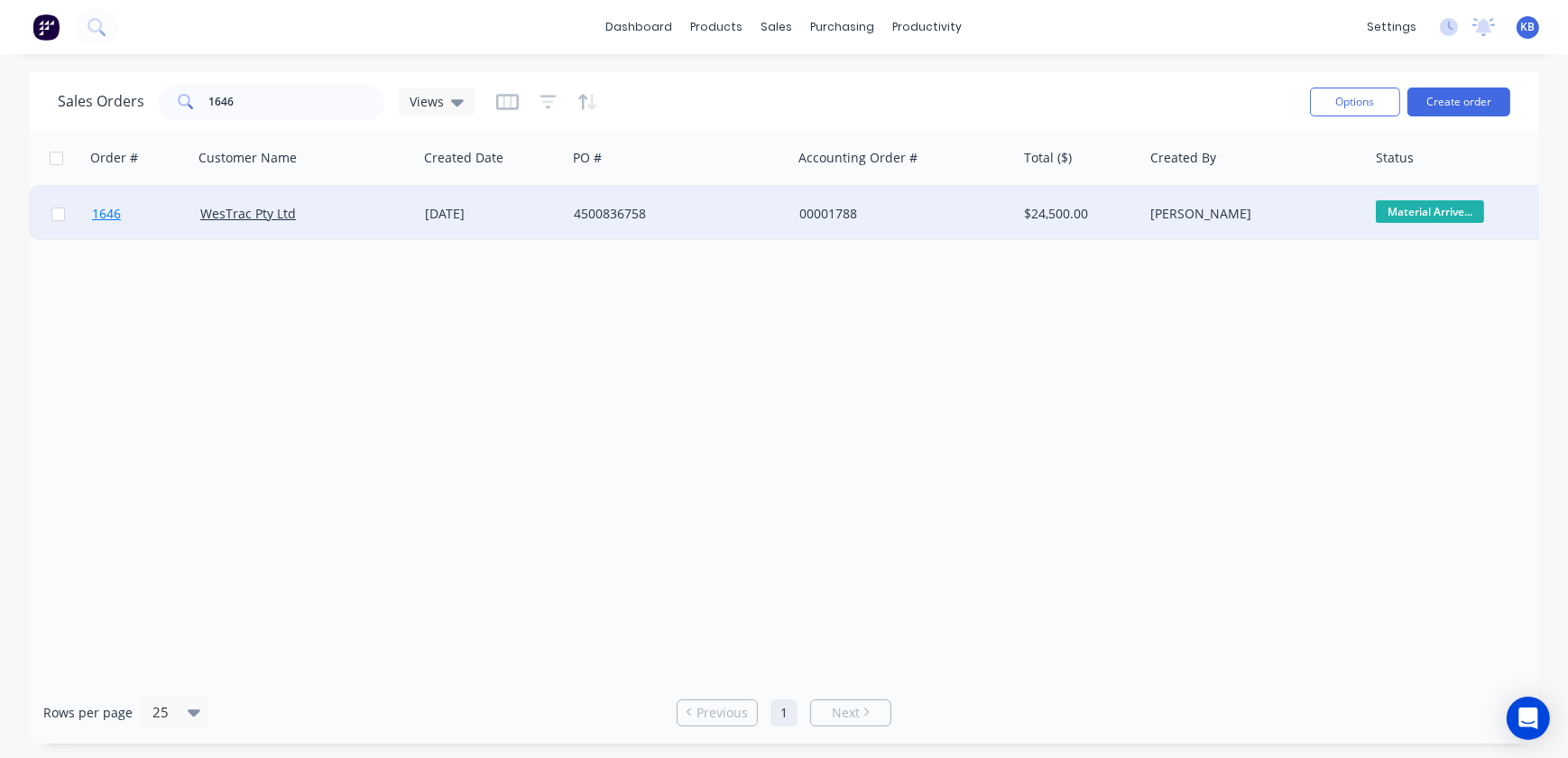
click at [110, 220] on span "1646" at bounding box center [106, 213] width 29 height 18
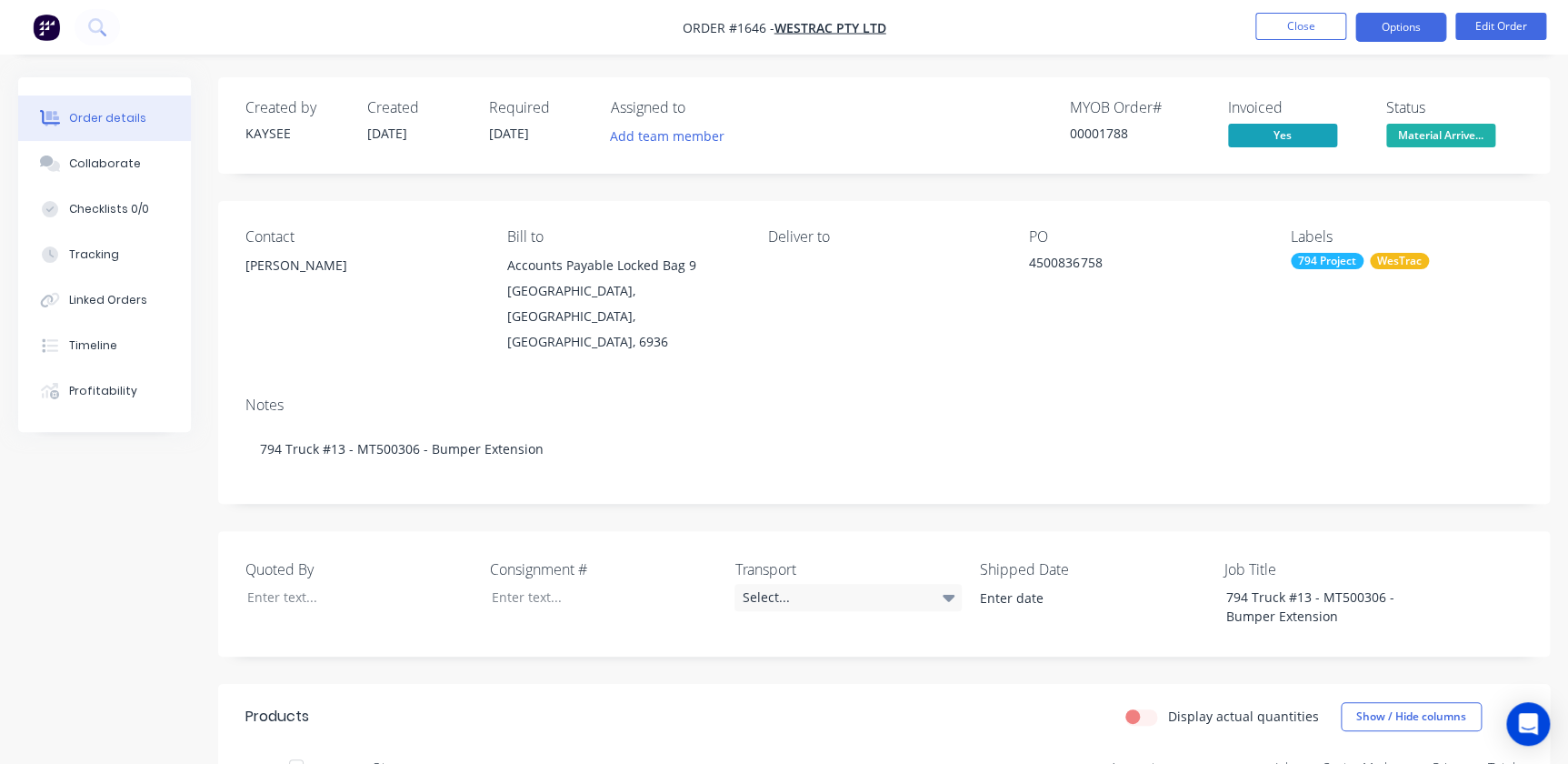
click at [1414, 29] on button "Options" at bounding box center [1400, 27] width 91 height 29
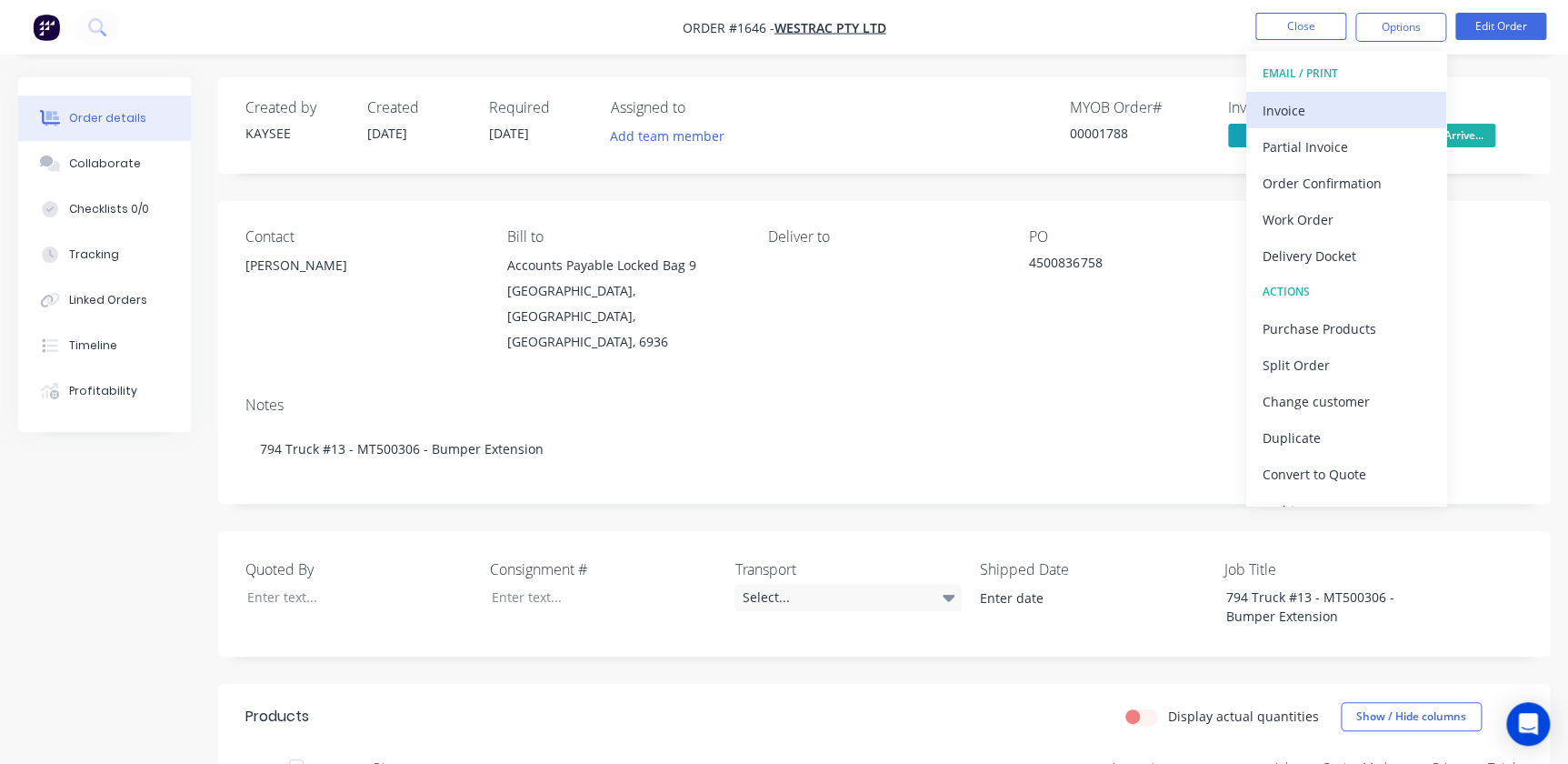
click at [1331, 103] on div "Invoice" at bounding box center [1346, 110] width 168 height 26
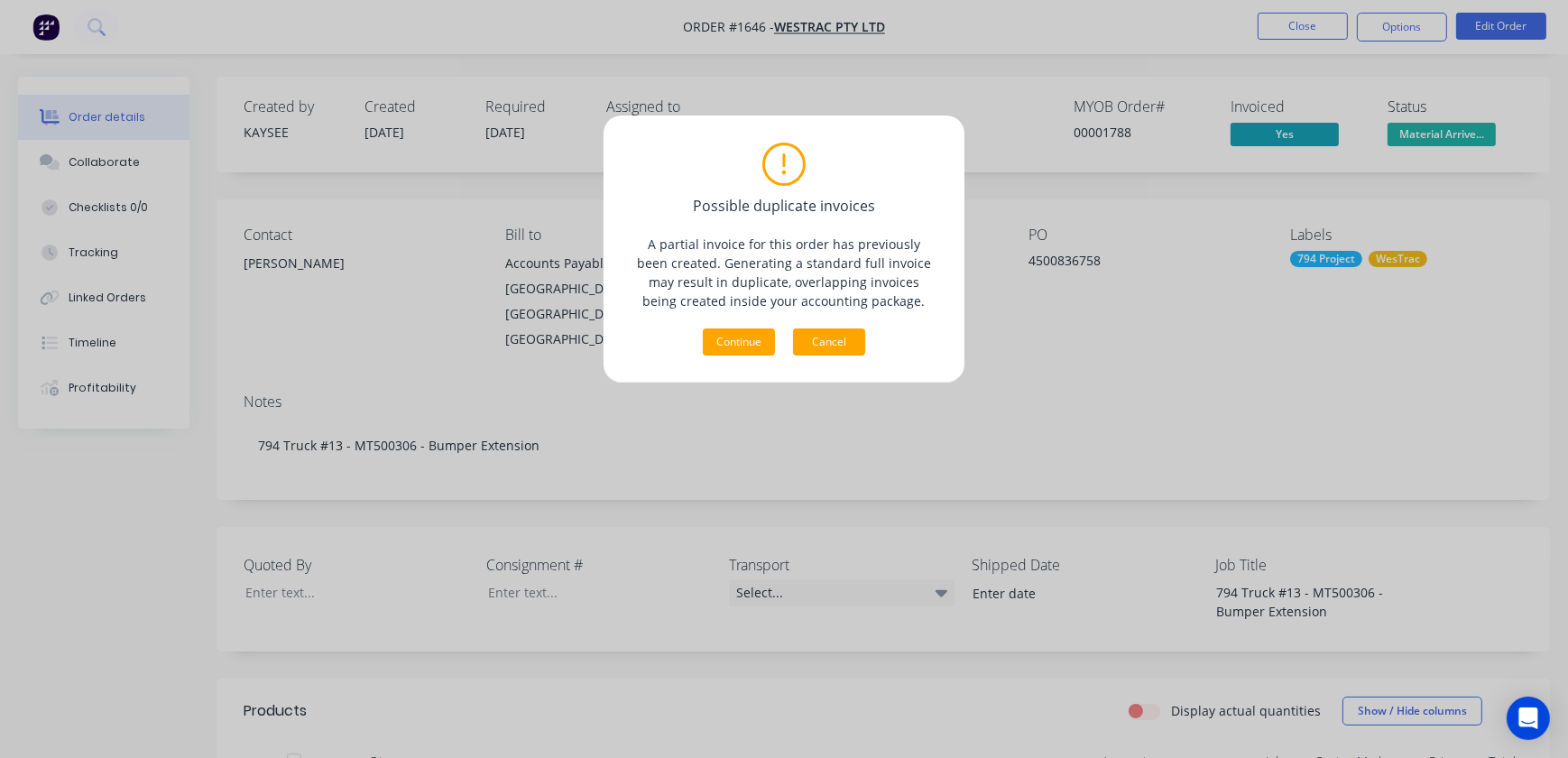
click at [829, 329] on button "Cancel" at bounding box center [830, 341] width 72 height 27
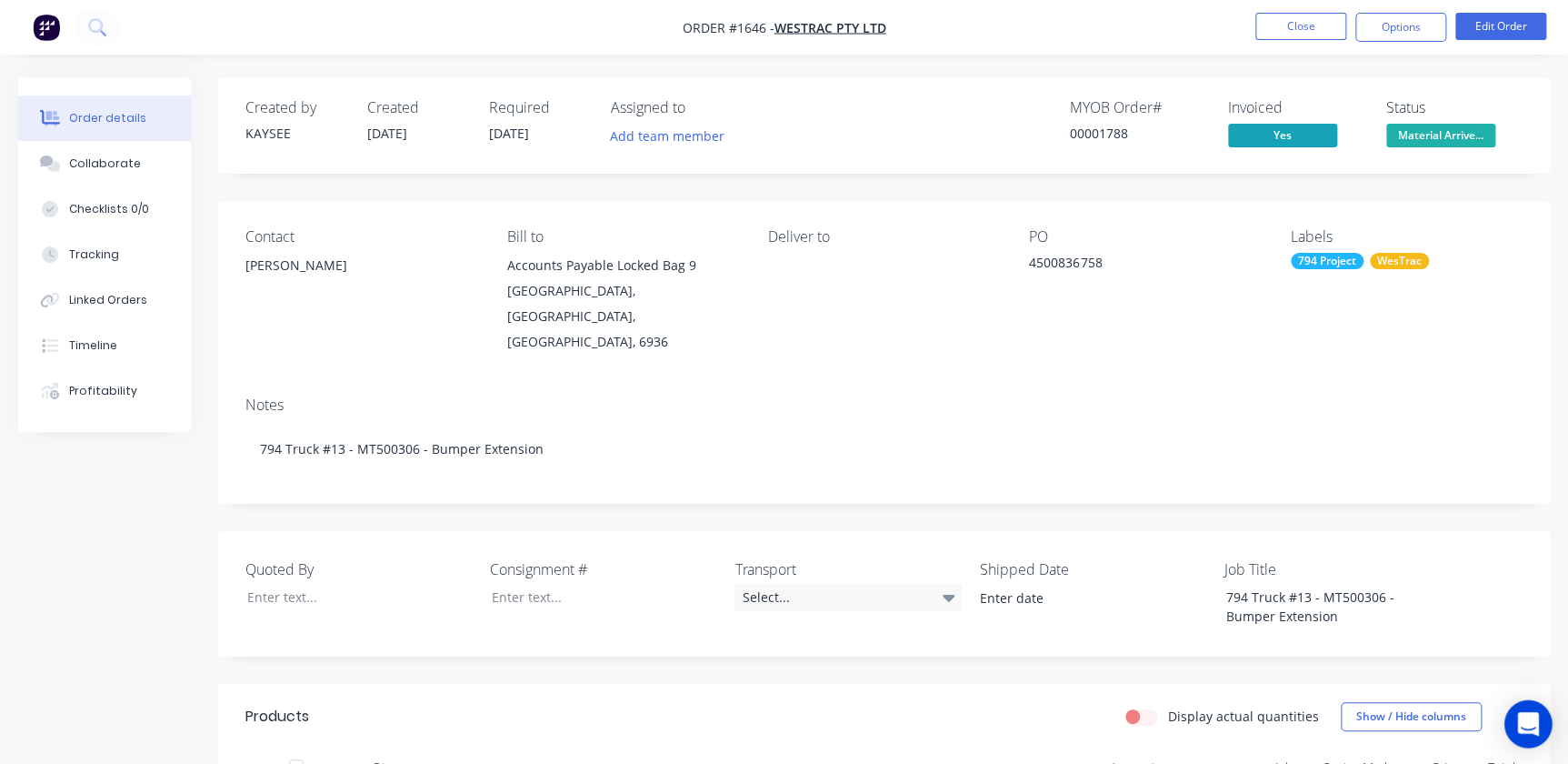
click at [1505, 727] on body "Order #1646 - WesTrac Pty Ltd Close Options Edit Order Order details Collaborat…" at bounding box center [784, 650] width 1568 height 1300
click at [1527, 706] on div "Open Intercom Messenger" at bounding box center [1528, 724] width 48 height 48
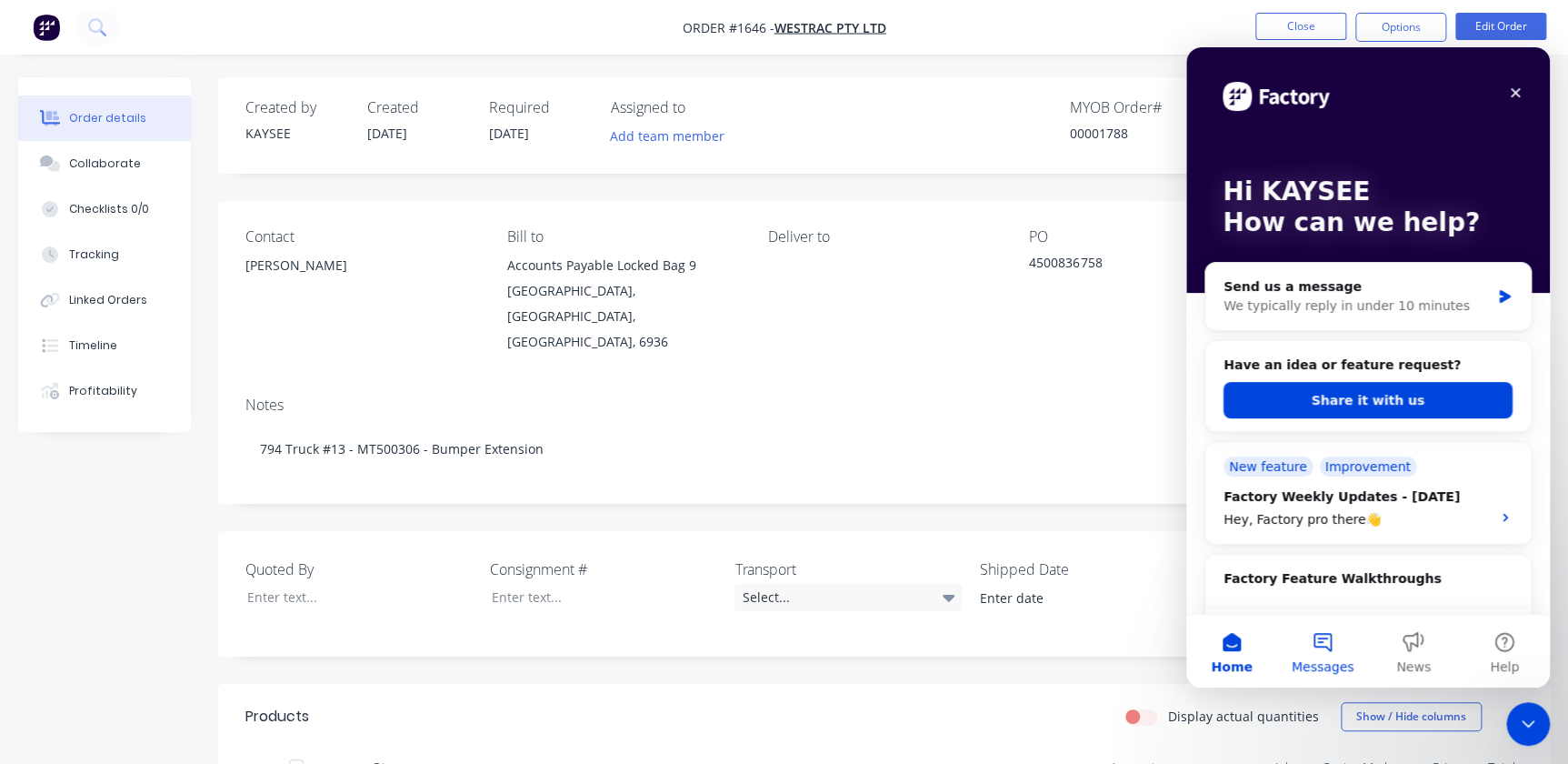
click at [1341, 667] on span "Messages" at bounding box center [1323, 667] width 63 height 13
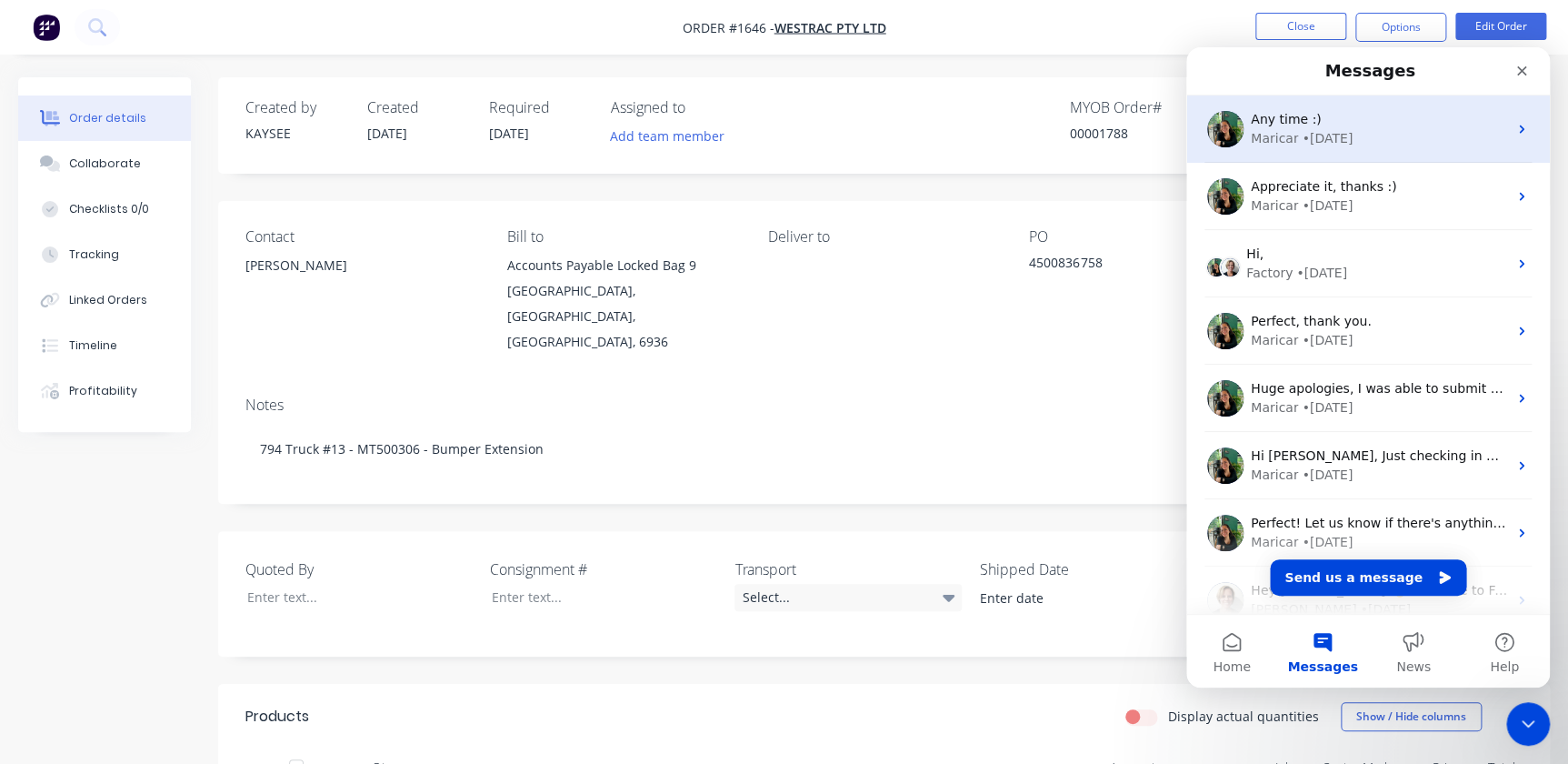
click at [1302, 129] on div "• [DATE]" at bounding box center [1327, 139] width 51 height 19
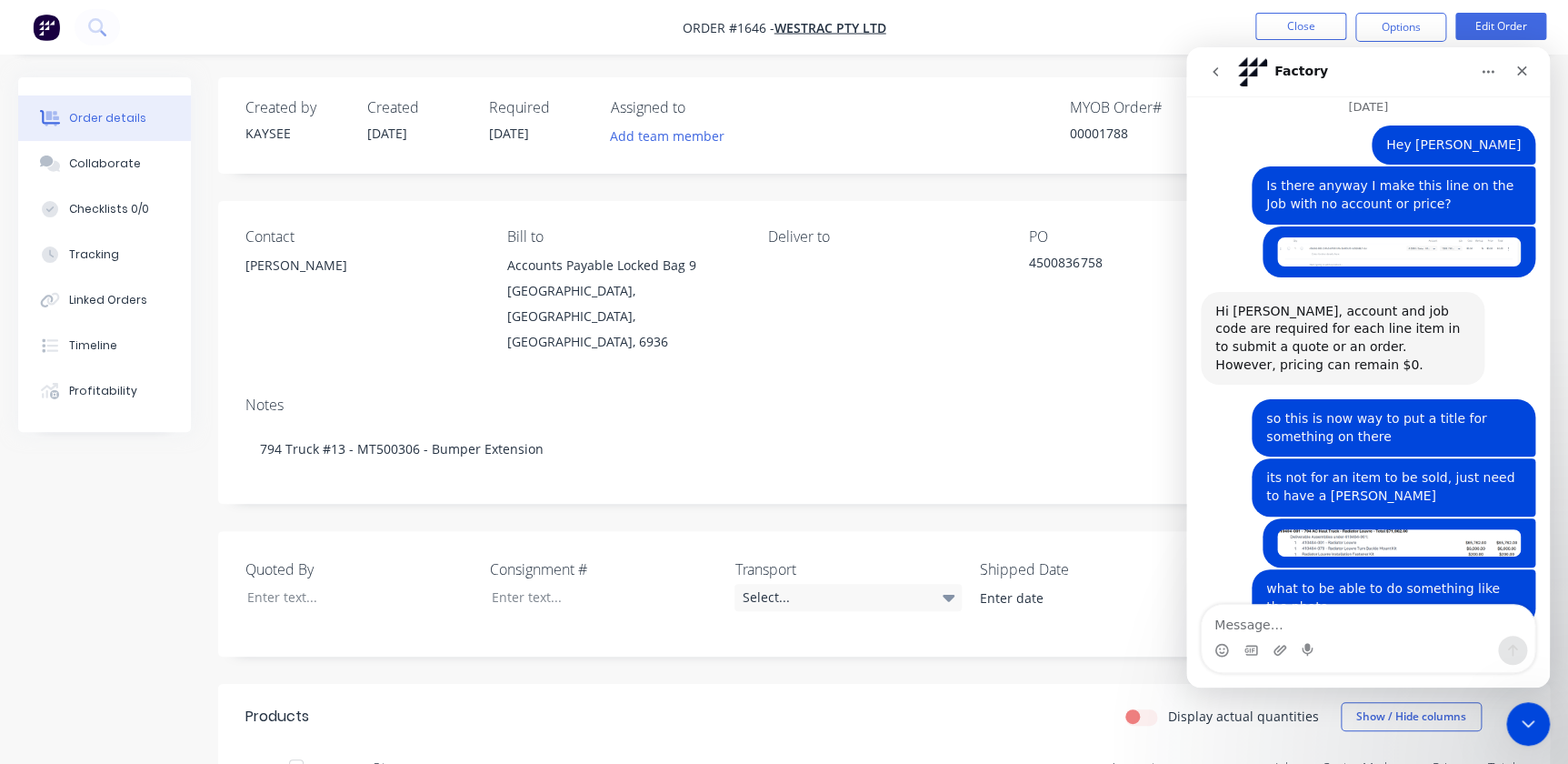
scroll to position [4911, 0]
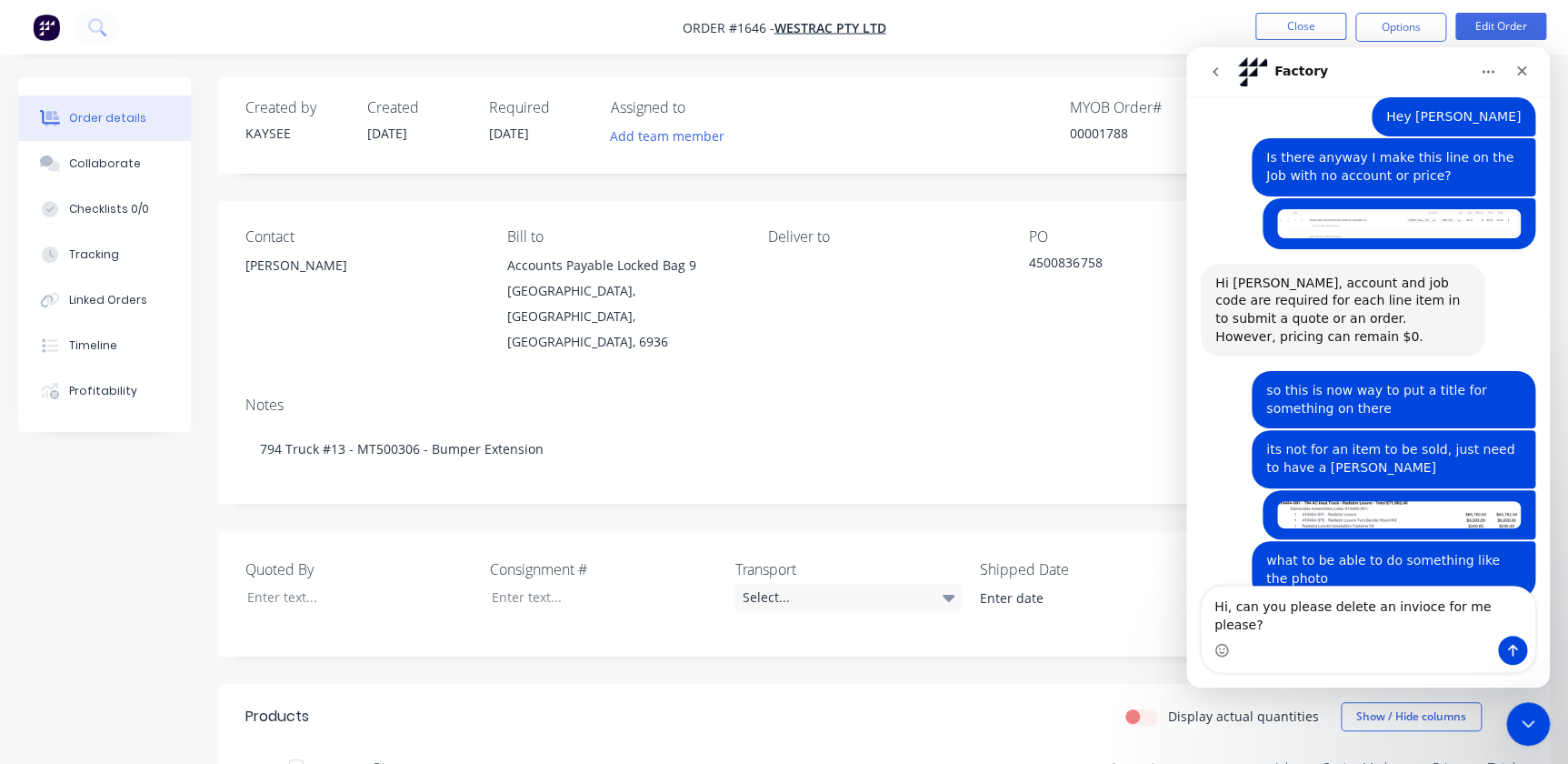
drag, startPoint x: 1389, startPoint y: 627, endPoint x: 1330, endPoint y: 650, distance: 63.3
click at [1323, 657] on div "Intercom messenger" at bounding box center [1368, 650] width 332 height 29
drag, startPoint x: 1370, startPoint y: 618, endPoint x: 1409, endPoint y: 626, distance: 39.8
drag, startPoint x: 1409, startPoint y: 626, endPoint x: 1277, endPoint y: 433, distance: 233.8
click at [1278, 624] on div "You can add a note instead of adding it as a line item, and if it needs to be v…" at bounding box center [1342, 677] width 255 height 108
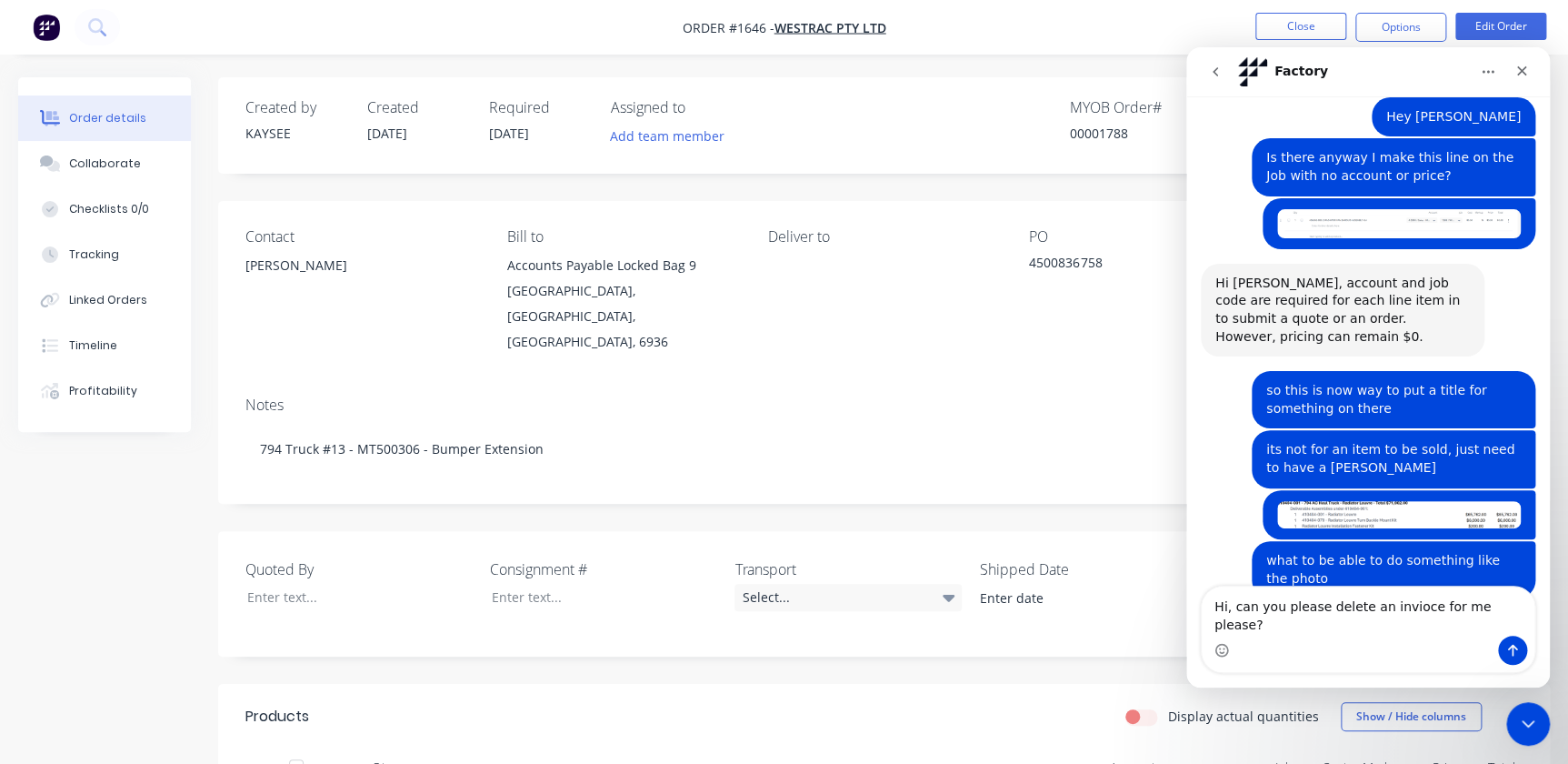
scroll to position [4929, 0]
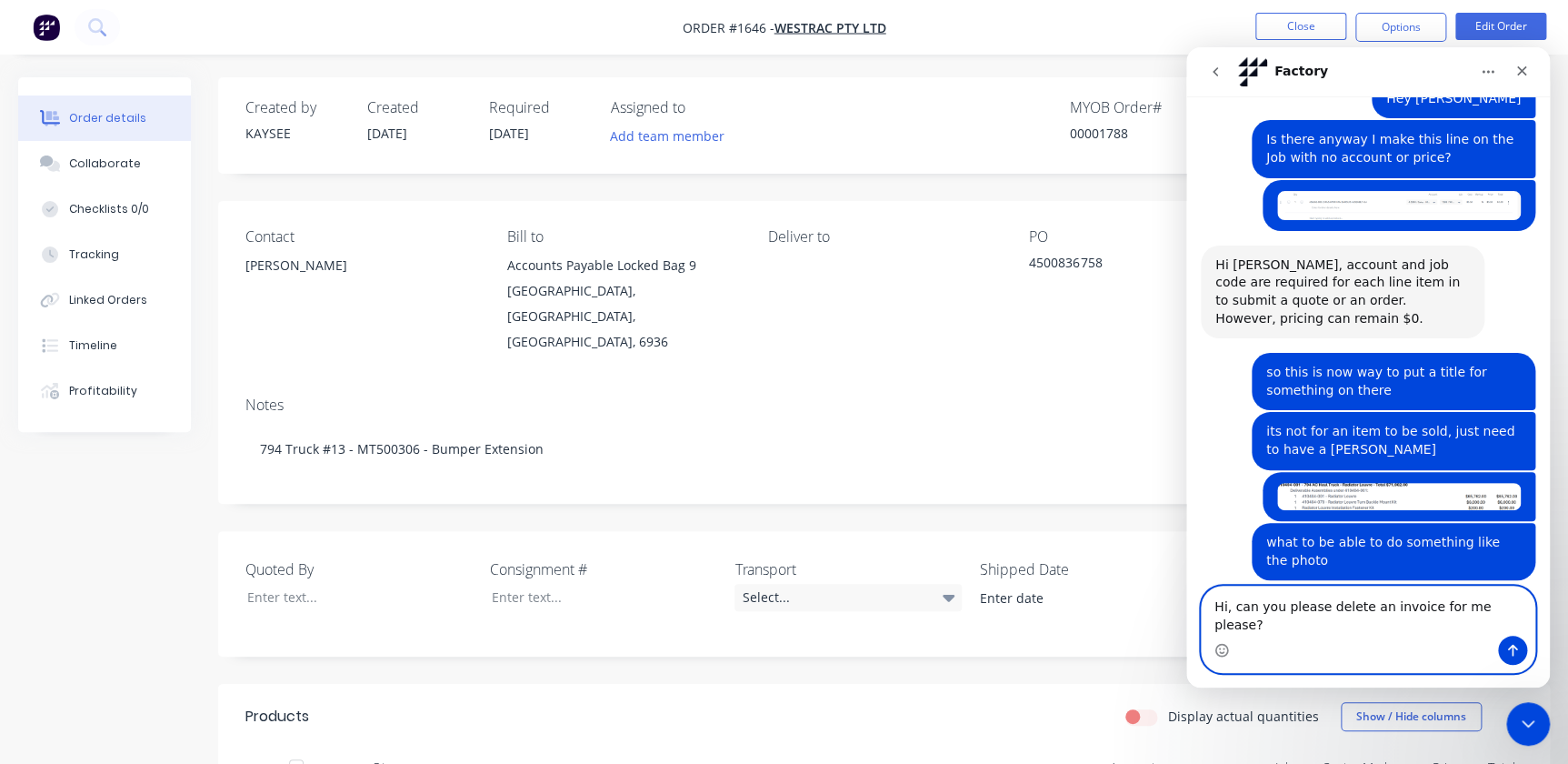
type textarea "Hi, can you please delete an invoice for me please?"
click at [1505, 652] on icon "Send a message…" at bounding box center [1513, 651] width 15 height 15
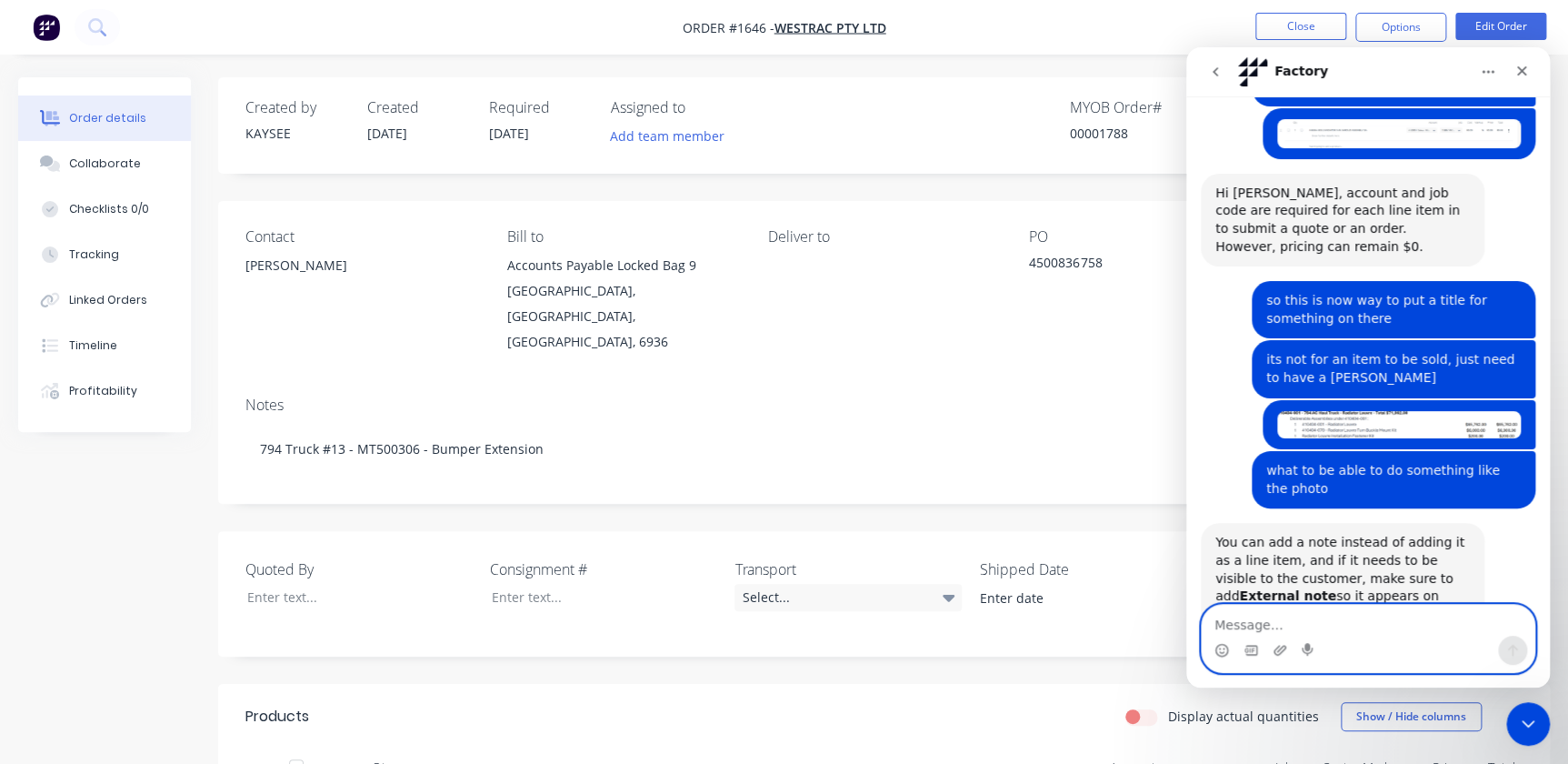
scroll to position [5026, 0]
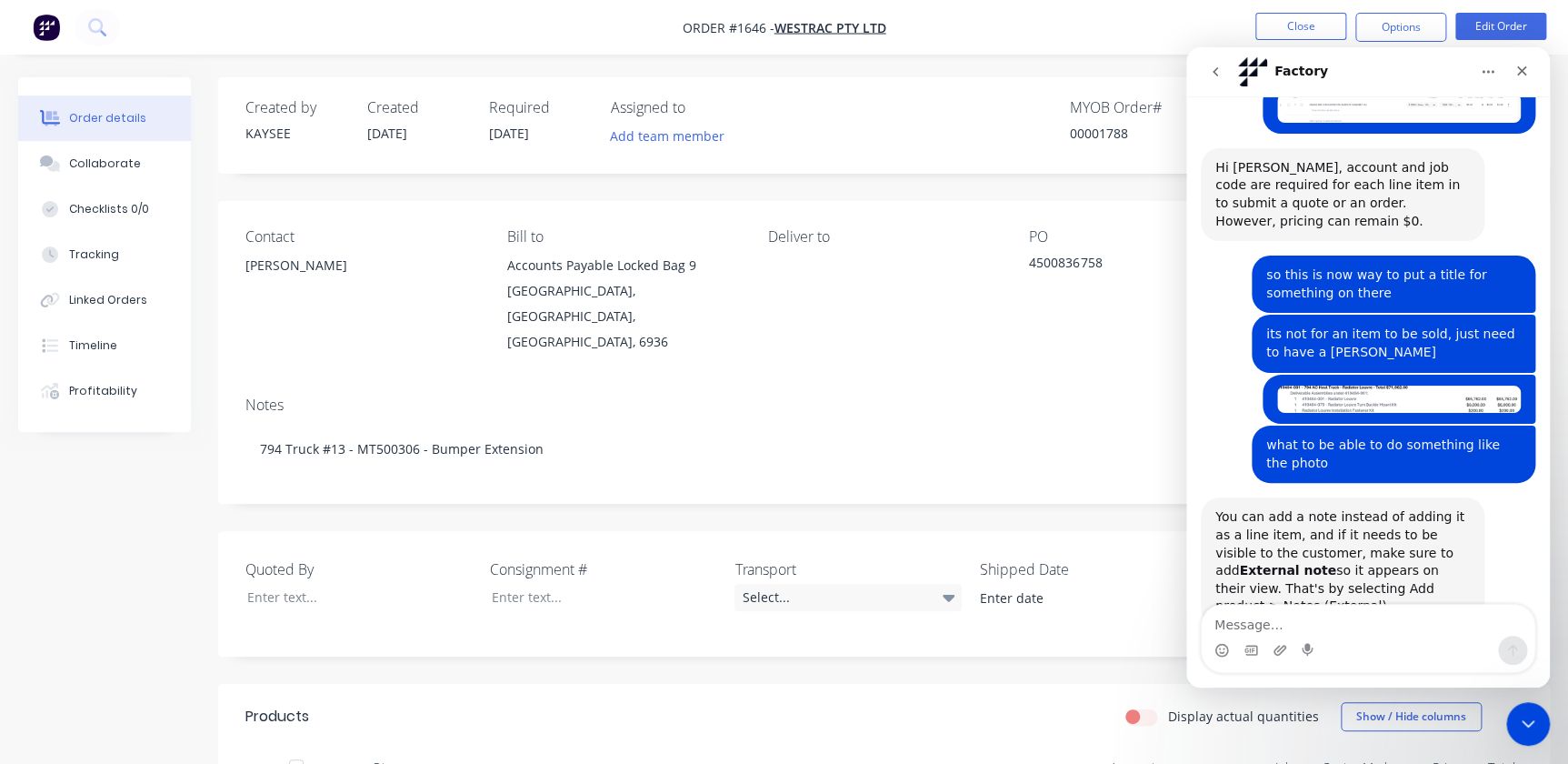
click at [1212, 74] on icon "go back" at bounding box center [1216, 72] width 15 height 15
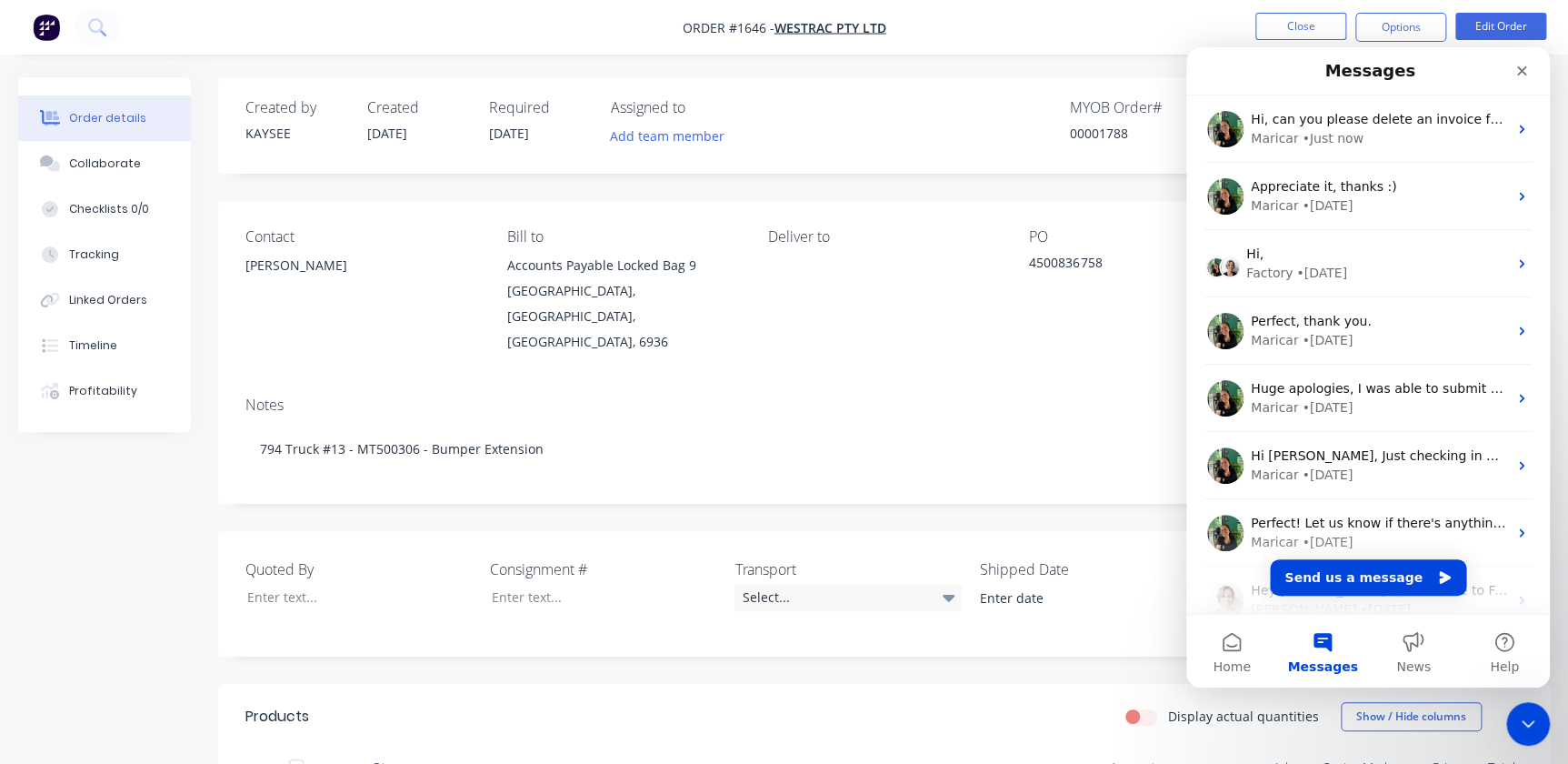
click at [1315, 627] on button "Messages" at bounding box center [1322, 651] width 91 height 73
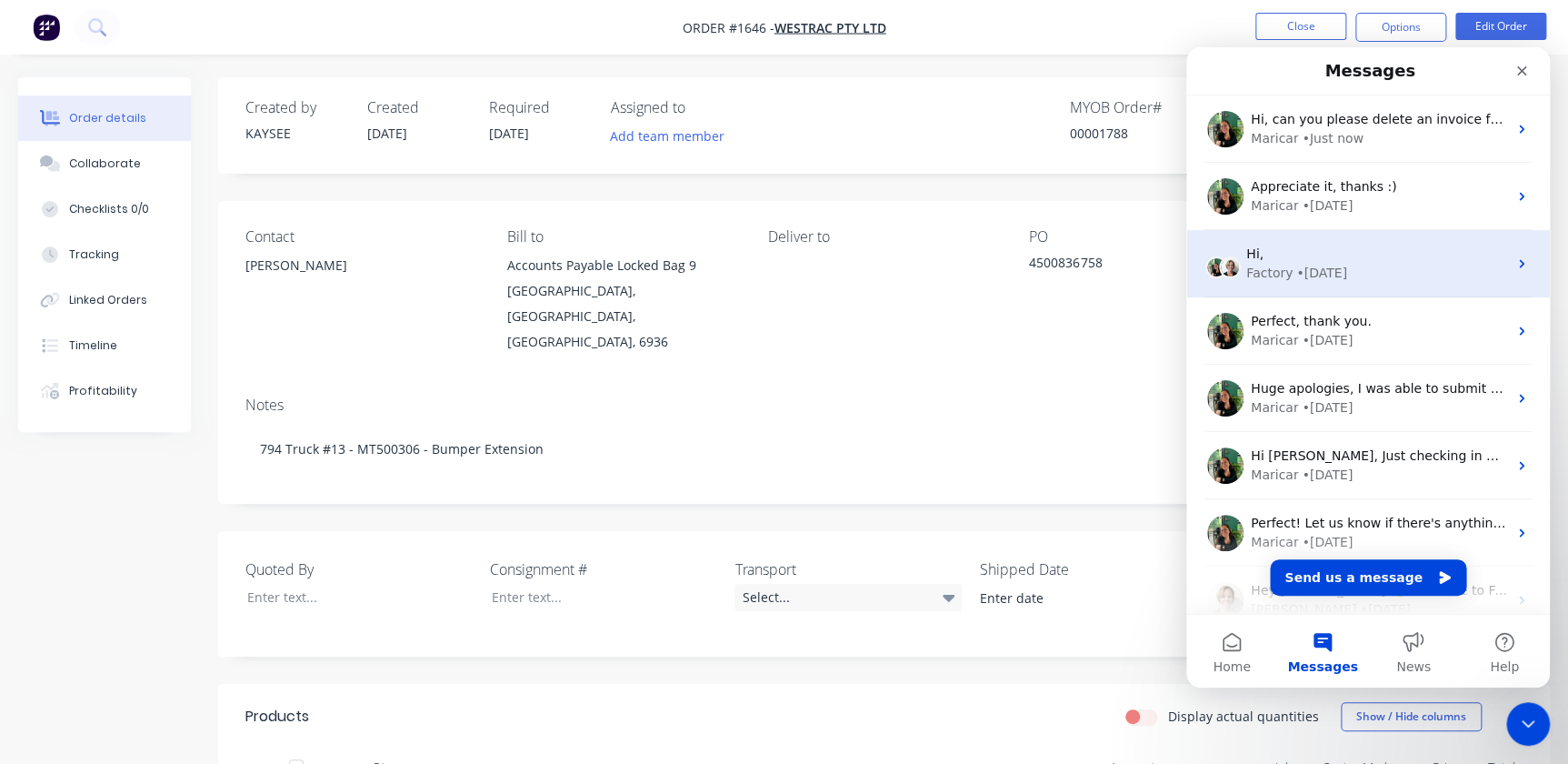
click at [1286, 275] on div "Factory • [DATE]" at bounding box center [1376, 273] width 261 height 19
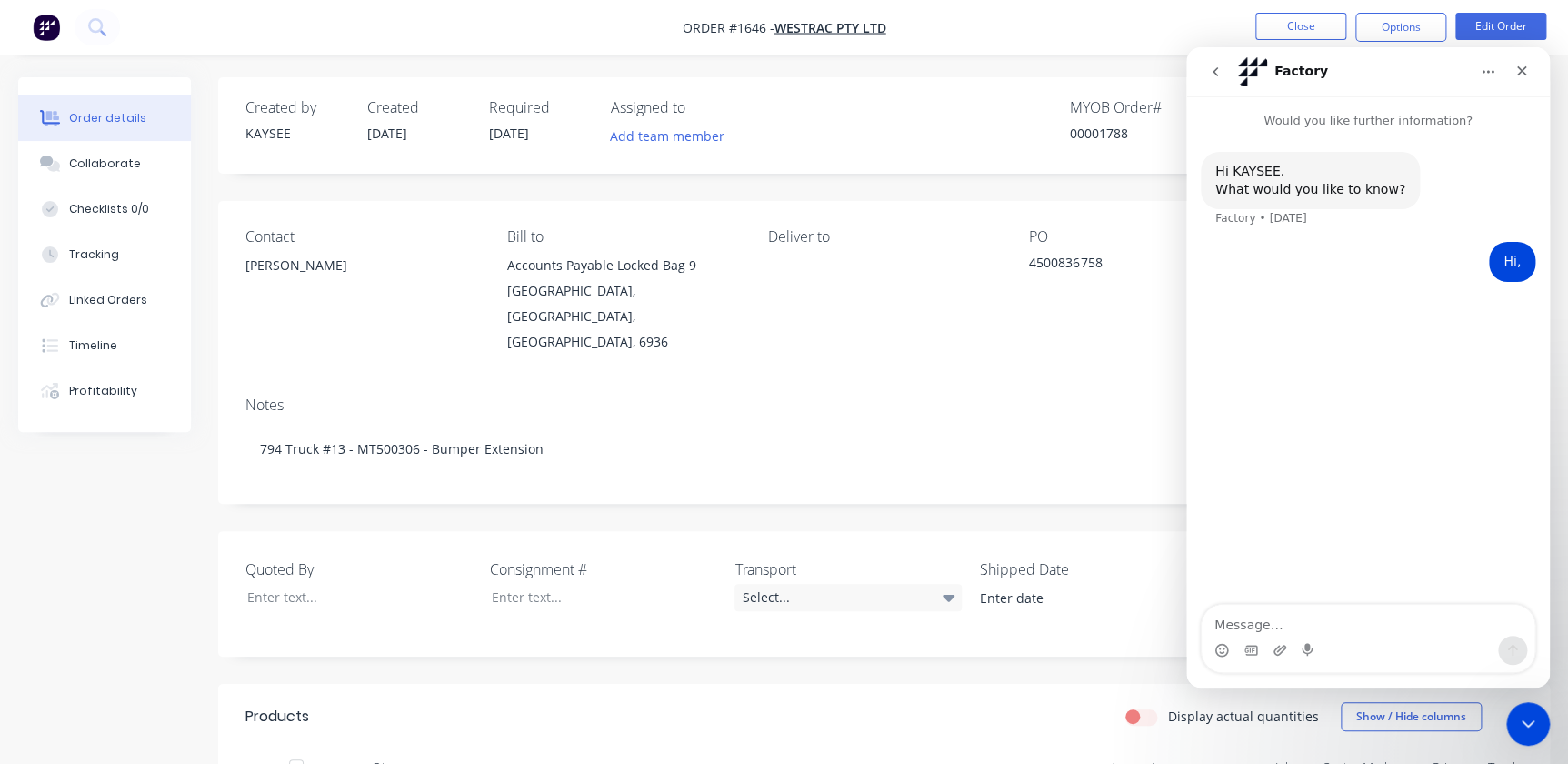
click at [1300, 639] on div "Intercom messenger" at bounding box center [1368, 650] width 332 height 29
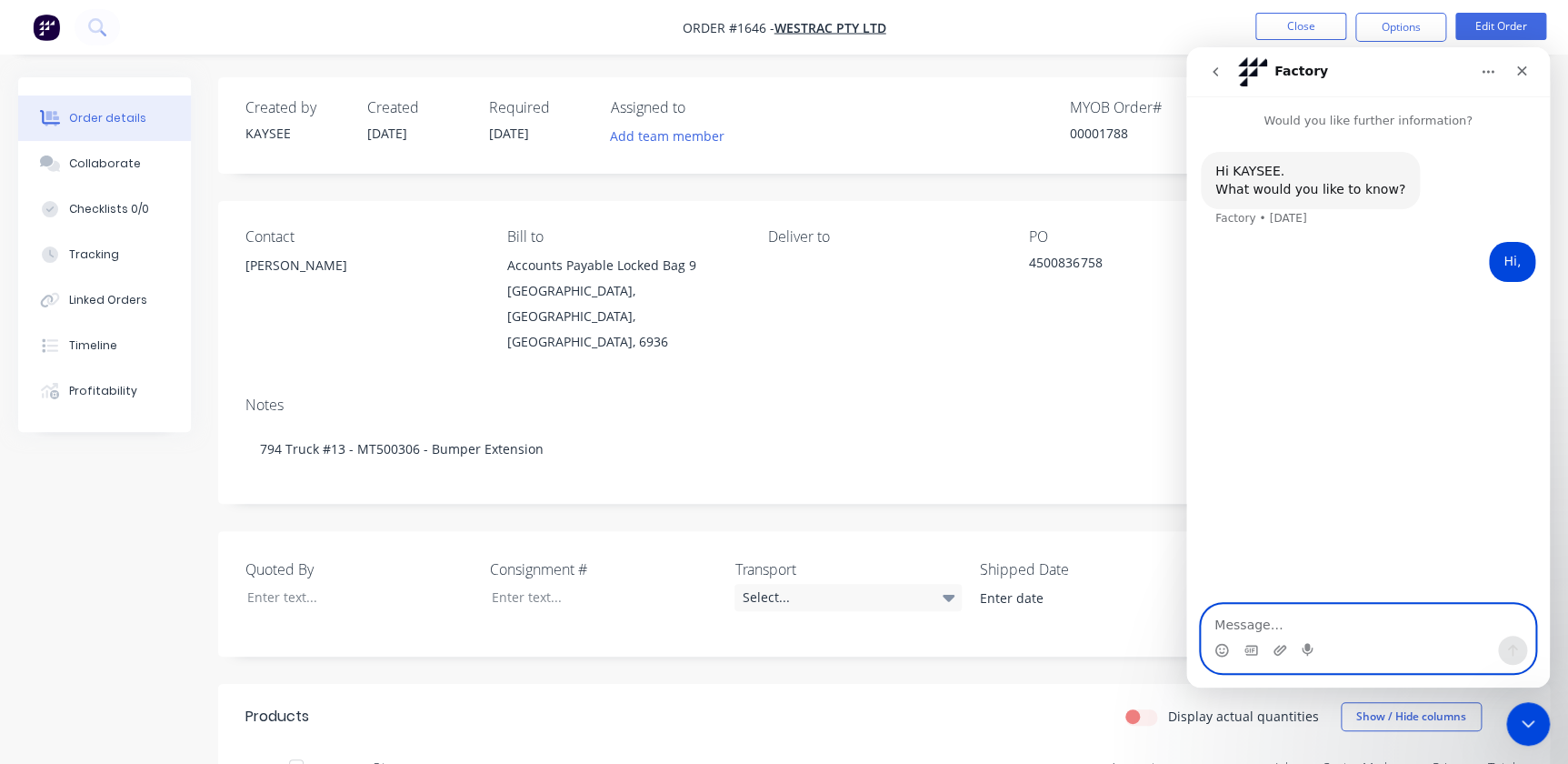
click at [1290, 608] on textarea "Message…" at bounding box center [1368, 620] width 332 height 31
drag, startPoint x: 1241, startPoint y: 634, endPoint x: 1253, endPoint y: 626, distance: 14.4
drag, startPoint x: 1341, startPoint y: 628, endPoint x: 1372, endPoint y: 629, distance: 31.0
click at [1341, 629] on textarea "I am needed to delete or" at bounding box center [1368, 620] width 332 height 31
drag, startPoint x: 1373, startPoint y: 629, endPoint x: 1301, endPoint y: 631, distance: 72.0
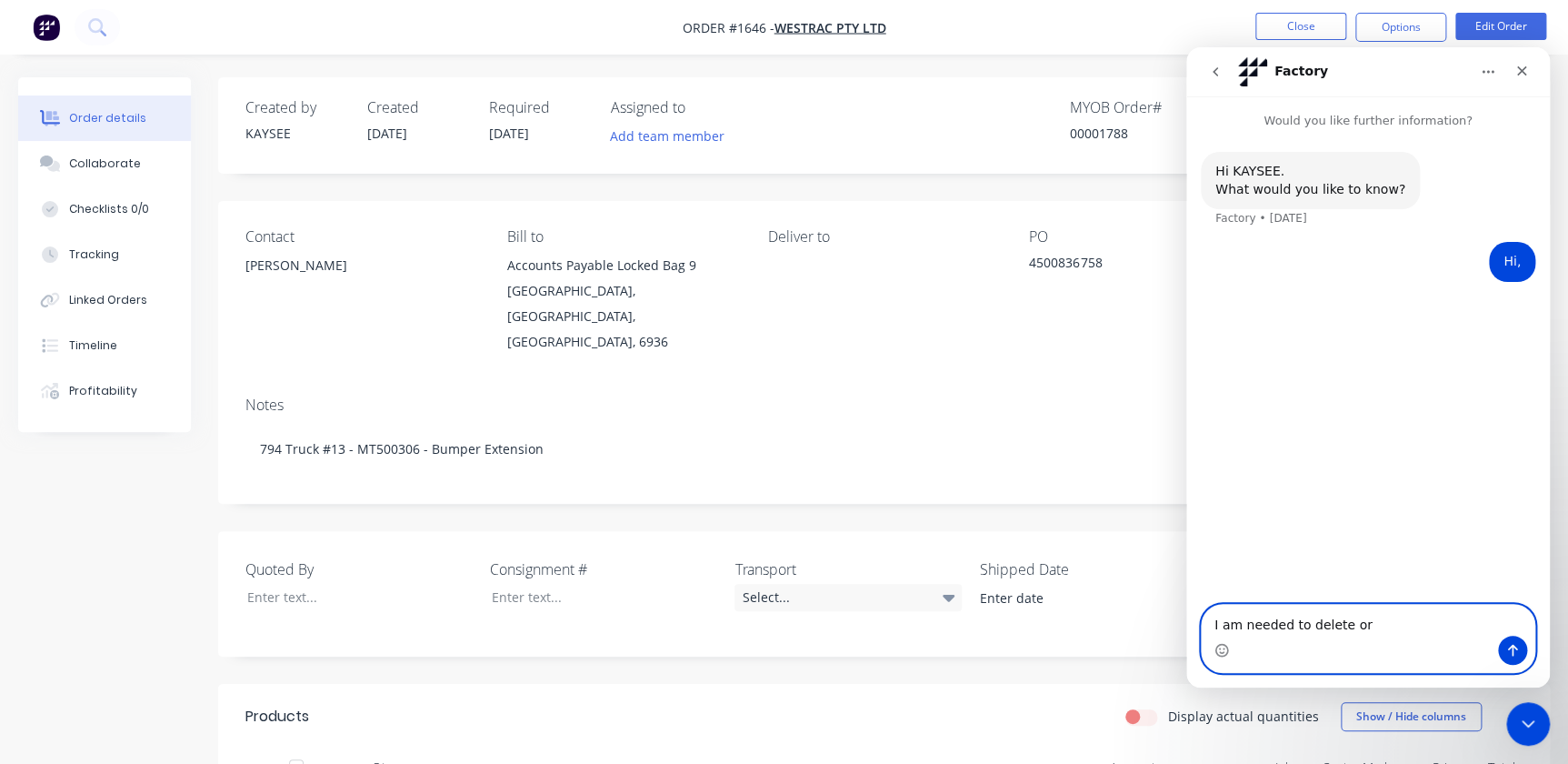
click at [1301, 631] on textarea "I am needed to delete or" at bounding box center [1368, 620] width 332 height 31
type textarea "I"
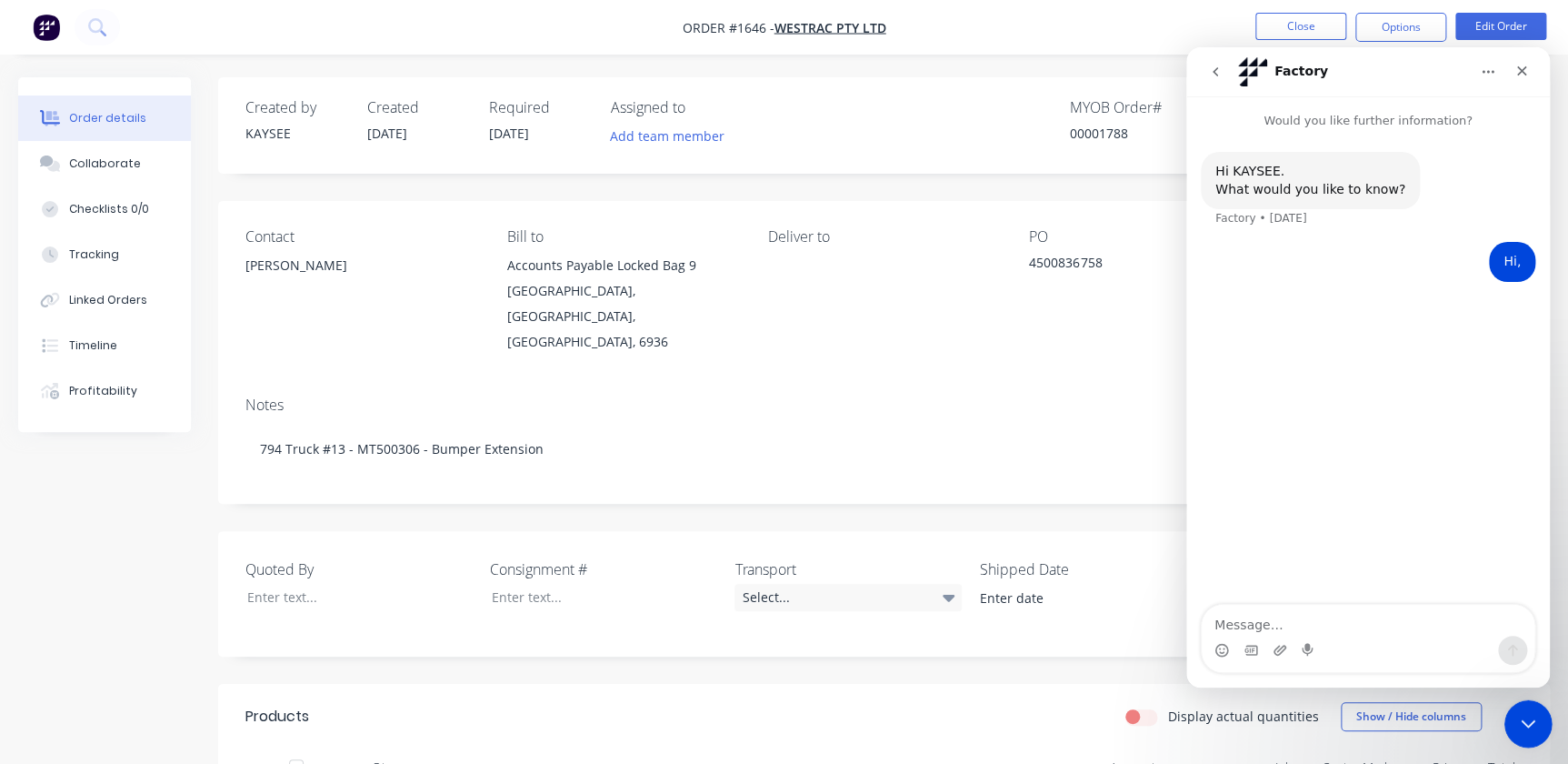
click at [1518, 719] on icon "Close Intercom Messenger" at bounding box center [1526, 720] width 22 height 22
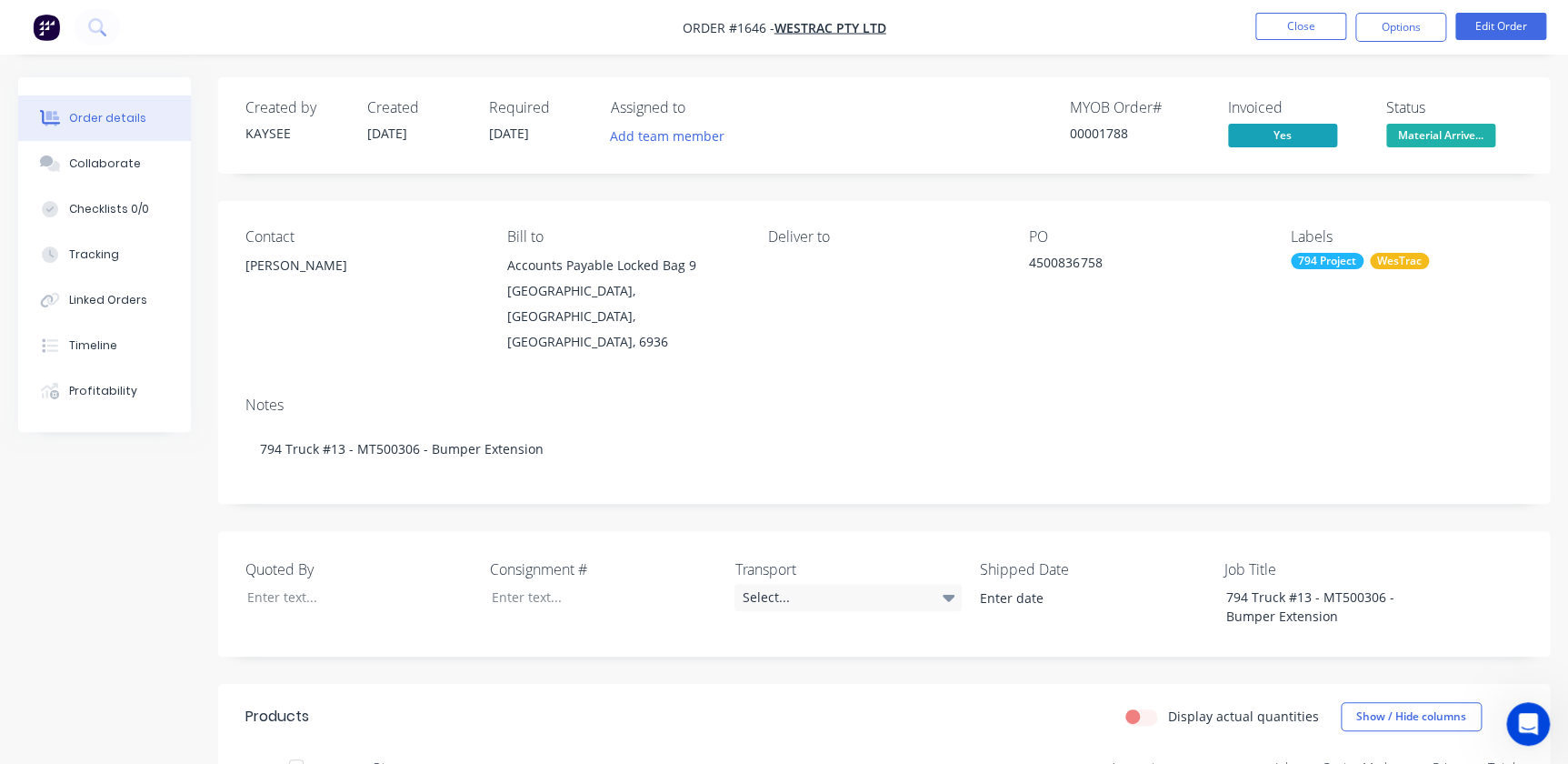
click html
click at [1527, 711] on icon "Open Intercom Messenger" at bounding box center [1527, 722] width 30 height 30
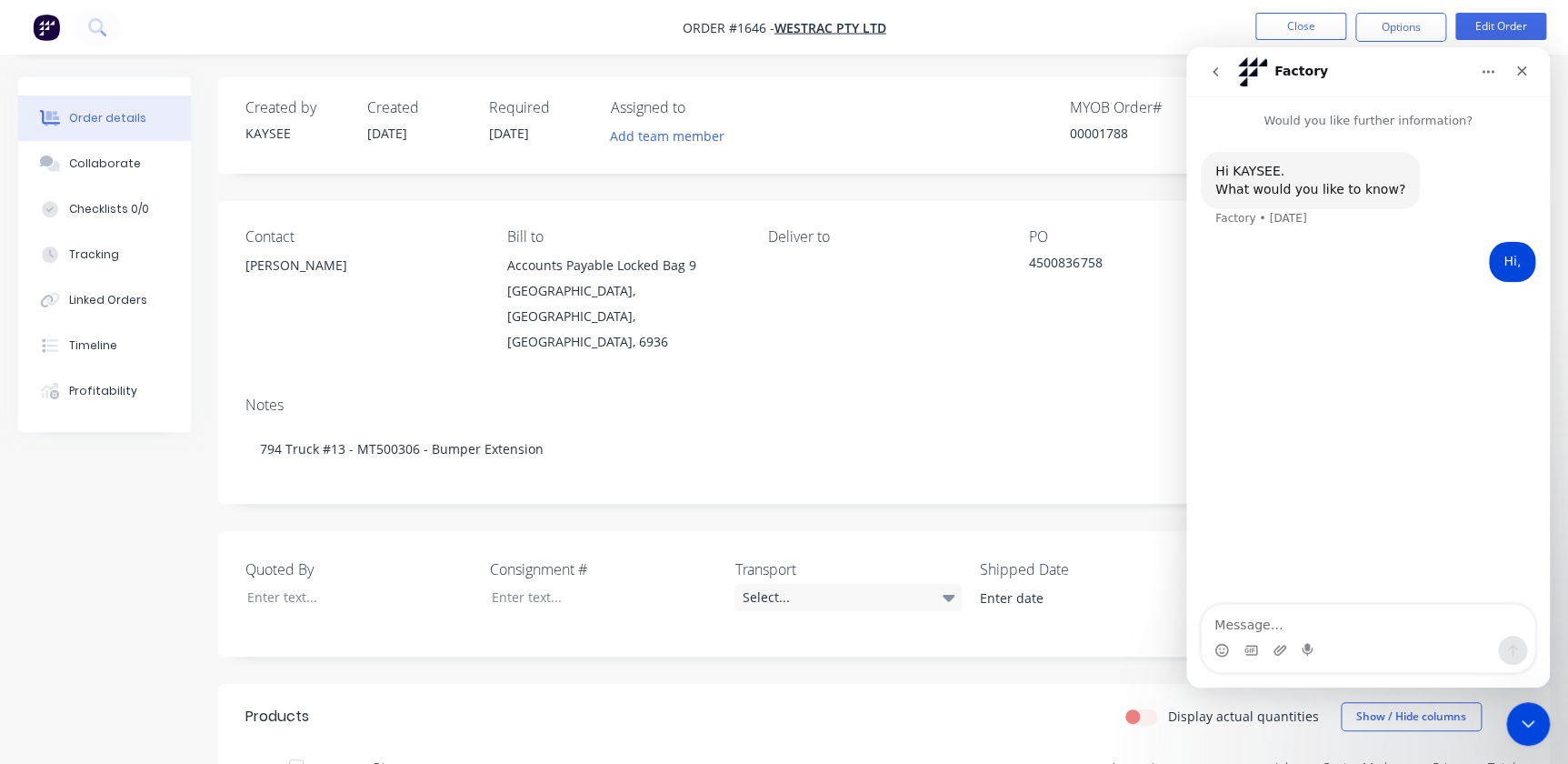
click at [1216, 69] on icon "go back" at bounding box center [1215, 72] width 6 height 9
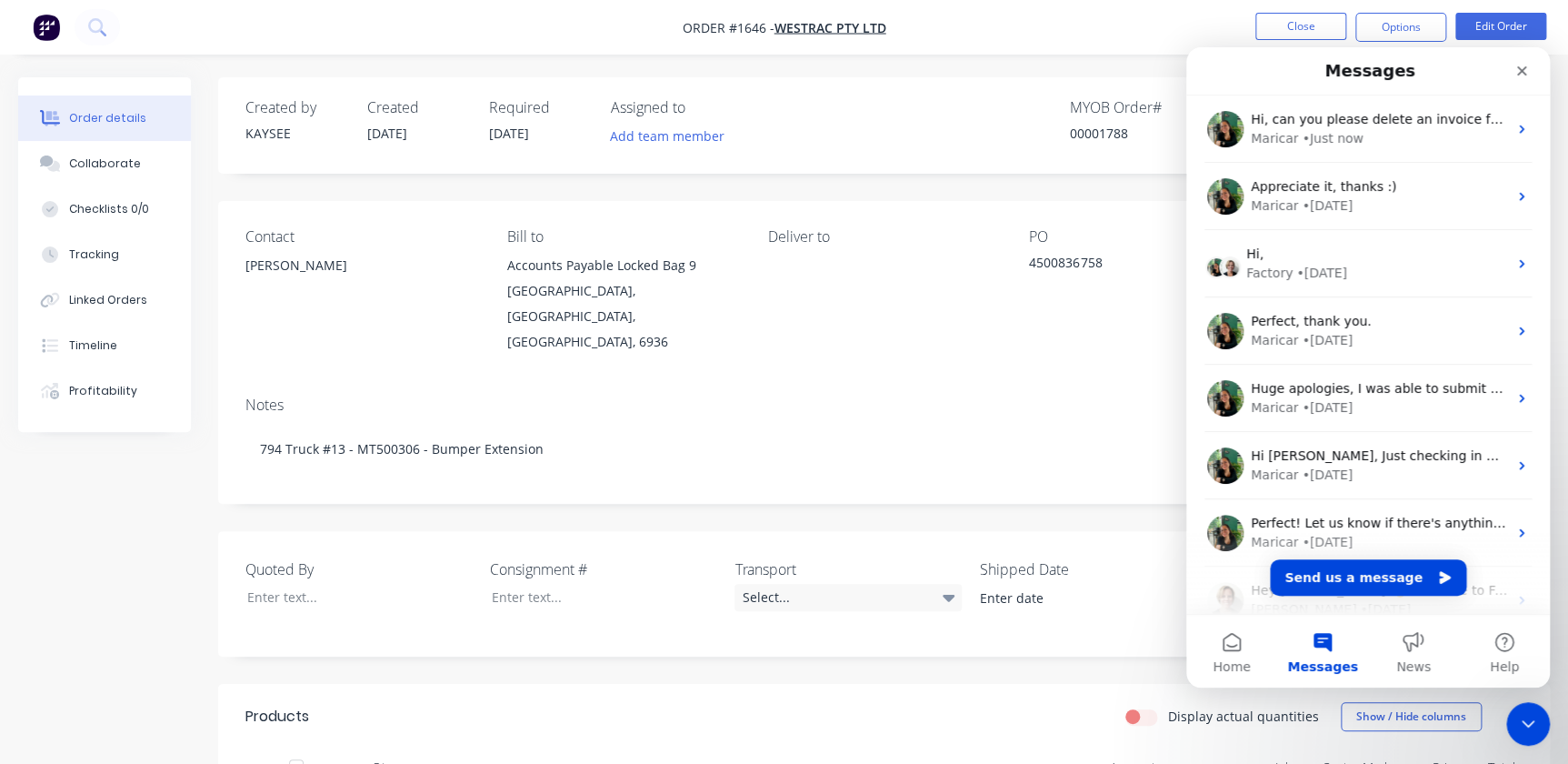
click at [1283, 133] on div "Maricar" at bounding box center [1274, 139] width 47 height 19
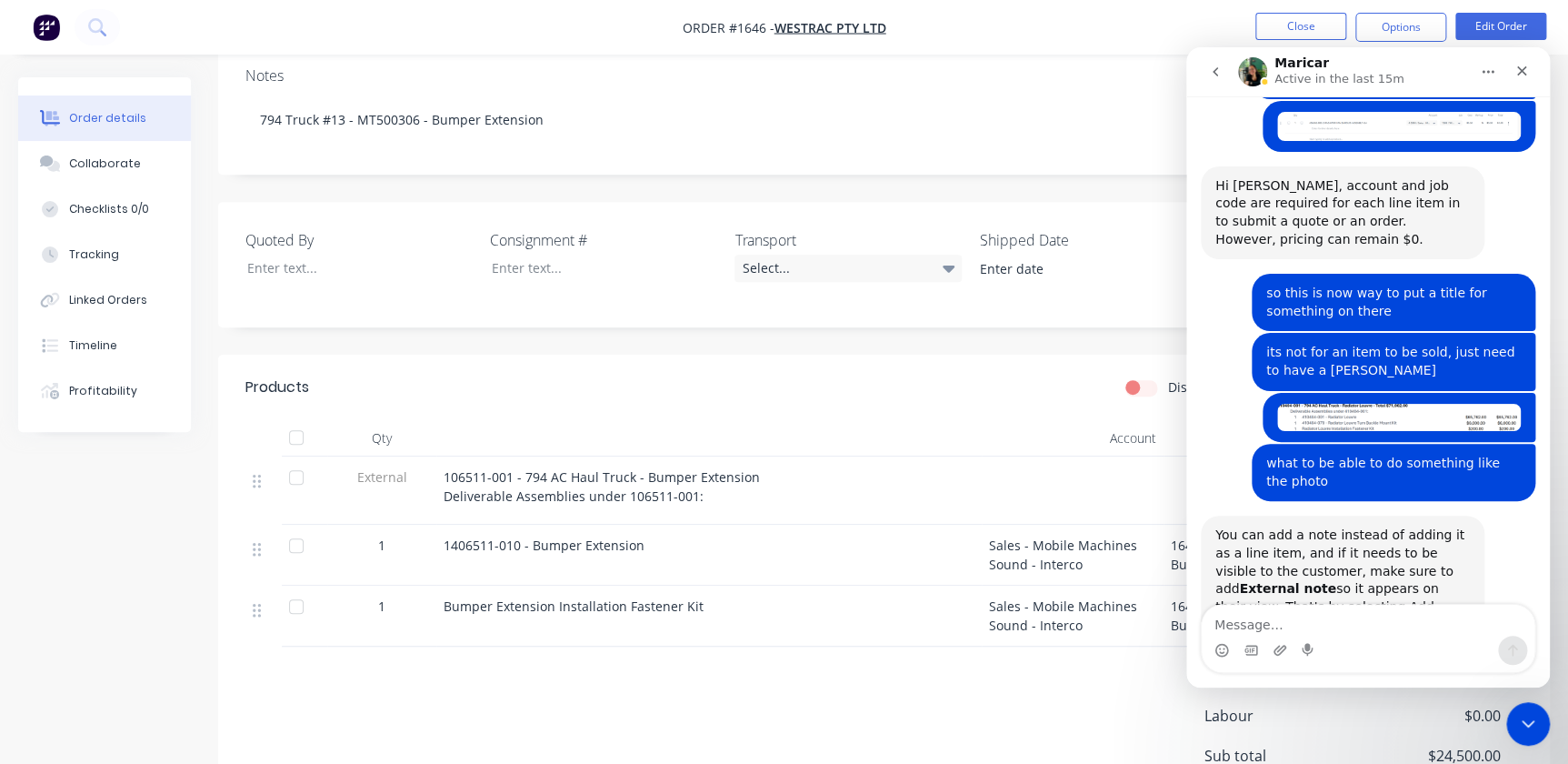
scroll to position [331, 0]
drag, startPoint x: 1310, startPoint y: 563, endPoint x: 1263, endPoint y: 543, distance: 51.1
click at [1271, 638] on div "Intercom messenger" at bounding box center [1368, 650] width 332 height 29
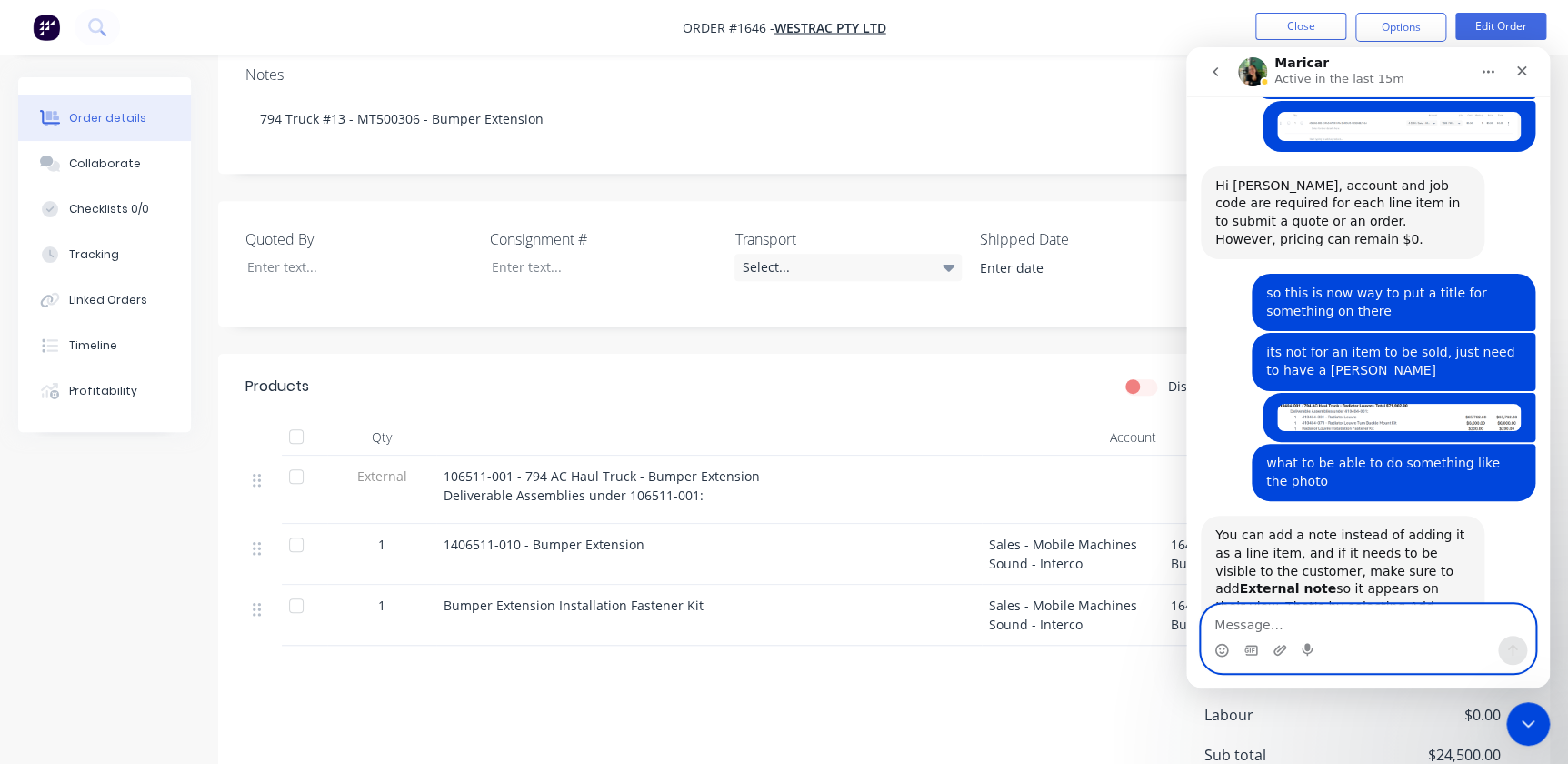
click at [1266, 628] on textarea "Message…" at bounding box center [1368, 620] width 332 height 31
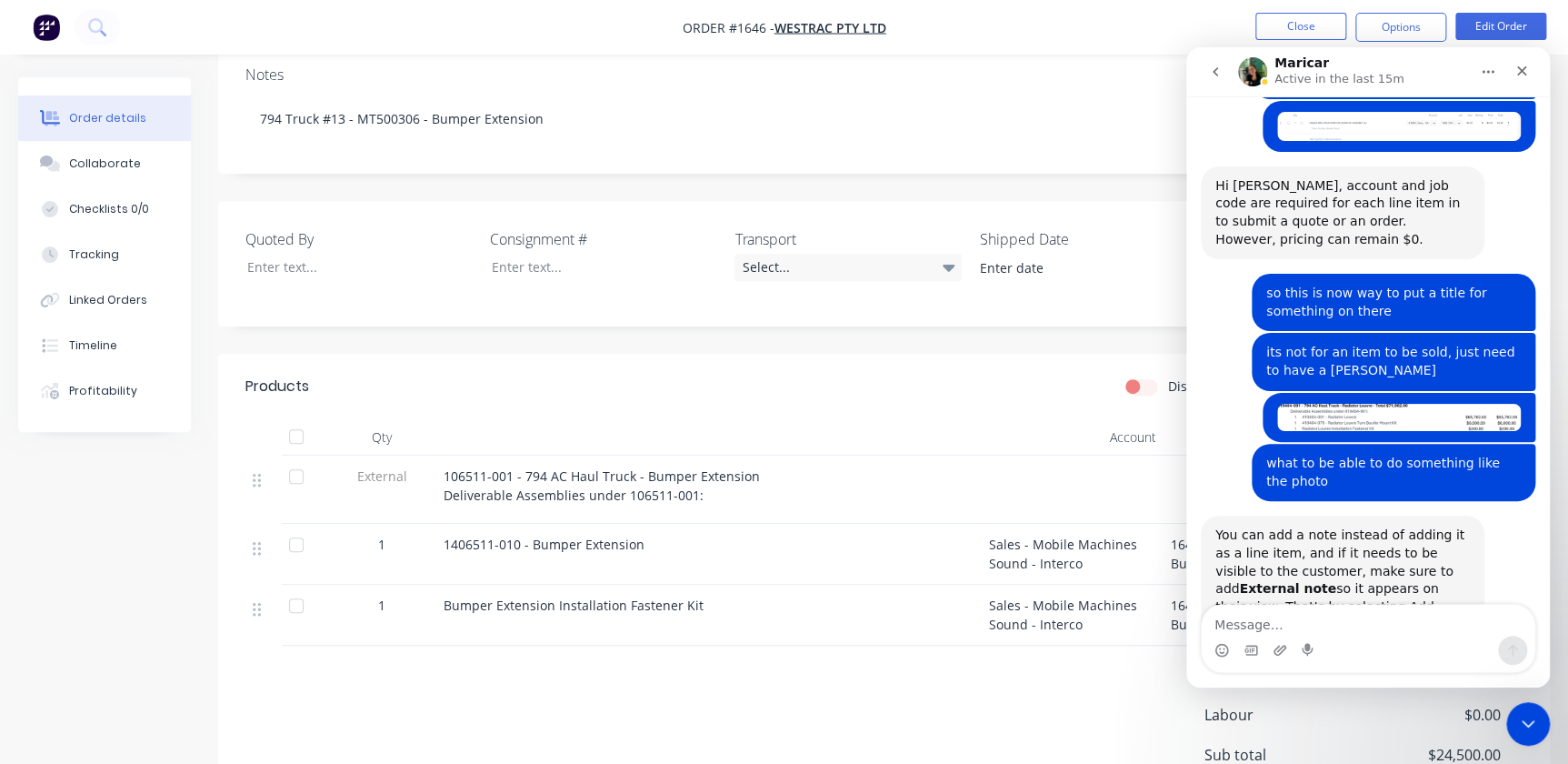
click at [1212, 65] on icon "go back" at bounding box center [1216, 72] width 15 height 15
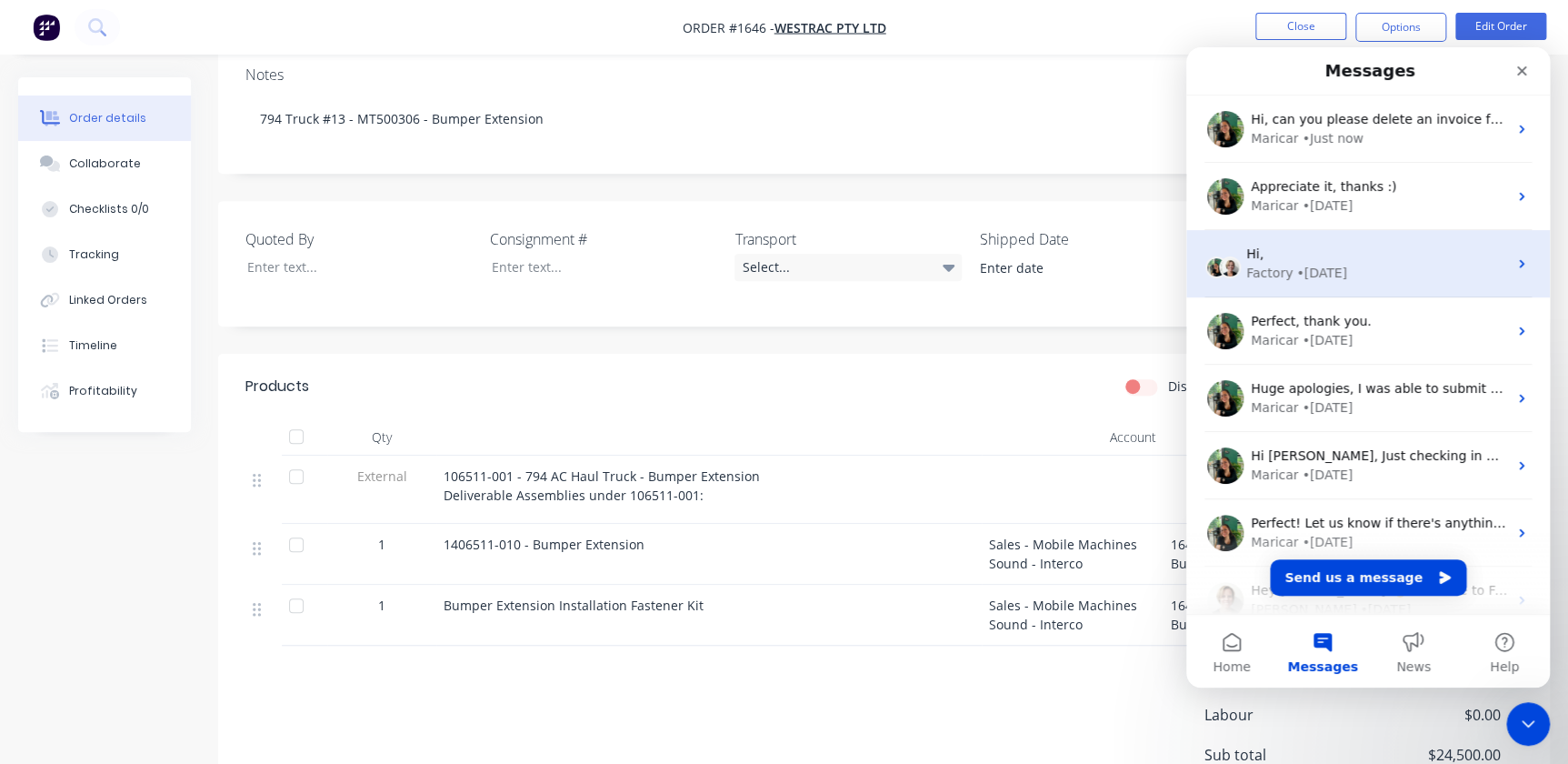
scroll to position [0, 0]
click at [1280, 260] on div "Hi," at bounding box center [1376, 254] width 261 height 19
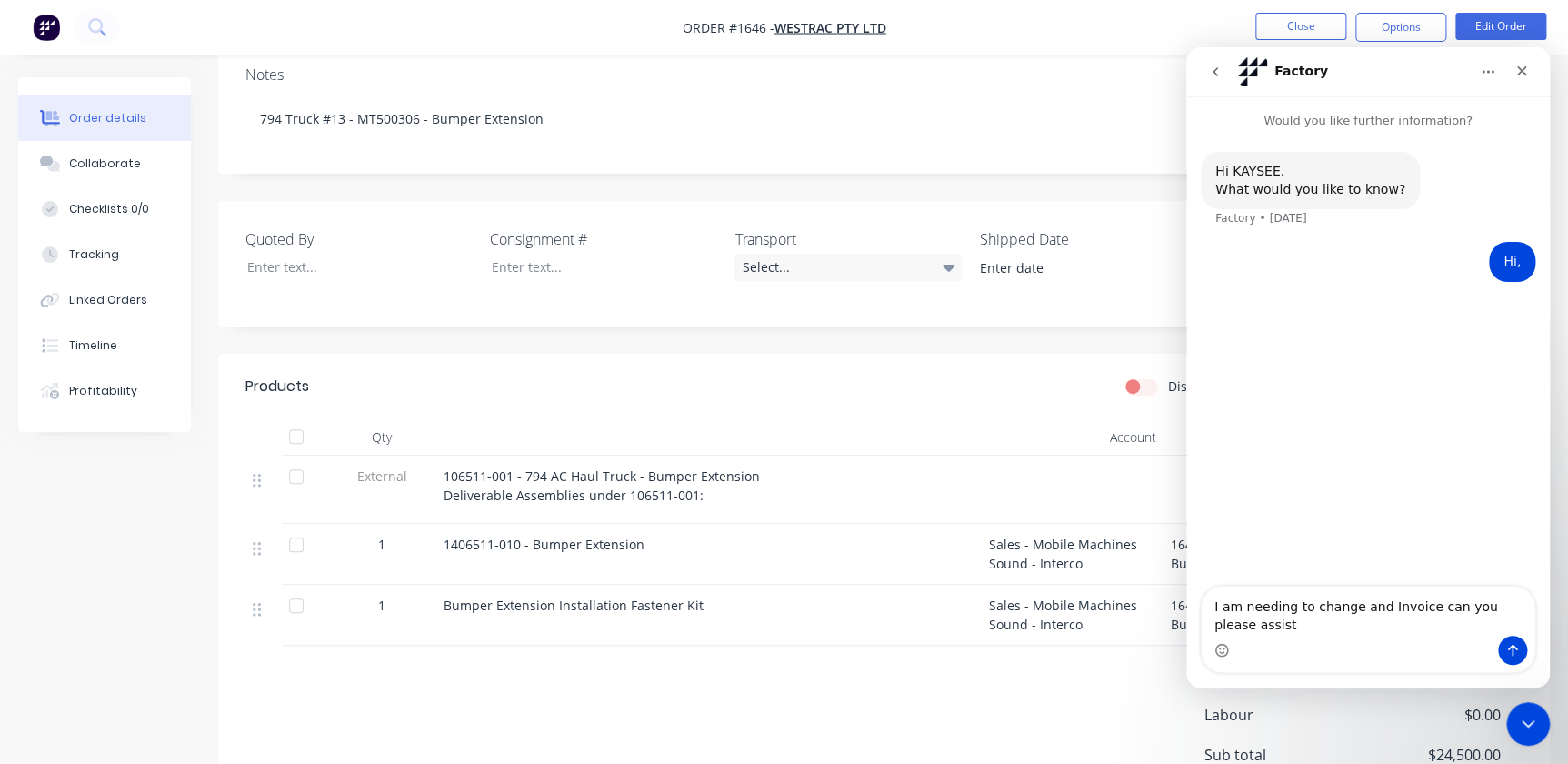
type textarea "I am needing to change and Invoice can you please assist"
click at [1531, 646] on div "Intercom messenger" at bounding box center [1368, 650] width 332 height 29
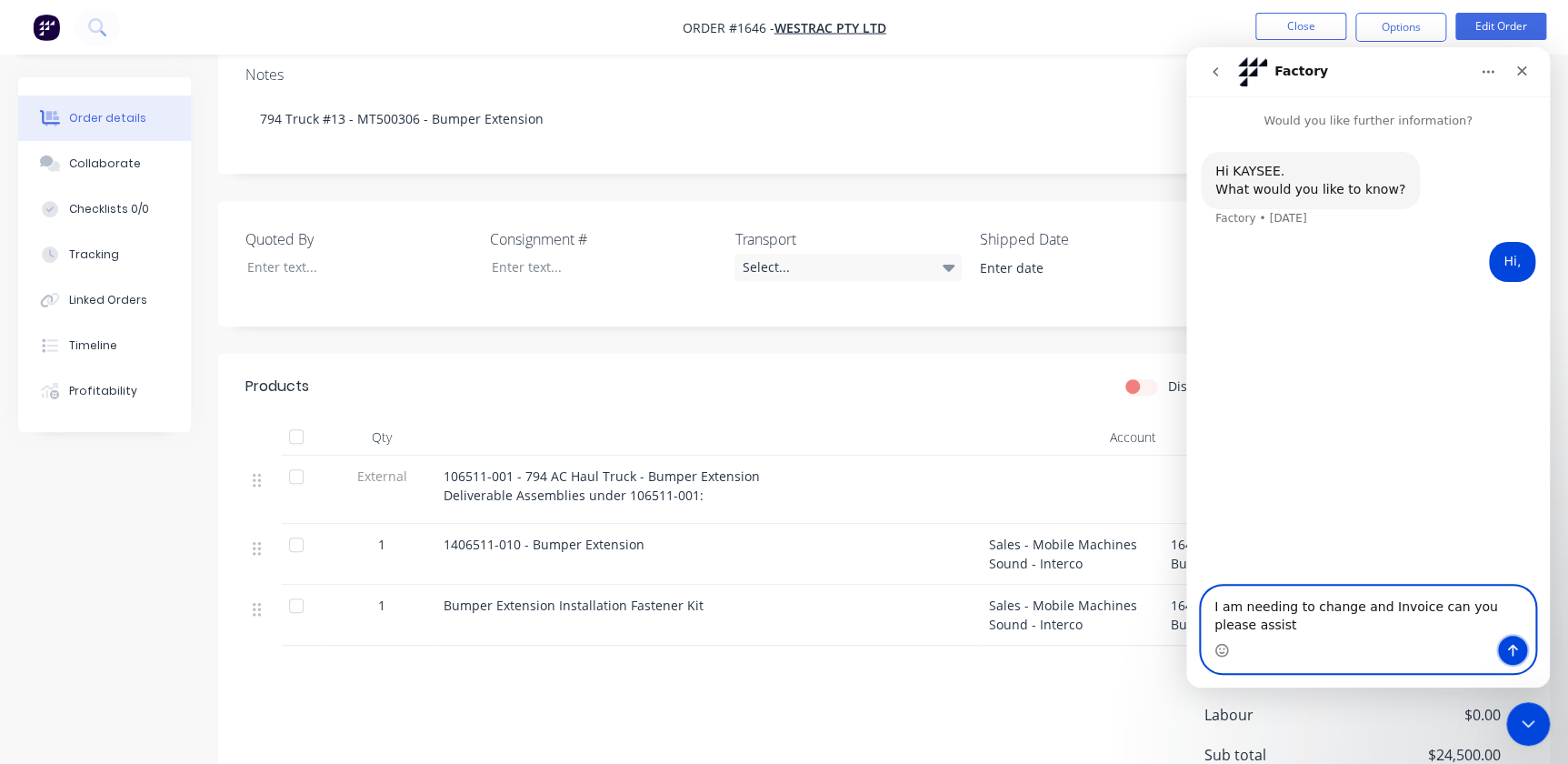
click at [1515, 643] on icon "Send a message…" at bounding box center [1513, 651] width 15 height 15
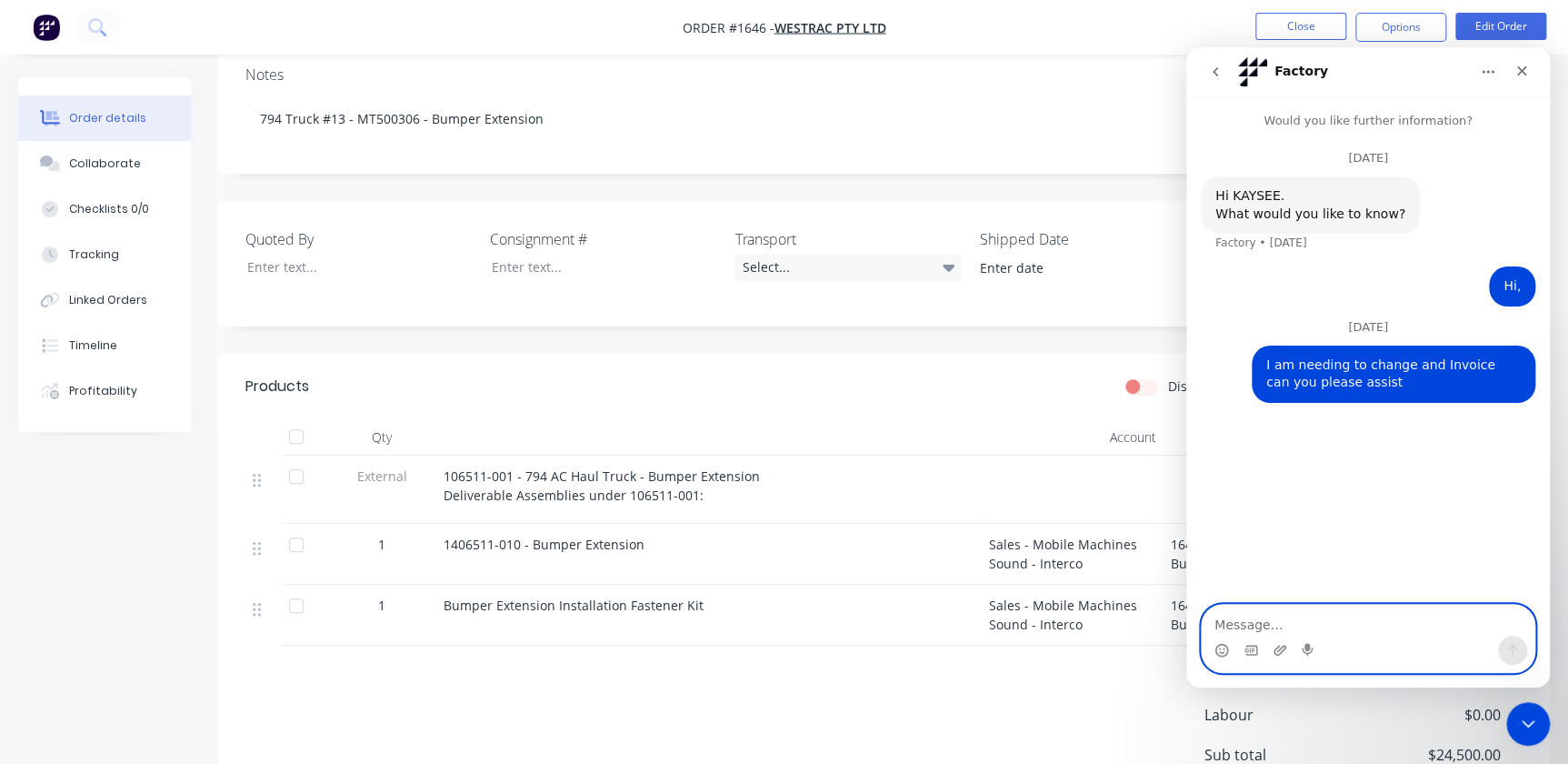
click at [1341, 610] on textarea "Message…" at bounding box center [1368, 620] width 332 height 31
type textarea "I want to change the amount that has been invoiced"
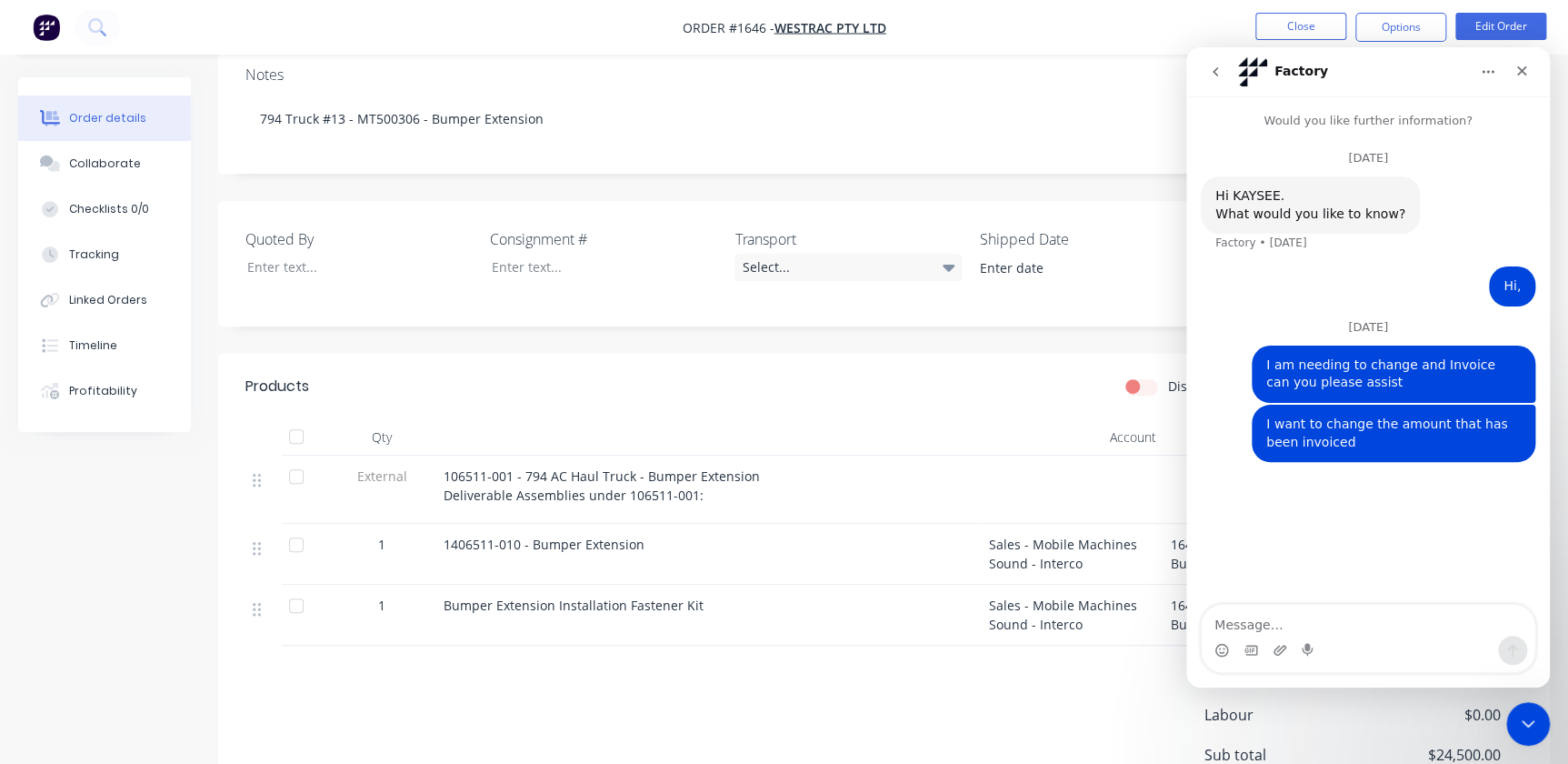
click at [1208, 72] on button "go back" at bounding box center [1215, 71] width 35 height 35
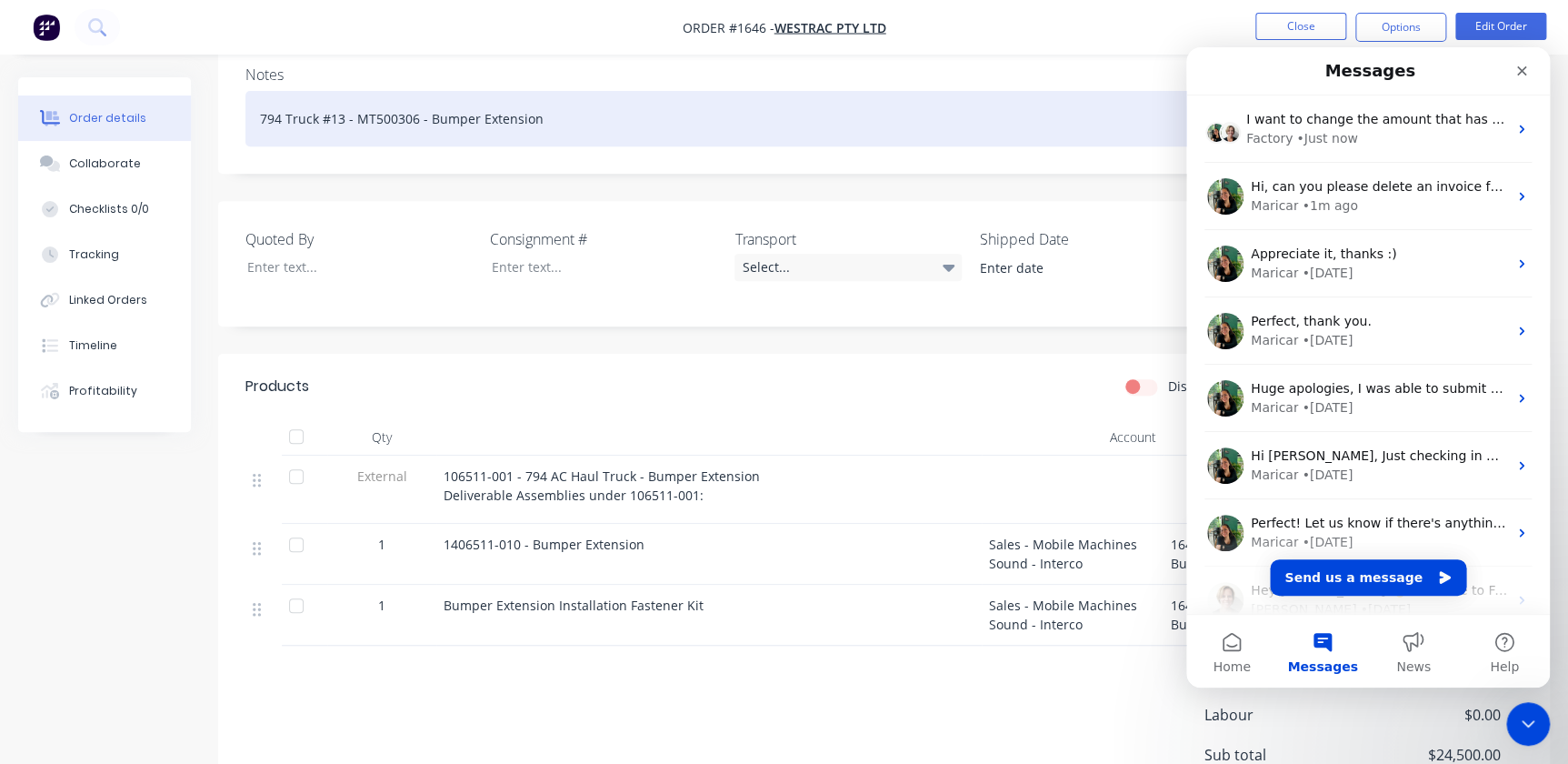
click at [1027, 91] on div "794 Truck #13 - MT500306 - Bumper Extension" at bounding box center [884, 118] width 1277 height 55
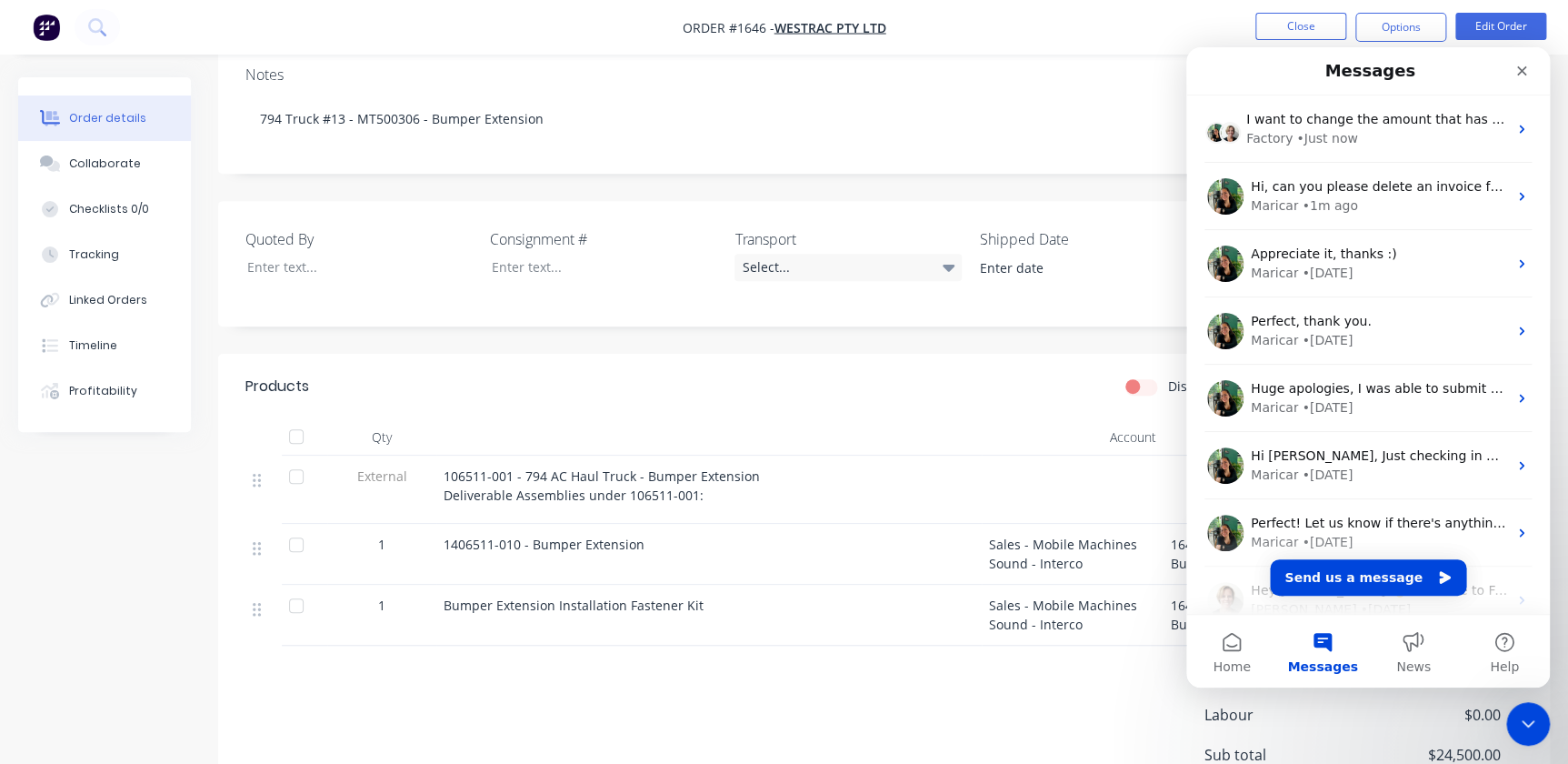
click at [736, 292] on div "Quoted By Consignment # Transport Select... Shipped Date Job Title 794 Truck #1…" at bounding box center [884, 264] width 1332 height 125
click at [1527, 75] on icon "Close" at bounding box center [1522, 71] width 15 height 15
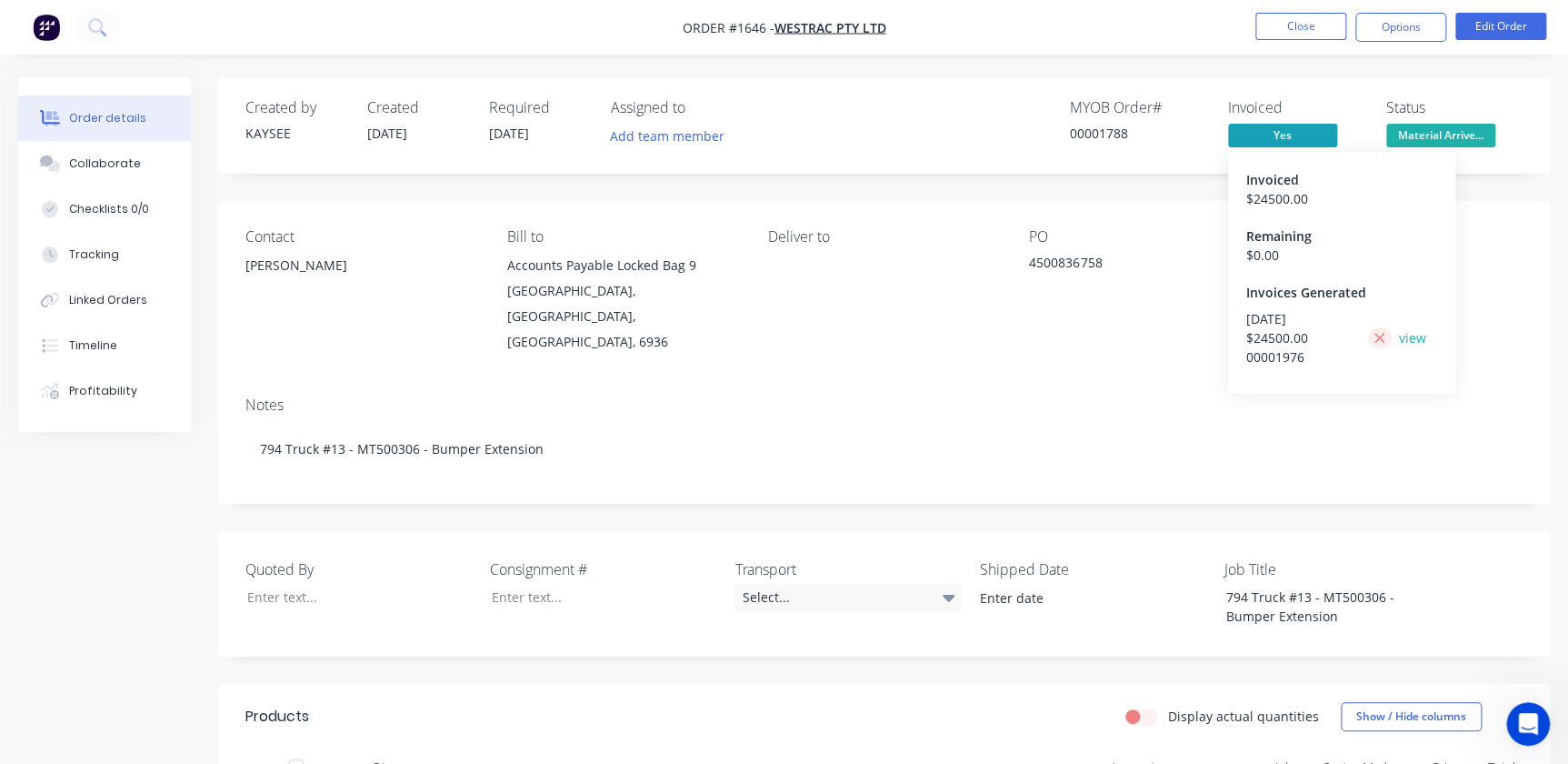
click at [1379, 336] on icon at bounding box center [1380, 337] width 10 height 10
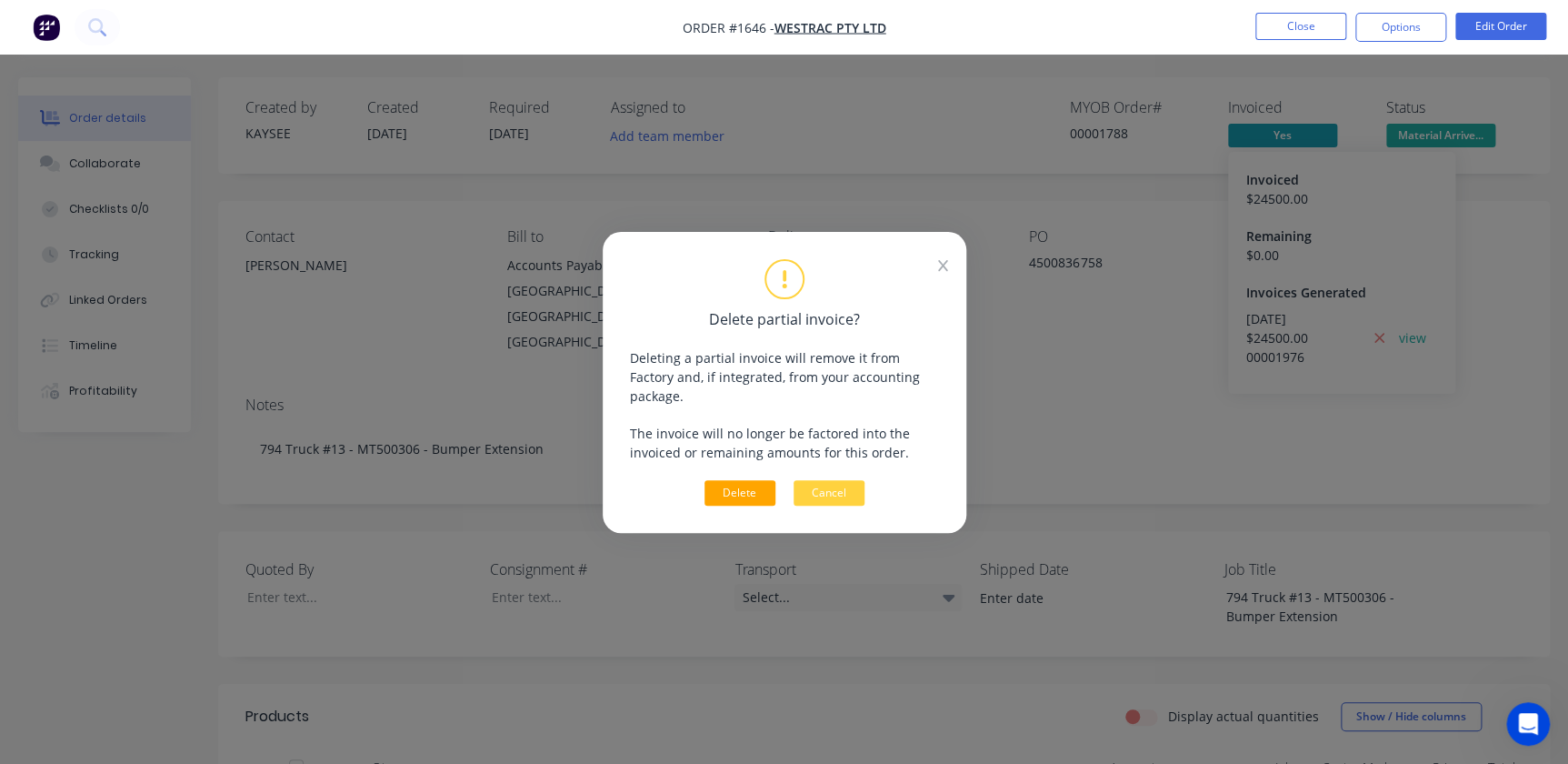
click at [743, 480] on button "Delete" at bounding box center [740, 492] width 71 height 25
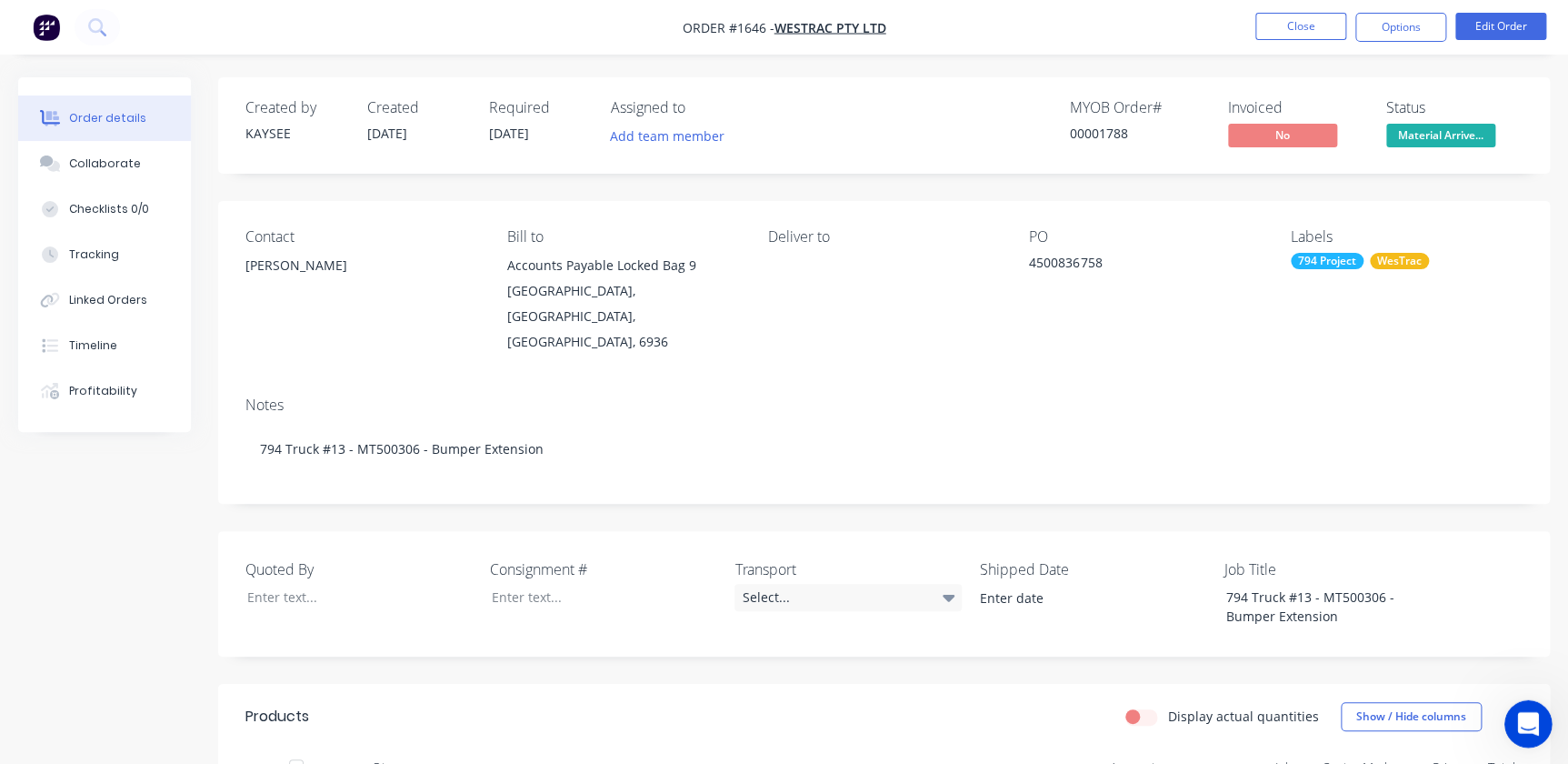
click at [1514, 723] on icon "Open Intercom Messenger" at bounding box center [1527, 722] width 30 height 30
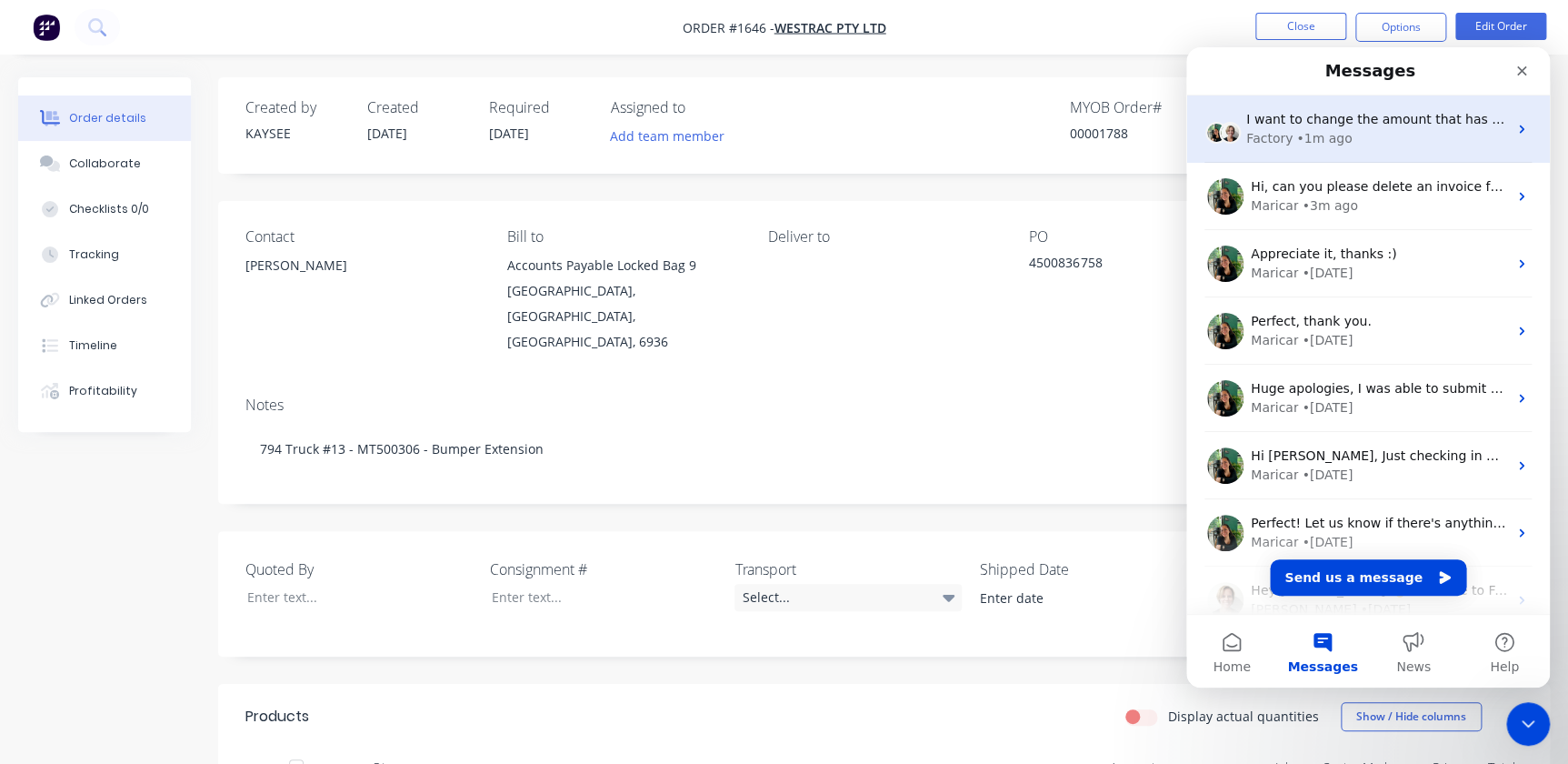
click at [1346, 140] on div "Factory • 1m ago" at bounding box center [1376, 139] width 261 height 19
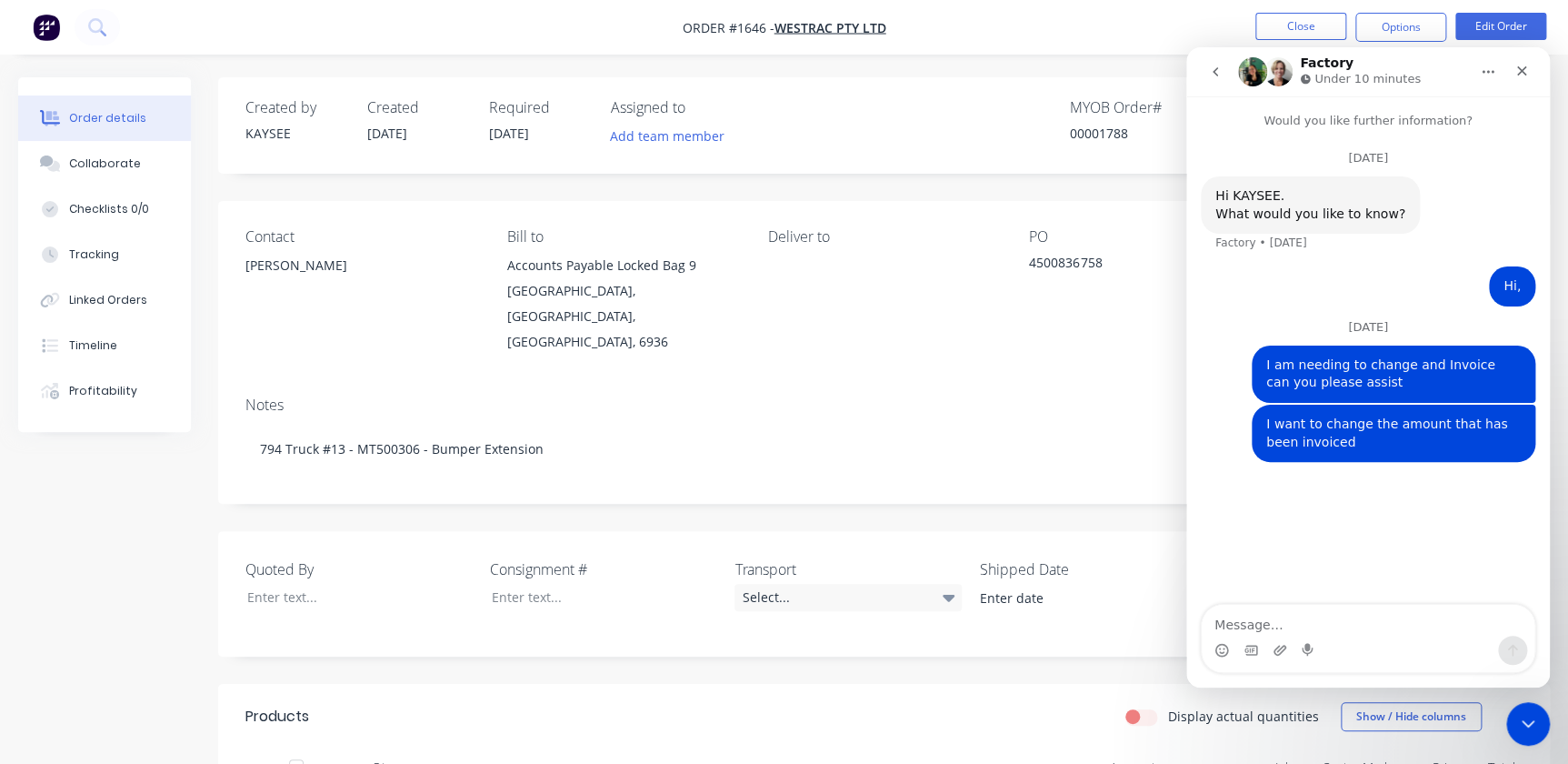
click at [1288, 613] on textarea "Message…" at bounding box center [1368, 620] width 332 height 31
type textarea "all good I have fixed this"
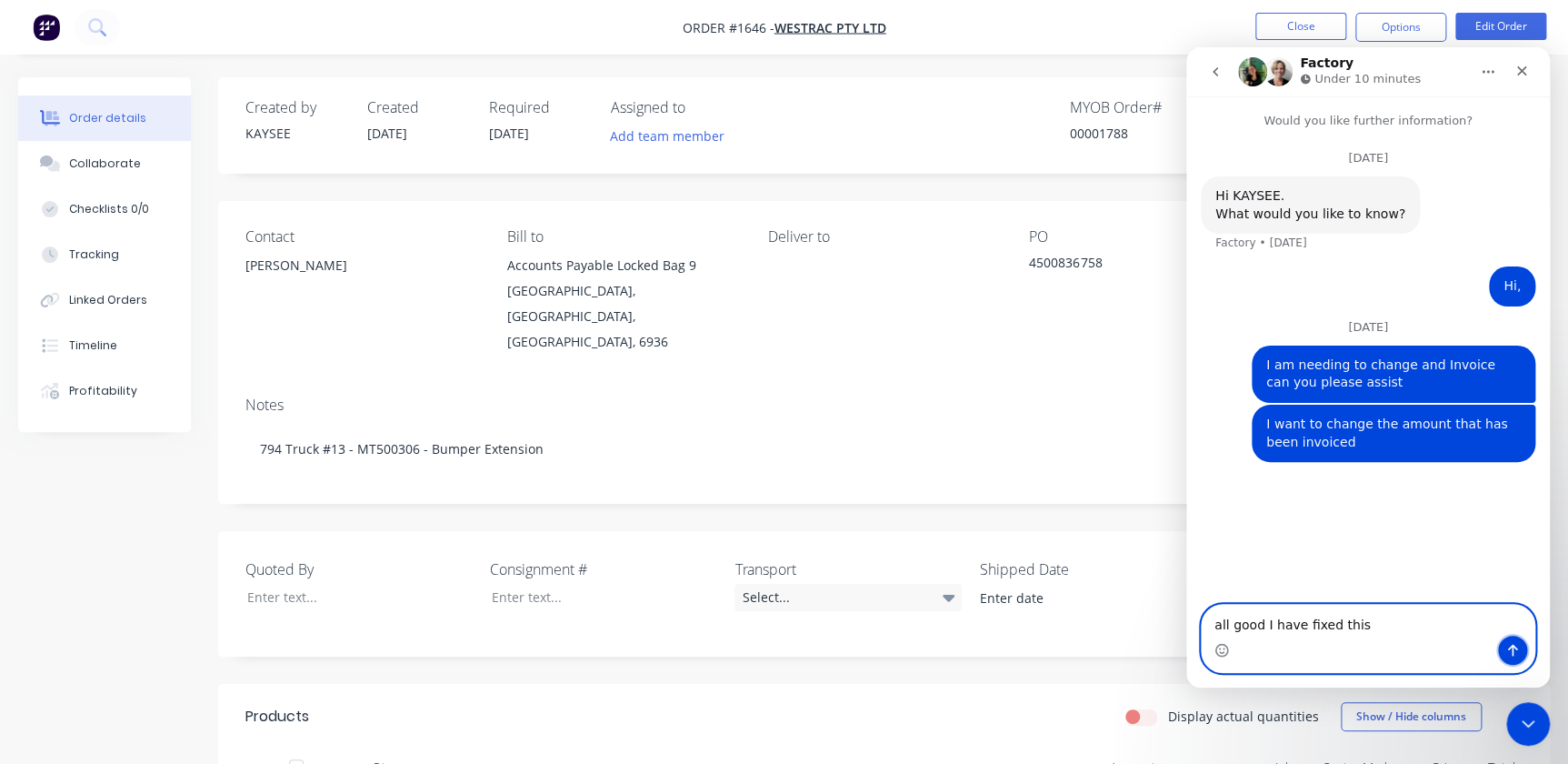
click at [1516, 662] on button "Send a message…" at bounding box center [1512, 650] width 29 height 29
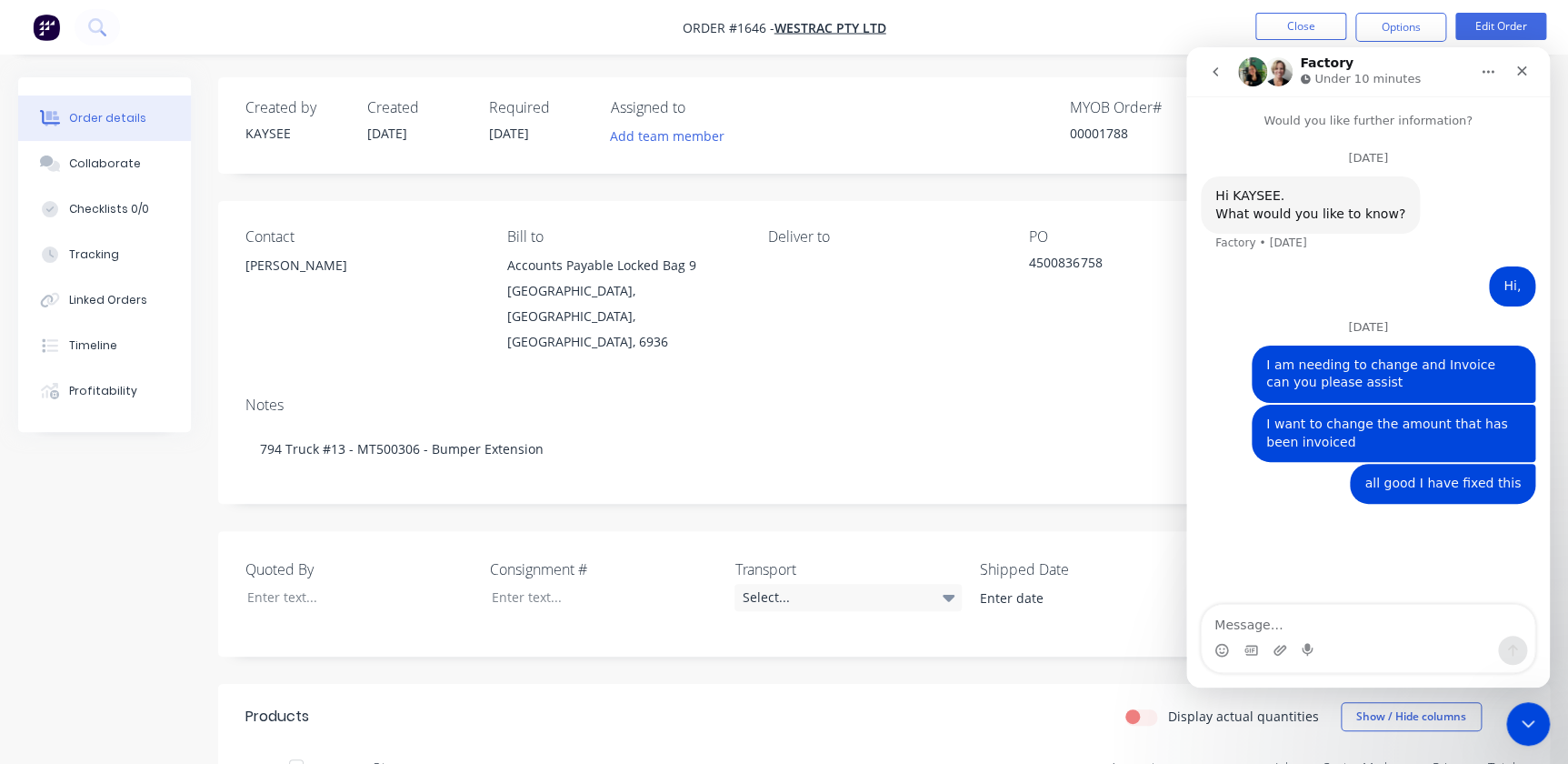
click at [1217, 60] on button "go back" at bounding box center [1215, 71] width 35 height 35
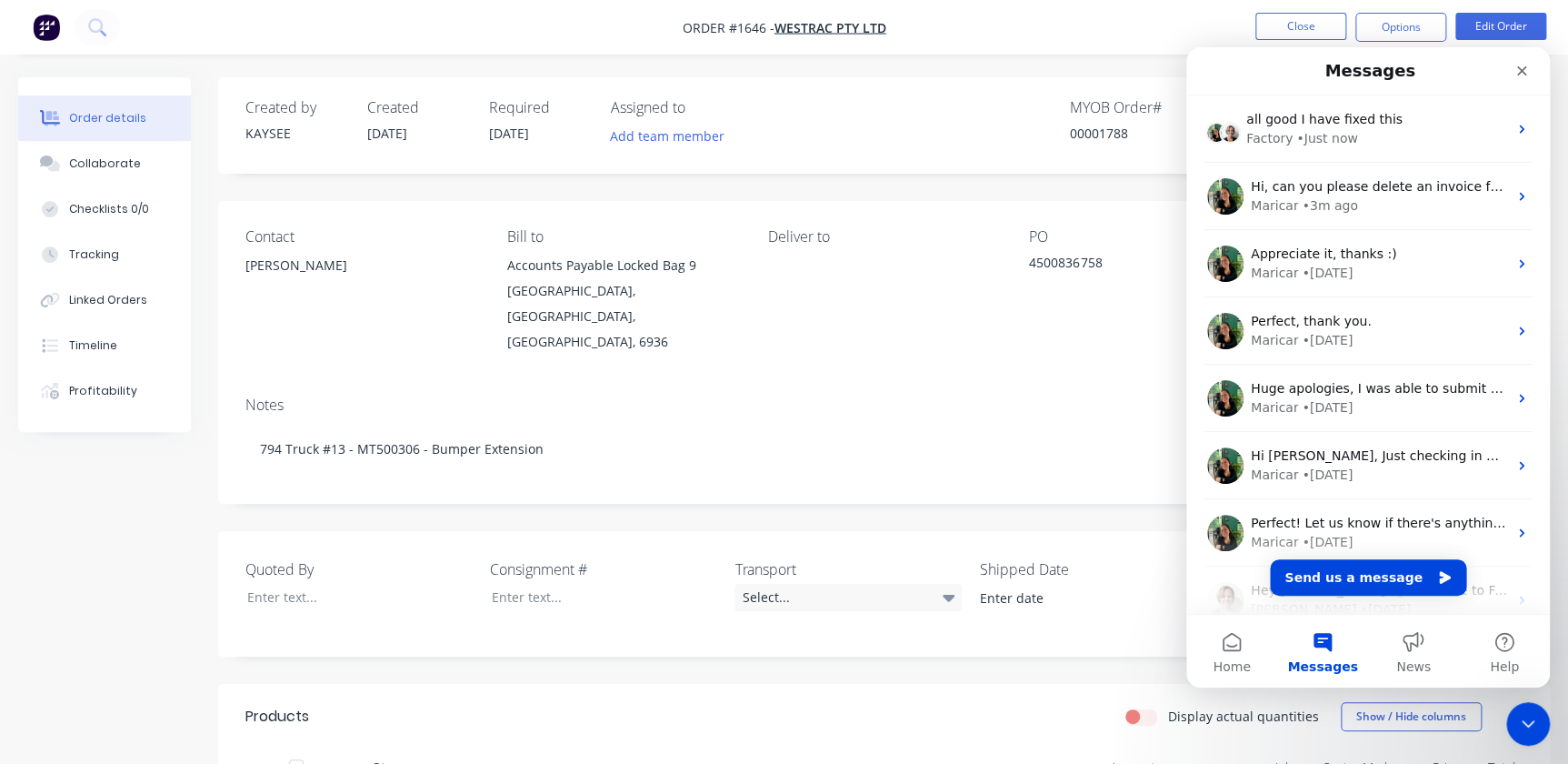
click at [1501, 76] on div "Intercom messenger" at bounding box center [1479, 70] width 117 height 33
click at [1523, 75] on icon "Close" at bounding box center [1522, 71] width 15 height 15
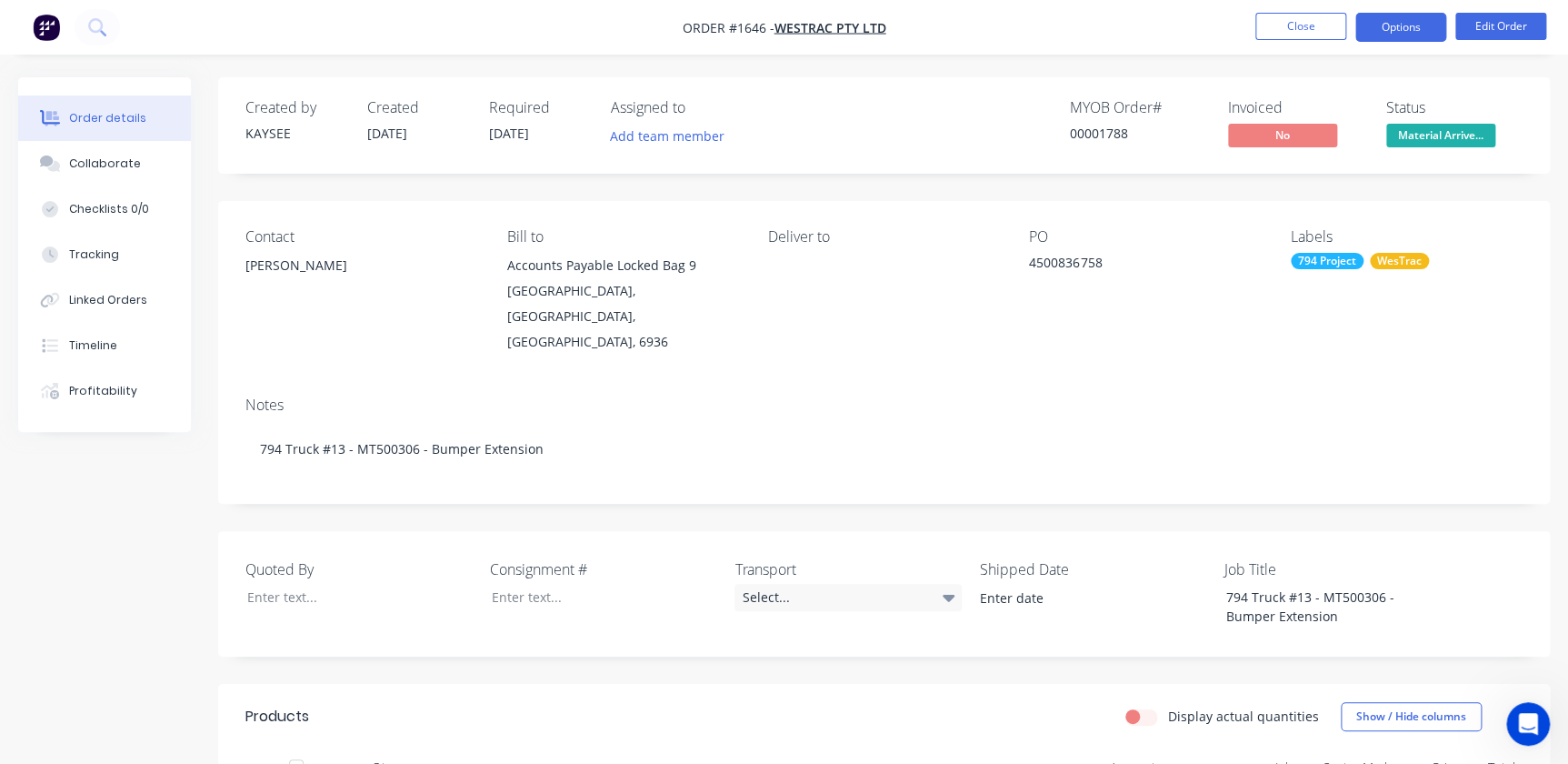
click at [1385, 31] on button "Options" at bounding box center [1400, 27] width 91 height 29
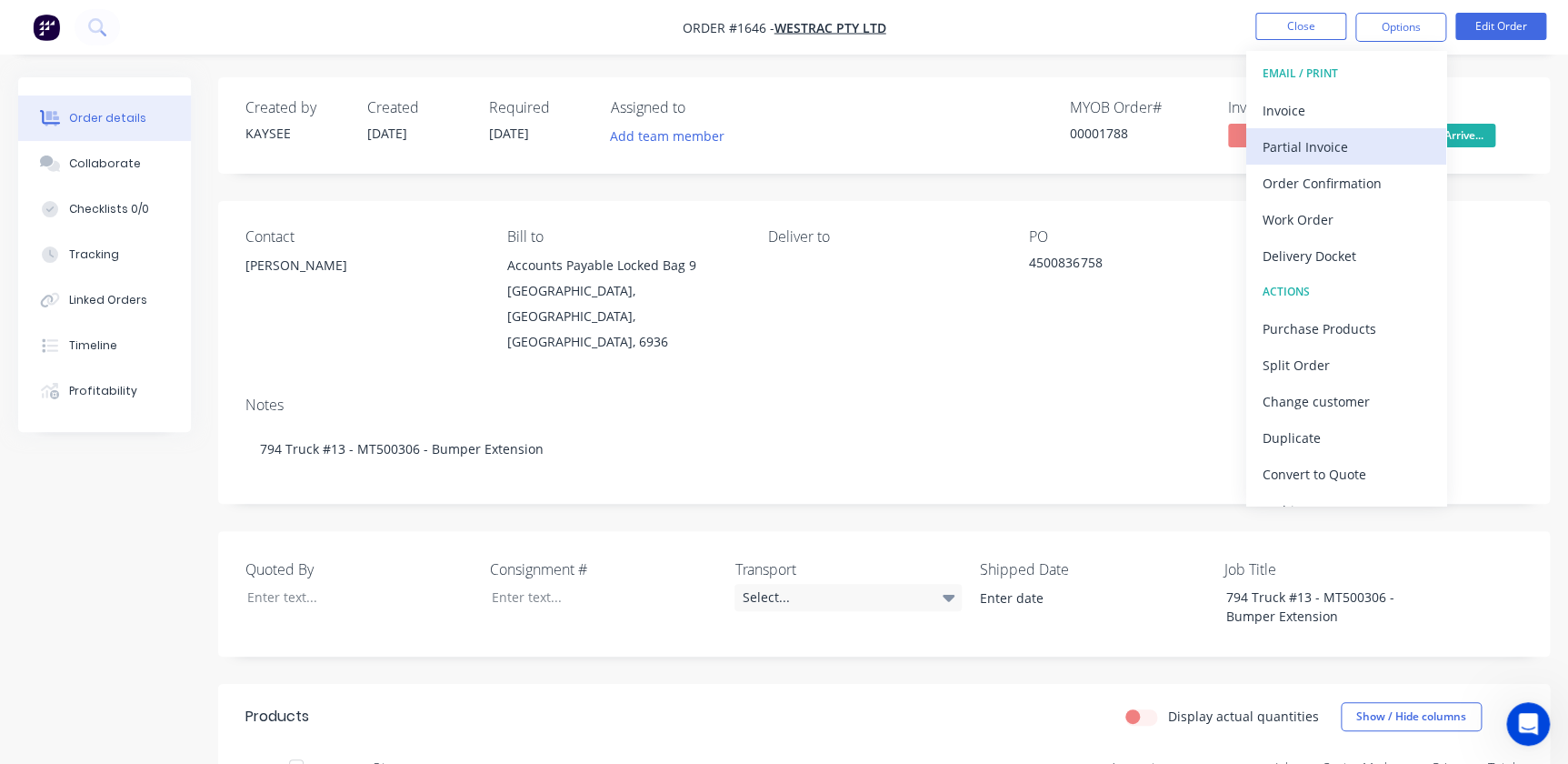
click at [1290, 152] on div "Partial Invoice" at bounding box center [1346, 147] width 168 height 26
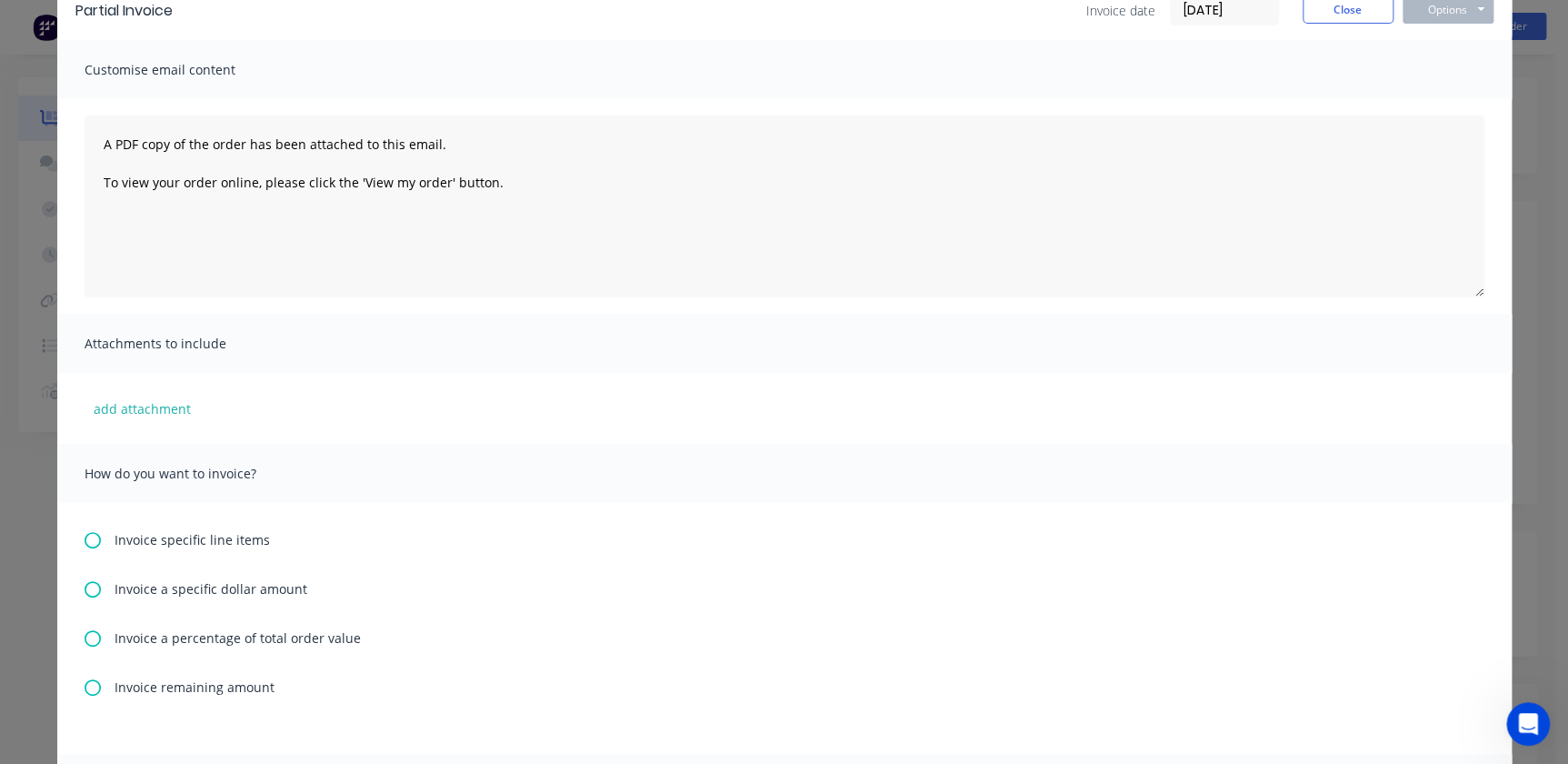
scroll to position [413, 0]
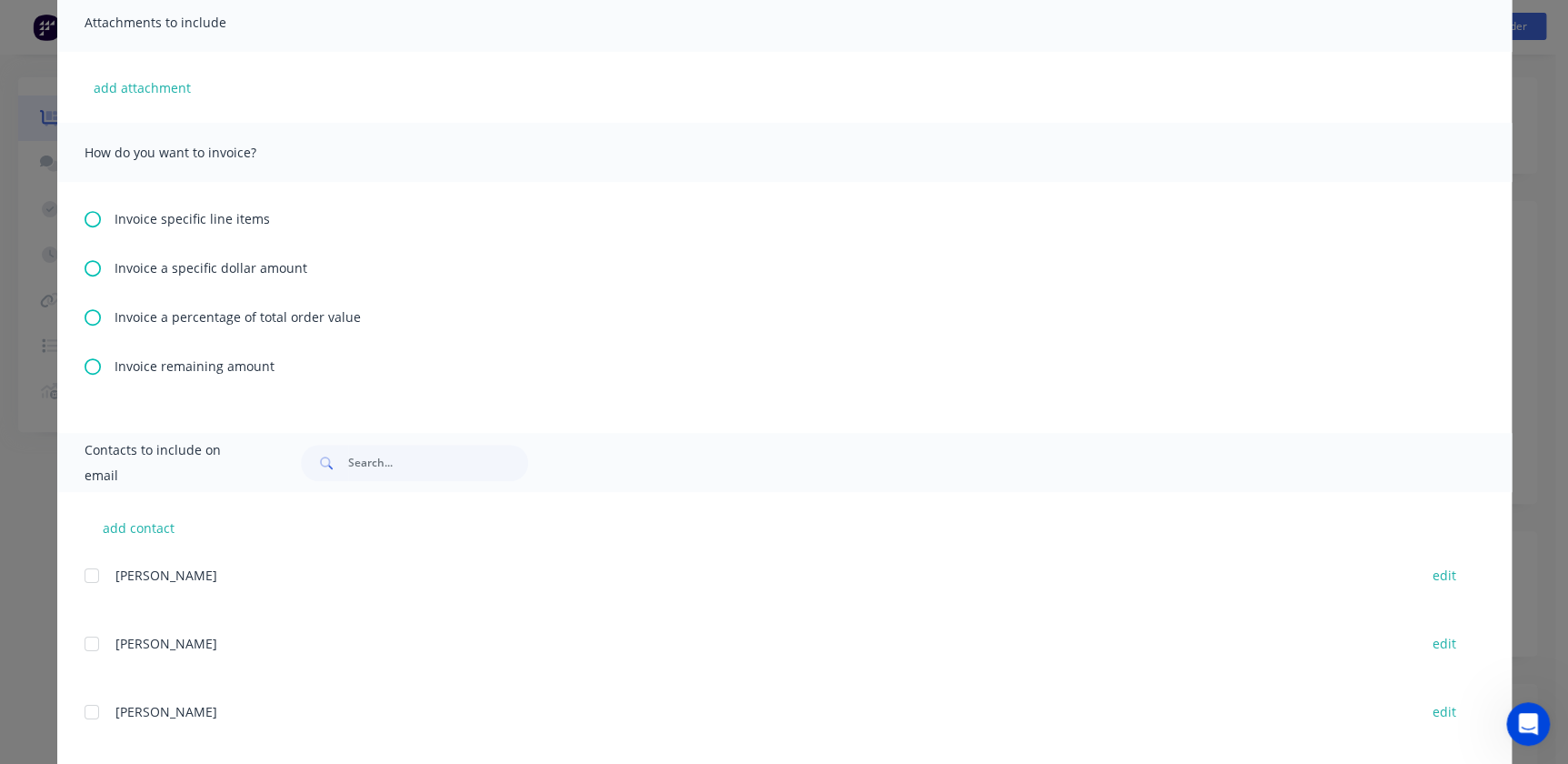
click at [91, 323] on icon at bounding box center [92, 316] width 16 height 16
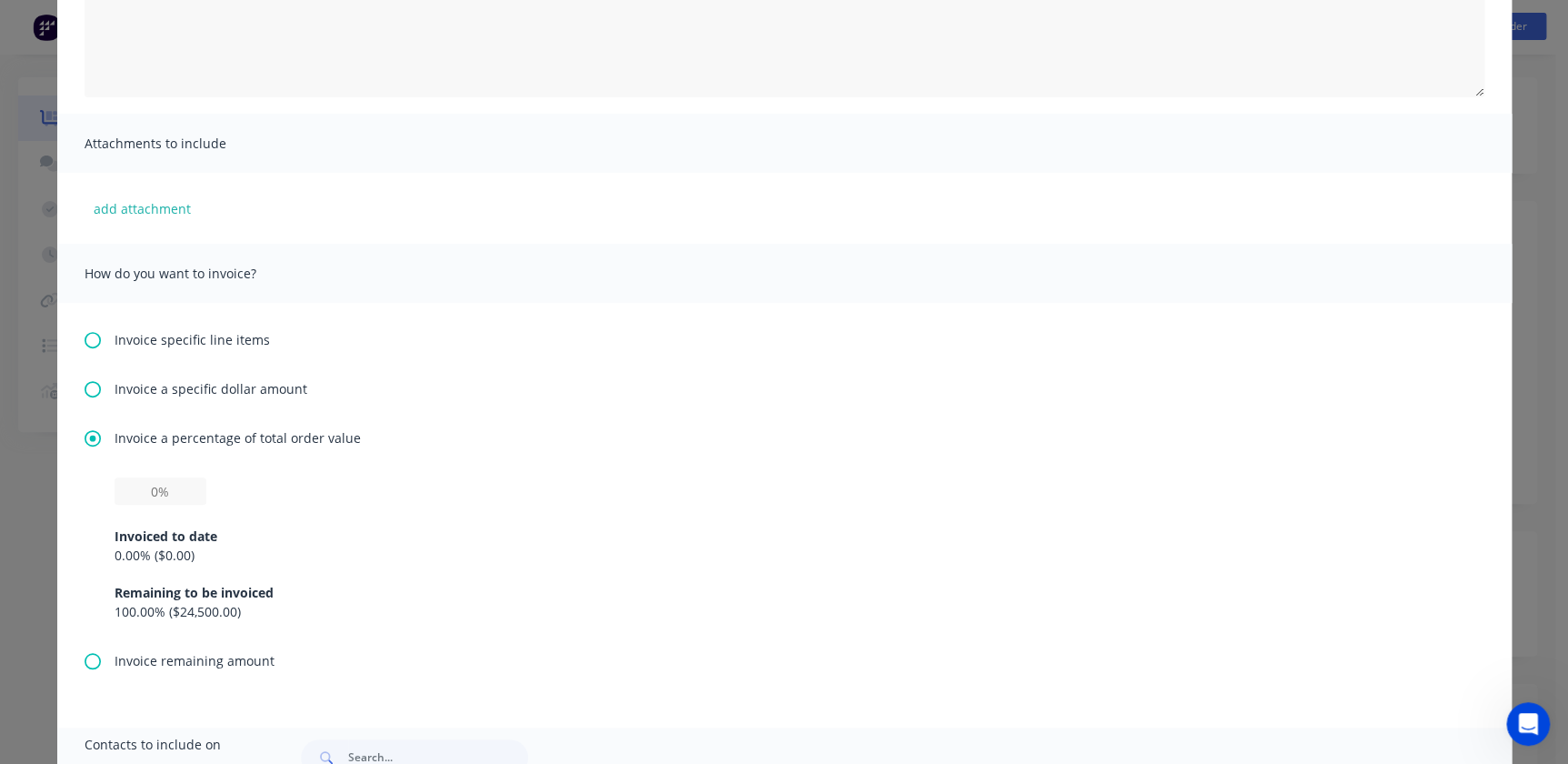
scroll to position [331, 0]
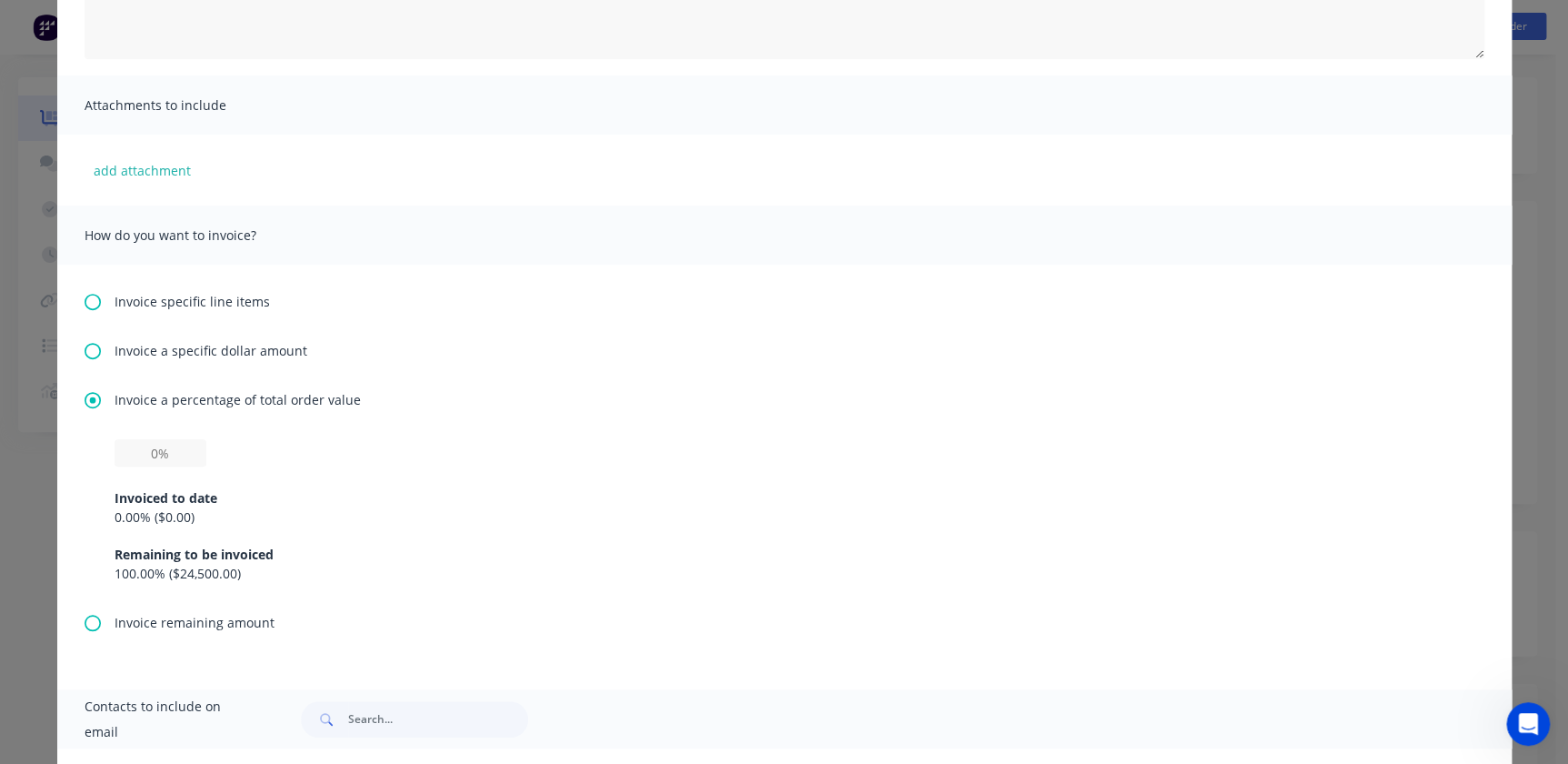
click at [118, 510] on div "0.00 % ( $0.00 )" at bounding box center [784, 517] width 1340 height 19
click at [150, 448] on input "text" at bounding box center [160, 452] width 92 height 27
type input "3%"
type input "25%"
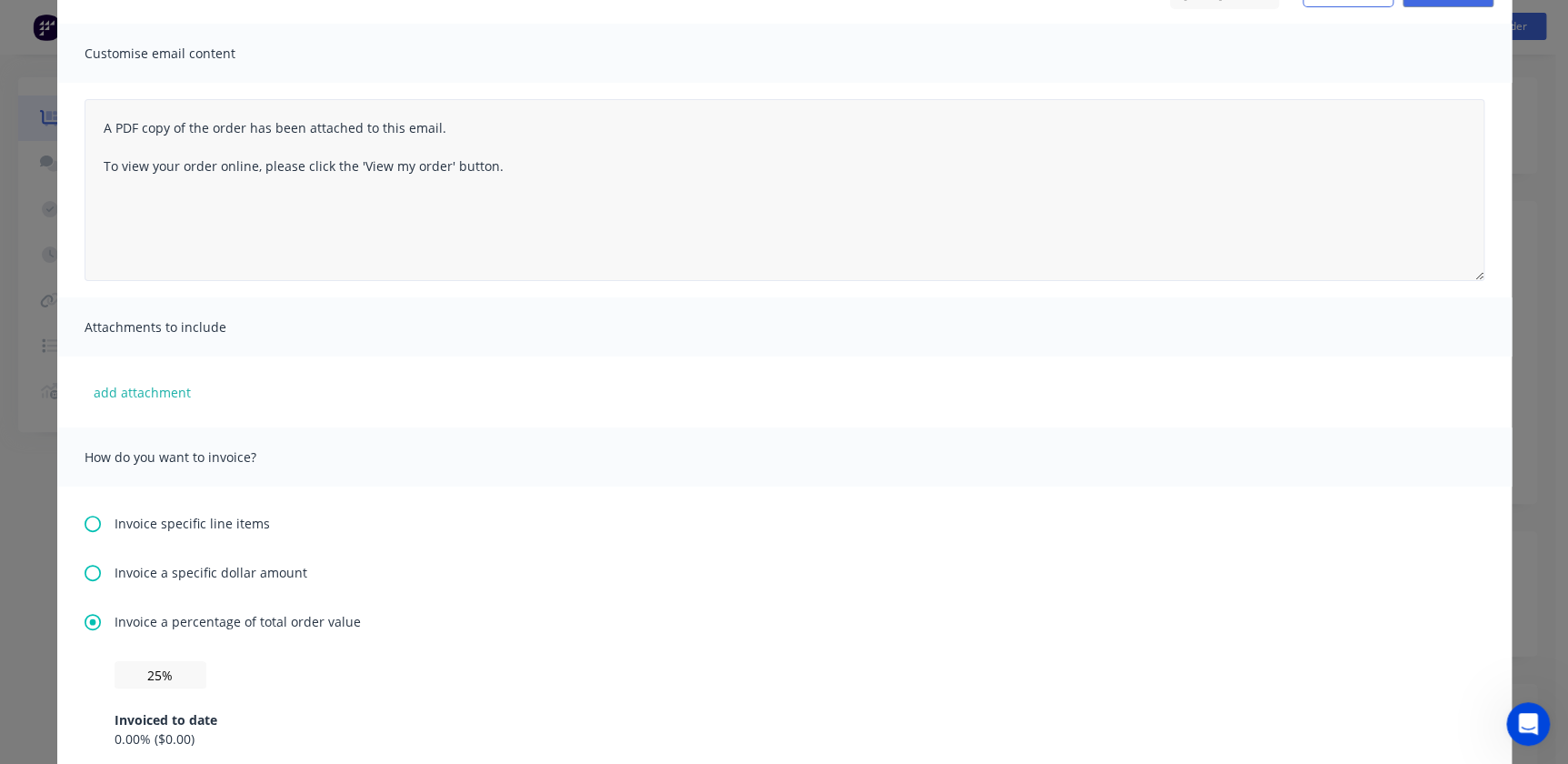
scroll to position [0, 0]
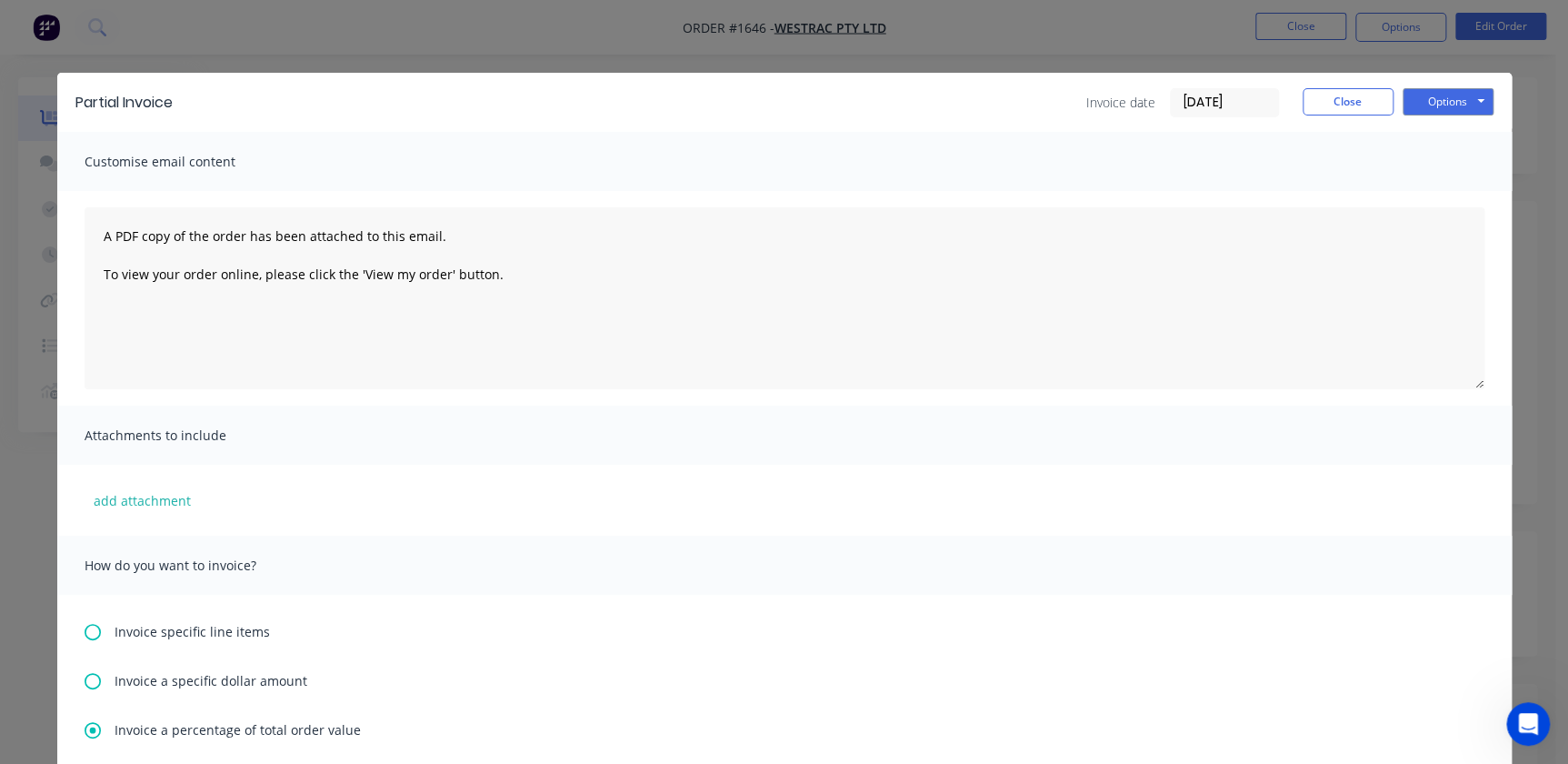
click at [1246, 108] on input "[DATE]" at bounding box center [1224, 102] width 108 height 27
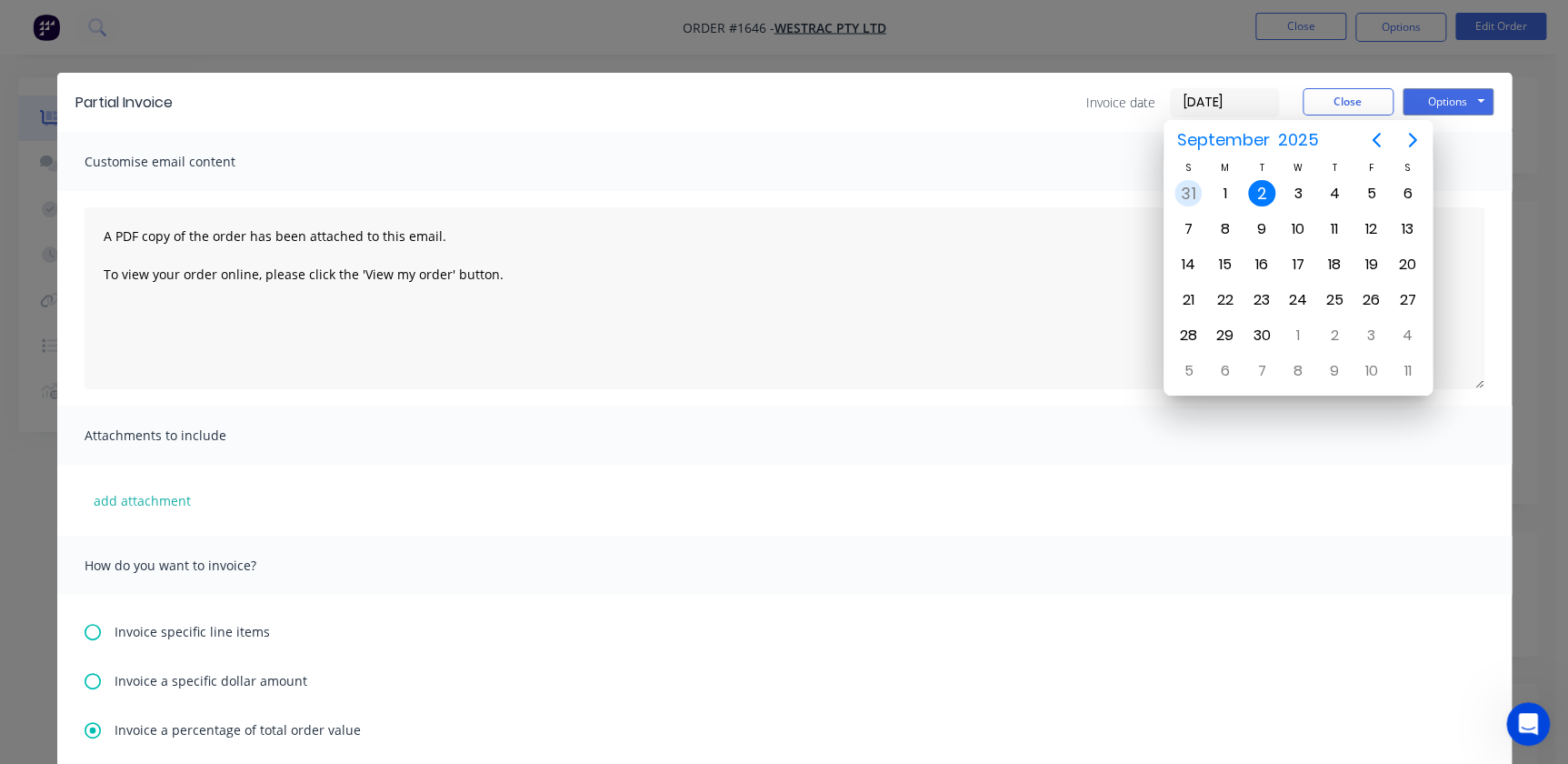
drag, startPoint x: 1190, startPoint y: 184, endPoint x: 1201, endPoint y: 184, distance: 11.0
click at [1191, 184] on div "31" at bounding box center [1188, 193] width 27 height 27
type input "[DATE]"
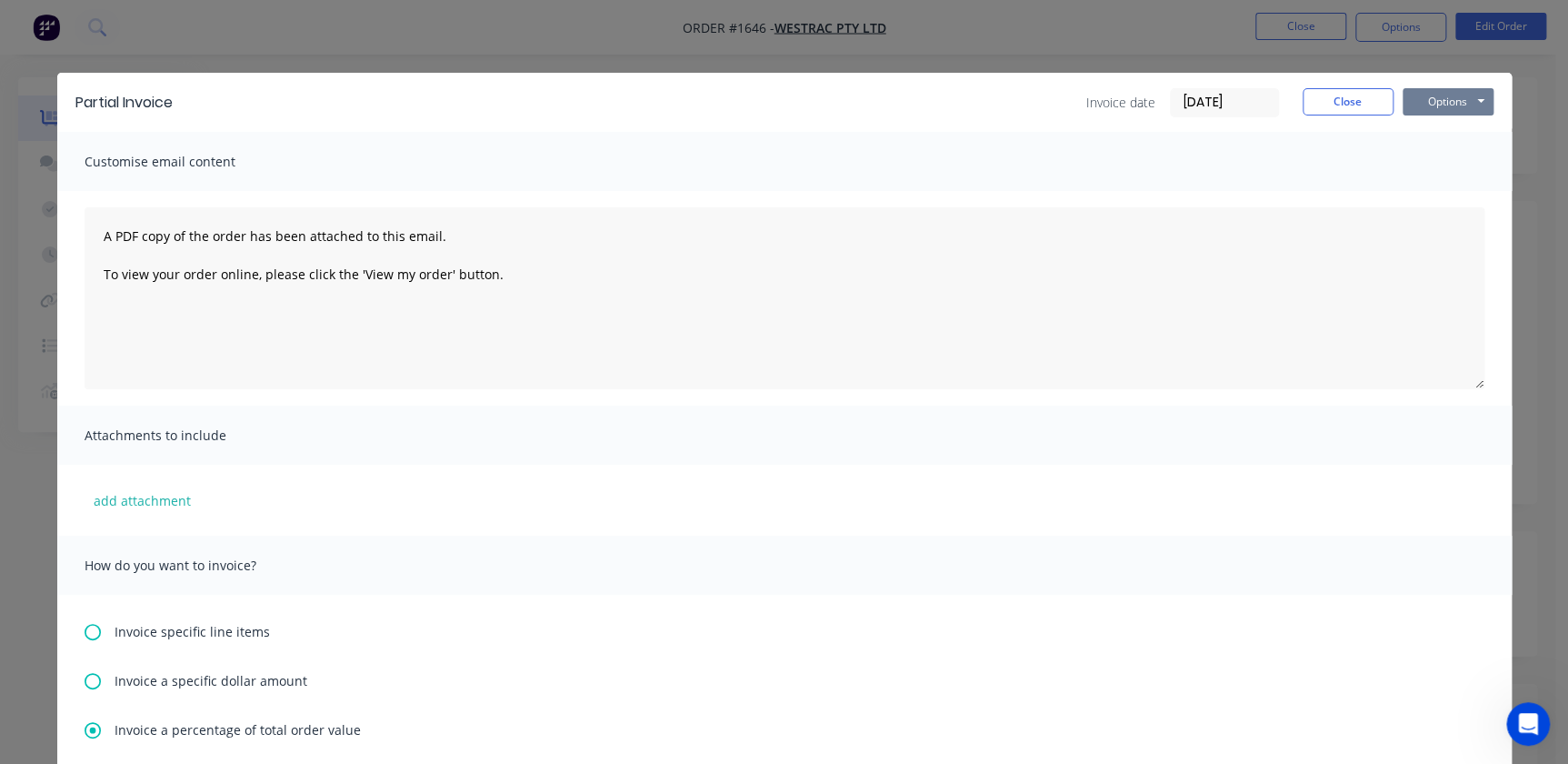
click at [1443, 99] on button "Options" at bounding box center [1447, 101] width 91 height 27
click at [1462, 163] on button "Print" at bounding box center [1460, 164] width 116 height 30
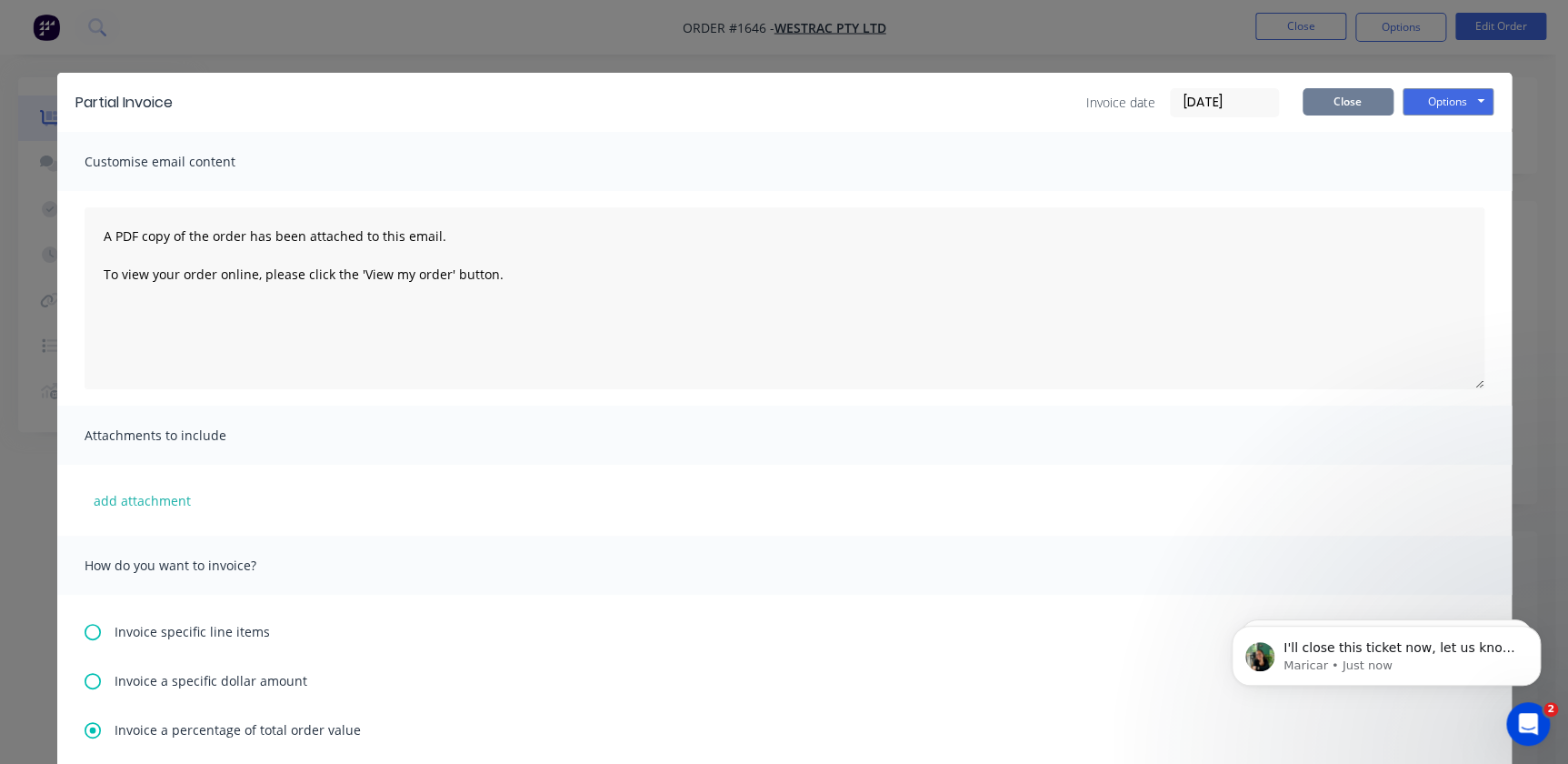
click at [1318, 102] on button "Close" at bounding box center [1348, 101] width 91 height 27
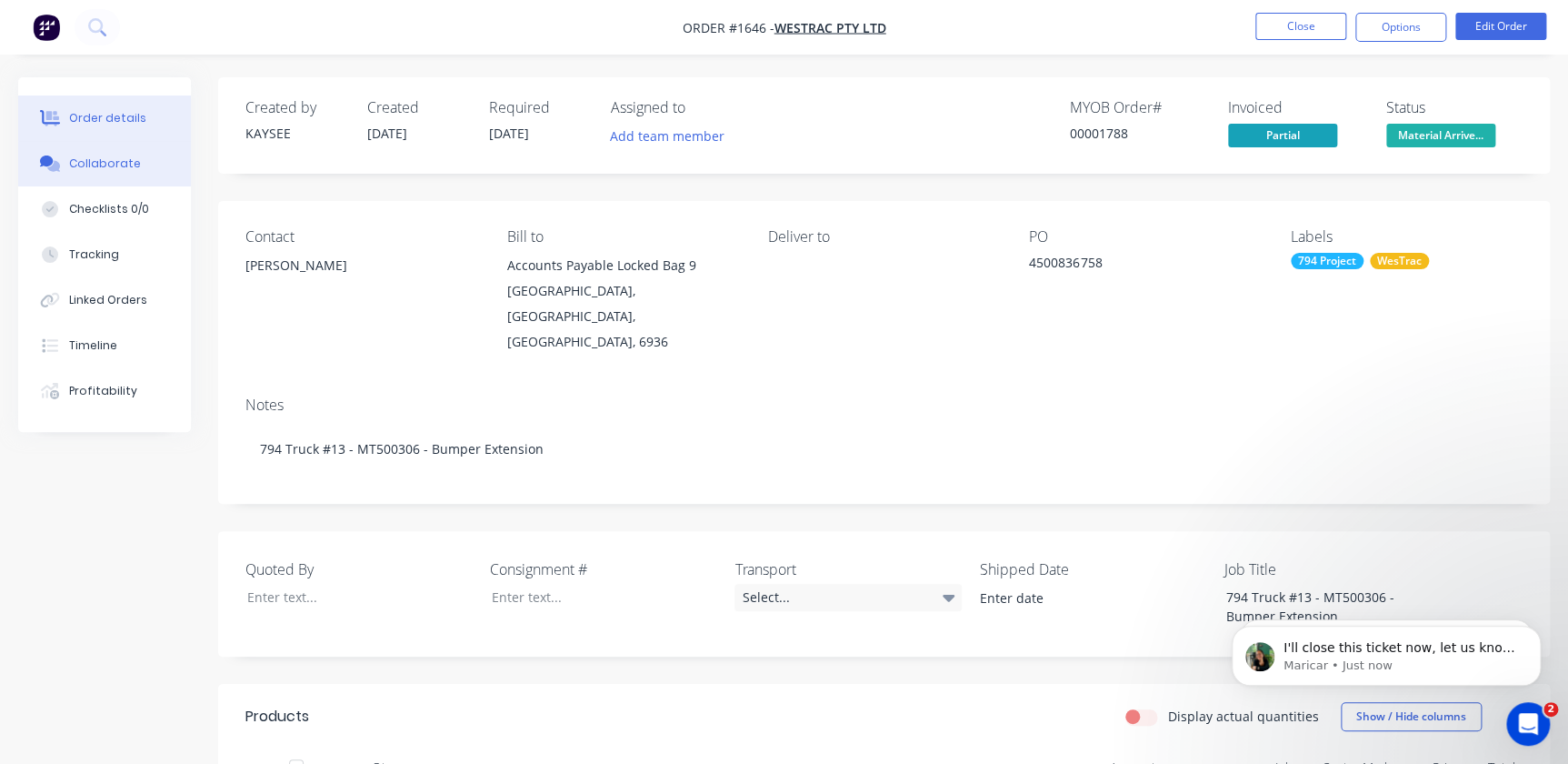
click at [87, 166] on div "Collaborate" at bounding box center [105, 163] width 72 height 16
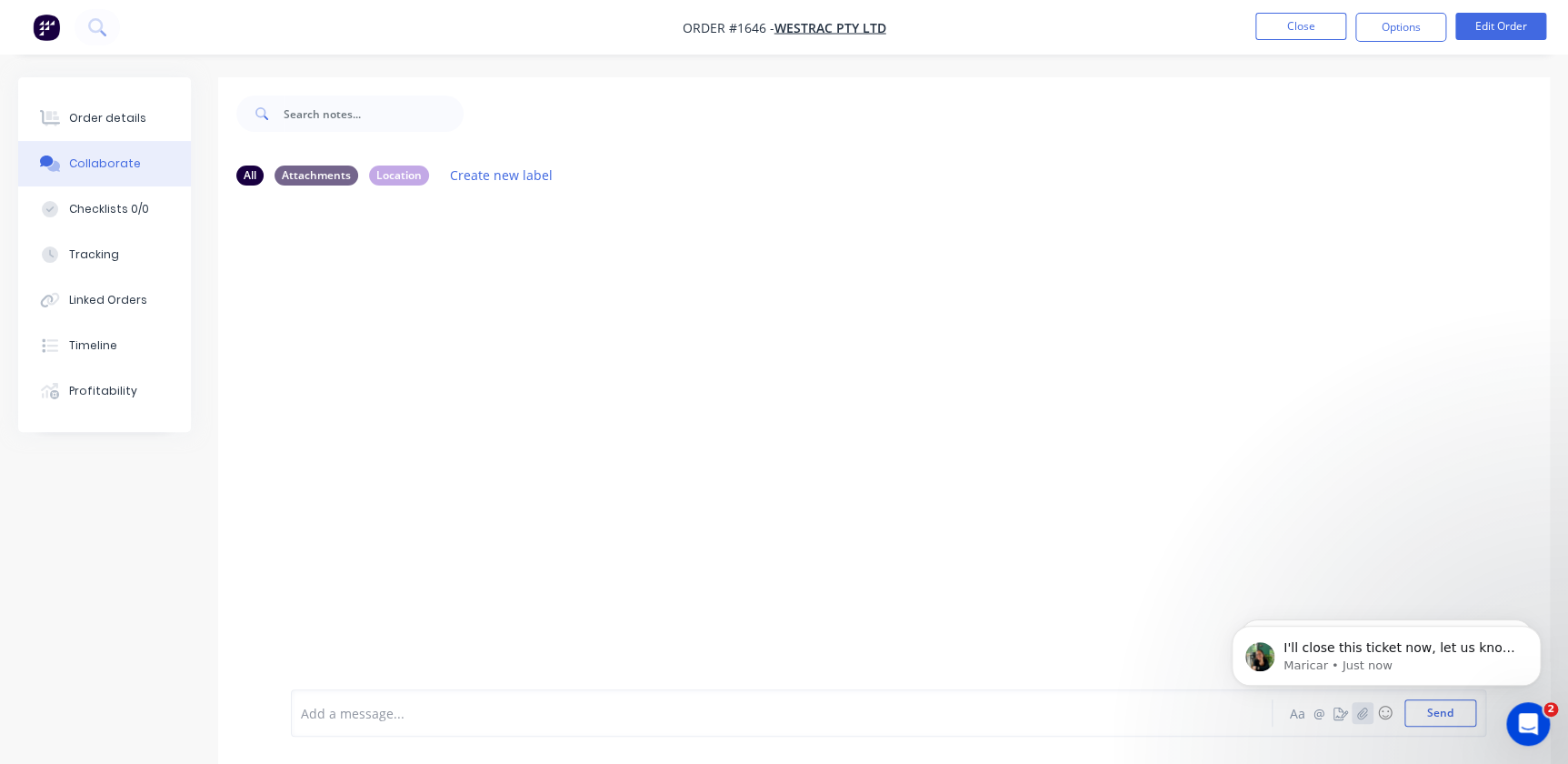
click at [1369, 718] on button "button" at bounding box center [1362, 713] width 22 height 22
click at [373, 709] on div at bounding box center [741, 713] width 881 height 19
click at [1428, 724] on button "Send" at bounding box center [1440, 713] width 72 height 27
